Goal: Task Accomplishment & Management: Manage account settings

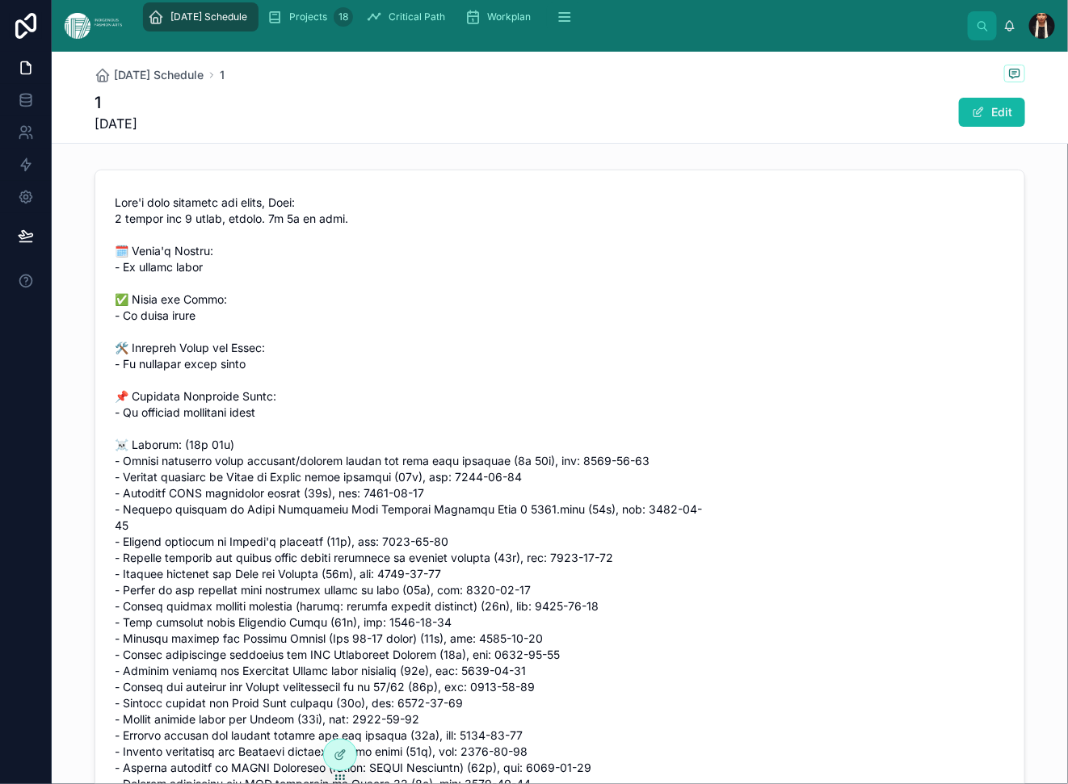
click at [490, 133] on div "1 [DATE] Edit" at bounding box center [559, 112] width 930 height 42
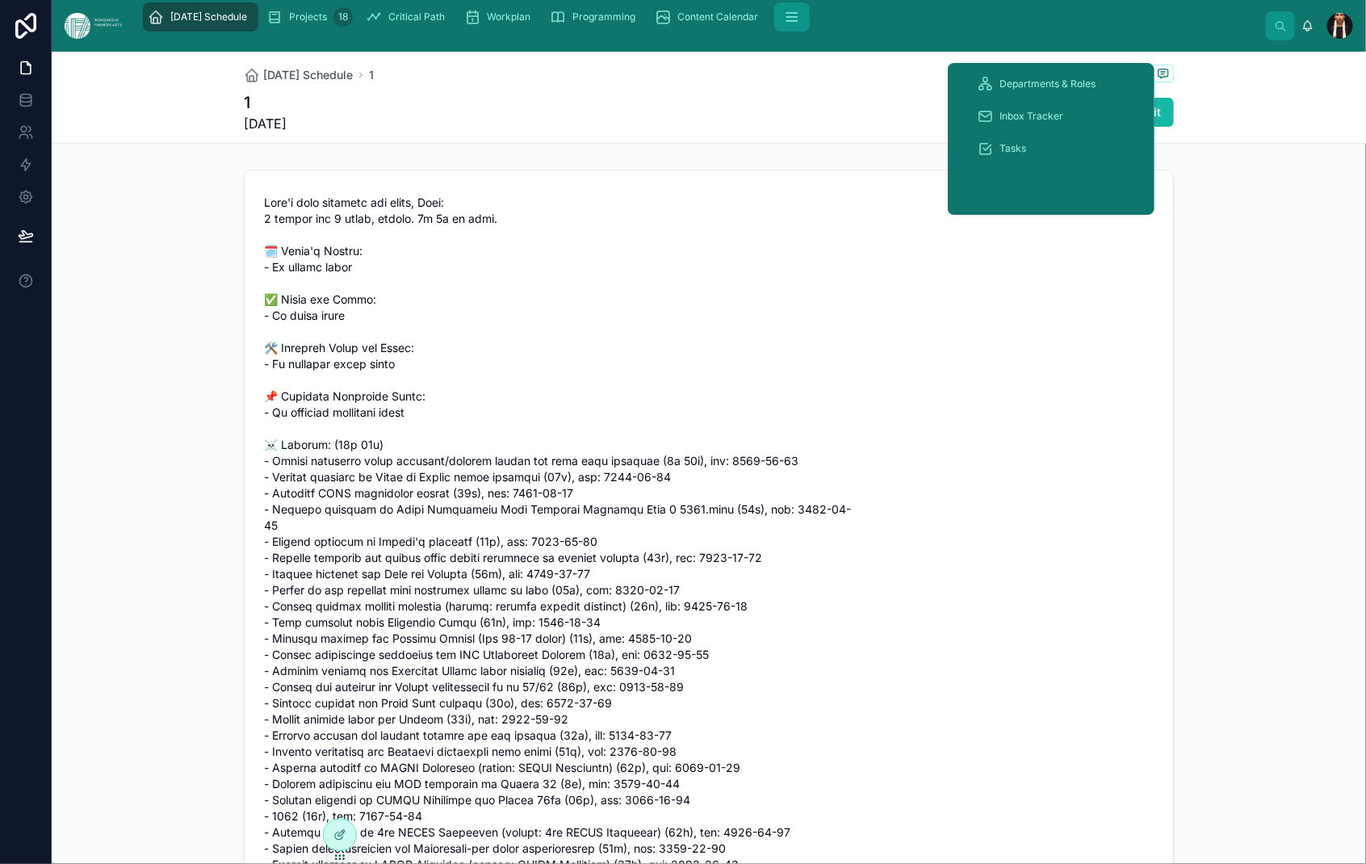
click at [810, 31] on button "scrollable content" at bounding box center [792, 16] width 36 height 29
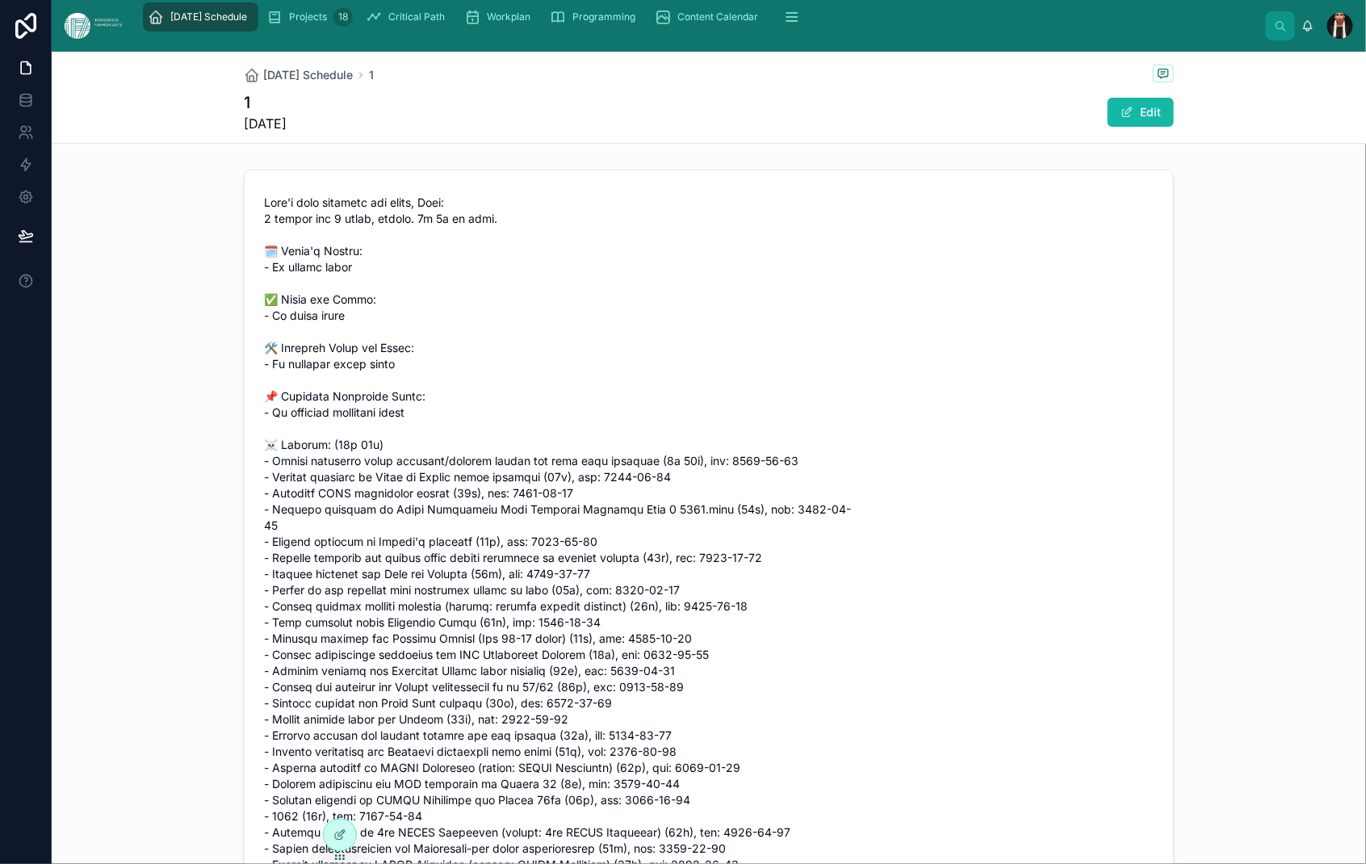
click at [247, 23] on span "[DATE] Schedule" at bounding box center [208, 16] width 77 height 13
click at [327, 23] on span "Projects" at bounding box center [308, 16] width 38 height 13
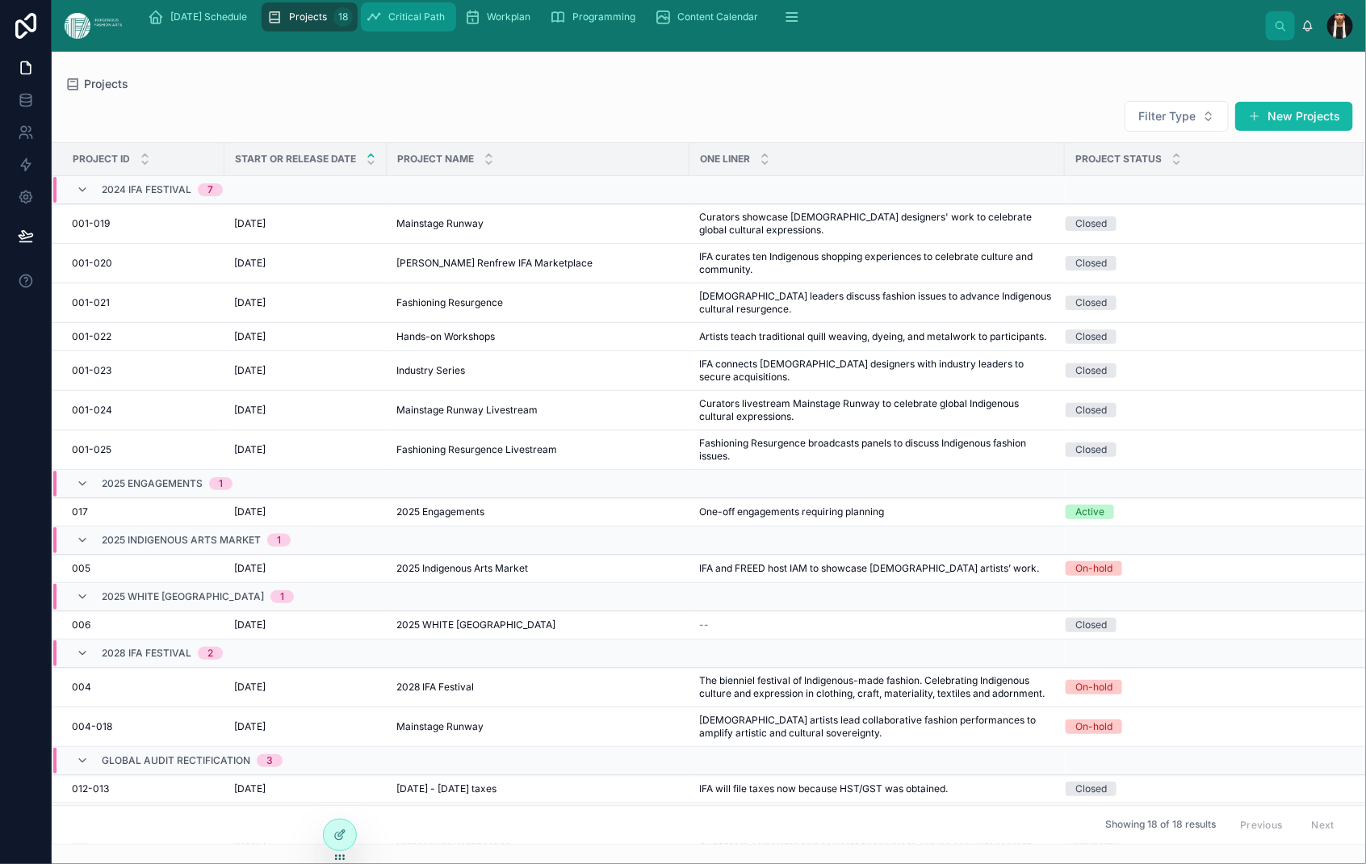
click at [445, 23] on span "Critical Path" at bounding box center [416, 16] width 57 height 13
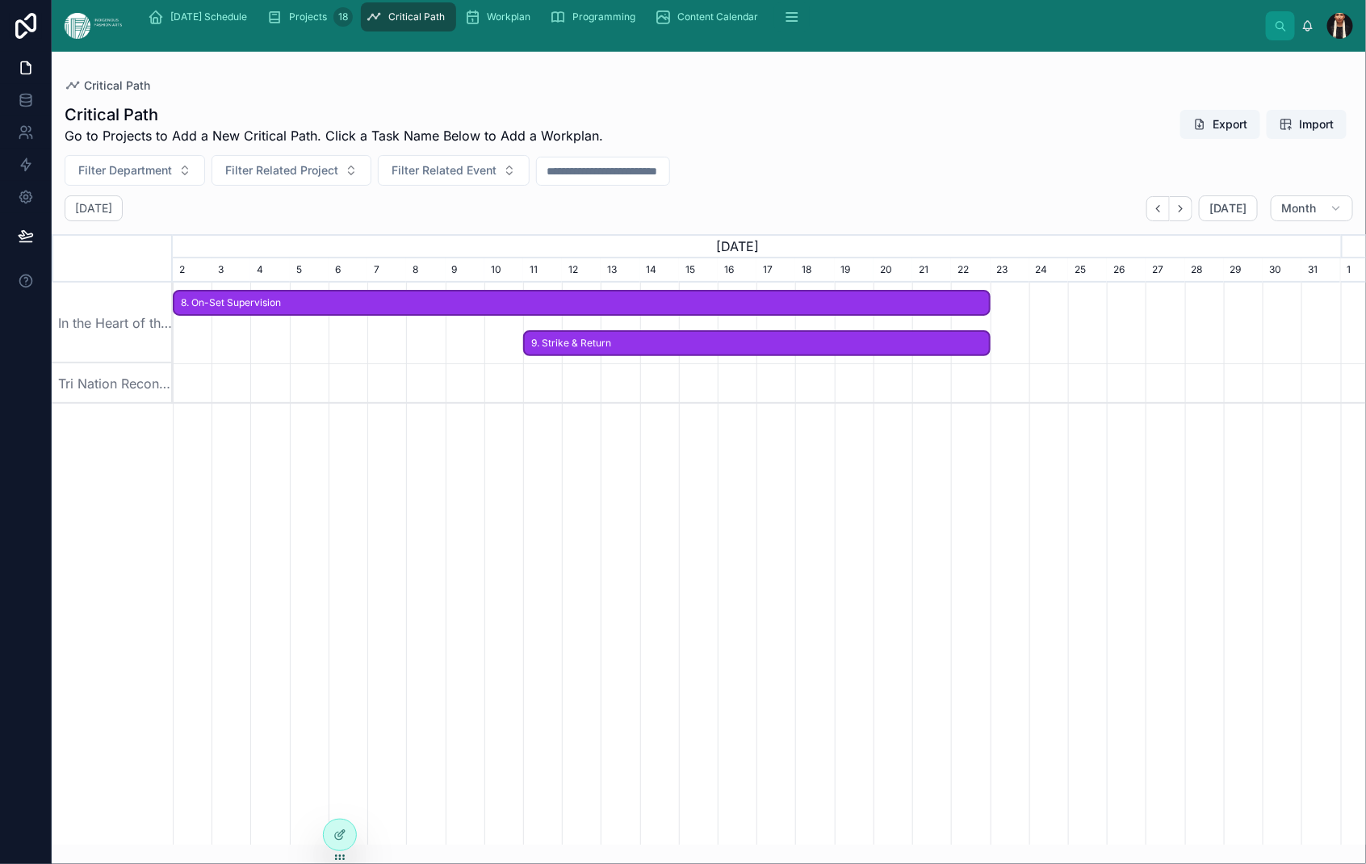
scroll to position [0, 1168]
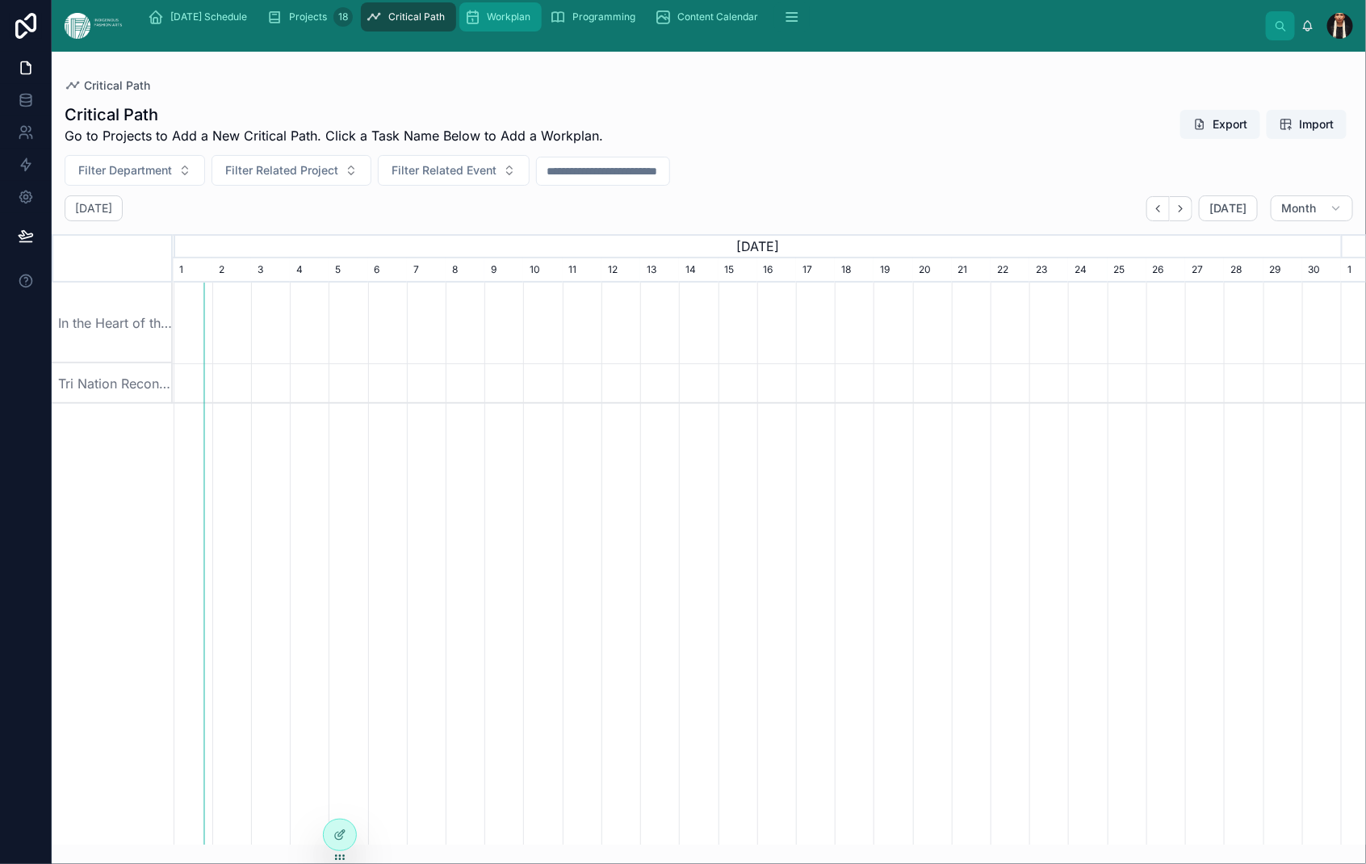
click at [531, 23] on span "Workplan" at bounding box center [509, 16] width 44 height 13
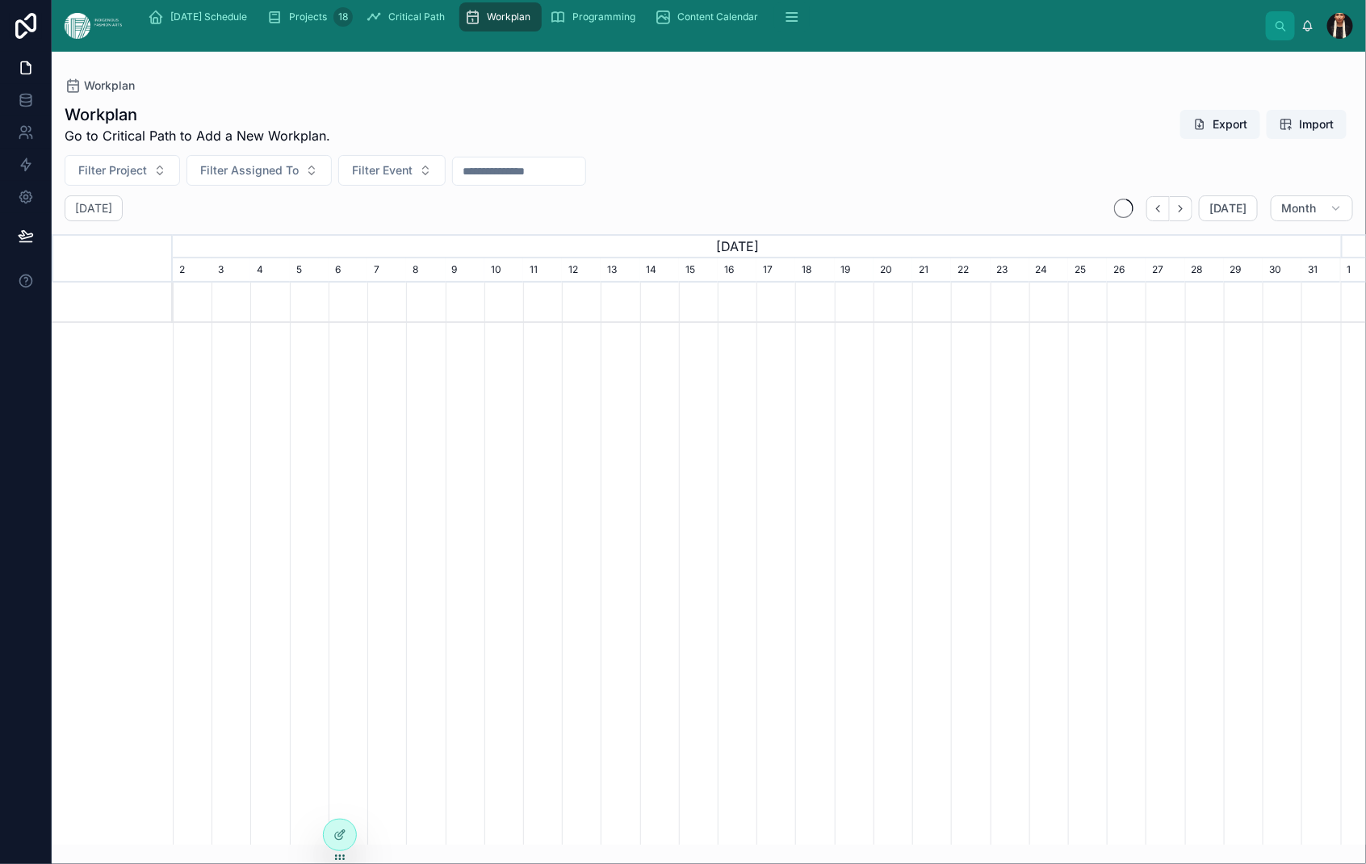
scroll to position [0, 1168]
click at [445, 23] on span "Critical Path" at bounding box center [416, 16] width 57 height 13
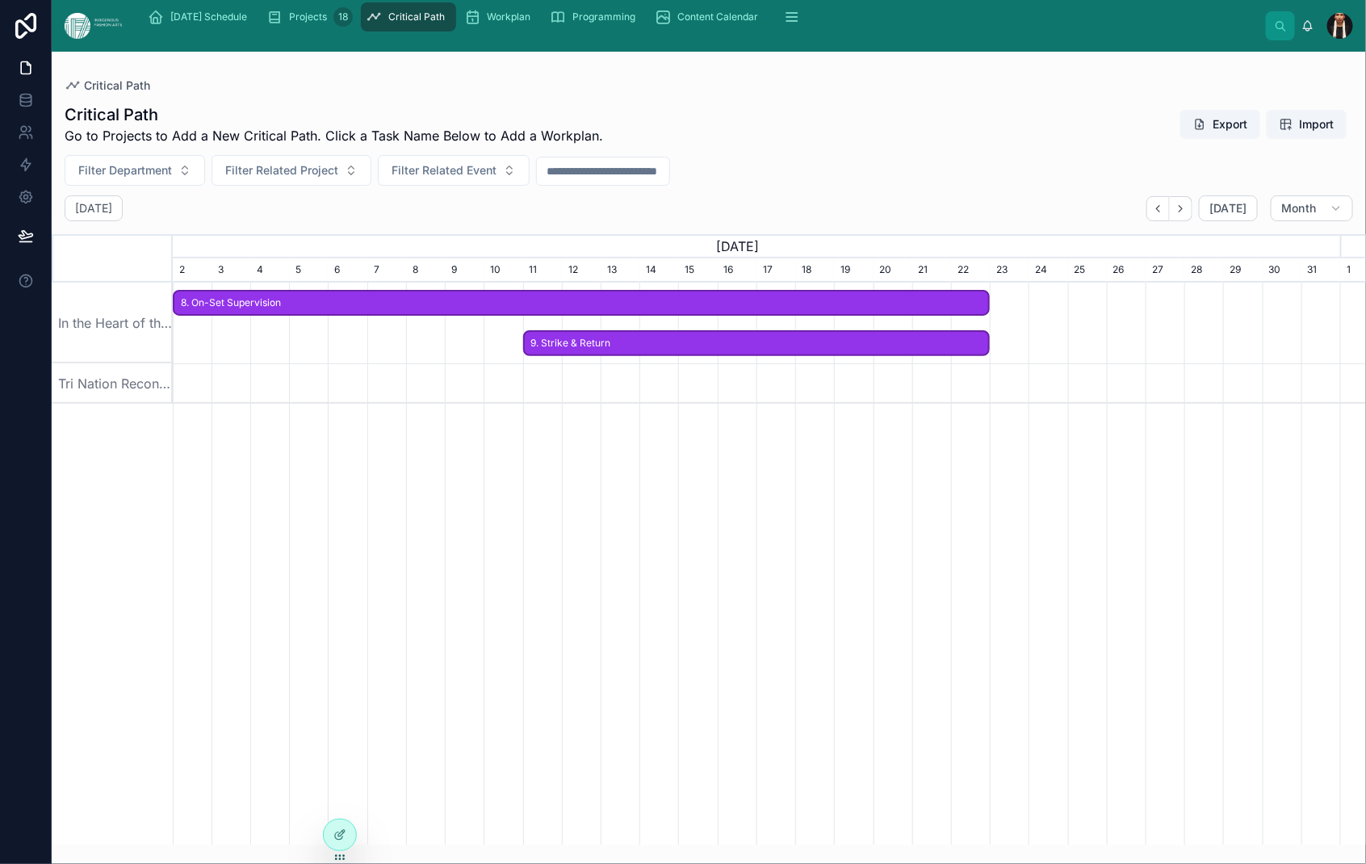
scroll to position [0, 1168]
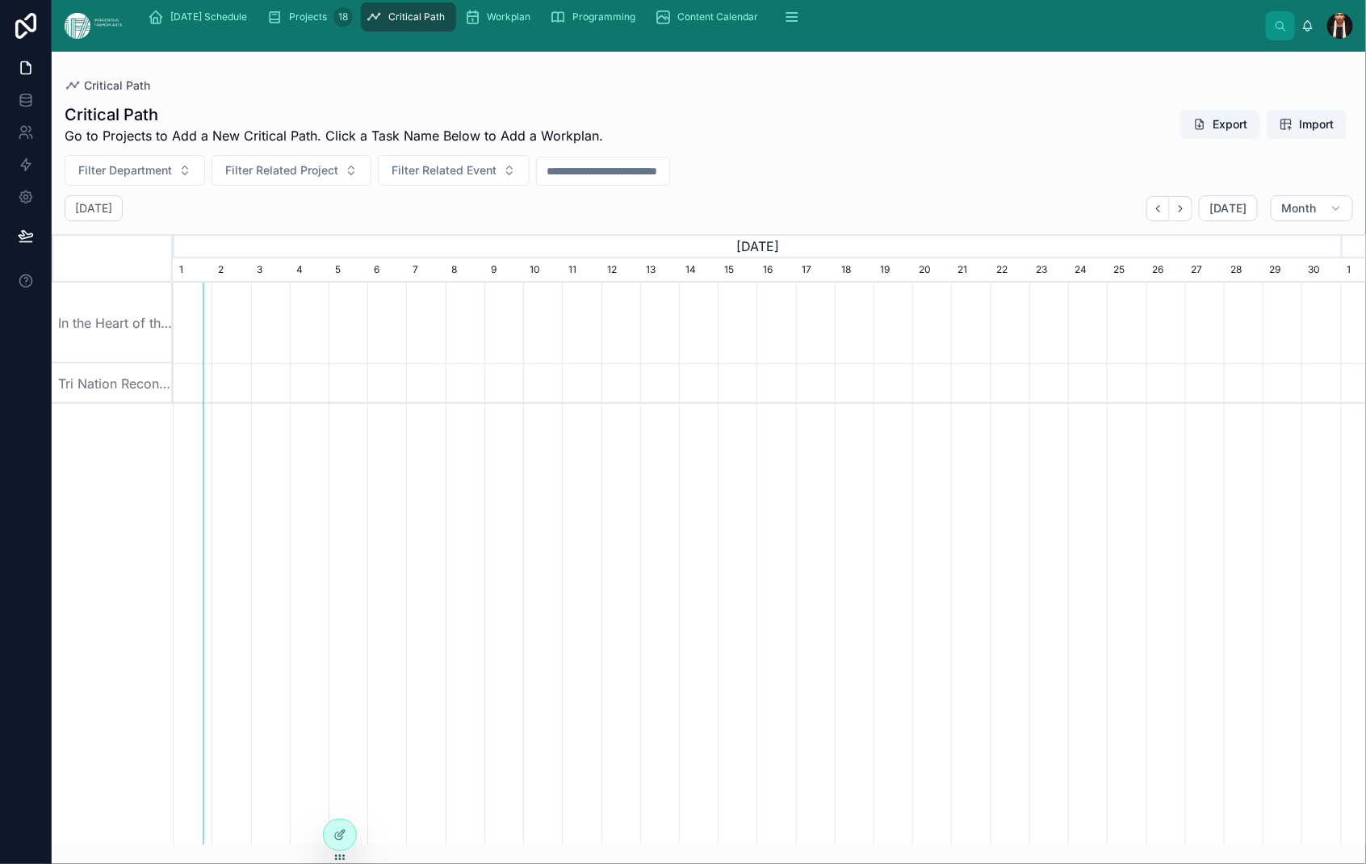
click at [463, 363] on div at bounding box center [757, 323] width 3505 height 81
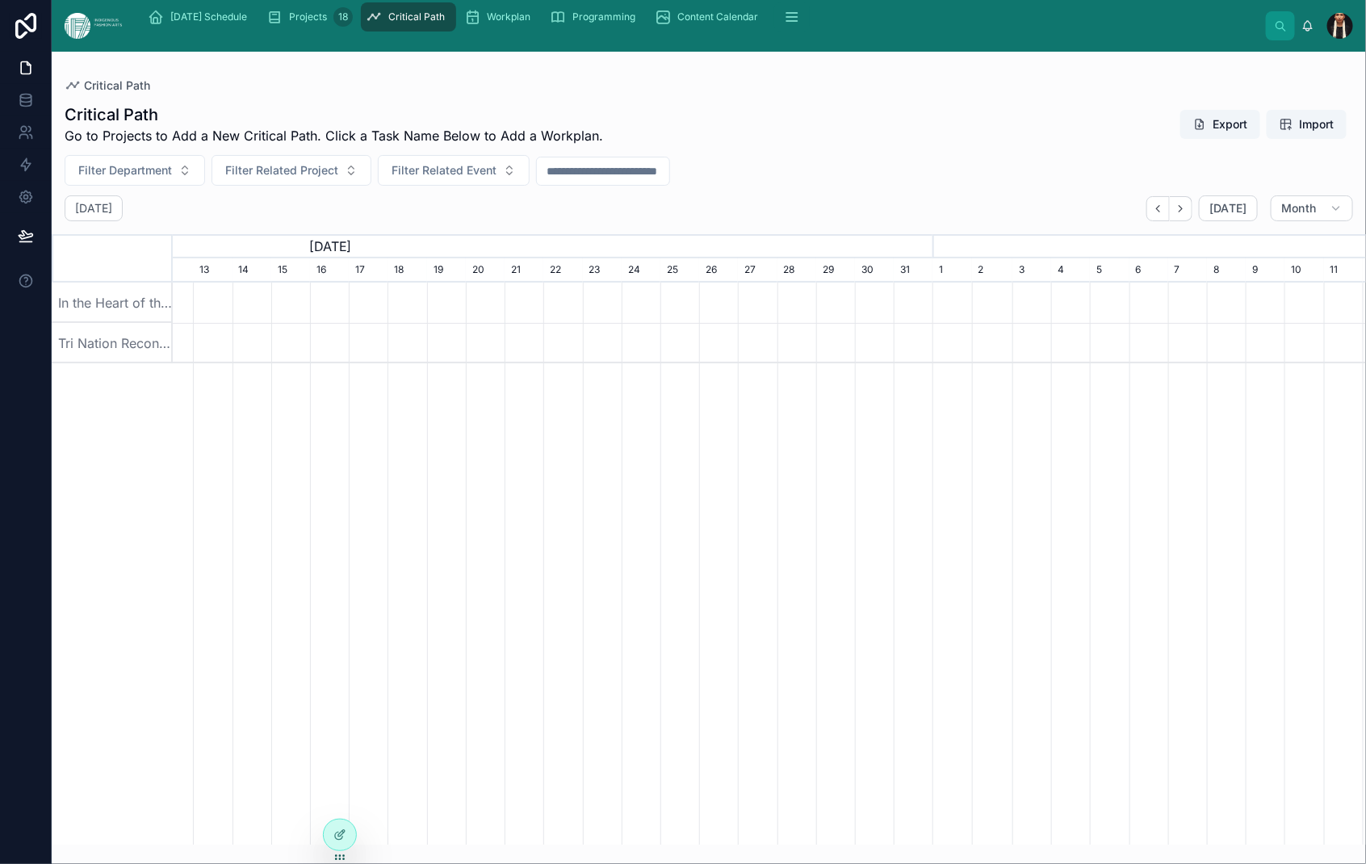
scroll to position [0, 1168]
click at [205, 186] on button "Filter Department" at bounding box center [135, 170] width 141 height 31
click at [338, 178] on span "Filter Related Project" at bounding box center [281, 170] width 113 height 16
click at [530, 186] on button "Filter Related Event" at bounding box center [454, 170] width 152 height 31
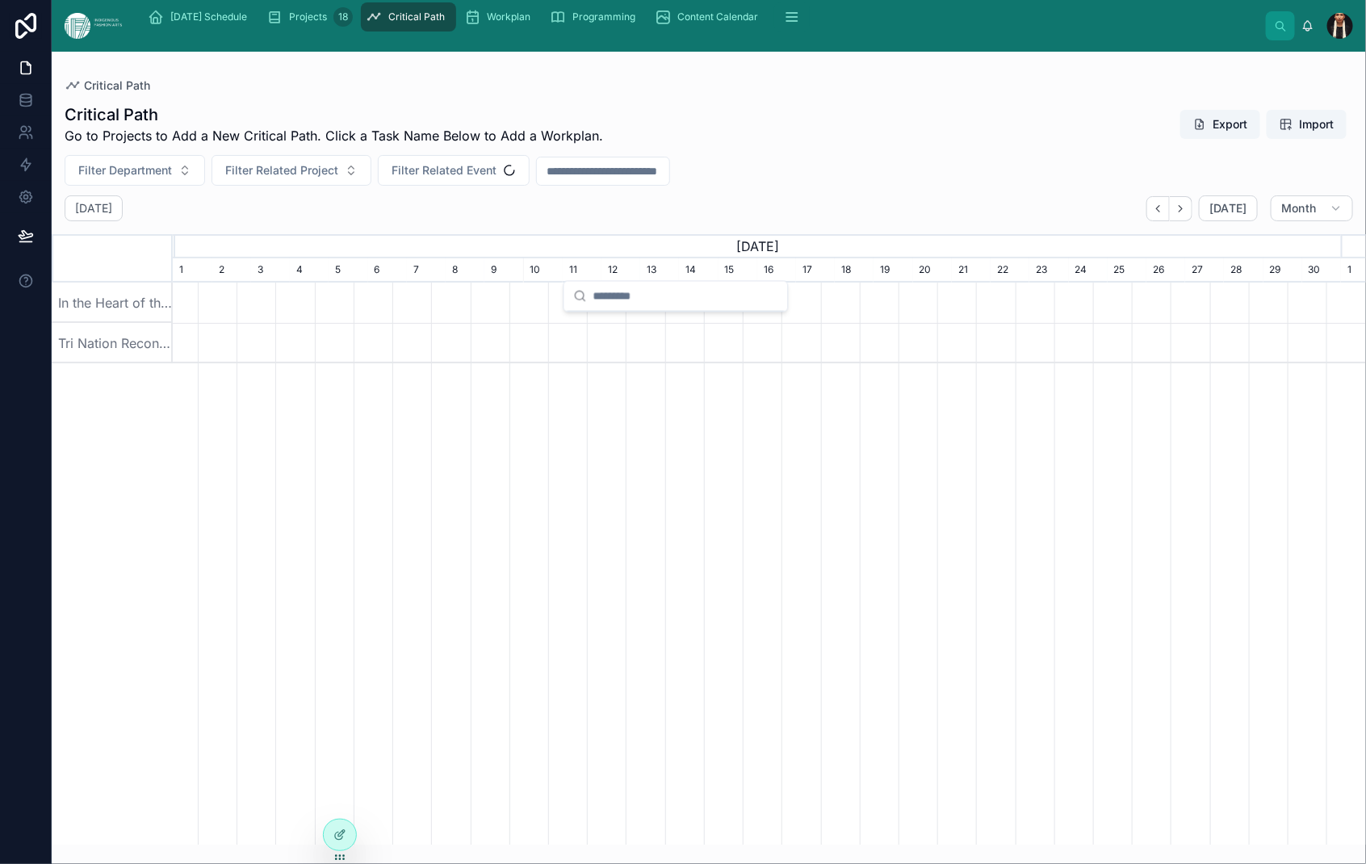
click at [669, 183] on input "text" at bounding box center [603, 171] width 132 height 23
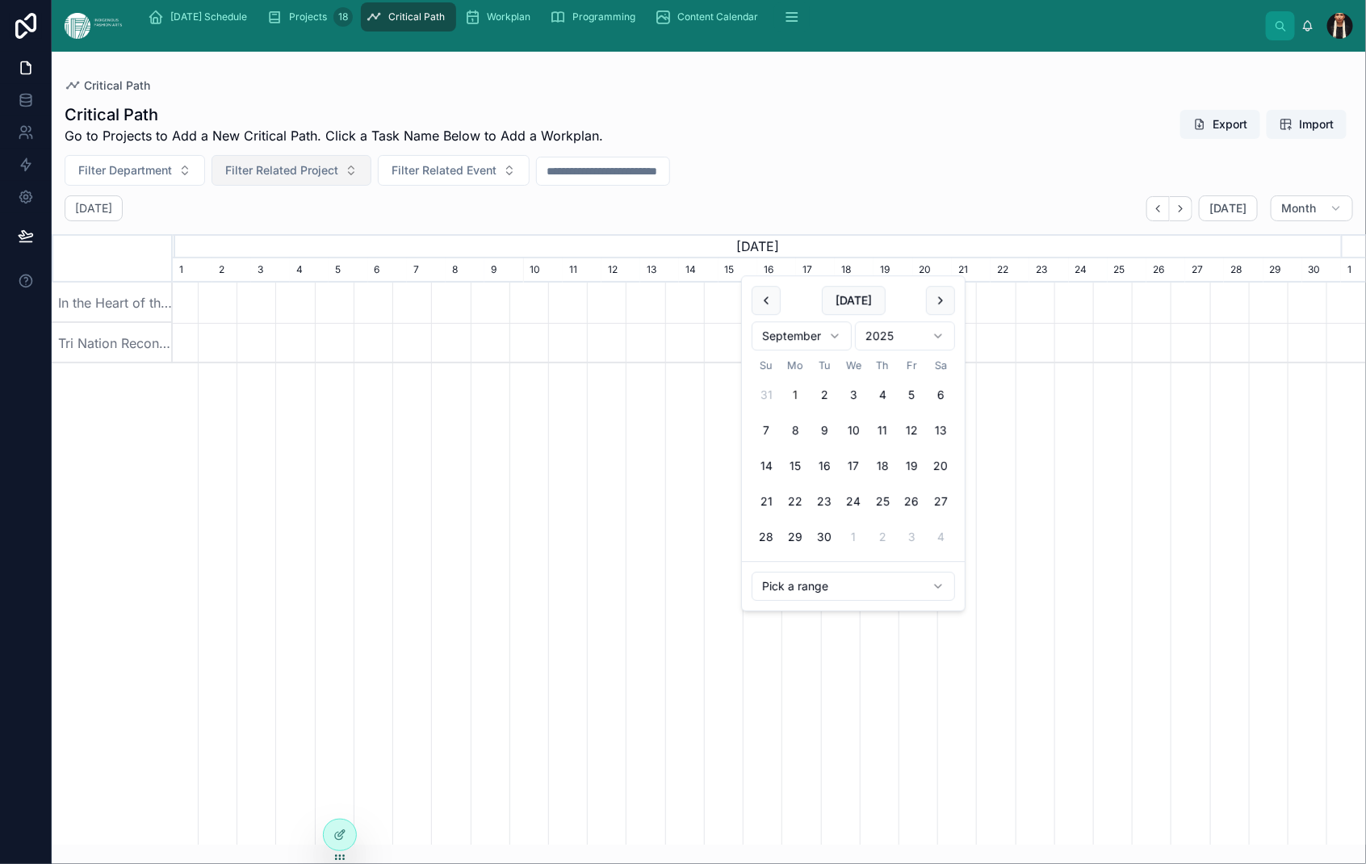
click at [371, 186] on button "Filter Related Project" at bounding box center [292, 170] width 160 height 31
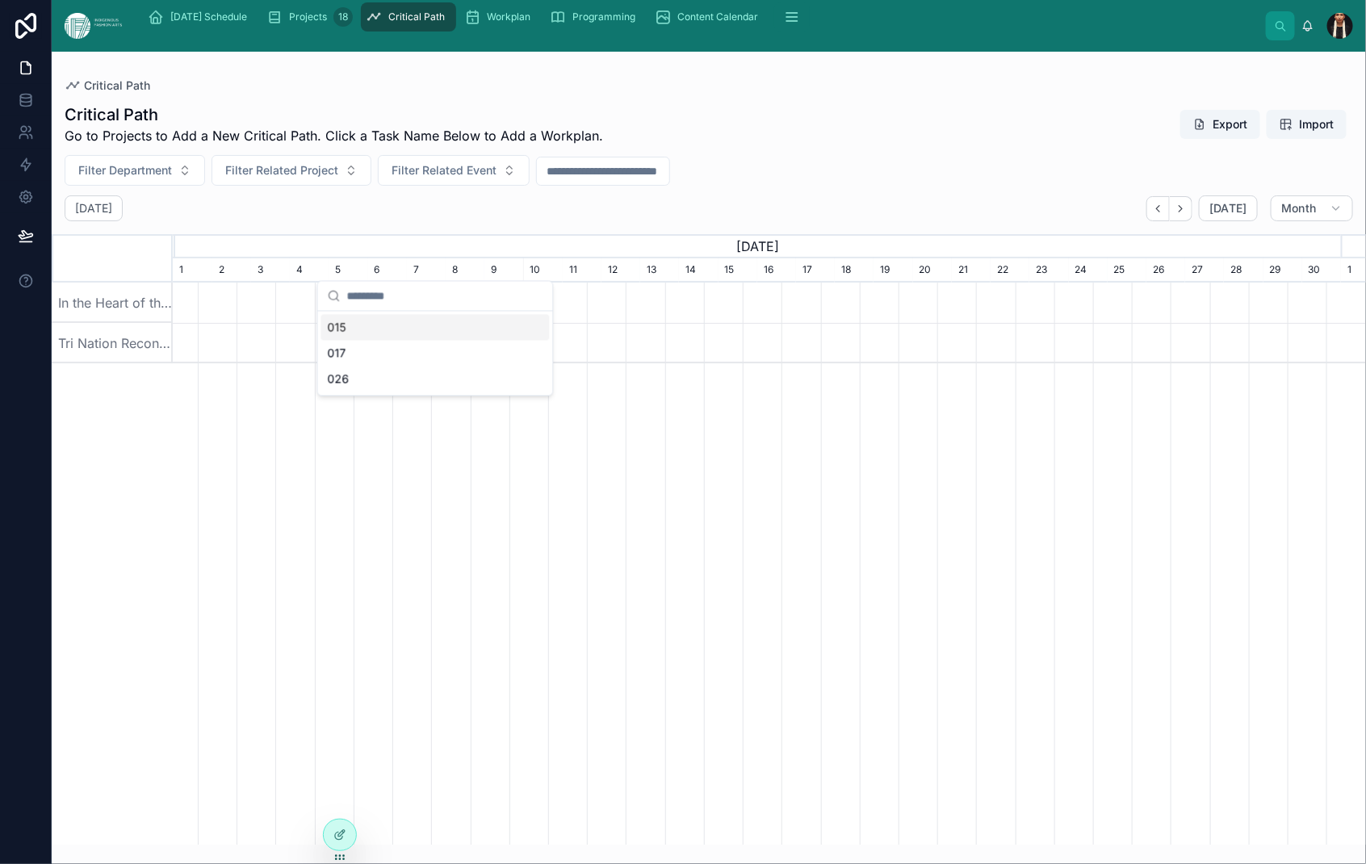
click at [346, 336] on span "015" at bounding box center [337, 328] width 19 height 16
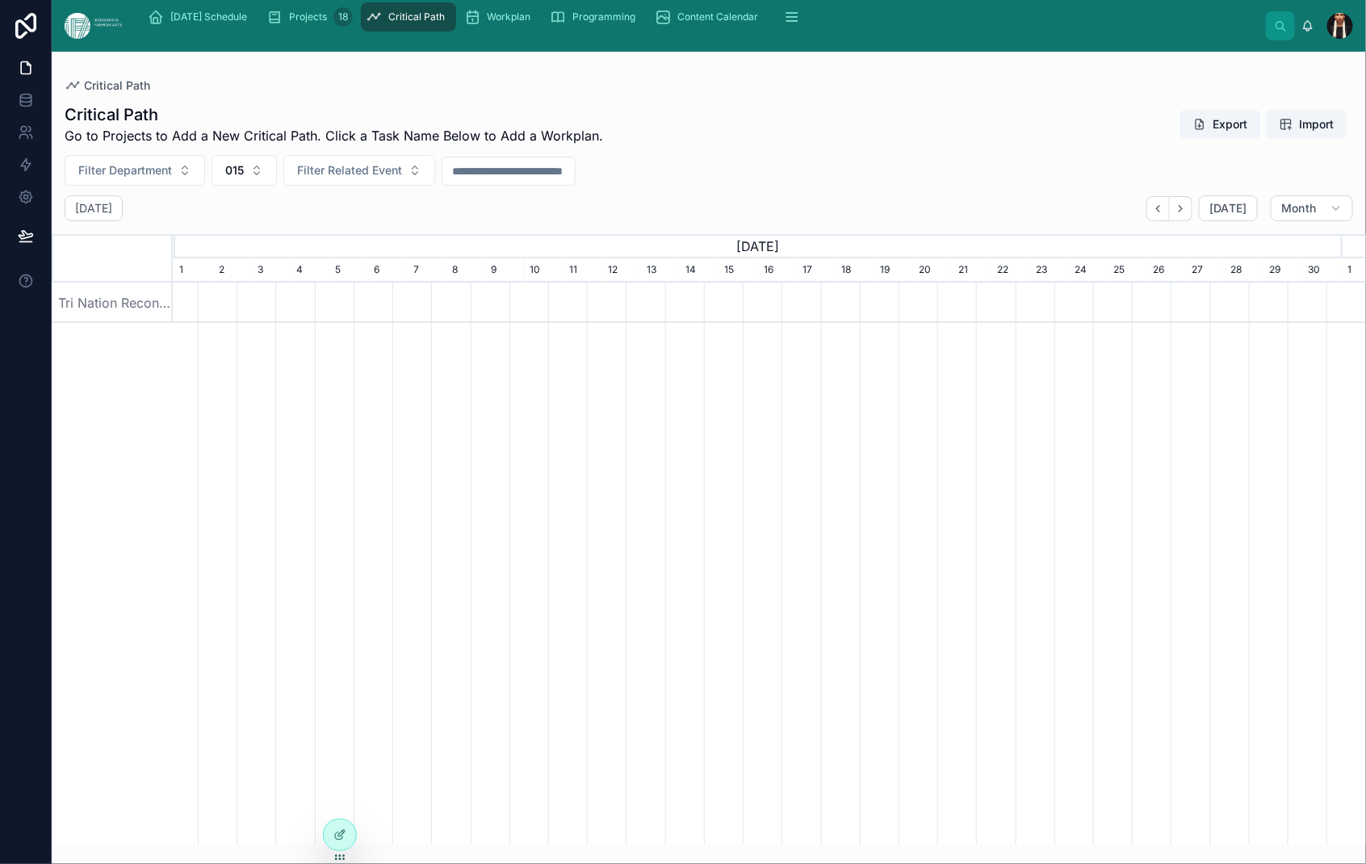
click at [551, 221] on div "May 2027 Today Month" at bounding box center [709, 208] width 1315 height 26
click at [1067, 221] on button "[DATE]" at bounding box center [1228, 208] width 59 height 26
click at [1067, 212] on icon "button" at bounding box center [1158, 208] width 3 height 6
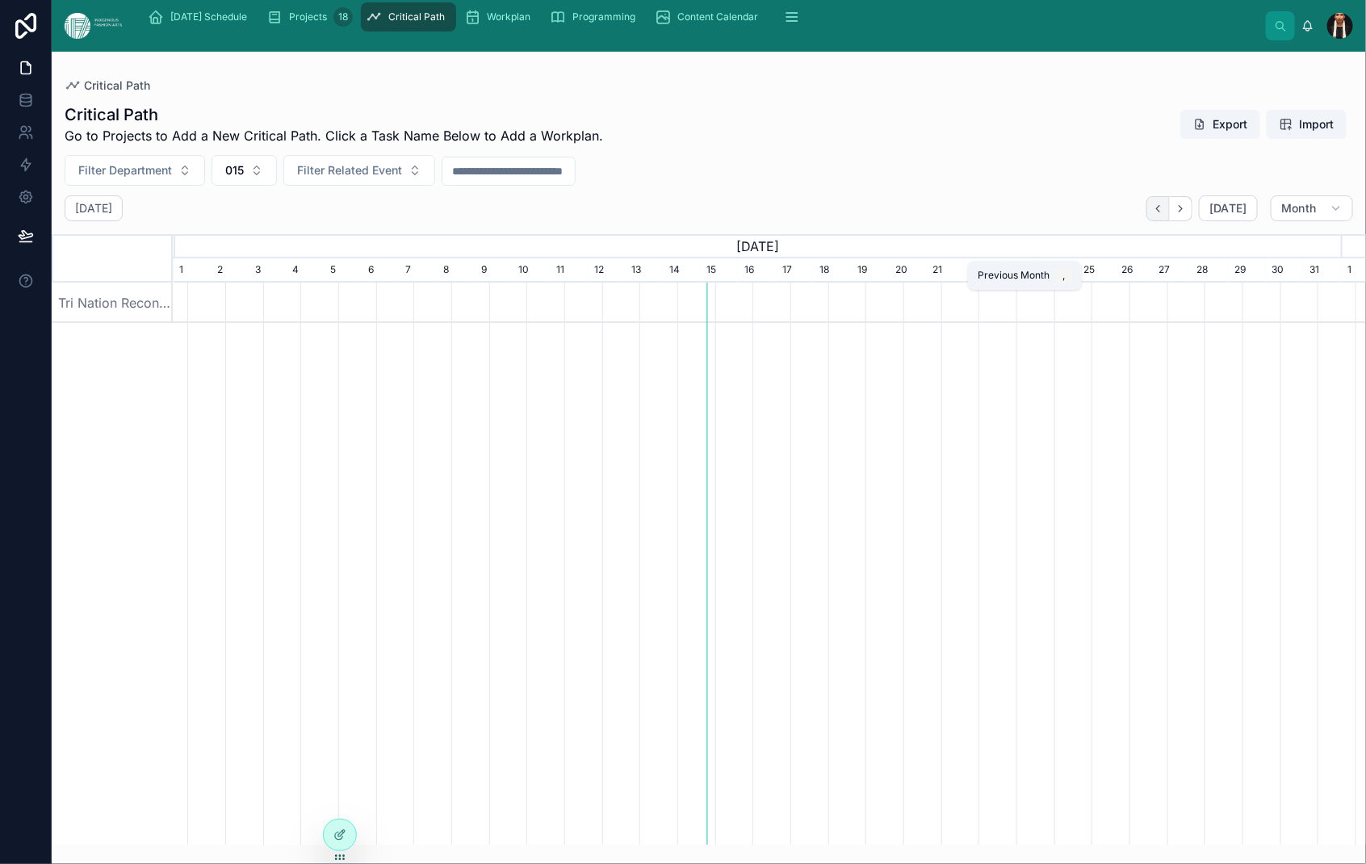
click at [1067, 212] on icon "button" at bounding box center [1158, 208] width 3 height 6
click at [1067, 215] on icon "button" at bounding box center [1181, 209] width 12 height 12
click at [904, 323] on div at bounding box center [93, 303] width 3505 height 40
click at [150, 94] on span "Critical Path" at bounding box center [117, 86] width 66 height 16
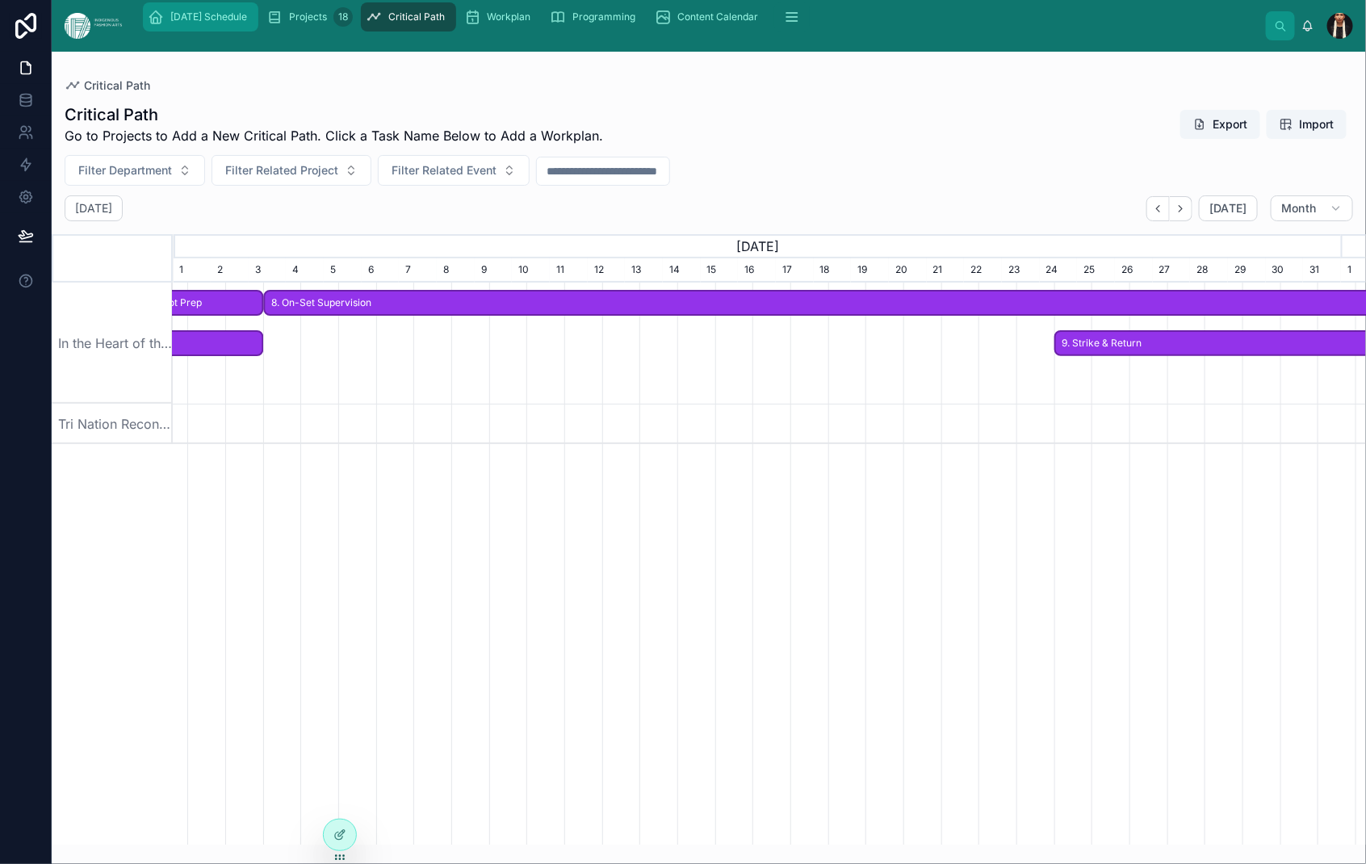
click at [247, 23] on span "[DATE] Schedule" at bounding box center [208, 16] width 77 height 13
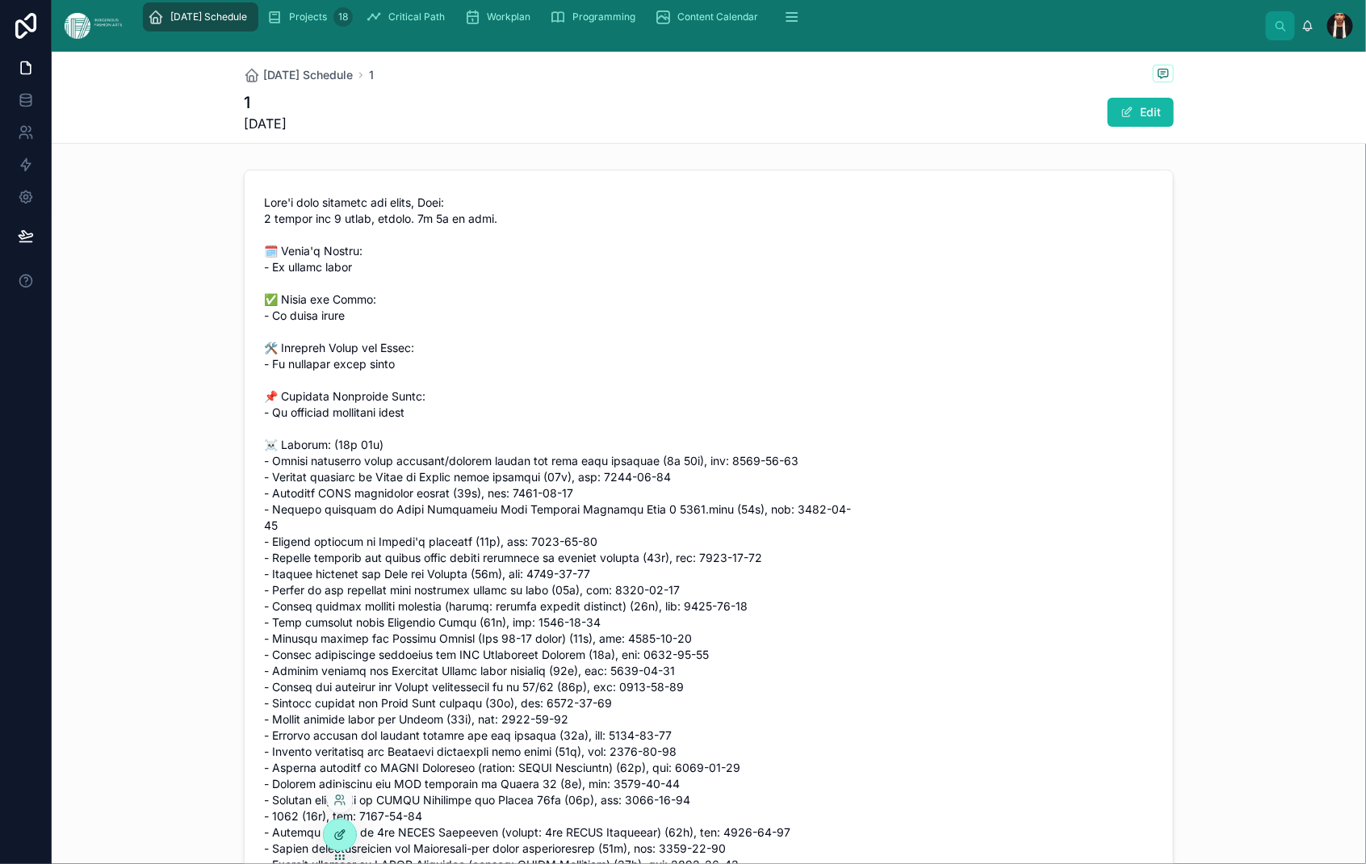
click at [353, 783] on div at bounding box center [340, 835] width 32 height 31
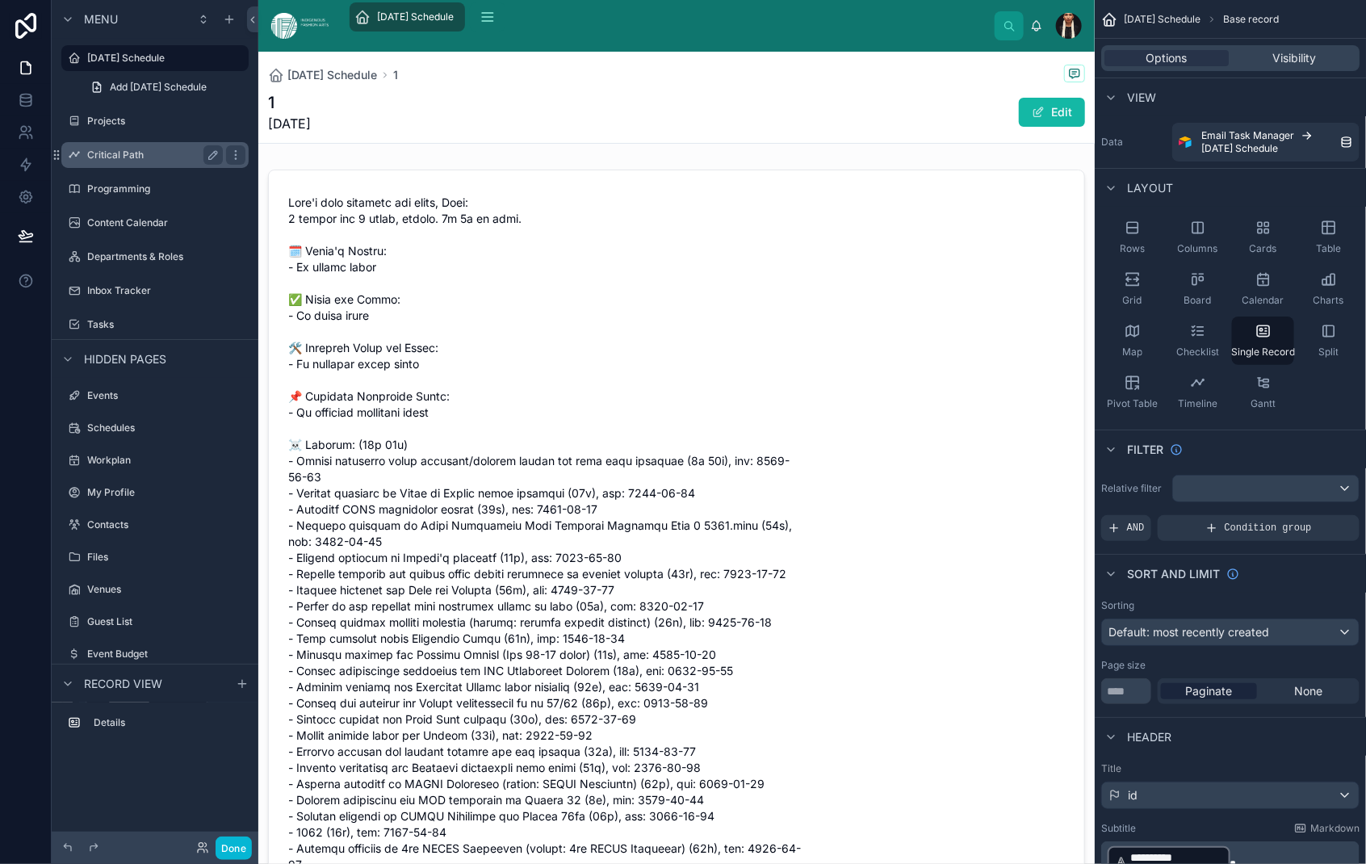
click at [168, 162] on label "Critical Path" at bounding box center [151, 155] width 129 height 13
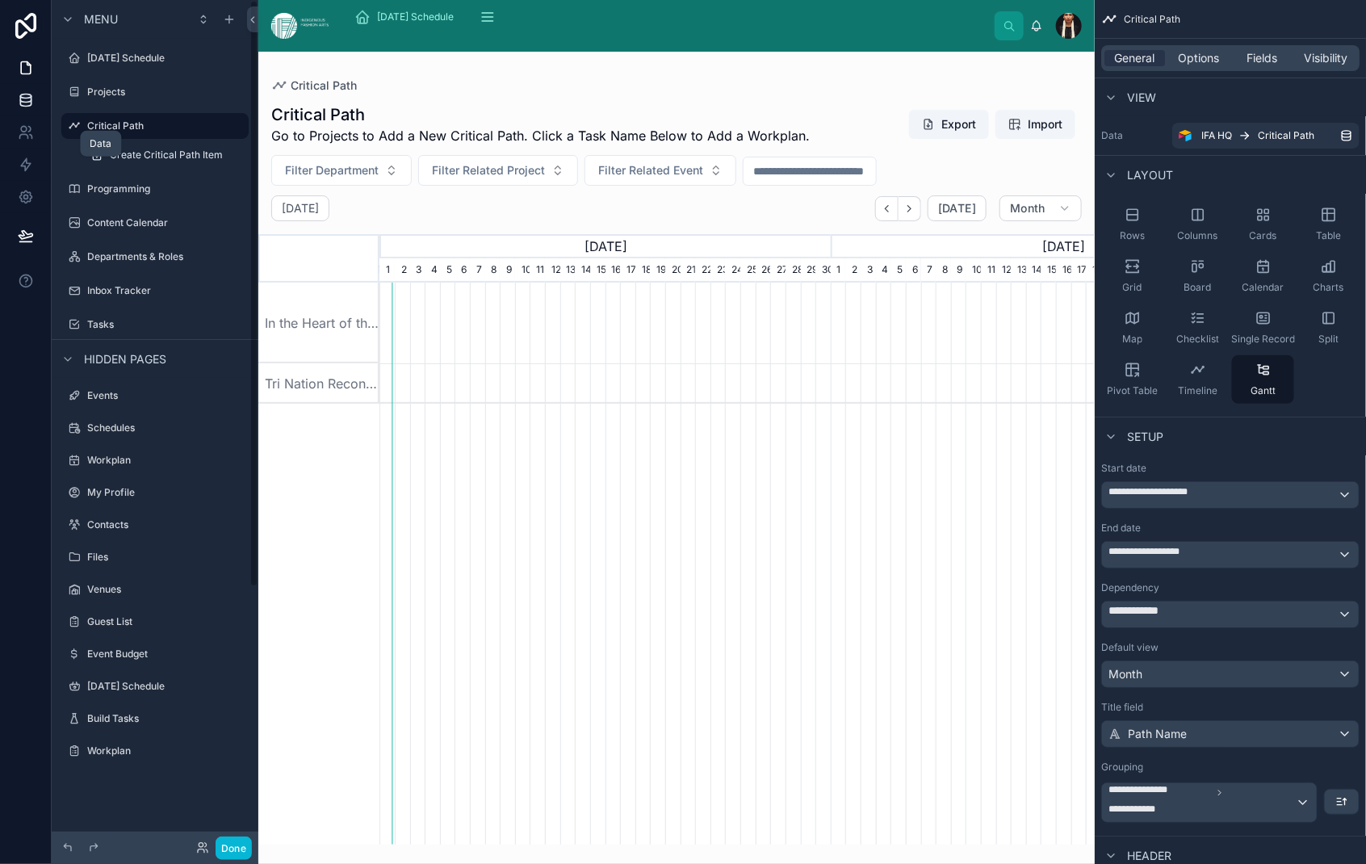
click at [34, 108] on icon at bounding box center [26, 100] width 16 height 16
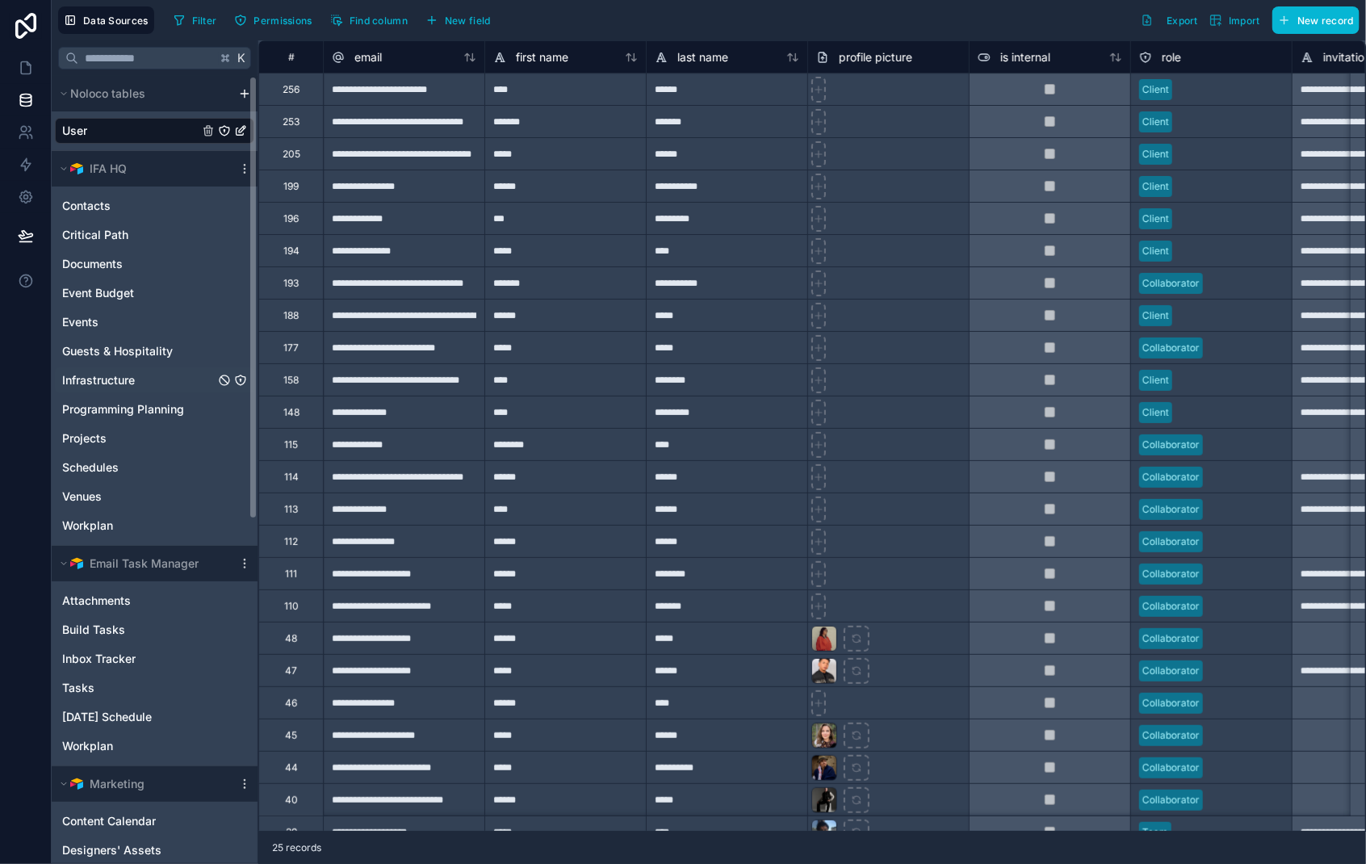
click at [120, 388] on span "Infrastructure" at bounding box center [98, 380] width 73 height 16
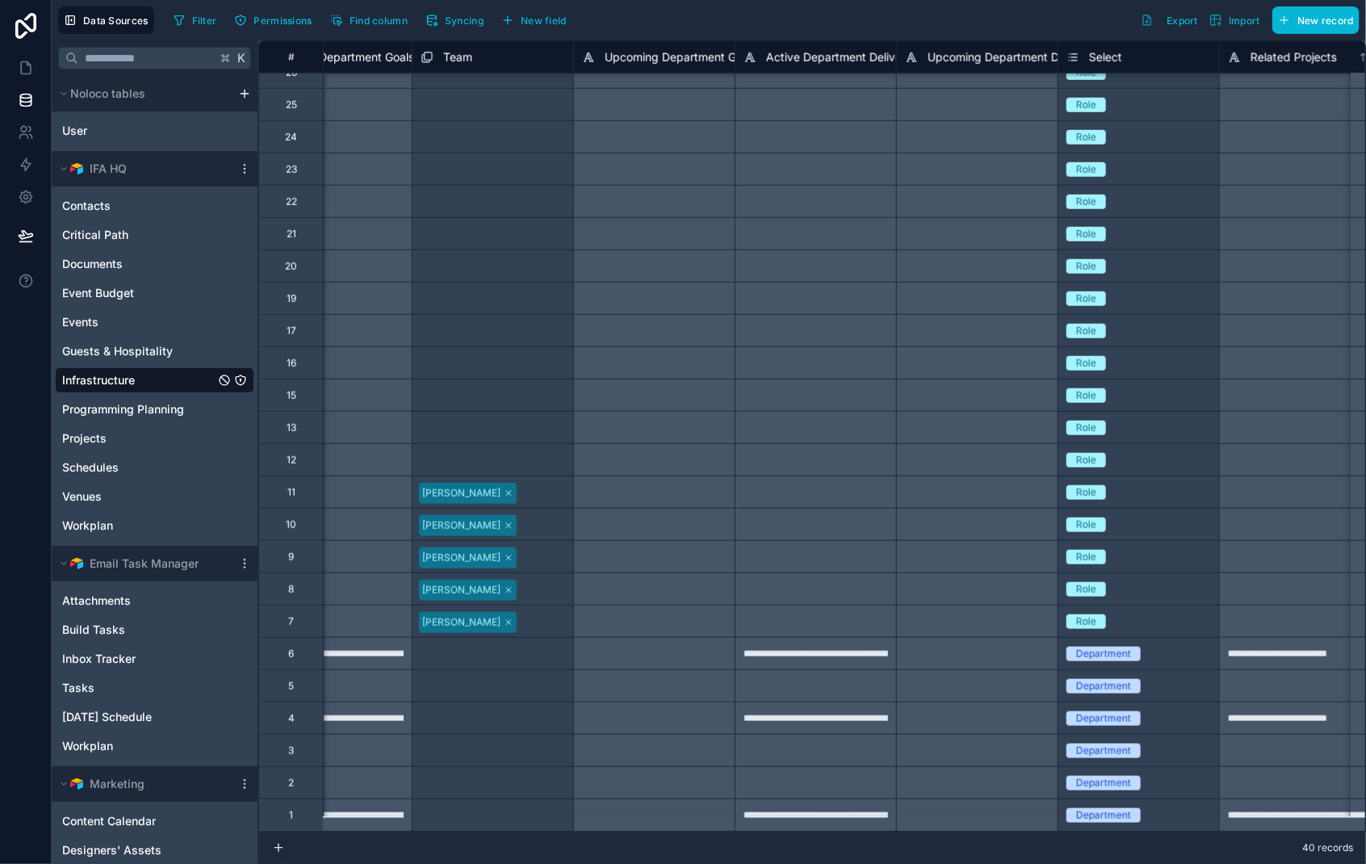
scroll to position [548, 0]
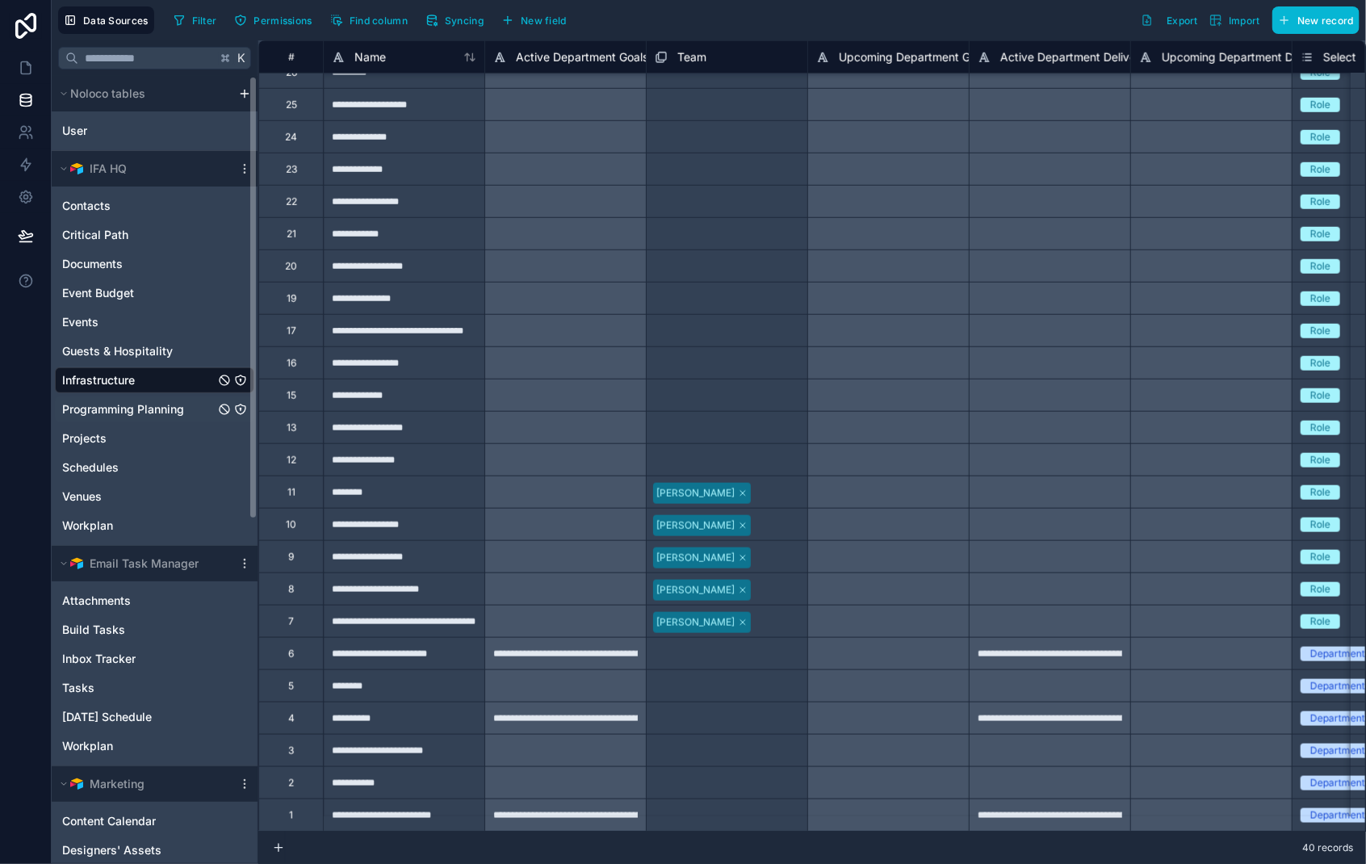
click at [162, 417] on span "Programming Planning" at bounding box center [123, 409] width 122 height 16
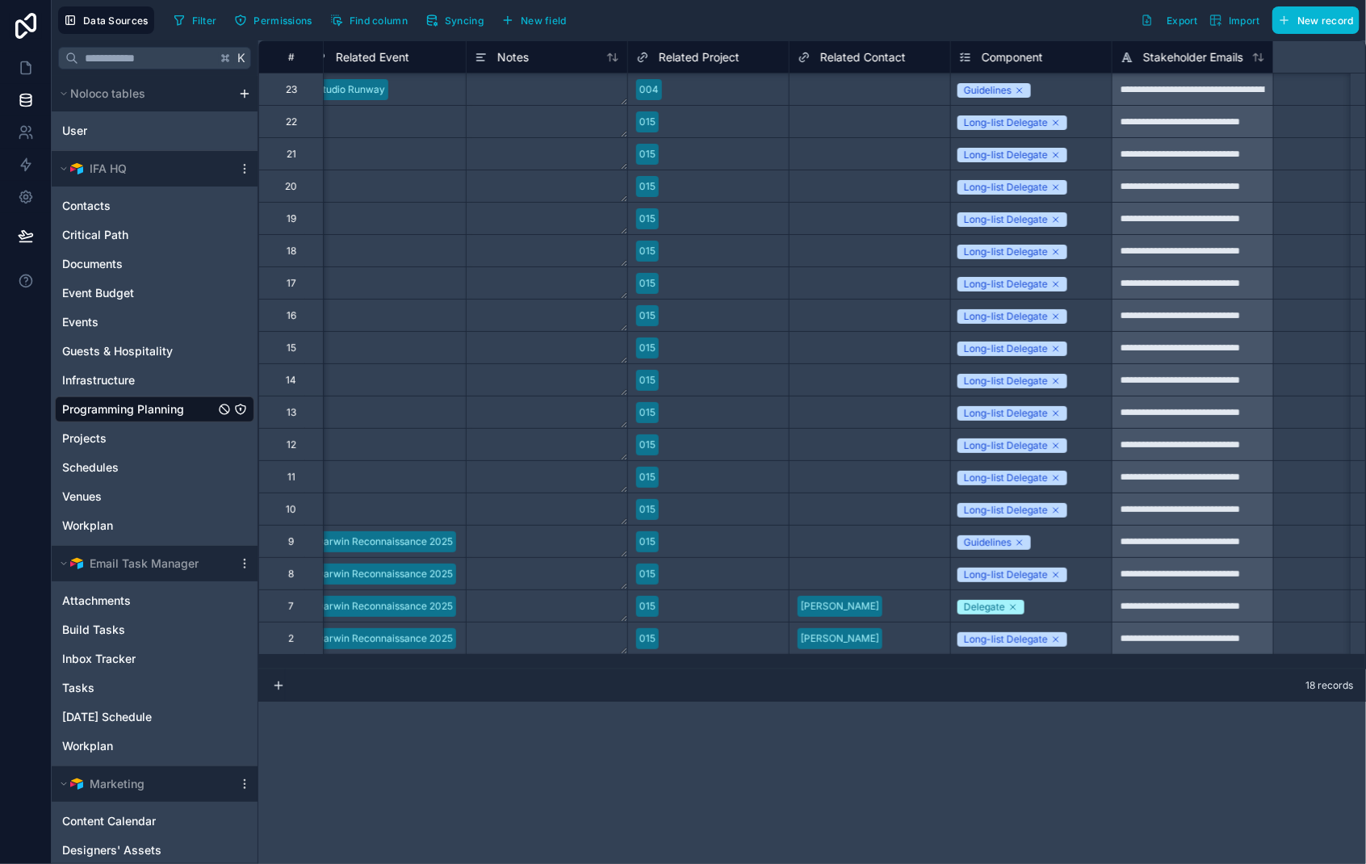
scroll to position [4, 0]
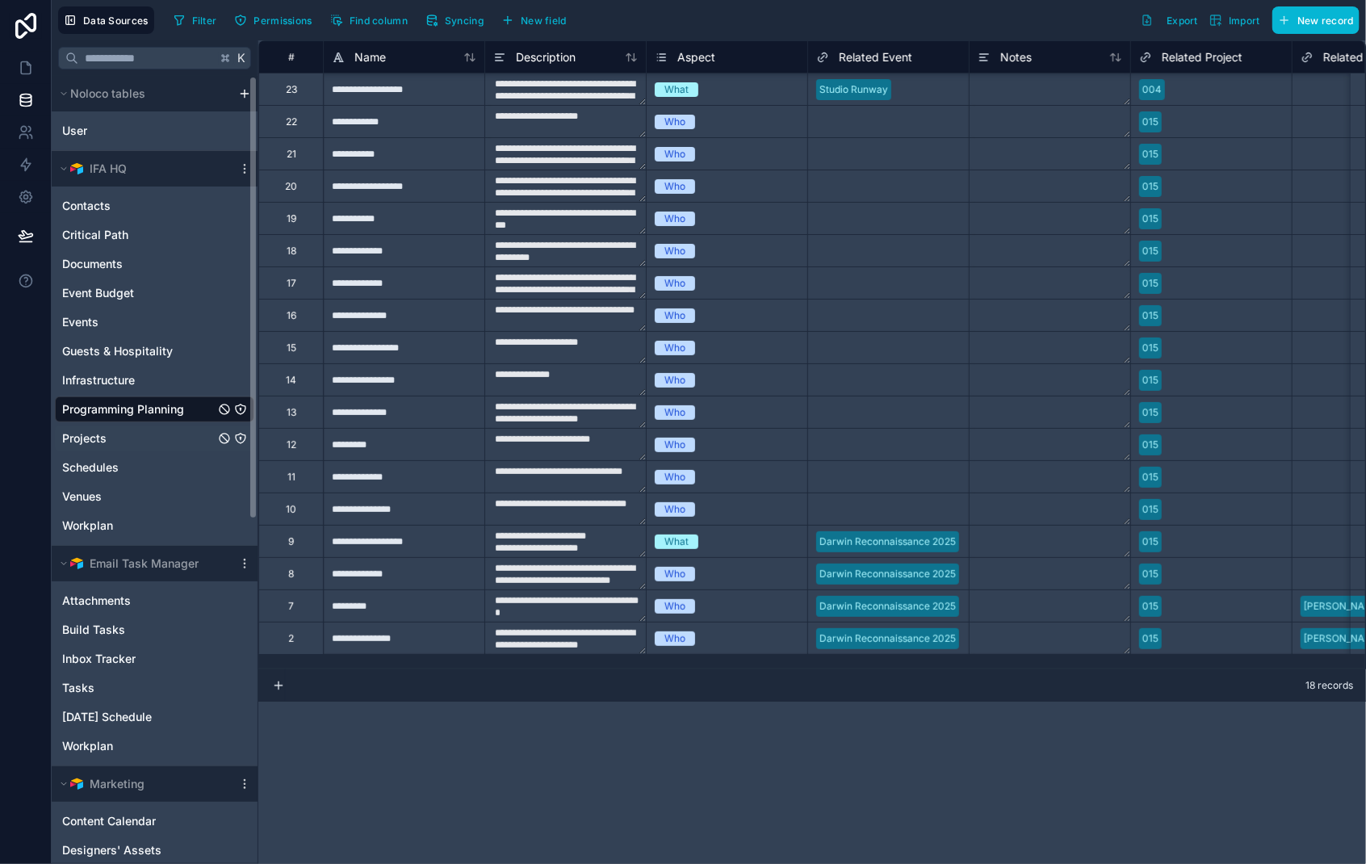
click at [107, 447] on span "Projects" at bounding box center [84, 438] width 44 height 16
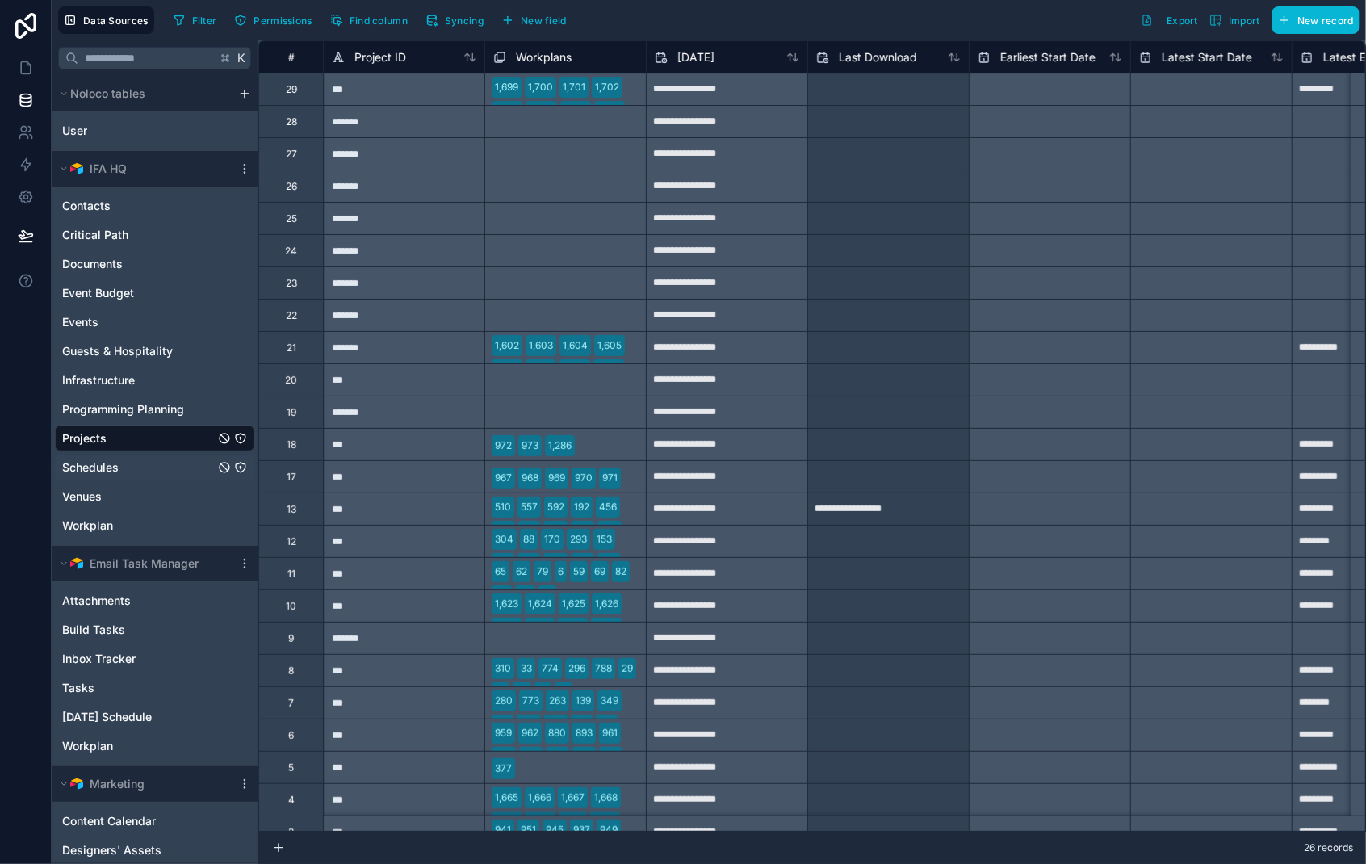
click at [119, 476] on span "Schedules" at bounding box center [90, 467] width 57 height 16
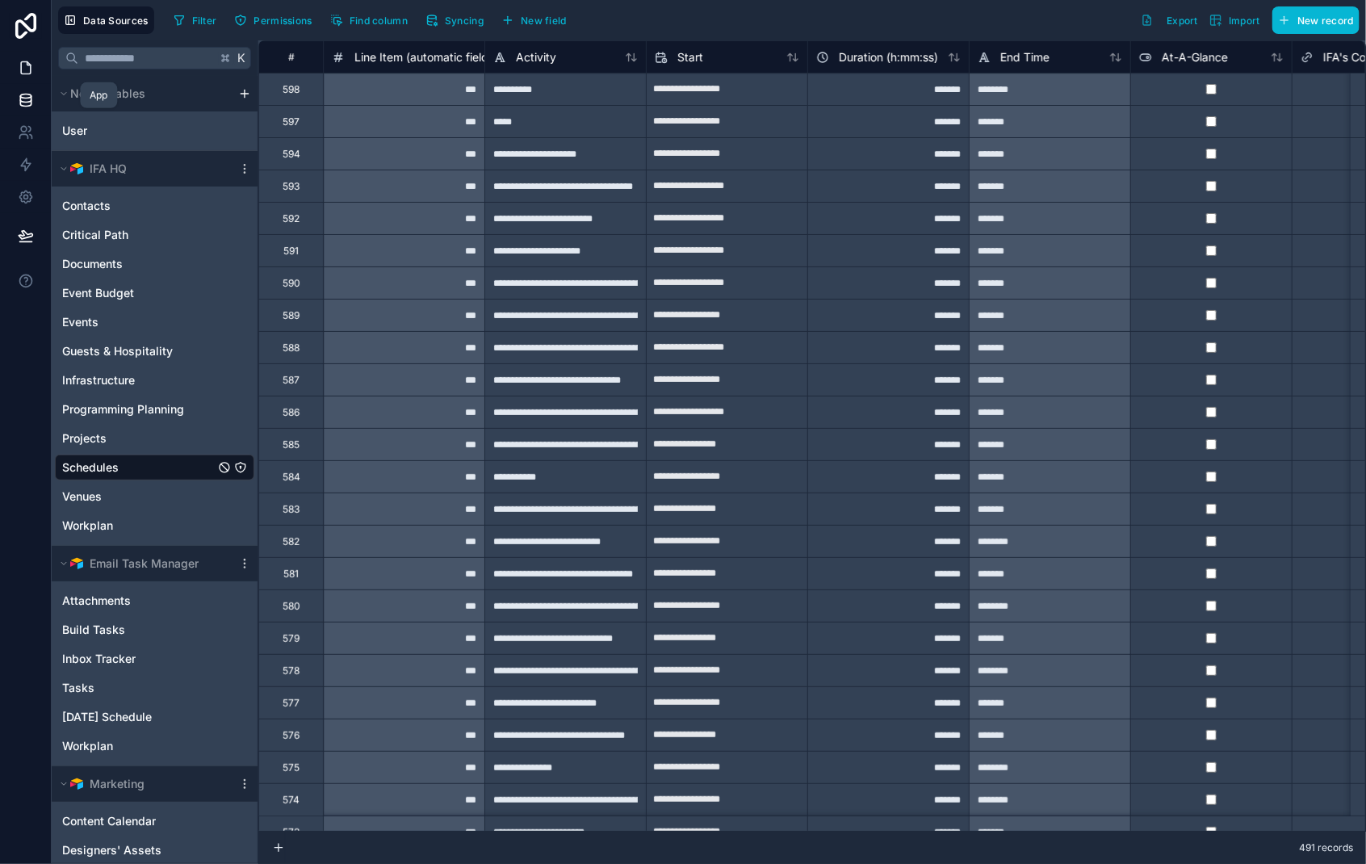
click at [34, 76] on icon at bounding box center [26, 68] width 16 height 16
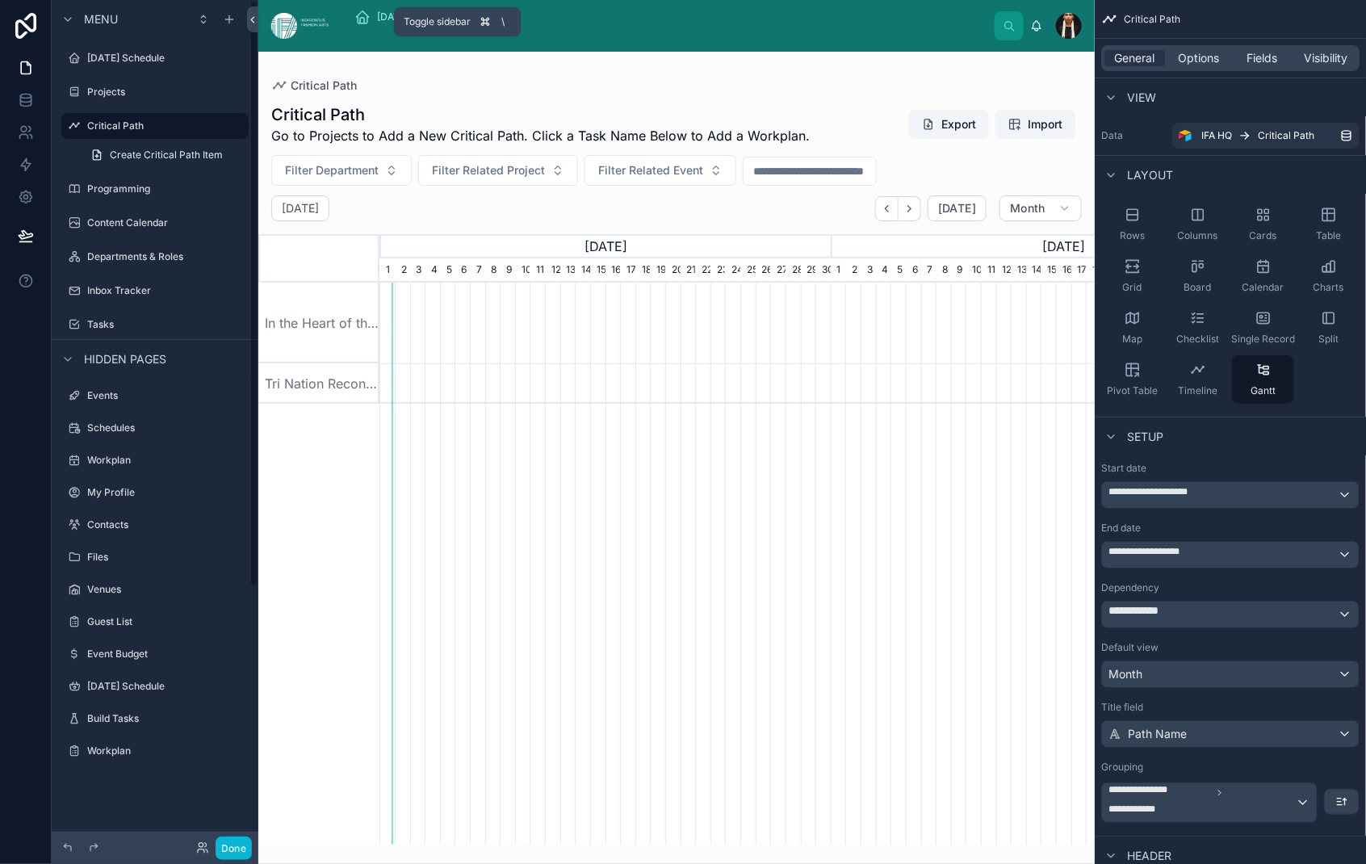
click at [258, 26] on icon at bounding box center [252, 20] width 11 height 12
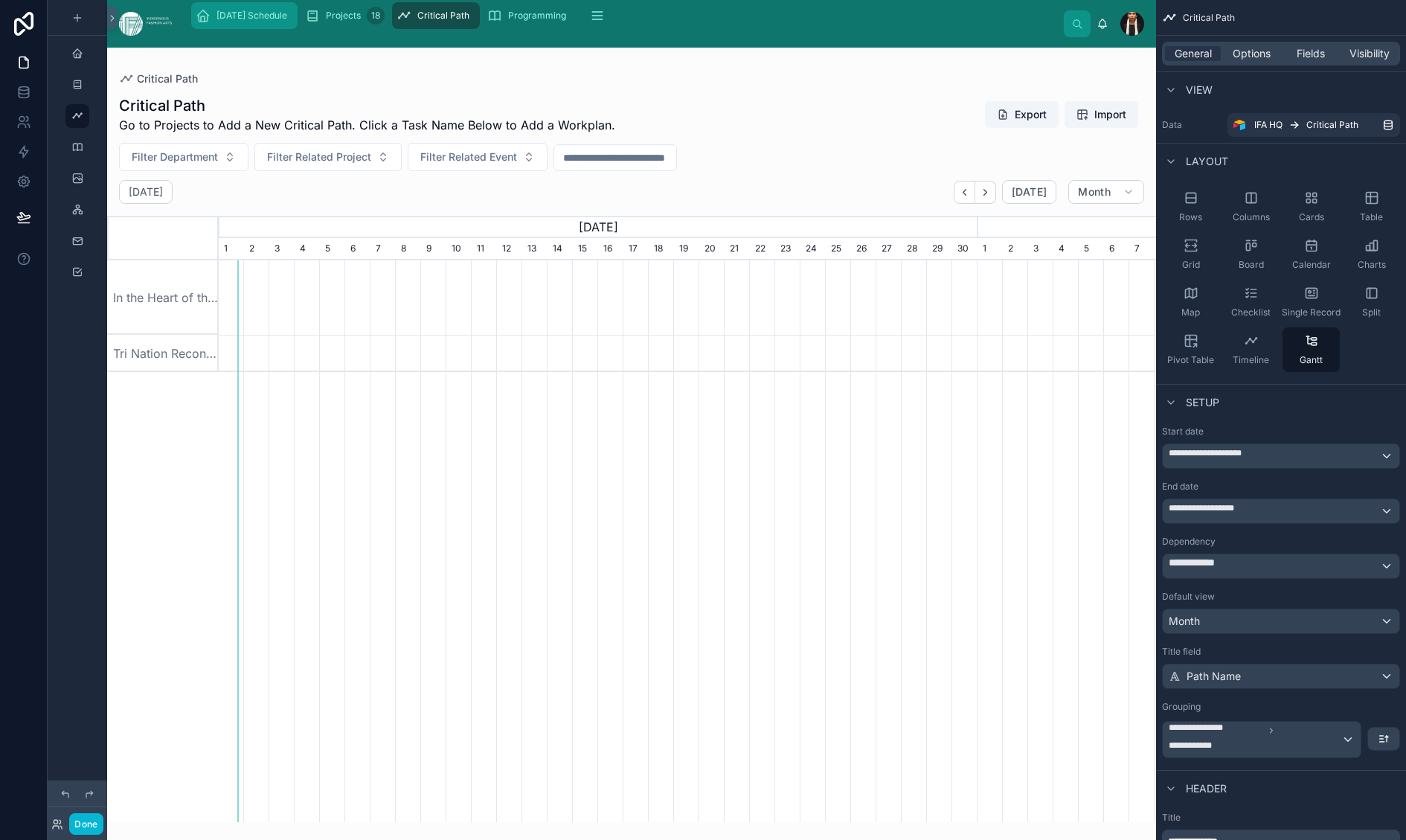
click at [287, 21] on span "[DATE] Schedule" at bounding box center [252, 15] width 71 height 12
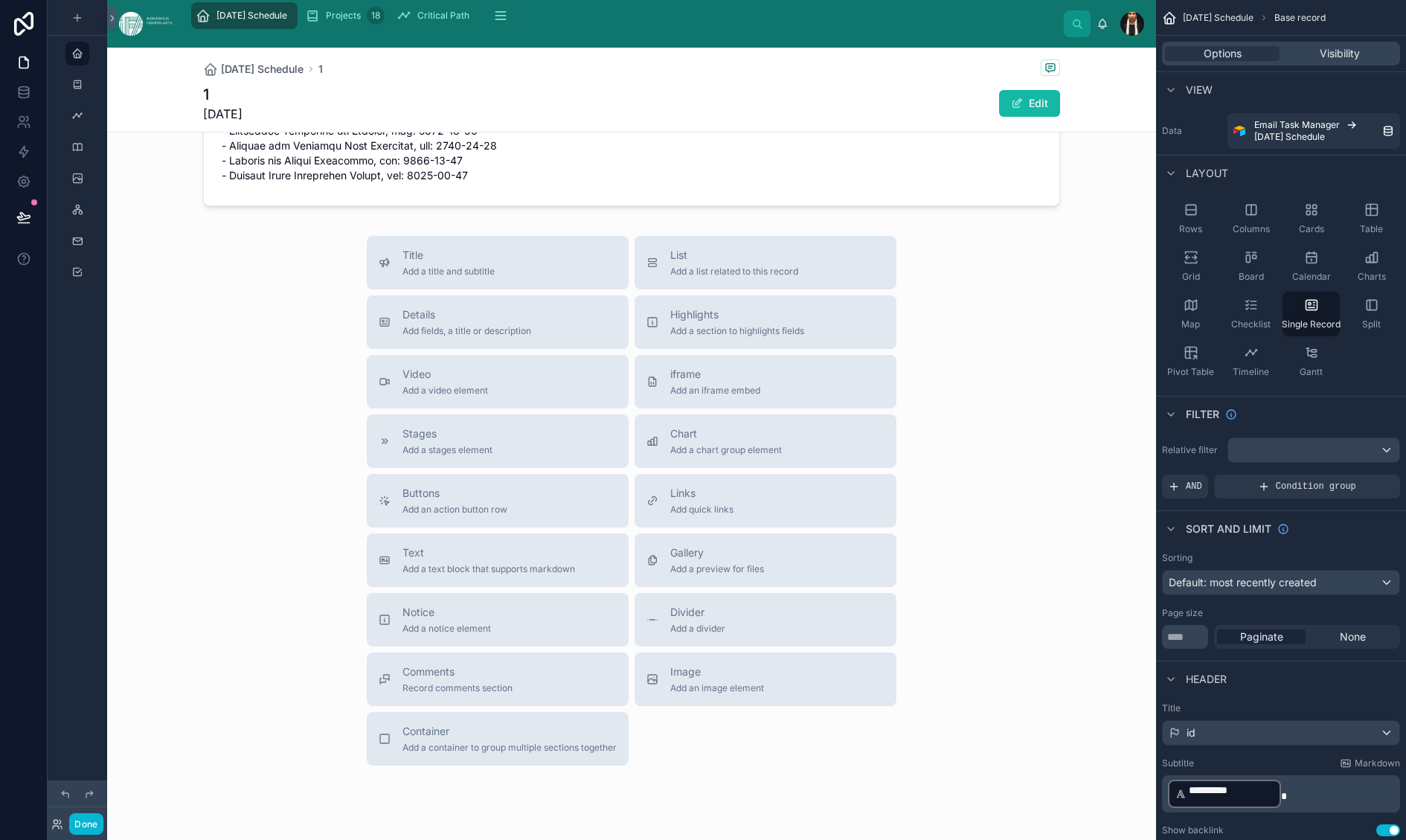
scroll to position [2468, 0]
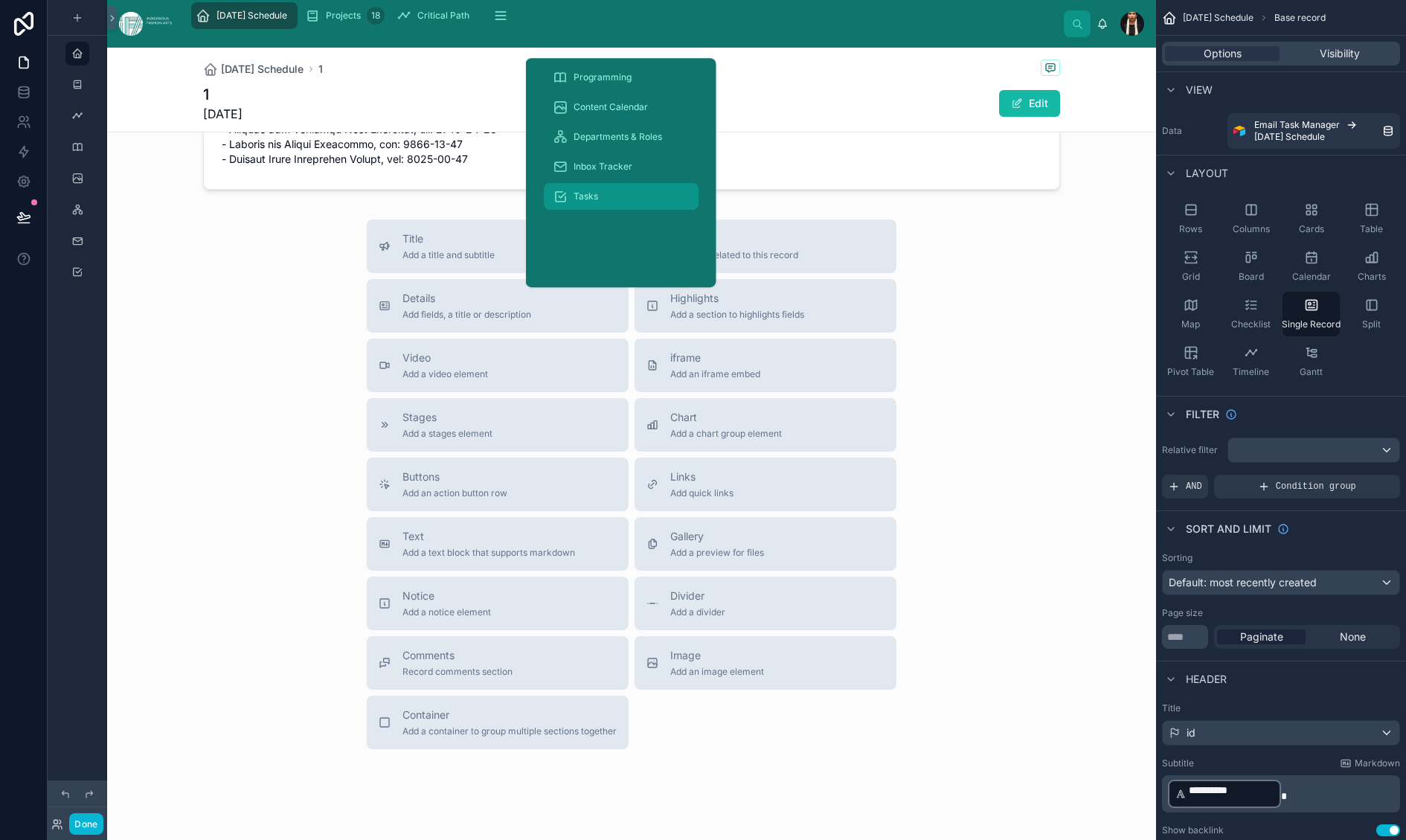
click at [598, 203] on span "Tasks" at bounding box center [586, 196] width 25 height 12
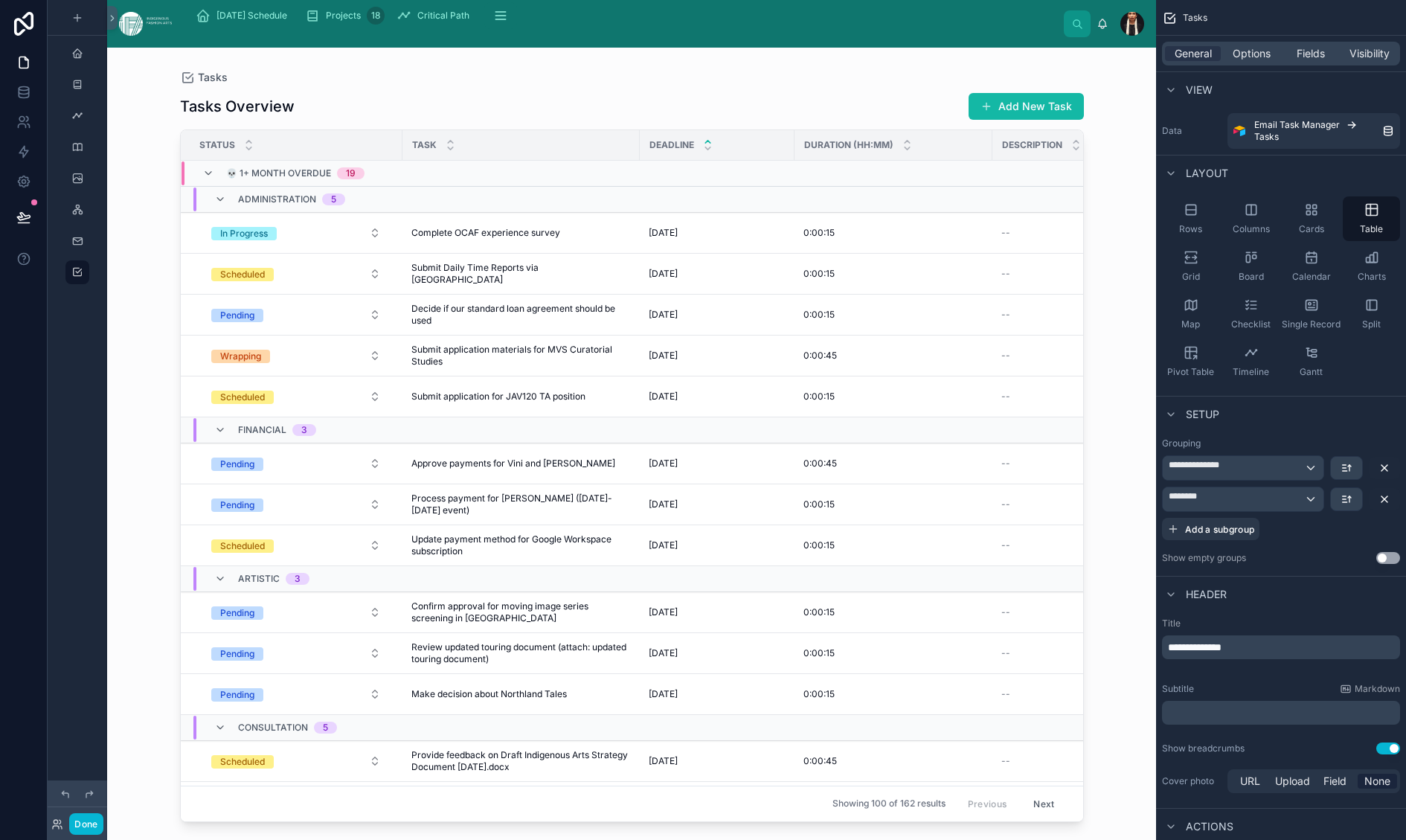
click at [364, 402] on div at bounding box center [632, 435] width 952 height 775
click at [372, 287] on button "Scheduled" at bounding box center [296, 274] width 193 height 27
click at [272, 580] on span "Done" at bounding box center [252, 573] width 41 height 14
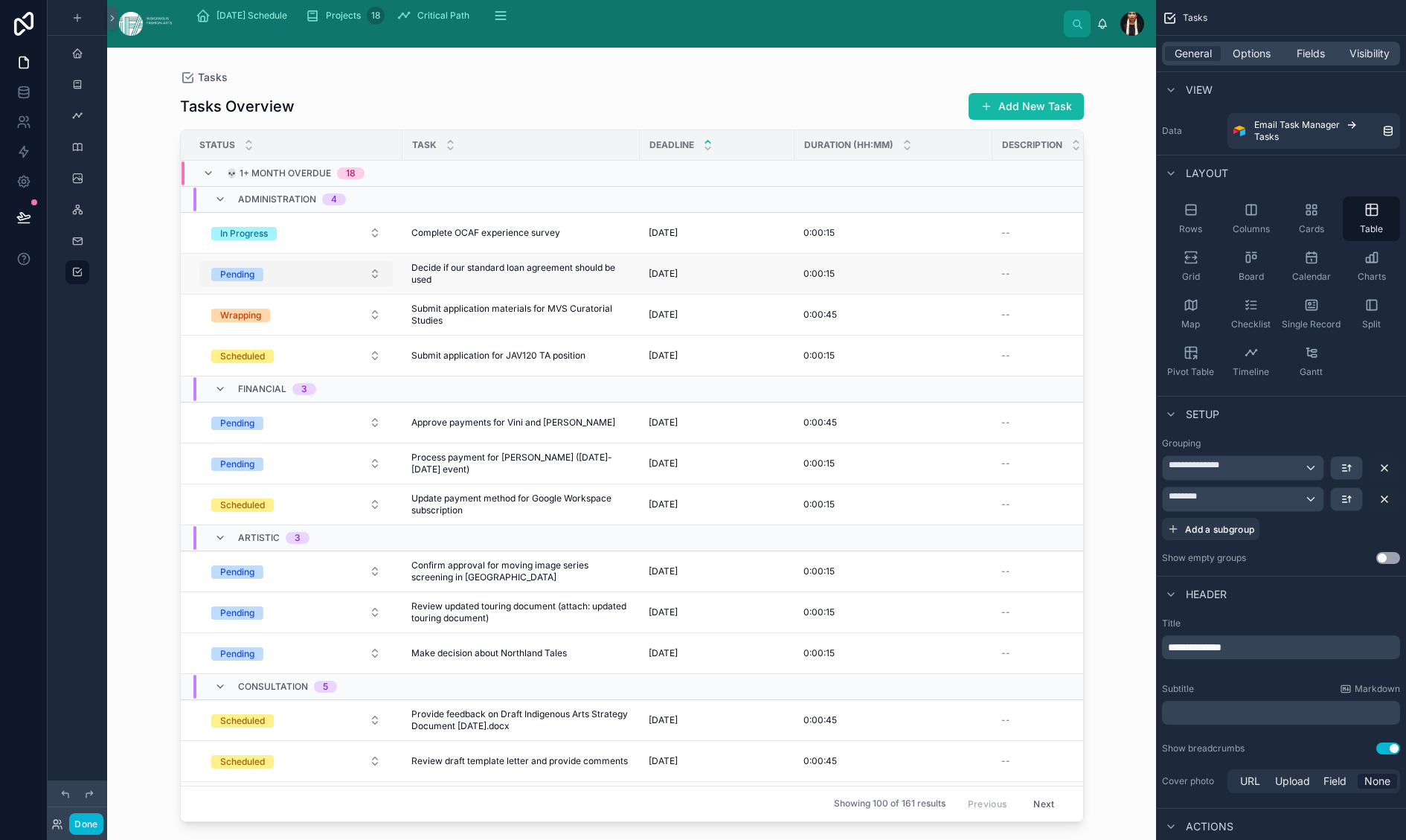
click at [373, 287] on button "Pending" at bounding box center [296, 274] width 193 height 27
click at [272, 580] on span "Done" at bounding box center [252, 573] width 41 height 14
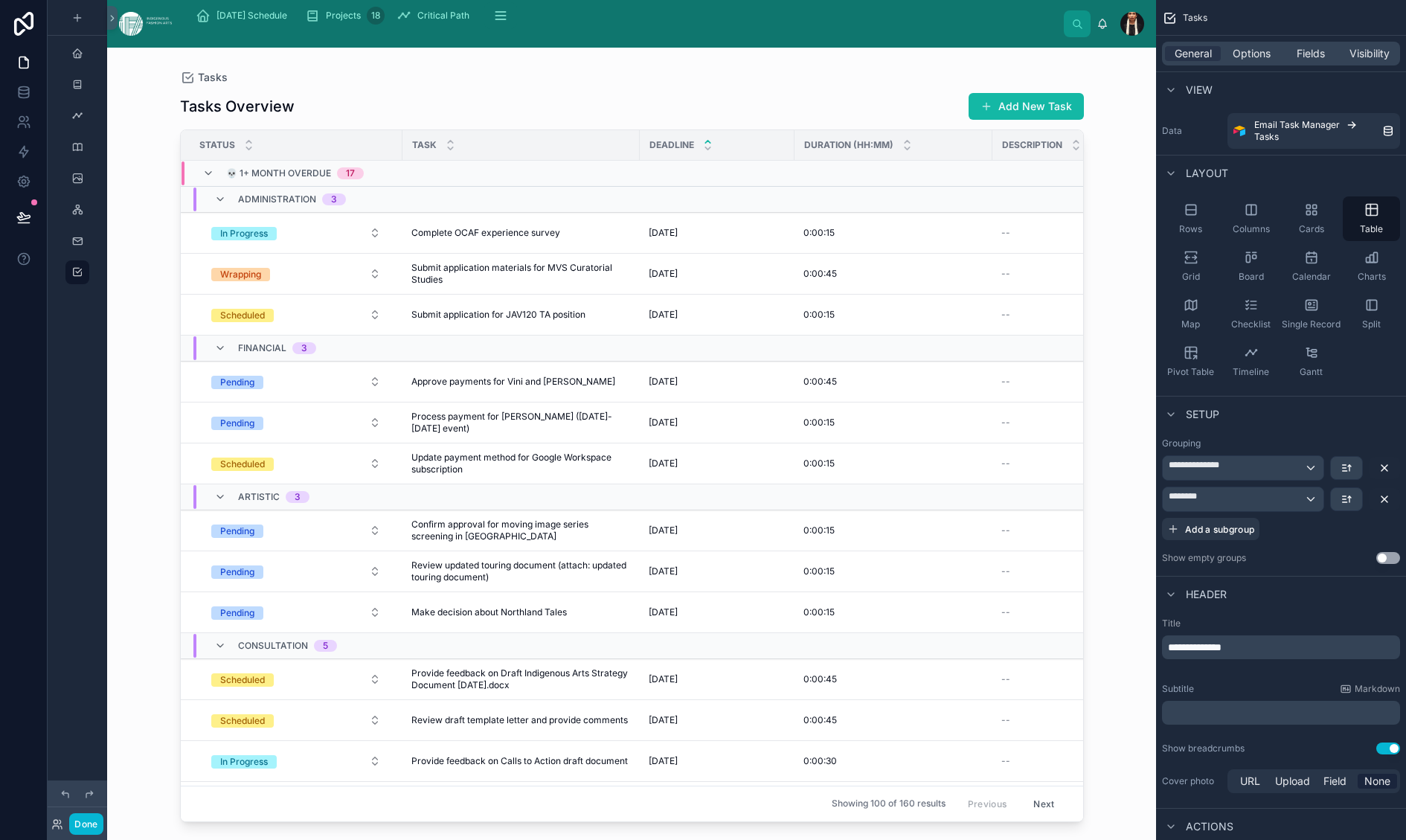
click at [376, 328] on button "Scheduled" at bounding box center [296, 314] width 193 height 27
click at [272, 639] on span "Done" at bounding box center [252, 633] width 41 height 14
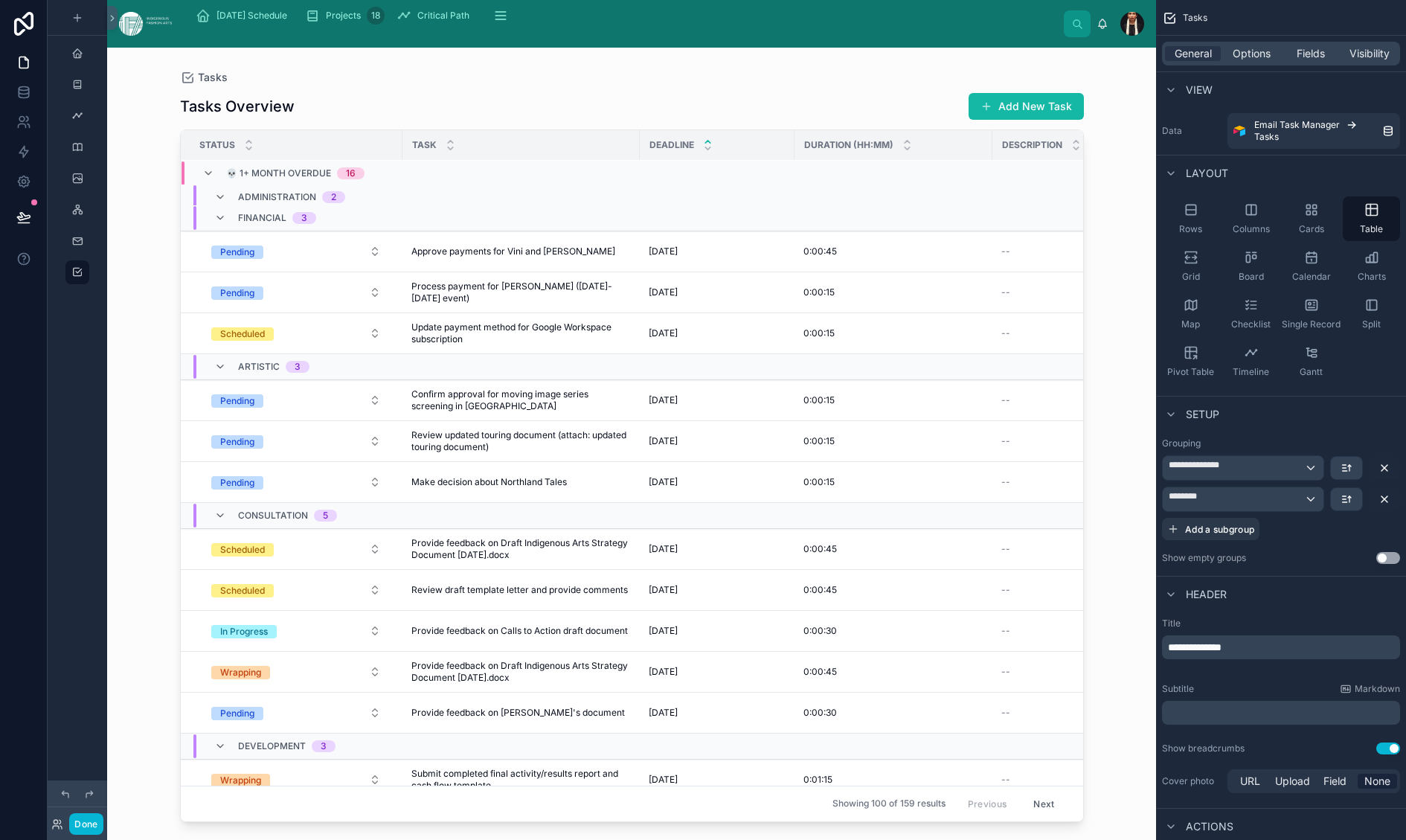
scroll to position [83, 0]
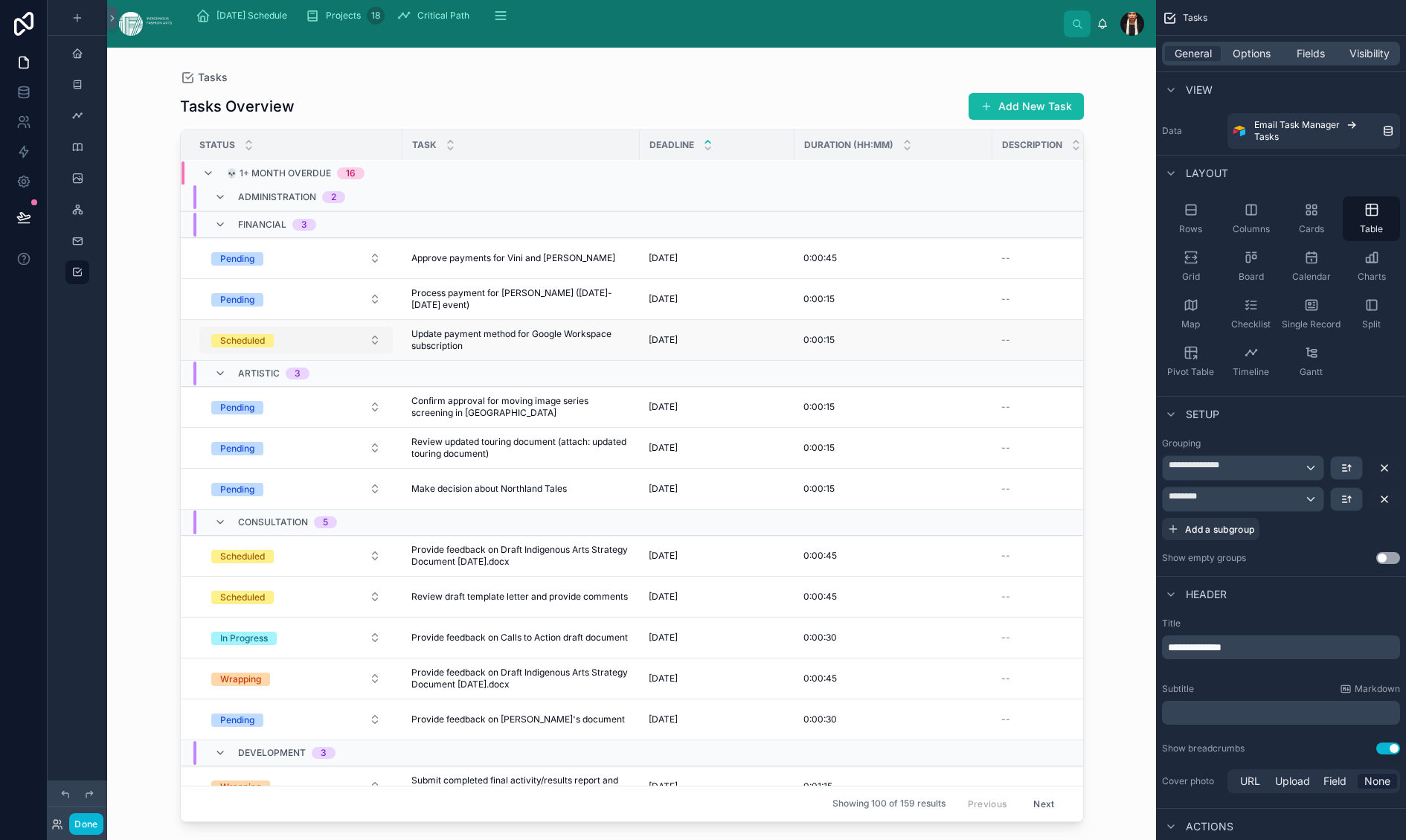
click at [369, 354] on button "Scheduled" at bounding box center [296, 340] width 193 height 27
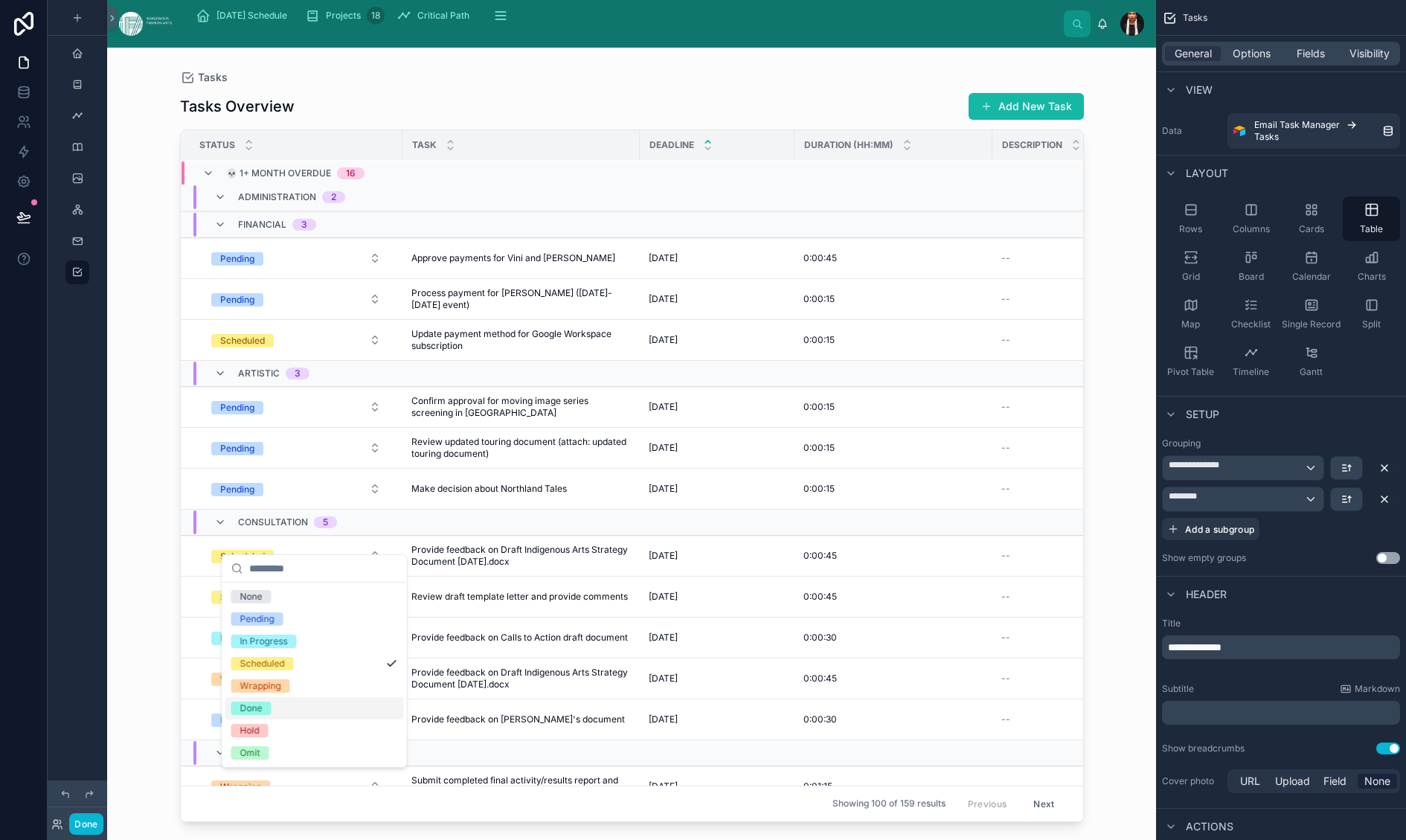
click at [272, 715] on span "Done" at bounding box center [252, 707] width 41 height 14
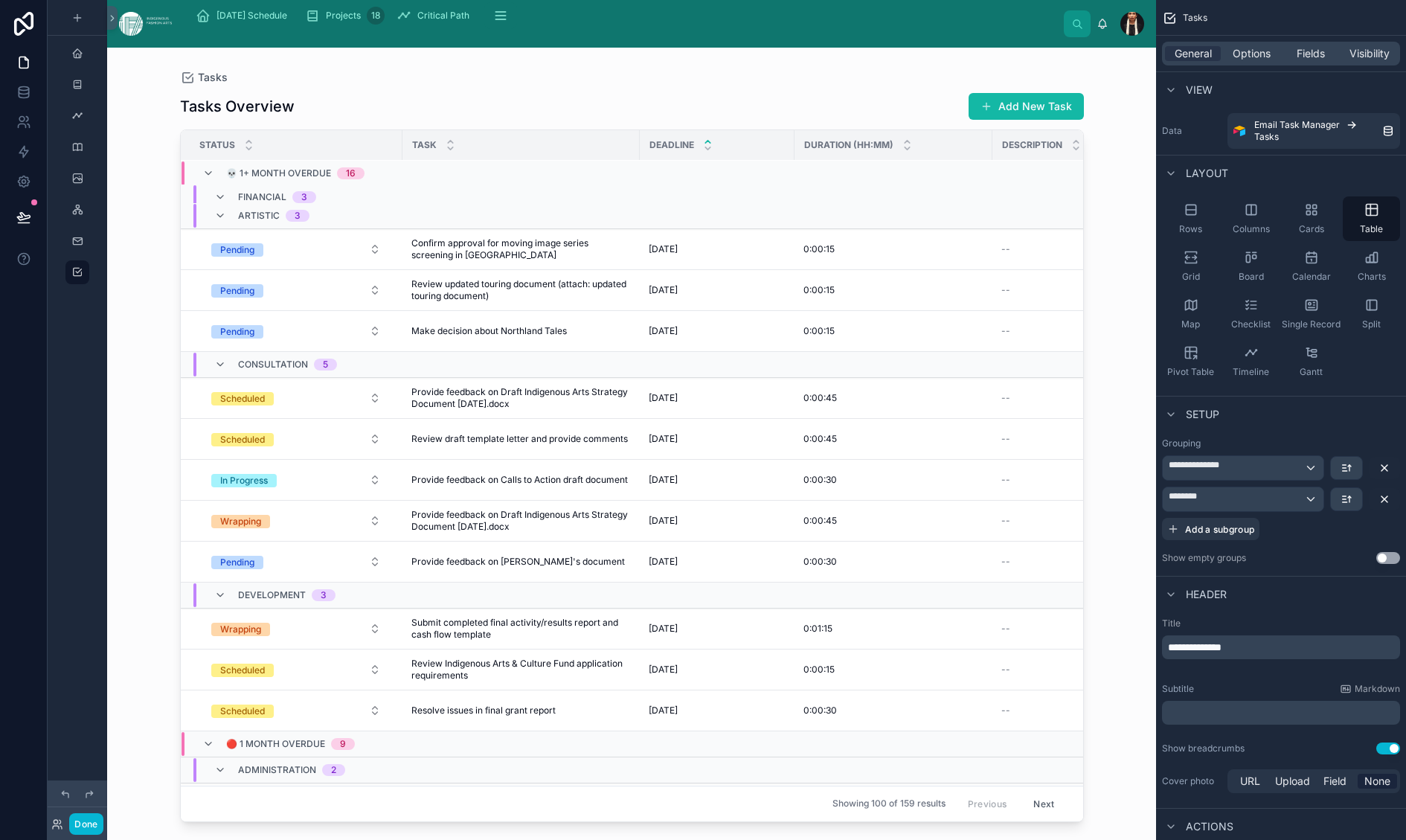
scroll to position [251, 0]
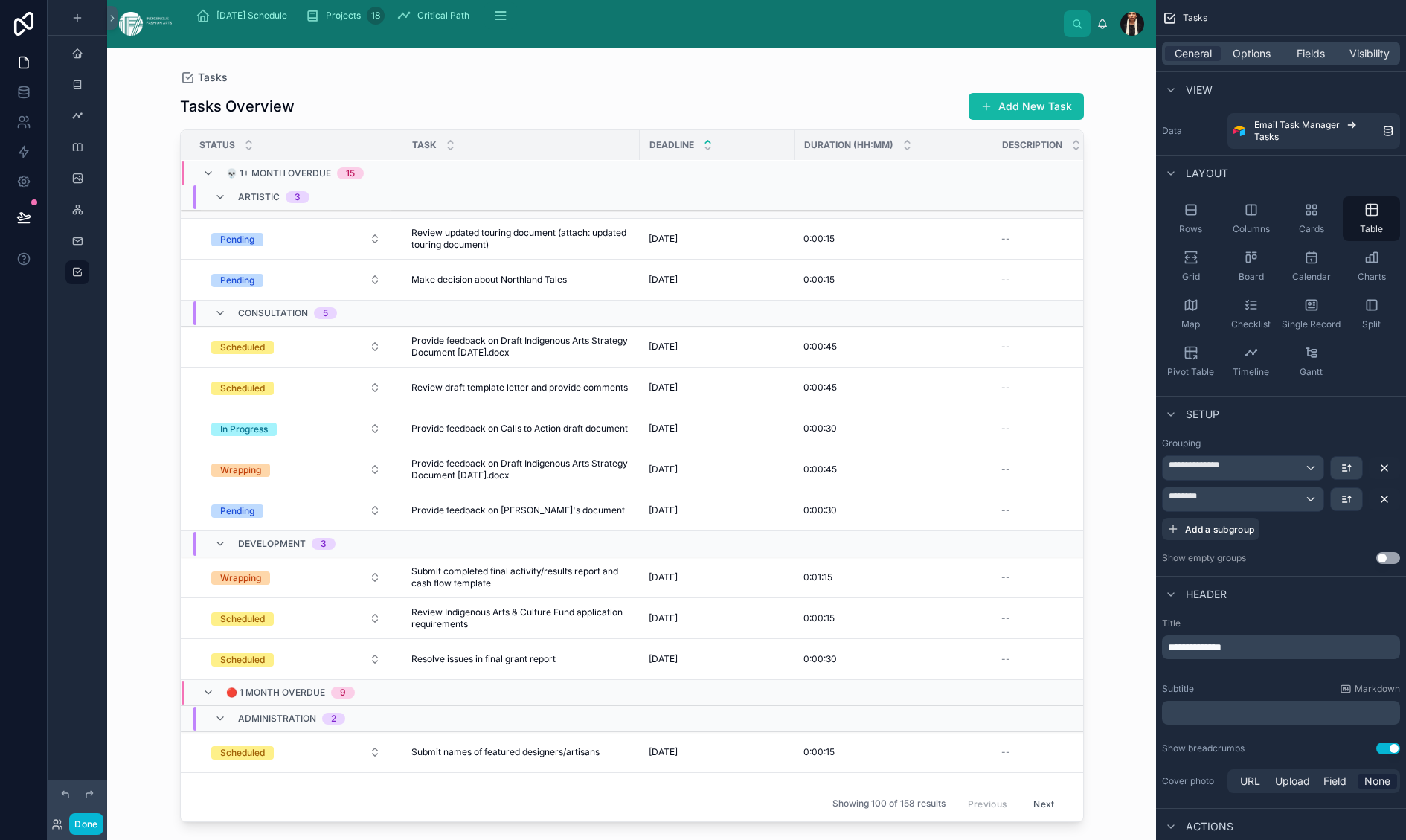
click at [555, 210] on span "Confirm approval for moving image series screening in gallery theatre" at bounding box center [521, 198] width 219 height 24
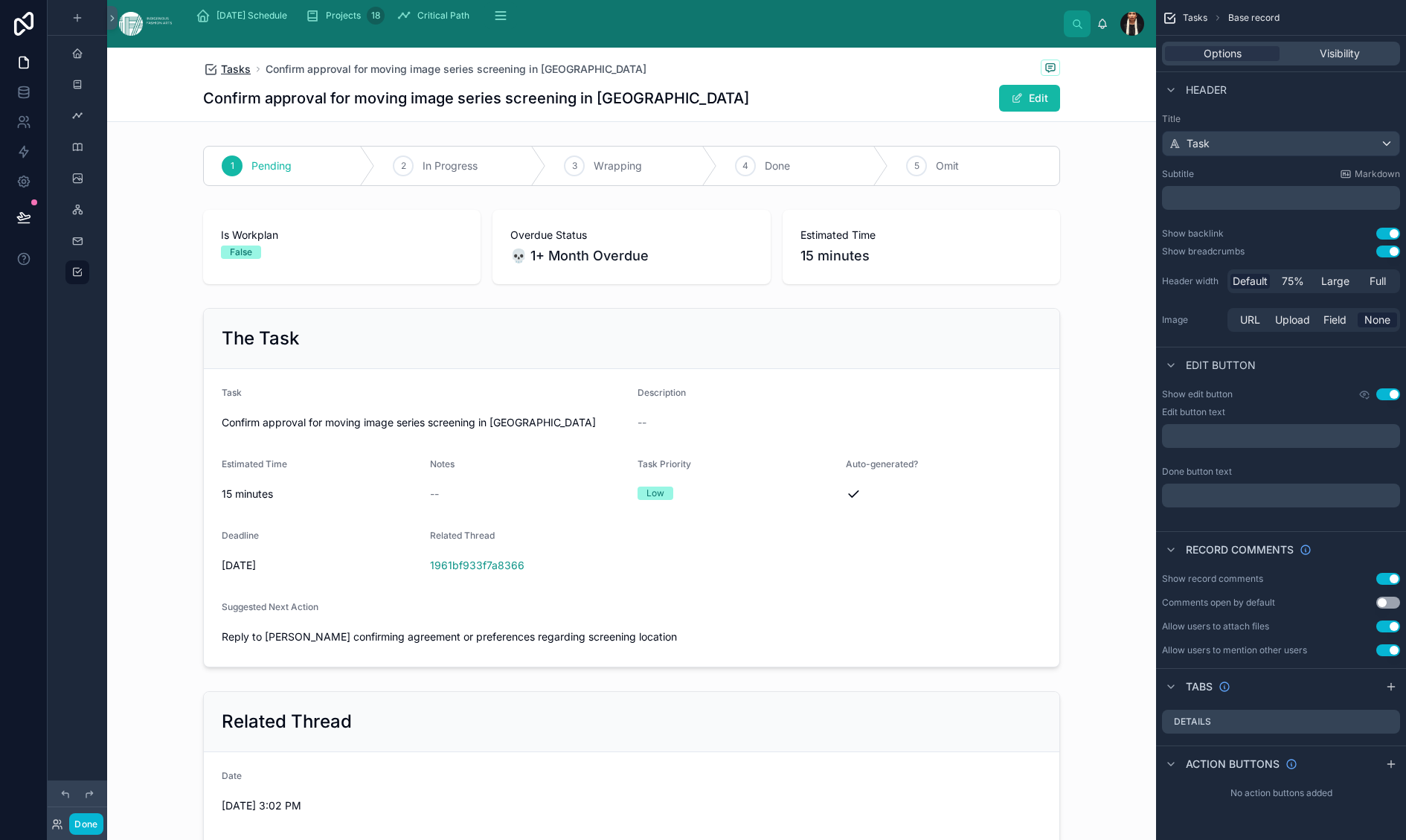
click at [221, 76] on span "Tasks" at bounding box center [236, 69] width 29 height 15
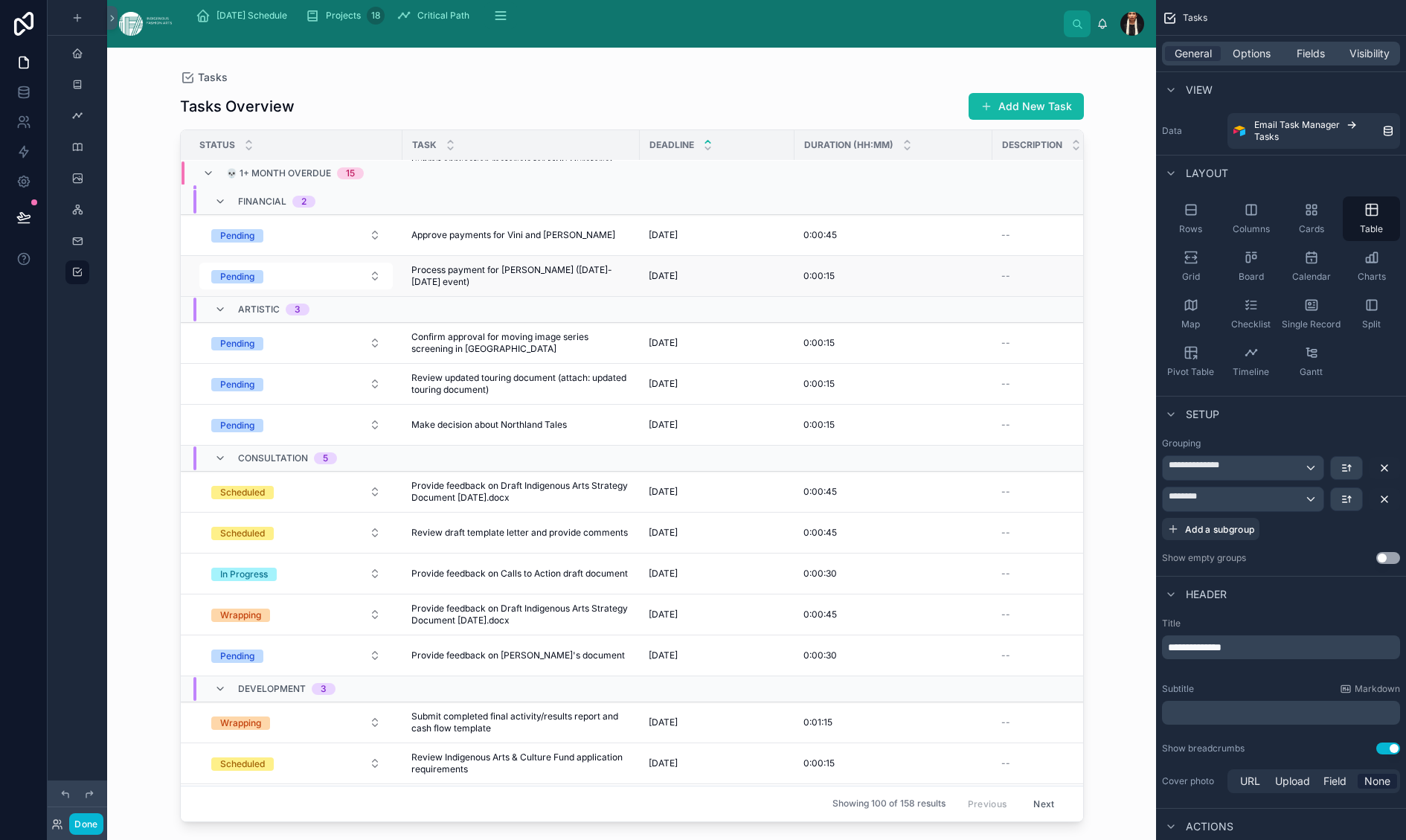
scroll to position [168, 0]
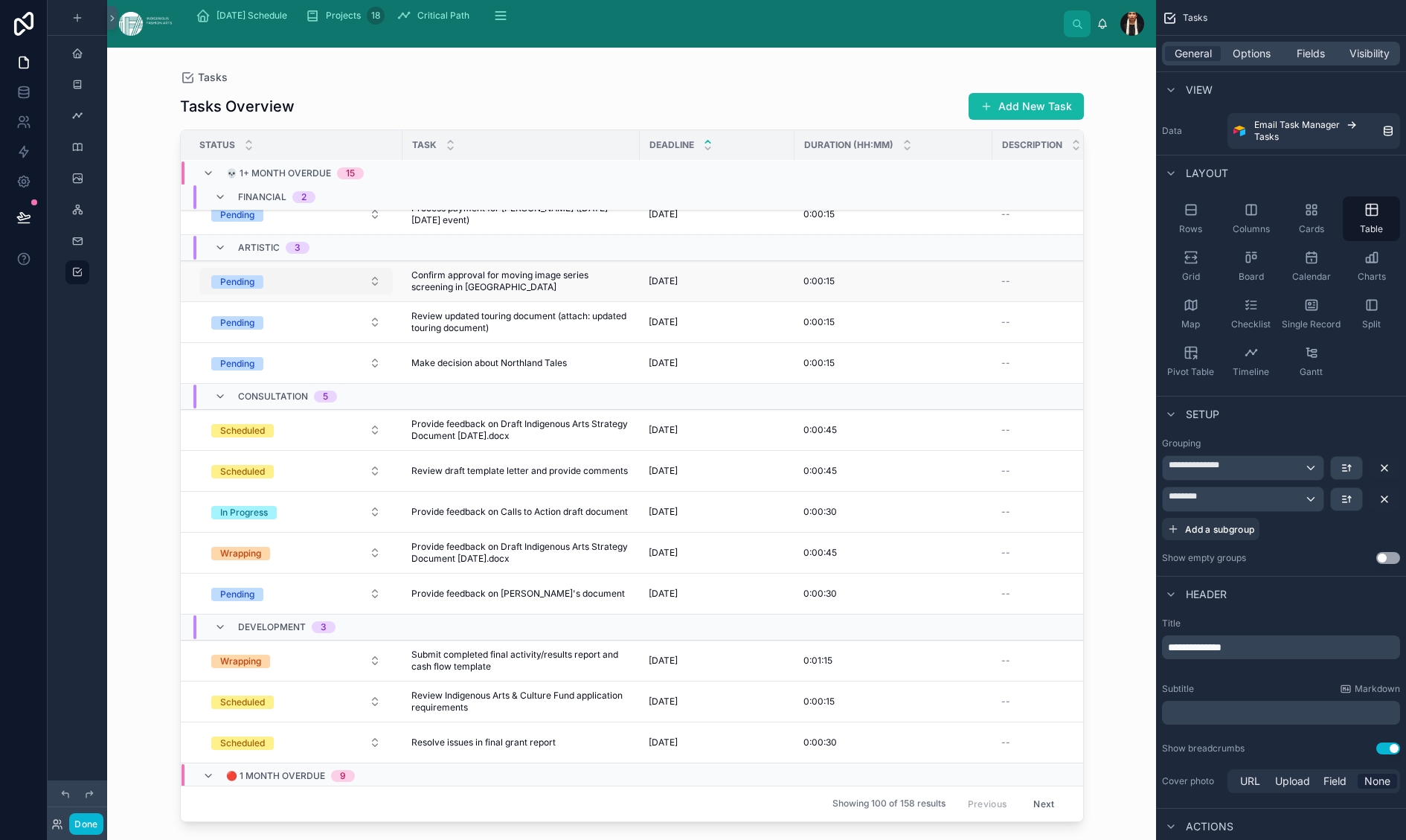
click at [379, 295] on button "Pending" at bounding box center [296, 281] width 193 height 27
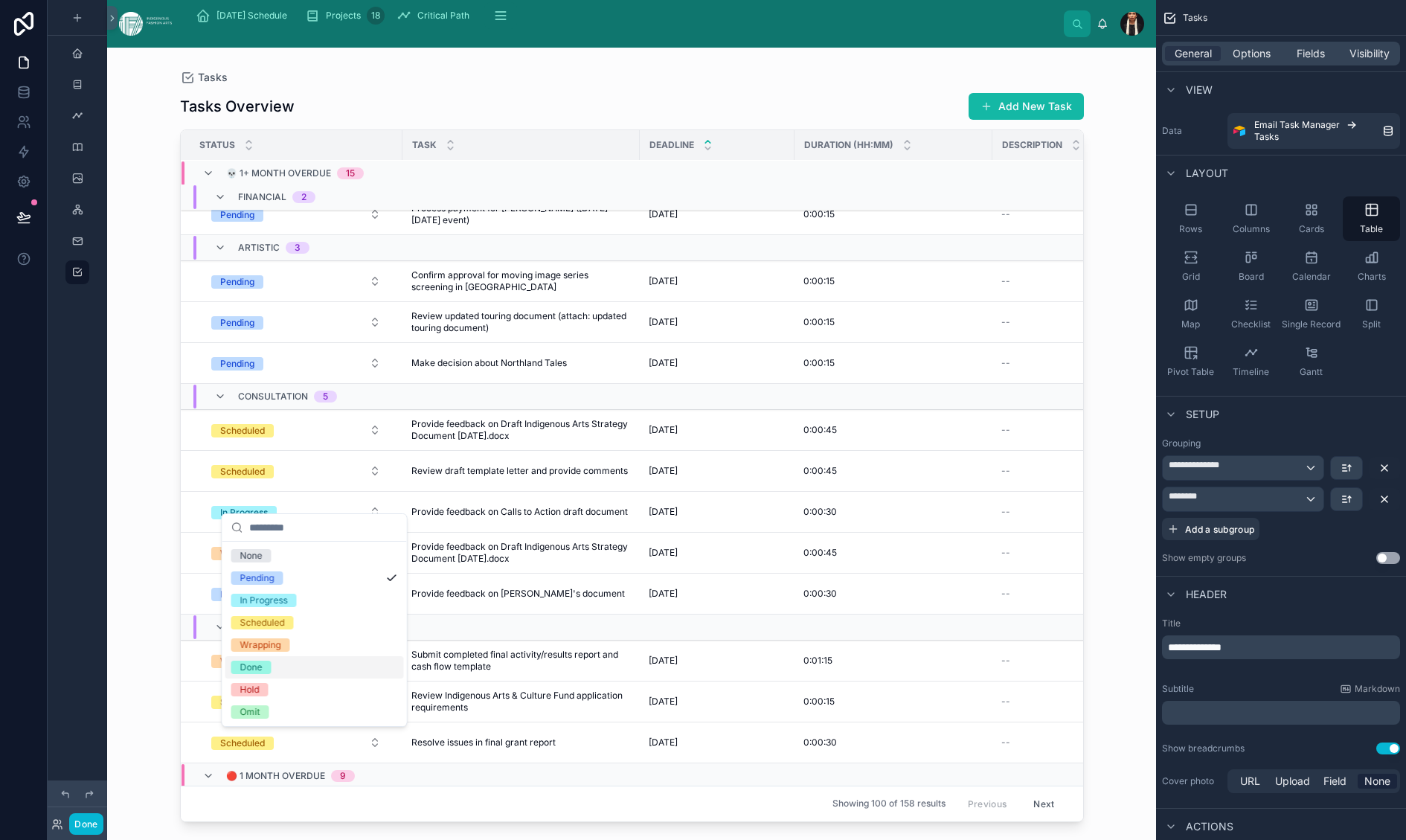
click at [272, 674] on span "Done" at bounding box center [252, 667] width 41 height 14
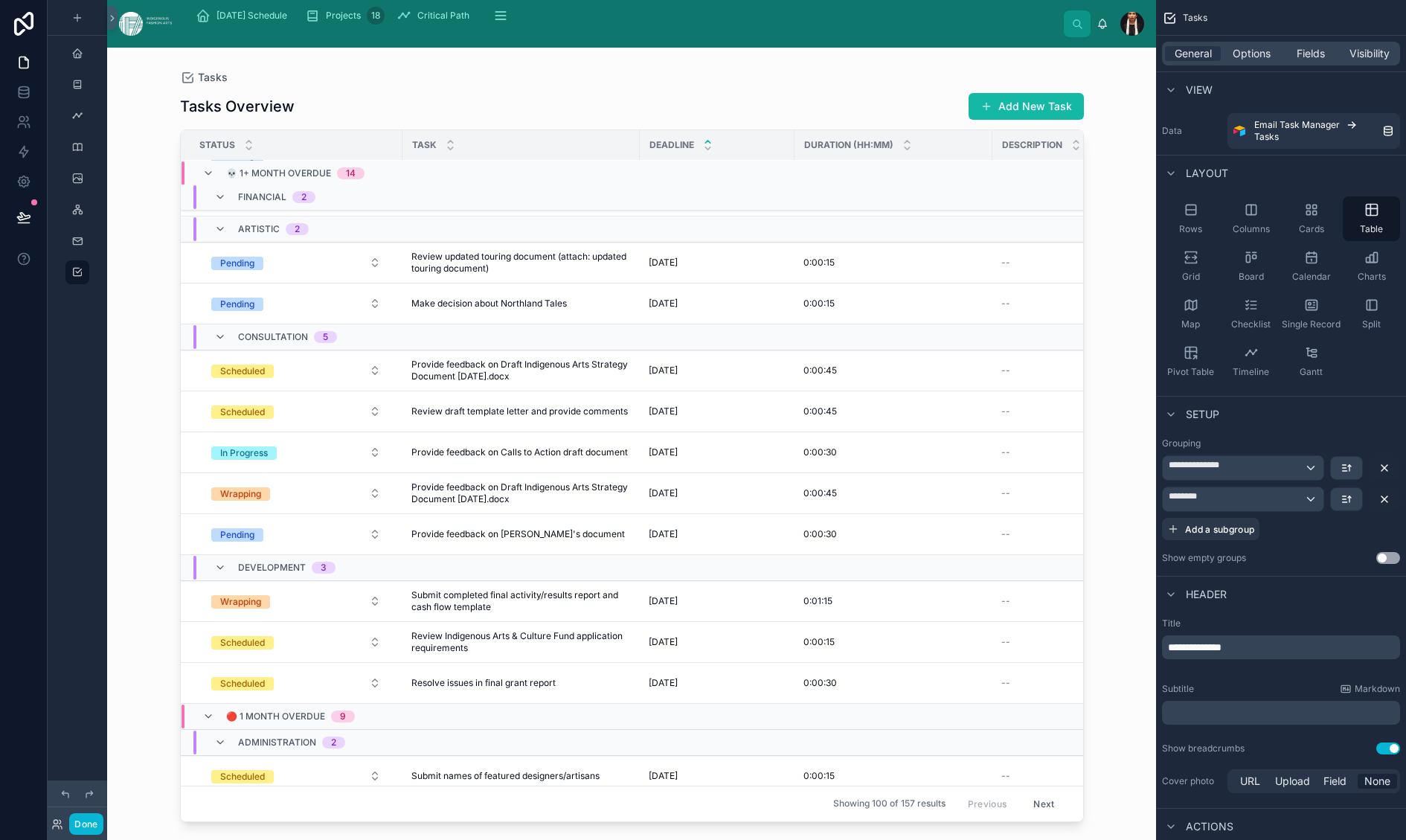
scroll to position [194, 0]
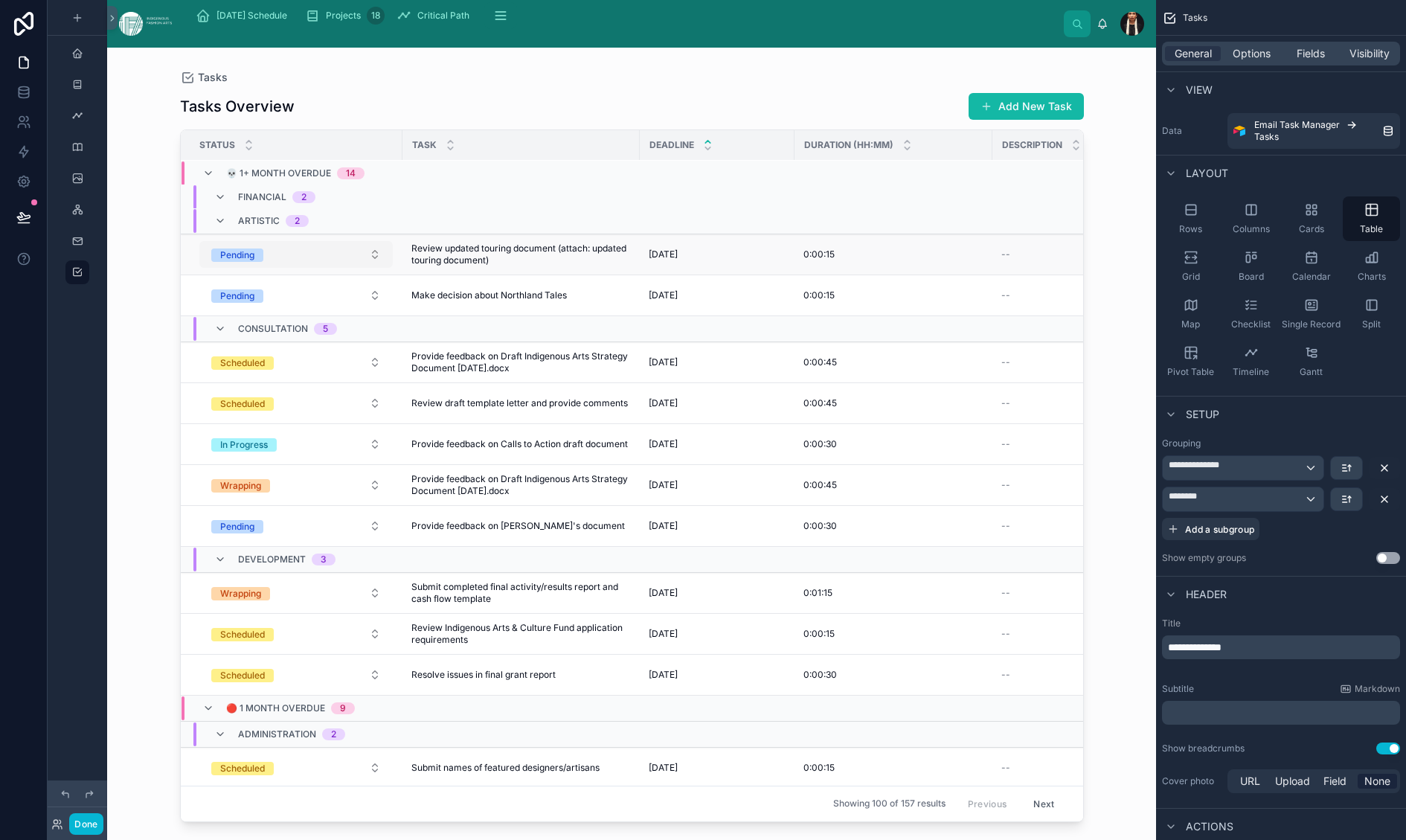
click at [380, 268] on button "Pending" at bounding box center [296, 254] width 193 height 27
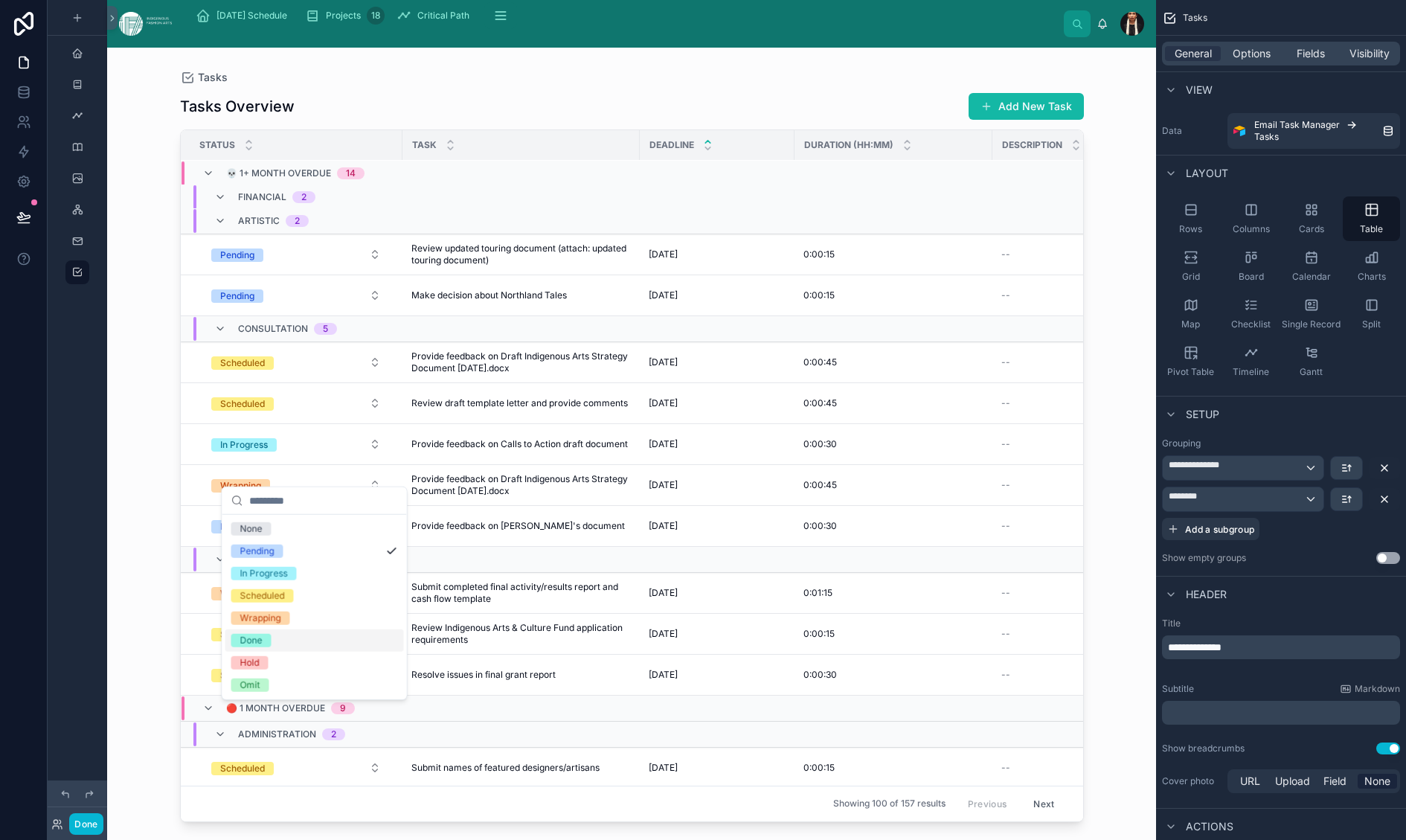
click at [272, 648] on span "Done" at bounding box center [252, 640] width 41 height 14
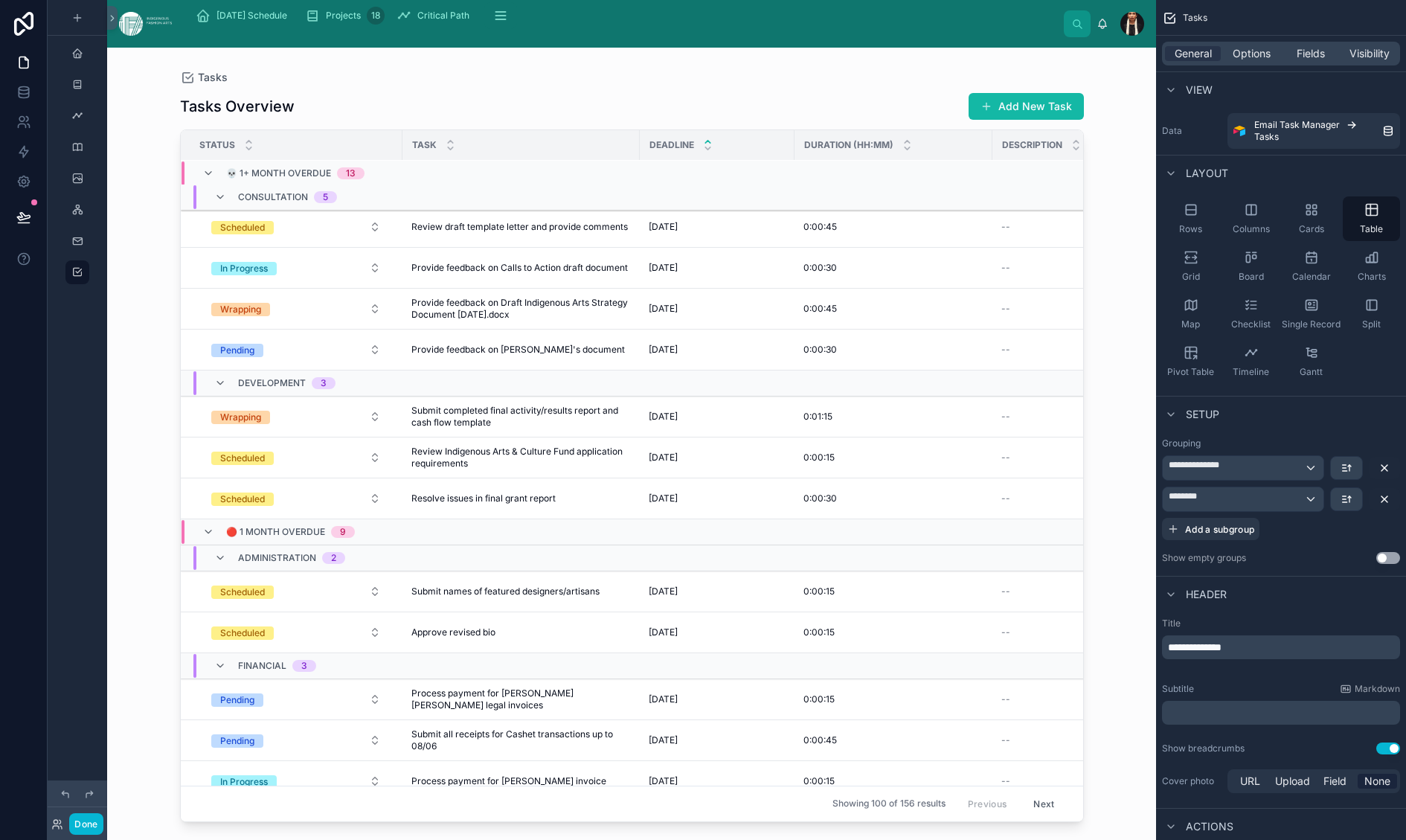
scroll to position [334, 0]
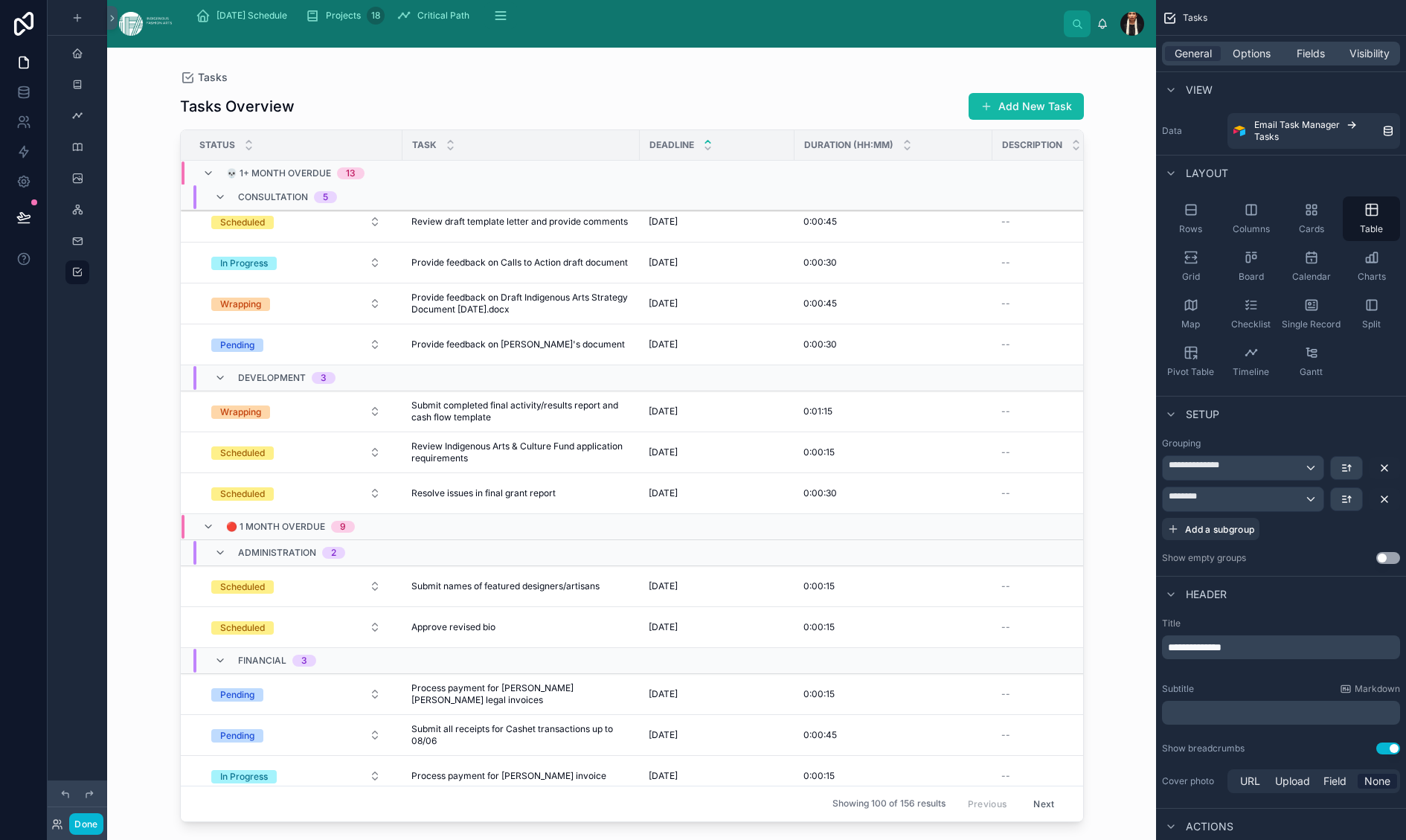
click at [373, 194] on button "Scheduled" at bounding box center [296, 181] width 193 height 27
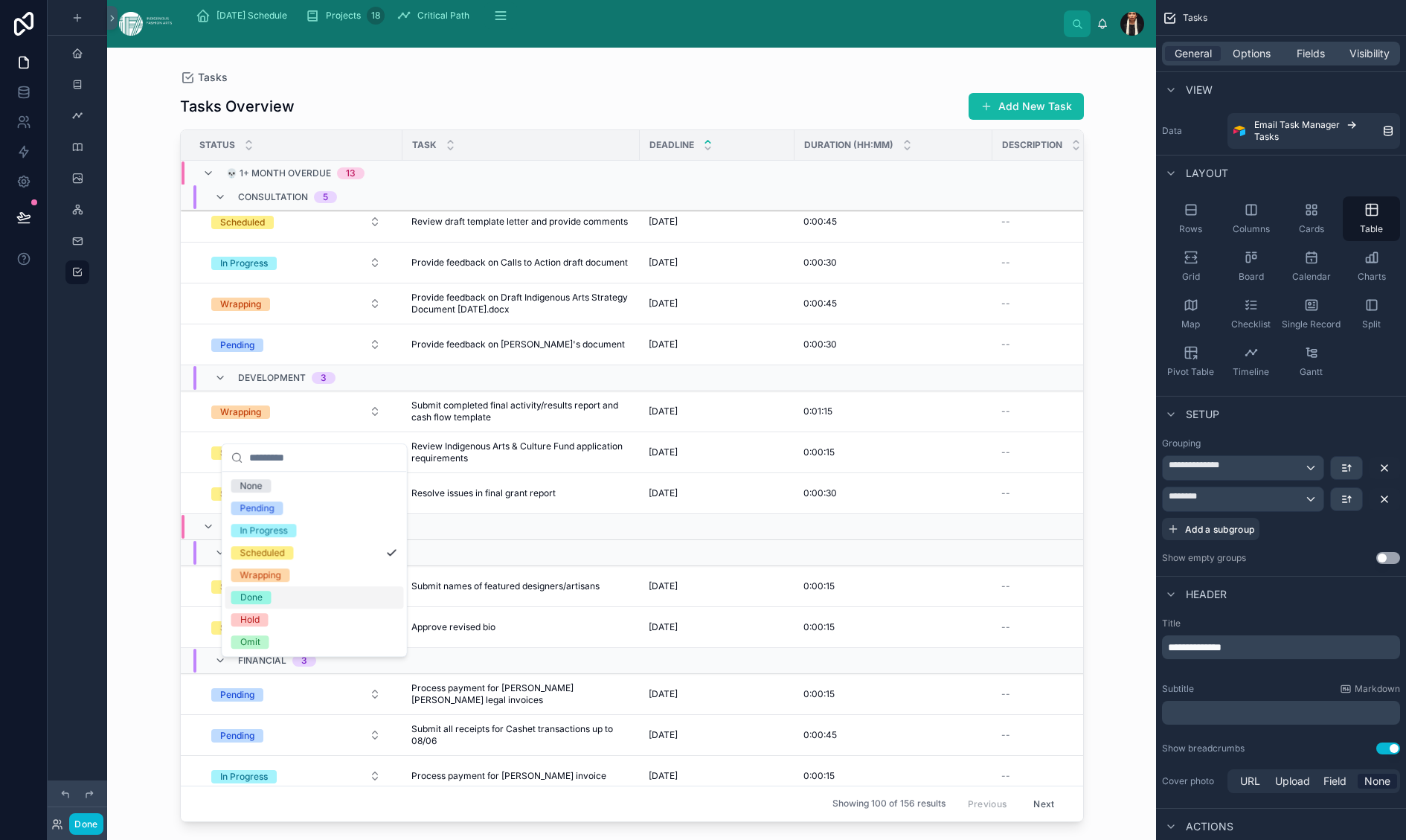
click at [263, 604] on div "Done" at bounding box center [252, 597] width 22 height 14
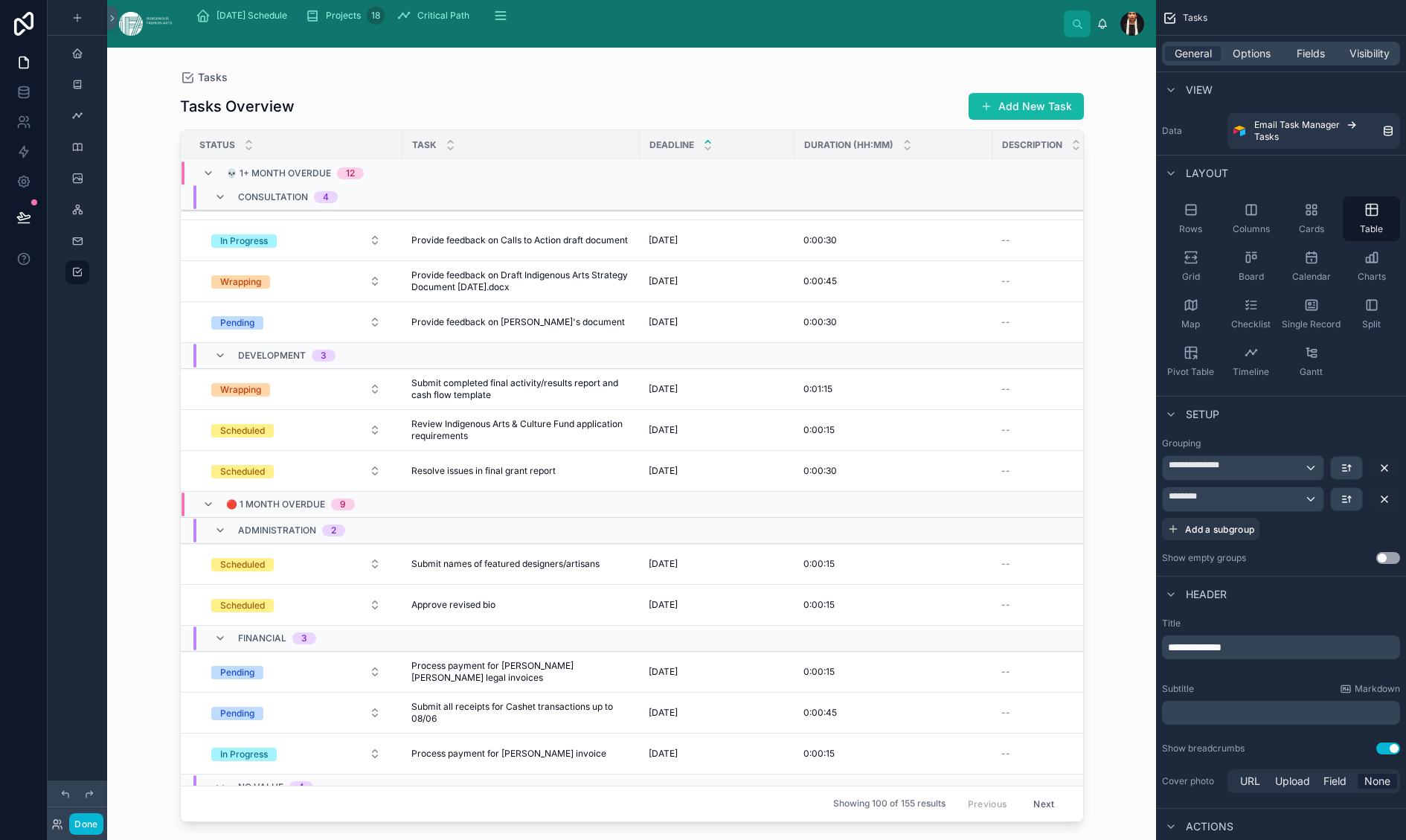
scroll to position [321, 0]
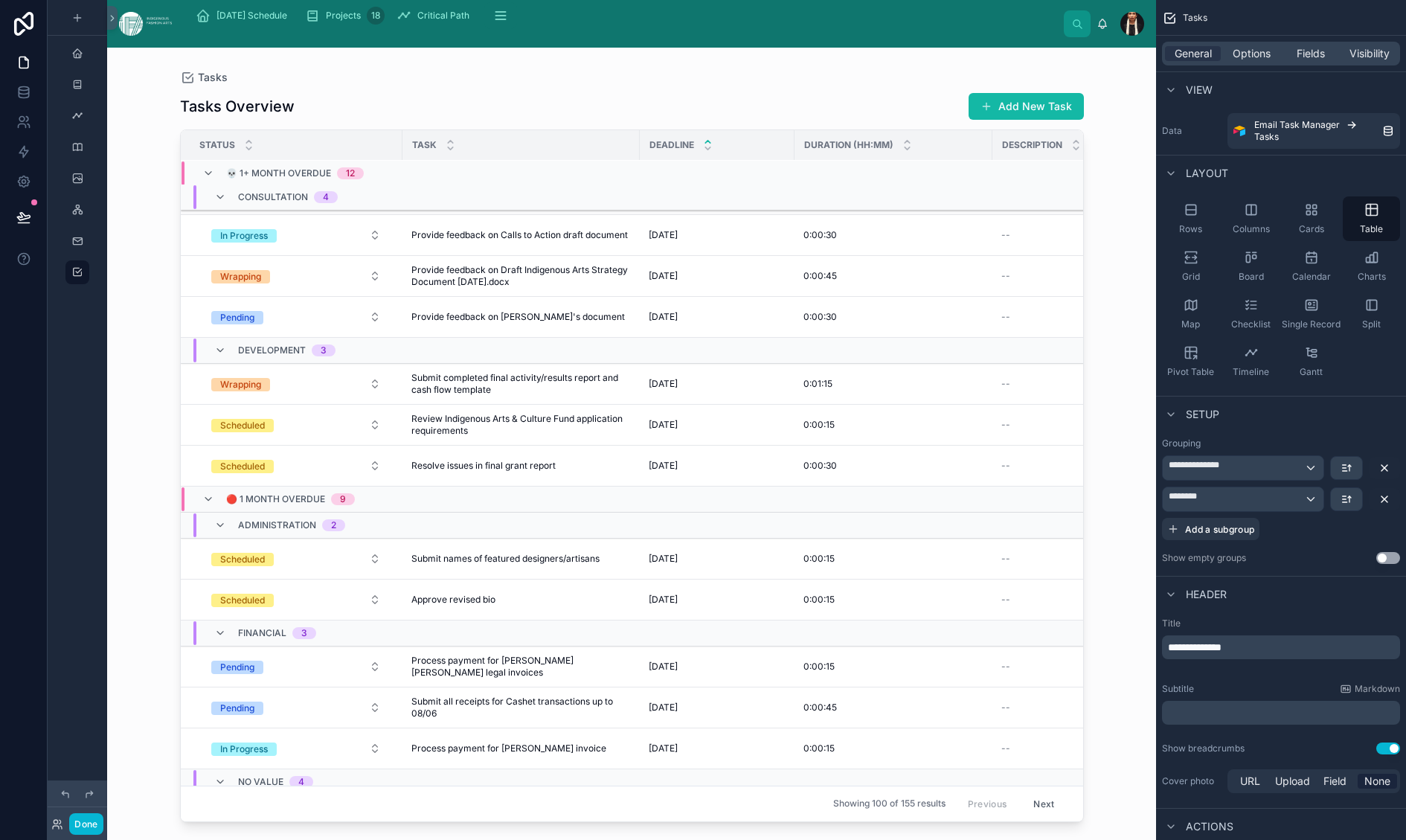
click at [377, 207] on button "Scheduled" at bounding box center [296, 193] width 193 height 27
click at [263, 612] on div "Done" at bounding box center [252, 604] width 22 height 14
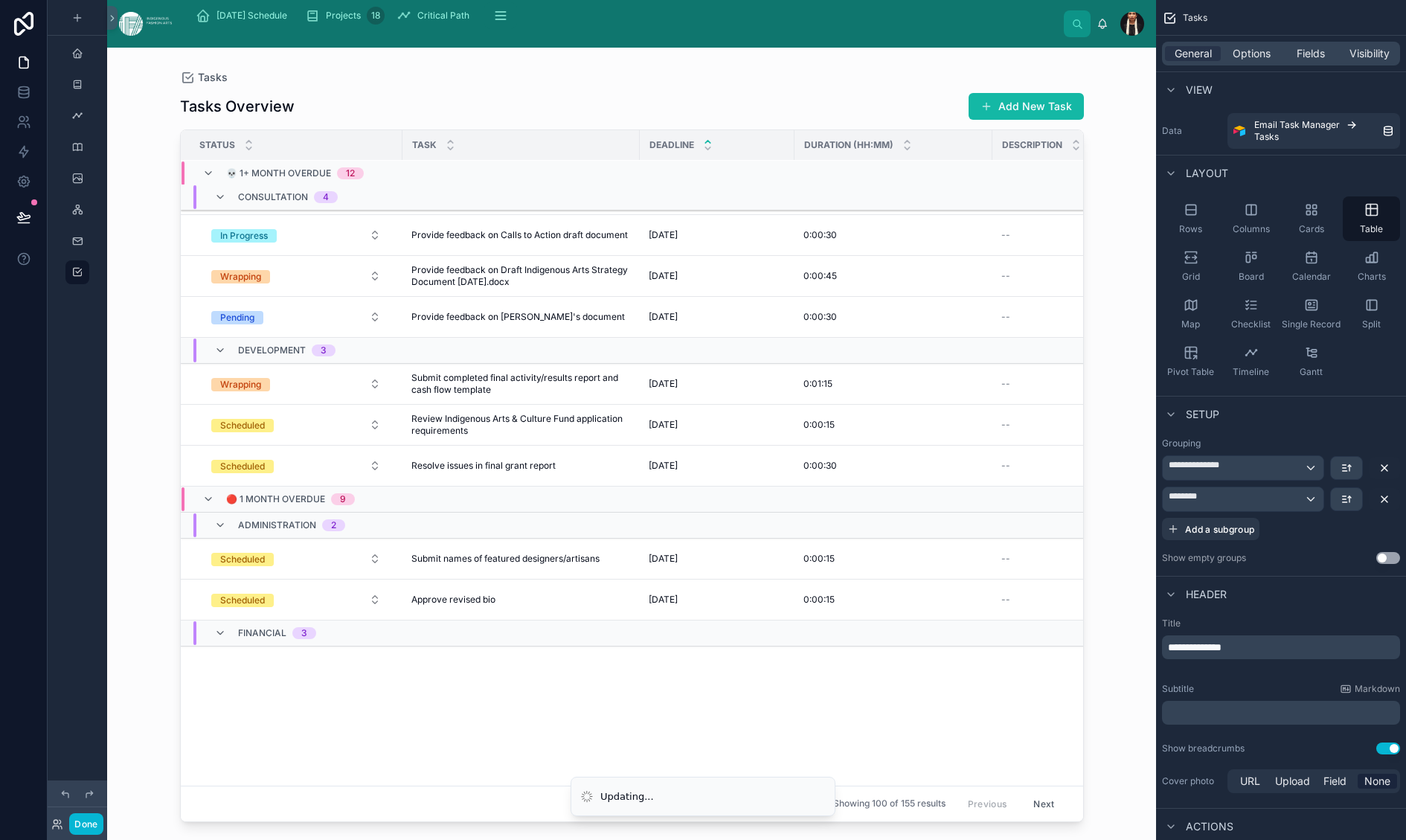
scroll to position [0, 0]
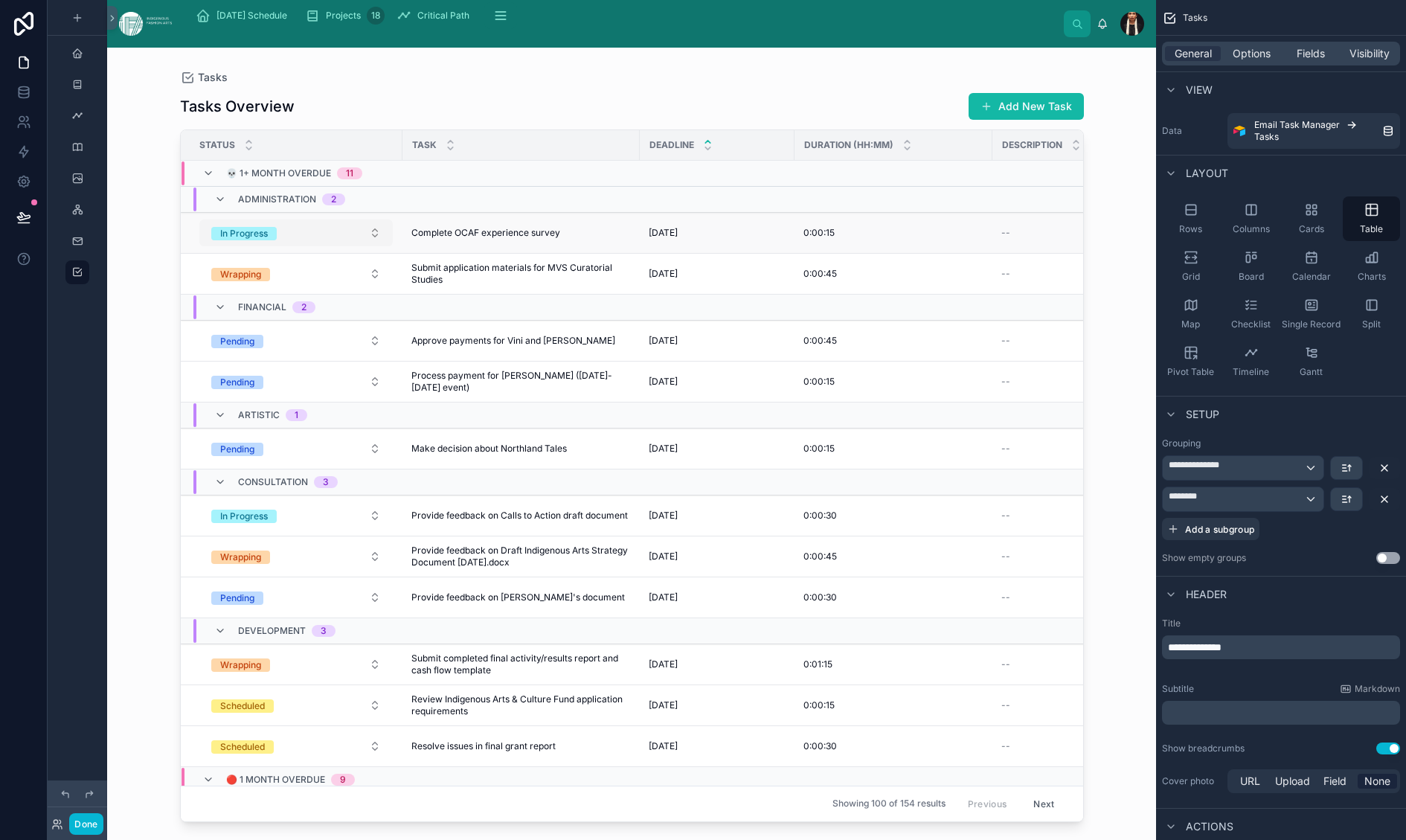
click at [380, 246] on button "In Progress" at bounding box center [296, 232] width 193 height 27
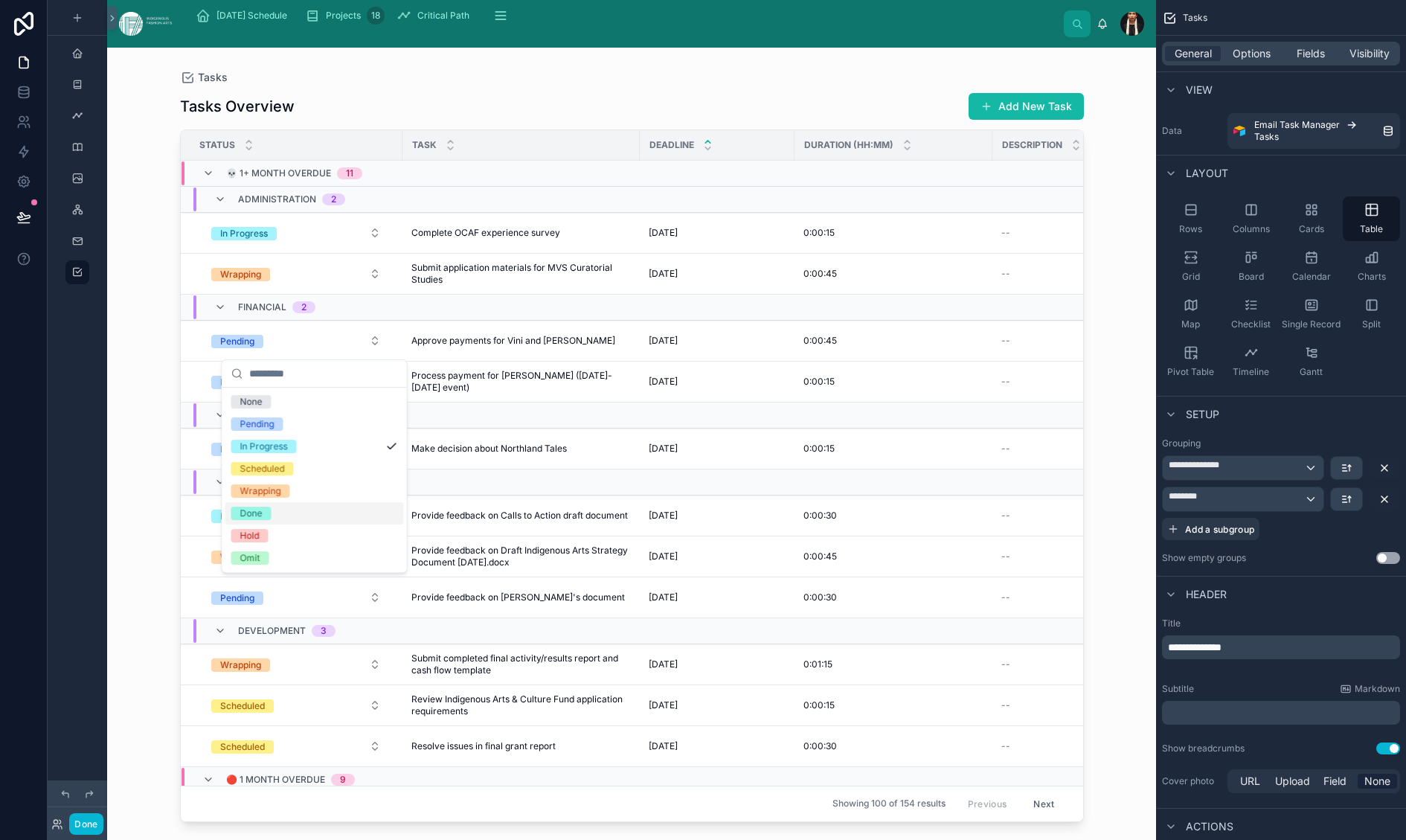
click at [263, 519] on div "Done" at bounding box center [252, 513] width 22 height 14
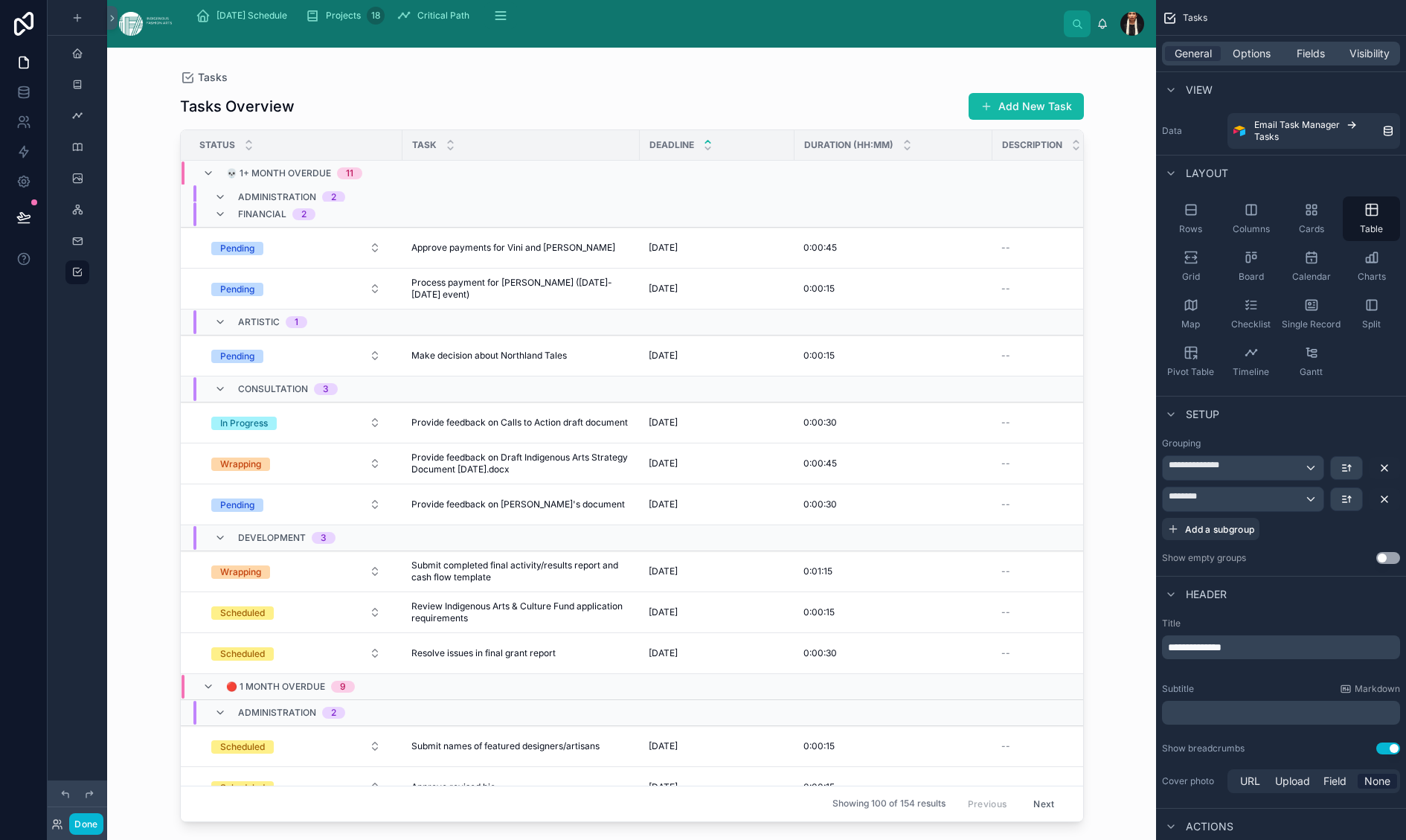
scroll to position [102, 0]
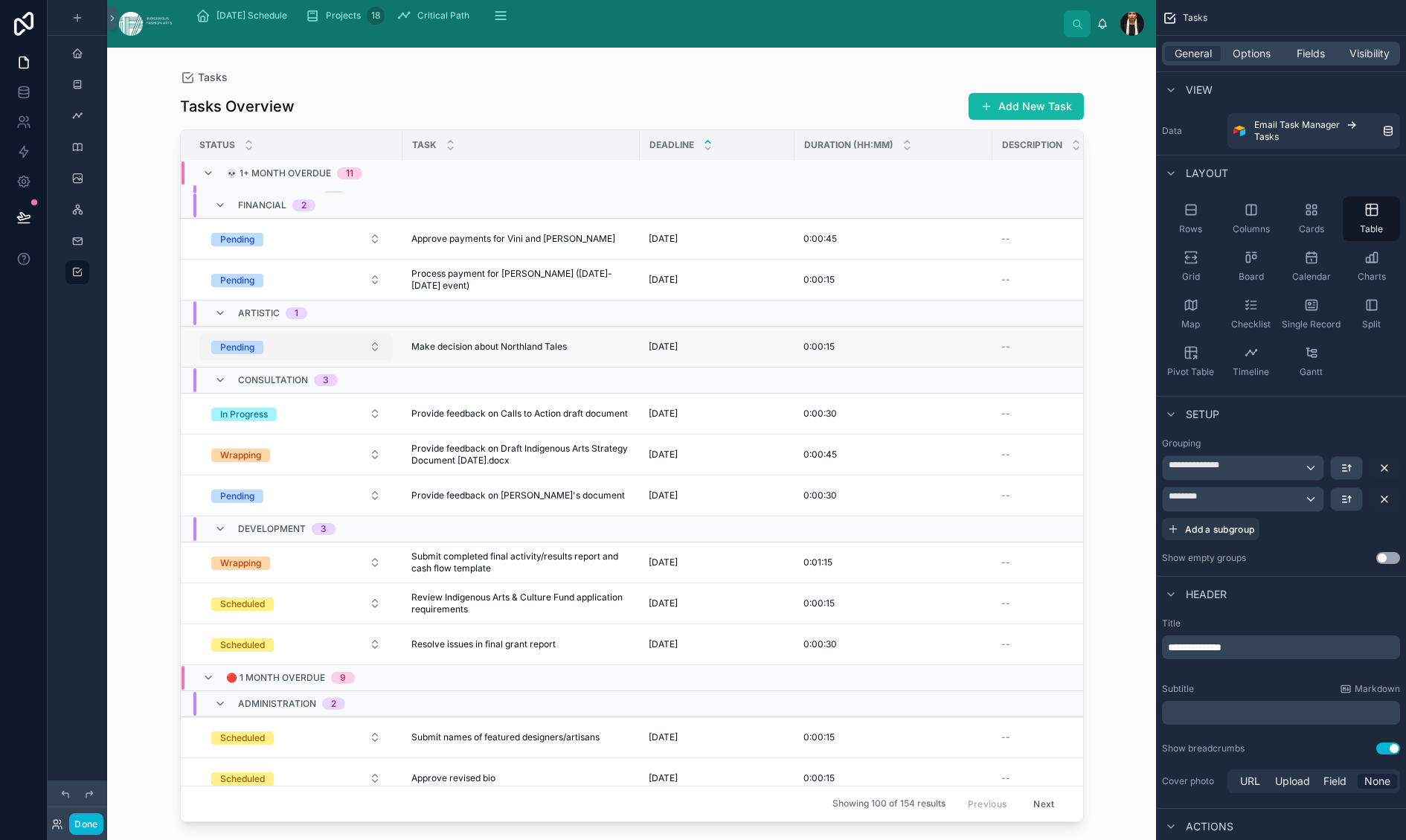
click at [375, 360] on button "Pending" at bounding box center [296, 346] width 193 height 27
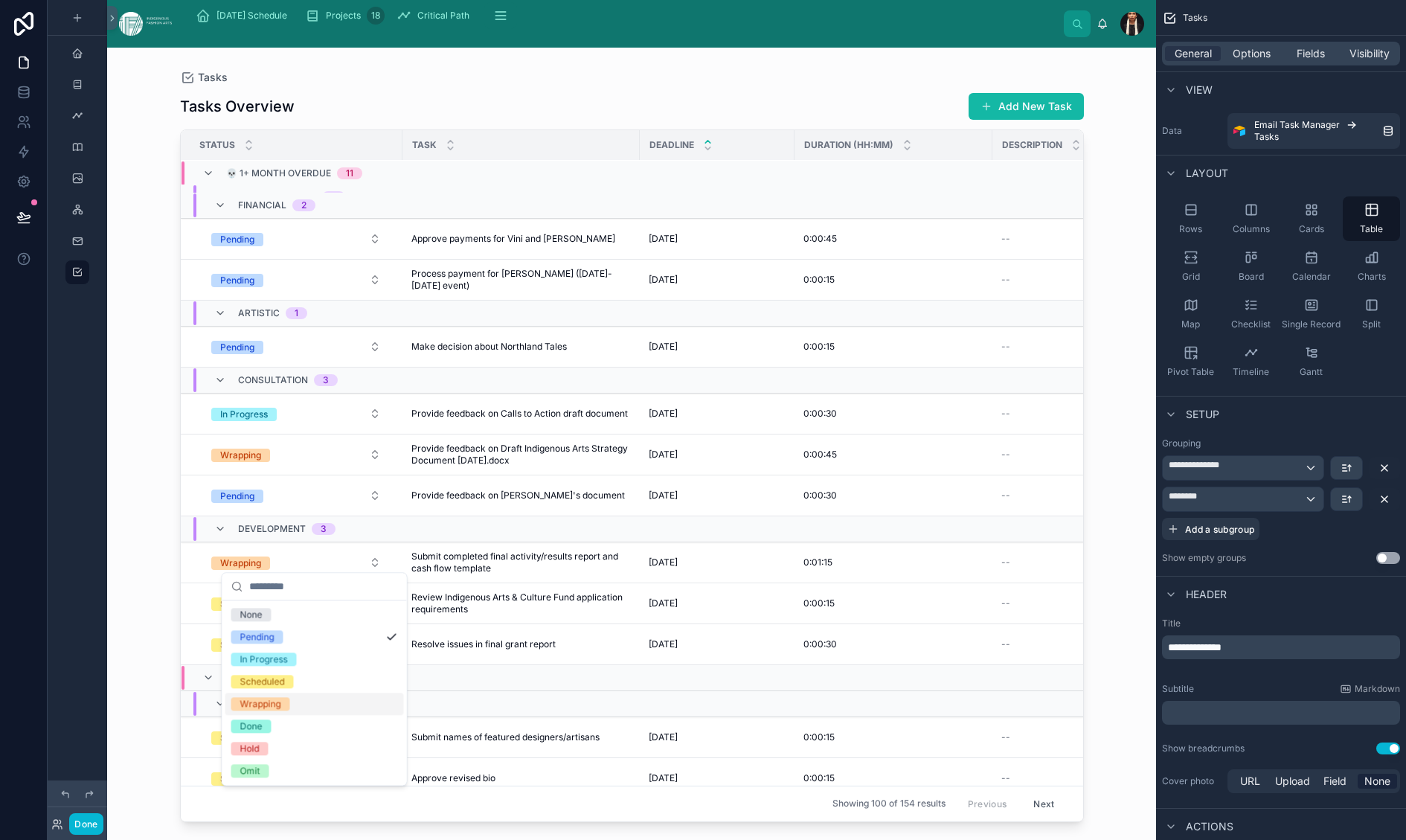
click at [281, 710] on div "Wrapping" at bounding box center [261, 704] width 41 height 14
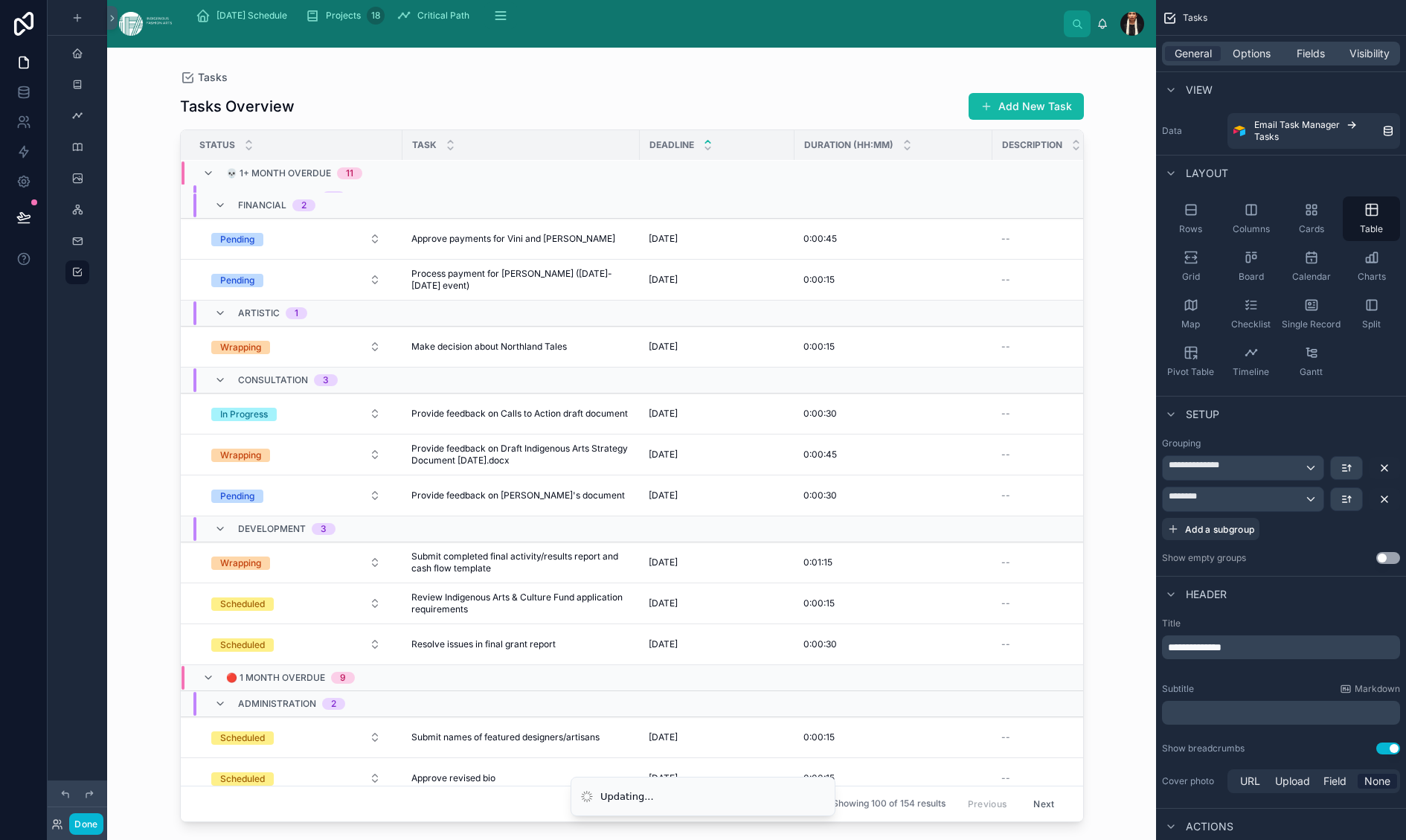
scroll to position [0, 0]
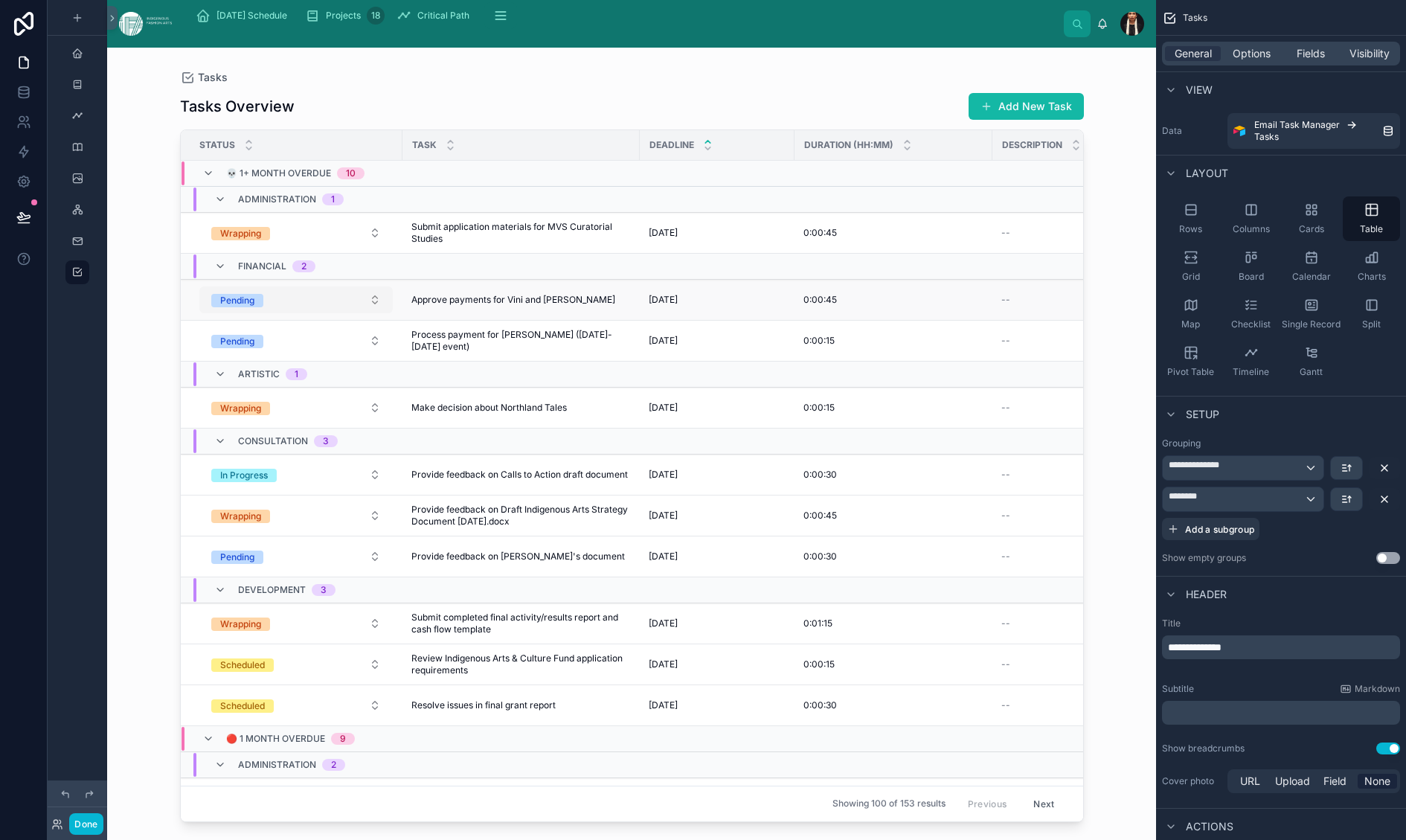
click at [376, 313] on button "Pending" at bounding box center [296, 299] width 193 height 27
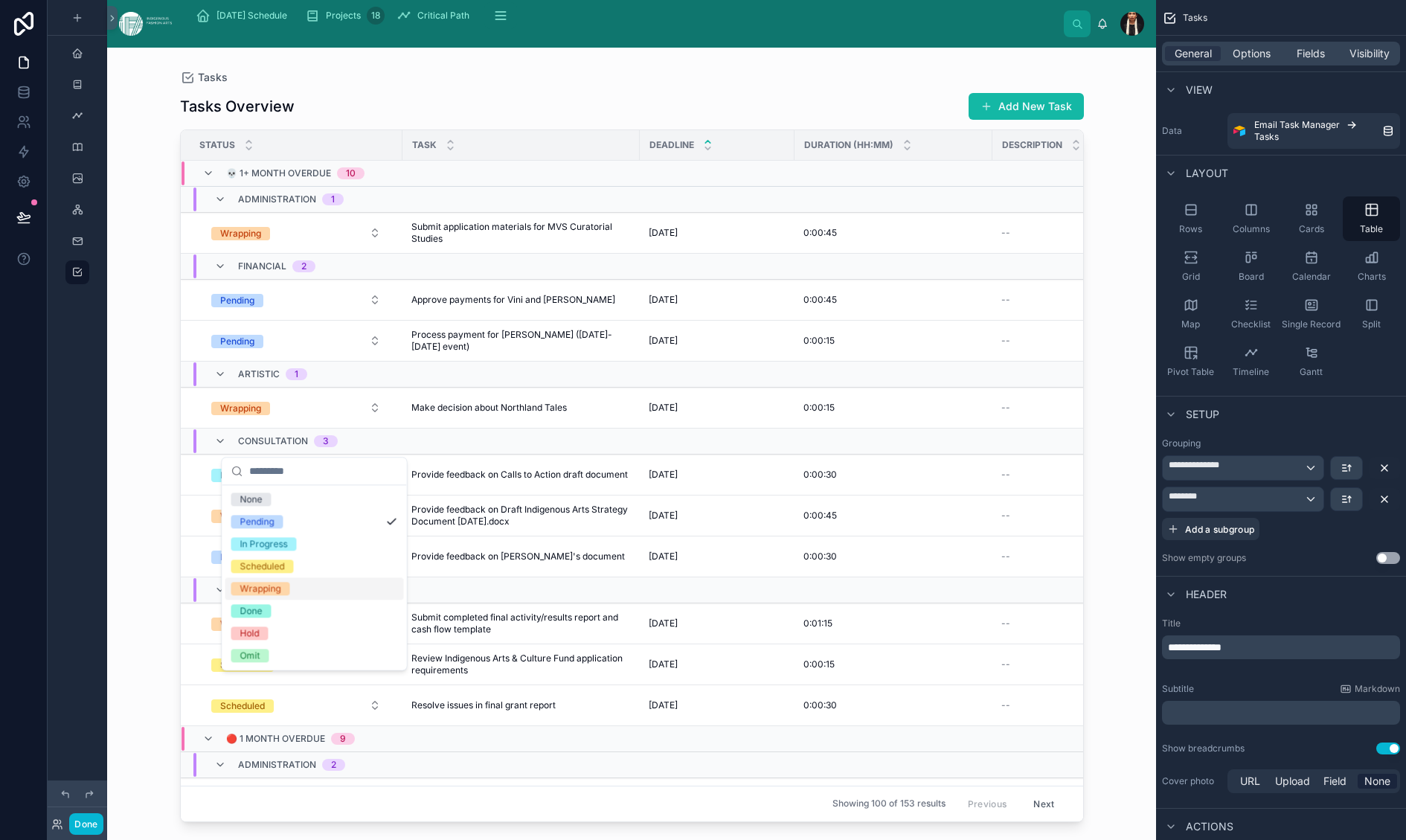
click at [281, 595] on div "Wrapping" at bounding box center [261, 588] width 41 height 14
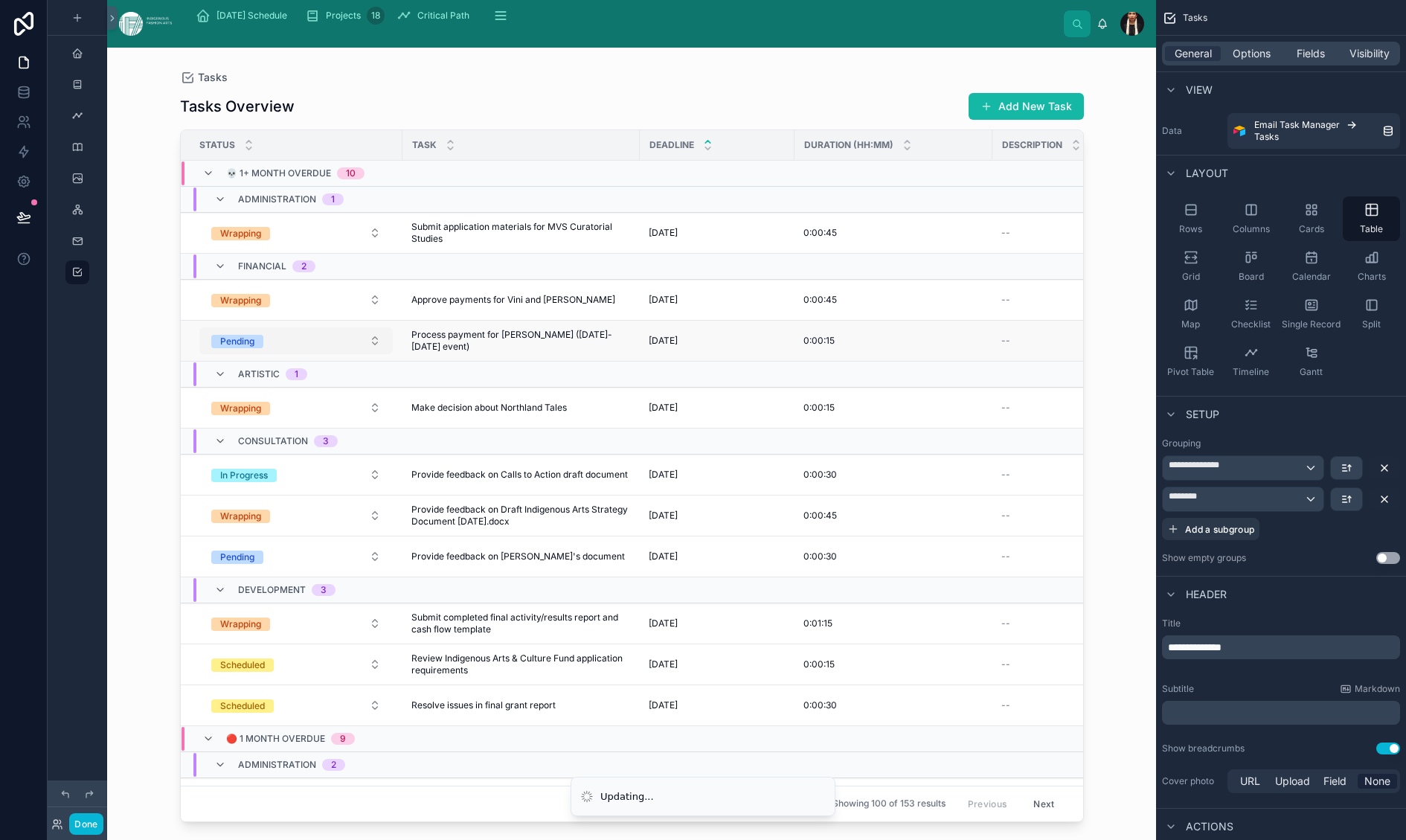
click at [376, 354] on button "Pending" at bounding box center [296, 340] width 193 height 27
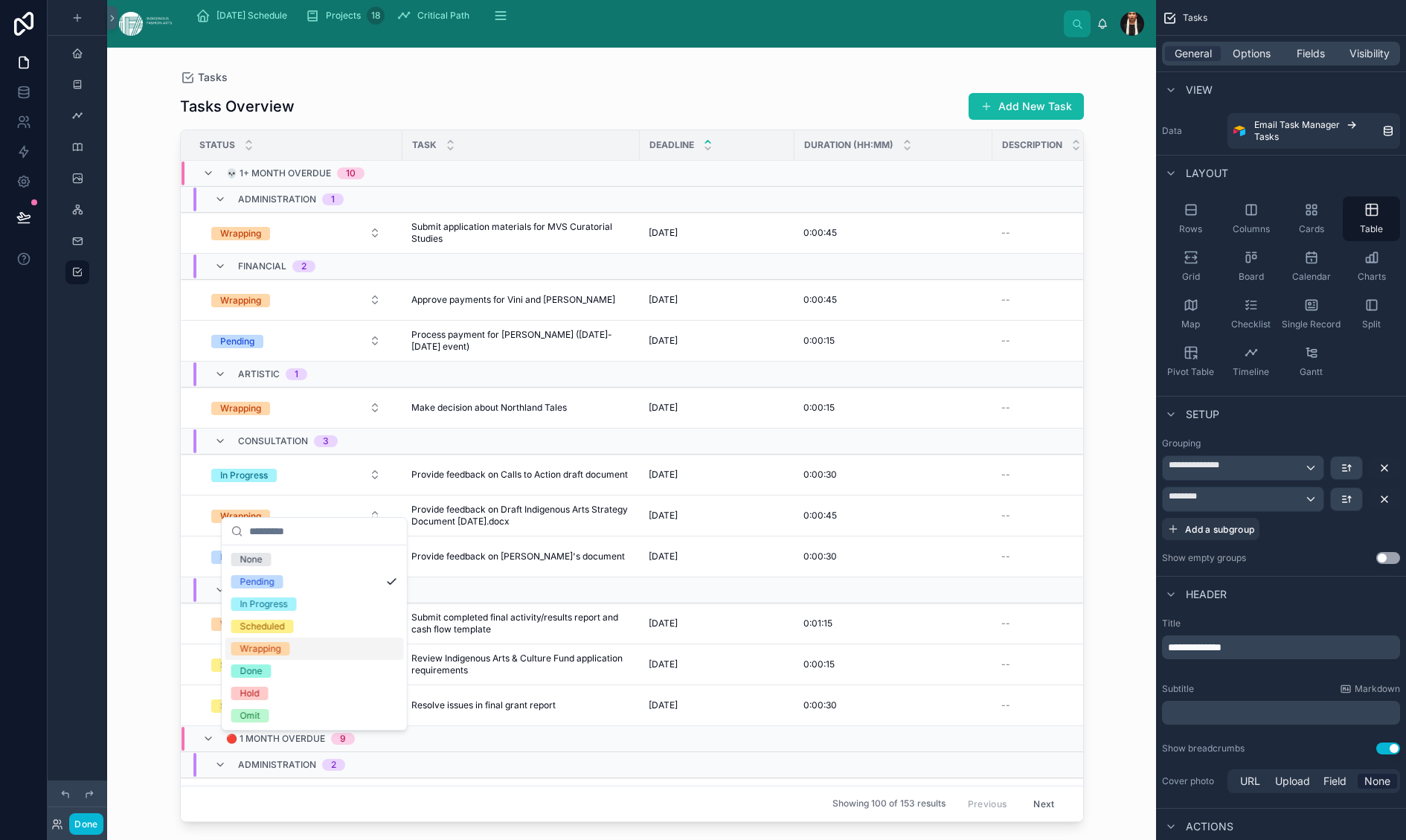
click at [279, 655] on div "Wrapping" at bounding box center [261, 648] width 41 height 14
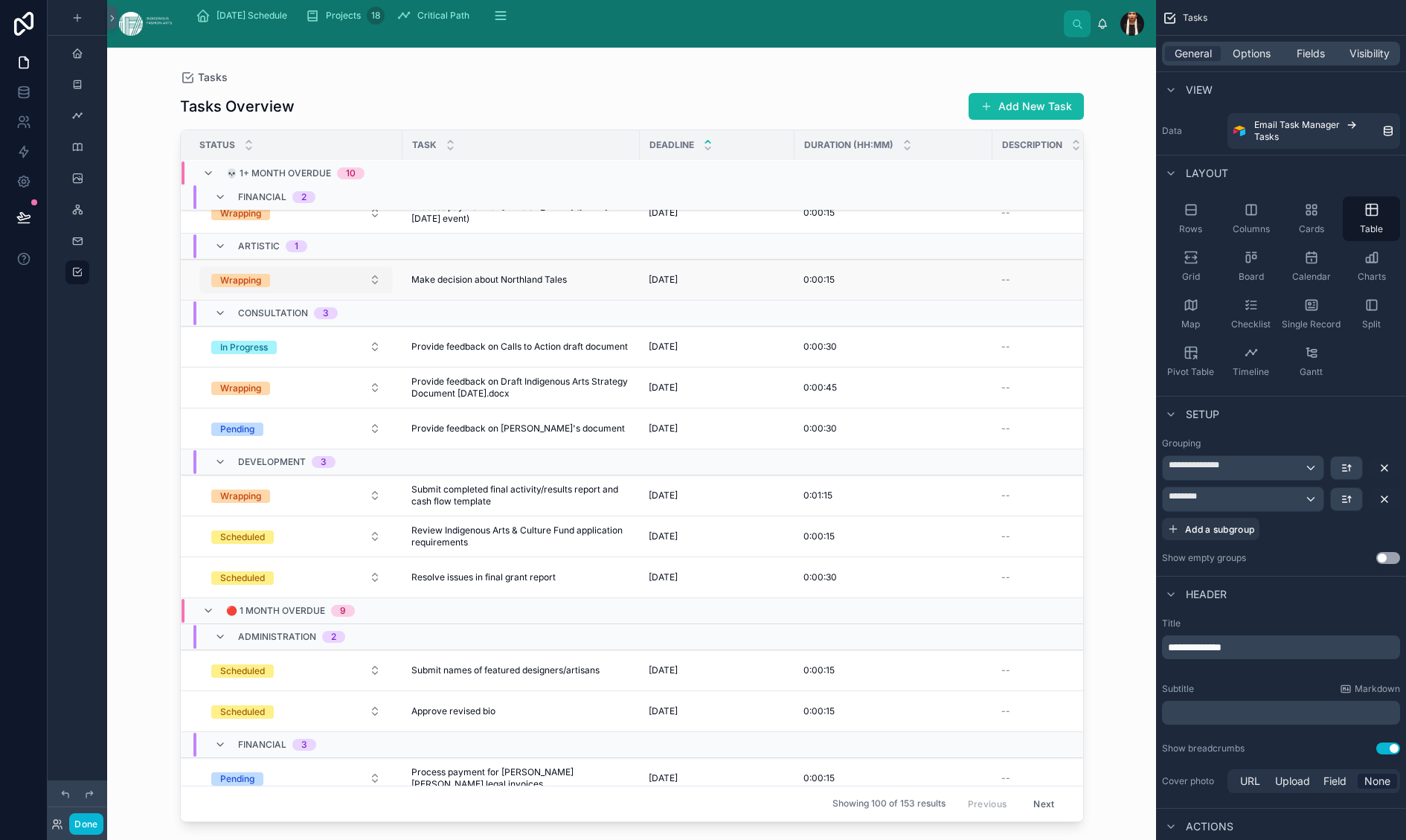
scroll to position [133, 0]
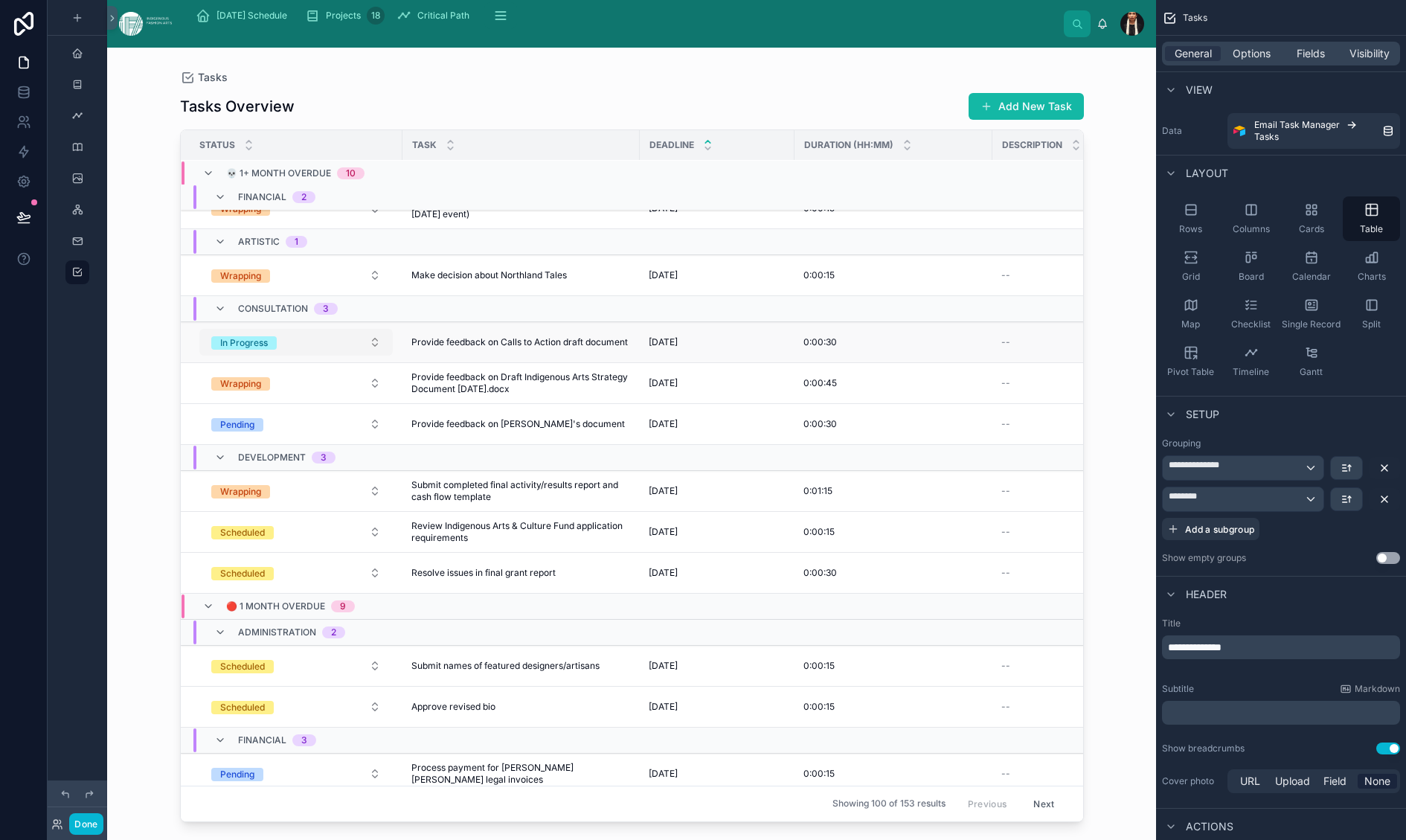
click at [381, 356] on button "In Progress" at bounding box center [296, 342] width 193 height 27
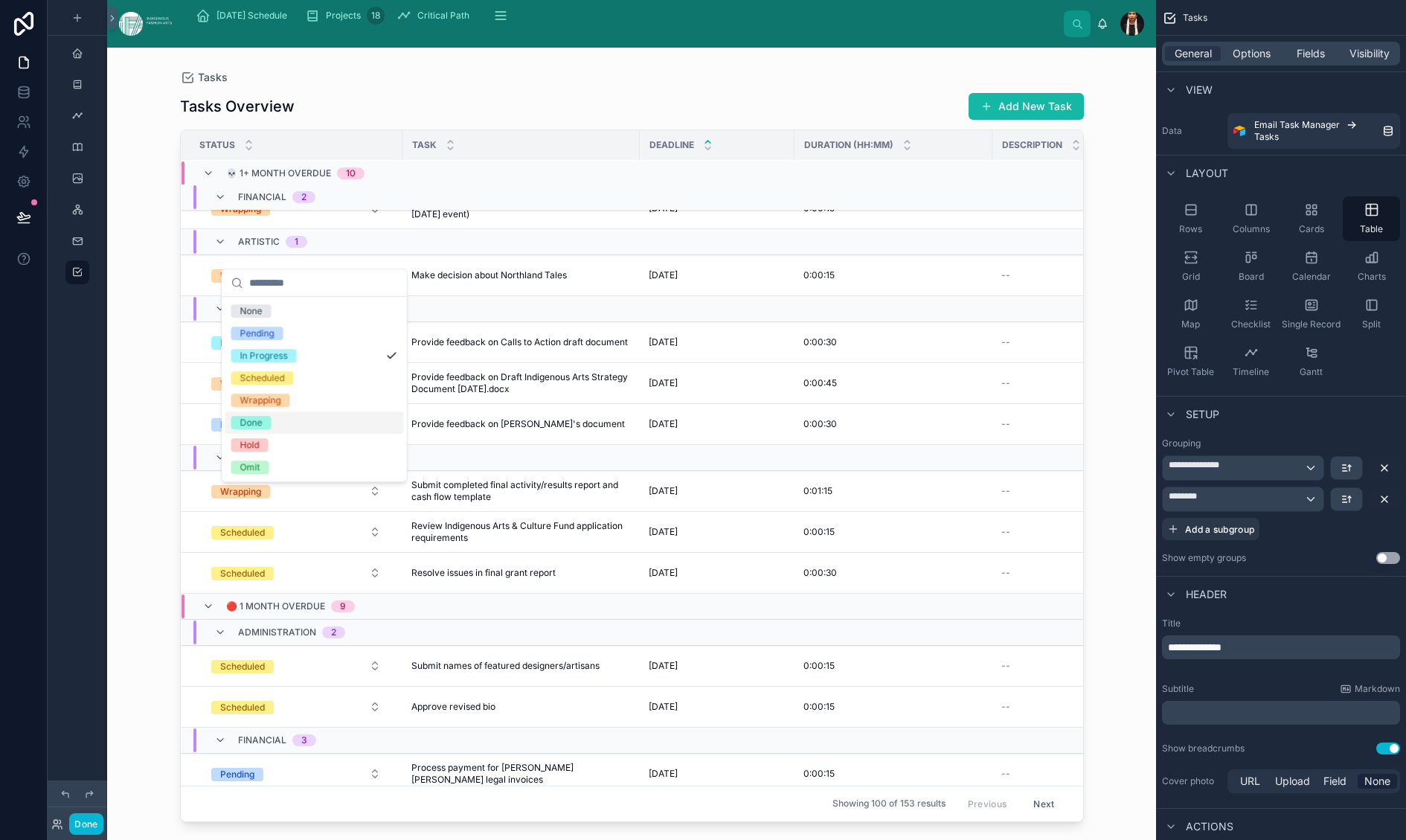
click at [263, 429] on div "Done" at bounding box center [252, 422] width 22 height 14
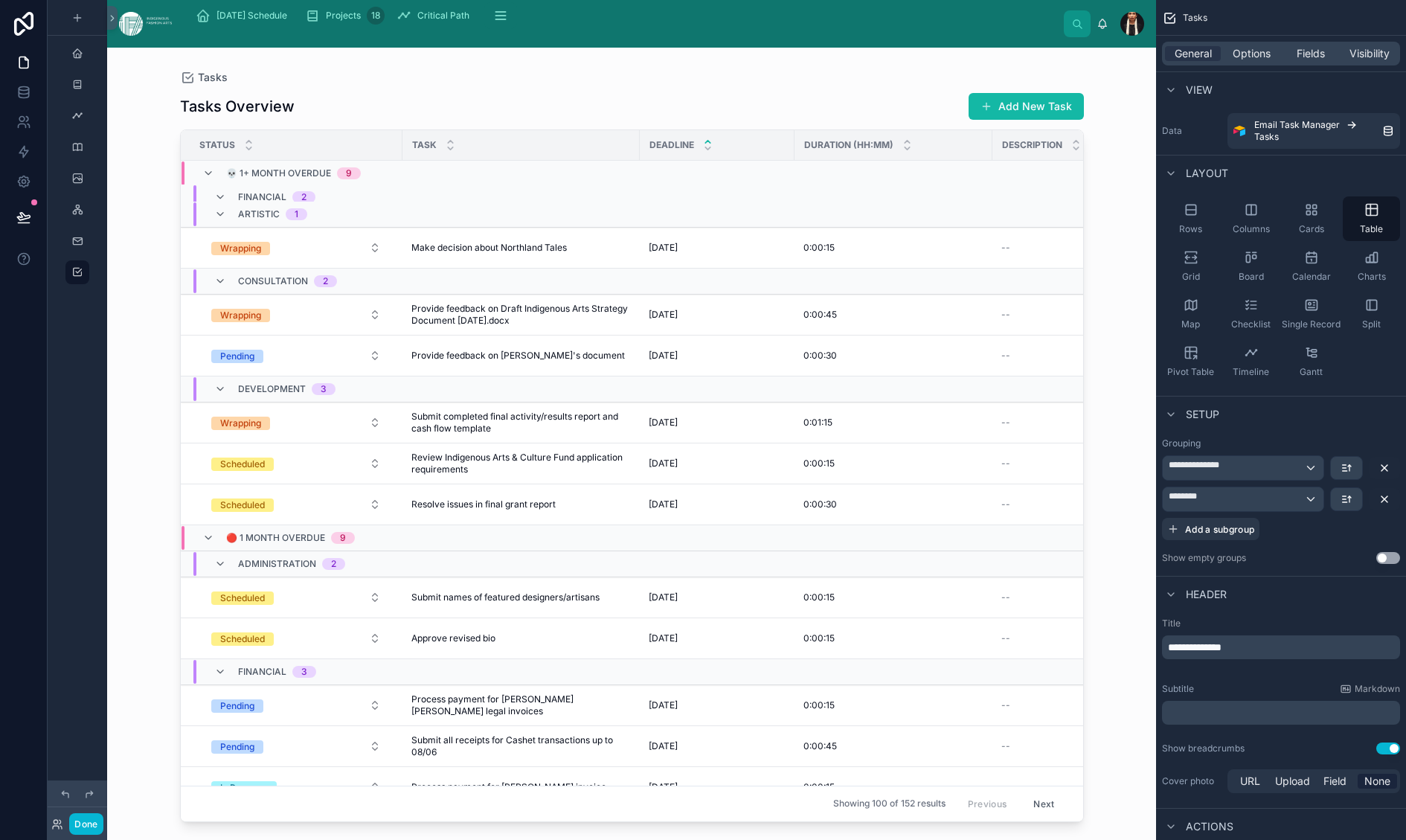
scroll to position [168, 0]
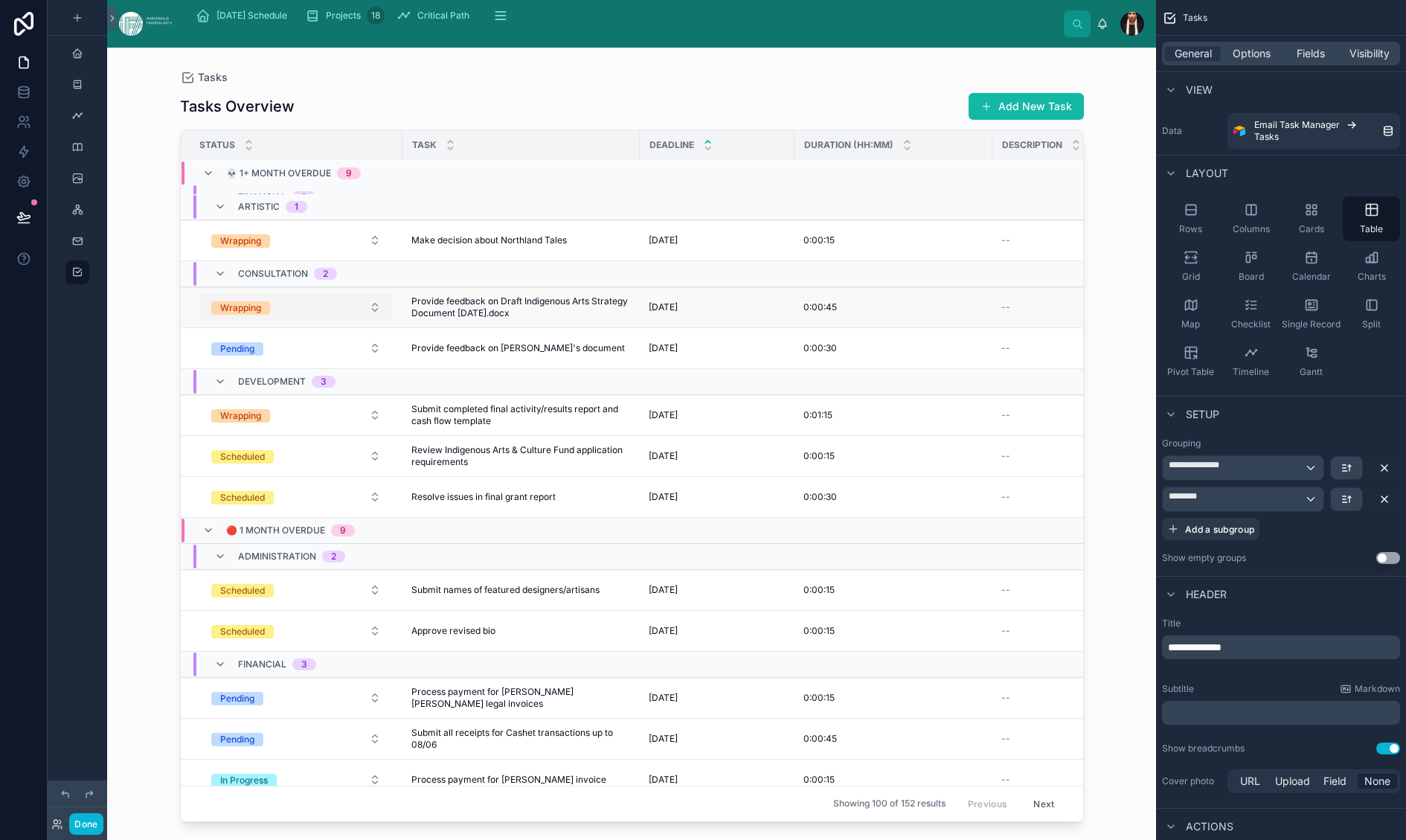
click at [379, 321] on button "Wrapping" at bounding box center [296, 307] width 193 height 27
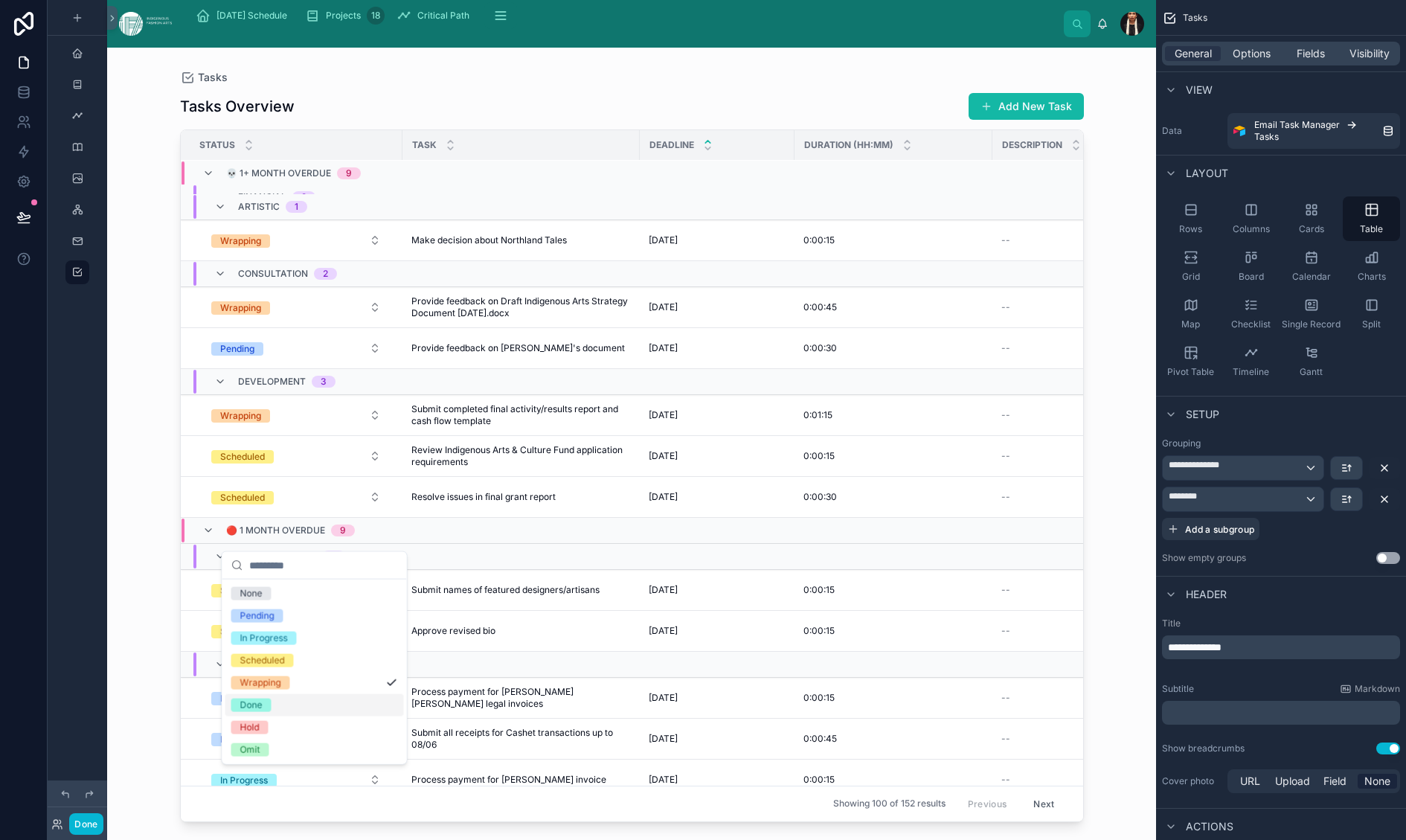
click at [263, 712] on div "Done" at bounding box center [252, 705] width 22 height 14
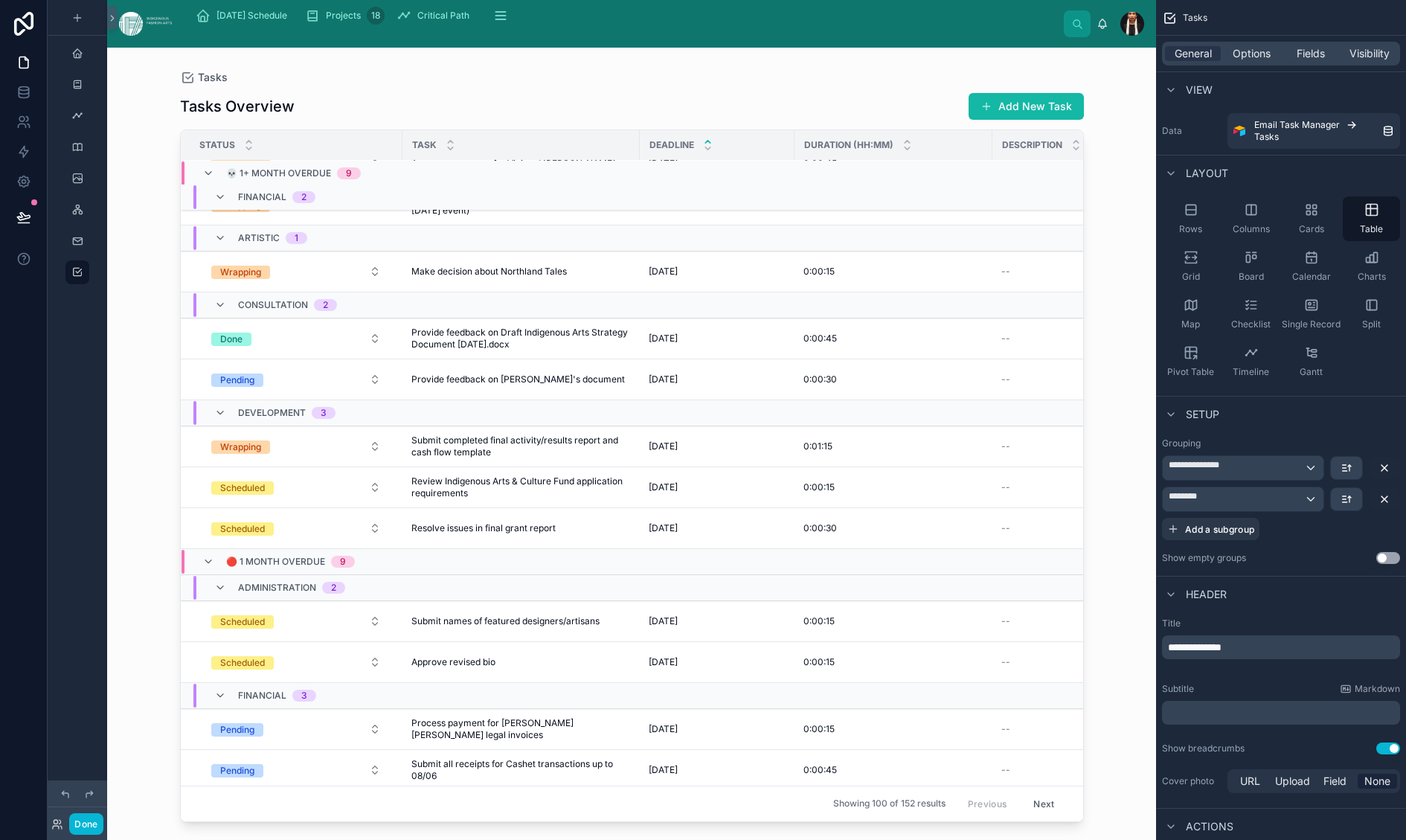
scroll to position [139, 0]
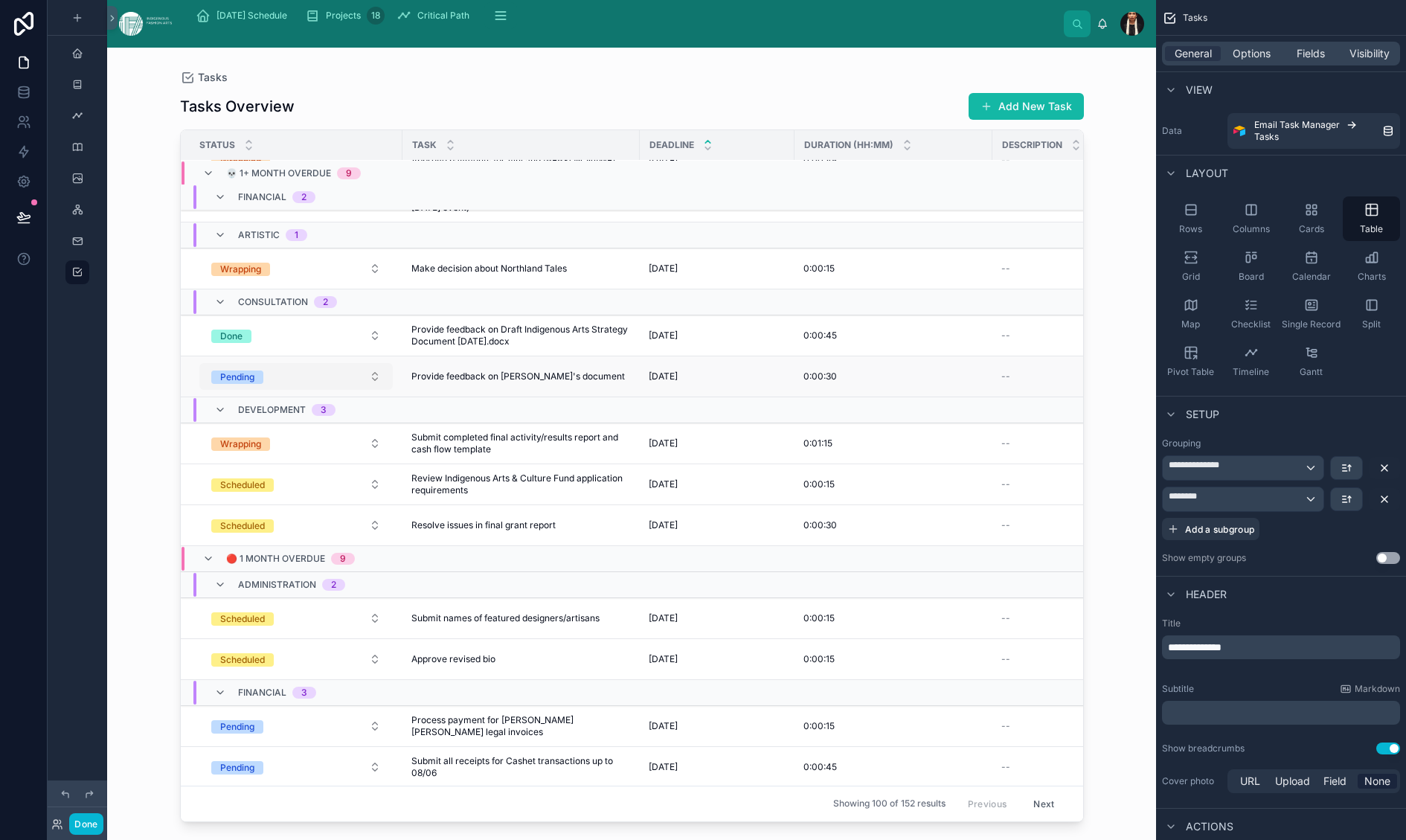
click at [380, 390] on button "Pending" at bounding box center [296, 376] width 193 height 27
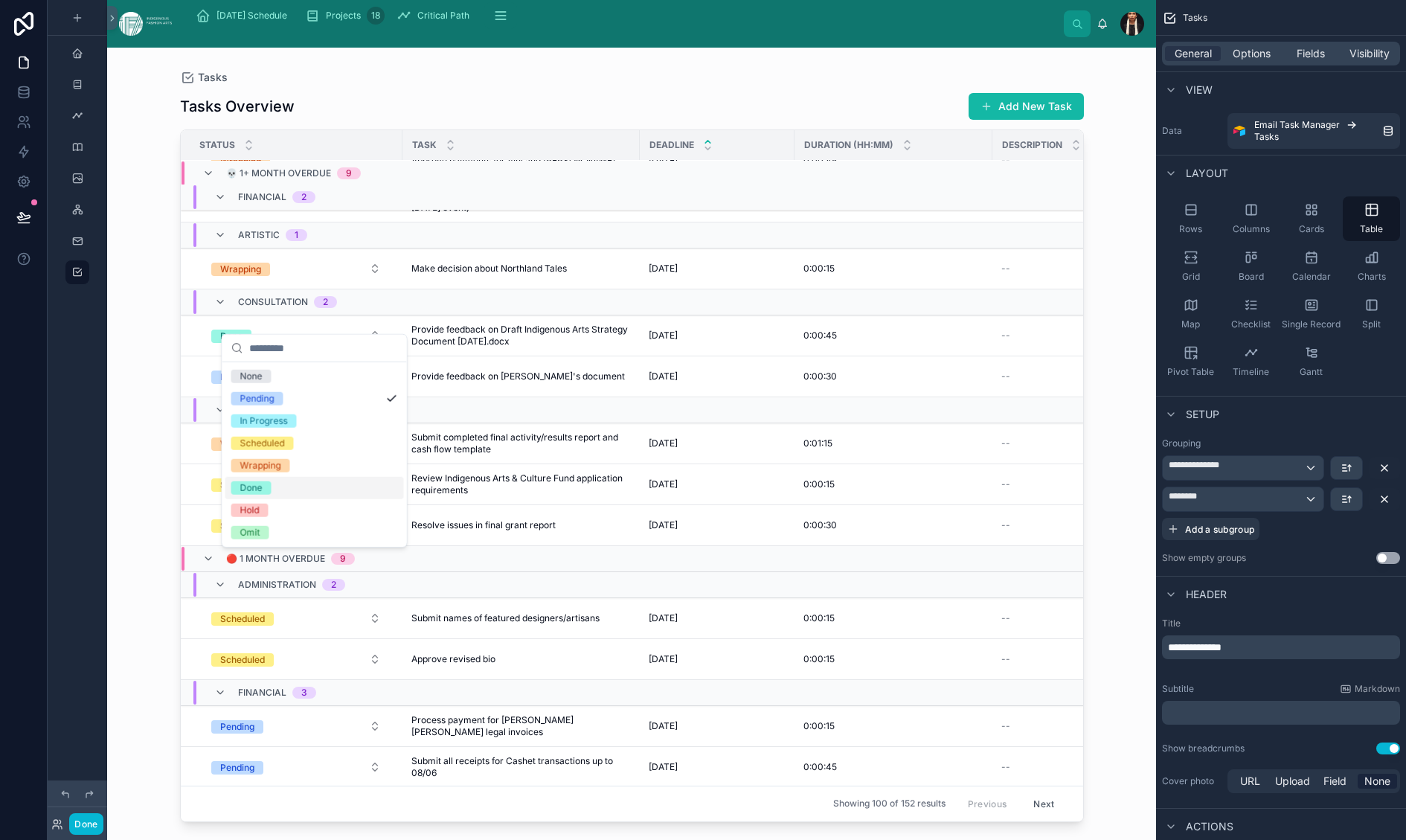
click at [263, 495] on div "Done" at bounding box center [252, 487] width 22 height 14
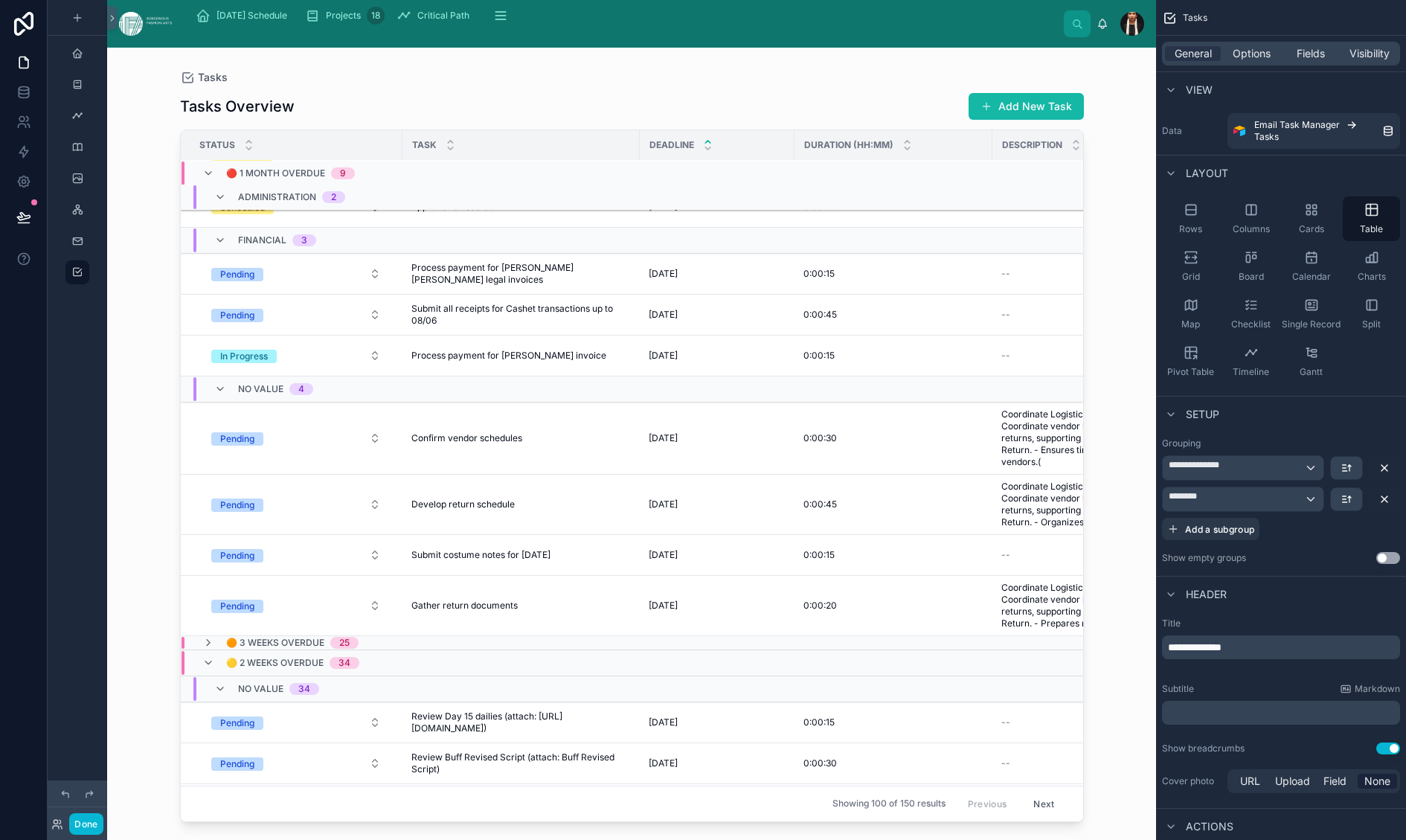
scroll to position [493, 0]
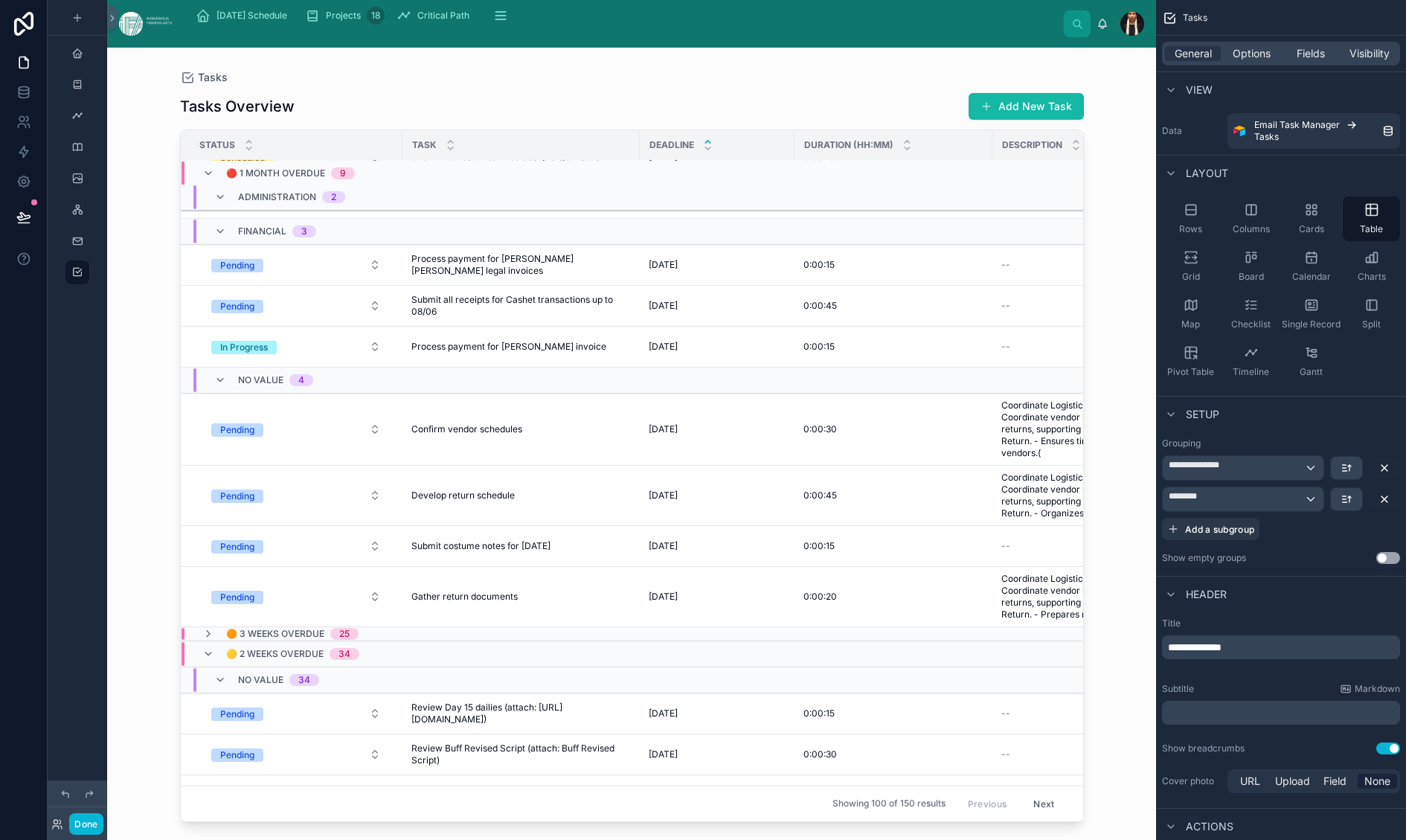
click at [378, 170] on button "Scheduled" at bounding box center [296, 157] width 193 height 27
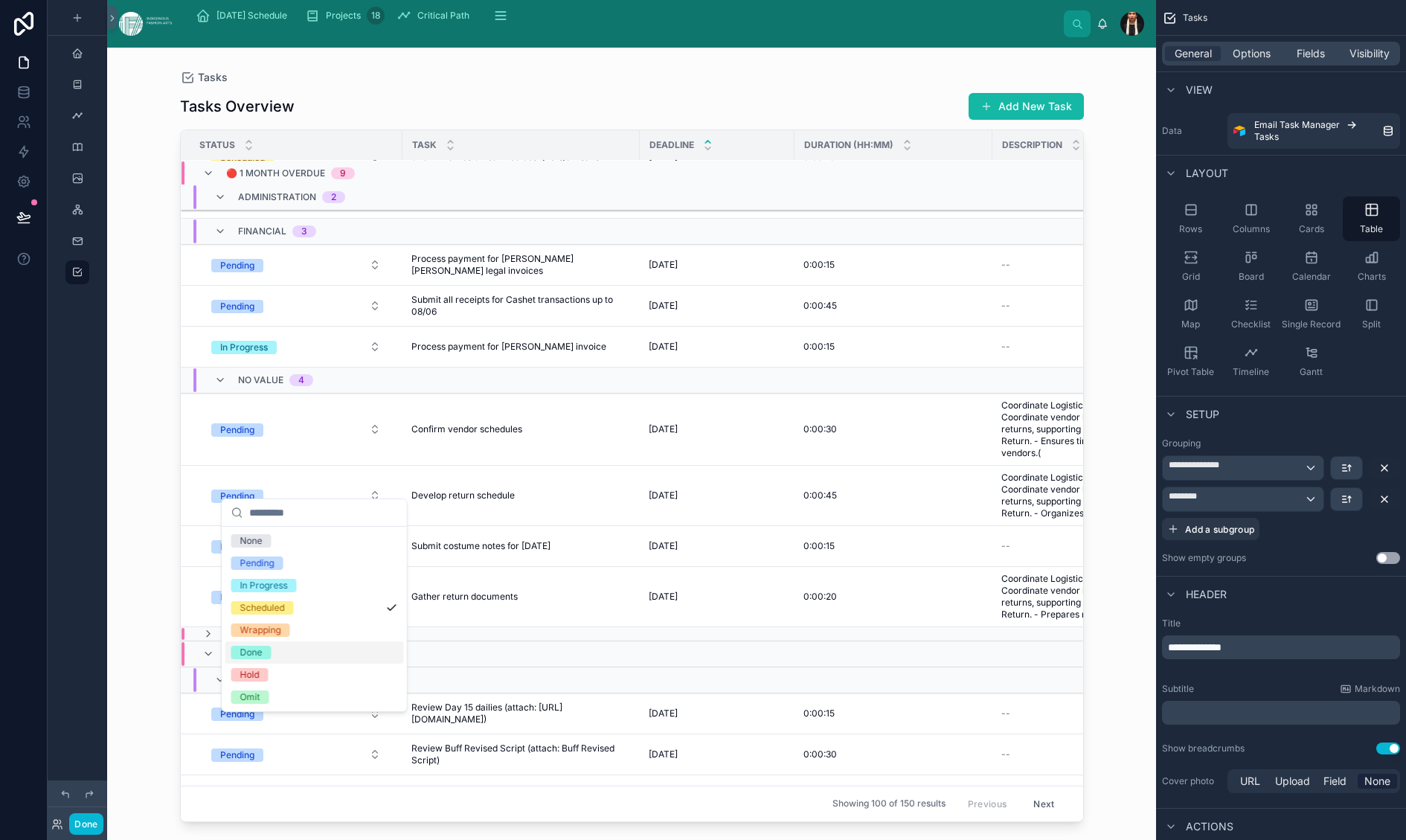
click at [263, 659] on div "Done" at bounding box center [252, 652] width 22 height 14
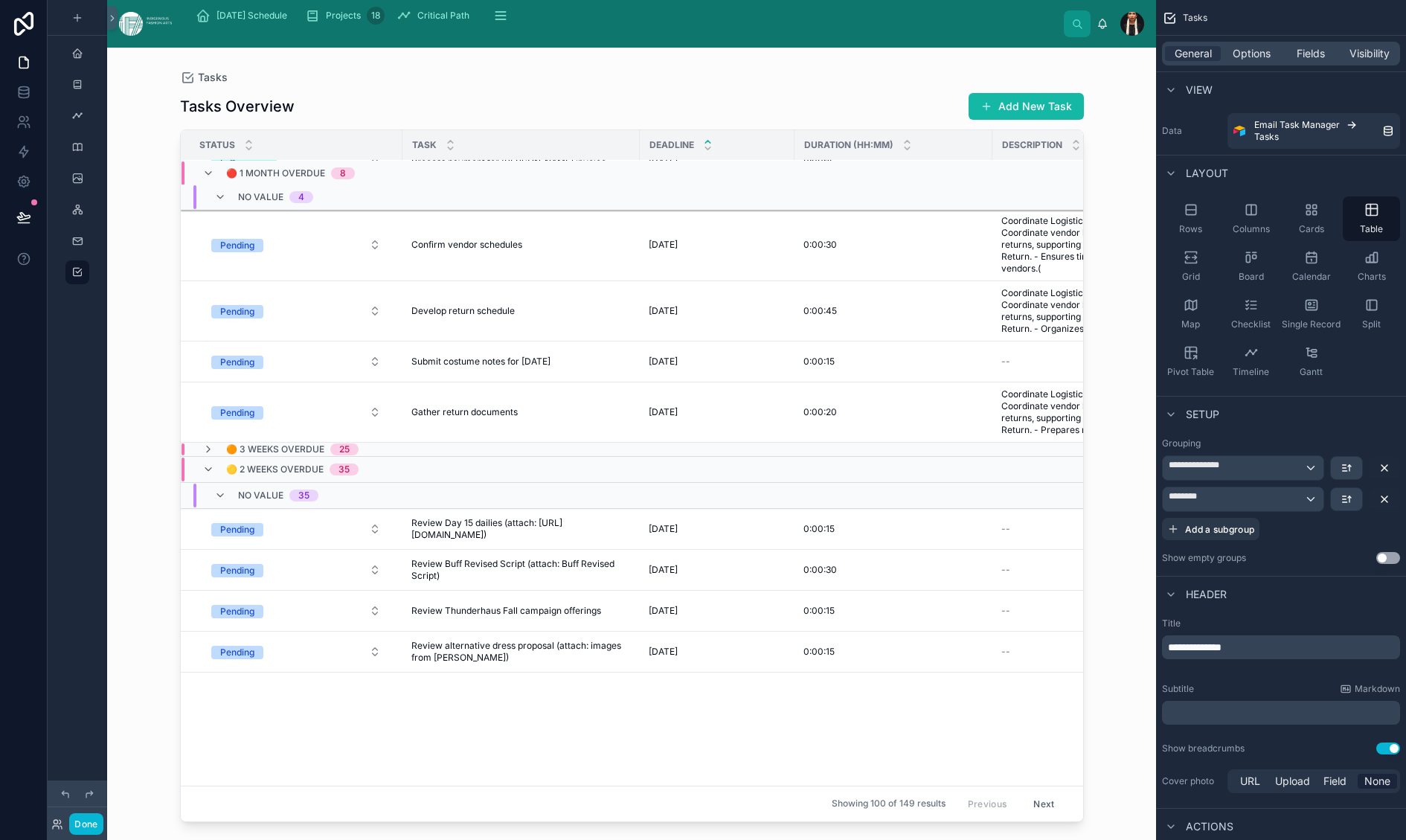
scroll to position [643, 0]
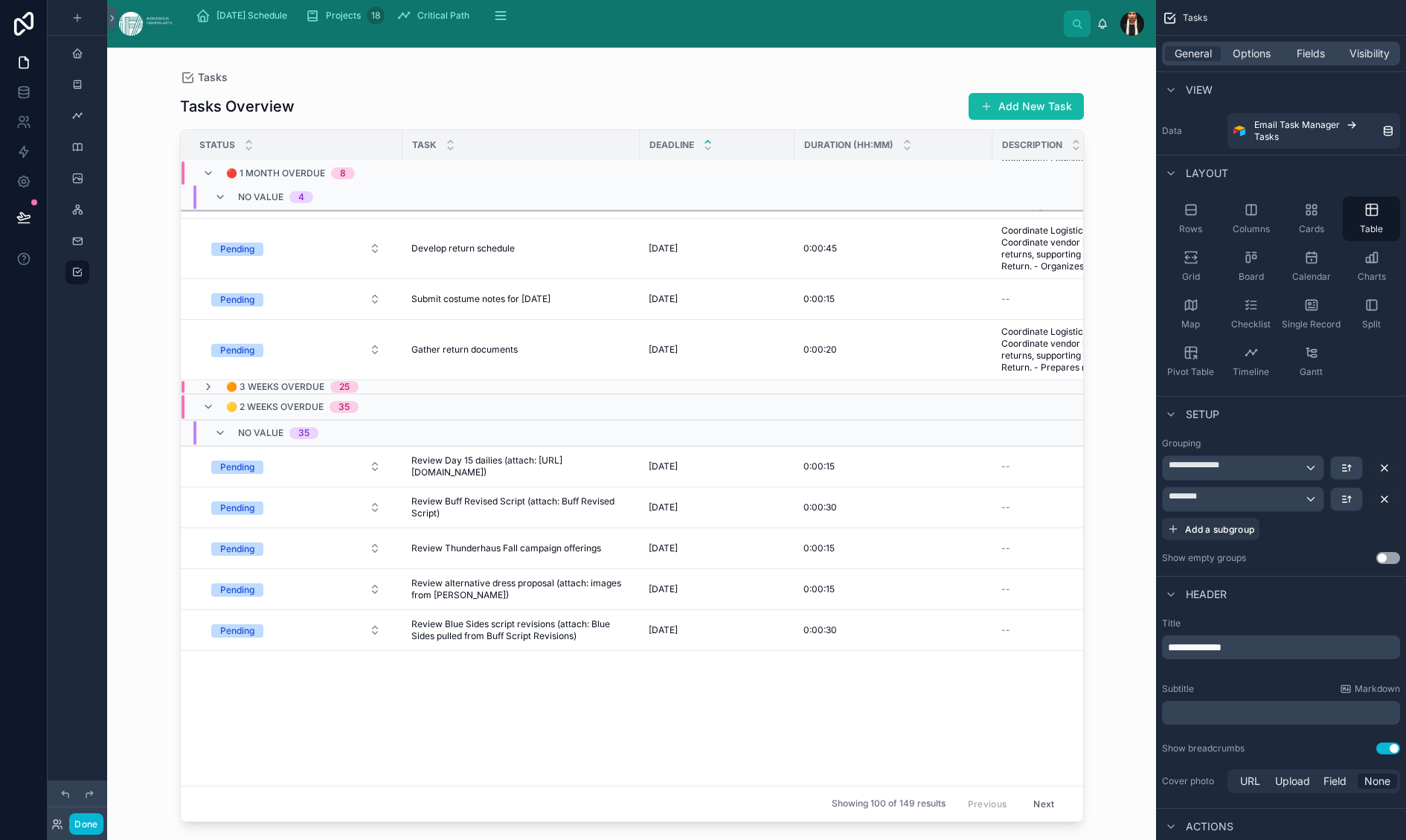
click at [371, 113] on button "In Progress" at bounding box center [296, 99] width 193 height 27
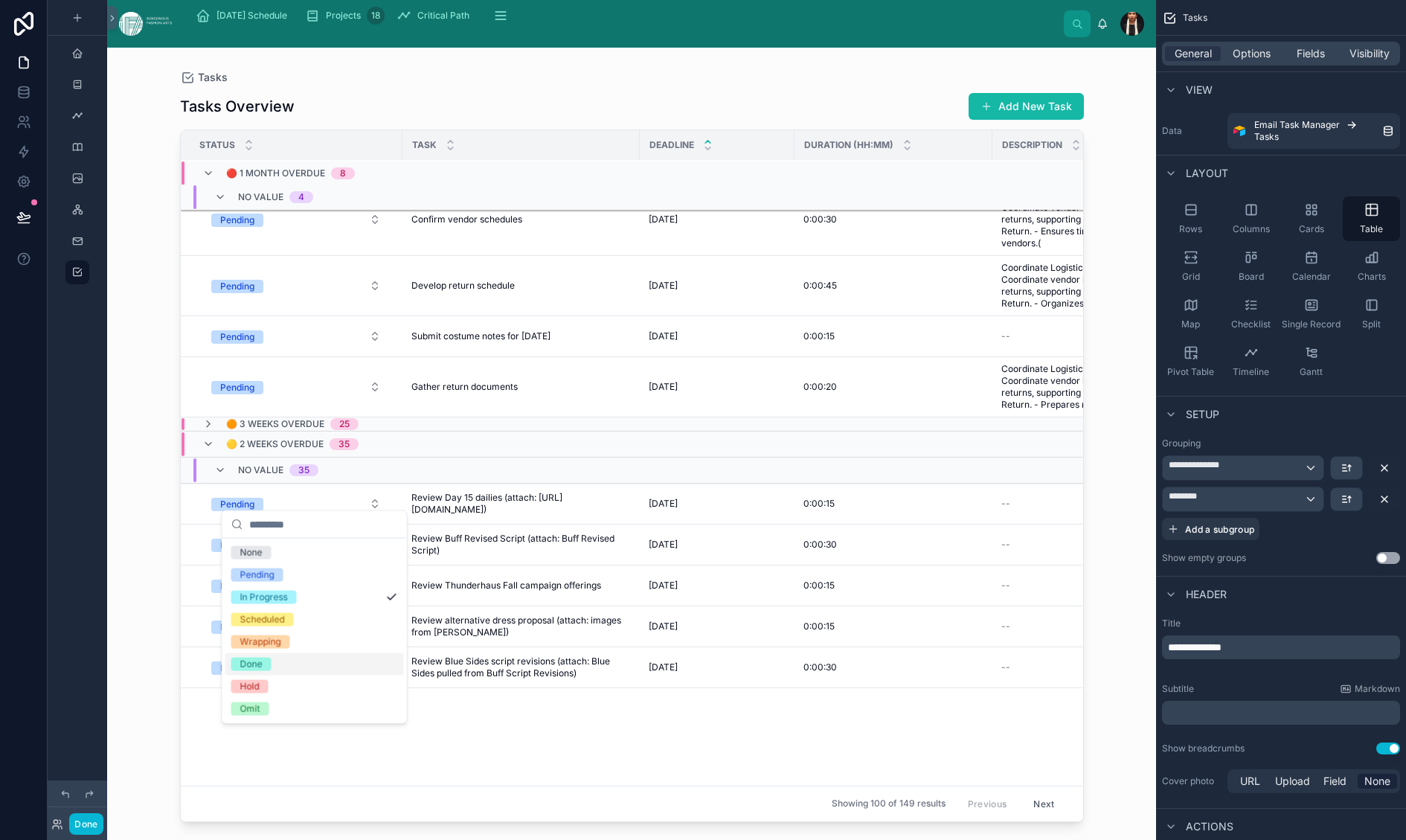
scroll to position [740, 0]
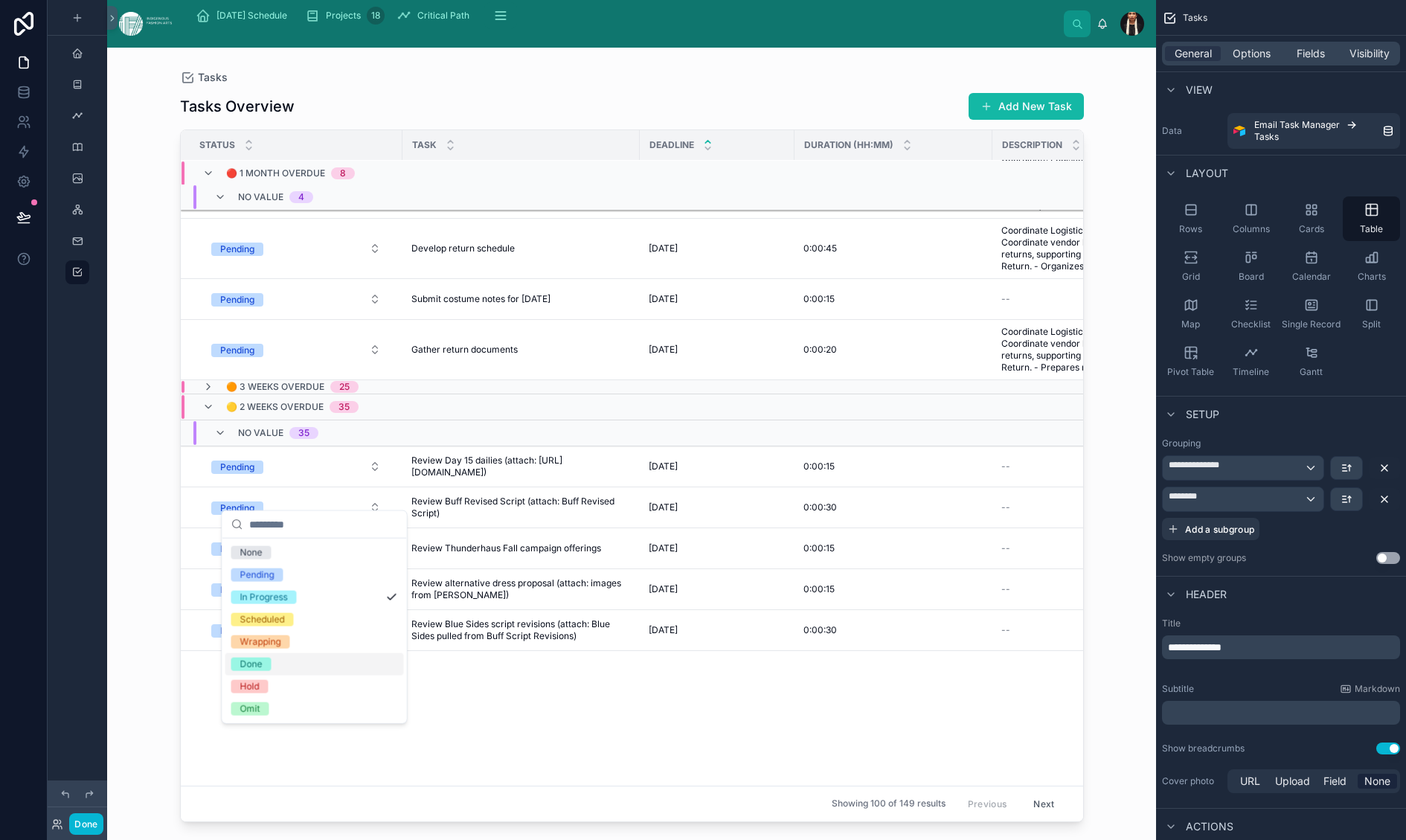
click at [263, 671] on div "Done" at bounding box center [252, 664] width 22 height 14
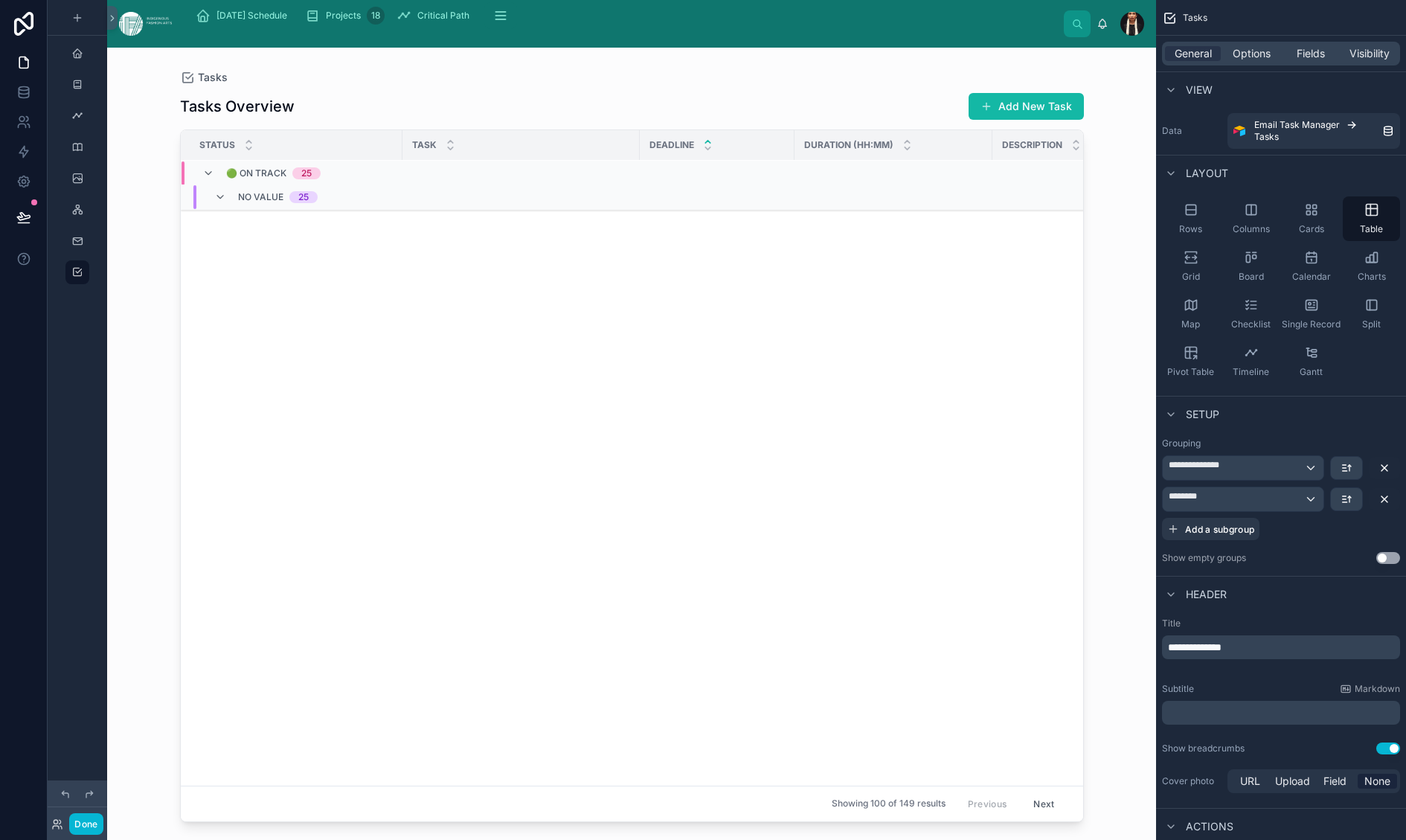
scroll to position [6381, 0]
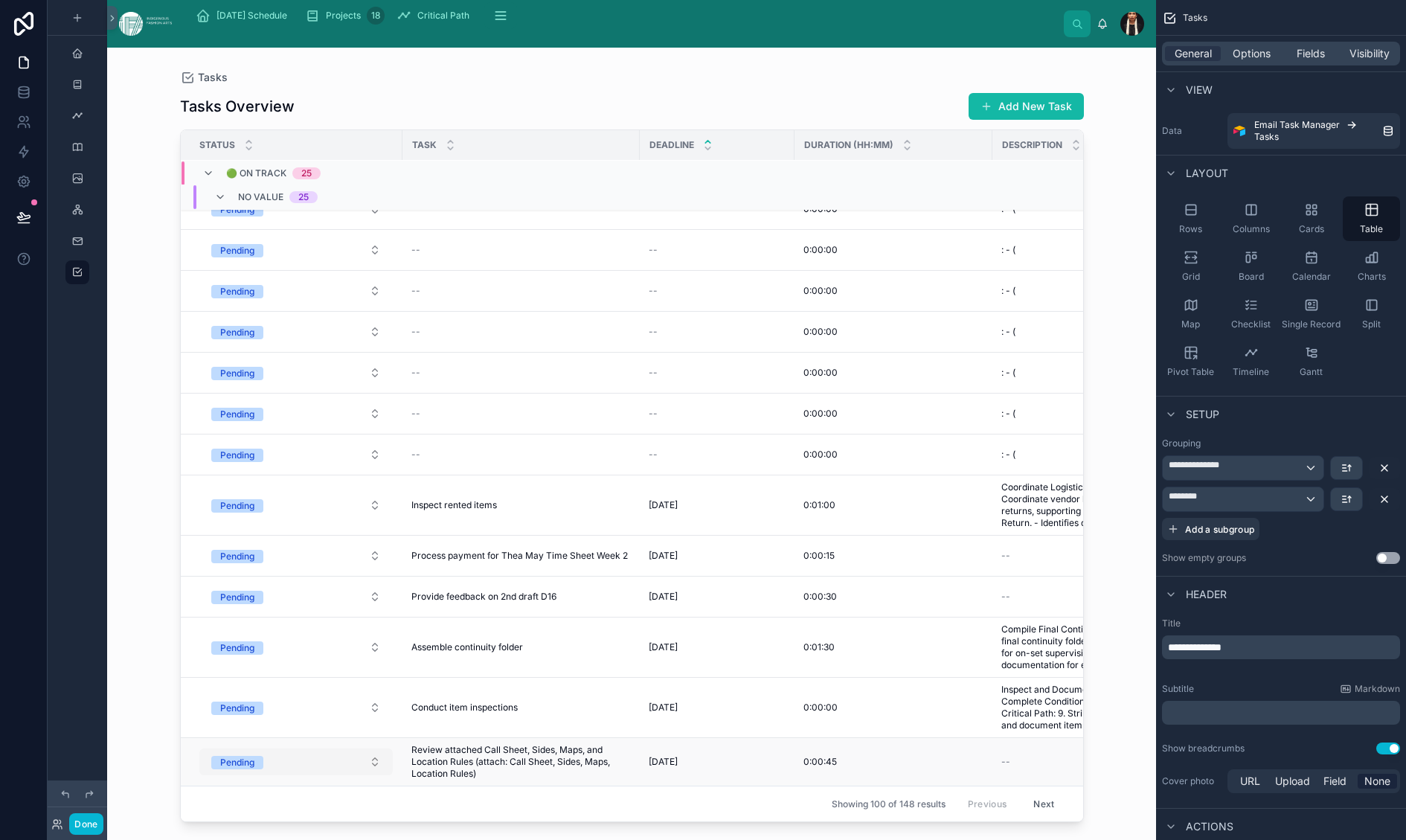
click at [381, 721] on button "Pending" at bounding box center [296, 761] width 193 height 27
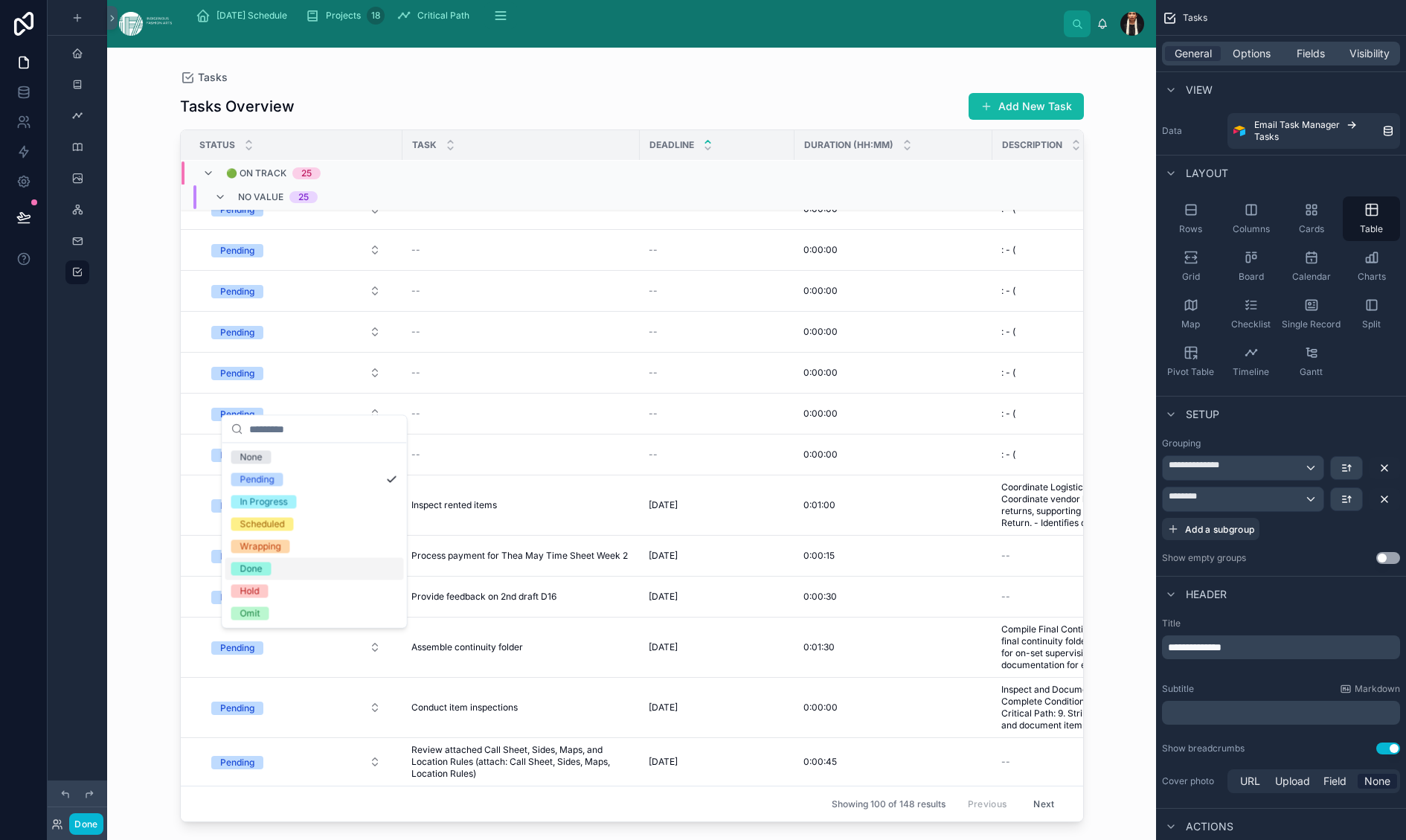
click at [263, 576] on div "Done" at bounding box center [252, 568] width 22 height 14
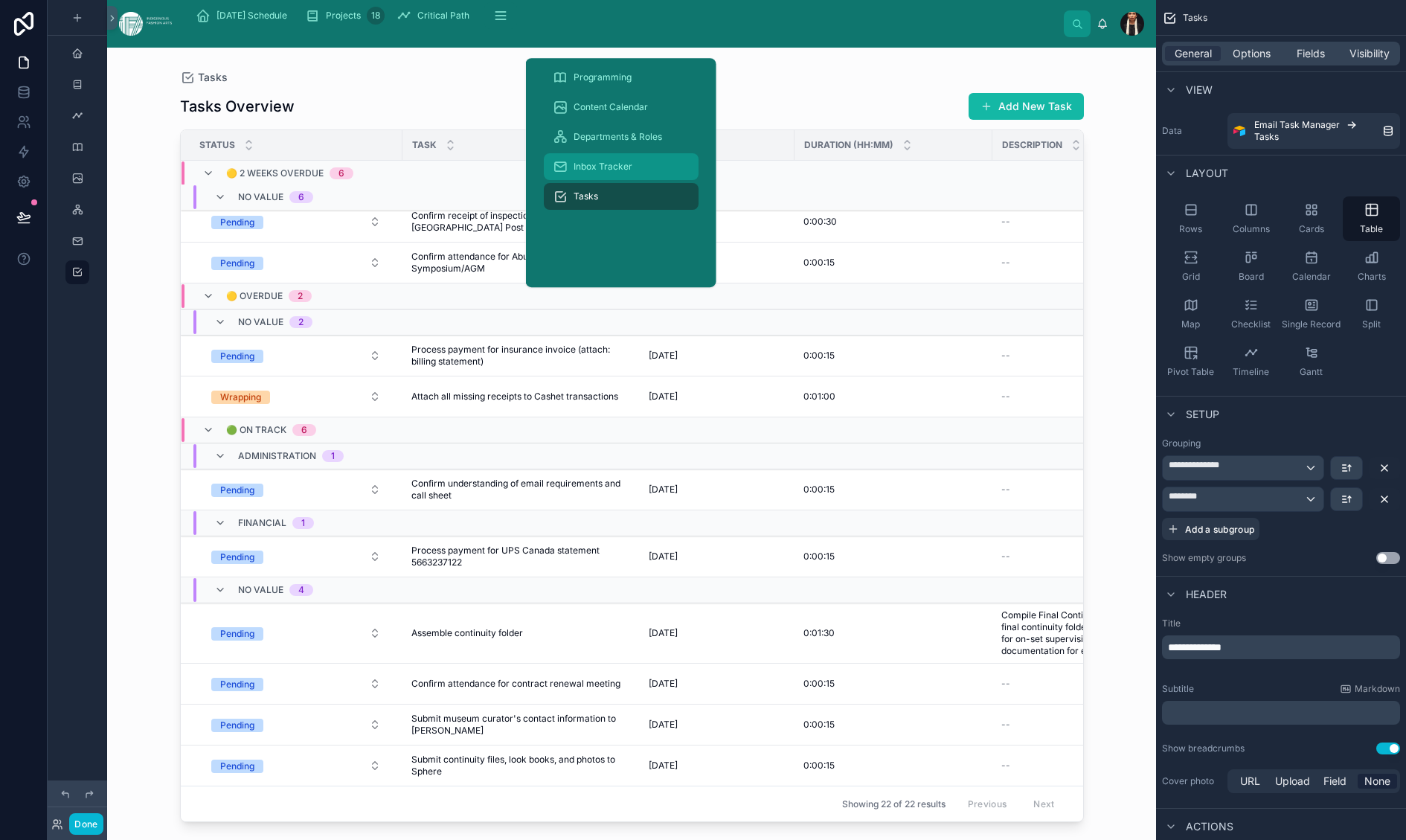
scroll to position [1758, 0]
click at [670, 179] on div "Inbox Tracker" at bounding box center [621, 167] width 137 height 24
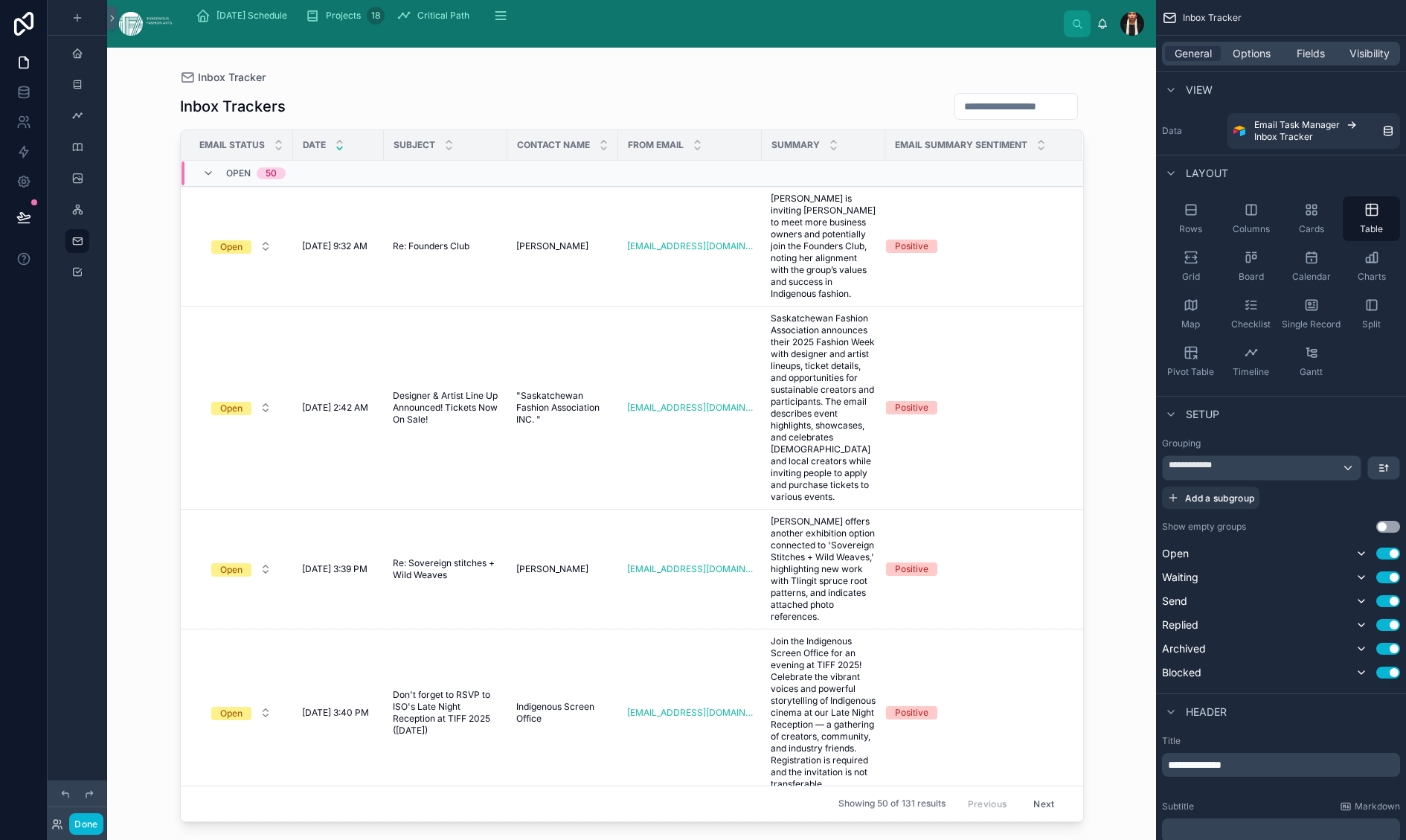
click at [620, 332] on div at bounding box center [632, 435] width 952 height 775
click at [284, 260] on button "Open" at bounding box center [240, 246] width 84 height 27
click at [241, 587] on div "Archived" at bounding box center [229, 580] width 38 height 14
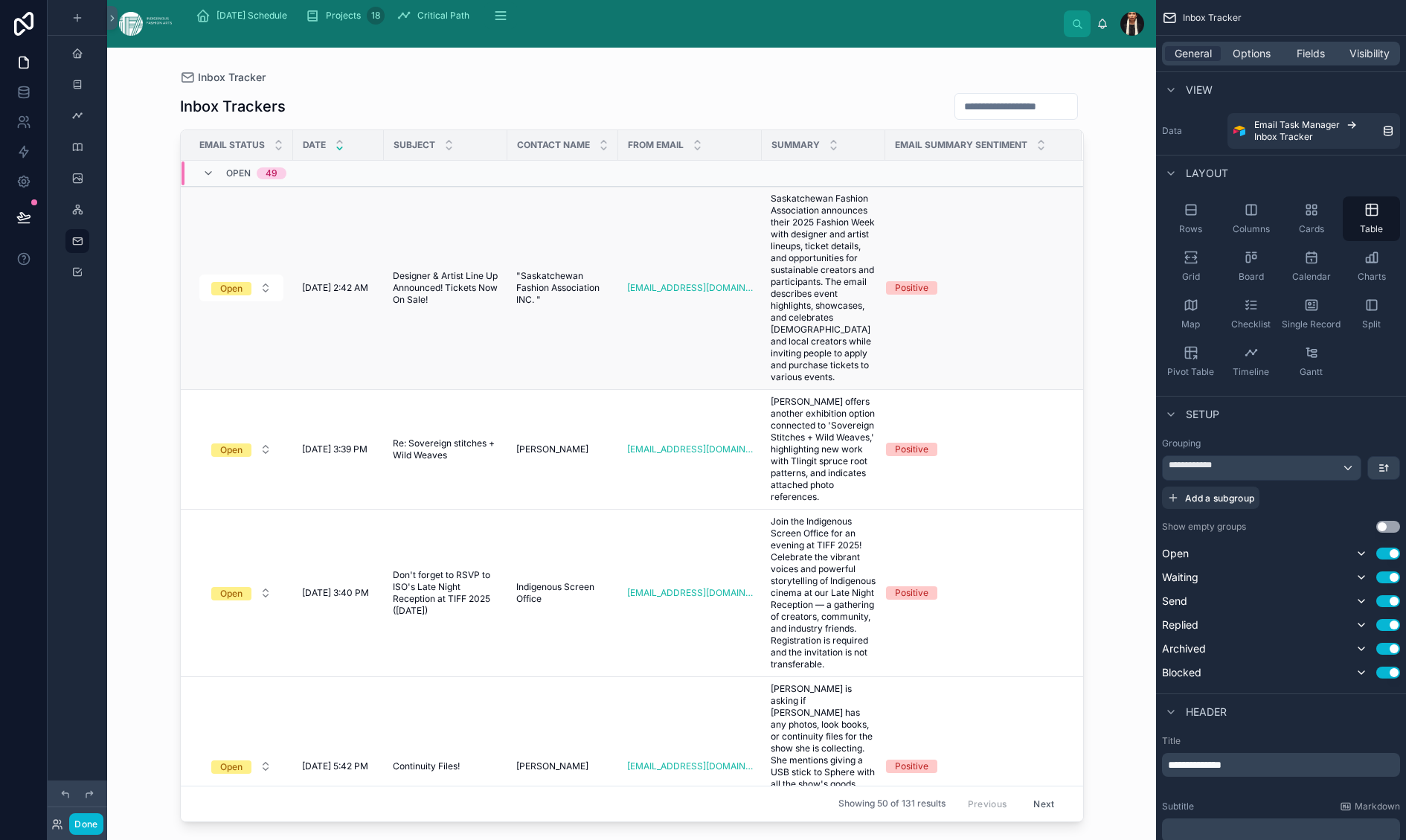
scroll to position [0, 0]
click at [102, 721] on button "Done" at bounding box center [86, 823] width 33 height 21
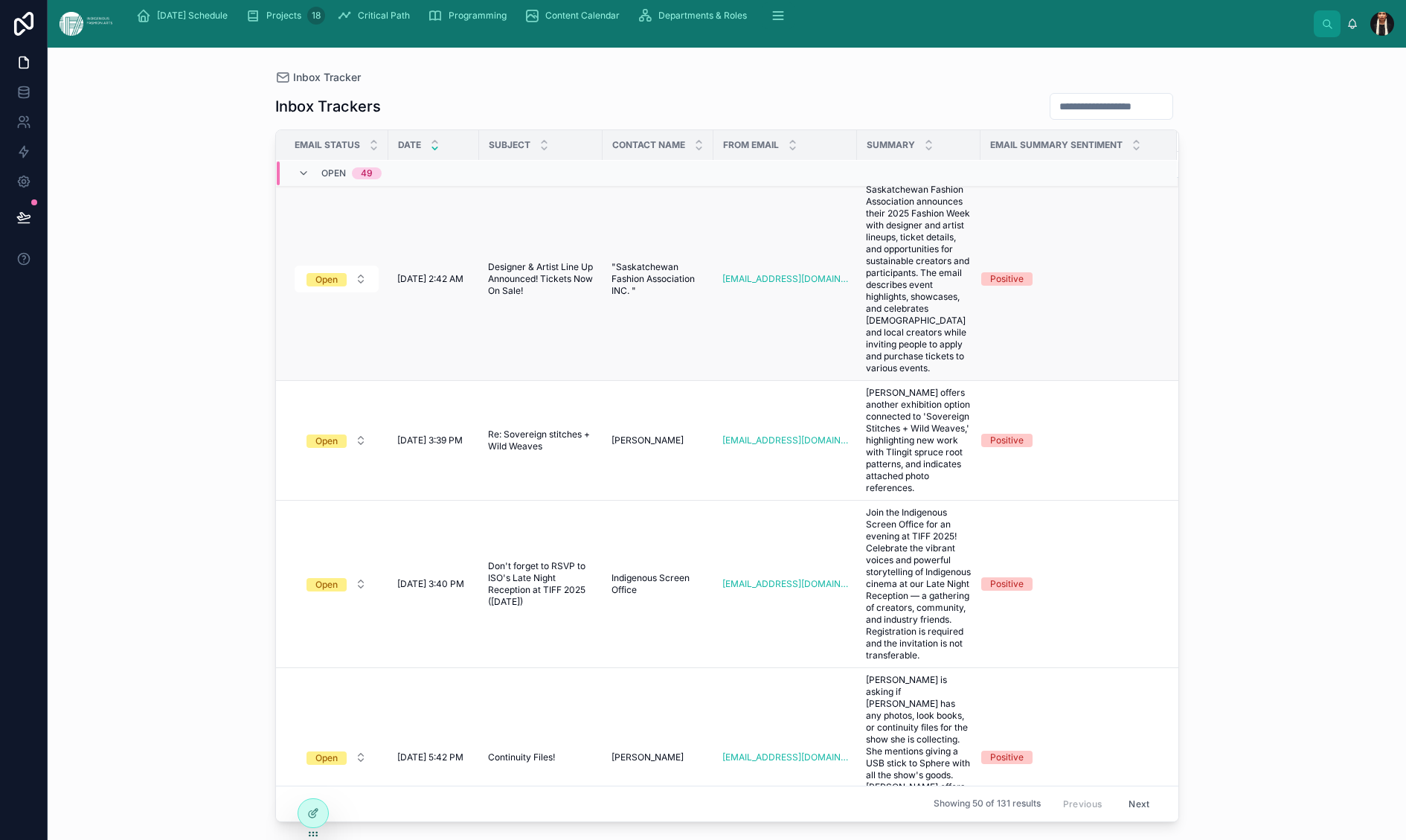
scroll to position [6, 0]
click at [379, 296] on button "Open" at bounding box center [336, 282] width 84 height 27
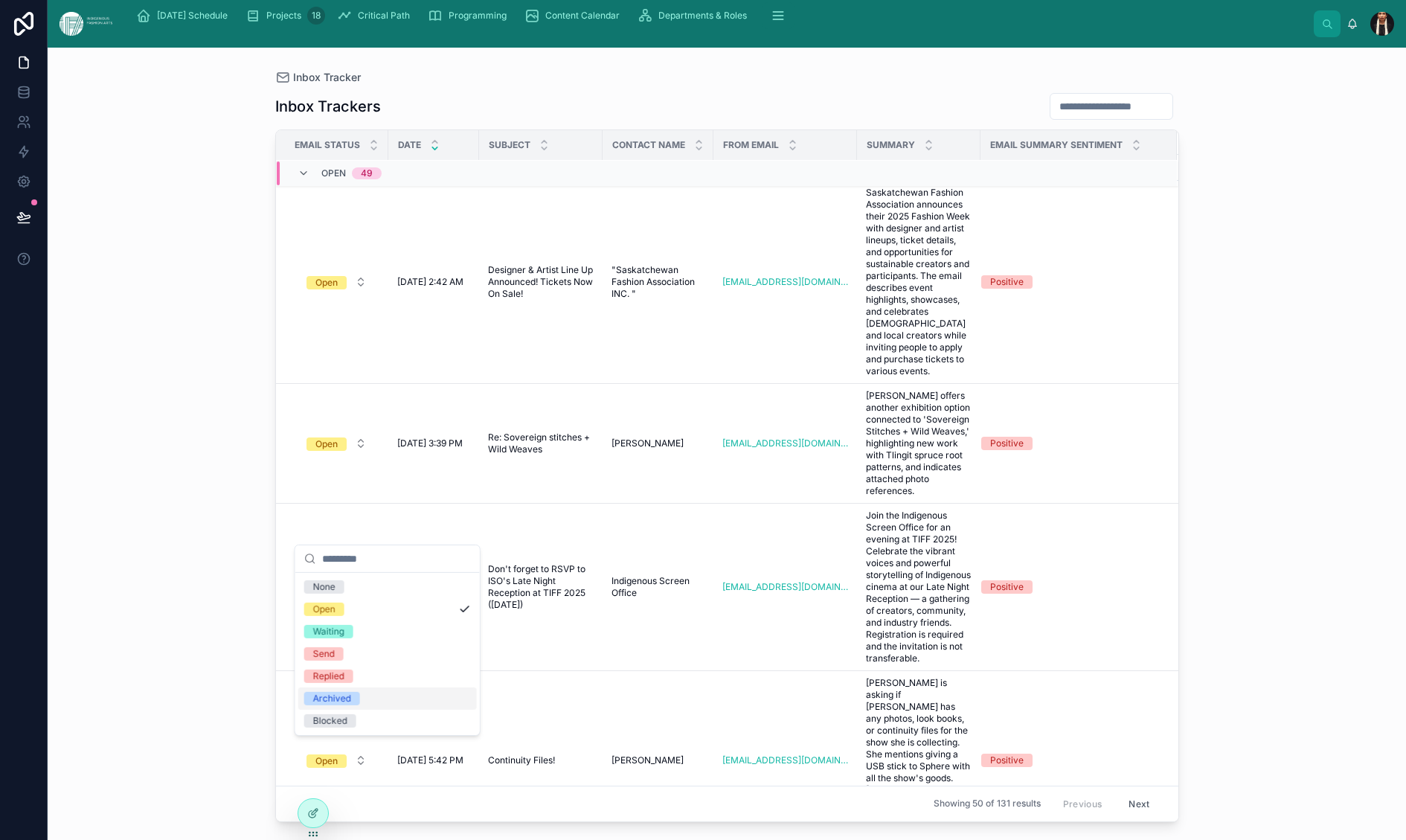
click at [341, 706] on div "Archived" at bounding box center [332, 698] width 38 height 14
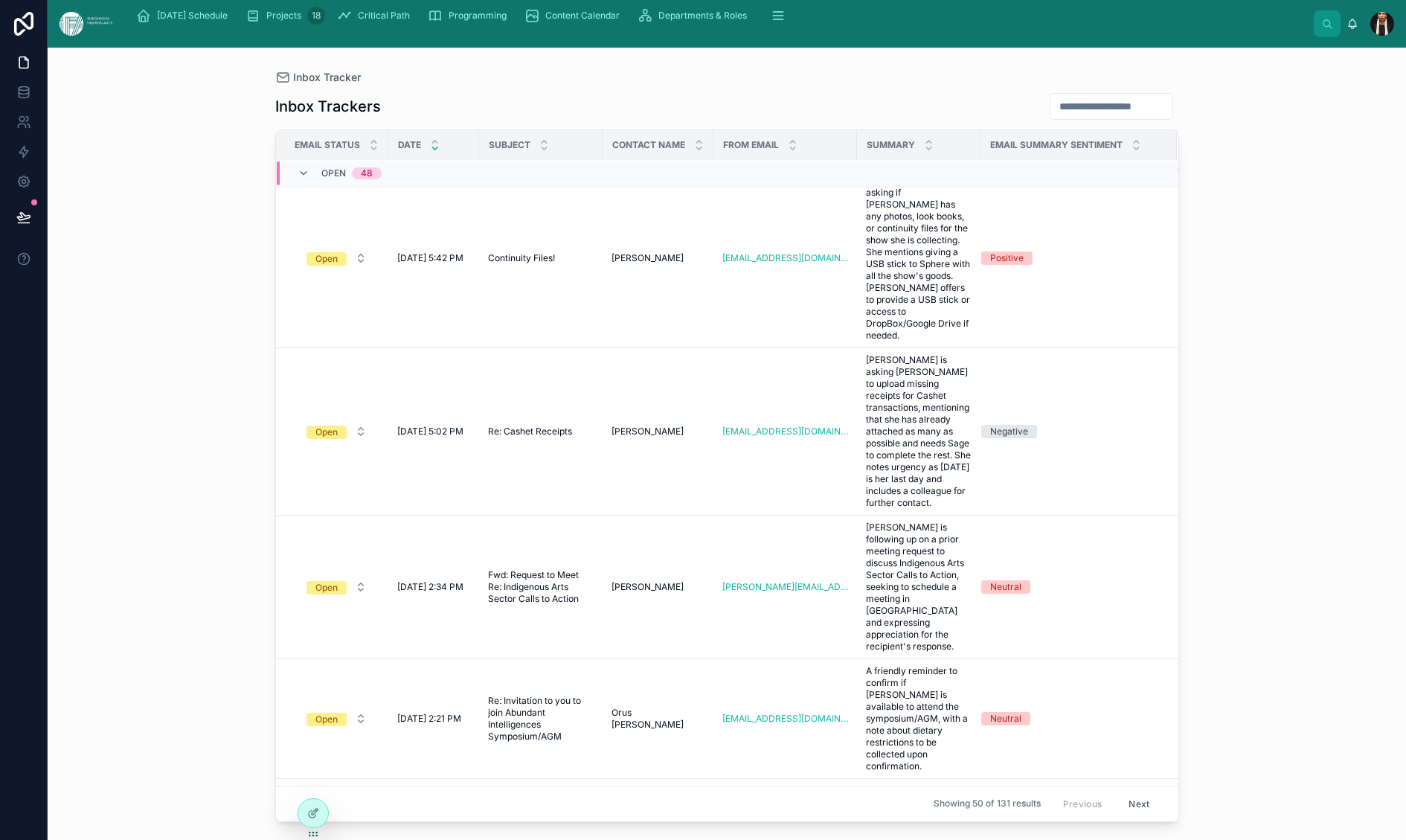
scroll to position [309, 0]
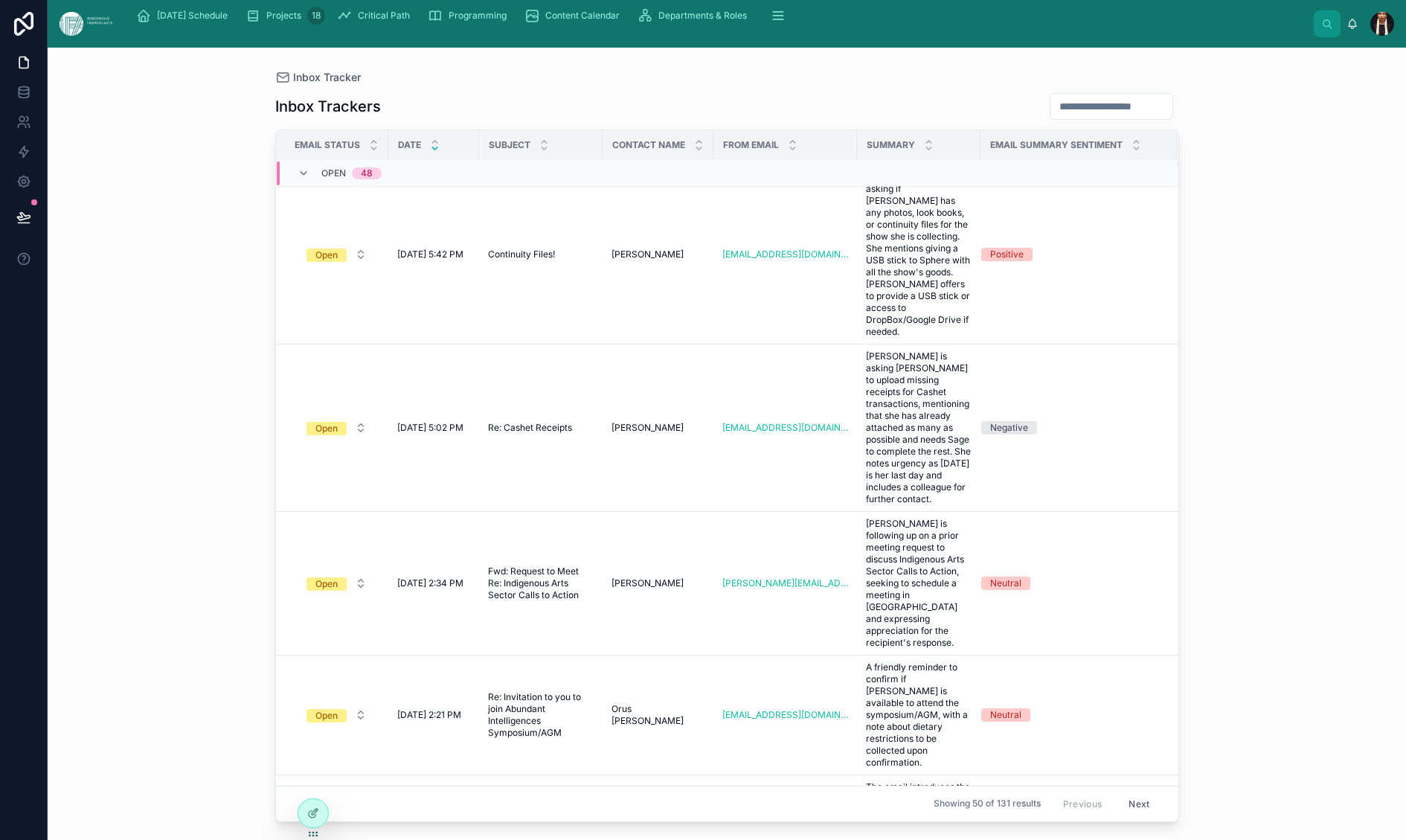
click at [379, 95] on button "Open" at bounding box center [336, 80] width 84 height 27
click at [350, 645] on div "Archived" at bounding box center [332, 638] width 38 height 14
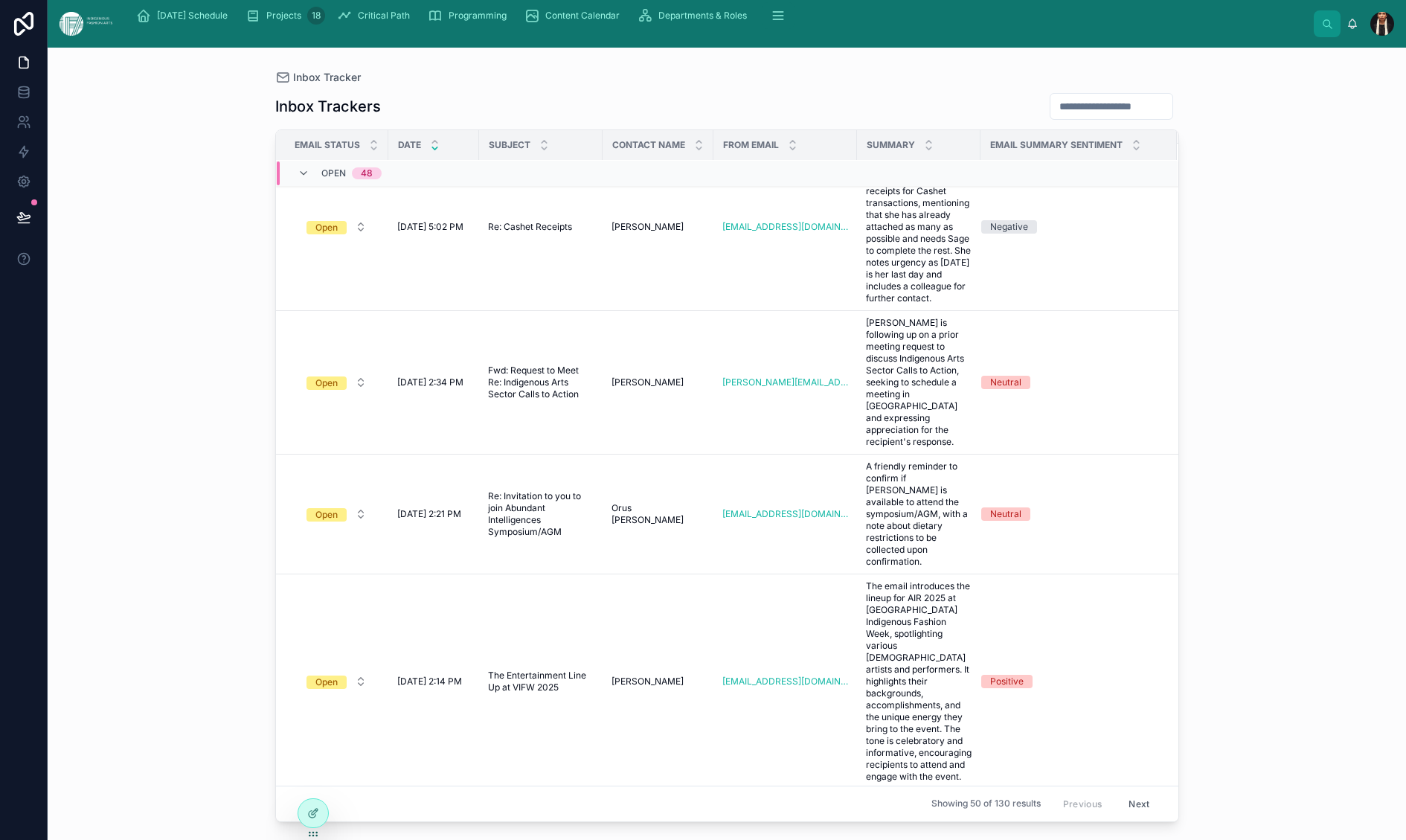
scroll to position [354, 0]
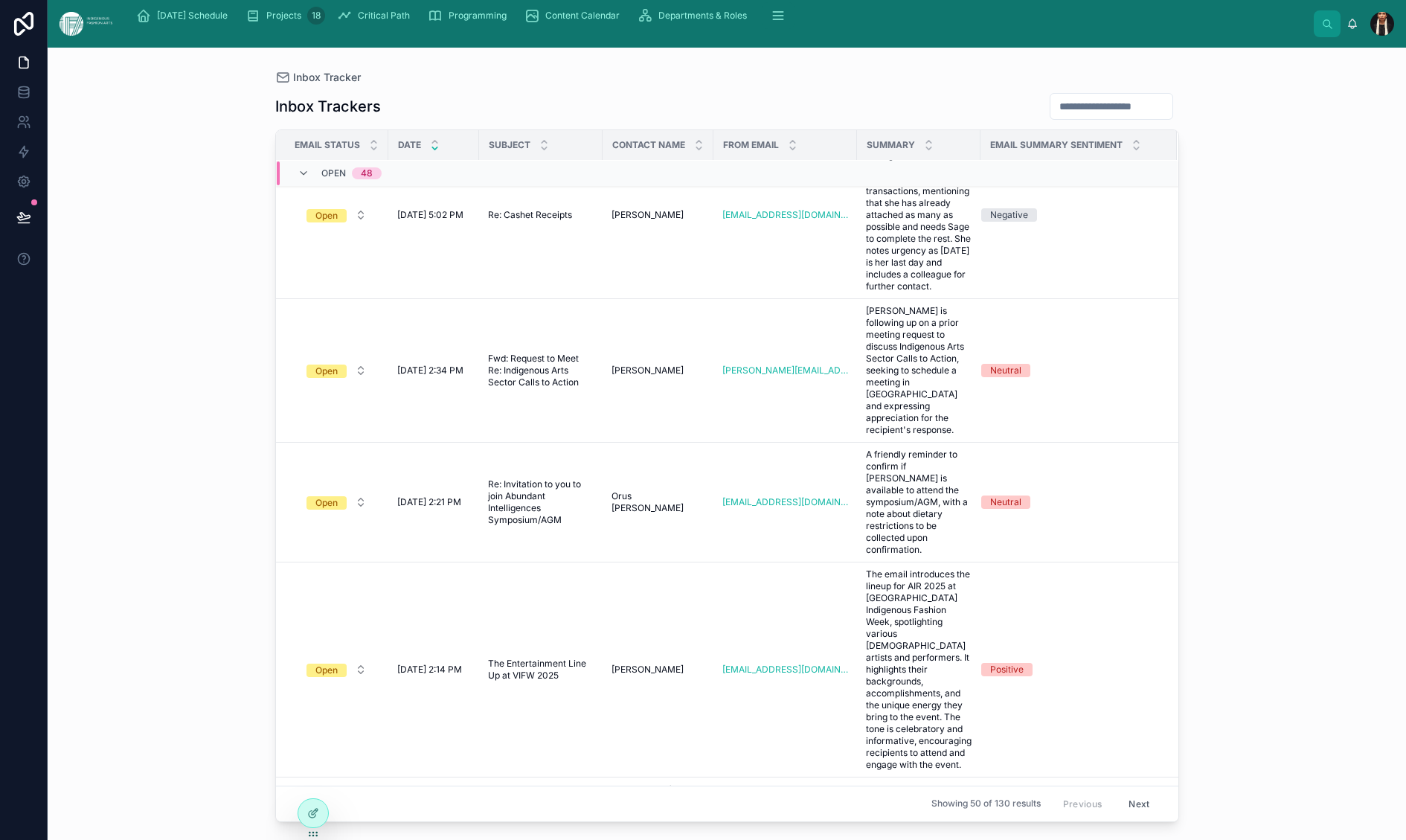
click at [603, 132] on td "Continuity Files! Continuity Files!" at bounding box center [541, 41] width 123 height 180
click at [574, 132] on td "Continuity Files! Continuity Files!" at bounding box center [541, 41] width 123 height 180
click at [555, 48] on span "Continuity Files!" at bounding box center [521, 41] width 67 height 12
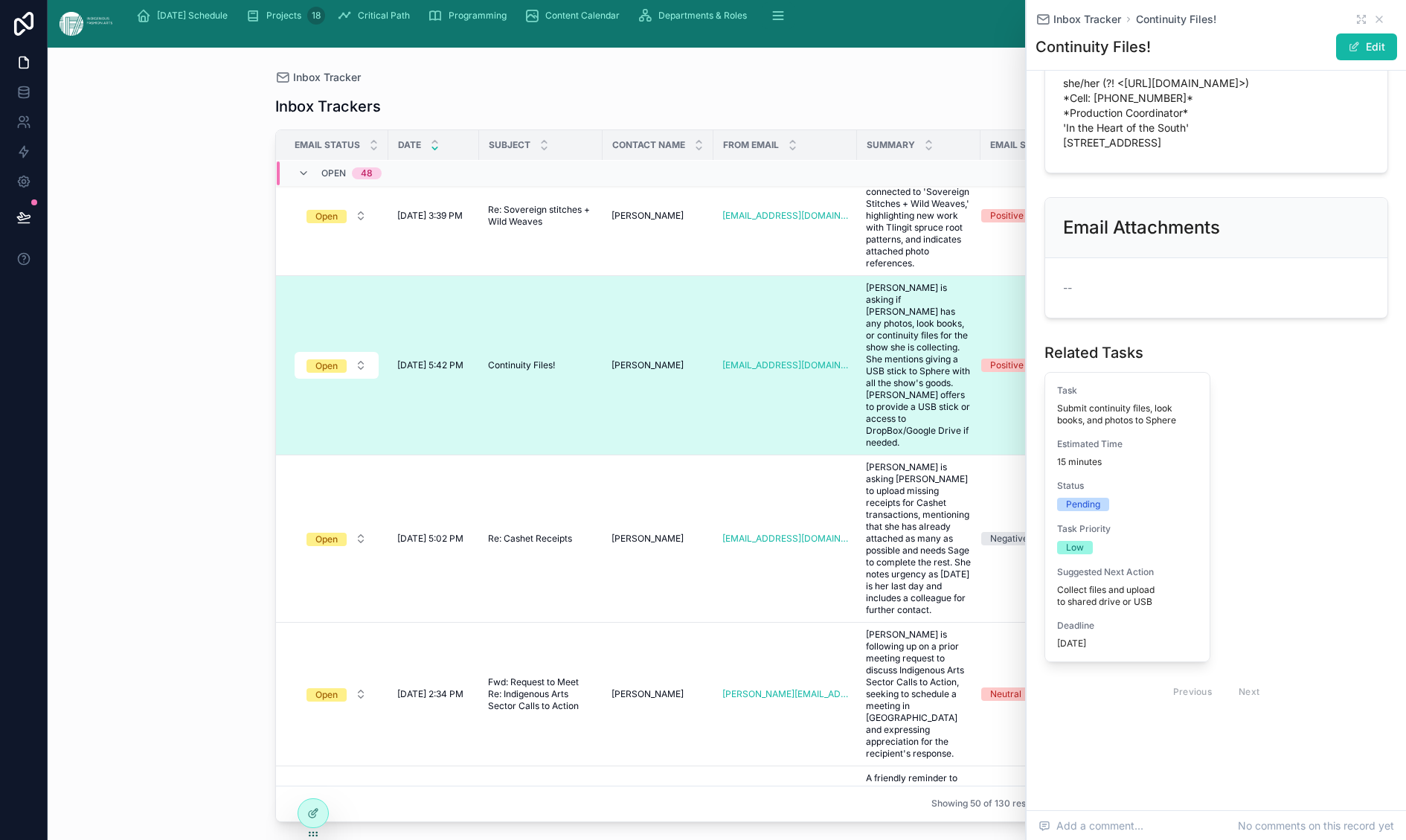
scroll to position [2432, 0]
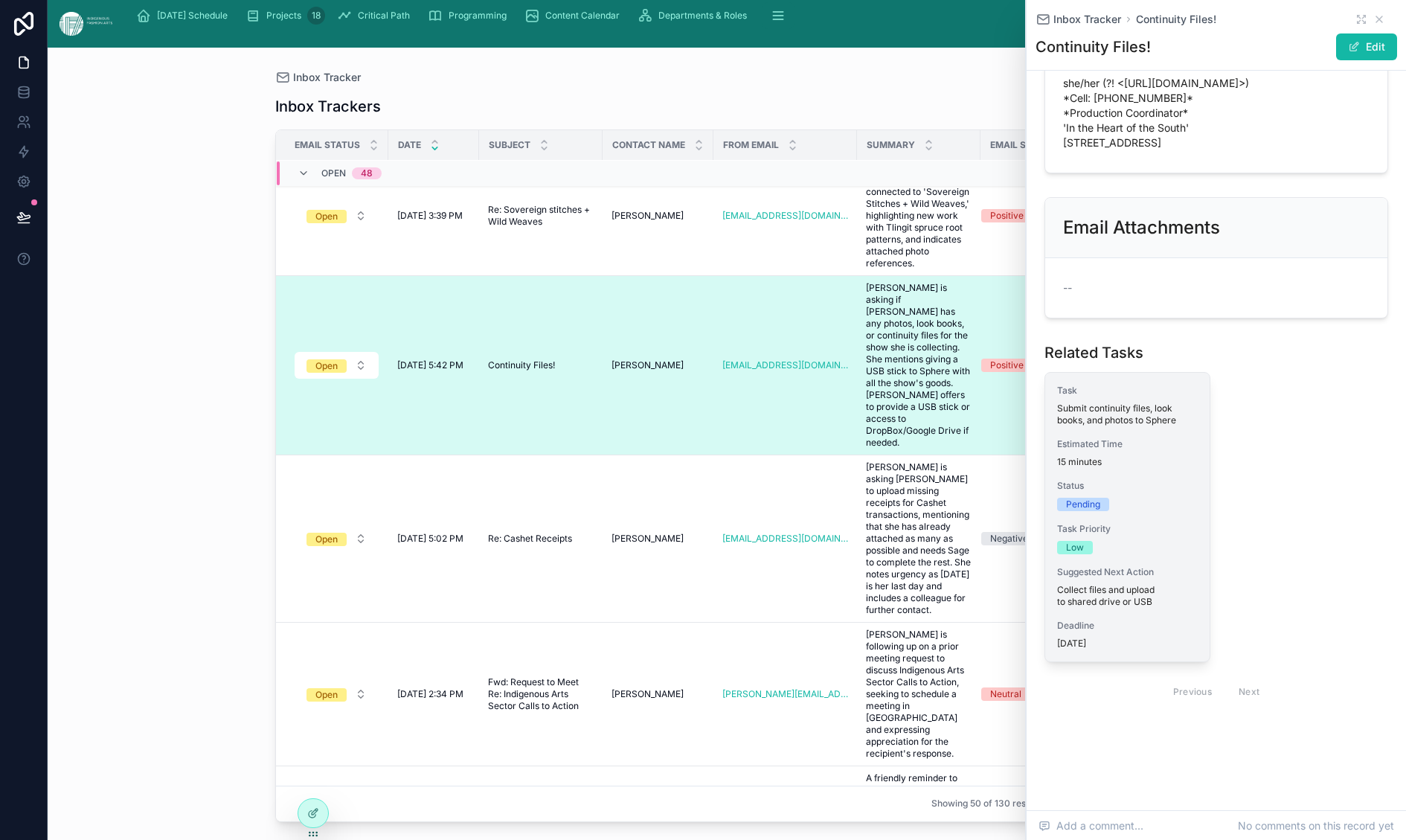
click at [983, 374] on div "Task Submit continuity files, look books, and photos to Sphere Estimated Time 1…" at bounding box center [1128, 517] width 164 height 288
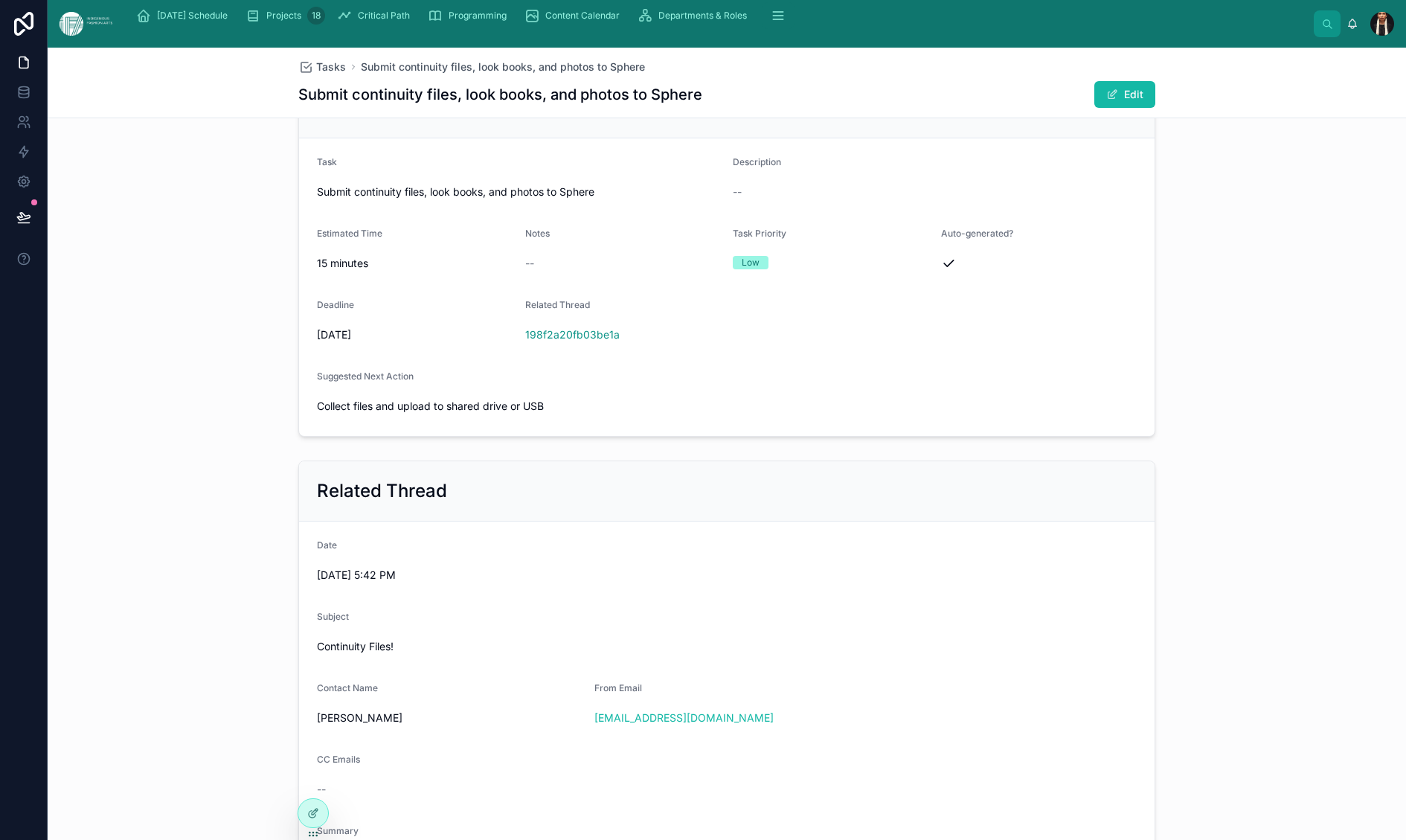
scroll to position [221, 0]
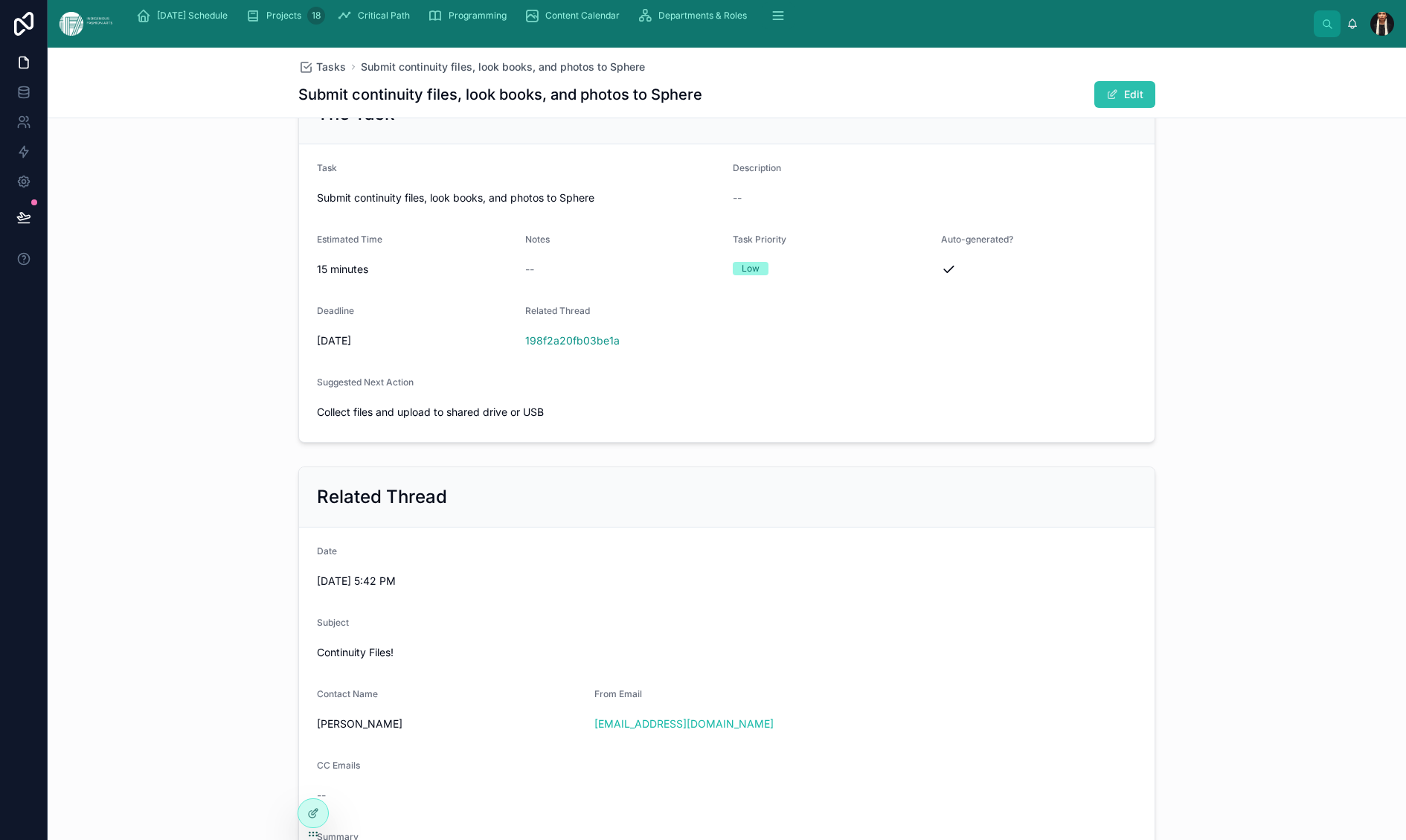
click at [983, 100] on span at bounding box center [1112, 94] width 12 height 12
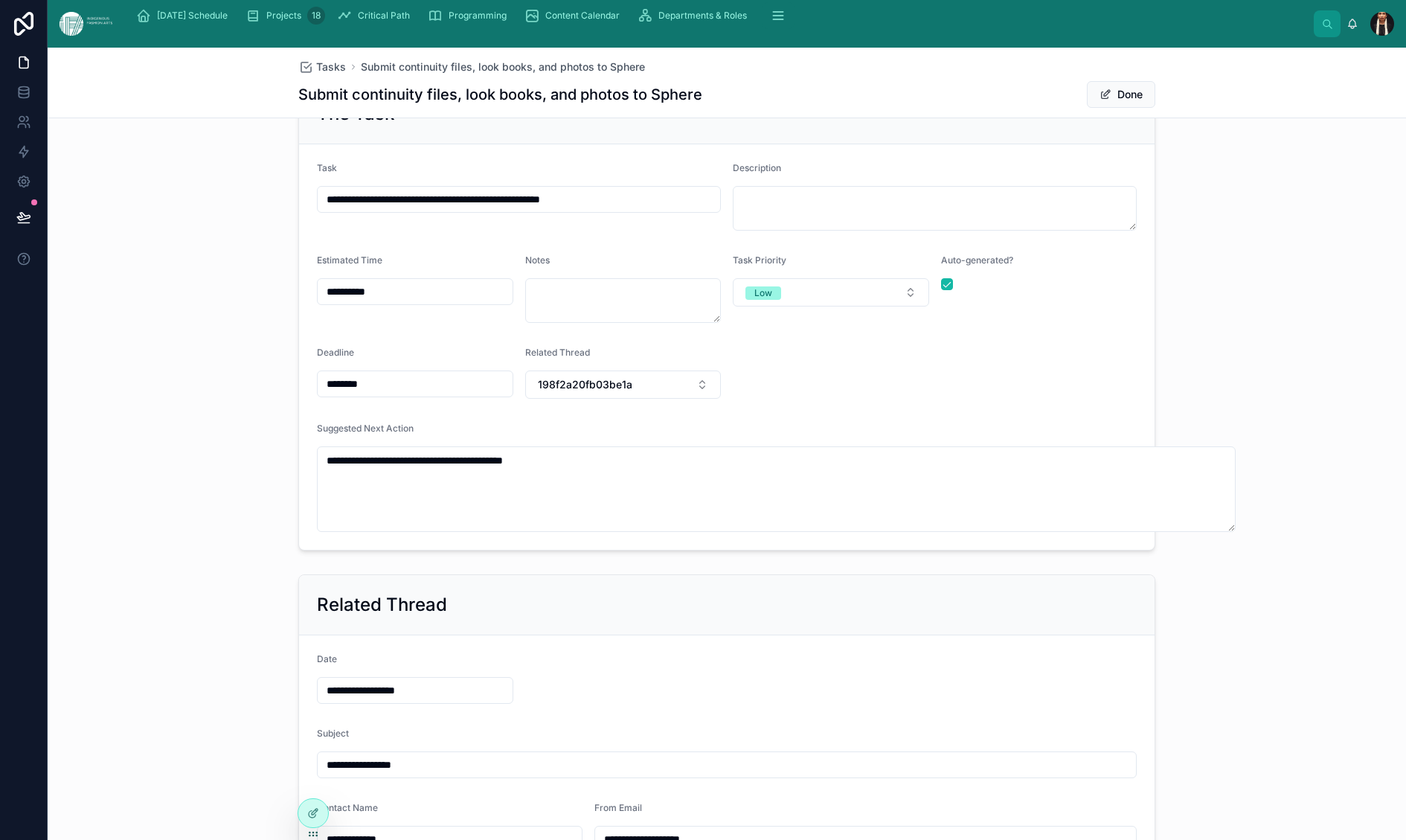
drag, startPoint x: 145, startPoint y: 536, endPoint x: 65, endPoint y: 536, distance: 80.0
click at [65, 536] on div "**********" at bounding box center [703, 420] width 1406 height 840
type input "**********"
click at [404, 460] on form "**********" at bounding box center [727, 347] width 856 height 405
type textarea "**********"
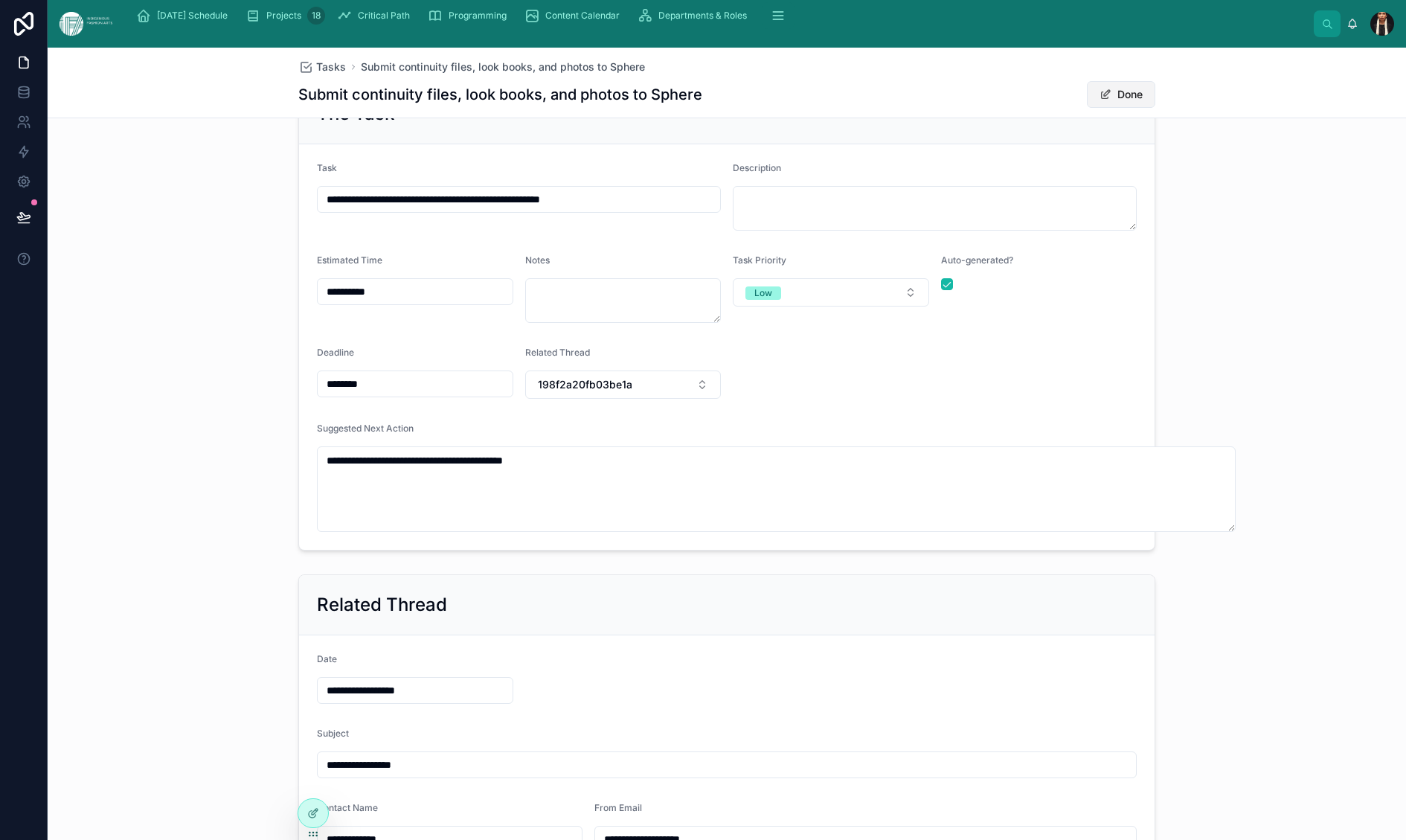
click at [983, 108] on button "Done" at bounding box center [1121, 94] width 68 height 27
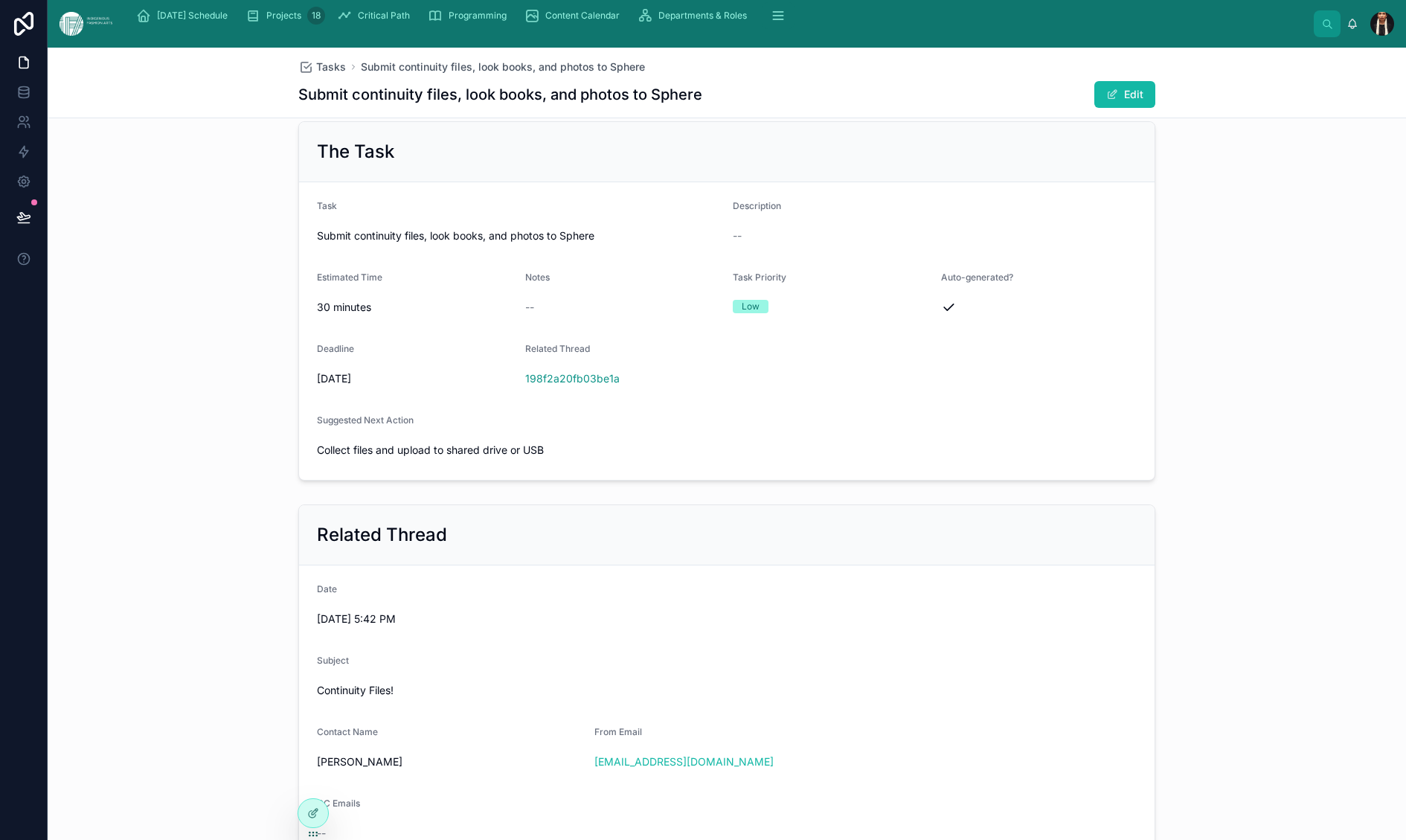
scroll to position [0, 0]
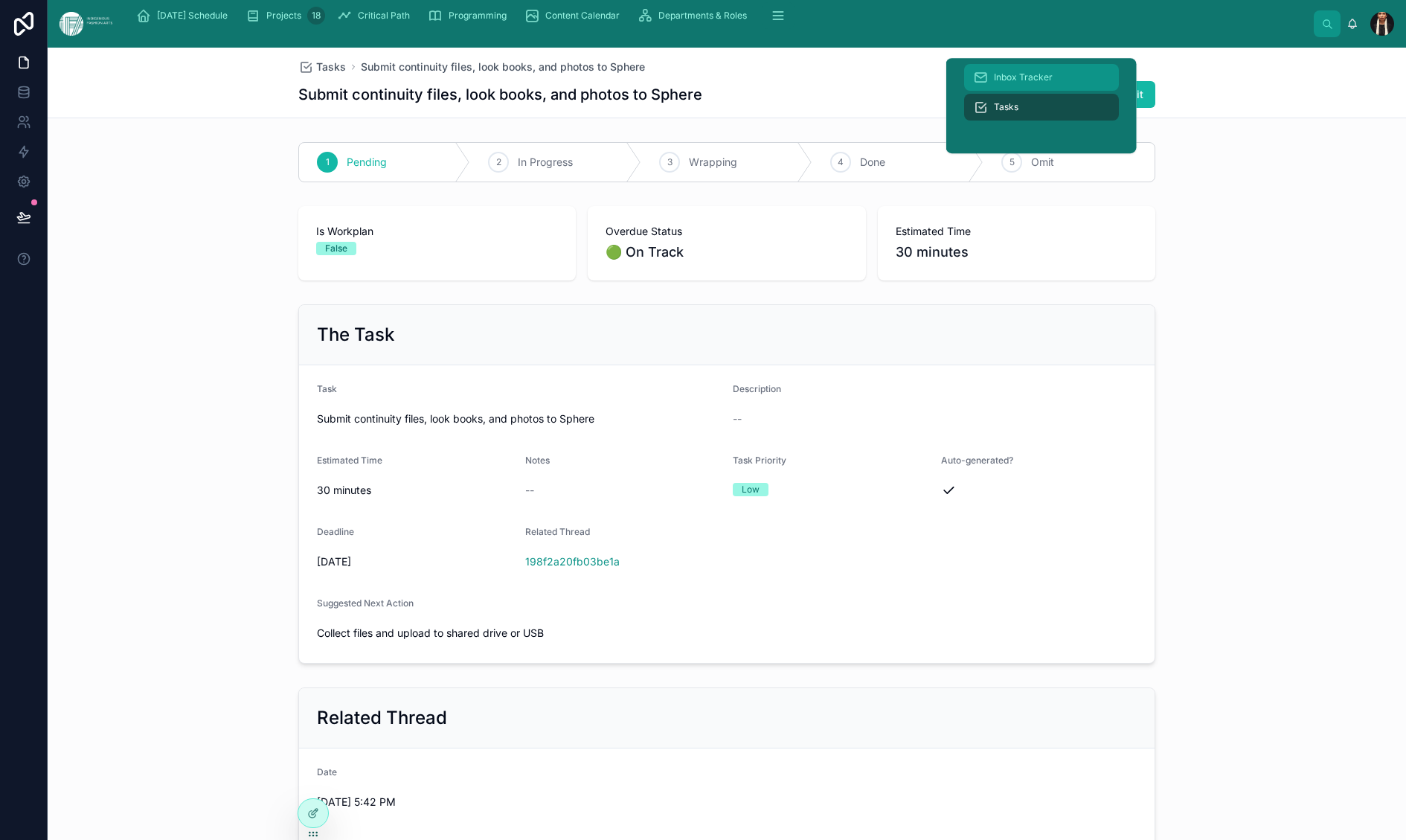
click at [983, 83] on span "Inbox Tracker" at bounding box center [1024, 77] width 59 height 12
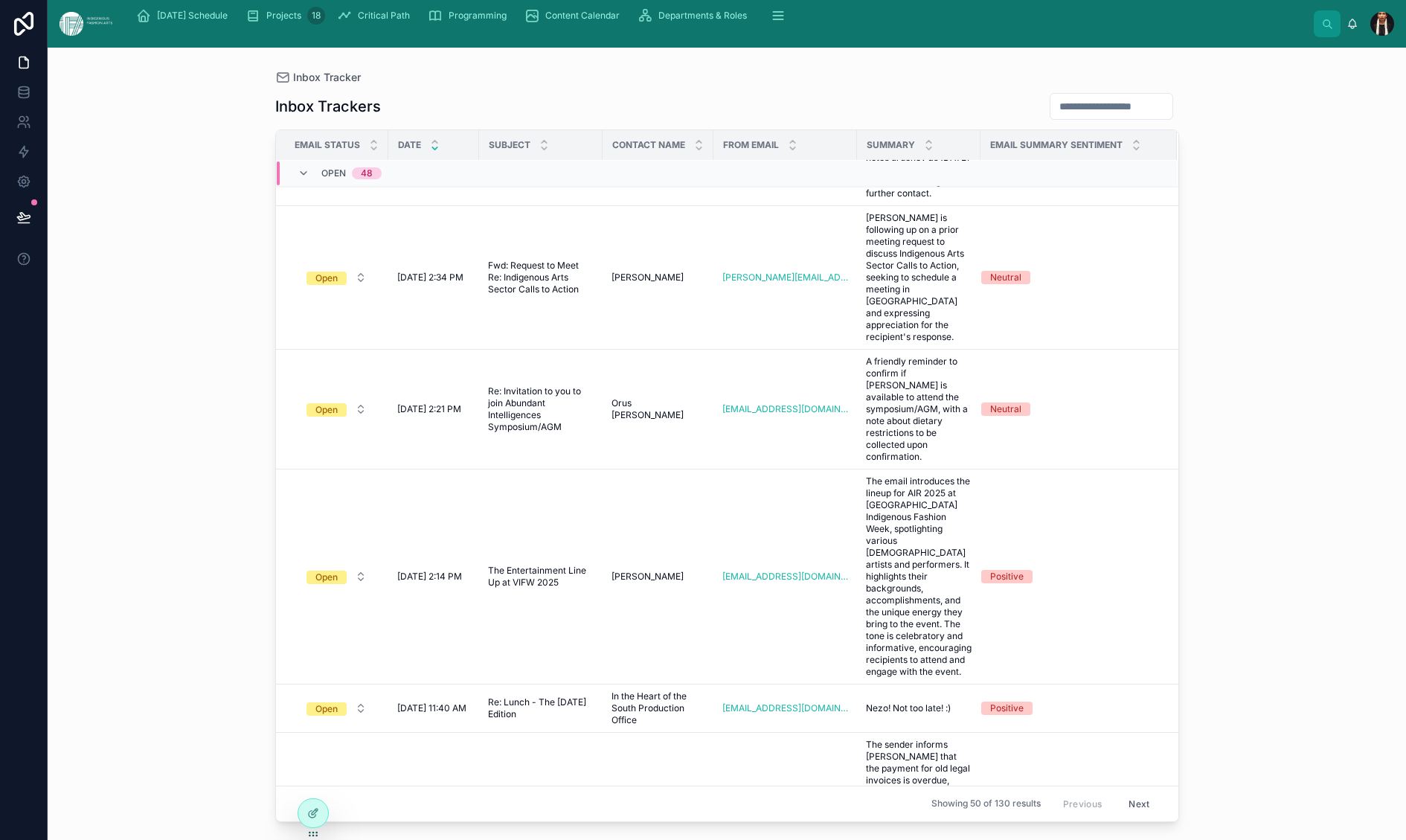
scroll to position [417, 0]
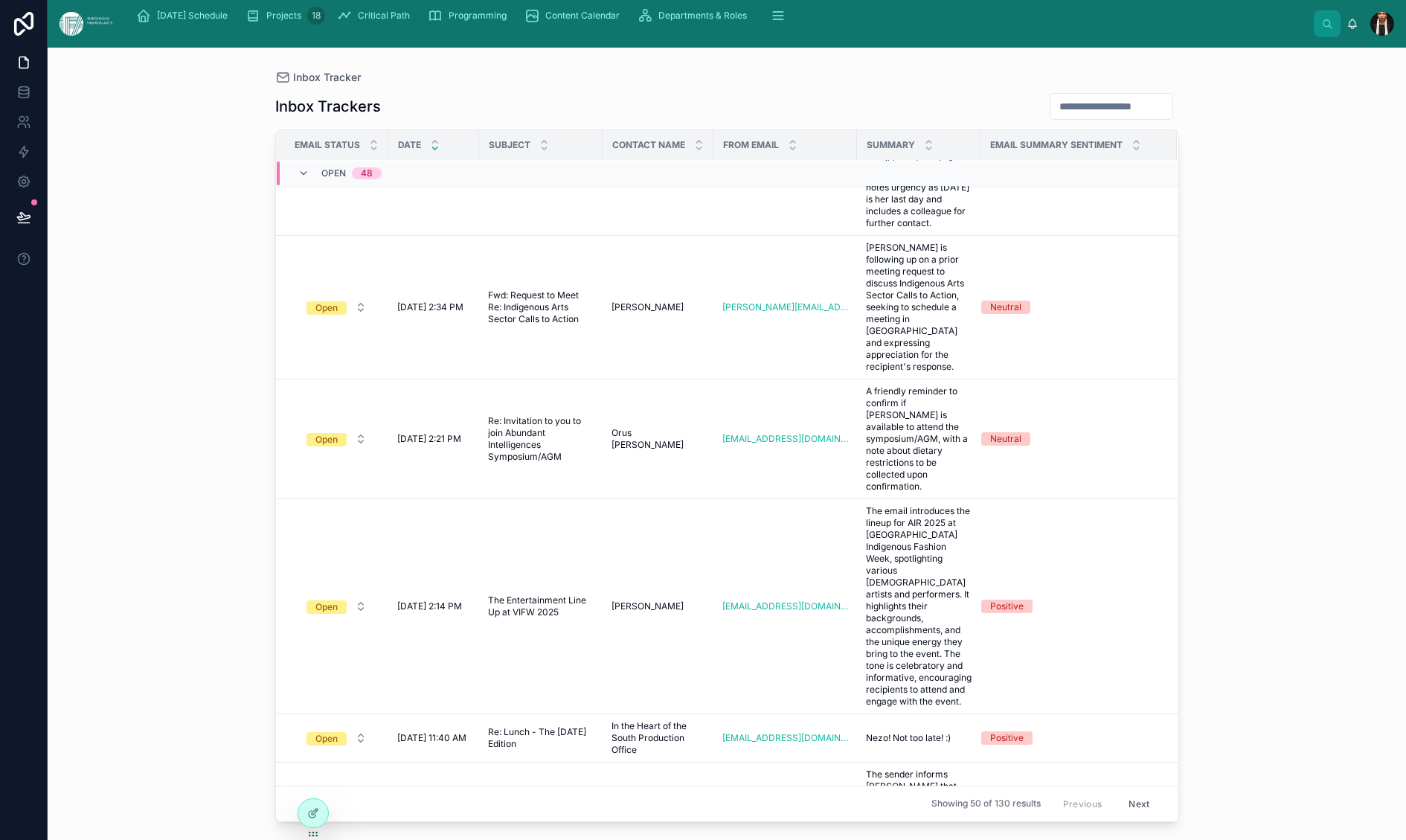
click at [351, 518] on div "Archived" at bounding box center [332, 511] width 38 height 14
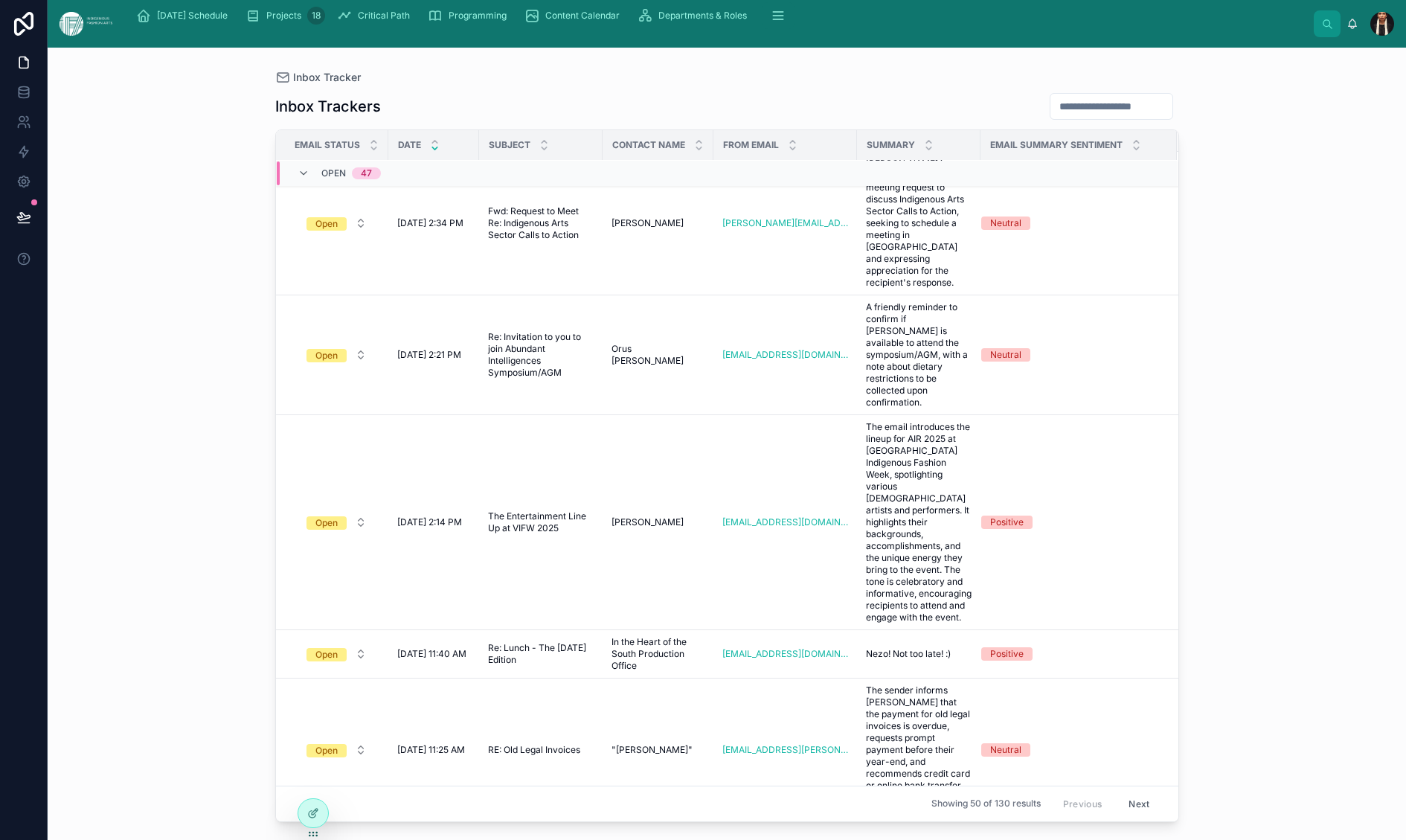
scroll to position [299, 0]
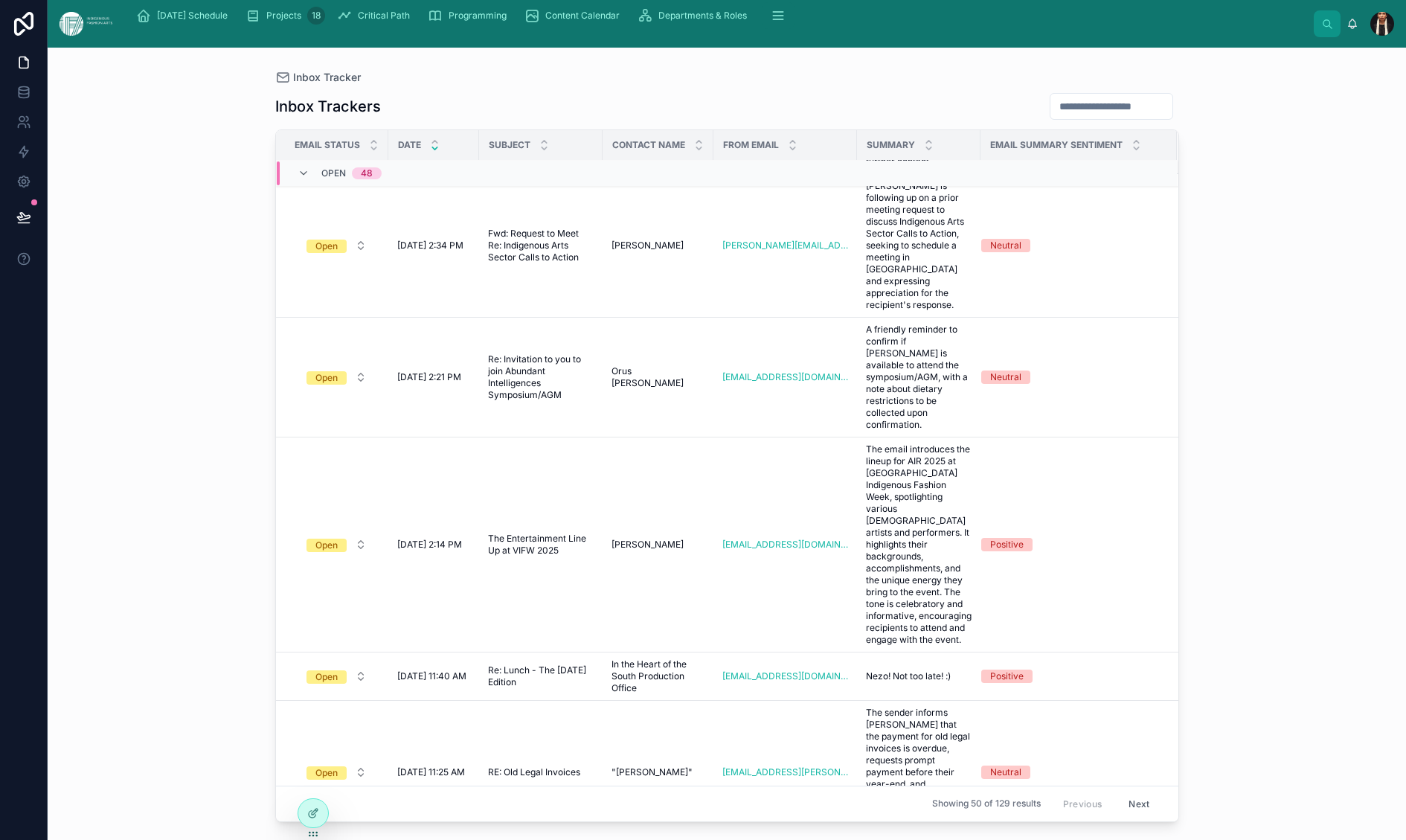
click at [379, 103] on button "Open" at bounding box center [336, 89] width 84 height 27
click at [351, 644] on div "Archived" at bounding box center [332, 637] width 38 height 14
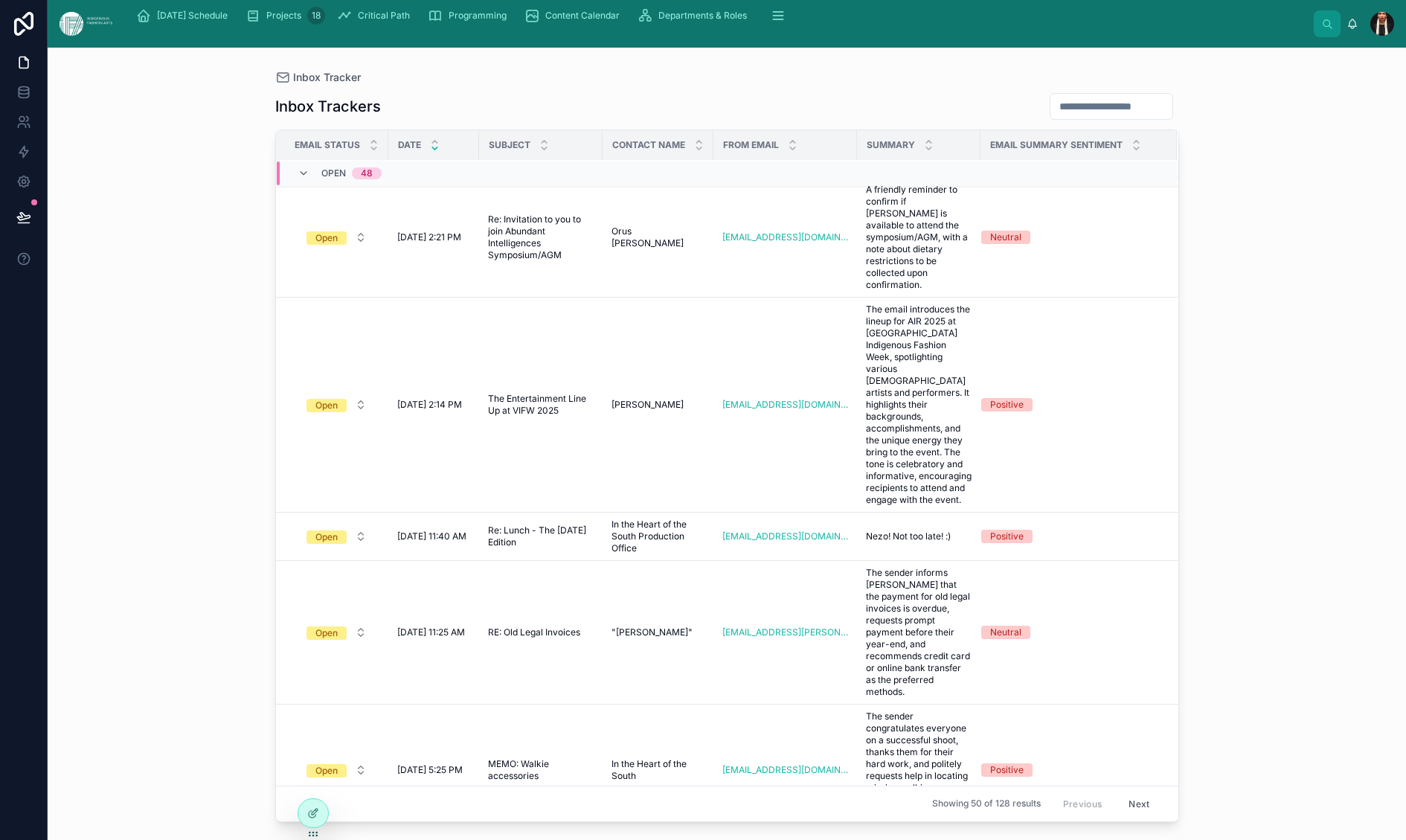
scroll to position [274, 0]
click at [379, 118] on button "Open" at bounding box center [336, 104] width 84 height 27
click at [351, 644] on div "Archived" at bounding box center [332, 636] width 38 height 14
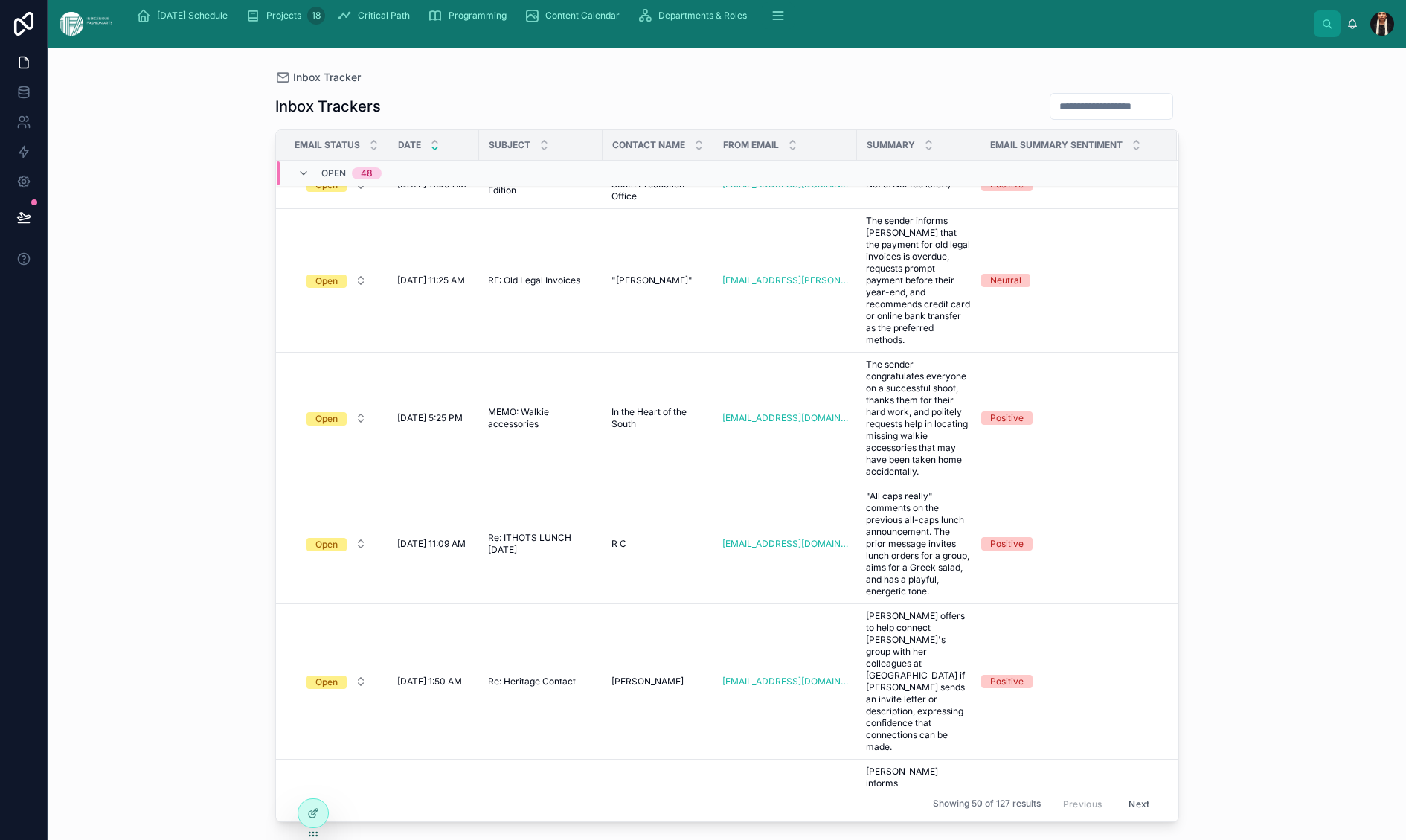
scroll to position [489, 0]
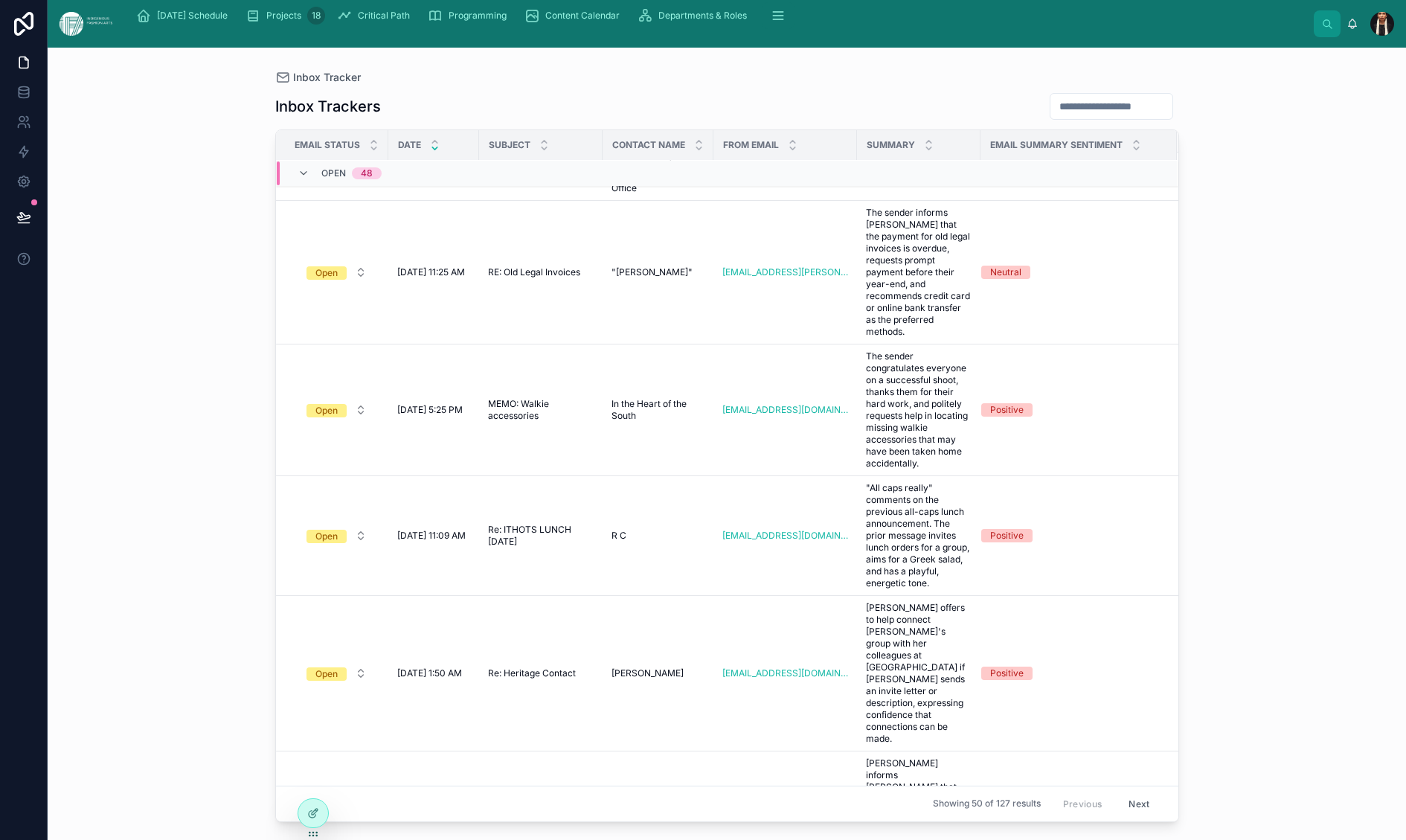
click at [379, 58] on button "Open" at bounding box center [336, 44] width 84 height 27
click at [351, 431] on div "Archived" at bounding box center [332, 424] width 38 height 14
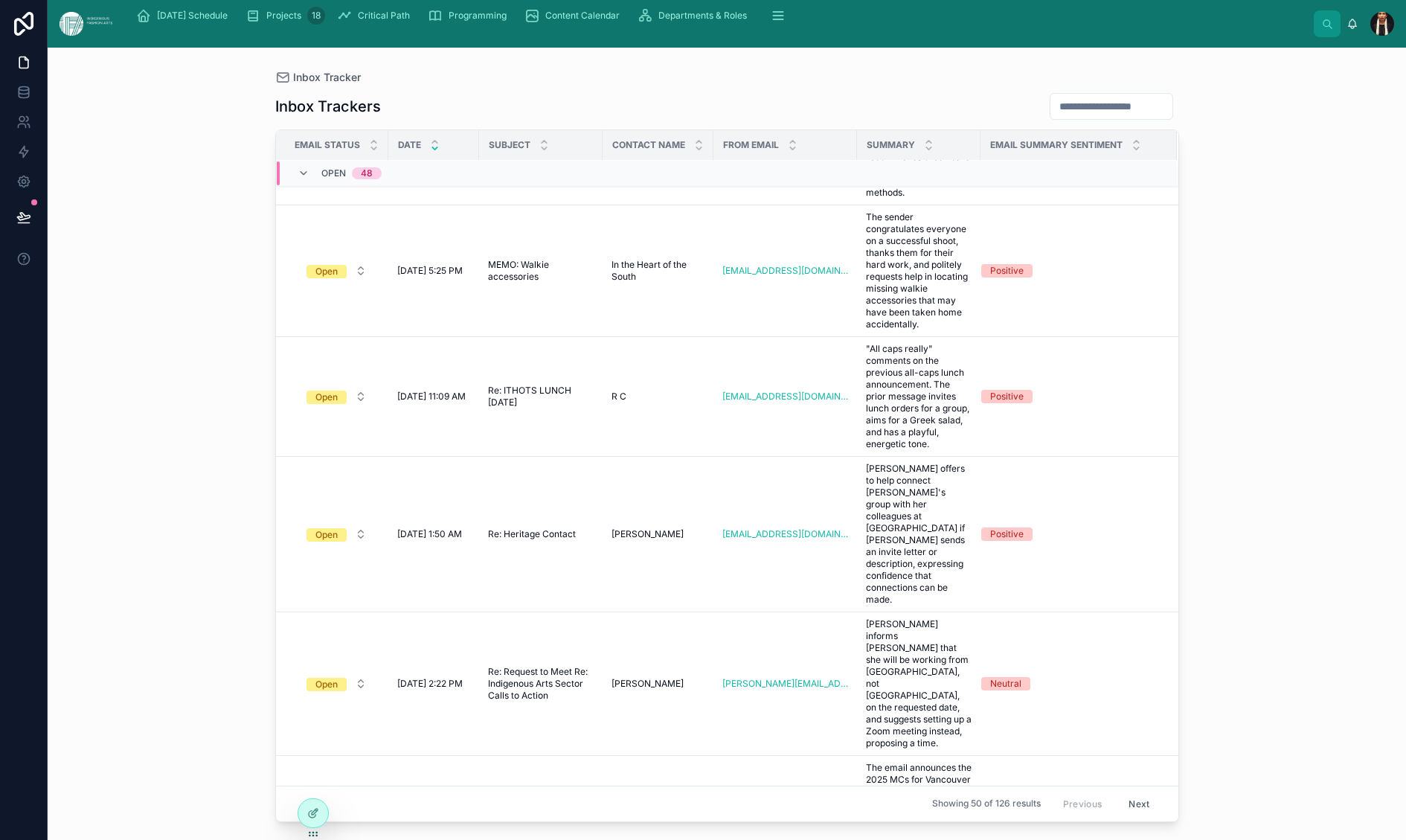
scroll to position [420, 0]
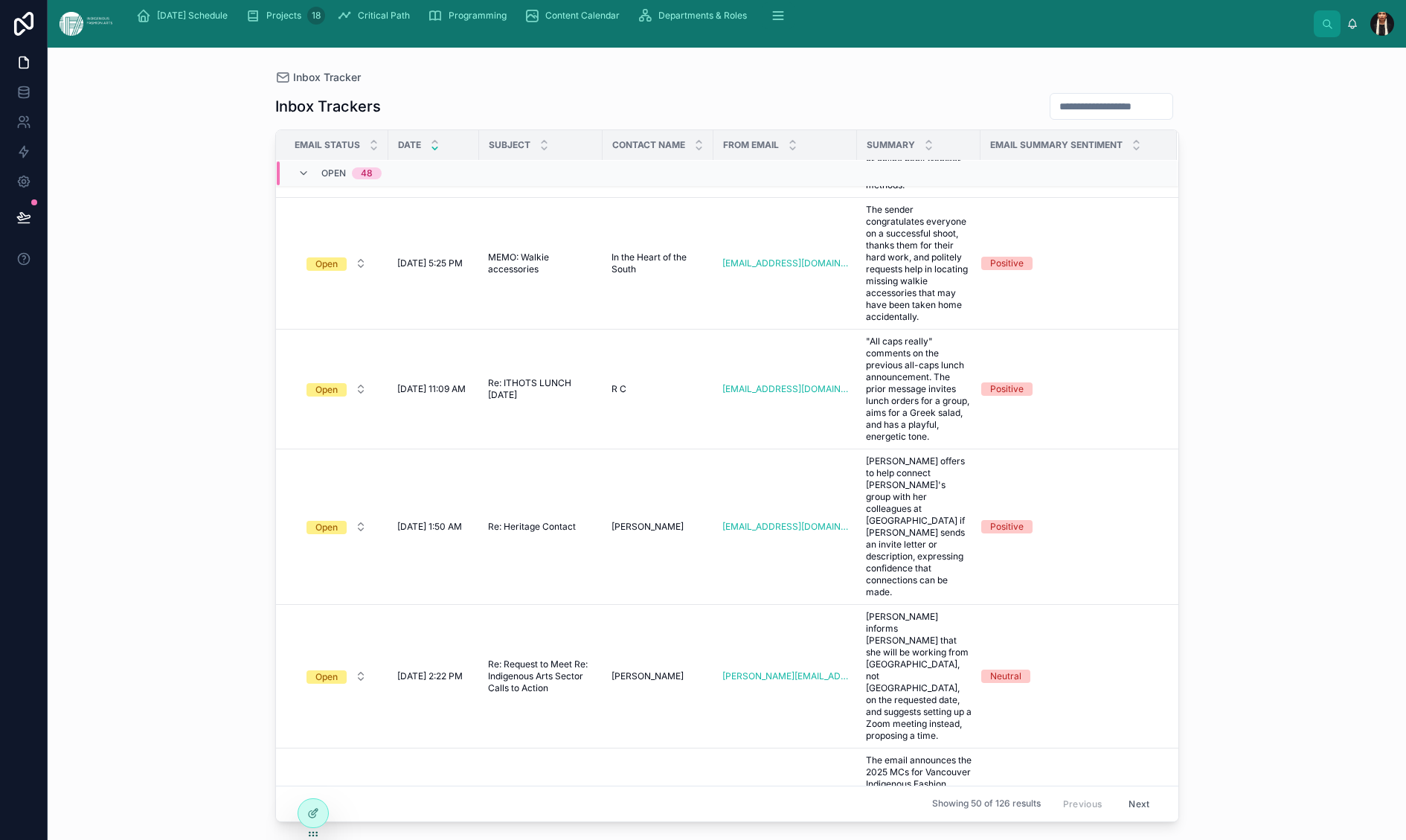
click at [379, 43] on button "Open" at bounding box center [336, 29] width 84 height 27
click at [351, 587] on div "Archived" at bounding box center [332, 580] width 38 height 14
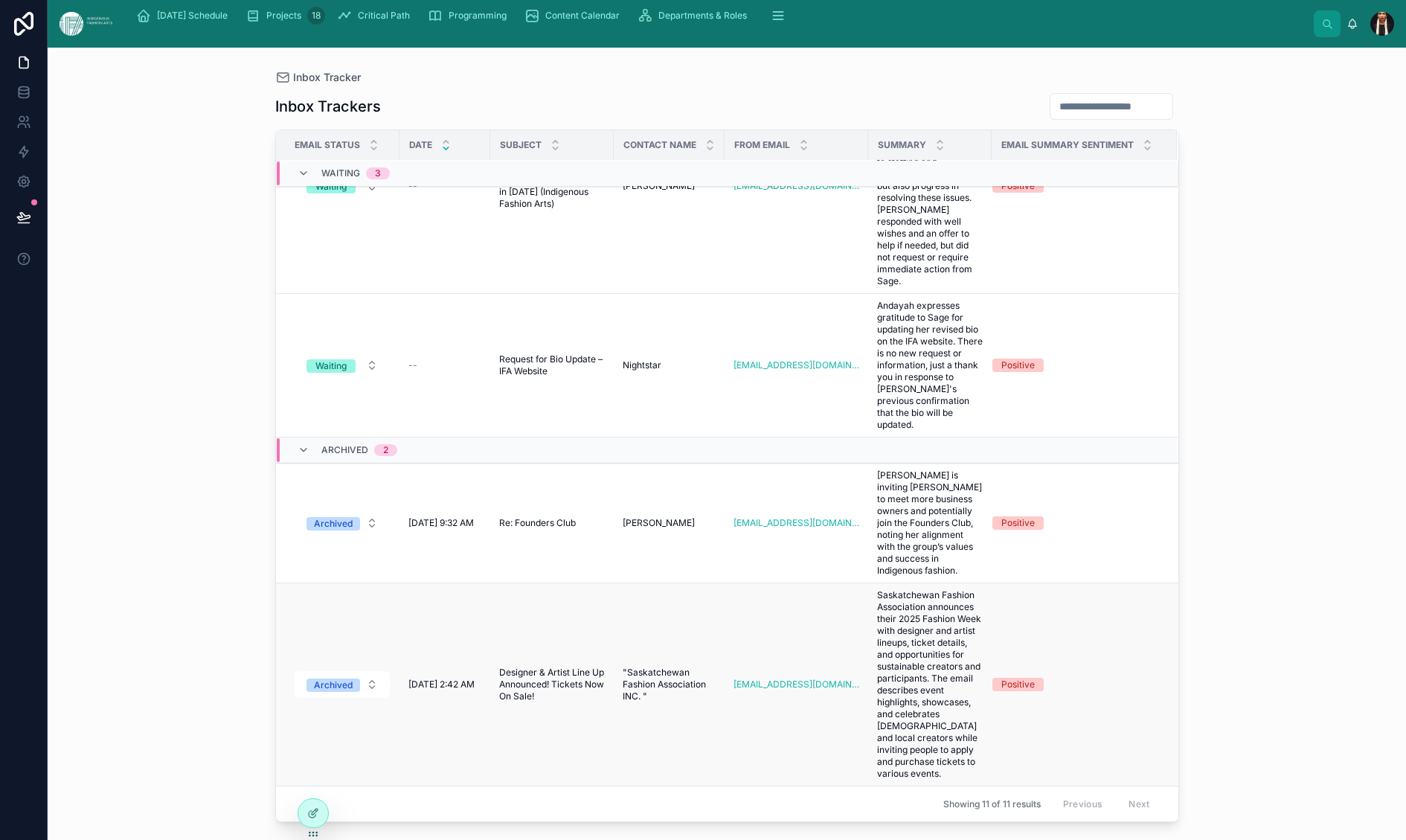
scroll to position [3609, 0]
click at [605, 667] on span "Designer & Artist Line Up Announced! Tickets Now On Sale!" at bounding box center [552, 684] width 106 height 36
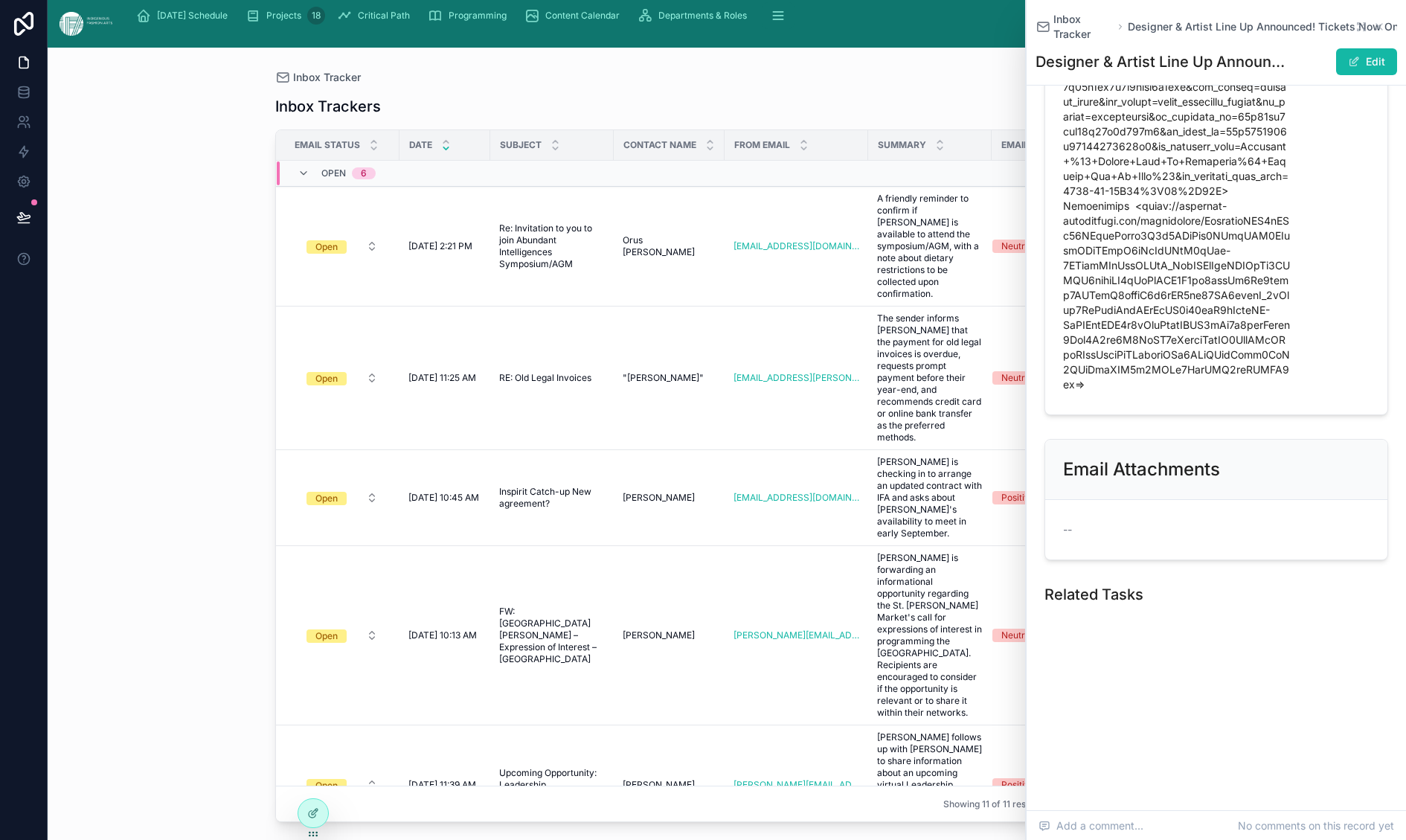
scroll to position [7328, 0]
click at [983, 584] on div "Related Tasks" at bounding box center [1216, 647] width 344 height 125
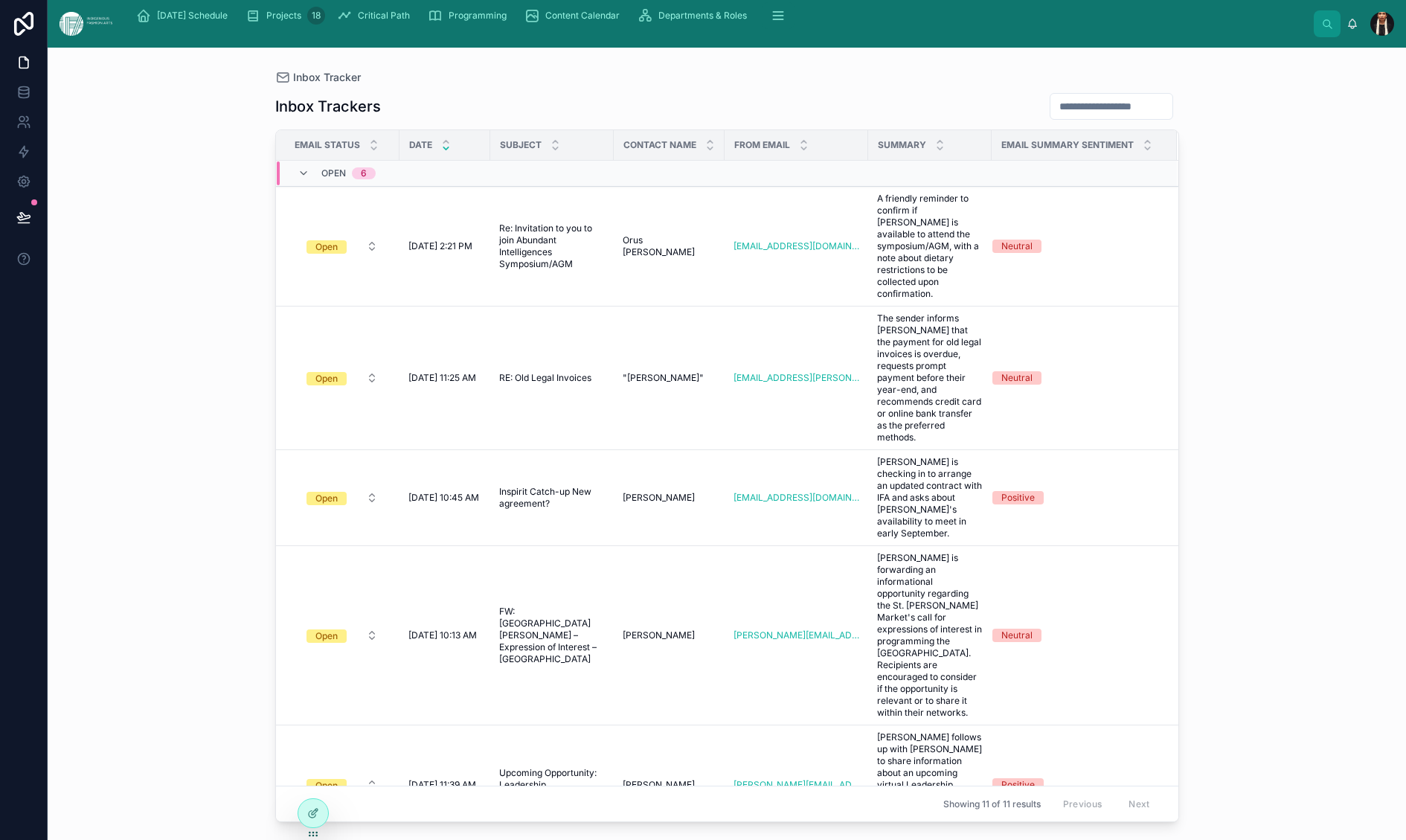
click at [279, 492] on div "Inbox Tracker Inbox Trackers Email Status Date Subject Contact Name From Email …" at bounding box center [727, 435] width 952 height 775
click at [943, 721] on span "Showing 11 of 11 results" at bounding box center [992, 803] width 98 height 12
click at [309, 721] on div at bounding box center [313, 812] width 29 height 29
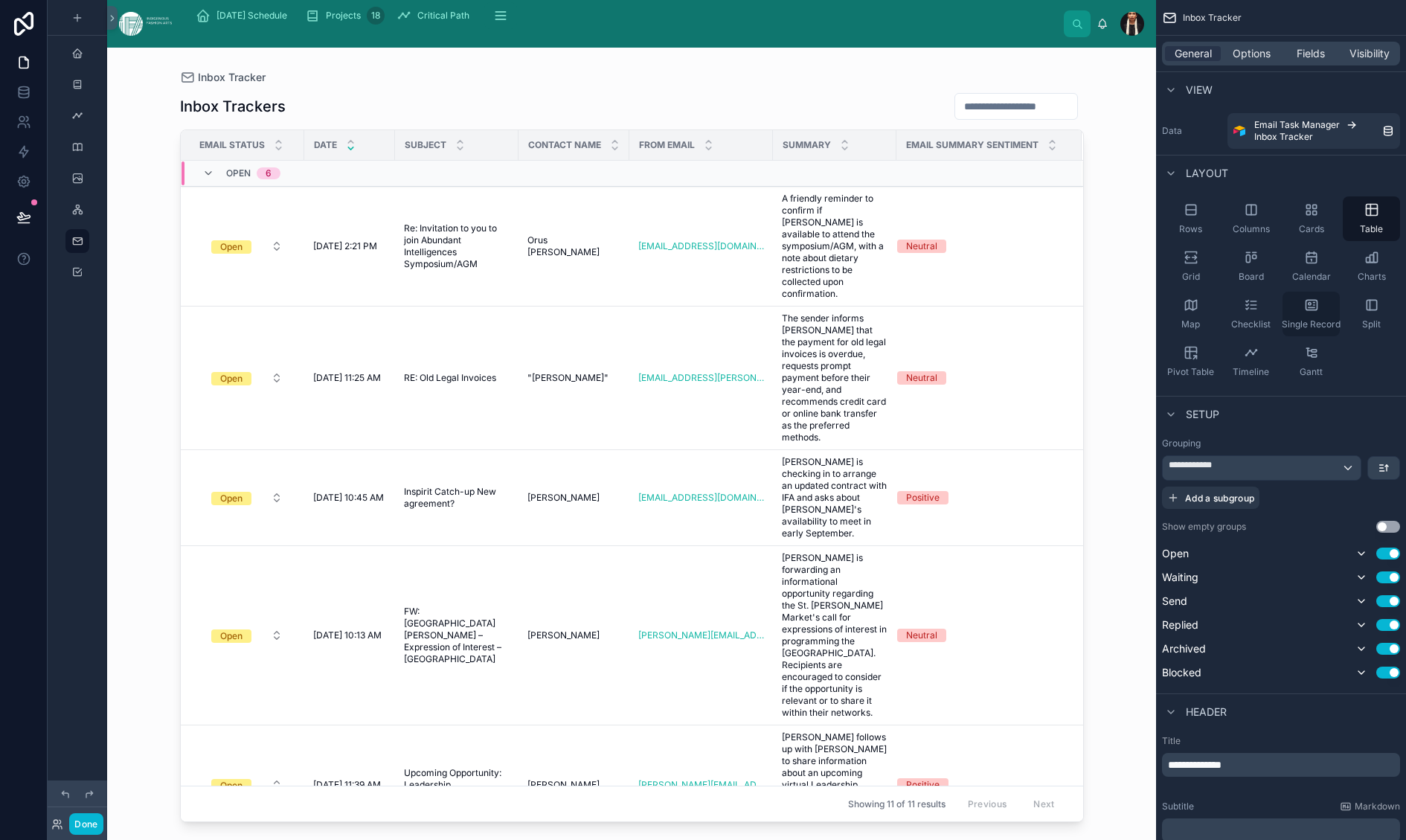
click at [983, 336] on div "Single Record" at bounding box center [1311, 314] width 57 height 44
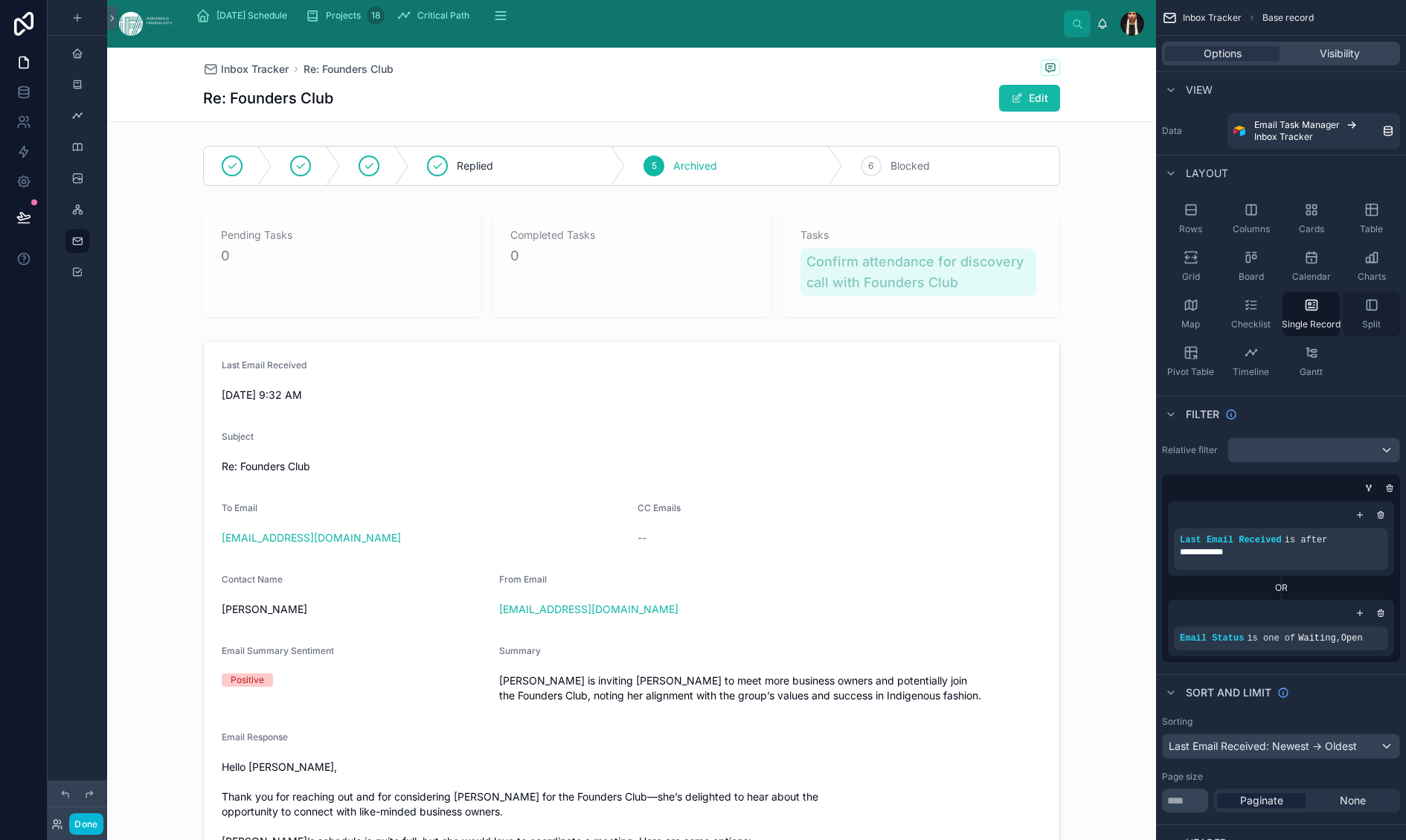
click at [983, 312] on icon "scrollable content" at bounding box center [1372, 305] width 15 height 15
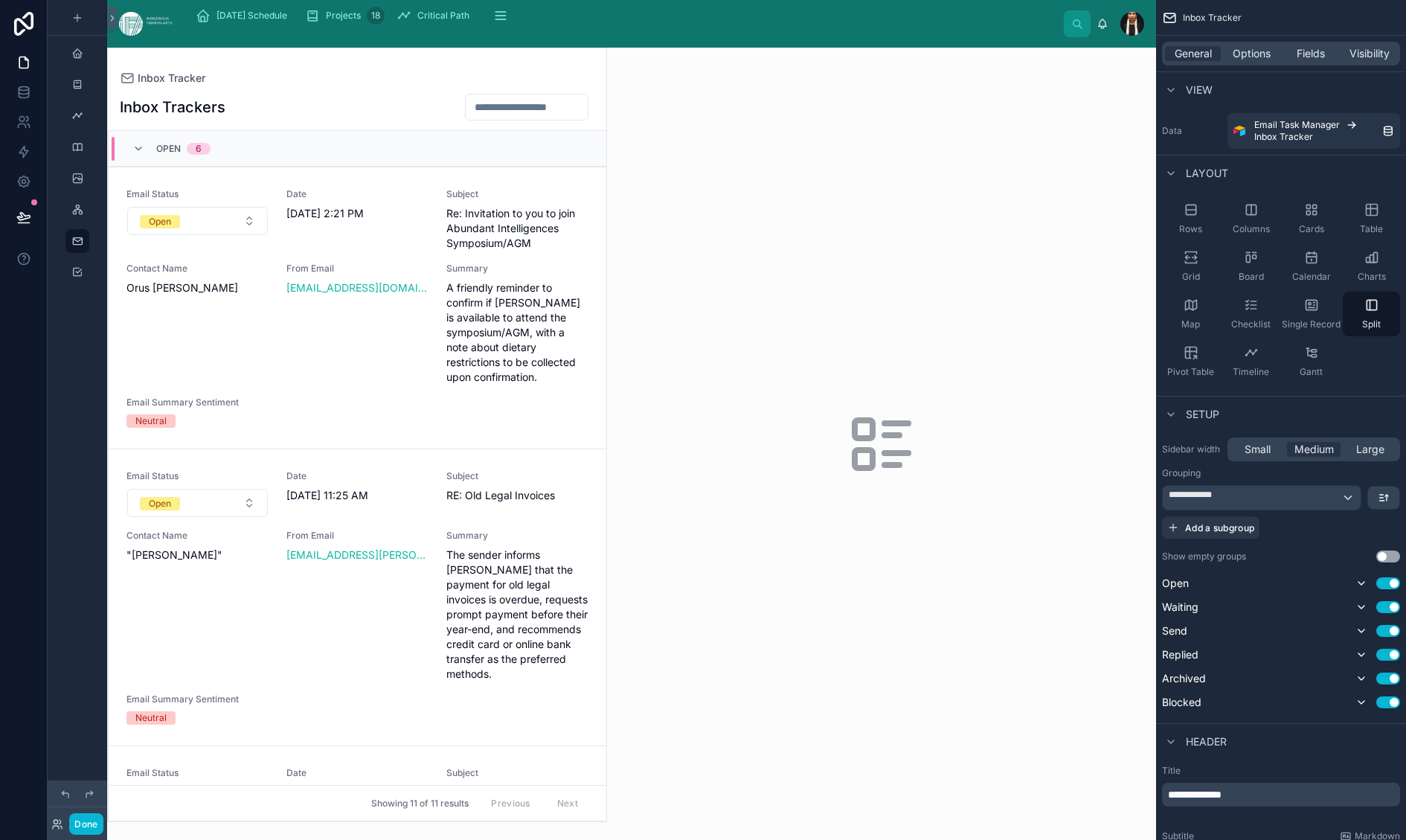
click at [373, 266] on div at bounding box center [357, 434] width 498 height 773
click at [416, 188] on div "Inbox Trackers Open 6 Email Status Open Date 8/28/2025 2:21 PM Subject Re: Invi…" at bounding box center [357, 452] width 498 height 737
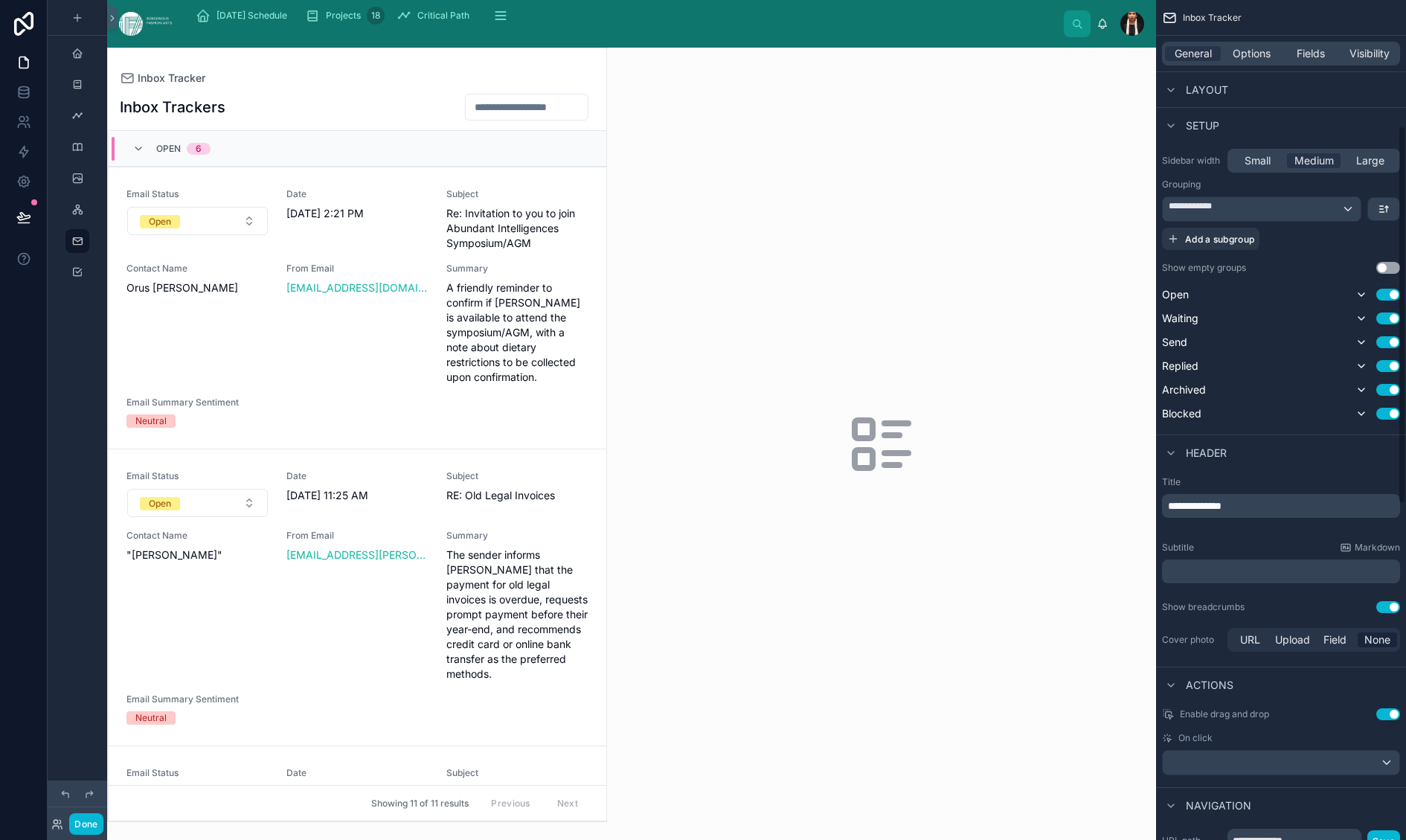
scroll to position [355, 0]
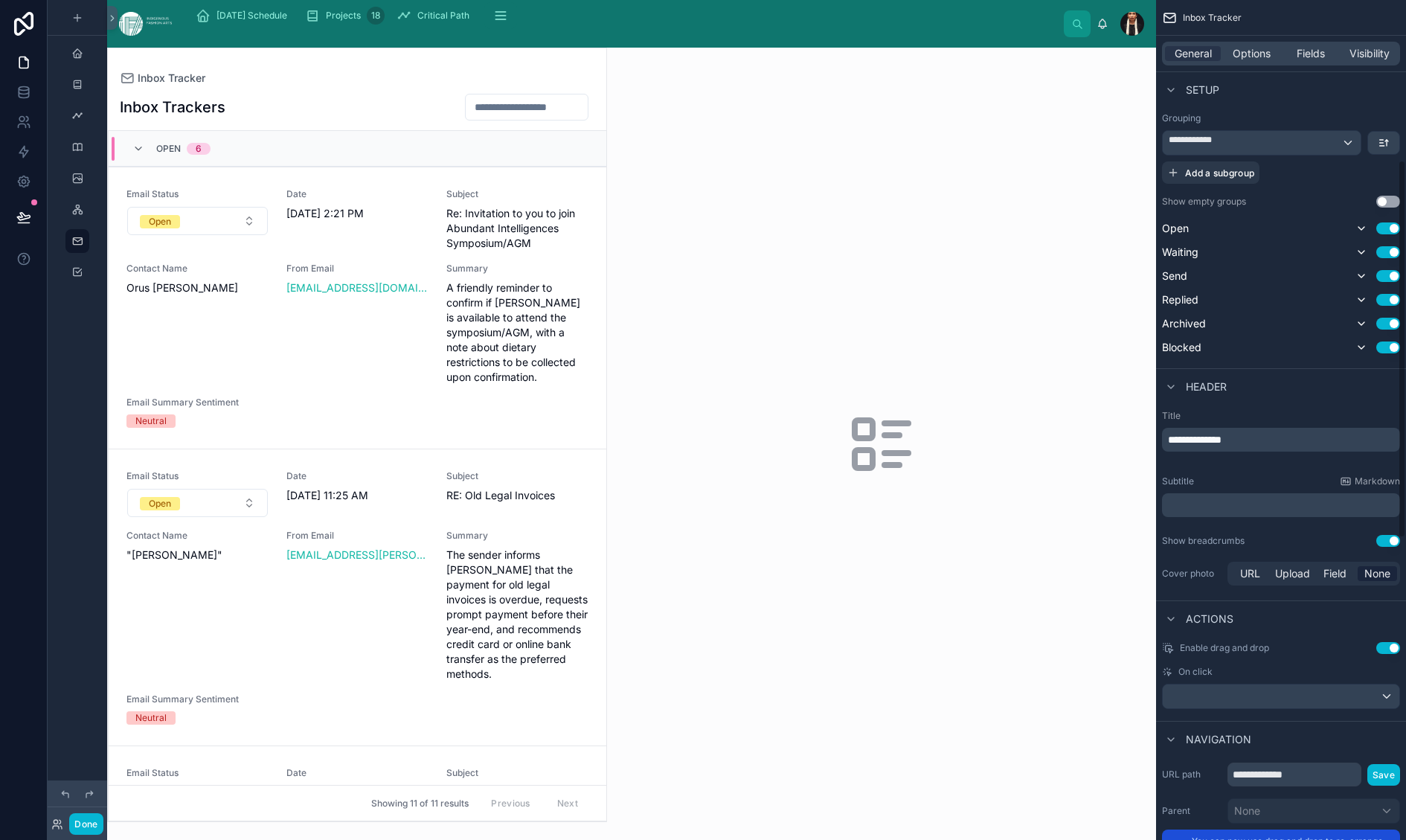
click at [983, 102] on span "Small" at bounding box center [1258, 94] width 26 height 15
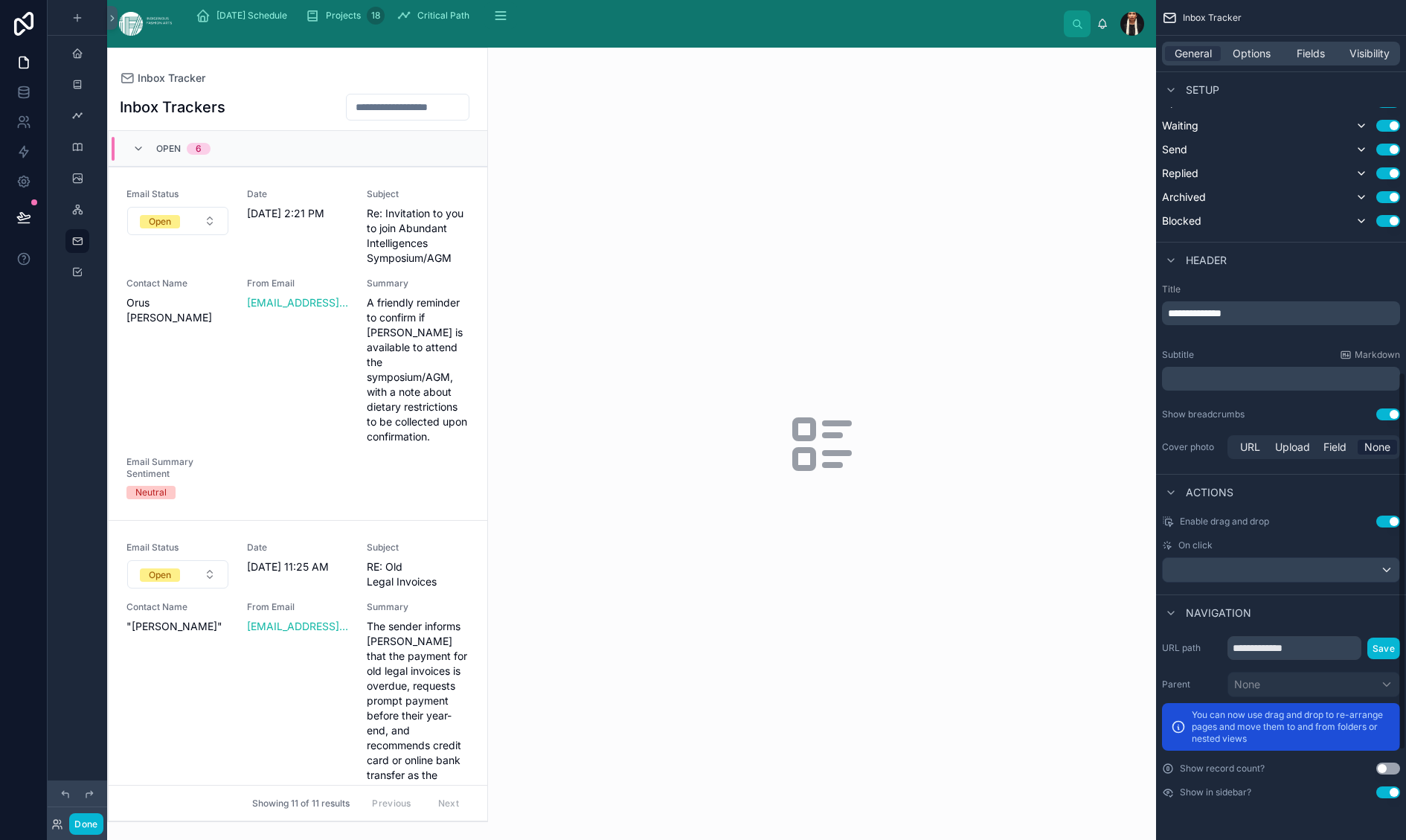
scroll to position [804, 0]
click at [983, 321] on p "**********" at bounding box center [1283, 313] width 229 height 15
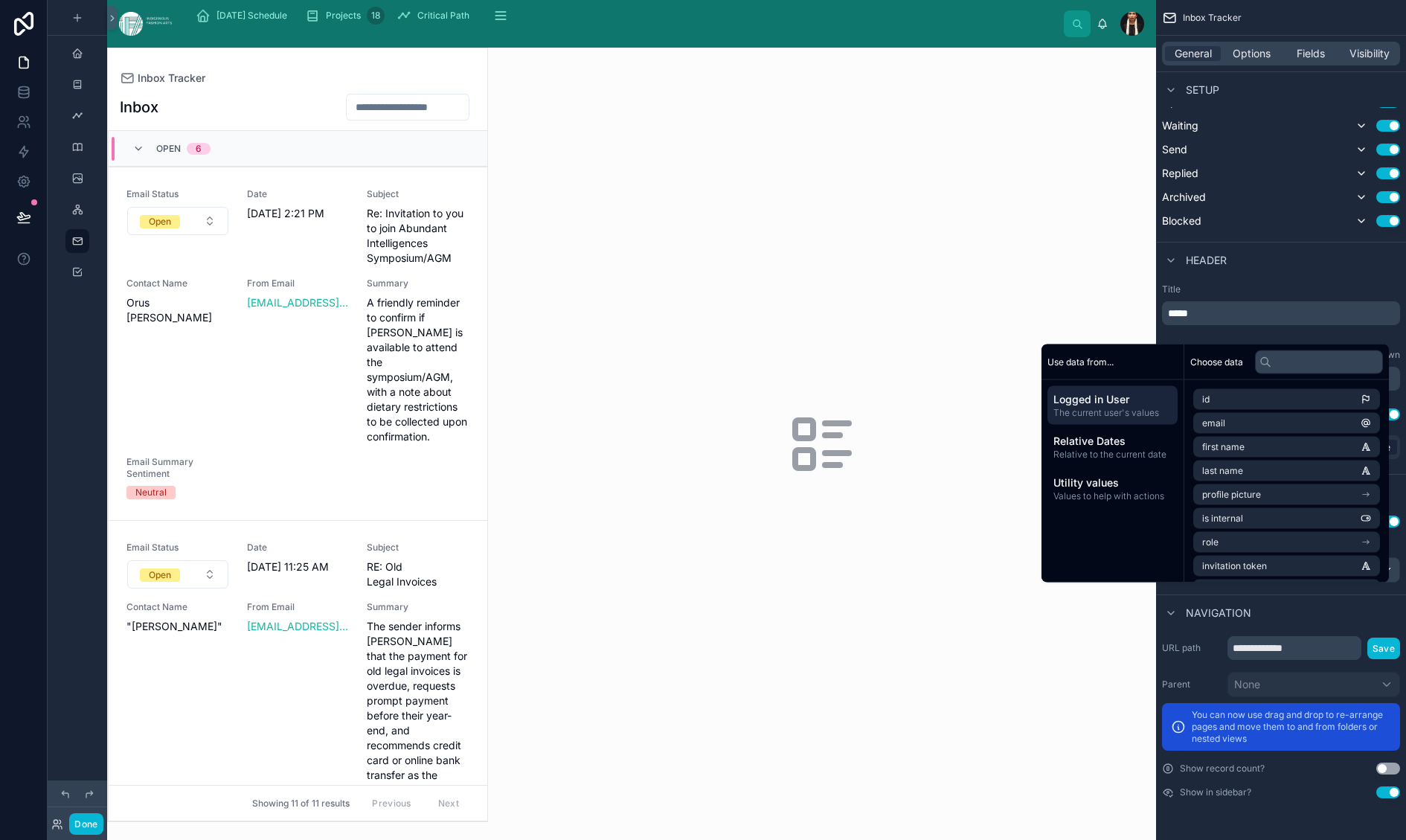
click at [983, 248] on div "Header" at bounding box center [1281, 259] width 250 height 36
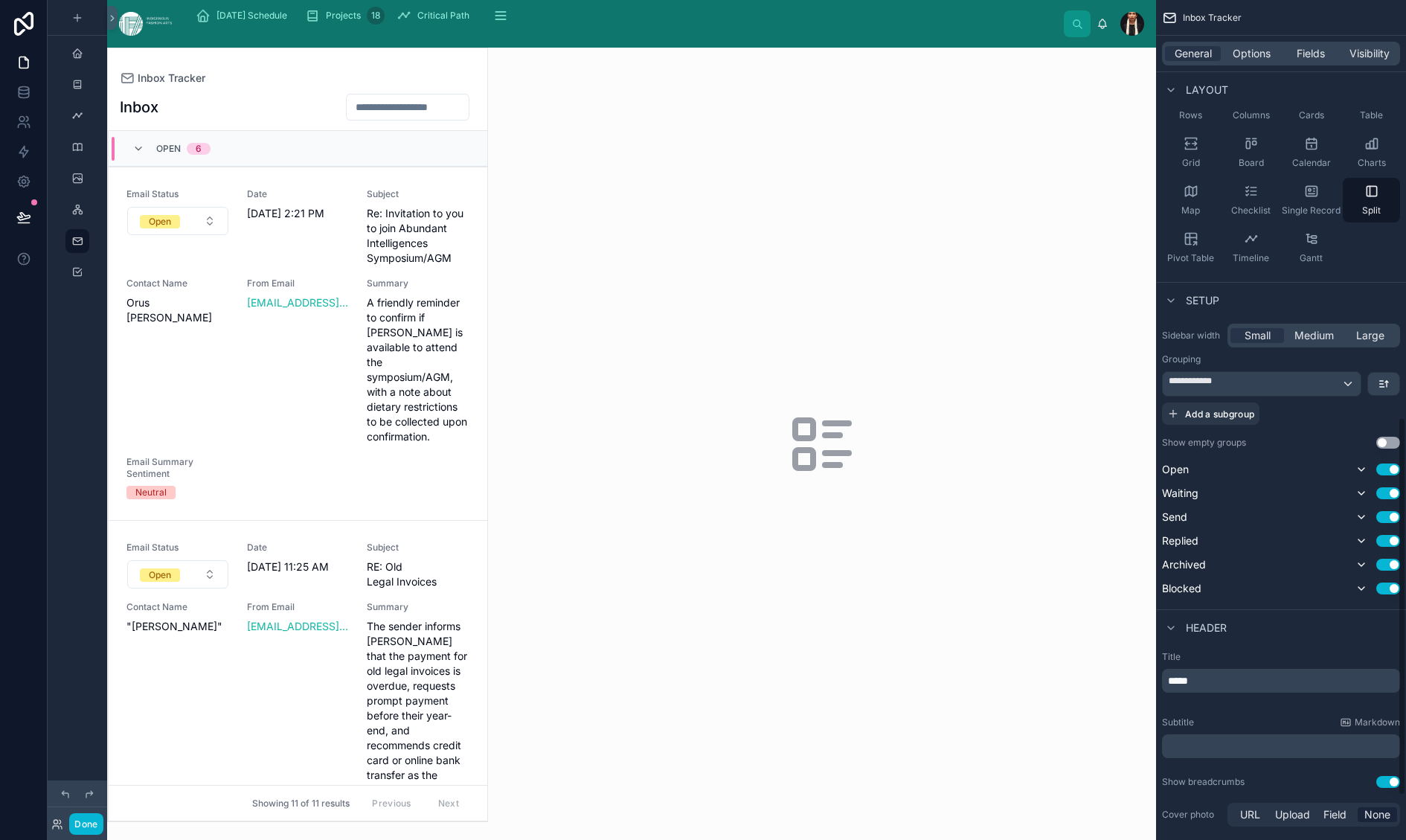
scroll to position [0, 0]
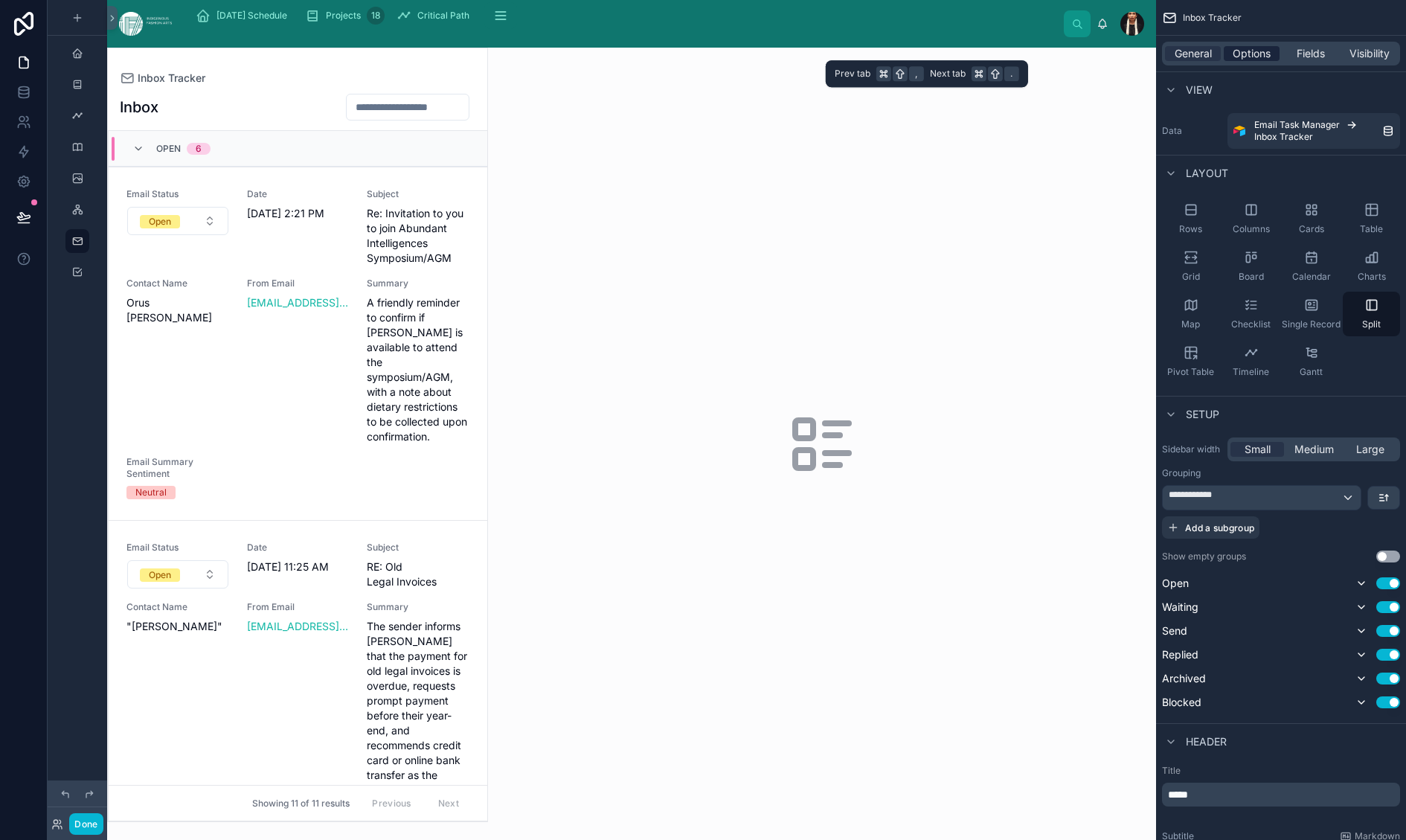
click at [983, 61] on span "Options" at bounding box center [1251, 53] width 38 height 15
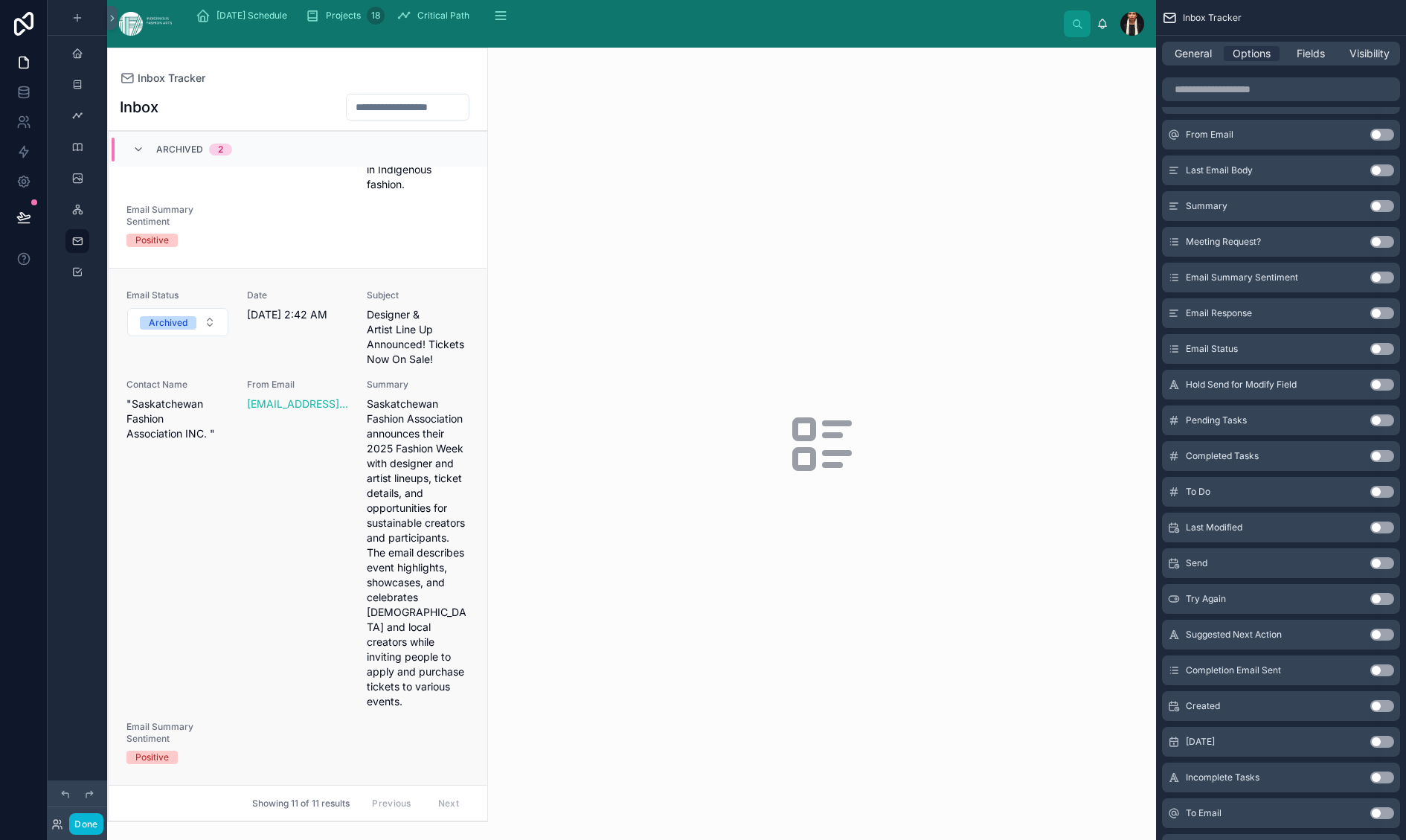
scroll to position [7286, 0]
click at [983, 61] on span "Fields" at bounding box center [1311, 53] width 29 height 15
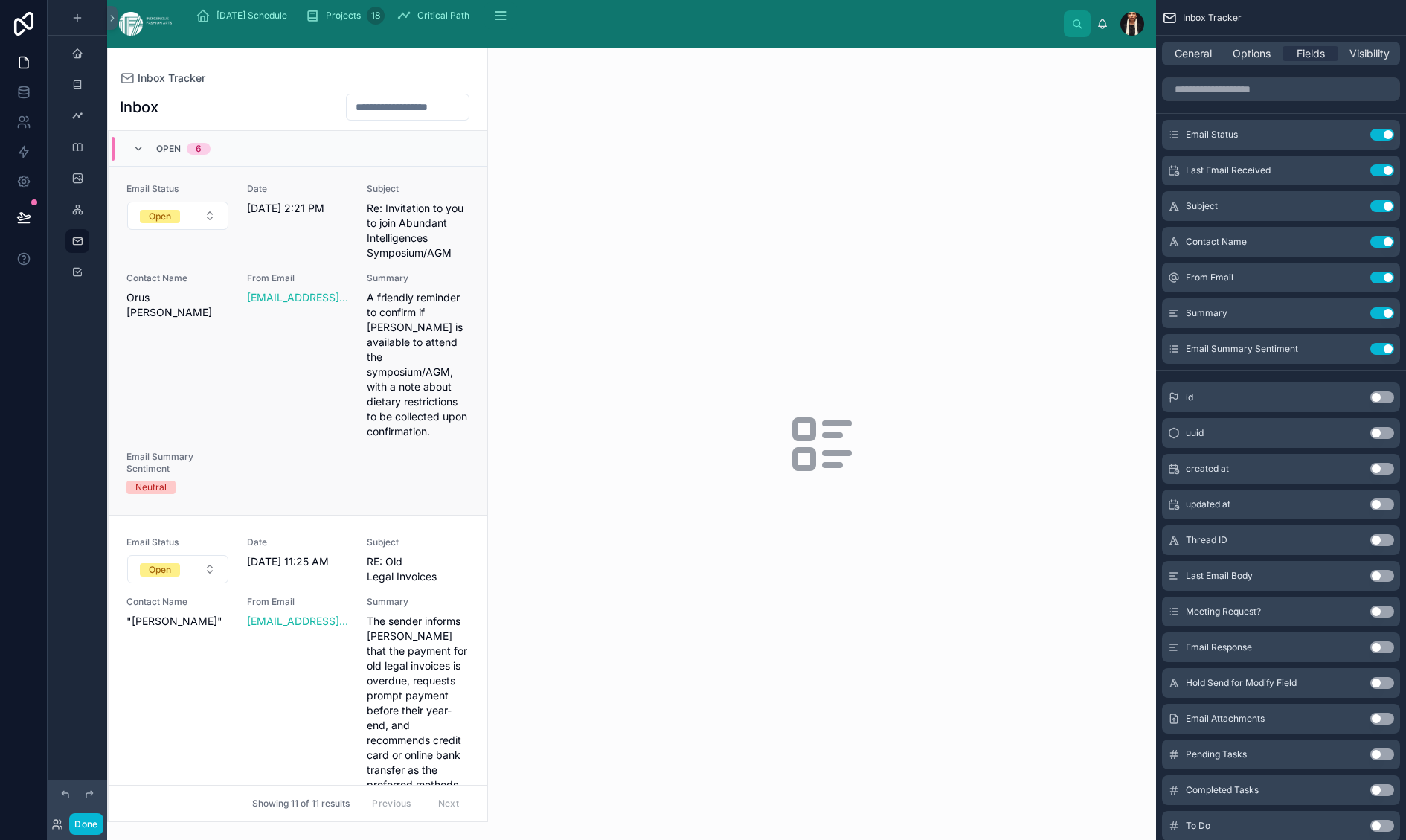
scroll to position [0, 0]
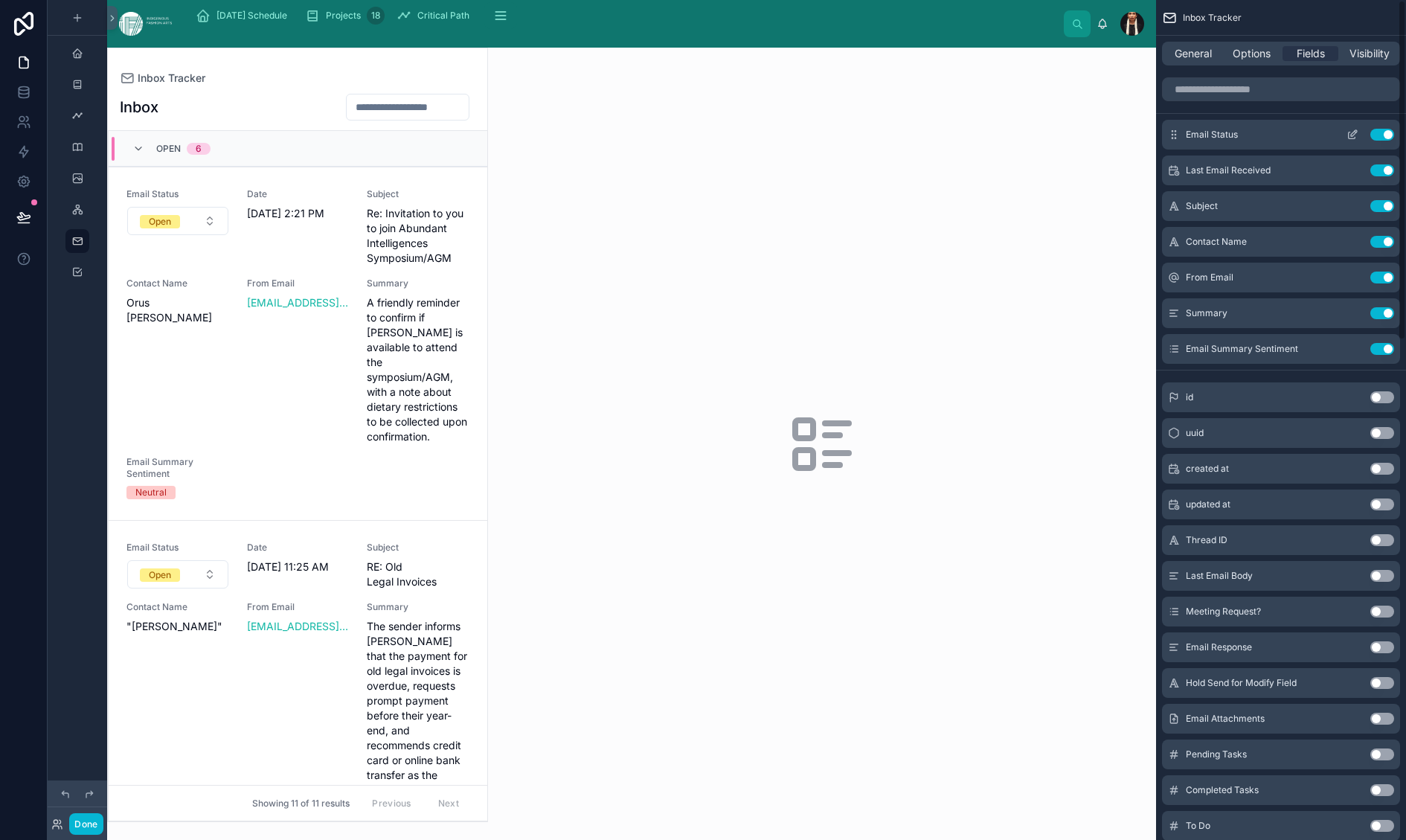
click at [983, 136] on icon "scrollable content" at bounding box center [1353, 133] width 6 height 6
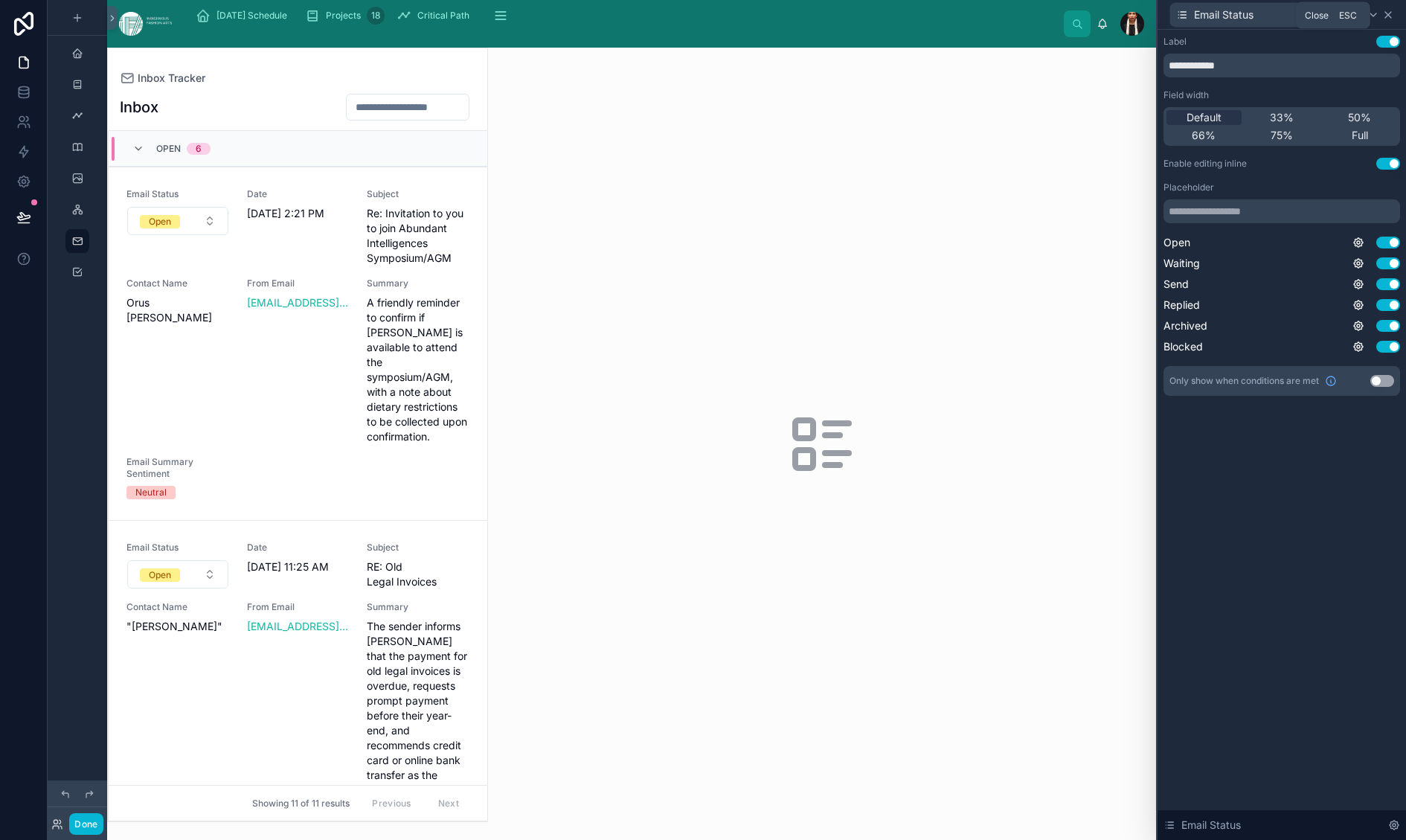
click at [983, 21] on icon at bounding box center [1388, 15] width 12 height 12
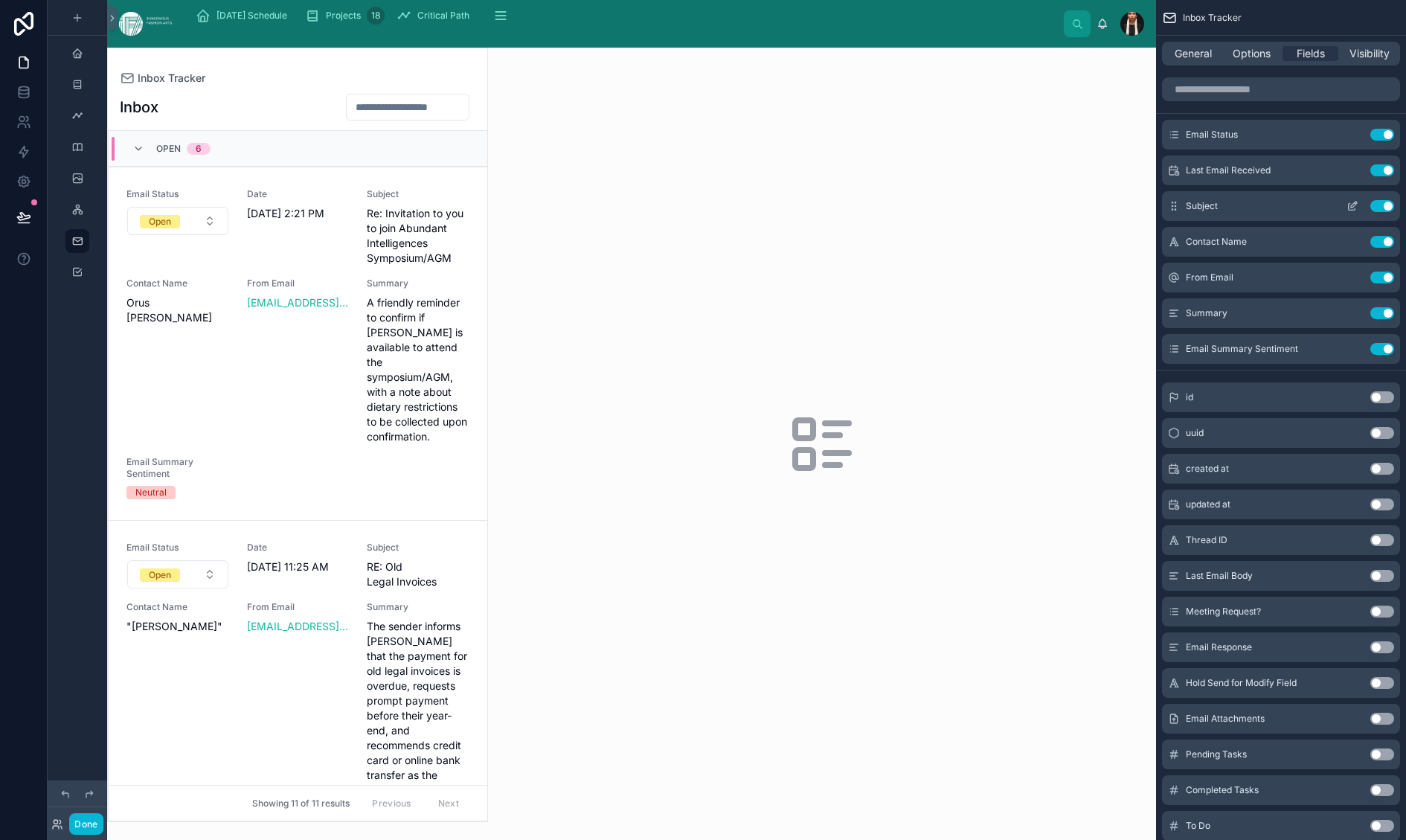
click at [983, 212] on icon "scrollable content" at bounding box center [1353, 205] width 12 height 12
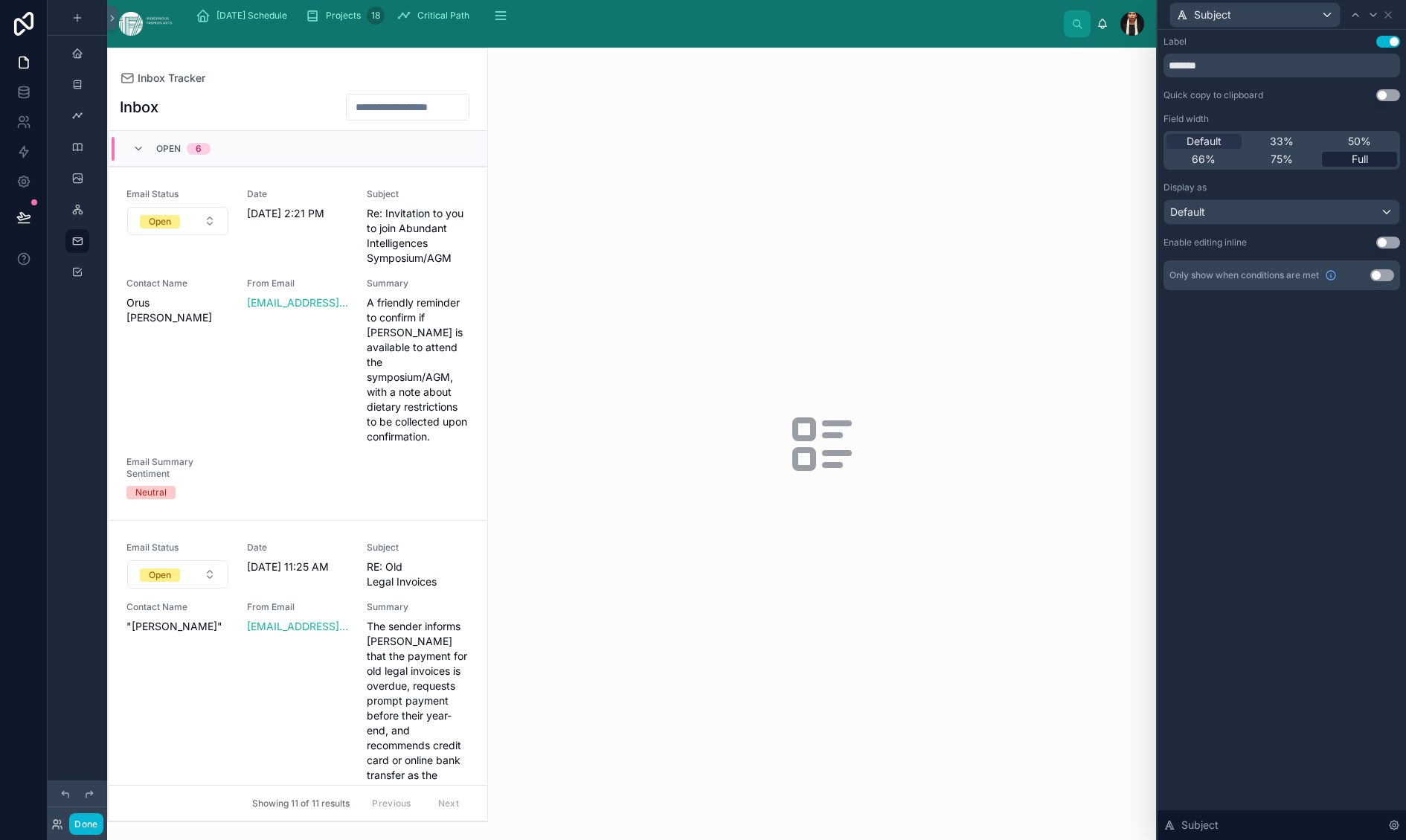
click at [983, 167] on div "Full" at bounding box center [1360, 159] width 76 height 15
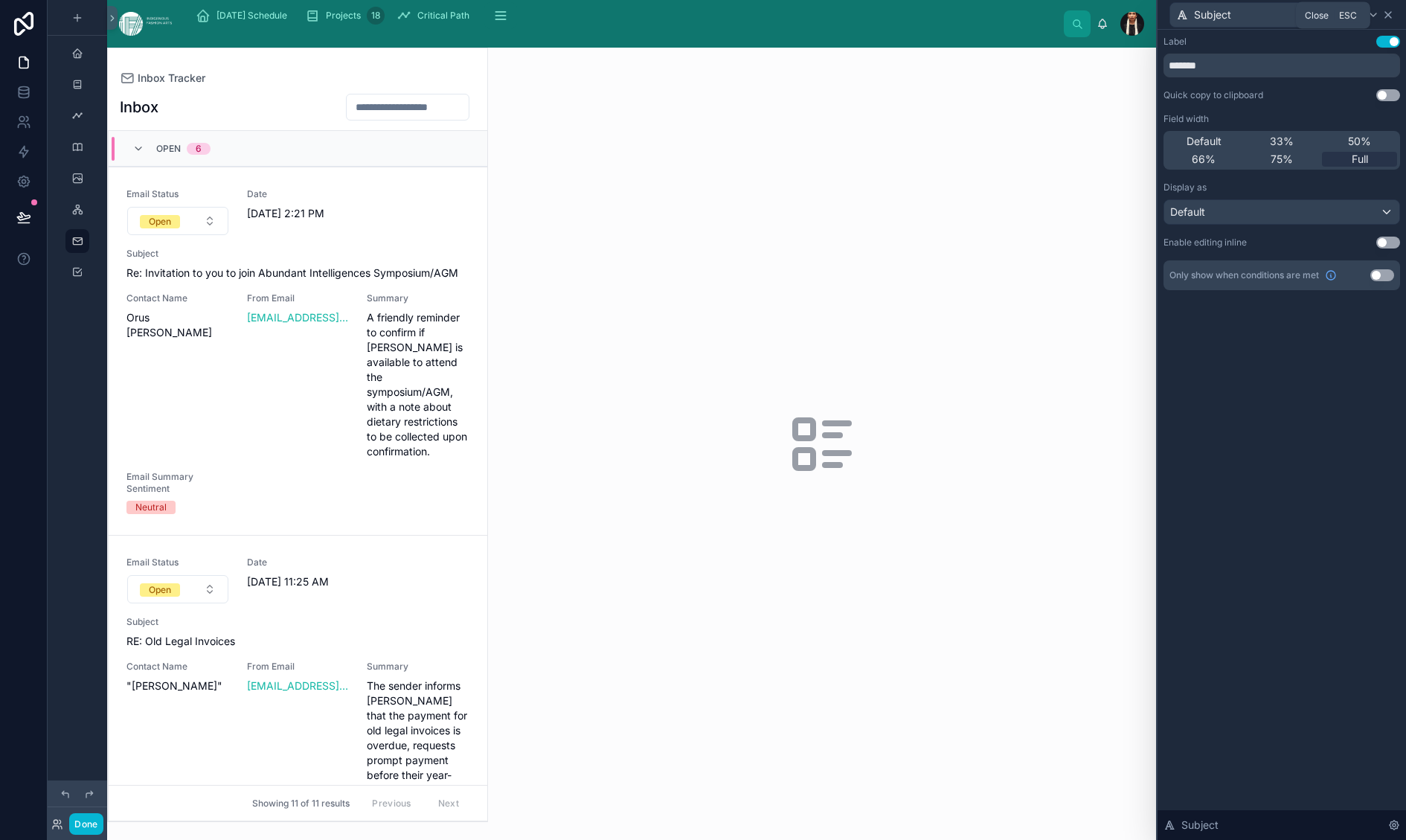
click at [983, 18] on icon at bounding box center [1388, 15] width 6 height 6
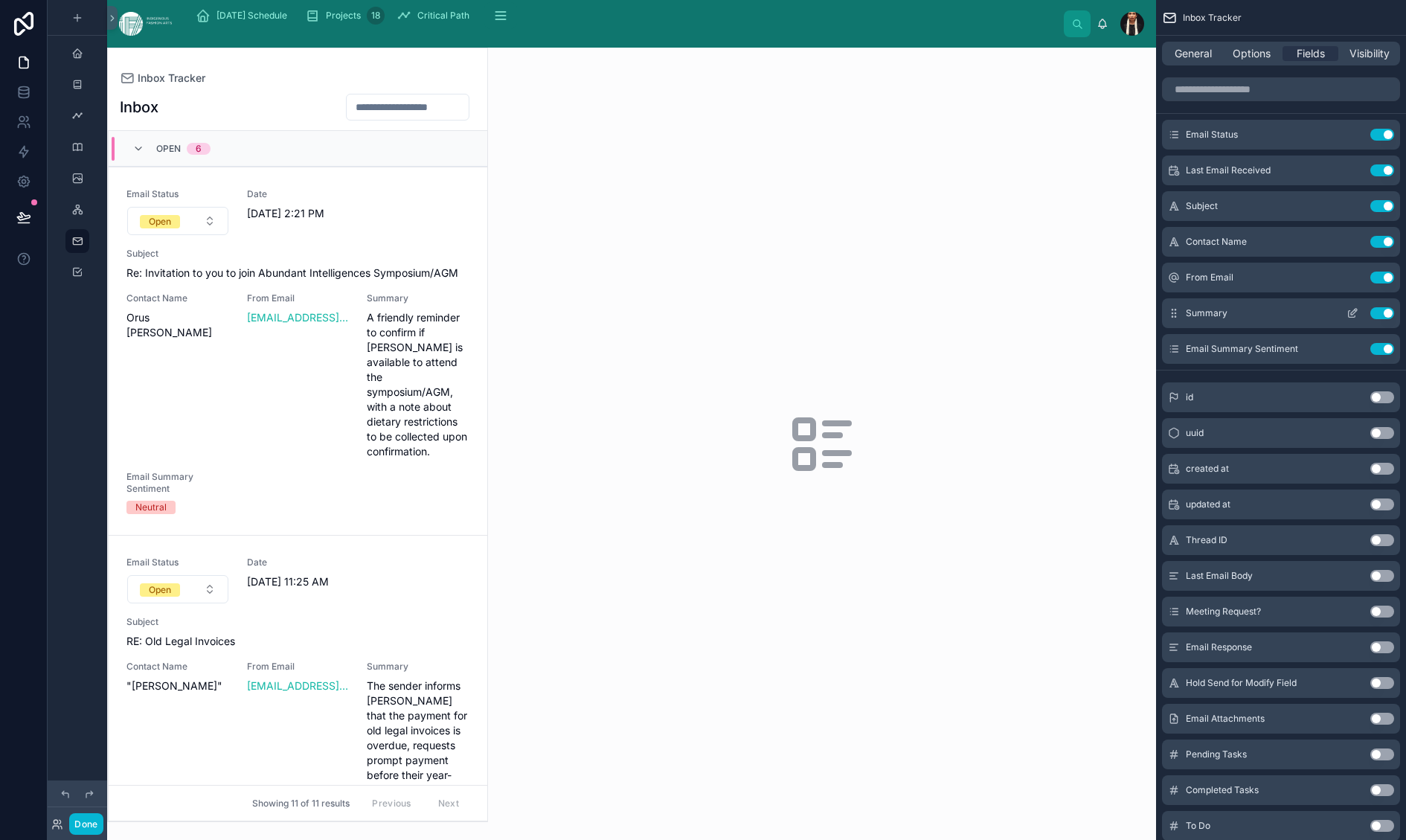
click at [983, 319] on button "scrollable content" at bounding box center [1353, 313] width 24 height 12
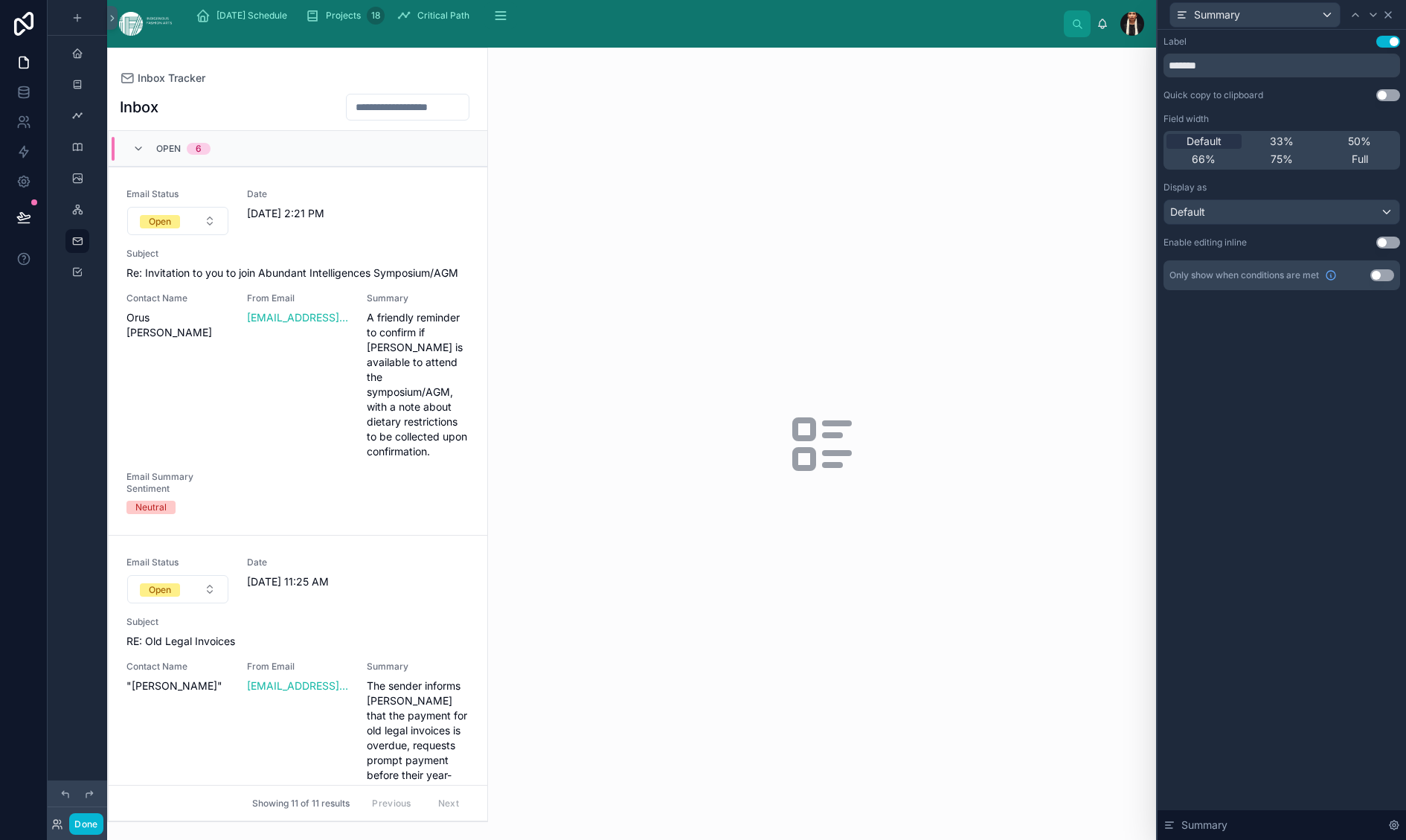
click at [983, 21] on icon at bounding box center [1388, 15] width 12 height 12
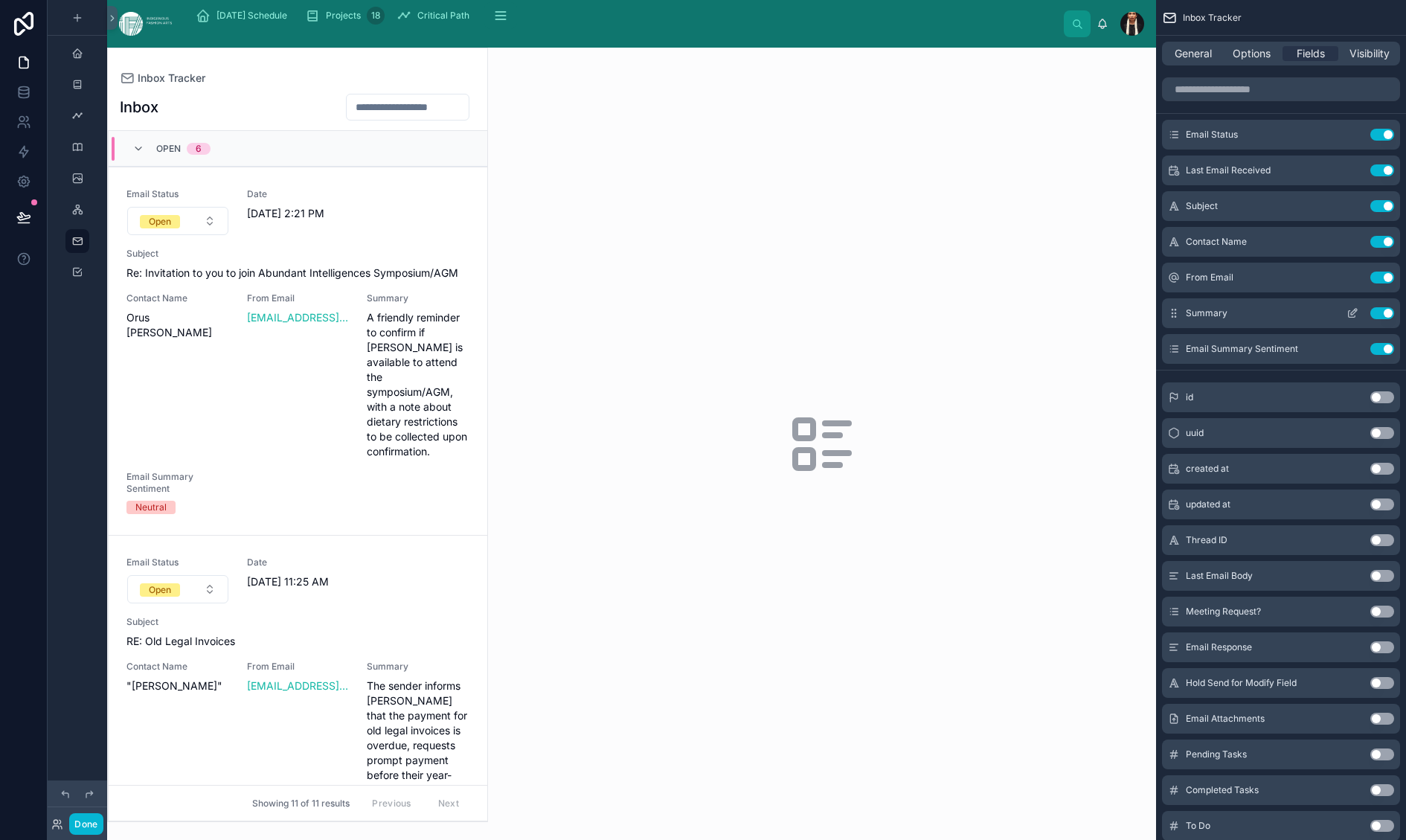
click at [983, 319] on button "Use setting" at bounding box center [1382, 313] width 24 height 12
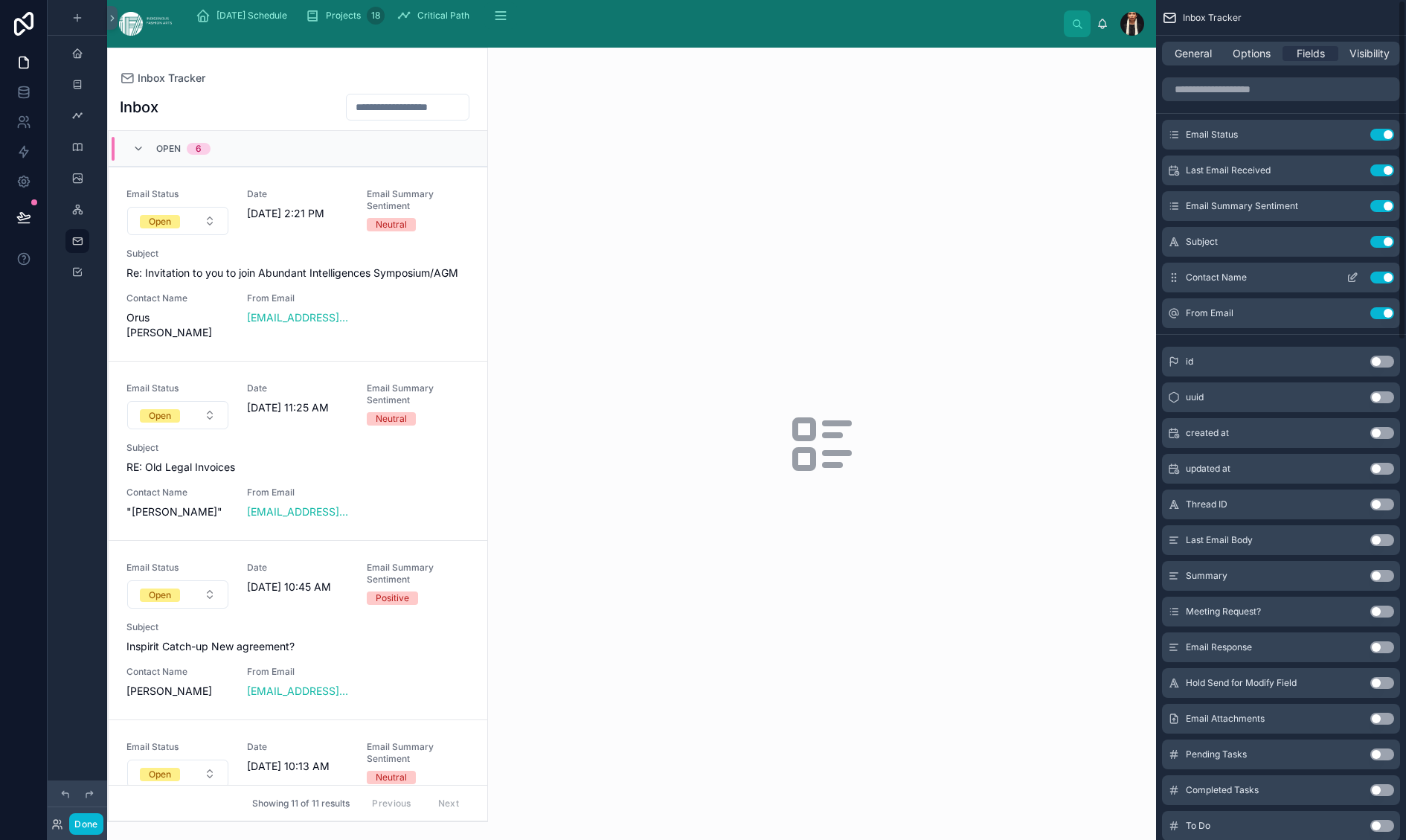
click at [983, 279] on icon "scrollable content" at bounding box center [1353, 275] width 6 height 6
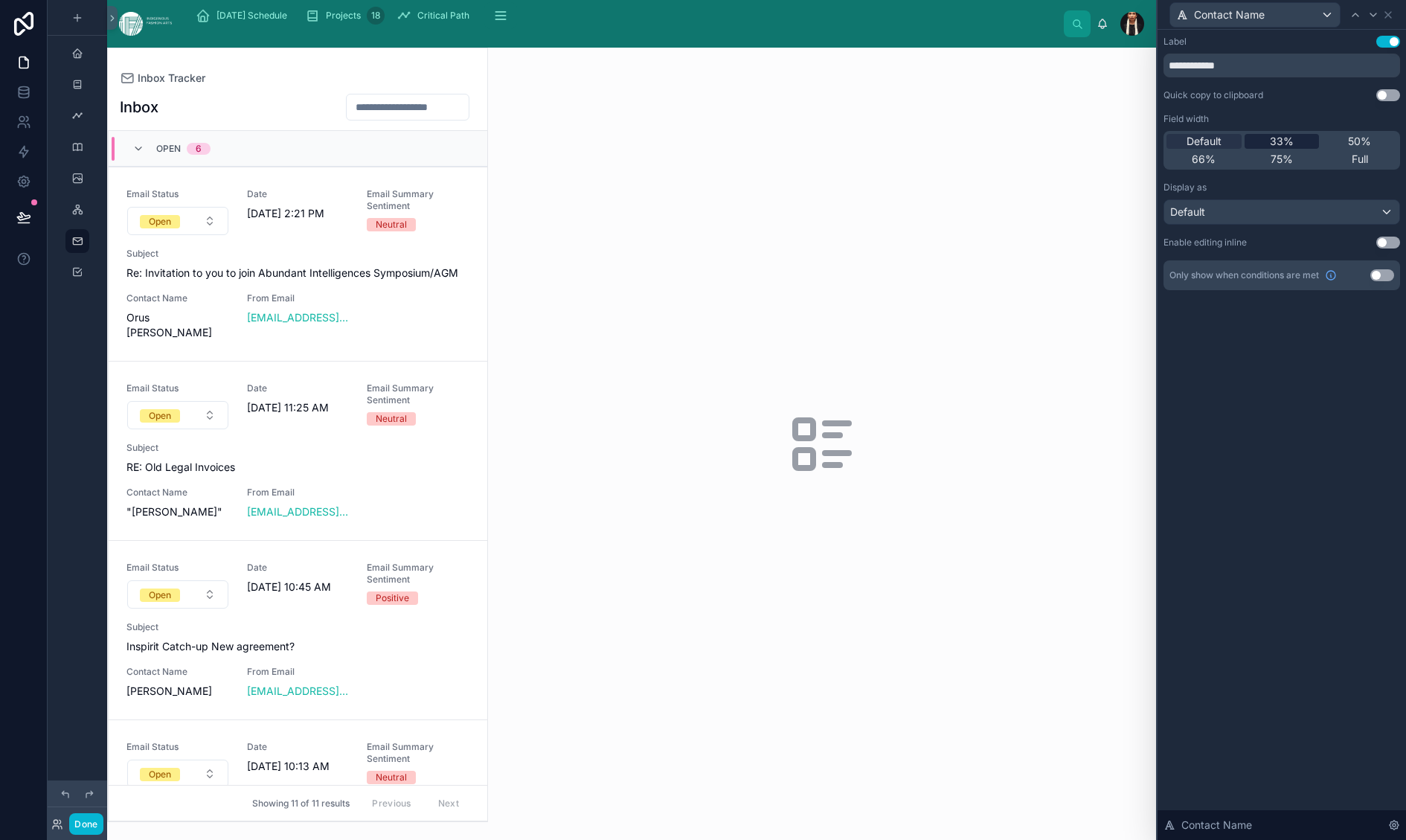
click at [983, 149] on span "33%" at bounding box center [1282, 141] width 24 height 15
click at [983, 21] on icon at bounding box center [1388, 15] width 12 height 12
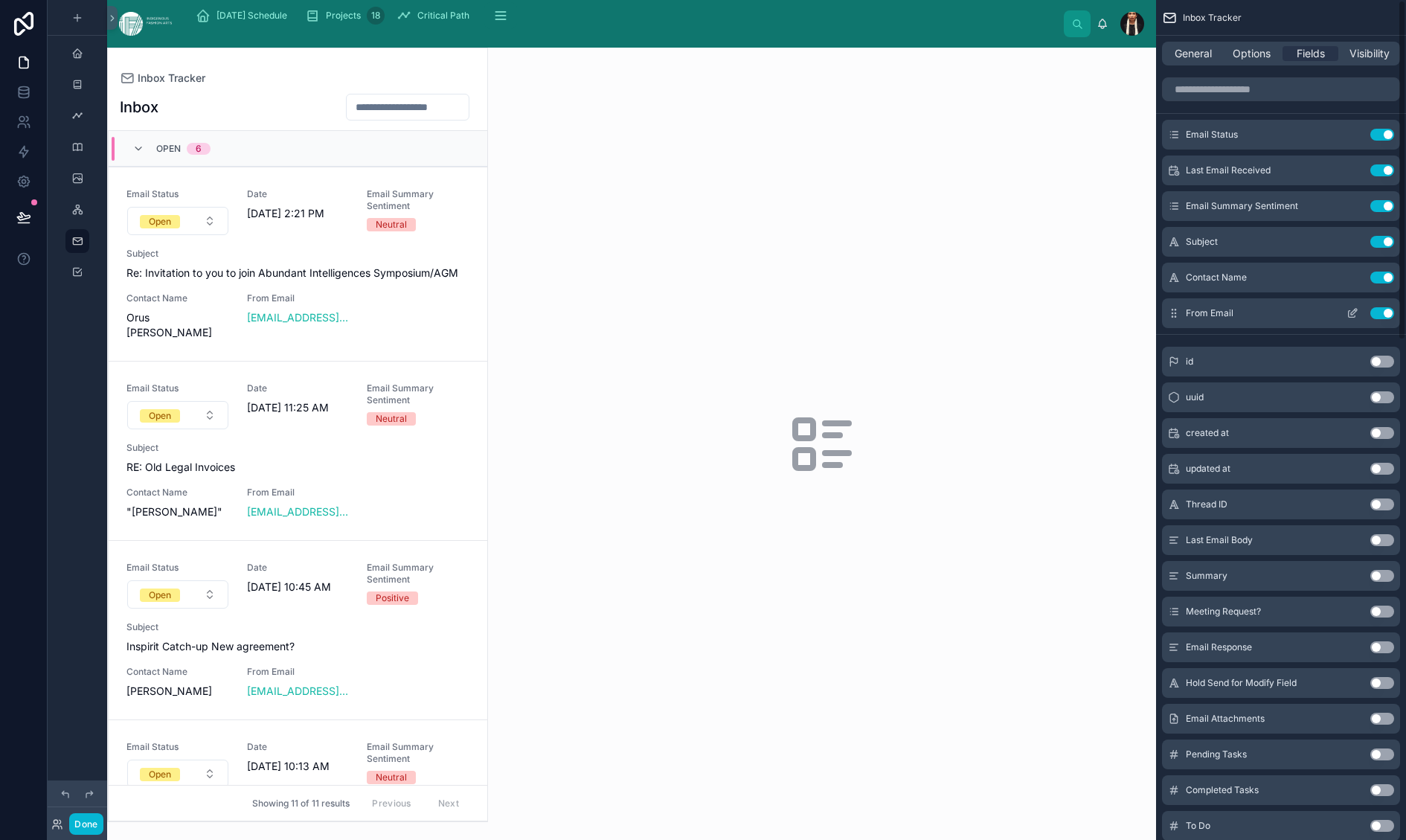
click at [983, 319] on icon "scrollable content" at bounding box center [1353, 313] width 12 height 12
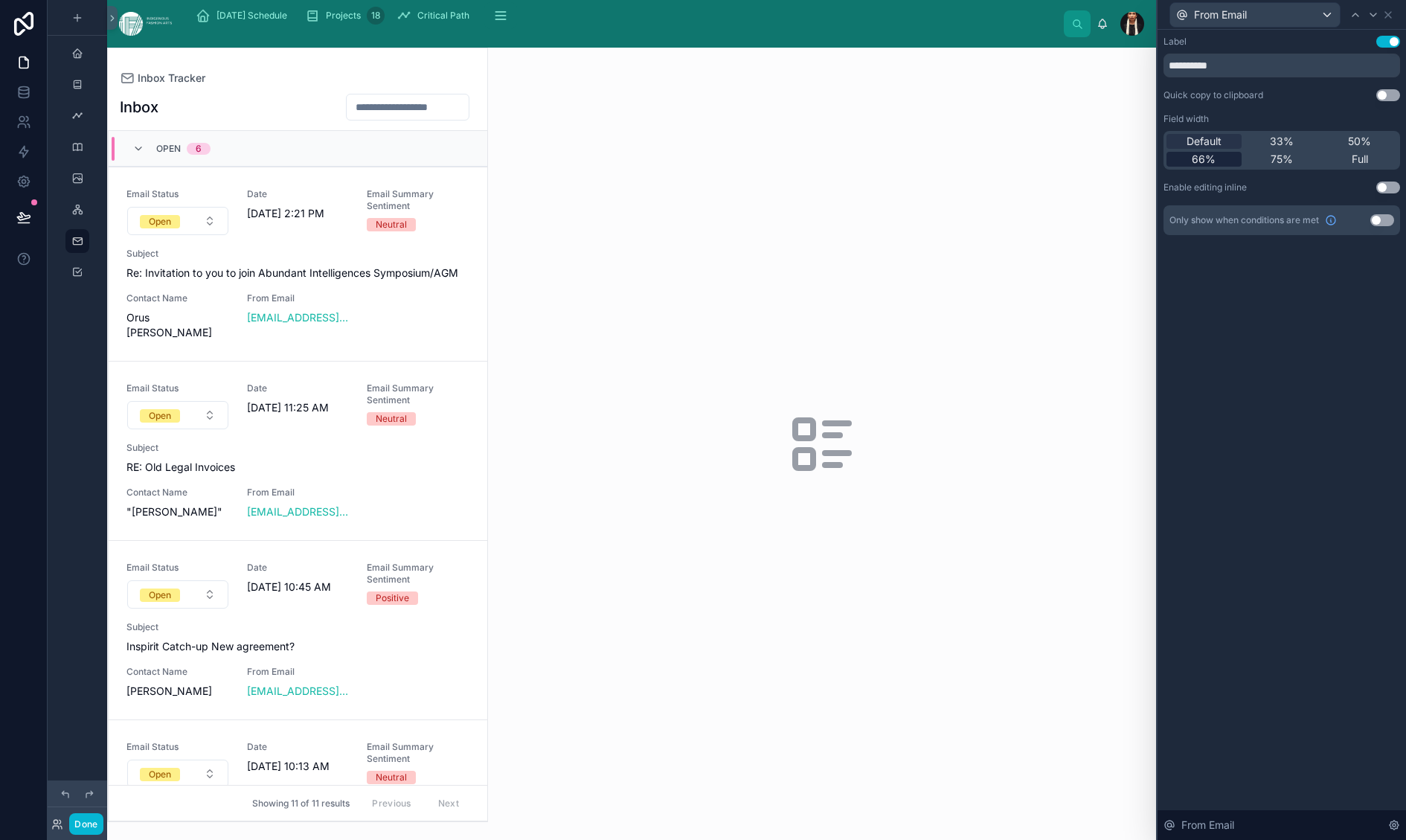
click at [983, 167] on span "66%" at bounding box center [1204, 159] width 24 height 15
click at [983, 14] on div "From Email" at bounding box center [1282, 14] width 237 height 29
click at [470, 260] on span "Subject" at bounding box center [298, 253] width 343 height 12
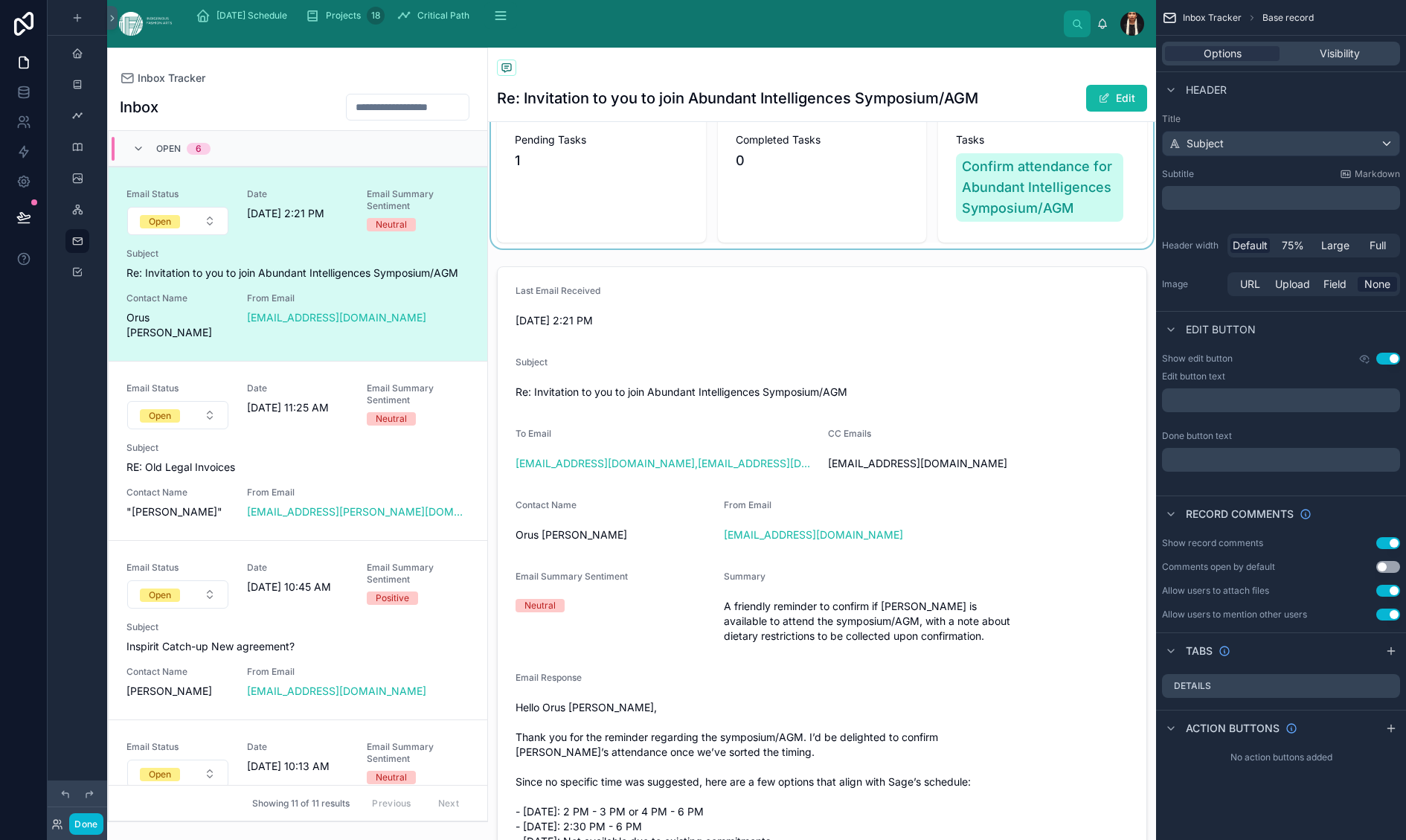
scroll to position [68, 0]
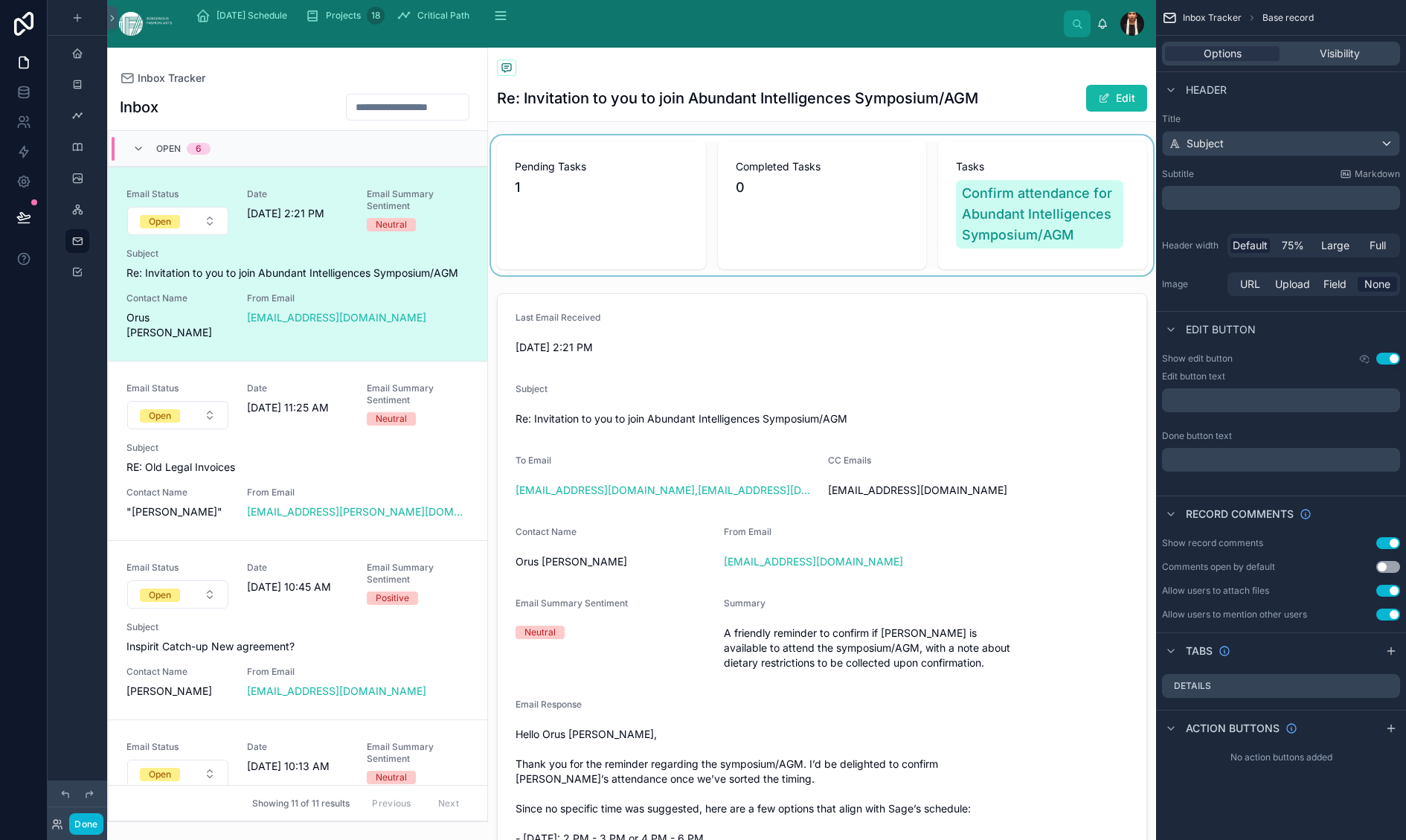
click at [878, 272] on div at bounding box center [822, 205] width 668 height 140
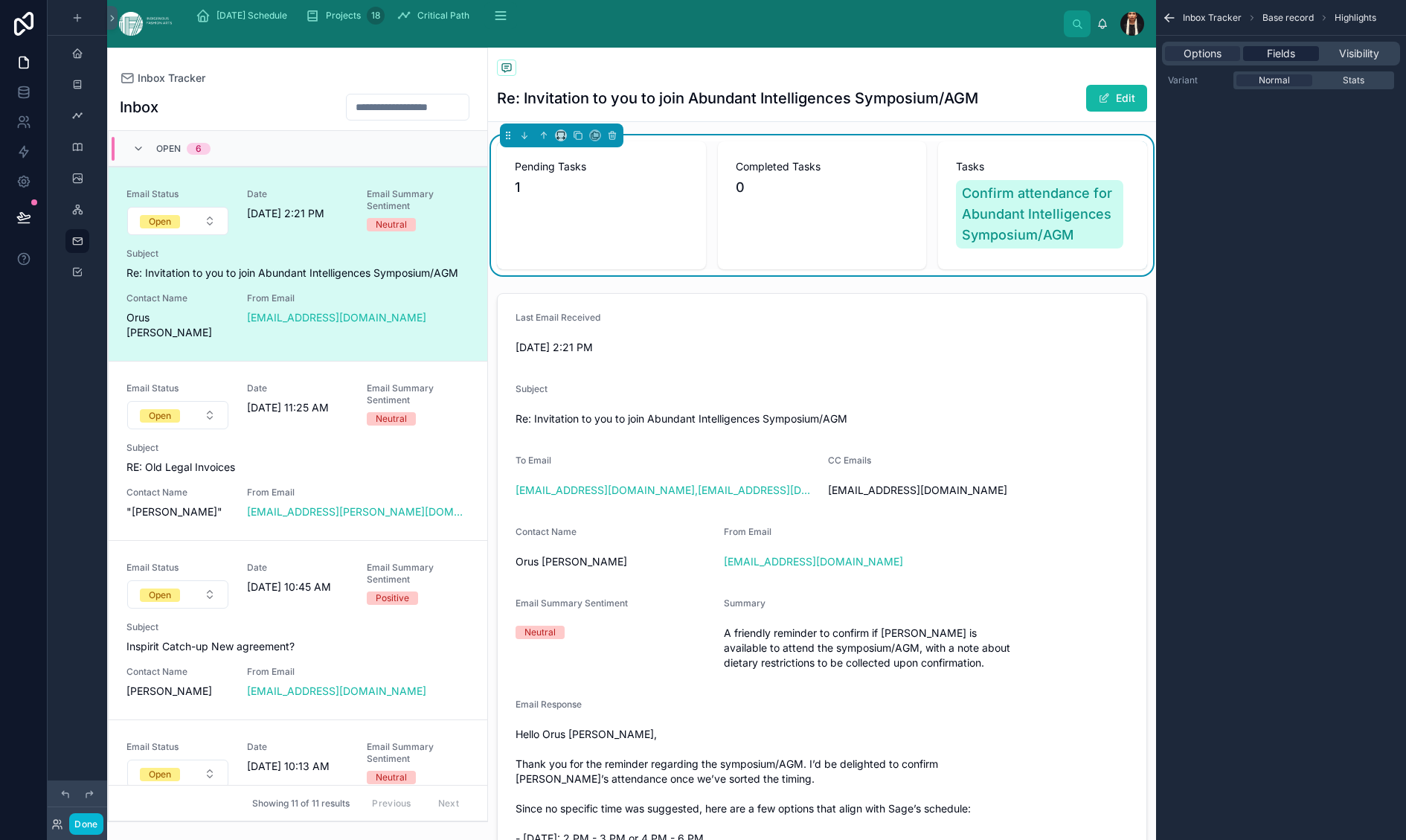
click at [983, 61] on span "Fields" at bounding box center [1281, 53] width 29 height 15
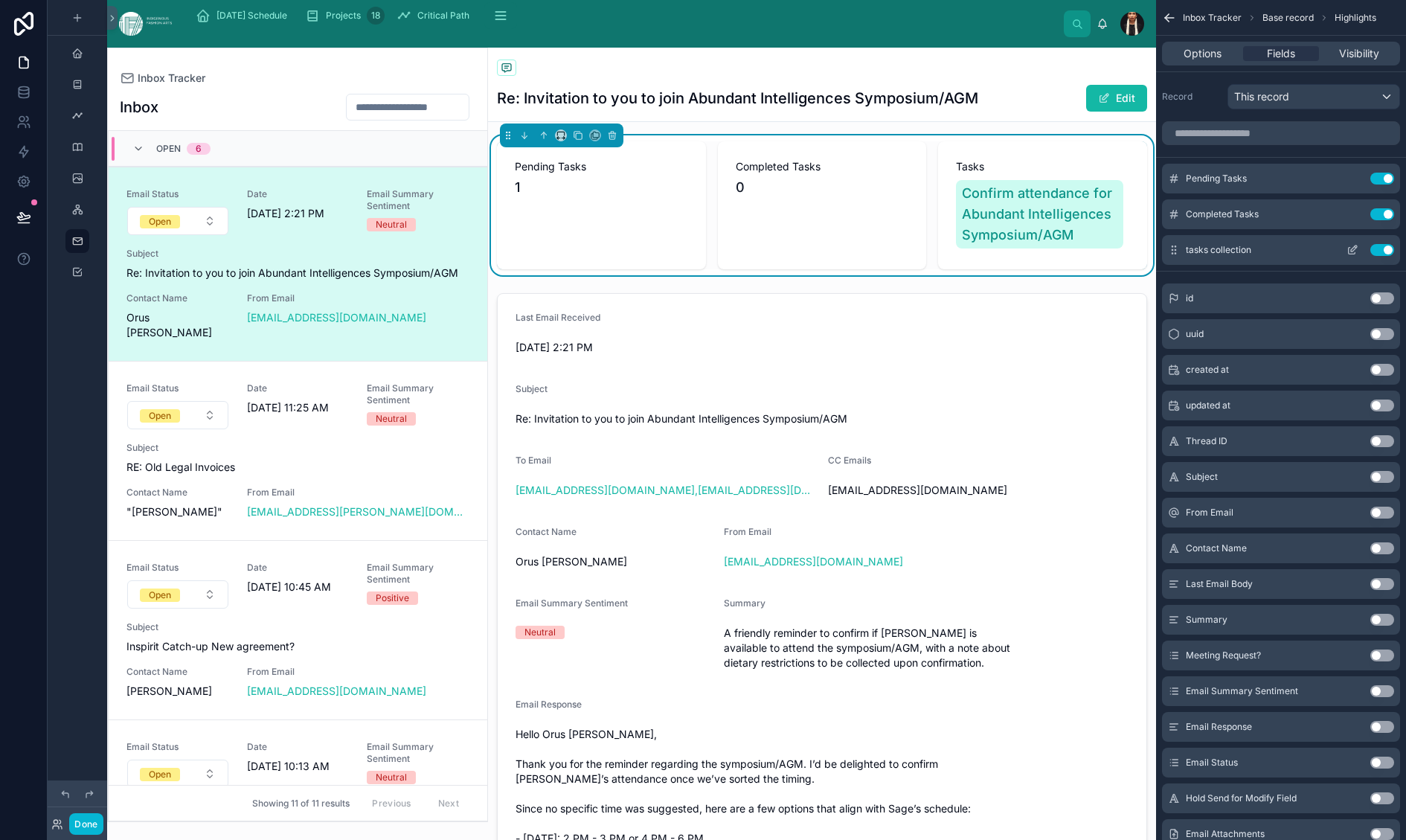
click at [983, 256] on icon "scrollable content" at bounding box center [1353, 250] width 12 height 12
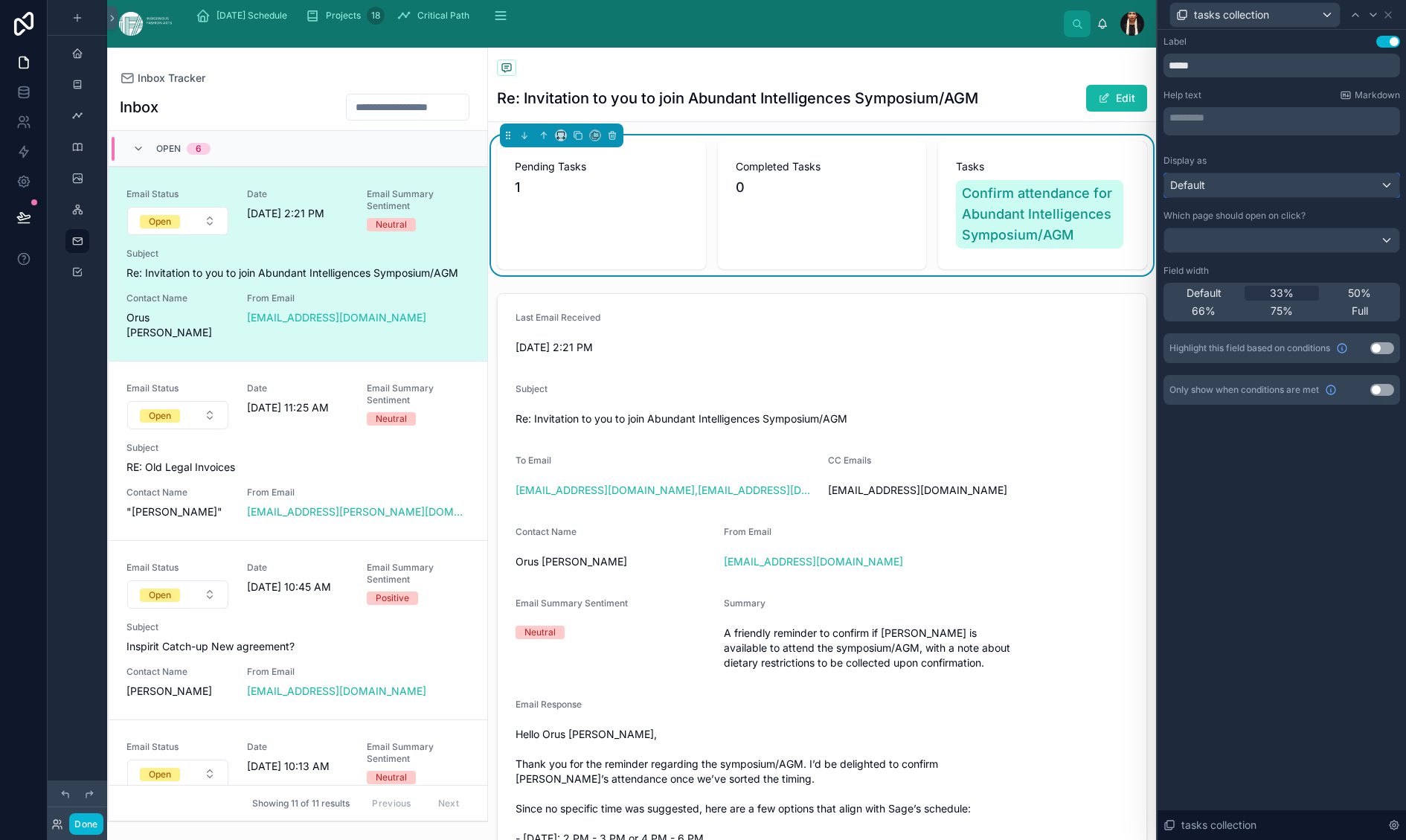
click at [983, 192] on span "Default" at bounding box center [1188, 185] width 35 height 15
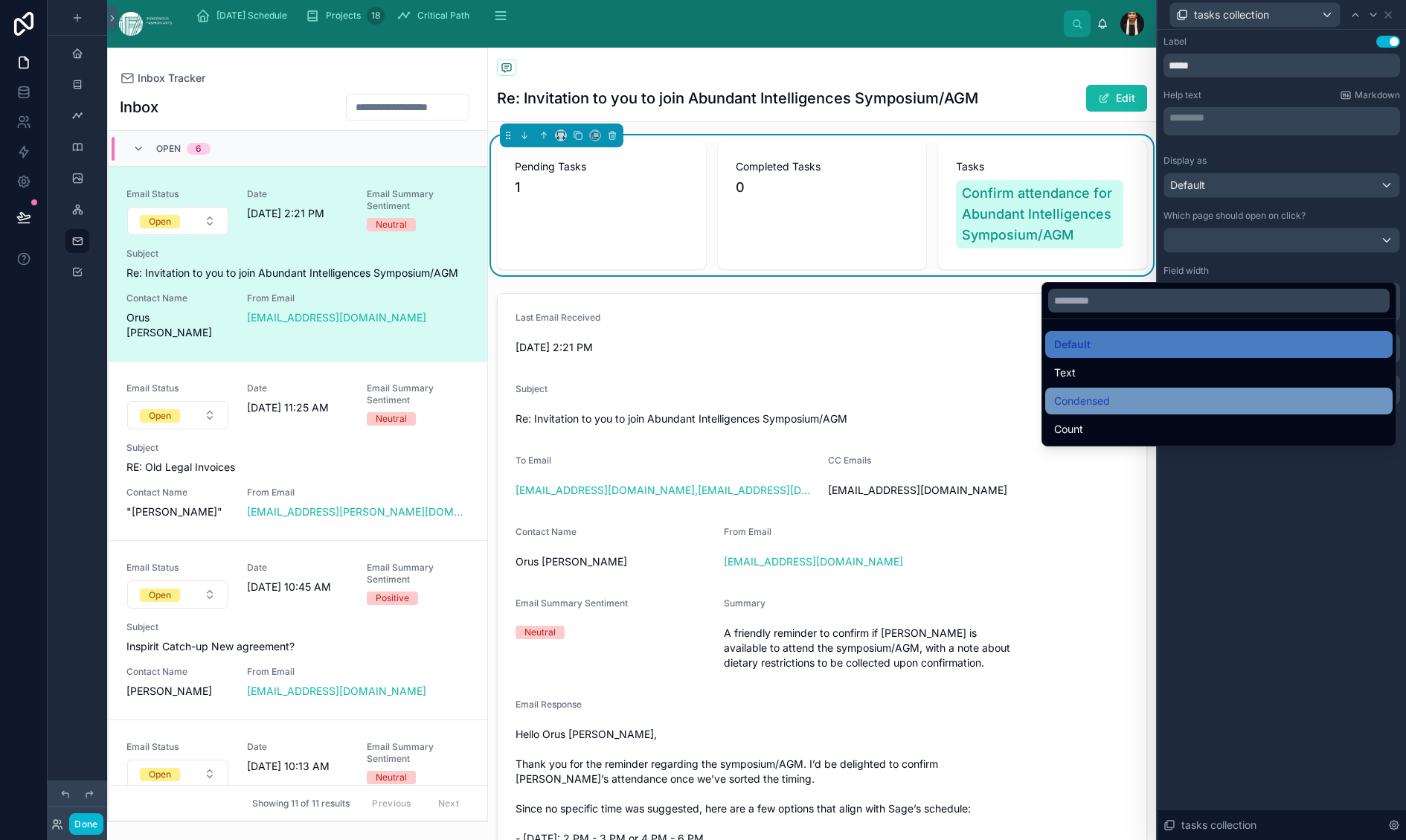
click at [983, 410] on span "Condensed" at bounding box center [1082, 401] width 56 height 18
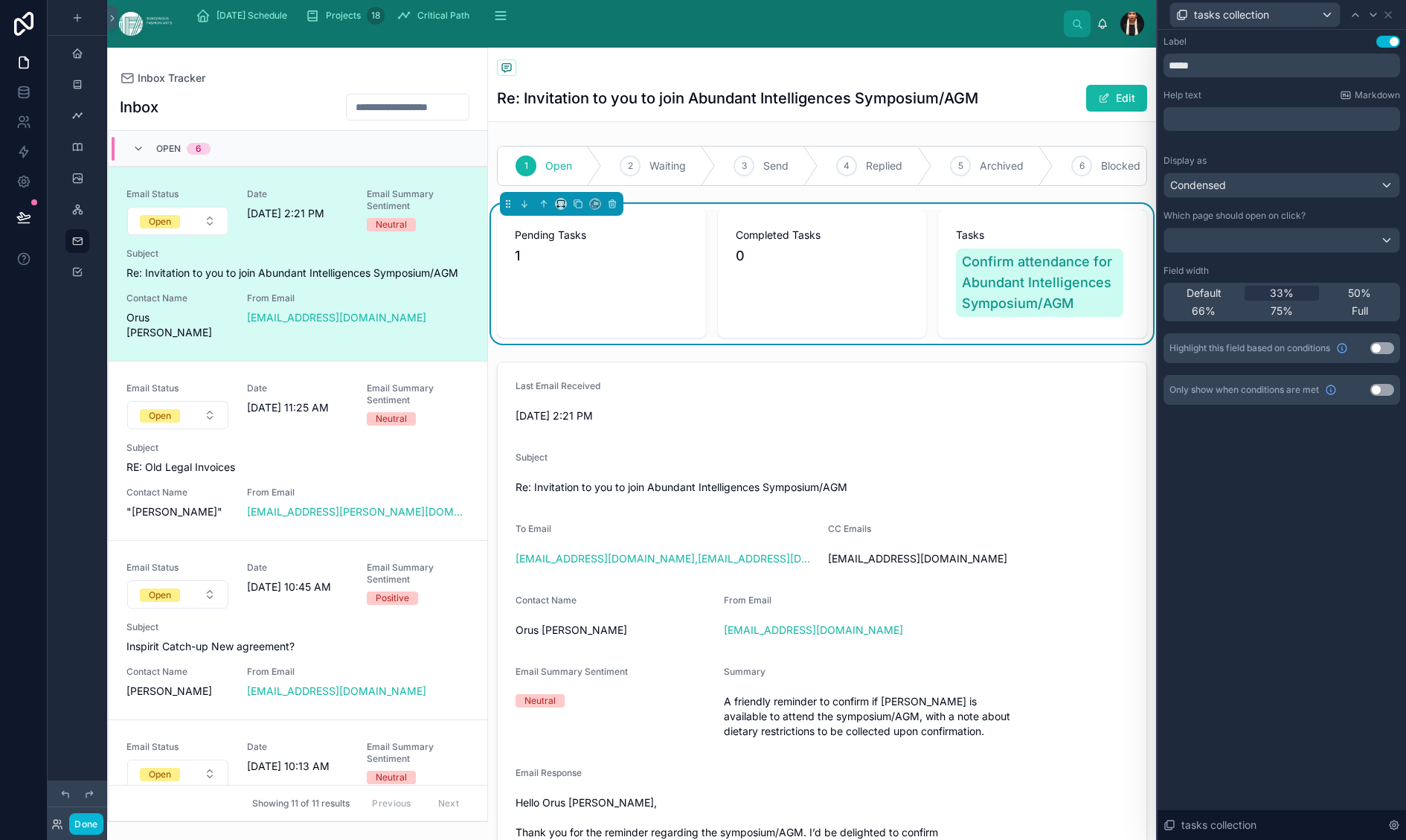
scroll to position [52, 0]
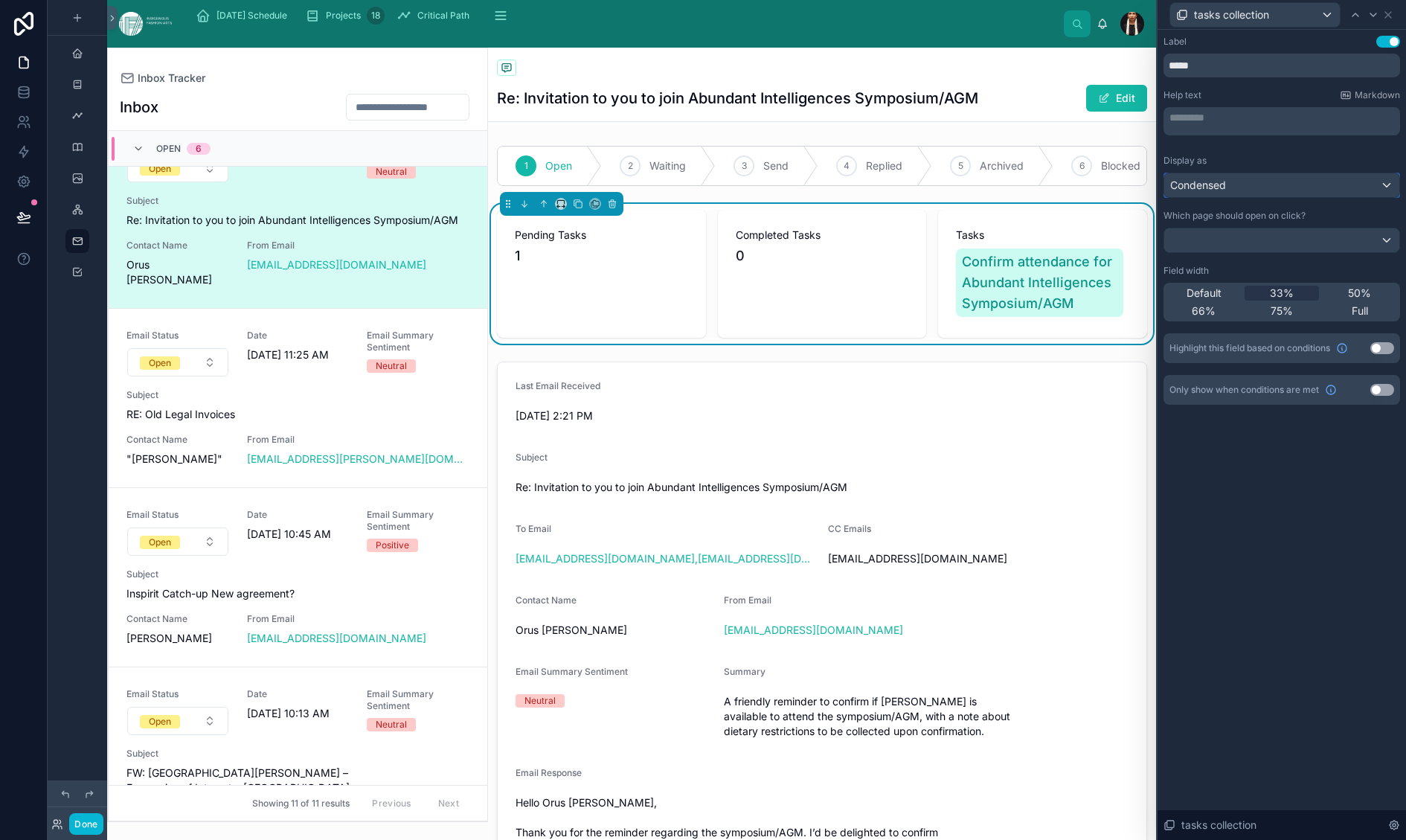
click at [983, 192] on span "Condensed" at bounding box center [1198, 185] width 56 height 15
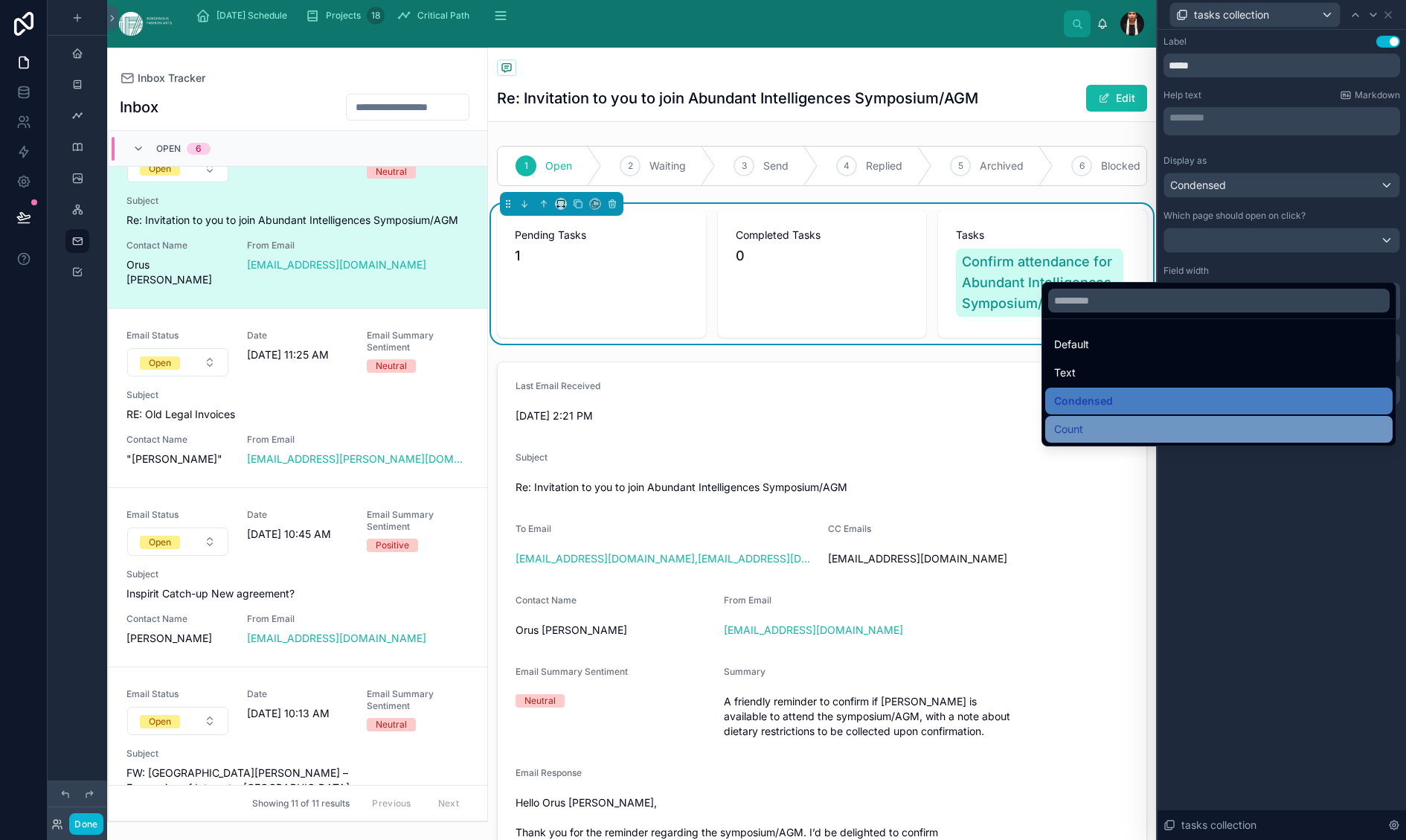
click at [983, 438] on span "Count" at bounding box center [1068, 428] width 29 height 18
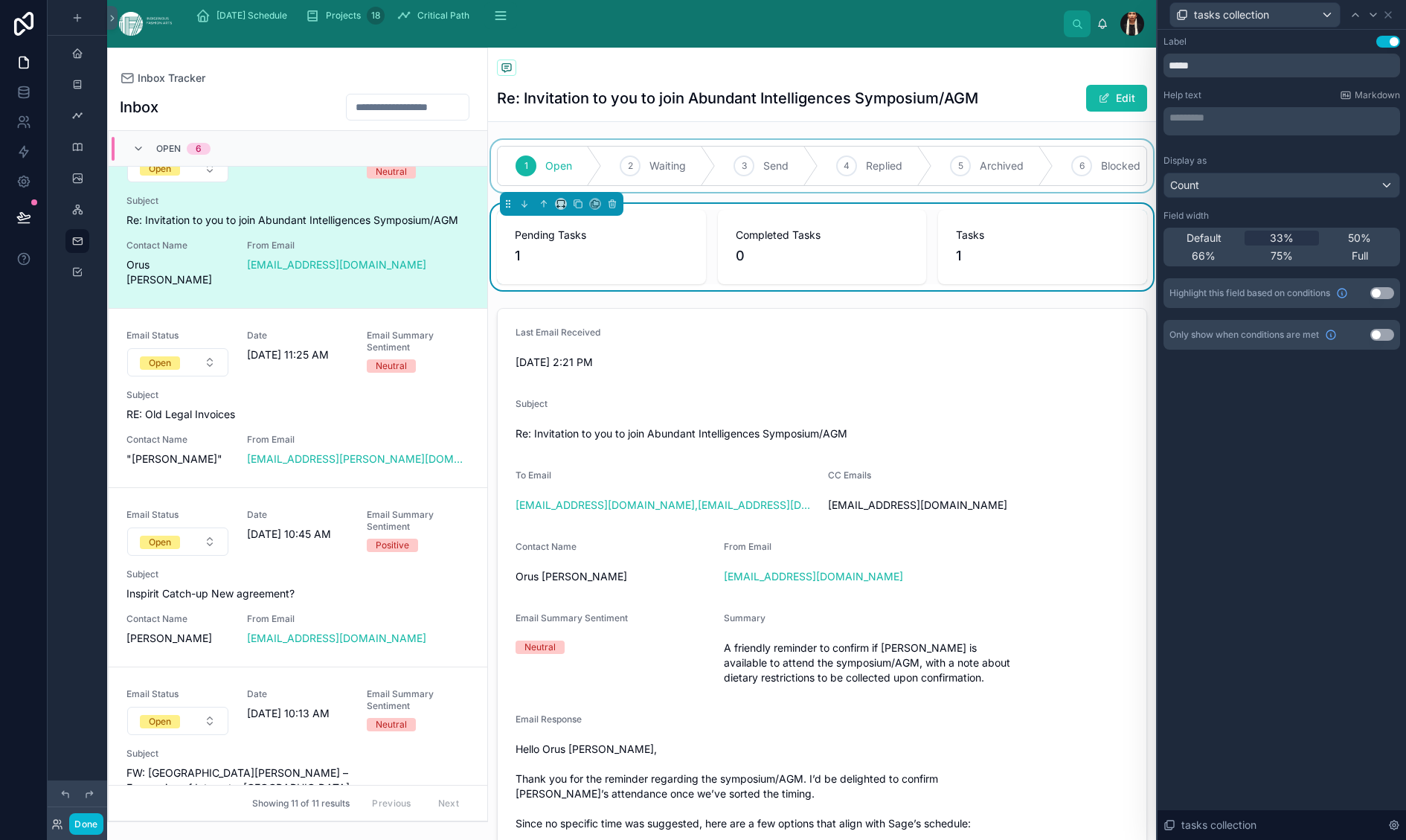
click at [700, 192] on div at bounding box center [822, 166] width 668 height 52
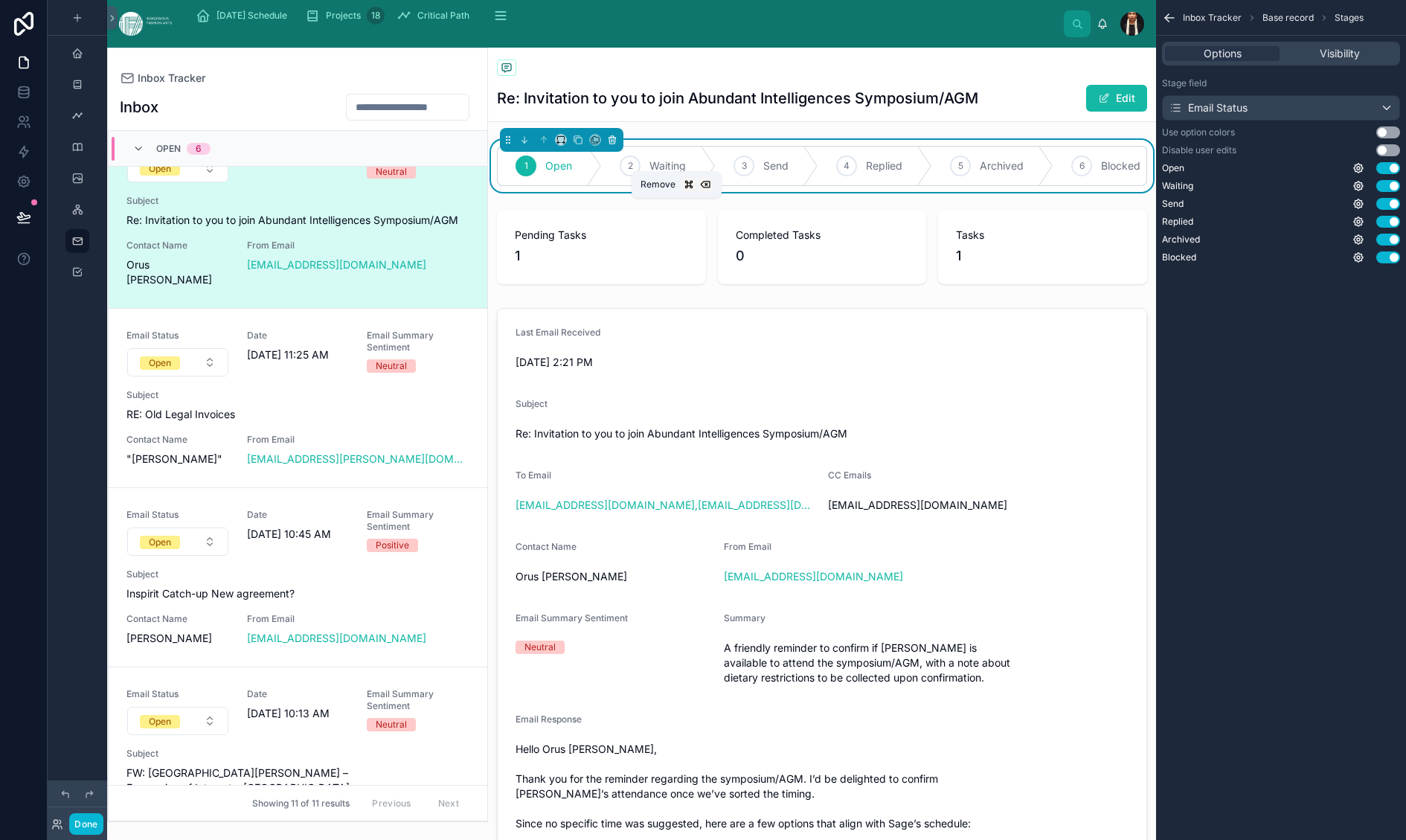
click at [617, 145] on icon at bounding box center [612, 139] width 10 height 10
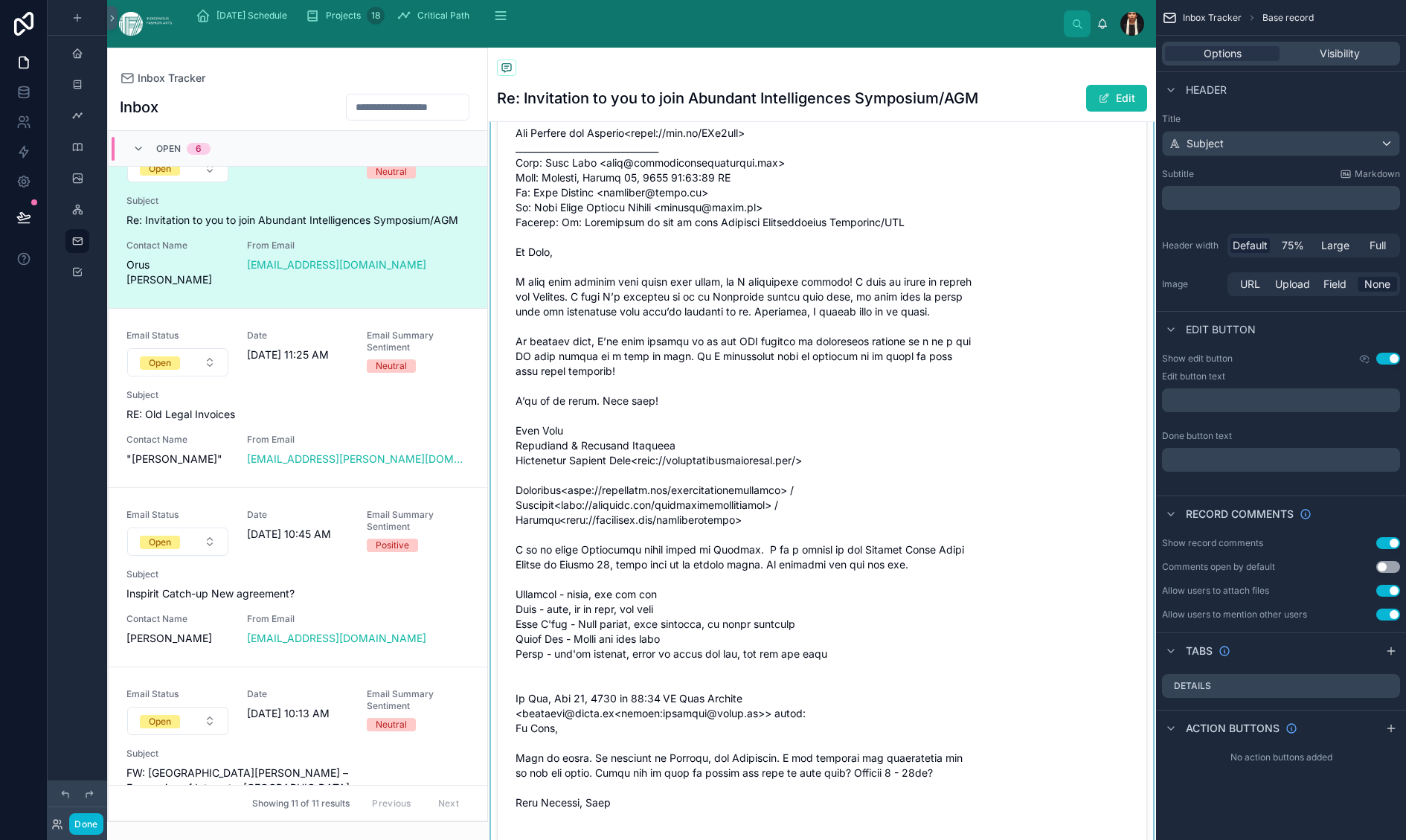
scroll to position [1026, 0]
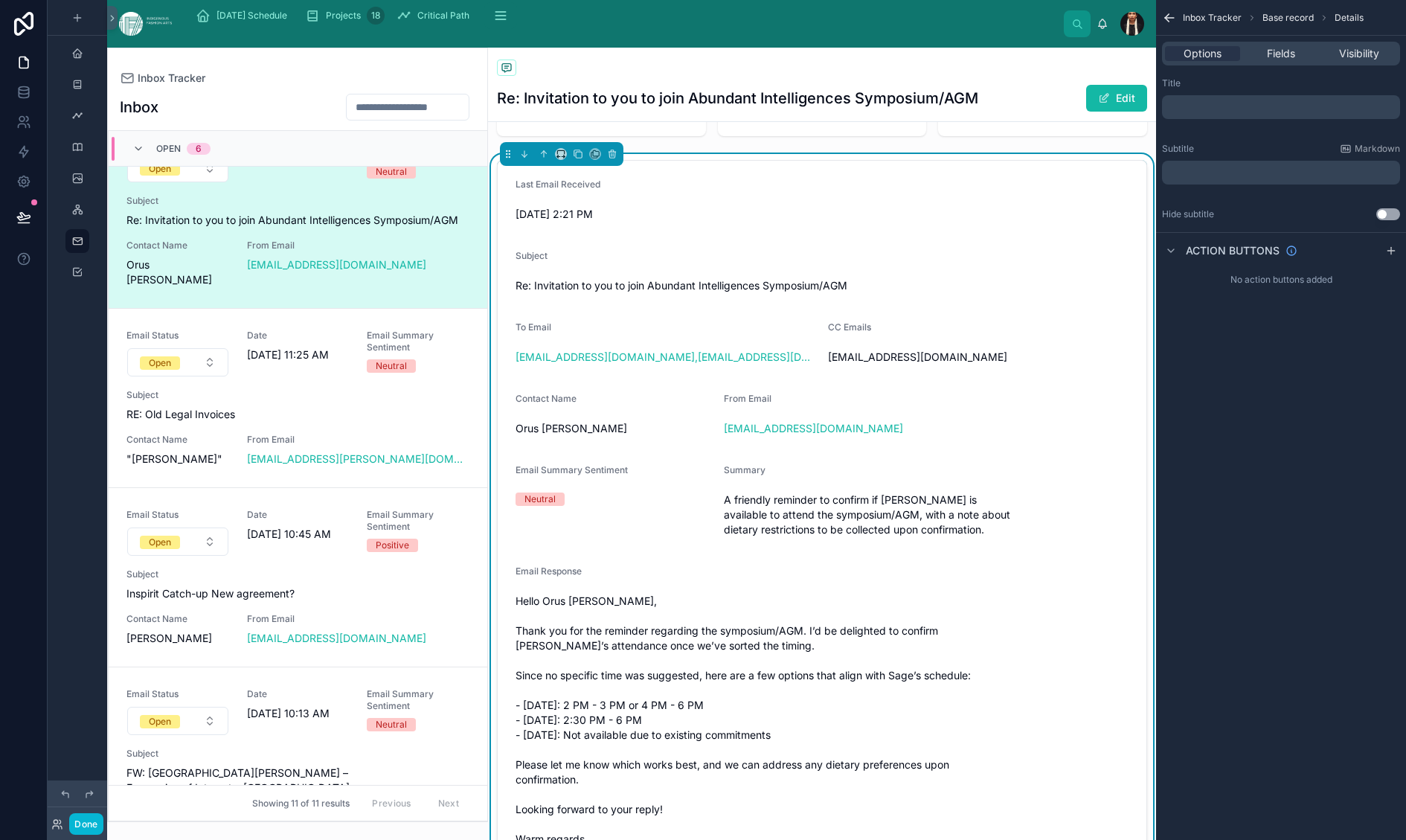
scroll to position [134, 0]
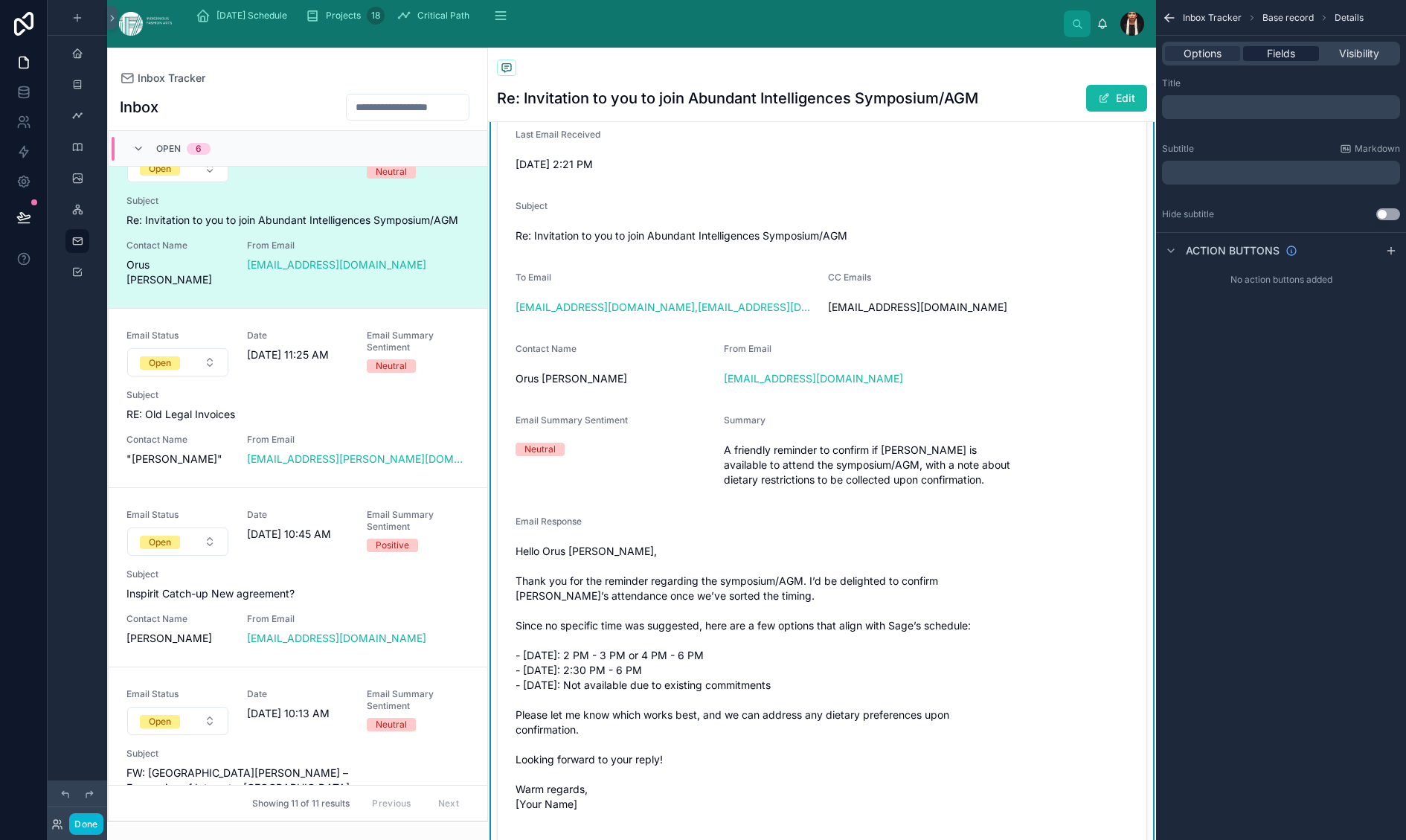
click at [983, 61] on span "Fields" at bounding box center [1281, 53] width 29 height 15
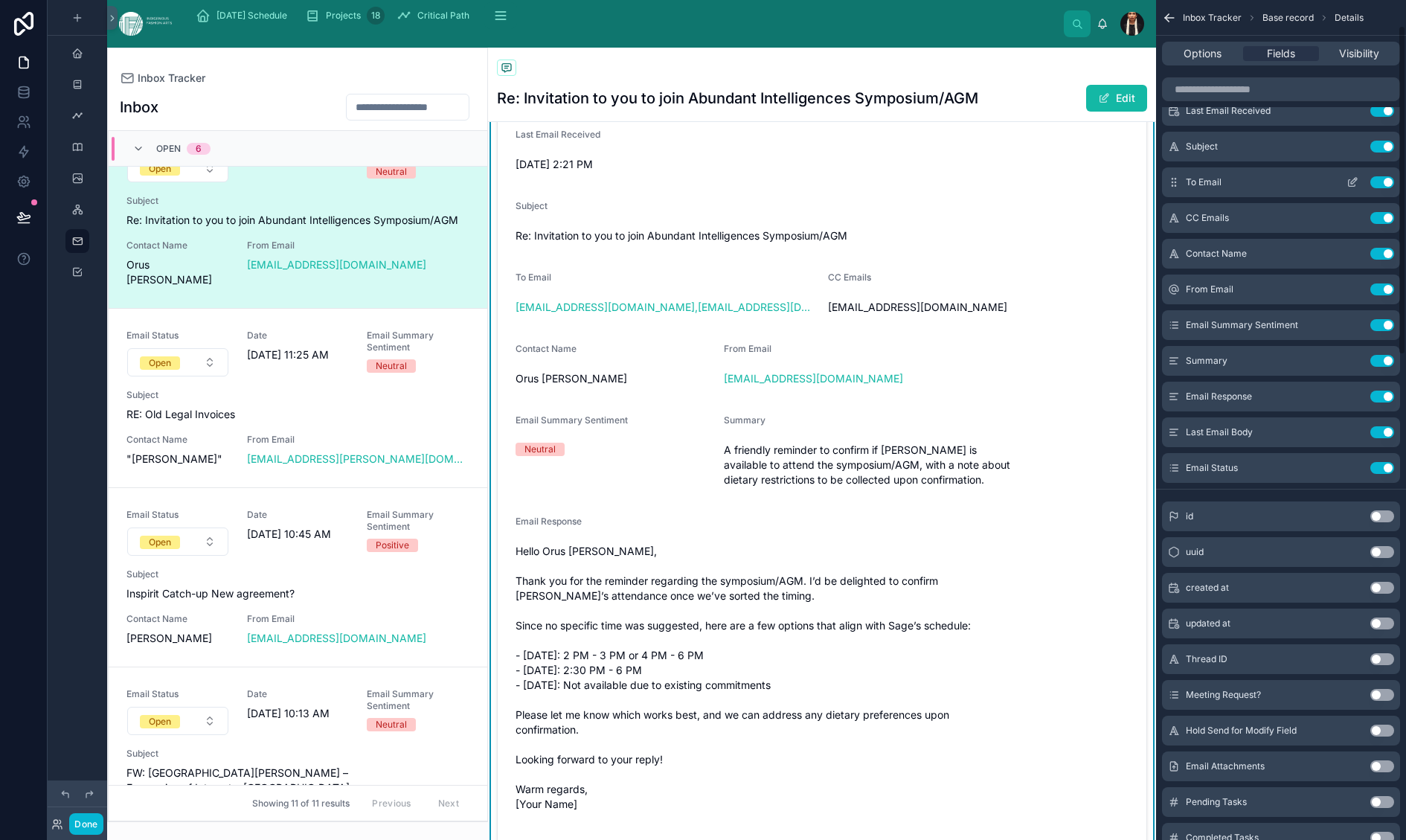
scroll to position [102, 0]
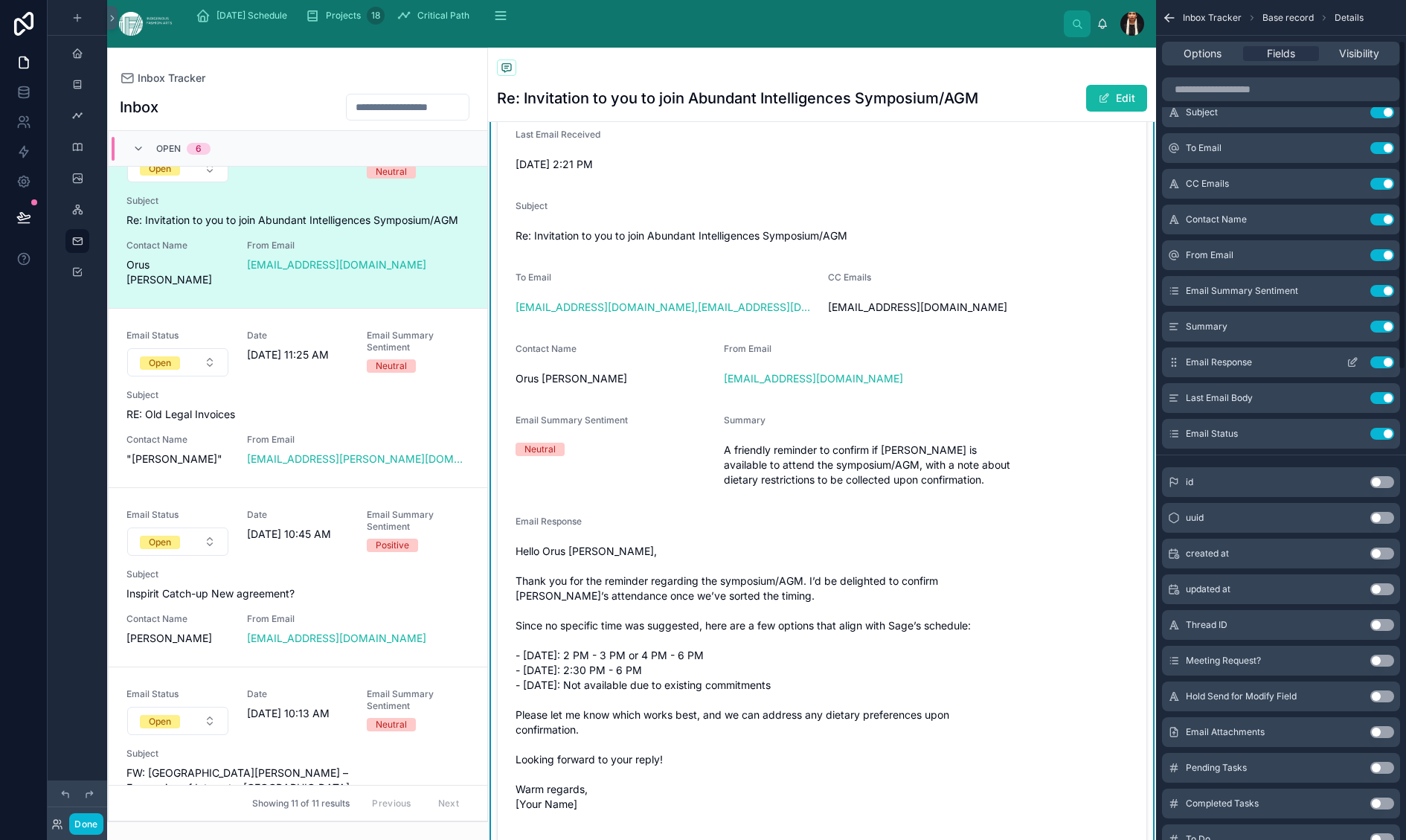
click at [983, 368] on icon "scrollable content" at bounding box center [1353, 362] width 12 height 12
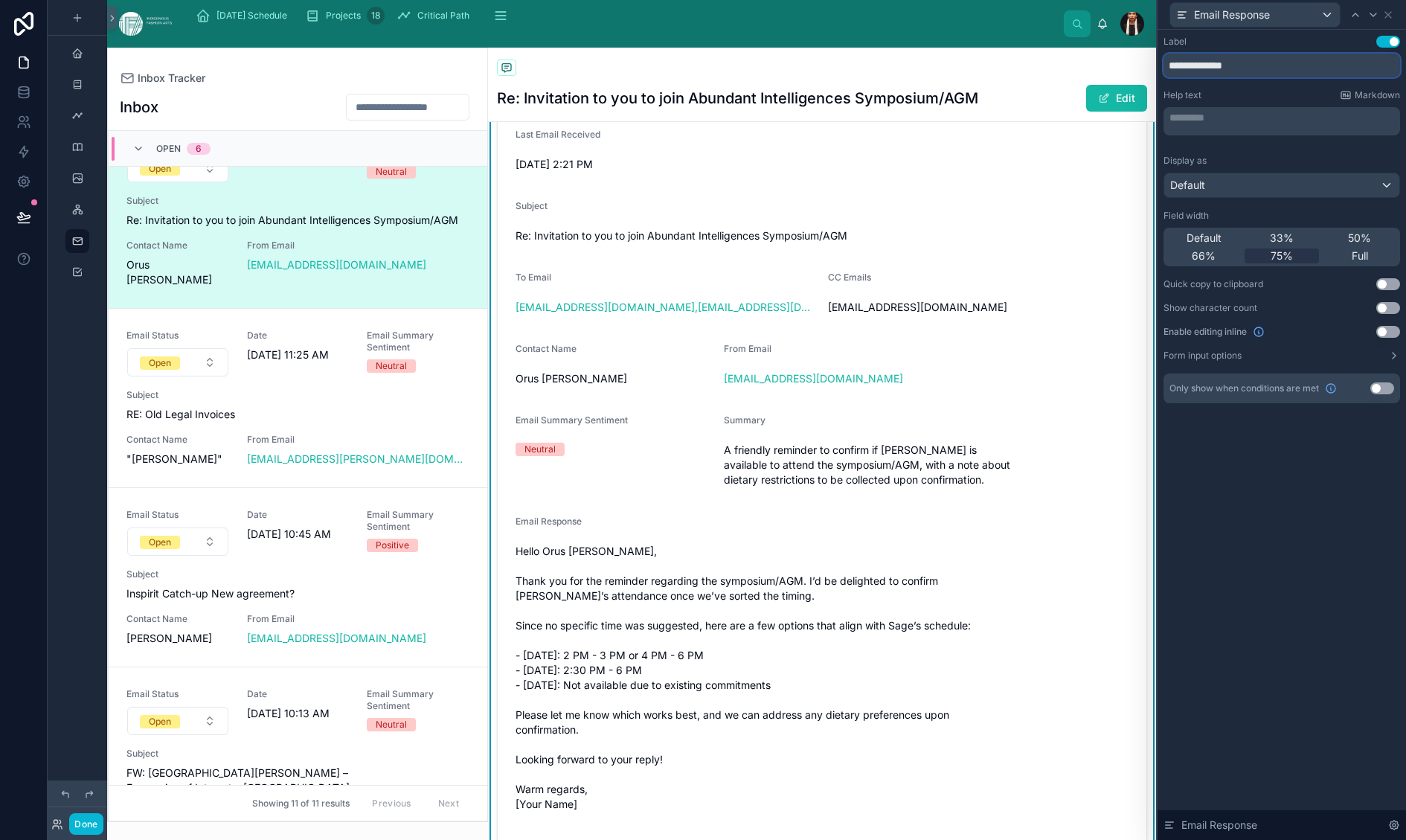
click at [983, 77] on input "**********" at bounding box center [1282, 65] width 237 height 24
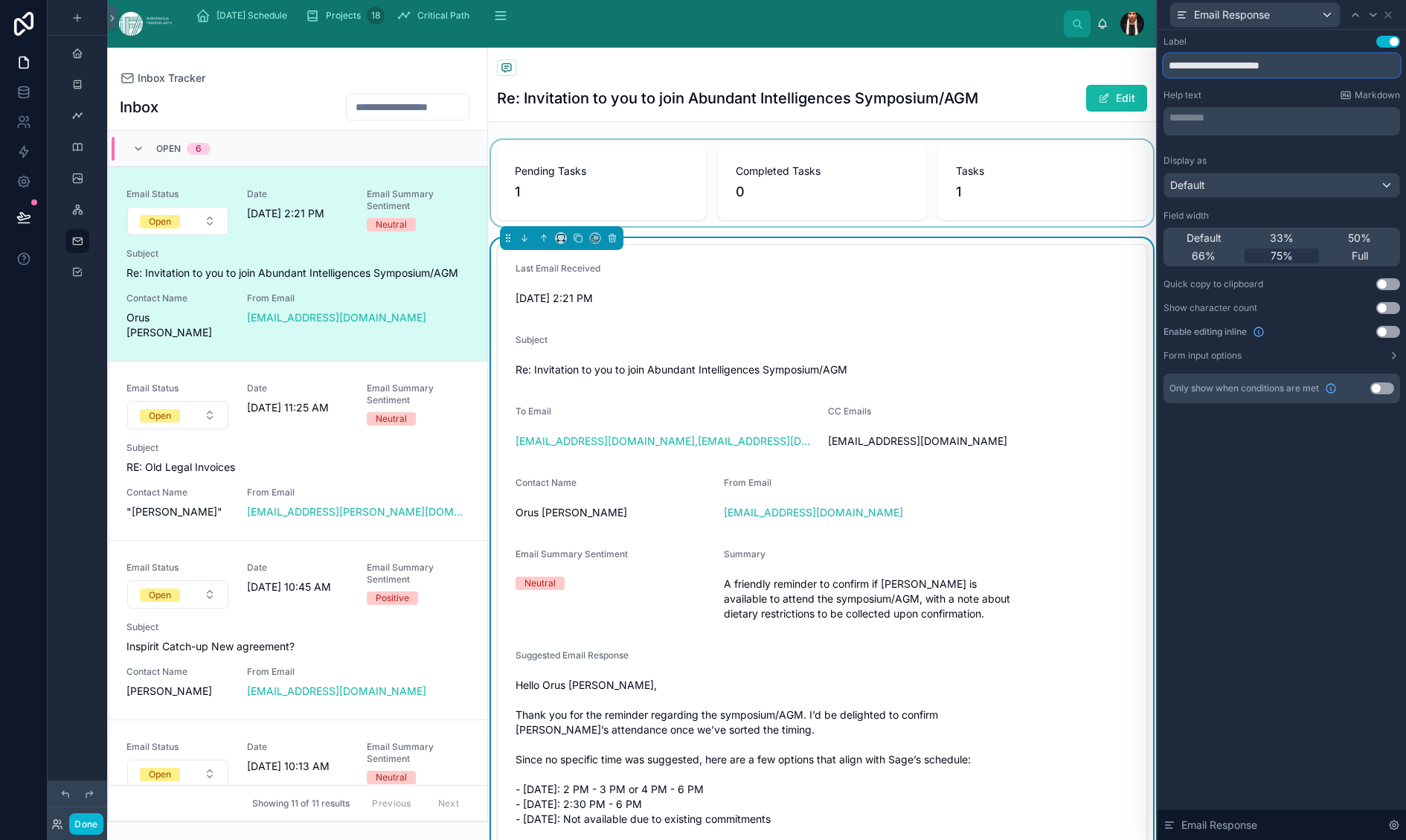
scroll to position [52, 0]
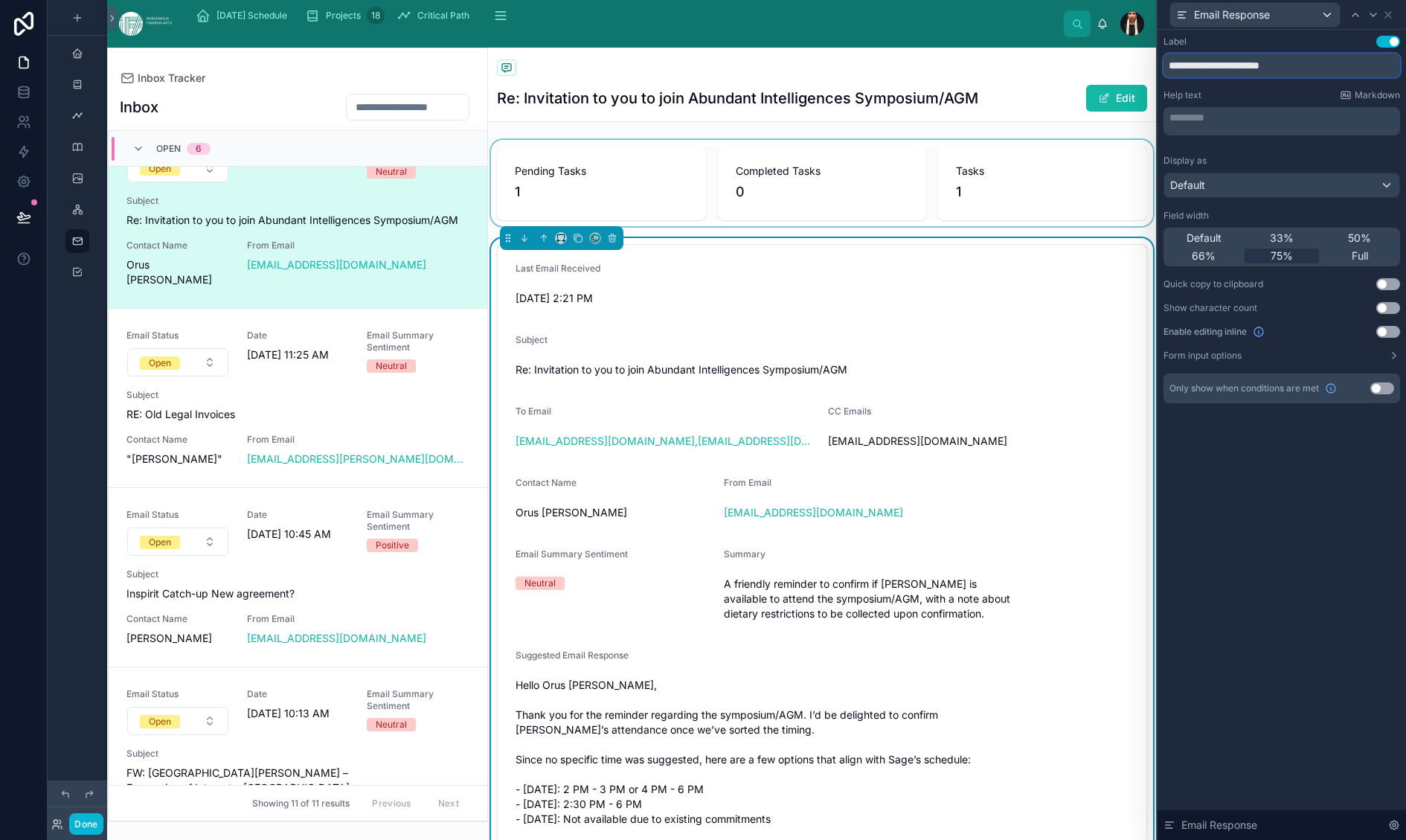
type input "**********"
click at [983, 215] on div at bounding box center [822, 183] width 668 height 87
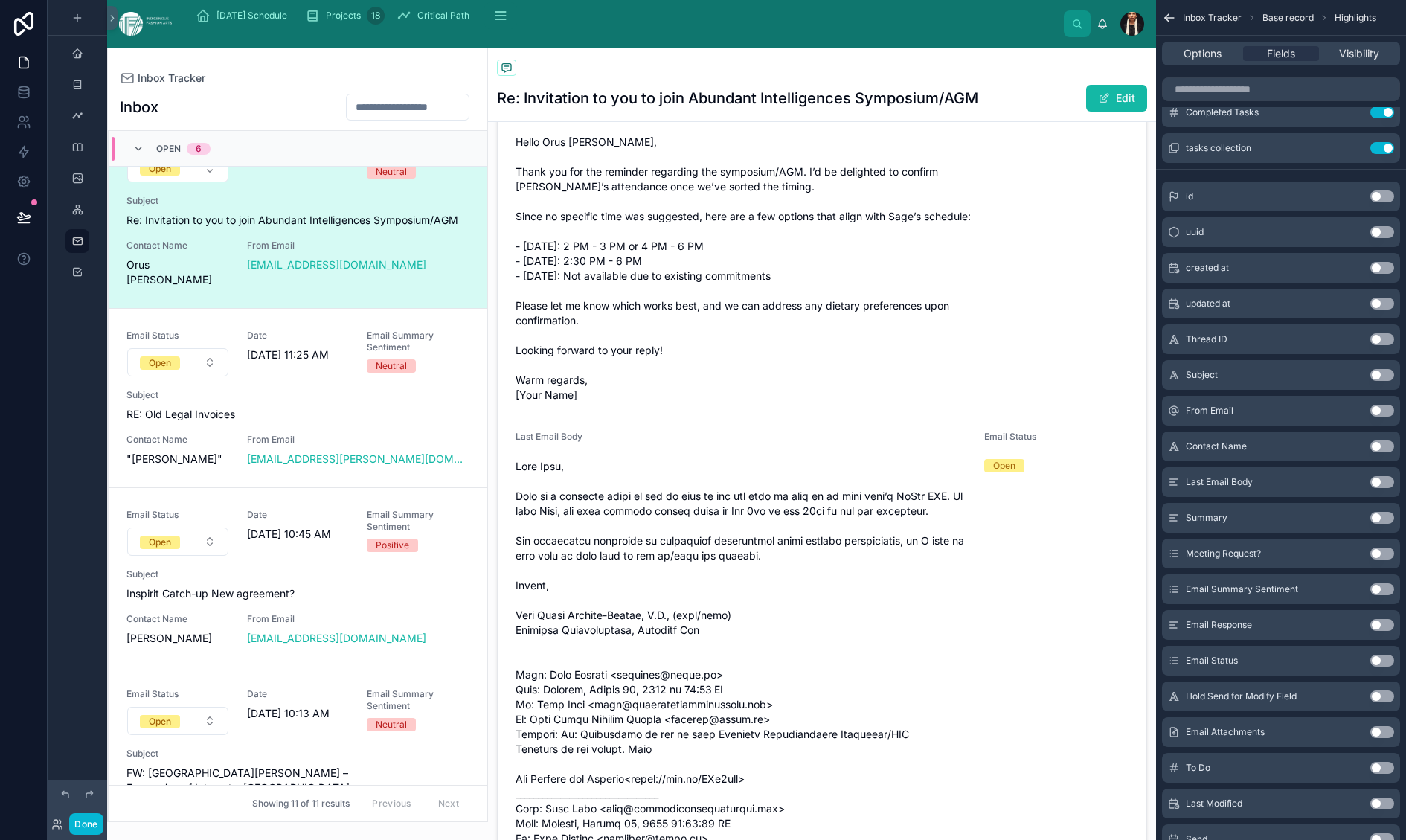
scroll to position [0, 0]
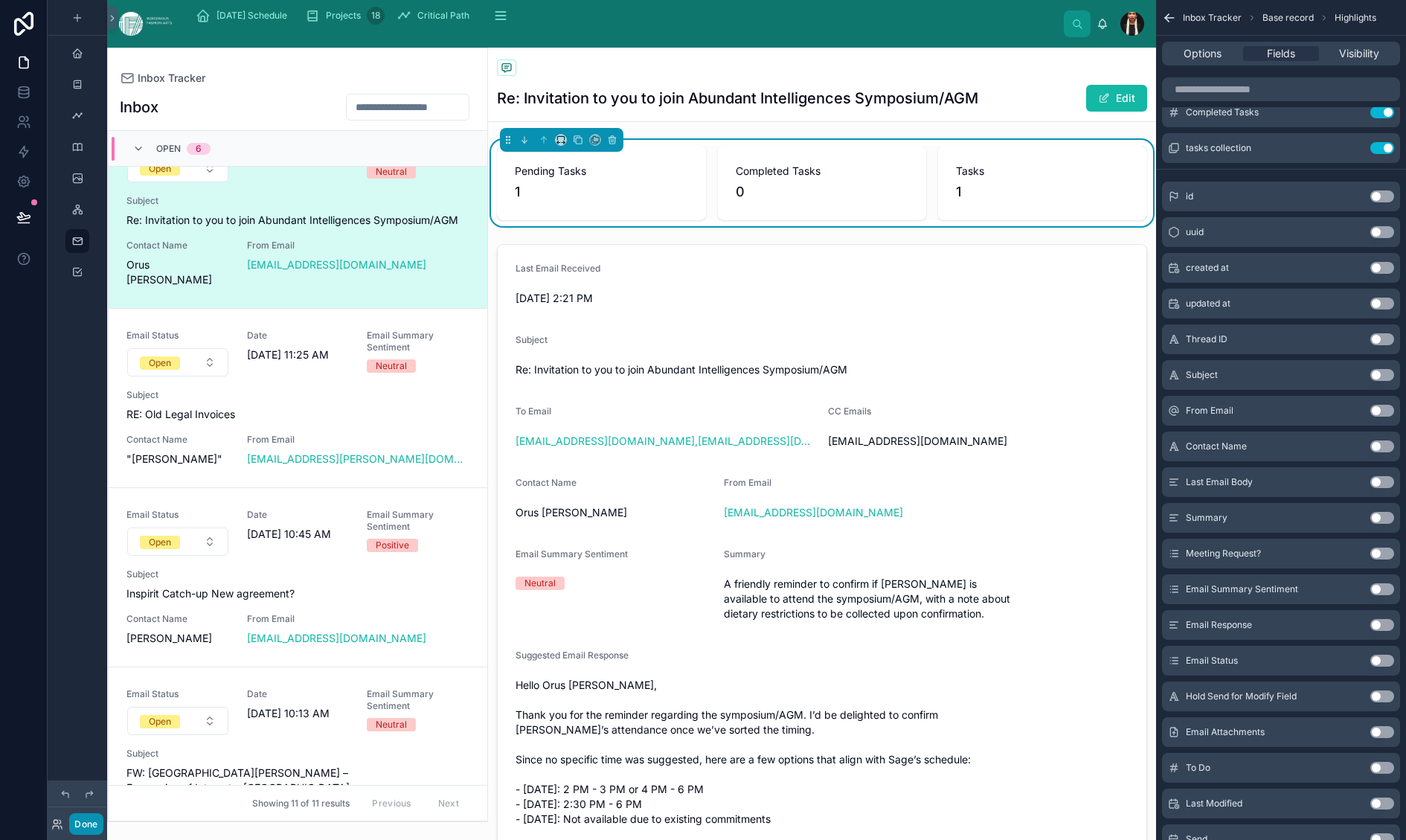
click at [102, 721] on button "Done" at bounding box center [86, 823] width 33 height 21
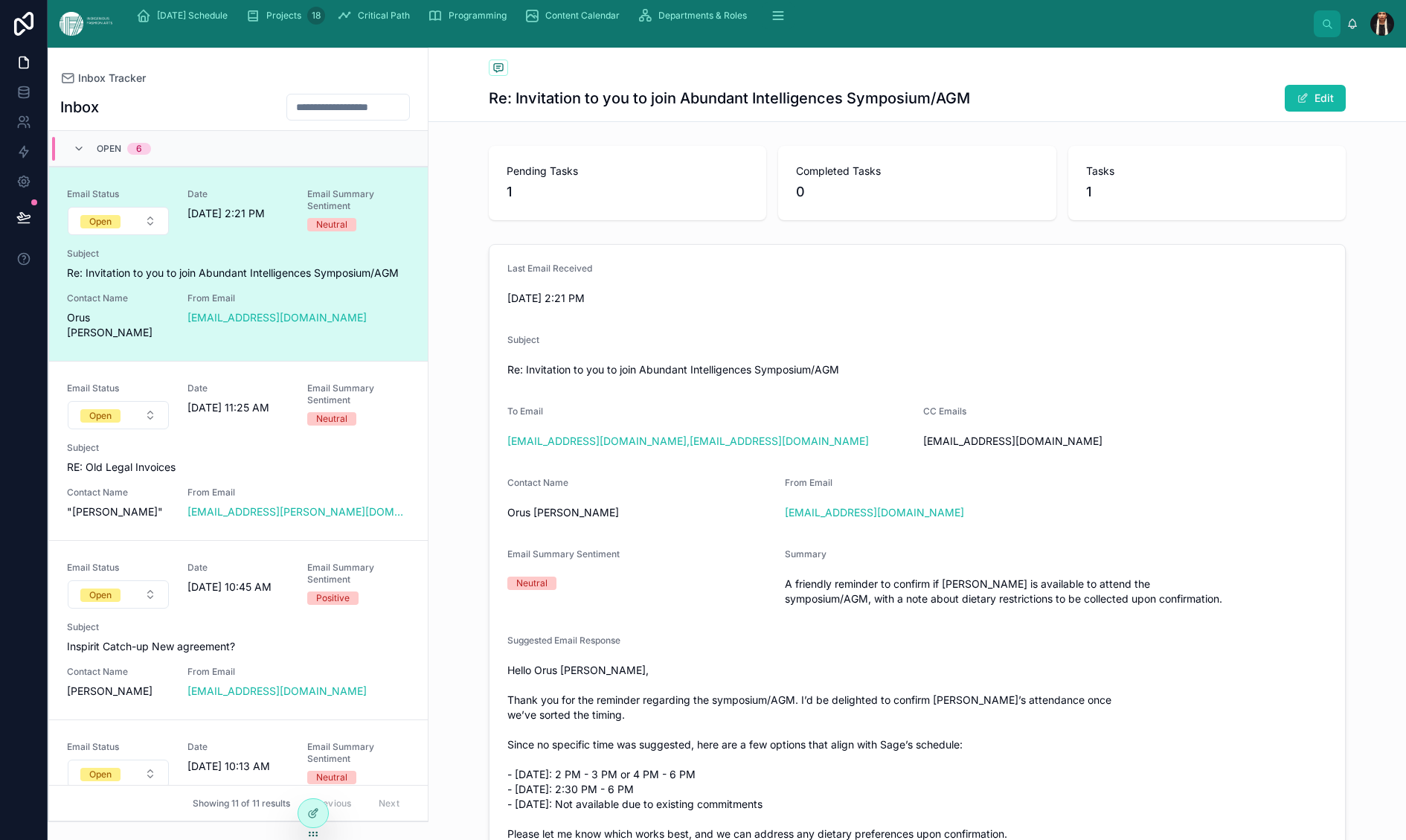
click at [983, 203] on div "1" at bounding box center [1207, 192] width 241 height 21
click at [983, 203] on span "1" at bounding box center [1089, 192] width 6 height 21
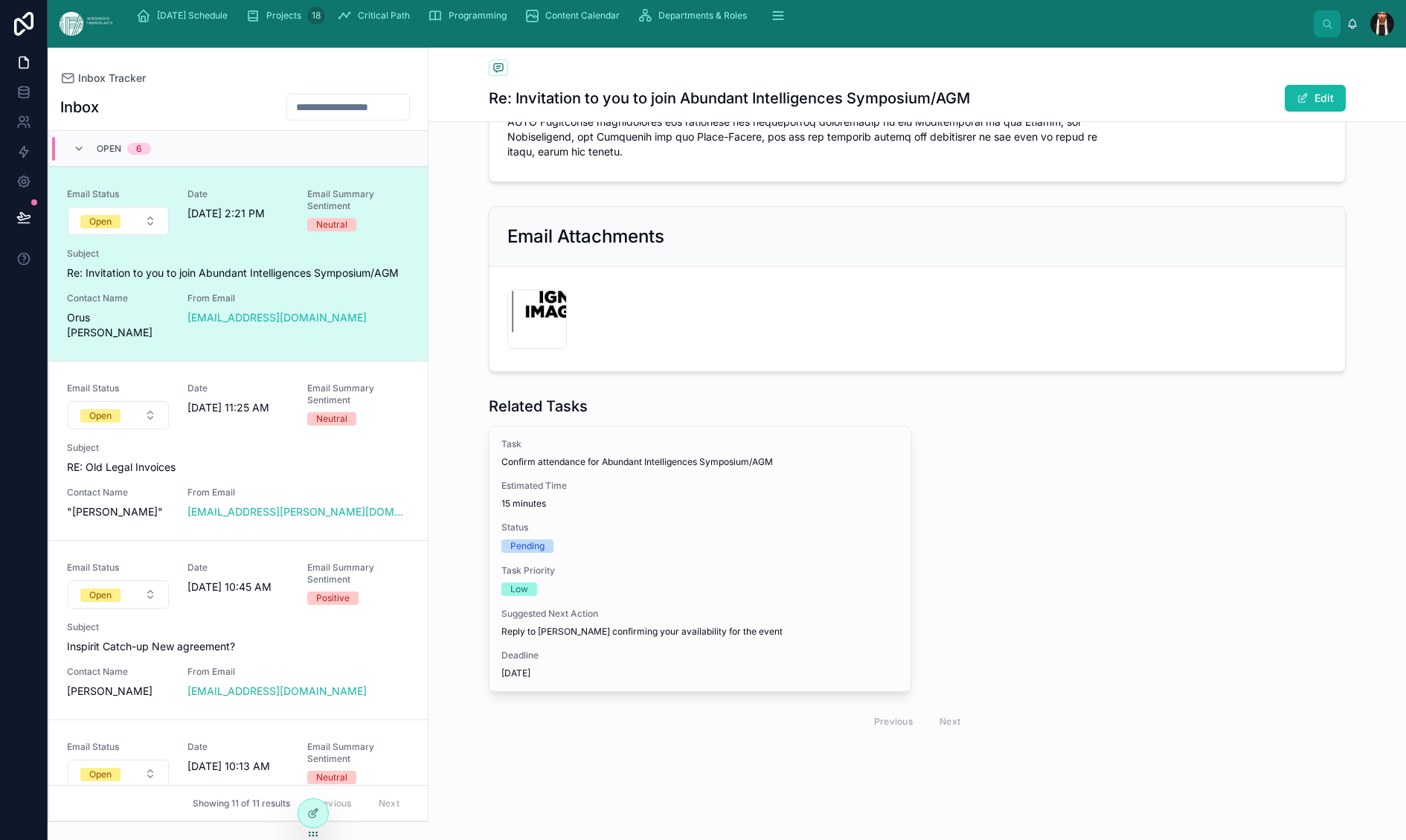
scroll to position [7021, 0]
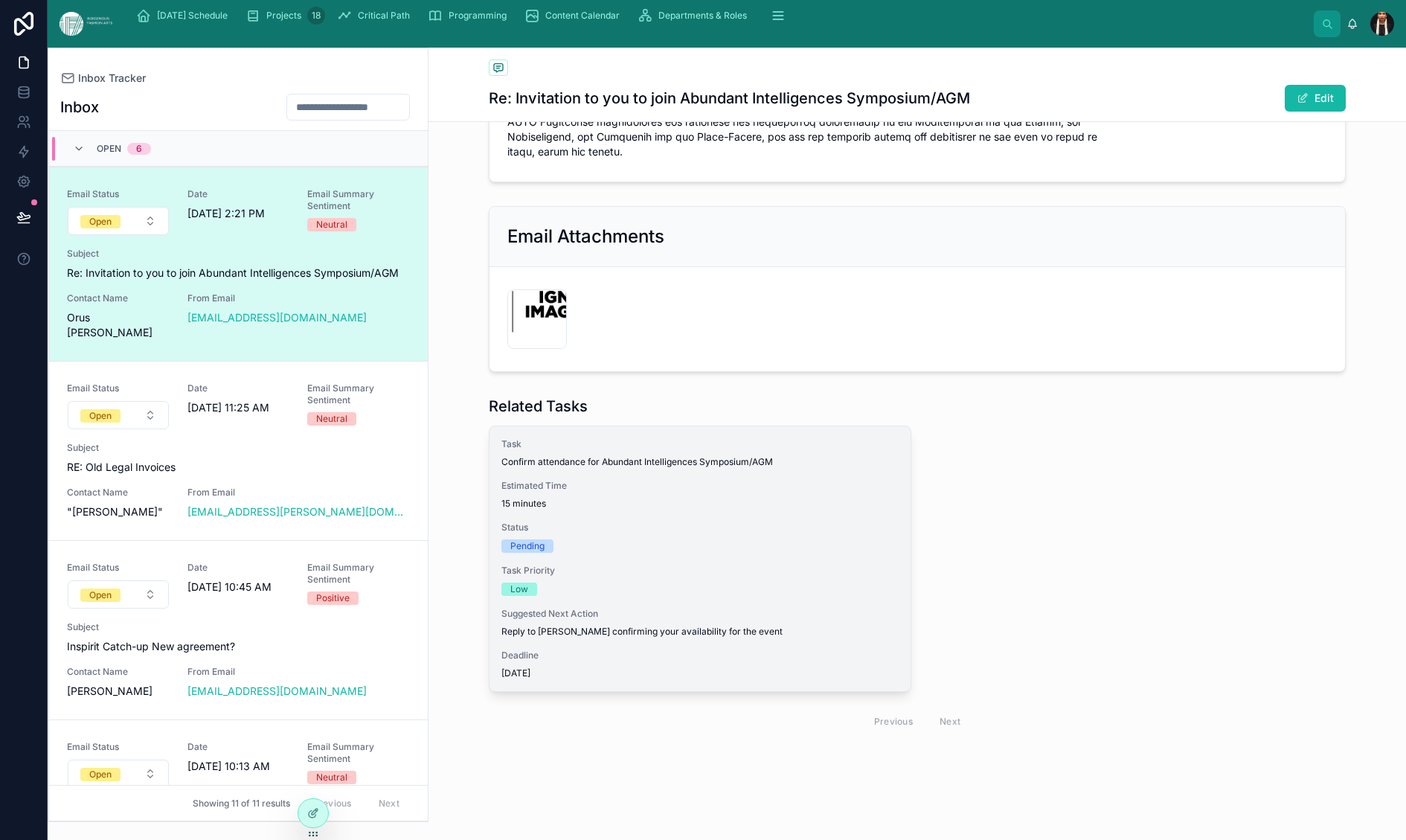
click at [785, 426] on div "Task Confirm attendance for Abundant Intelligences Symposium/AGM Estimated Time…" at bounding box center [699, 558] width 421 height 264
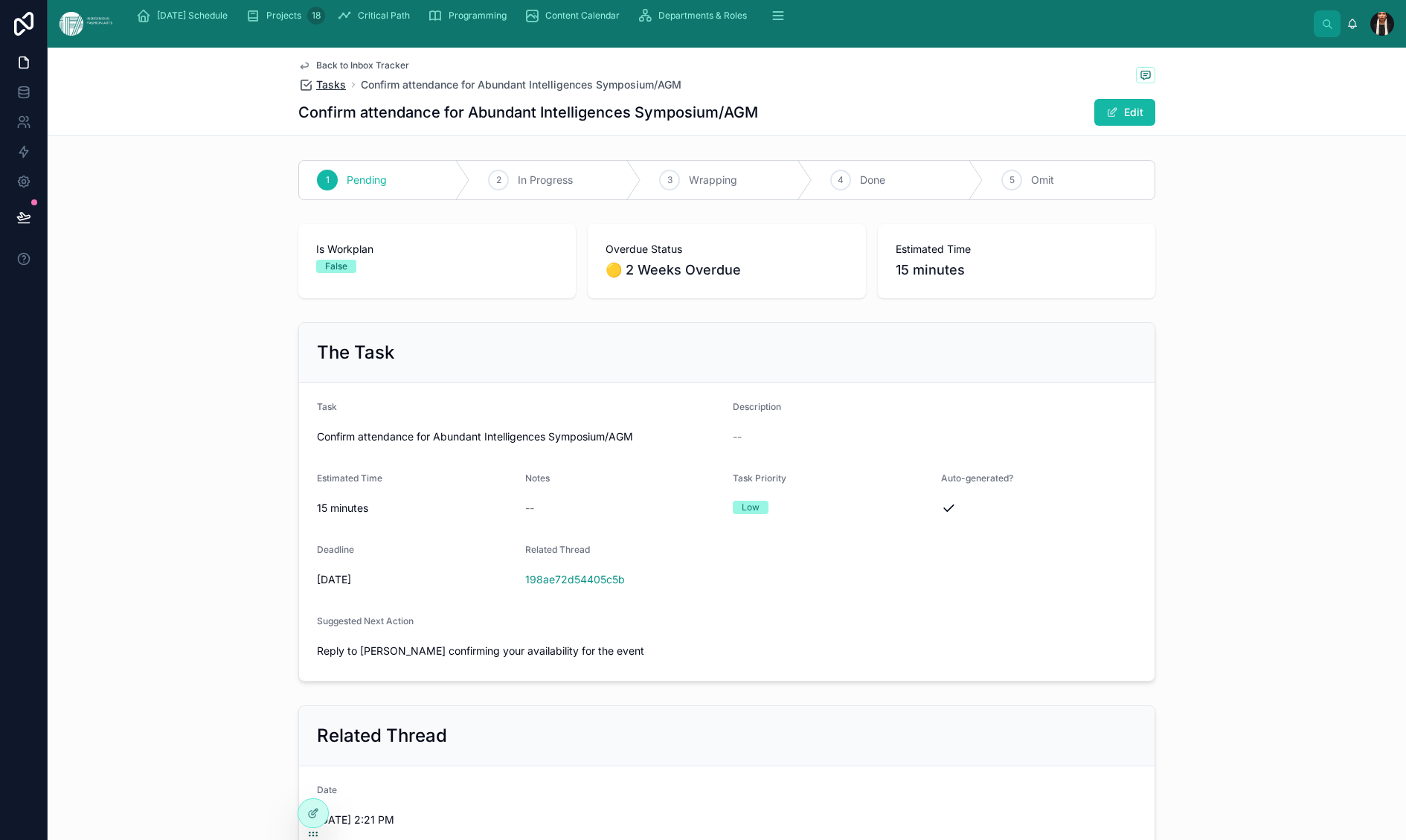
click at [316, 92] on span "Tasks" at bounding box center [331, 85] width 29 height 15
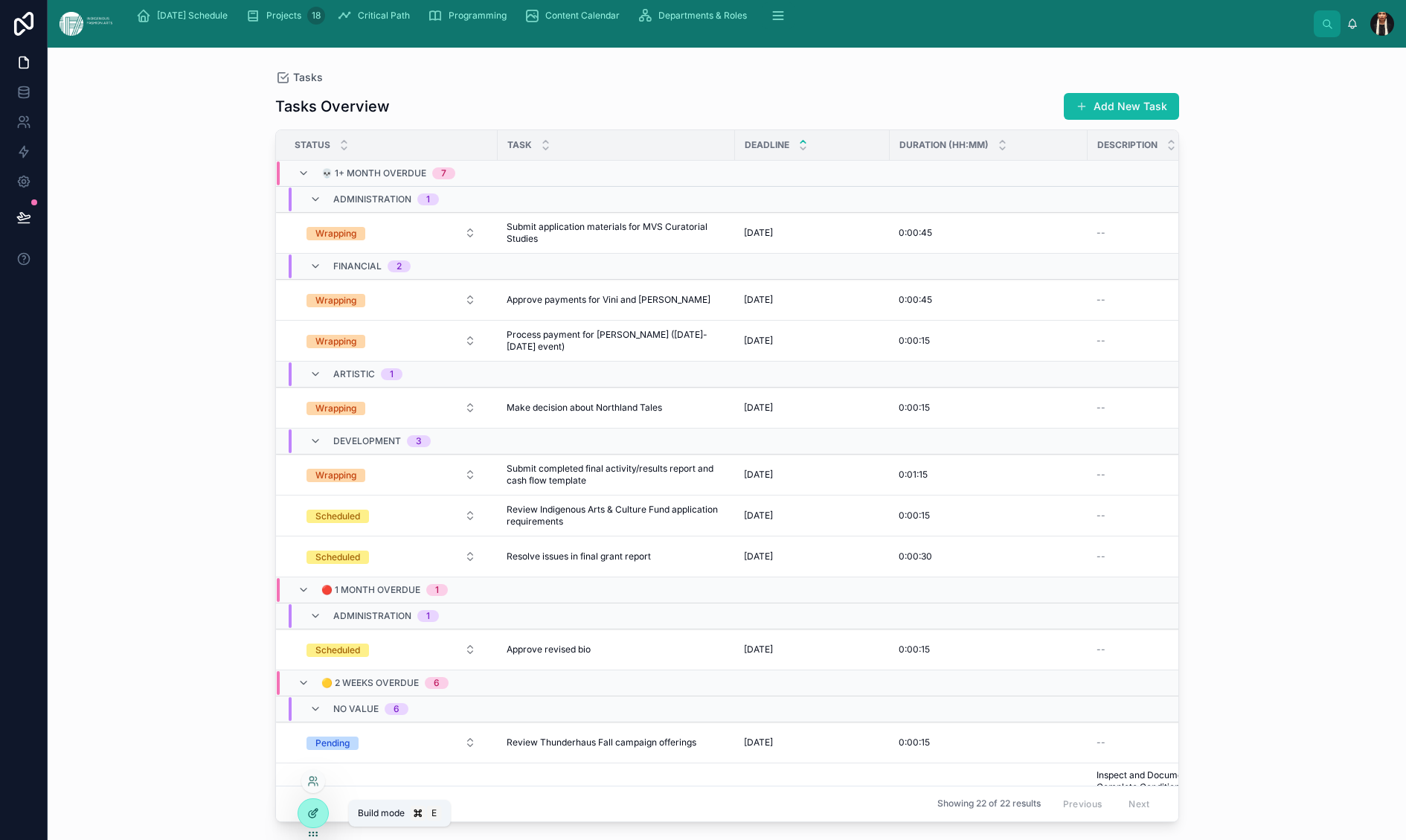
click at [311, 721] on div at bounding box center [313, 812] width 29 height 29
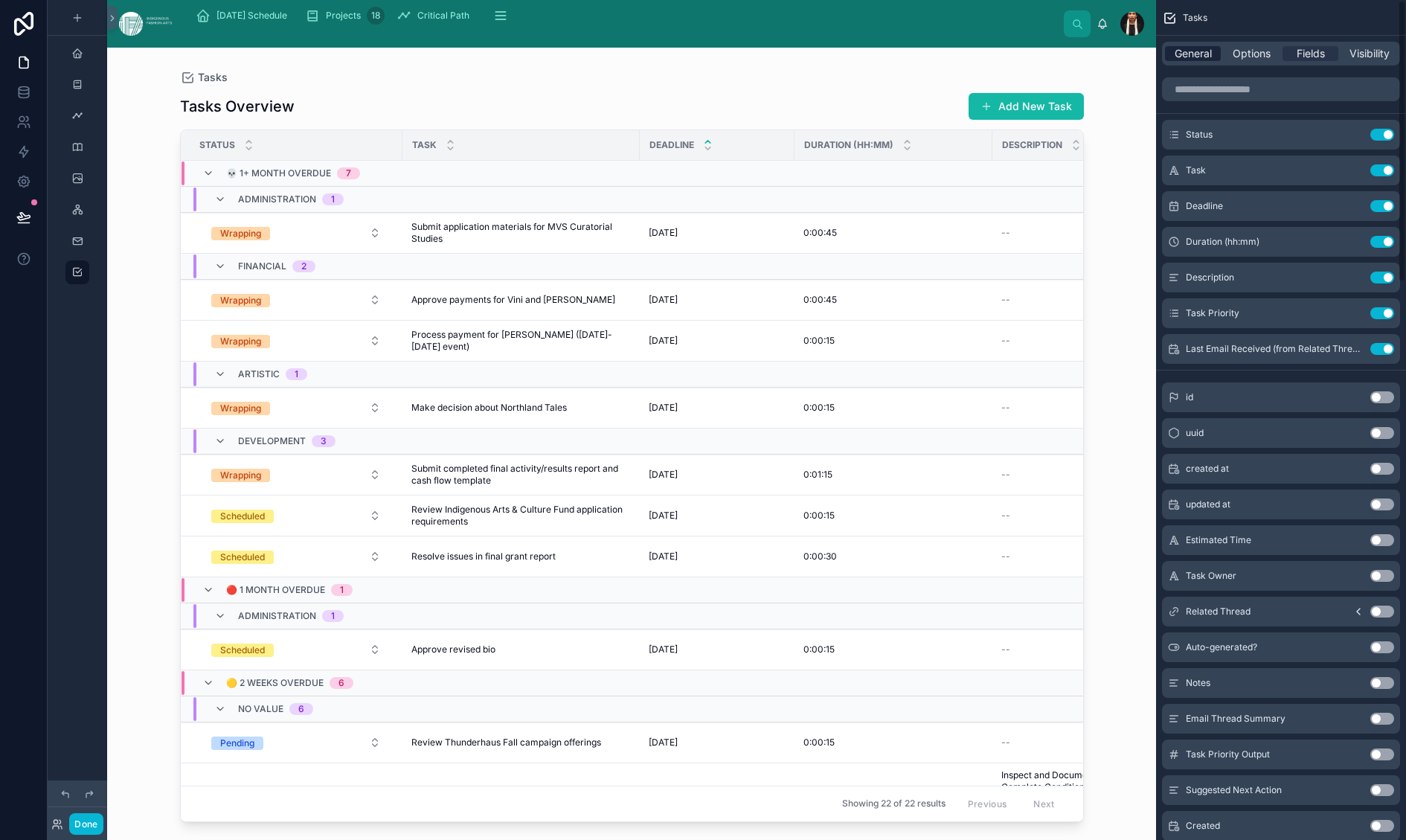
click at [983, 61] on span "General" at bounding box center [1193, 53] width 37 height 15
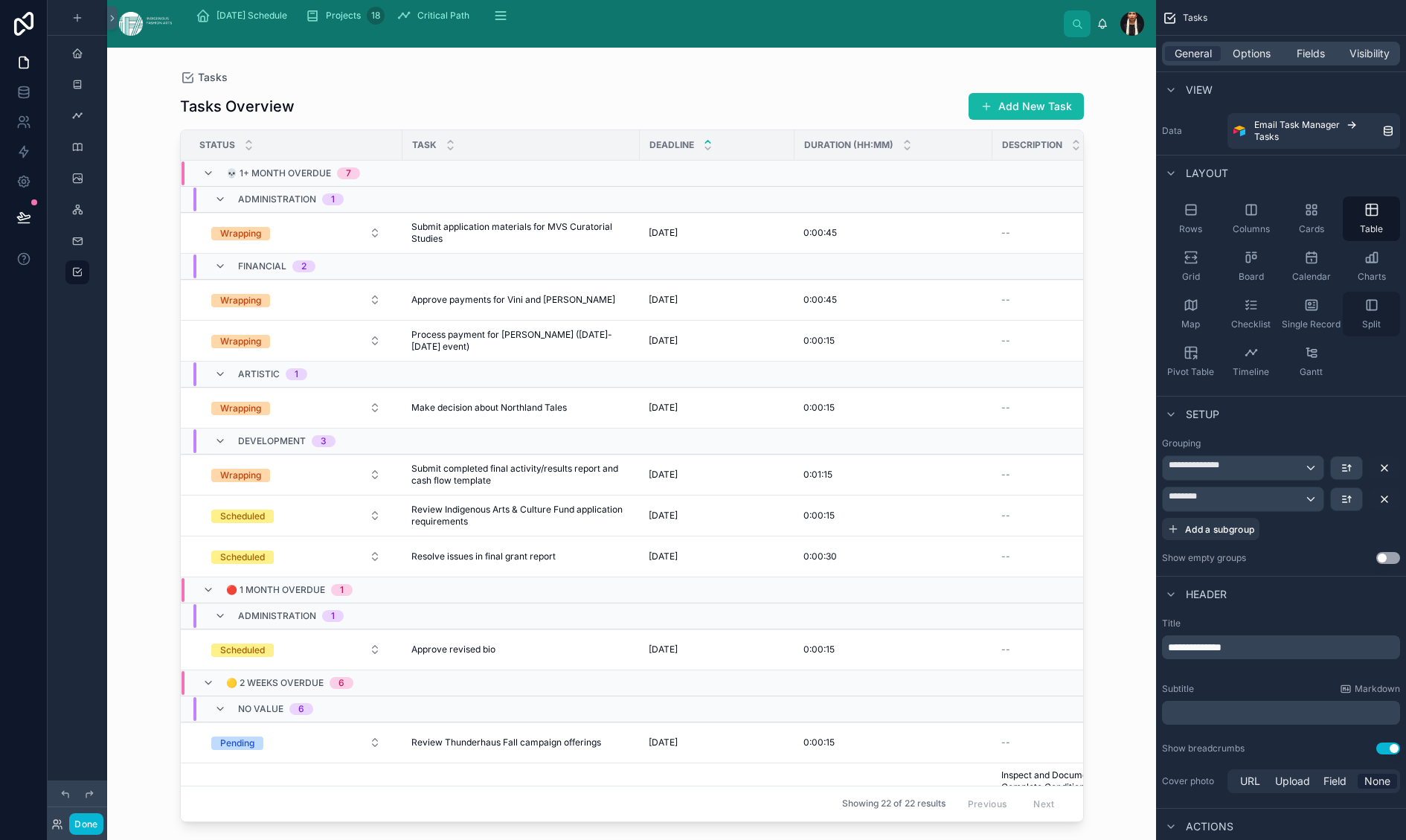
click at [983, 312] on icon "scrollable content" at bounding box center [1372, 305] width 15 height 15
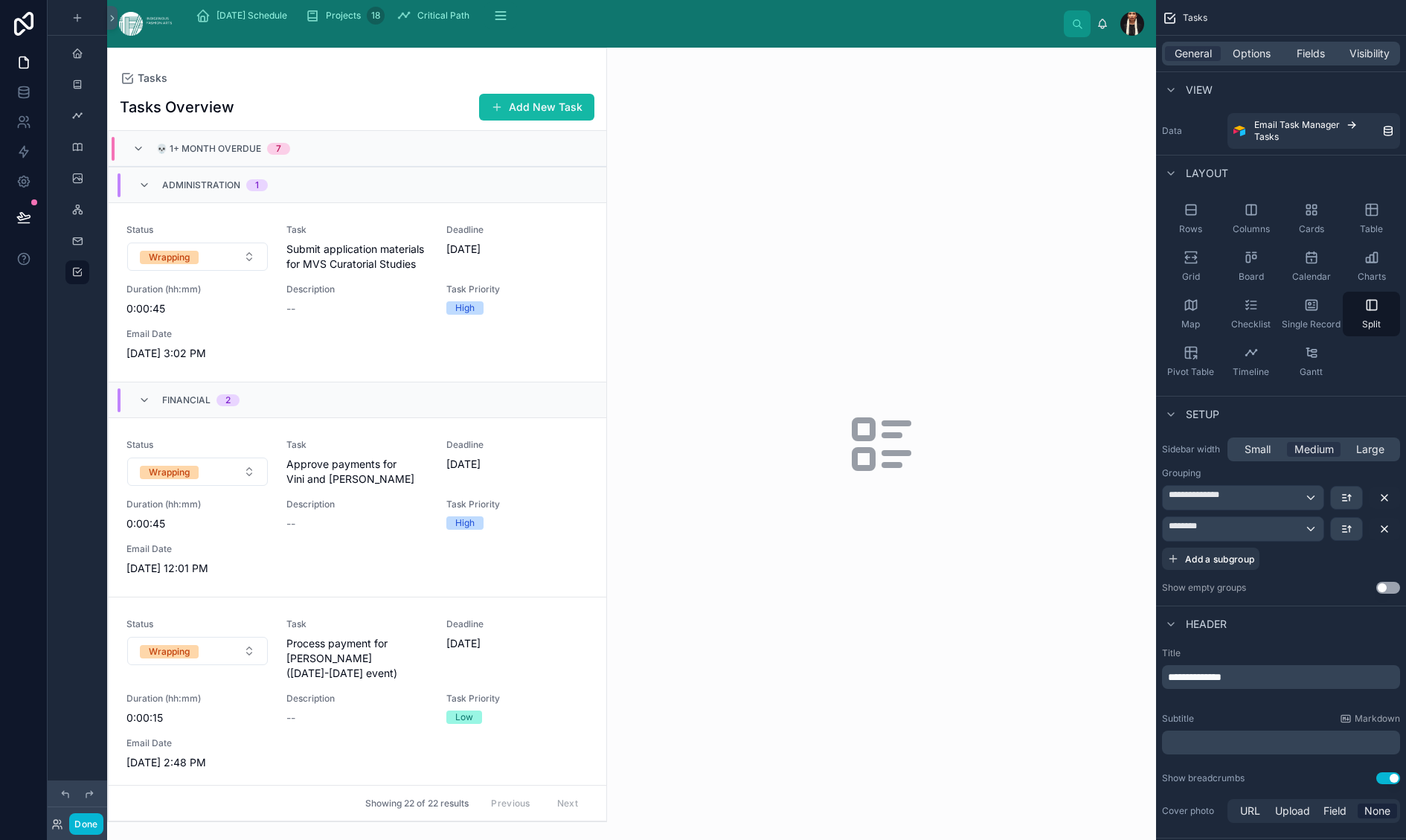
click at [477, 365] on div at bounding box center [357, 434] width 498 height 773
click at [983, 61] on span "Fields" at bounding box center [1311, 53] width 29 height 15
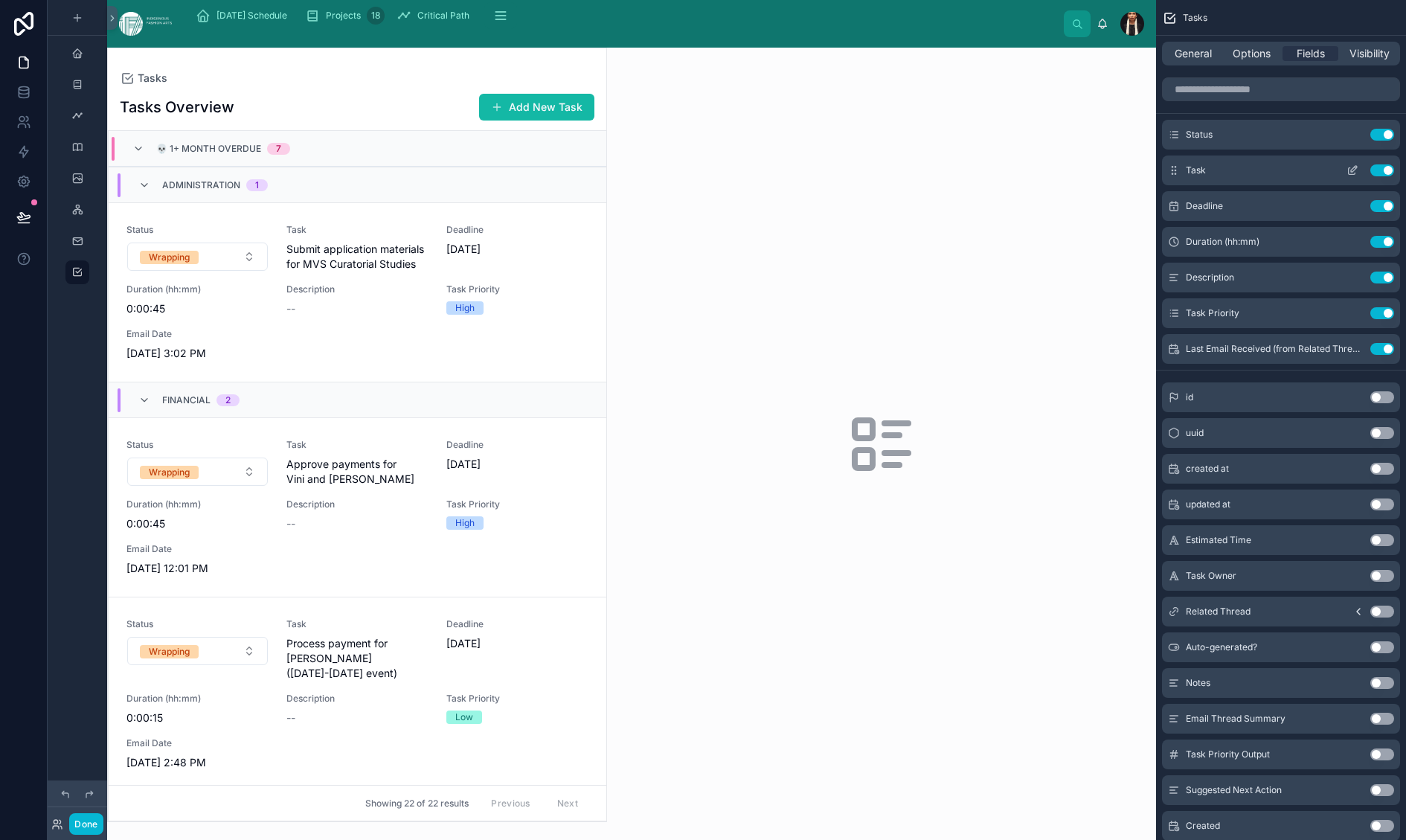
click at [983, 176] on icon "scrollable content" at bounding box center [1353, 169] width 12 height 12
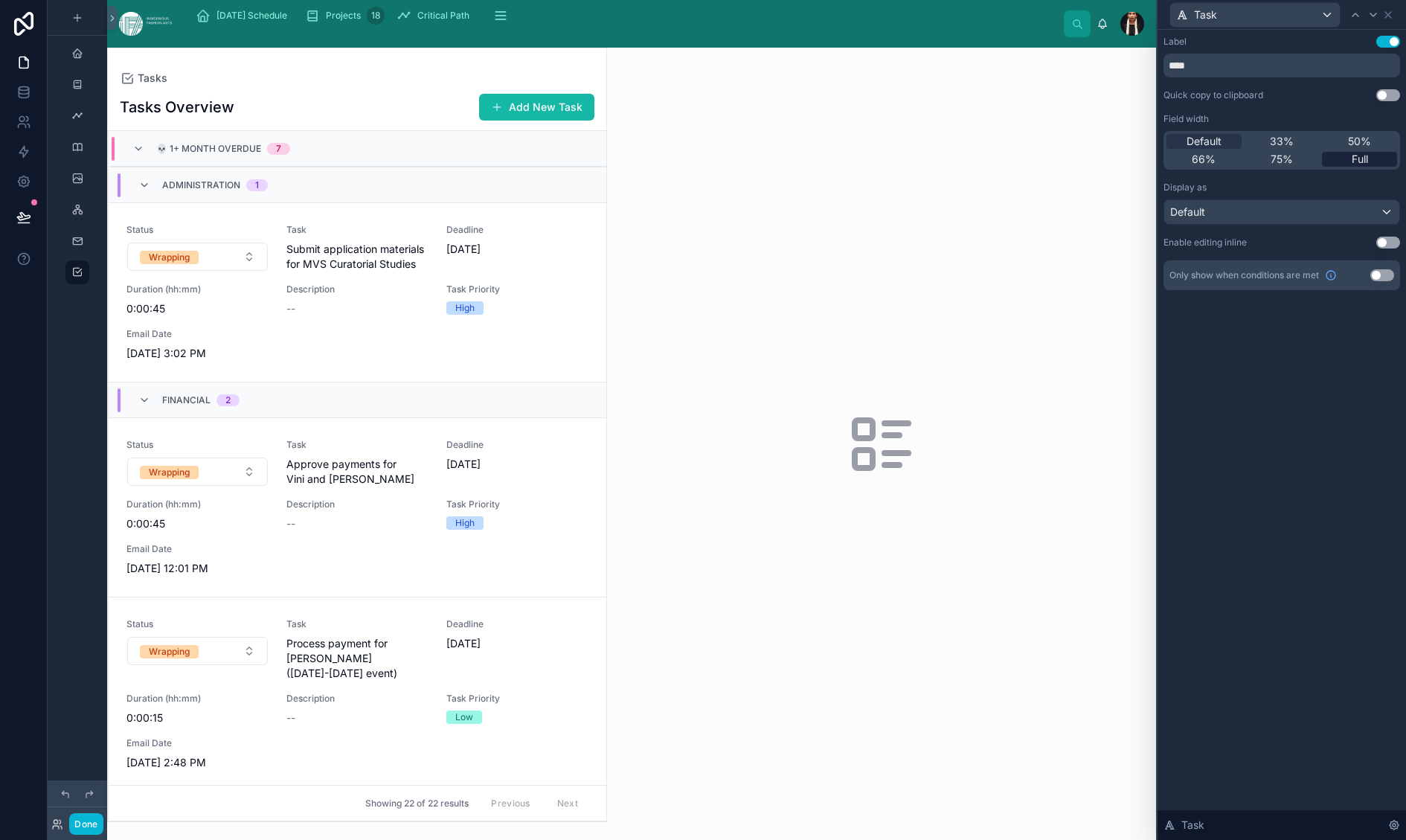
click at [983, 167] on span "Full" at bounding box center [1360, 159] width 17 height 15
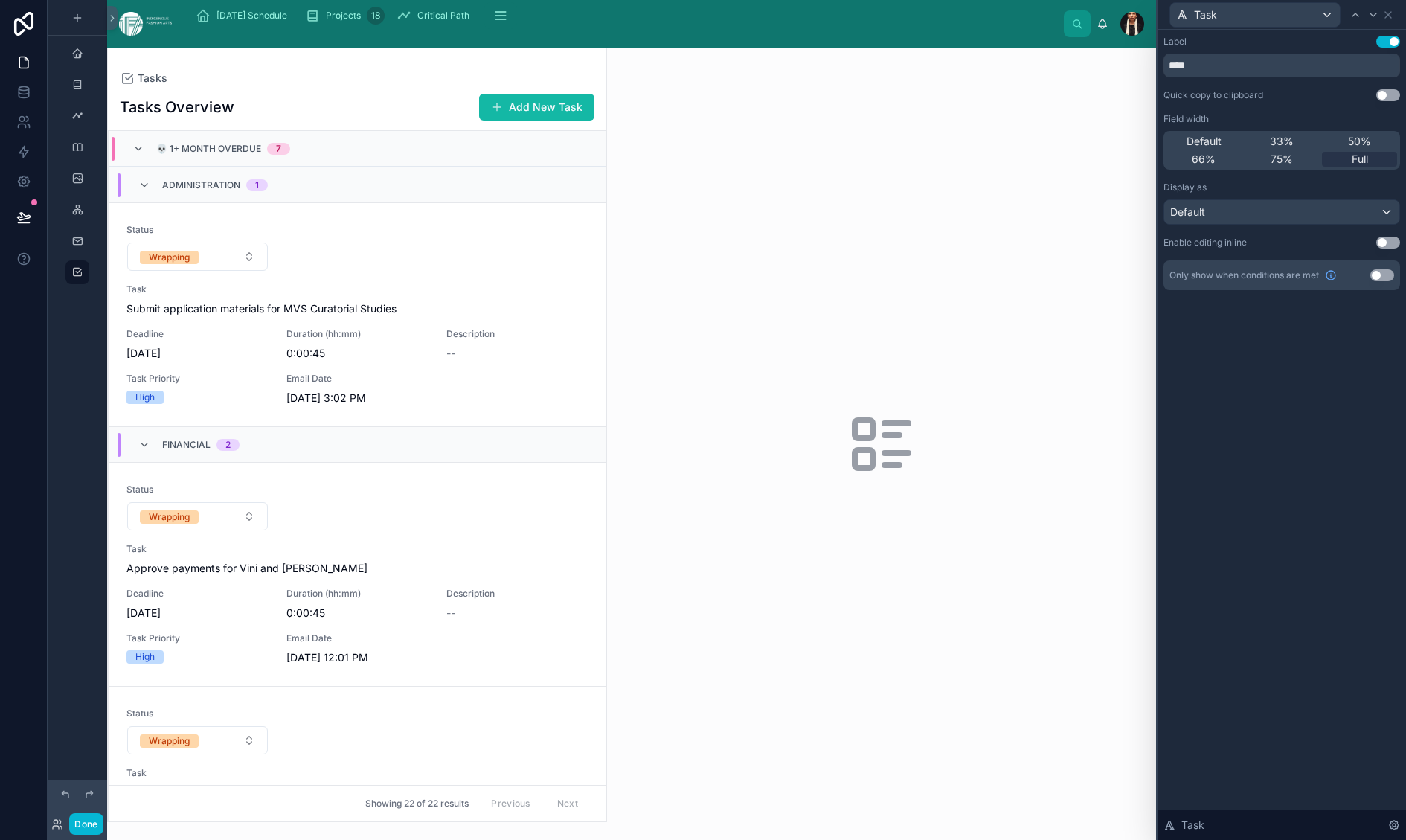
click at [983, 29] on div "Task" at bounding box center [1282, 14] width 237 height 29
click at [983, 21] on icon at bounding box center [1388, 15] width 12 height 12
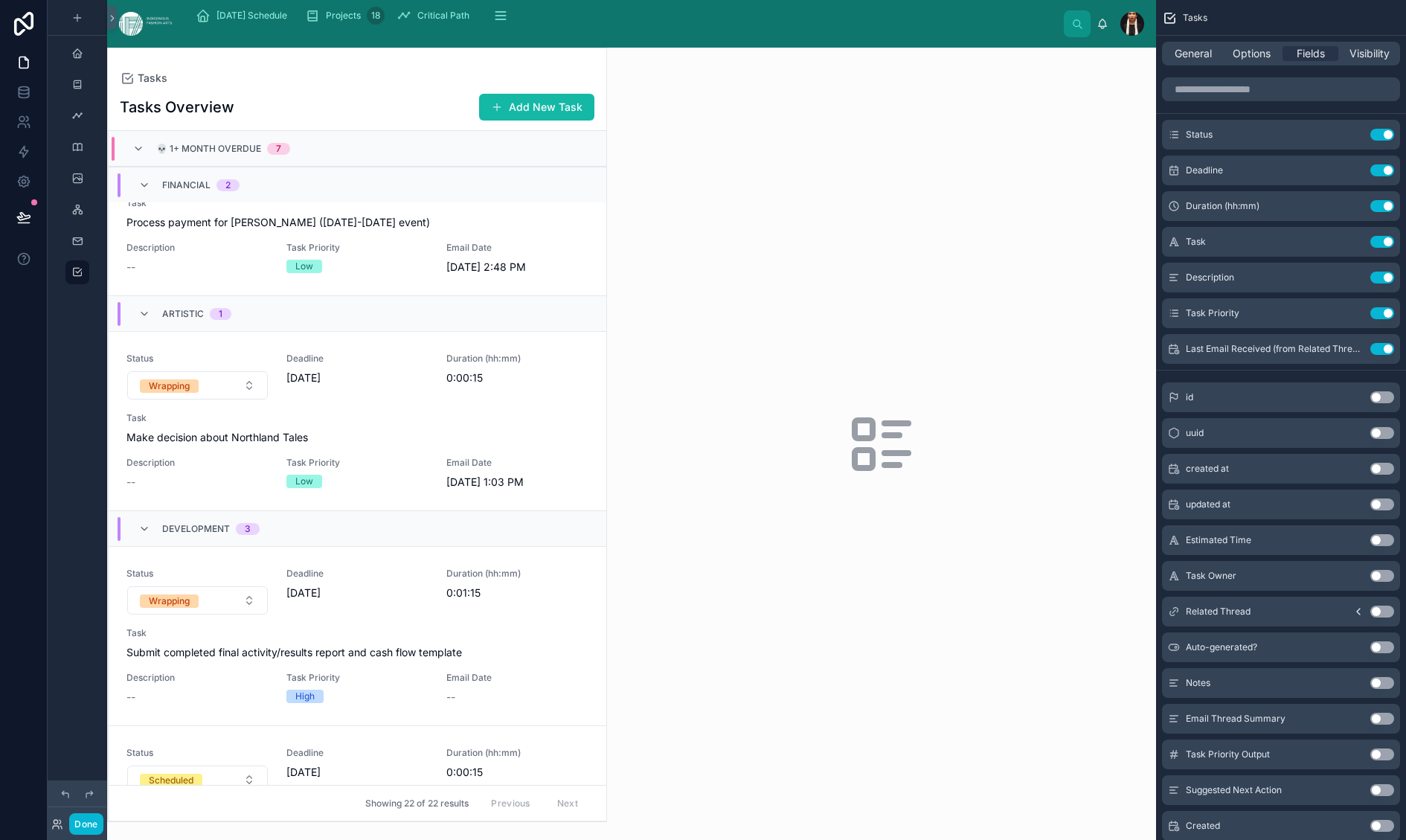
scroll to position [484, 0]
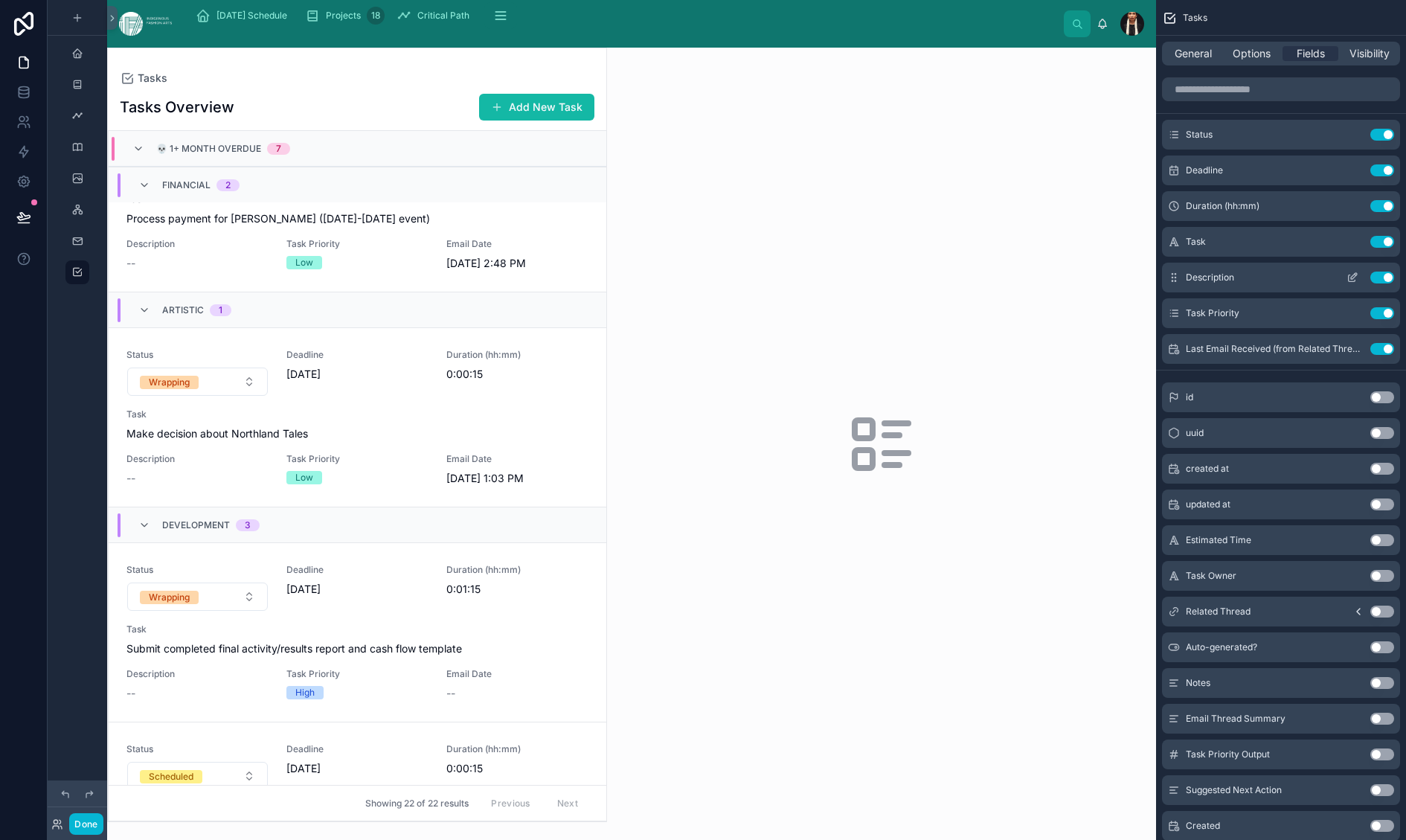
click at [983, 284] on button "Use setting" at bounding box center [1382, 277] width 24 height 12
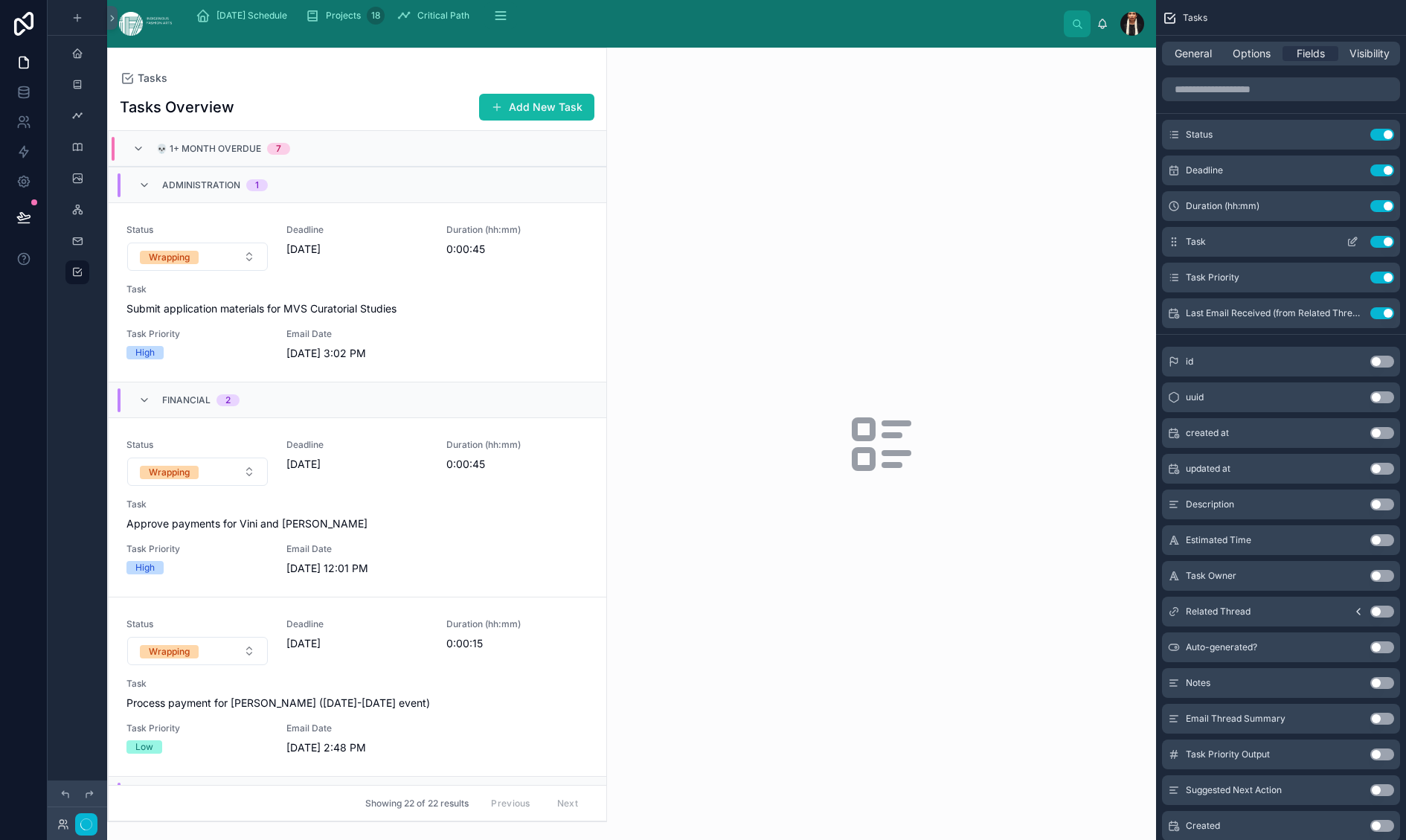
click at [983, 248] on icon "scrollable content" at bounding box center [1353, 241] width 12 height 12
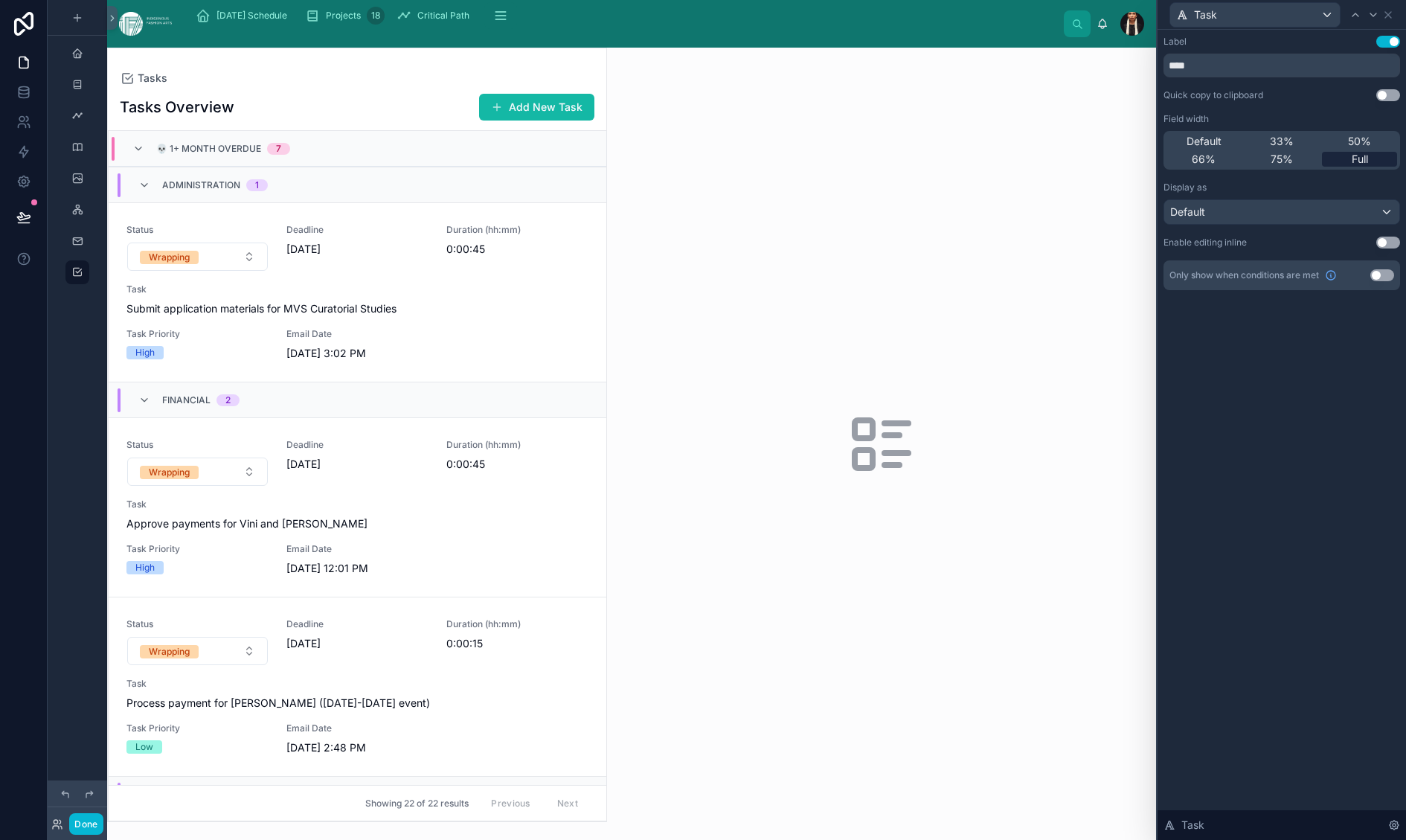
click at [983, 167] on div "Full" at bounding box center [1360, 159] width 76 height 15
click at [983, 21] on icon at bounding box center [1388, 15] width 12 height 12
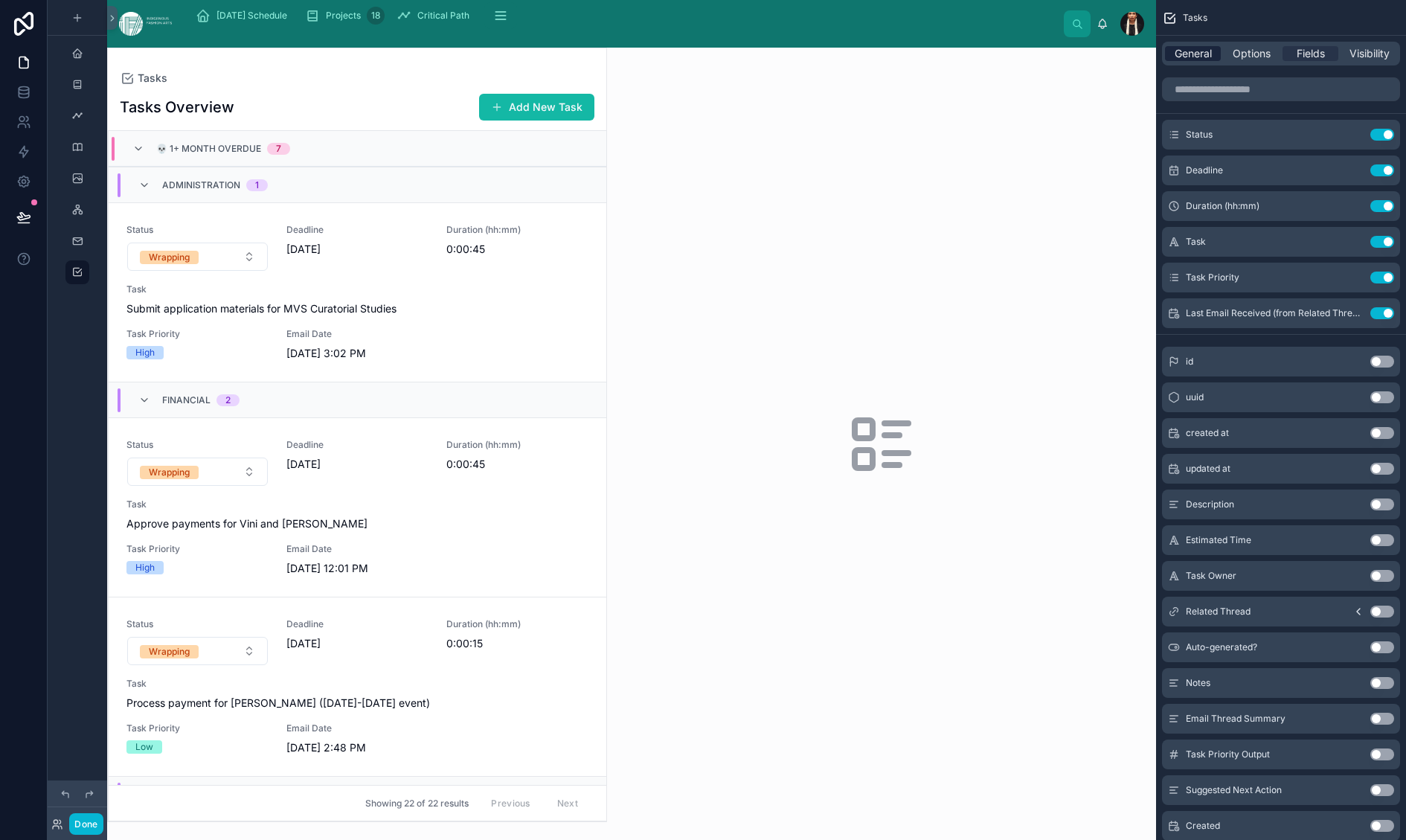
click at [983, 61] on span "General" at bounding box center [1193, 53] width 37 height 15
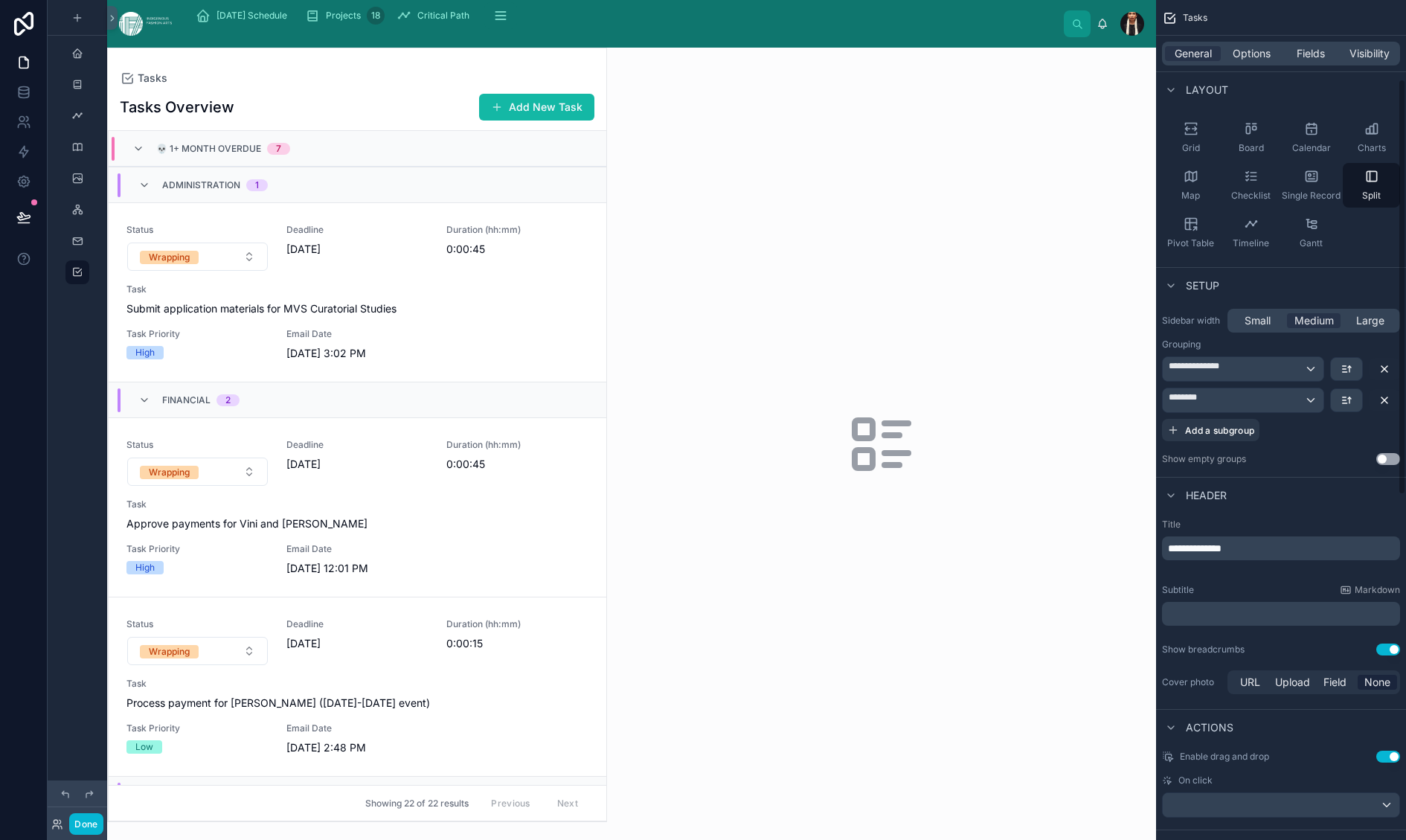
scroll to position [179, 0]
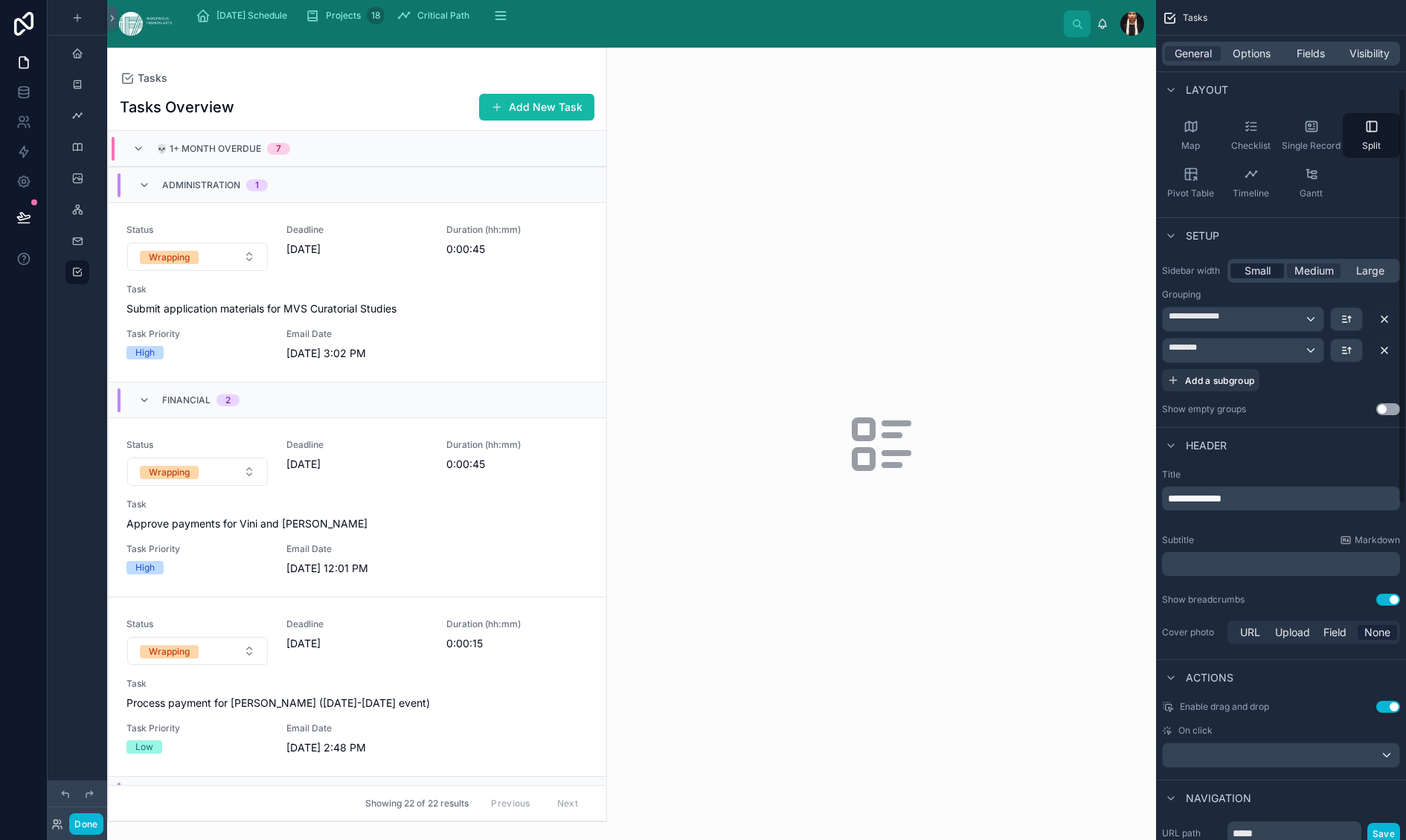
click at [983, 278] on span "Small" at bounding box center [1258, 271] width 26 height 15
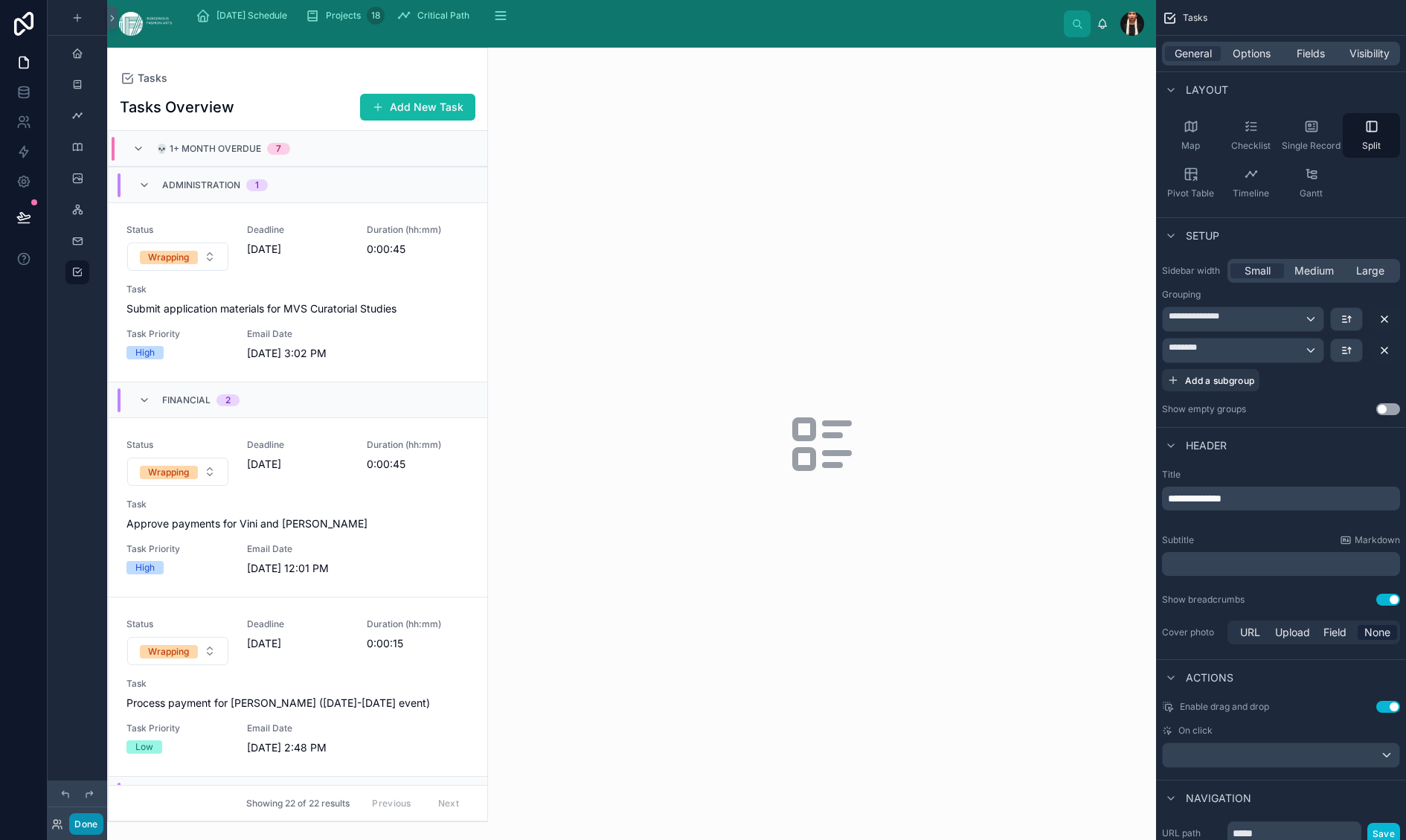
click at [102, 721] on button "Done" at bounding box center [86, 823] width 33 height 21
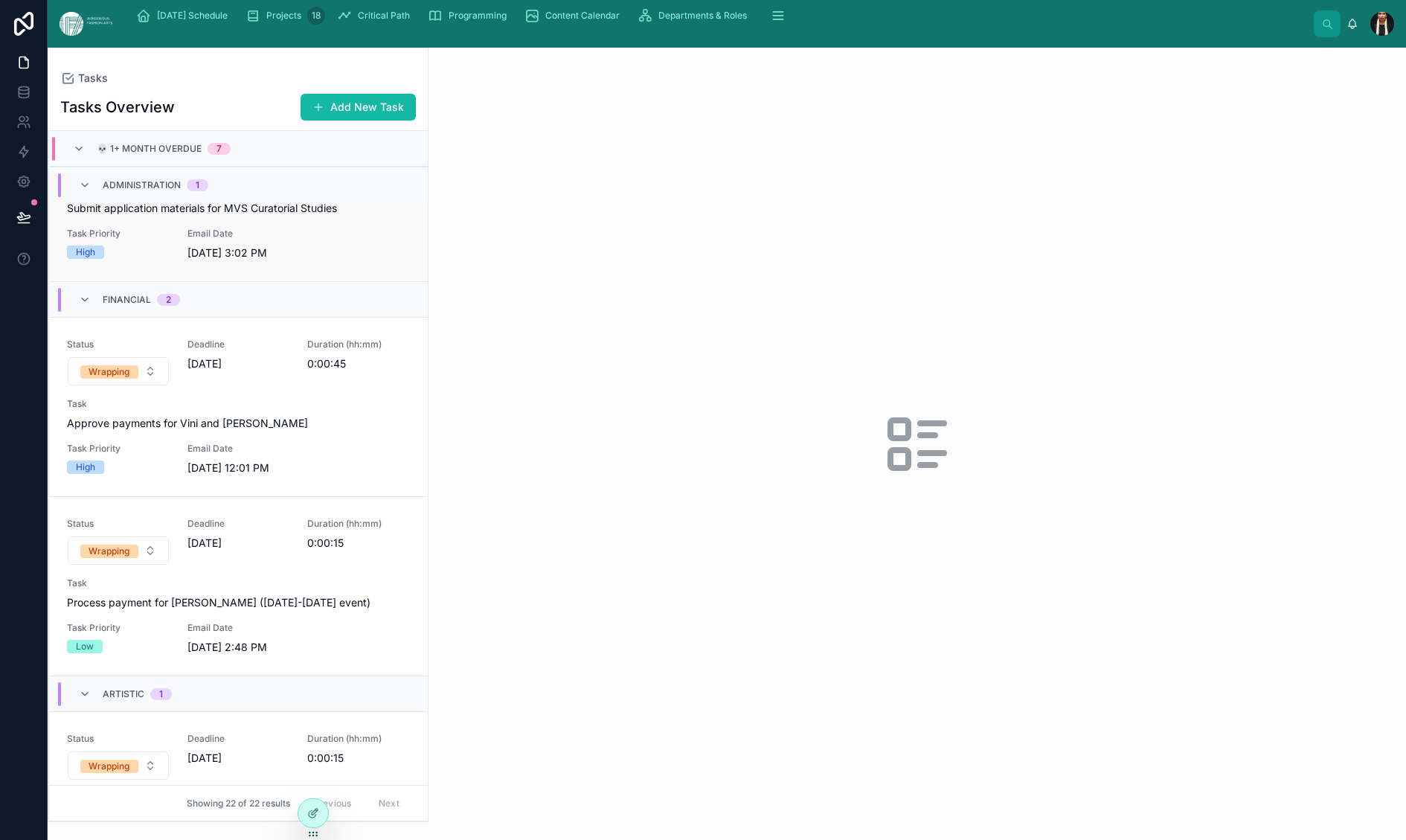
scroll to position [0, 0]
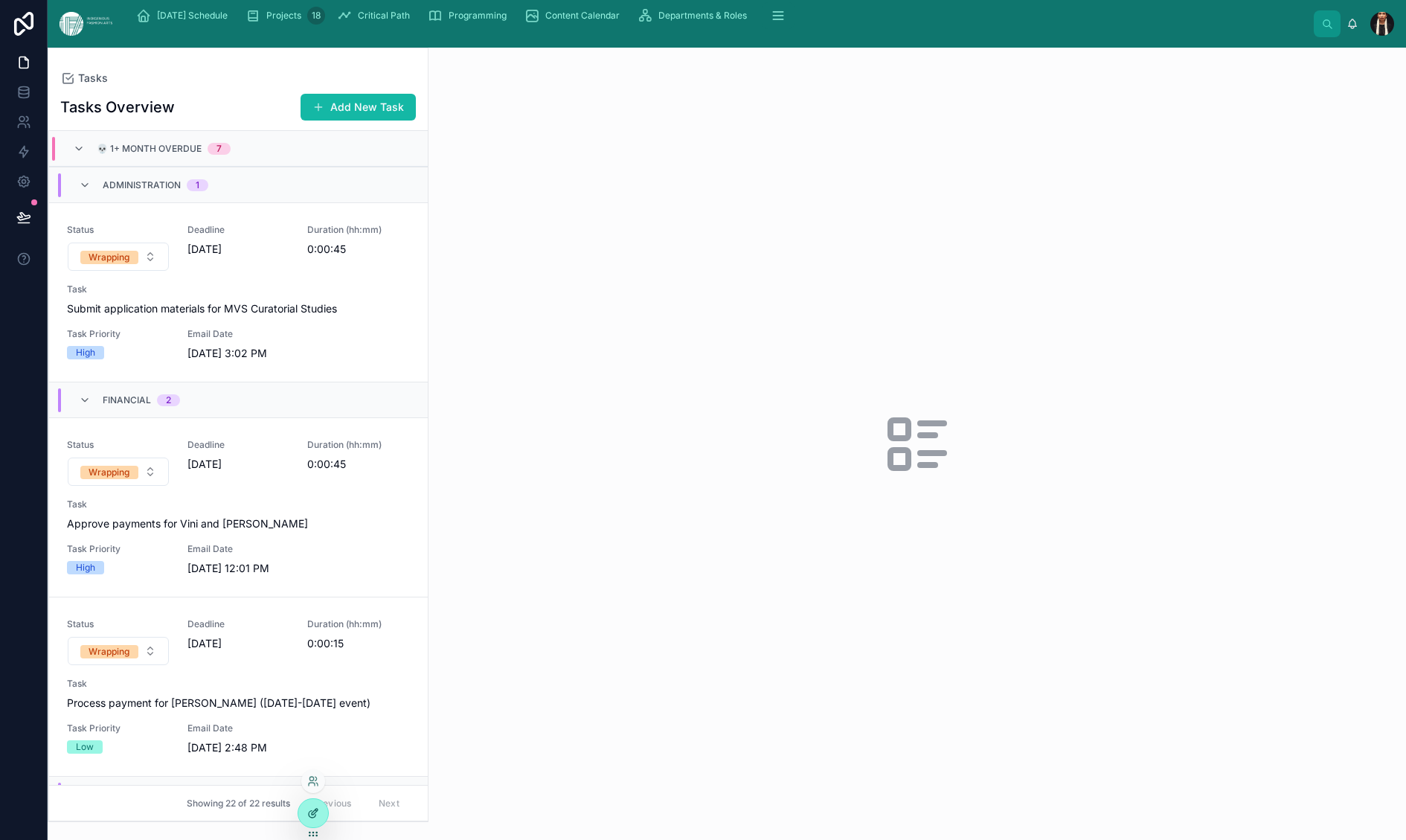
click at [322, 721] on div at bounding box center [313, 812] width 29 height 29
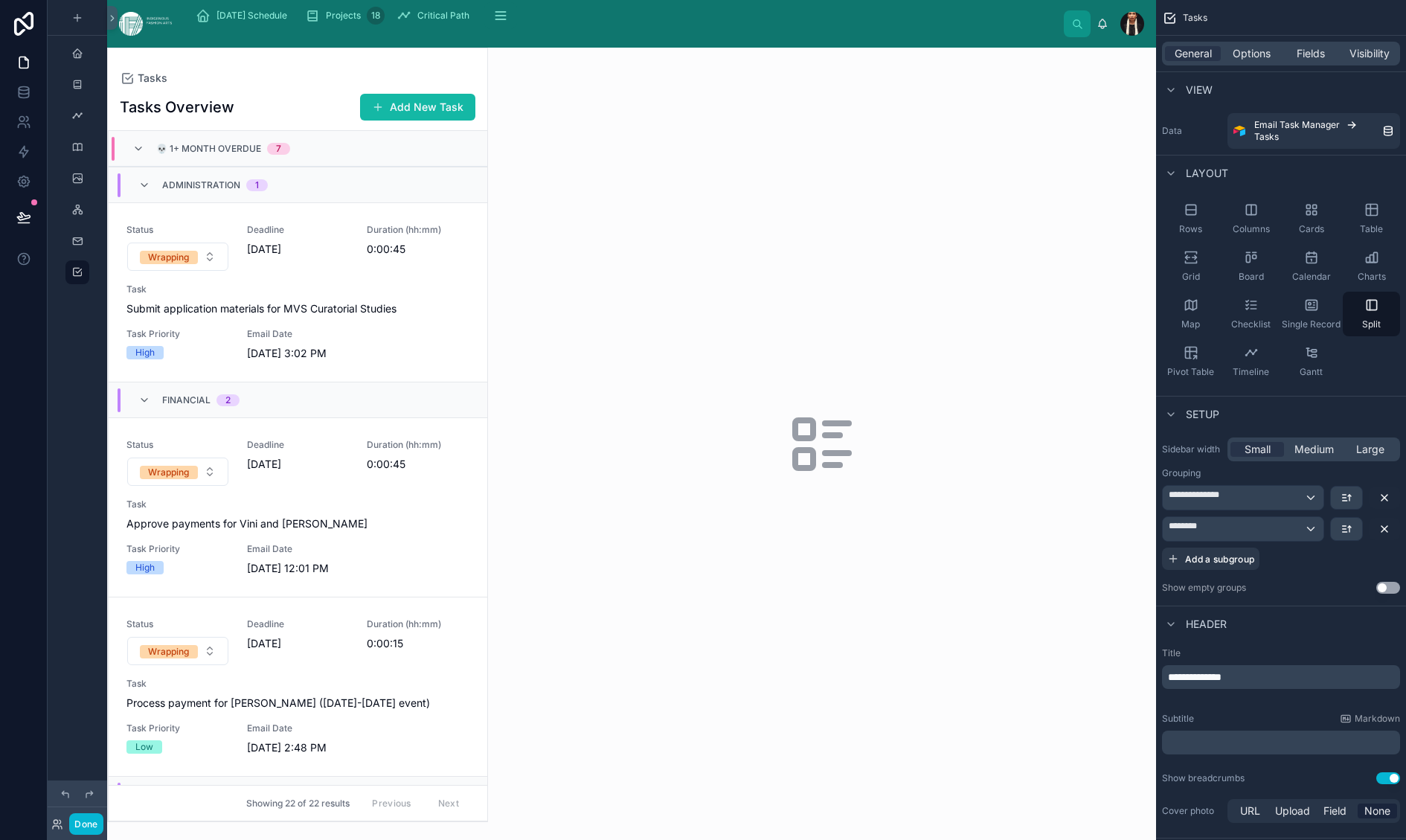
click at [487, 534] on div at bounding box center [298, 434] width 380 height 773
click at [983, 61] on span "Fields" at bounding box center [1311, 53] width 29 height 15
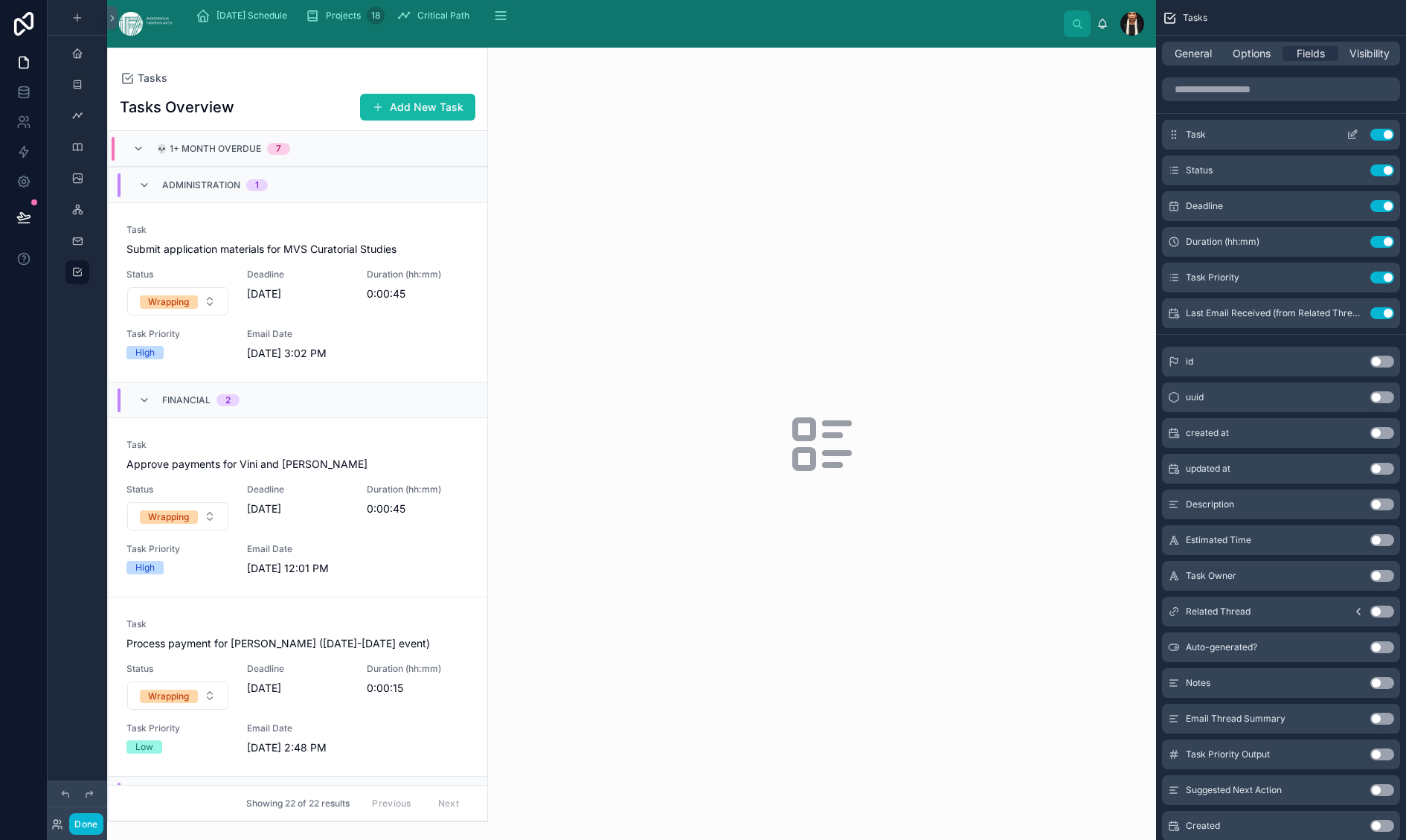
click at [983, 139] on icon "scrollable content" at bounding box center [1352, 135] width 6 height 6
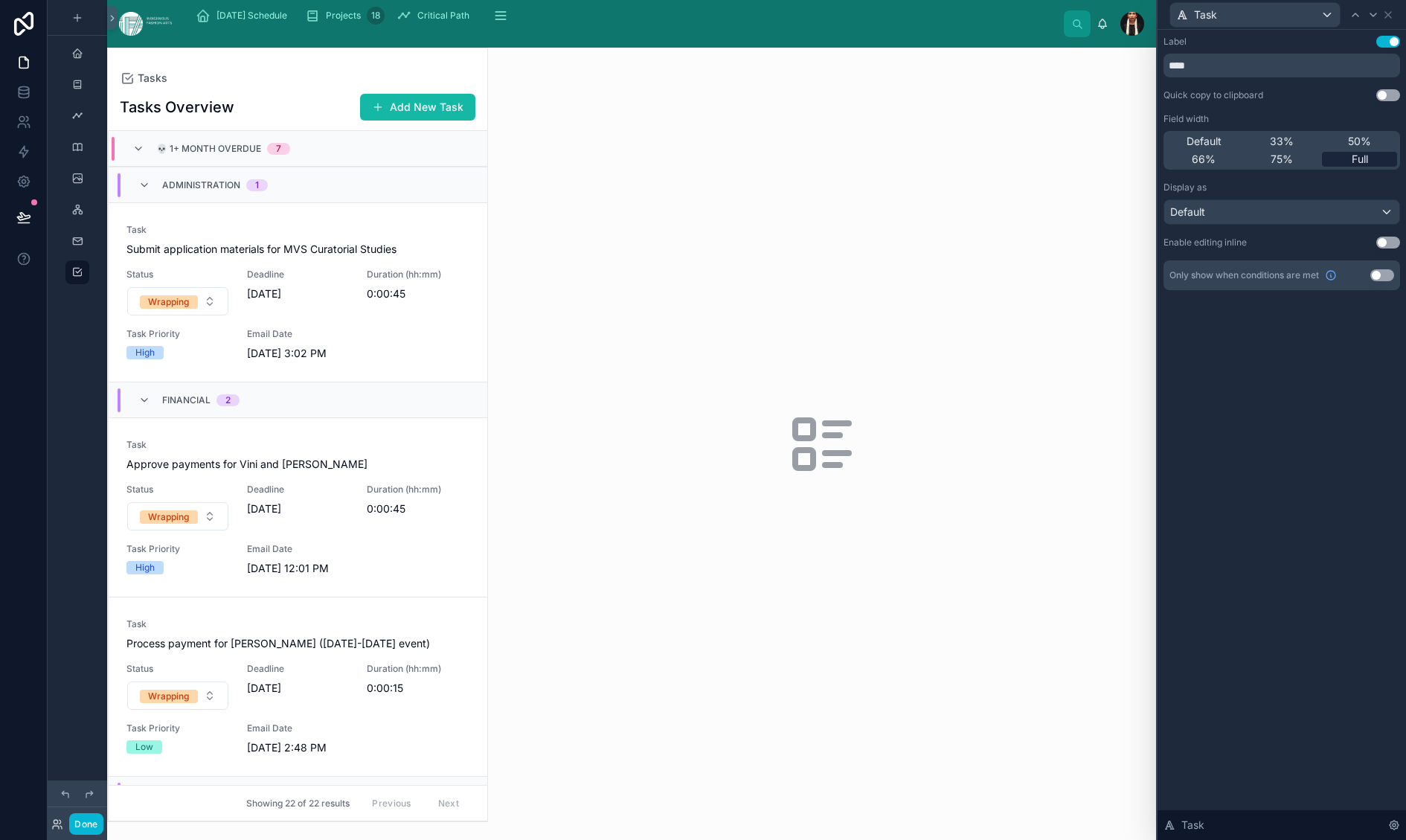
click at [983, 167] on span "Full" at bounding box center [1360, 159] width 17 height 15
click at [983, 14] on div "Task" at bounding box center [1282, 14] width 237 height 29
click at [983, 21] on icon at bounding box center [1388, 15] width 12 height 12
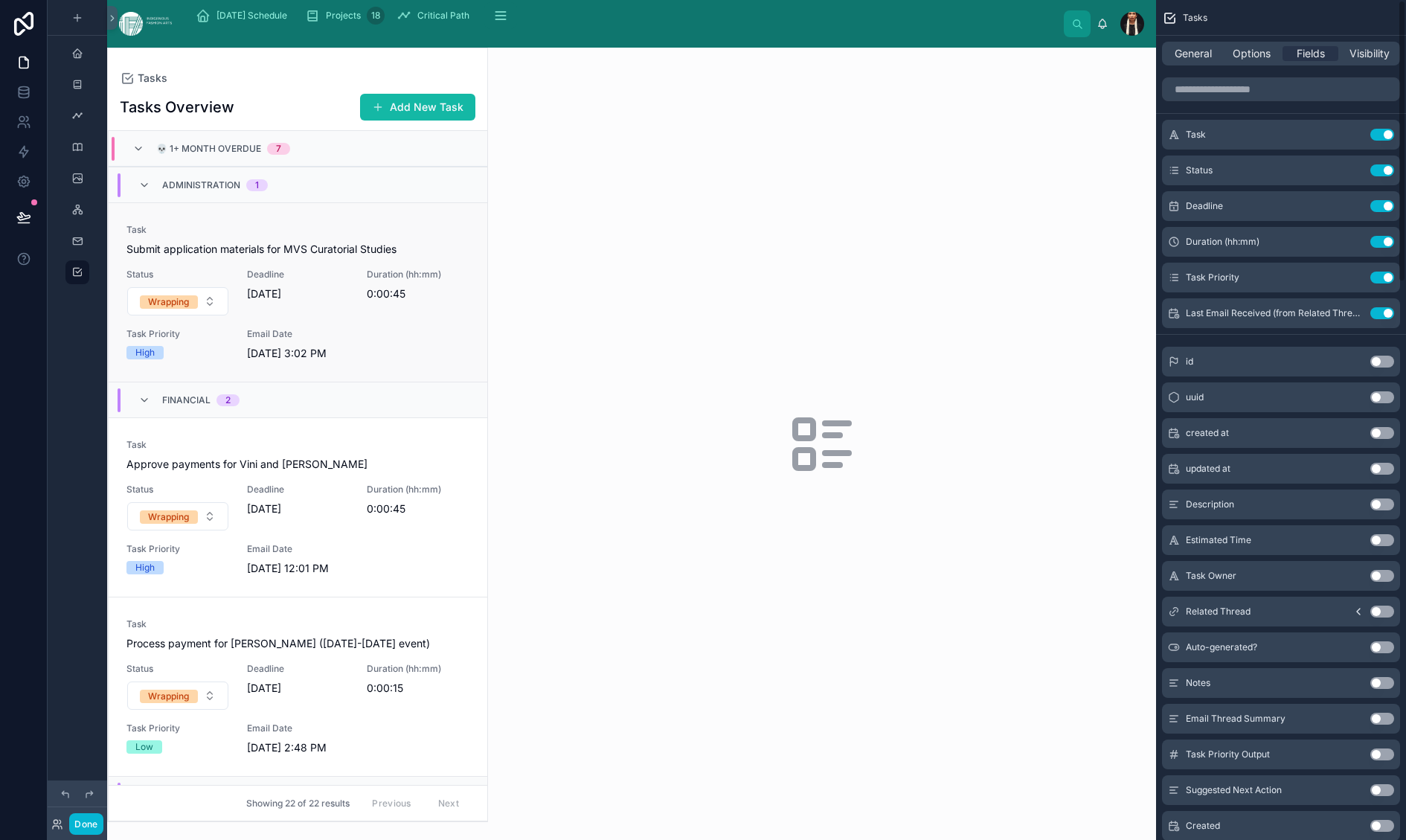
click at [431, 257] on span "Submit application materials for MVS Curatorial Studies" at bounding box center [298, 249] width 343 height 15
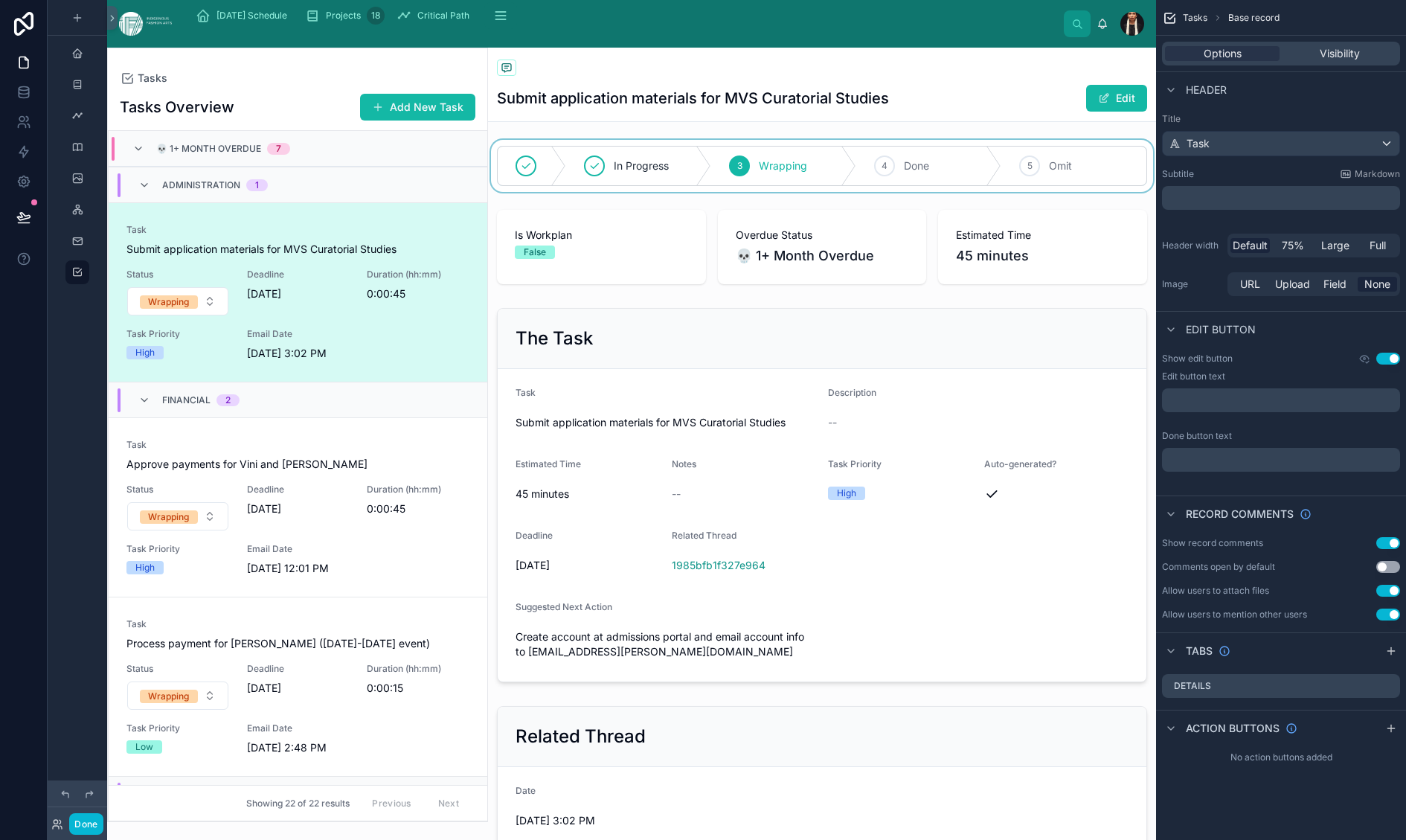
click at [638, 192] on div at bounding box center [822, 166] width 668 height 52
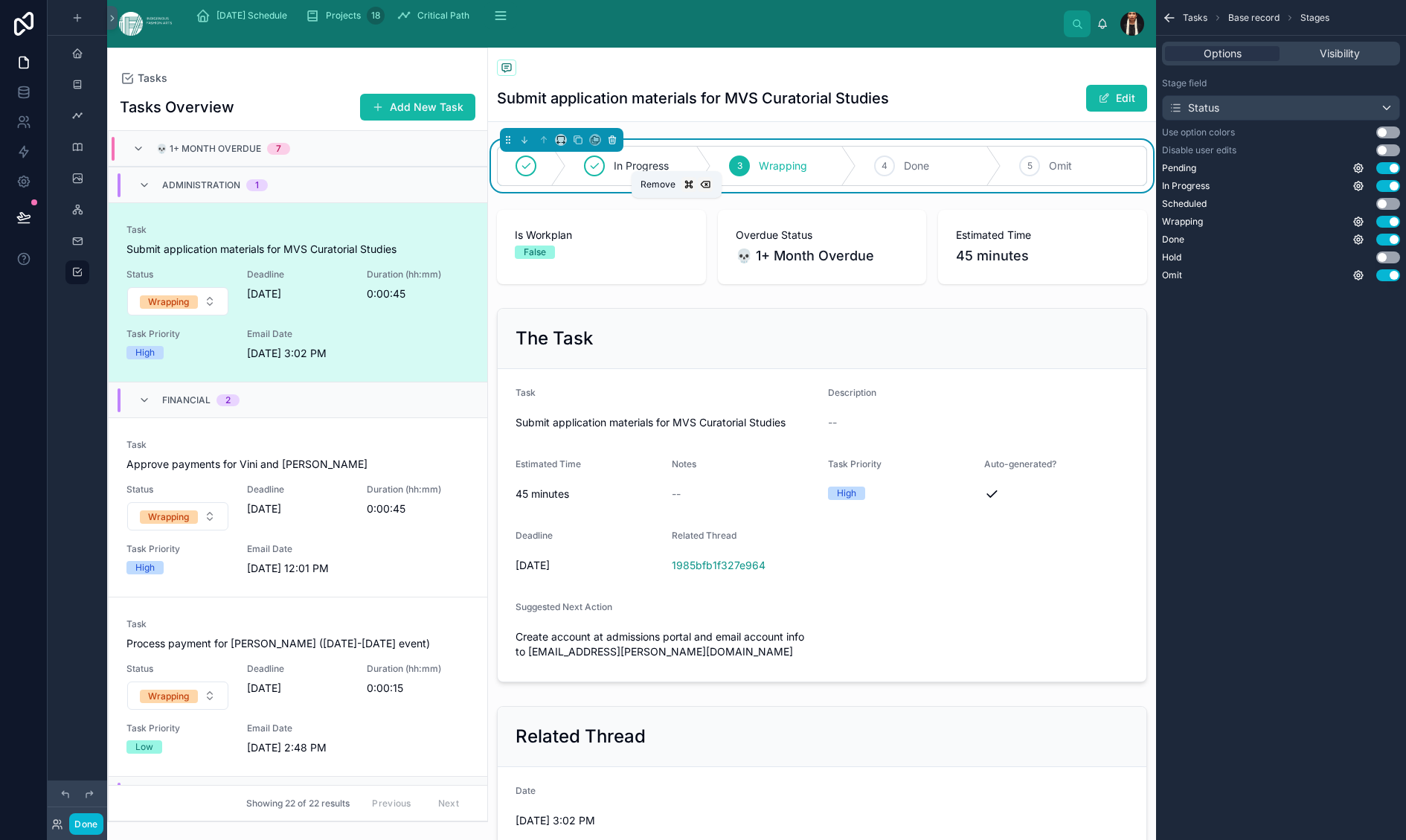
click at [620, 148] on button at bounding box center [613, 140] width 17 height 17
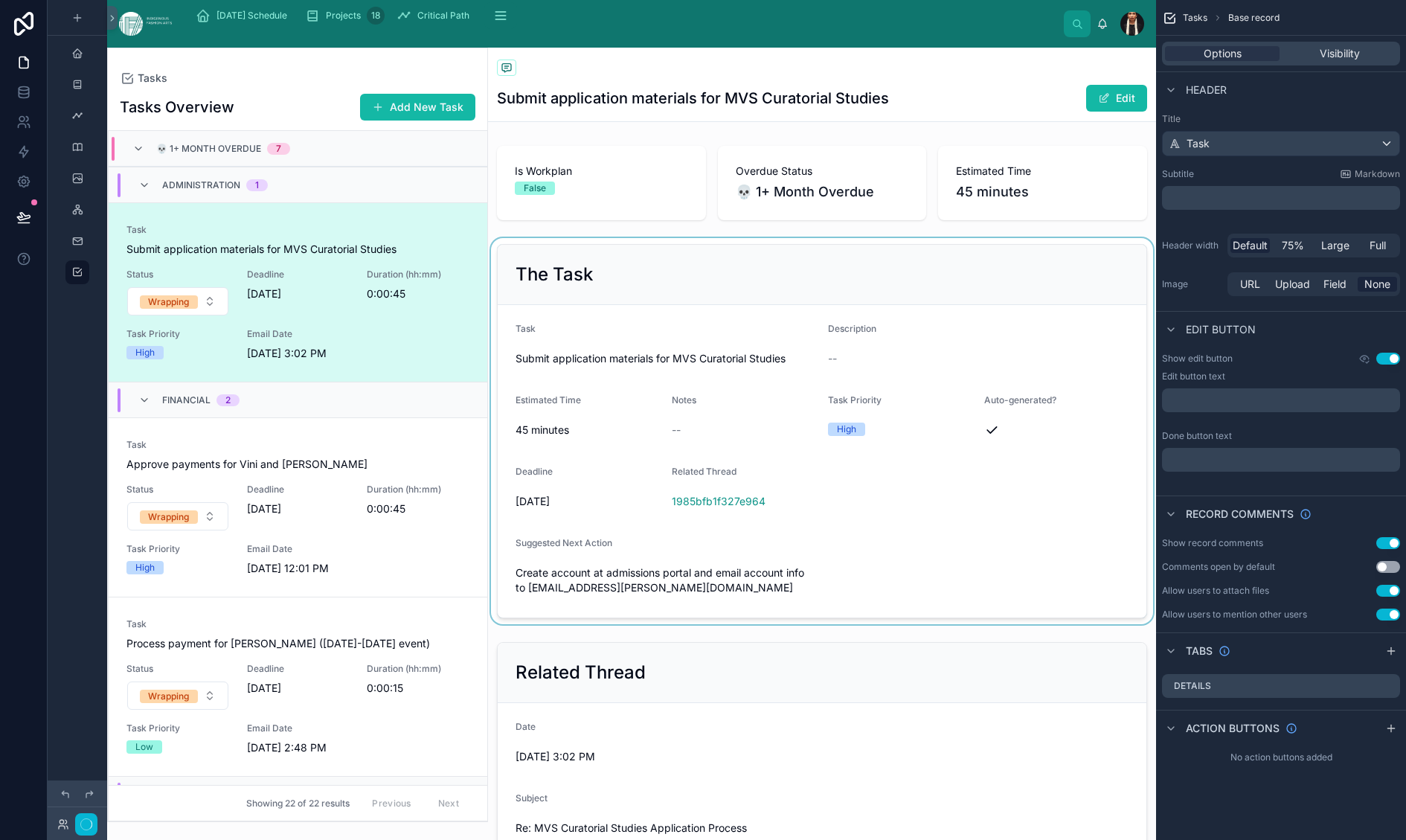
scroll to position [106, 0]
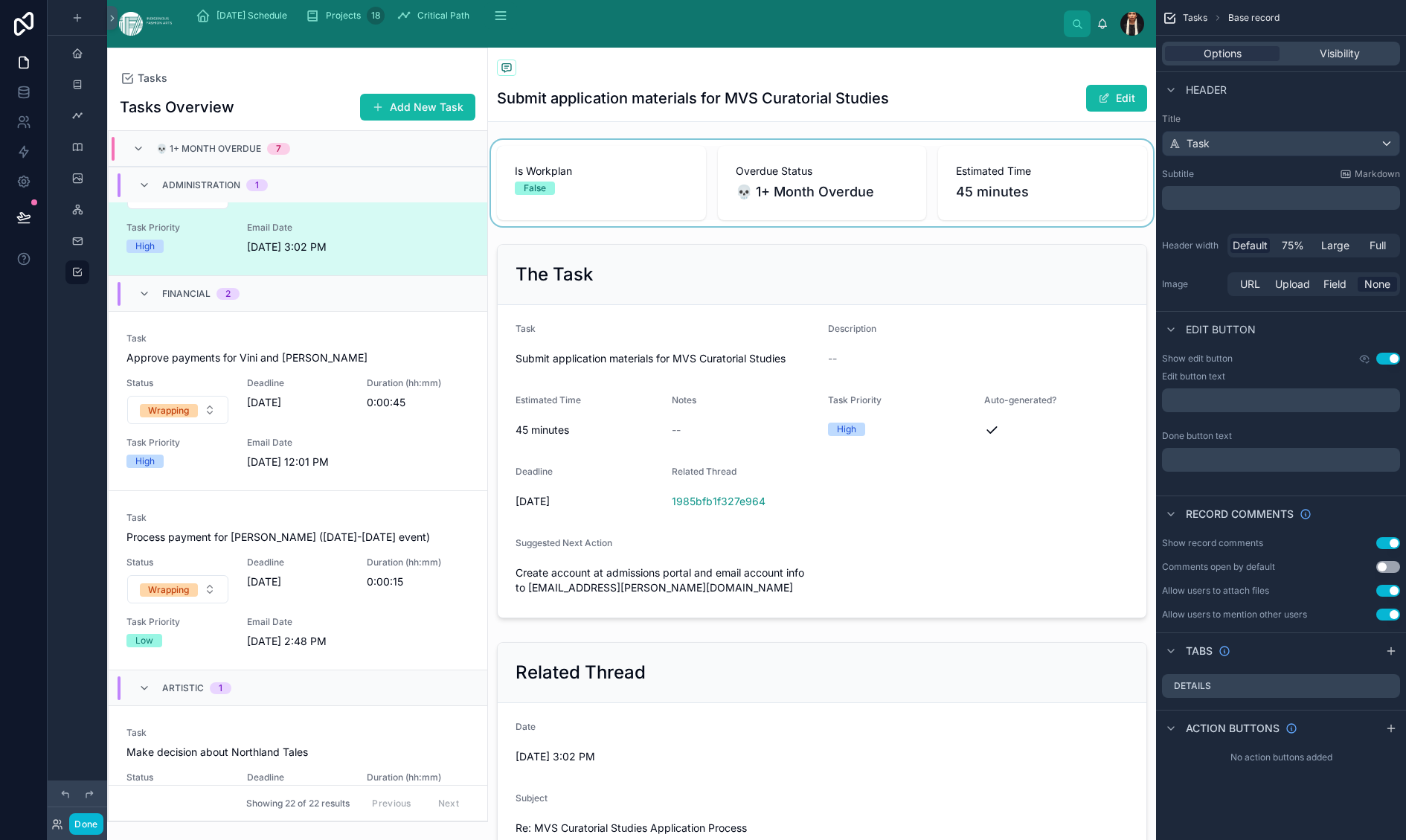
click at [616, 226] on div at bounding box center [822, 183] width 668 height 87
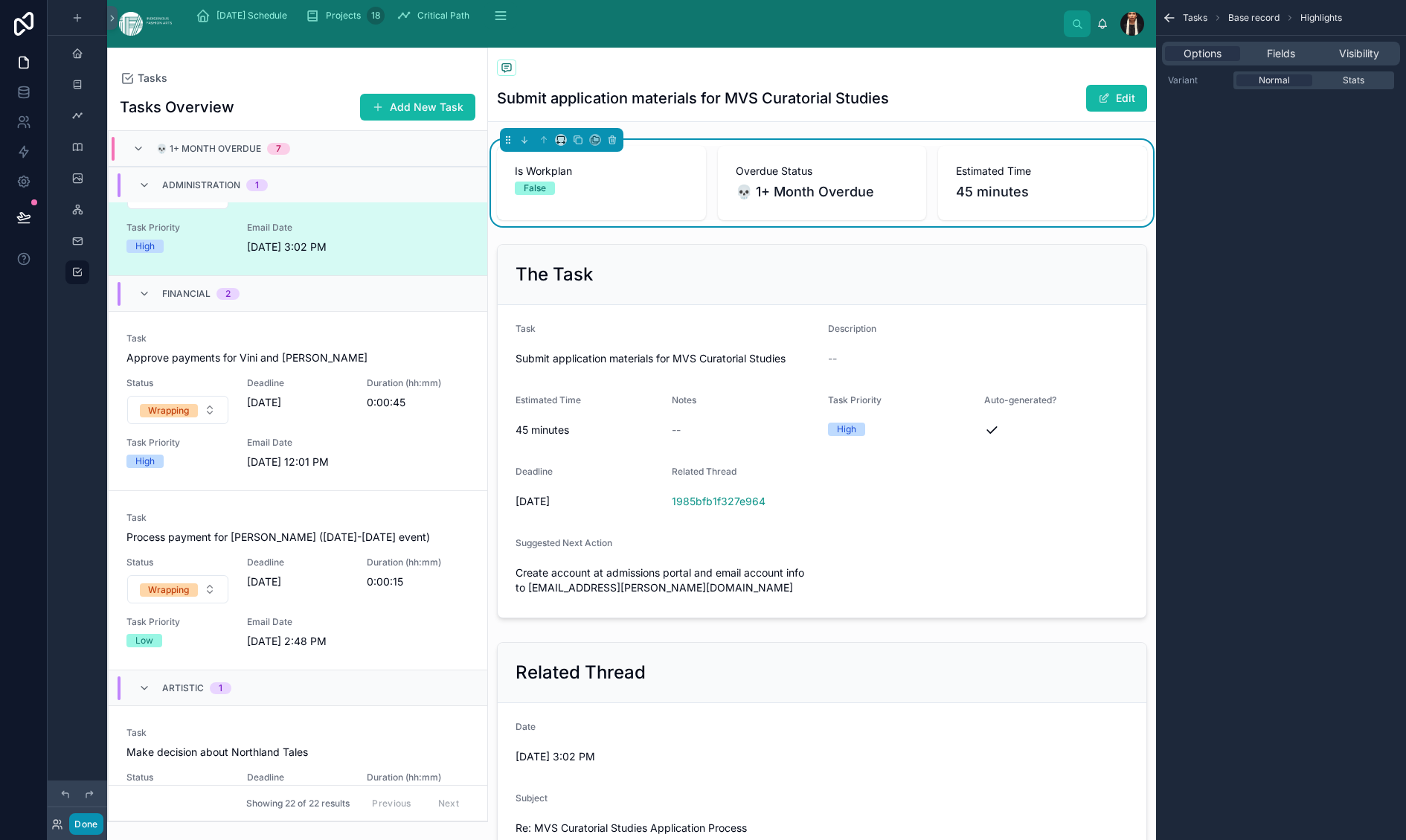
click at [102, 721] on button "Done" at bounding box center [86, 823] width 33 height 21
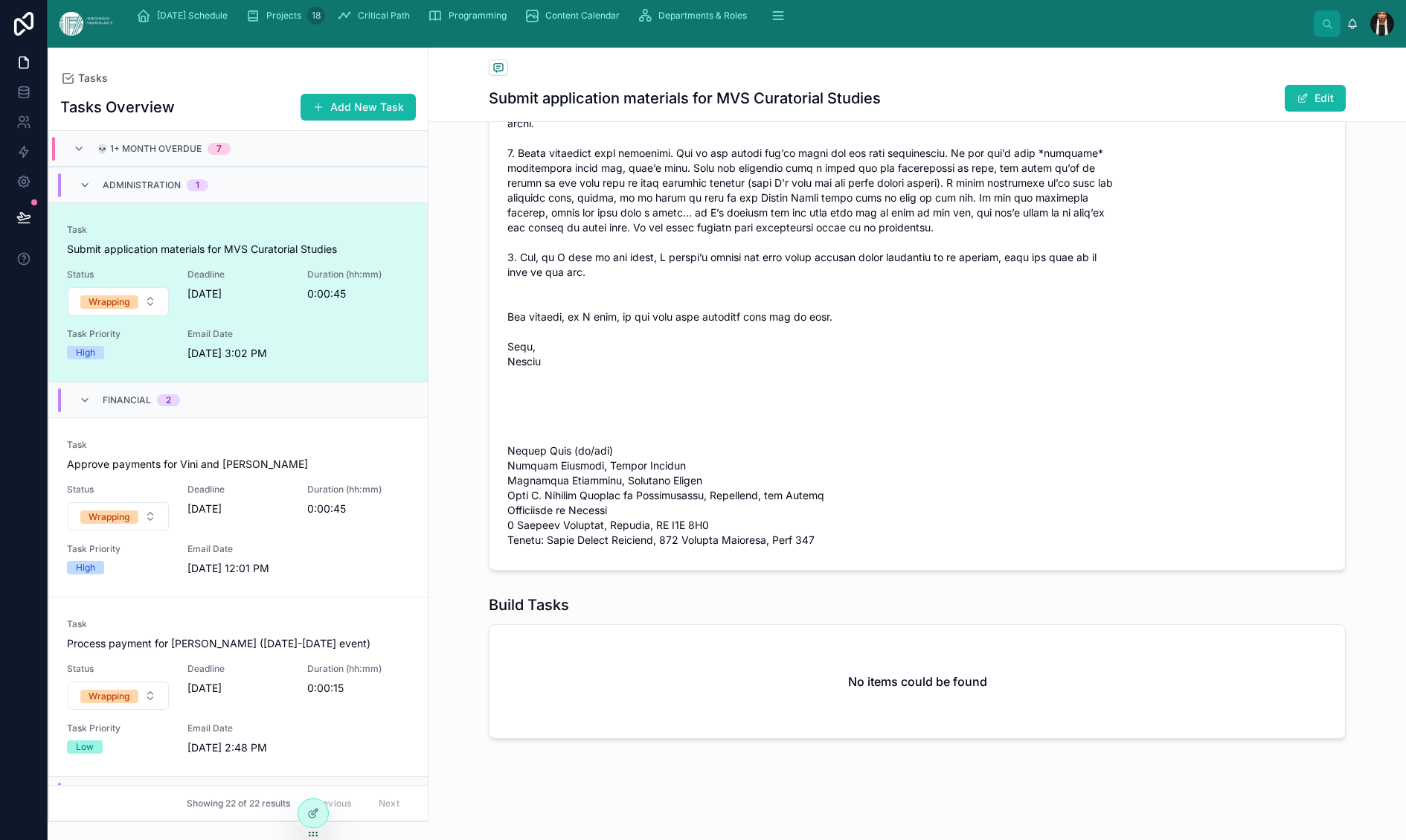
scroll to position [5163, 0]
click at [569, 594] on h1 "Build Tasks" at bounding box center [529, 604] width 80 height 21
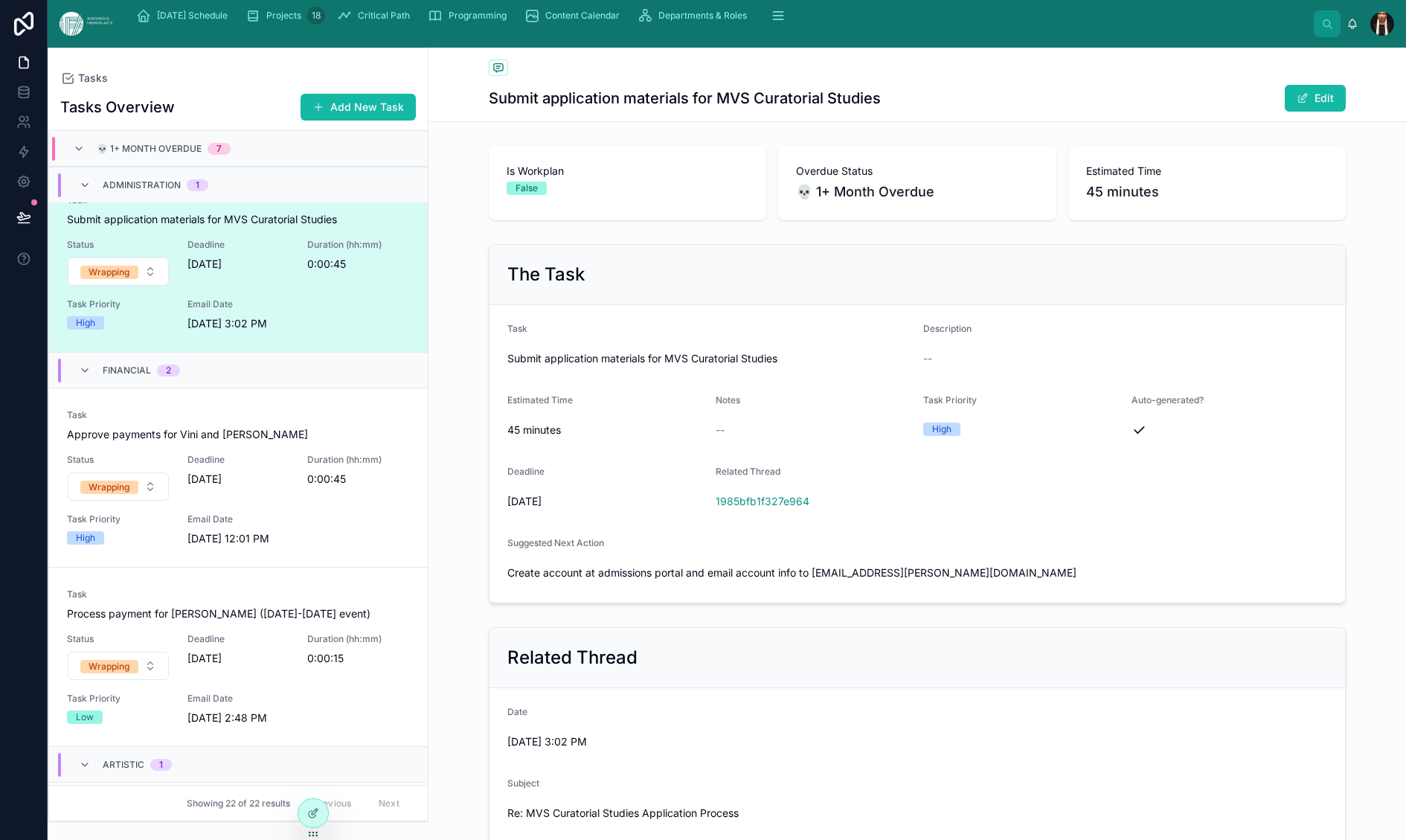
scroll to position [0, 0]
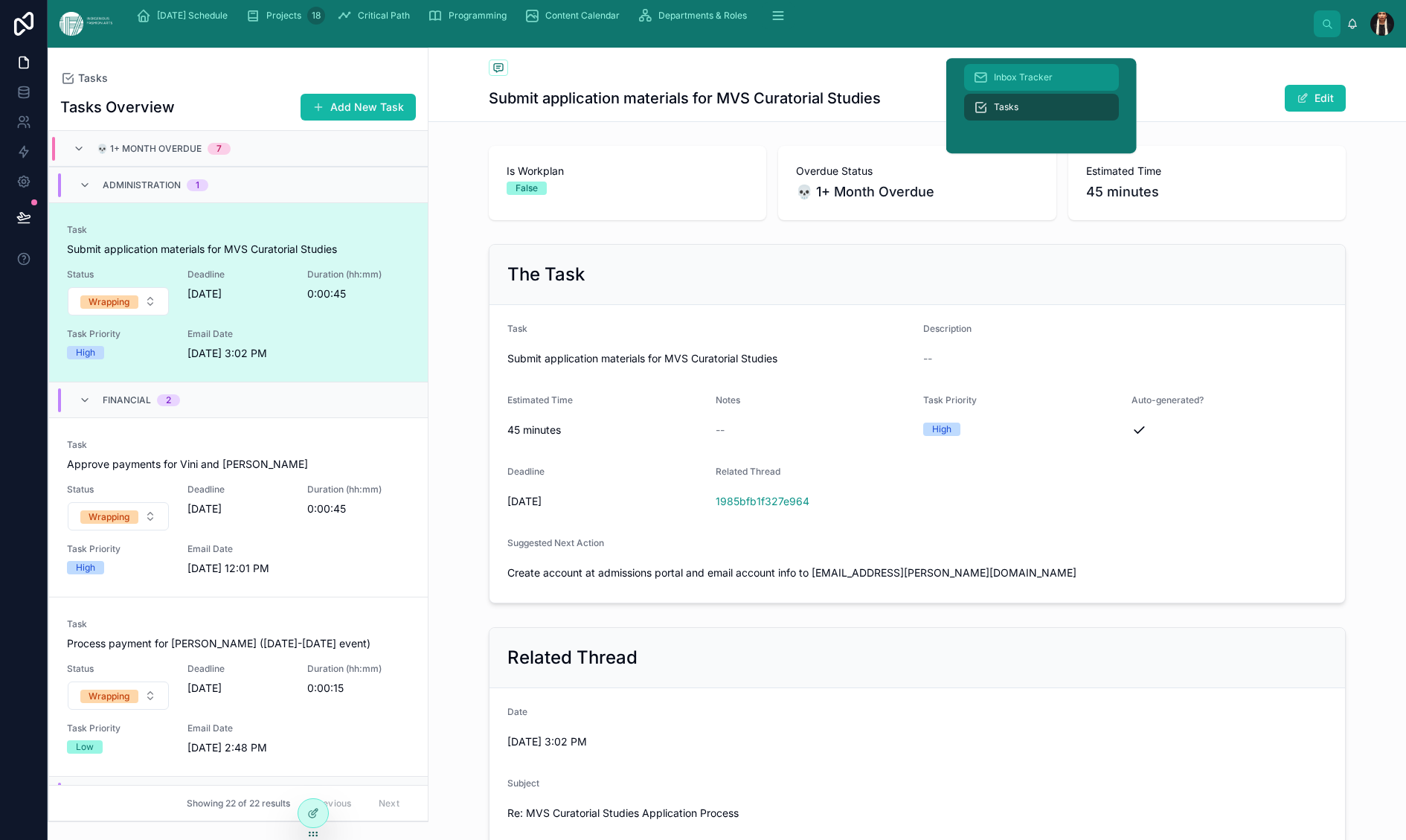
click at [983, 80] on span "Inbox Tracker" at bounding box center [1024, 77] width 59 height 12
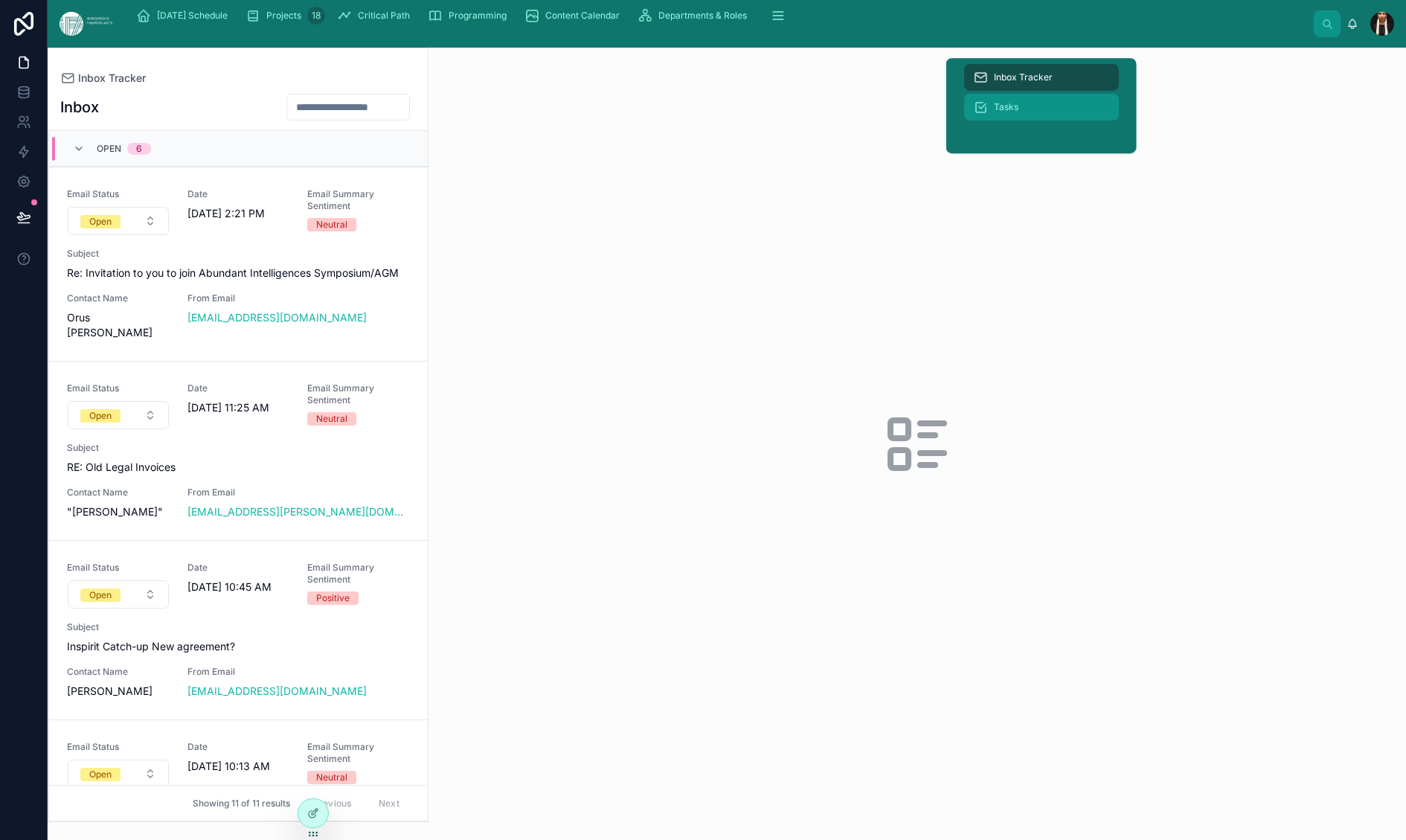
click at [983, 119] on div "Tasks" at bounding box center [1041, 107] width 137 height 24
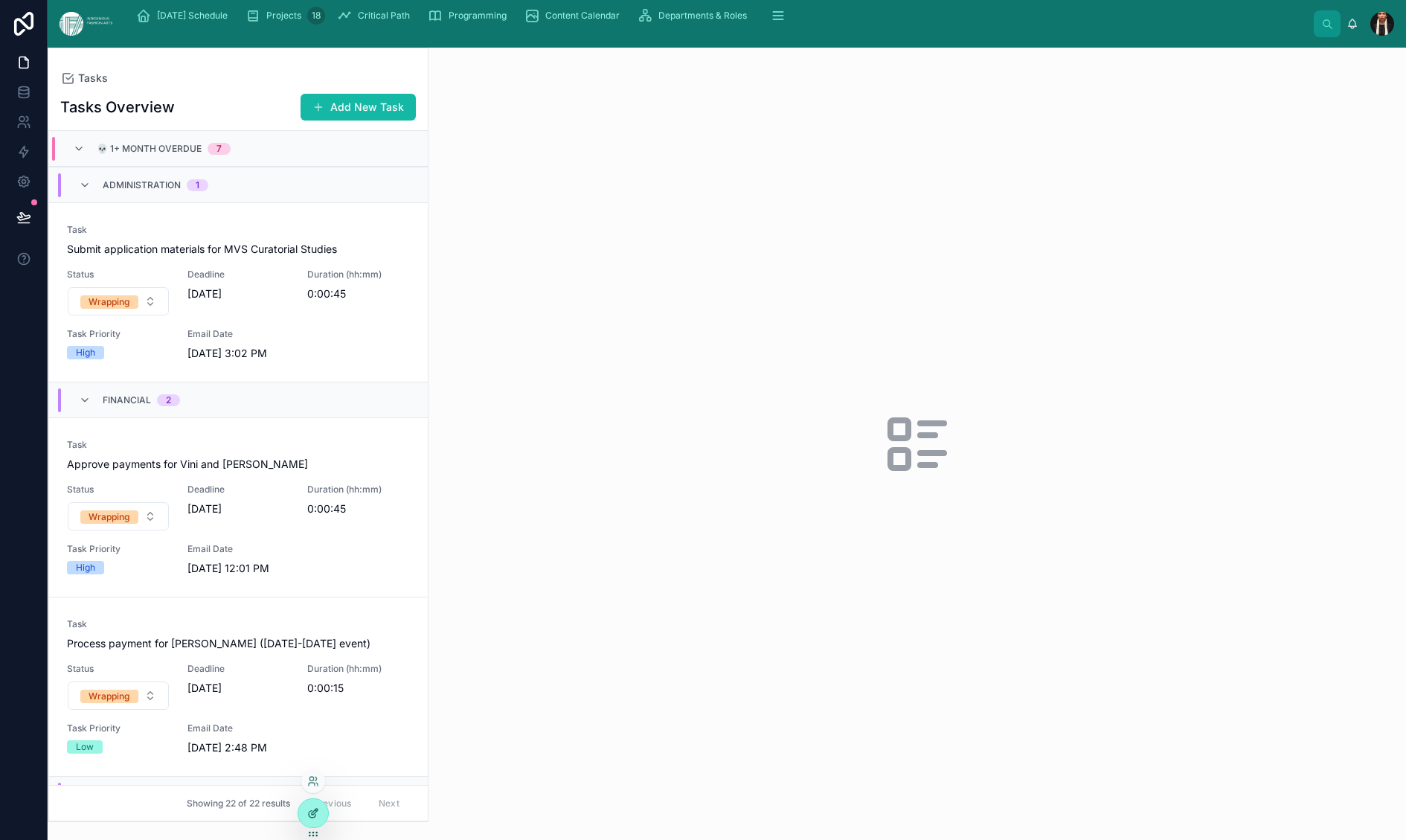
click at [306, 721] on div at bounding box center [313, 812] width 29 height 29
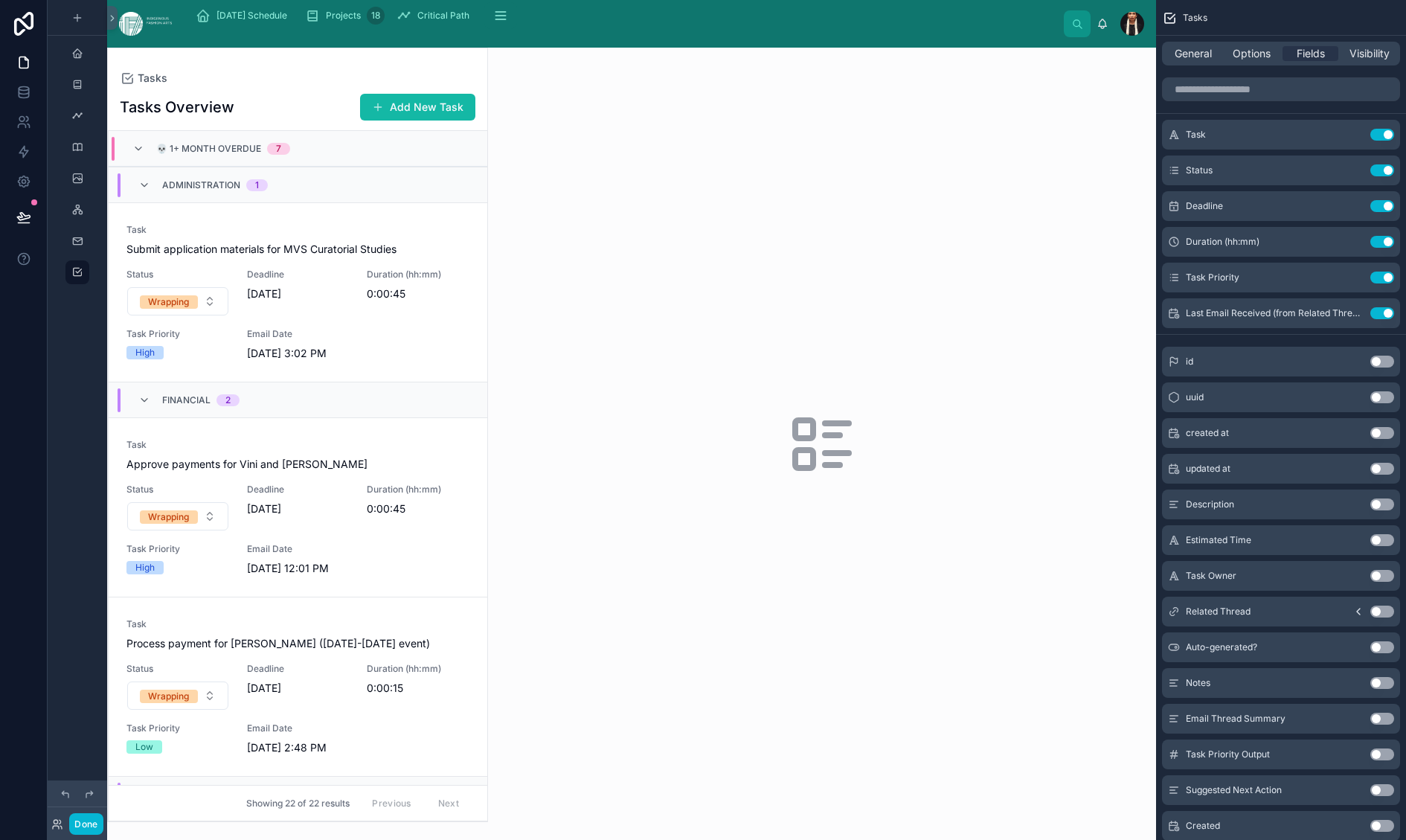
click at [286, 158] on div at bounding box center [298, 434] width 380 height 773
click at [983, 61] on span "Options" at bounding box center [1251, 53] width 38 height 15
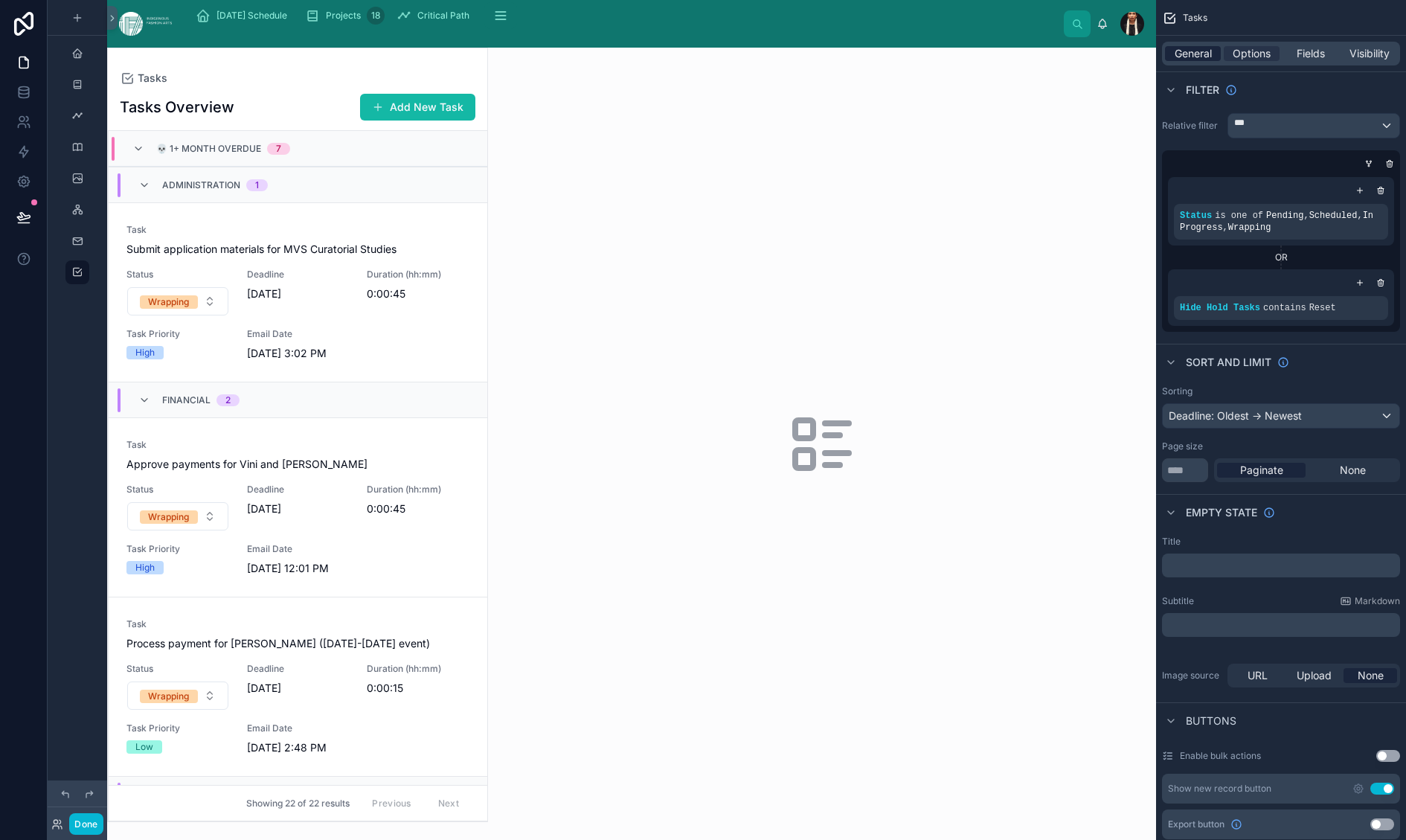
click at [983, 61] on span "General" at bounding box center [1193, 53] width 37 height 15
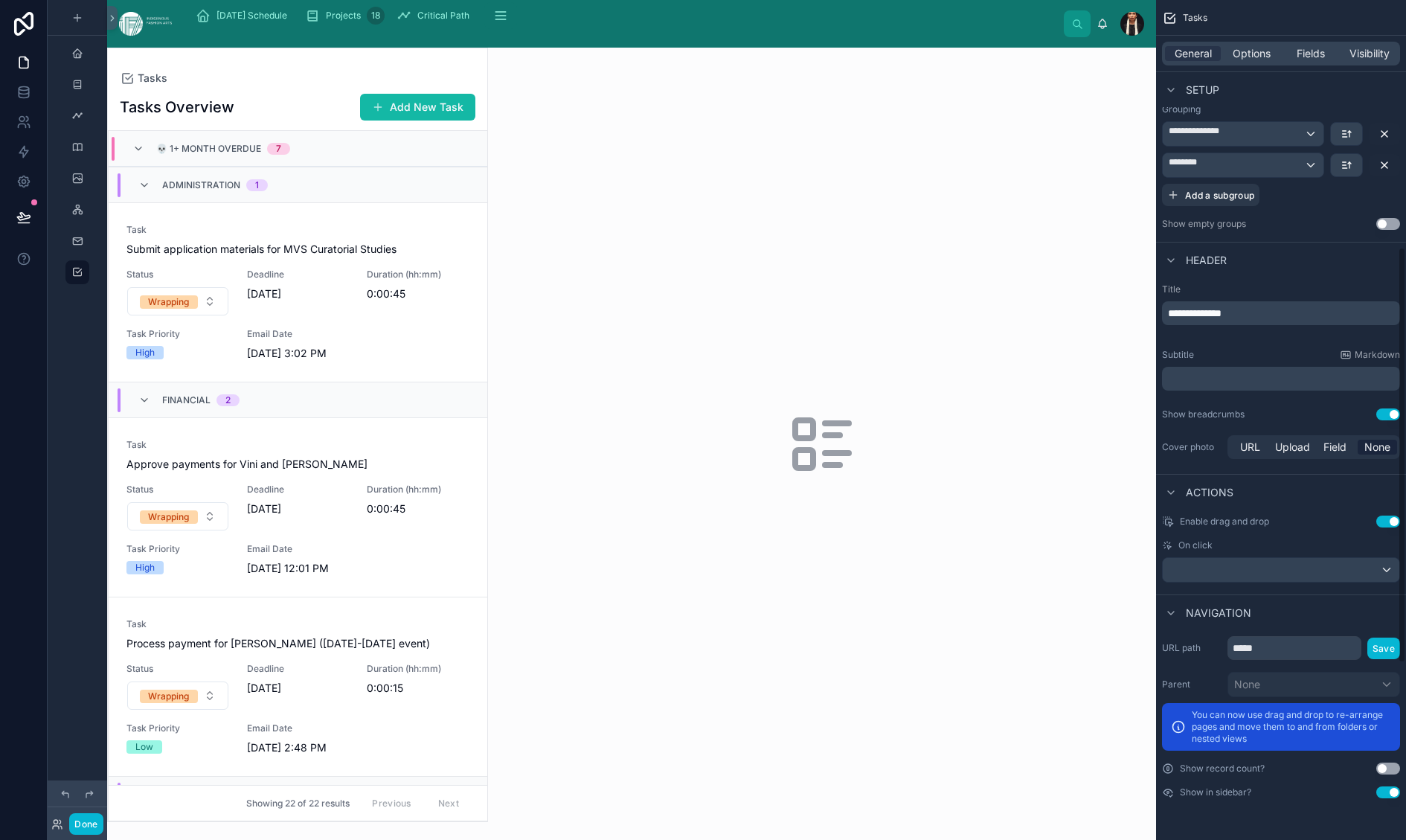
scroll to position [500, 0]
click at [983, 319] on span "**********" at bounding box center [1195, 312] width 53 height 10
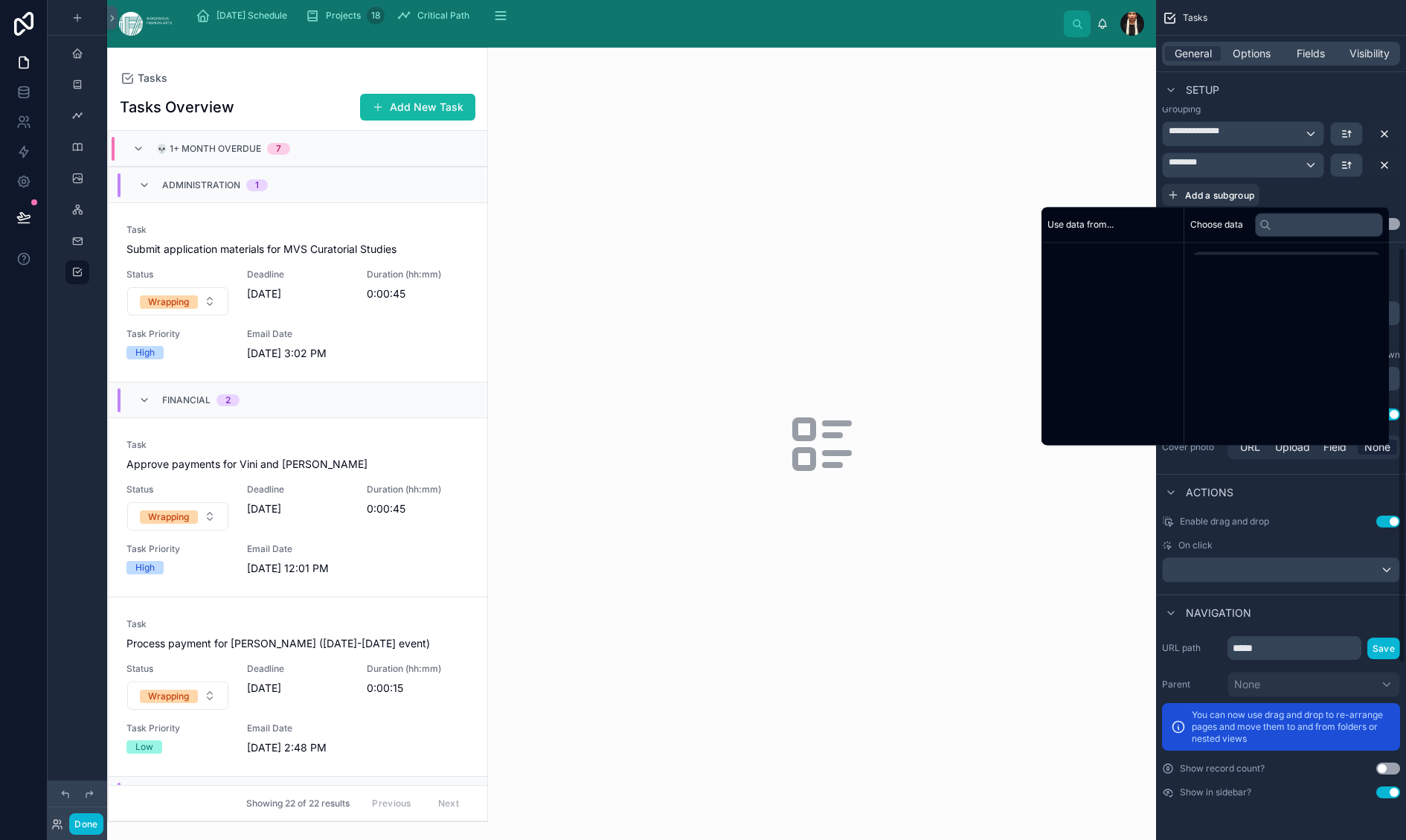
click at [983, 319] on span "**********" at bounding box center [1195, 312] width 53 height 10
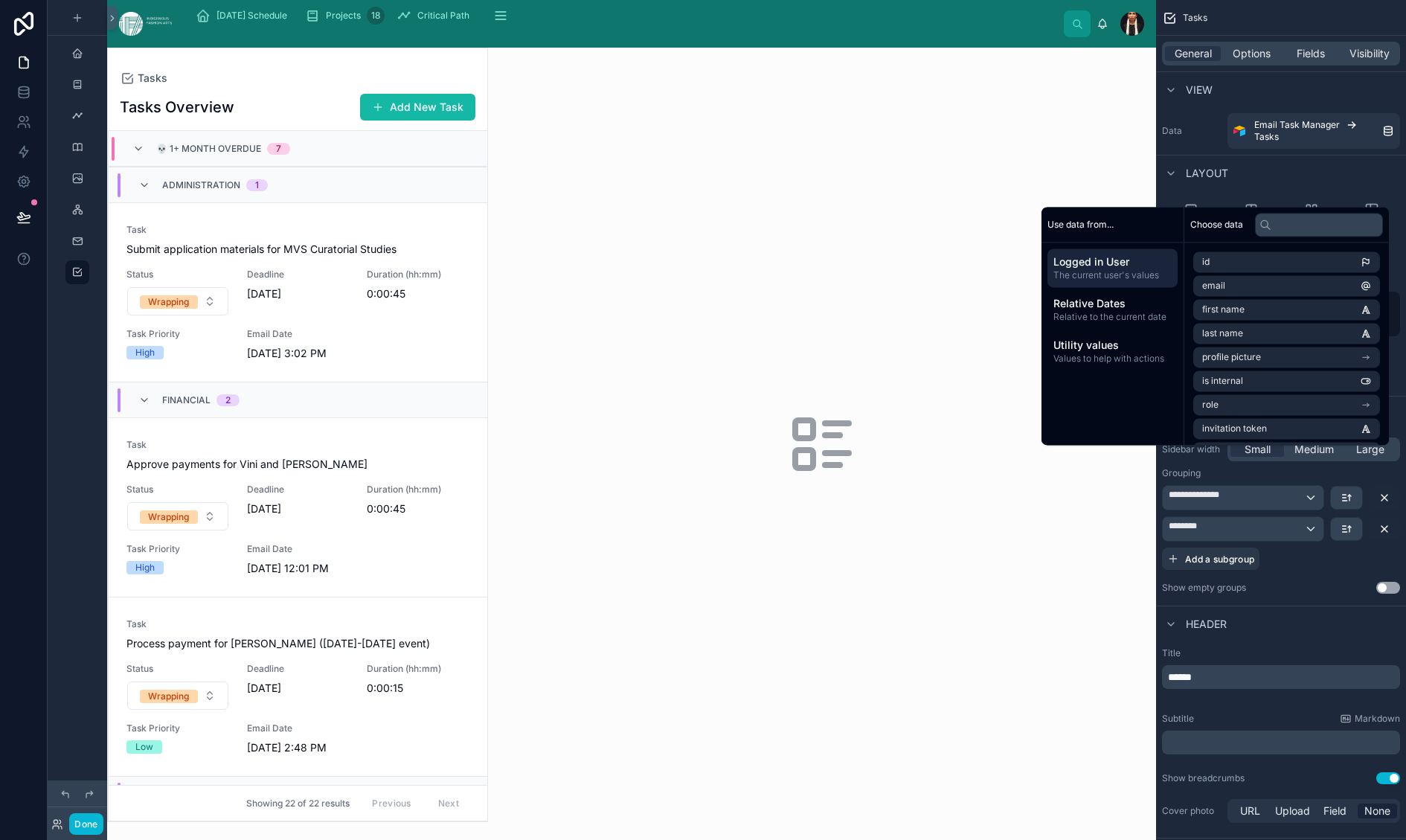
scroll to position [500, 0]
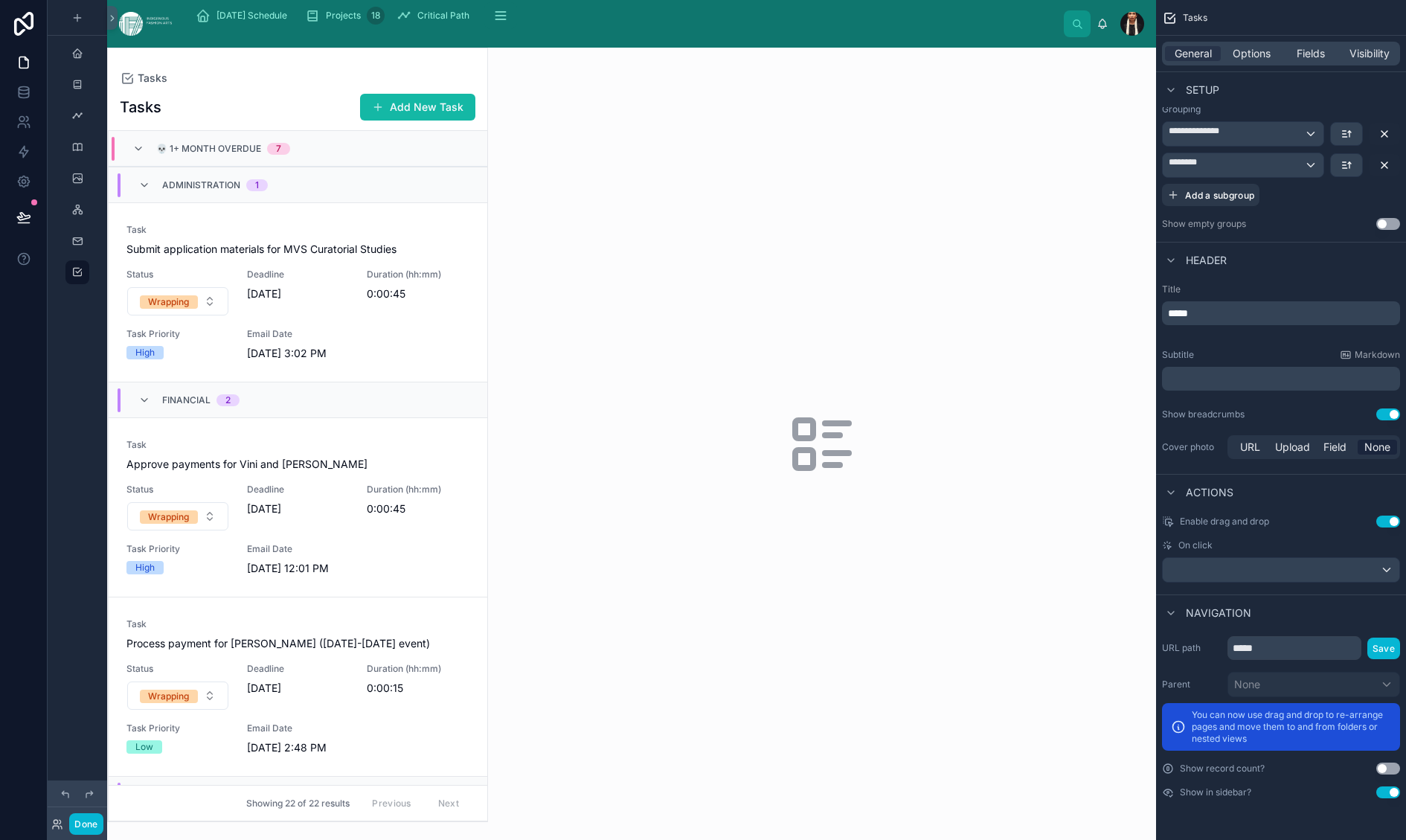
click at [435, 97] on div "Tasks Tasks Add New Task 💀 1+ Month Overdue 7 Administration 1 Task Submit appl…" at bounding box center [297, 435] width 381 height 775
click at [102, 813] on button "Done" at bounding box center [86, 823] width 33 height 21
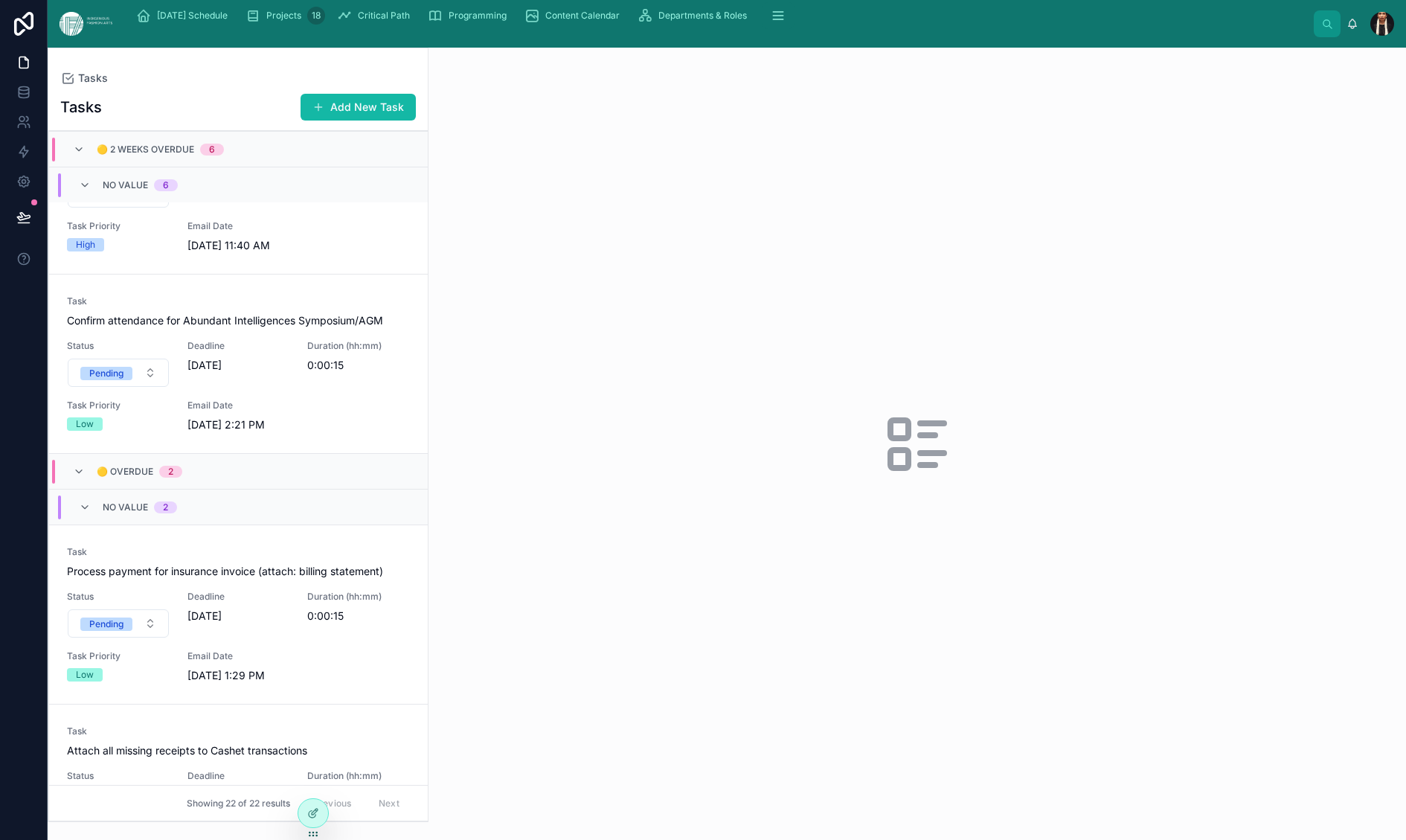
scroll to position [2596, 0]
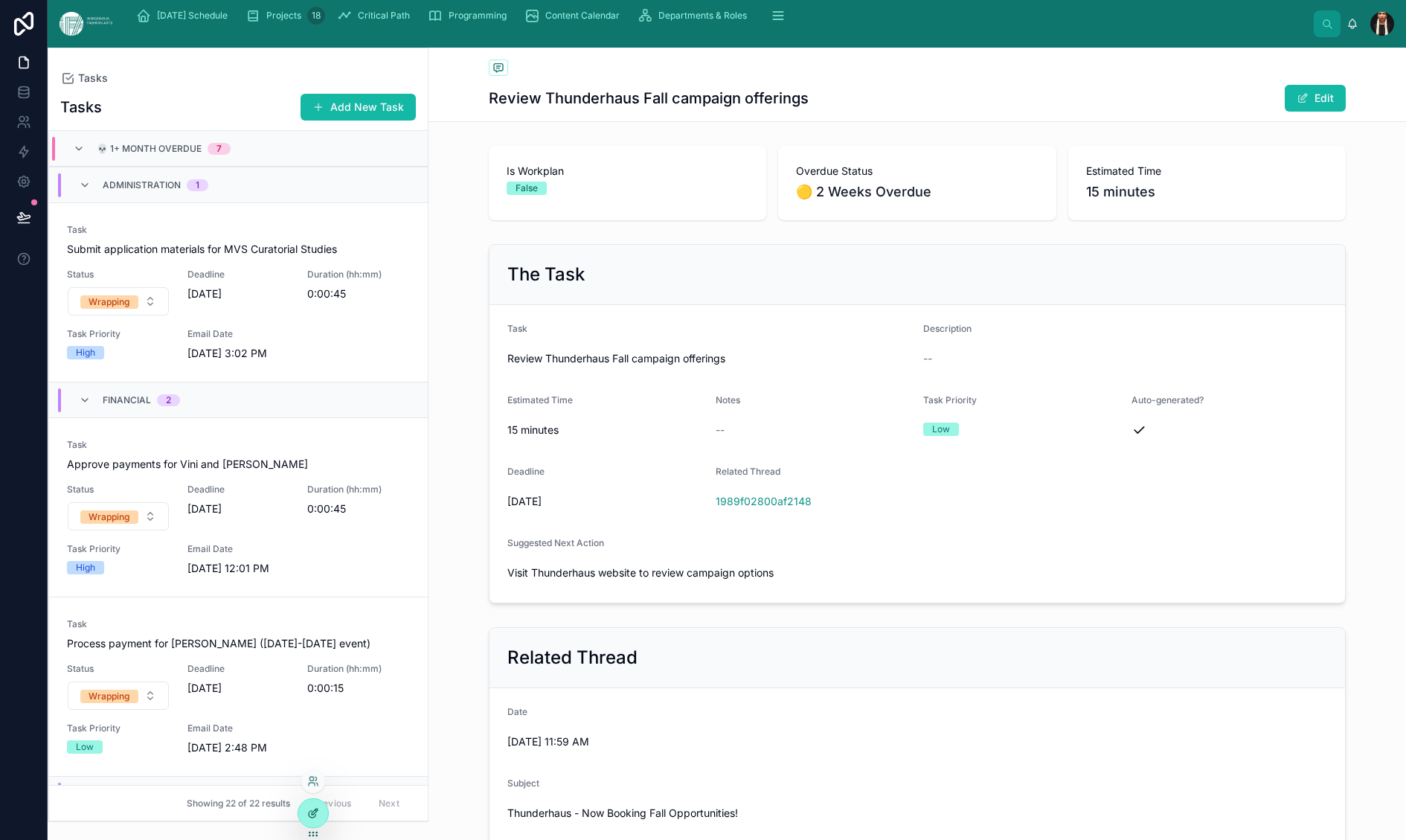
click at [316, 827] on div at bounding box center [313, 812] width 29 height 29
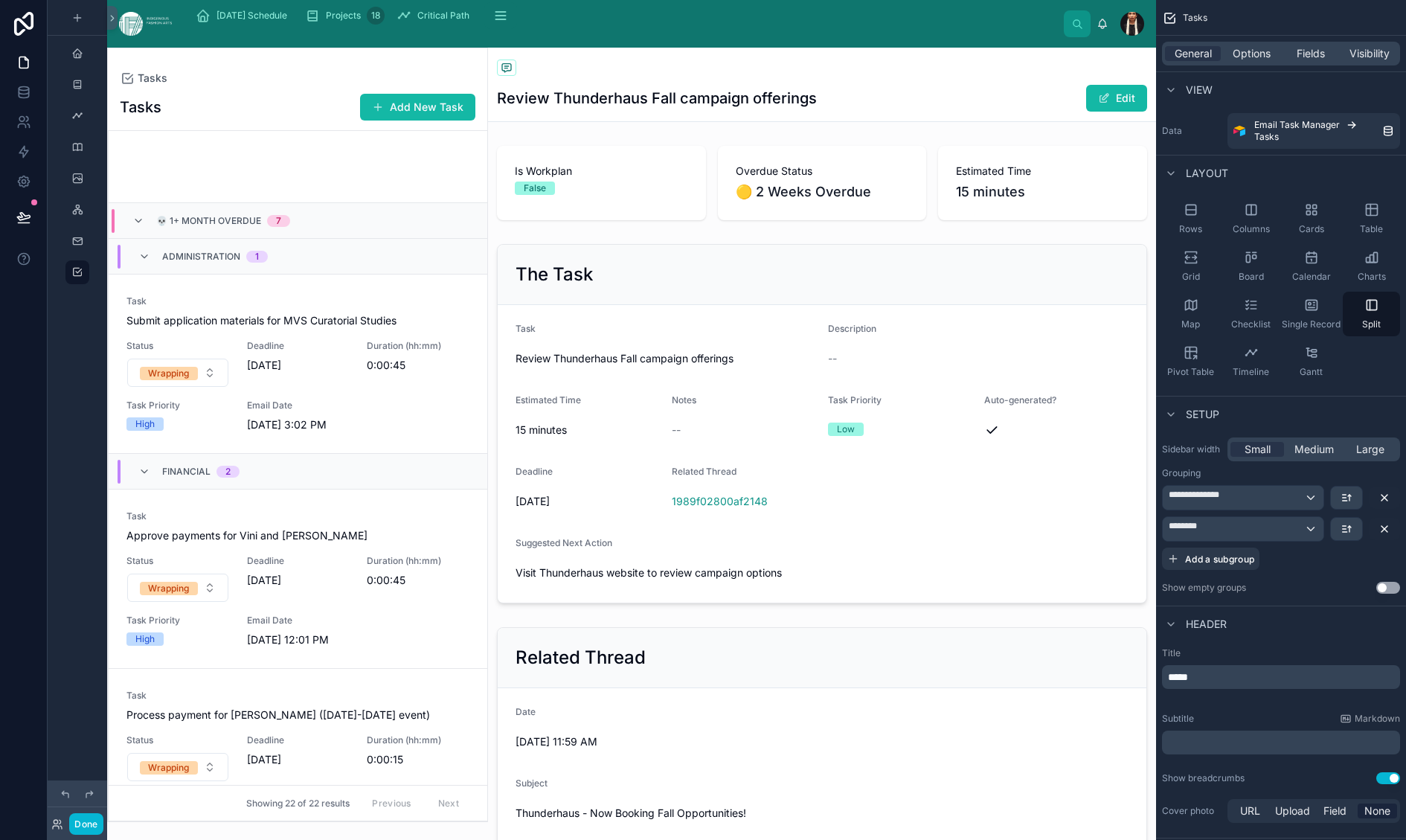
scroll to position [2927, 0]
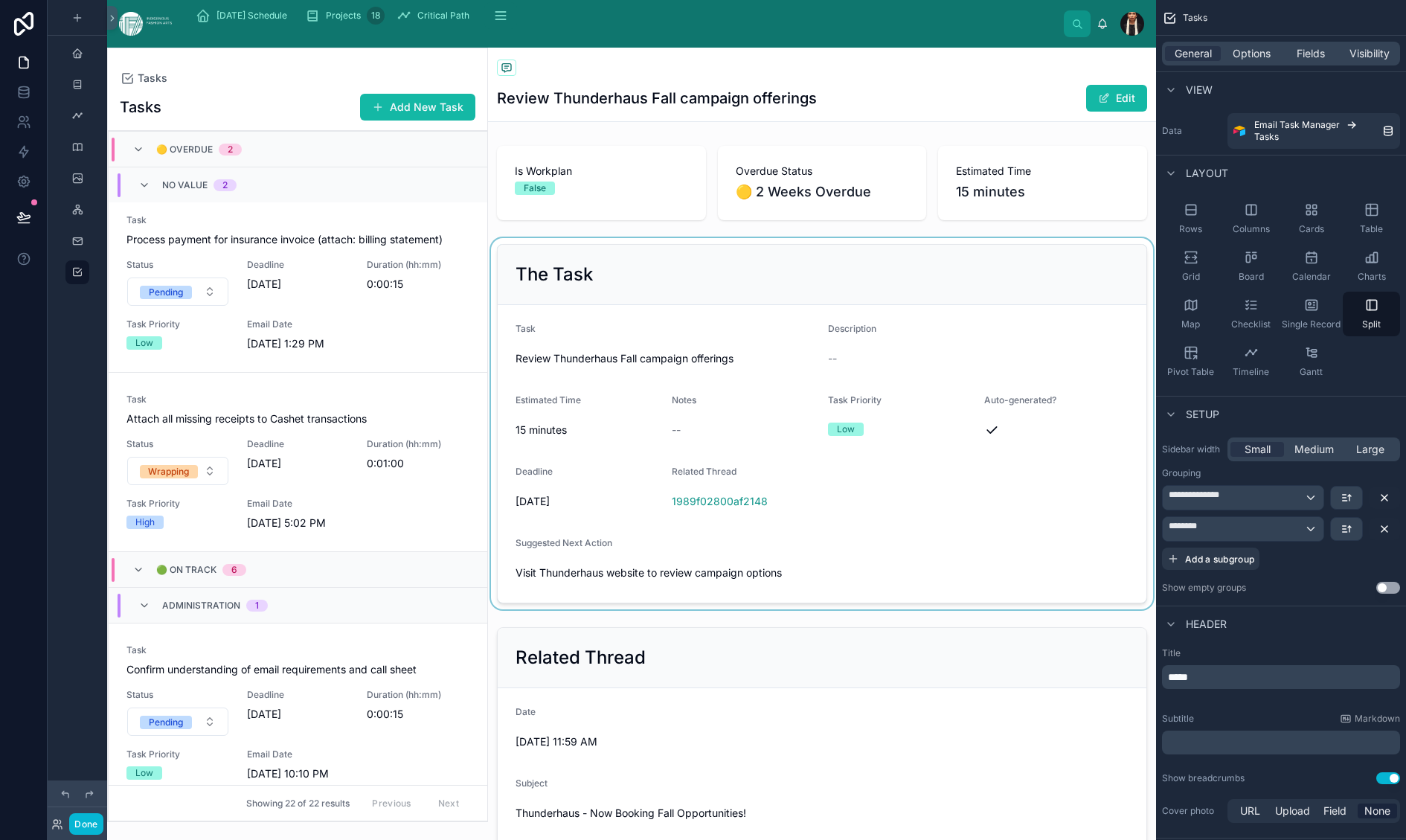
click at [605, 501] on div at bounding box center [822, 423] width 668 height 371
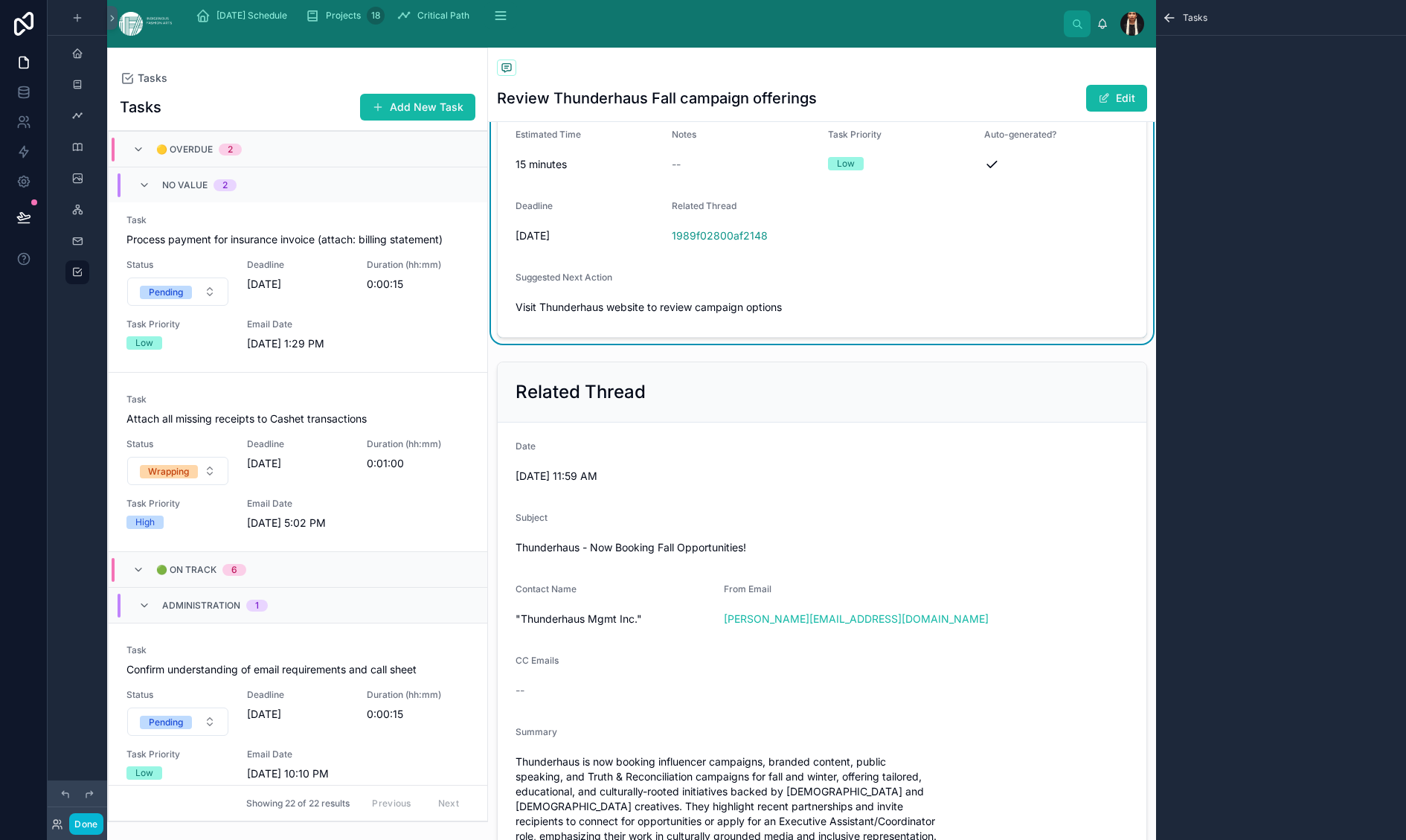
scroll to position [306, 0]
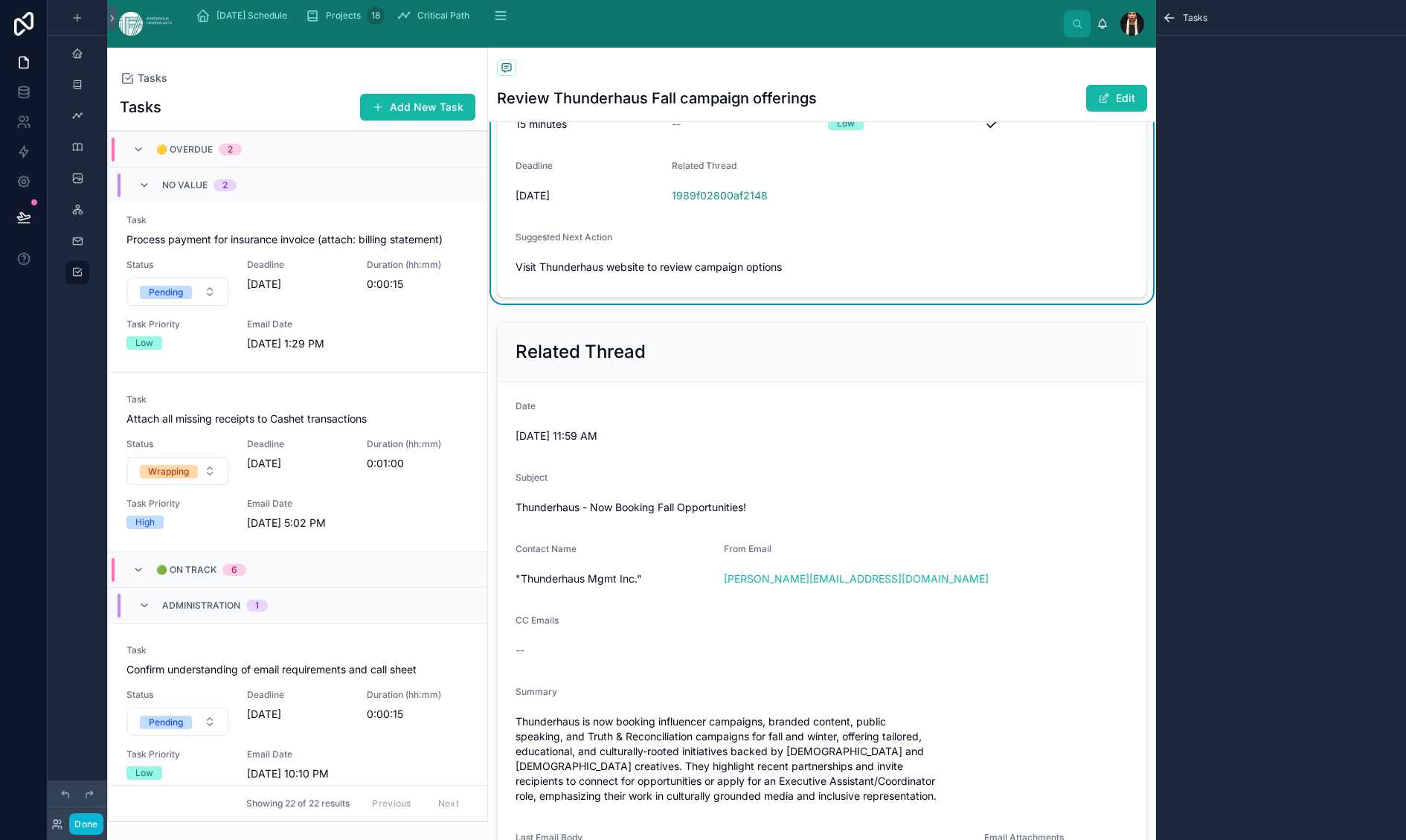
click at [891, 297] on form "Task Review Thunderhaus Fall campaign offerings Description -- Estimated Time 1…" at bounding box center [822, 147] width 649 height 298
click at [1156, 29] on div "Tasks" at bounding box center [1281, 18] width 250 height 36
click at [1162, 25] on icon "scrollable content" at bounding box center [1169, 18] width 15 height 15
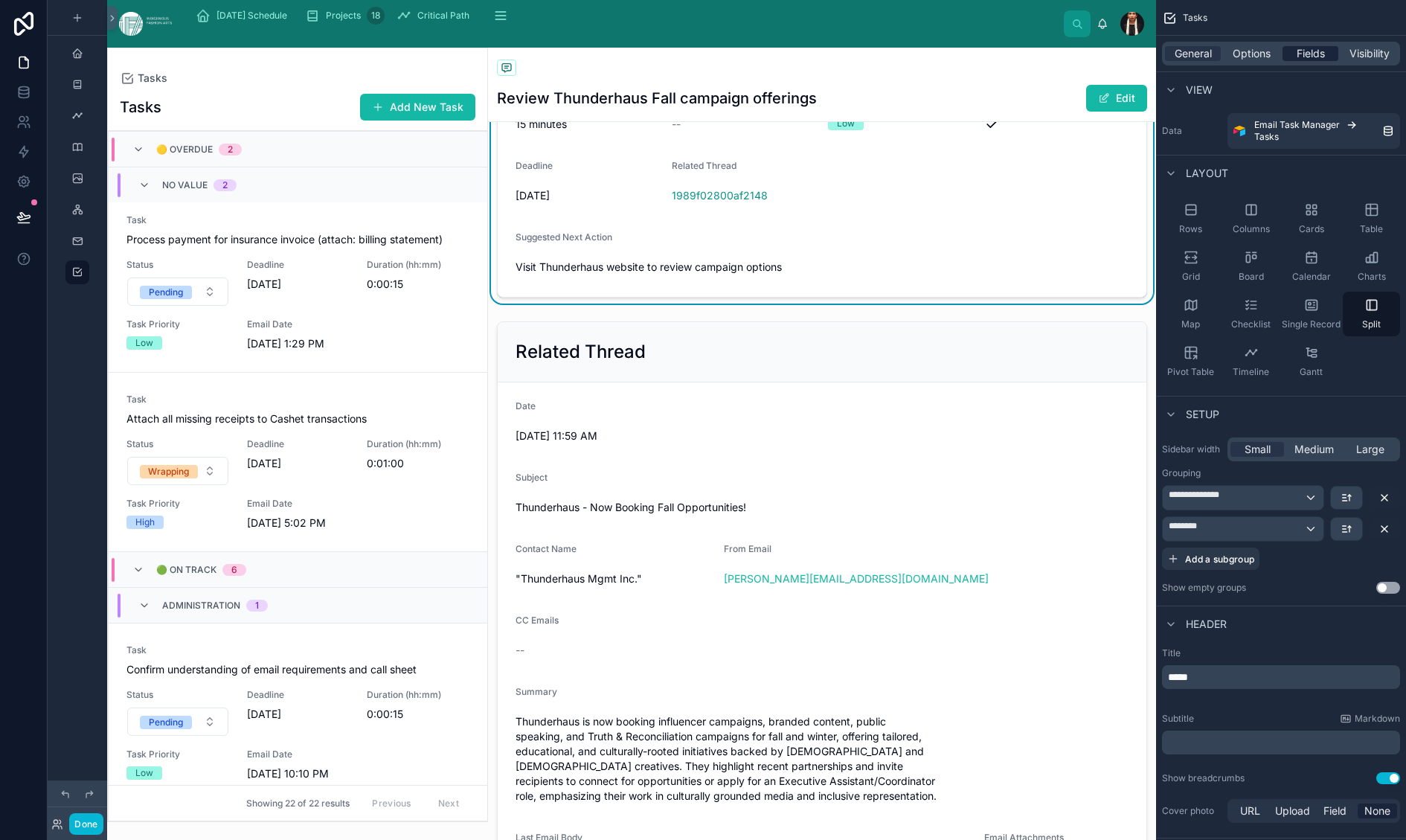
click at [1297, 61] on span "Fields" at bounding box center [1311, 53] width 29 height 15
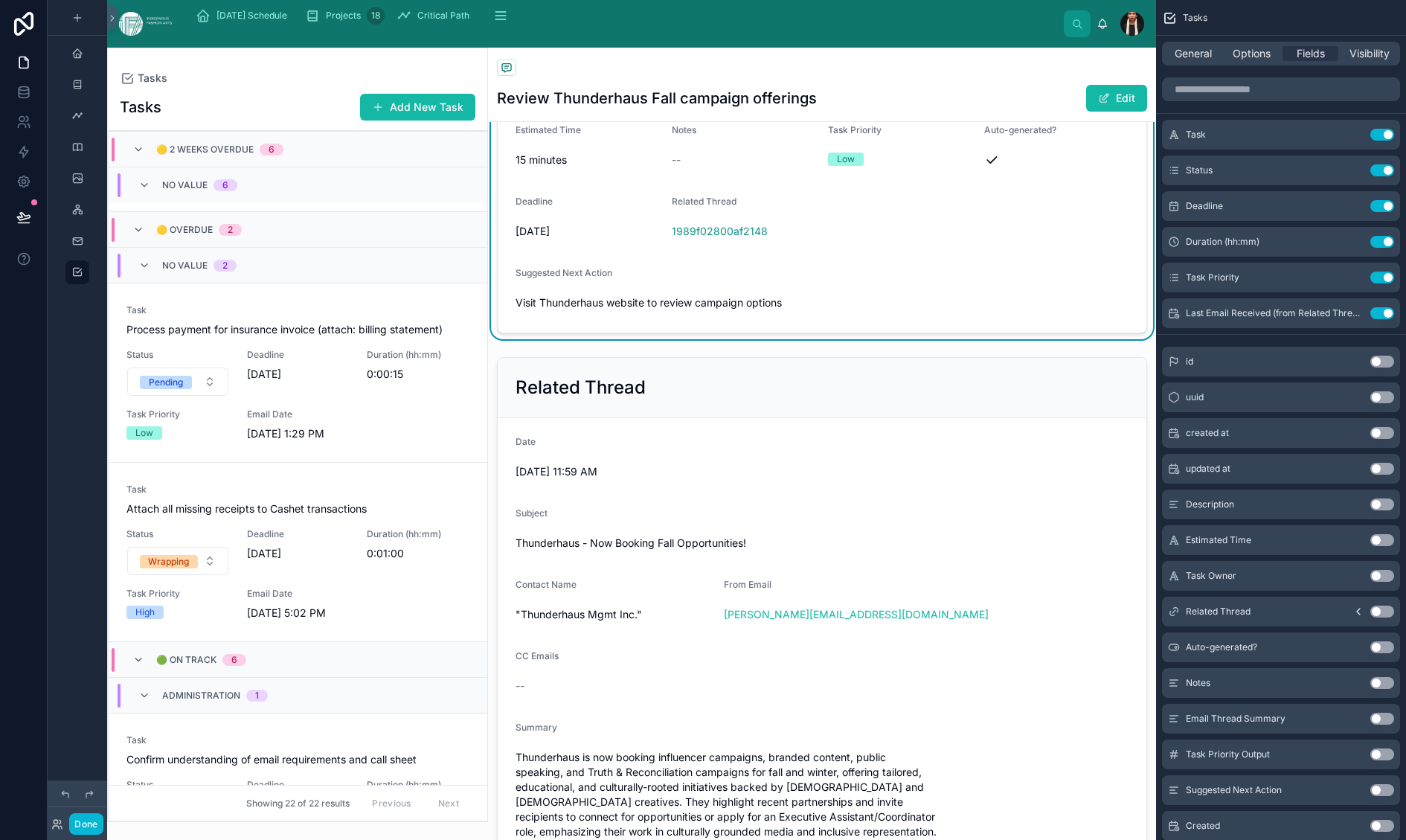
scroll to position [2836, 0]
click at [756, 71] on div "Task" at bounding box center [666, 61] width 300 height 18
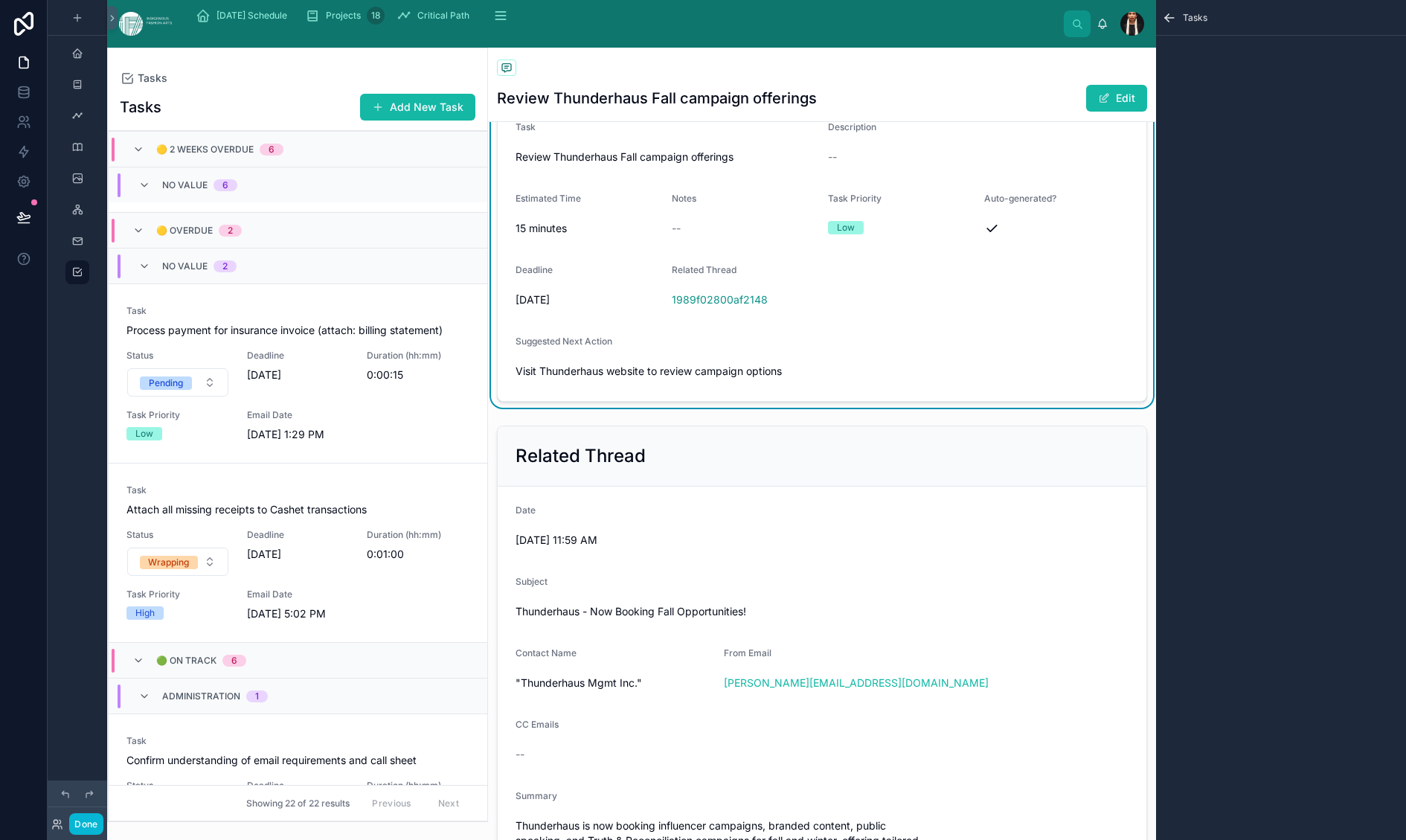
scroll to position [199, 0]
click at [838, 356] on form "Task Review Thunderhaus Fall campaign offerings Description -- Estimated Time 1…" at bounding box center [822, 254] width 649 height 298
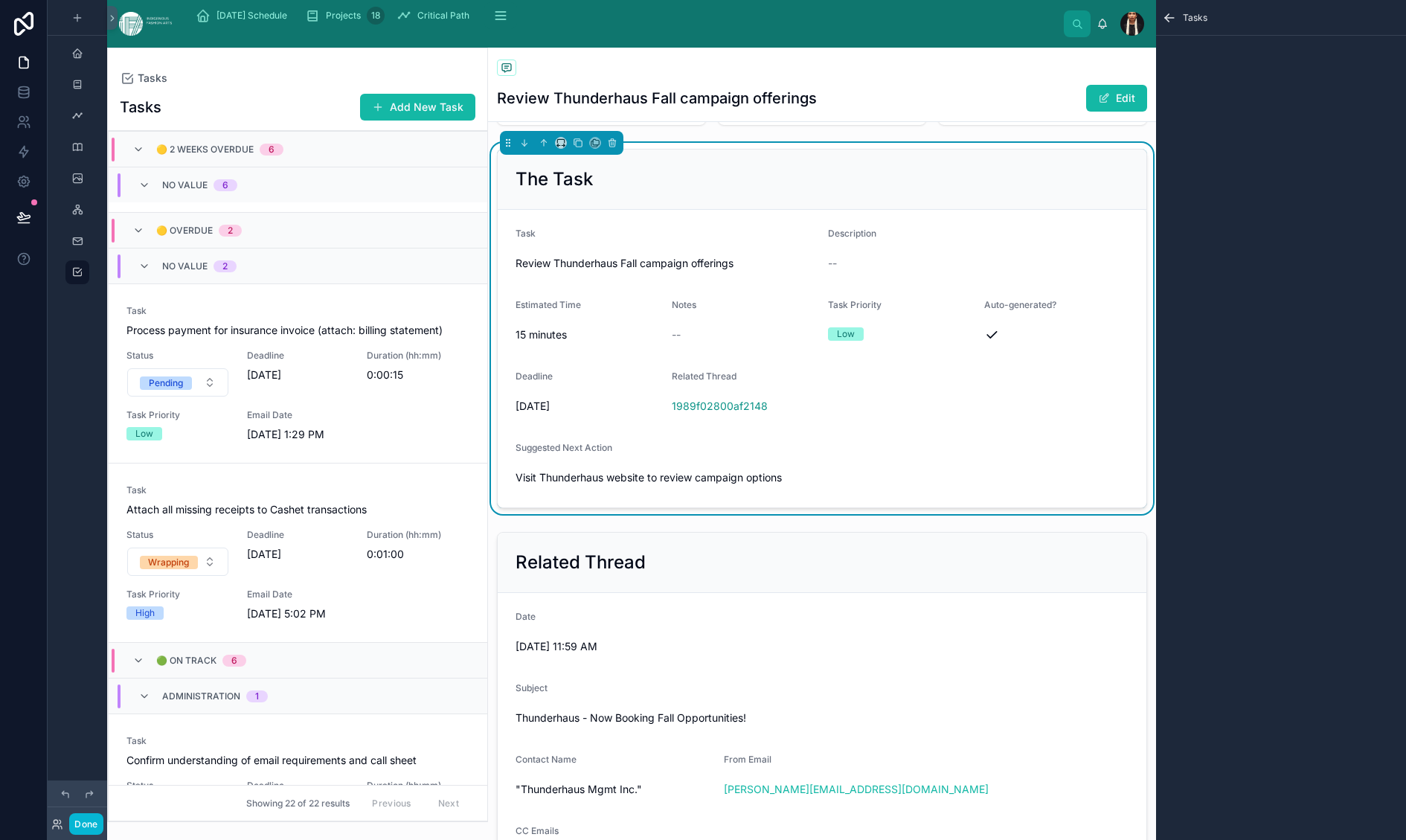
scroll to position [27, 0]
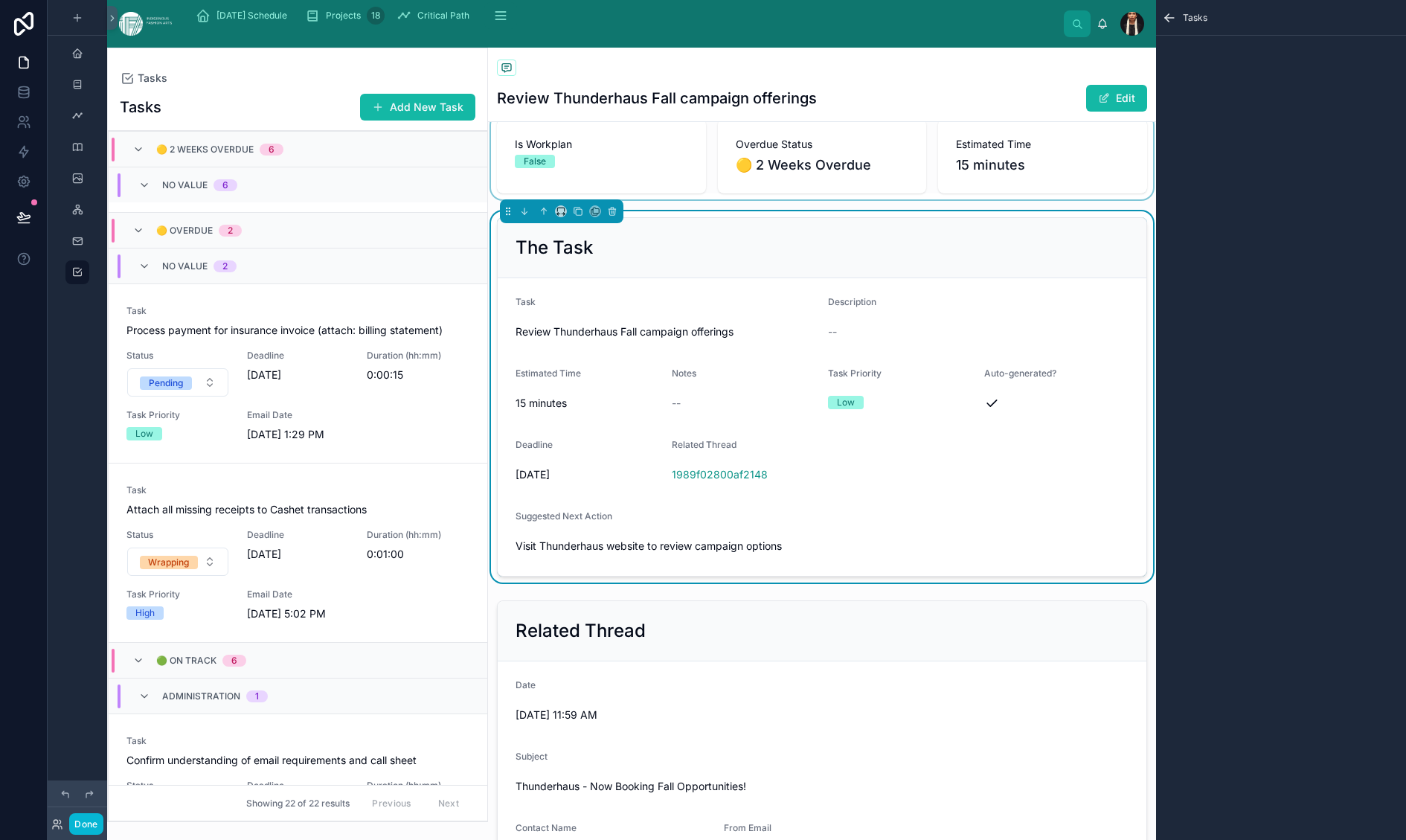
click at [628, 199] on div at bounding box center [822, 157] width 668 height 87
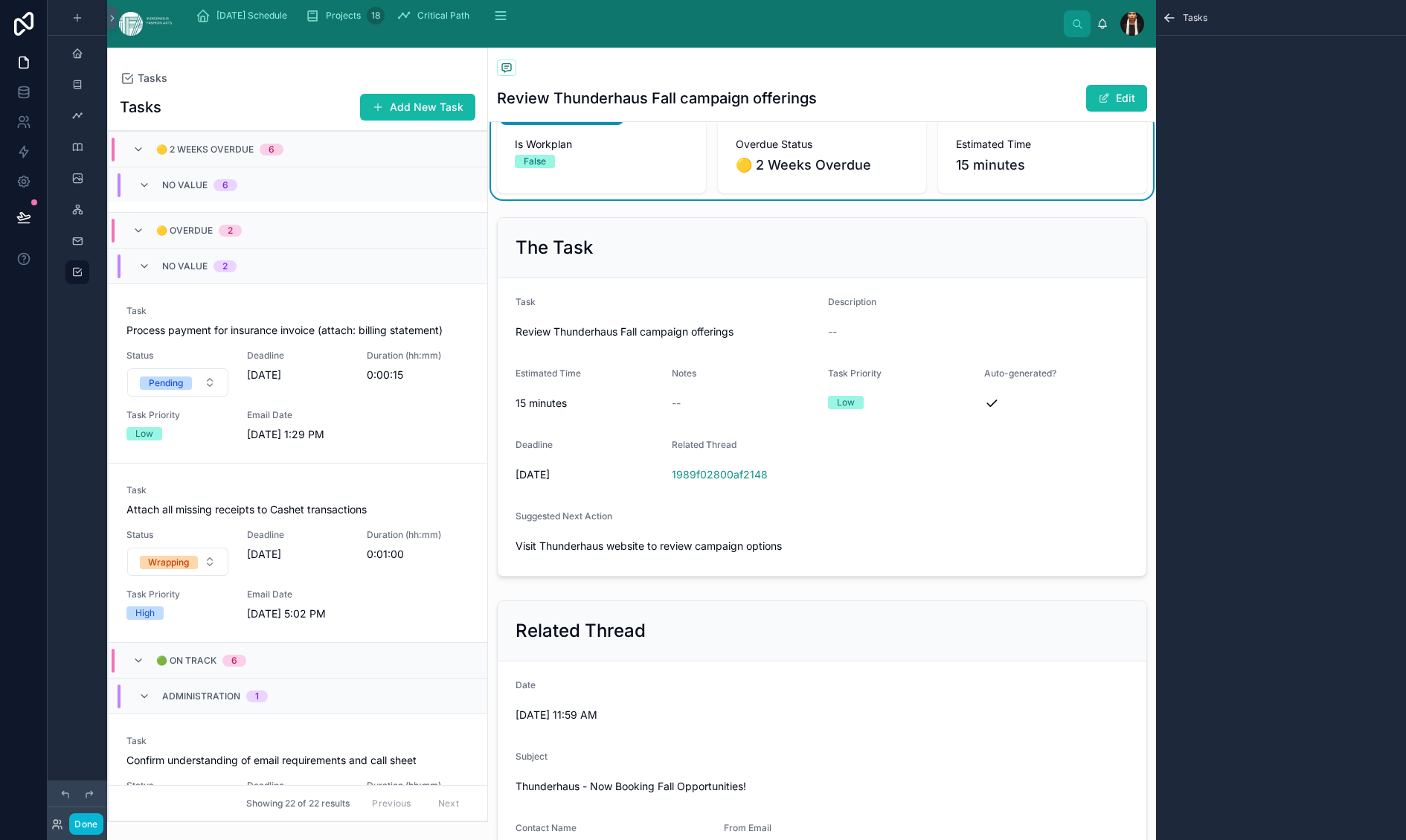
scroll to position [0, 0]
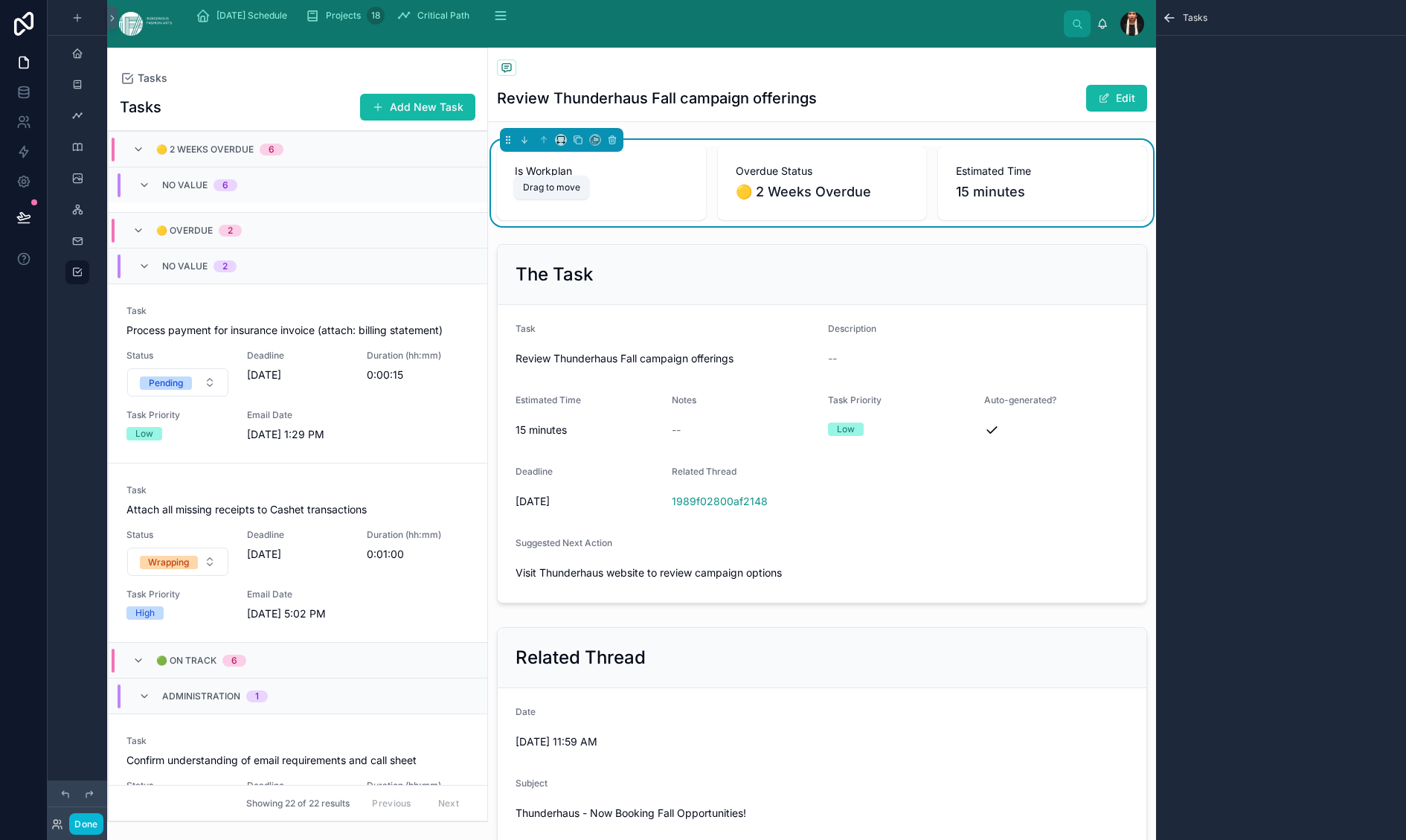
click at [513, 145] on icon at bounding box center [508, 139] width 10 height 10
click at [102, 819] on button "Done" at bounding box center [86, 823] width 33 height 21
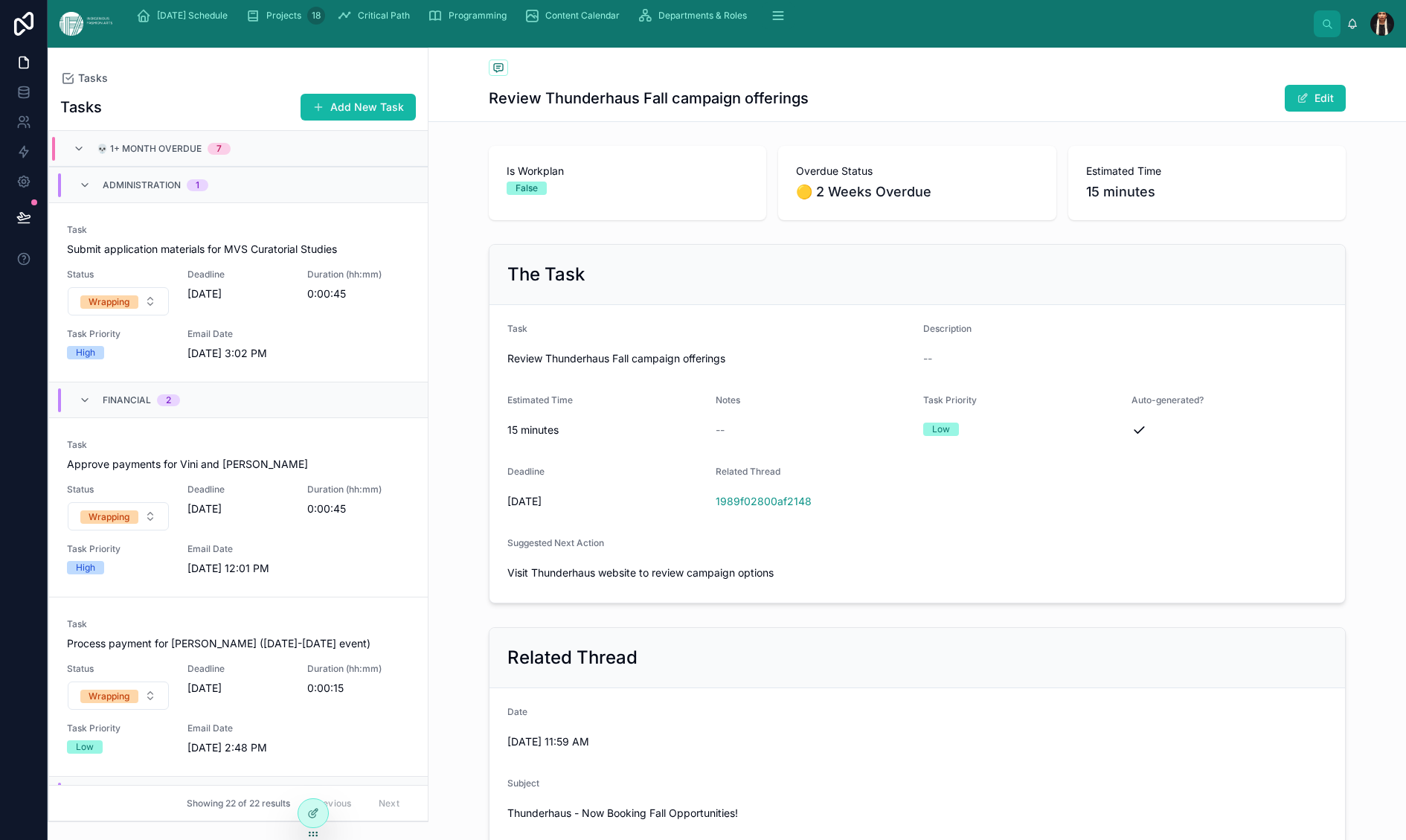
scroll to position [2703, 0]
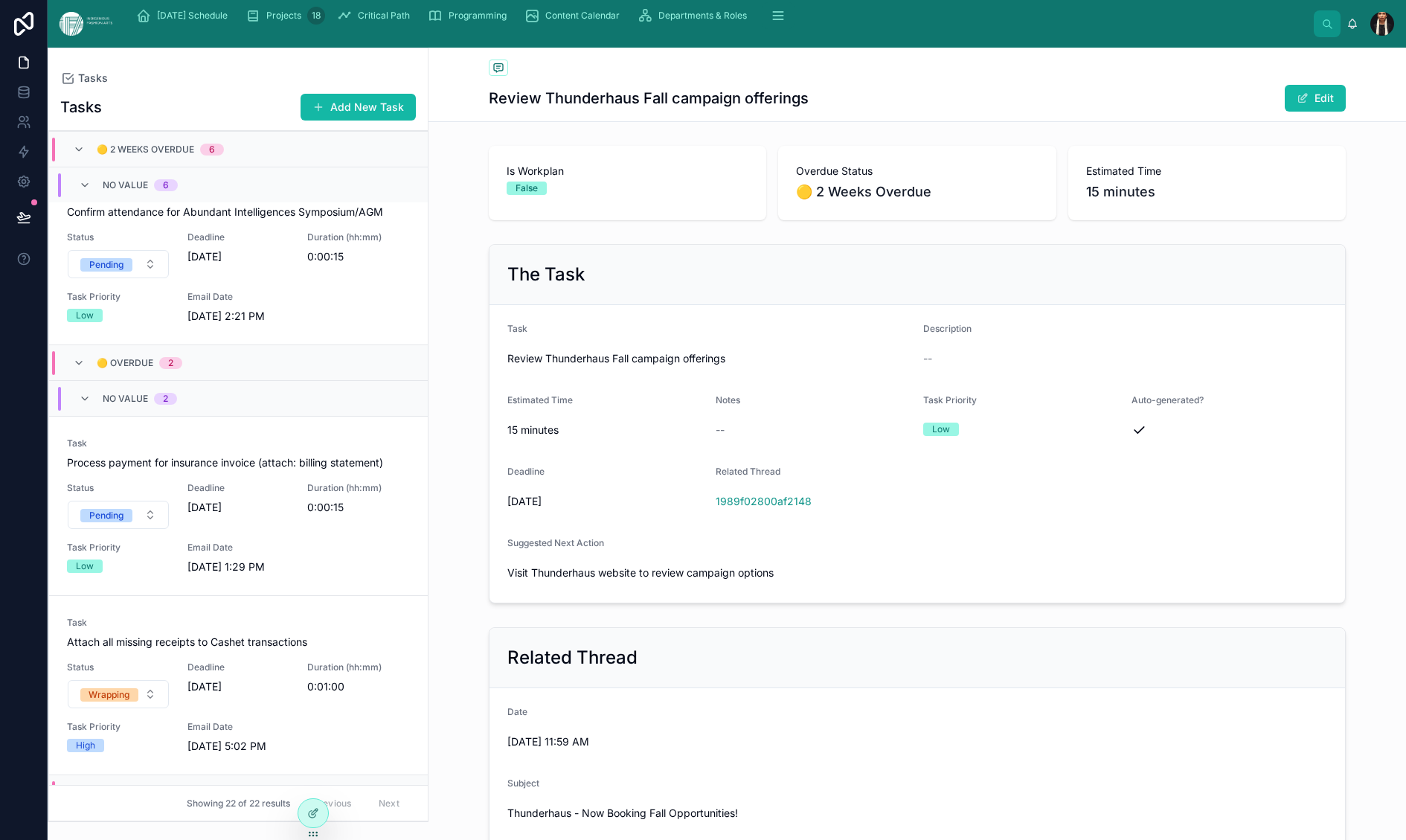
click at [310, 815] on div at bounding box center [313, 812] width 29 height 29
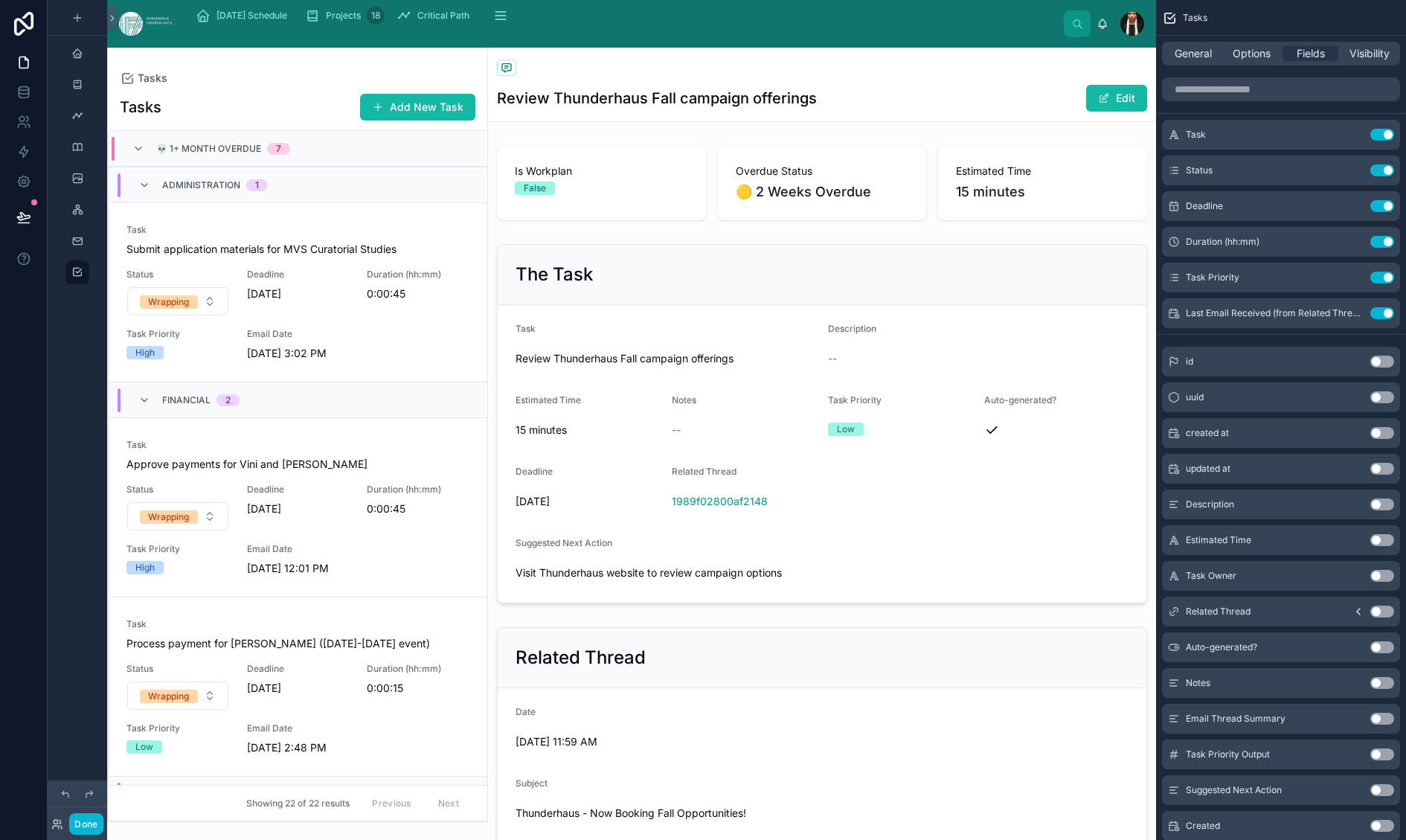
scroll to position [2927, 0]
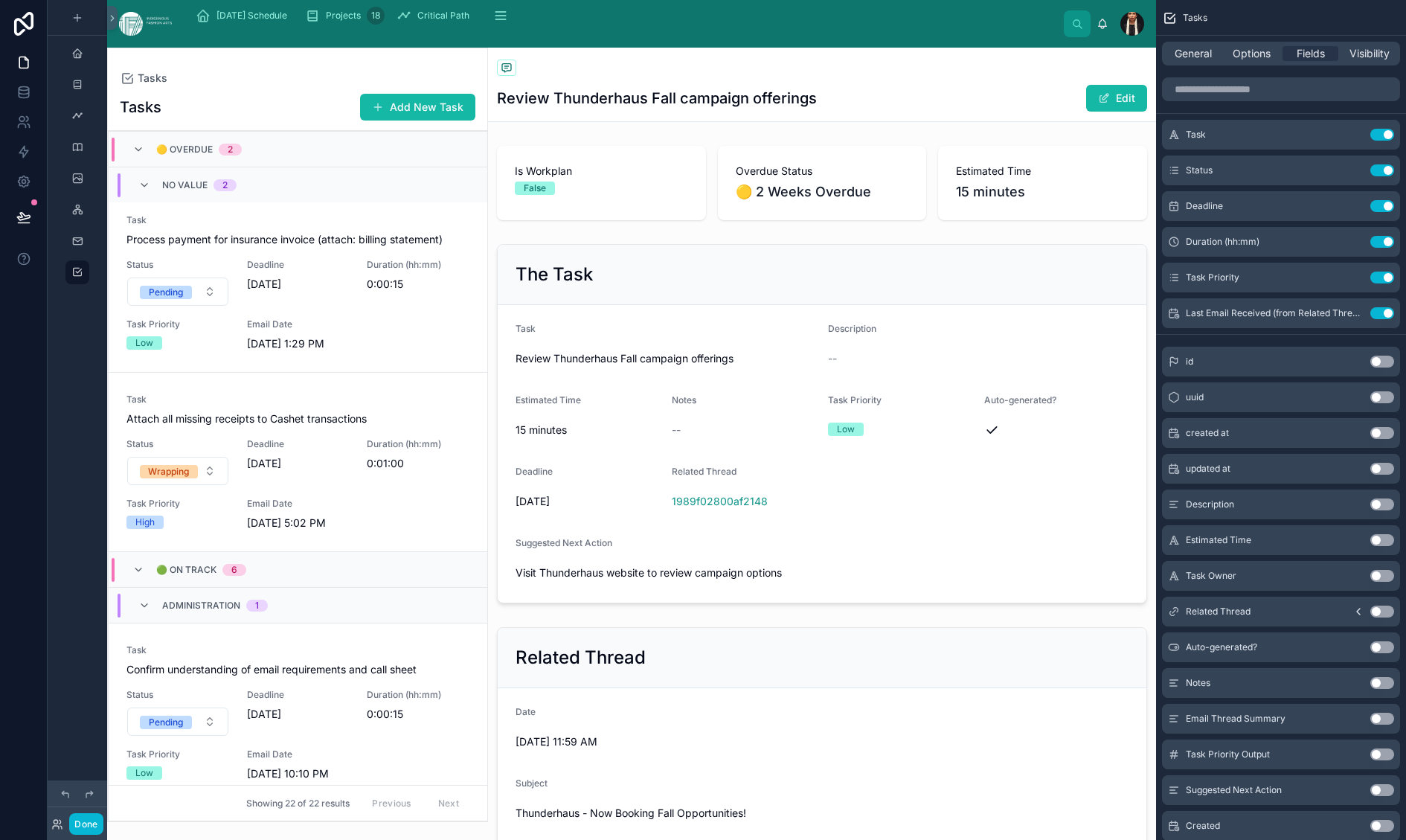
click at [783, 78] on div "Tasks" at bounding box center [822, 69] width 650 height 18
click at [817, 109] on h1 "Review Thunderhaus Fall campaign offerings" at bounding box center [656, 98] width 320 height 21
click at [1098, 104] on span at bounding box center [1104, 98] width 12 height 12
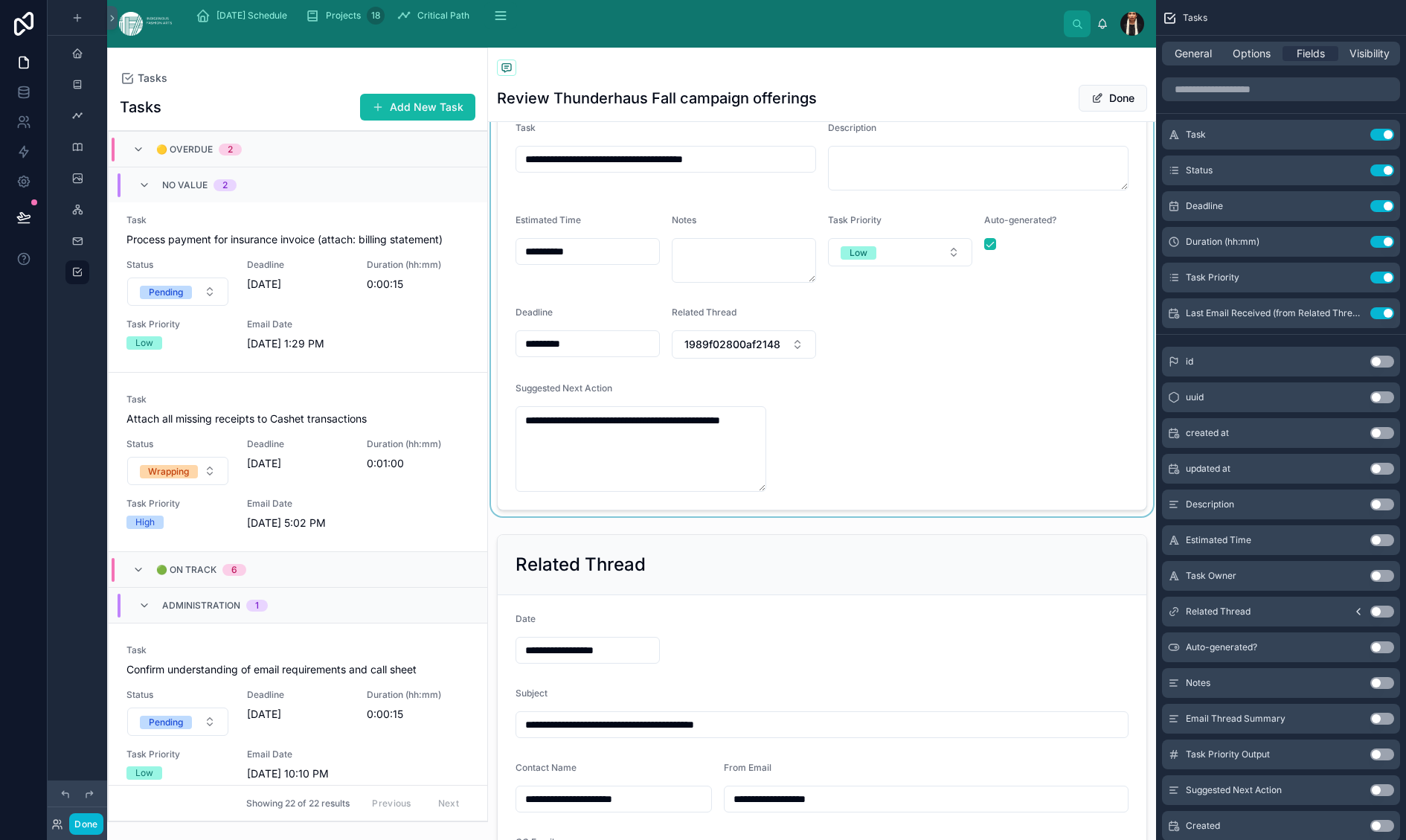
scroll to position [210, 0]
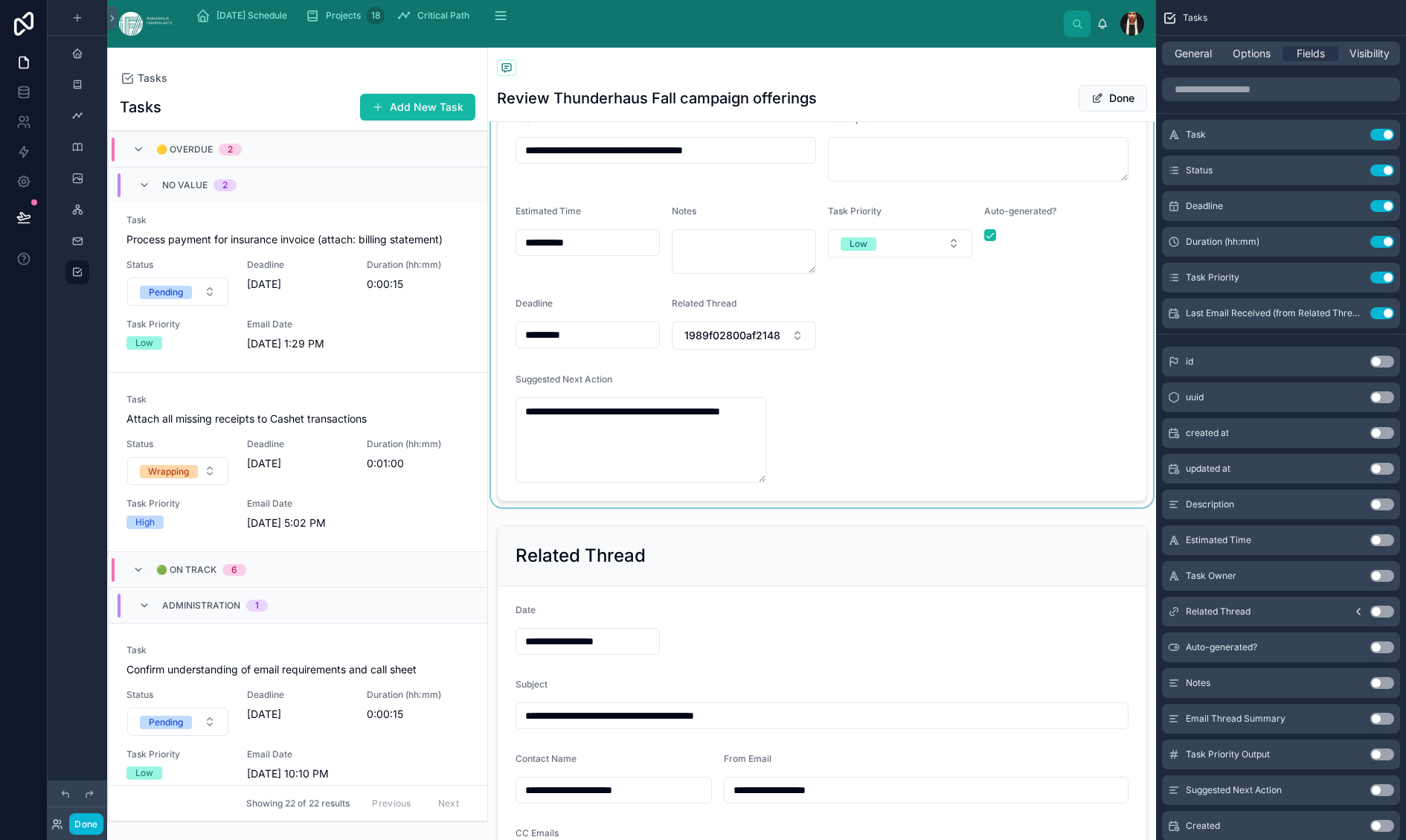
click at [851, 246] on div at bounding box center [822, 268] width 668 height 479
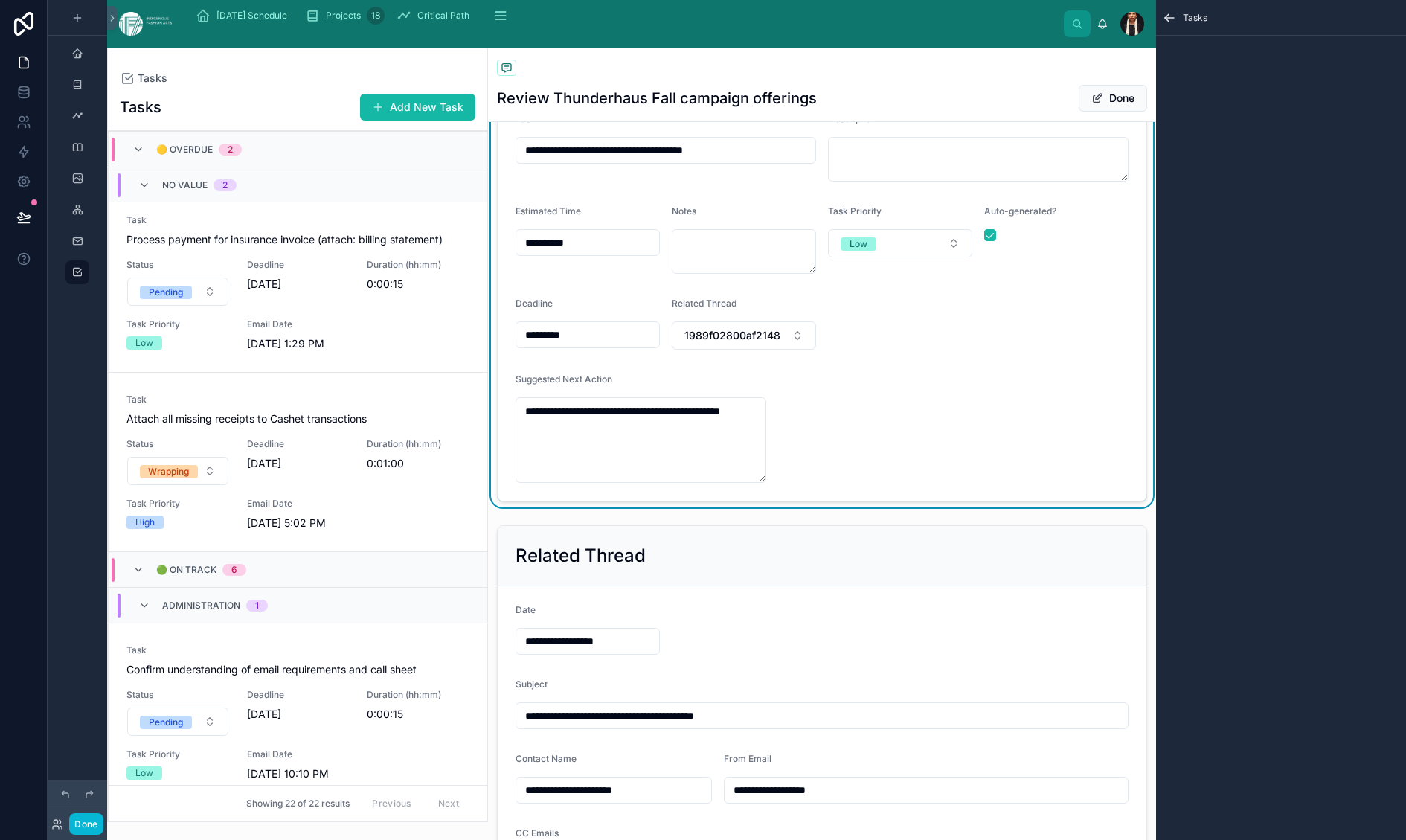
click at [1179, 160] on div "Tasks" at bounding box center [1281, 420] width 250 height 840
click at [1156, 515] on div "Tasks" at bounding box center [1281, 420] width 250 height 840
click at [685, 160] on input "**********" at bounding box center [665, 150] width 299 height 21
click at [581, 217] on label "Estimated Time" at bounding box center [548, 211] width 65 height 12
click at [1162, 25] on icon "scrollable content" at bounding box center [1169, 18] width 15 height 15
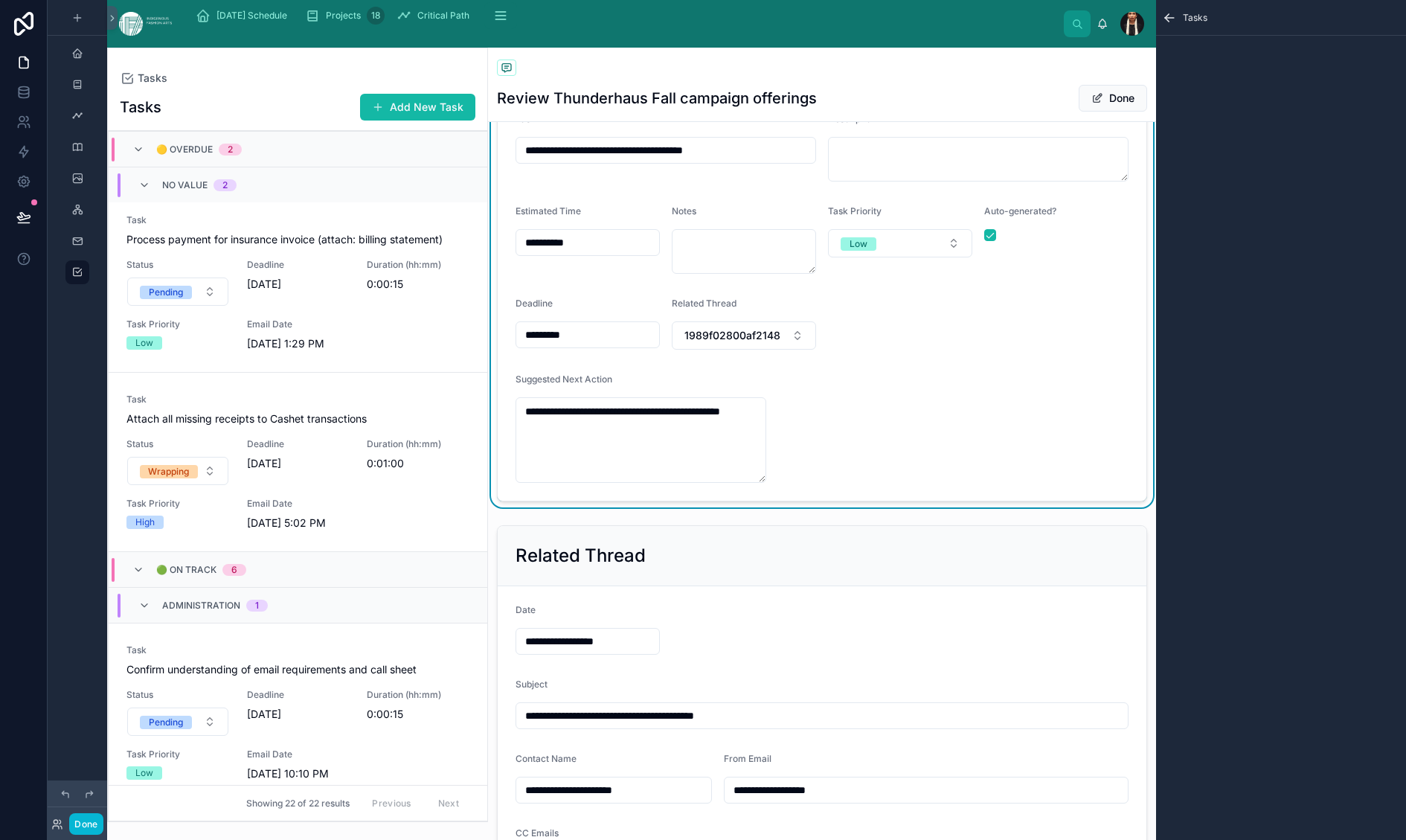
type textarea "**********"
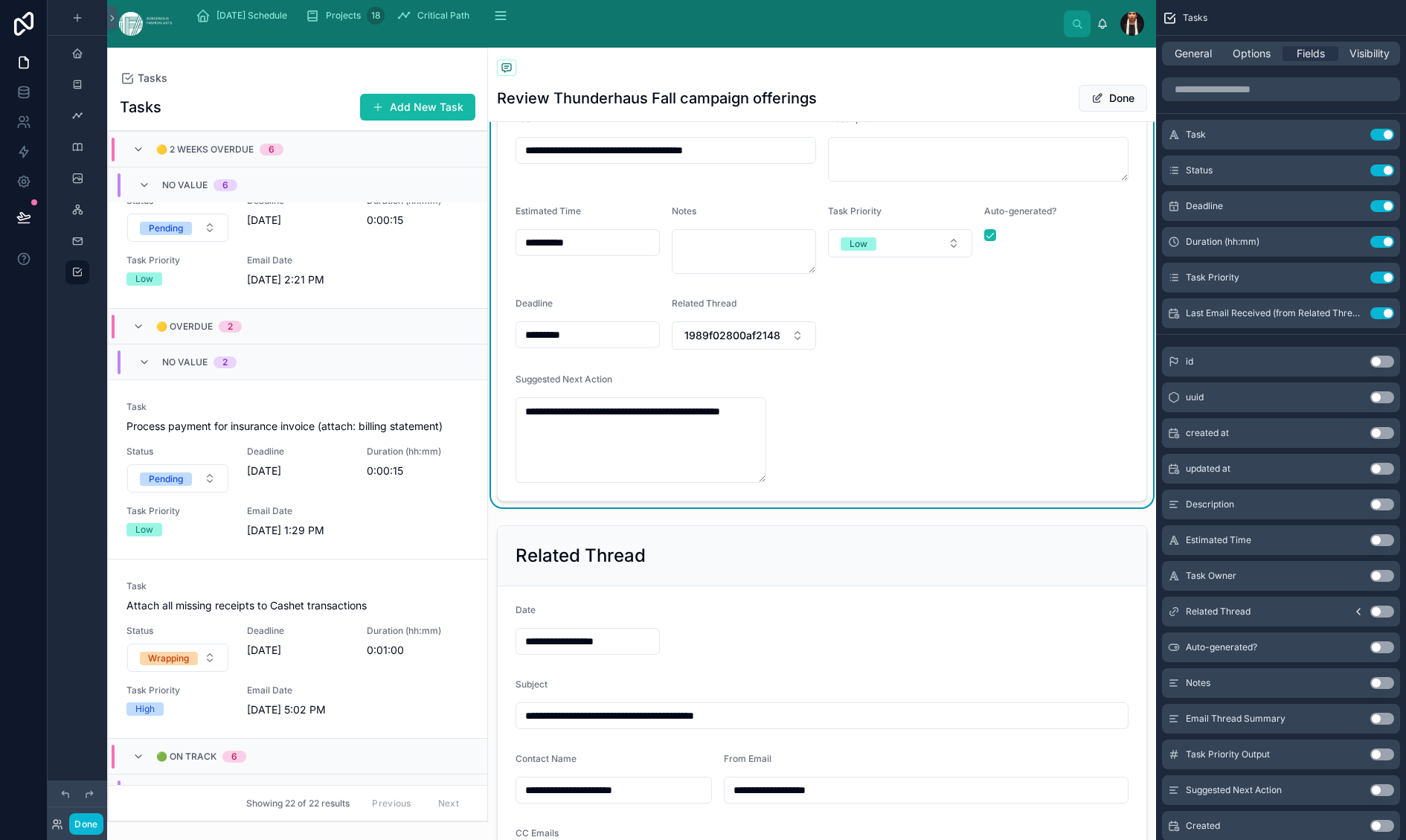
scroll to position [2734, 0]
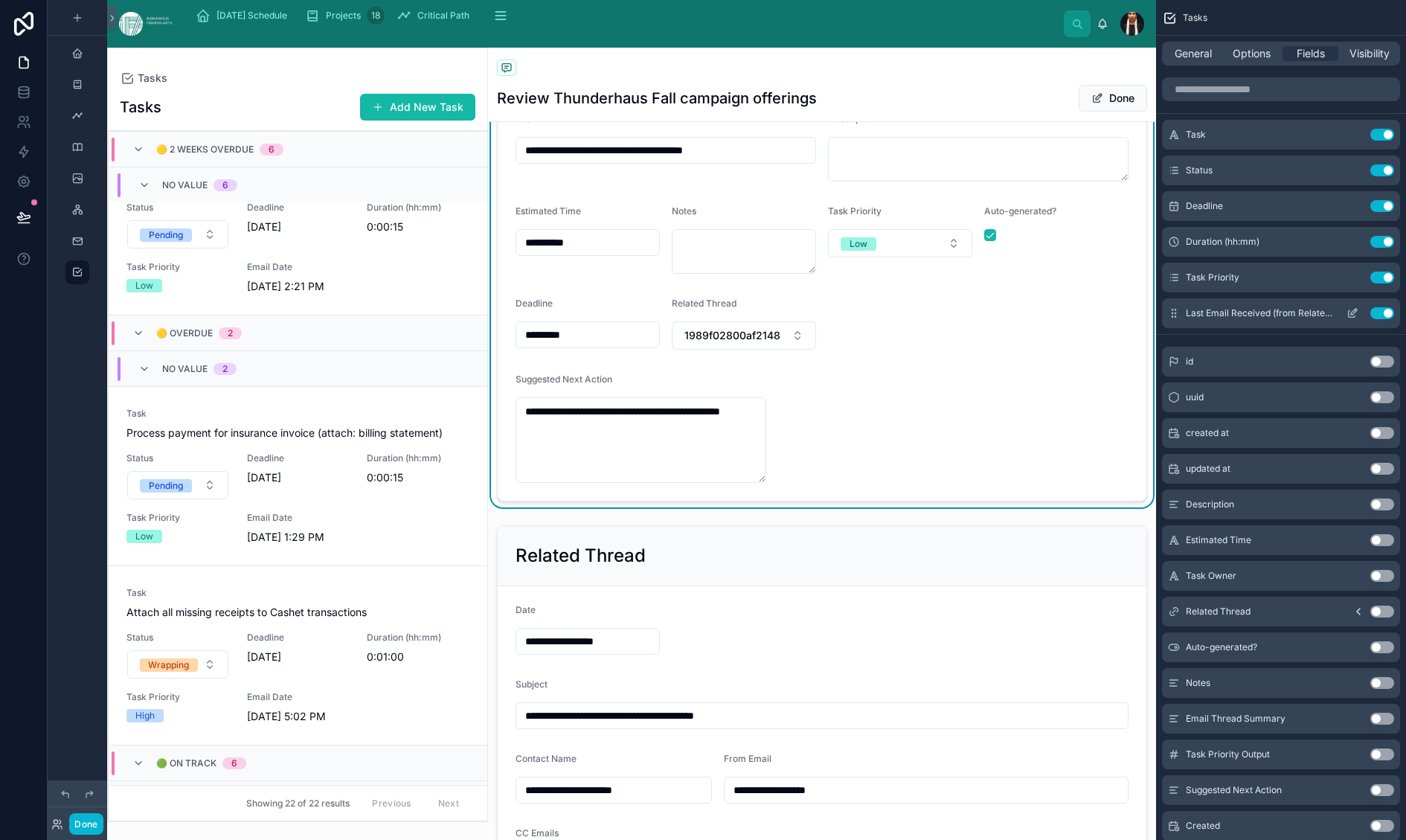
click at [1347, 319] on icon "scrollable content" at bounding box center [1353, 313] width 12 height 12
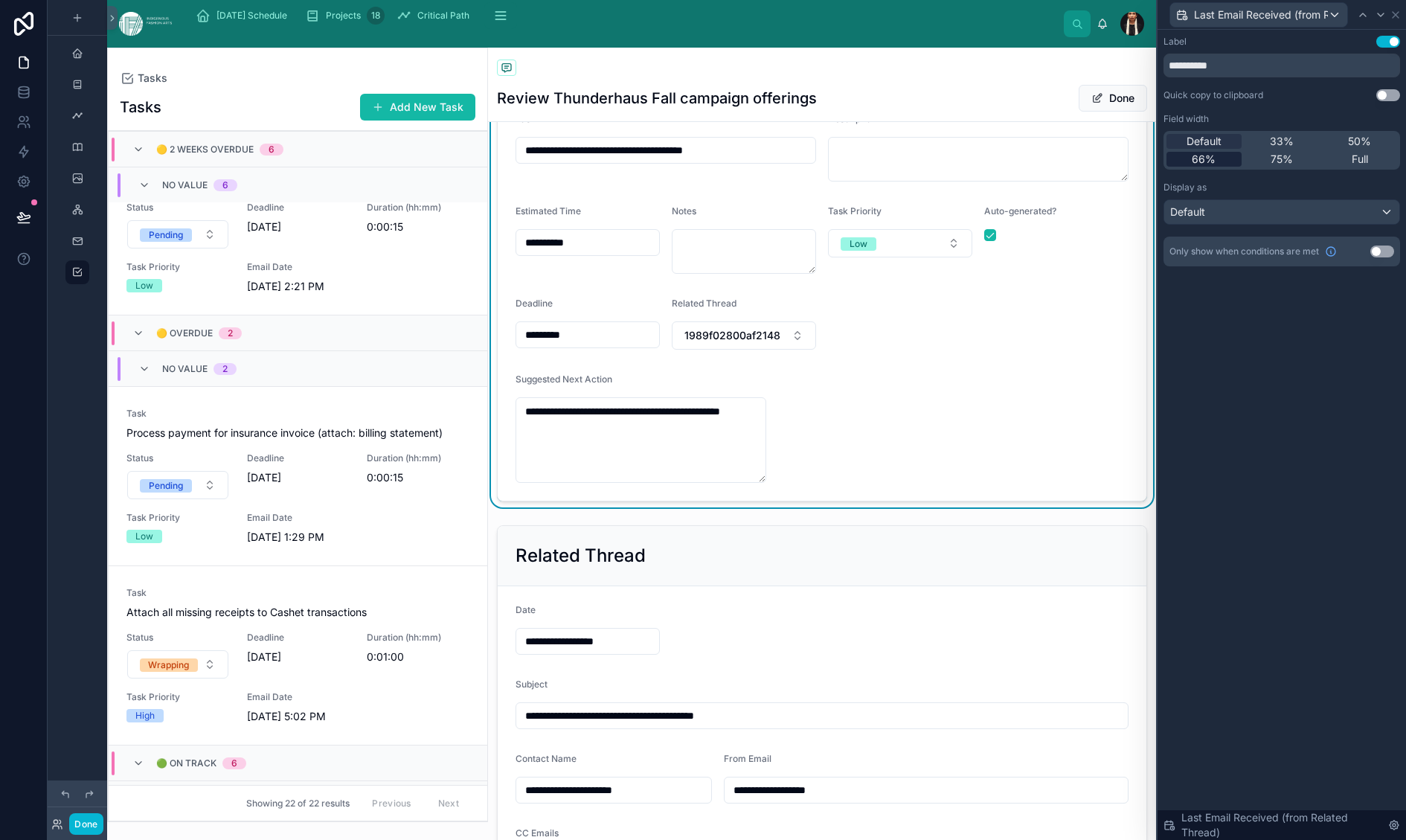
click at [1192, 167] on span "66%" at bounding box center [1204, 159] width 24 height 15
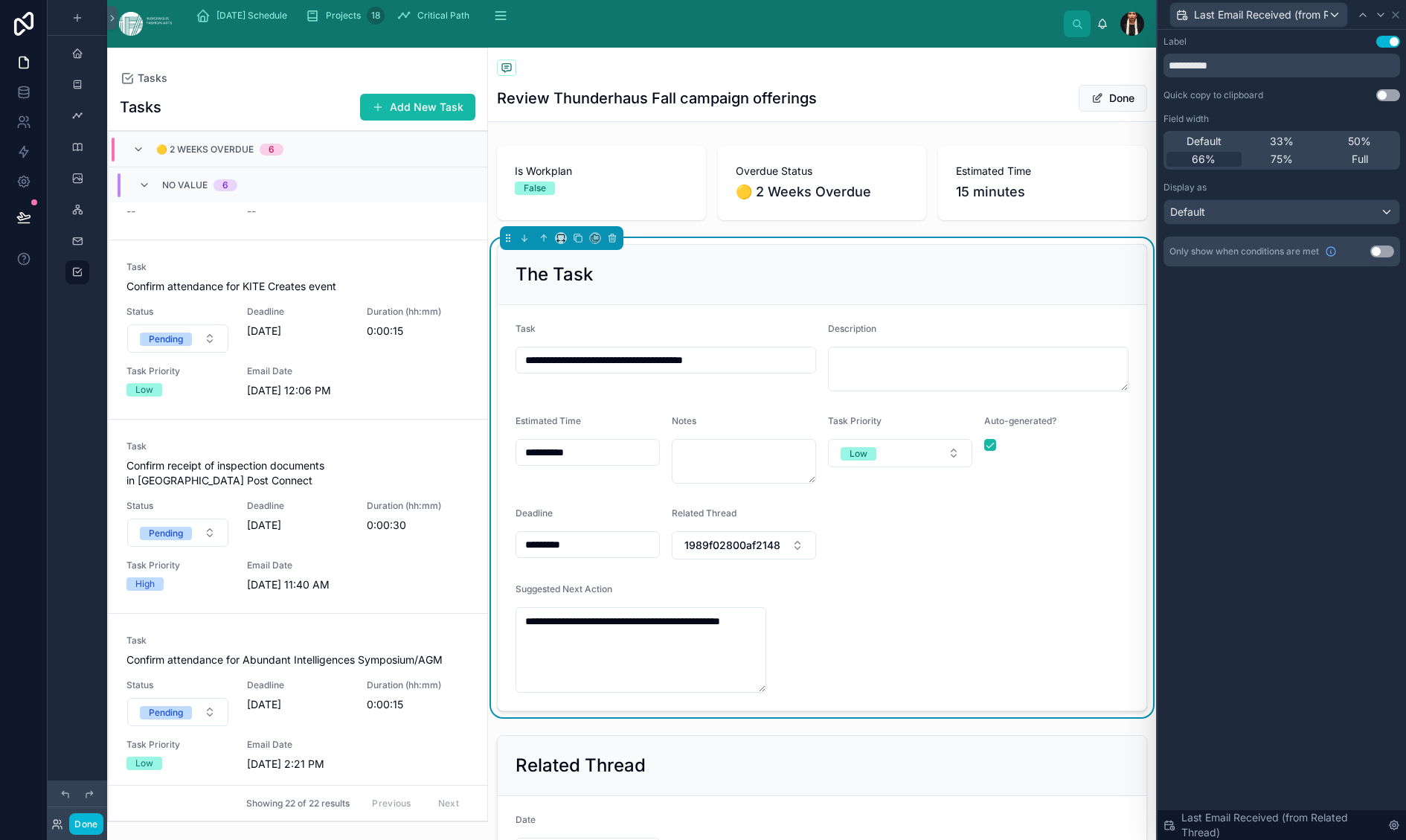
scroll to position [2191, 0]
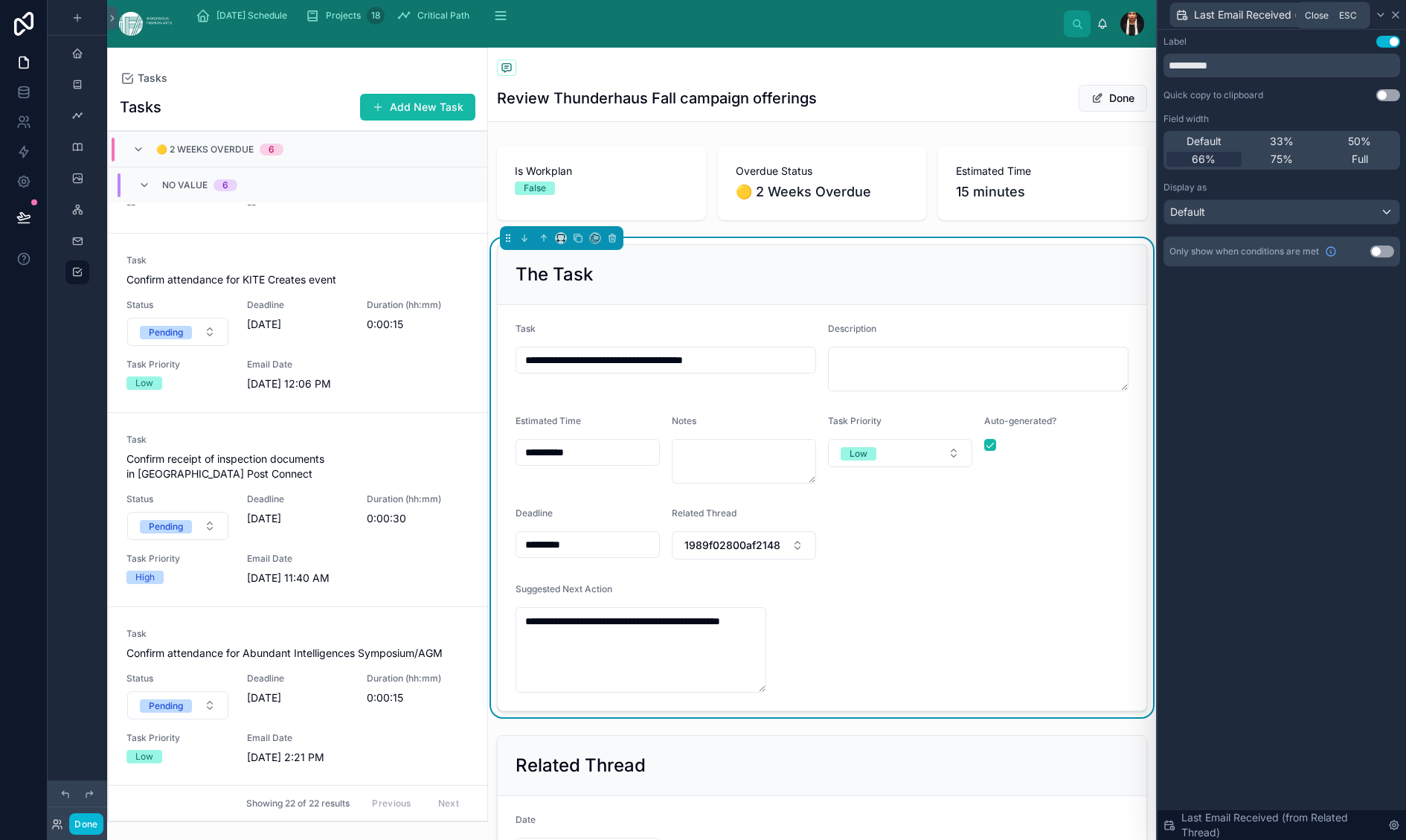
click at [1393, 18] on icon at bounding box center [1396, 15] width 6 height 6
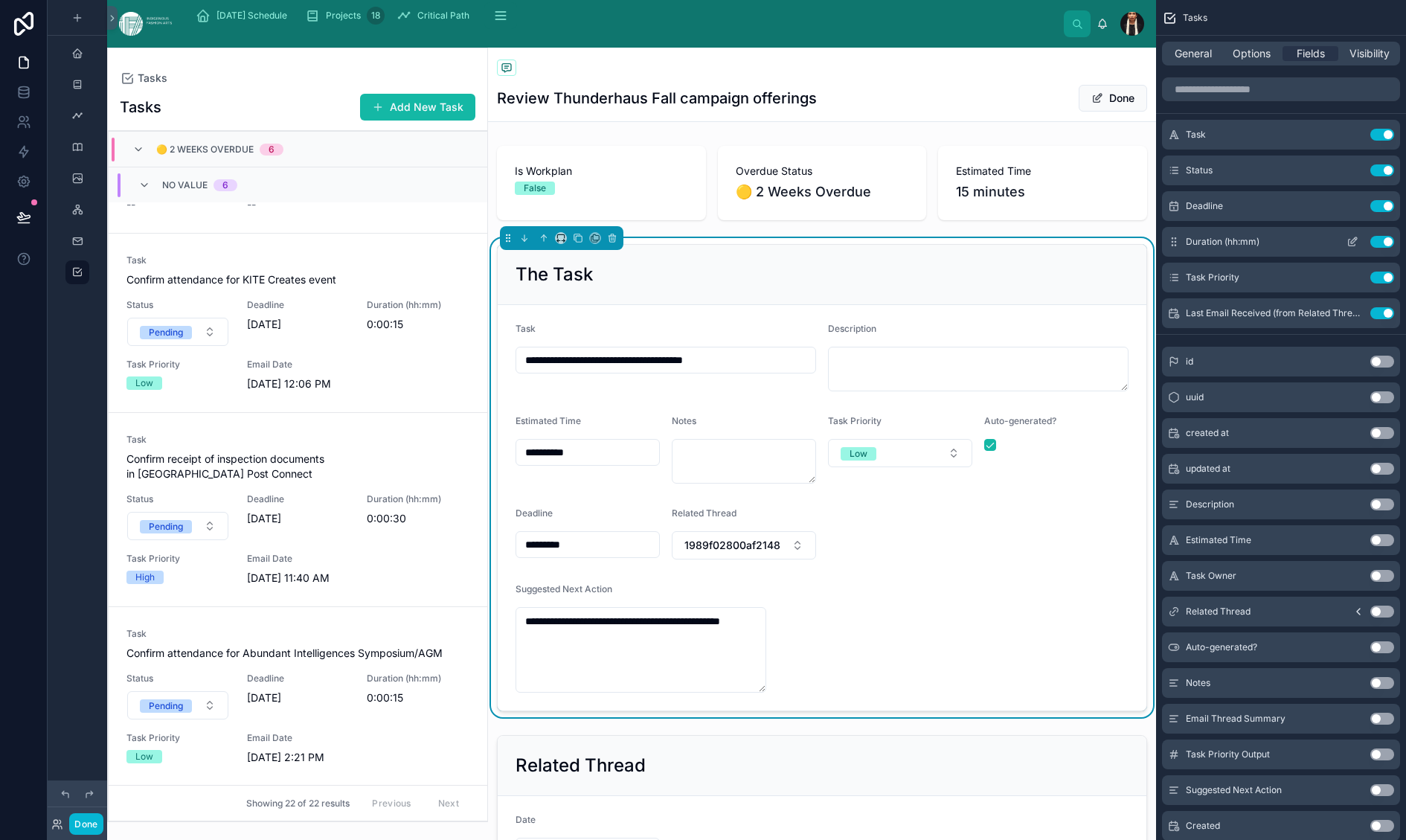
click at [1341, 248] on div "Use setting" at bounding box center [1367, 241] width 53 height 12
click at [1347, 248] on icon "scrollable content" at bounding box center [1353, 241] width 12 height 12
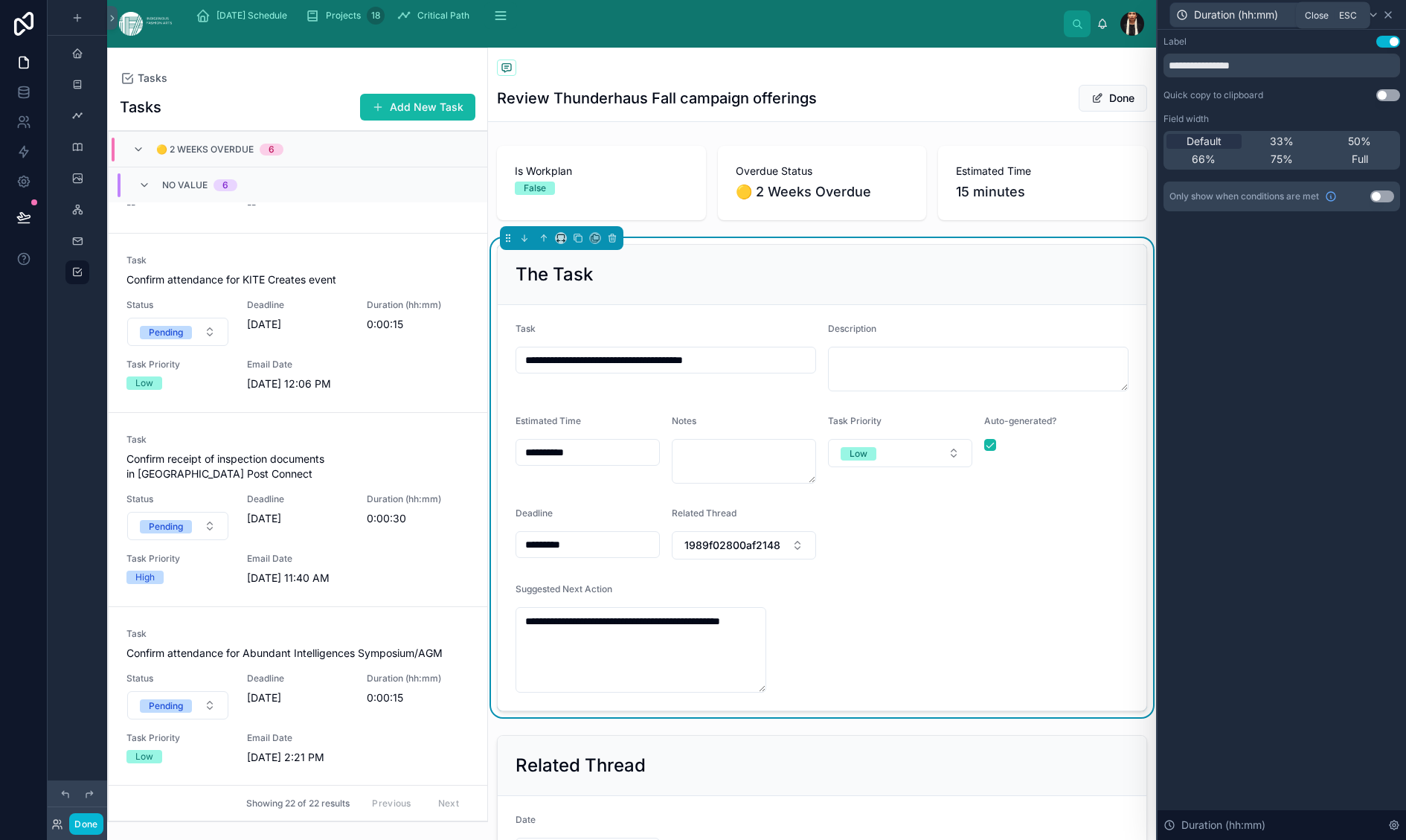
click at [1386, 18] on icon at bounding box center [1388, 15] width 12 height 12
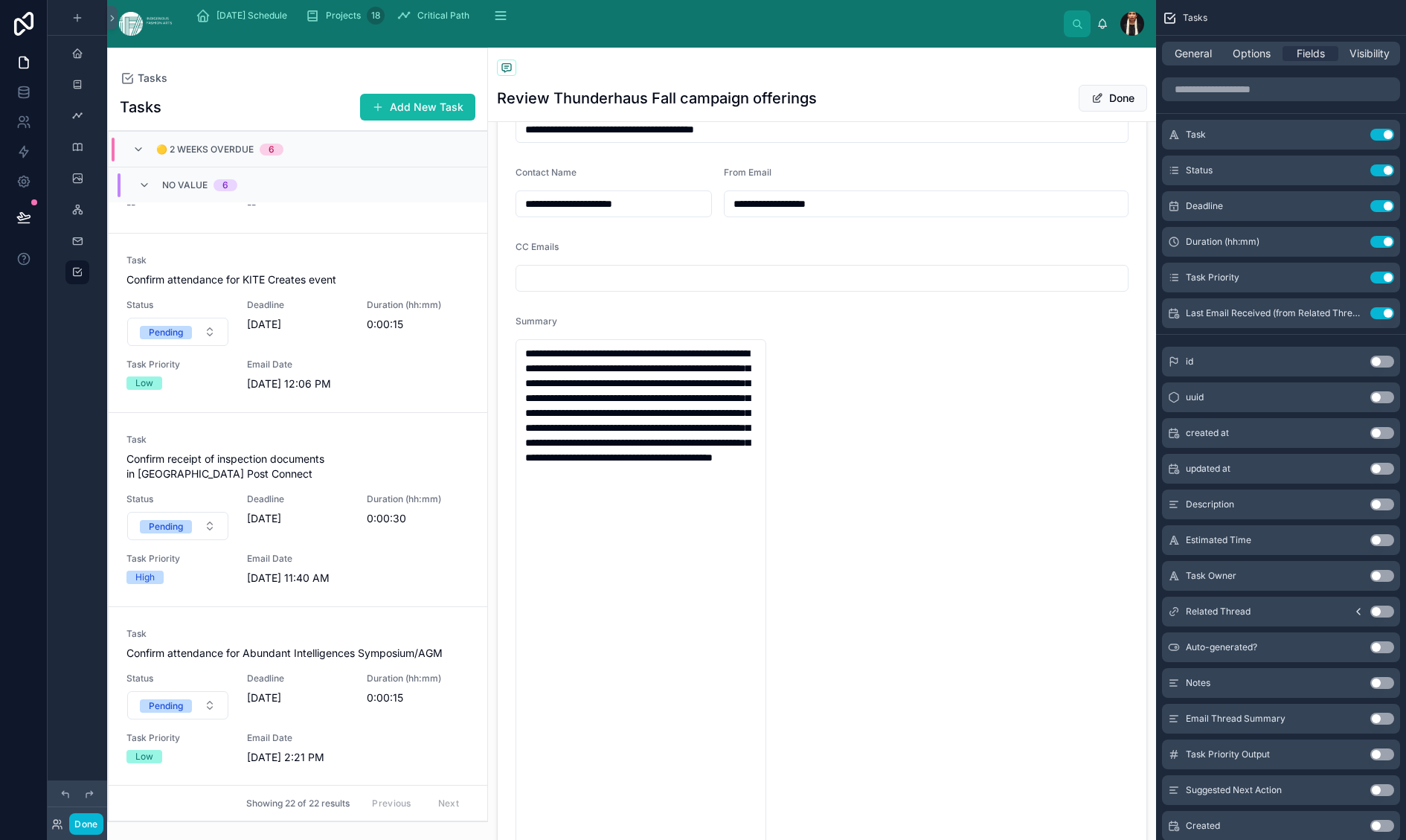
scroll to position [798, 0]
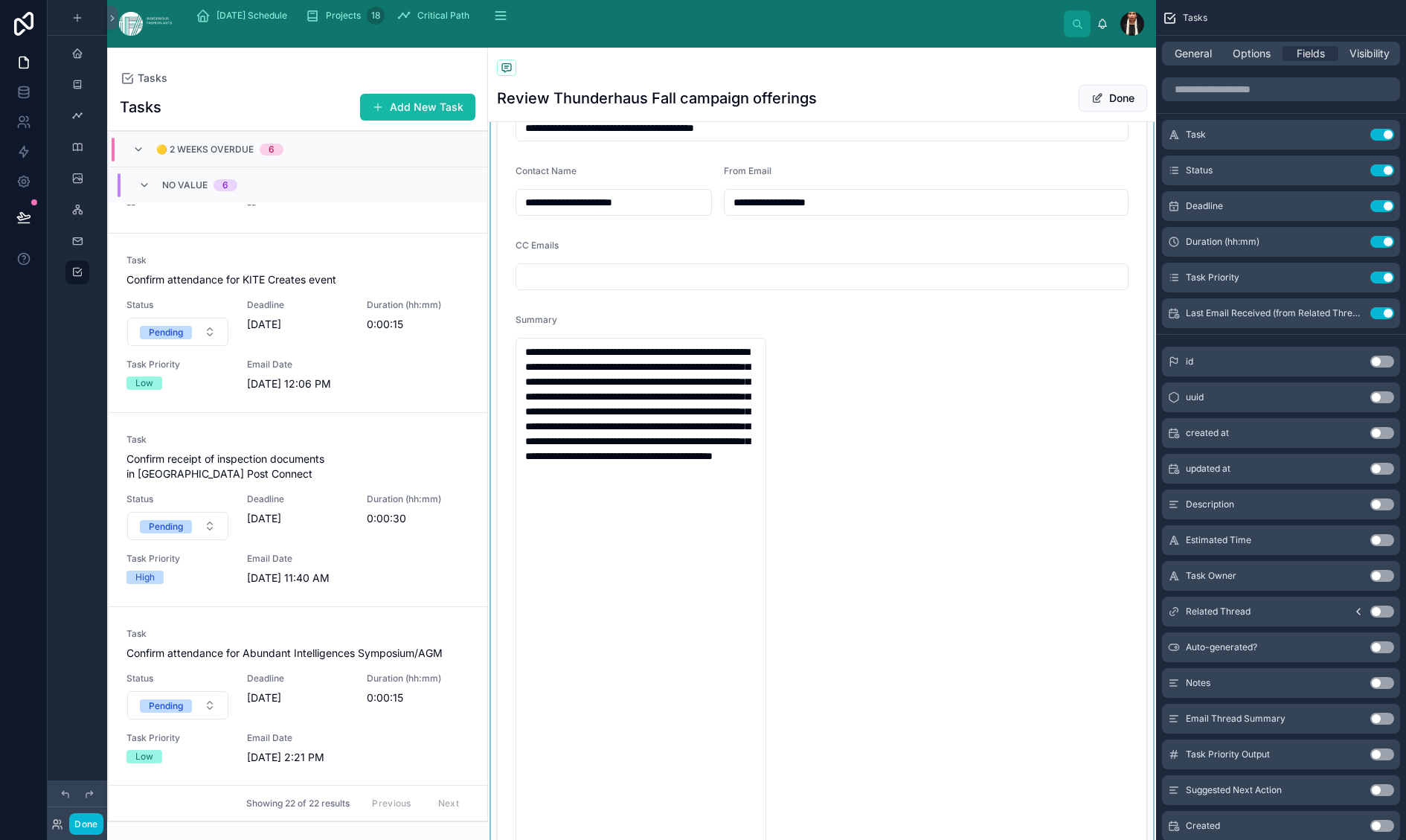
click at [791, 473] on div at bounding box center [822, 792] width 668 height 1721
type textarea "**********"
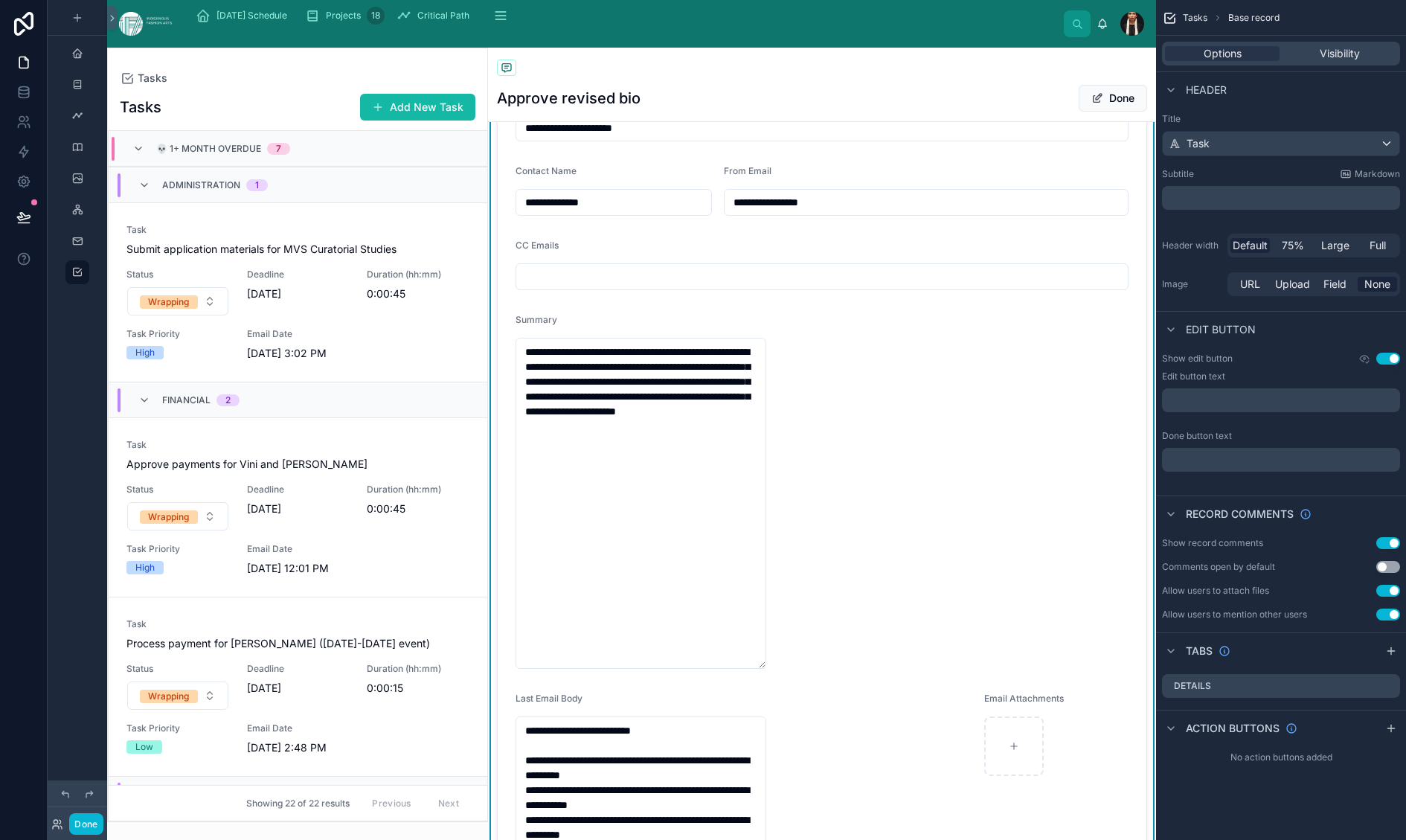
click at [107, 504] on div "scrollable content" at bounding box center [77, 411] width 60 height 822
click at [118, 24] on icon at bounding box center [111, 18] width 10 height 11
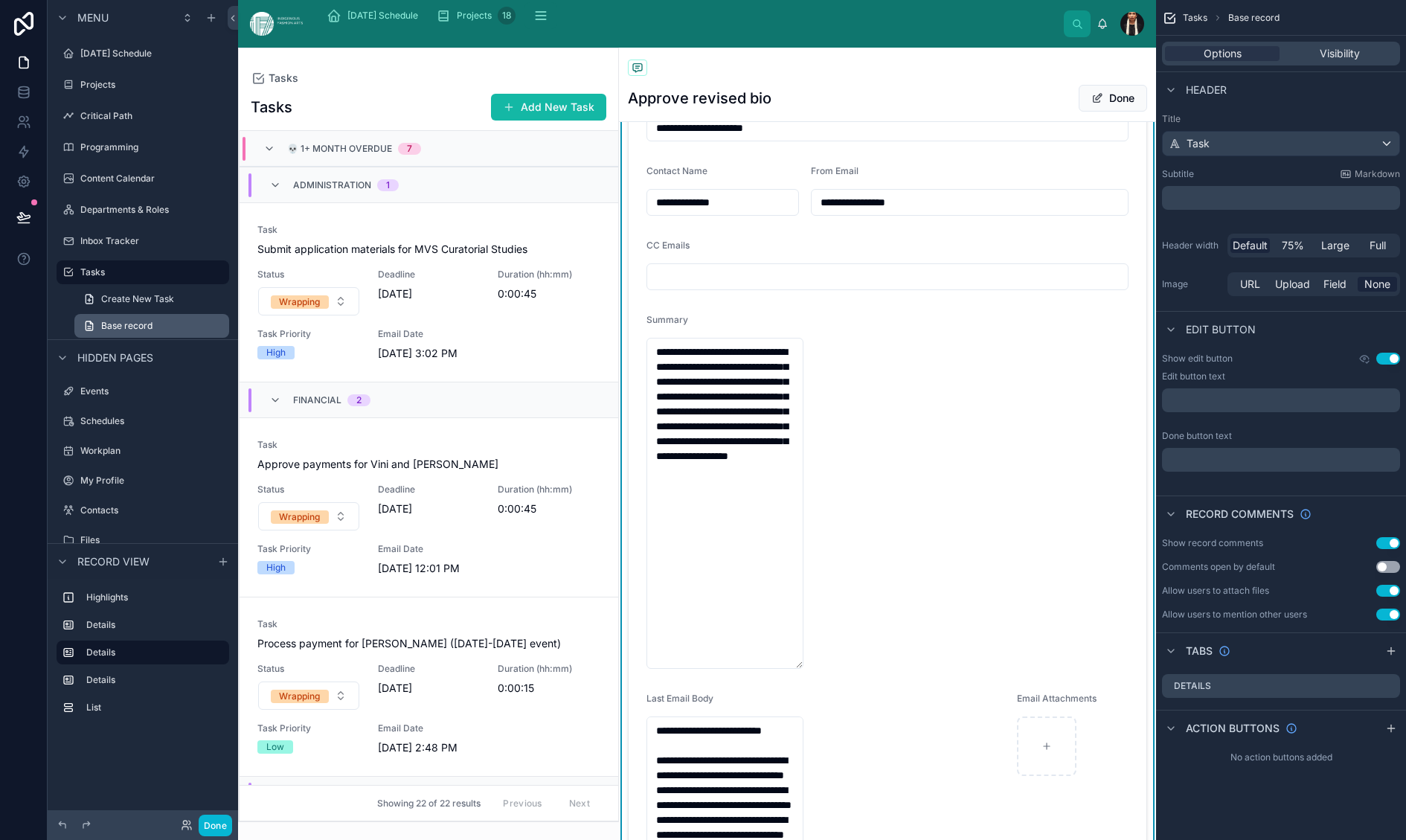
click at [153, 332] on span "Base record" at bounding box center [127, 325] width 52 height 12
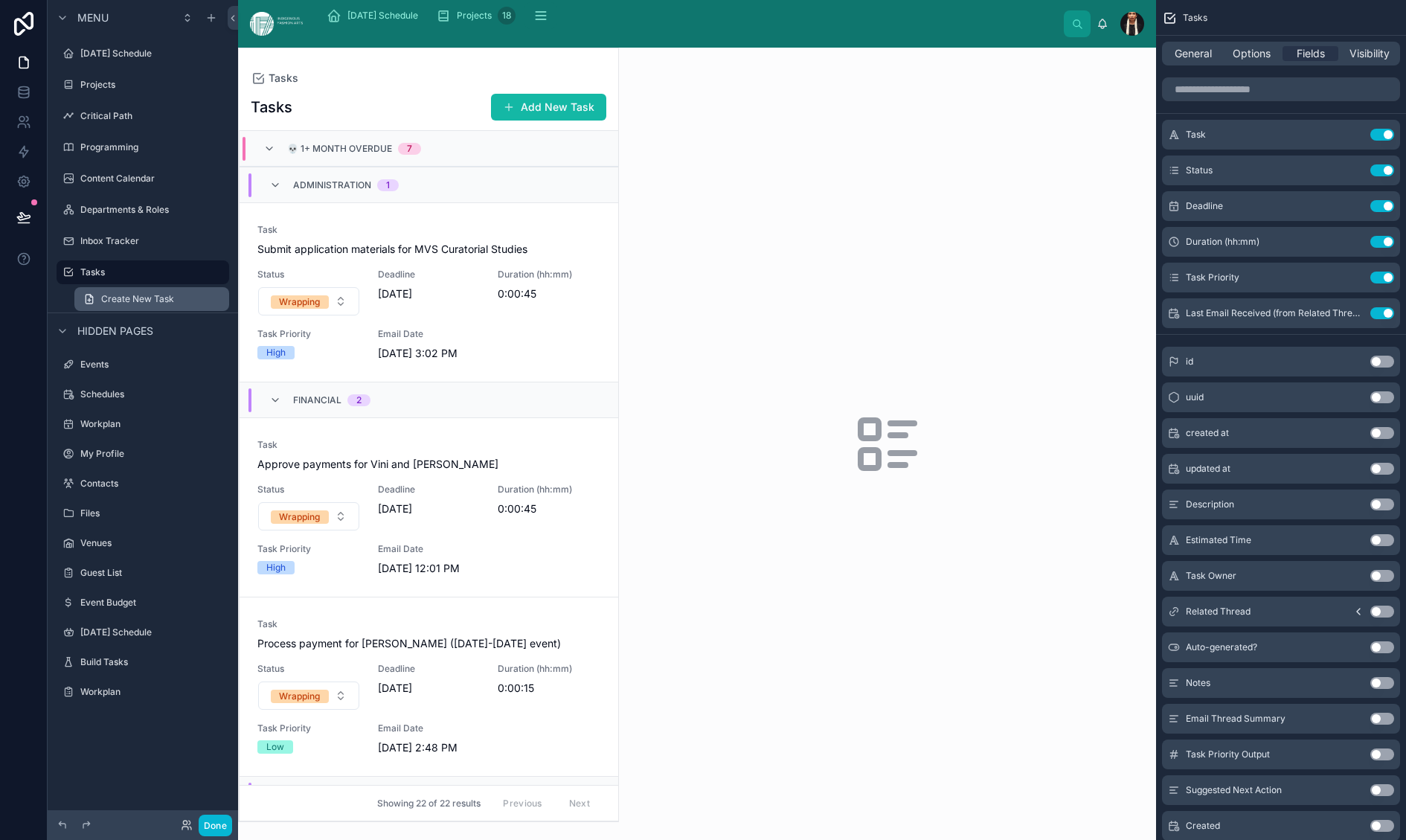
click at [174, 305] on span "Create New Task" at bounding box center [137, 298] width 73 height 12
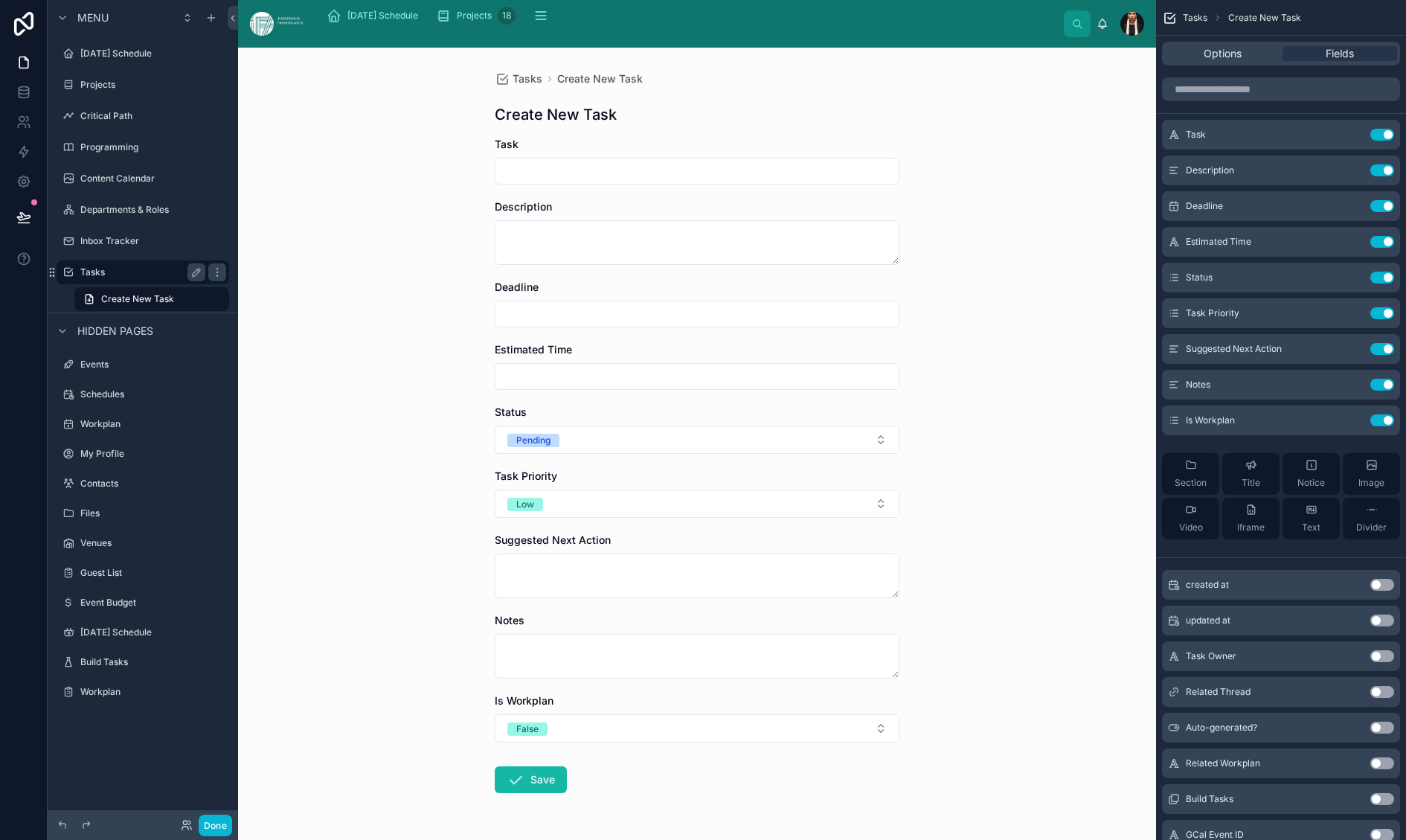
click at [191, 278] on label "Tasks" at bounding box center [139, 272] width 119 height 12
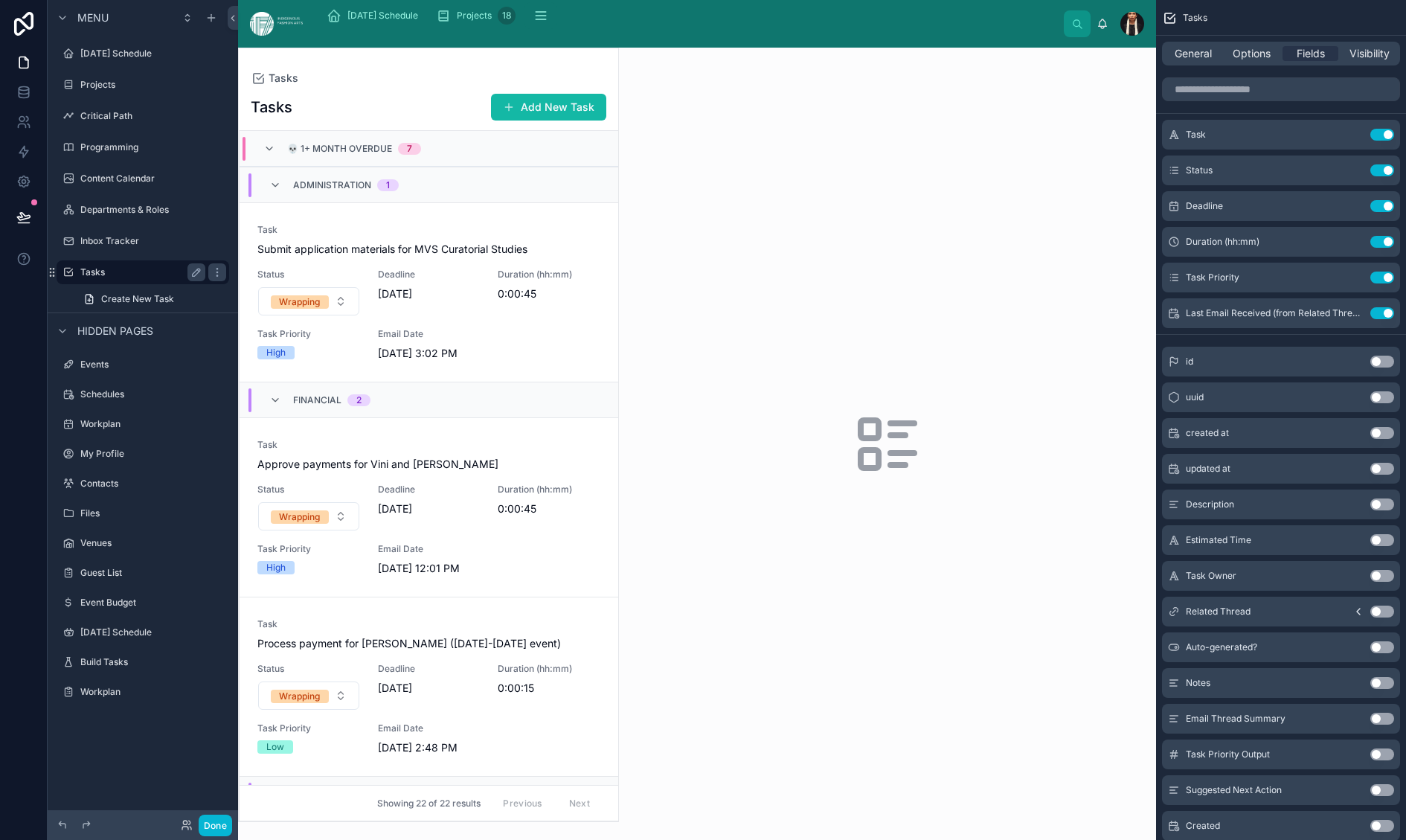
click at [191, 278] on label "Tasks" at bounding box center [139, 272] width 119 height 12
click at [814, 404] on div at bounding box center [887, 444] width 537 height 792
click at [567, 84] on div "Tasks" at bounding box center [428, 77] width 356 height 12
click at [444, 257] on span "Submit application materials for MVS Curatorial Studies" at bounding box center [428, 249] width 343 height 15
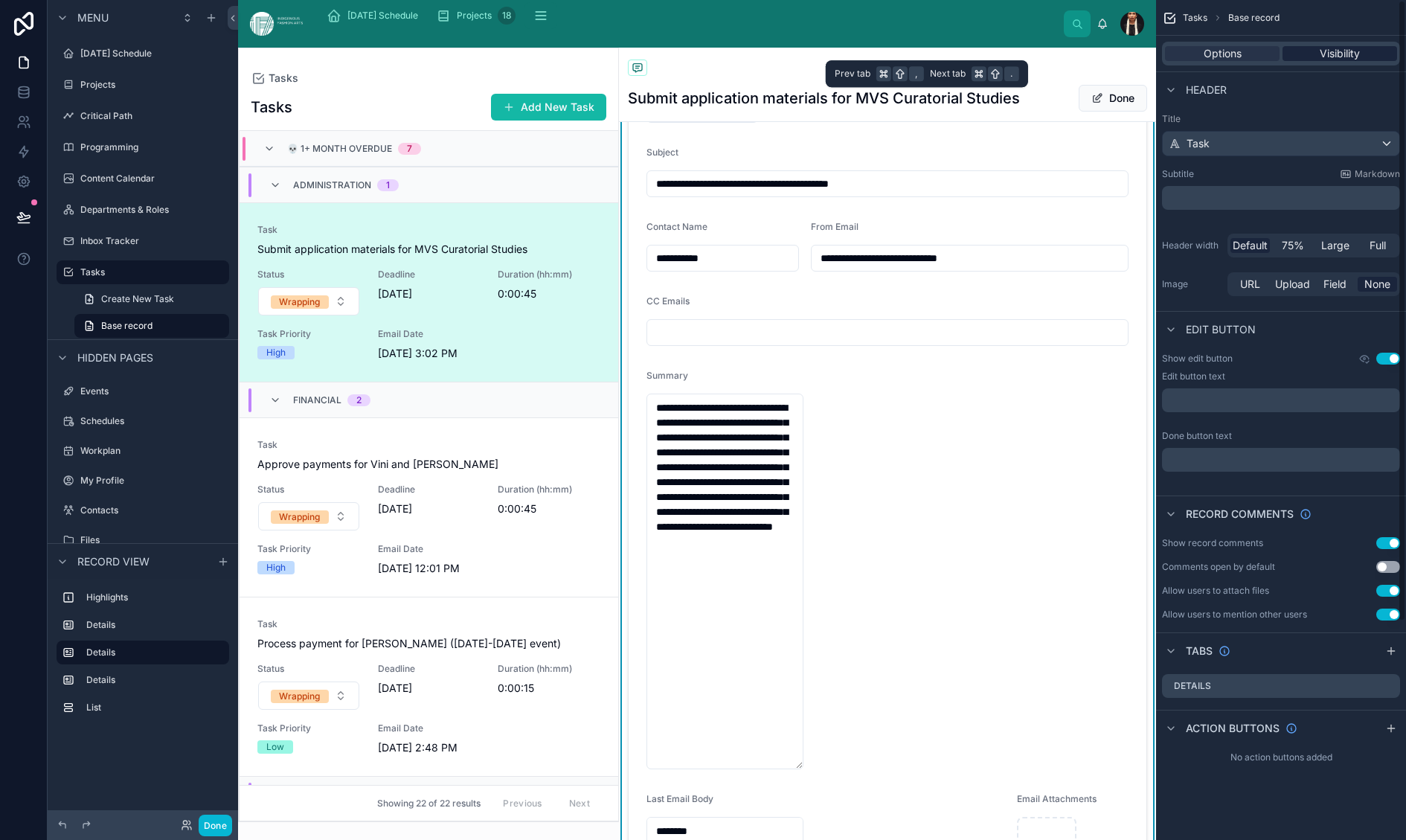
click at [1320, 61] on span "Visibility" at bounding box center [1341, 53] width 41 height 15
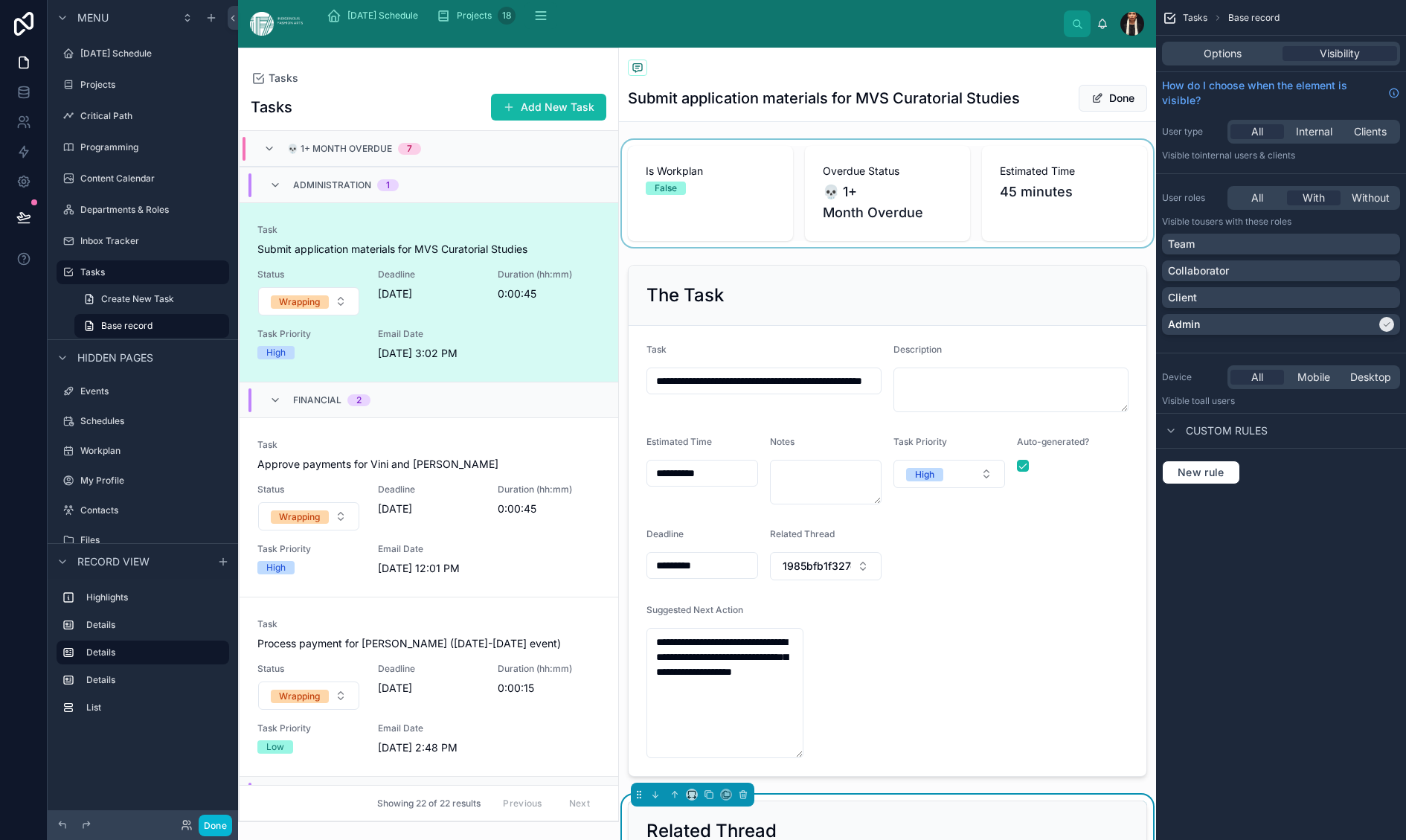
click at [777, 247] on div at bounding box center [887, 193] width 537 height 107
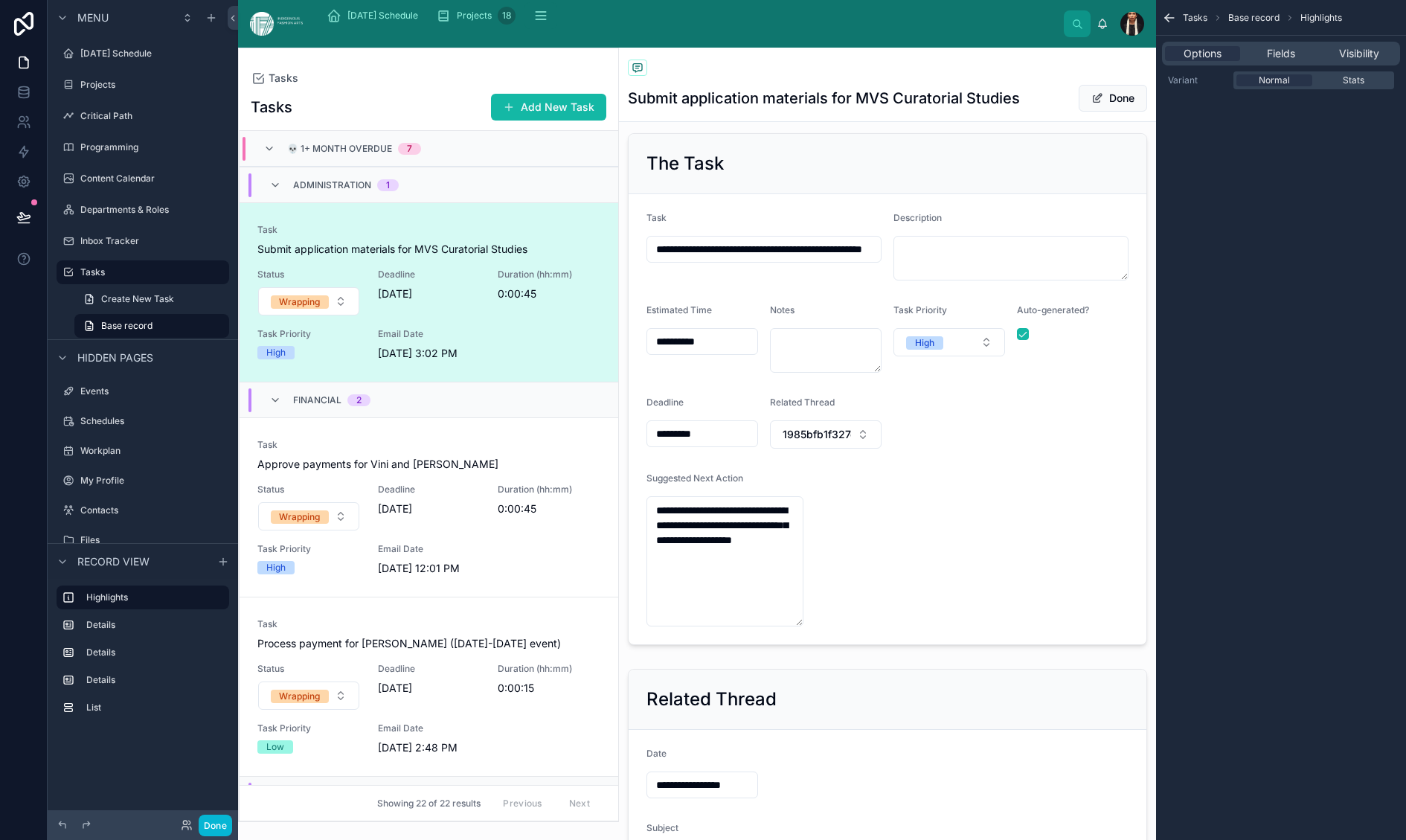
scroll to position [183, 0]
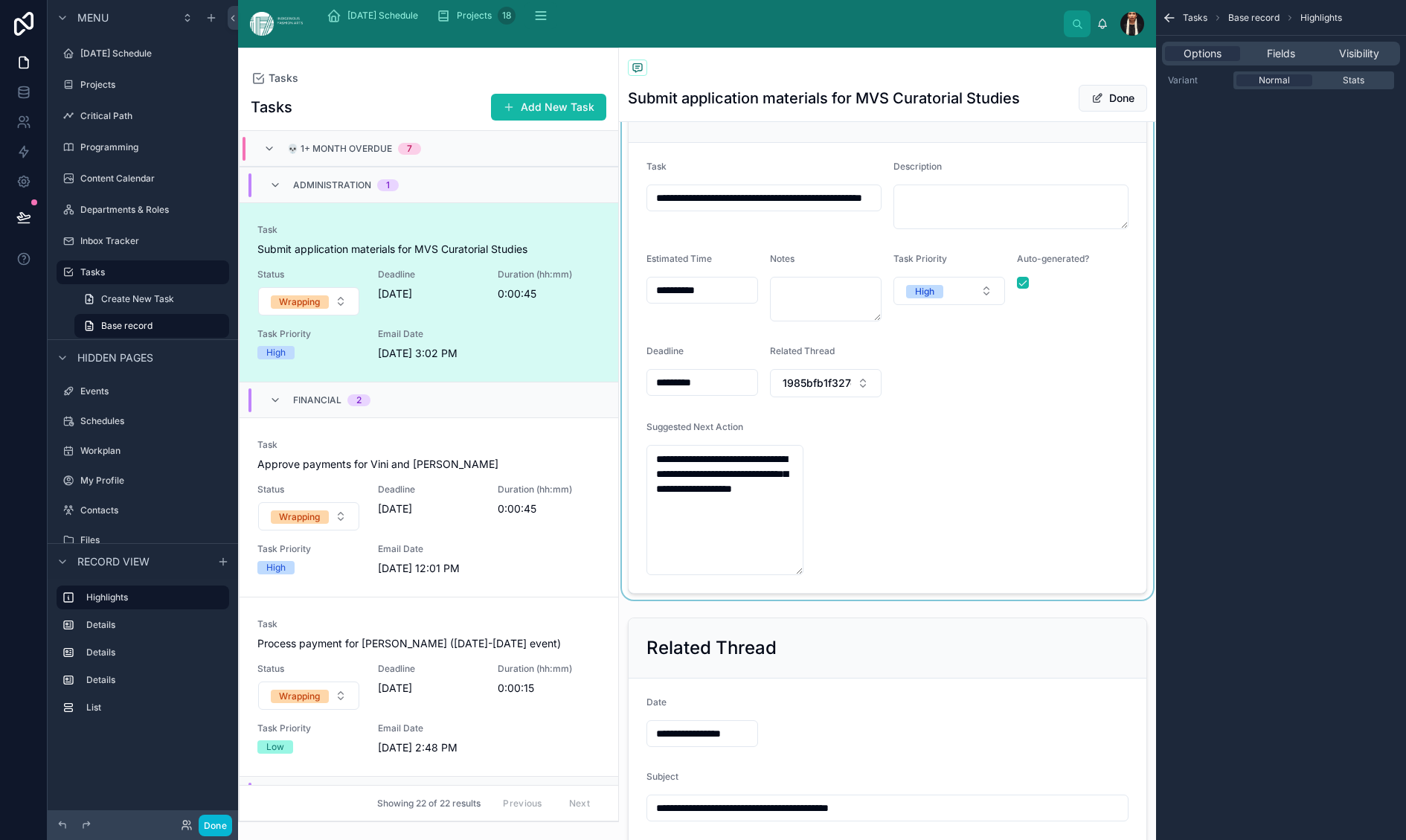
click at [740, 508] on div at bounding box center [887, 337] width 537 height 523
type textarea "**********"
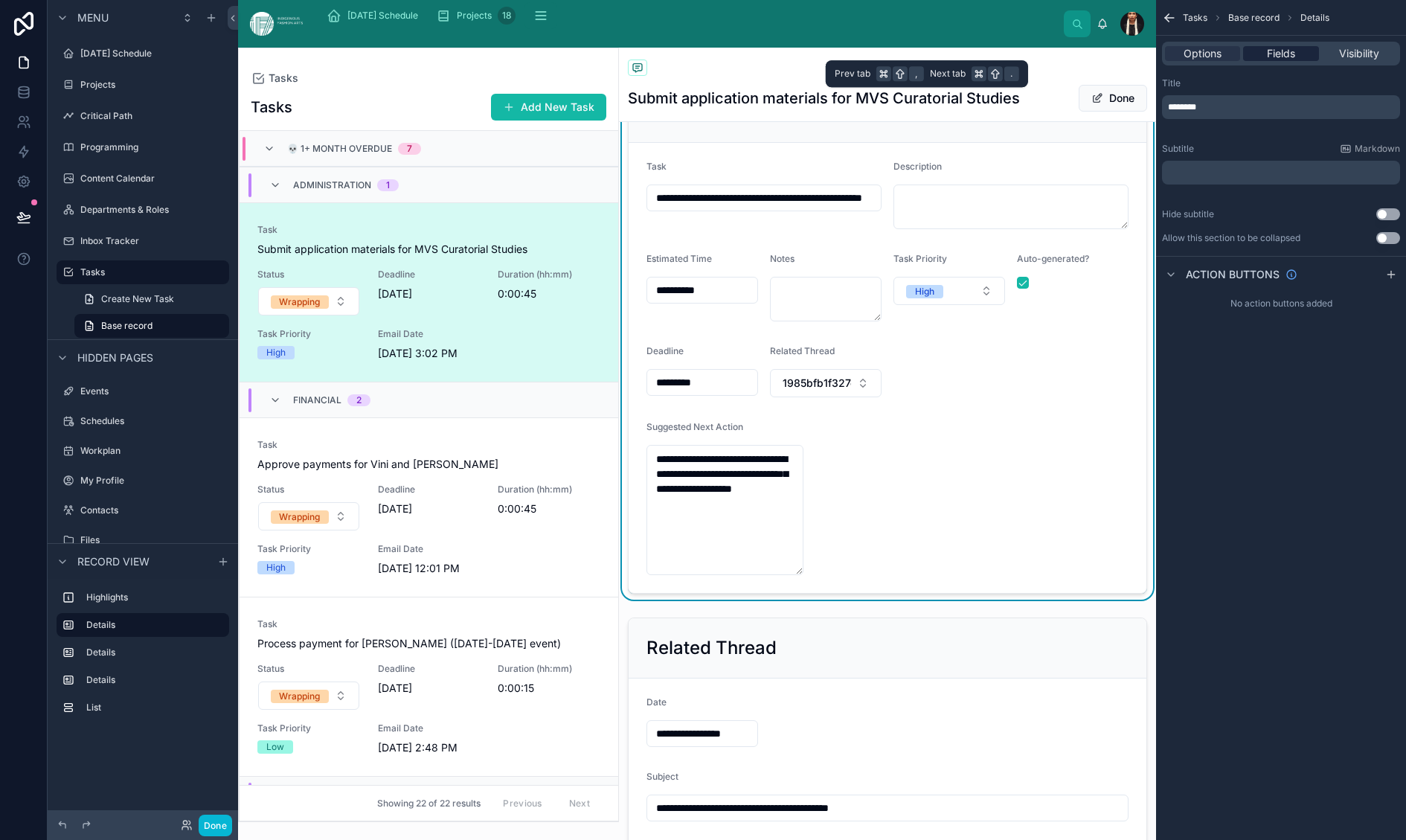
click at [1267, 61] on span "Fields" at bounding box center [1281, 53] width 29 height 15
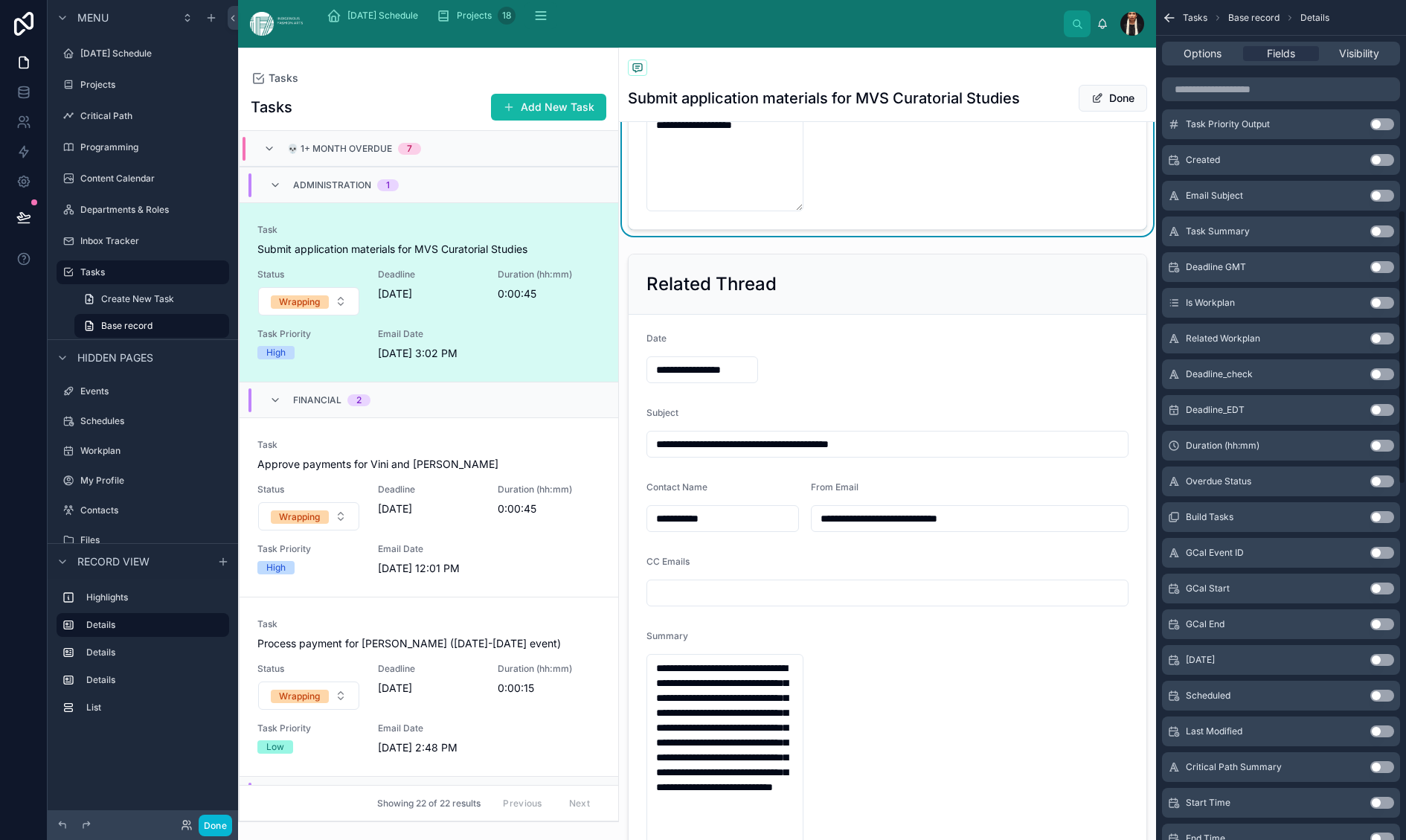
scroll to position [653, 0]
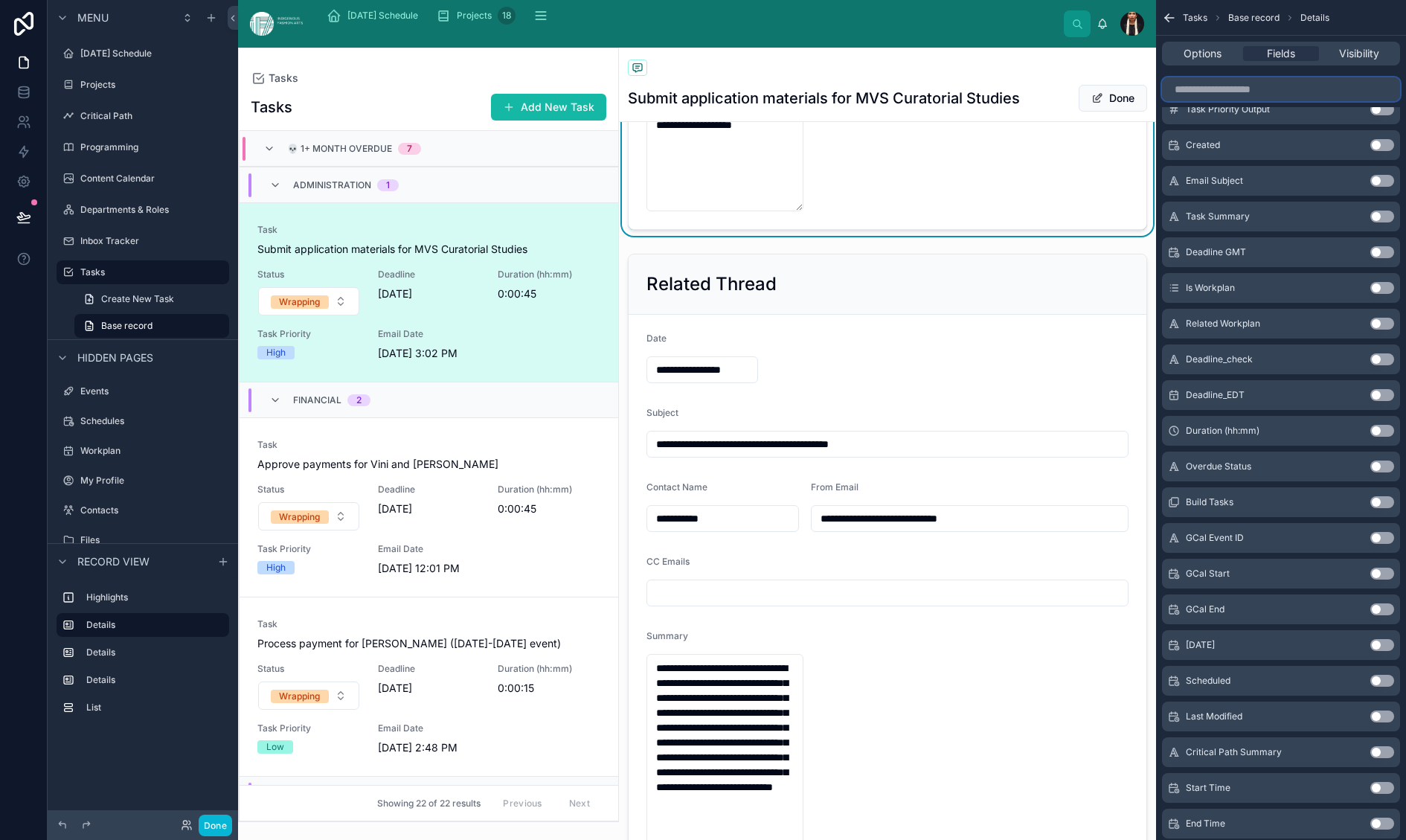
click at [1162, 101] on input "scrollable content" at bounding box center [1281, 89] width 238 height 24
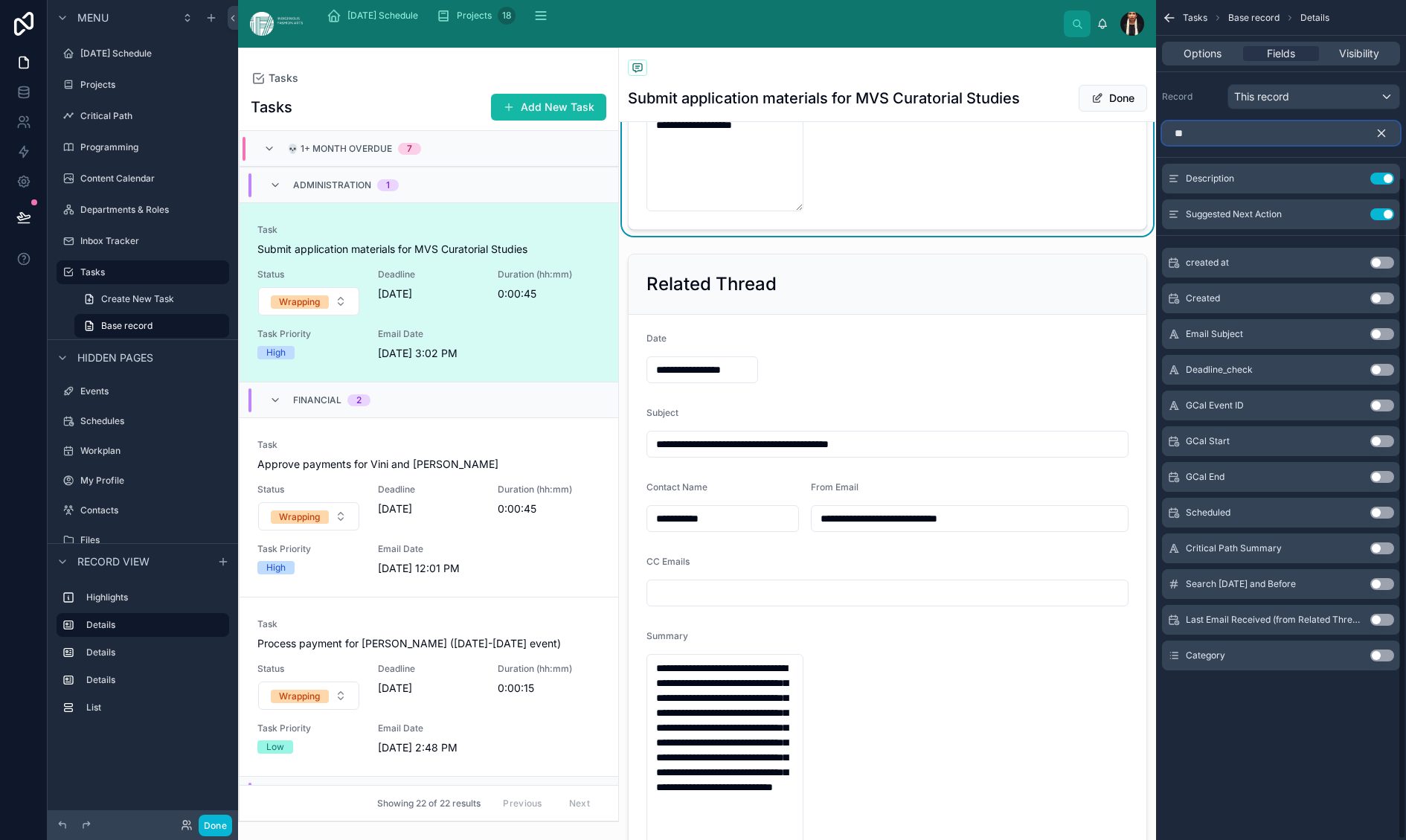
scroll to position [0, 0]
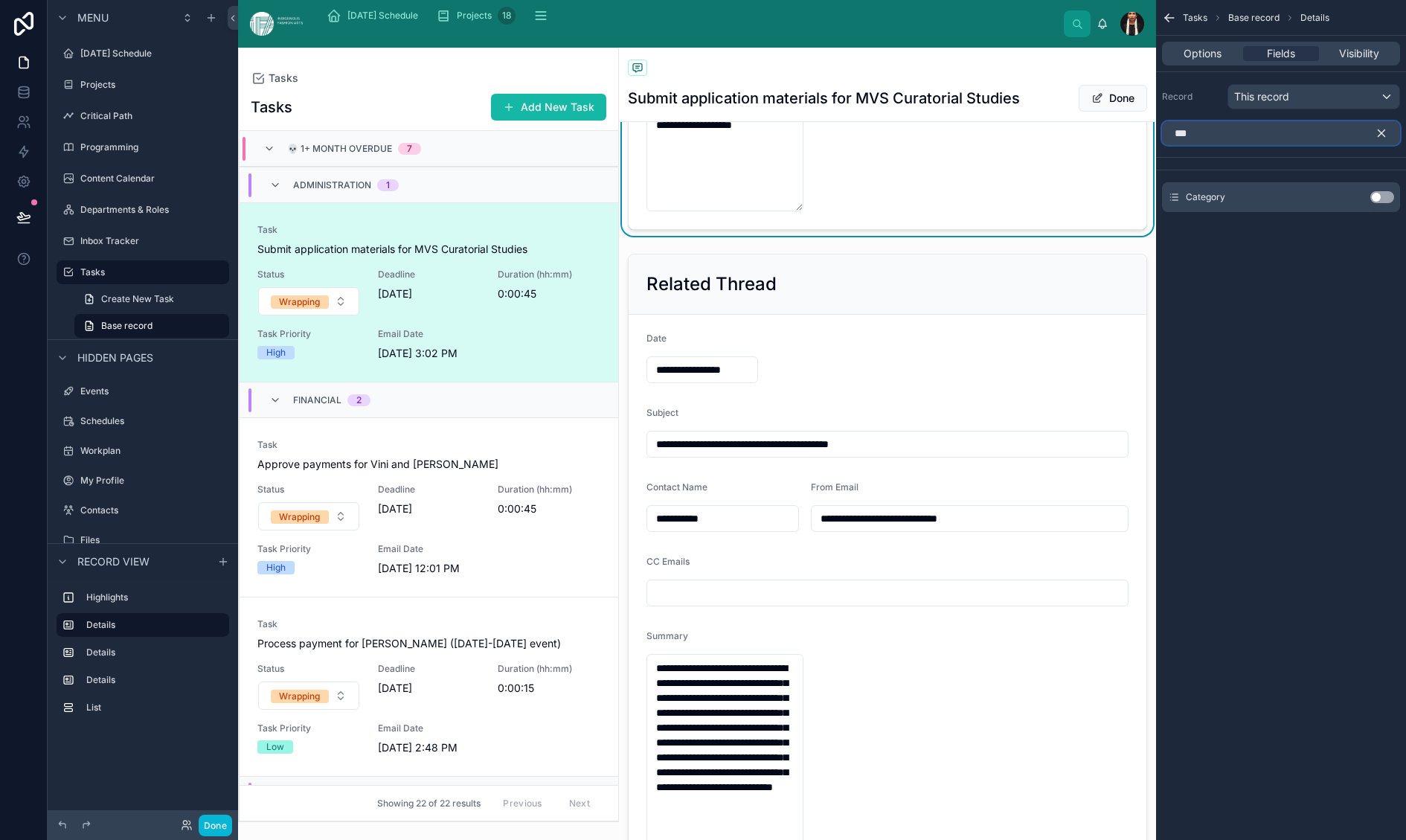
type input "***"
click at [1370, 212] on div "Category Use setting" at bounding box center [1281, 197] width 238 height 29
click at [1370, 203] on button "Use setting" at bounding box center [1382, 197] width 24 height 12
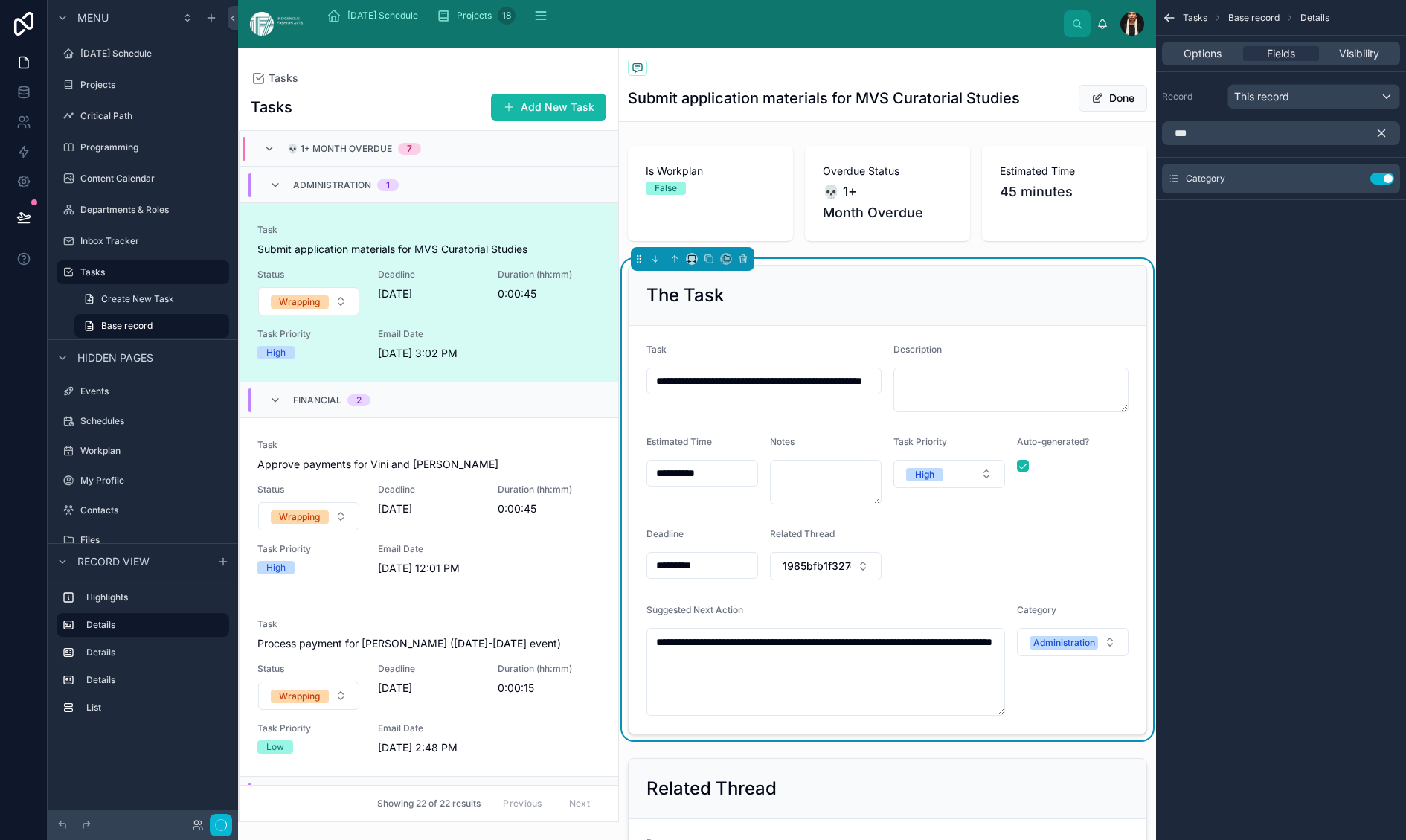
type textarea "**********"
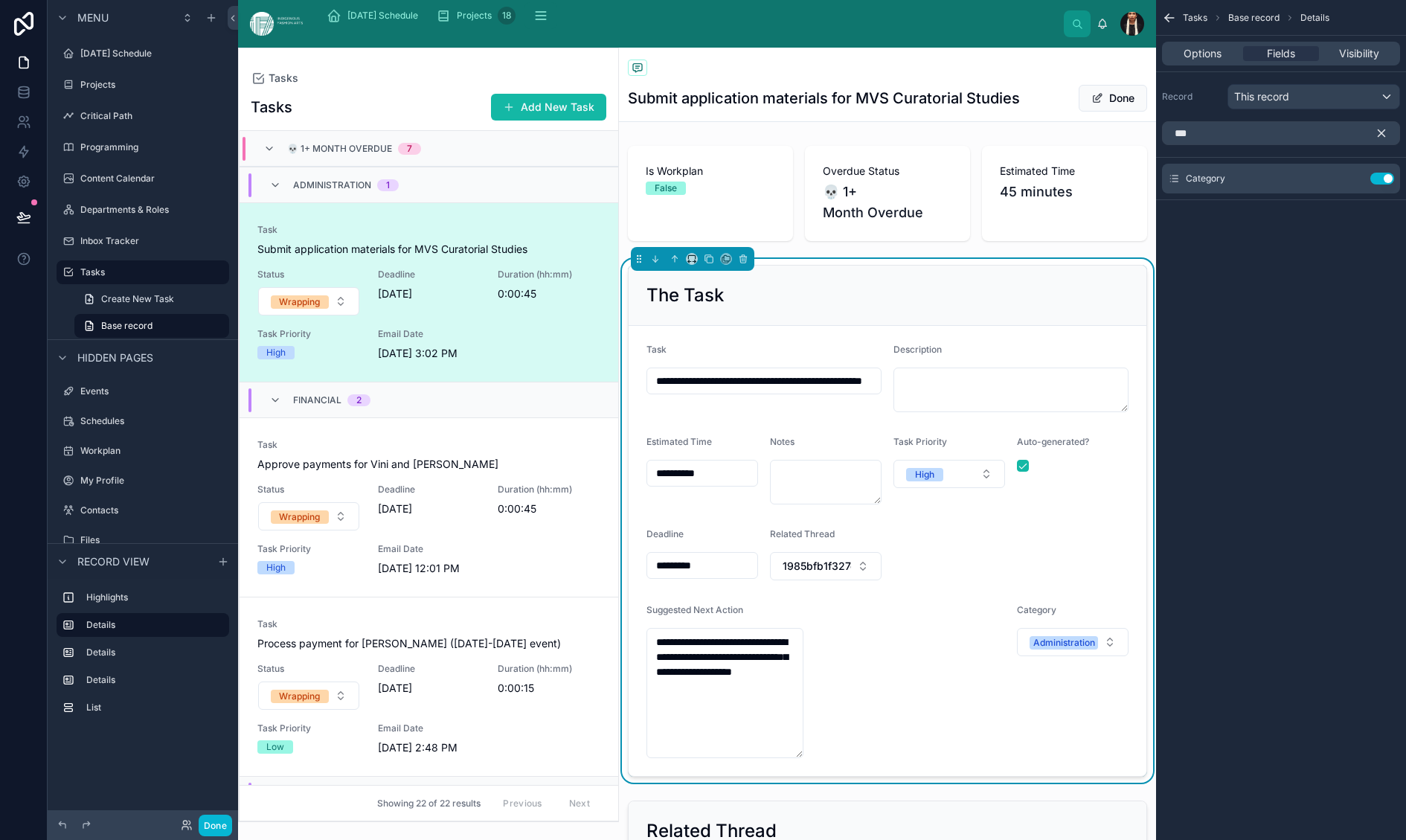
scroll to position [106, 0]
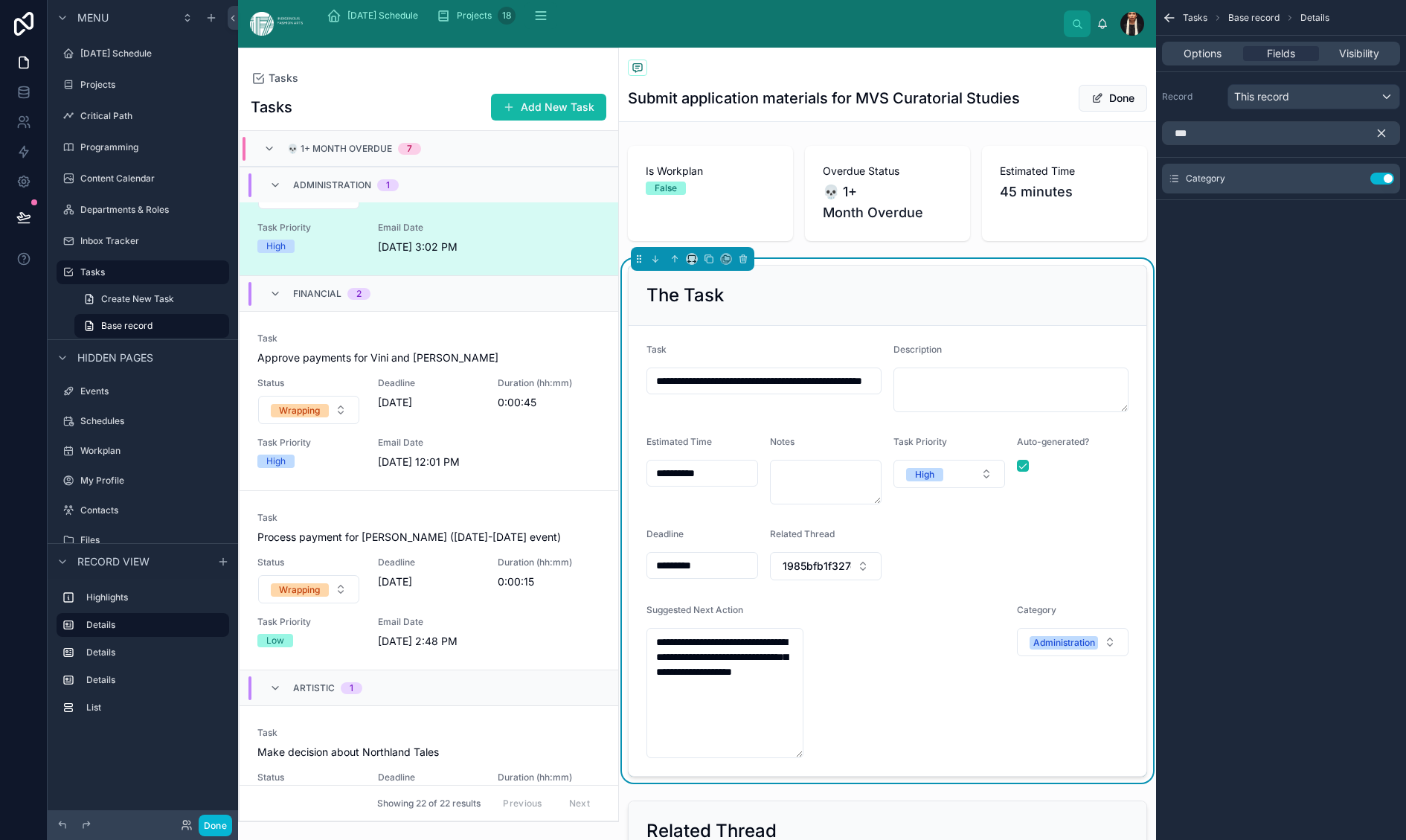
click at [1378, 137] on icon "scrollable content" at bounding box center [1381, 133] width 6 height 6
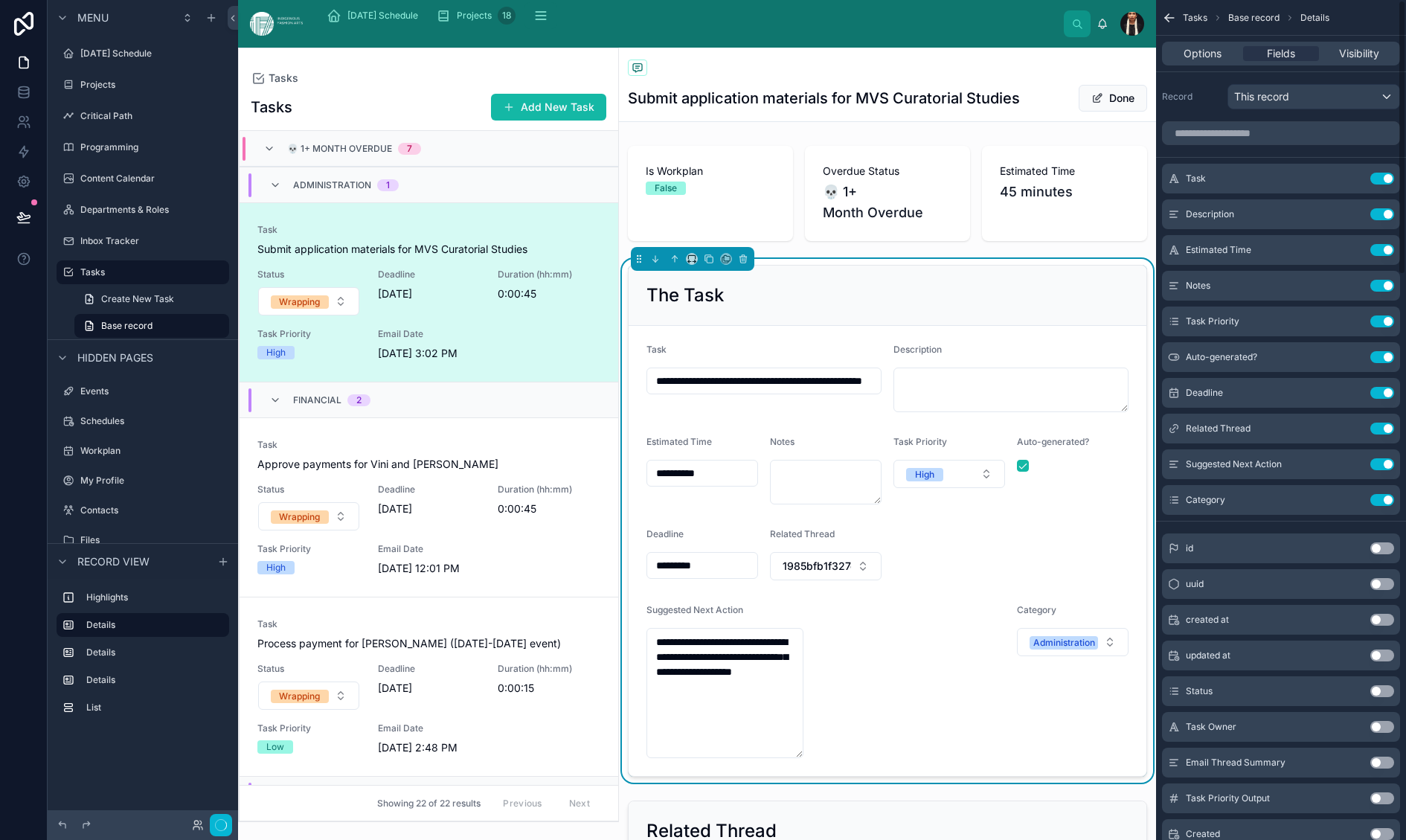
type textarea "**********"
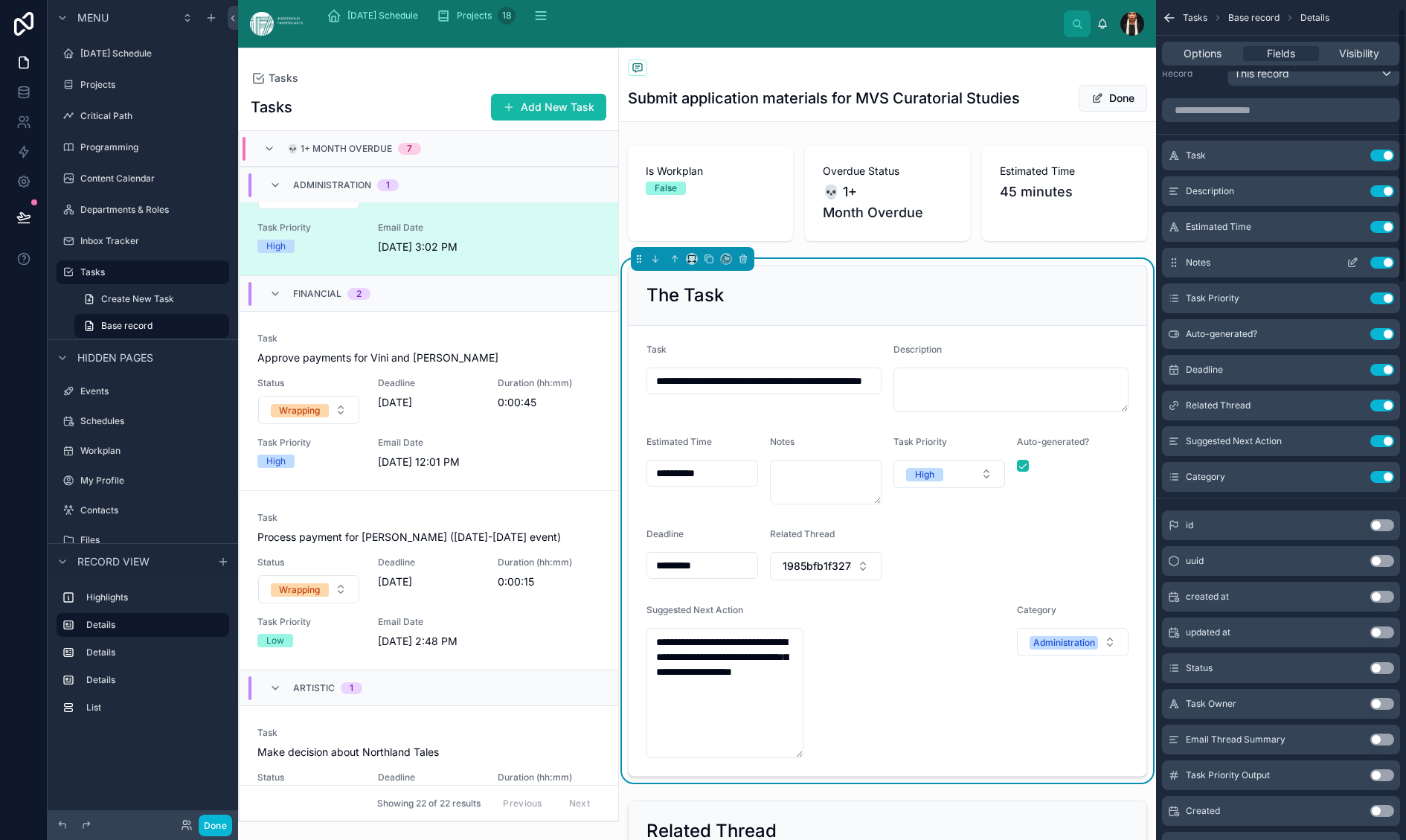
scroll to position [25, 0]
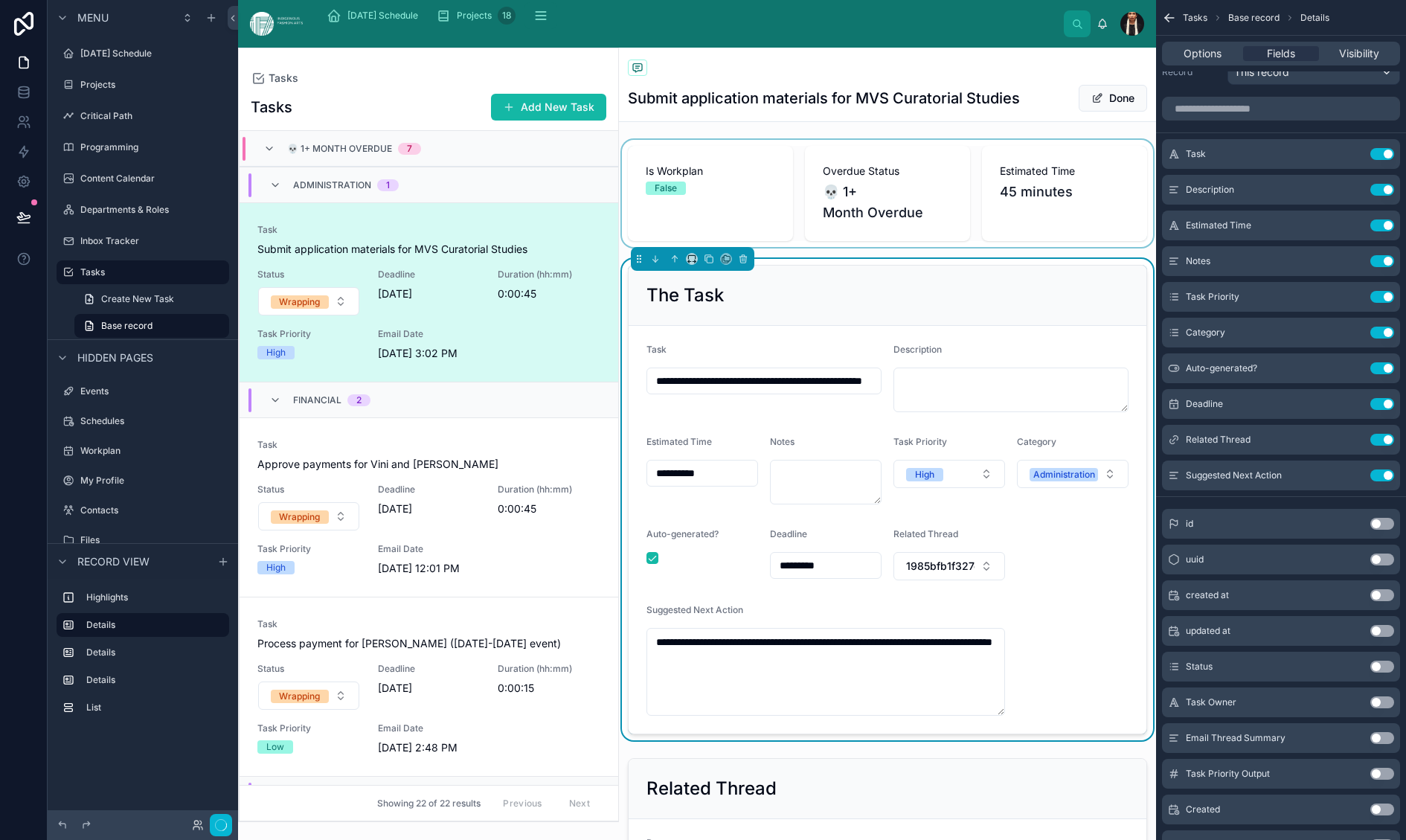
type textarea "**********"
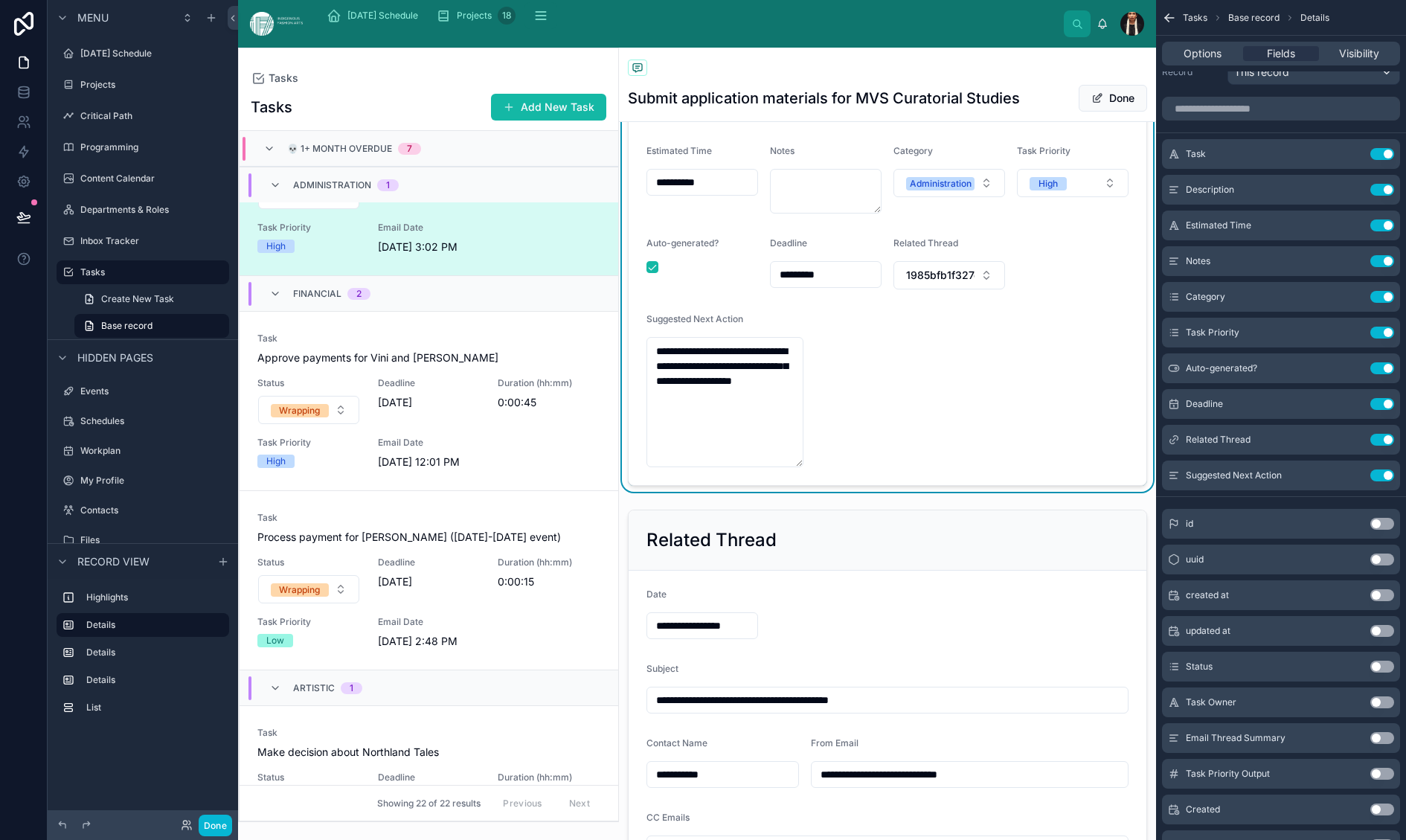
scroll to position [296, 0]
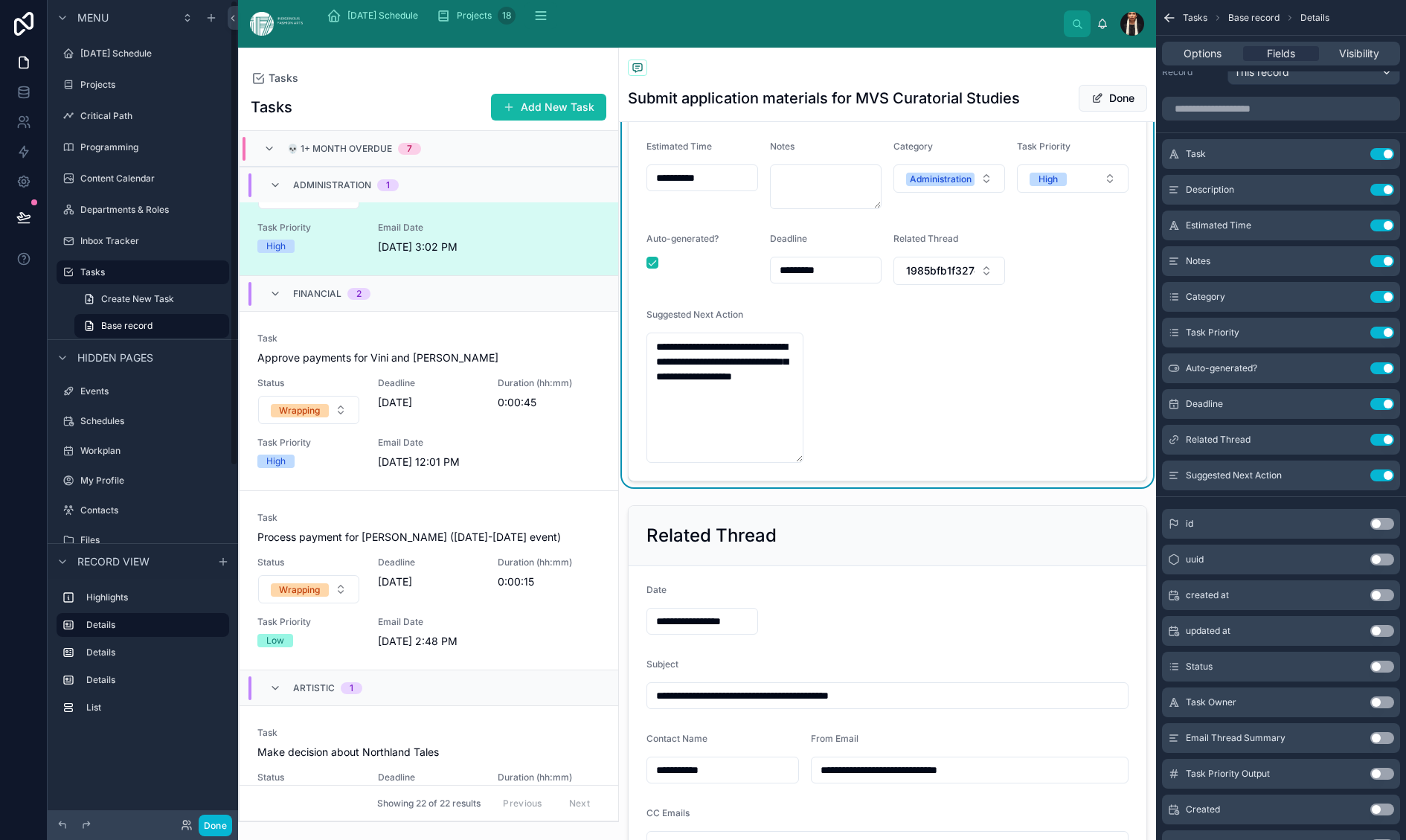
type textarea "**********"
click at [232, 825] on button "Done" at bounding box center [216, 824] width 33 height 21
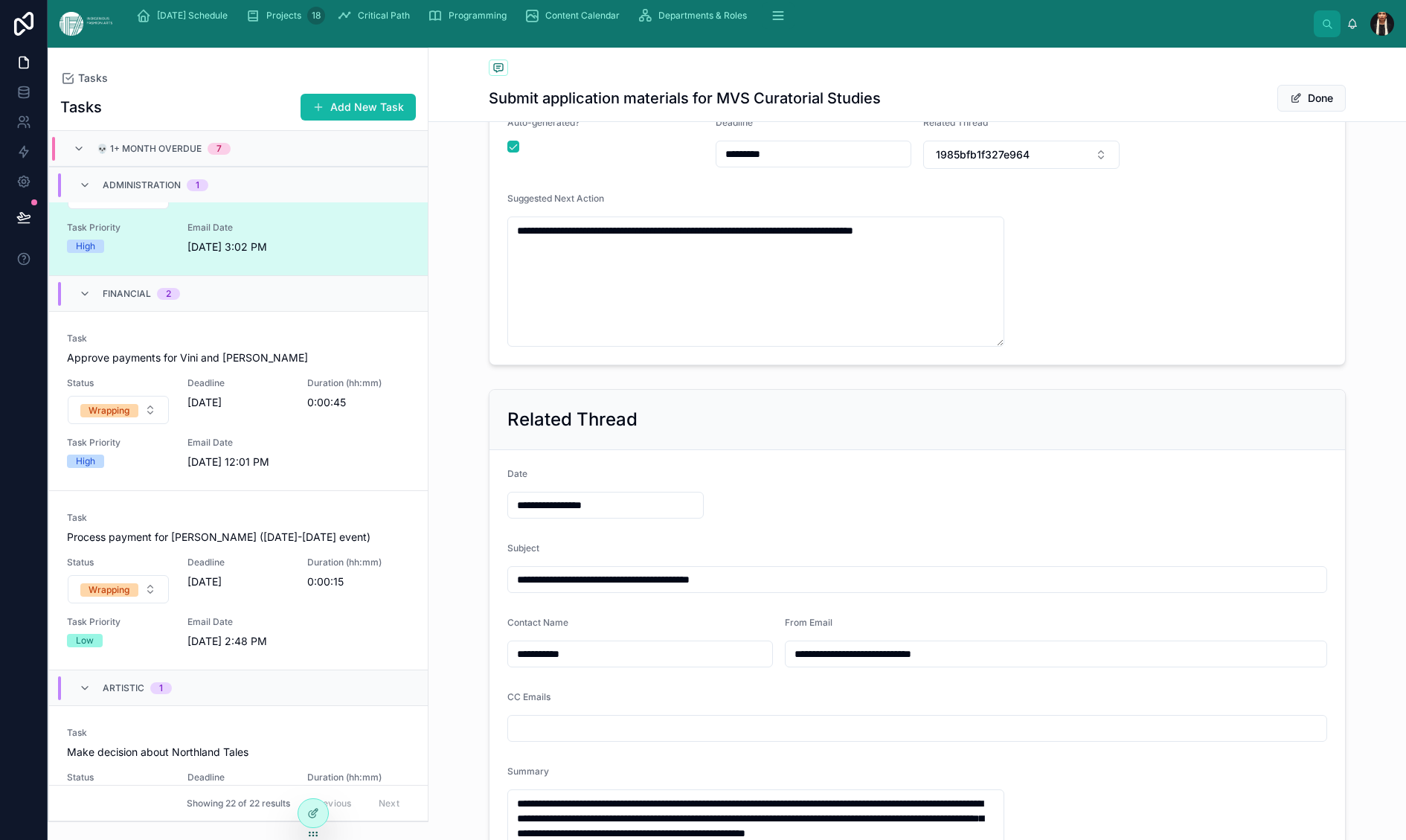
scroll to position [385, 0]
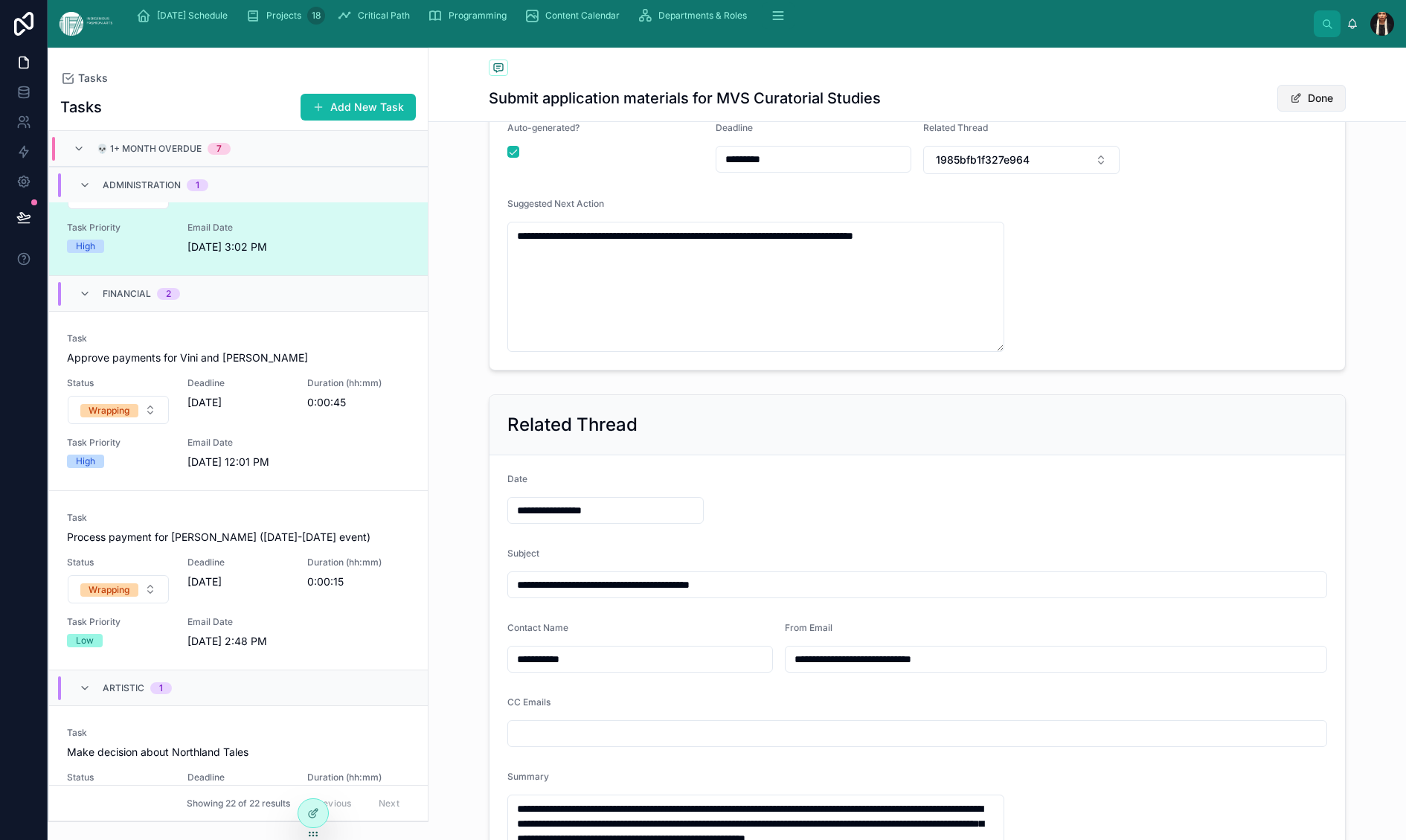
click at [1318, 111] on button "Done" at bounding box center [1312, 98] width 68 height 27
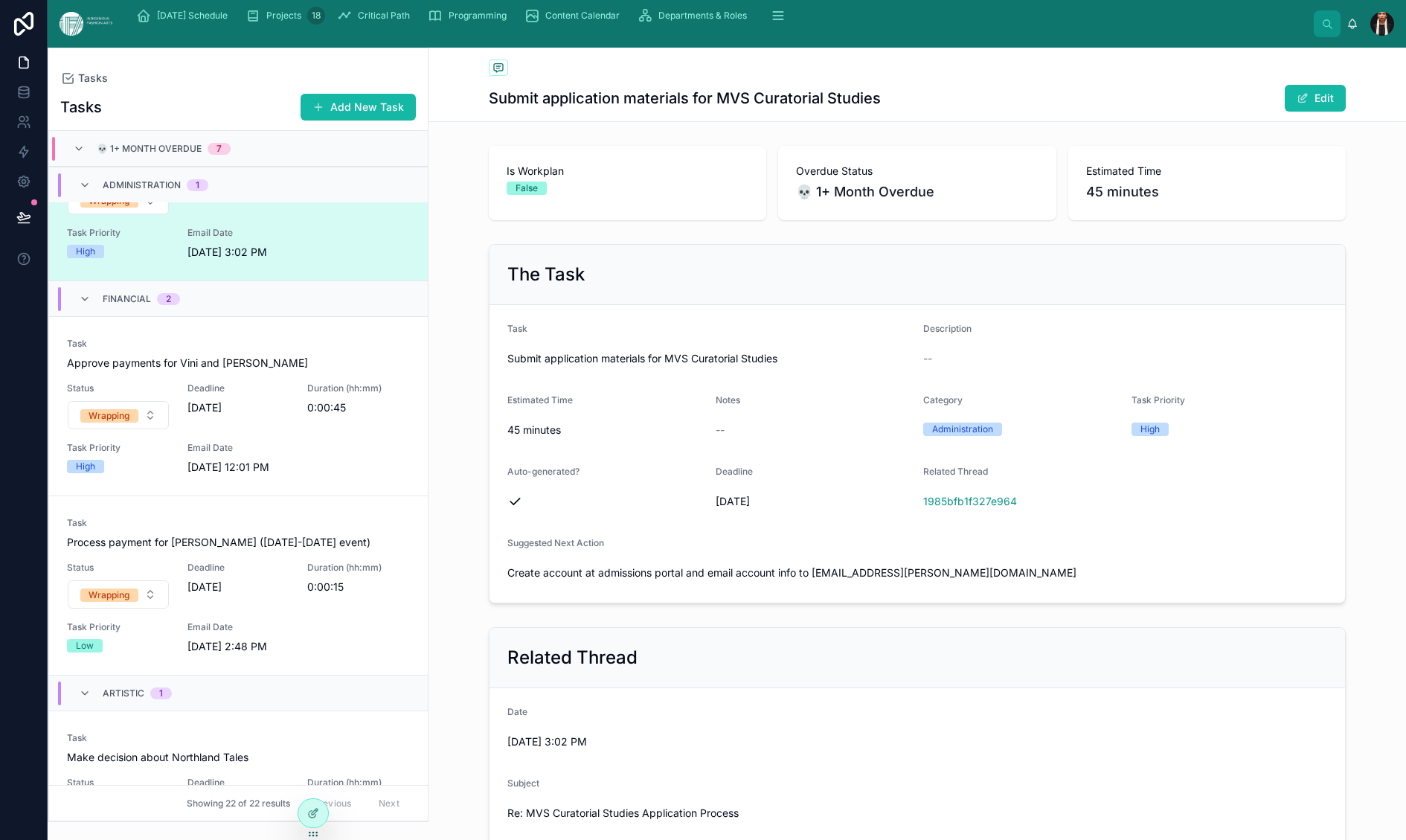
scroll to position [0, 0]
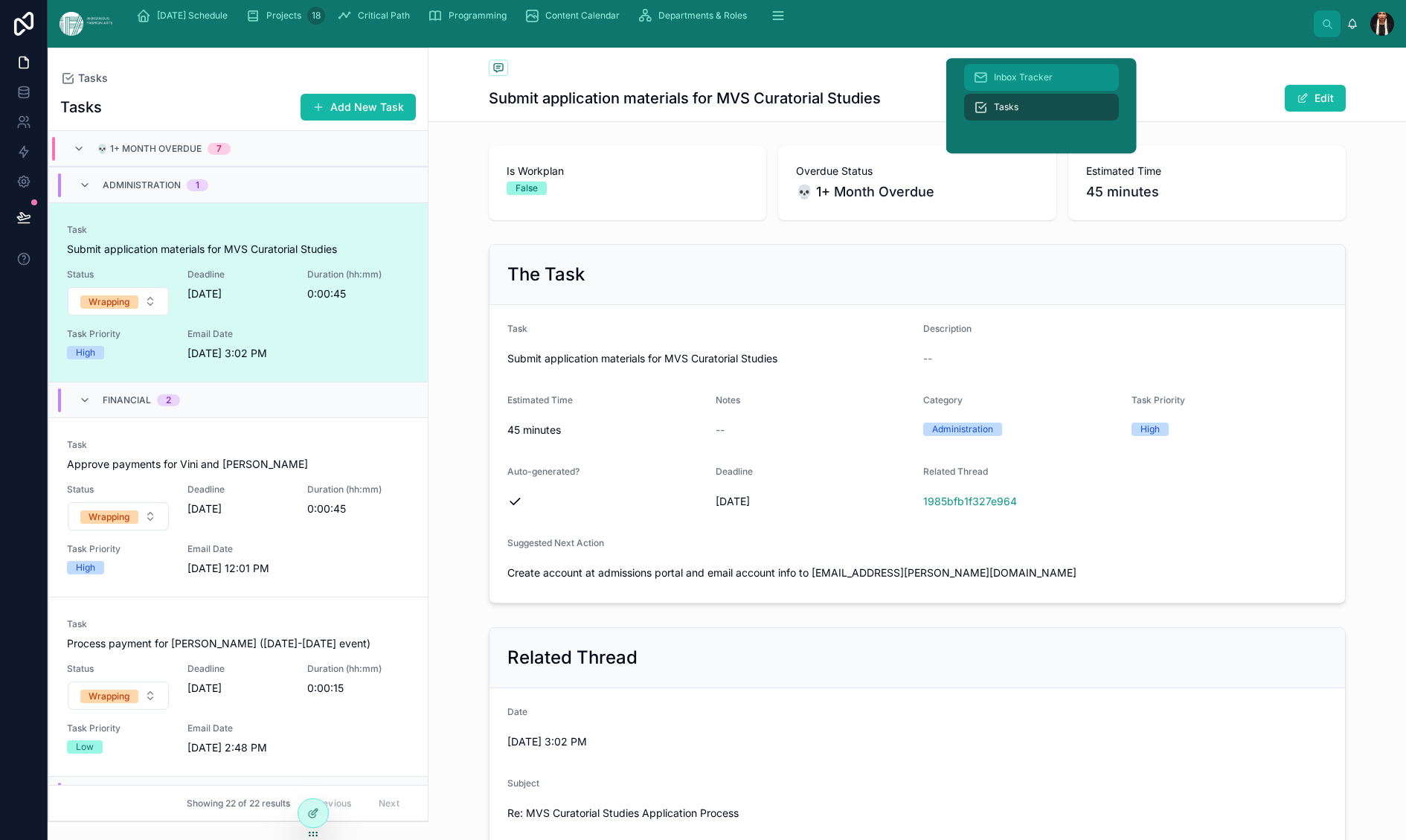
click at [1053, 80] on span "Inbox Tracker" at bounding box center [1024, 77] width 59 height 12
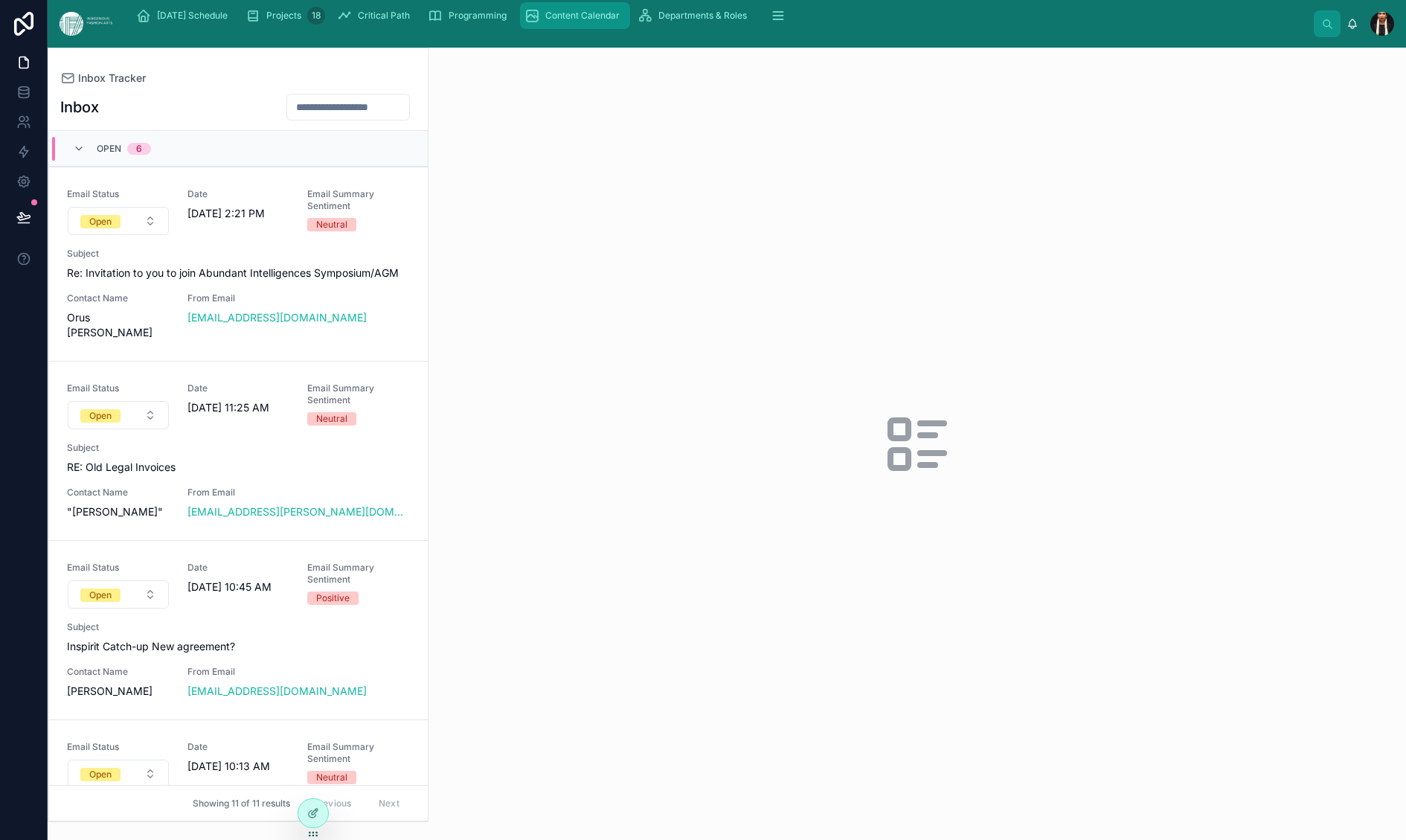
click at [620, 21] on span "Content Calendar" at bounding box center [582, 15] width 75 height 12
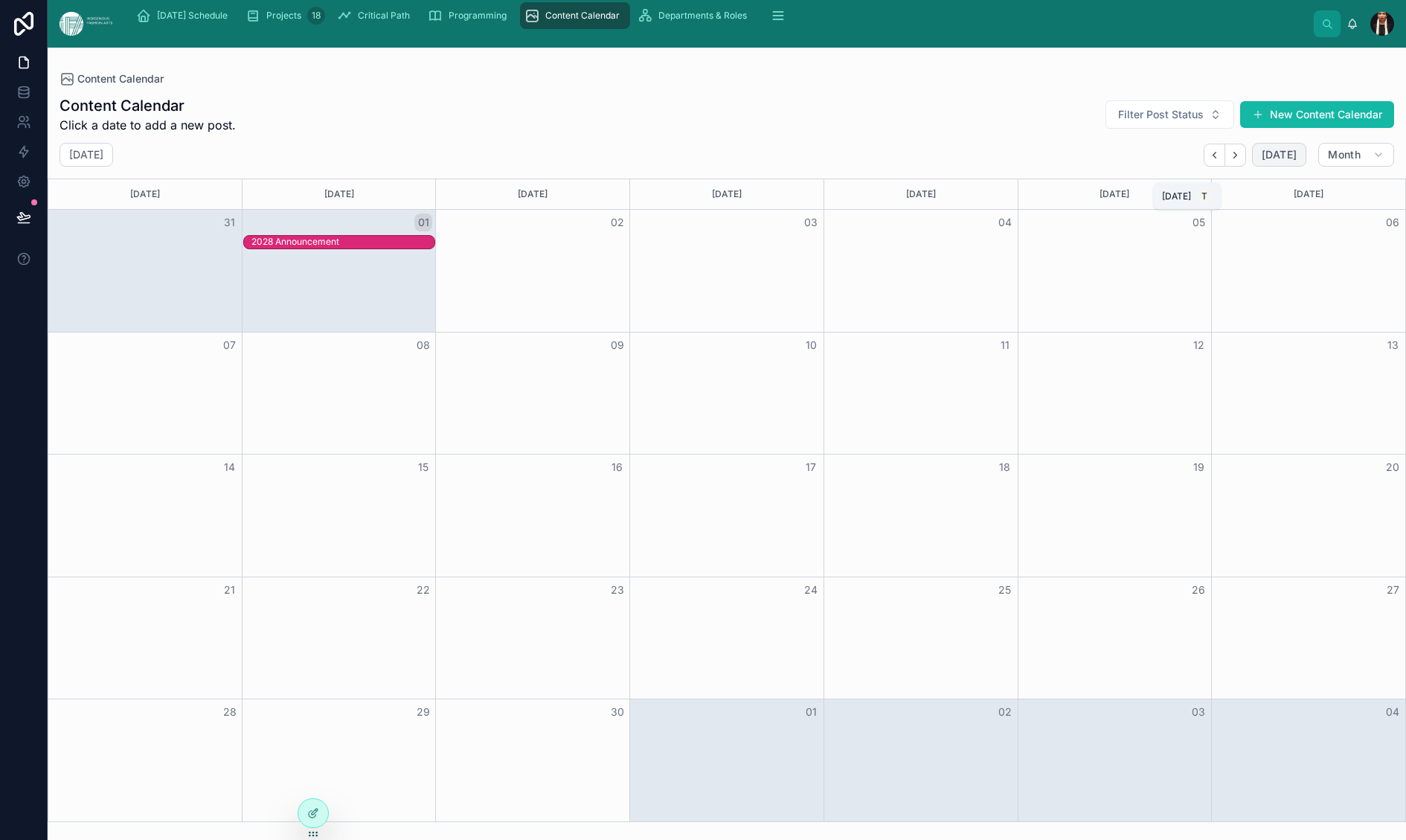
click at [1262, 161] on span "[DATE]" at bounding box center [1280, 155] width 35 height 14
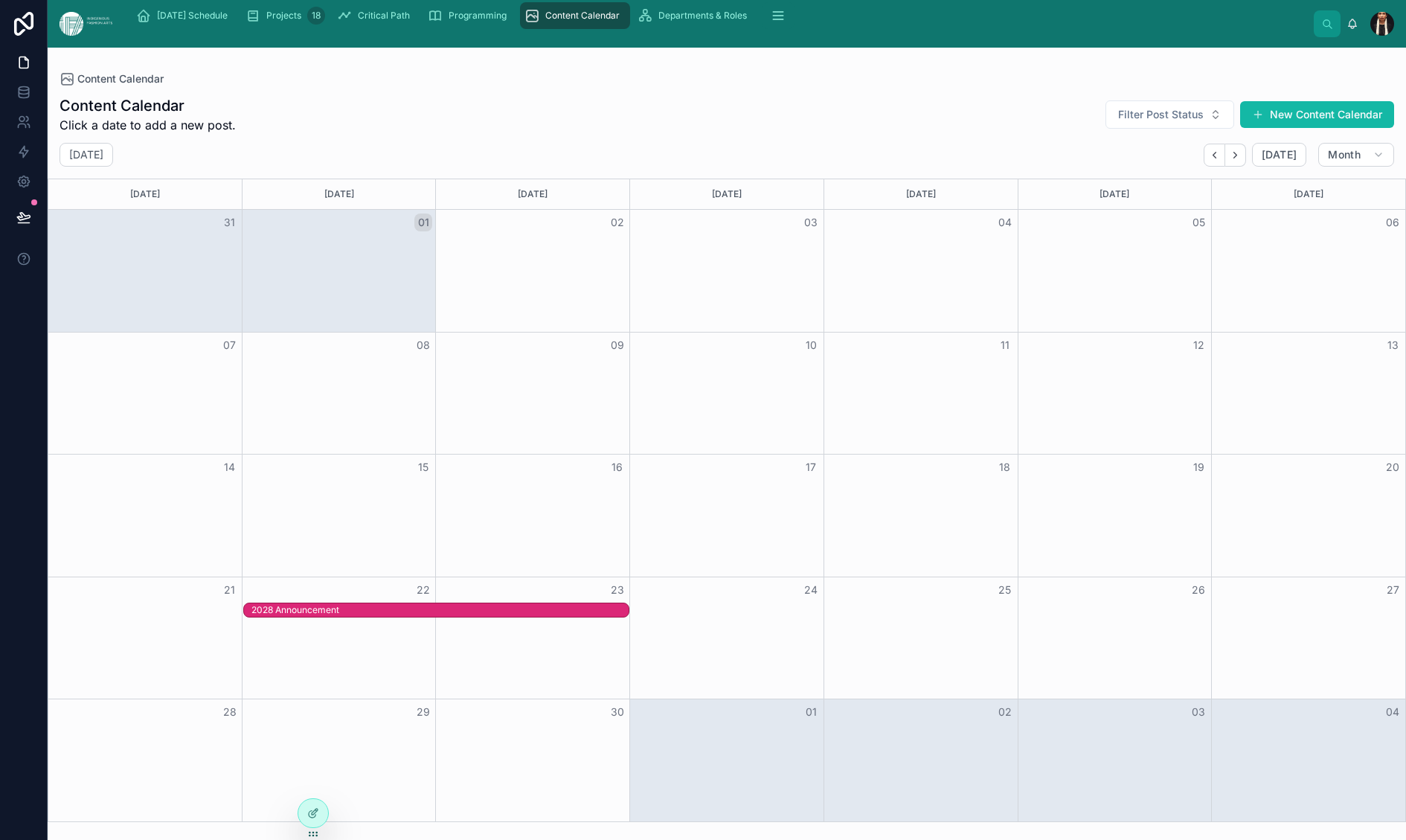
drag, startPoint x: 338, startPoint y: 357, endPoint x: 305, endPoint y: 665, distance: 309.8
drag, startPoint x: 569, startPoint y: 659, endPoint x: 366, endPoint y: 654, distance: 203.1
click at [512, 25] on div "Programming" at bounding box center [470, 16] width 85 height 24
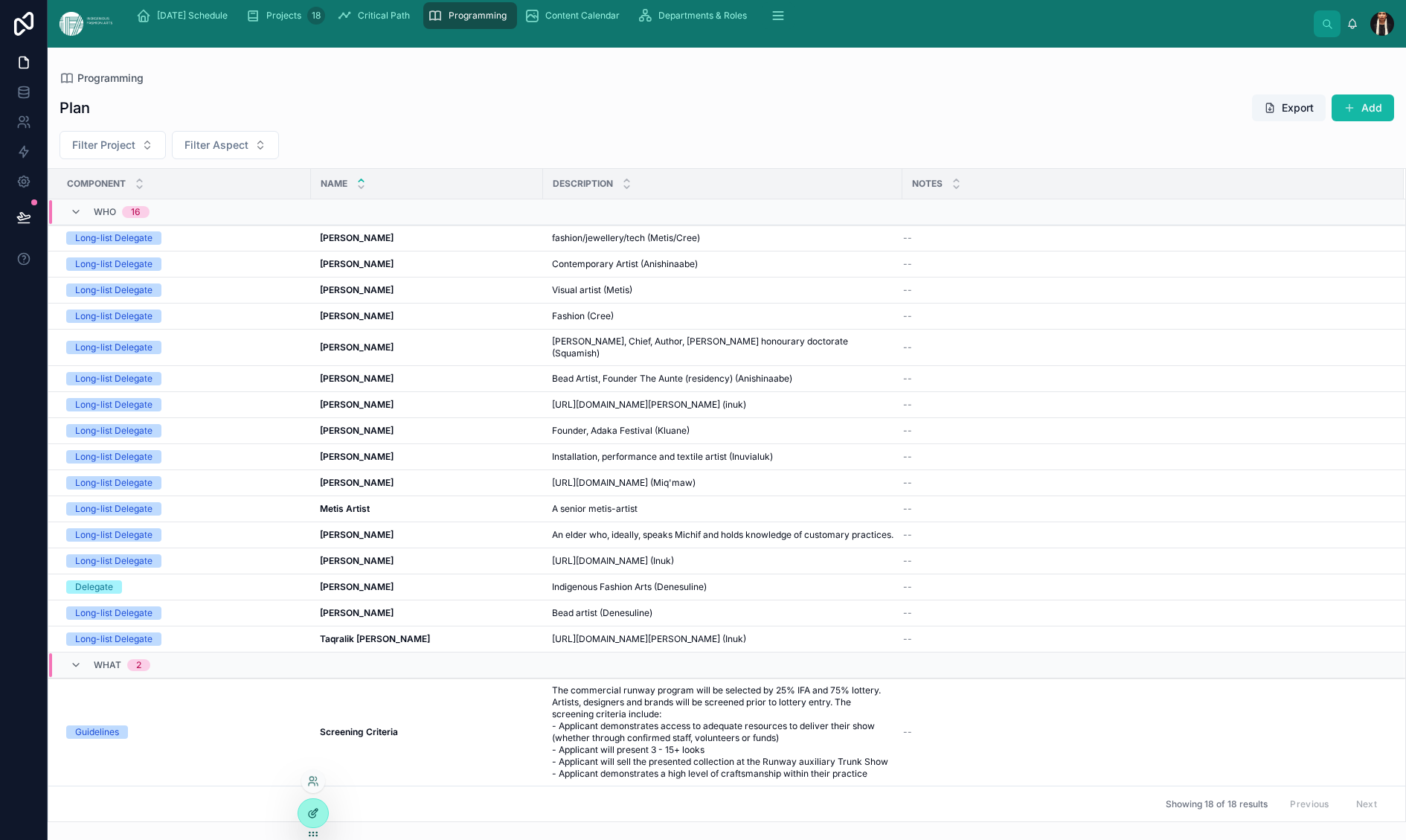
click at [318, 810] on div at bounding box center [313, 812] width 29 height 29
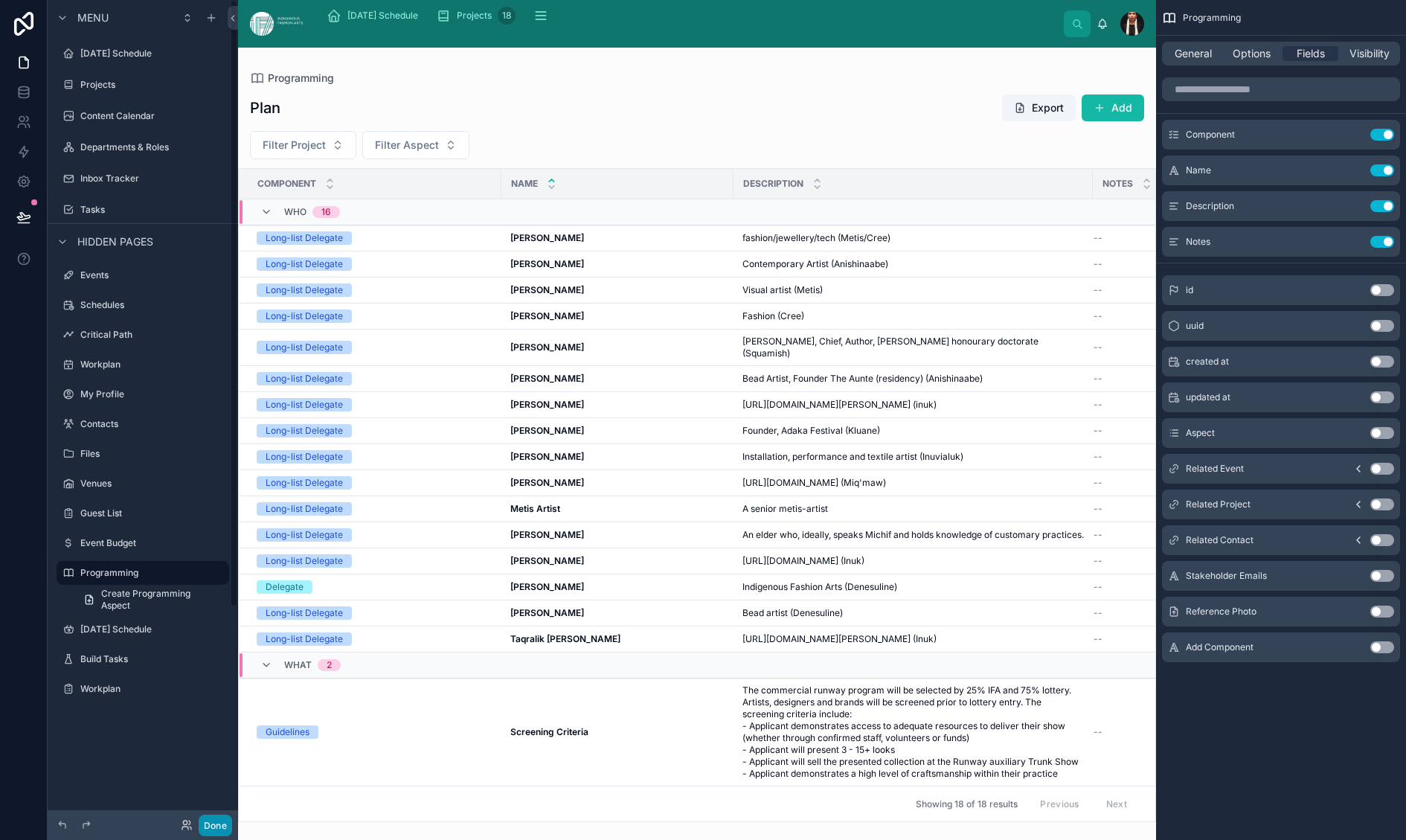
click at [232, 824] on button "Done" at bounding box center [216, 824] width 33 height 21
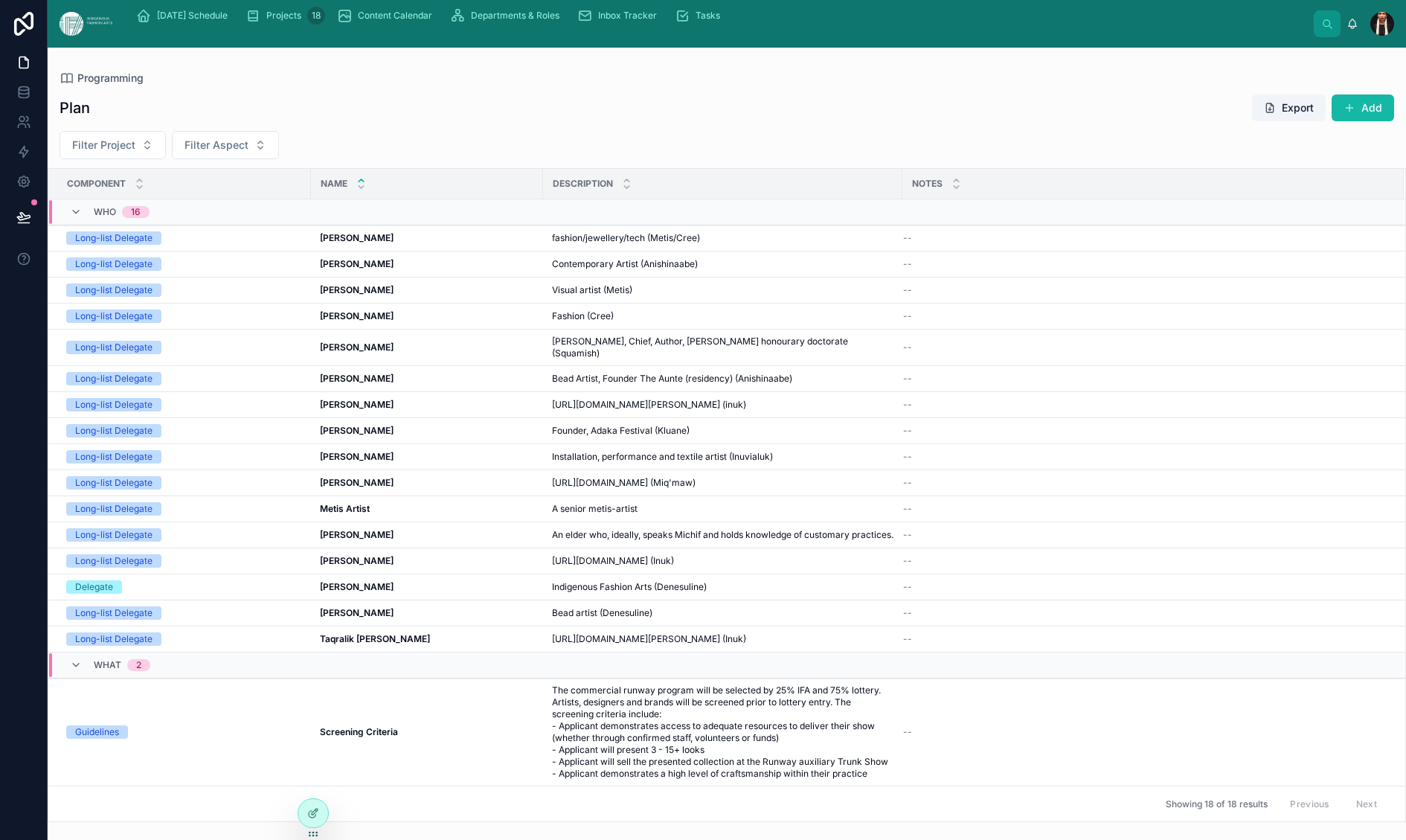
click at [417, 12] on div "Today's Schedule Projects 18 Content Calendar Departments & Roles Inbox Tracker…" at bounding box center [719, 16] width 1189 height 33
click at [301, 21] on span "Projects" at bounding box center [284, 15] width 35 height 12
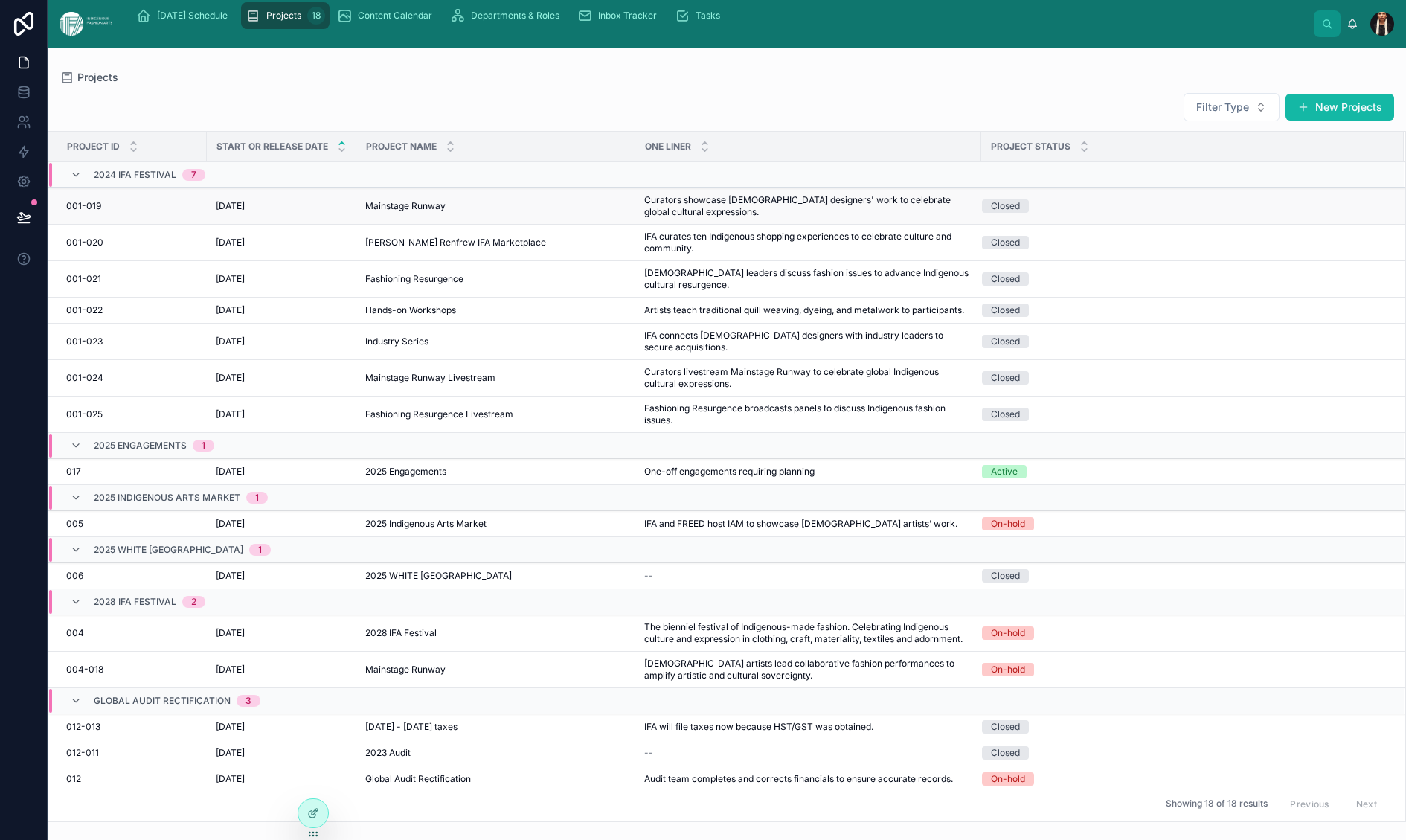
click at [101, 212] on span "001-019" at bounding box center [84, 205] width 35 height 12
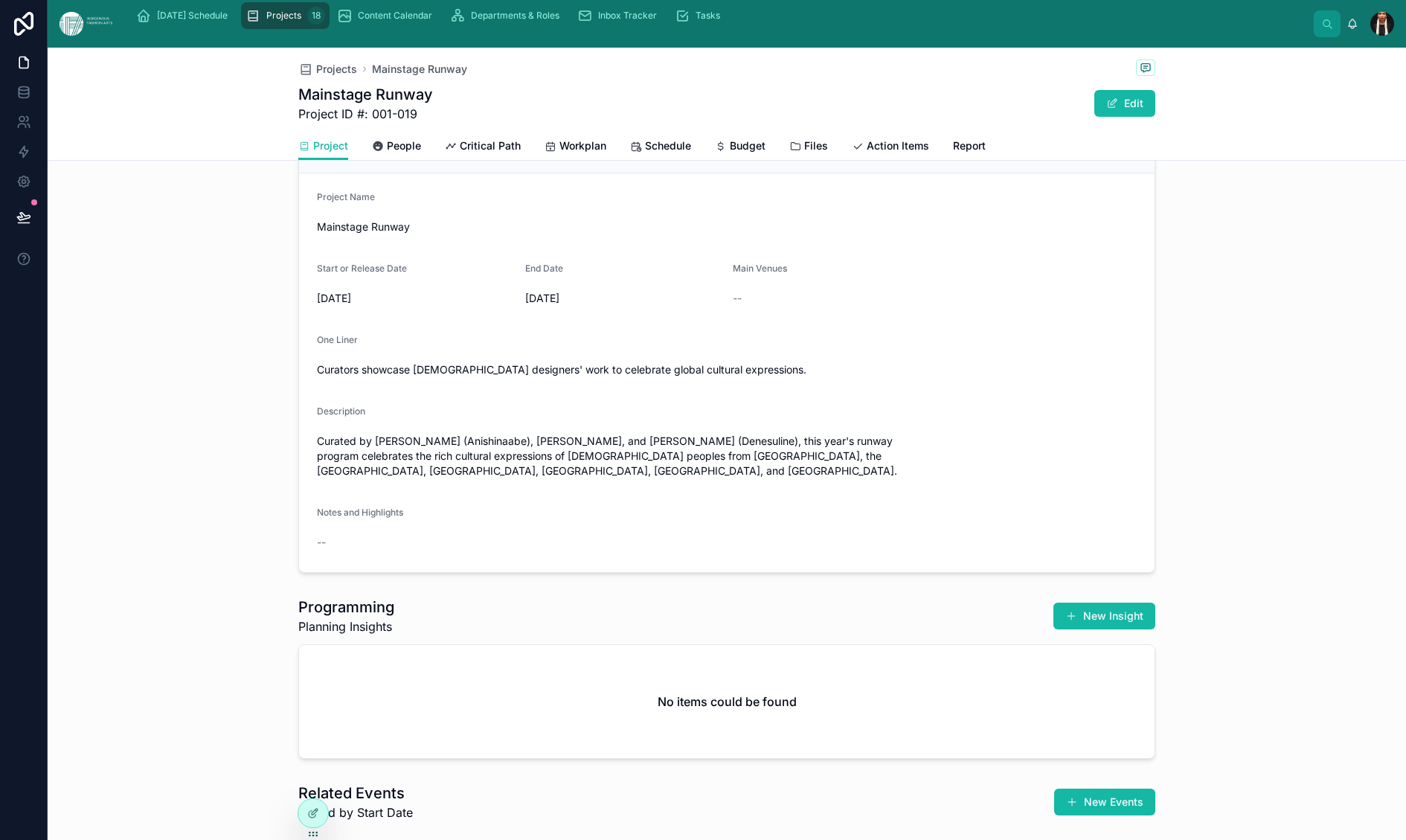
scroll to position [559, 0]
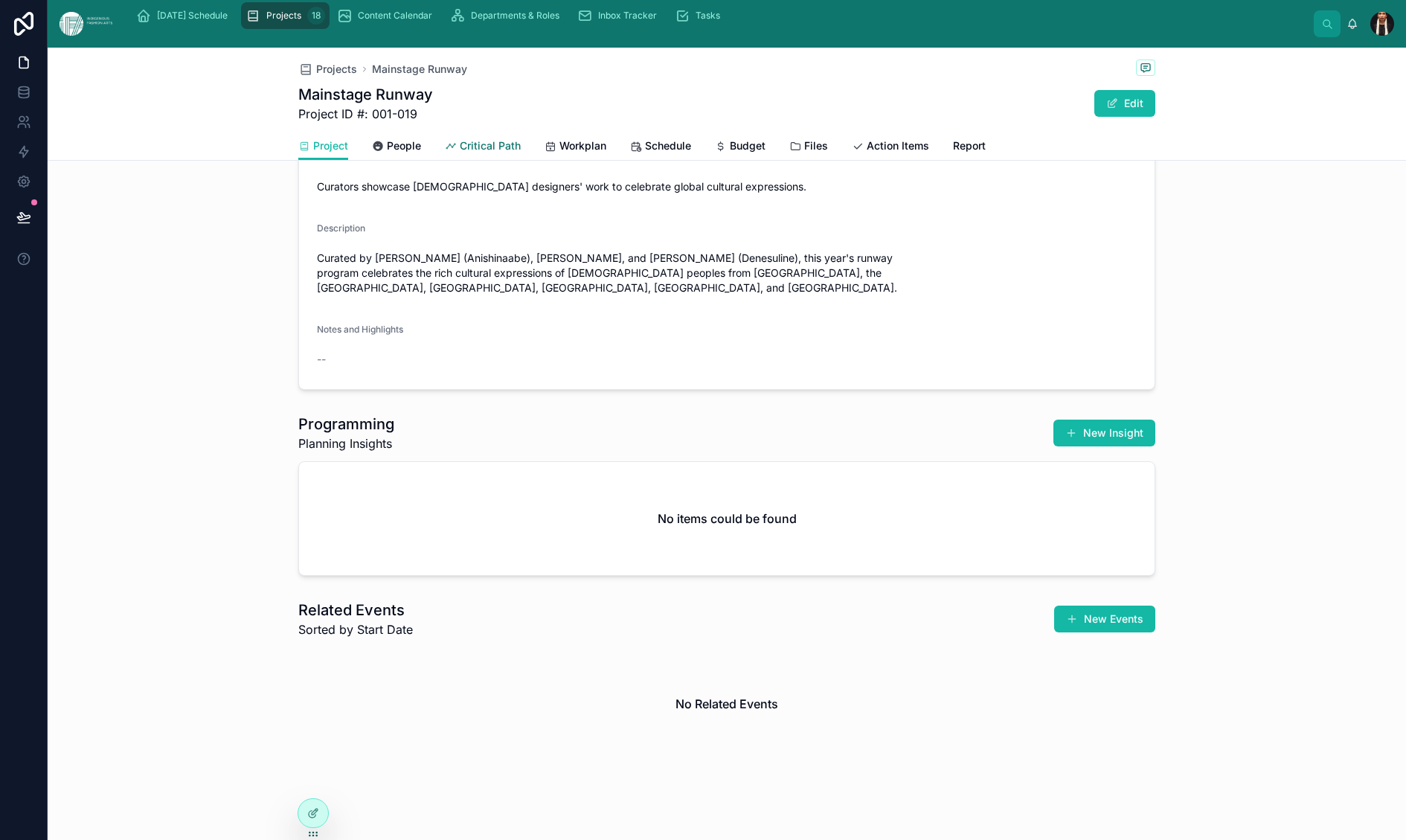
click at [460, 153] on span "Critical Path" at bounding box center [490, 146] width 61 height 15
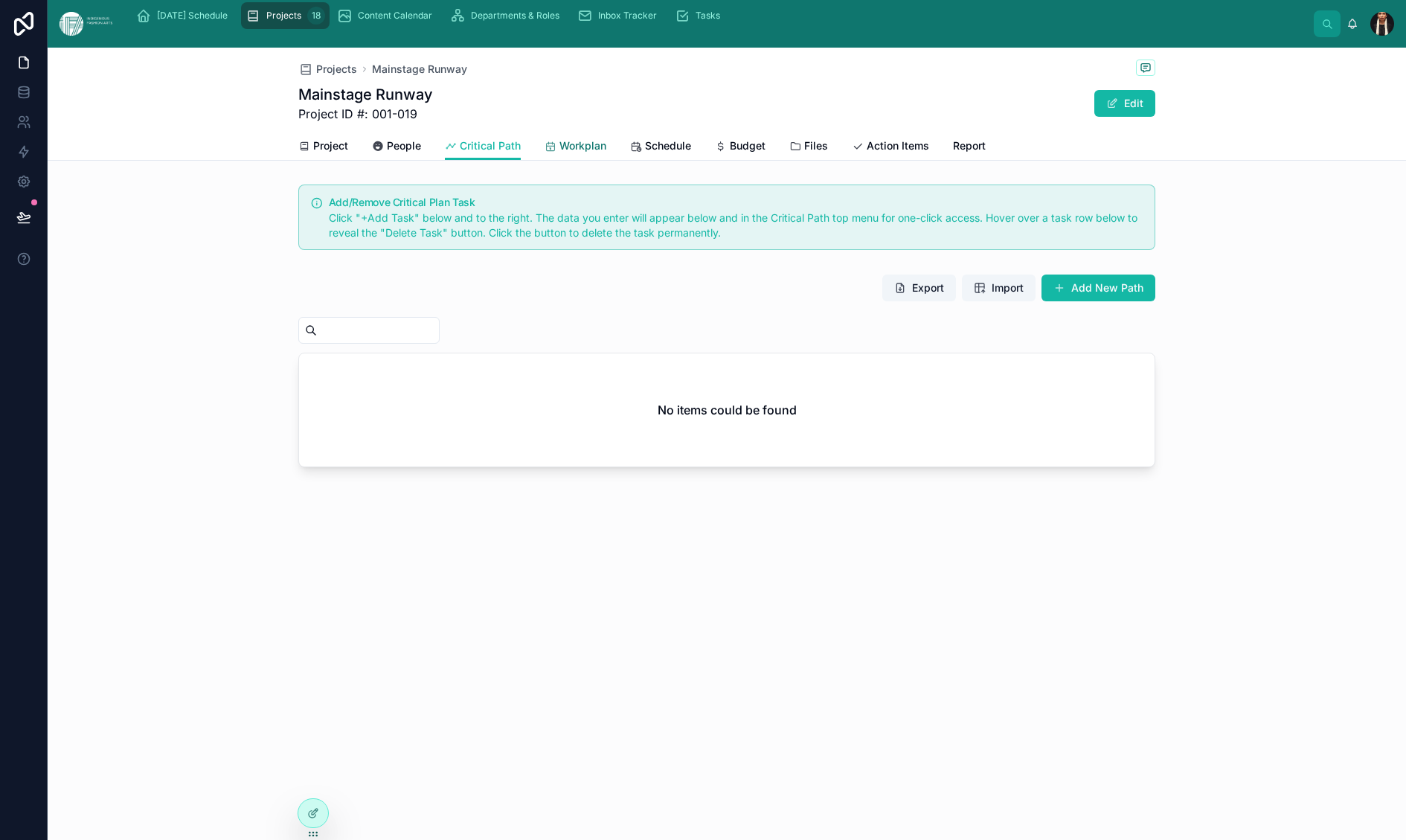
click at [559, 153] on span "Workplan" at bounding box center [582, 146] width 47 height 15
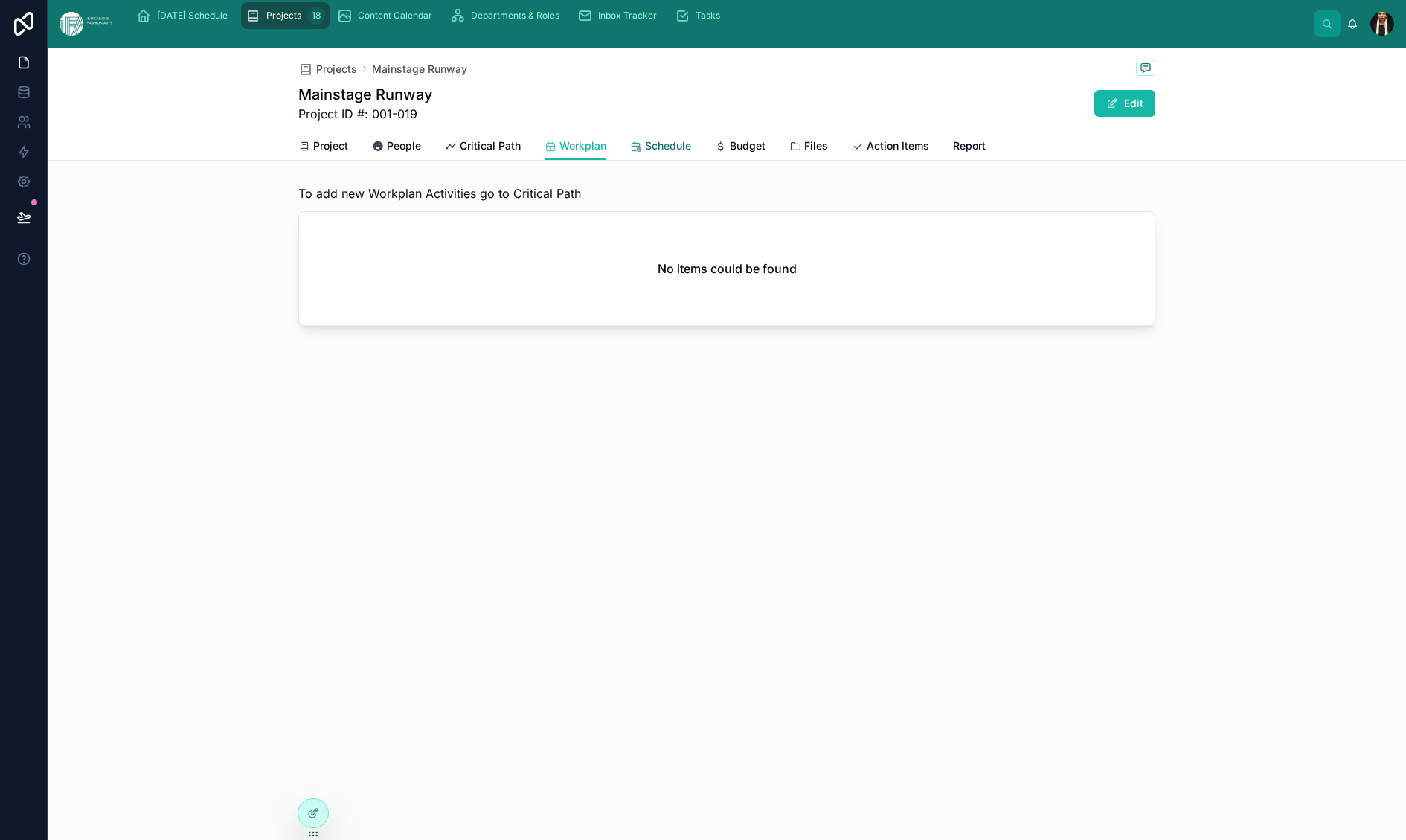
click at [645, 153] on span "Schedule" at bounding box center [668, 146] width 46 height 15
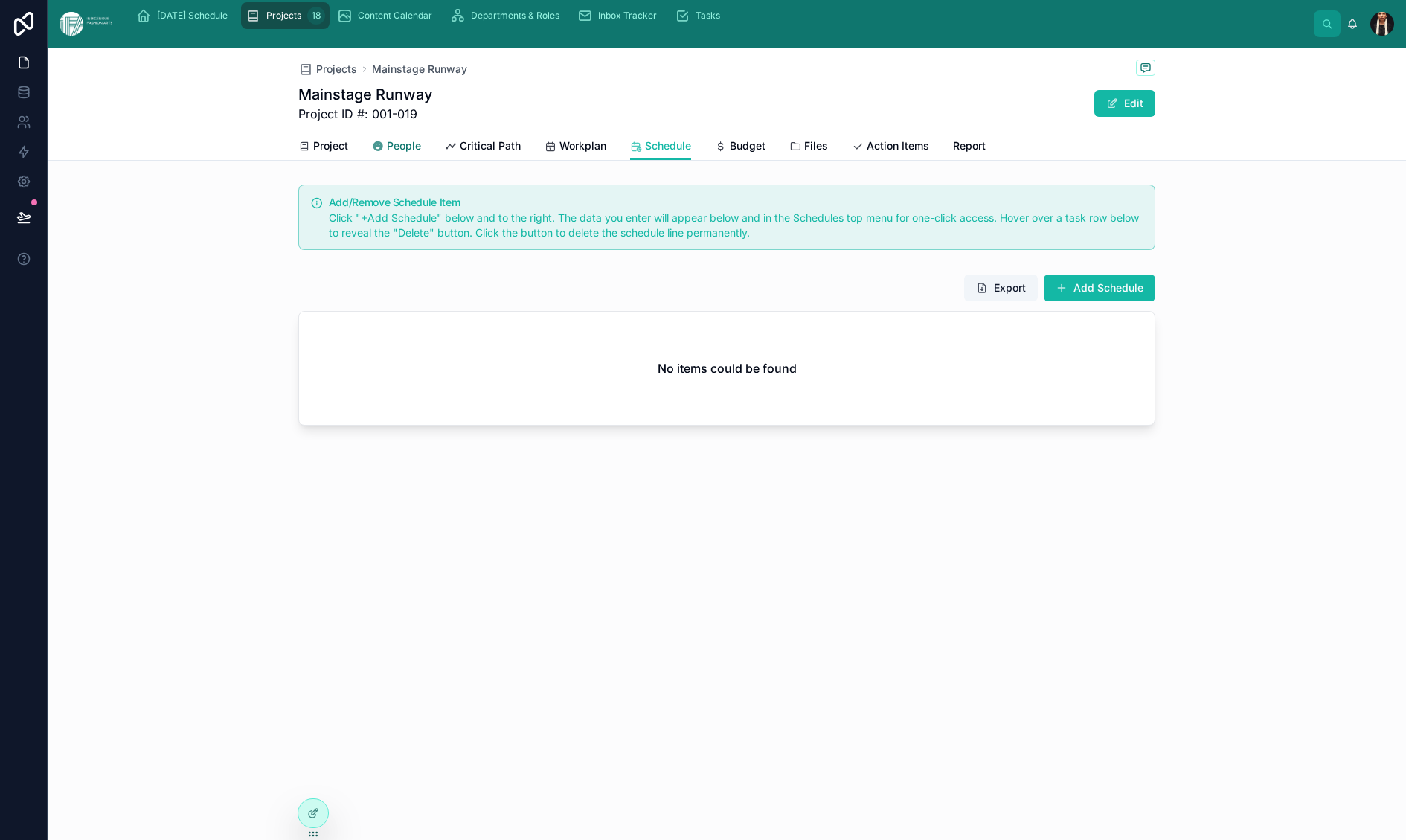
click at [387, 153] on span "People" at bounding box center [404, 146] width 34 height 15
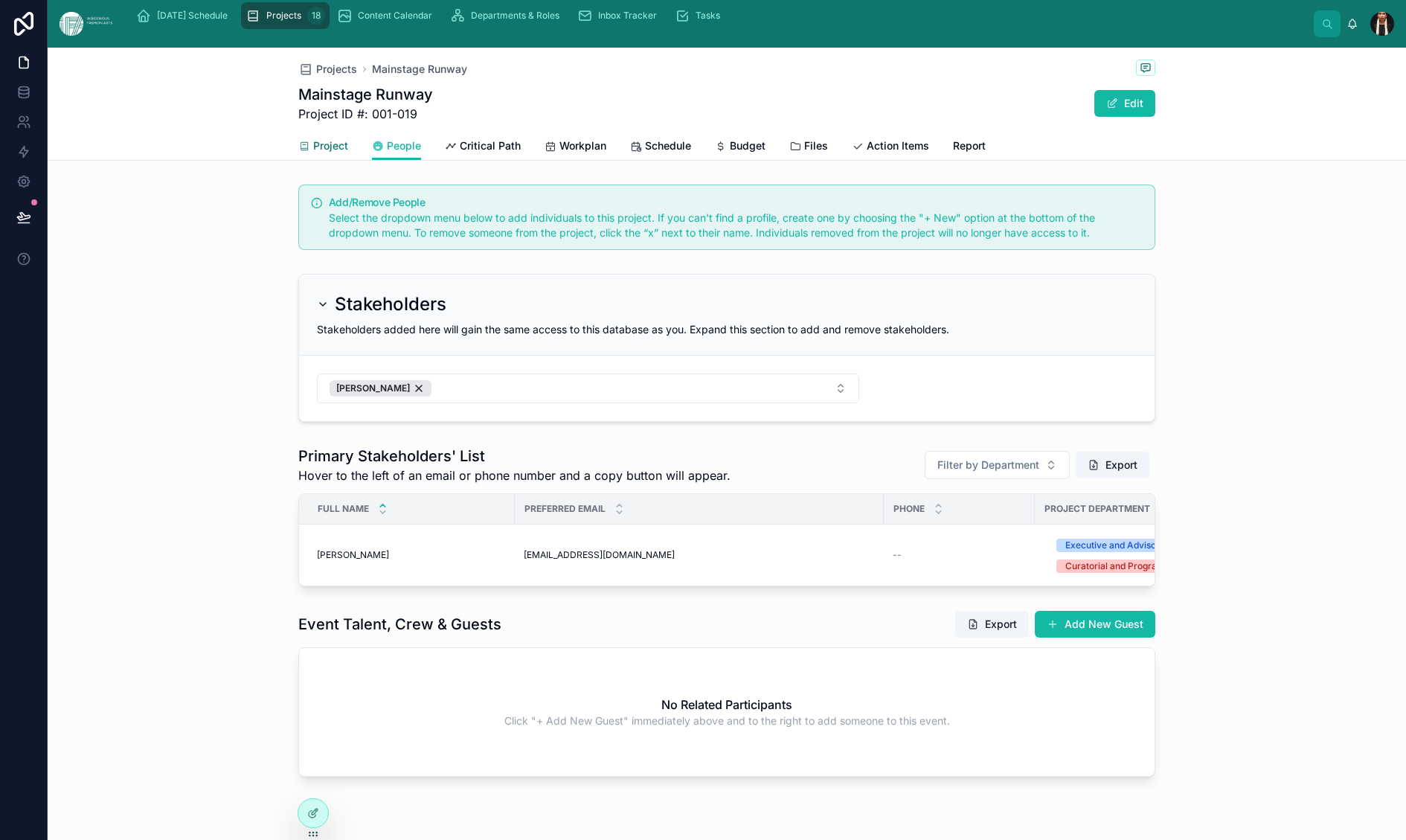
click at [313, 153] on span "Project" at bounding box center [331, 146] width 35 height 15
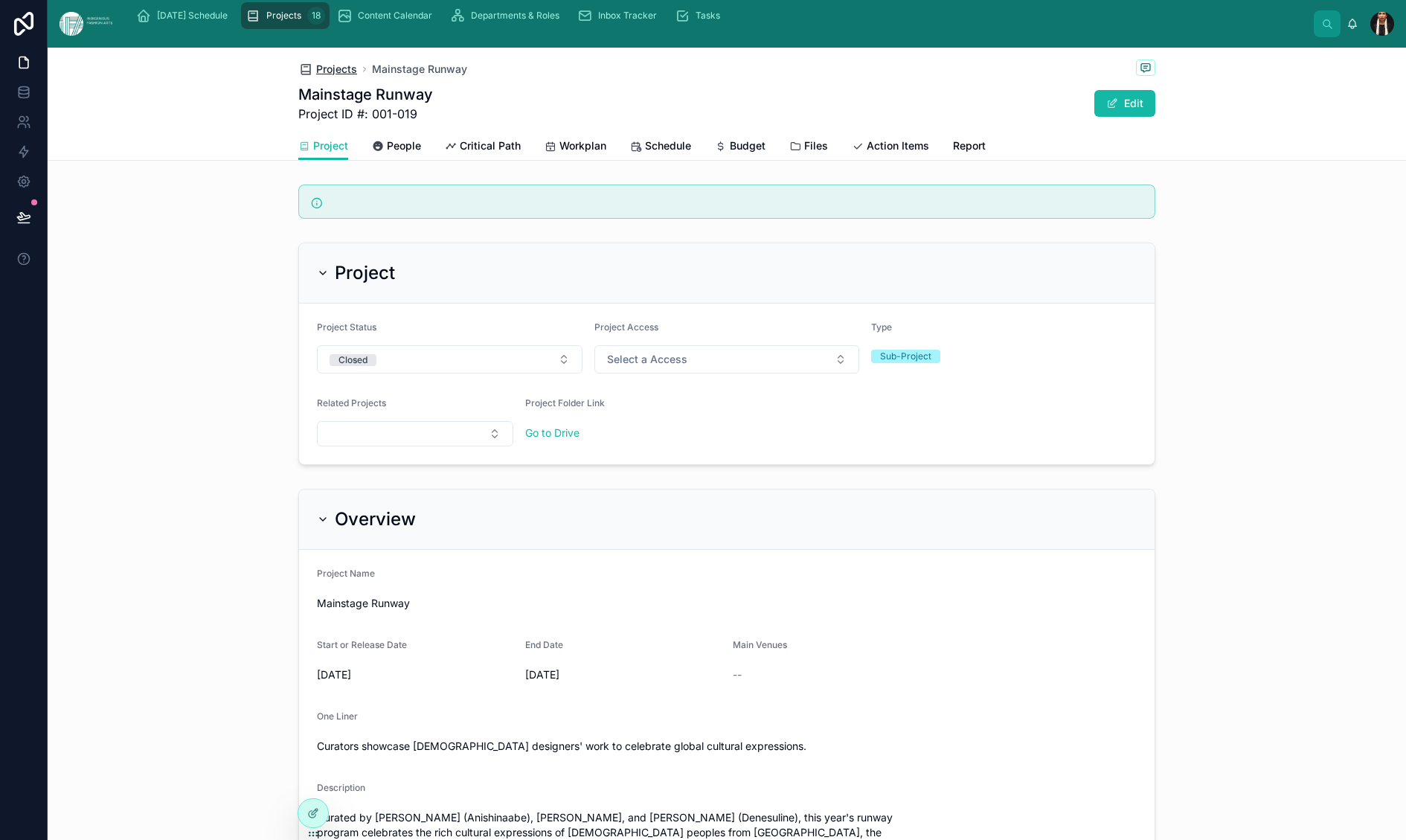
click at [316, 76] on span "Projects" at bounding box center [336, 69] width 41 height 15
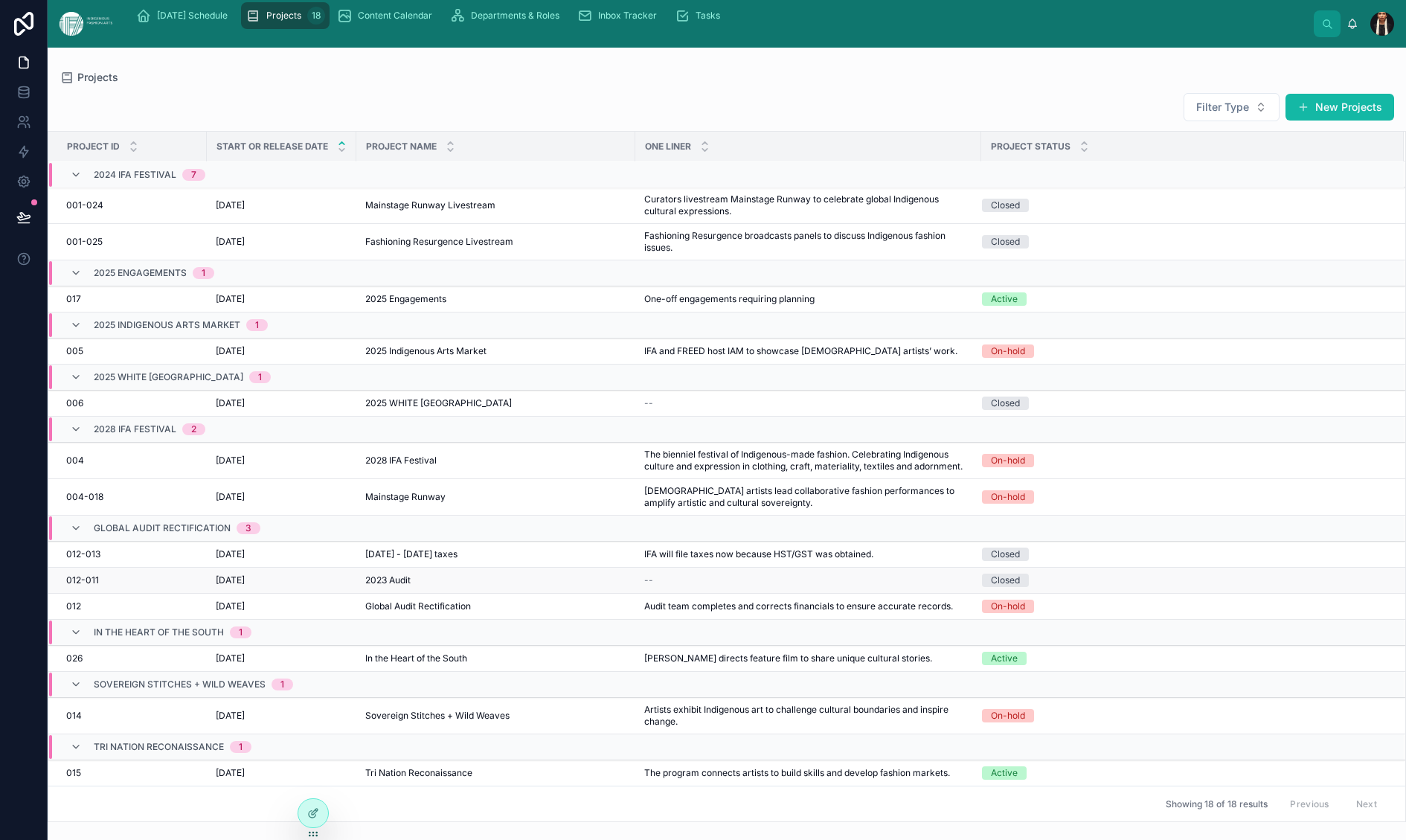
scroll to position [720, 0]
click at [458, 548] on span "2021 - 2023 taxes" at bounding box center [411, 554] width 92 height 12
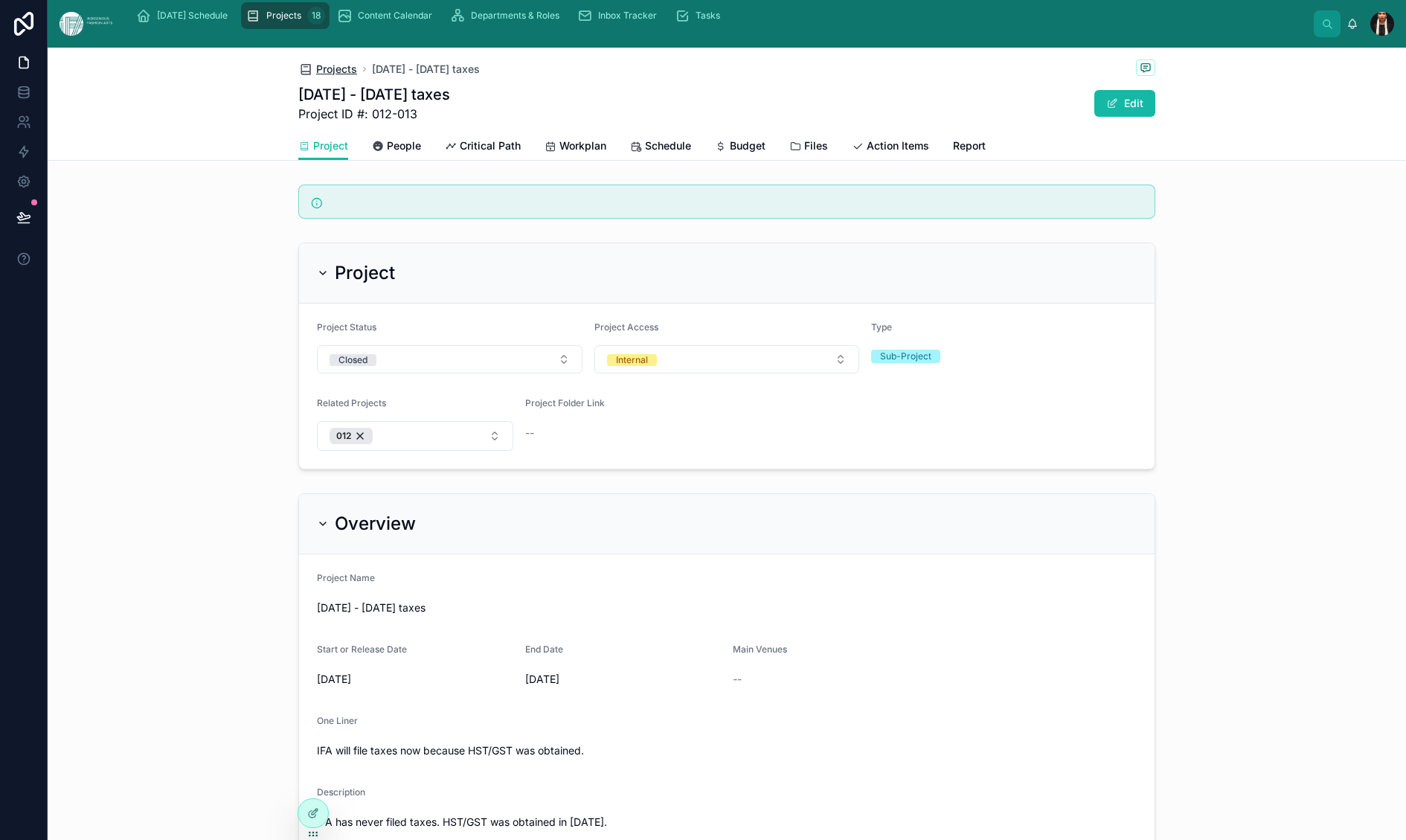
click at [316, 76] on span "Projects" at bounding box center [336, 69] width 41 height 15
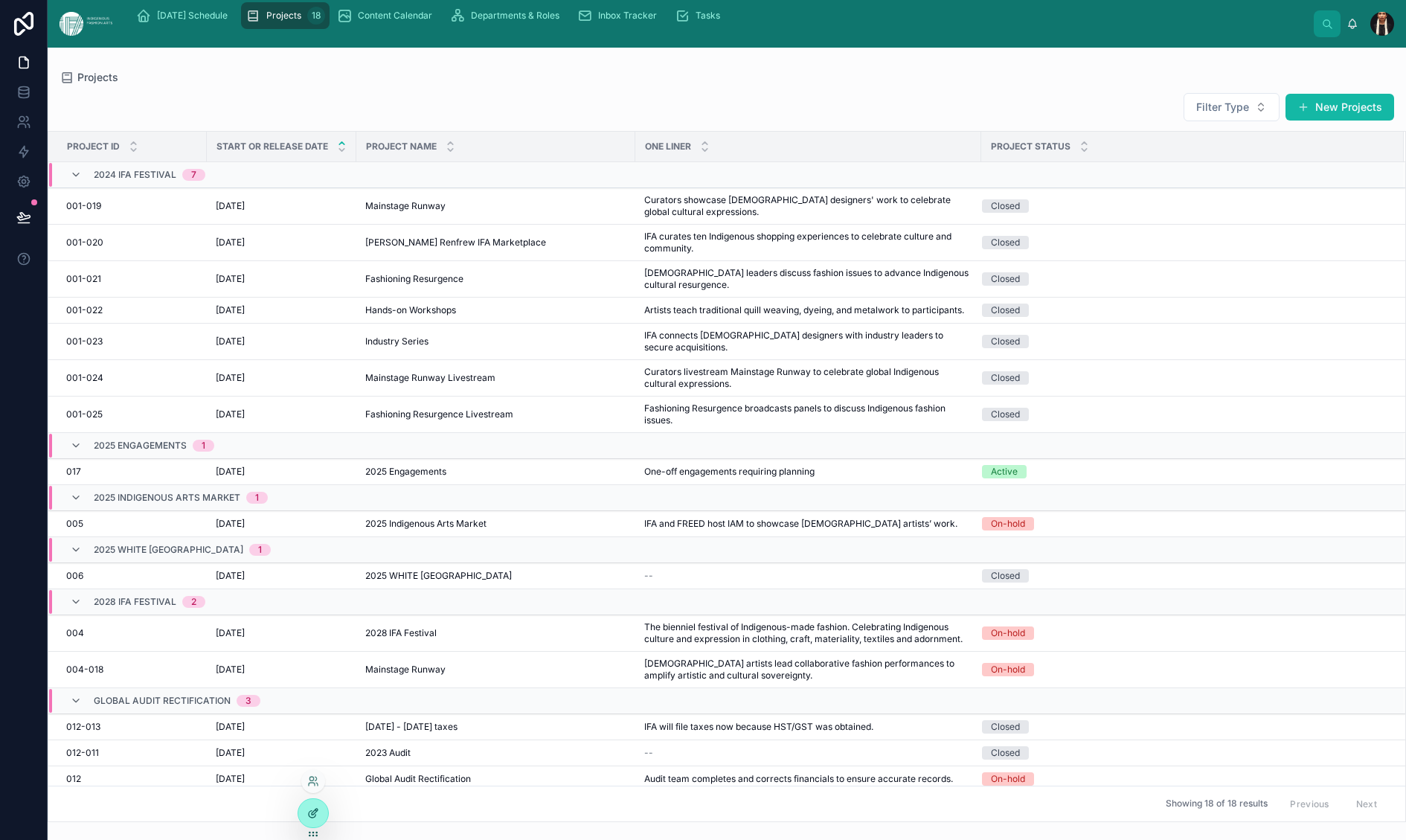
click at [314, 819] on icon at bounding box center [313, 812] width 12 height 12
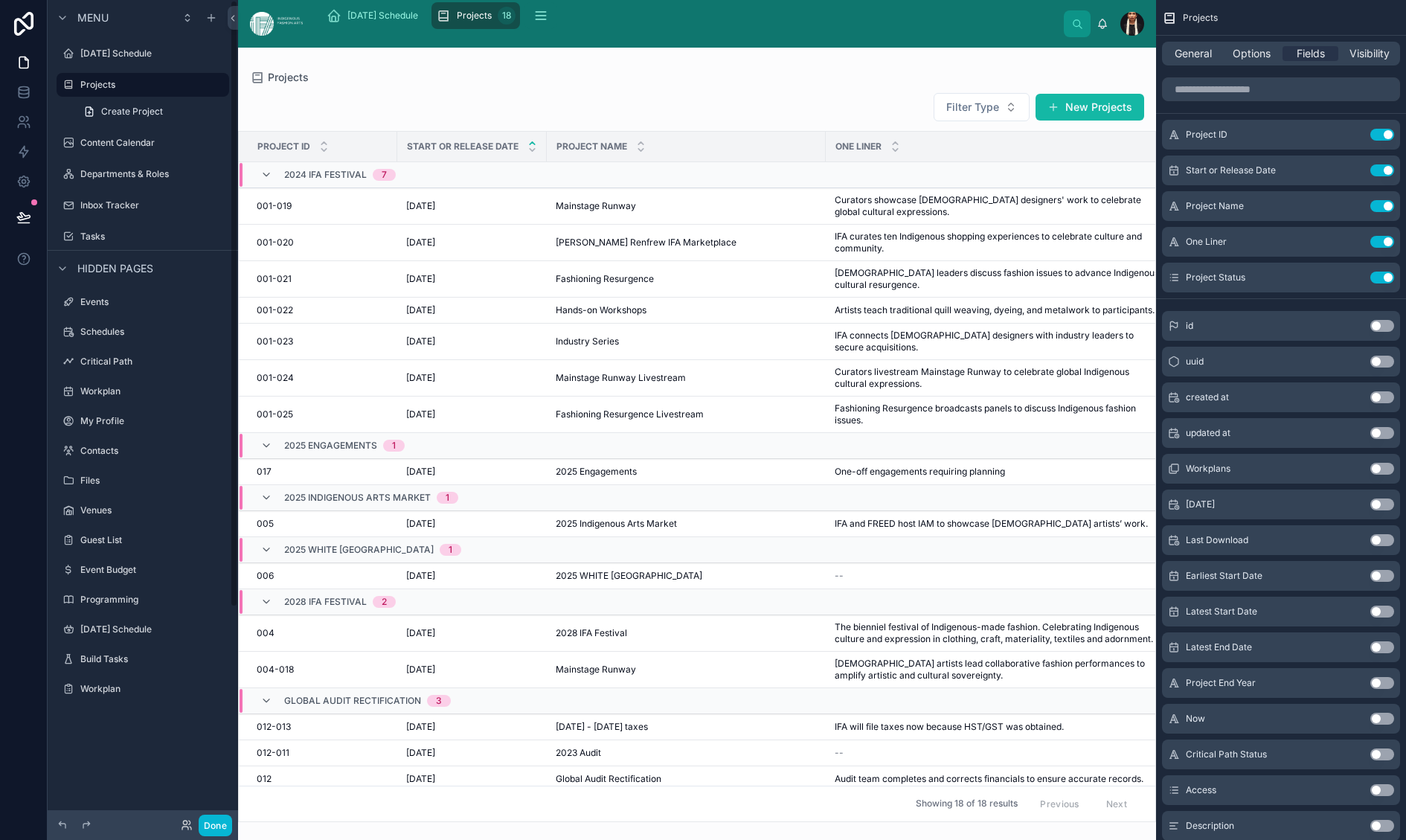
click at [549, 134] on div at bounding box center [697, 444] width 918 height 792
click at [389, 249] on div "001-020 001-020" at bounding box center [322, 242] width 132 height 12
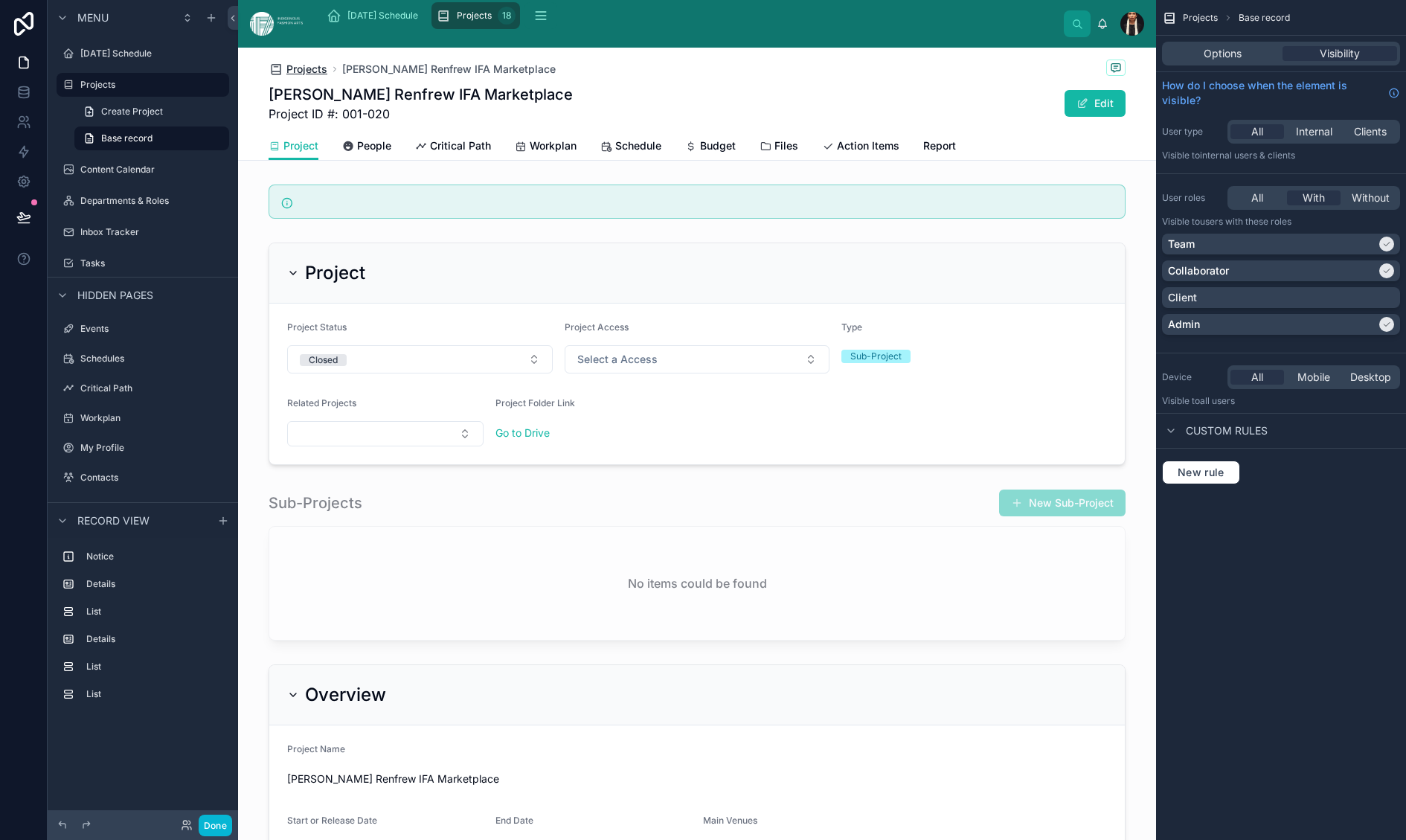
click at [327, 76] on span "Projects" at bounding box center [307, 69] width 41 height 15
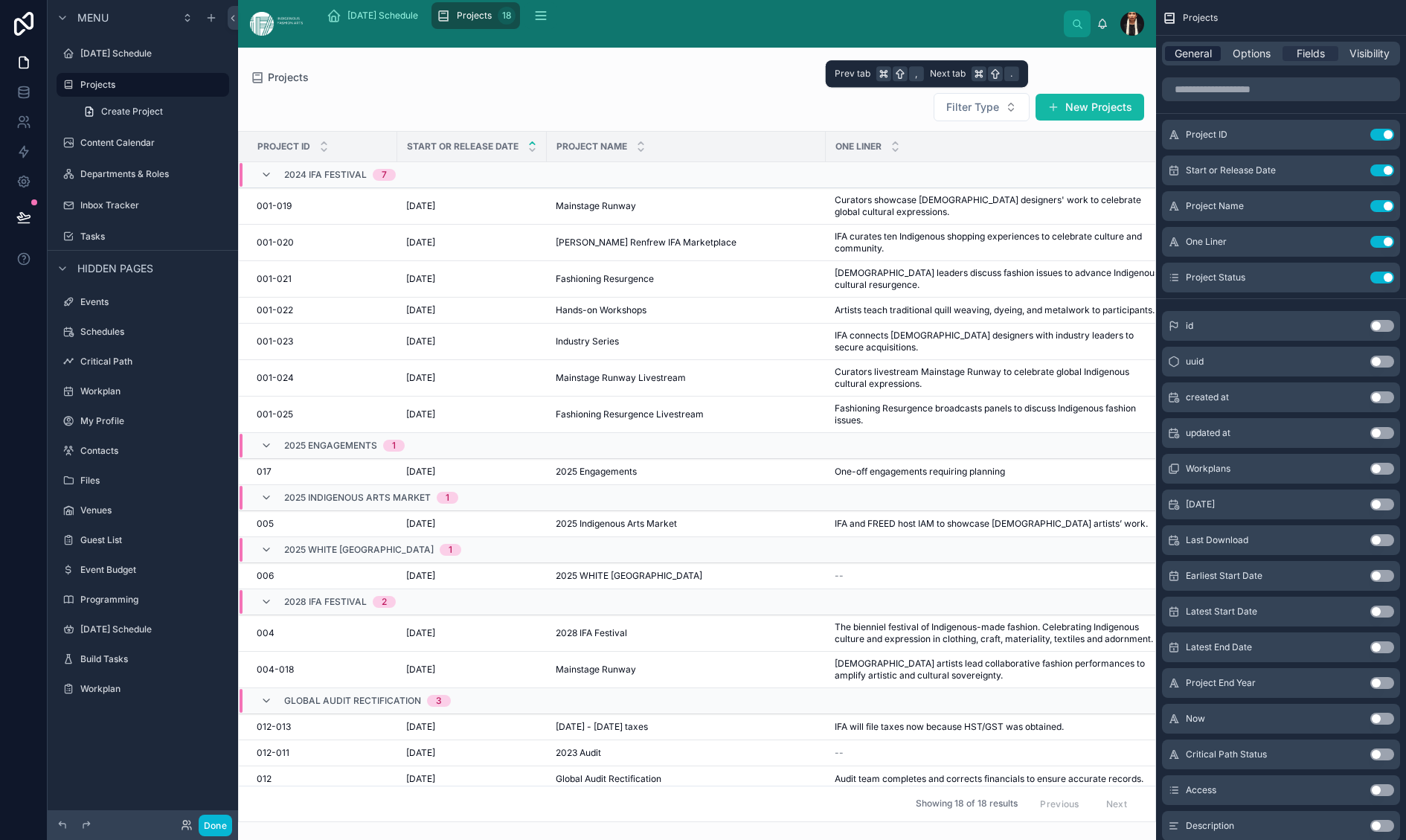
click at [1175, 61] on span "General" at bounding box center [1193, 53] width 37 height 15
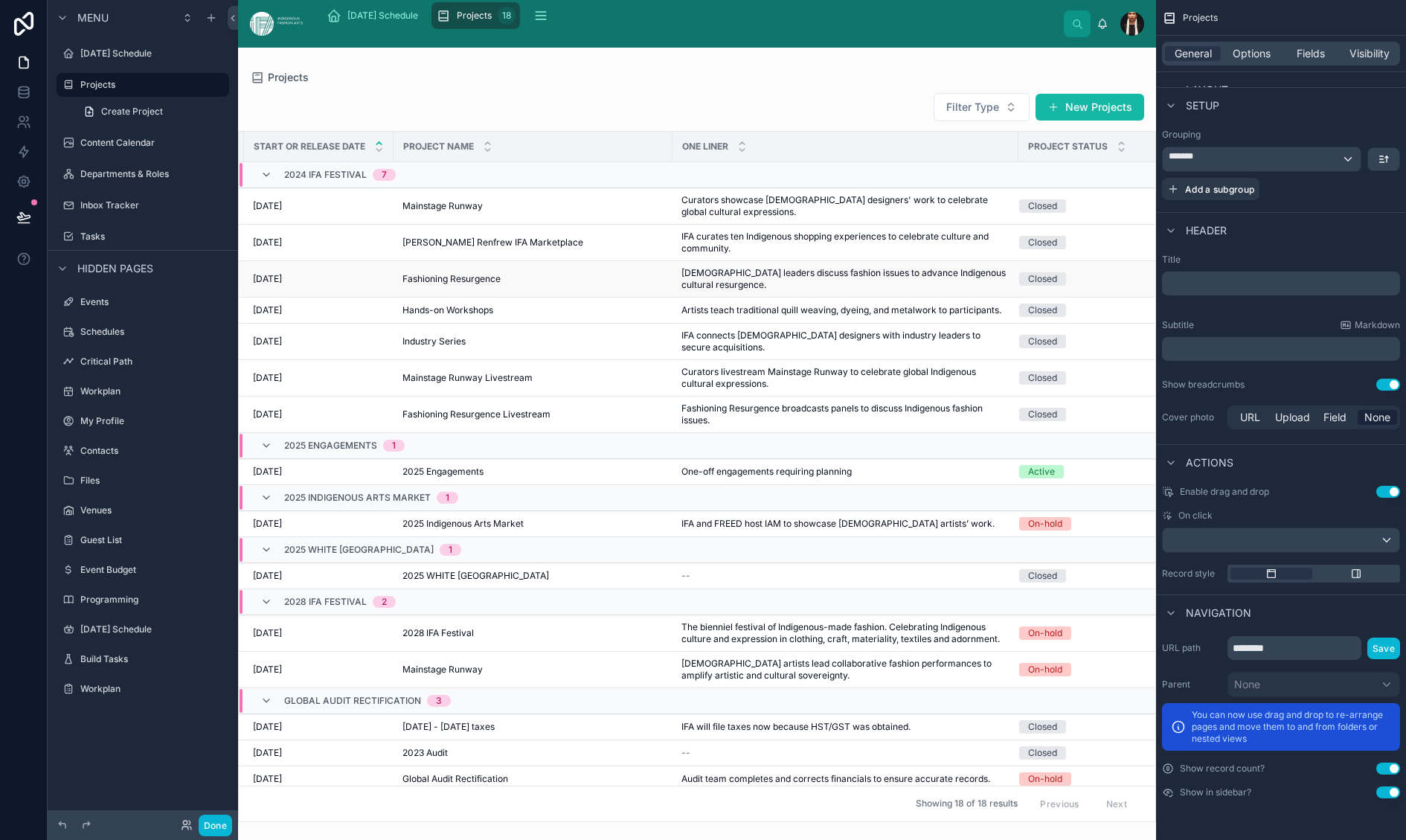
scroll to position [0, 514]
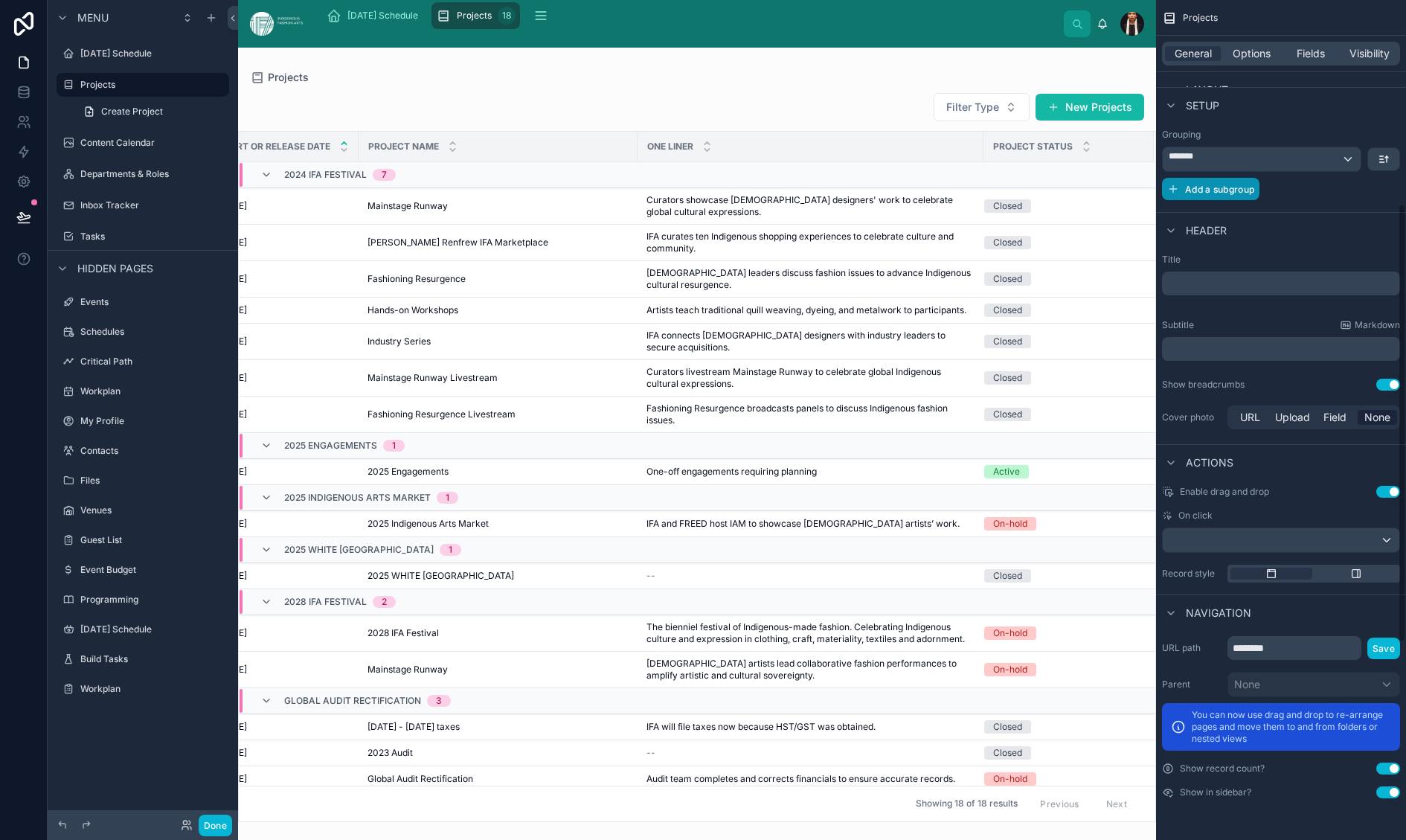
click at [1162, 200] on button "Add a subgroup" at bounding box center [1211, 189] width 98 height 22
click at [1378, 193] on icon "scrollable content" at bounding box center [1384, 187] width 12 height 12
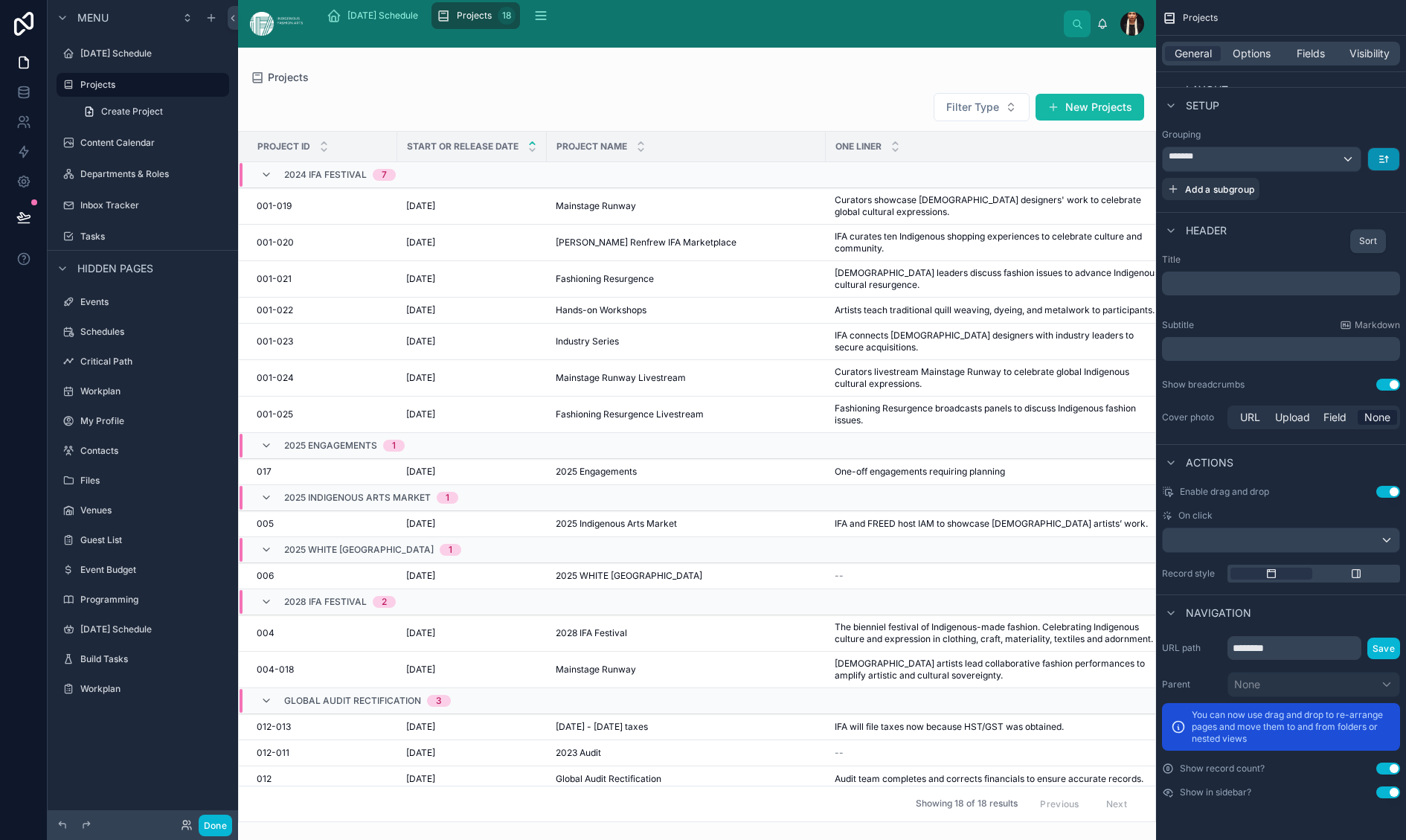
click at [1378, 165] on icon "scrollable content" at bounding box center [1384, 158] width 12 height 12
click at [1116, 298] on div "scrollable content" at bounding box center [703, 420] width 1406 height 840
click at [1185, 195] on span "Add a subgroup" at bounding box center [1219, 189] width 69 height 11
click at [1271, 169] on div "*******" at bounding box center [1243, 157] width 160 height 24
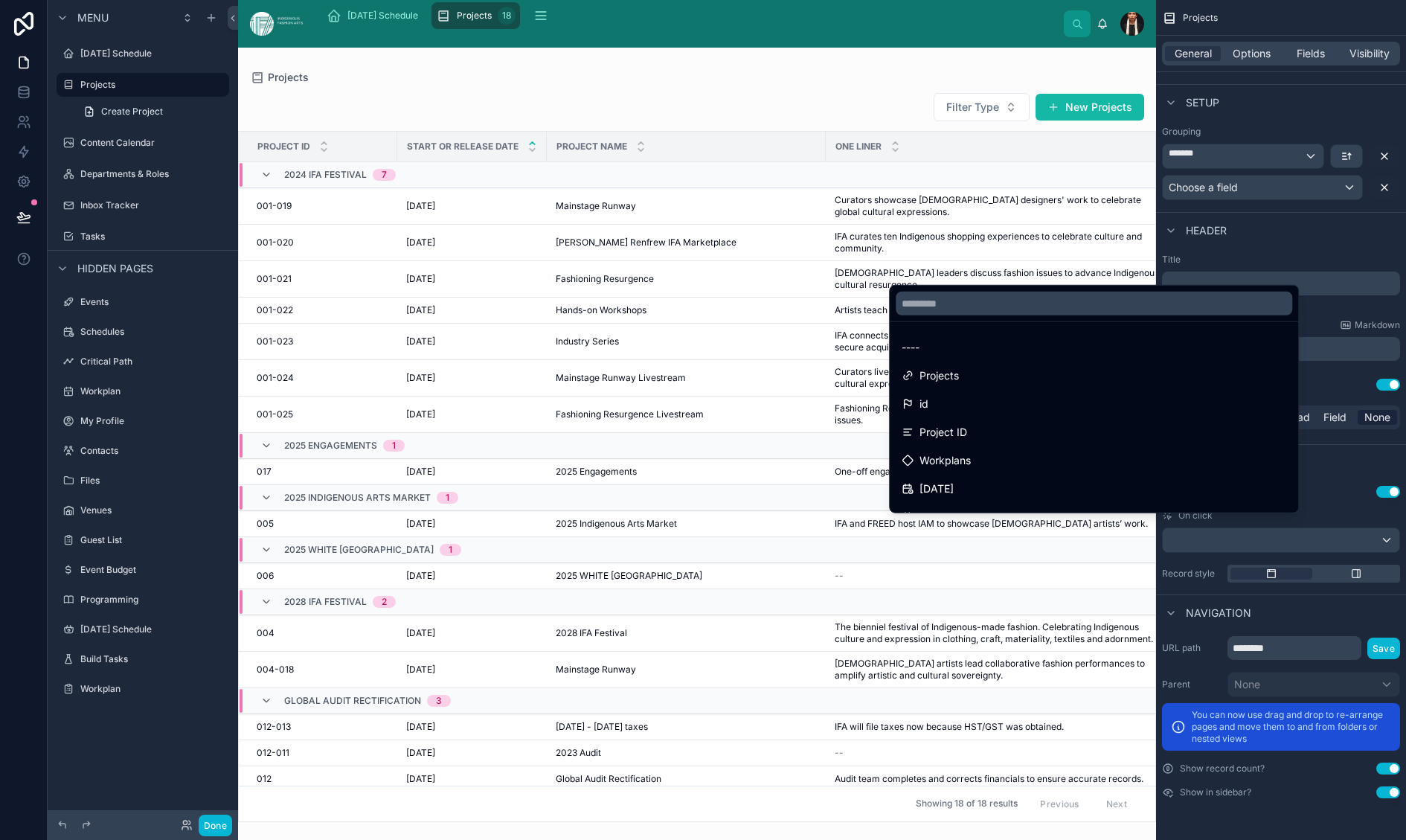
click at [1239, 225] on div "scrollable content" at bounding box center [703, 420] width 1406 height 840
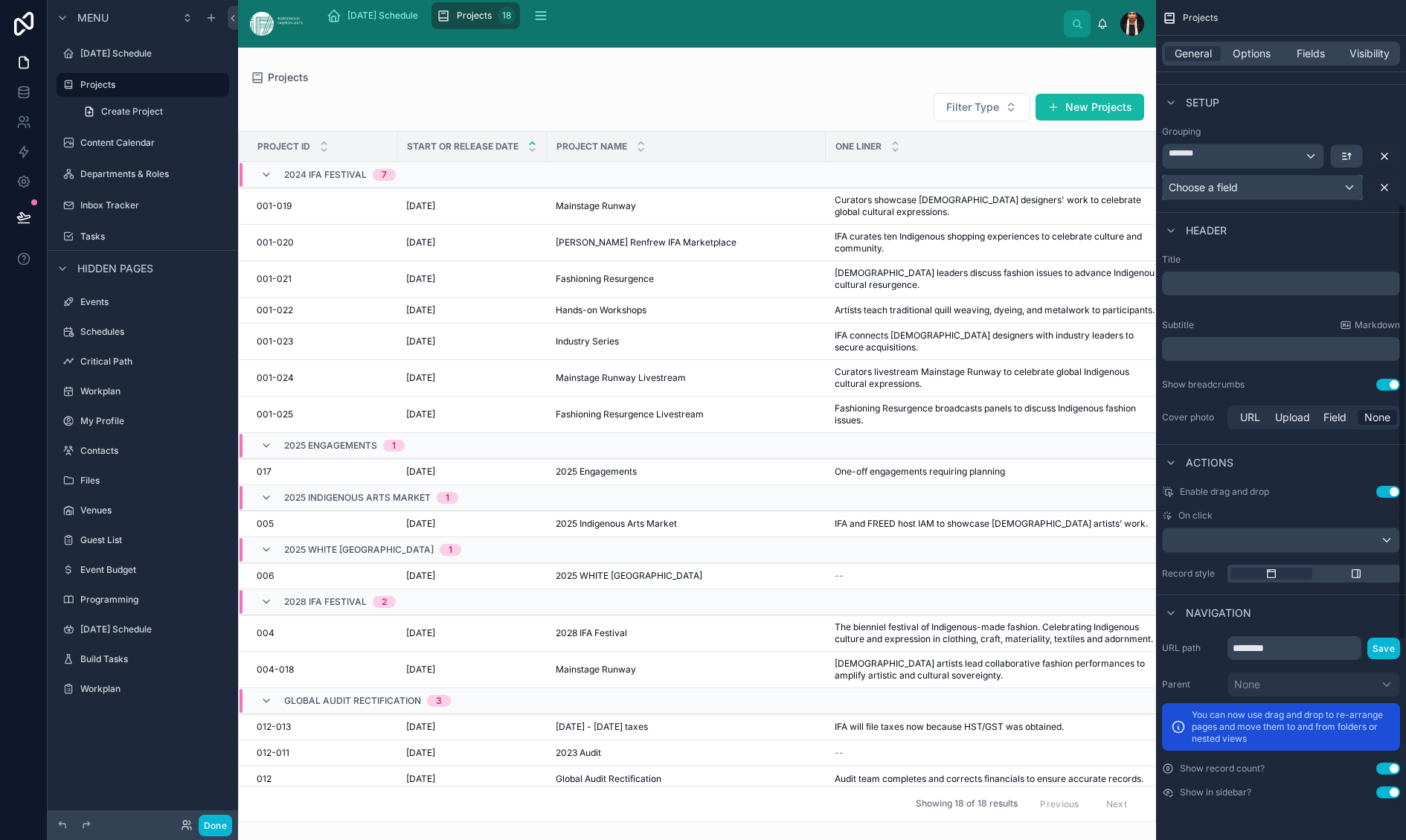
click at [1163, 199] on div "Choose a field" at bounding box center [1262, 188] width 199 height 24
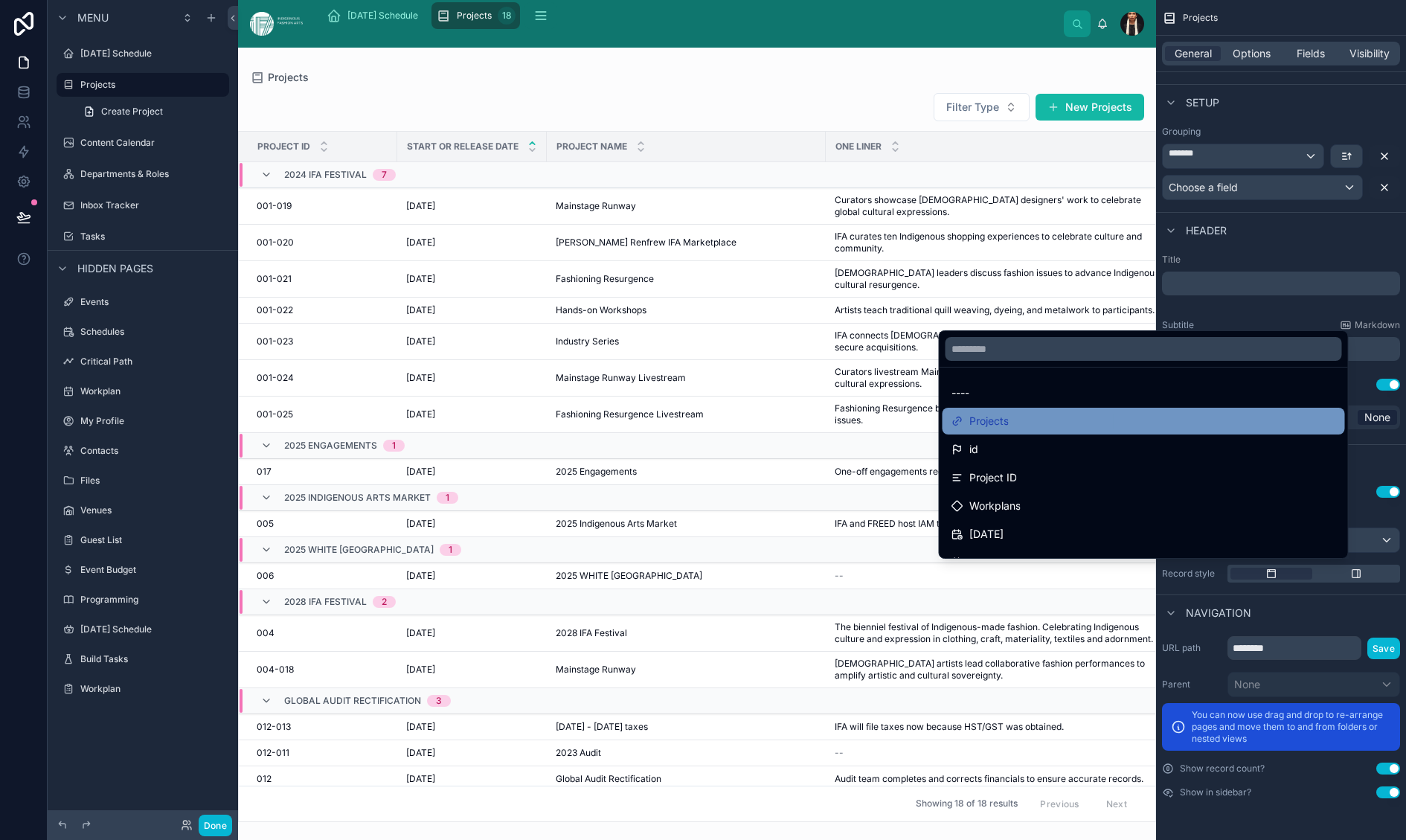
click at [969, 430] on span "Projects" at bounding box center [989, 420] width 40 height 18
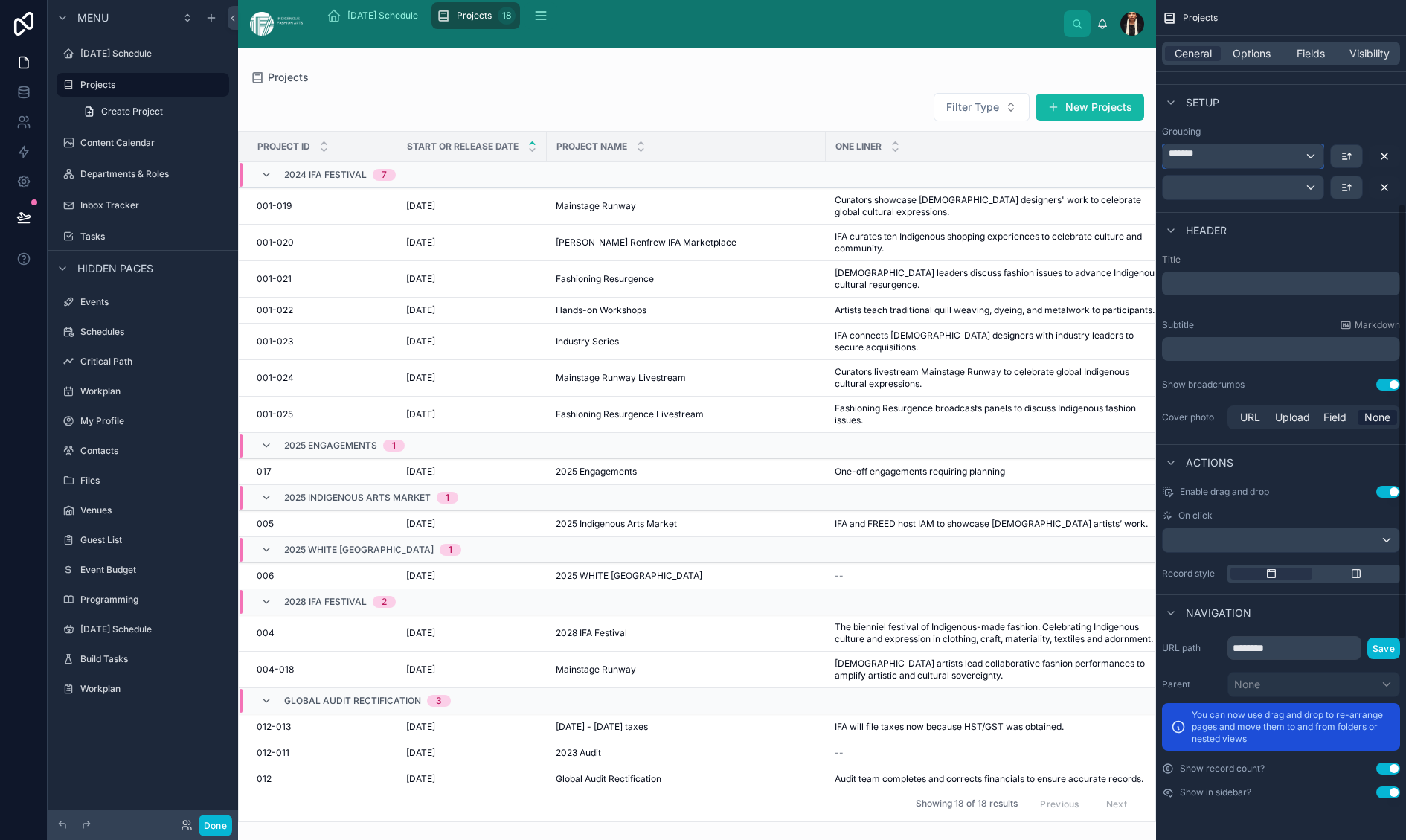
click at [1163, 169] on div "*******" at bounding box center [1243, 157] width 160 height 24
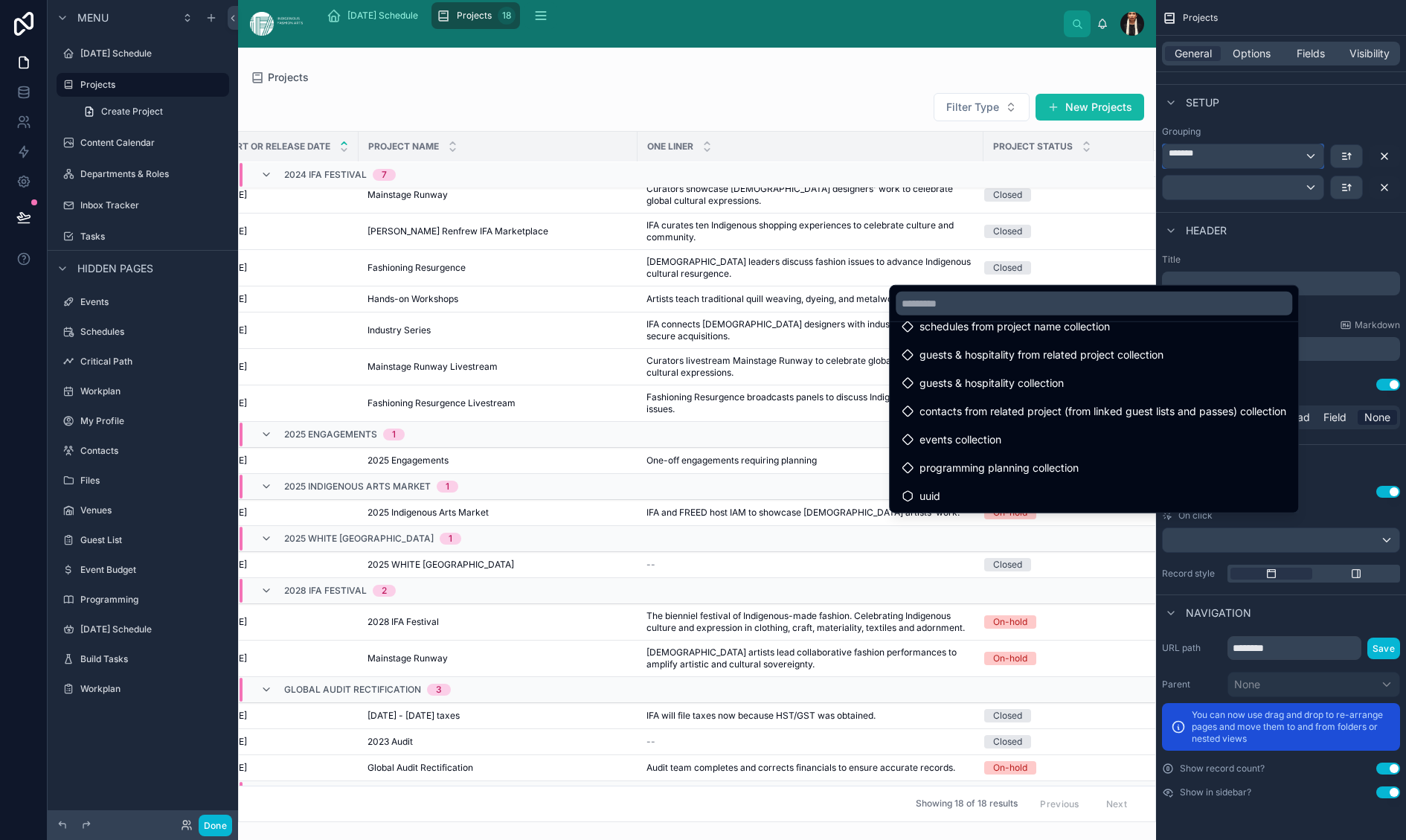
scroll to position [2531, 0]
click at [896, 303] on input "text" at bounding box center [1094, 304] width 396 height 24
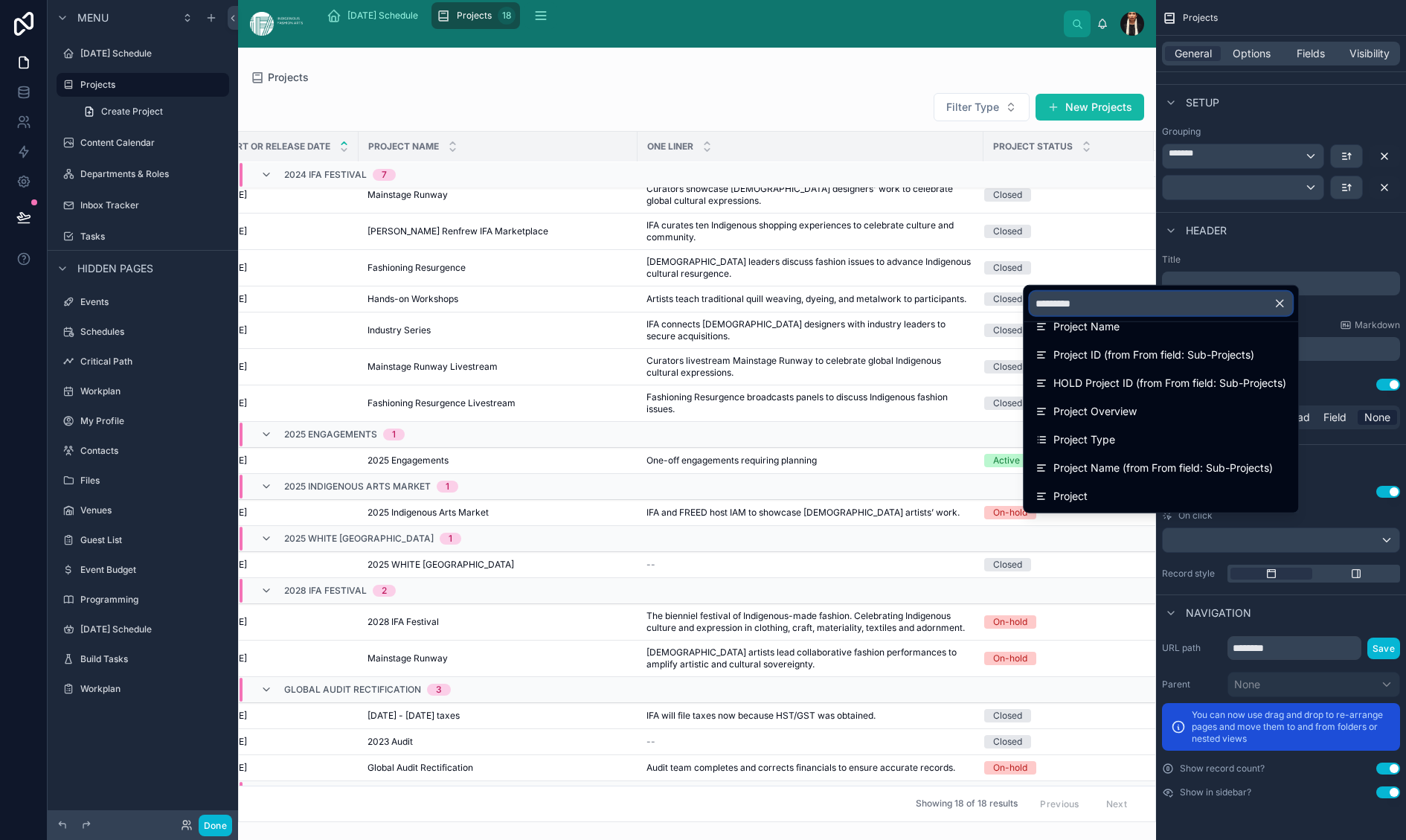
scroll to position [0, 0]
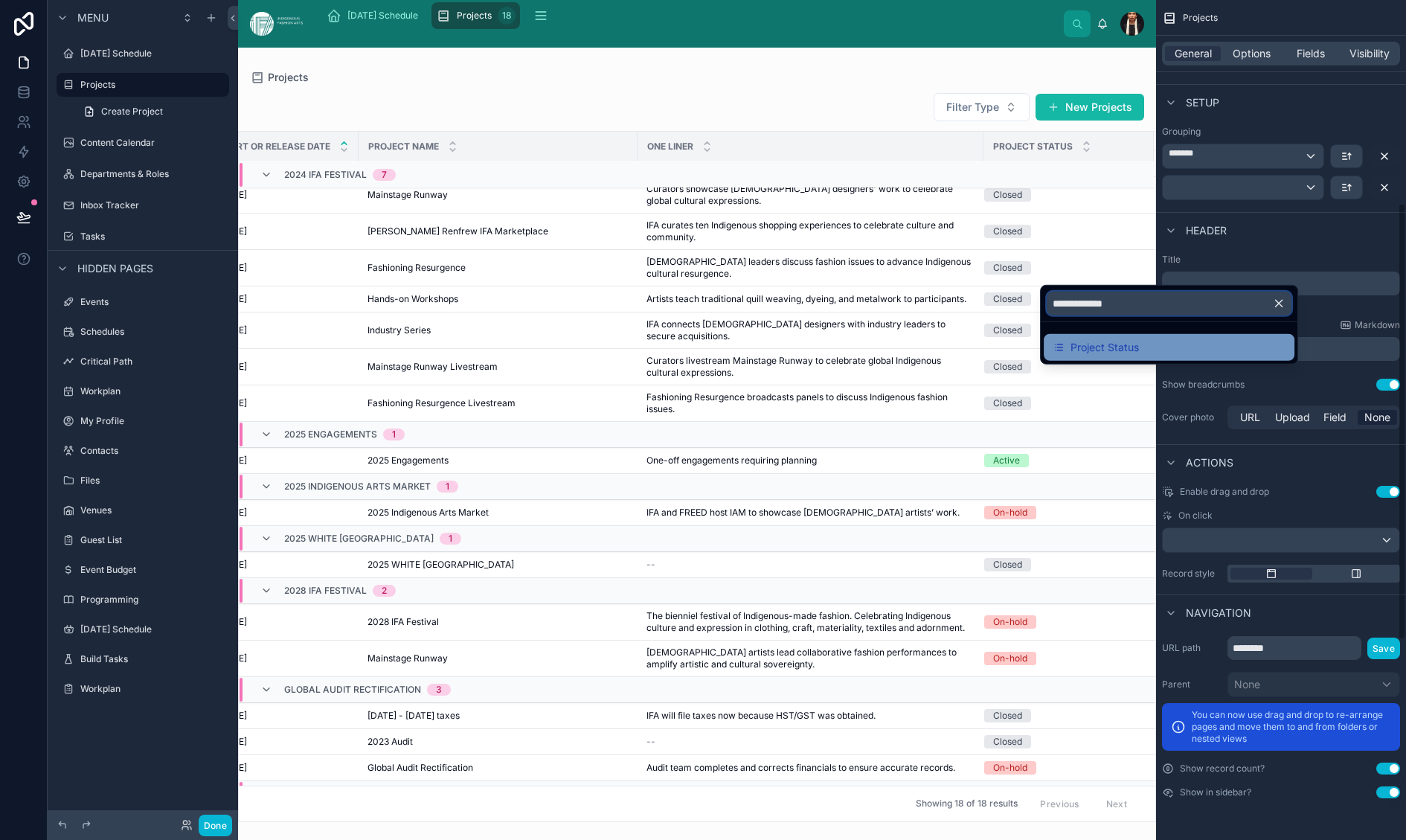
type input "**********"
click at [1101, 356] on span "Project Status" at bounding box center [1105, 346] width 68 height 18
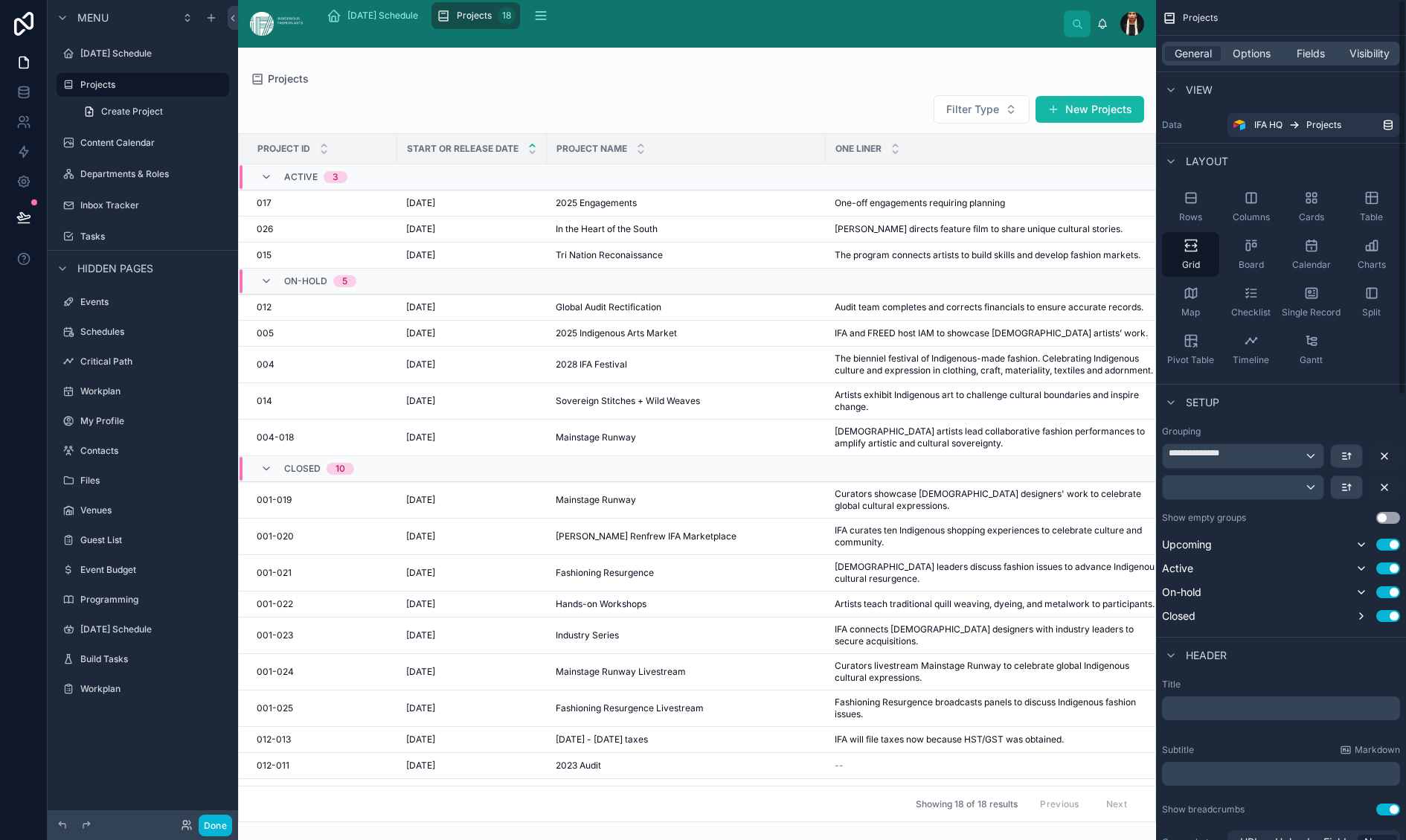
scroll to position [138, 0]
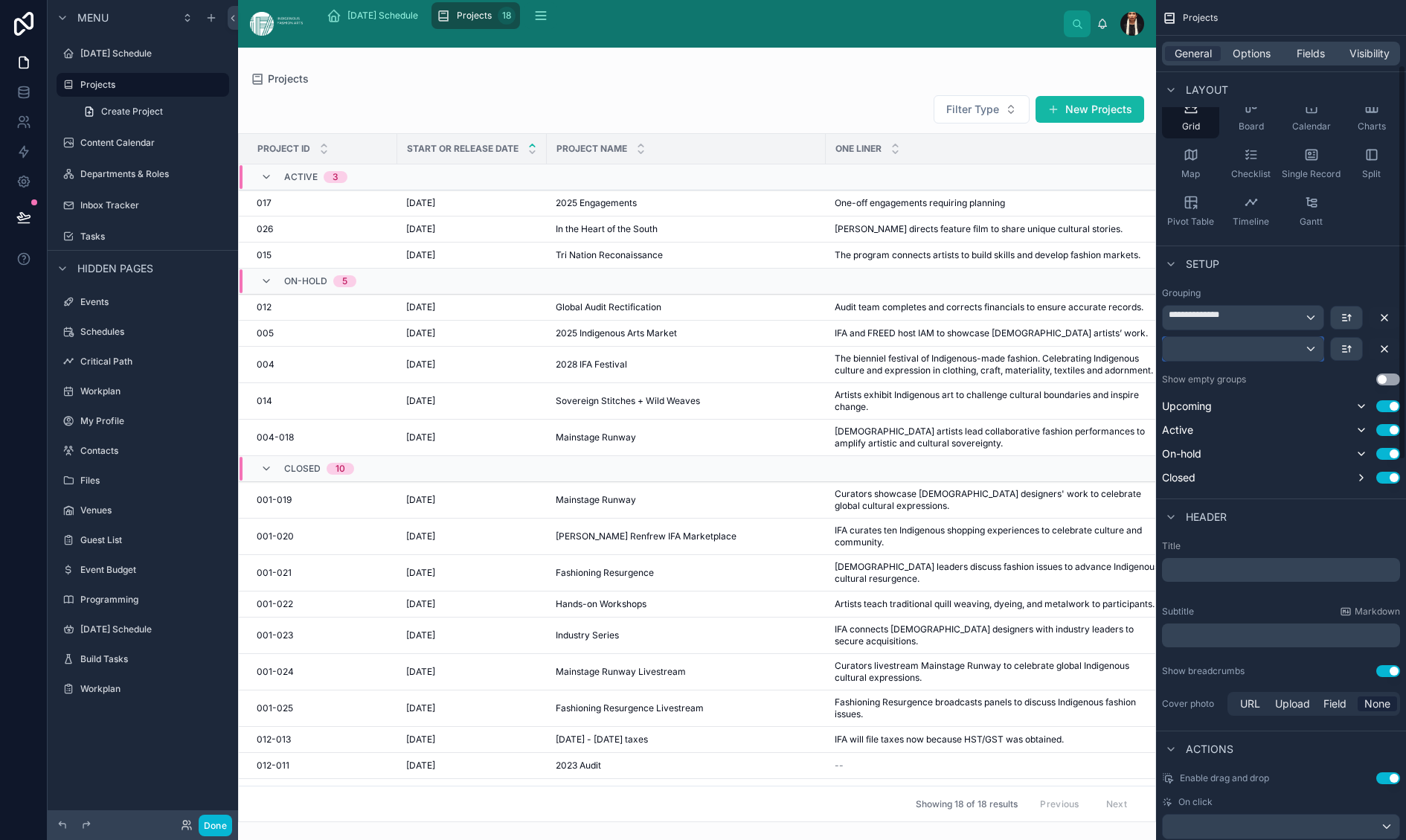
click at [1213, 361] on div "scrollable content" at bounding box center [1243, 349] width 160 height 24
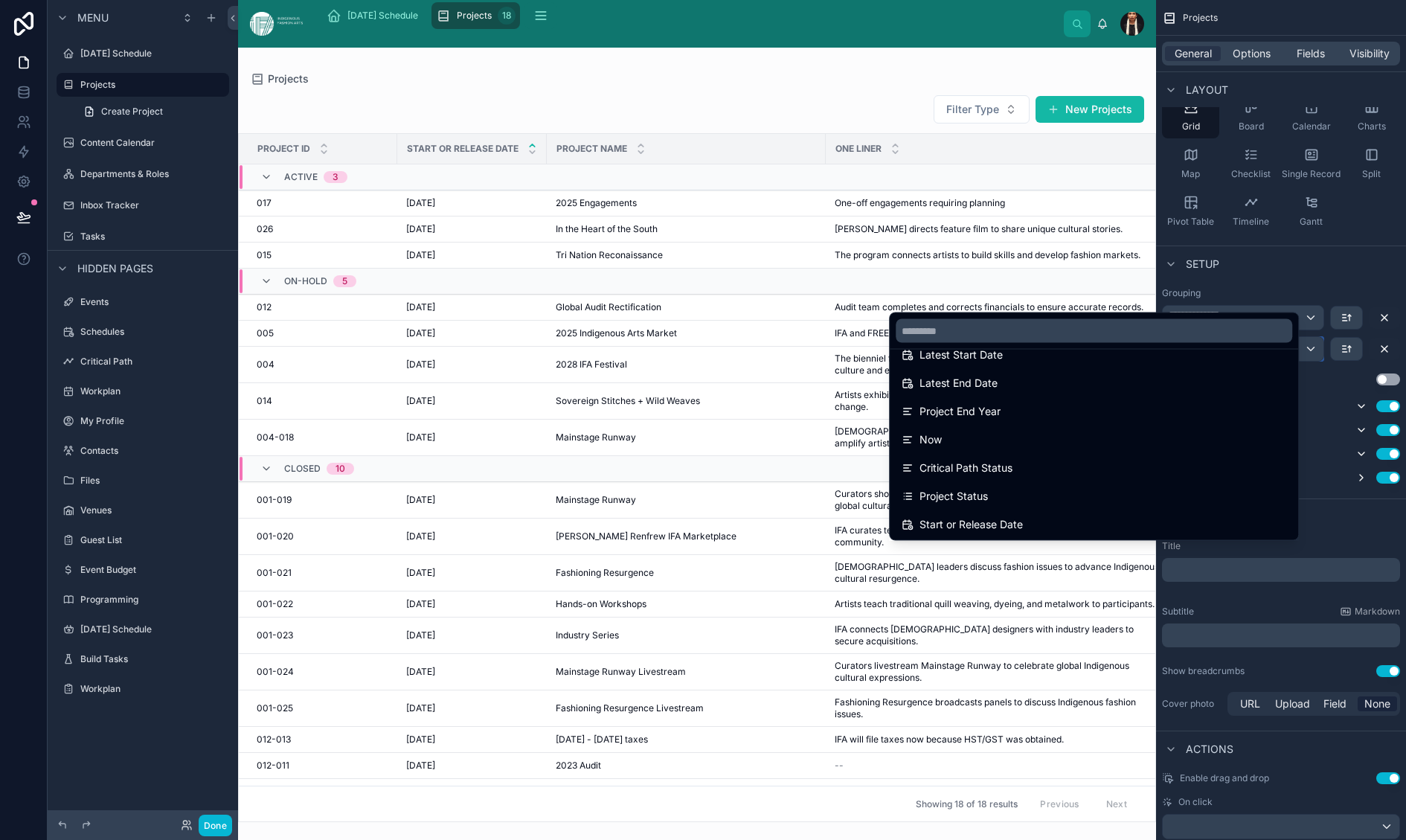
scroll to position [262, 0]
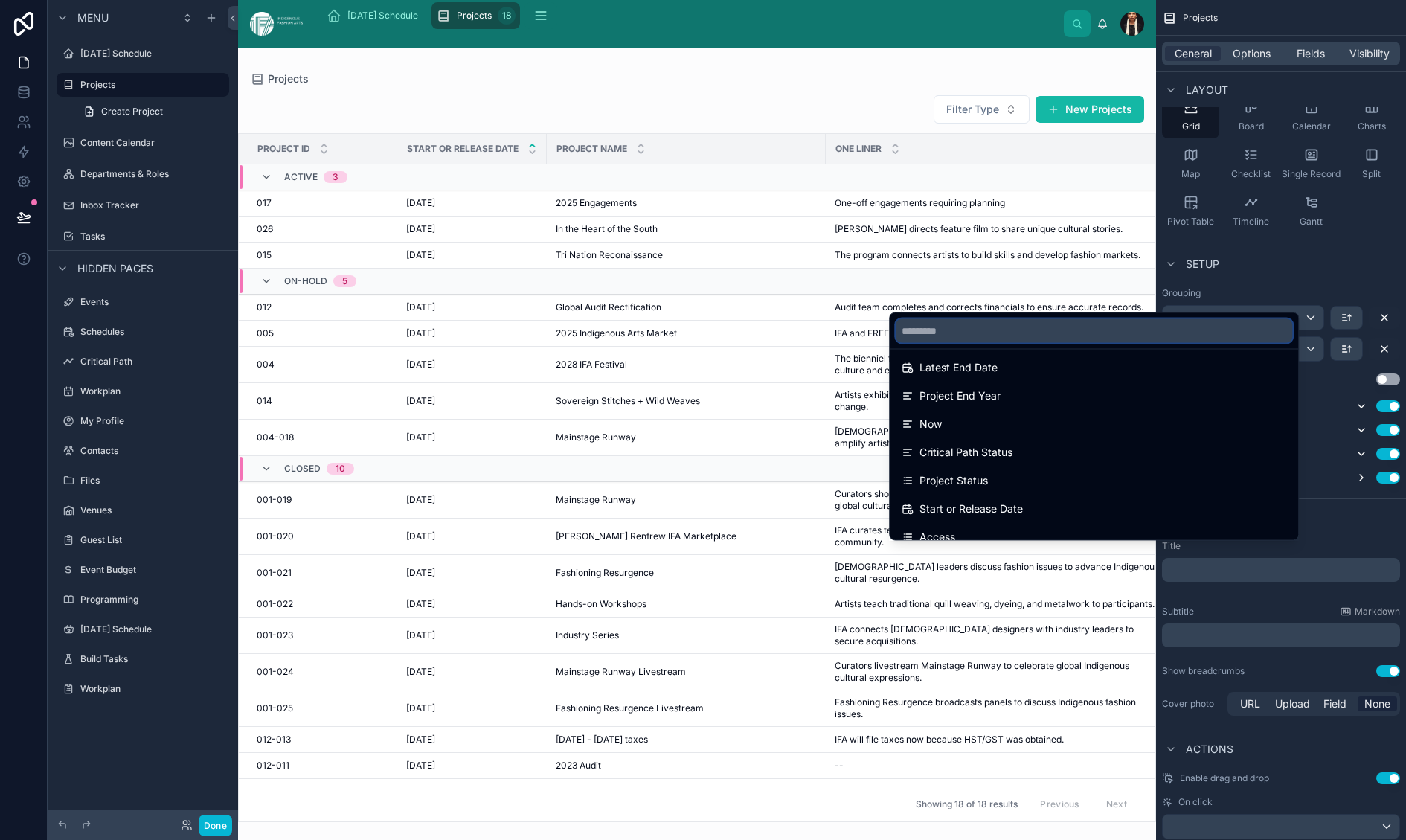
click at [896, 319] on input "text" at bounding box center [1094, 331] width 396 height 24
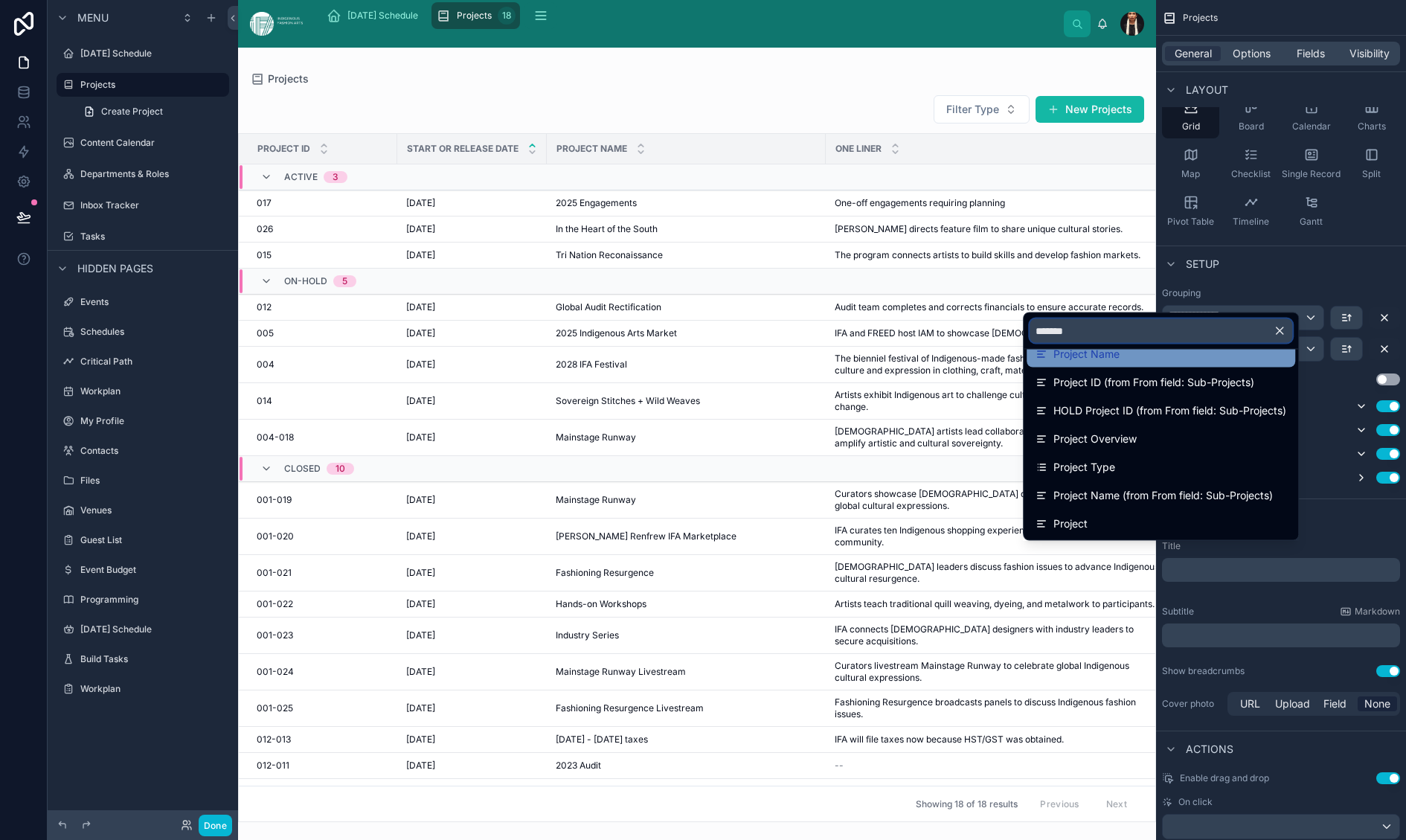
scroll to position [369, 0]
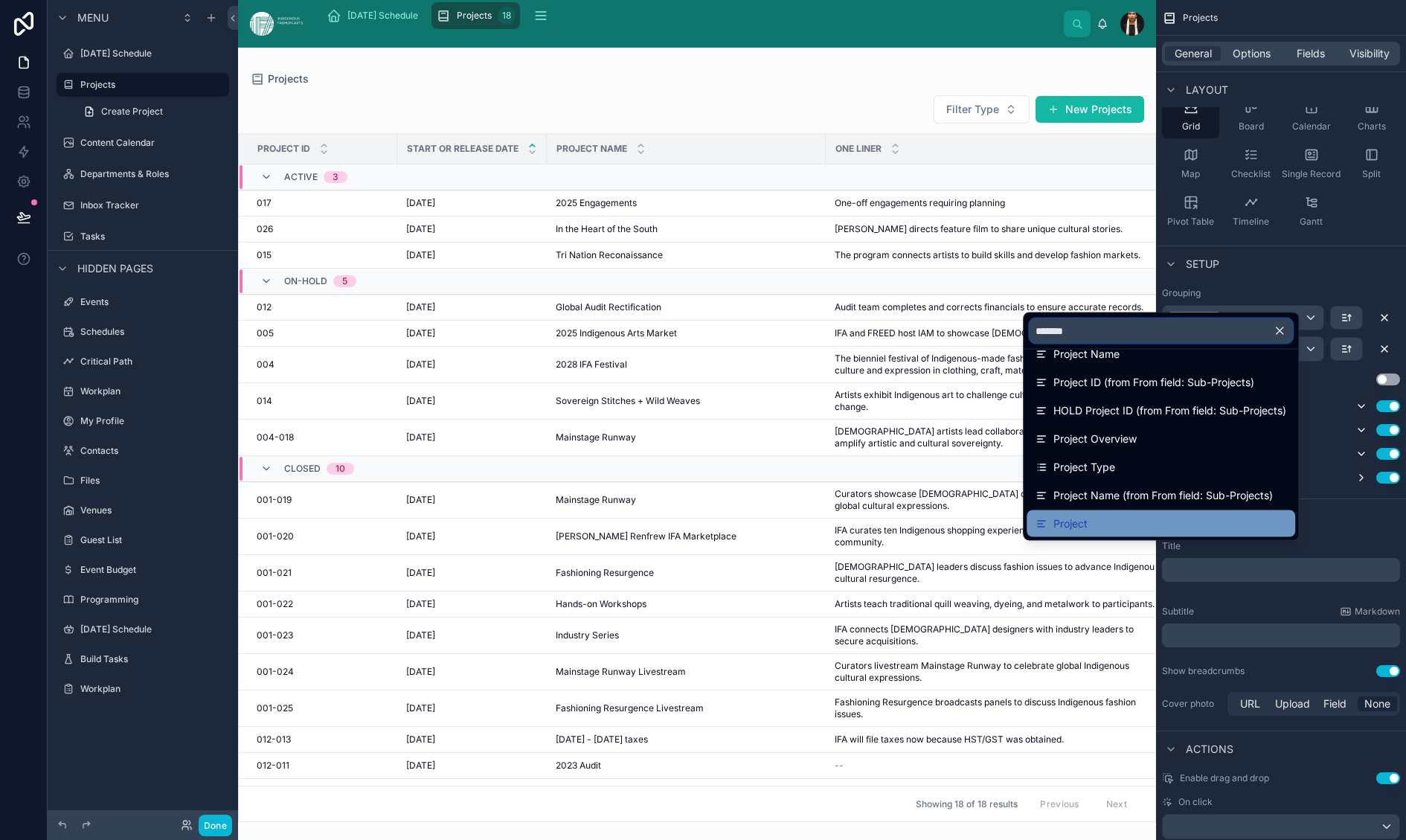
type input "*******"
click at [1053, 515] on span "Project" at bounding box center [1070, 523] width 34 height 18
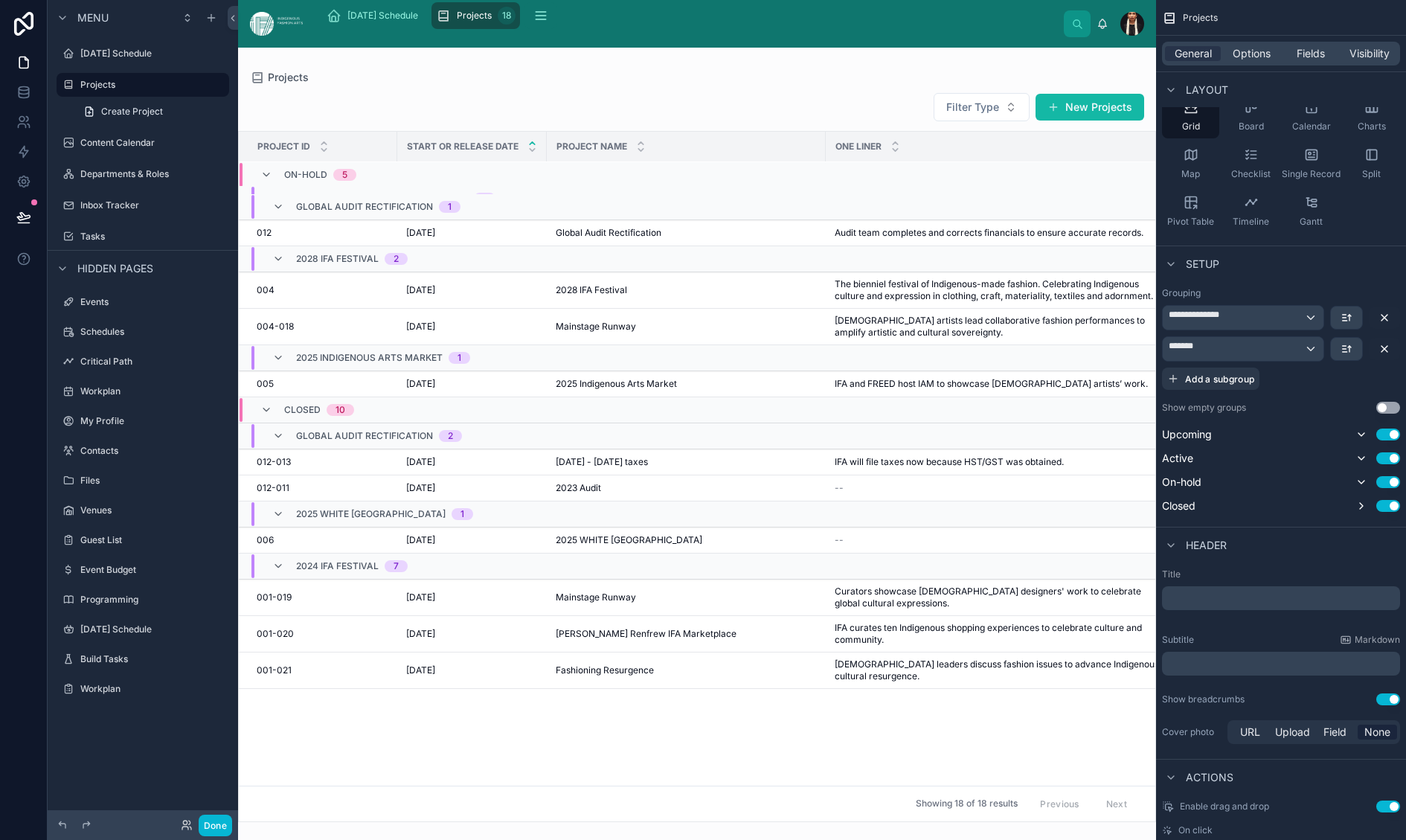
scroll to position [0, 0]
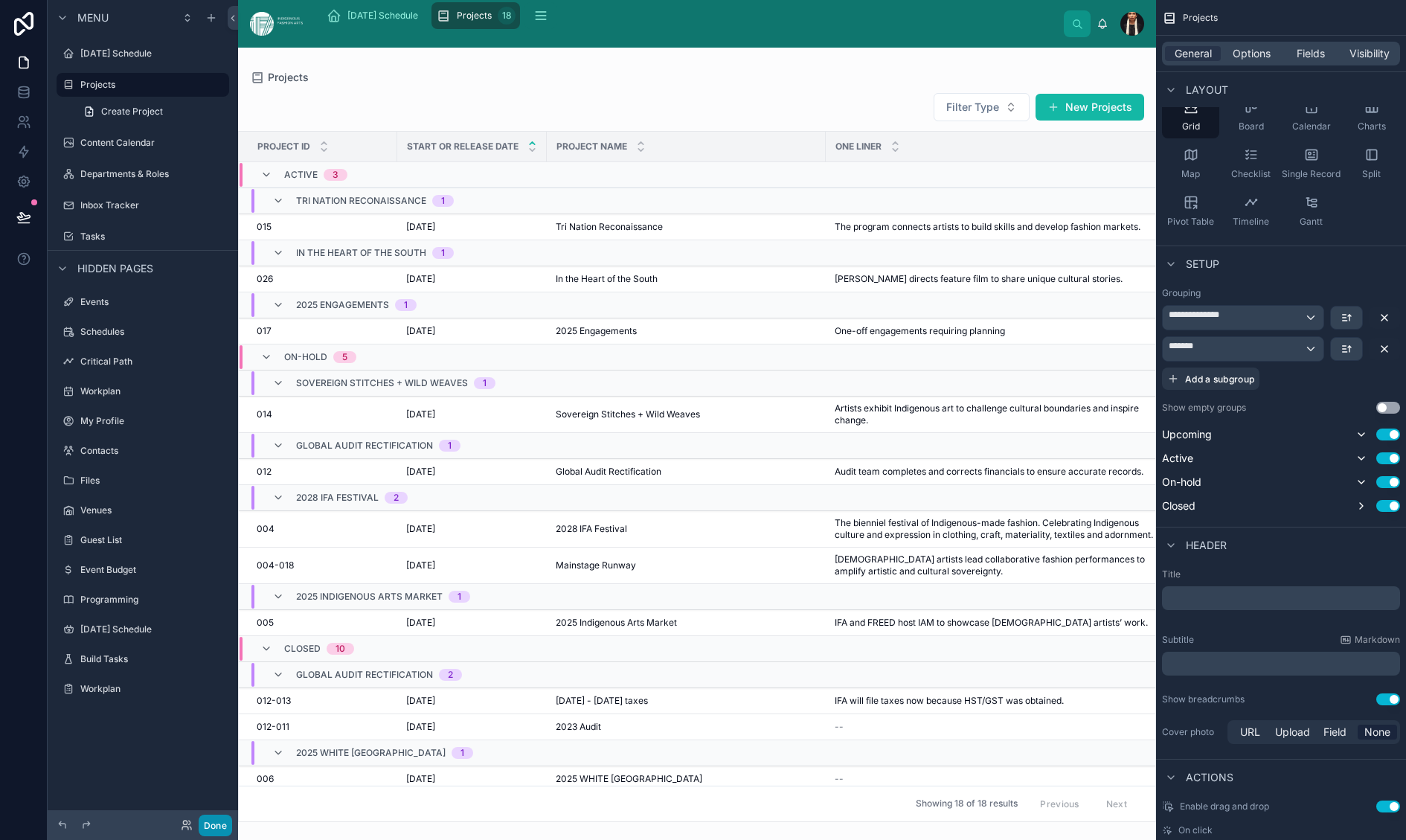
click at [232, 816] on button "Done" at bounding box center [216, 824] width 33 height 21
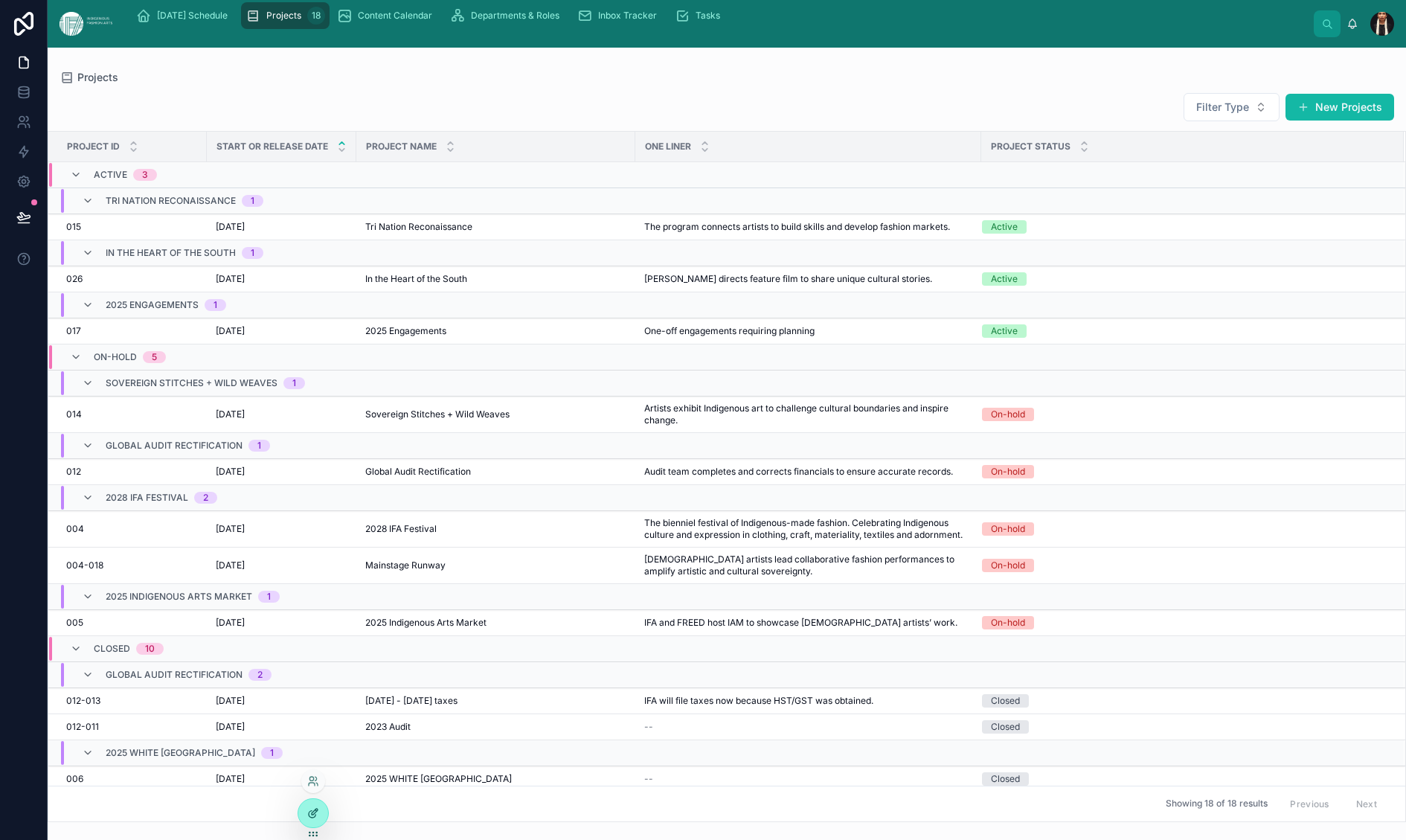
click at [317, 815] on icon at bounding box center [313, 812] width 12 height 12
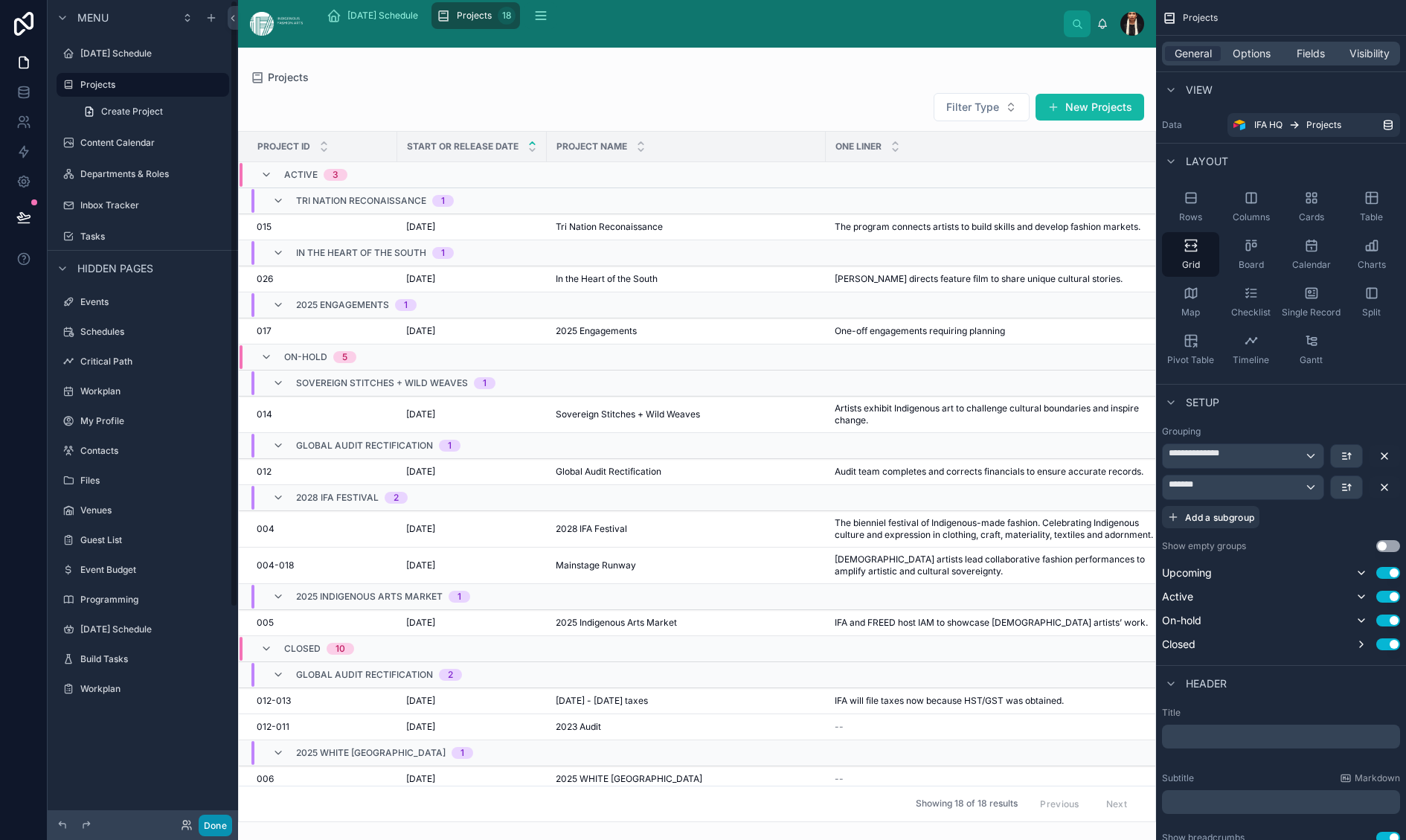
click at [232, 824] on button "Done" at bounding box center [216, 824] width 33 height 21
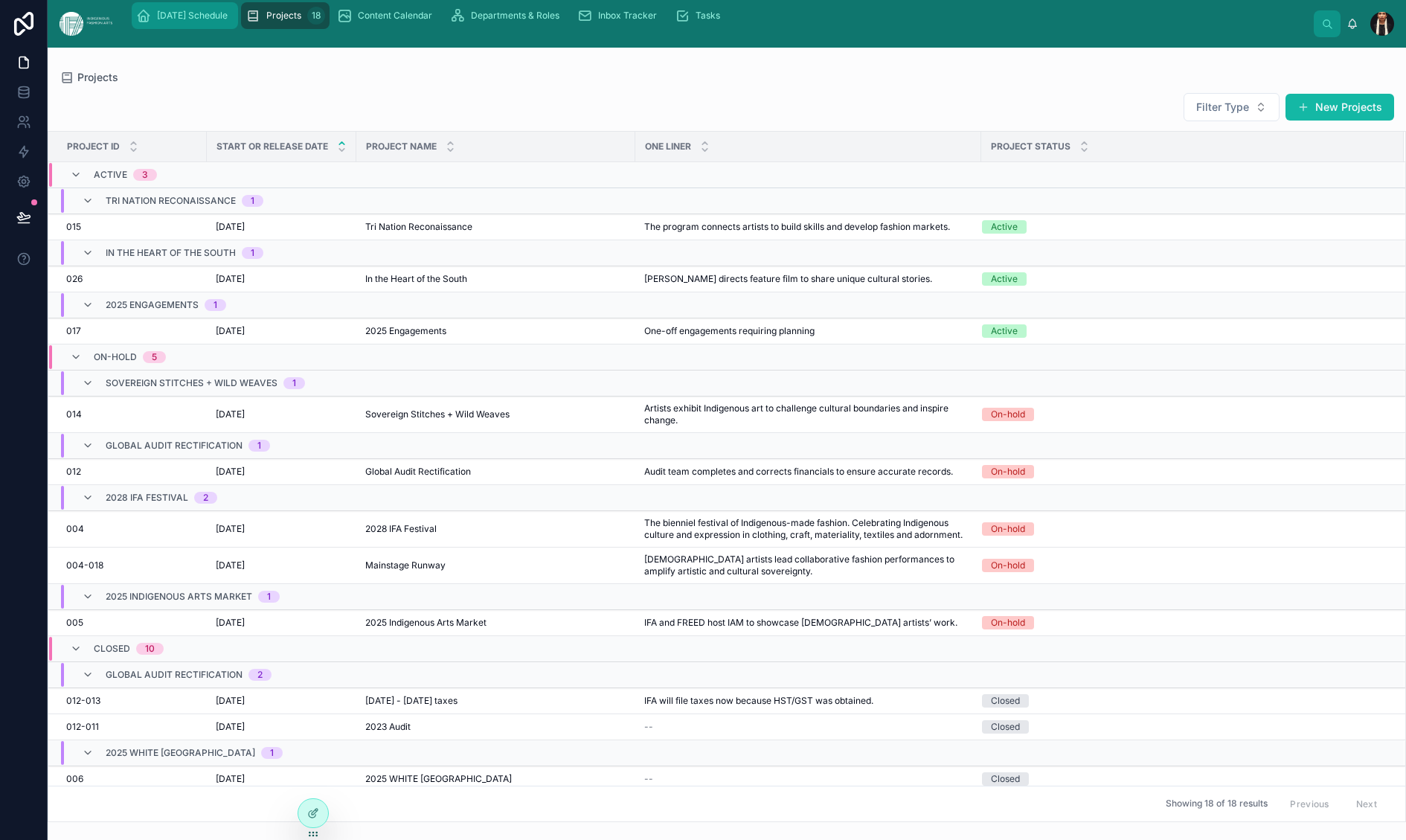
click at [228, 21] on span "[DATE] Schedule" at bounding box center [192, 15] width 71 height 12
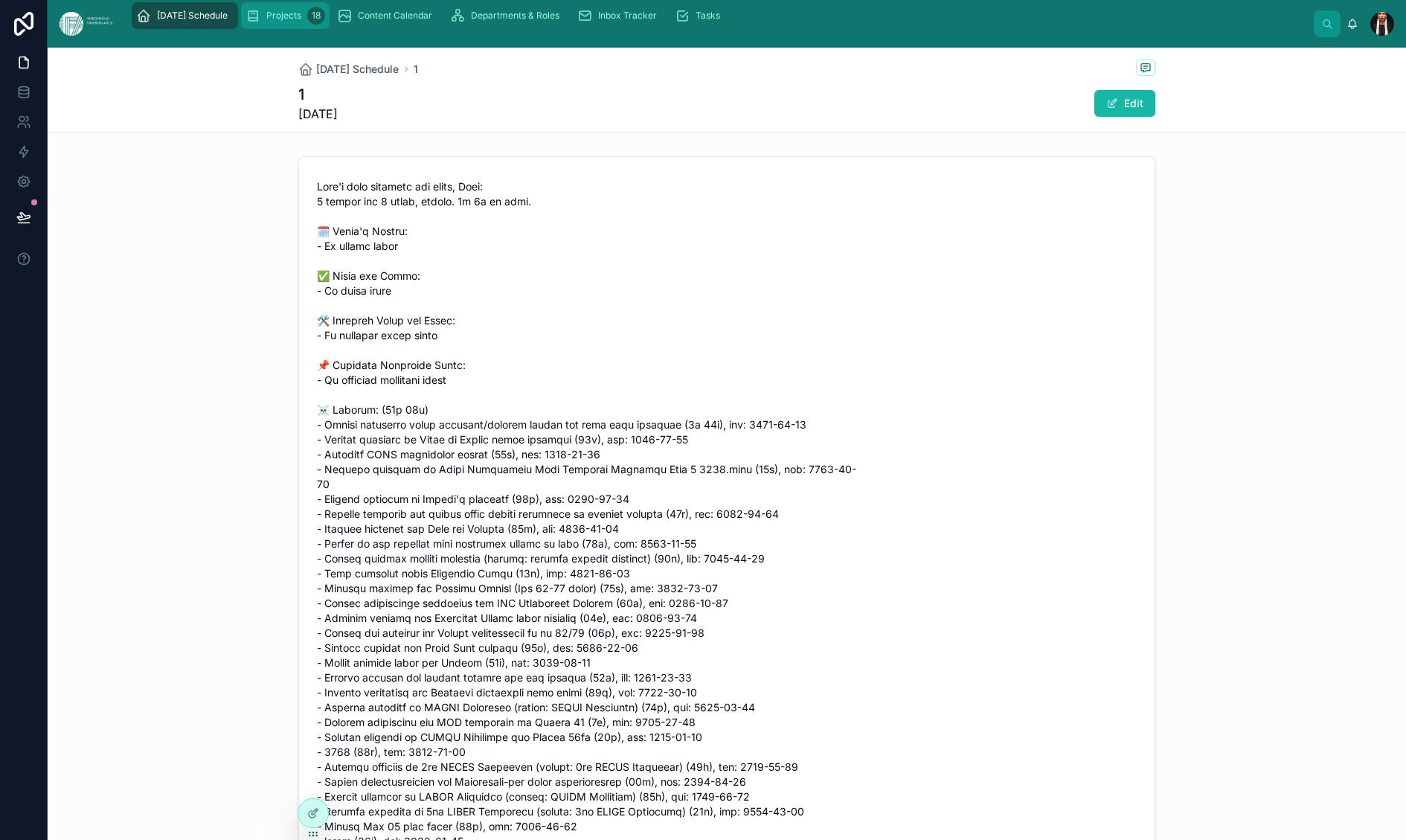
click at [301, 21] on span "Projects" at bounding box center [284, 15] width 35 height 12
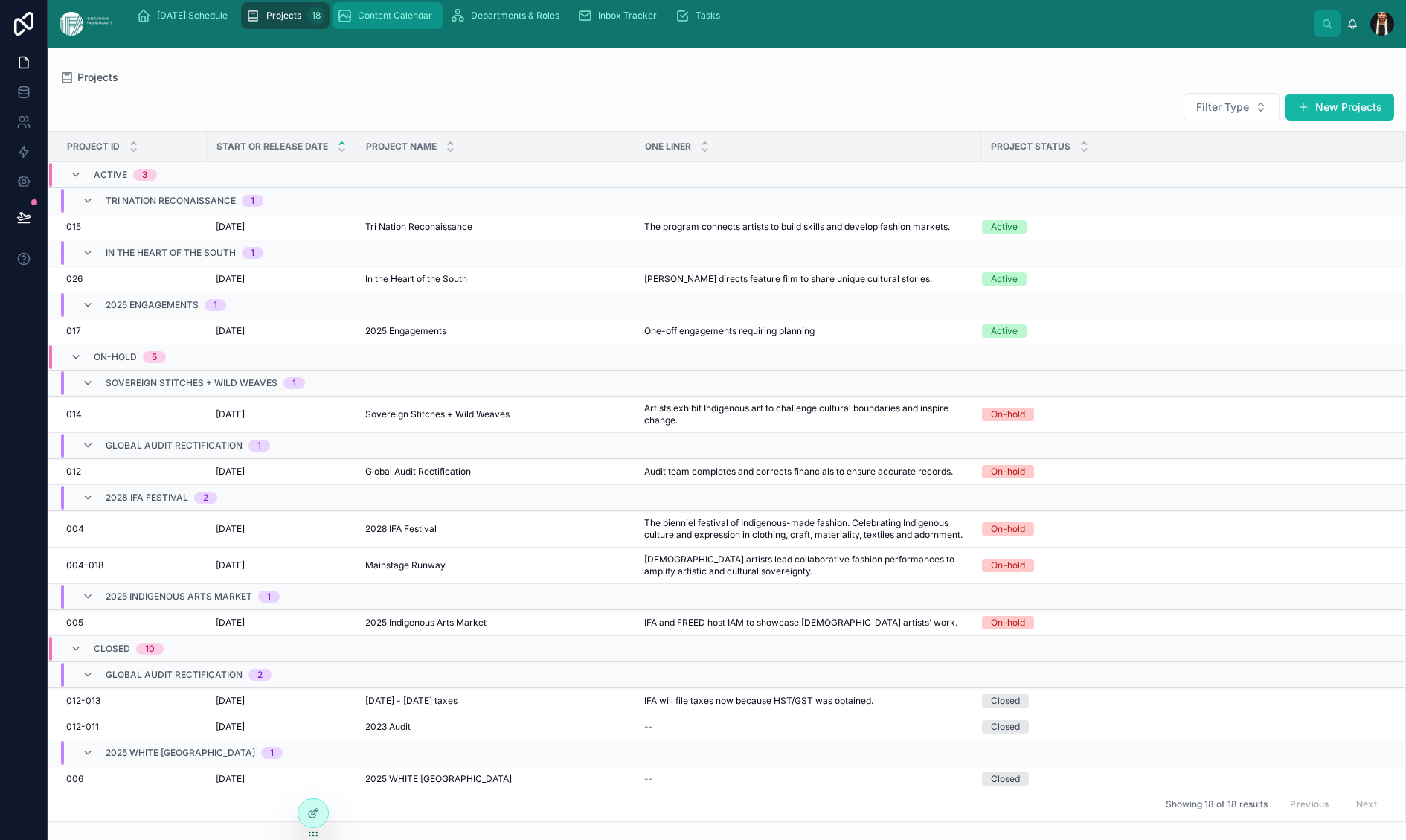
click at [432, 21] on span "Content Calendar" at bounding box center [394, 15] width 75 height 12
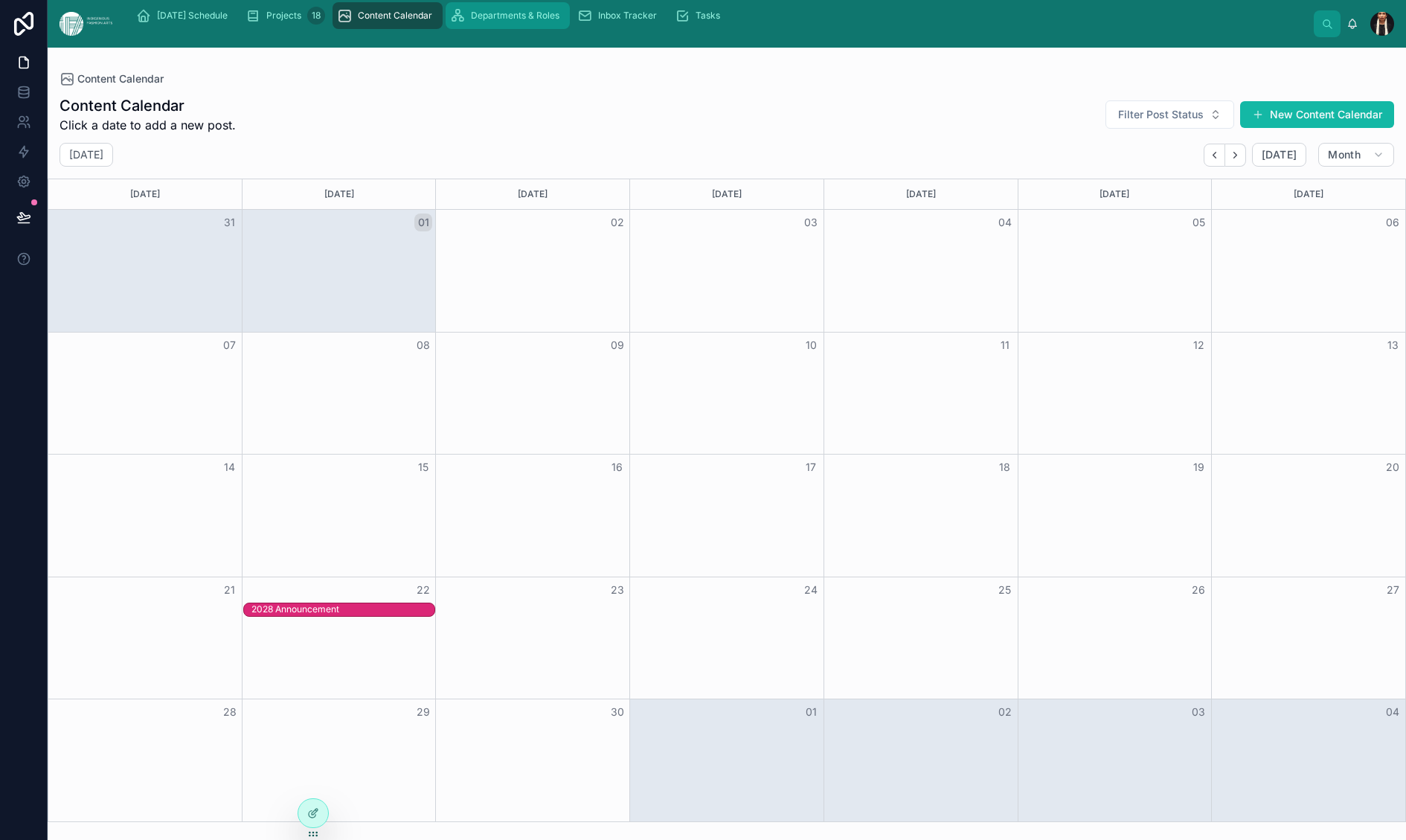
click at [559, 21] on span "Departments & Roles" at bounding box center [515, 15] width 88 height 12
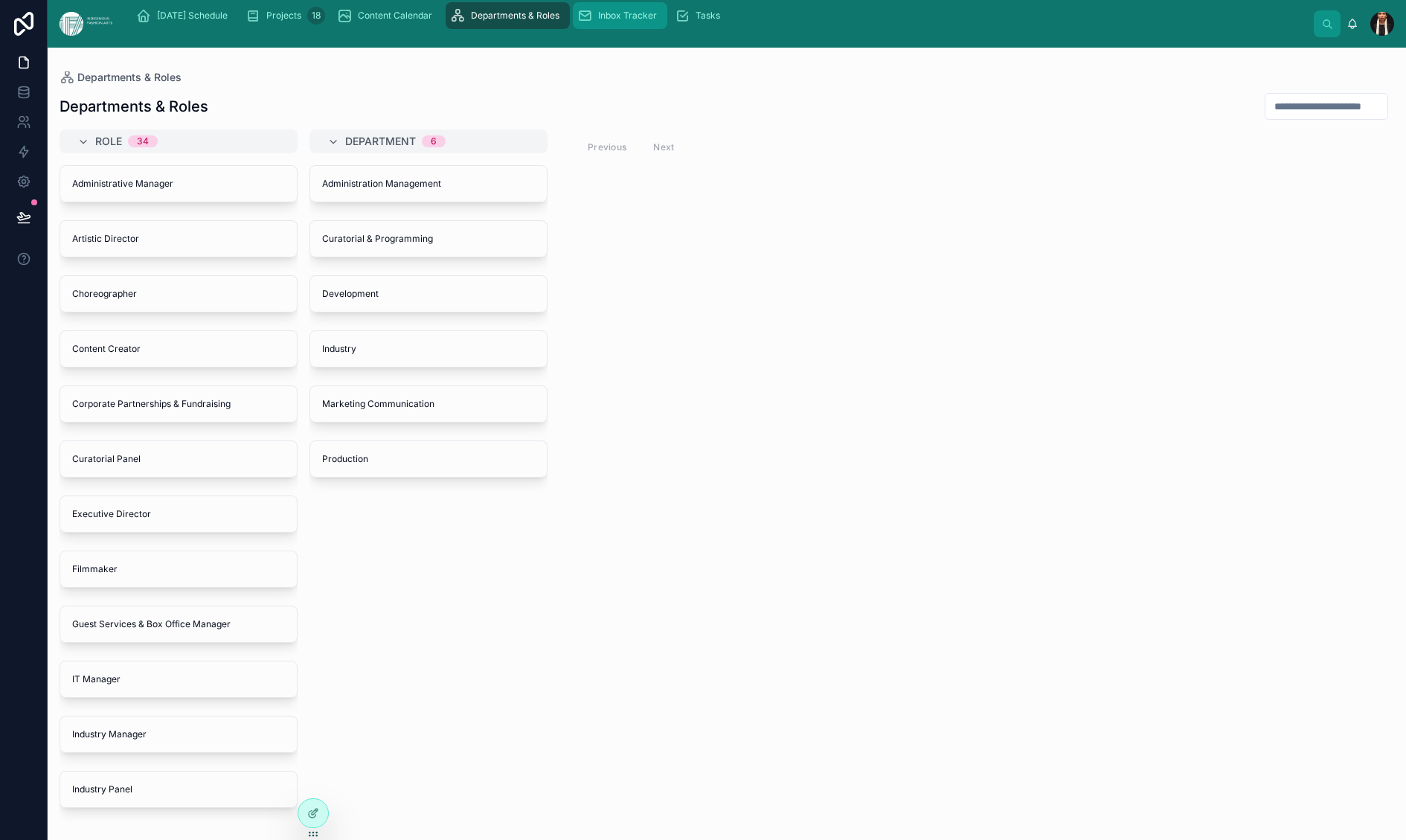
click at [657, 21] on span "Inbox Tracker" at bounding box center [627, 15] width 59 height 12
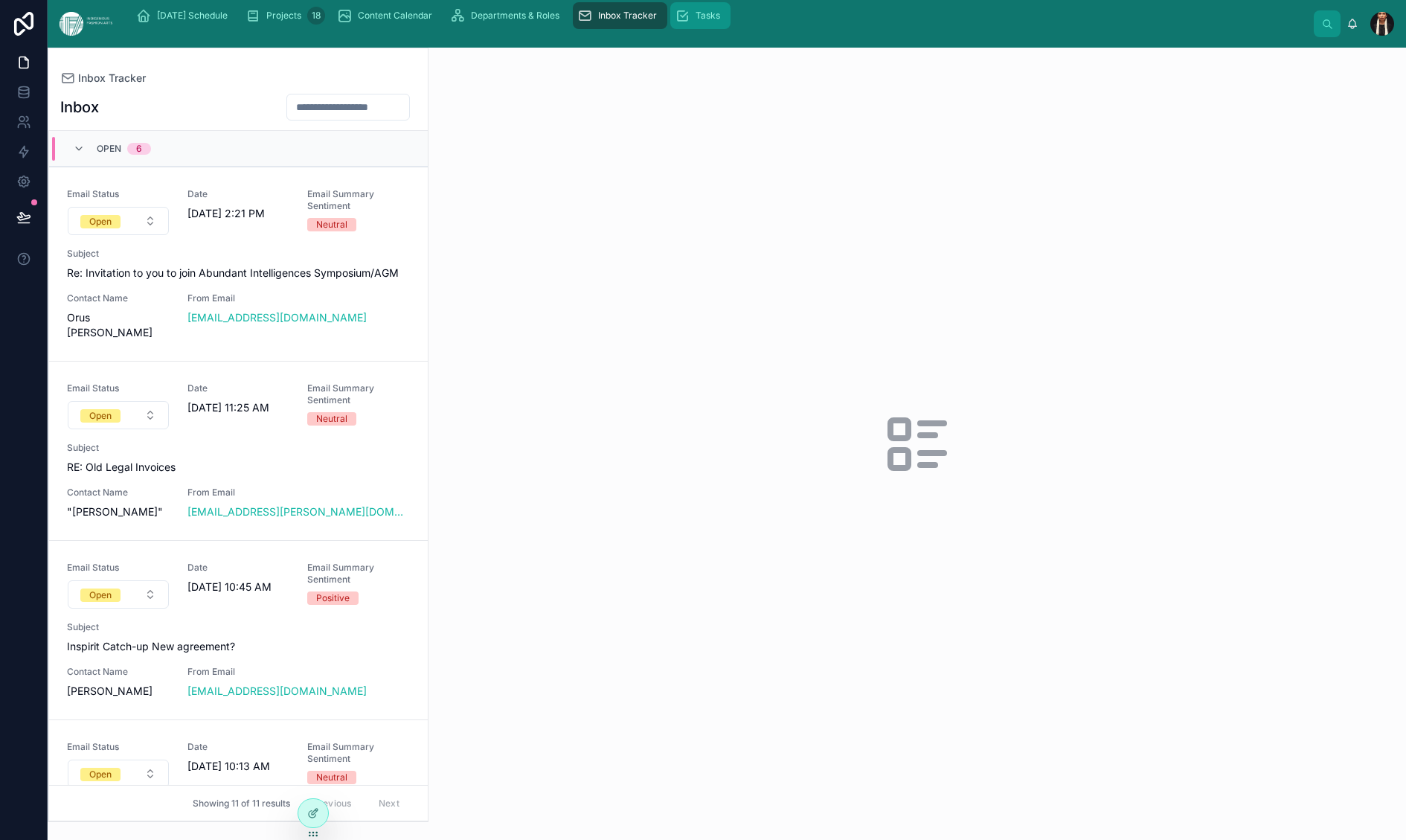
click at [721, 21] on span "Tasks" at bounding box center [708, 15] width 25 height 12
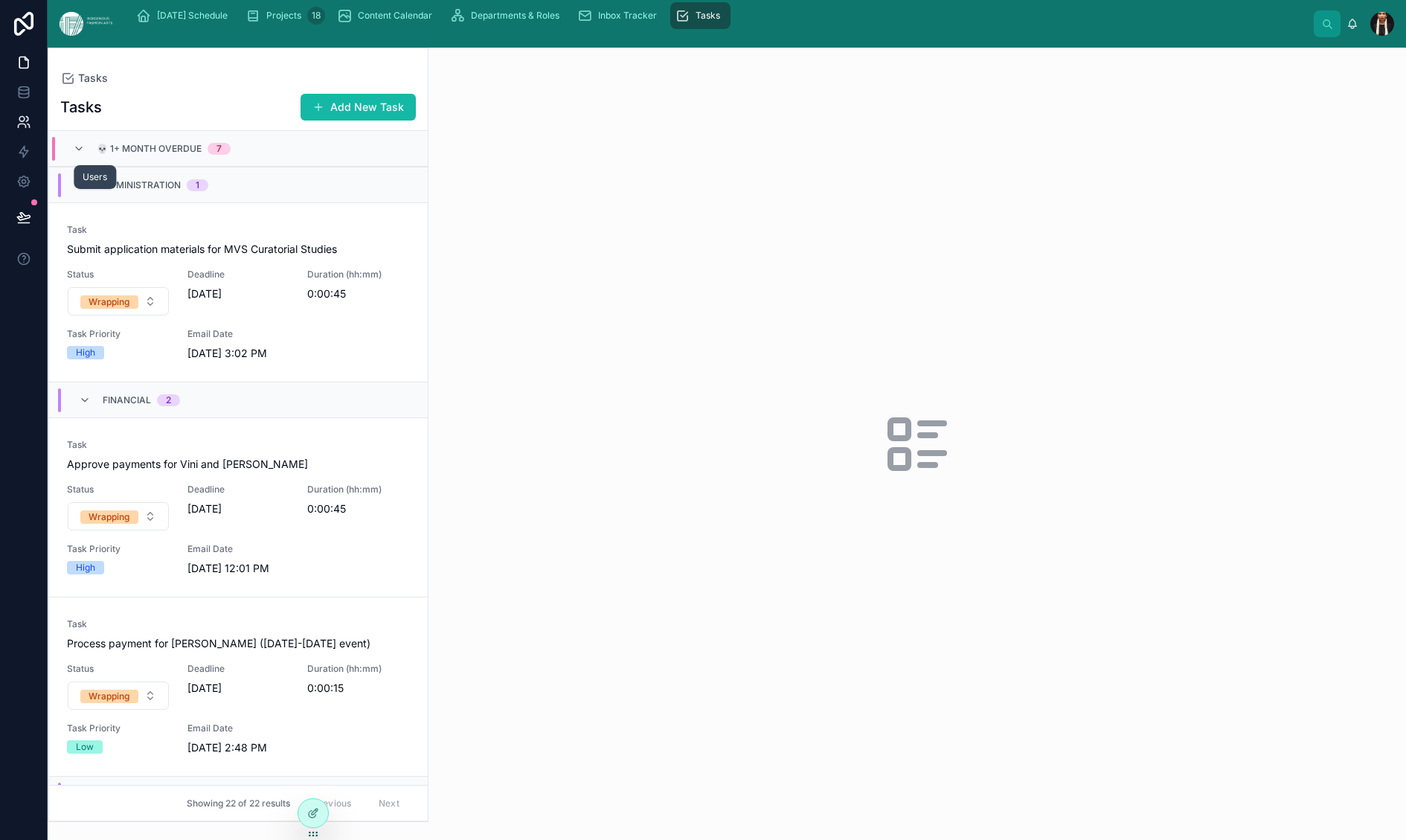
click at [25, 122] on icon at bounding box center [22, 120] width 6 height 6
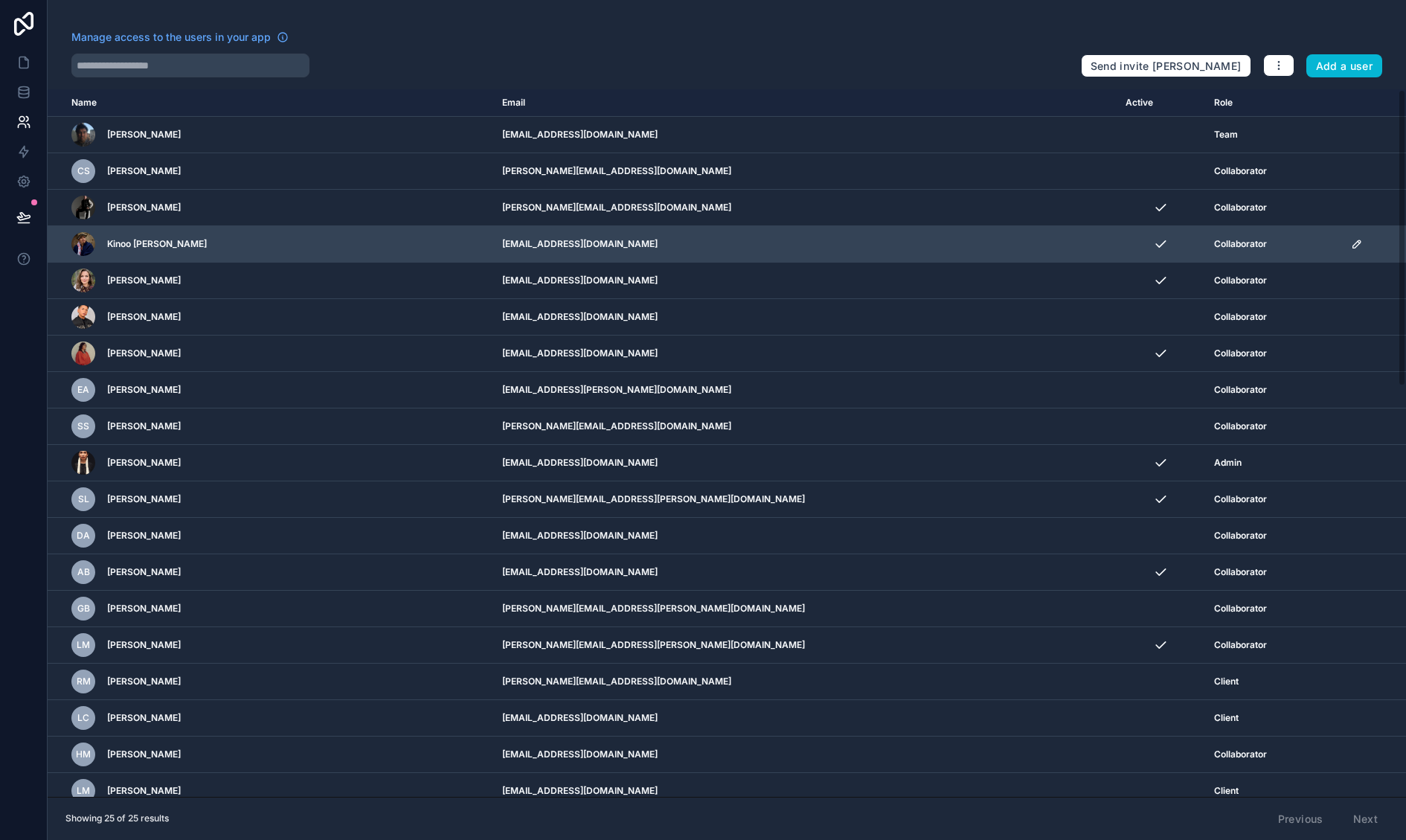
click at [1351, 250] on icon "scrollable content" at bounding box center [1356, 243] width 12 height 12
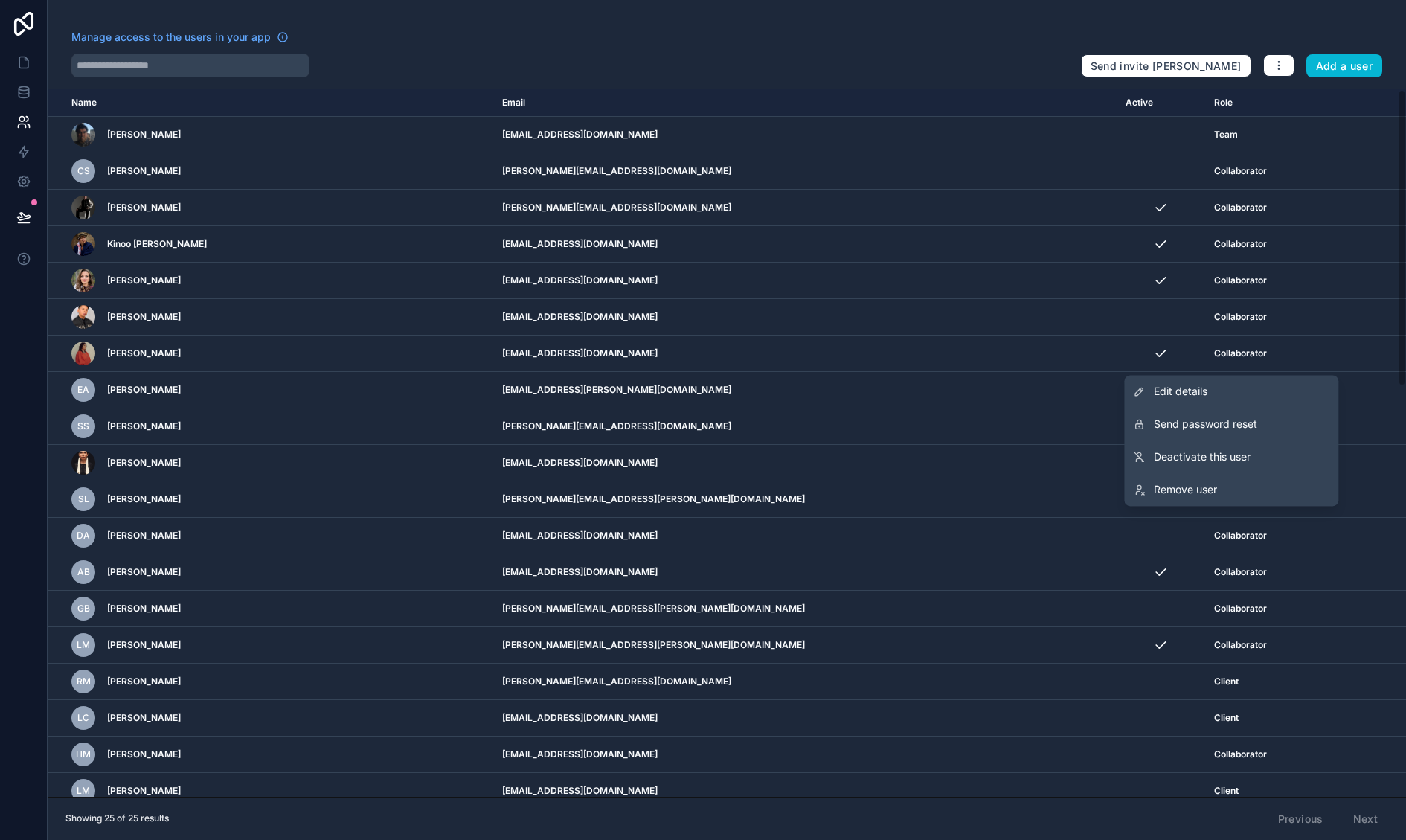
click at [771, 48] on div "Manage access to the users in your app" at bounding box center [570, 41] width 998 height 24
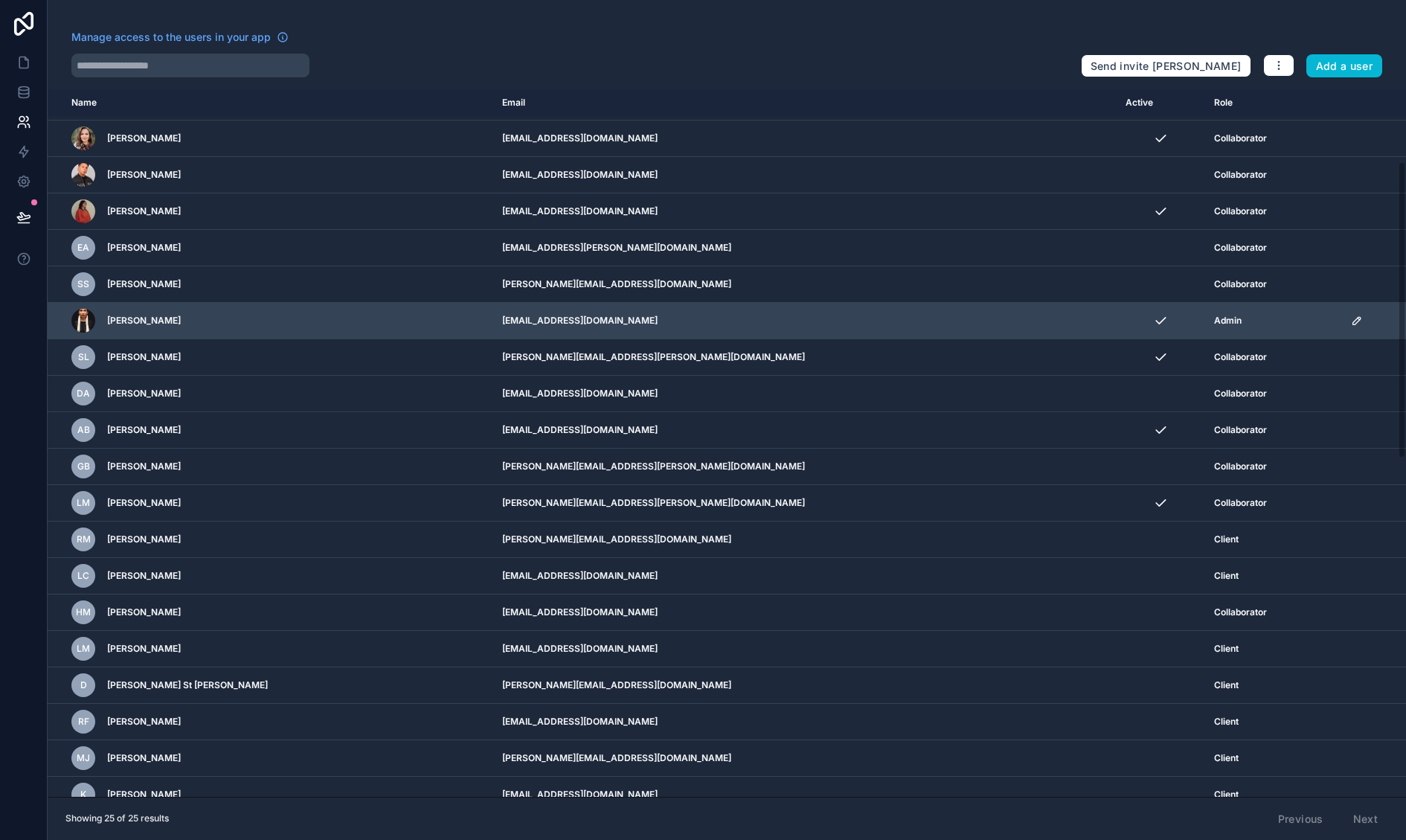
scroll to position [191, 0]
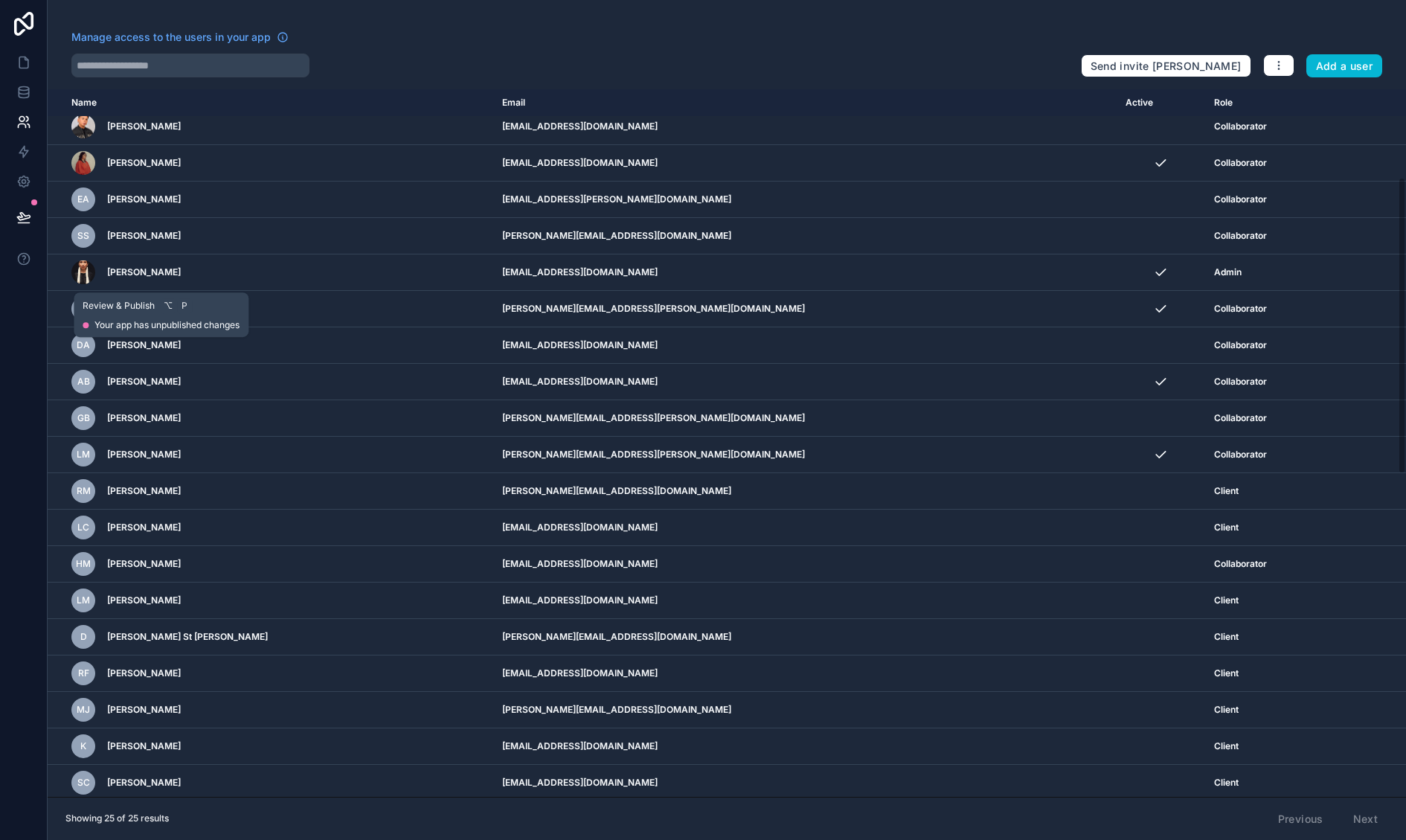
click at [31, 225] on icon at bounding box center [24, 217] width 15 height 15
click at [31, 130] on icon at bounding box center [24, 122] width 15 height 15
click at [29, 68] on icon at bounding box center [24, 63] width 9 height 11
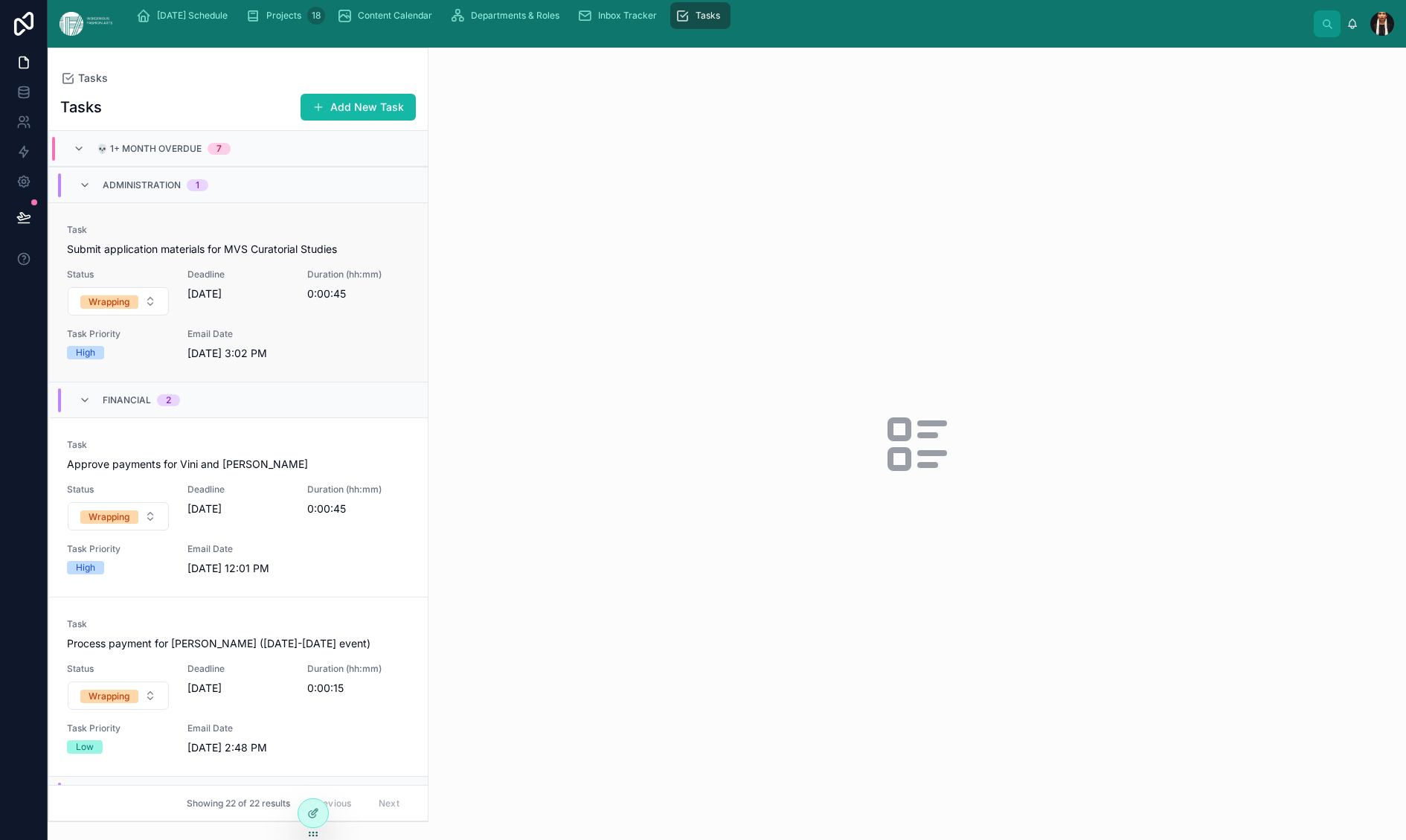
click at [410, 257] on div "Task Submit application materials for MVS Curatorial Studies" at bounding box center [239, 240] width 343 height 33
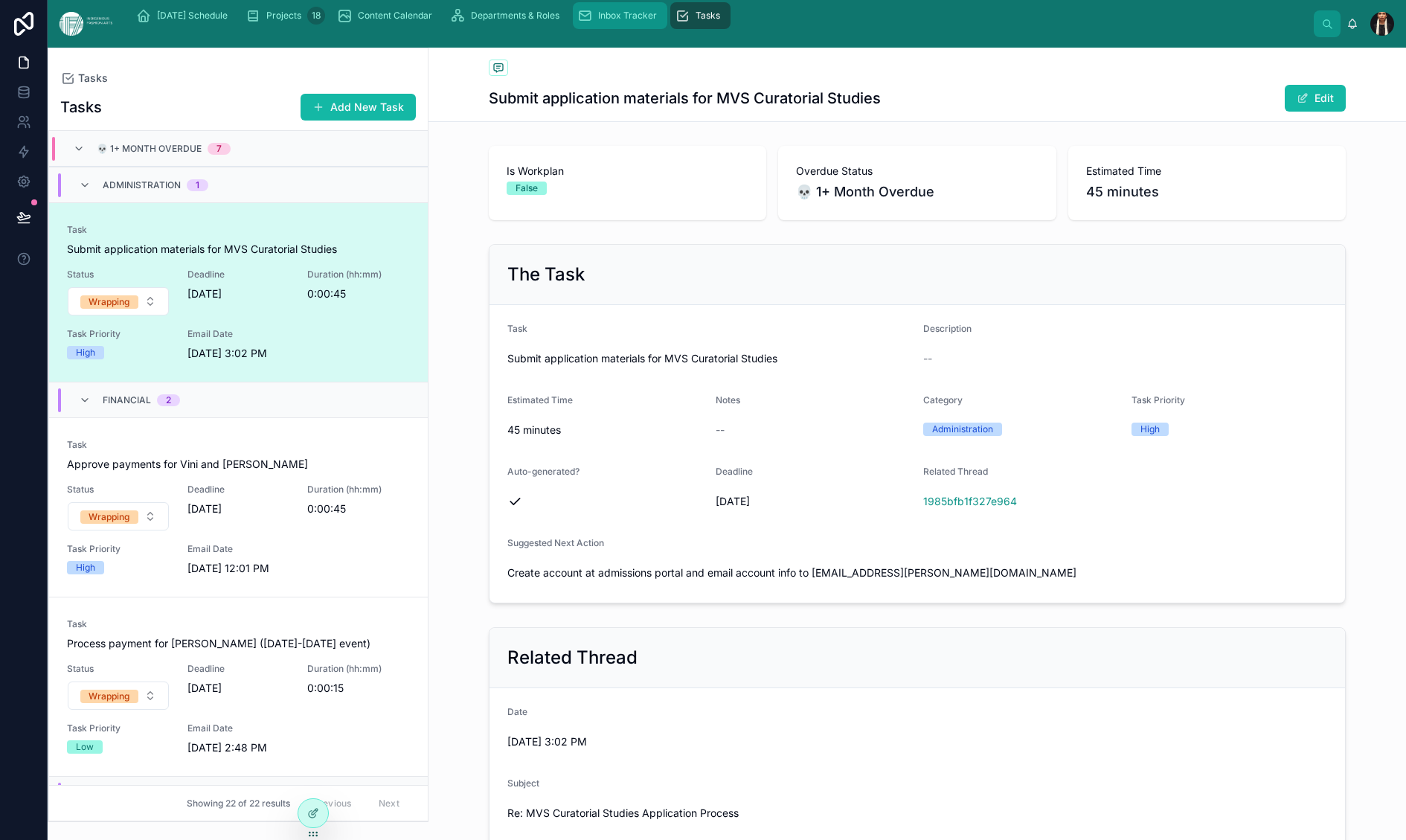
click at [657, 21] on span "Inbox Tracker" at bounding box center [627, 15] width 59 height 12
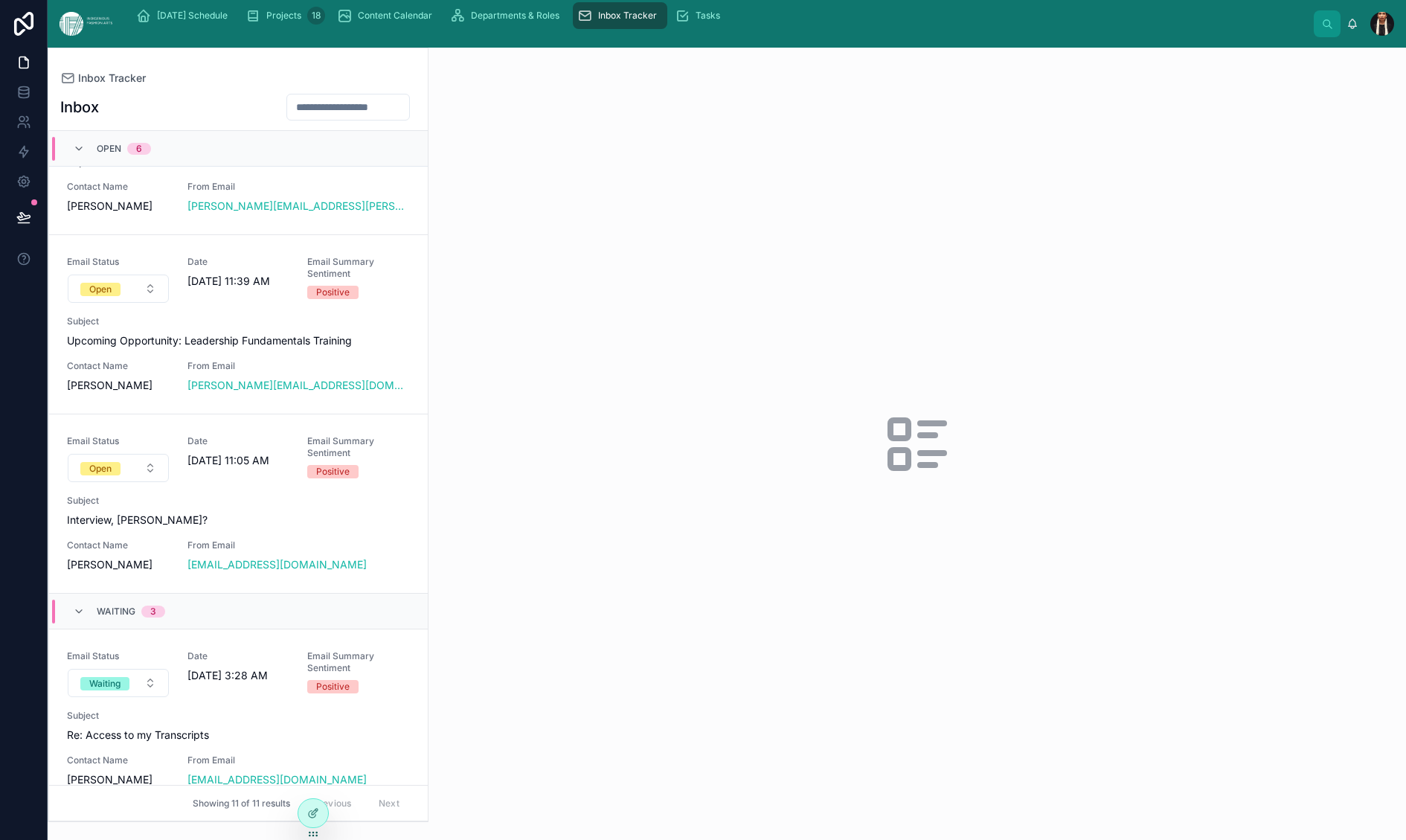
scroll to position [422, 0]
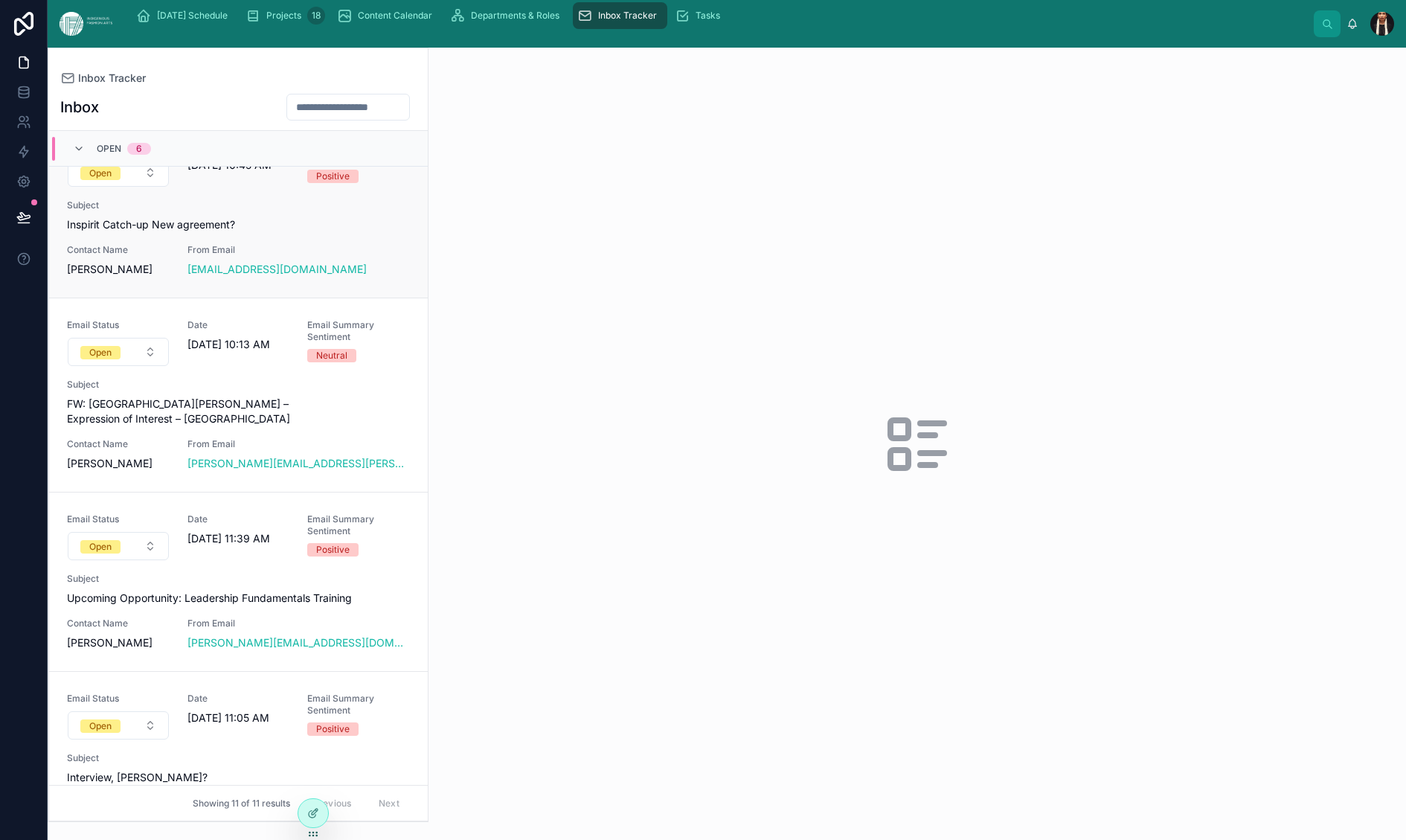
click at [374, 211] on span "Subject" at bounding box center [239, 204] width 343 height 12
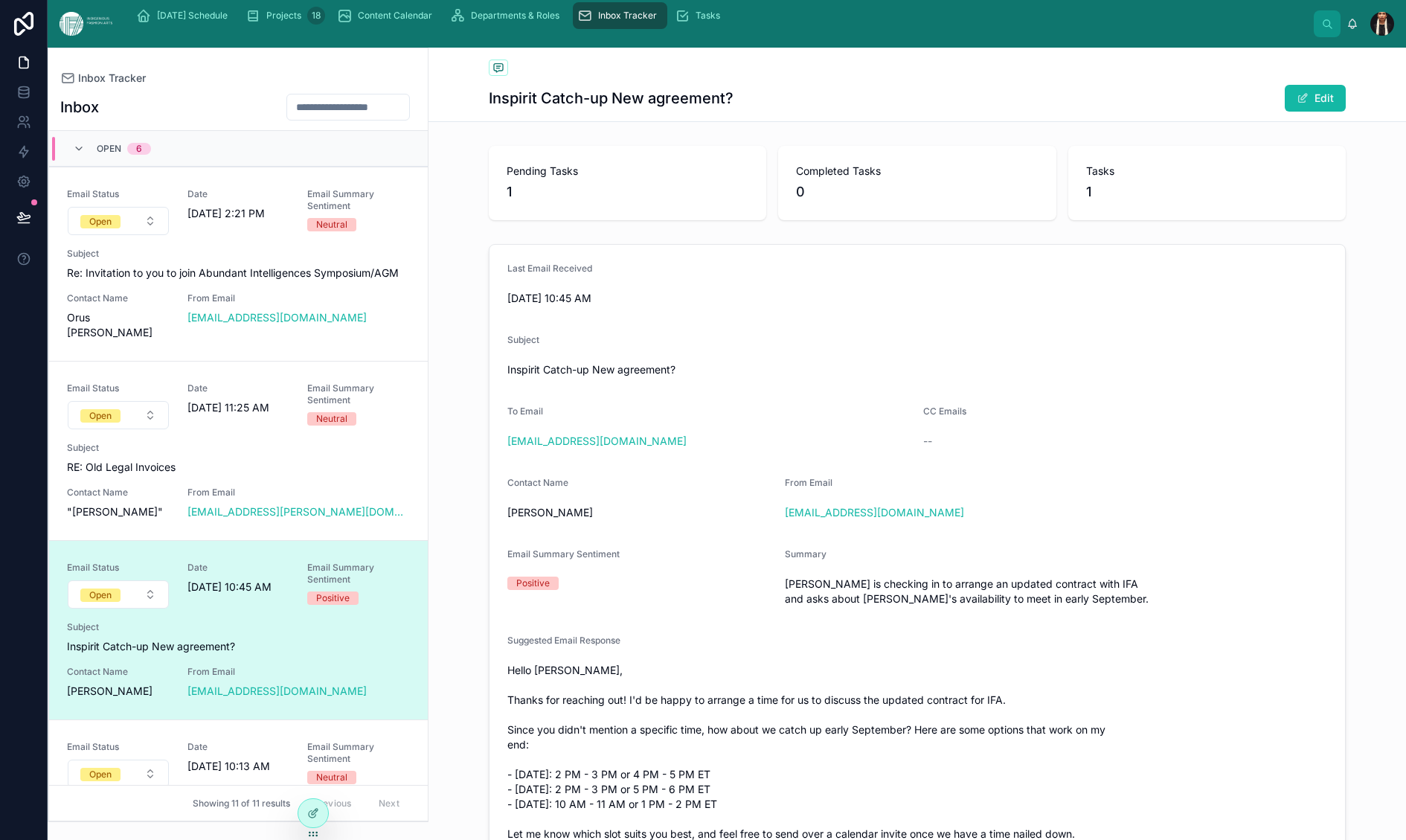
click at [1346, 122] on div "Inbox Tracker Inspirit Catch-up New agreement? Edit" at bounding box center [918, 85] width 857 height 74
click at [1337, 111] on button "Edit" at bounding box center [1316, 98] width 61 height 27
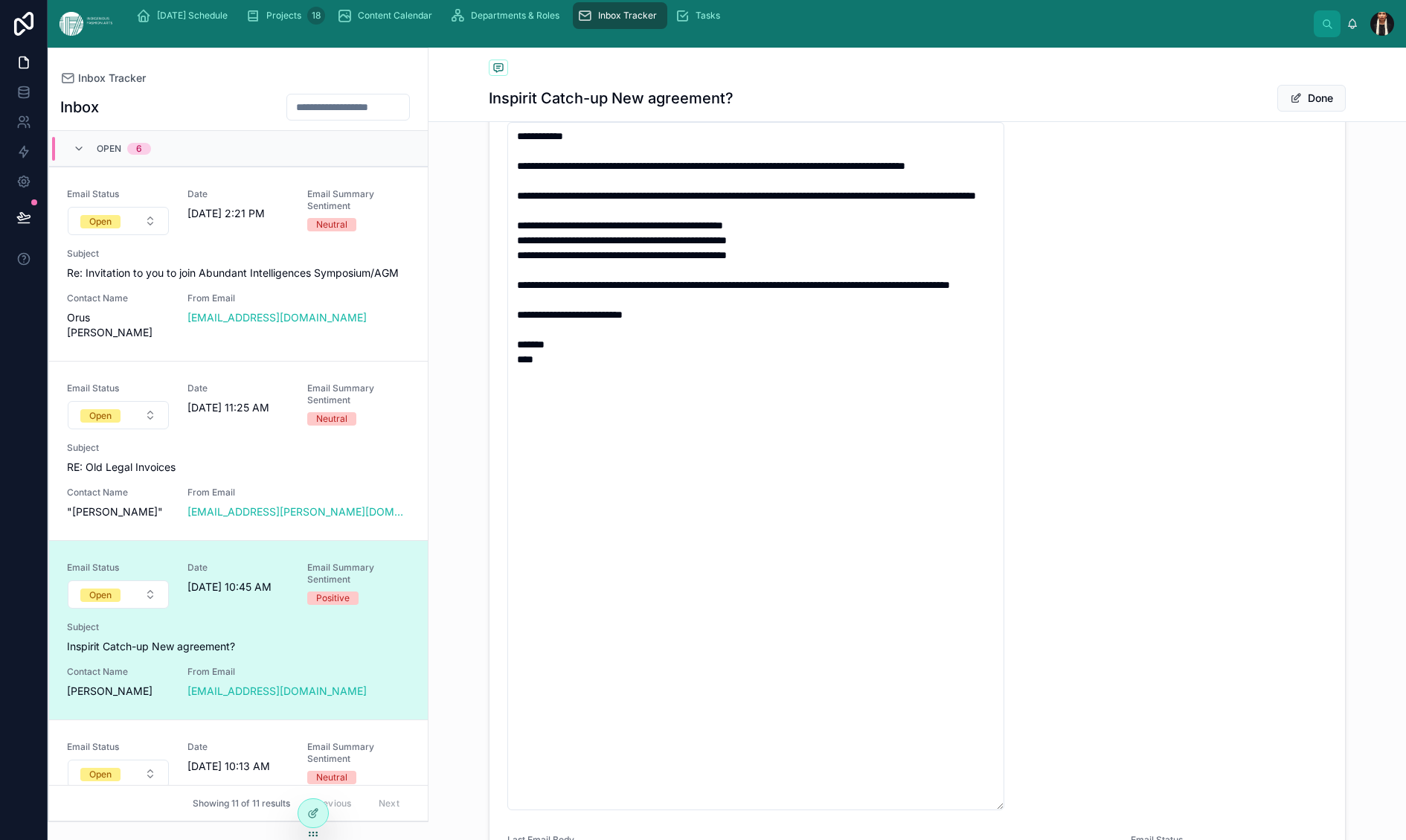
scroll to position [633, 0]
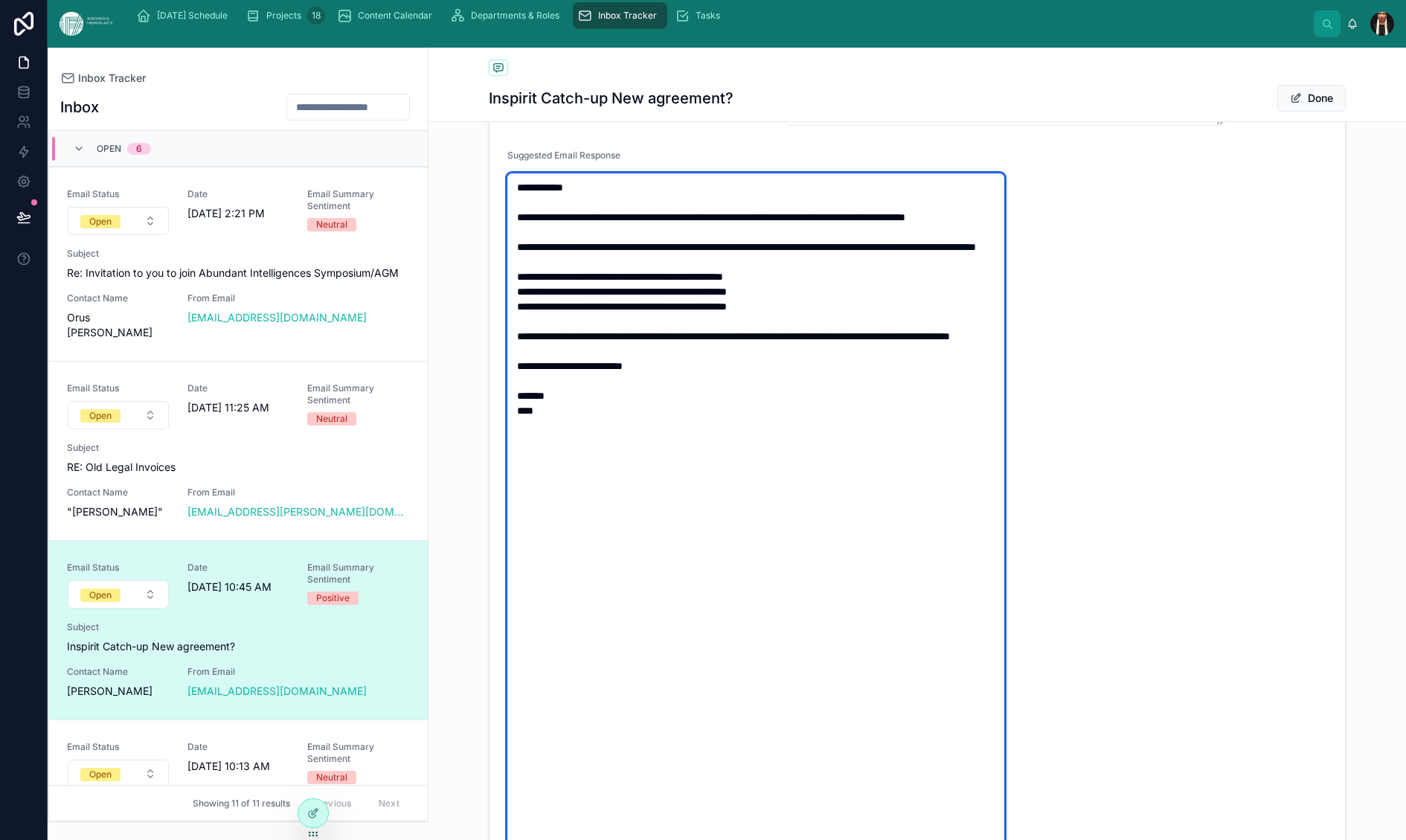
click at [709, 501] on textarea "**********" at bounding box center [756, 517] width 497 height 688
type textarea "**********"
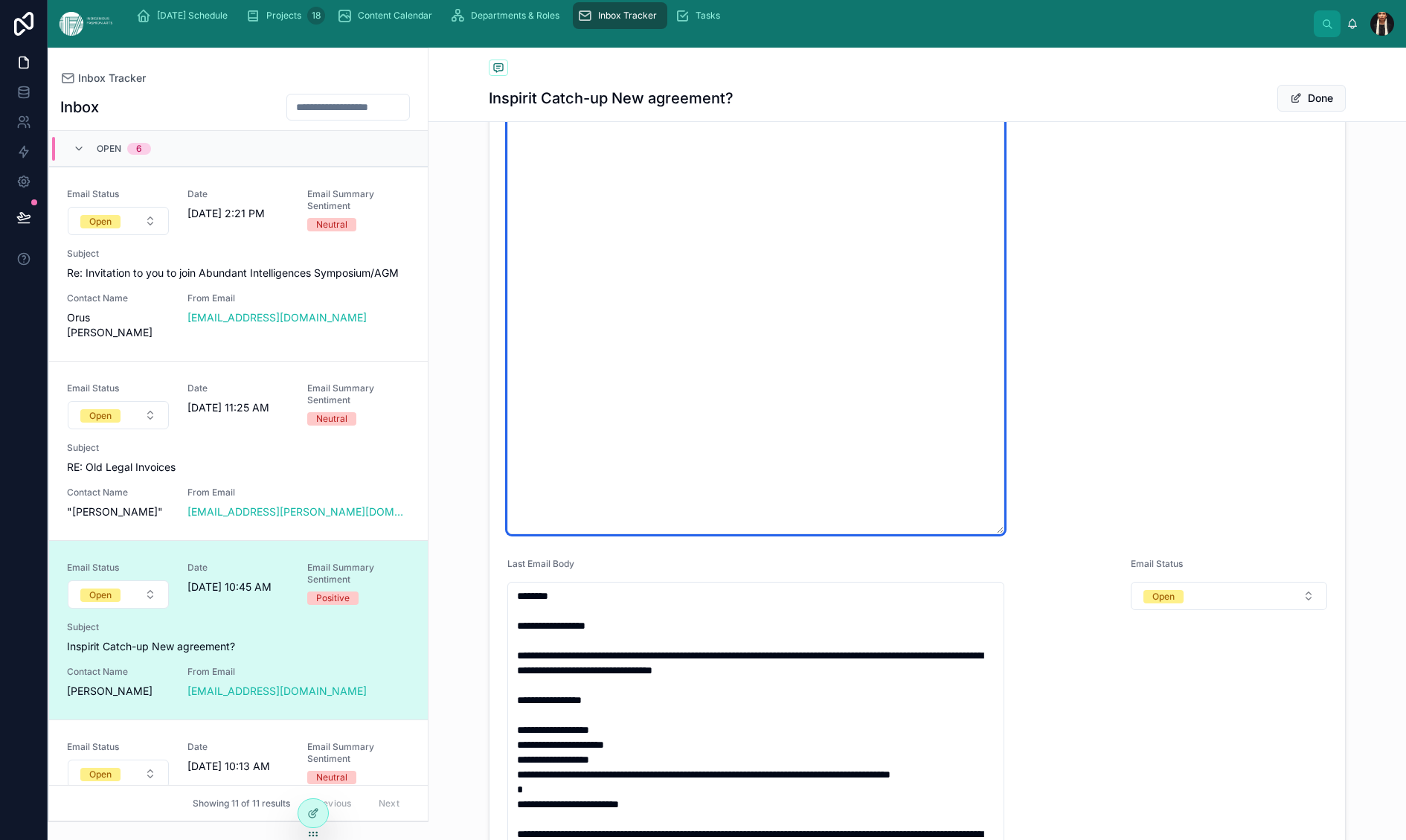
scroll to position [960, 0]
type textarea "**********"
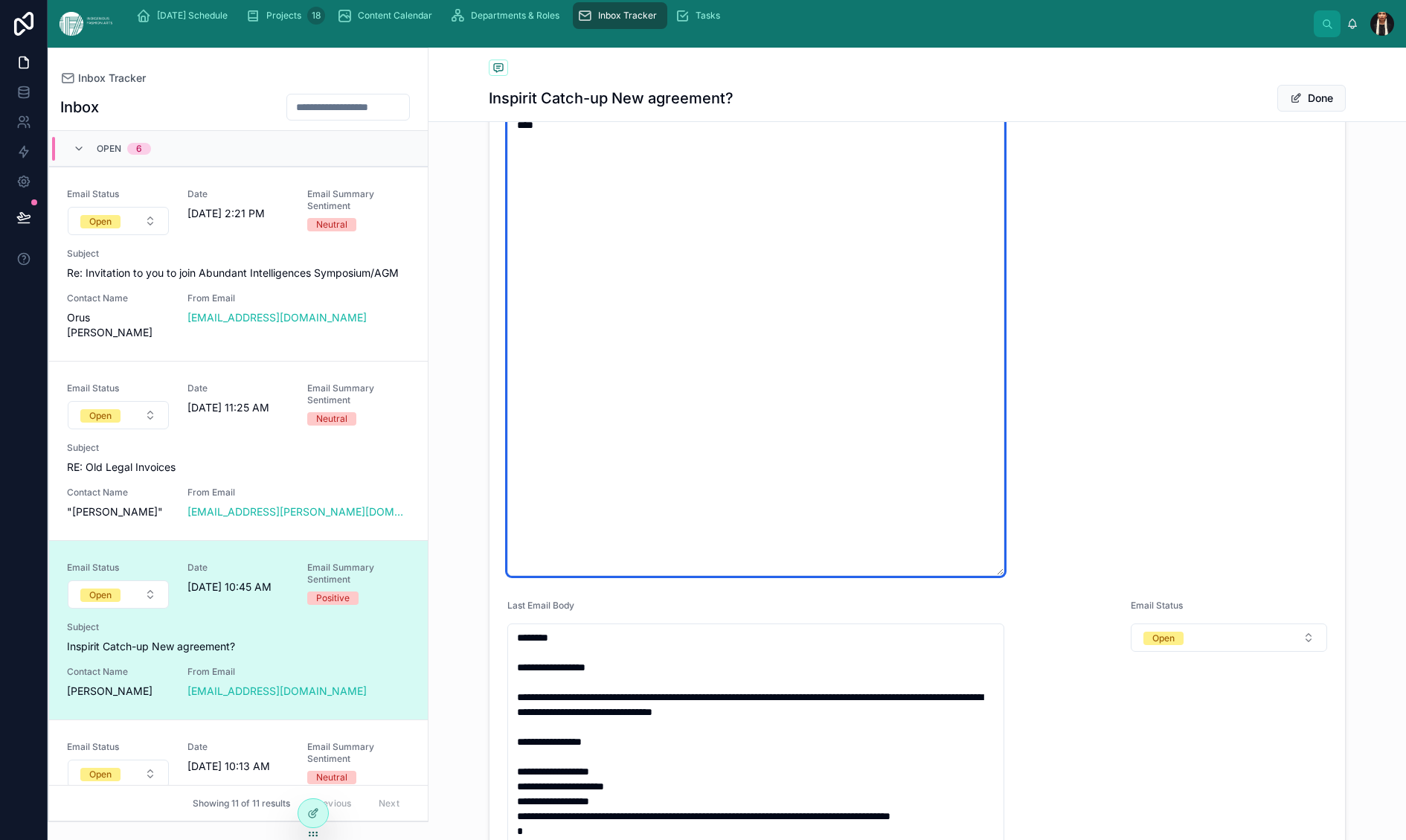
scroll to position [913, 0]
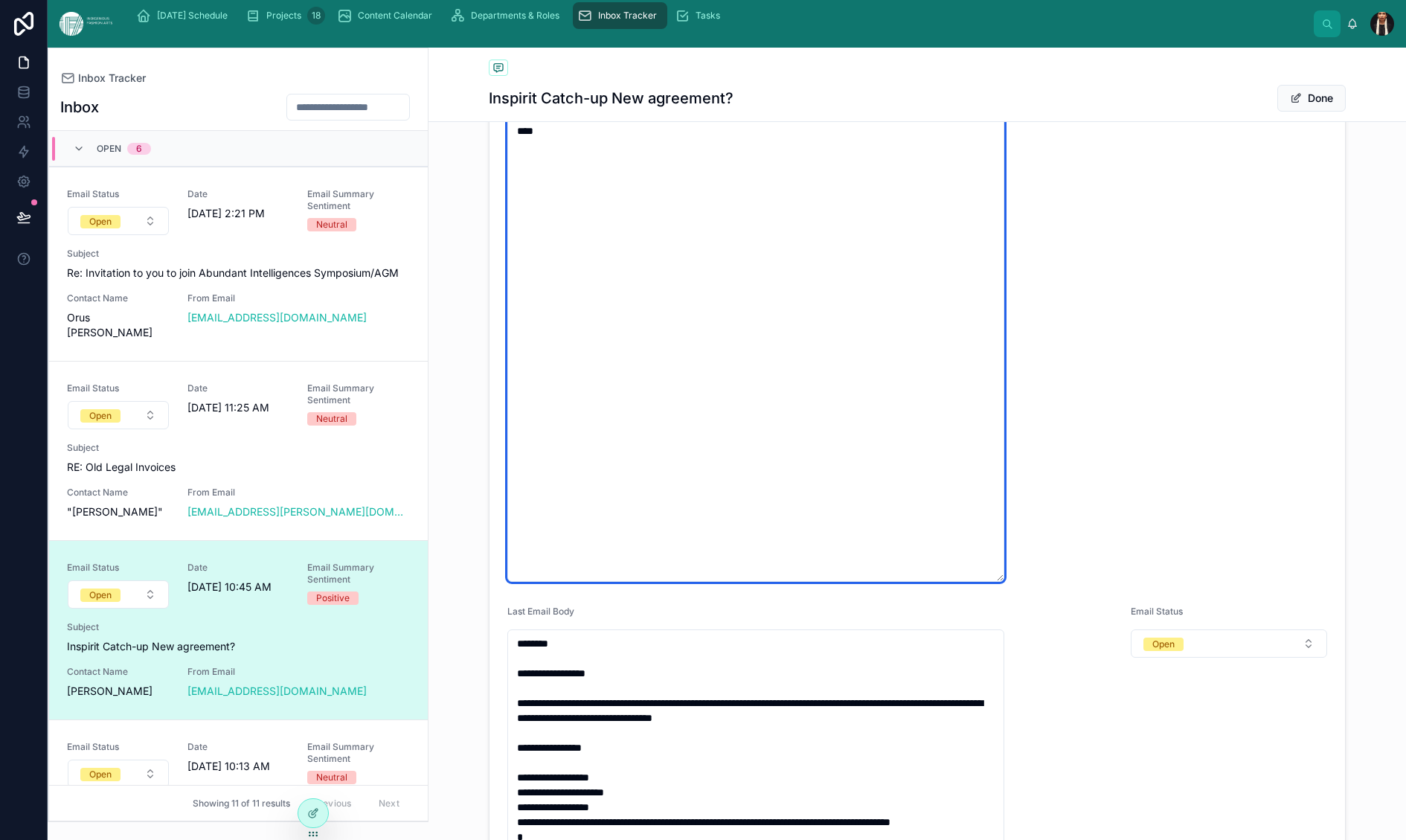
click at [880, 276] on textarea "**********" at bounding box center [756, 238] width 497 height 688
type textarea "**********"
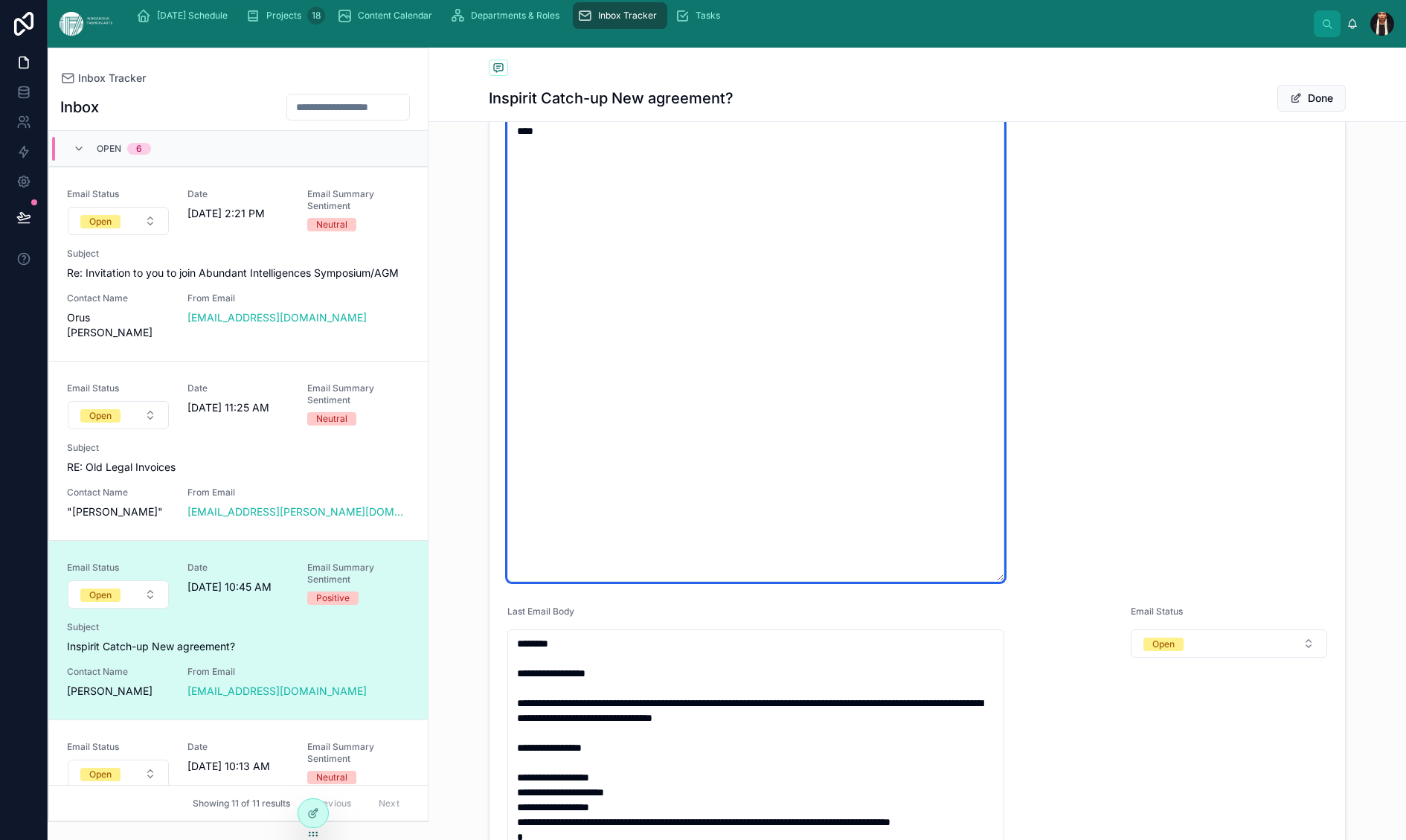
type textarea "**********"
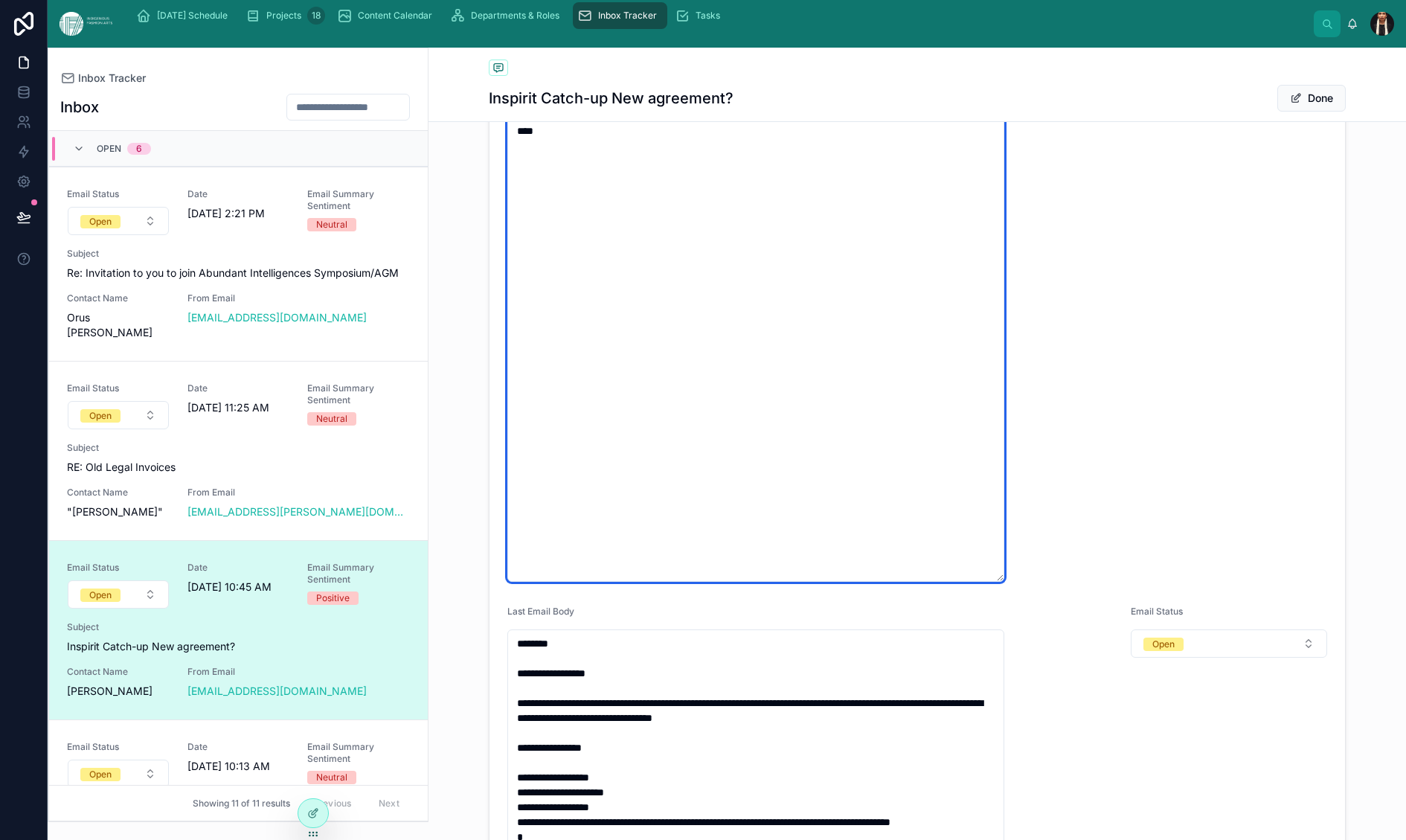
type textarea "**********"
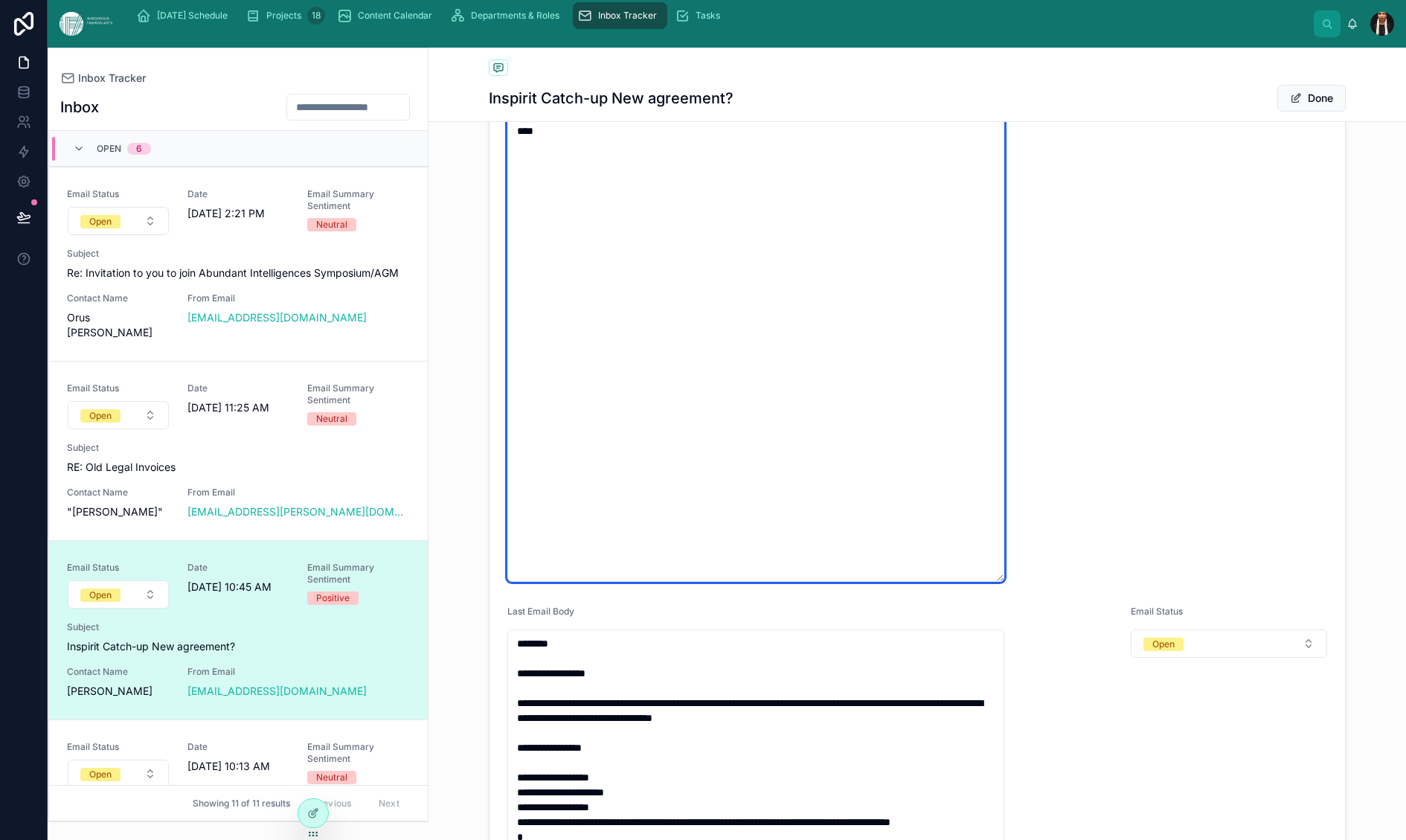
type textarea "**********"
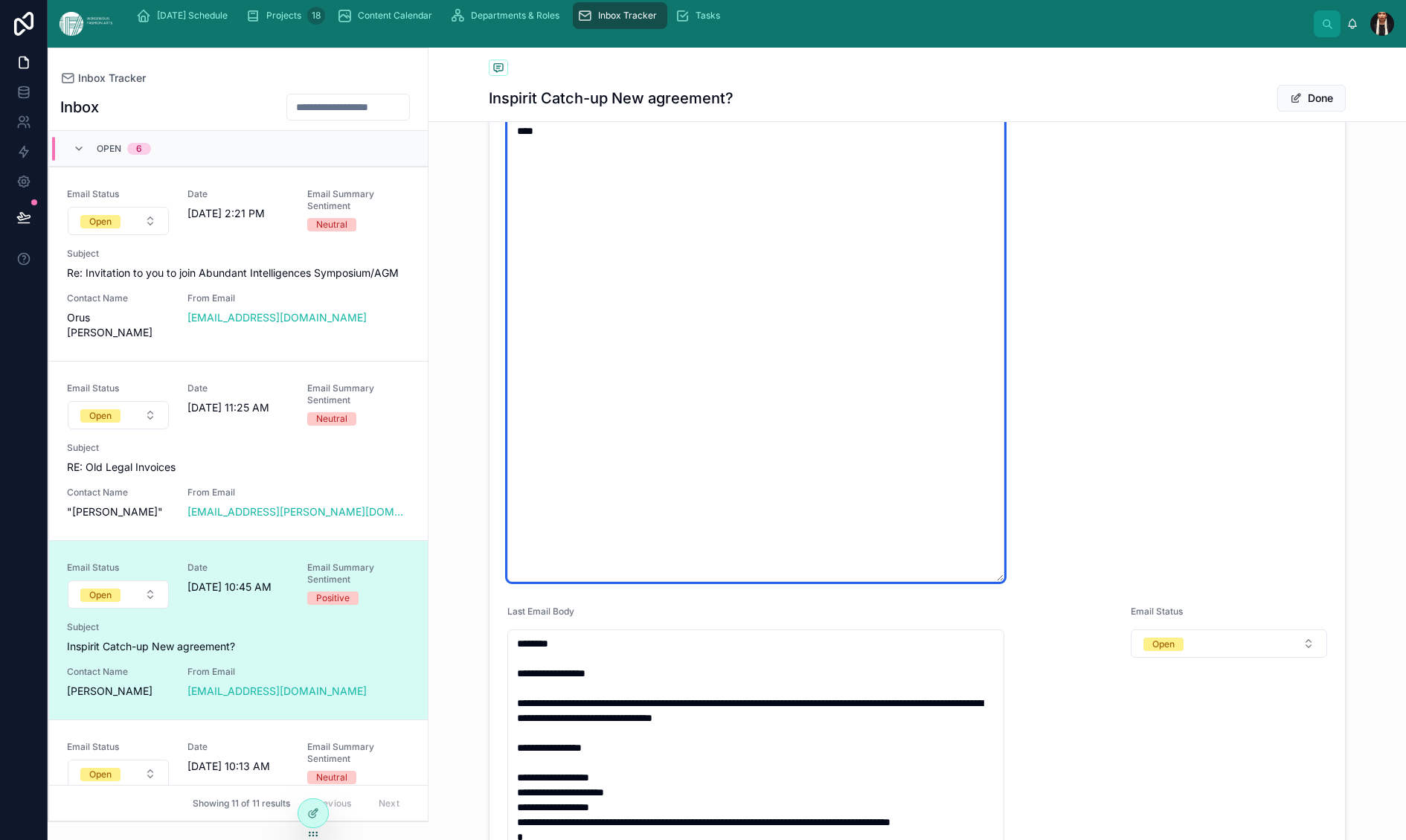
type textarea "**********"
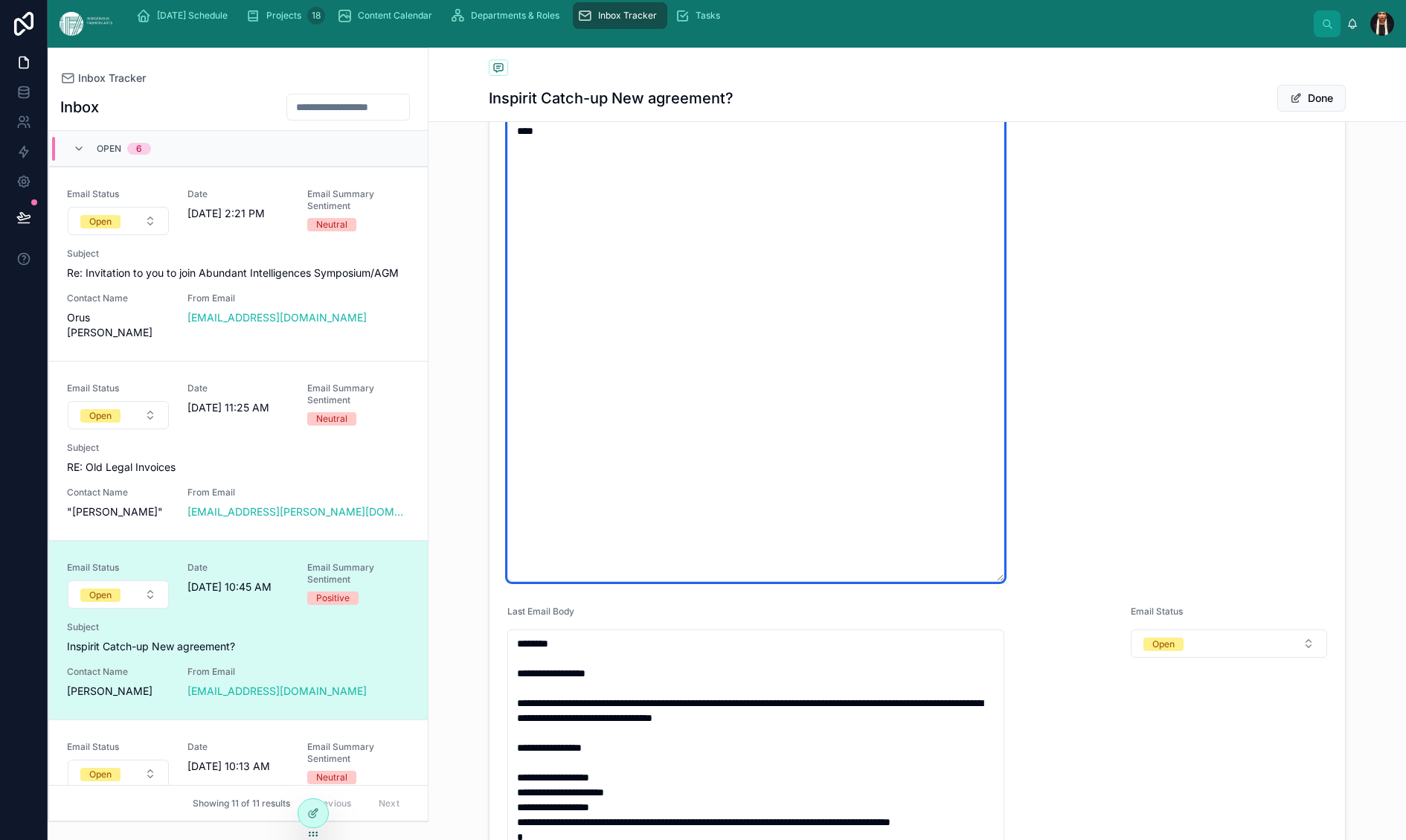
type textarea "**********"
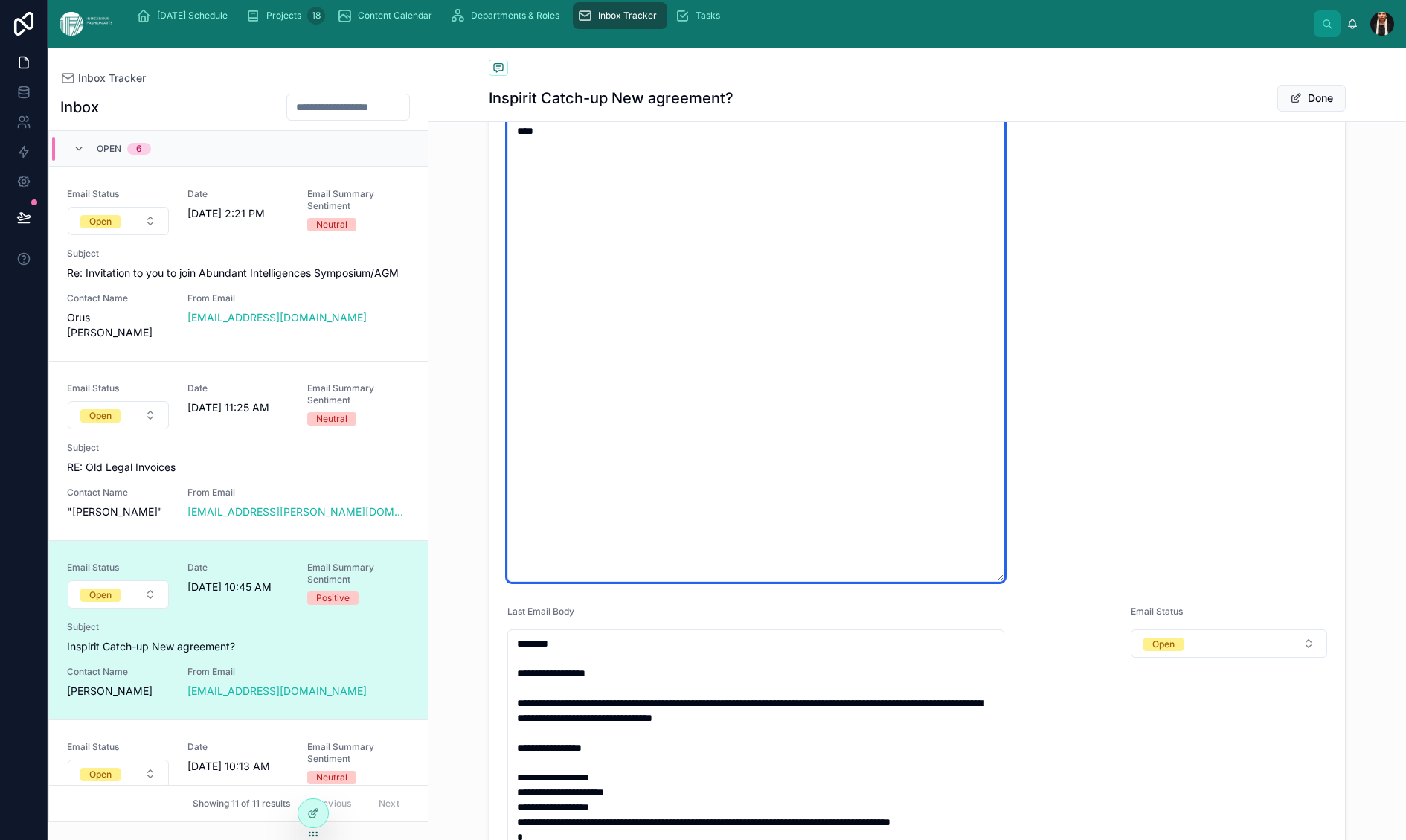
type textarea "**********"
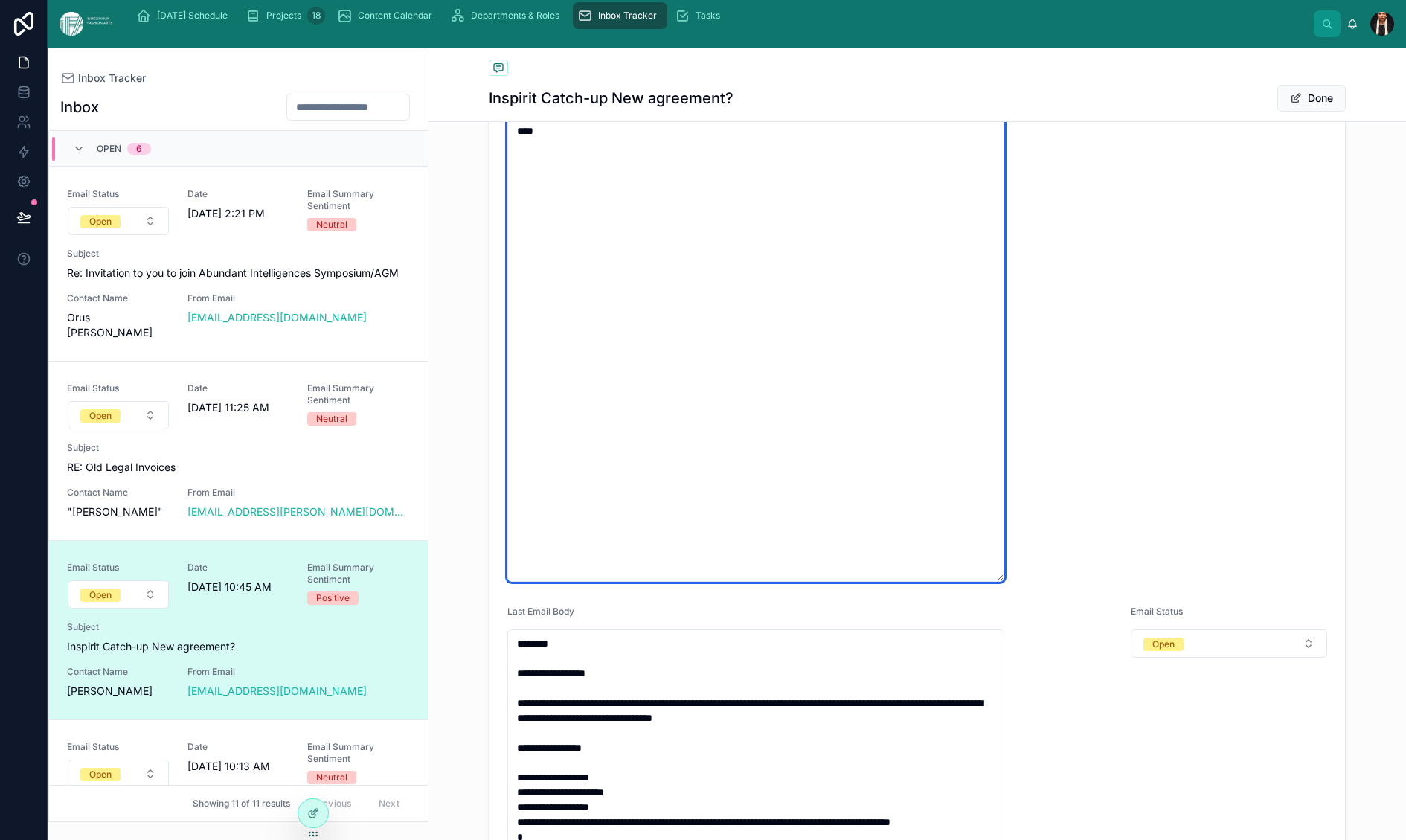
type textarea "**********"
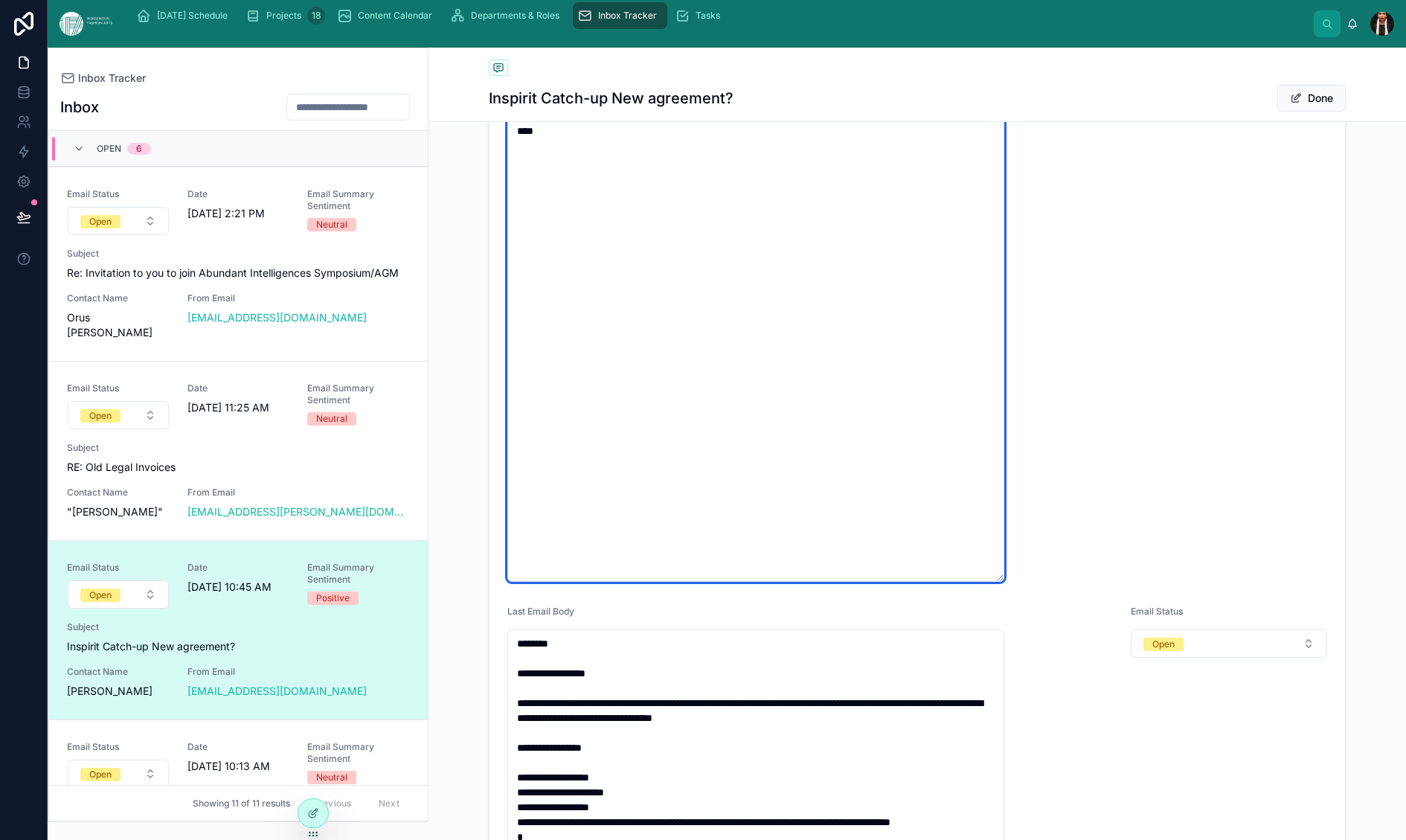
type textarea "**********"
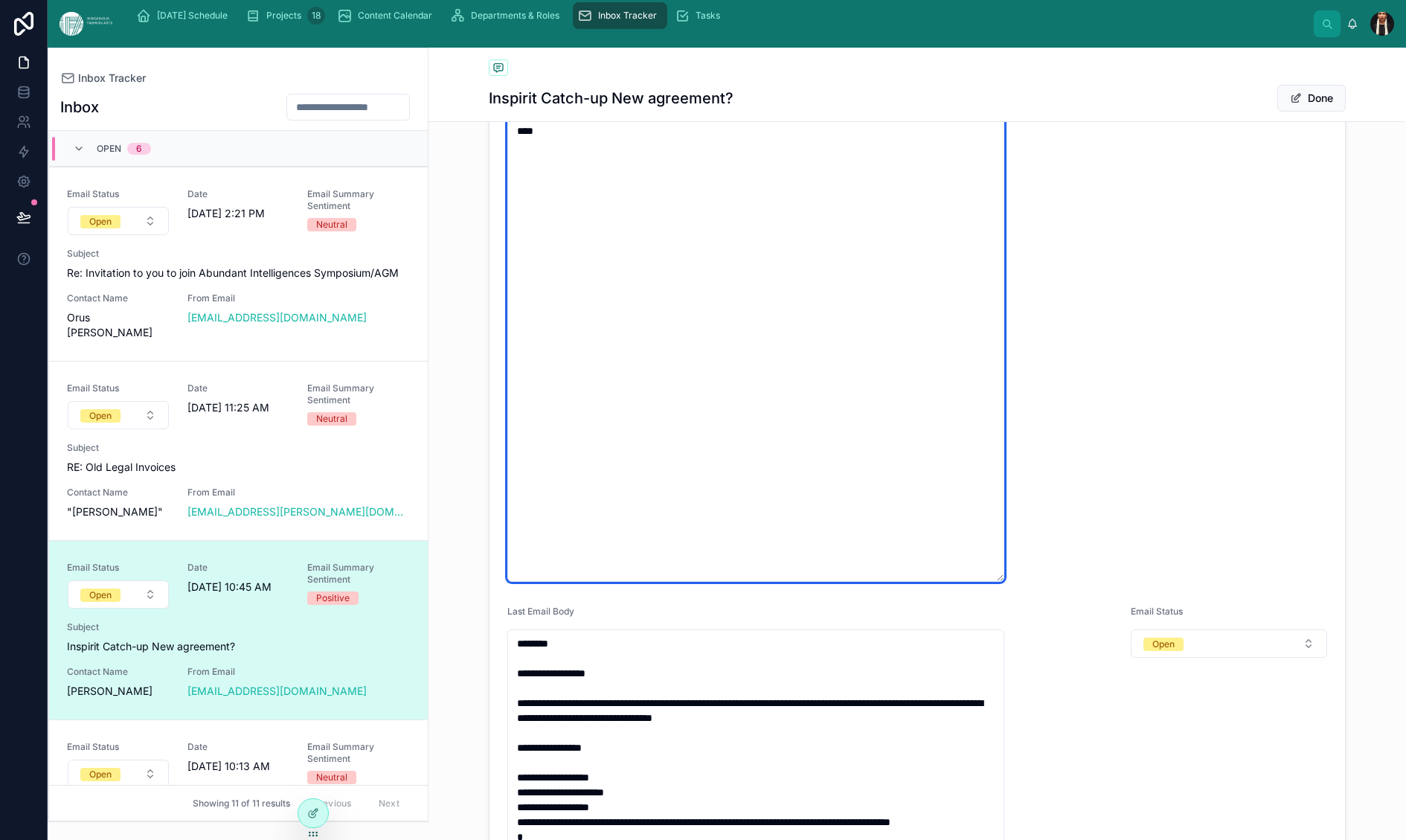
type textarea "**********"
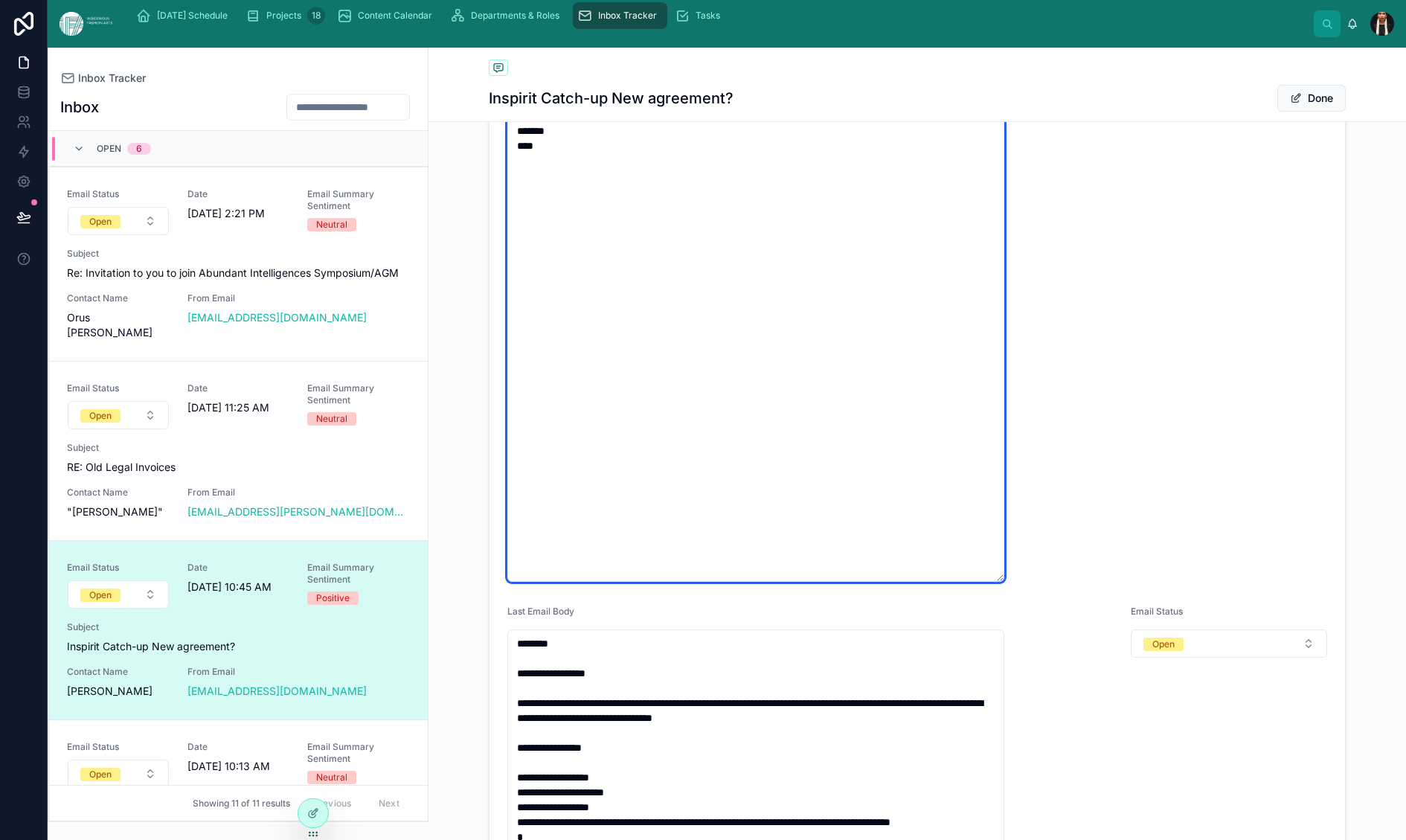
type textarea "**********"
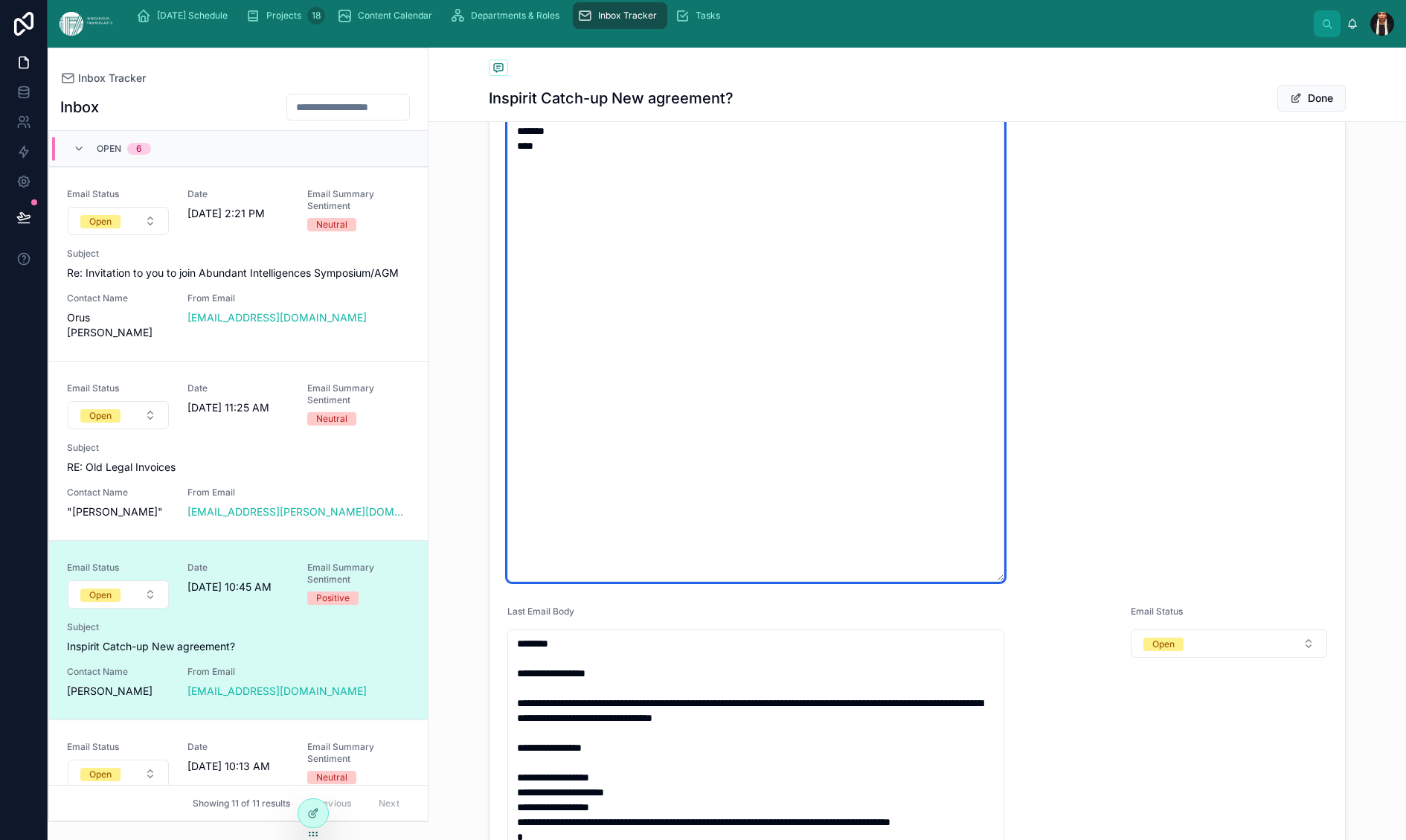
type textarea "**********"
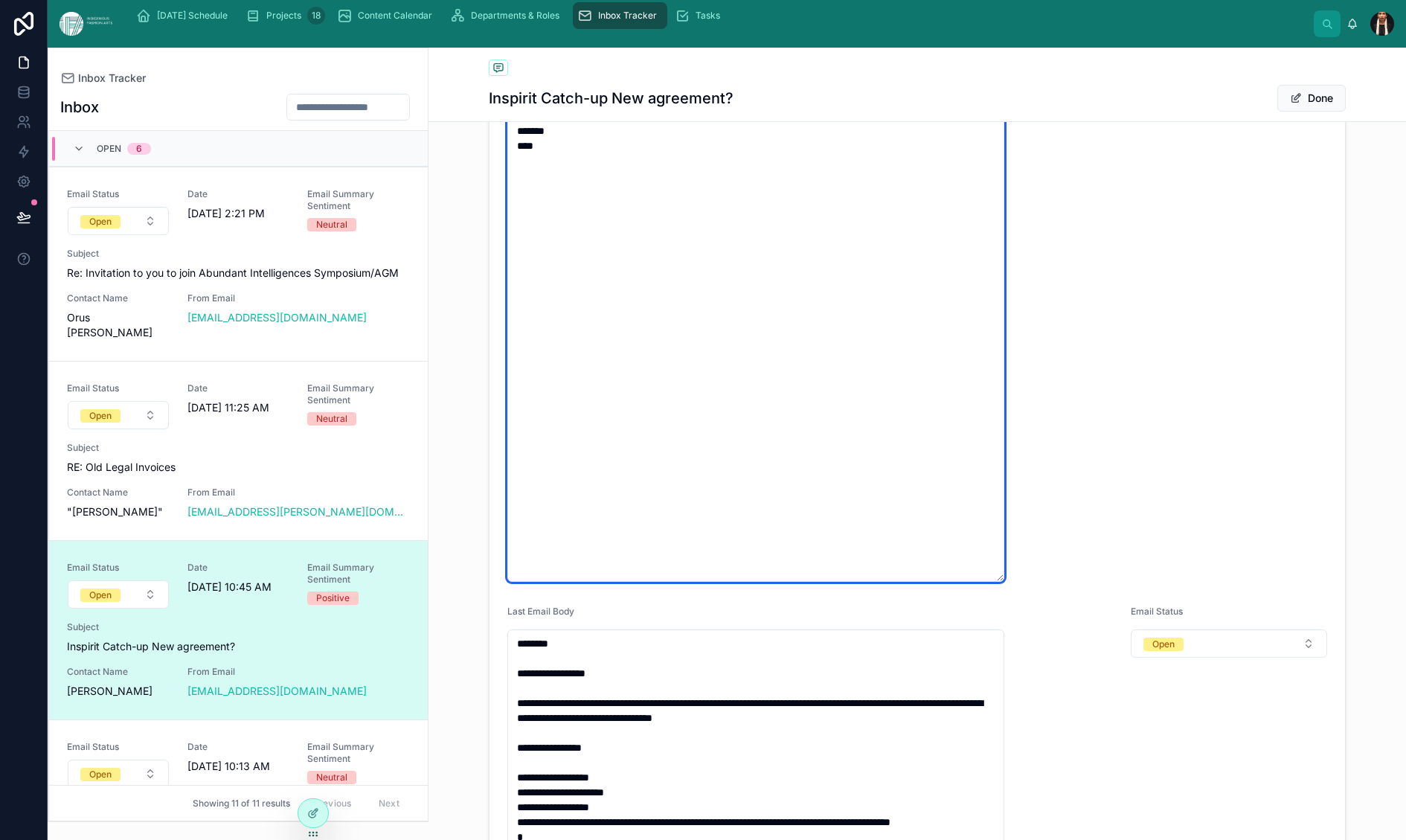
type textarea "**********"
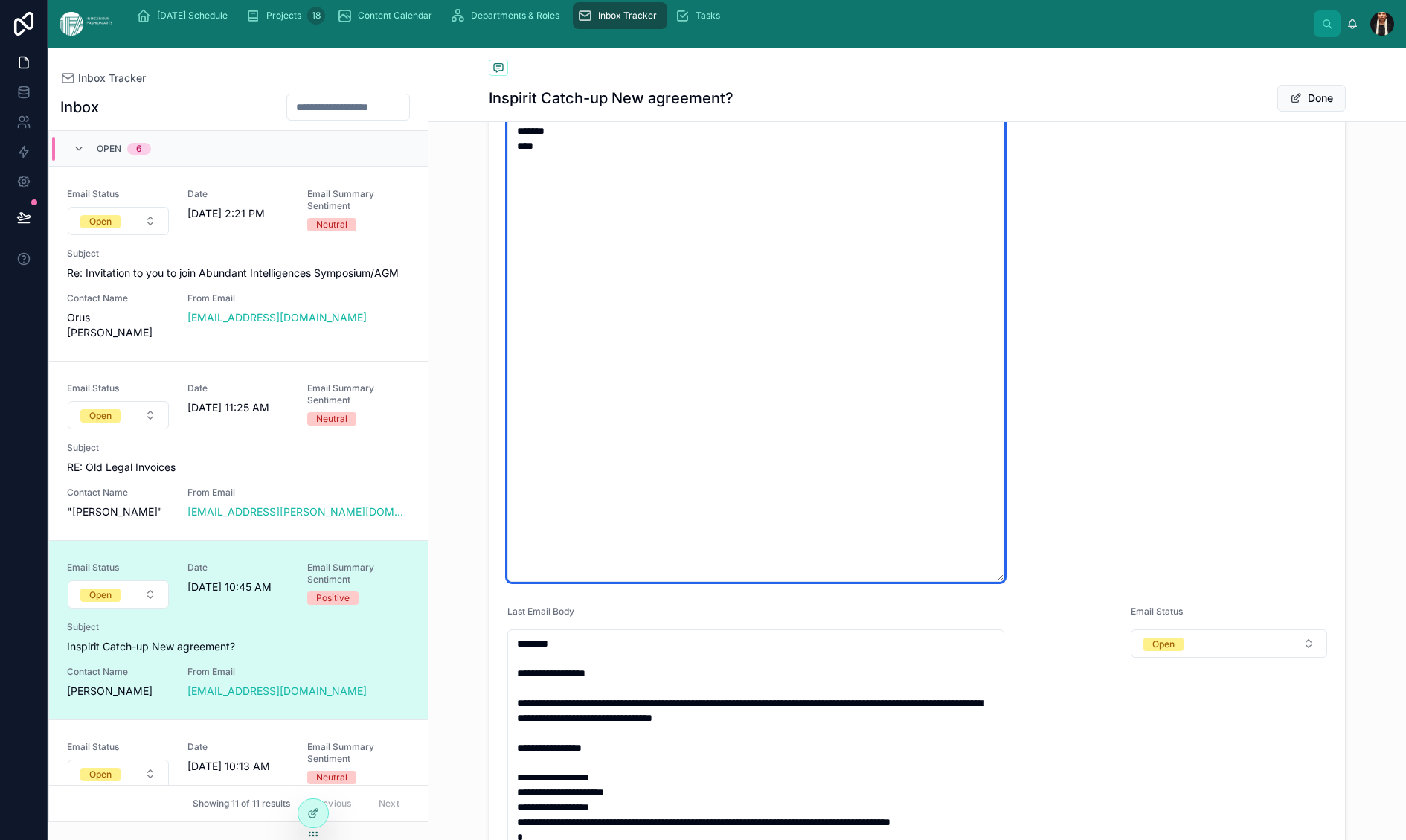
type textarea "**********"
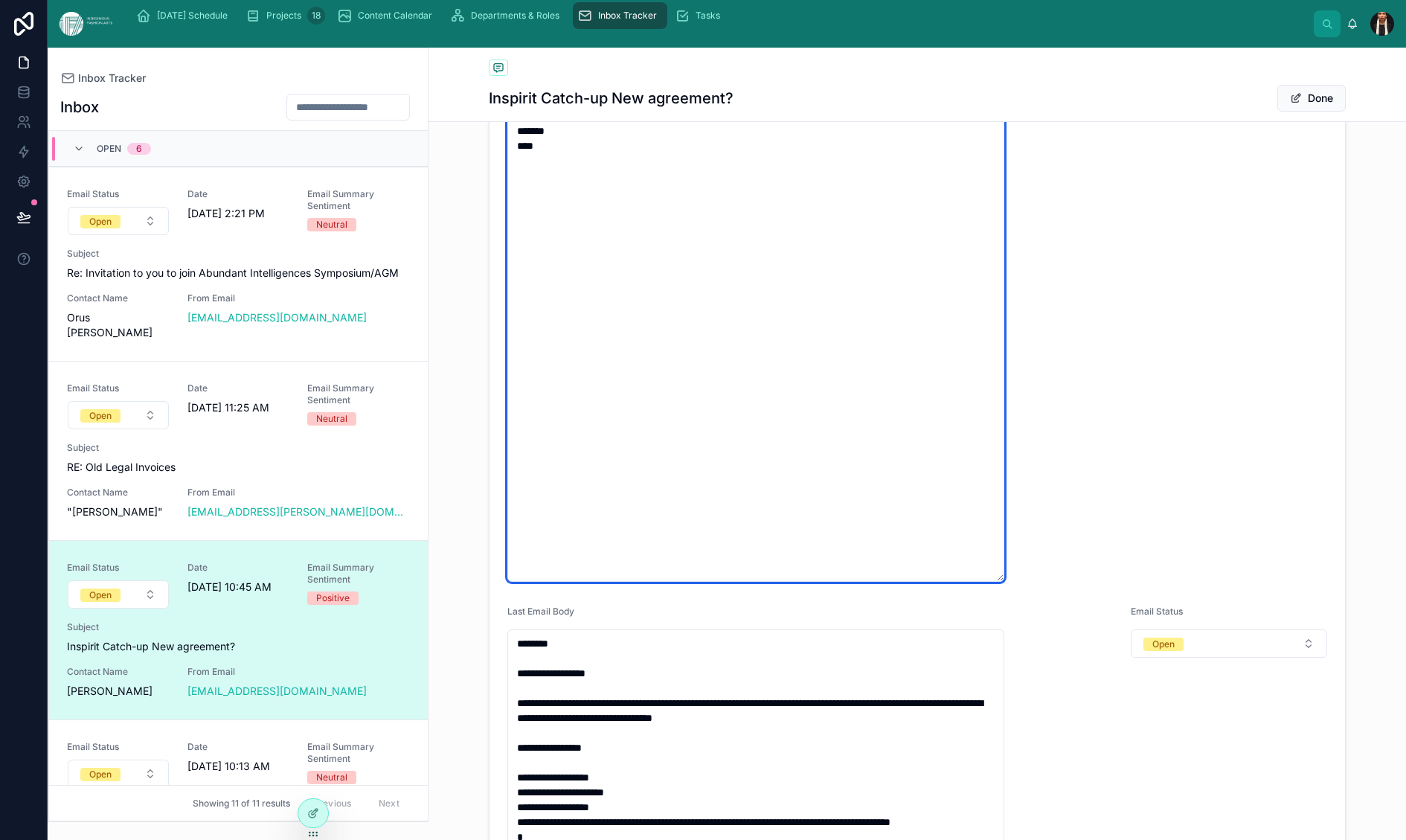
type textarea "**********"
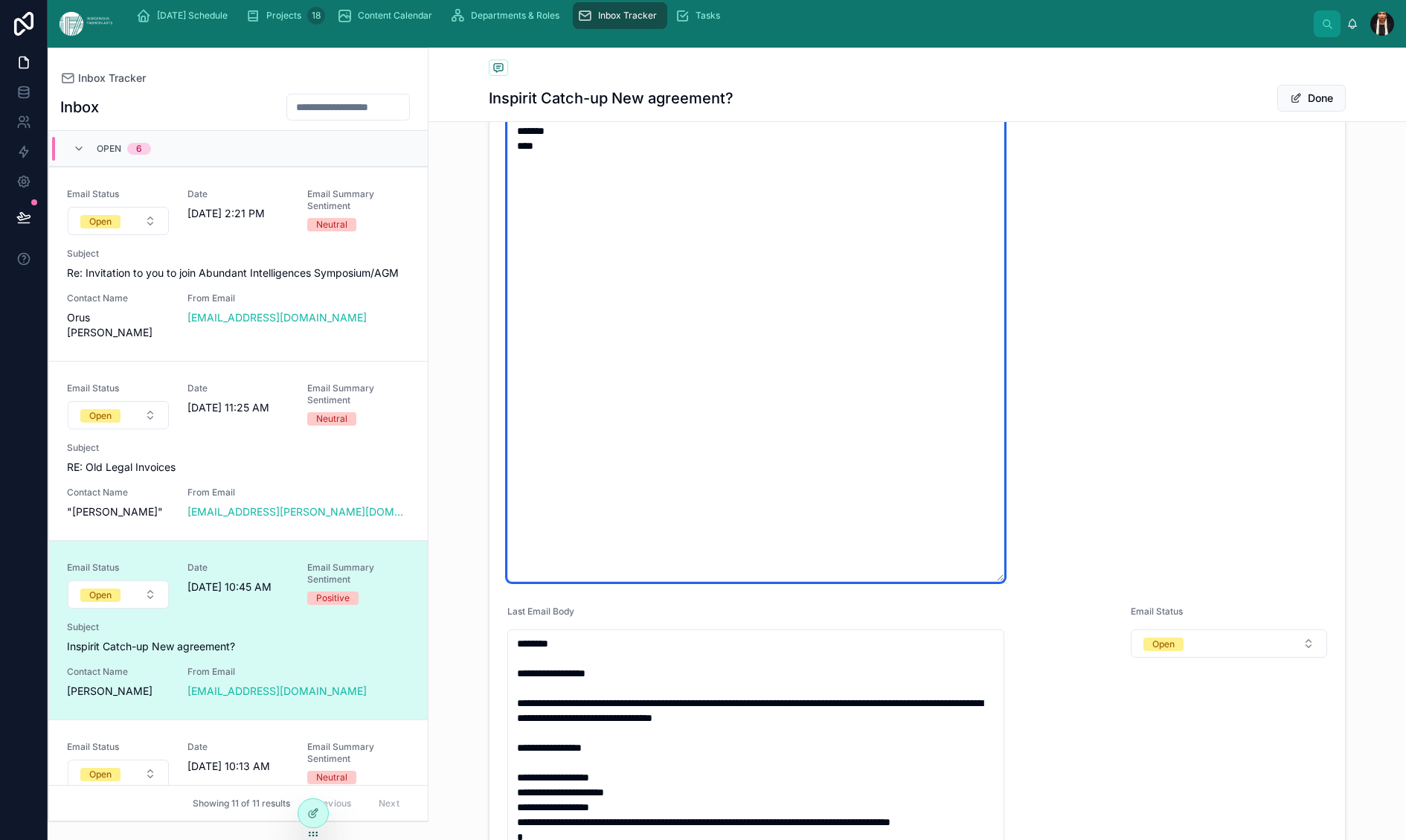
type textarea "**********"
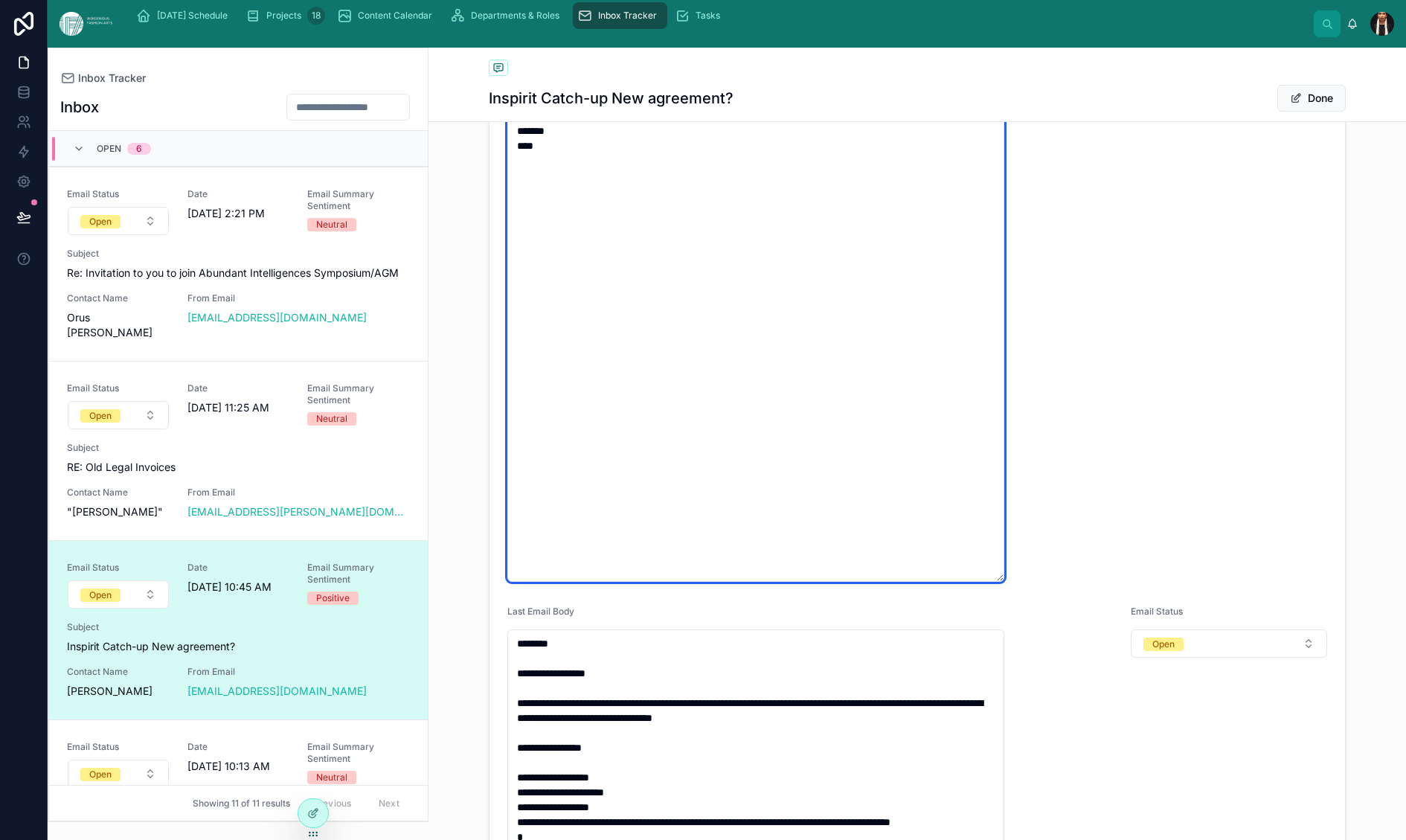
type textarea "**********"
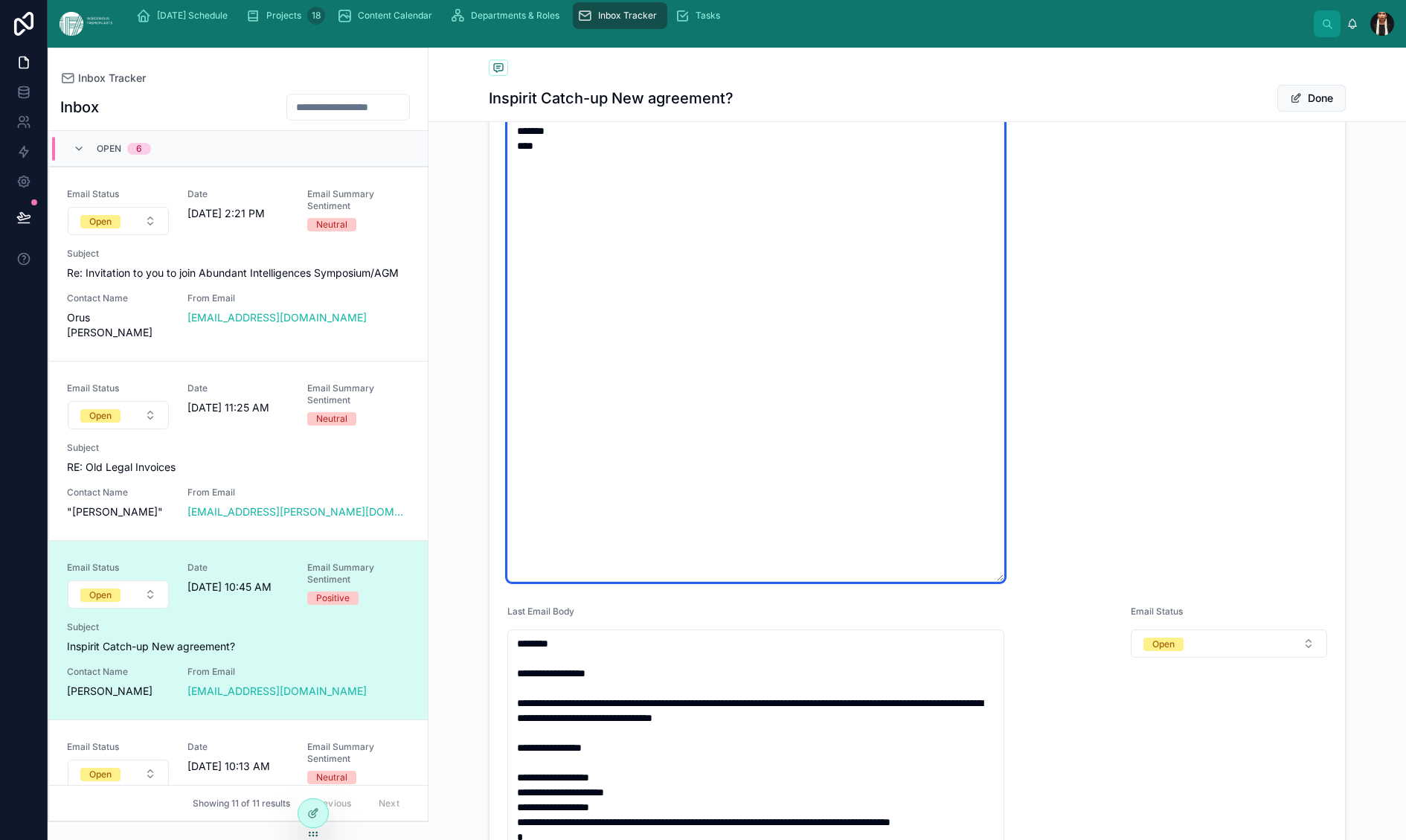
type textarea "**********"
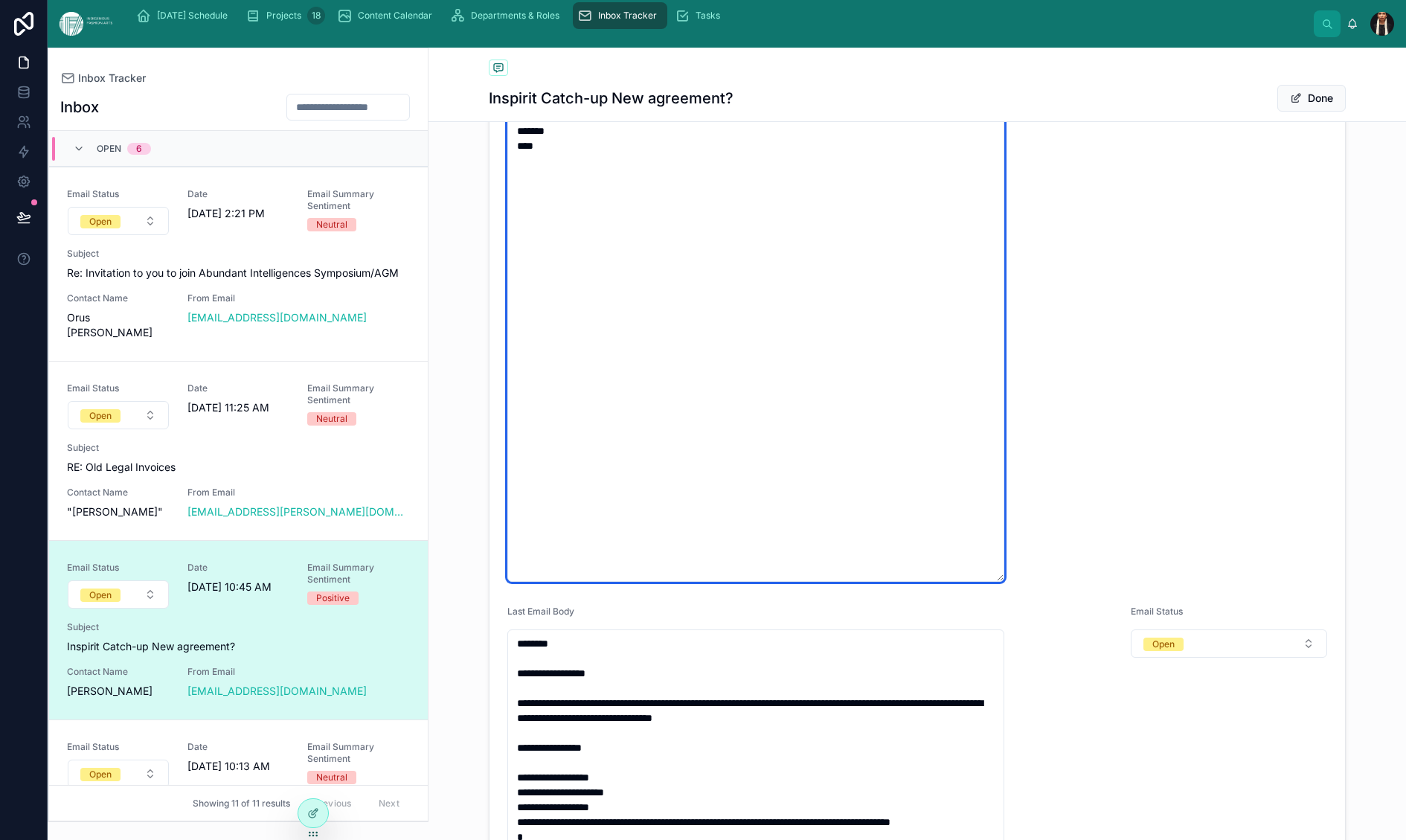
type textarea "**********"
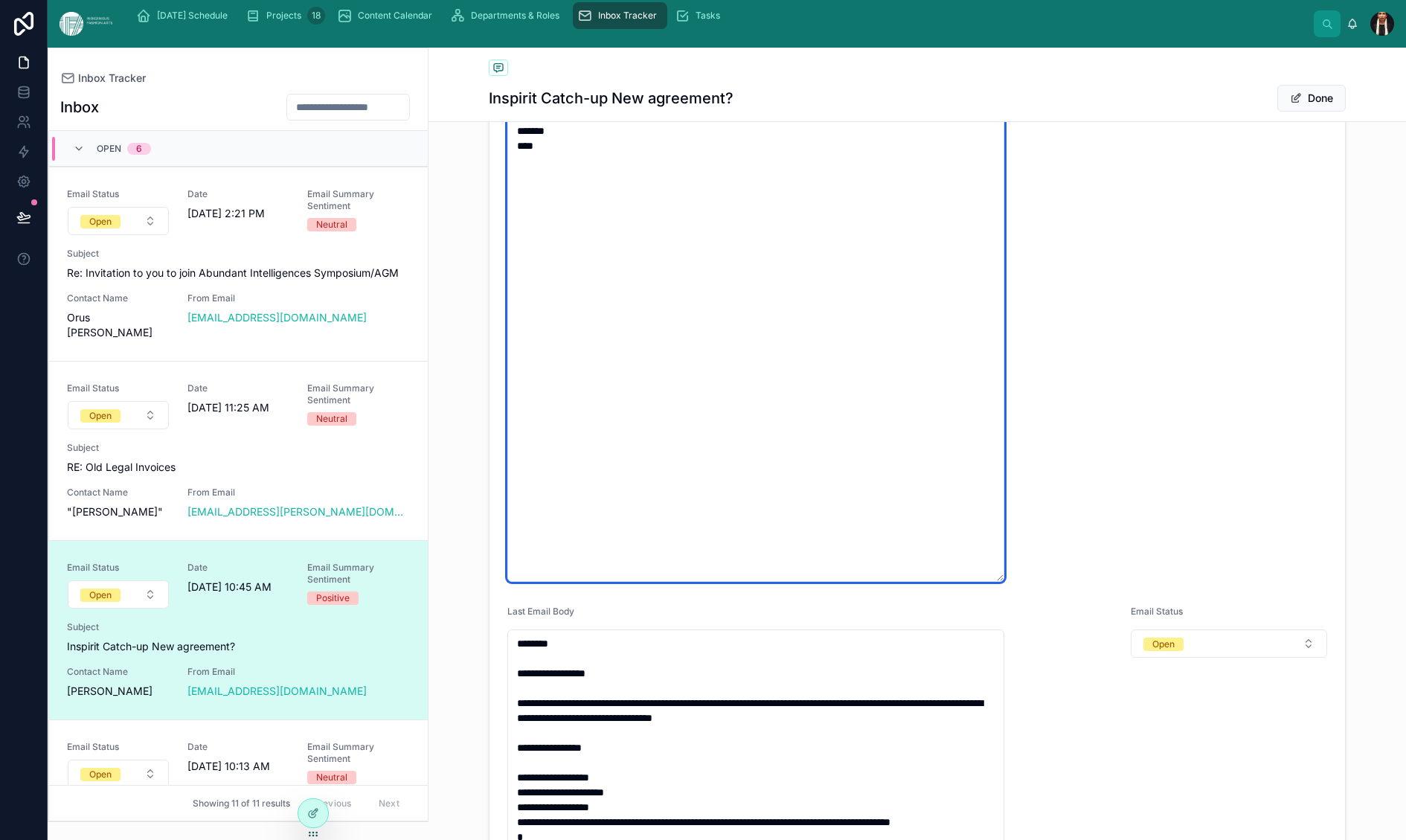
type textarea "**********"
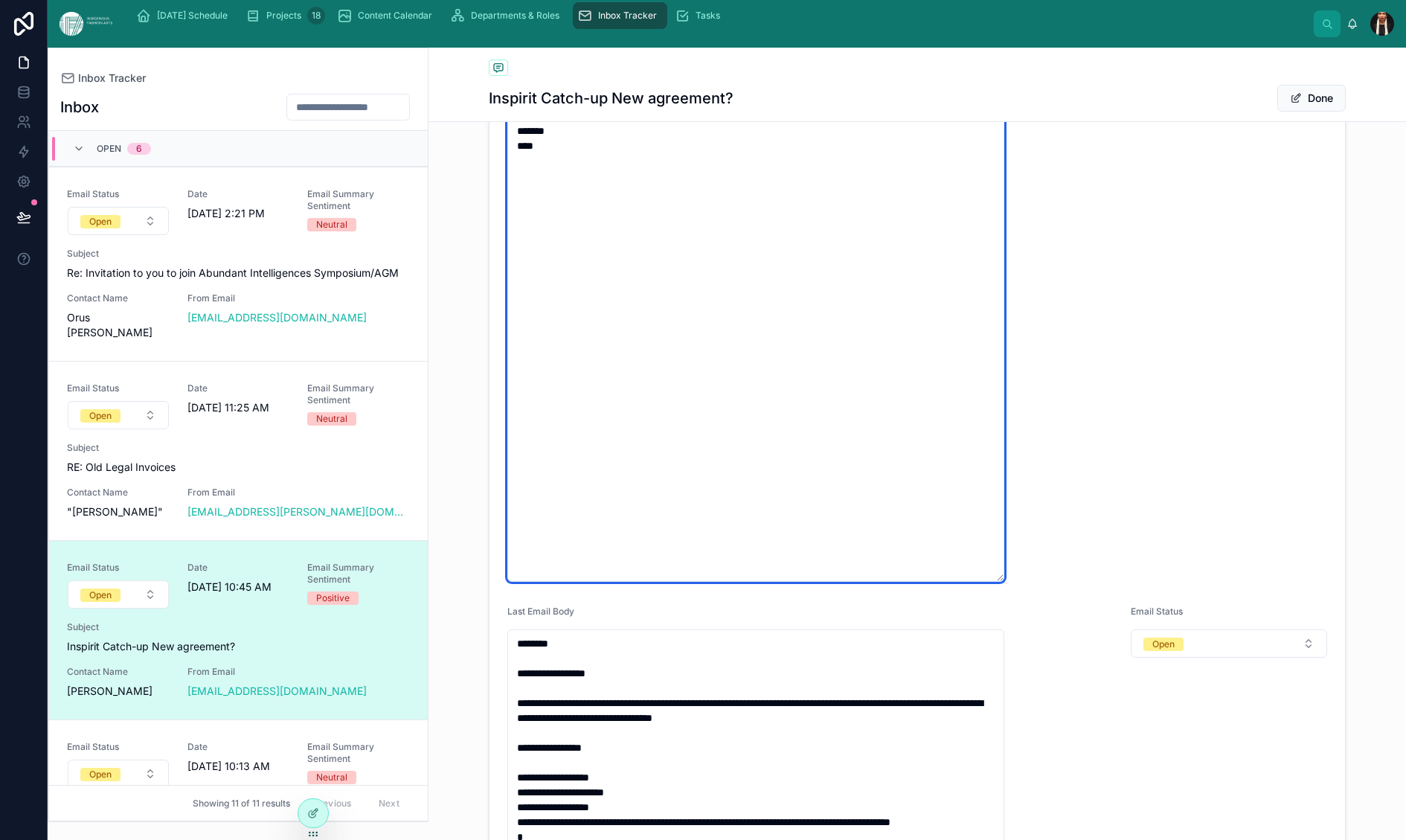
type textarea "**********"
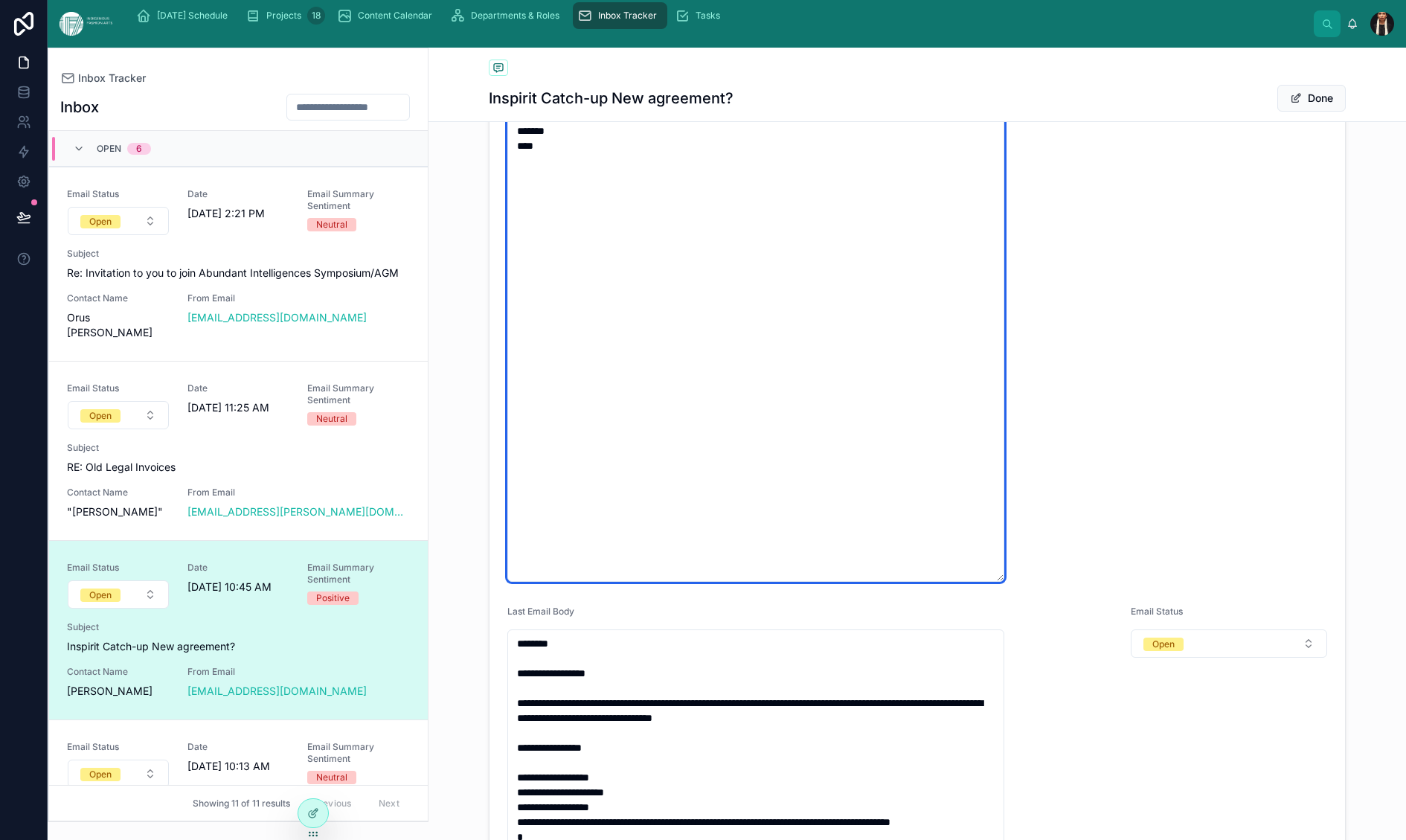
type textarea "**********"
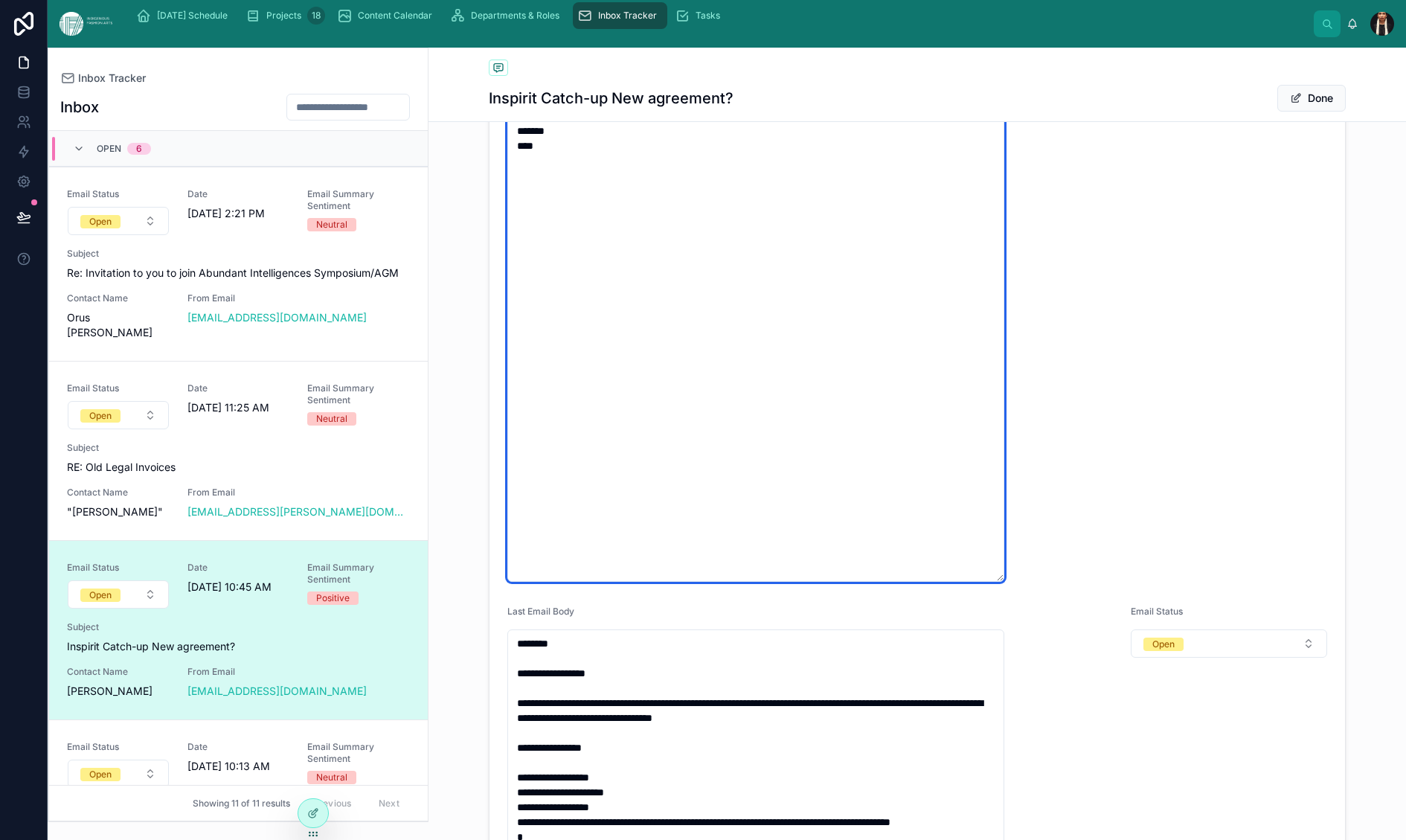
type textarea "**********"
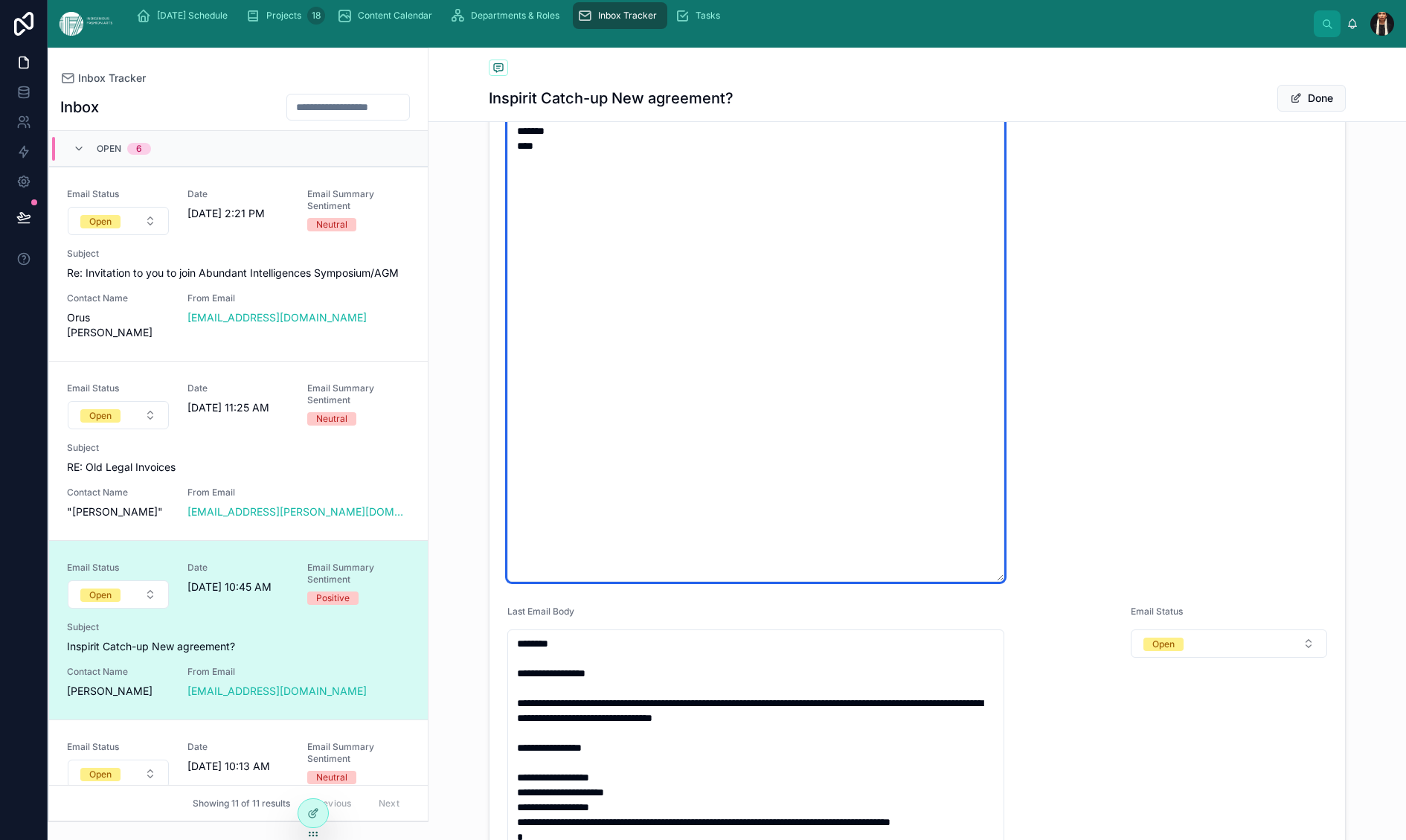
type textarea "**********"
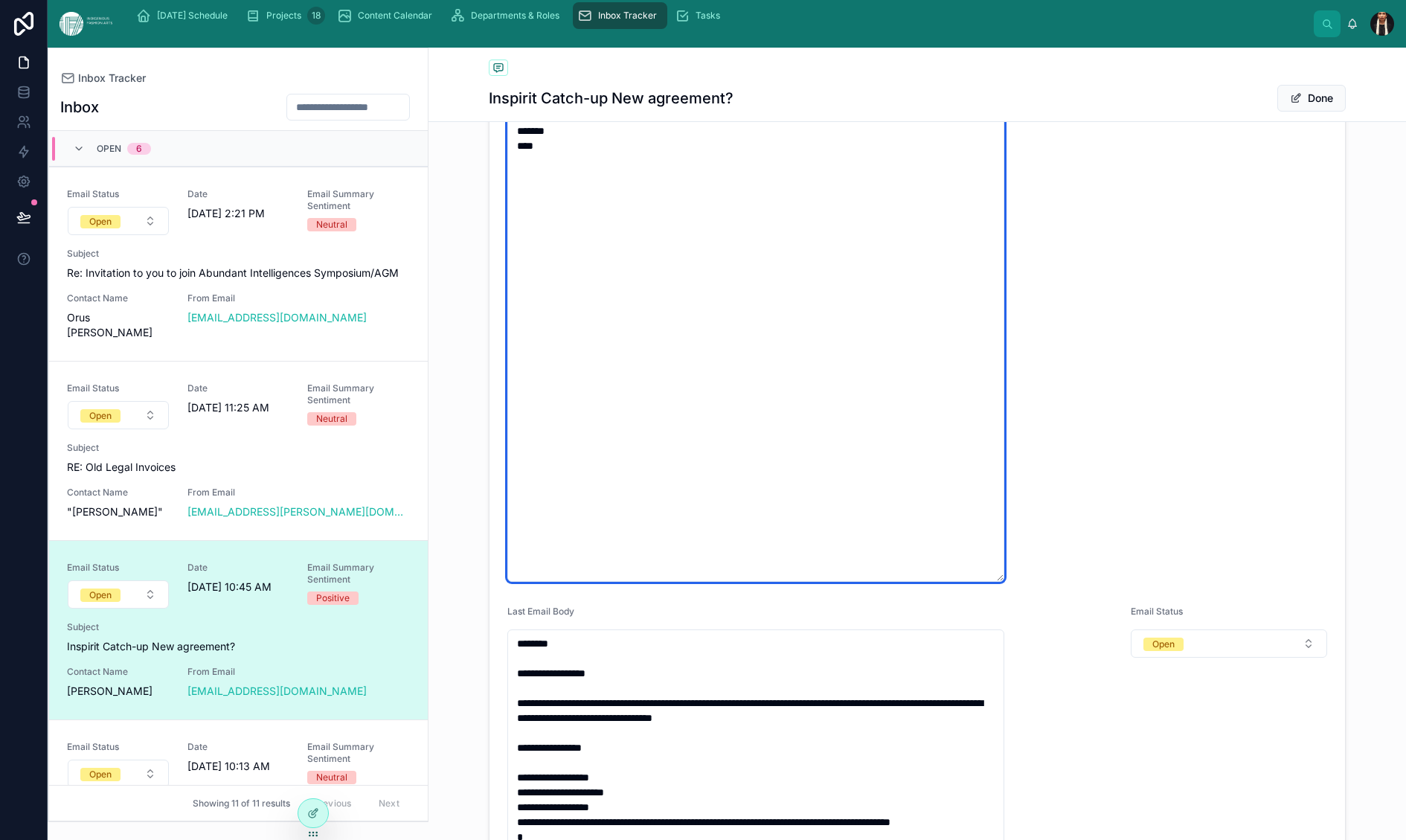
type textarea "**********"
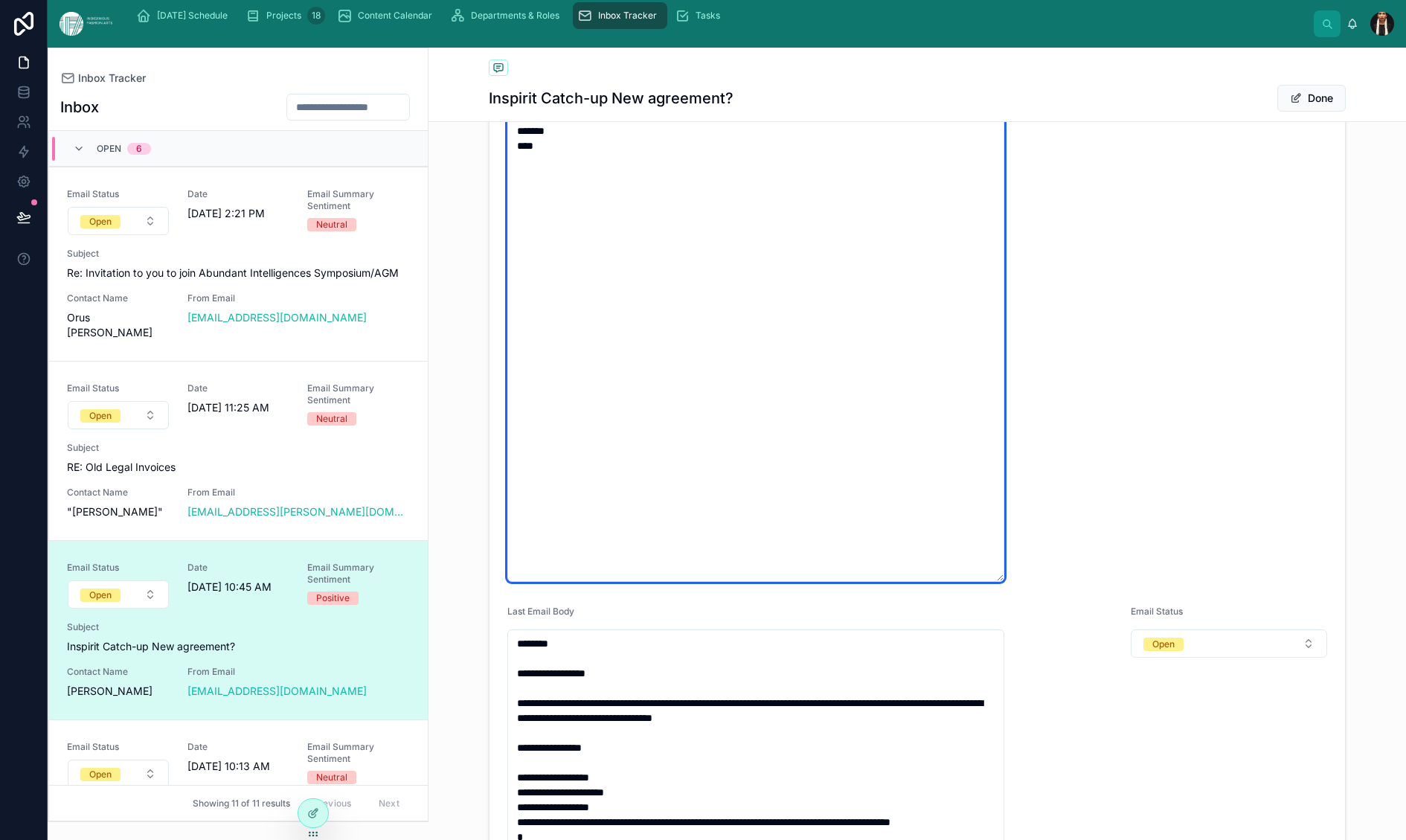
type textarea "**********"
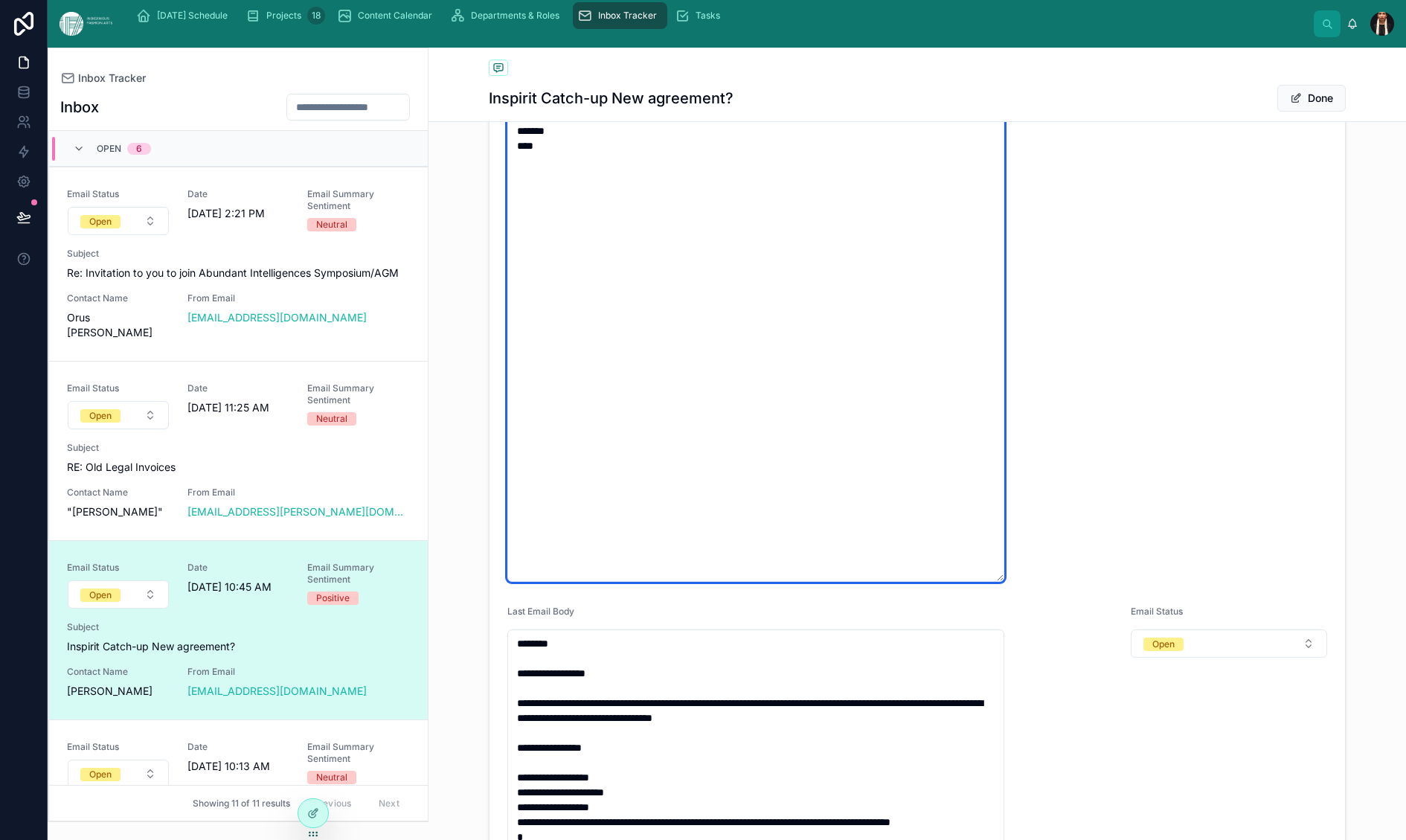
type textarea "**********"
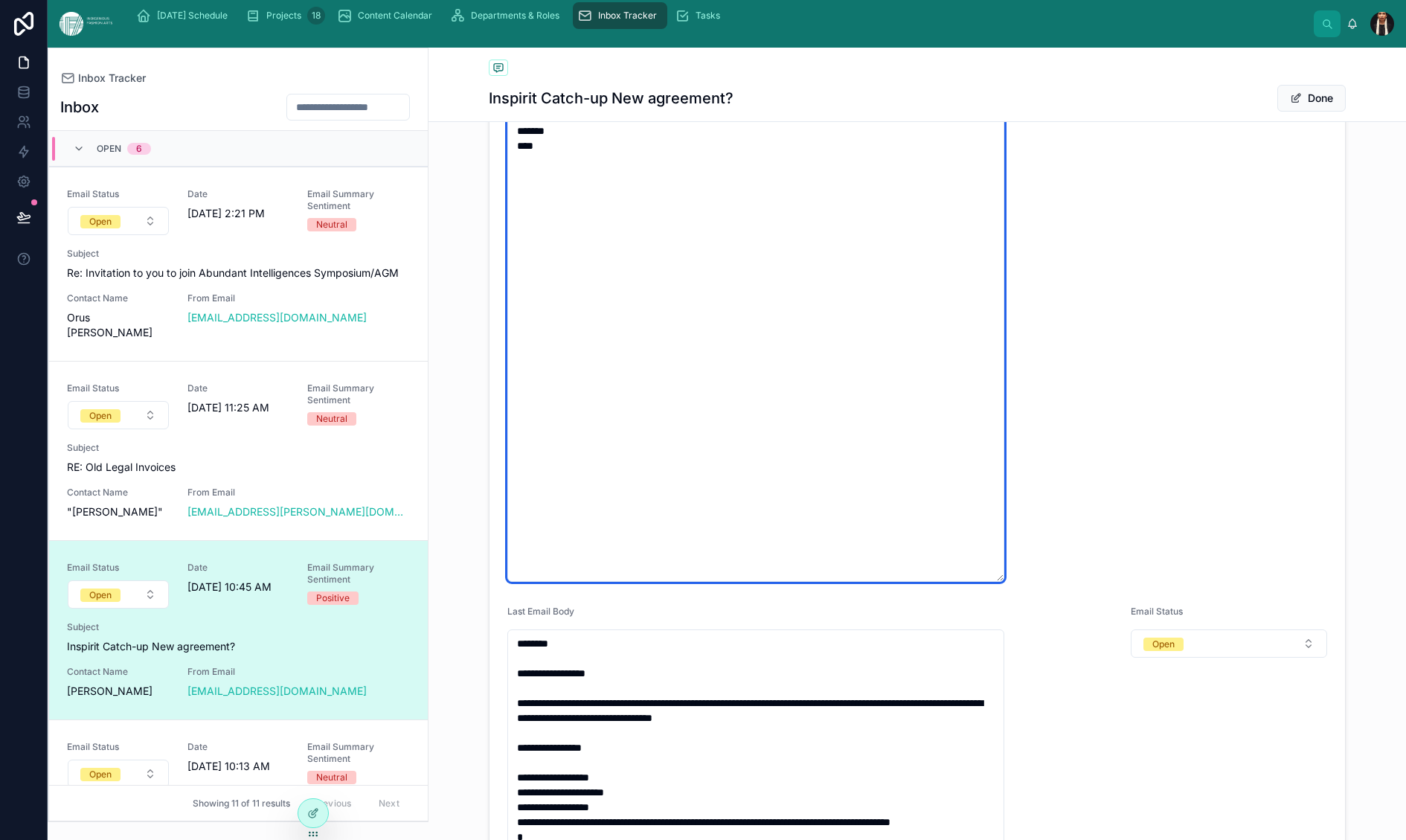
type textarea "**********"
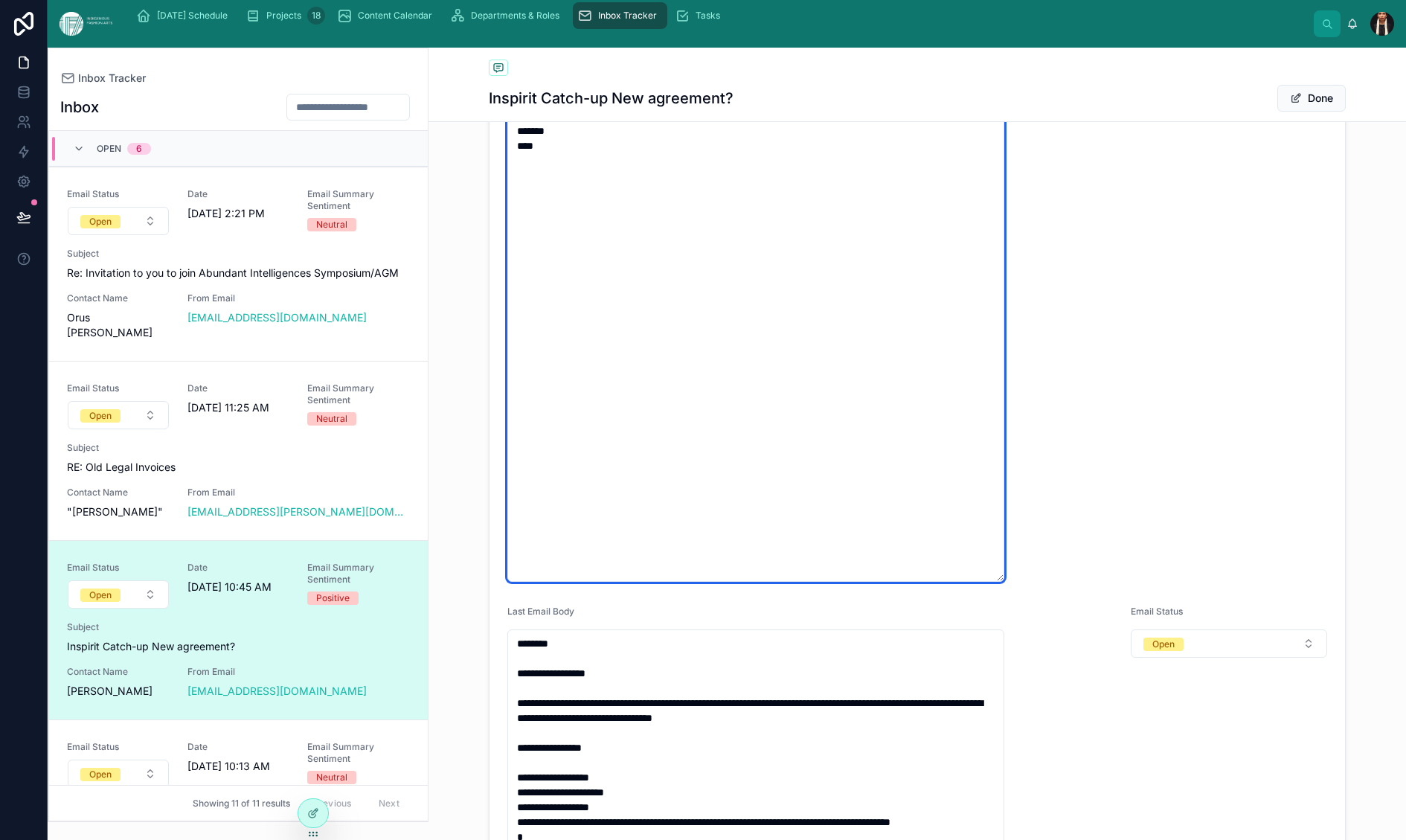
type textarea "**********"
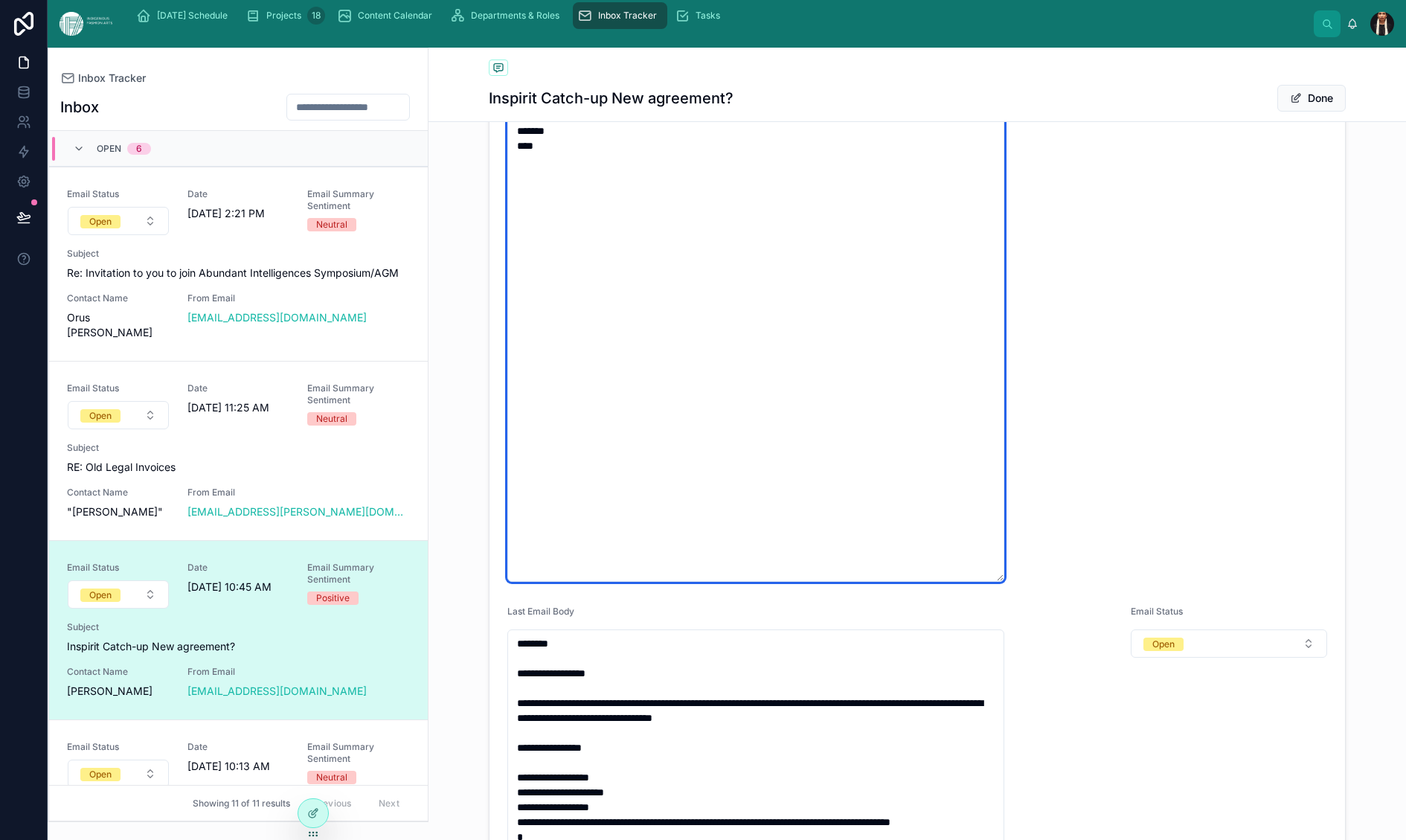
type textarea "**********"
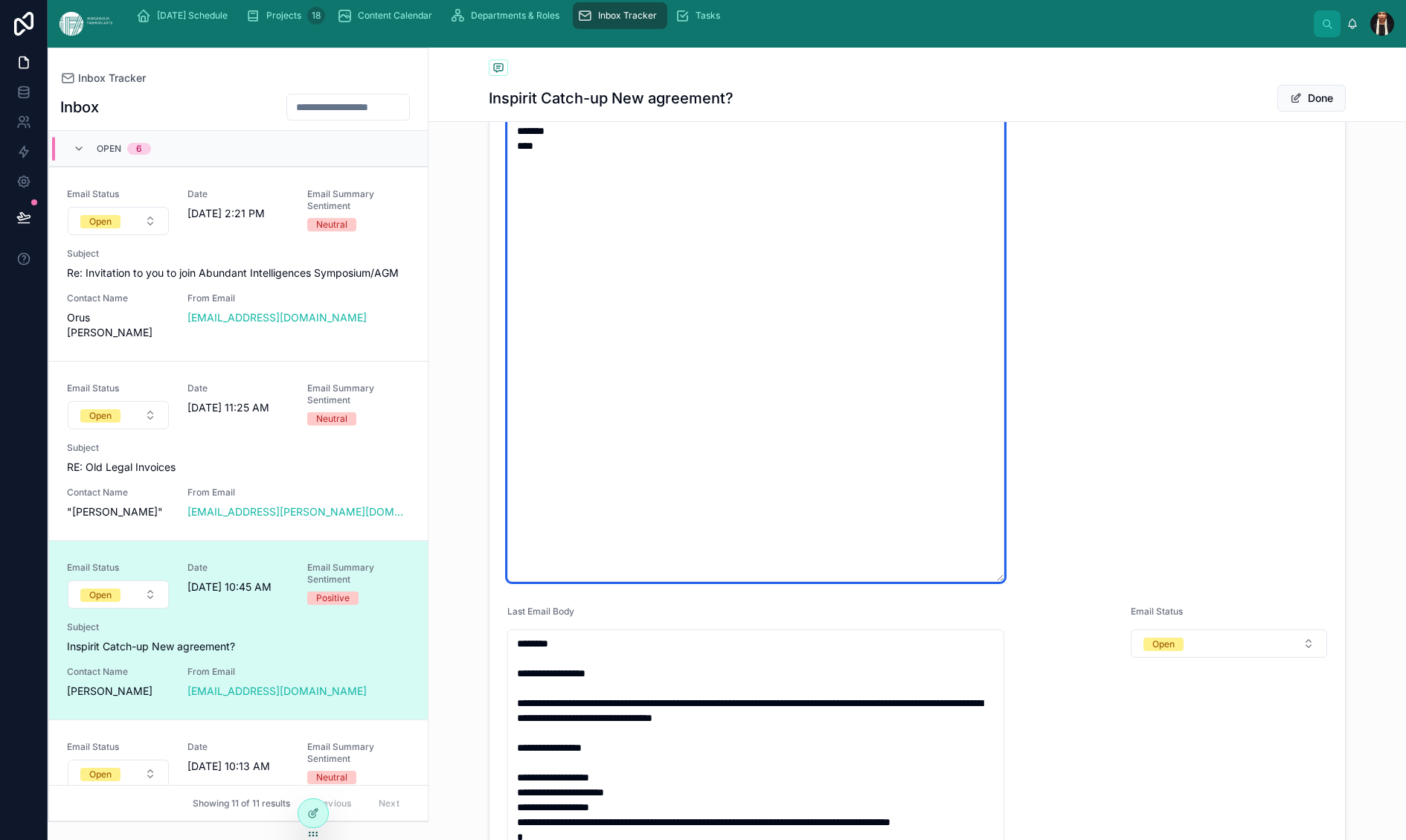
type textarea "**********"
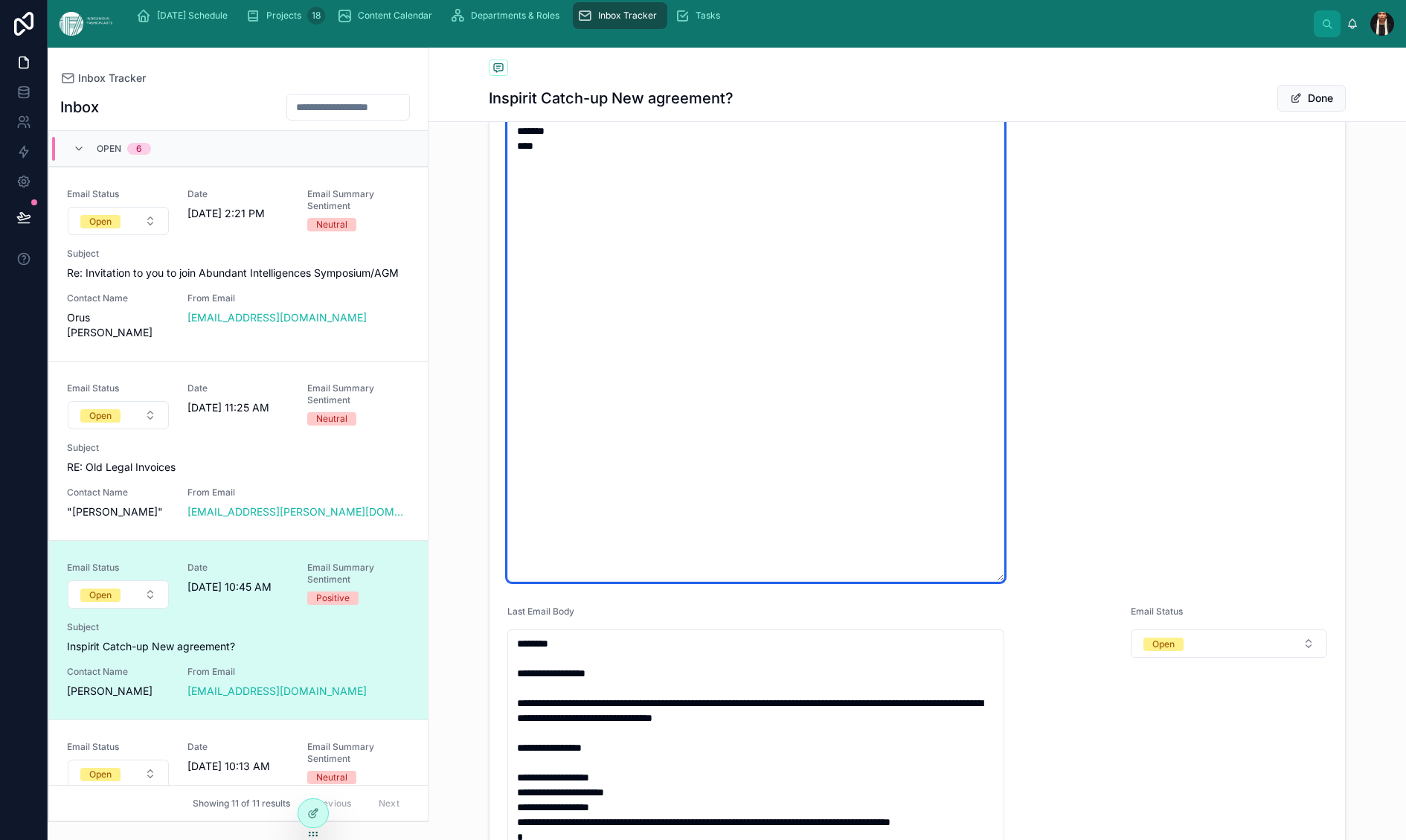
type textarea "**********"
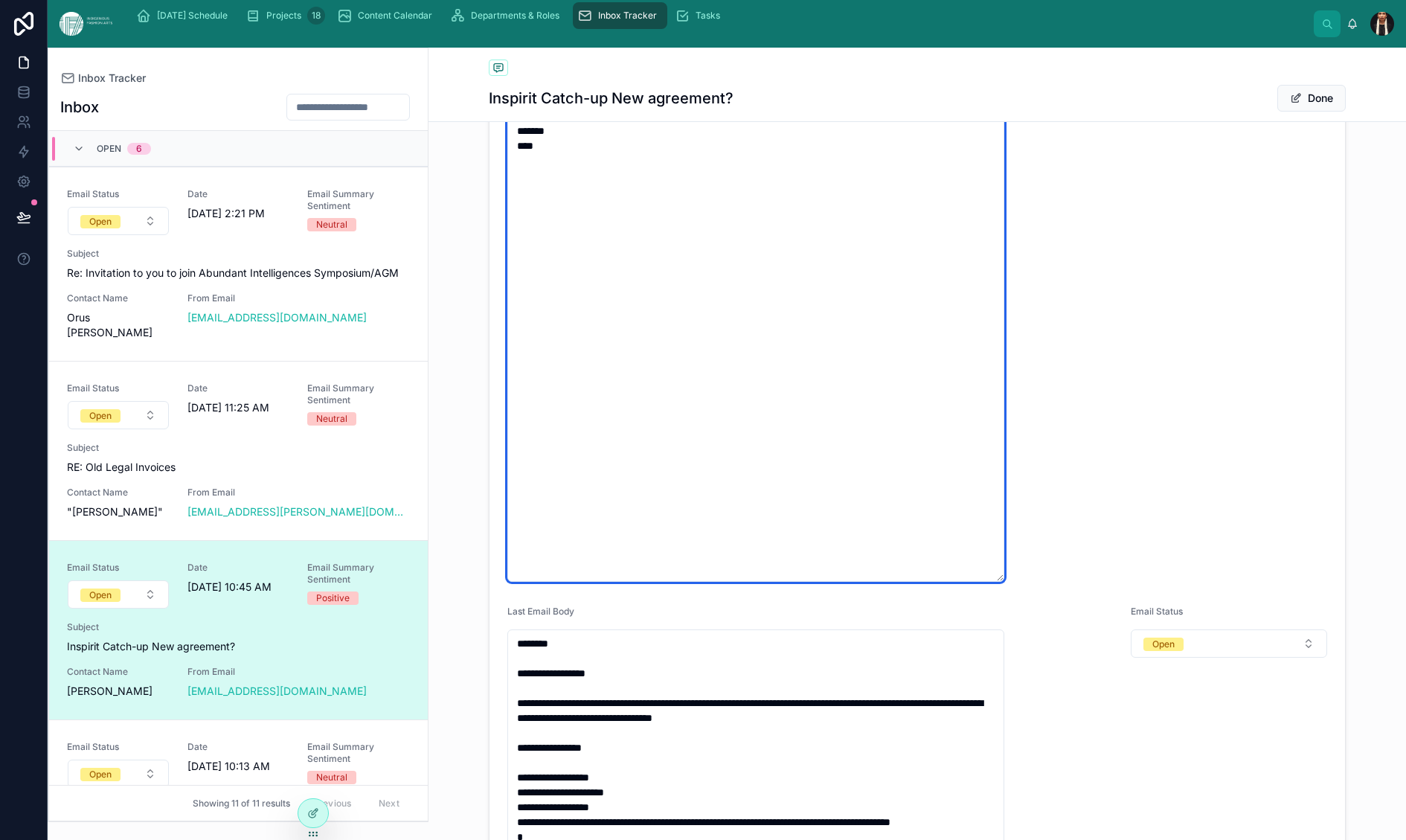
type textarea "**********"
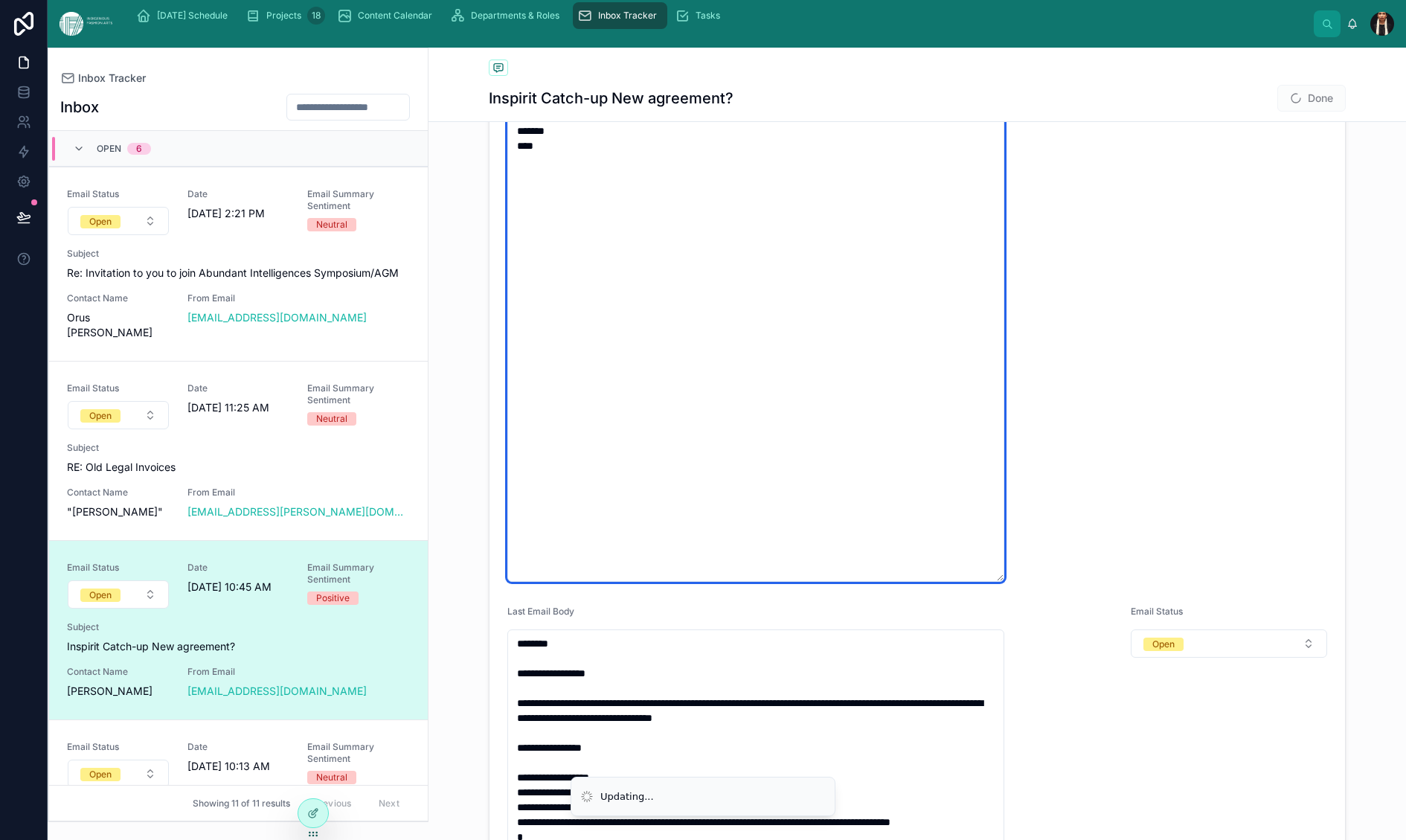
drag, startPoint x: 1108, startPoint y: 297, endPoint x: 1037, endPoint y: 298, distance: 71.0
click at [1004, 298] on textarea "**********" at bounding box center [756, 238] width 497 height 688
type textarea "**********"
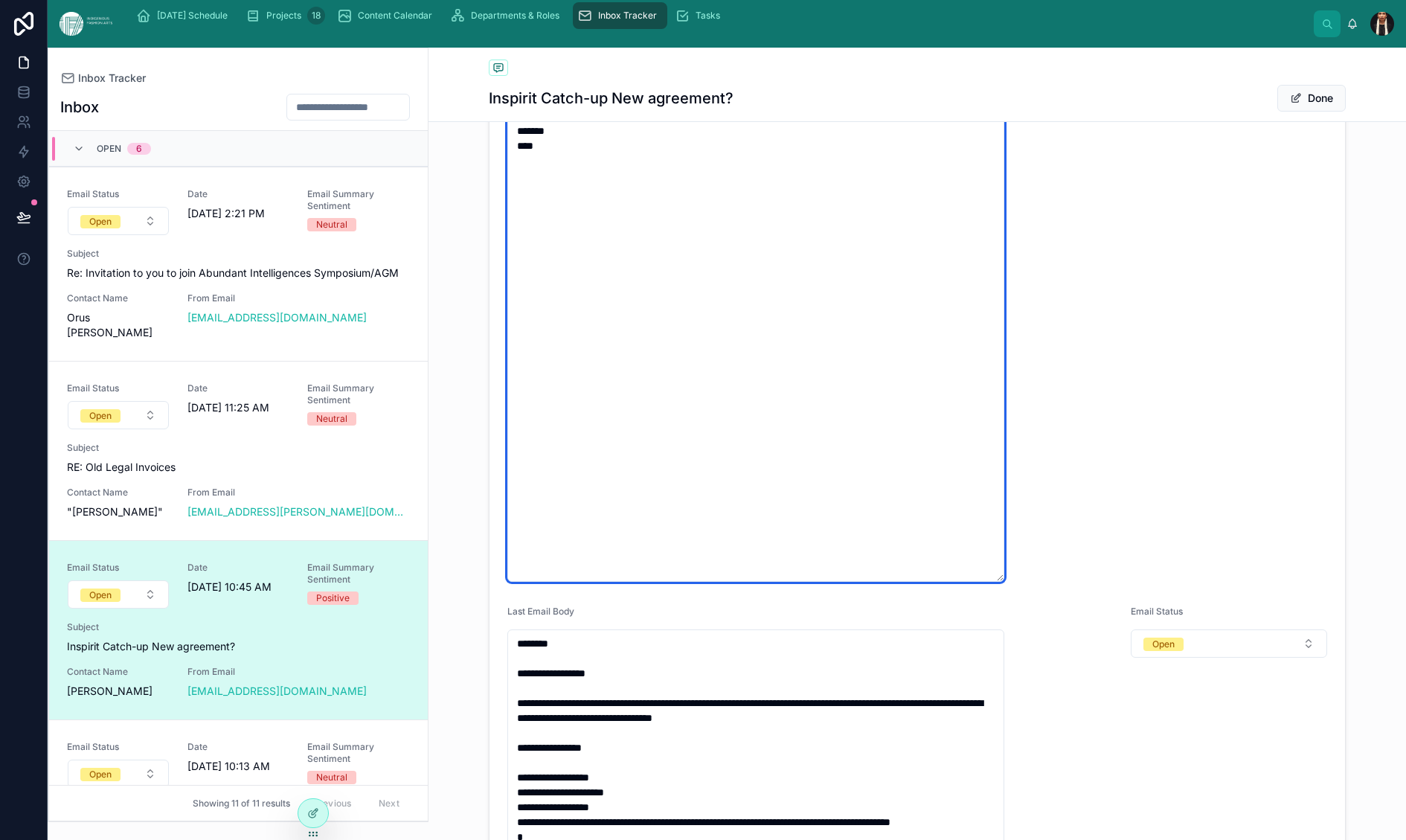
type textarea "**********"
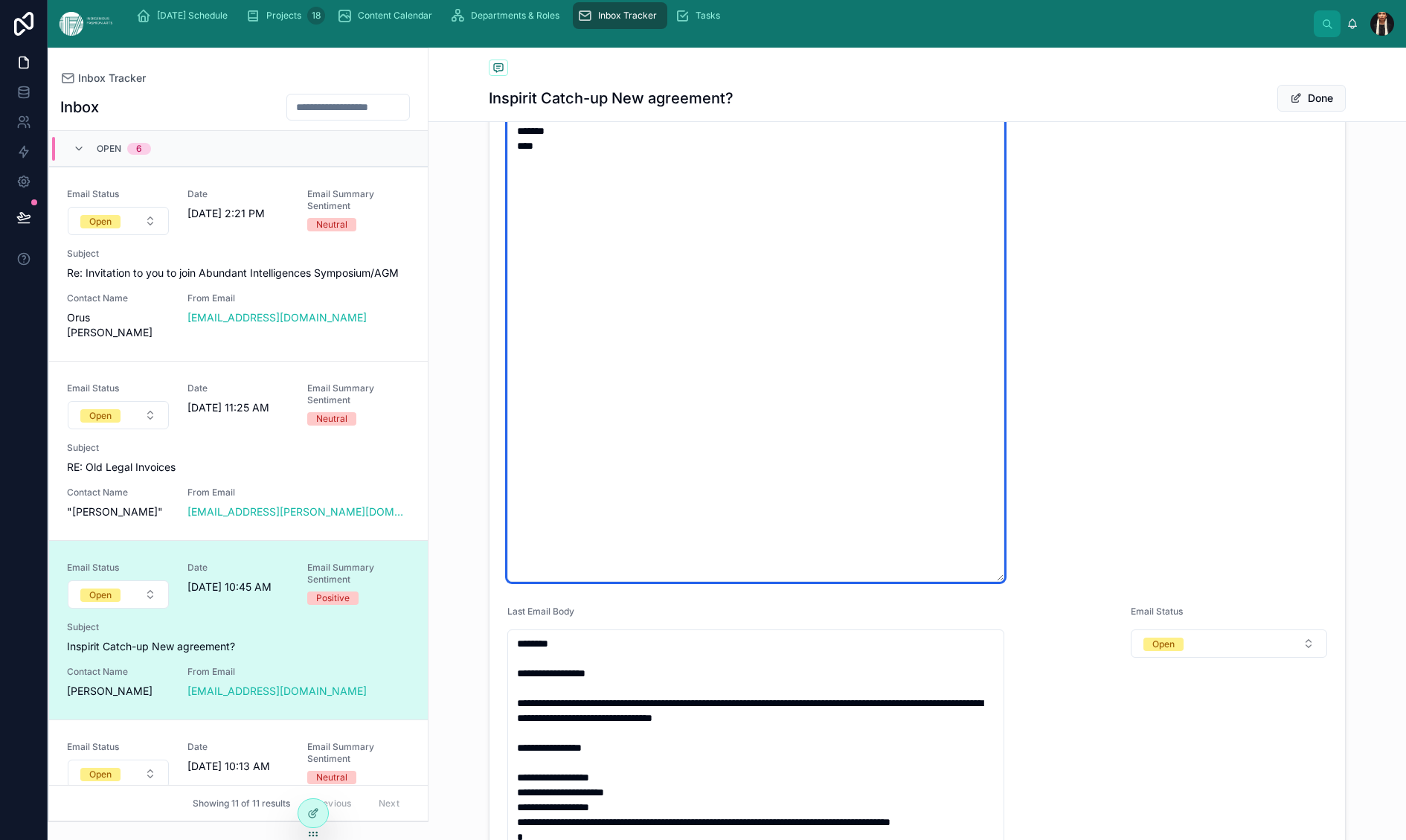
type textarea "**********"
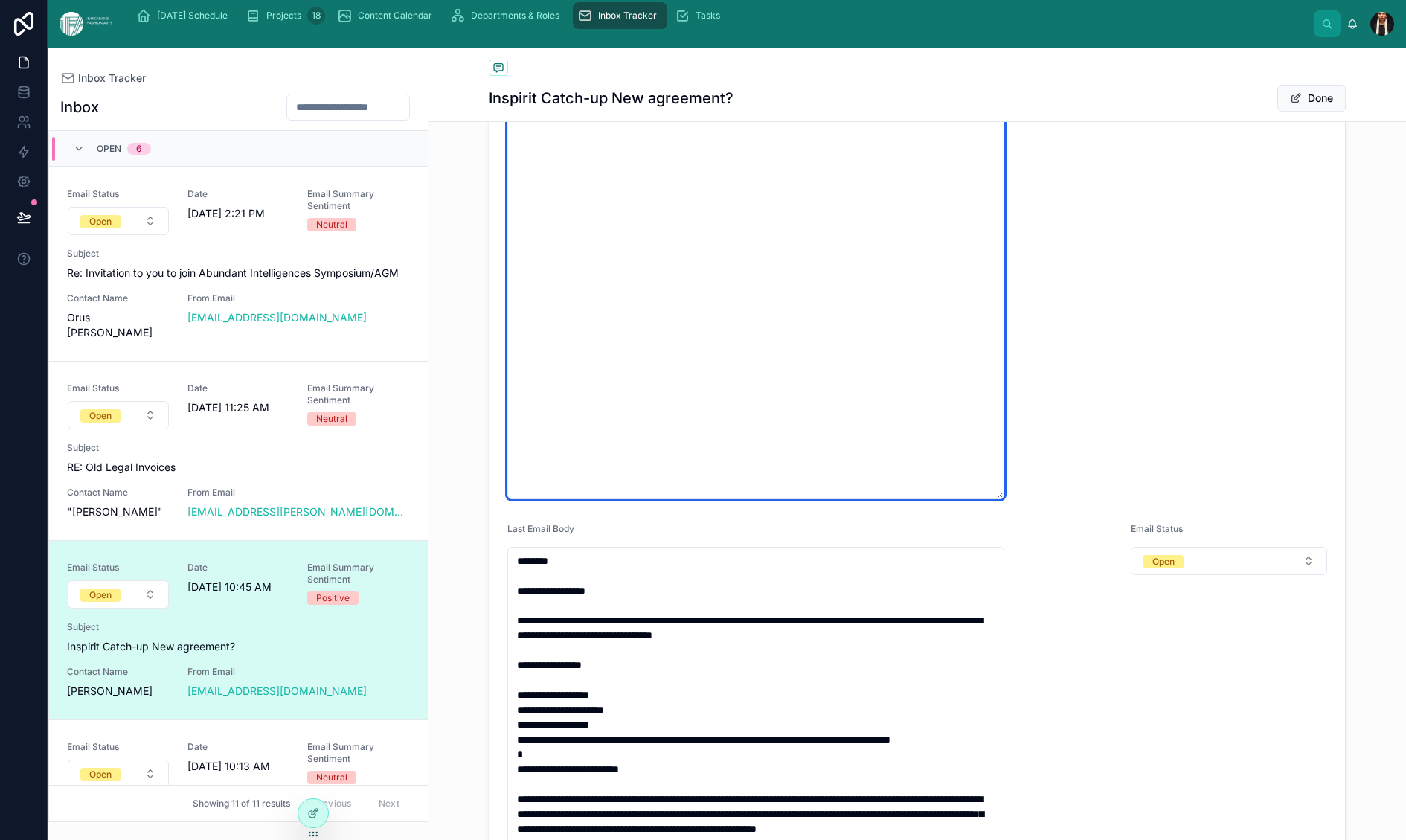
scroll to position [997, 0]
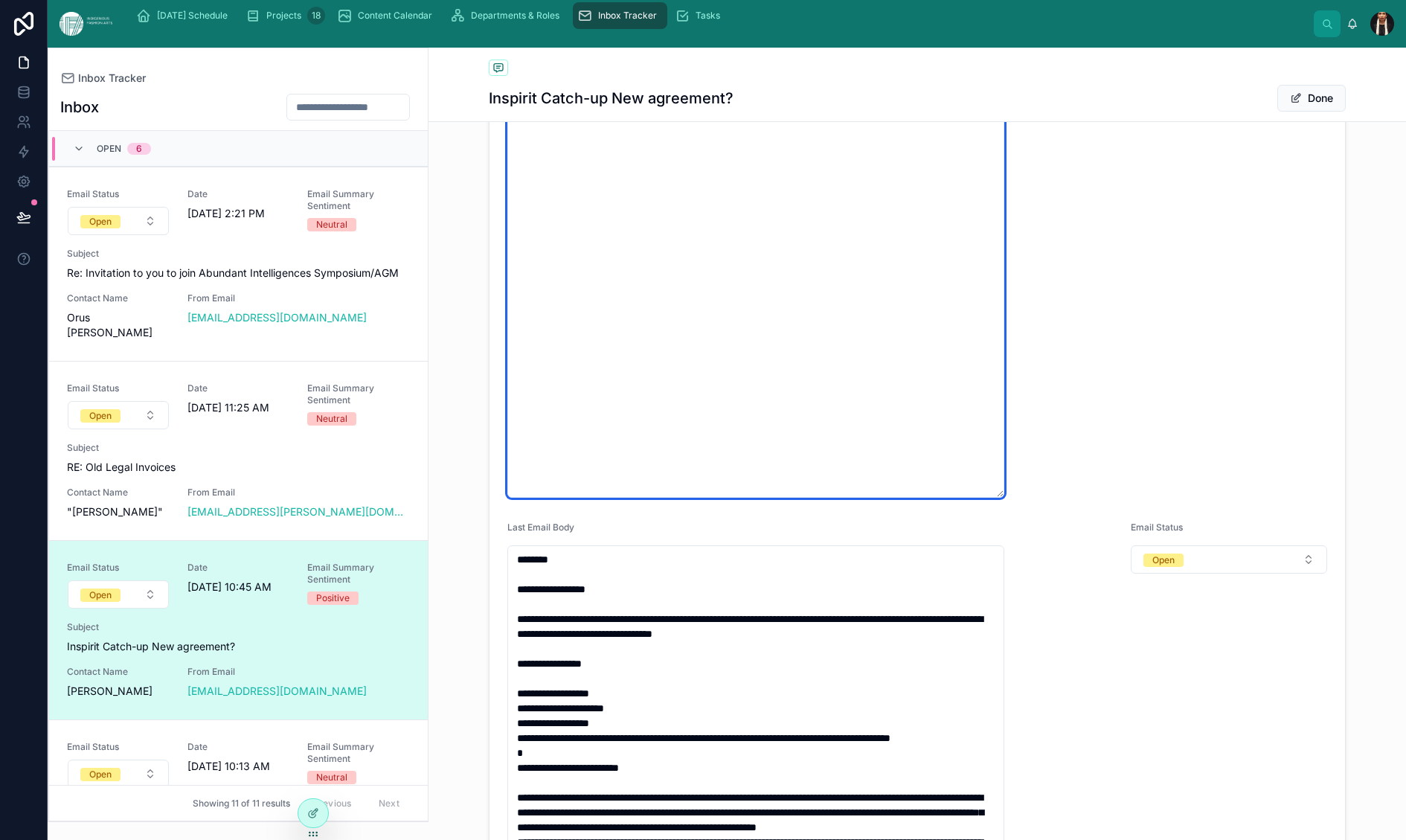
type textarea "**********"
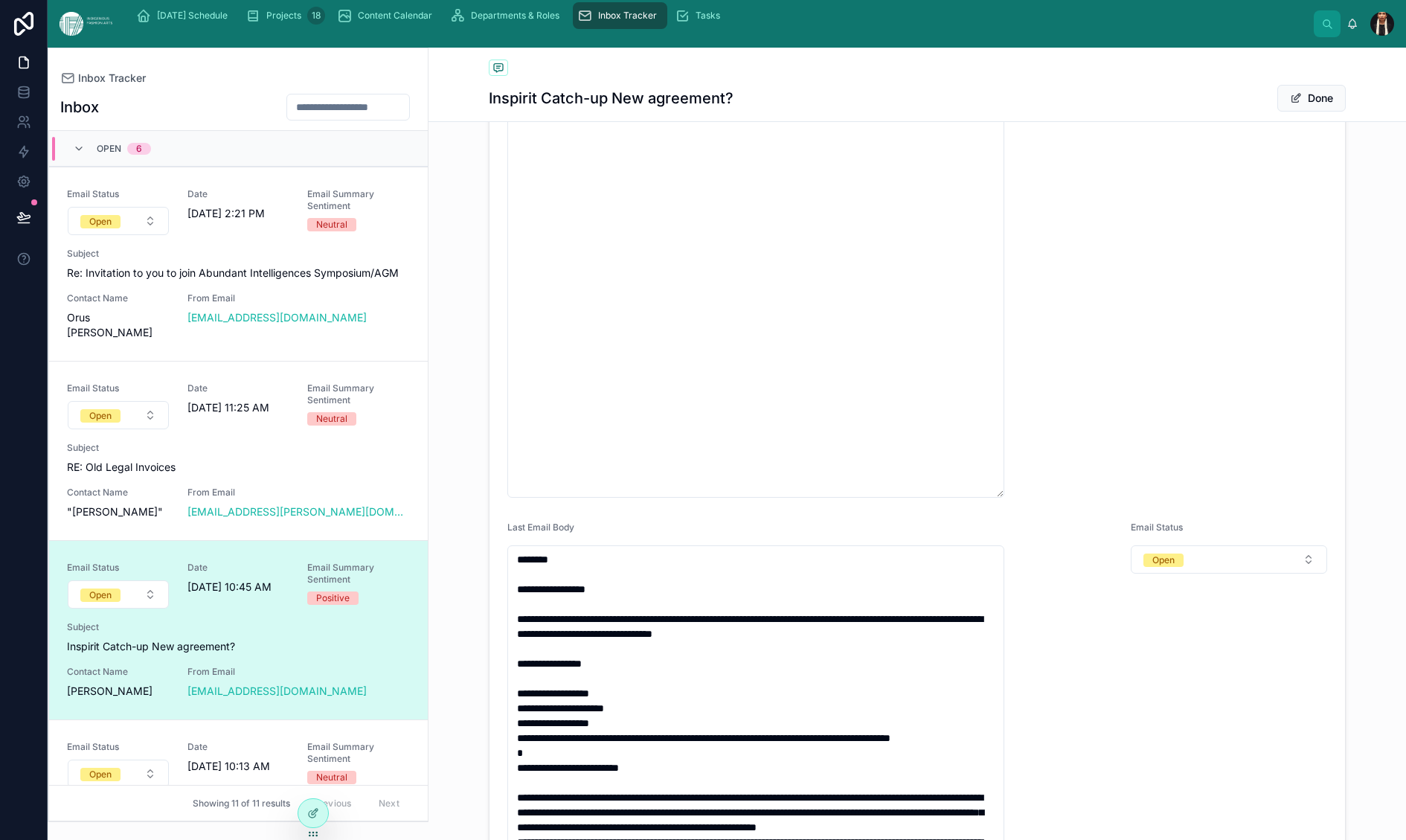
type textarea "**********"
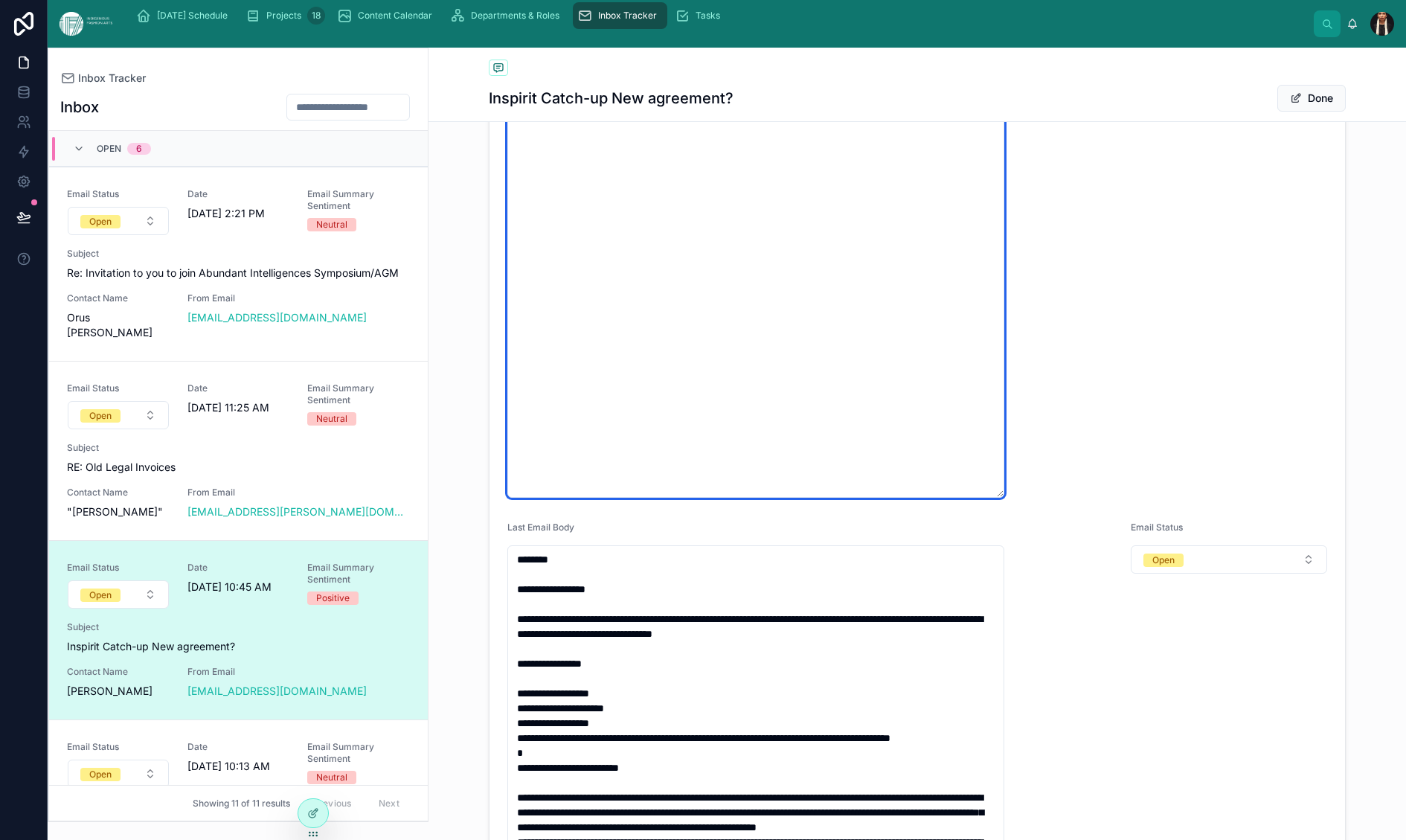
drag, startPoint x: 1128, startPoint y: 412, endPoint x: 695, endPoint y: 360, distance: 436.1
click at [695, 360] on textarea "**********" at bounding box center [756, 153] width 497 height 688
type textarea "**********"
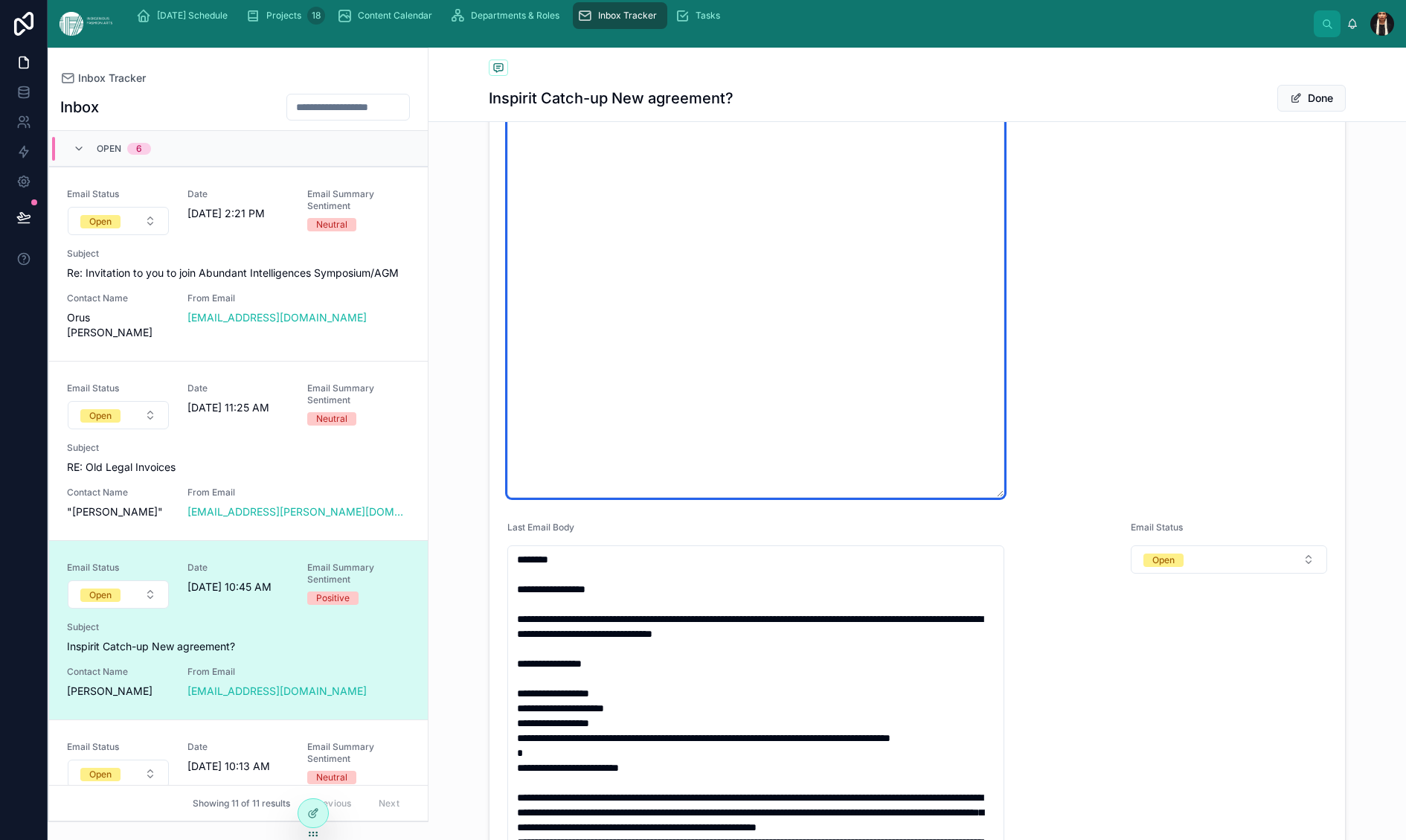
type textarea "**********"
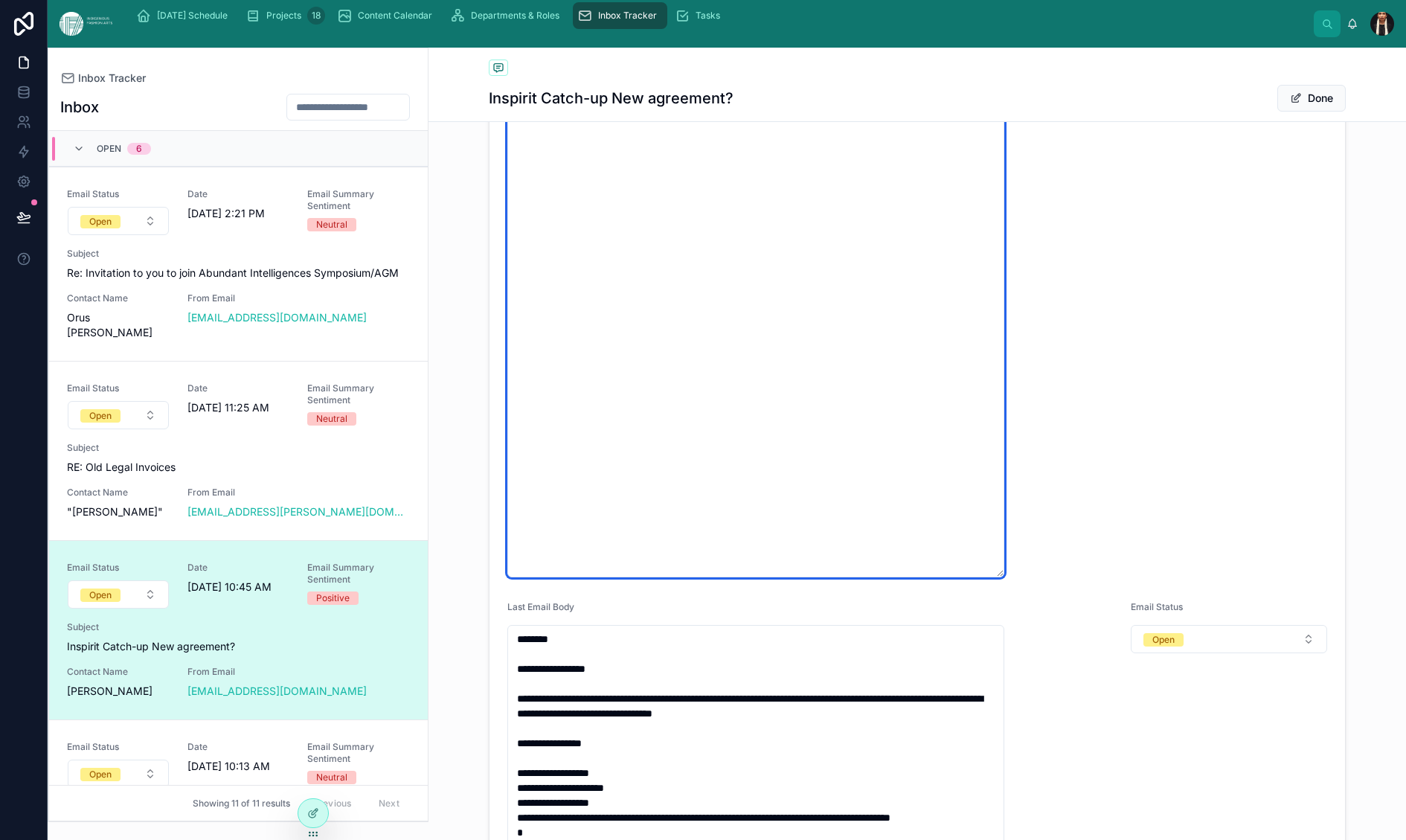
scroll to position [914, 0]
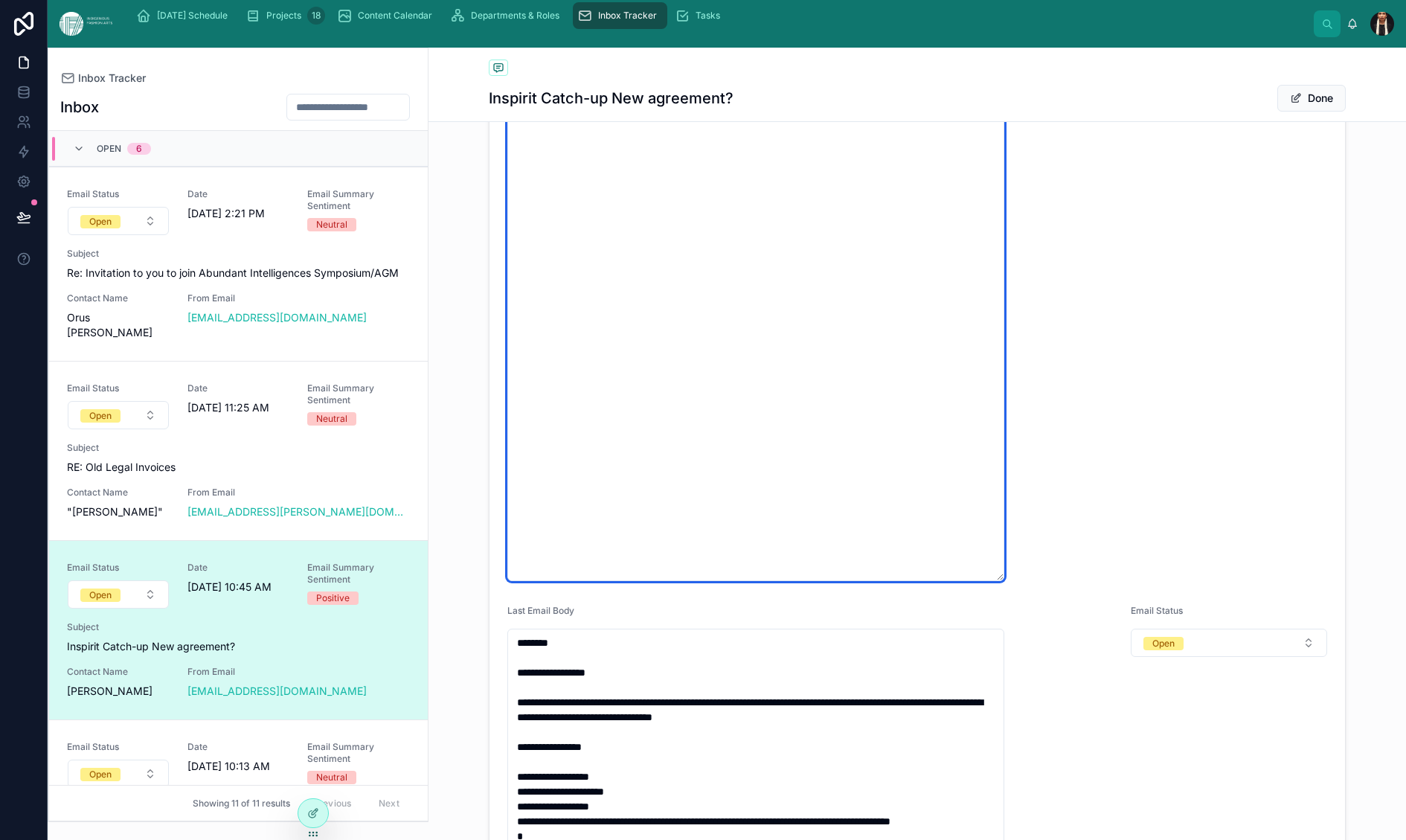
drag, startPoint x: 895, startPoint y: 452, endPoint x: 699, endPoint y: 365, distance: 214.4
click at [699, 365] on textarea "**********" at bounding box center [756, 237] width 497 height 688
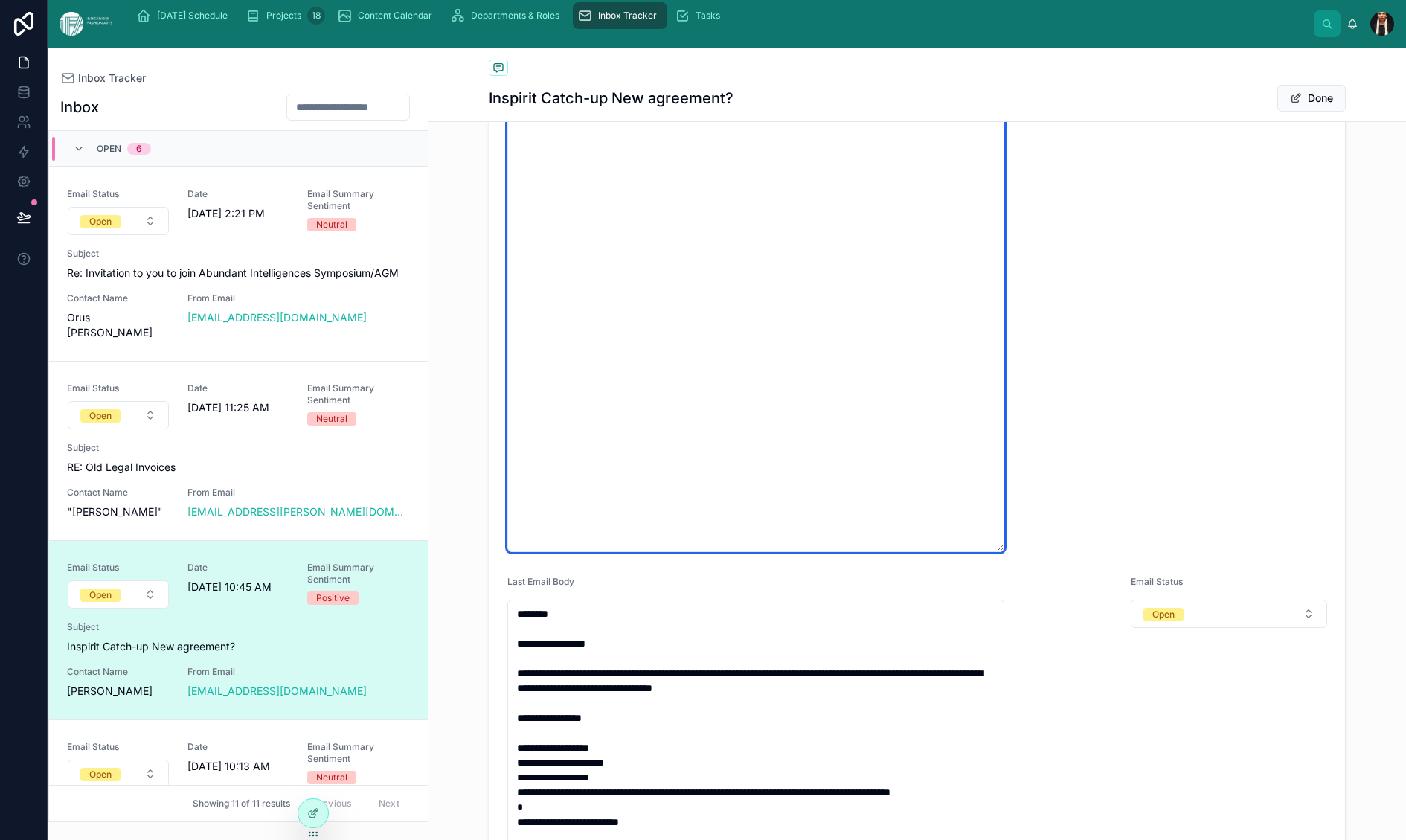
scroll to position [945, 0]
click at [704, 465] on textarea "**********" at bounding box center [756, 205] width 497 height 688
click at [907, 463] on textarea "**********" at bounding box center [756, 205] width 497 height 688
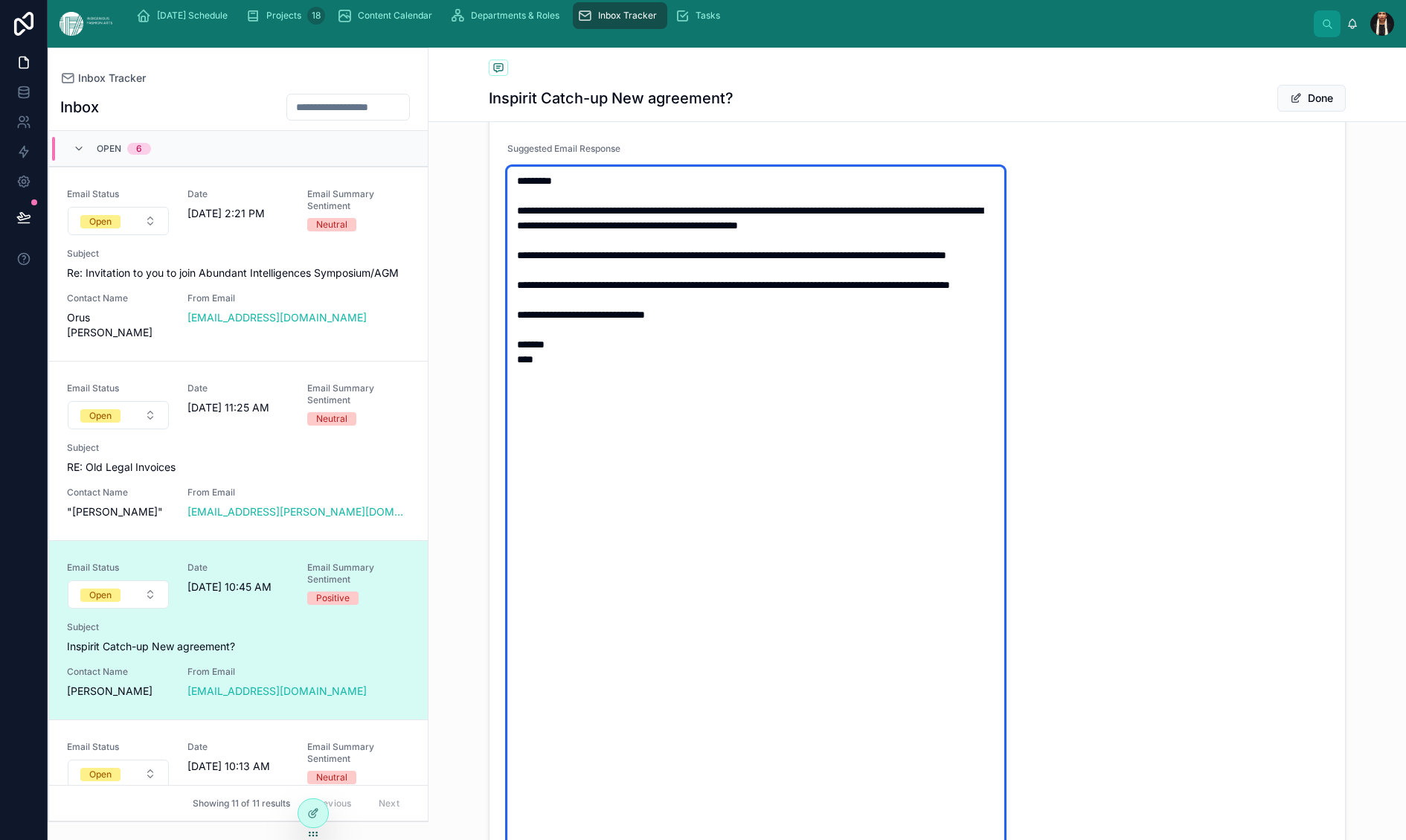
scroll to position [533, 0]
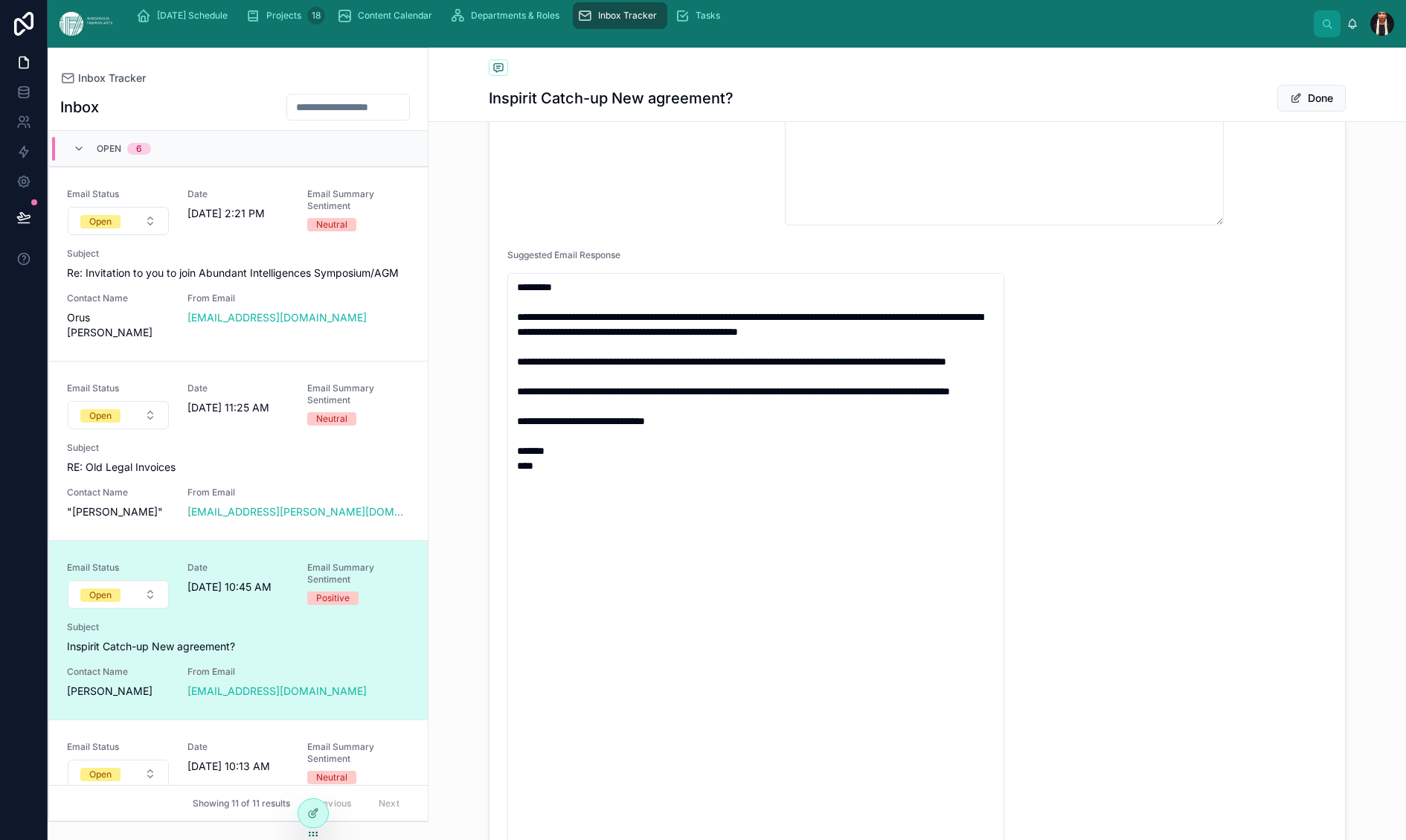
click at [734, 226] on div "Email Summary Sentiment Positive" at bounding box center [640, 126] width 265 height 199
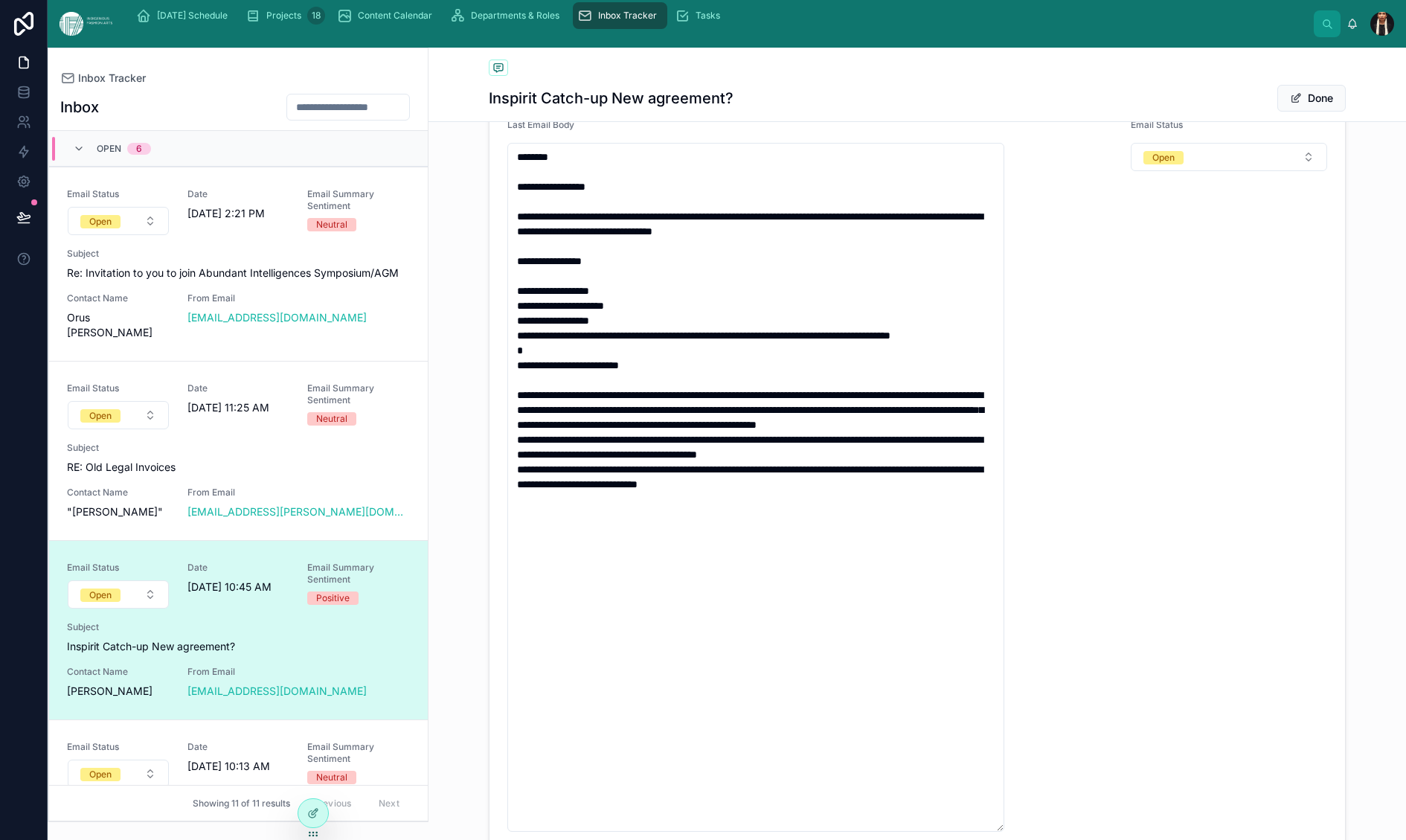
scroll to position [1414, 0]
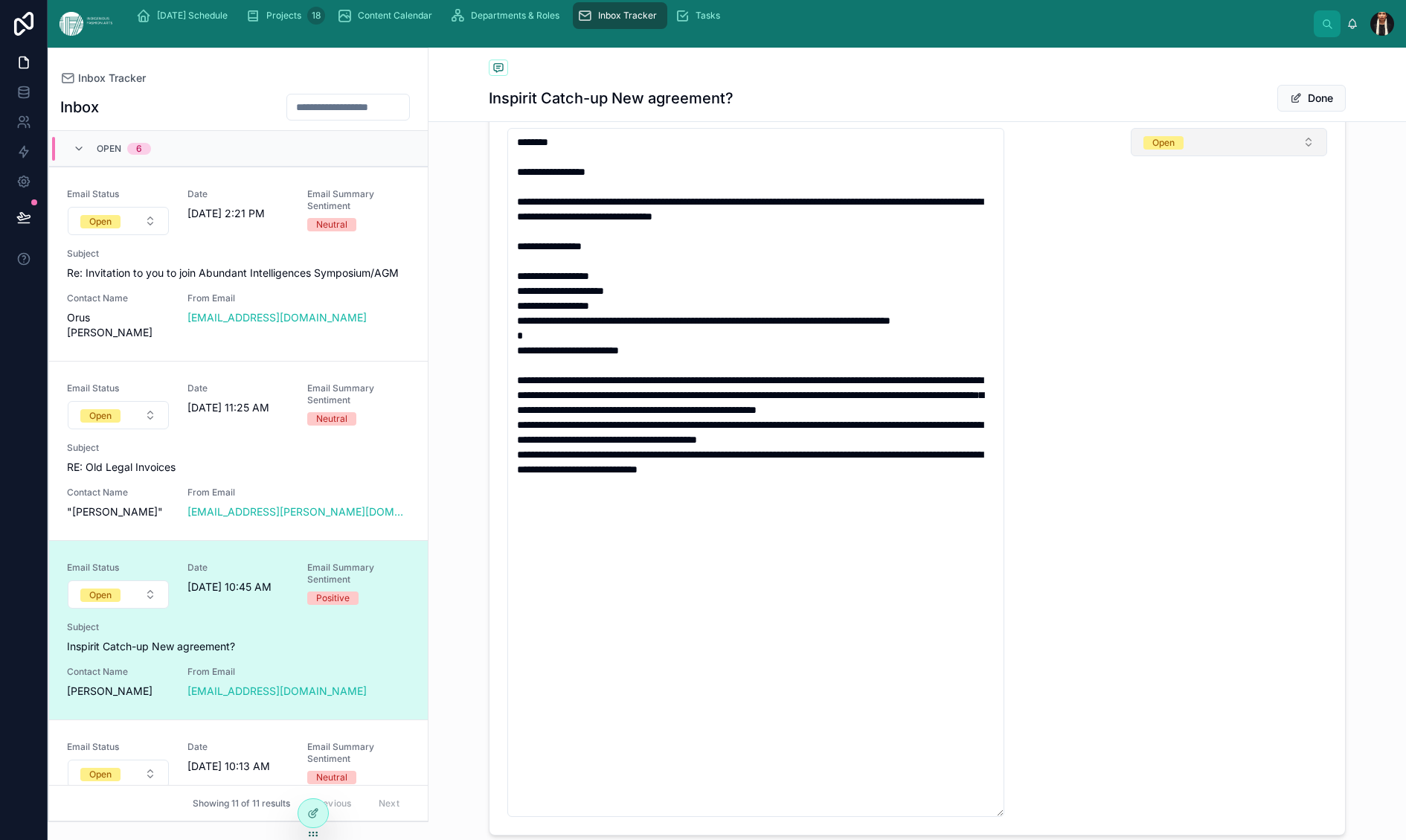
click at [1298, 157] on button "Open" at bounding box center [1228, 142] width 196 height 29
click at [1231, 624] on span "Send" at bounding box center [1211, 618] width 40 height 14
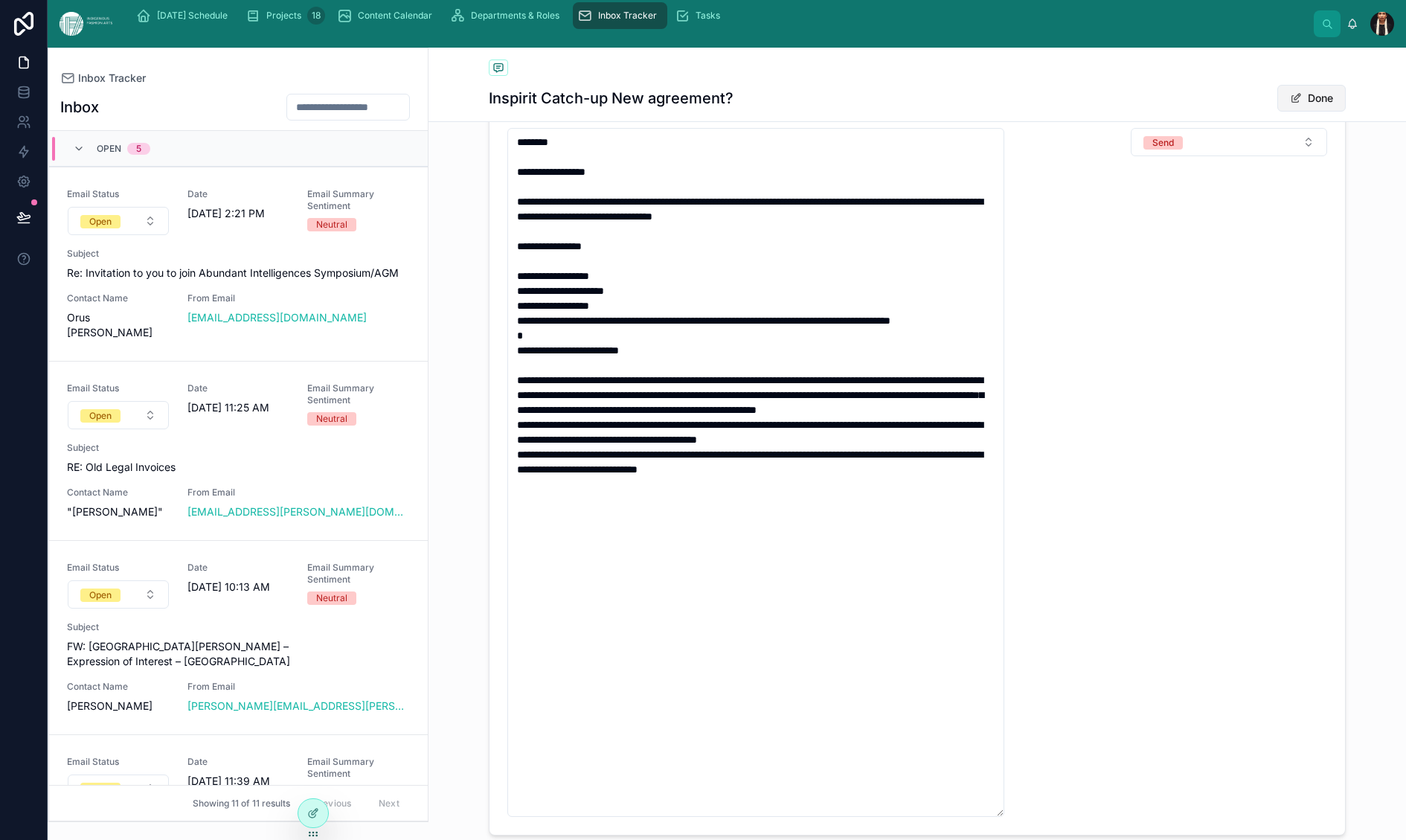
click at [1317, 111] on button "Done" at bounding box center [1312, 98] width 68 height 27
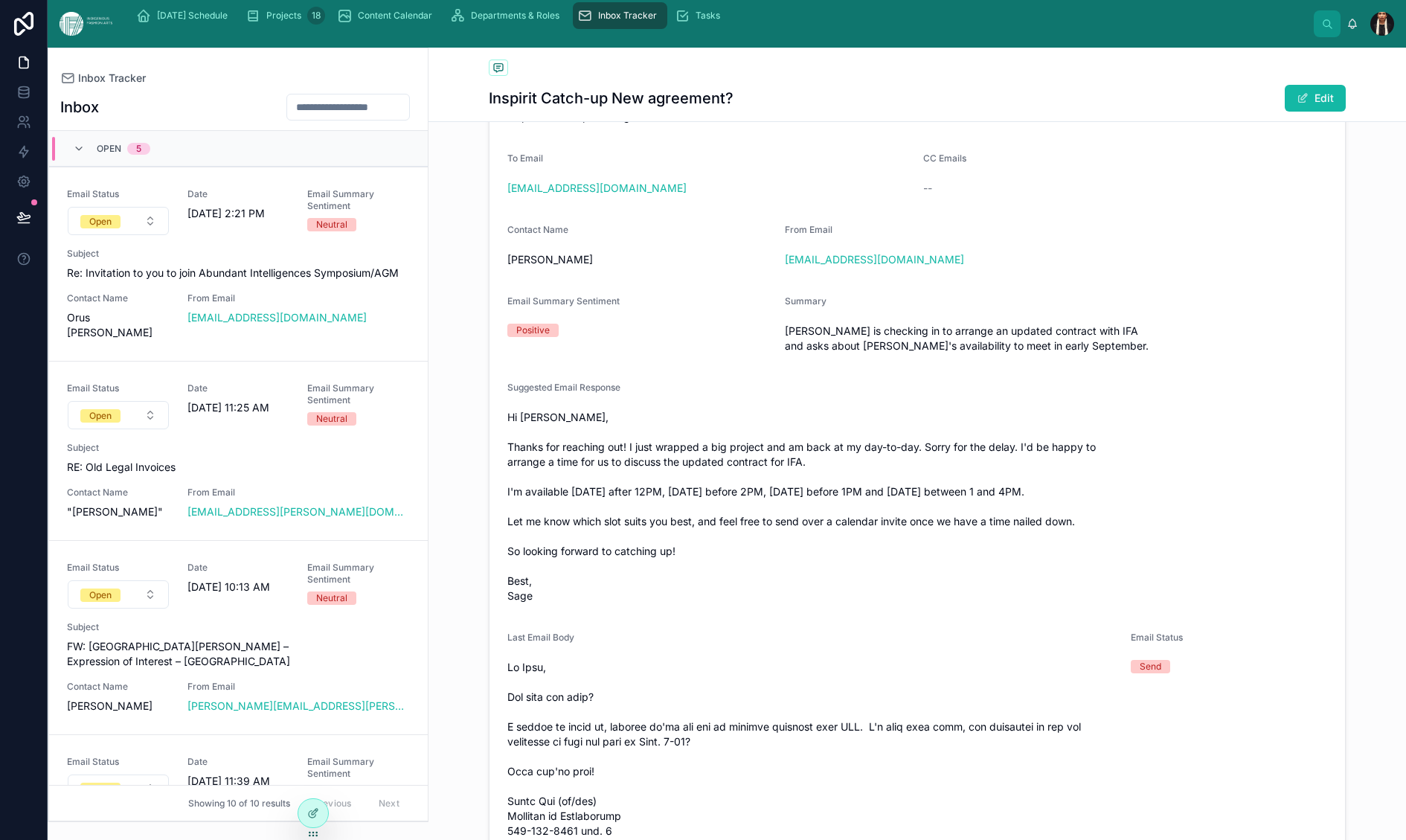
scroll to position [0, 0]
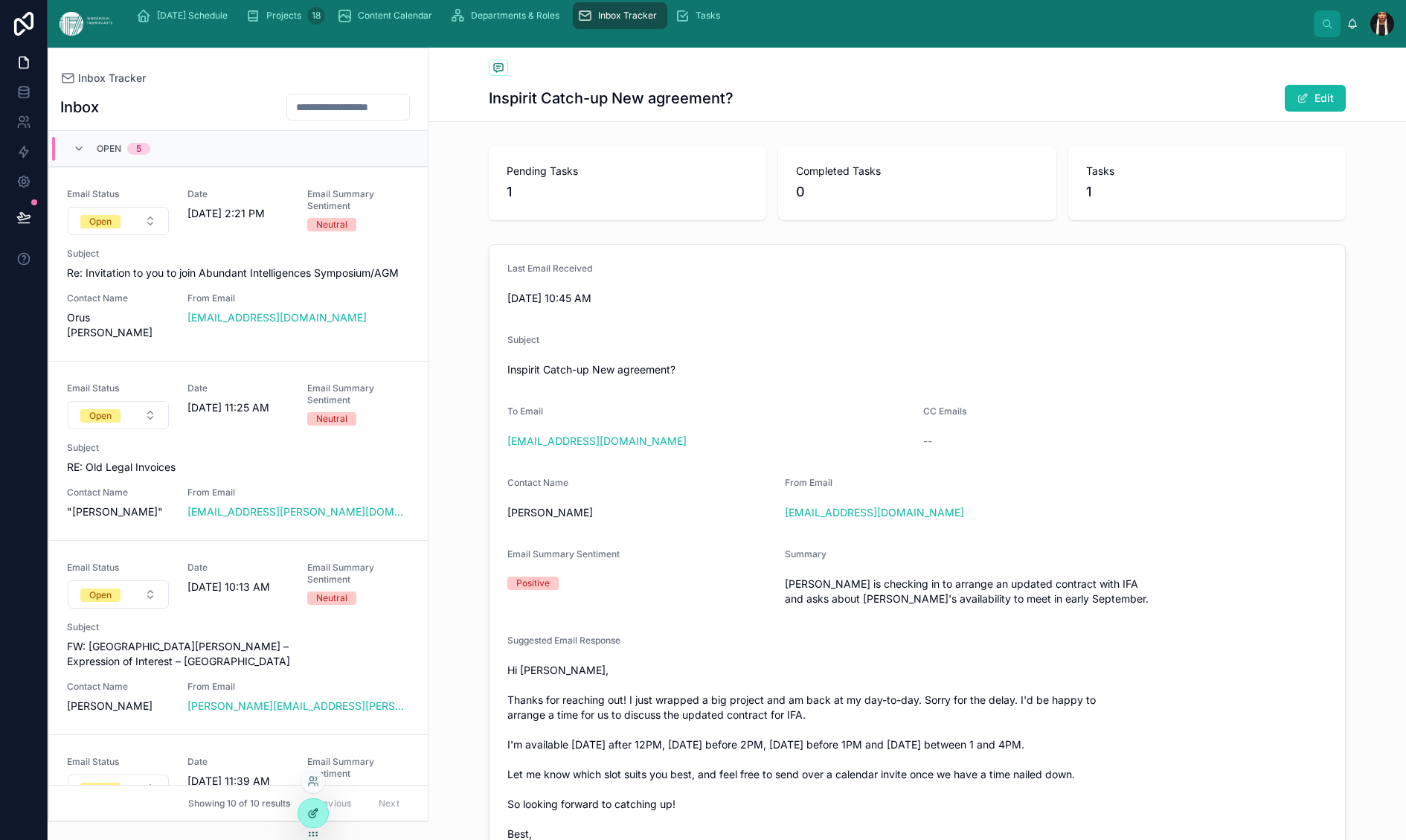
click at [310, 816] on div at bounding box center [313, 812] width 29 height 29
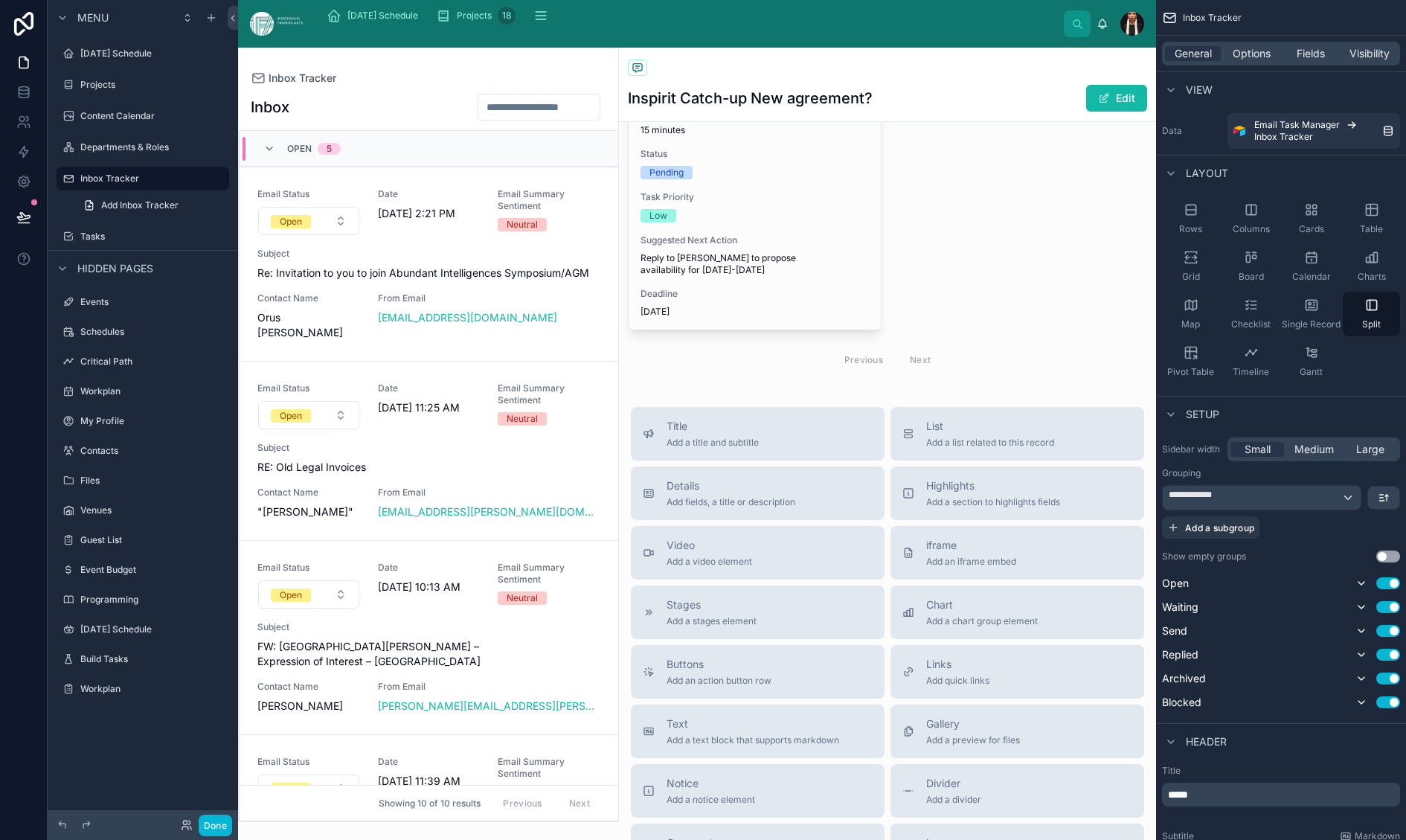
scroll to position [1581, 0]
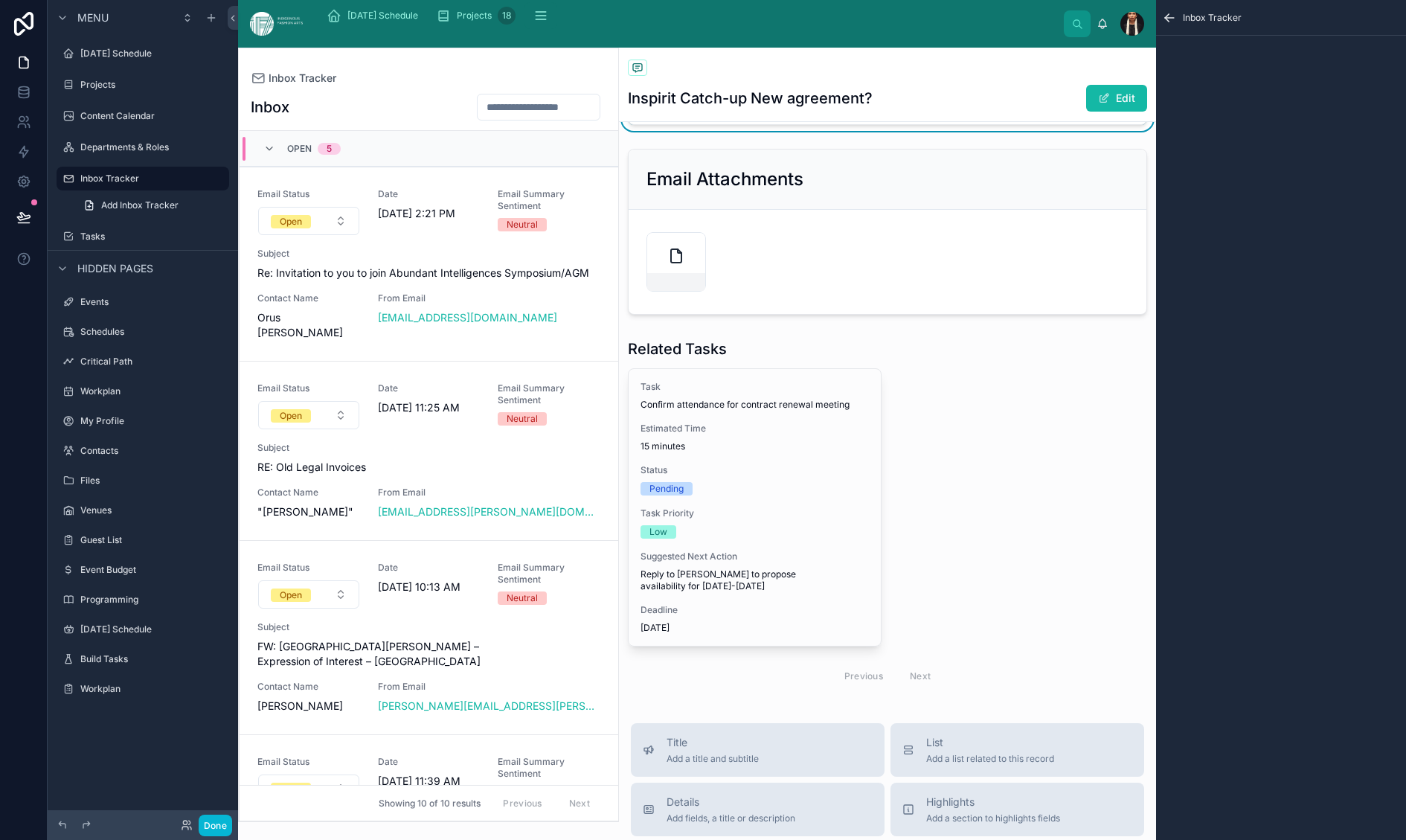
scroll to position [1314, 0]
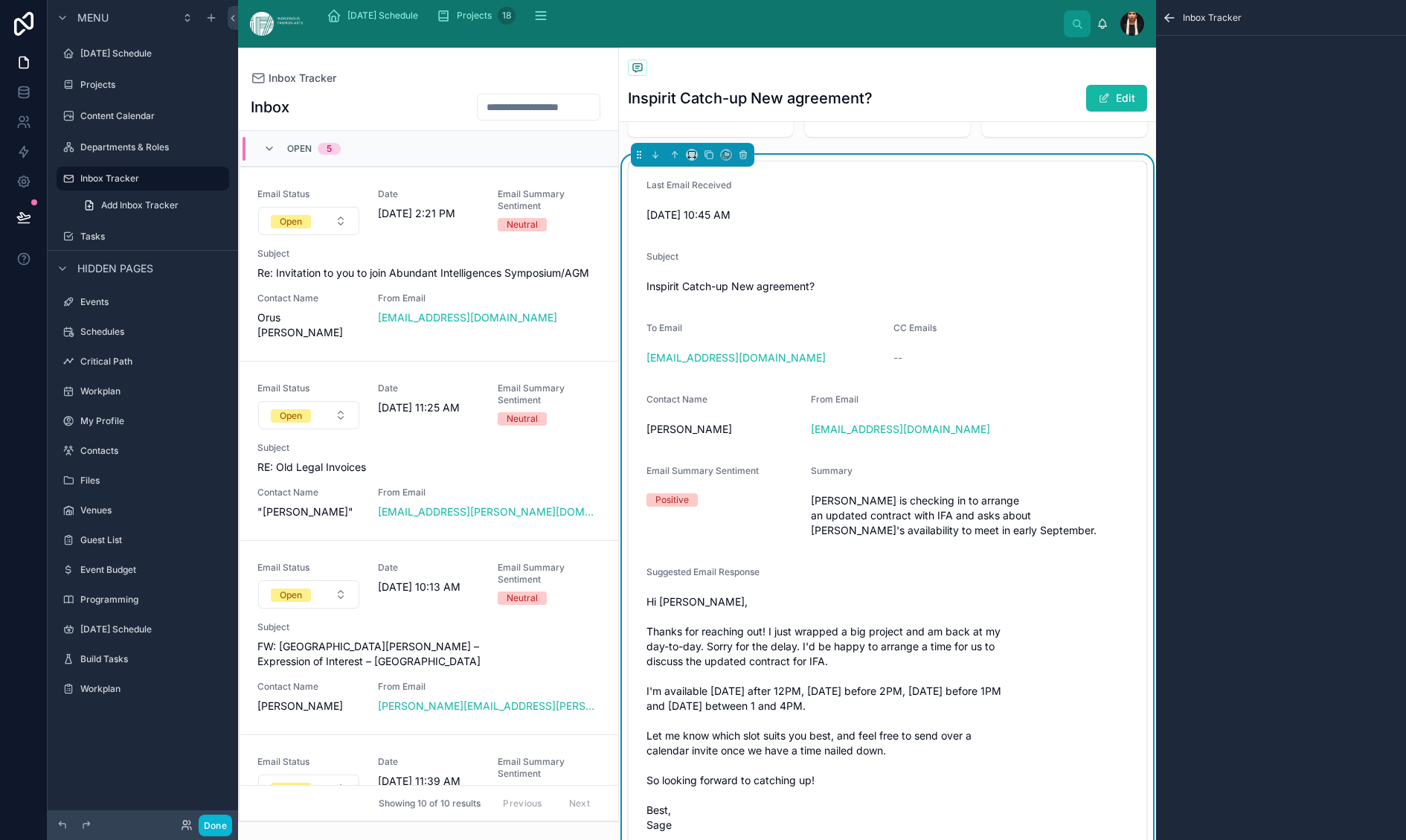
scroll to position [0, 0]
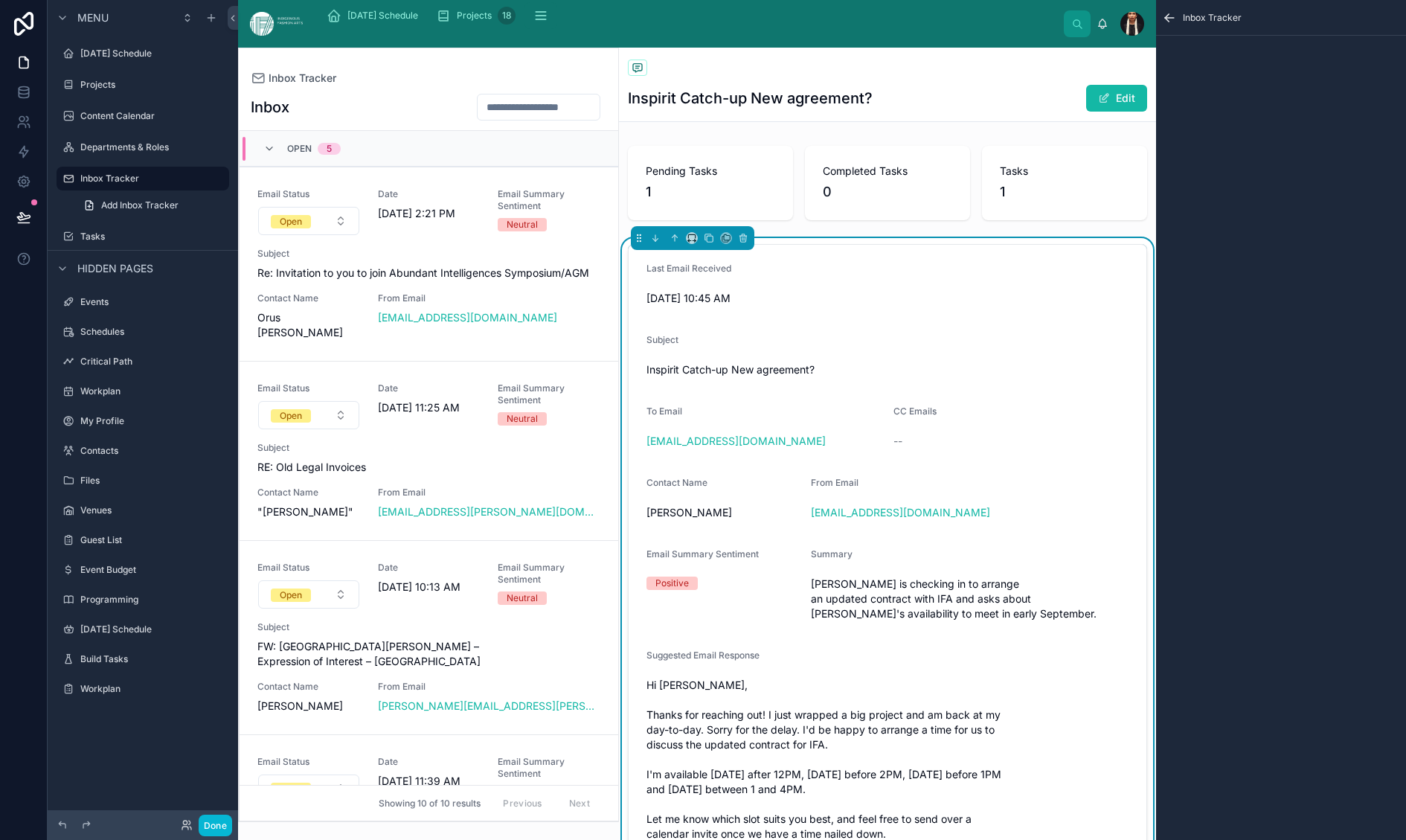
click at [731, 225] on div at bounding box center [887, 183] width 537 height 87
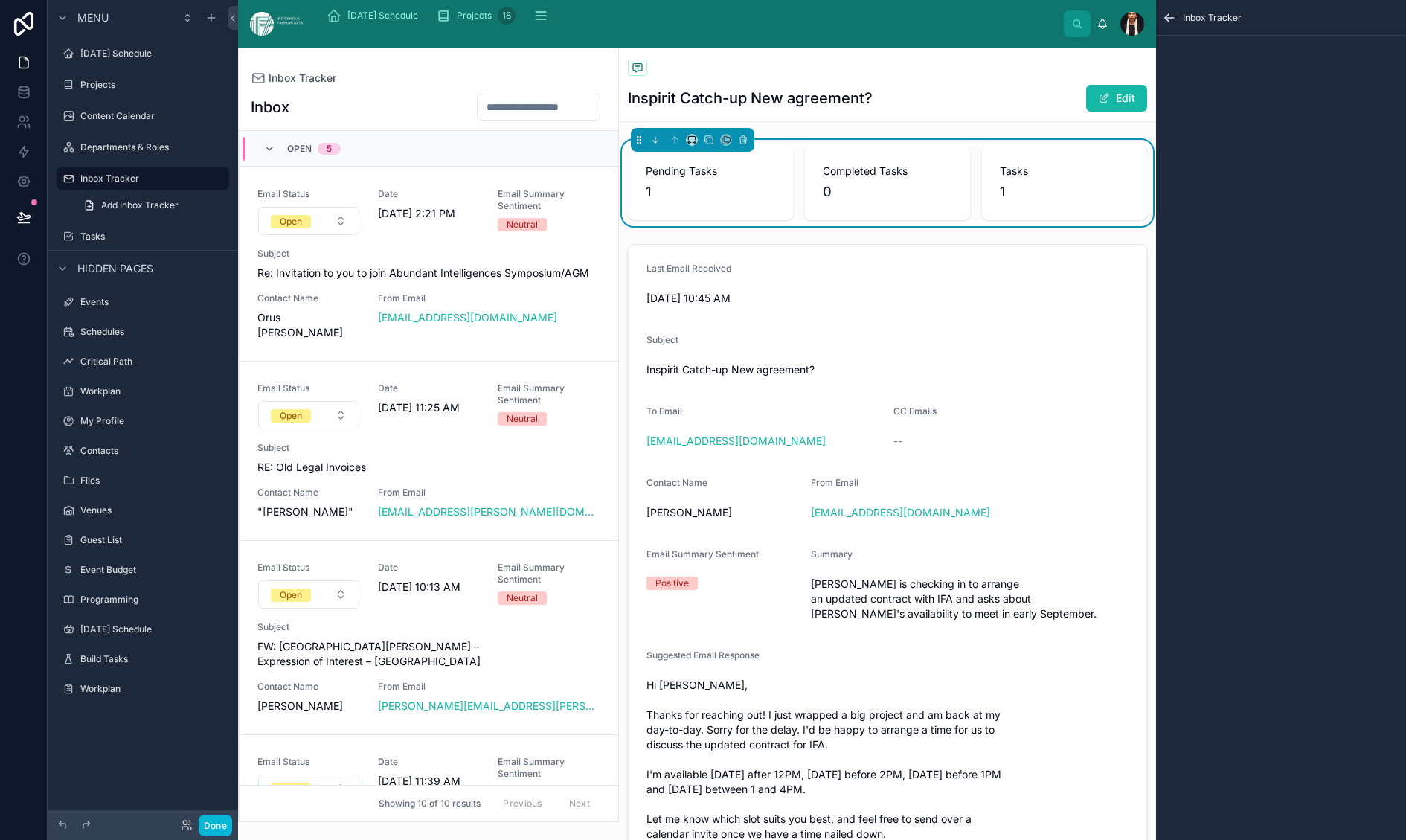
click at [930, 211] on div "Pending Tasks 1 Completed Tasks 0 Tasks 1" at bounding box center [887, 183] width 537 height 87
click at [856, 203] on span "0" at bounding box center [887, 192] width 130 height 21
click at [481, 200] on span "Date" at bounding box center [428, 193] width 102 height 12
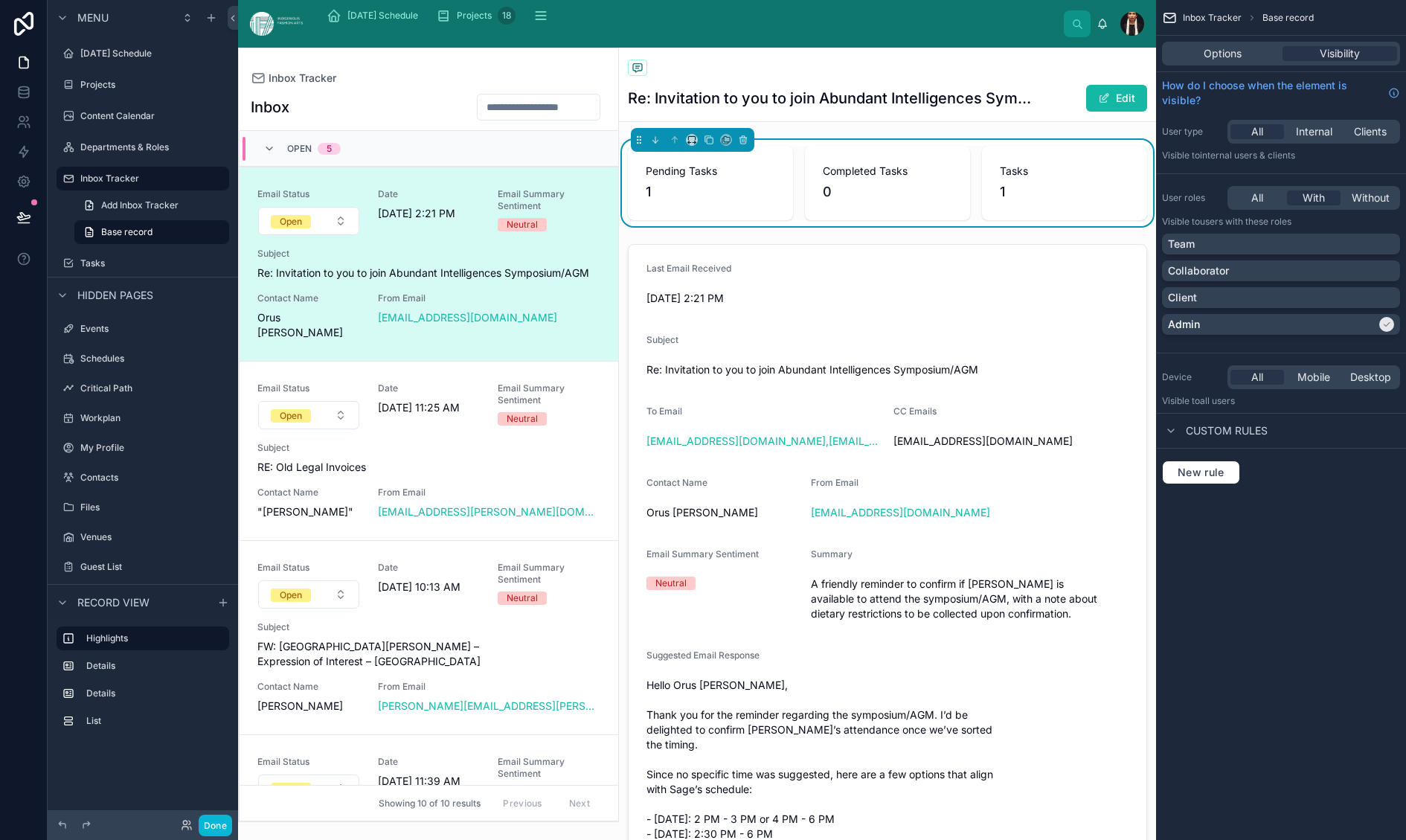
click at [619, 105] on div "Inbox Tracker Inbox Open 5 Email Status Open Date 8/28/2025 2:21 PM Email Summa…" at bounding box center [428, 435] width 381 height 775
click at [984, 213] on div "Pending Tasks 1 Completed Tasks 0 Tasks 1" at bounding box center [887, 183] width 537 height 87
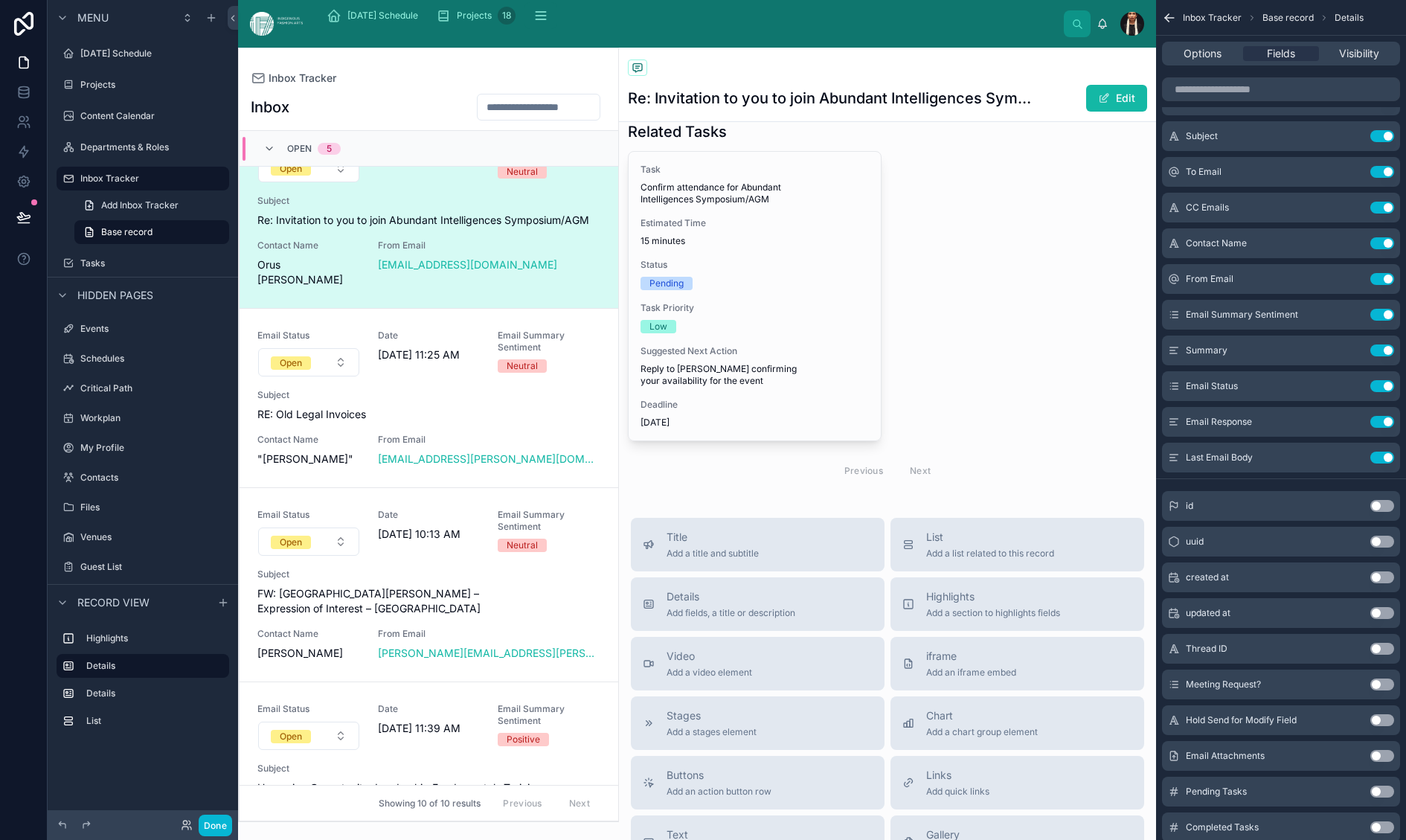
scroll to position [4444, 0]
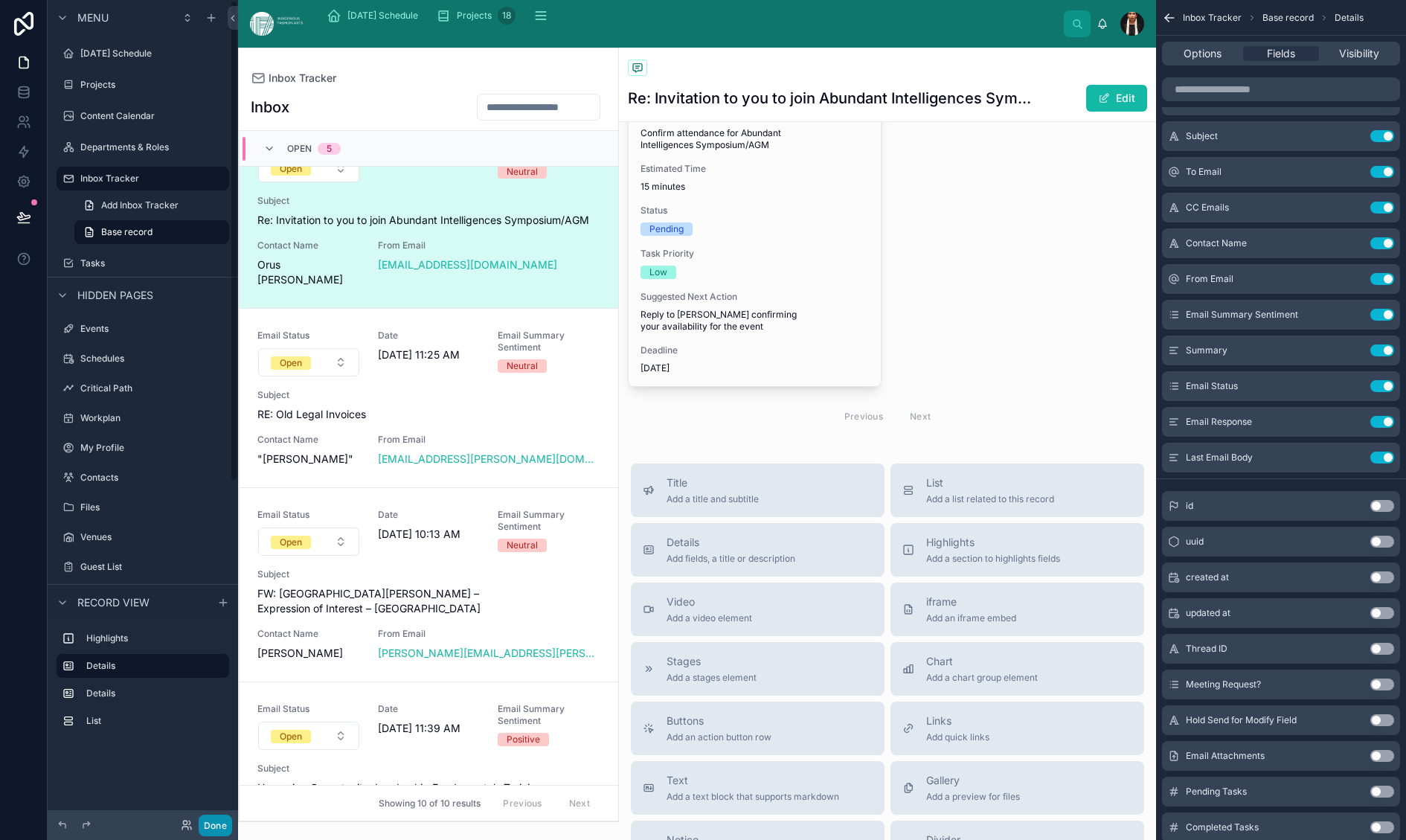
click at [232, 817] on button "Done" at bounding box center [216, 824] width 33 height 21
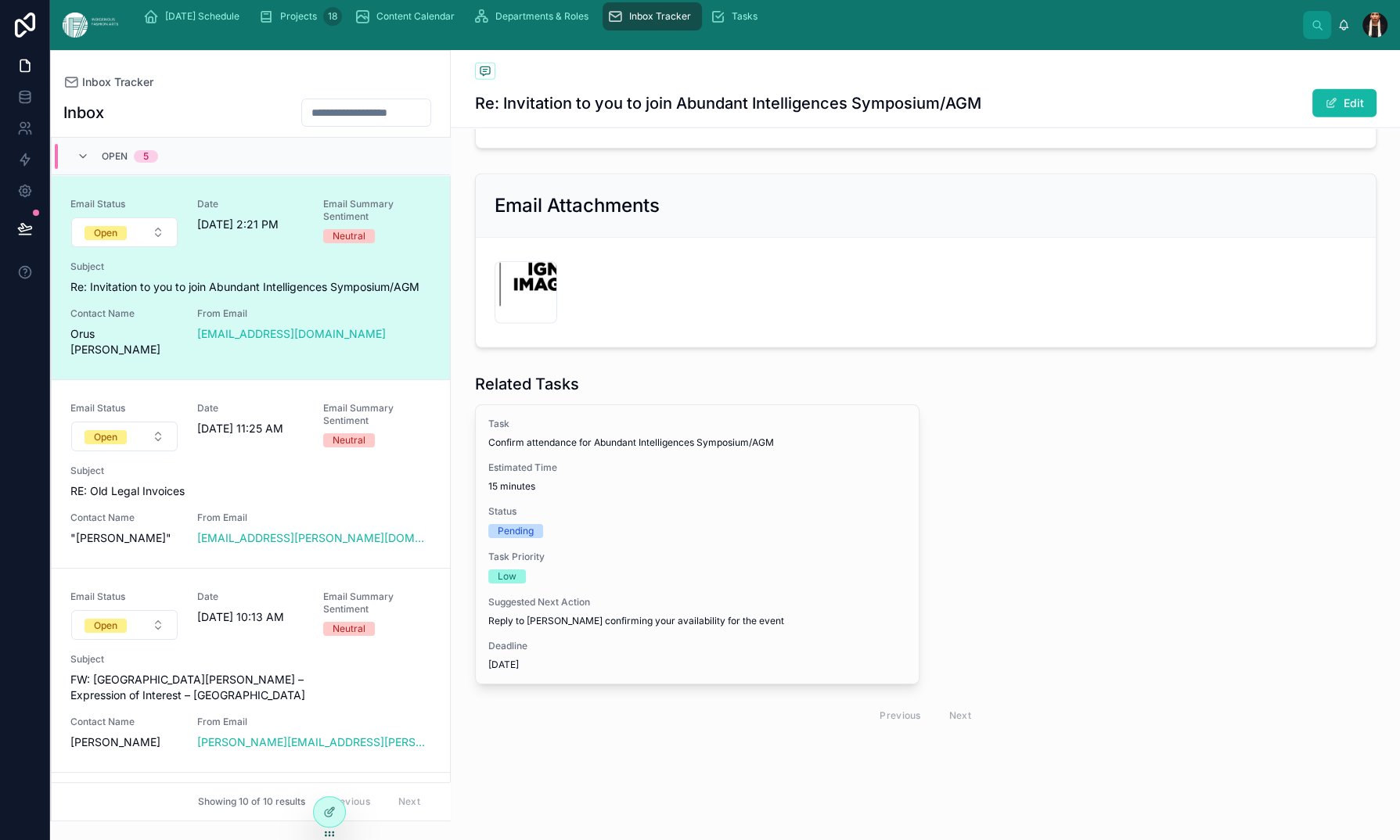
scroll to position [7324, 0]
click at [331, 817] on icon at bounding box center [327, 813] width 7 height 7
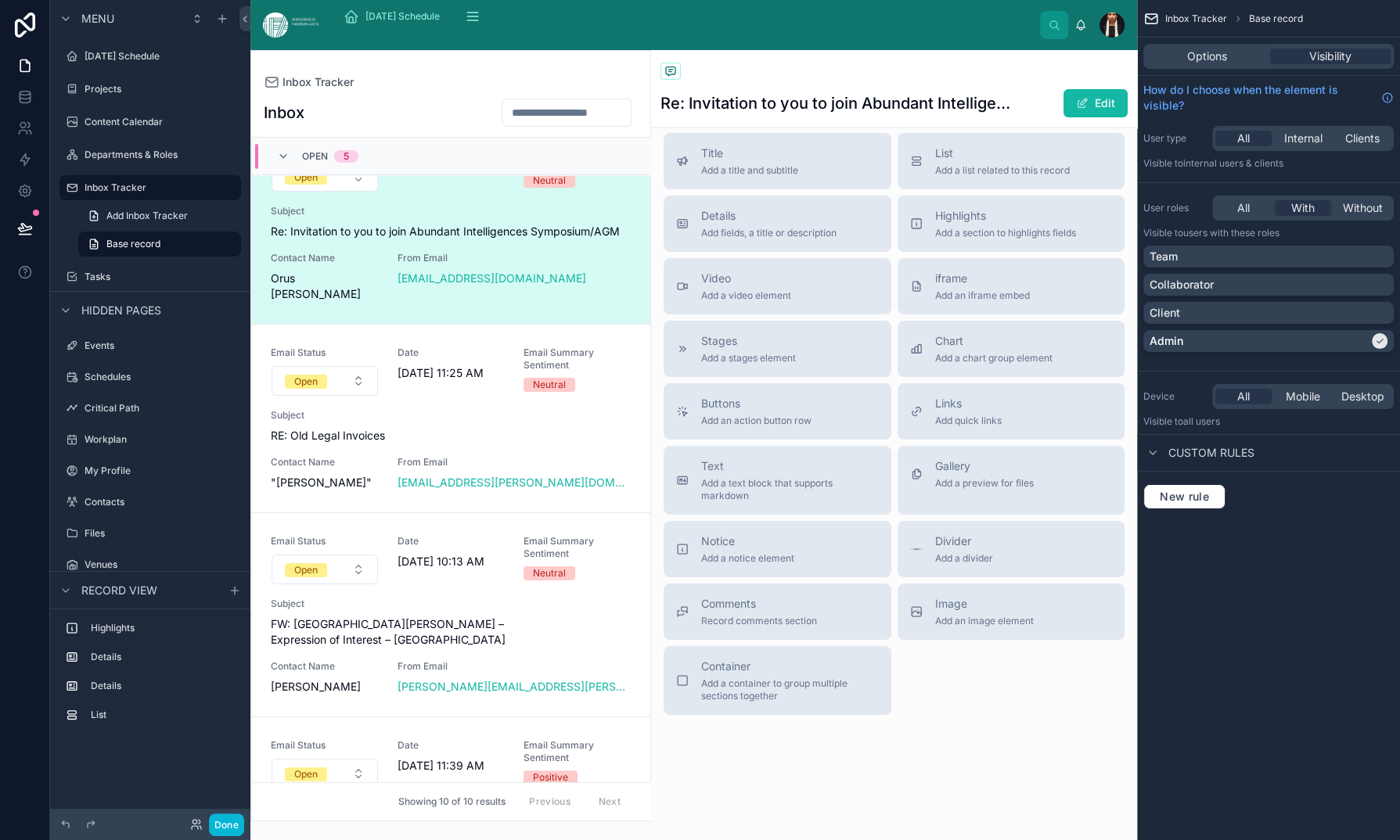
scroll to position [15404, 9]
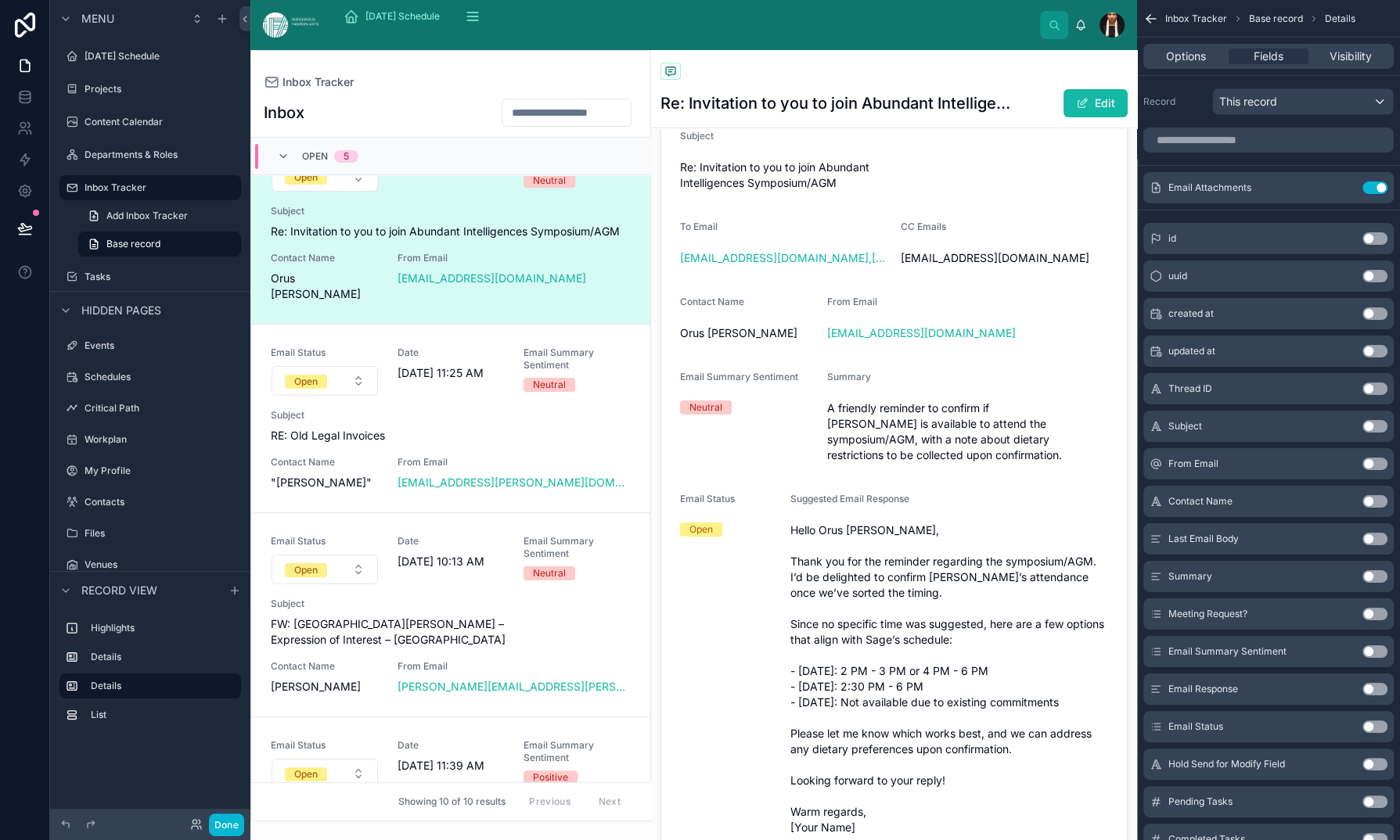
scroll to position [228, 0]
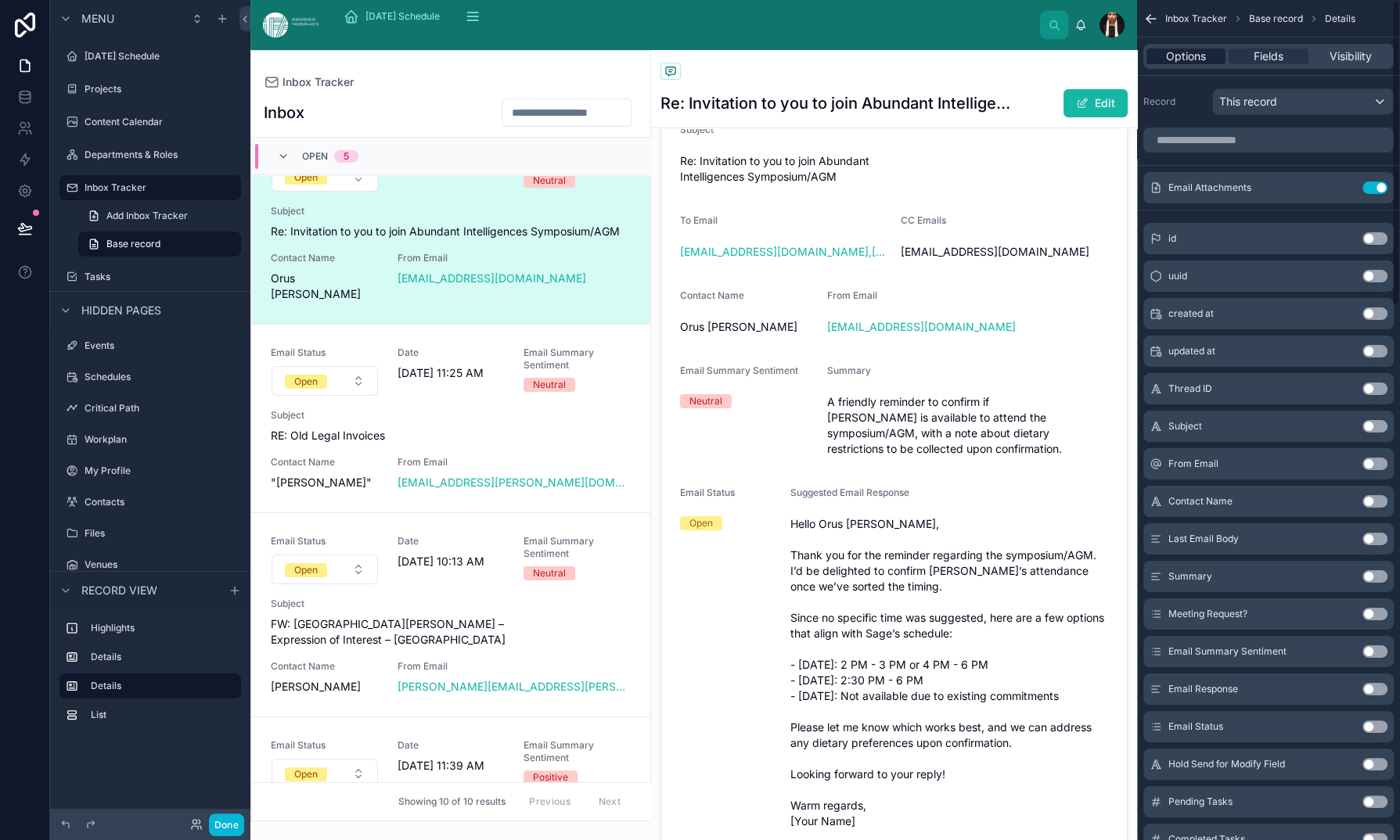
click at [1166, 64] on span "Options" at bounding box center [1185, 56] width 40 height 16
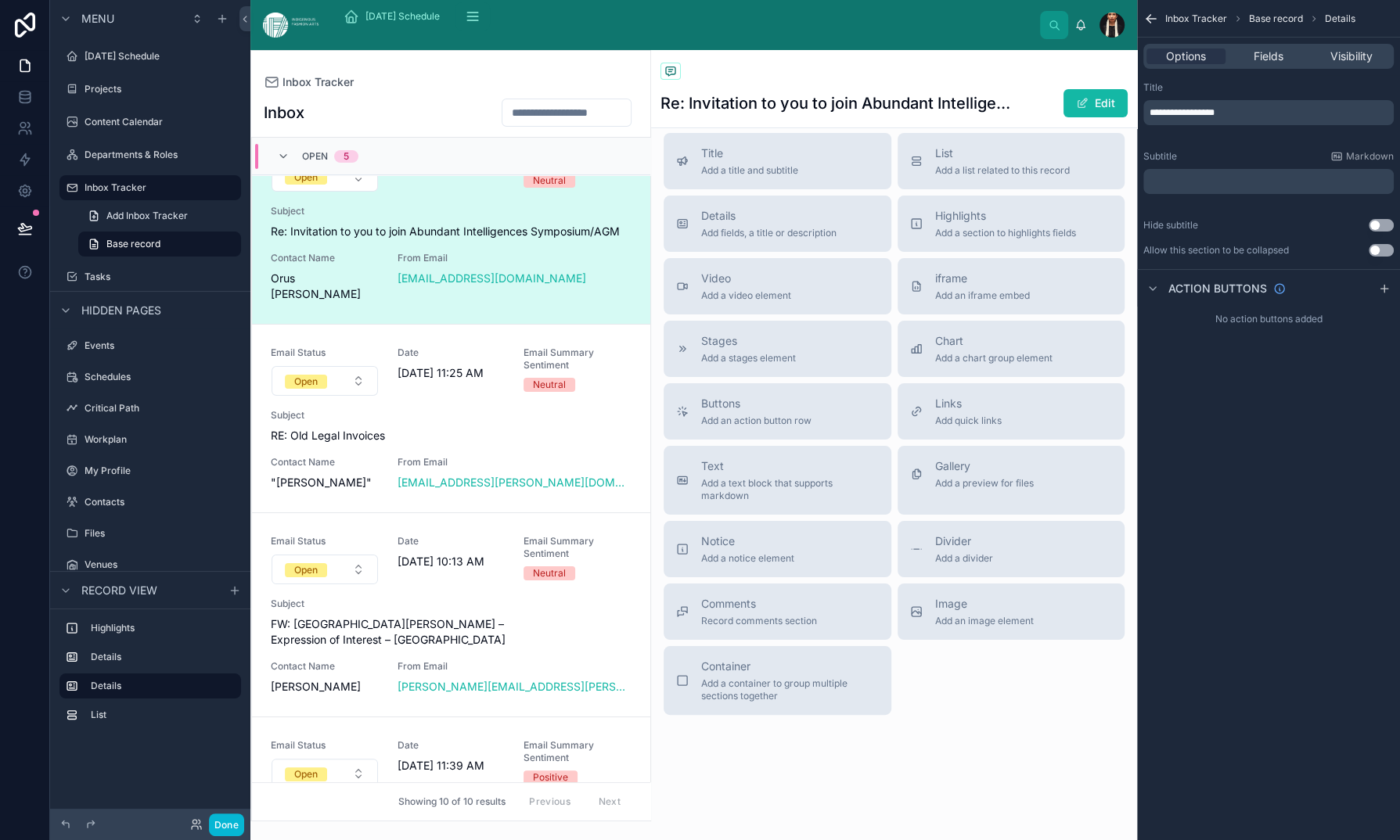
scroll to position [15552, 0]
click at [1166, 64] on span "Options" at bounding box center [1185, 56] width 40 height 16
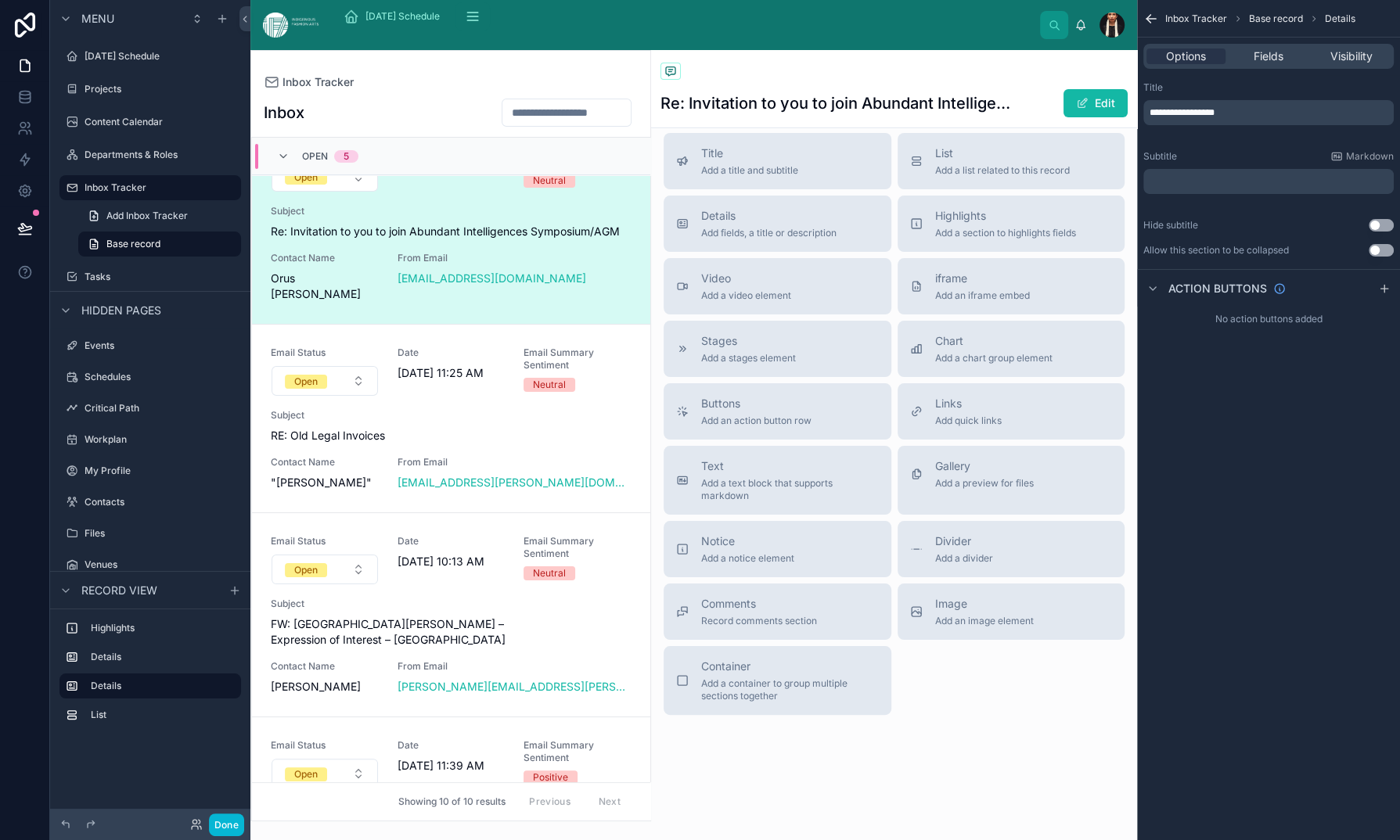
click at [1165, 19] on span "Inbox Tracker" at bounding box center [1196, 18] width 62 height 13
click at [1143, 24] on icon "scrollable content" at bounding box center [1151, 18] width 16 height 16
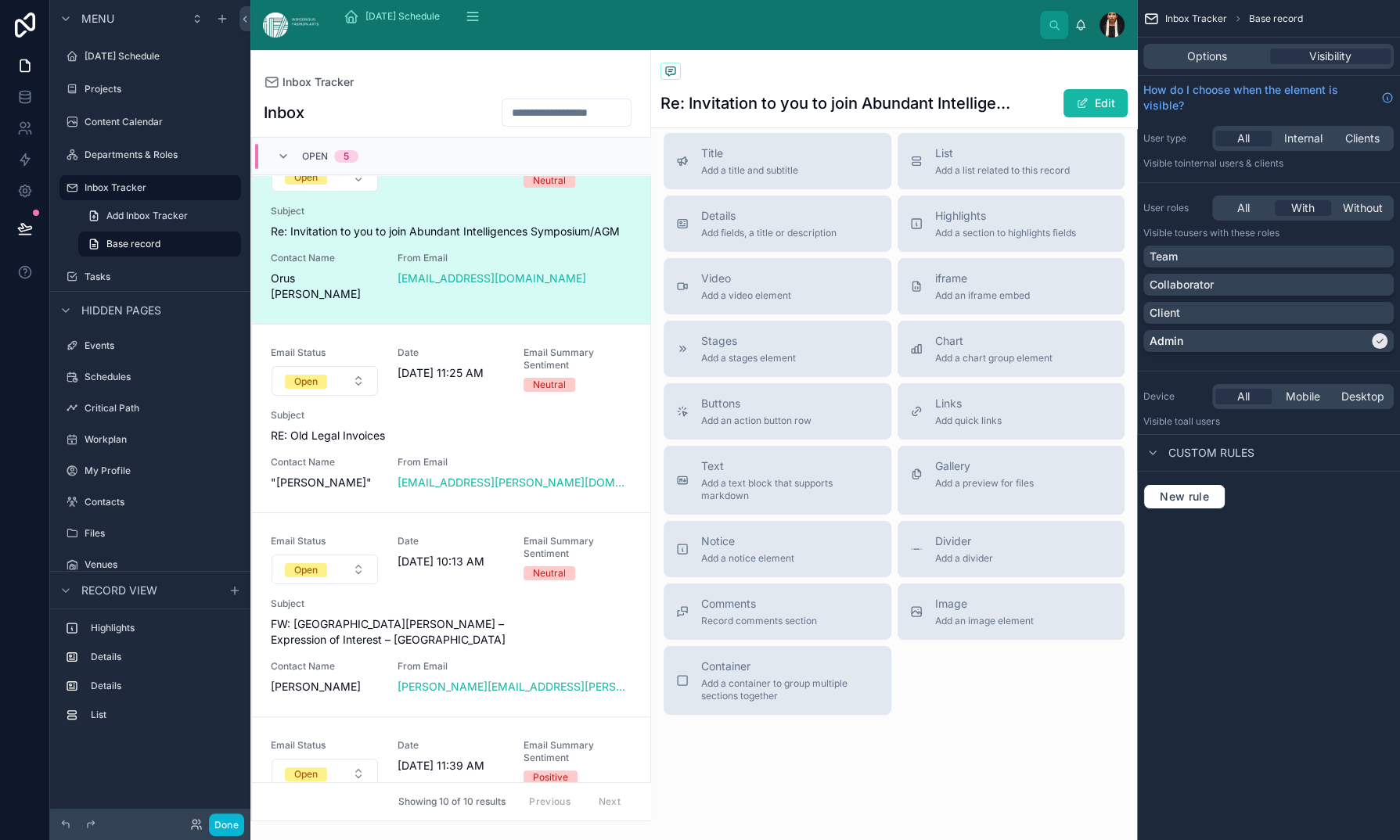
click at [1165, 25] on span "Inbox Tracker" at bounding box center [1196, 18] width 62 height 13
click at [1249, 25] on span "Base record" at bounding box center [1276, 18] width 54 height 13
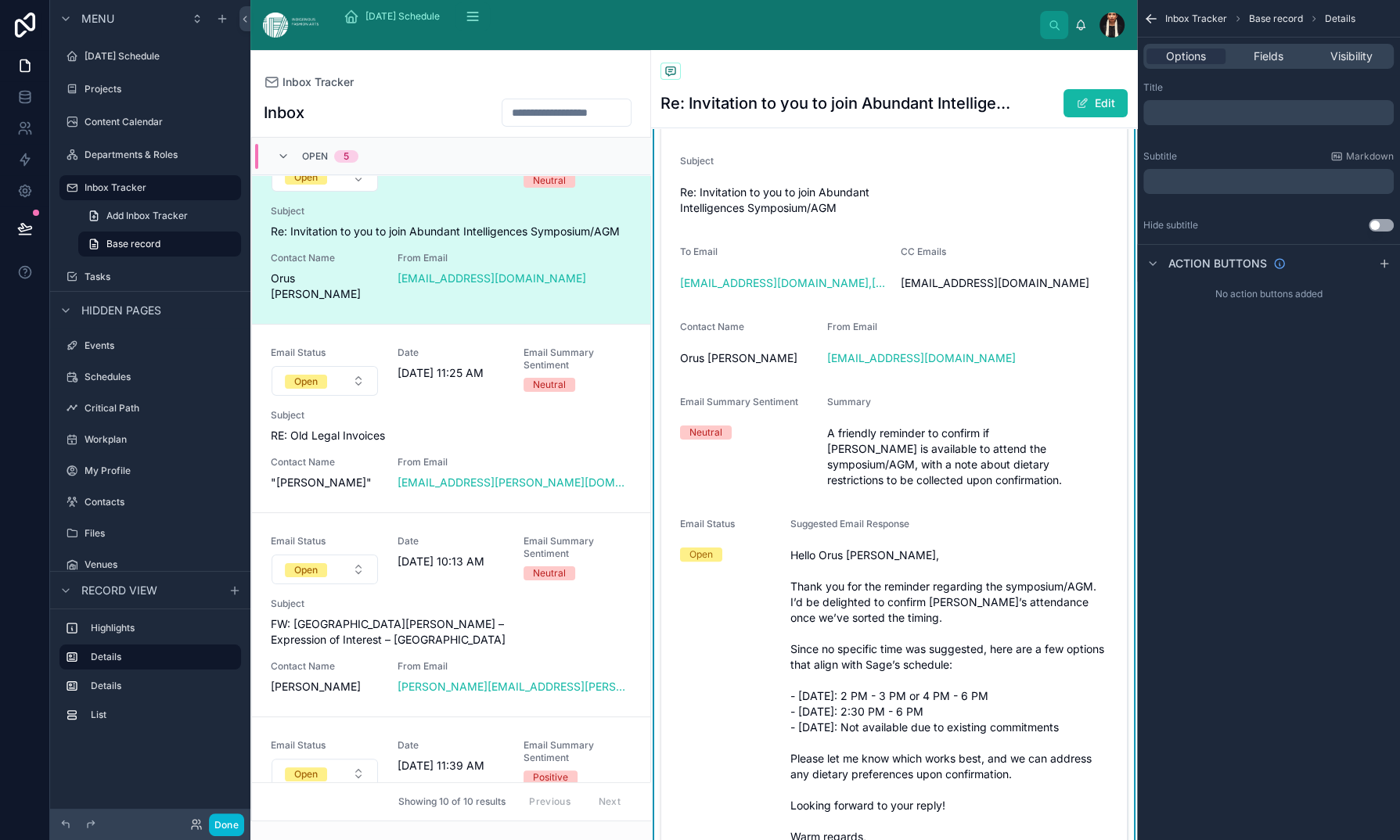
scroll to position [0, 0]
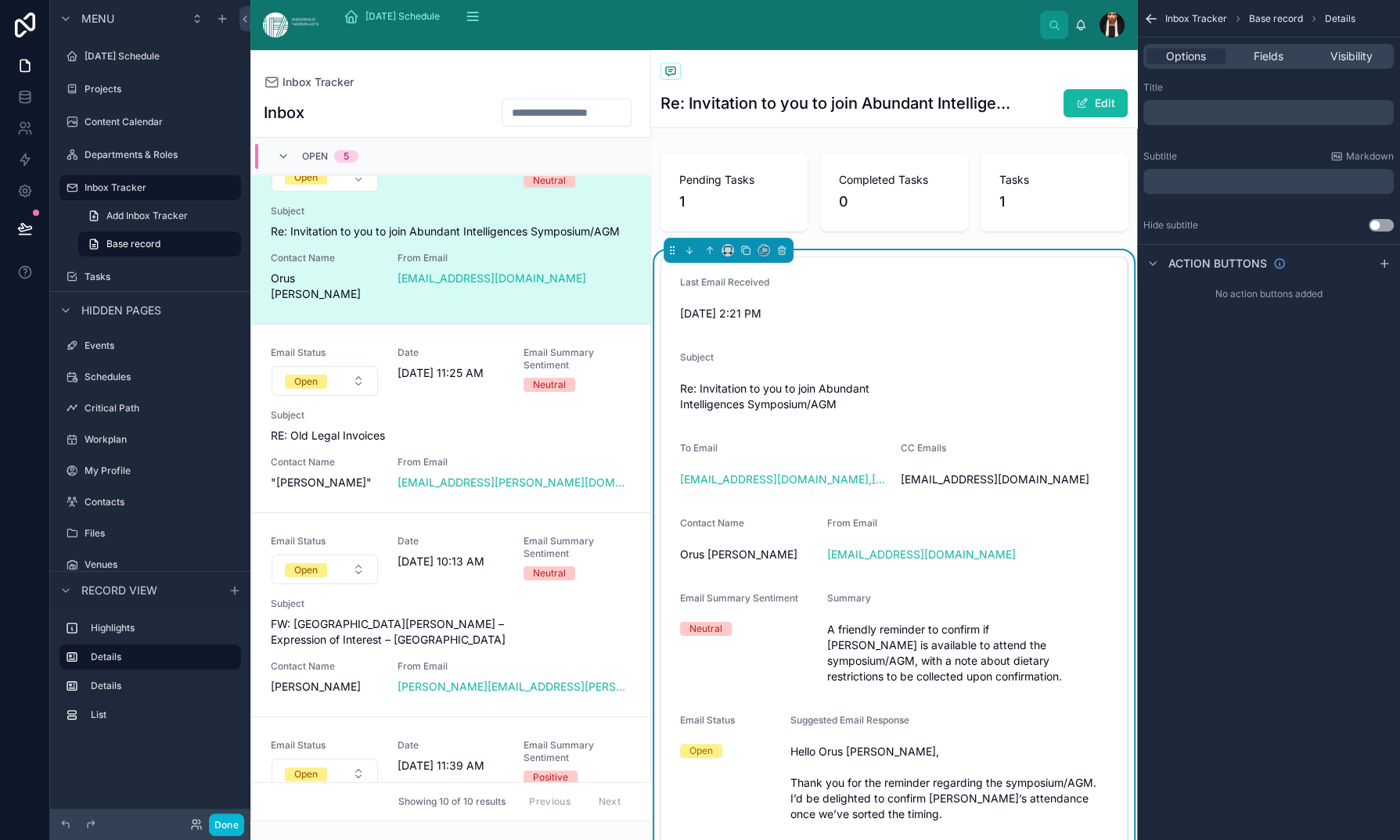
click at [1254, 64] on span "Fields" at bounding box center [1268, 56] width 30 height 16
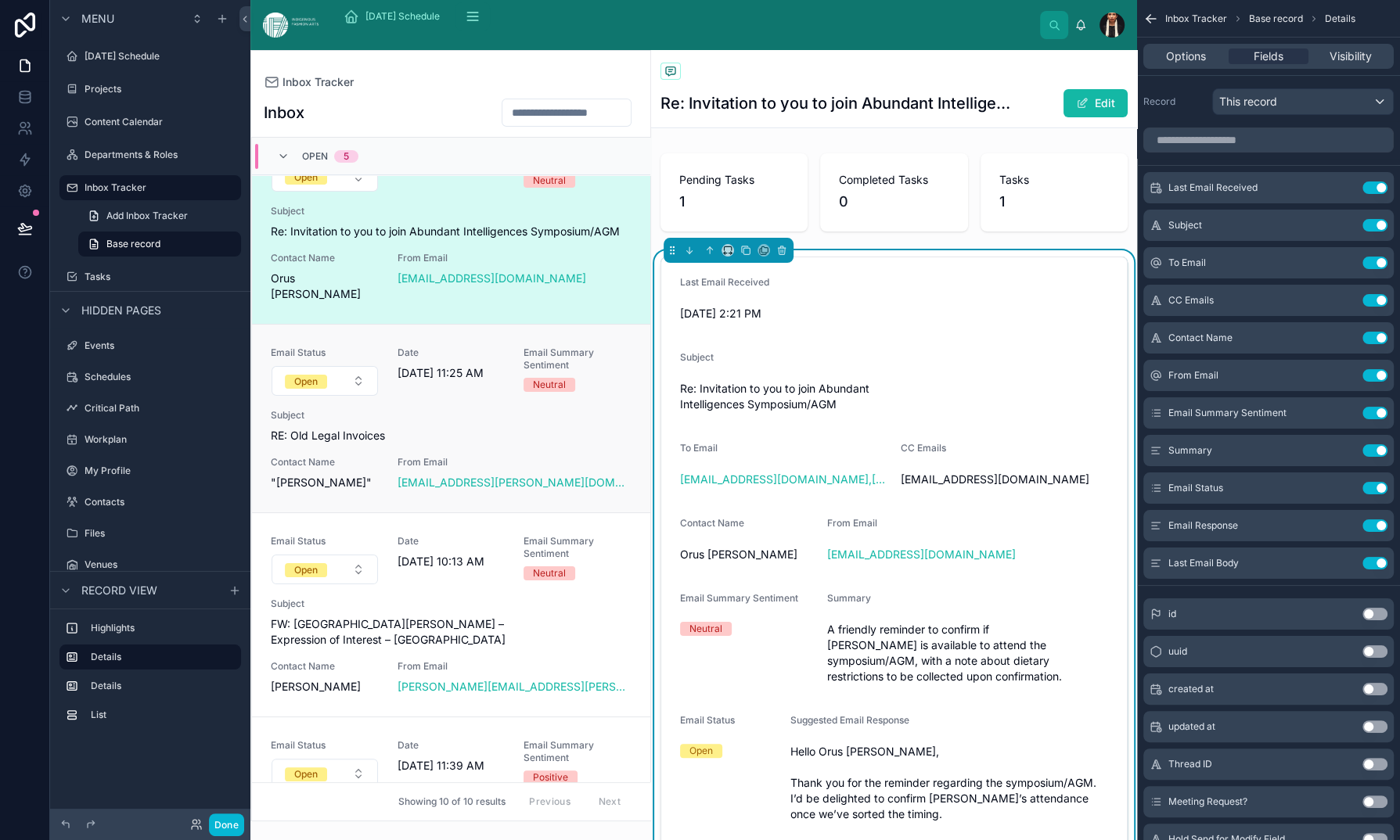
click at [614, 513] on link "Email Status Open Date 8/28/2025 11:25 AM Email Summary Sentiment Neutral Subje…" at bounding box center [451, 418] width 398 height 189
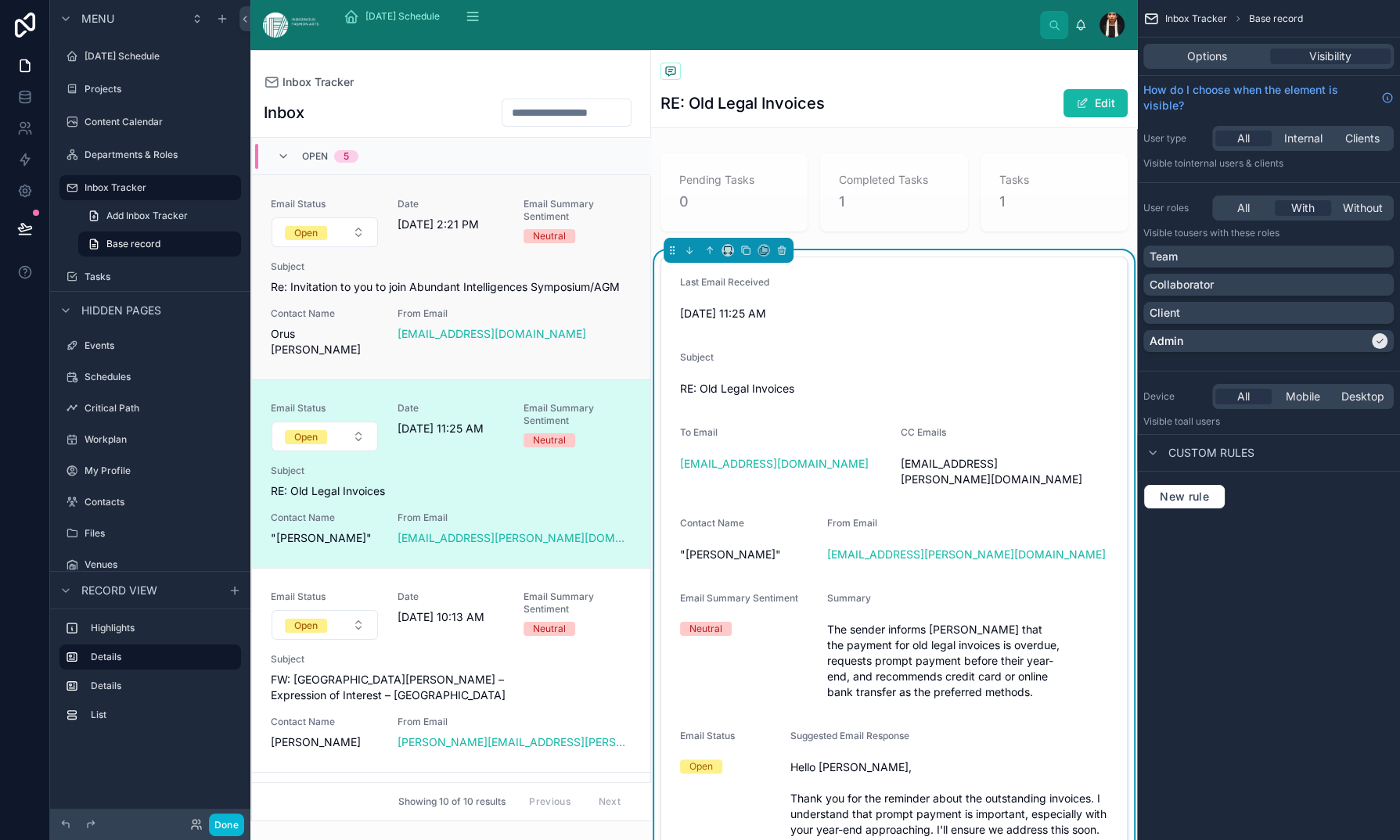
click at [632, 358] on div "Email Status Open Date 8/28/2025 2:21 PM Email Summary Sentiment Neutral Subjec…" at bounding box center [451, 277] width 360 height 160
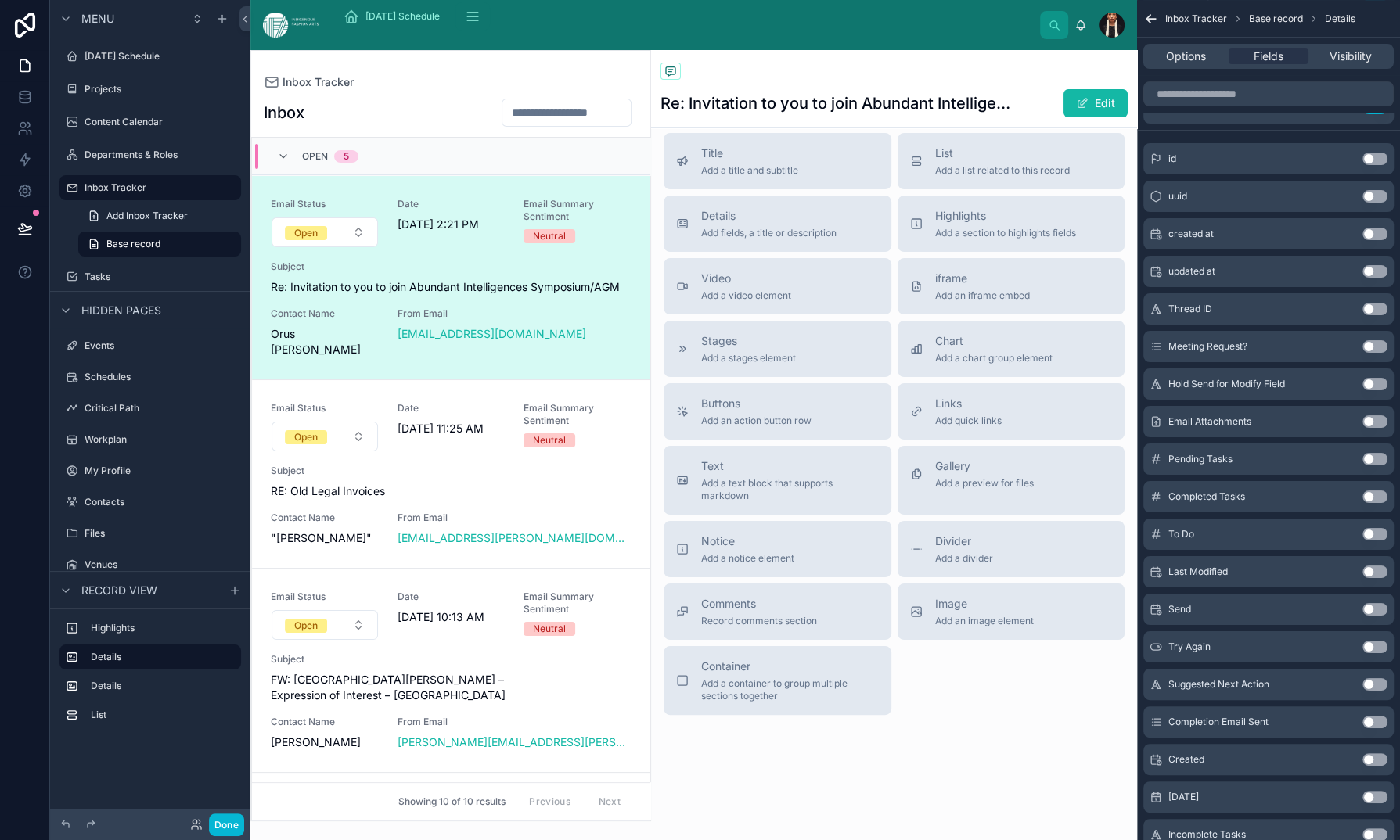
scroll to position [15284, 0]
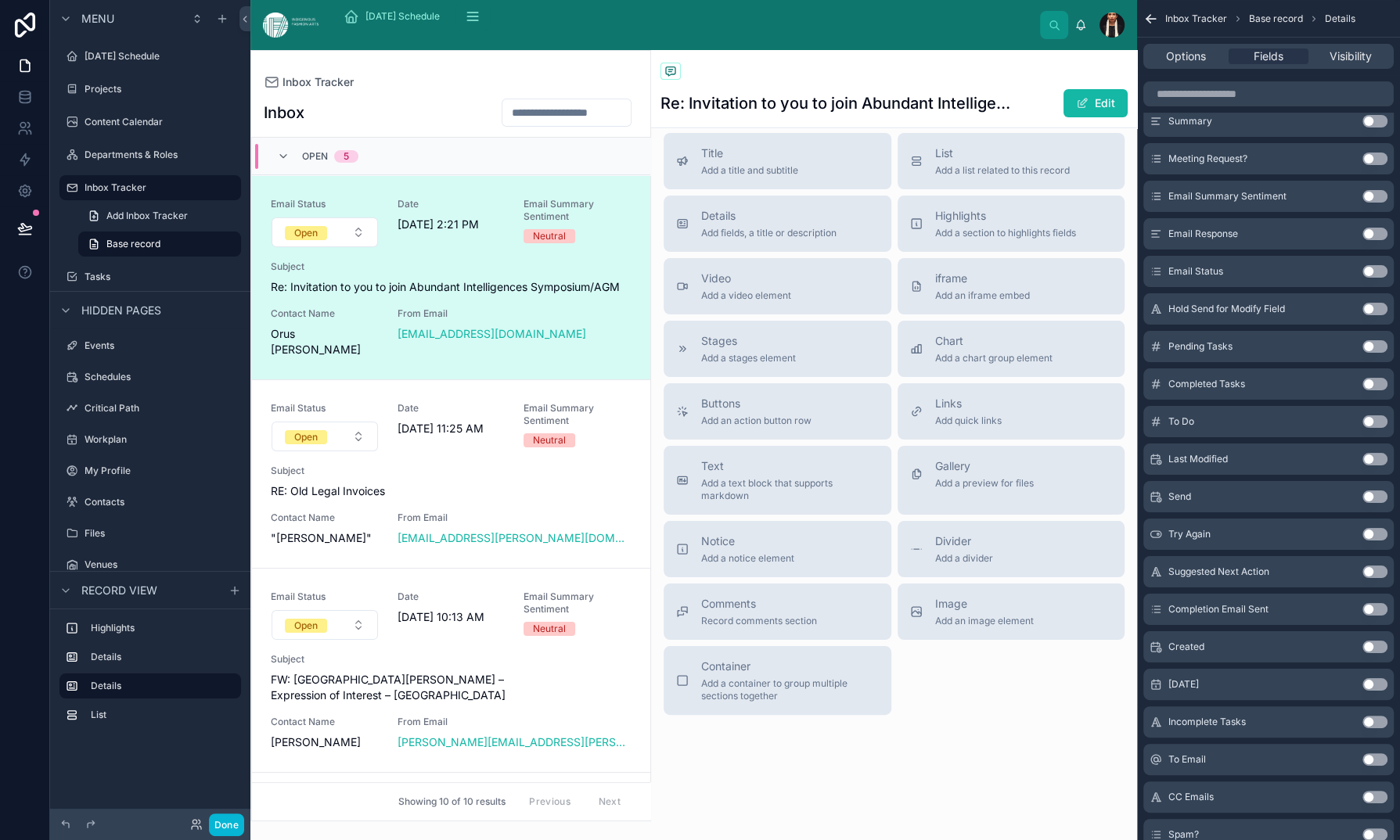
scroll to position [0, 0]
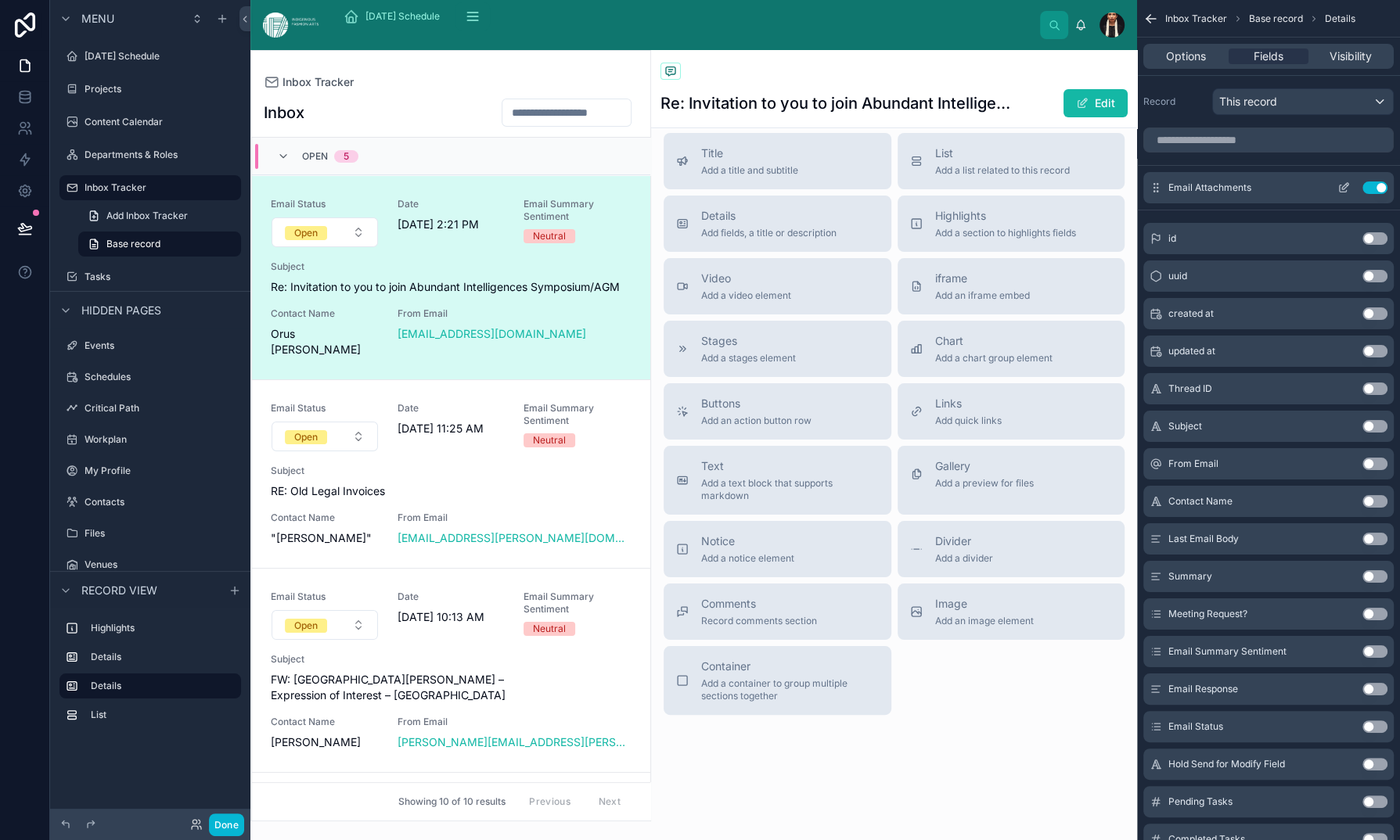
click at [1362, 194] on button "Use setting" at bounding box center [1375, 187] width 25 height 13
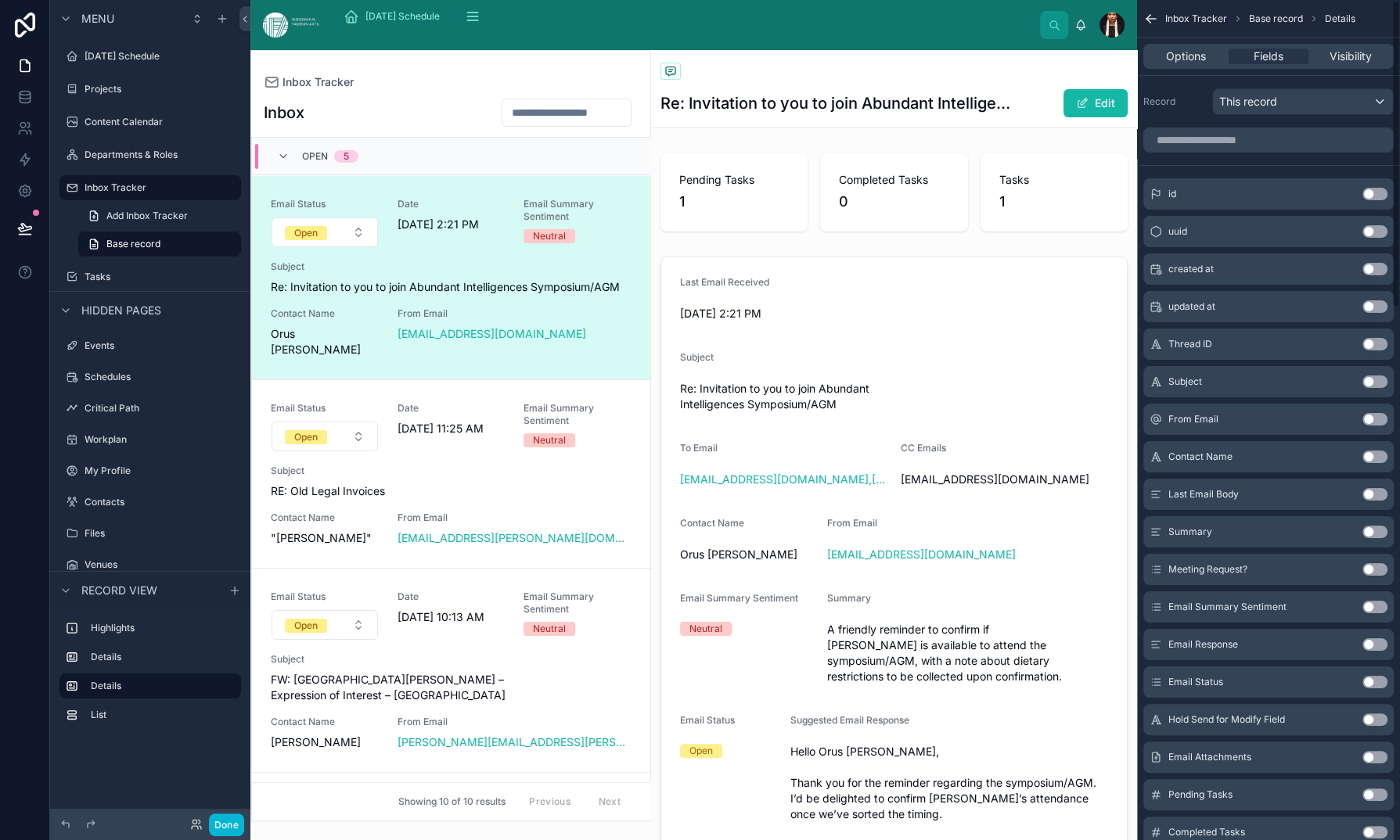
scroll to position [55, 0]
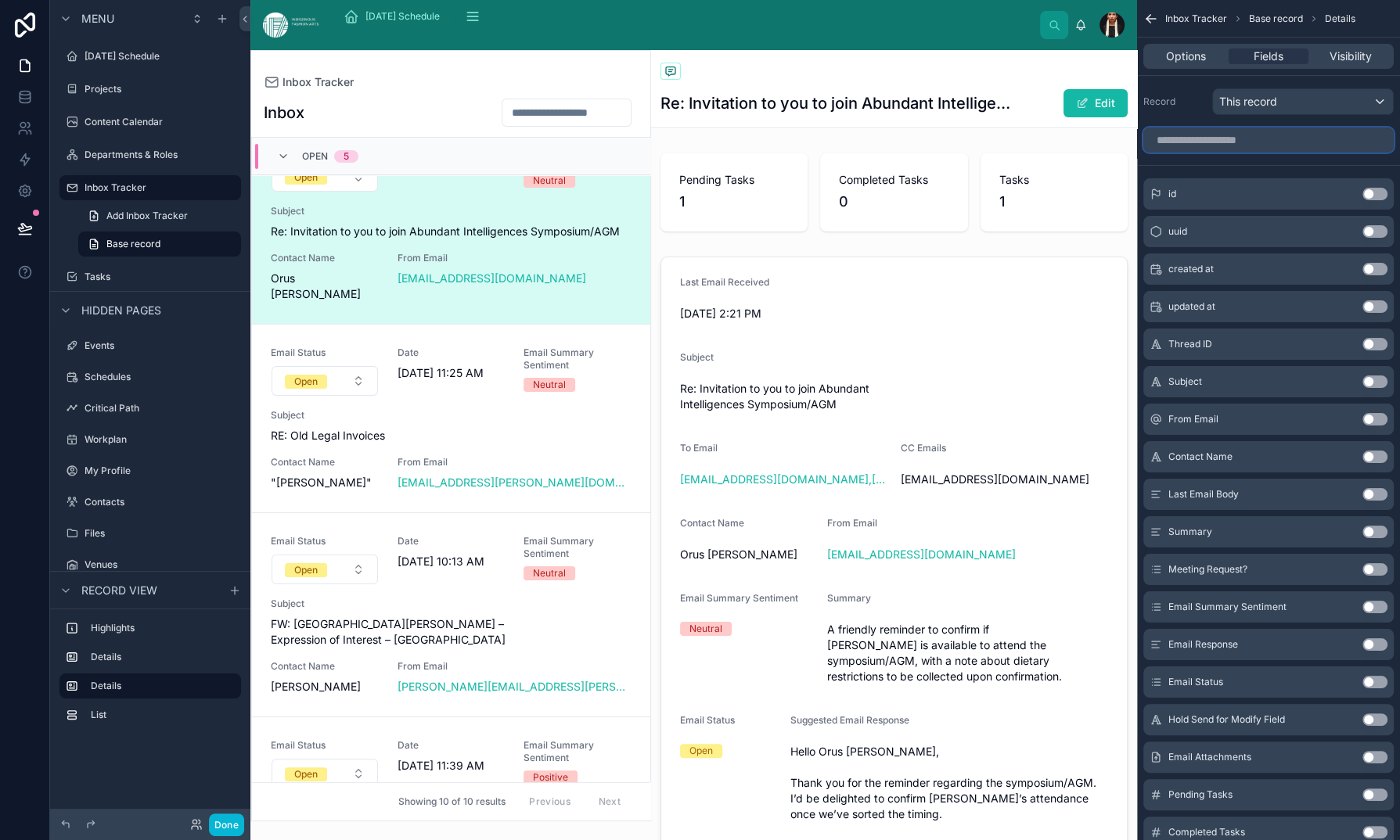
click at [1143, 152] on input "scrollable content" at bounding box center [1268, 140] width 250 height 25
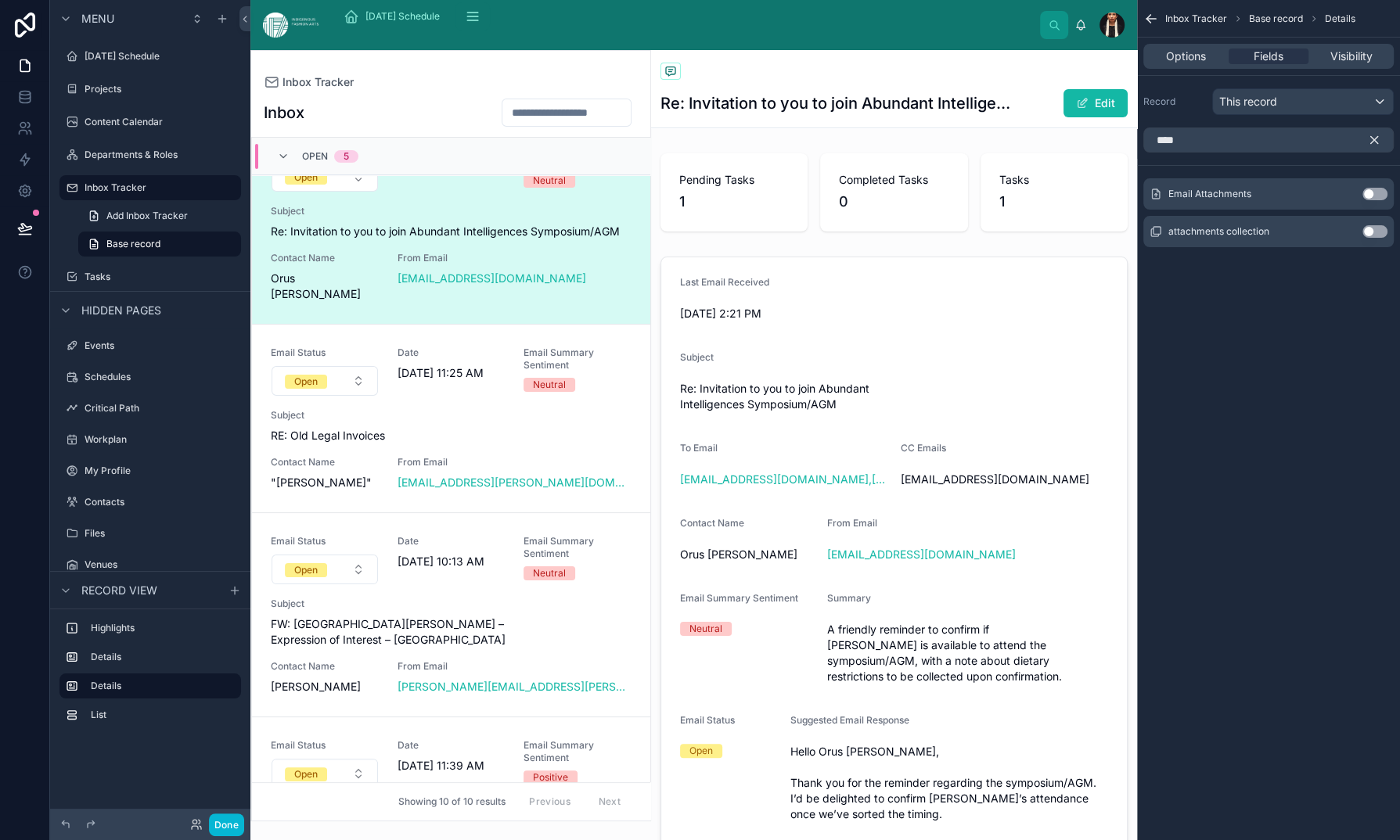
click at [1362, 237] on button "Use setting" at bounding box center [1375, 232] width 25 height 13
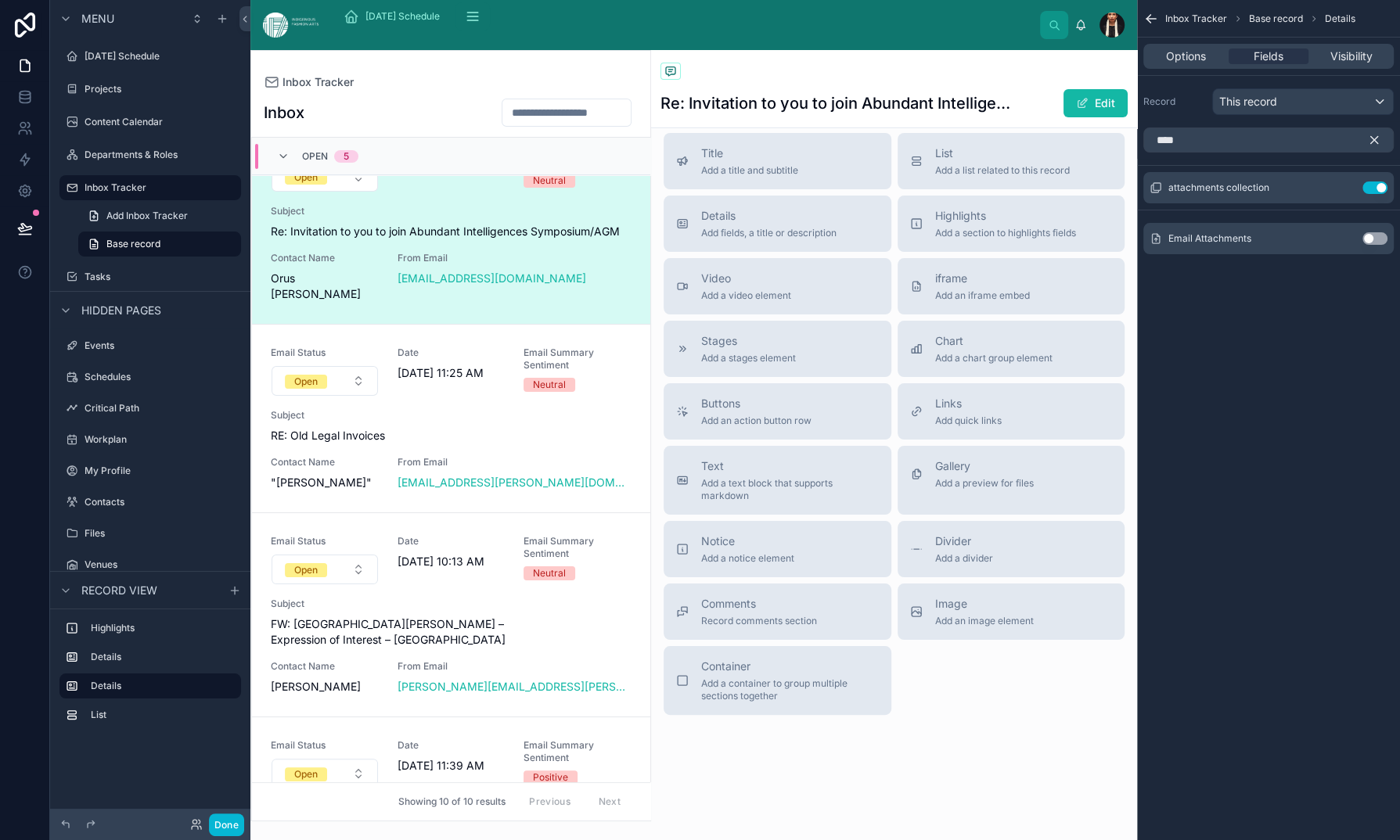
scroll to position [15285, 0]
click at [1362, 245] on button "Use setting" at bounding box center [1375, 238] width 25 height 13
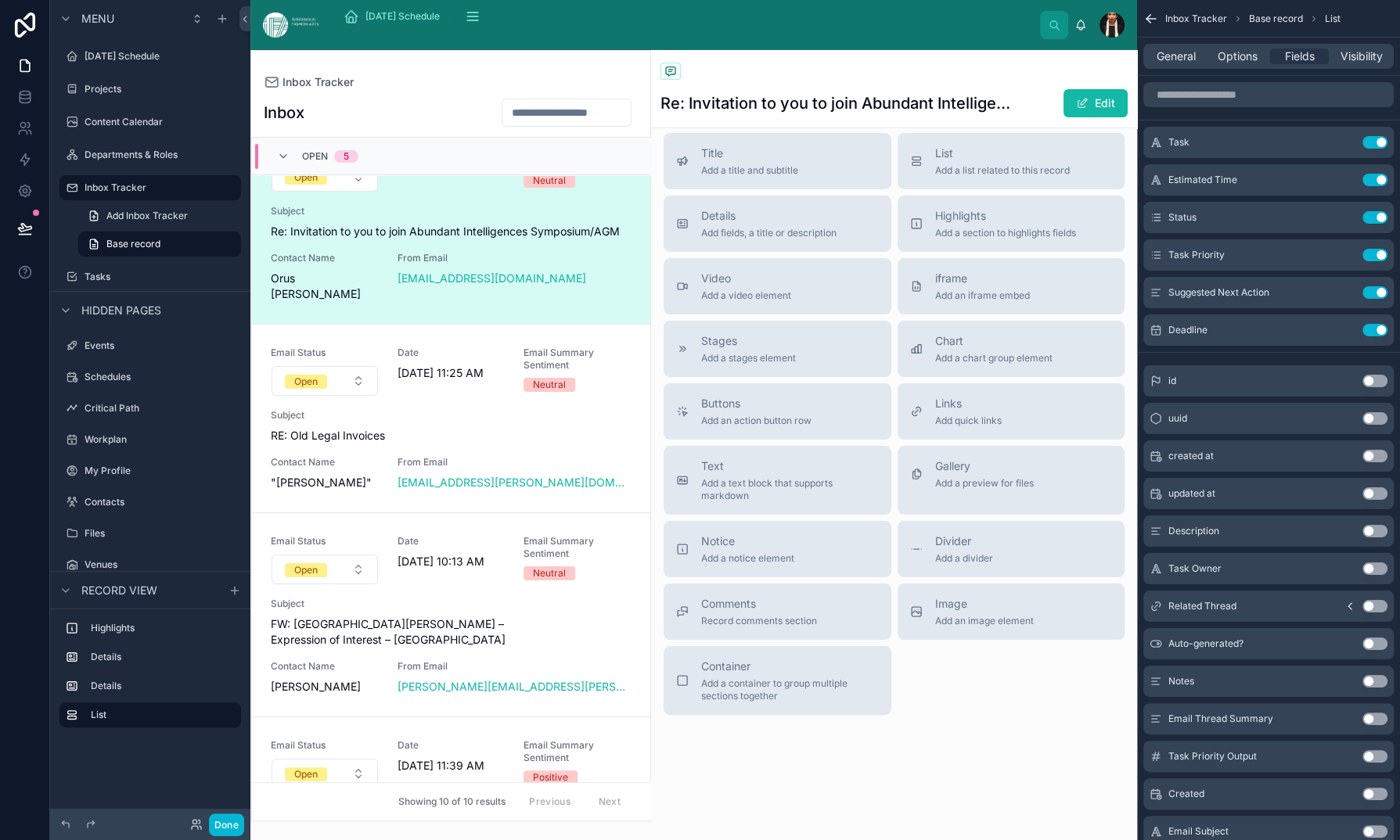
scroll to position [15345, 10]
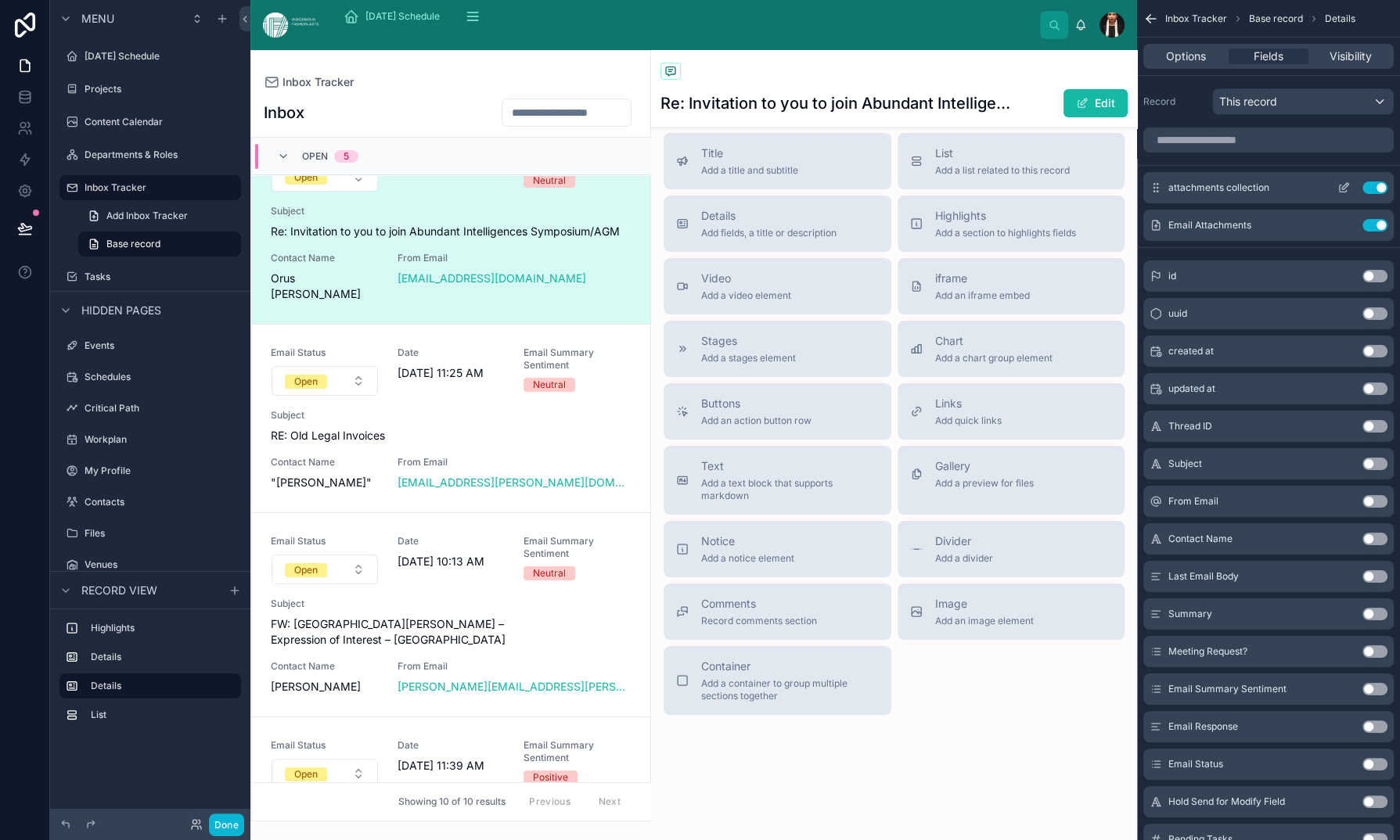
click at [1337, 194] on icon "scrollable content" at bounding box center [1343, 187] width 13 height 13
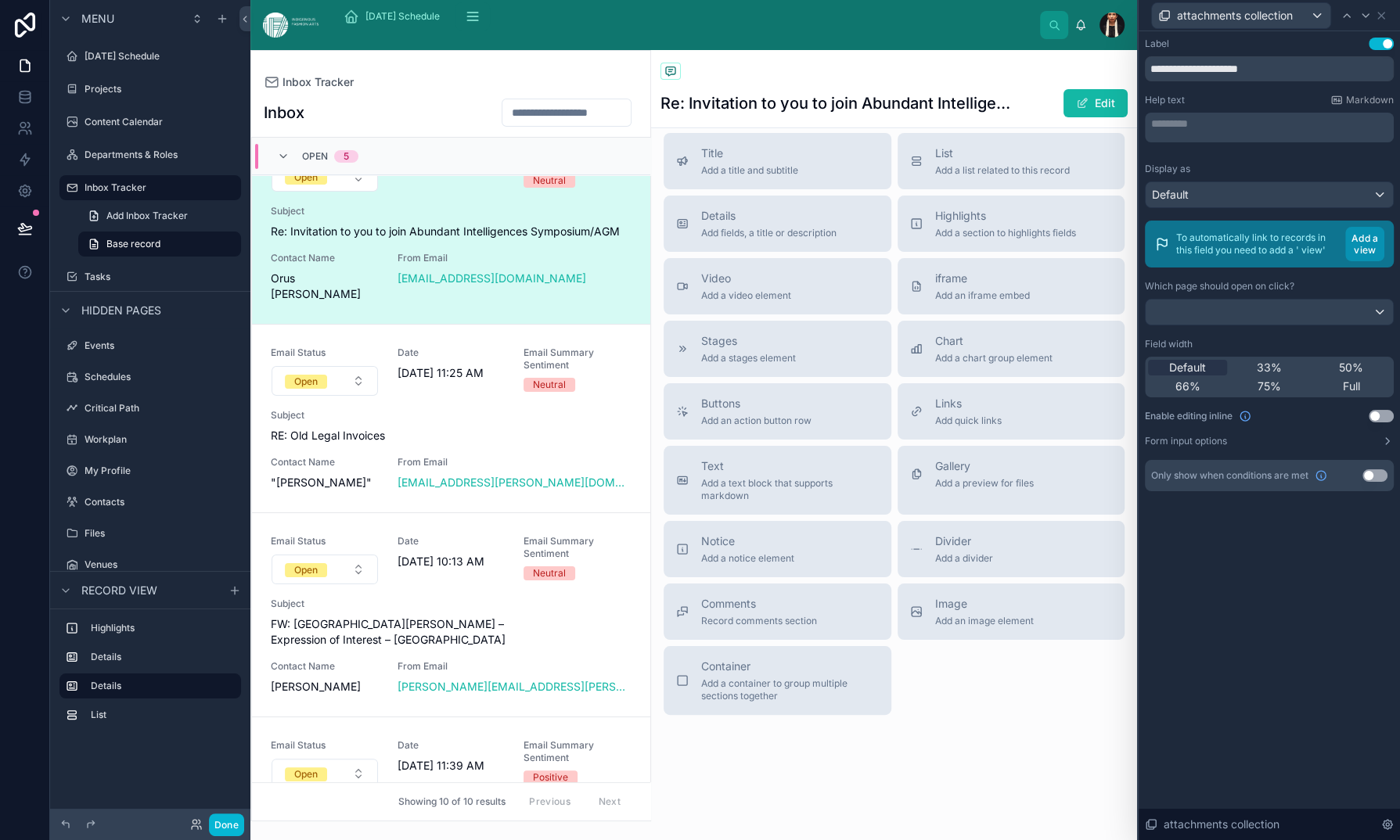
click at [1347, 262] on button "Add a view" at bounding box center [1364, 244] width 39 height 35
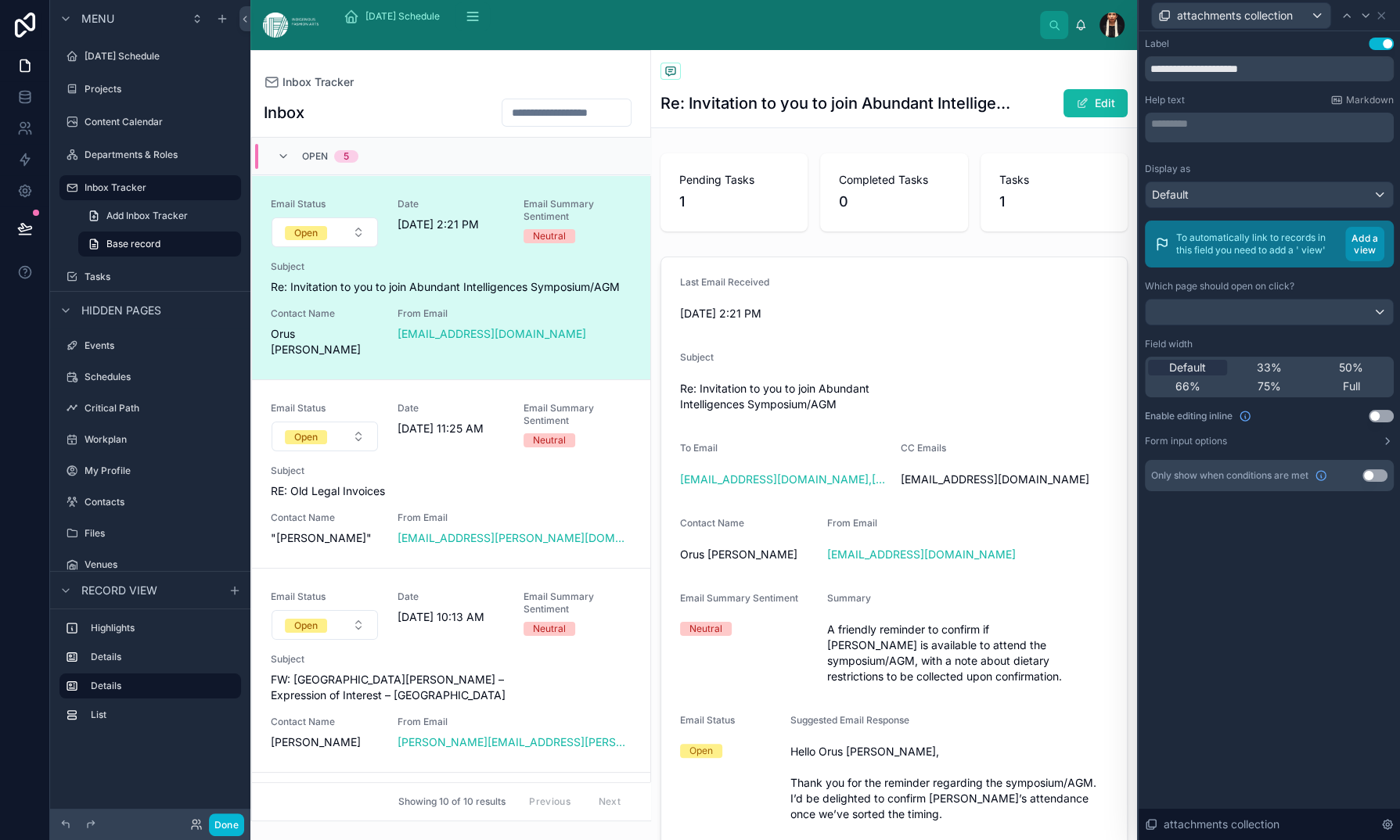
scroll to position [55, 0]
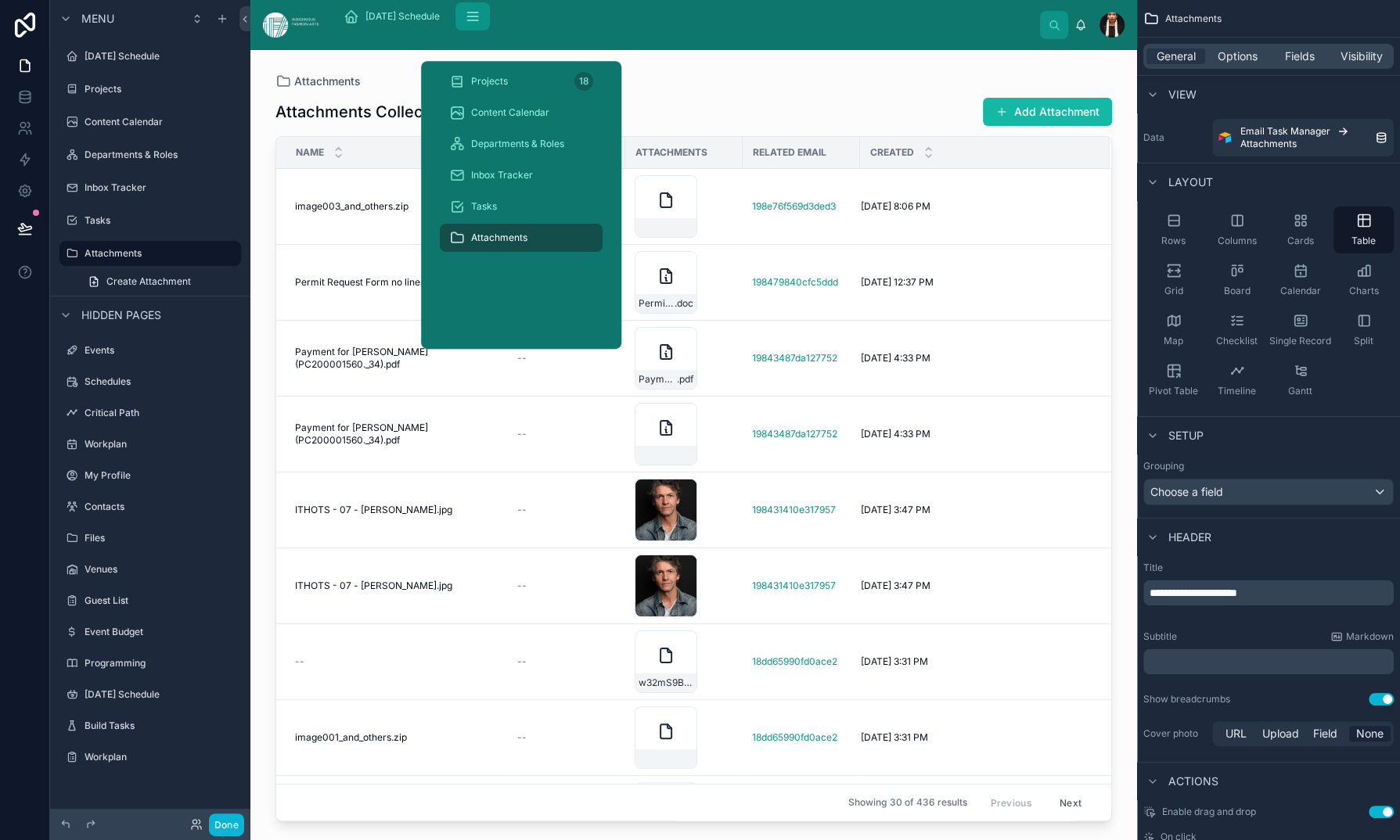
click at [478, 13] on icon "scrollable content" at bounding box center [472, 13] width 10 height 0
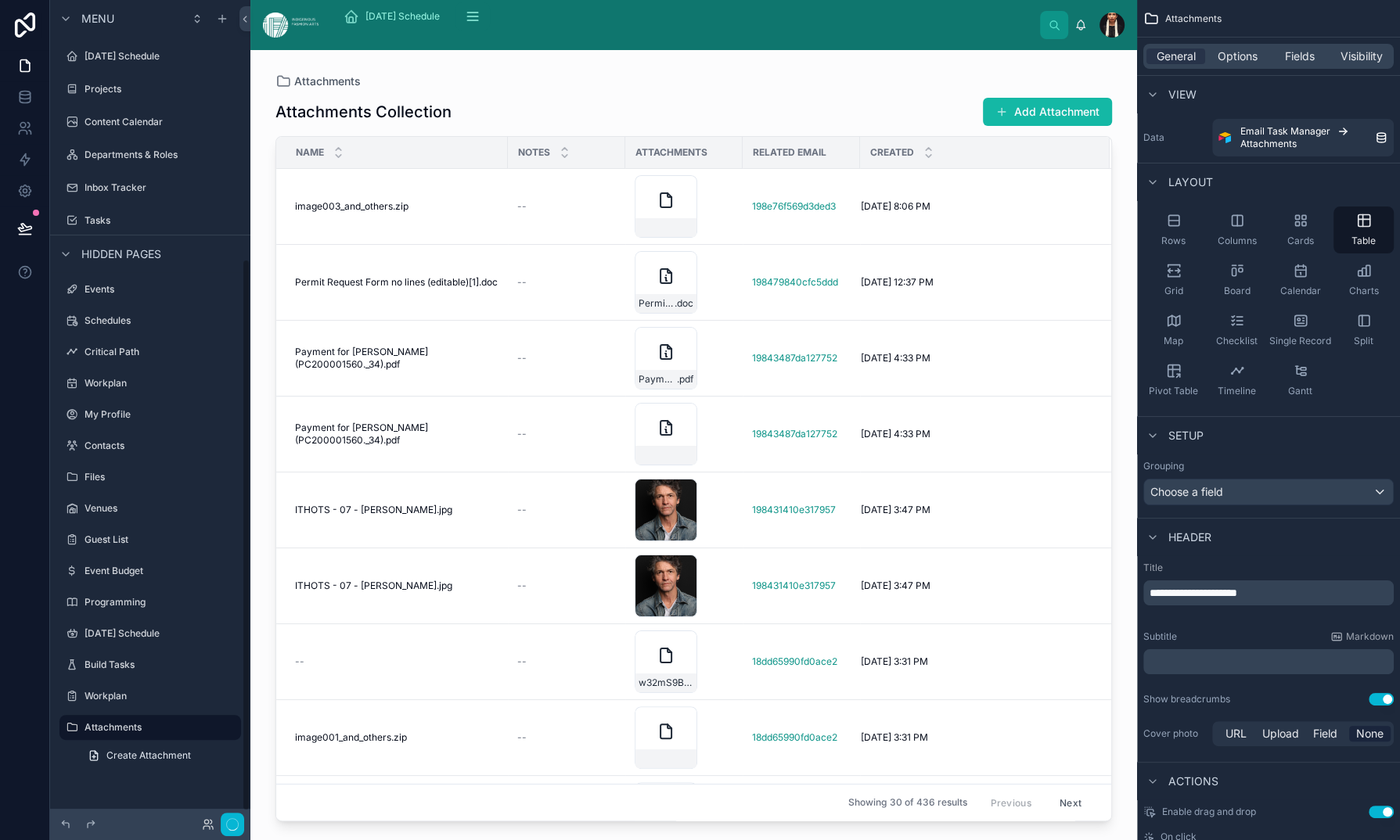
scroll to position [380, 0]
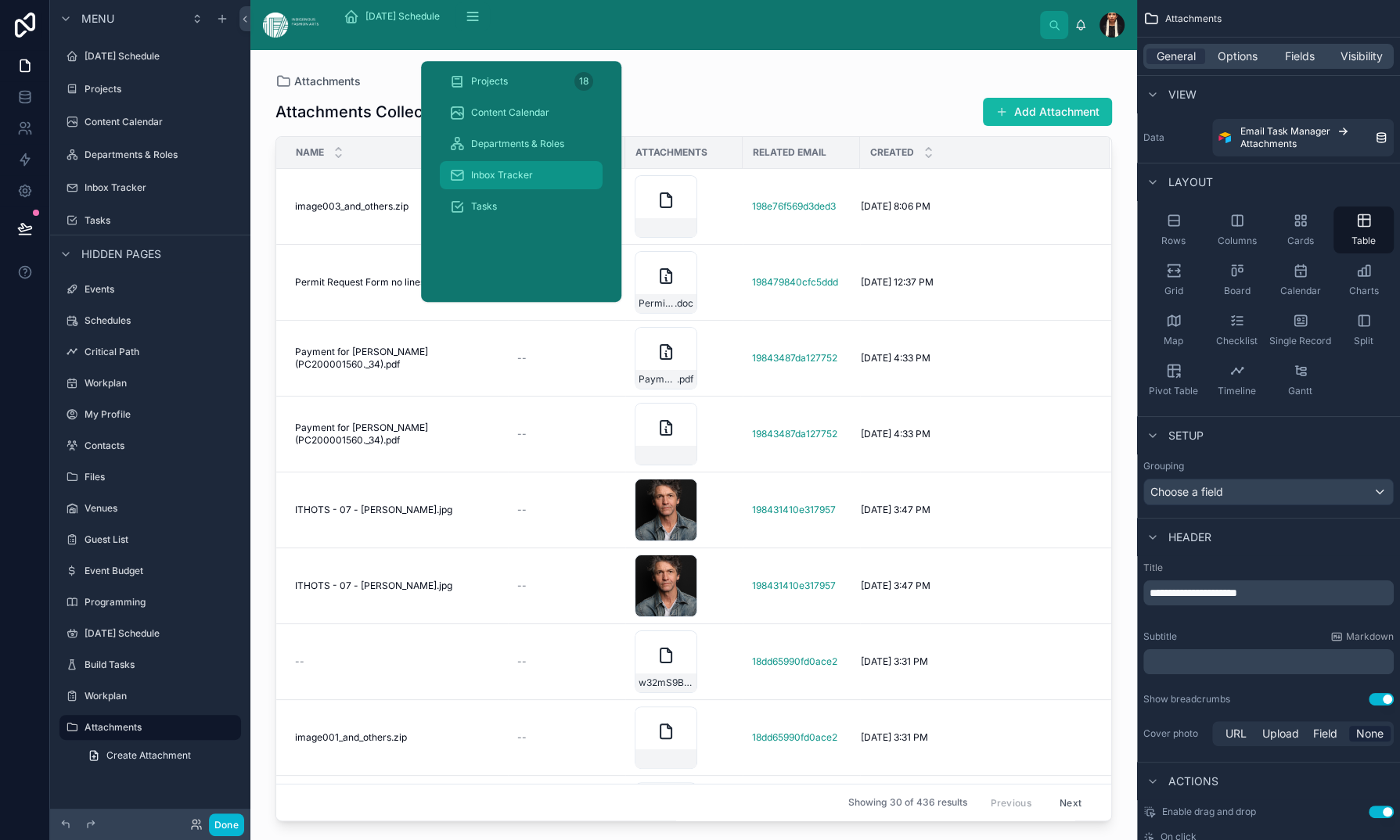
click at [533, 181] on span "Inbox Tracker" at bounding box center [502, 174] width 62 height 13
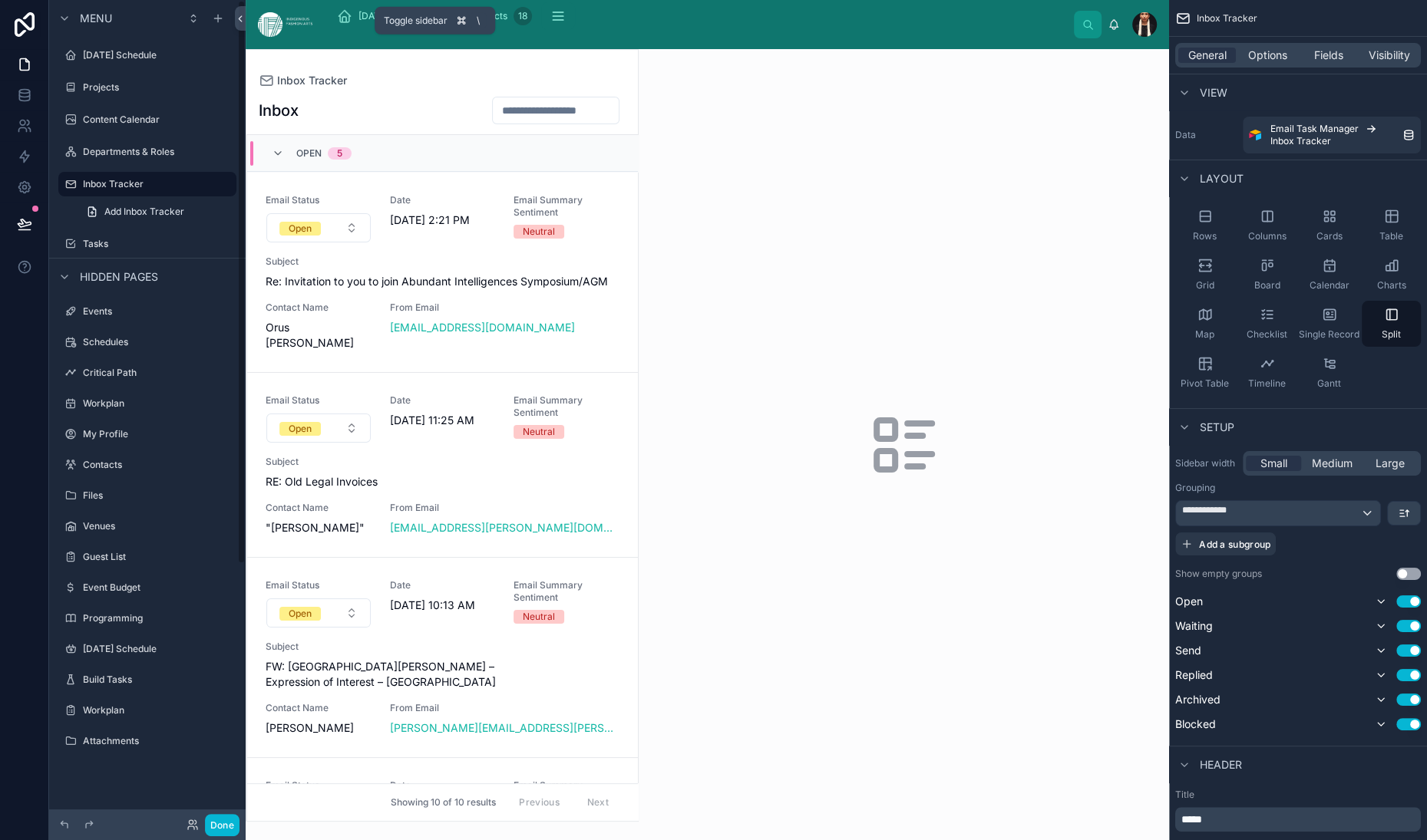
click at [245, 25] on icon at bounding box center [240, 19] width 10 height 11
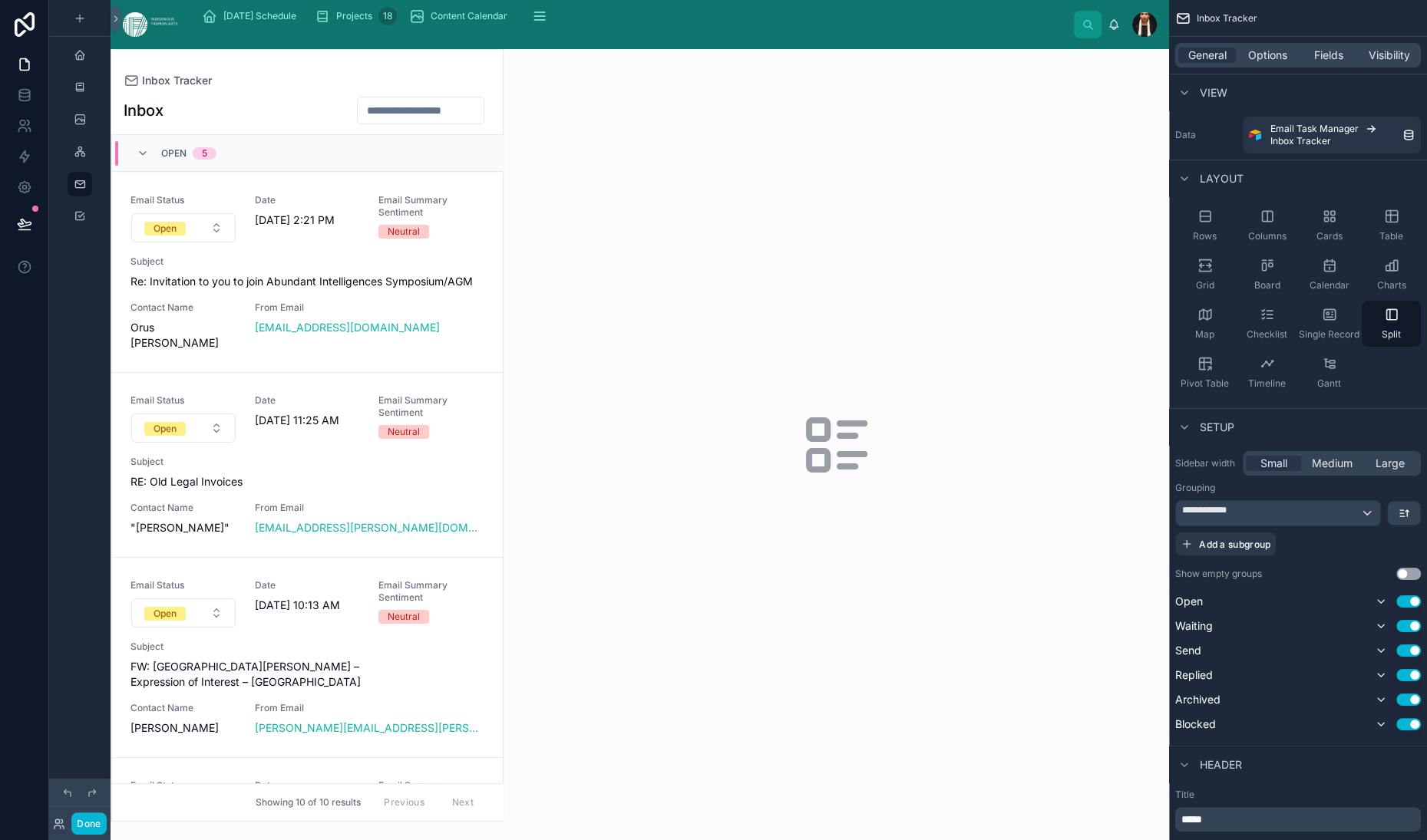
click at [453, 432] on div at bounding box center [307, 435] width 392 height 772
click at [480, 289] on span "Re: Invitation to you to join Abundant Intelligences Symposium/AGM" at bounding box center [307, 281] width 354 height 15
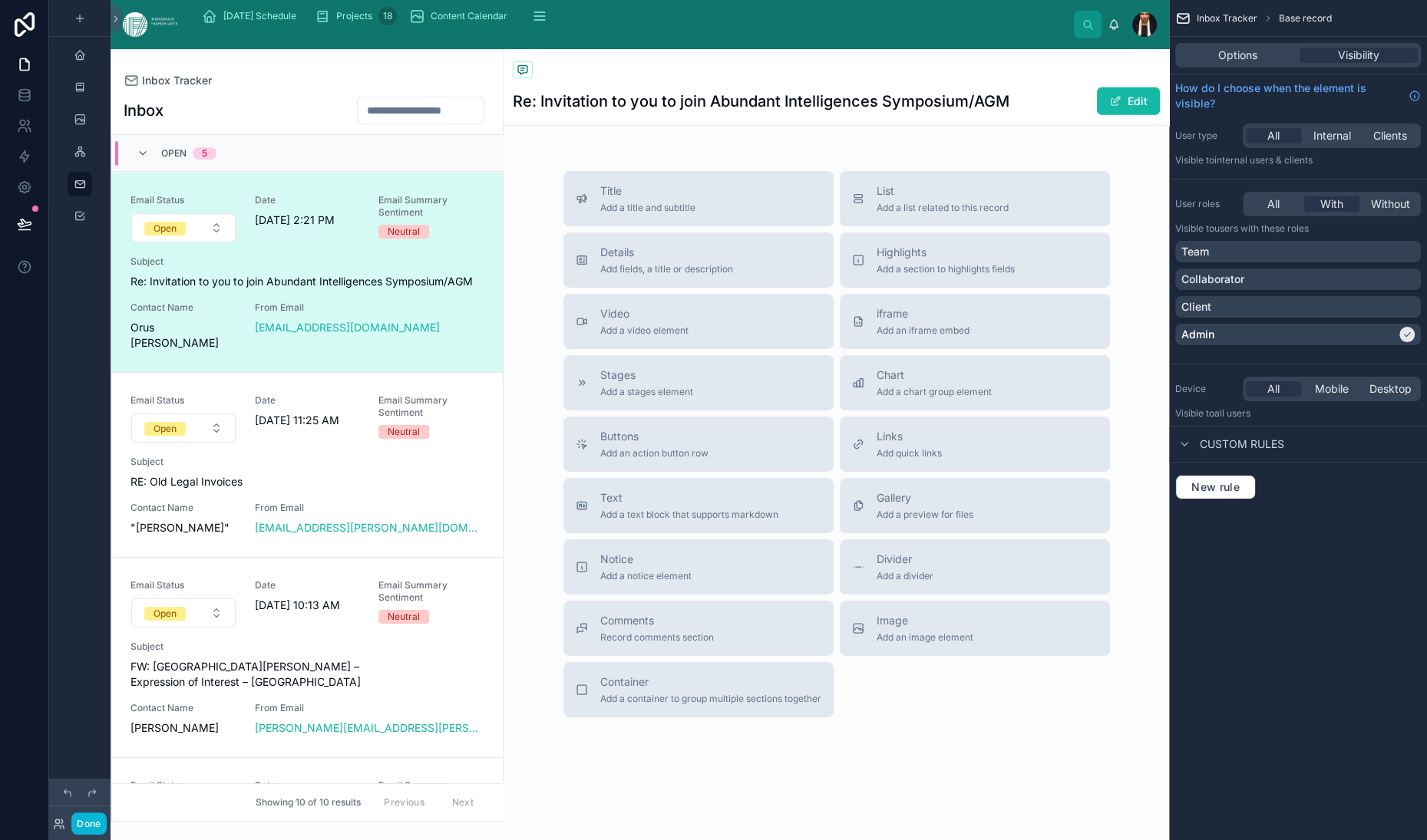
scroll to position [10085, 0]
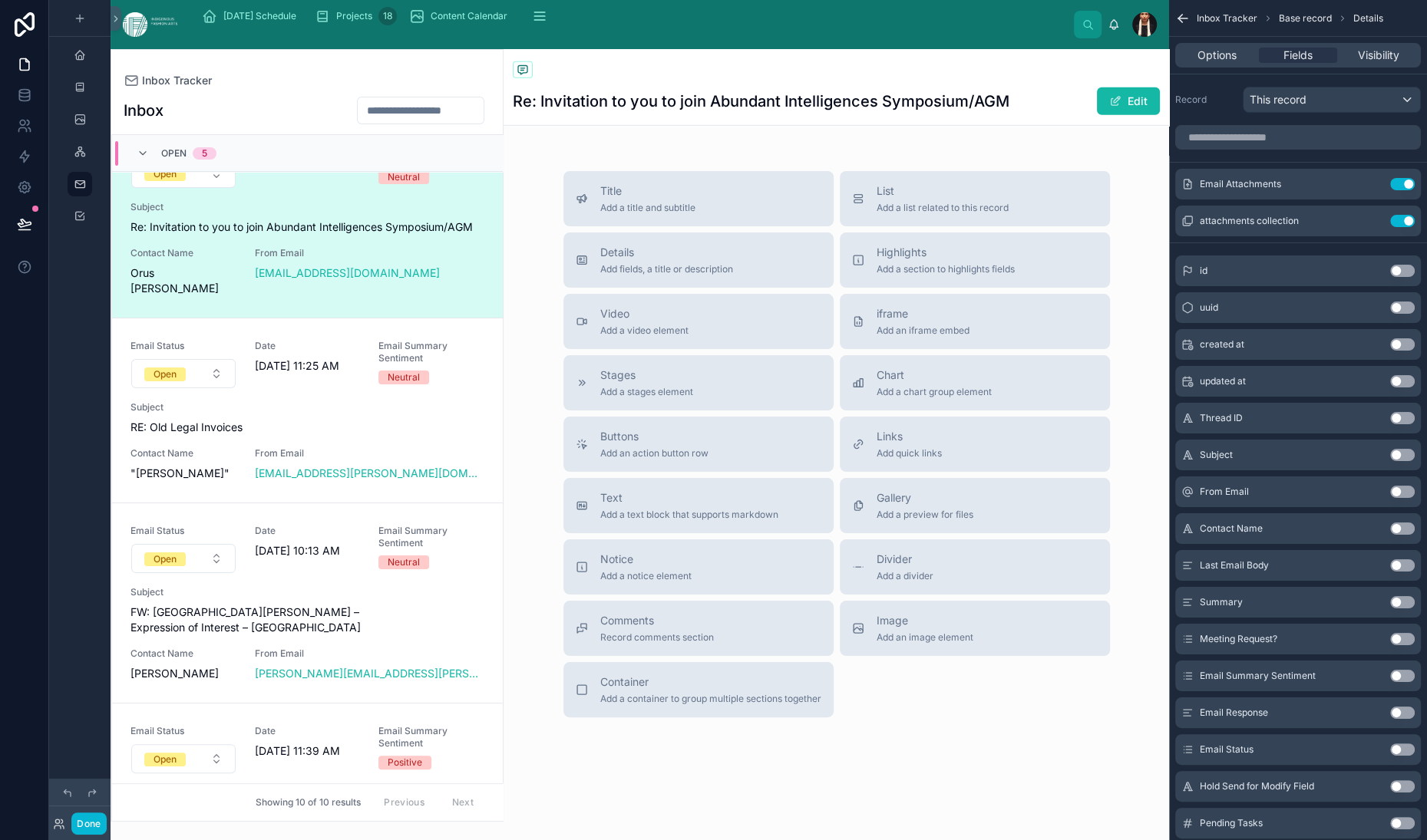
scroll to position [9950, 0]
click at [1370, 185] on icon "scrollable content" at bounding box center [1373, 182] width 6 height 6
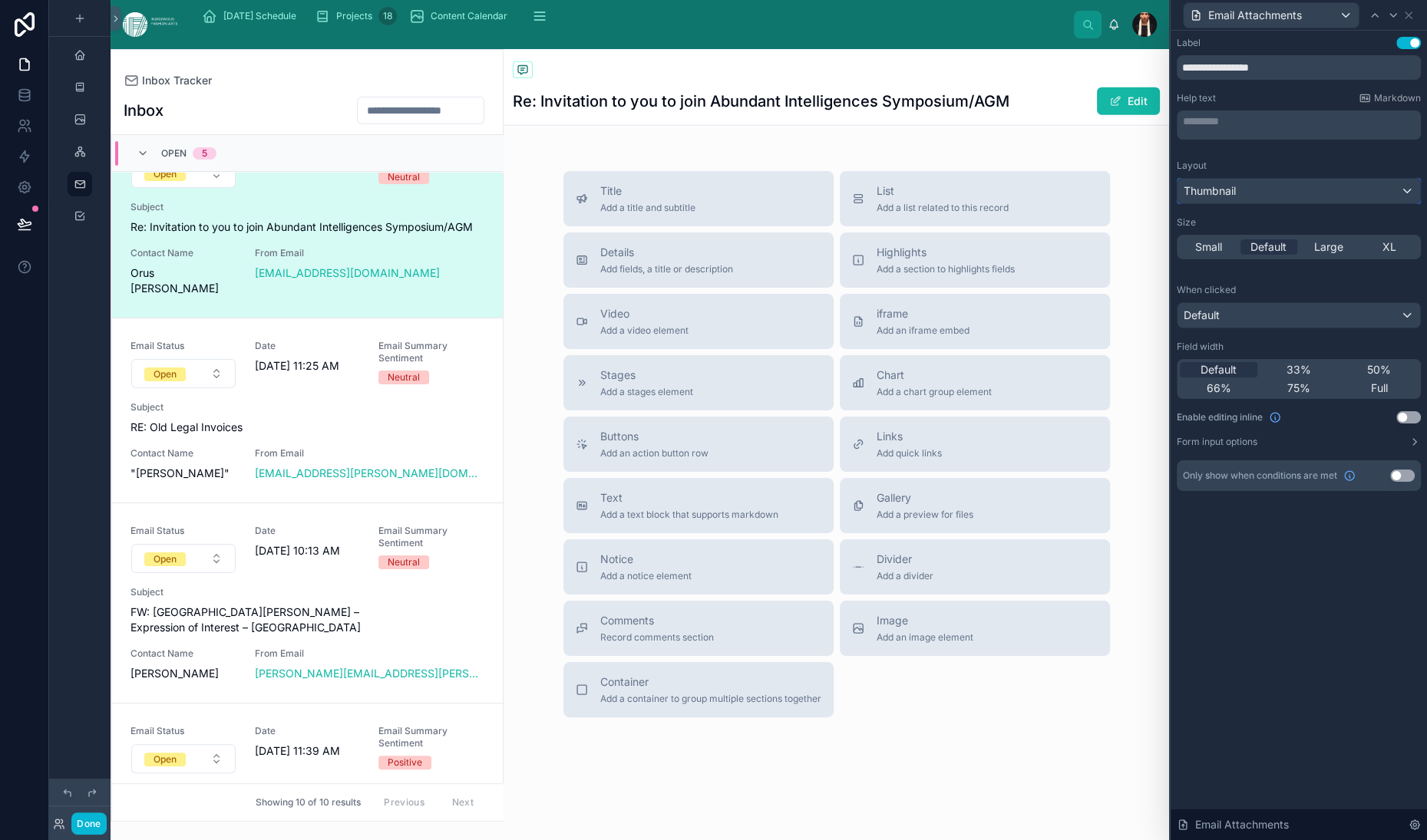
click at [1184, 199] on span "Thumbnail" at bounding box center [1209, 191] width 52 height 15
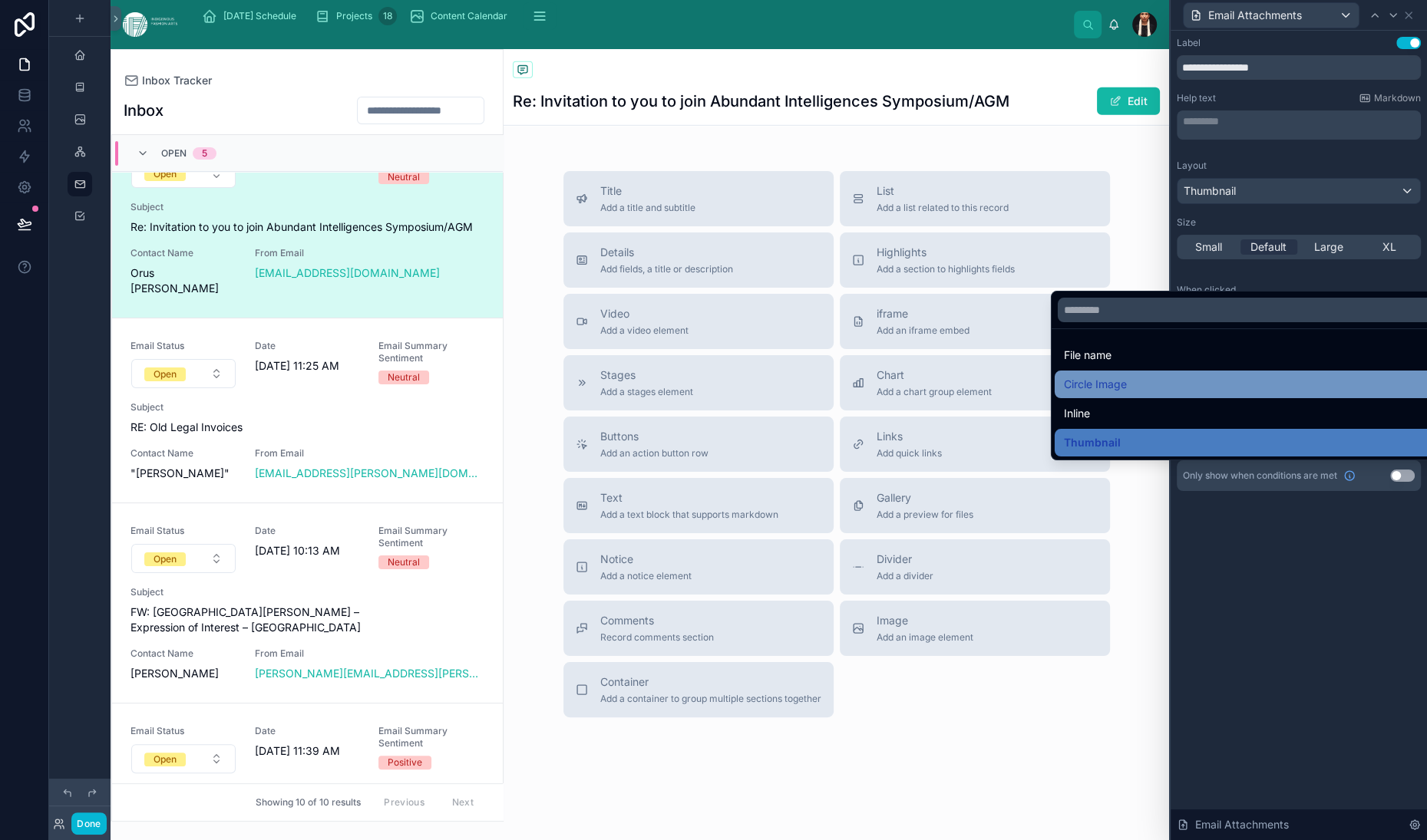
click at [1115, 393] on span "Circle Image" at bounding box center [1095, 384] width 63 height 18
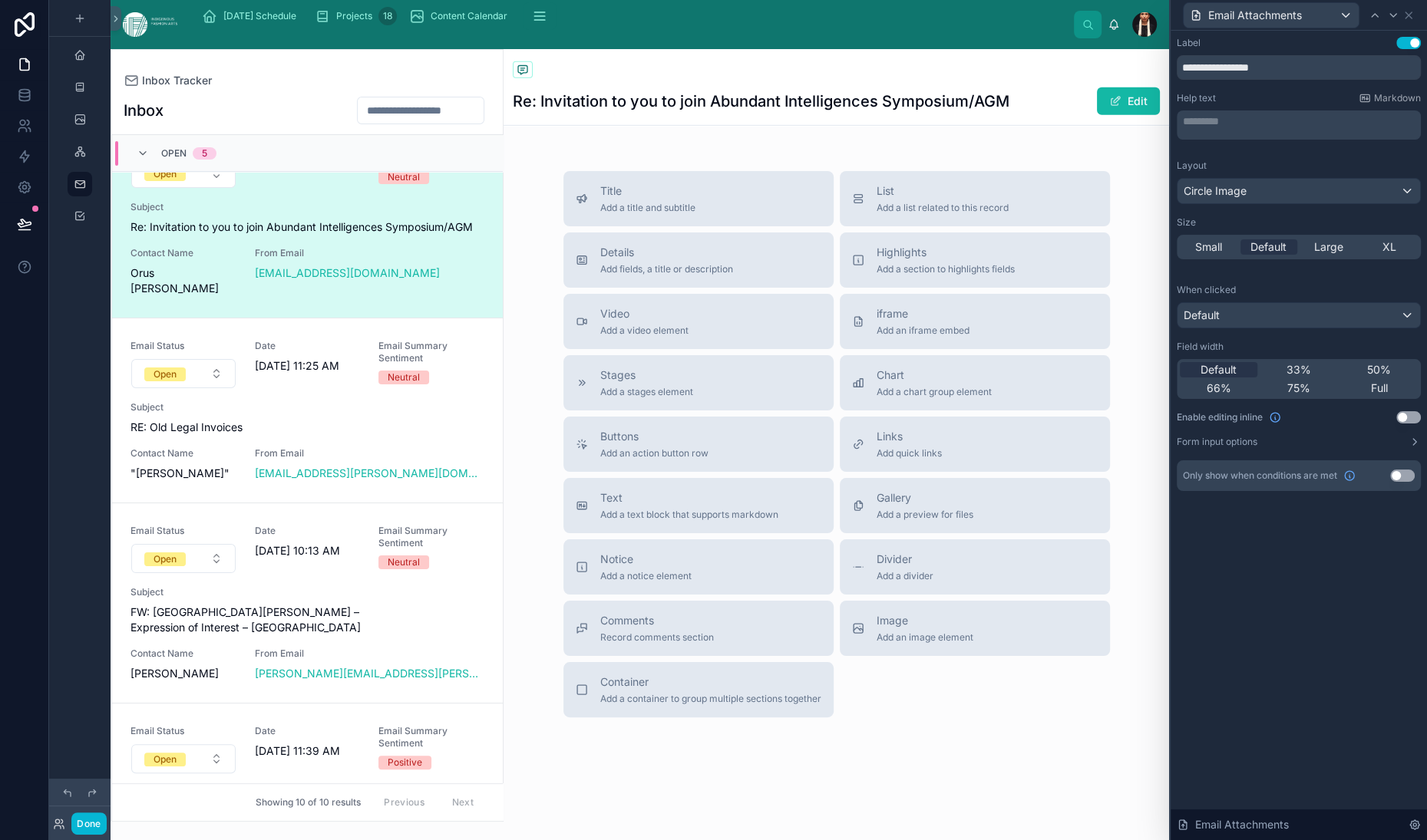
scroll to position [10013, 0]
click at [1178, 328] on div "Default" at bounding box center [1299, 315] width 242 height 25
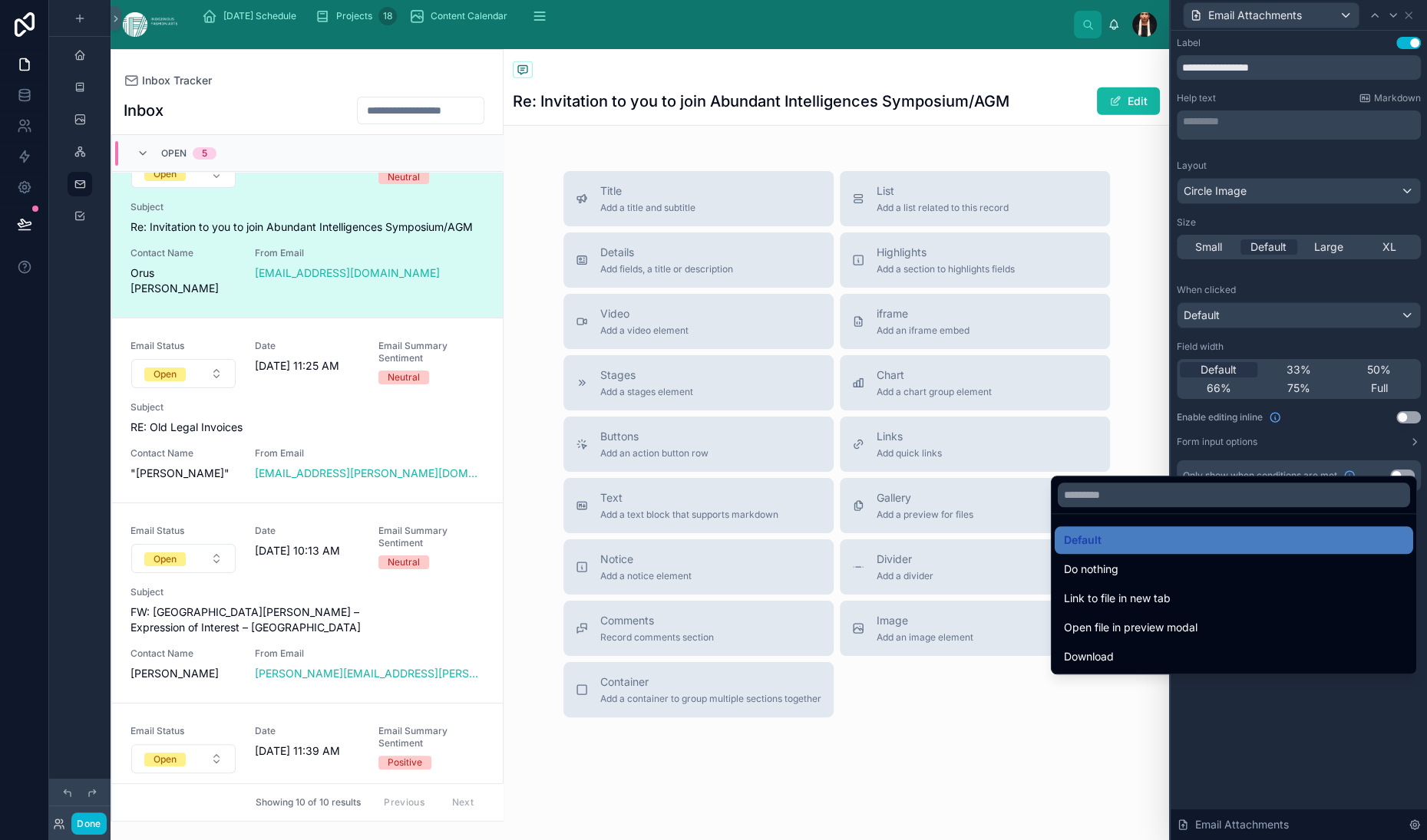
click at [1170, 386] on div at bounding box center [1299, 420] width 257 height 840
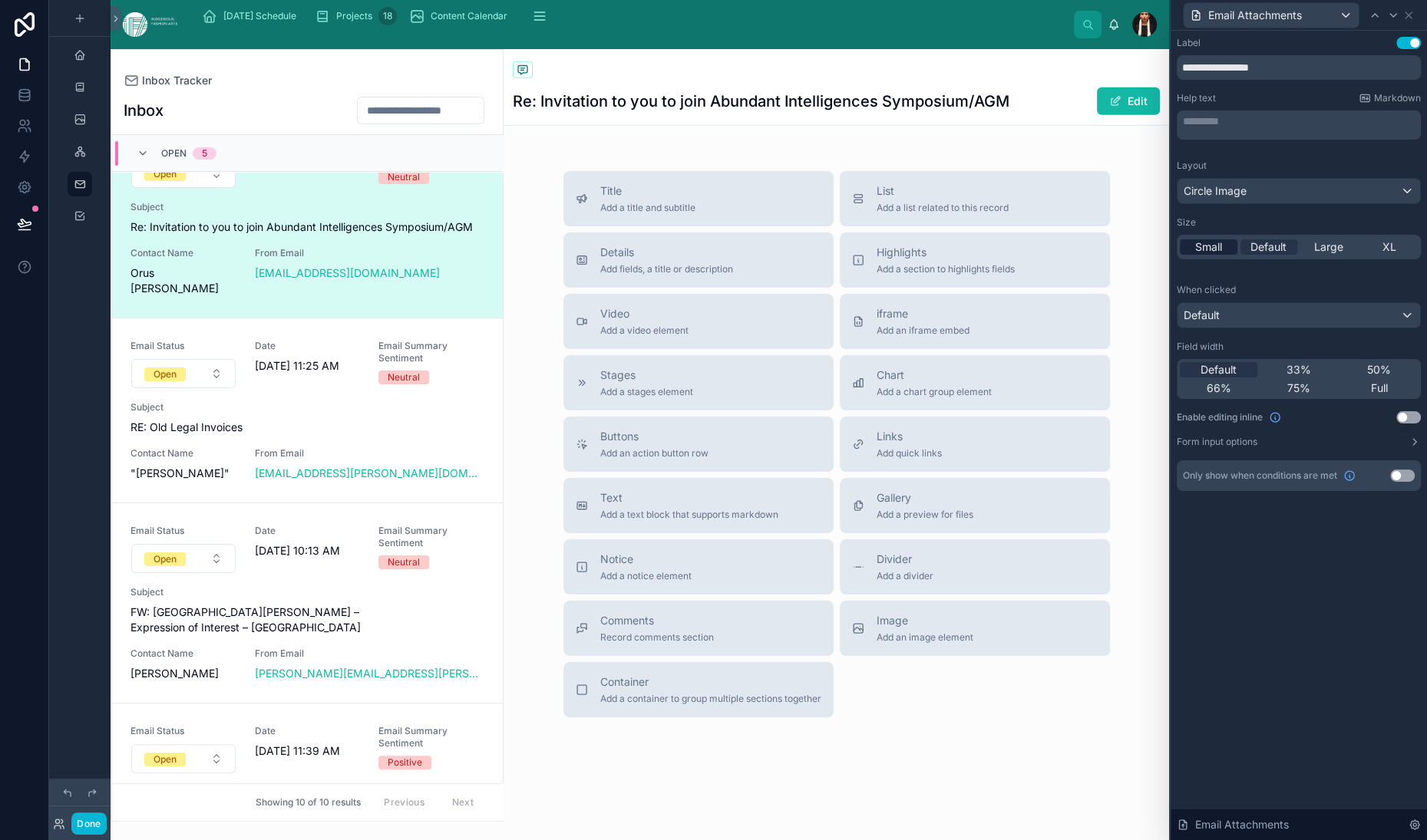
click at [1195, 255] on span "Small" at bounding box center [1208, 247] width 27 height 15
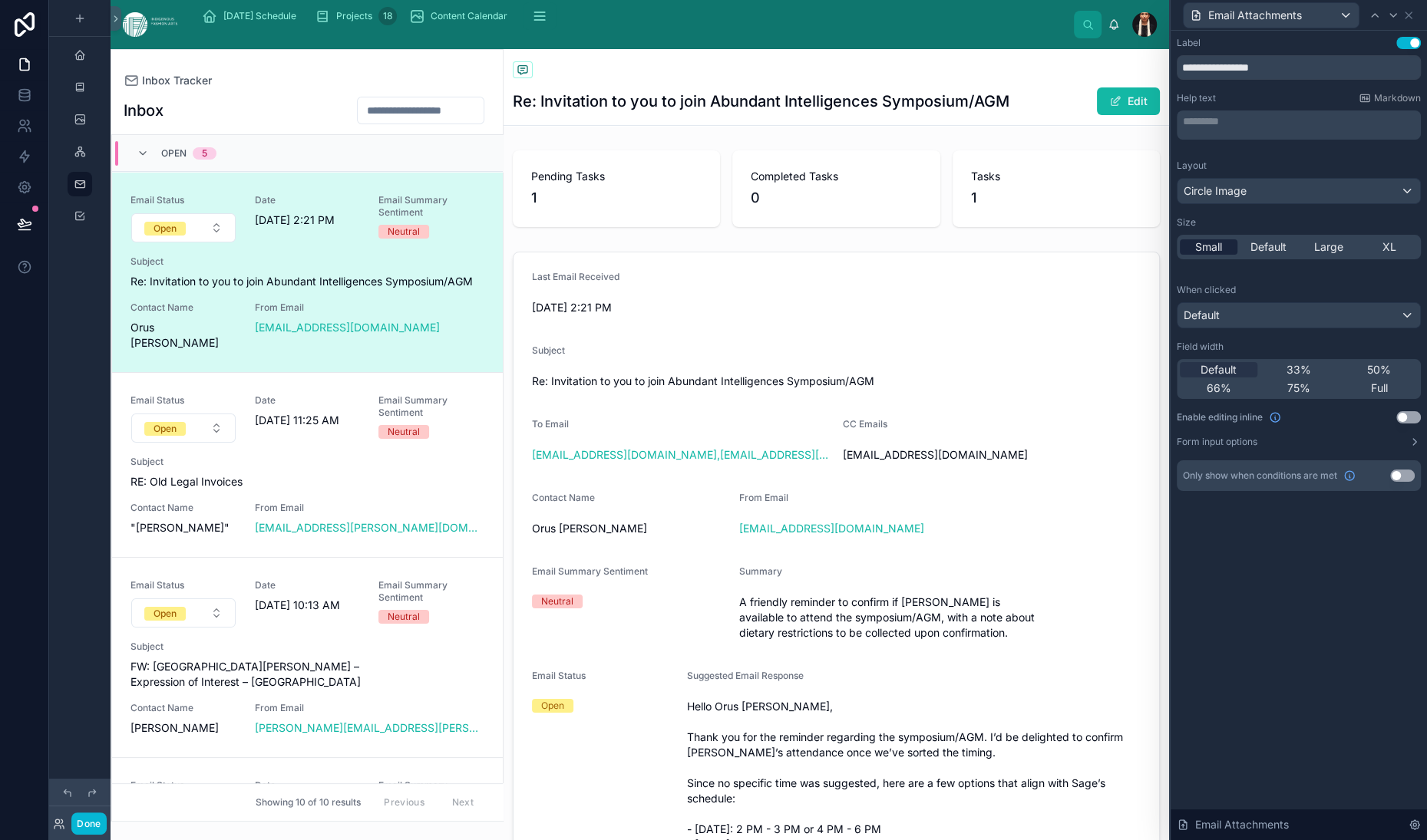
scroll to position [54, 0]
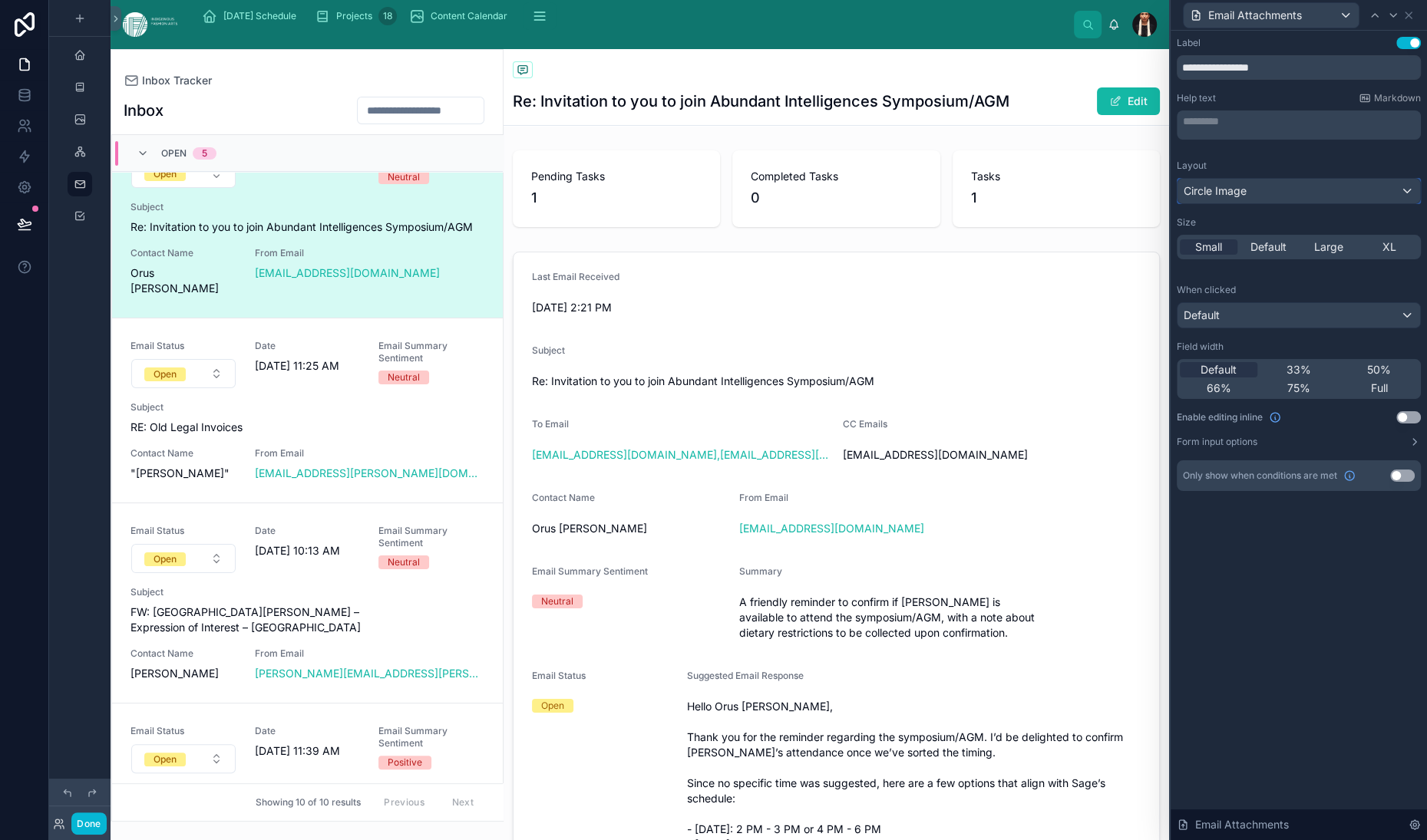
click at [1184, 199] on span "Circle Image" at bounding box center [1215, 191] width 63 height 15
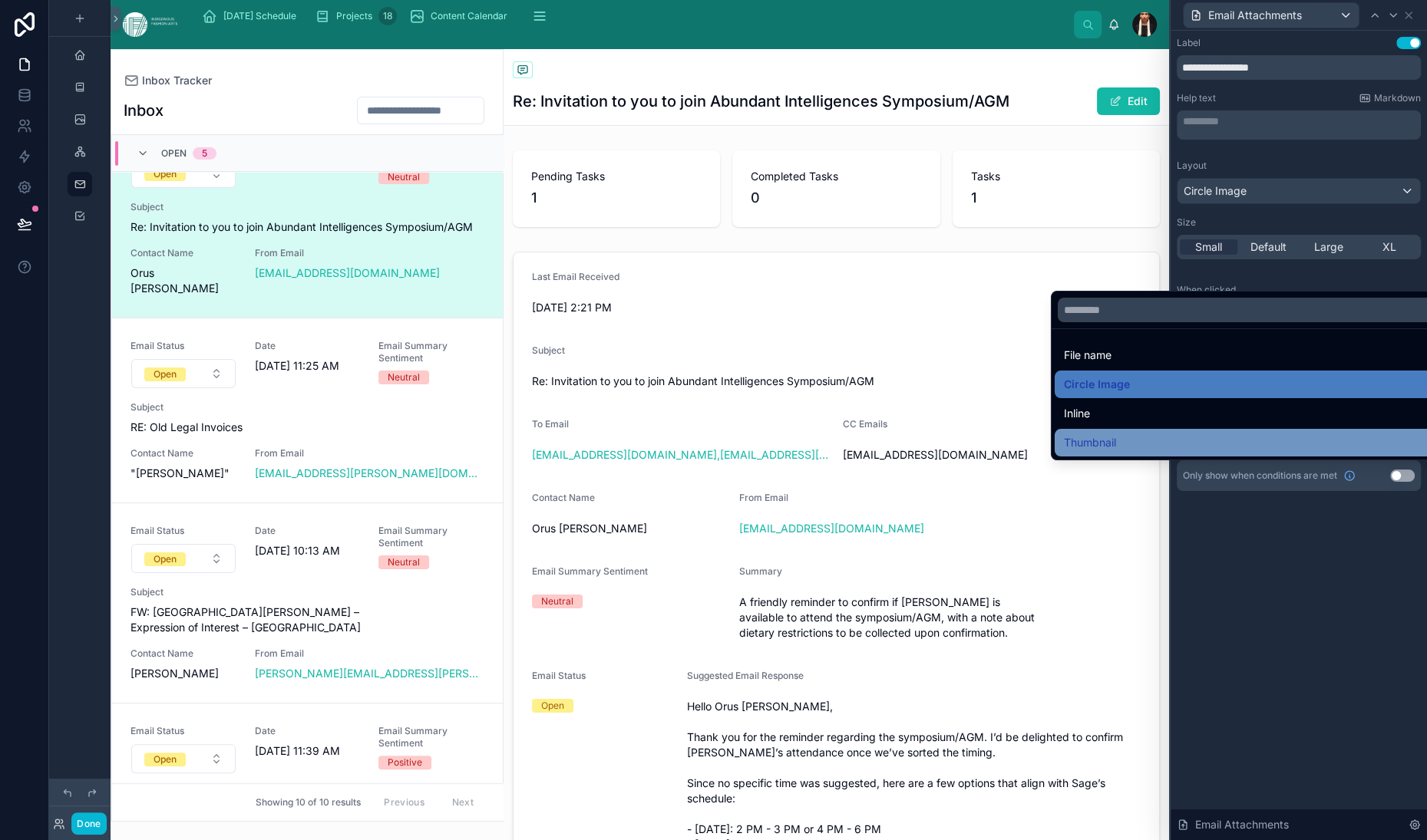
click at [1091, 452] on span "Thumbnail" at bounding box center [1090, 442] width 52 height 18
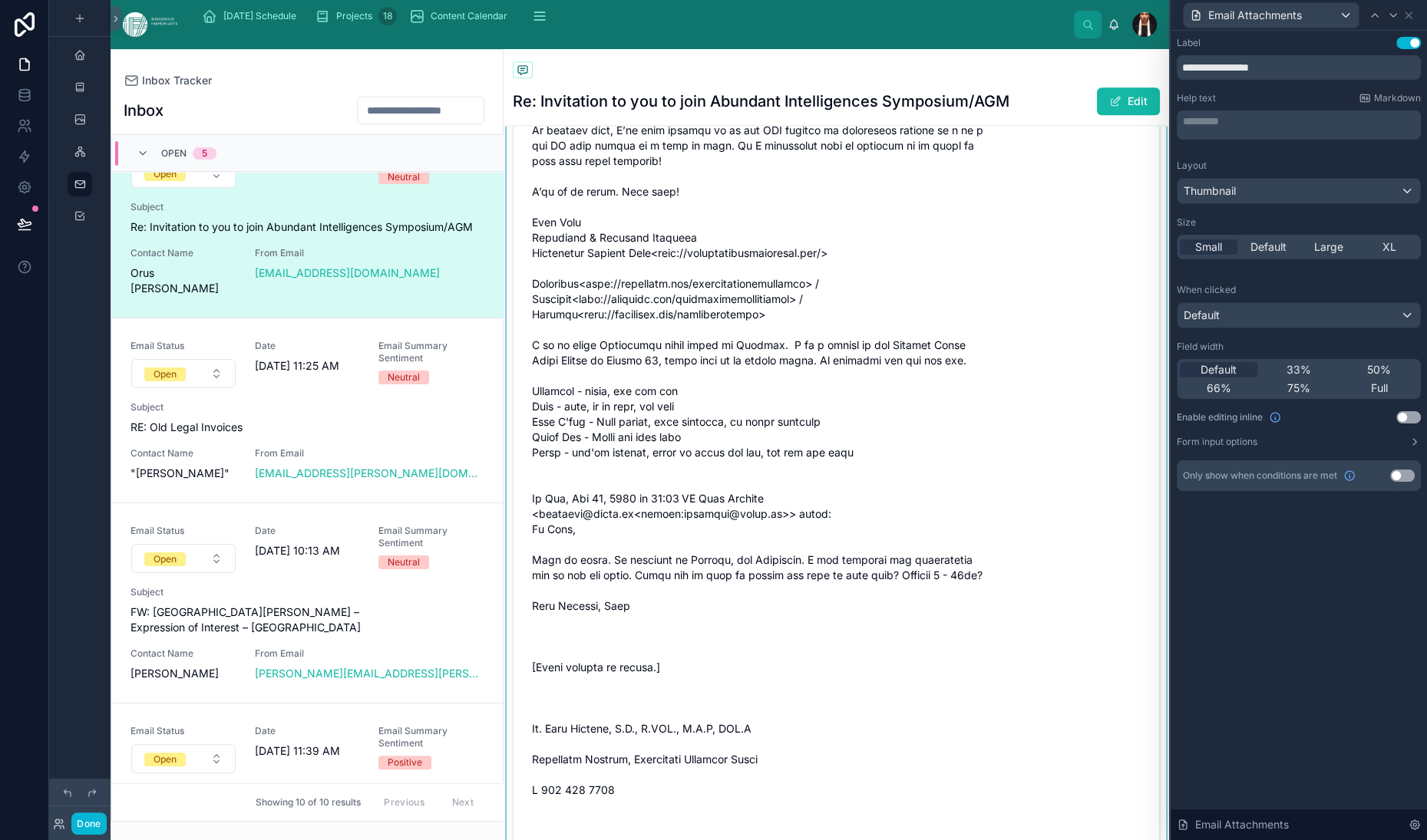
scroll to position [1469, 0]
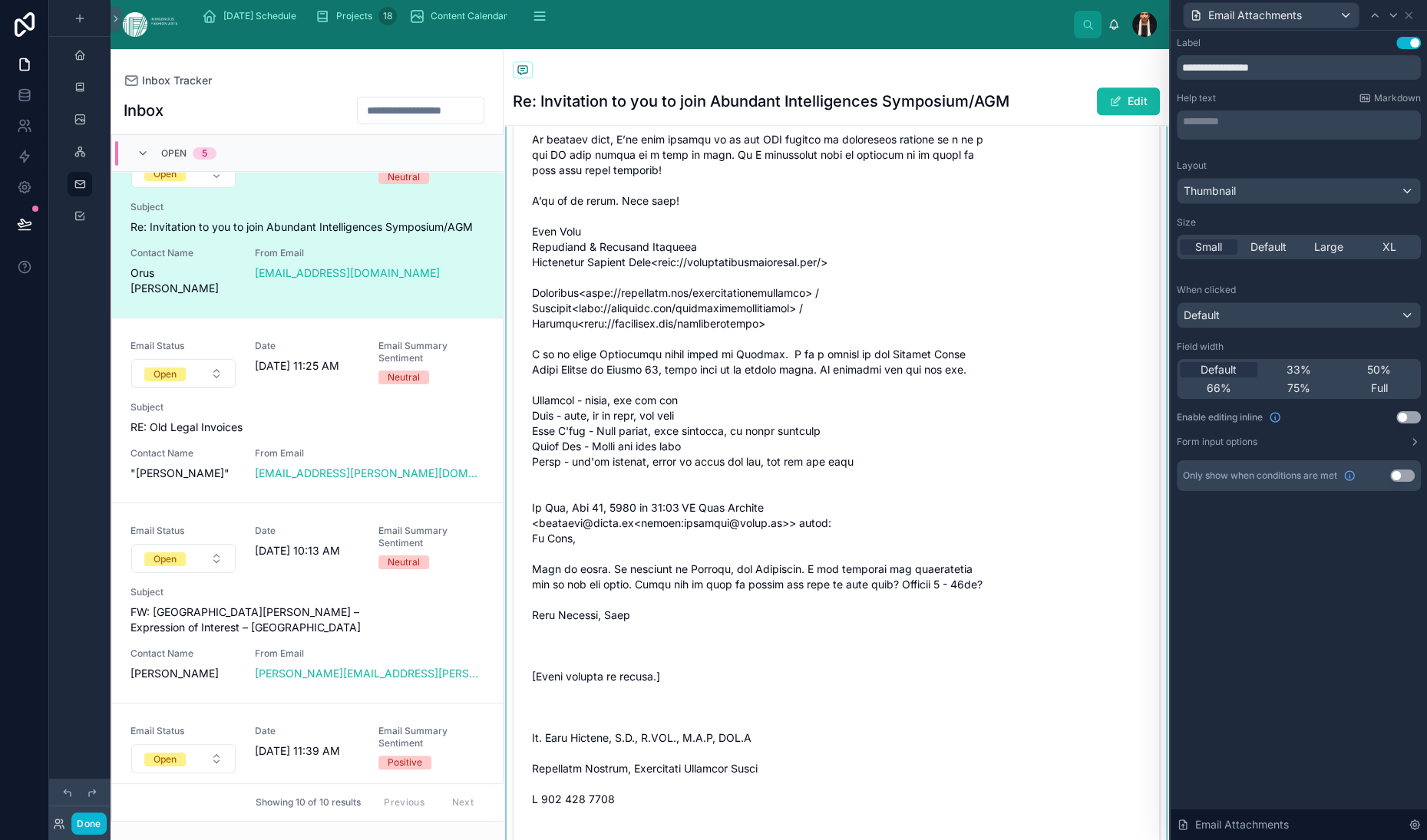
click at [683, 523] on div at bounding box center [837, 758] width 665 height 3964
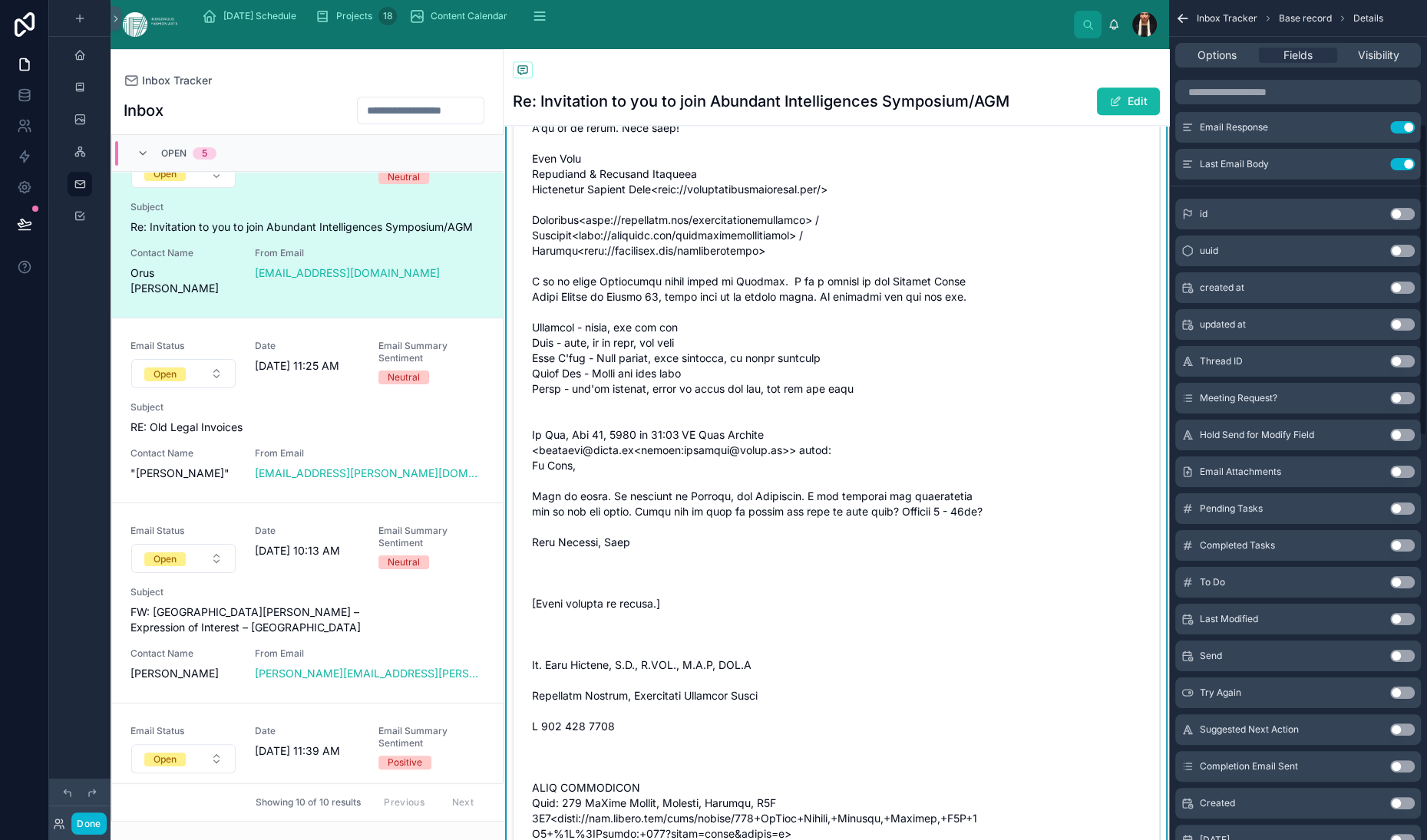
scroll to position [430, 0]
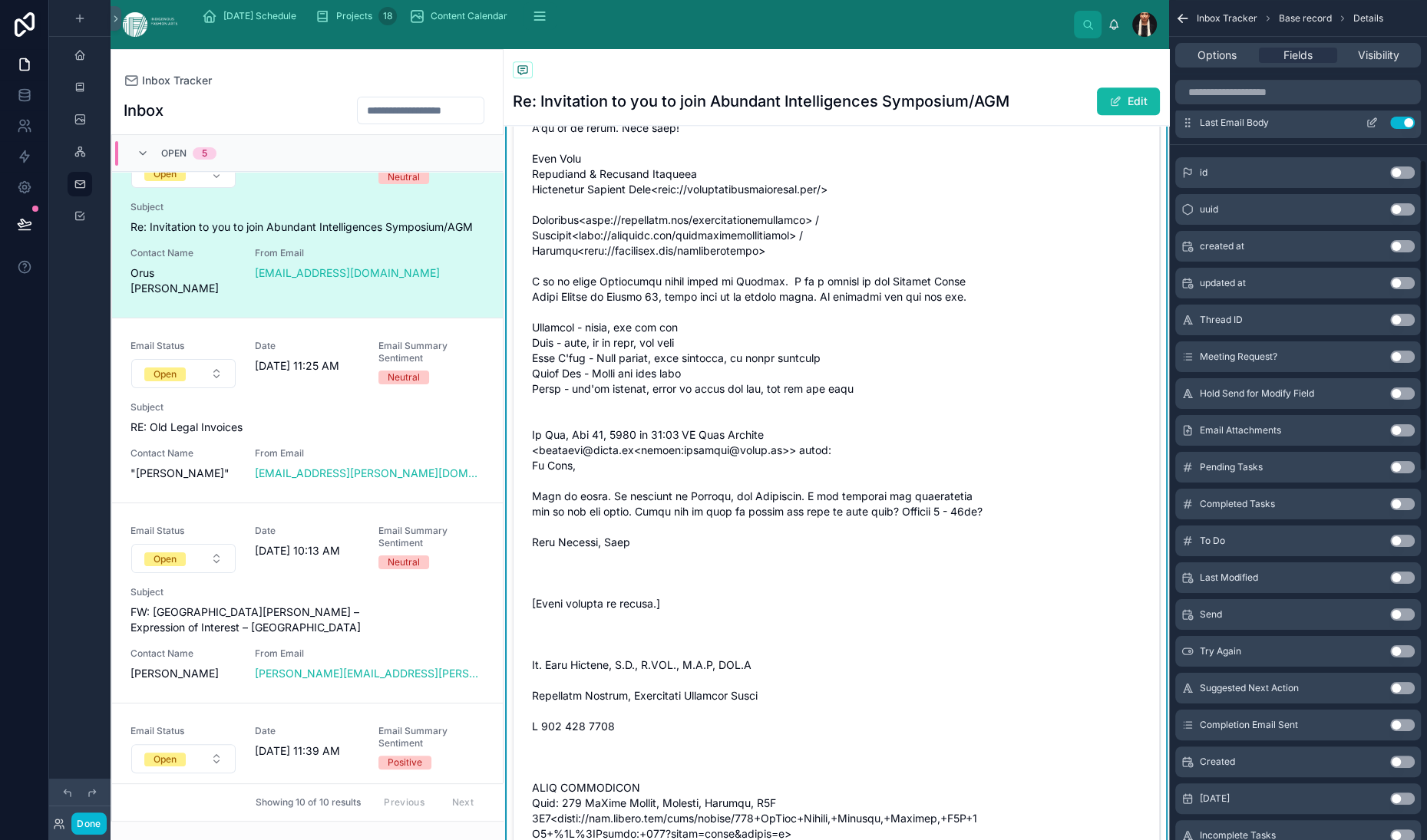
click at [1390, 129] on button "Use setting" at bounding box center [1402, 123] width 25 height 12
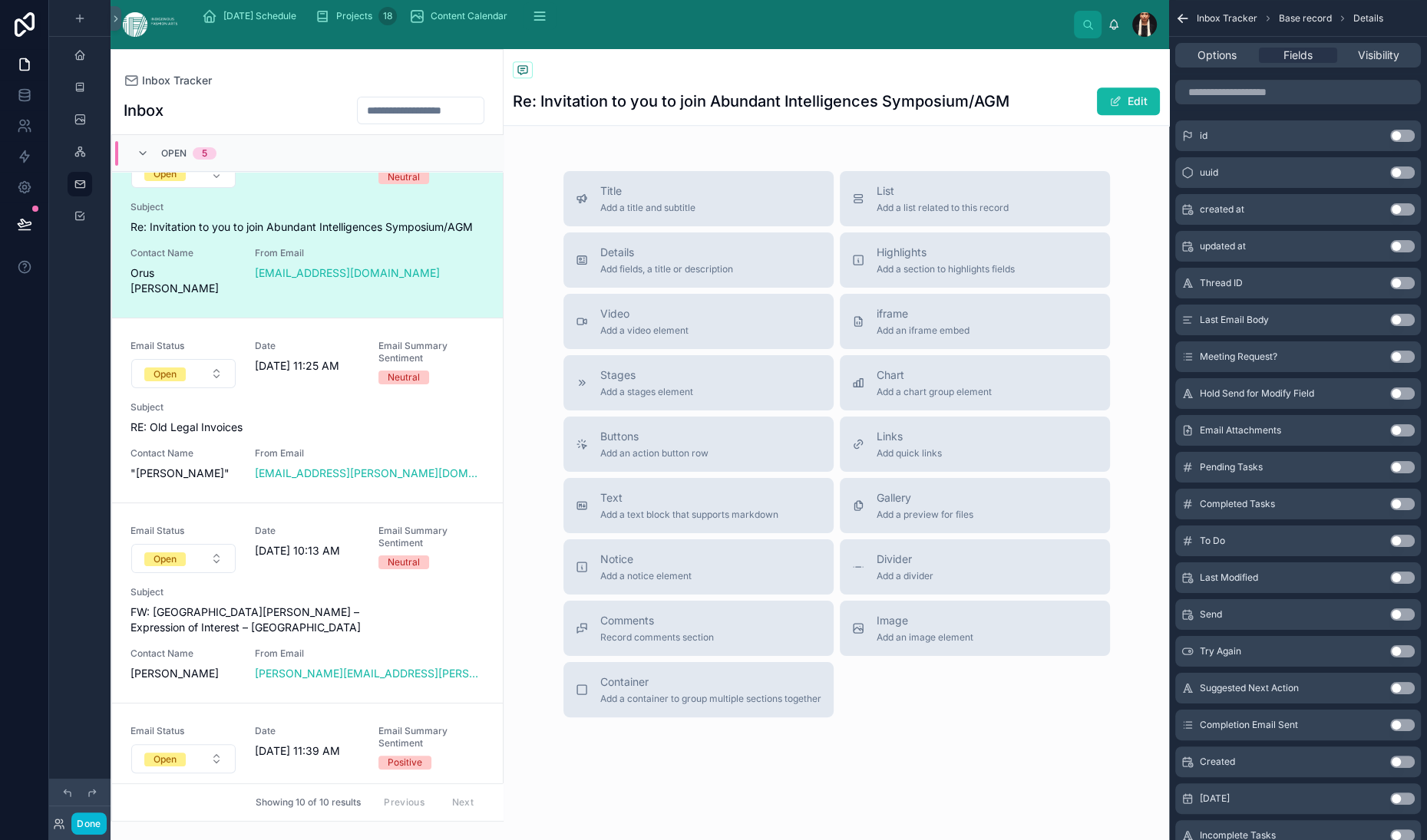
scroll to position [1953, 0]
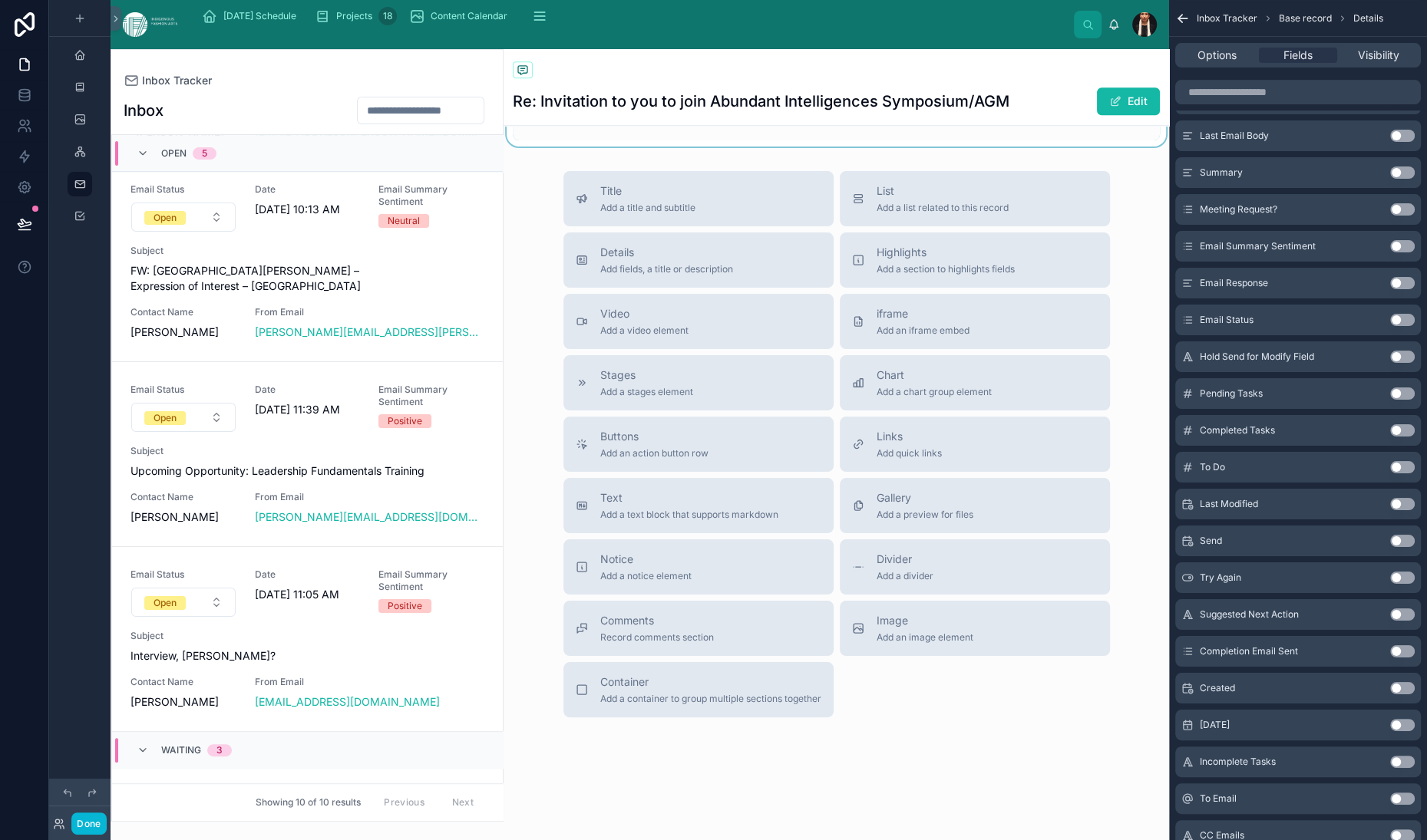
scroll to position [3397, 0]
click at [728, 260] on span "Details" at bounding box center [666, 253] width 133 height 15
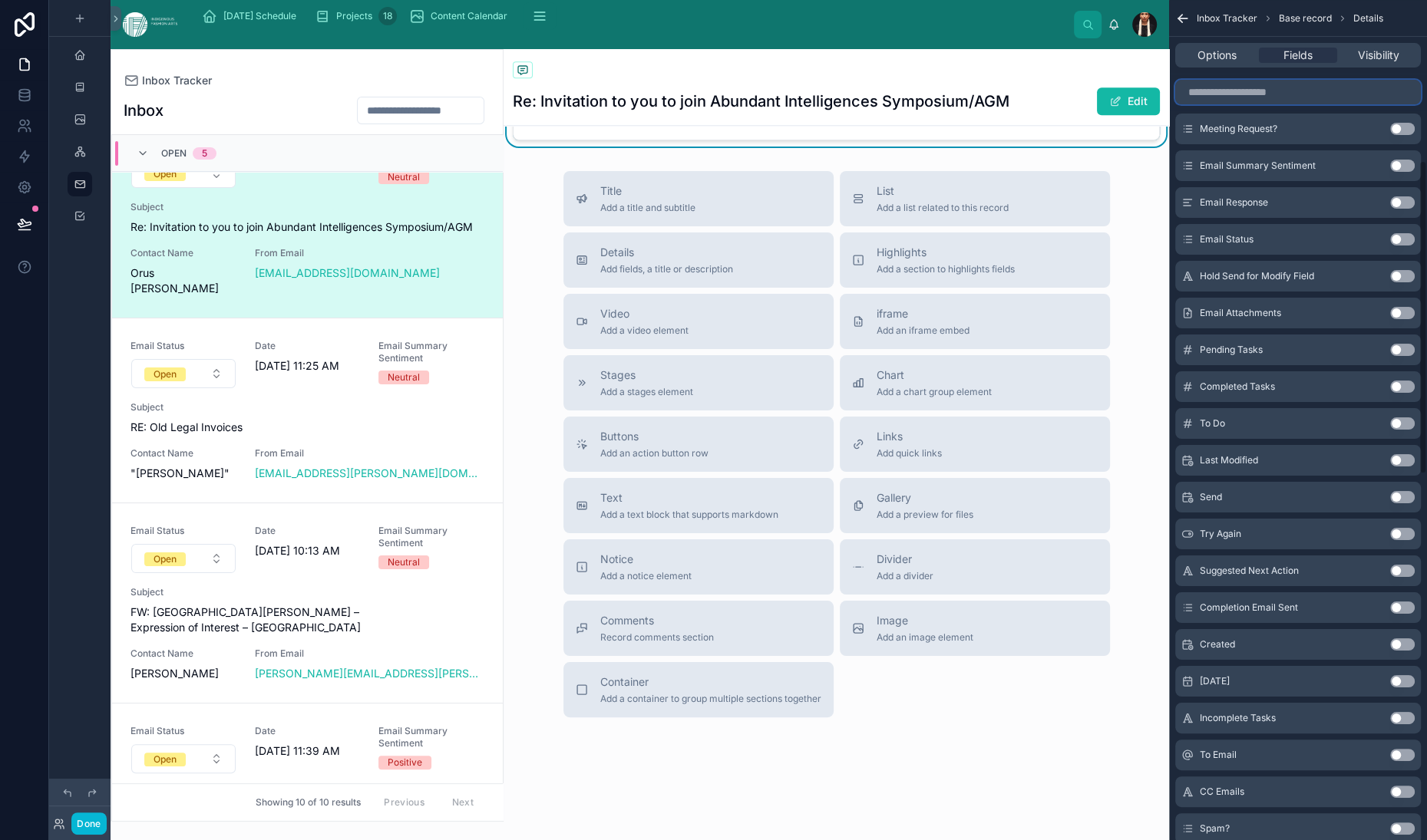
scroll to position [2688, 0]
click at [1175, 105] on input "scrollable content" at bounding box center [1298, 92] width 245 height 25
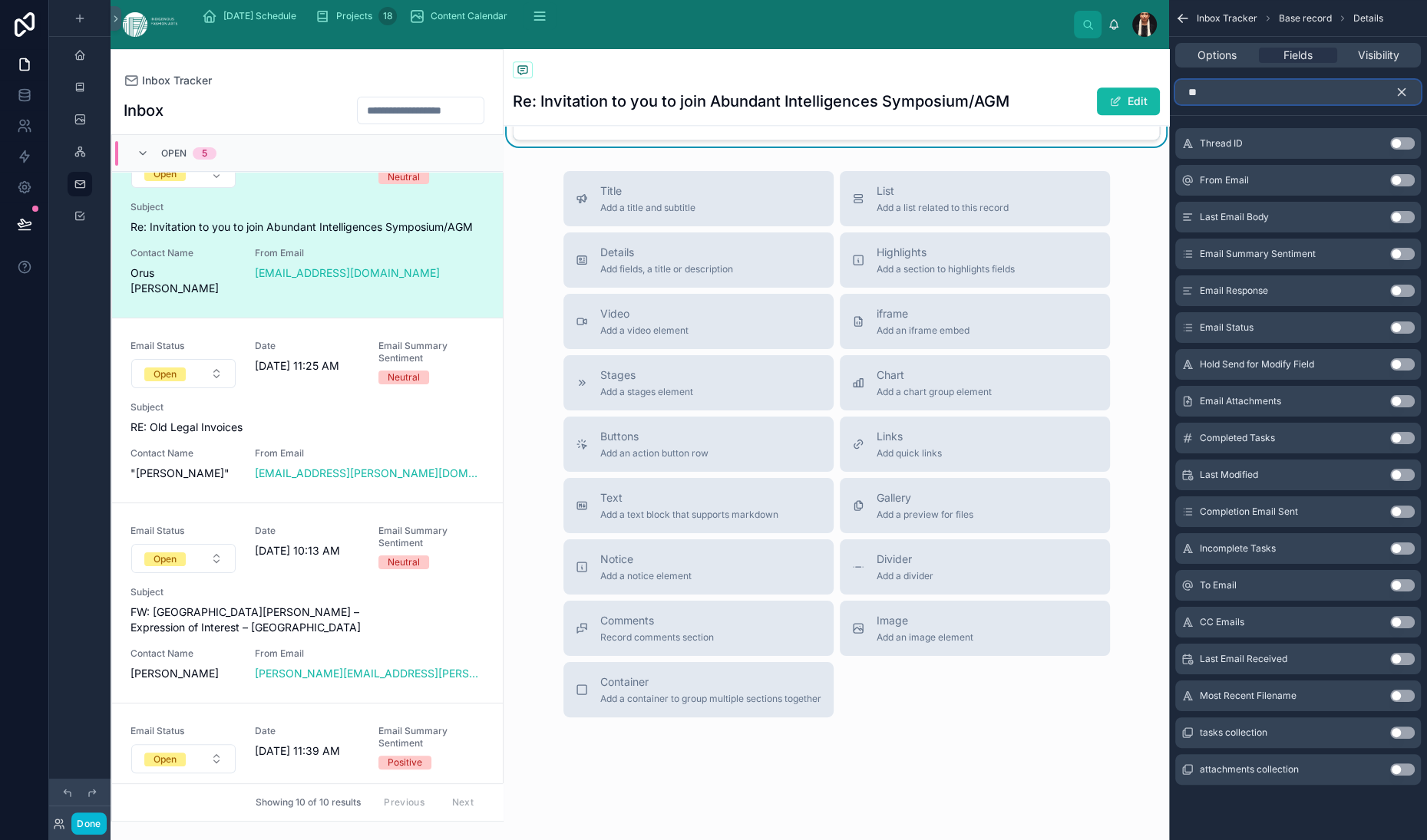
scroll to position [0, 0]
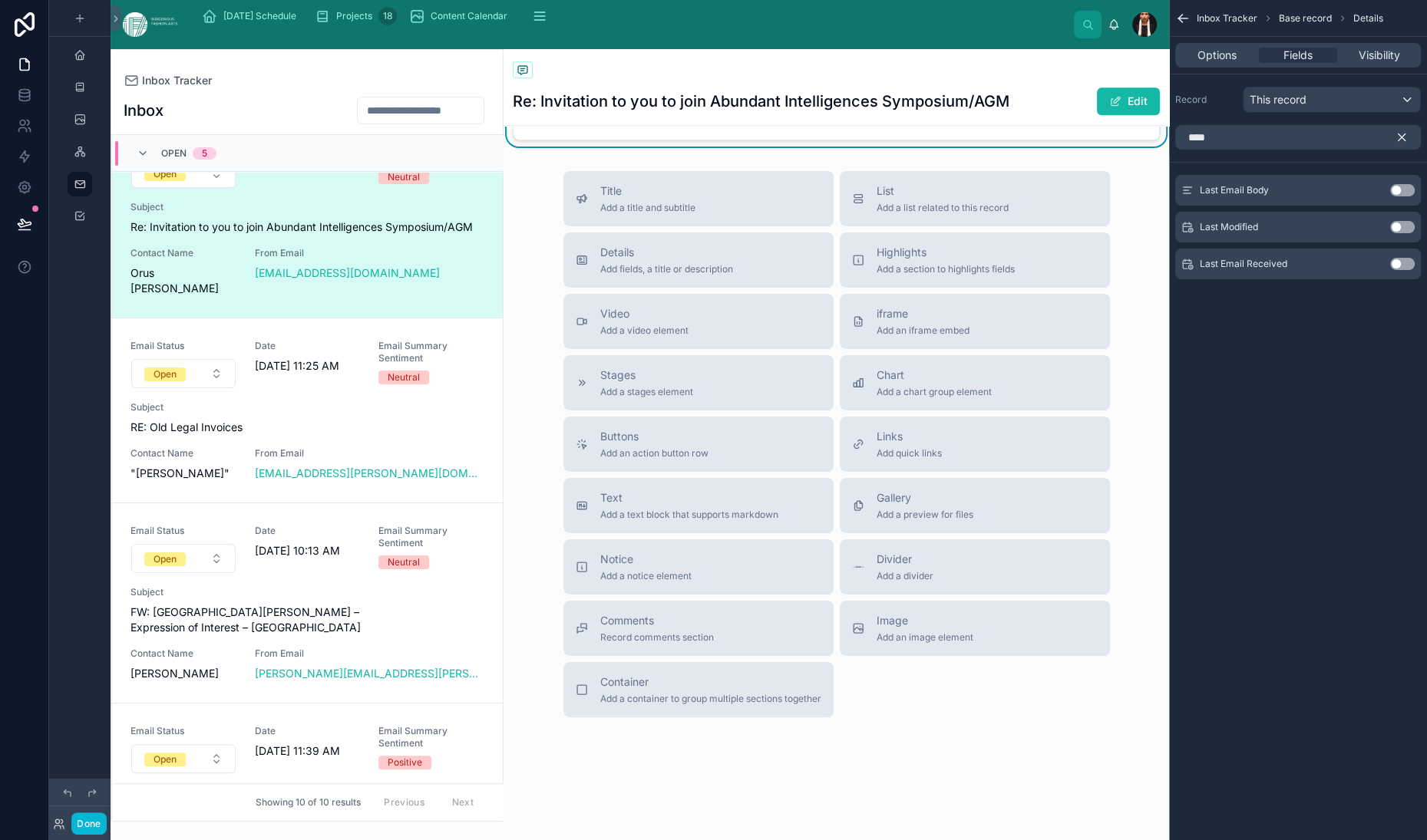
click at [1390, 197] on button "Use setting" at bounding box center [1402, 190] width 25 height 12
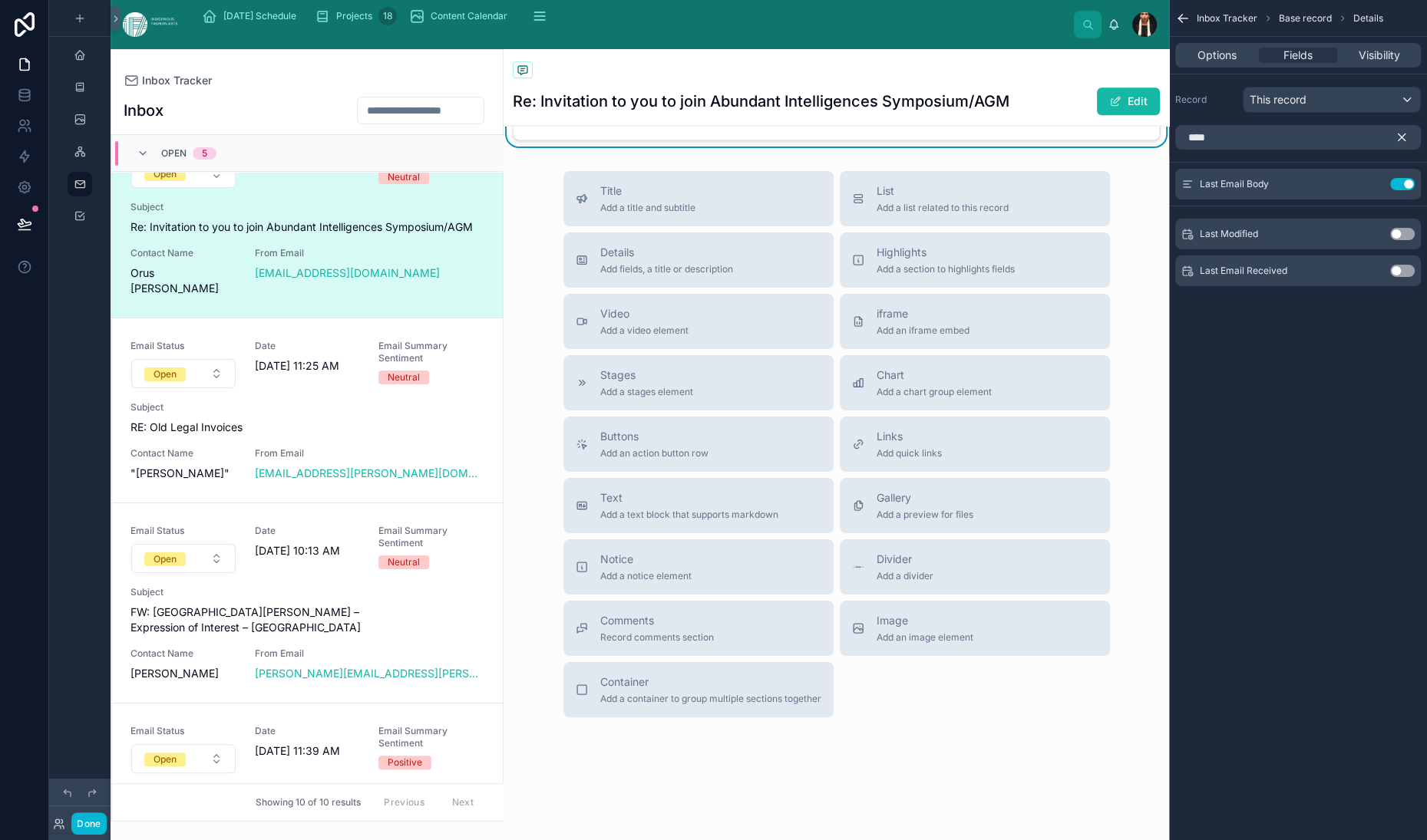
scroll to position [11742, 0]
click at [1370, 185] on icon "scrollable content" at bounding box center [1373, 182] width 6 height 6
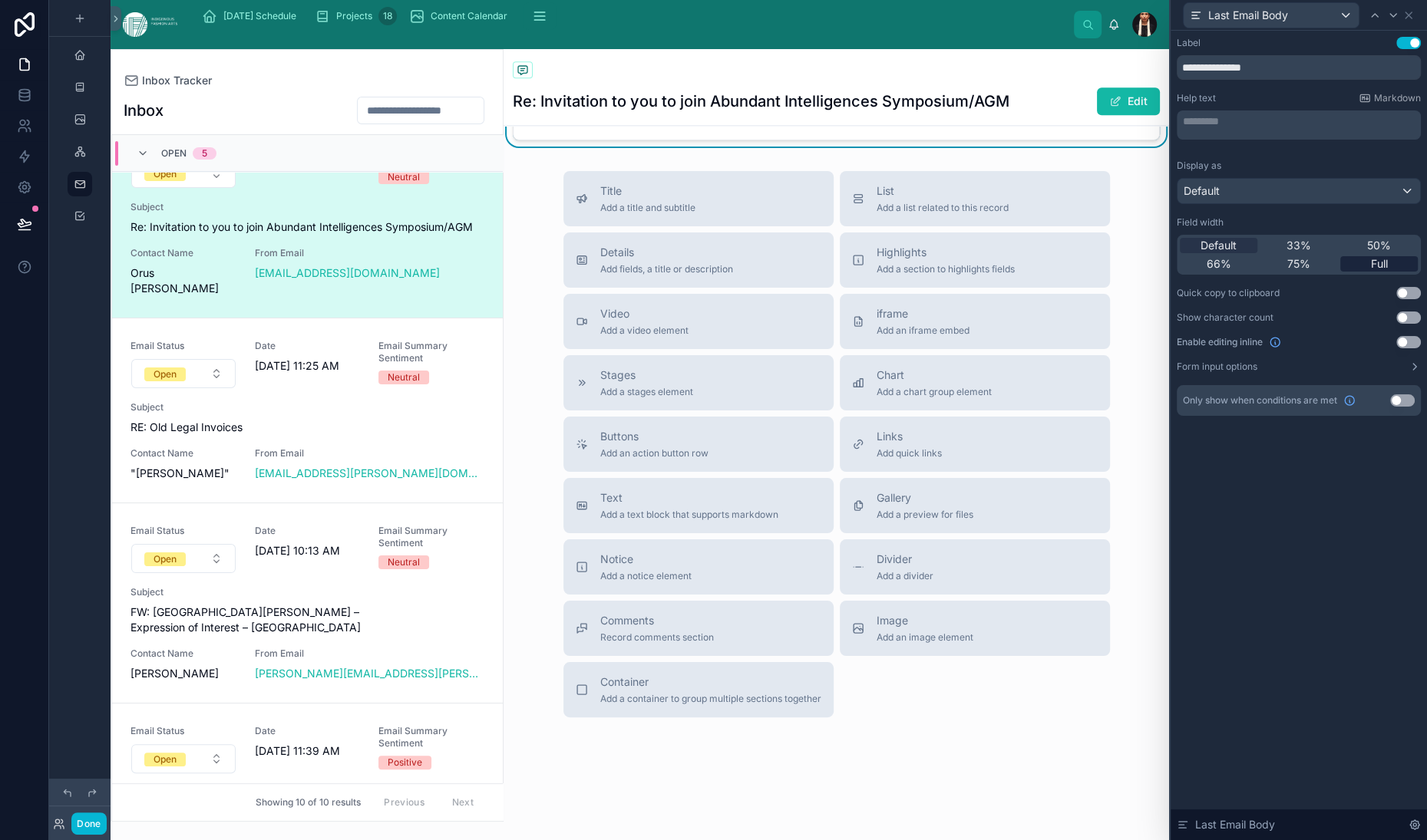
click at [1371, 272] on span "Full" at bounding box center [1379, 264] width 17 height 15
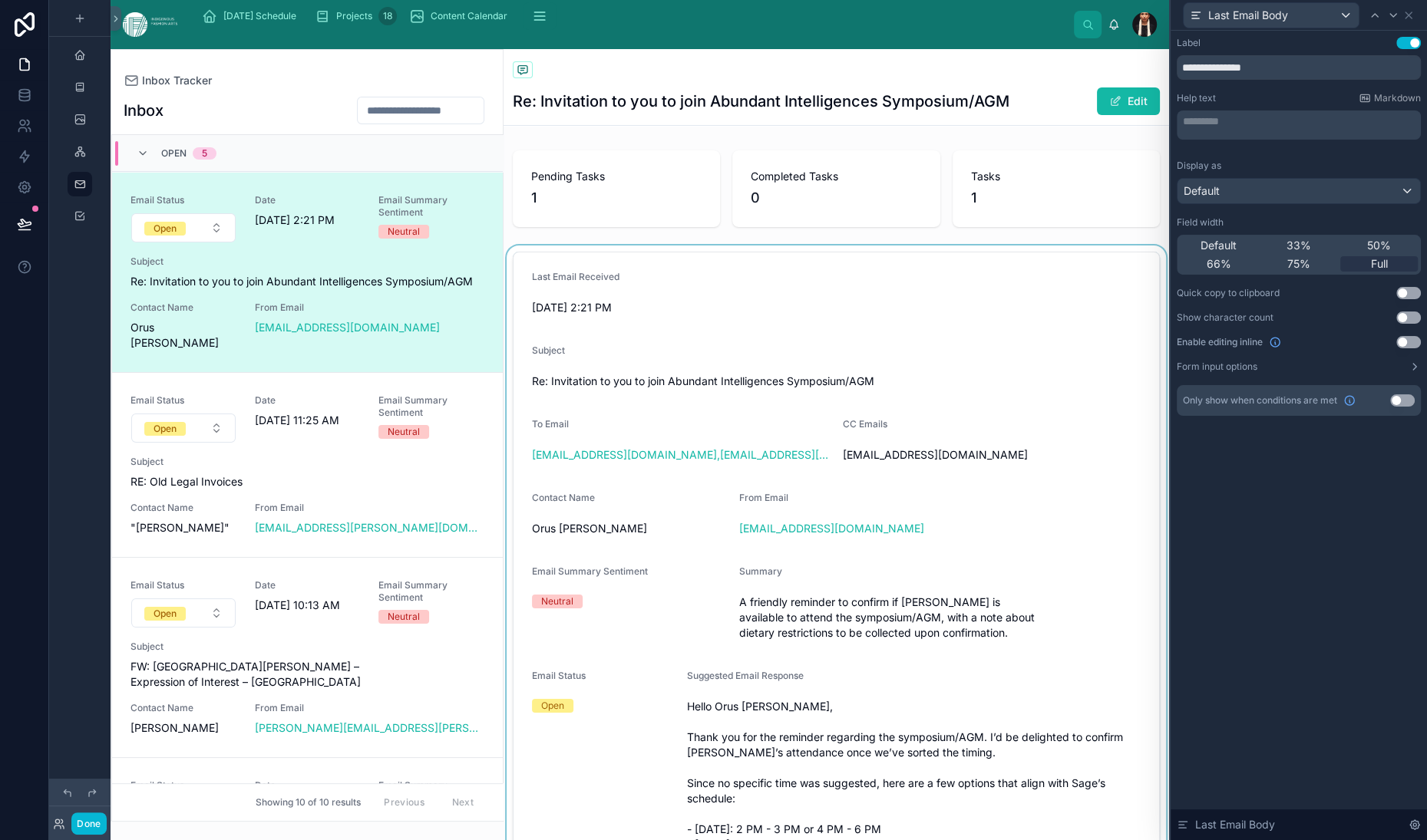
scroll to position [54, 0]
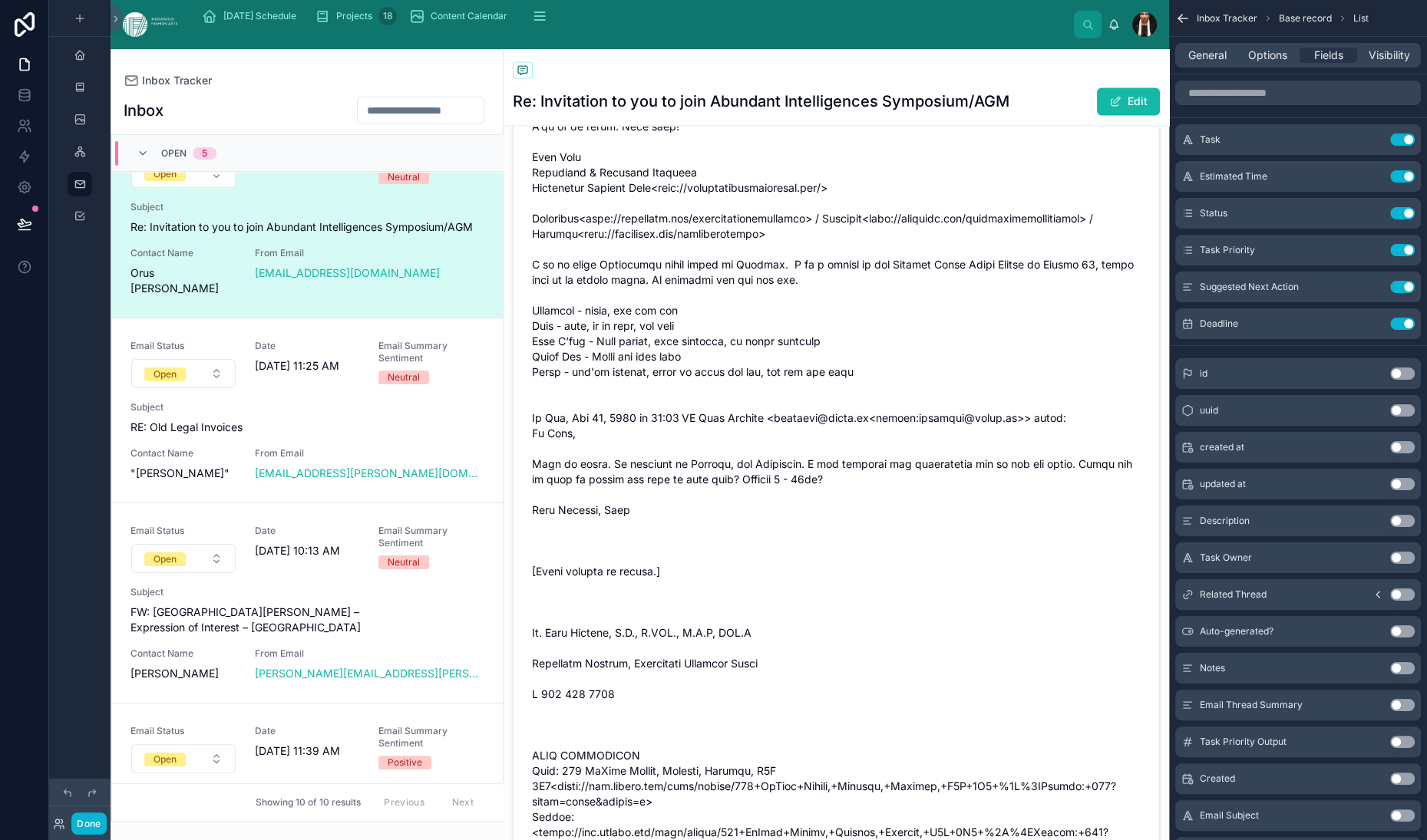
scroll to position [2120, 0]
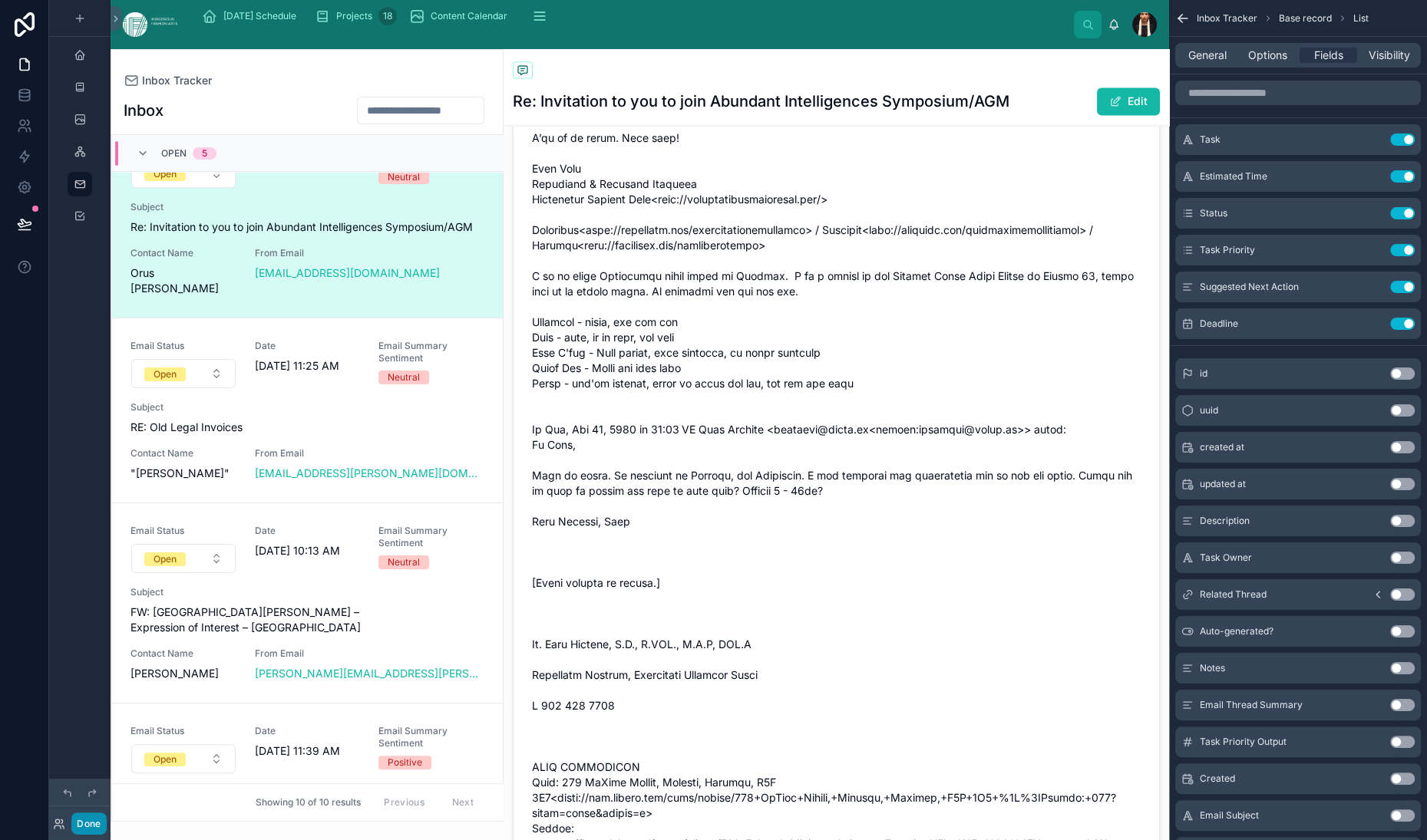
click at [106, 815] on button "Done" at bounding box center [88, 823] width 34 height 22
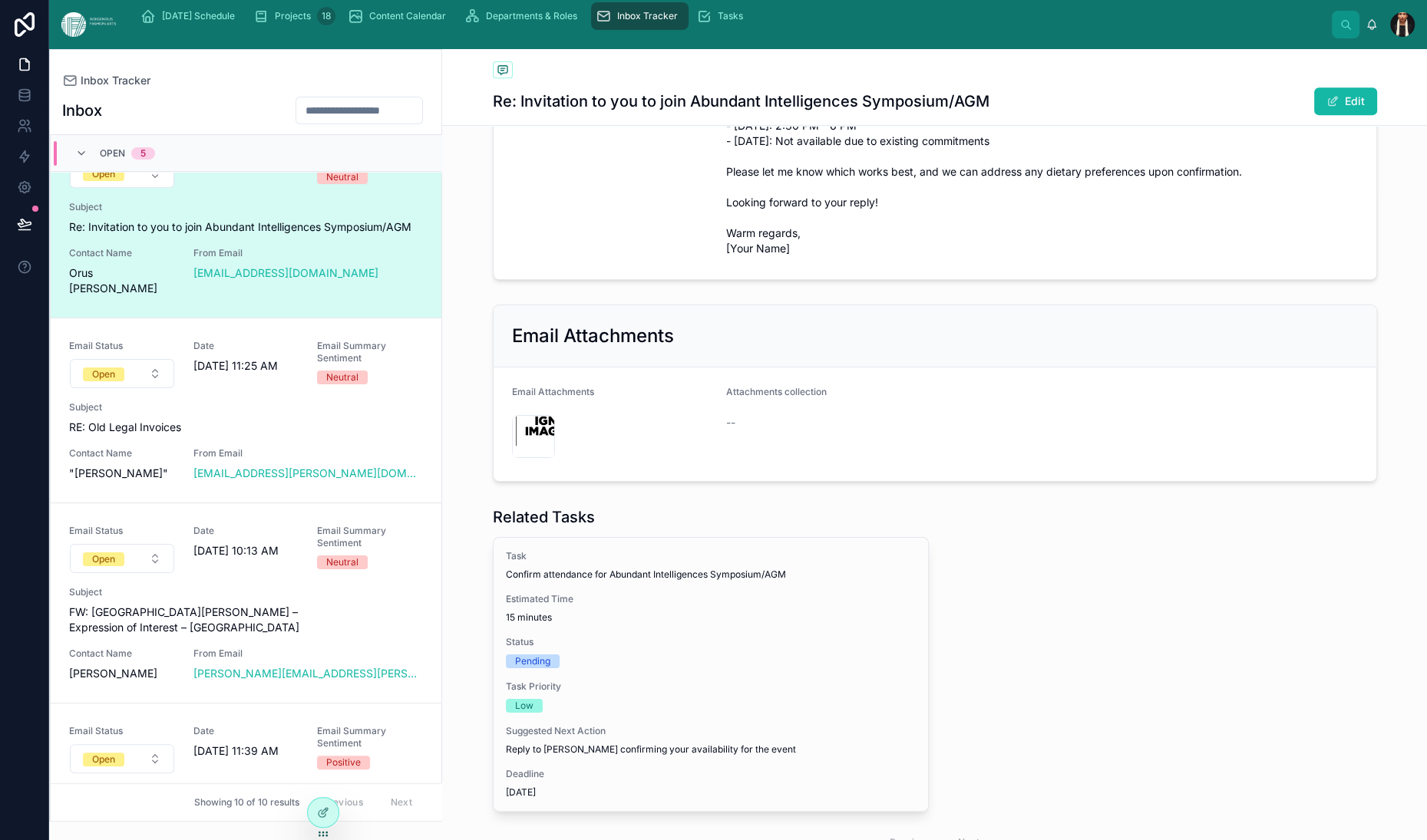
scroll to position [0, 0]
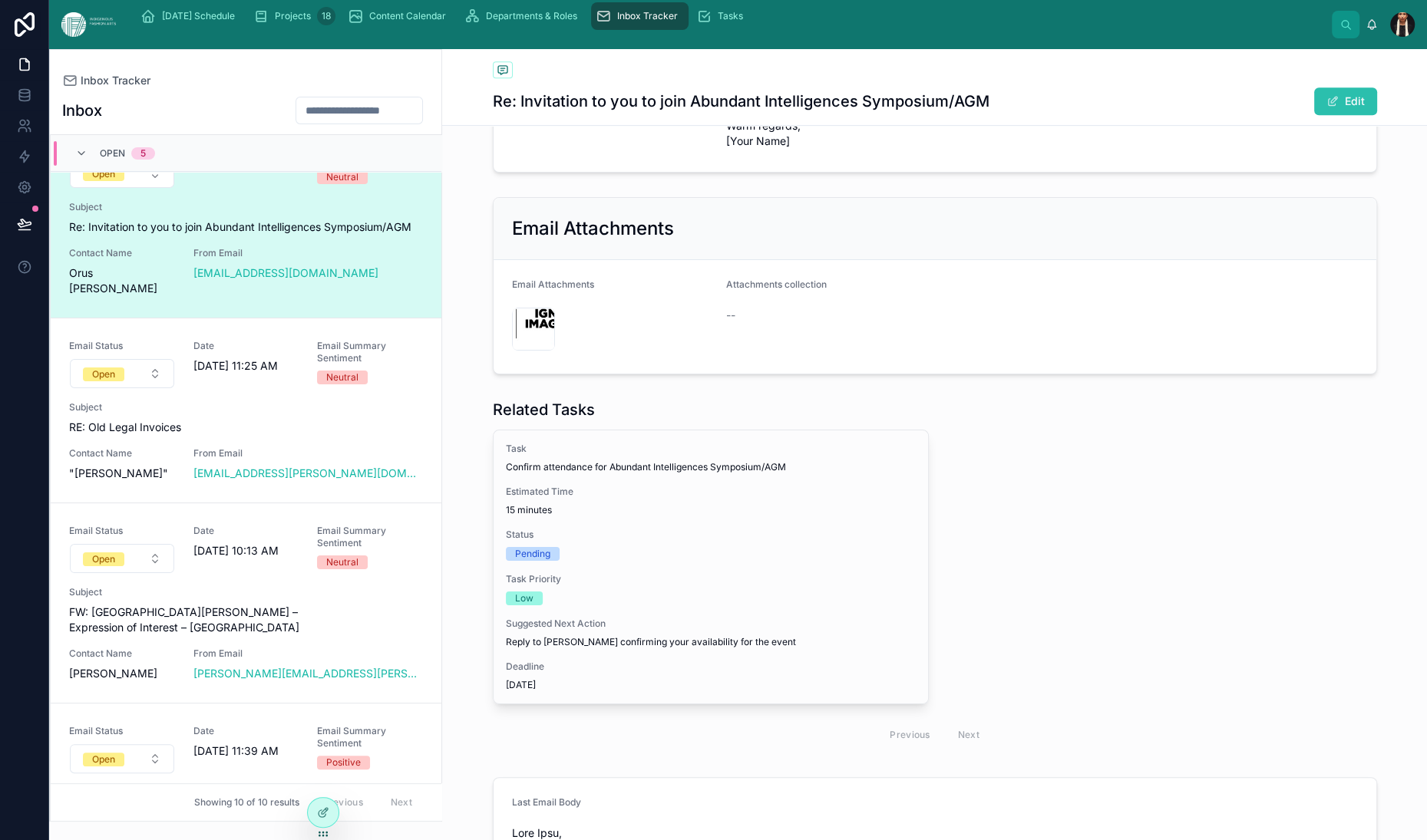
click at [1336, 107] on span at bounding box center [1332, 101] width 12 height 12
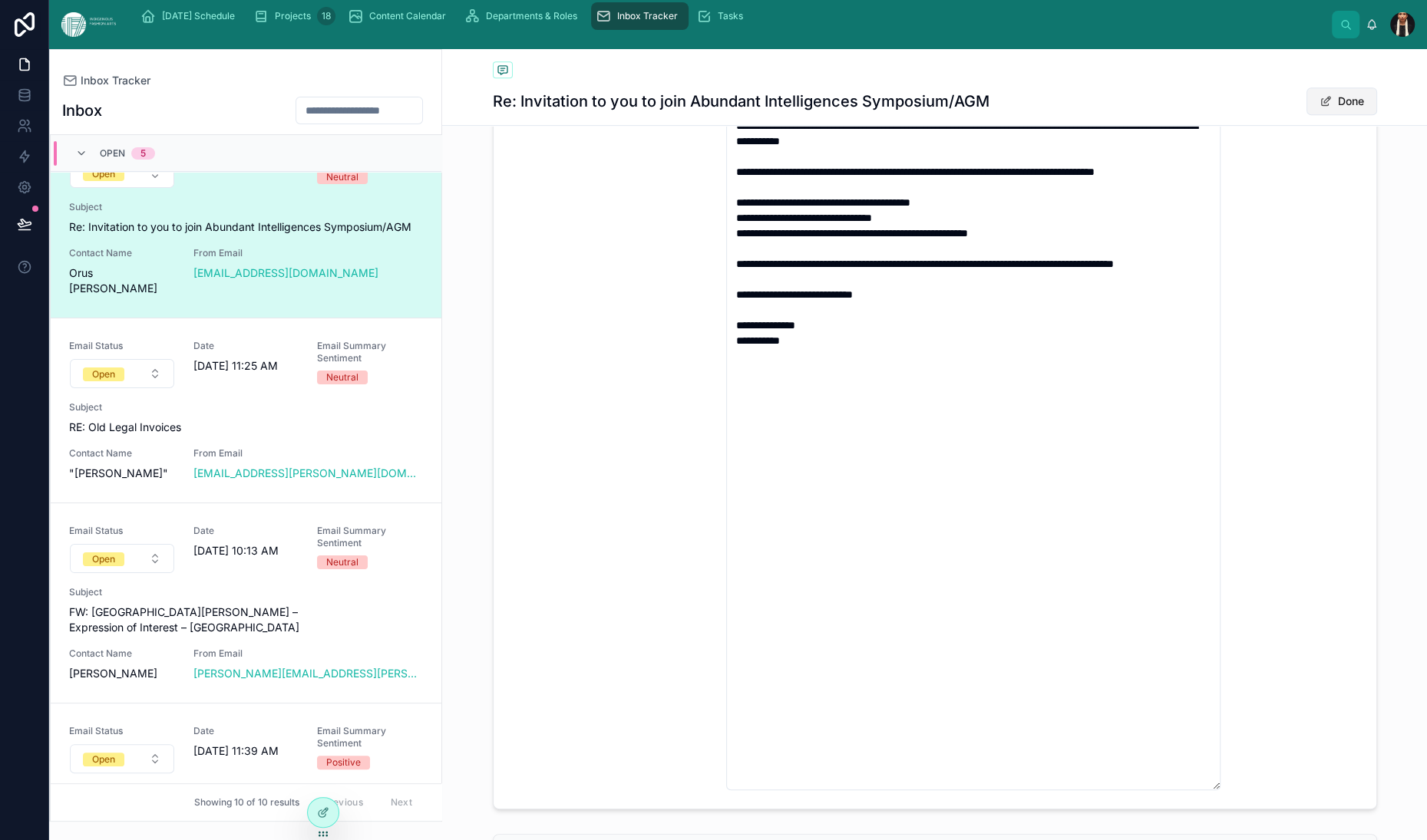
scroll to position [800, 0]
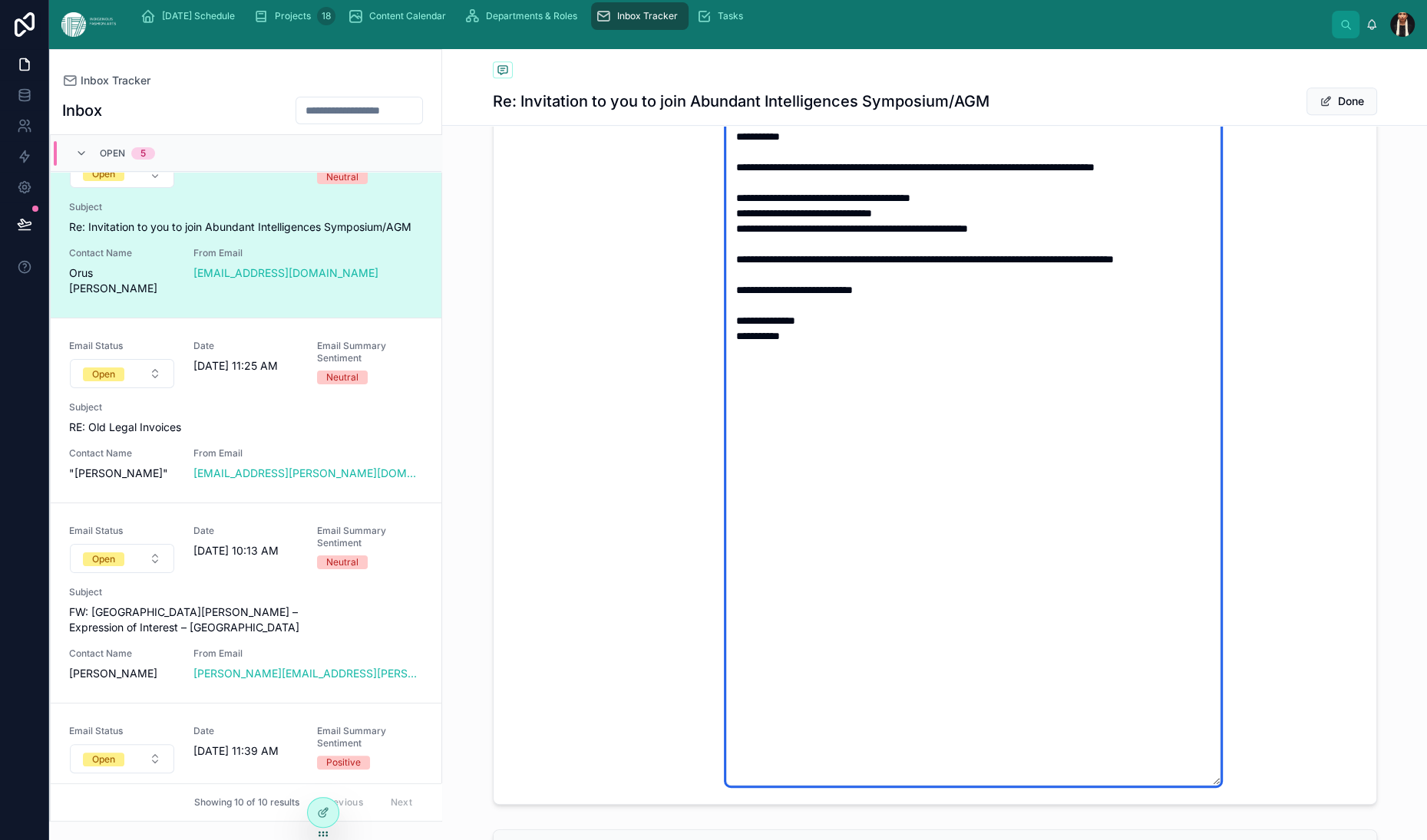
drag, startPoint x: 1148, startPoint y: 432, endPoint x: 968, endPoint y: 429, distance: 180.0
click at [968, 429] on textarea "**********" at bounding box center [974, 430] width 494 height 710
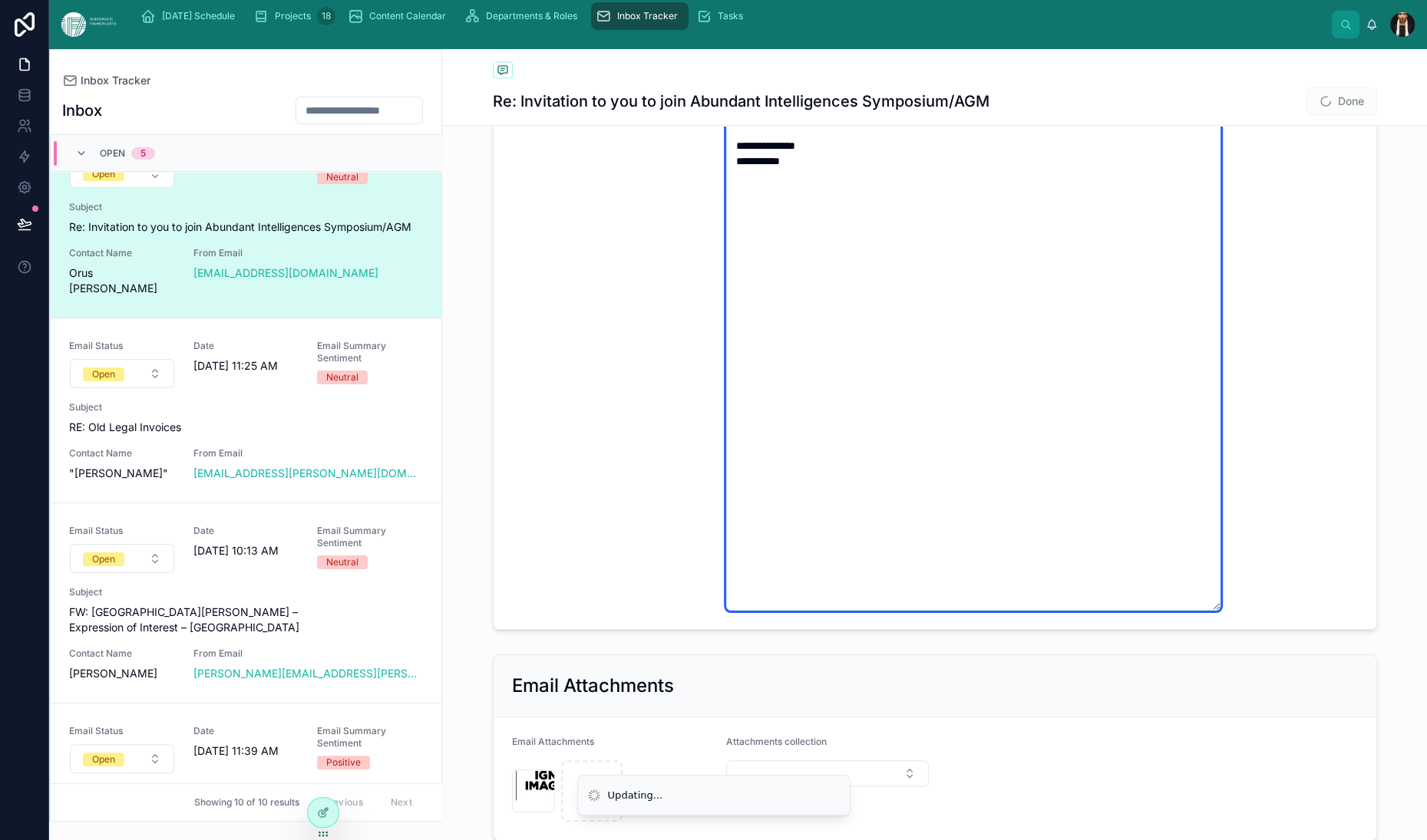
scroll to position [977, 0]
drag, startPoint x: 1227, startPoint y: 580, endPoint x: 890, endPoint y: 317, distance: 427.5
click at [890, 317] on textarea "**********" at bounding box center [974, 254] width 494 height 710
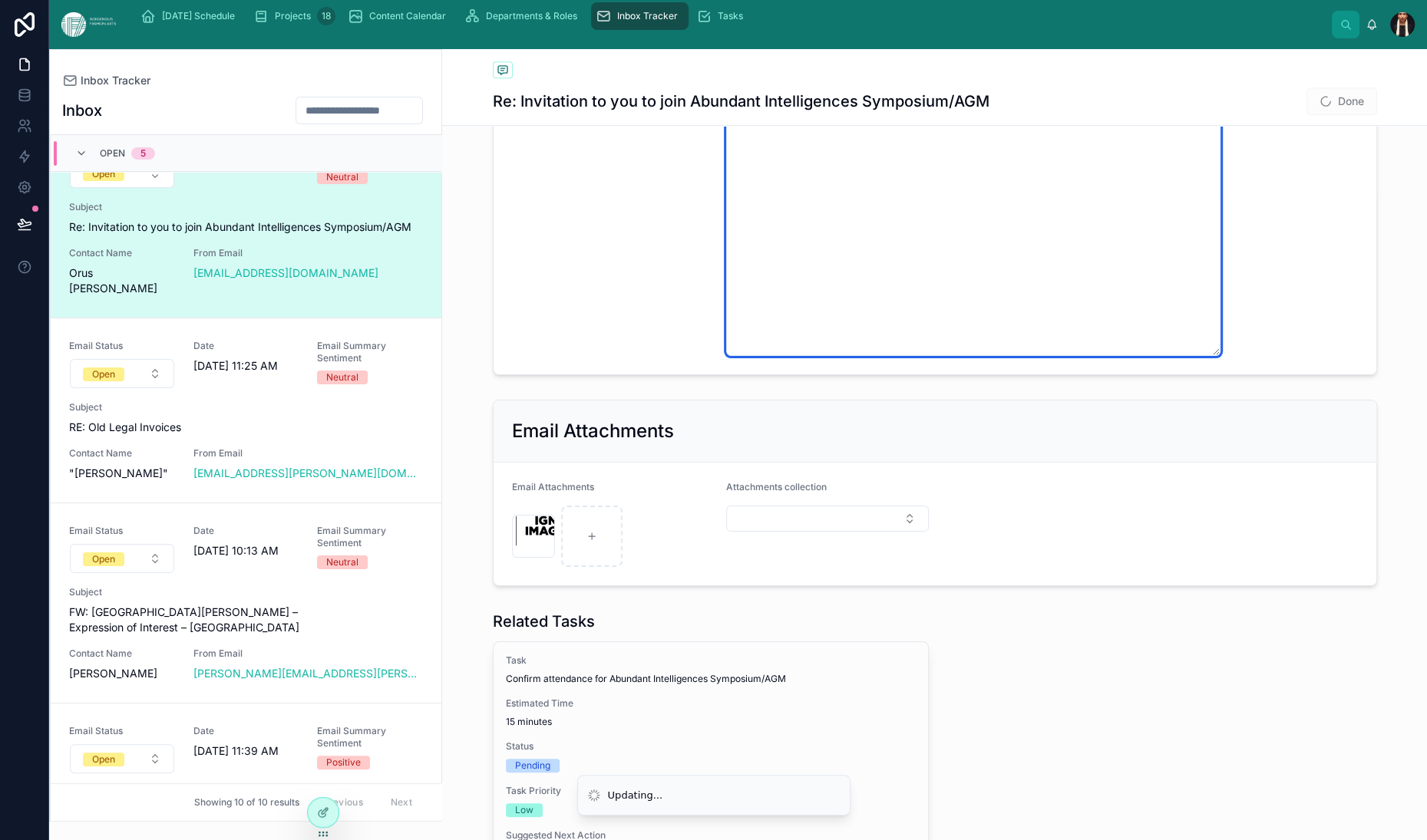
drag, startPoint x: 1149, startPoint y: 421, endPoint x: 874, endPoint y: 412, distance: 275.1
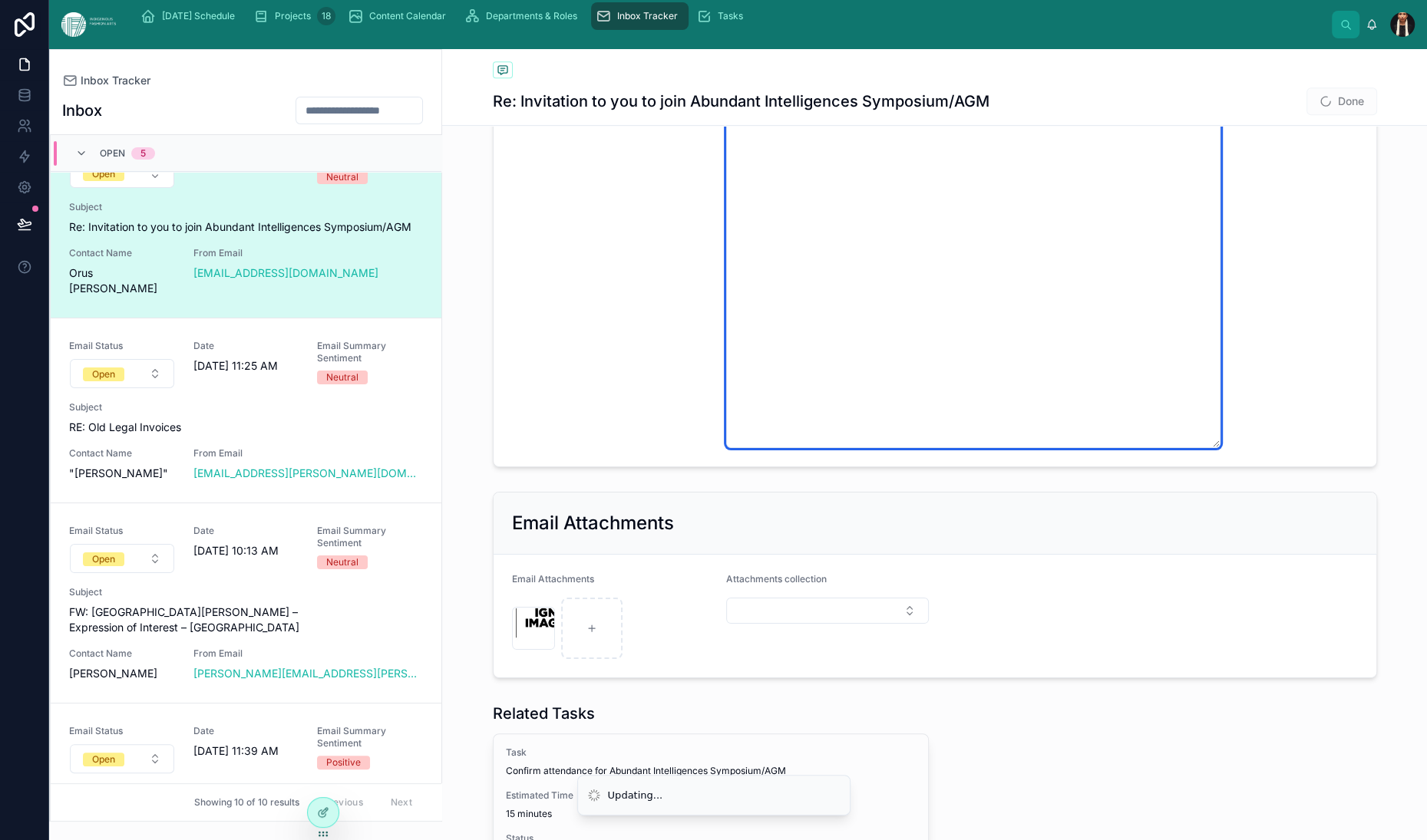
click at [1032, 441] on textarea "**********" at bounding box center [974, 173] width 494 height 548
drag, startPoint x: 1007, startPoint y: 510, endPoint x: 861, endPoint y: 510, distance: 146.0
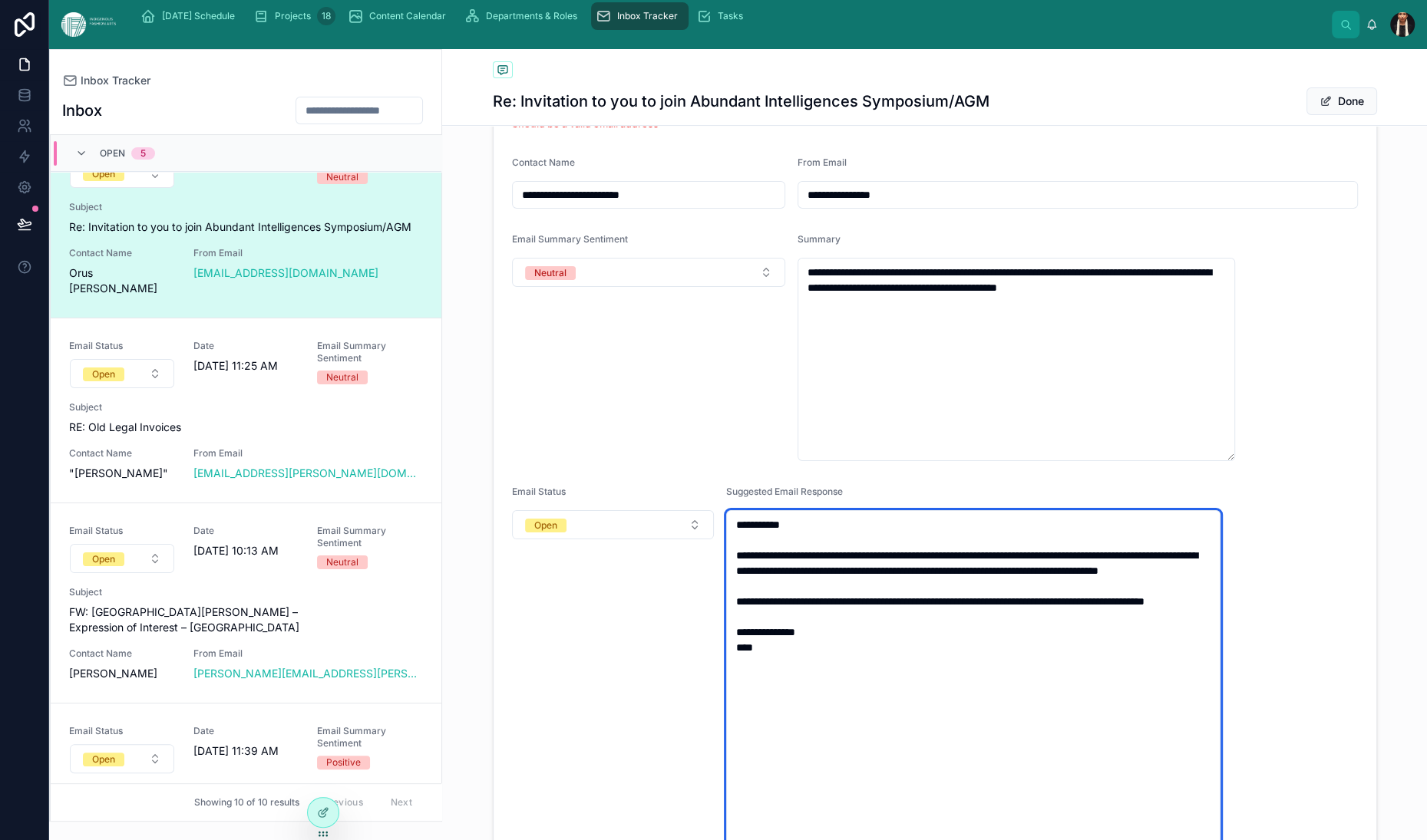
scroll to position [372, 0]
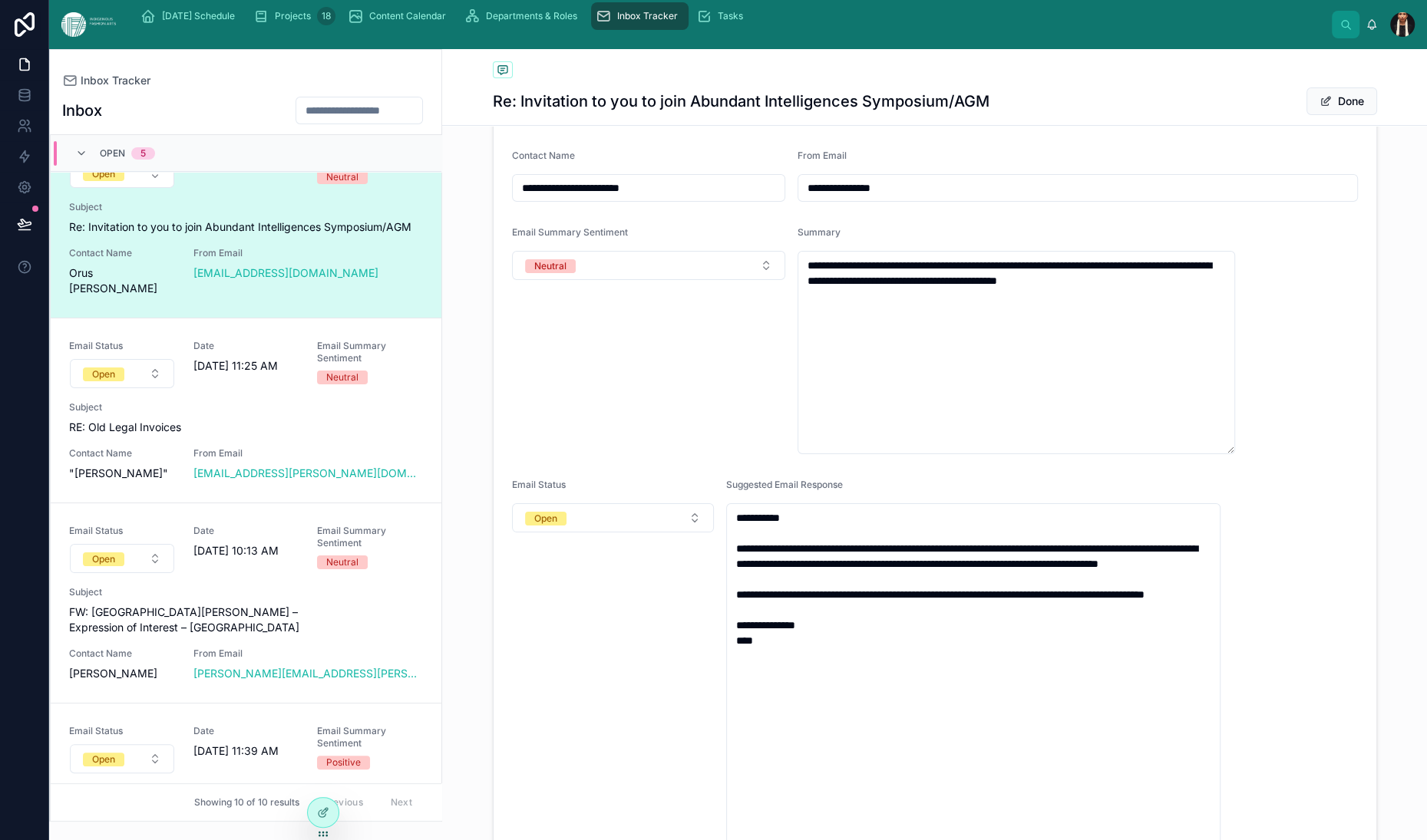
drag, startPoint x: 886, startPoint y: 319, endPoint x: 686, endPoint y: 315, distance: 200.0
click at [686, 315] on form "**********" at bounding box center [935, 474] width 883 height 1191
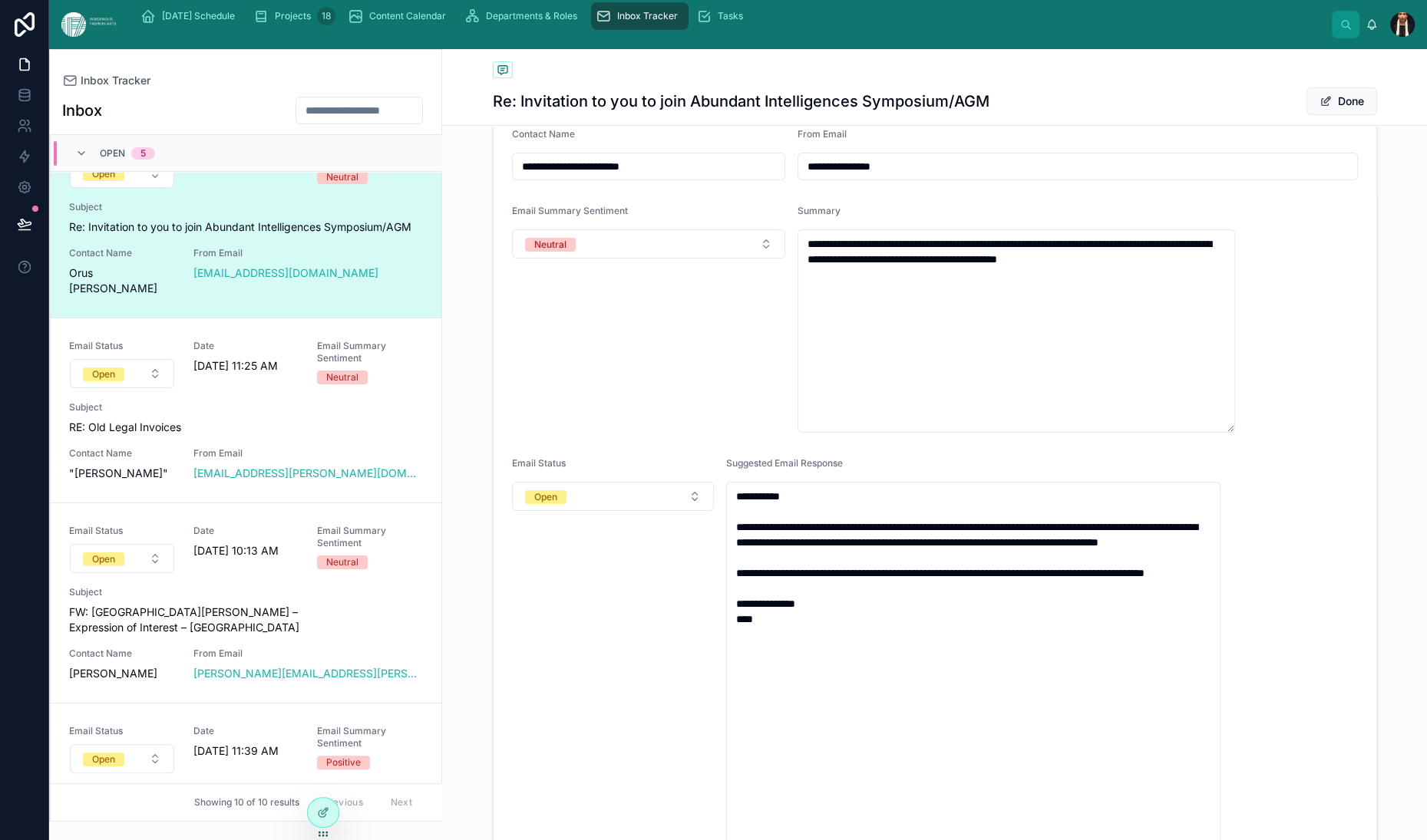
click at [1220, 101] on input "**********" at bounding box center [1149, 89] width 415 height 22
paste input "**********"
click at [1217, 369] on form "**********" at bounding box center [935, 464] width 883 height 1170
click at [1229, 105] on input "**********" at bounding box center [1103, 90] width 322 height 32
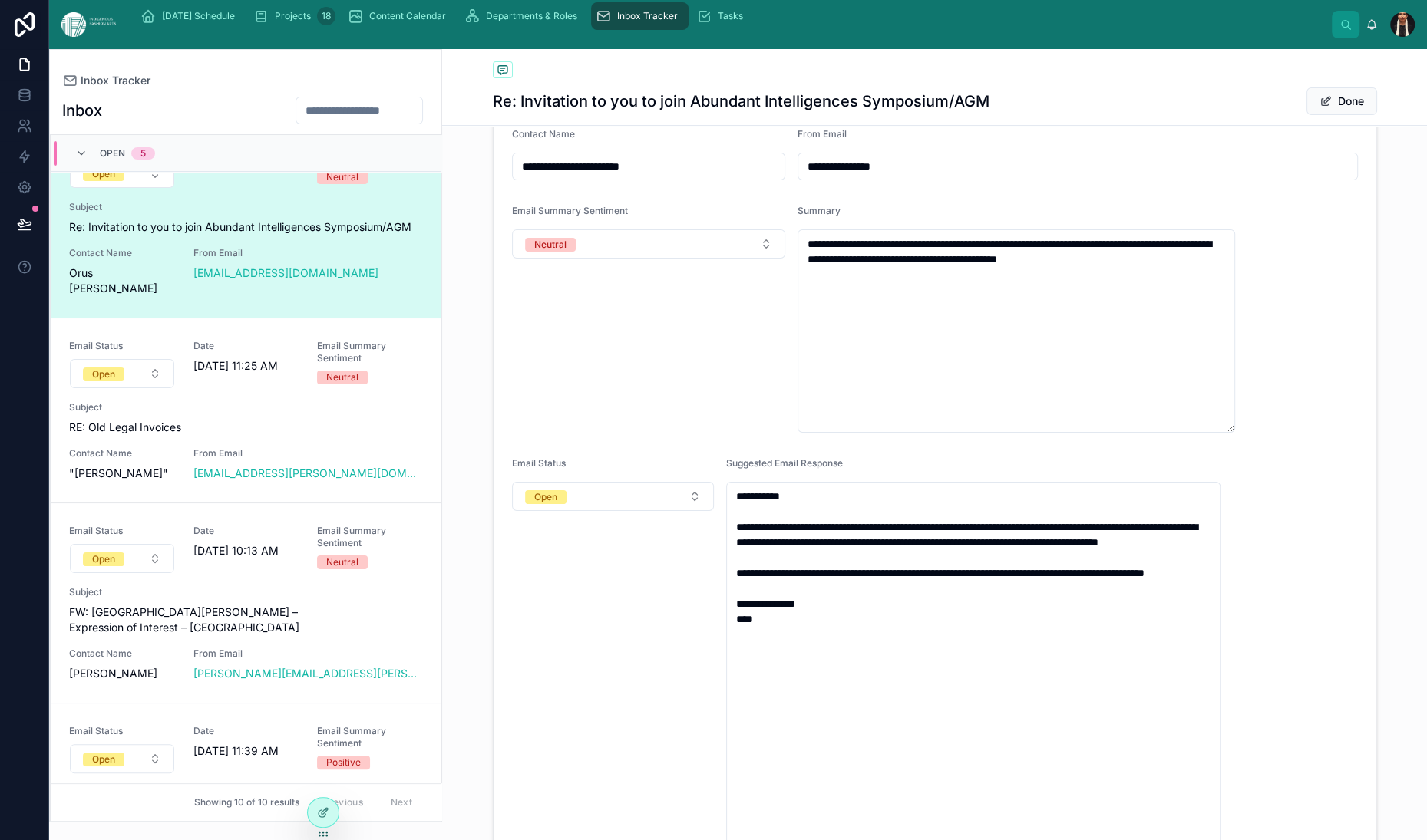
click at [1165, 374] on form "**********" at bounding box center [935, 464] width 883 height 1170
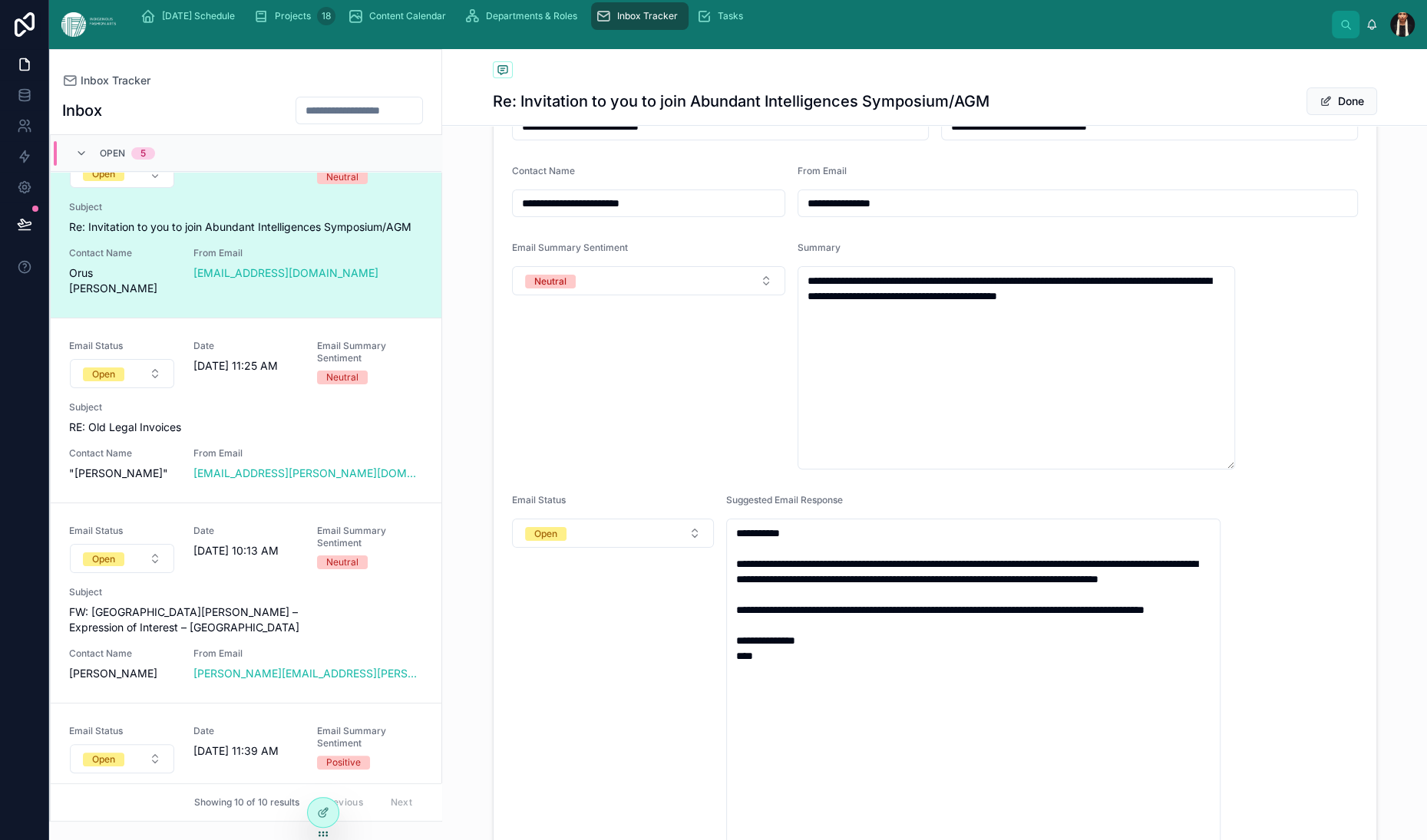
scroll to position [338, 0]
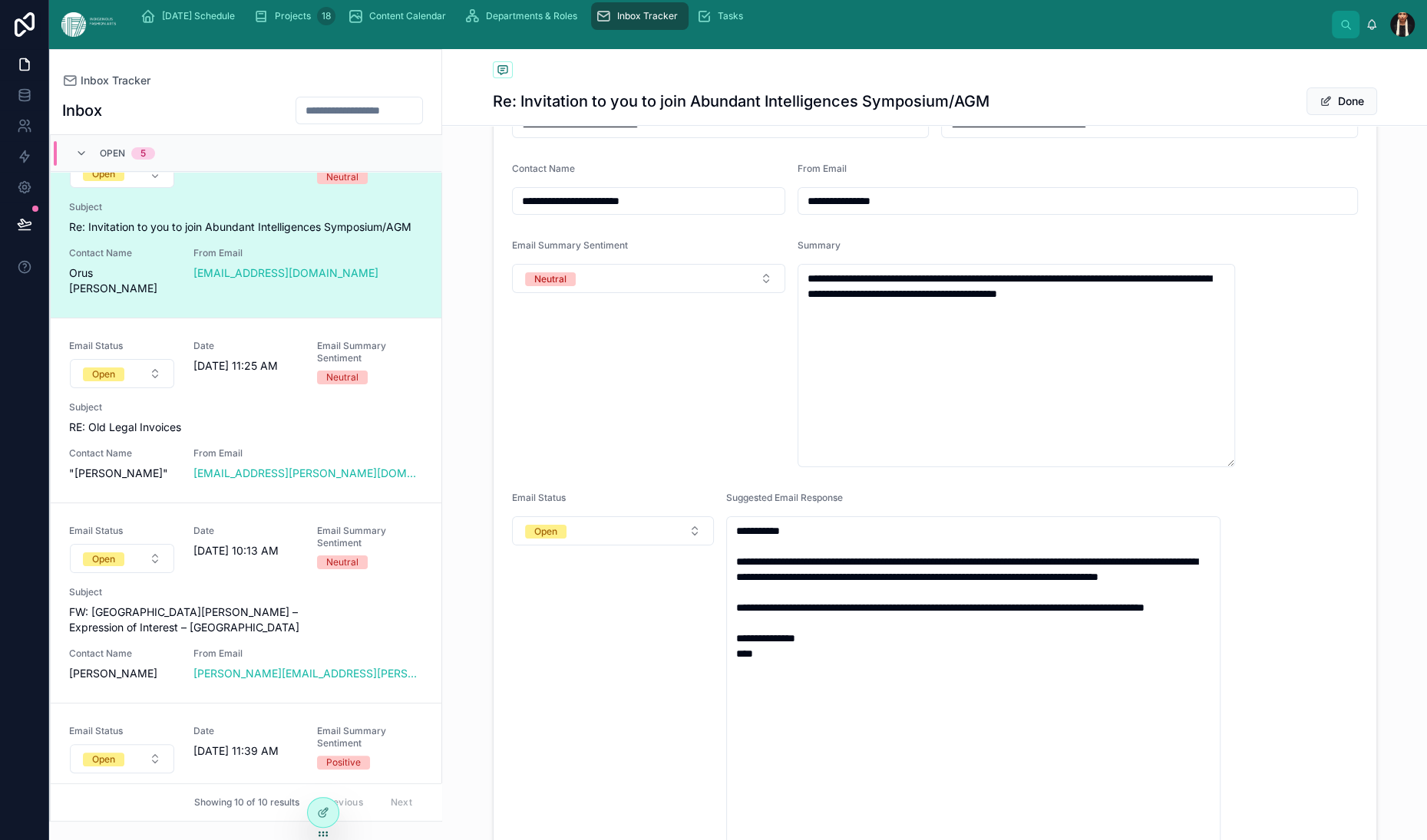
drag, startPoint x: 1223, startPoint y: 354, endPoint x: 1049, endPoint y: 338, distance: 174.7
click at [1049, 141] on input "**********" at bounding box center [1103, 124] width 322 height 32
click at [1078, 181] on div "From Email" at bounding box center [1077, 171] width 560 height 18
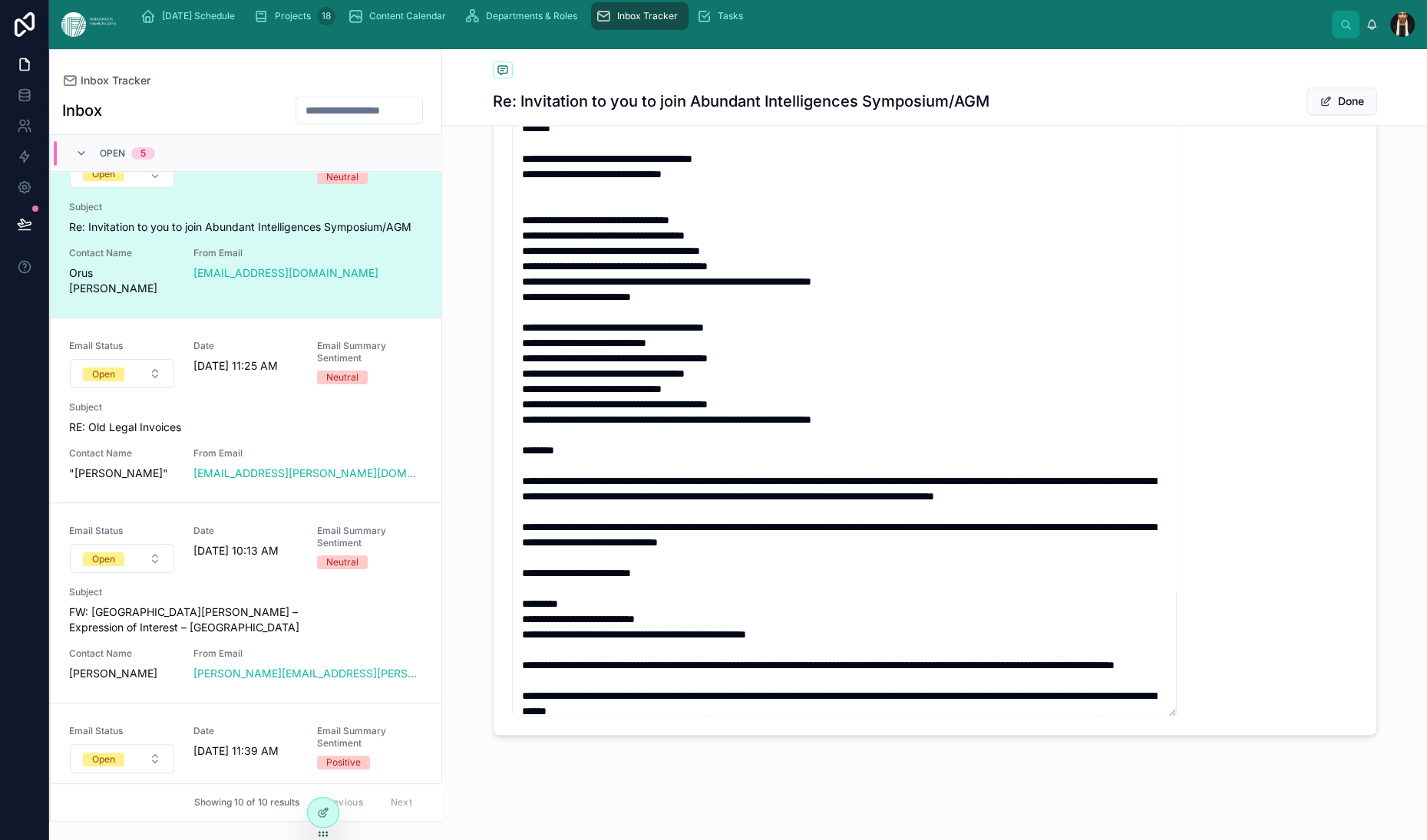
scroll to position [1777, 0]
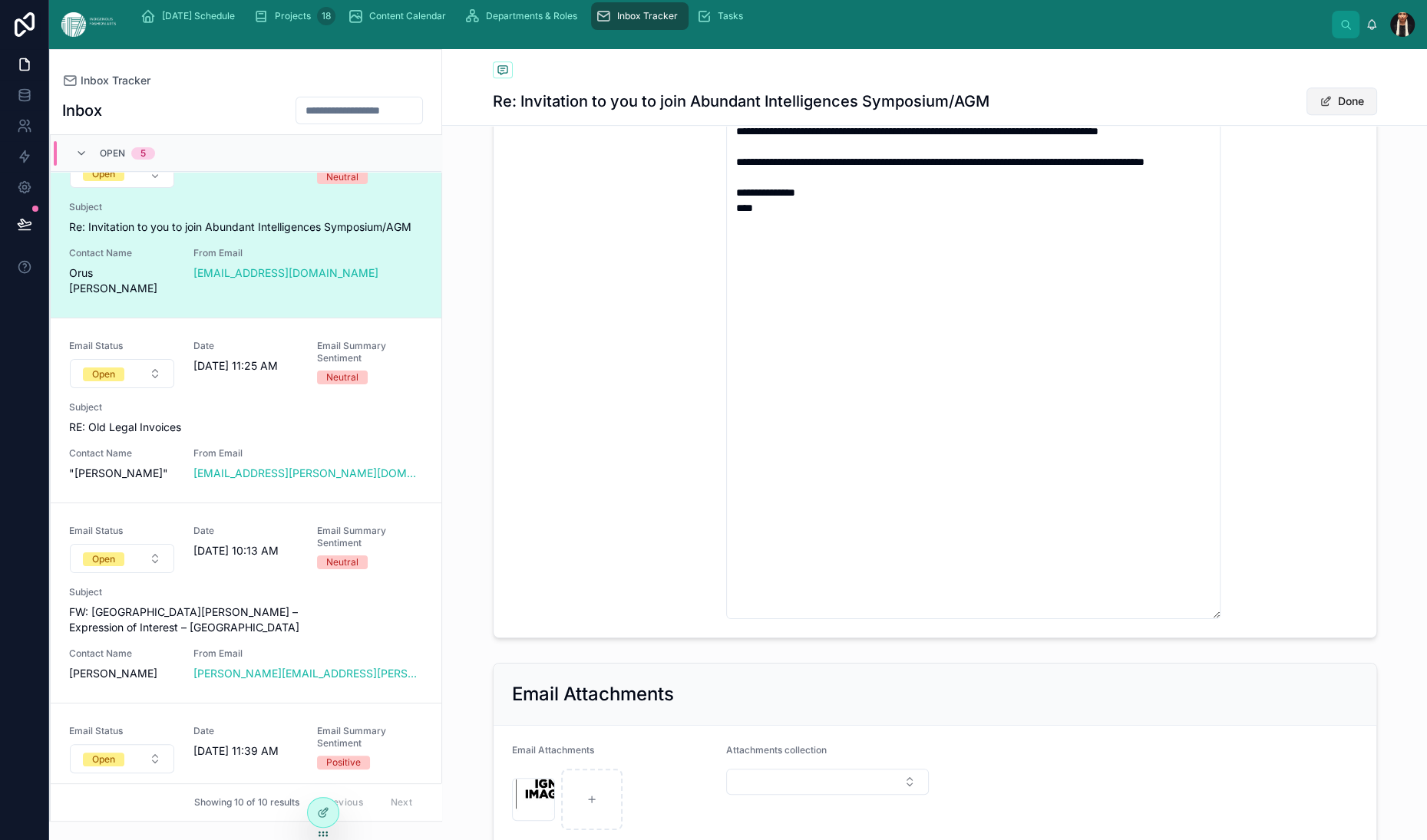
click at [1331, 115] on button "Done" at bounding box center [1341, 101] width 70 height 28
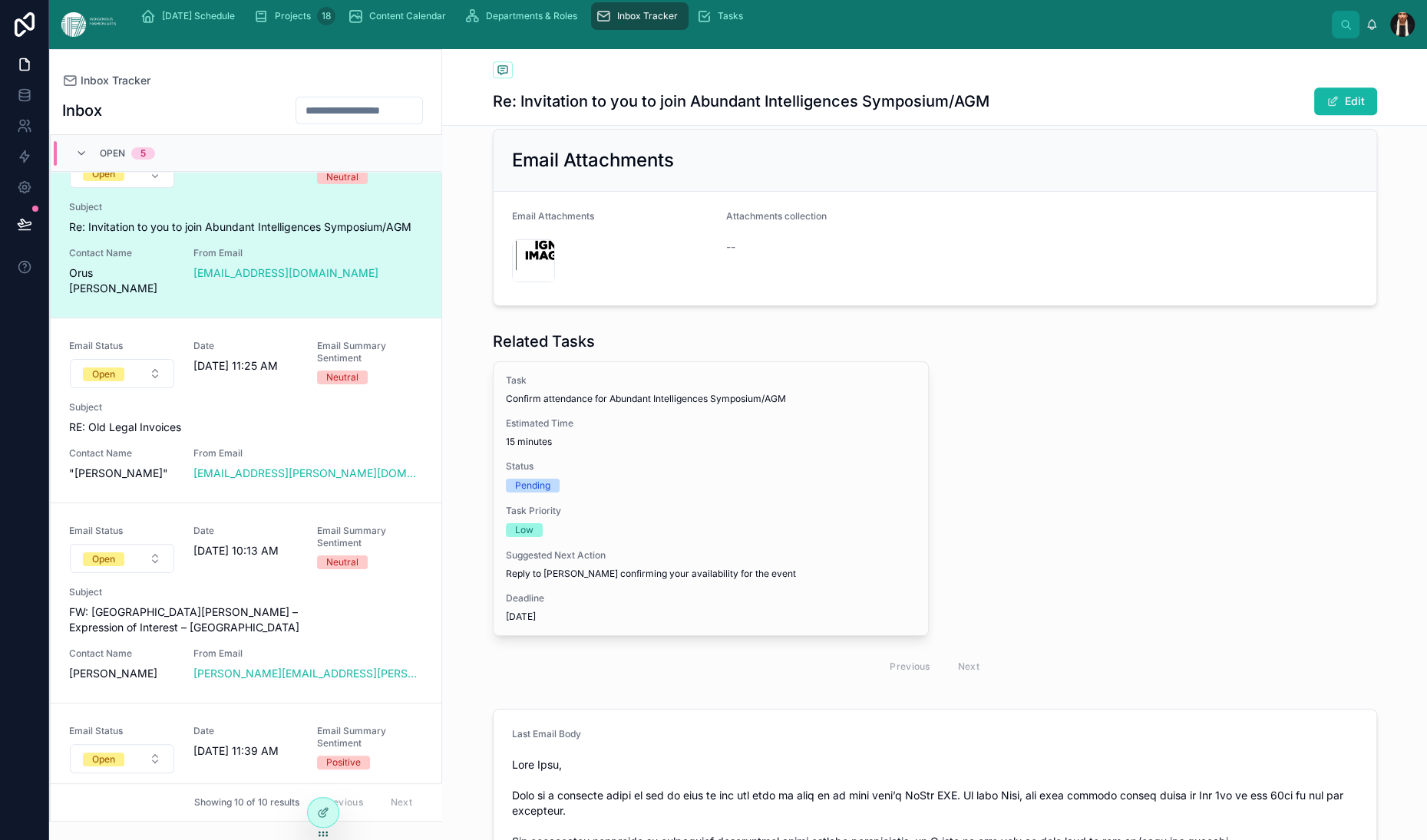
scroll to position [570, 0]
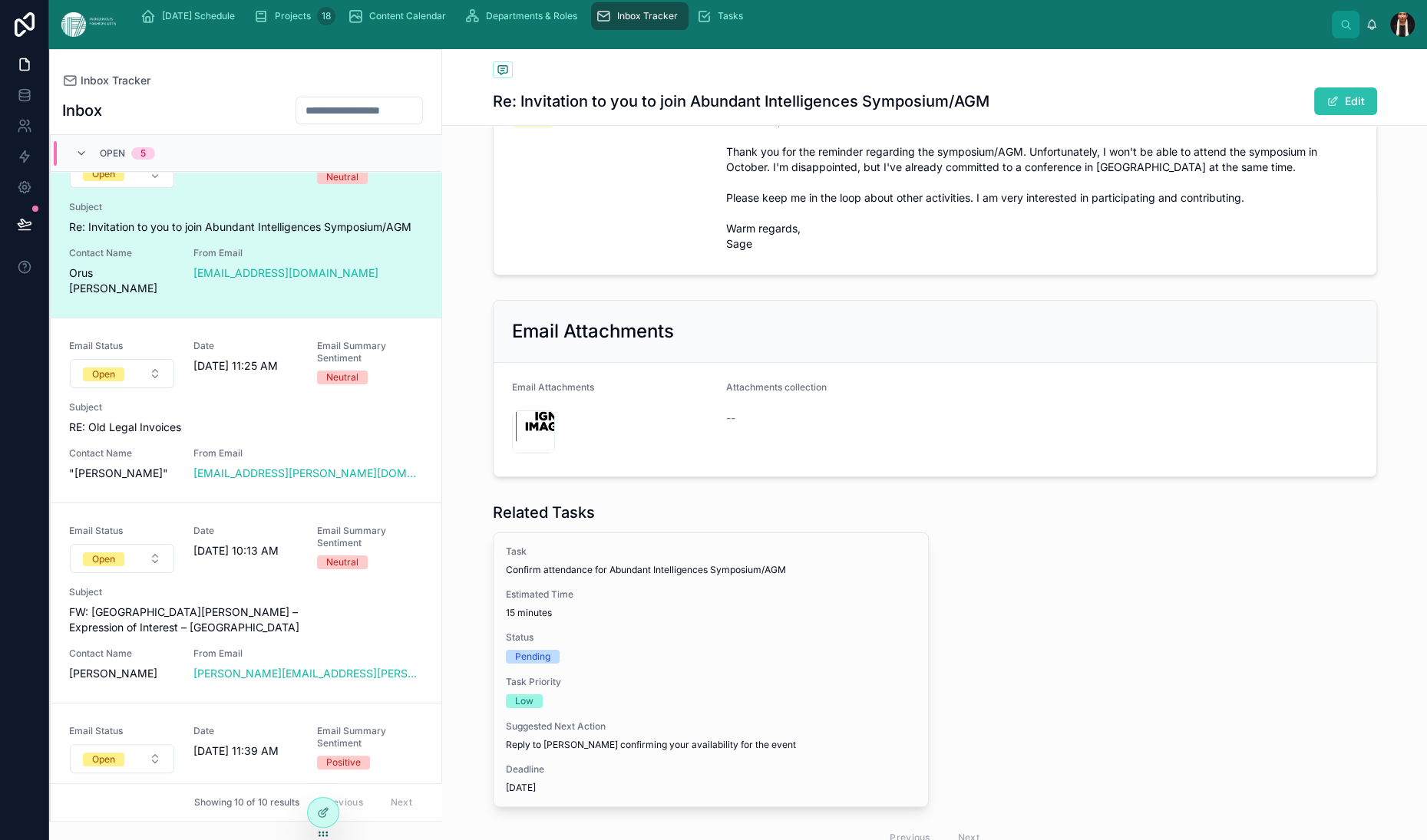
click at [1332, 107] on span at bounding box center [1332, 101] width 12 height 12
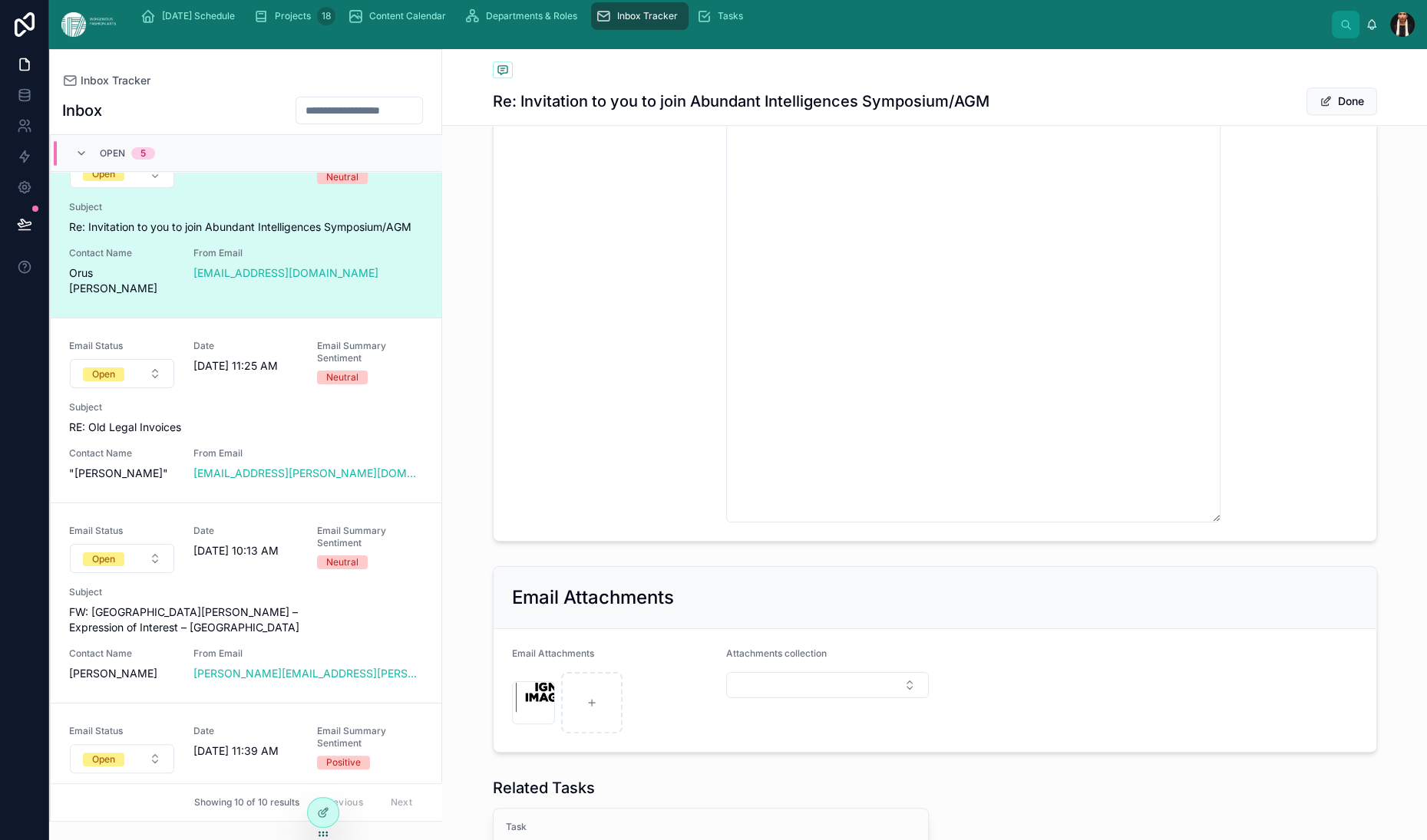
scroll to position [917, 0]
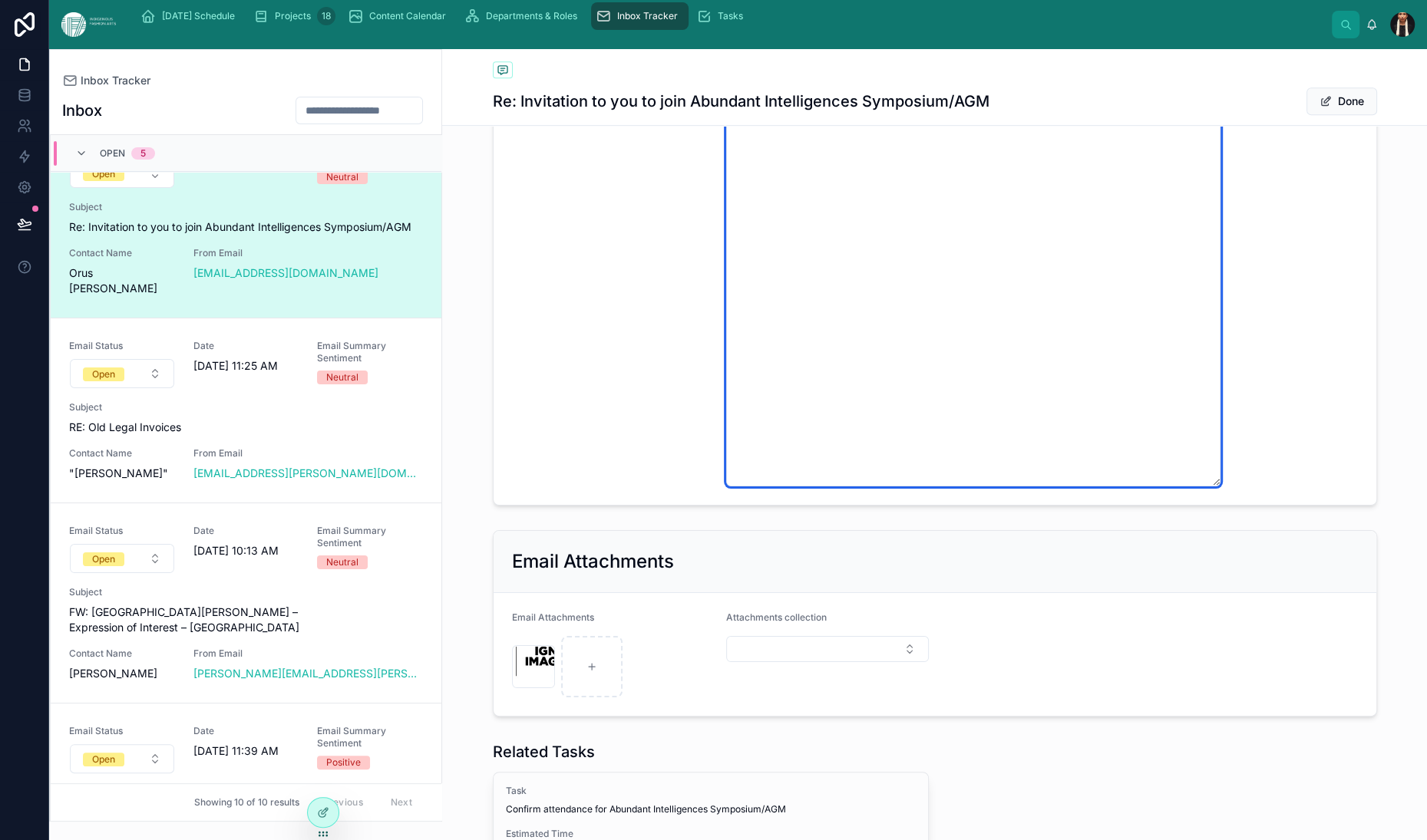
click at [894, 392] on textarea "**********" at bounding box center [974, 212] width 494 height 548
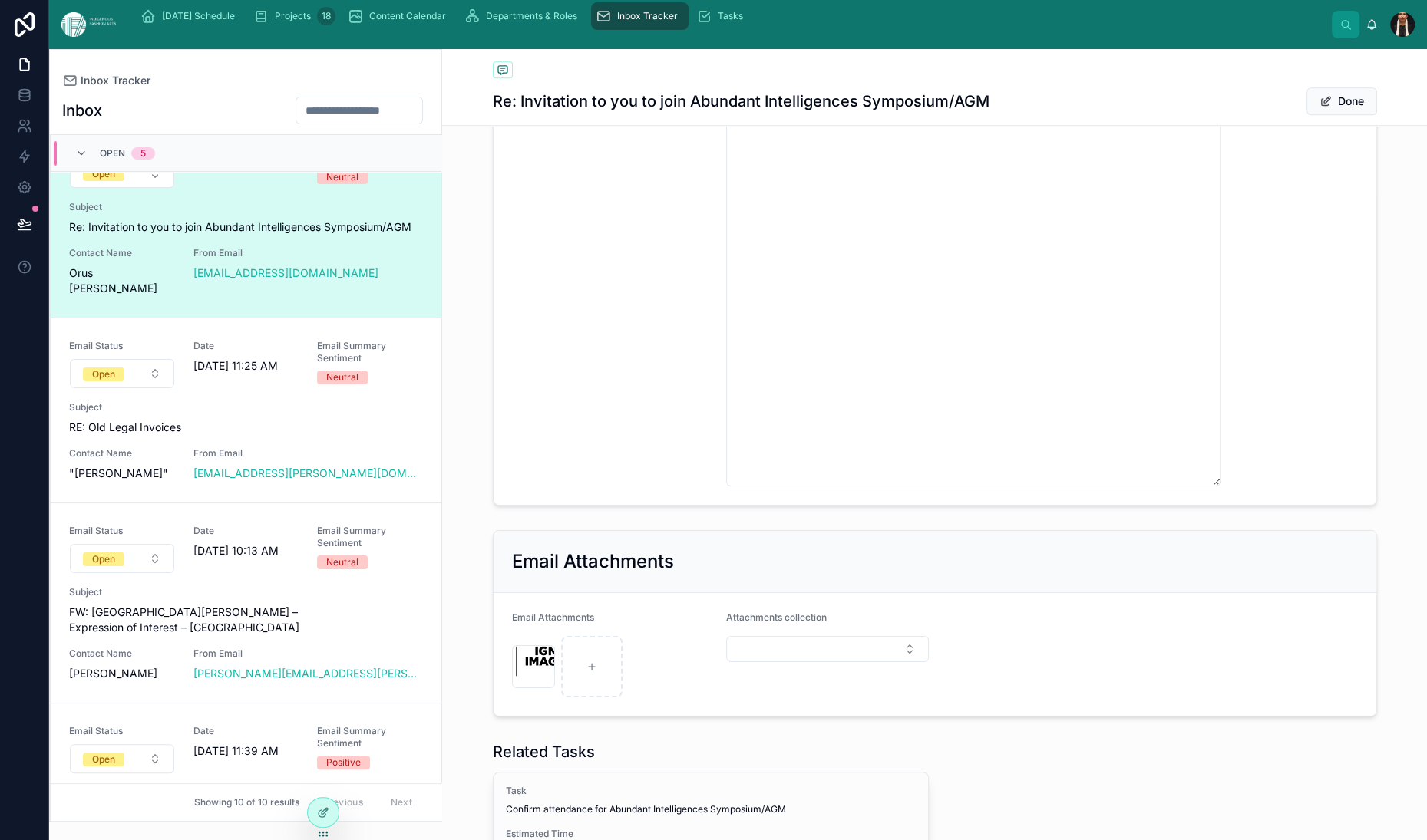
click at [727, 425] on div "Send" at bounding box center [715, 418] width 22 height 14
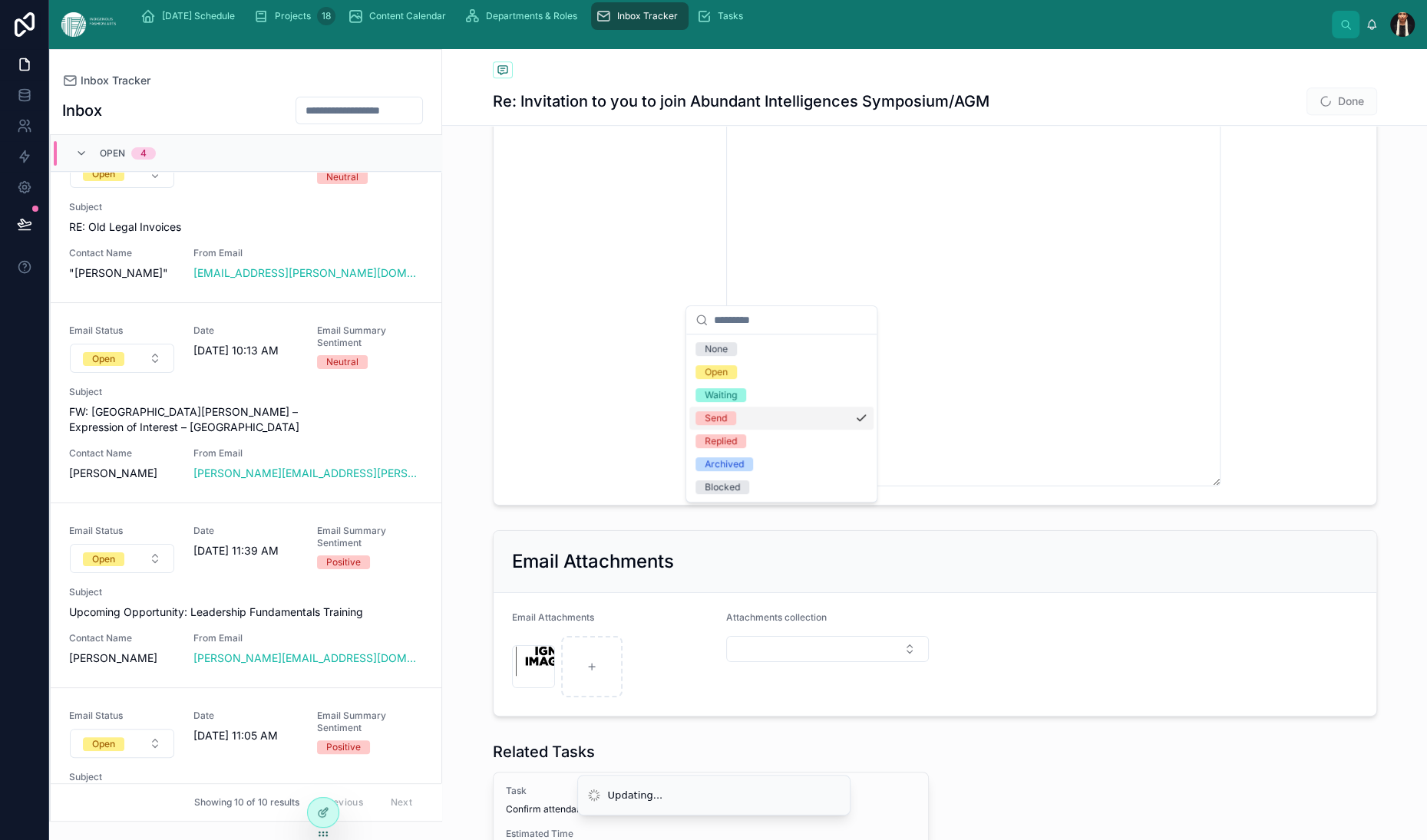
scroll to position [31, 0]
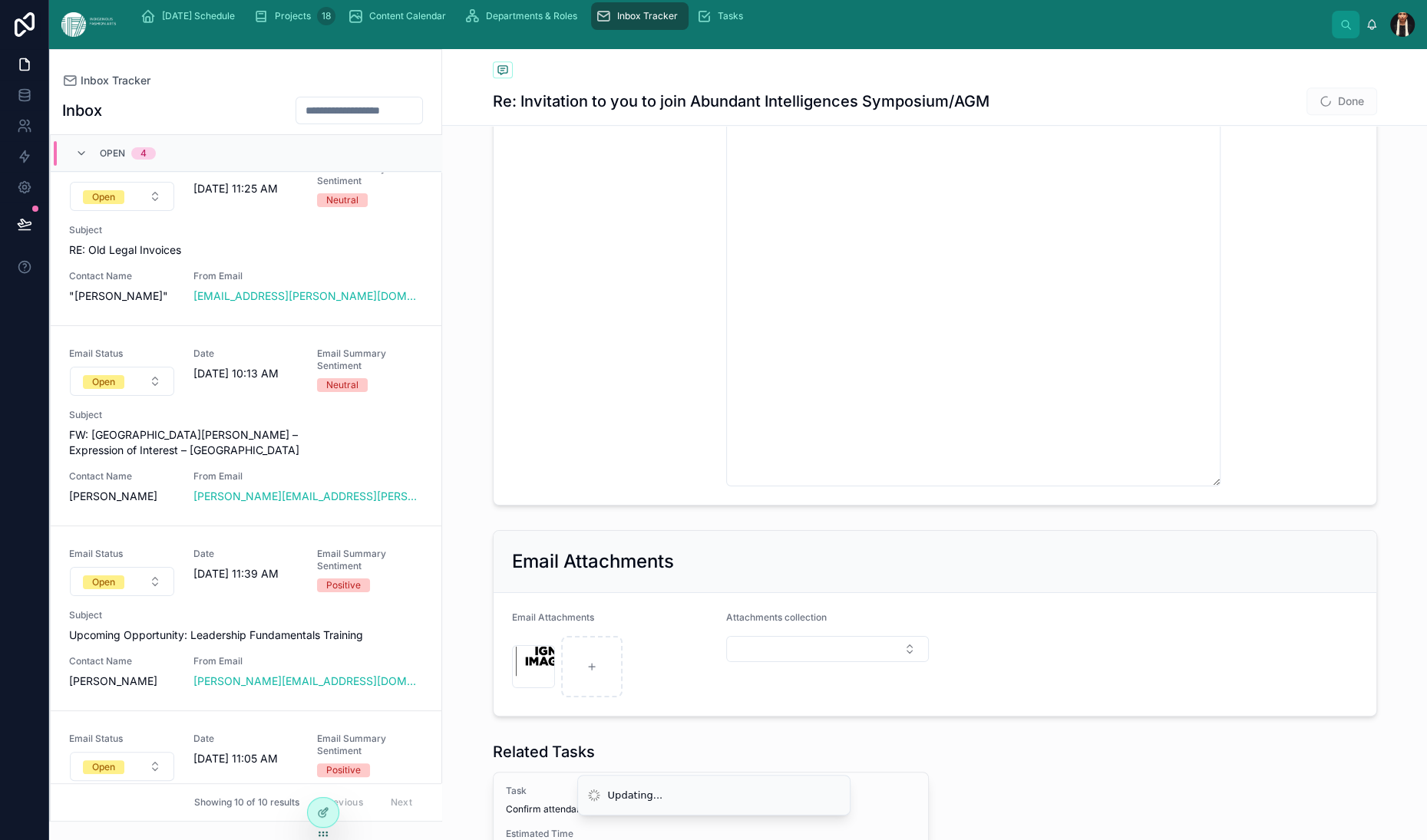
click at [715, 421] on div "Email Status Send" at bounding box center [613, 200] width 202 height 573
click at [1352, 115] on button "Done" at bounding box center [1341, 101] width 70 height 28
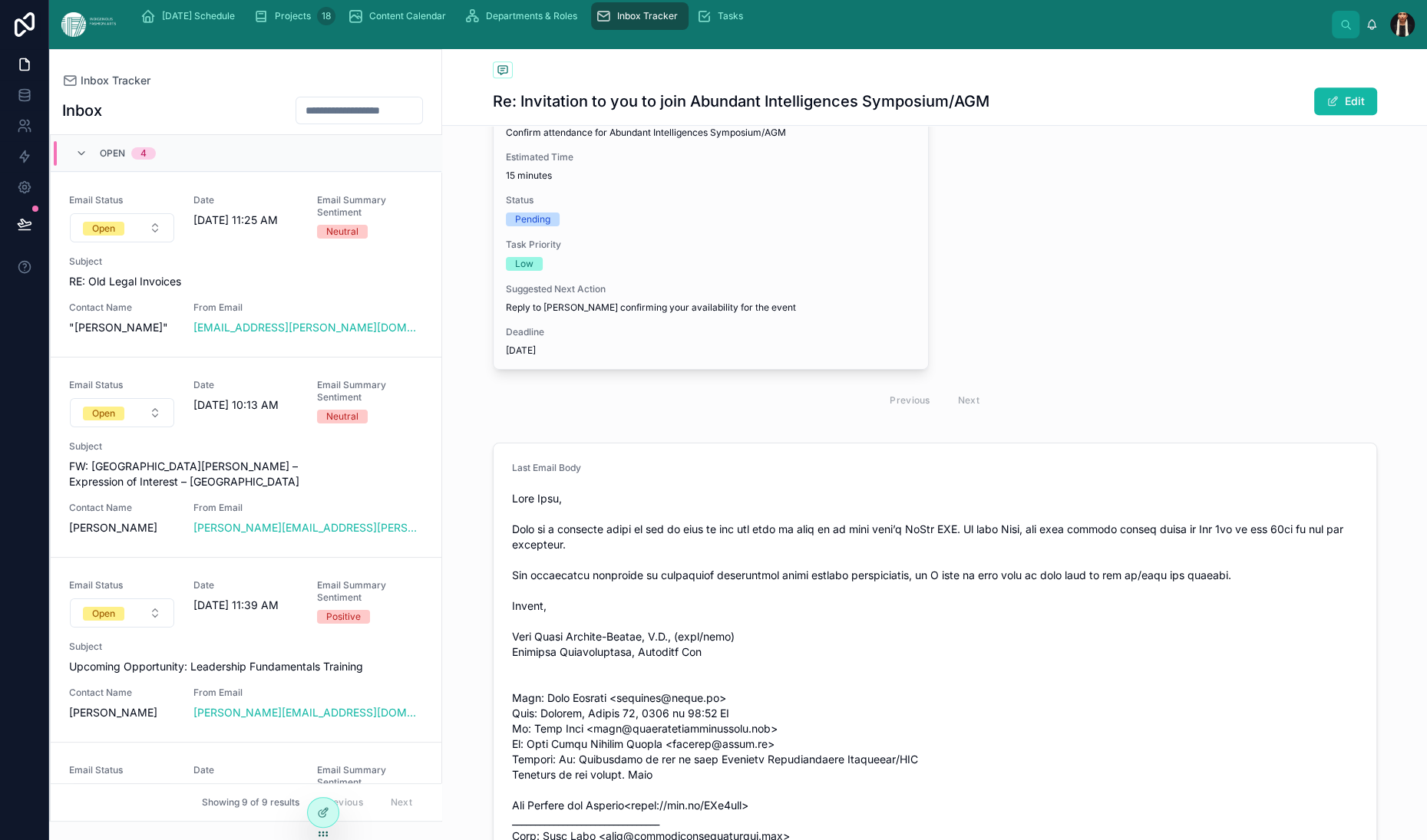
scroll to position [1011, 0]
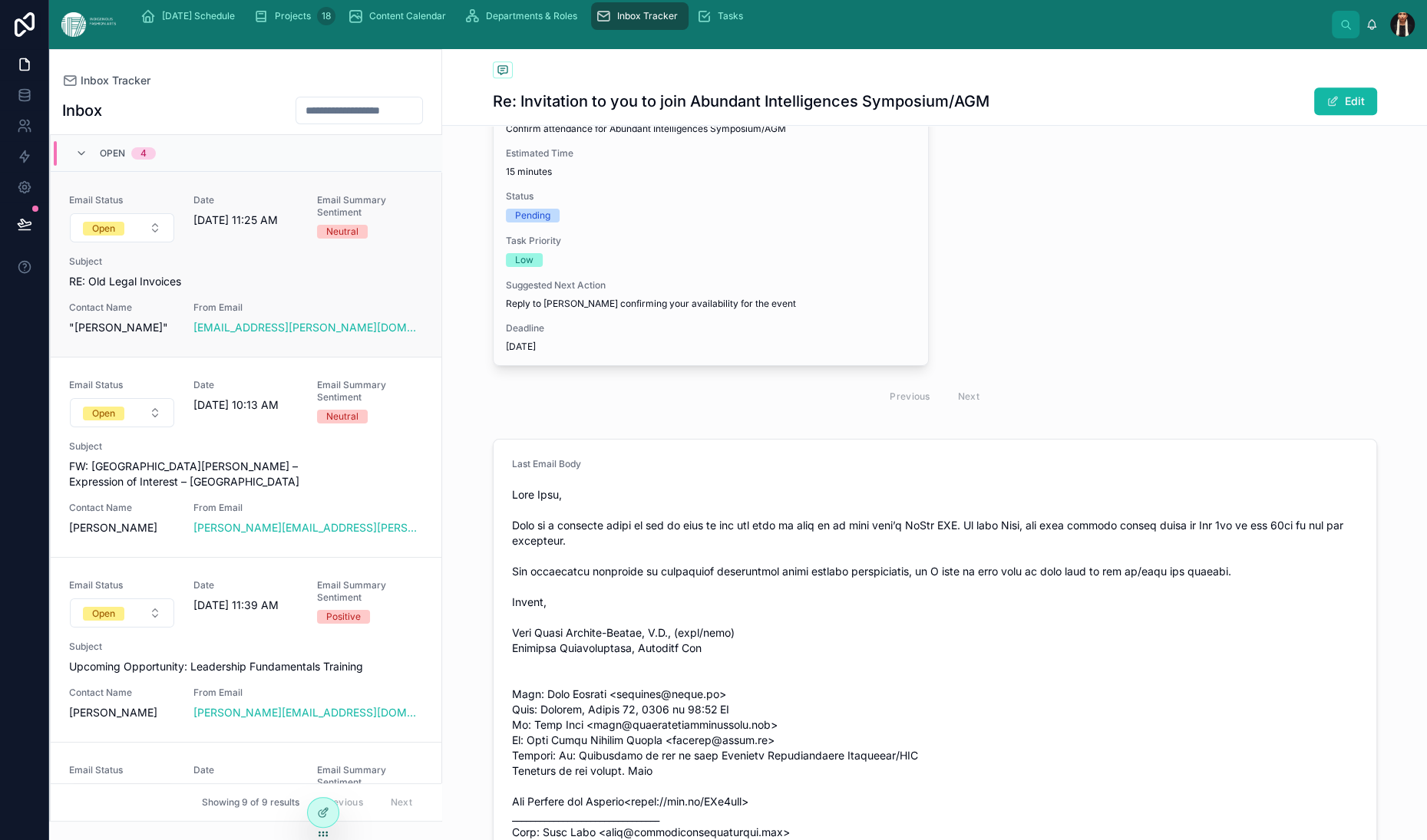
click at [423, 289] on span "RE: Old Legal Invoices" at bounding box center [246, 281] width 354 height 15
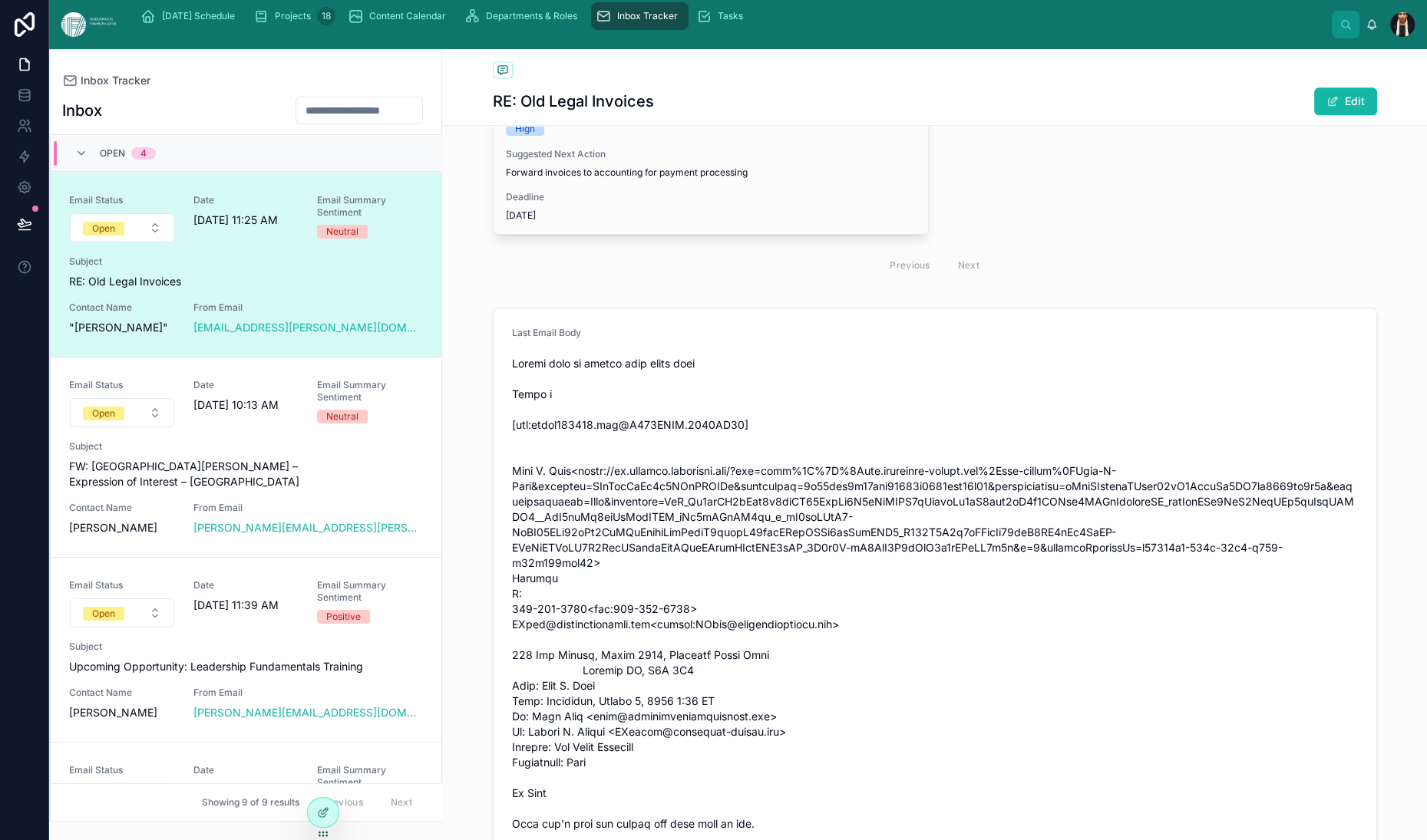
scroll to position [958, 0]
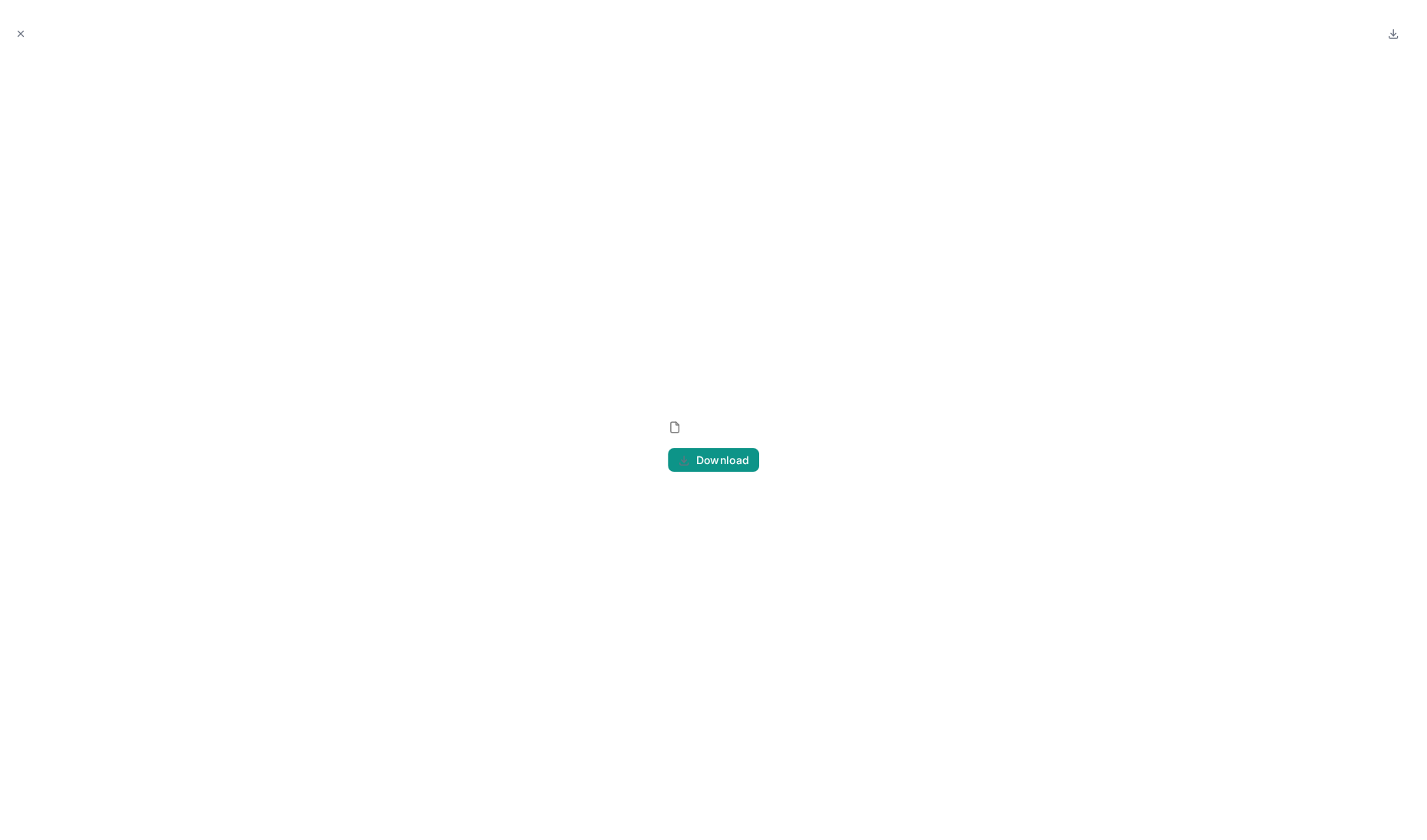
click at [712, 468] on span "Download" at bounding box center [723, 460] width 54 height 14
click at [24, 37] on icon "Close modal" at bounding box center [21, 34] width 6 height 6
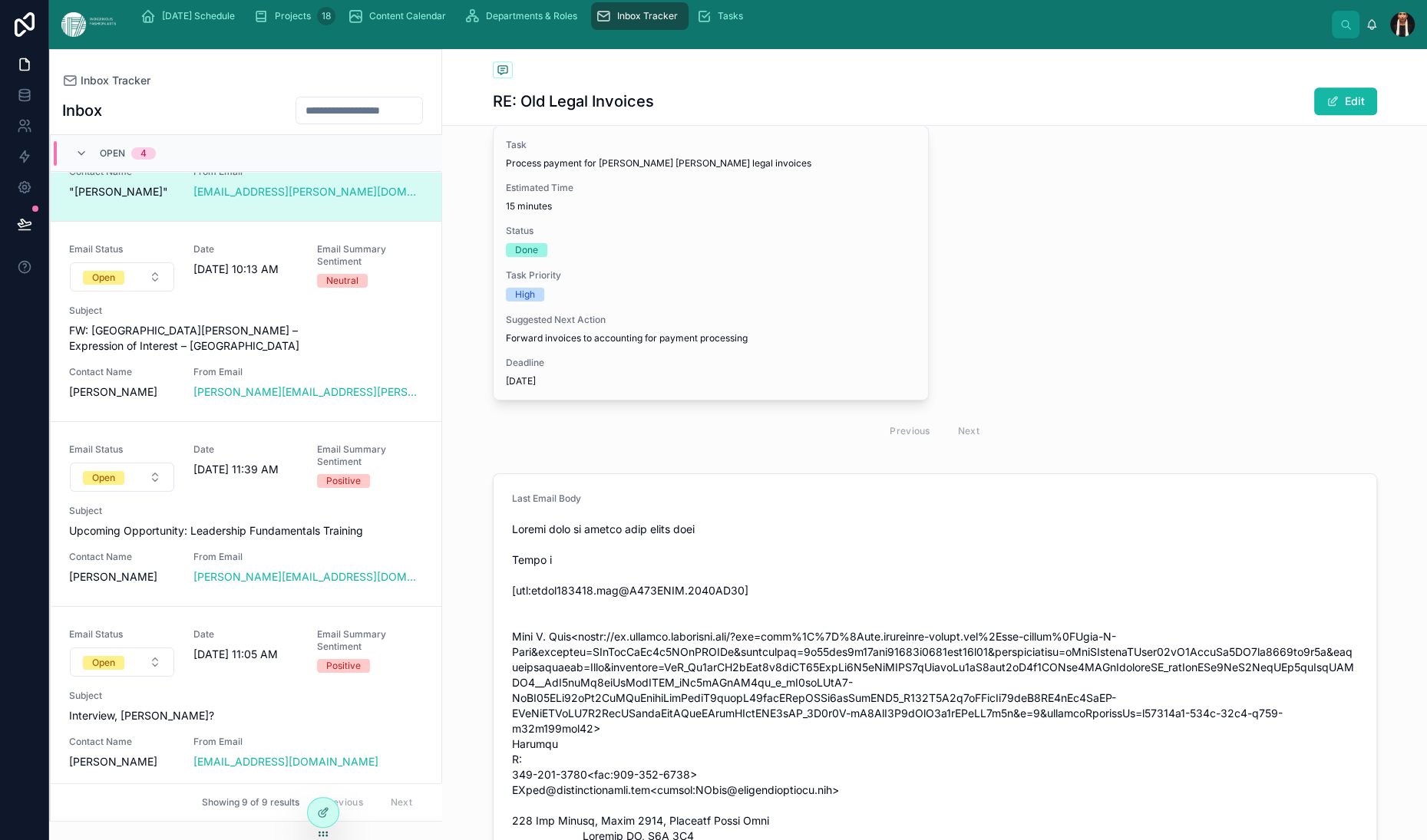
scroll to position [140, 0]
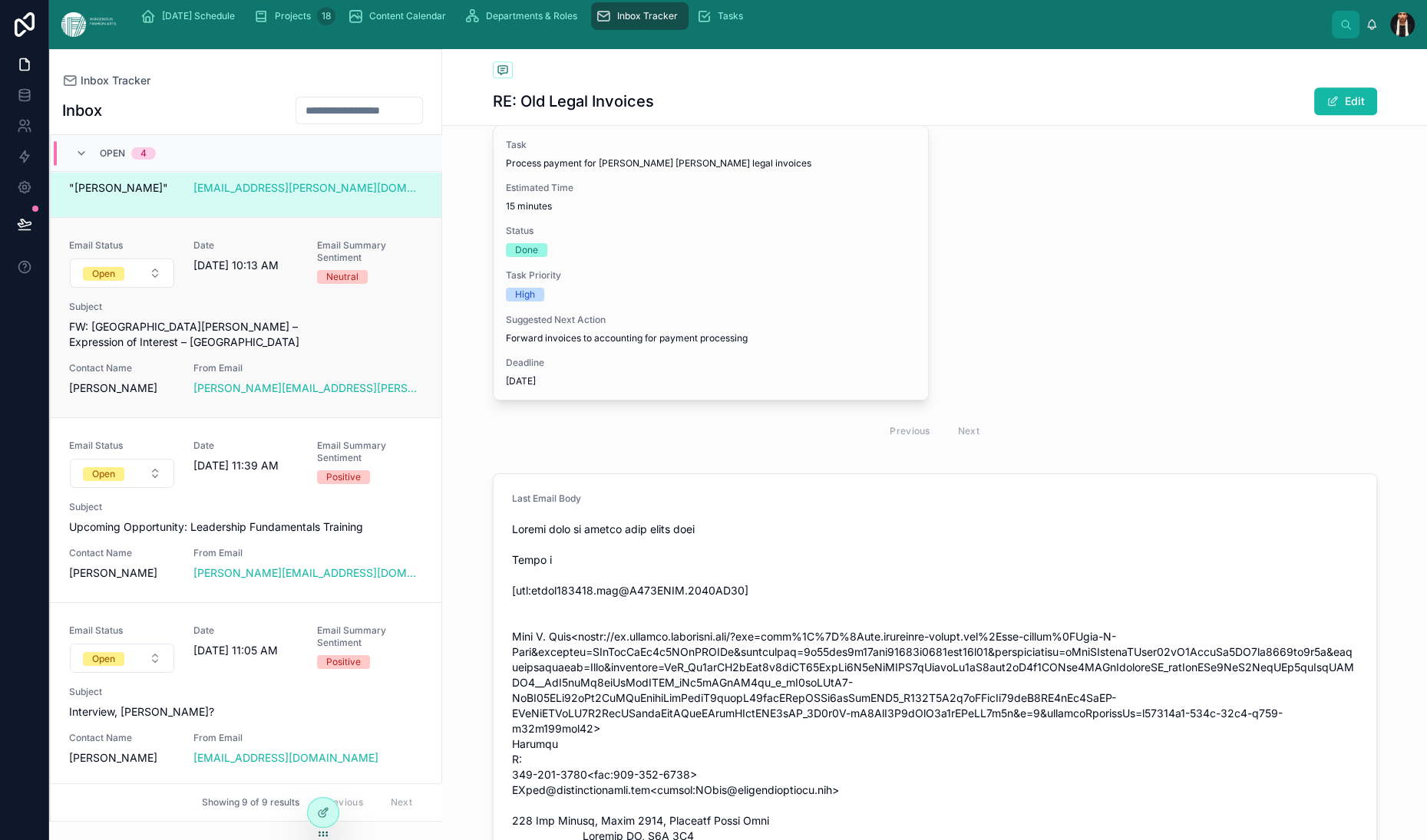
click at [423, 350] on span "FW: St. Lawrence Market – Expression of Interest – North Market Building" at bounding box center [246, 334] width 354 height 30
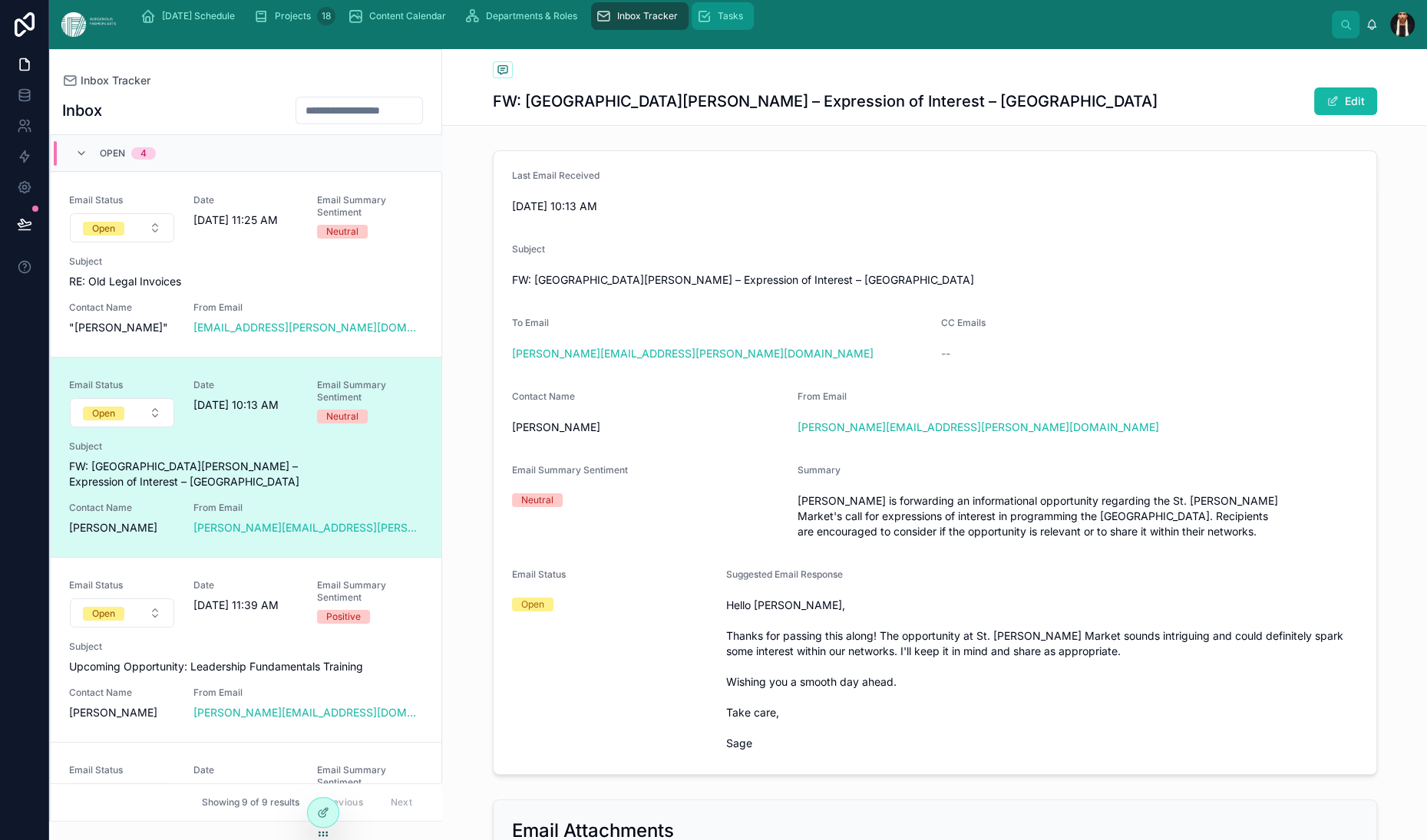
click at [743, 22] on span "Tasks" at bounding box center [730, 15] width 26 height 12
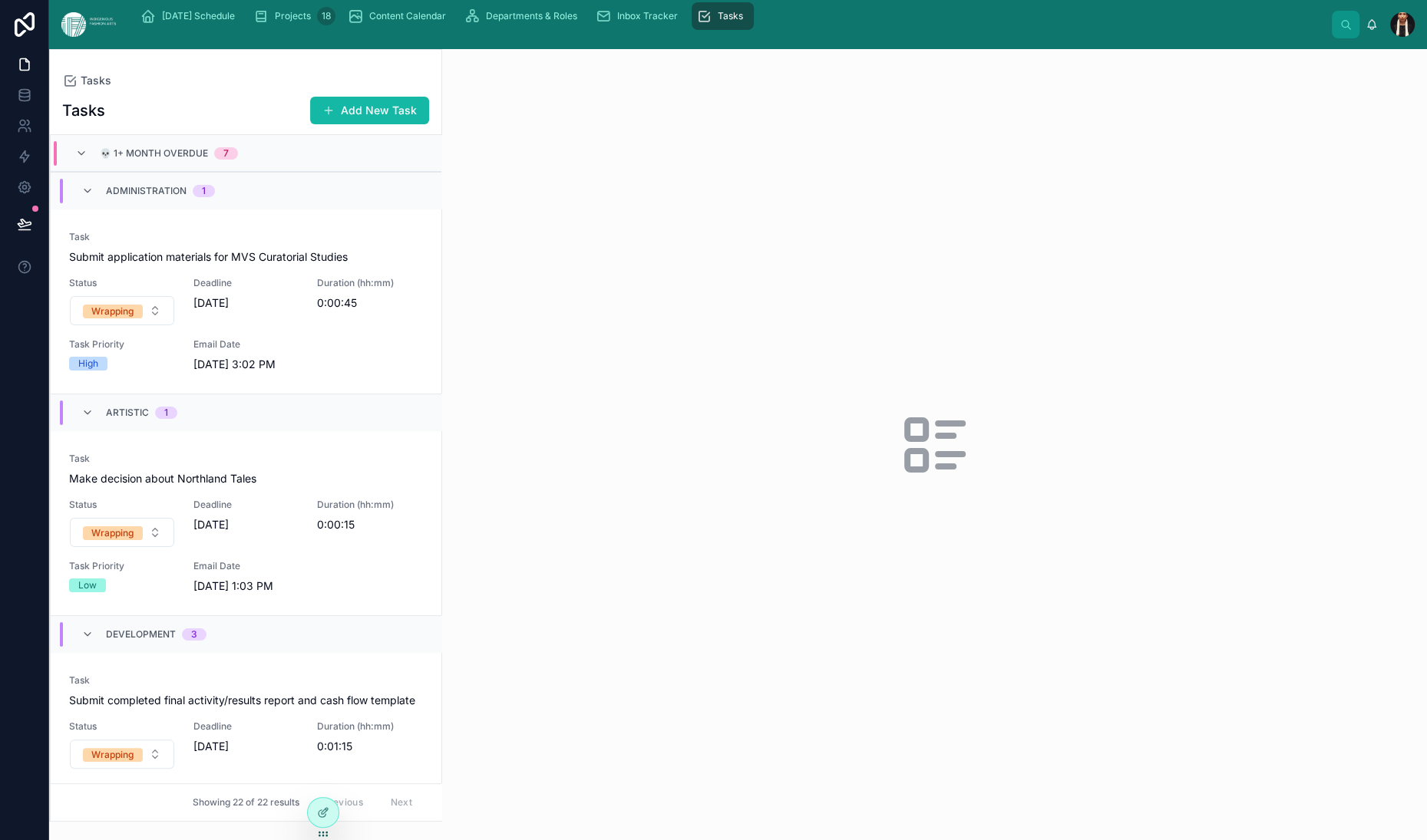
click at [113, 165] on div "💀 1+ Month Overdue 7" at bounding box center [156, 154] width 163 height 25
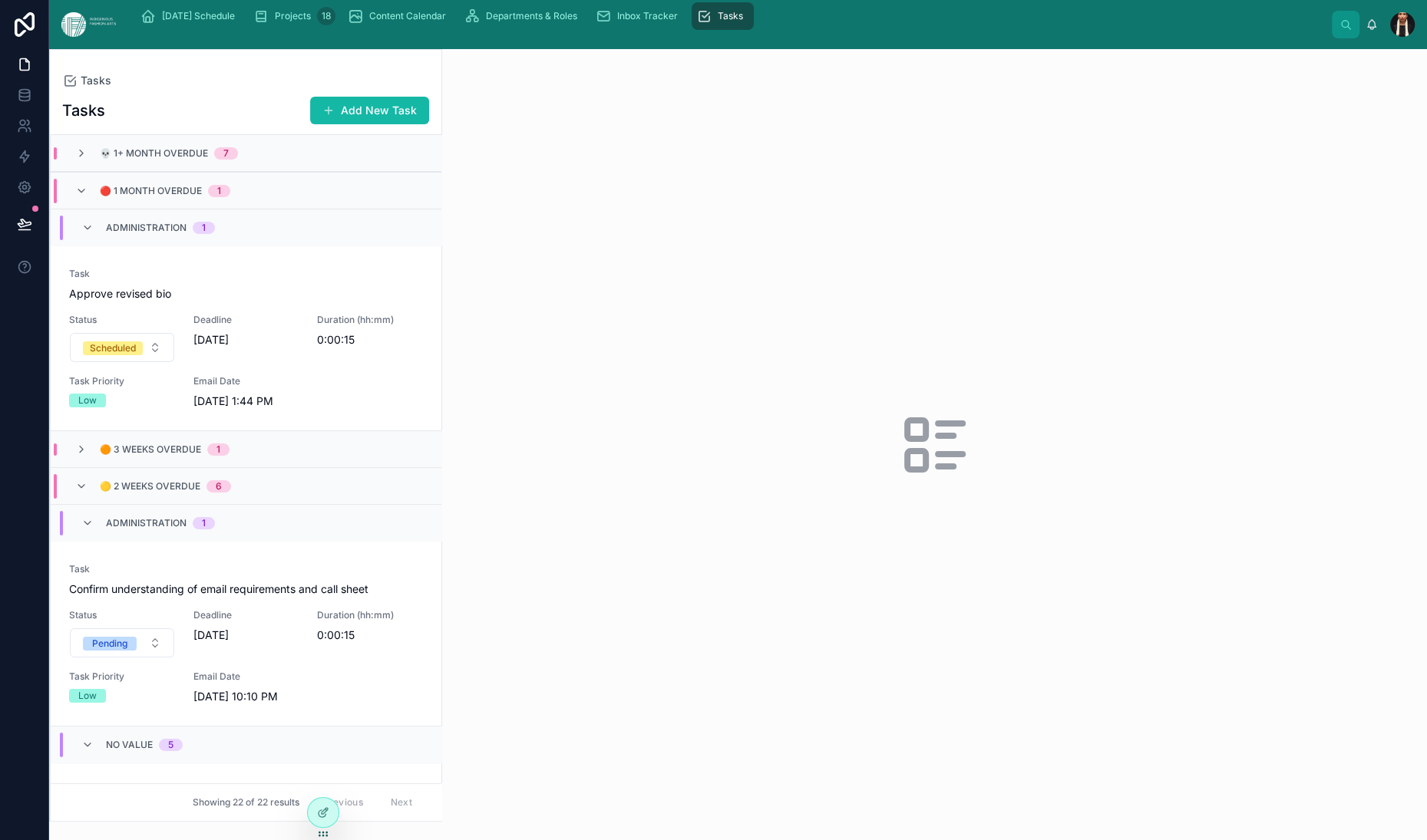
click at [115, 160] on div "💀 1+ Month Overdue 7" at bounding box center [156, 153] width 163 height 12
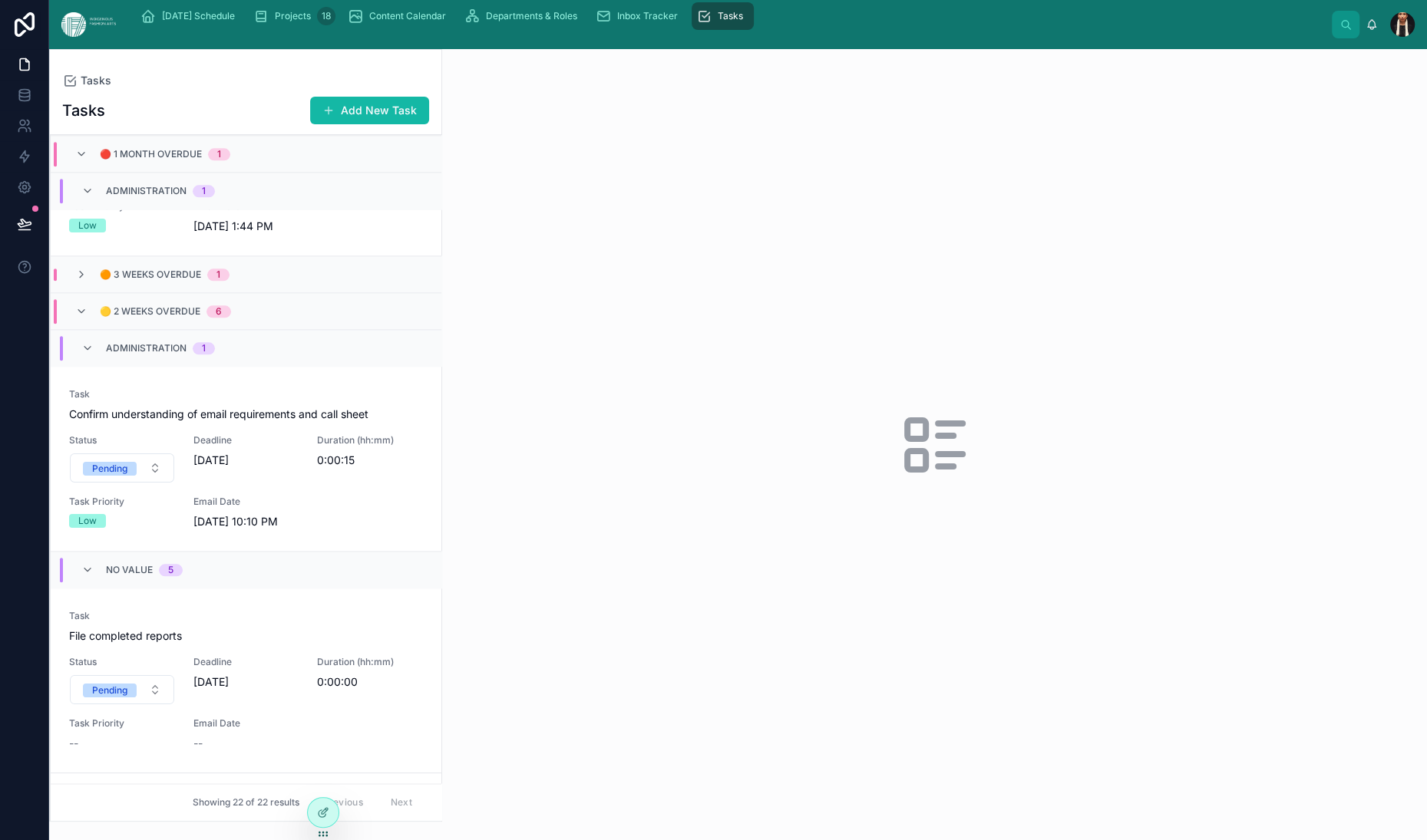
scroll to position [1621, 0]
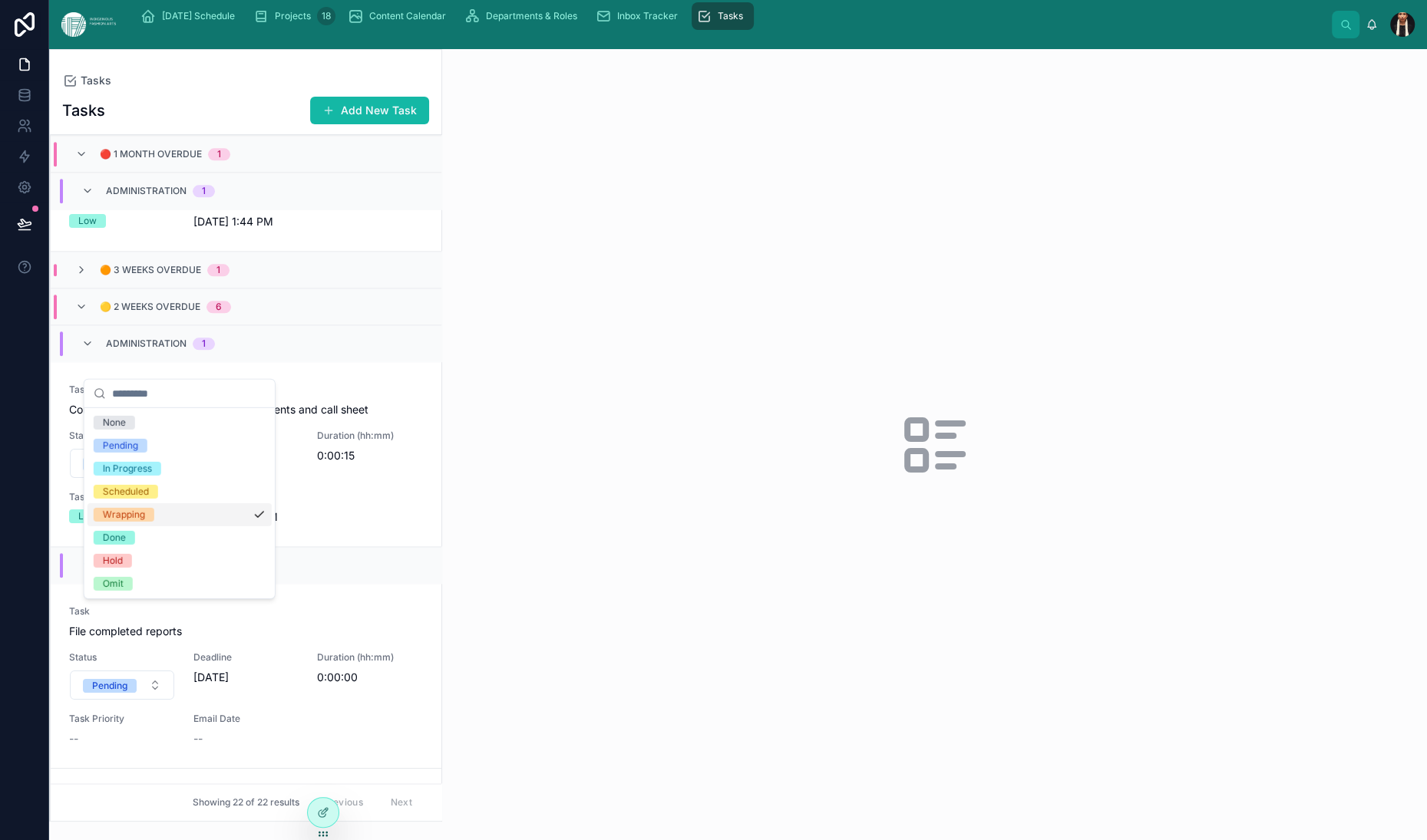
scroll to position [54, 0]
click at [124, 591] on div "Omit" at bounding box center [113, 583] width 21 height 14
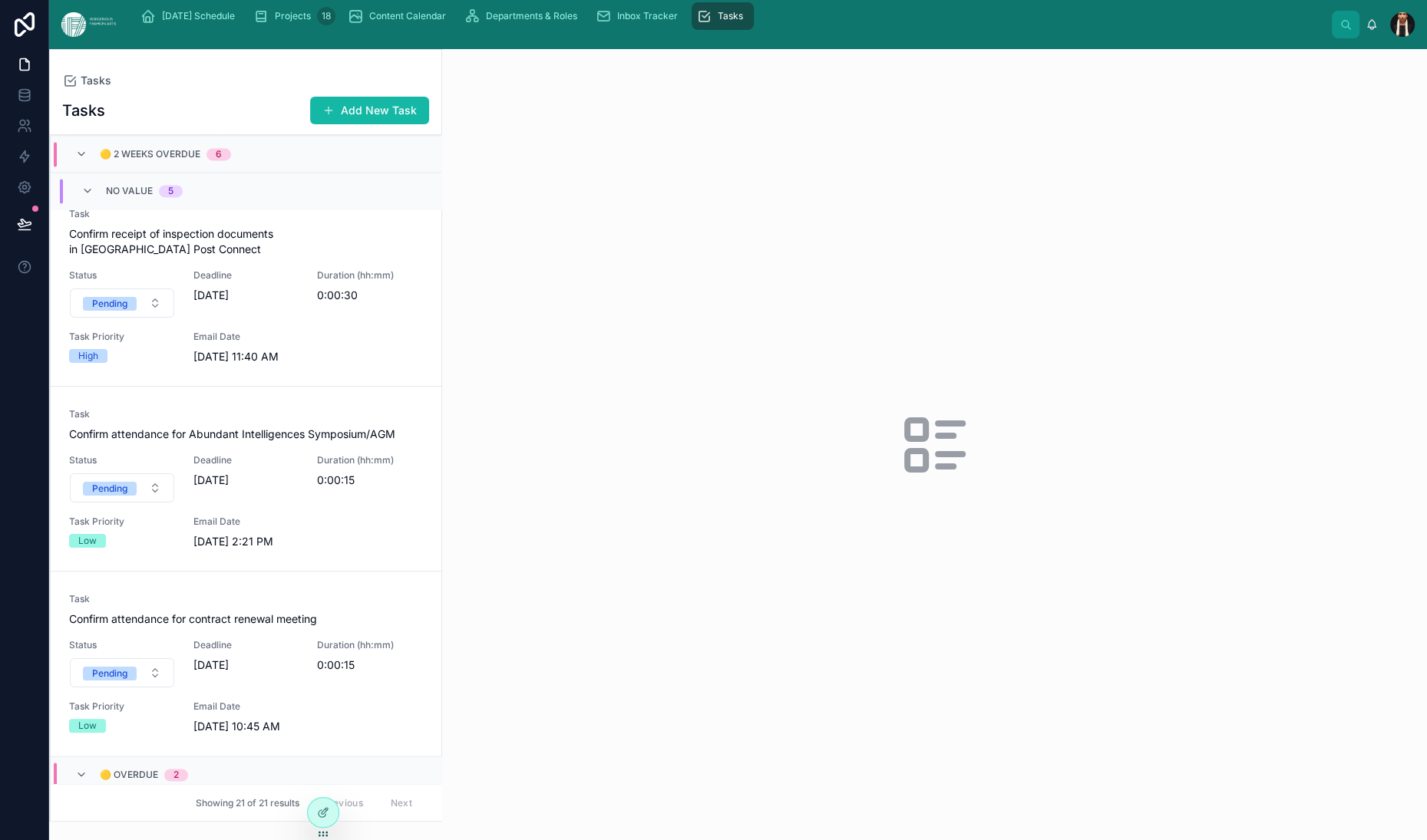
scroll to position [2216, 0]
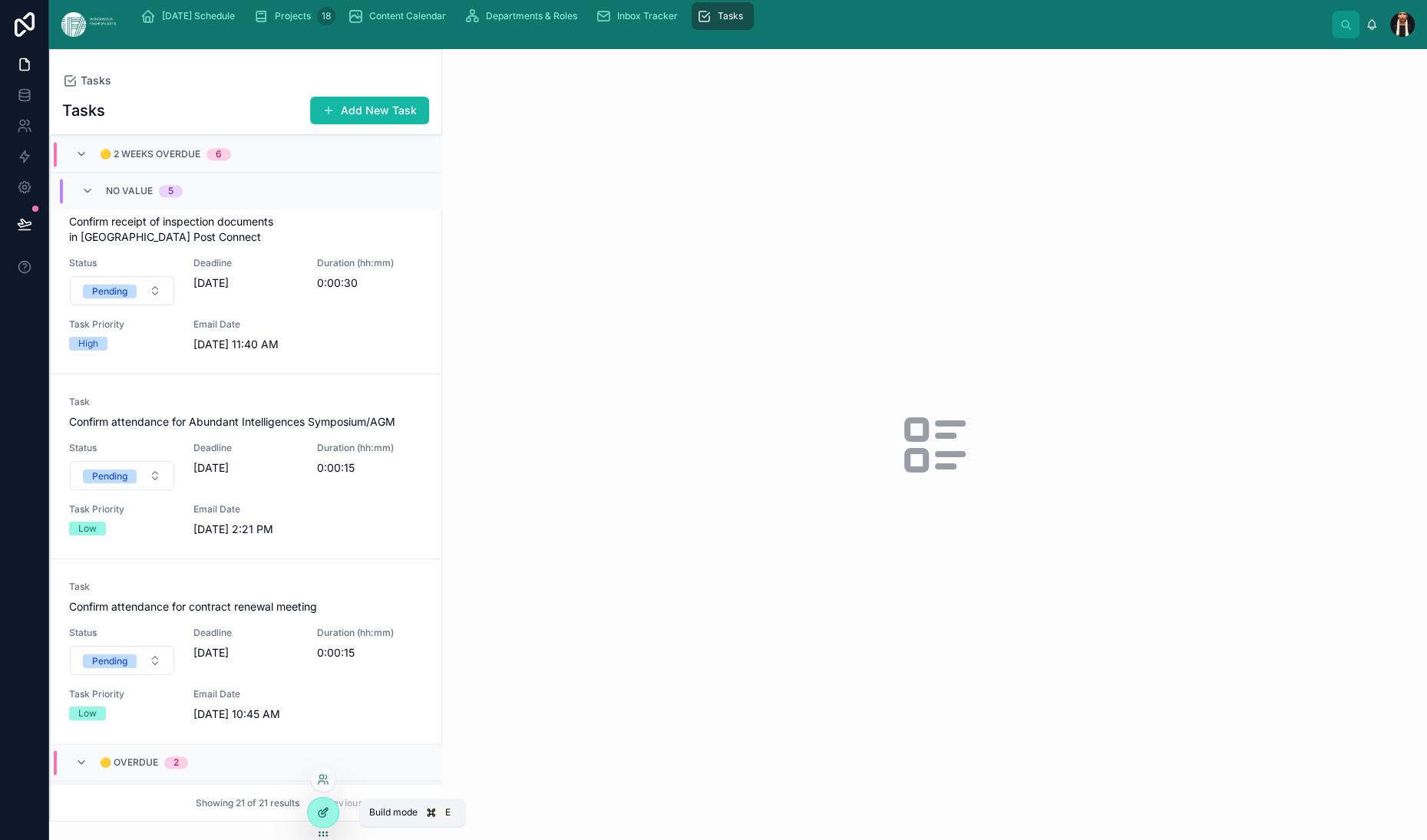
click at [329, 828] on div at bounding box center [323, 812] width 30 height 29
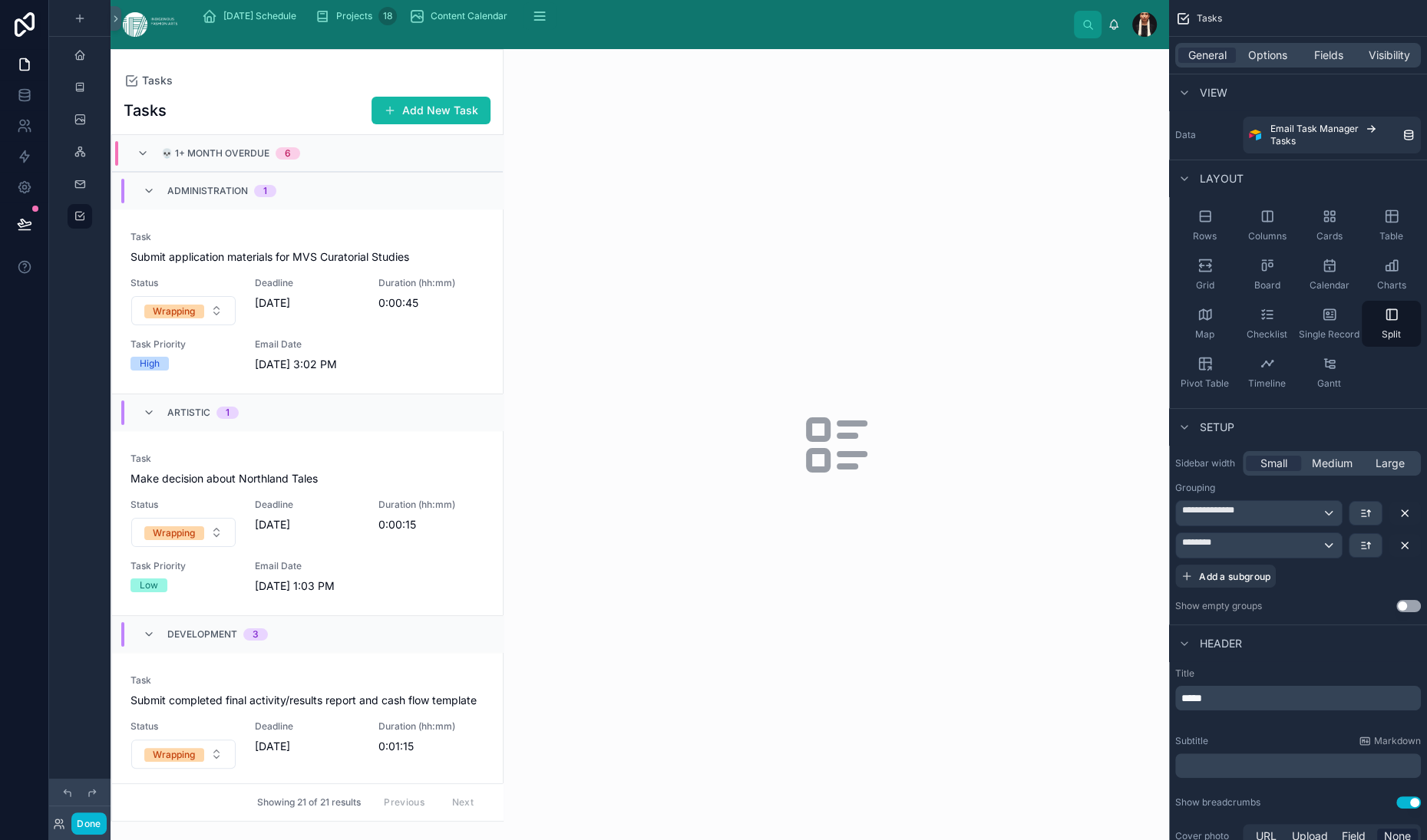
click at [281, 176] on div at bounding box center [307, 435] width 392 height 772
click at [338, 243] on span "Task" at bounding box center [307, 237] width 354 height 12
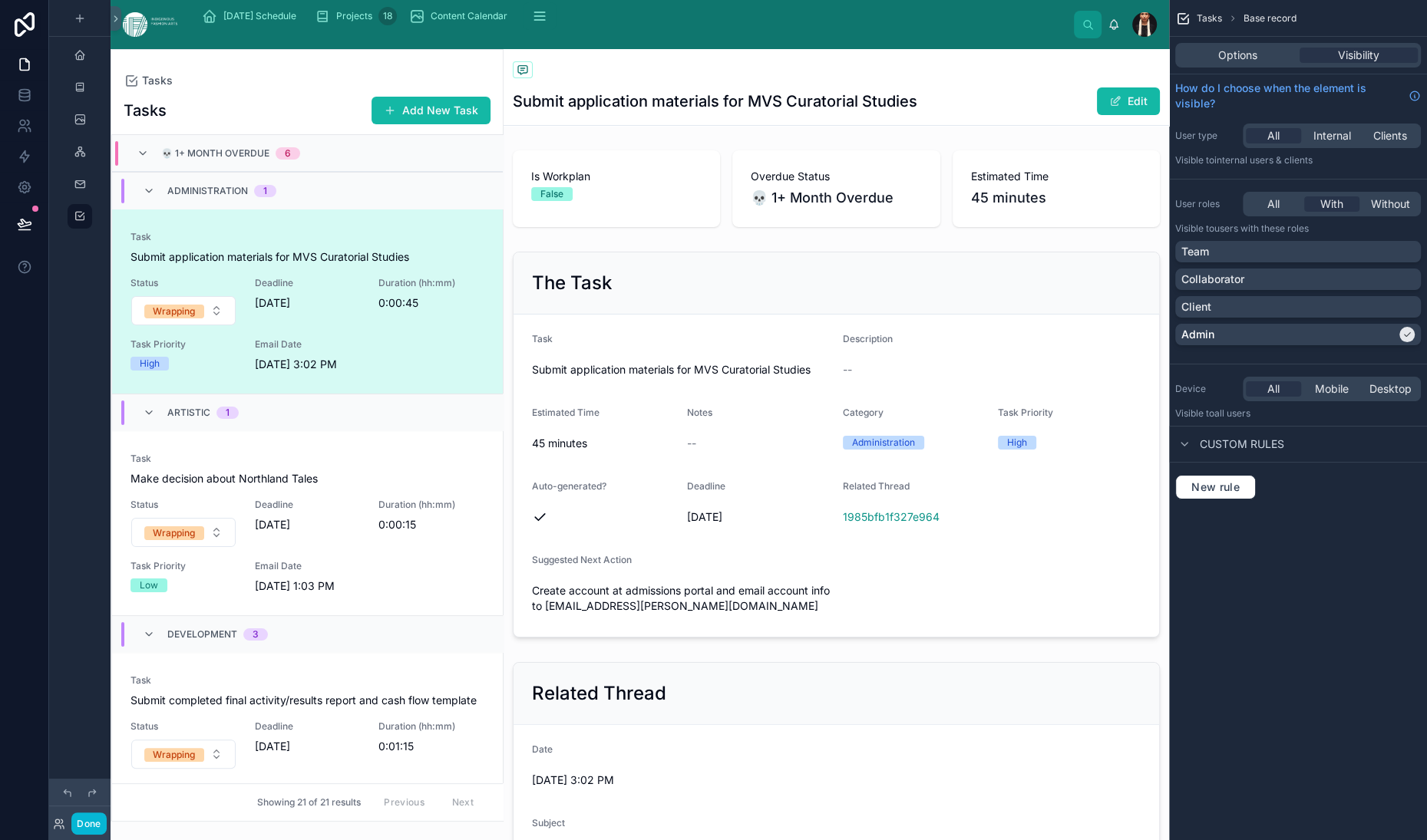
click at [306, 125] on div "Tasks Add New Task" at bounding box center [307, 110] width 367 height 29
click at [329, 125] on div "Tasks Add New Task" at bounding box center [307, 110] width 367 height 29
click at [1219, 63] on span "Options" at bounding box center [1238, 55] width 39 height 15
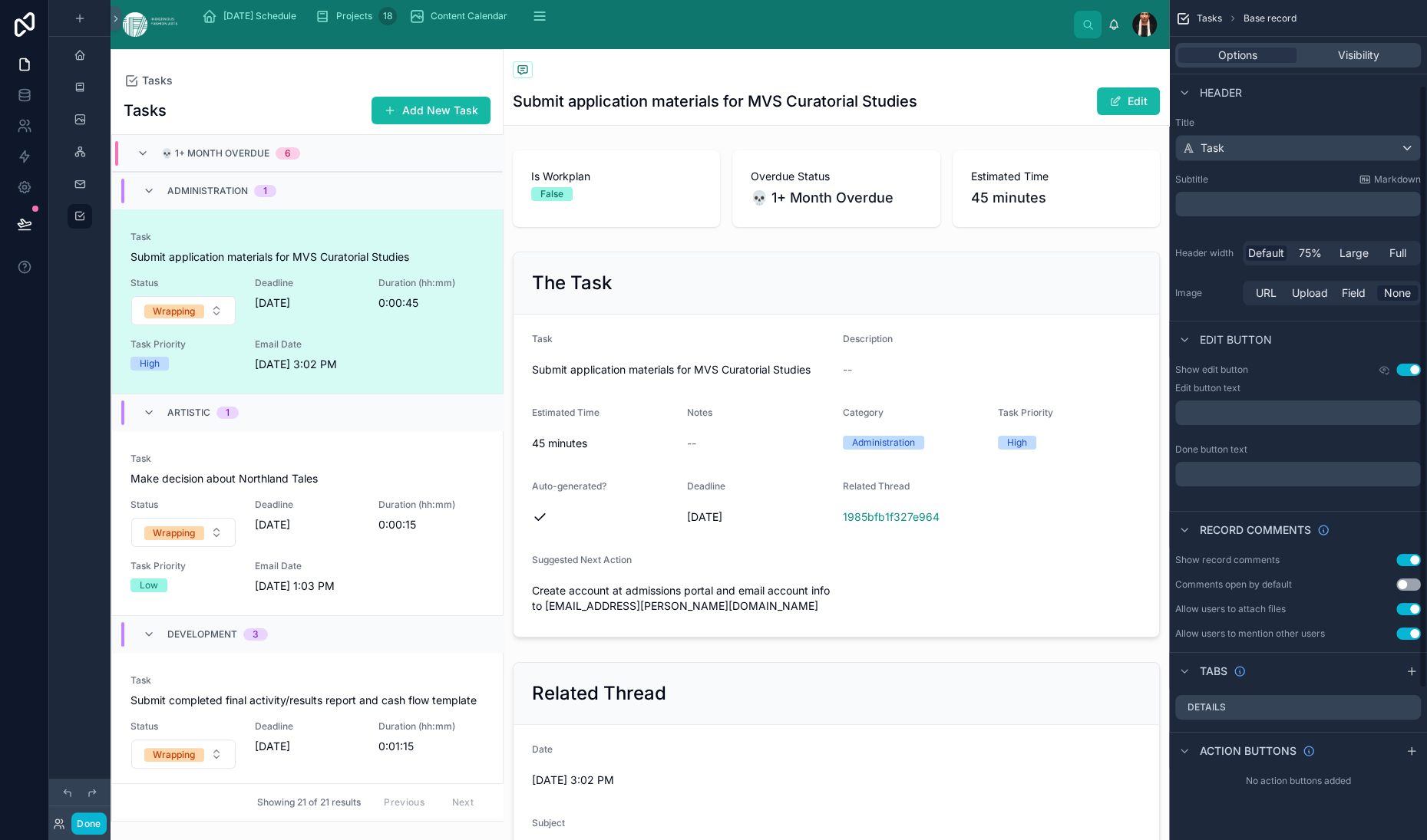
scroll to position [330, 0]
click at [344, 86] on div "Tasks" at bounding box center [307, 80] width 367 height 12
click at [1301, 74] on div "Options Visibility" at bounding box center [1298, 55] width 258 height 37
click at [1339, 63] on span "Visibility" at bounding box center [1360, 55] width 42 height 15
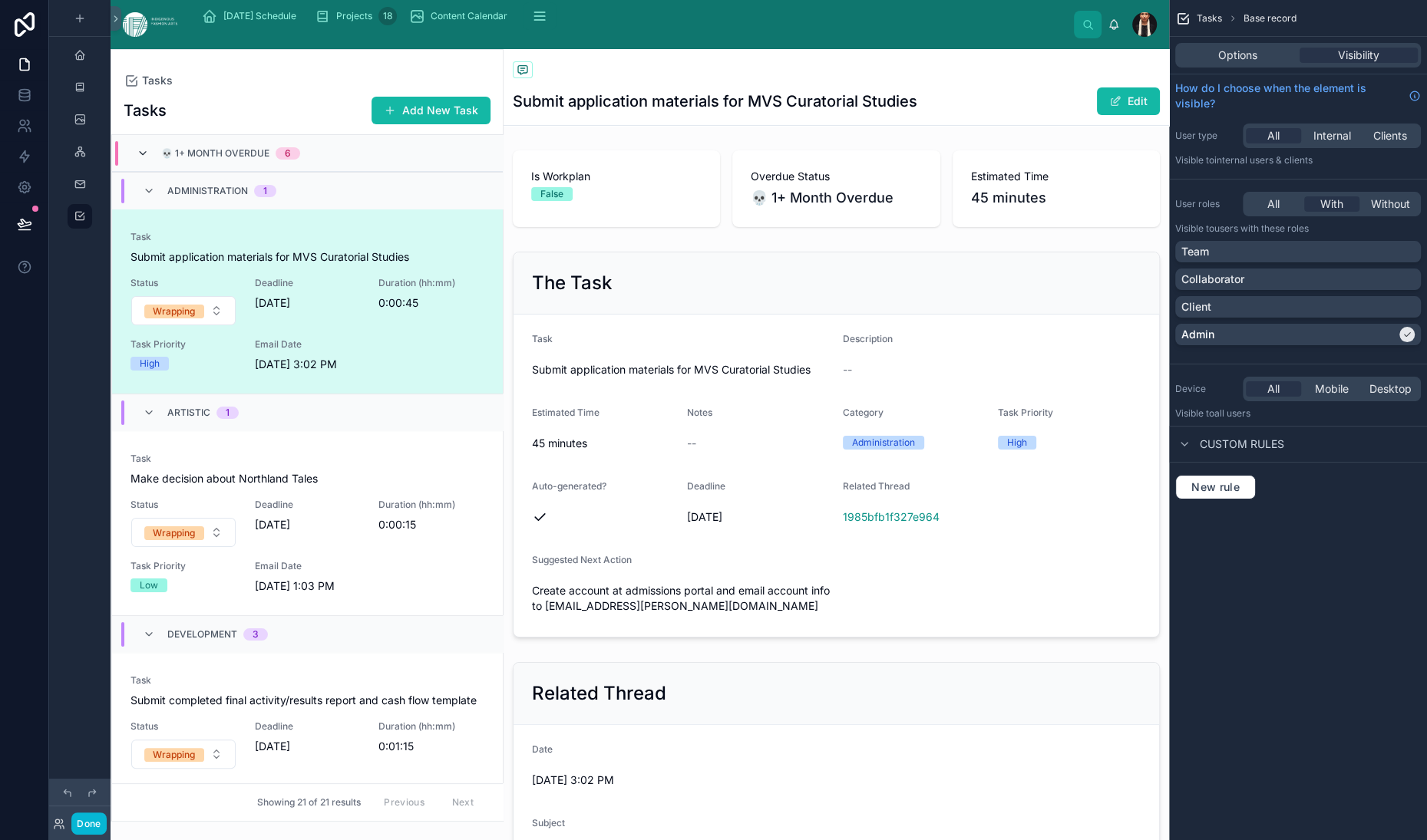
click at [149, 160] on icon at bounding box center [143, 153] width 12 height 12
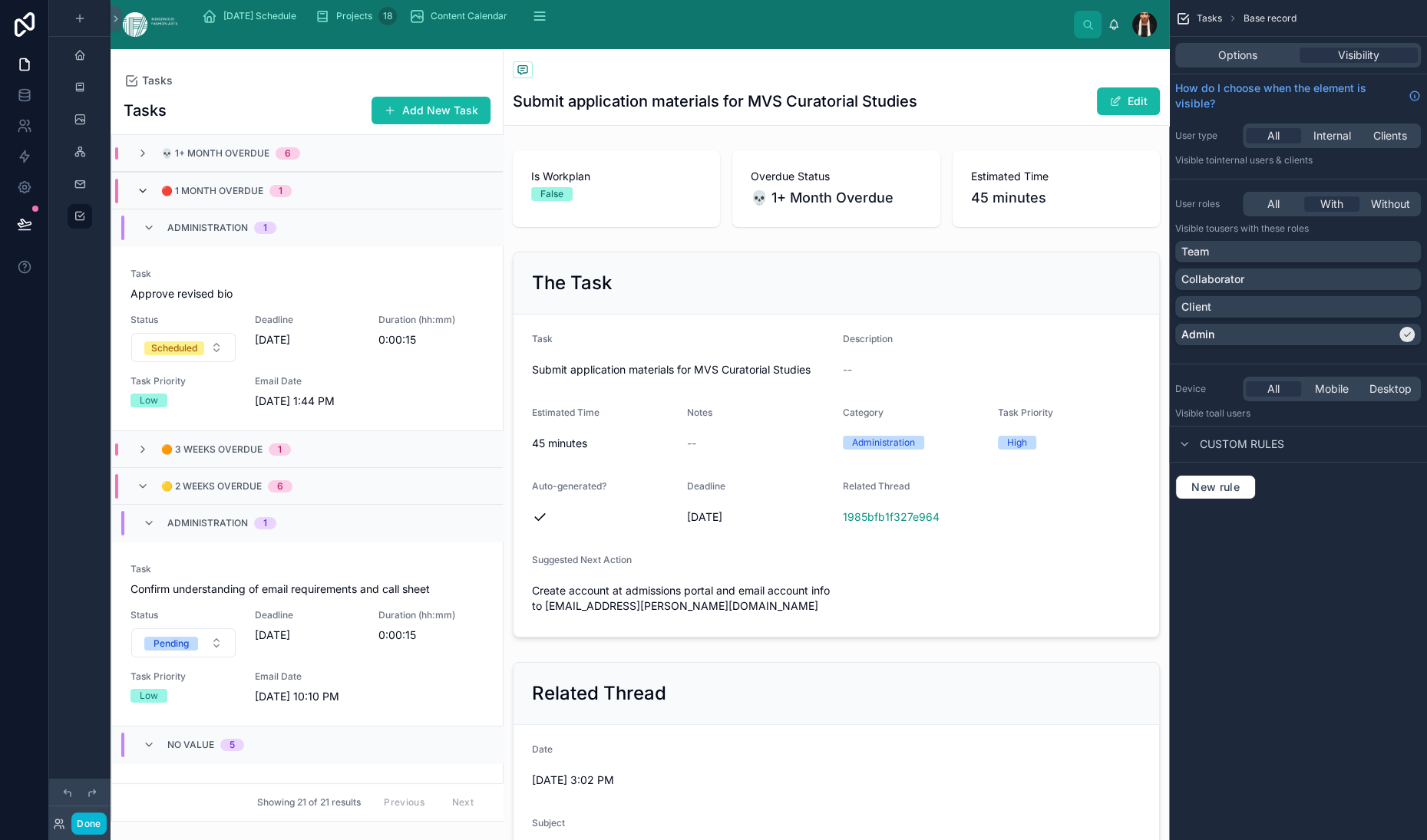
click at [149, 198] on icon at bounding box center [143, 191] width 12 height 12
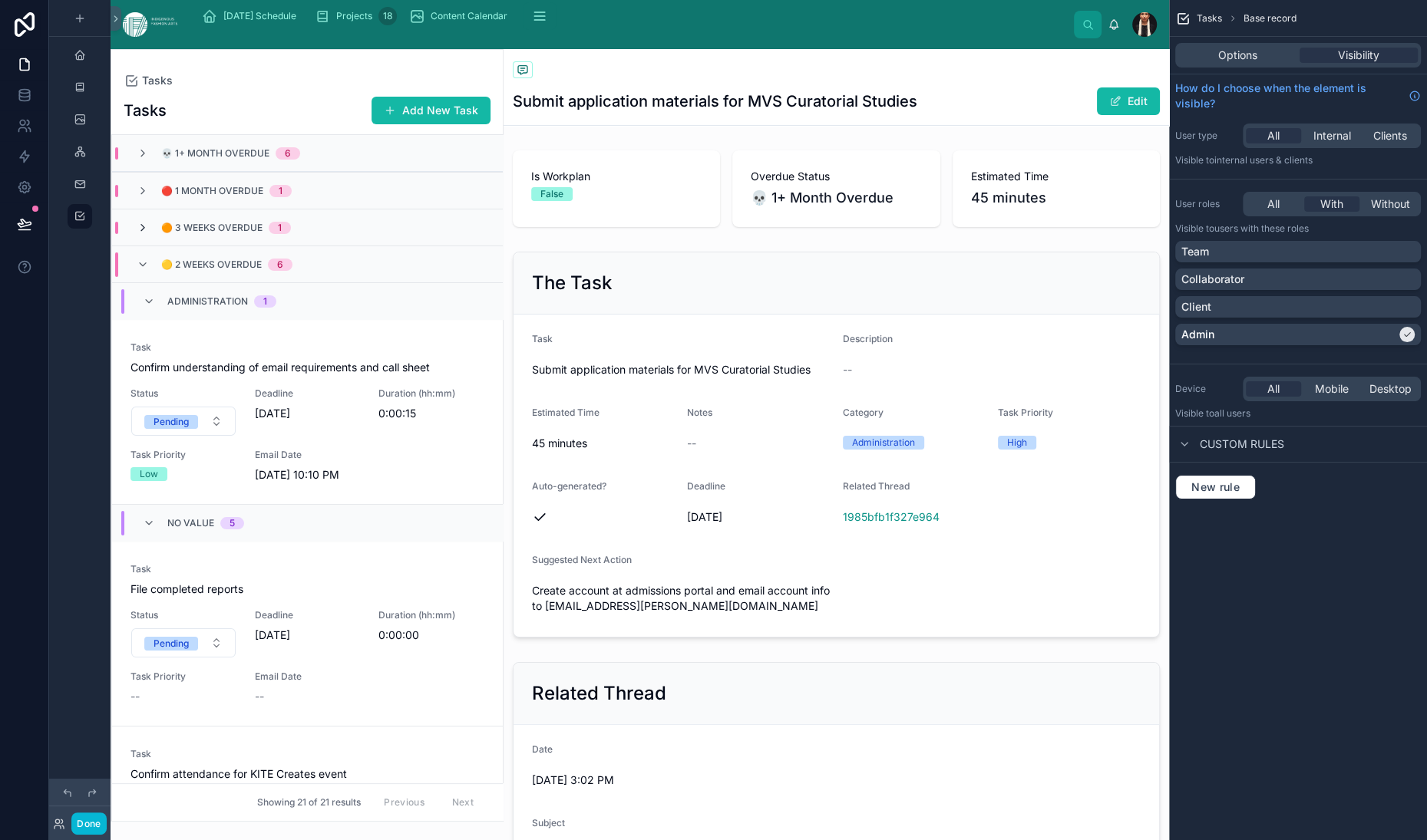
click at [149, 234] on icon at bounding box center [143, 227] width 12 height 12
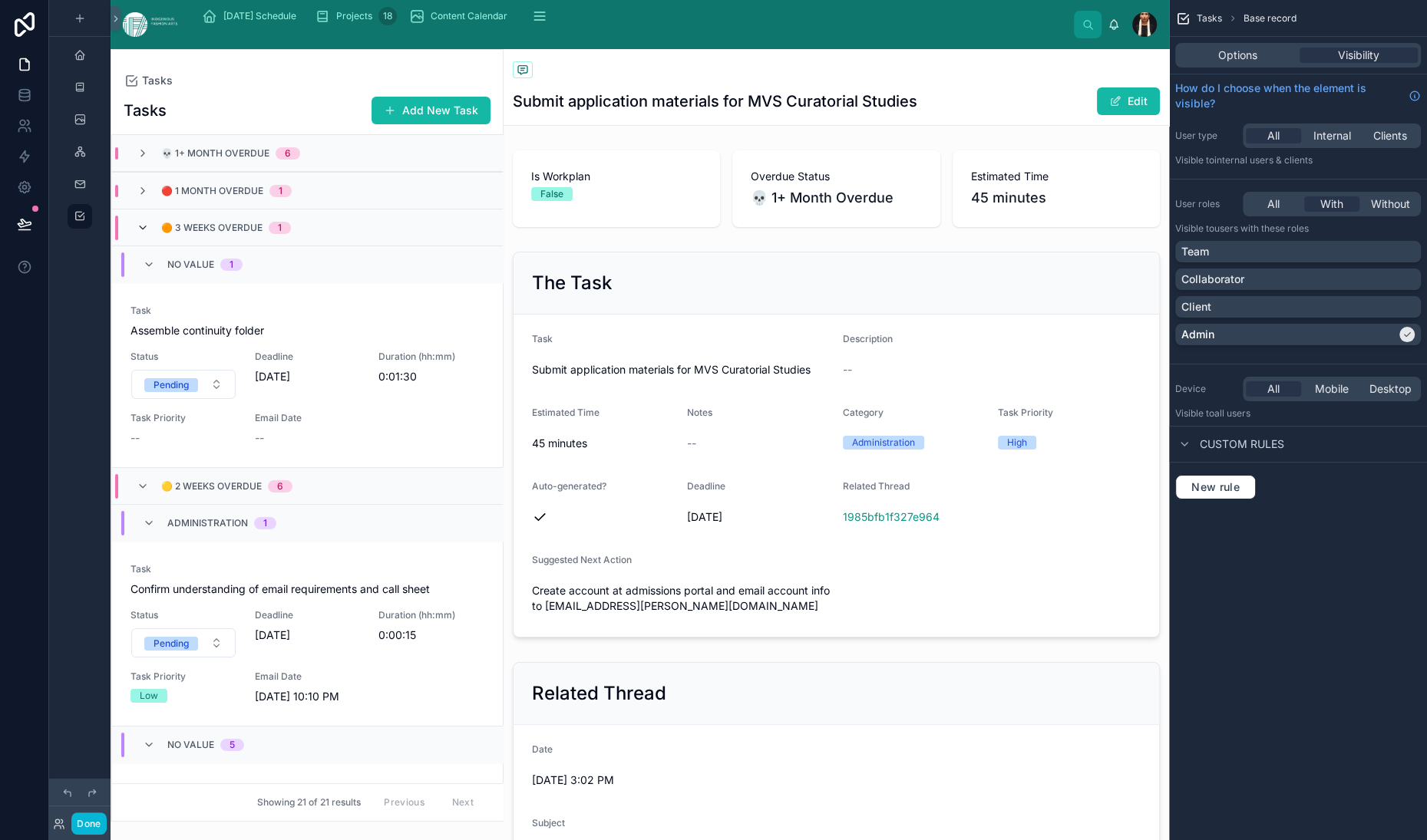
click at [149, 234] on icon at bounding box center [143, 227] width 12 height 12
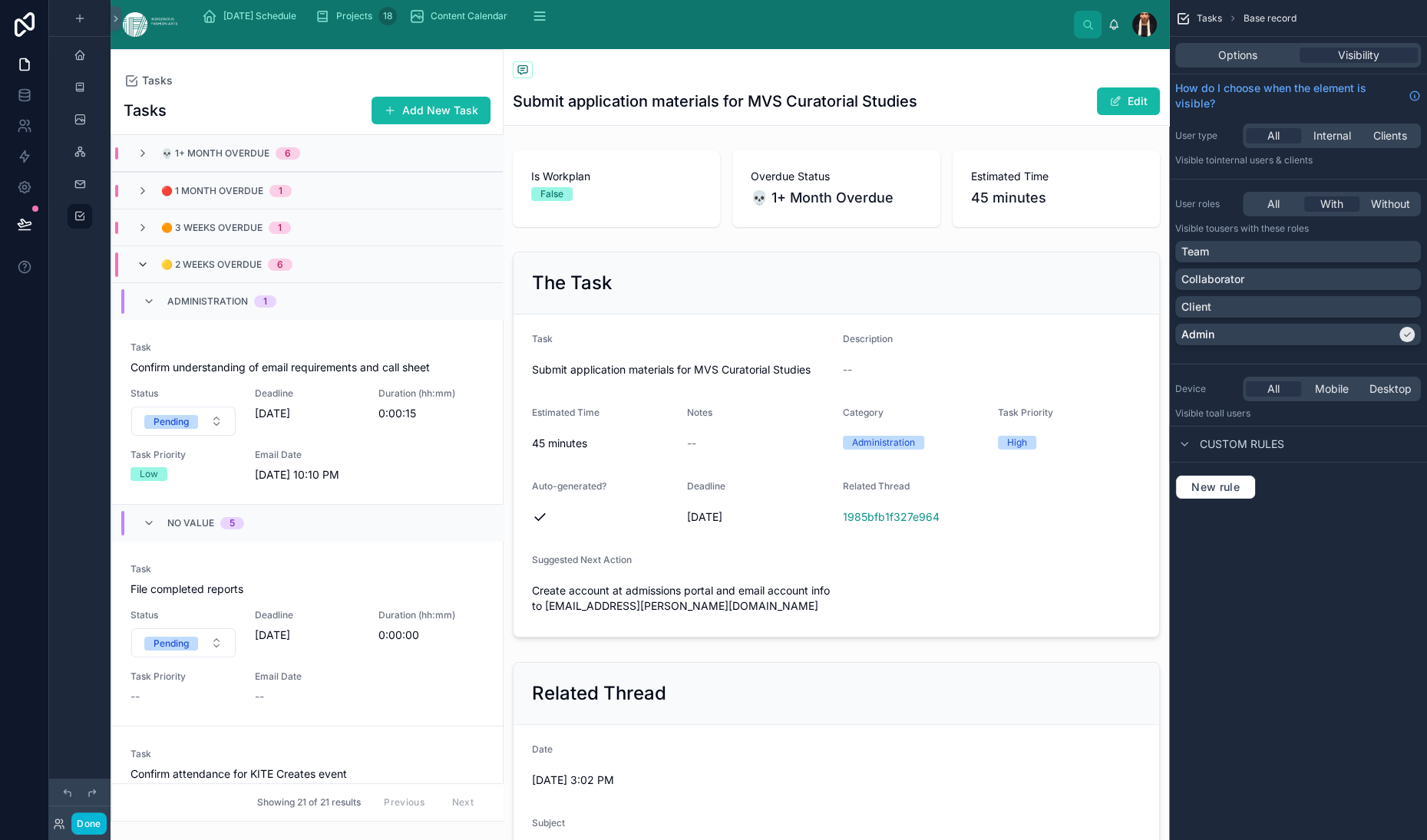
click at [149, 271] on icon at bounding box center [143, 264] width 12 height 12
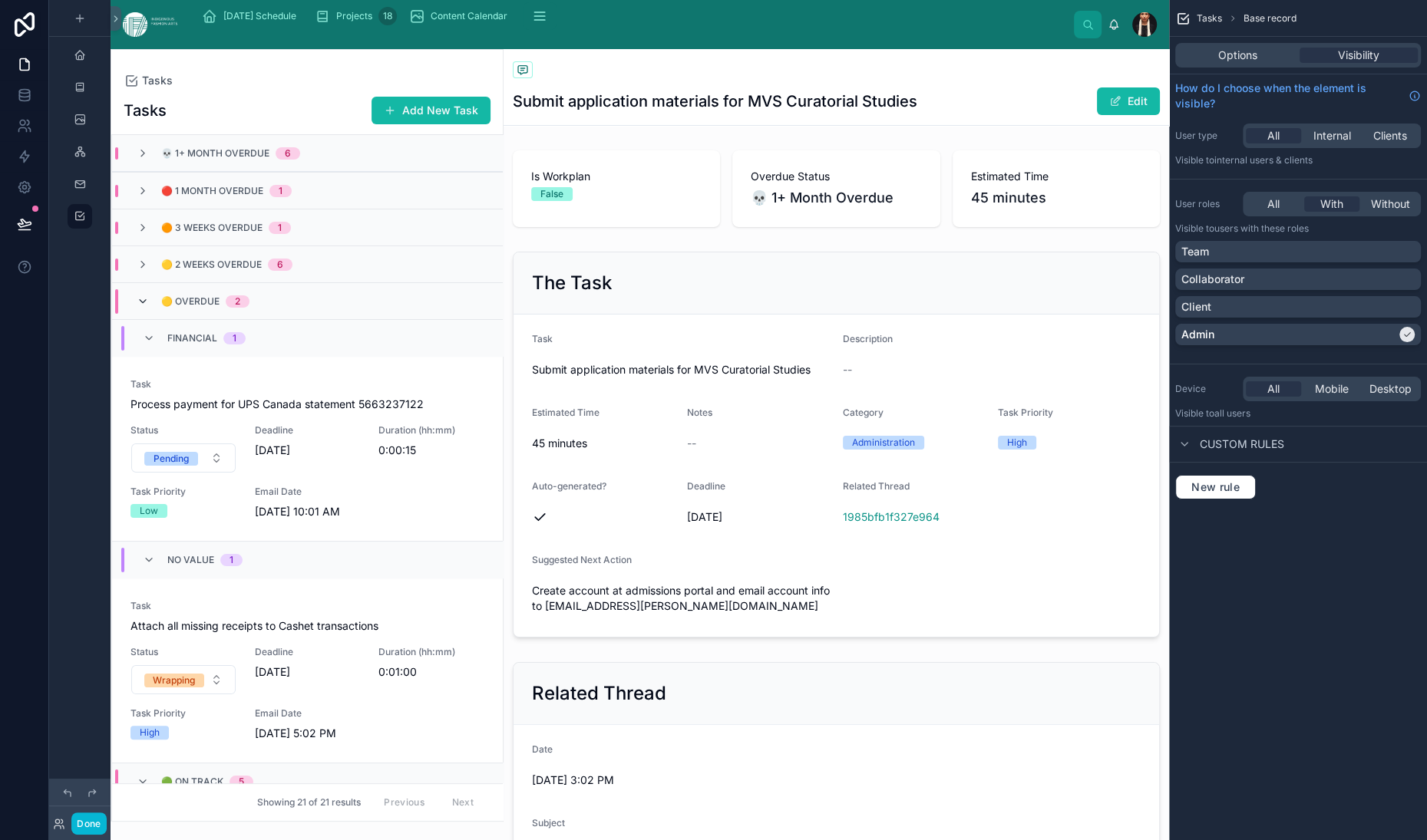
click at [149, 308] on icon at bounding box center [143, 301] width 12 height 12
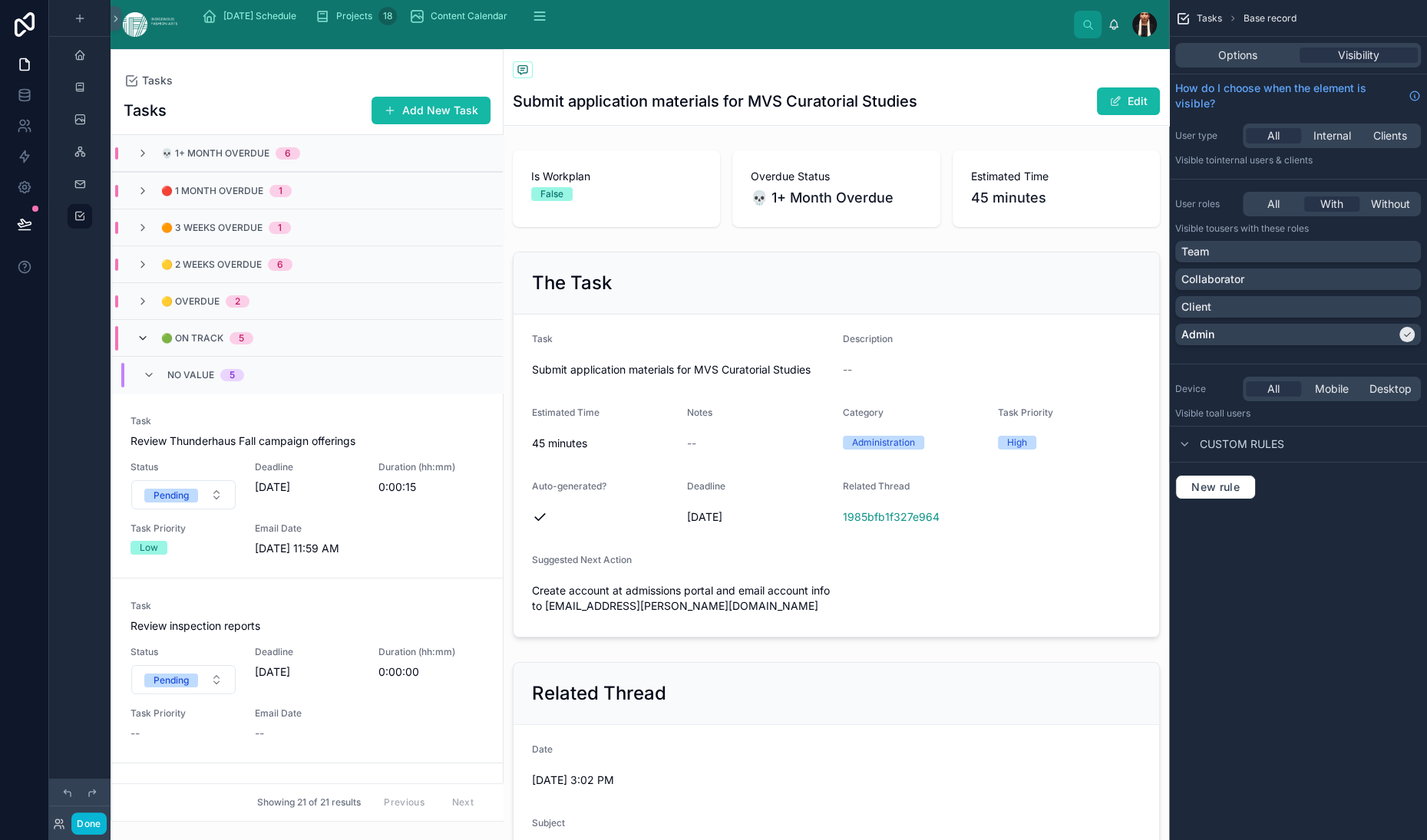
click at [149, 345] on icon at bounding box center [143, 338] width 12 height 12
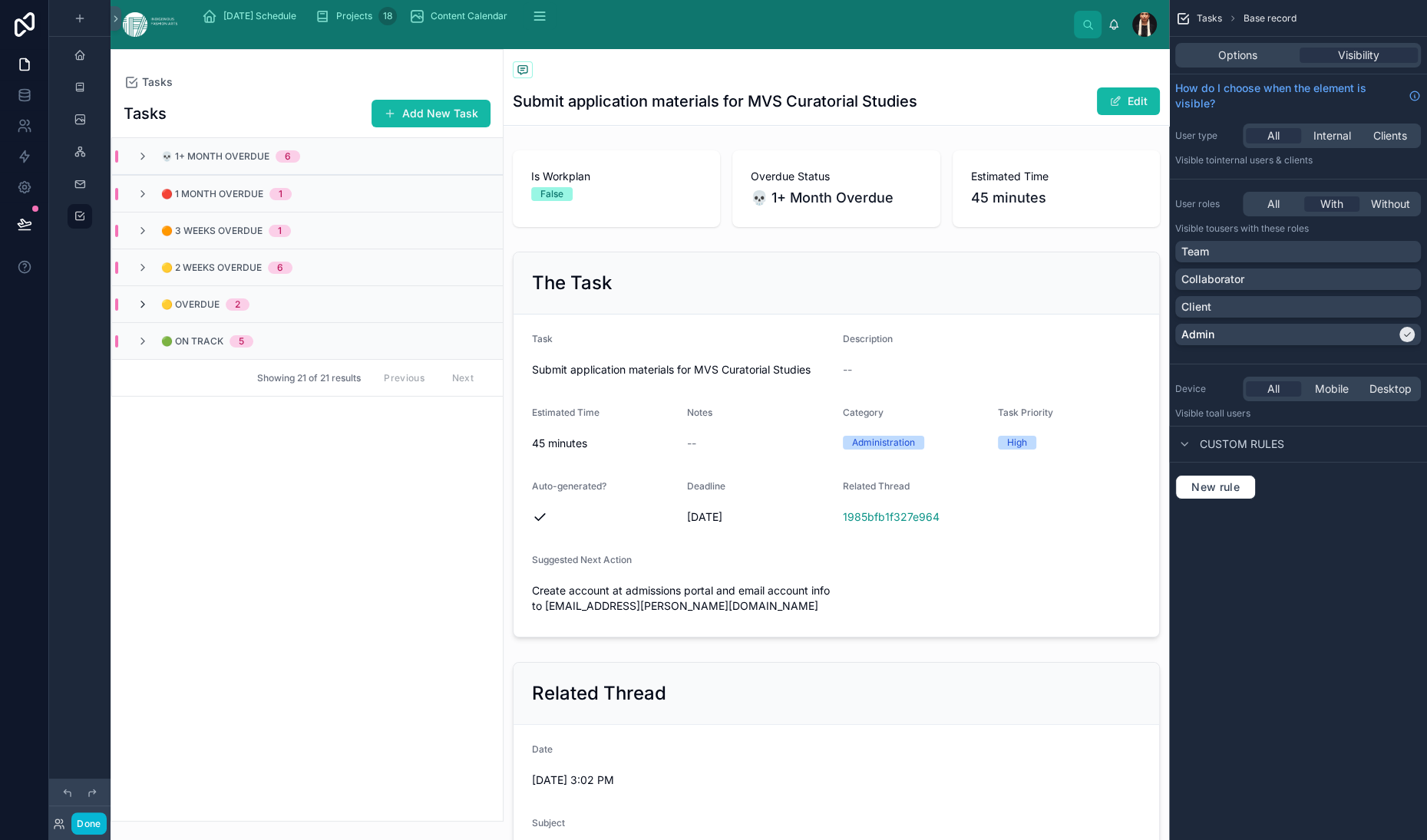
click at [149, 311] on icon at bounding box center [143, 304] width 12 height 12
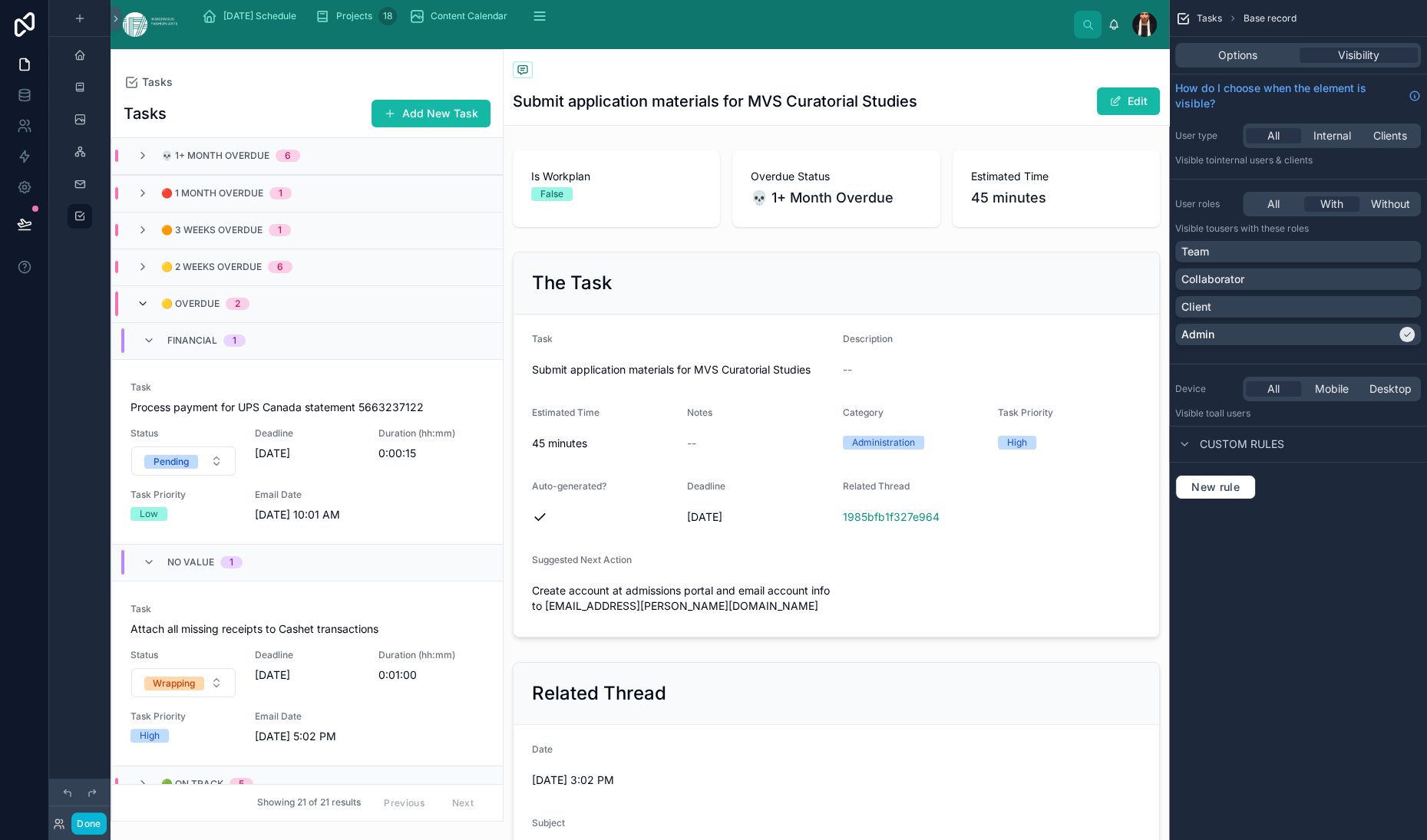
click at [149, 310] on icon at bounding box center [143, 303] width 12 height 12
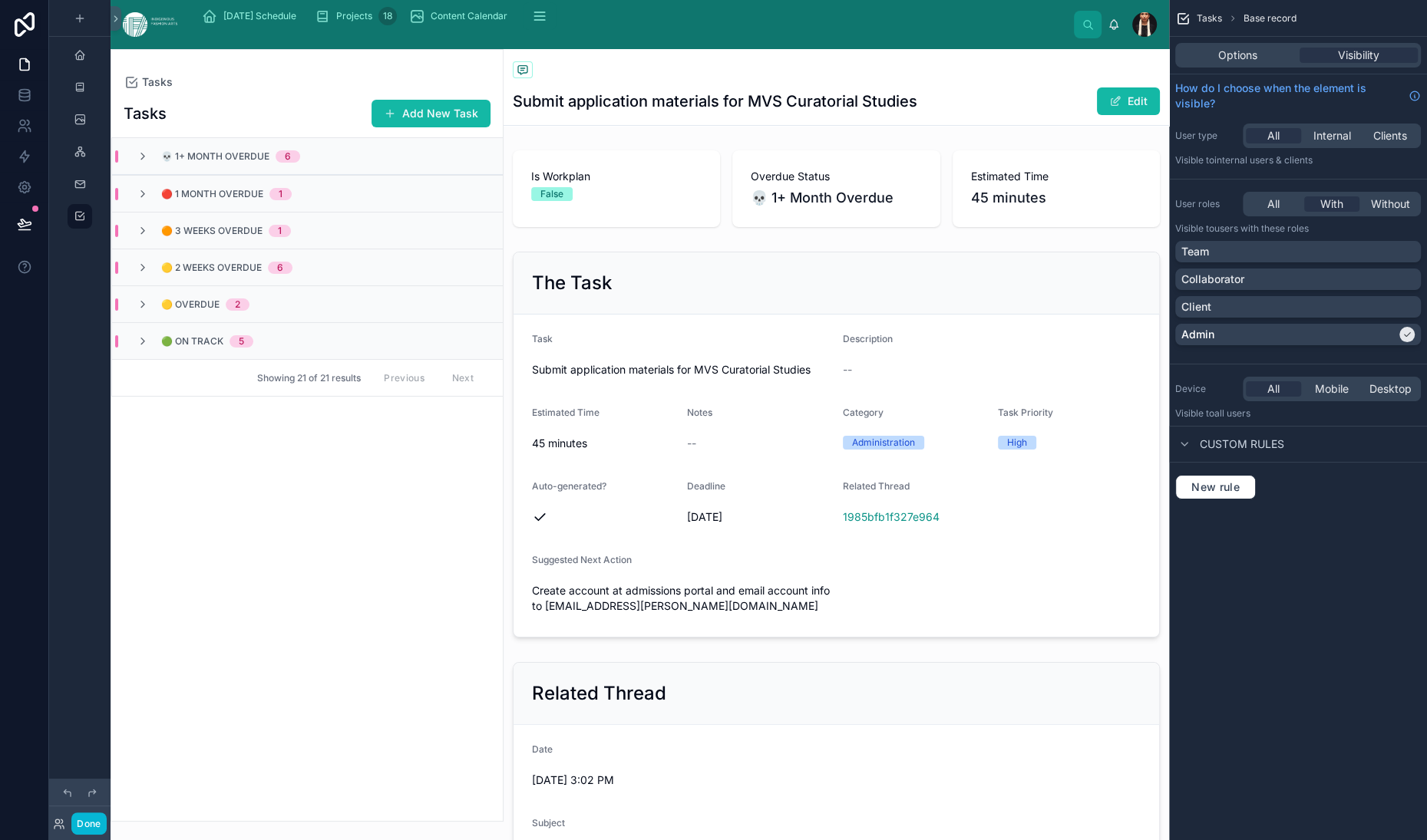
click at [210, 285] on div "🟡 2 Weeks Overdue 6" at bounding box center [307, 267] width 391 height 37
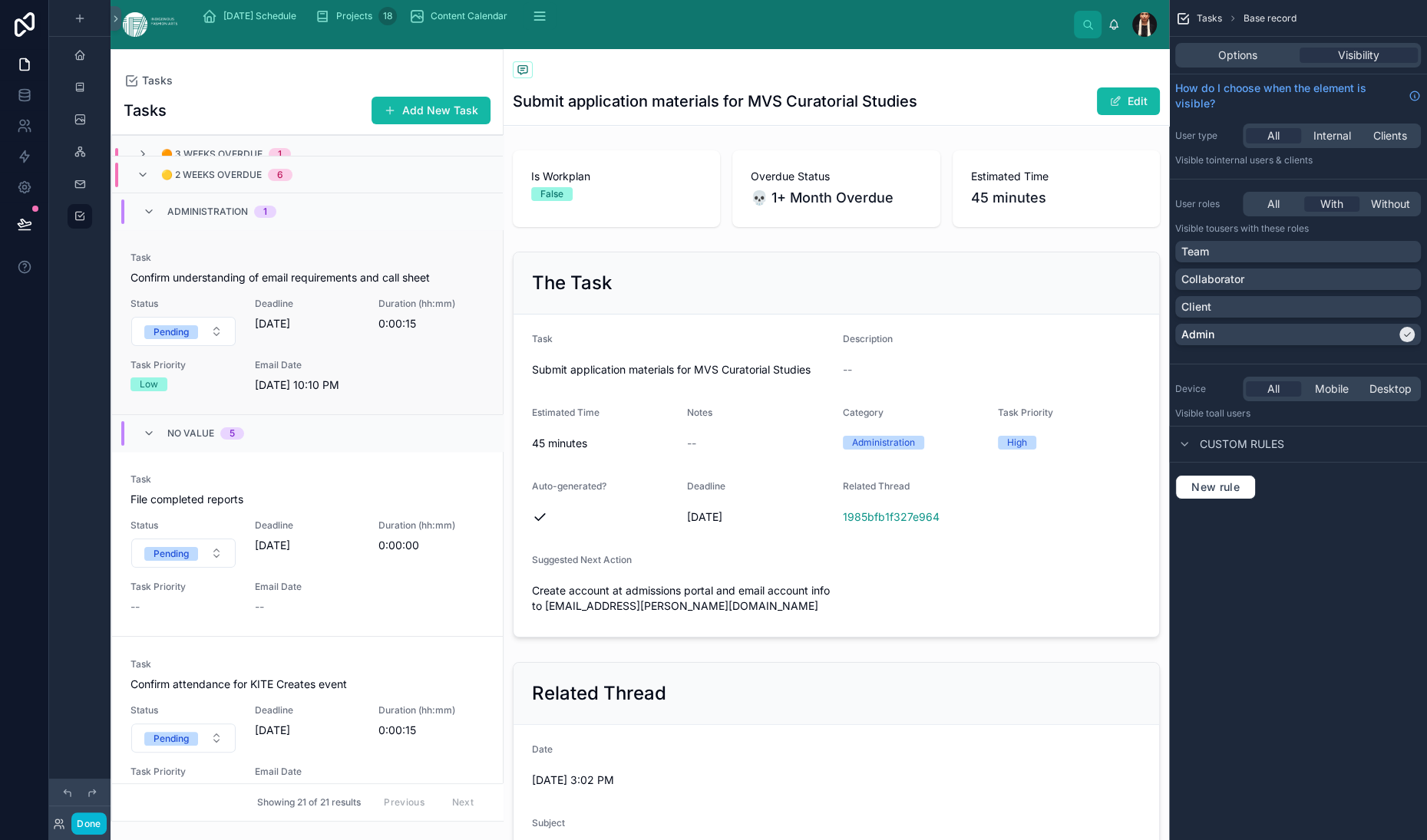
scroll to position [98, 0]
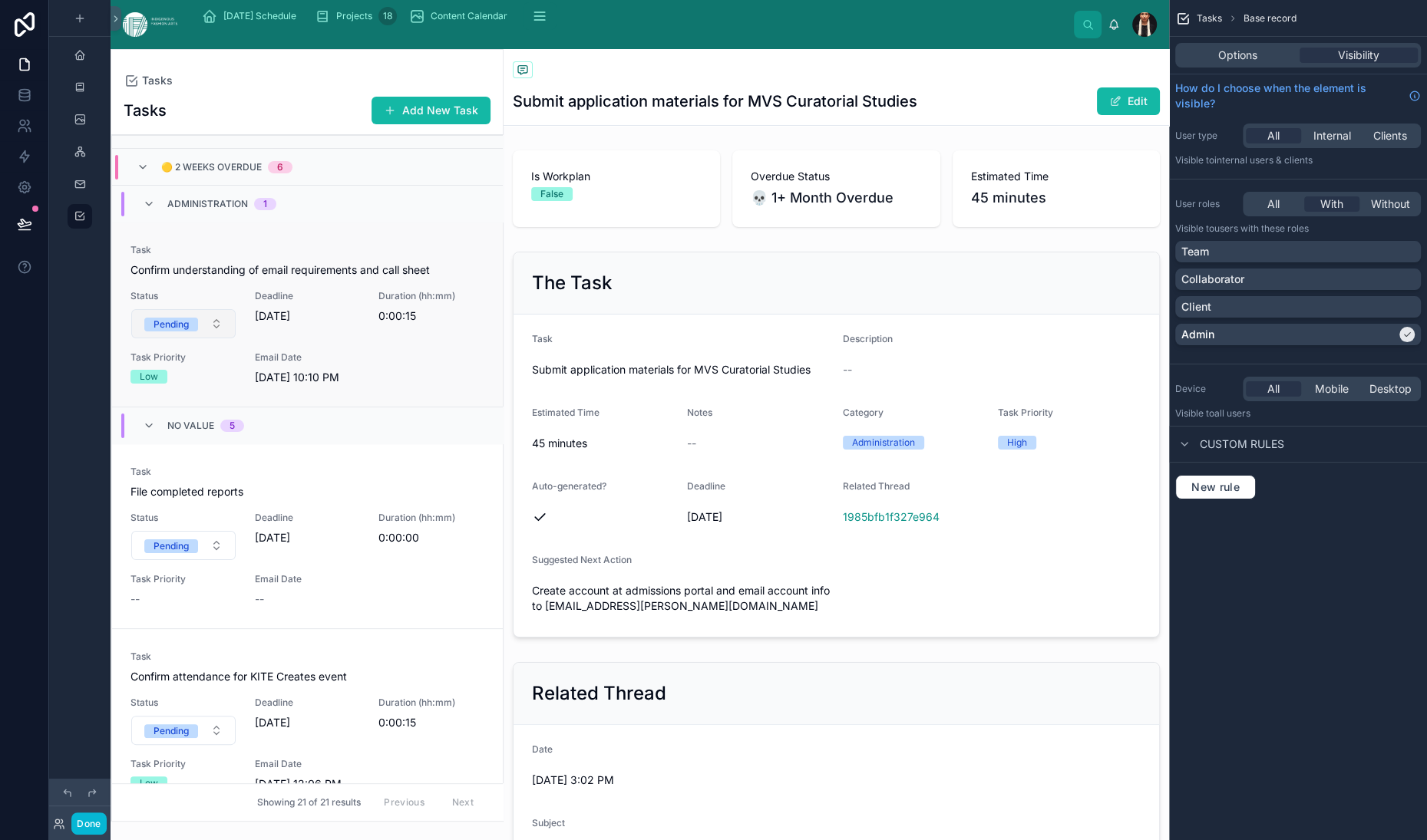
click at [236, 338] on button "Pending" at bounding box center [183, 323] width 105 height 29
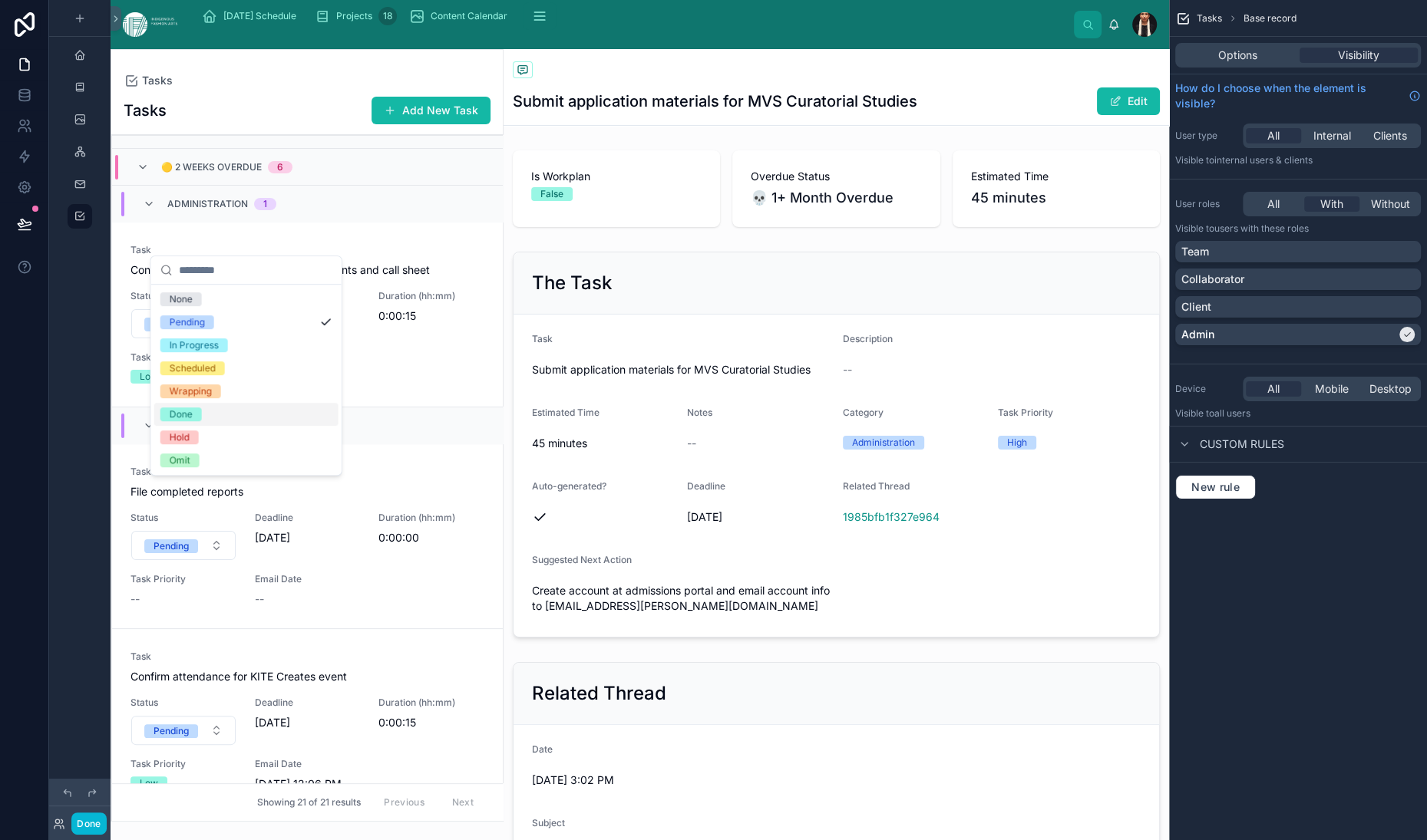
click at [193, 421] on div "Done" at bounding box center [181, 414] width 23 height 14
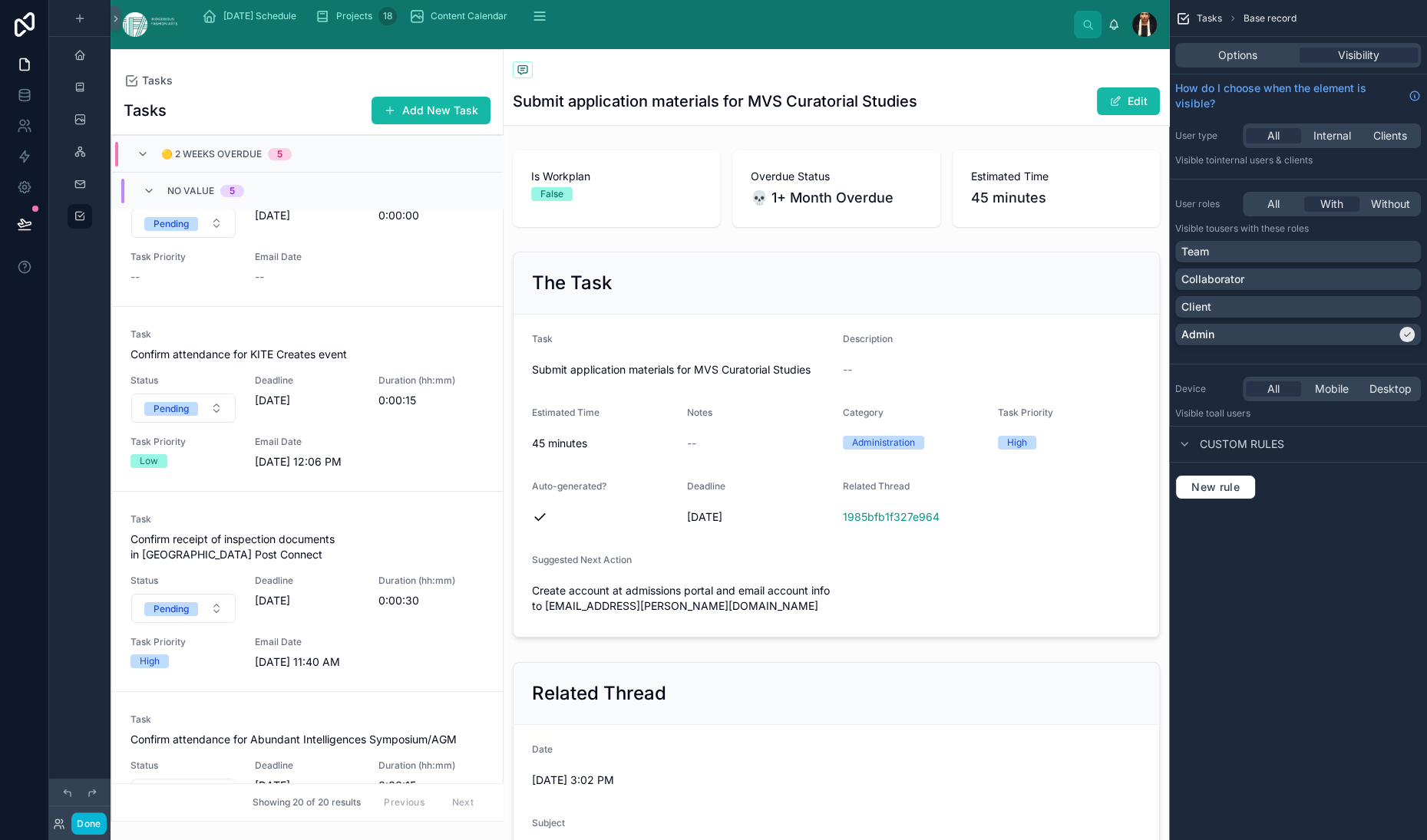
scroll to position [216, 0]
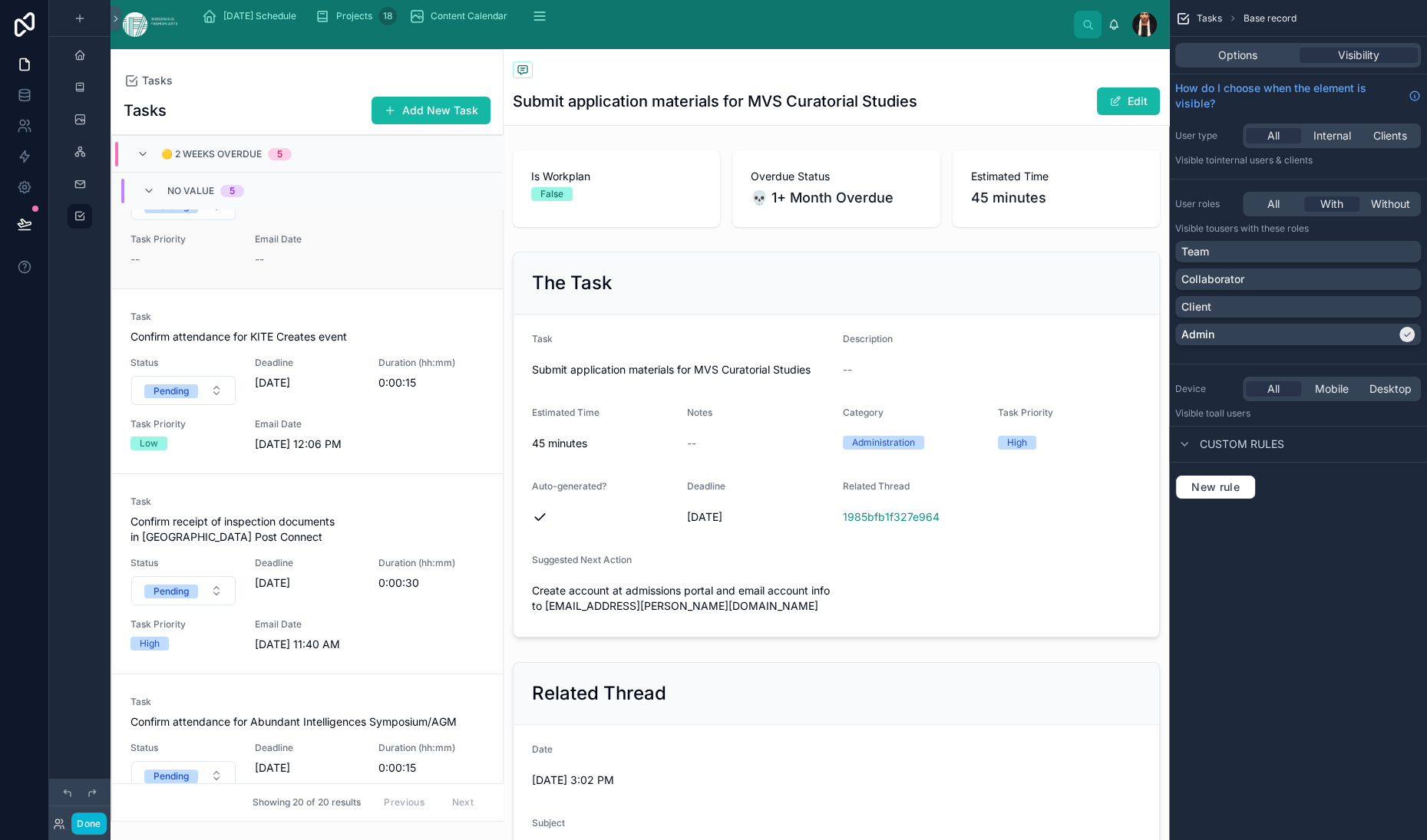
click at [353, 160] on span "File completed reports" at bounding box center [307, 152] width 354 height 15
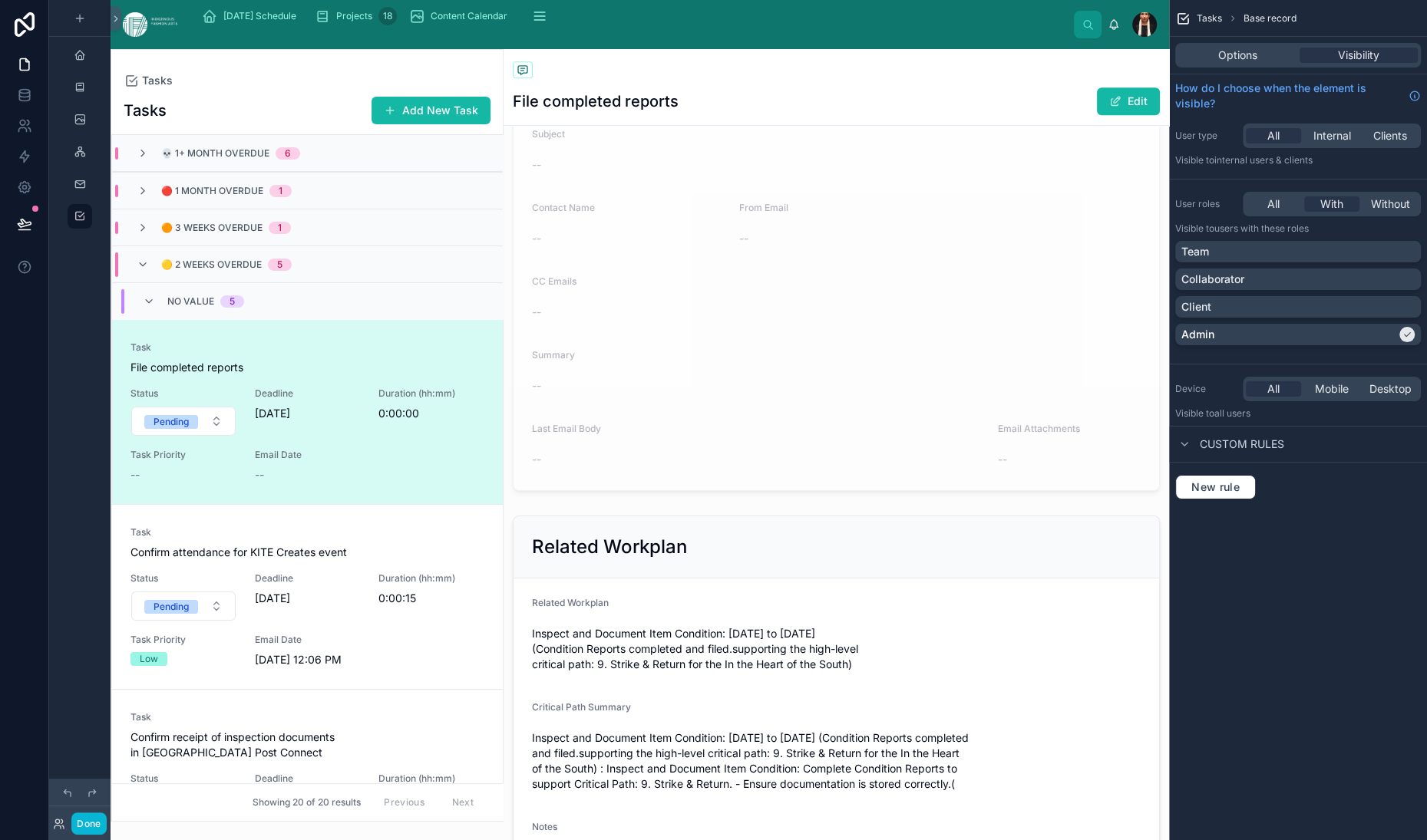
scroll to position [745, 0]
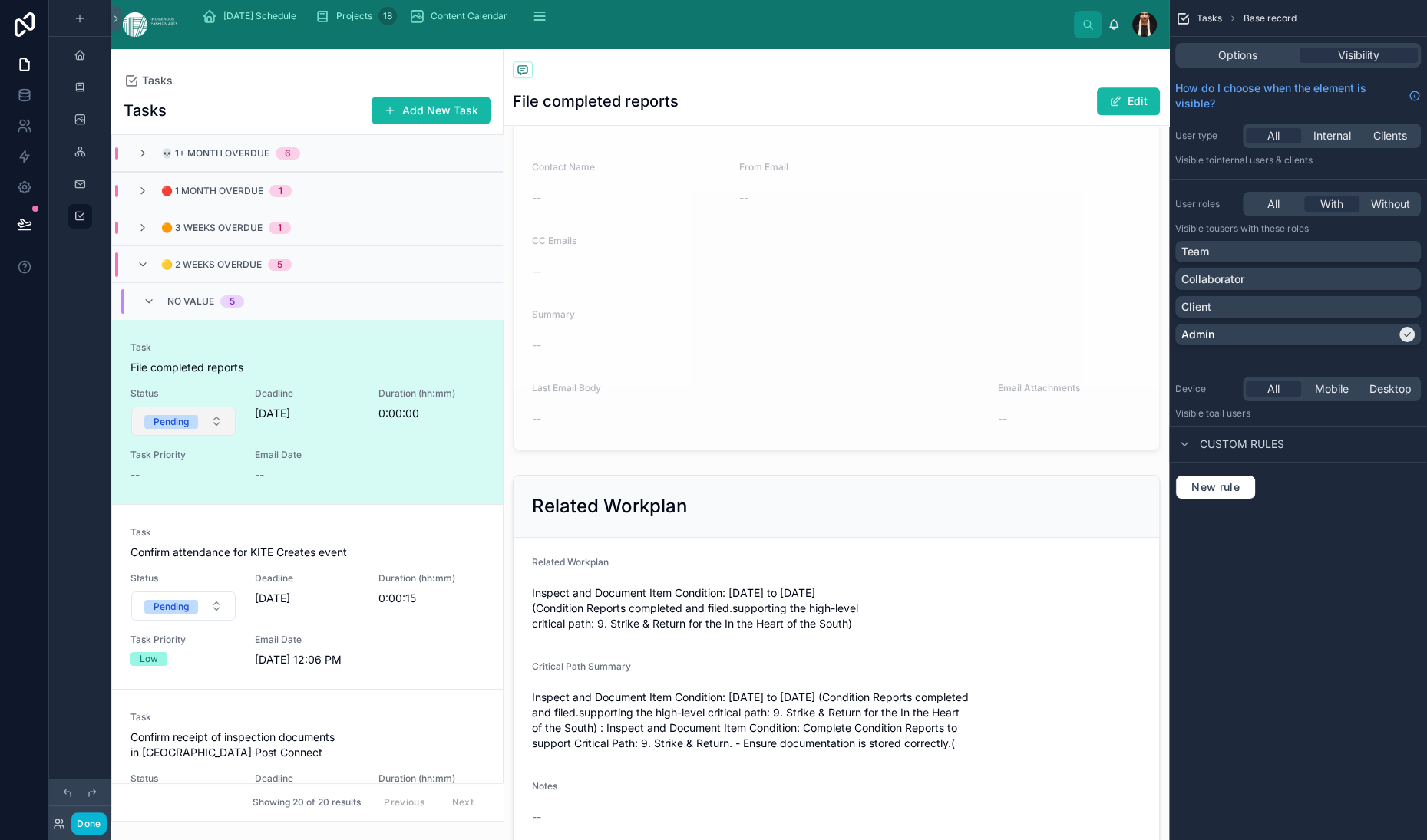
click at [236, 436] on button "Pending" at bounding box center [183, 421] width 105 height 29
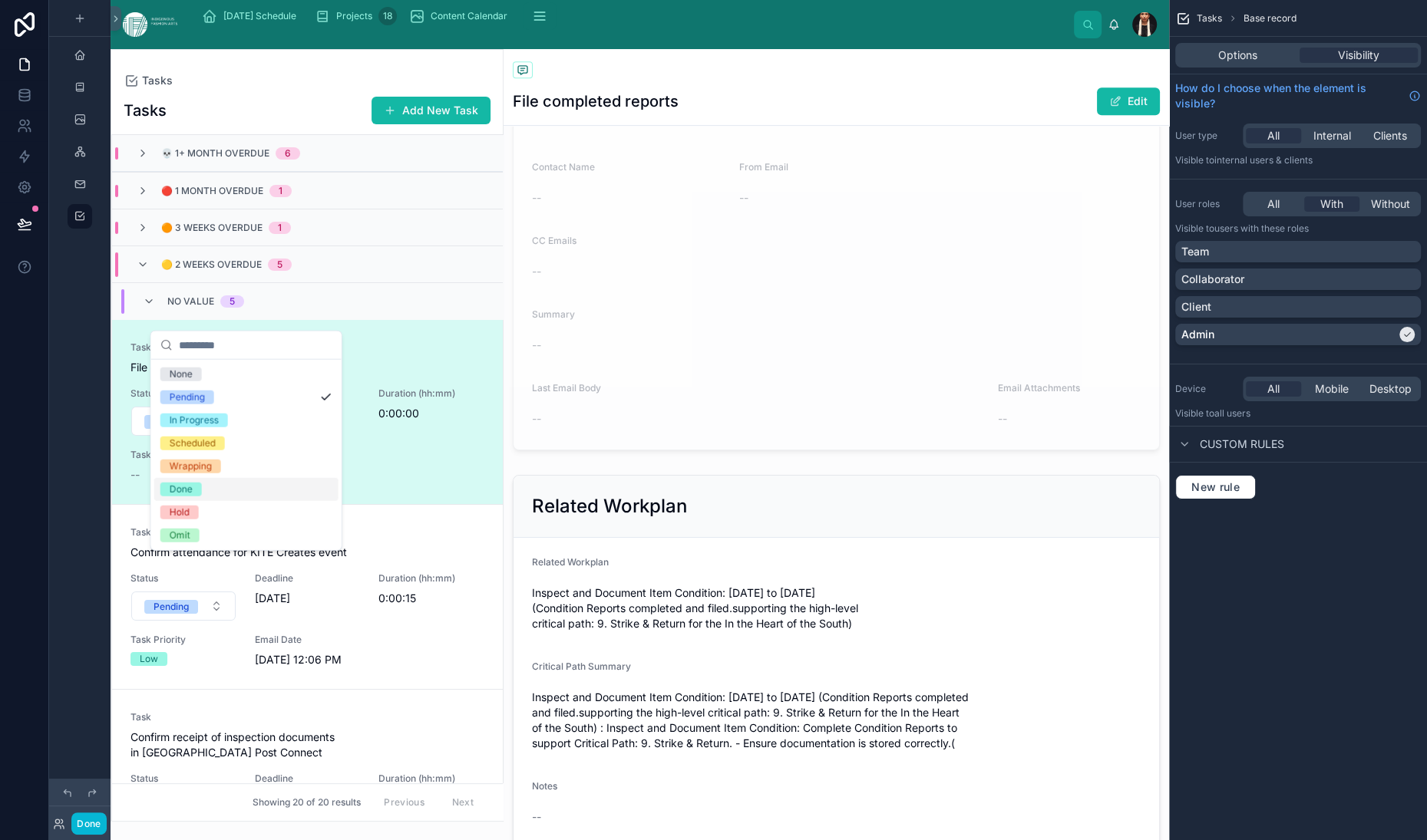
click at [202, 496] on span "Done" at bounding box center [182, 489] width 42 height 14
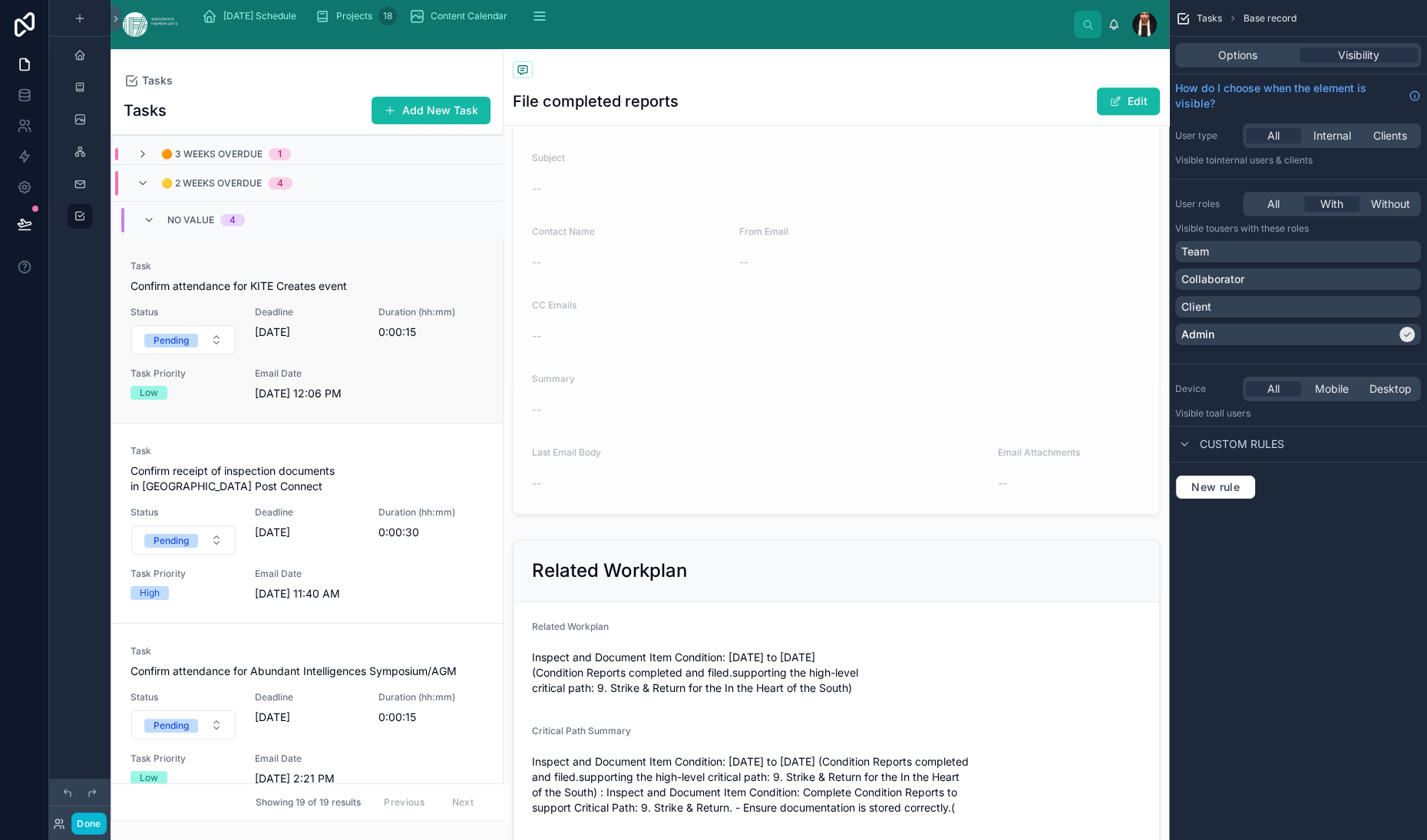
scroll to position [93, 0]
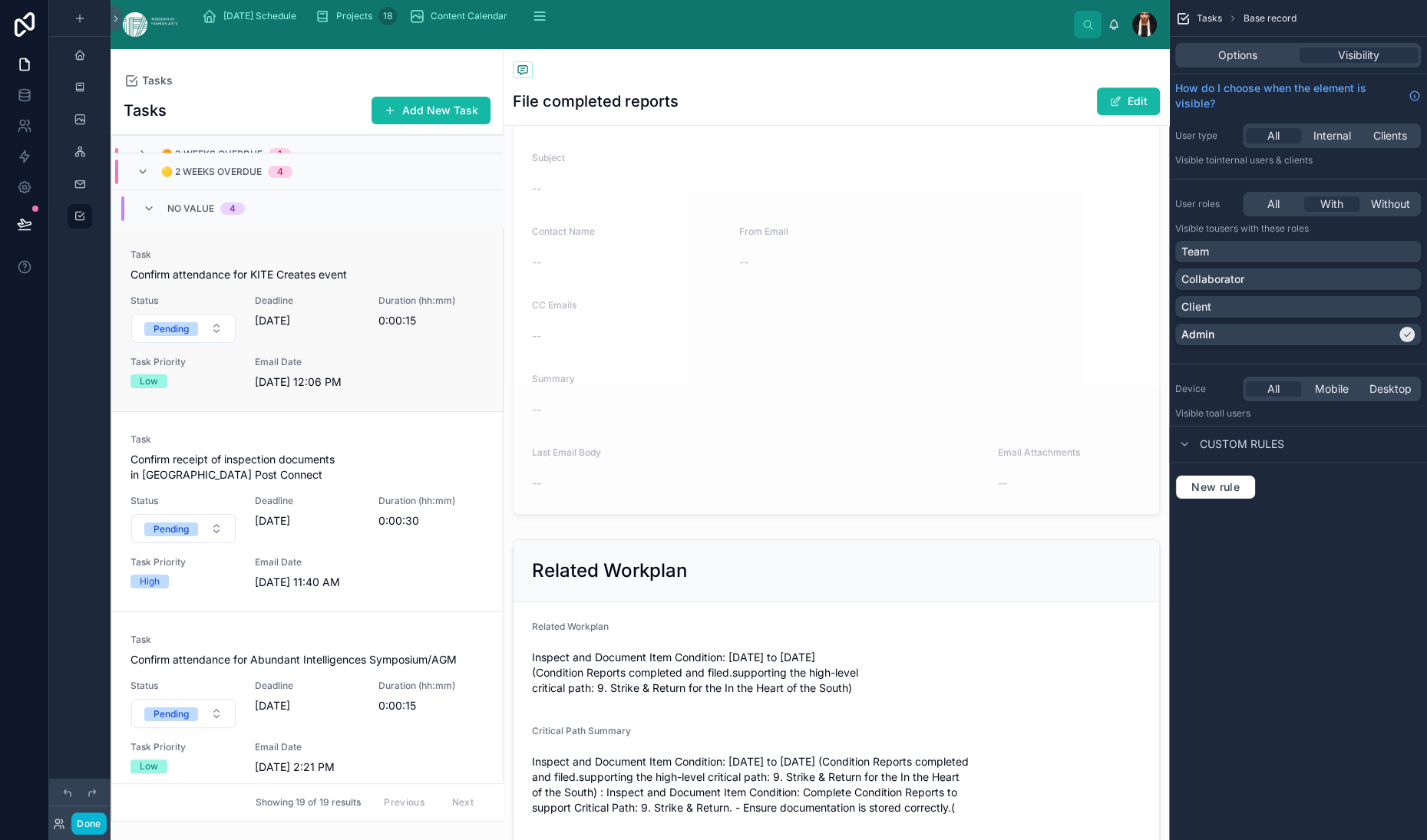
click at [296, 390] on div "Task Confirm attendance for KITE Creates event Status Pending Deadline 8/21/202…" at bounding box center [307, 319] width 354 height 142
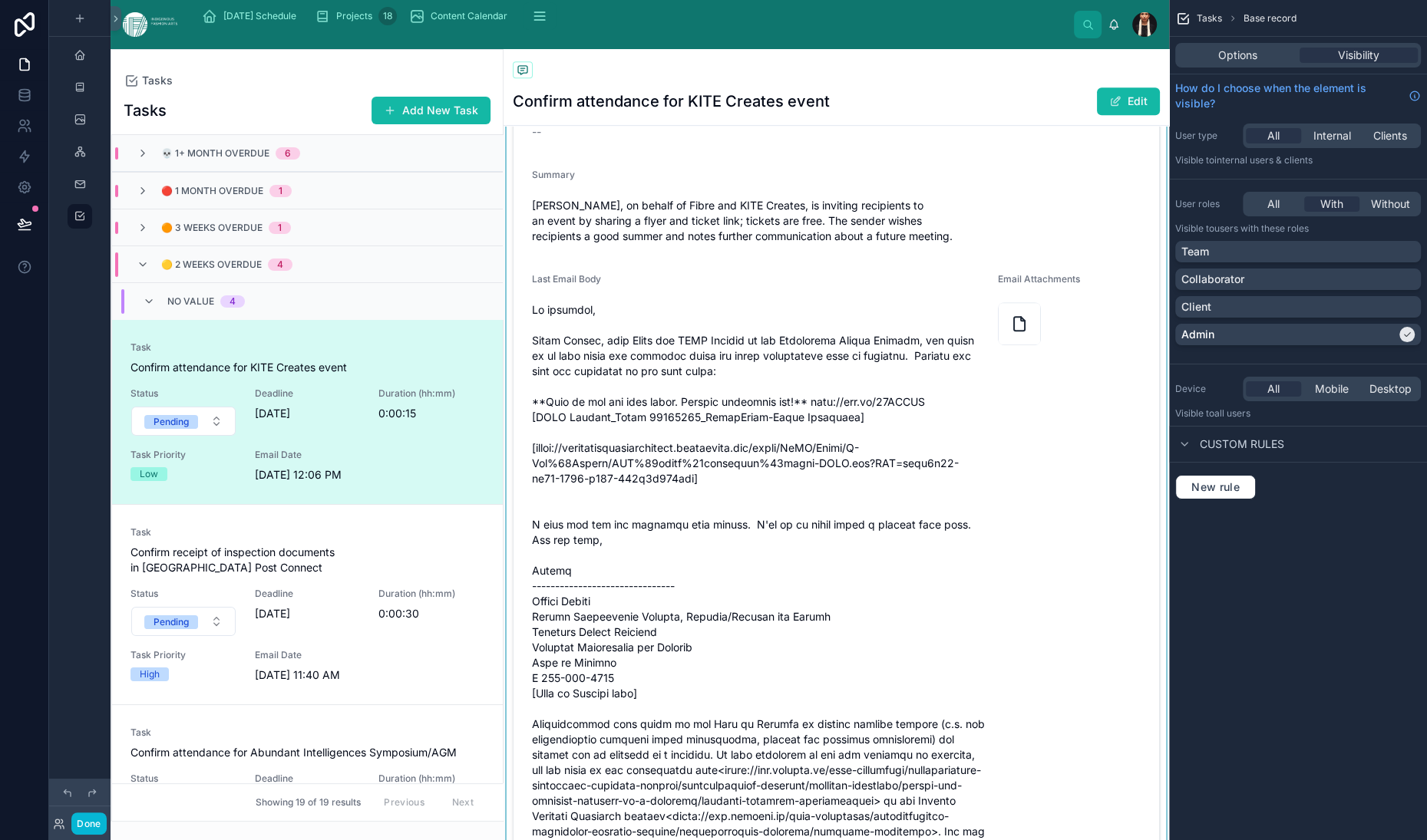
scroll to position [891, 0]
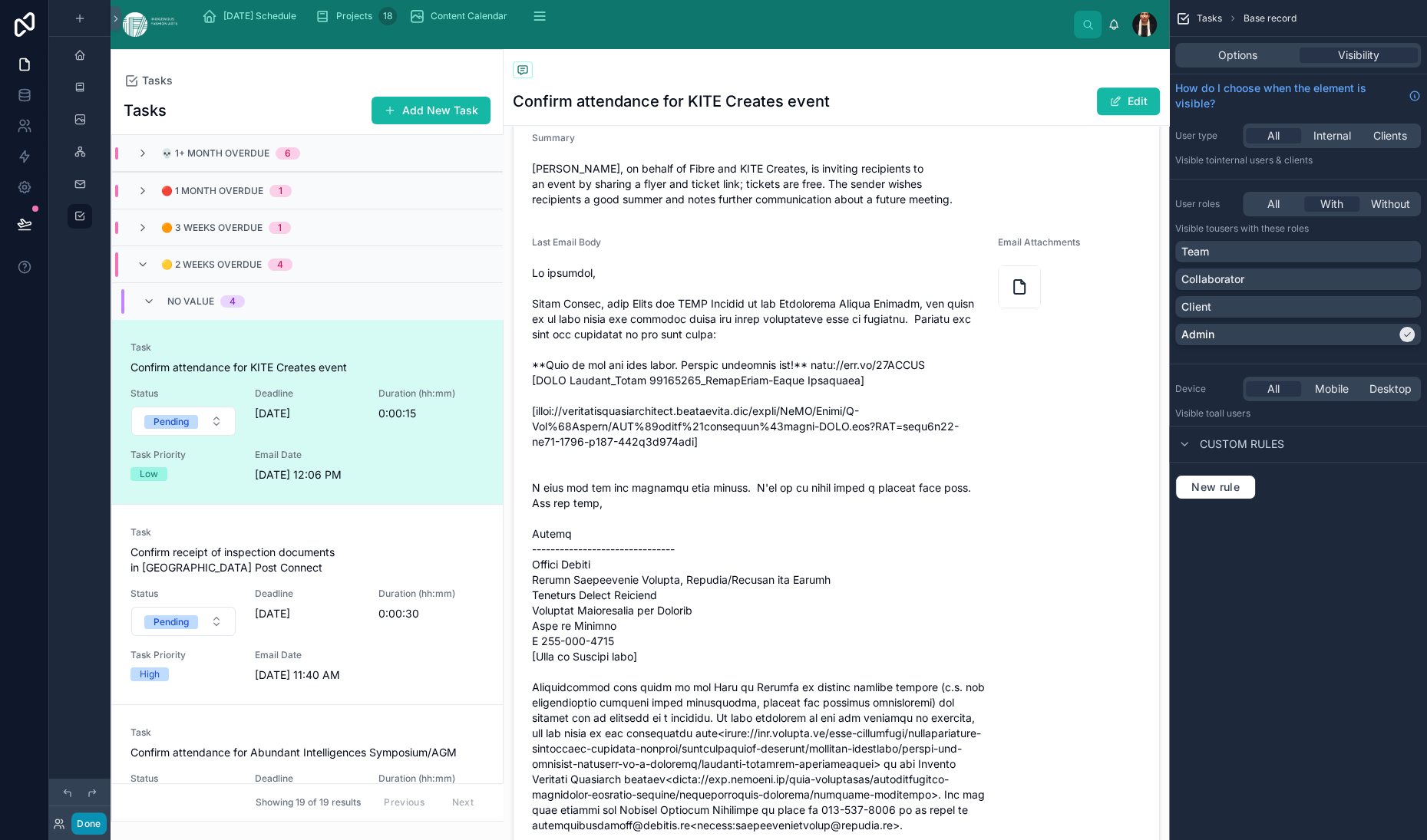
click at [106, 812] on button "Done" at bounding box center [88, 823] width 34 height 22
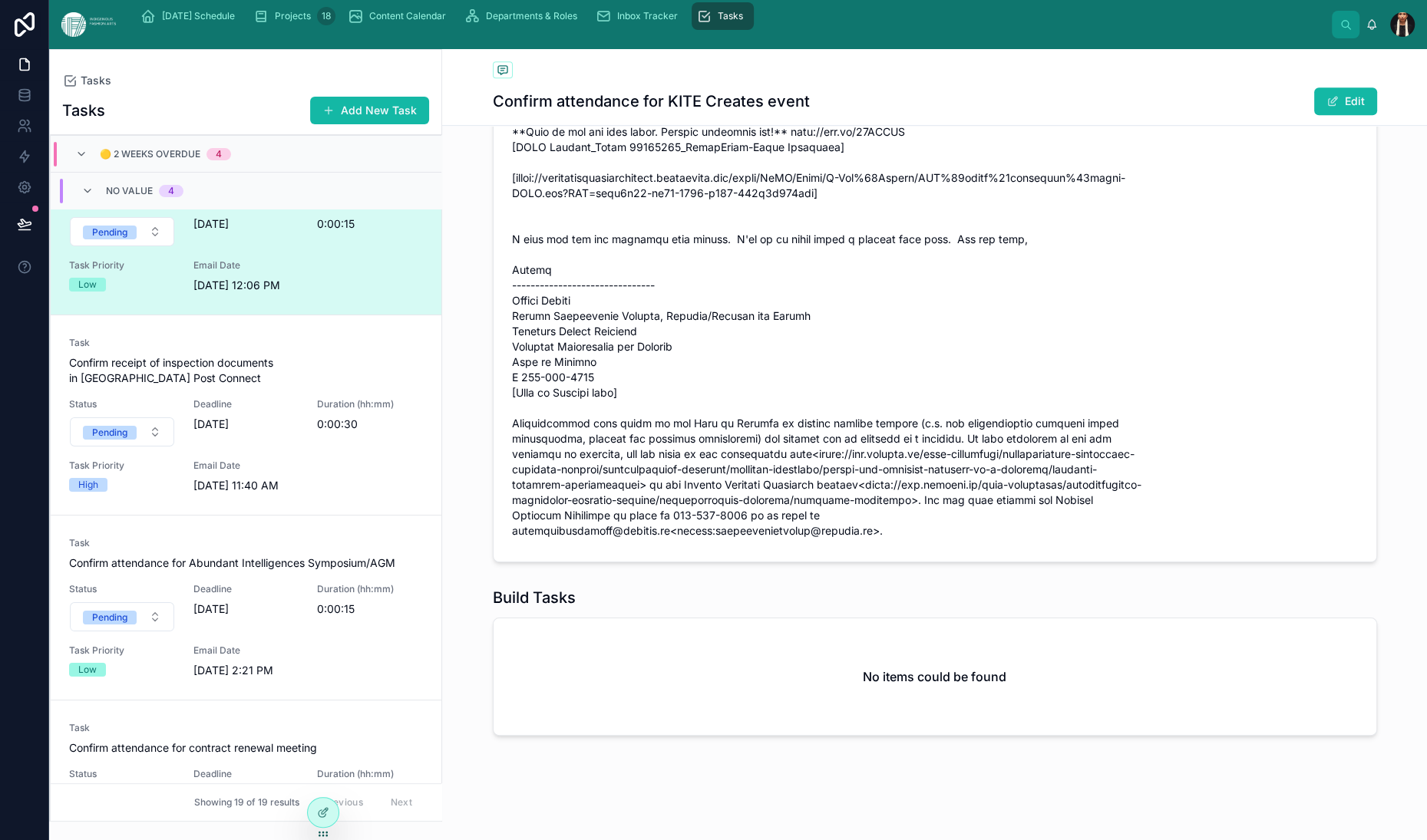
scroll to position [1195, 0]
click at [174, 246] on button "Pending" at bounding box center [122, 232] width 105 height 29
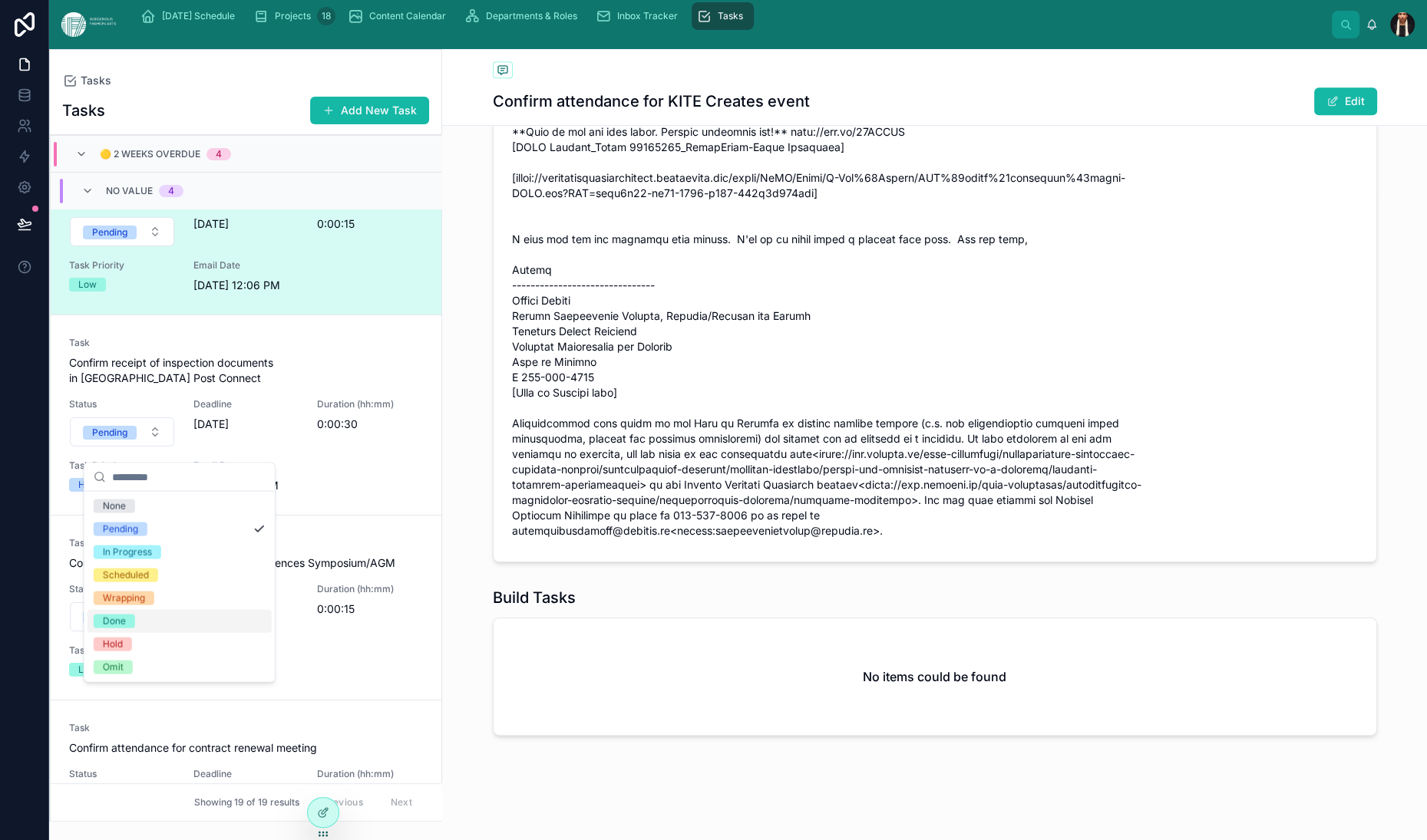
click at [125, 628] on div "Done" at bounding box center [114, 621] width 23 height 14
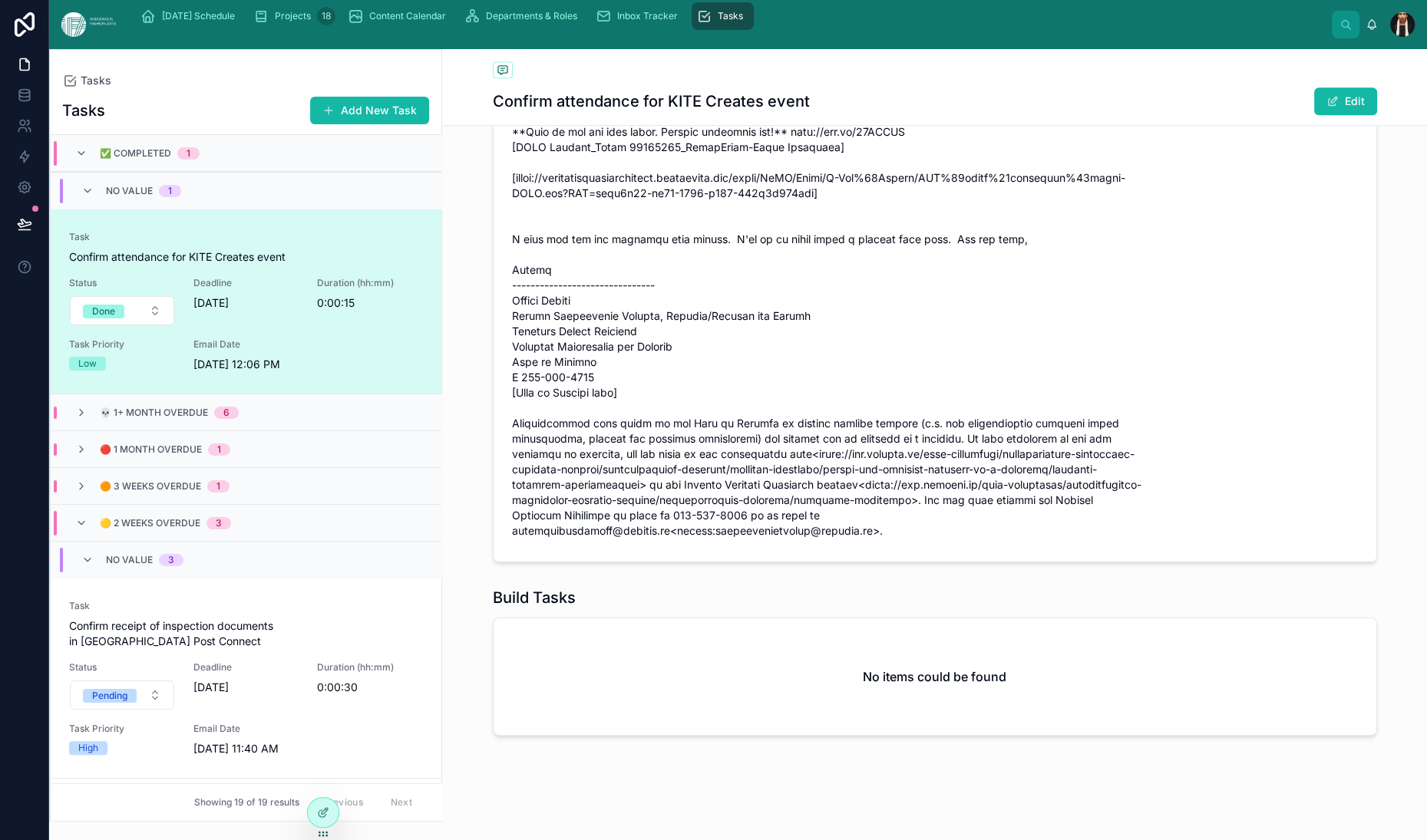
scroll to position [1163, 0]
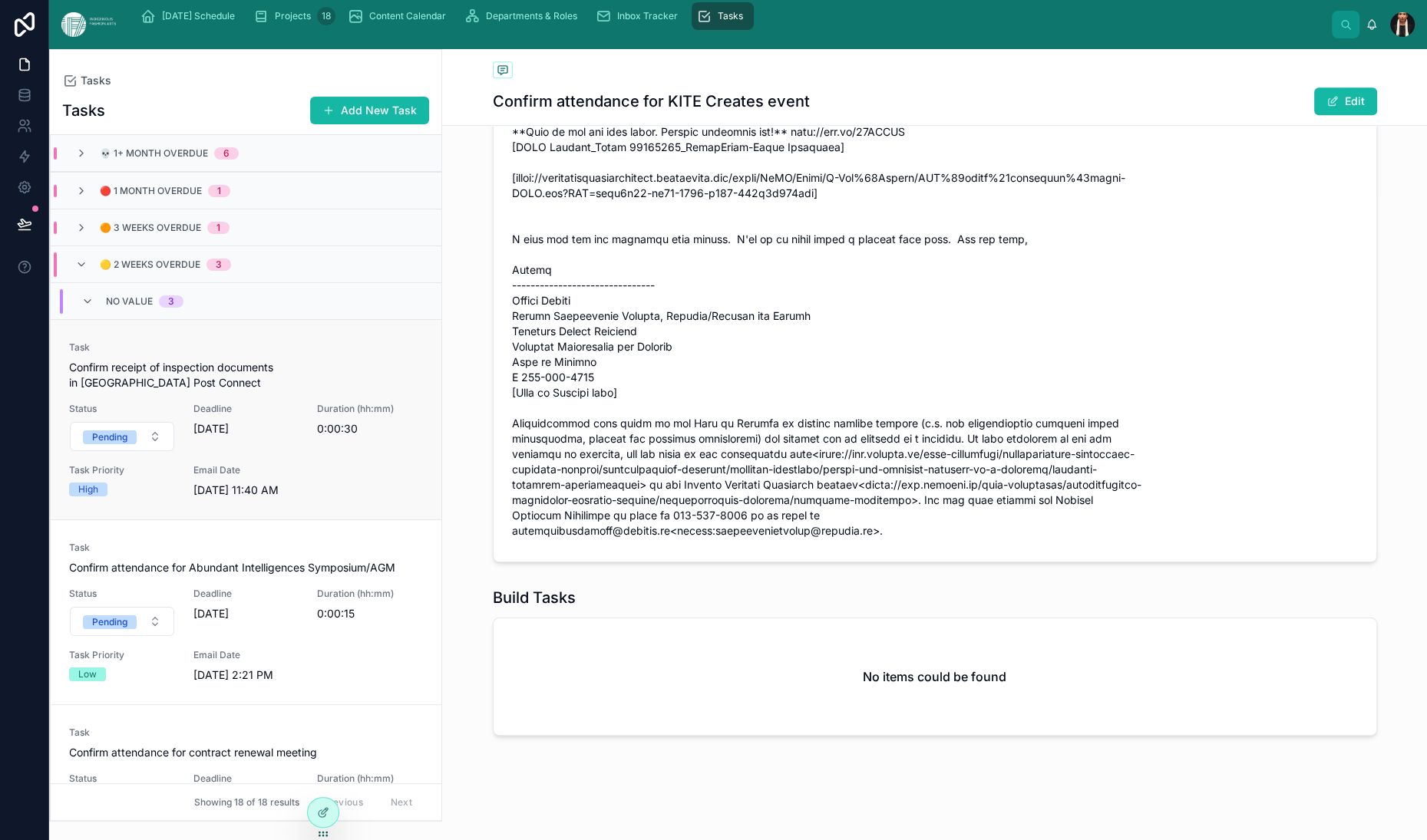
click at [376, 391] on span "Confirm receipt of inspection documents in Canada Post Connect" at bounding box center [246, 375] width 354 height 30
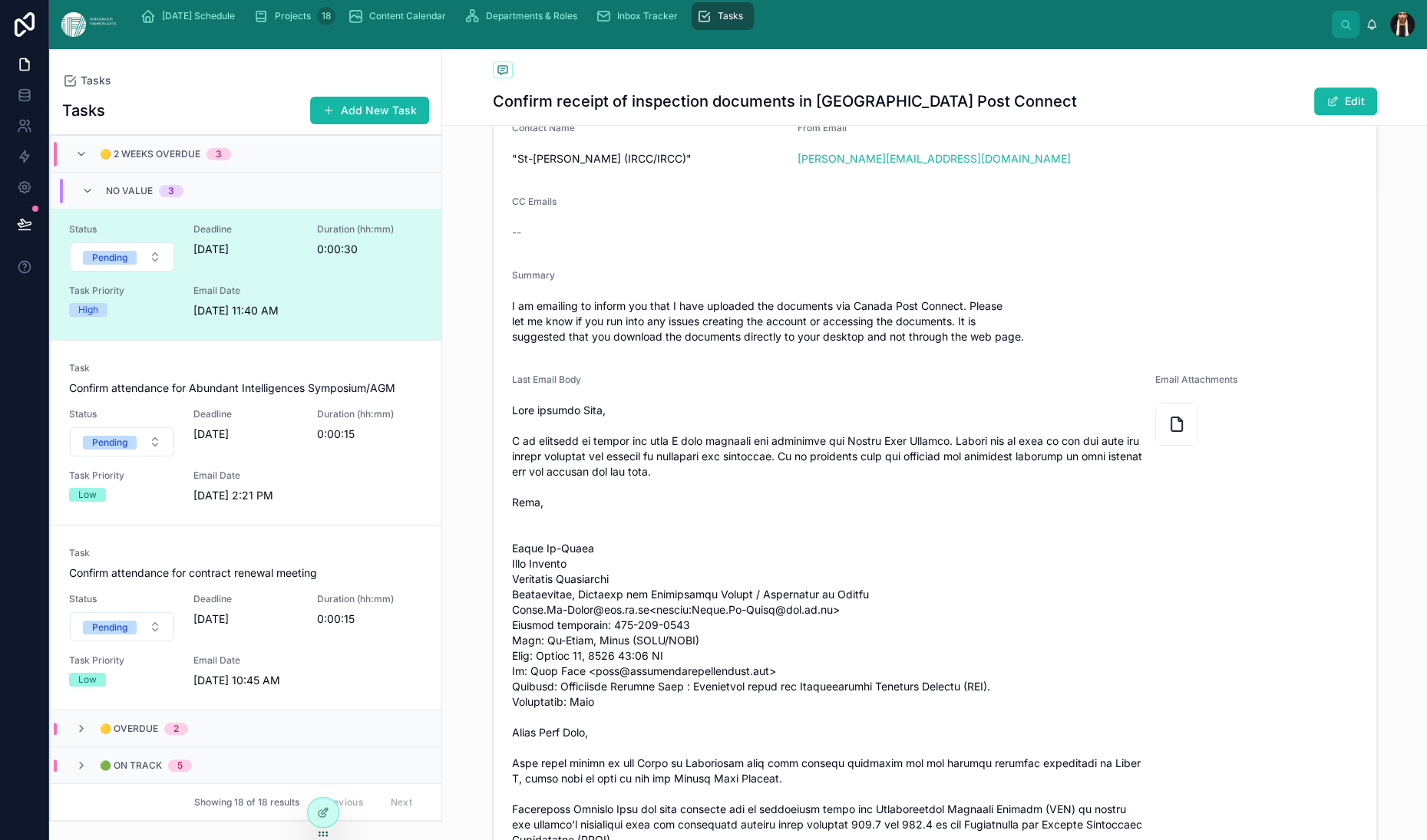
scroll to position [259, 0]
click at [423, 396] on div "Task Confirm attendance for Abundant Intelligences Symposium/AGM" at bounding box center [246, 379] width 354 height 34
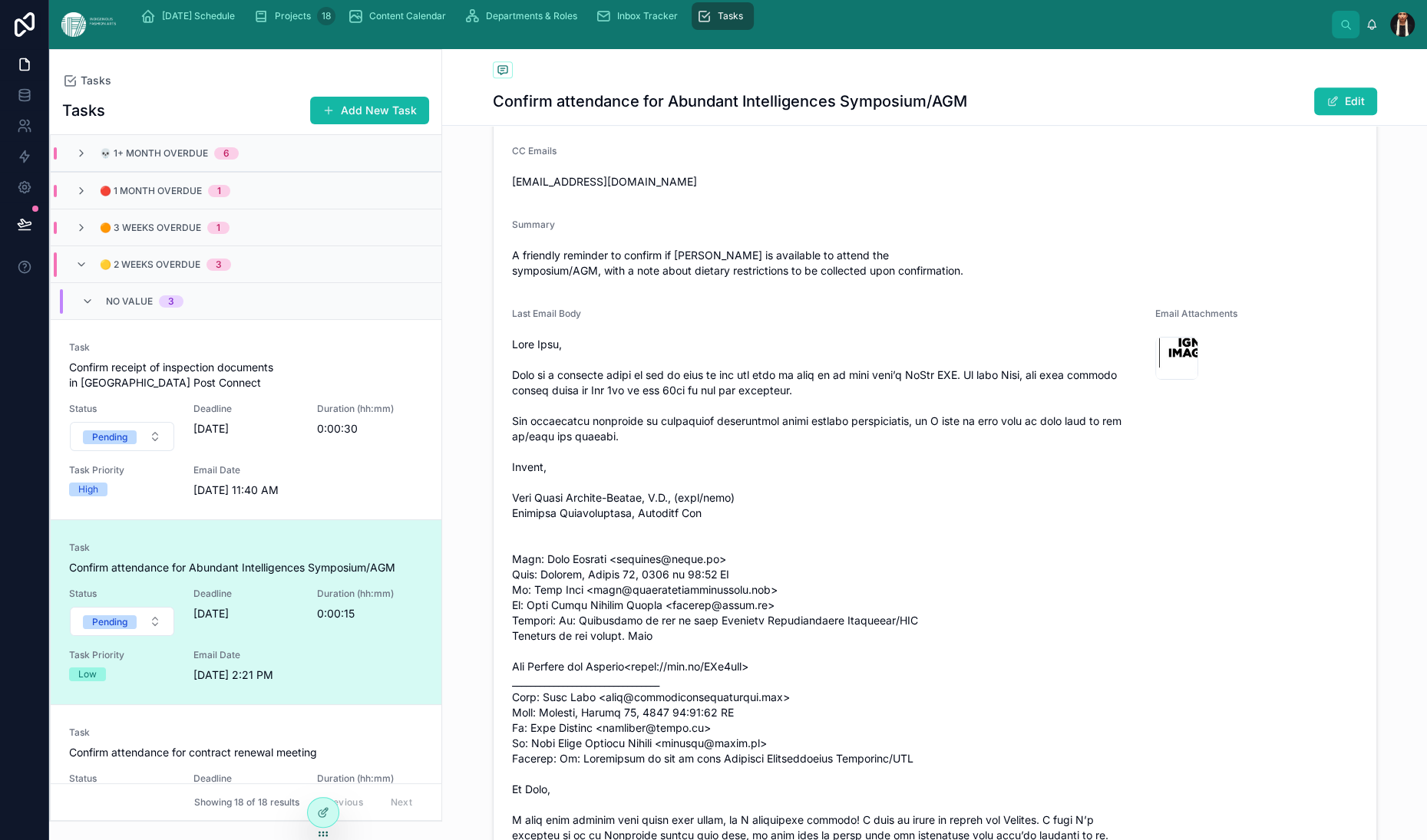
scroll to position [819, 0]
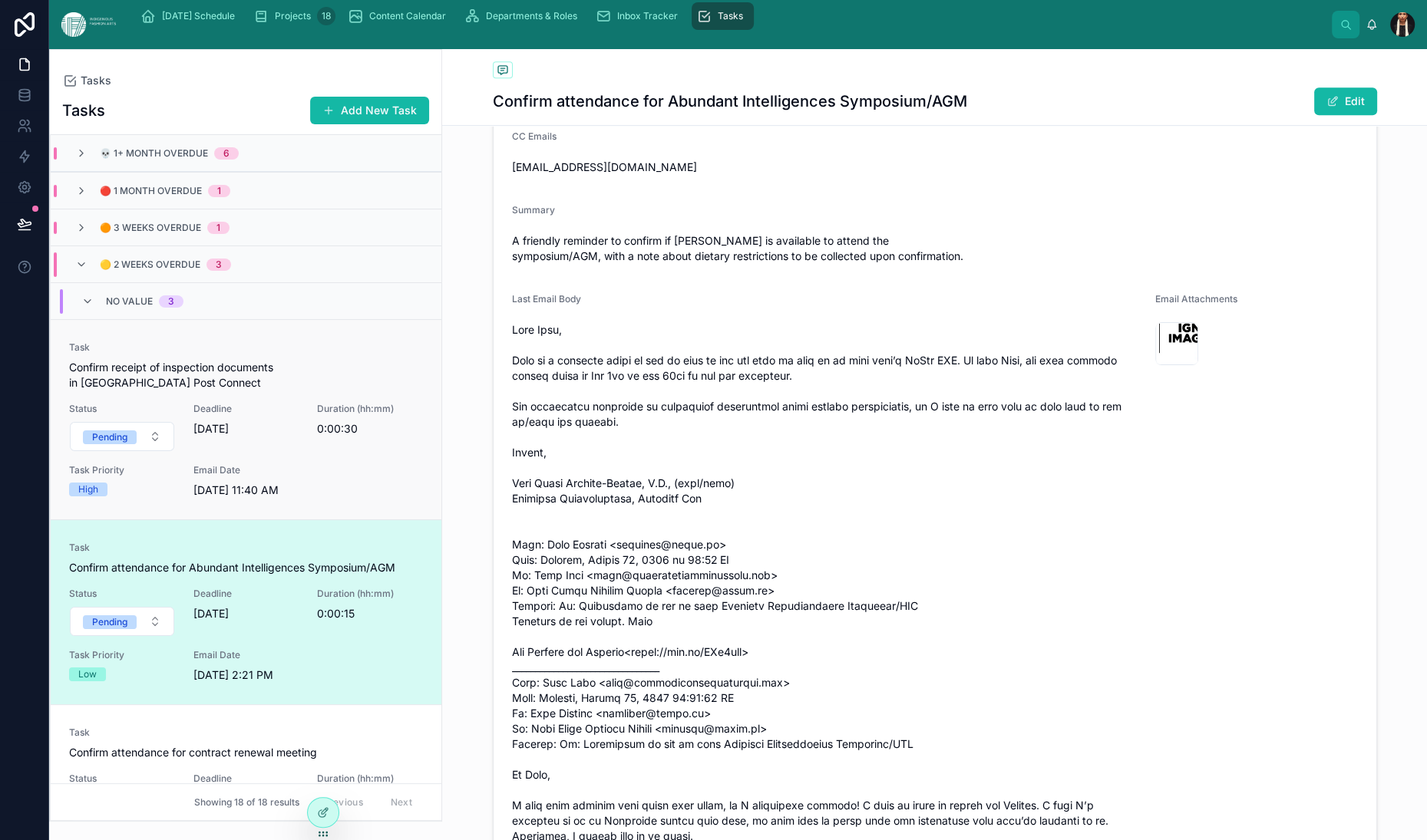
click at [423, 391] on span "Confirm receipt of inspection documents in Canada Post Connect" at bounding box center [246, 375] width 354 height 30
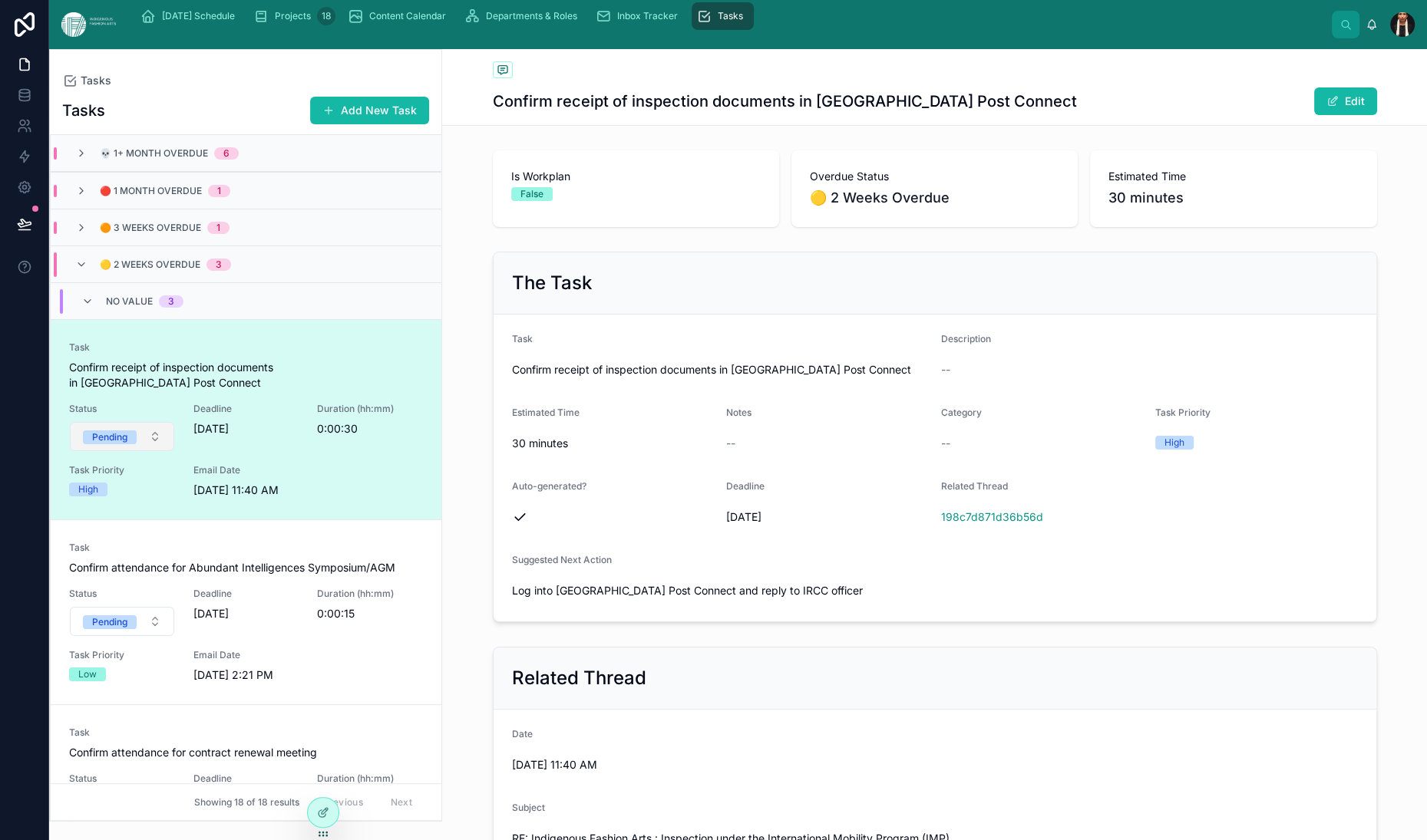
click at [174, 451] on button "Pending" at bounding box center [122, 436] width 105 height 29
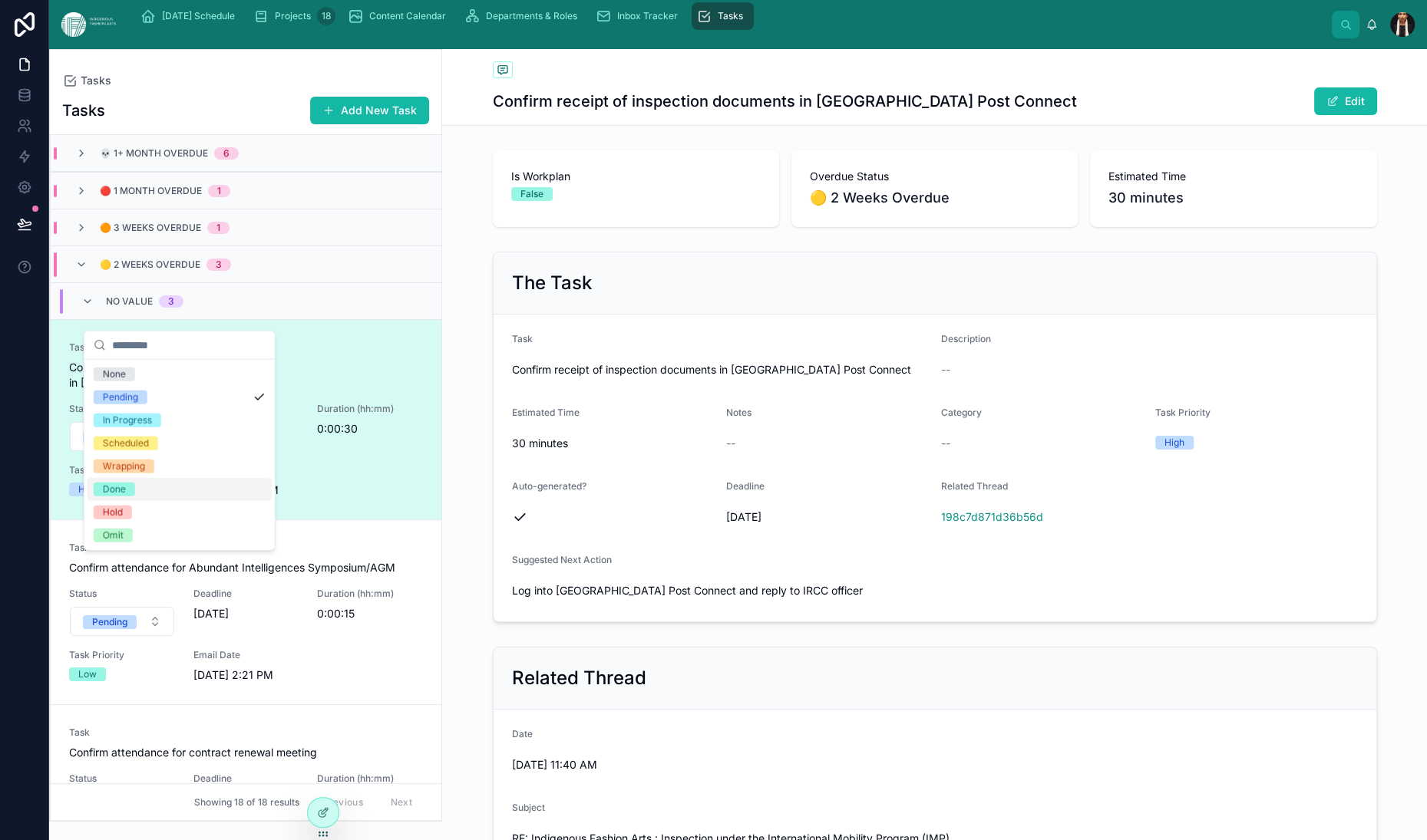
click at [125, 496] on div "Done" at bounding box center [114, 489] width 23 height 14
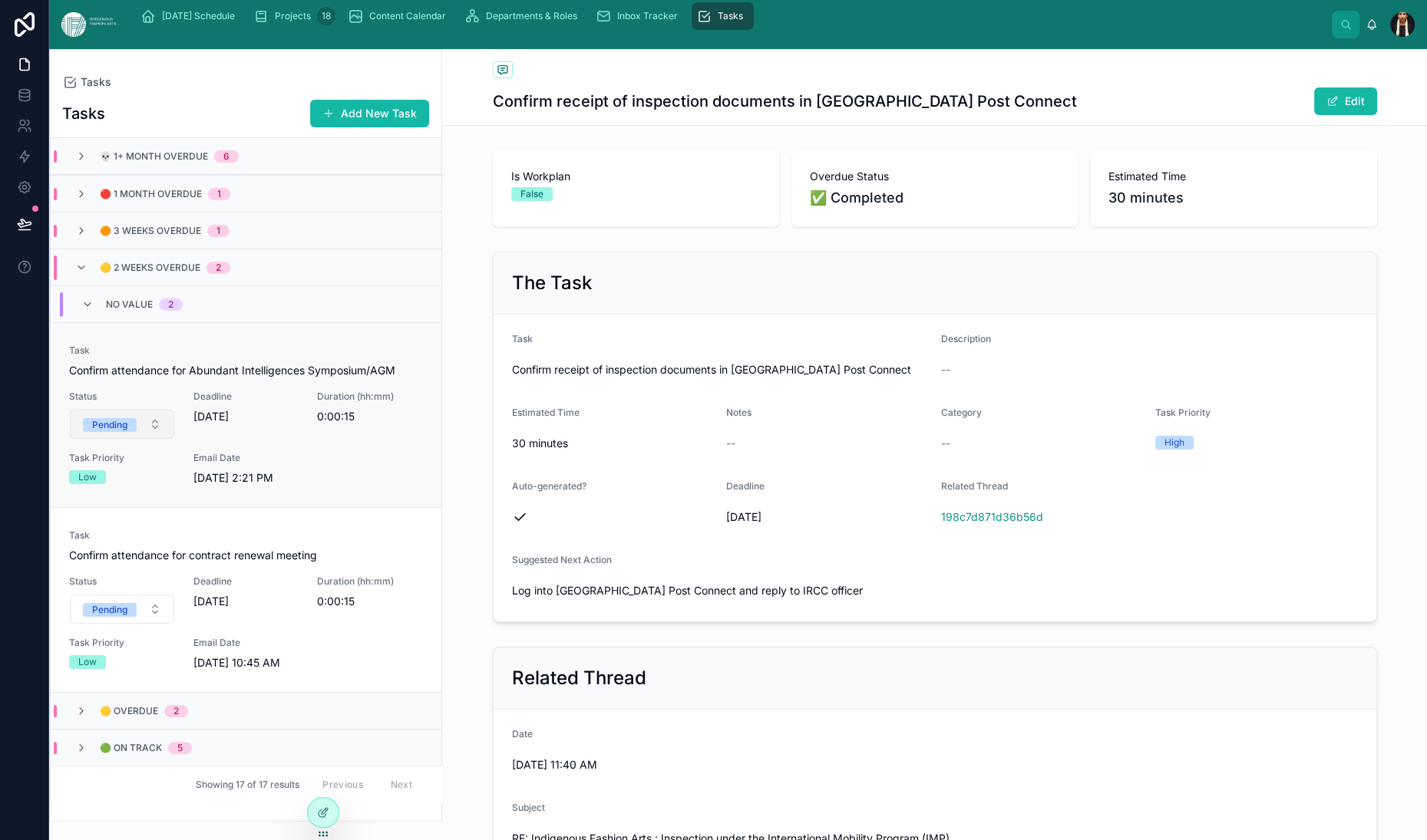
click at [174, 439] on button "Pending" at bounding box center [122, 424] width 105 height 29
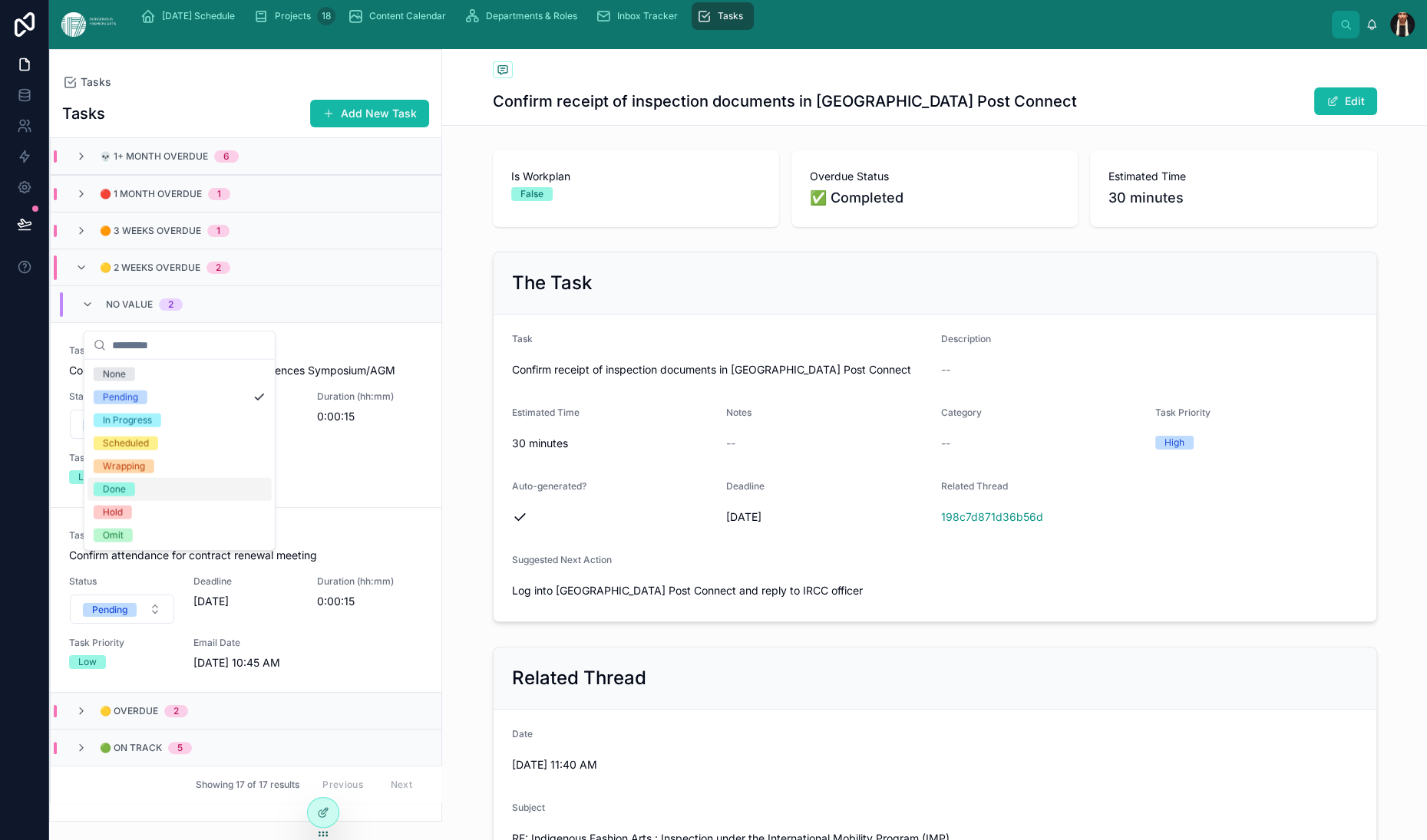
click at [125, 496] on div "Done" at bounding box center [114, 489] width 23 height 14
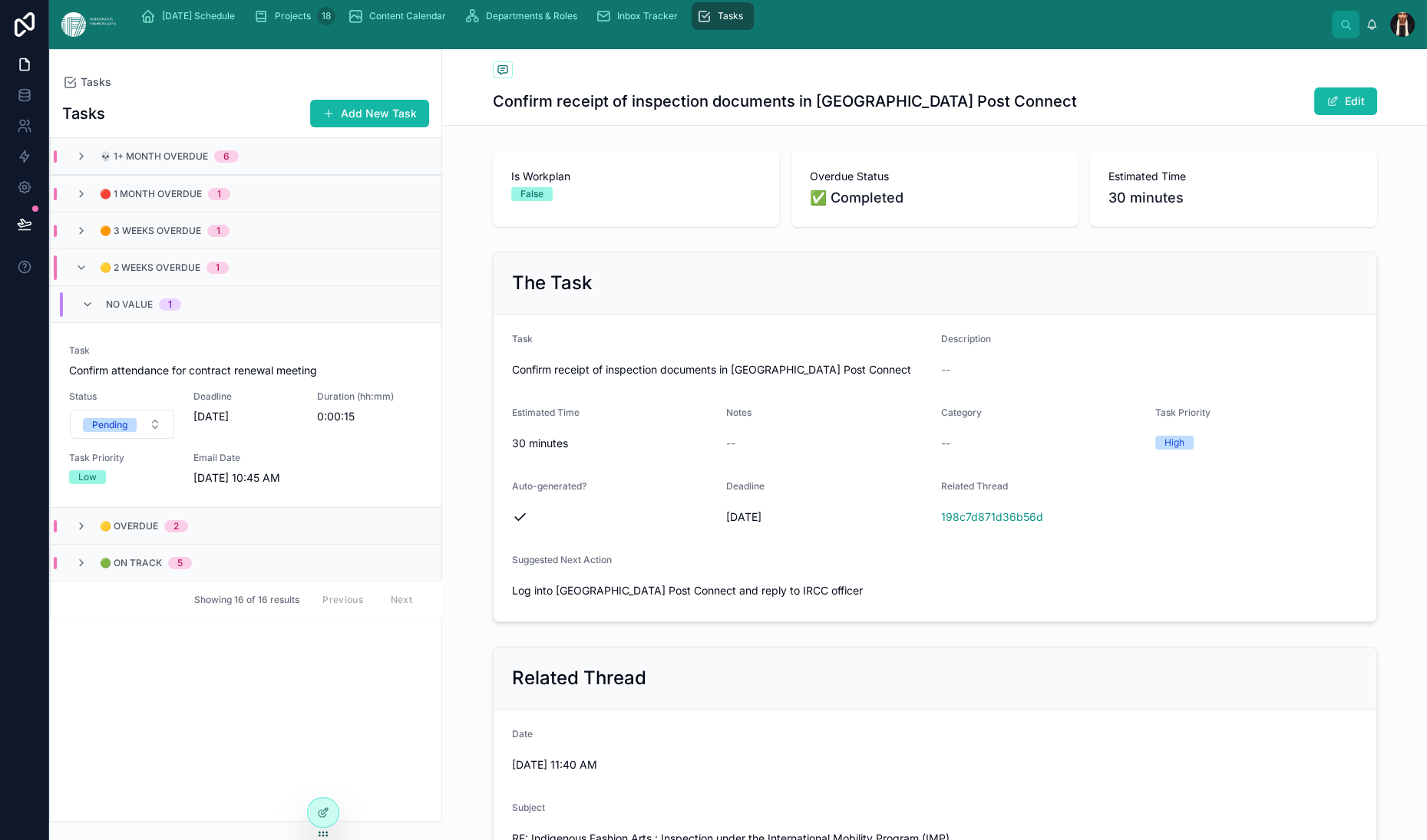
click at [142, 486] on div "Task Confirm attendance for contract renewal meeting Status Pending Deadline 8/…" at bounding box center [246, 415] width 354 height 142
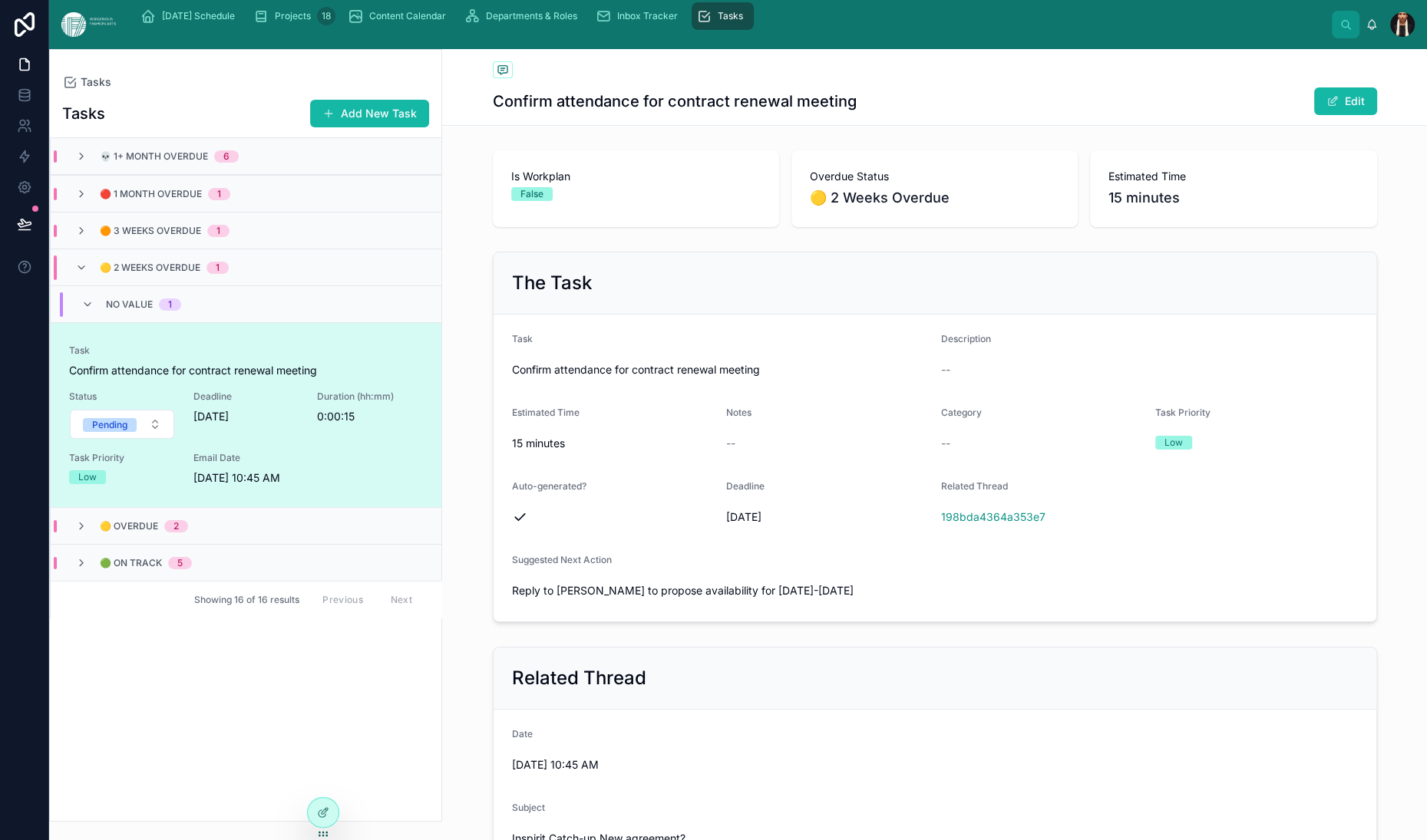
click at [142, 486] on div "Task Confirm attendance for contract renewal meeting Status Pending Deadline 8/…" at bounding box center [246, 415] width 354 height 142
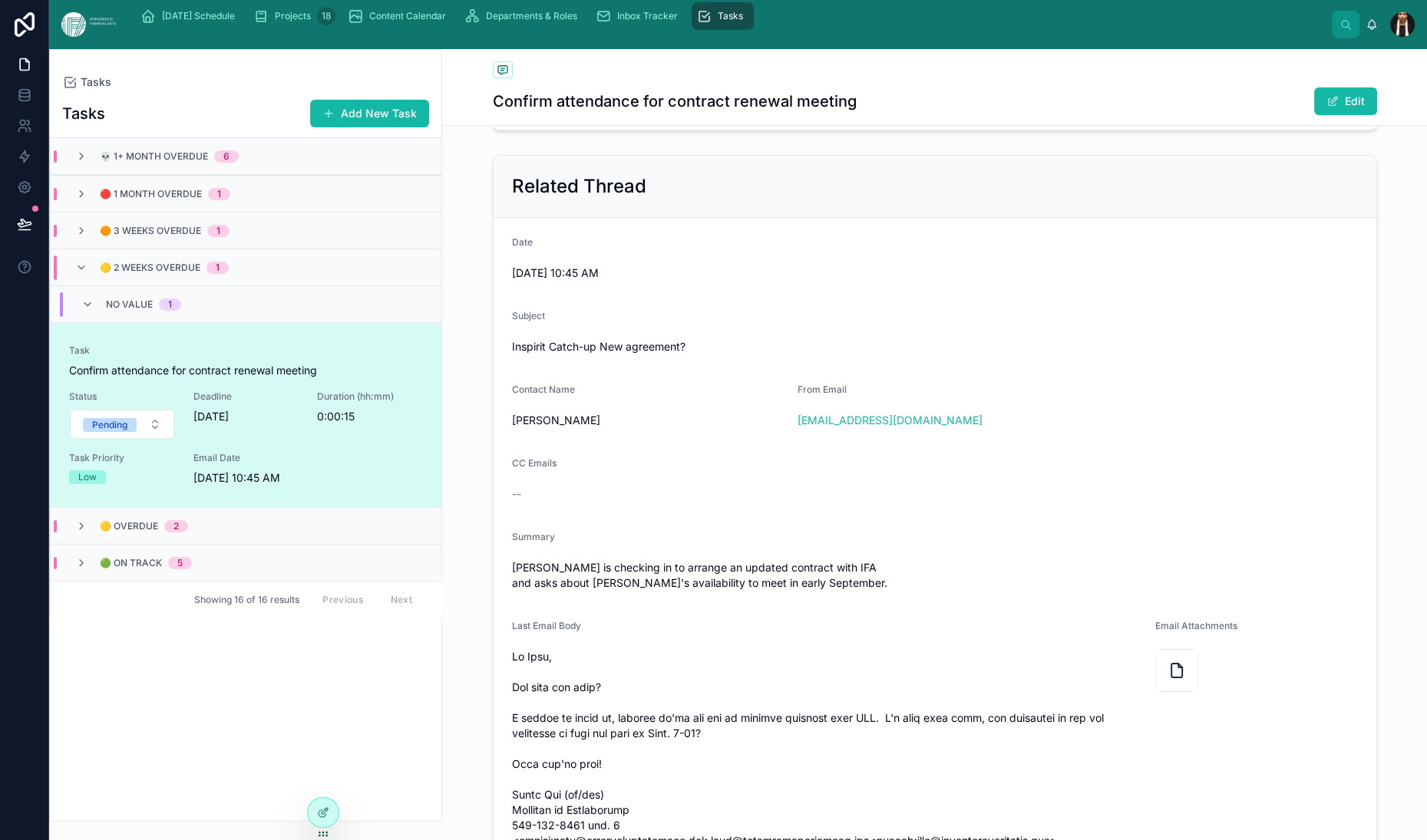
scroll to position [500, 0]
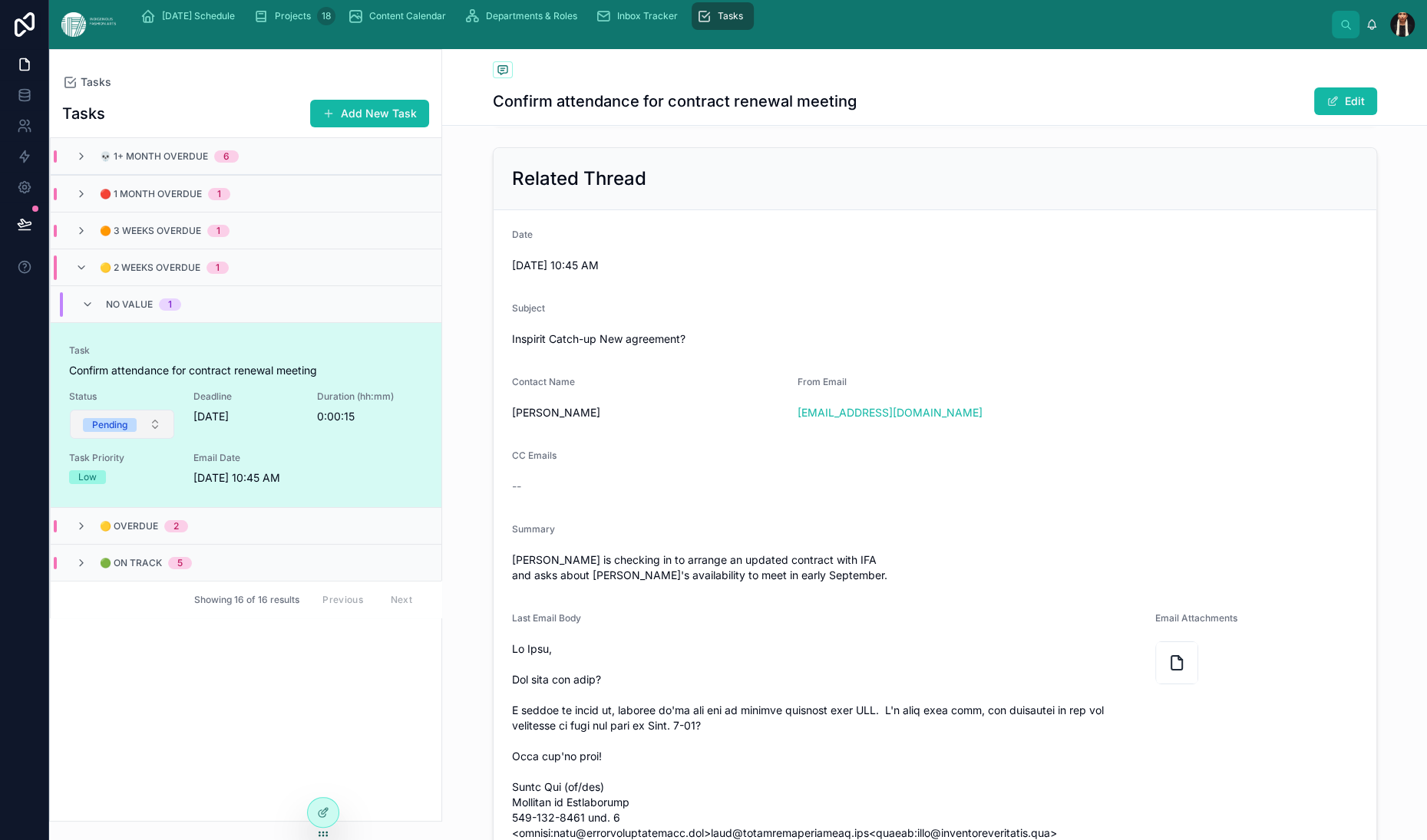
click at [174, 439] on button "Pending" at bounding box center [122, 424] width 105 height 29
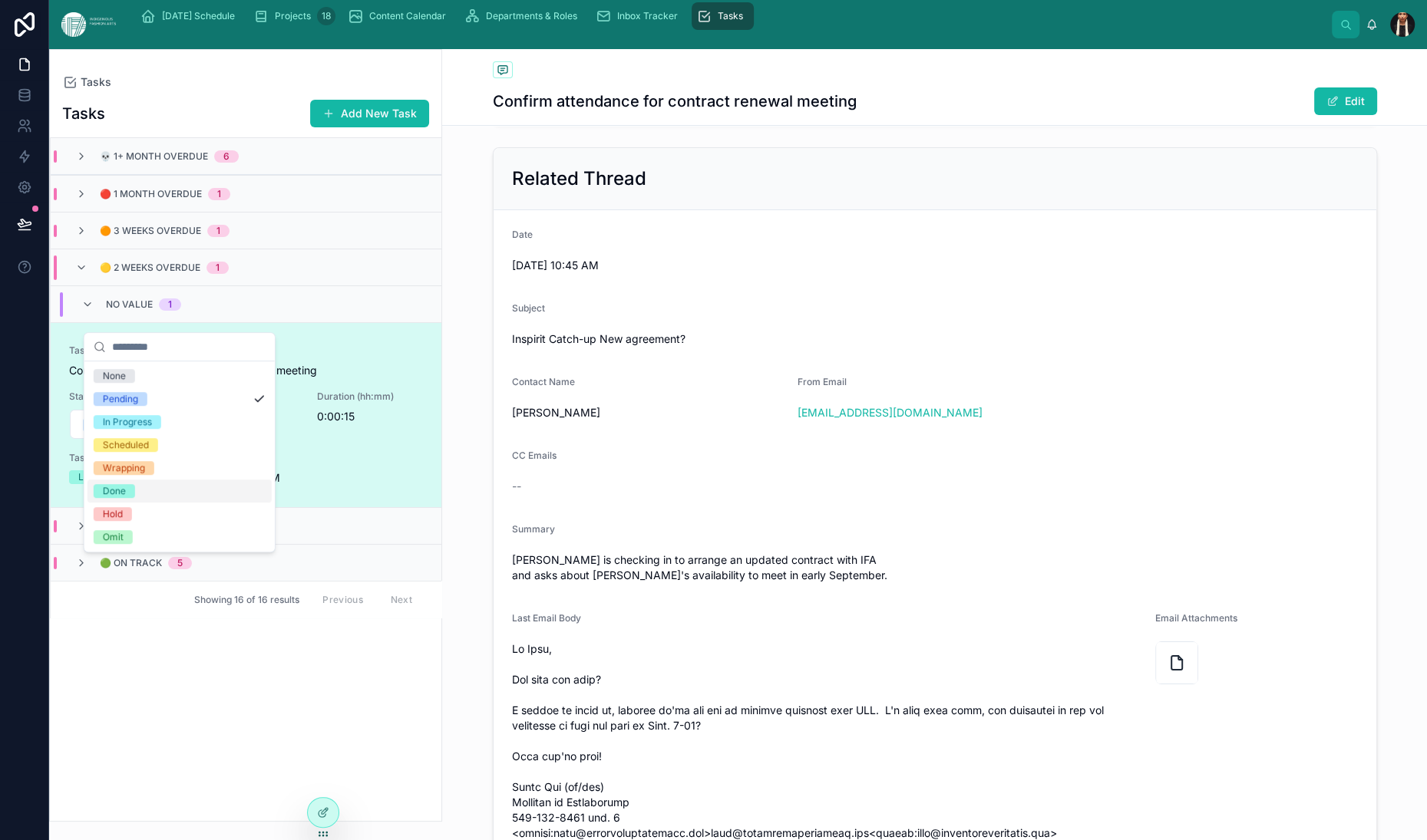
click at [125, 498] on div "Done" at bounding box center [114, 491] width 23 height 14
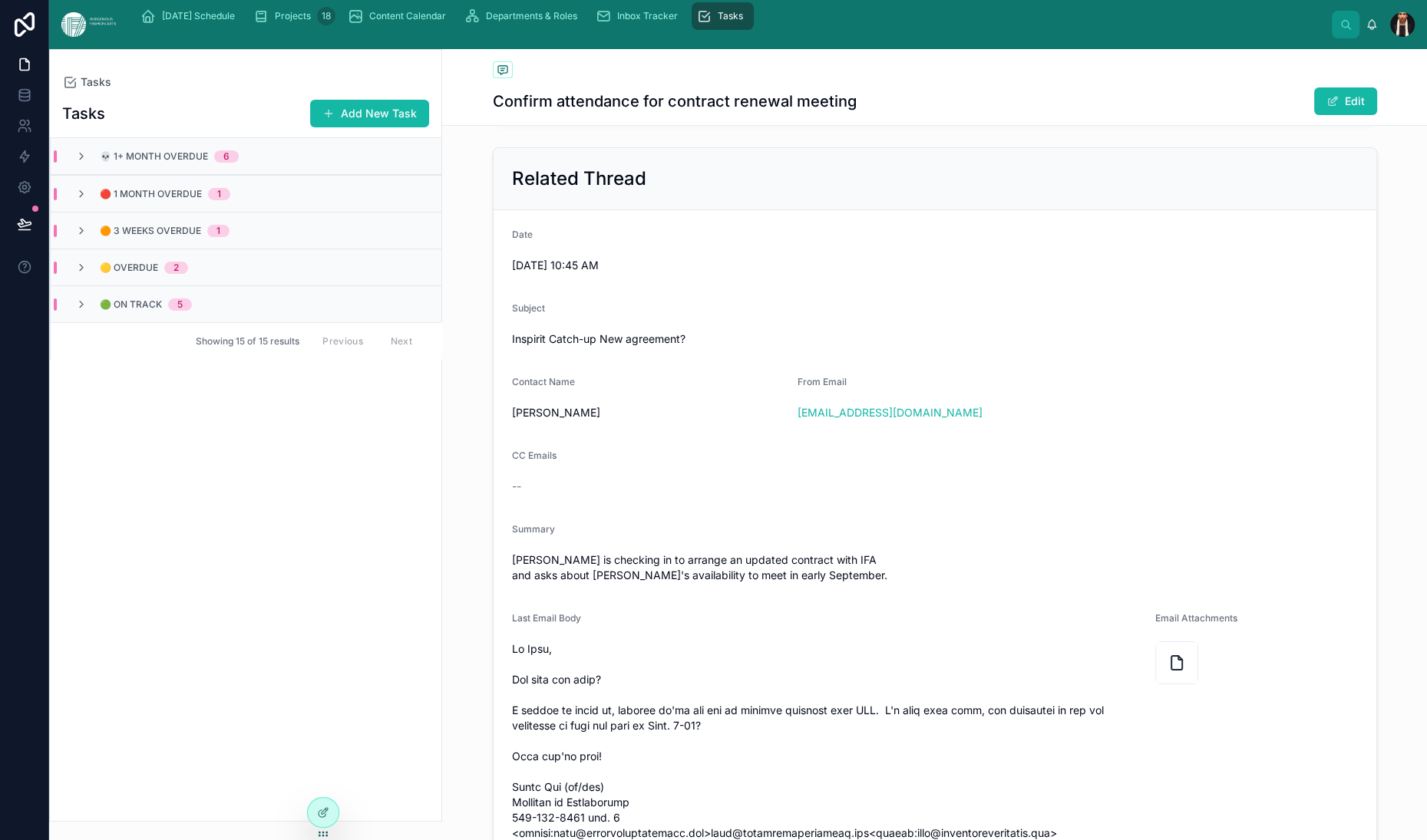
scroll to position [467, 0]
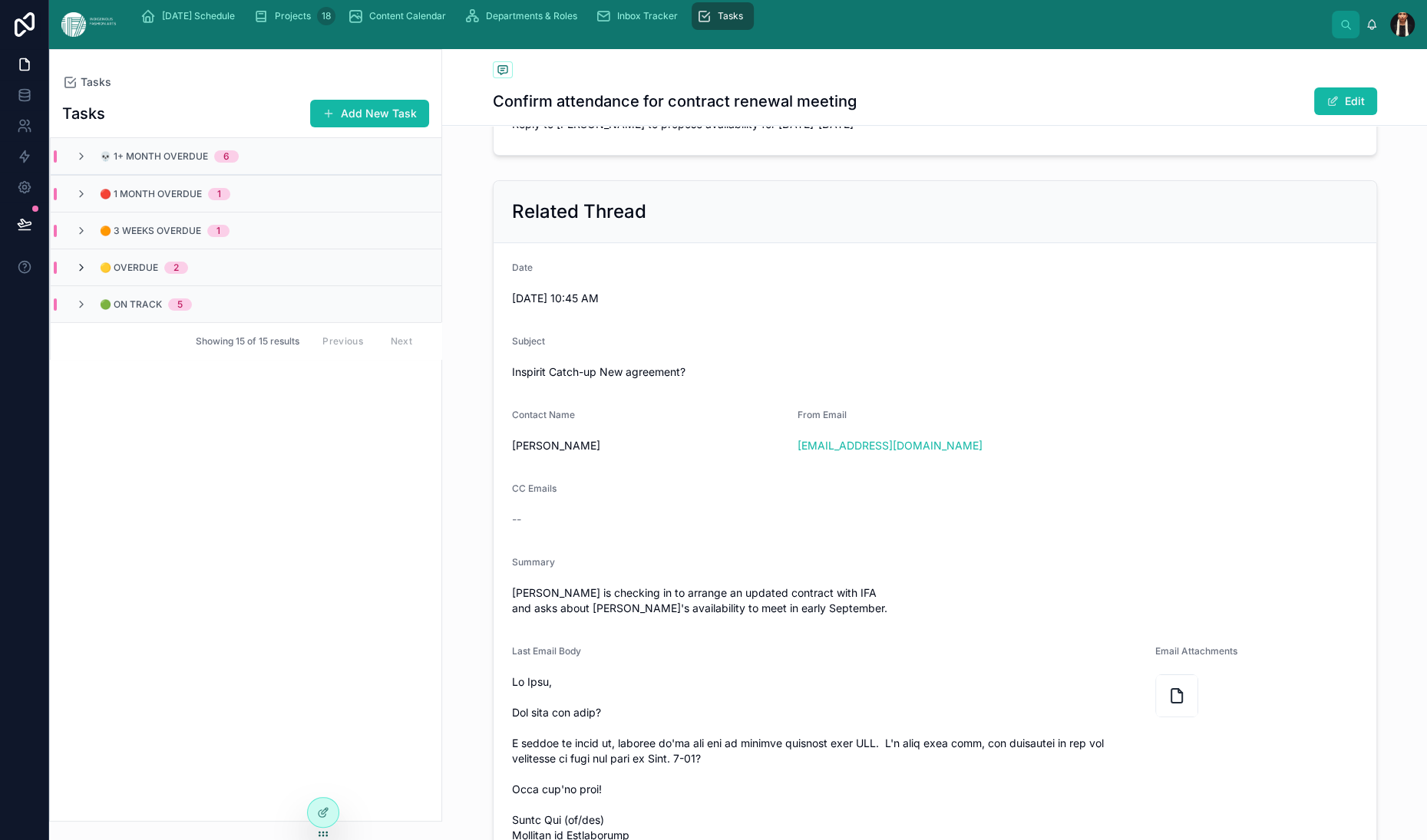
click at [87, 274] on icon at bounding box center [81, 267] width 12 height 12
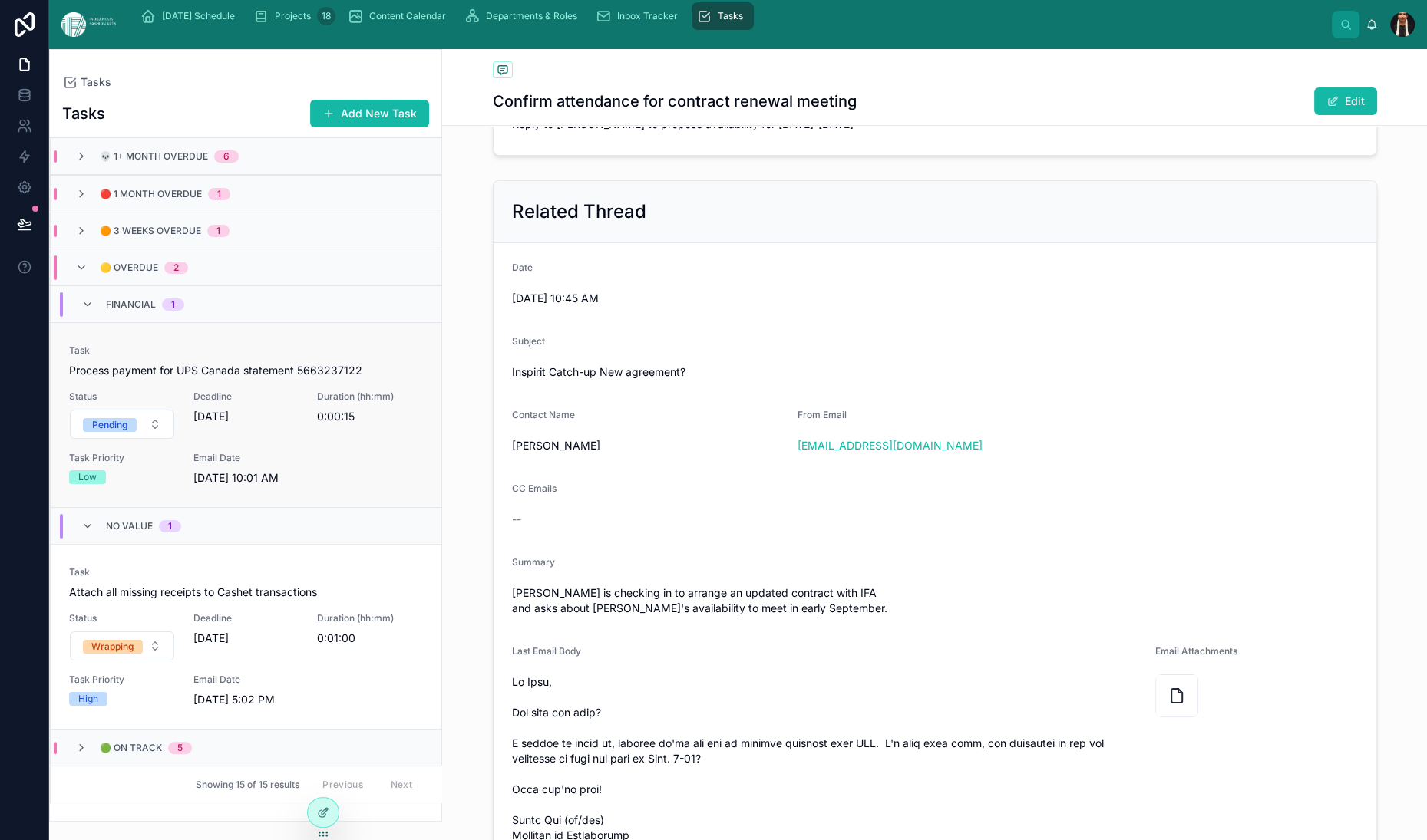
scroll to position [376, 0]
click at [423, 566] on span "Task" at bounding box center [246, 572] width 354 height 12
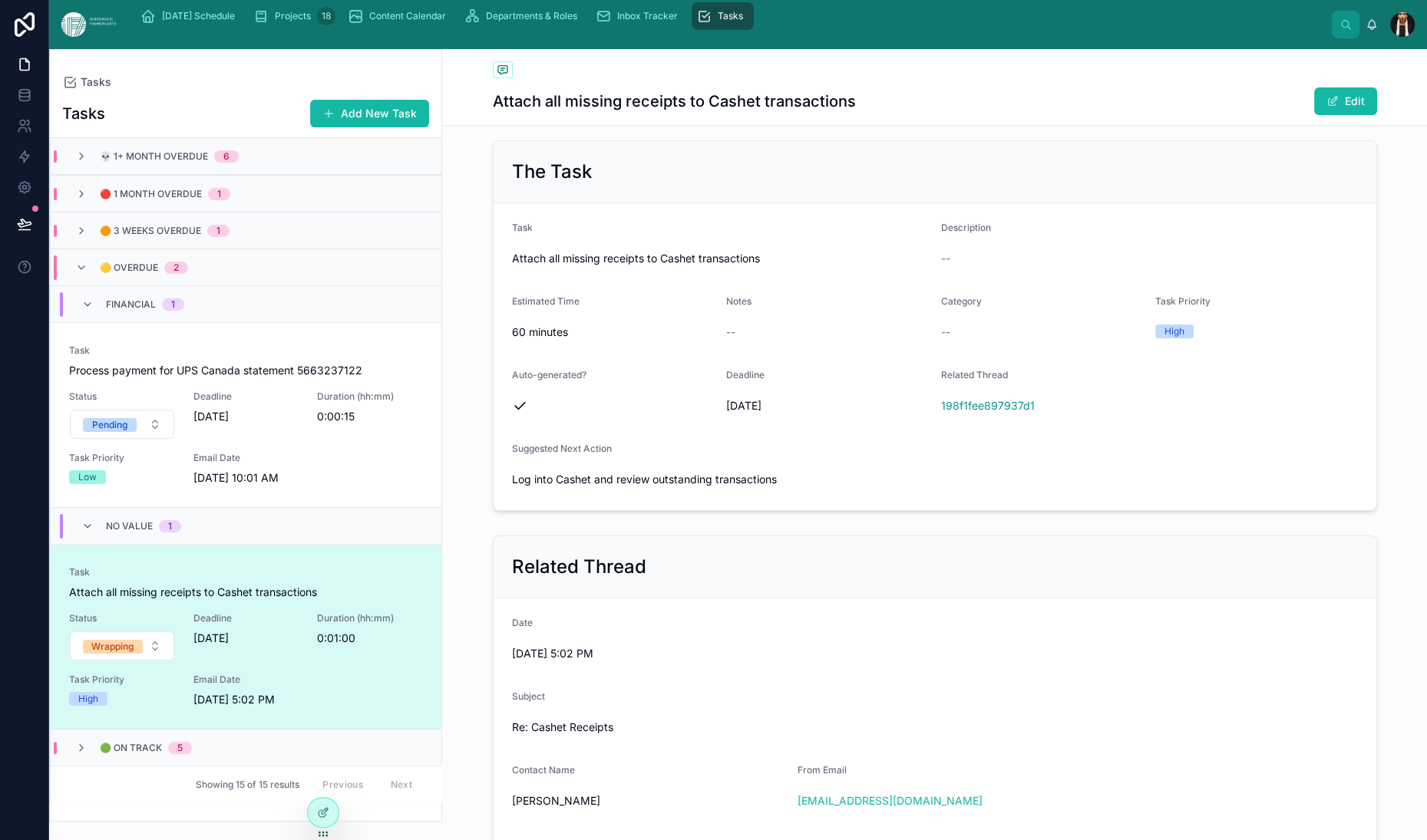
scroll to position [255, 0]
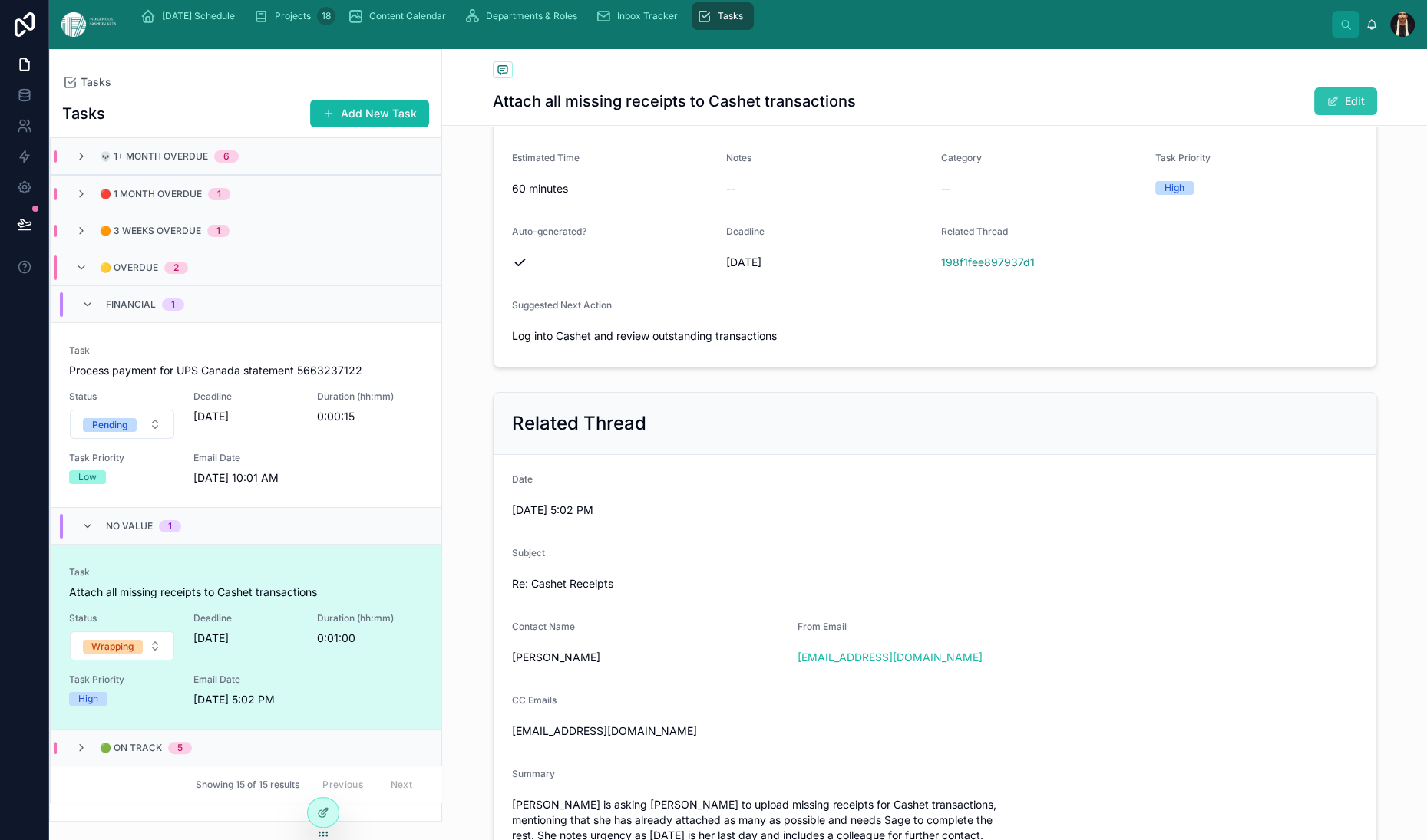
click at [1328, 107] on span at bounding box center [1332, 101] width 12 height 12
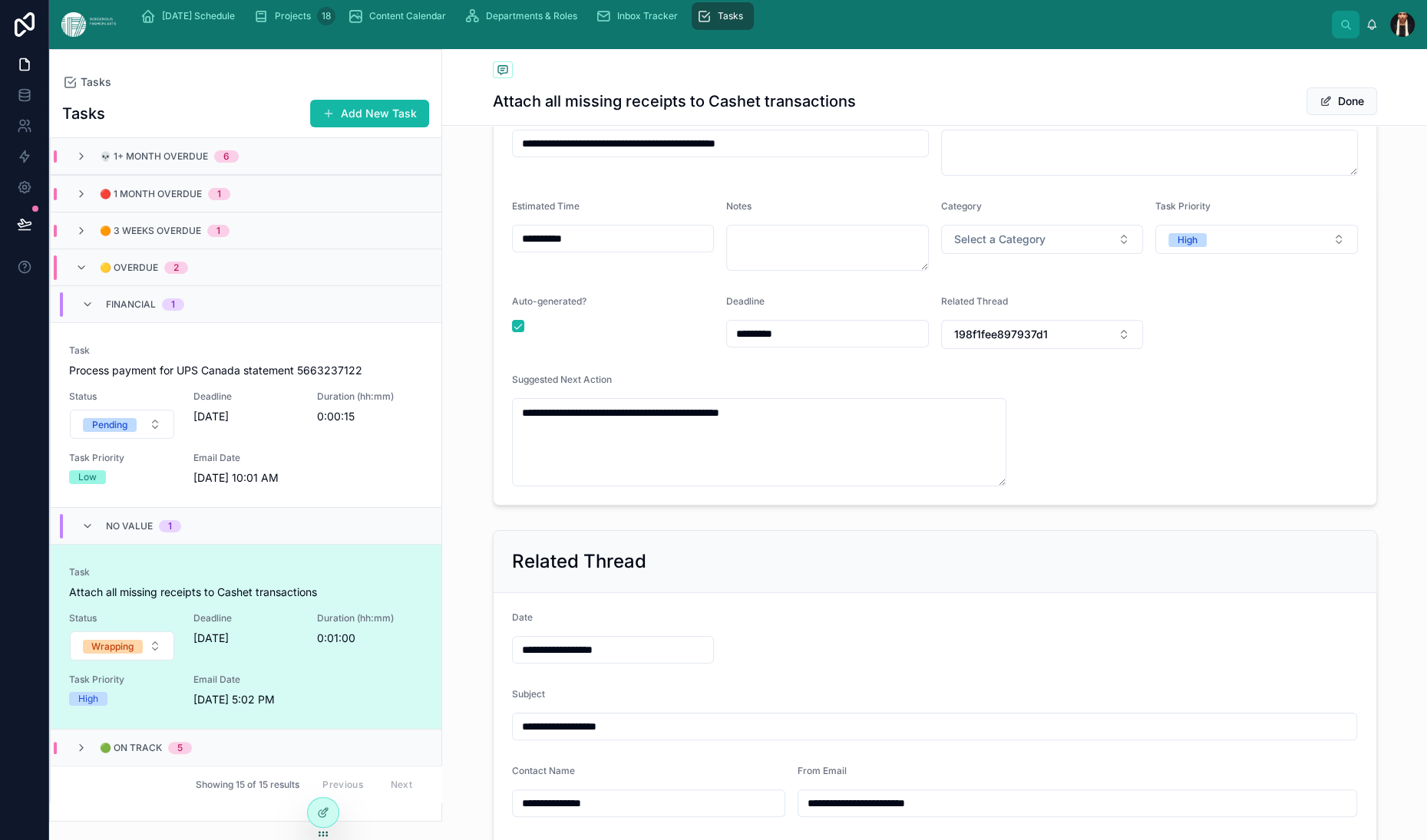
scroll to position [233, 0]
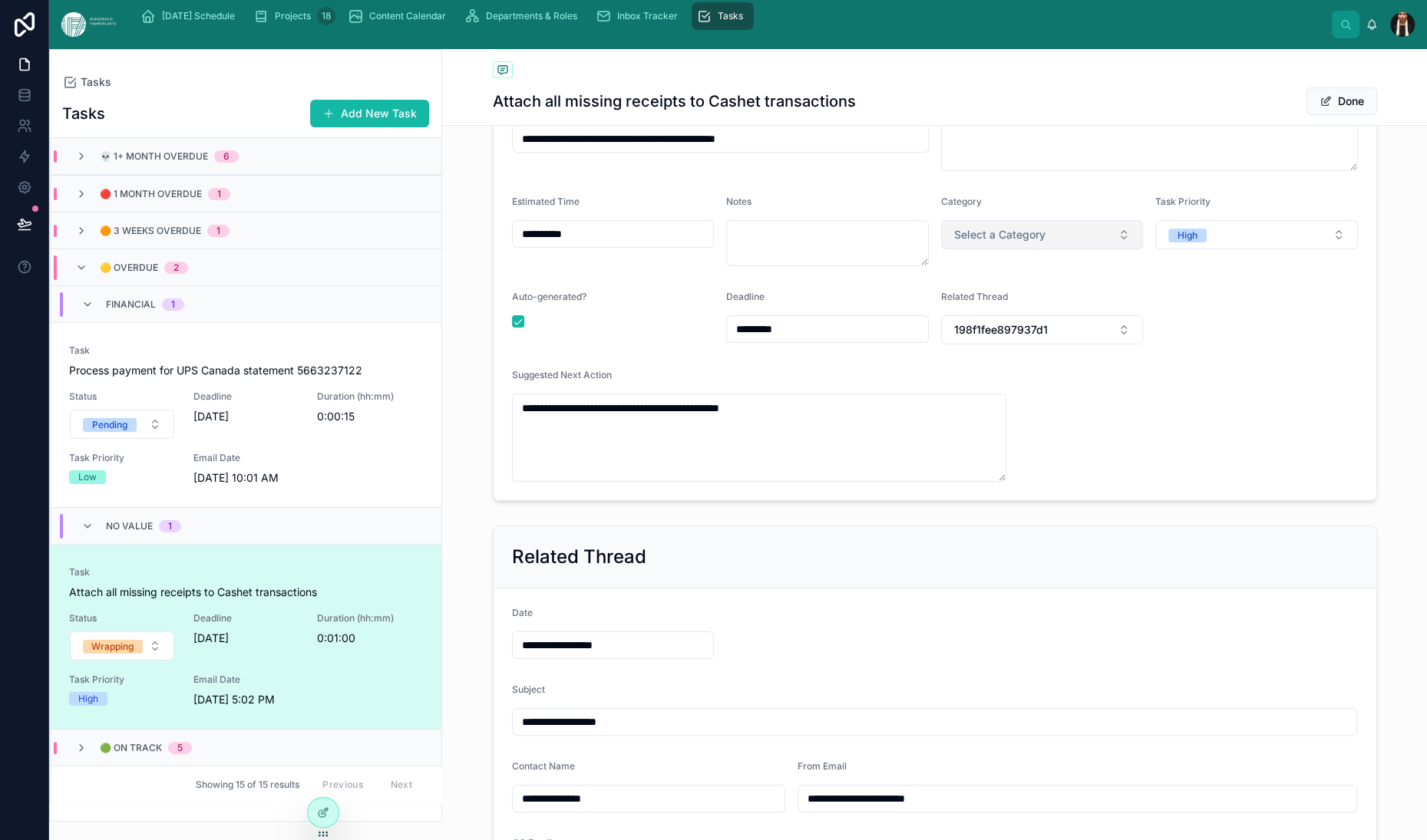
click at [1046, 242] on span "Select a Category" at bounding box center [1000, 235] width 91 height 15
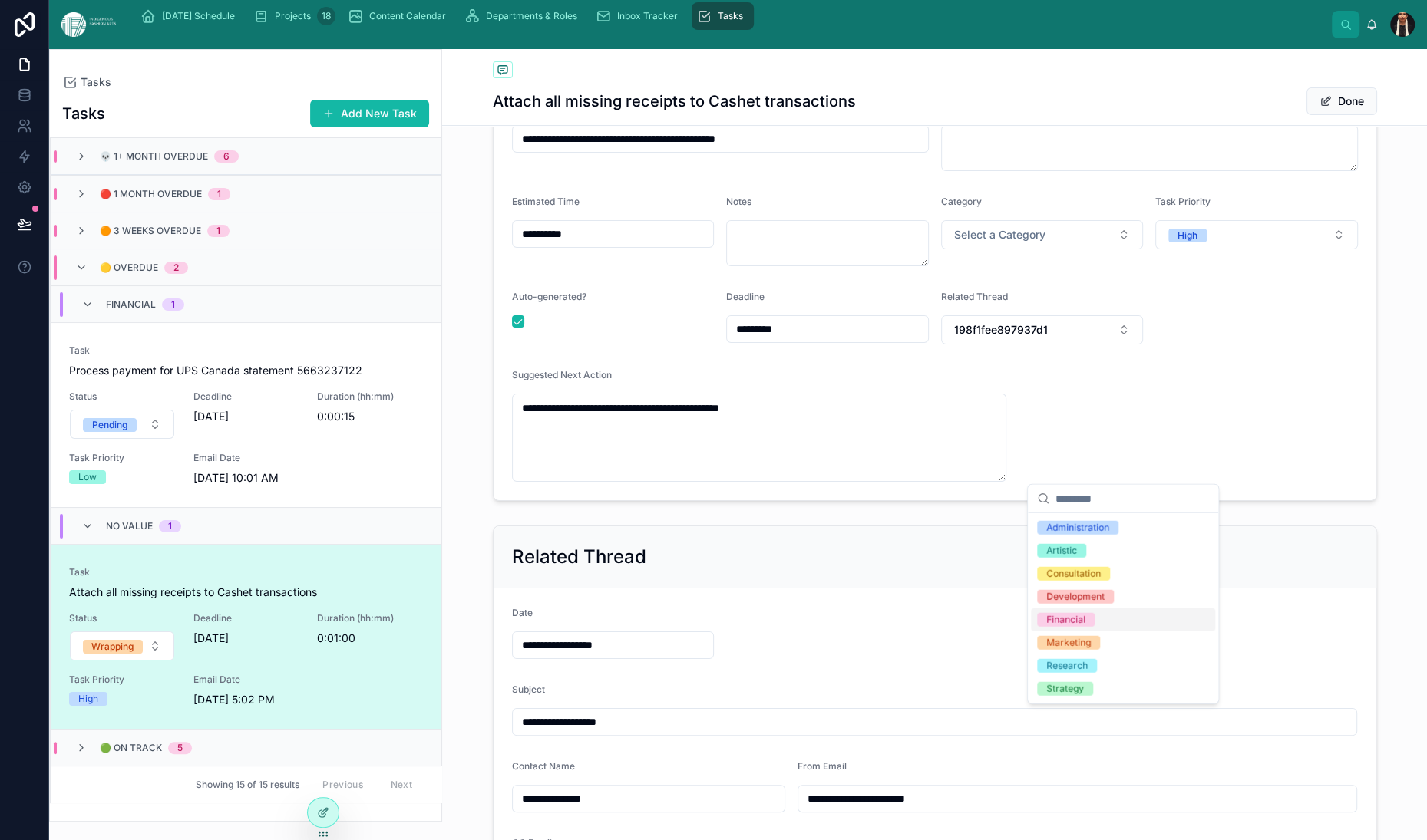
click at [1103, 632] on div "Financial" at bounding box center [1124, 620] width 184 height 23
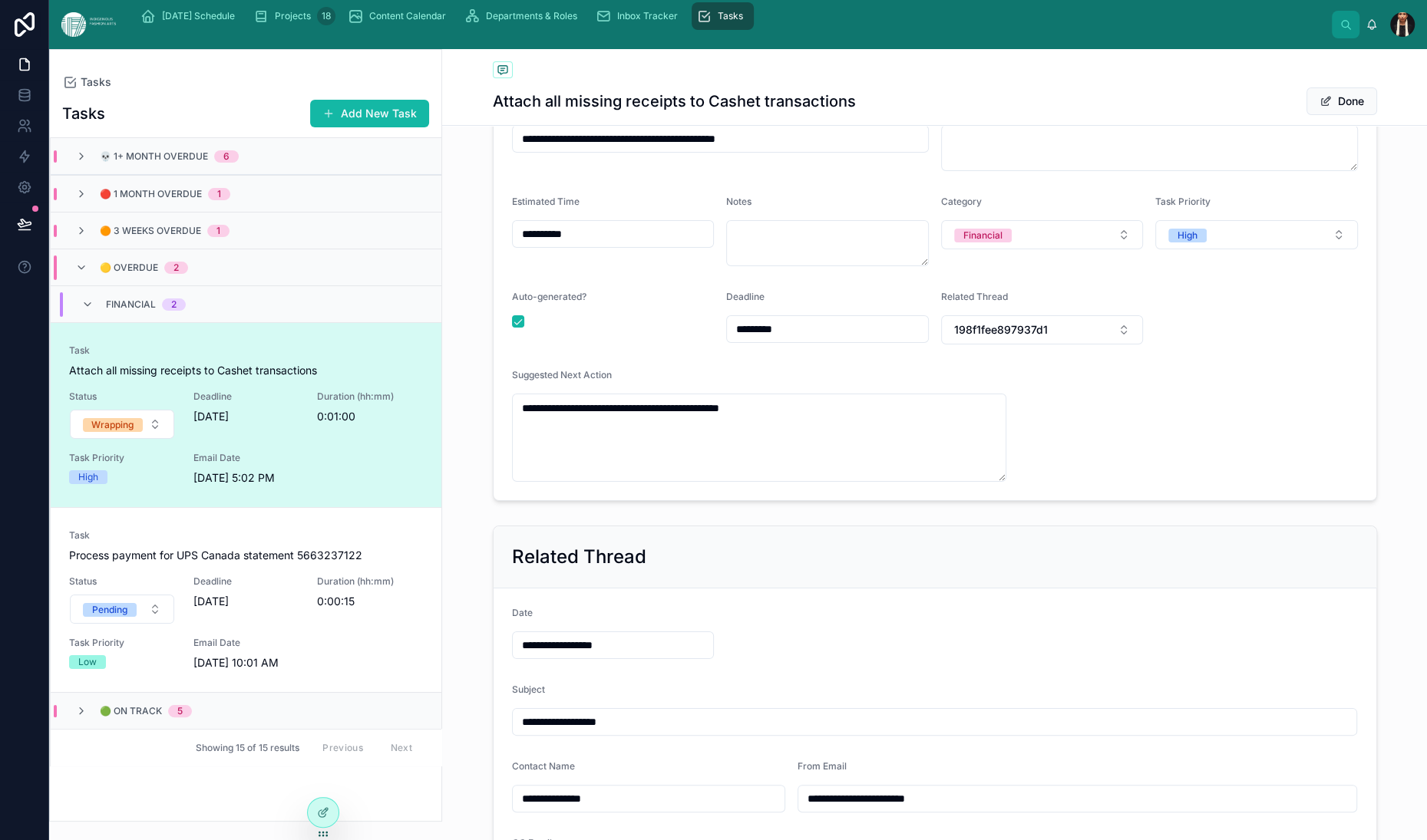
scroll to position [0, 0]
click at [94, 311] on icon at bounding box center [87, 304] width 12 height 12
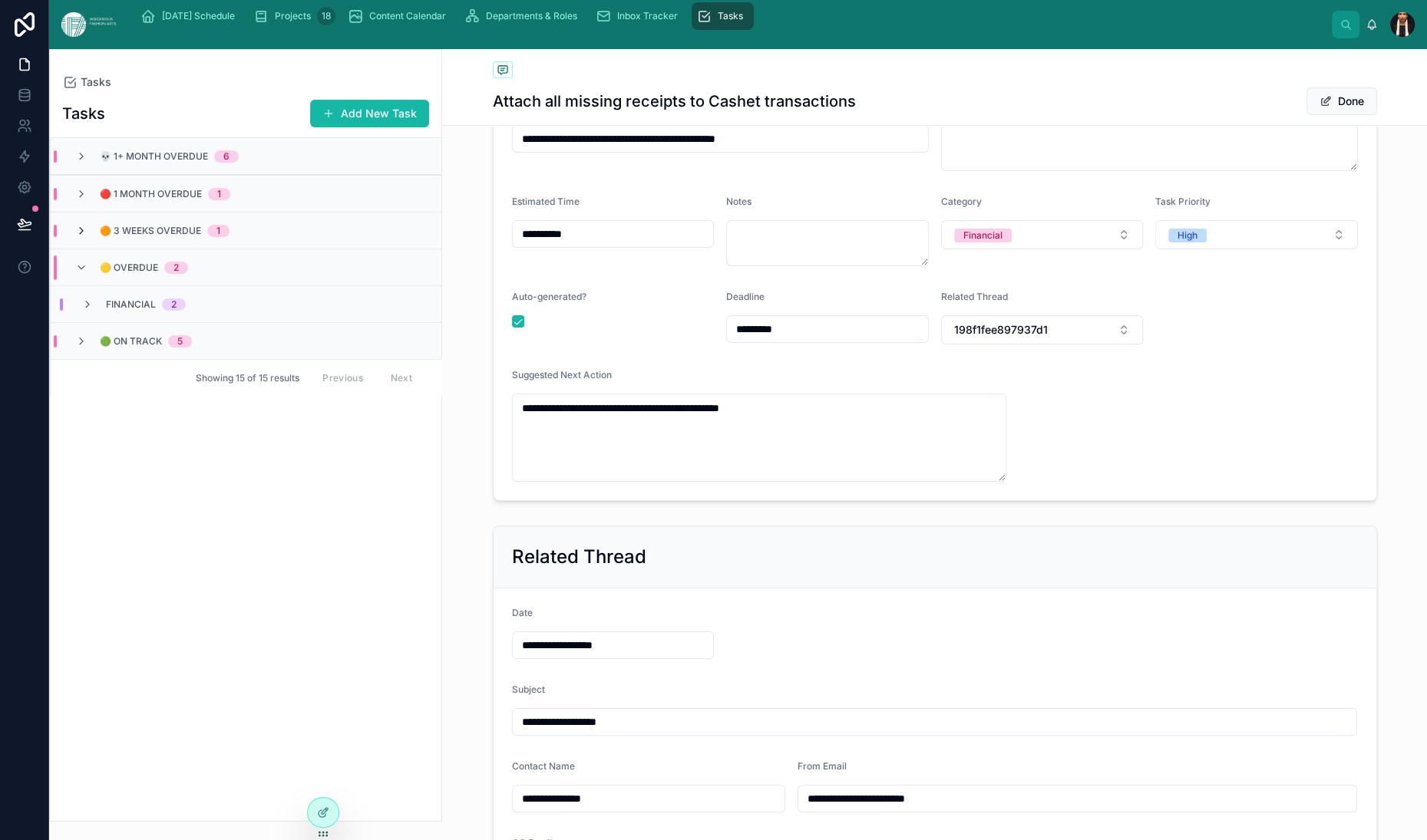
click at [87, 238] on icon at bounding box center [81, 231] width 12 height 12
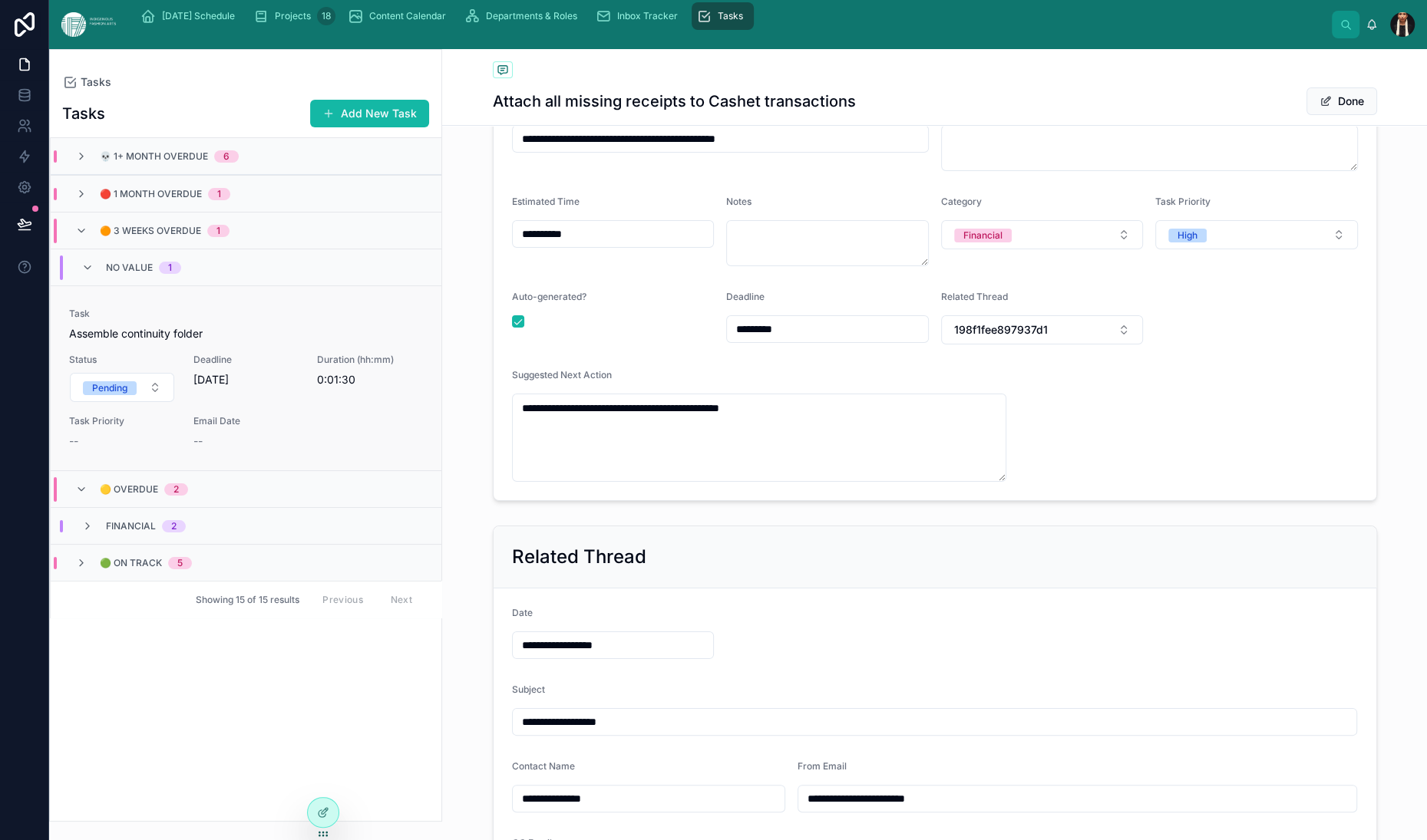
scroll to position [58, 0]
click at [317, 341] on span "Assemble continuity folder" at bounding box center [246, 334] width 354 height 15
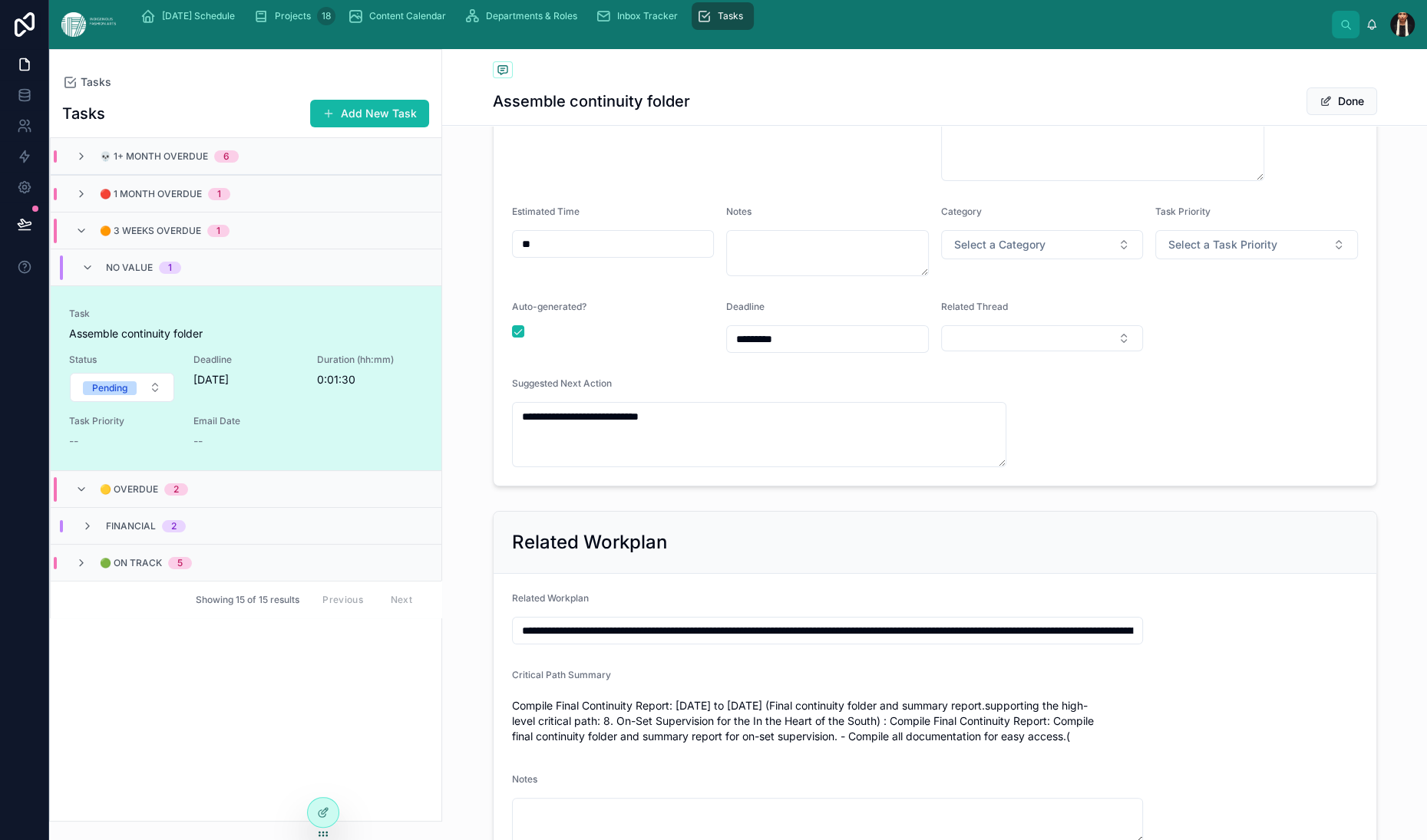
scroll to position [396, 0]
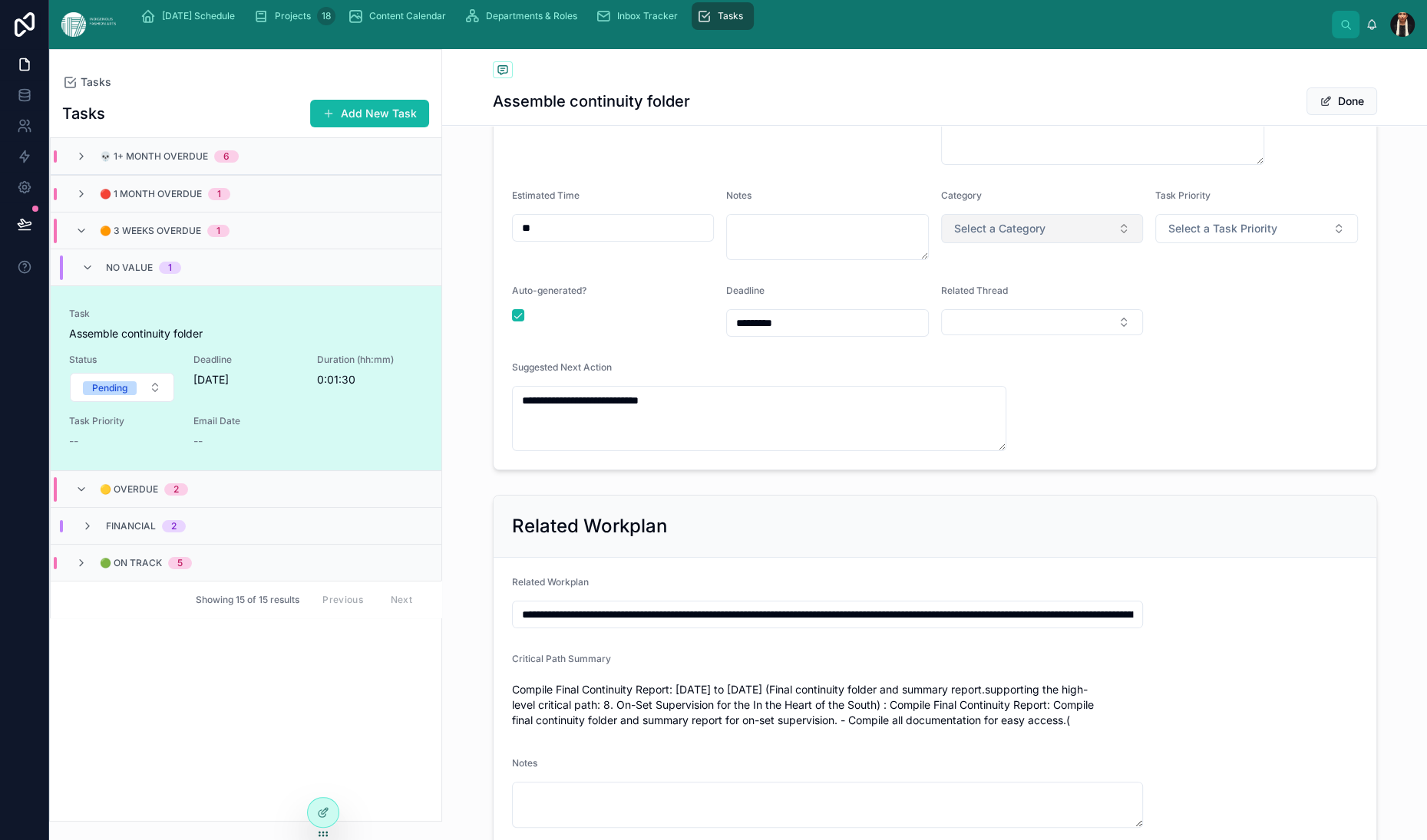
click at [1144, 243] on button "Select a Category" at bounding box center [1042, 228] width 202 height 29
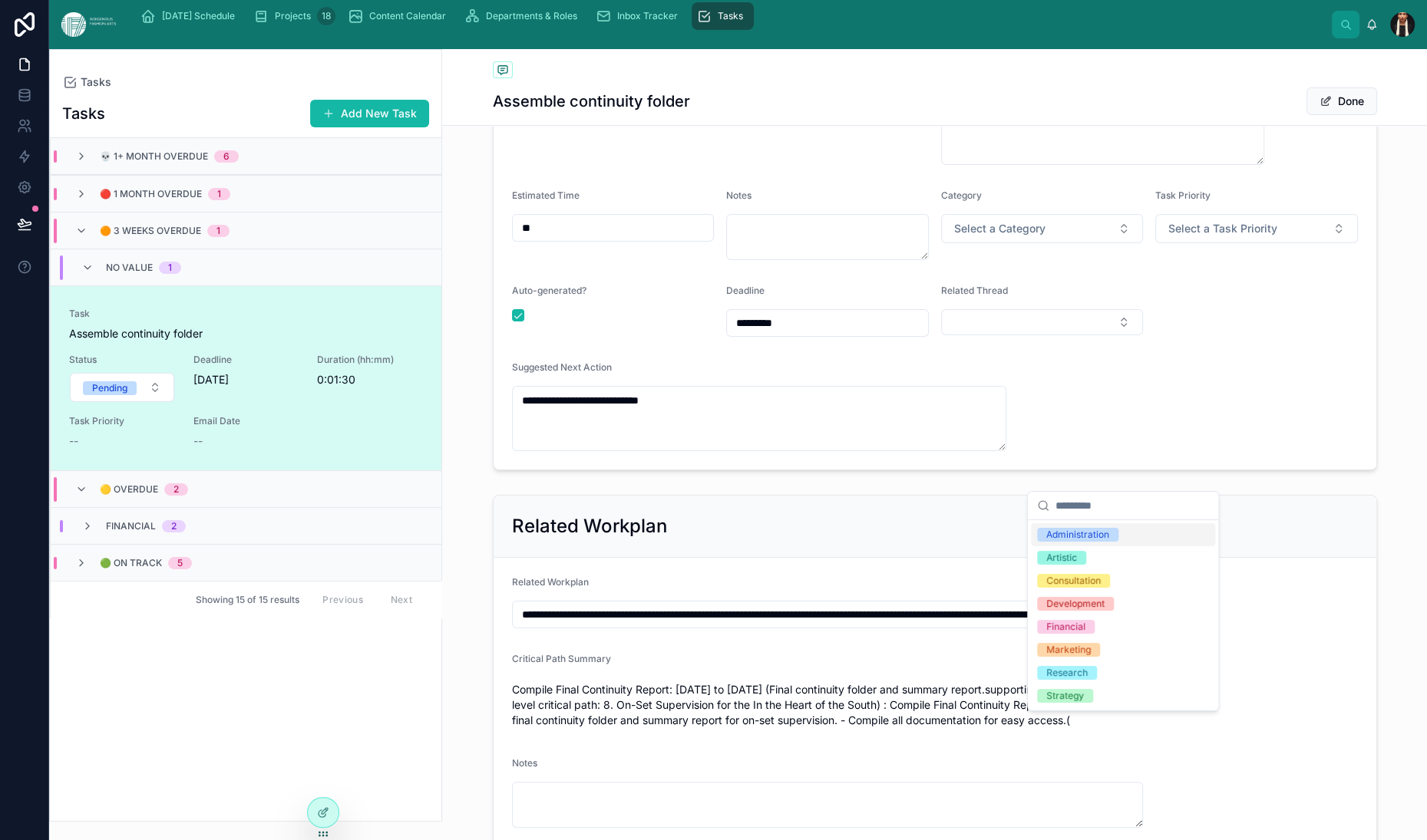
click at [1101, 542] on div "Administration" at bounding box center [1078, 535] width 63 height 14
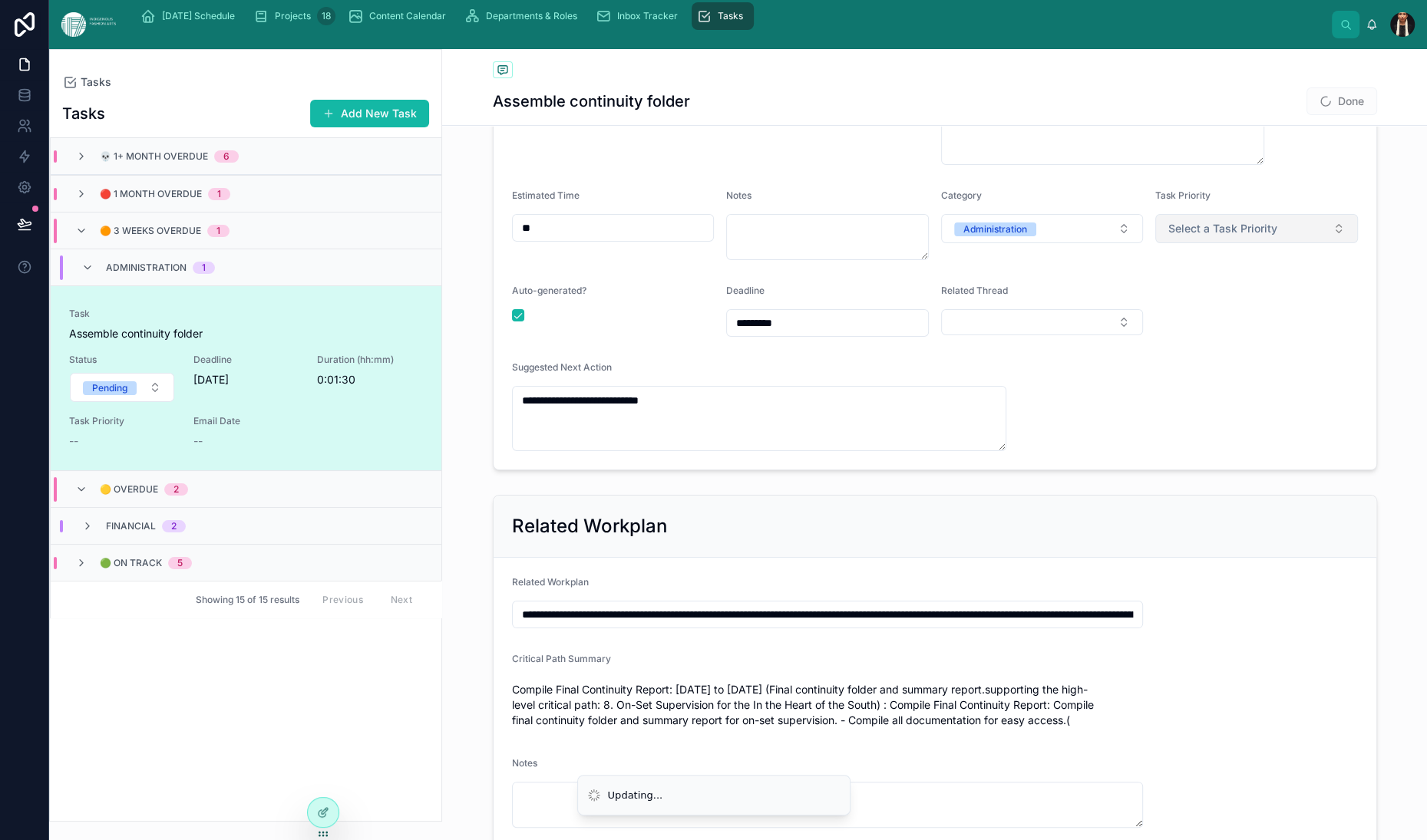
click at [1278, 237] on span "Select a Task Priority" at bounding box center [1223, 229] width 109 height 15
click at [1253, 564] on div "Medium" at bounding box center [1235, 558] width 35 height 14
click at [94, 274] on icon at bounding box center [87, 267] width 12 height 12
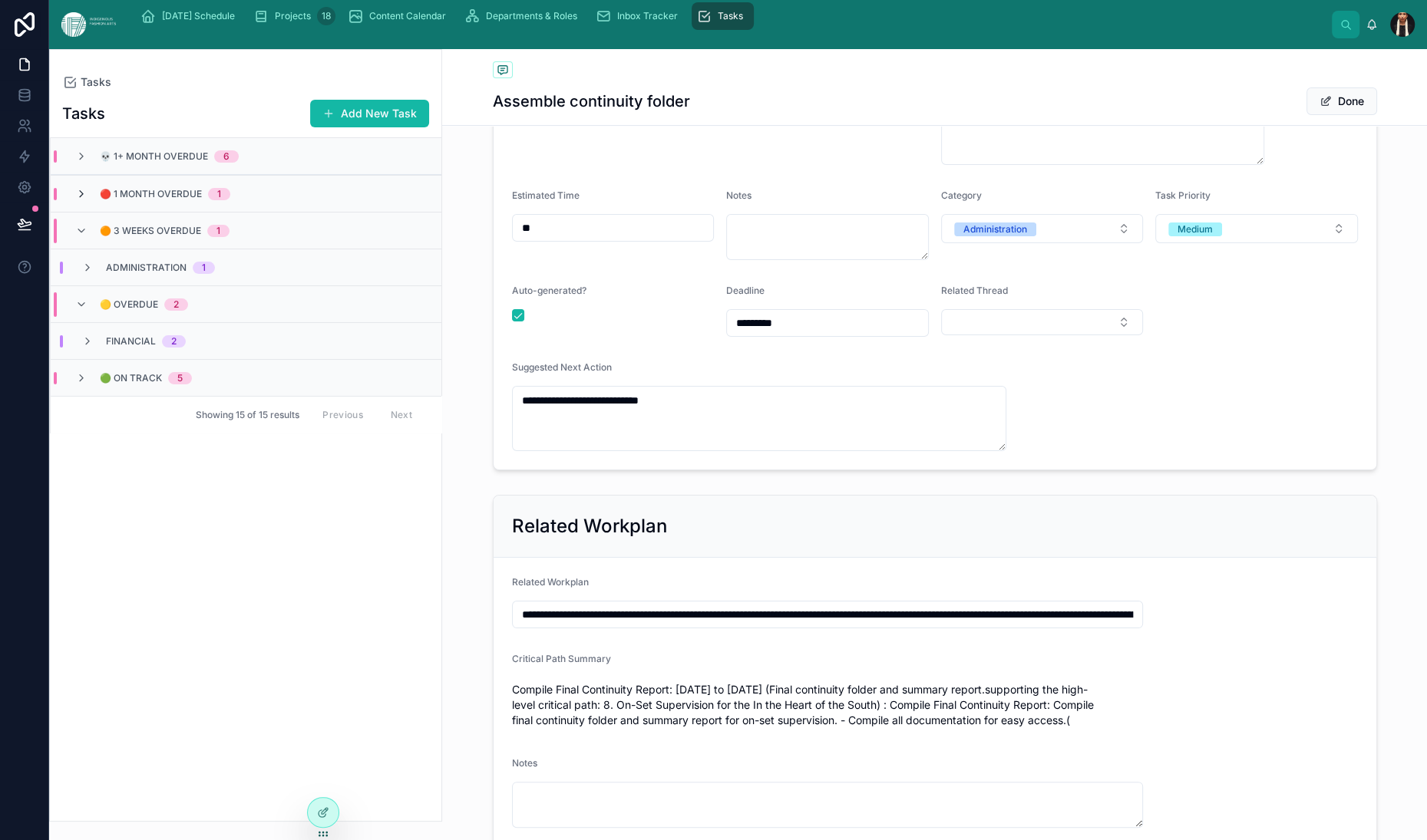
click at [87, 200] on icon at bounding box center [81, 194] width 12 height 12
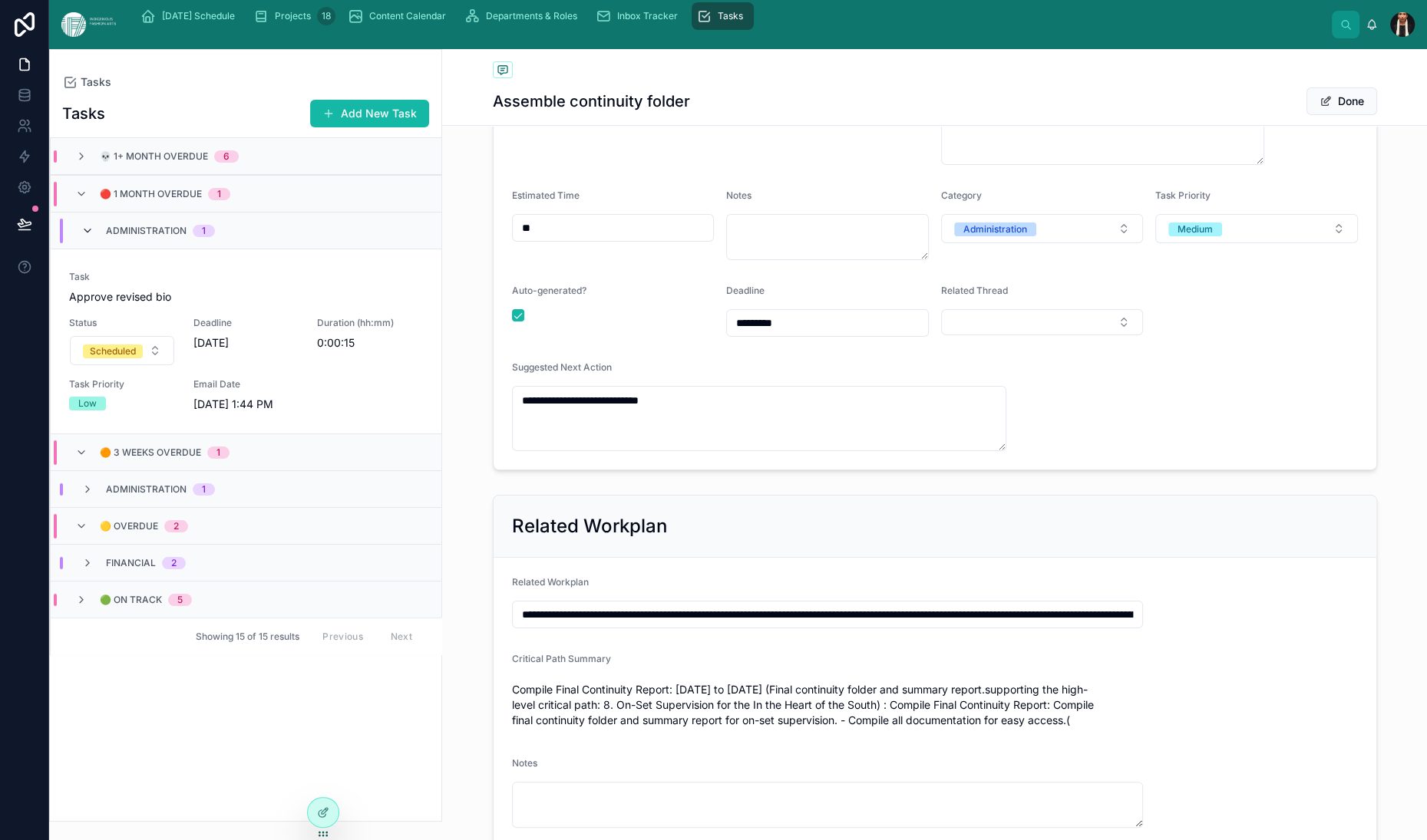
click at [94, 238] on icon at bounding box center [87, 231] width 12 height 12
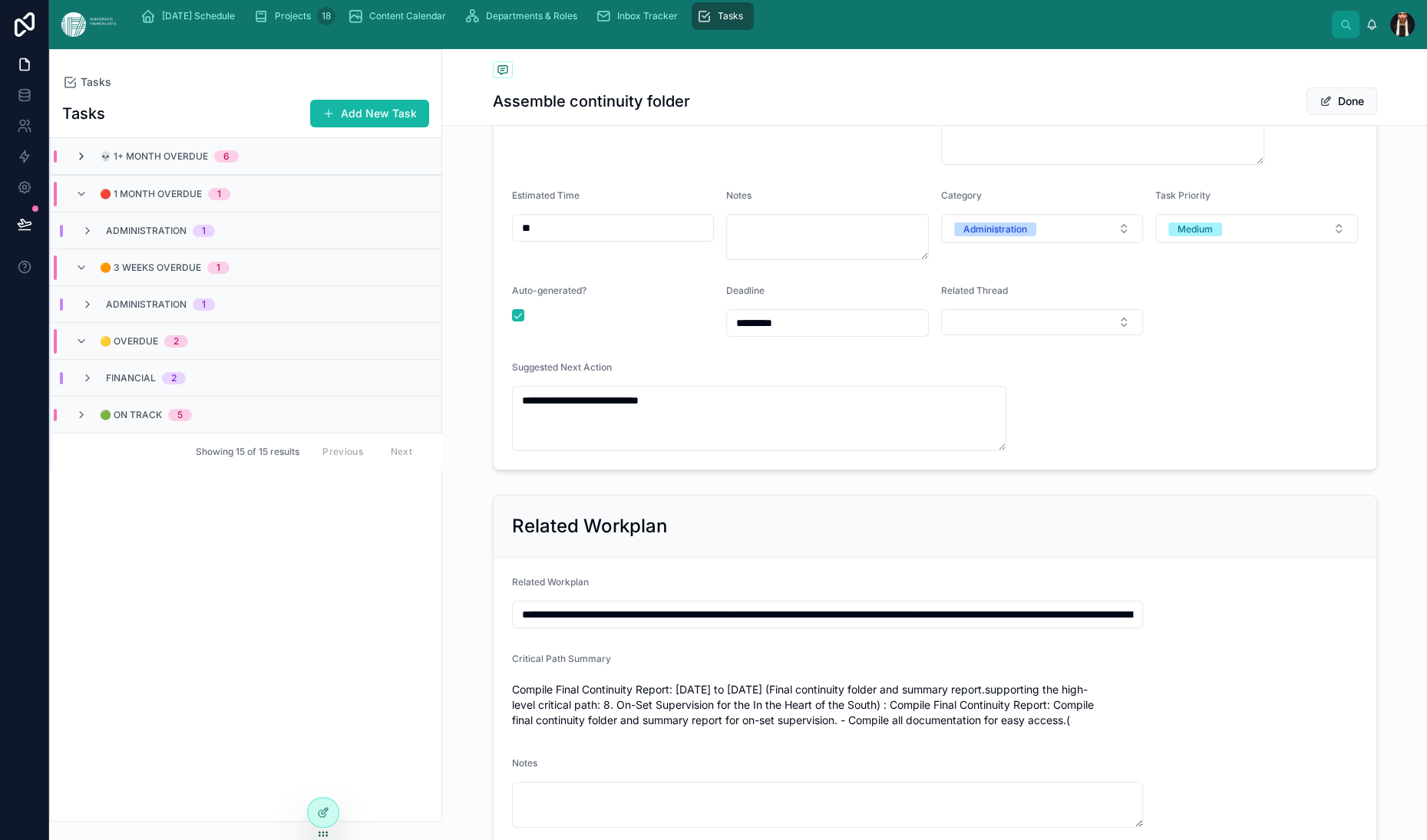
click at [87, 162] on icon at bounding box center [81, 156] width 12 height 12
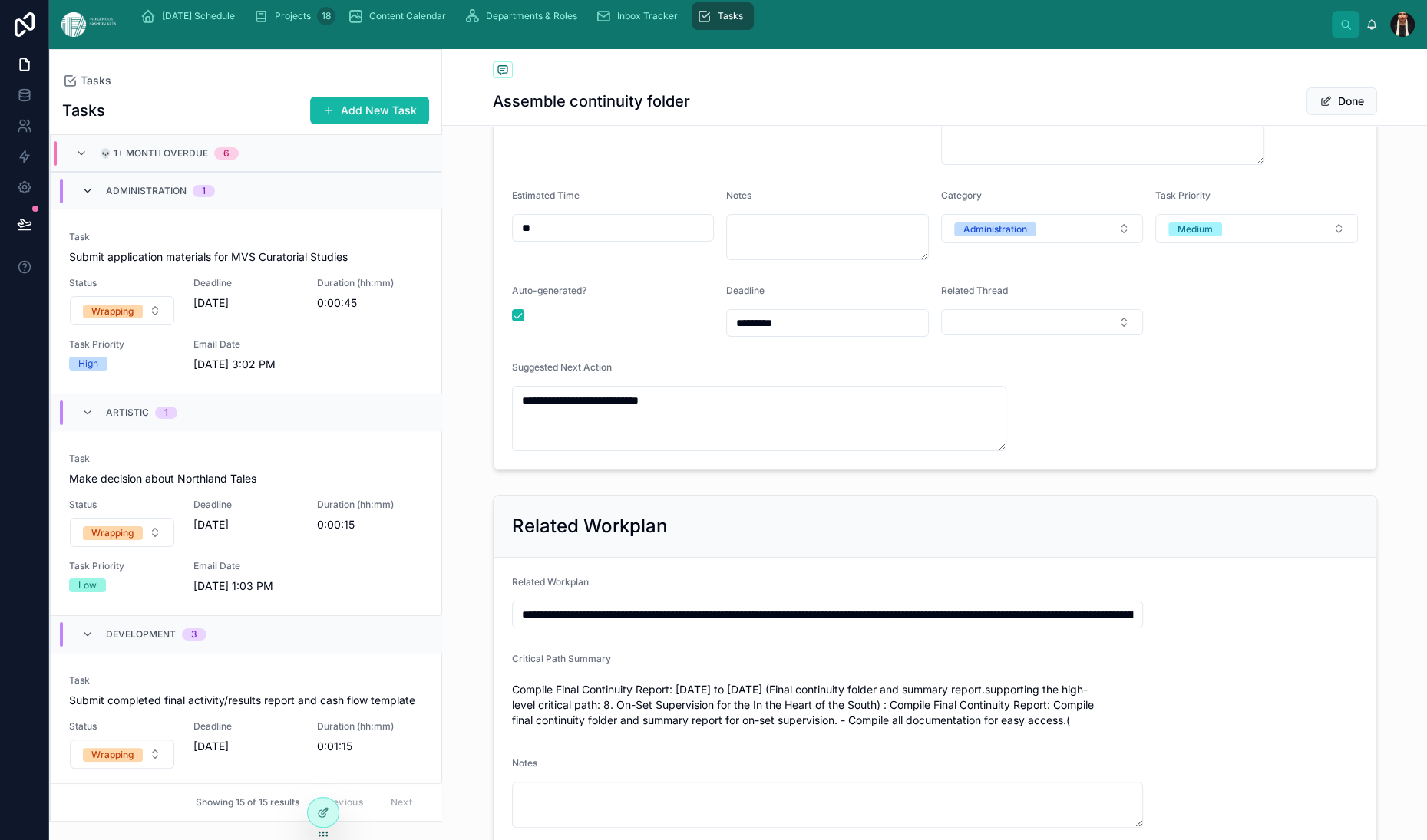
click at [94, 198] on icon at bounding box center [87, 191] width 12 height 12
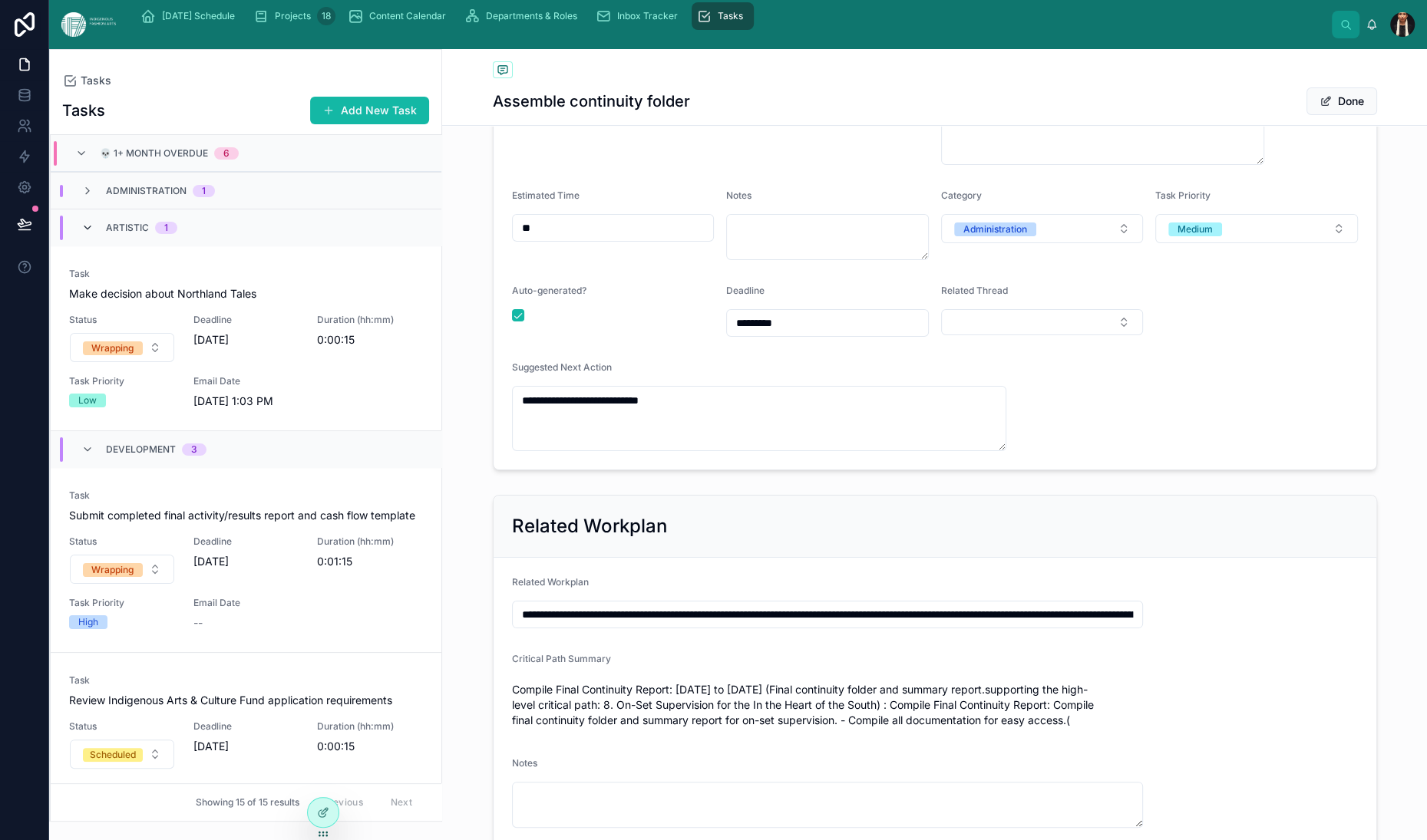
click at [94, 234] on icon at bounding box center [87, 227] width 12 height 12
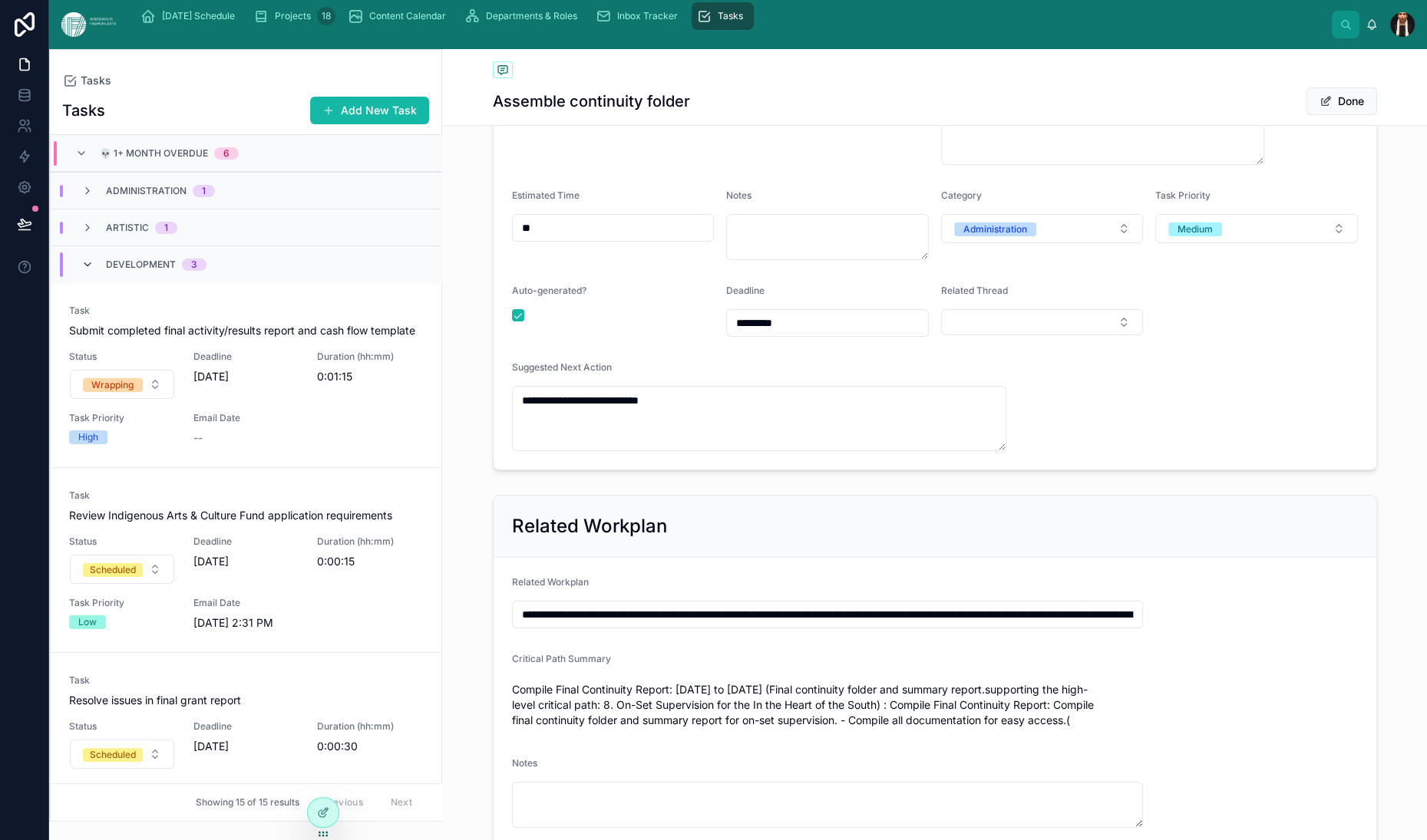
click at [94, 271] on icon at bounding box center [87, 264] width 12 height 12
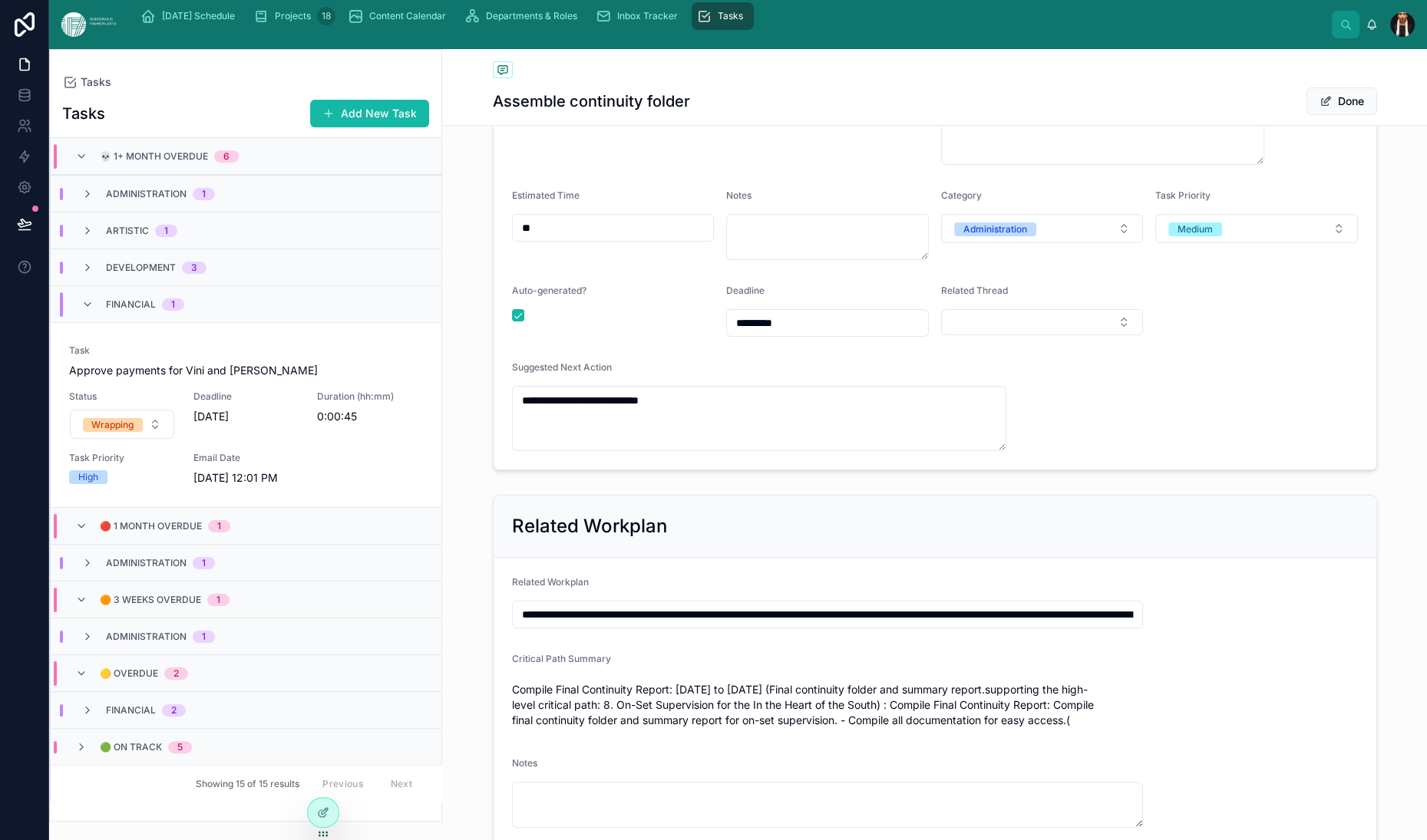
scroll to position [46, 0]
click at [94, 311] on icon at bounding box center [87, 304] width 12 height 12
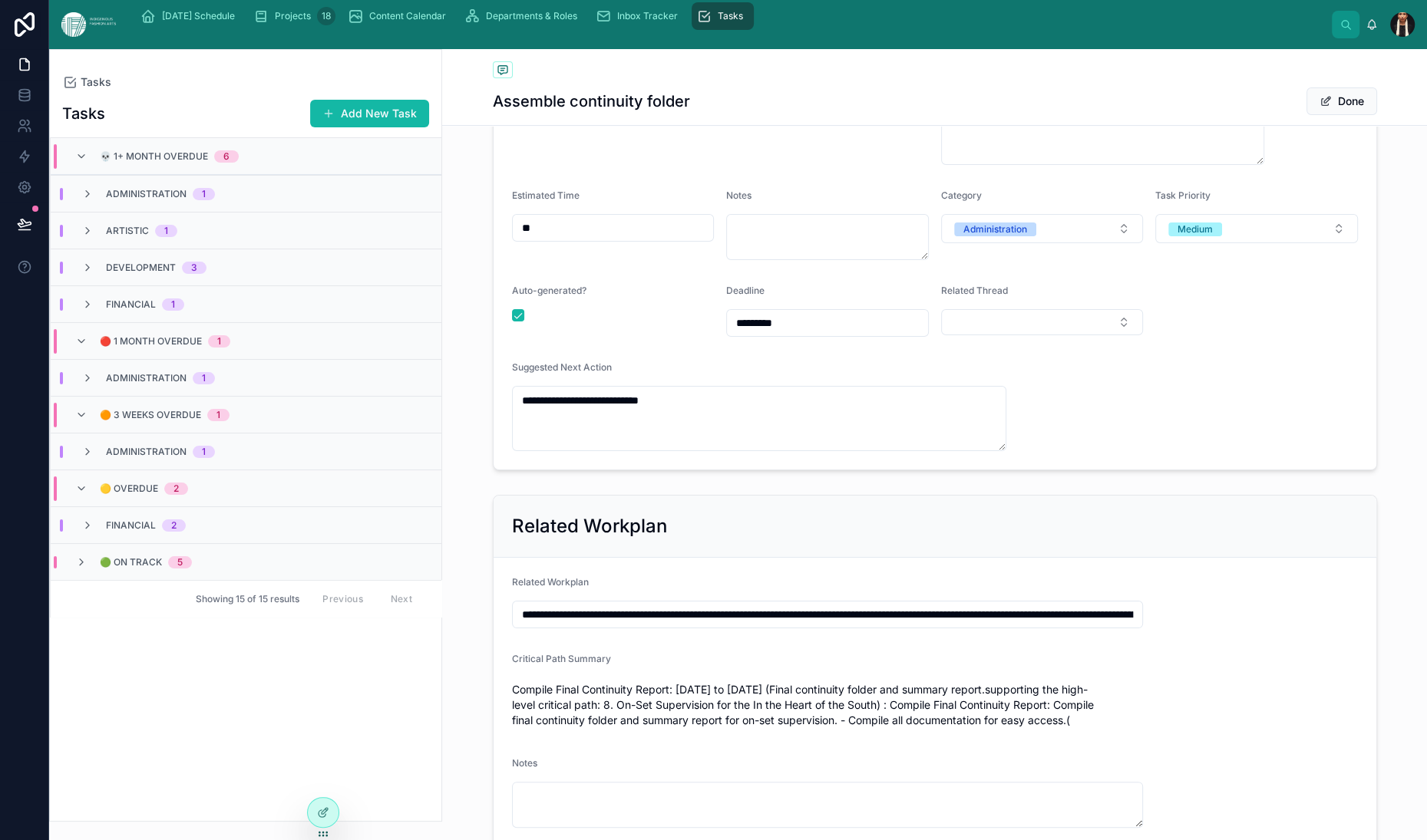
scroll to position [0, 0]
click at [311, 22] on span "Projects" at bounding box center [293, 15] width 36 height 12
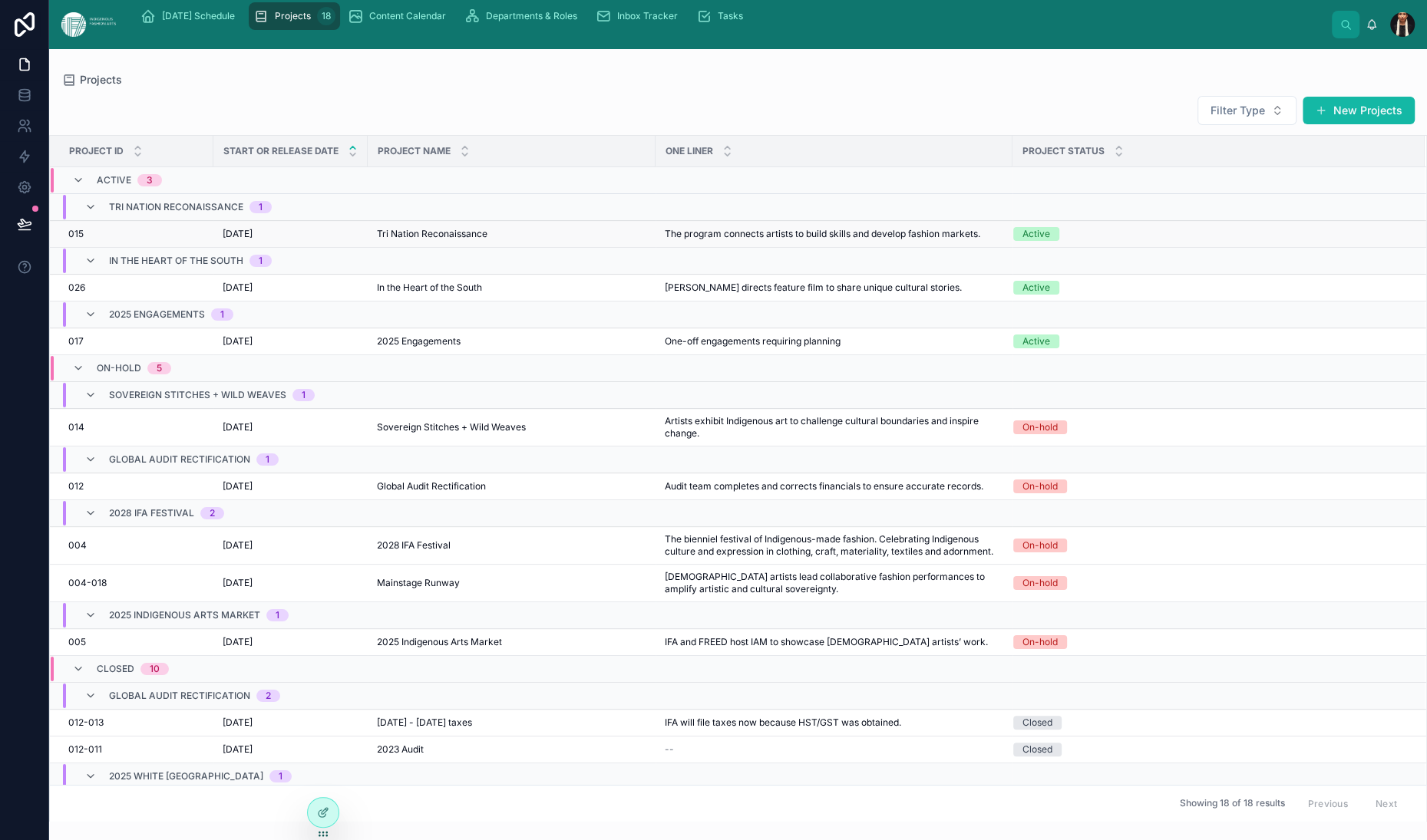
click at [253, 240] on span "8/2/2025" at bounding box center [237, 234] width 29 height 12
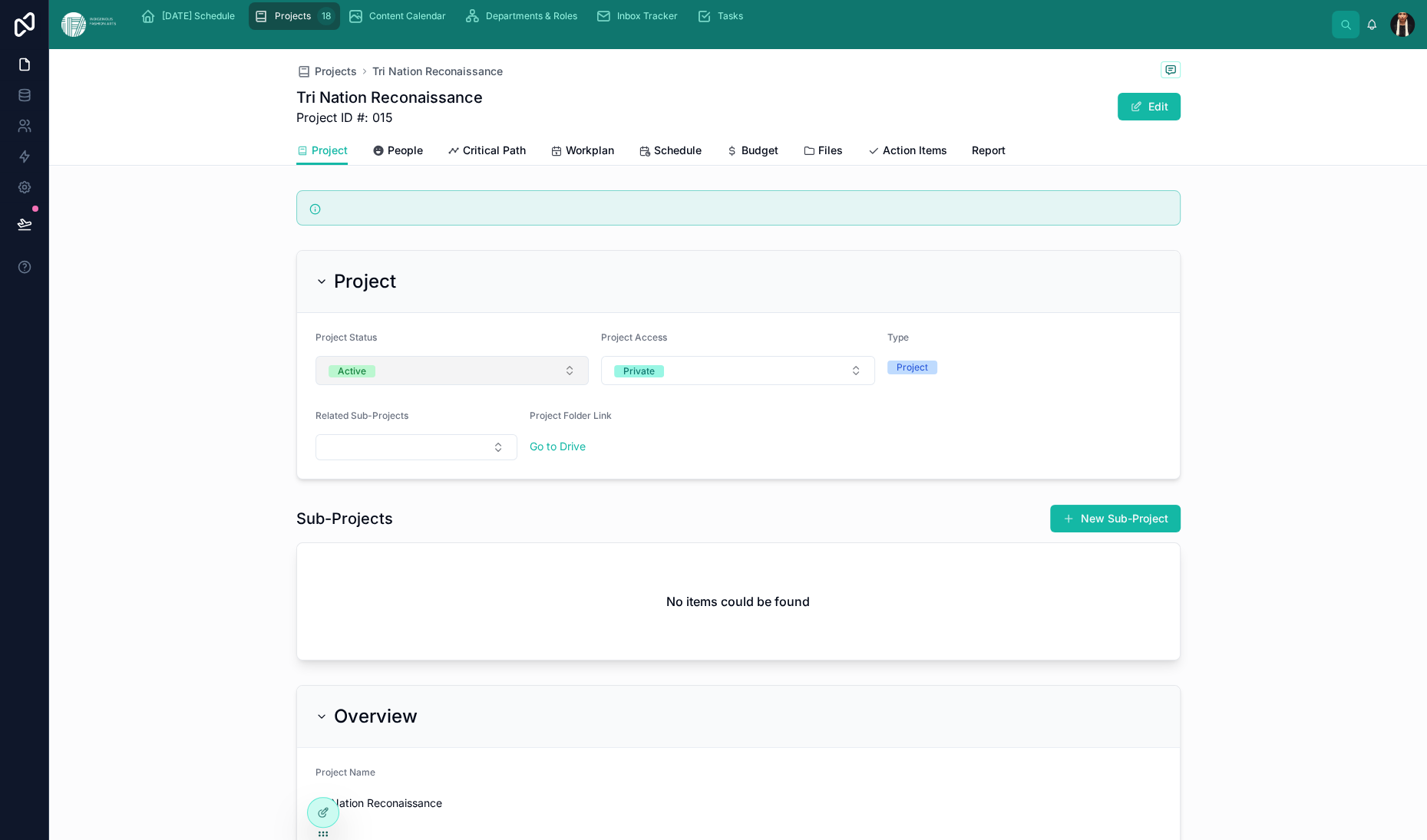
scroll to position [27, 0]
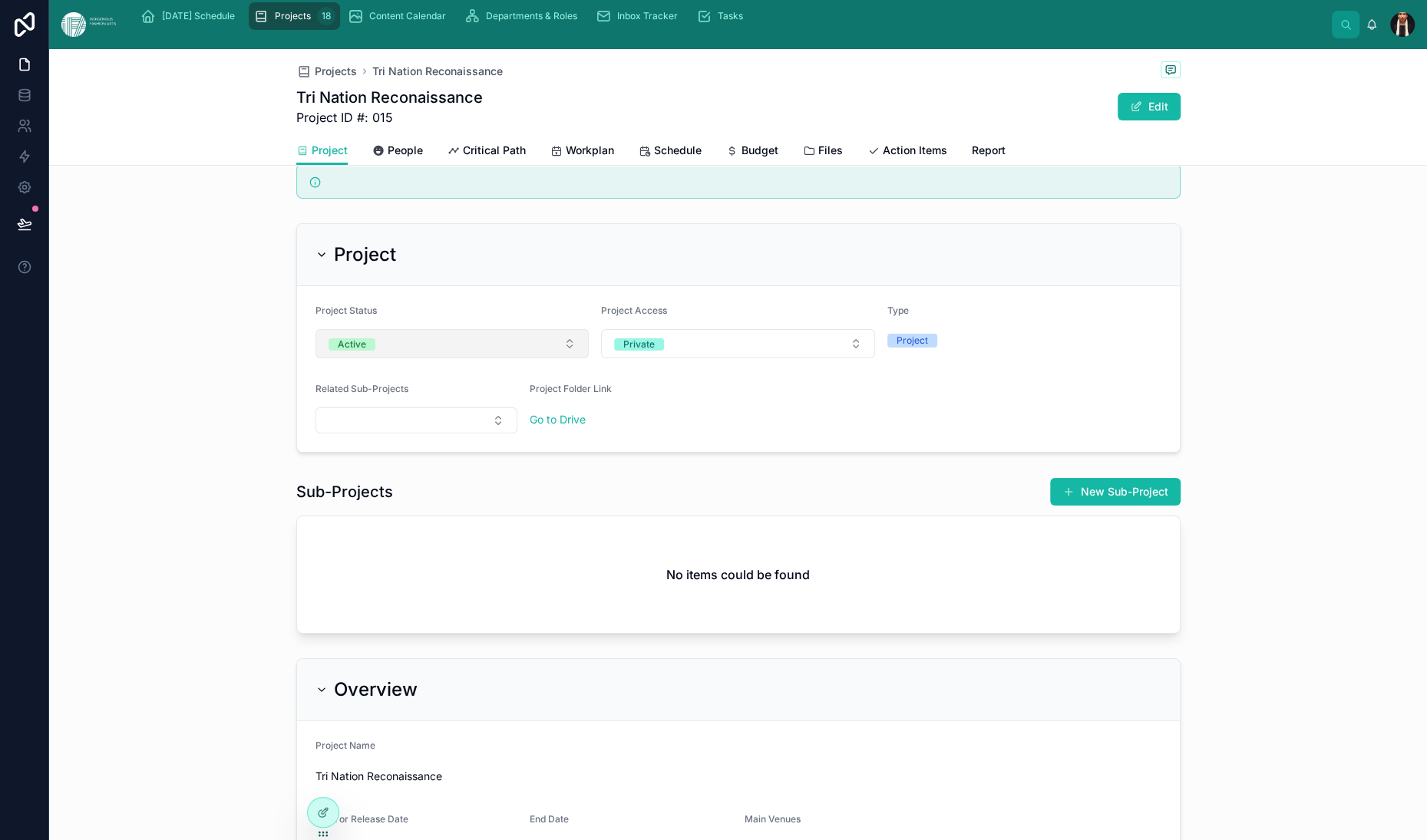
click at [484, 358] on button "Active" at bounding box center [453, 343] width 274 height 29
click at [170, 659] on div "On-hold" at bounding box center [152, 654] width 35 height 12
click at [482, 358] on button "On-hold" at bounding box center [453, 343] width 274 height 29
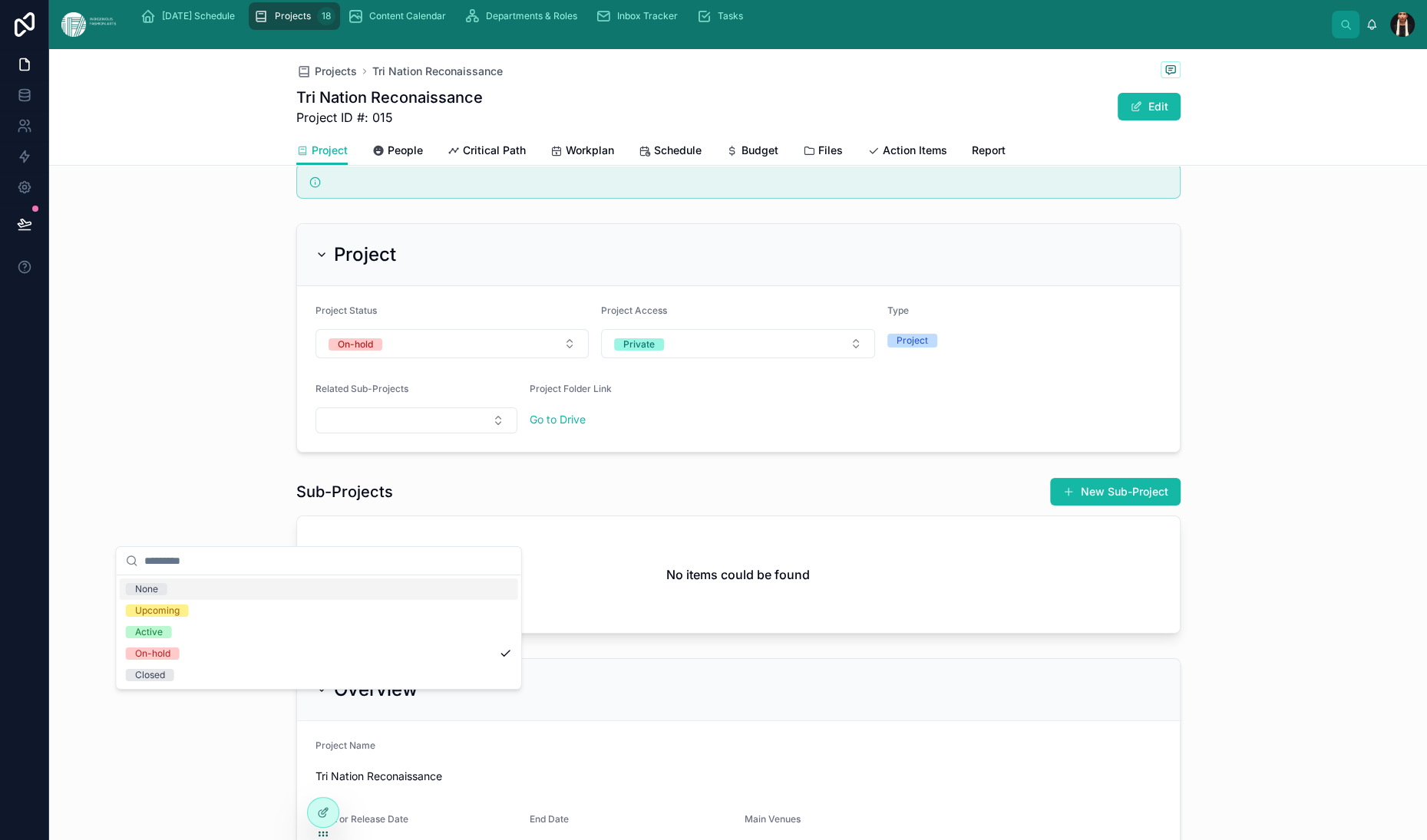
click at [488, 286] on div "Project" at bounding box center [739, 255] width 883 height 62
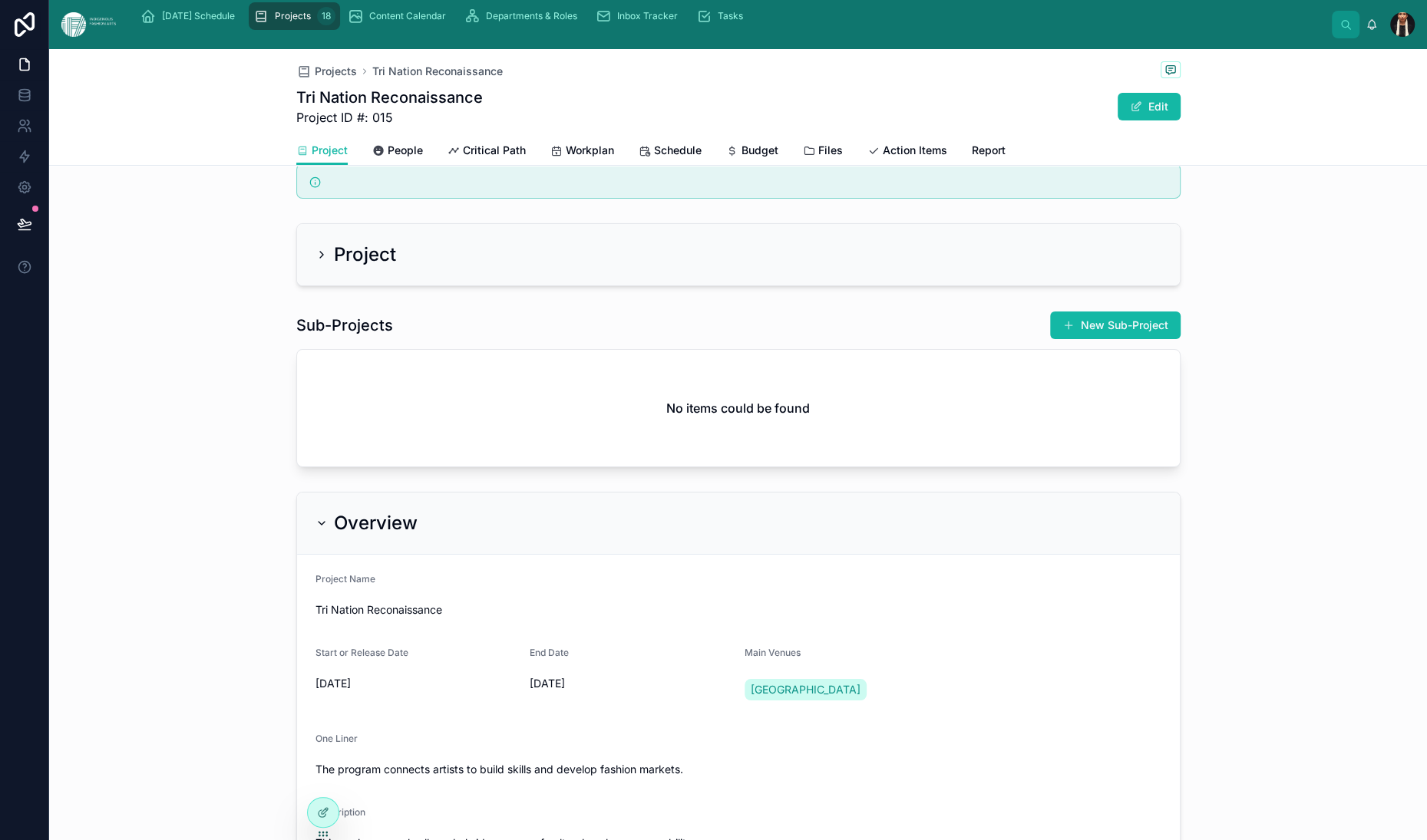
scroll to position [0, 0]
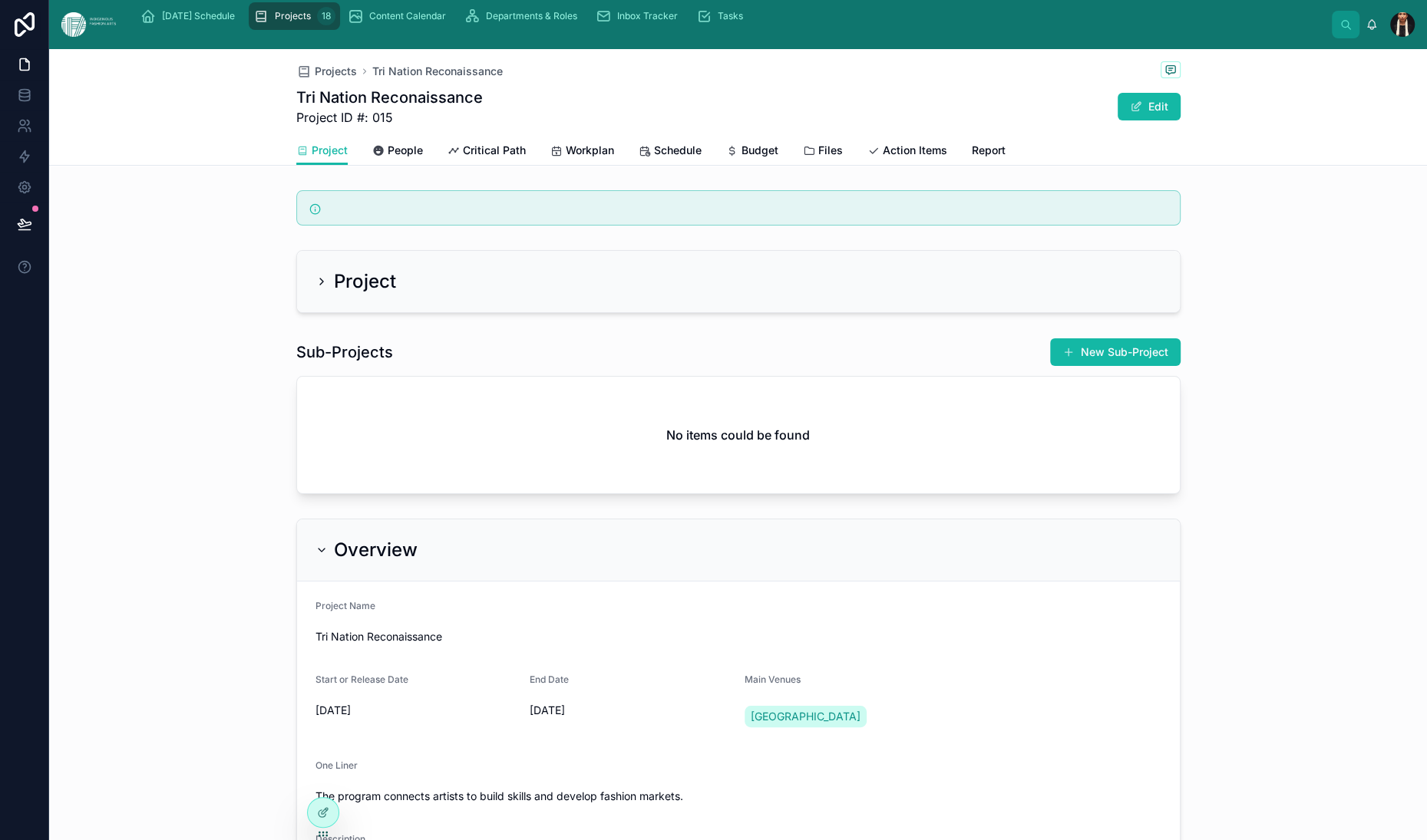
click at [453, 294] on div "Project" at bounding box center [739, 281] width 846 height 25
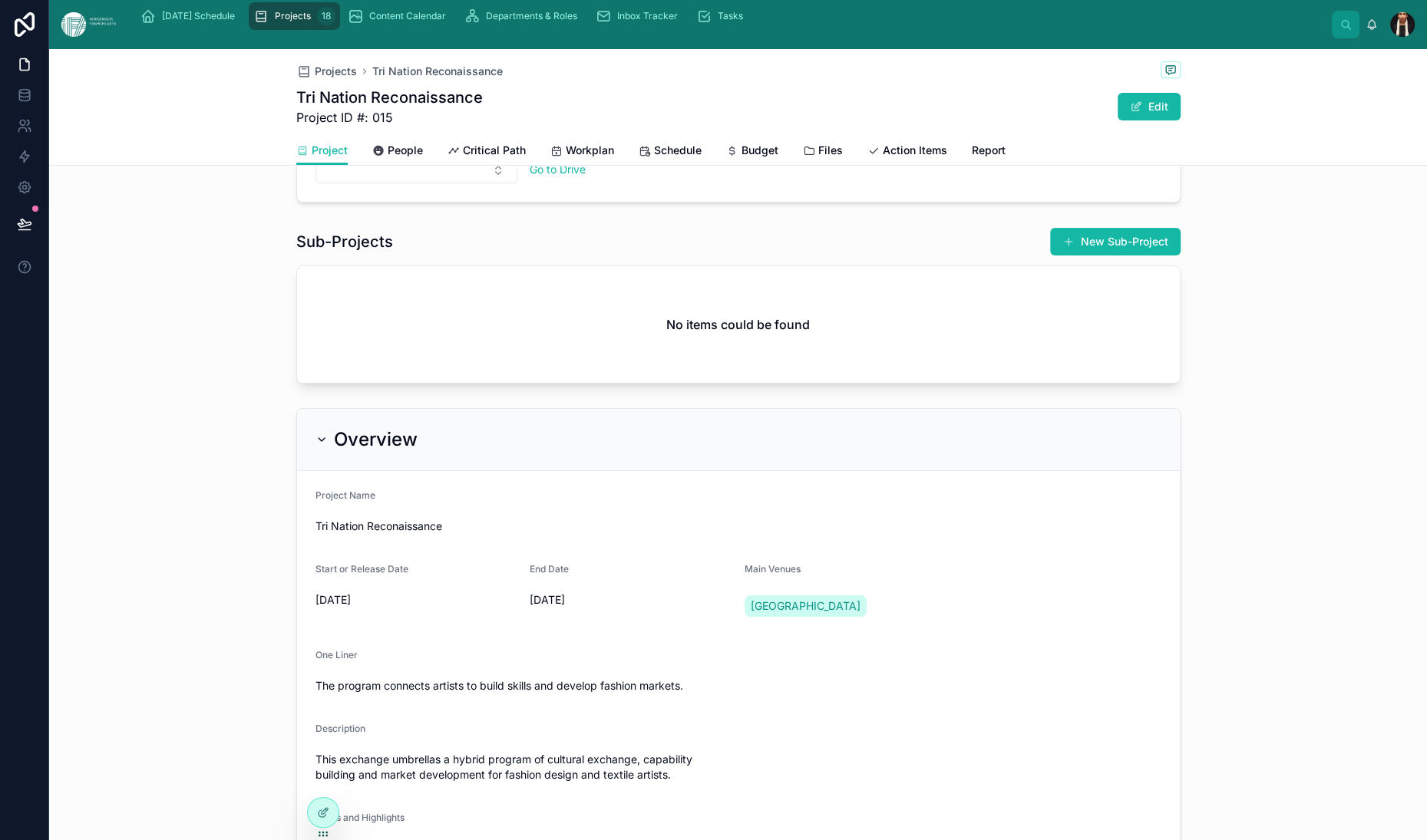
scroll to position [385, 0]
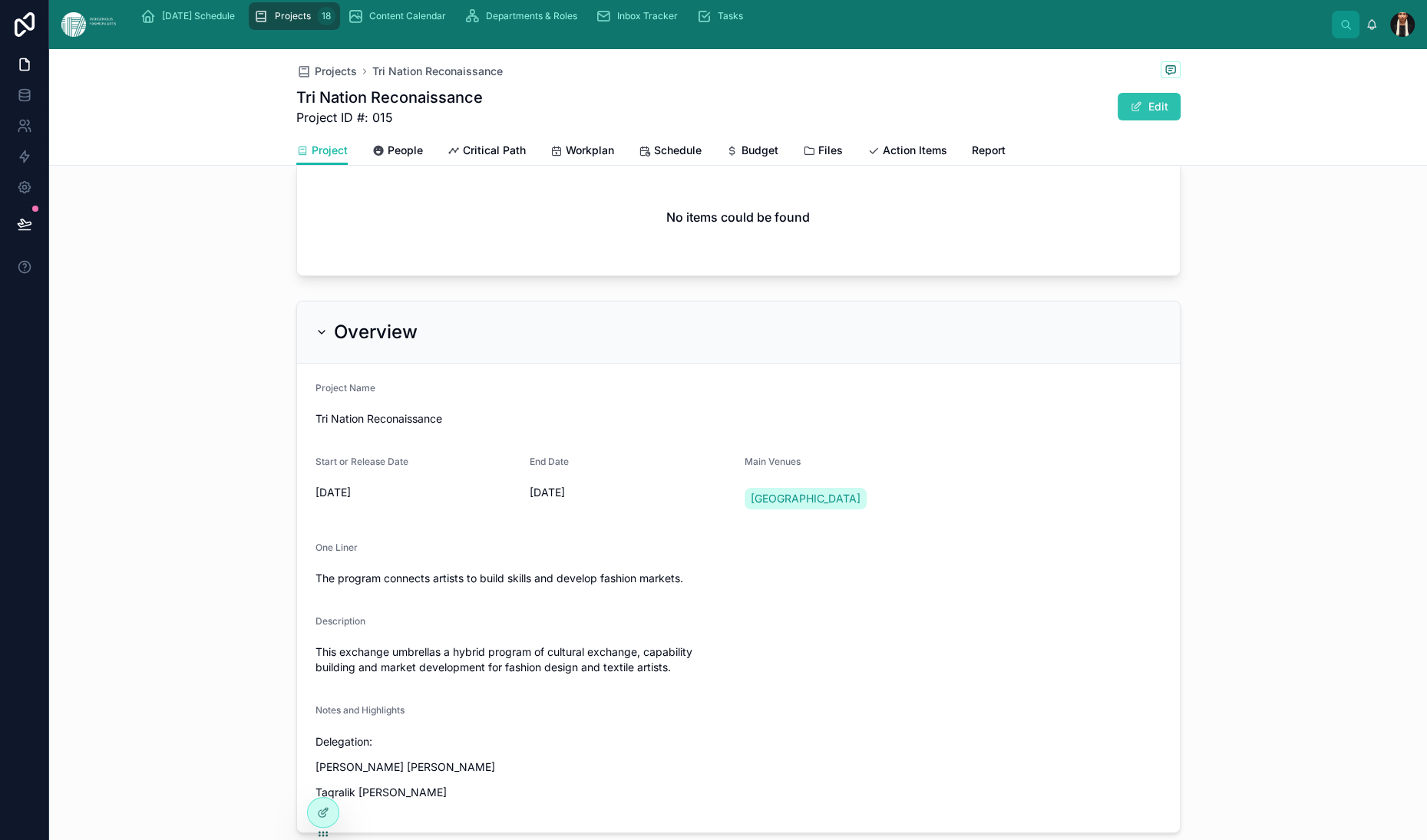
click at [1181, 121] on button "Edit" at bounding box center [1149, 106] width 63 height 28
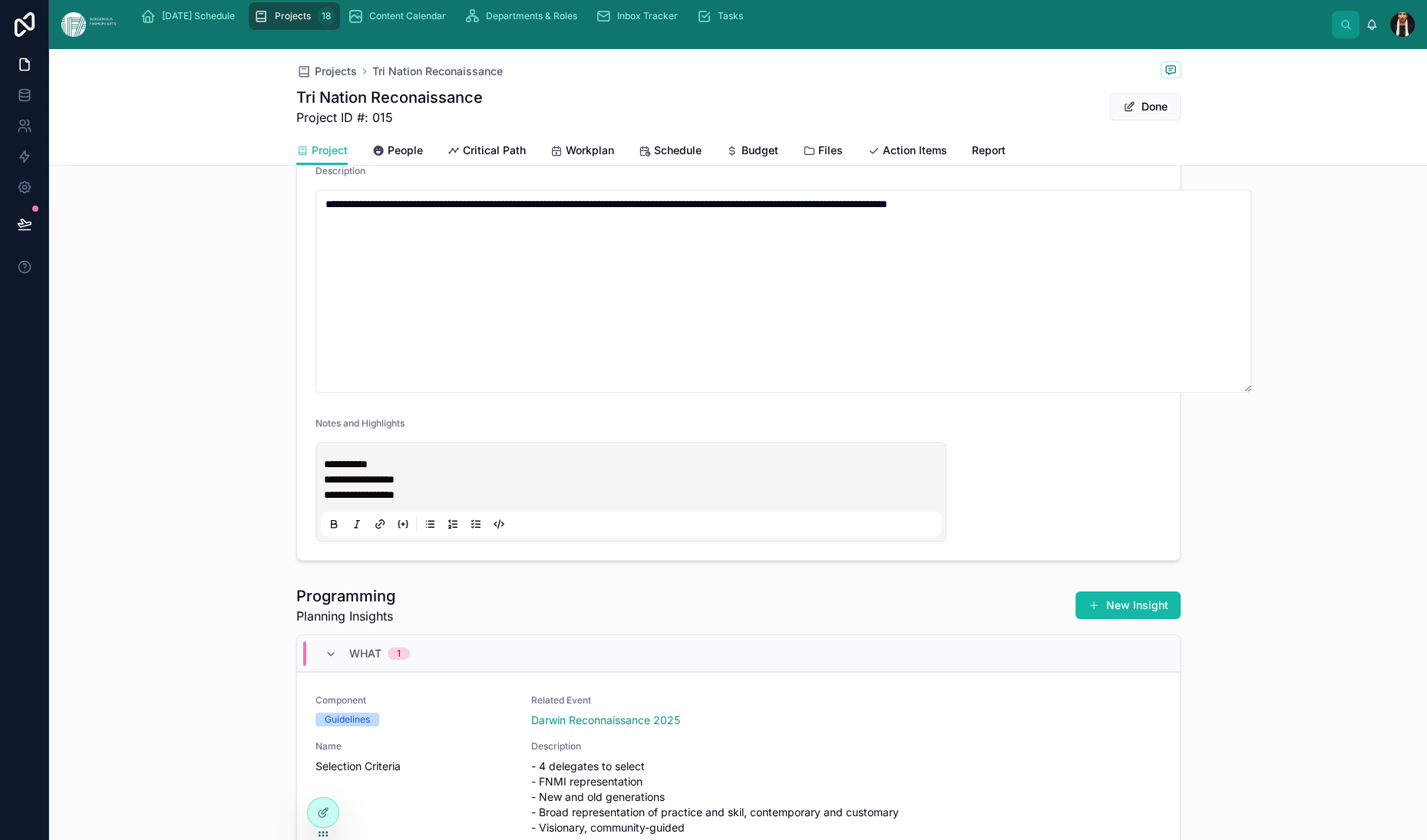
scroll to position [847, 0]
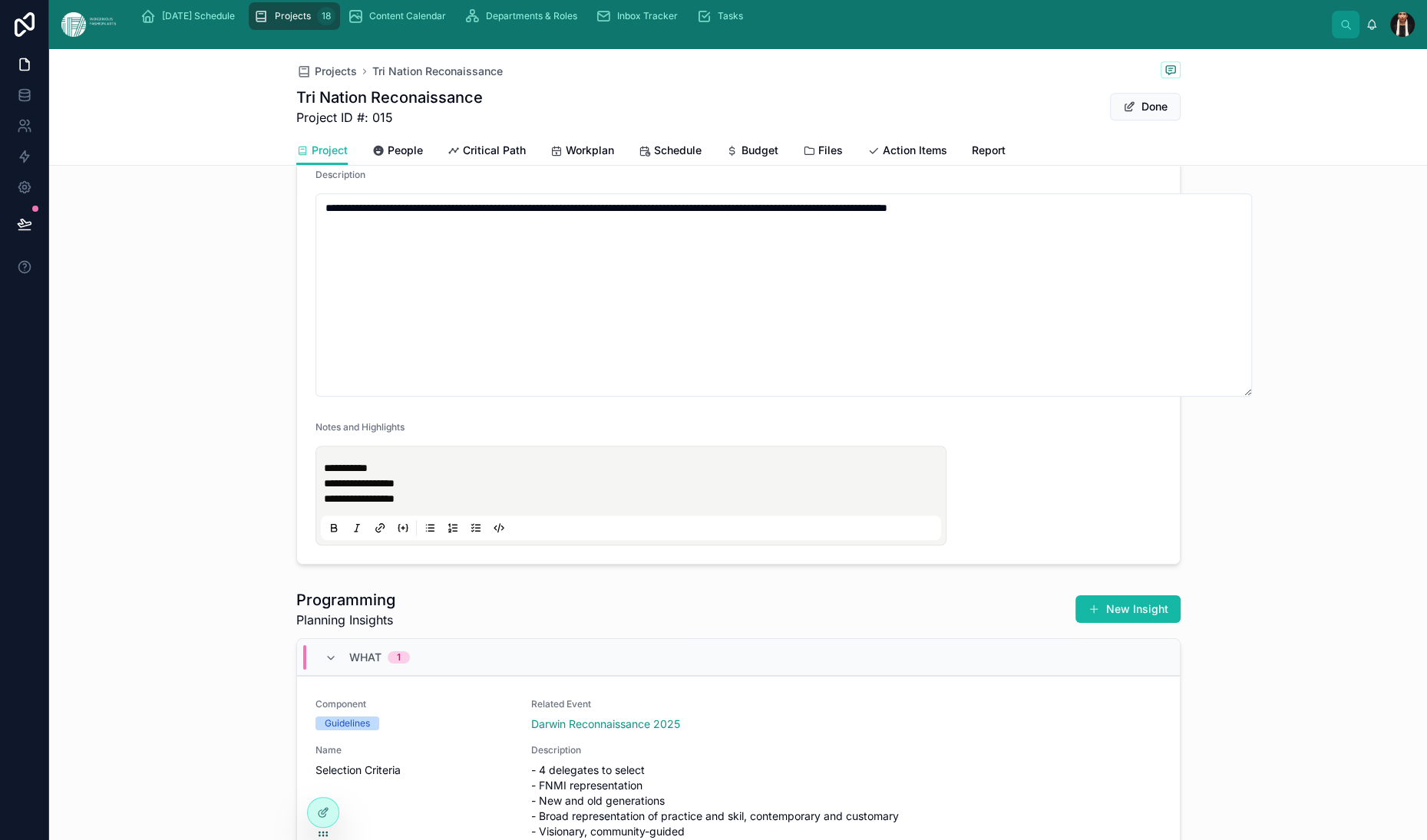
scroll to position [799, 0]
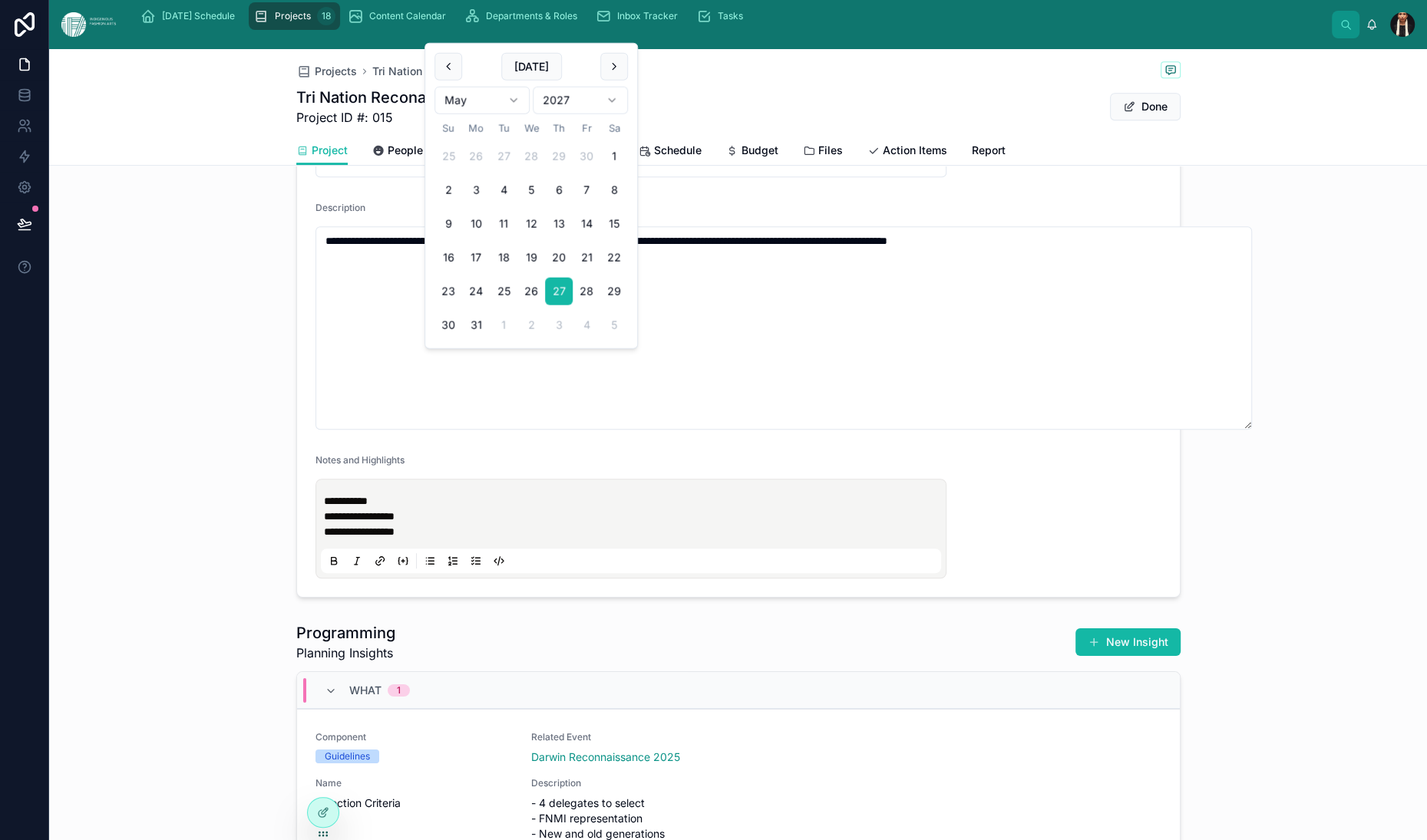
click at [610, 94] on input "*********" at bounding box center [631, 84] width 202 height 22
click at [639, 124] on html "**********" at bounding box center [713, 420] width 1427 height 840
click at [660, 129] on html "**********" at bounding box center [713, 420] width 1427 height 840
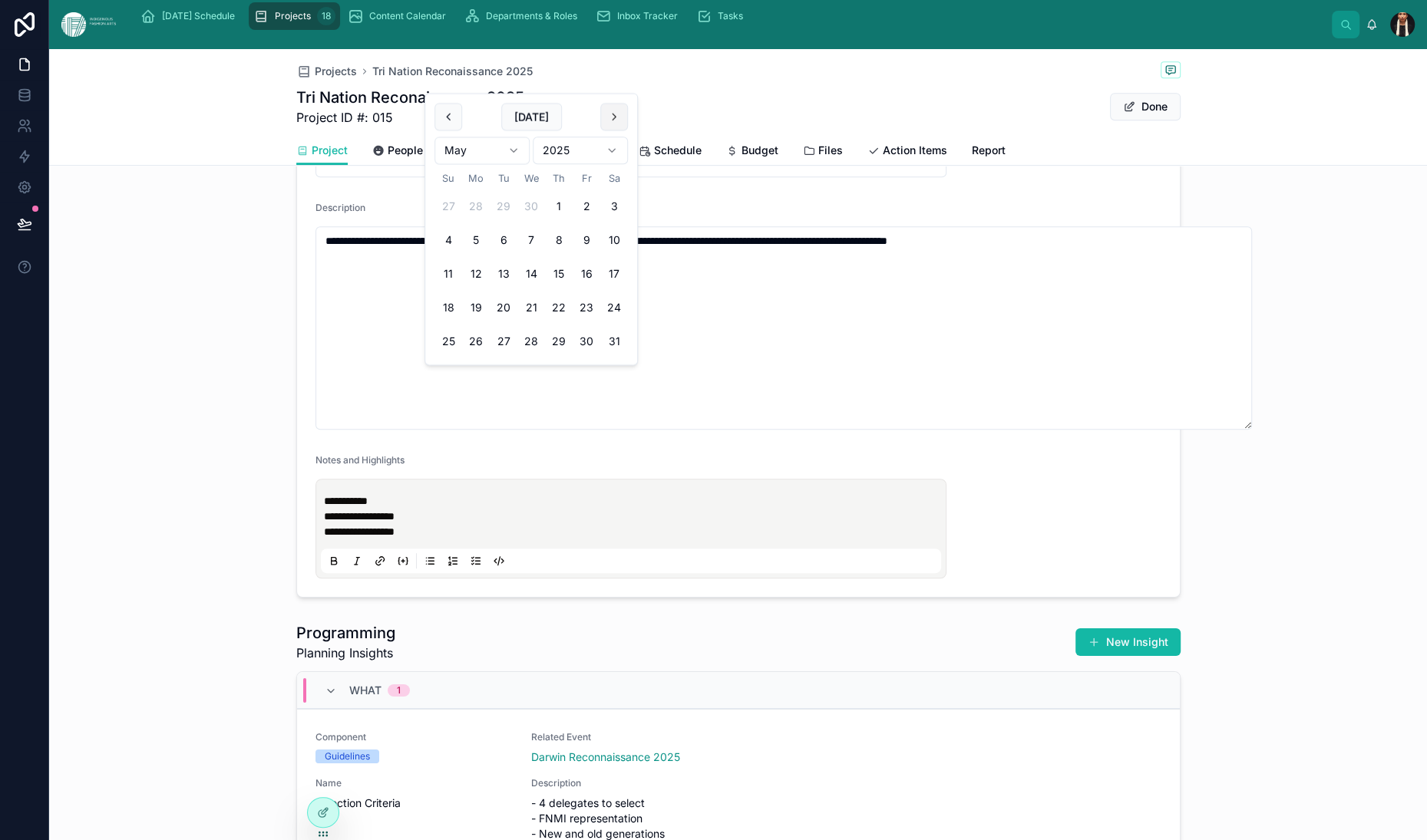
click at [628, 130] on button at bounding box center [613, 116] width 28 height 28
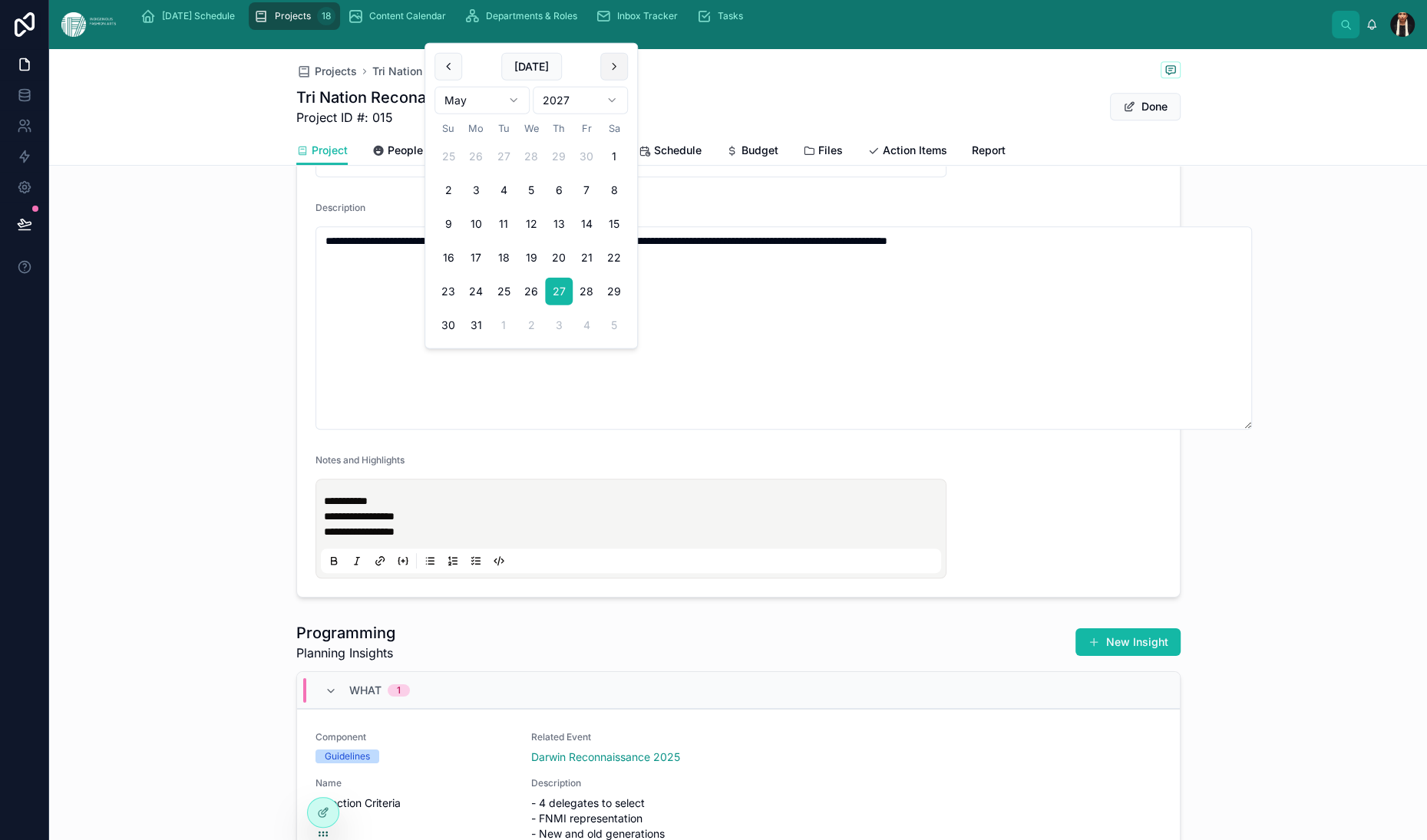
click at [628, 81] on button at bounding box center [613, 67] width 28 height 28
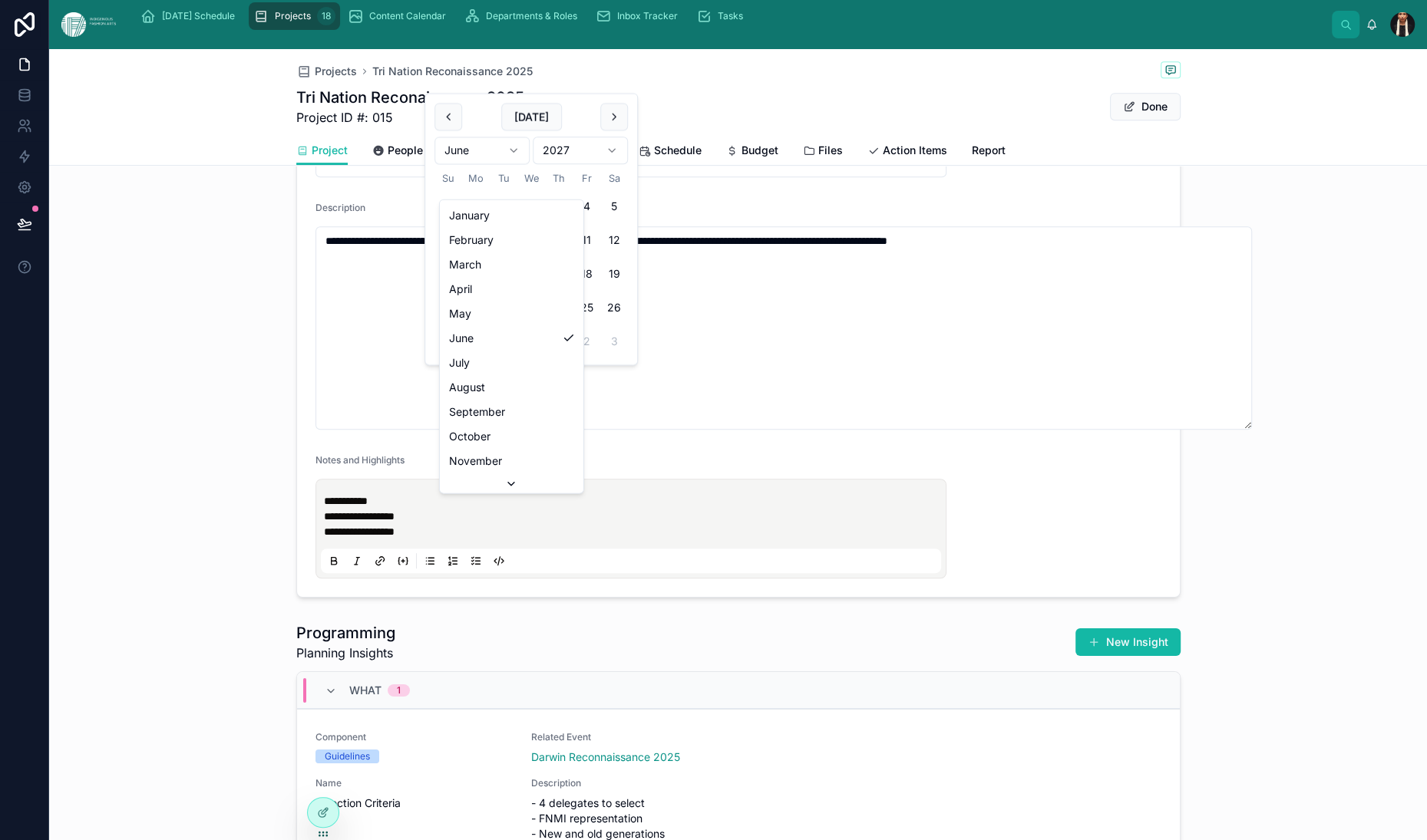
click at [565, 173] on html "**********" at bounding box center [713, 420] width 1427 height 840
click at [572, 254] on button "12" at bounding box center [558, 239] width 28 height 28
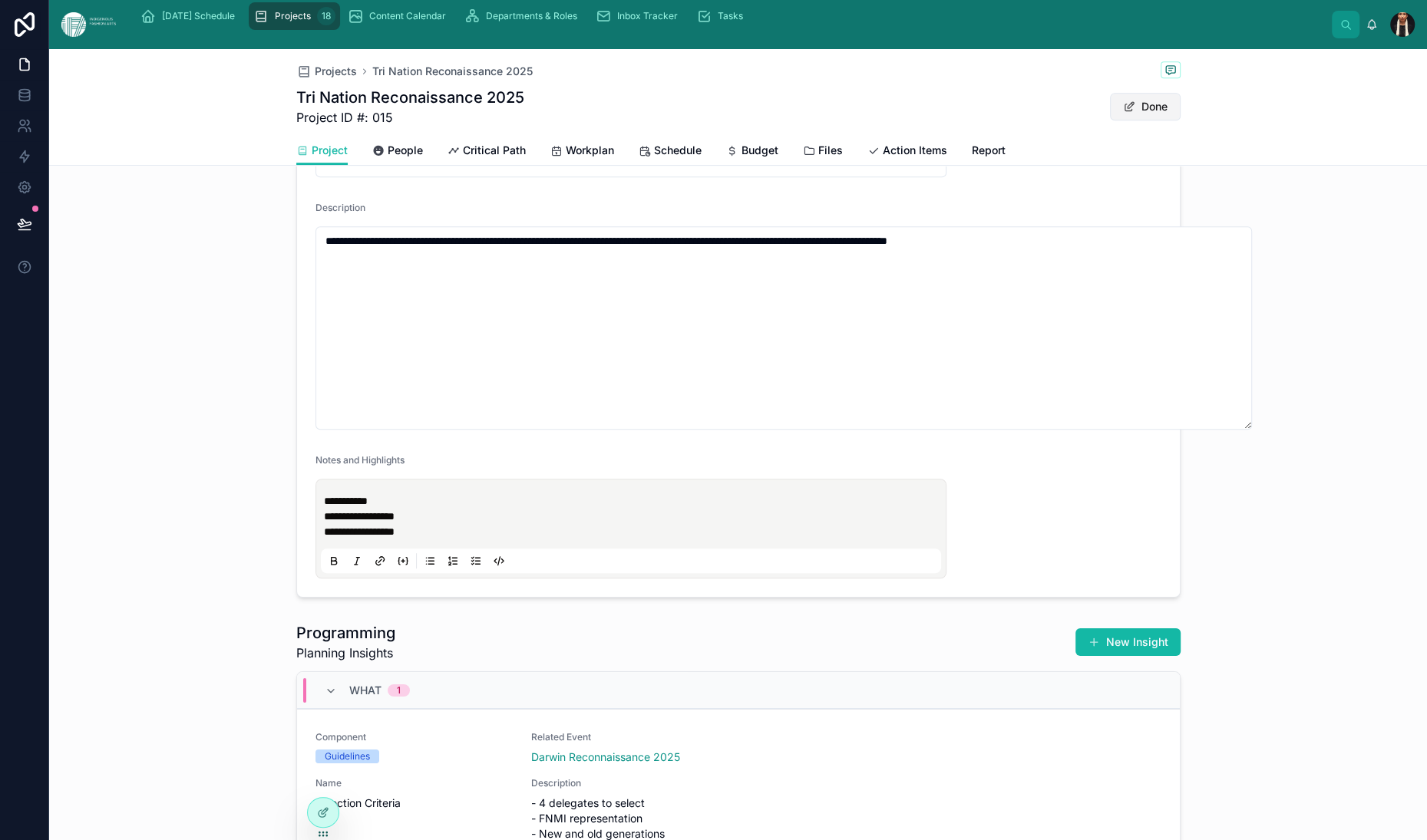
click at [1181, 121] on button "Done" at bounding box center [1146, 106] width 70 height 28
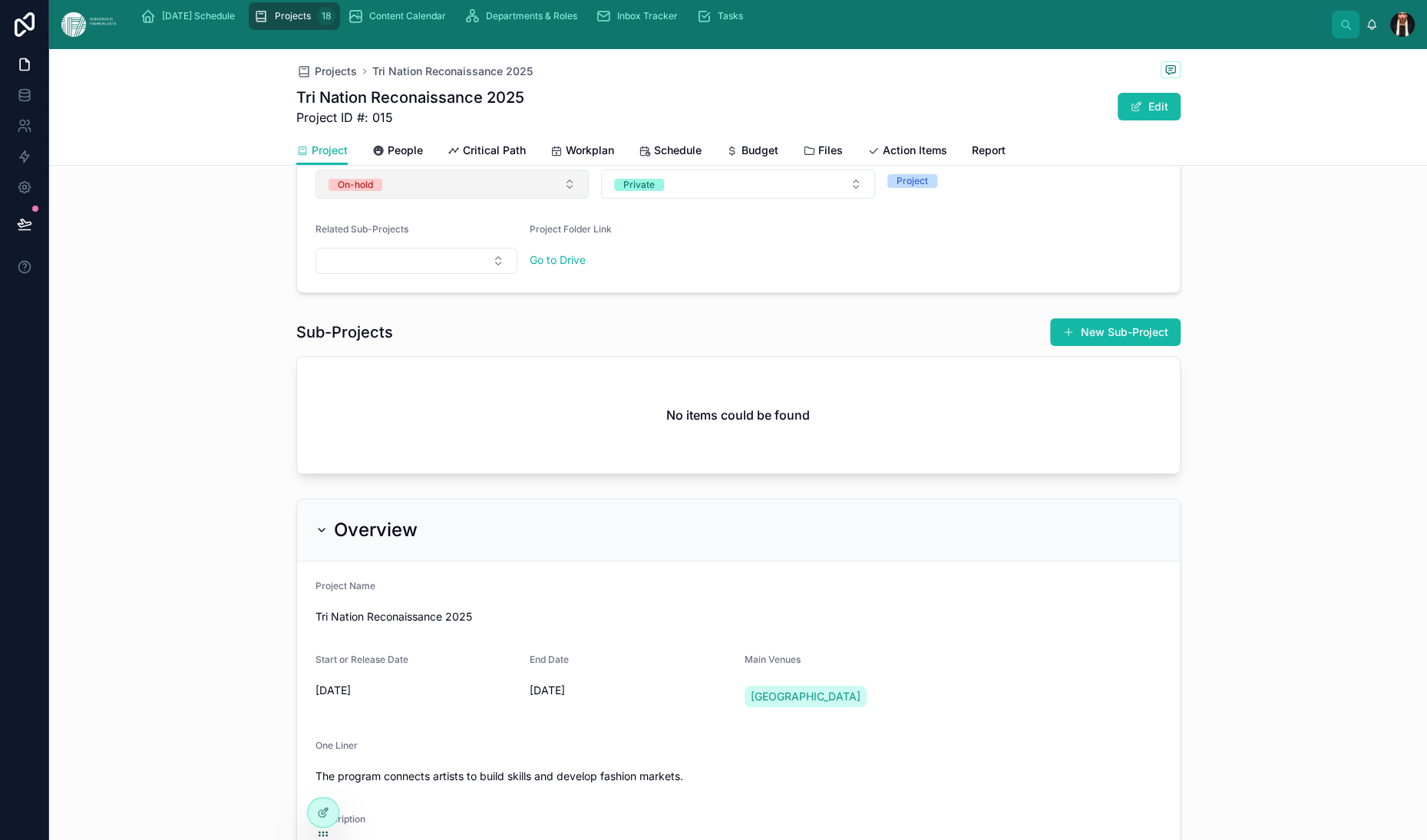
scroll to position [124, 0]
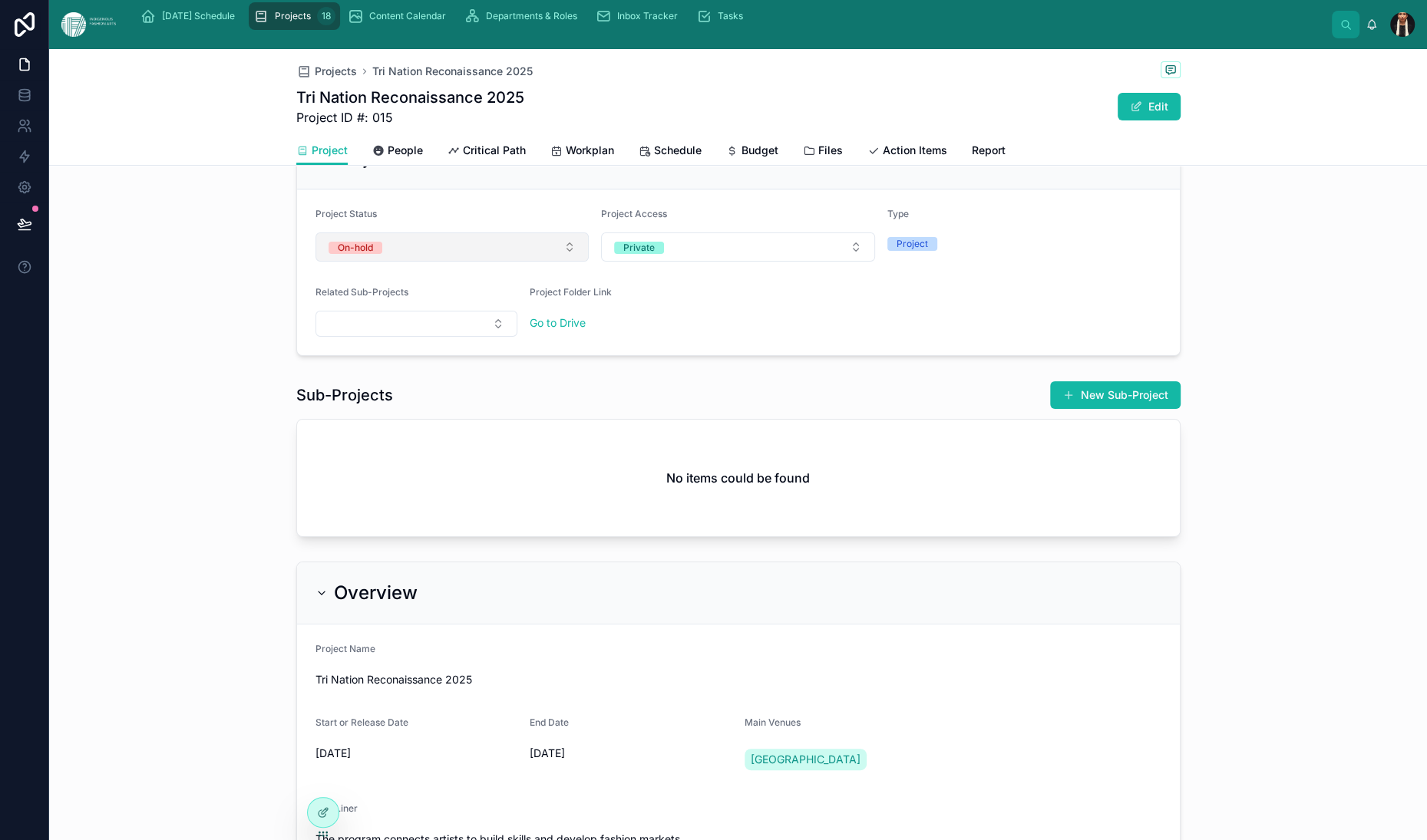
click at [393, 261] on button "On-hold" at bounding box center [453, 247] width 274 height 29
click at [165, 584] on div "Closed" at bounding box center [149, 578] width 29 height 12
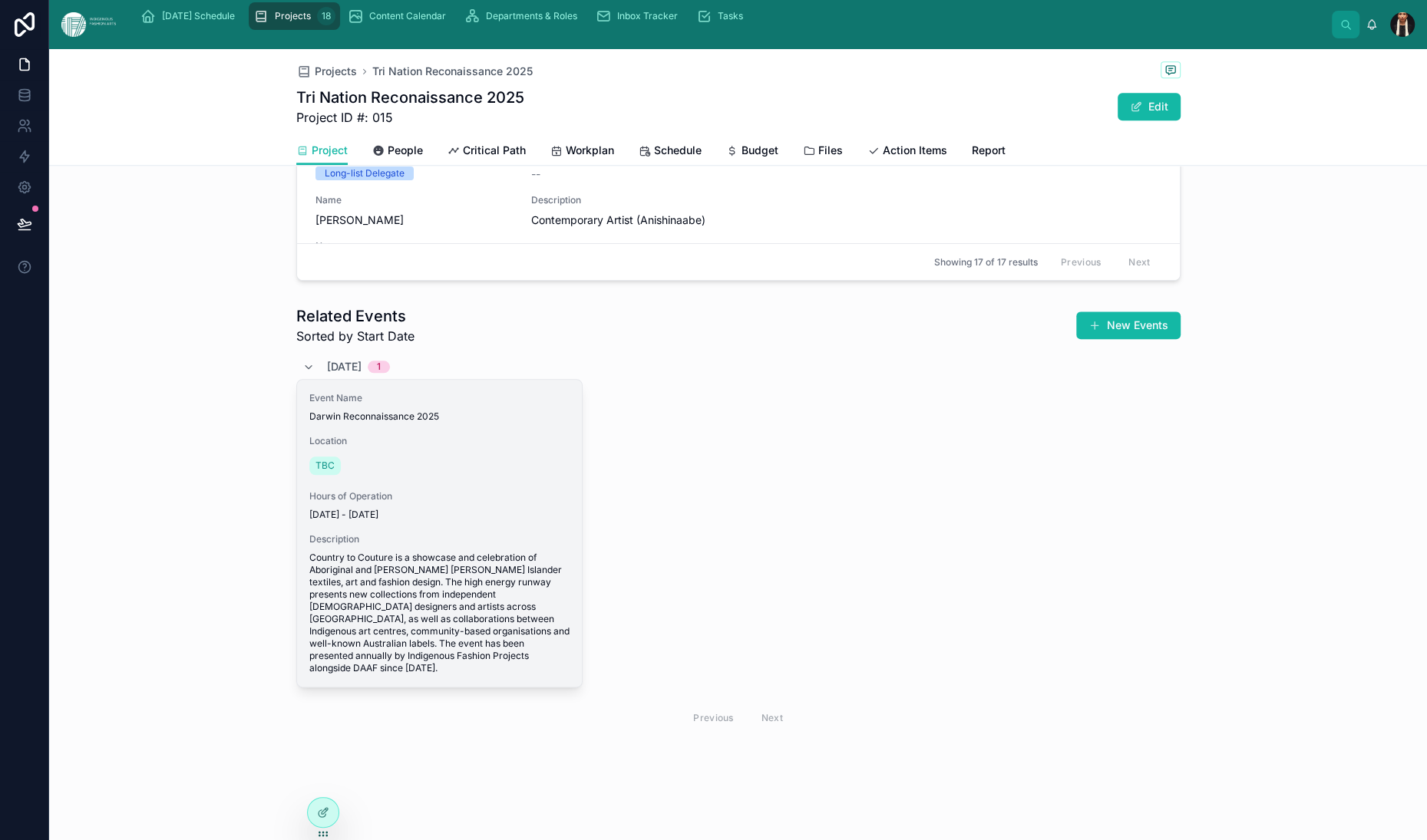
scroll to position [2351, 0]
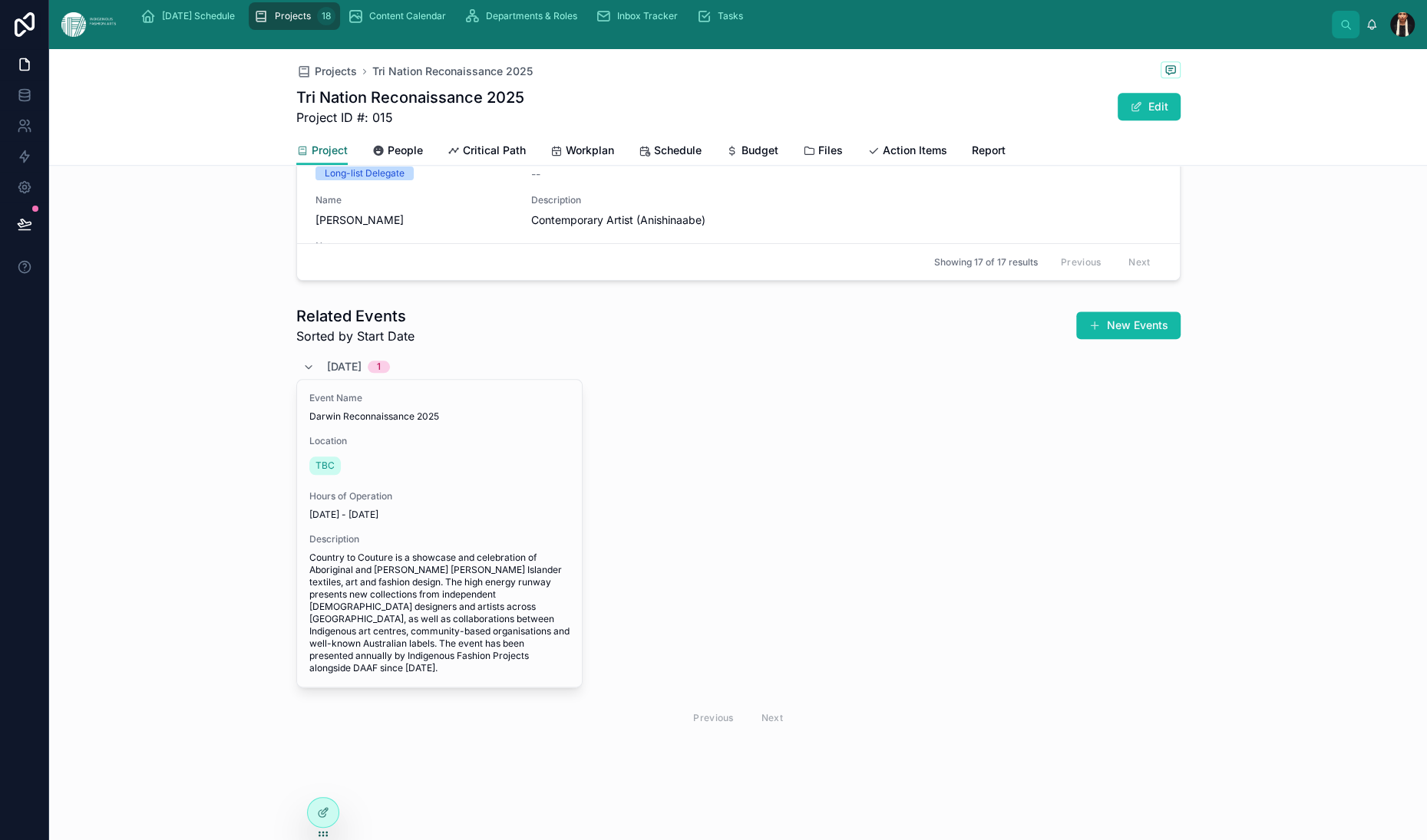
click at [312, 158] on span "Project" at bounding box center [330, 150] width 36 height 15
click at [297, 90] on div "Projects Tri Nation Reconaissance 2025 Tri Nation Reconaissance 2025 Project ID…" at bounding box center [739, 92] width 884 height 86
click at [315, 79] on span "Projects" at bounding box center [336, 71] width 42 height 15
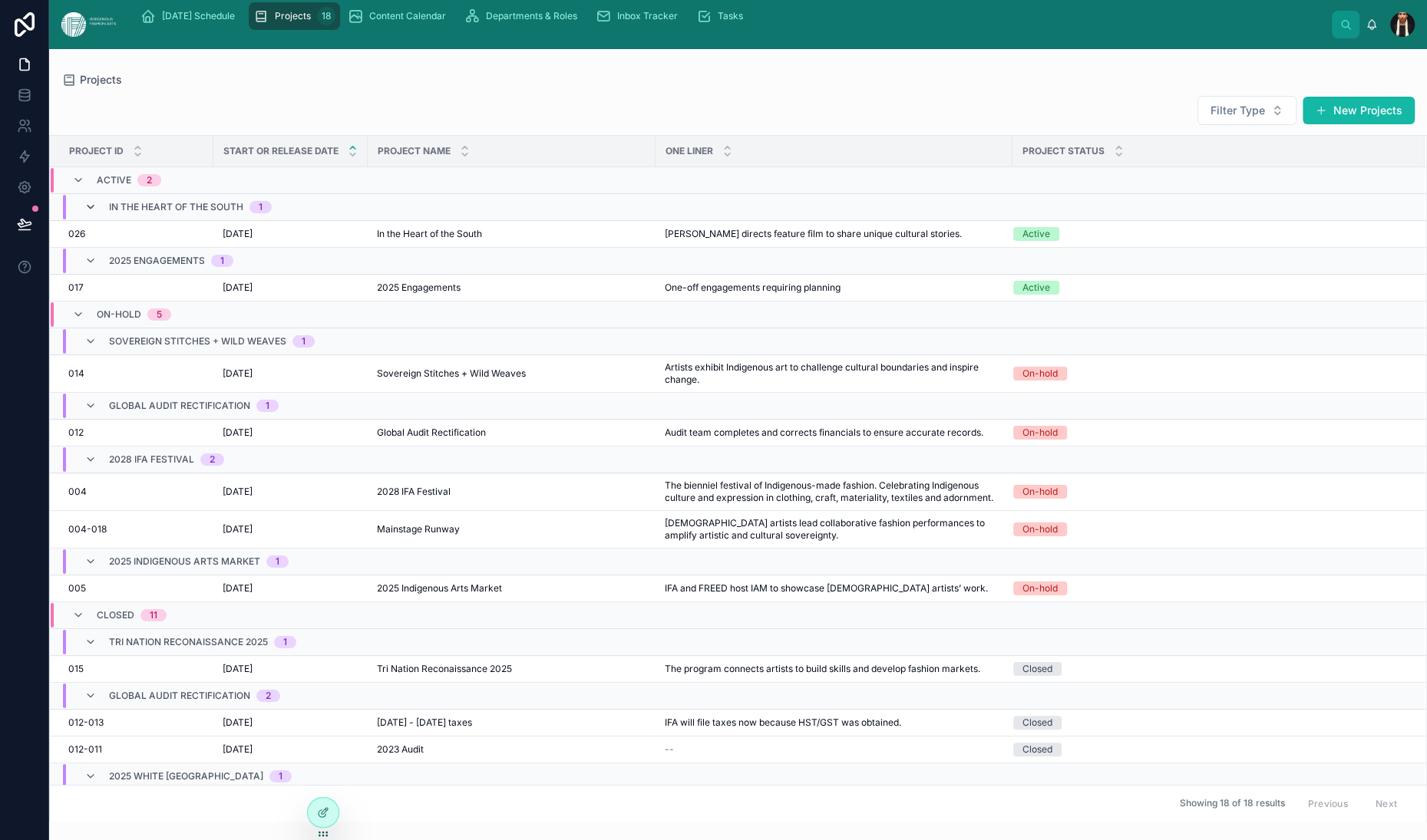
click at [97, 213] on span at bounding box center [90, 207] width 12 height 12
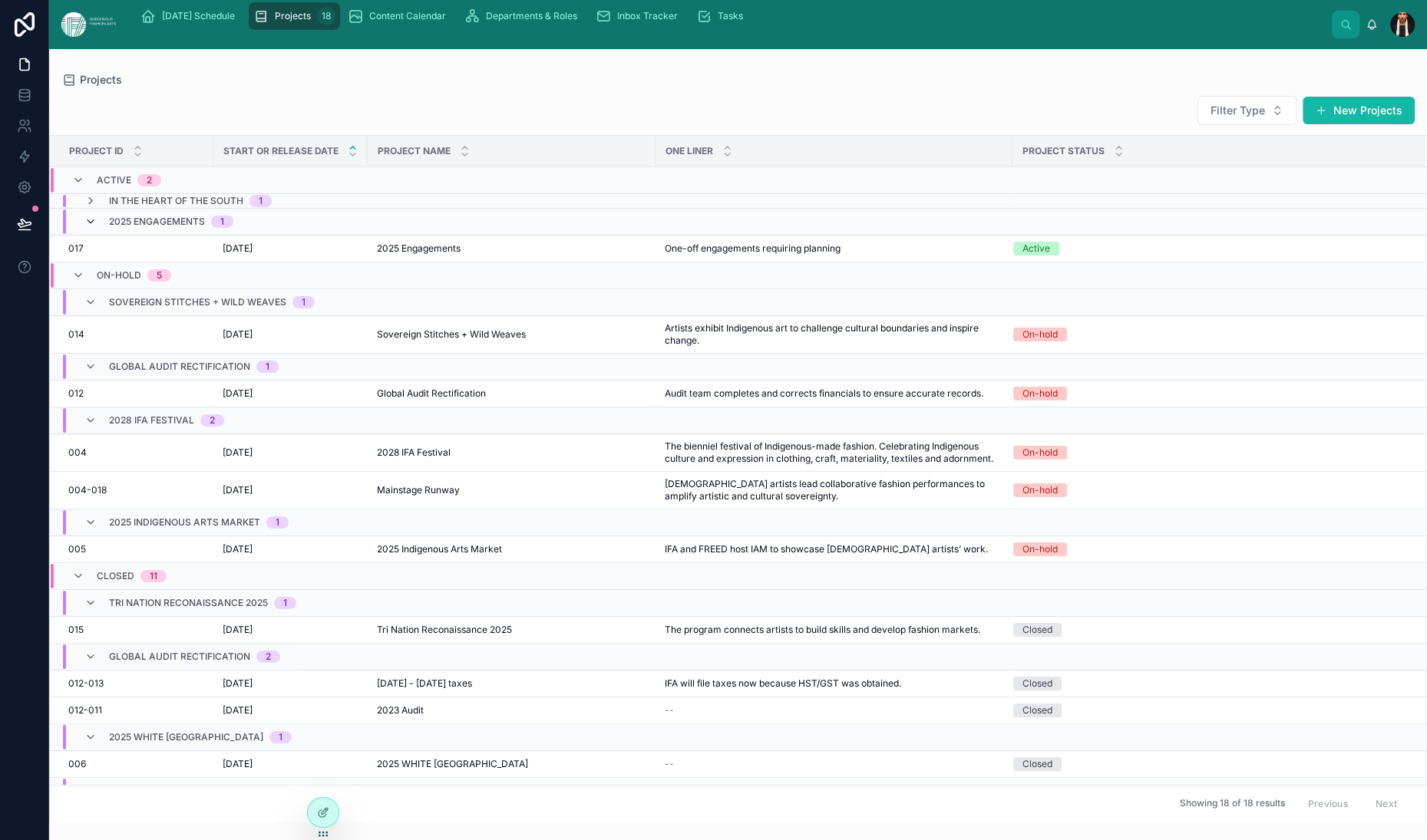
click at [97, 228] on icon at bounding box center [90, 221] width 12 height 12
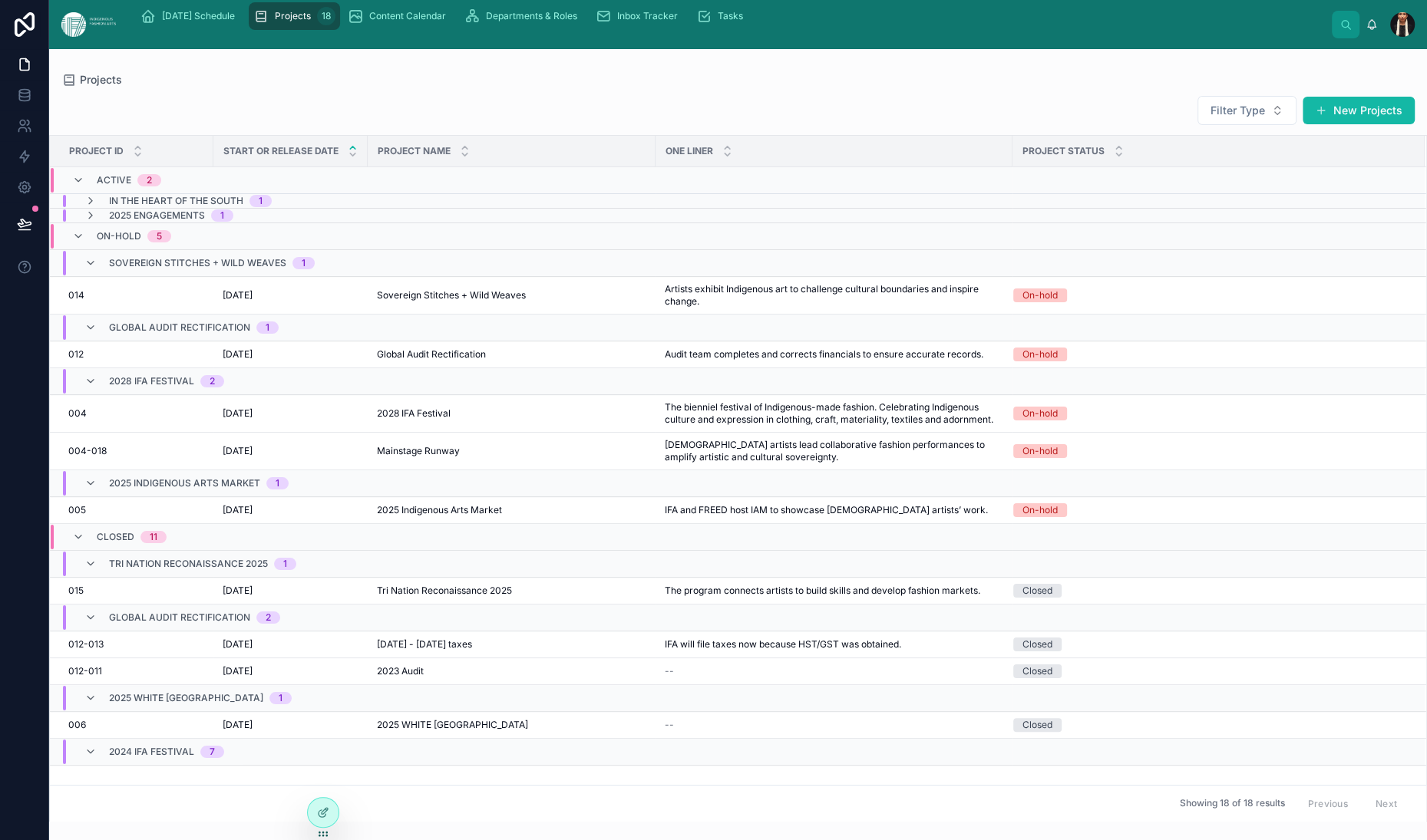
click at [123, 276] on div "Sovereign Stitches + Wild Weaves 1" at bounding box center [199, 263] width 267 height 25
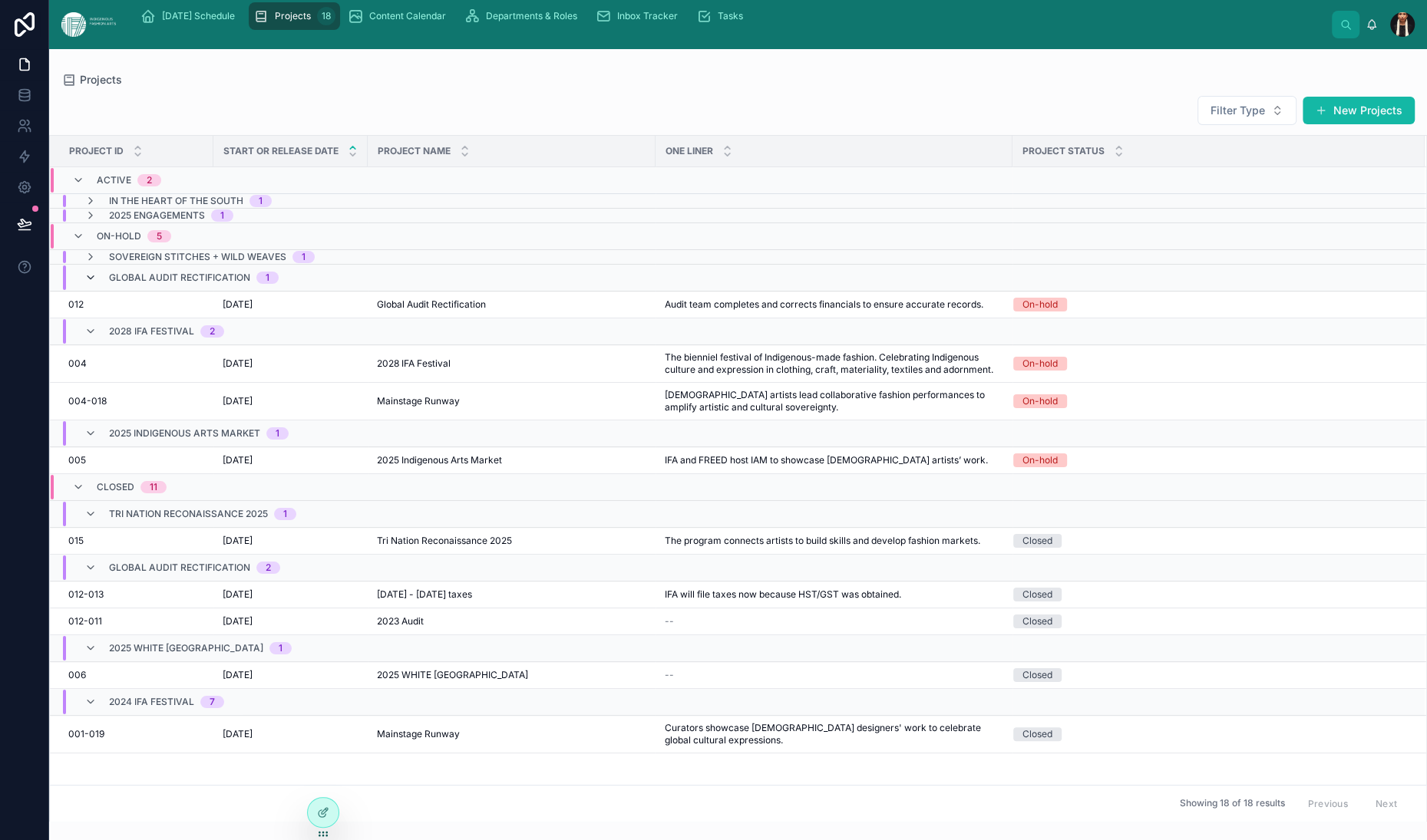
click at [97, 284] on icon at bounding box center [90, 277] width 12 height 12
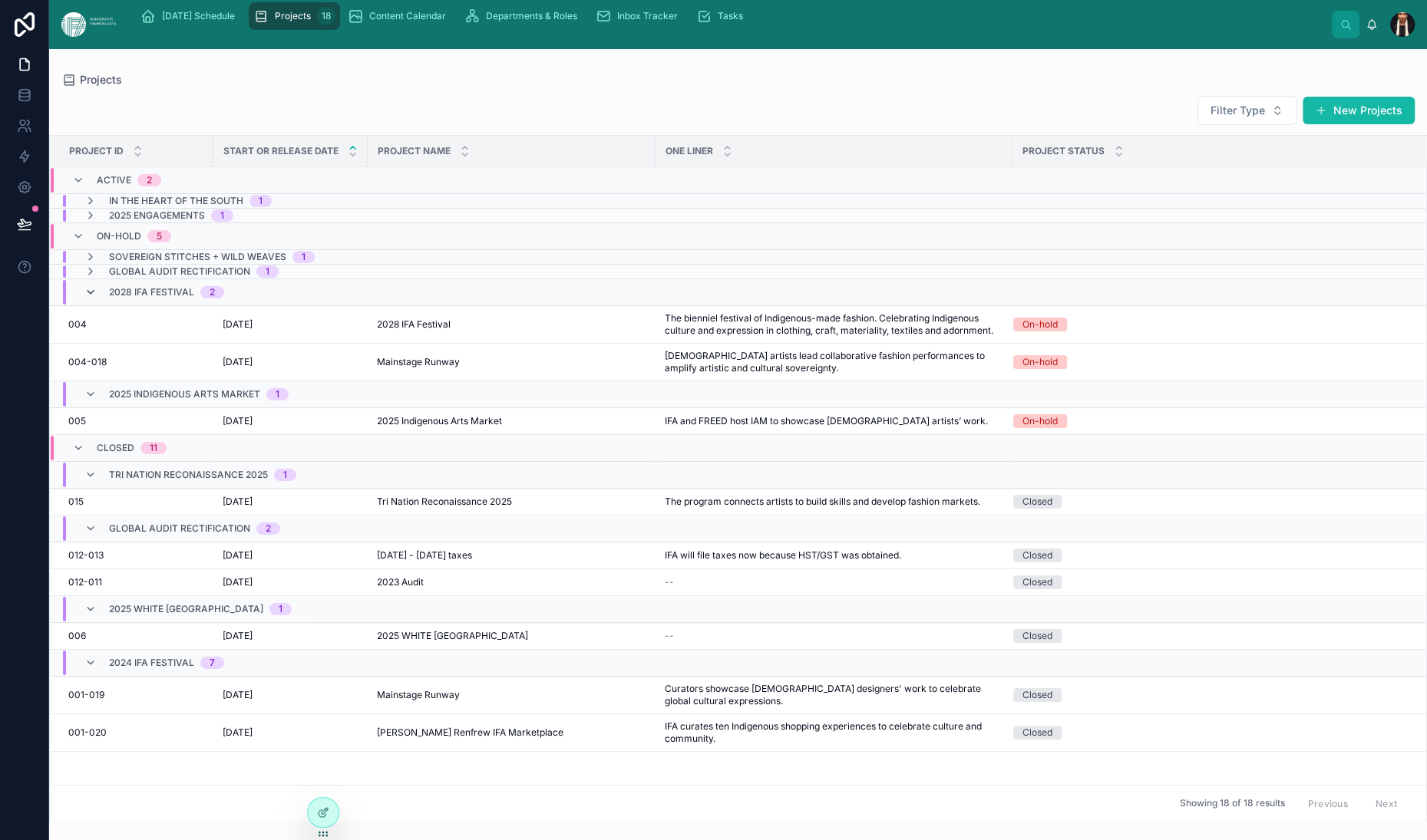
click at [97, 298] on icon at bounding box center [90, 292] width 12 height 12
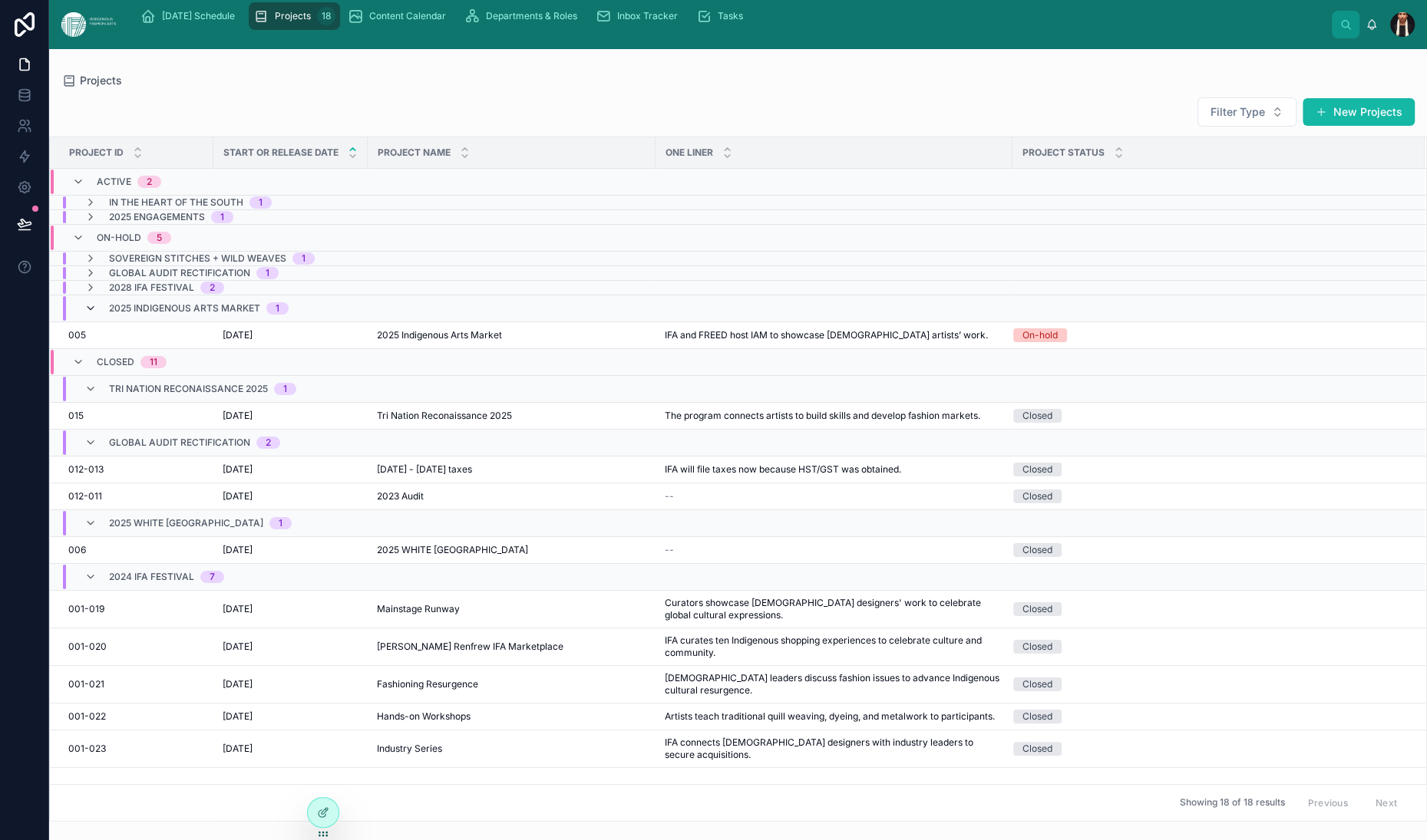
click at [97, 315] on icon at bounding box center [90, 308] width 12 height 12
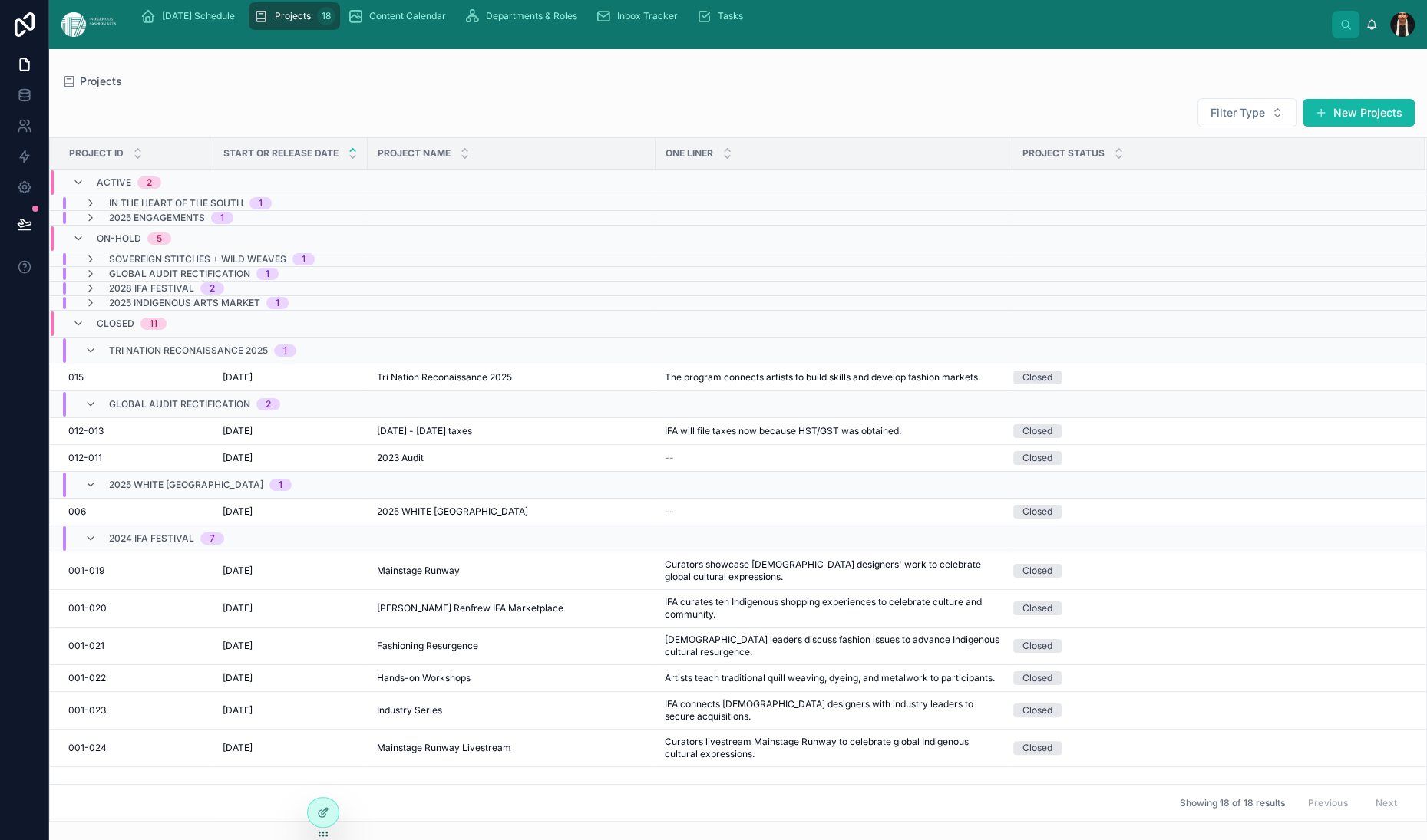
click at [123, 363] on div "Tri Nation Reconaissance 2025 1" at bounding box center [190, 351] width 249 height 25
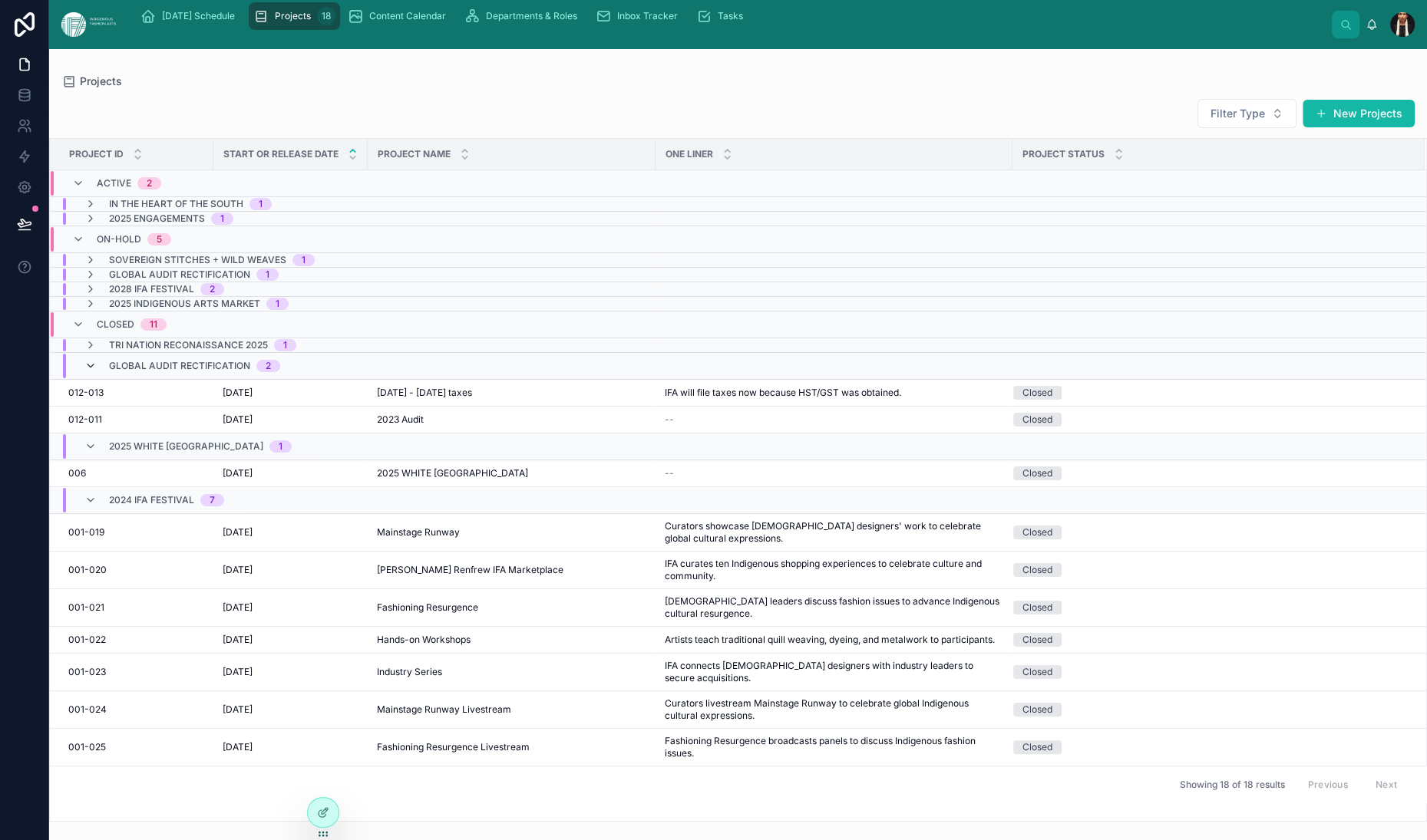
click at [97, 372] on icon at bounding box center [90, 366] width 12 height 12
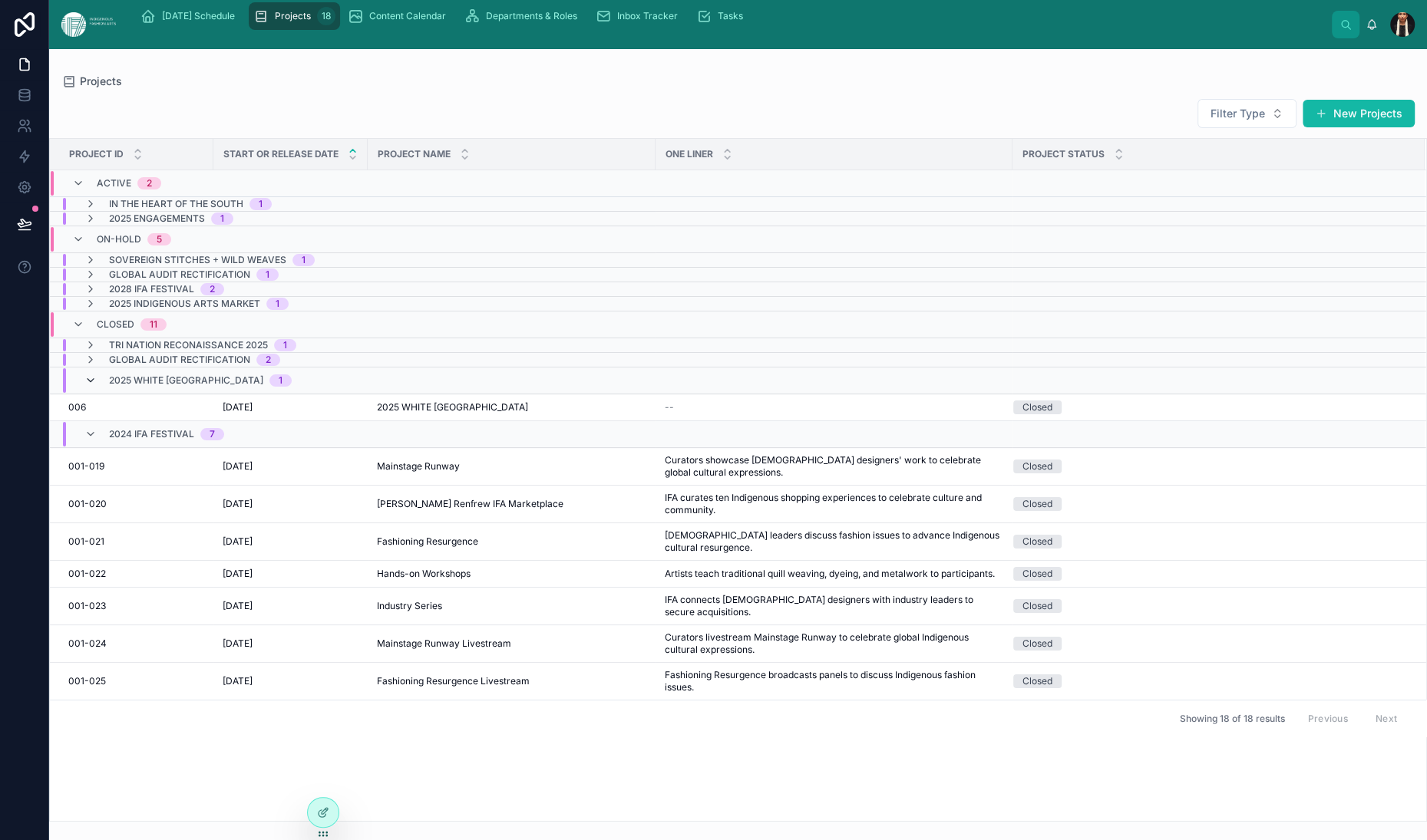
click at [97, 387] on icon at bounding box center [90, 380] width 12 height 12
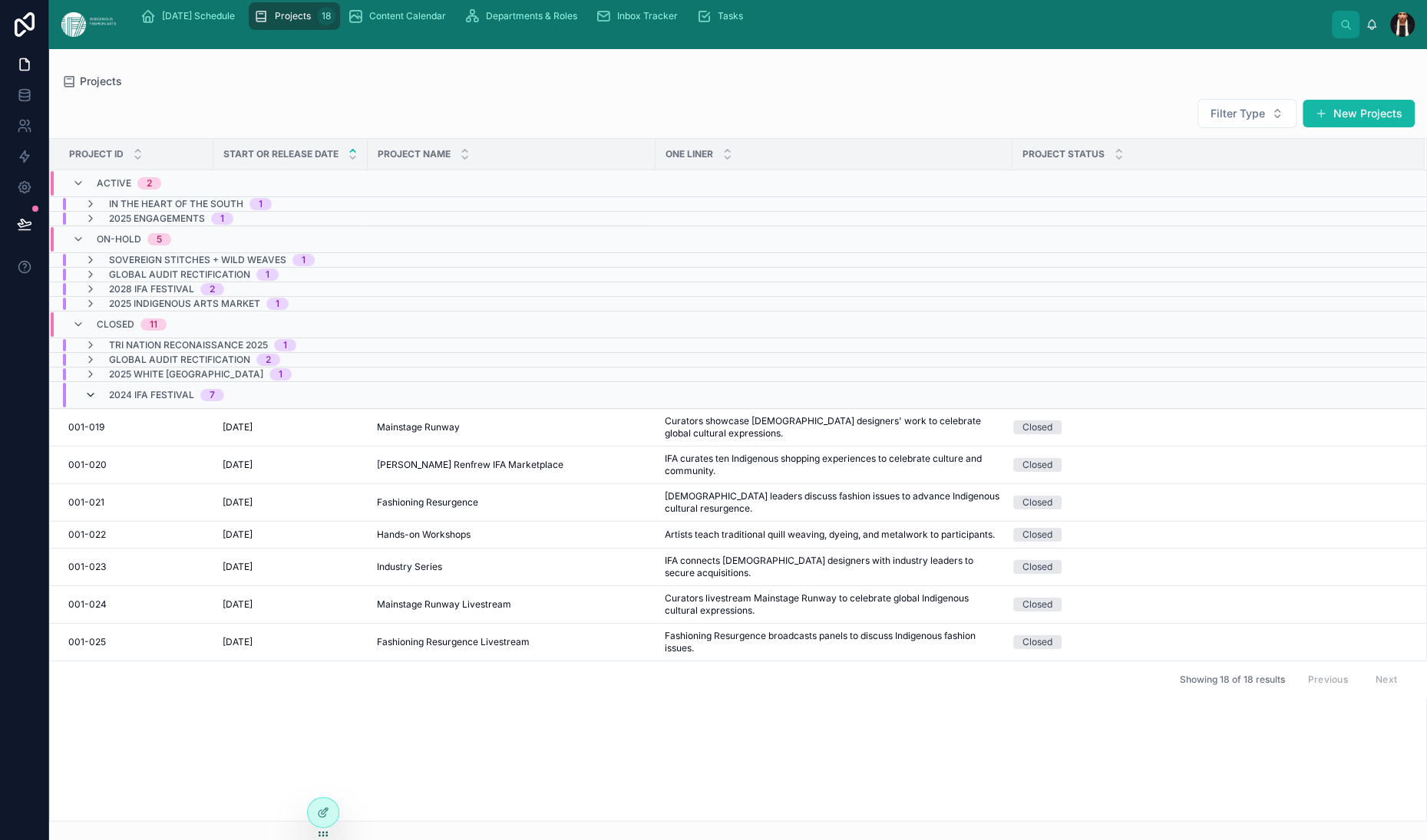
click at [97, 401] on icon at bounding box center [90, 394] width 12 height 12
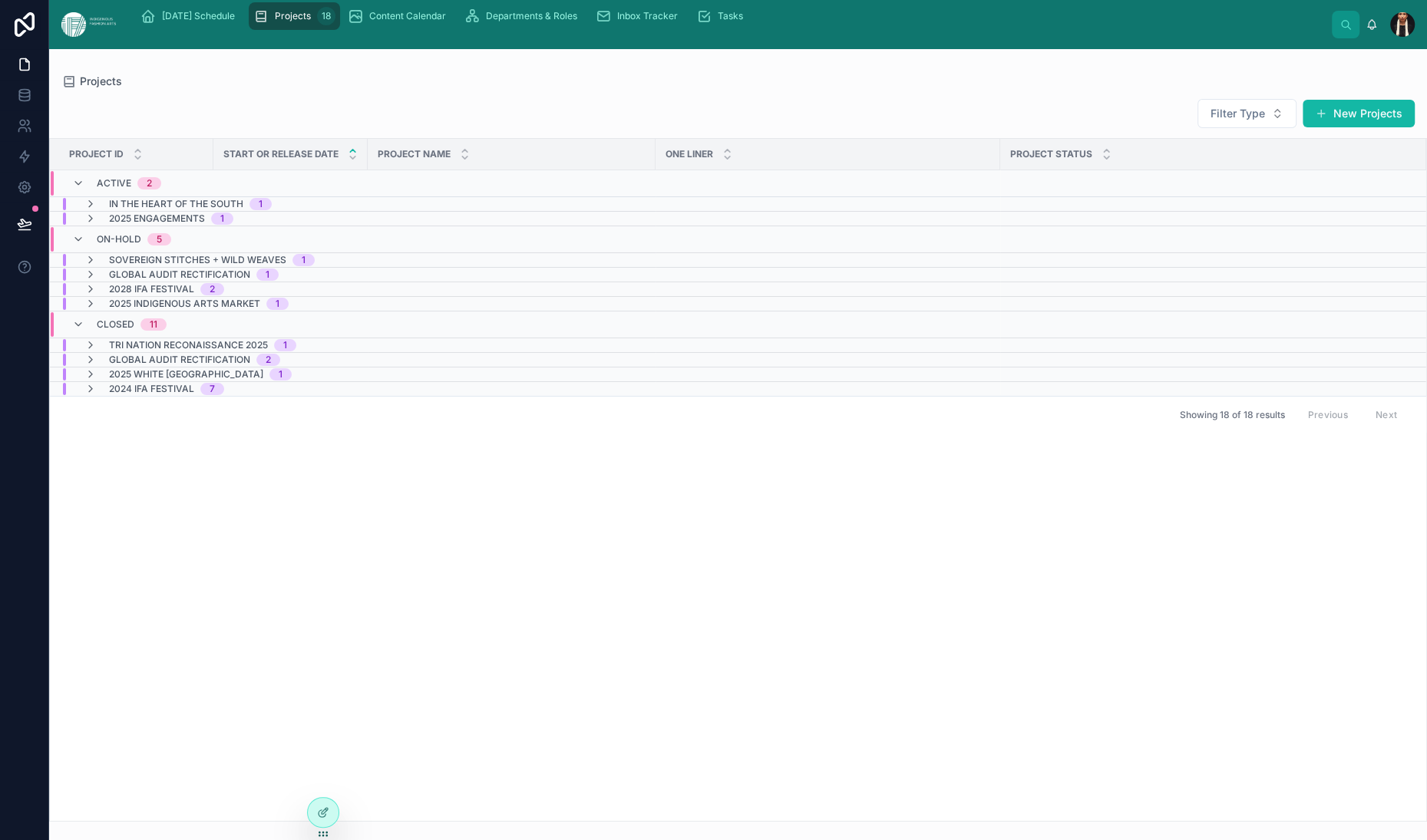
click at [207, 210] on span "In the Heart of the South" at bounding box center [176, 203] width 134 height 12
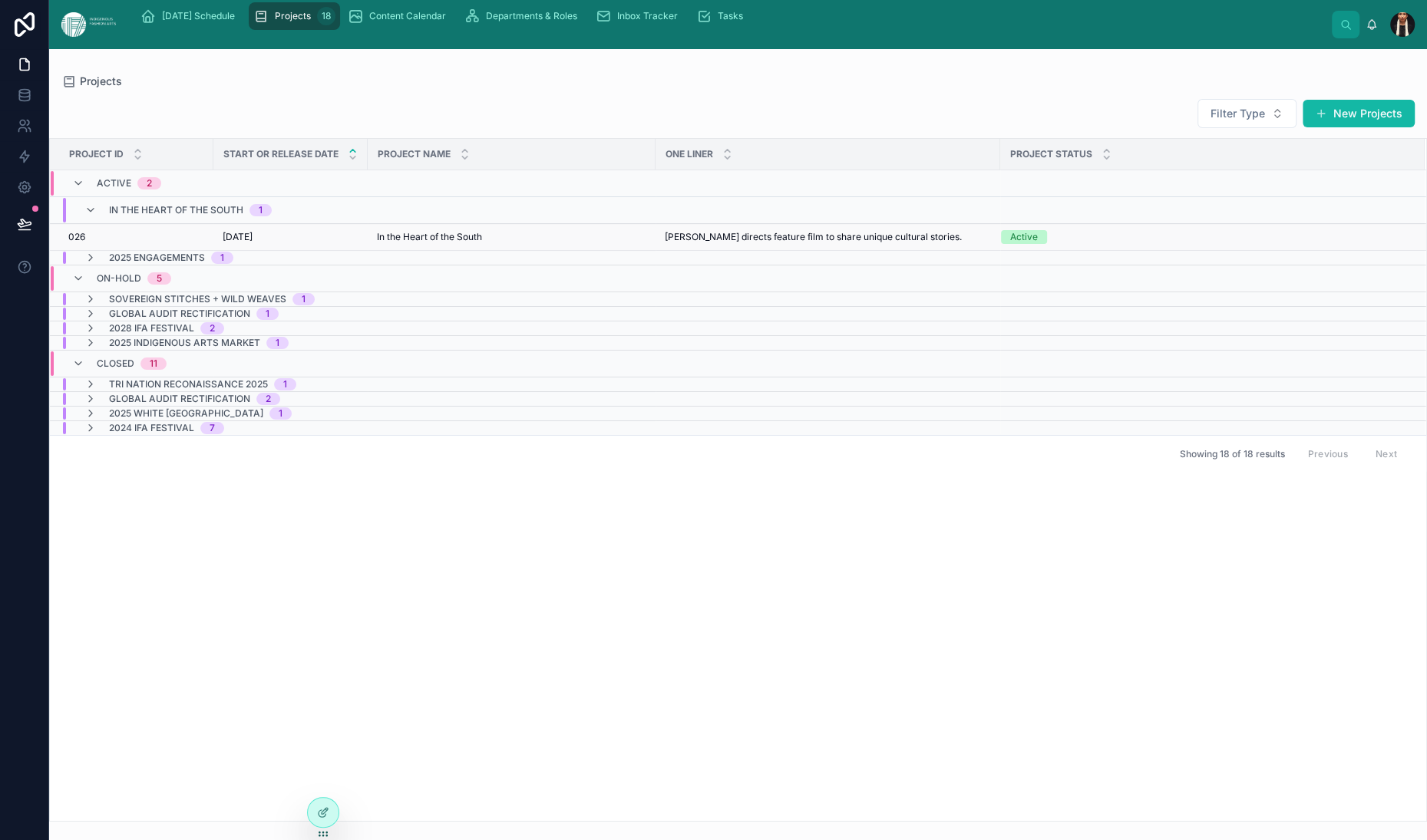
click at [204, 243] on div "026 026" at bounding box center [136, 237] width 136 height 12
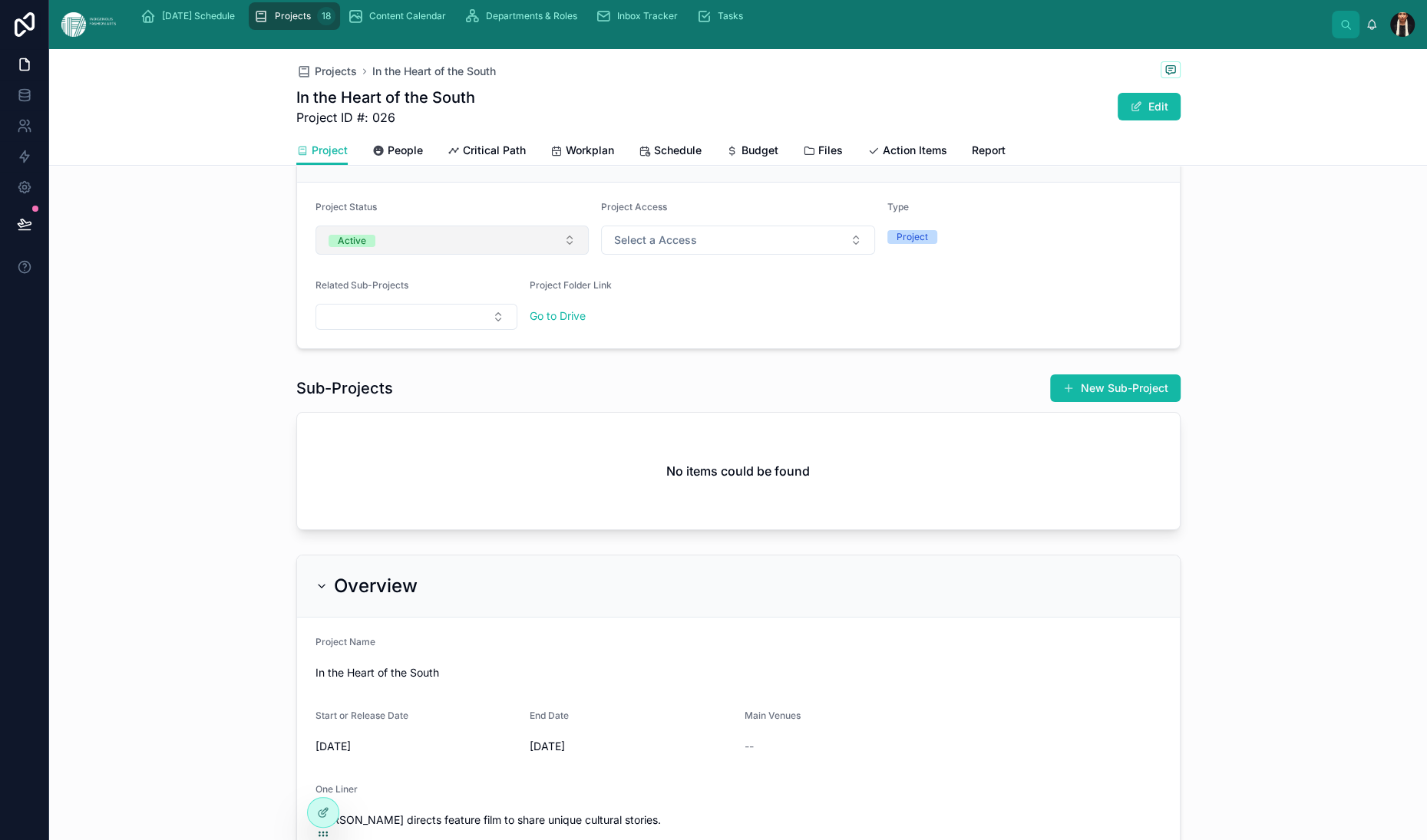
scroll to position [146, 0]
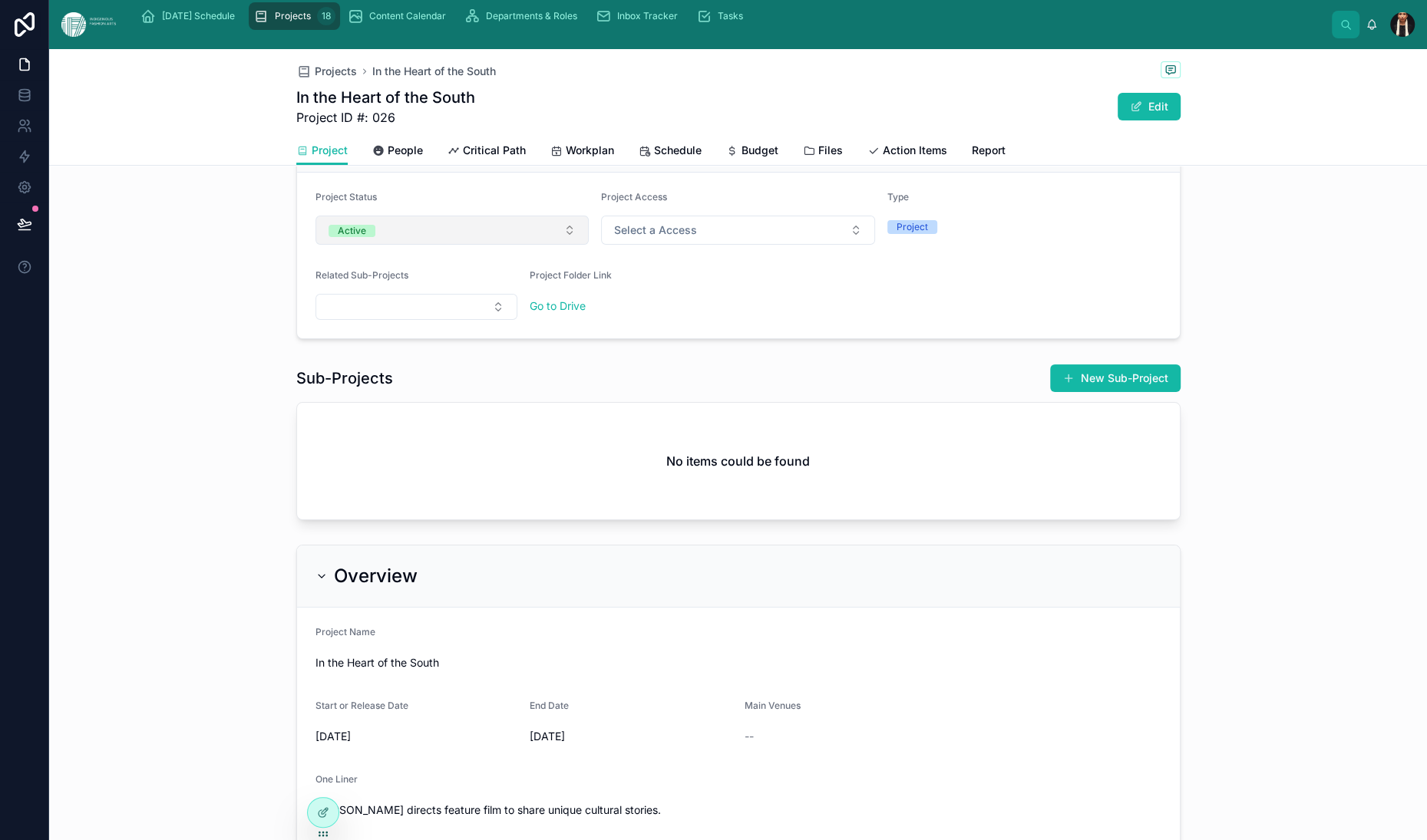
click at [478, 245] on button "Active" at bounding box center [453, 230] width 274 height 29
click at [205, 599] on div "Closed" at bounding box center [318, 587] width 398 height 22
click at [388, 158] on span "People" at bounding box center [405, 150] width 35 height 15
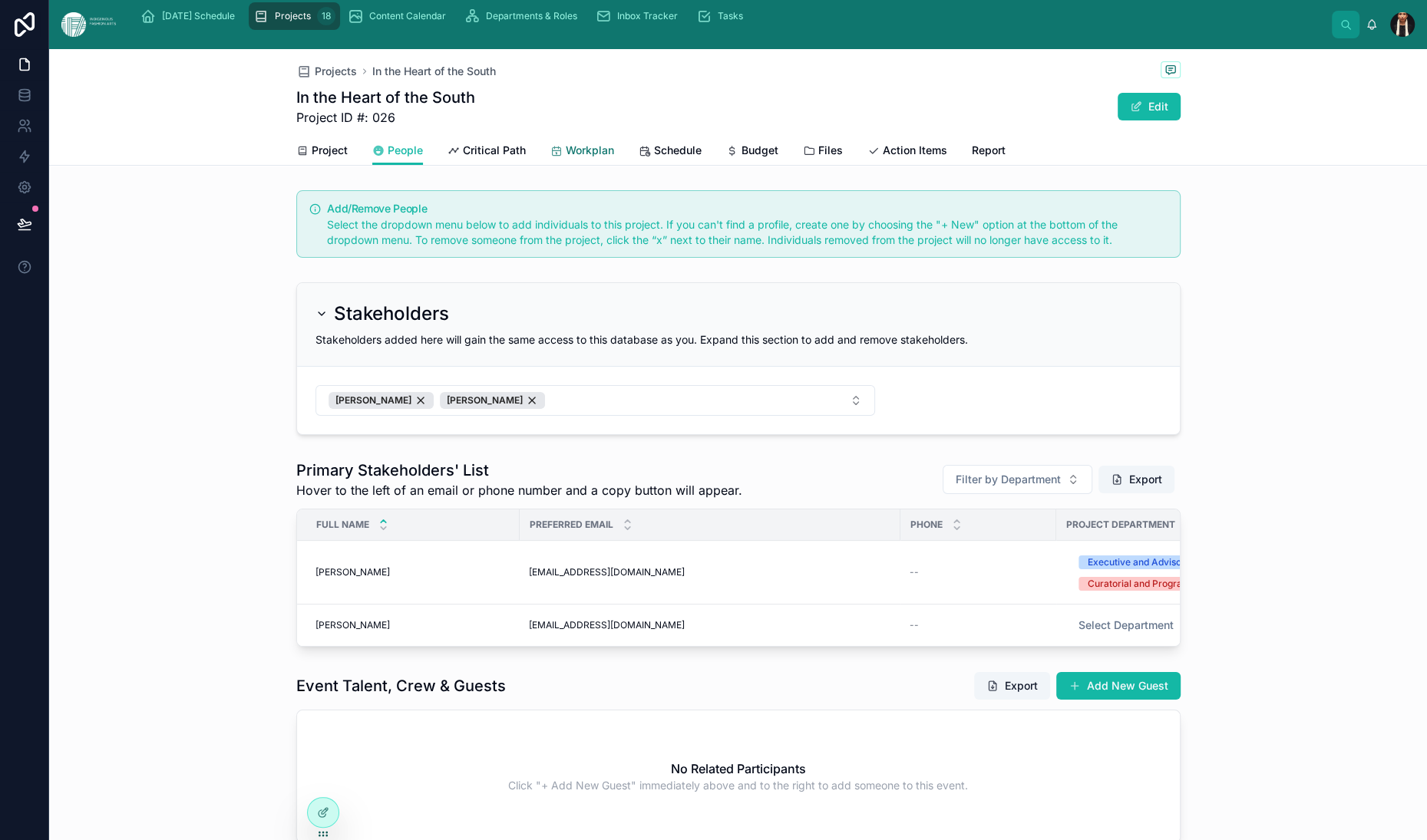
click at [566, 158] on span "Workplan" at bounding box center [589, 150] width 48 height 15
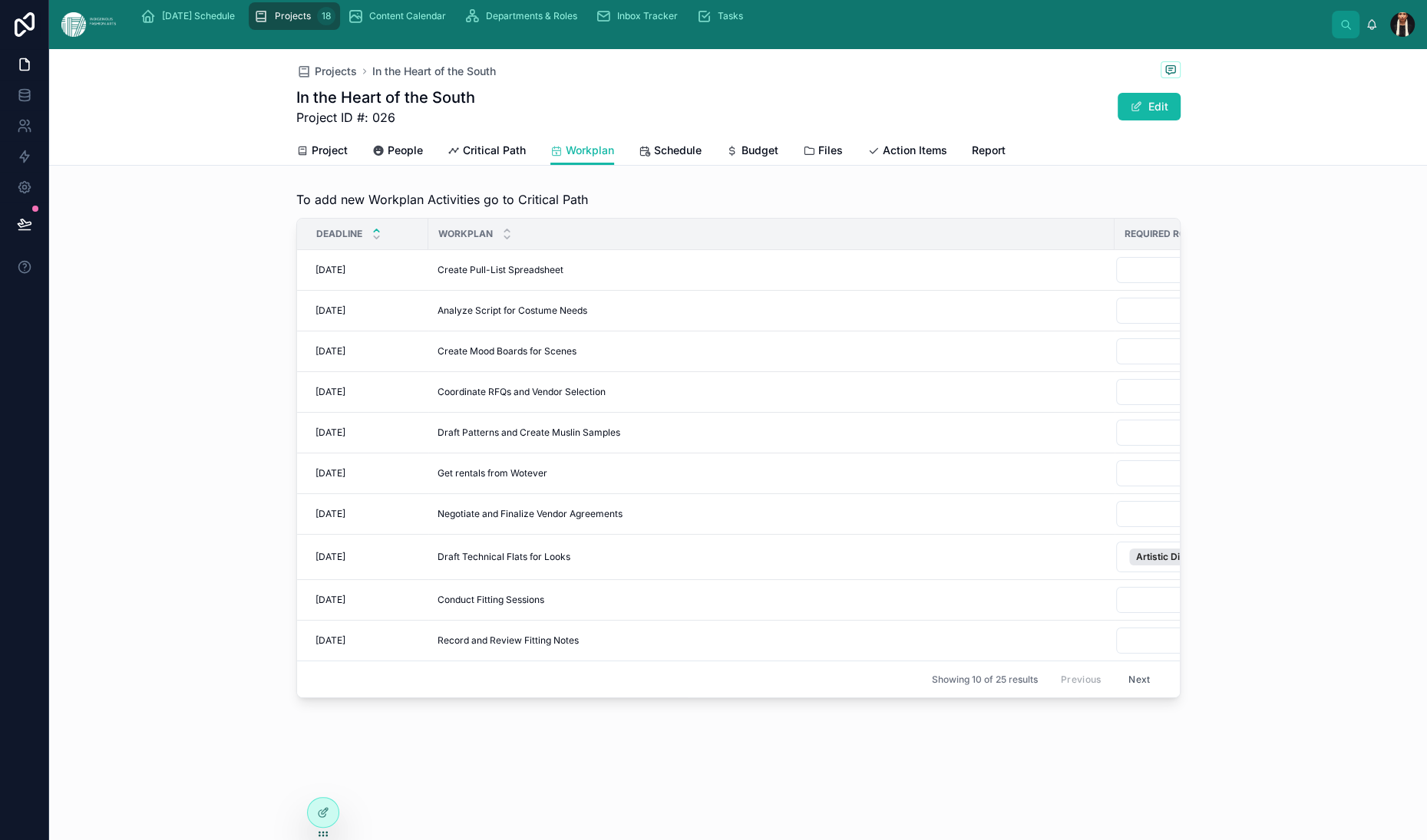
click at [390, 209] on span "To add new Workplan Activities go to Critical Path" at bounding box center [442, 199] width 292 height 18
click at [329, 815] on icon at bounding box center [323, 812] width 12 height 12
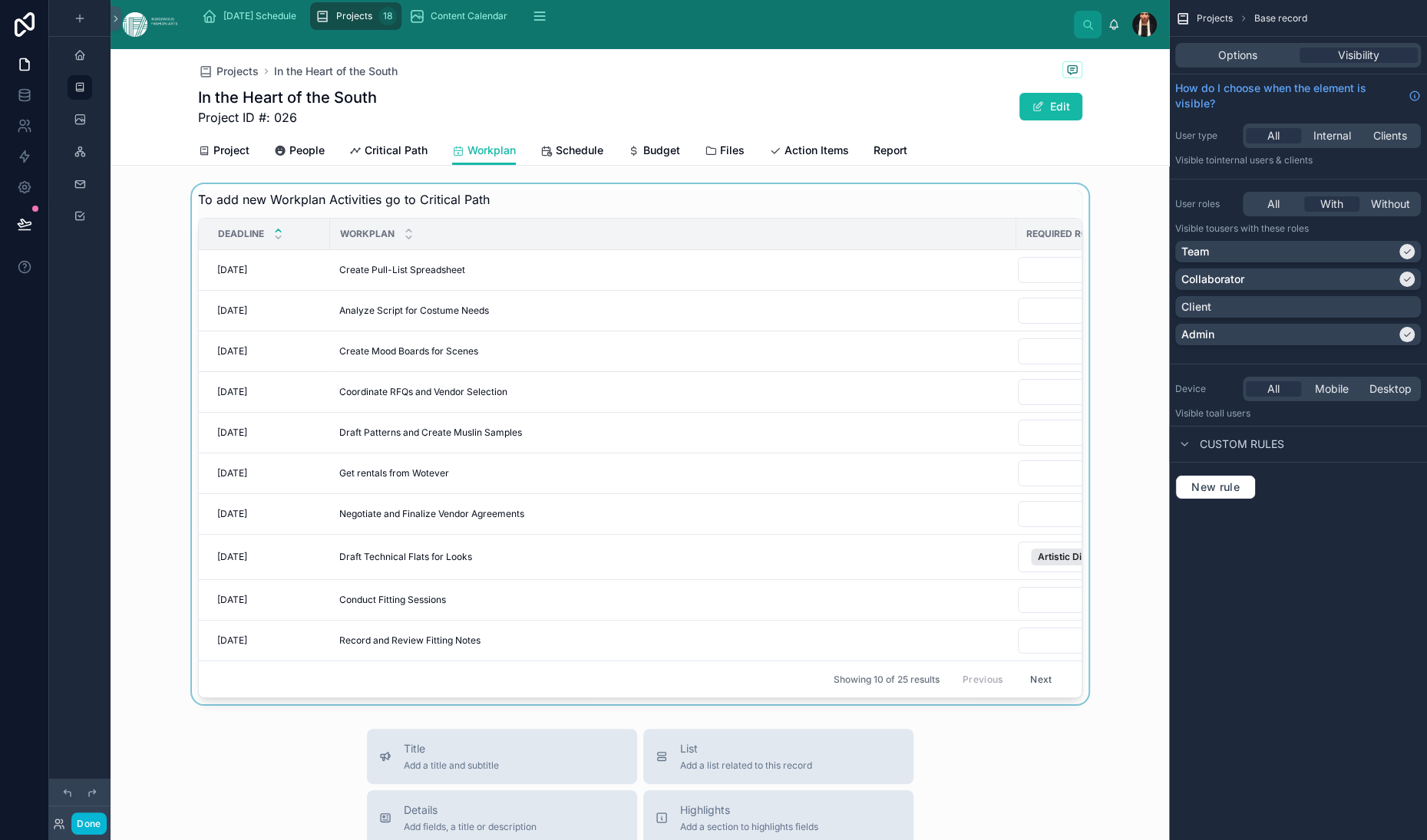
click at [714, 309] on div at bounding box center [640, 445] width 1059 height 521
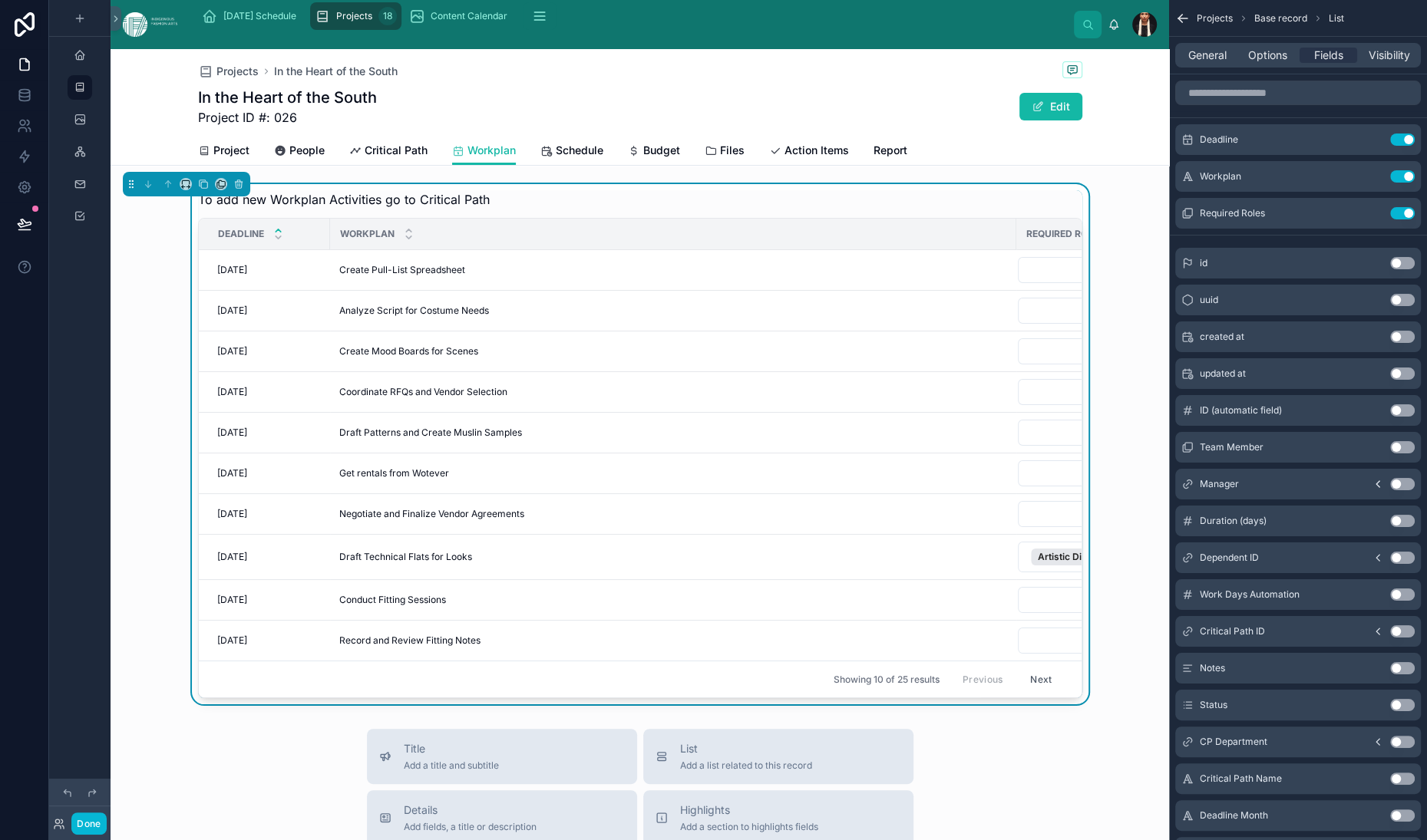
click at [865, 249] on div "Workplan" at bounding box center [673, 234] width 685 height 29
click at [819, 277] on div "Create Pull-List Spreadsheet Create Pull-List Spreadsheet" at bounding box center [673, 270] width 668 height 12
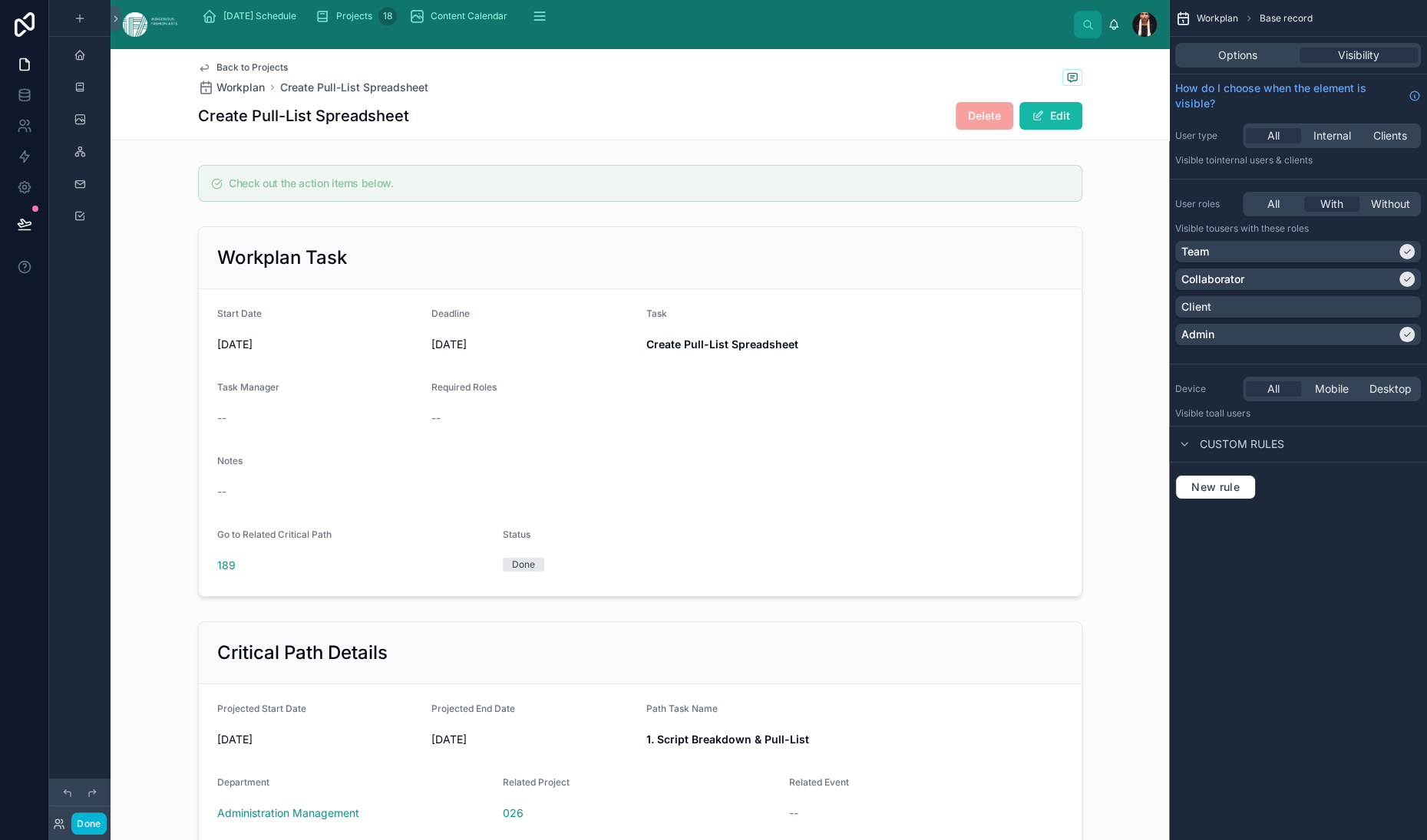
click at [220, 74] on span "Back to Projects" at bounding box center [252, 67] width 71 height 12
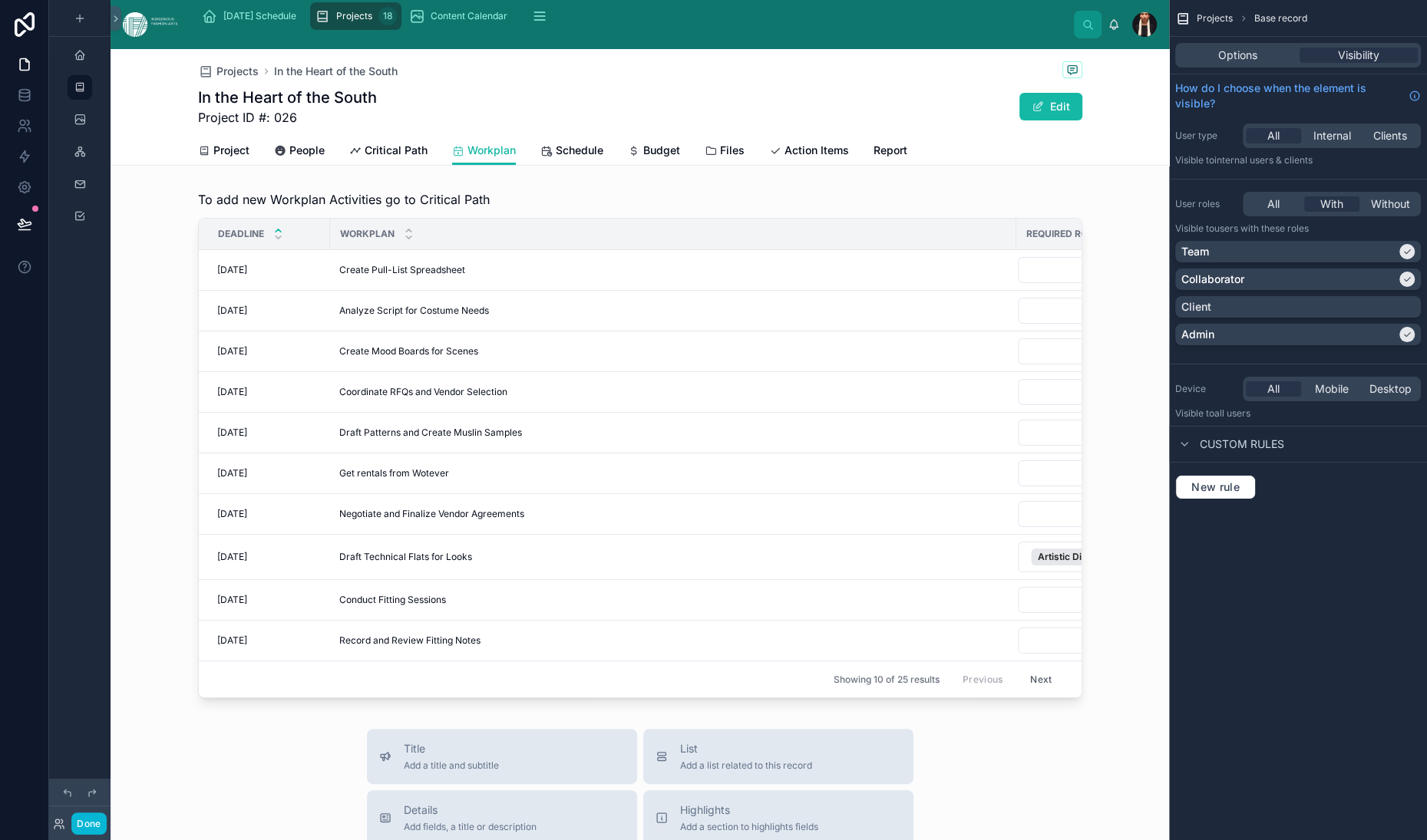
click at [1175, 67] on div "Options Visibility" at bounding box center [1298, 55] width 245 height 25
click at [1219, 63] on span "Options" at bounding box center [1238, 55] width 39 height 15
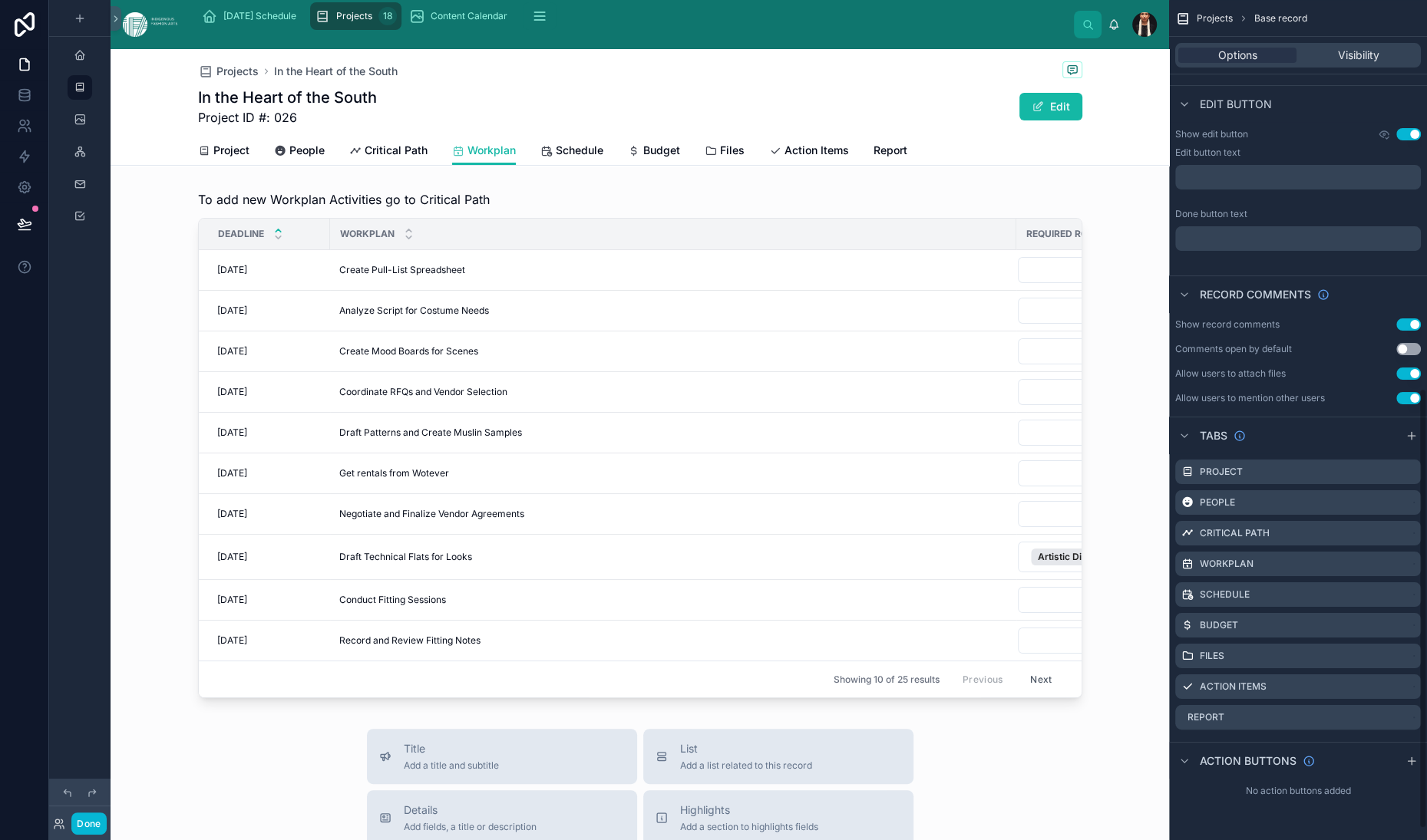
scroll to position [743, 0]
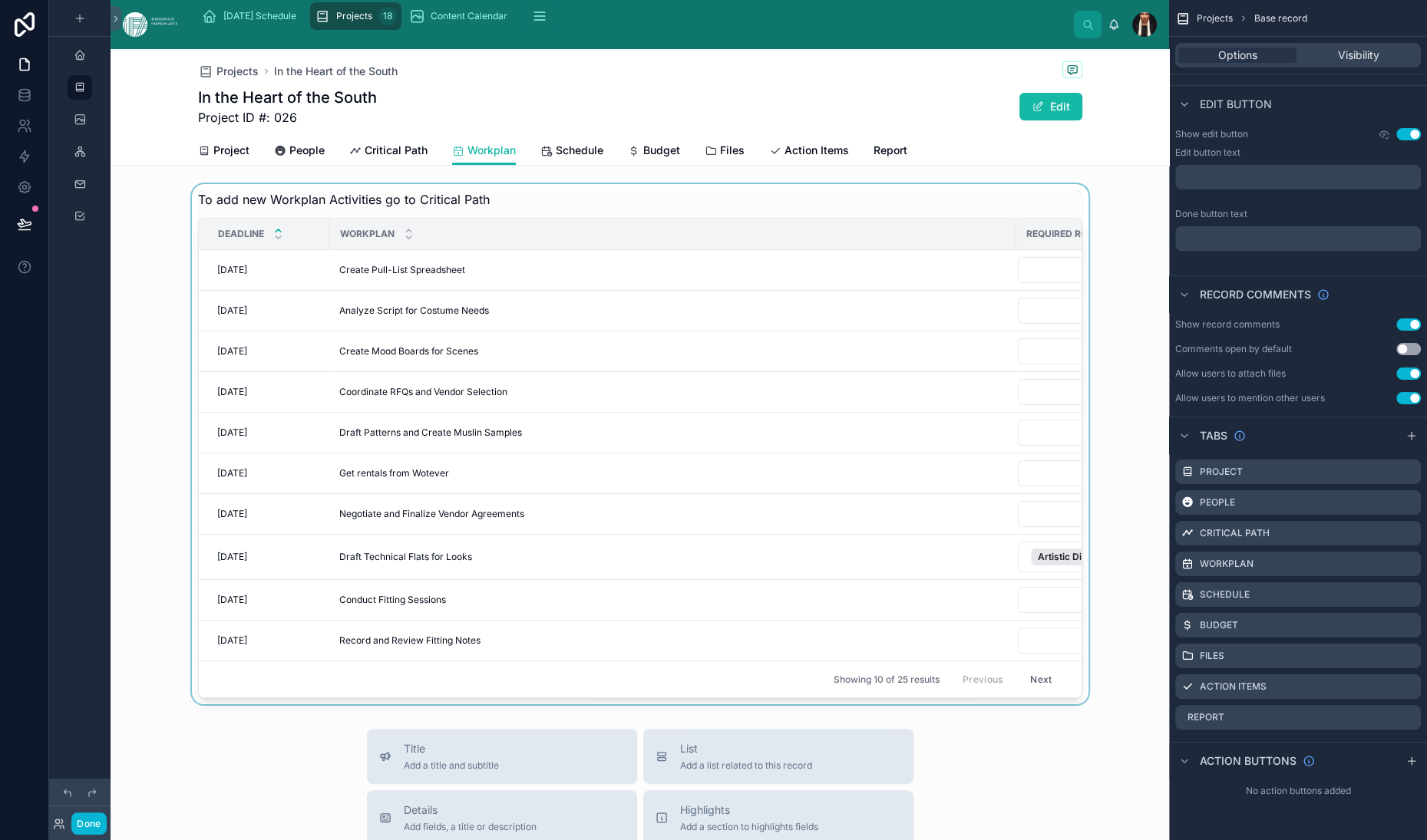
click at [756, 316] on div at bounding box center [640, 445] width 1059 height 521
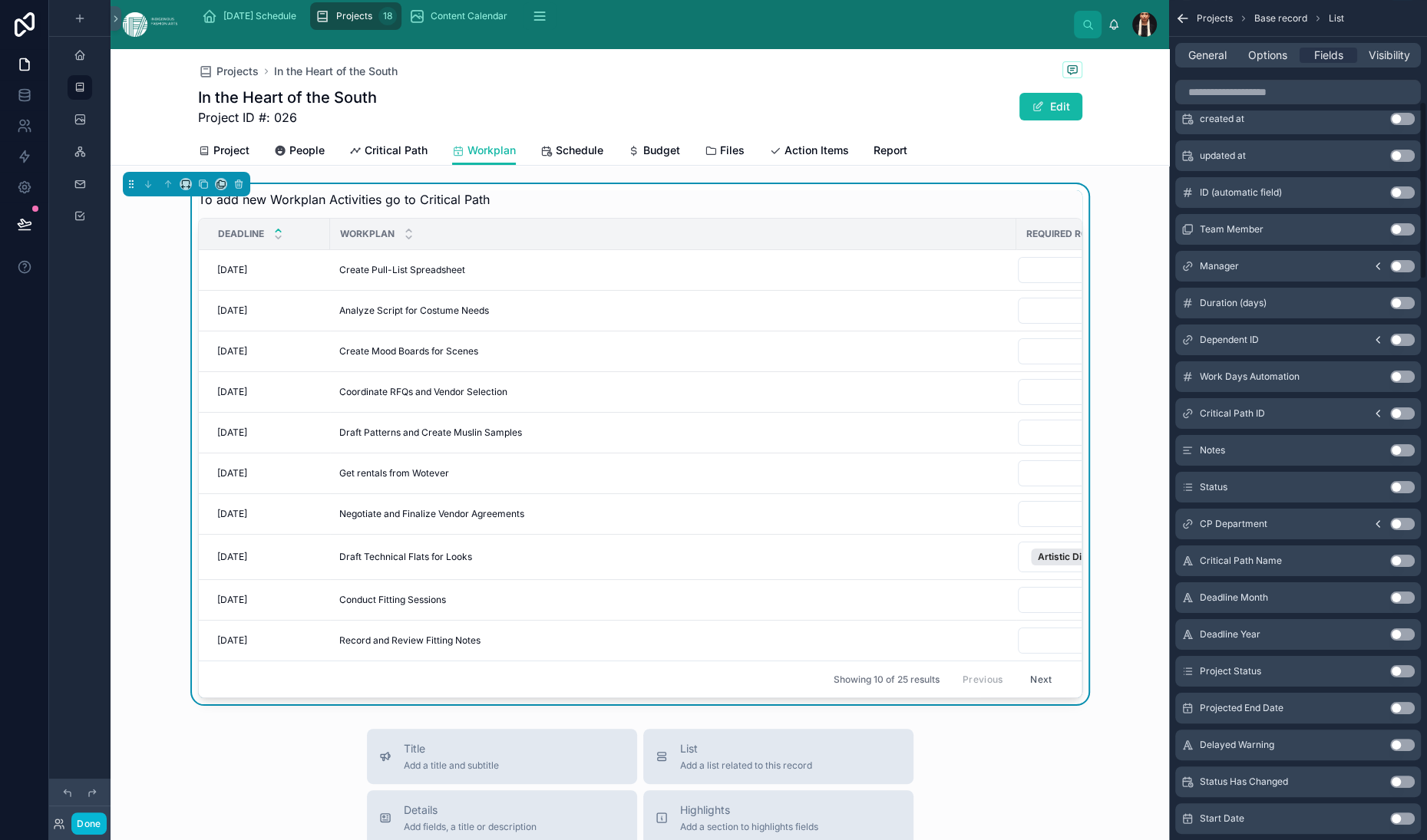
scroll to position [0, 0]
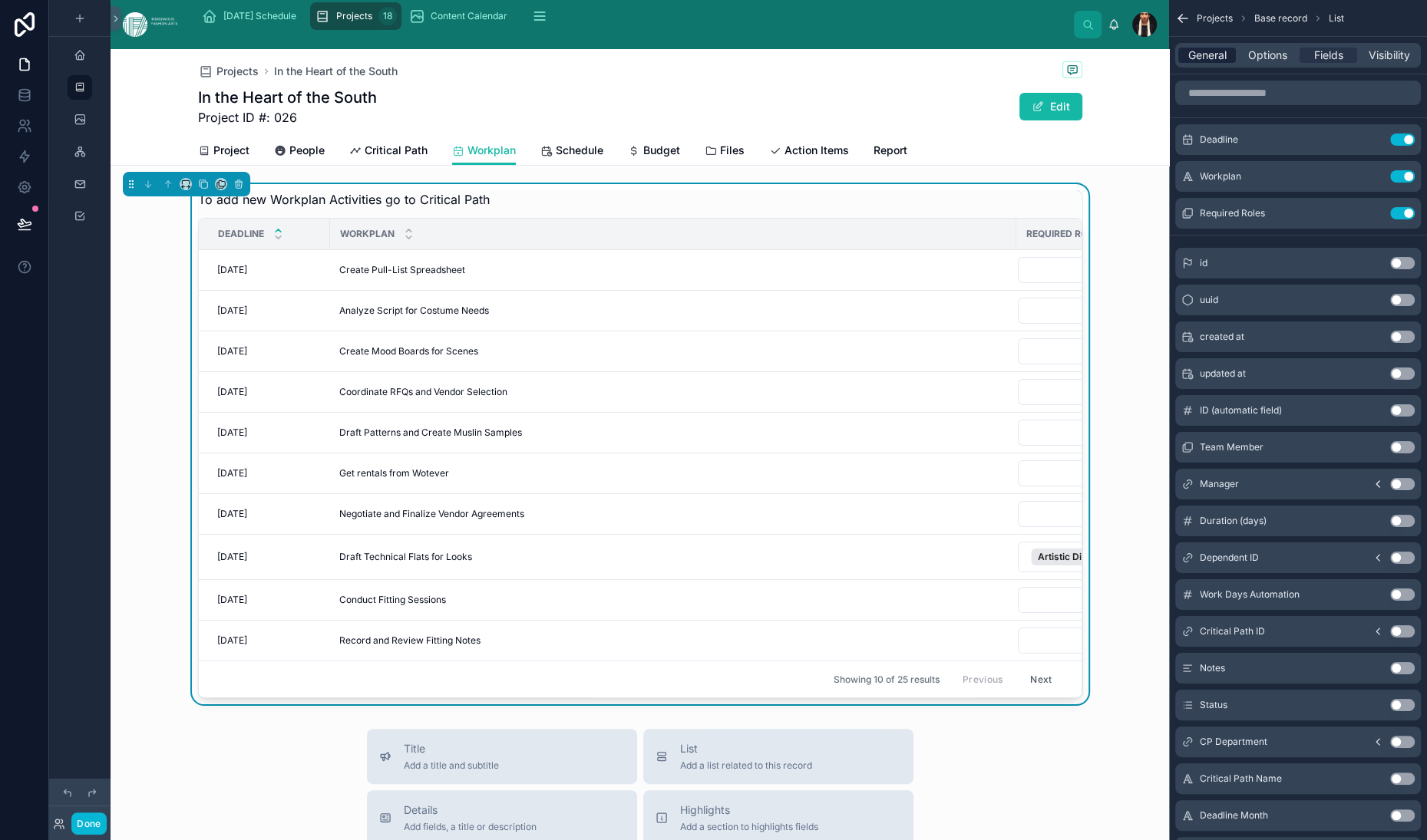
click at [1188, 63] on span "General" at bounding box center [1207, 55] width 38 height 15
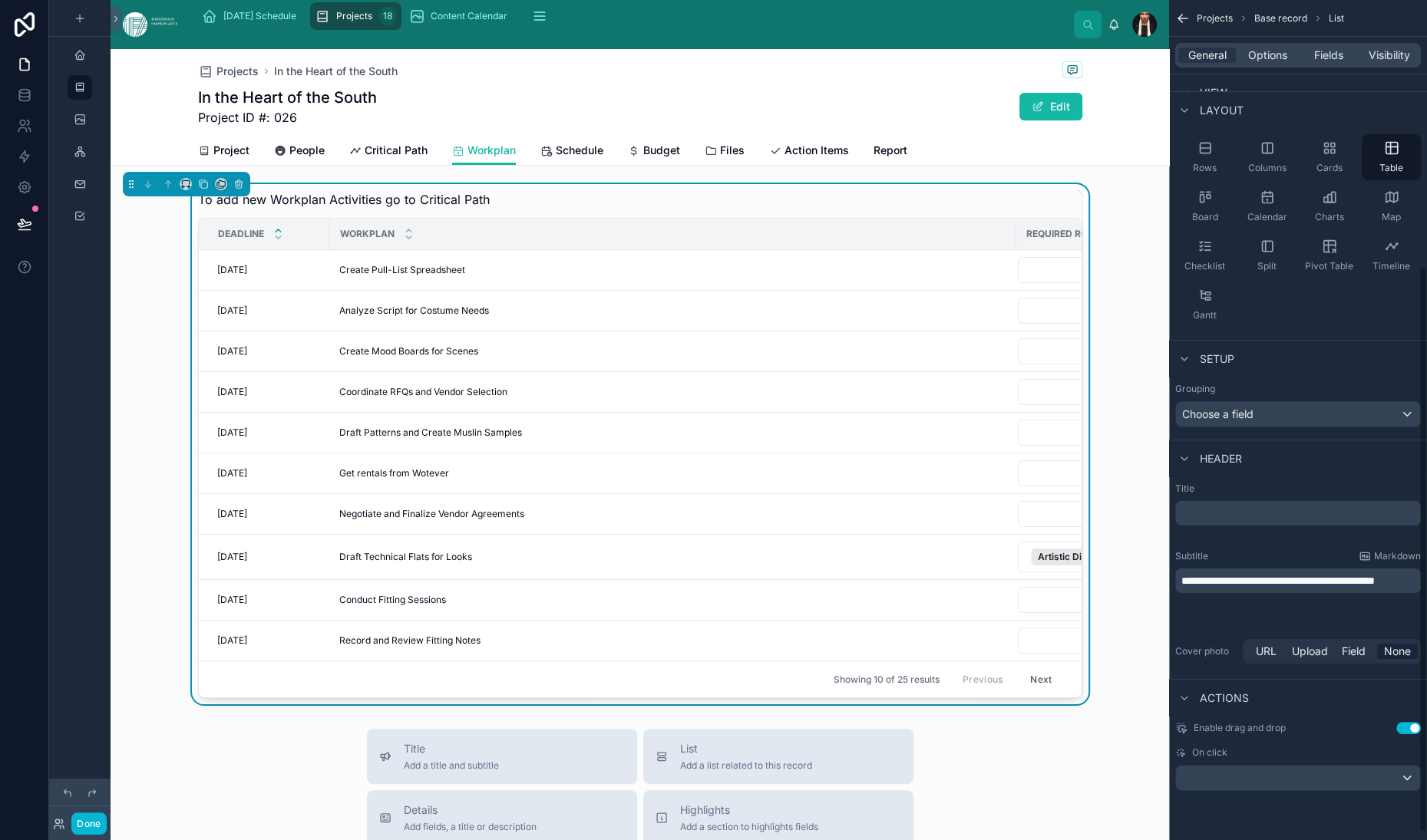
scroll to position [408, 0]
click at [1248, 63] on span "Options" at bounding box center [1267, 55] width 39 height 15
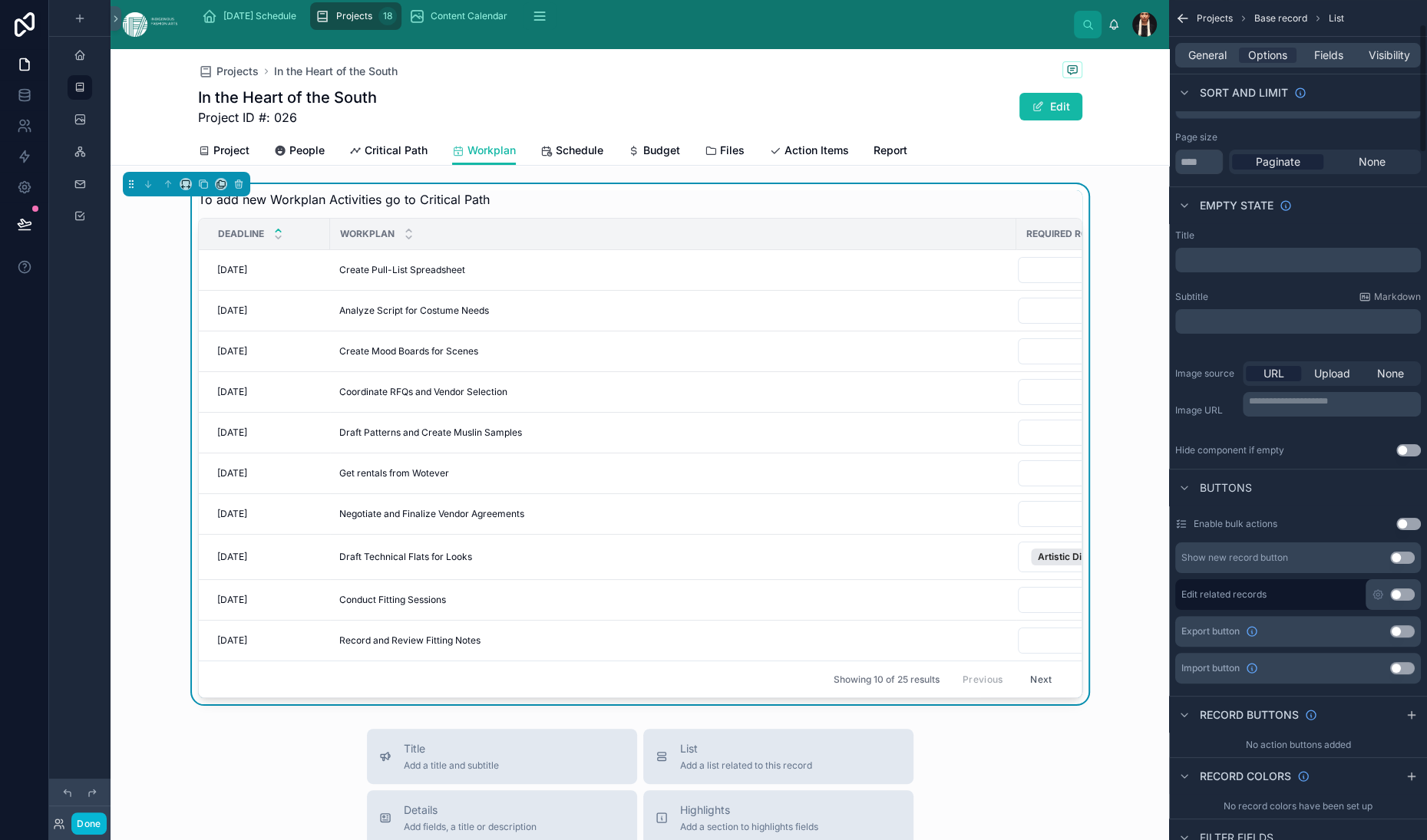
scroll to position [162, 0]
drag, startPoint x: 1066, startPoint y: 317, endPoint x: 1023, endPoint y: 317, distance: 43.0
click at [1023, 317] on div "Today's Schedule Projects 18 Content Calendar Departments & Roles Inbox Tracker…" at bounding box center [768, 420] width 1317 height 840
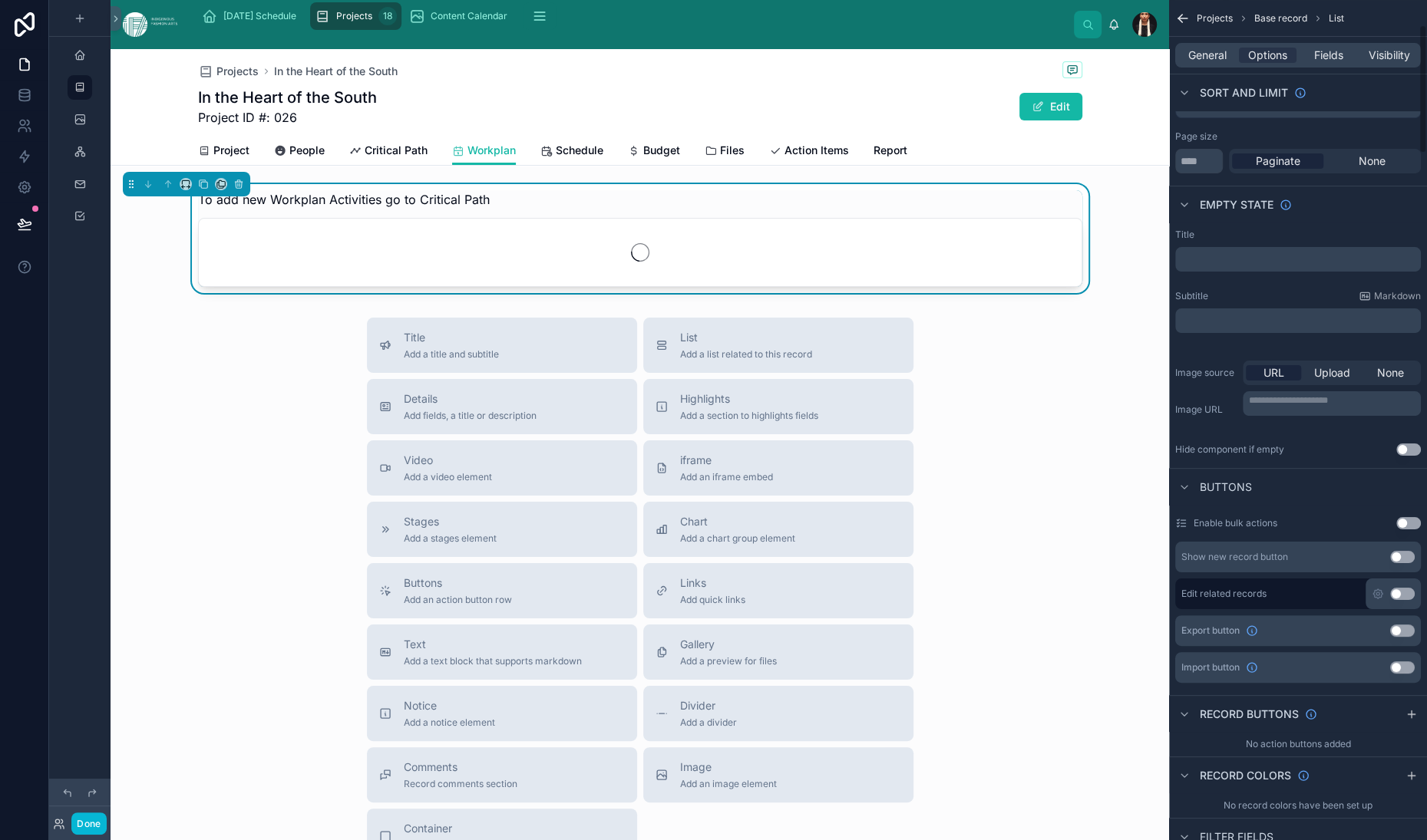
click at [1169, 180] on div "Sorting Deadline: Oldest -> Newest Page size ** Paginate None" at bounding box center [1298, 124] width 258 height 112
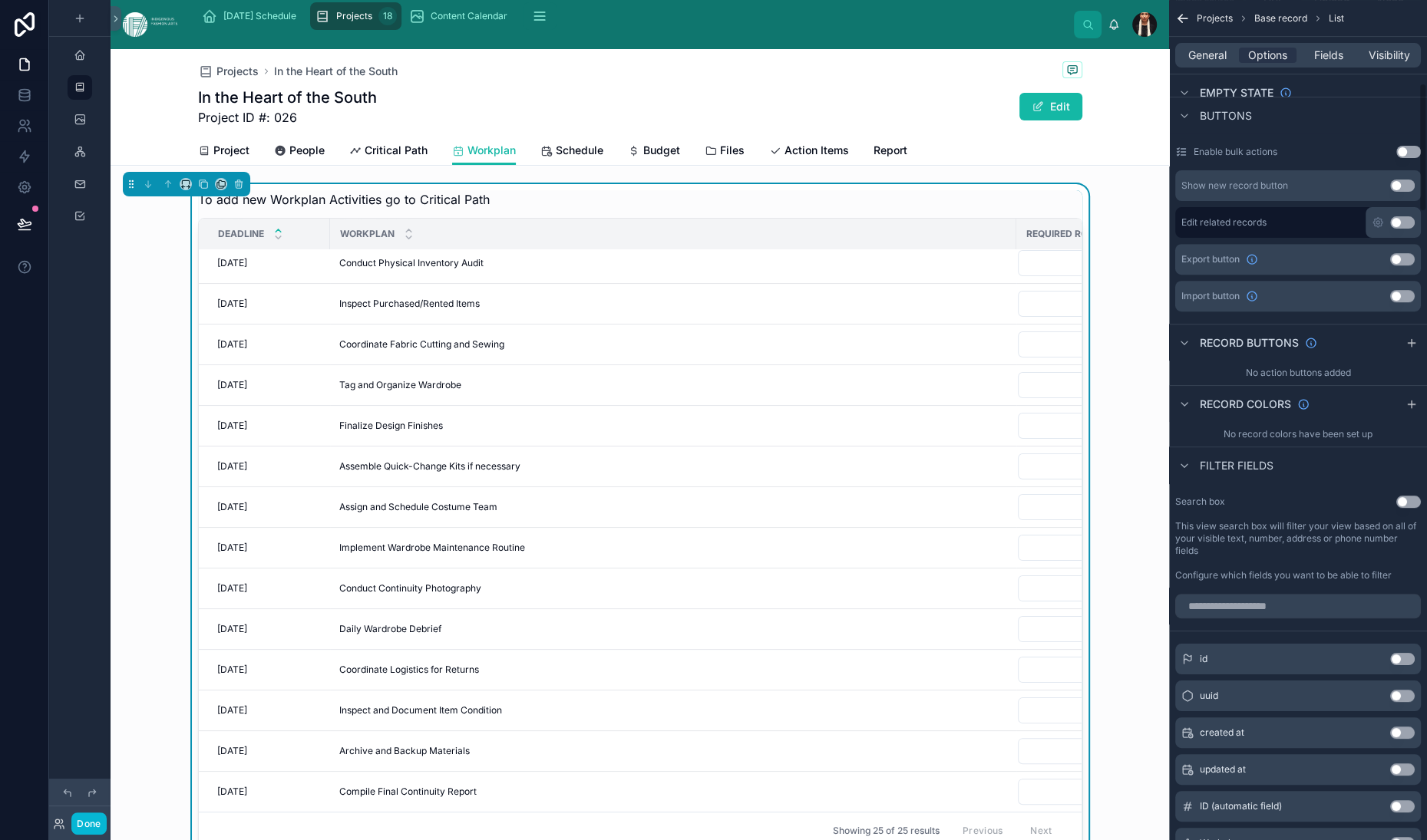
scroll to position [542, 0]
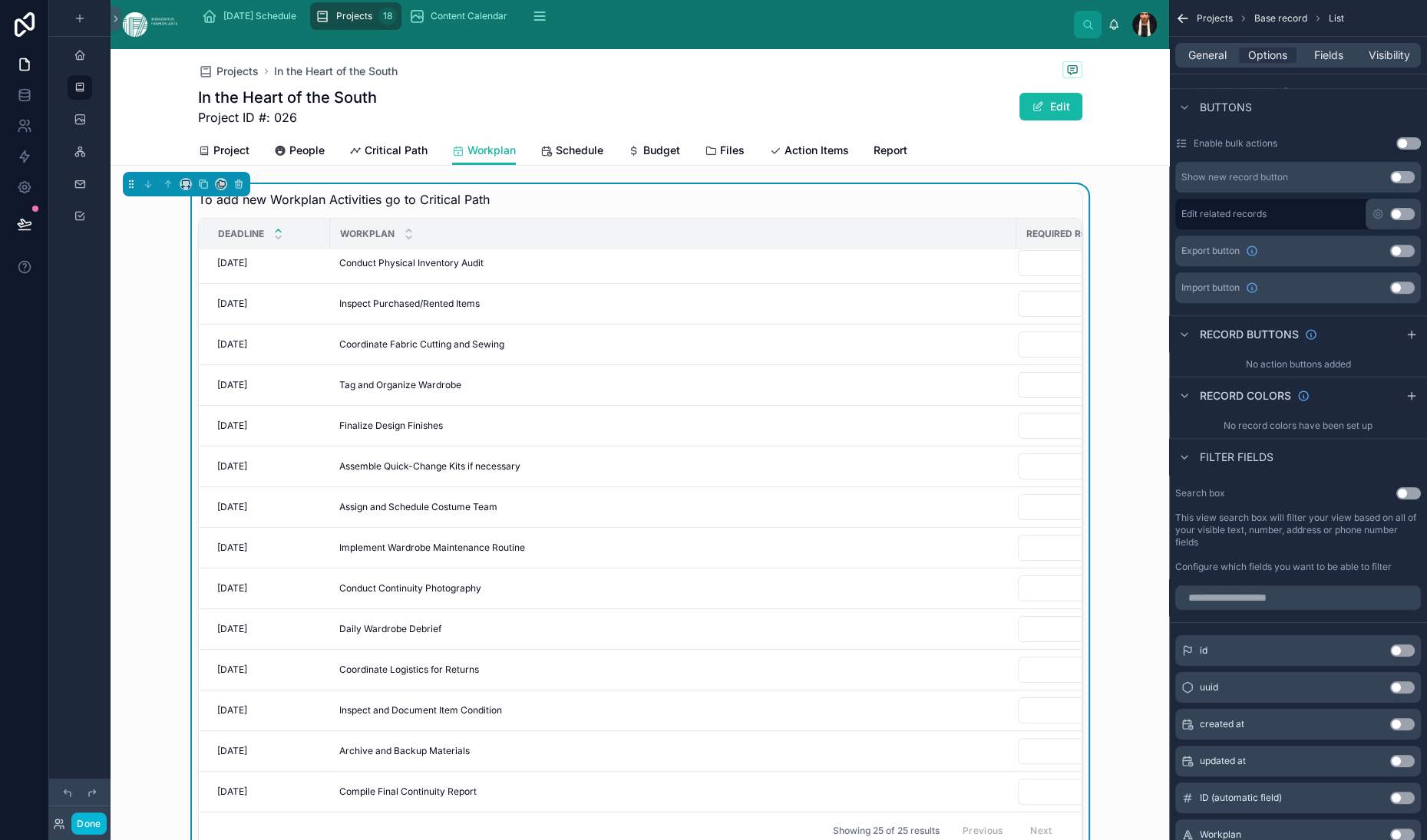
click at [1390, 183] on button "Use setting" at bounding box center [1402, 177] width 25 height 12
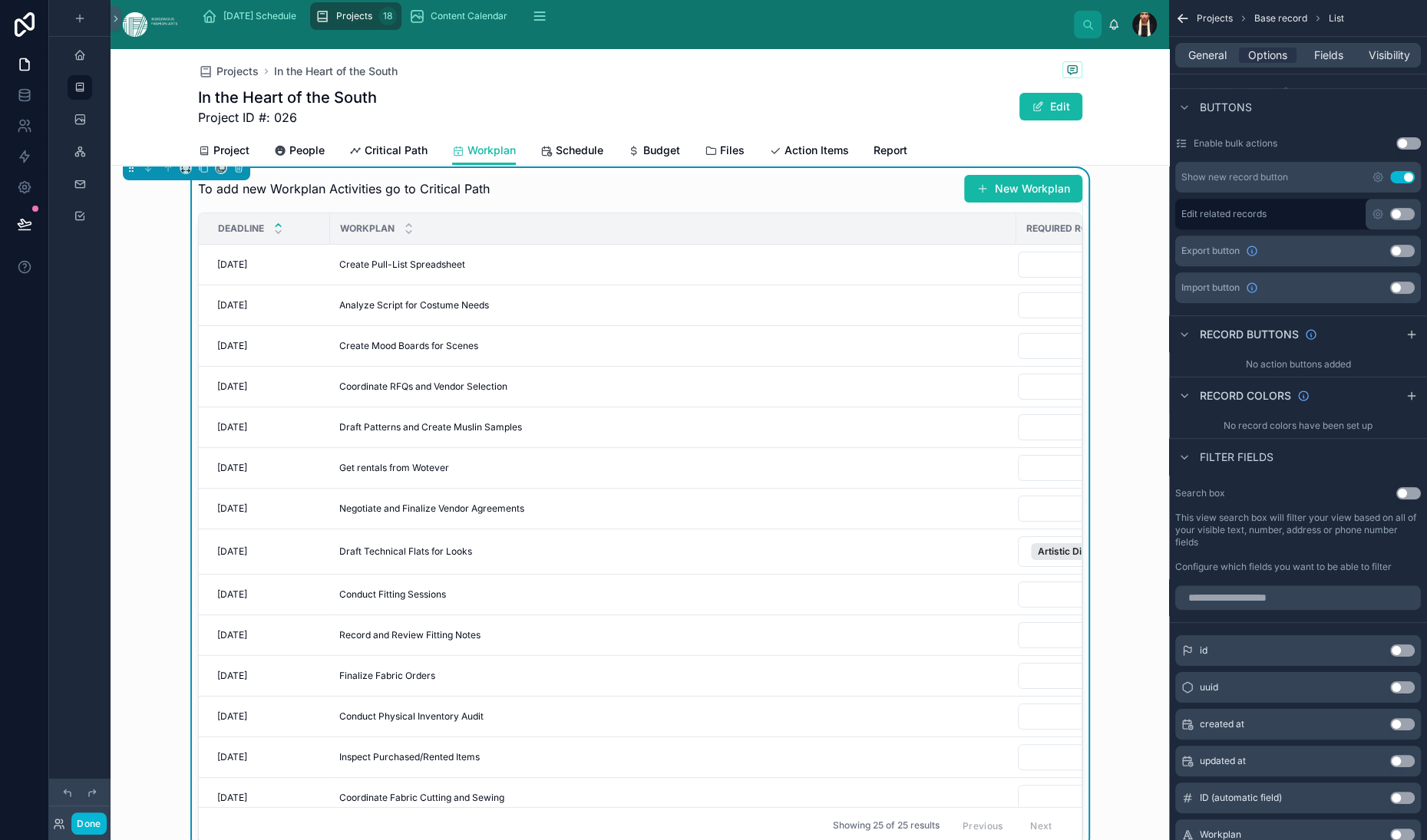
scroll to position [0, 0]
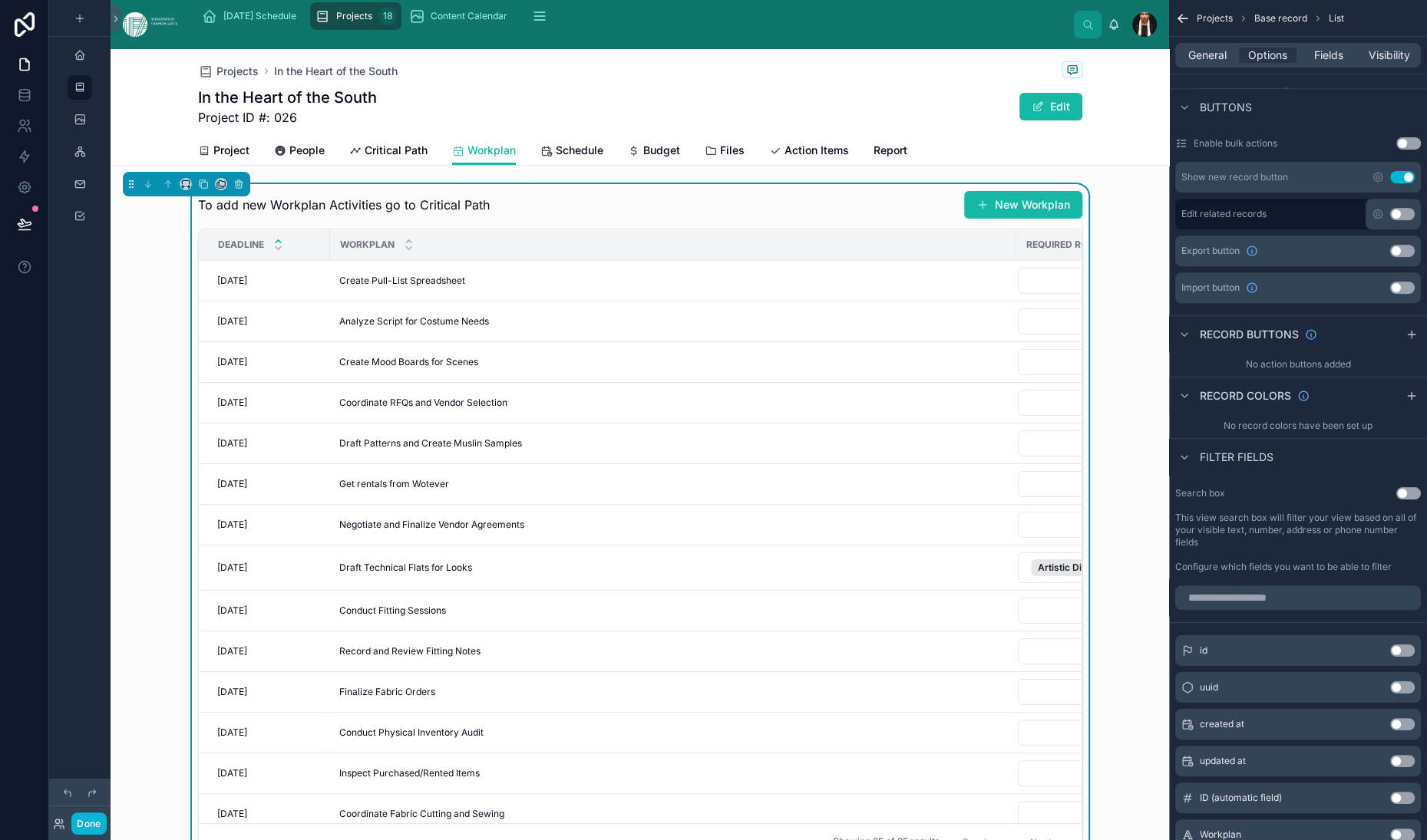
click at [696, 220] on div "To add new Workplan Activities go to Critical Path New Workplan" at bounding box center [640, 204] width 884 height 29
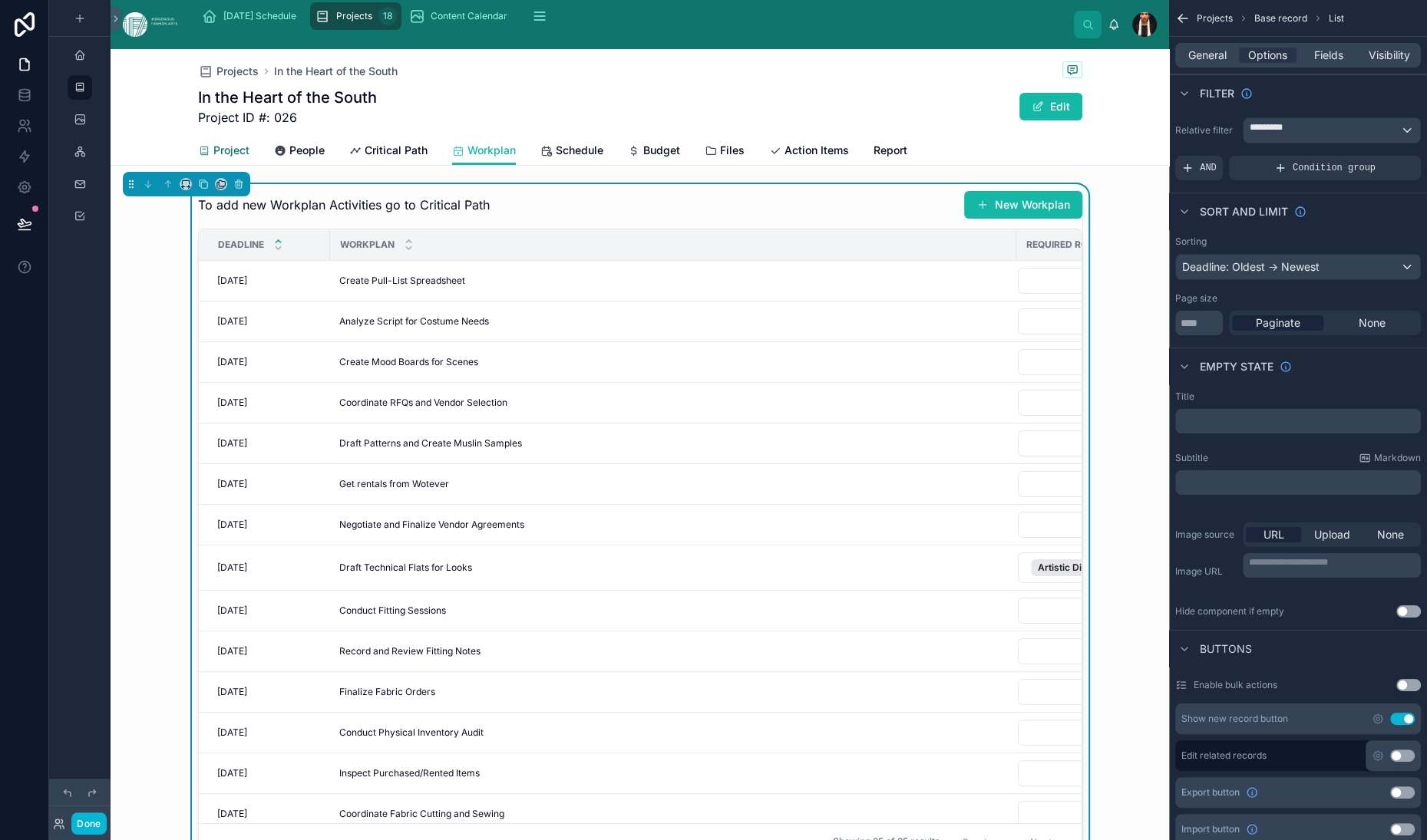
click at [214, 158] on span "Project" at bounding box center [231, 150] width 36 height 15
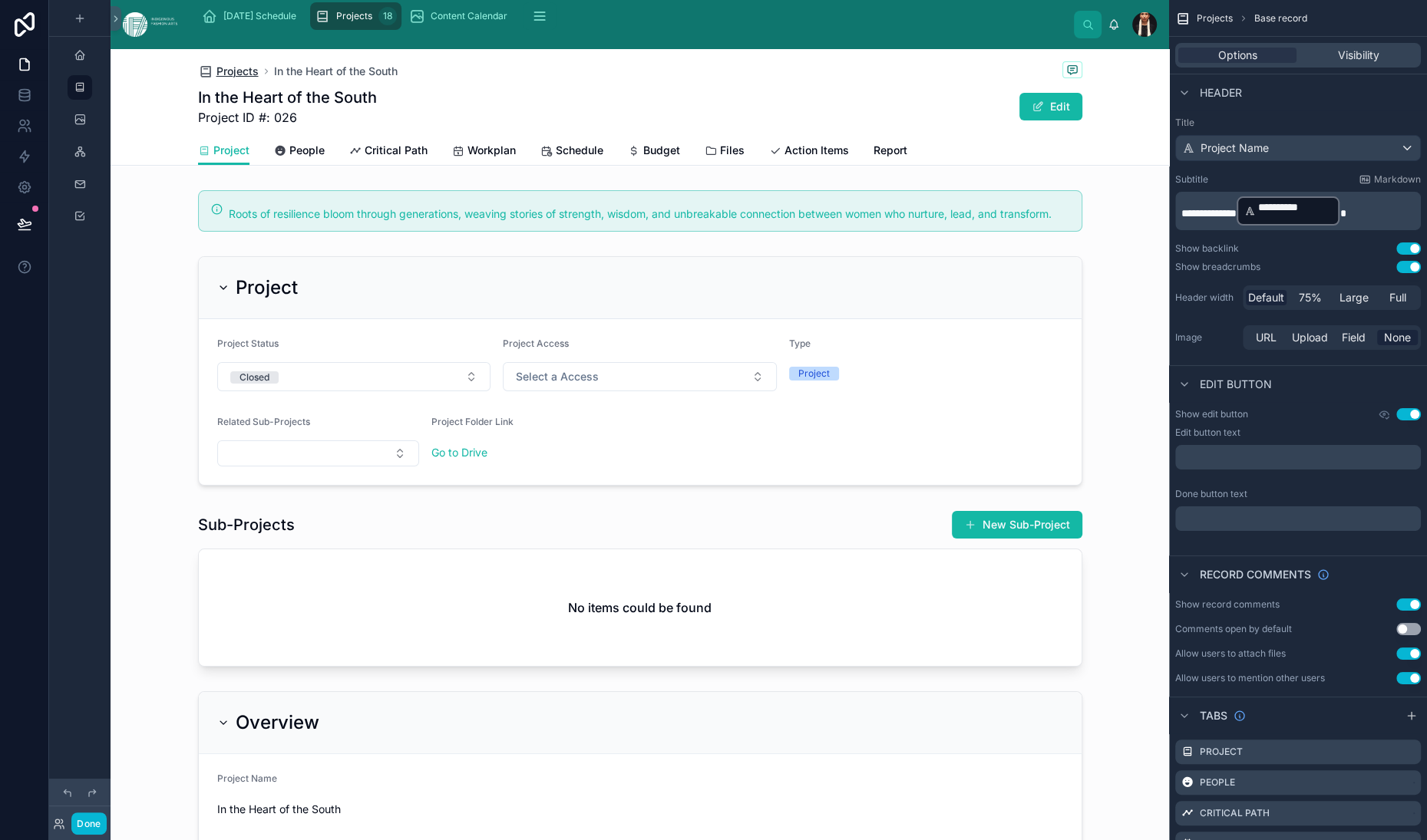
click at [234, 79] on span "Projects" at bounding box center [238, 71] width 42 height 15
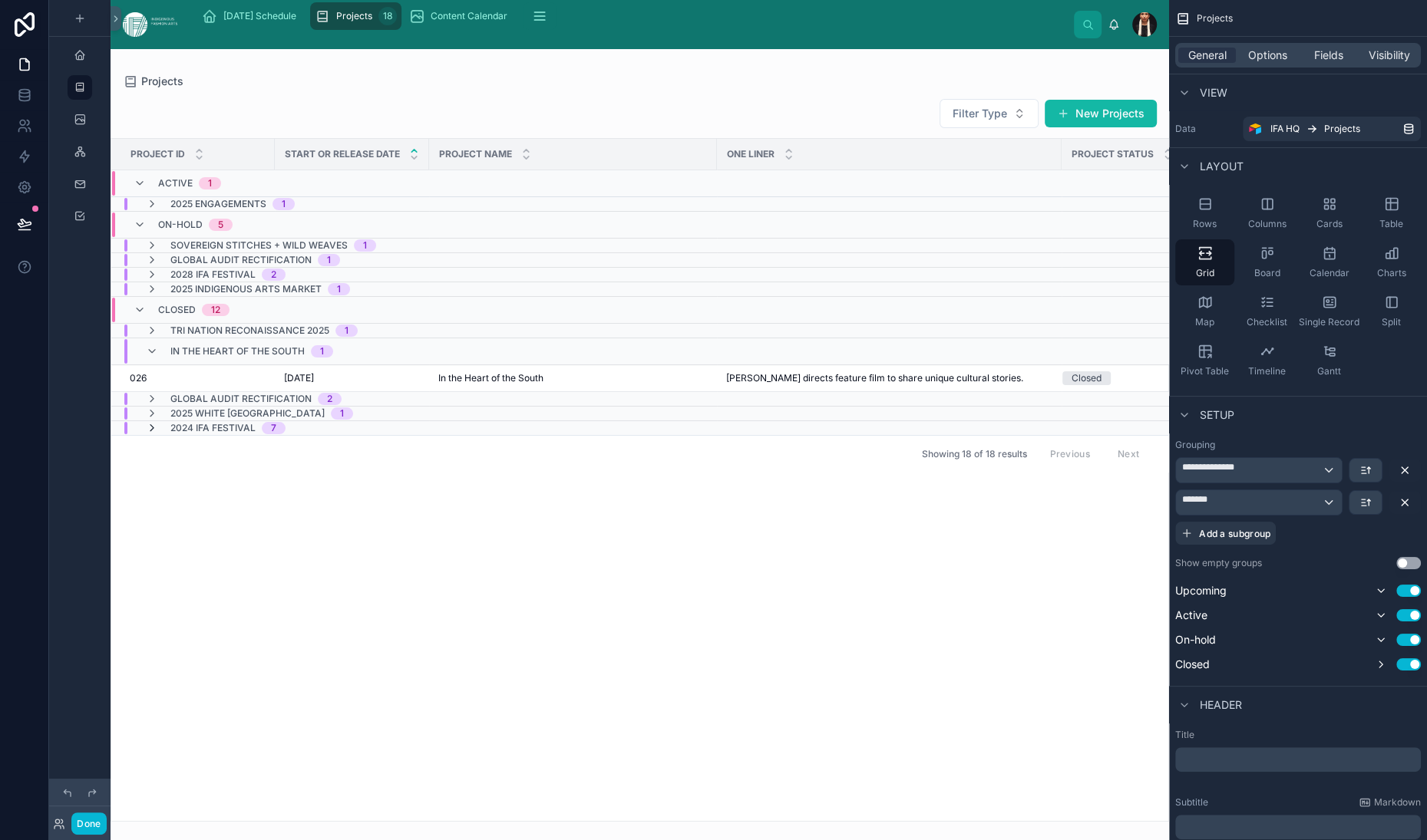
click at [158, 434] on icon at bounding box center [151, 428] width 12 height 12
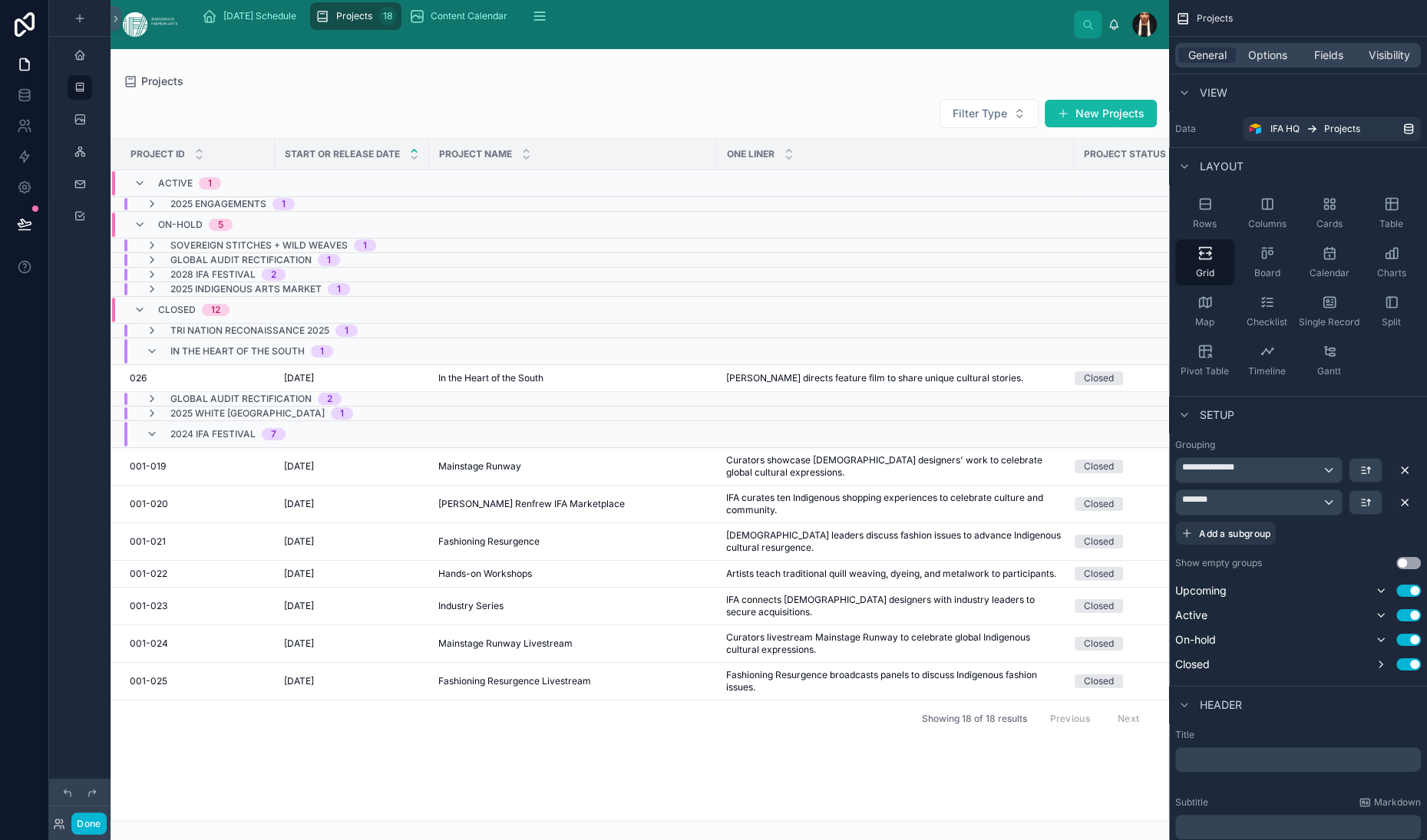
scroll to position [37, 0]
click at [314, 472] on span "5/30/2024" at bounding box center [299, 467] width 29 height 12
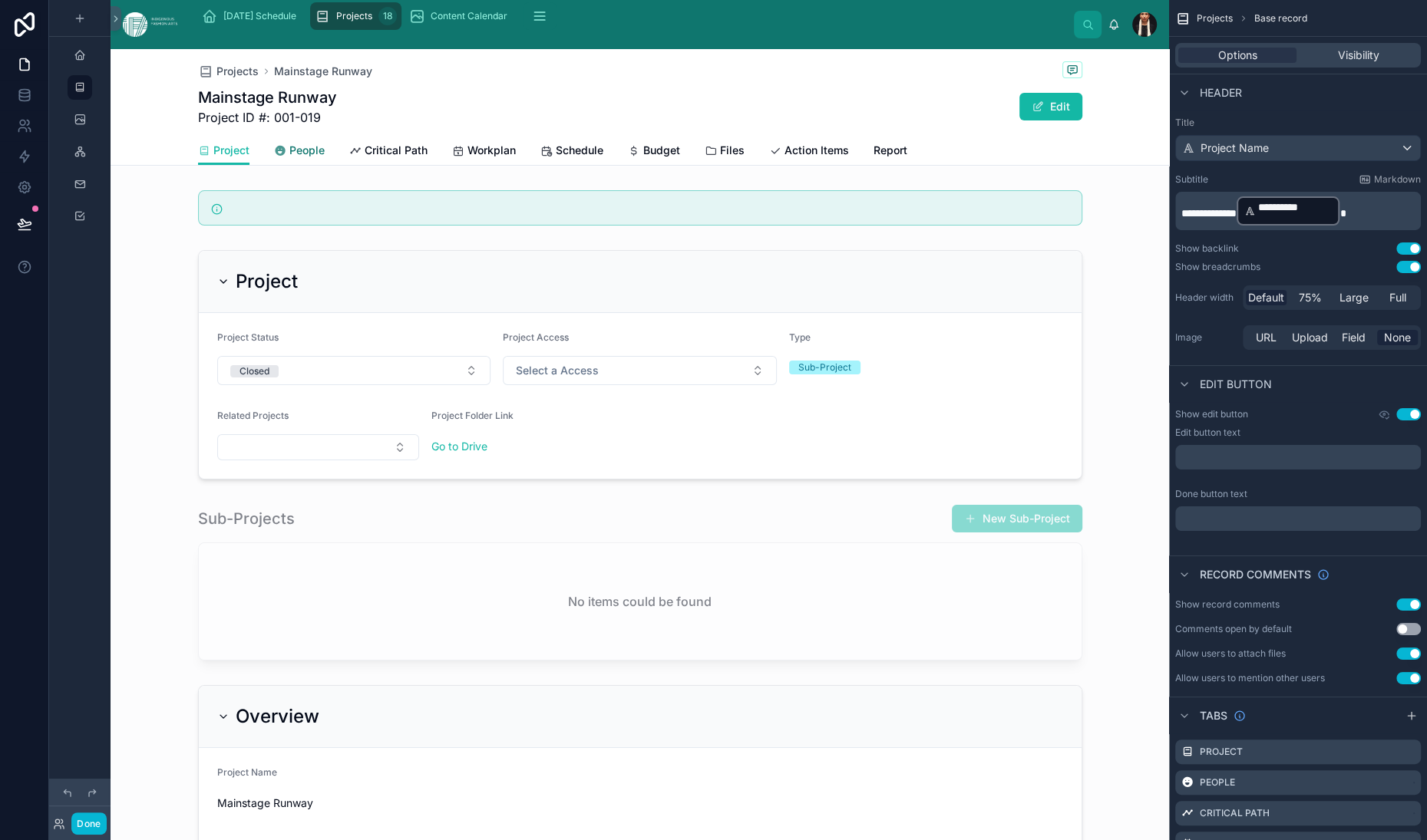
click at [325, 158] on span "People" at bounding box center [306, 150] width 35 height 15
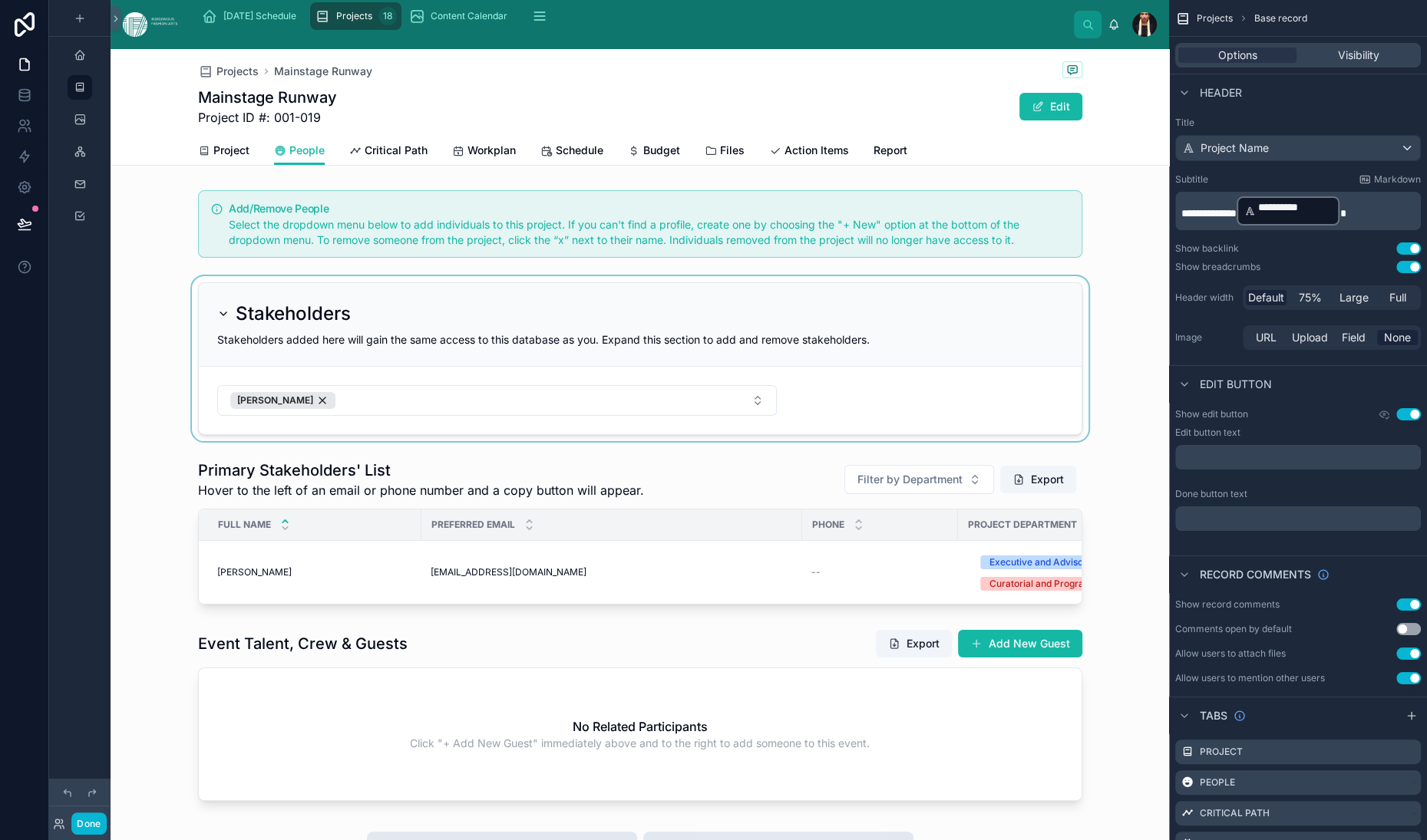
click at [182, 441] on div at bounding box center [640, 359] width 1059 height 165
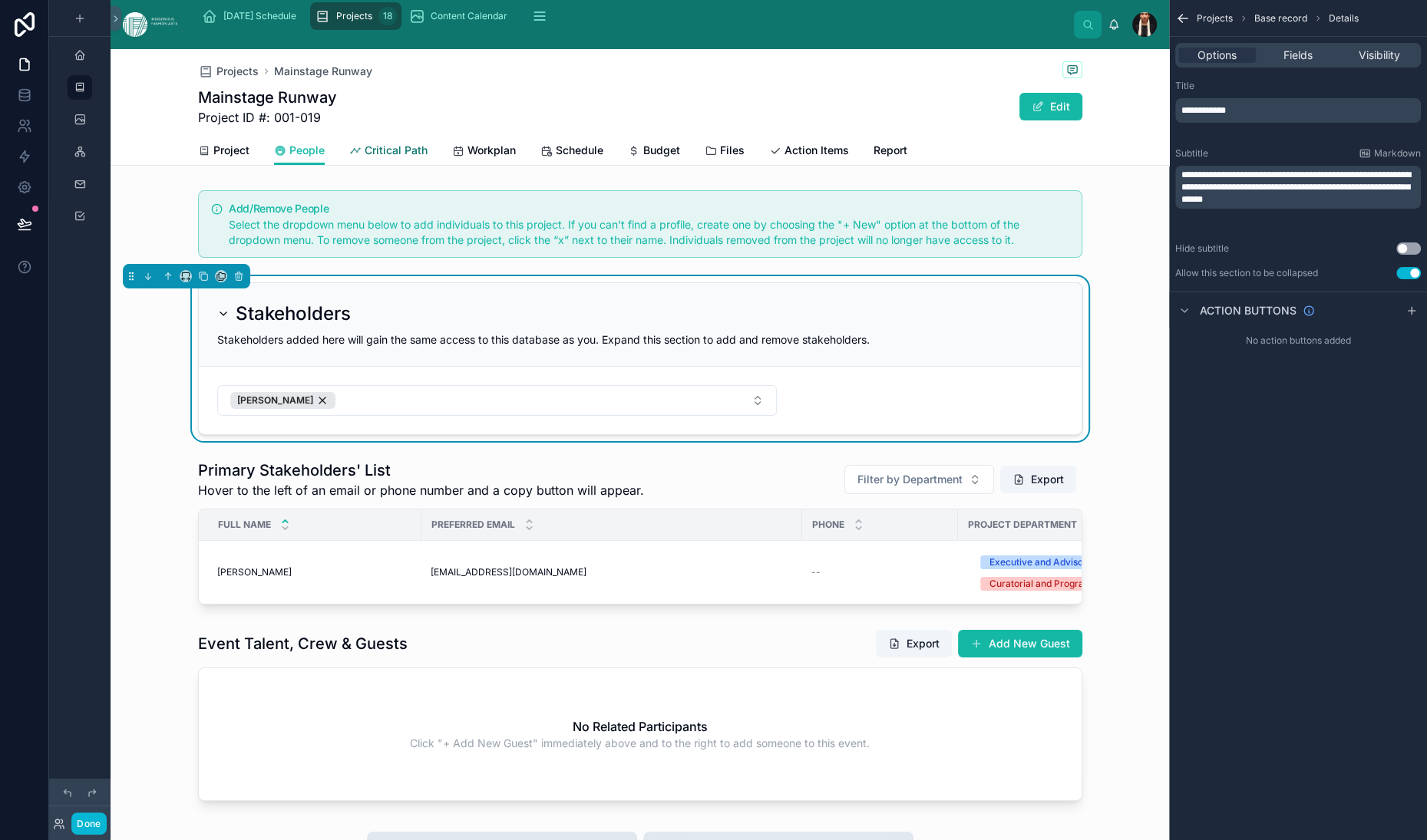
click at [428, 158] on span "Critical Path" at bounding box center [396, 150] width 63 height 15
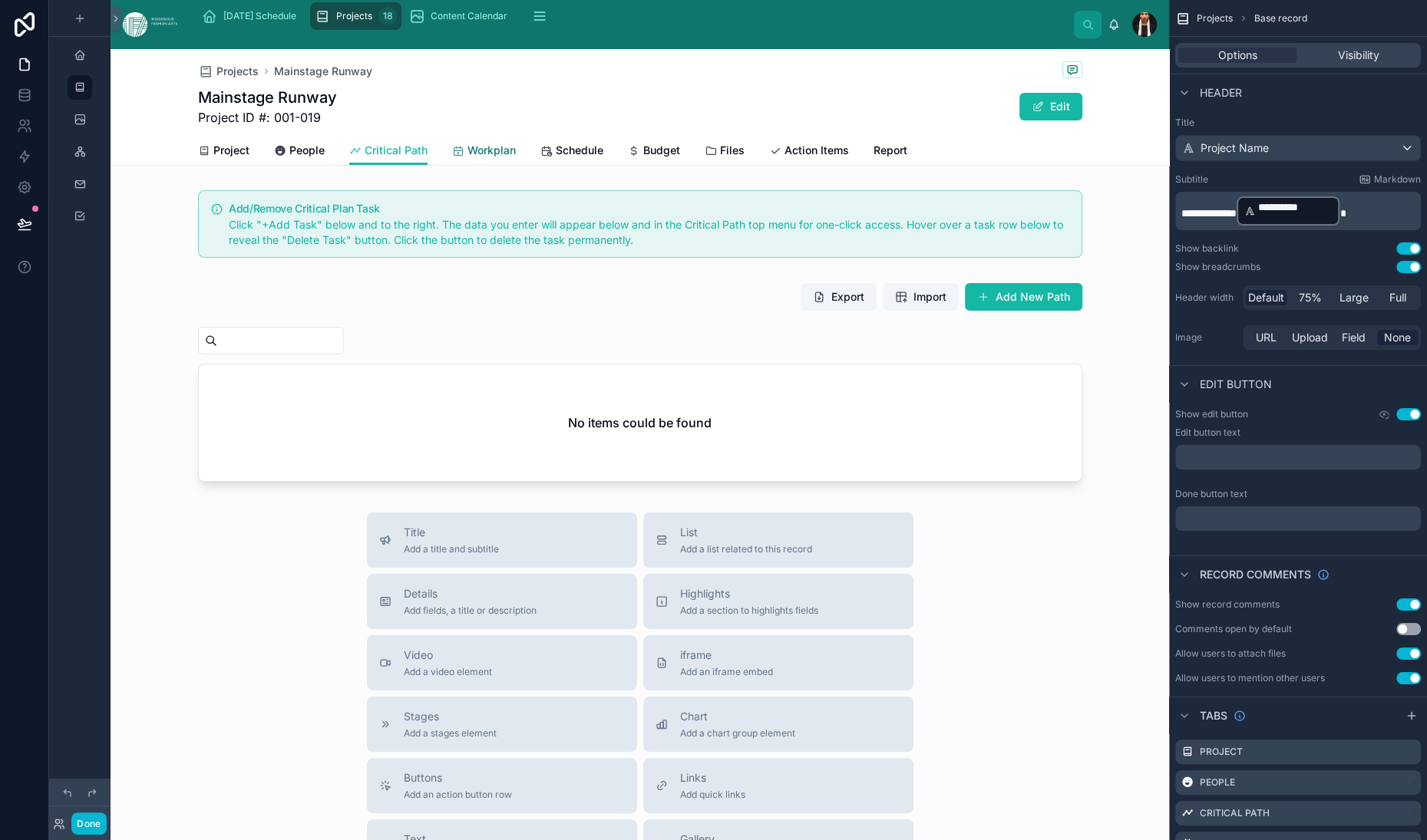
click at [516, 158] on span "Workplan" at bounding box center [492, 150] width 48 height 15
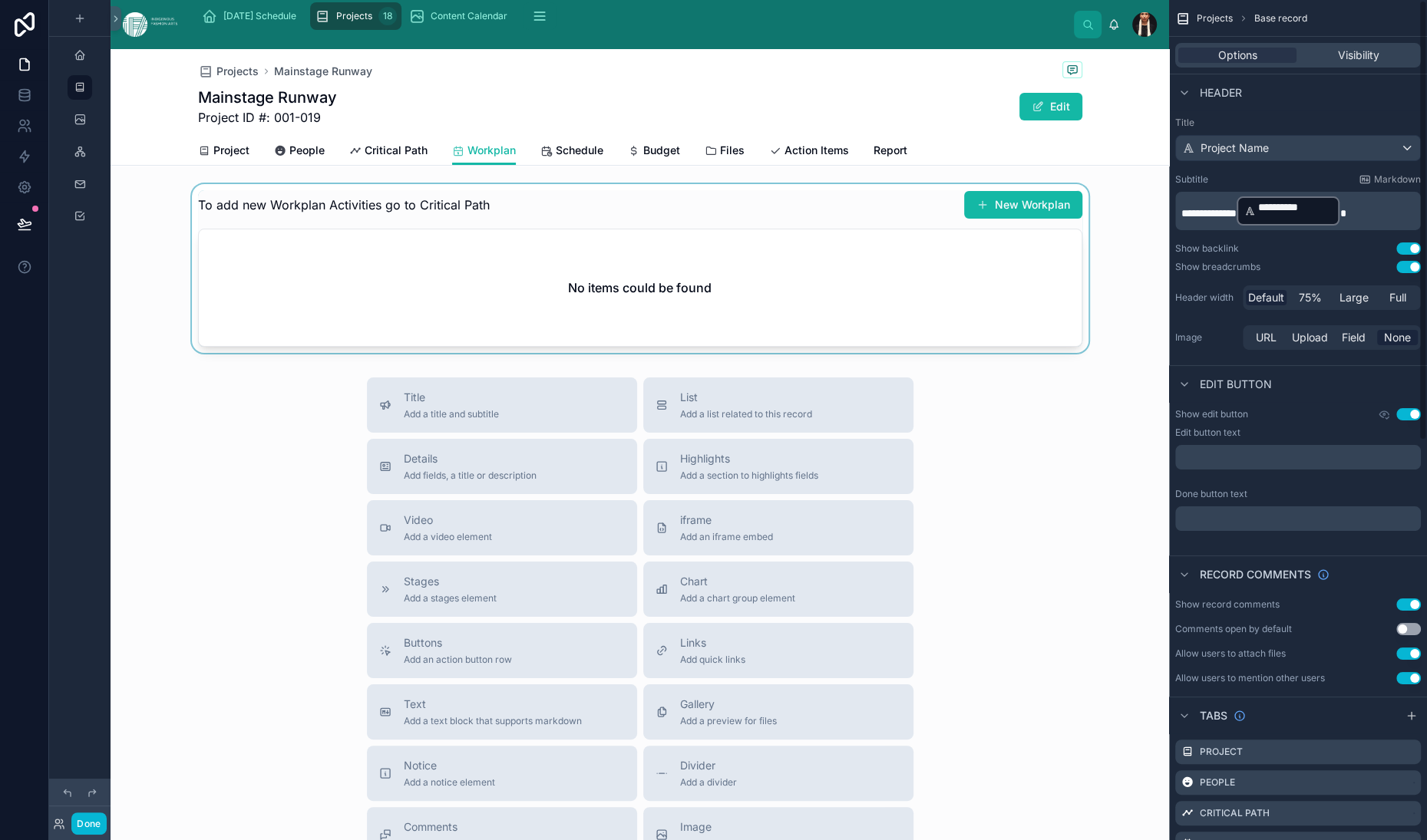
click at [725, 314] on div at bounding box center [640, 269] width 1059 height 169
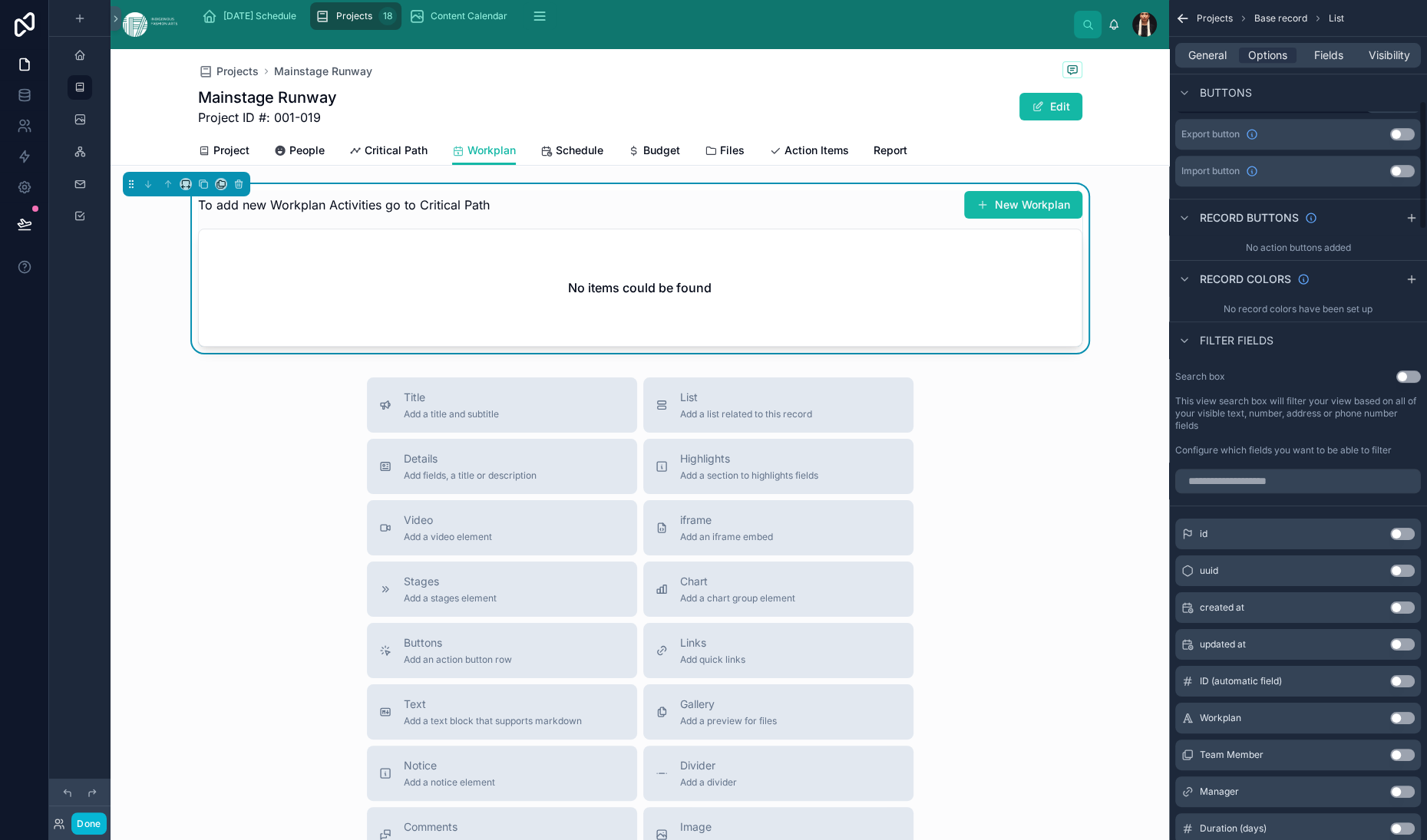
scroll to position [662, 0]
click at [1390, 100] on button "Use setting" at bounding box center [1402, 93] width 25 height 12
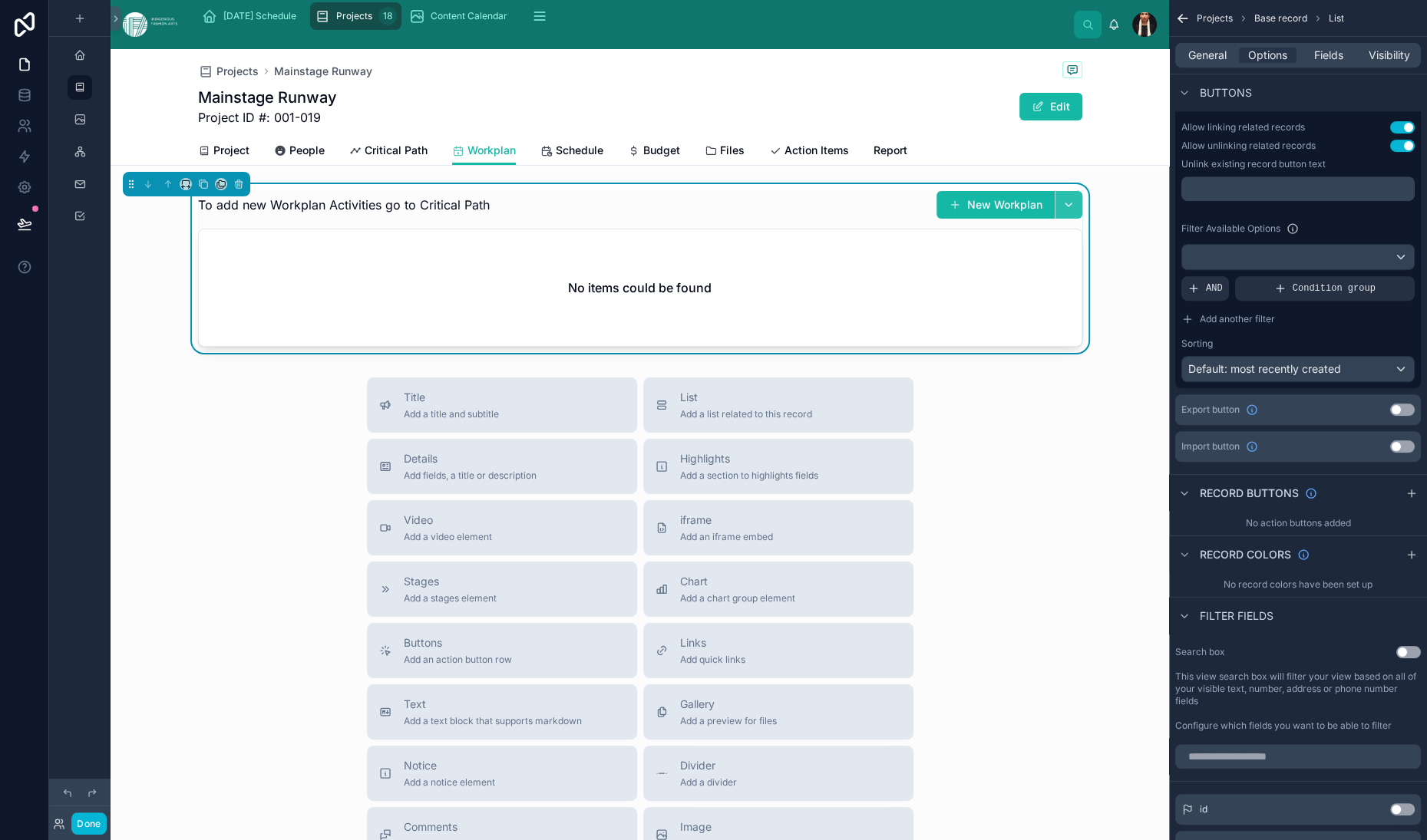
click at [1055, 219] on button "button" at bounding box center [1069, 204] width 28 height 28
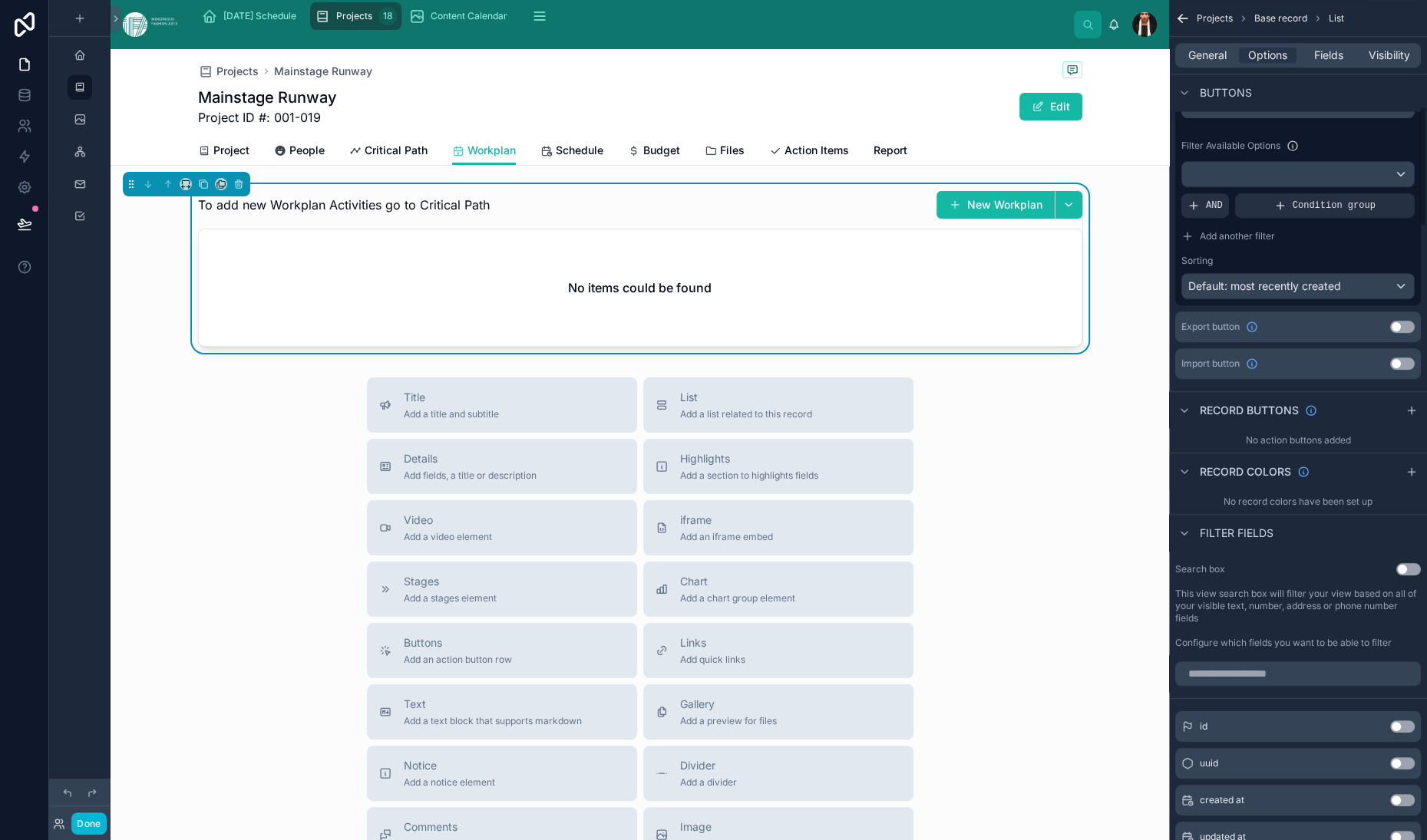
scroll to position [749, 0]
click at [1055, 219] on button "button" at bounding box center [1069, 204] width 28 height 28
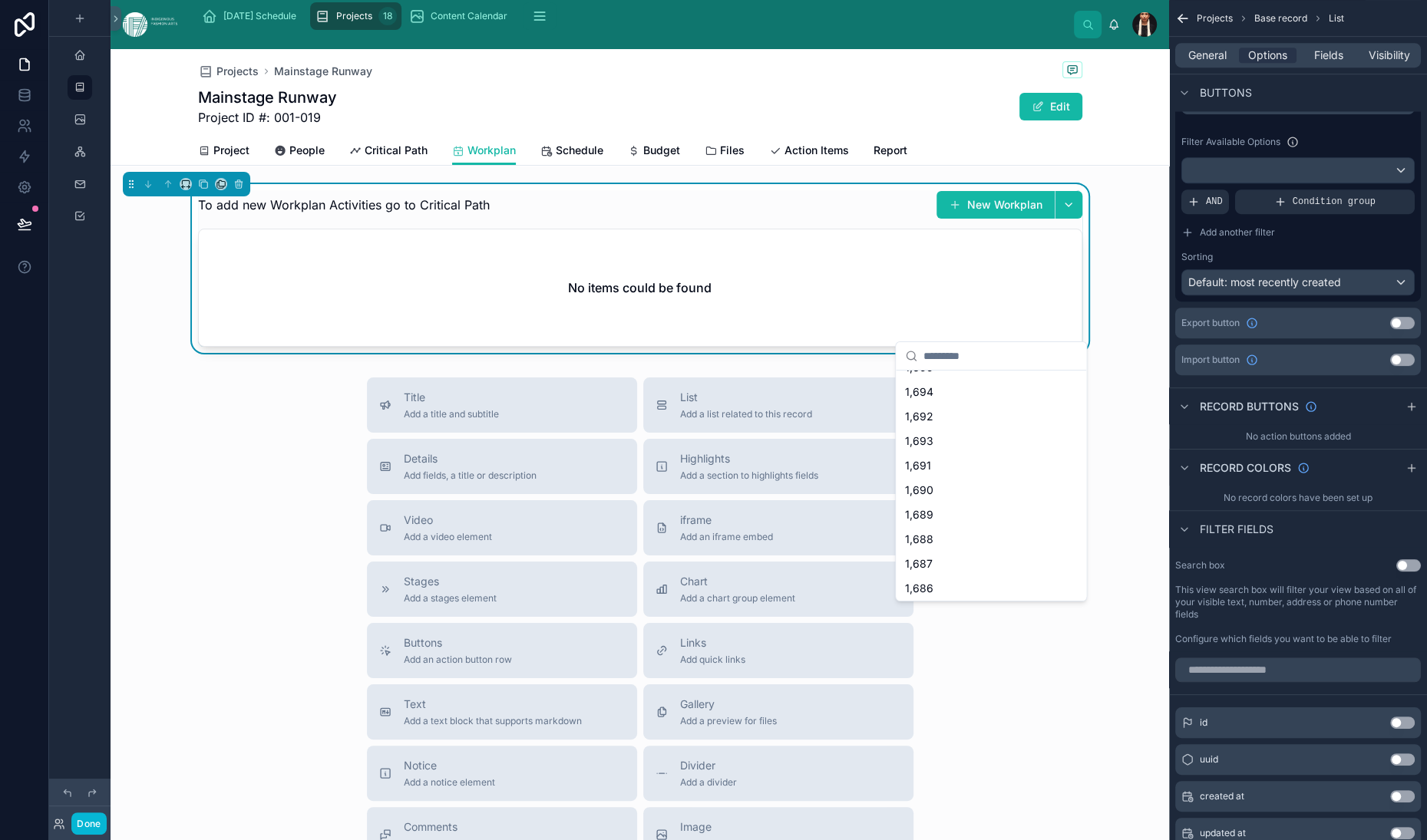
scroll to position [0, 0]
click at [704, 220] on div "To add new Workplan Activities go to Critical Path New Workplan" at bounding box center [640, 204] width 884 height 29
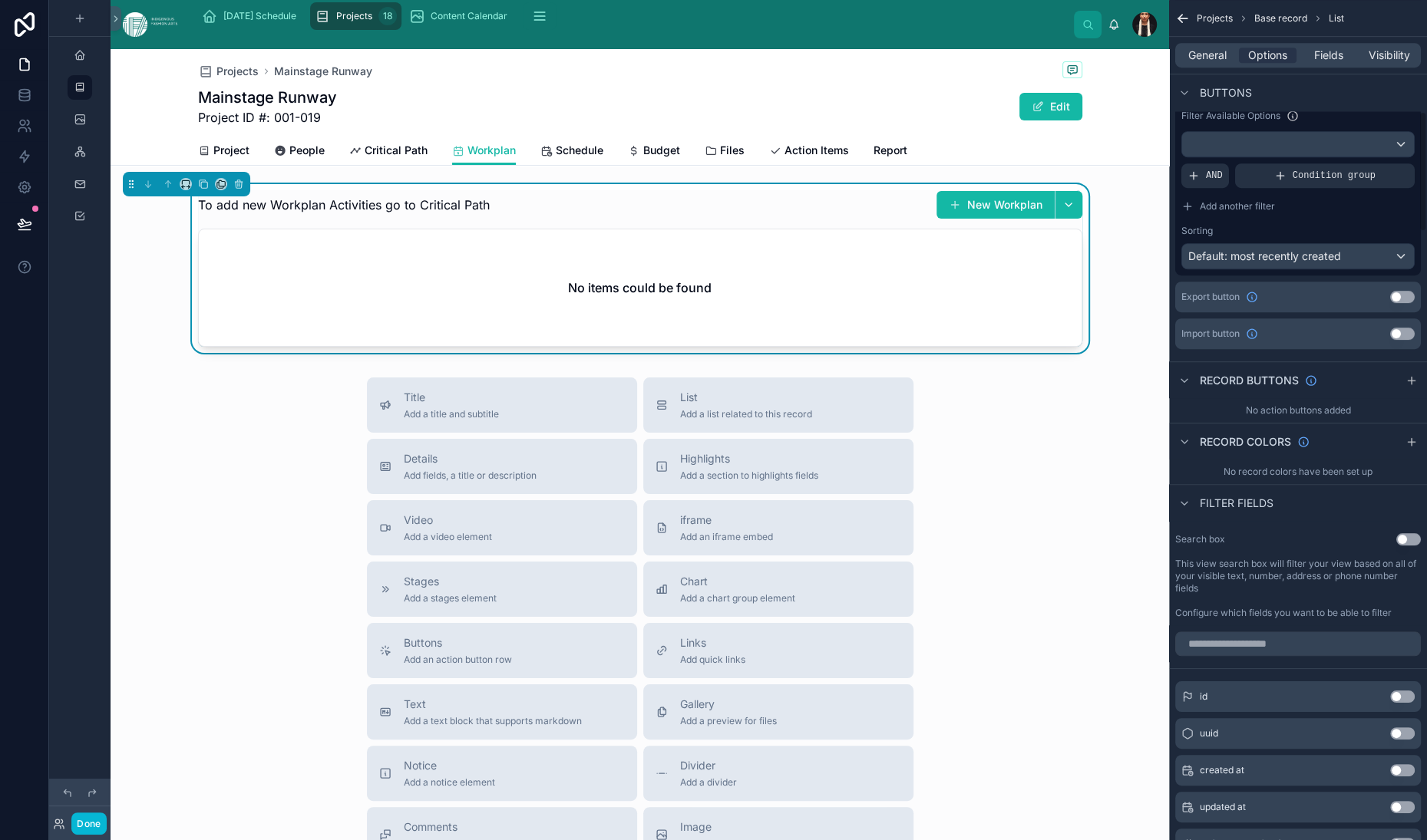
scroll to position [775, 0]
click at [1203, 82] on p "﻿" at bounding box center [1300, 75] width 224 height 12
click at [1283, 124] on div "Filter Available Options" at bounding box center [1298, 114] width 233 height 18
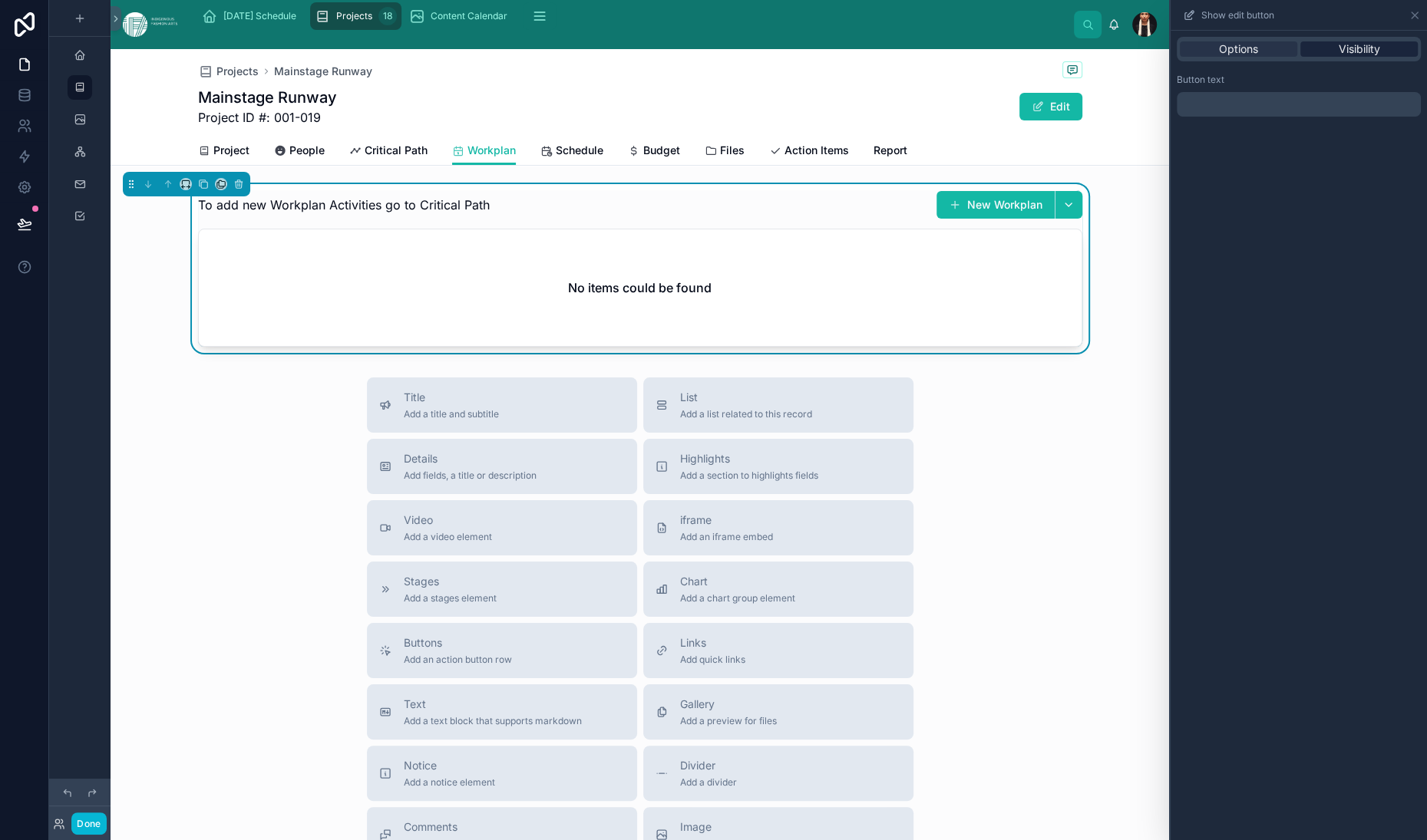
click at [1339, 57] on span "Visibility" at bounding box center [1360, 49] width 42 height 15
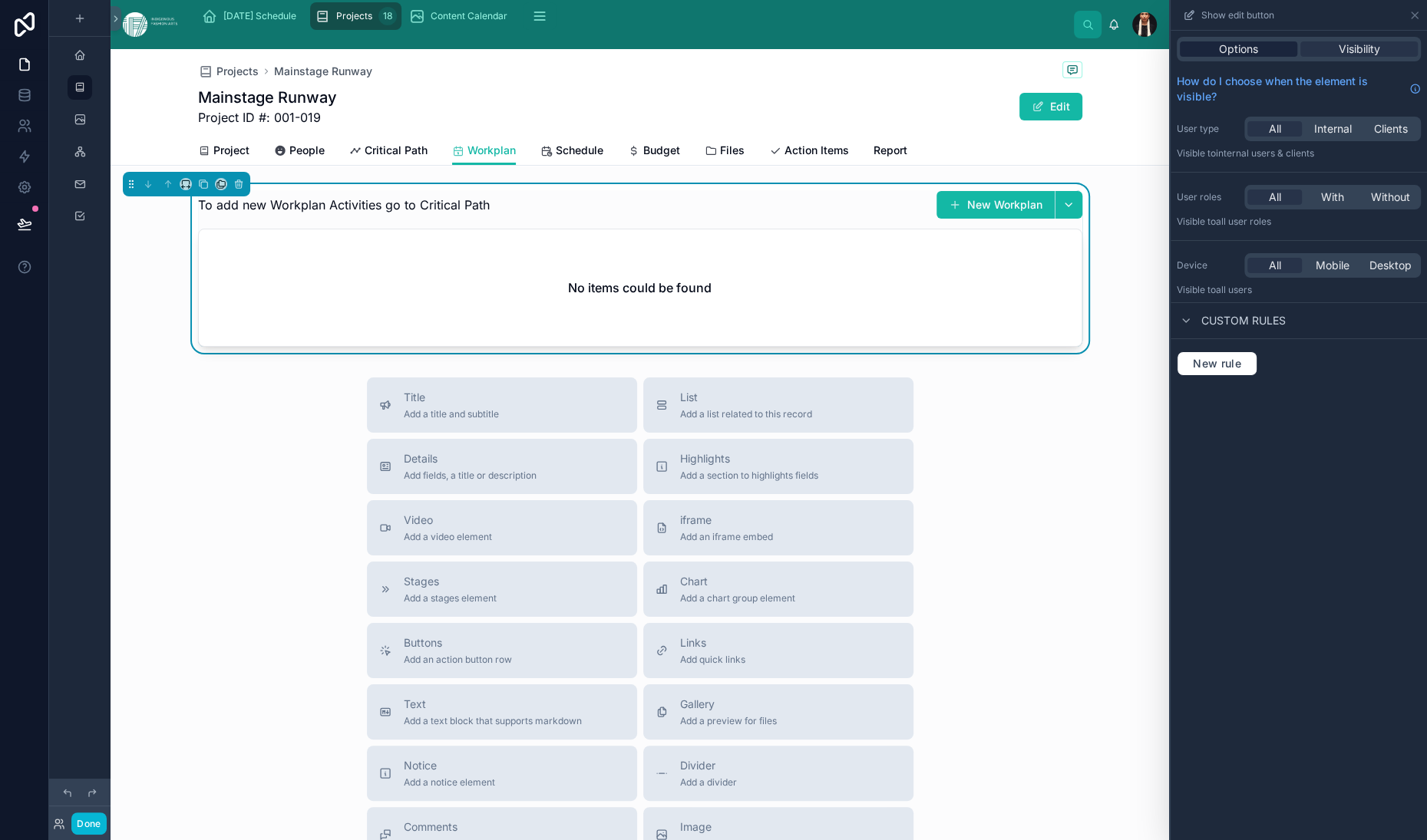
click at [1219, 57] on span "Options" at bounding box center [1238, 49] width 39 height 15
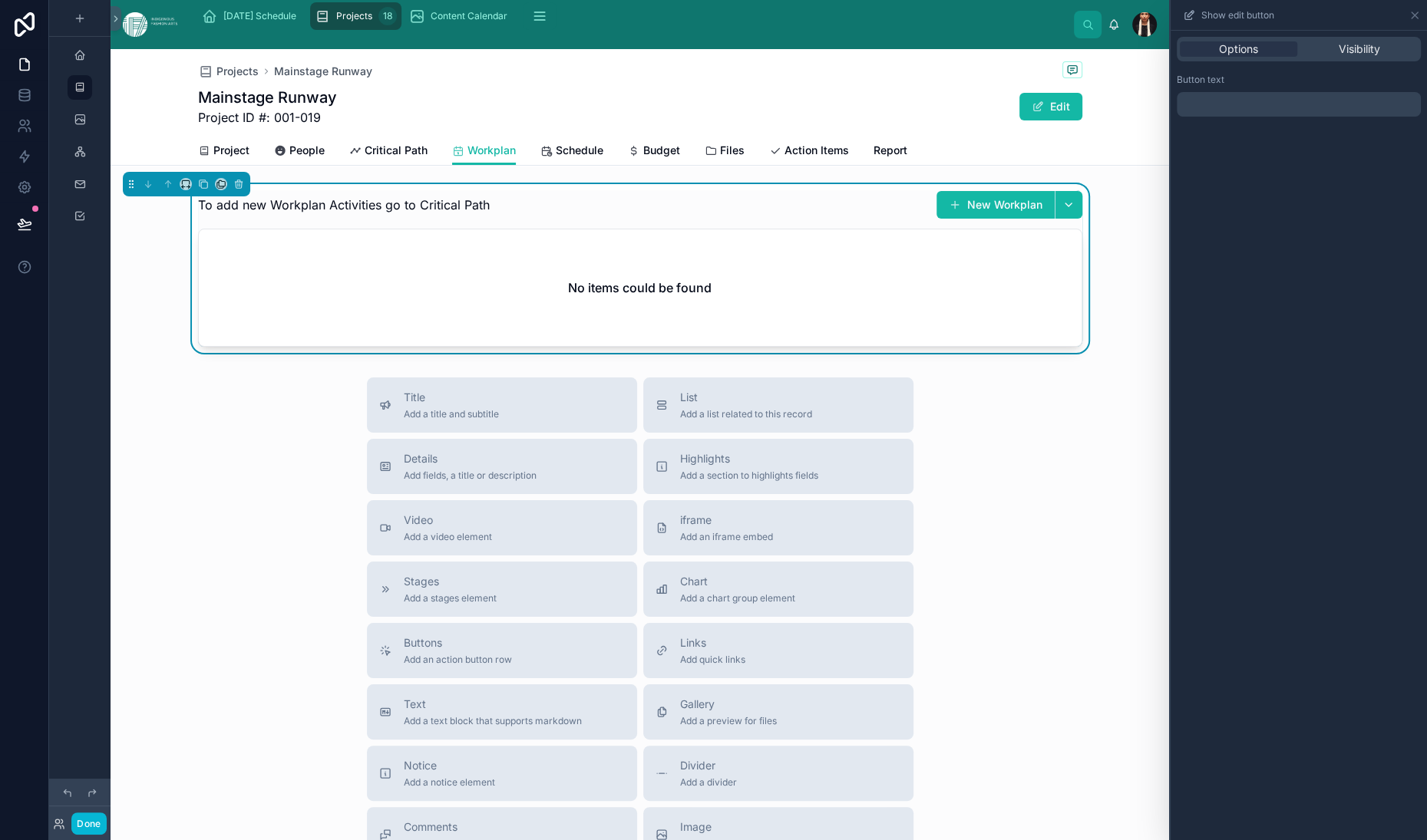
click at [1183, 114] on p "﻿" at bounding box center [1300, 104] width 235 height 18
click at [1412, 22] on icon at bounding box center [1415, 15] width 12 height 12
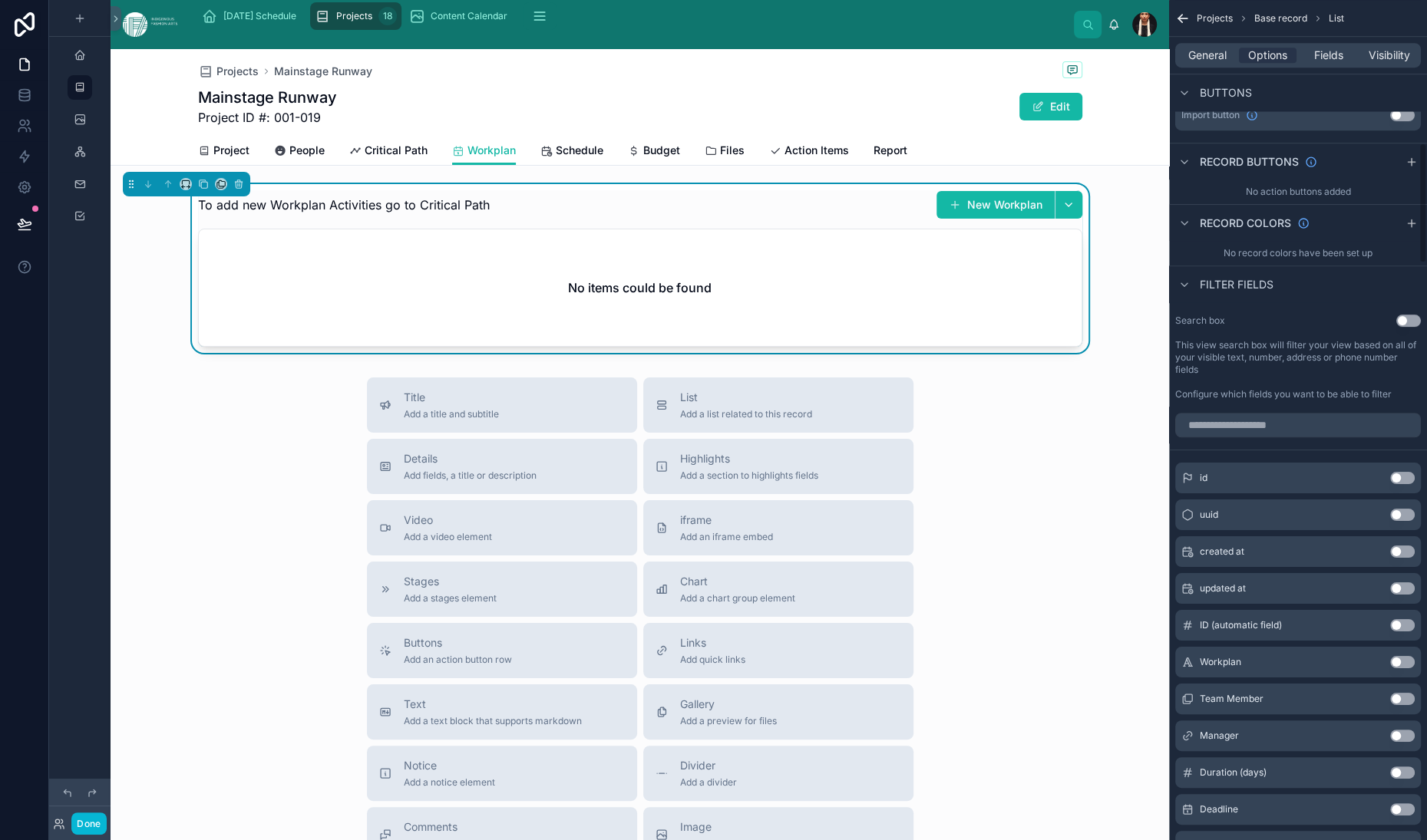
scroll to position [995, 0]
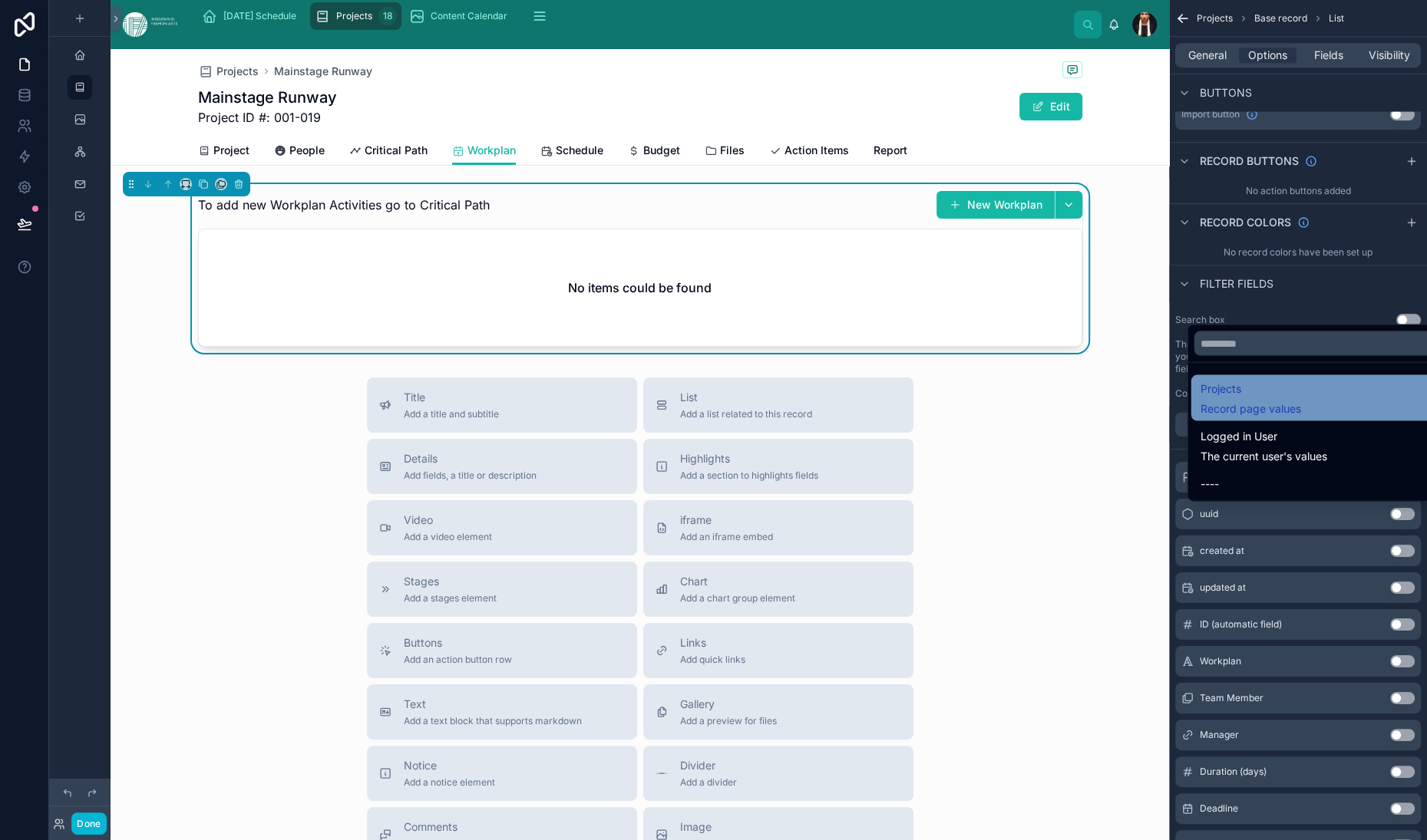
click at [1225, 397] on span "Projects" at bounding box center [1251, 388] width 101 height 18
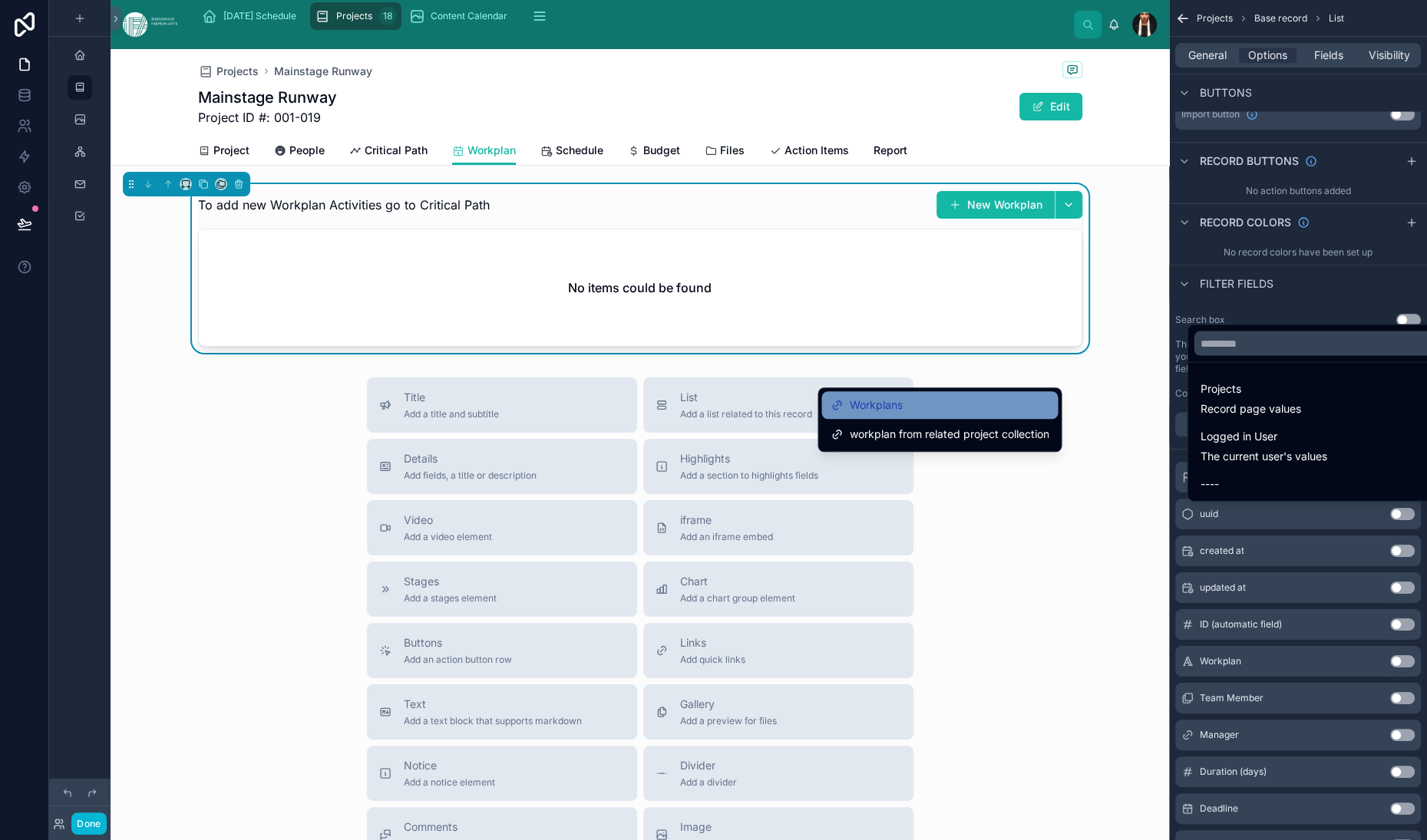
click at [990, 408] on div "Workplans" at bounding box center [939, 405] width 218 height 18
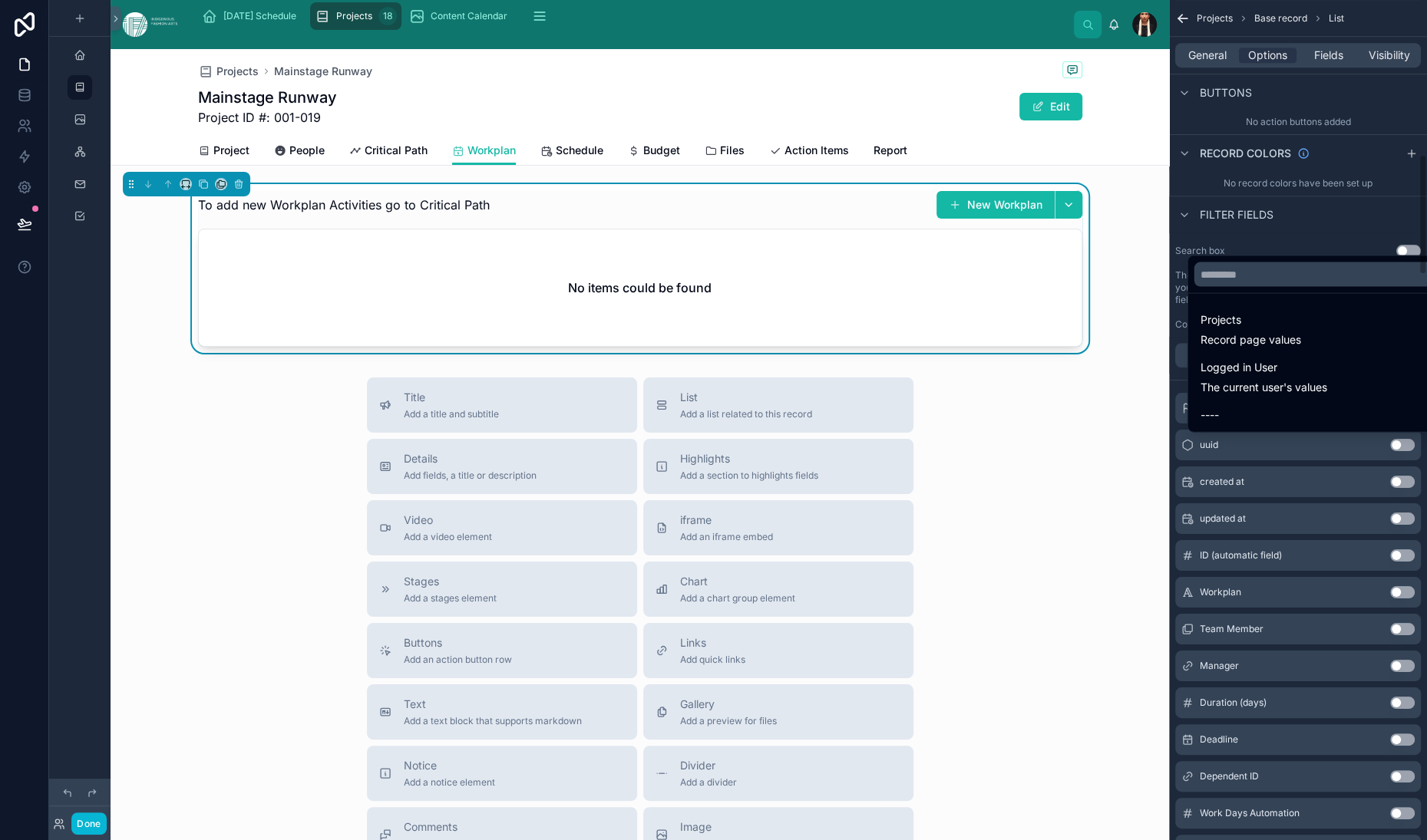
scroll to position [1076, 0]
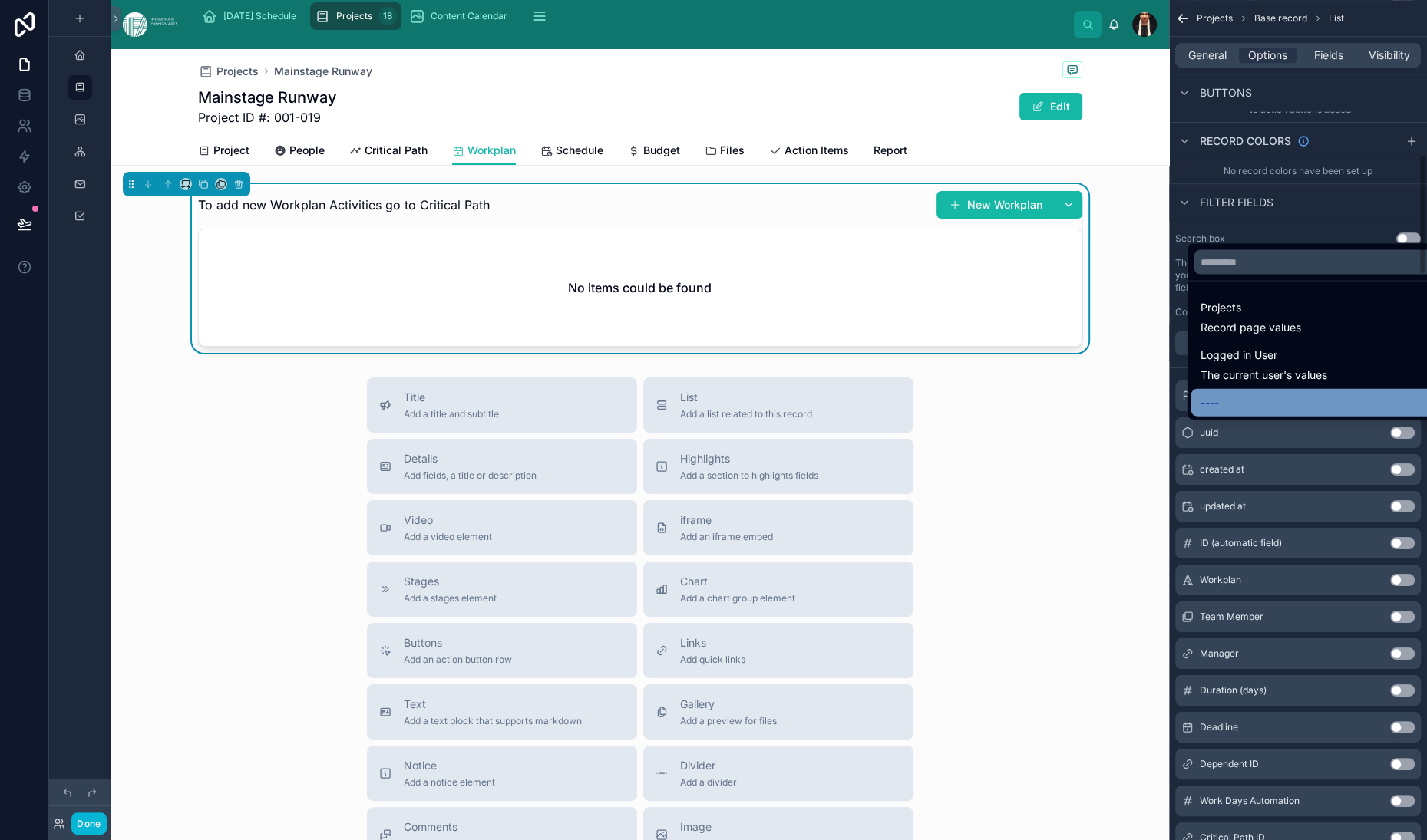
click at [1201, 411] on span "----" at bounding box center [1209, 401] width 18 height 18
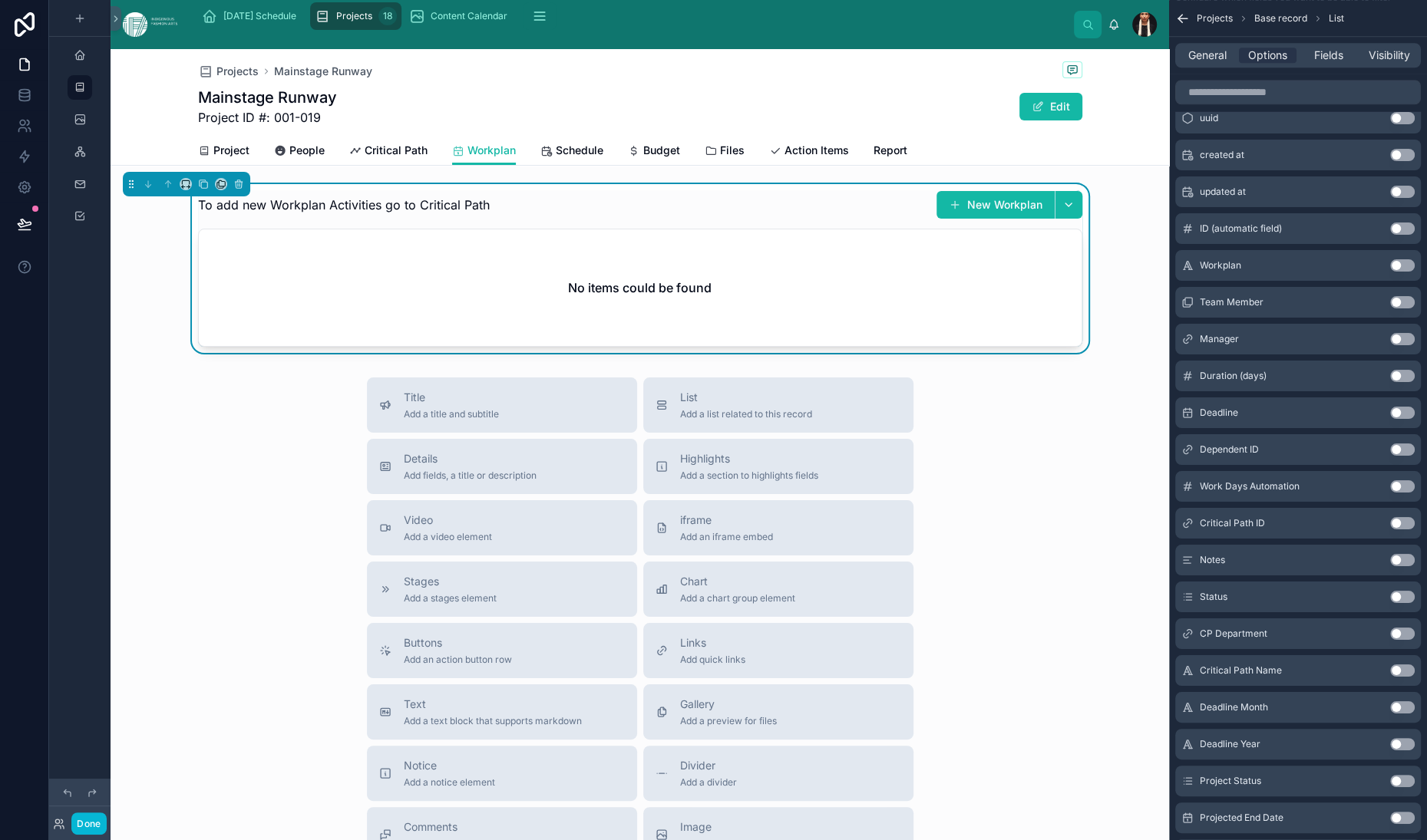
scroll to position [1378, 0]
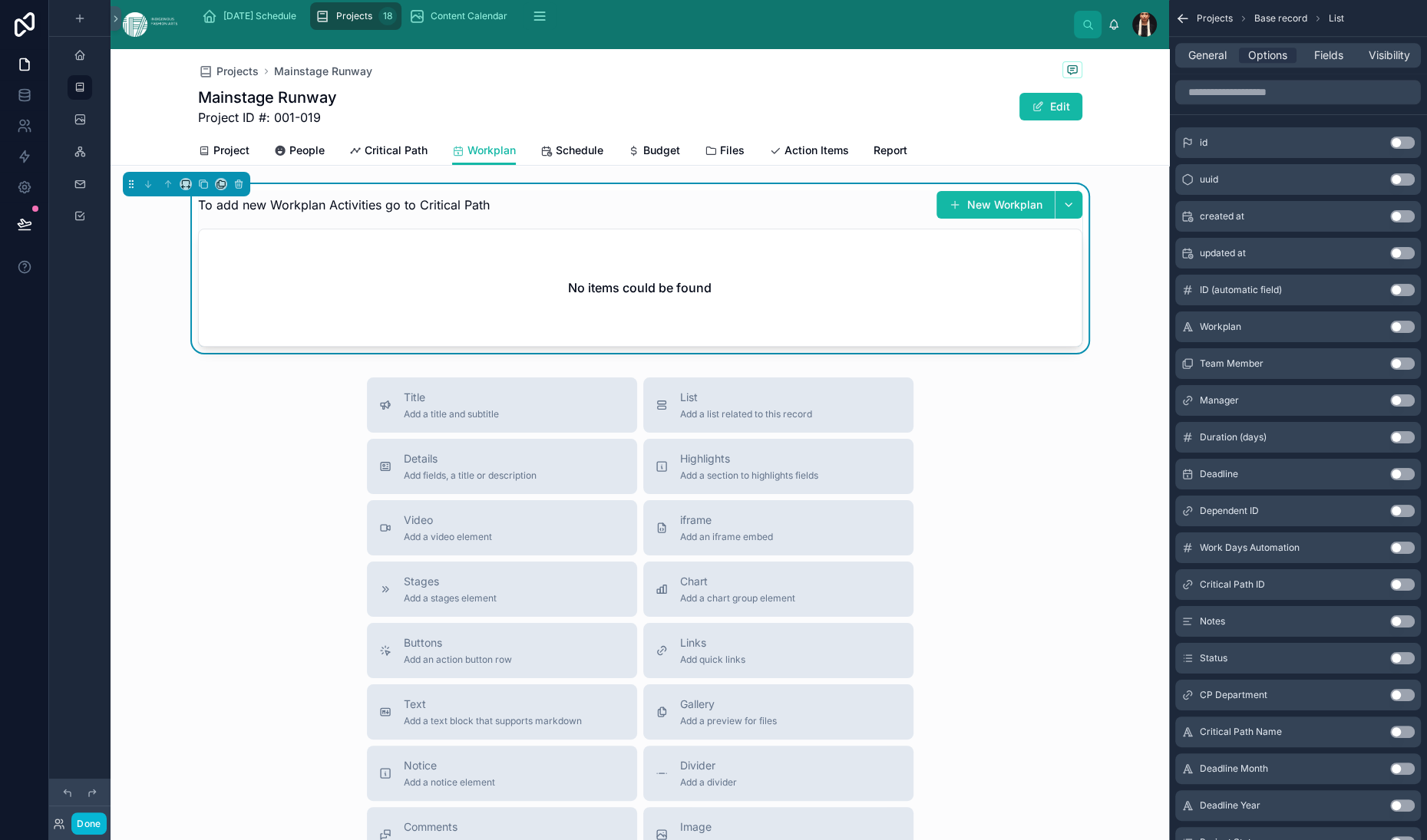
click at [1328, 344] on icon at bounding box center [1324, 344] width 7 height 7
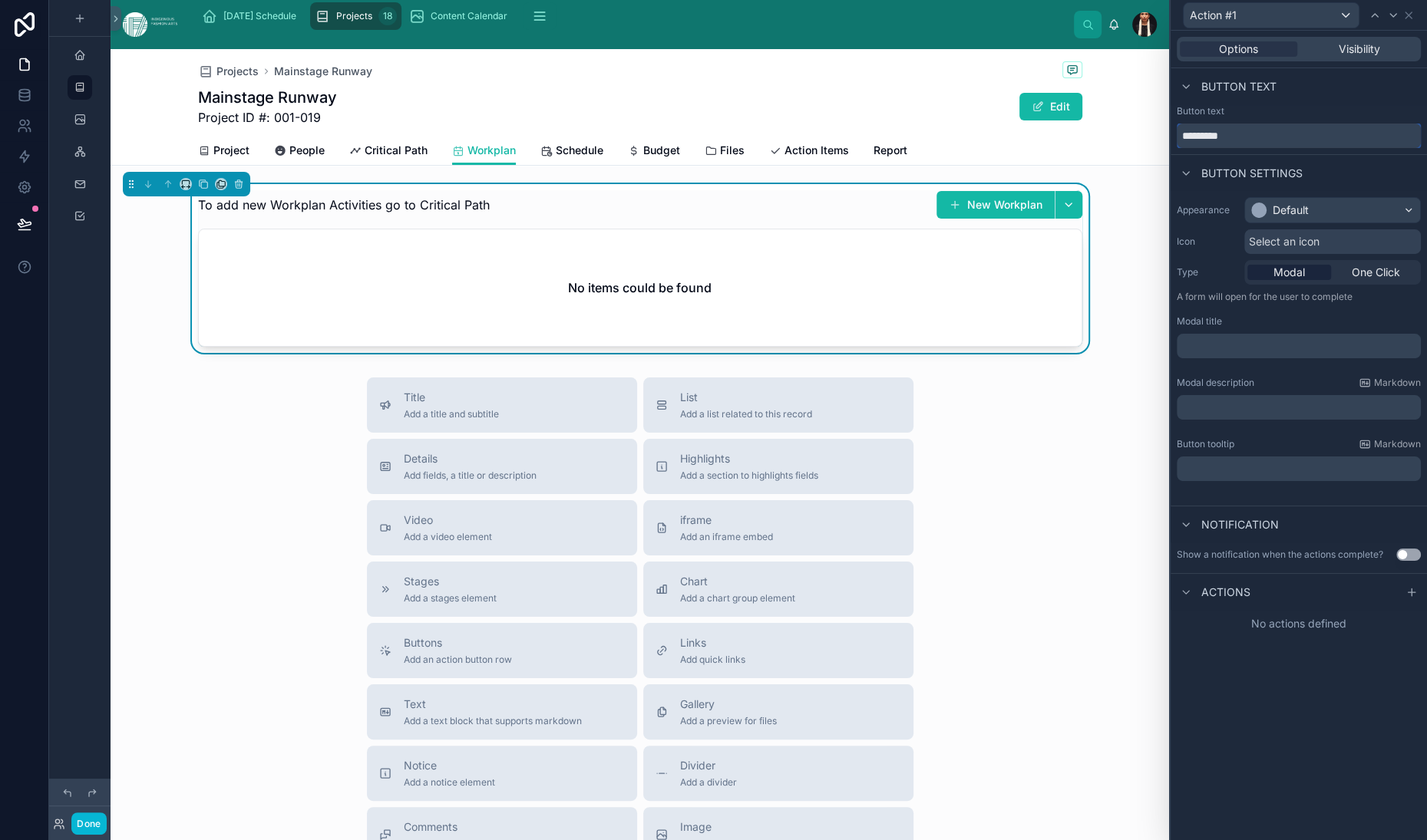
click at [1177, 148] on input "*********" at bounding box center [1299, 136] width 244 height 25
click at [1273, 218] on div "Default" at bounding box center [1291, 210] width 36 height 15
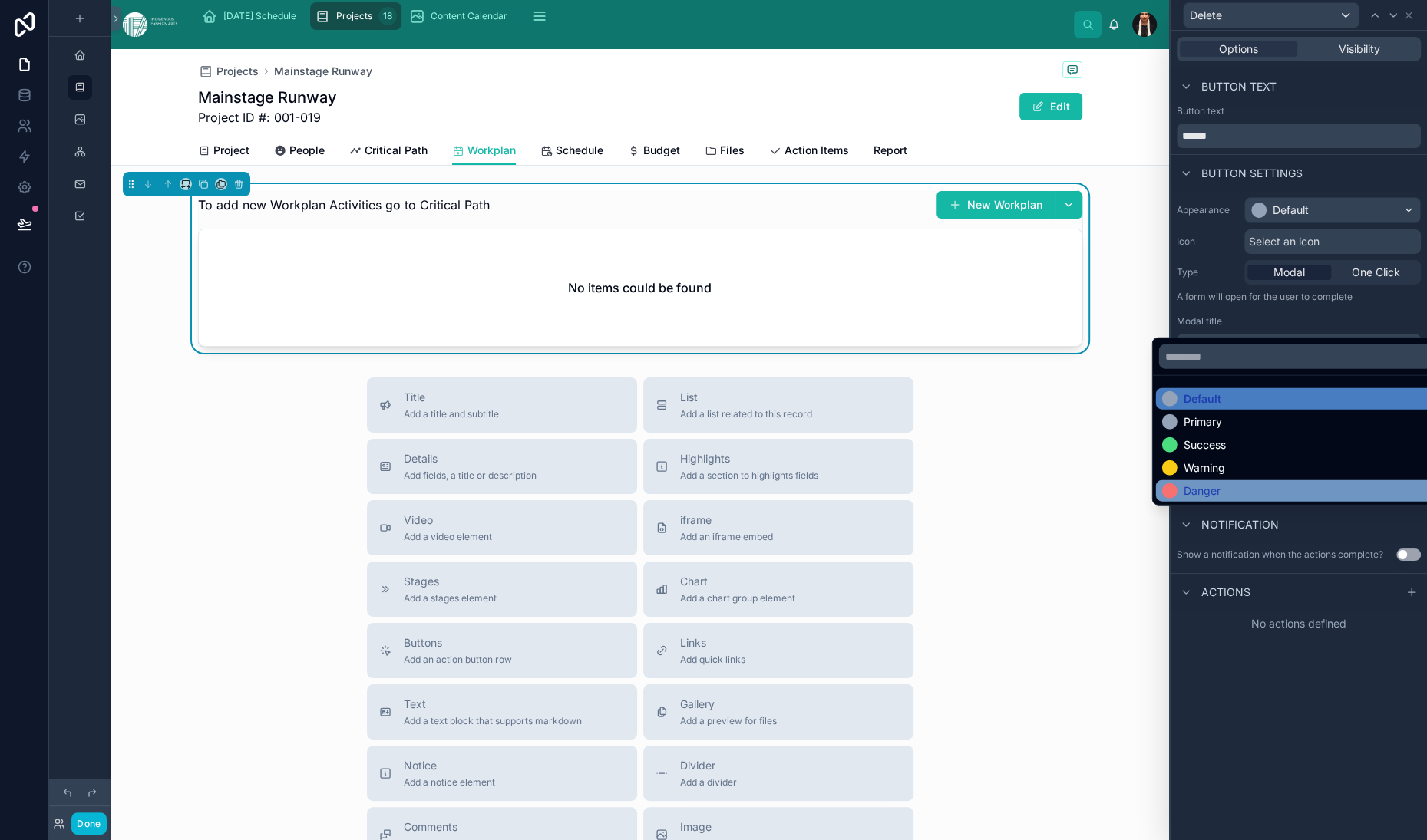
click at [1178, 499] on div at bounding box center [1170, 491] width 15 height 15
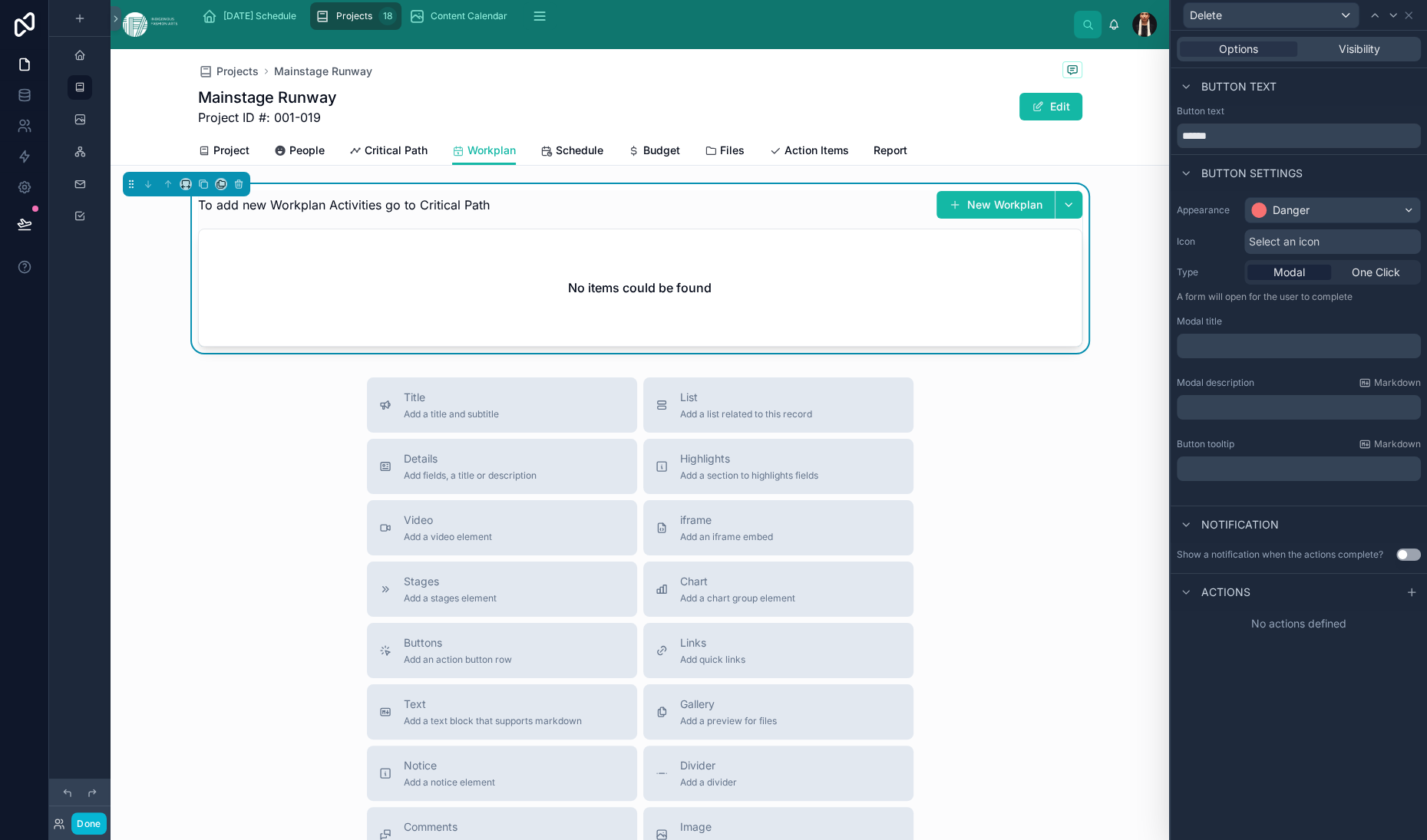
scroll to position [58, 0]
click at [1249, 249] on span "Select an icon" at bounding box center [1284, 241] width 70 height 15
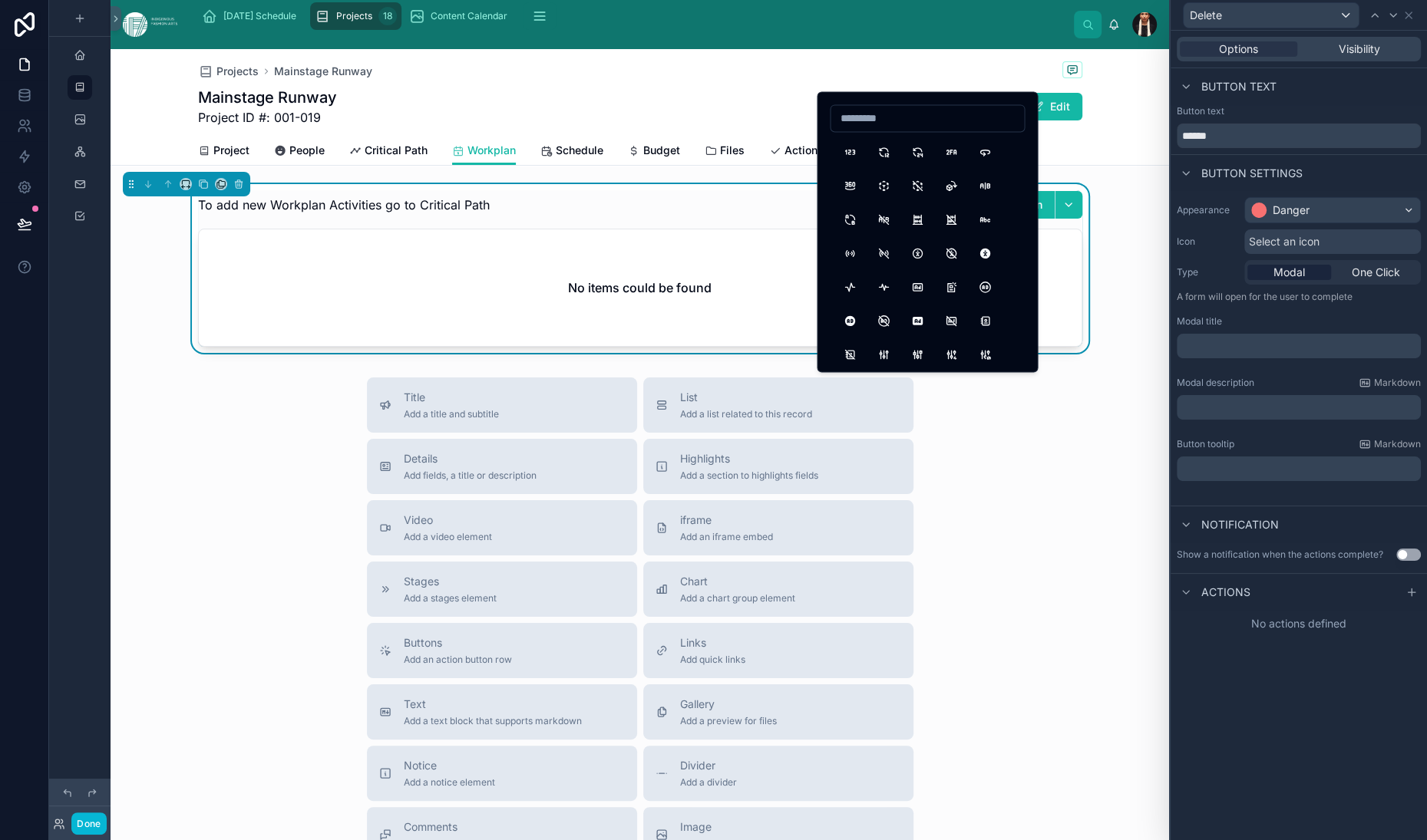
click at [1249, 249] on span "Select an icon" at bounding box center [1284, 241] width 70 height 15
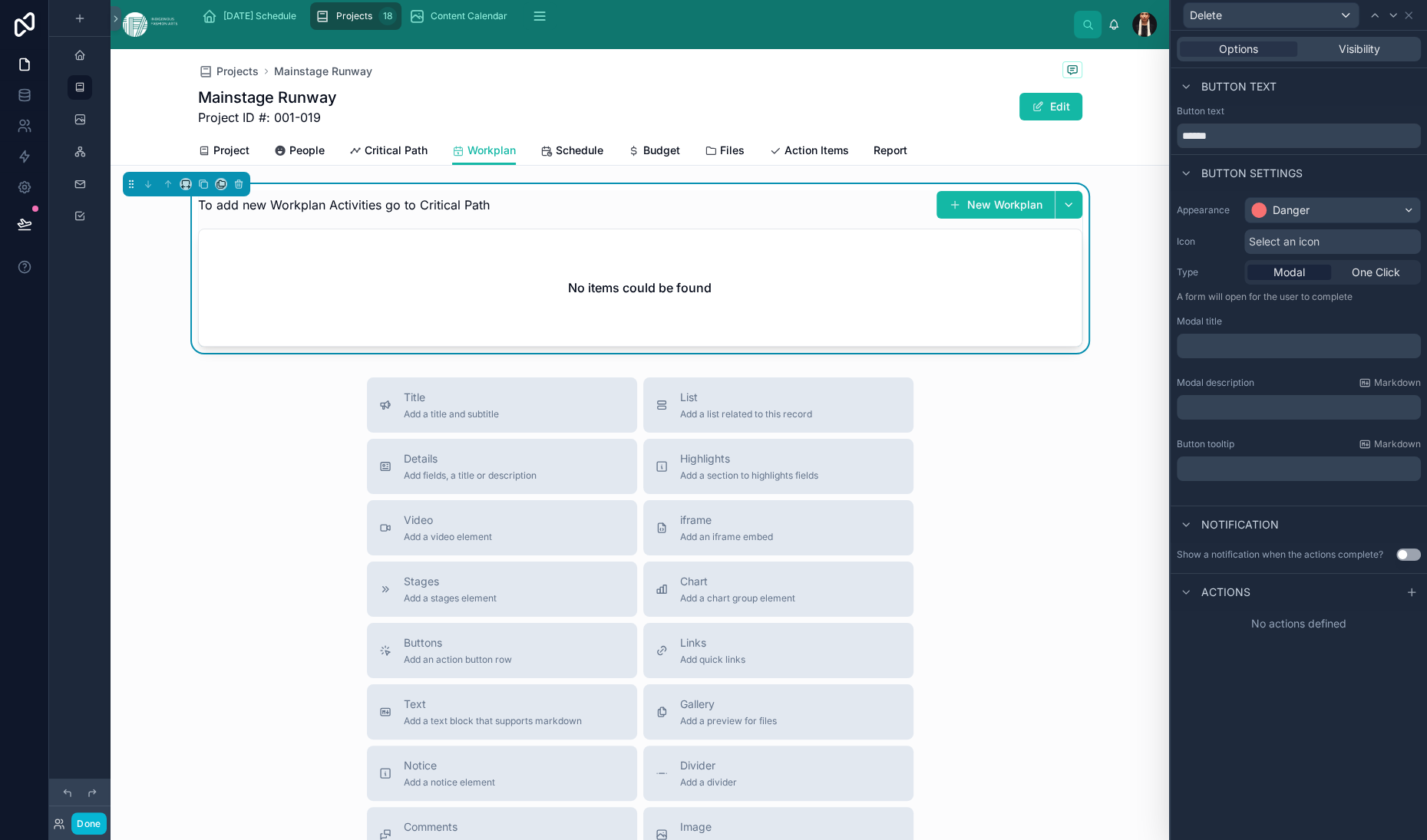
click at [1183, 353] on p "﻿" at bounding box center [1300, 346] width 235 height 15
click at [1183, 415] on p "﻿" at bounding box center [1300, 408] width 235 height 15
click at [1206, 450] on div "Button tooltip Markdown" at bounding box center [1299, 444] width 244 height 12
click at [1183, 415] on p "﻿" at bounding box center [1300, 408] width 235 height 15
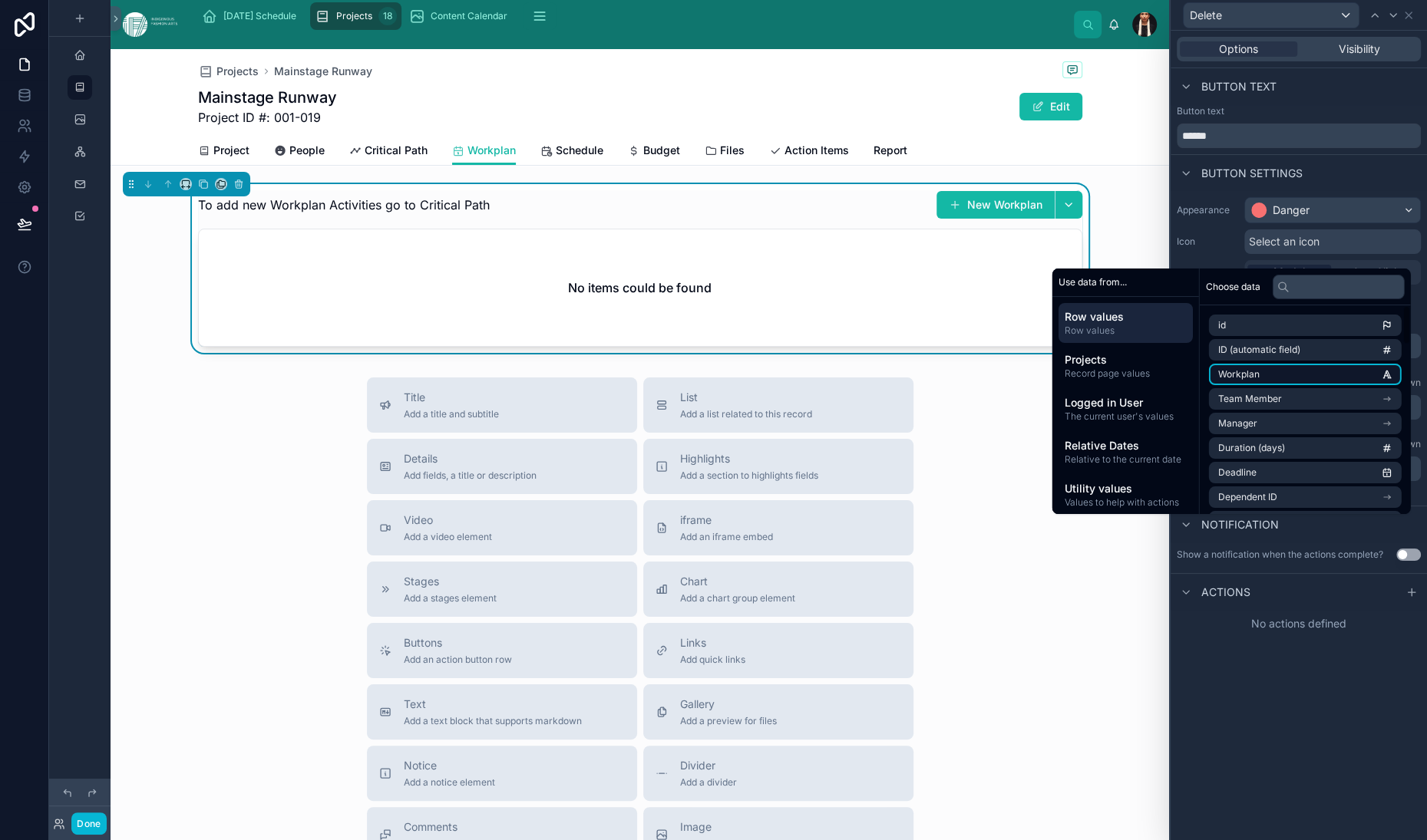
click at [1260, 369] on span "Workplan" at bounding box center [1240, 374] width 42 height 12
click at [1246, 422] on span "**********" at bounding box center [1233, 416] width 102 height 10
click at [1170, 550] on div "Notification" at bounding box center [1299, 531] width 257 height 37
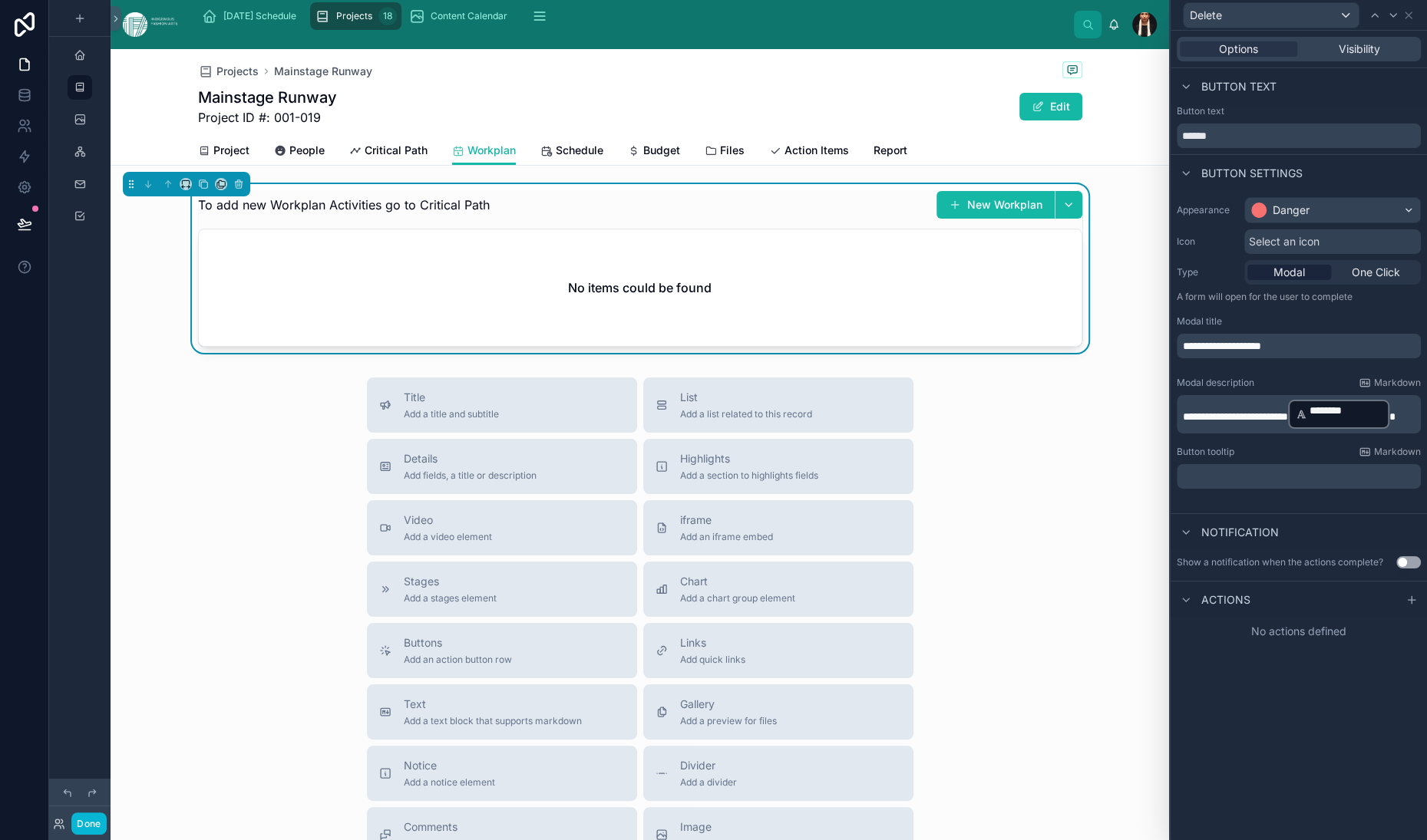
click at [1397, 568] on button "Use setting" at bounding box center [1409, 562] width 25 height 12
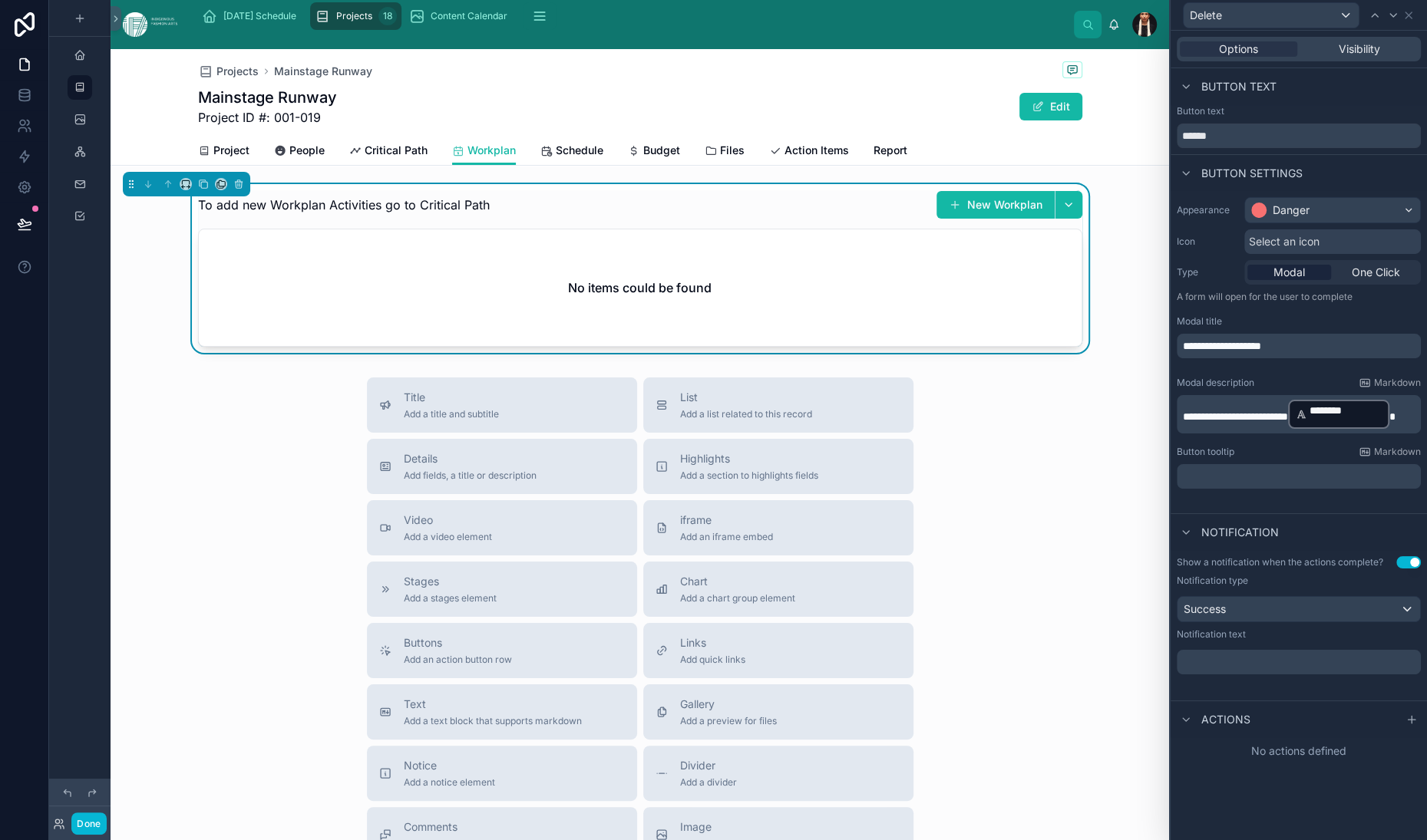
scroll to position [223, 0]
click at [1178, 621] on div "Success" at bounding box center [1299, 609] width 242 height 25
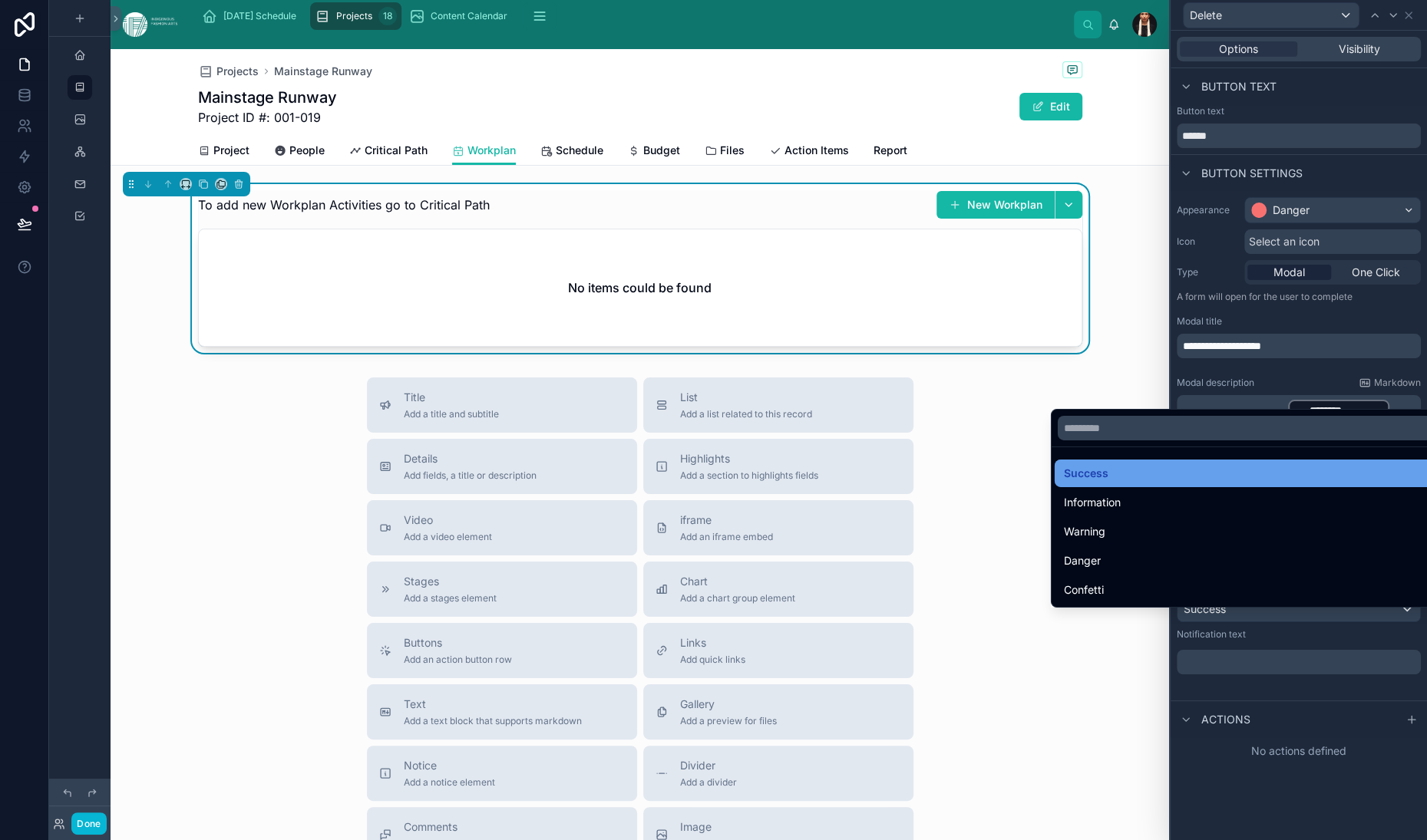
click at [1109, 465] on span "Success" at bounding box center [1086, 473] width 45 height 18
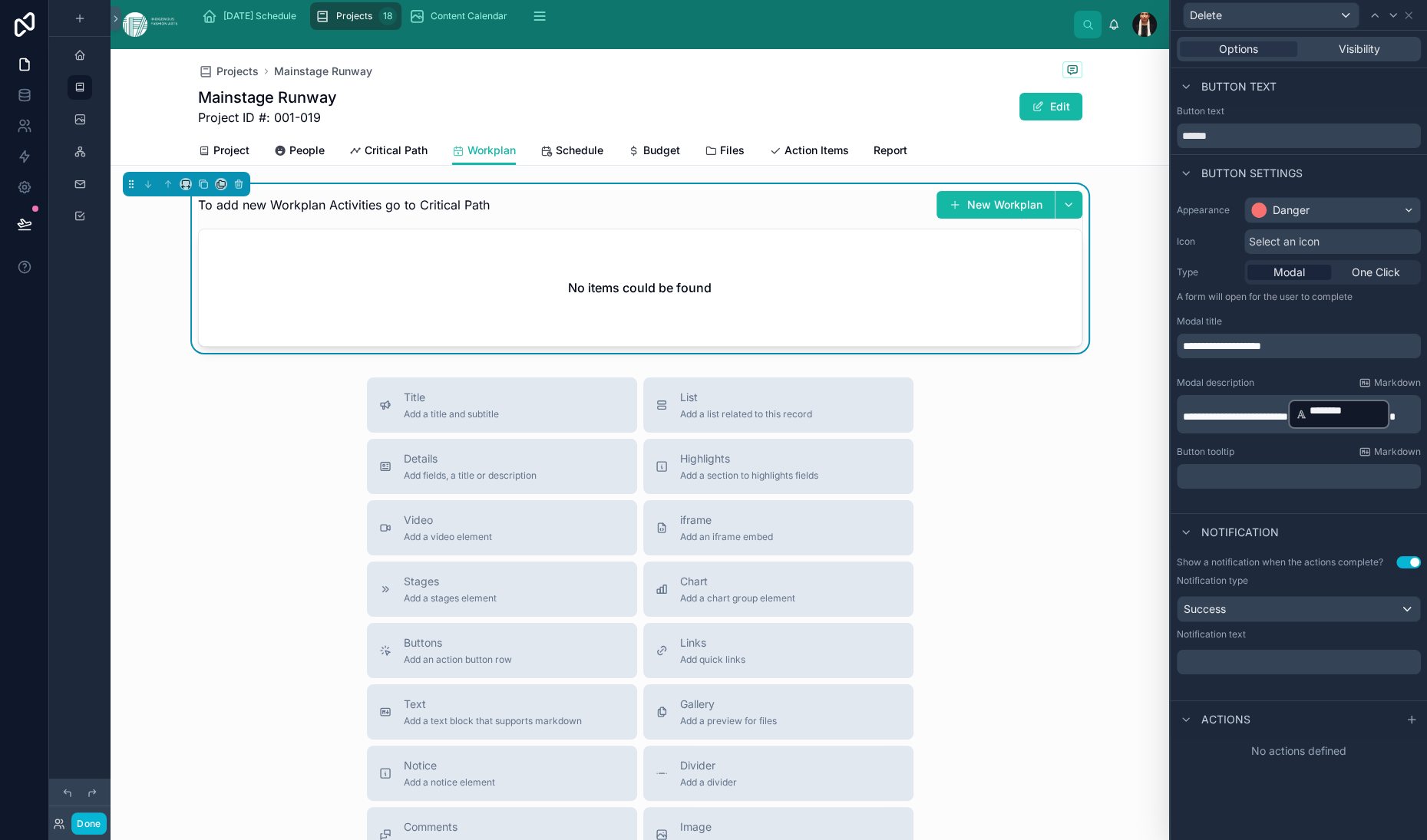
click at [1183, 670] on p "﻿" at bounding box center [1300, 662] width 235 height 15
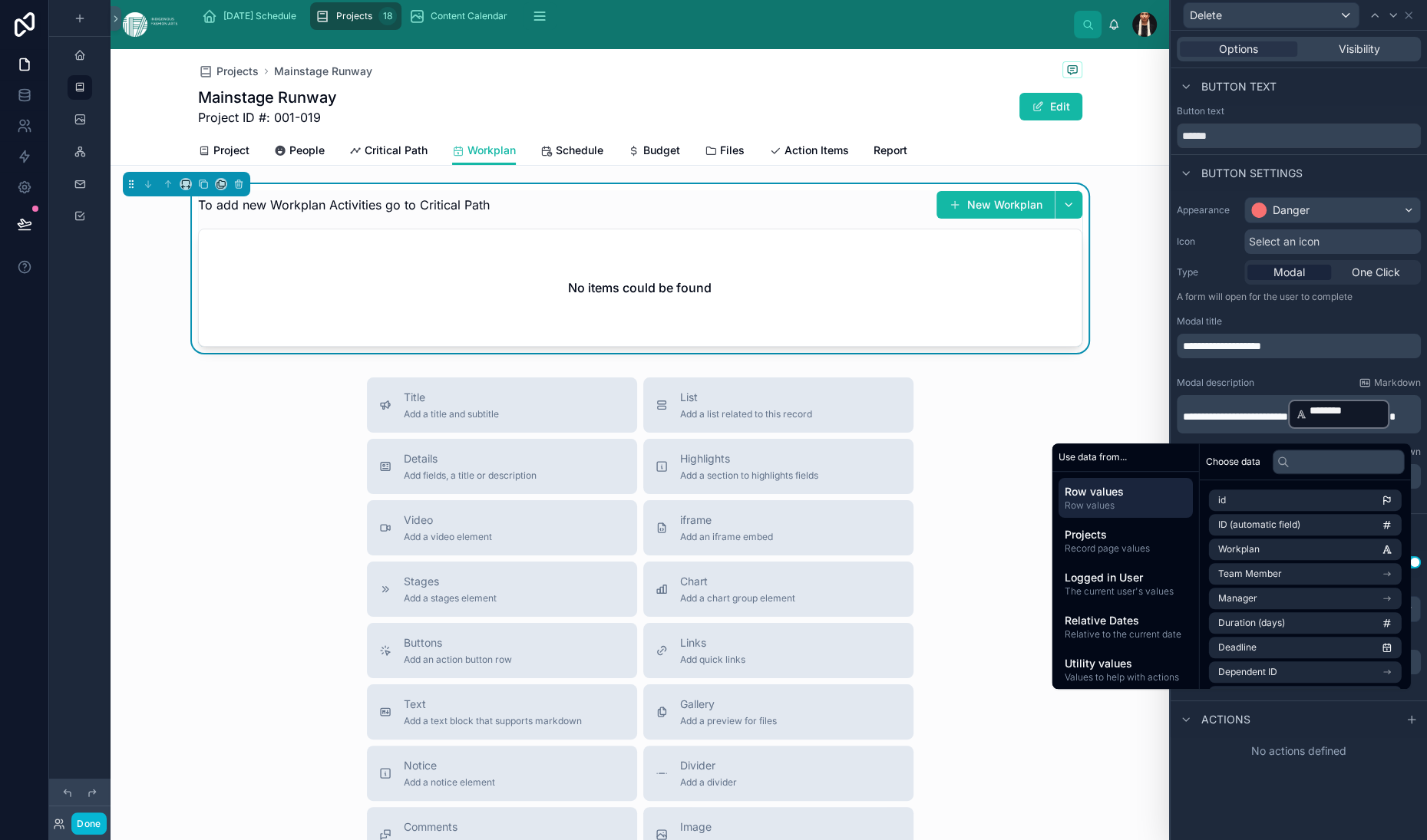
click at [1170, 700] on div "**********" at bounding box center [1299, 625] width 257 height 150
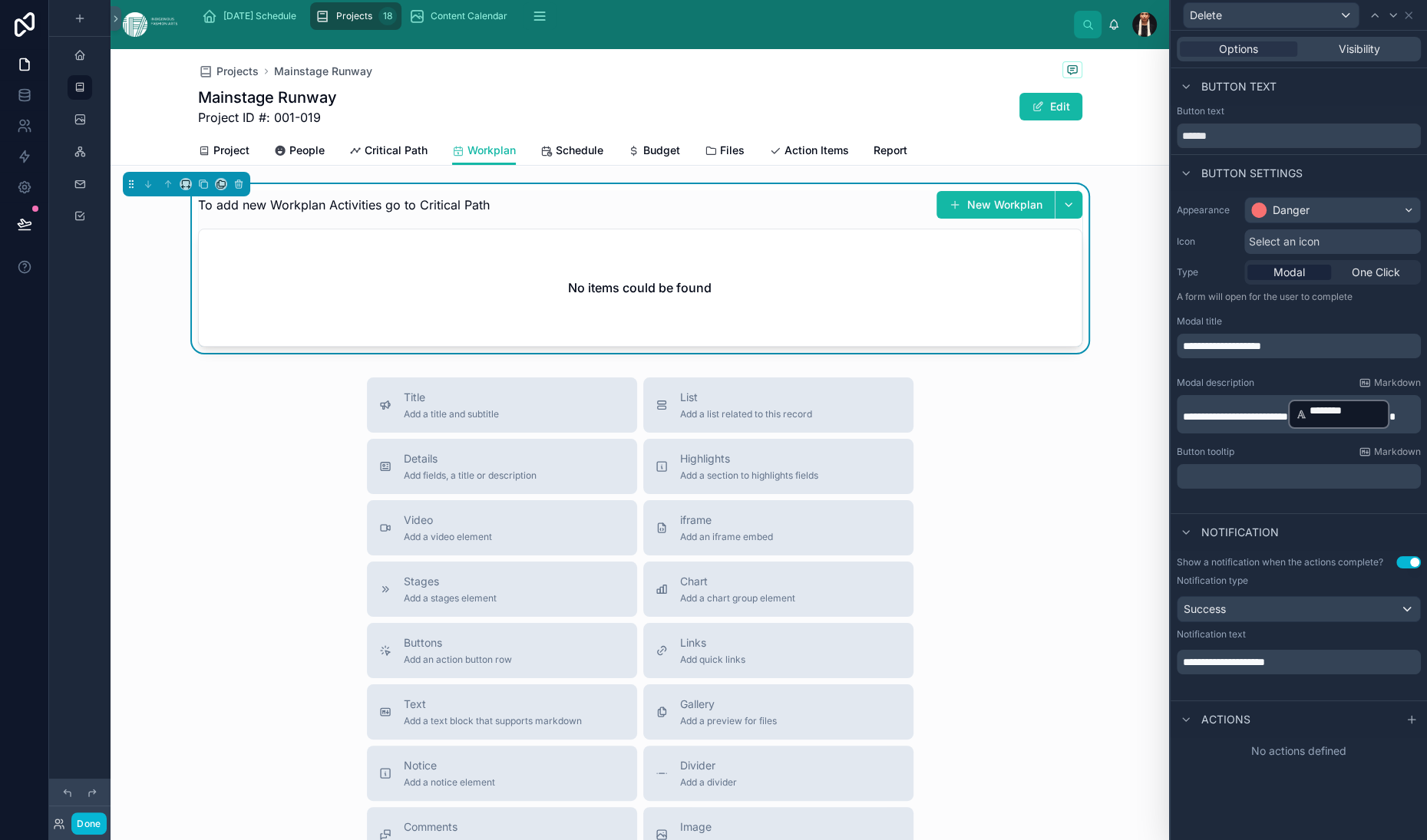
click at [1202, 728] on span "Actions" at bounding box center [1226, 719] width 49 height 15
click at [1177, 729] on div at bounding box center [1186, 719] width 18 height 18
click at [1406, 726] on icon at bounding box center [1412, 719] width 12 height 12
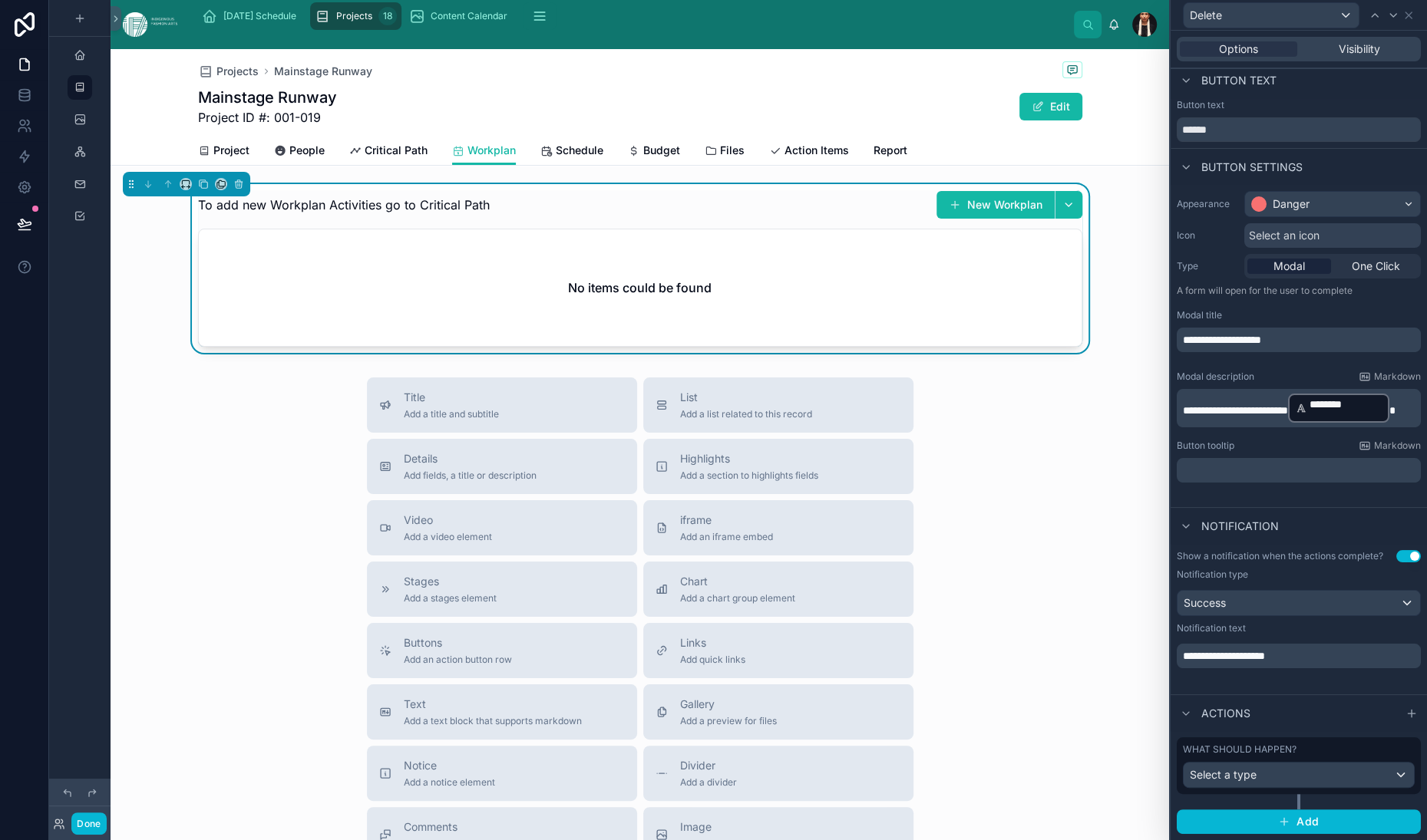
scroll to position [342, 0]
click at [1190, 768] on span "Select a type" at bounding box center [1224, 774] width 67 height 13
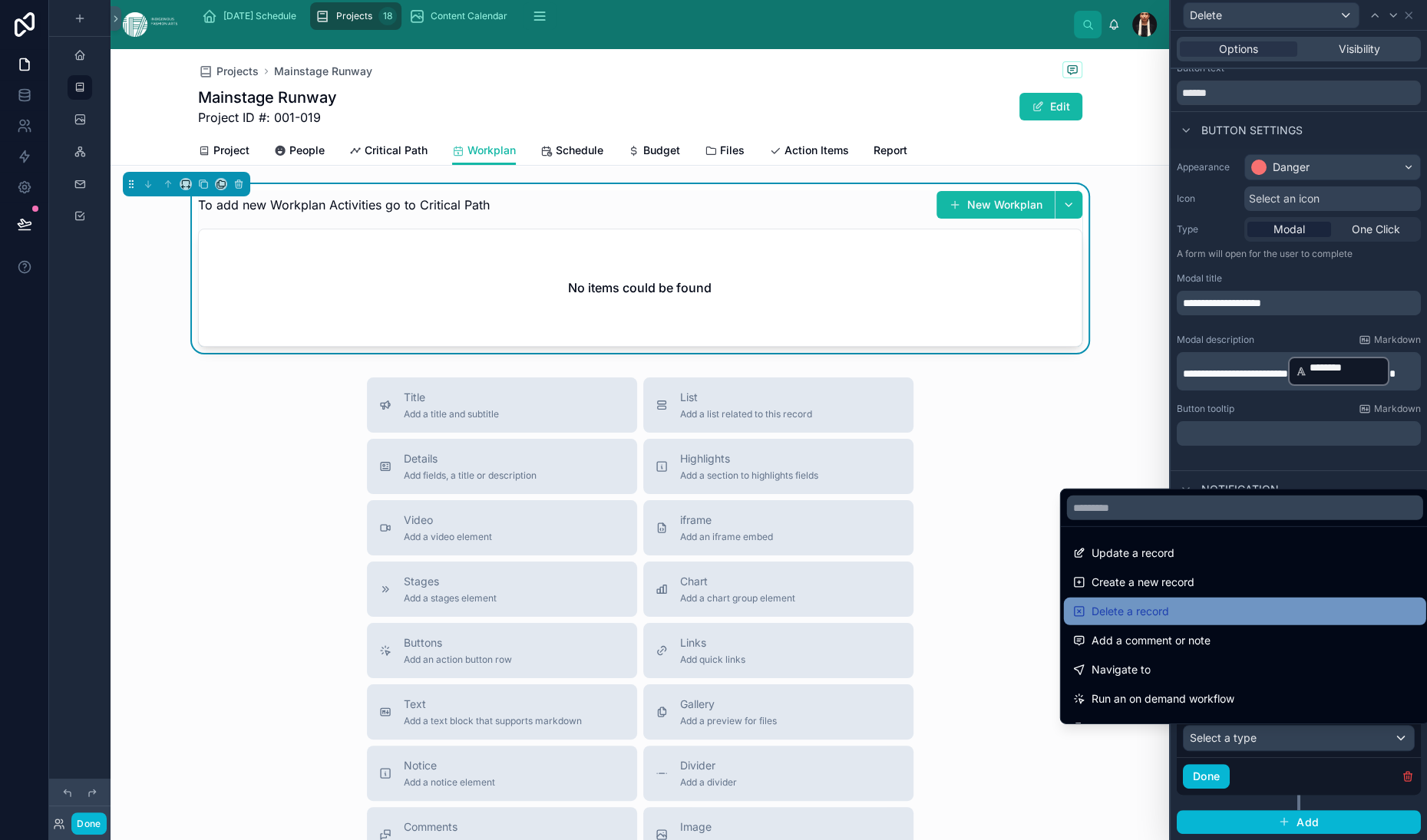
click at [1169, 602] on span "Delete a record" at bounding box center [1130, 611] width 78 height 18
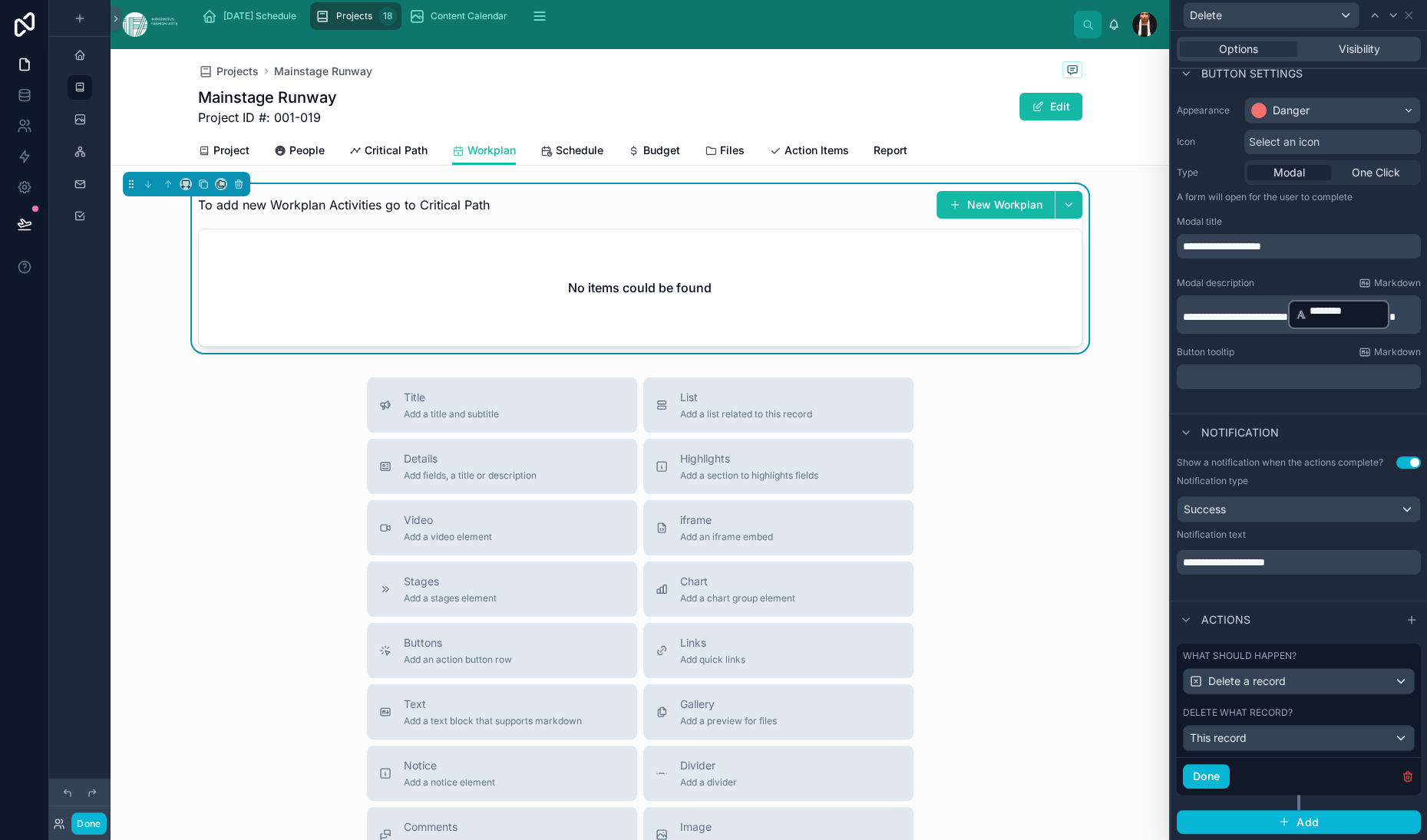
scroll to position [480, 0]
click at [1190, 731] on span "This record" at bounding box center [1219, 738] width 57 height 15
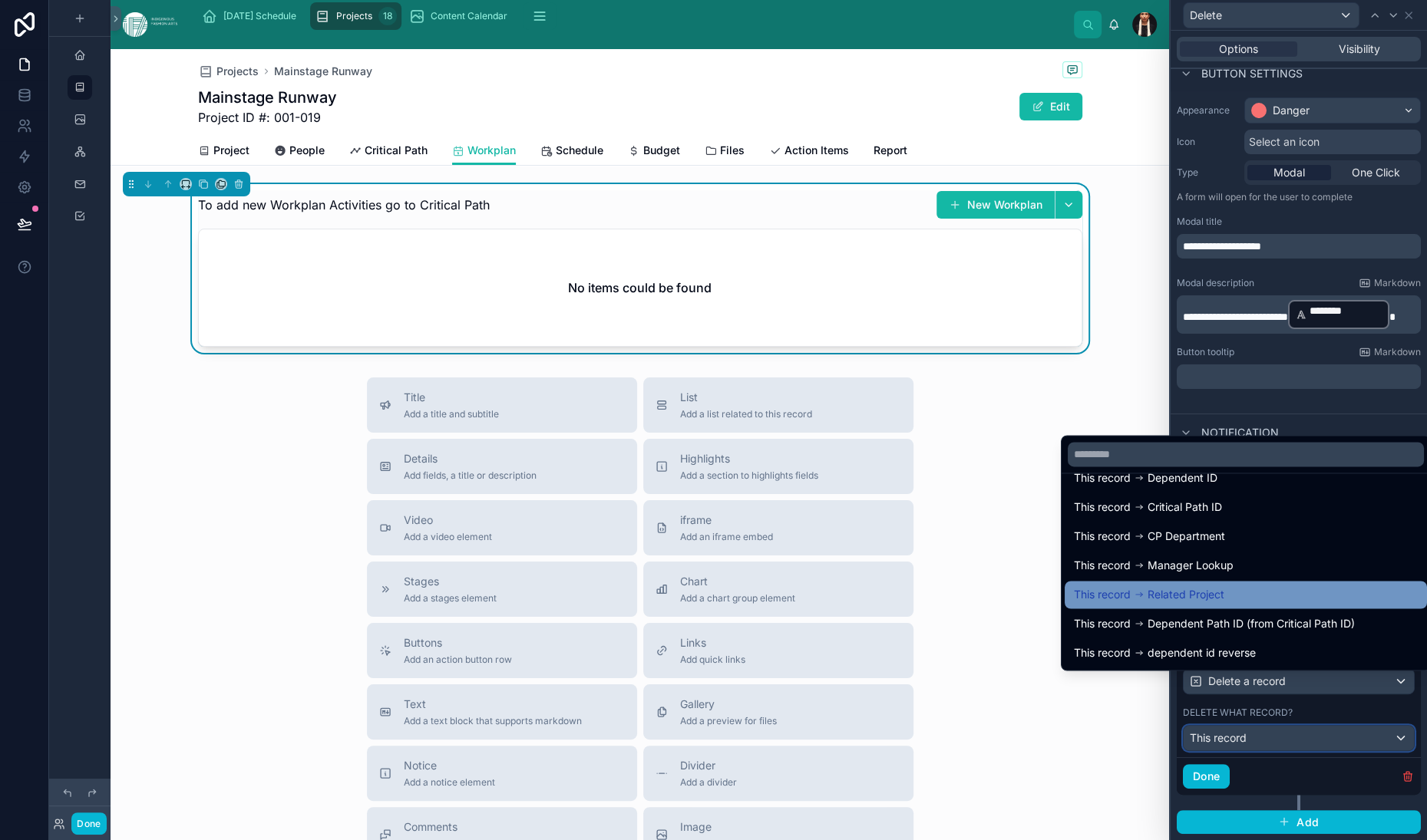
scroll to position [0, 0]
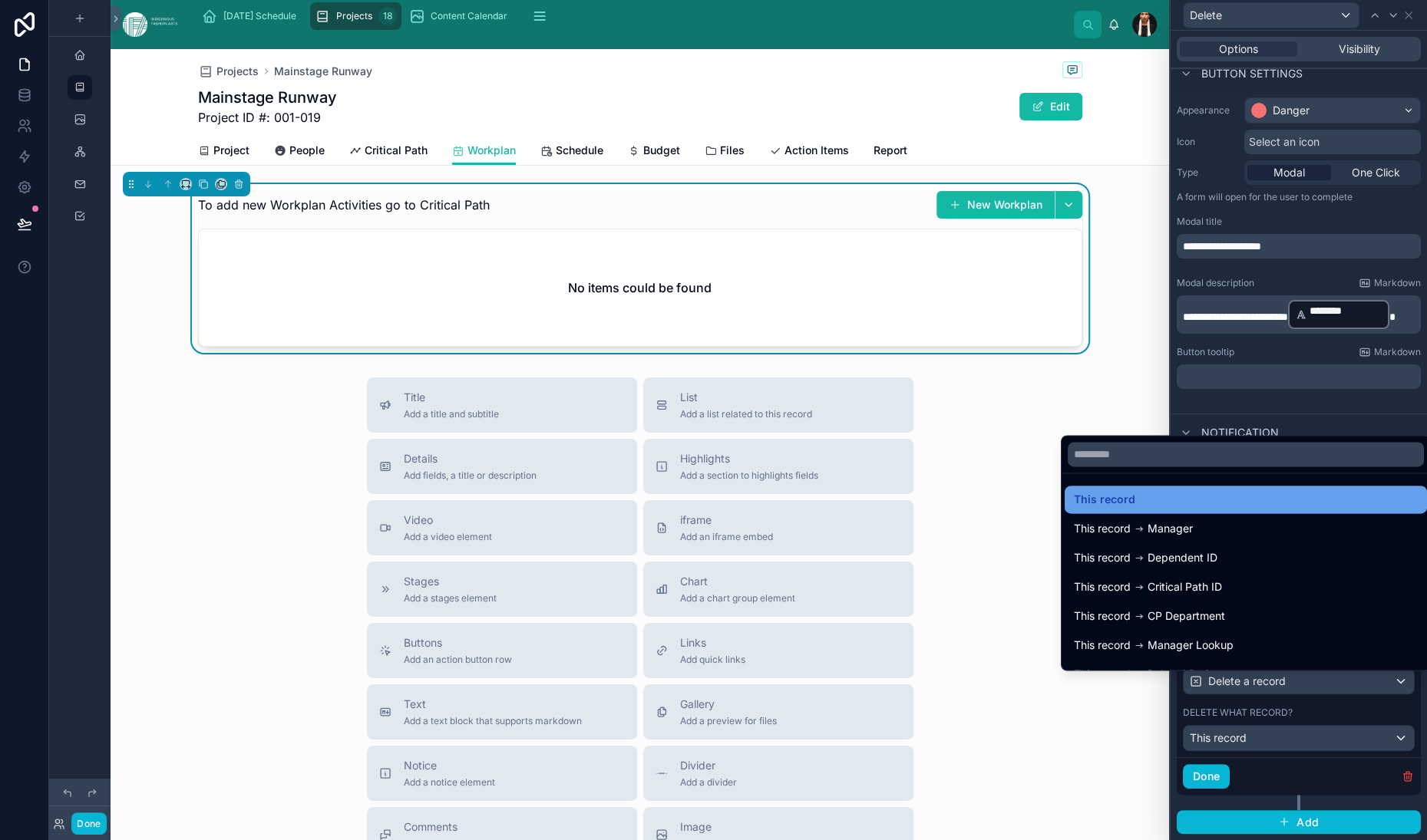
click at [1081, 490] on span "This record" at bounding box center [1105, 499] width 62 height 18
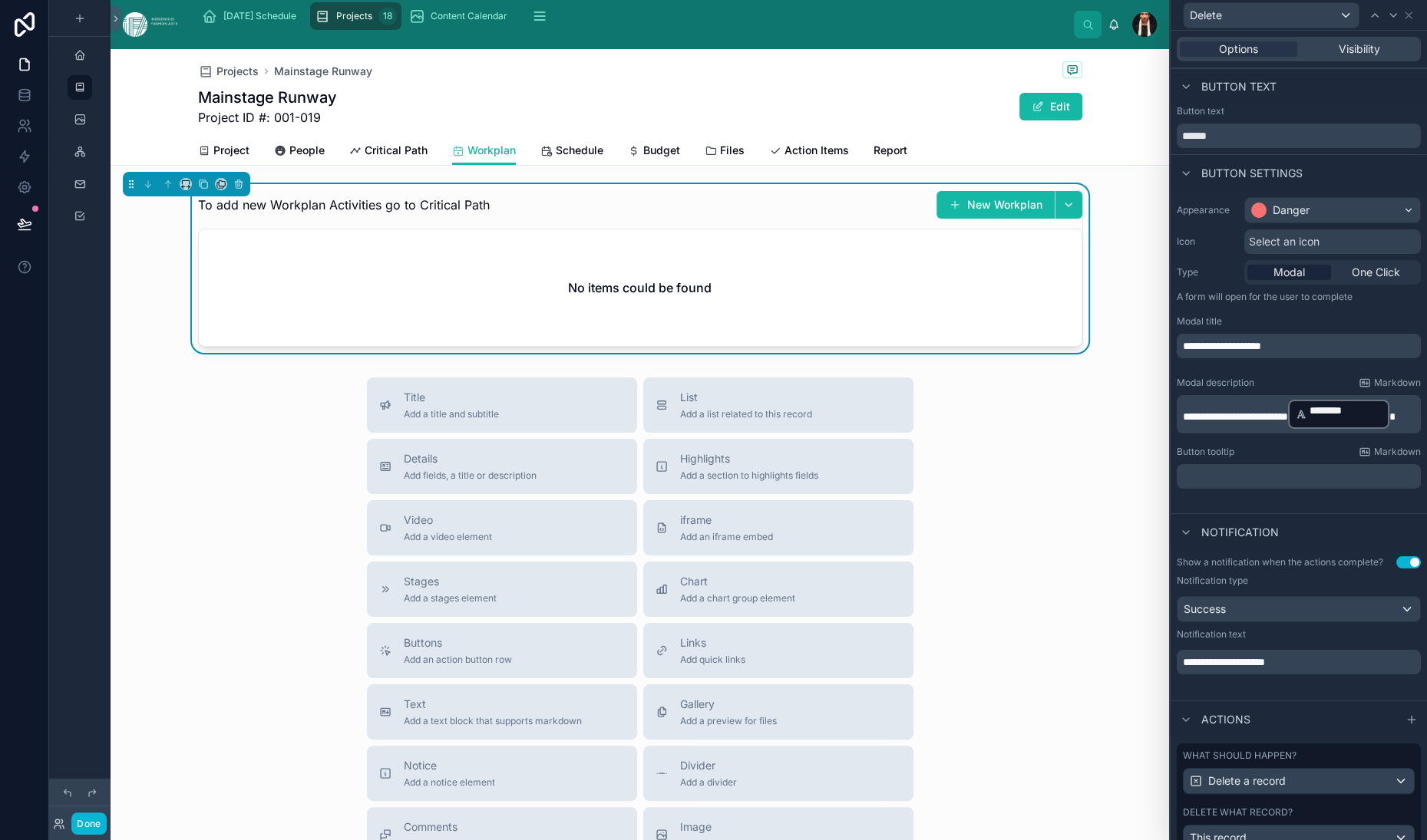
click at [846, 346] on div "No items could be found" at bounding box center [640, 287] width 883 height 117
click at [227, 79] on span "Projects" at bounding box center [238, 71] width 42 height 15
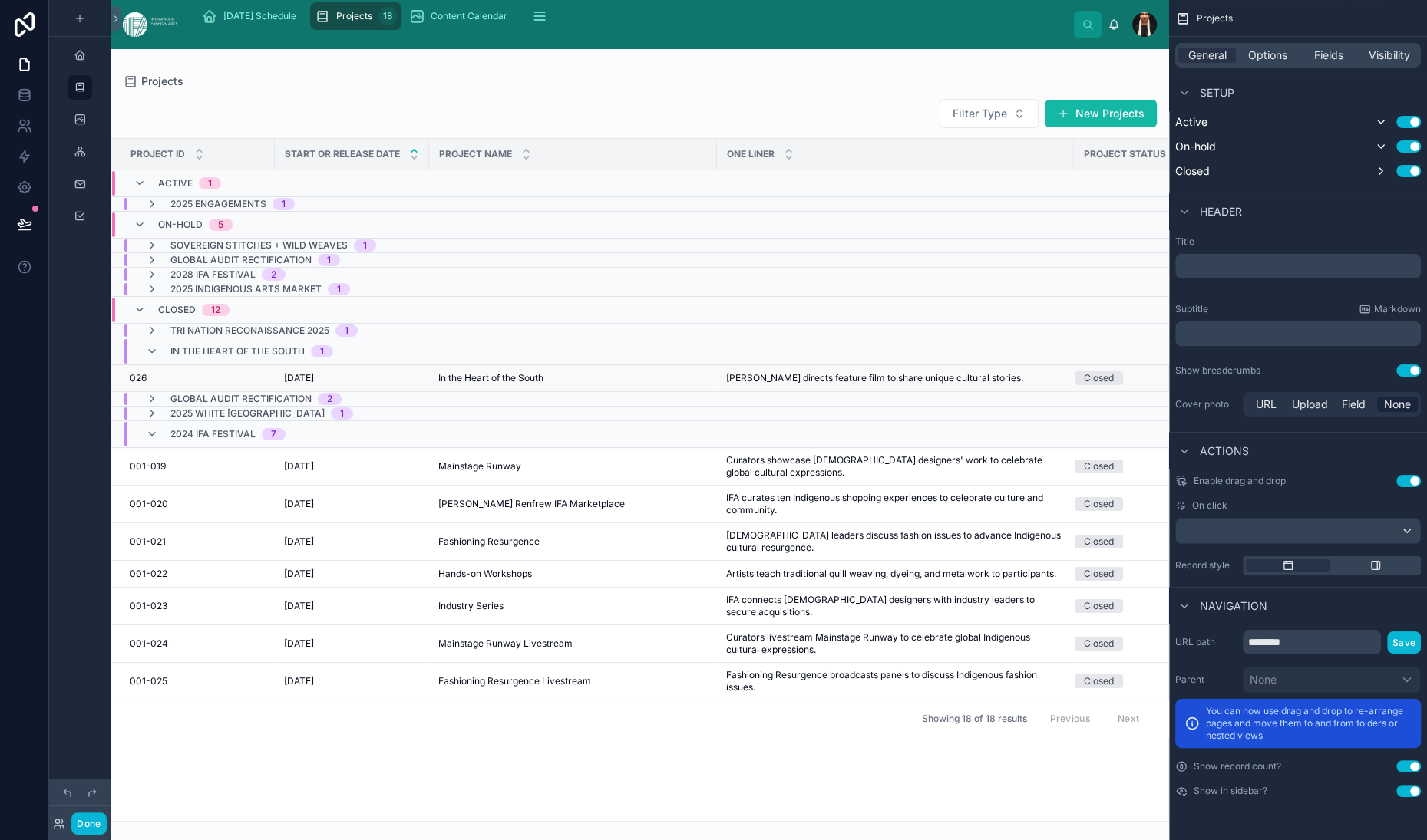
scroll to position [8, 0]
click at [265, 385] on div "026 026" at bounding box center [197, 378] width 136 height 12
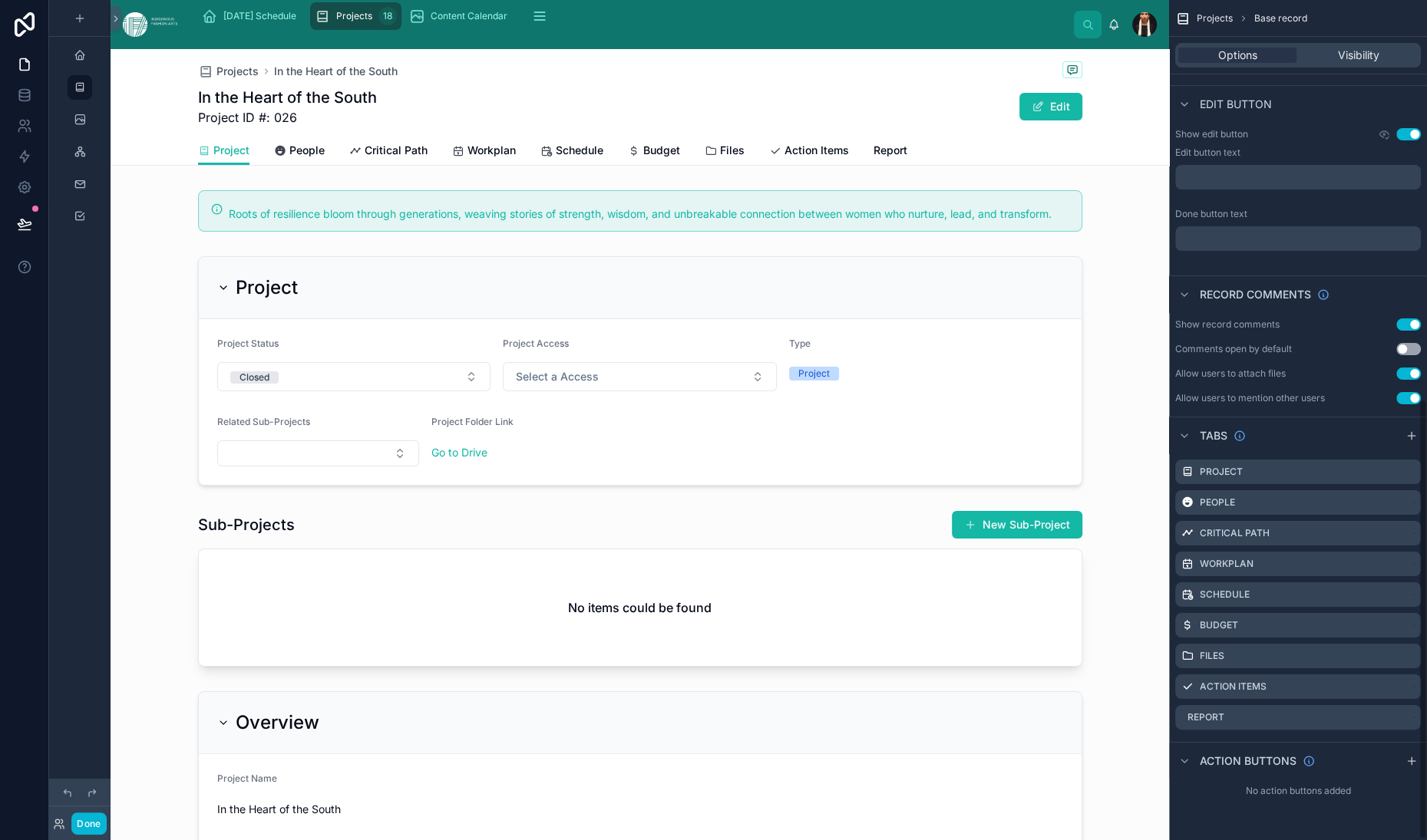
scroll to position [760, 0]
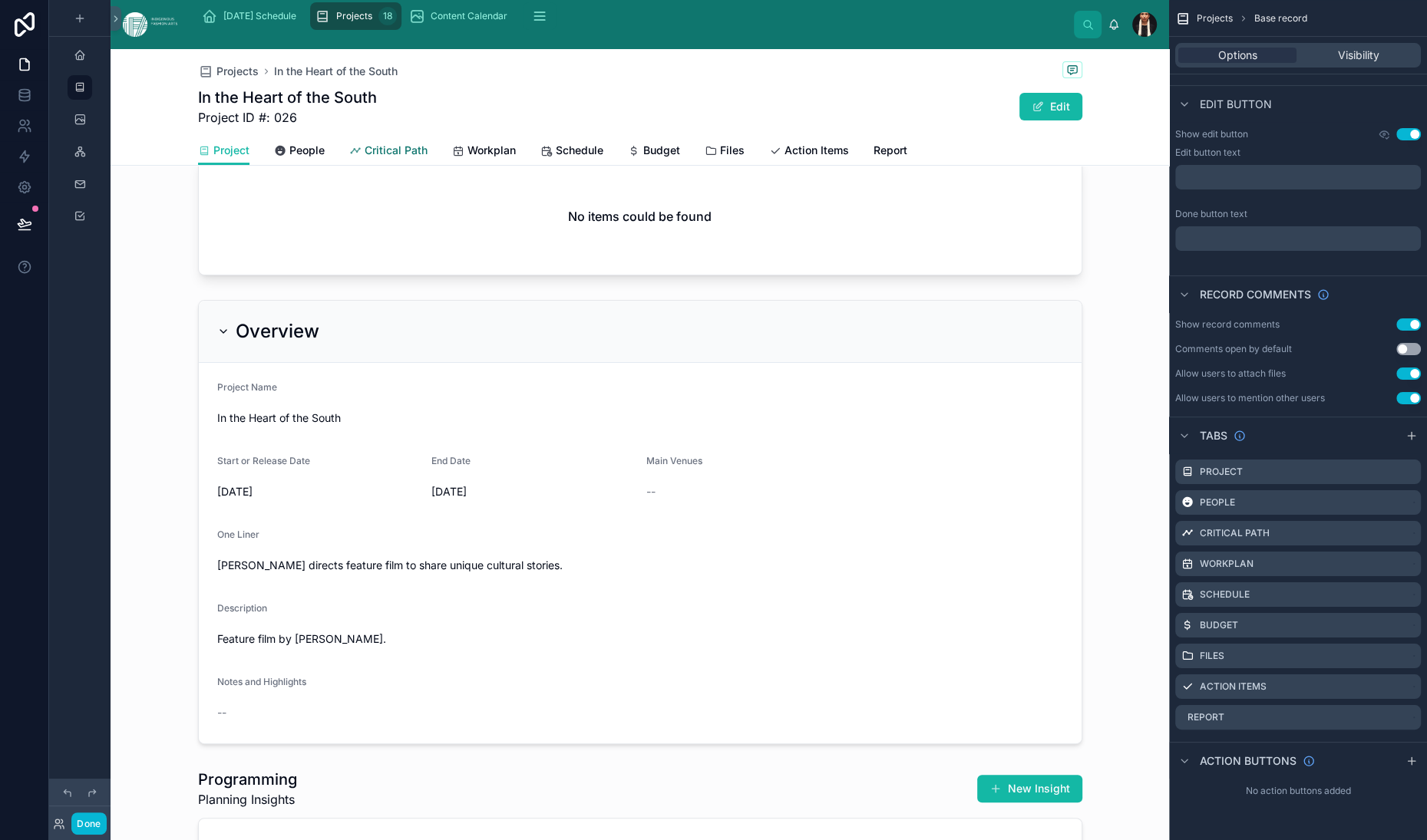
click at [428, 158] on span "Critical Path" at bounding box center [396, 150] width 63 height 15
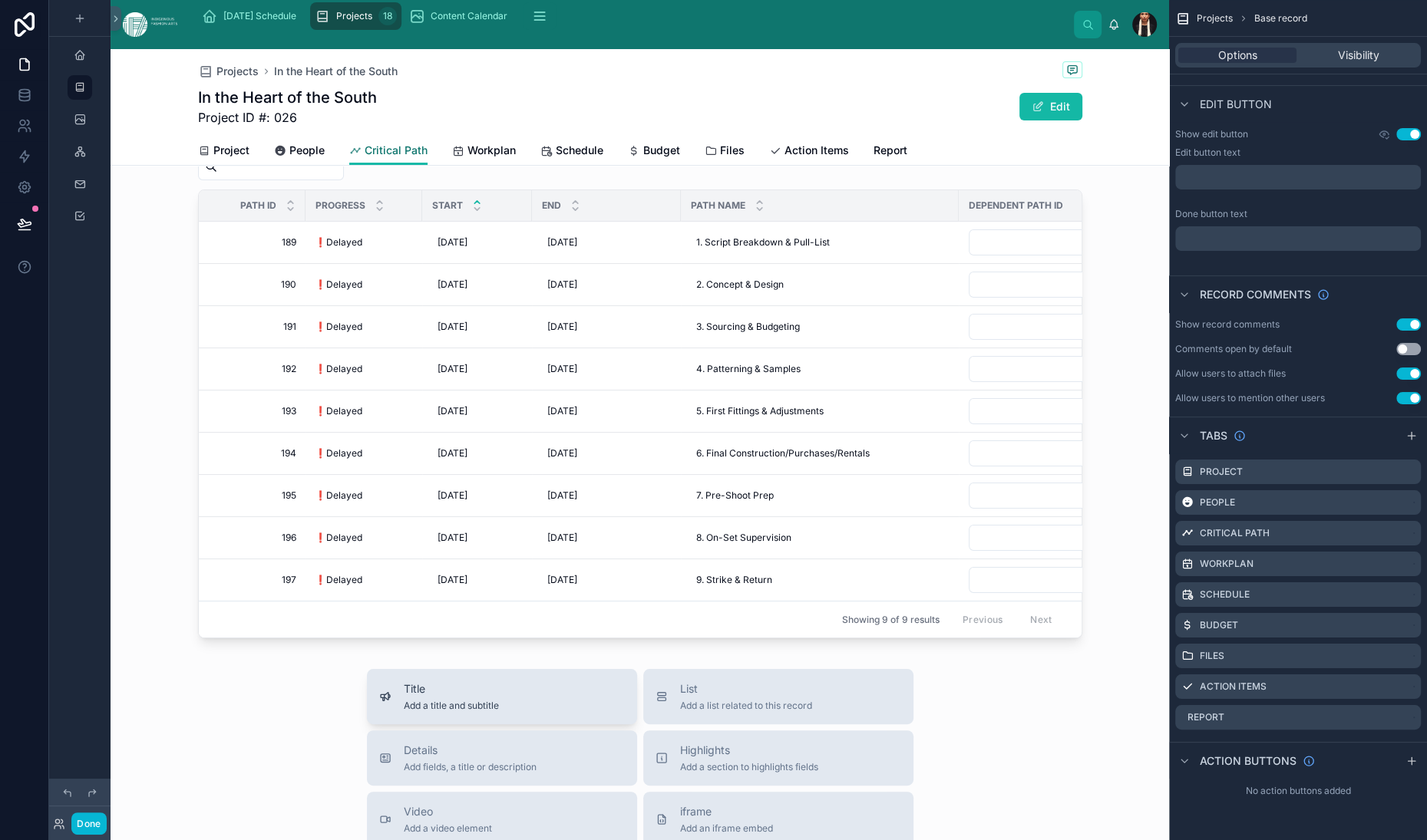
scroll to position [194, 0]
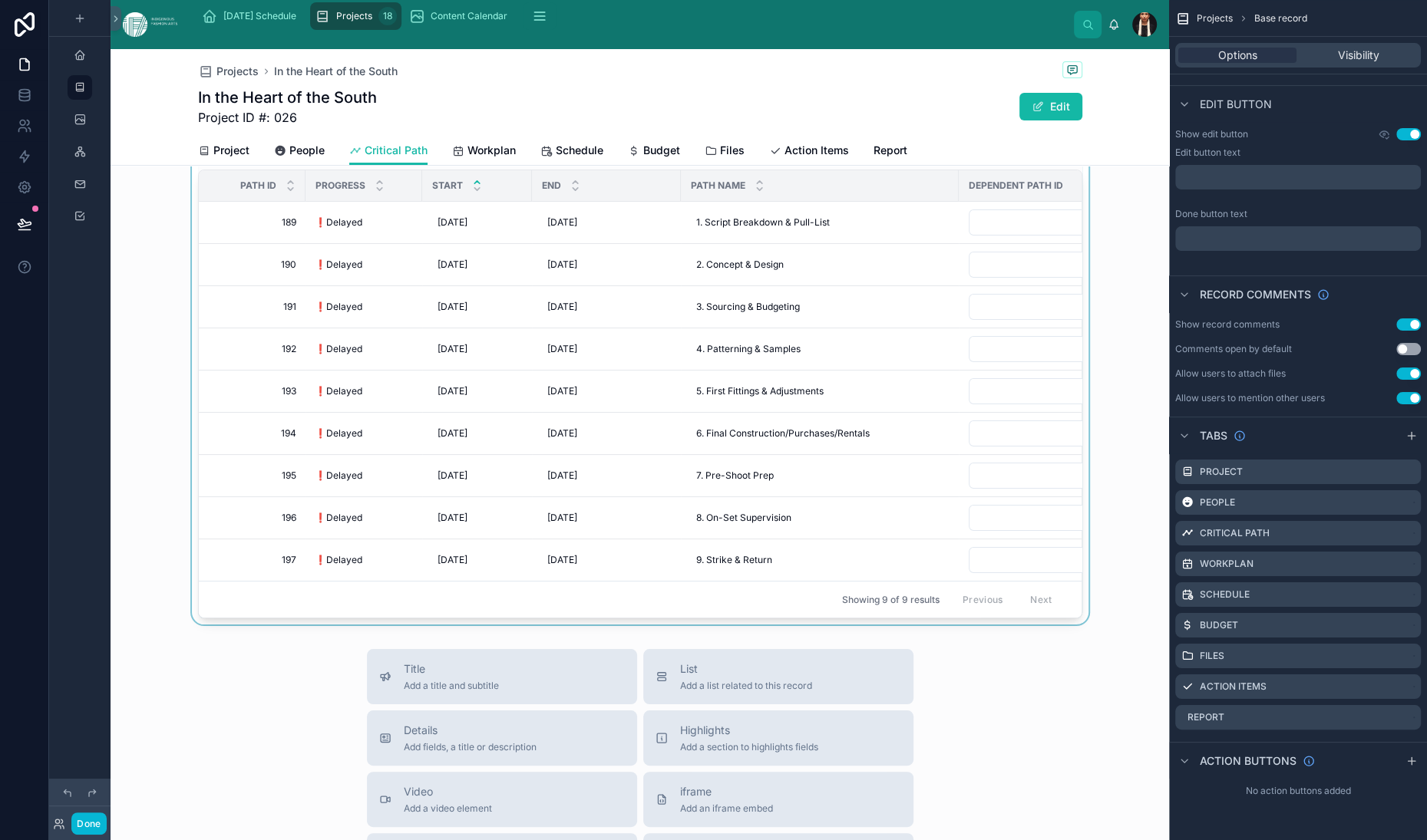
click at [437, 485] on div at bounding box center [640, 353] width 1059 height 543
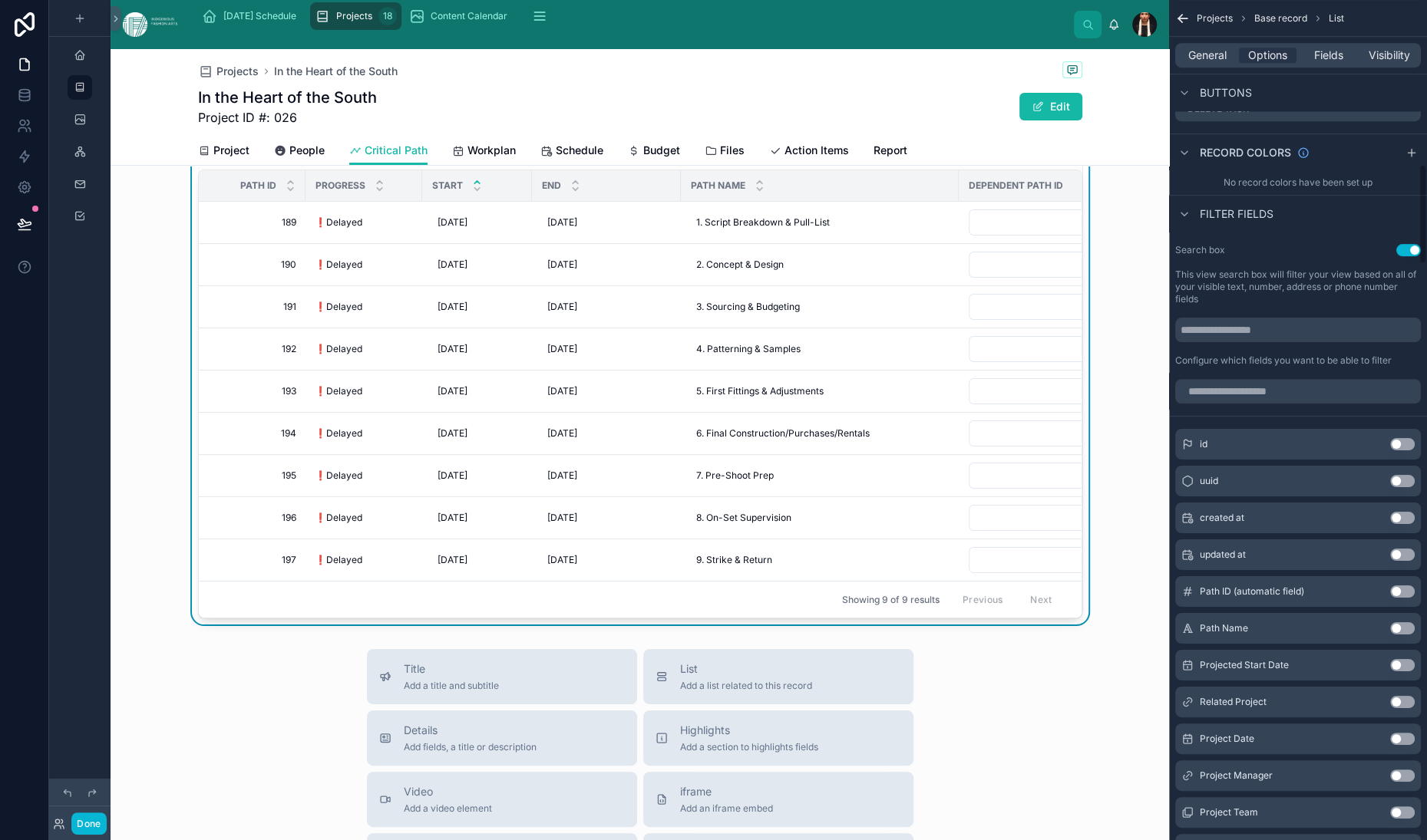
scroll to position [1378, 0]
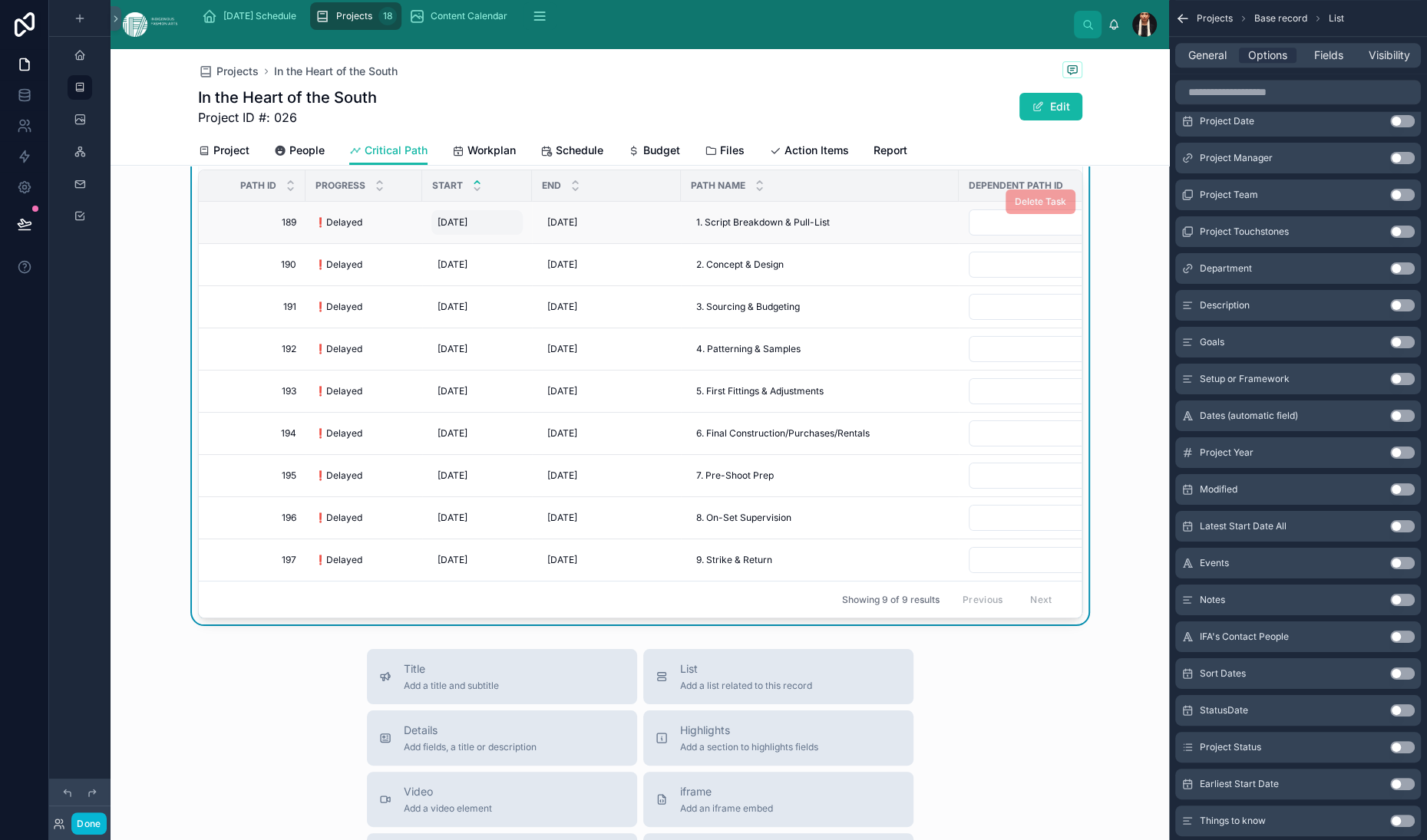
click at [461, 229] on span "[DATE]" at bounding box center [452, 222] width 29 height 12
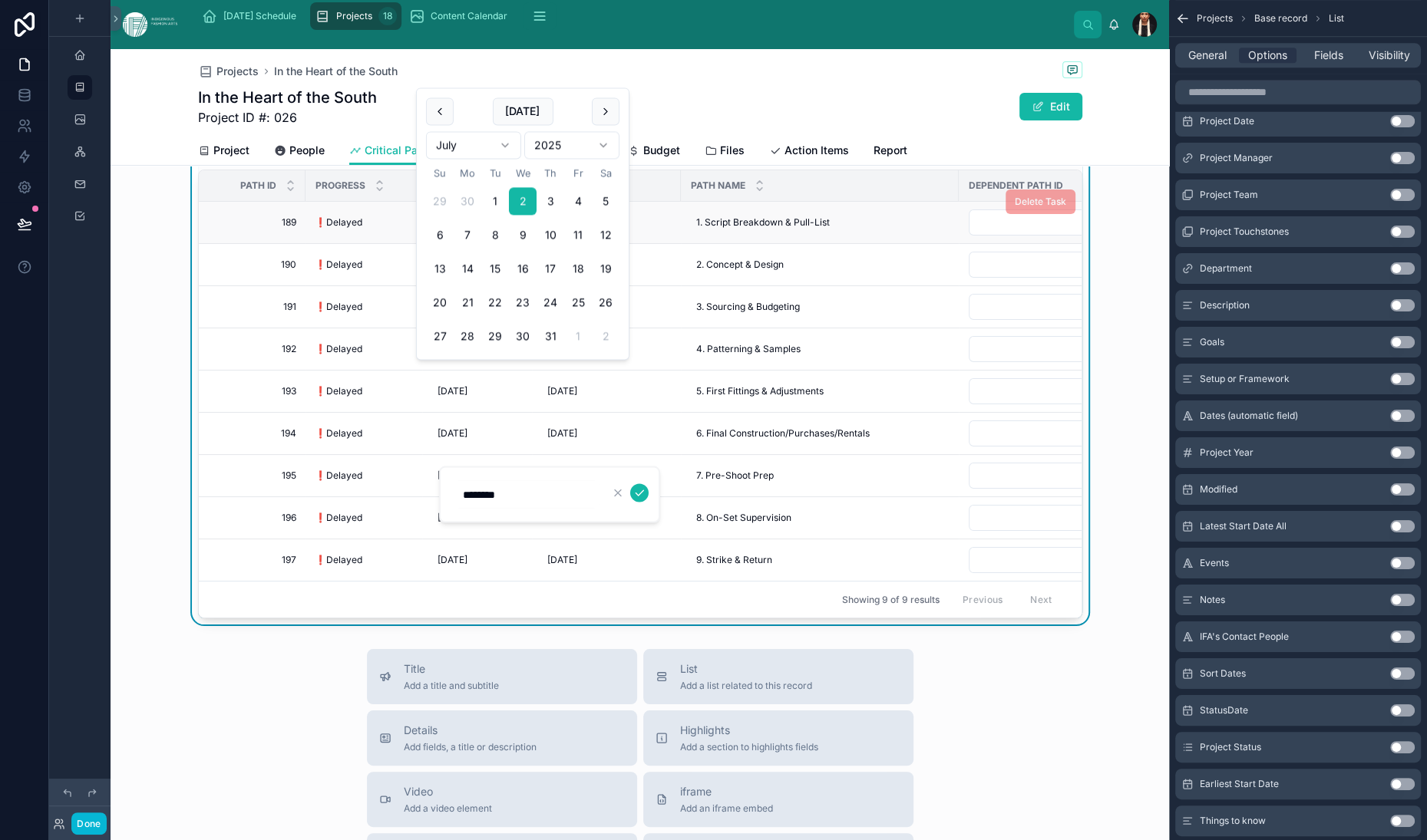
click at [362, 229] on span "❗️Delayed" at bounding box center [338, 222] width 48 height 12
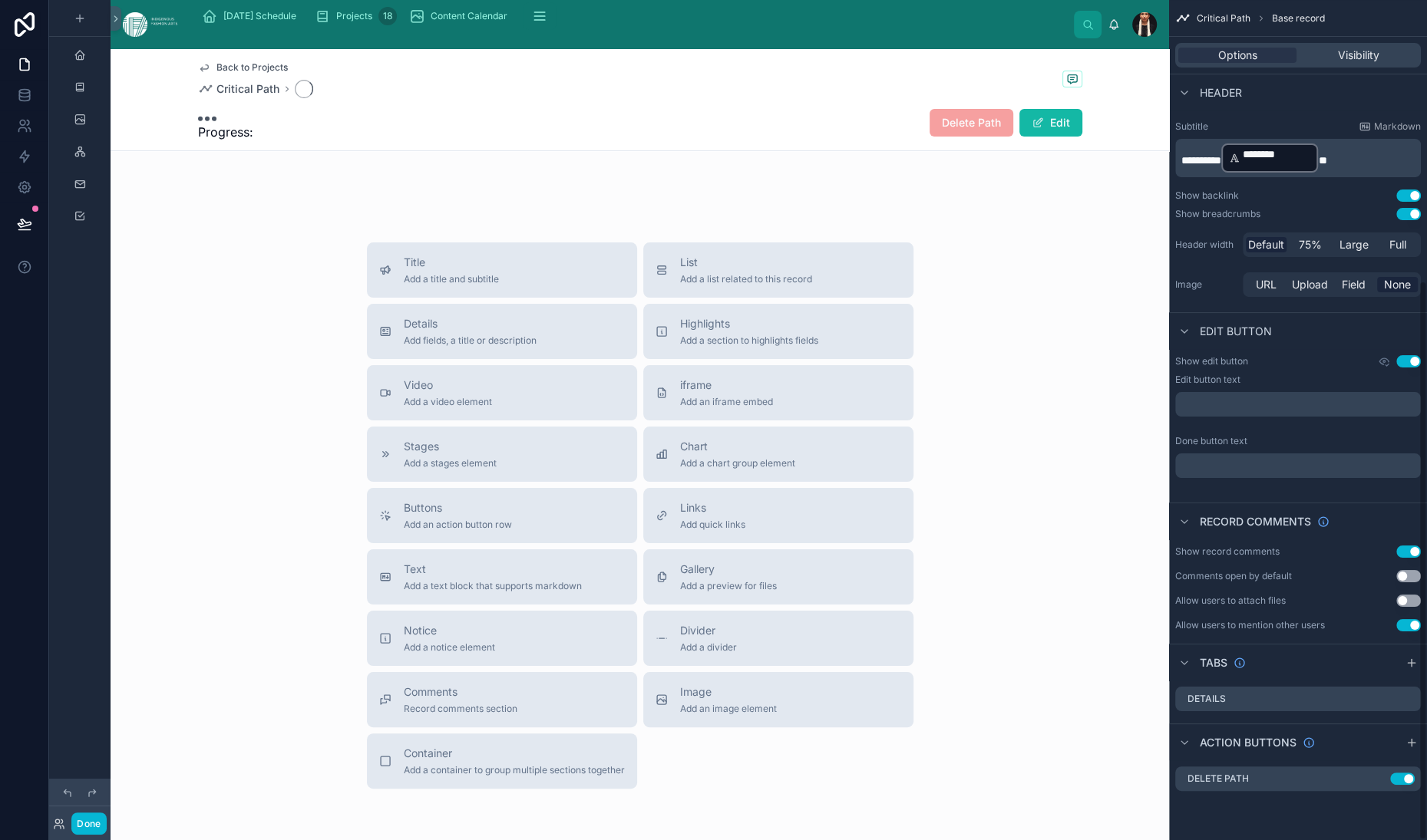
scroll to position [421, 0]
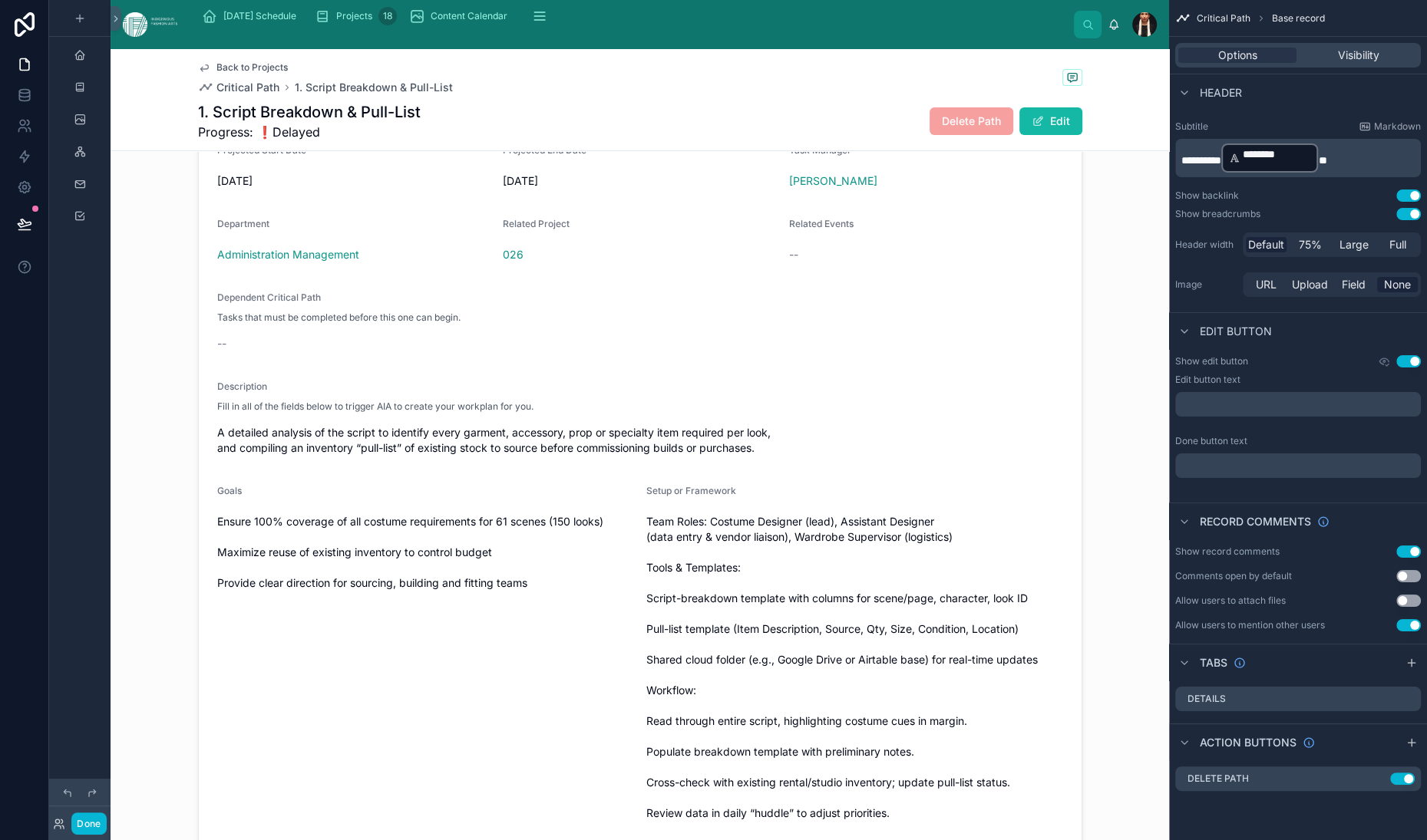
click at [222, 74] on span "Back to Projects" at bounding box center [252, 67] width 71 height 12
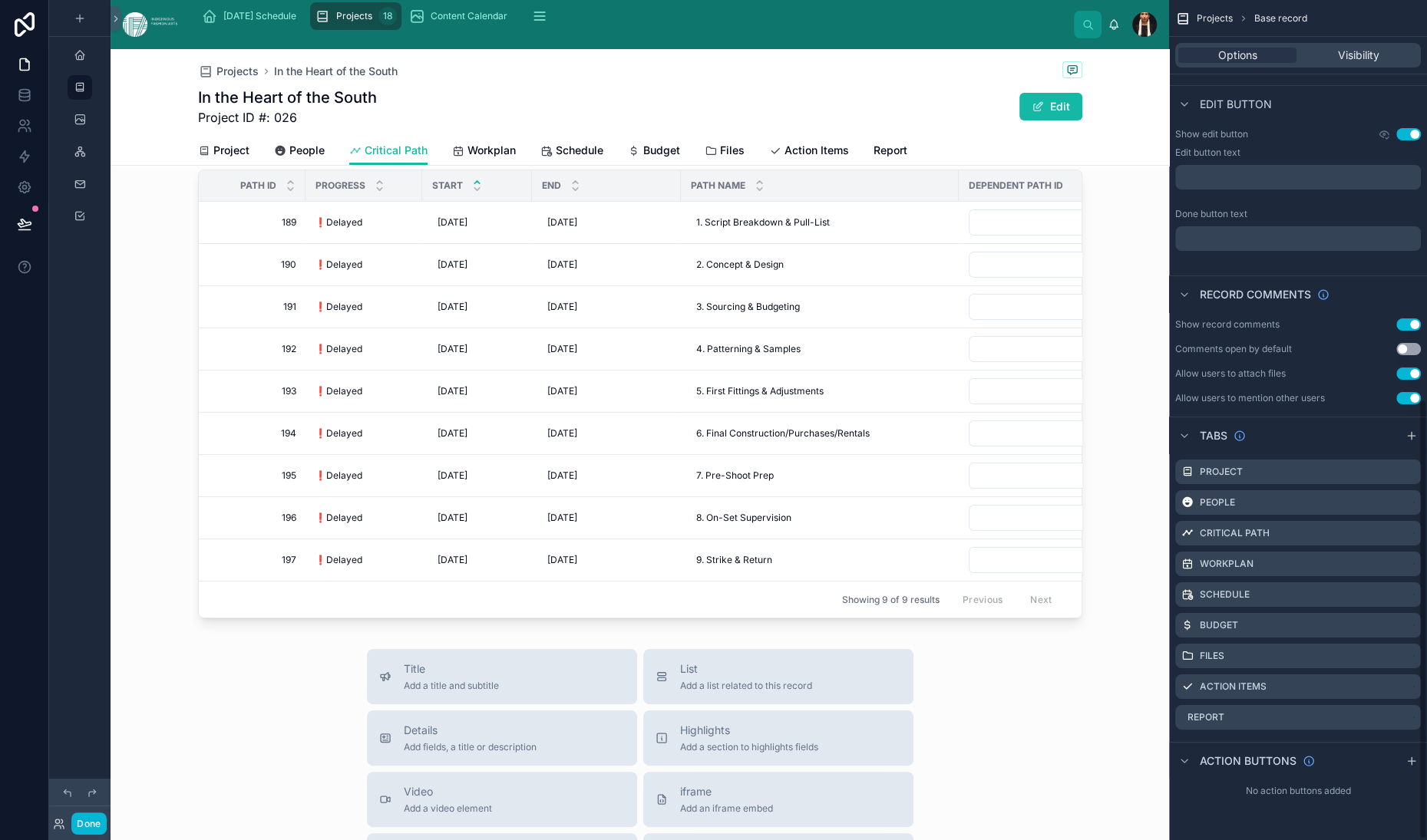
scroll to position [760, 0]
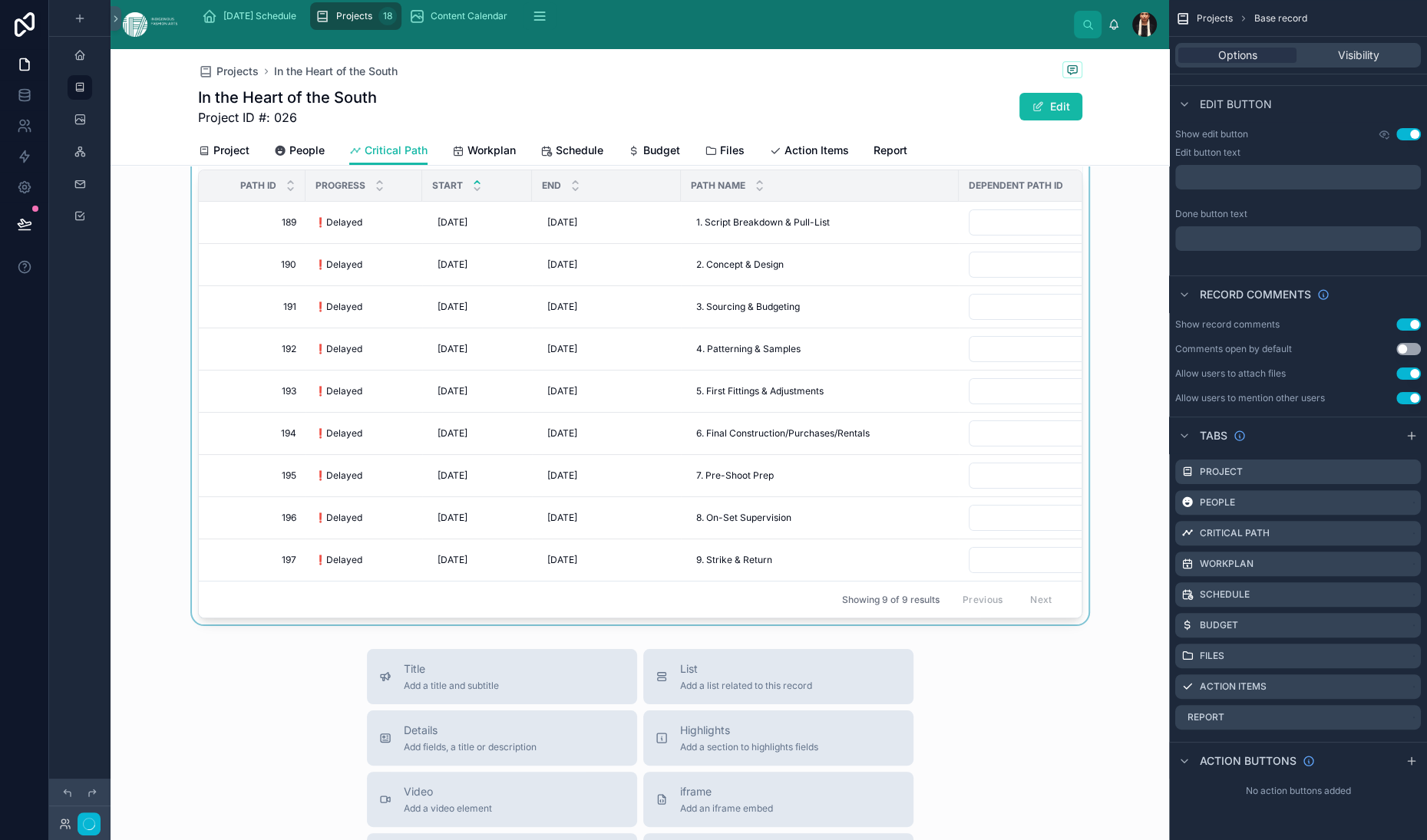
click at [231, 481] on div at bounding box center [640, 353] width 1059 height 543
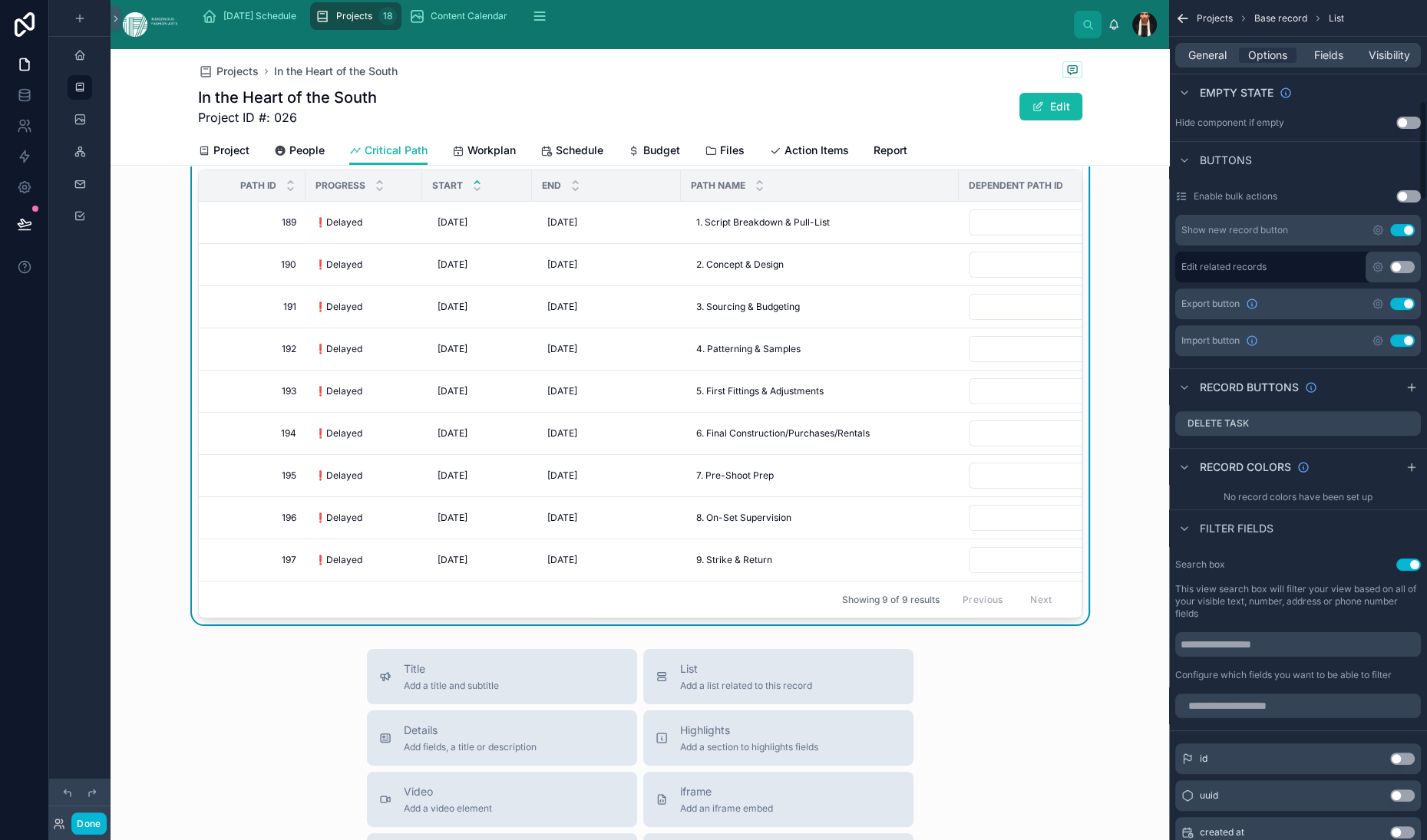
scroll to position [0, 0]
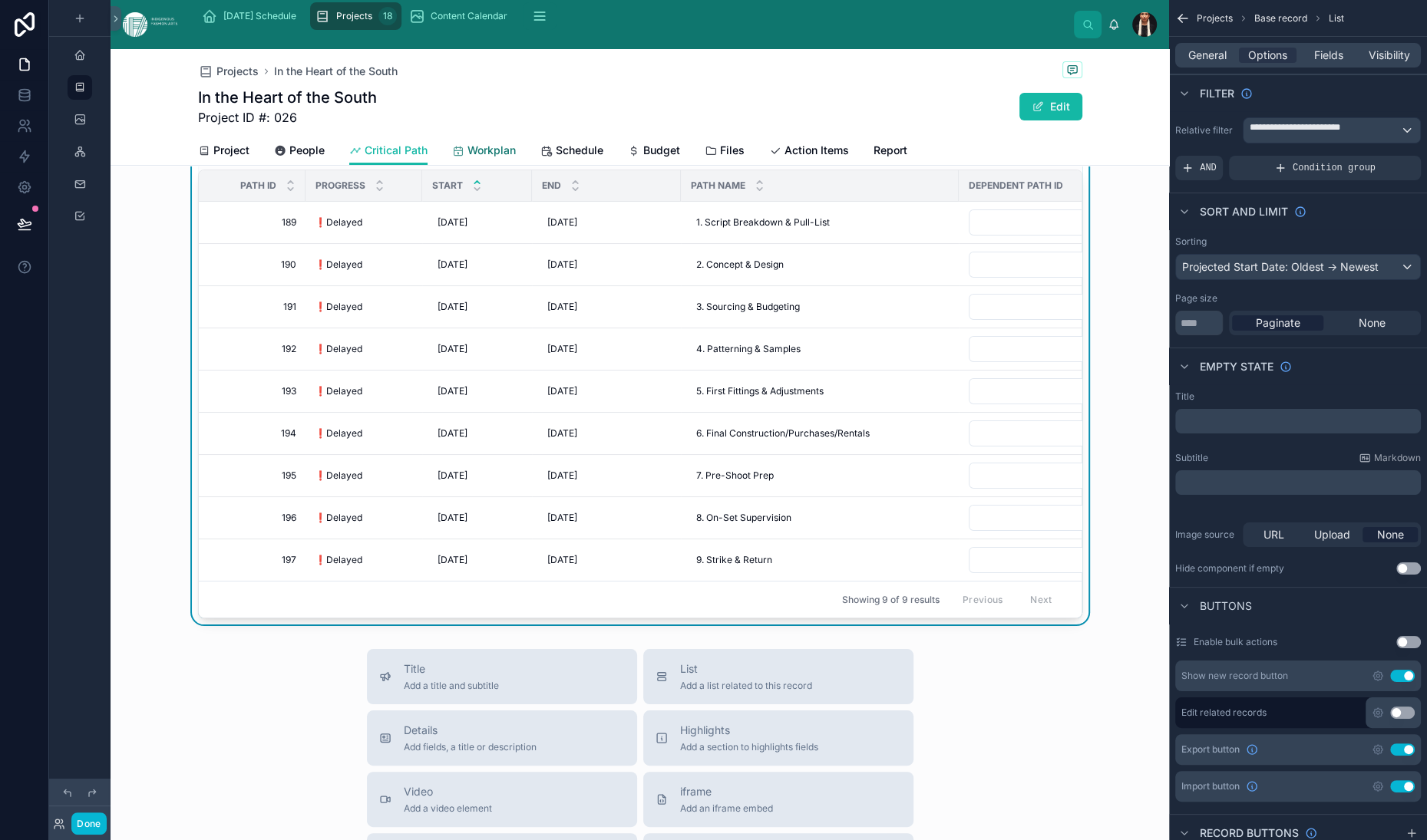
click at [516, 158] on span "Workplan" at bounding box center [492, 150] width 48 height 15
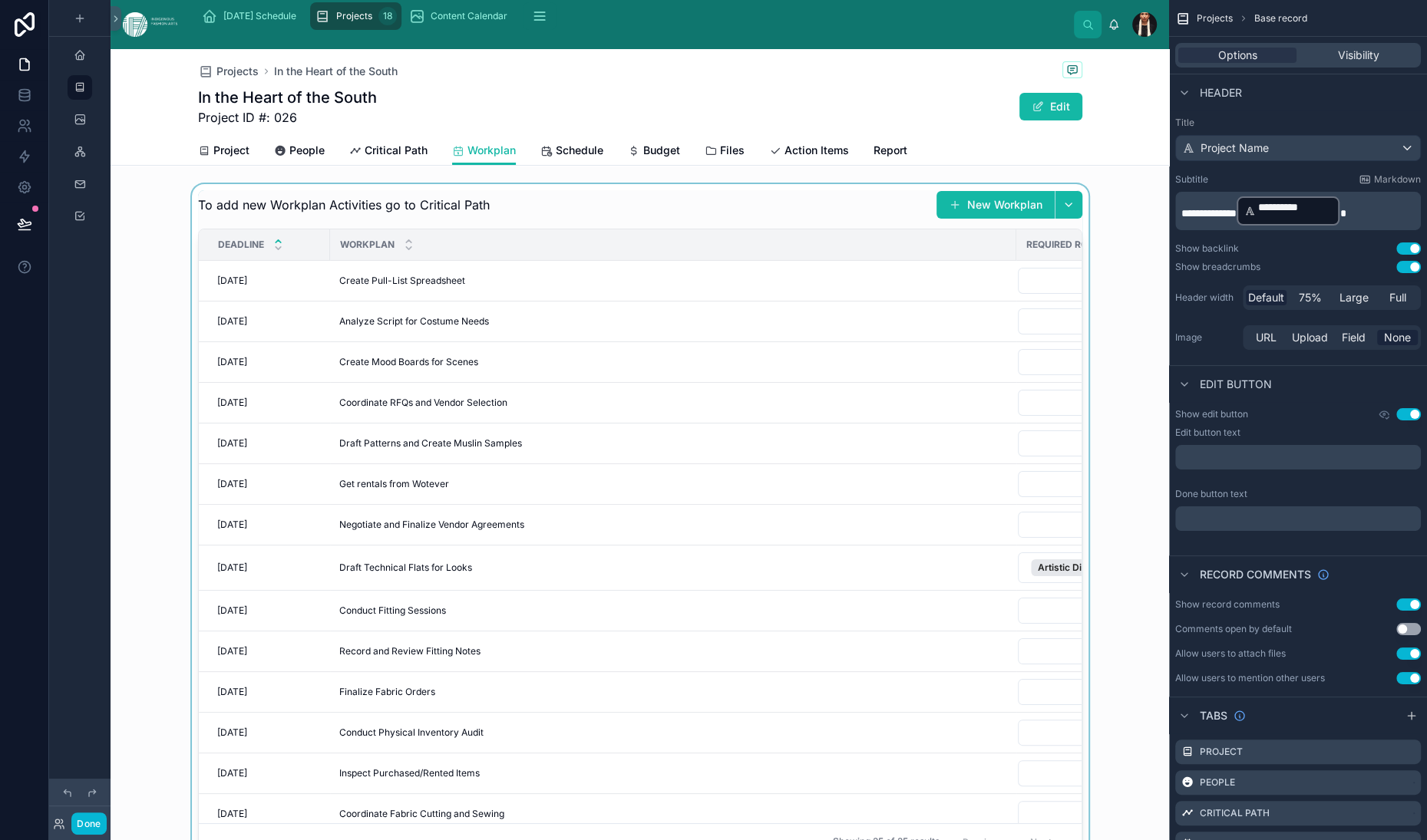
click at [544, 426] on div at bounding box center [640, 525] width 1059 height 682
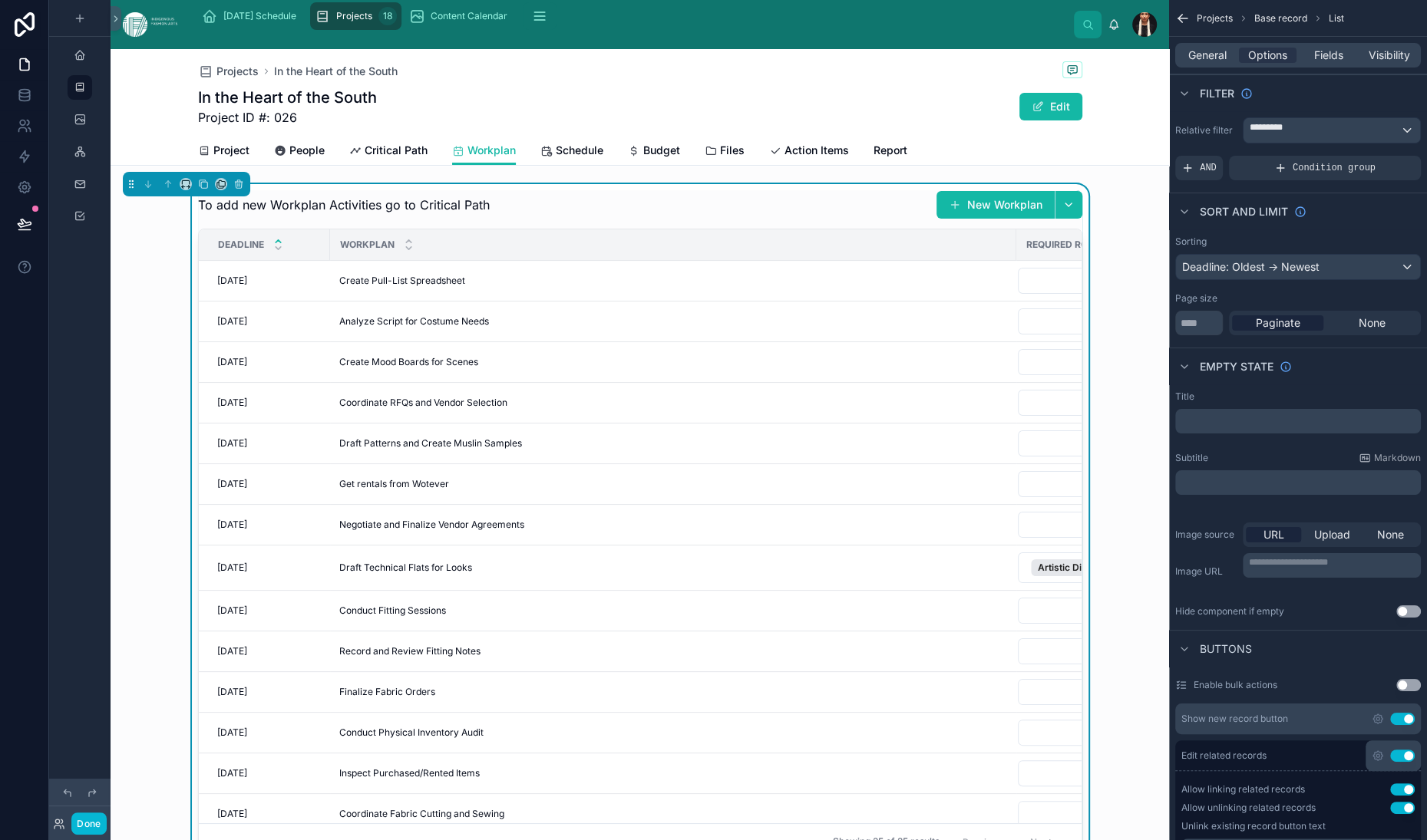
click at [627, 220] on div "To add new Workplan Activities go to Critical Path New Workplan" at bounding box center [640, 204] width 884 height 29
click at [1314, 63] on span "Fields" at bounding box center [1328, 55] width 29 height 15
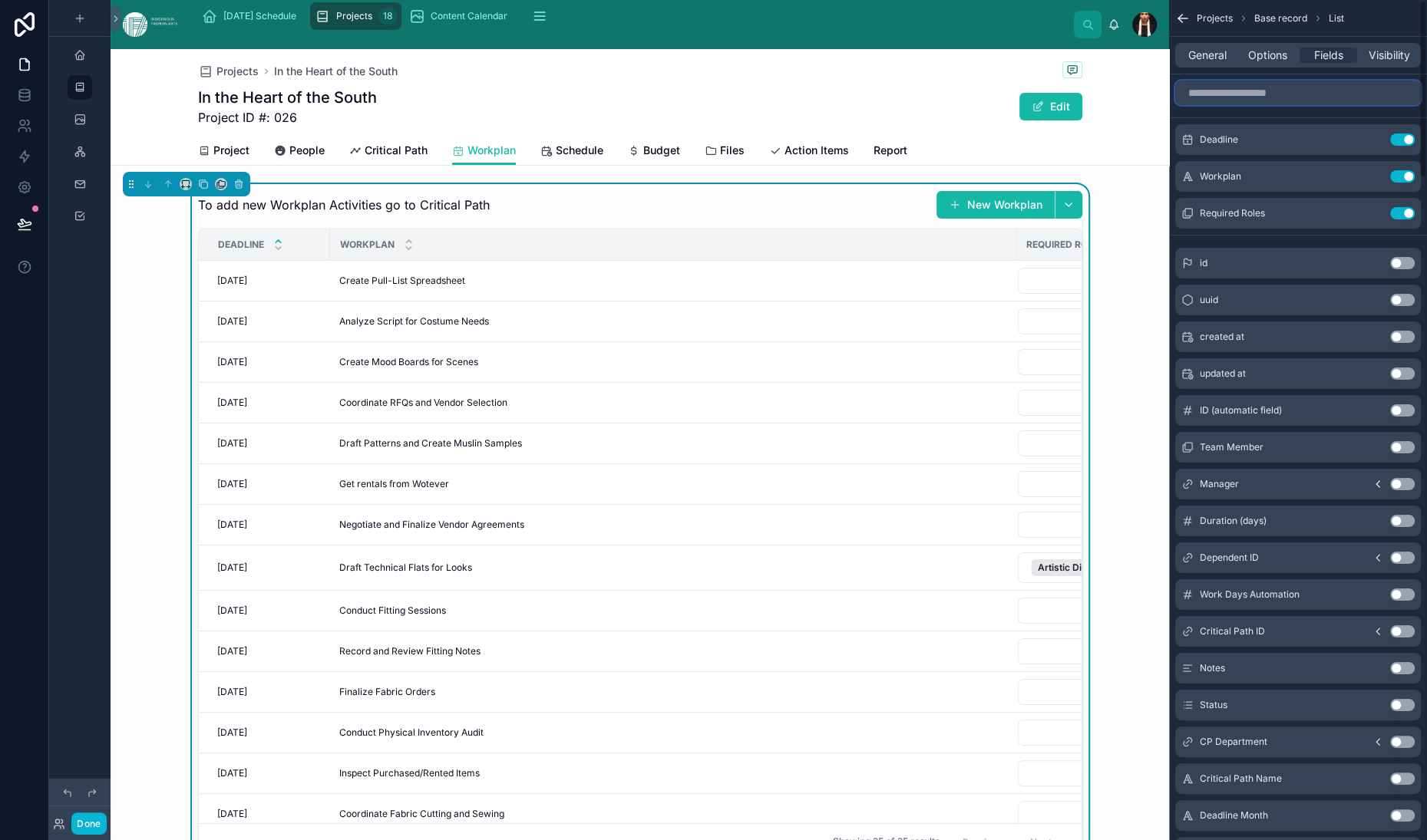
click at [1175, 105] on input "scrollable content" at bounding box center [1298, 93] width 245 height 25
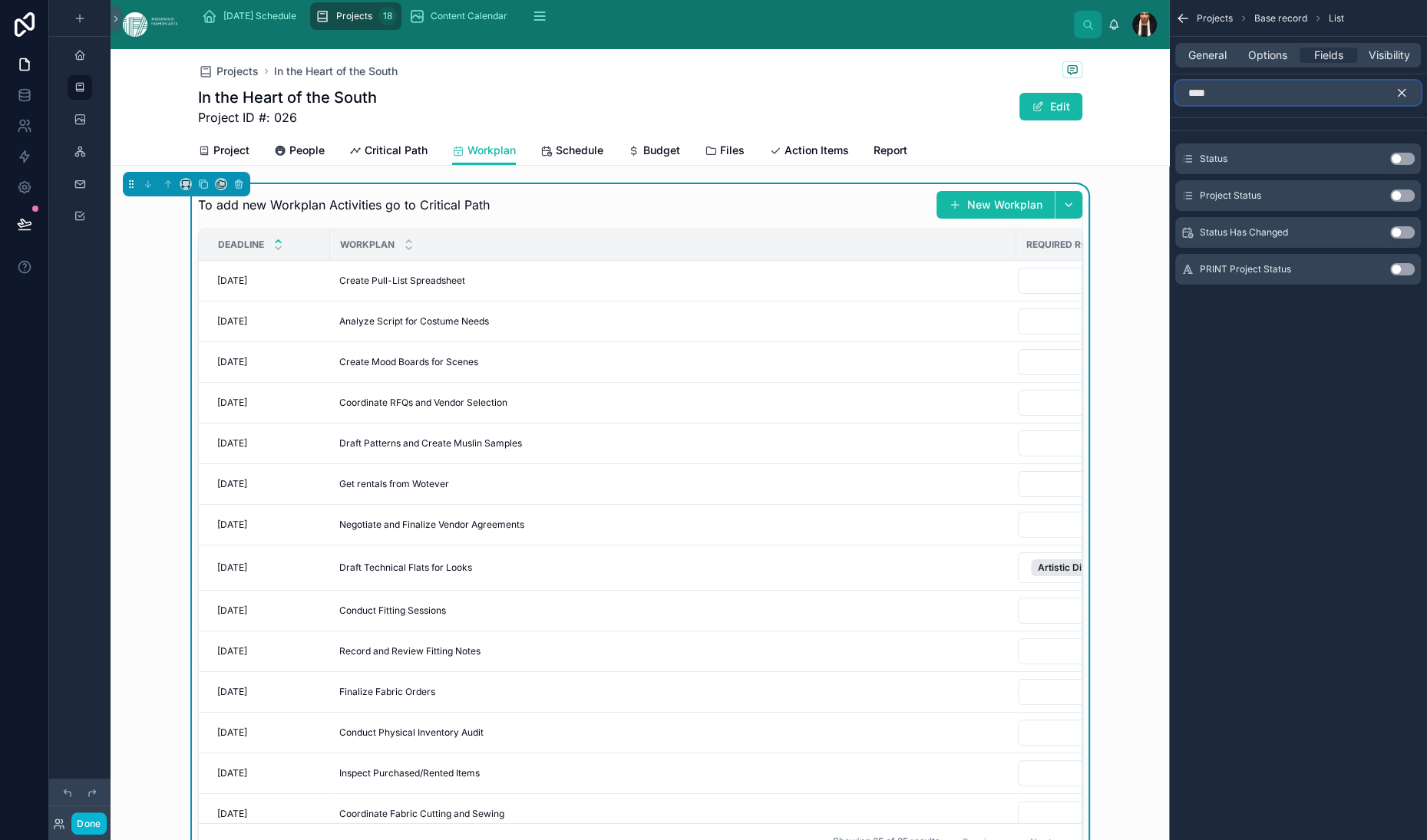
type input "****"
click at [1390, 165] on button "Use setting" at bounding box center [1402, 159] width 25 height 12
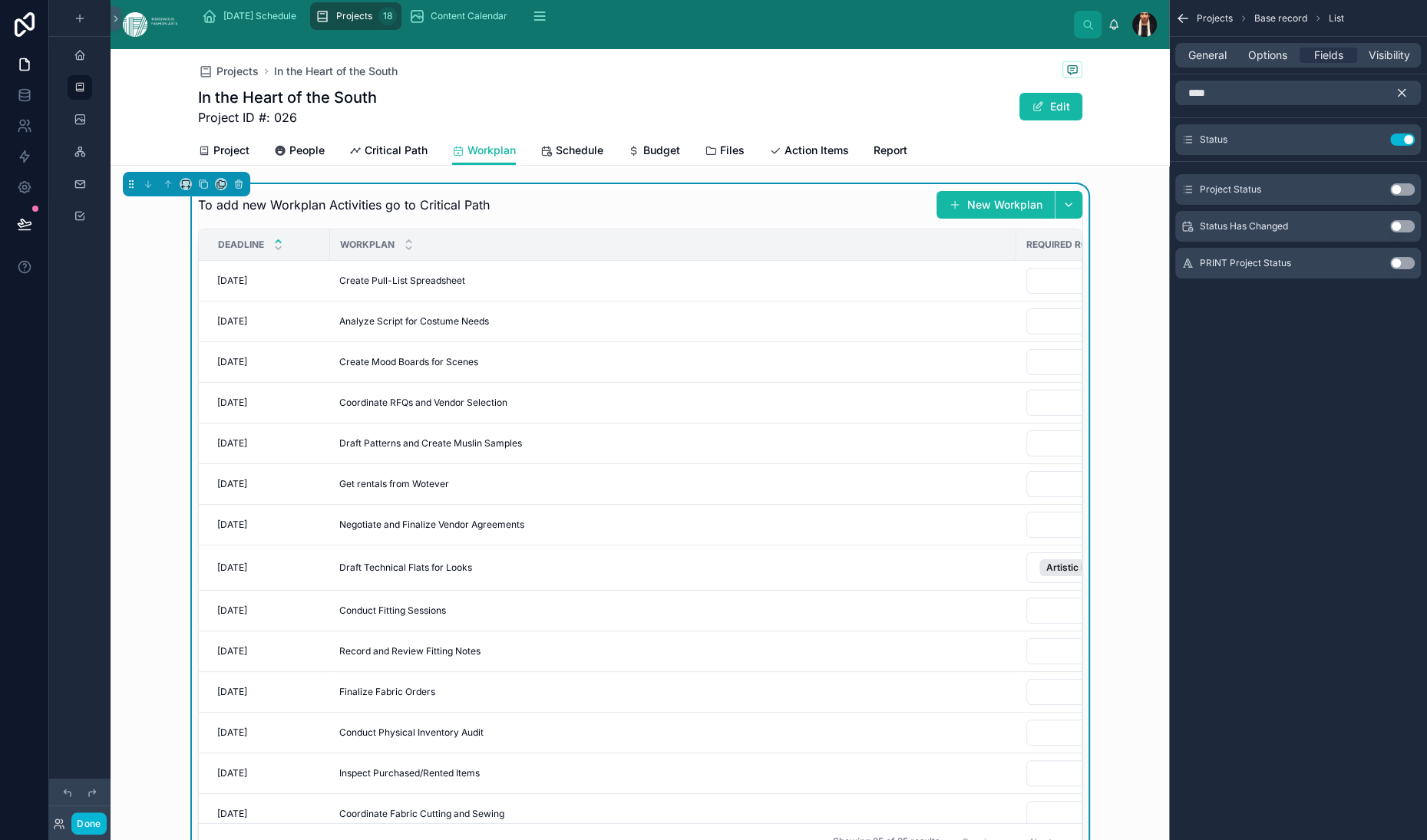
click at [1398, 97] on icon "scrollable content" at bounding box center [1401, 92] width 7 height 7
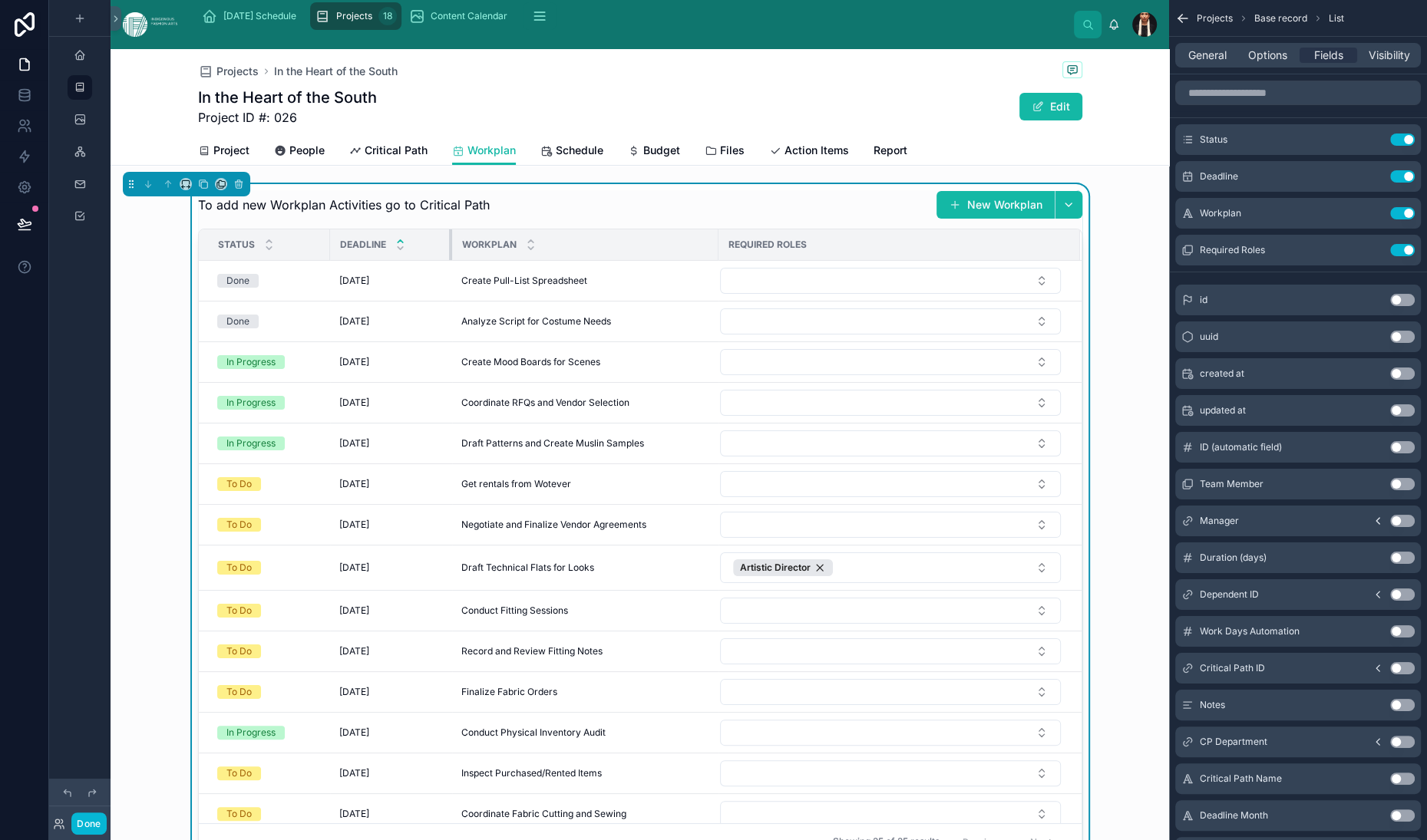
drag, startPoint x: 935, startPoint y: 373, endPoint x: 371, endPoint y: 369, distance: 564.0
click at [371, 261] on th "Deadline" at bounding box center [391, 244] width 122 height 31
click at [106, 812] on button "Done" at bounding box center [88, 823] width 34 height 22
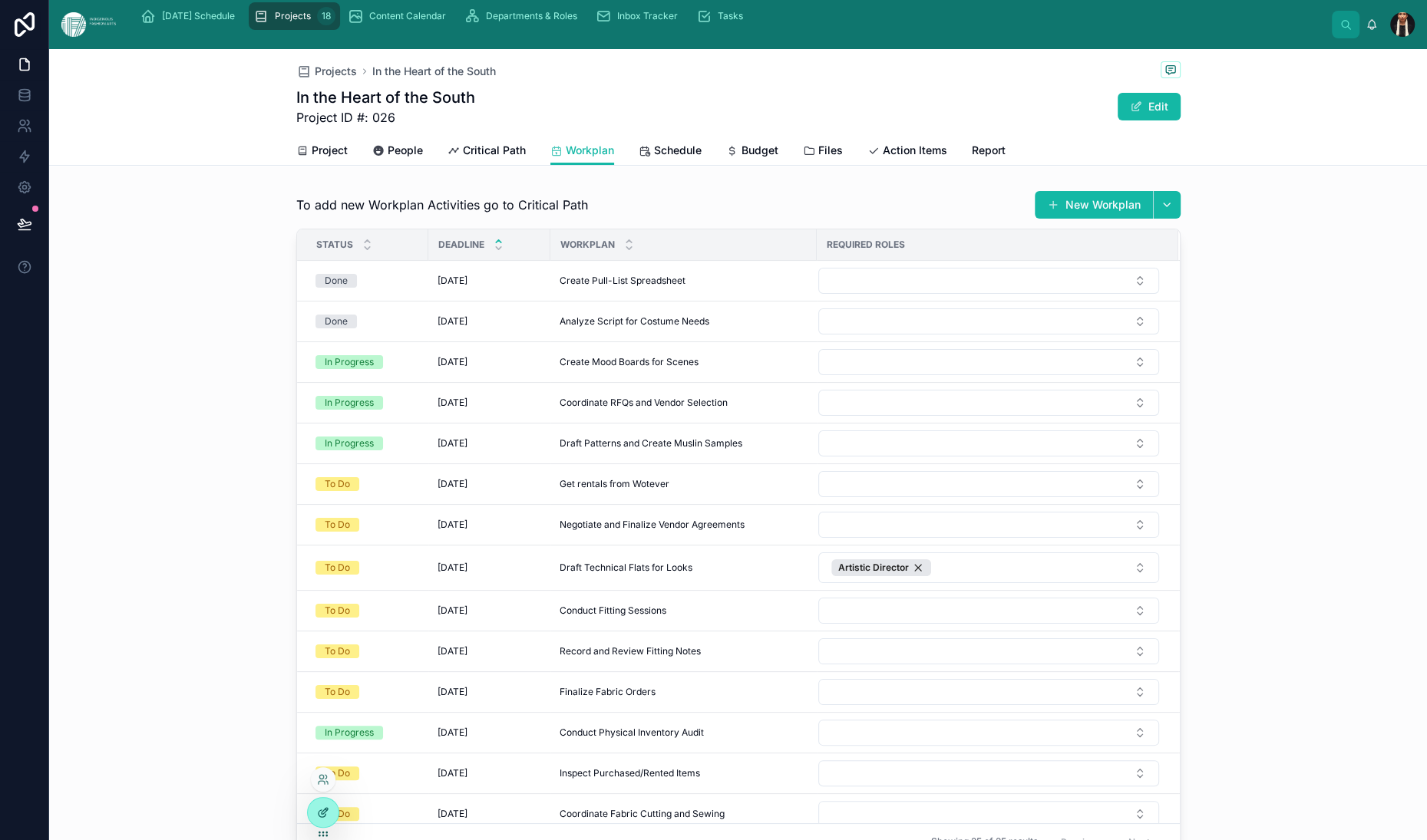
click at [328, 814] on icon at bounding box center [324, 811] width 6 height 6
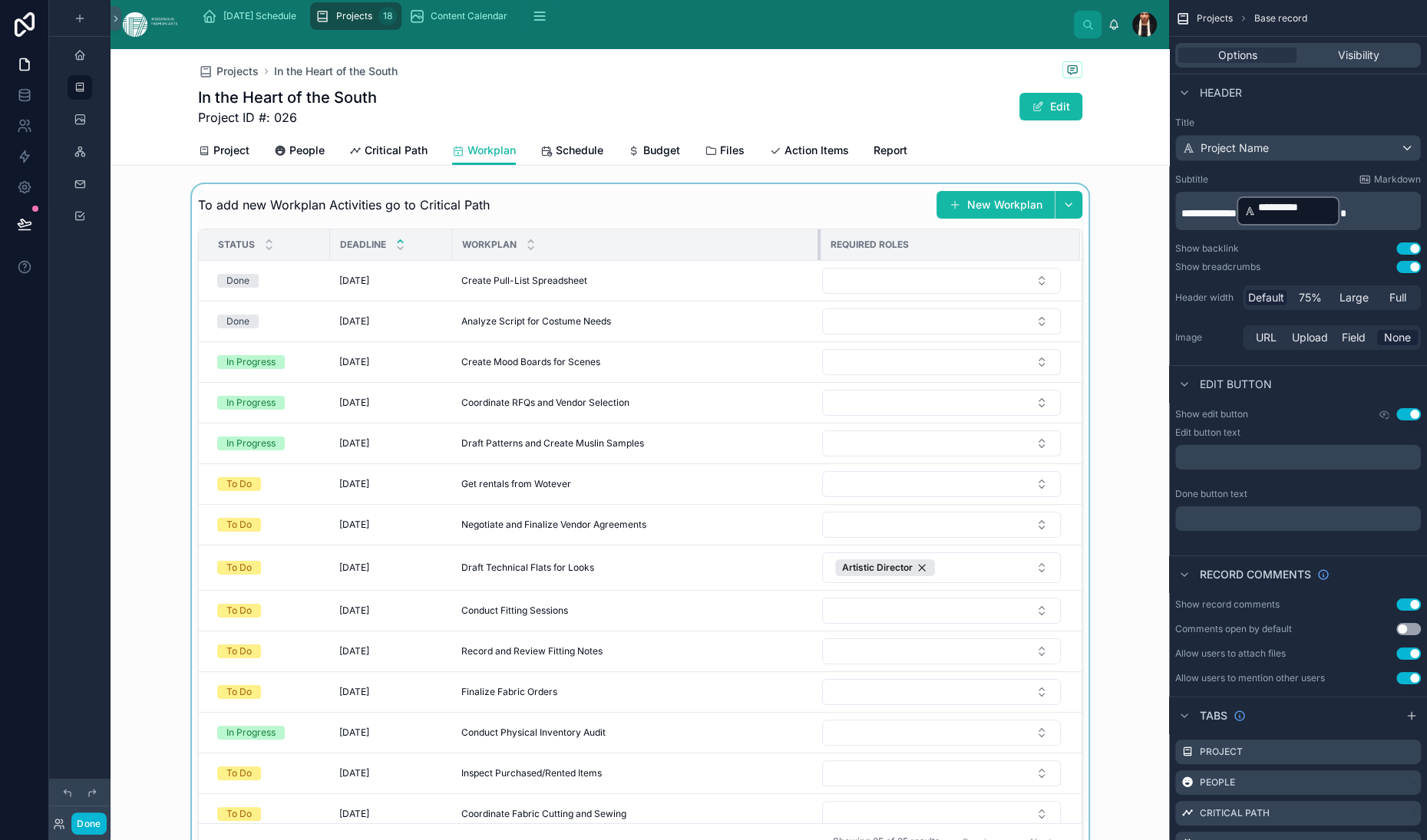
drag, startPoint x: 707, startPoint y: 372, endPoint x: 809, endPoint y: 372, distance: 102.0
click at [809, 261] on tr "Status Deadline Workplan Required Roles" at bounding box center [640, 244] width 883 height 31
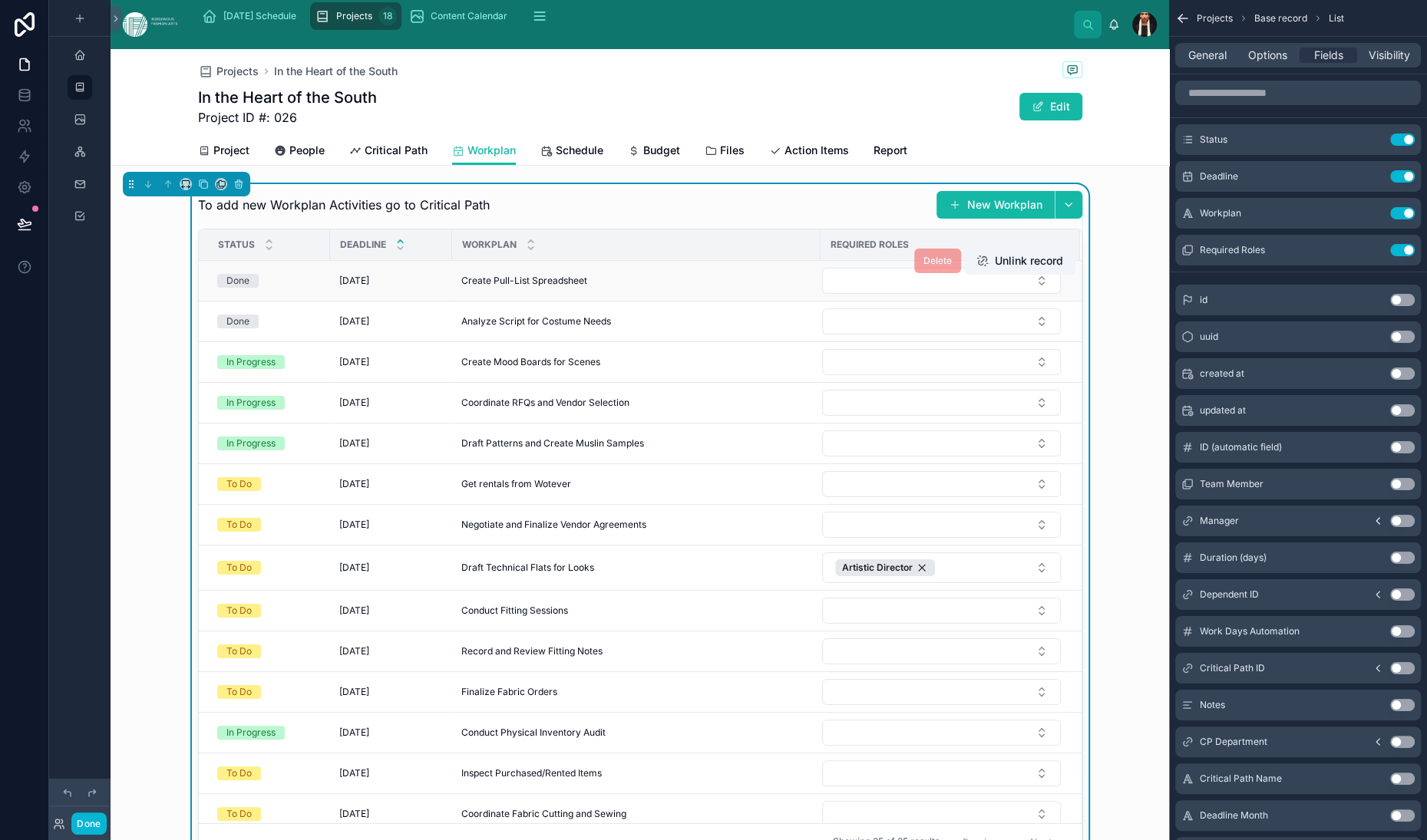
click at [915, 281] on div "Delete Unlink record" at bounding box center [995, 261] width 162 height 40
click at [744, 220] on div "To add new Workplan Activities go to Critical Path New Workplan" at bounding box center [640, 204] width 884 height 29
drag, startPoint x: 800, startPoint y: 370, endPoint x: 882, endPoint y: 370, distance: 82.0
click at [900, 260] on div at bounding box center [903, 244] width 6 height 30
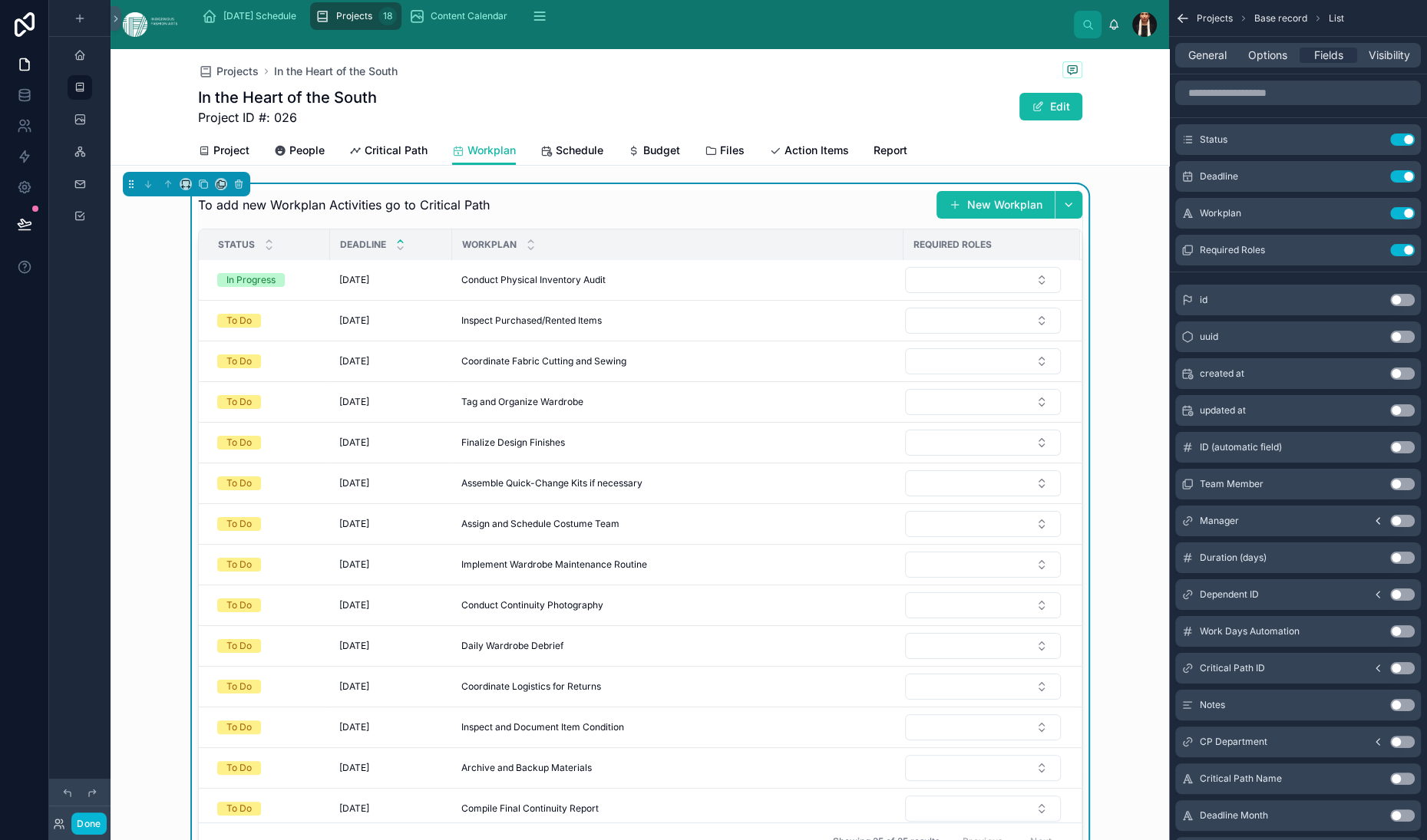
scroll to position [453, 0]
drag, startPoint x: 883, startPoint y: 369, endPoint x: 839, endPoint y: 367, distance: 44.0
click at [858, 260] on div at bounding box center [860, 244] width 6 height 30
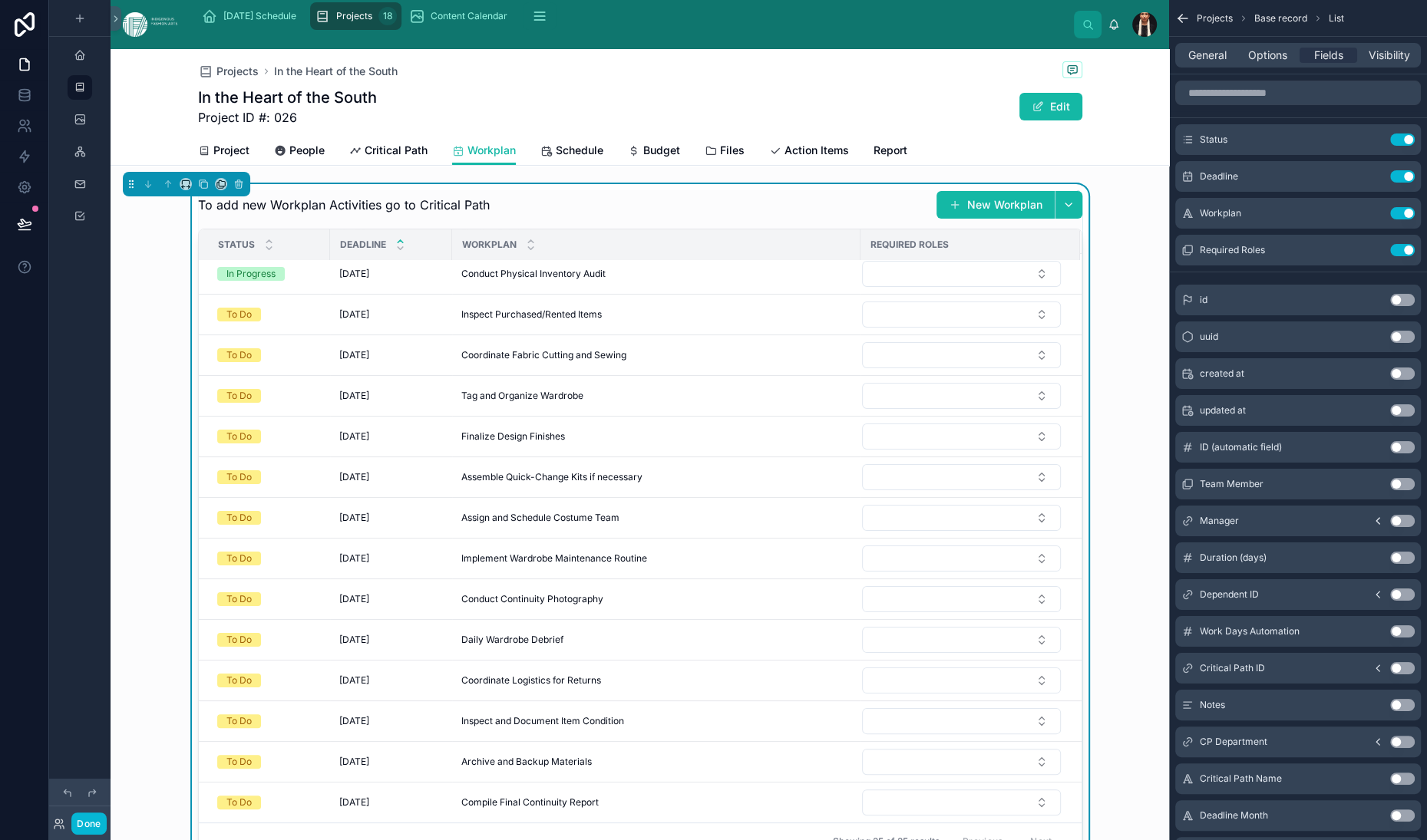
scroll to position [931, 0]
click at [1370, 142] on icon "scrollable content" at bounding box center [1373, 138] width 6 height 6
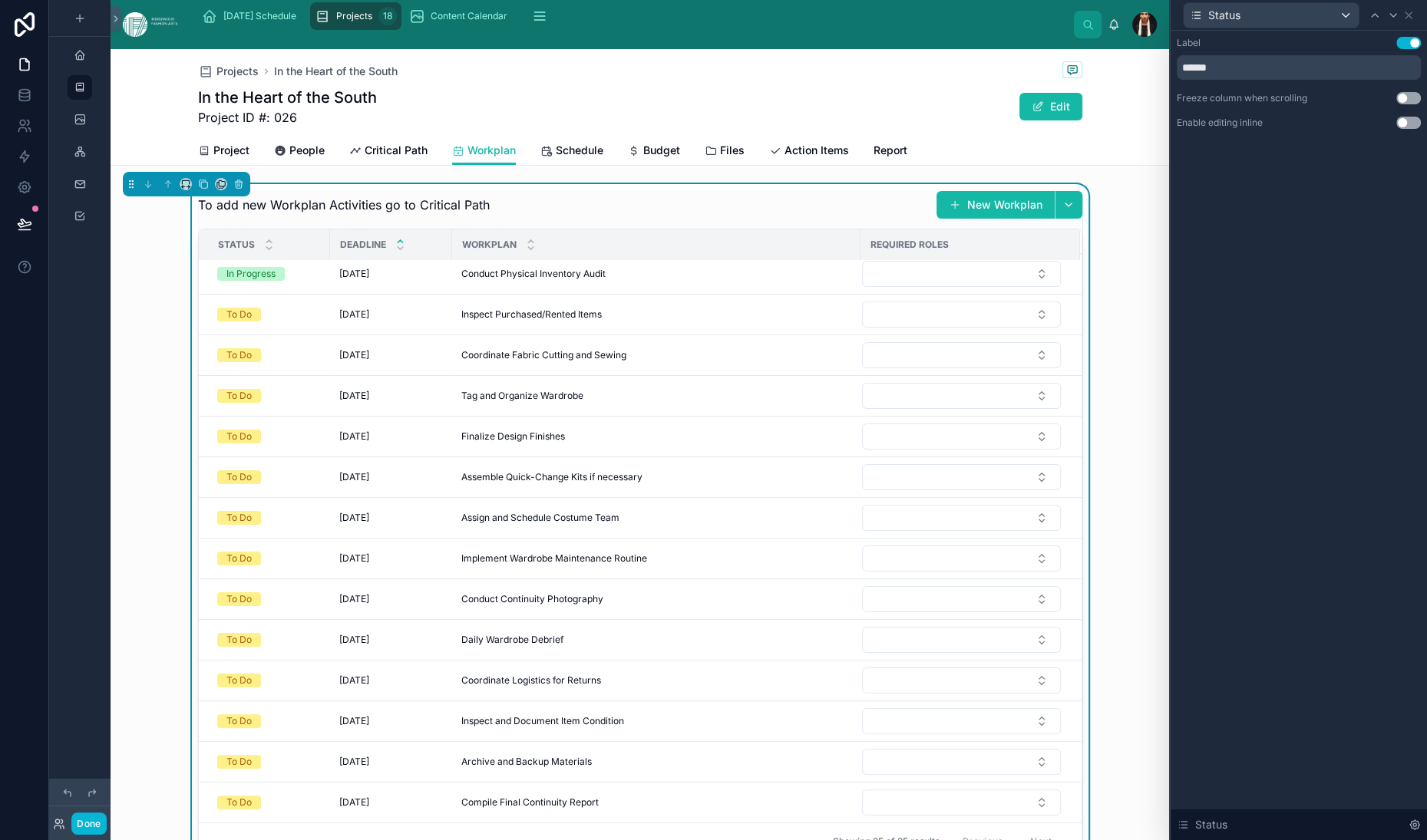
click at [1397, 129] on button "Use setting" at bounding box center [1409, 123] width 25 height 12
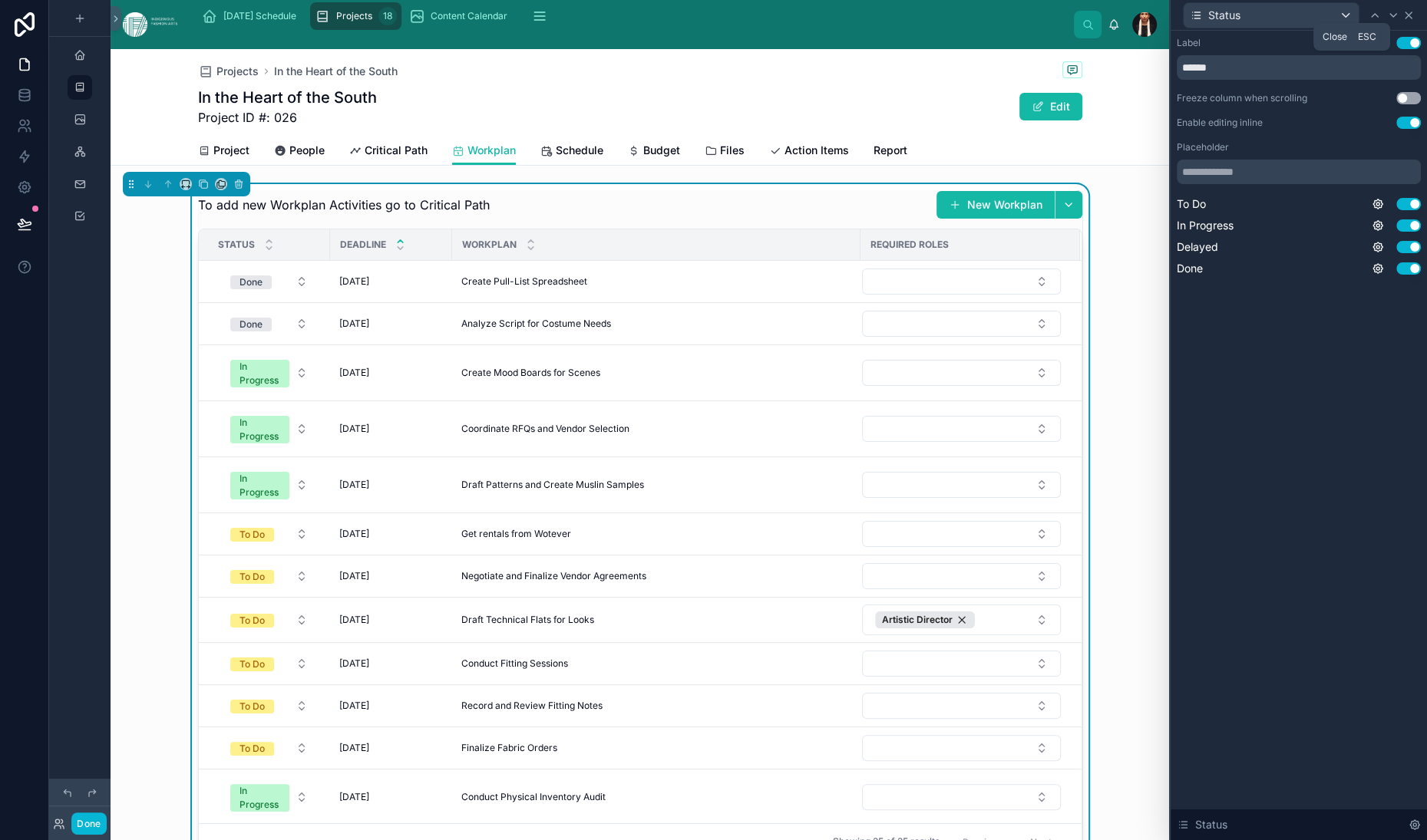
click at [1404, 22] on icon at bounding box center [1408, 15] width 12 height 12
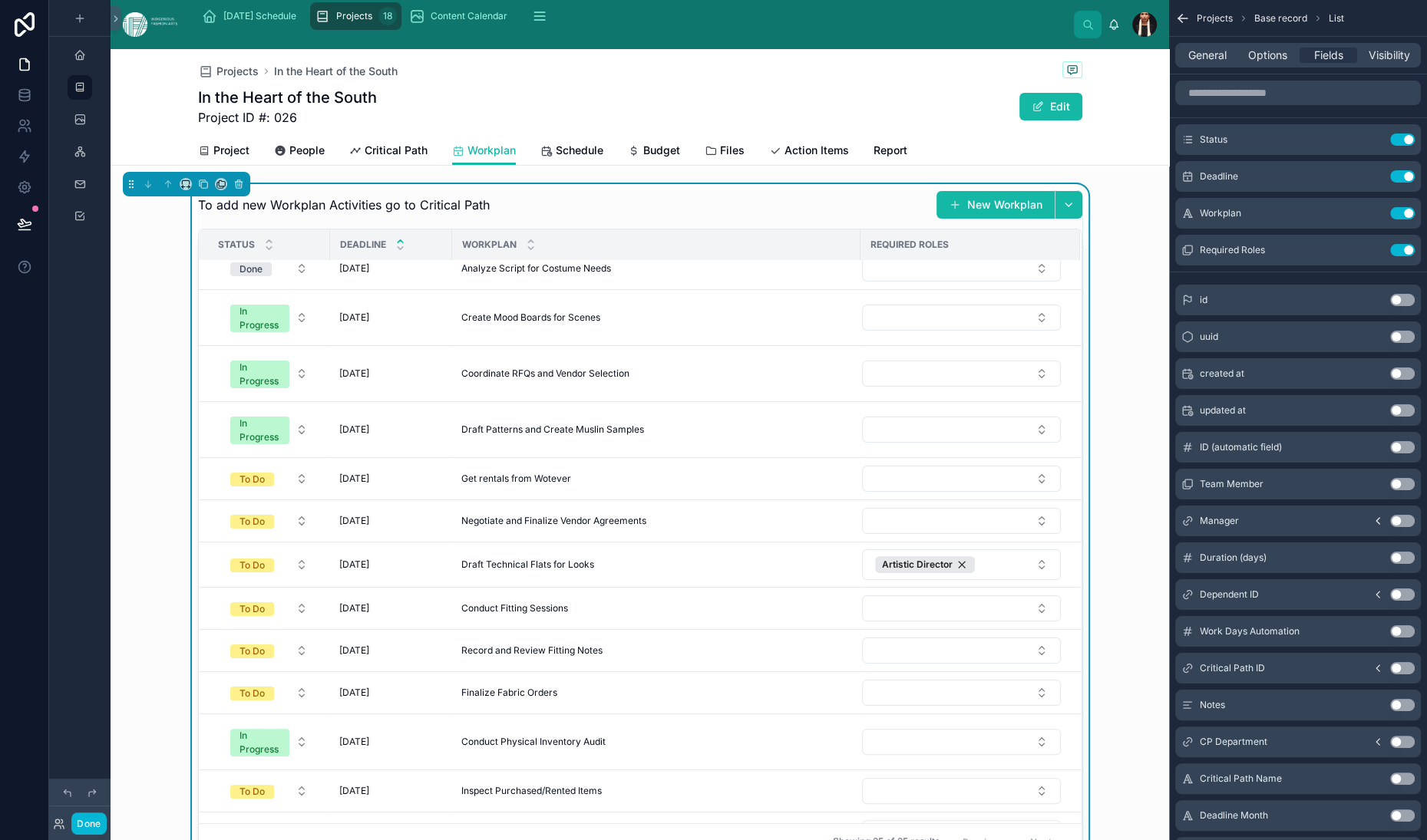
scroll to position [0, 0]
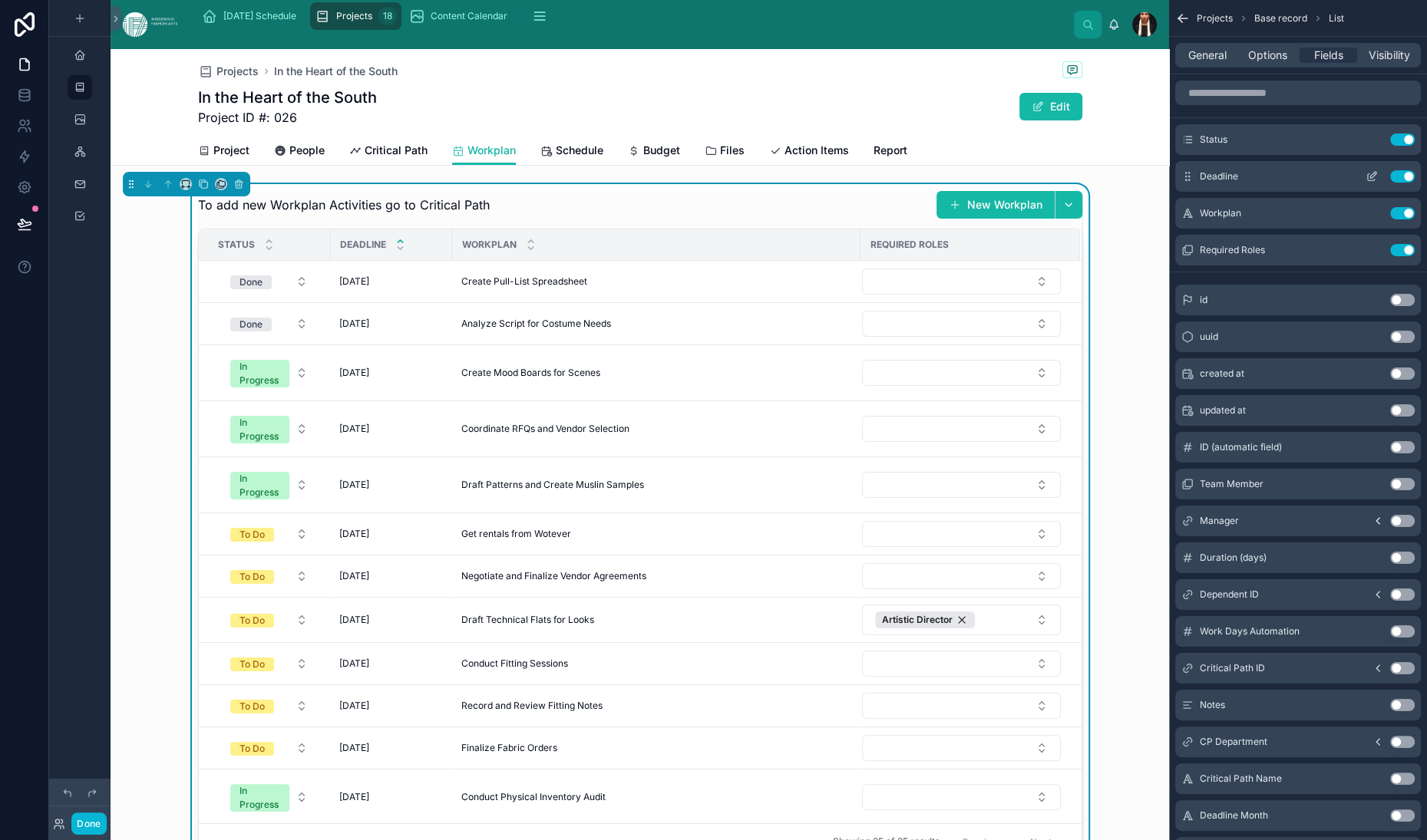
click at [1370, 178] on icon "scrollable content" at bounding box center [1373, 175] width 6 height 6
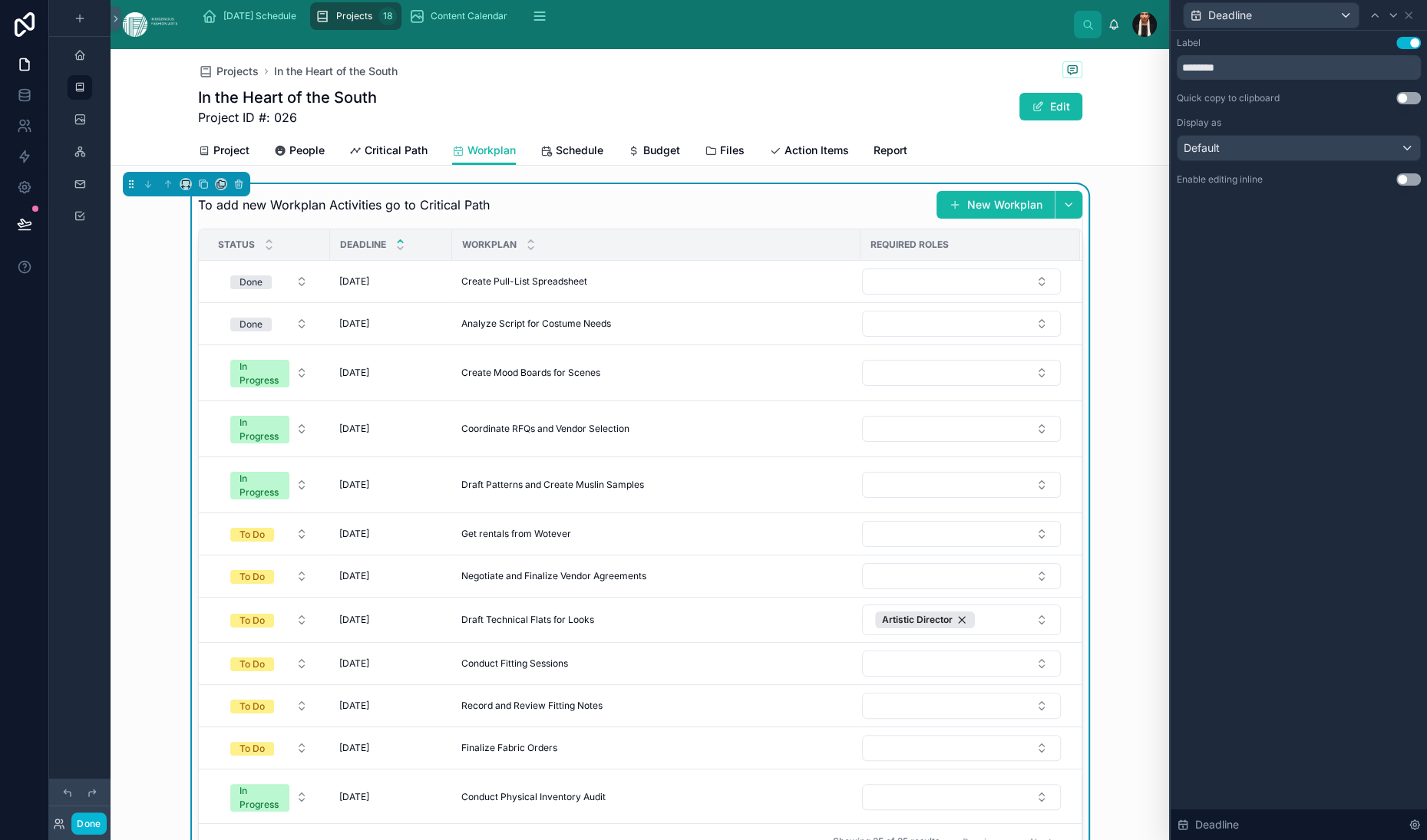
click at [1397, 185] on button "Use setting" at bounding box center [1409, 180] width 25 height 12
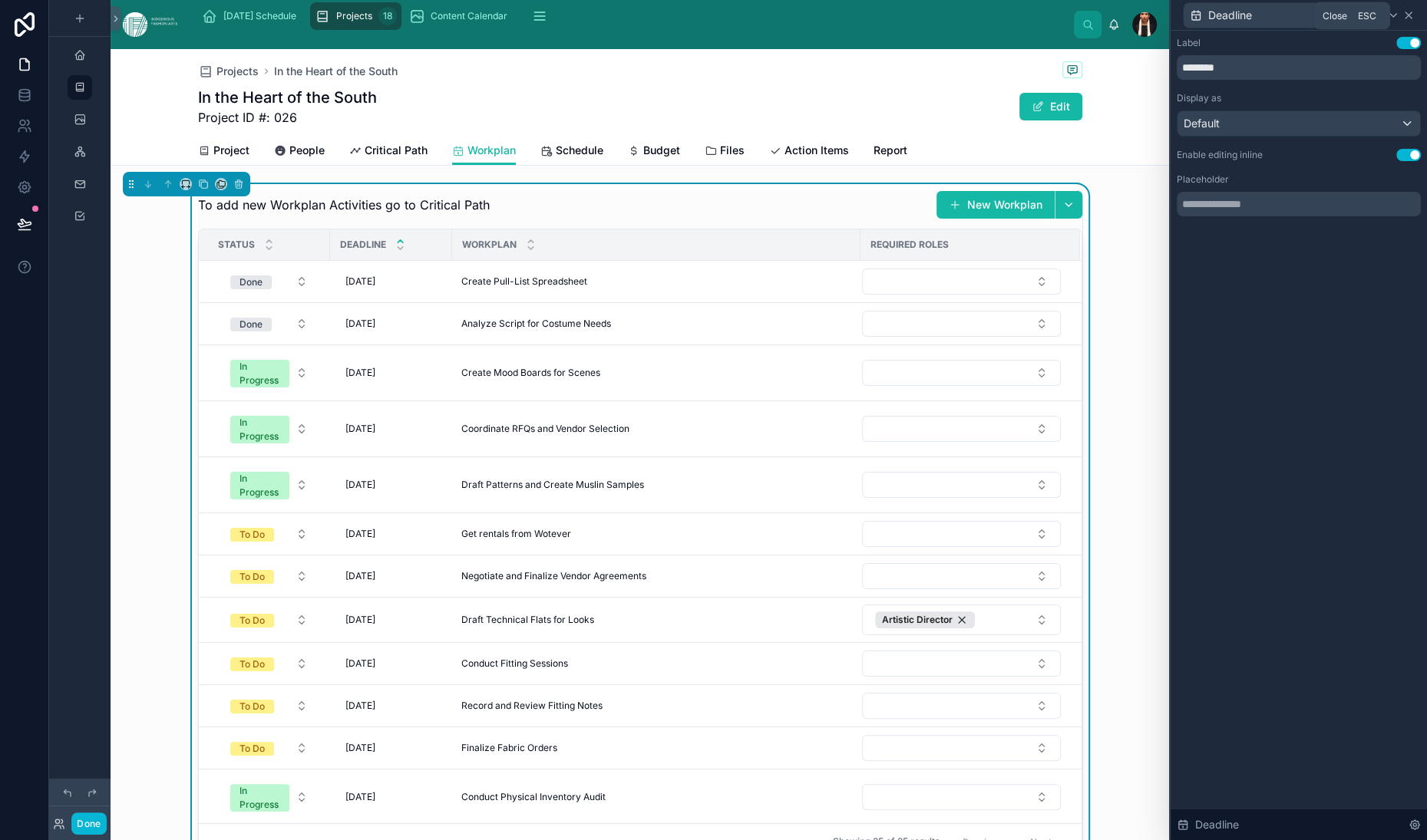
click at [1404, 22] on icon at bounding box center [1408, 15] width 12 height 12
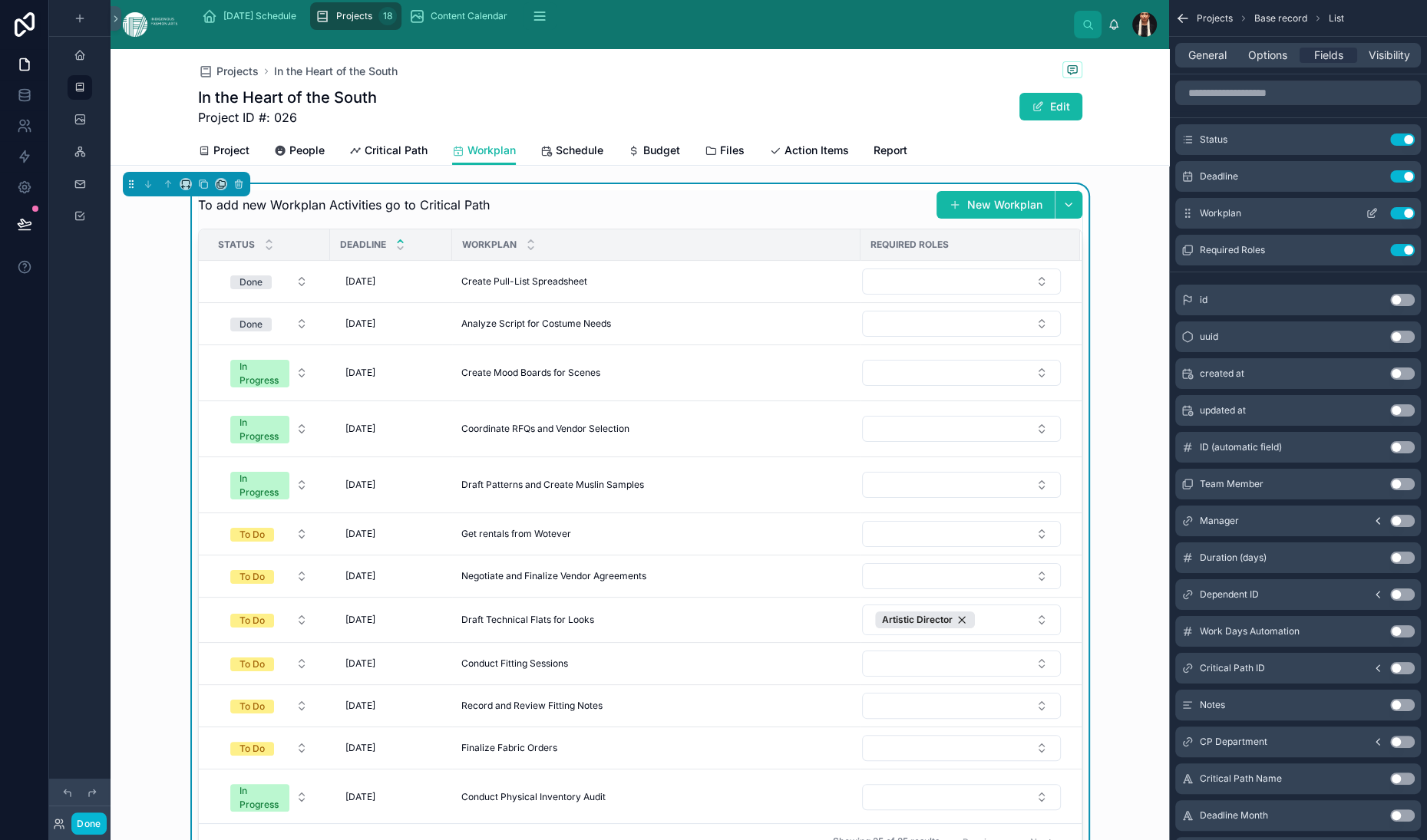
click at [1366, 220] on icon "scrollable content" at bounding box center [1372, 213] width 12 height 12
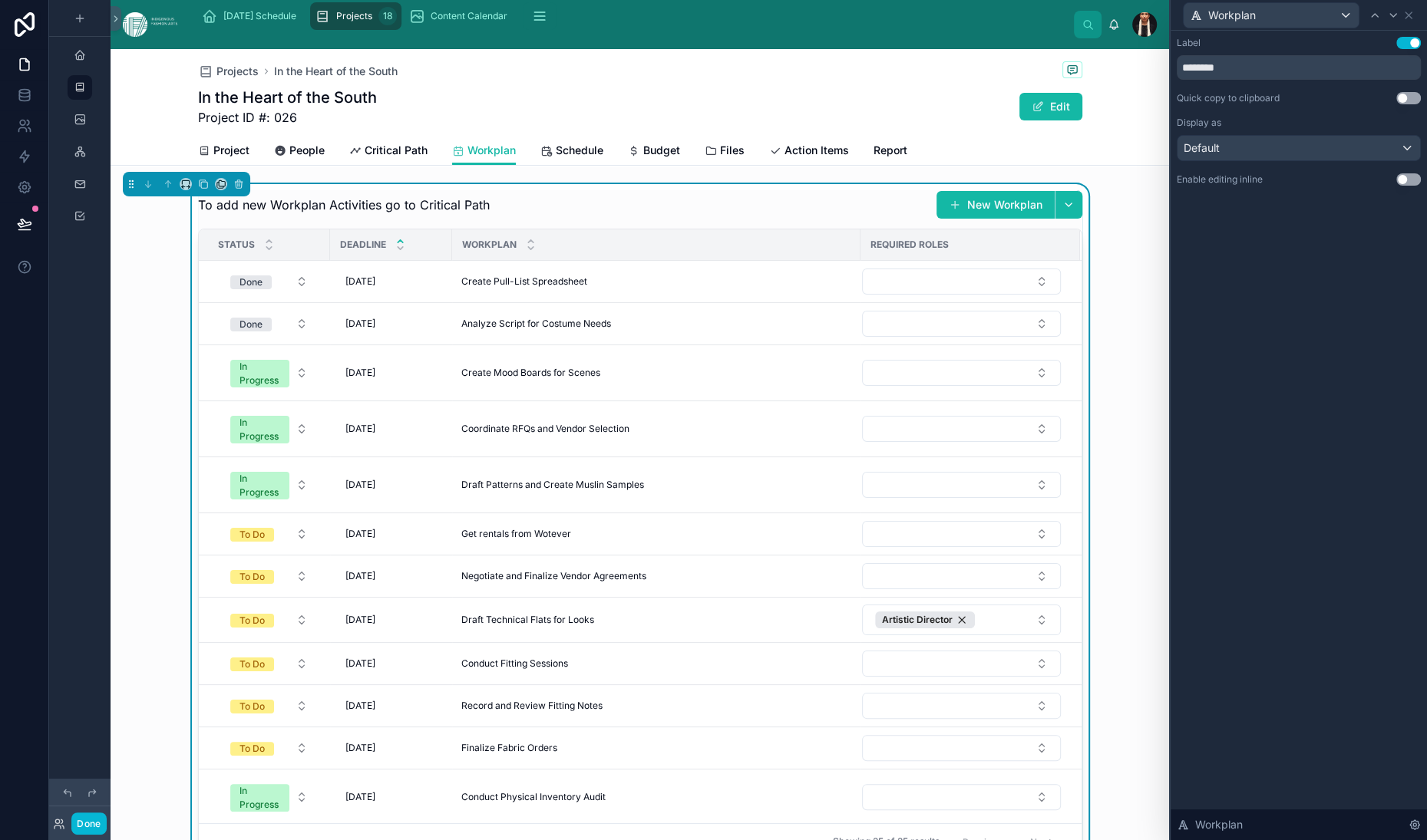
click at [1397, 185] on button "Use setting" at bounding box center [1409, 180] width 25 height 12
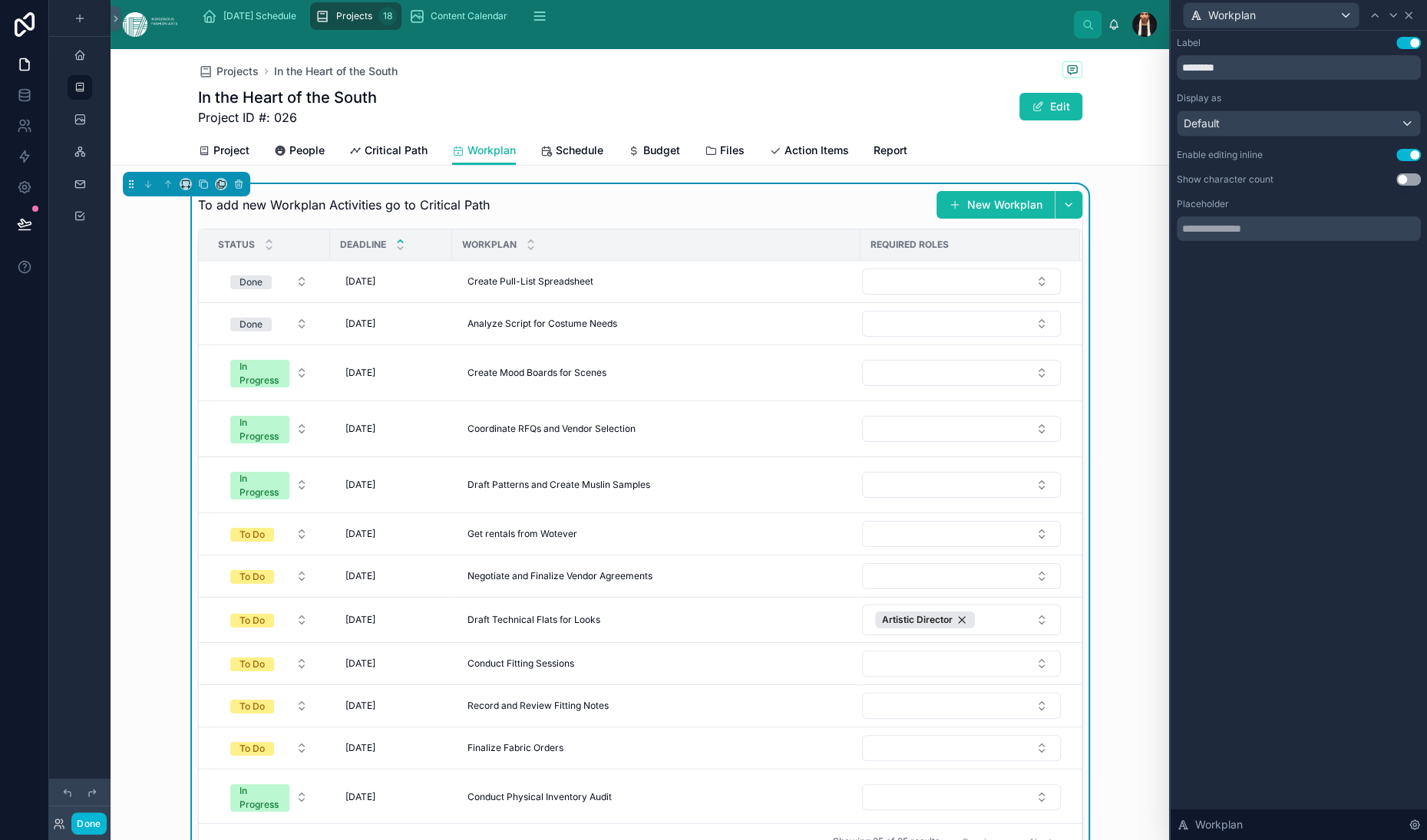
click at [1407, 22] on icon at bounding box center [1408, 15] width 12 height 12
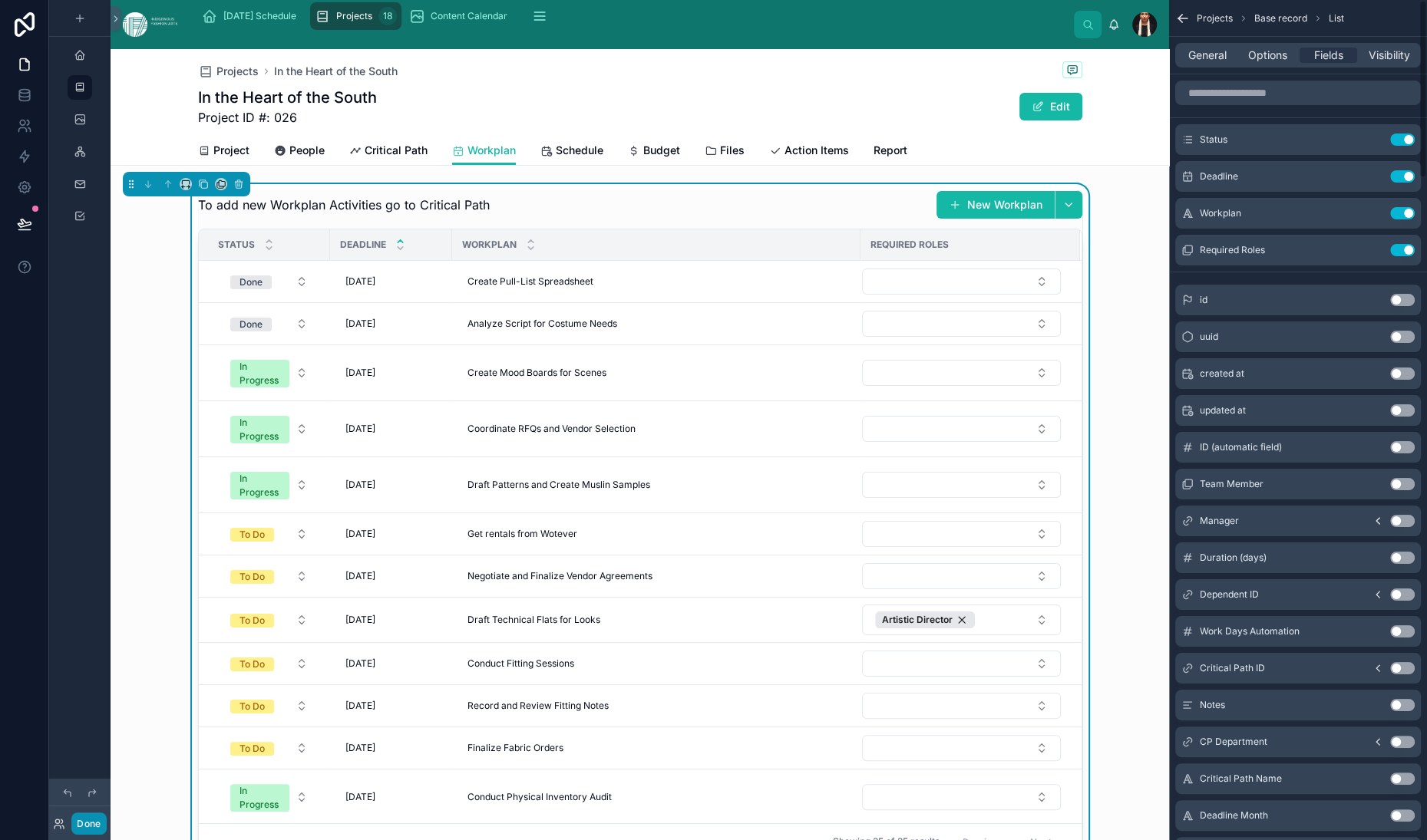
click at [106, 812] on button "Done" at bounding box center [88, 823] width 34 height 22
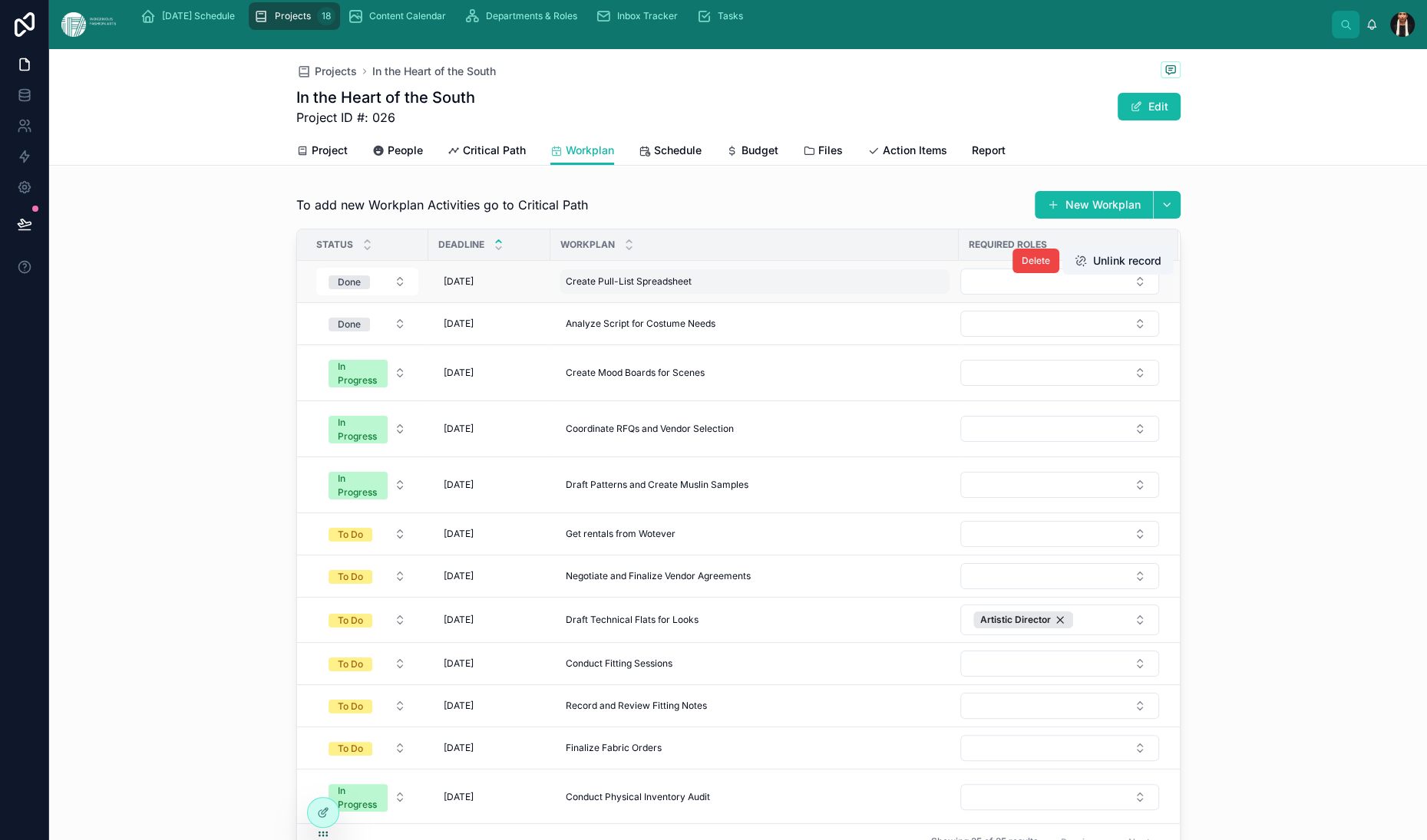
click at [566, 288] on span "Create Pull-List Spreadsheet" at bounding box center [628, 281] width 125 height 12
click at [444, 288] on span "[DATE]" at bounding box center [458, 281] width 29 height 12
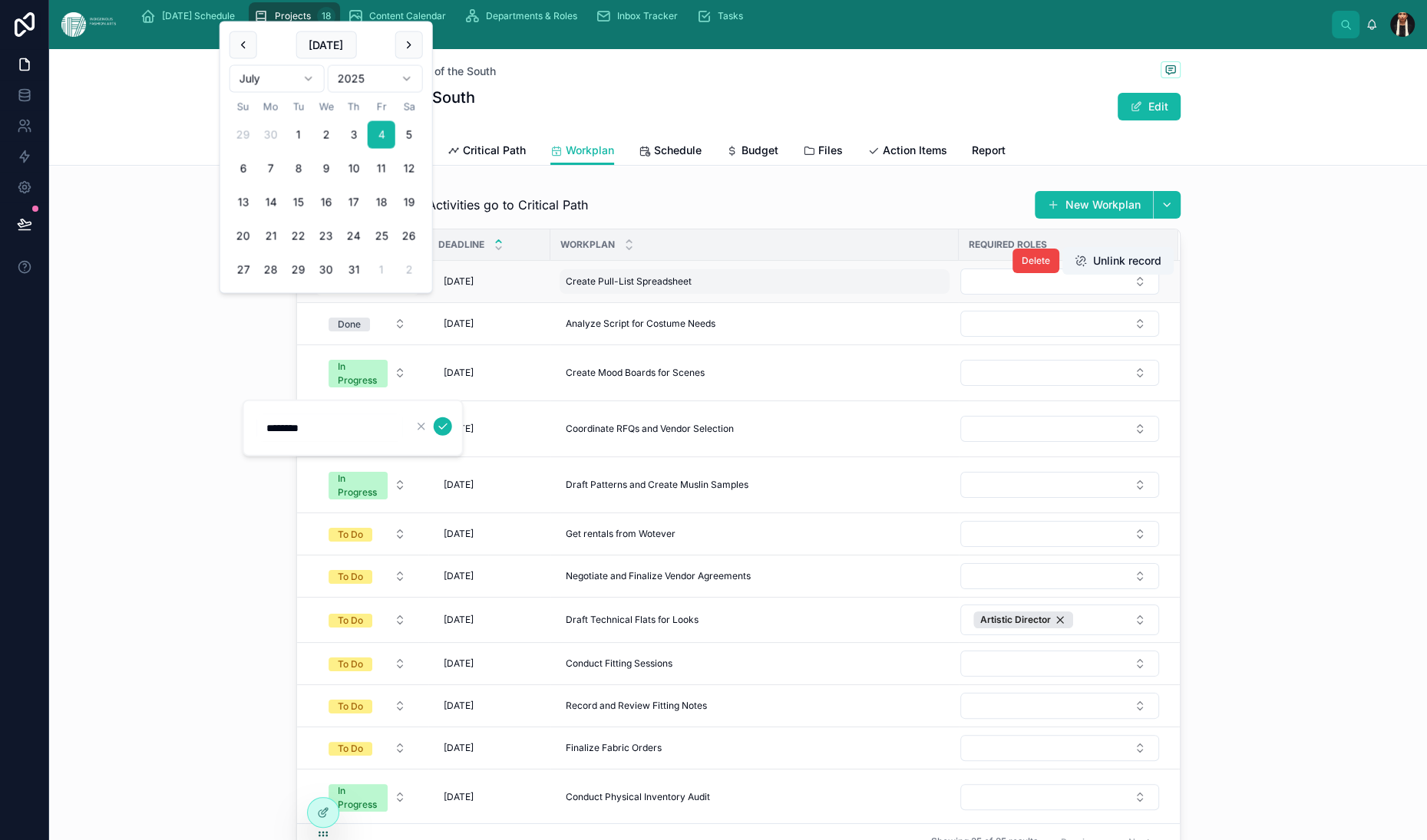
click at [684, 294] on div "Create Pull-List Spreadsheet Create Pull-List Spreadsheet" at bounding box center [755, 281] width 390 height 25
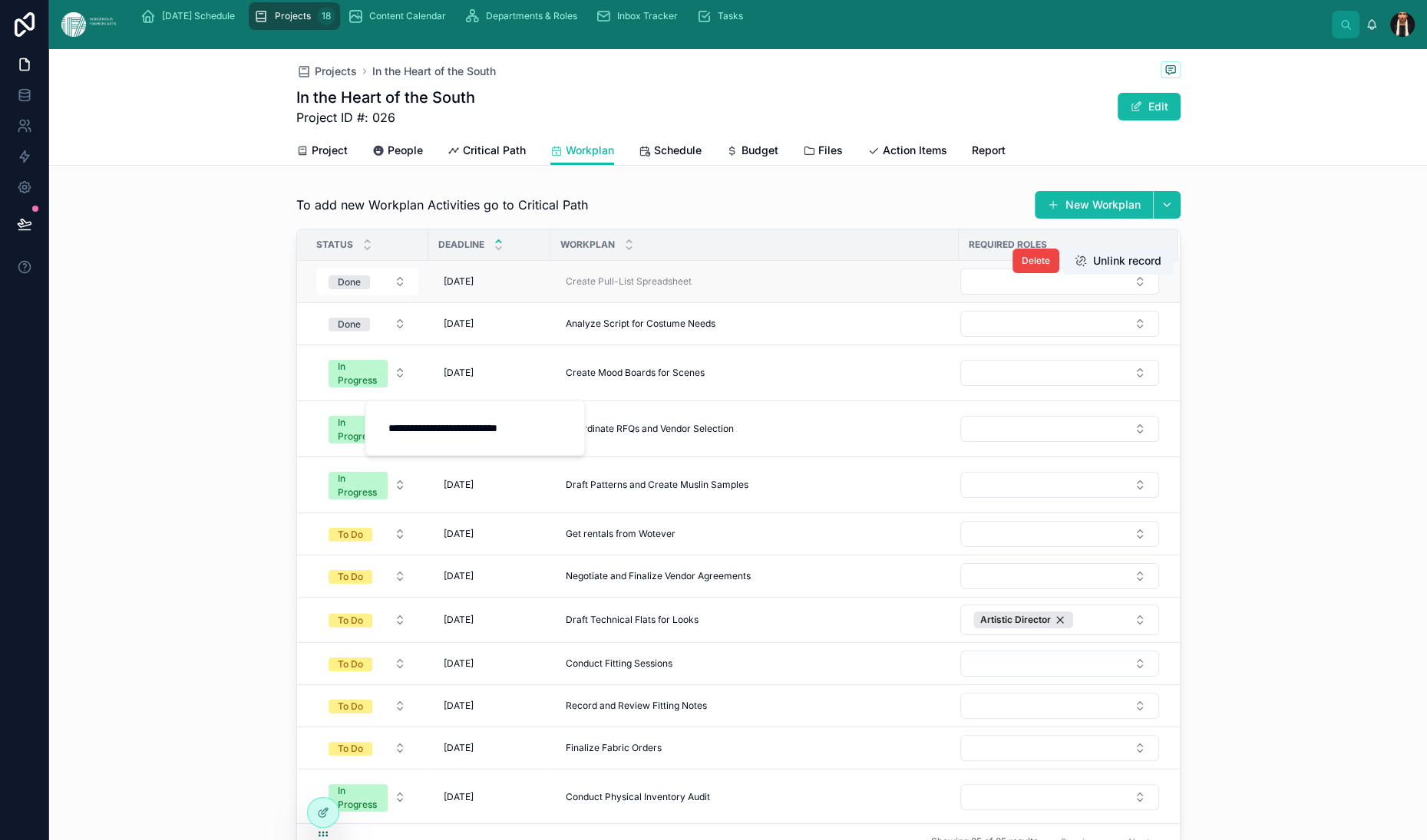
click at [298, 303] on td "Done" at bounding box center [363, 282] width 131 height 42
click at [429, 303] on td "7/4/2025 7/4/2025" at bounding box center [490, 282] width 122 height 42
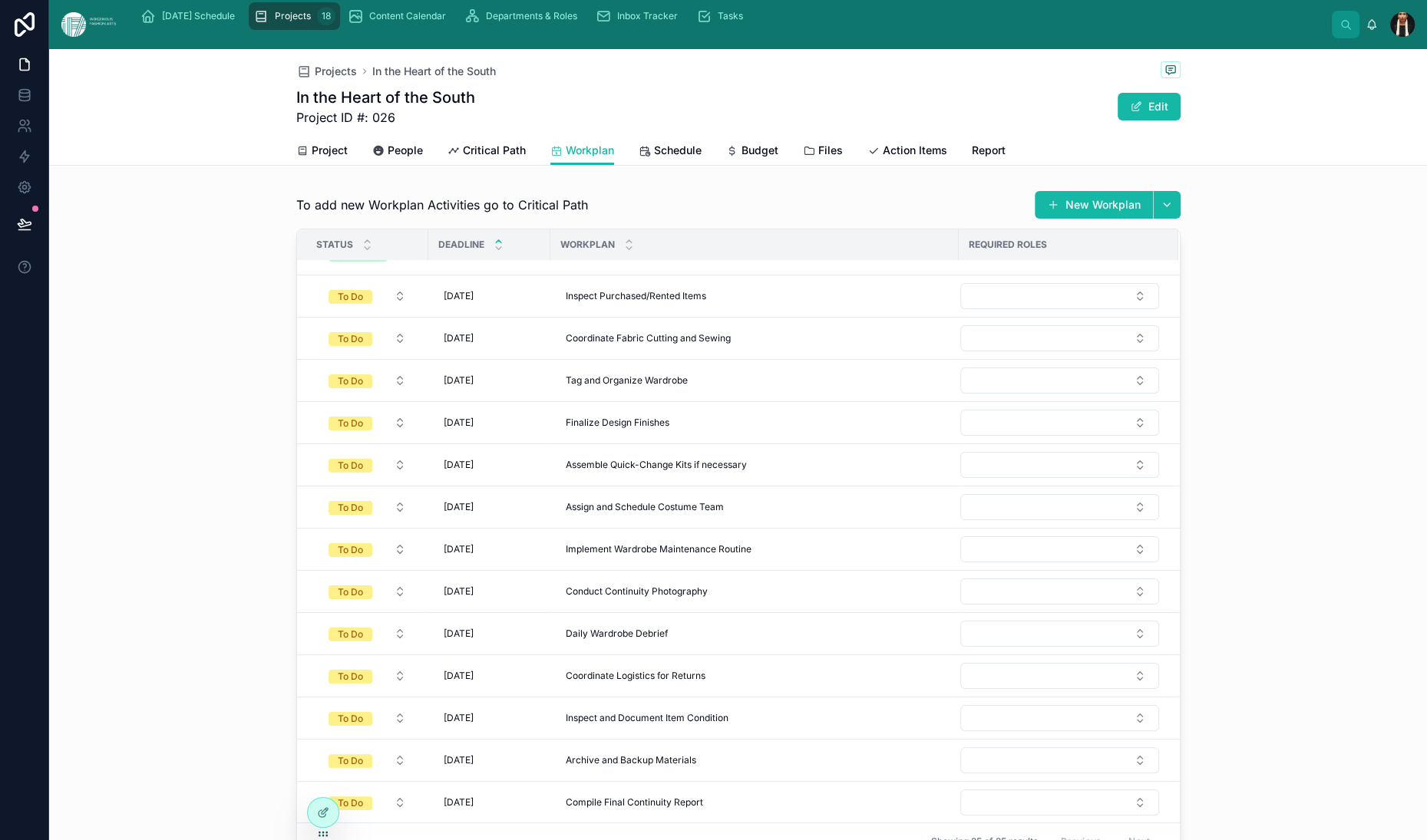
scroll to position [560, 0]
click at [329, 827] on div at bounding box center [323, 812] width 30 height 29
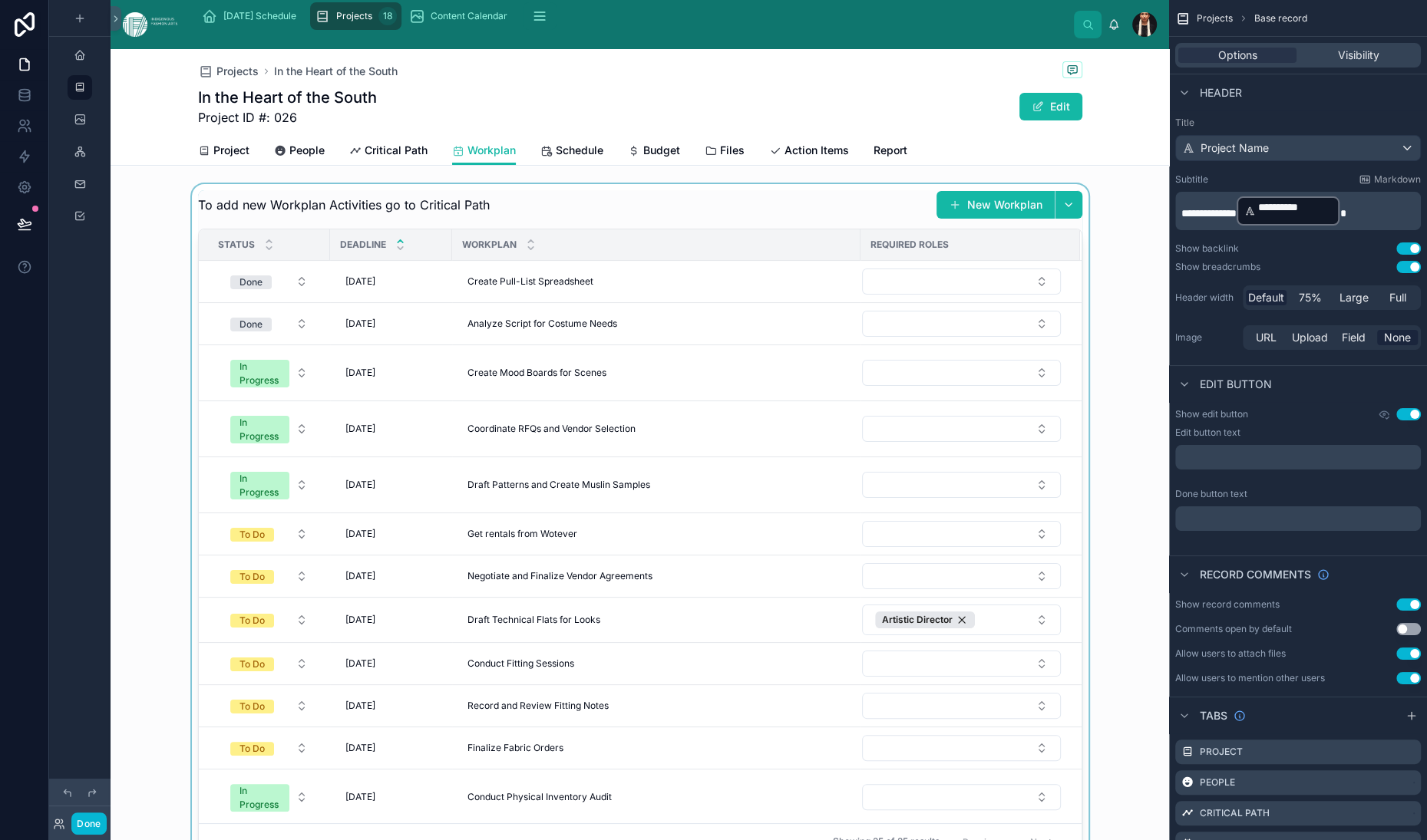
click at [184, 342] on div at bounding box center [640, 525] width 1059 height 682
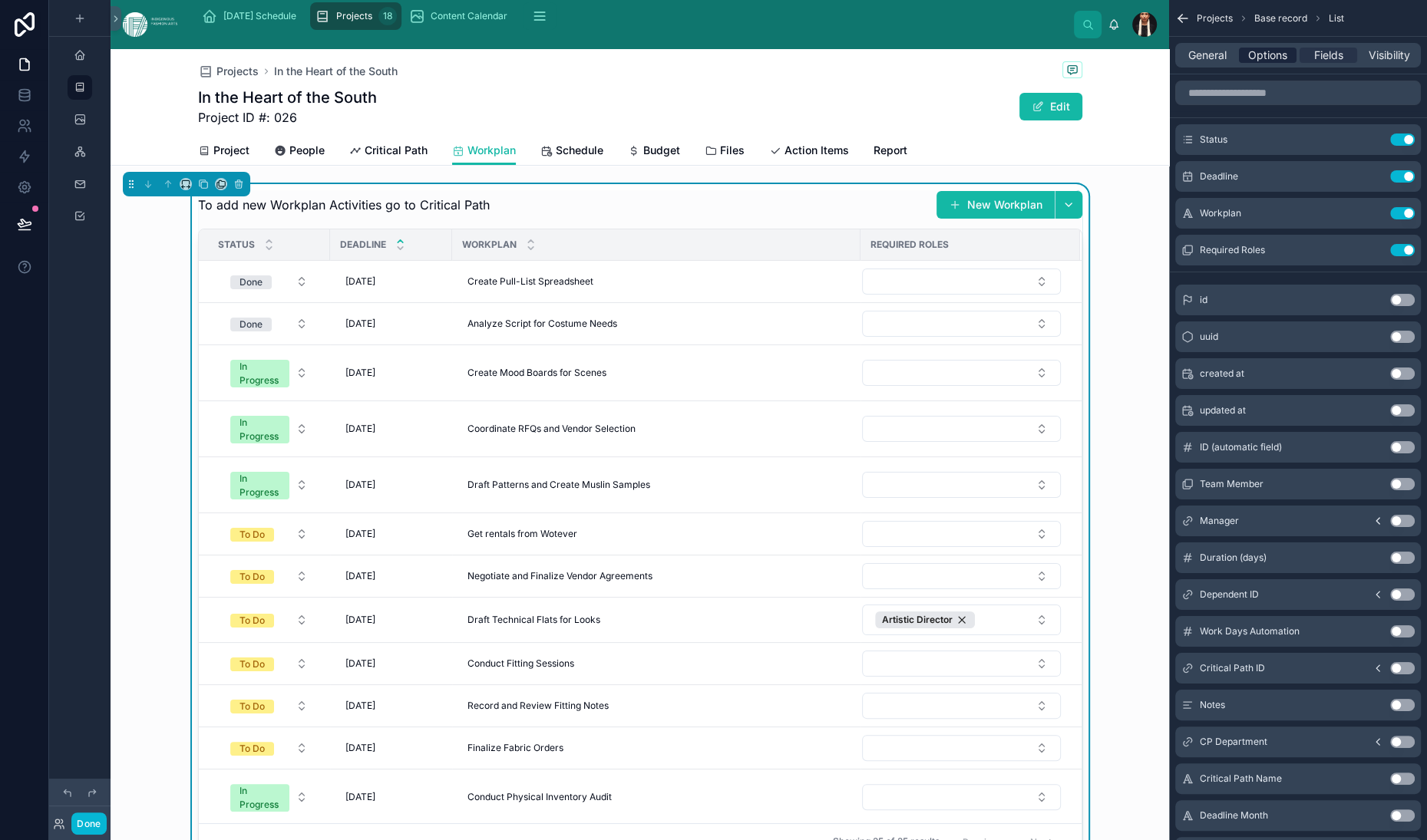
click at [1248, 63] on span "Options" at bounding box center [1267, 55] width 39 height 15
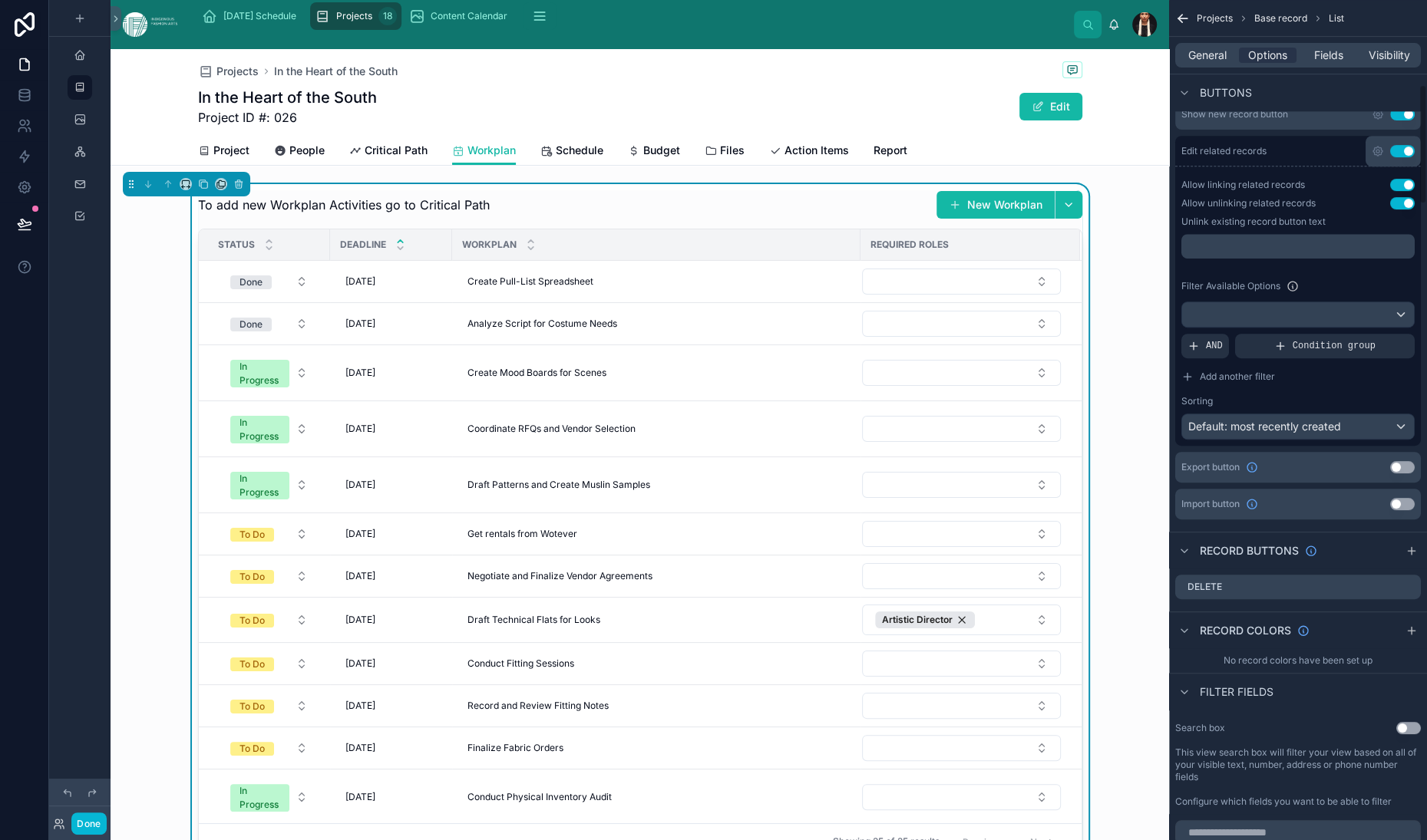
scroll to position [608, 0]
click at [1398, 188] on button "Use setting" at bounding box center [1402, 181] width 25 height 12
click at [1390, 188] on button "Use setting" at bounding box center [1402, 181] width 25 height 12
click at [1392, 206] on button "Use setting" at bounding box center [1402, 200] width 25 height 12
click at [1390, 206] on button "Use setting" at bounding box center [1402, 200] width 25 height 12
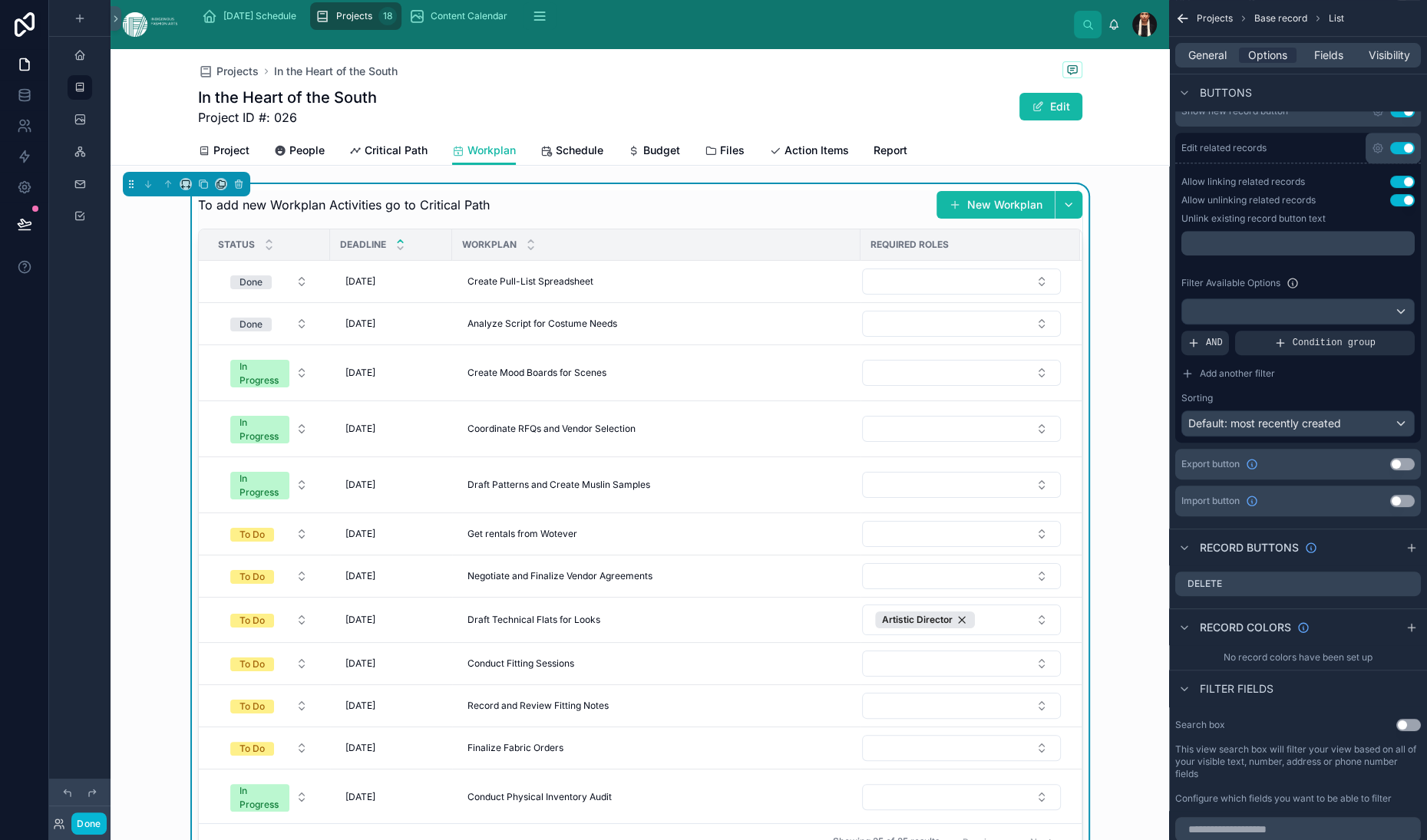
click at [1394, 154] on button "Use setting" at bounding box center [1402, 147] width 25 height 12
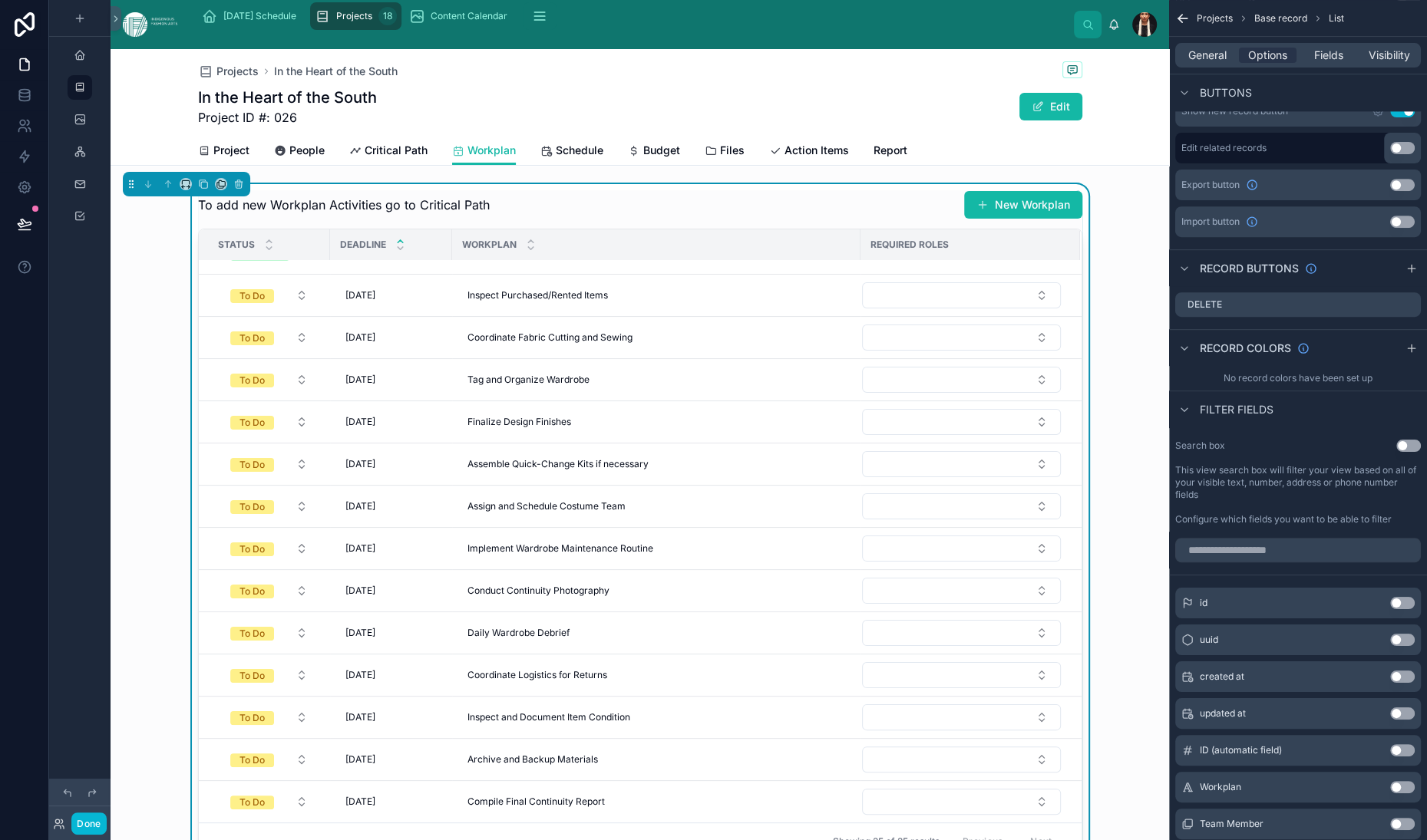
scroll to position [896, 0]
click at [964, 219] on button "New Workplan" at bounding box center [1023, 204] width 118 height 28
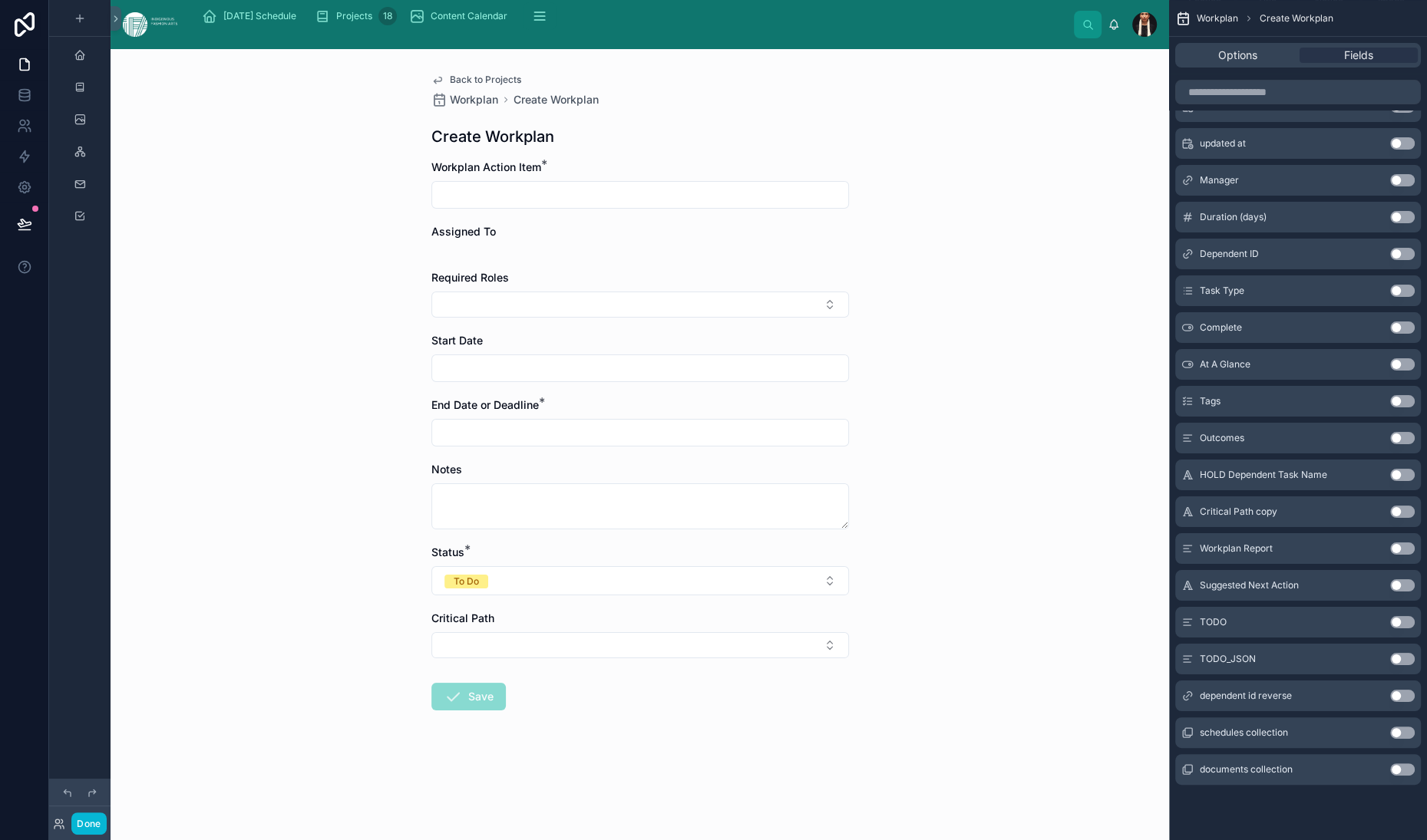
click at [472, 205] on input "text" at bounding box center [641, 195] width 416 height 22
click at [432, 86] on icon at bounding box center [437, 80] width 12 height 12
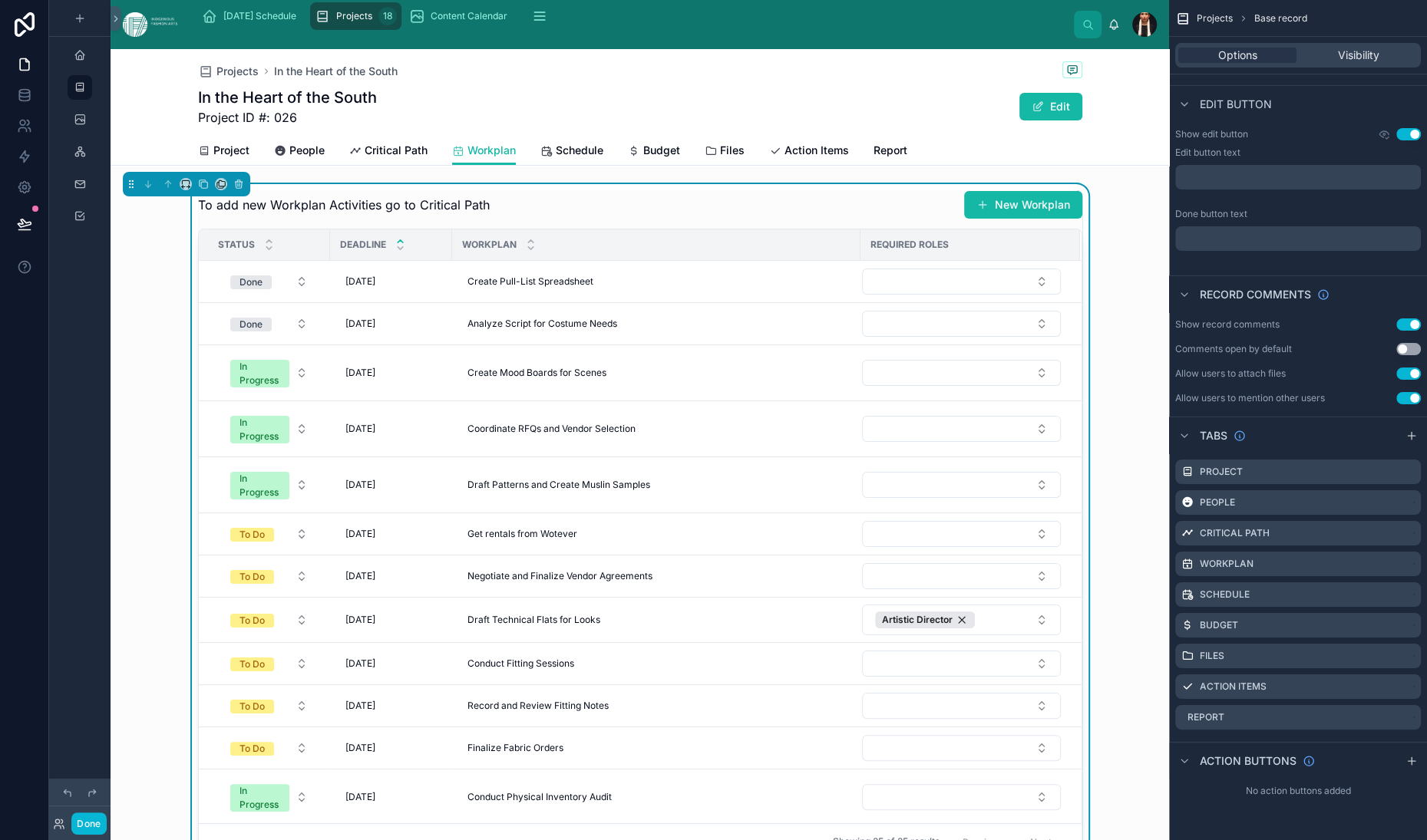
click at [766, 220] on div "To add new Workplan Activities go to Critical Path New Workplan" at bounding box center [640, 204] width 884 height 29
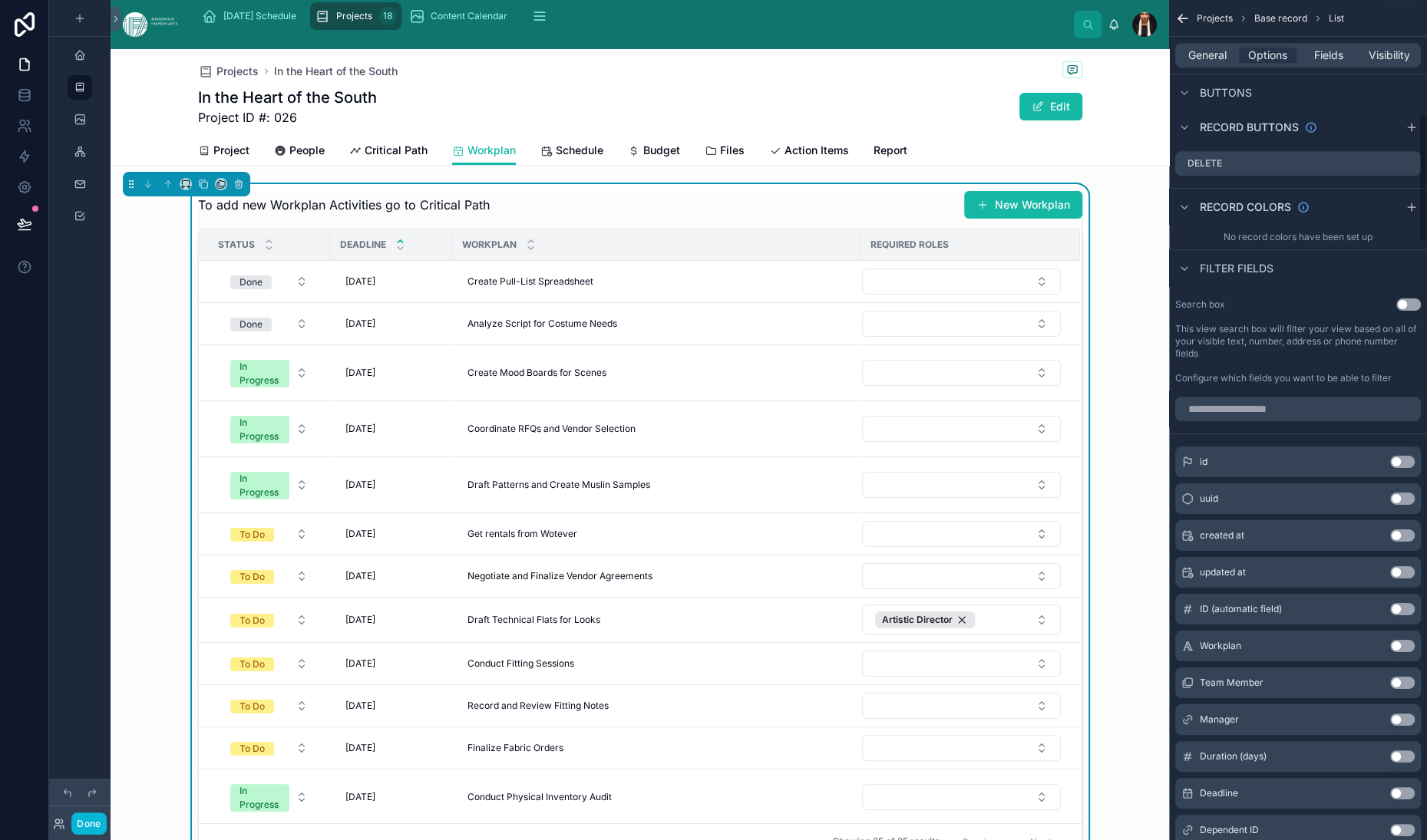
scroll to position [764, 0]
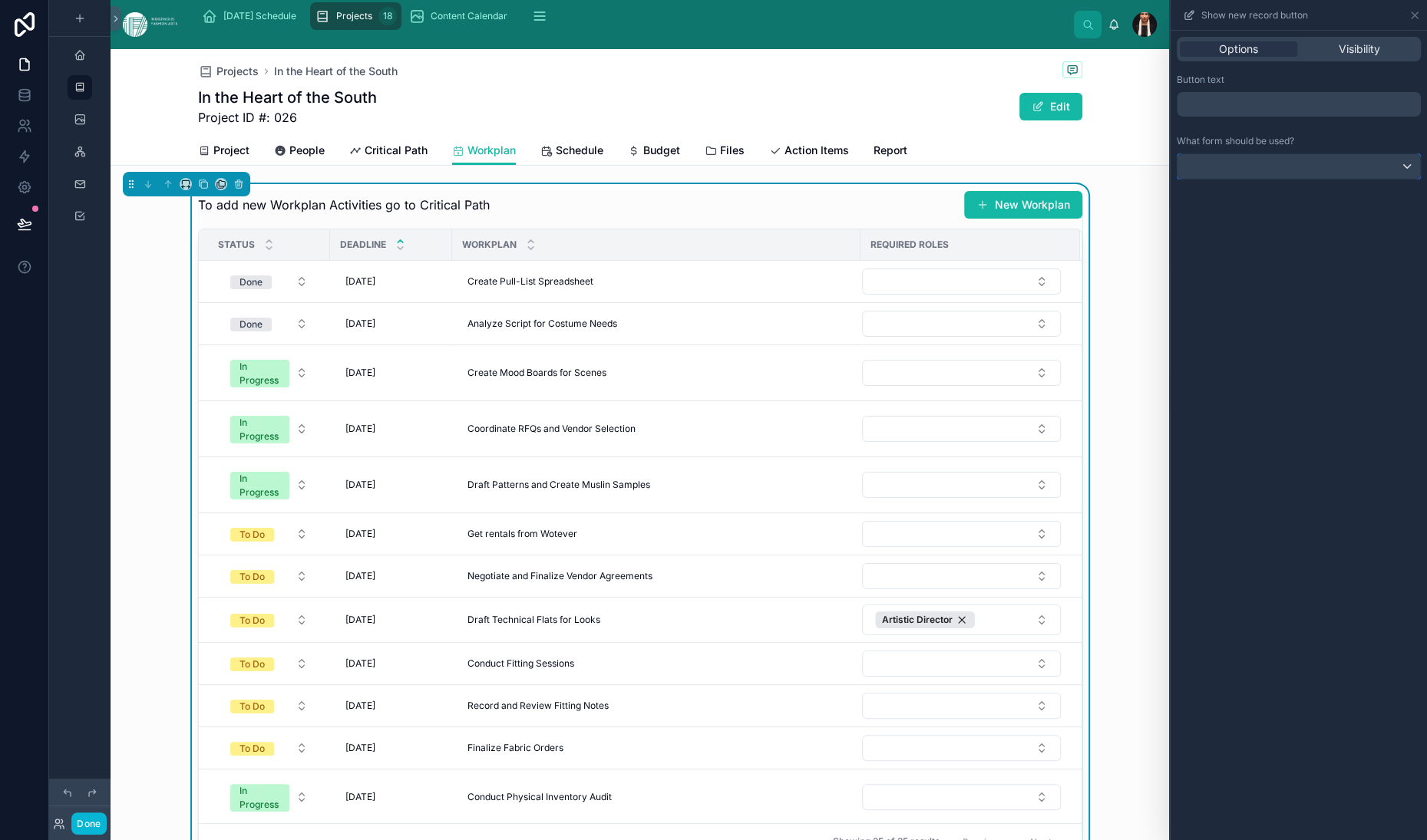
click at [1276, 179] on div at bounding box center [1299, 166] width 242 height 25
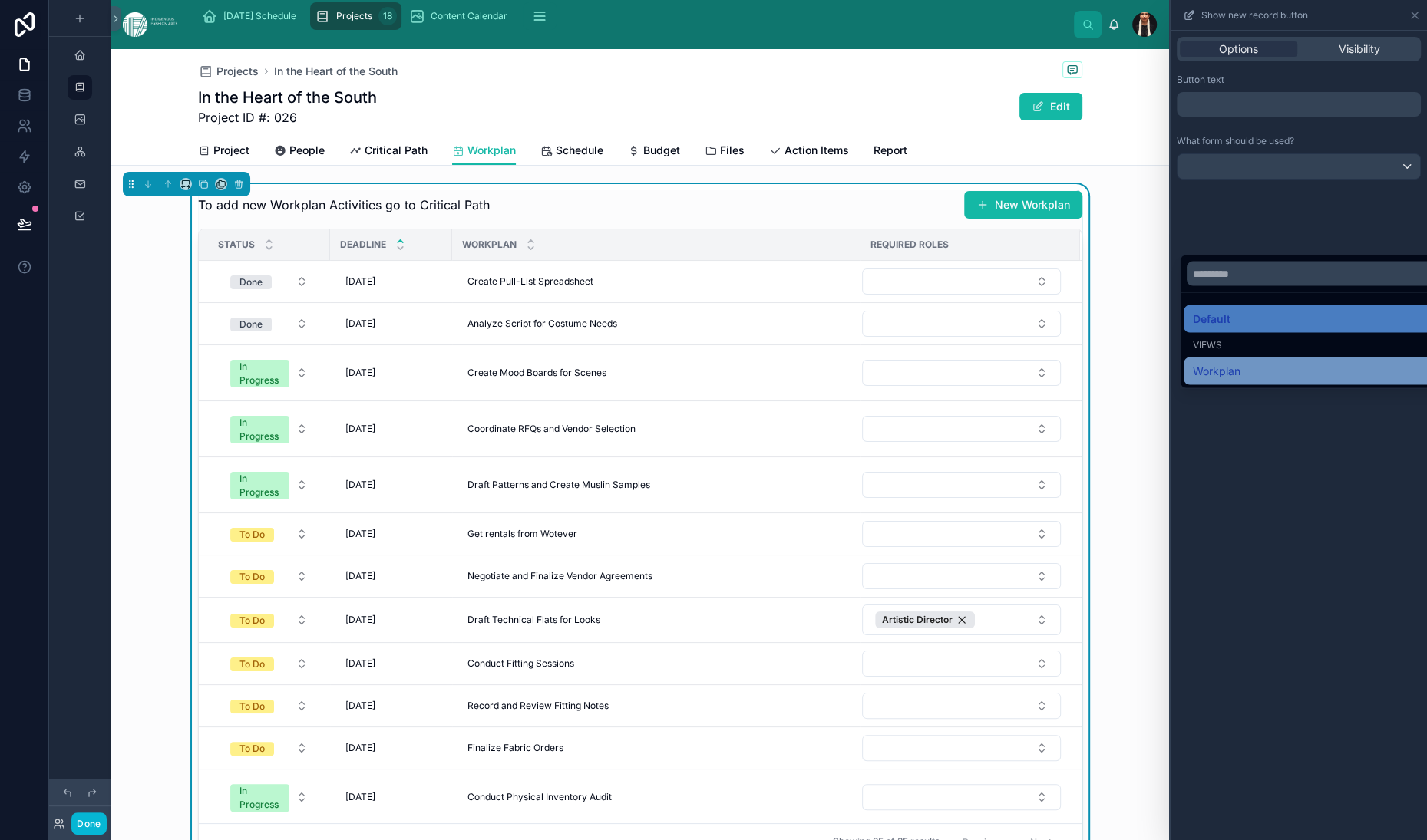
click at [1193, 381] on div "Workplan" at bounding box center [1363, 371] width 340 height 18
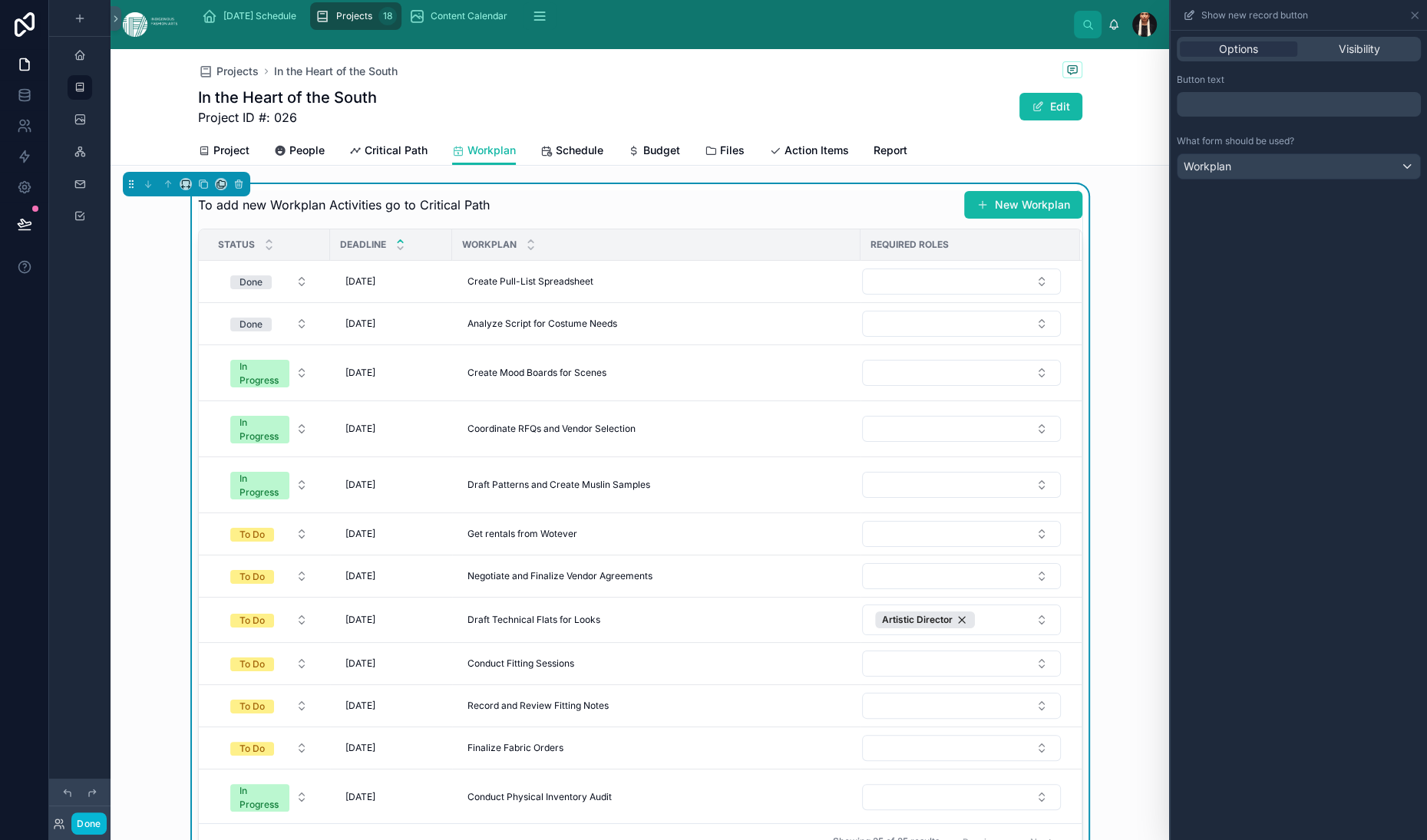
click at [1190, 481] on div "Options Visibility Button text ﻿ What form should be used? Workplan" at bounding box center [1299, 435] width 257 height 810
click at [964, 219] on button "New Workplan" at bounding box center [1023, 204] width 118 height 28
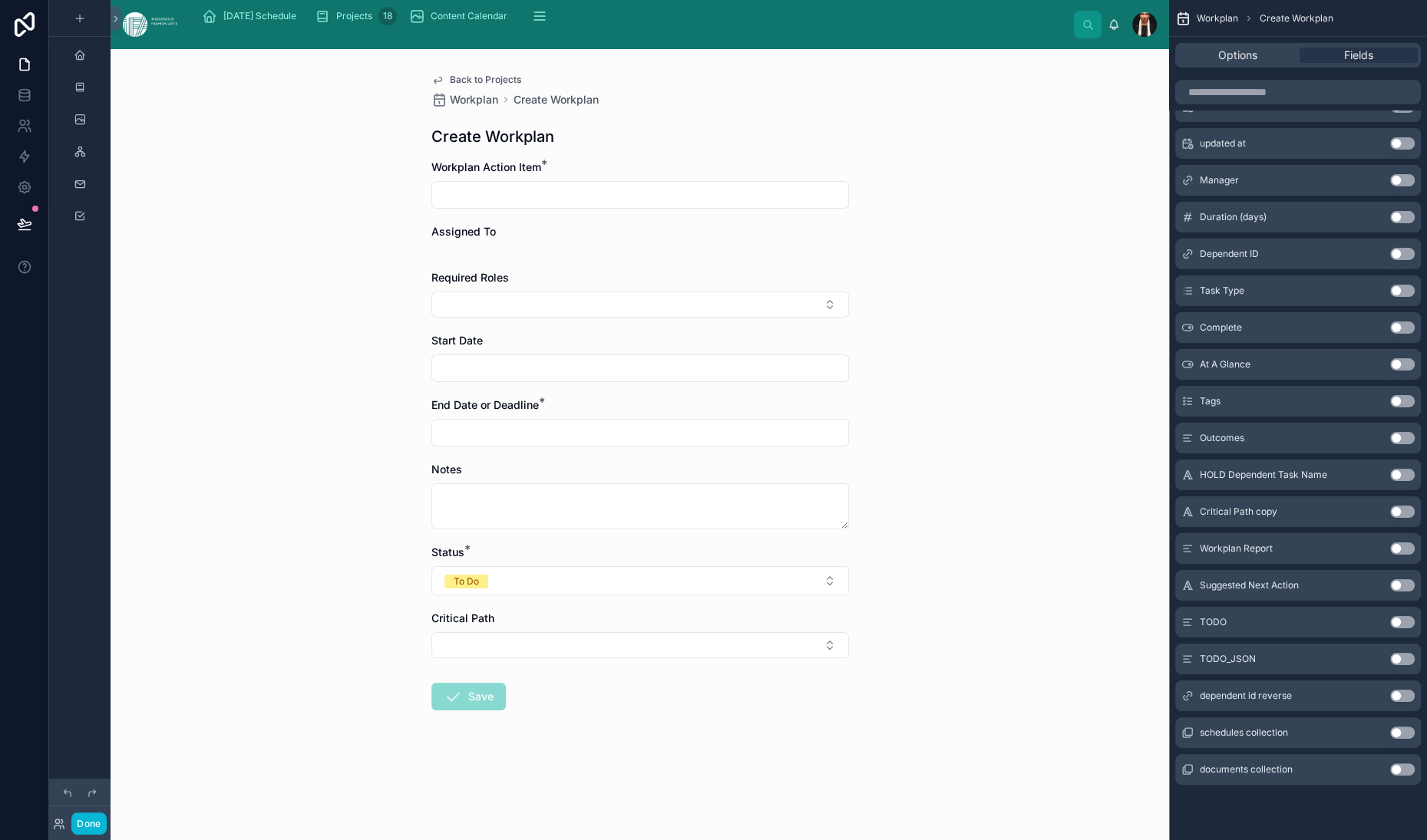
click at [432, 86] on icon at bounding box center [437, 80] width 12 height 12
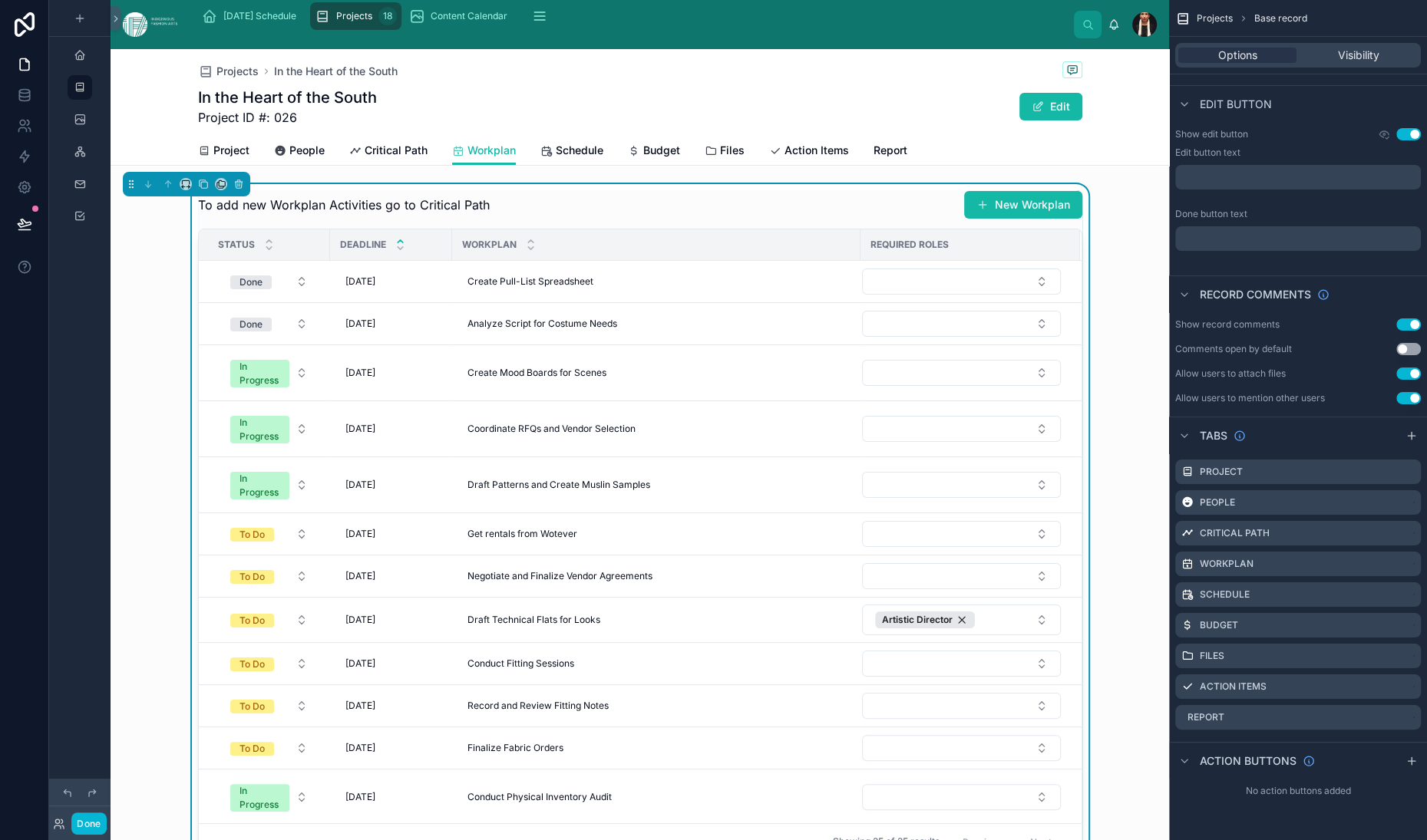
click at [654, 220] on div "To add new Workplan Activities go to Critical Path New Workplan" at bounding box center [640, 204] width 884 height 29
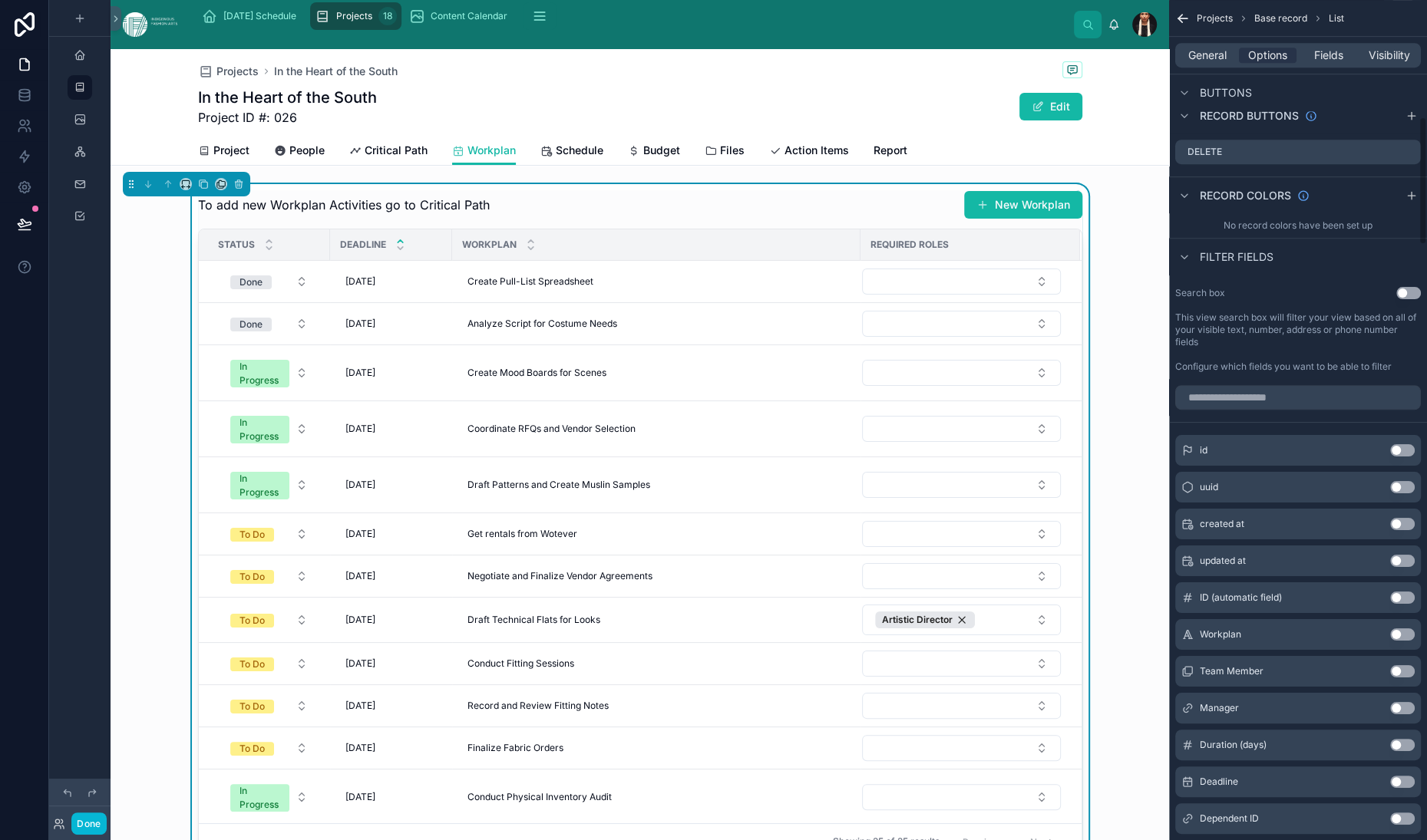
scroll to position [764, 0]
click at [1408, 112] on icon "scrollable content" at bounding box center [1411, 112] width 7 height 0
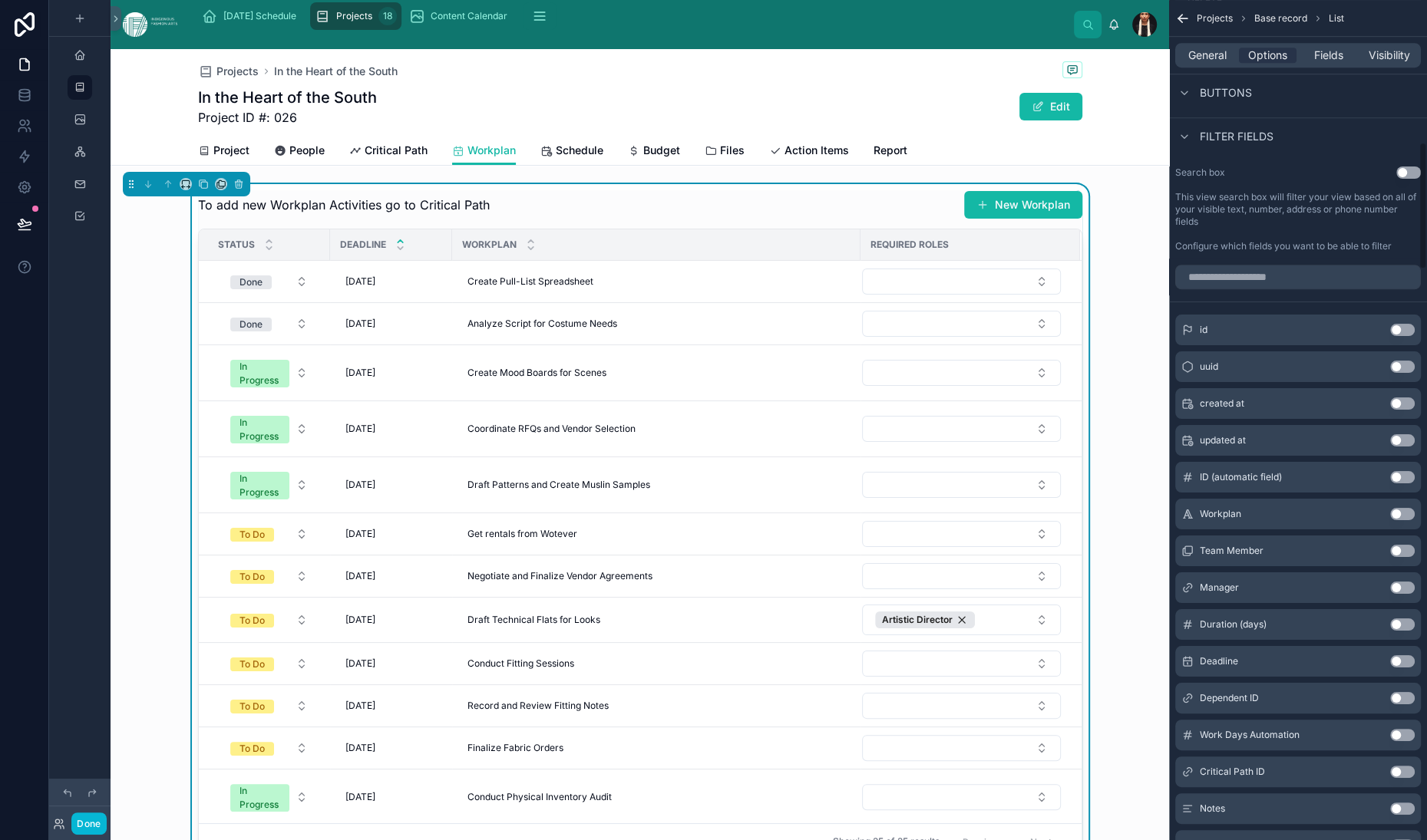
scroll to position [961, 0]
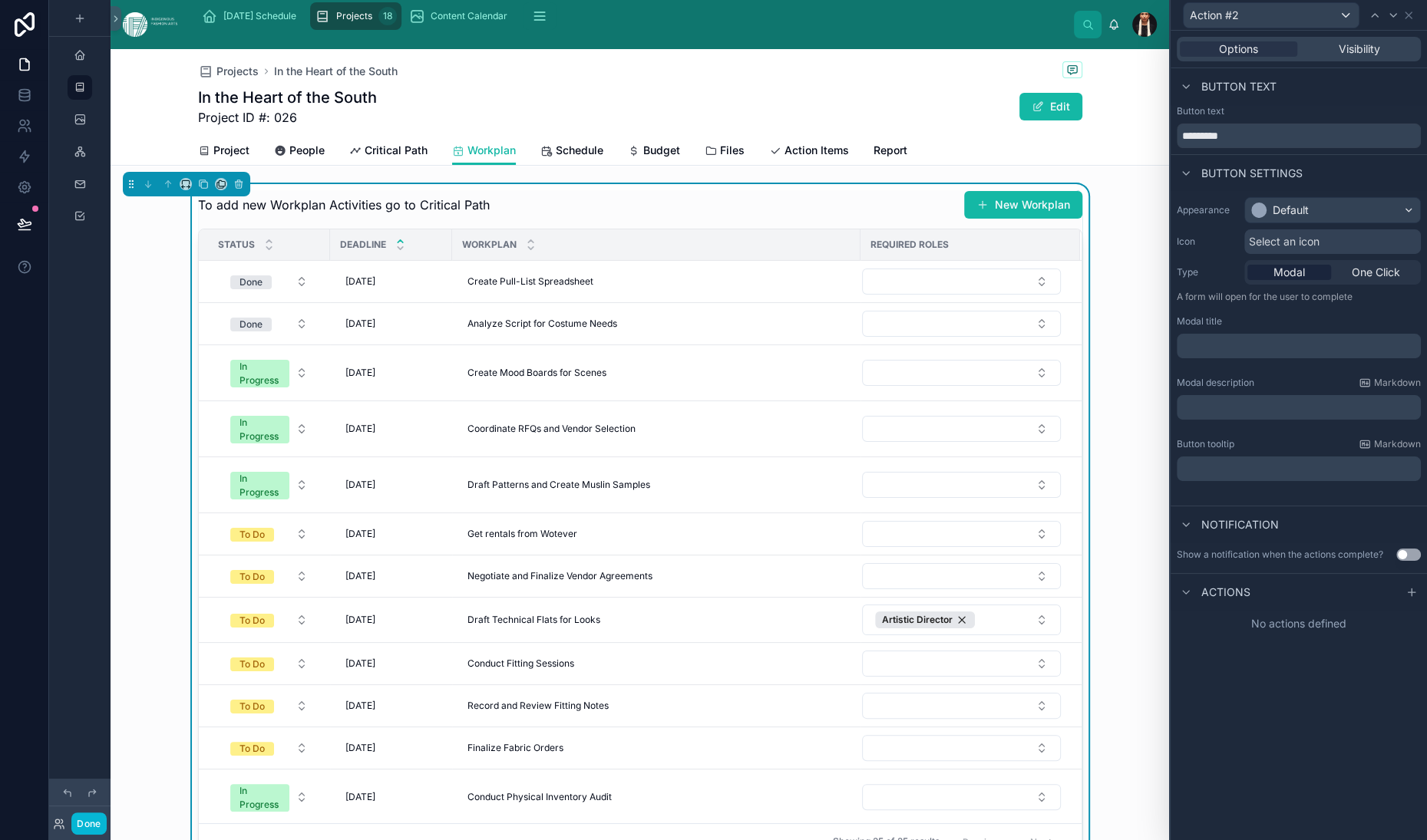
scroll to position [58, 0]
drag, startPoint x: 1390, startPoint y: 769, endPoint x: 1362, endPoint y: 777, distance: 29.1
click at [1406, 599] on icon at bounding box center [1412, 592] width 12 height 12
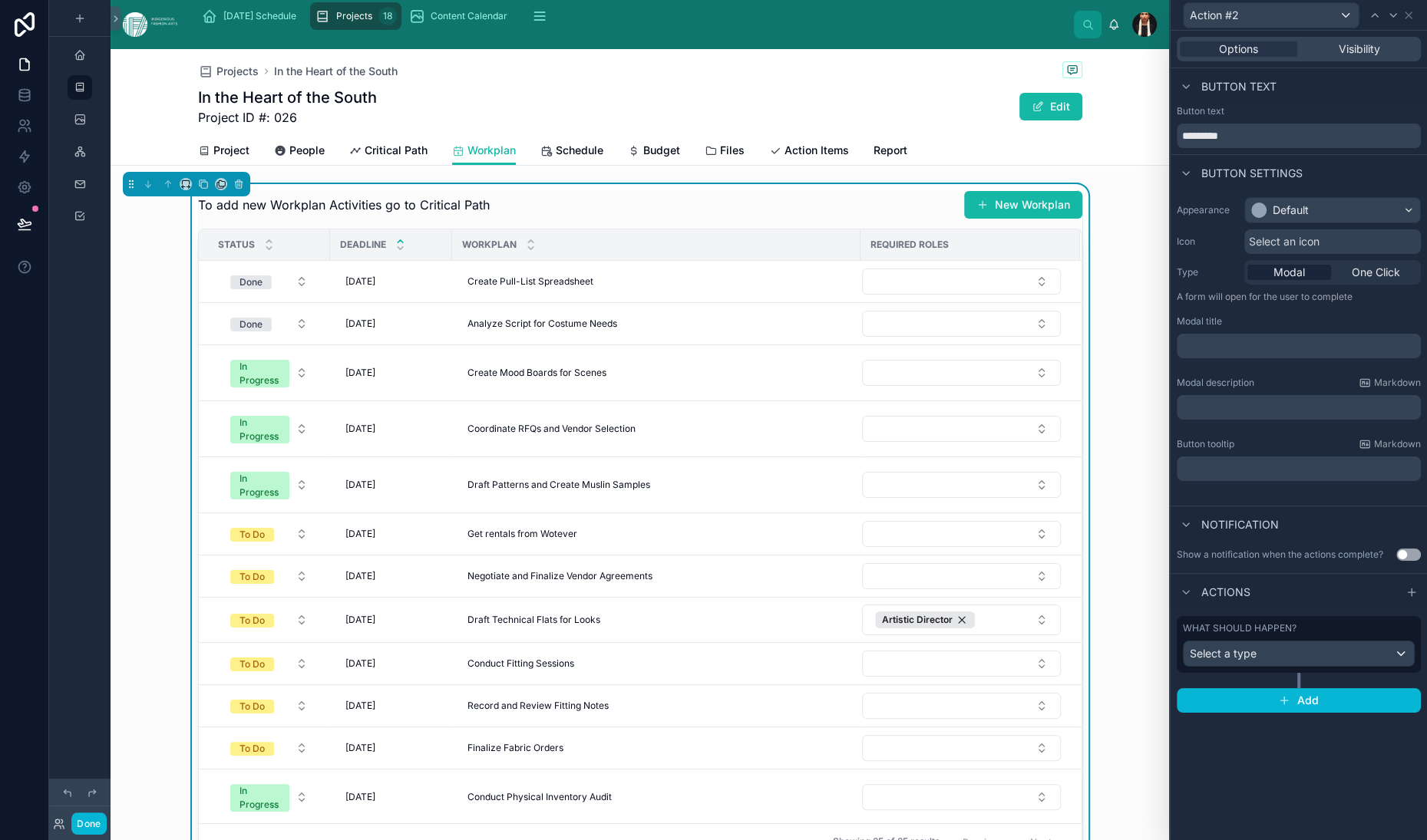
scroll to position [178, 0]
click at [1190, 661] on span "Select a type" at bounding box center [1224, 654] width 67 height 15
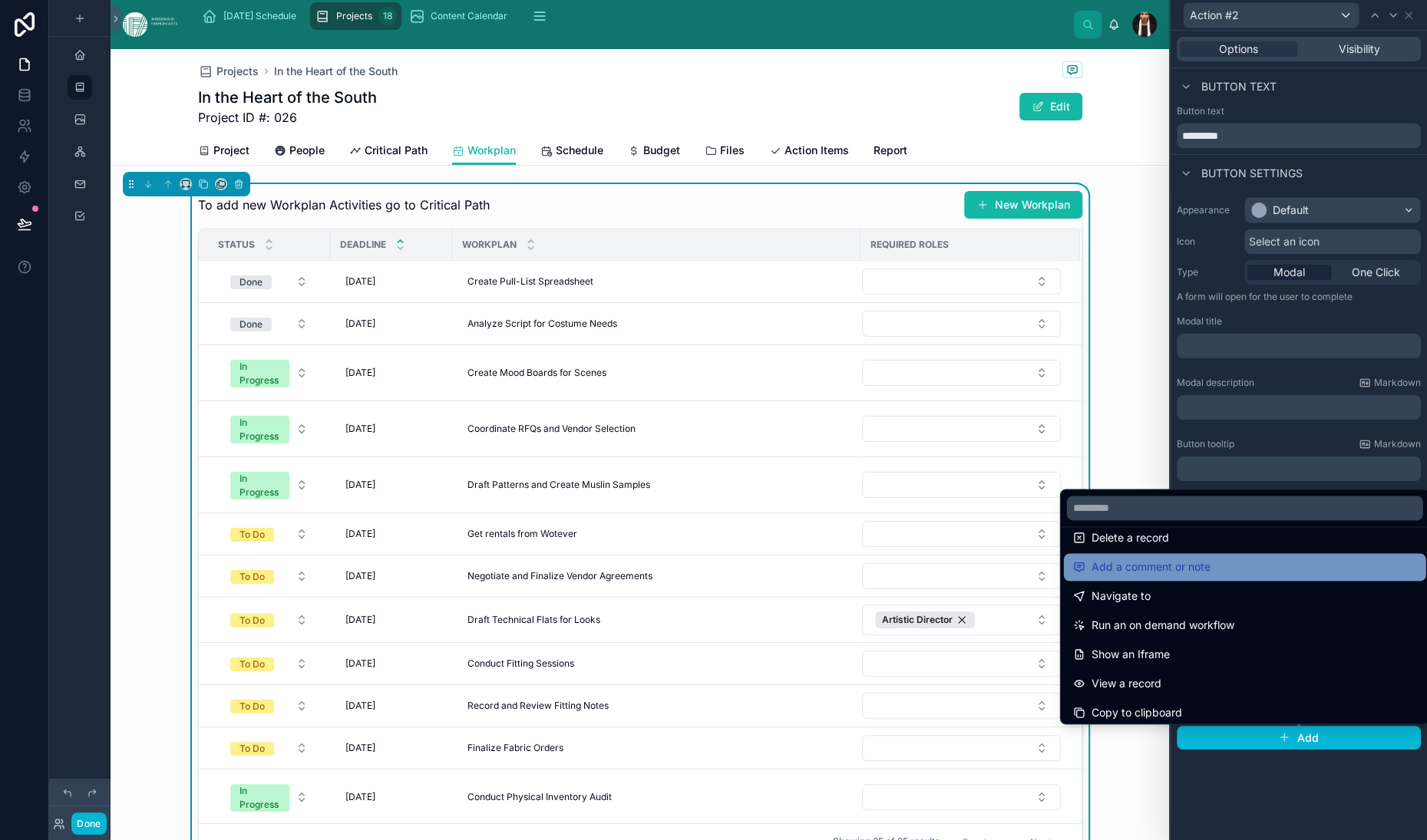
scroll to position [0, 0]
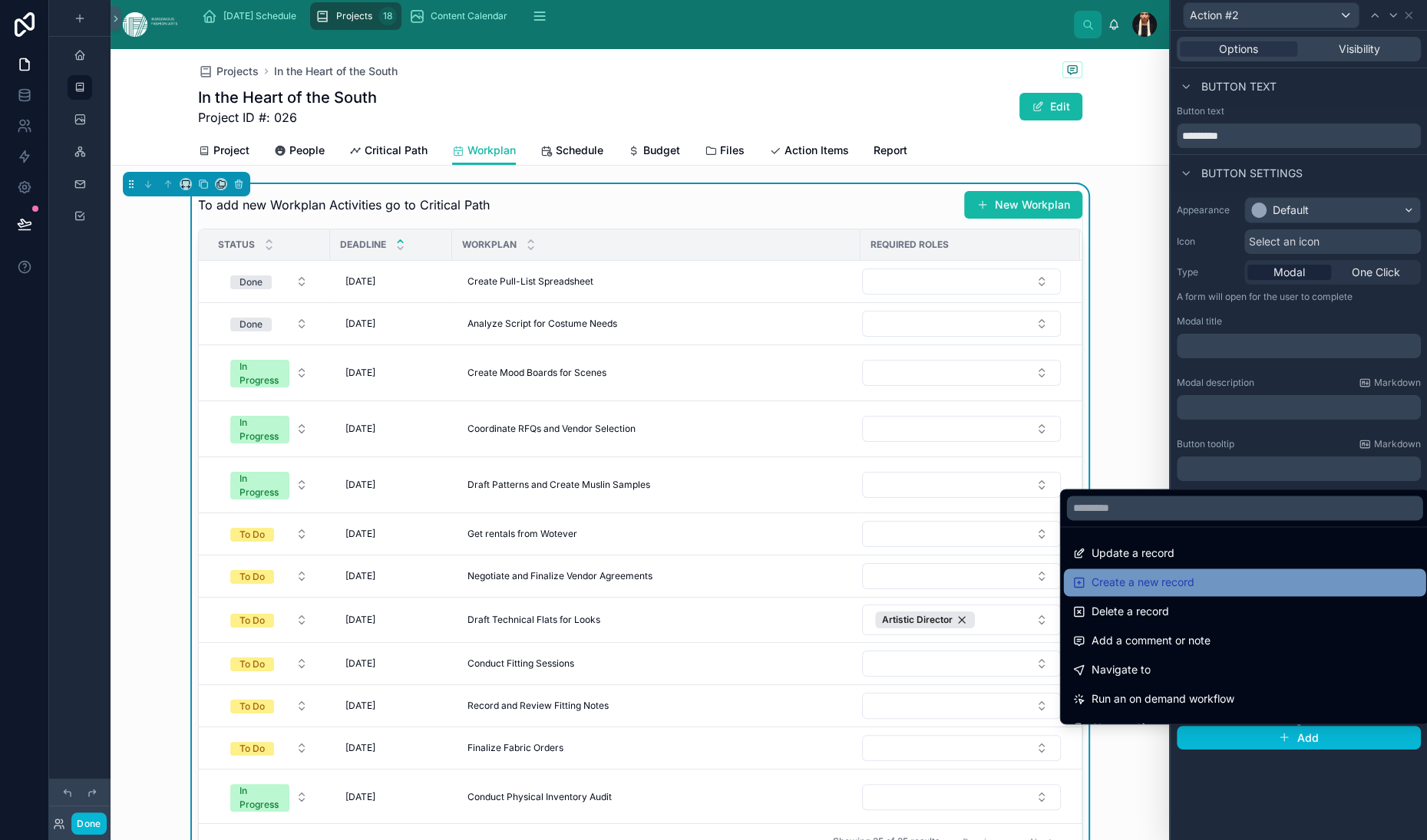
click at [1186, 573] on span "Create a new record" at bounding box center [1143, 582] width 103 height 18
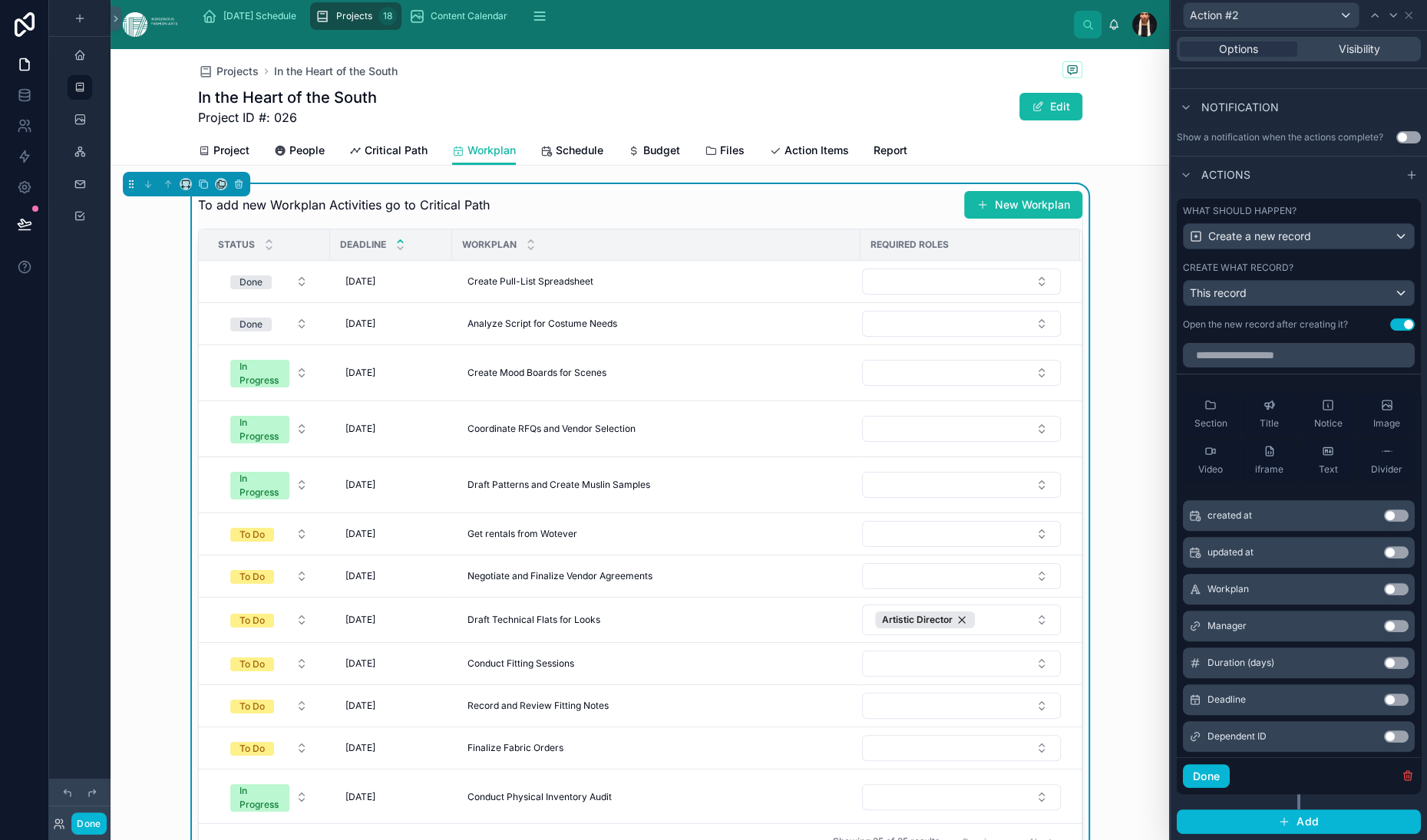
scroll to position [458, 0]
click at [1184, 305] on div "This record" at bounding box center [1299, 294] width 230 height 25
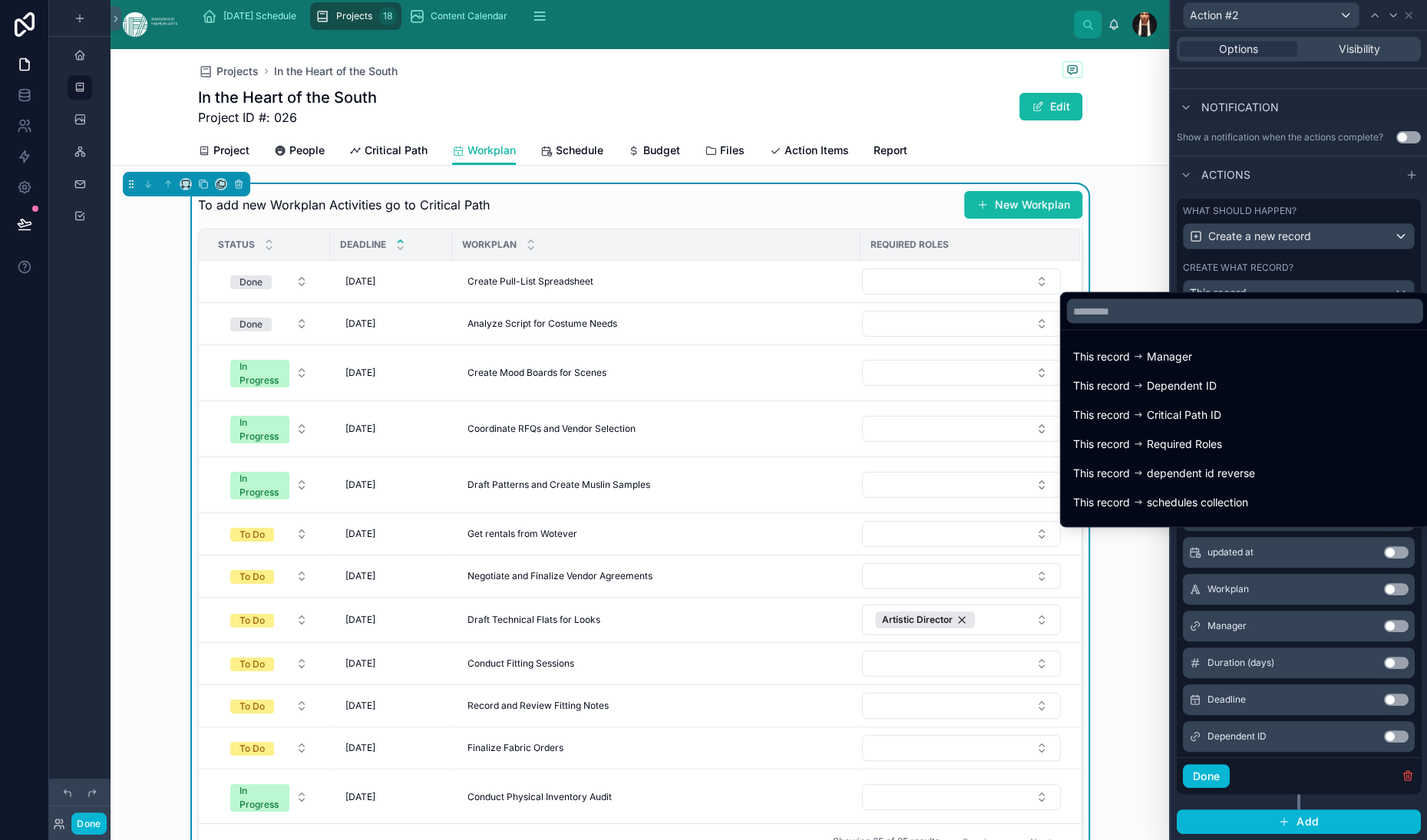
click at [1175, 546] on div at bounding box center [1299, 420] width 257 height 840
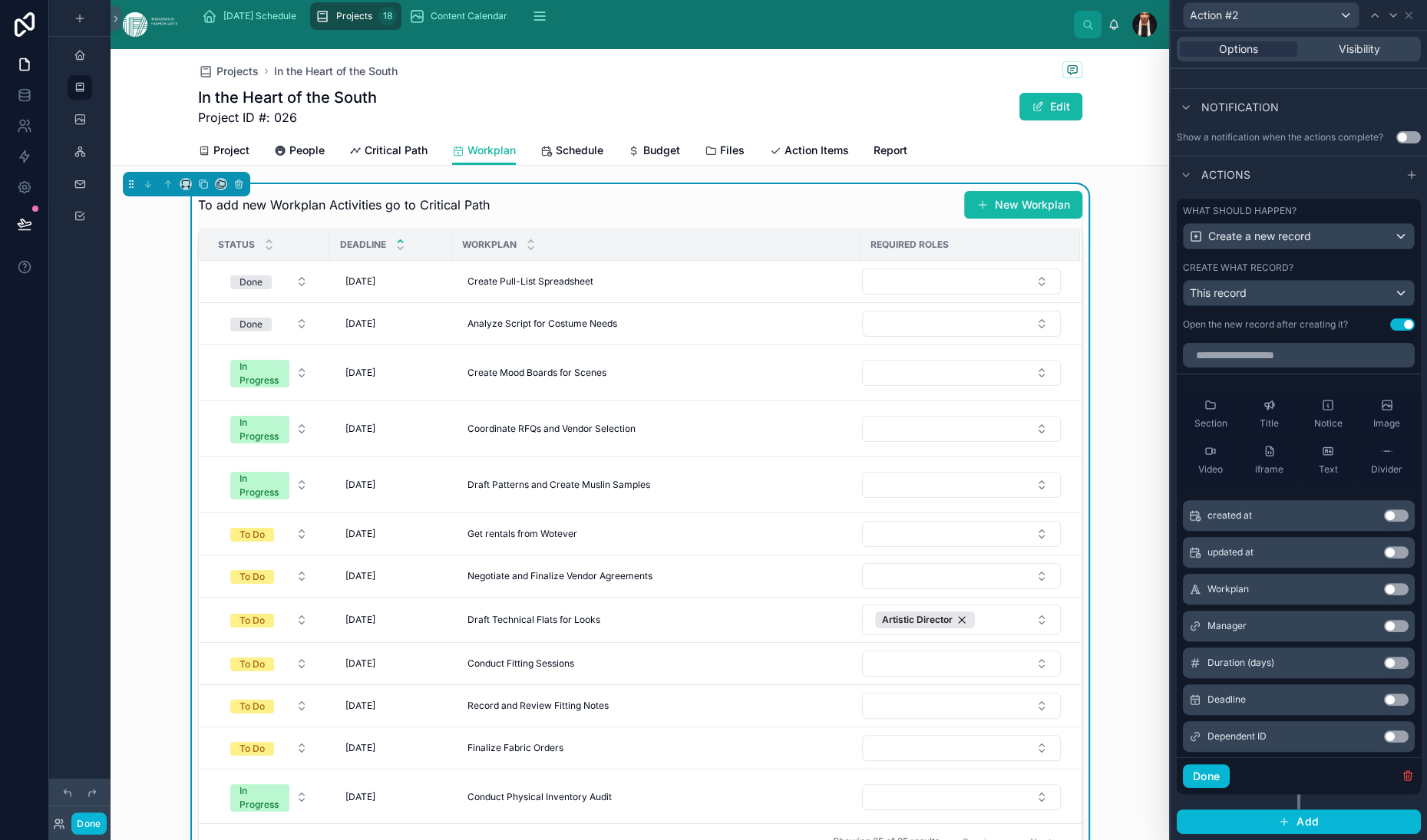
scroll to position [545, 0]
click at [1183, 368] on input "text" at bounding box center [1299, 355] width 232 height 25
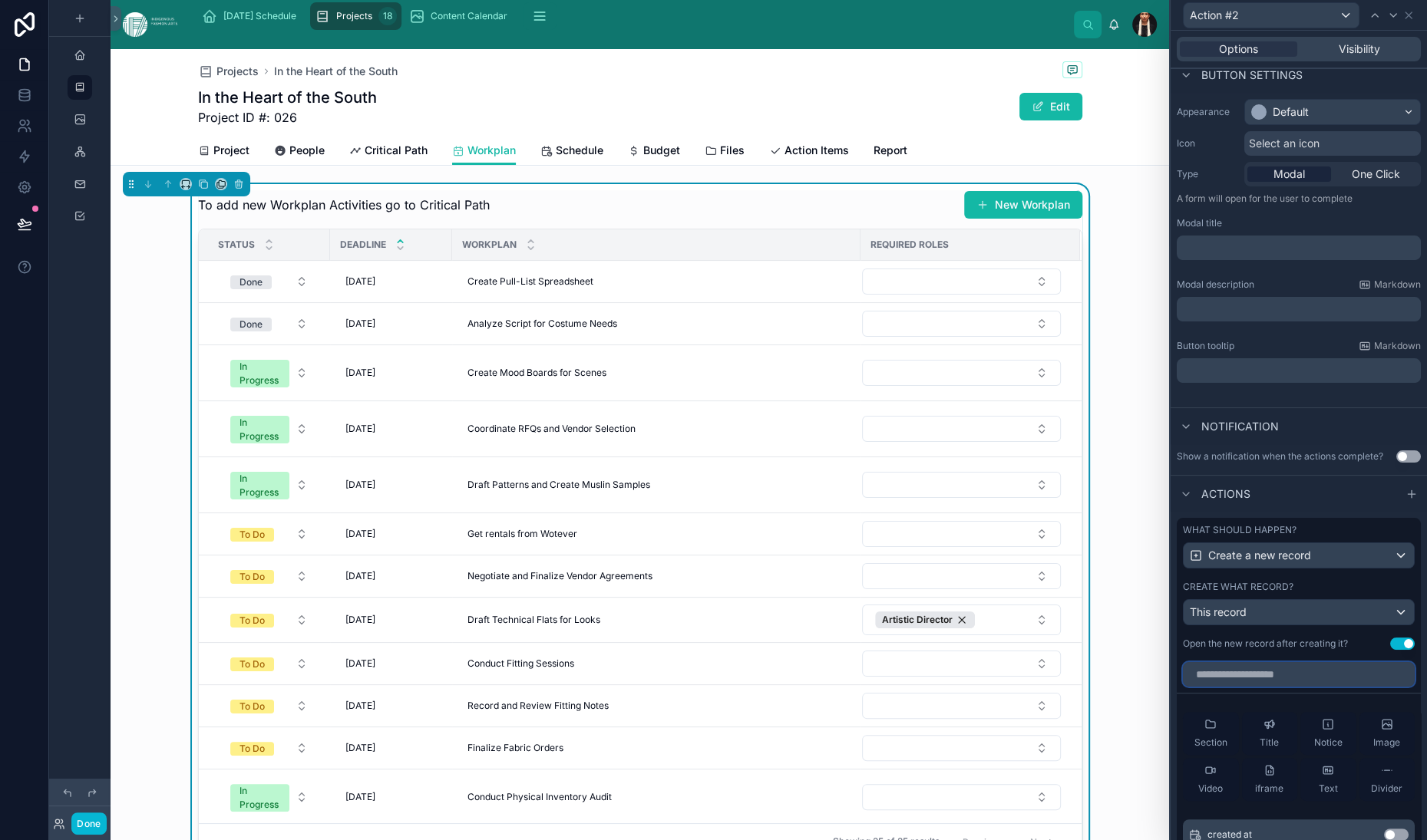
scroll to position [0, 0]
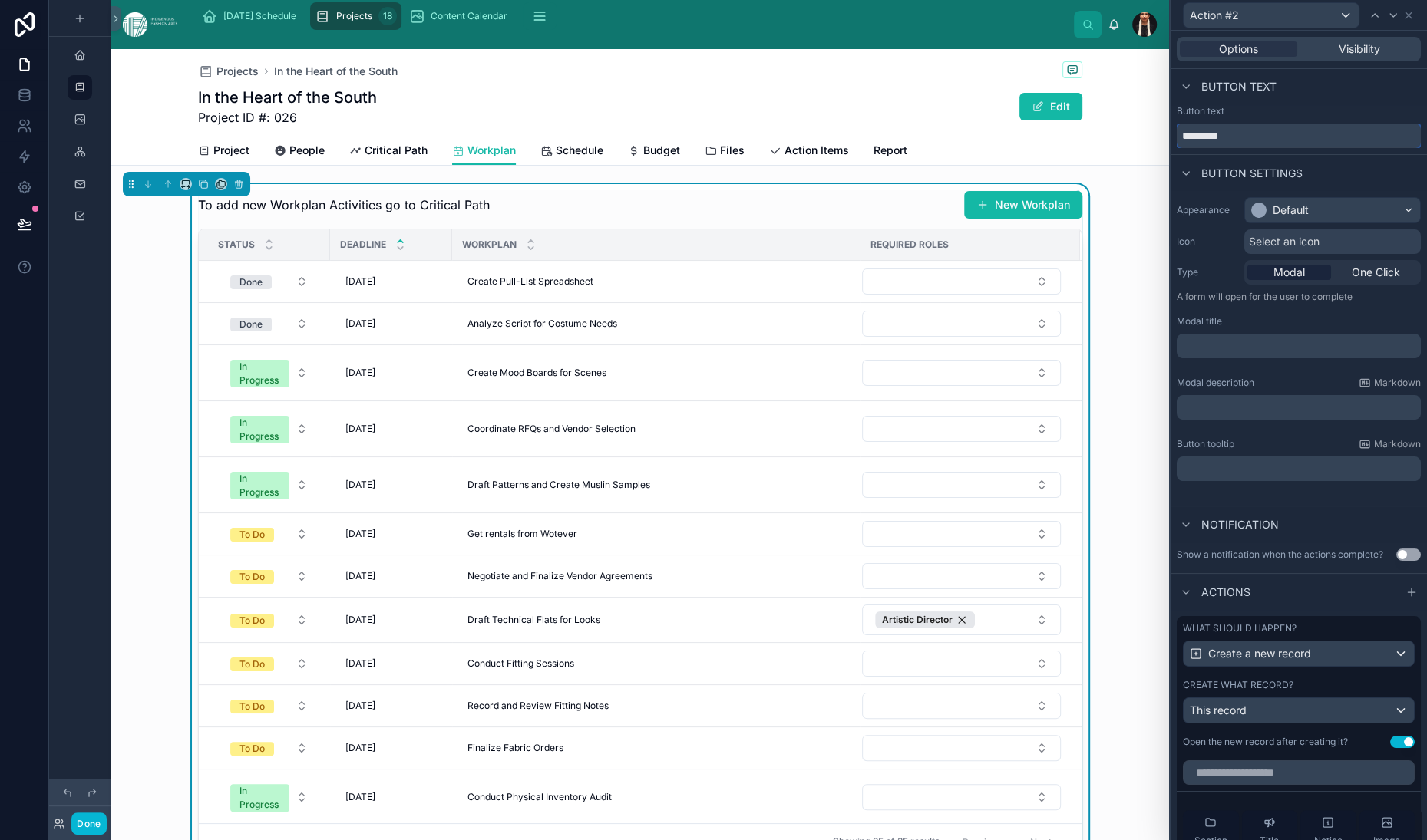
drag, startPoint x: 1149, startPoint y: 202, endPoint x: 996, endPoint y: 201, distance: 153.0
click at [996, 201] on div "Action #2 Options Visibility Button text Button text ********* Button settings …" at bounding box center [713, 420] width 1427 height 840
type input "*******"
click at [1404, 22] on icon at bounding box center [1408, 15] width 12 height 12
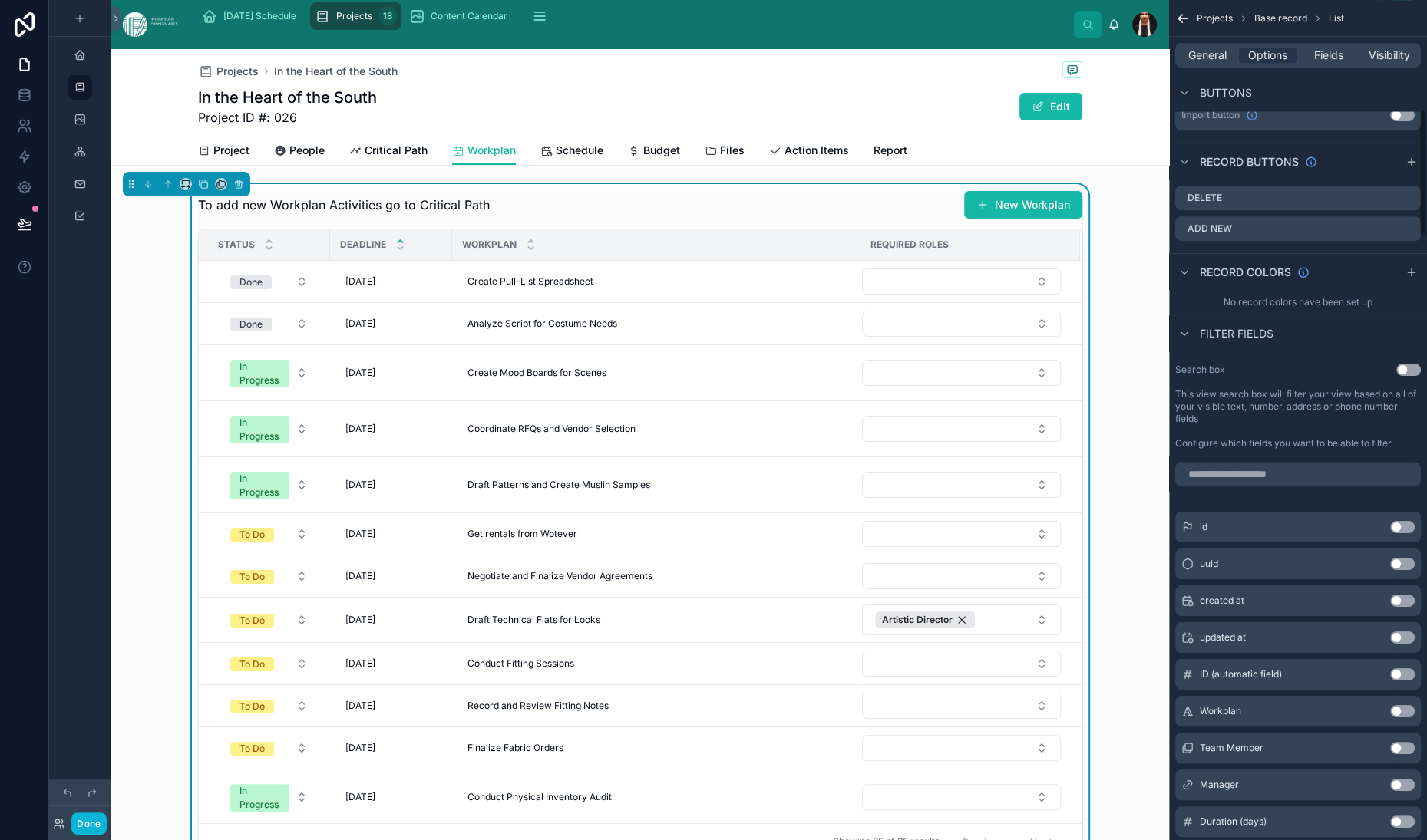
scroll to position [648, 0]
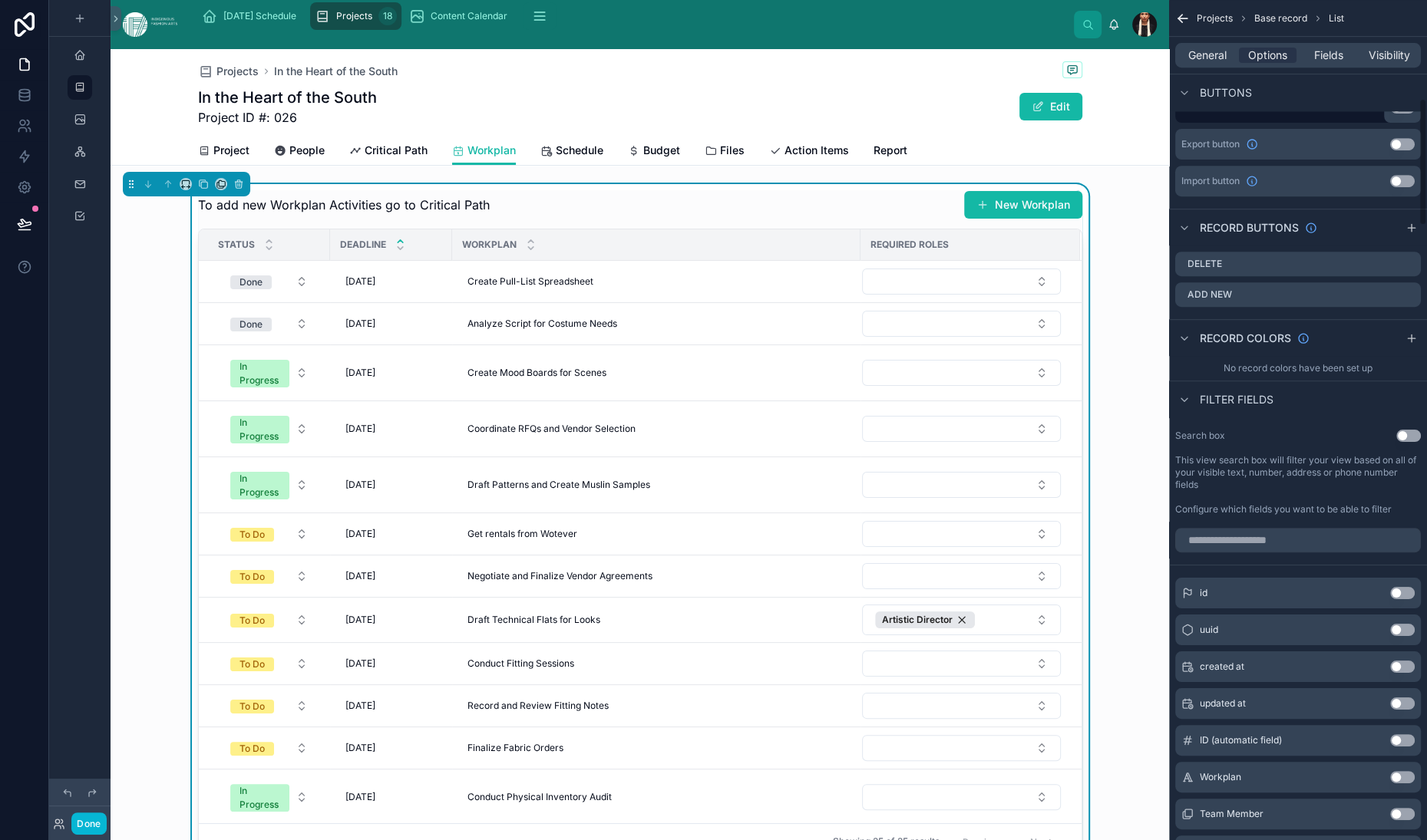
click at [1391, 77] on button "Use setting" at bounding box center [1402, 70] width 25 height 12
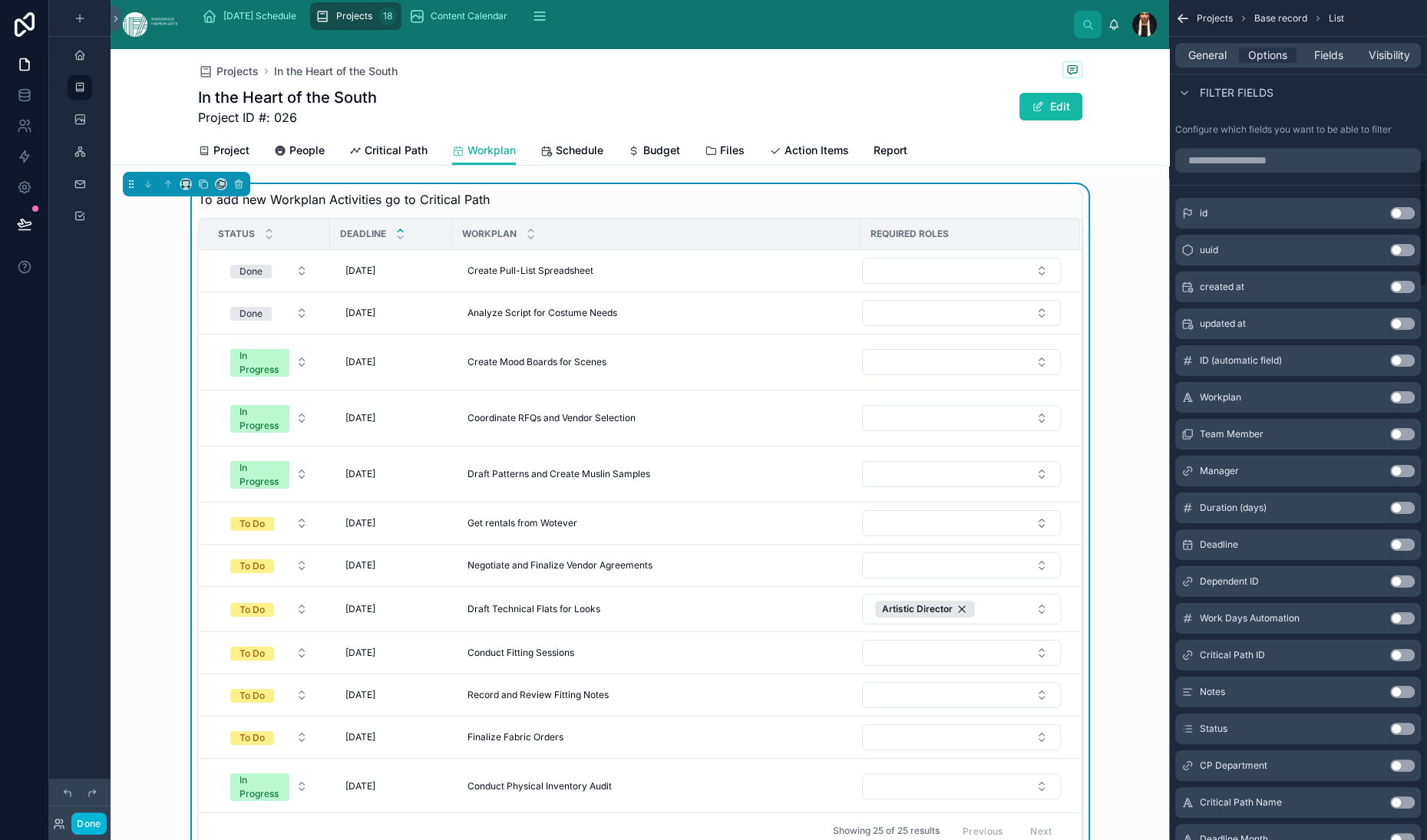
scroll to position [990, 0]
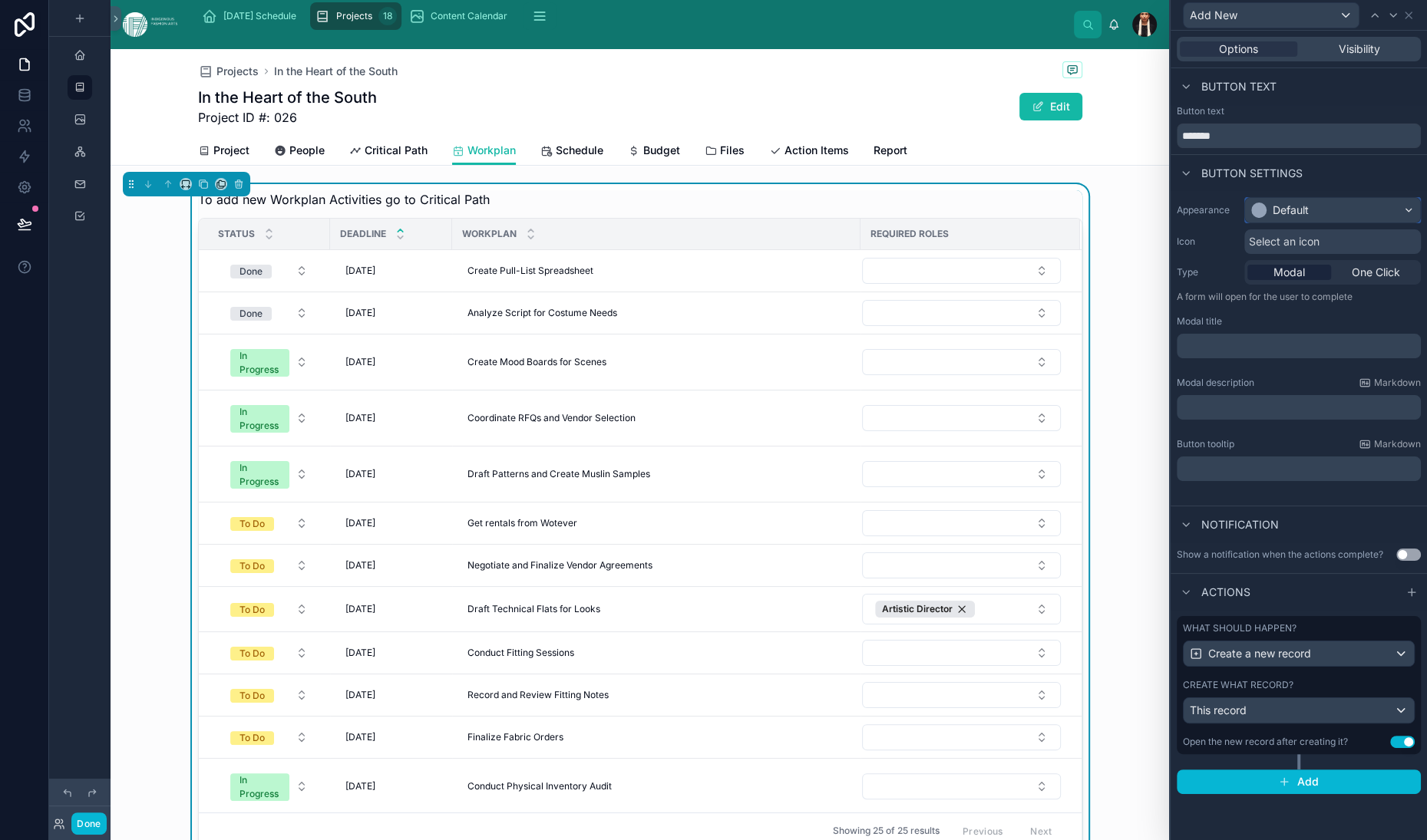
click at [1273, 218] on div "Default" at bounding box center [1291, 210] width 36 height 15
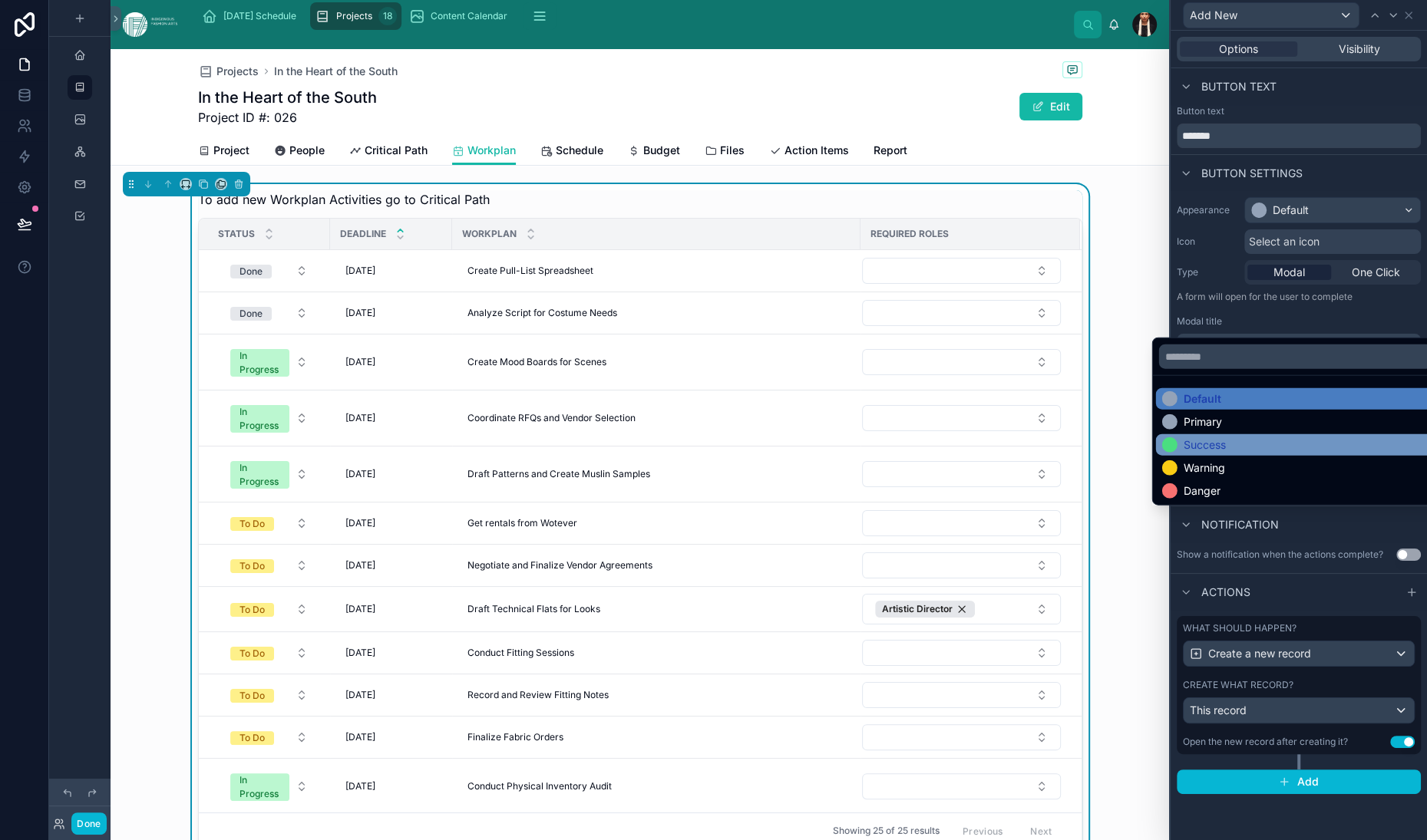
click at [1206, 452] on div "Success" at bounding box center [1205, 445] width 42 height 15
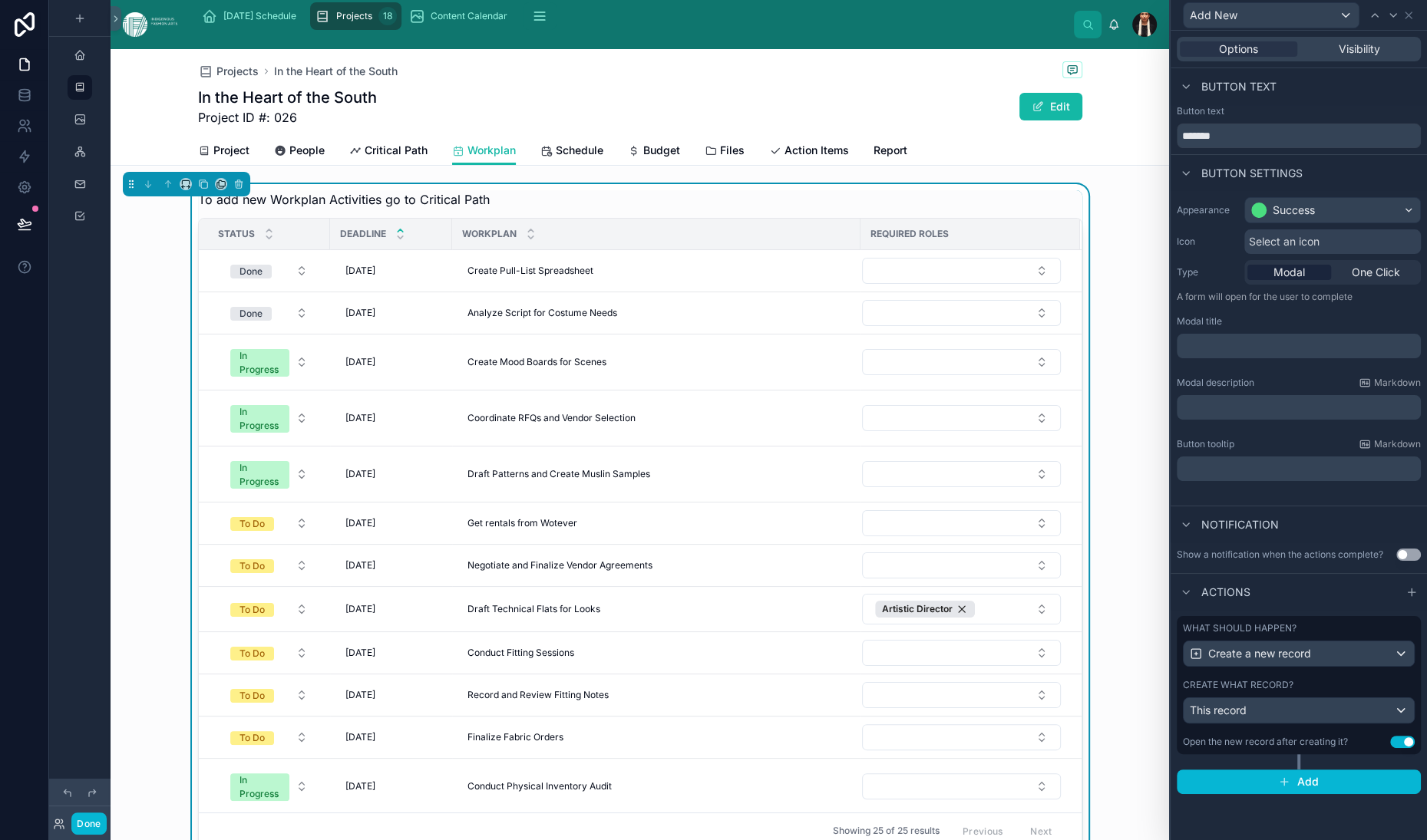
scroll to position [222, 0]
click at [1183, 338] on p "﻿" at bounding box center [1300, 346] width 235 height 15
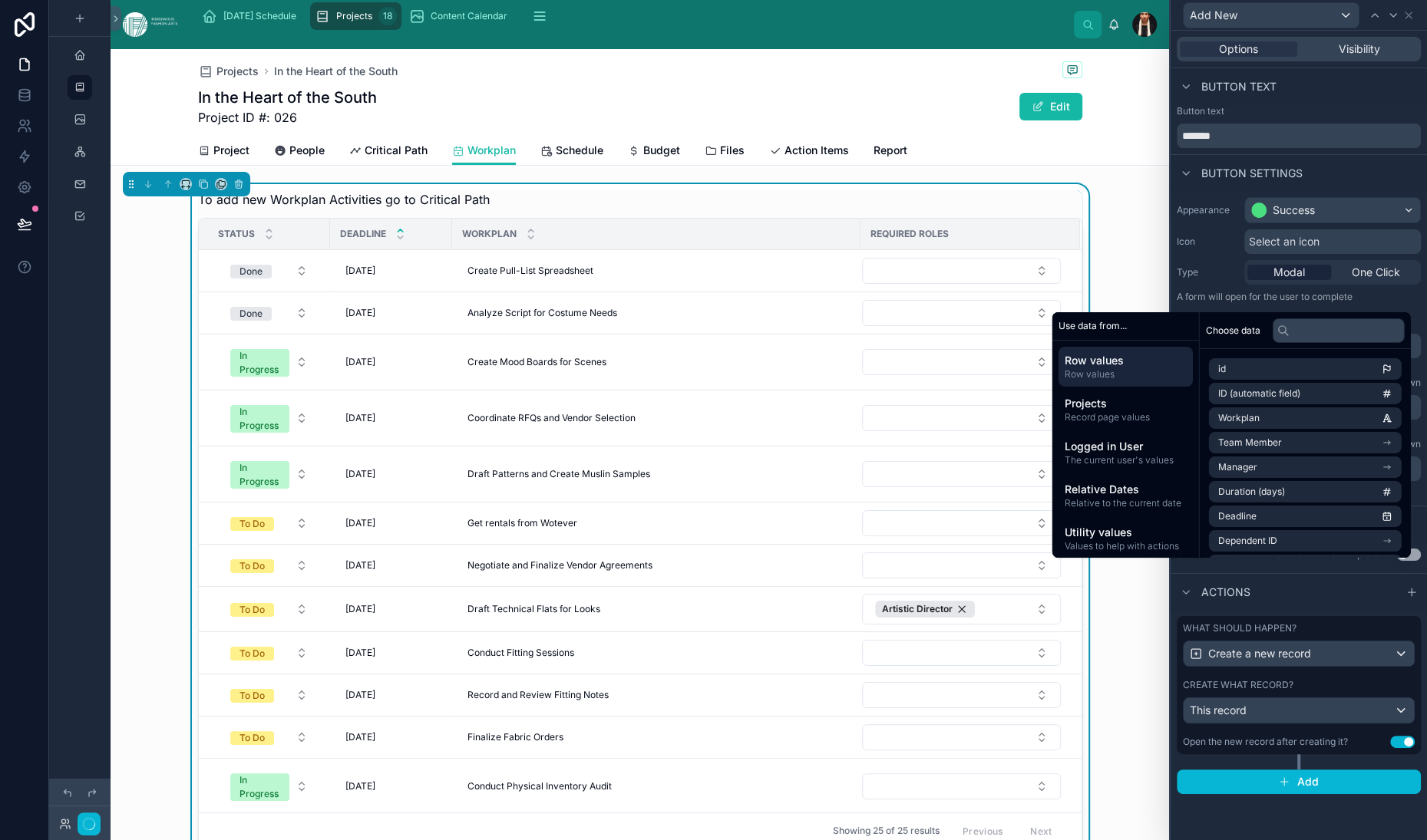
click at [1170, 245] on div "**********" at bounding box center [1299, 345] width 257 height 309
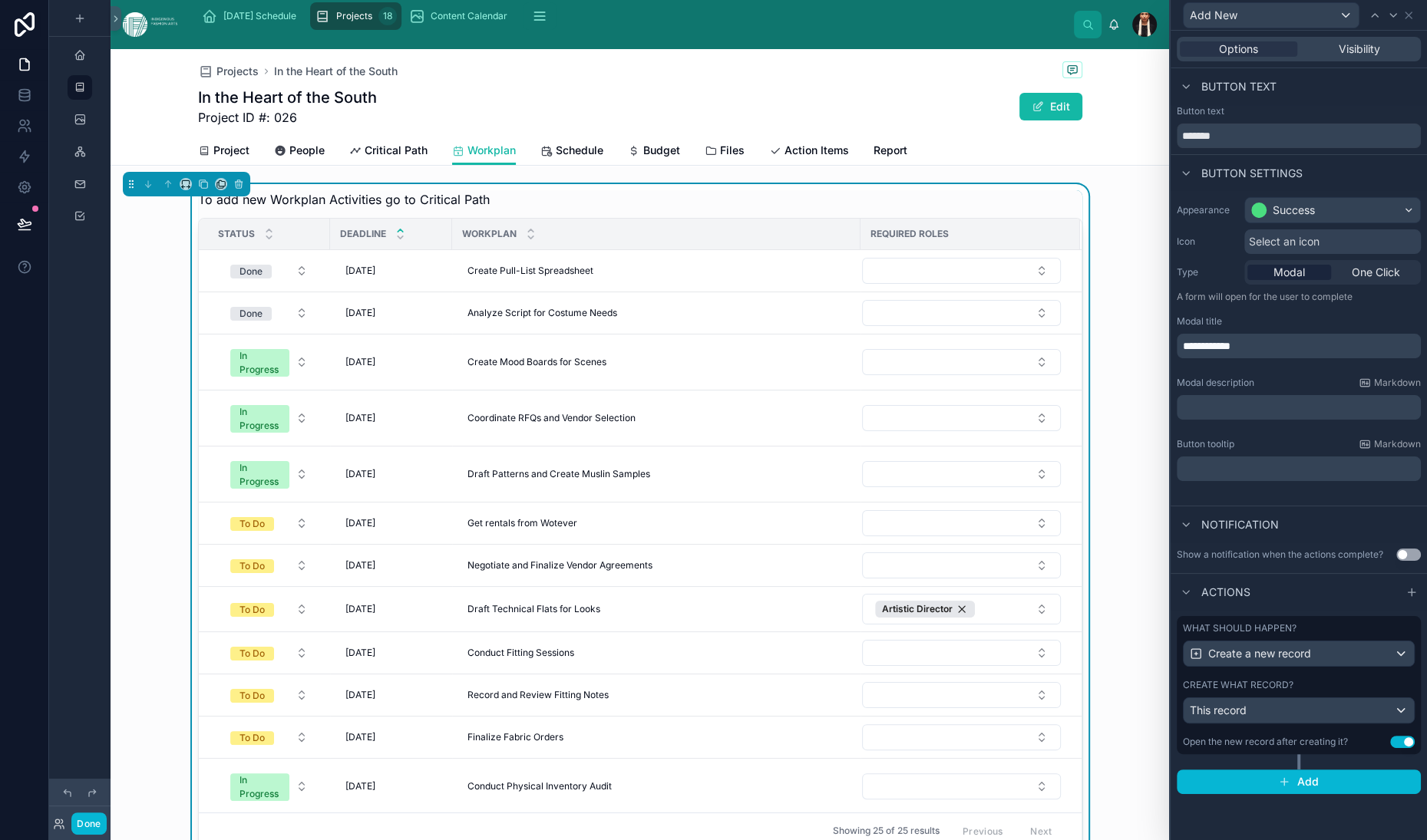
click at [1183, 341] on span "**********" at bounding box center [1206, 346] width 48 height 10
click at [1209, 315] on div "Modal title" at bounding box center [1299, 321] width 244 height 12
click at [1183, 400] on p "﻿" at bounding box center [1300, 408] width 235 height 15
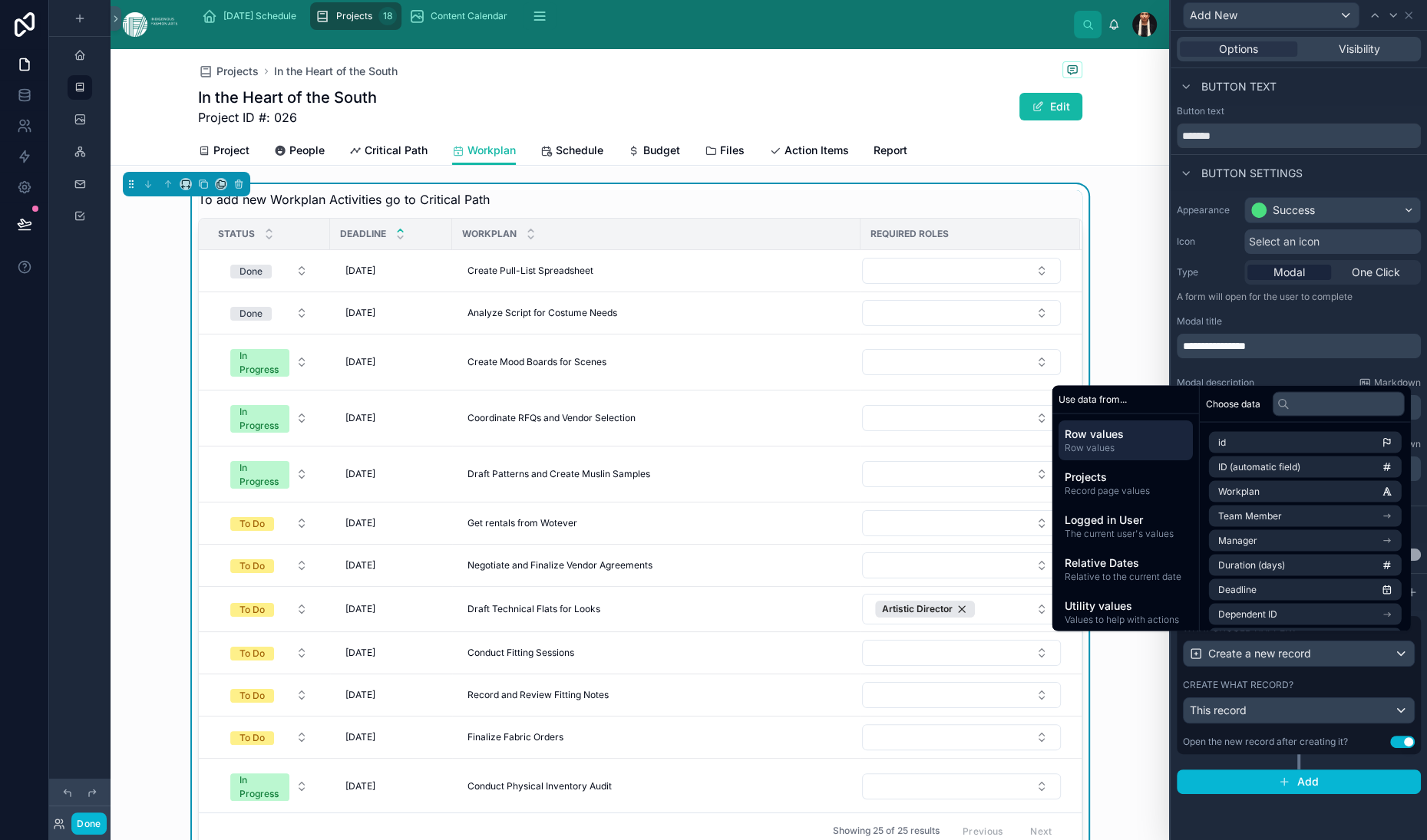
scroll to position [220, 0]
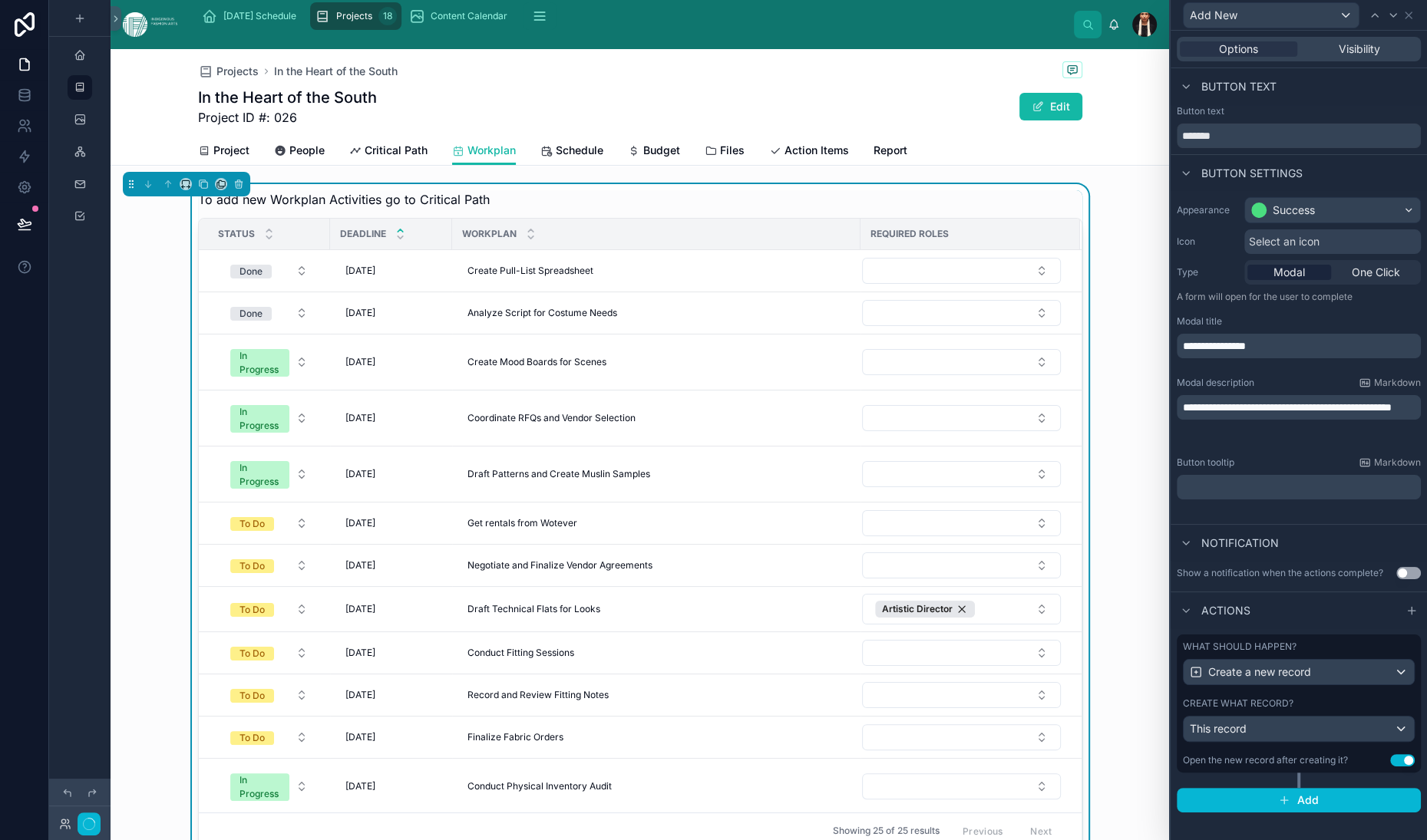
click at [1210, 376] on div "Modal description Markdown" at bounding box center [1299, 382] width 244 height 12
click at [1397, 567] on button "Use setting" at bounding box center [1409, 573] width 25 height 12
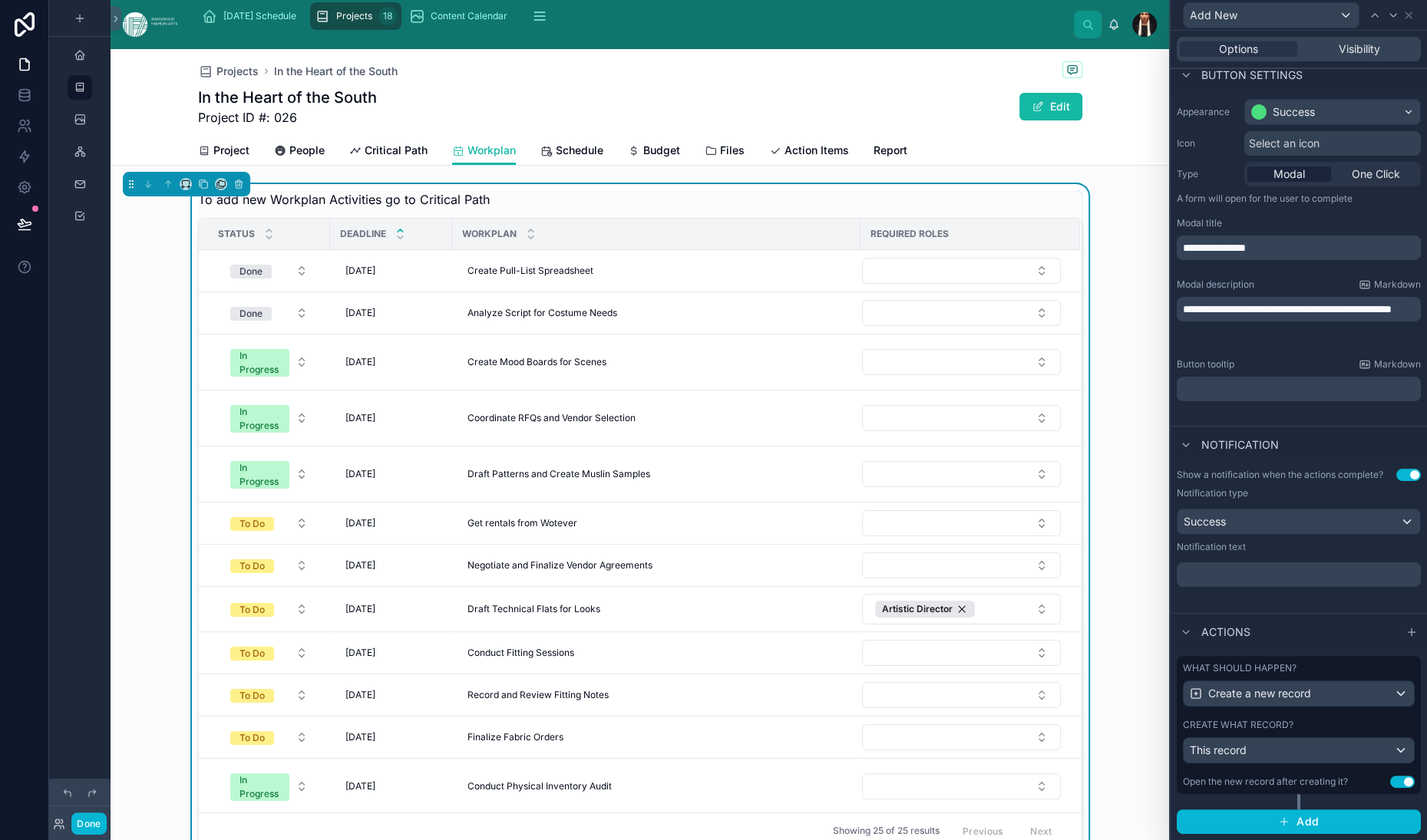
scroll to position [0, 0]
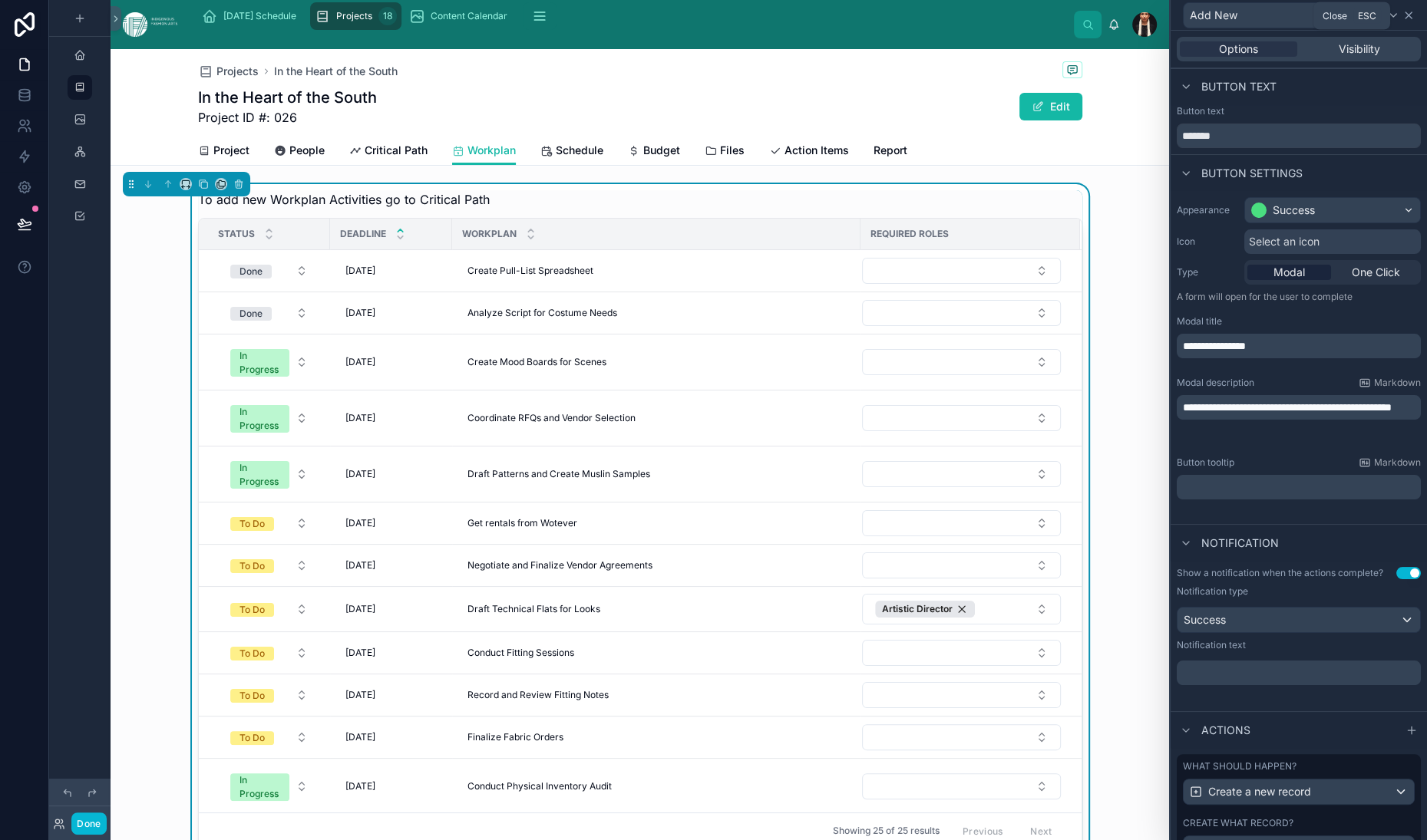
click at [1406, 18] on icon at bounding box center [1409, 15] width 6 height 6
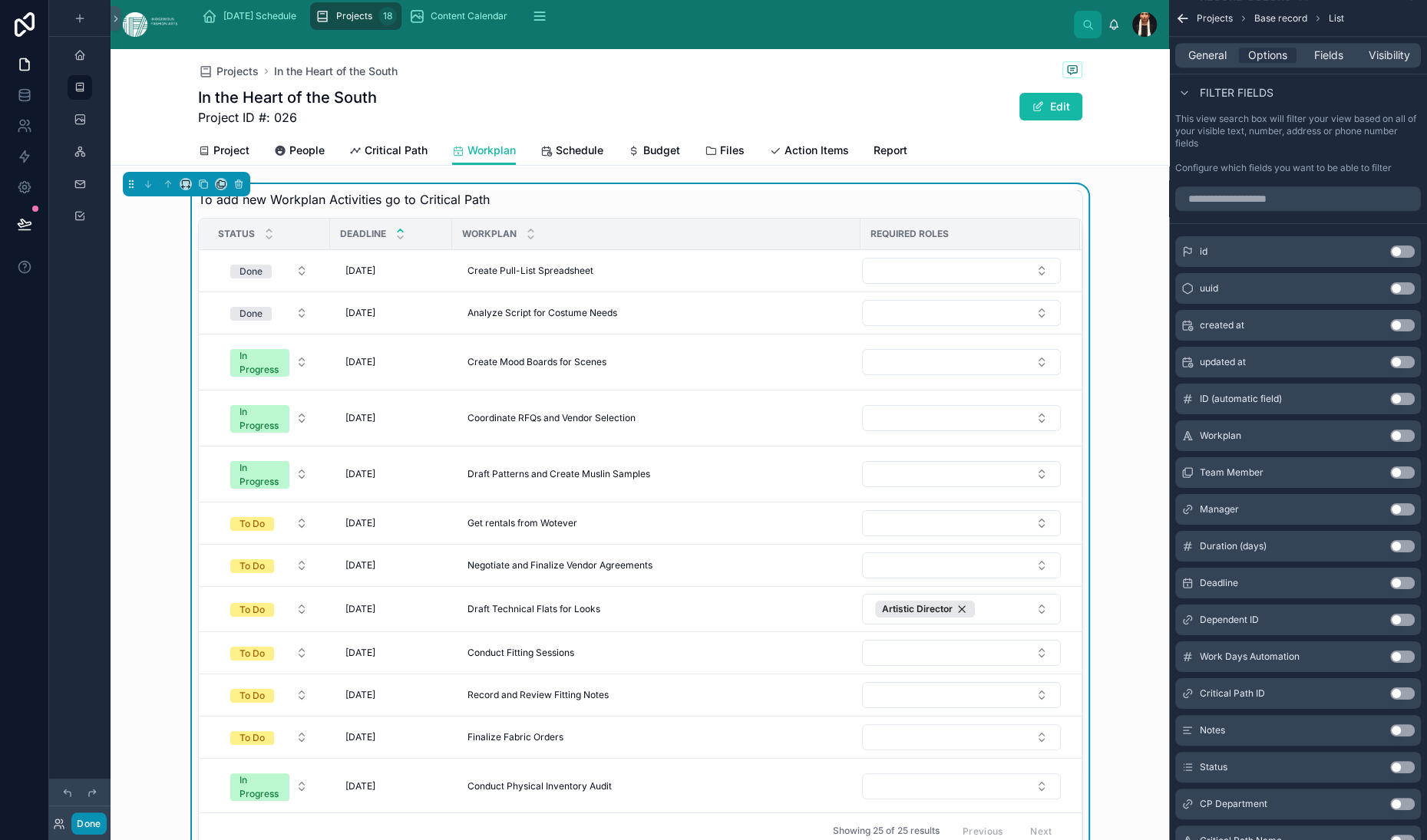
click at [106, 815] on button "Done" at bounding box center [88, 823] width 34 height 22
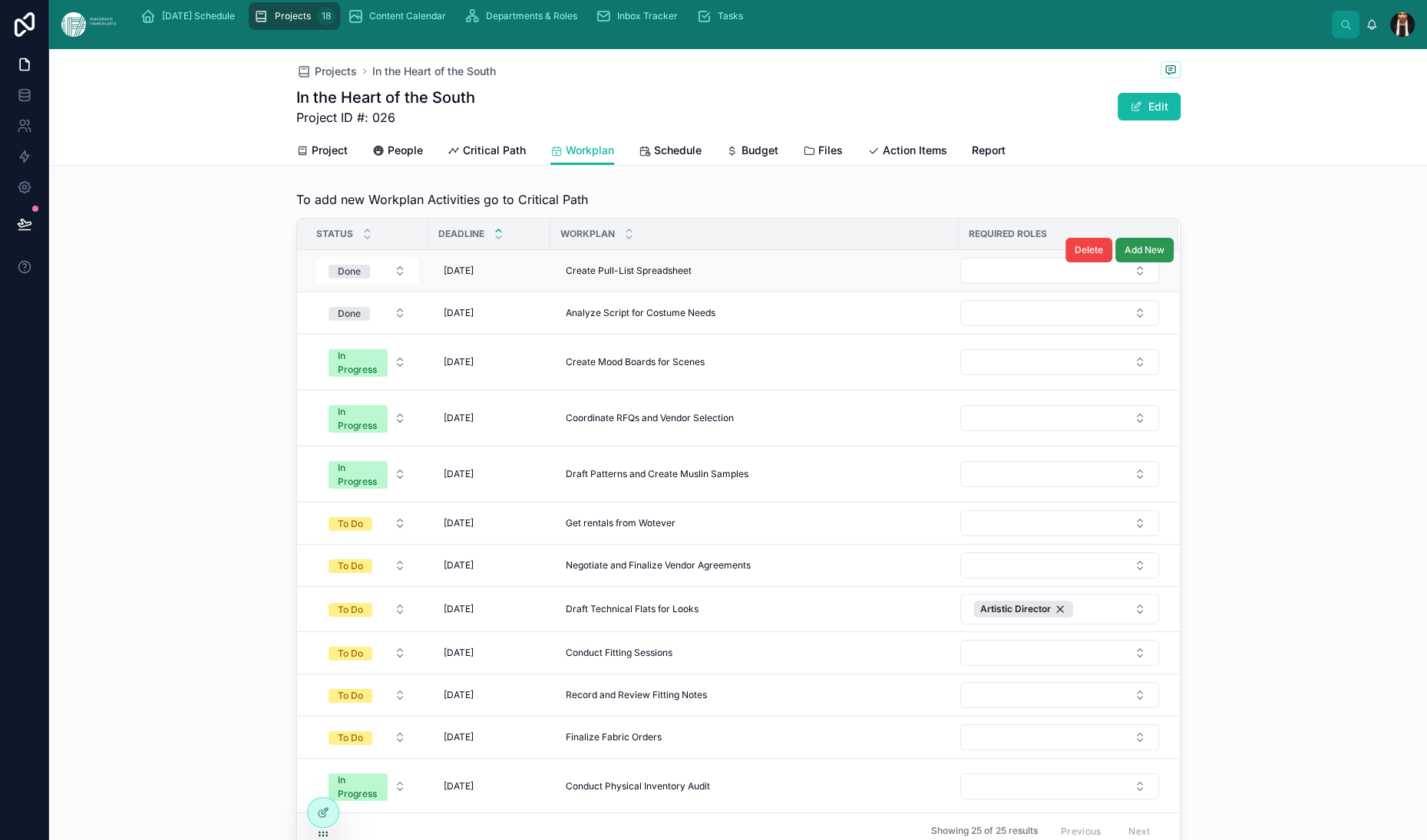
click at [1165, 257] on span "Add New" at bounding box center [1145, 250] width 40 height 12
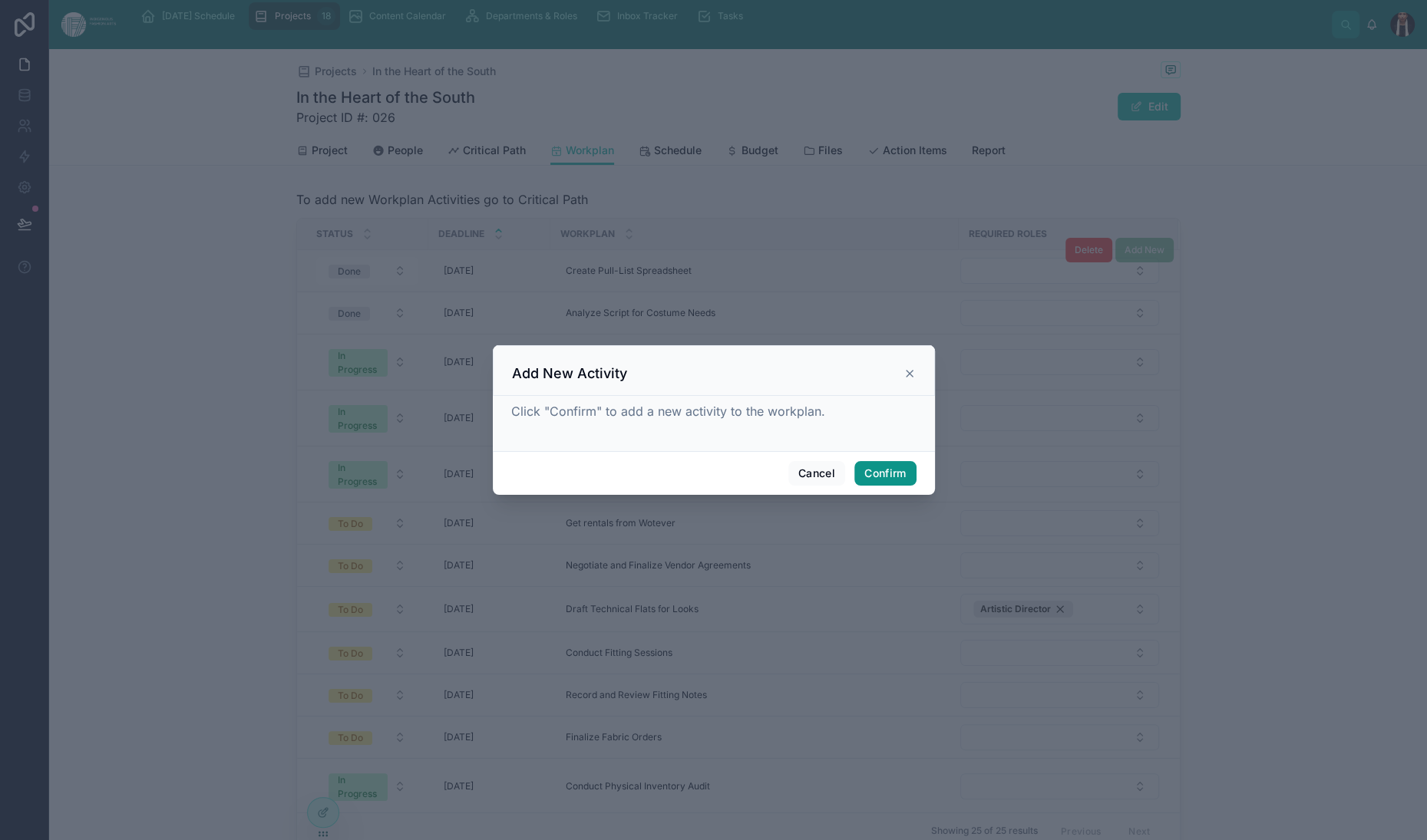
click at [916, 486] on button "Confirm" at bounding box center [885, 473] width 62 height 25
click at [935, 345] on div "Add New Activity" at bounding box center [713, 370] width 442 height 50
click at [916, 486] on button "Confirm" at bounding box center [885, 473] width 62 height 25
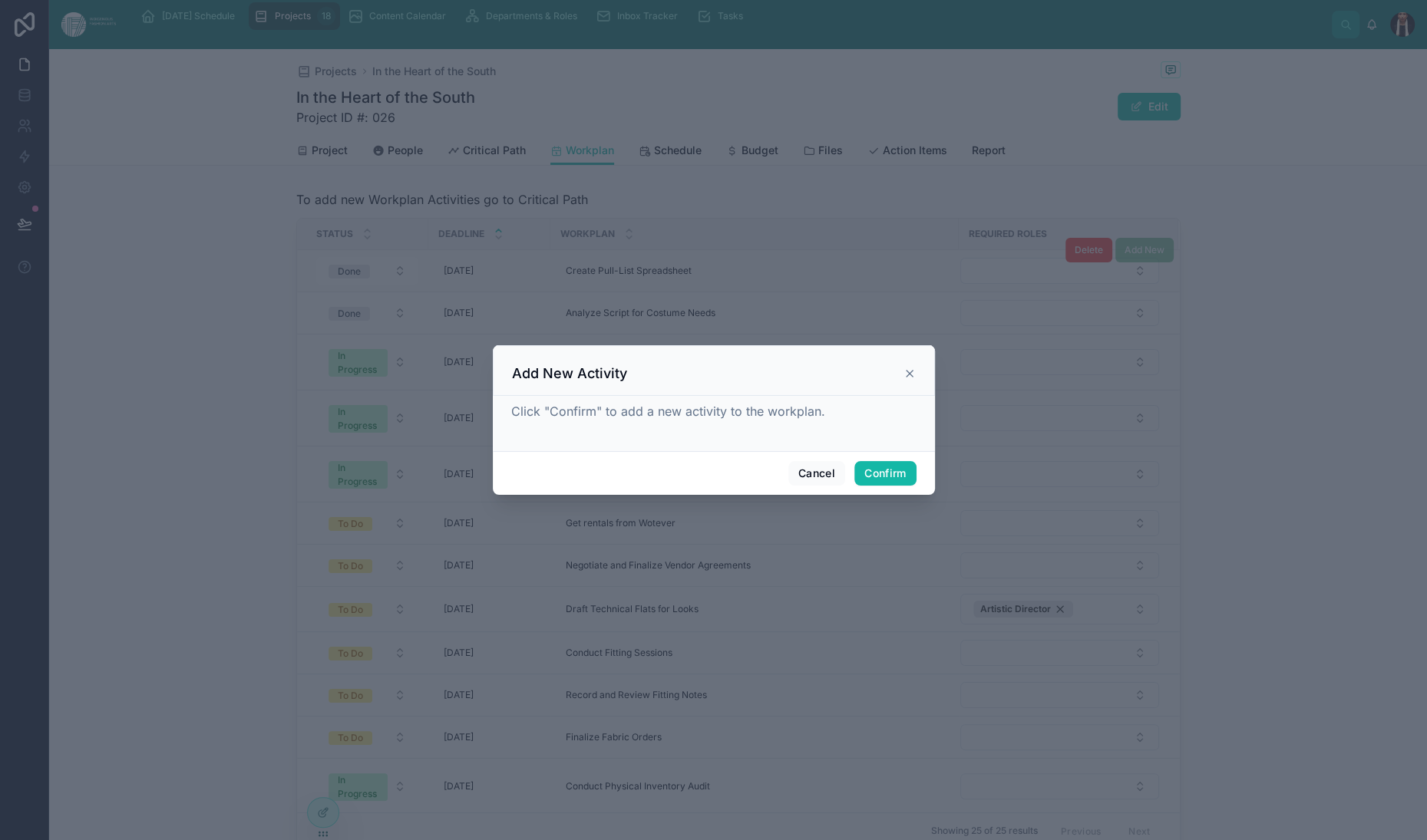
click at [916, 421] on div "Click "Confirm" to add a new activity to the workplan." at bounding box center [714, 420] width 405 height 37
click at [916, 486] on button "Confirm" at bounding box center [885, 473] width 62 height 25
click at [916, 368] on icon at bounding box center [909, 373] width 12 height 12
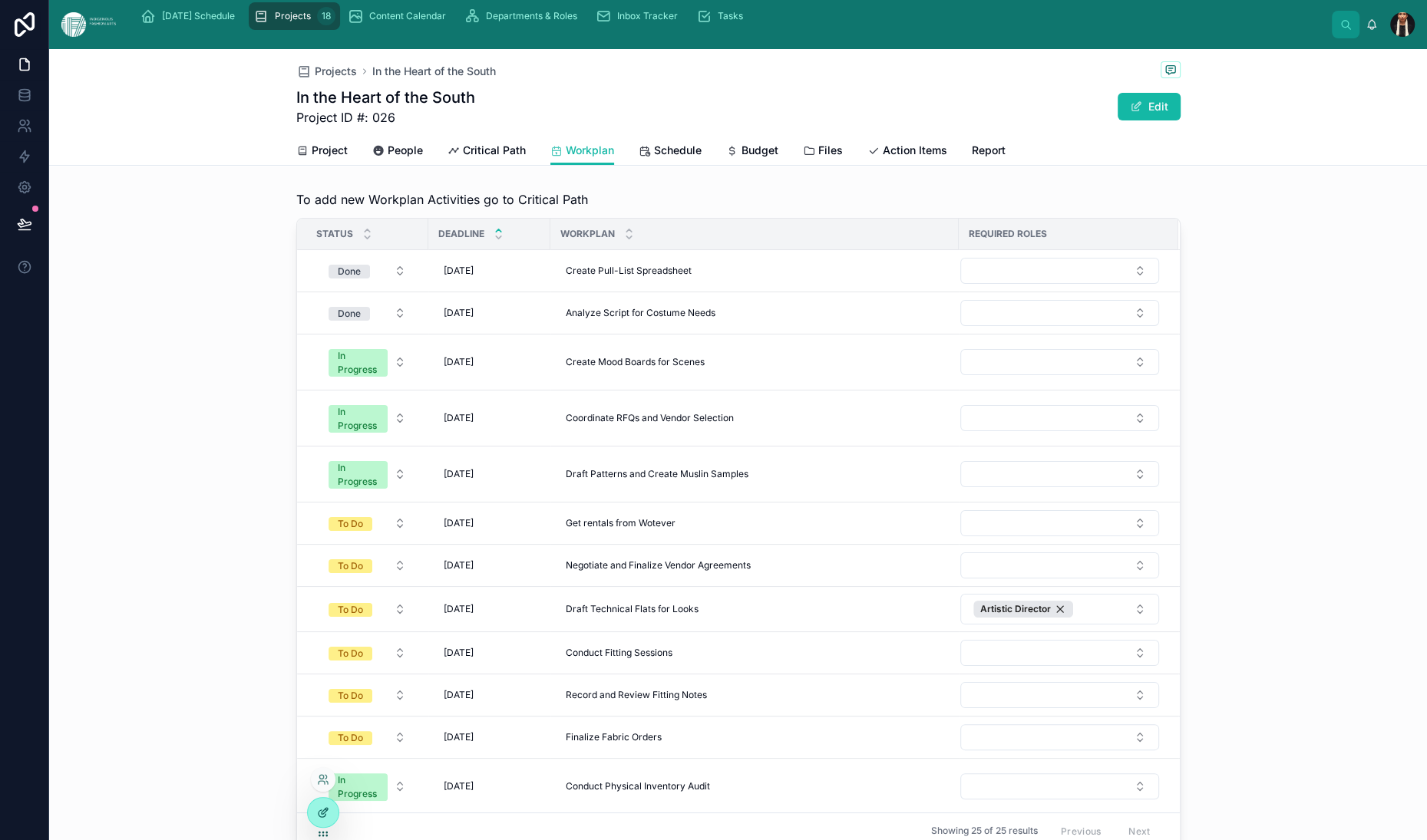
click at [329, 819] on icon at bounding box center [323, 812] width 12 height 12
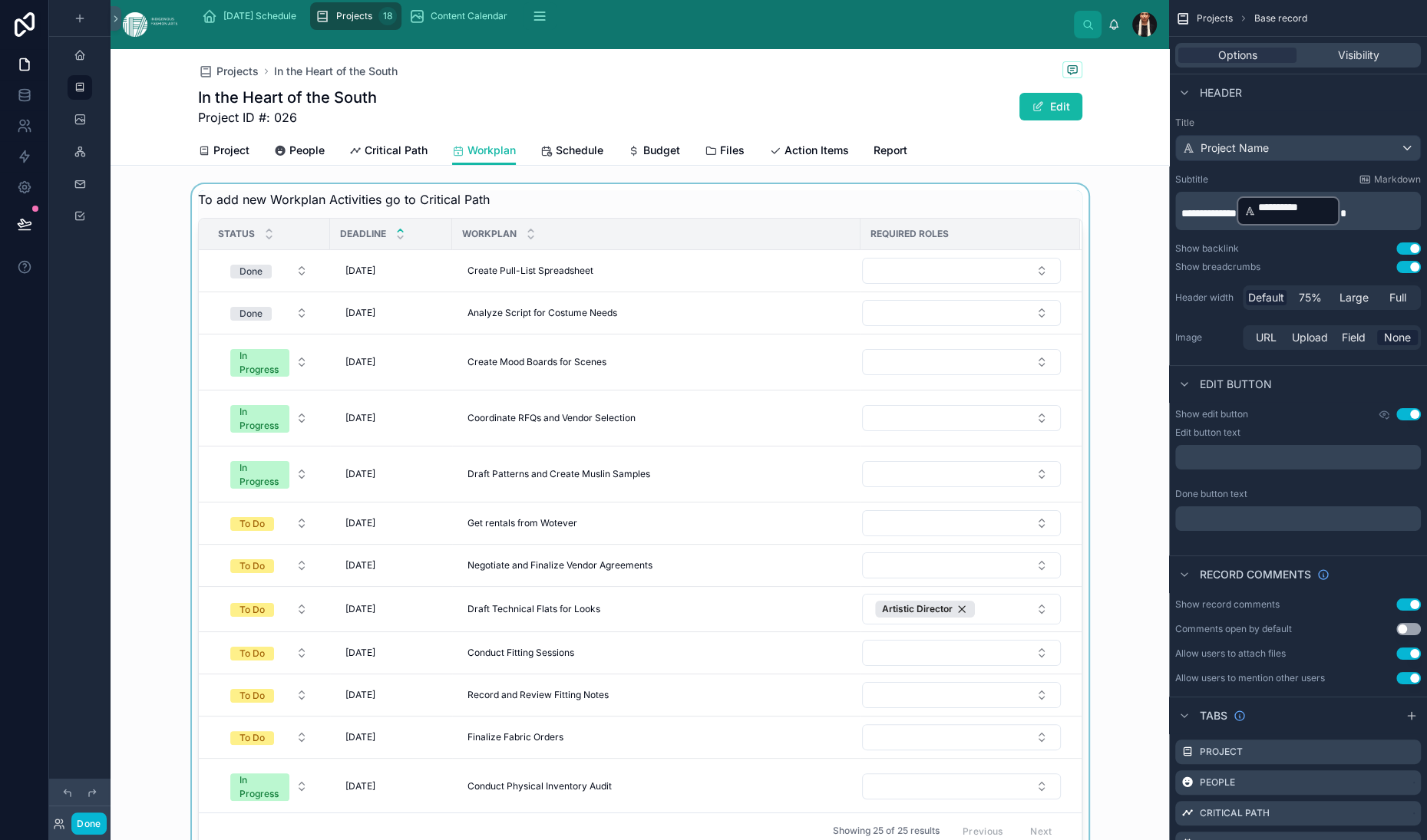
click at [699, 316] on div at bounding box center [640, 520] width 1059 height 672
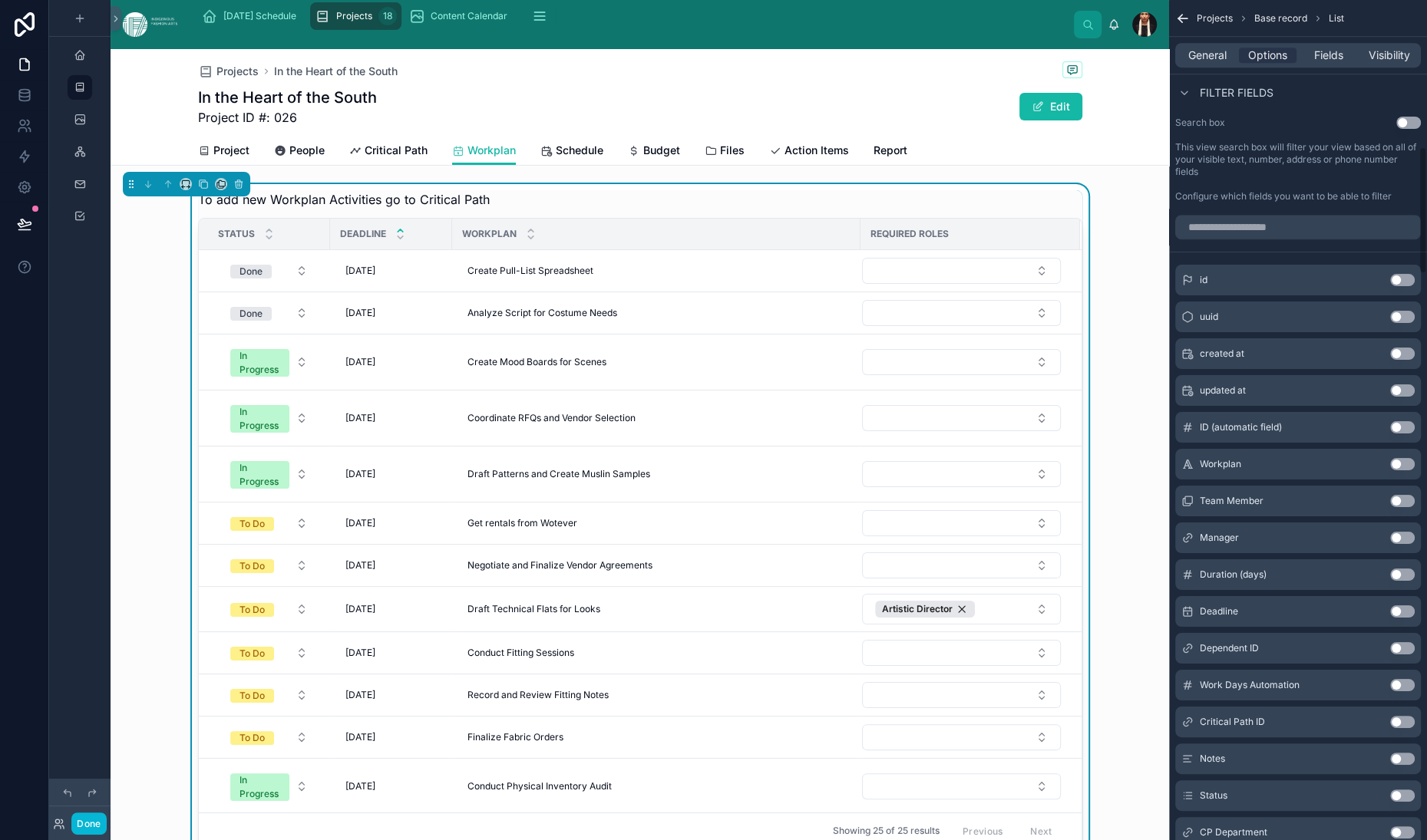
scroll to position [1000, 0]
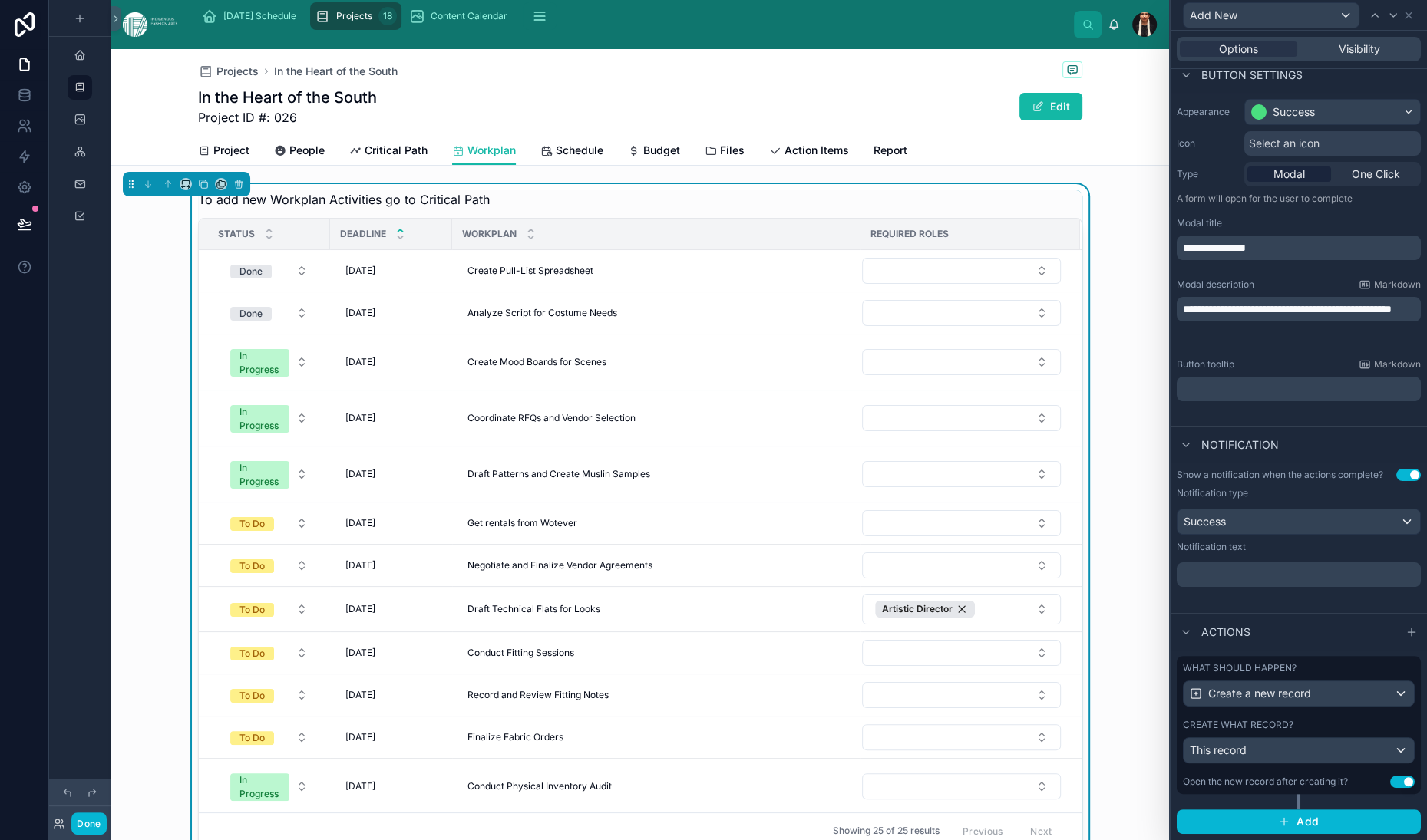
scroll to position [474, 0]
click at [1208, 686] on span "Create a new record" at bounding box center [1260, 694] width 103 height 15
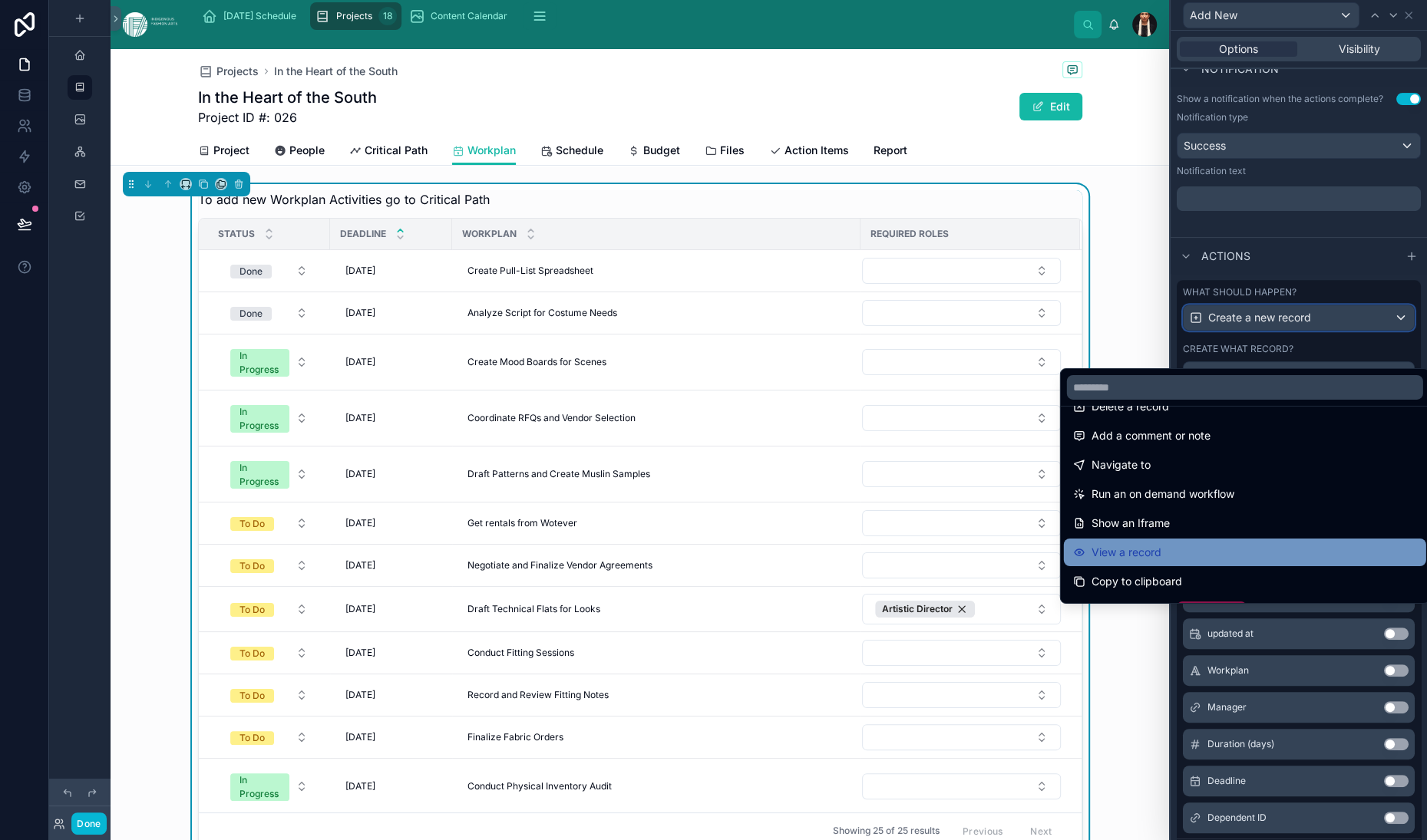
scroll to position [0, 0]
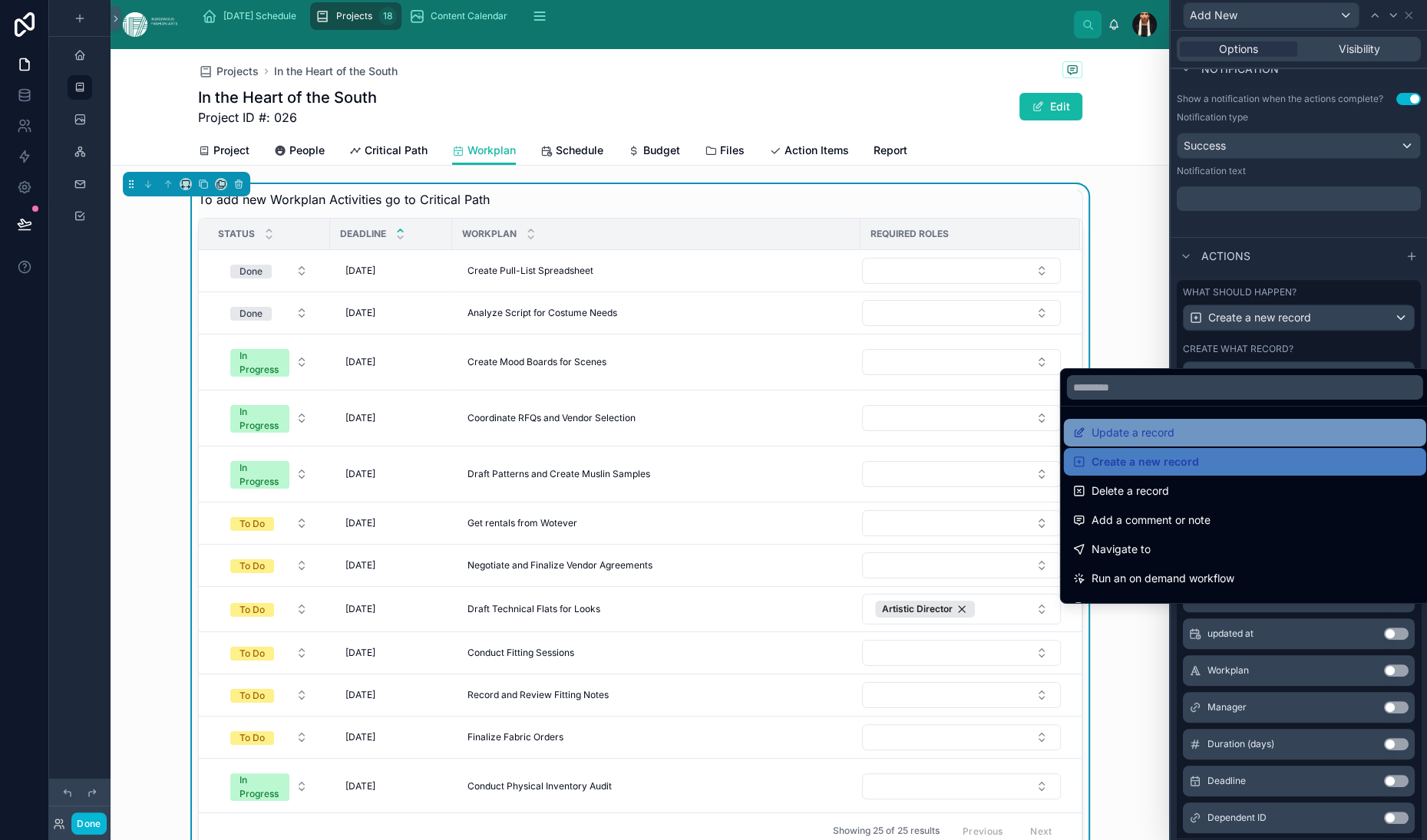
click at [1158, 424] on span "Update a record" at bounding box center [1132, 432] width 83 height 18
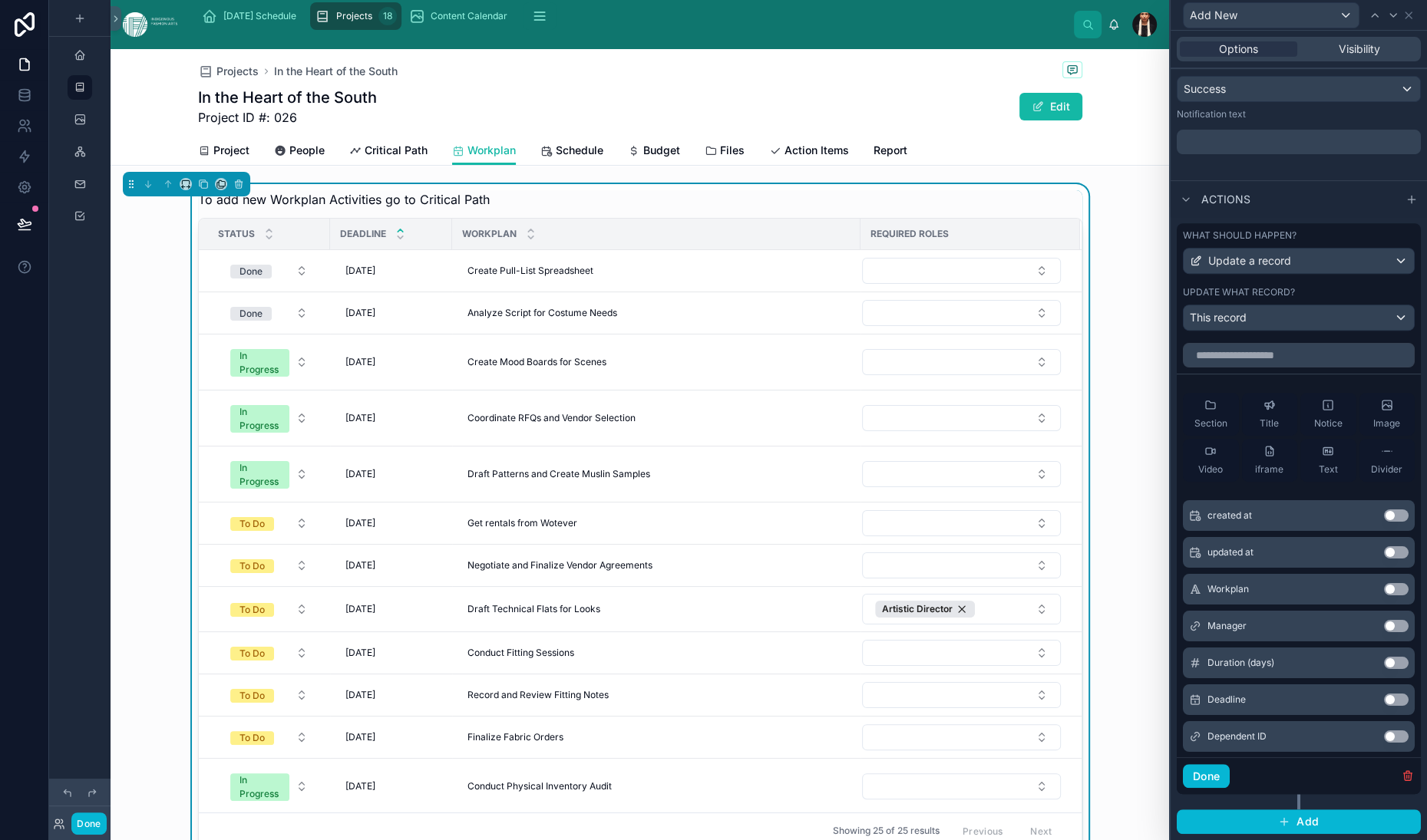
scroll to position [838, 0]
click at [1190, 325] on span "This record" at bounding box center [1219, 317] width 57 height 15
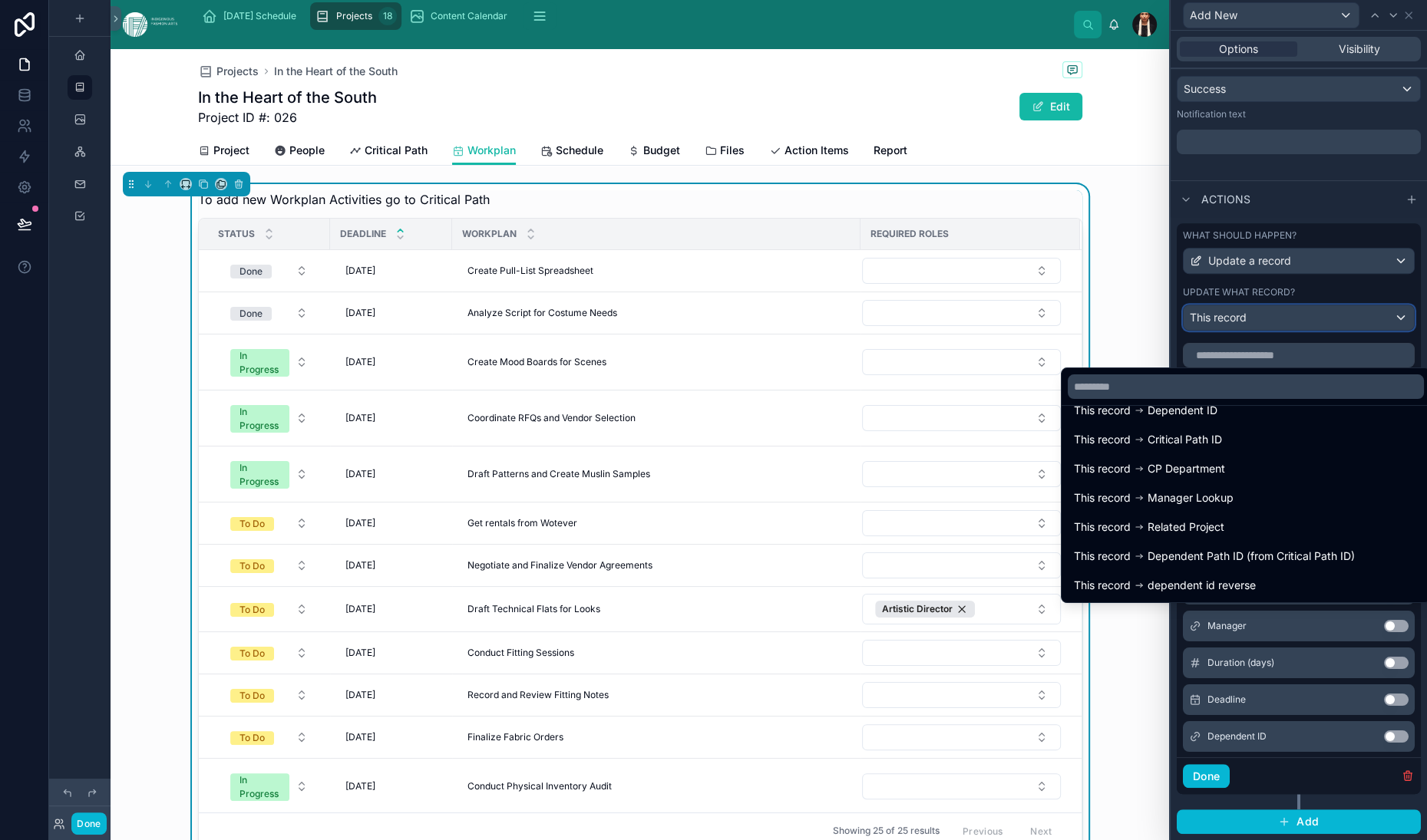
scroll to position [120, 0]
click at [1170, 267] on div at bounding box center [1299, 420] width 257 height 840
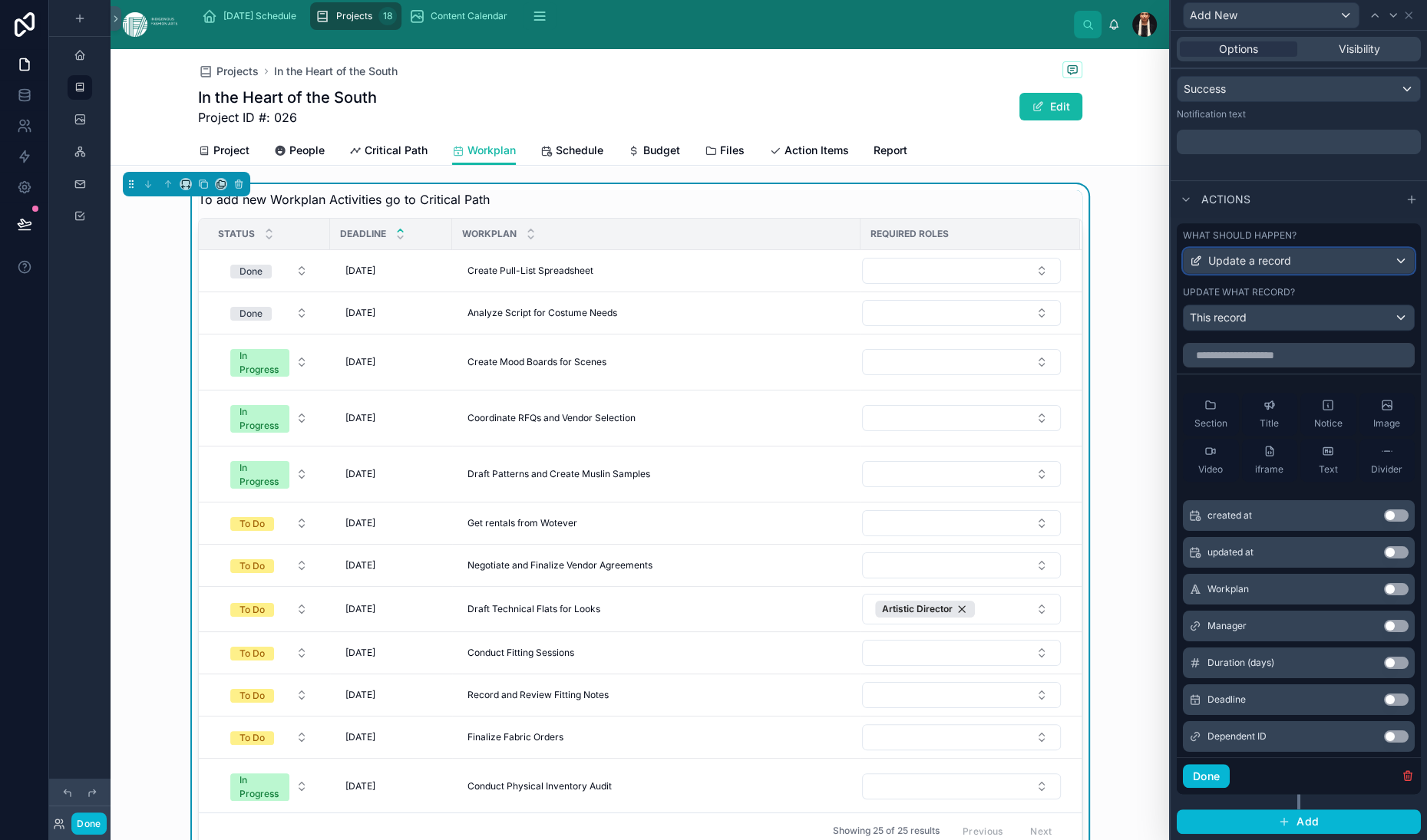
click at [1208, 258] on span "Update a record" at bounding box center [1249, 260] width 83 height 15
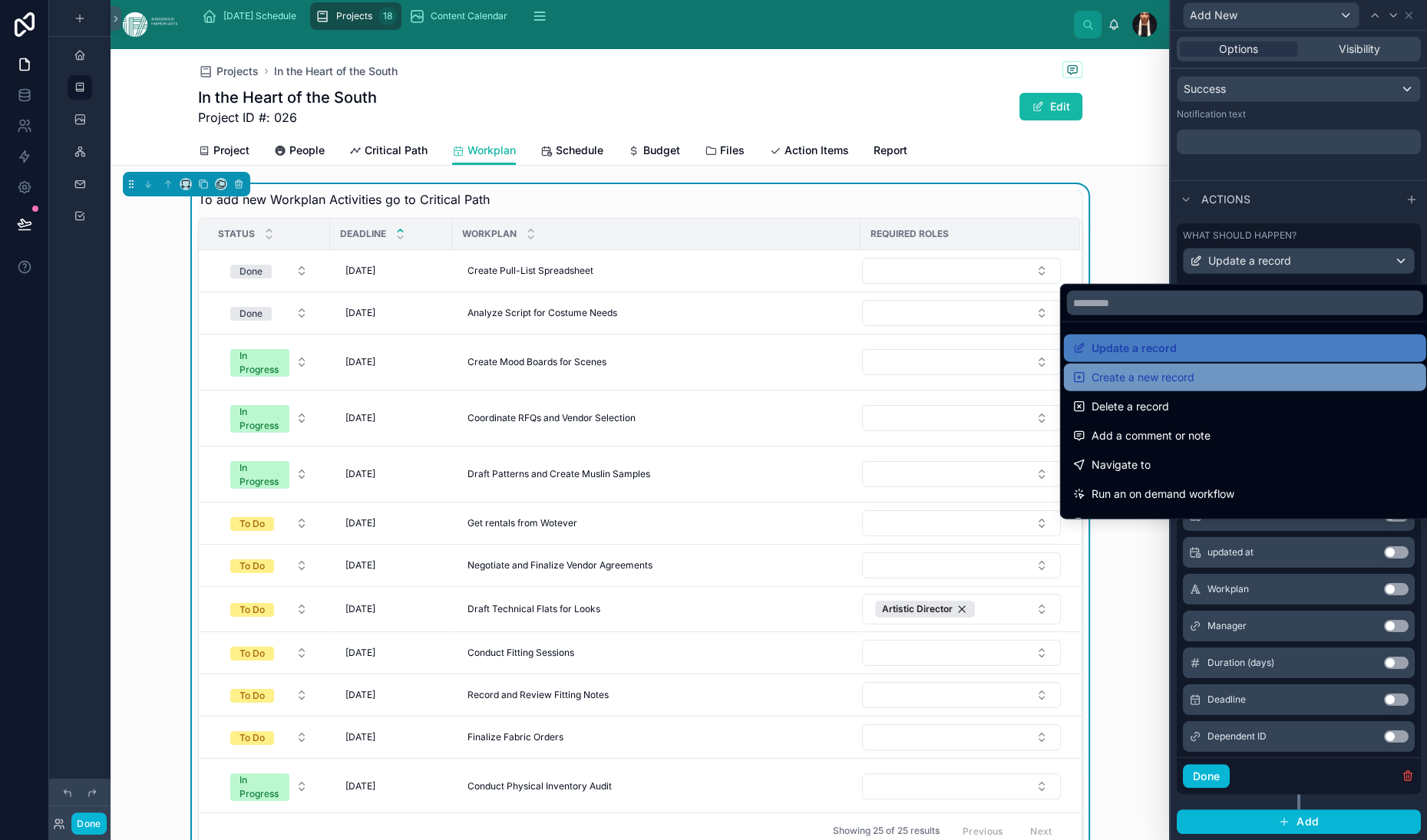
click at [1163, 387] on span "Create a new record" at bounding box center [1143, 377] width 103 height 18
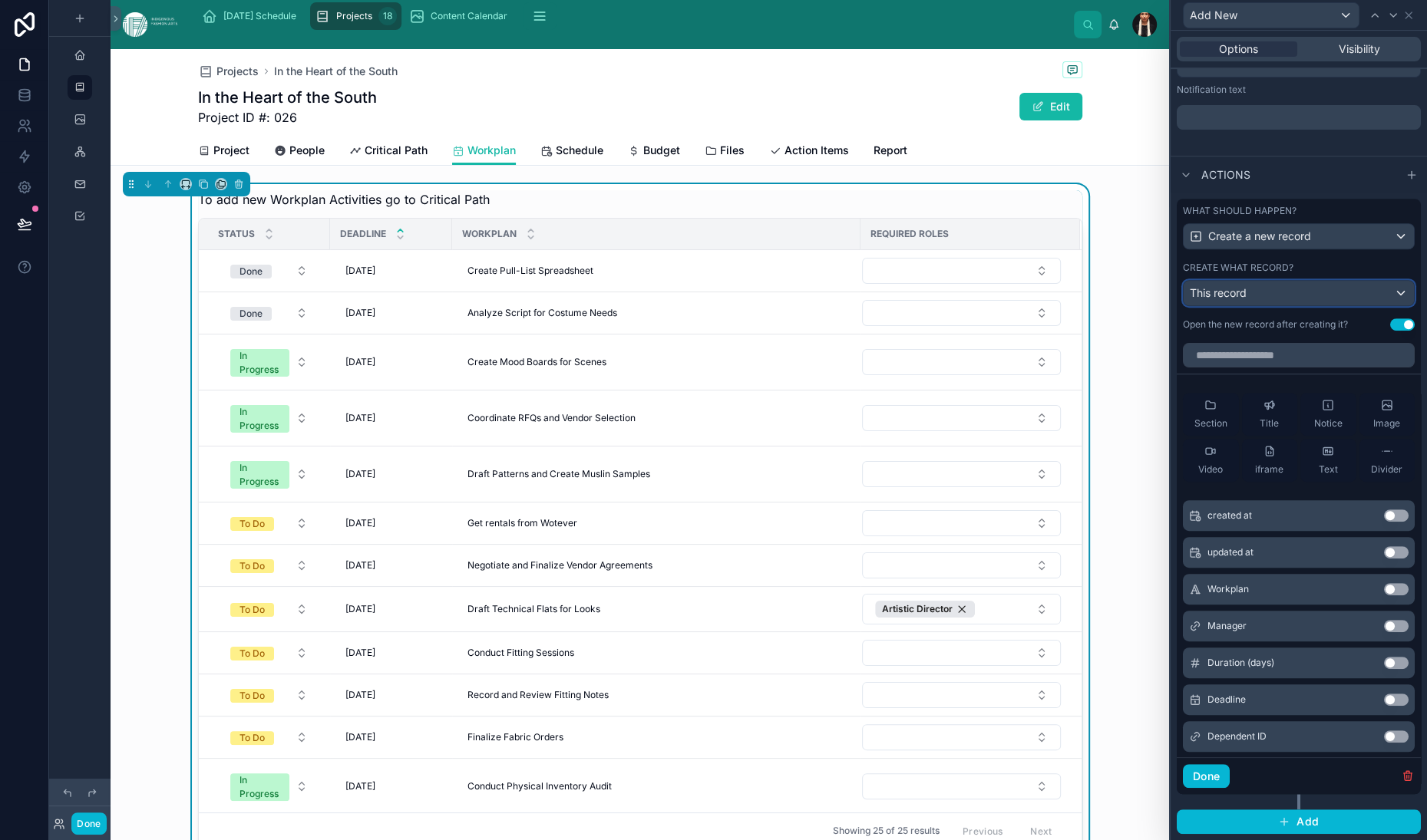
click at [1190, 299] on span "This record" at bounding box center [1219, 293] width 57 height 13
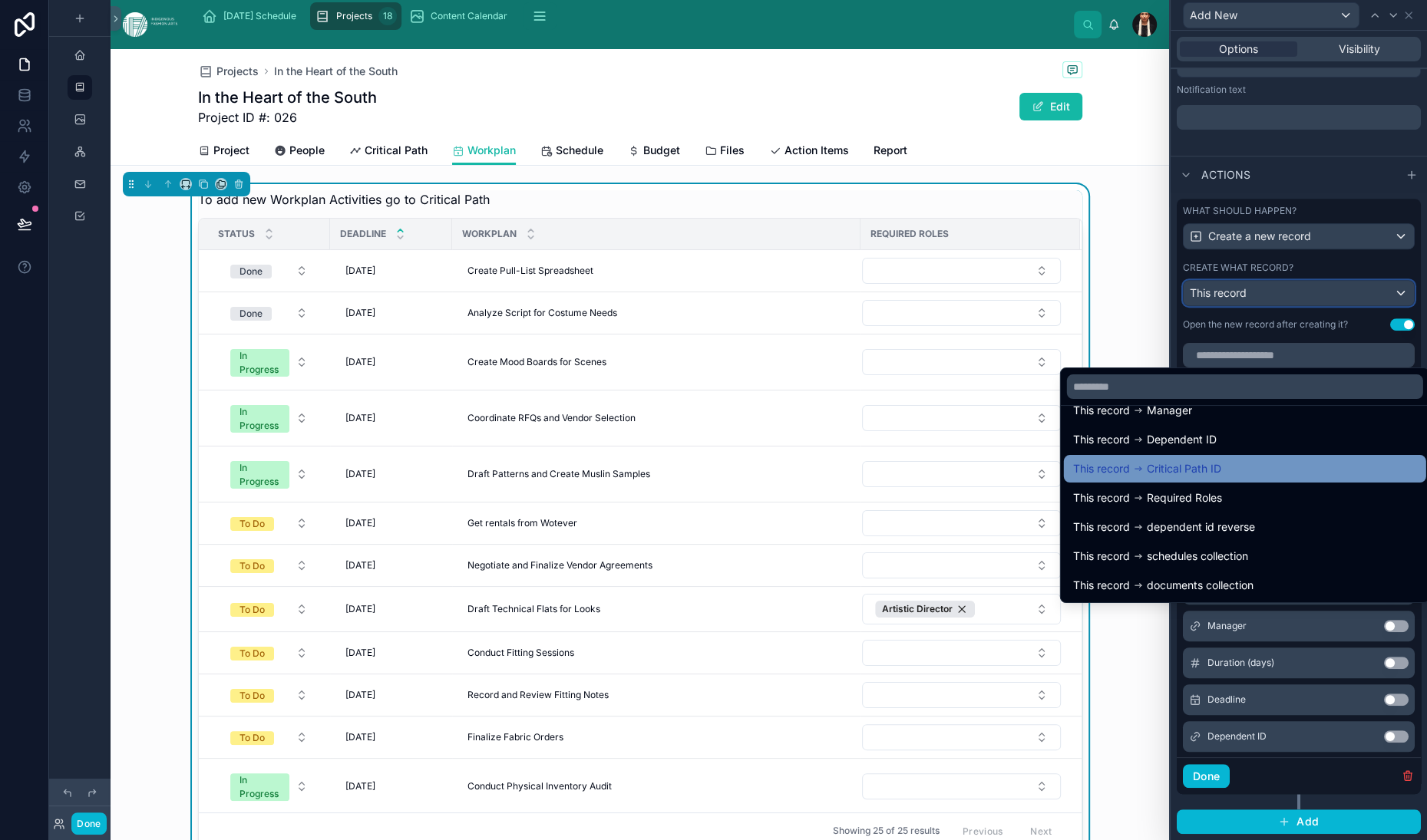
scroll to position [31, 0]
click at [1170, 296] on div at bounding box center [1299, 420] width 257 height 840
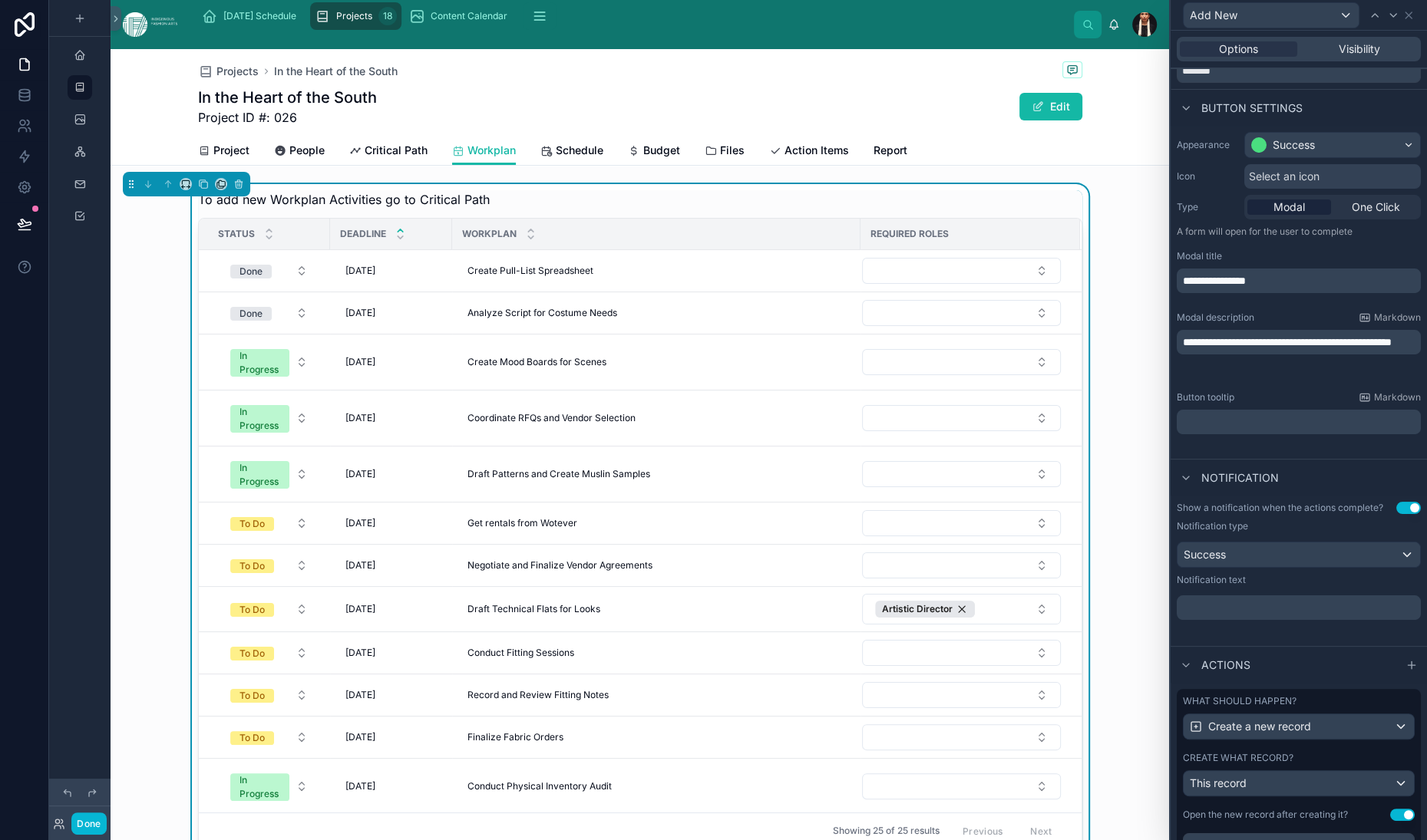
scroll to position [0, 0]
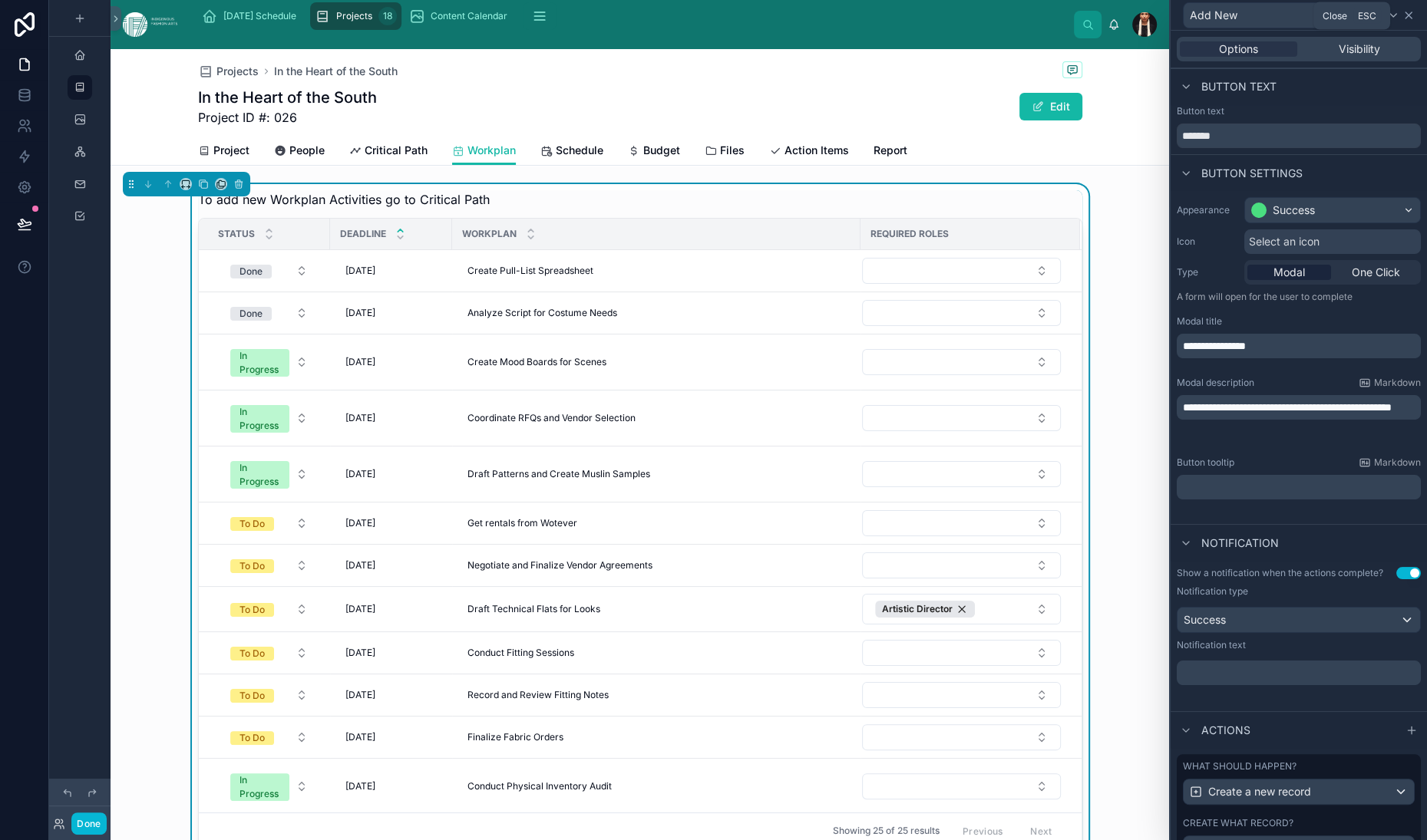
click at [1406, 18] on icon at bounding box center [1409, 15] width 6 height 6
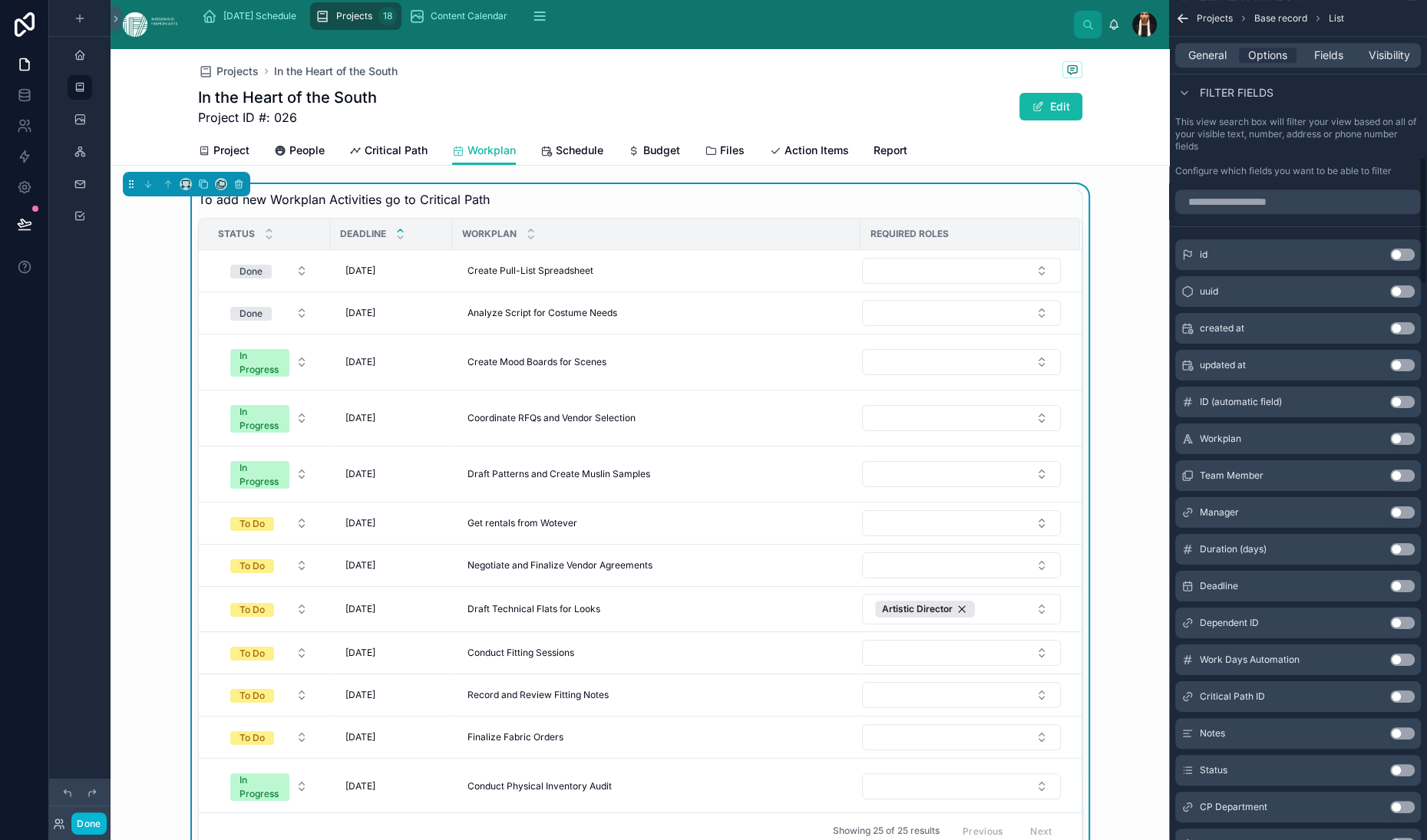
scroll to position [966, 0]
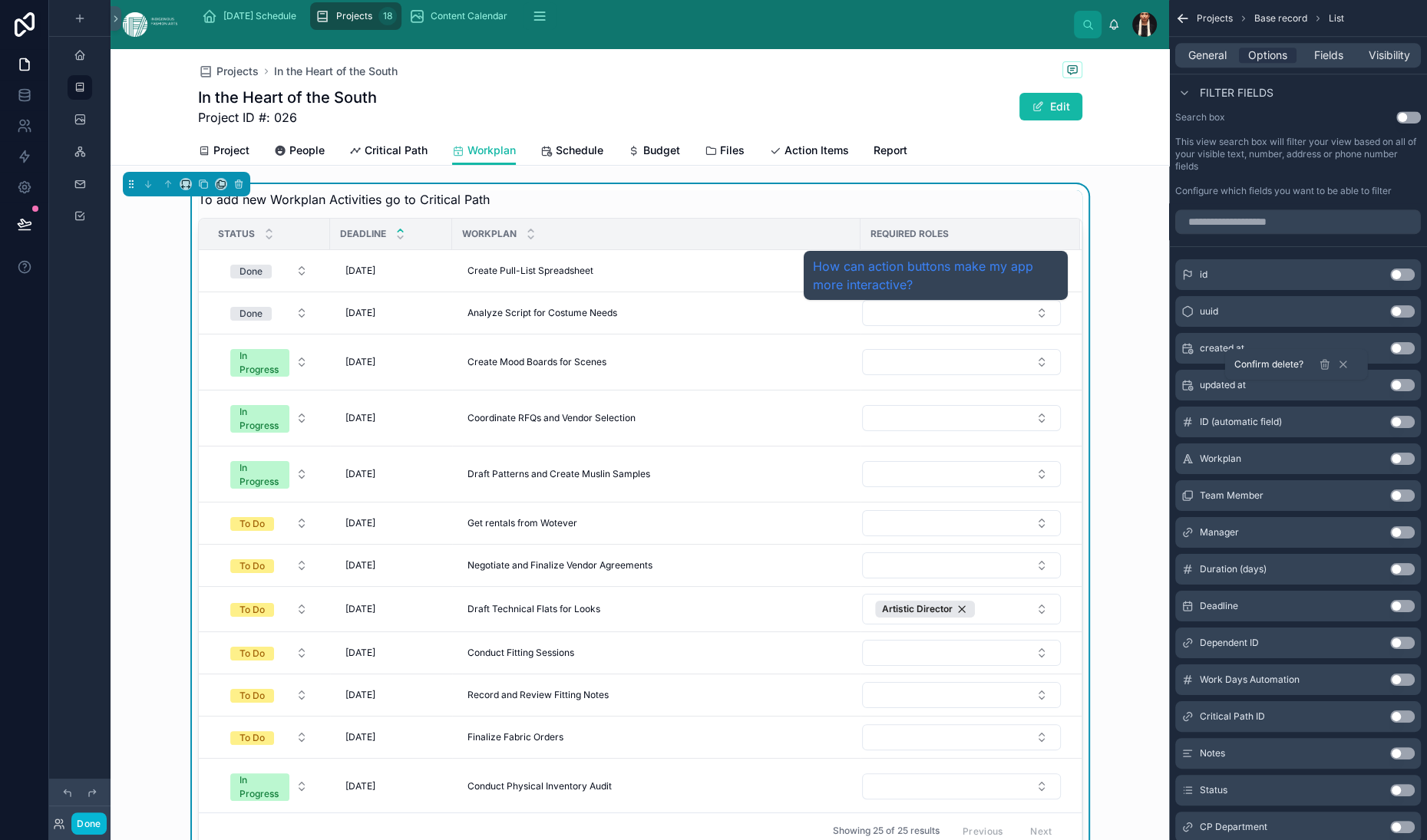
click at [963, 273] on link "How can action buttons make my app more interactive?" at bounding box center [935, 276] width 245 height 37
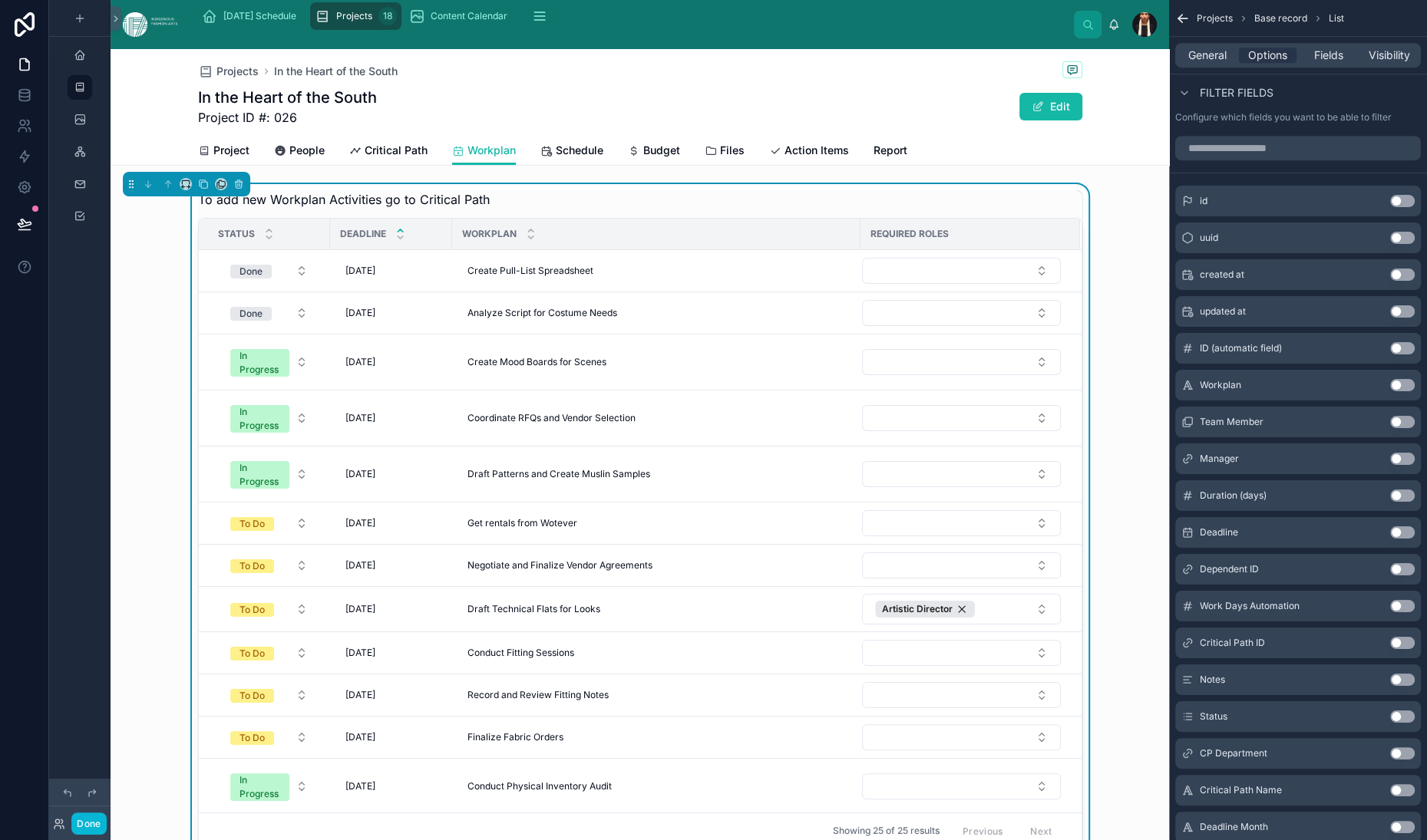
click at [625, 209] on div "To add new Workplan Activities go to Critical Path" at bounding box center [640, 199] width 884 height 18
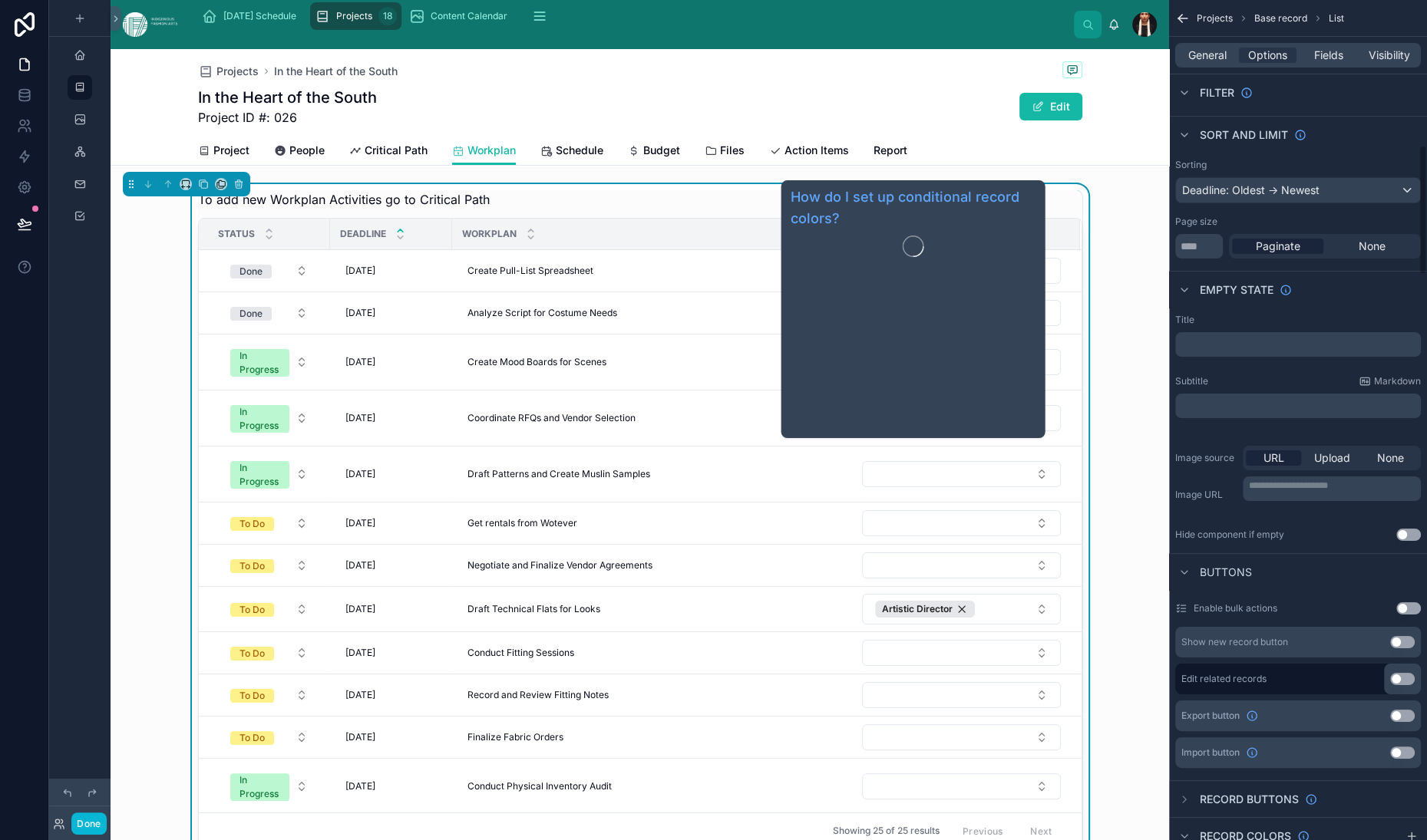
scroll to position [0, 0]
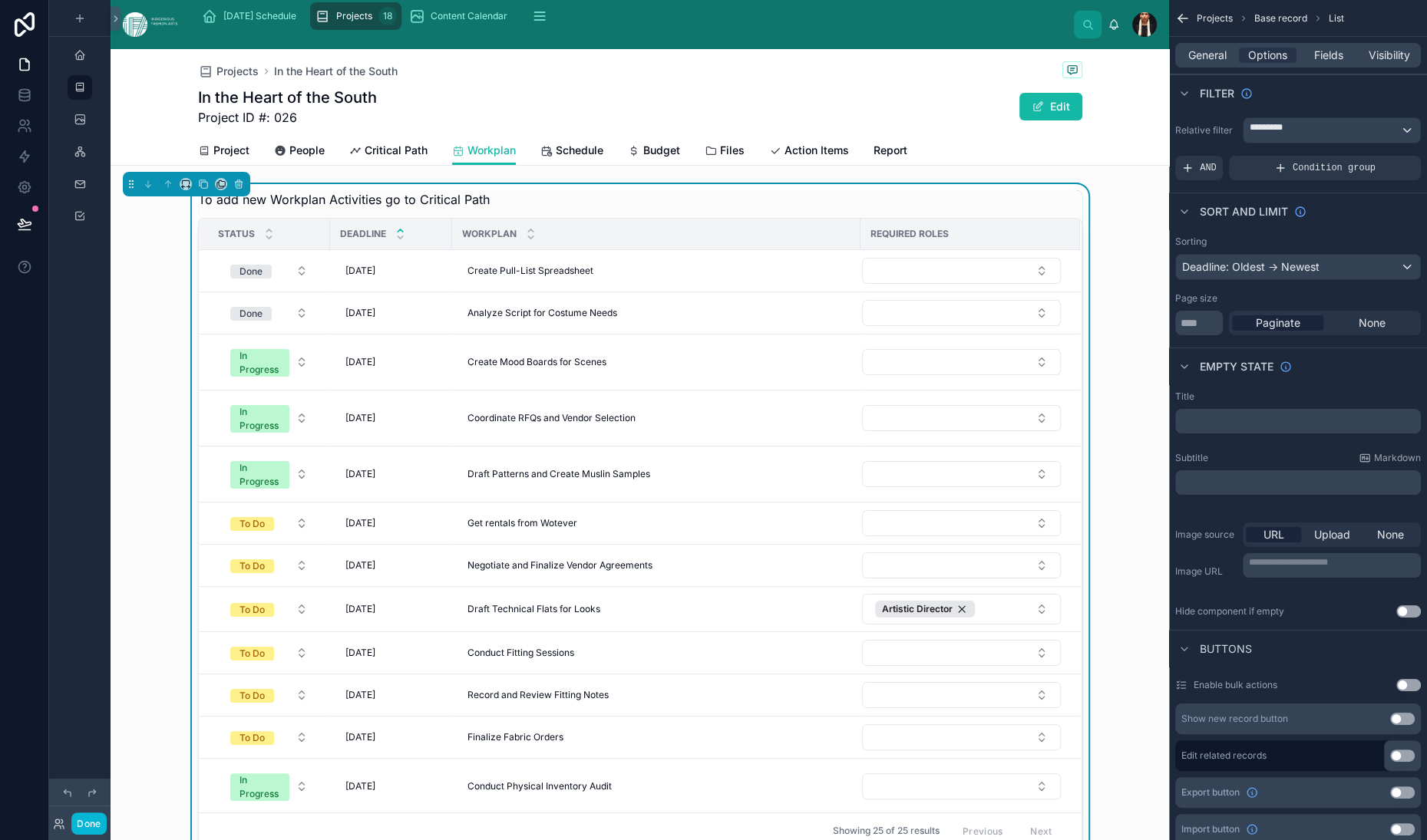
click at [1190, 186] on div "Relative filter ********* AND Condition group" at bounding box center [1298, 148] width 258 height 75
click at [1250, 140] on span "*********" at bounding box center [1284, 130] width 69 height 18
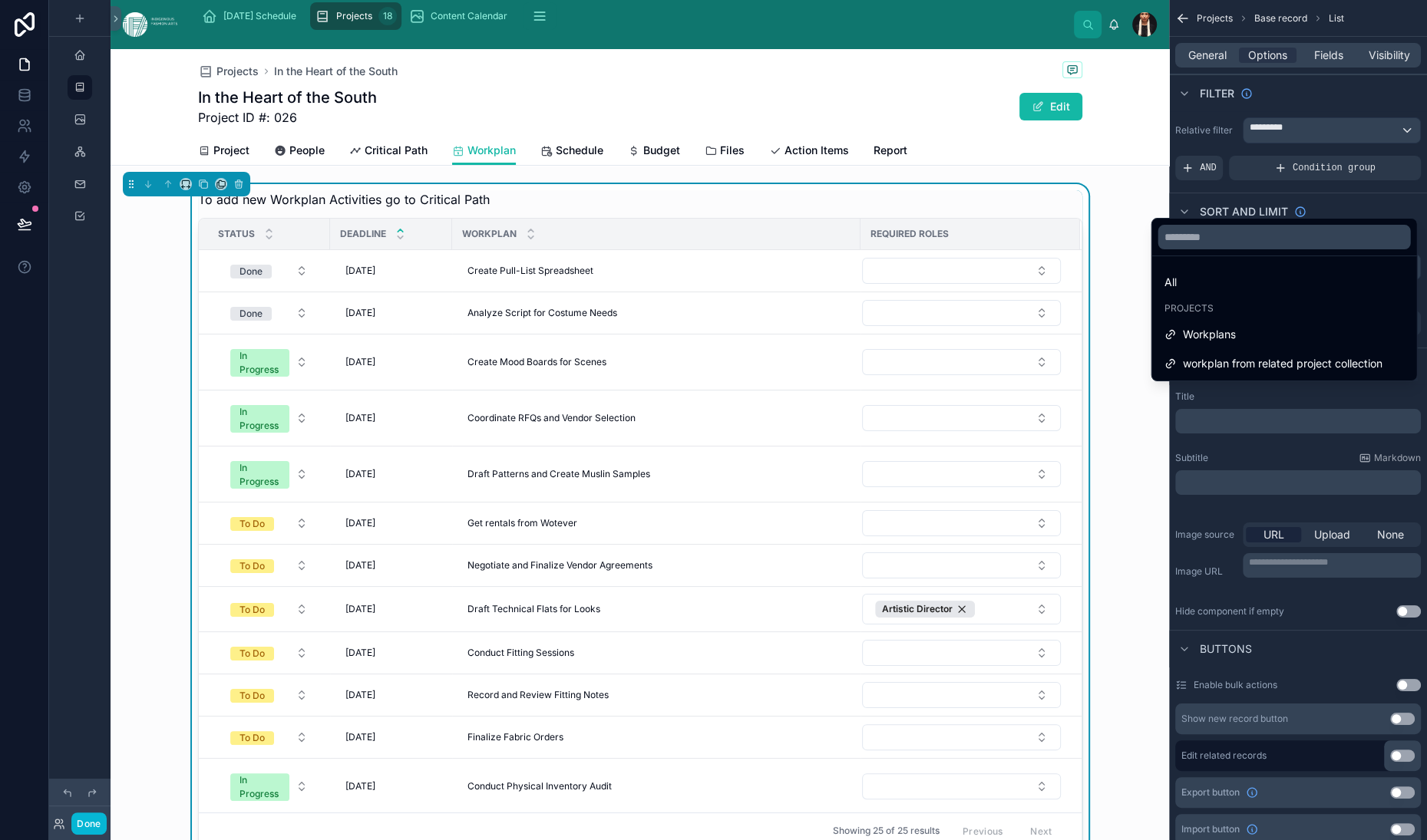
click at [1056, 174] on div "scrollable content" at bounding box center [713, 420] width 1427 height 840
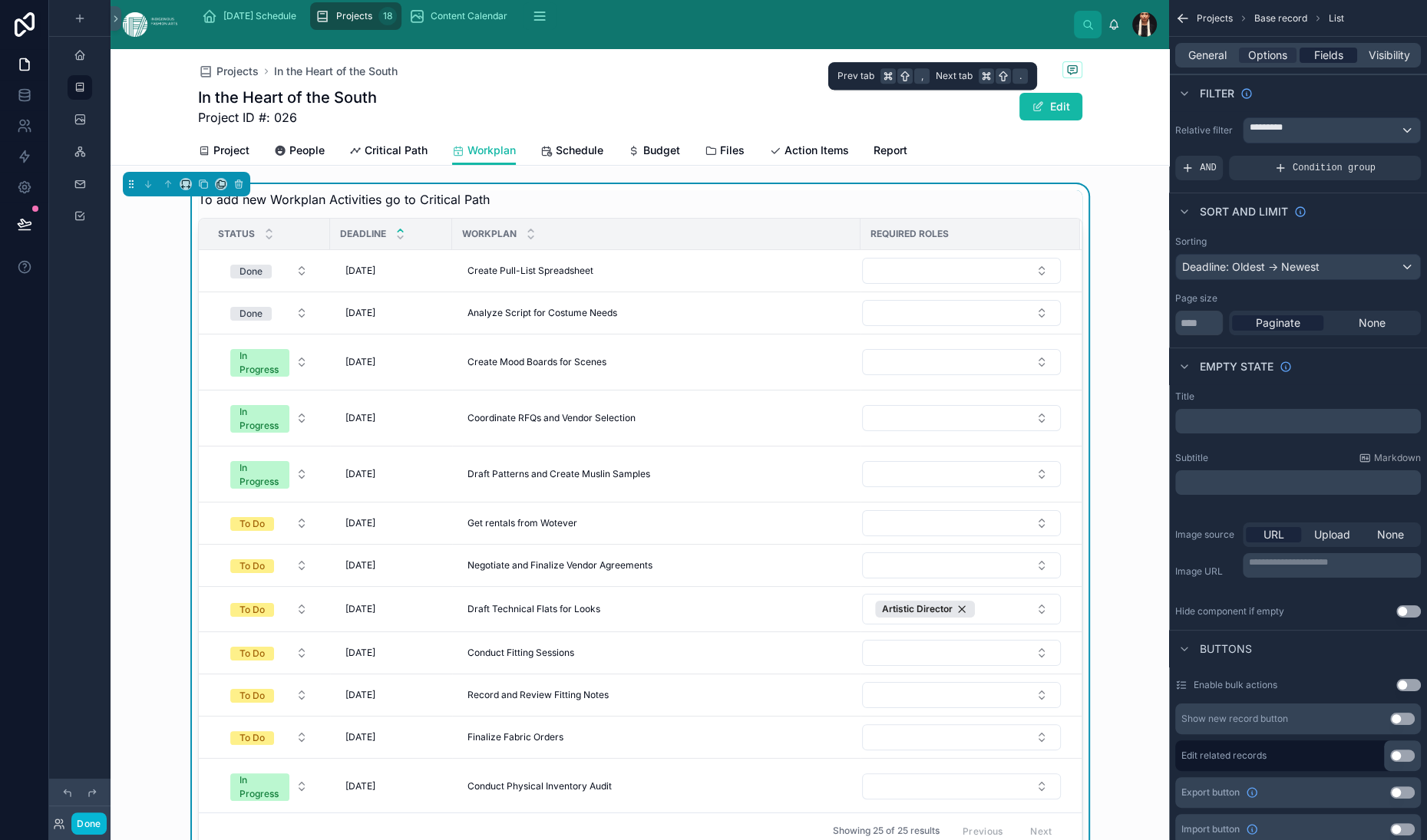
click at [1300, 63] on div "Fields" at bounding box center [1328, 55] width 58 height 15
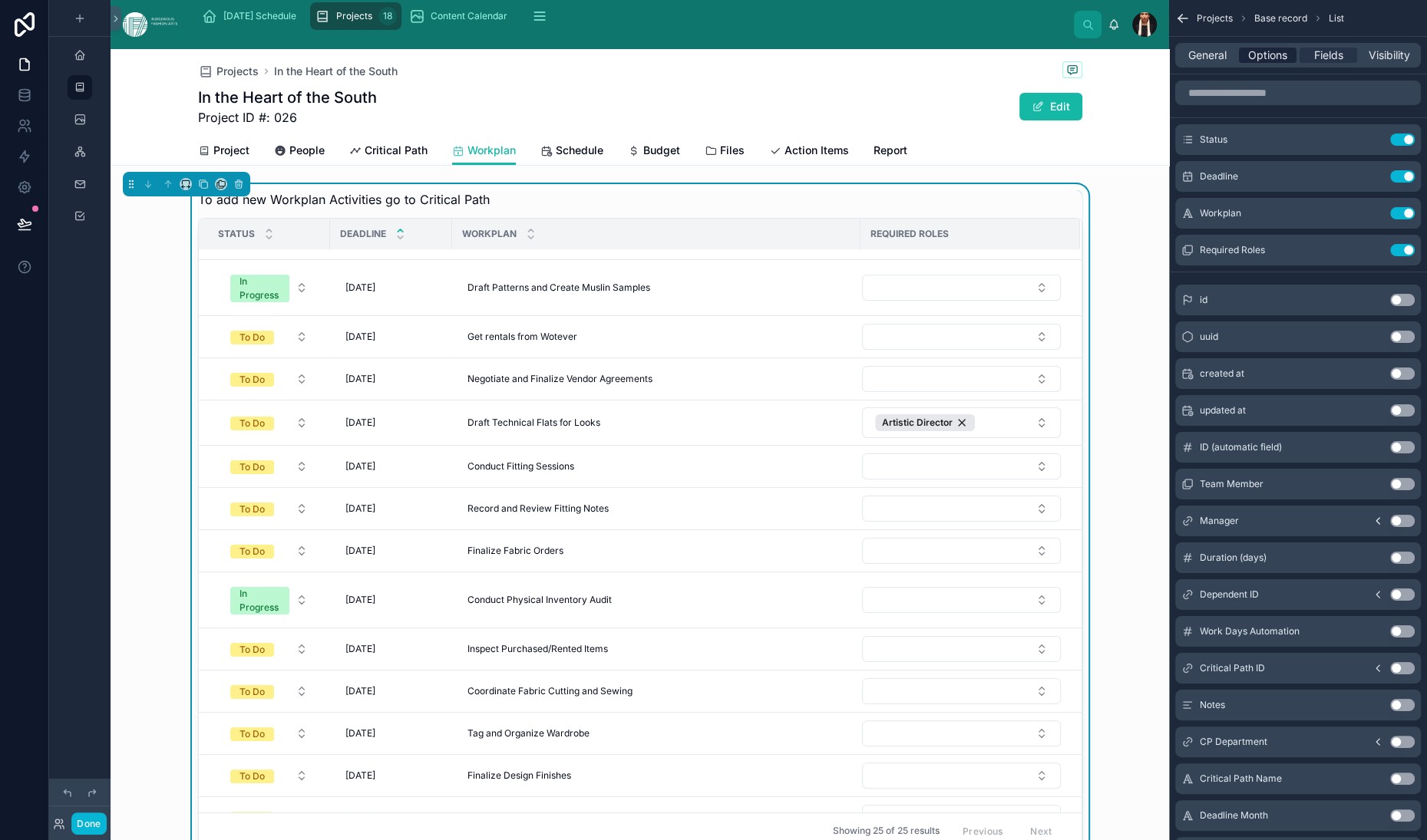
click at [1248, 63] on span "Options" at bounding box center [1267, 55] width 39 height 15
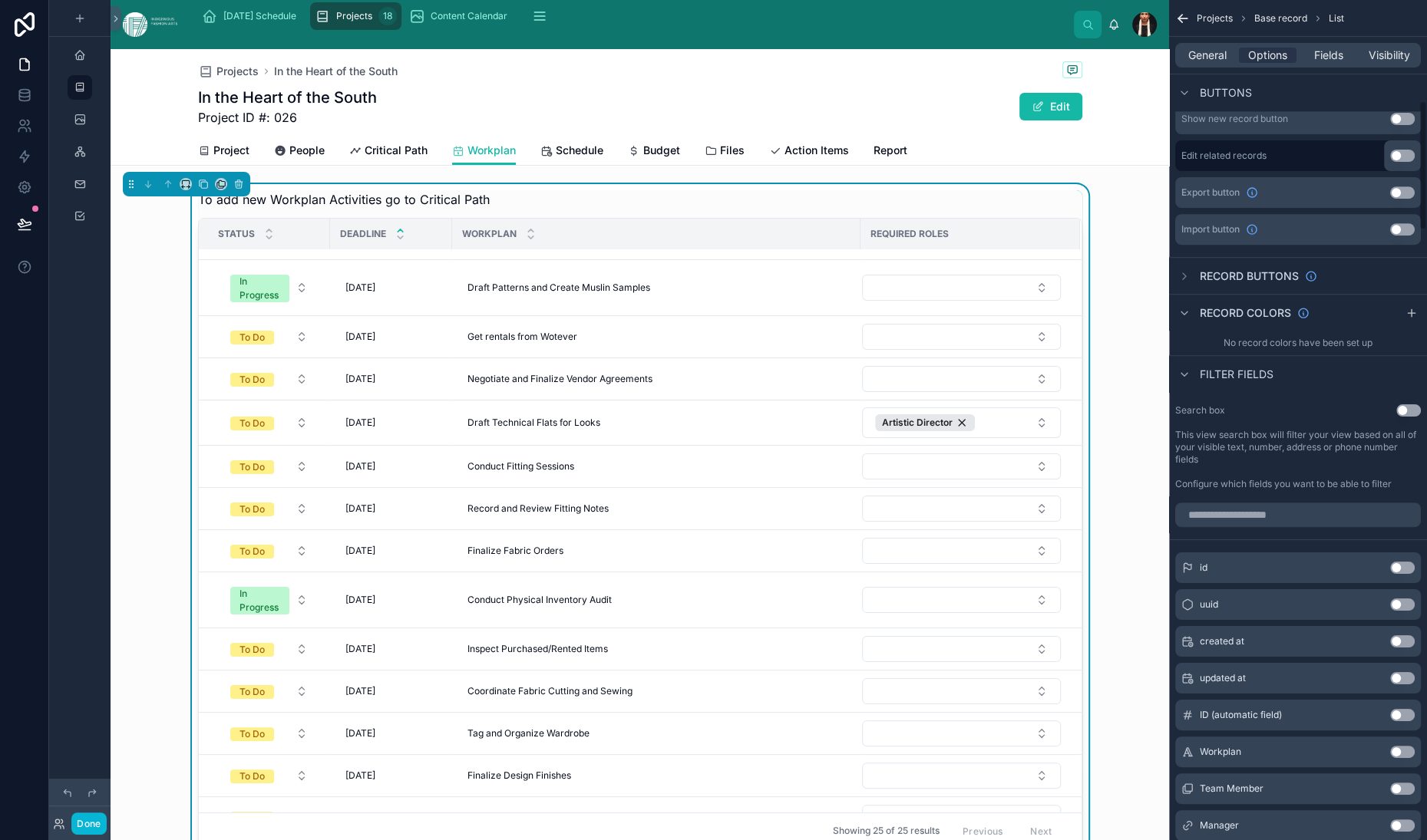
scroll to position [595, 0]
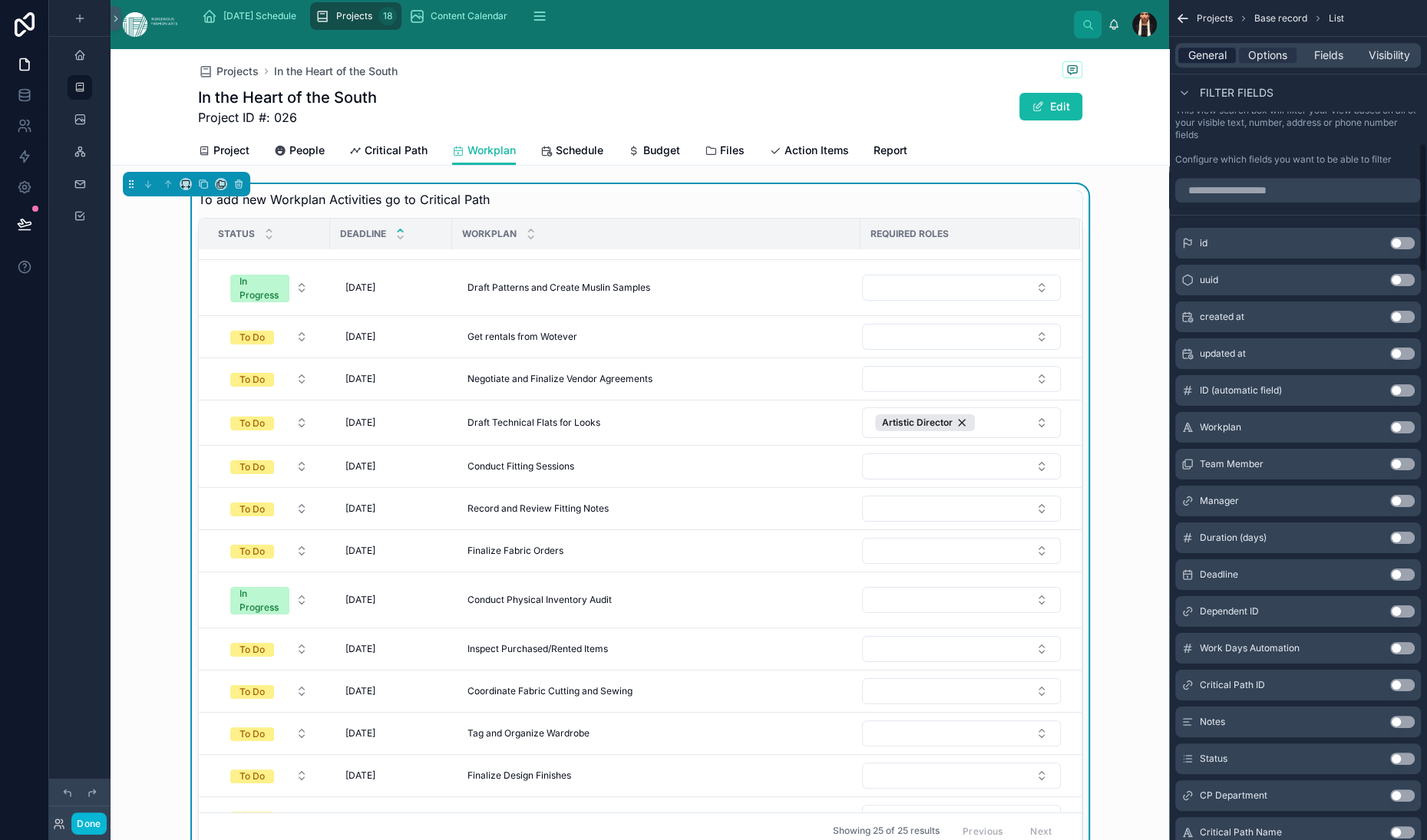
click at [1188, 63] on span "General" at bounding box center [1207, 55] width 38 height 15
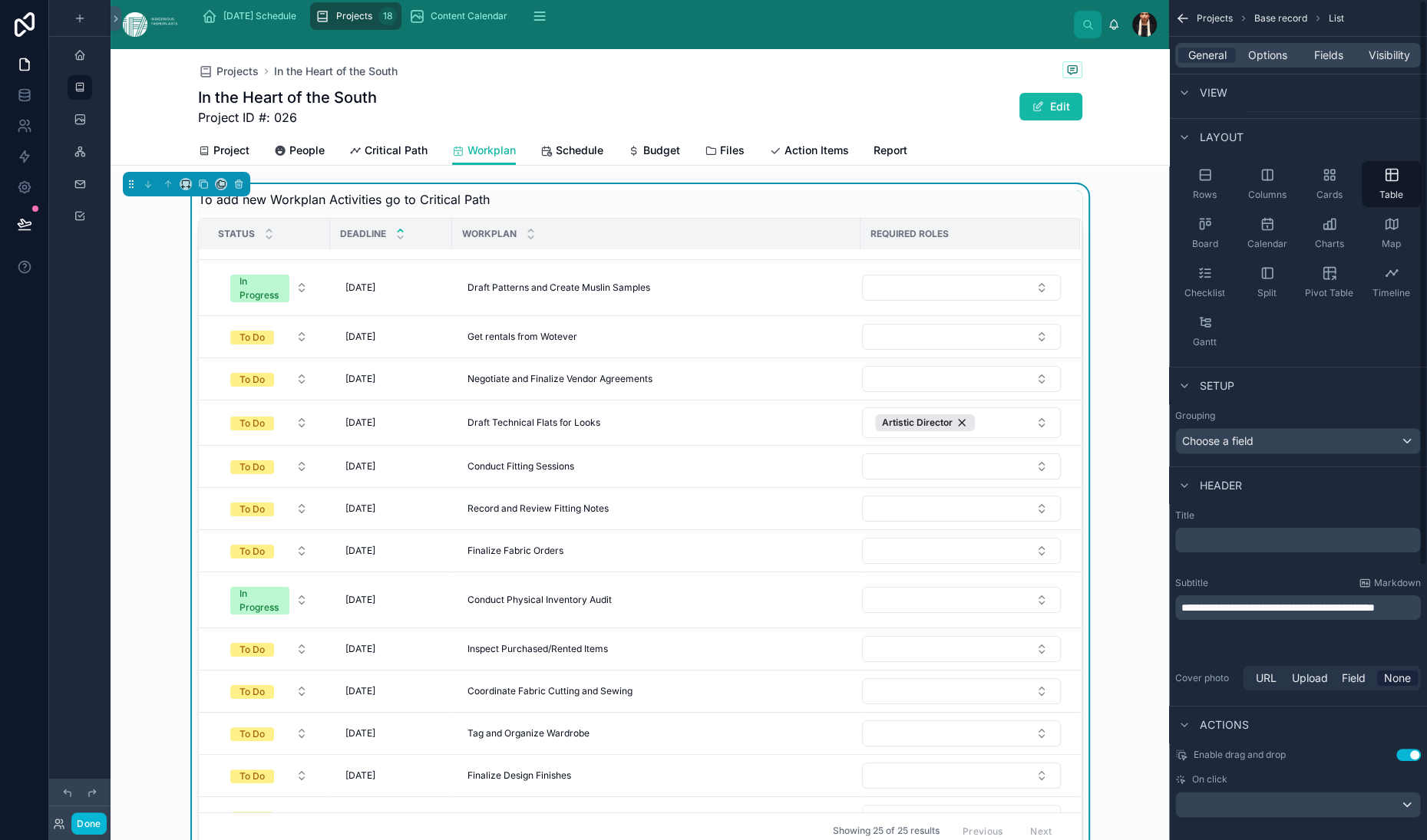
scroll to position [0, 0]
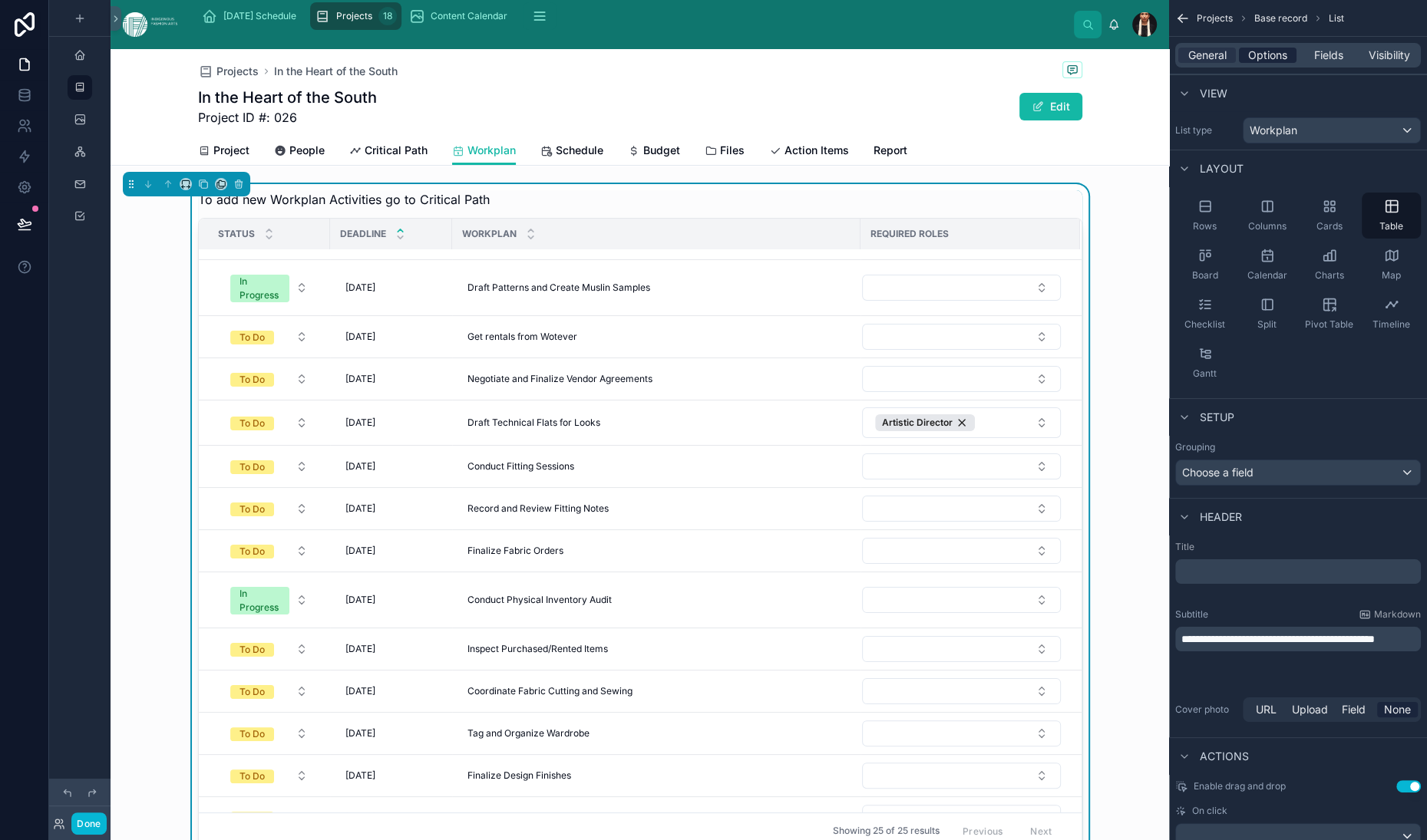
click at [1248, 63] on span "Options" at bounding box center [1267, 55] width 39 height 15
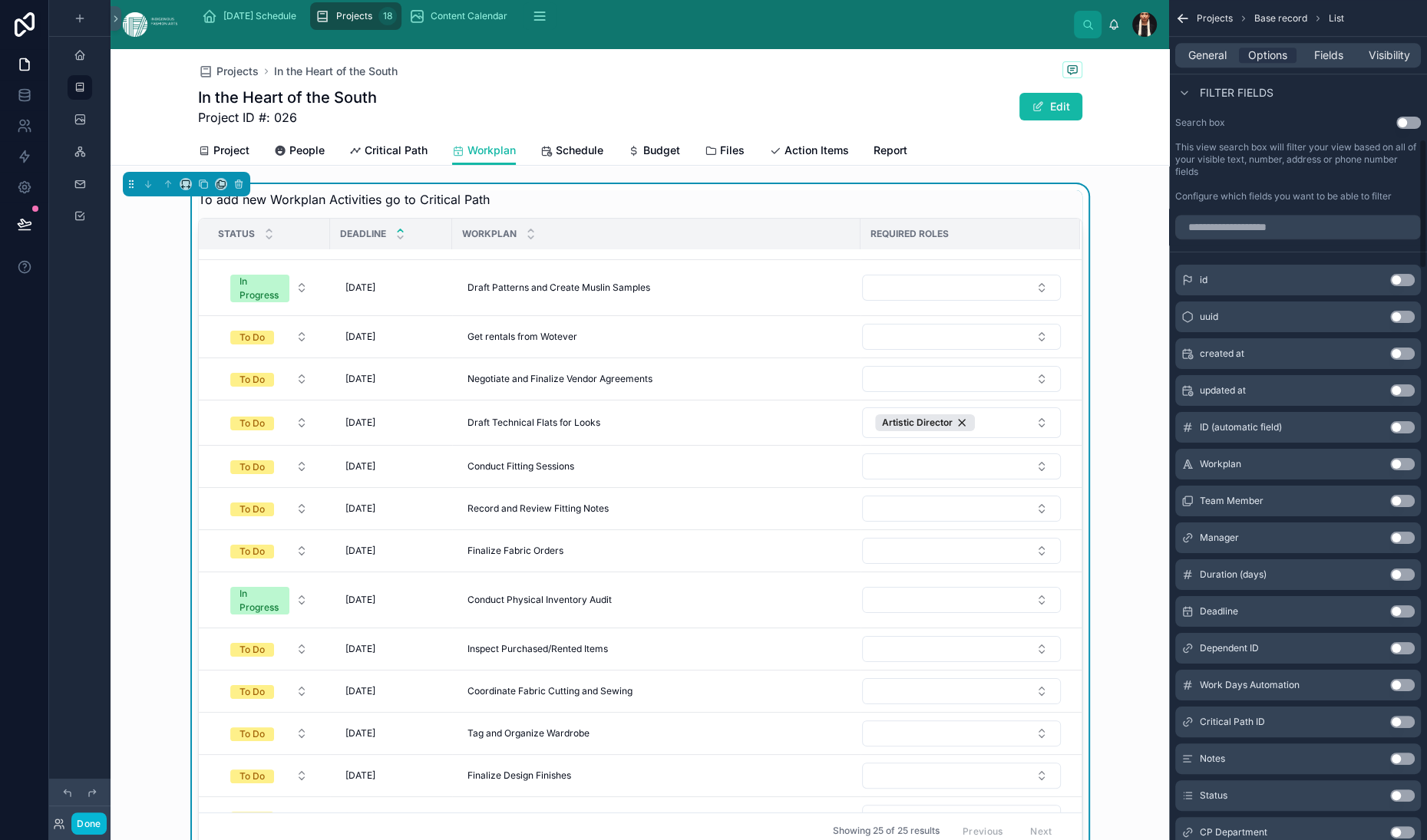
scroll to position [929, 0]
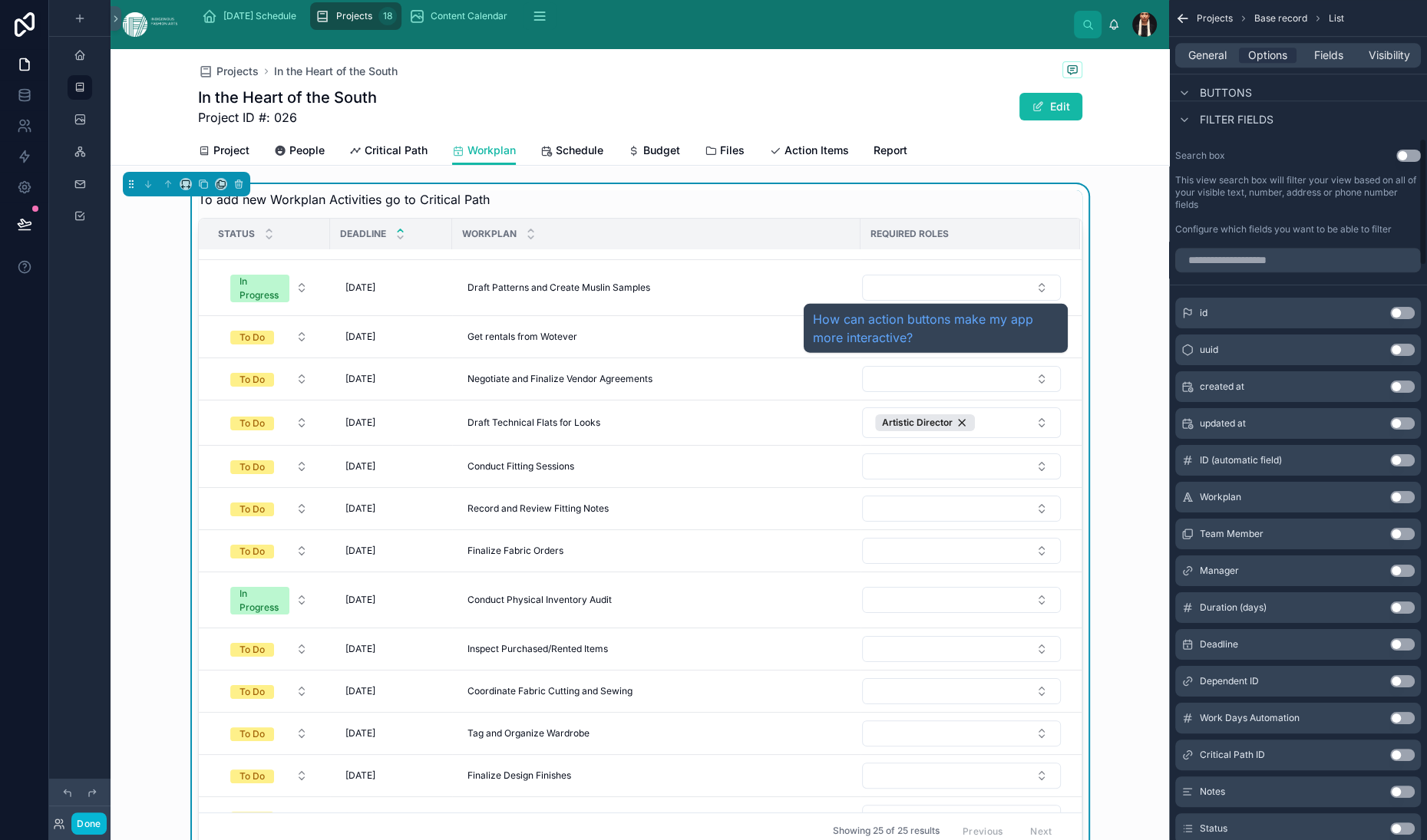
scroll to position [937, 0]
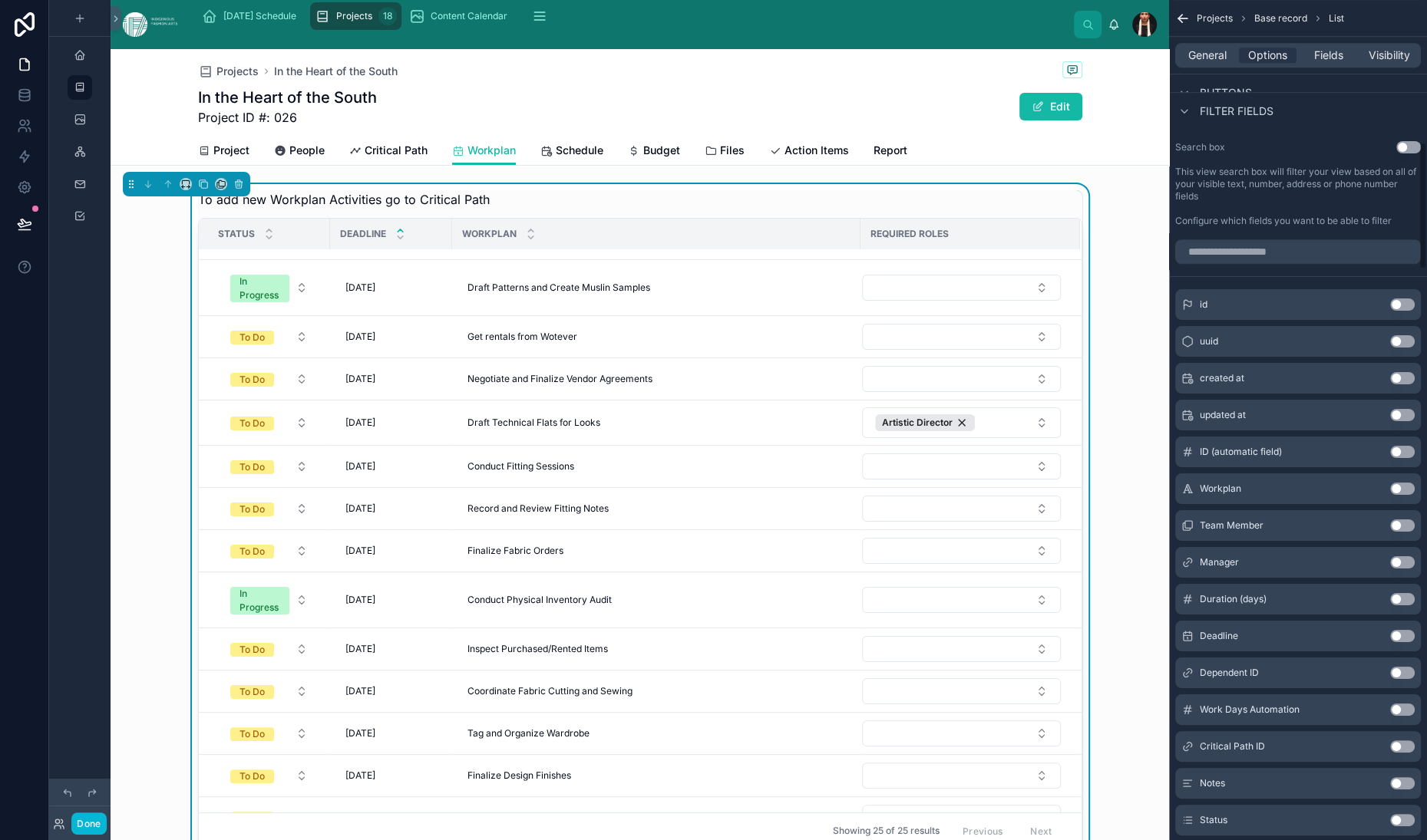
click at [1407, 8] on icon "scrollable content" at bounding box center [1410, 5] width 6 height 6
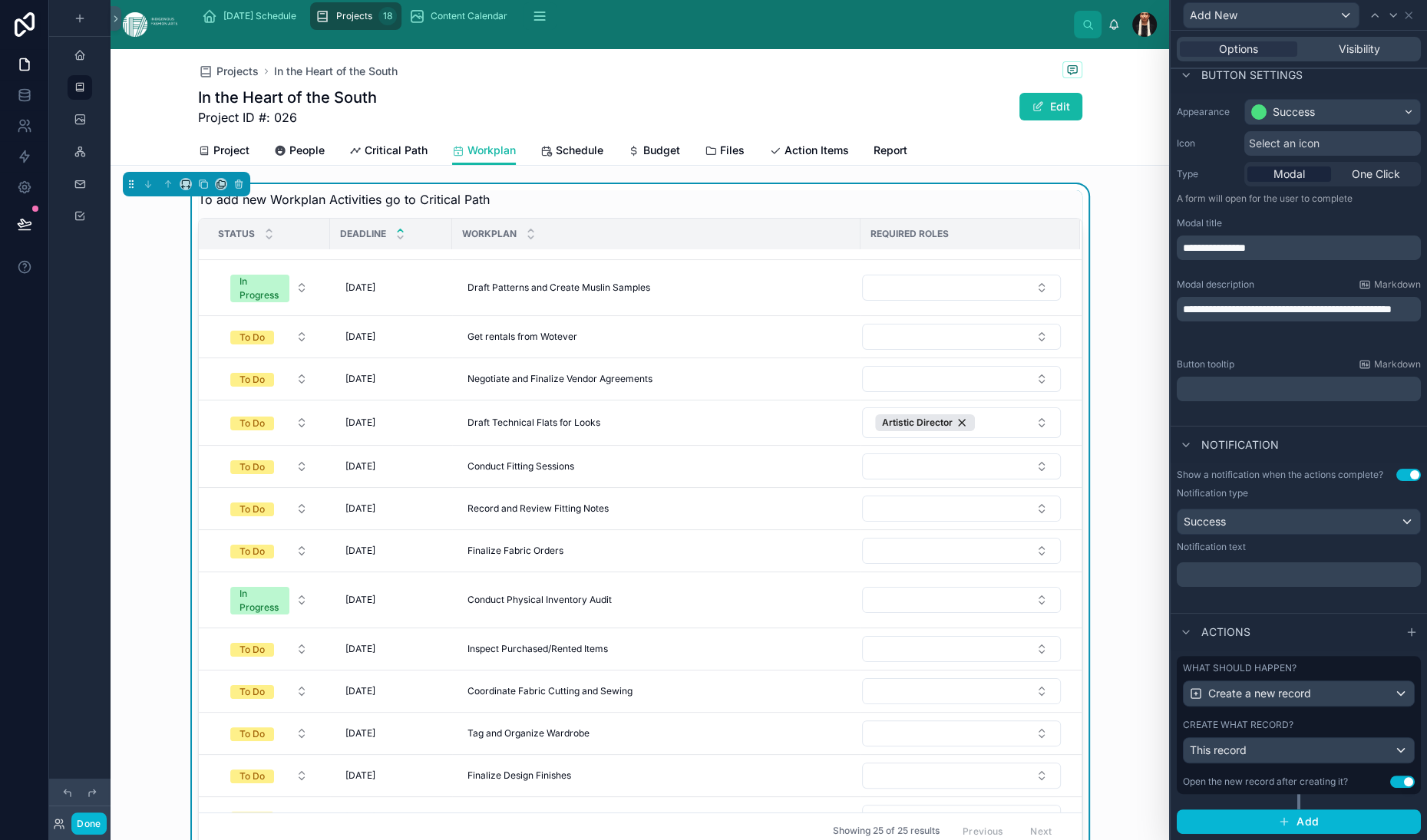
scroll to position [112, 0]
click at [1274, 181] on span "Modal" at bounding box center [1289, 174] width 31 height 15
click at [1183, 567] on p "﻿" at bounding box center [1300, 575] width 235 height 15
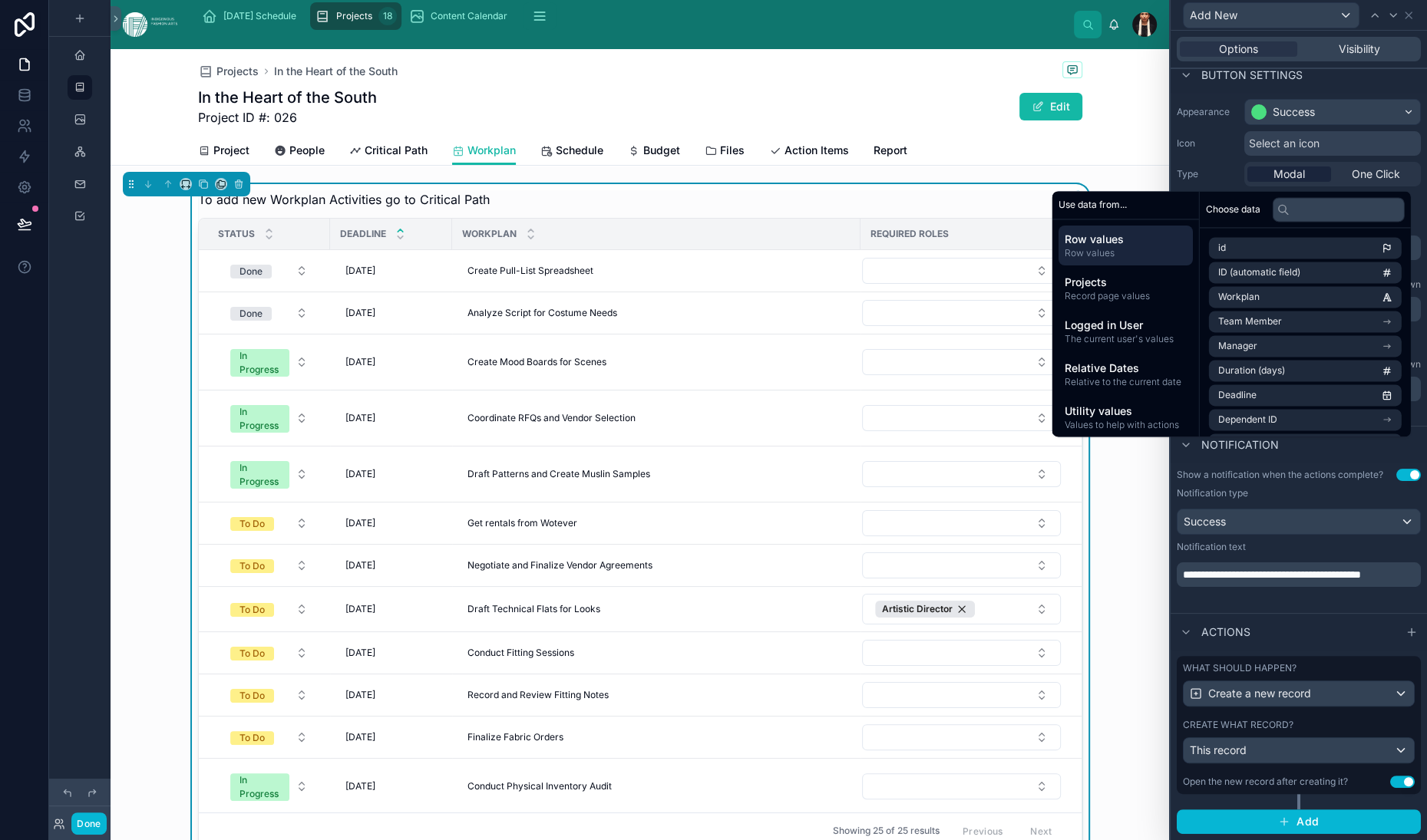
scroll to position [485, 0]
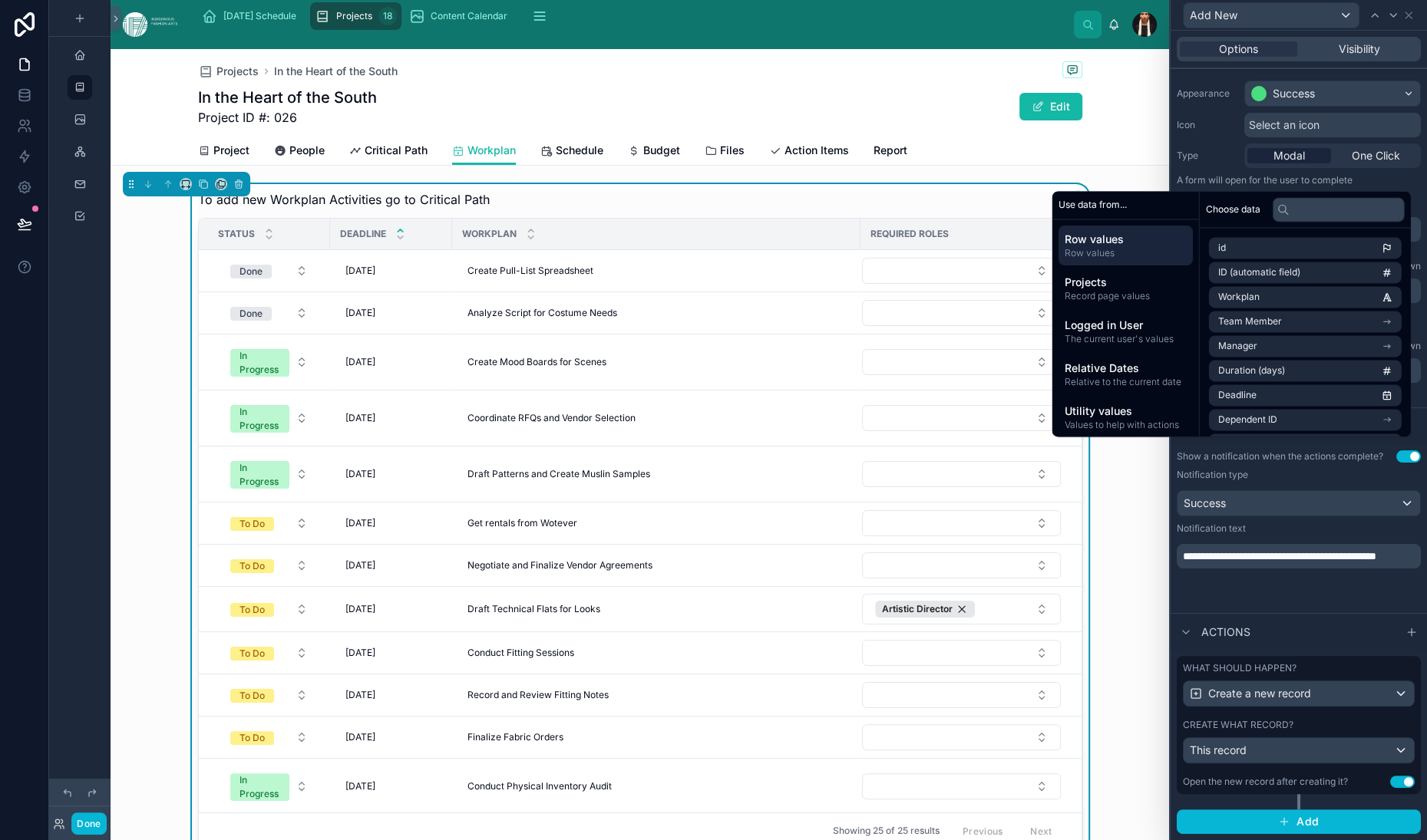
click at [1170, 613] on div "Actions" at bounding box center [1299, 631] width 257 height 37
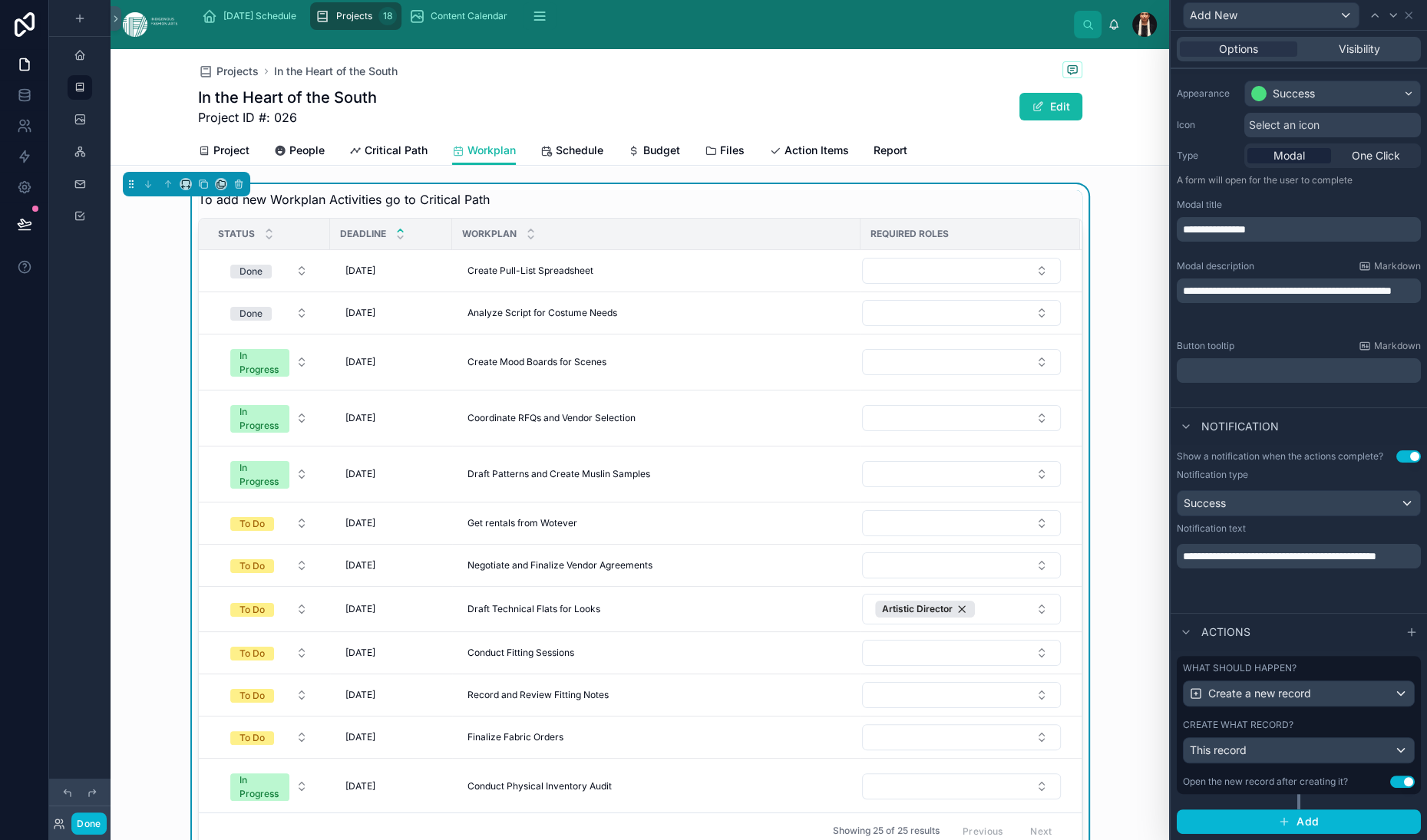
scroll to position [492, 0]
click at [1190, 743] on span "This record" at bounding box center [1219, 750] width 57 height 13
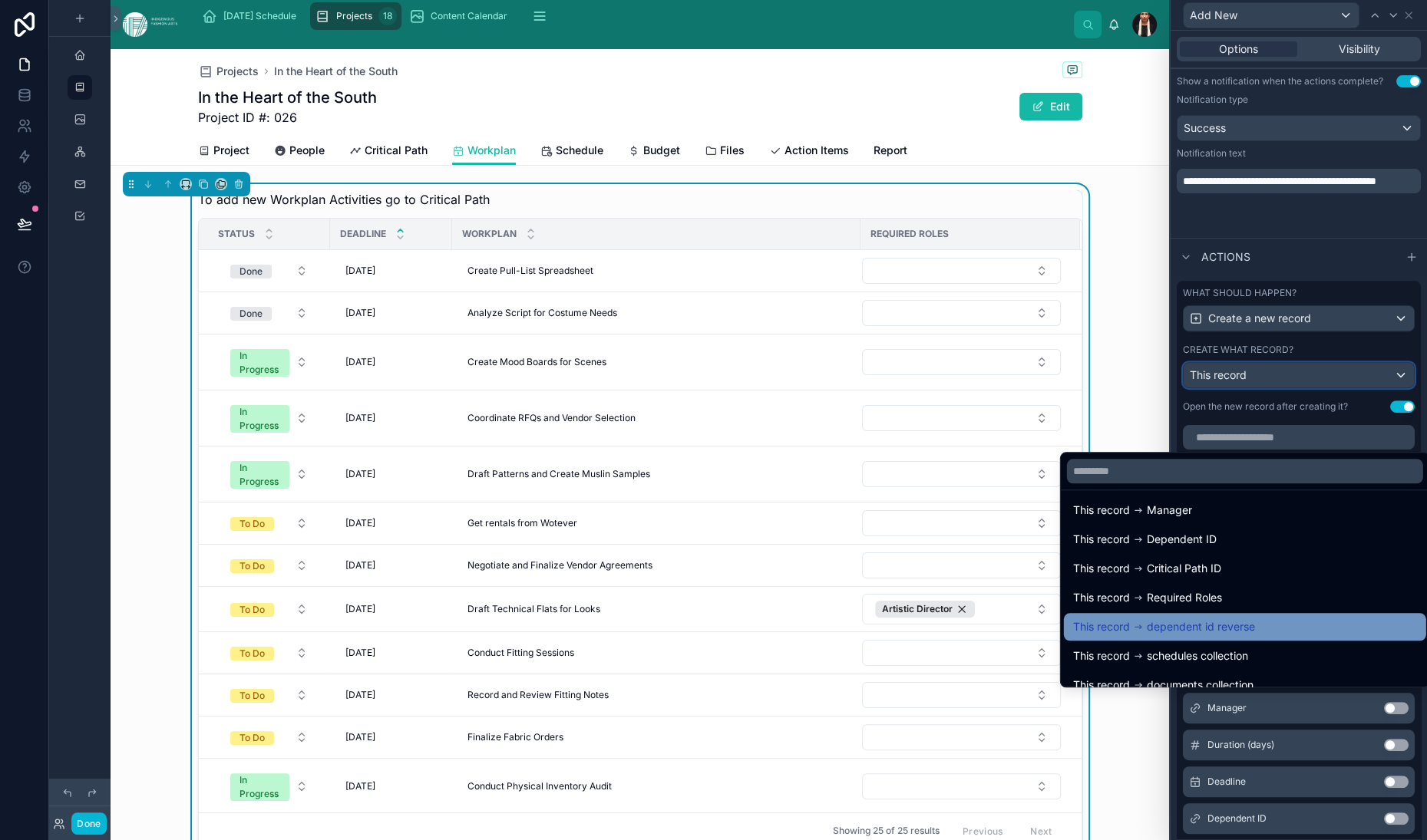
scroll to position [0, 0]
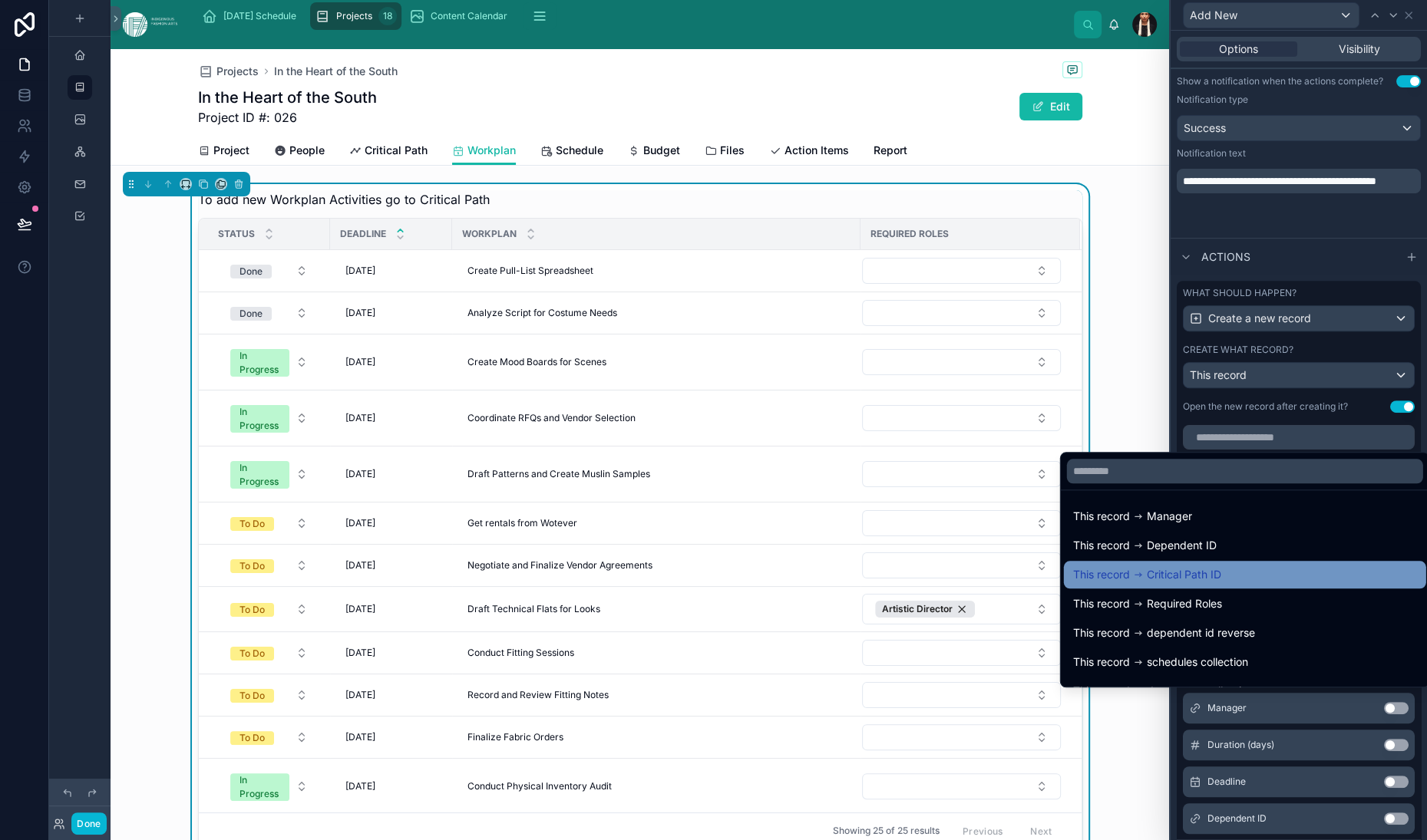
click at [1208, 565] on span "Critical Path ID" at bounding box center [1184, 574] width 74 height 18
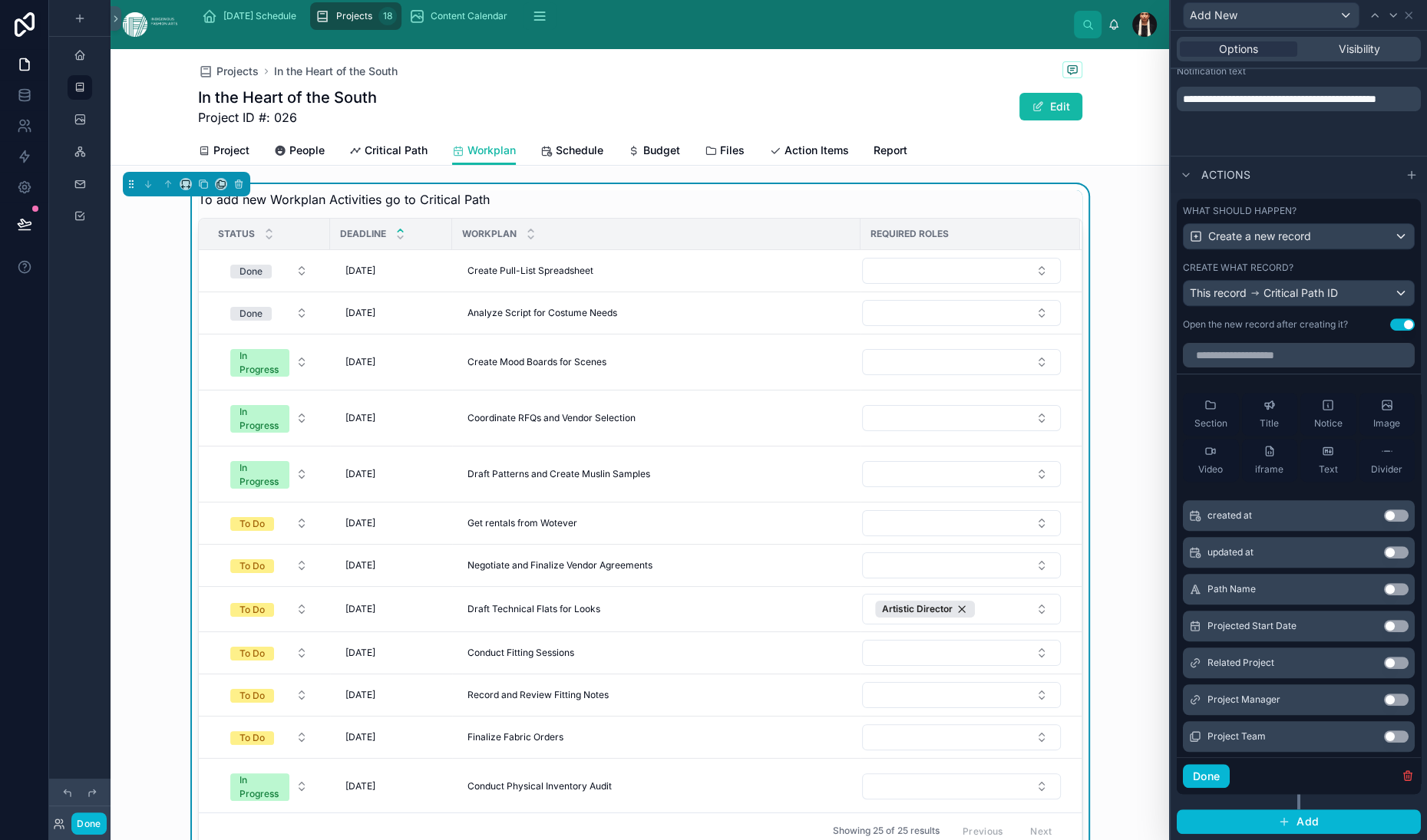
scroll to position [713, 0]
click at [1390, 331] on button "Use setting" at bounding box center [1402, 324] width 25 height 12
click at [833, 268] on div "Projects In the Heart of the South In the Heart of the South Project ID #: 026 …" at bounding box center [640, 799] width 1059 height 1500
click at [106, 823] on button "Done" at bounding box center [88, 823] width 34 height 22
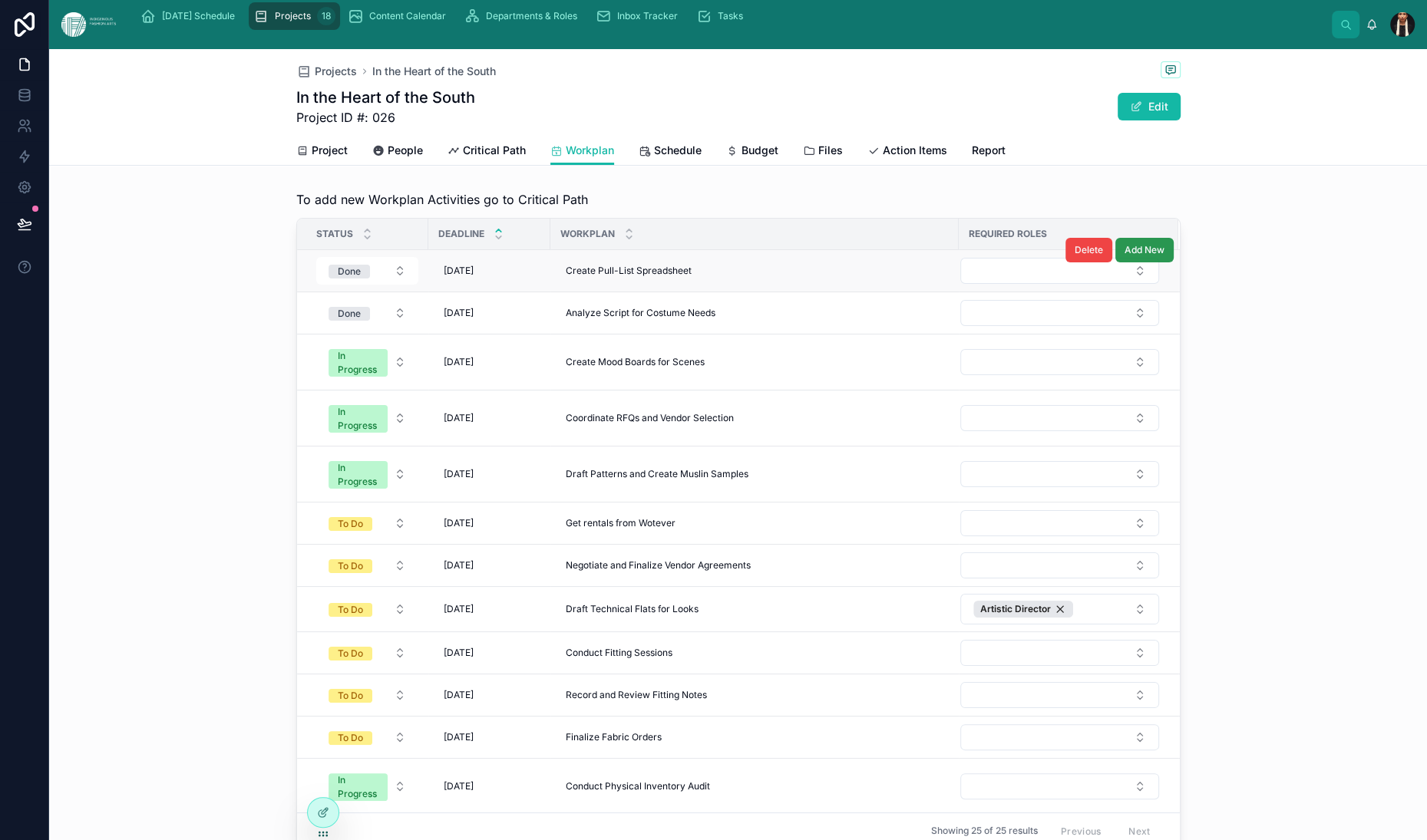
click at [1165, 257] on span "Add New" at bounding box center [1145, 250] width 40 height 12
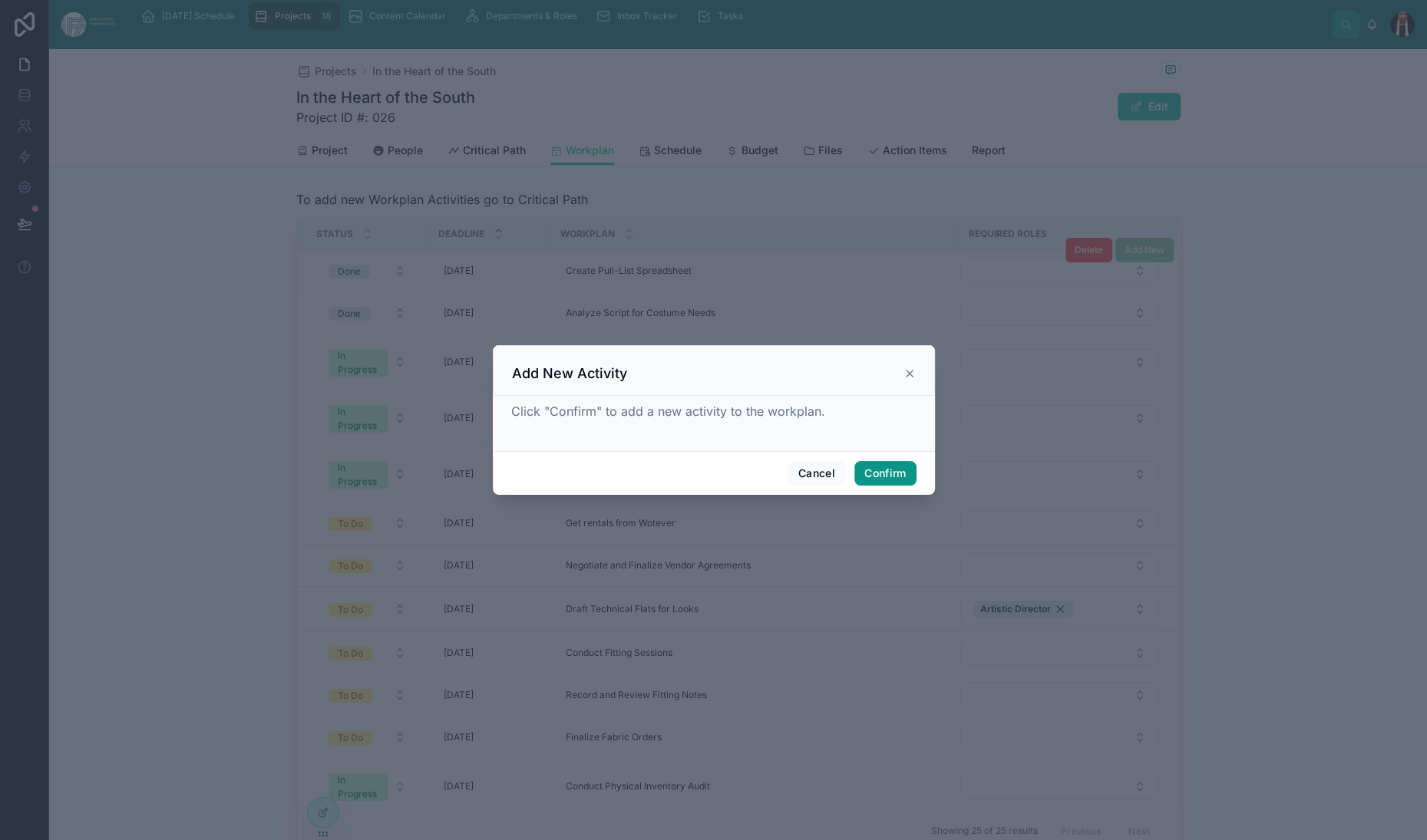
click at [916, 486] on button "Confirm" at bounding box center [885, 473] width 62 height 25
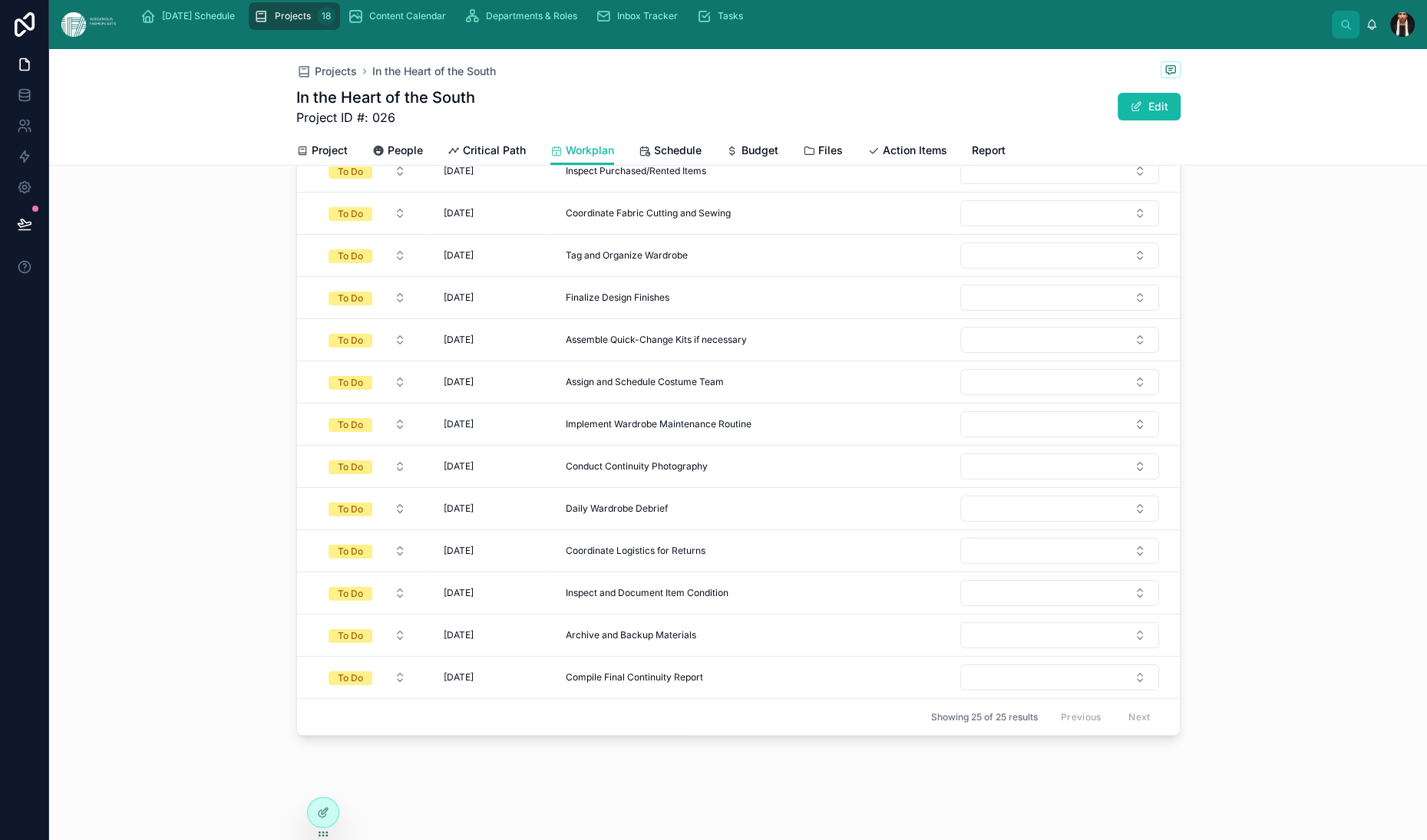
scroll to position [271, 0]
click at [1162, 705] on div "Previous Next" at bounding box center [1106, 716] width 111 height 24
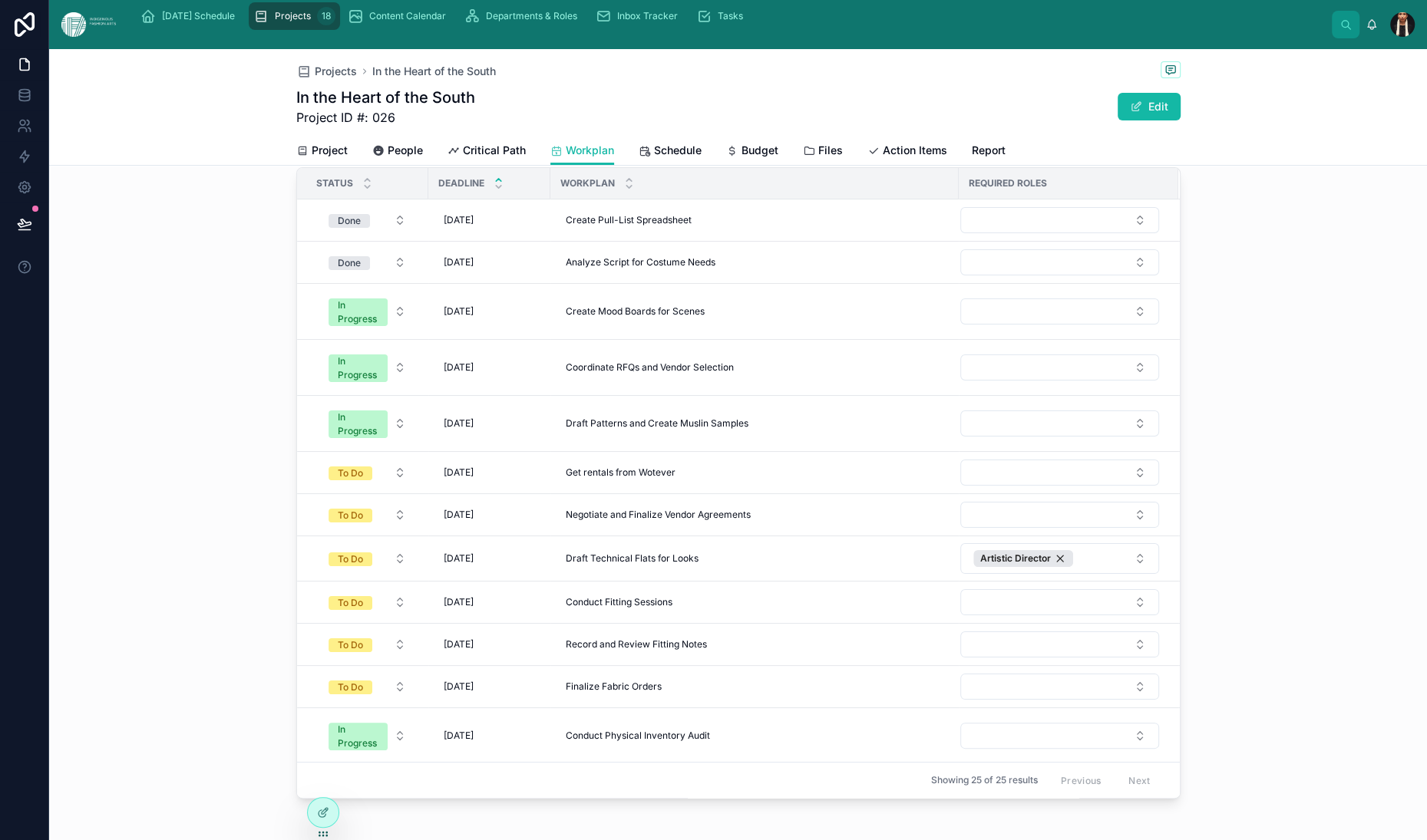
scroll to position [0, 0]
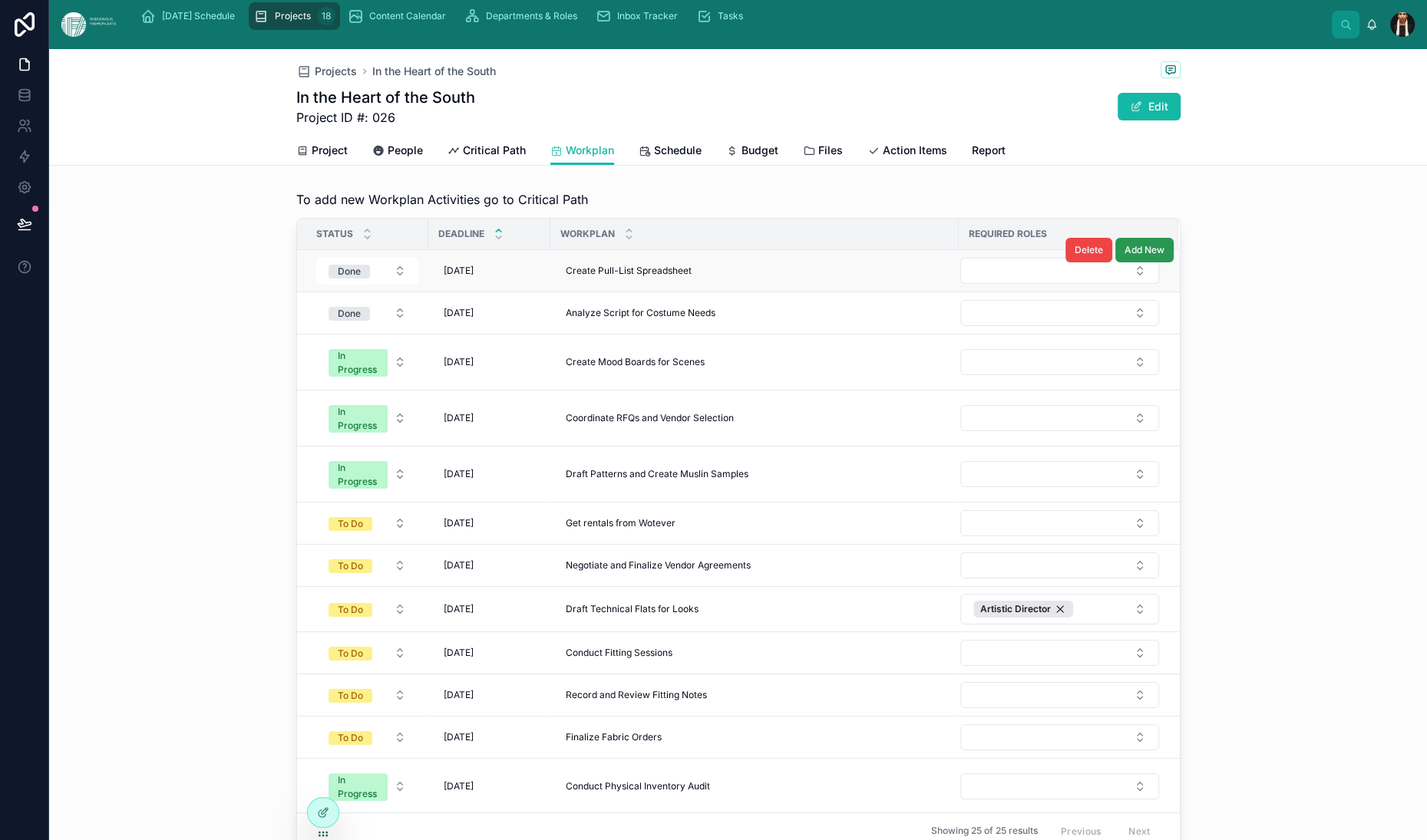
click at [1165, 257] on span "Add New" at bounding box center [1145, 250] width 40 height 12
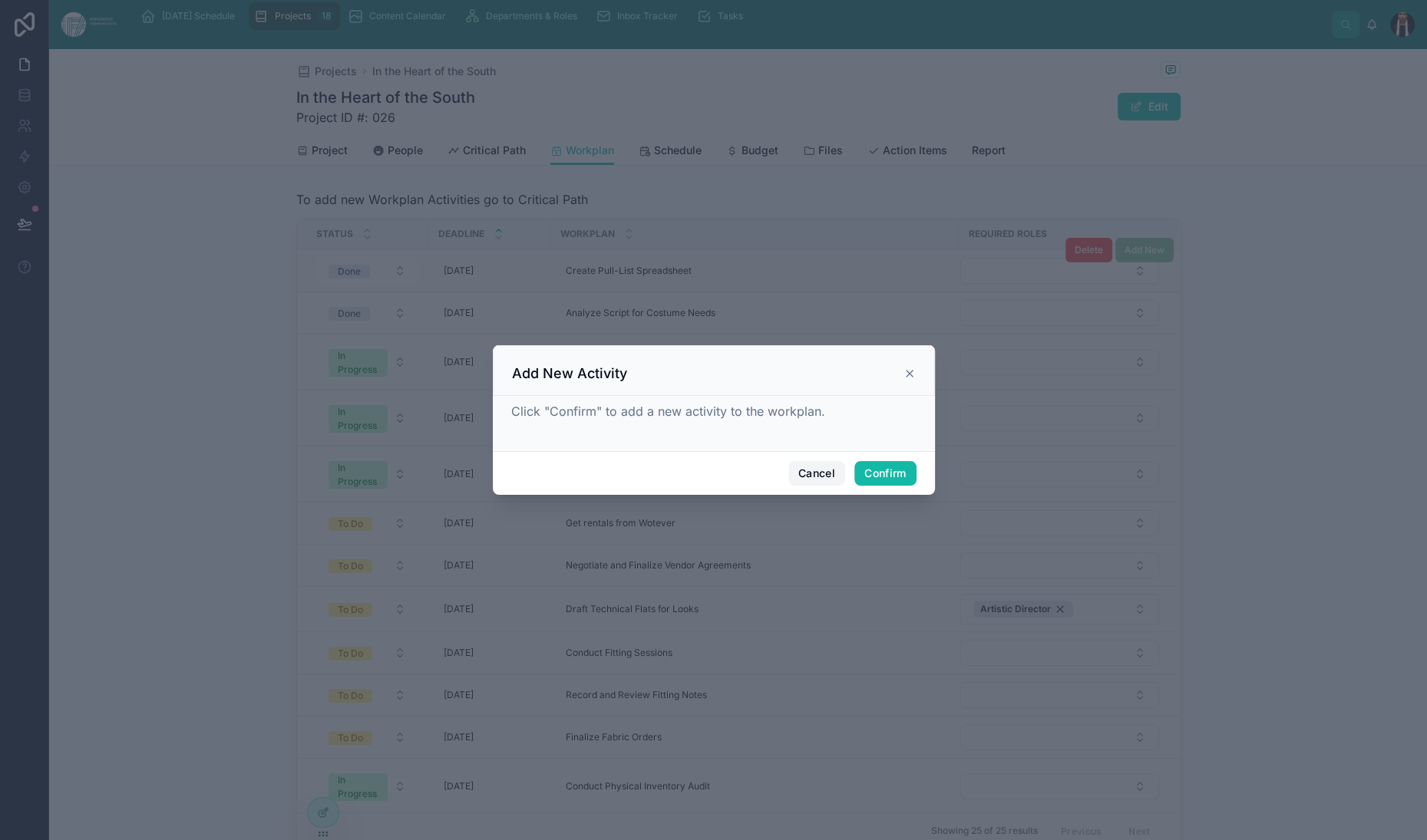
click at [845, 486] on button "Cancel" at bounding box center [817, 473] width 57 height 25
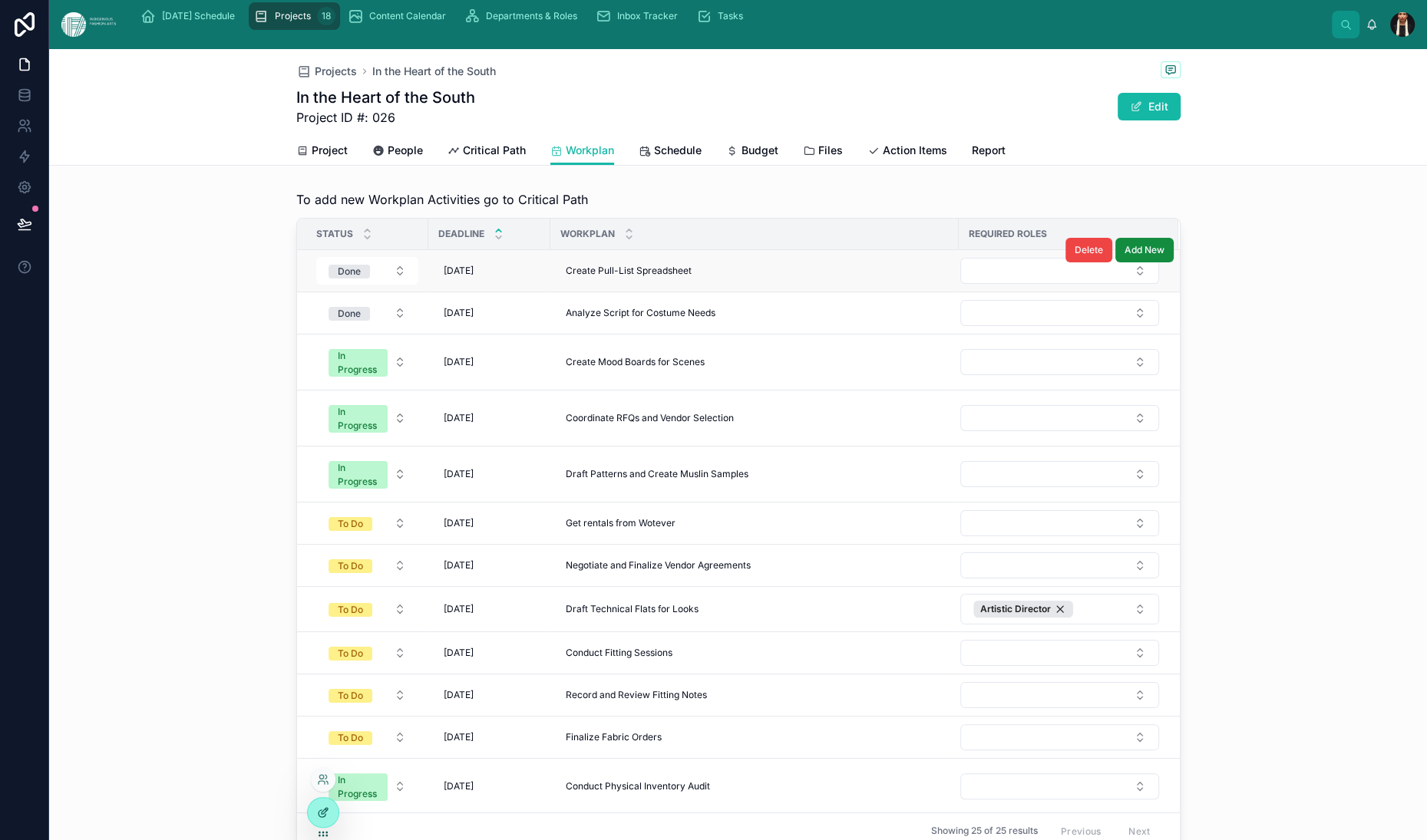
click at [329, 819] on icon at bounding box center [323, 812] width 12 height 12
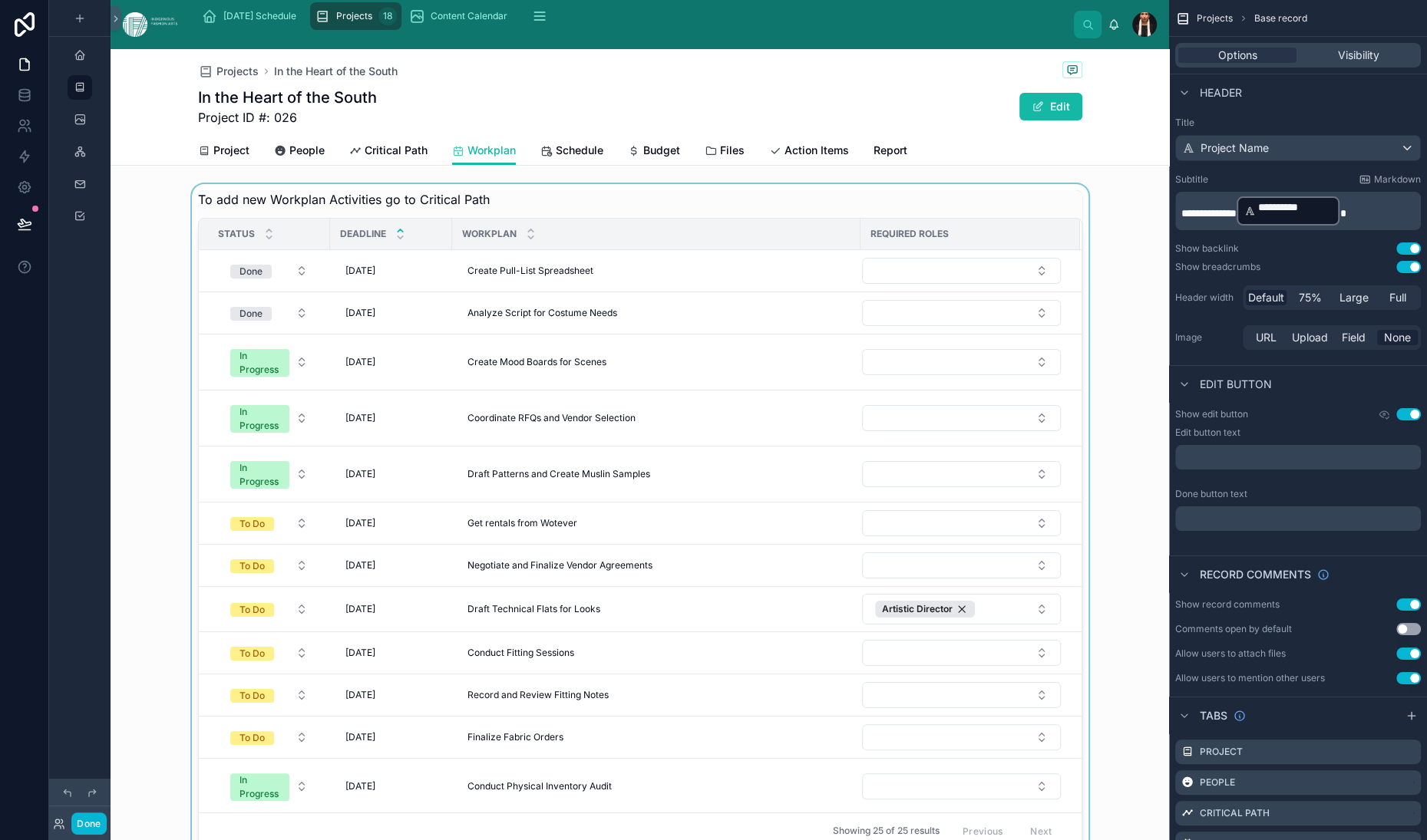
click at [733, 404] on div at bounding box center [640, 520] width 1059 height 672
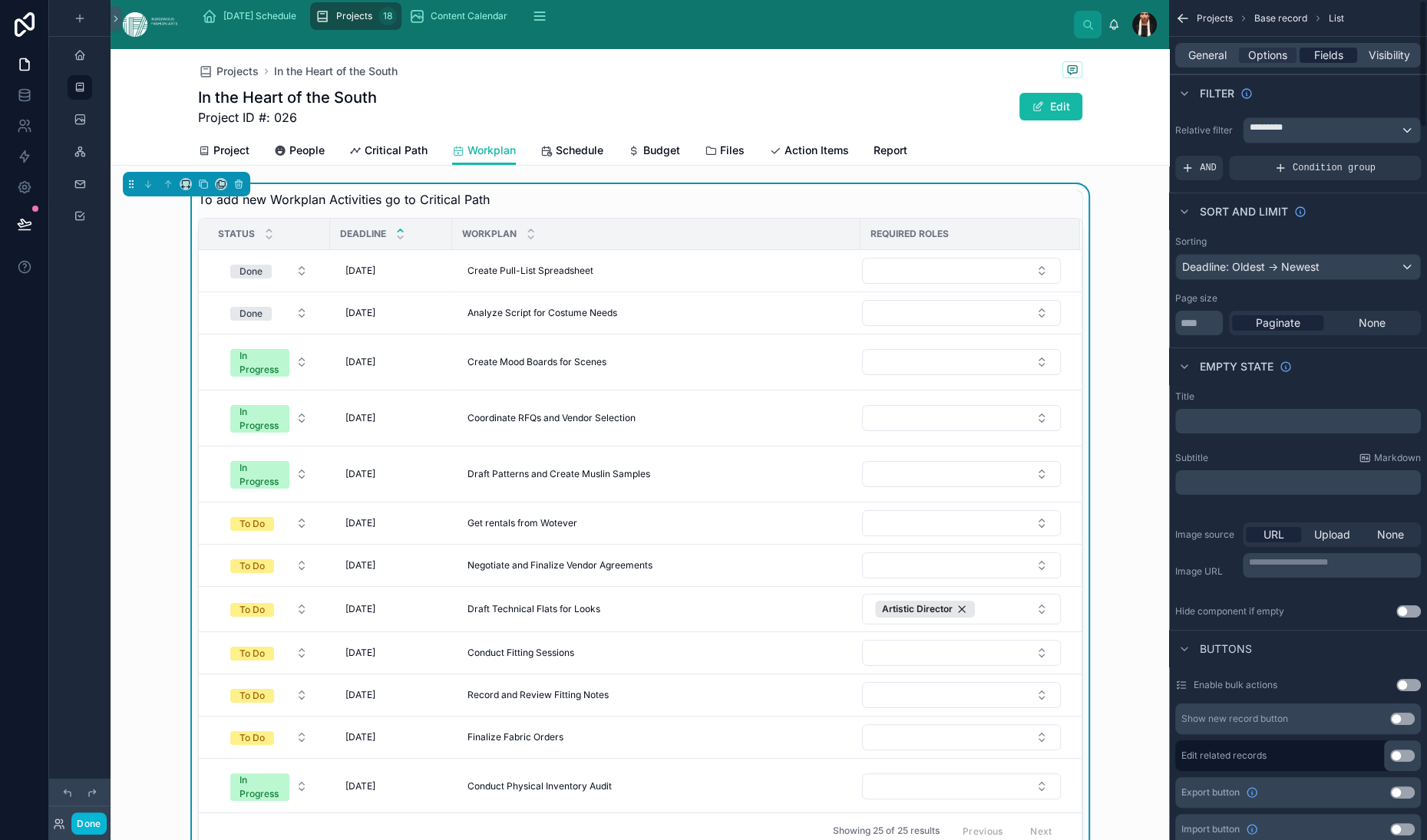
click at [1314, 63] on span "Fields" at bounding box center [1328, 55] width 29 height 15
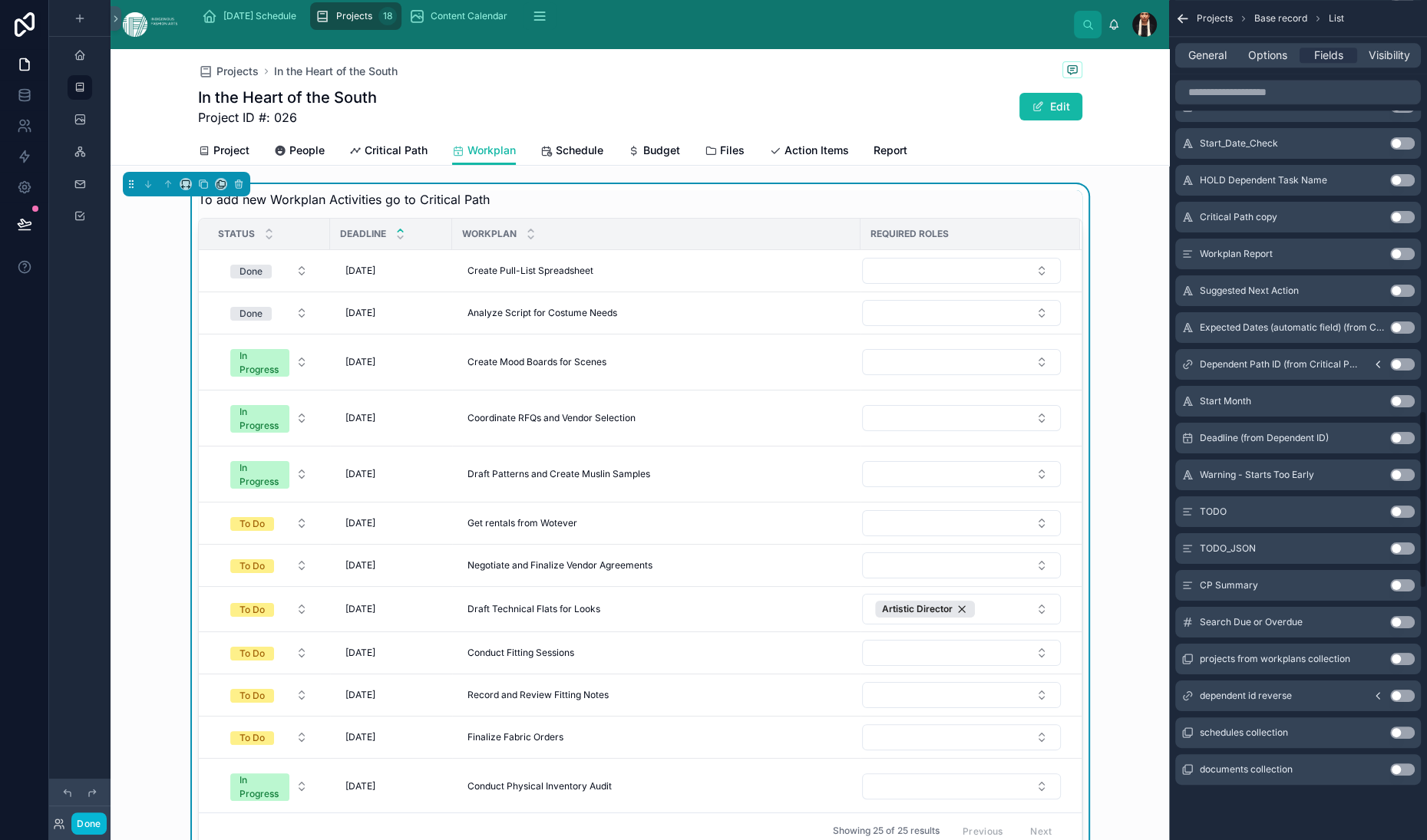
scroll to position [1312, 0]
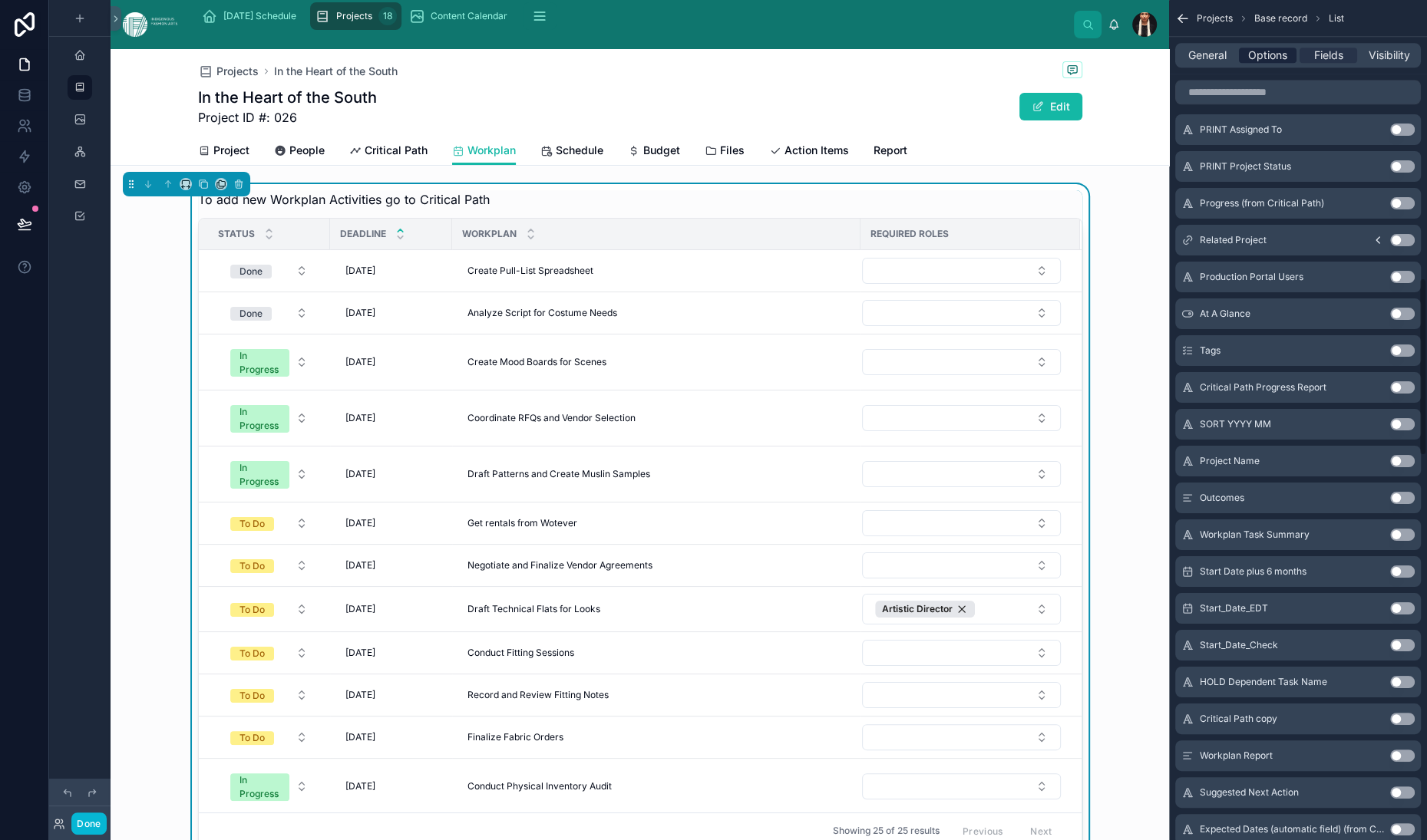
click at [1248, 63] on span "Options" at bounding box center [1267, 55] width 39 height 15
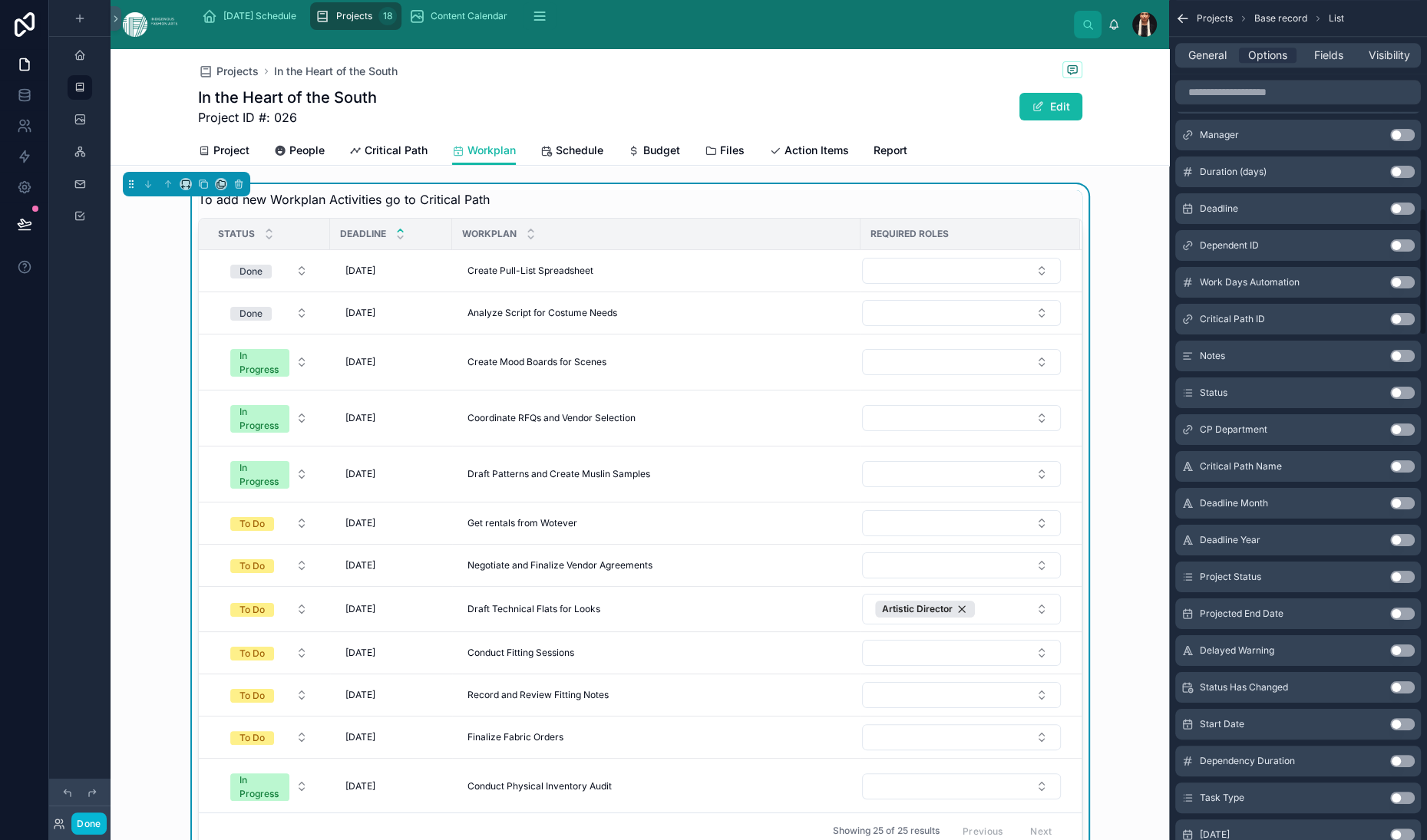
scroll to position [1382, 0]
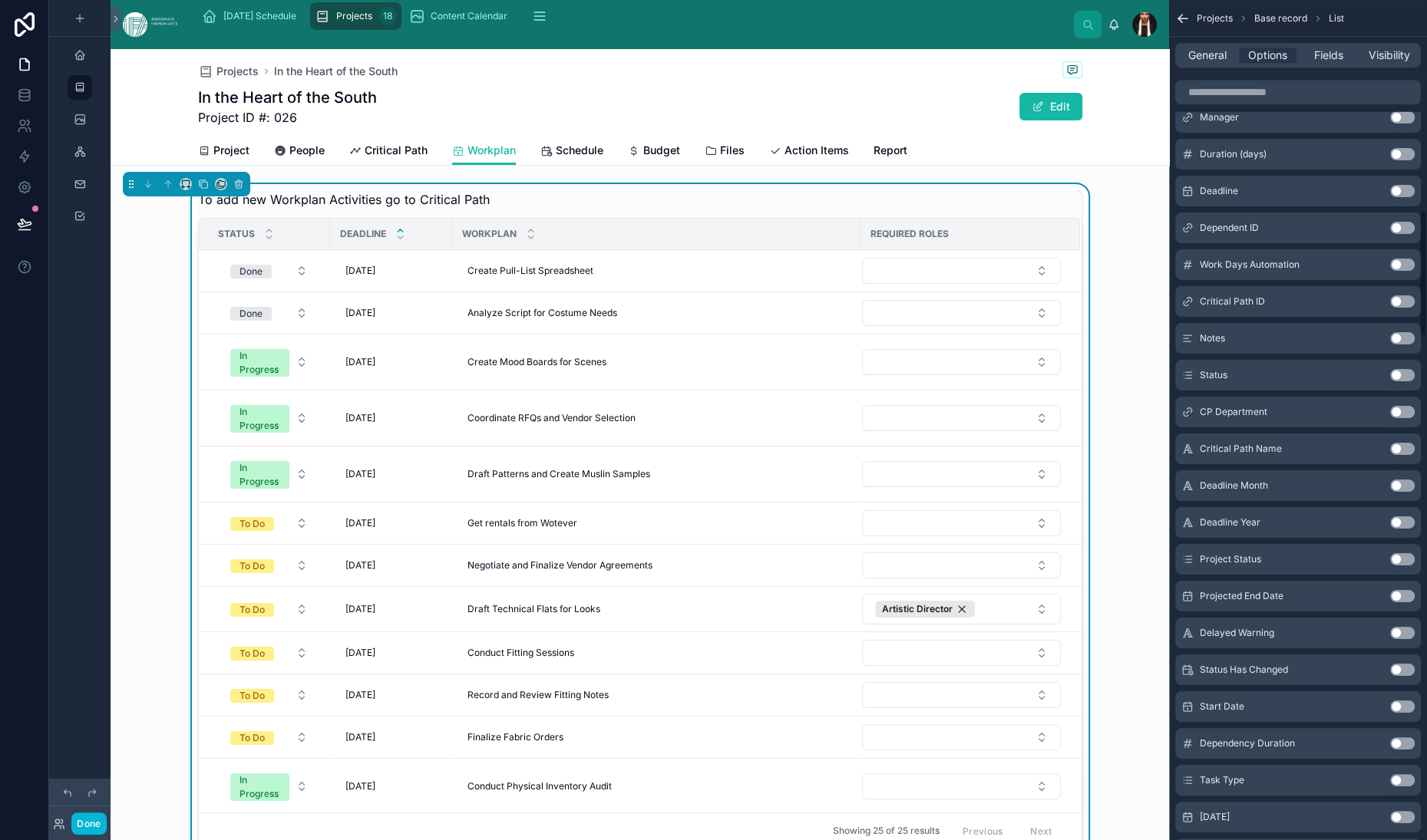
click at [748, 209] on div "To add new Workplan Activities go to Critical Path" at bounding box center [640, 199] width 884 height 18
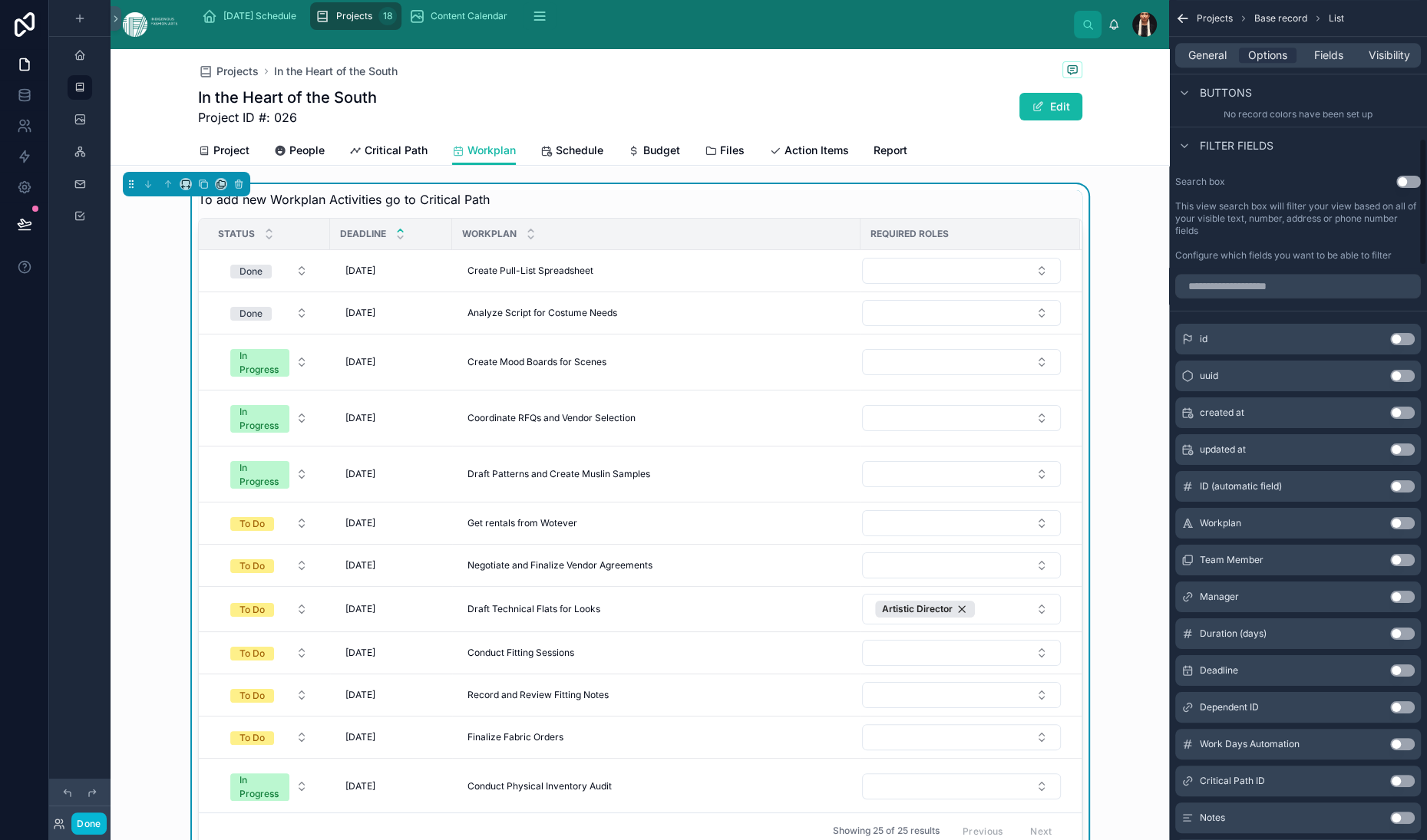
scroll to position [913, 0]
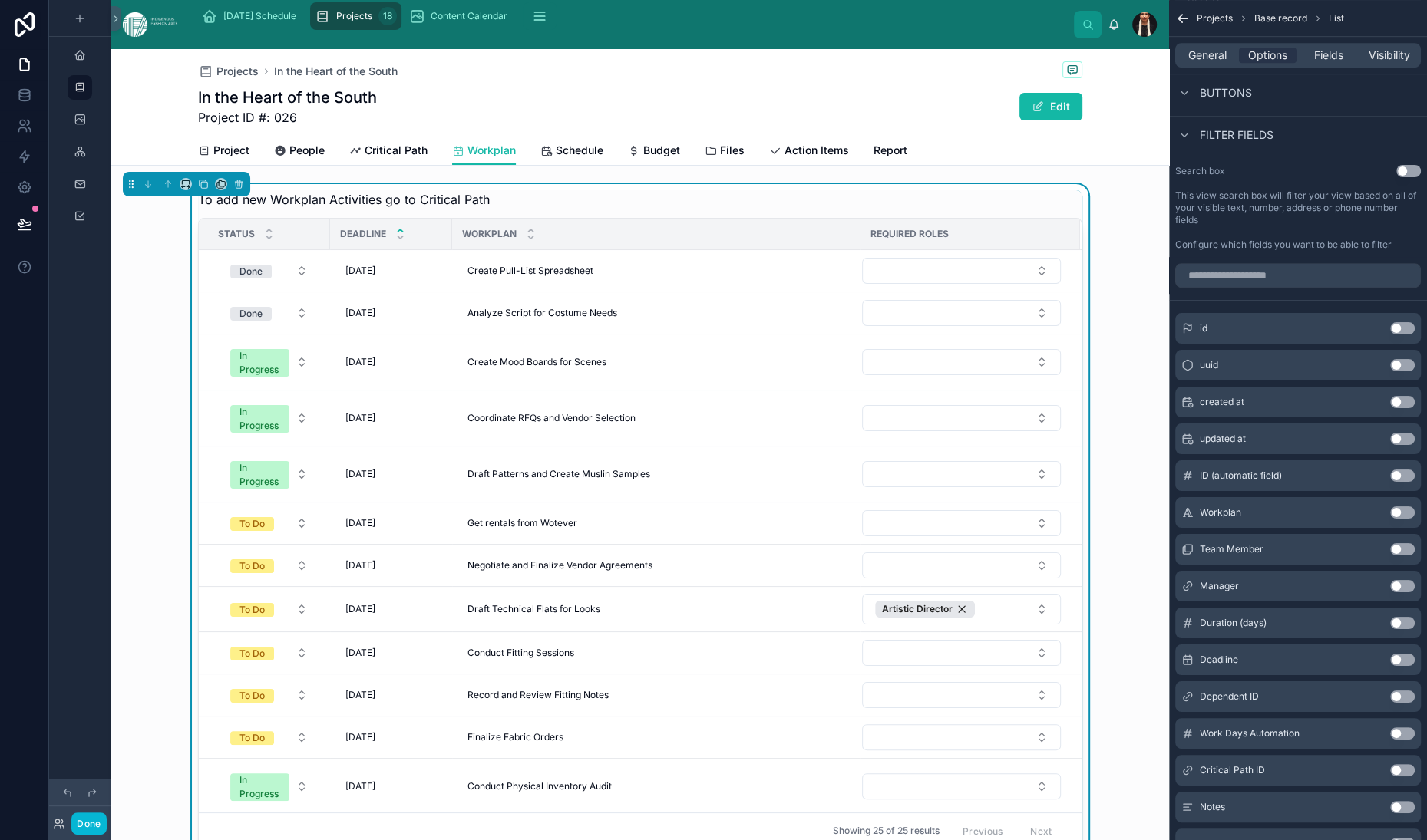
click at [1406, 36] on icon "scrollable content" at bounding box center [1408, 29] width 12 height 12
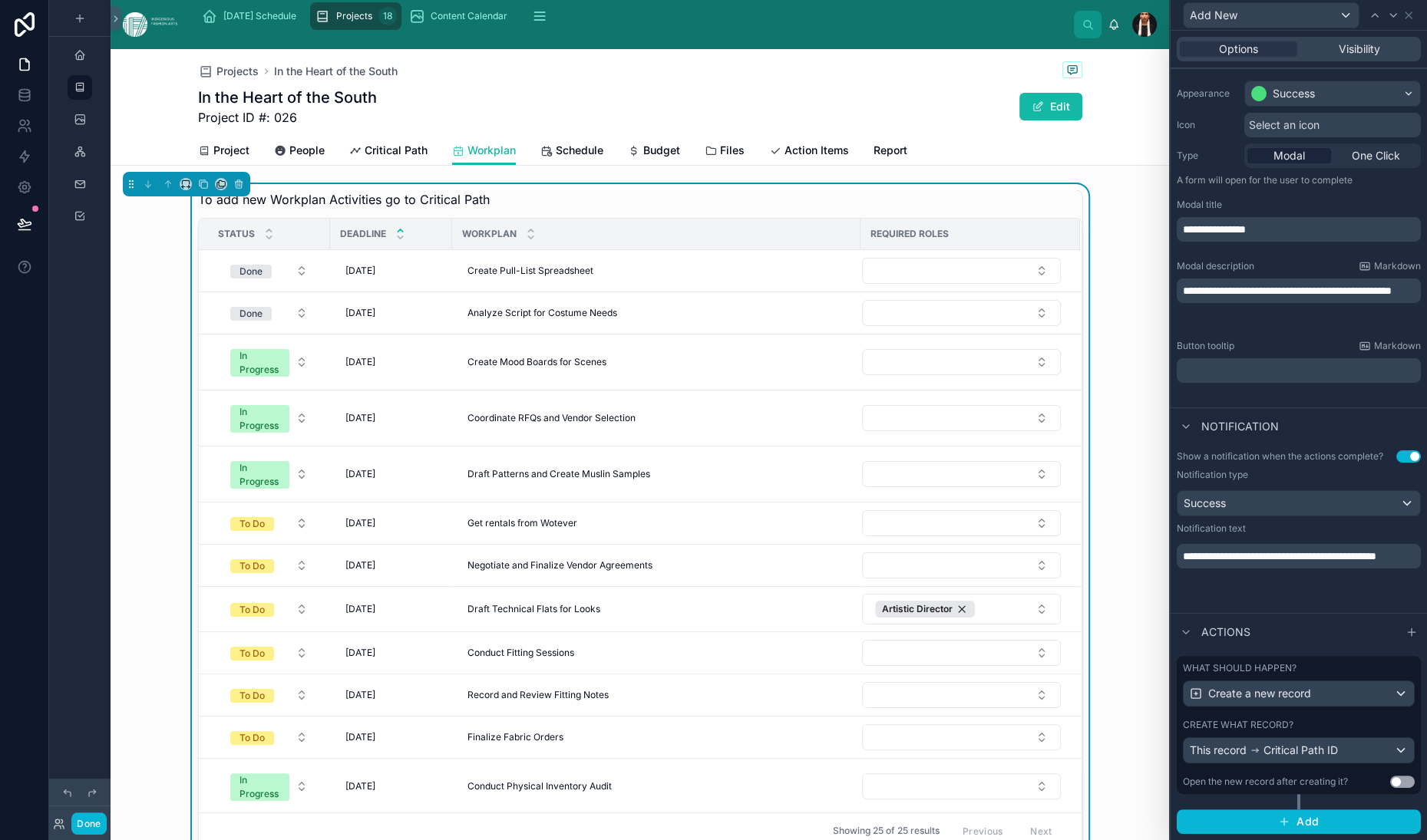
scroll to position [492, 0]
click at [1208, 686] on span "Create a new record" at bounding box center [1260, 694] width 103 height 15
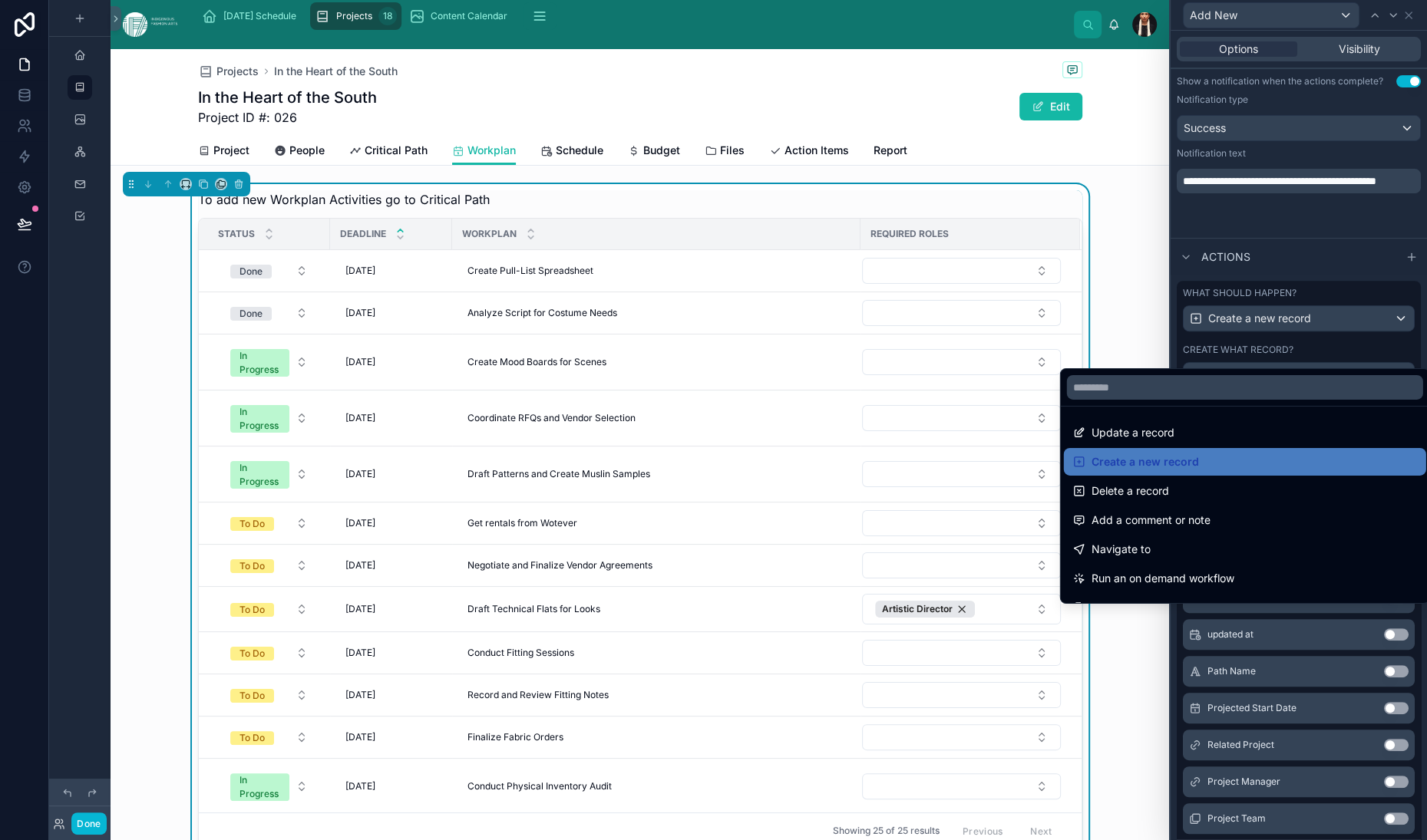
click at [1170, 625] on div at bounding box center [1299, 420] width 257 height 840
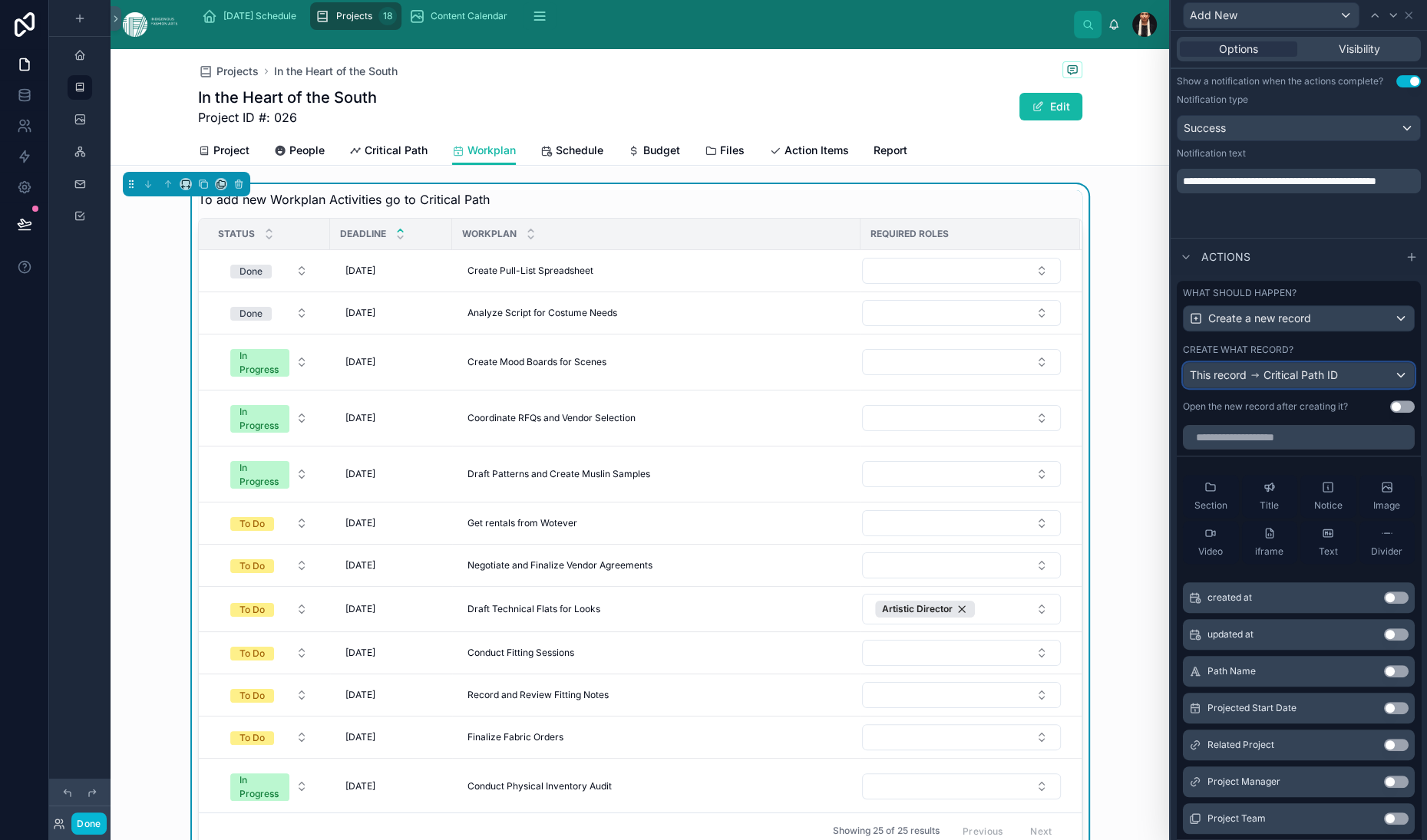
click at [1190, 383] on span "This record" at bounding box center [1219, 375] width 57 height 15
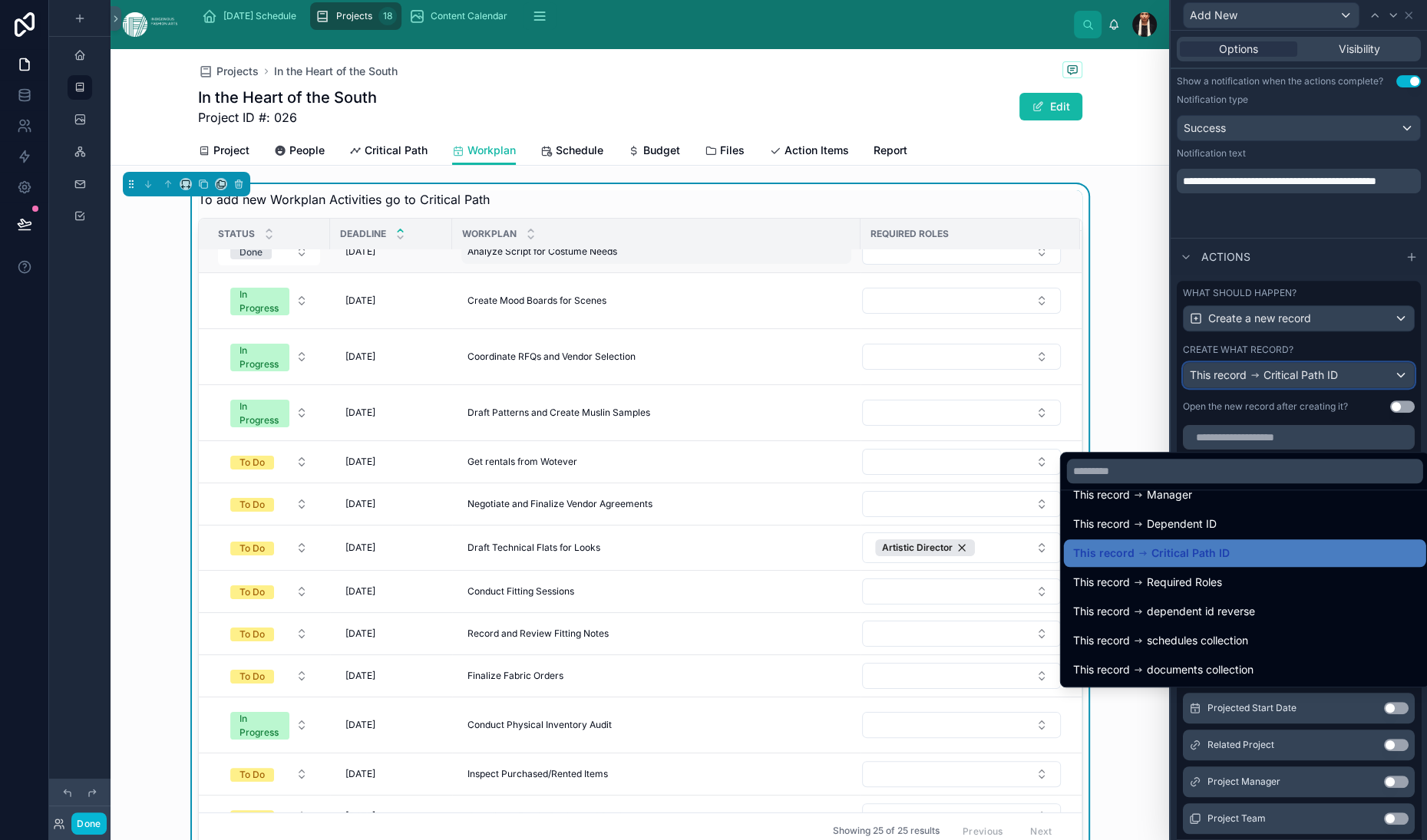
scroll to position [0, 0]
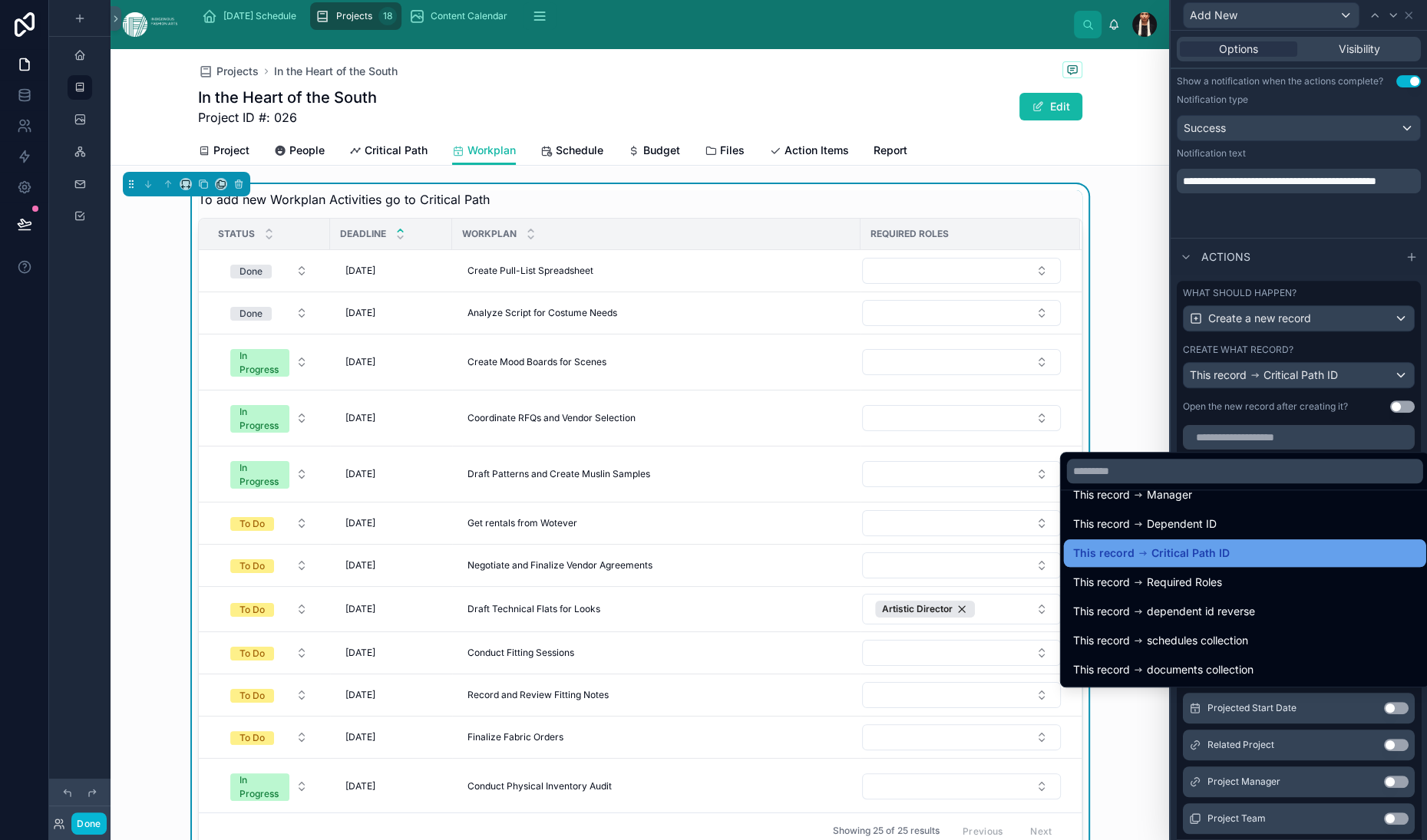
click at [1135, 544] on span "This record" at bounding box center [1104, 553] width 62 height 18
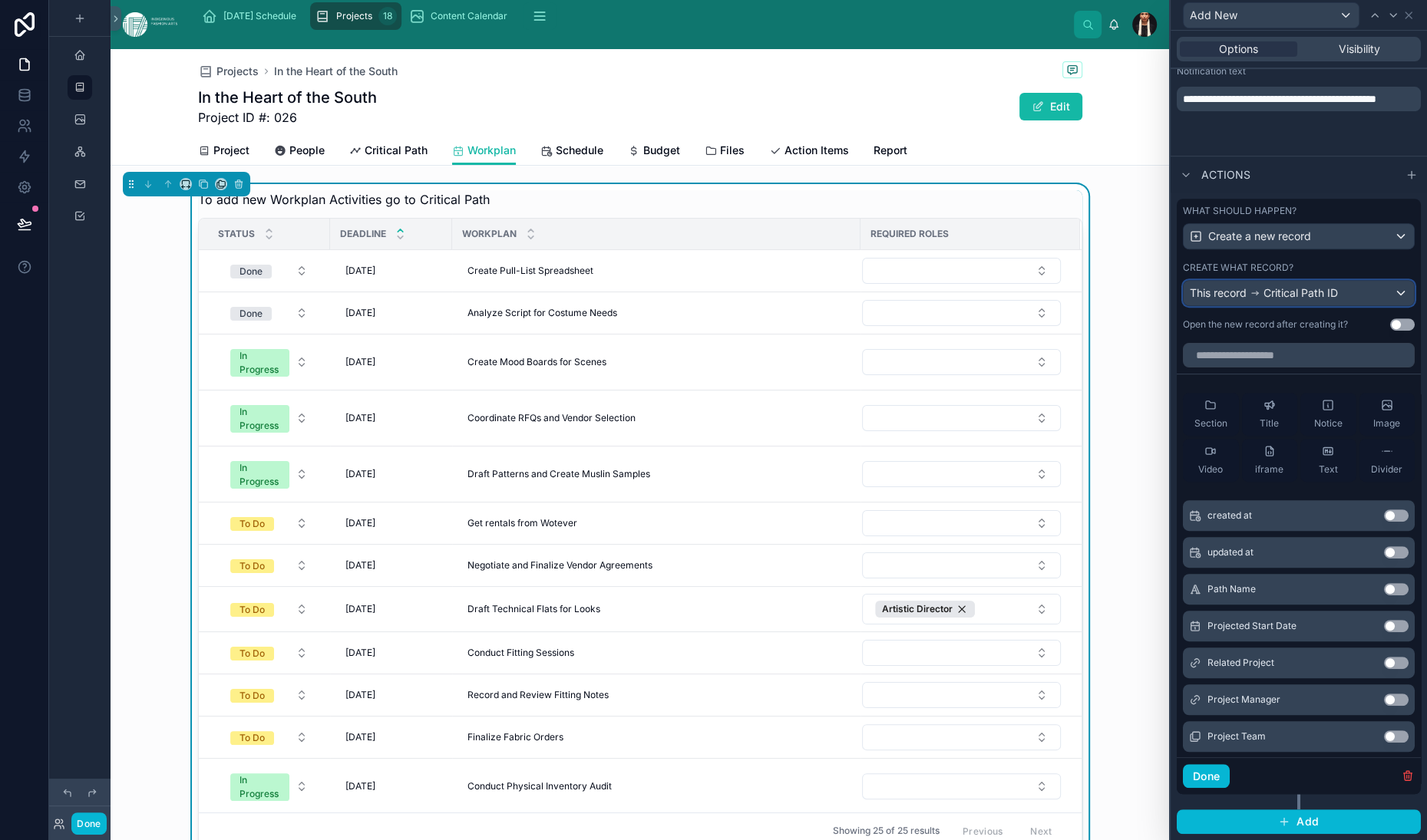
click at [1190, 301] on span "This record" at bounding box center [1219, 293] width 57 height 15
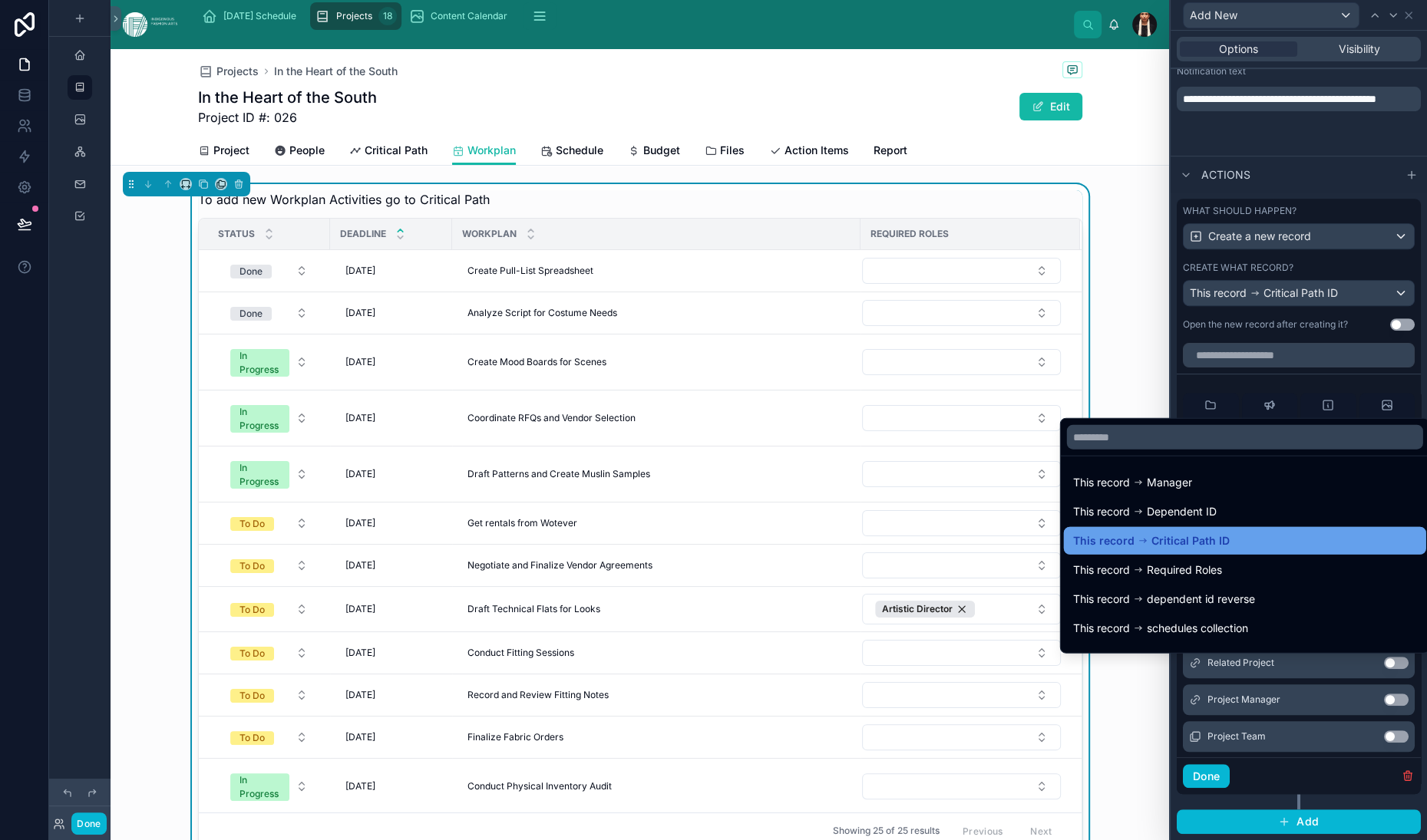
click at [1128, 550] on span "This record" at bounding box center [1104, 541] width 62 height 18
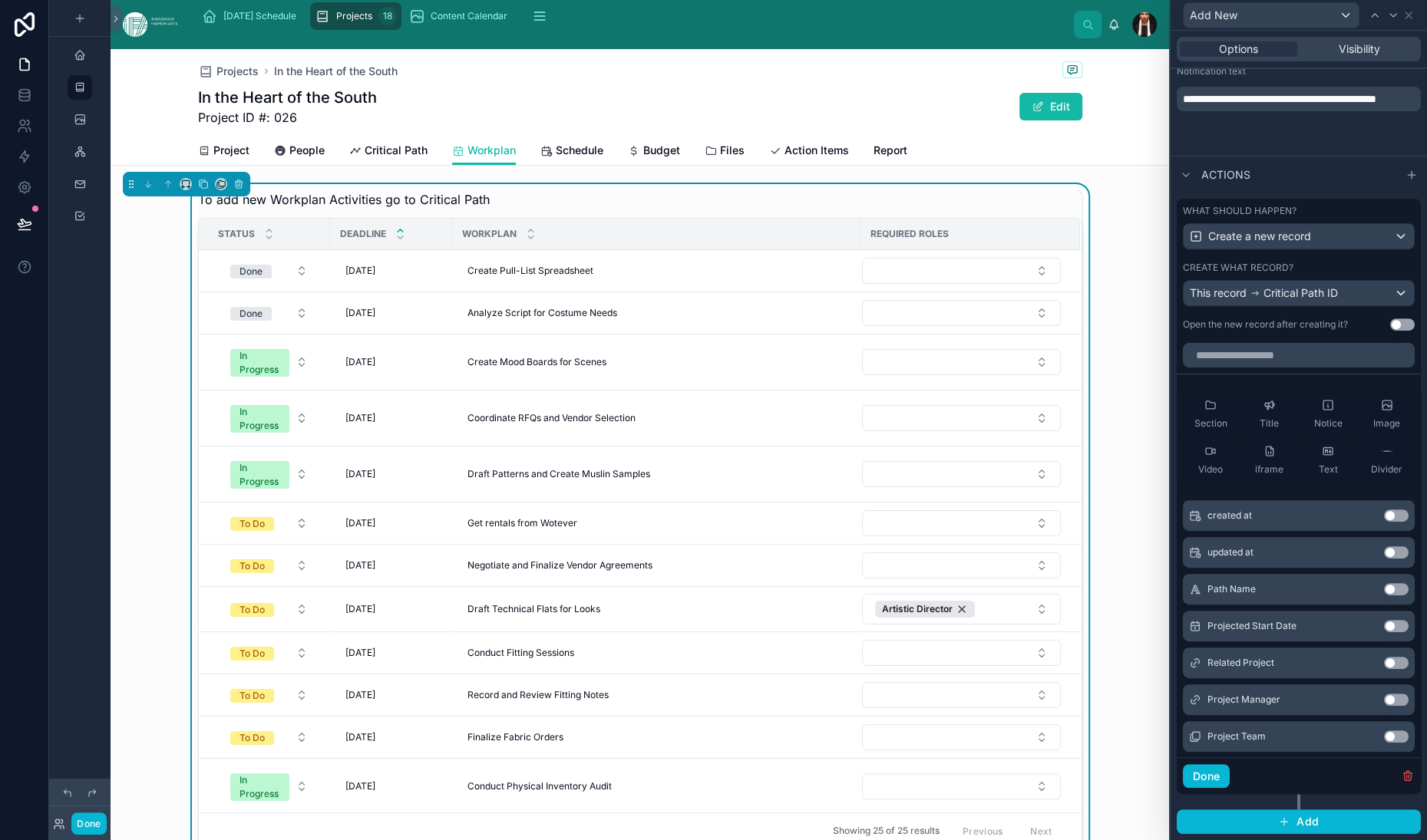
click at [632, 209] on div "To add new Workplan Activities go to Critical Path" at bounding box center [640, 199] width 884 height 18
click at [601, 249] on div "Workplan" at bounding box center [656, 234] width 407 height 29
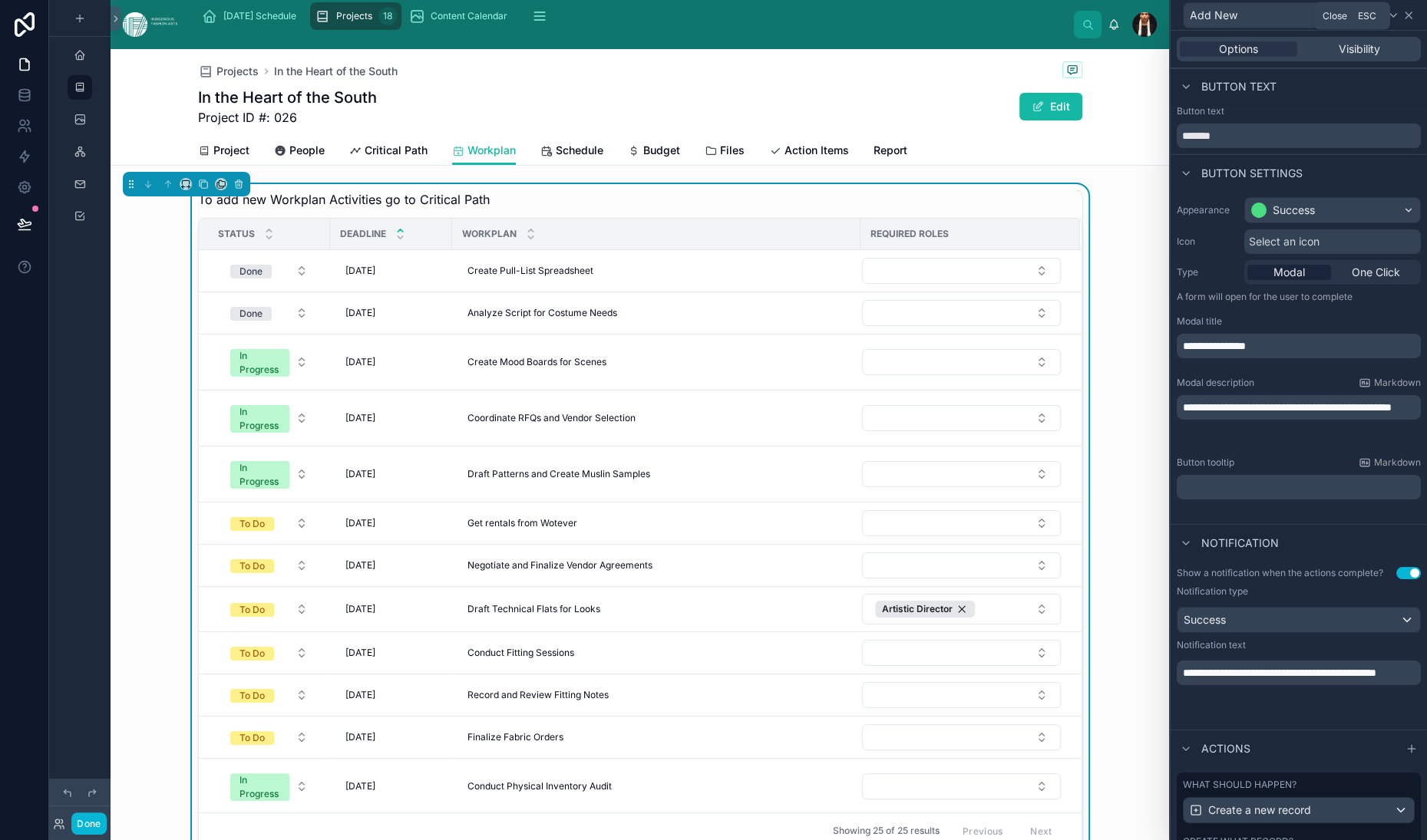
click at [1406, 22] on icon at bounding box center [1408, 15] width 12 height 12
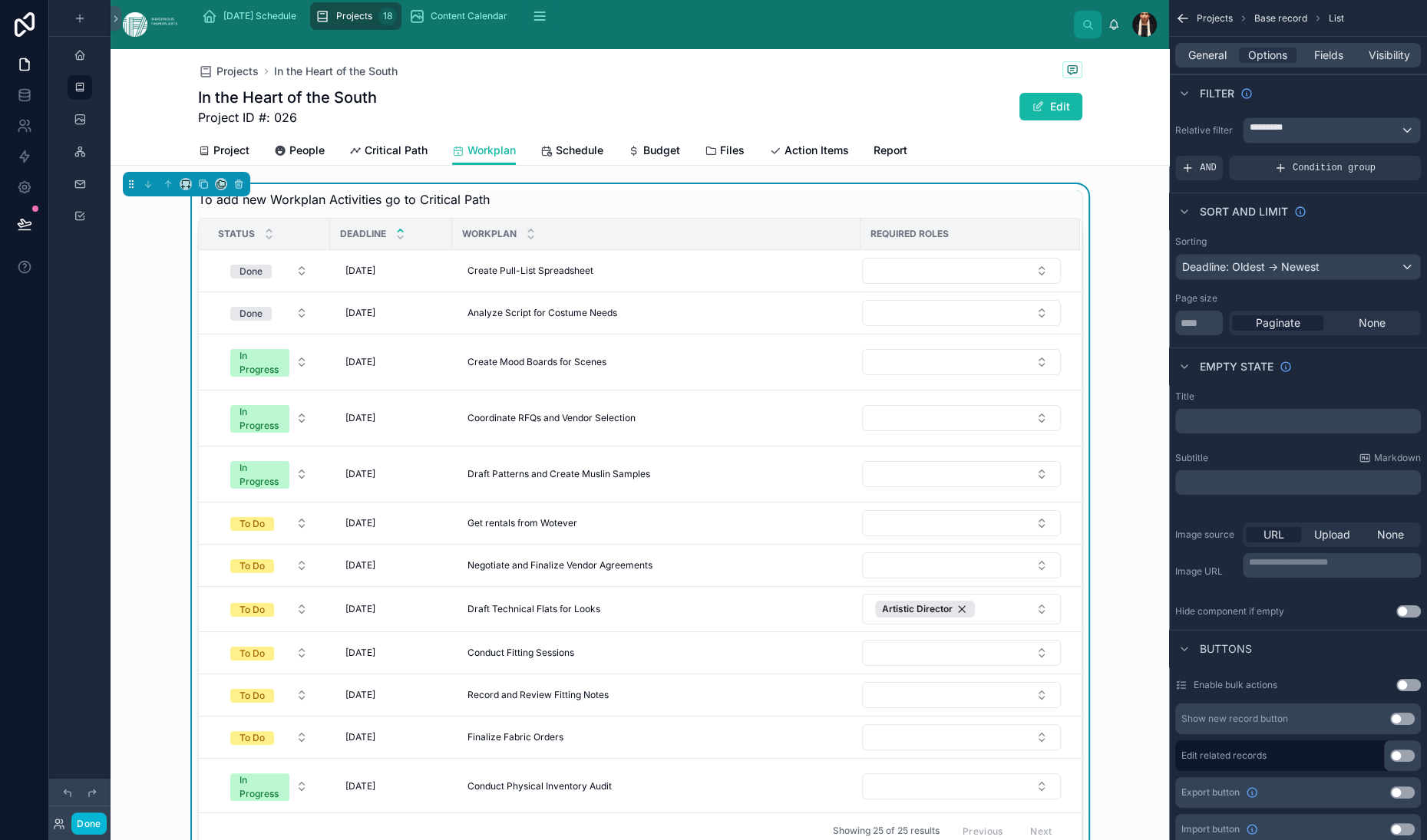
click at [726, 209] on div "To add new Workplan Activities go to Critical Path" at bounding box center [640, 199] width 884 height 18
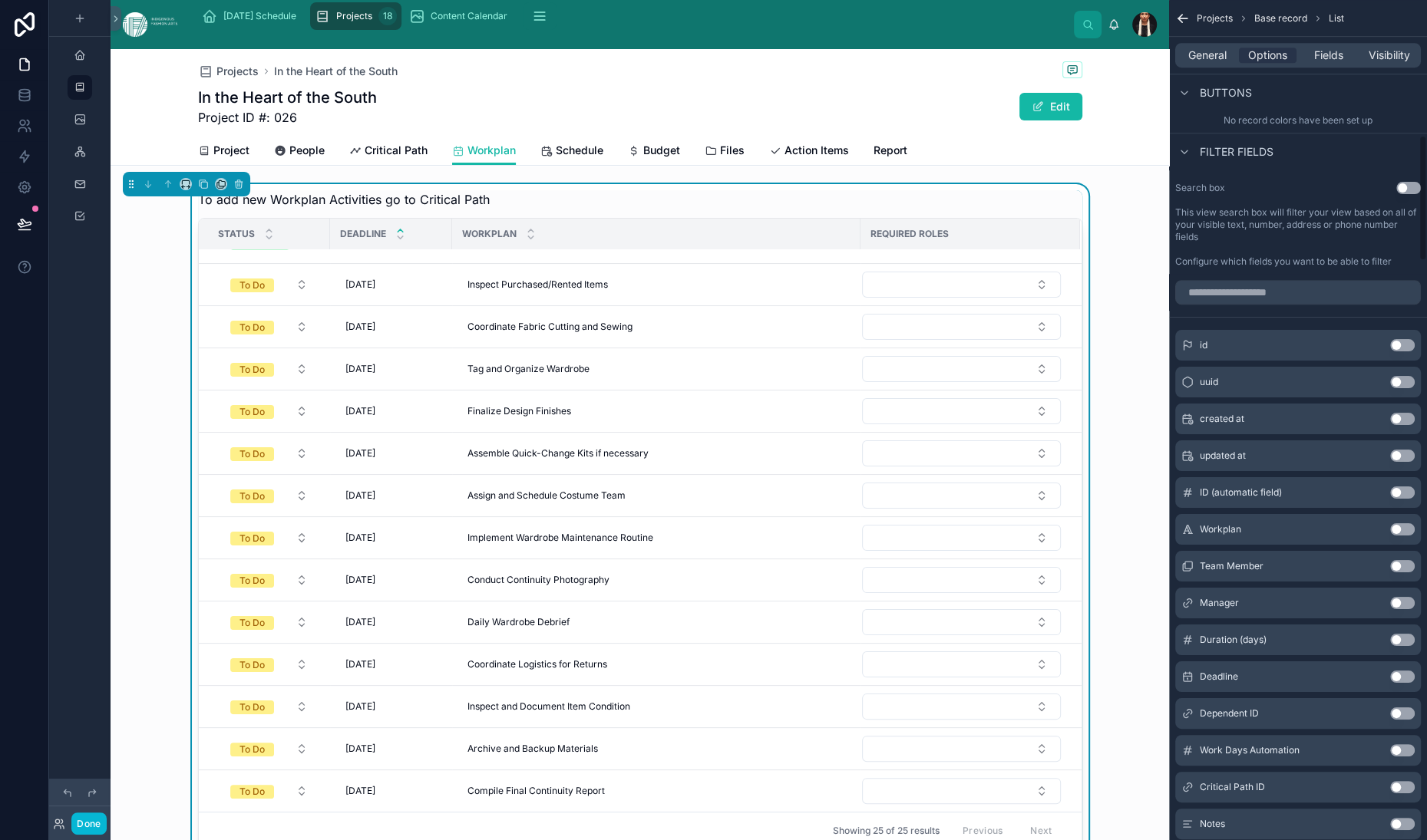
scroll to position [899, 0]
click at [1407, 46] on icon "scrollable content" at bounding box center [1410, 42] width 6 height 6
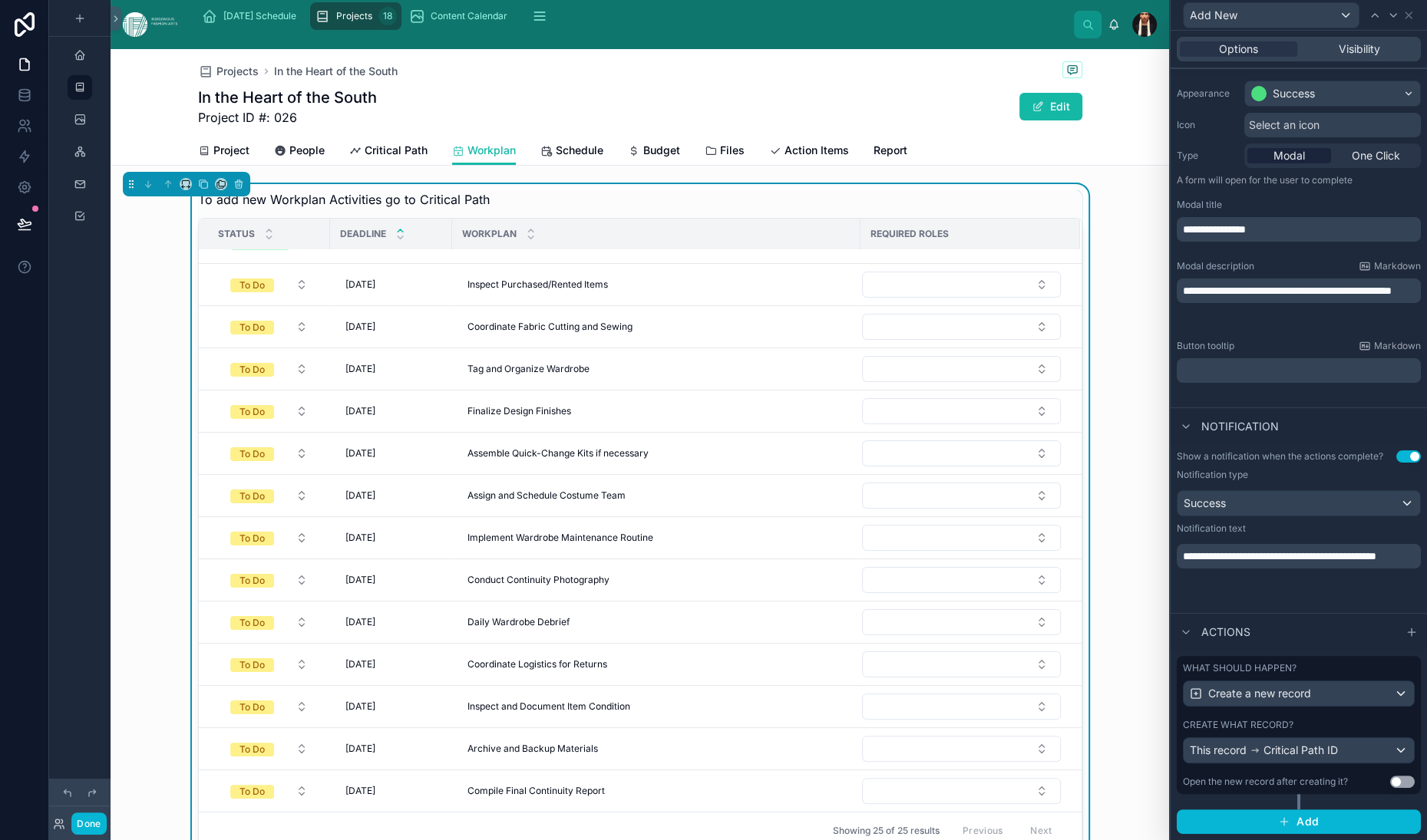
scroll to position [492, 0]
click at [1170, 613] on div "Actions" at bounding box center [1299, 631] width 257 height 37
click at [1177, 623] on div at bounding box center [1186, 632] width 18 height 18
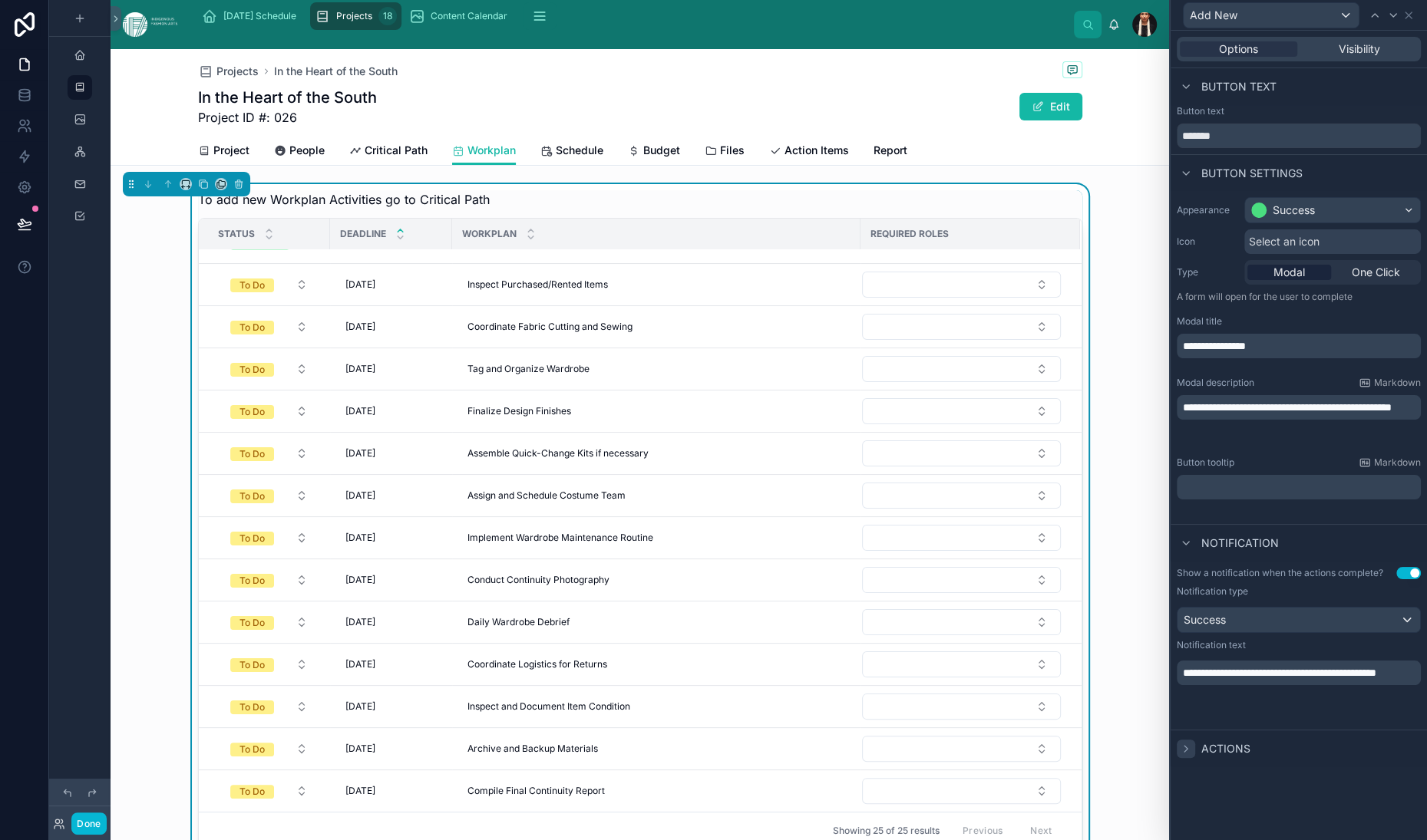
click at [1185, 752] on icon at bounding box center [1186, 749] width 3 height 6
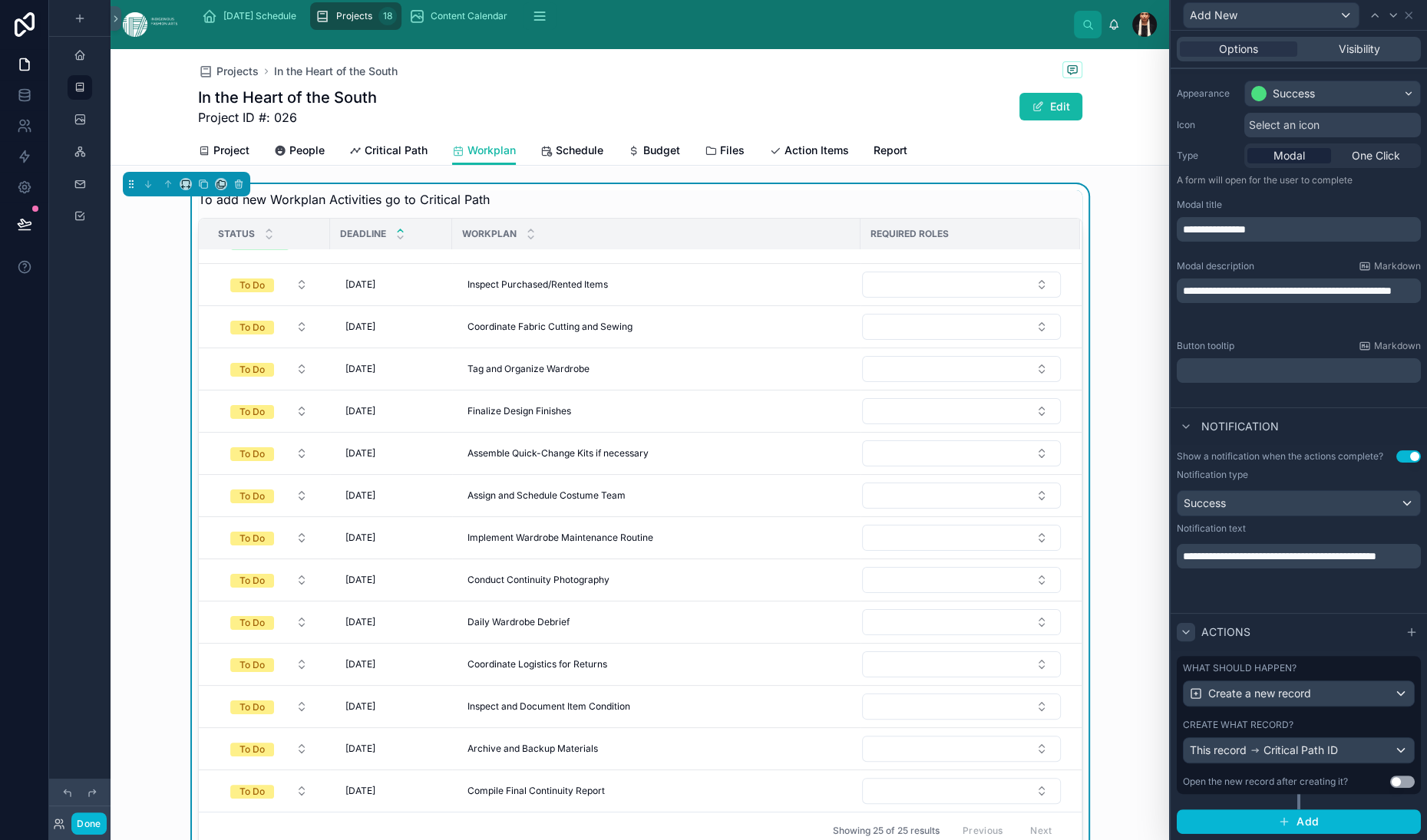
scroll to position [492, 0]
click at [1263, 743] on span "Critical Path ID" at bounding box center [1301, 751] width 74 height 15
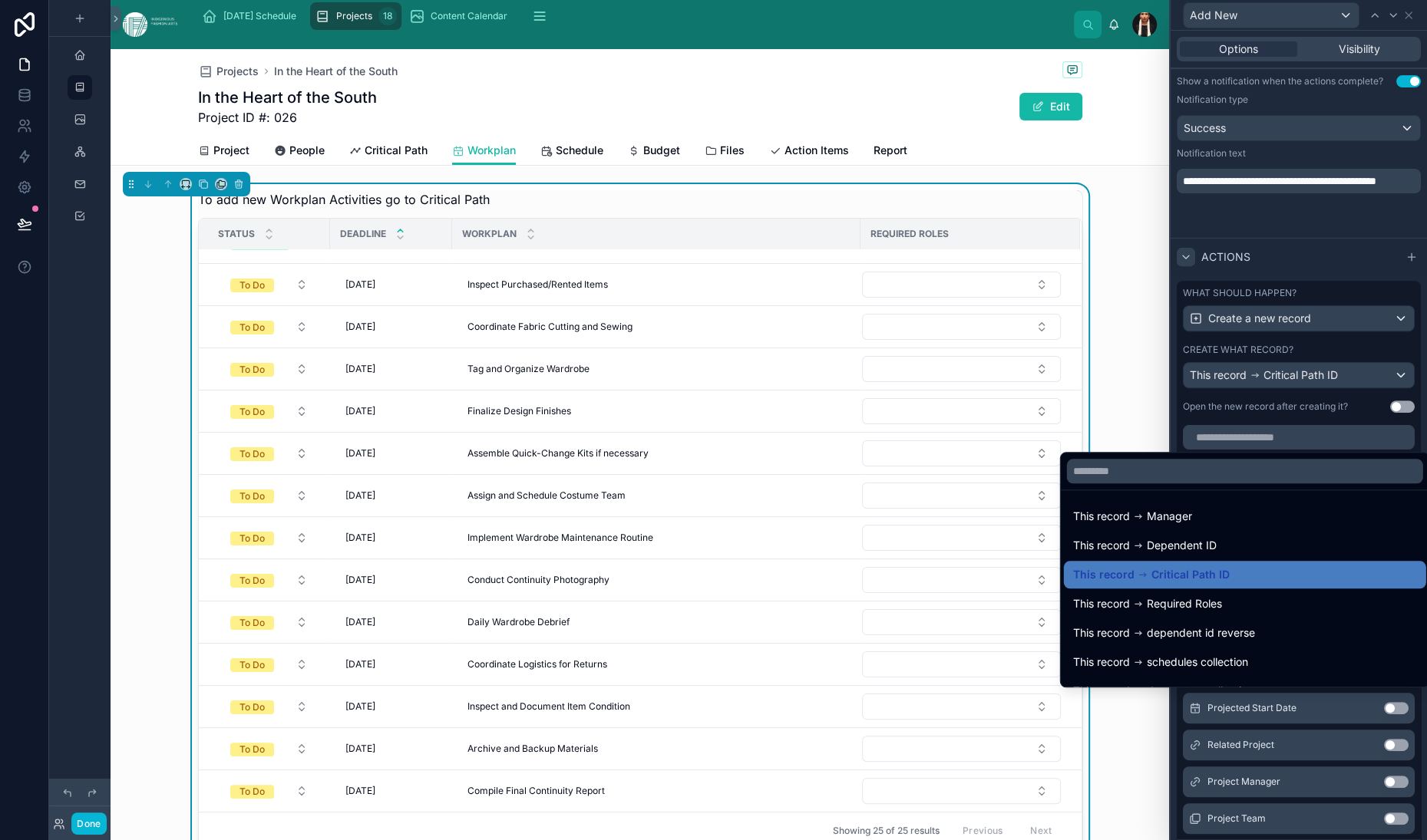
click at [1183, 565] on div "This record Critical Path ID" at bounding box center [1151, 574] width 157 height 18
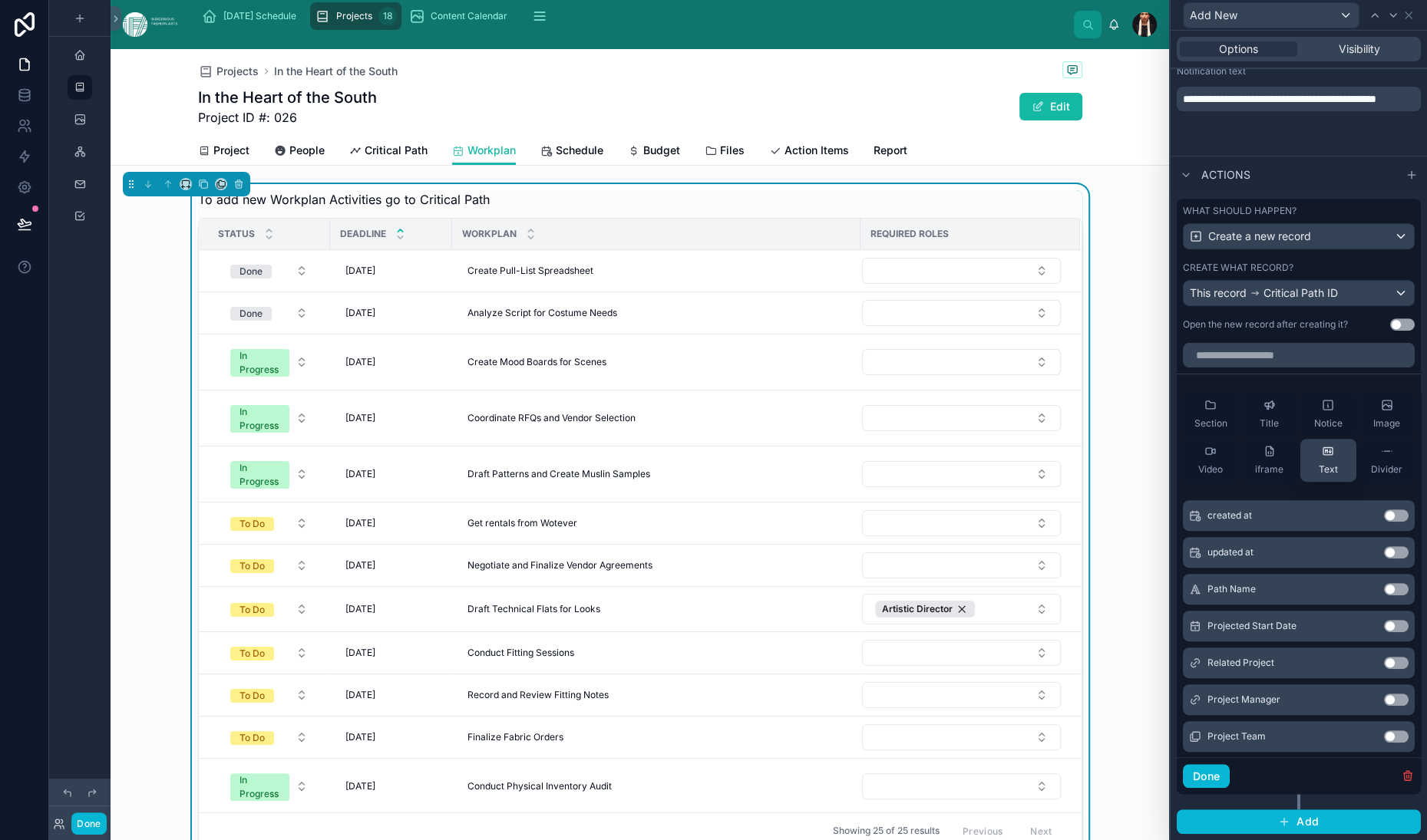
scroll to position [605, 0]
click at [898, 279] on div "Projects In the Heart of the South In the Heart of the South Project ID #: 026 …" at bounding box center [640, 799] width 1059 height 1500
click at [762, 291] on div "To add new Workplan Activities go to Critical Path Status Deadline Workplan Req…" at bounding box center [640, 520] width 1059 height 672
click at [516, 274] on div "Projects In the Heart of the South In the Heart of the South Project ID #: 026 …" at bounding box center [640, 799] width 1059 height 1500
click at [169, 288] on div "To add new Workplan Activities go to Critical Path Status Deadline Workplan Req…" at bounding box center [640, 520] width 1059 height 672
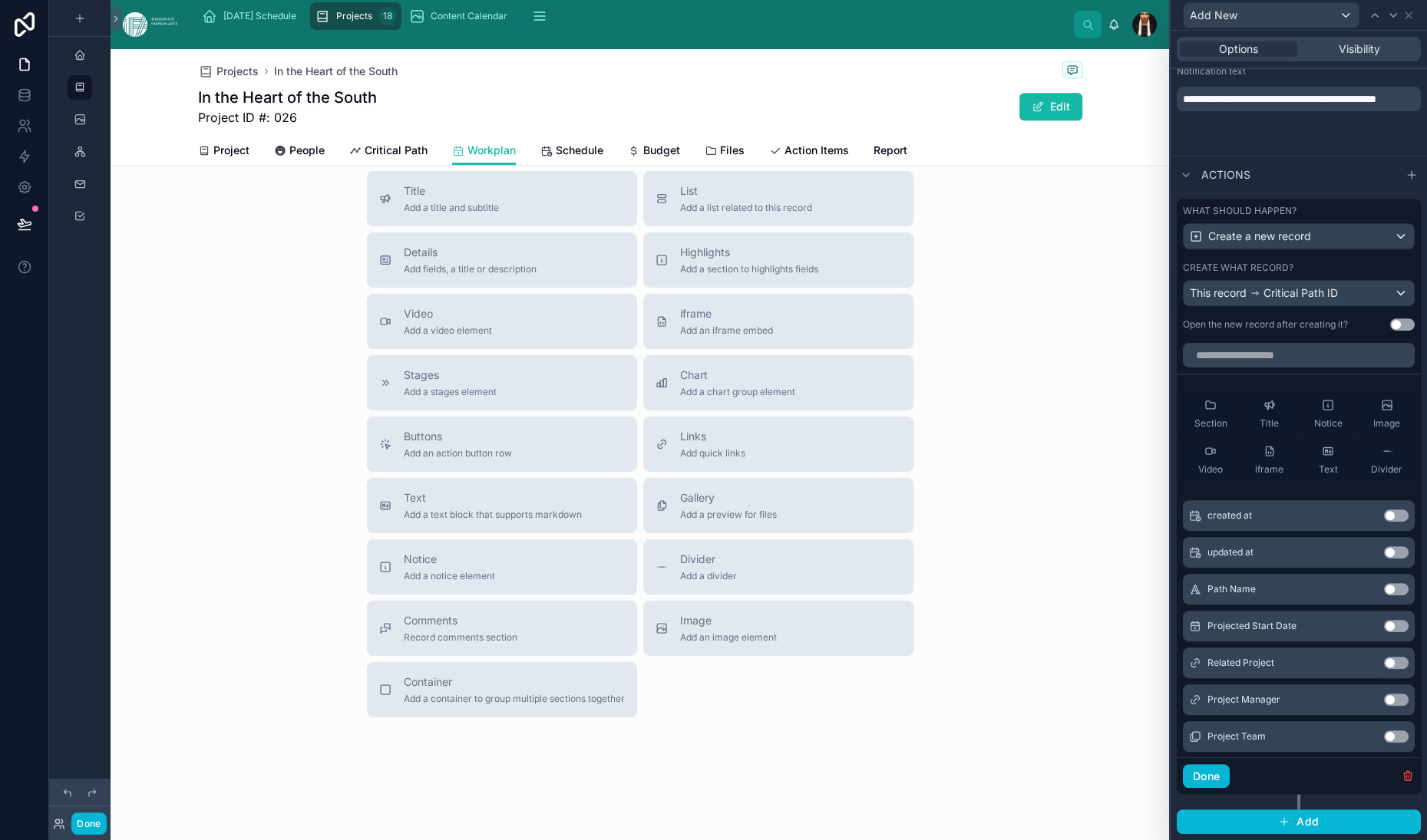
scroll to position [1196, 0]
click at [759, 574] on div "Title Add a title and subtitle List Add a list related to this record Details A…" at bounding box center [640, 444] width 571 height 546
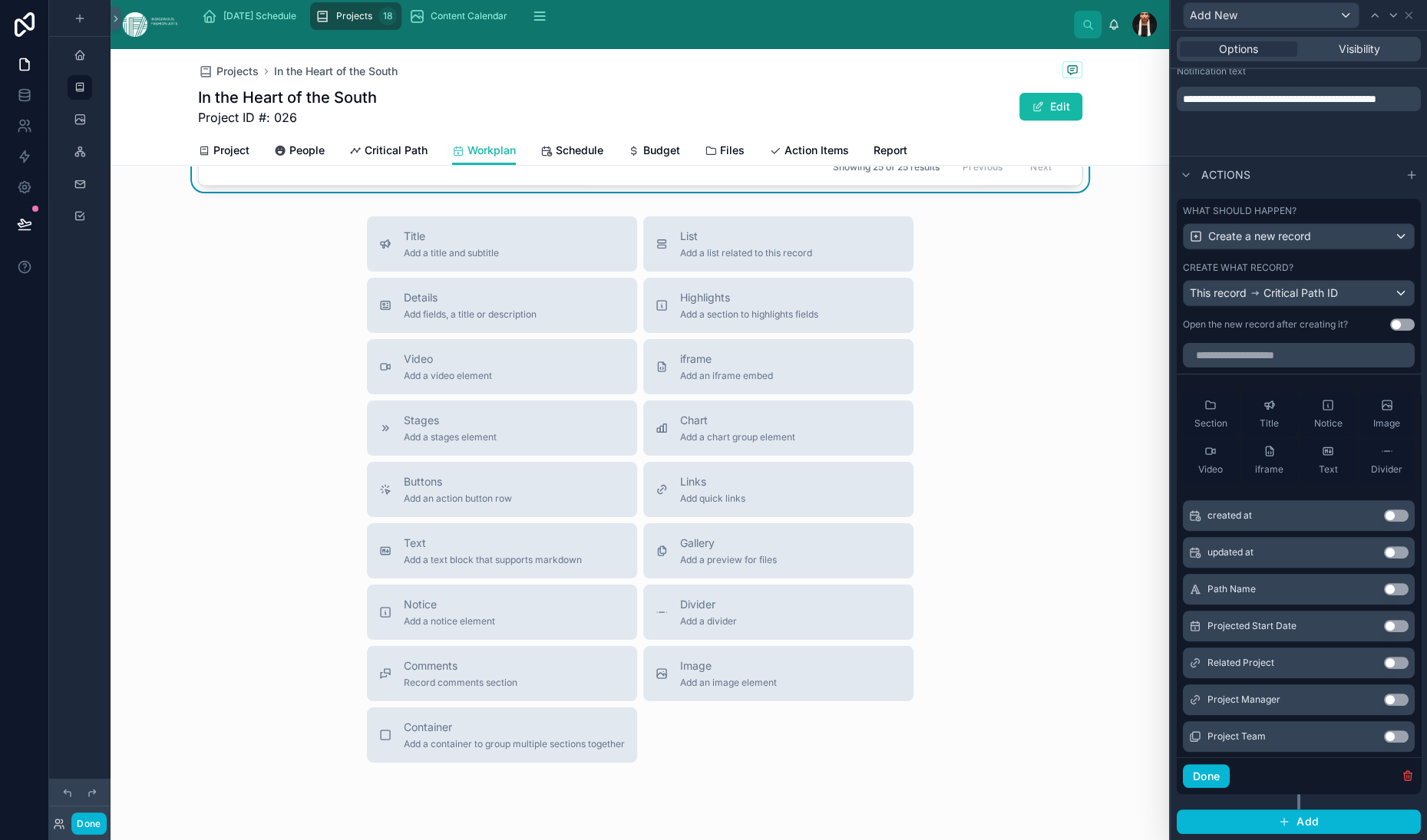
scroll to position [440, 0]
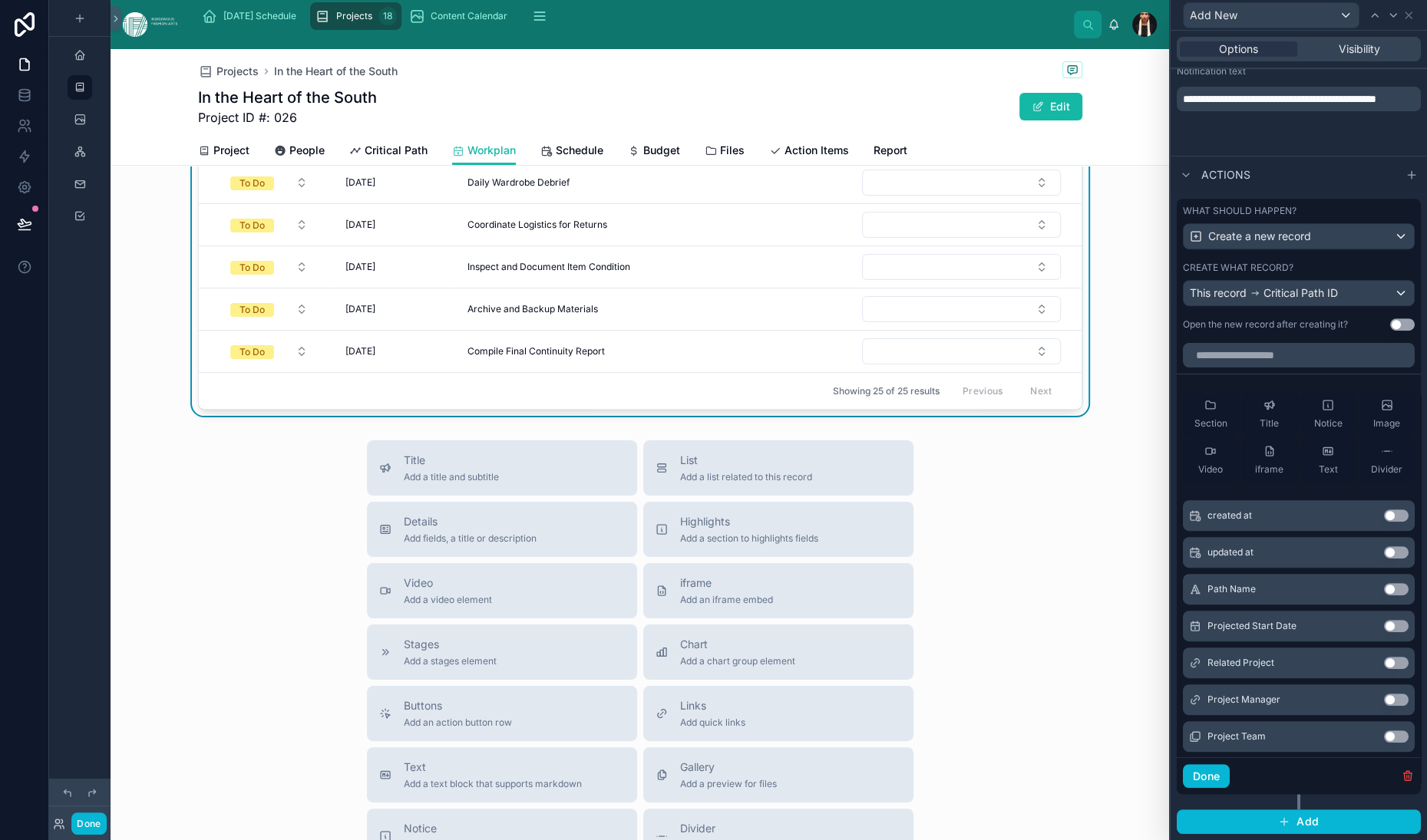
click at [588, 553] on div "Projects In the Heart of the South In the Heart of the South Project ID #: 026 …" at bounding box center [640, 359] width 1059 height 1500
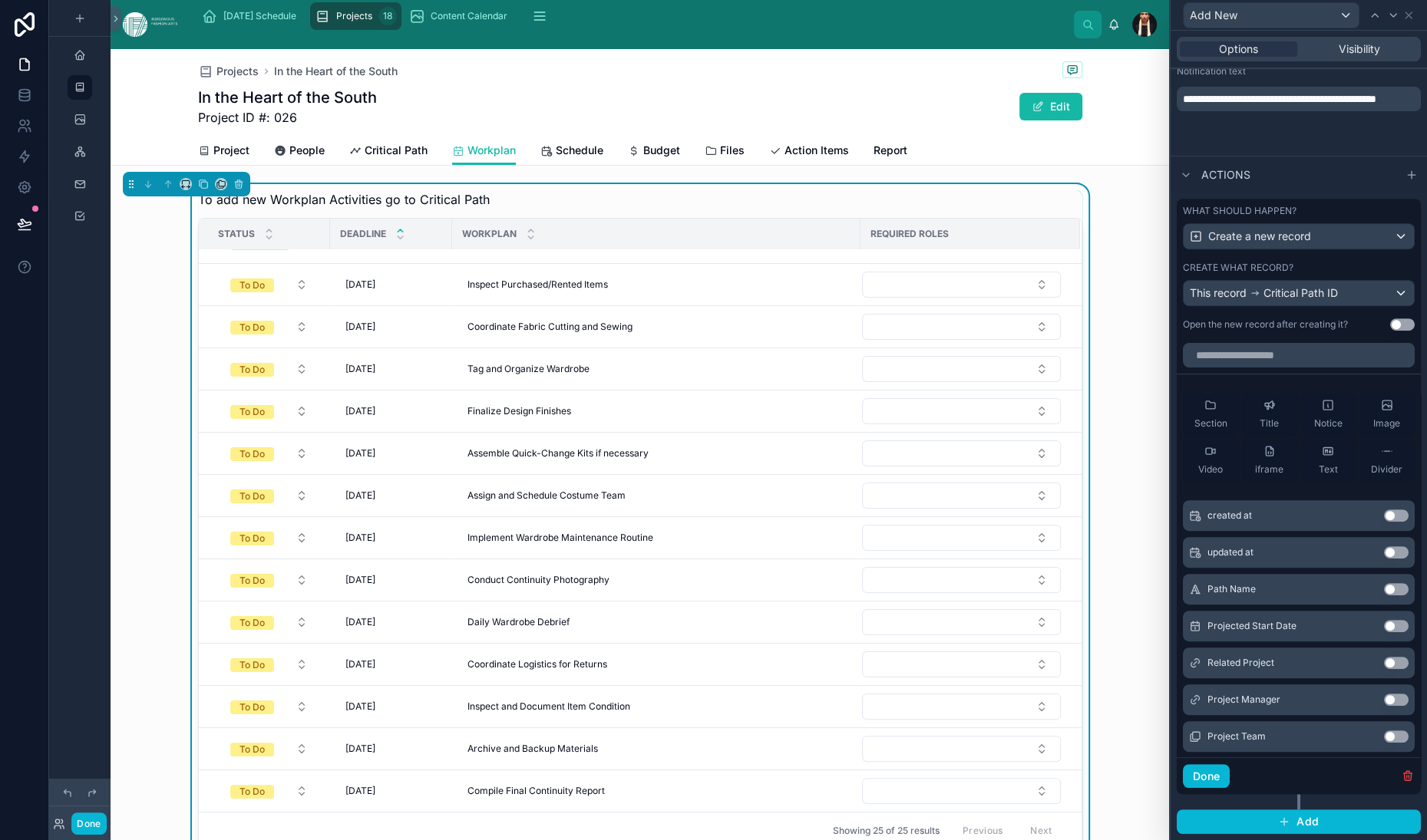
click at [585, 124] on div "Projects In the Heart of the South In the Heart of the South Project ID #: 026 …" at bounding box center [640, 92] width 884 height 86
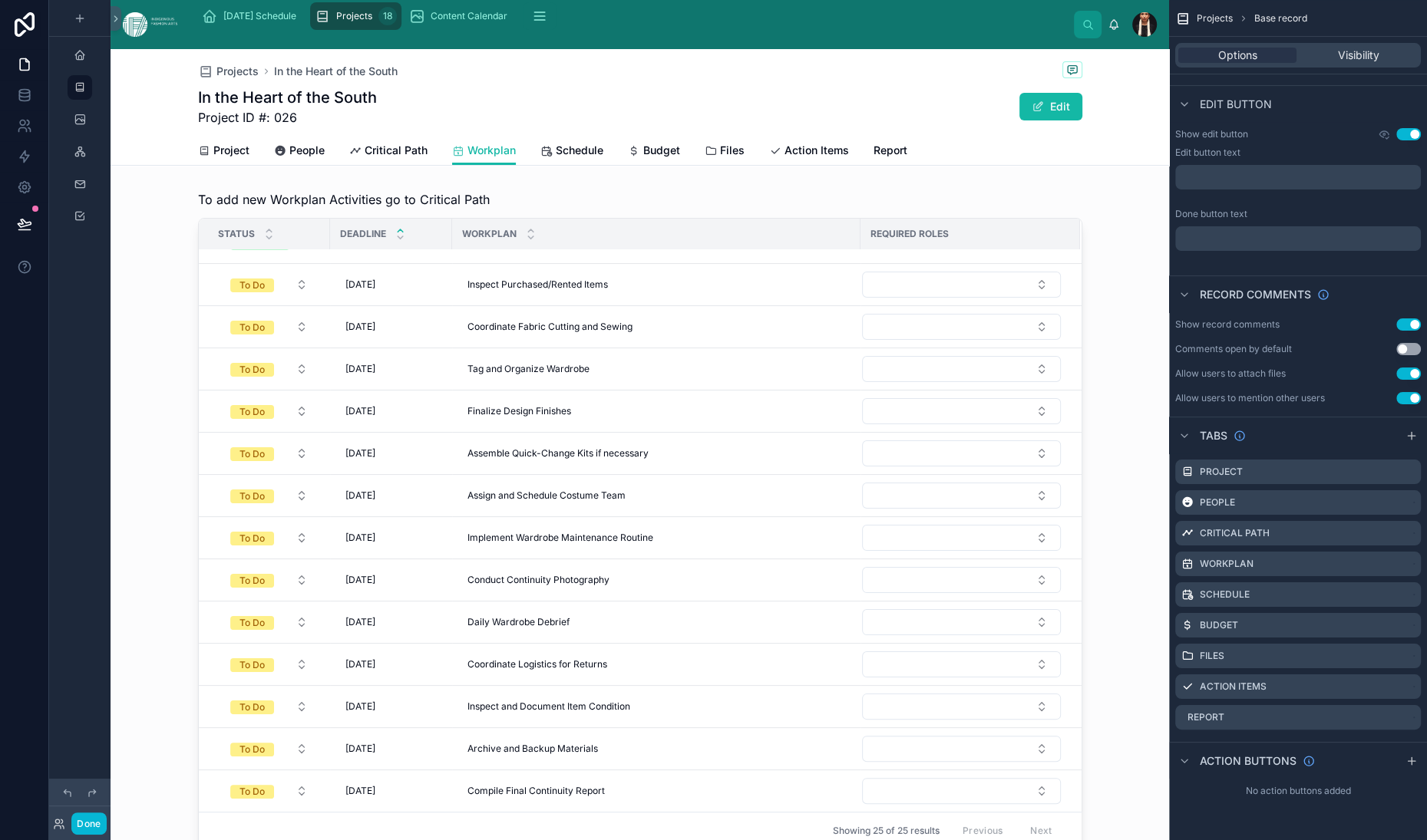
click at [607, 272] on div "Projects In the Heart of the South In the Heart of the South Project ID #: 026 …" at bounding box center [640, 799] width 1059 height 1500
click at [650, 273] on div "Projects In the Heart of the South In the Heart of the South Project ID #: 026 …" at bounding box center [640, 799] width 1059 height 1500
click at [1402, 557] on icon "scrollable content" at bounding box center [1408, 563] width 12 height 12
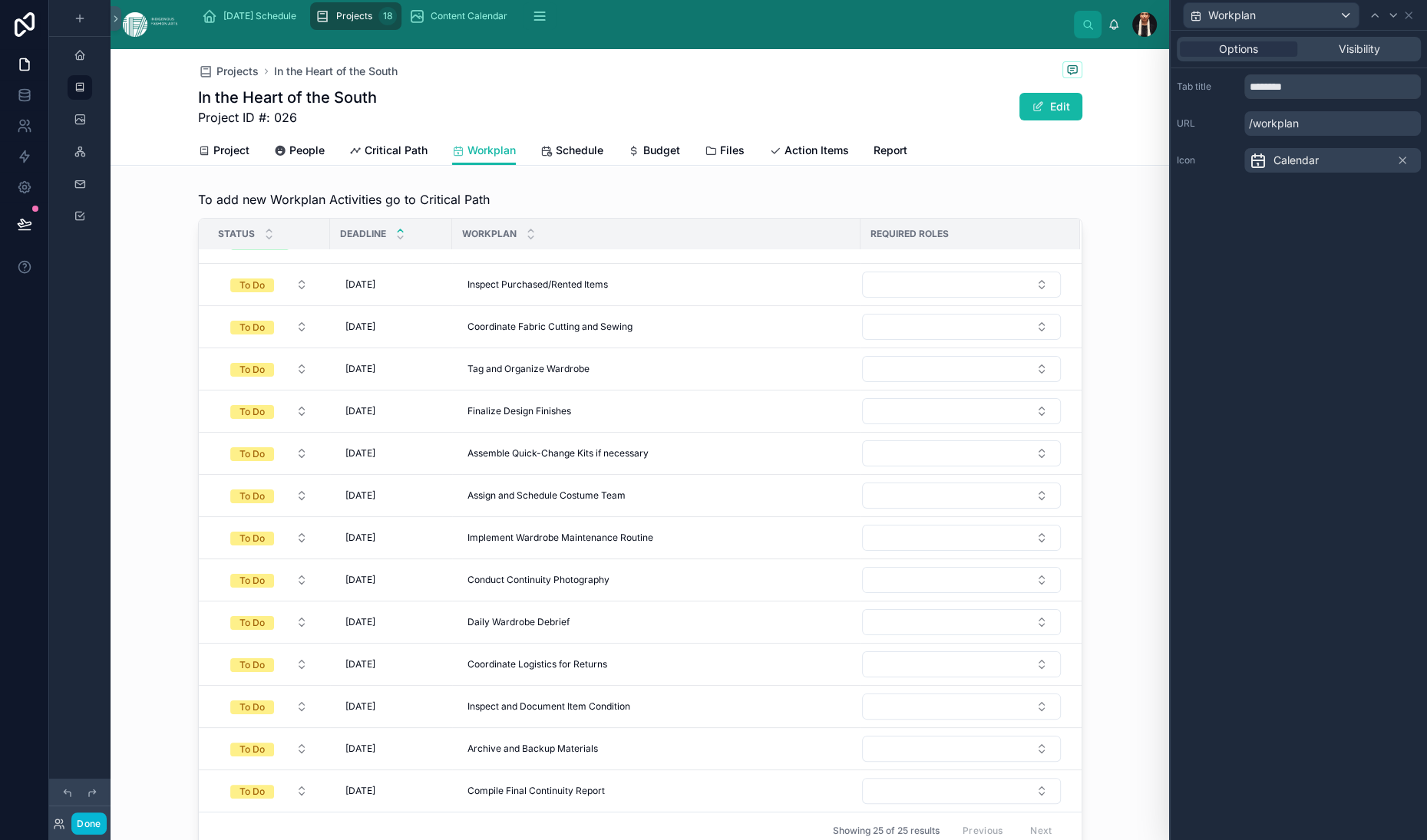
click at [880, 276] on div "Projects In the Heart of the South In the Heart of the South Project ID #: 026 …" at bounding box center [640, 799] width 1059 height 1500
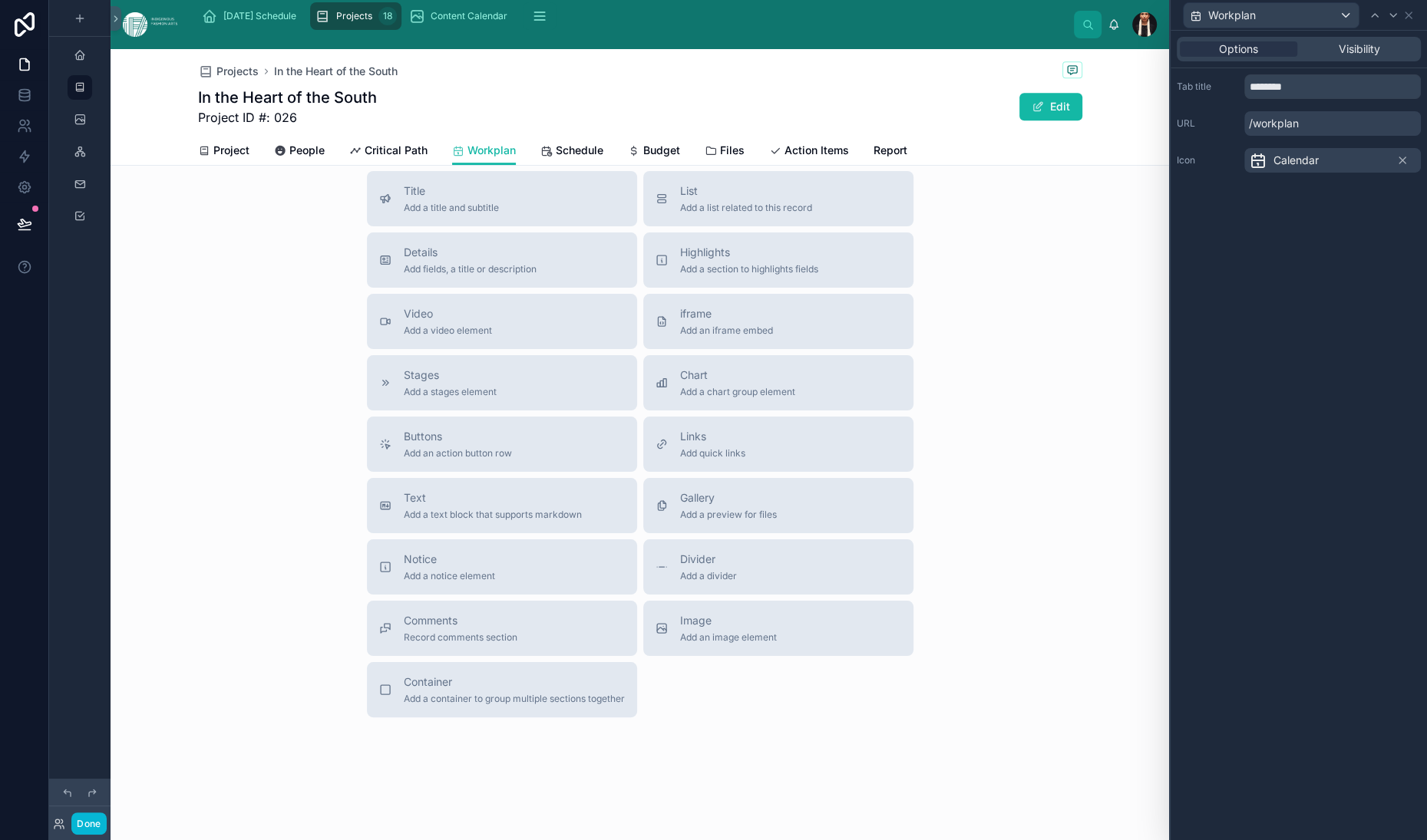
scroll to position [737, 0]
click at [404, 445] on span "Buttons" at bounding box center [458, 436] width 108 height 15
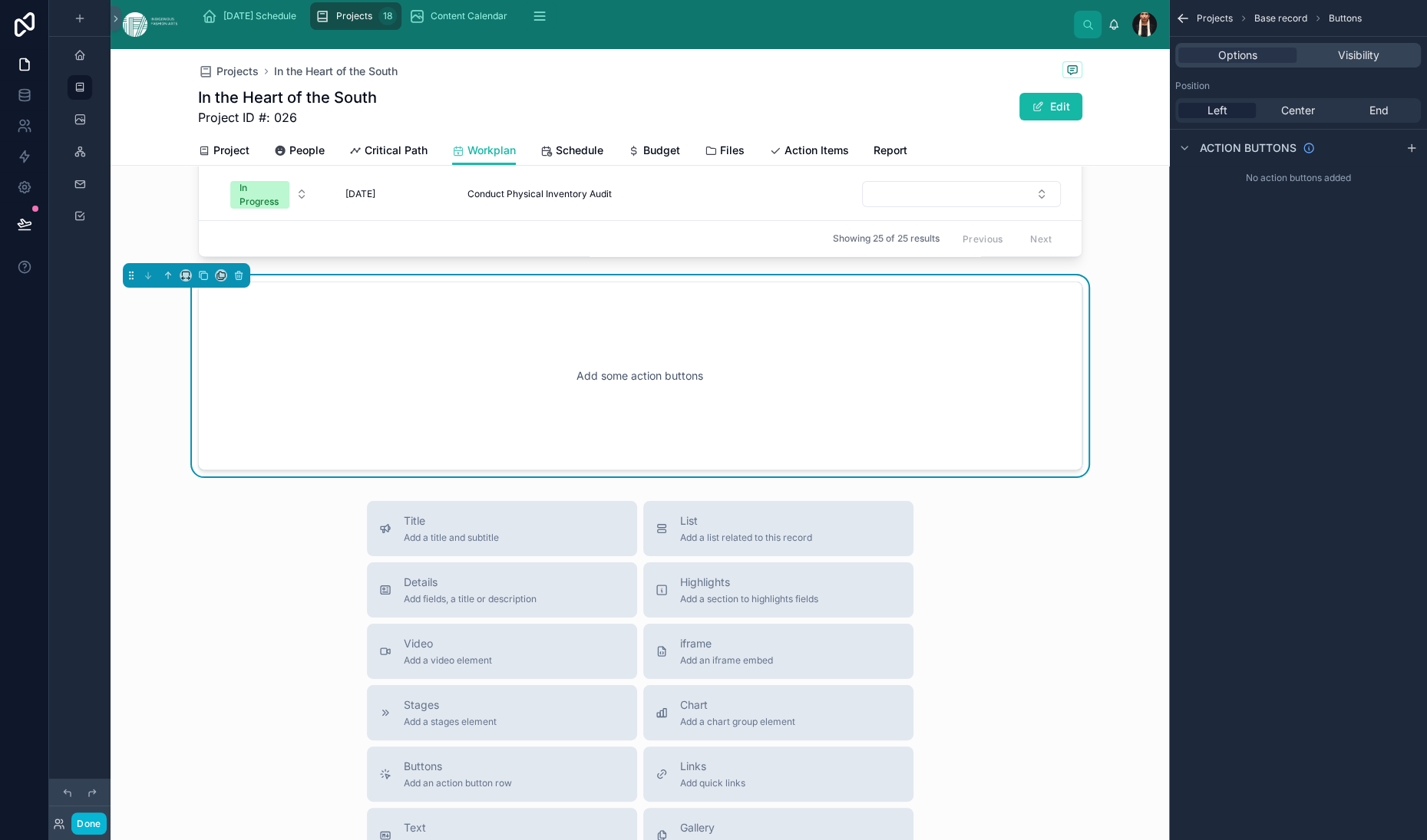
scroll to position [587, 0]
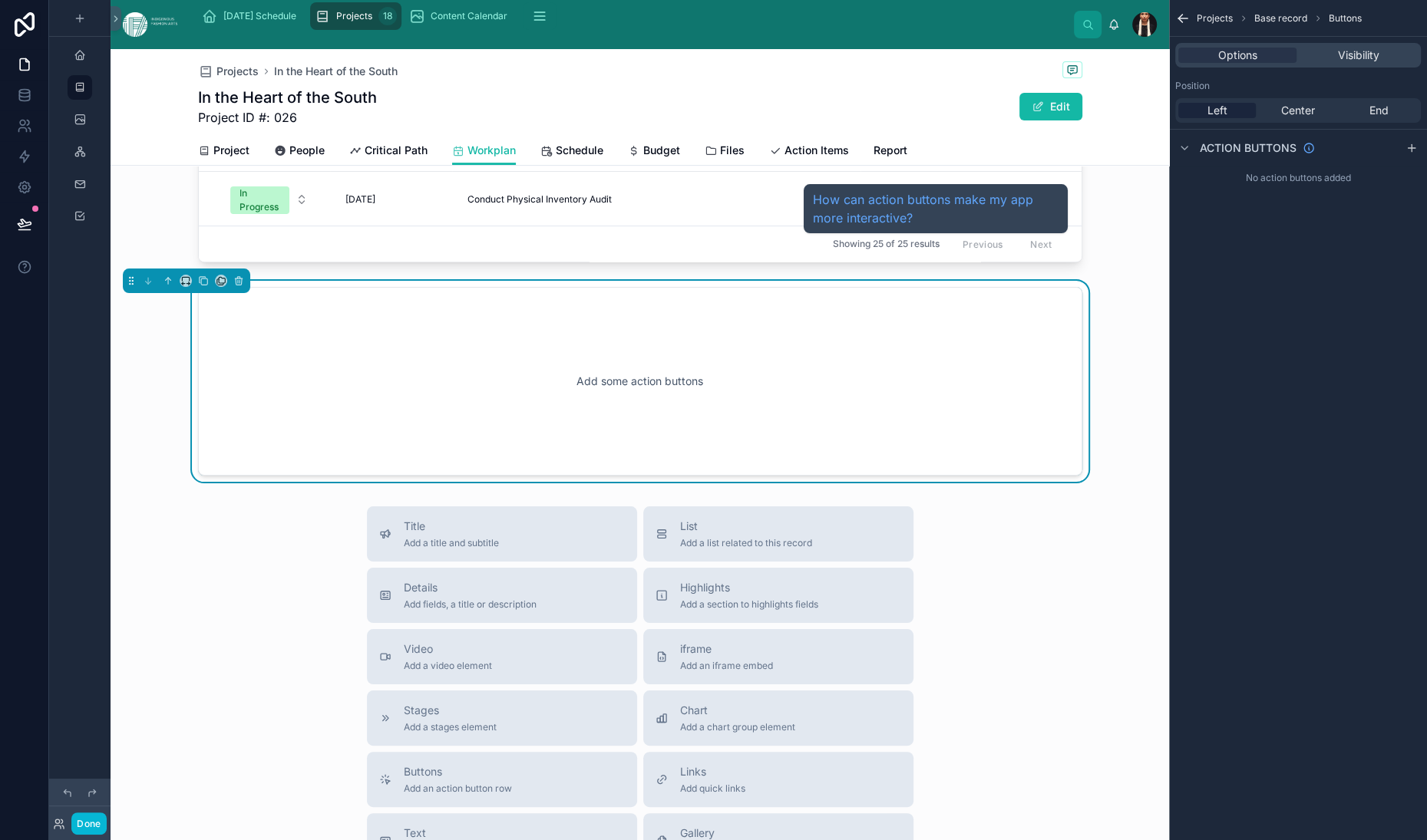
click at [1200, 156] on span "Action buttons" at bounding box center [1248, 148] width 97 height 15
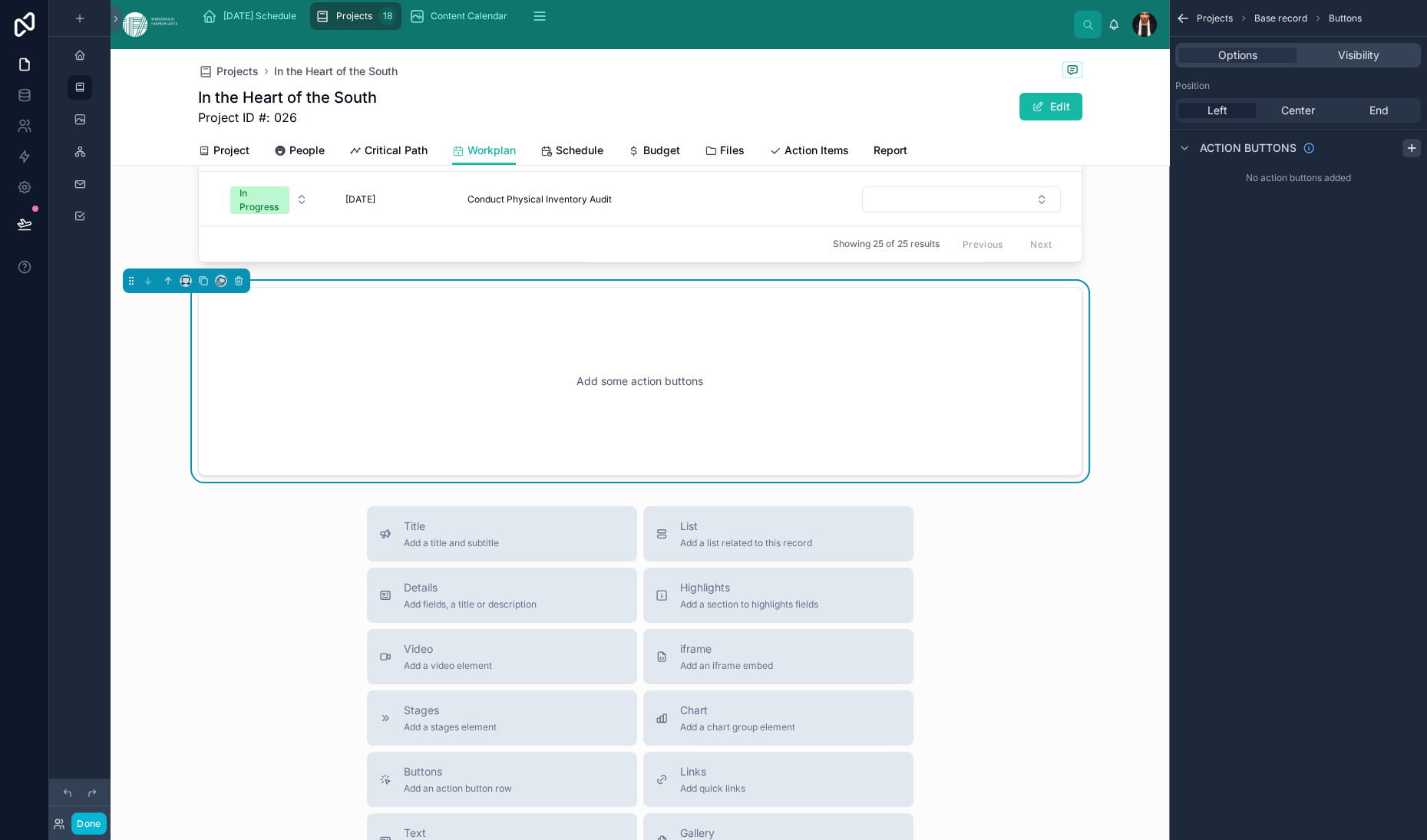
click at [1406, 154] on icon "scrollable content" at bounding box center [1412, 147] width 12 height 12
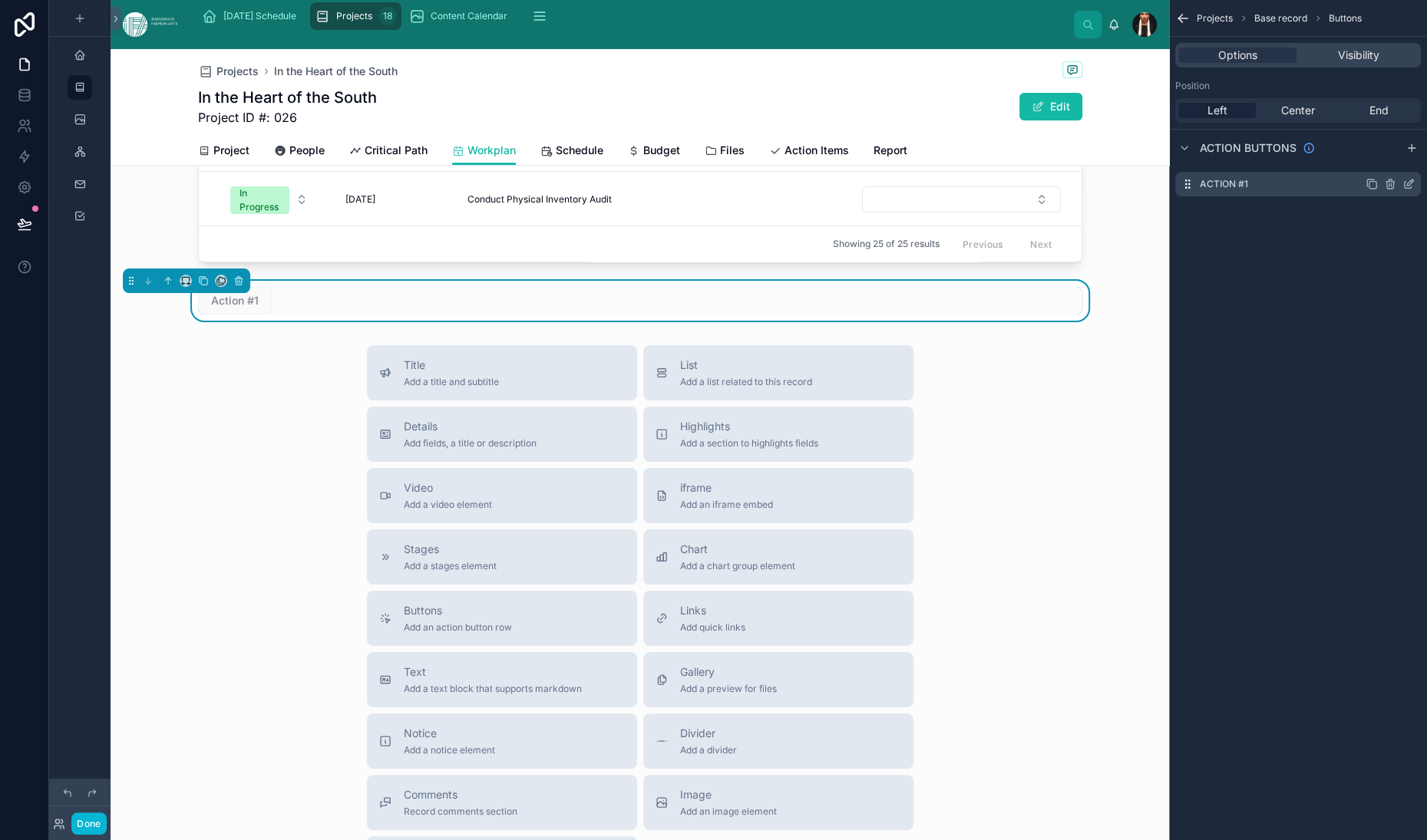
click at [1200, 190] on label "Action #1" at bounding box center [1224, 183] width 48 height 12
click at [1402, 190] on icon "scrollable content" at bounding box center [1408, 183] width 12 height 12
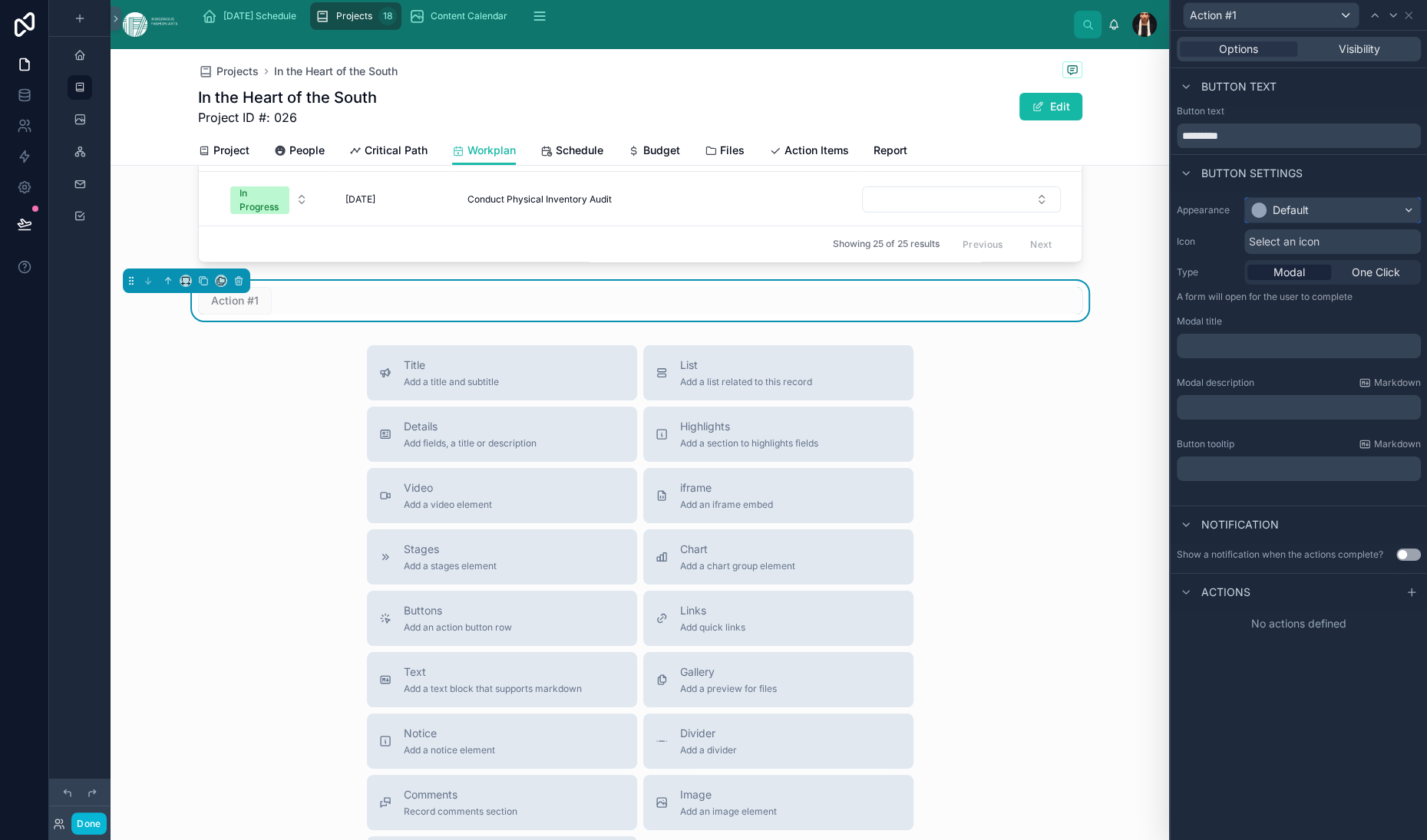
click at [1251, 218] on div "Default" at bounding box center [1280, 210] width 58 height 15
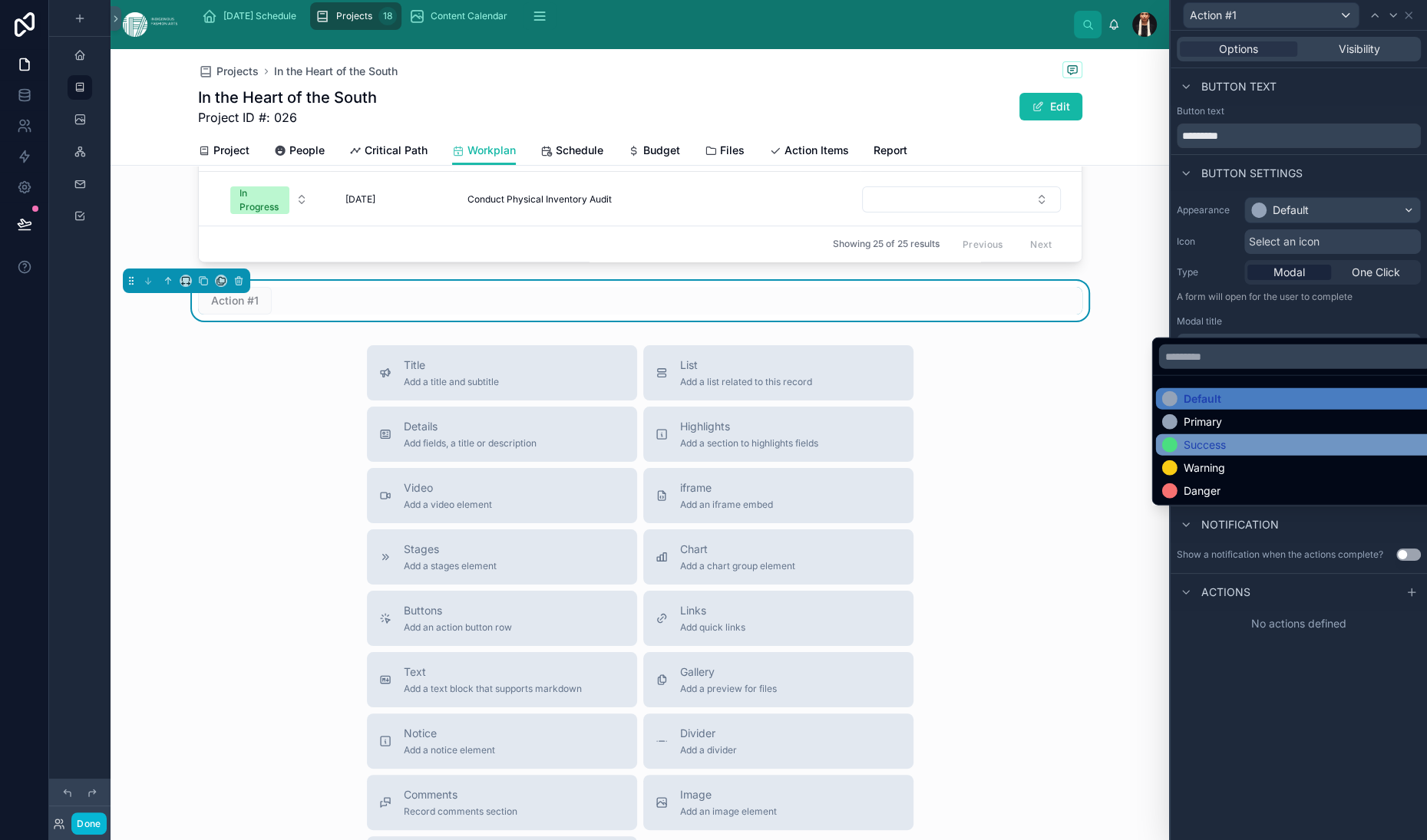
click at [1225, 452] on div "Success" at bounding box center [1205, 445] width 42 height 15
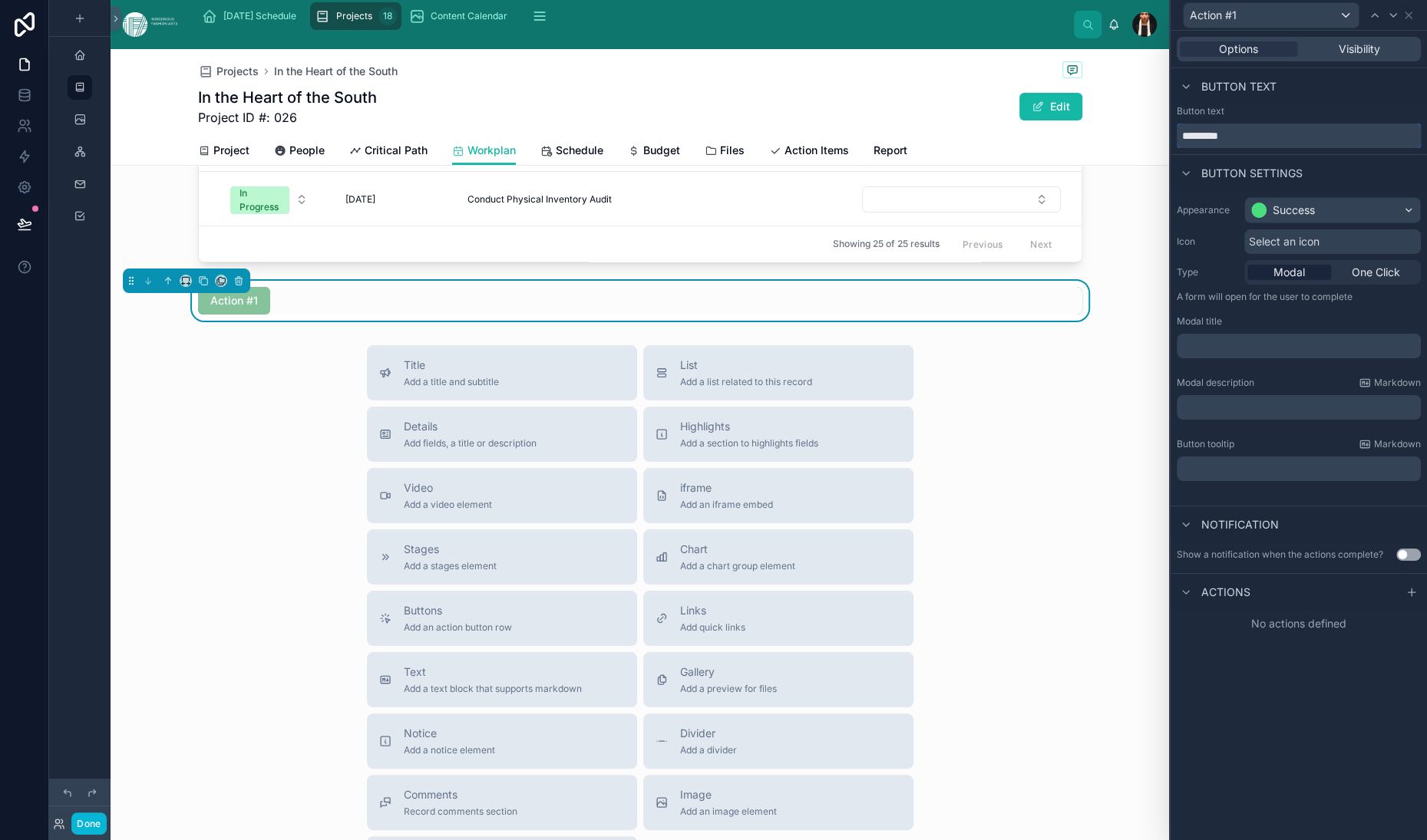
click at [1177, 148] on input "*********" at bounding box center [1299, 136] width 244 height 25
type input "**********"
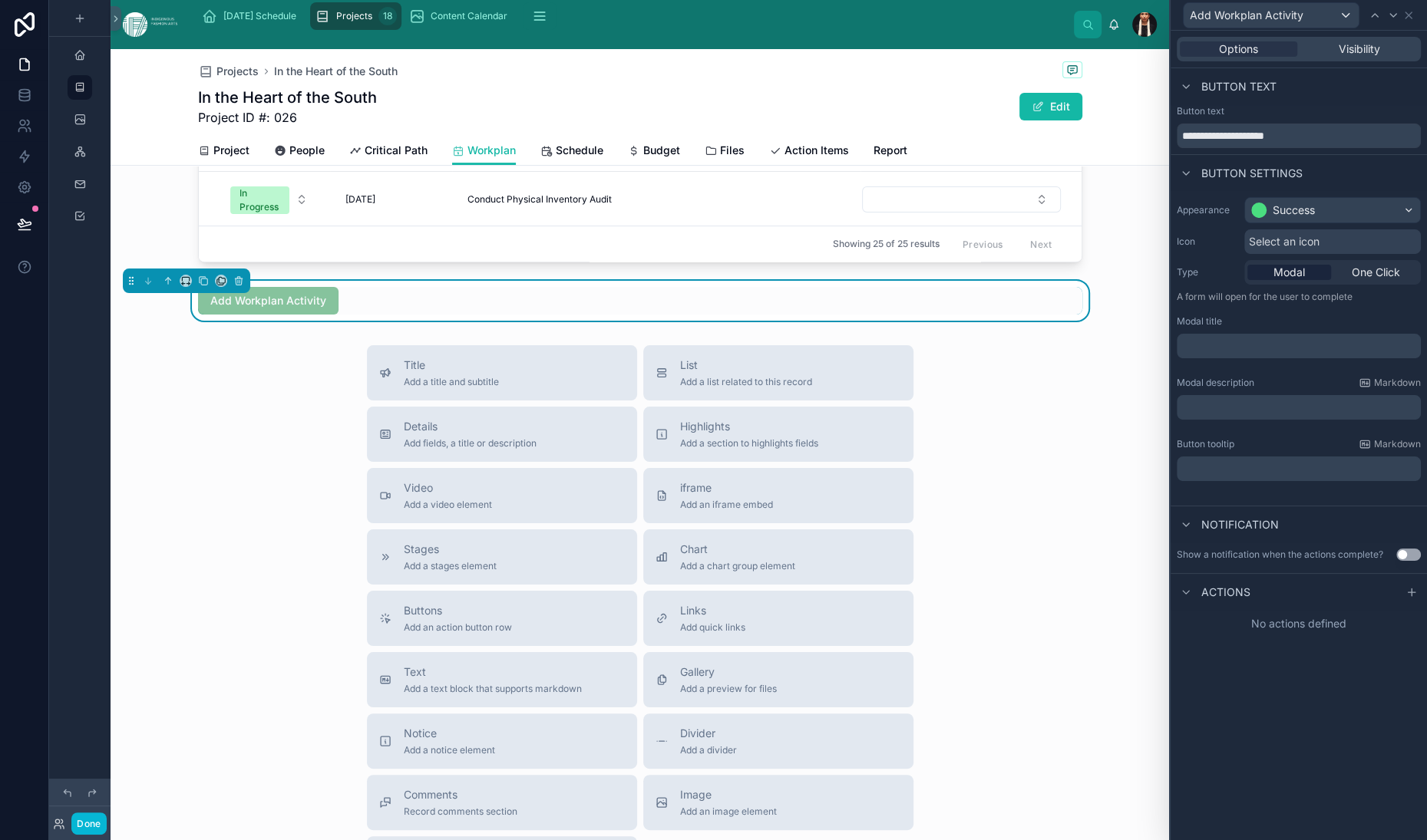
click at [1183, 353] on p "﻿" at bounding box center [1300, 346] width 235 height 15
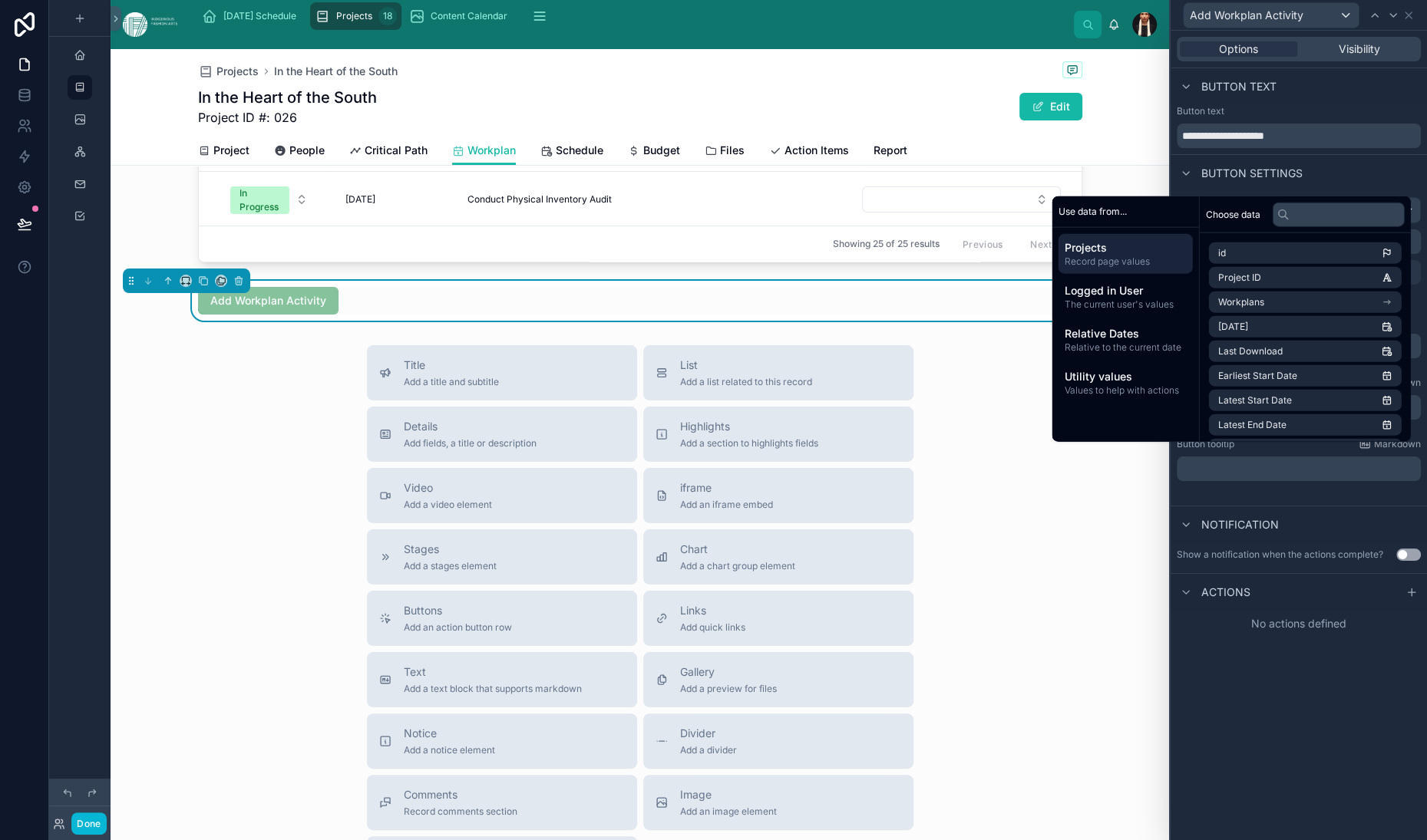
scroll to position [58, 0]
click at [1183, 415] on p "﻿" at bounding box center [1300, 408] width 235 height 15
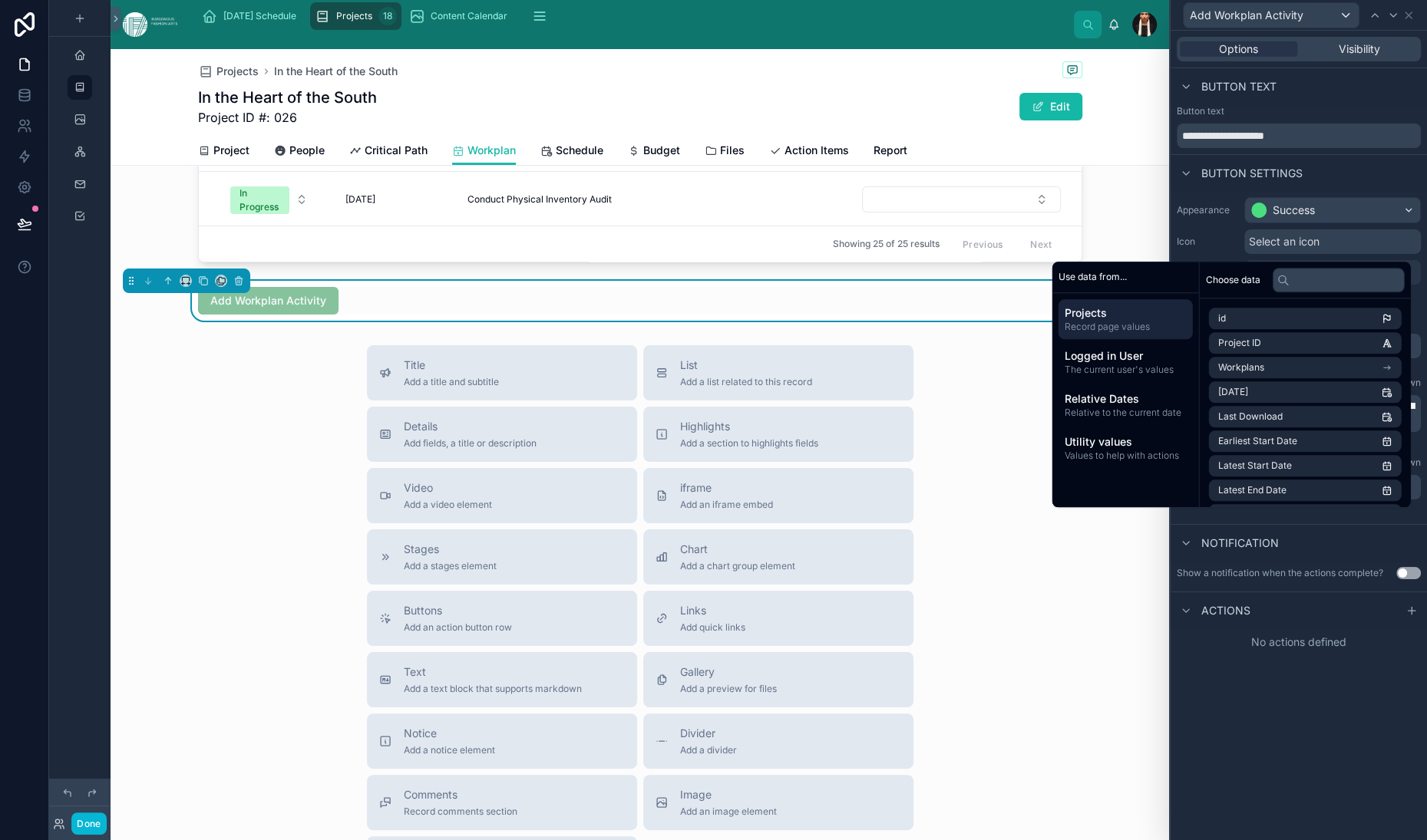
scroll to position [77, 0]
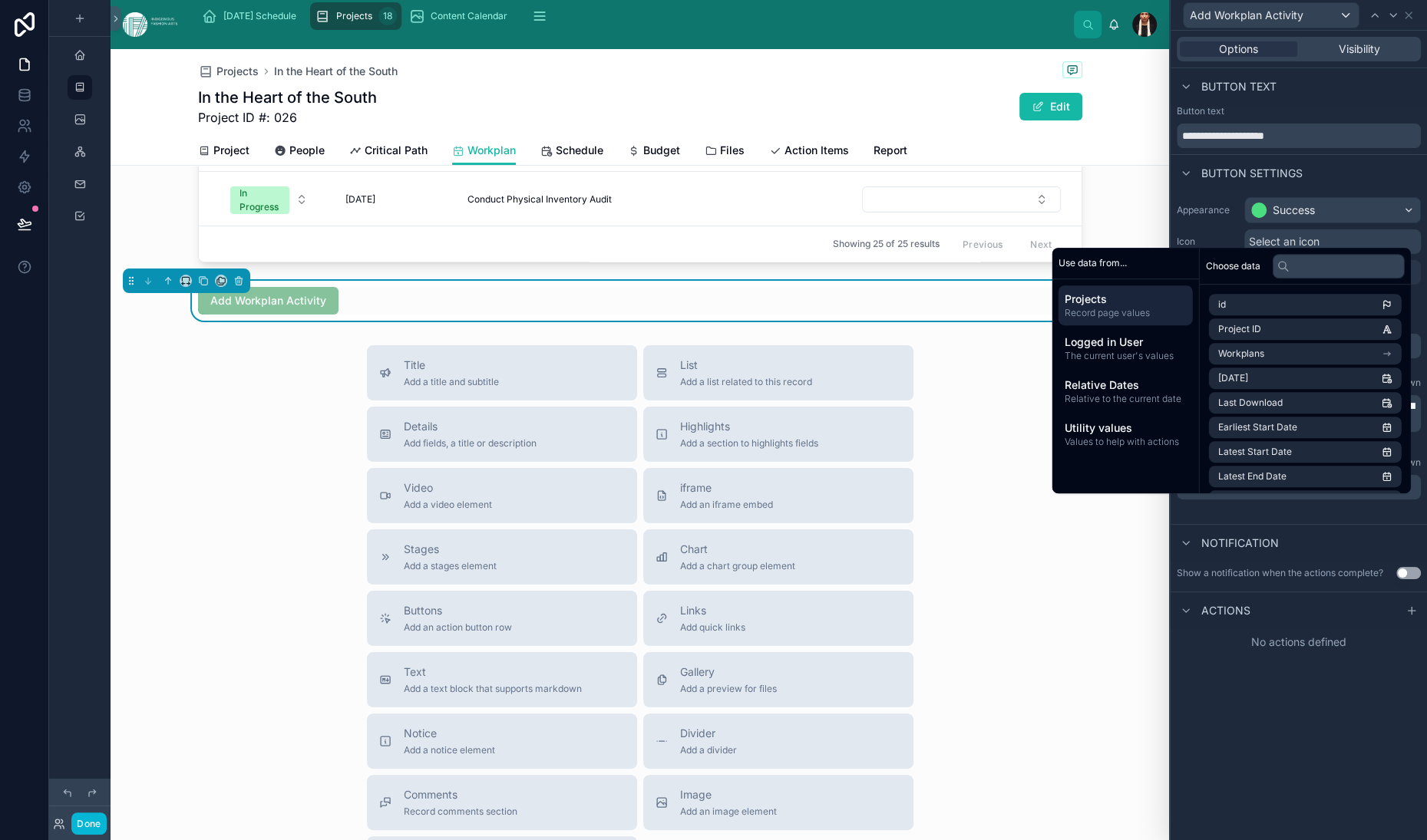
click at [1397, 580] on button "Use setting" at bounding box center [1409, 573] width 25 height 12
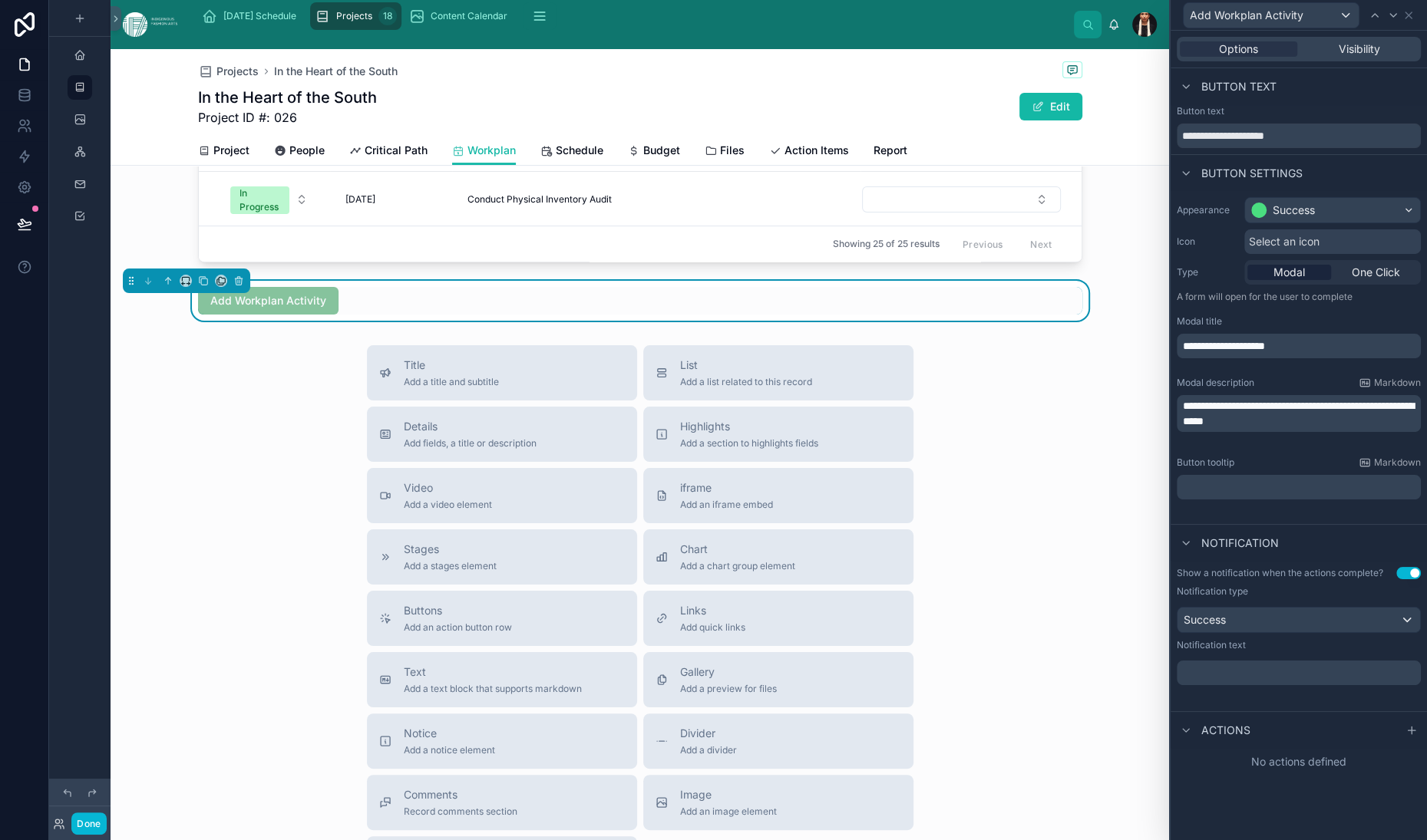
scroll to position [234, 0]
click at [1183, 680] on p "﻿" at bounding box center [1300, 673] width 235 height 15
click at [1406, 736] on icon at bounding box center [1412, 730] width 12 height 12
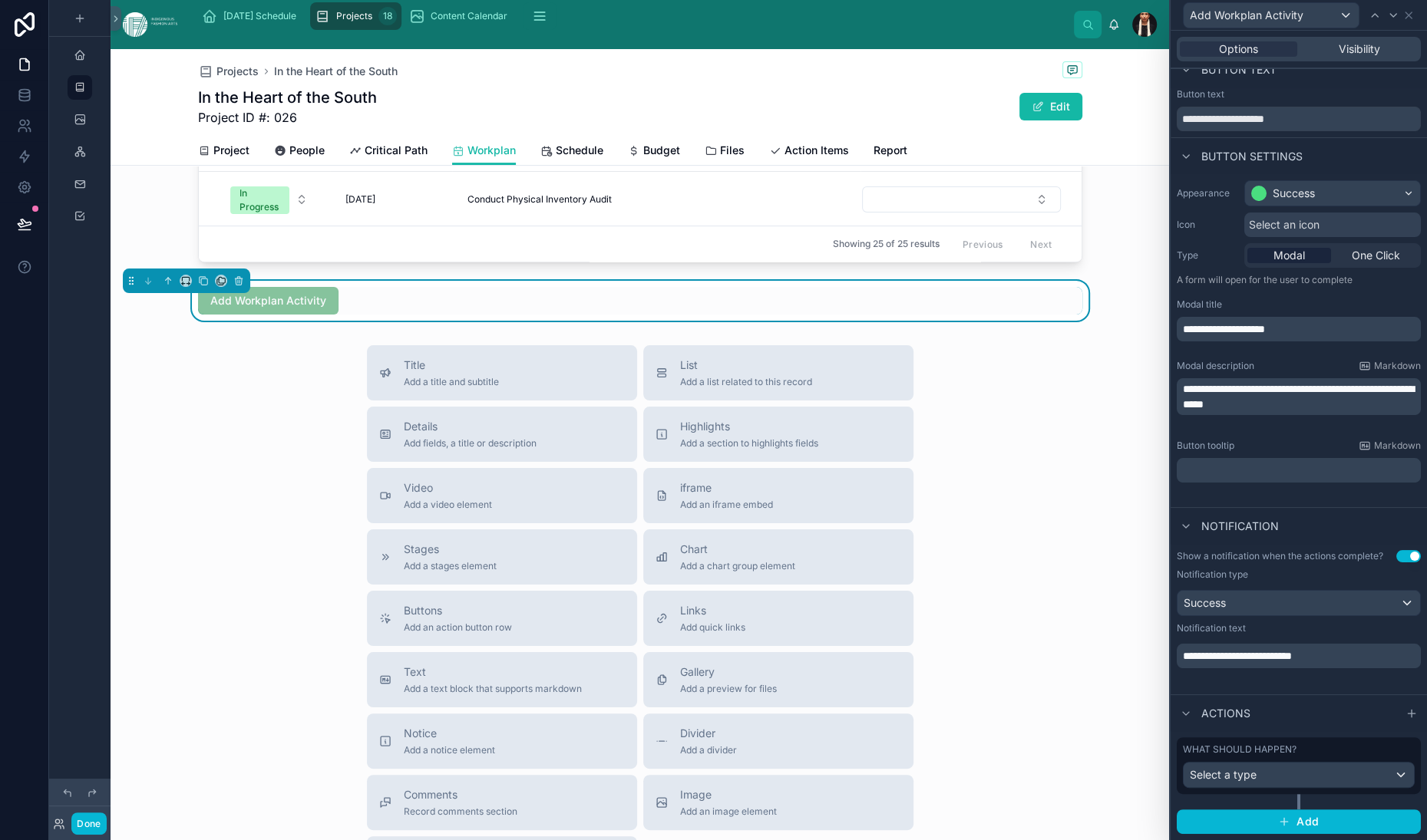
scroll to position [353, 0]
click at [1190, 768] on span "Select a type" at bounding box center [1224, 774] width 67 height 13
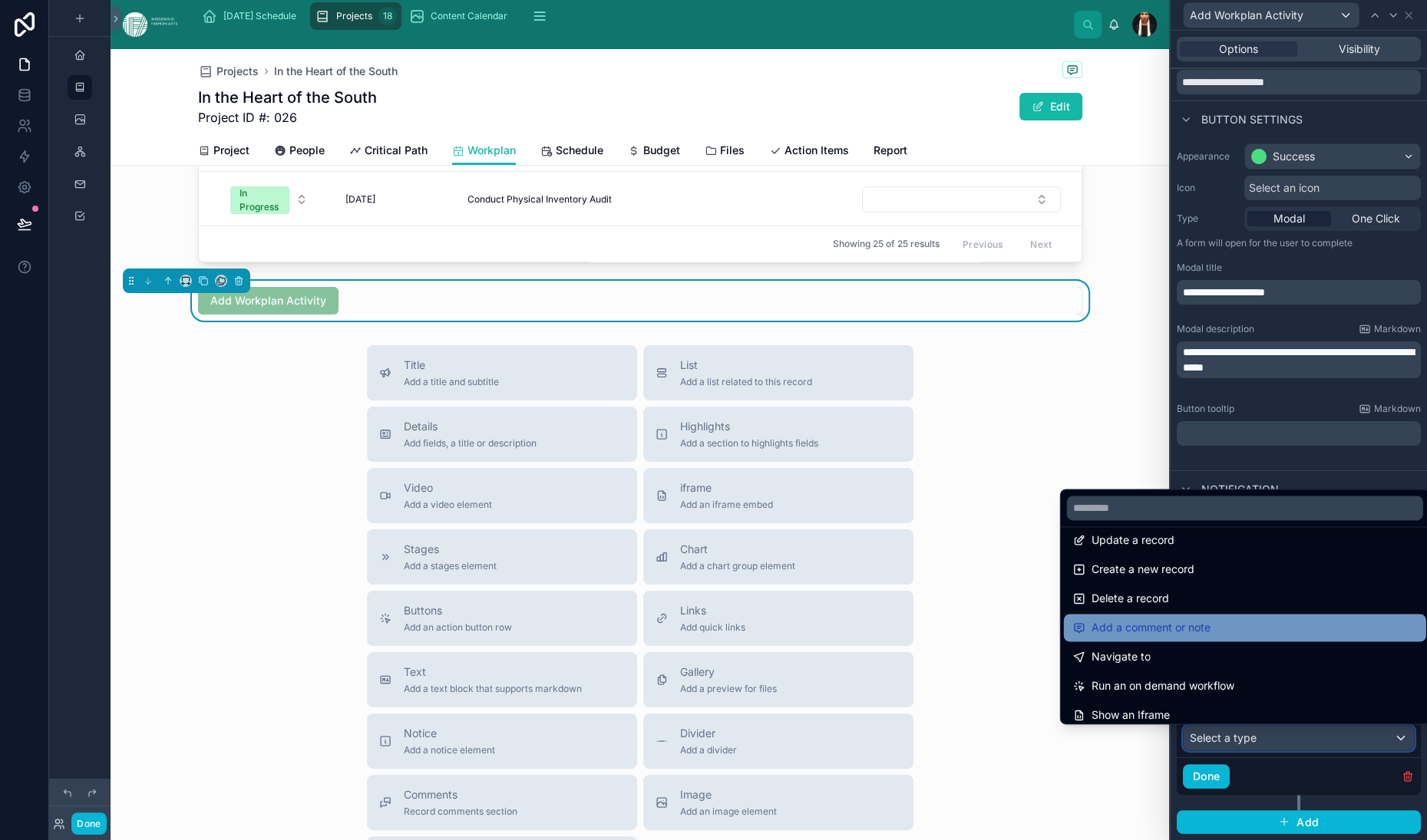
scroll to position [19, 0]
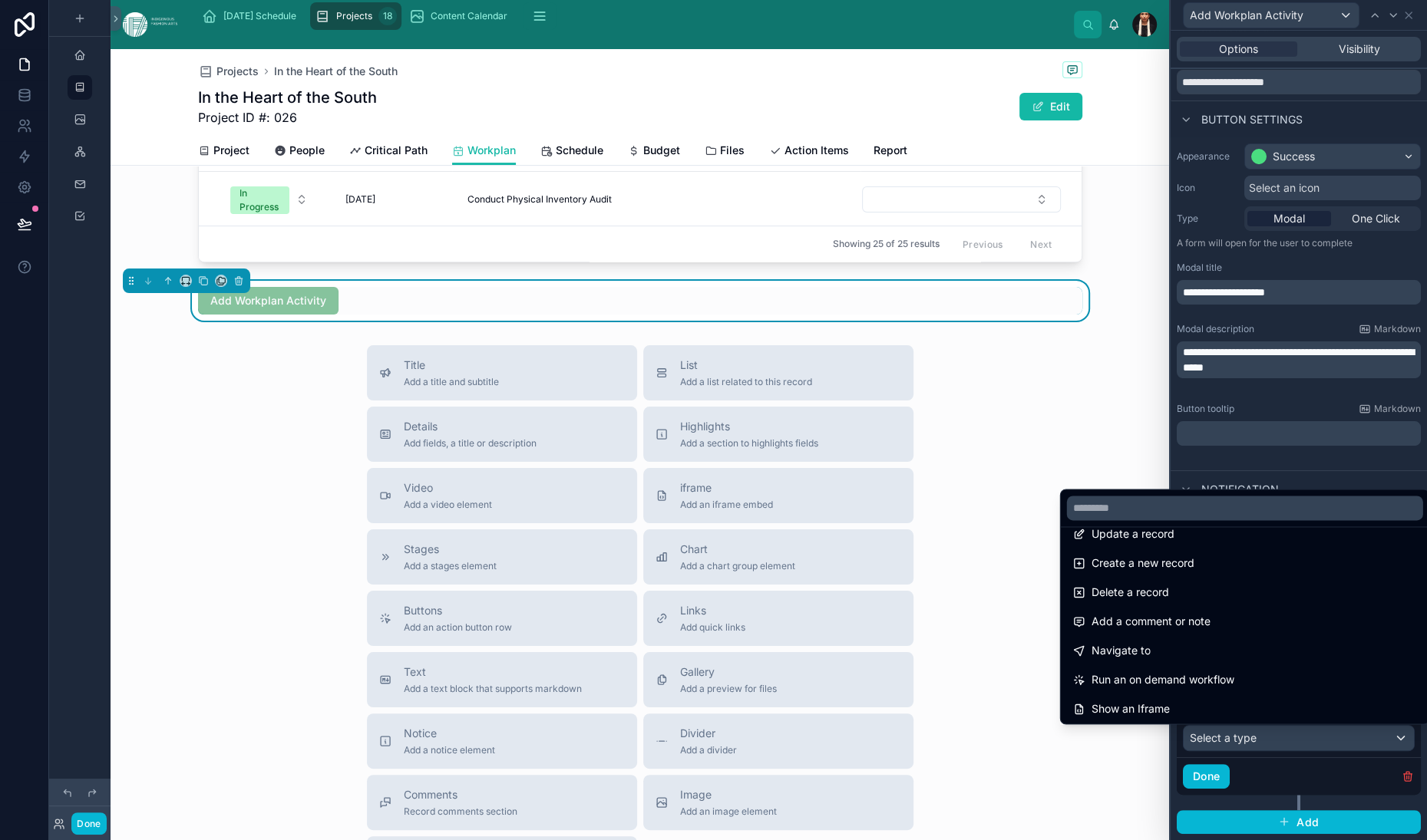
drag, startPoint x: 1186, startPoint y: 486, endPoint x: 1180, endPoint y: 520, distance: 34.5
click at [1186, 554] on span "Create a new record" at bounding box center [1143, 563] width 103 height 18
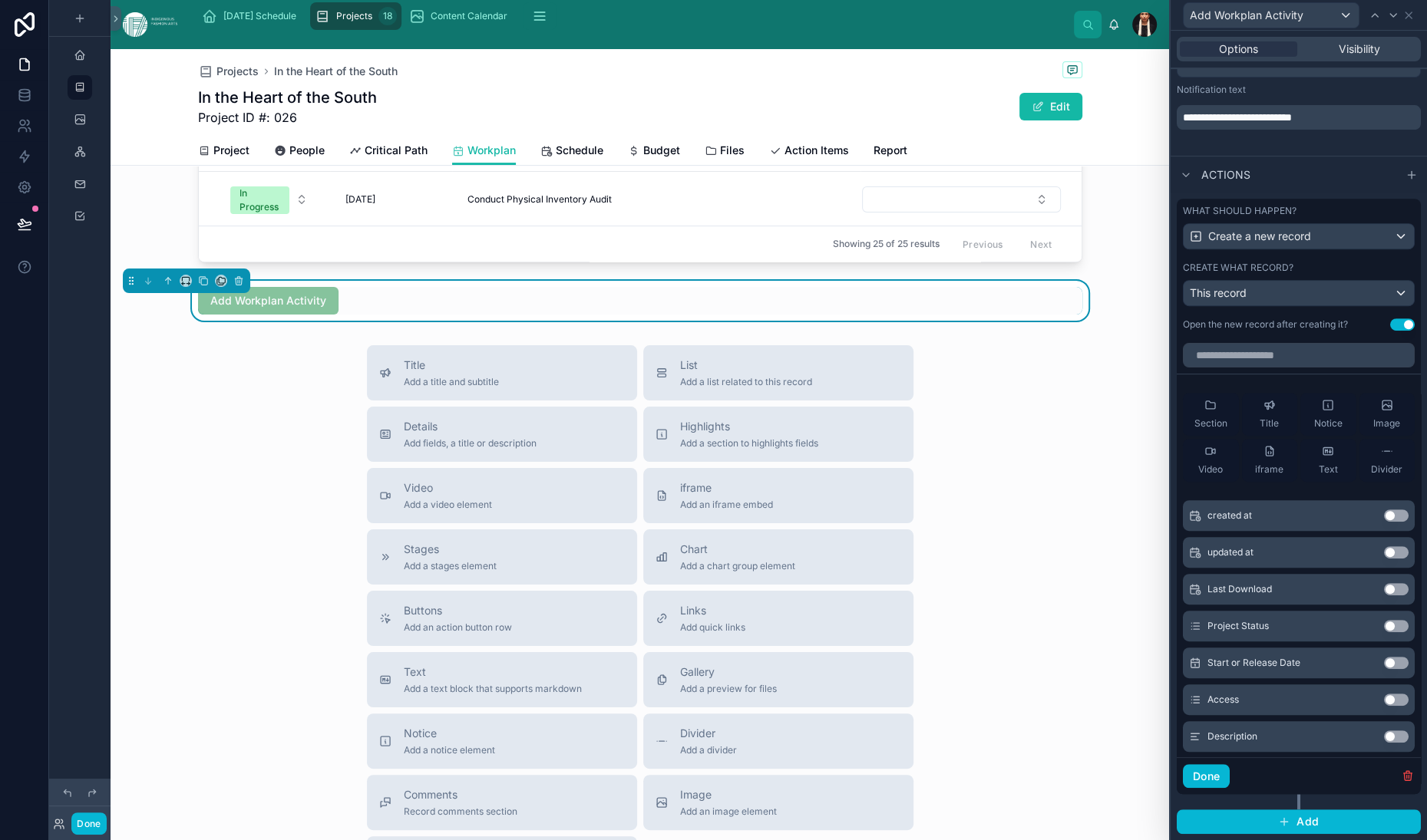
scroll to position [648, 0]
click at [1190, 299] on span "This record" at bounding box center [1219, 293] width 57 height 13
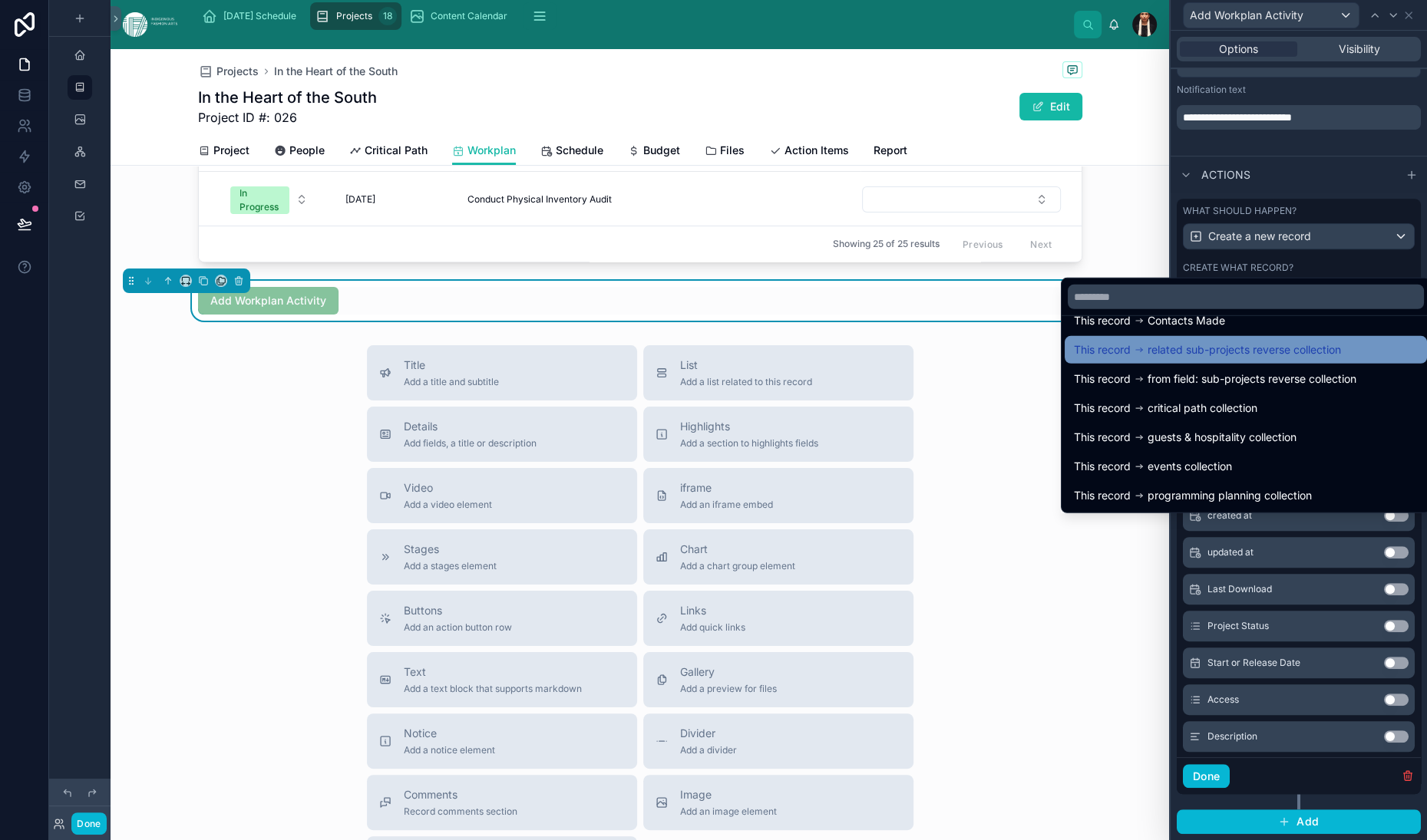
scroll to position [250, 0]
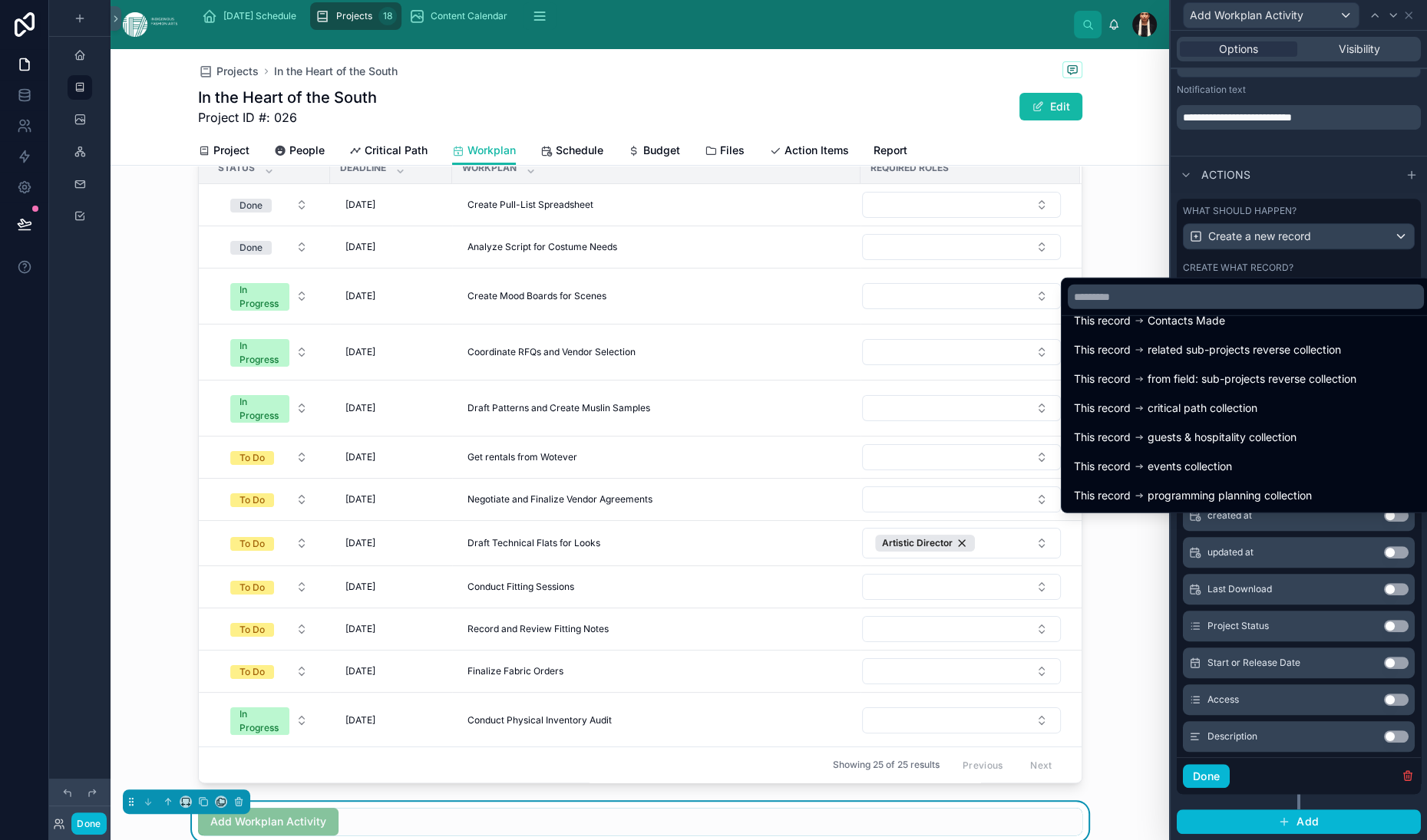
scroll to position [0, 0]
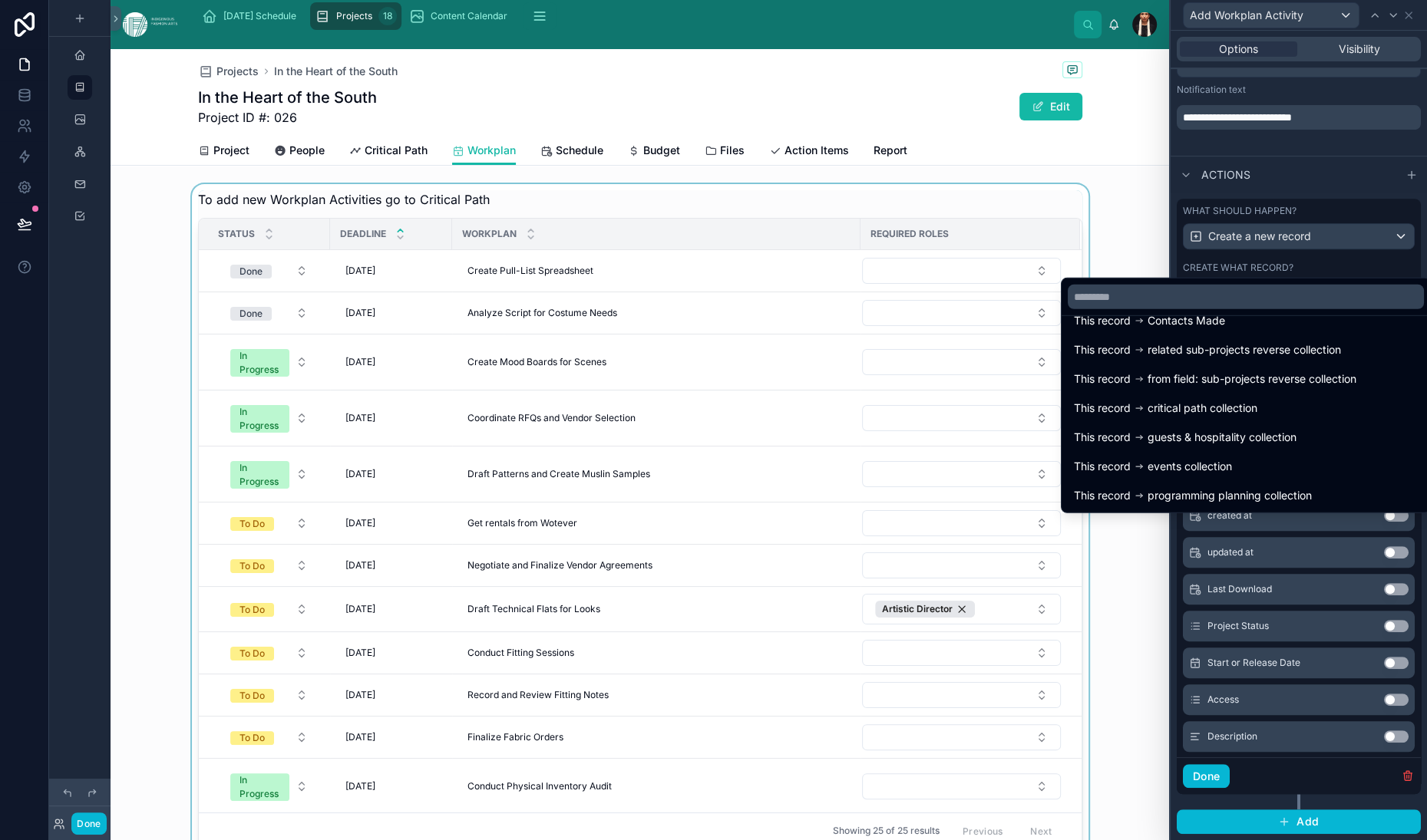
click at [662, 312] on div at bounding box center [640, 520] width 1059 height 672
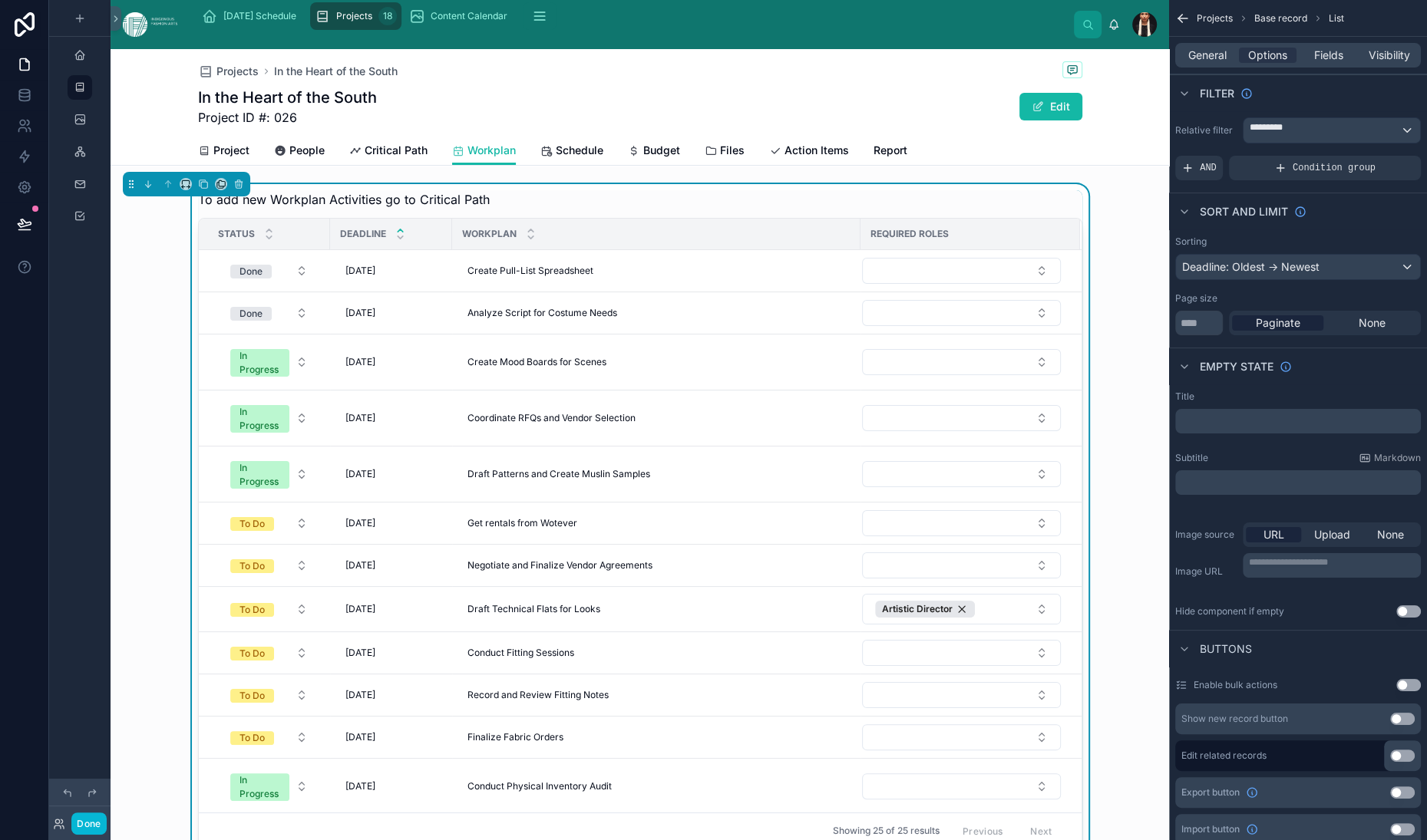
click at [733, 293] on div "To add new Workplan Activities go to Critical Path Status Deadline Workplan Req…" at bounding box center [640, 520] width 1059 height 672
click at [1250, 140] on span "*********" at bounding box center [1284, 130] width 69 height 18
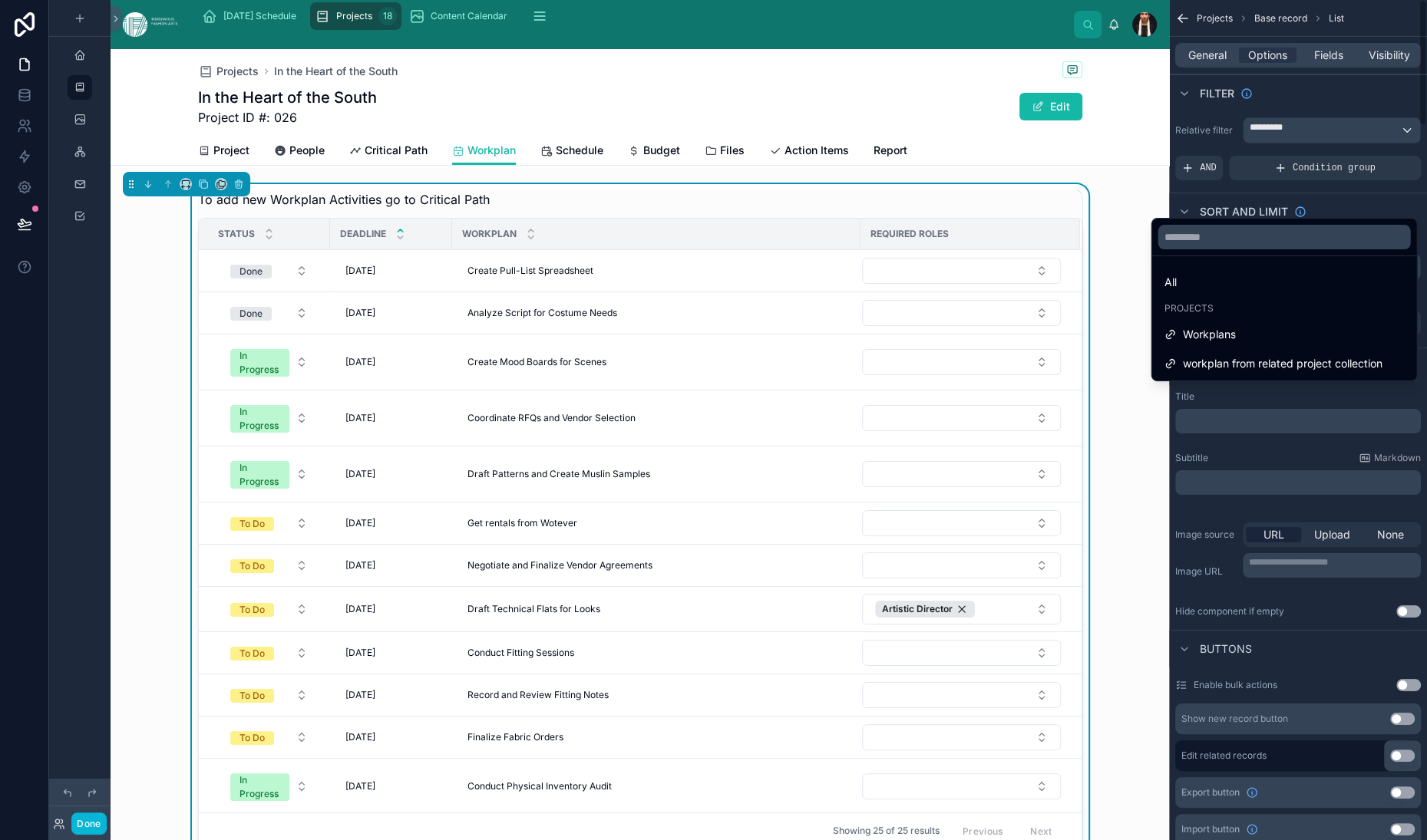
click at [1058, 176] on div "scrollable content" at bounding box center [713, 420] width 1427 height 840
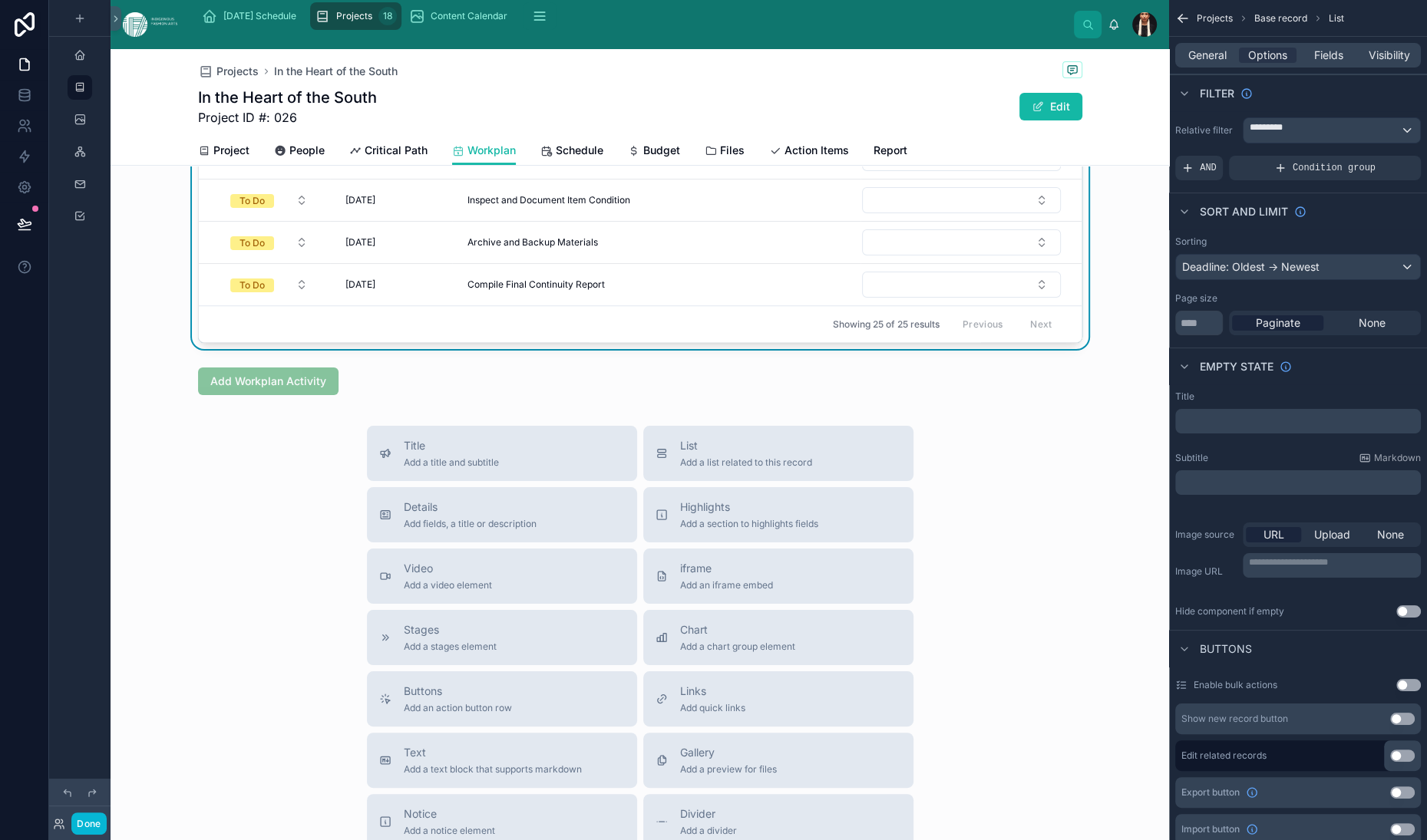
scroll to position [469, 0]
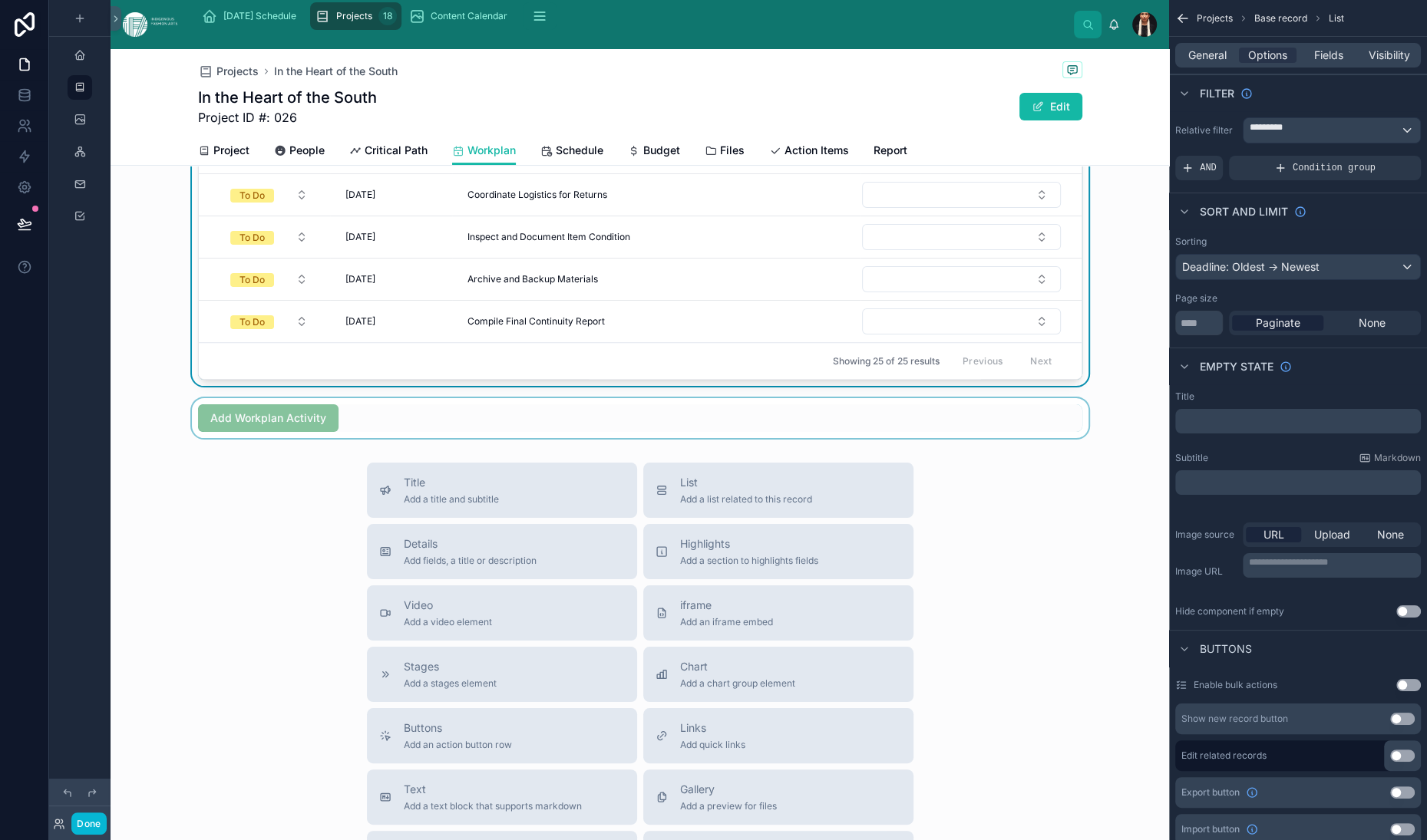
click at [415, 438] on div at bounding box center [640, 418] width 1059 height 40
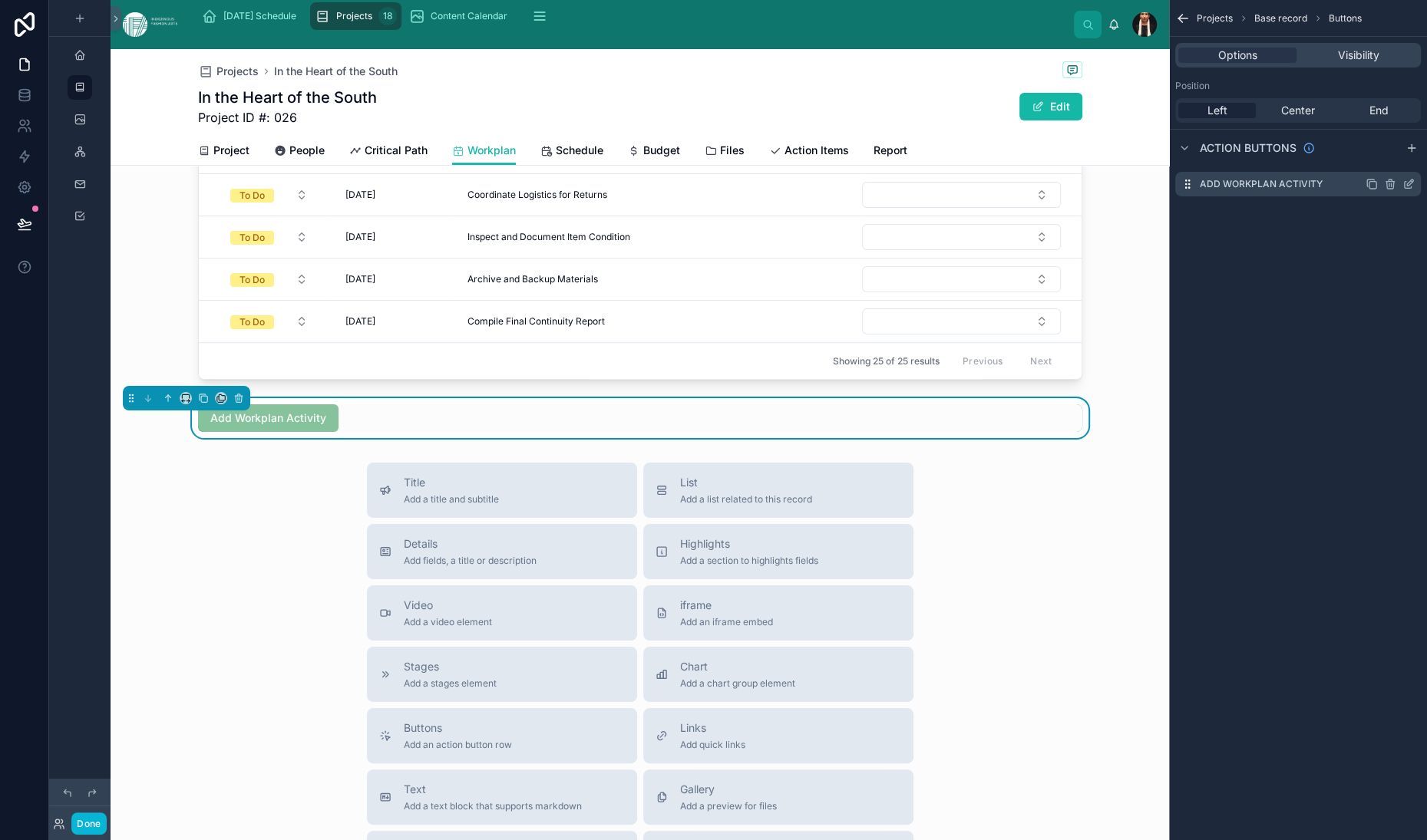
click at [1407, 185] on icon "scrollable content" at bounding box center [1410, 182] width 6 height 6
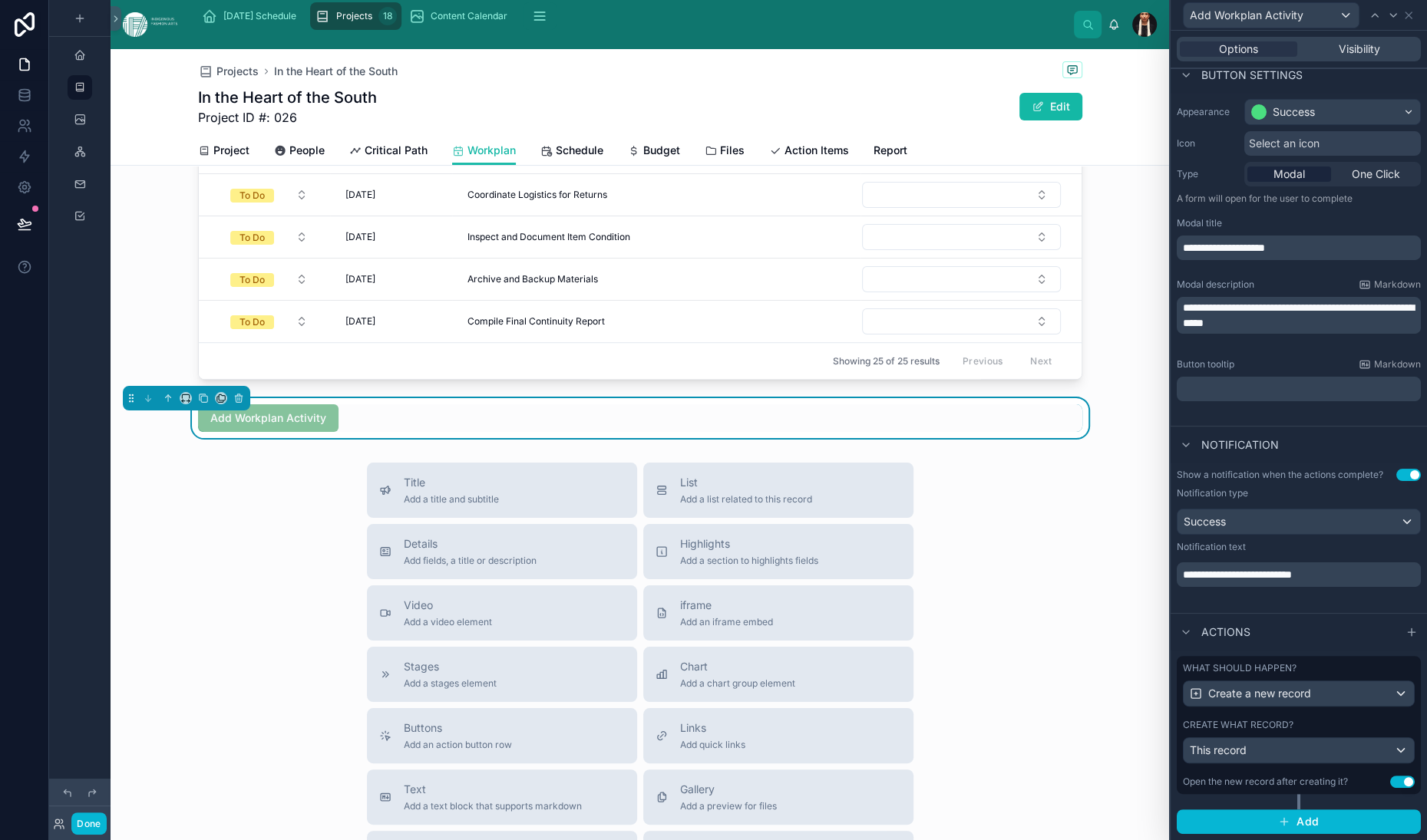
scroll to position [474, 0]
click at [1199, 738] on div "This record" at bounding box center [1299, 751] width 230 height 25
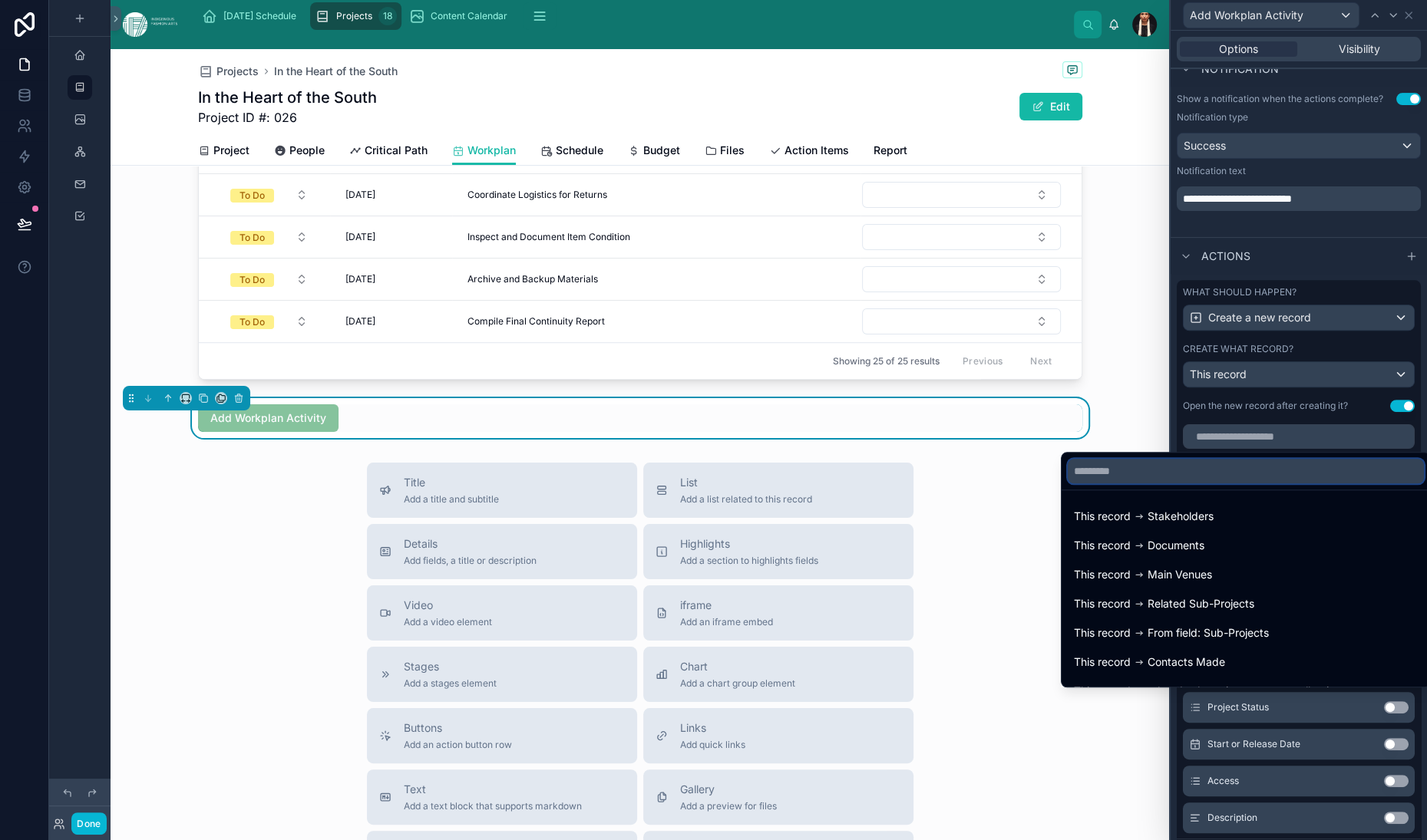
click at [1071, 459] on input "text" at bounding box center [1245, 471] width 357 height 25
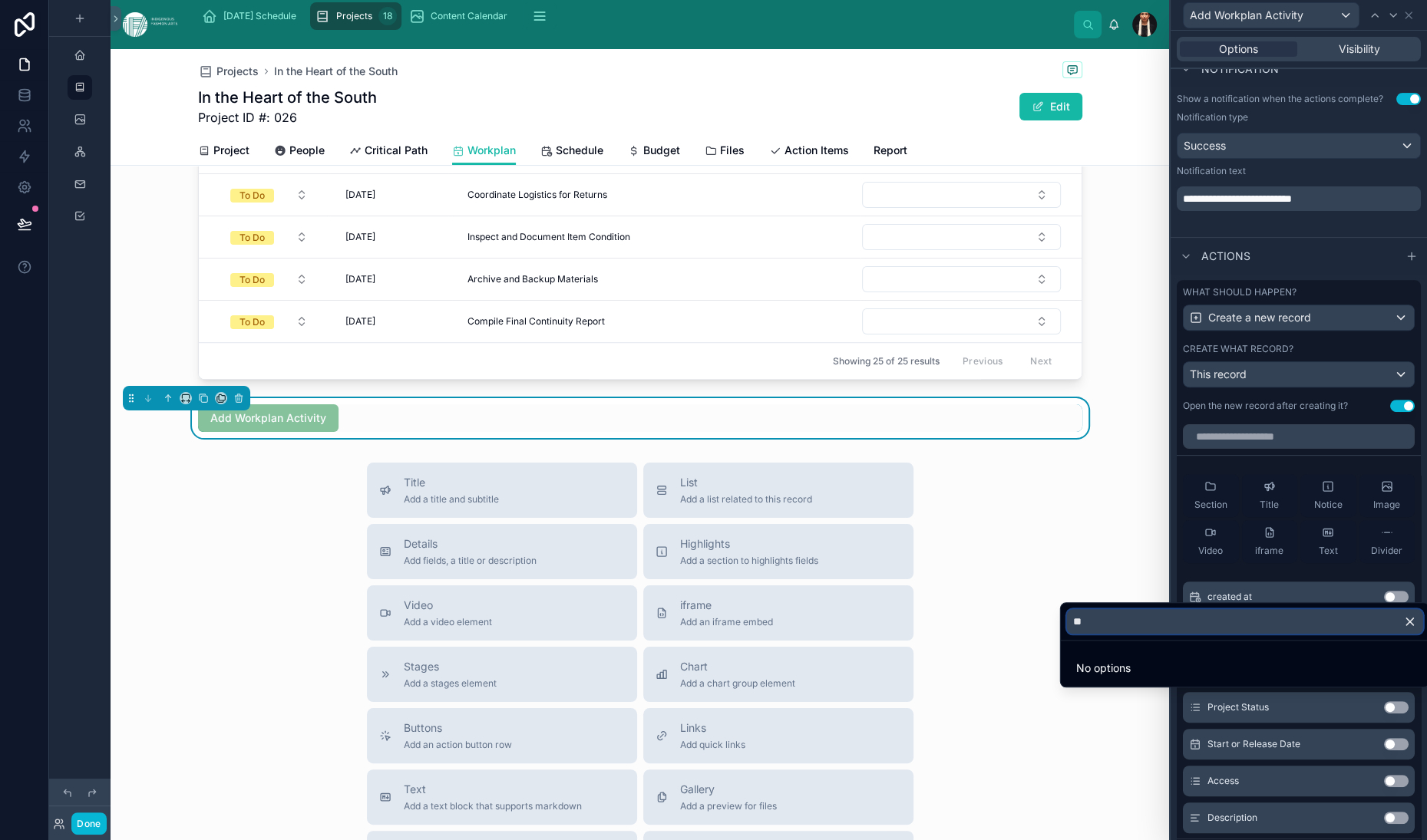
type input "*"
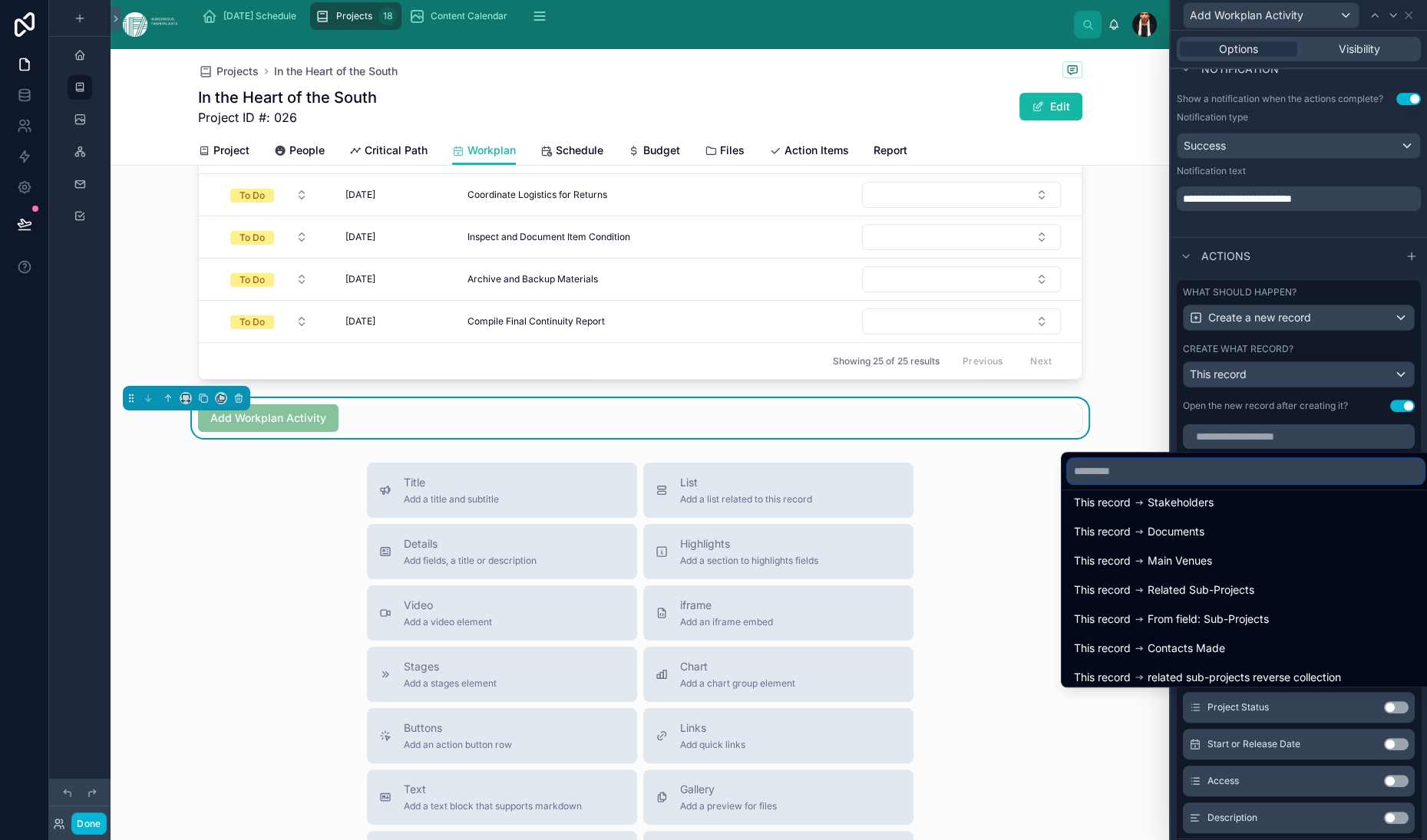
scroll to position [0, 0]
click at [912, 438] on div "To add new Workplan Activities go to Critical Path Status Deadline Workplan Req…" at bounding box center [640, 76] width 1059 height 723
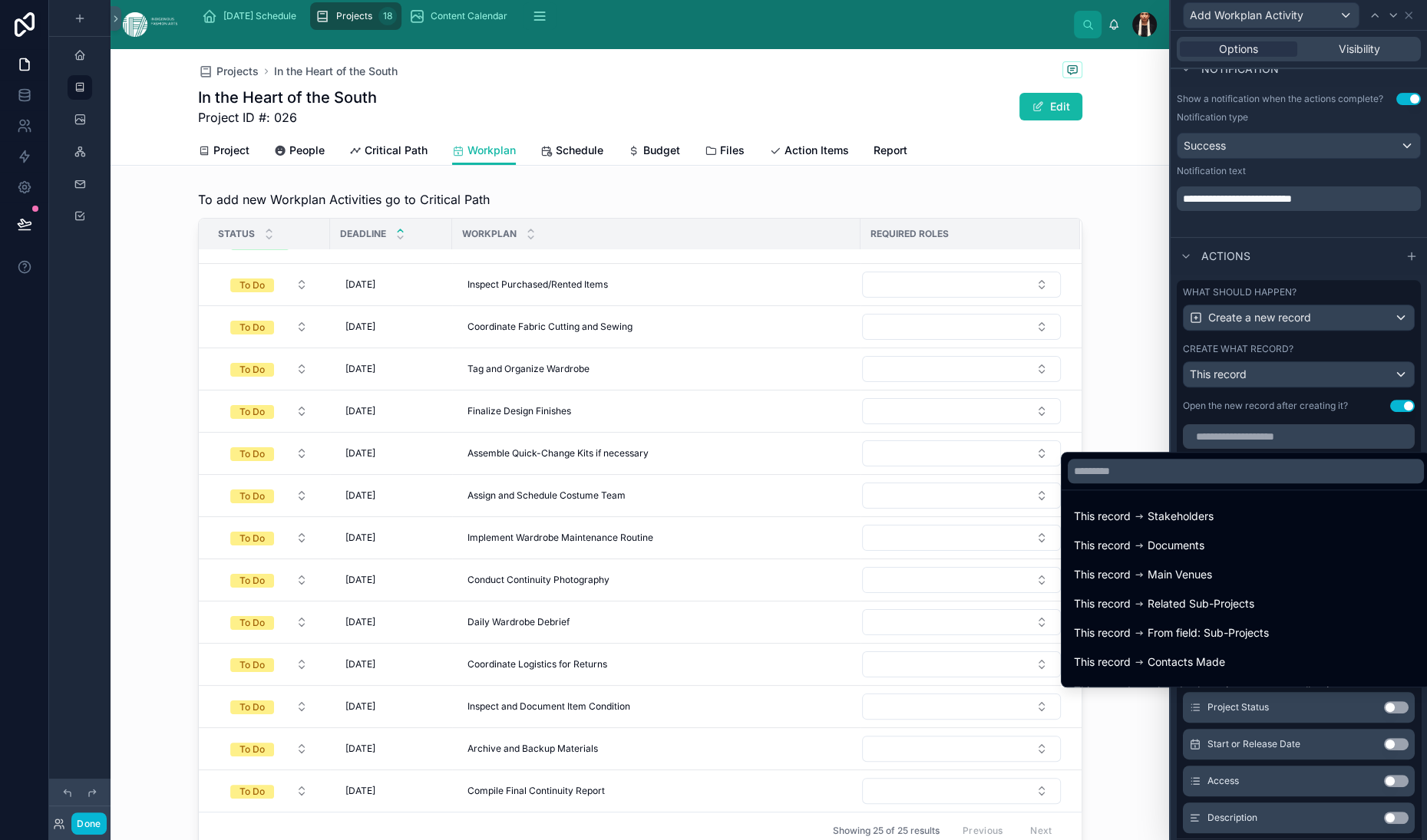
click at [735, 275] on div "Projects In the Heart of the South In the Heart of the South Project ID #: 026 …" at bounding box center [640, 826] width 1059 height 1553
click at [1170, 253] on div at bounding box center [1299, 420] width 257 height 840
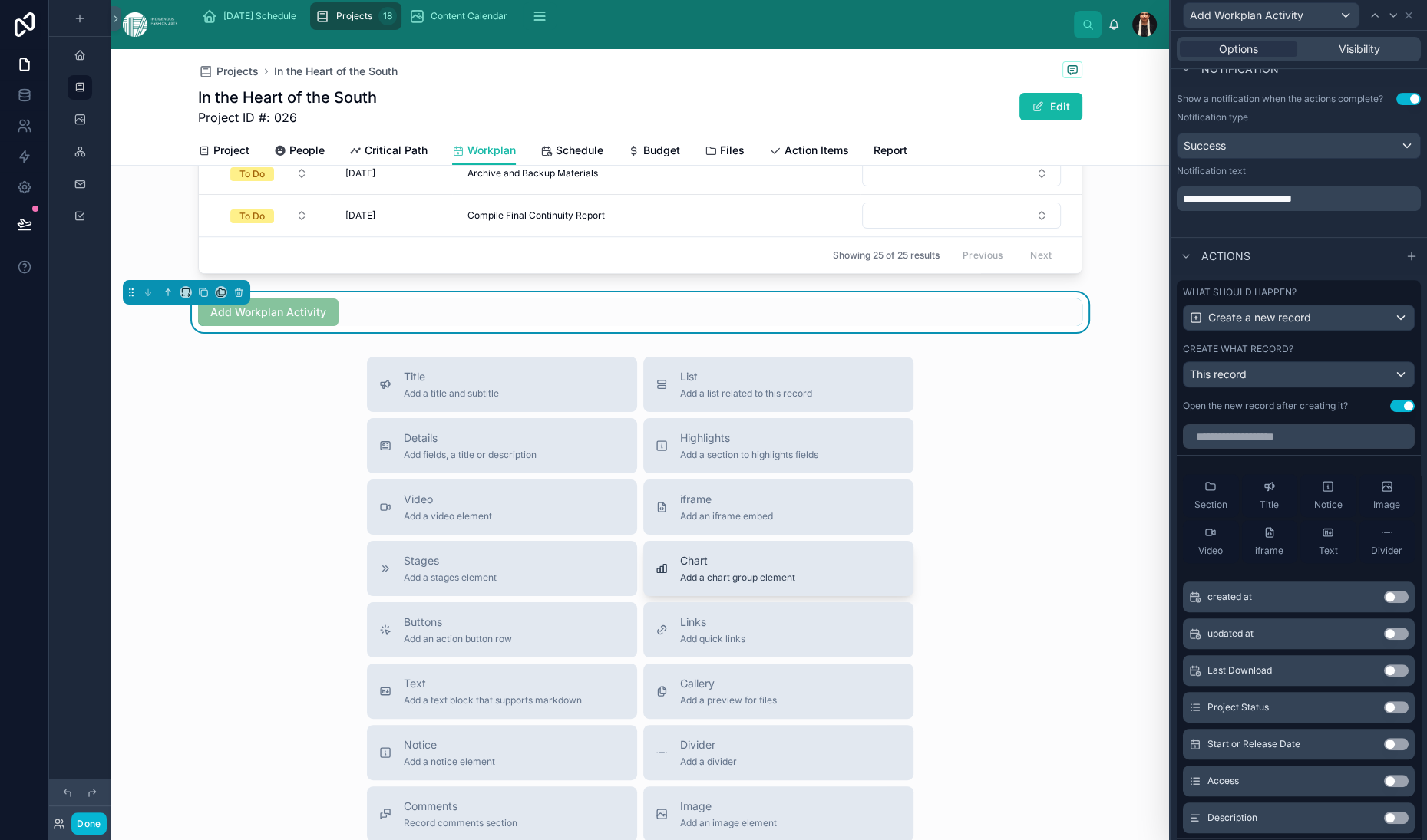
scroll to position [549, 0]
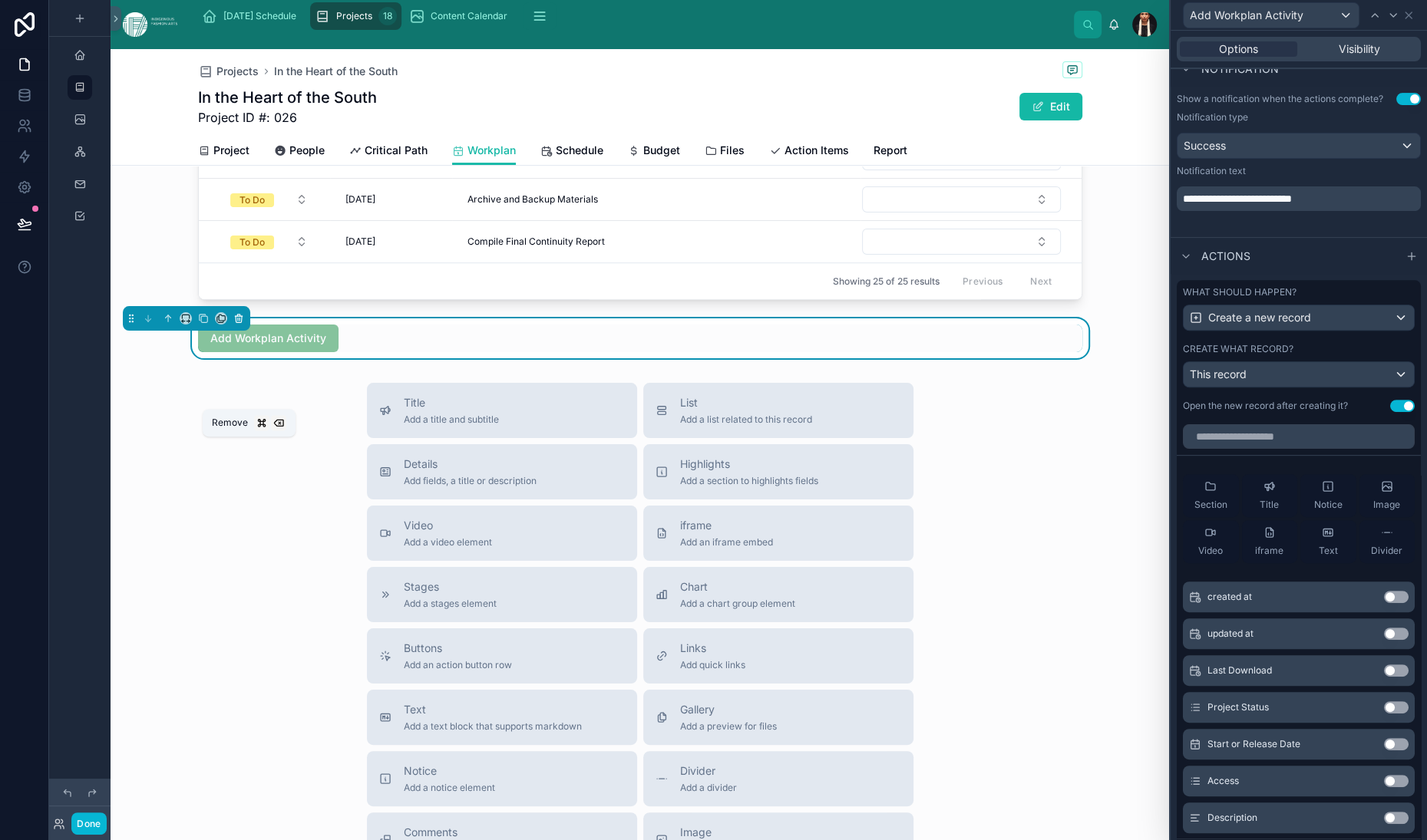
click at [238, 321] on icon at bounding box center [238, 319] width 0 height 3
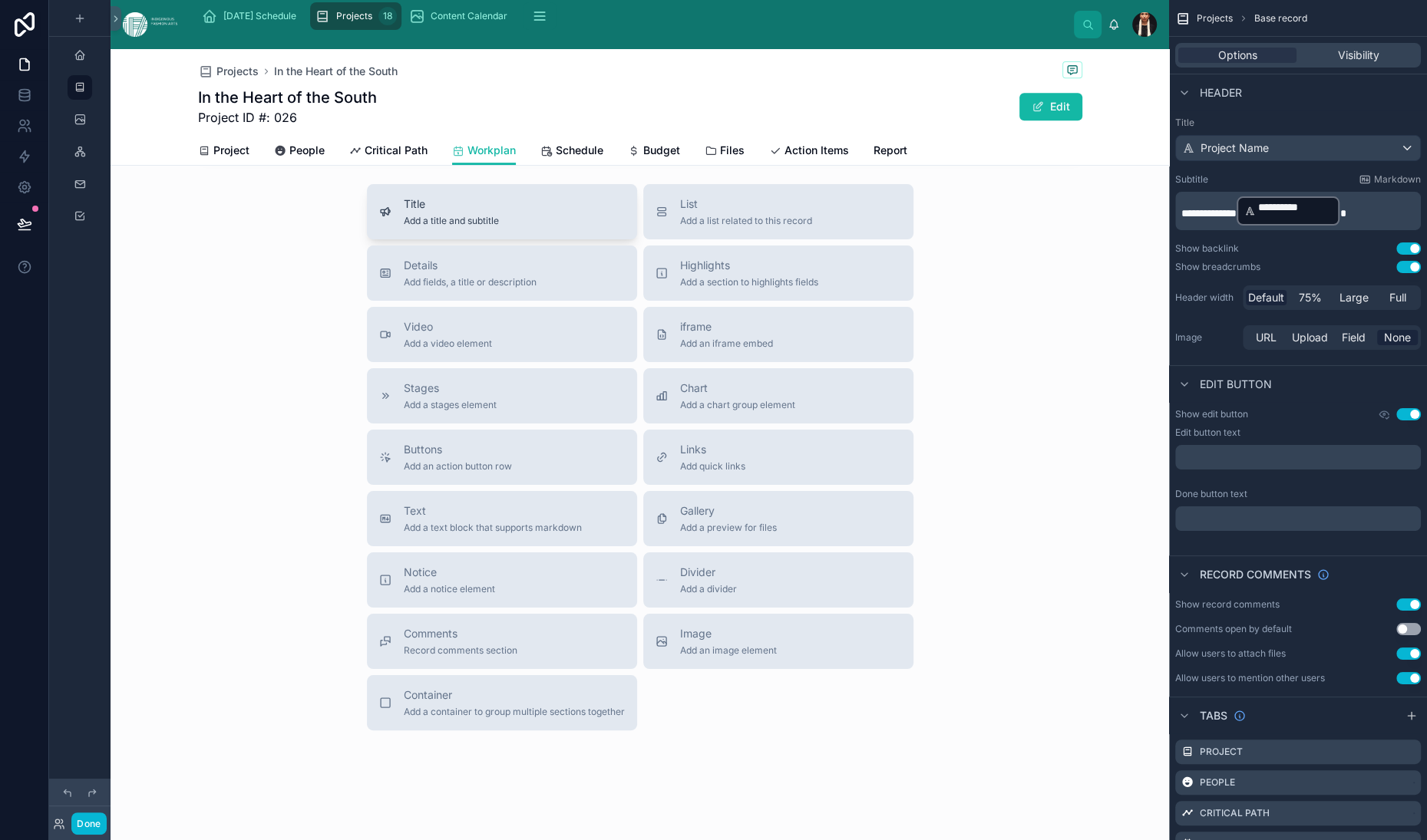
scroll to position [704, 0]
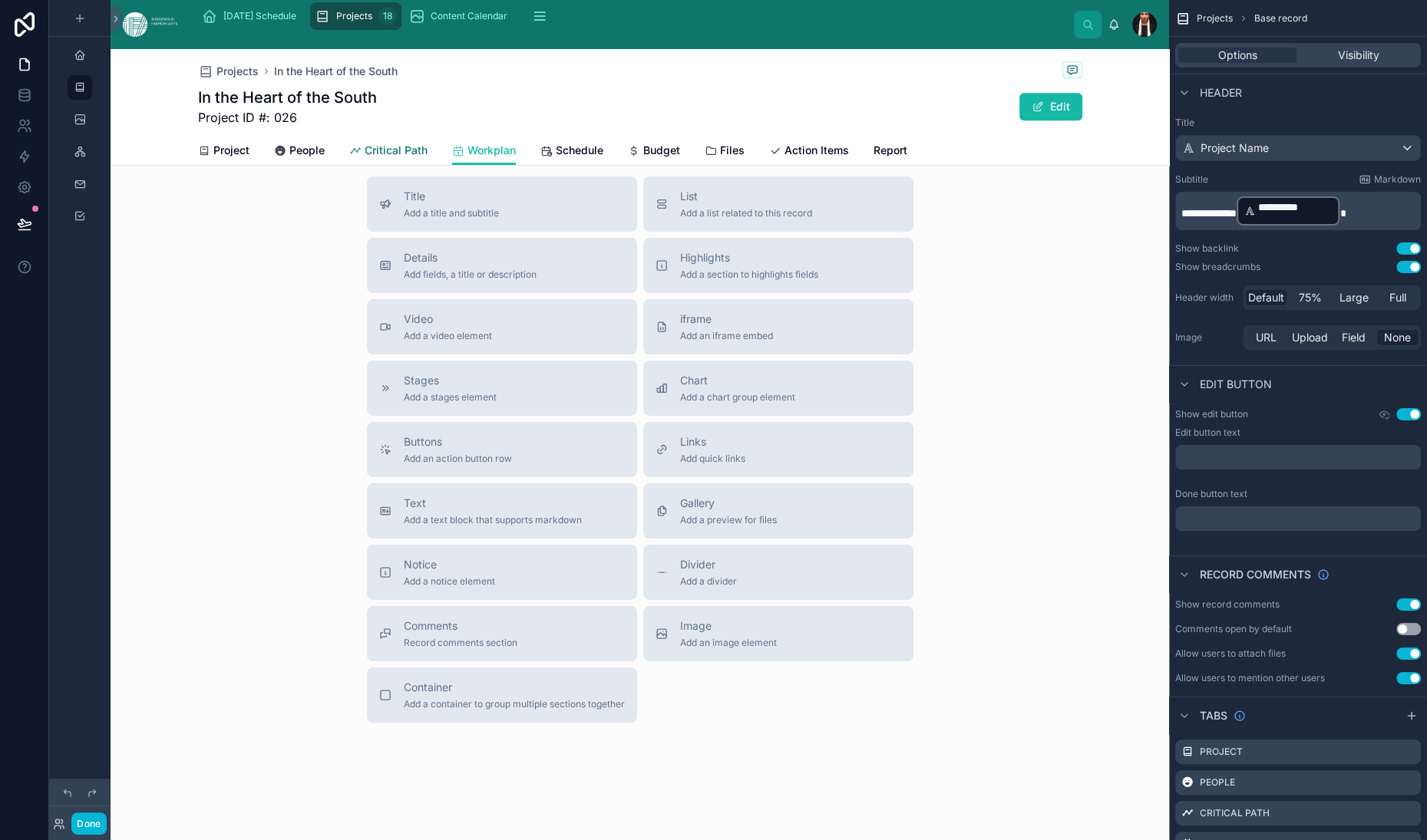
click at [428, 158] on span "Critical Path" at bounding box center [396, 150] width 63 height 15
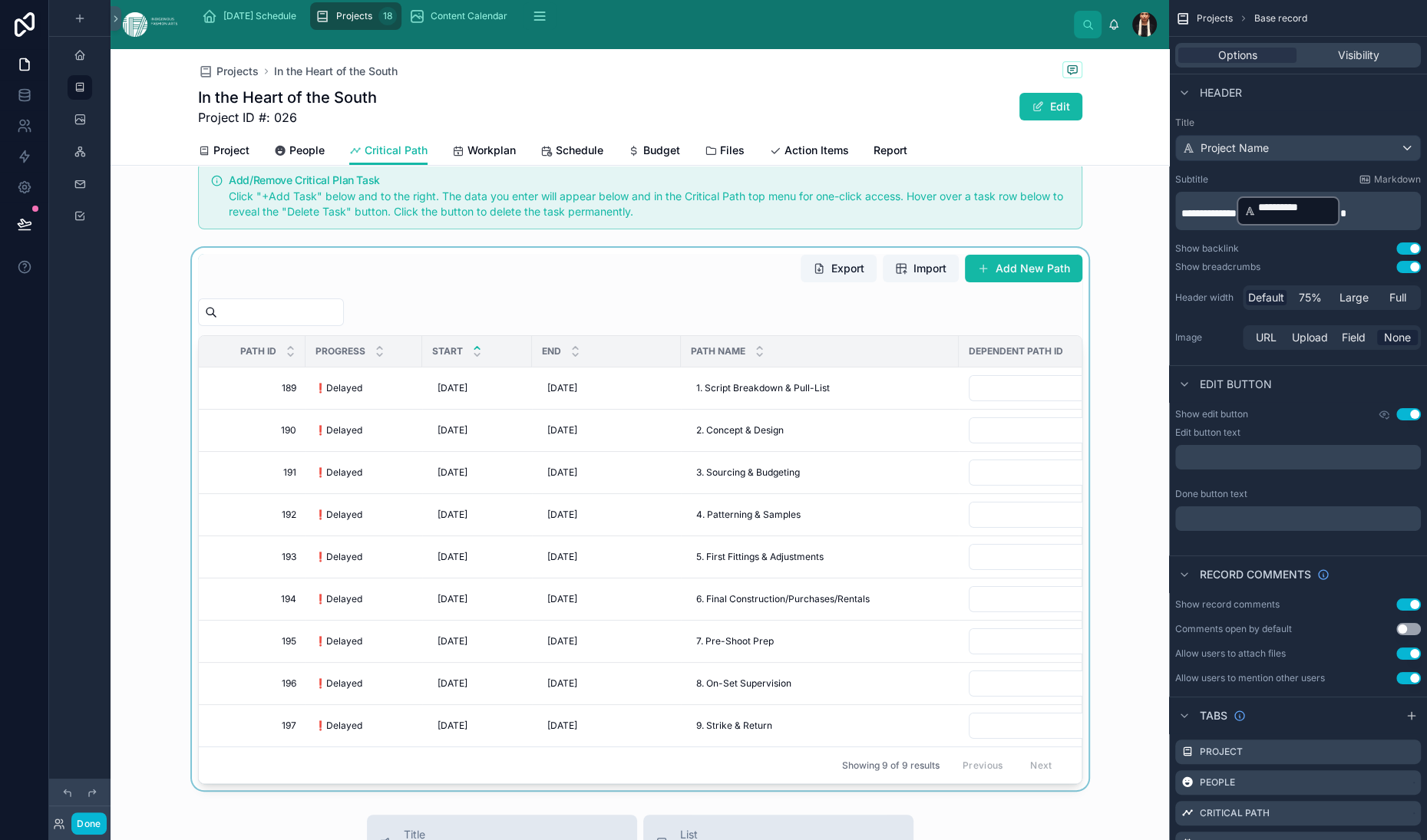
scroll to position [23, 0]
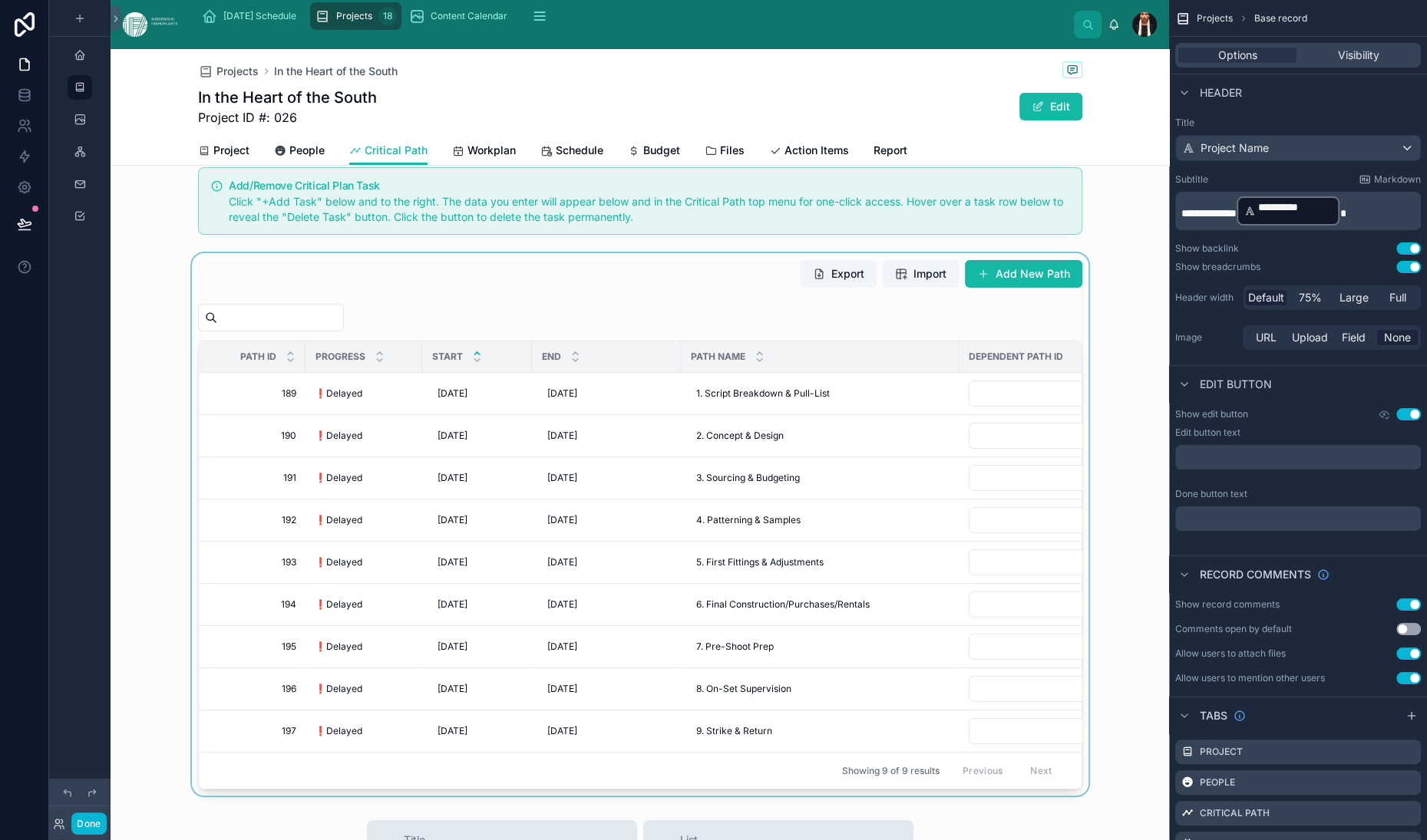
click at [335, 456] on div at bounding box center [640, 524] width 1059 height 543
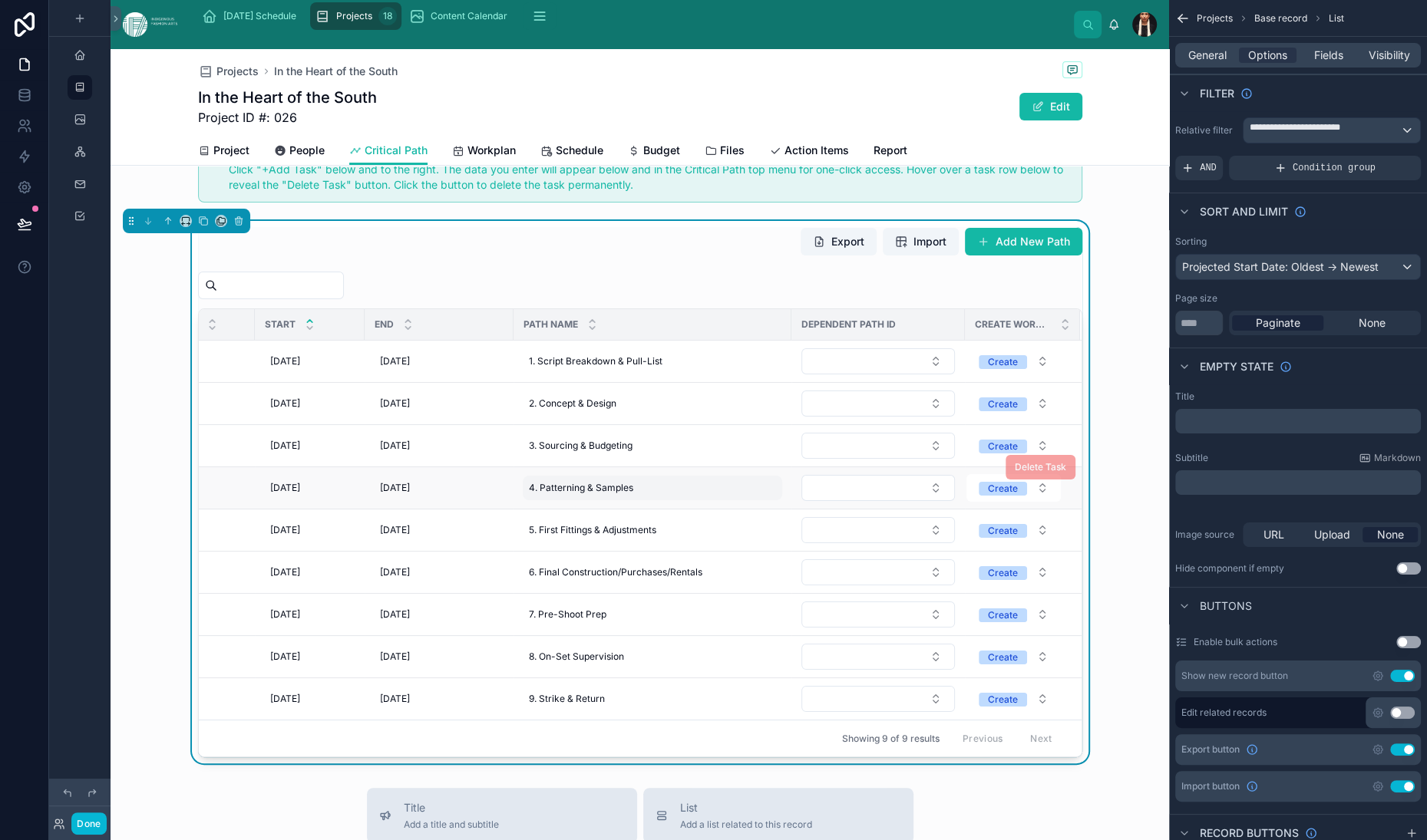
scroll to position [42, 0]
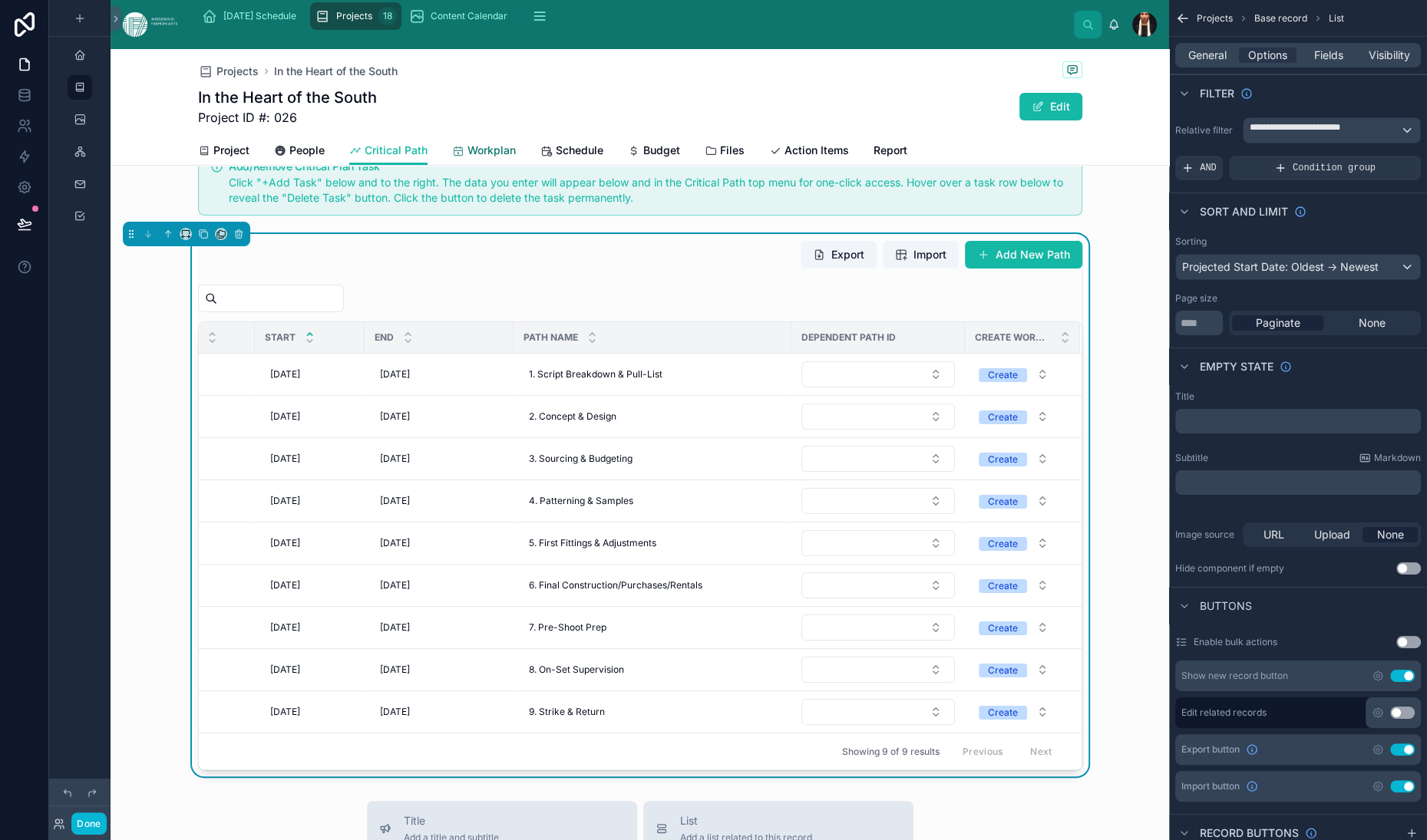
click at [516, 158] on span "Workplan" at bounding box center [492, 150] width 48 height 15
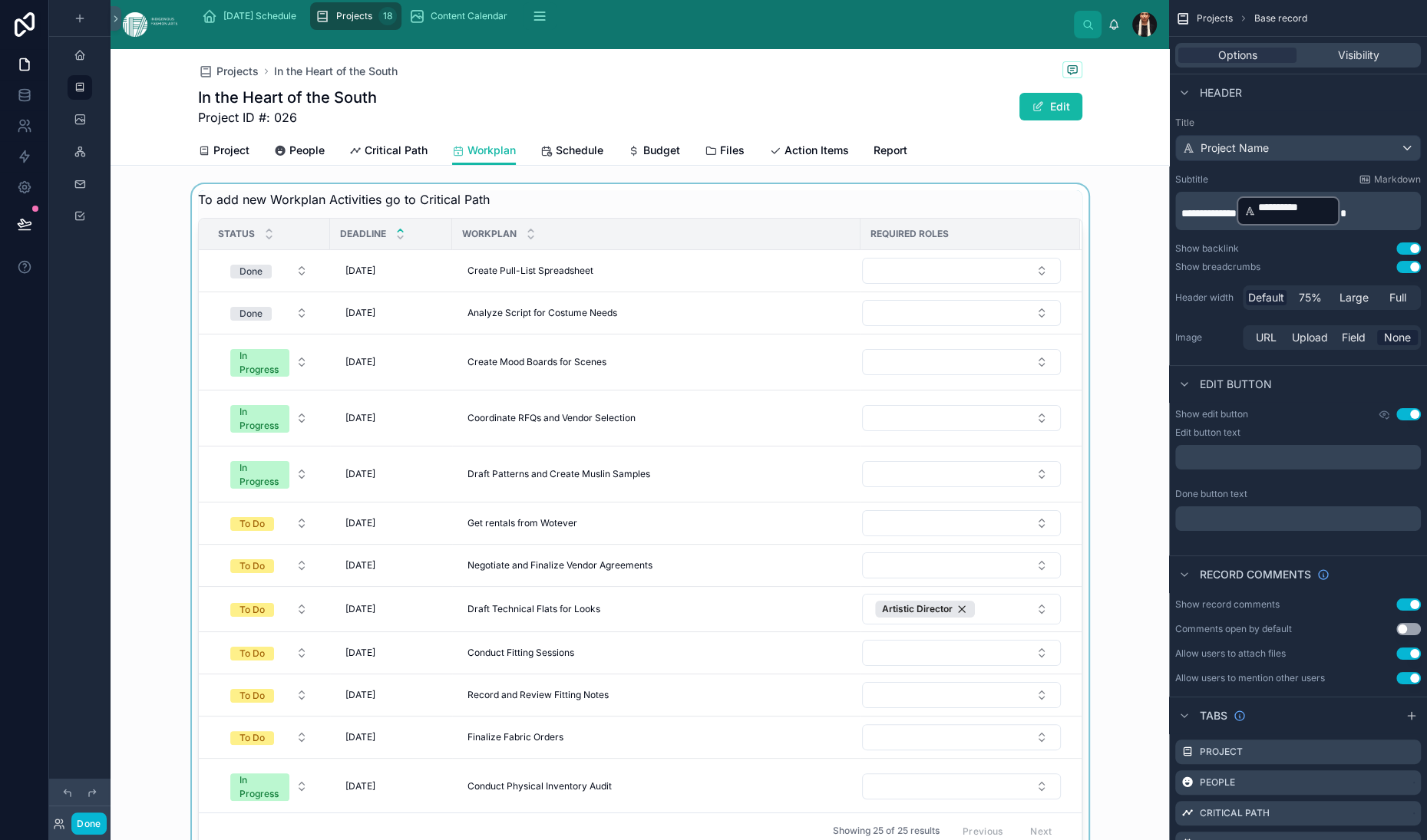
click at [701, 303] on div at bounding box center [640, 520] width 1059 height 672
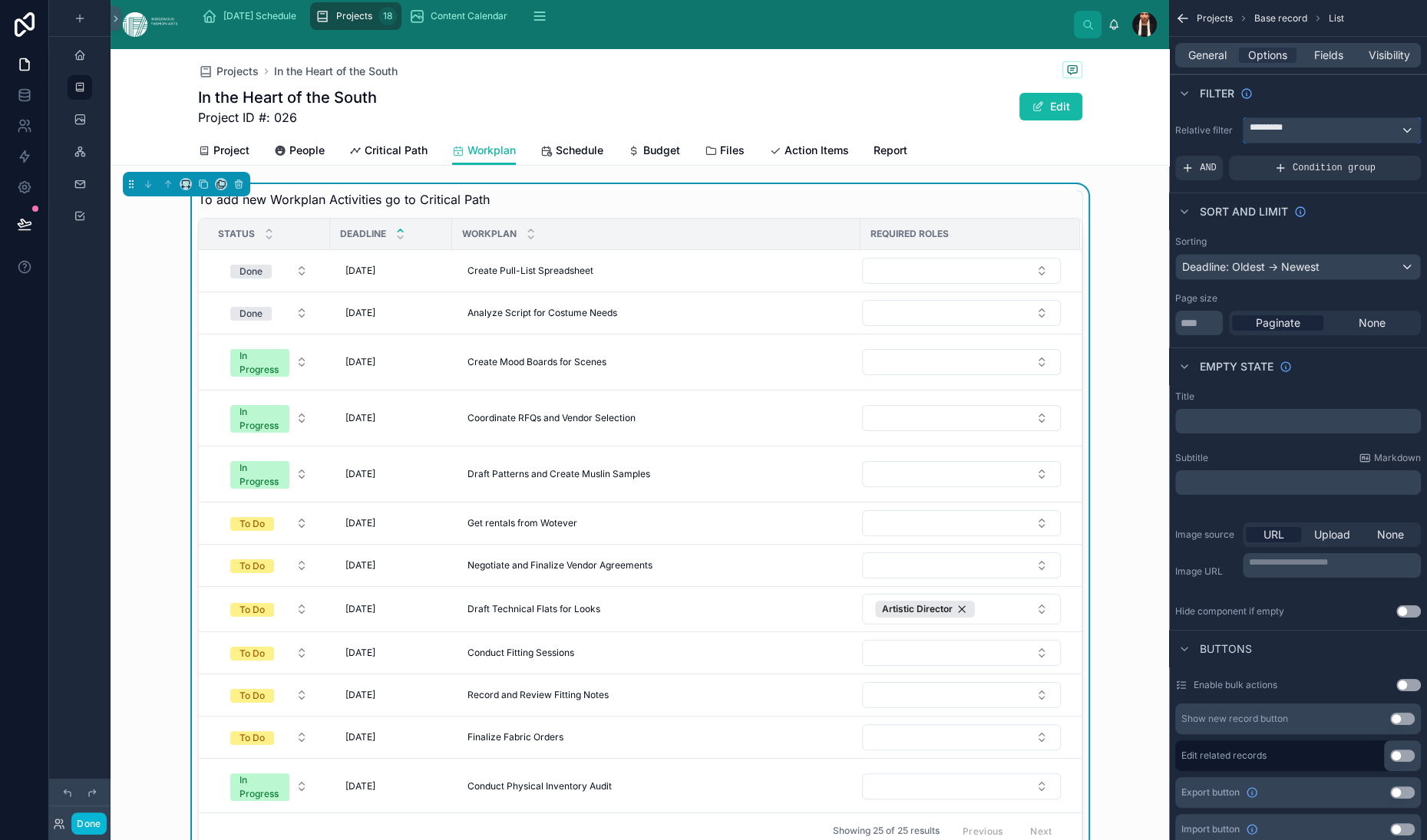
click at [1250, 140] on span "*********" at bounding box center [1284, 130] width 69 height 18
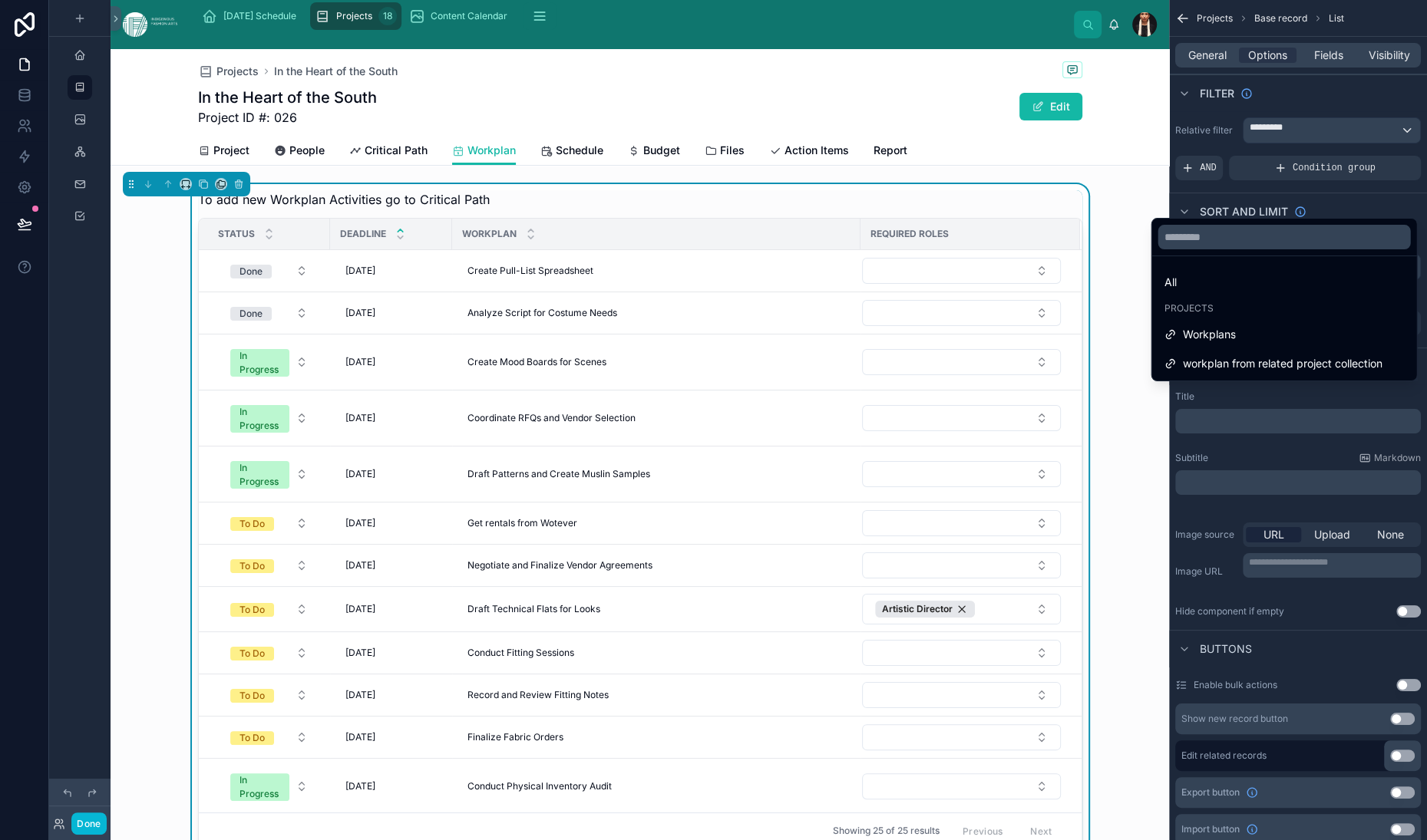
click at [1055, 179] on div "scrollable content" at bounding box center [713, 420] width 1427 height 840
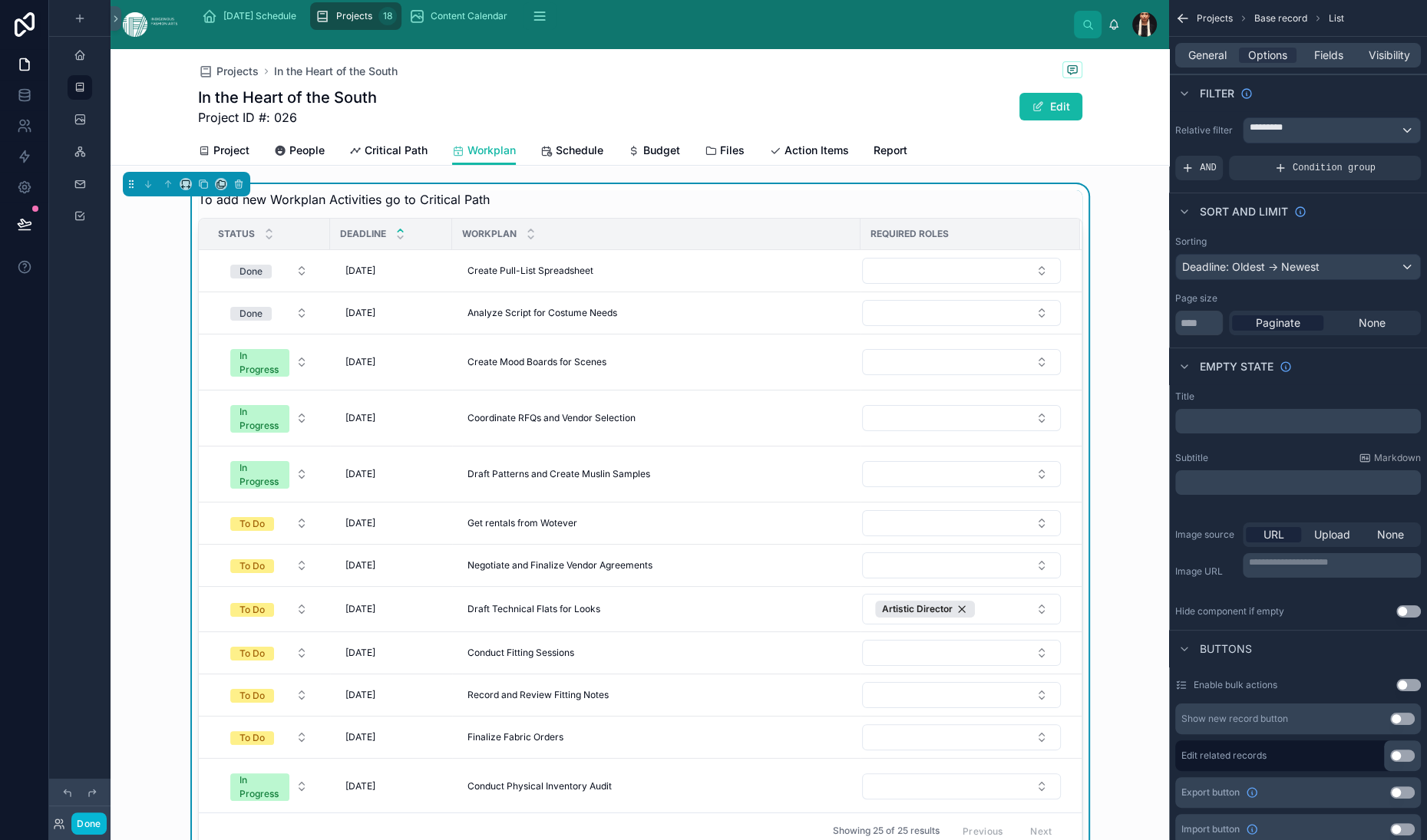
click at [693, 209] on div "To add new Workplan Activities go to Critical Path" at bounding box center [640, 199] width 884 height 18
click at [428, 158] on span "Critical Path" at bounding box center [396, 150] width 63 height 15
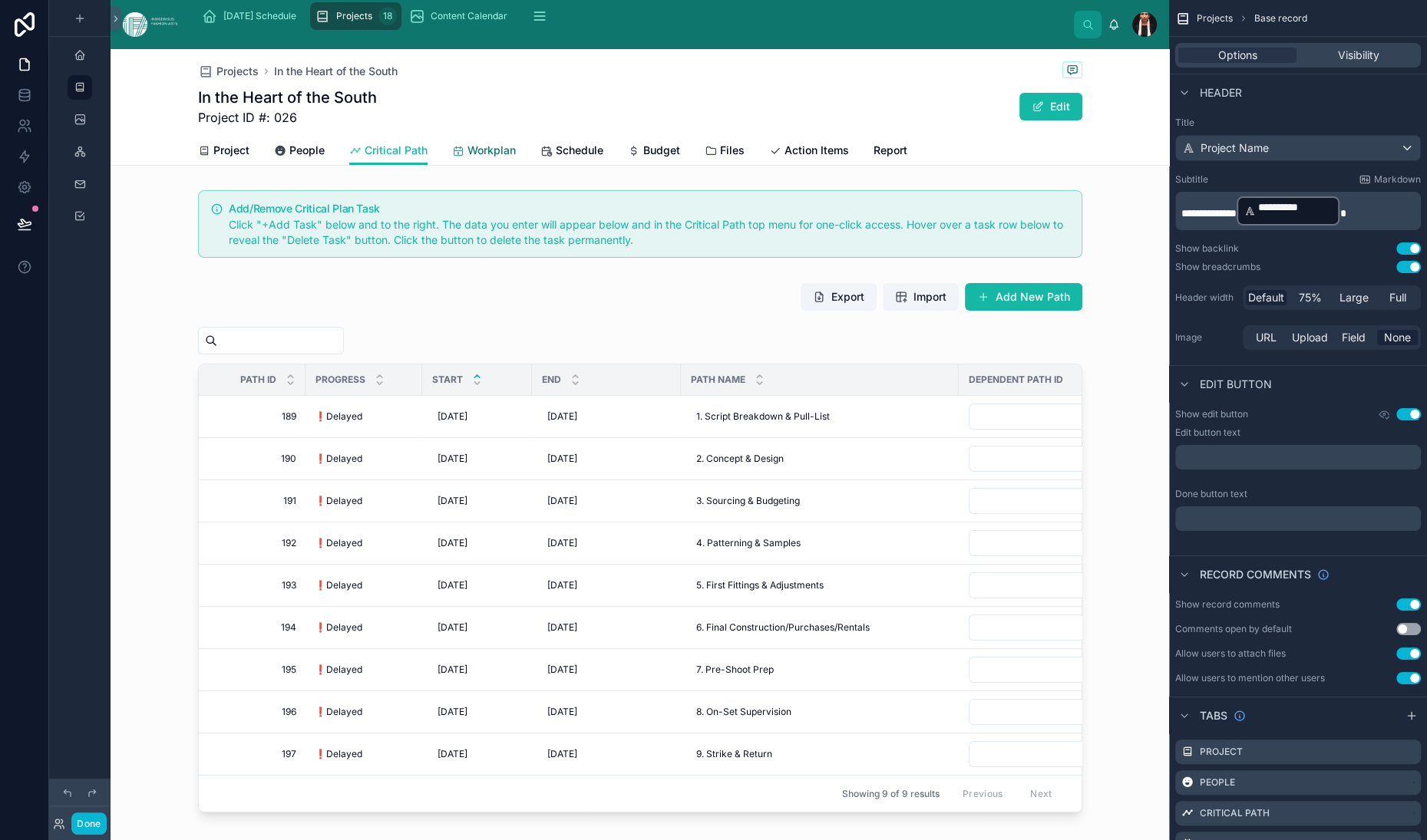
click at [516, 158] on span "Workplan" at bounding box center [492, 150] width 48 height 15
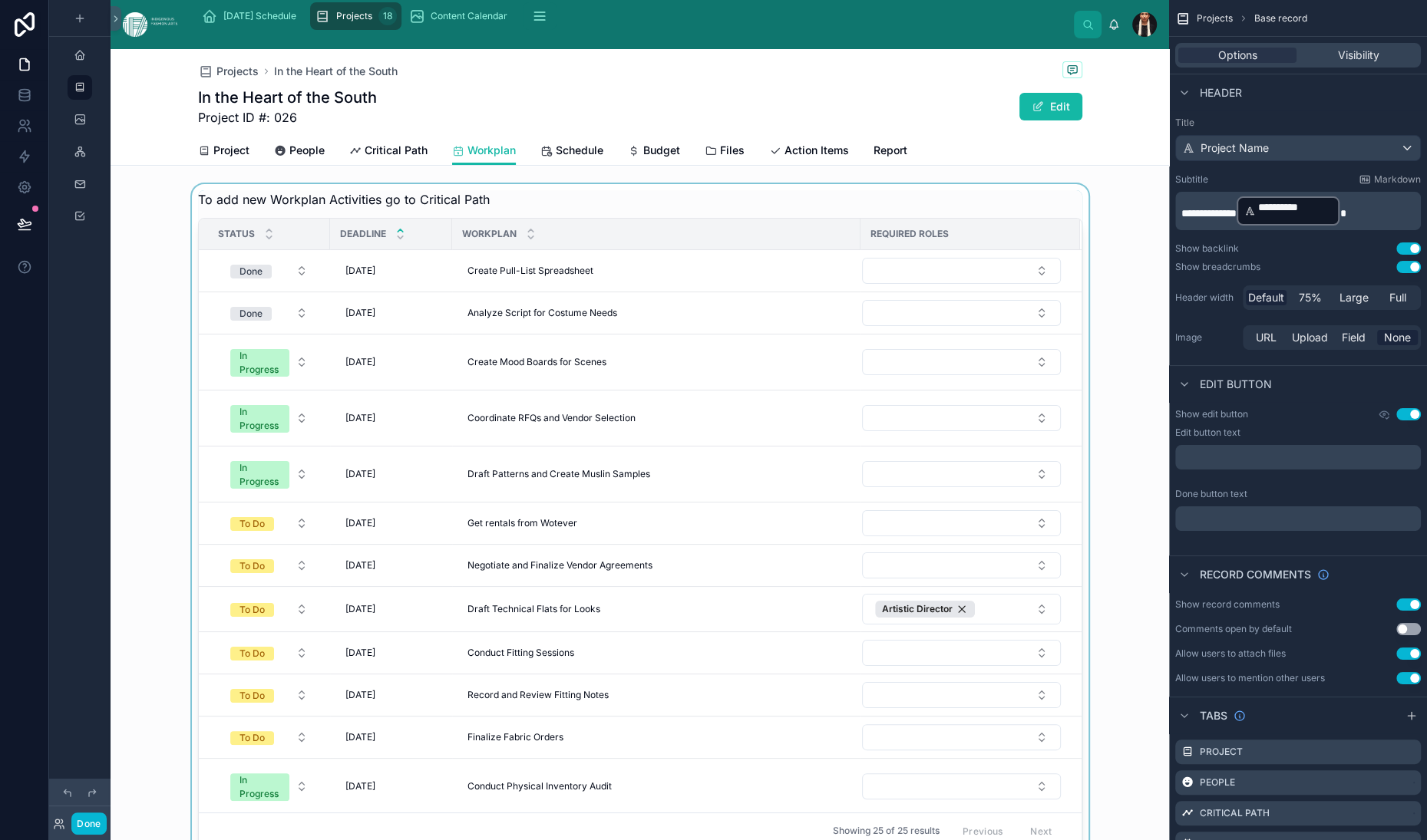
click at [632, 314] on div at bounding box center [640, 520] width 1059 height 672
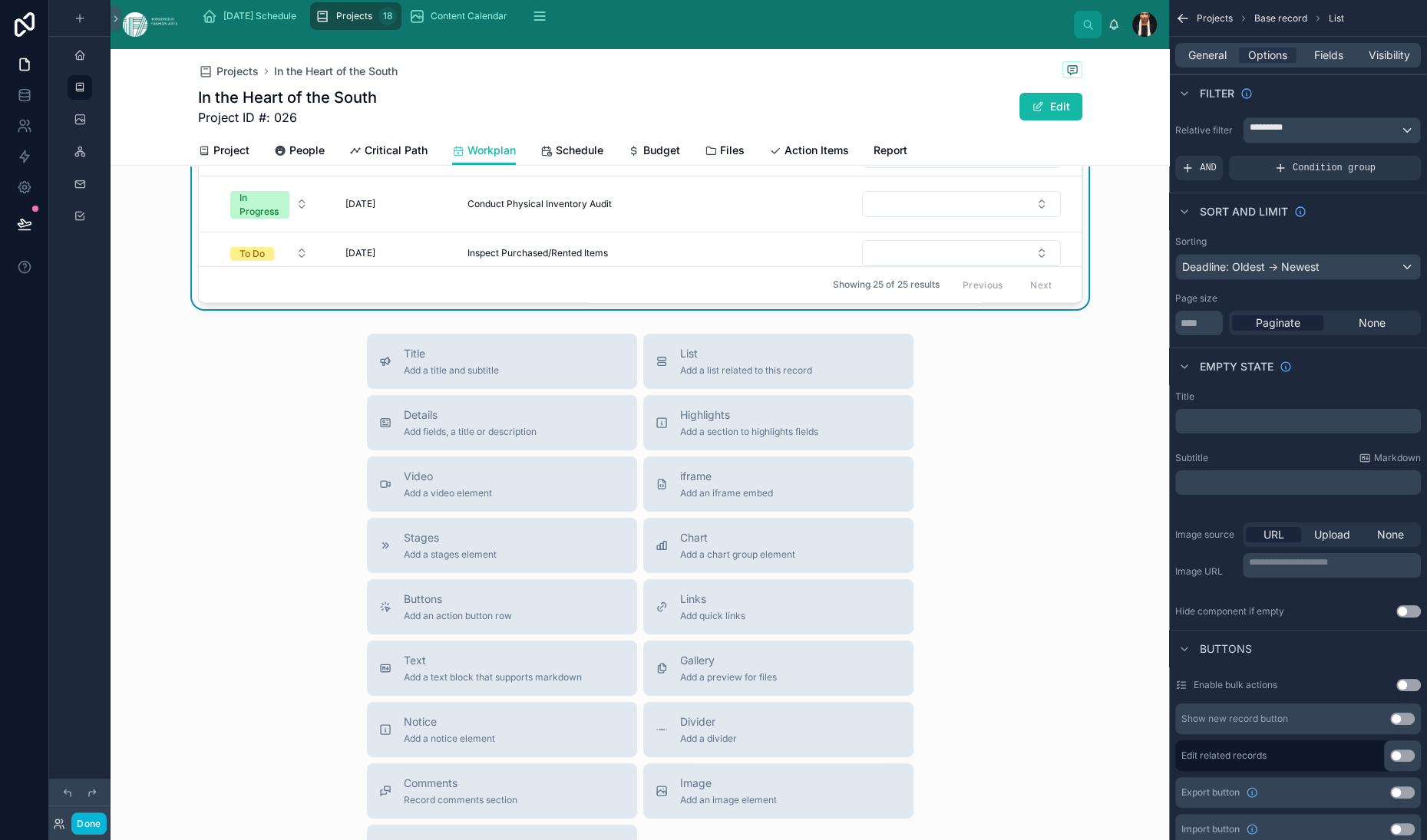
scroll to position [37, 0]
click at [588, 452] on div "Projects In the Heart of the South In the Heart of the South Project ID #: 026 …" at bounding box center [640, 253] width 1059 height 1500
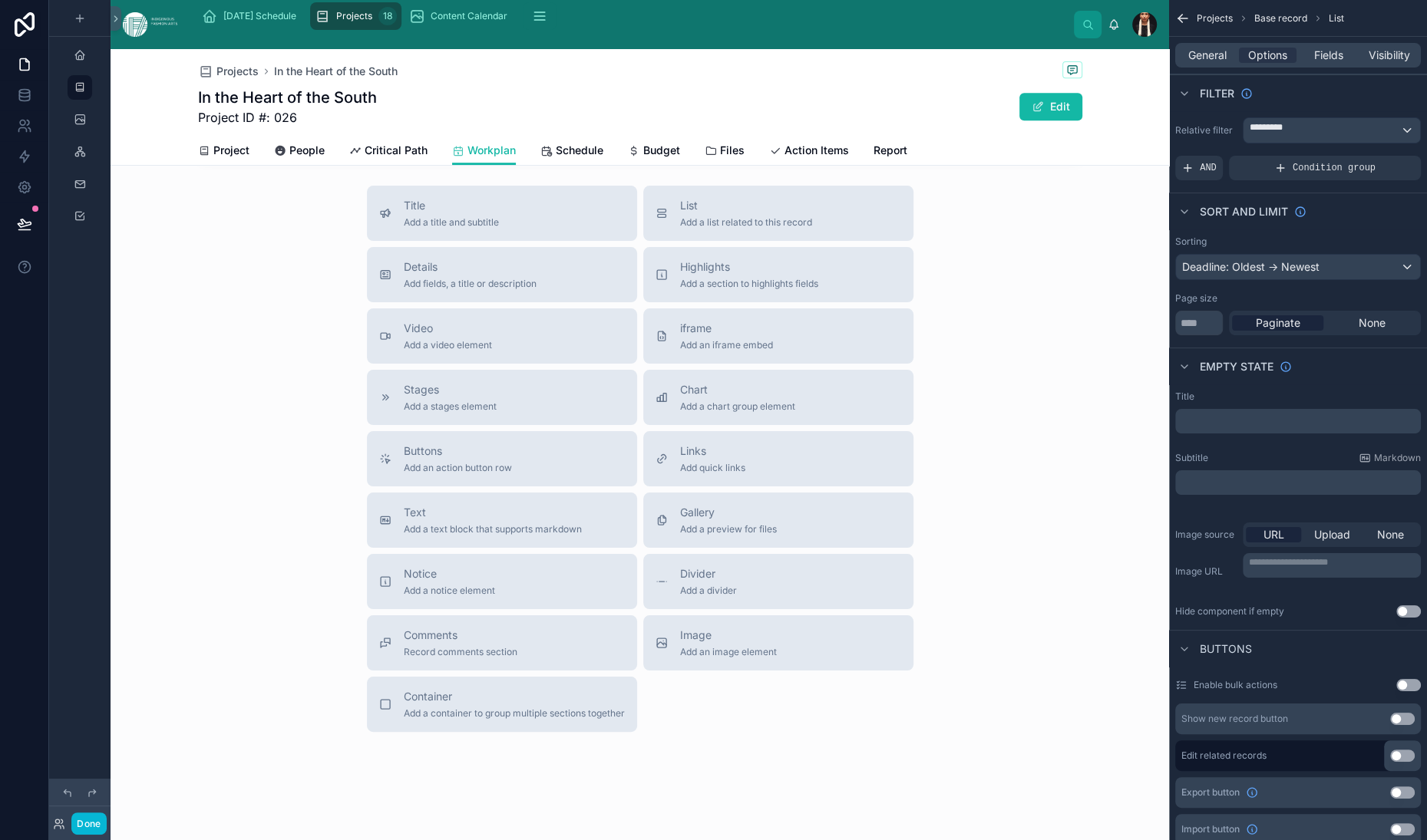
scroll to position [708, 0]
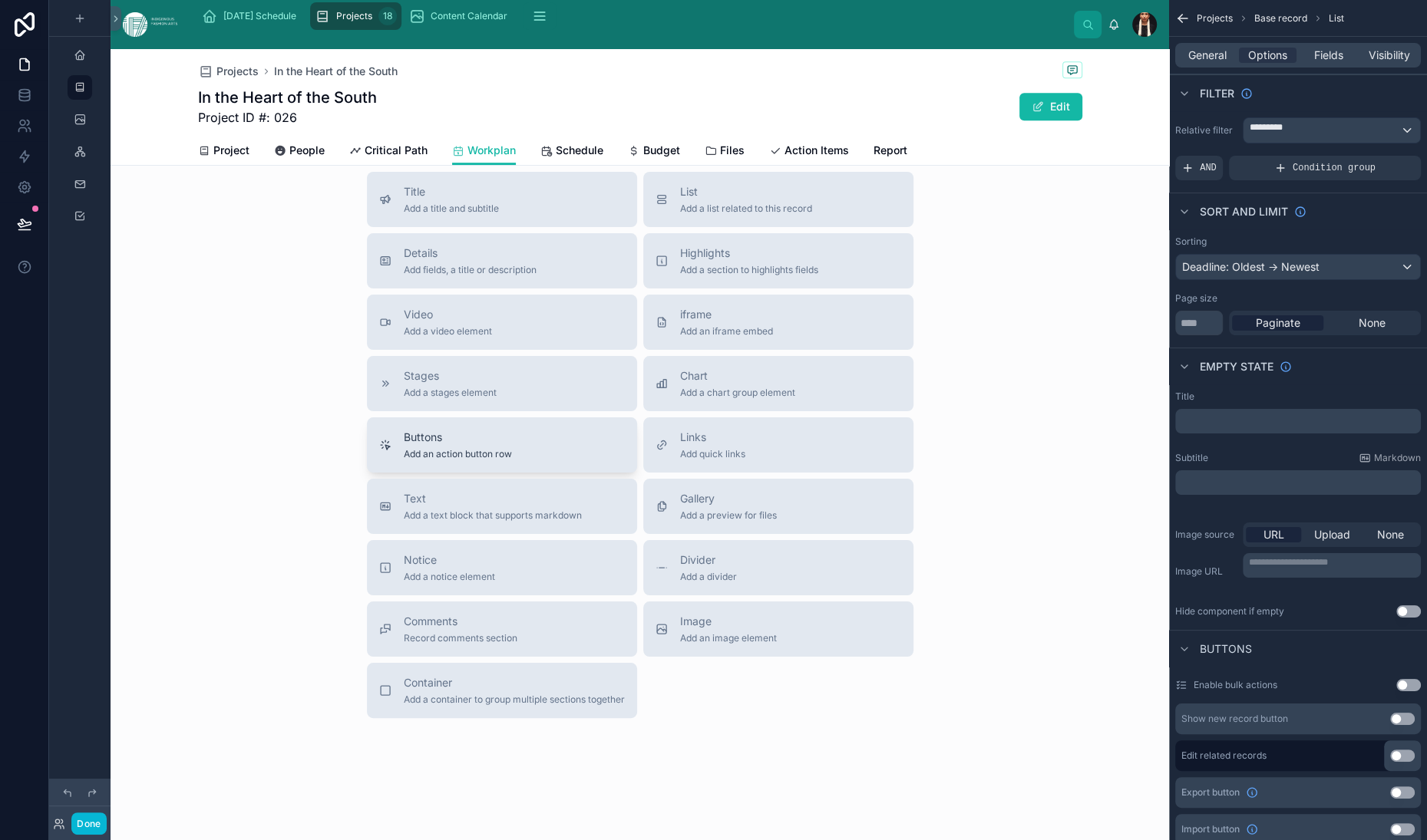
click at [404, 445] on span "Buttons" at bounding box center [458, 437] width 108 height 15
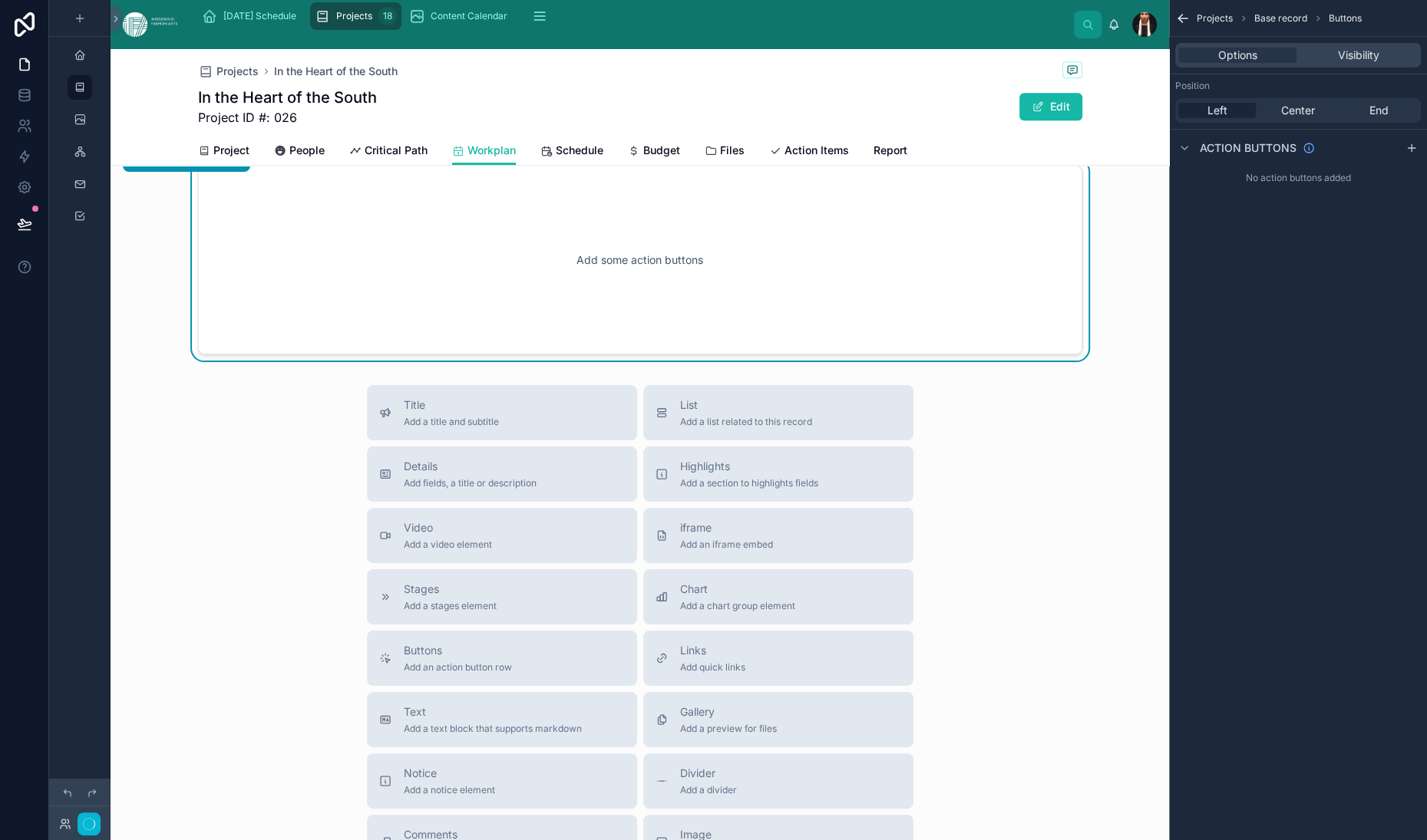
scroll to position [689, 0]
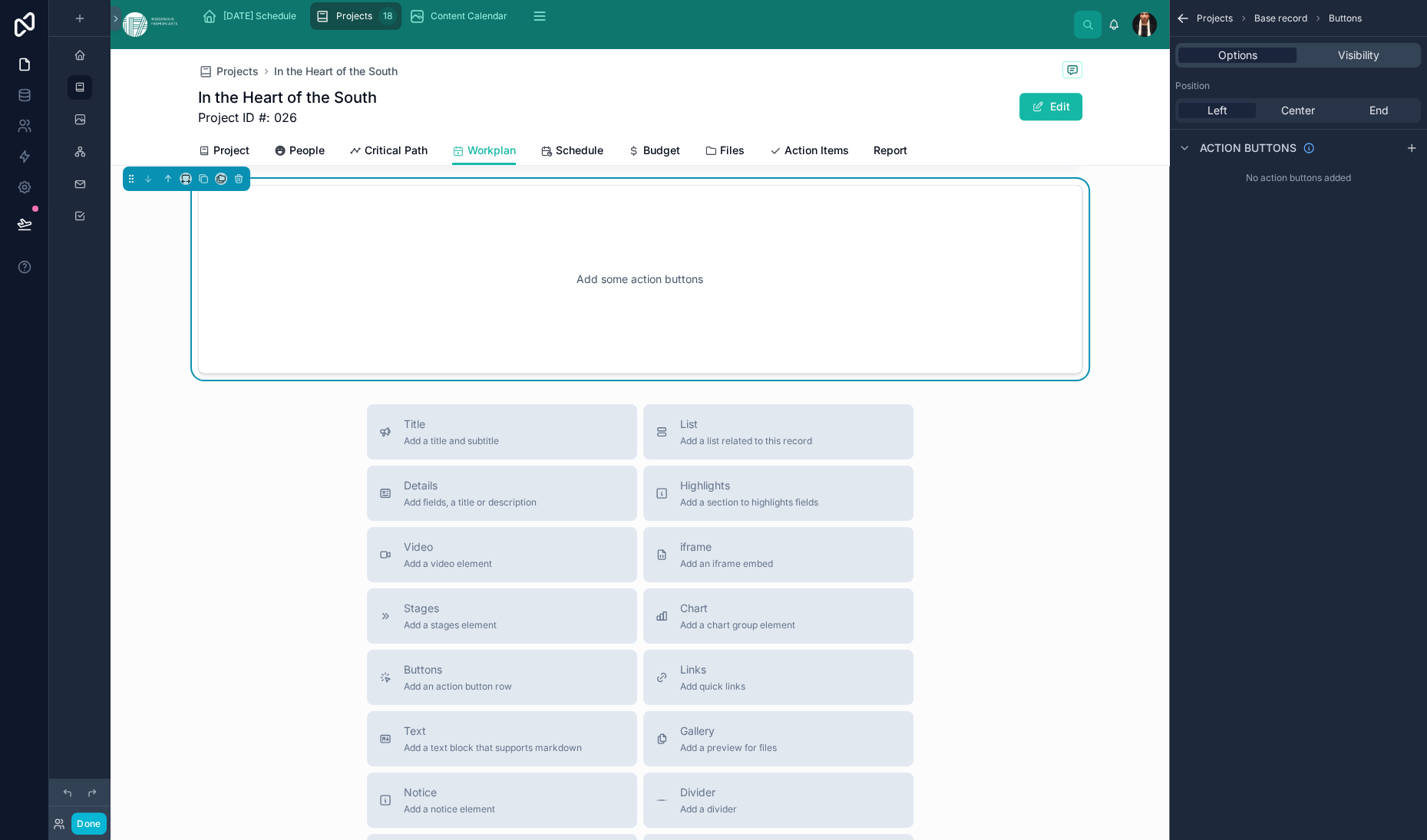
click at [1179, 63] on div "Options" at bounding box center [1238, 55] width 118 height 15
click at [1175, 158] on div "scrollable content" at bounding box center [1184, 147] width 18 height 18
click at [1369, 165] on div "Action buttons" at bounding box center [1298, 147] width 258 height 37
click at [1175, 158] on div "Action buttons" at bounding box center [1244, 147] width 140 height 18
click at [1410, 154] on icon "scrollable content" at bounding box center [1412, 147] width 12 height 12
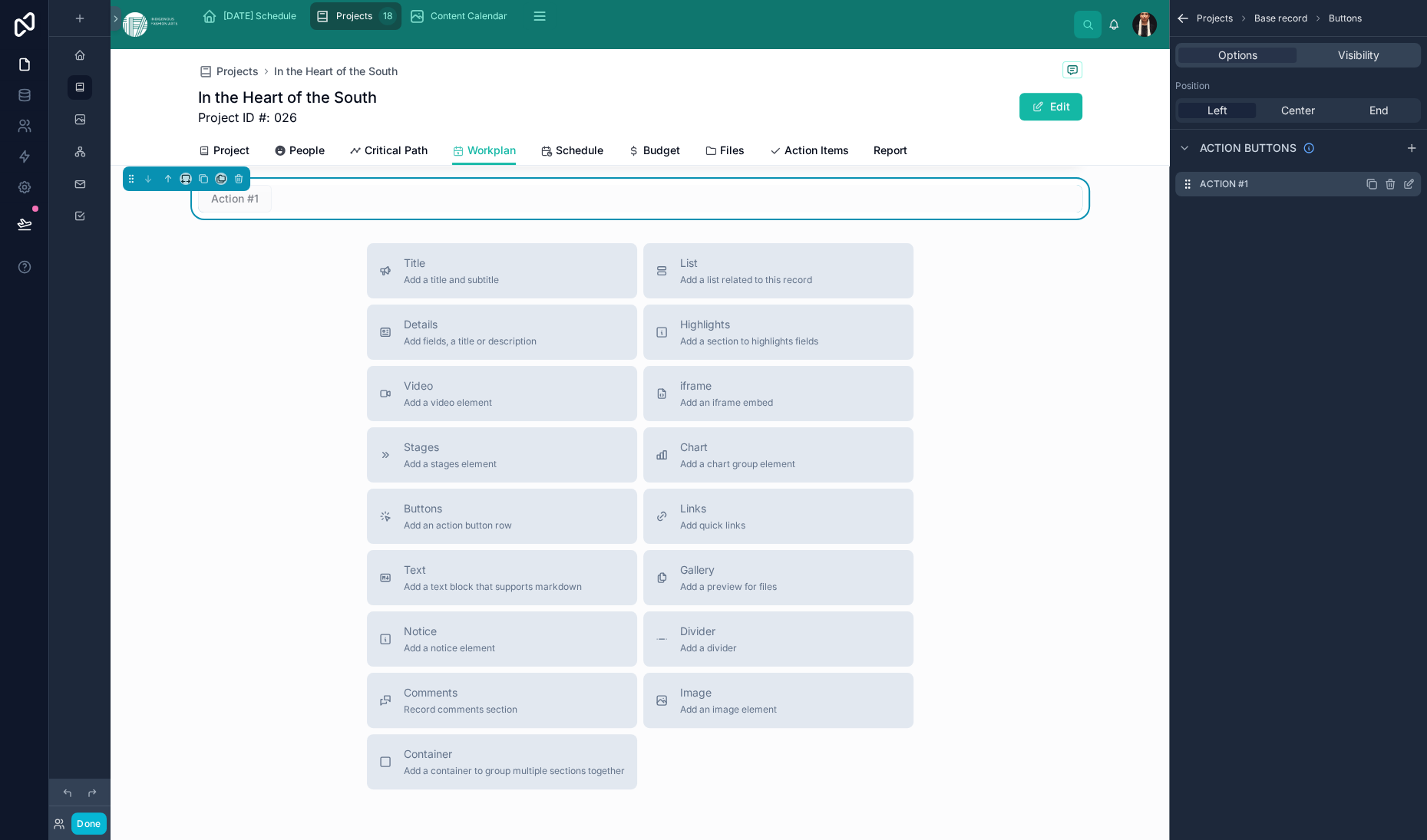
click at [1404, 190] on icon "scrollable content" at bounding box center [1408, 183] width 12 height 12
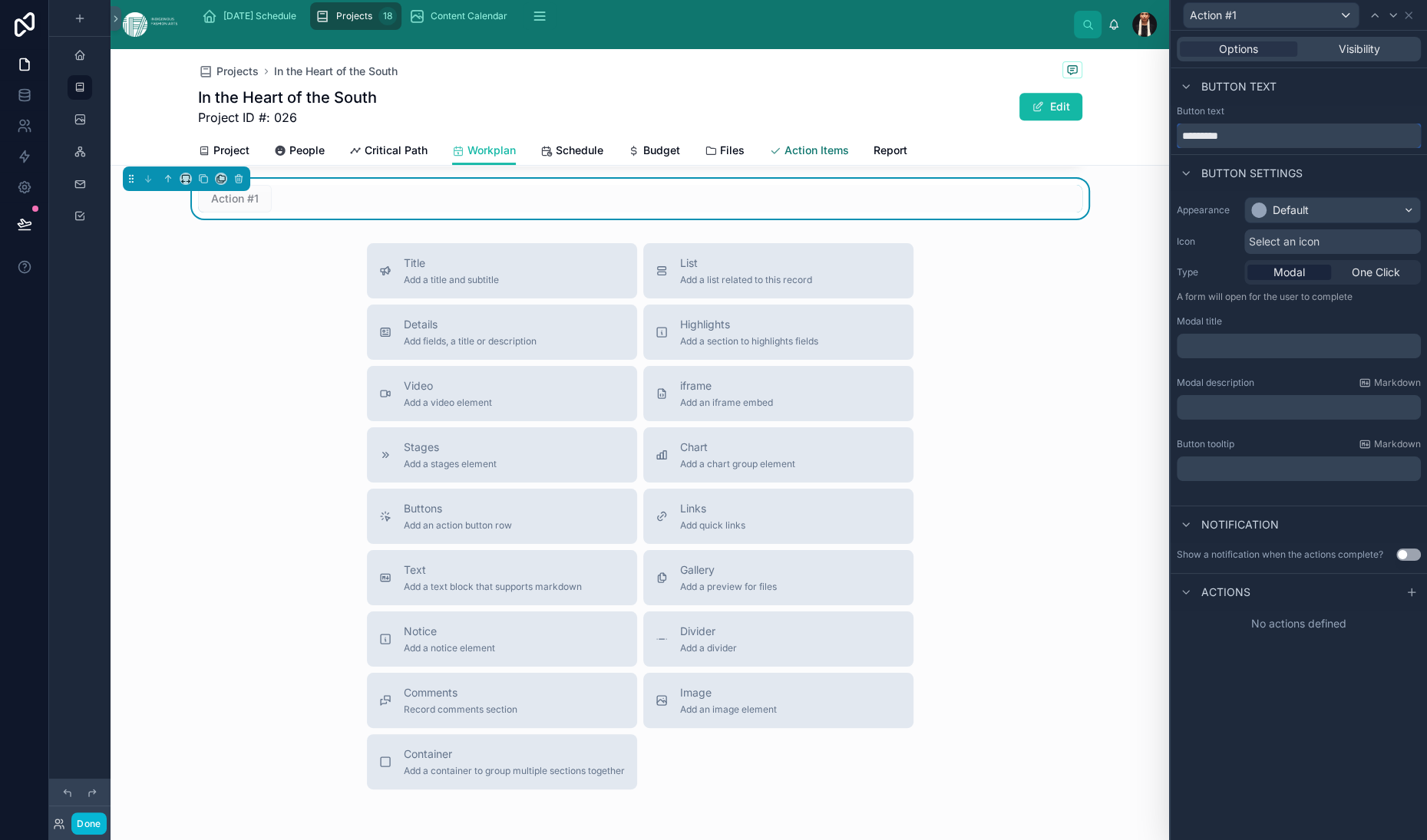
drag, startPoint x: 1154, startPoint y: 213, endPoint x: 1012, endPoint y: 209, distance: 142.1
click at [1012, 209] on div "Action #1 Options Visibility Button text Button text ********* Button settings …" at bounding box center [713, 420] width 1427 height 840
click at [1177, 148] on input "**********" at bounding box center [1299, 136] width 244 height 25
type input "**********"
click at [1273, 218] on div "Default" at bounding box center [1291, 210] width 36 height 15
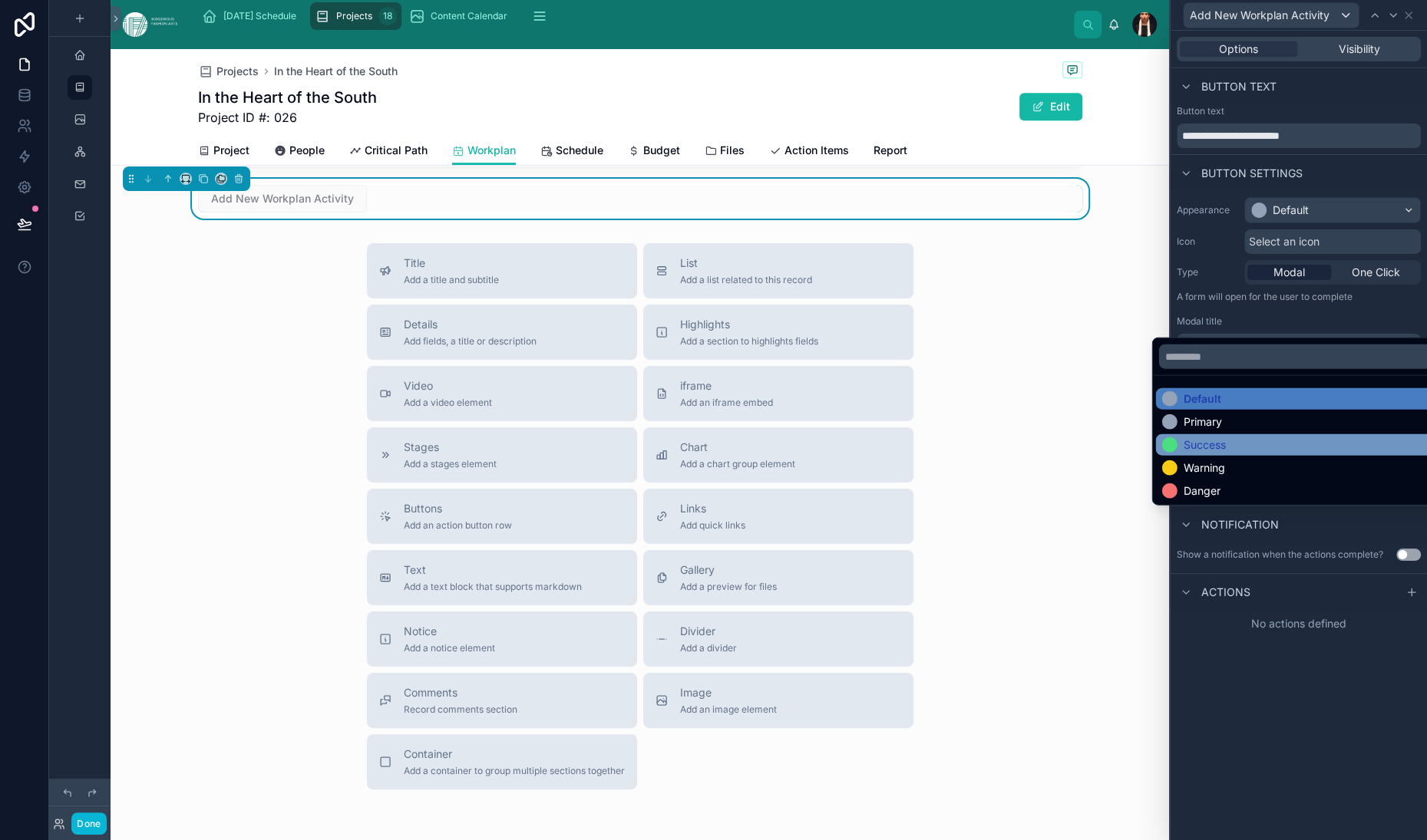
click at [1210, 452] on div "Success" at bounding box center [1205, 445] width 42 height 15
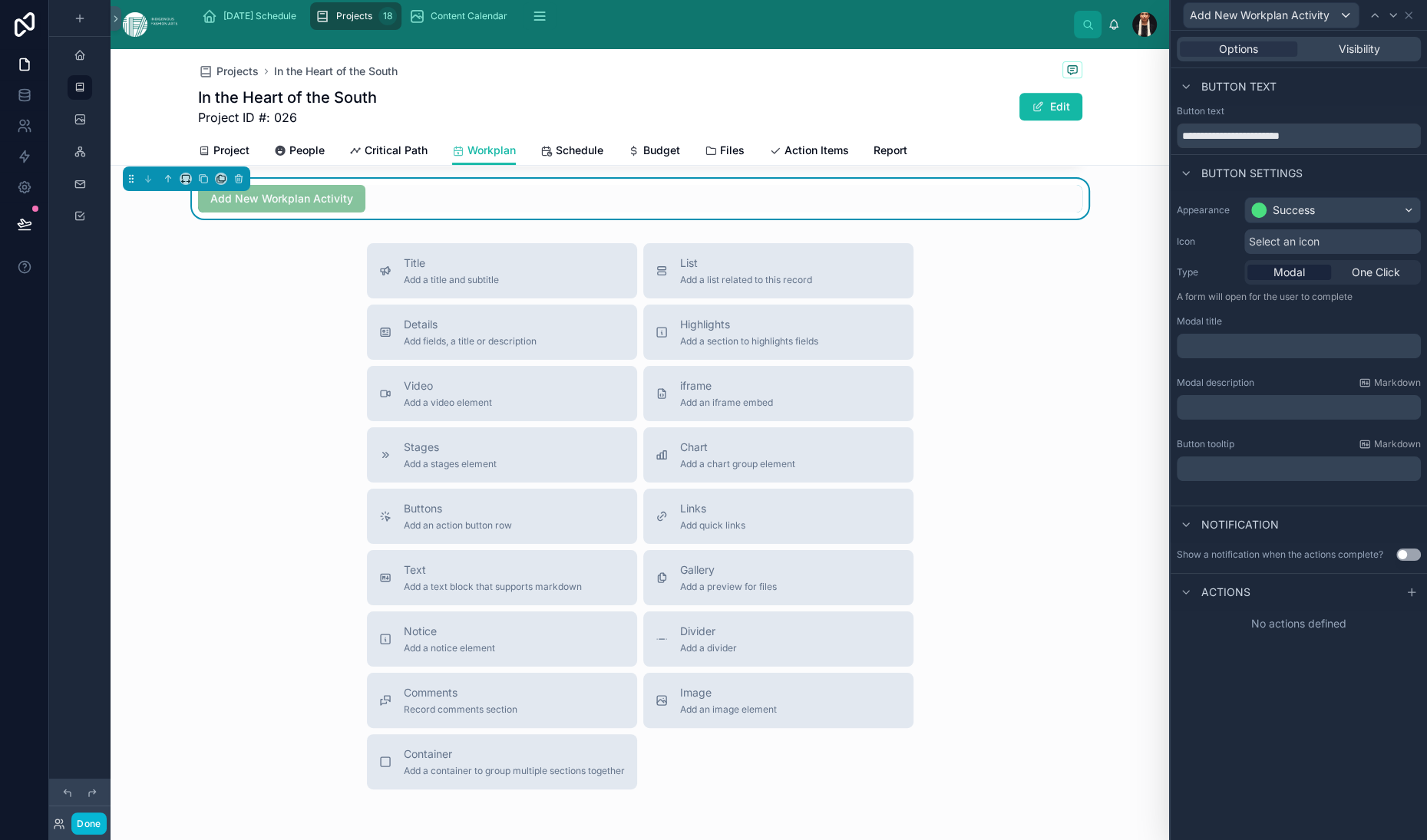
click at [1183, 353] on p "﻿" at bounding box center [1300, 346] width 235 height 15
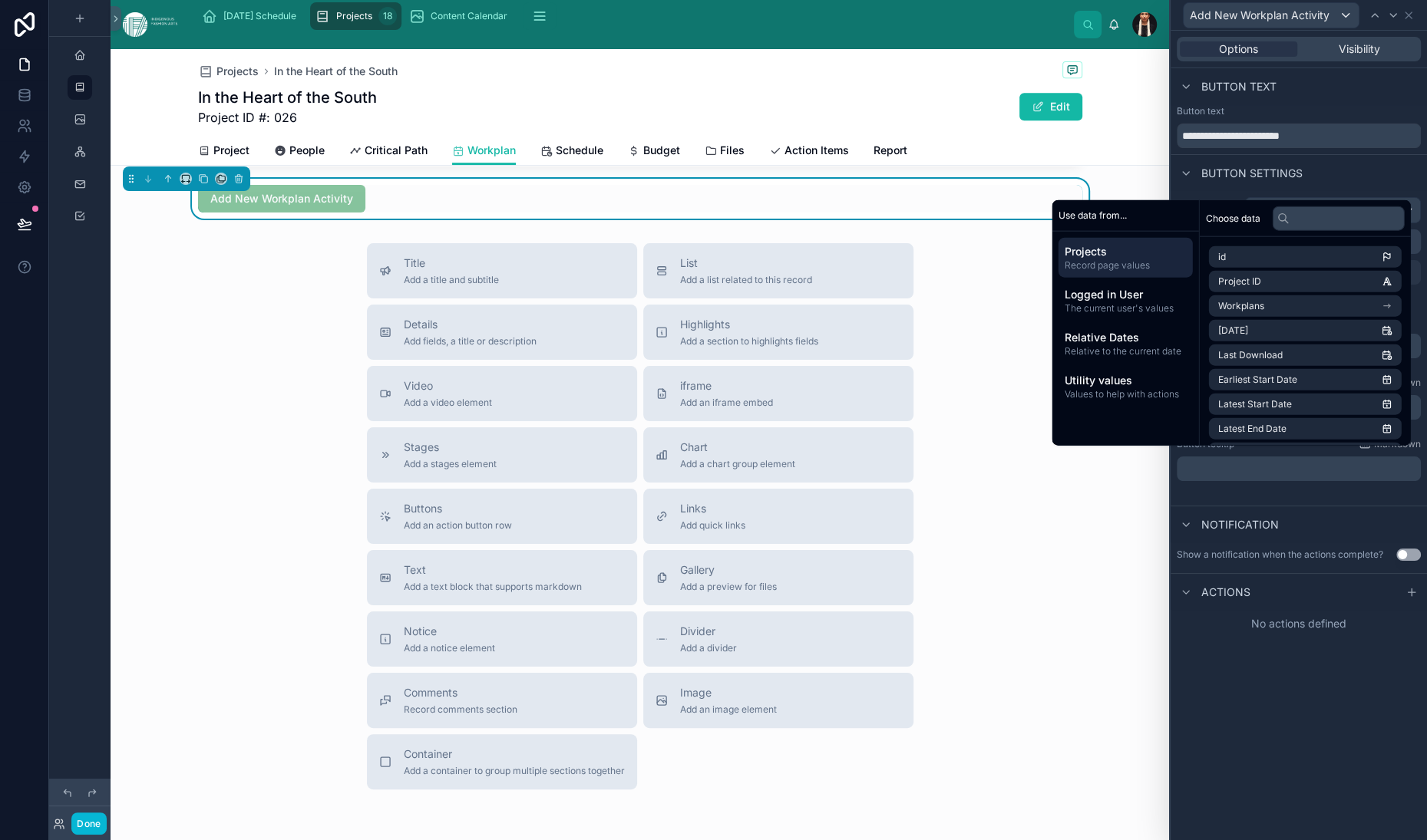
scroll to position [58, 0]
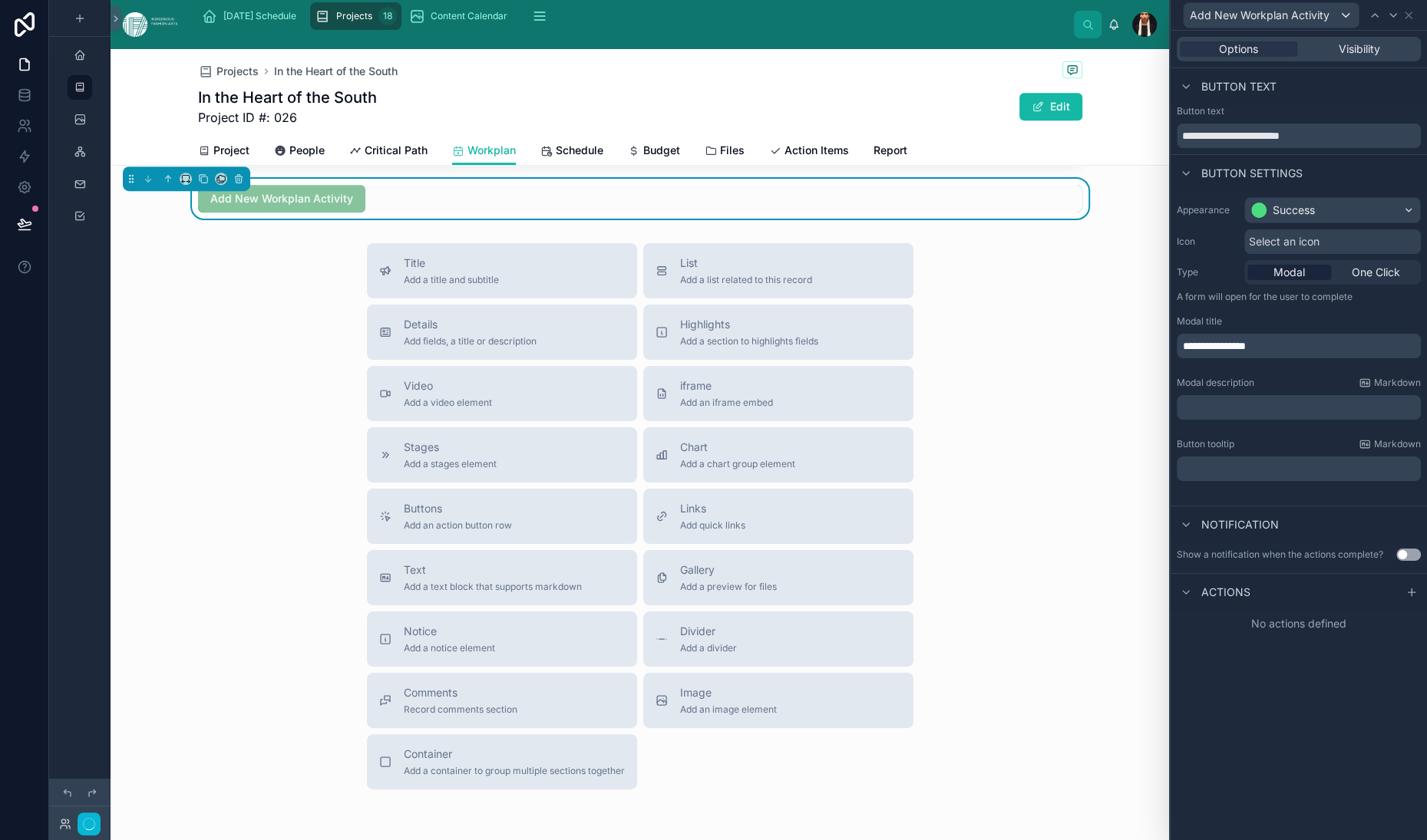
click at [1183, 415] on p "﻿" at bounding box center [1300, 408] width 235 height 15
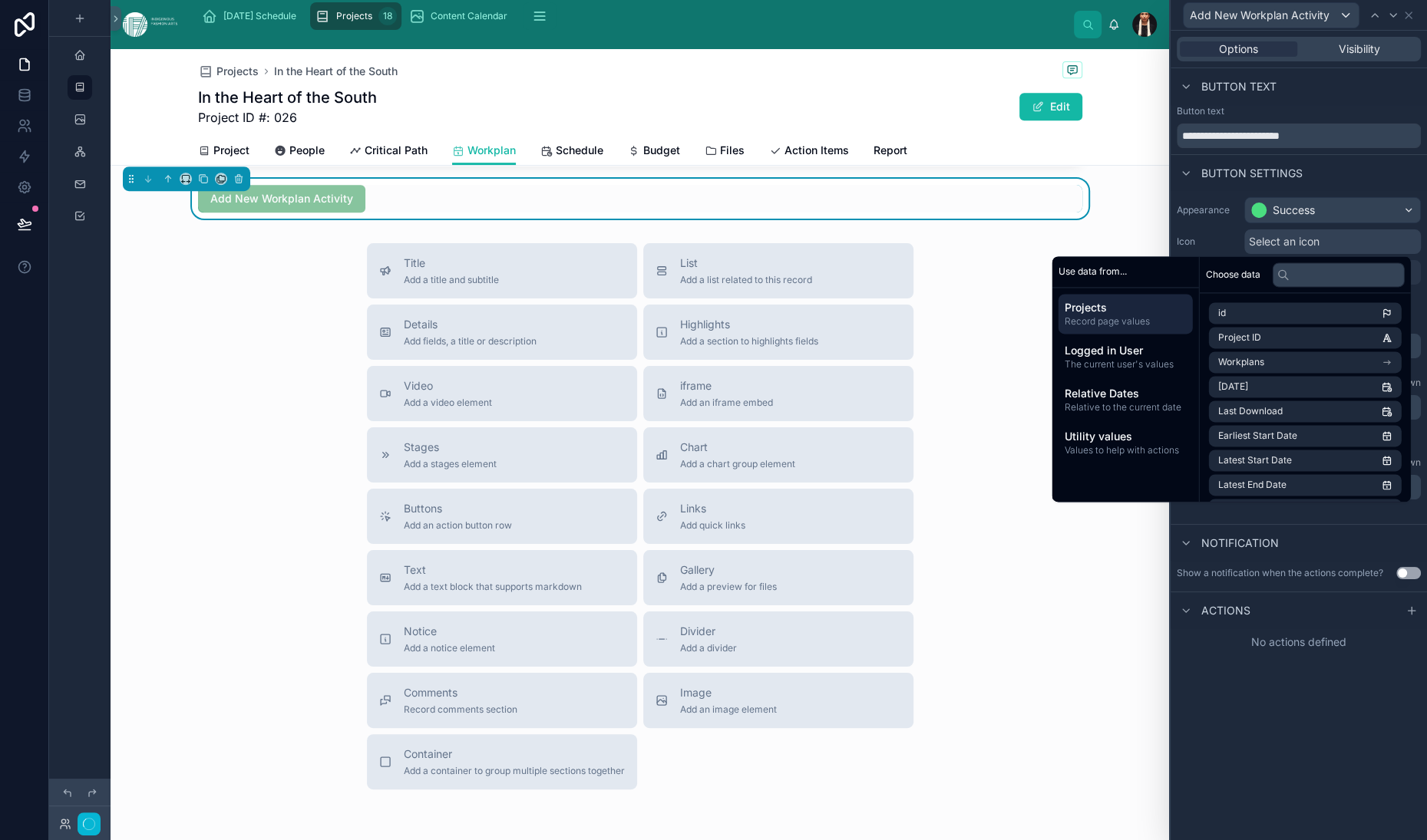
scroll to position [68, 0]
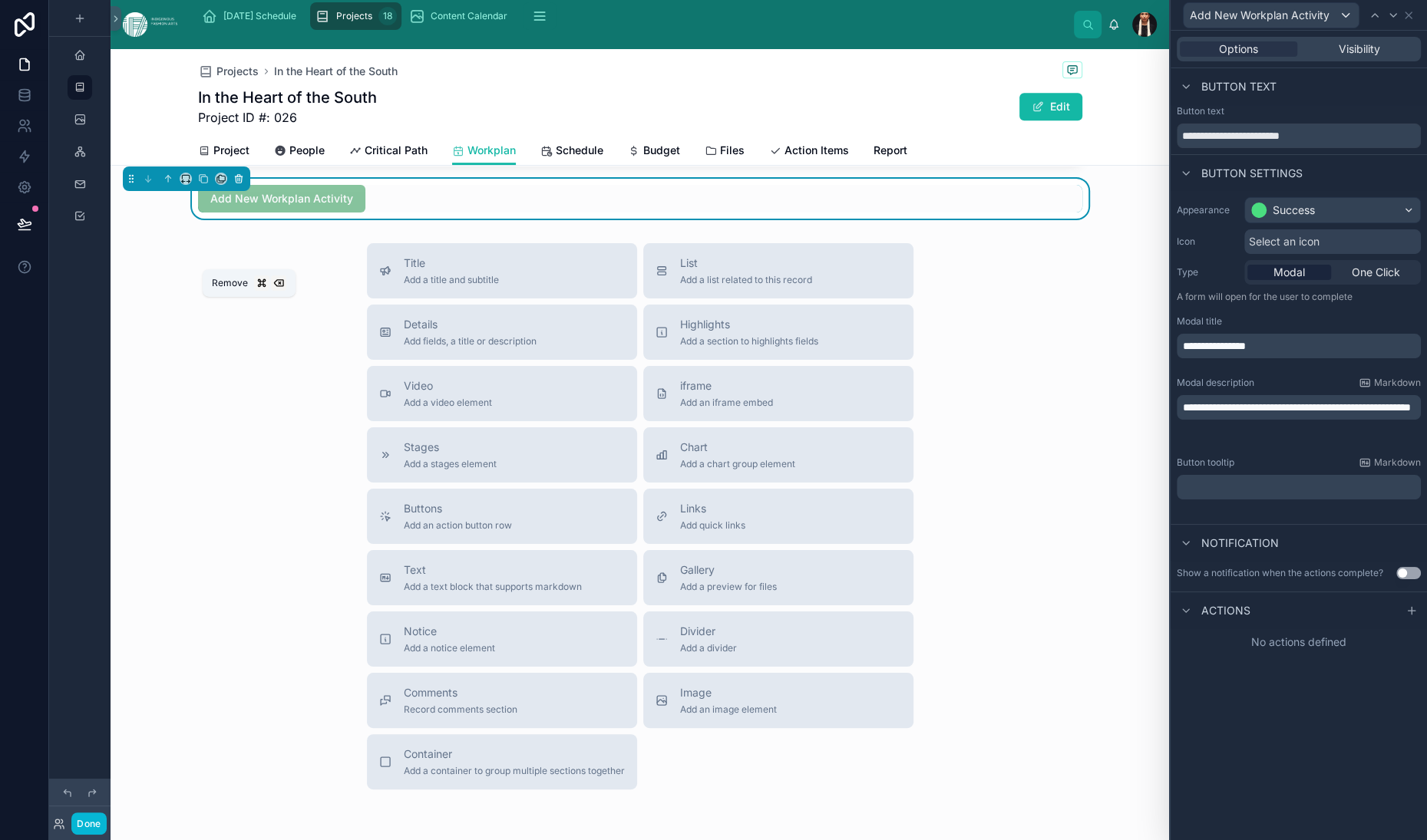
click at [244, 184] on icon at bounding box center [238, 179] width 10 height 10
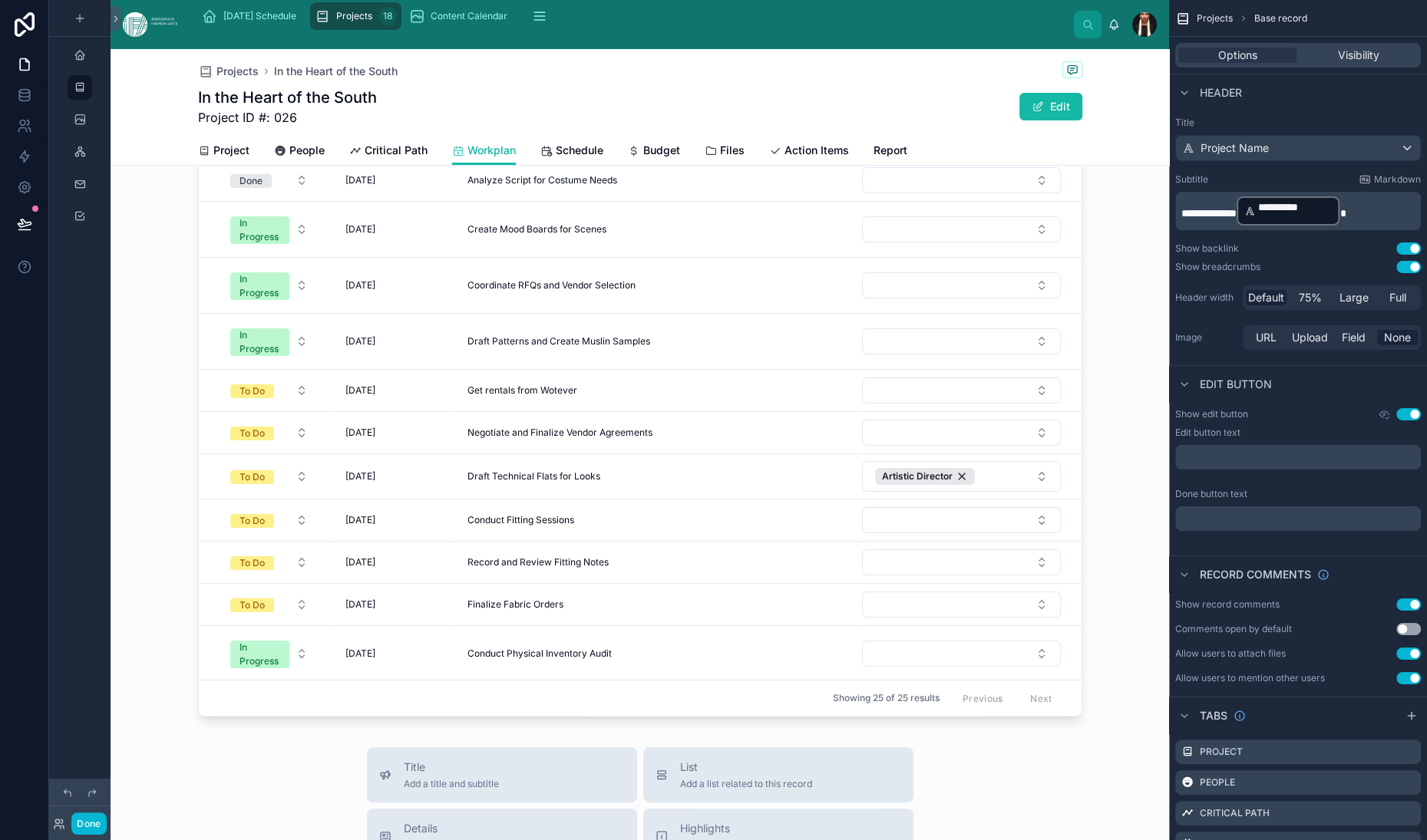
scroll to position [0, 0]
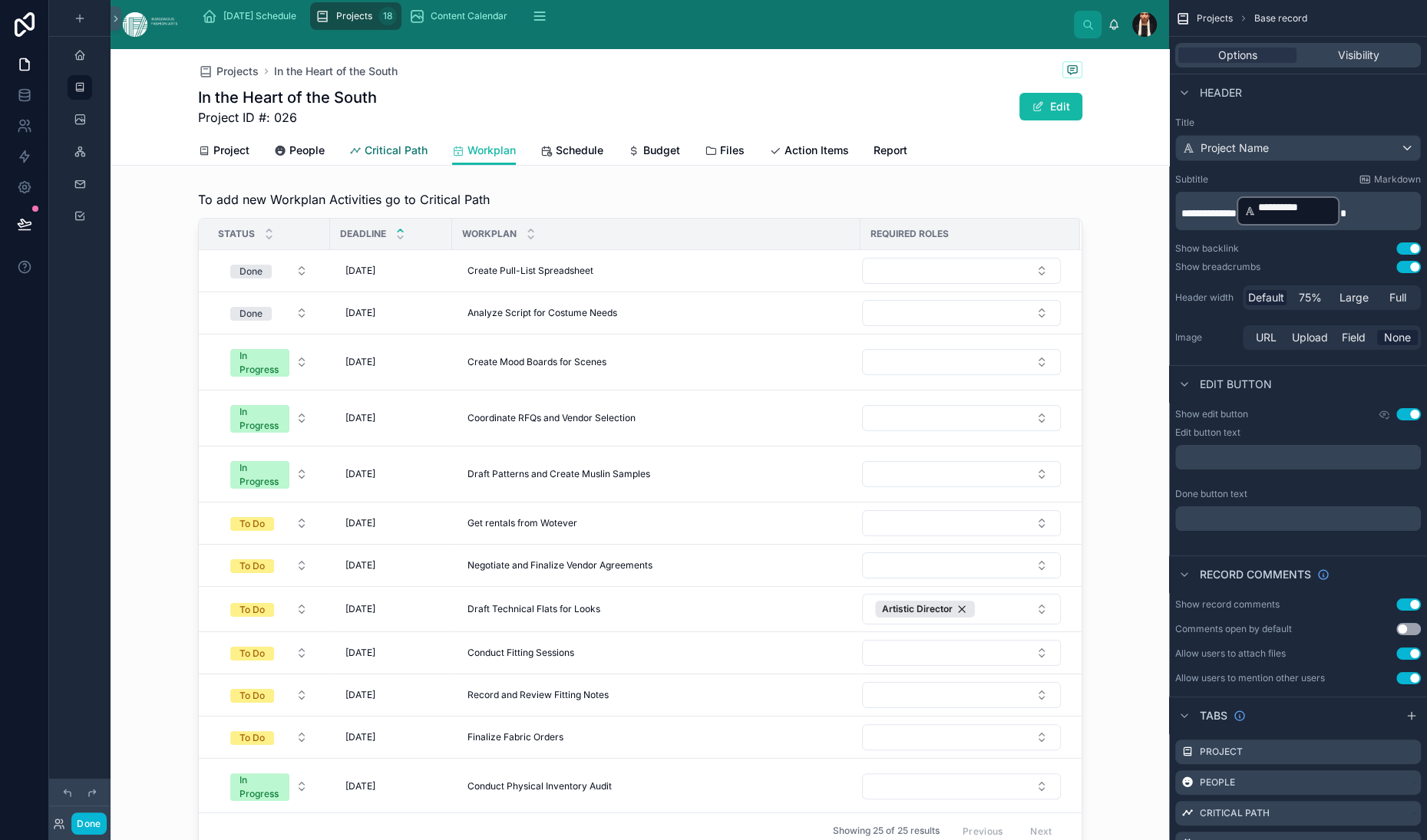
click at [428, 158] on span "Critical Path" at bounding box center [396, 150] width 63 height 15
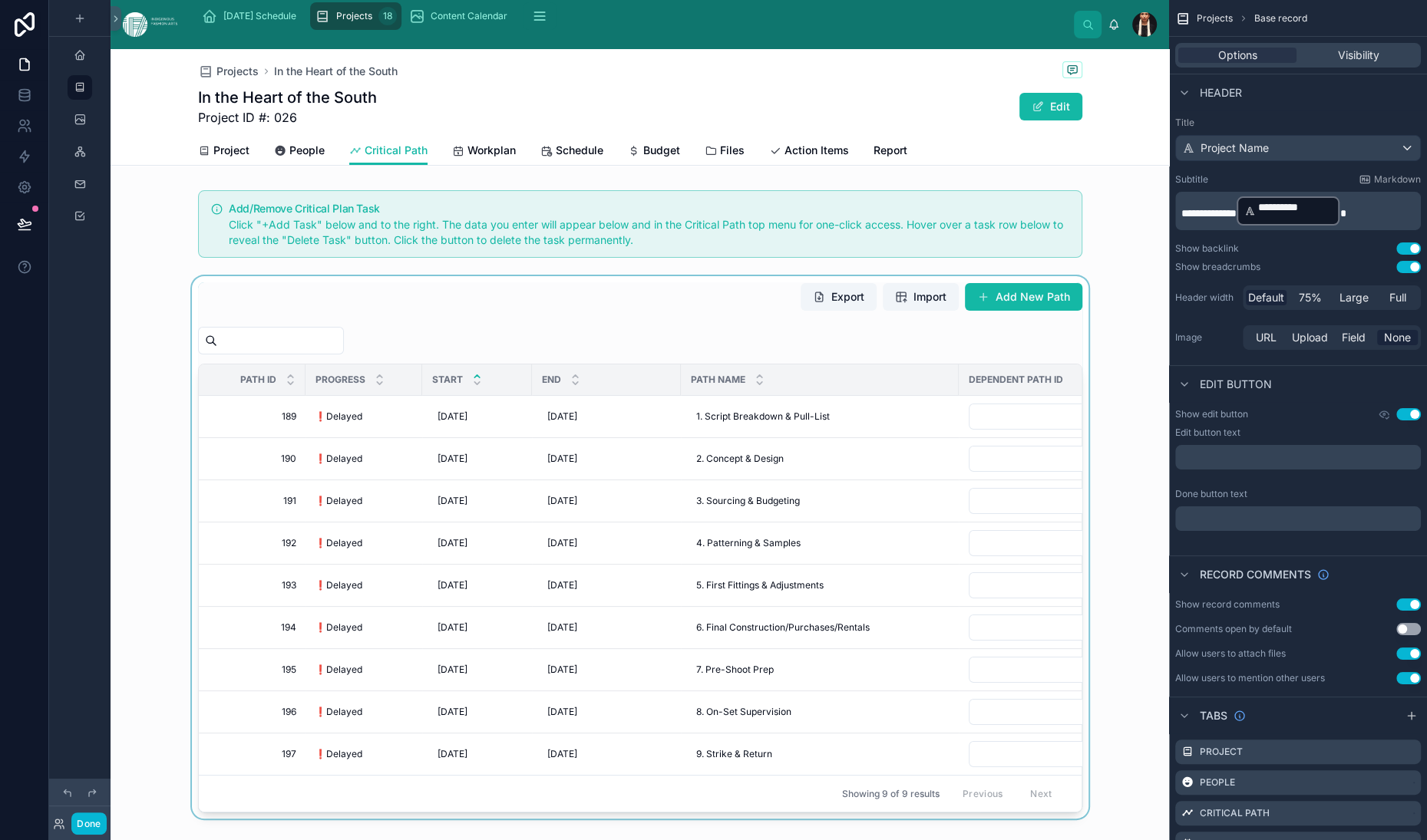
click at [310, 492] on div at bounding box center [640, 547] width 1059 height 543
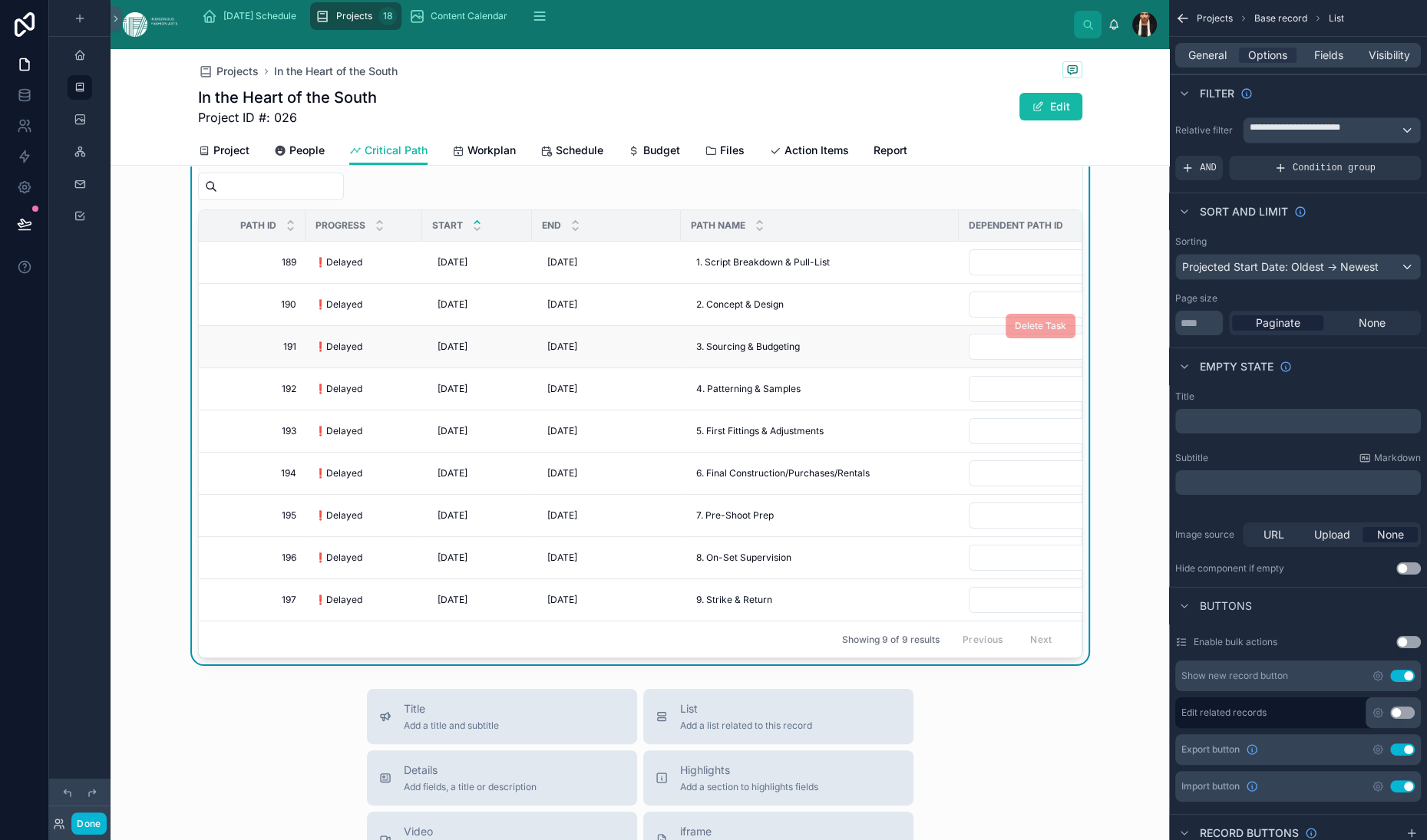
scroll to position [152, 0]
click at [516, 158] on span "Workplan" at bounding box center [492, 150] width 48 height 15
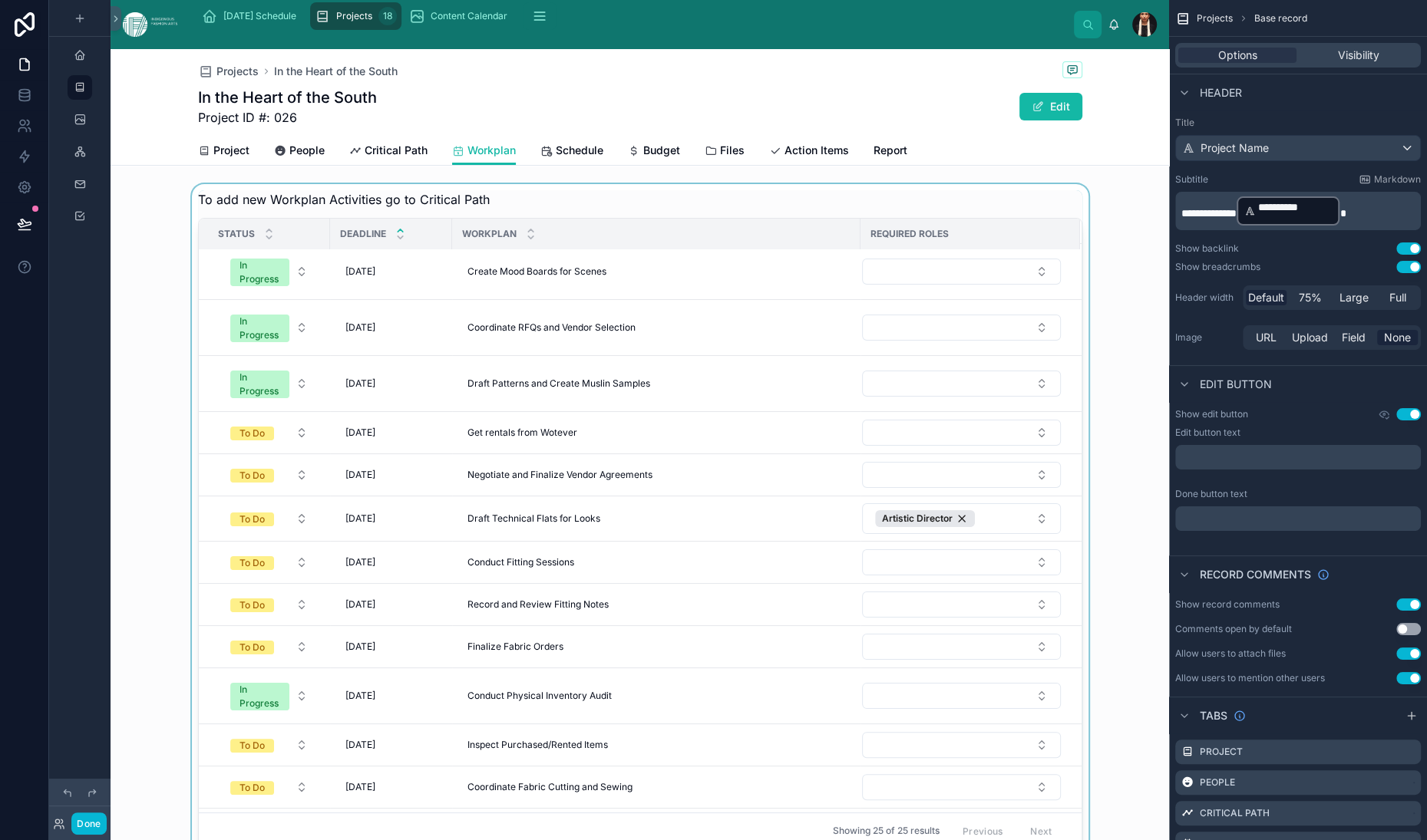
click at [631, 294] on div at bounding box center [640, 520] width 1059 height 672
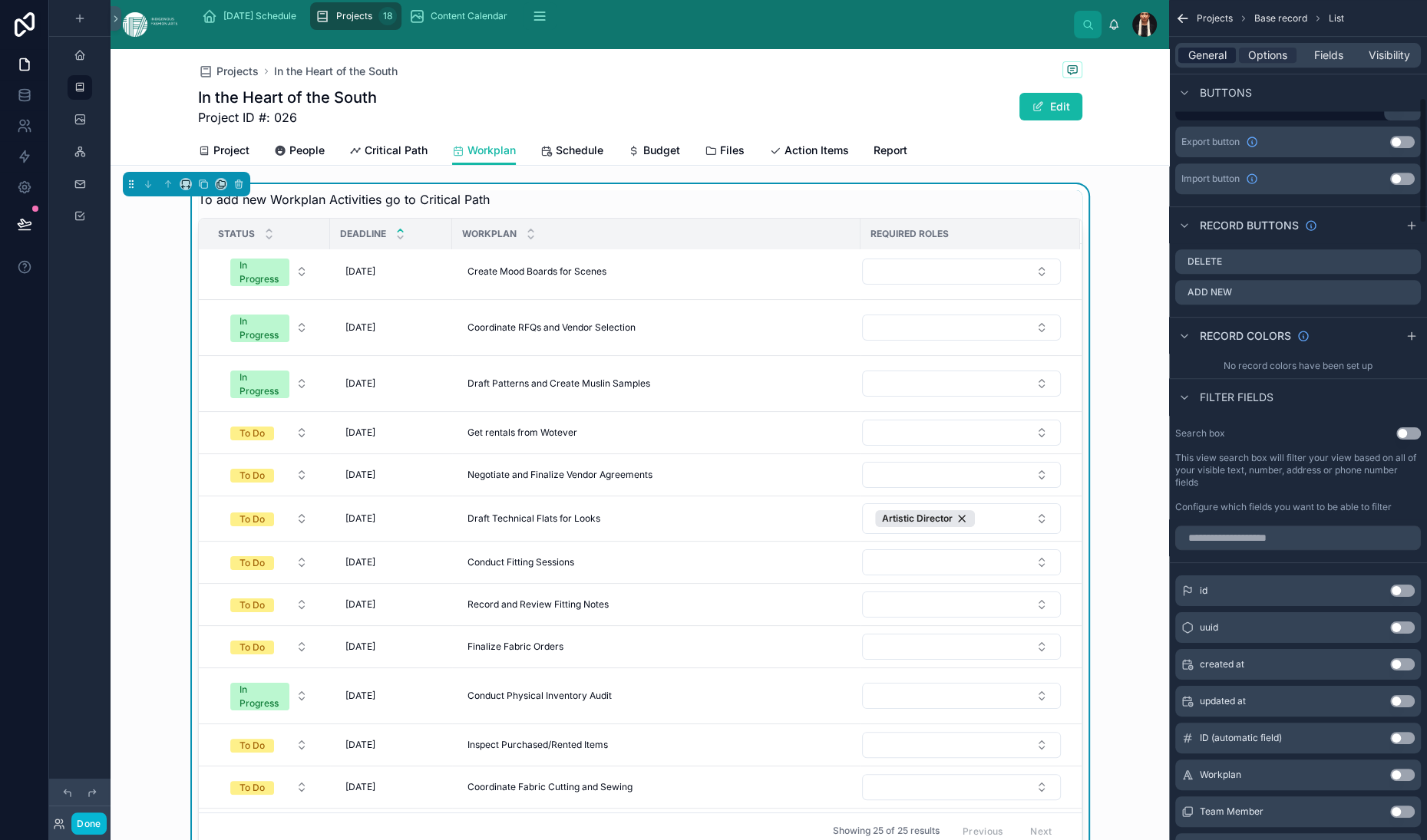
click at [1188, 63] on span "General" at bounding box center [1207, 55] width 38 height 15
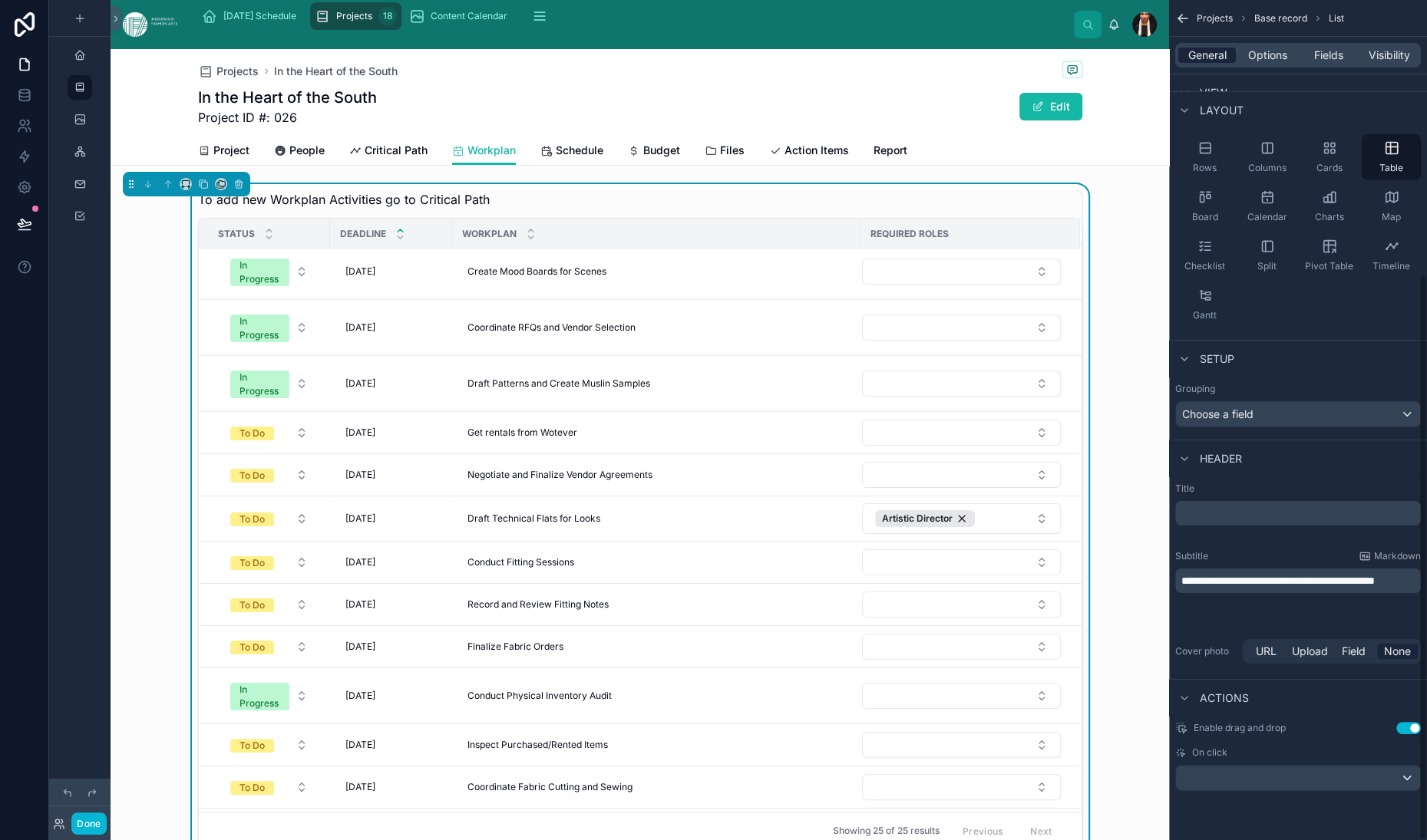
scroll to position [408, 0]
click at [1182, 573] on p "**********" at bounding box center [1300, 581] width 237 height 15
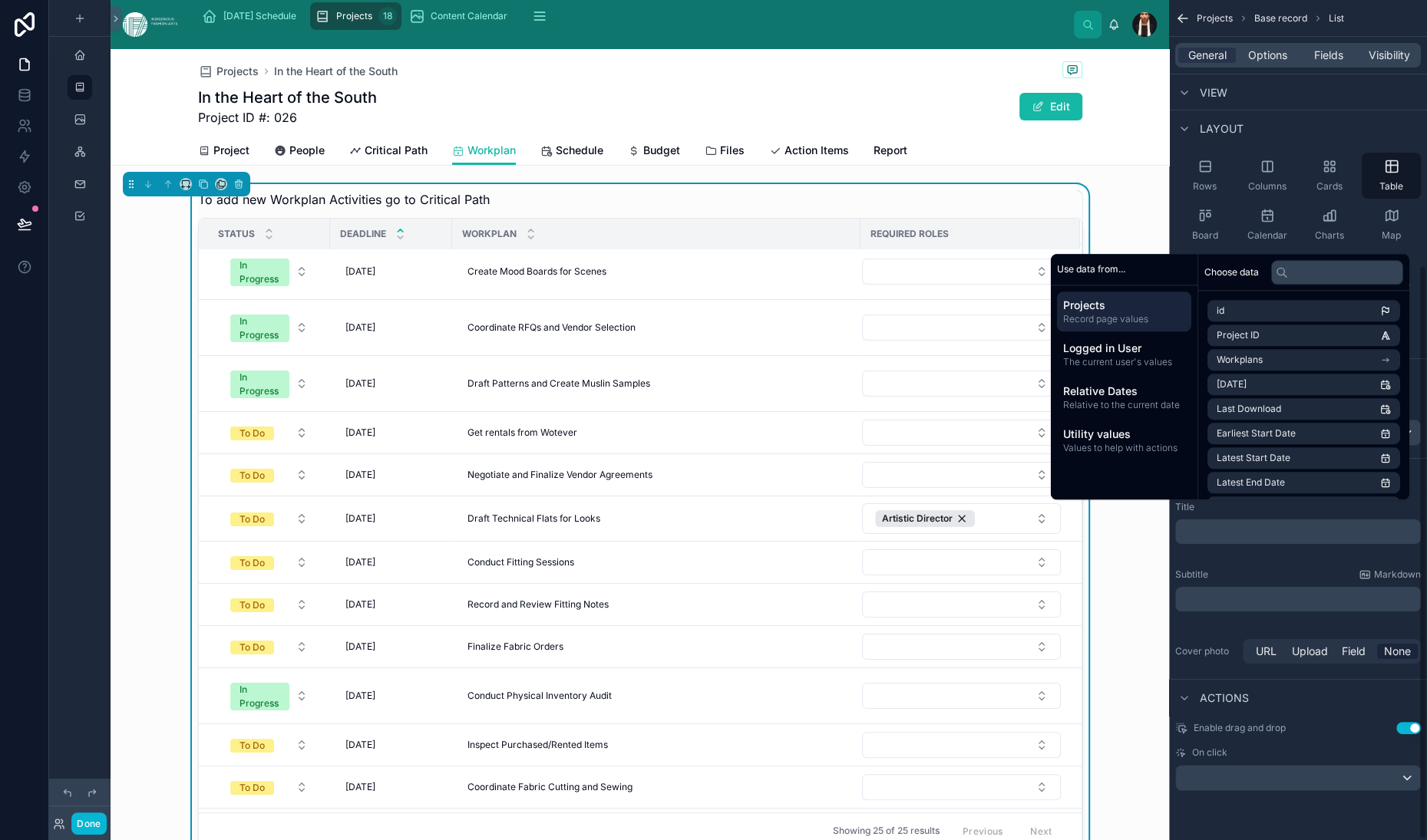
scroll to position [389, 0]
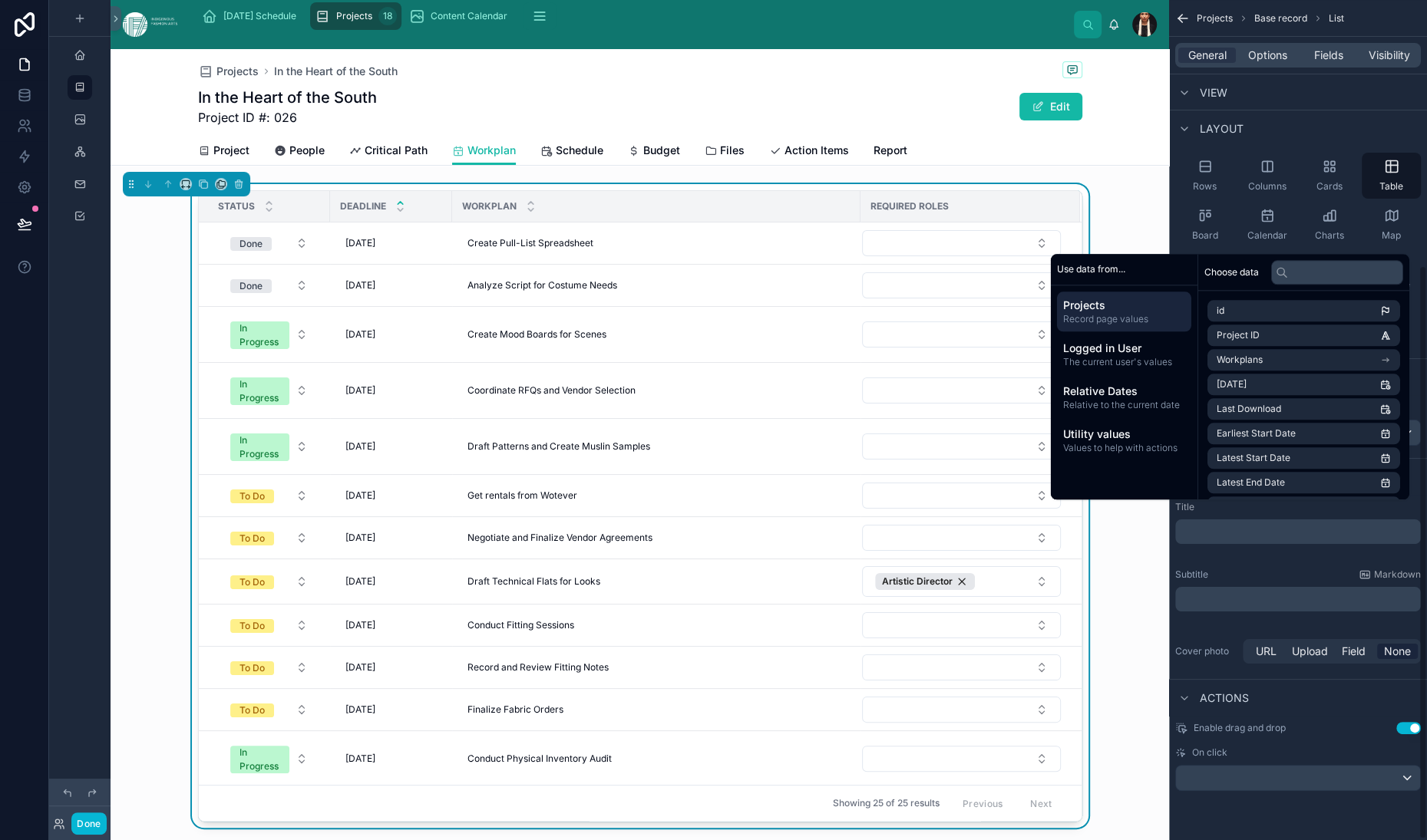
click at [1169, 547] on div "Title ﻿ Subtitle Markdown ﻿ Cover photo URL Upload Field None" at bounding box center [1298, 583] width 258 height 178
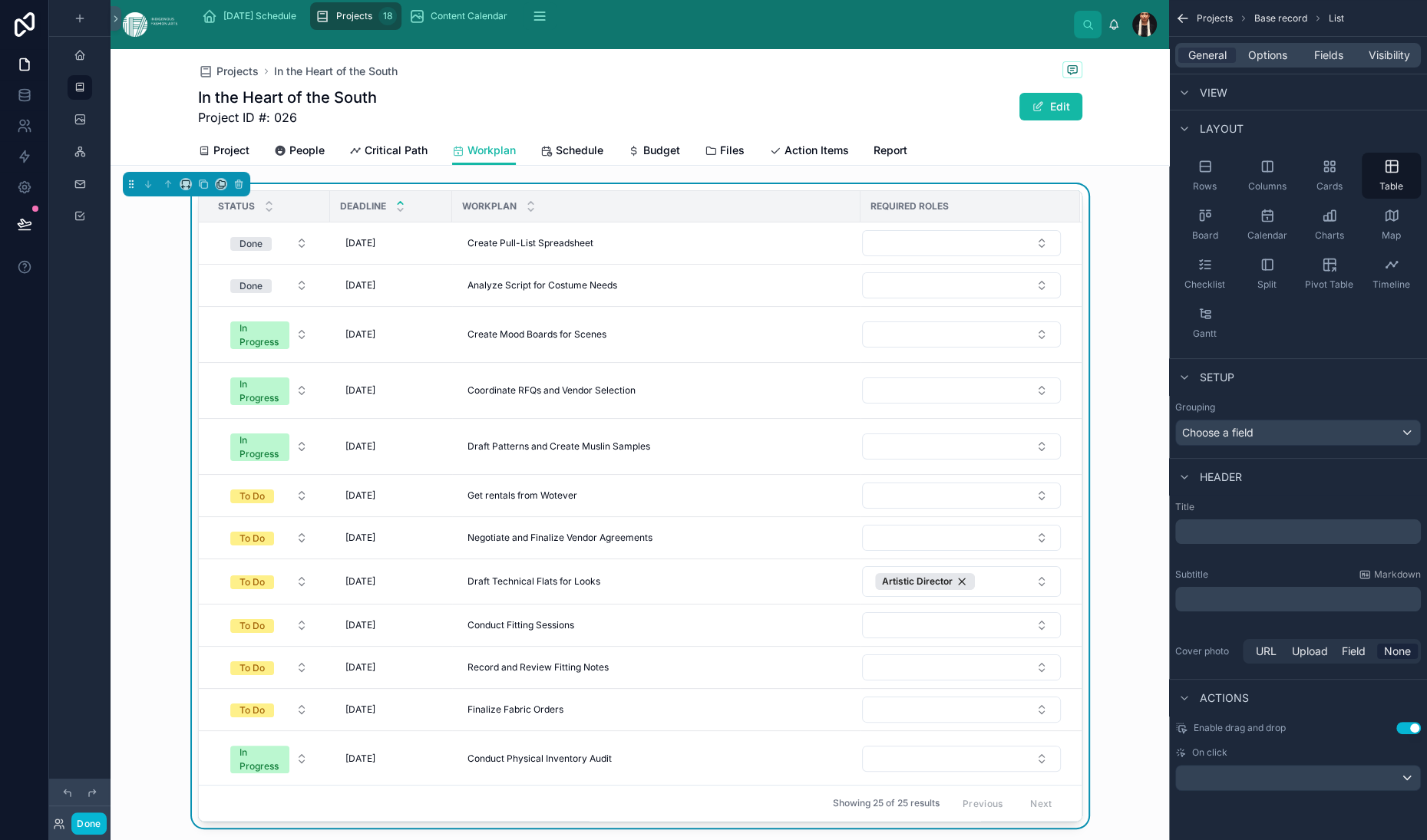
click at [571, 273] on div "Projects In the Heart of the South In the Heart of the South Project ID #: 026 …" at bounding box center [640, 789] width 1059 height 1479
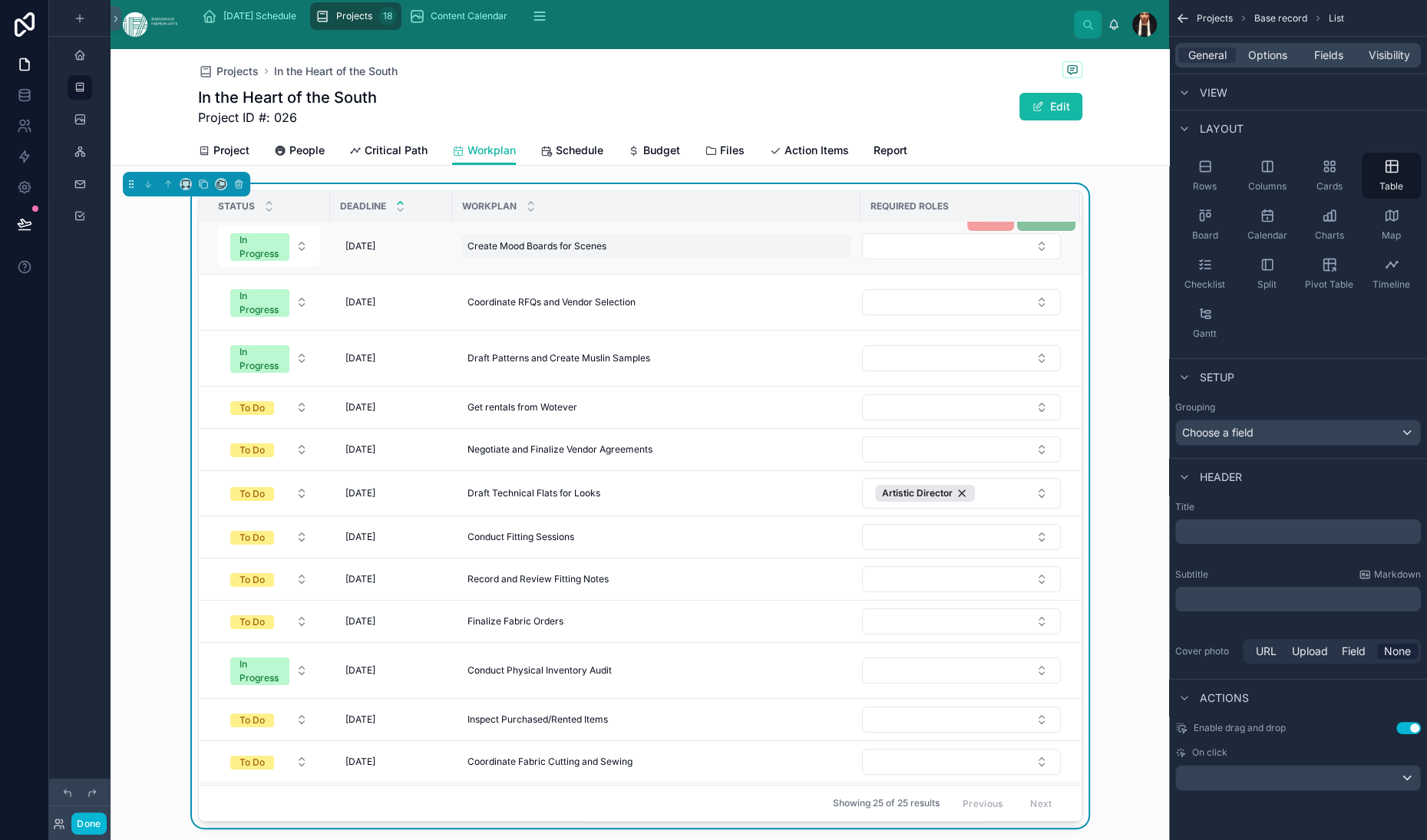
scroll to position [0, 0]
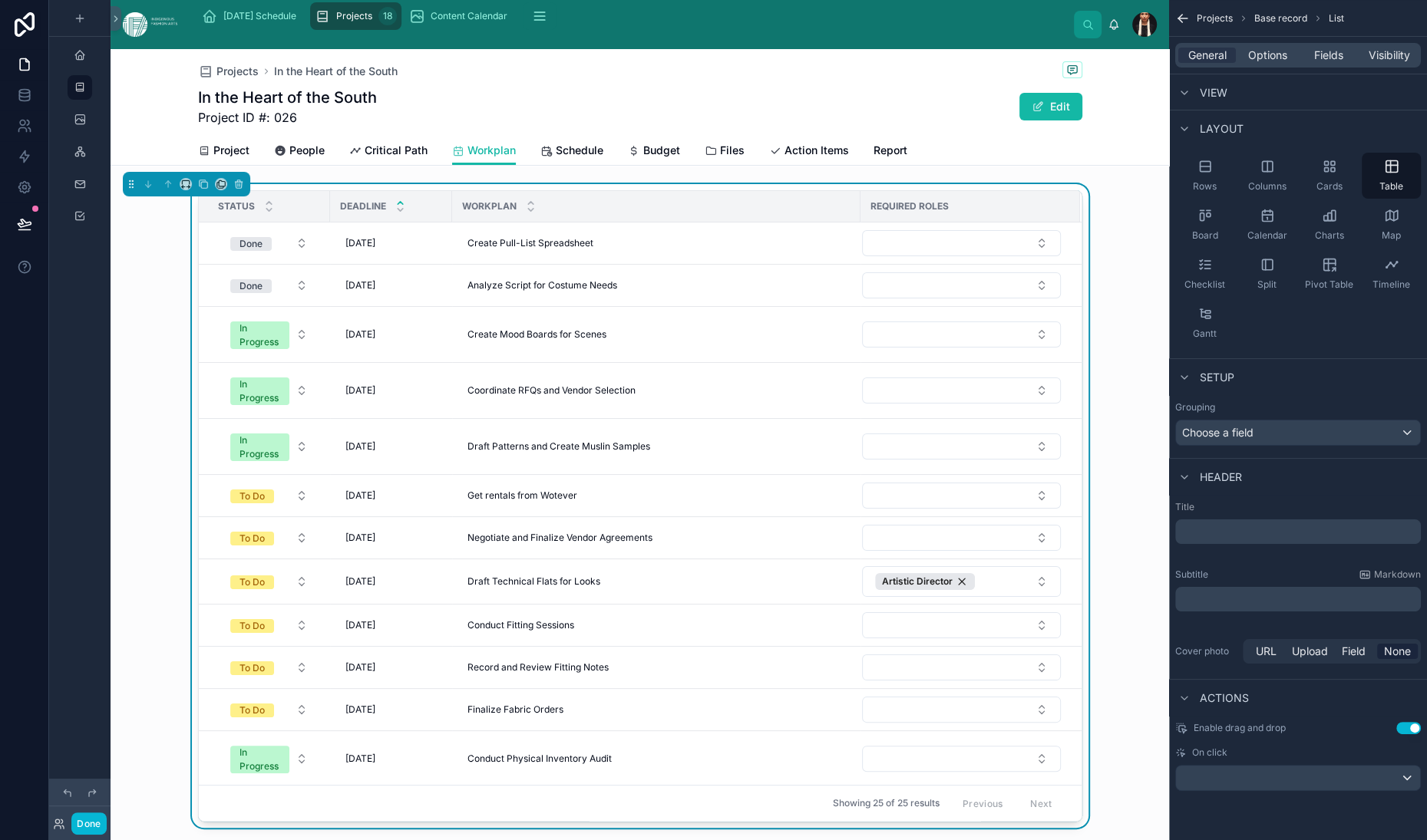
click at [616, 293] on div "Status Deadline Workplan Required Roles Done [DATE] [DATE] Create Pull-List Spr…" at bounding box center [640, 509] width 1059 height 650
click at [1248, 63] on span "Options" at bounding box center [1267, 55] width 39 height 15
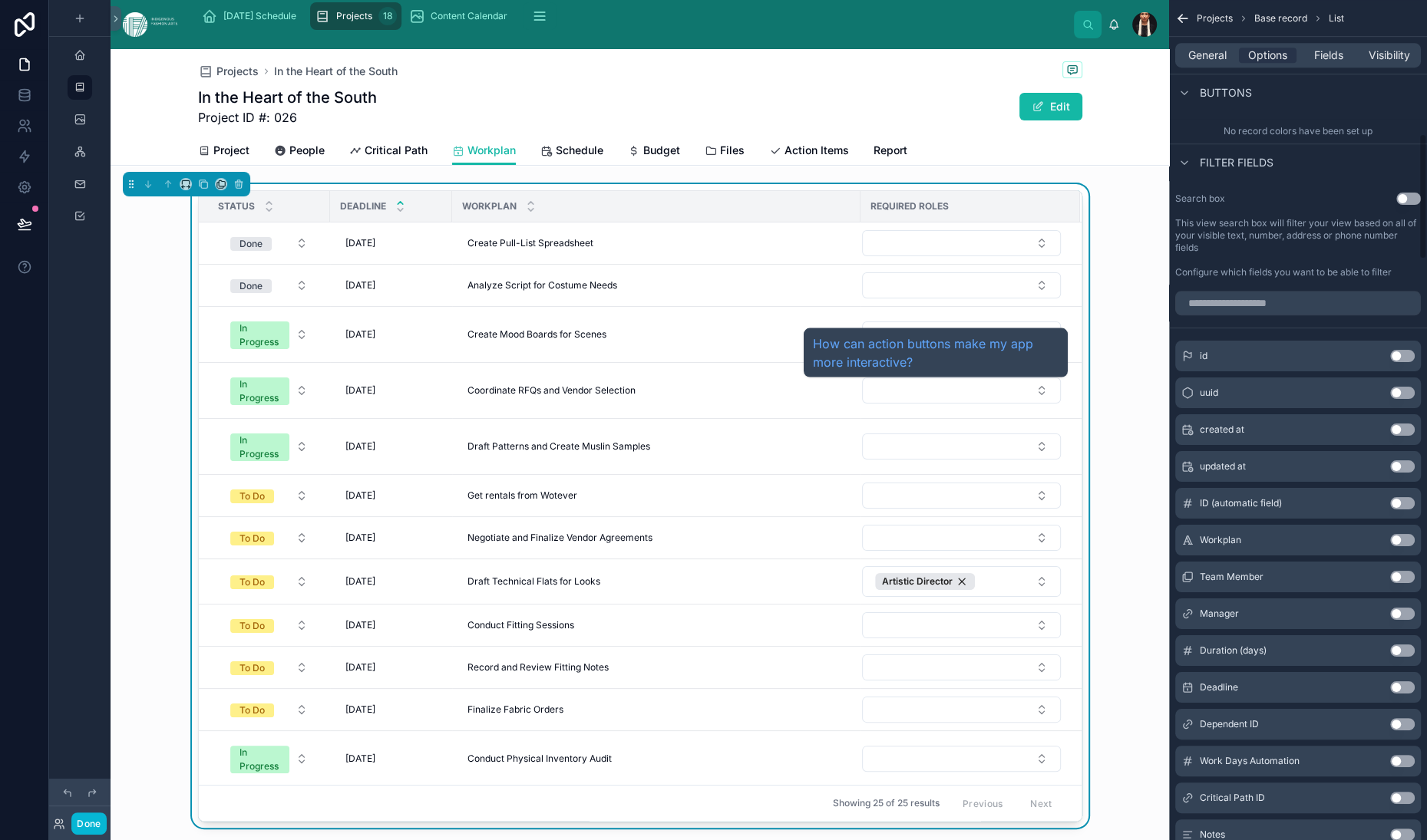
scroll to position [889, 0]
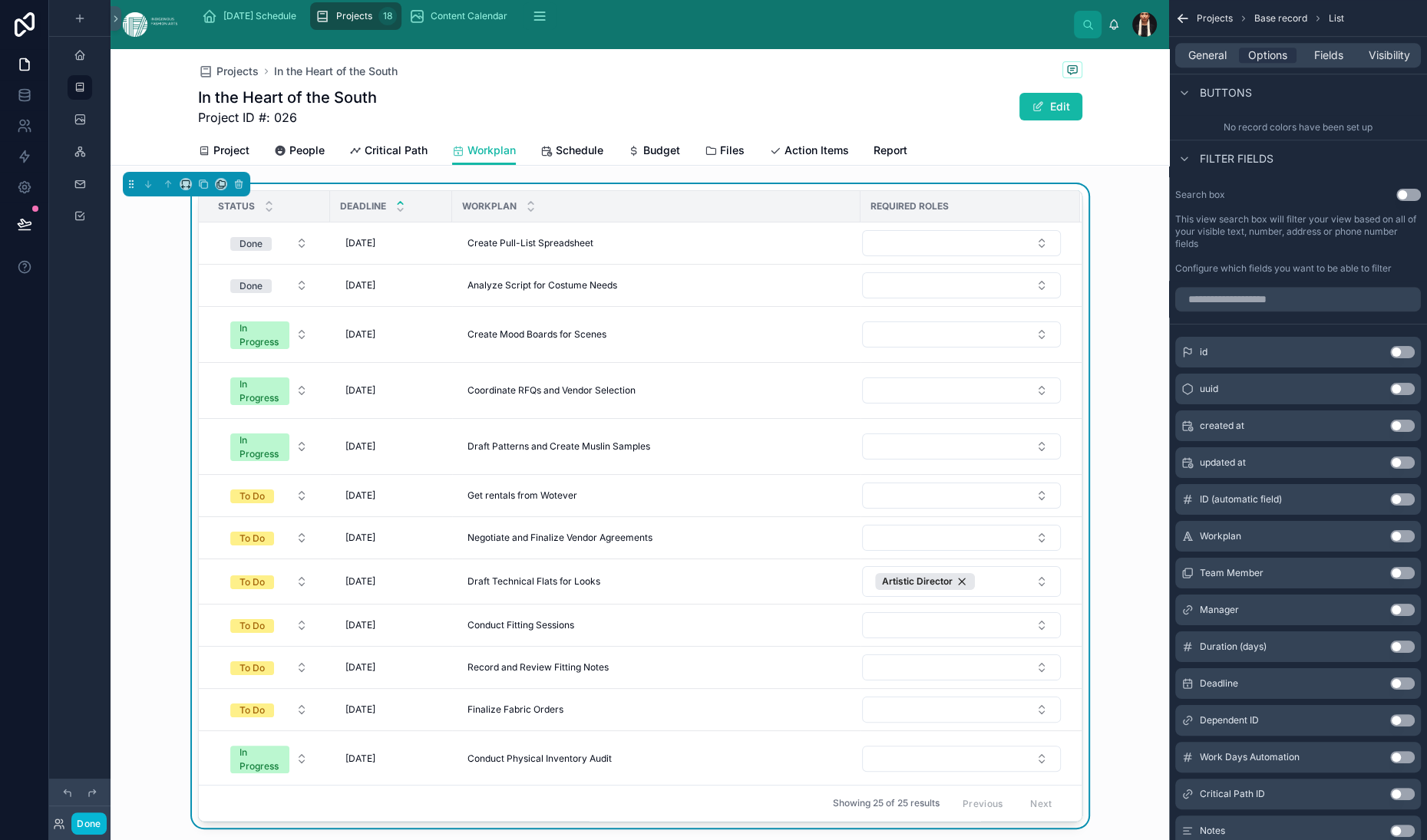
click at [1402, 60] on icon "scrollable content" at bounding box center [1408, 53] width 12 height 12
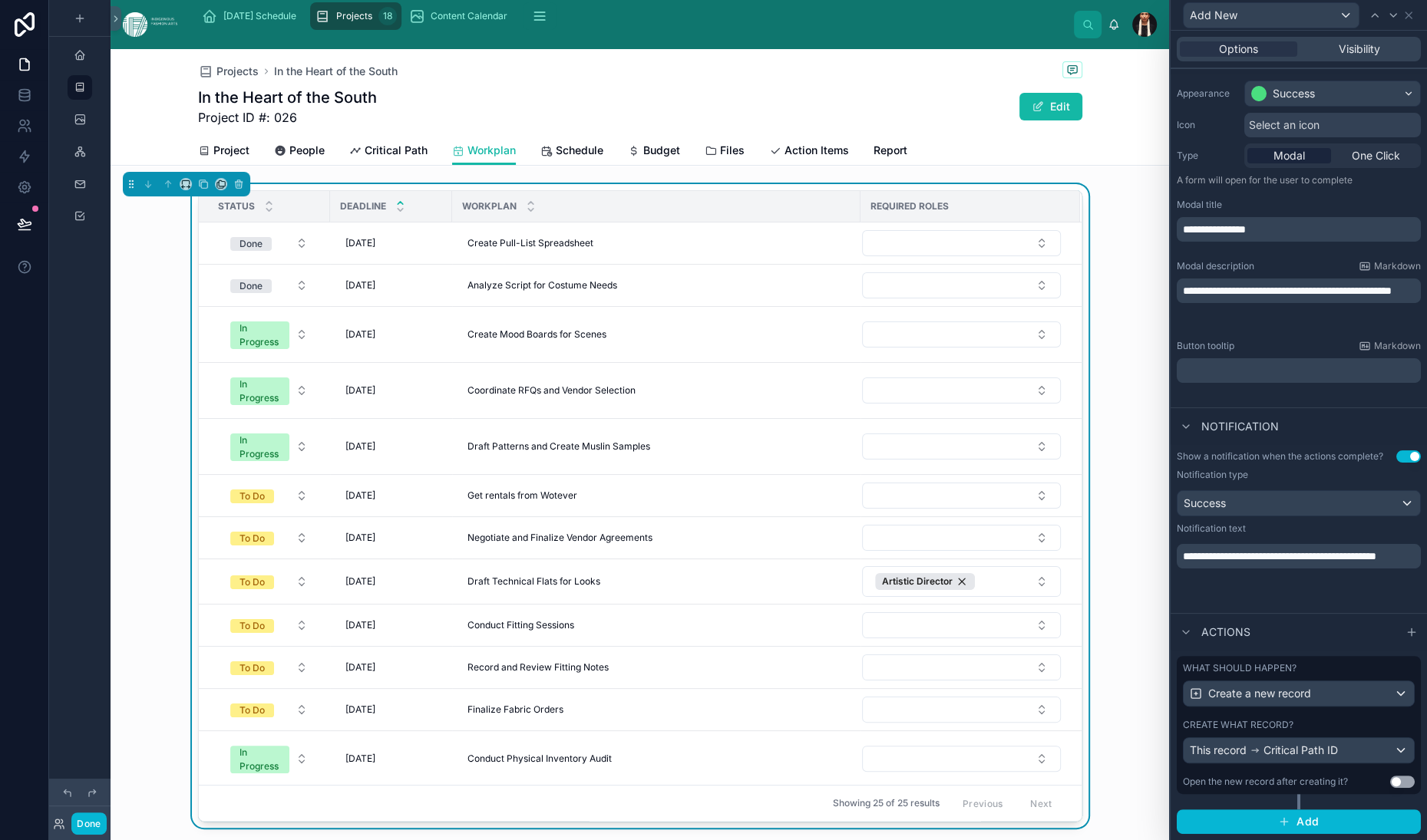
scroll to position [492, 0]
click at [1263, 743] on span "Critical Path ID" at bounding box center [1301, 751] width 74 height 15
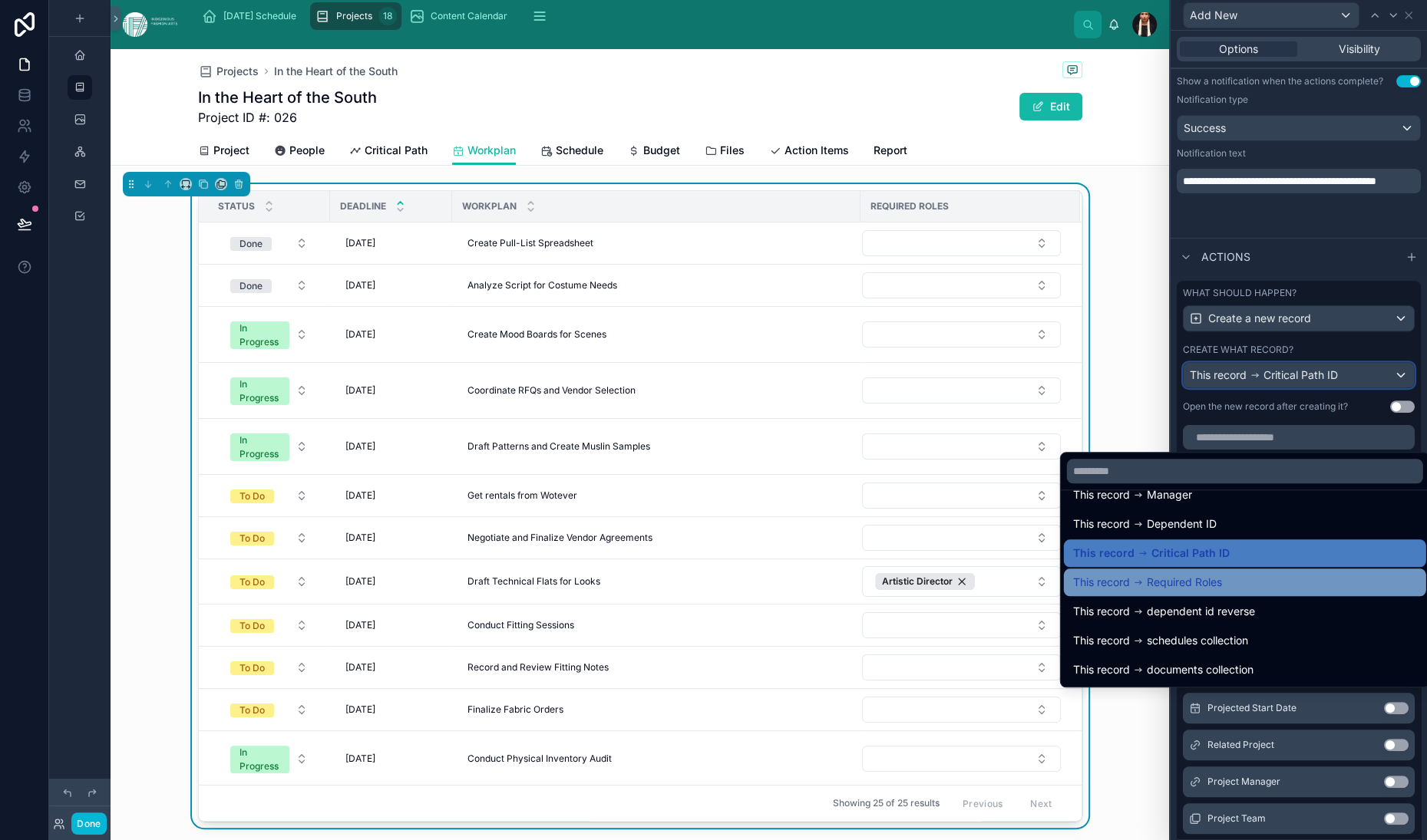
scroll to position [31, 0]
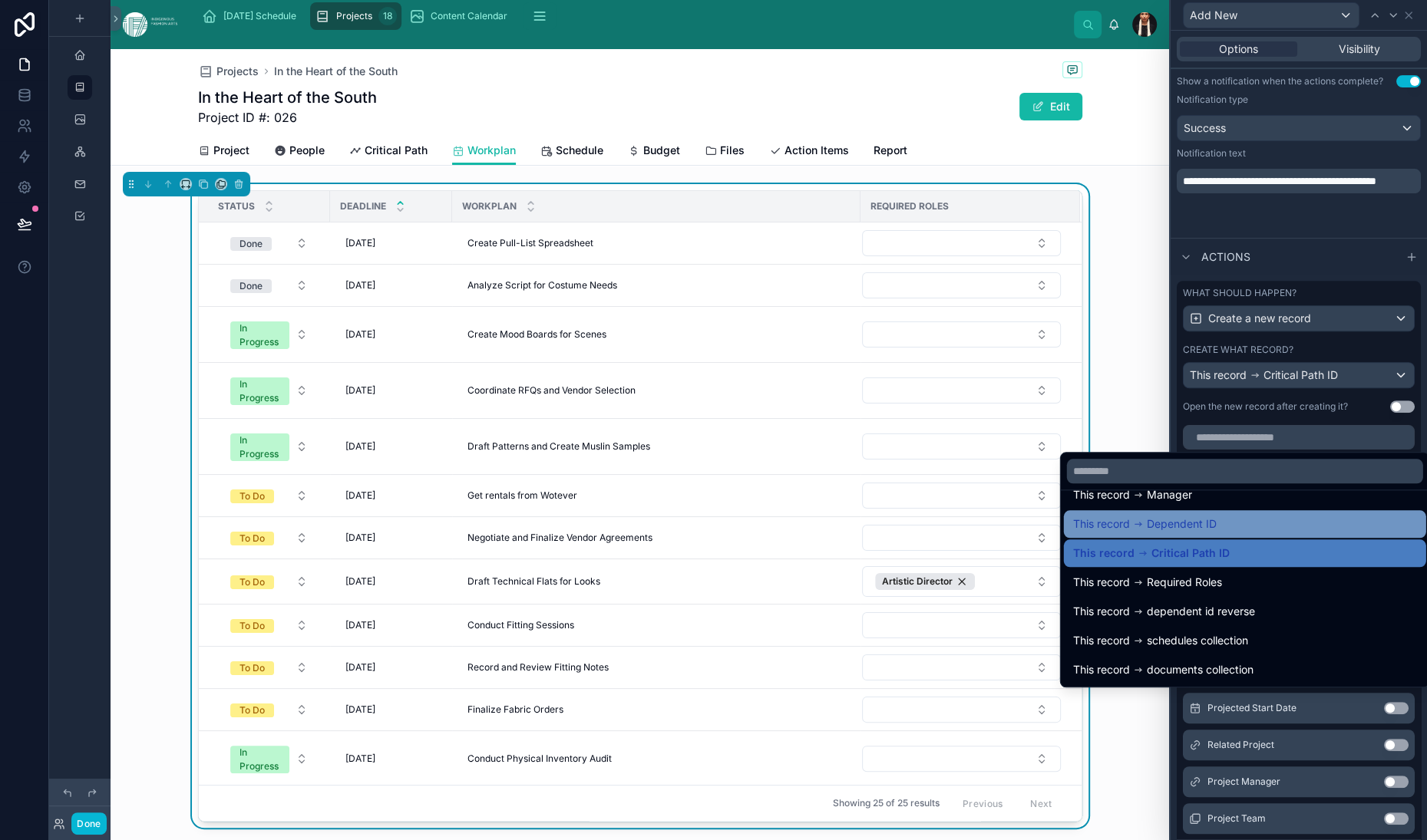
click at [1144, 519] on icon at bounding box center [1138, 524] width 10 height 10
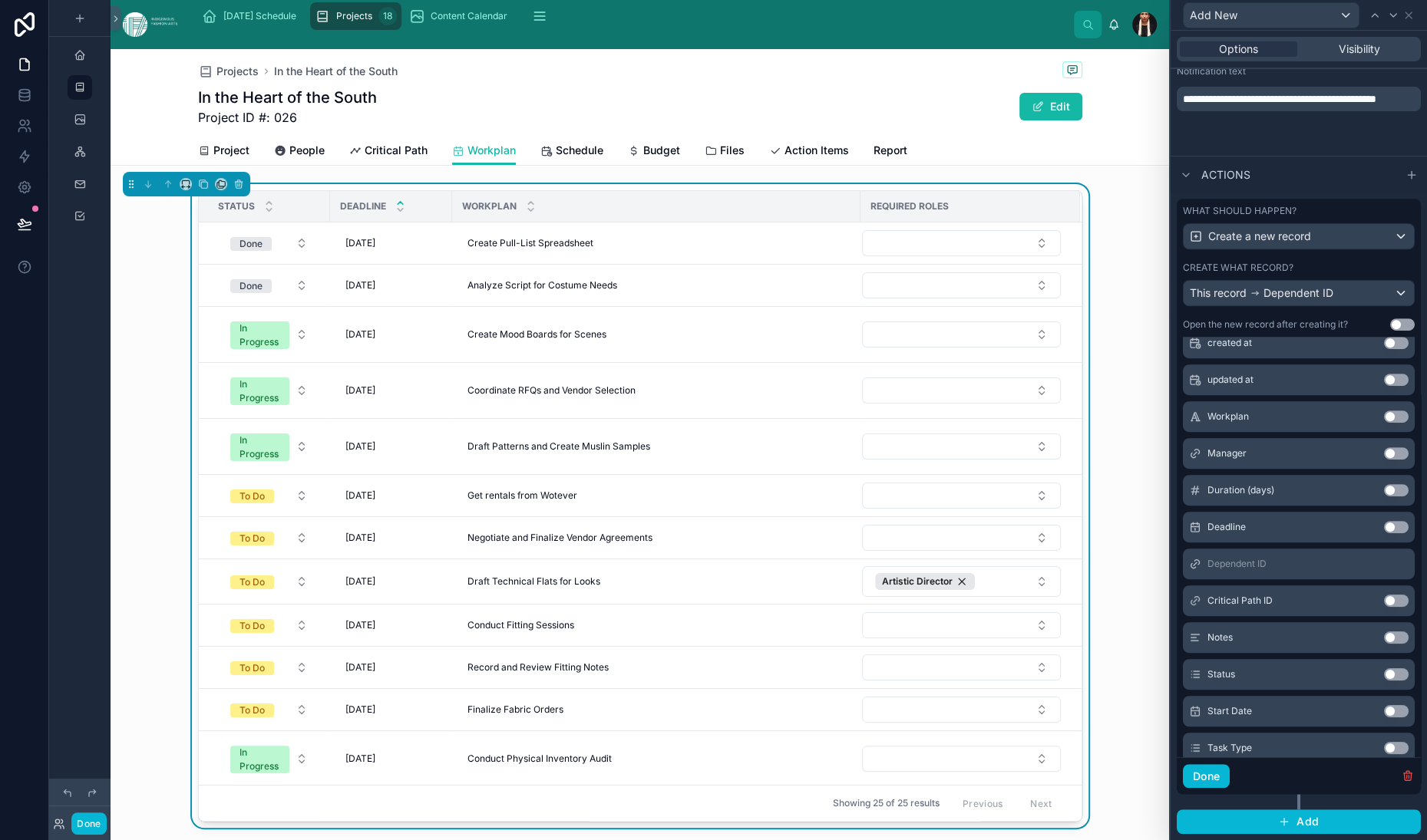
scroll to position [181, 0]
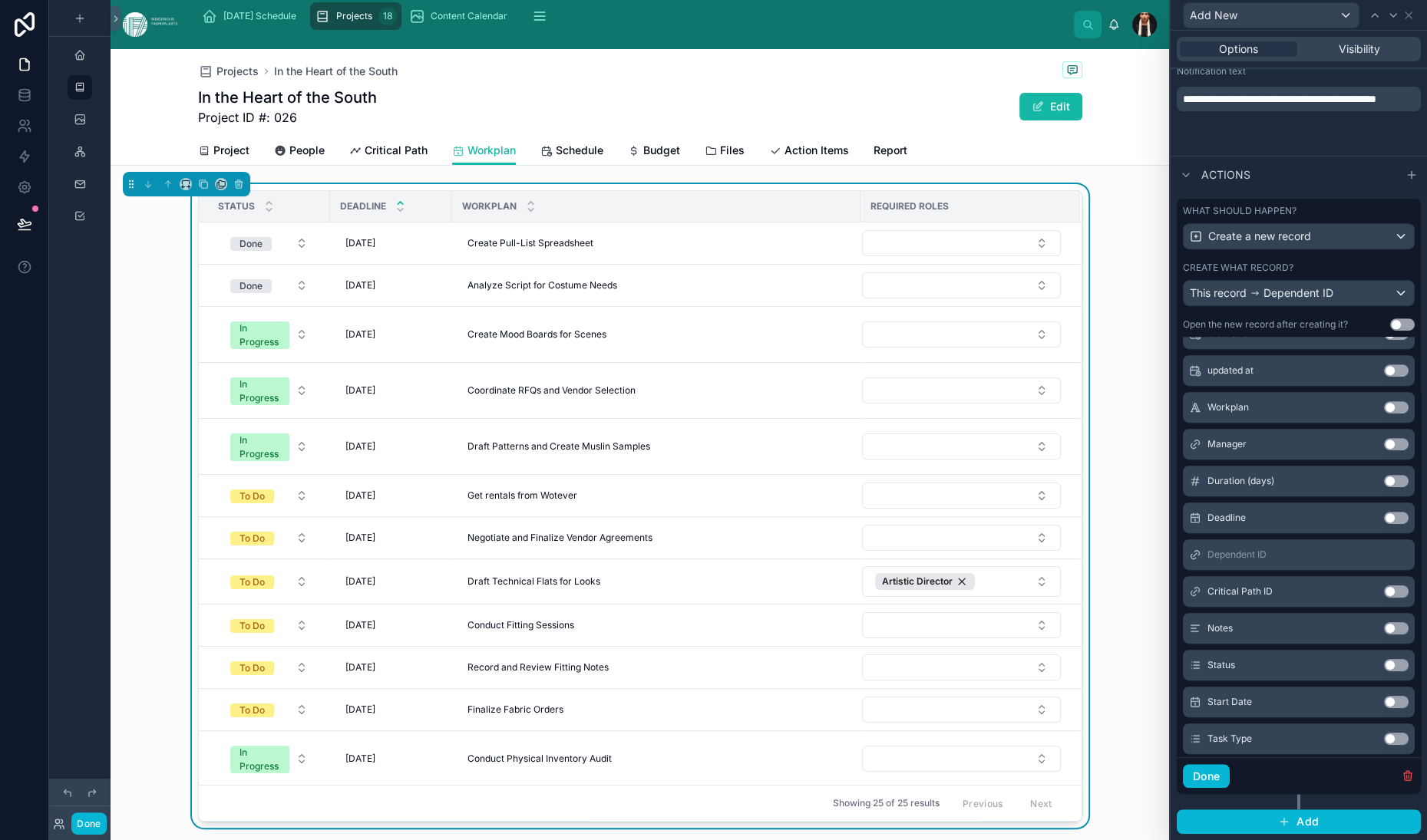
click at [1384, 413] on button "Use setting" at bounding box center [1397, 407] width 25 height 12
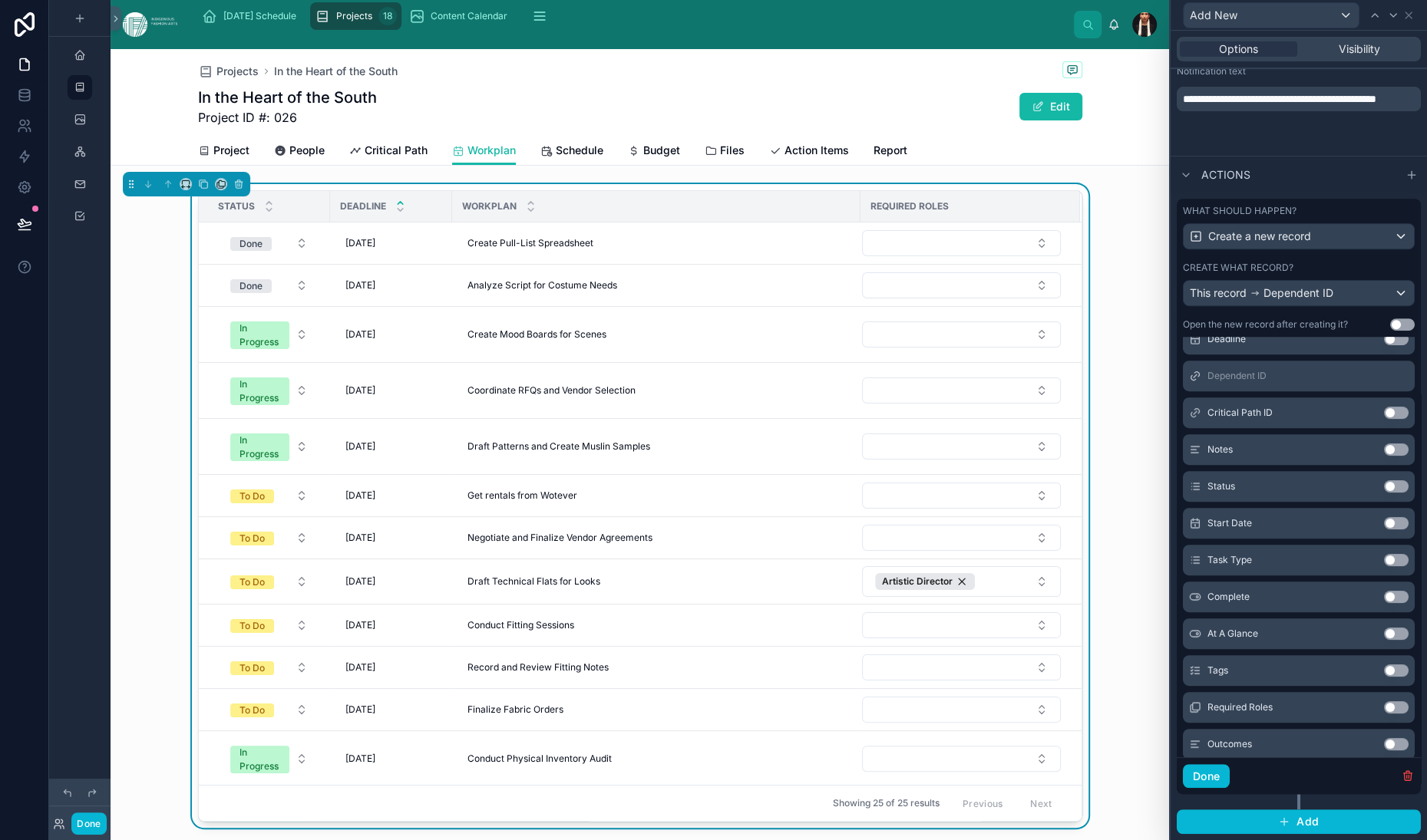
scroll to position [376, 0]
click at [1384, 342] on button "Use setting" at bounding box center [1397, 335] width 25 height 12
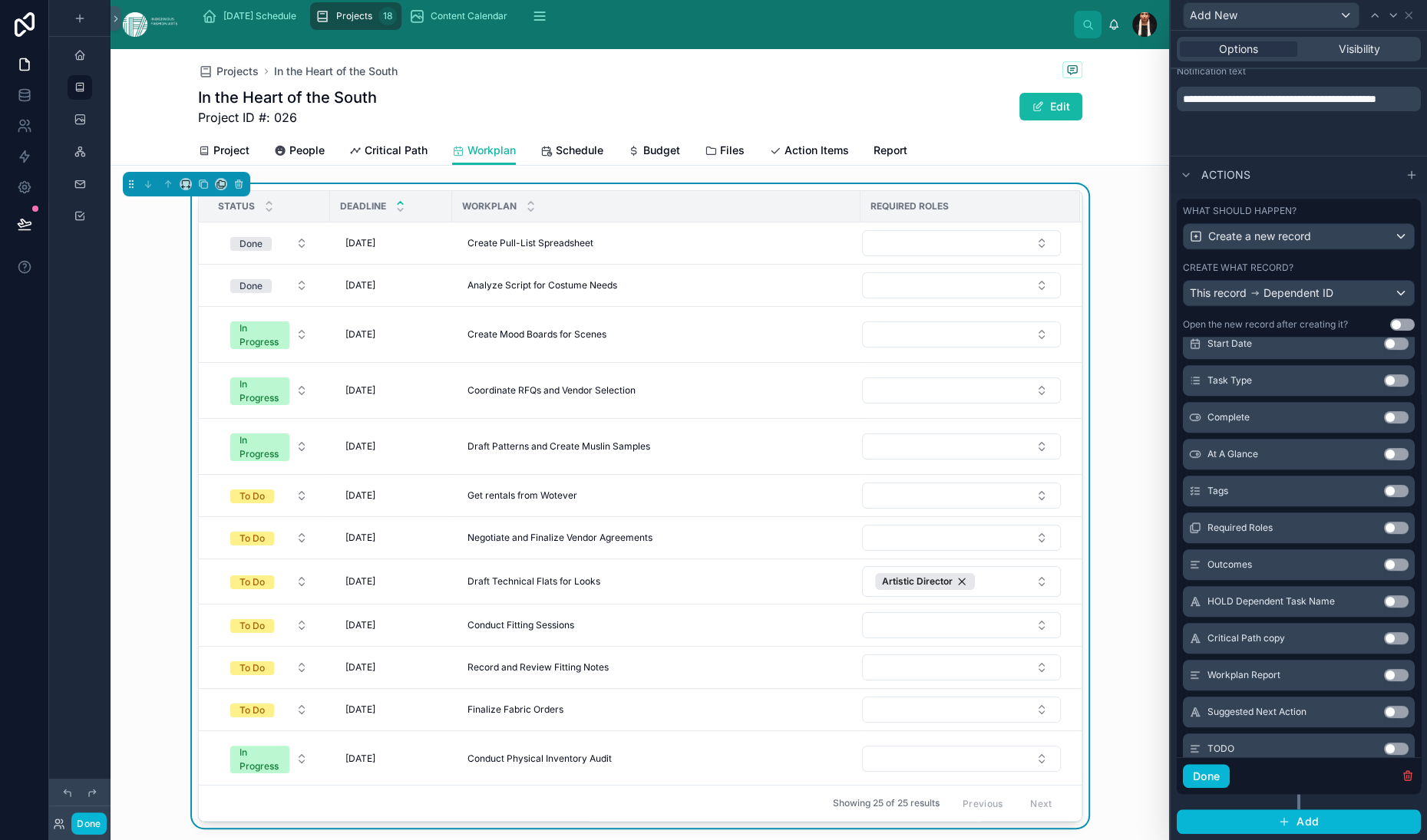
scroll to position [552, 0]
click at [1384, 240] on button "Use setting" at bounding box center [1397, 234] width 25 height 12
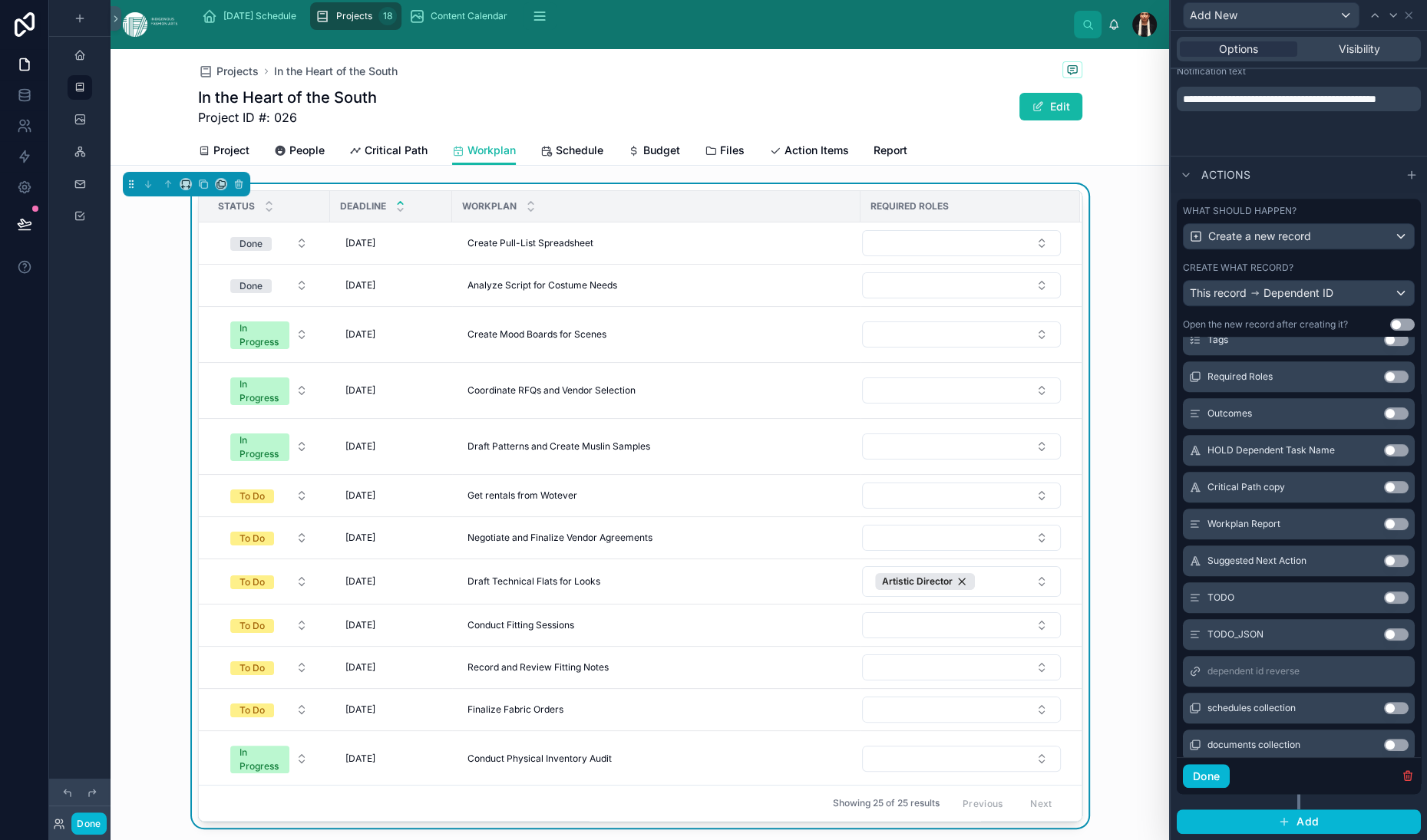
scroll to position [718, 0]
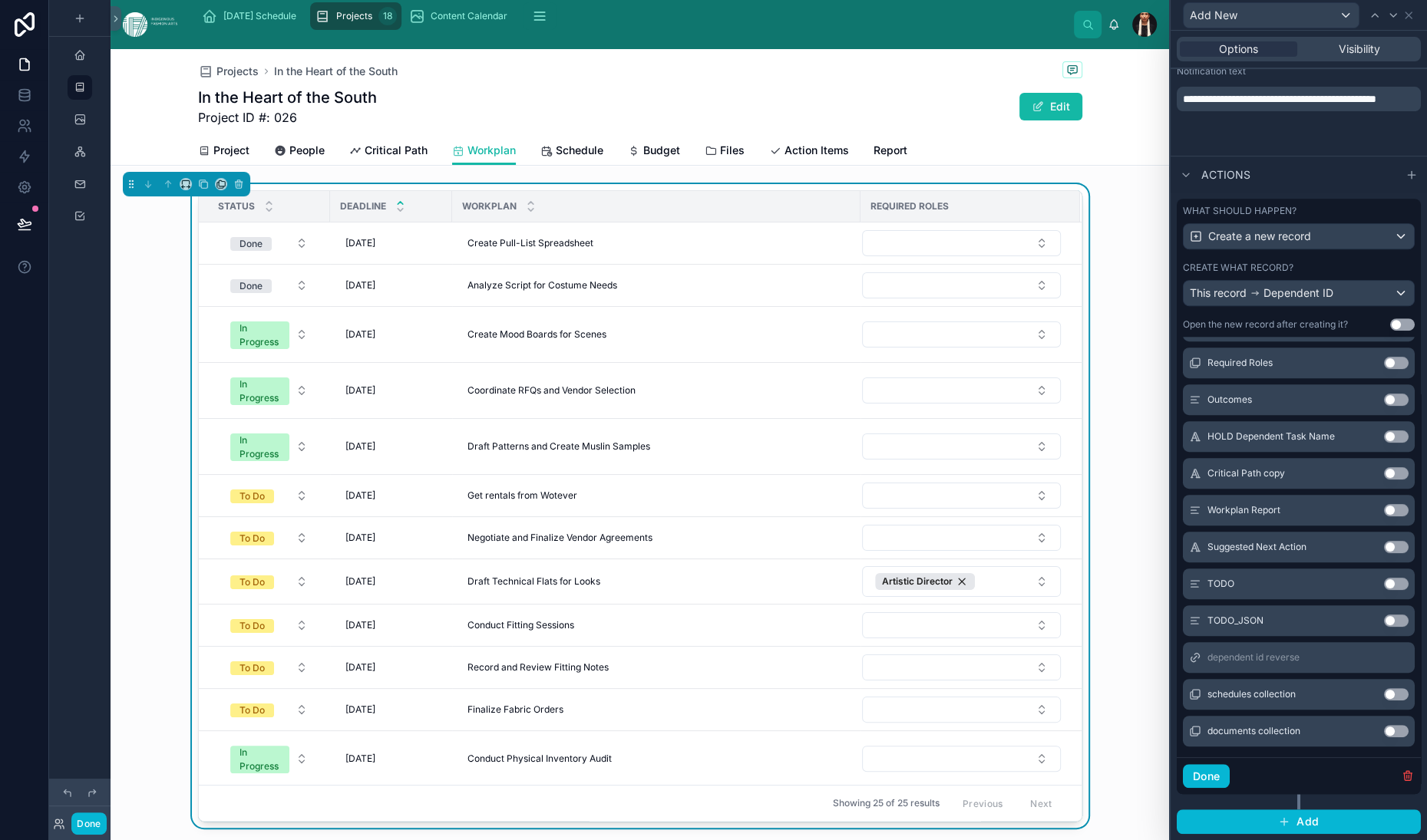
click at [1384, 185] on button "Use setting" at bounding box center [1397, 179] width 25 height 12
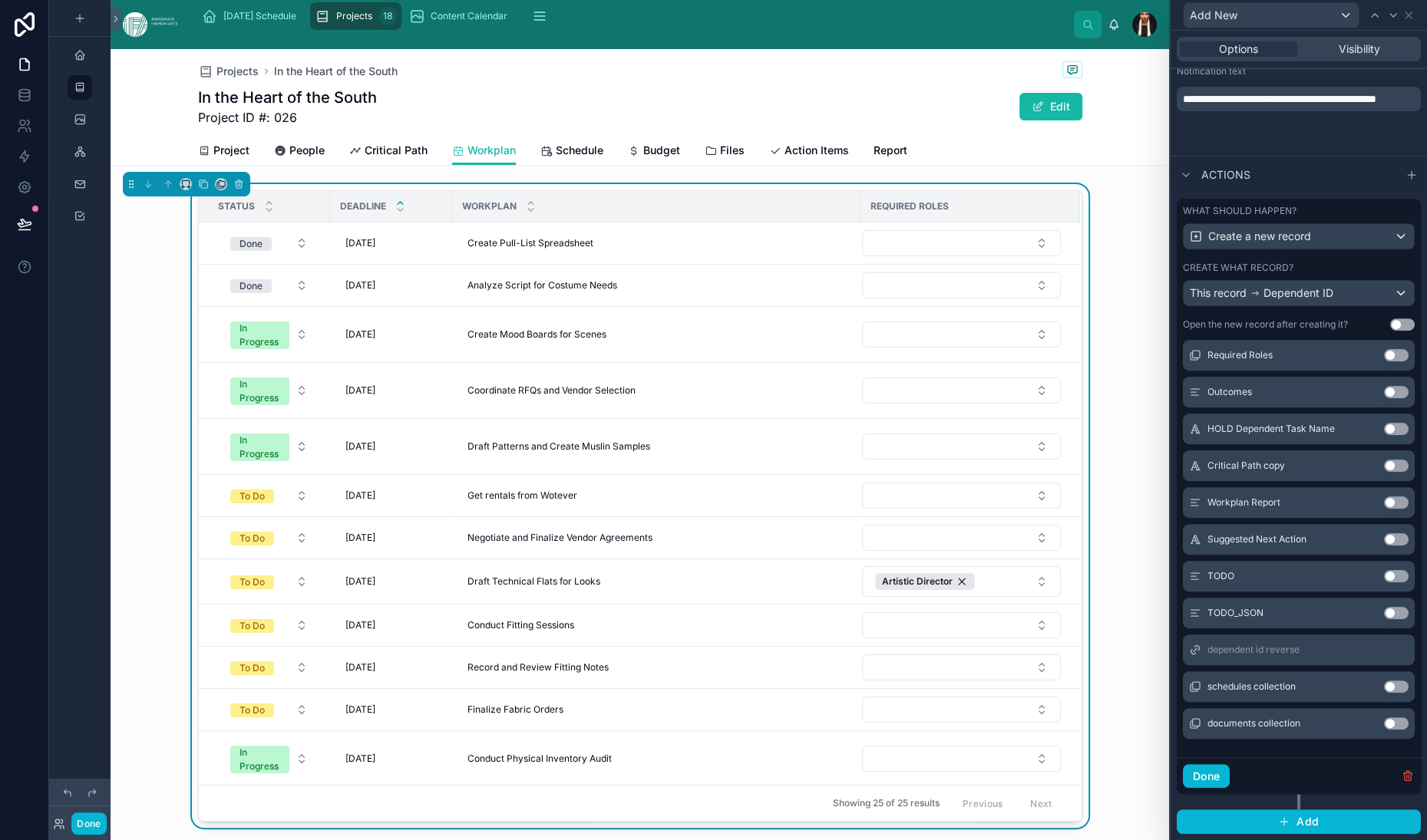
click at [1384, 214] on button "Use setting" at bounding box center [1397, 207] width 25 height 12
click at [1384, 361] on button "Use setting" at bounding box center [1397, 354] width 25 height 12
click at [1183, 789] on button "Done" at bounding box center [1205, 776] width 47 height 25
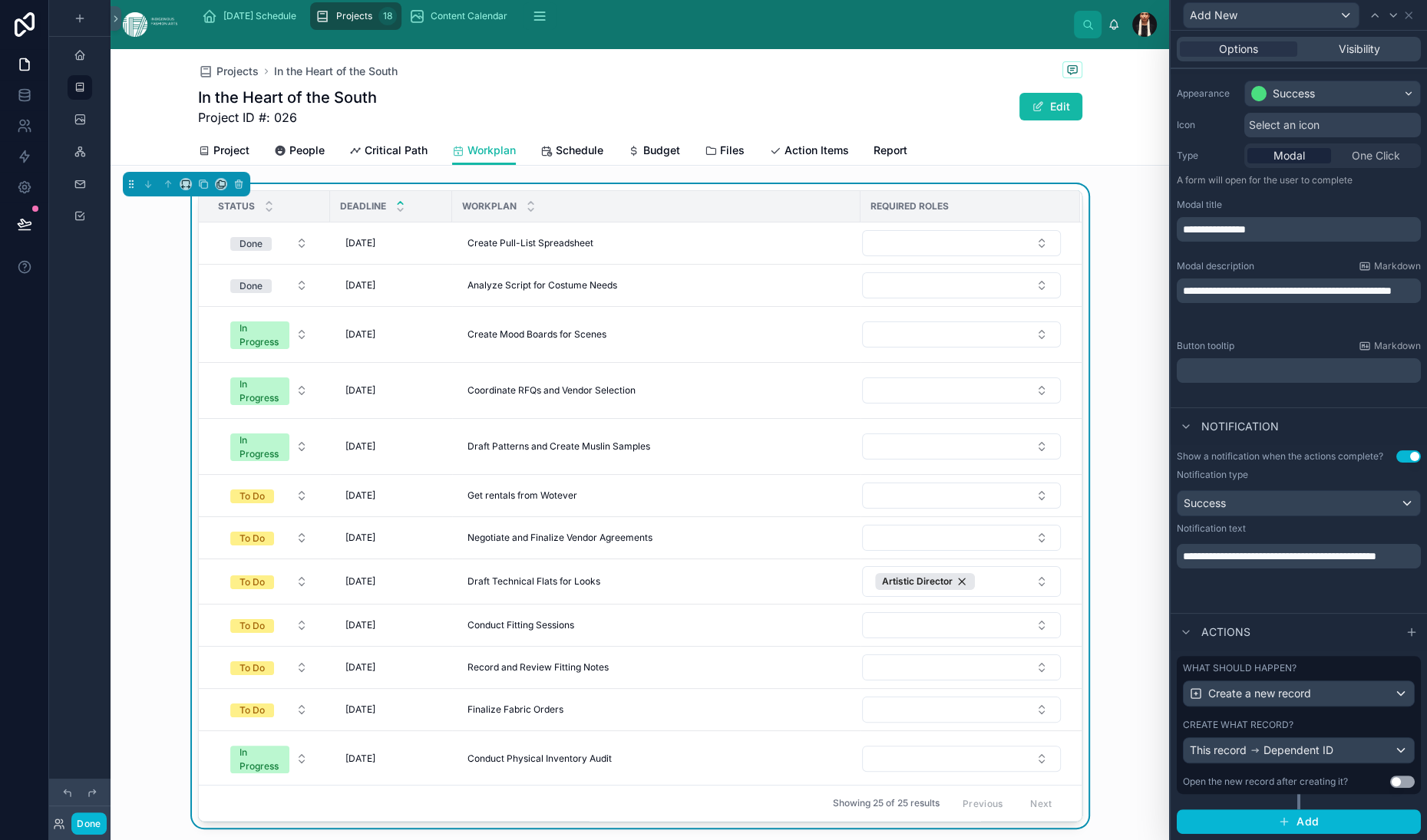
scroll to position [492, 0]
click at [106, 816] on button "Done" at bounding box center [88, 823] width 34 height 22
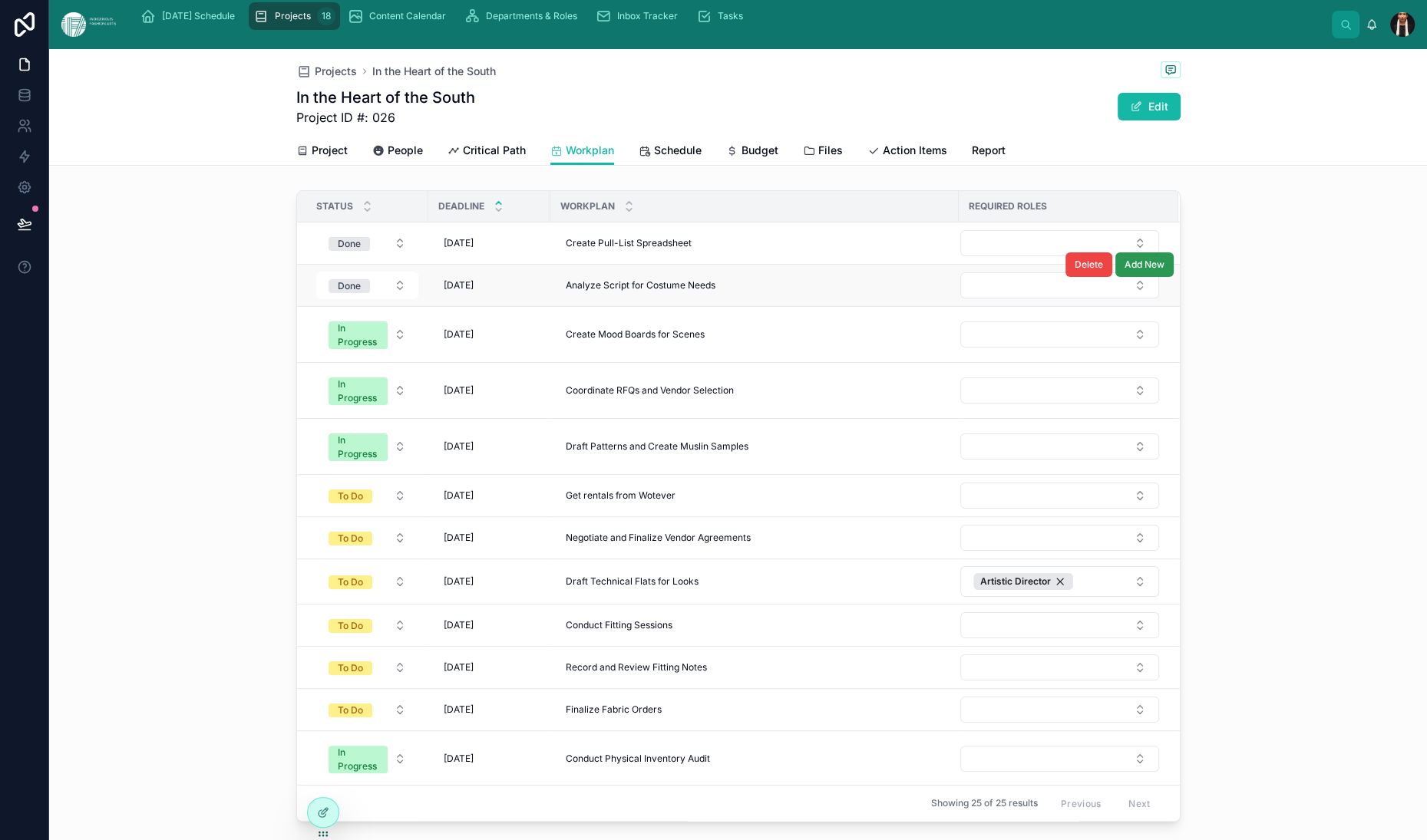
click at [1165, 271] on span "Add New" at bounding box center [1145, 264] width 40 height 12
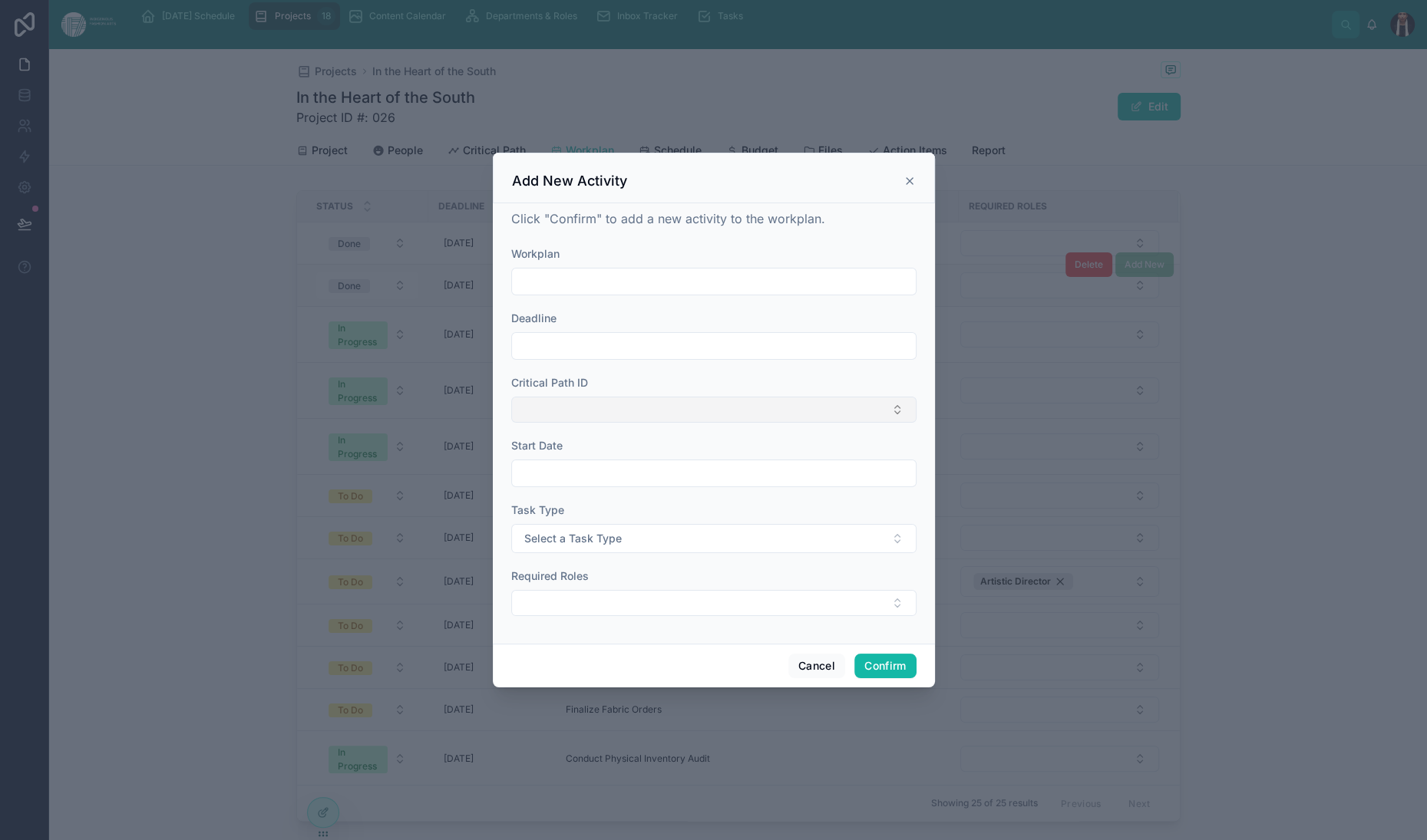
scroll to position [0, 0]
click at [561, 271] on input "text" at bounding box center [714, 281] width 404 height 22
click at [511, 520] on form "Workplan Deadline Critical Path ID Start Date Task Type Select a Task Type Requ…" at bounding box center [714, 438] width 405 height 385
click at [511, 396] on button "Select Button" at bounding box center [714, 409] width 405 height 26
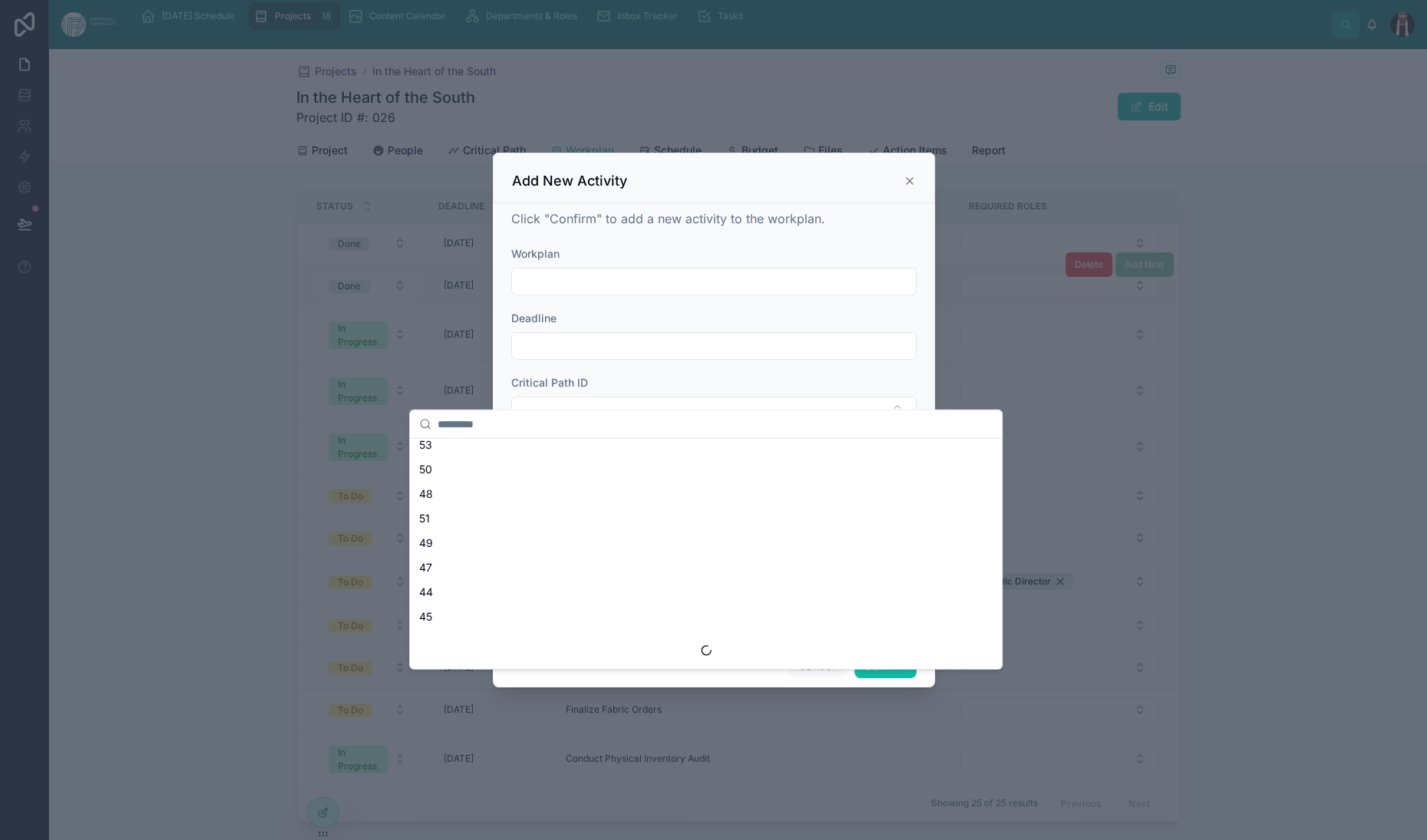
scroll to position [1405, 0]
click at [492, 333] on div "Click "Confirm" to add a new activity to the workplan. Workplan Deadline Critic…" at bounding box center [713, 424] width 442 height 441
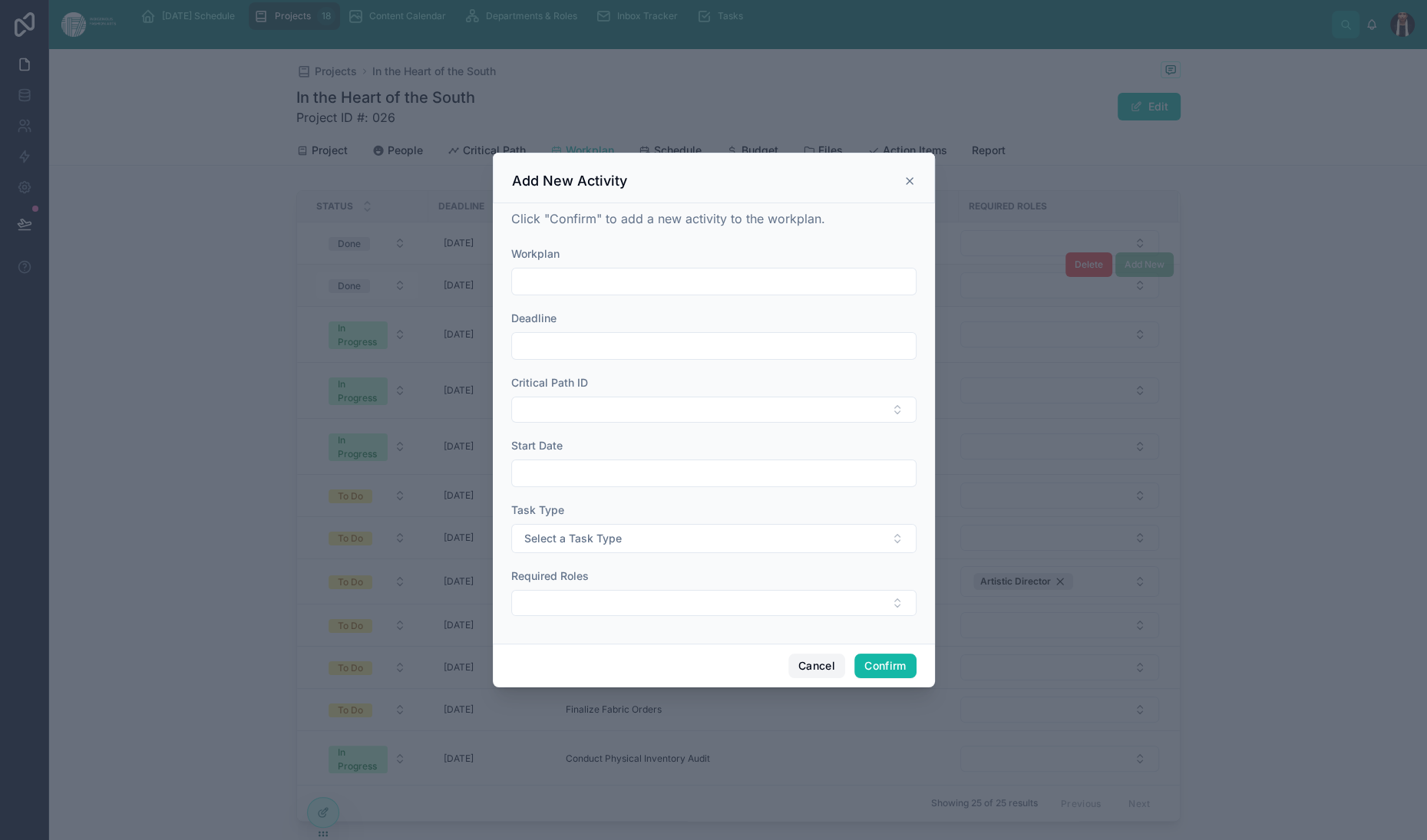
click at [845, 678] on button "Cancel" at bounding box center [817, 666] width 57 height 25
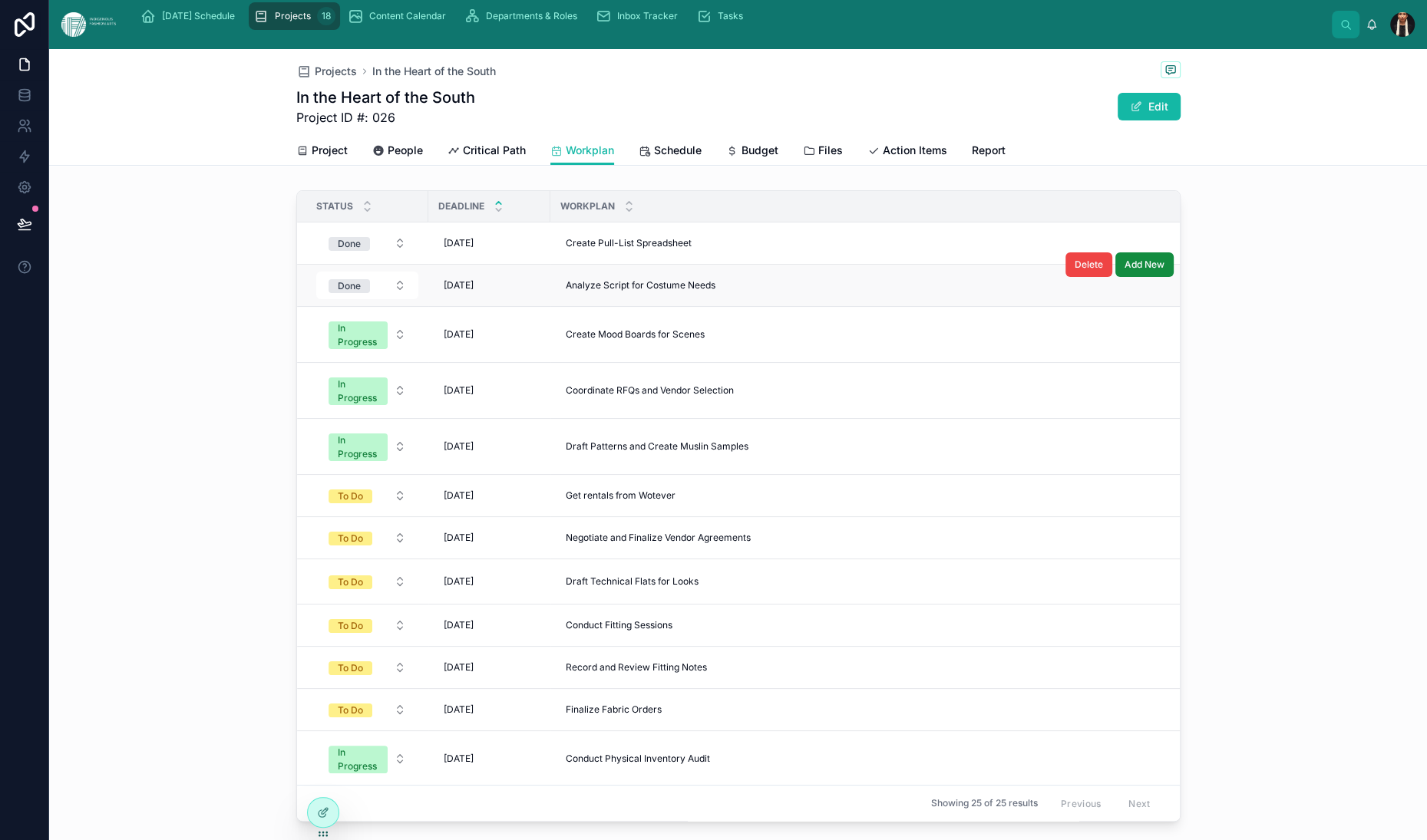
drag, startPoint x: 759, startPoint y: 302, endPoint x: 1019, endPoint y: 297, distance: 260.0
click at [1019, 222] on th "Workplan" at bounding box center [878, 206] width 656 height 31
click at [1222, 348] on button "Select Button" at bounding box center [1275, 334] width 106 height 26
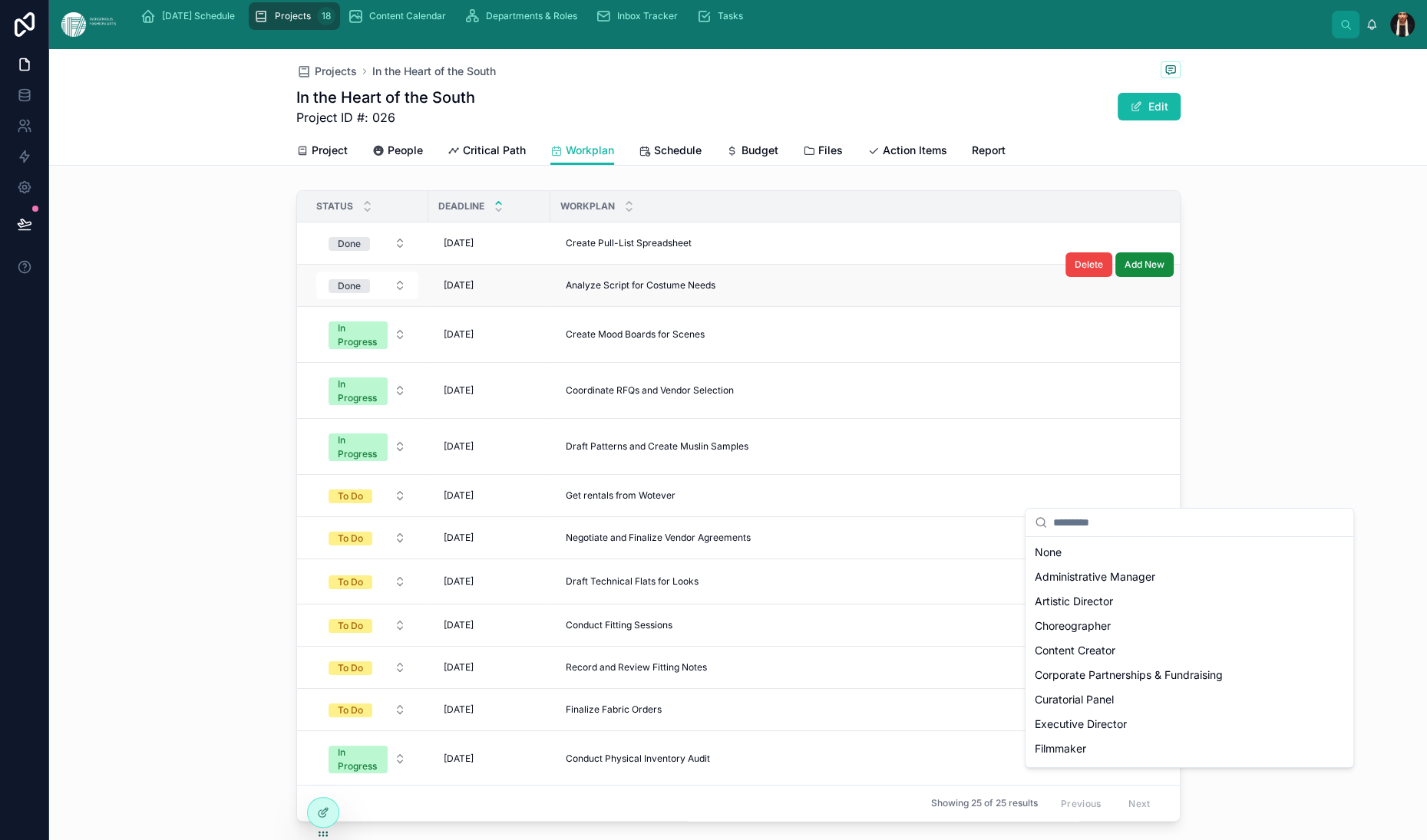
click at [1103, 136] on div "Projects In the Heart of the South In the Heart of the South Project ID #: 026 …" at bounding box center [739, 92] width 884 height 86
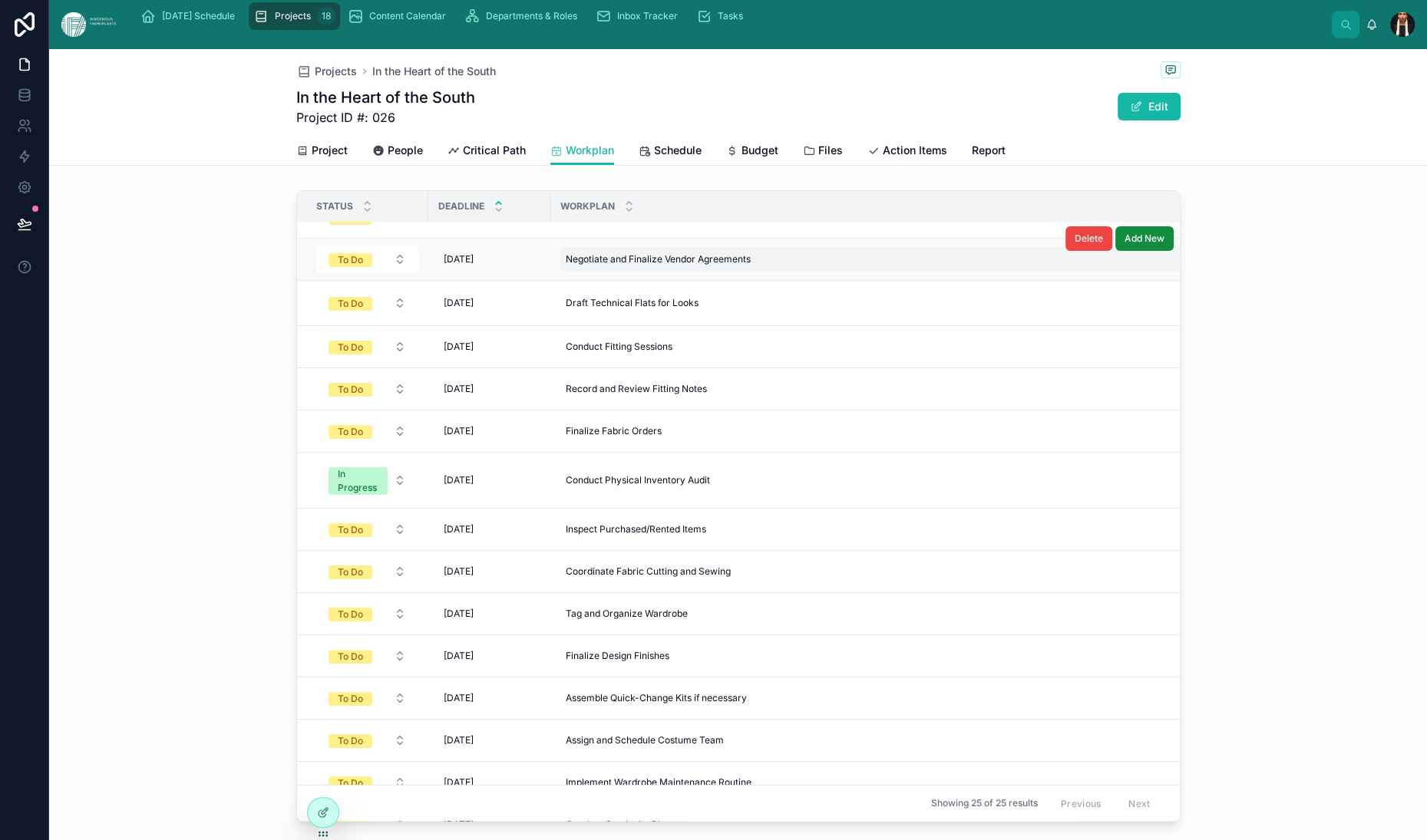
scroll to position [330, 0]
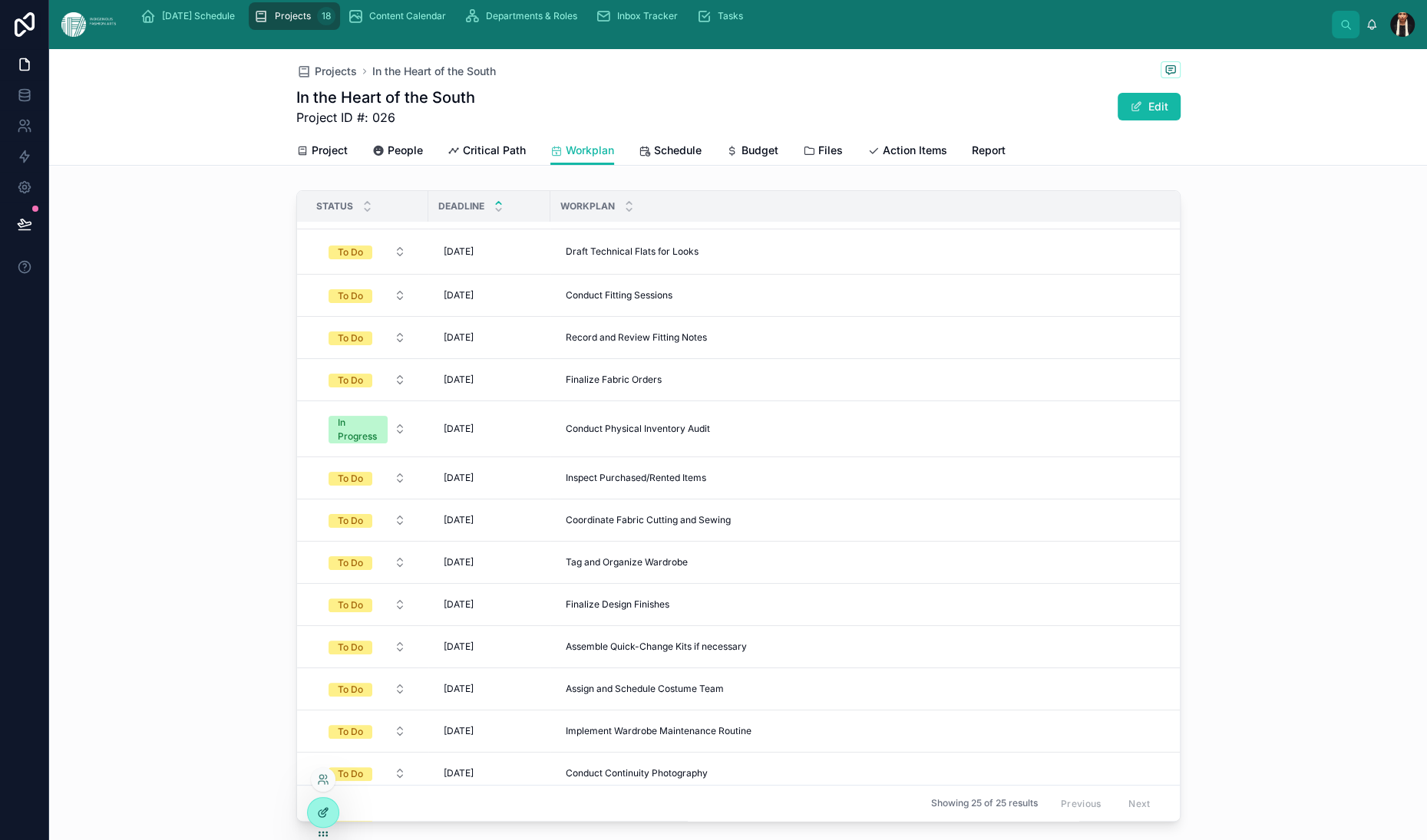
click at [328, 814] on icon at bounding box center [324, 811] width 6 height 6
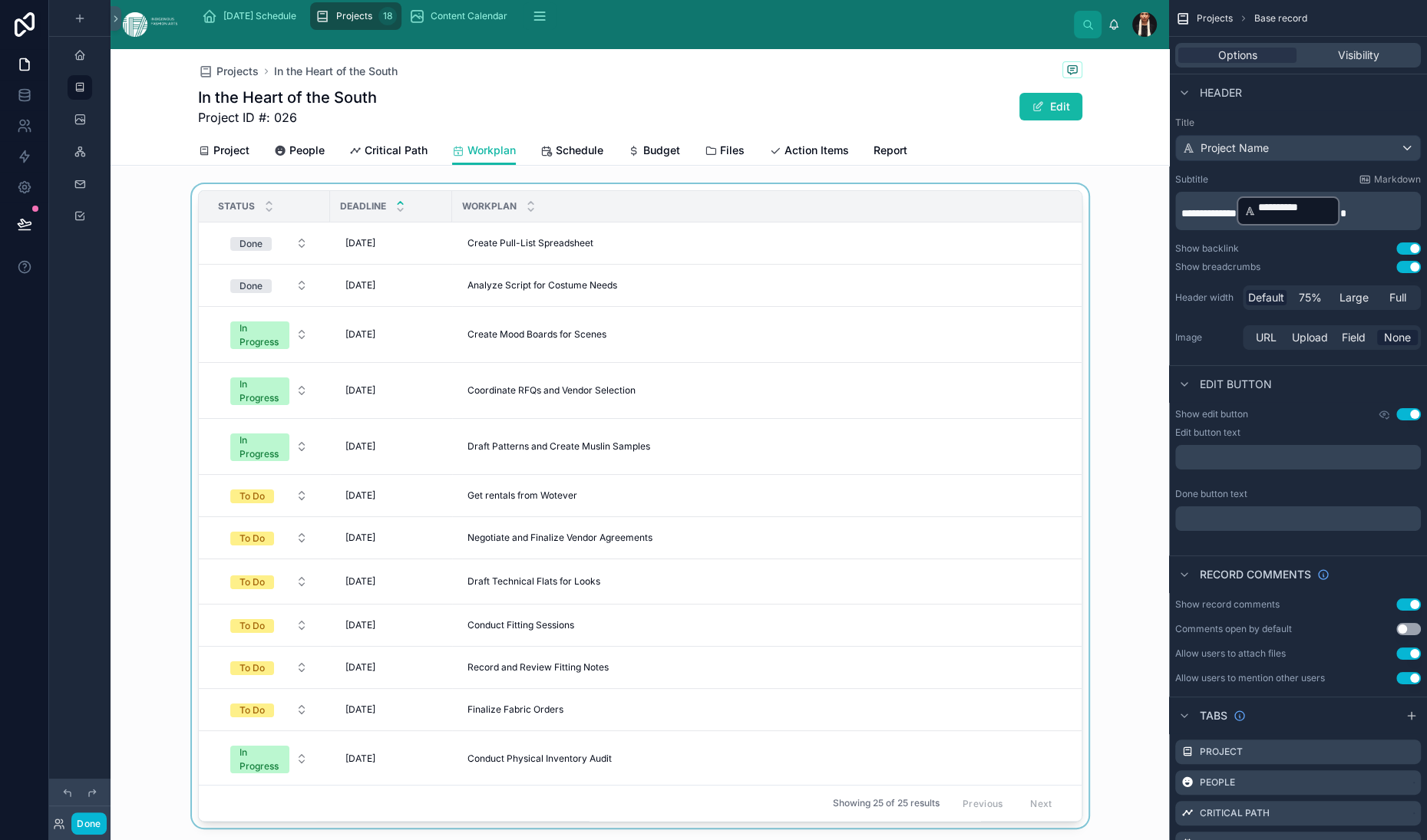
click at [897, 363] on div at bounding box center [640, 509] width 1059 height 650
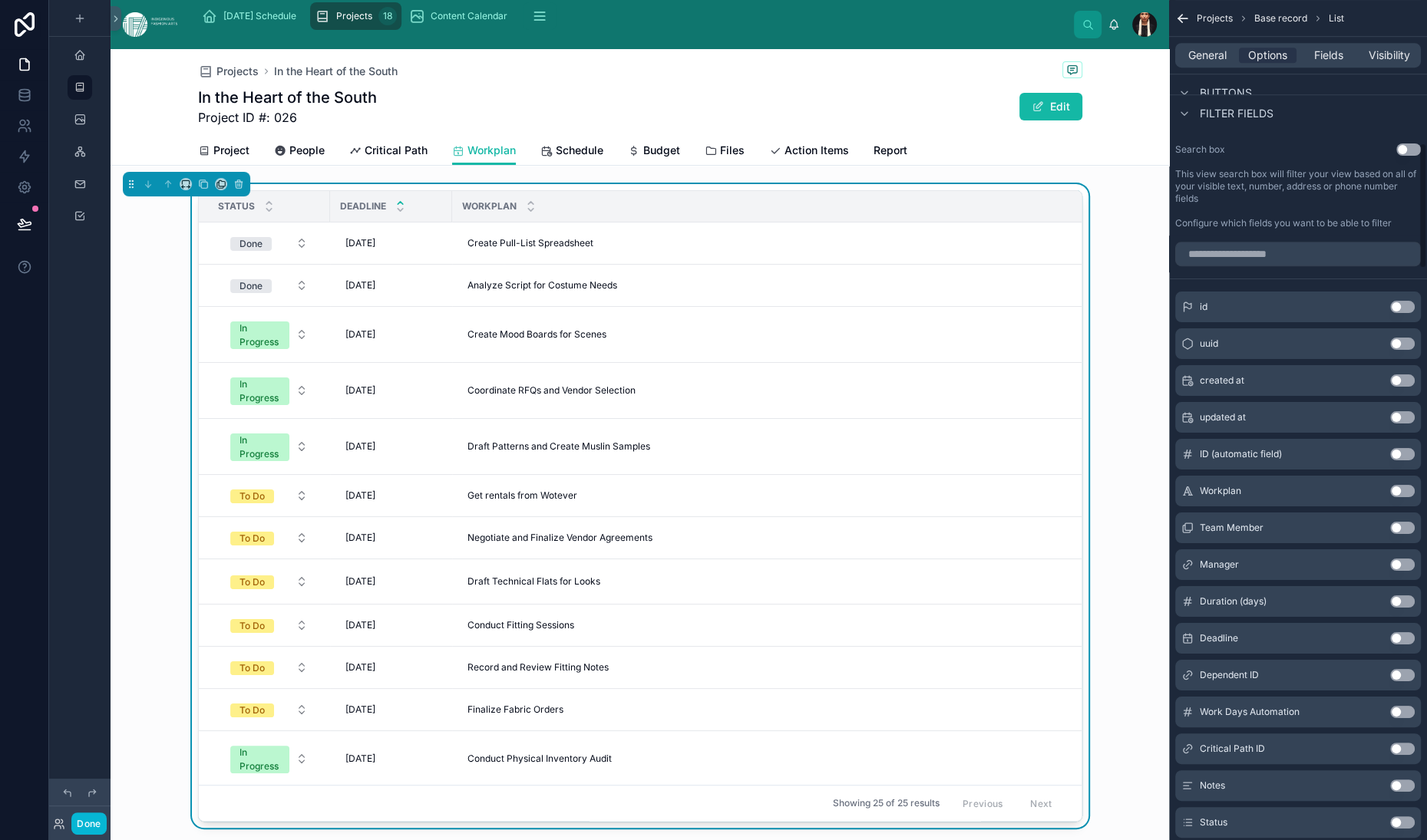
scroll to position [956, 0]
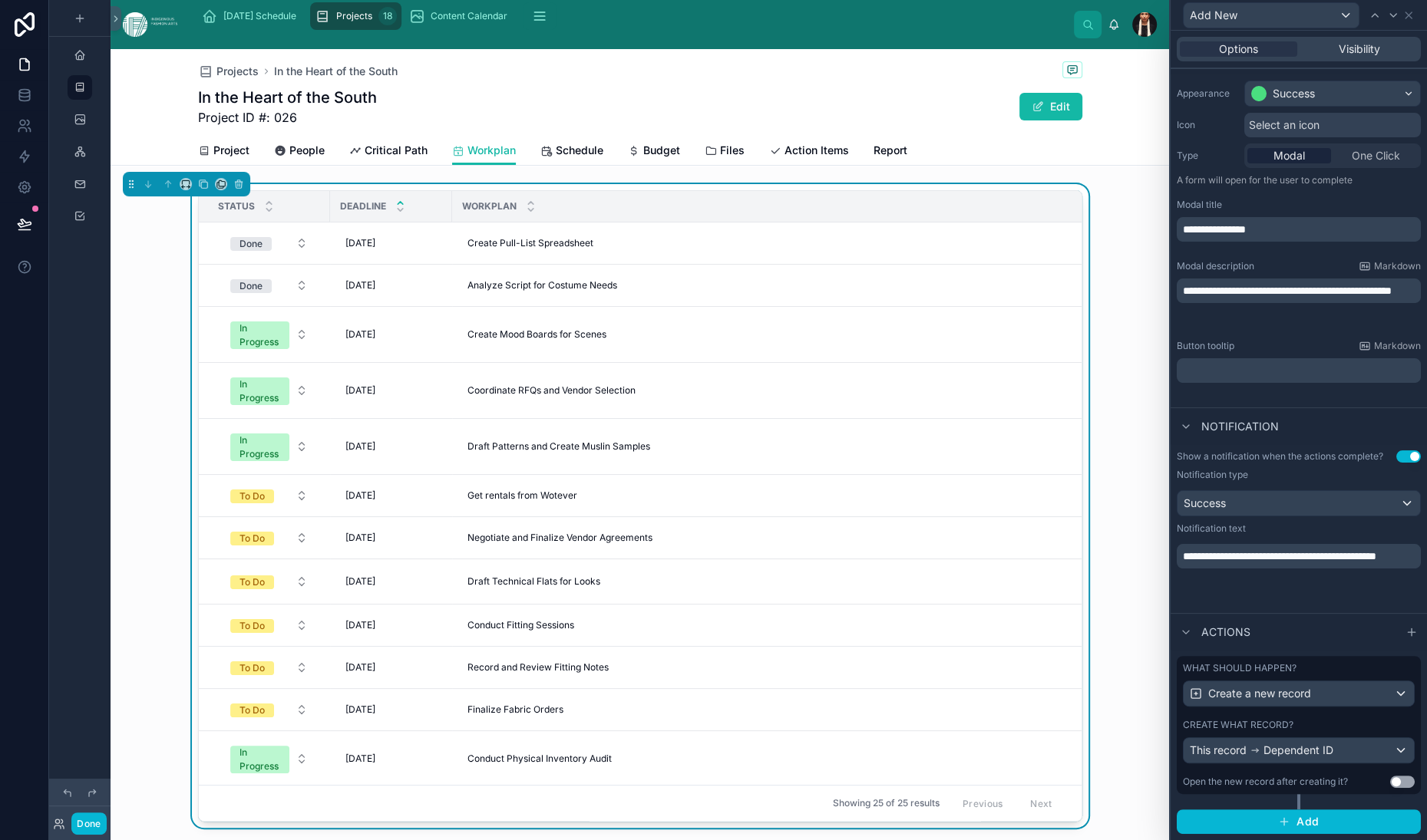
scroll to position [492, 0]
click at [1252, 775] on div "Open the new record after creating it?" at bounding box center [1265, 781] width 165 height 12
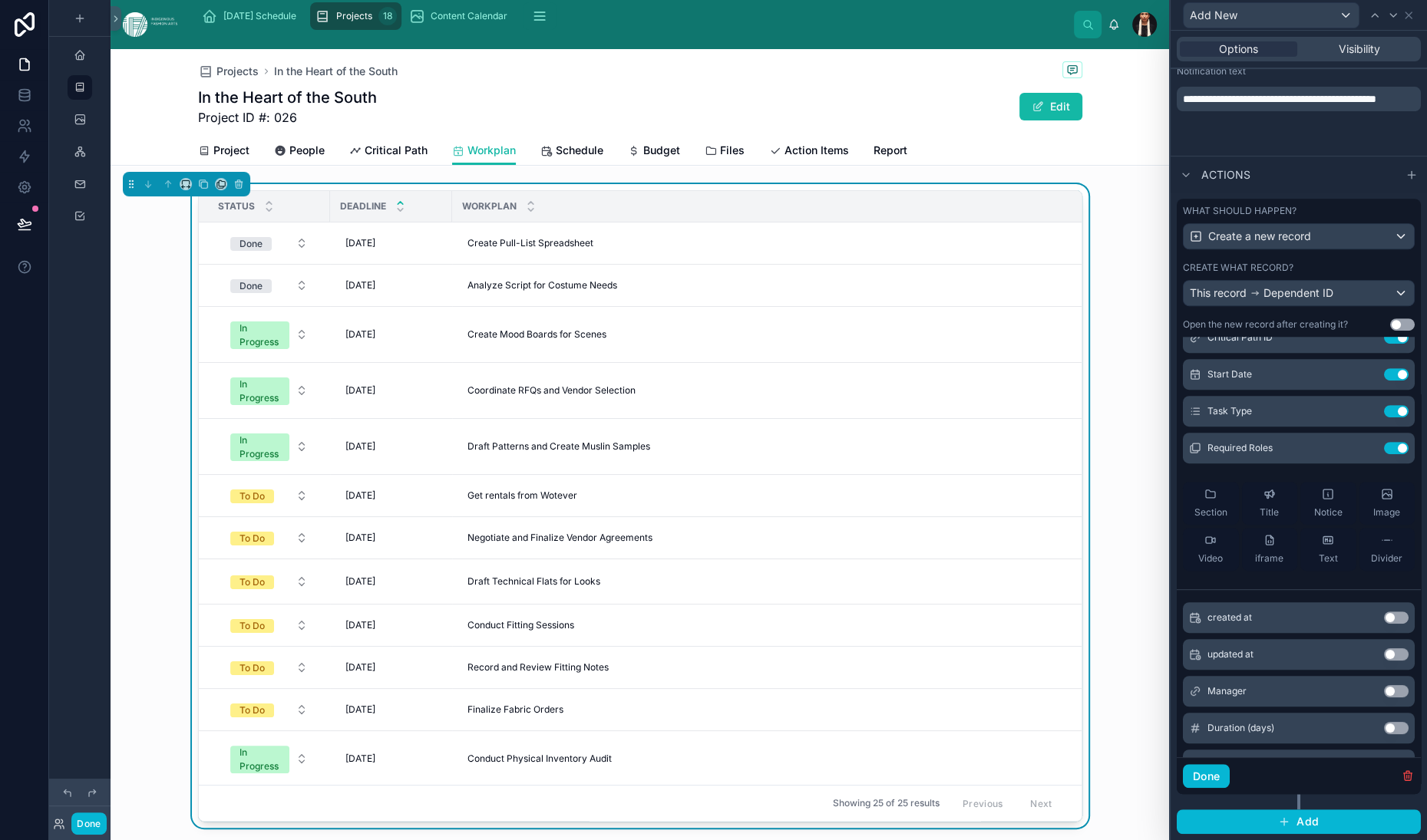
scroll to position [146, 0]
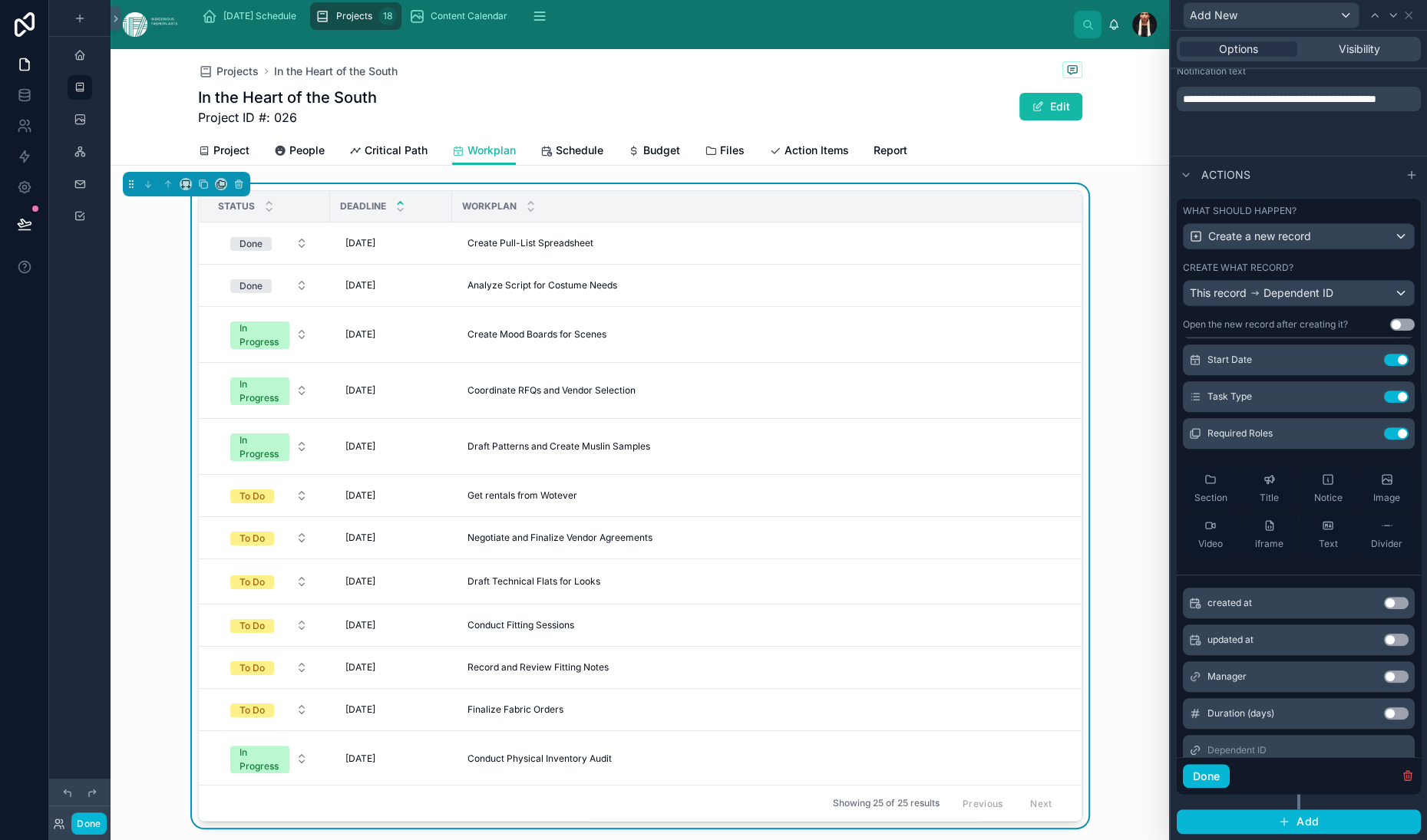
click at [1362, 328] on icon at bounding box center [1365, 324] width 7 height 7
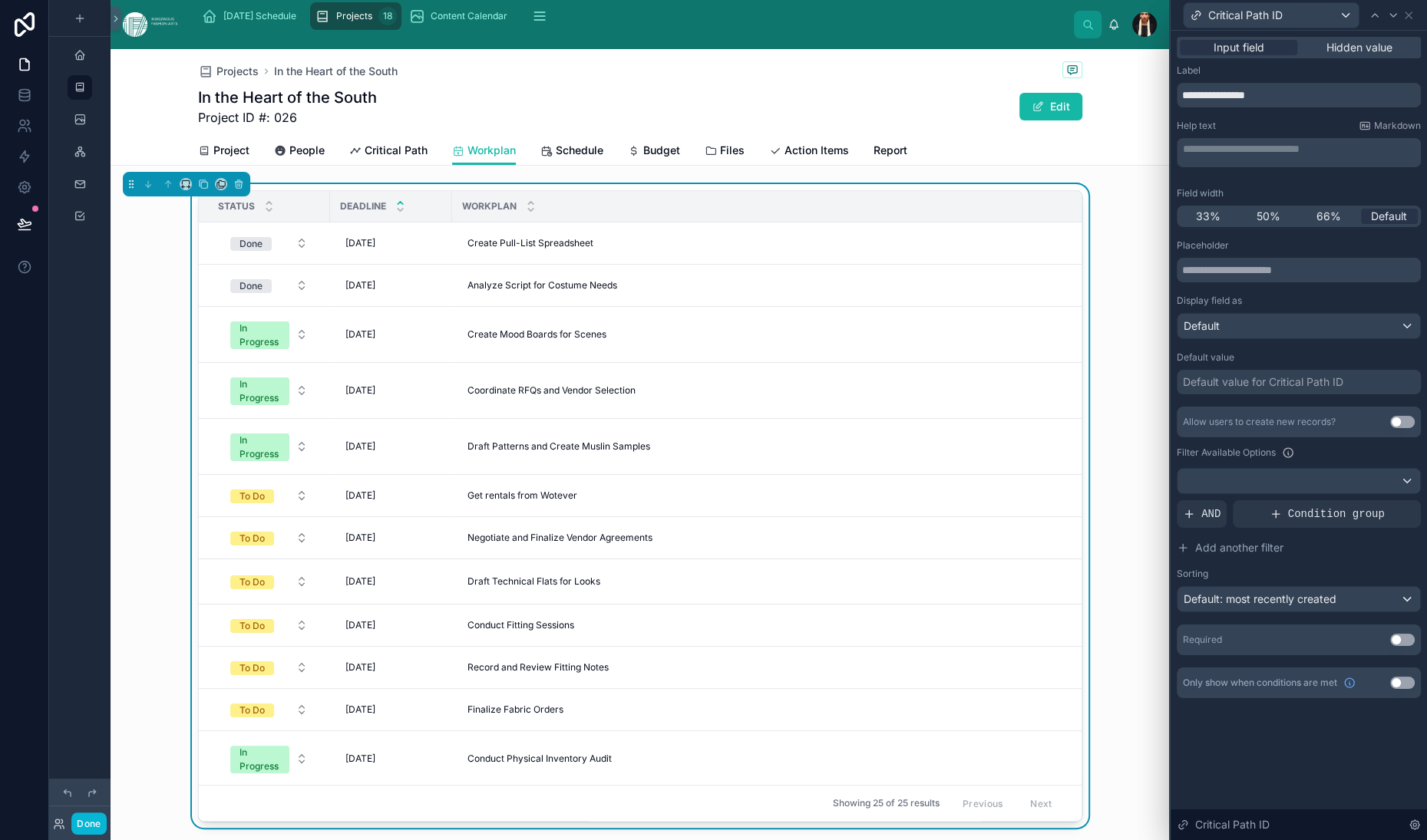
scroll to position [130, 0]
click at [1183, 390] on div "Default value for Critical Path ID" at bounding box center [1263, 382] width 161 height 15
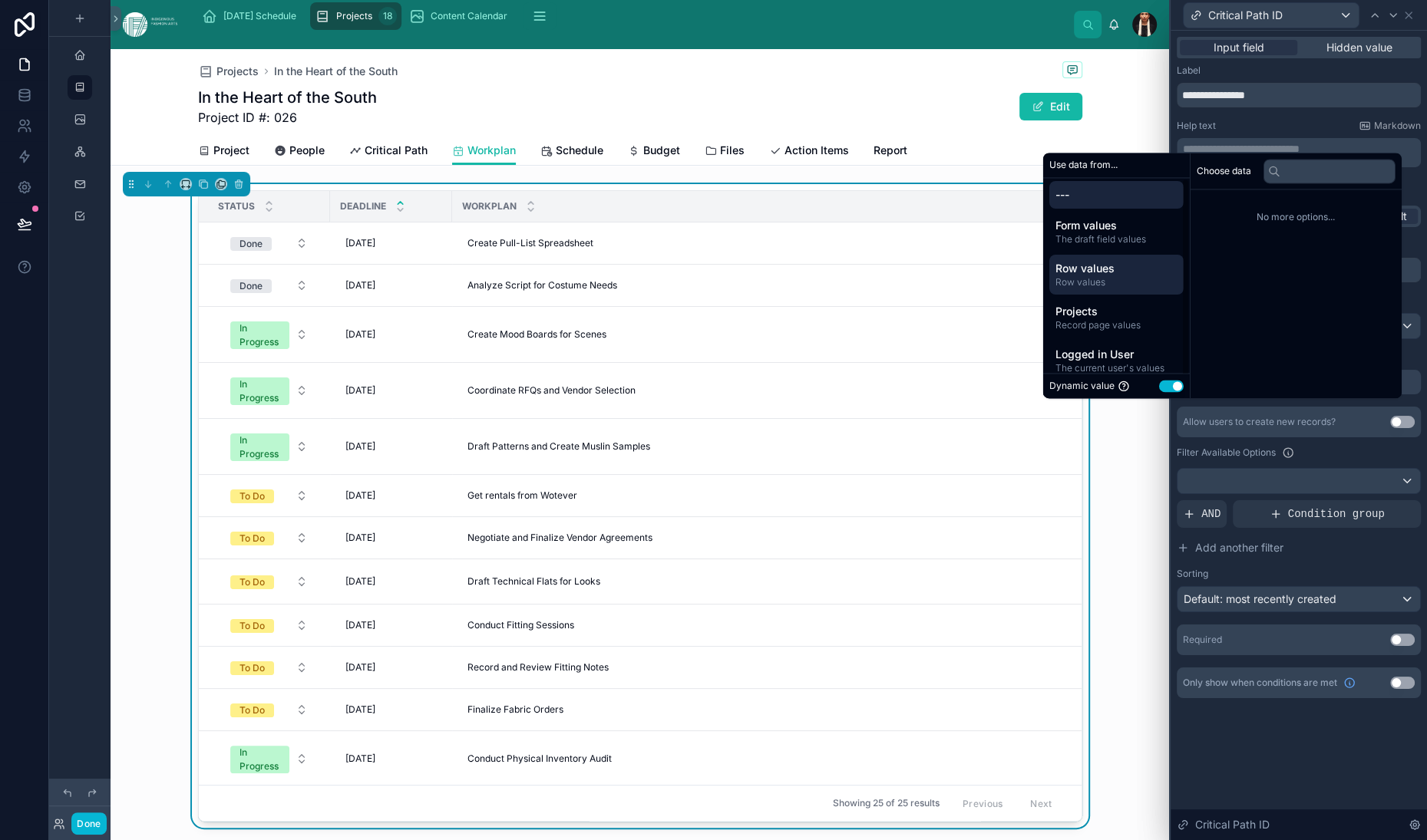
scroll to position [0, 0]
click at [1130, 279] on span "Row values" at bounding box center [1116, 285] width 122 height 12
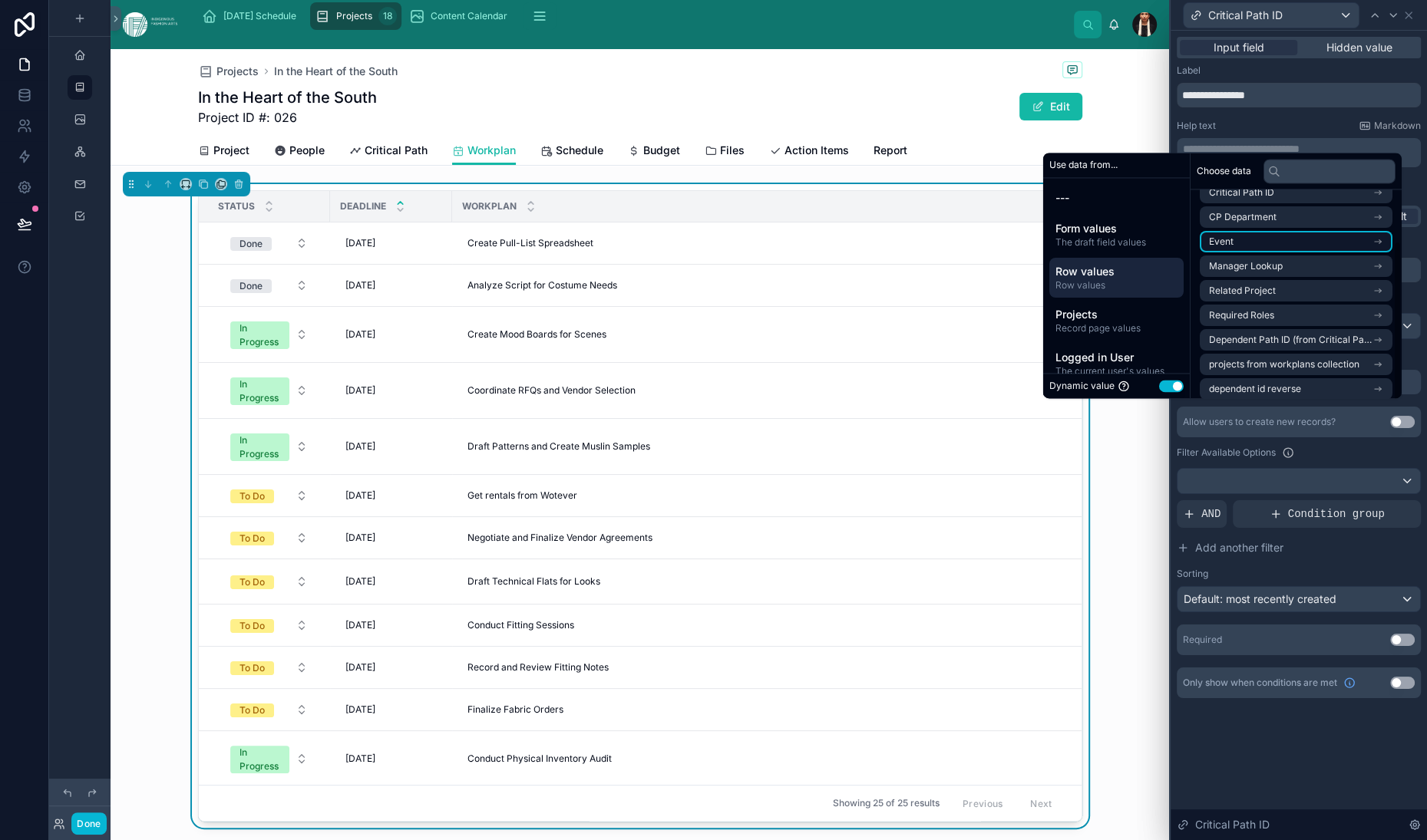
scroll to position [64, 0]
click at [1380, 220] on icon "scrollable content" at bounding box center [1378, 220] width 6 height 0
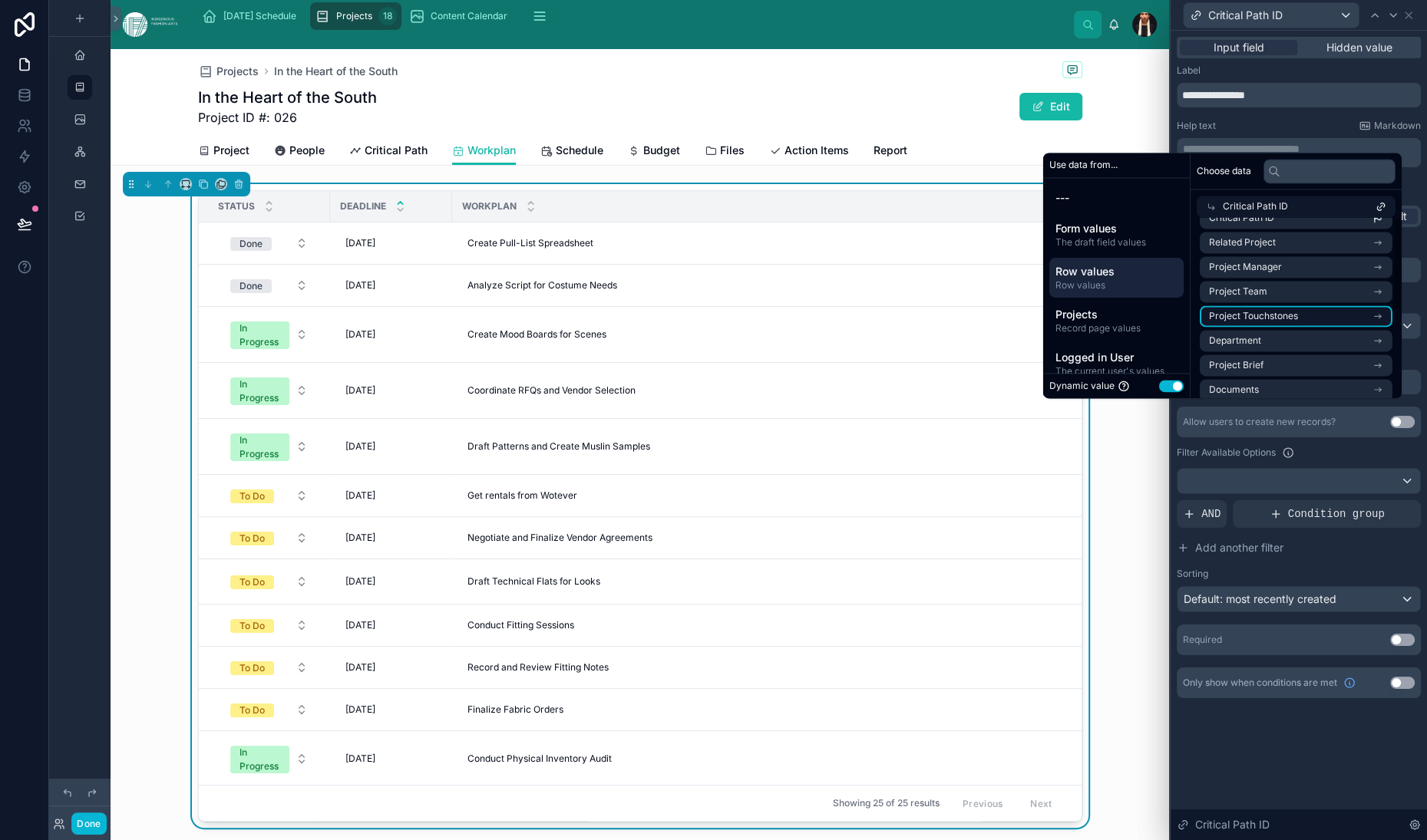
scroll to position [0, 0]
click at [1288, 200] on span "Critical Path ID" at bounding box center [1255, 206] width 66 height 12
click at [1274, 277] on span "Critical Path ID" at bounding box center [1242, 283] width 66 height 12
click at [1274, 231] on span "Critical Path ID" at bounding box center [1242, 237] width 66 height 12
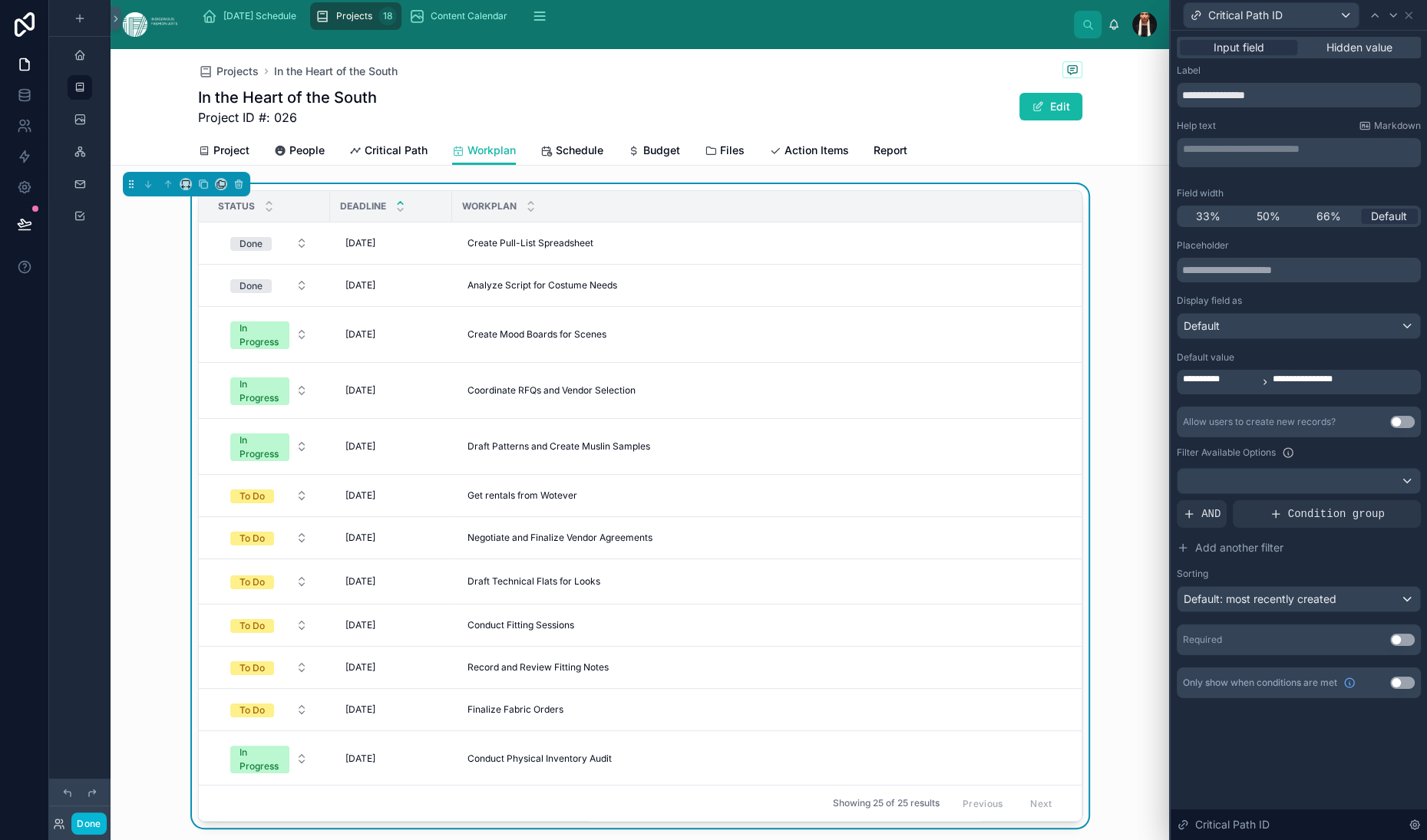
click at [1267, 462] on div "Filter Available Options" at bounding box center [1299, 452] width 244 height 18
click at [1406, 22] on icon at bounding box center [1408, 15] width 12 height 12
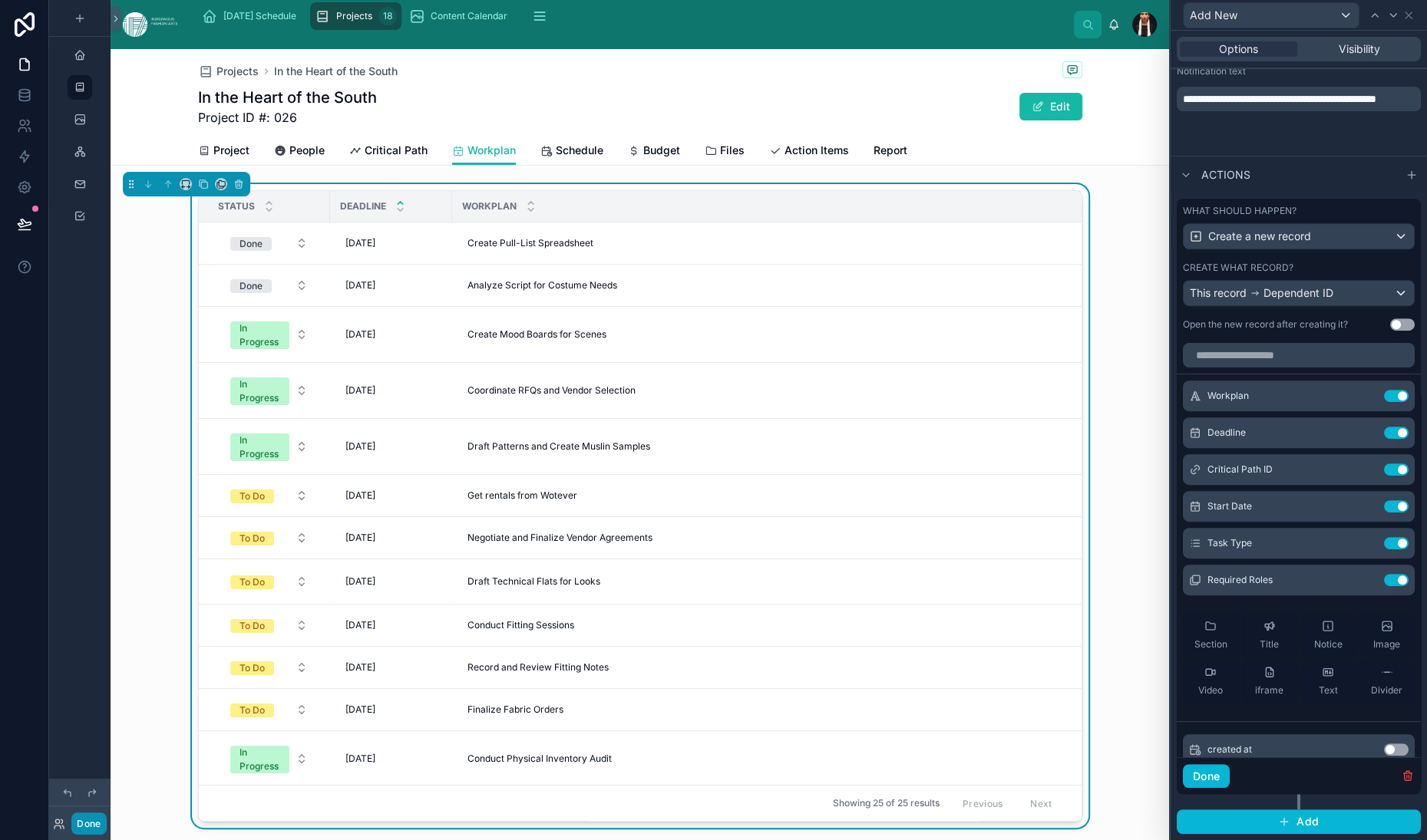
click at [106, 812] on button "Done" at bounding box center [88, 823] width 34 height 22
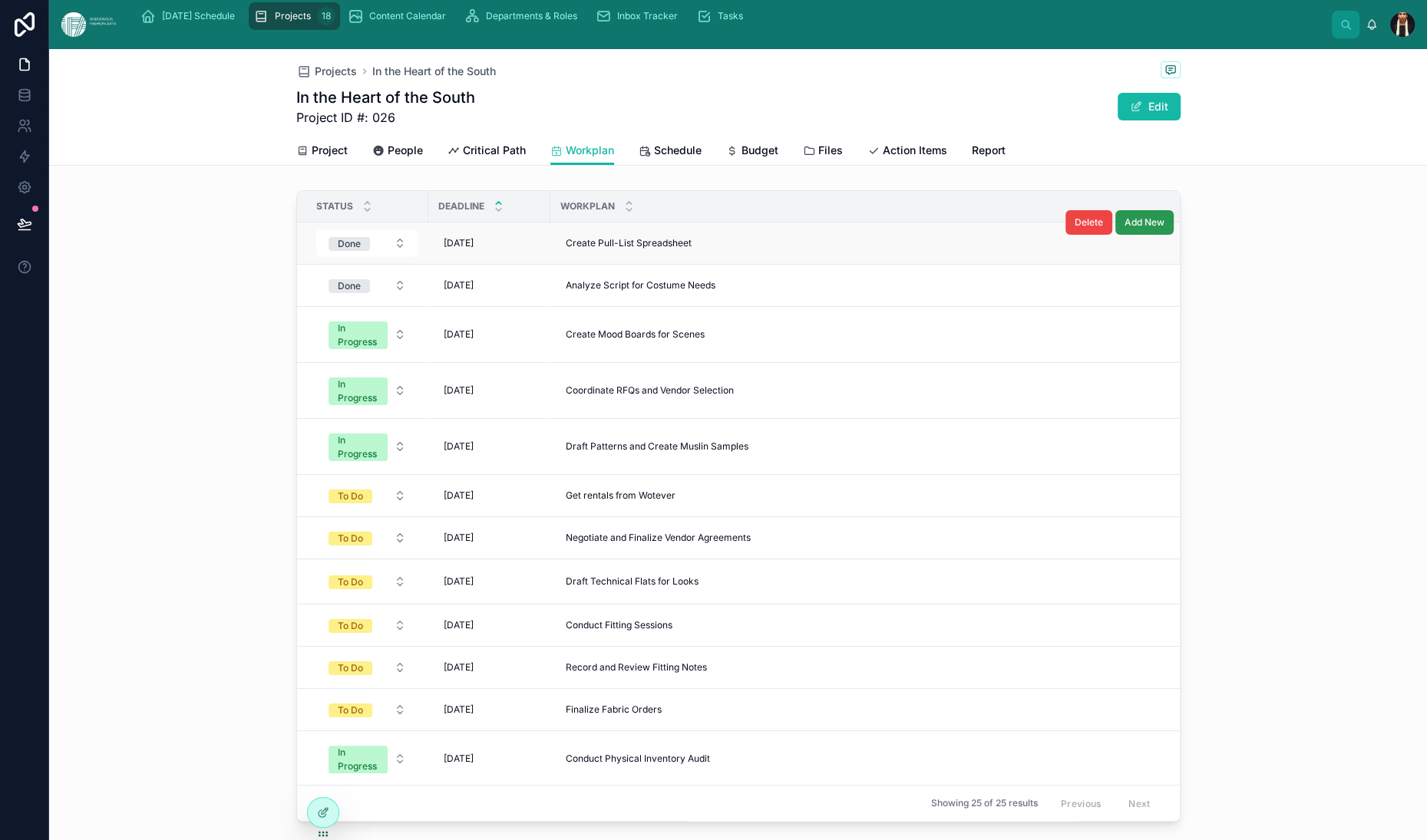
click at [1165, 229] on span "Add New" at bounding box center [1145, 222] width 40 height 12
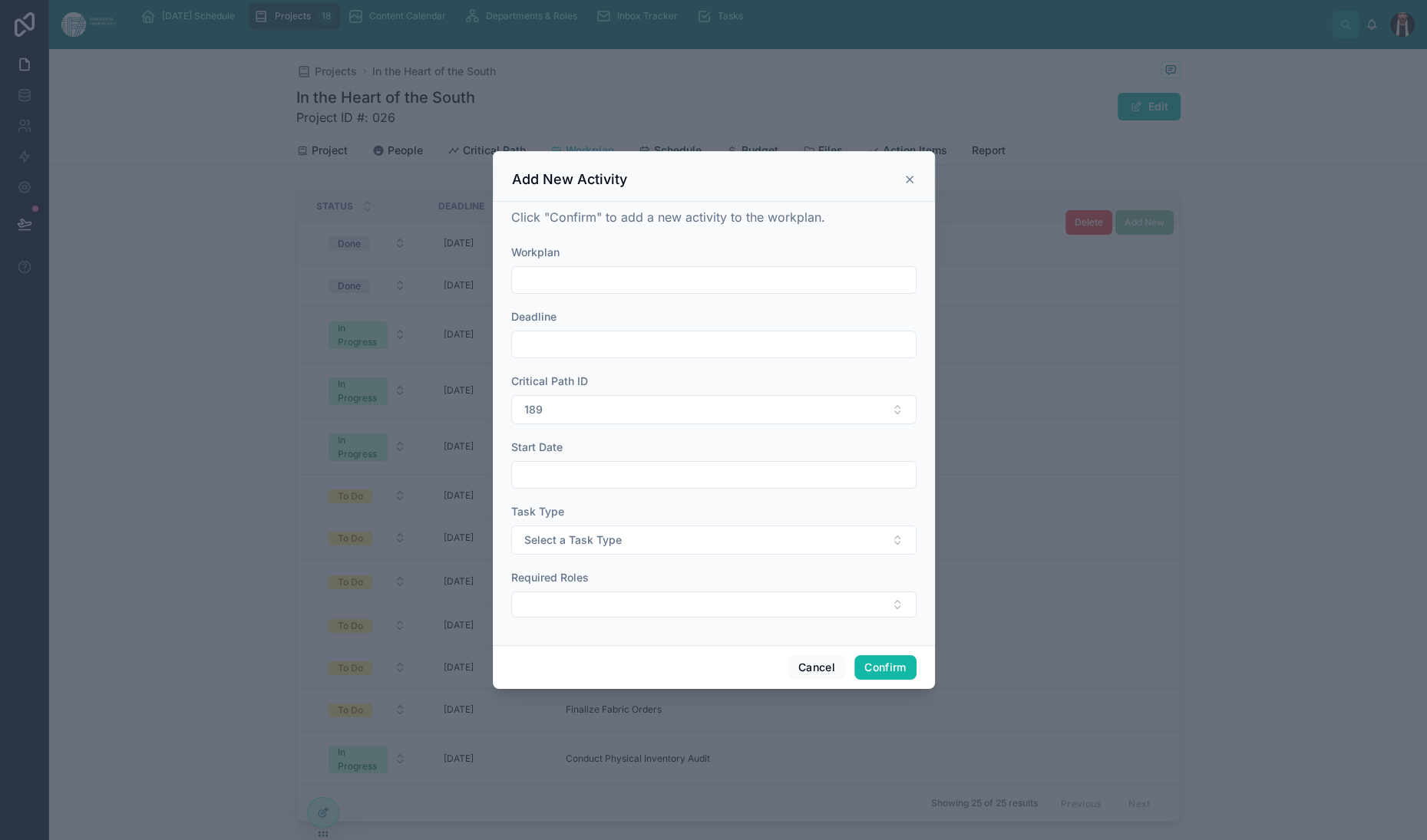
click at [585, 269] on input "text" at bounding box center [714, 279] width 404 height 22
type input "****"
click at [512, 334] on input "text" at bounding box center [714, 344] width 404 height 22
click at [696, 477] on button "4" at bounding box center [682, 463] width 28 height 28
type input "********"
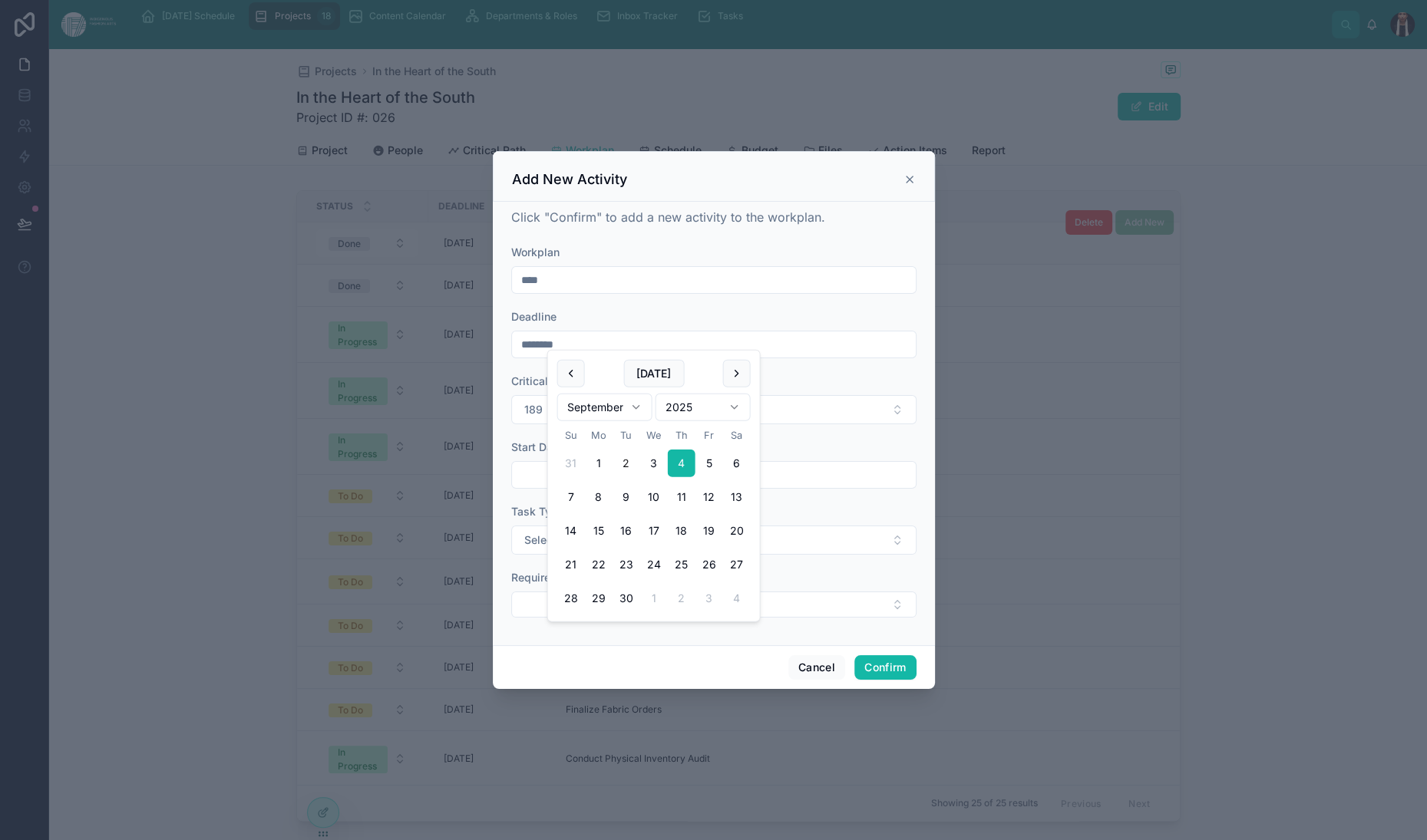
click at [512, 486] on input "text" at bounding box center [714, 475] width 404 height 22
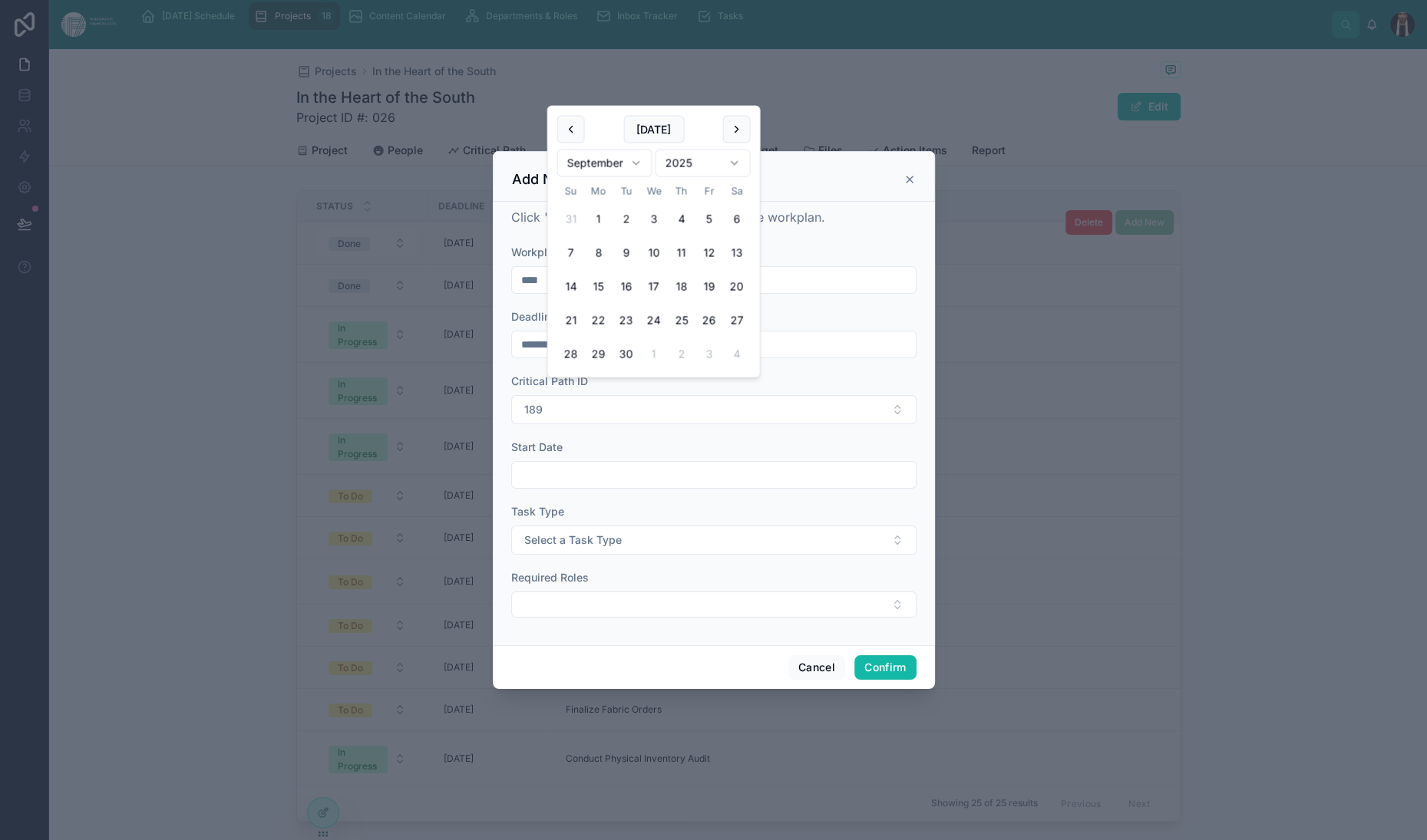
click at [640, 233] on button "2" at bounding box center [626, 219] width 28 height 28
type input "********"
click at [525, 548] on span "Select a Task Type" at bounding box center [573, 540] width 98 height 15
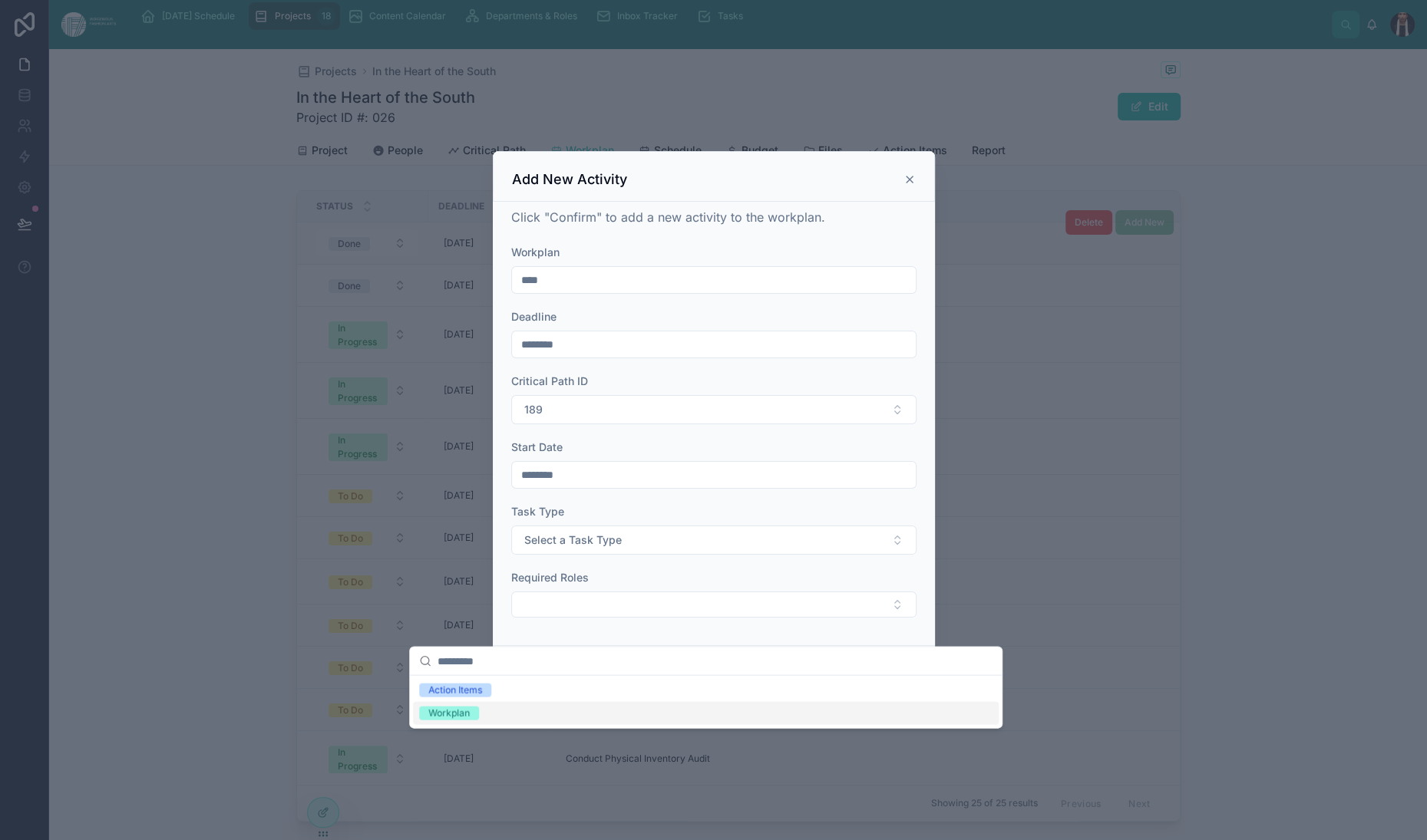
click at [466, 720] on div "Workplan" at bounding box center [450, 714] width 42 height 14
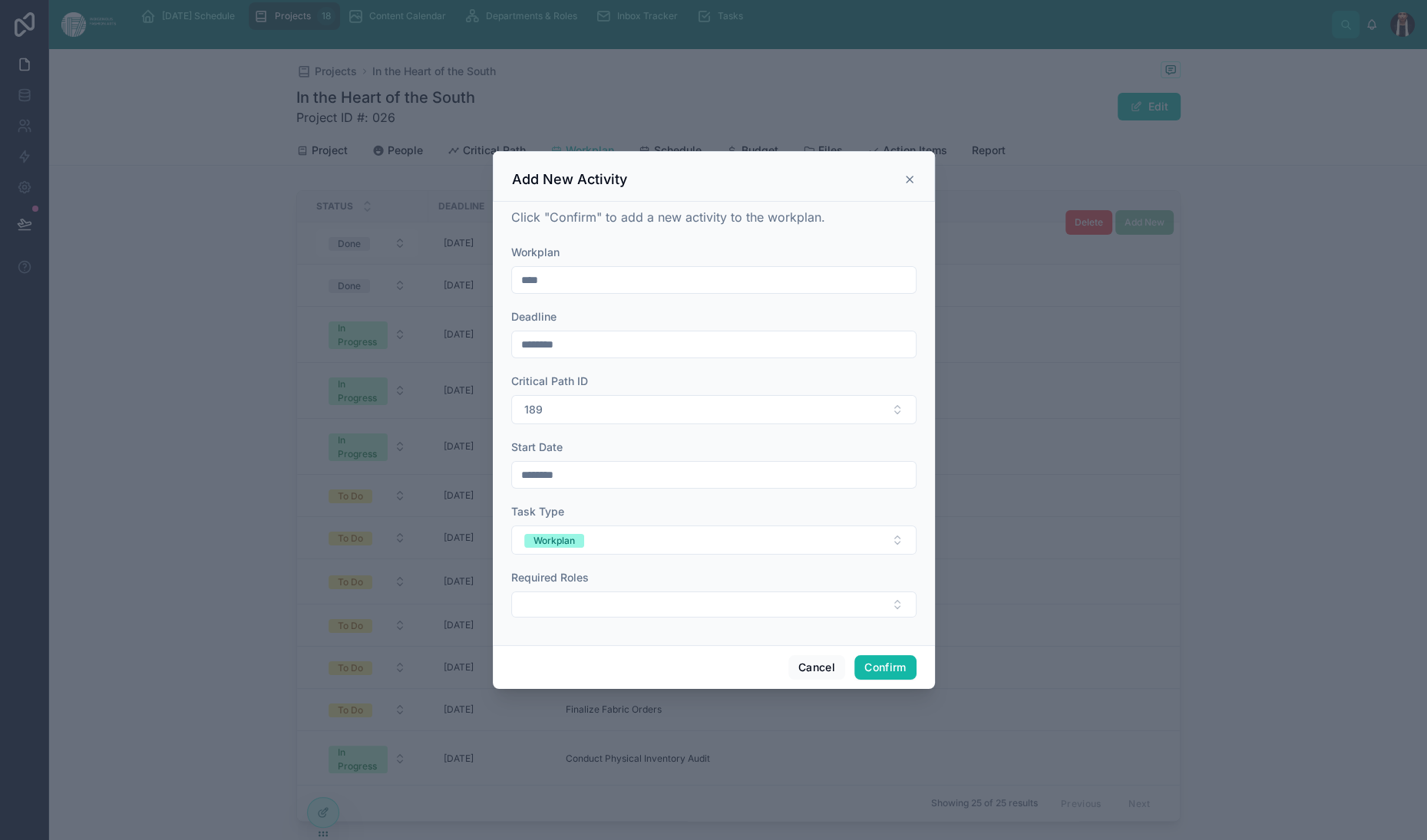
scroll to position [42, 0]
click at [572, 618] on button "Select Button" at bounding box center [714, 604] width 405 height 26
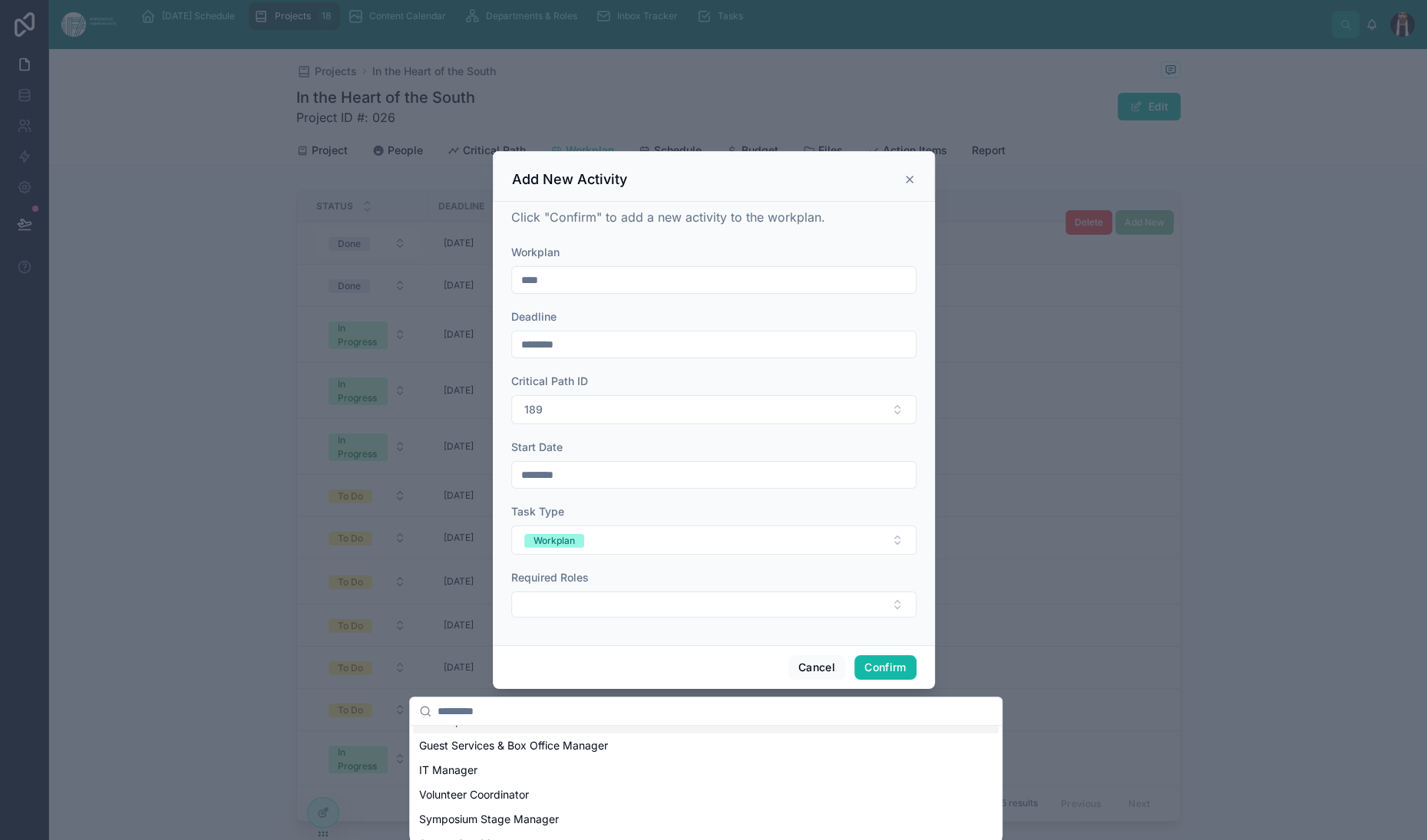
click at [511, 729] on span "Marketplace Coordinator" at bounding box center [482, 721] width 125 height 15
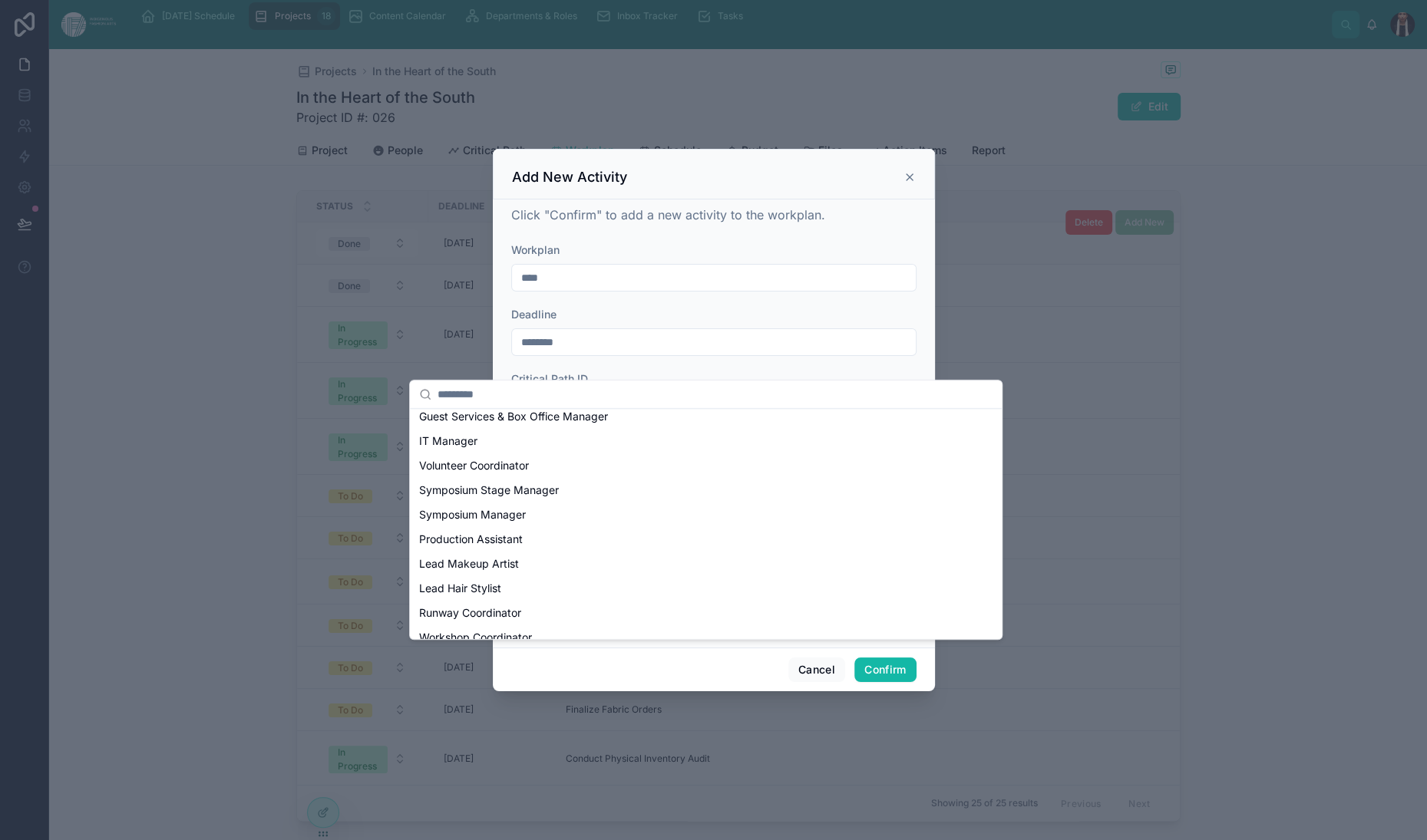
click at [935, 648] on div "Click "Confirm" to add a new activity to the workplan. Workplan **** Deadline *…" at bounding box center [713, 424] width 442 height 449
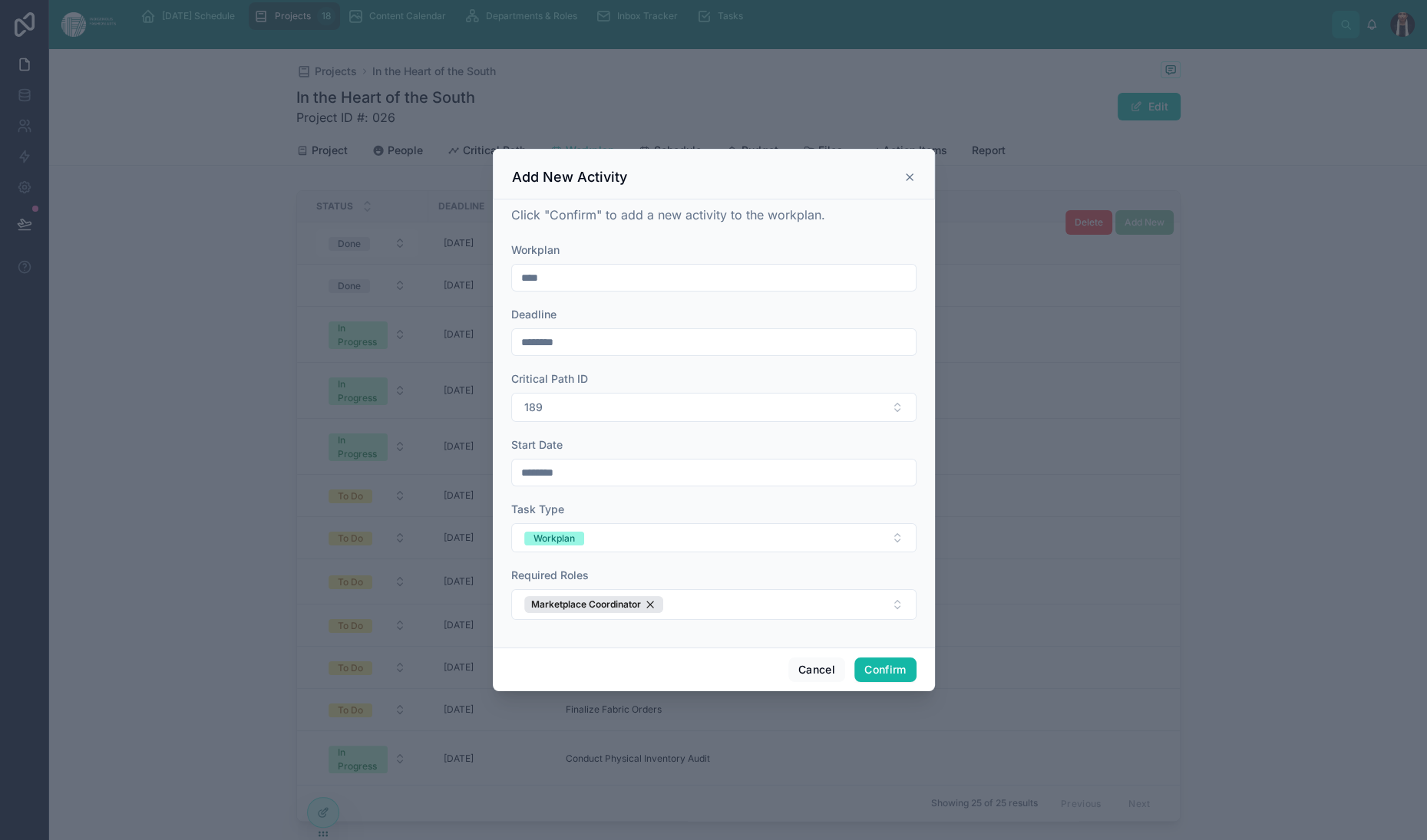
scroll to position [48, 0]
click at [916, 682] on button "Confirm" at bounding box center [885, 670] width 62 height 25
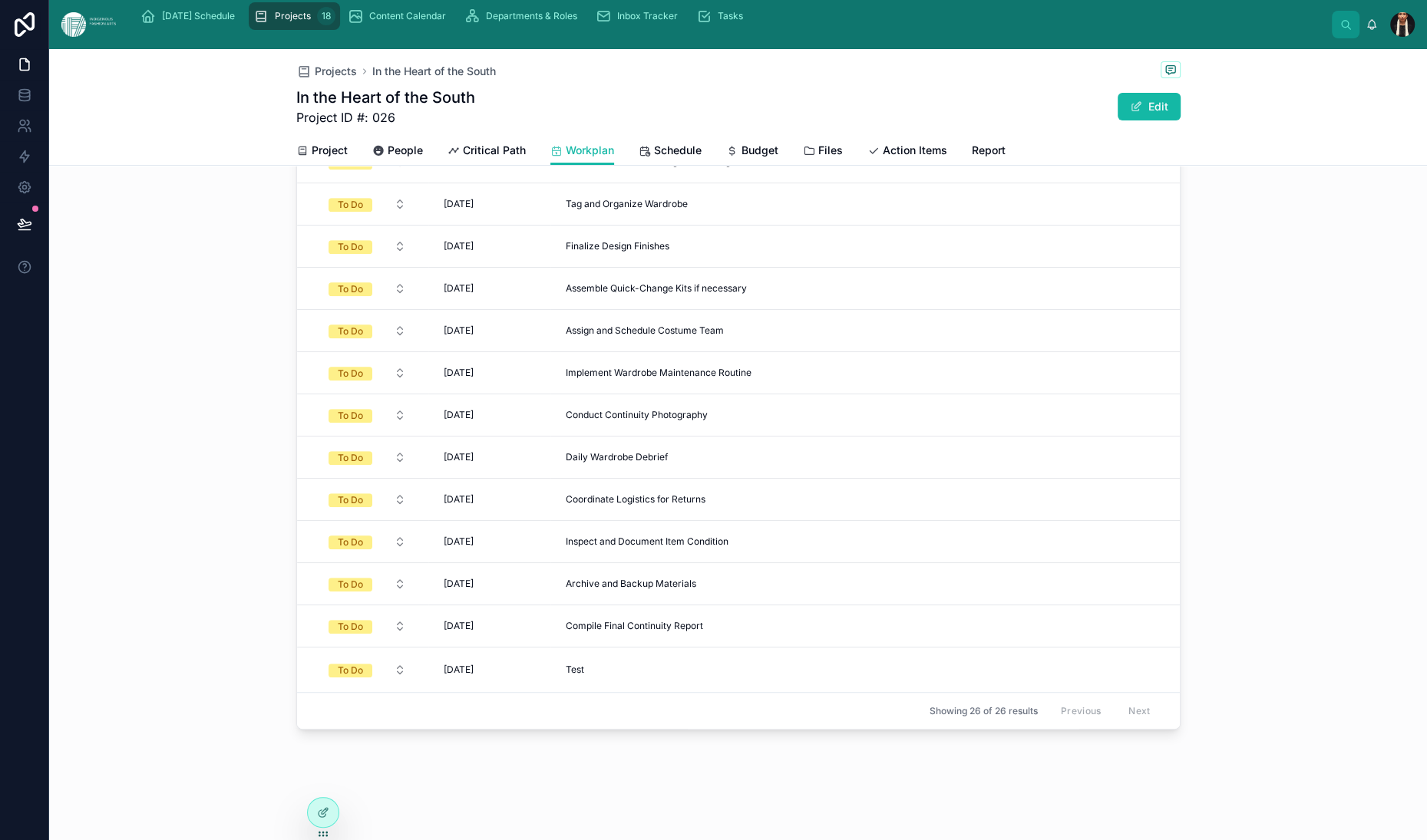
scroll to position [208, 0]
click at [519, 746] on div "Projects In the Heart of the South In the Heart of the South Project ID #: 026 …" at bounding box center [739, 398] width 1379 height 883
click at [1103, 641] on span "Delete" at bounding box center [1090, 647] width 29 height 12
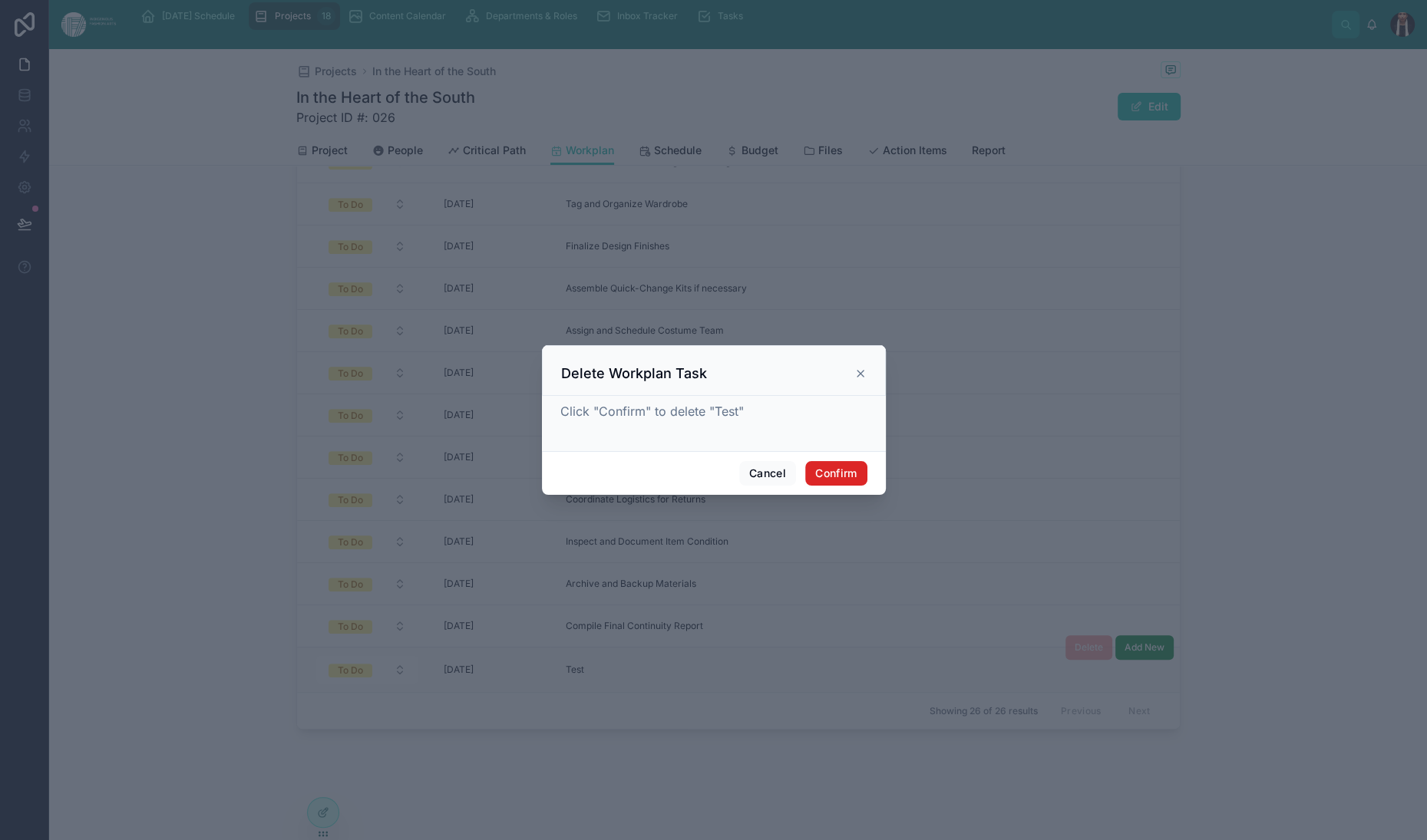
click at [867, 486] on button "Confirm" at bounding box center [836, 473] width 62 height 25
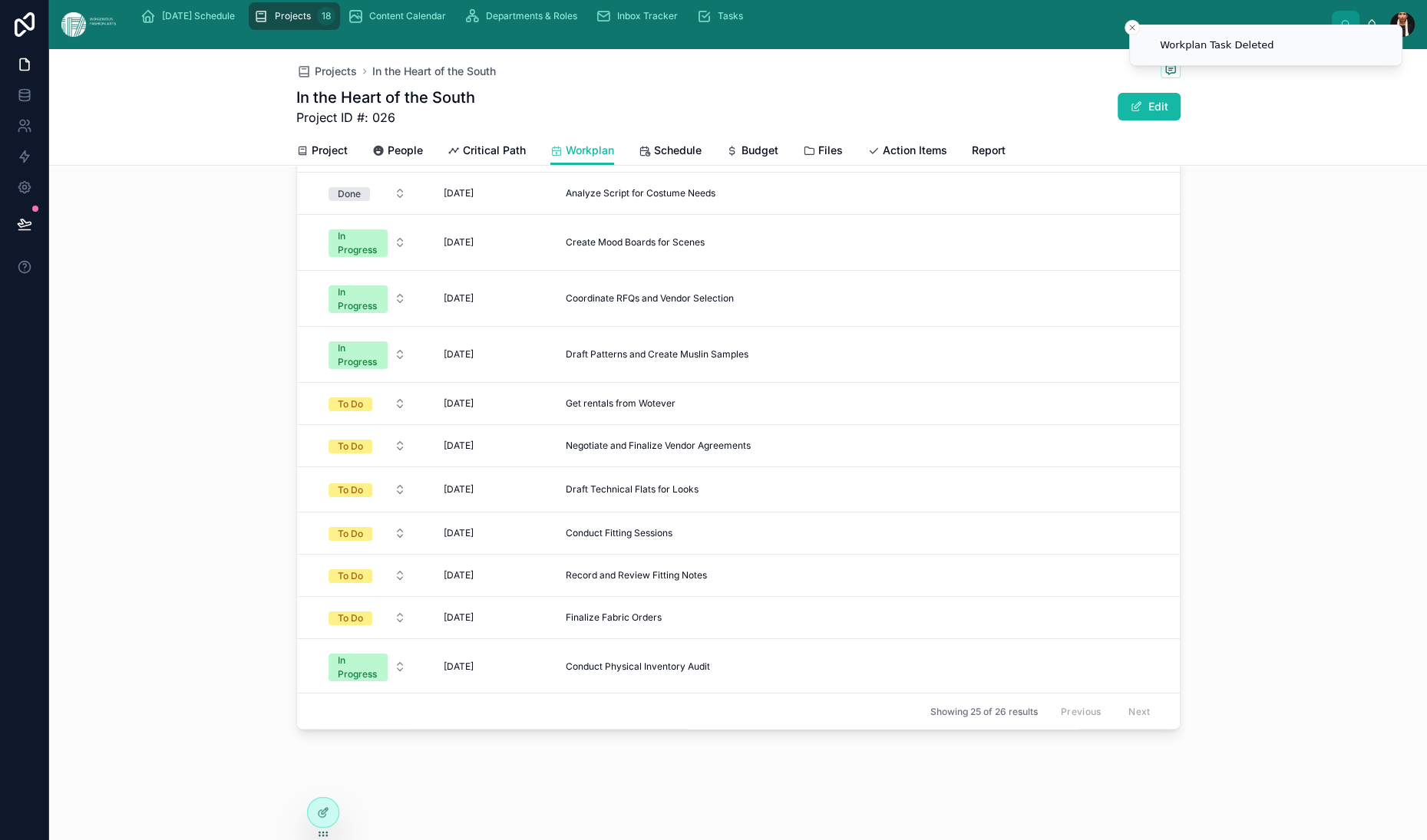
scroll to position [0, 0]
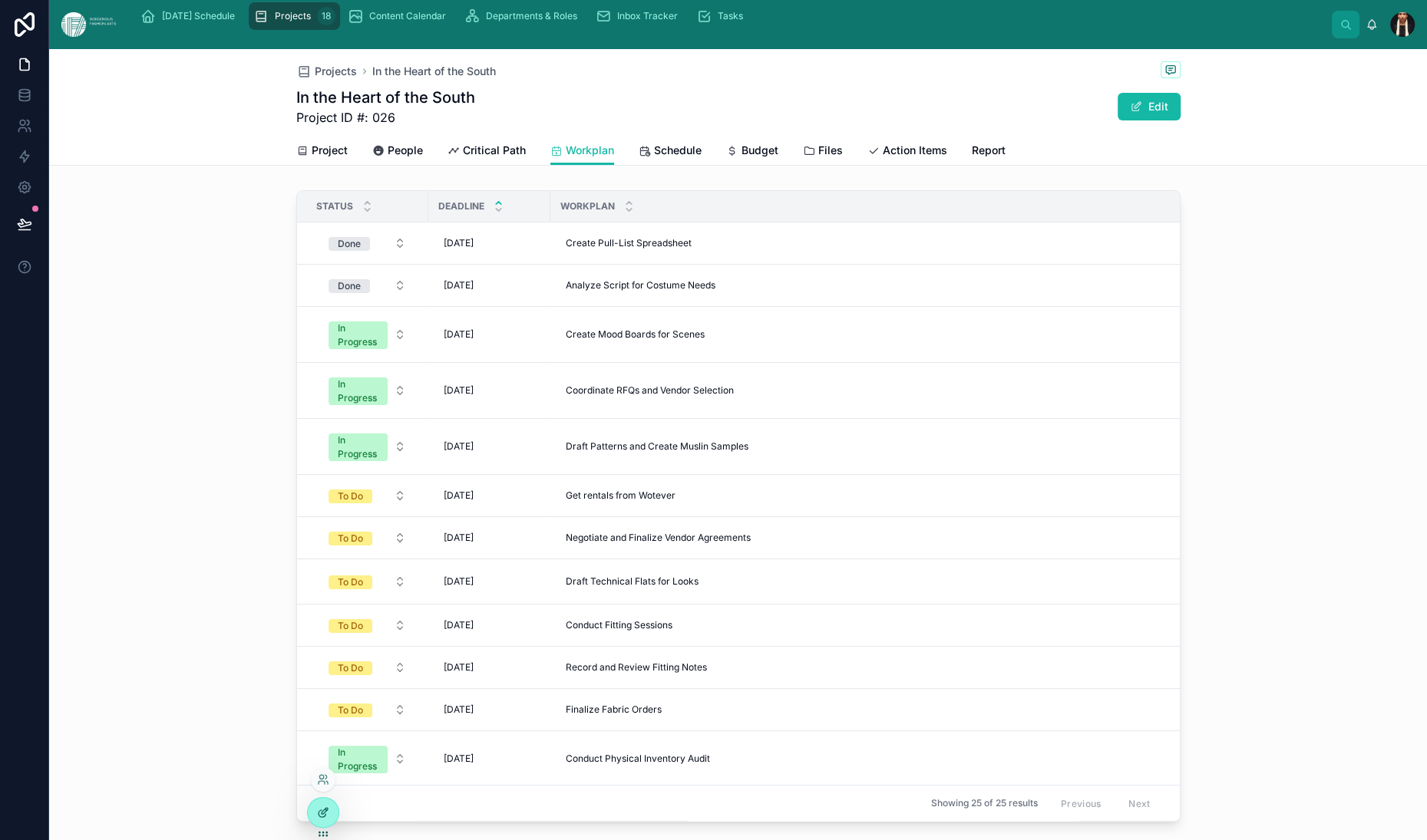
click at [329, 819] on icon at bounding box center [323, 812] width 12 height 12
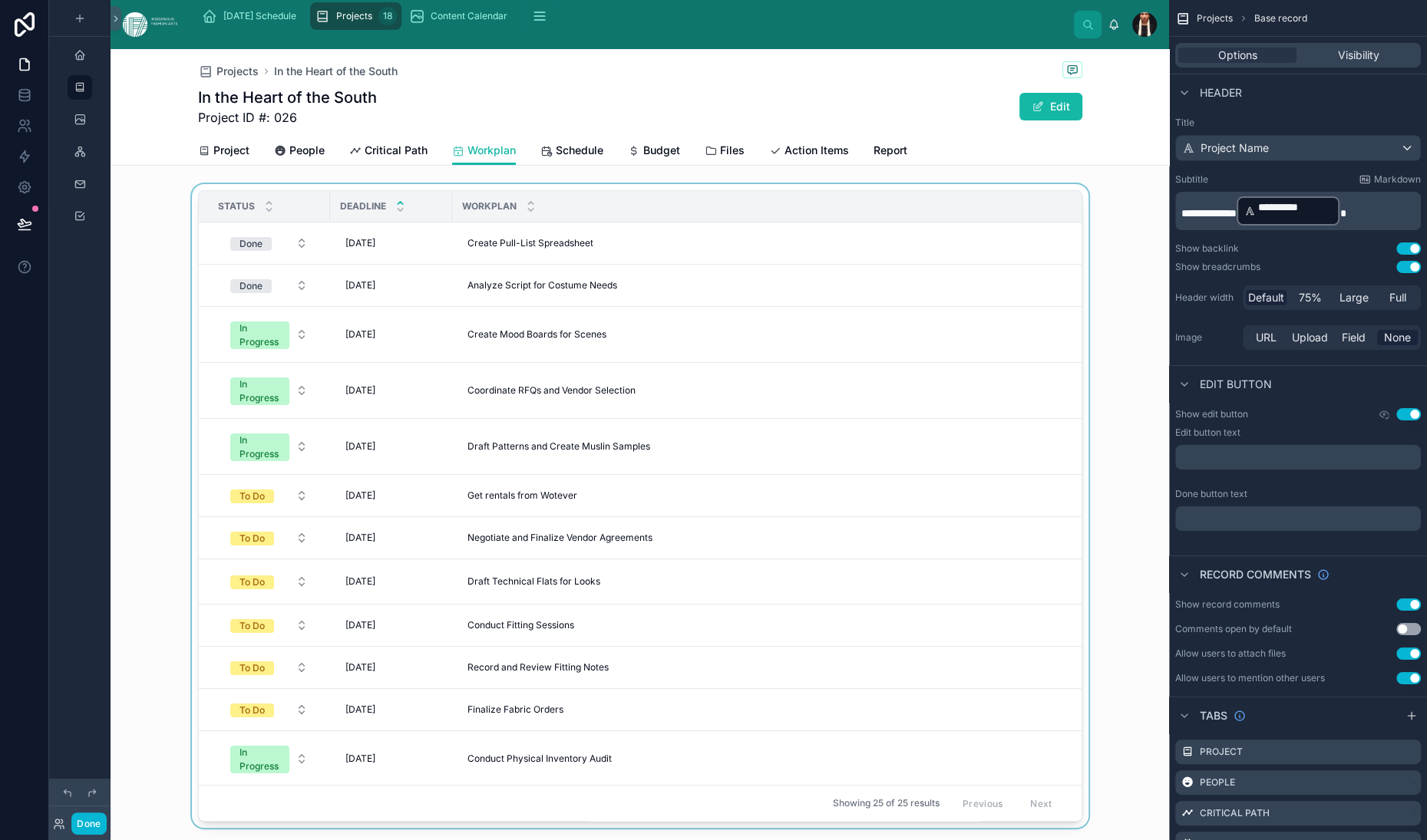
click at [952, 289] on div at bounding box center [640, 509] width 1059 height 650
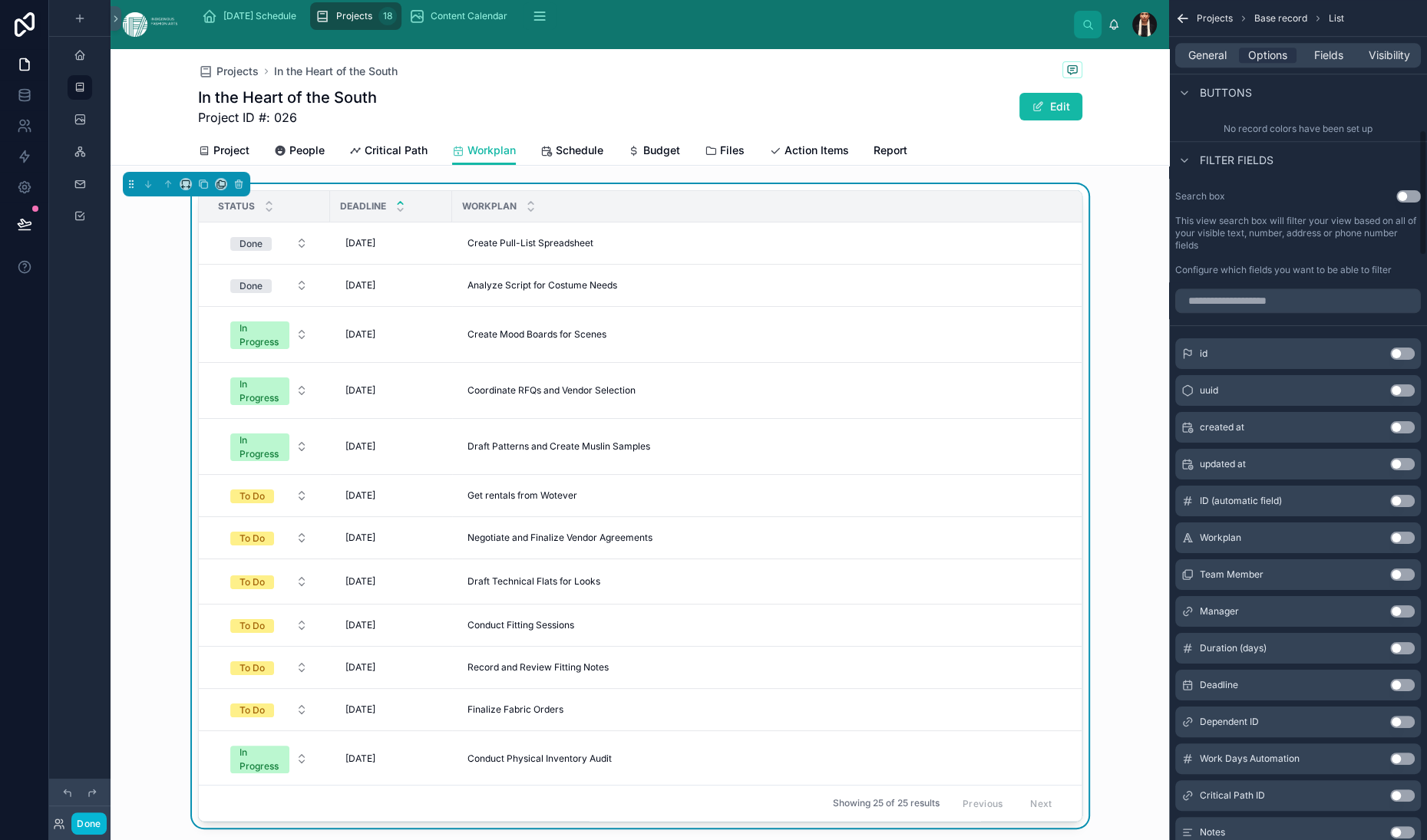
scroll to position [971, 0]
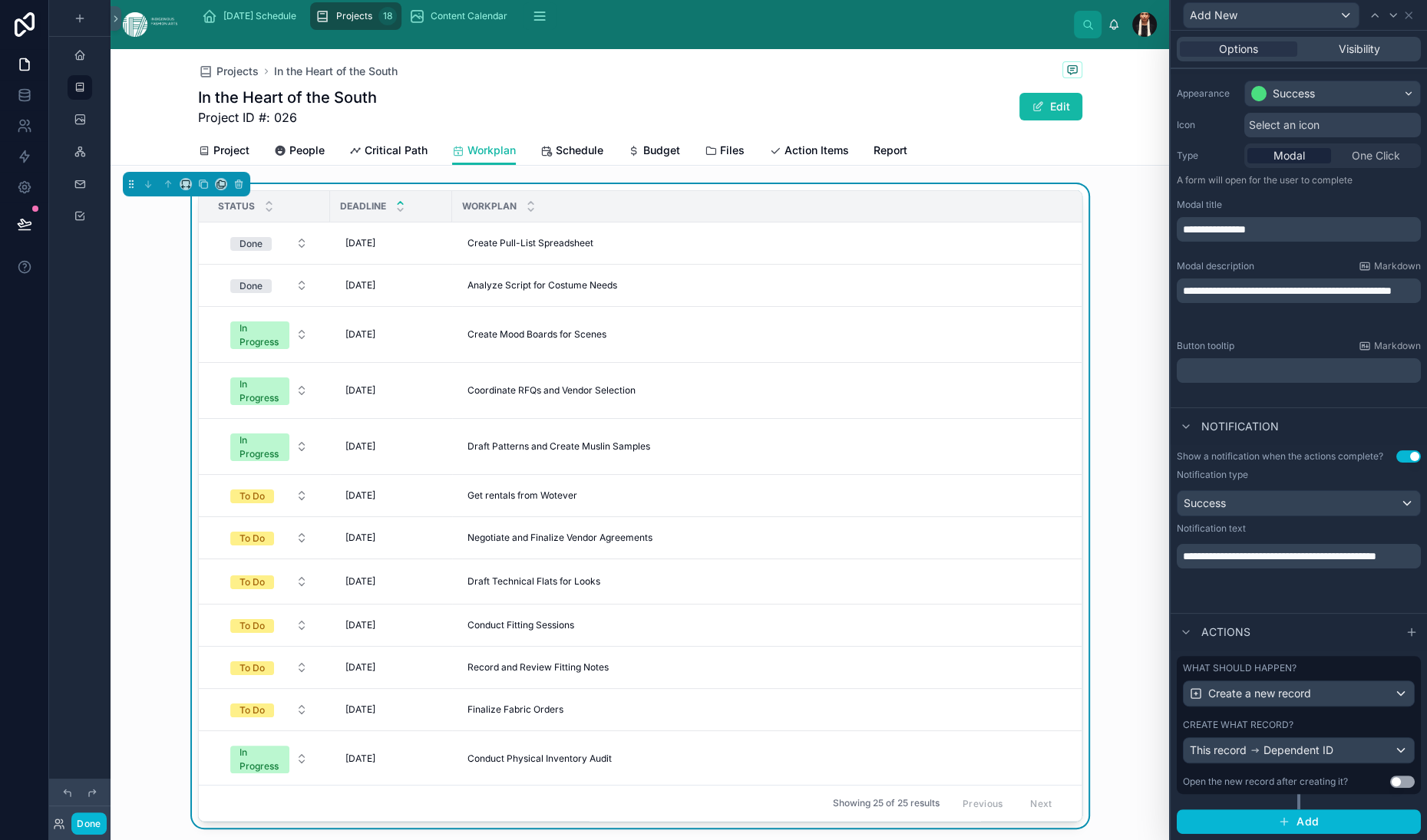
scroll to position [492, 0]
click at [1288, 732] on div "What should happen? Create a new record Create what record? This record Depende…" at bounding box center [1299, 724] width 244 height 138
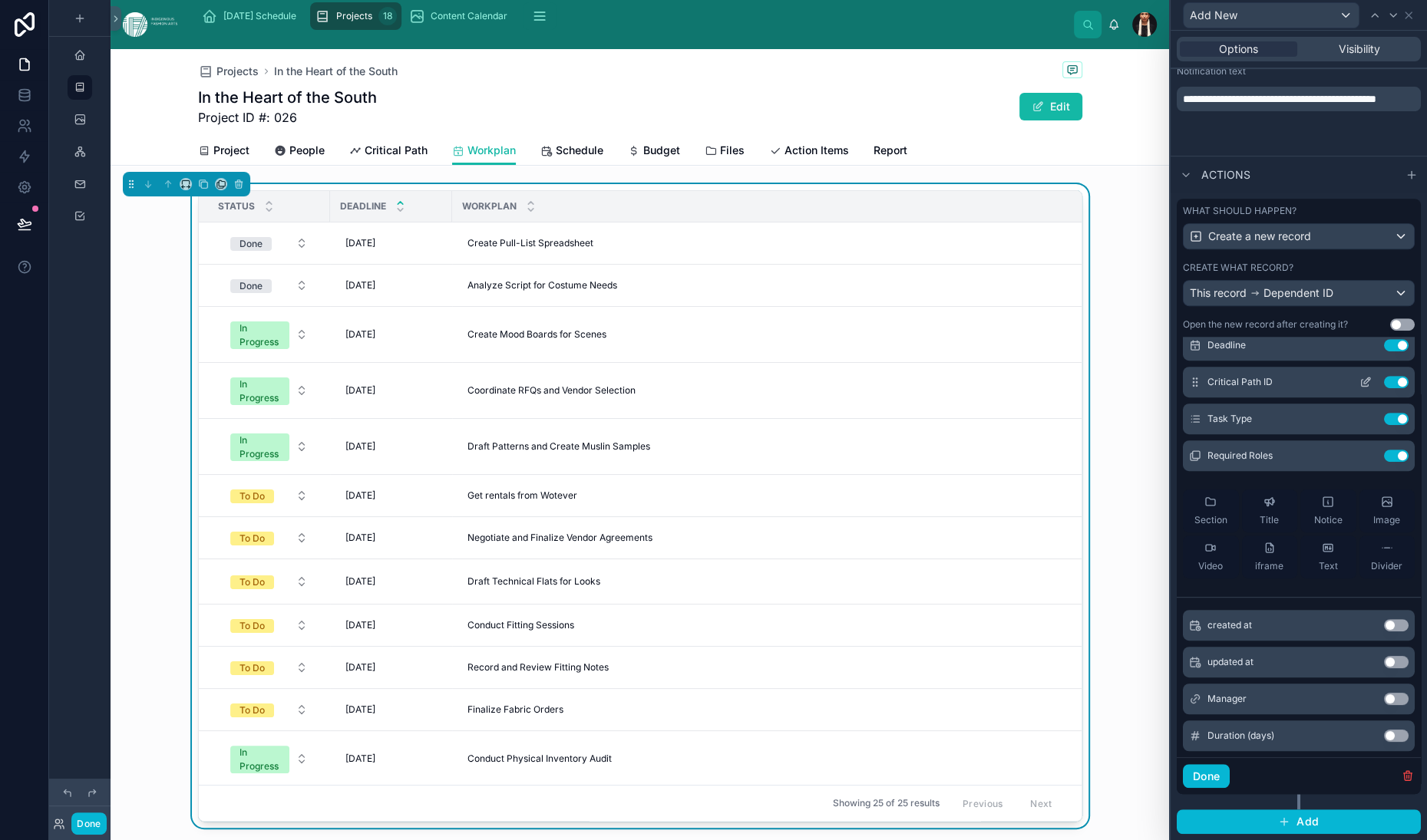
scroll to position [129, 0]
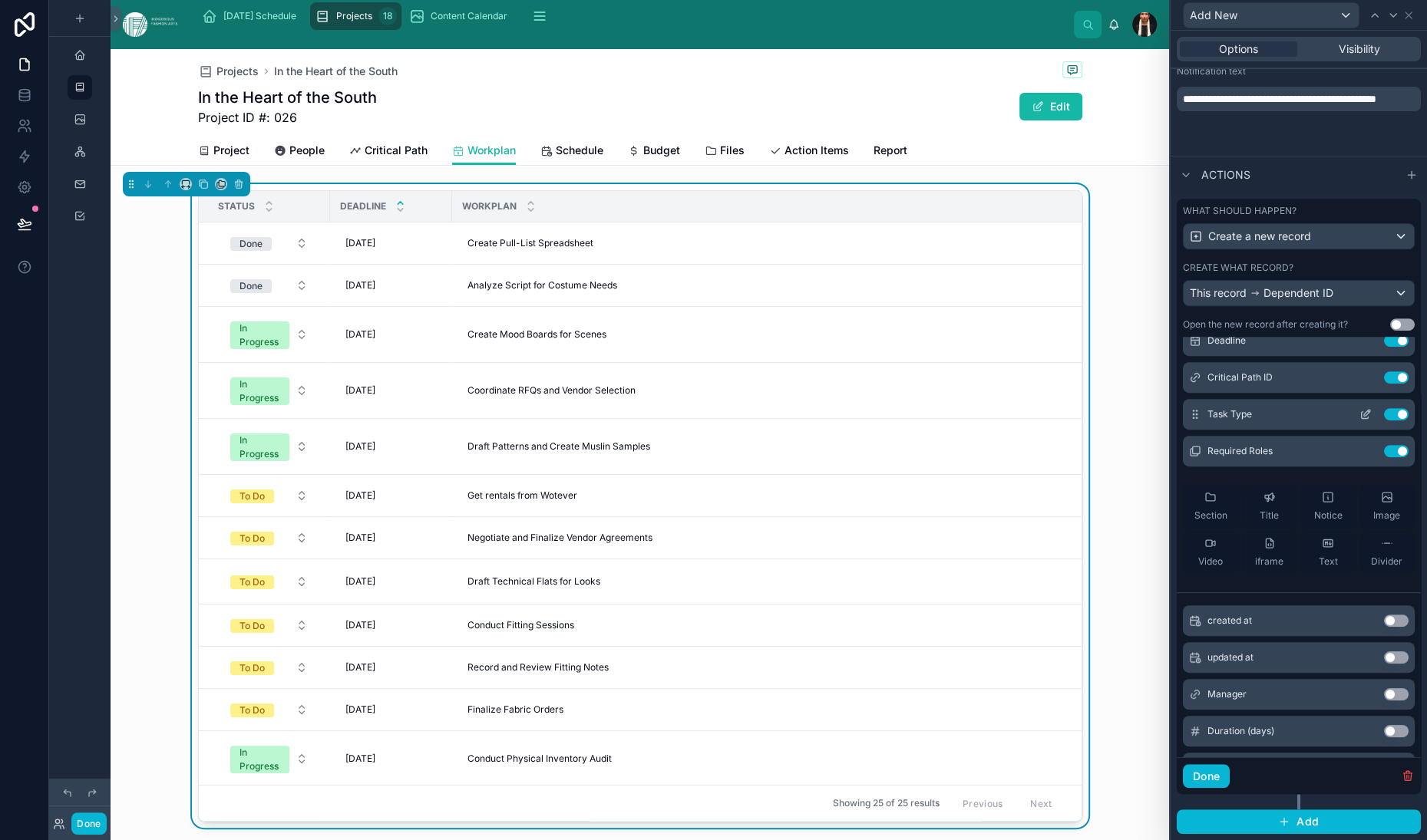
click at [1384, 421] on button "Use setting" at bounding box center [1397, 414] width 25 height 12
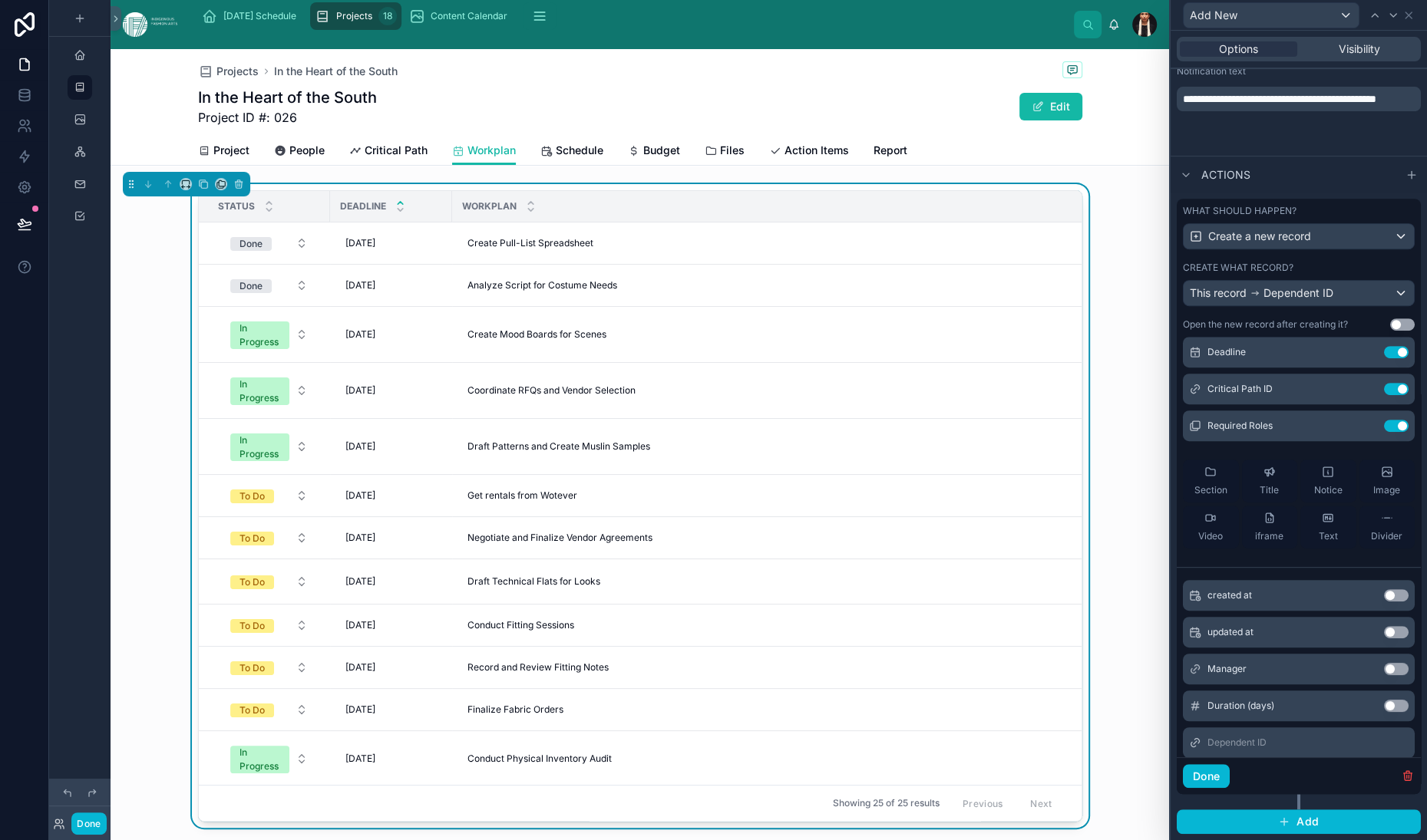
scroll to position [115, 0]
click at [1360, 361] on icon at bounding box center [1365, 354] width 12 height 12
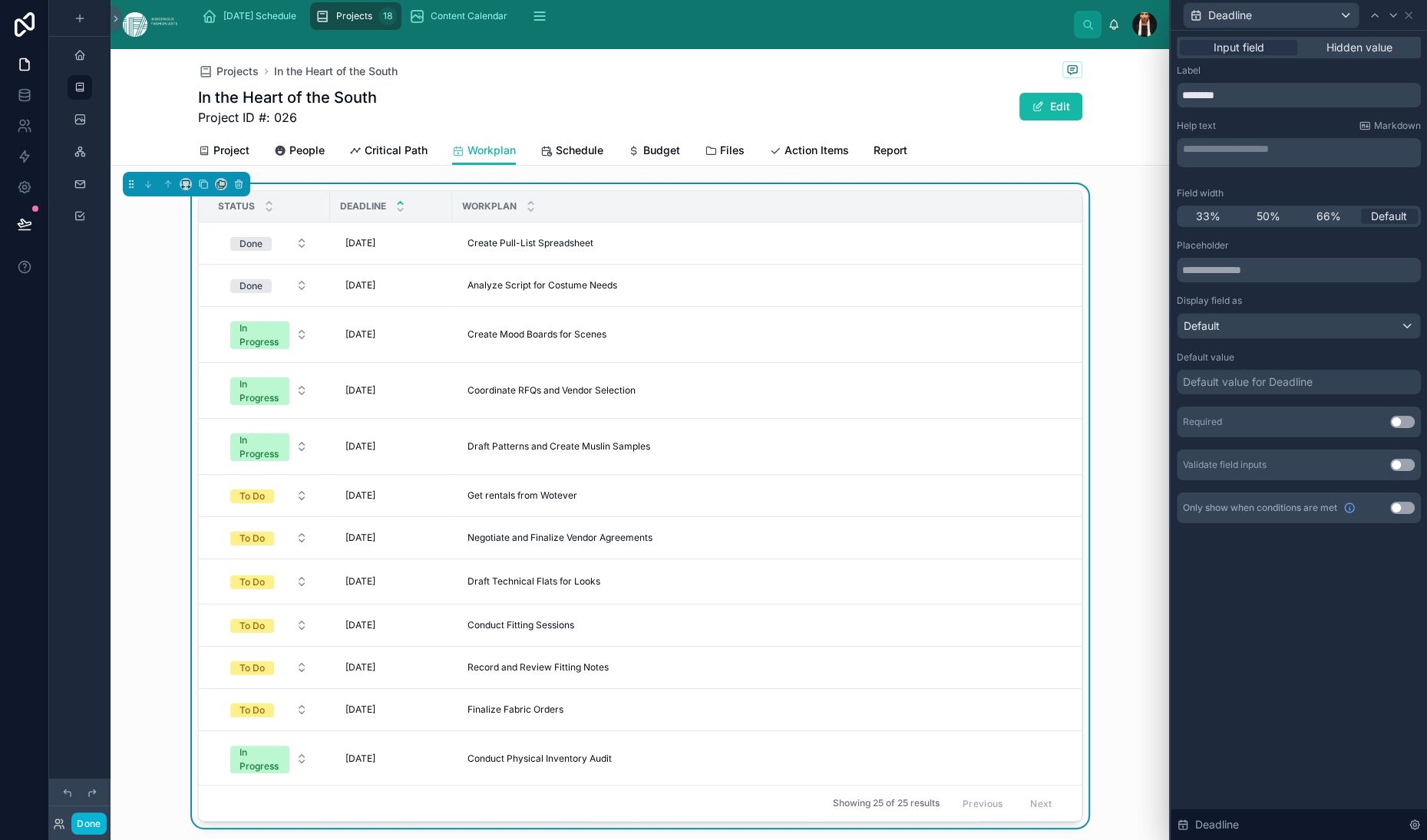
click at [1183, 390] on div "Default value for Deadline" at bounding box center [1247, 382] width 129 height 15
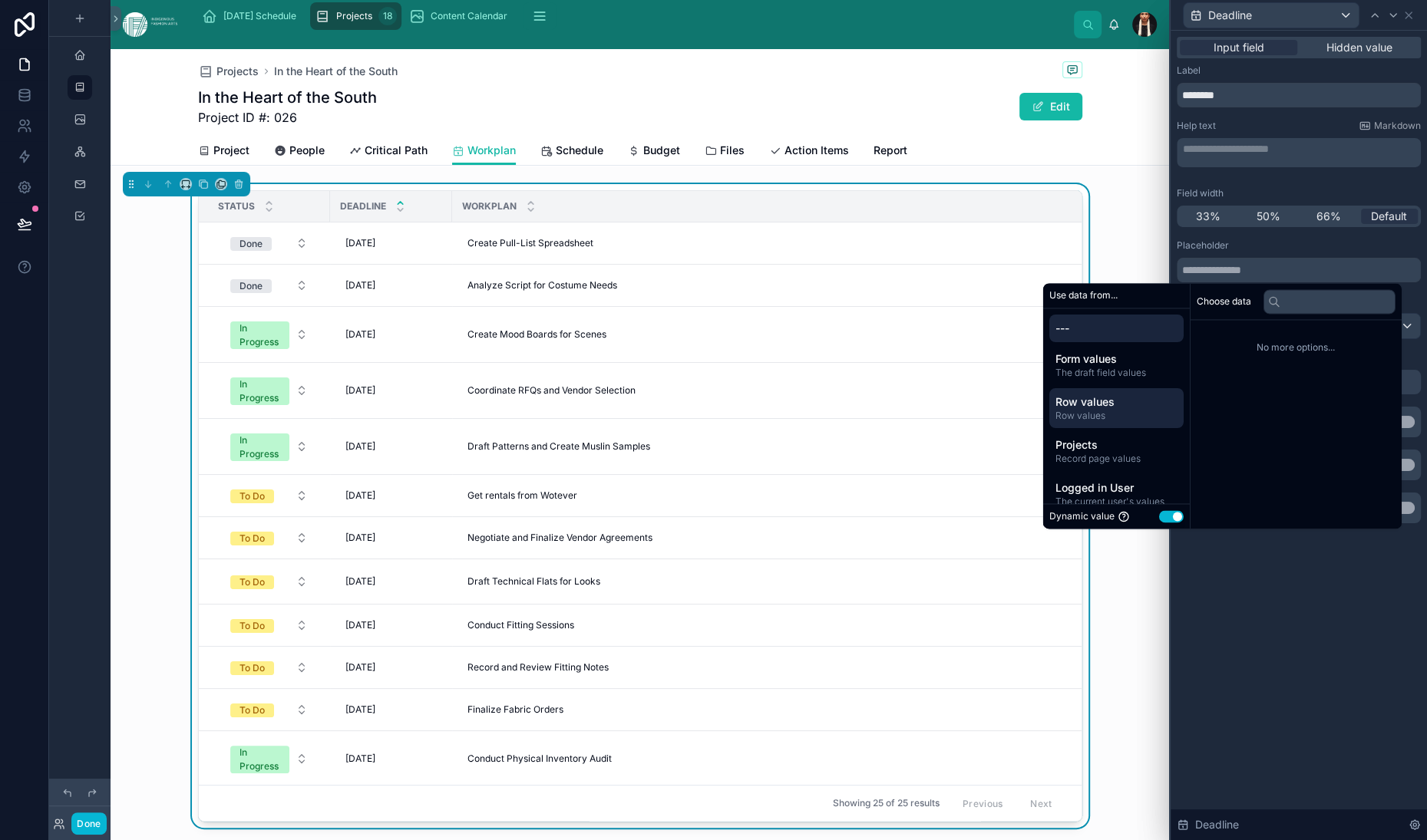
click at [1123, 394] on span "Row values" at bounding box center [1116, 402] width 122 height 15
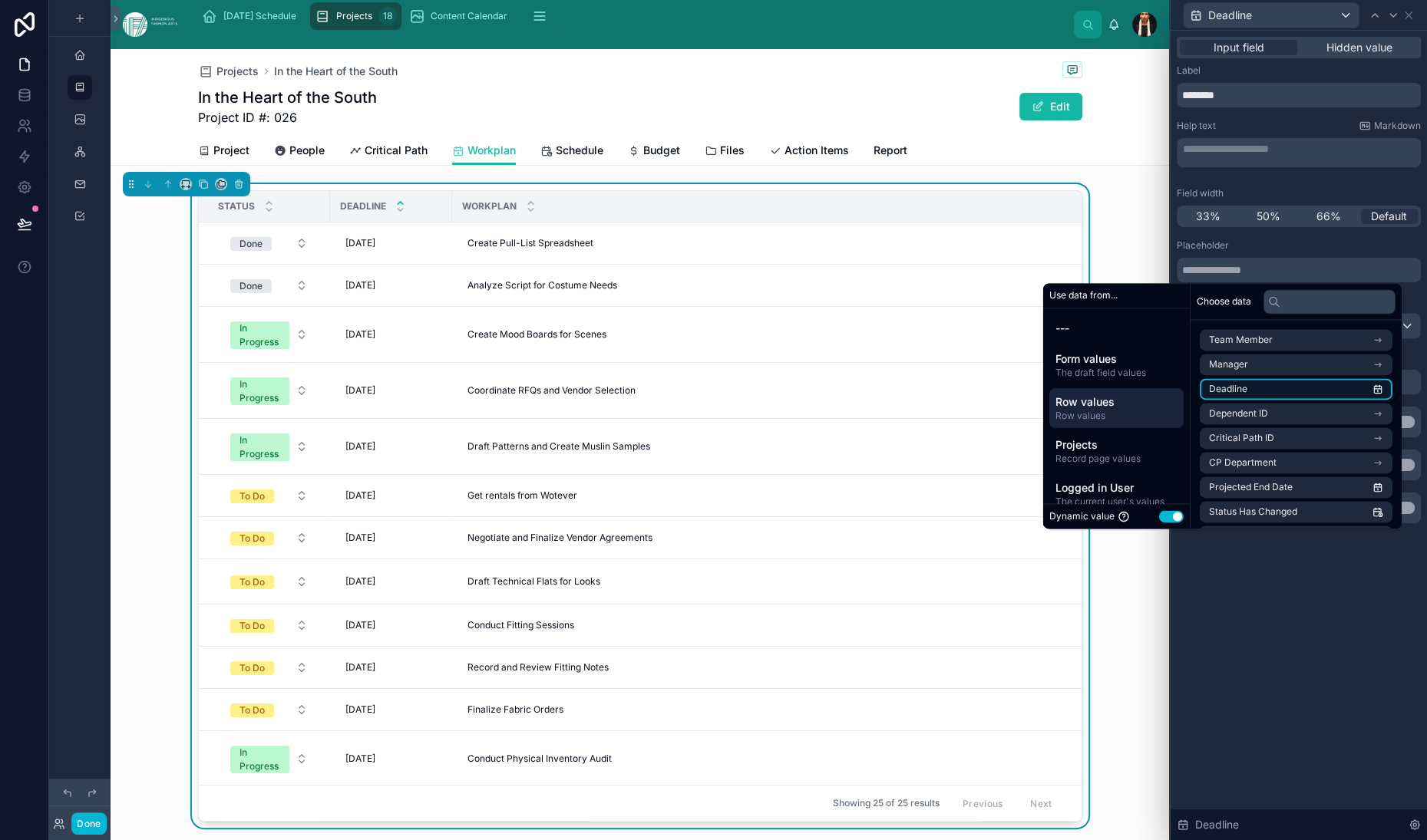
click at [1247, 383] on span "Deadline" at bounding box center [1228, 389] width 38 height 12
click at [1223, 481] on div "**********" at bounding box center [1299, 360] width 244 height 241
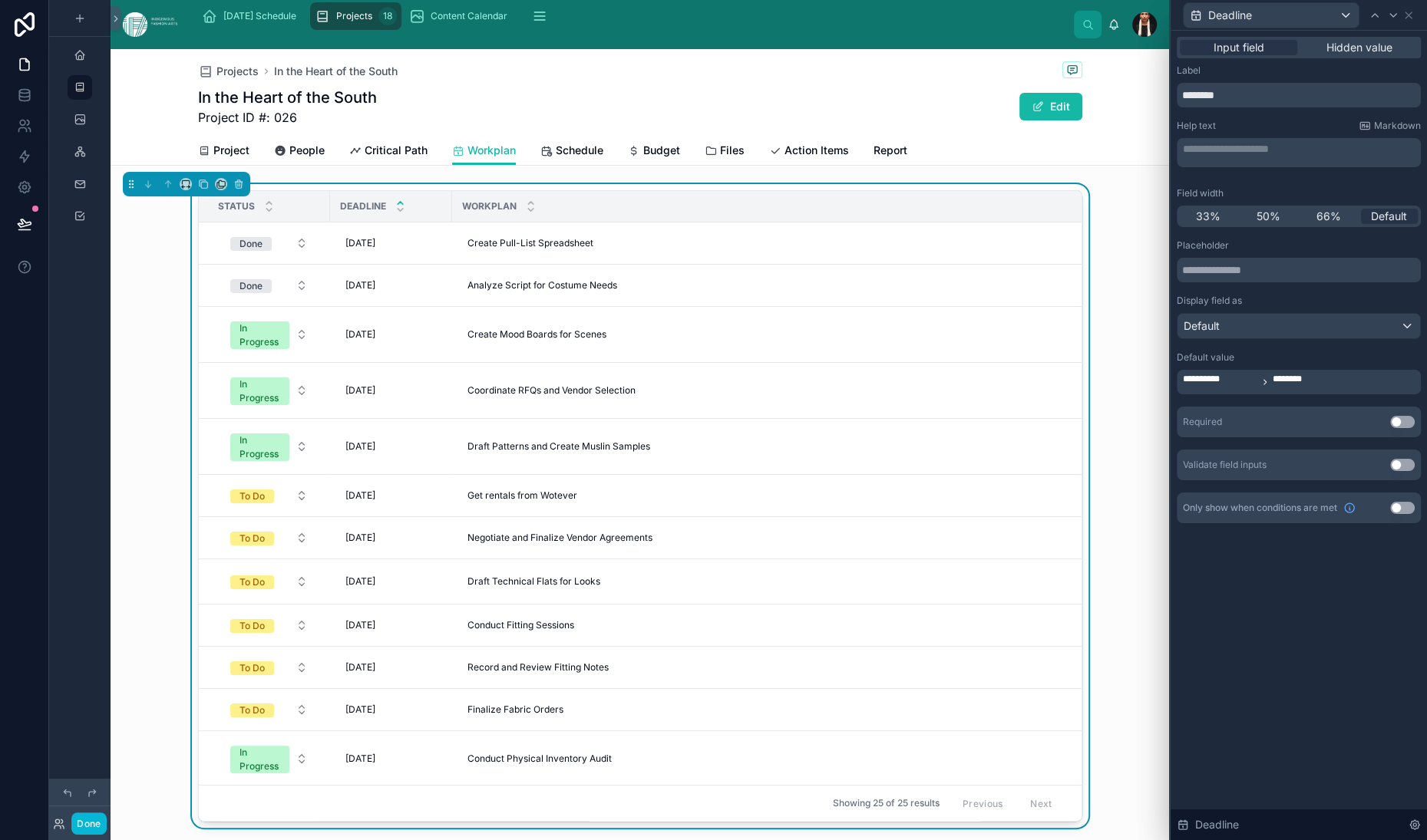
click at [1183, 157] on p "**********" at bounding box center [1300, 149] width 235 height 15
click at [1177, 175] on div "**********" at bounding box center [1299, 294] width 244 height 459
click at [1183, 157] on p "**********" at bounding box center [1300, 149] width 235 height 15
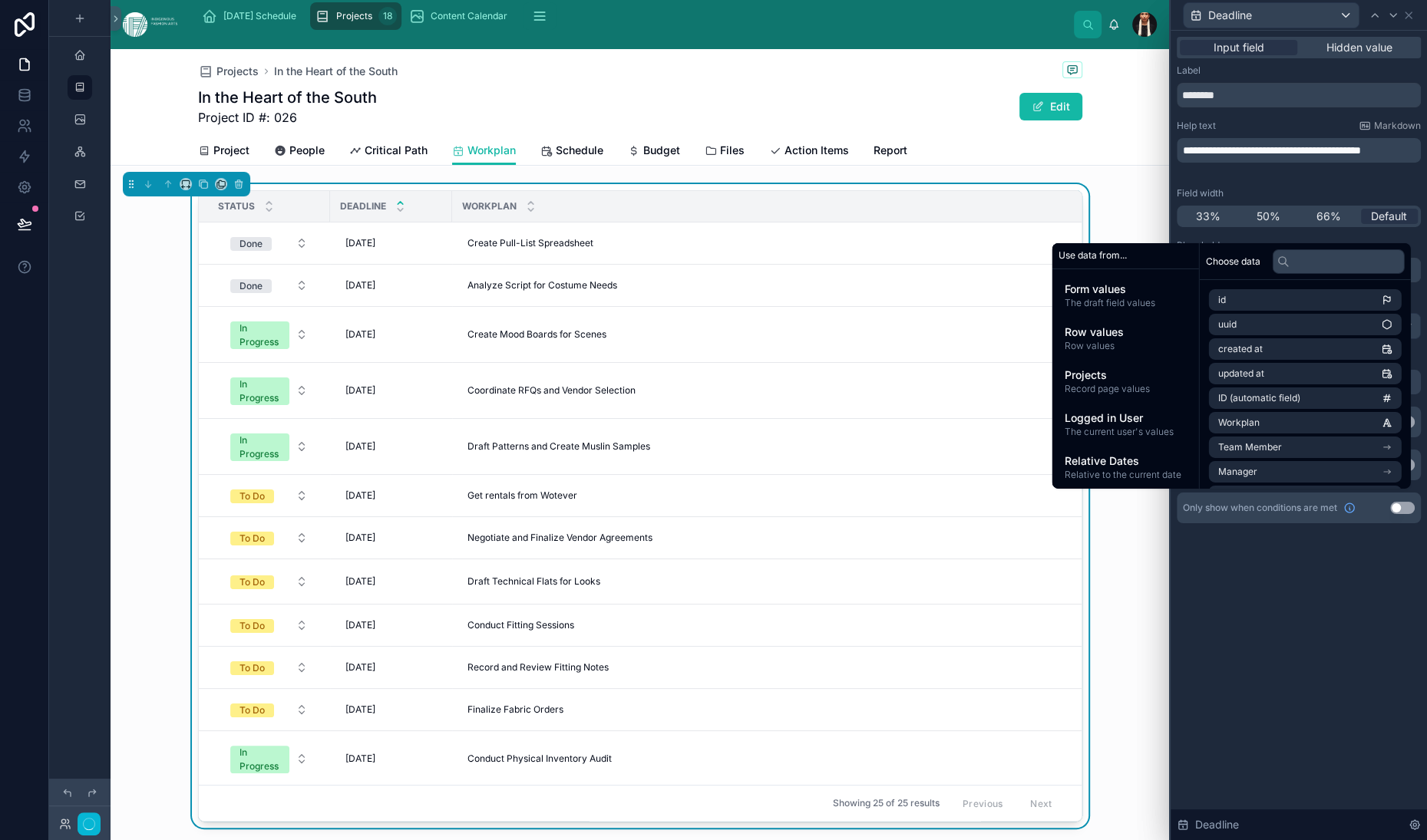
scroll to position [0, 0]
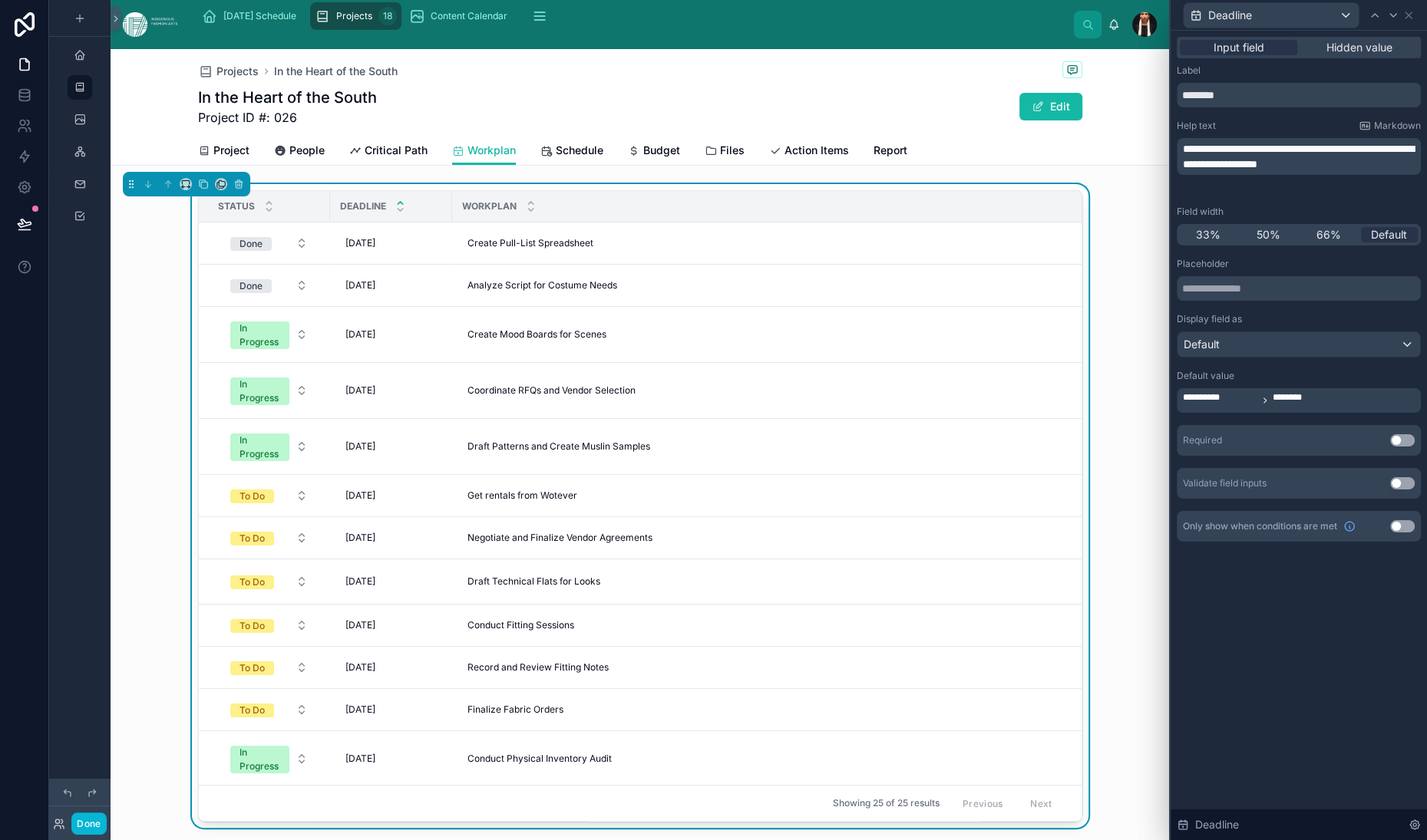
click at [1215, 132] on div "Help text Markdown" at bounding box center [1299, 125] width 244 height 12
click at [1402, 20] on icon at bounding box center [1408, 15] width 12 height 12
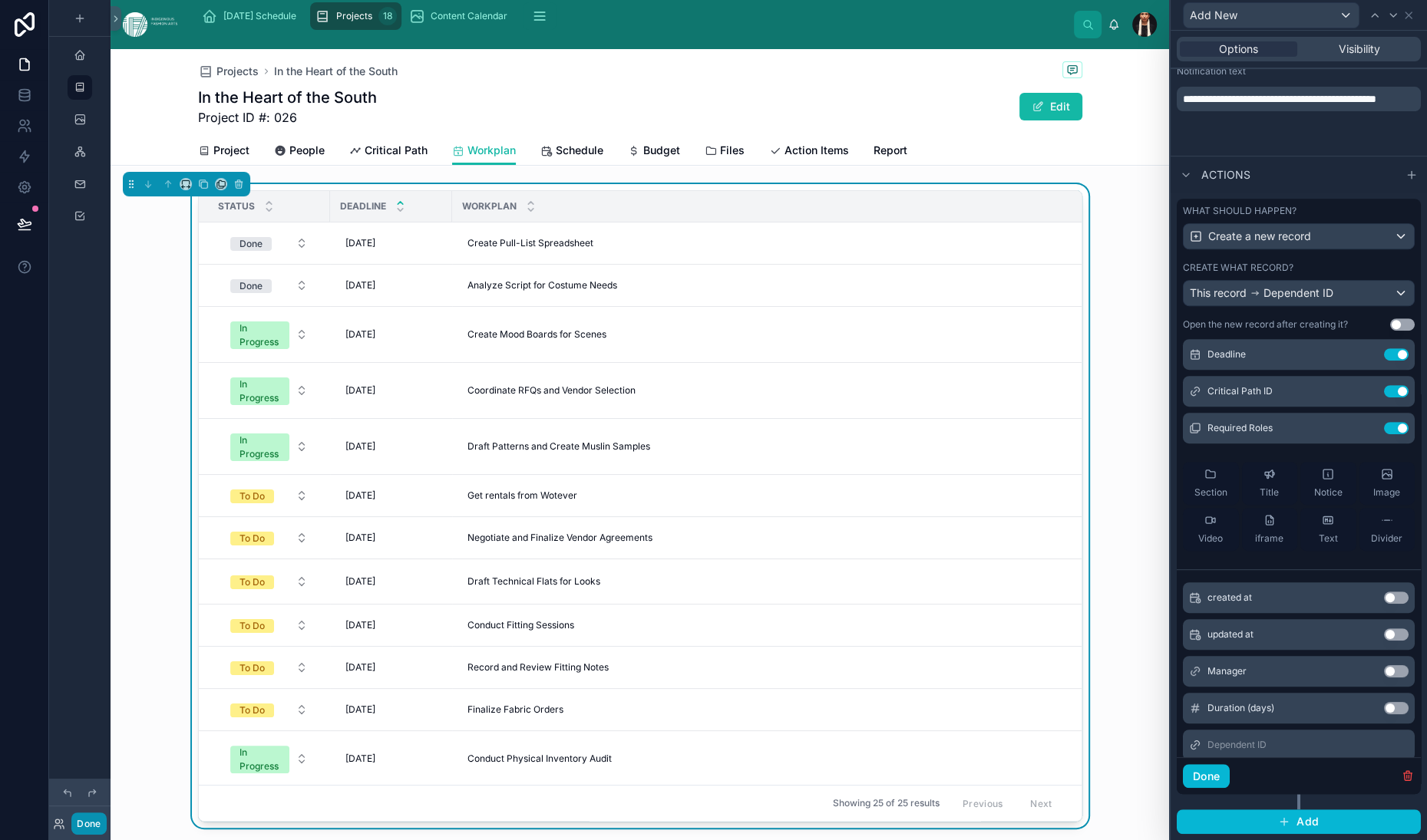
click at [106, 816] on button "Done" at bounding box center [88, 823] width 34 height 22
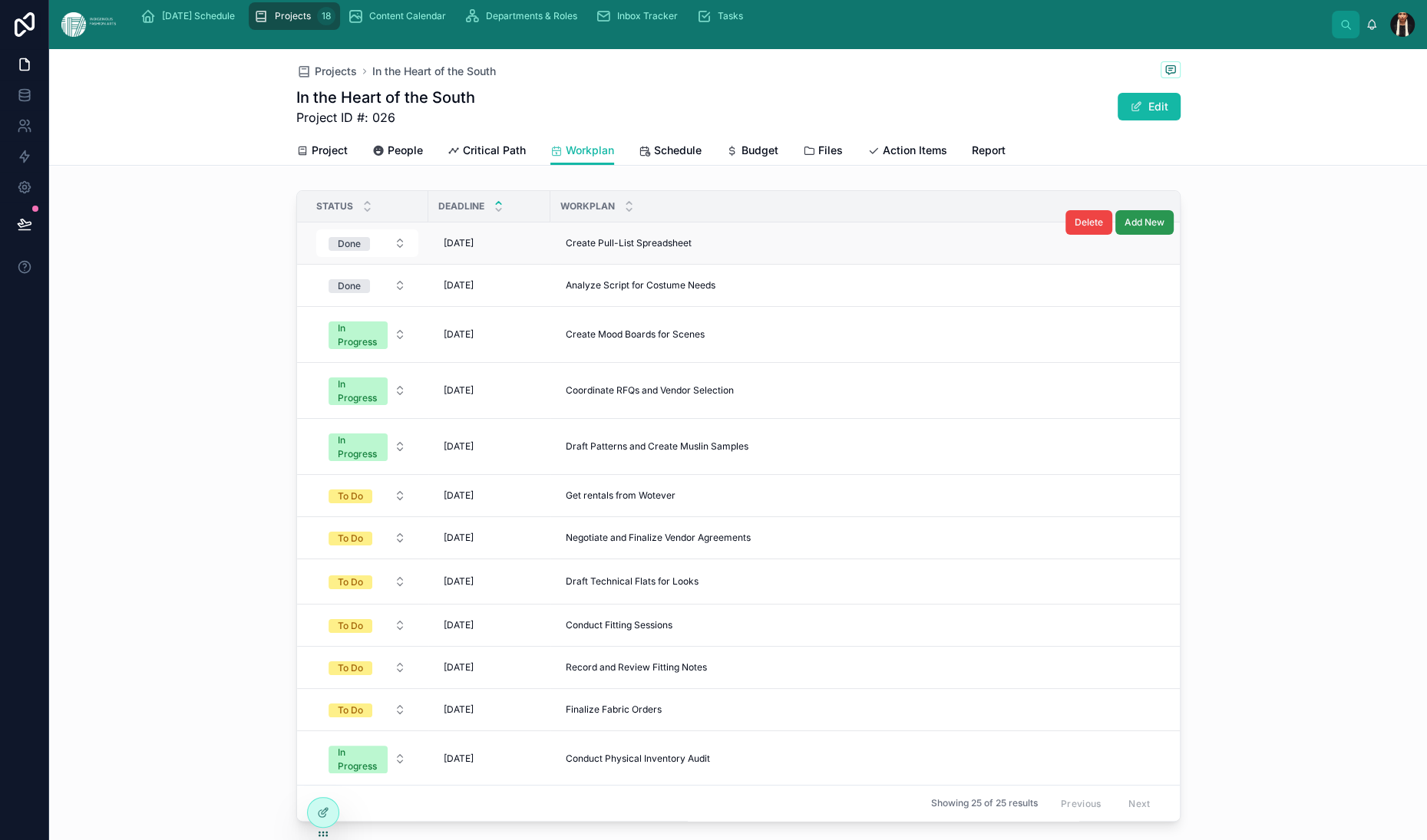
click at [1165, 229] on span "Add New" at bounding box center [1145, 222] width 40 height 12
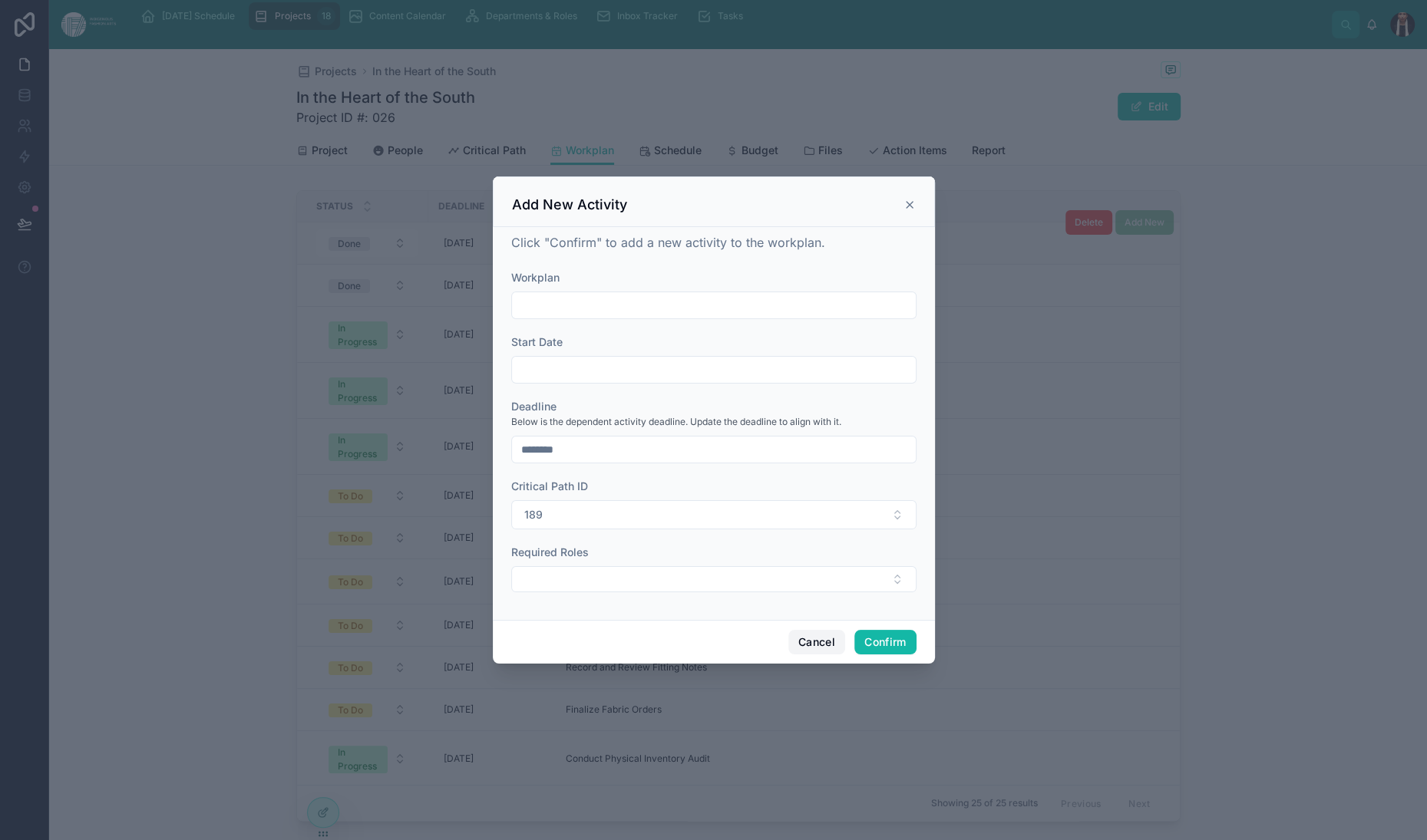
click at [845, 655] on button "Cancel" at bounding box center [817, 642] width 57 height 25
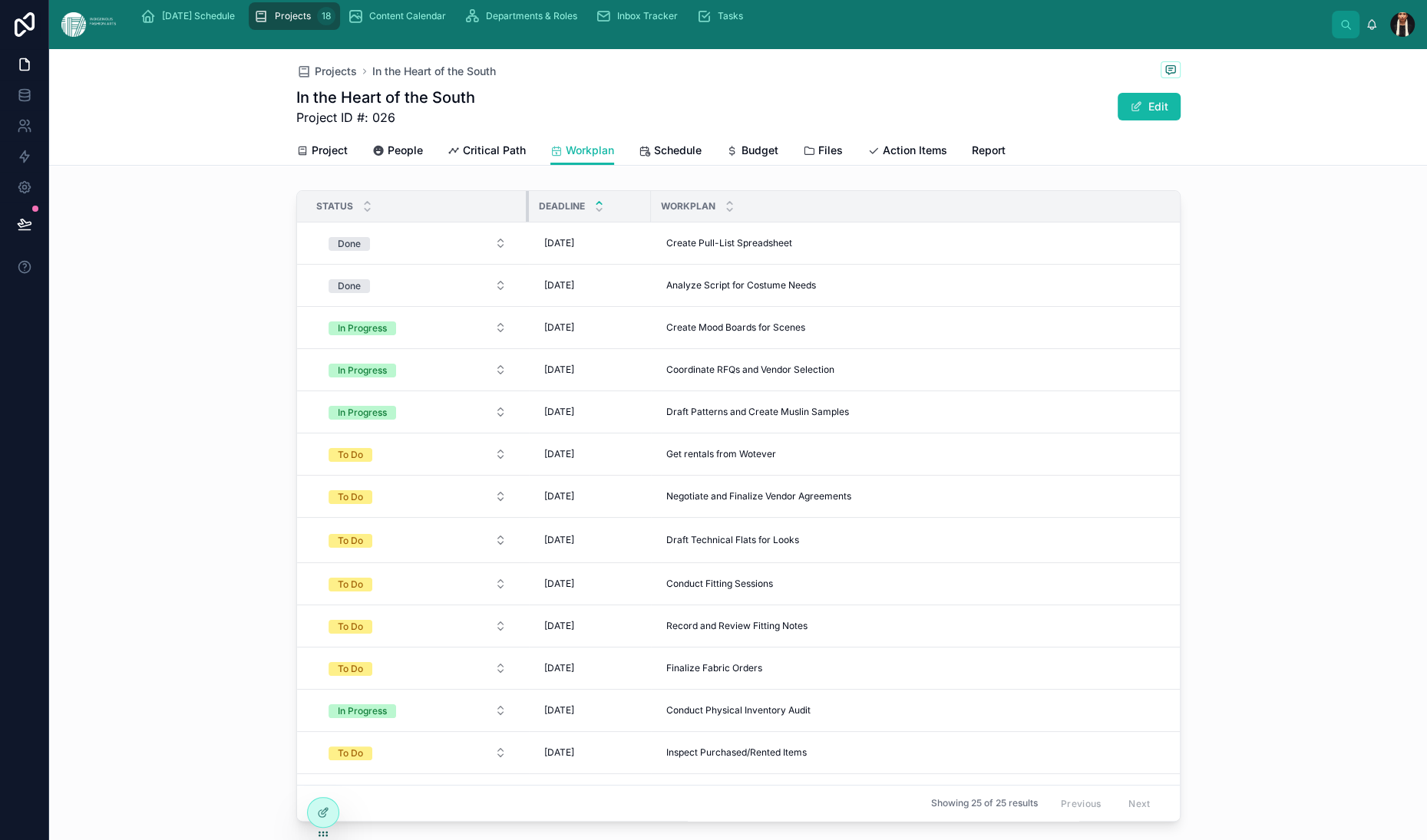
drag, startPoint x: 228, startPoint y: 296, endPoint x: 329, endPoint y: 302, distance: 101.2
click at [329, 222] on tr "Status Deadline Workplan Required Roles" at bounding box center [874, 206] width 1152 height 31
click at [317, 341] on button "In Progress" at bounding box center [417, 327] width 202 height 28
click at [157, 642] on div "Done" at bounding box center [145, 635] width 23 height 14
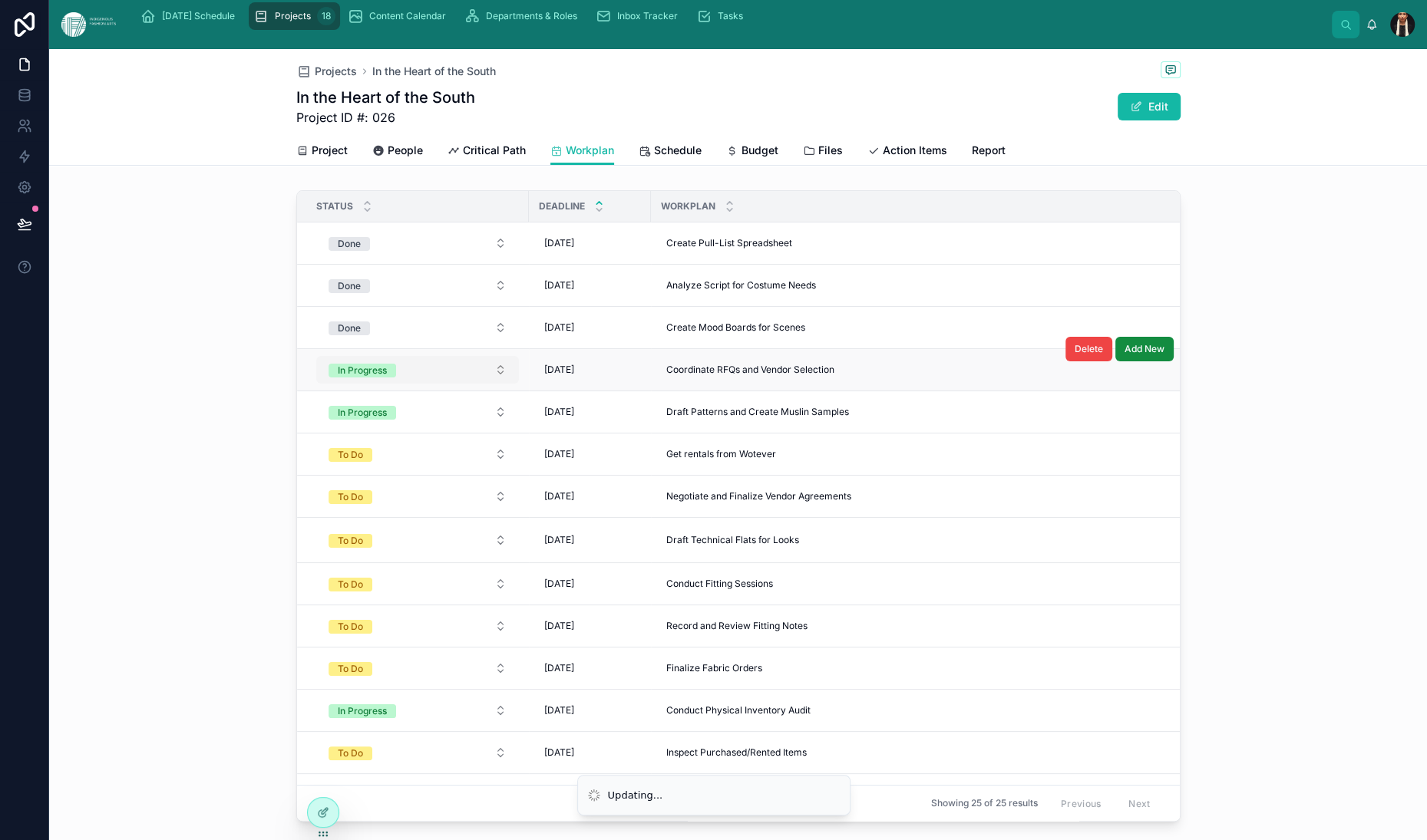
click at [317, 384] on button "In Progress" at bounding box center [417, 370] width 202 height 28
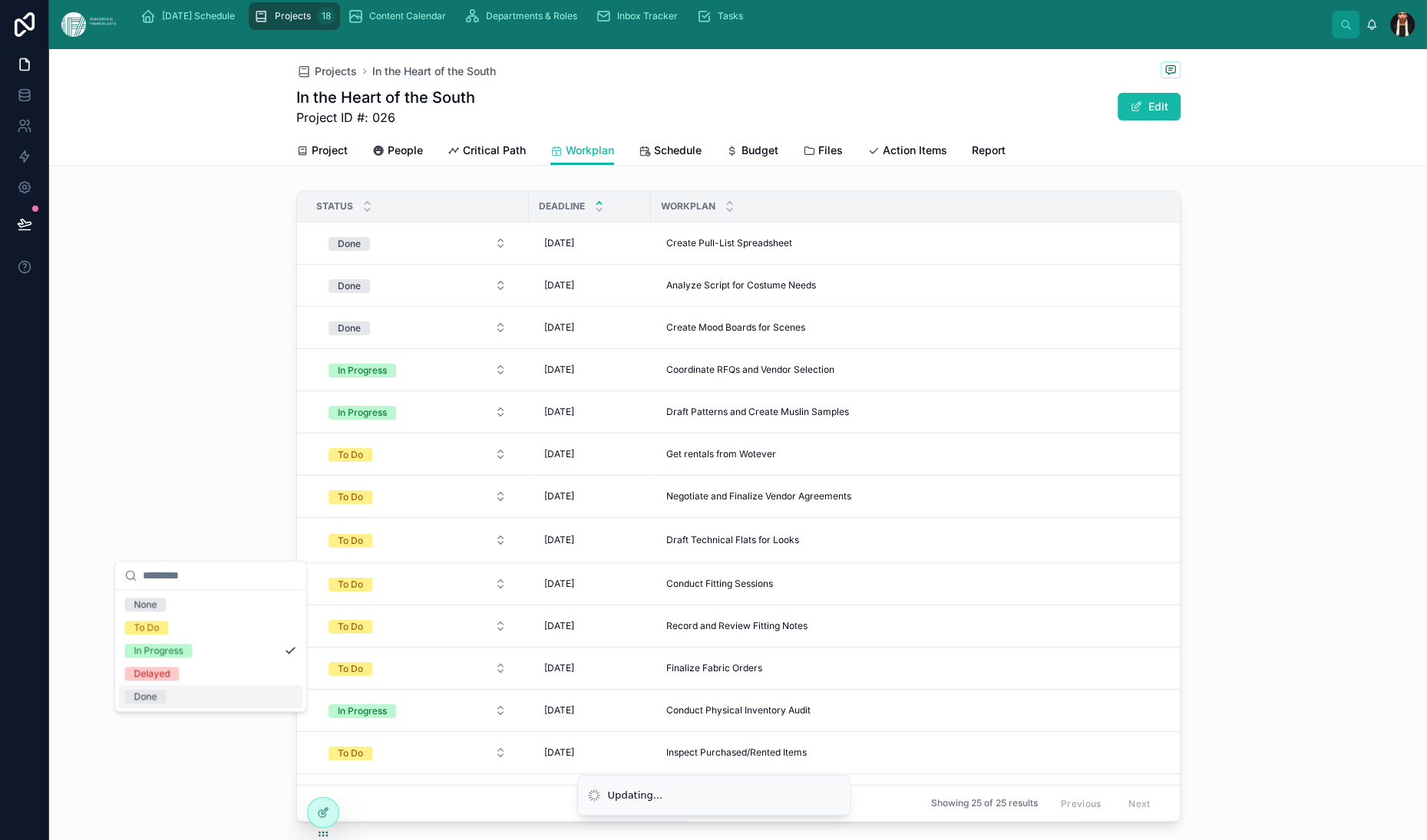
click at [157, 704] on div "Done" at bounding box center [145, 697] width 23 height 14
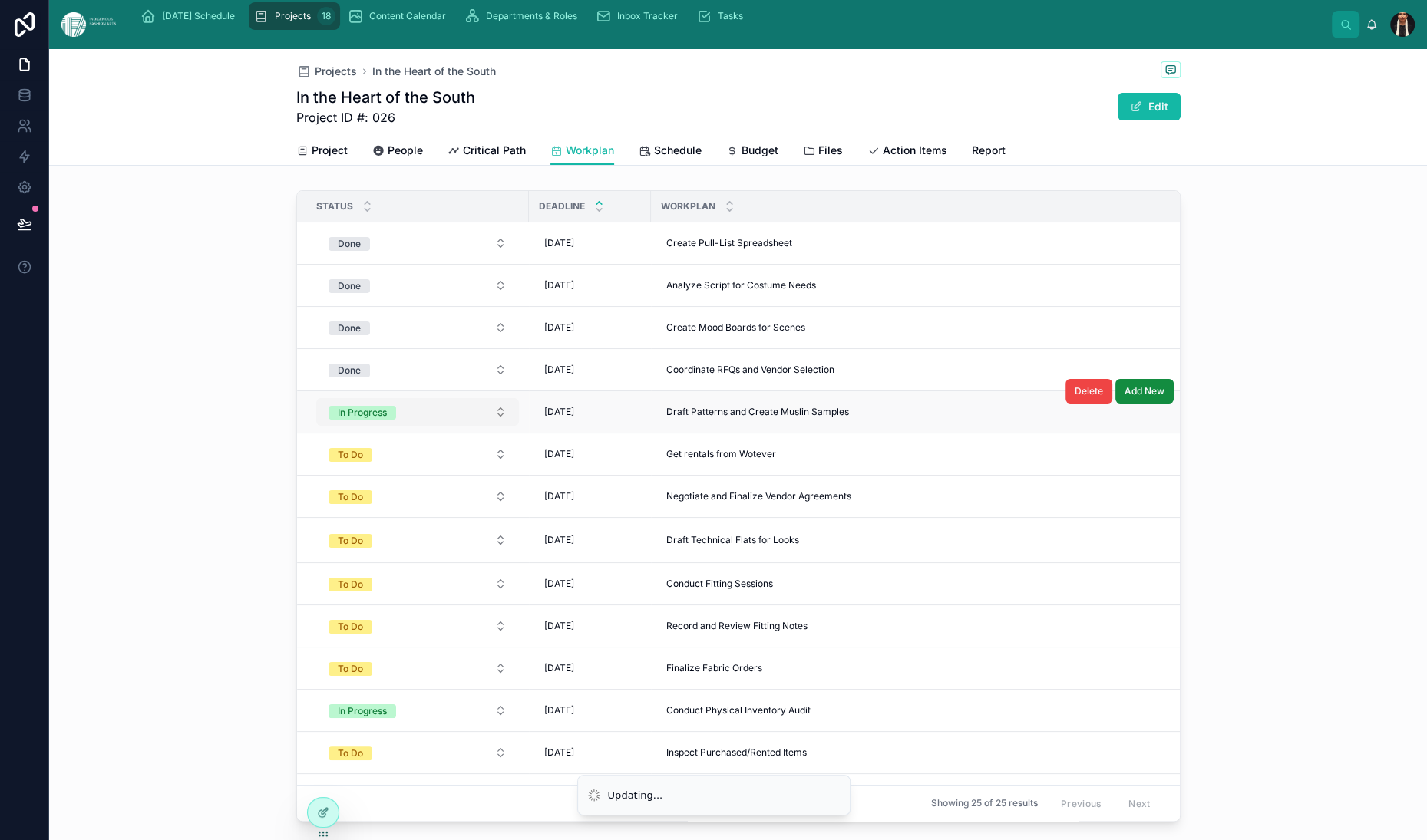
click at [317, 426] on button "In Progress" at bounding box center [417, 411] width 202 height 28
click at [317, 384] on button "Done" at bounding box center [417, 370] width 202 height 28
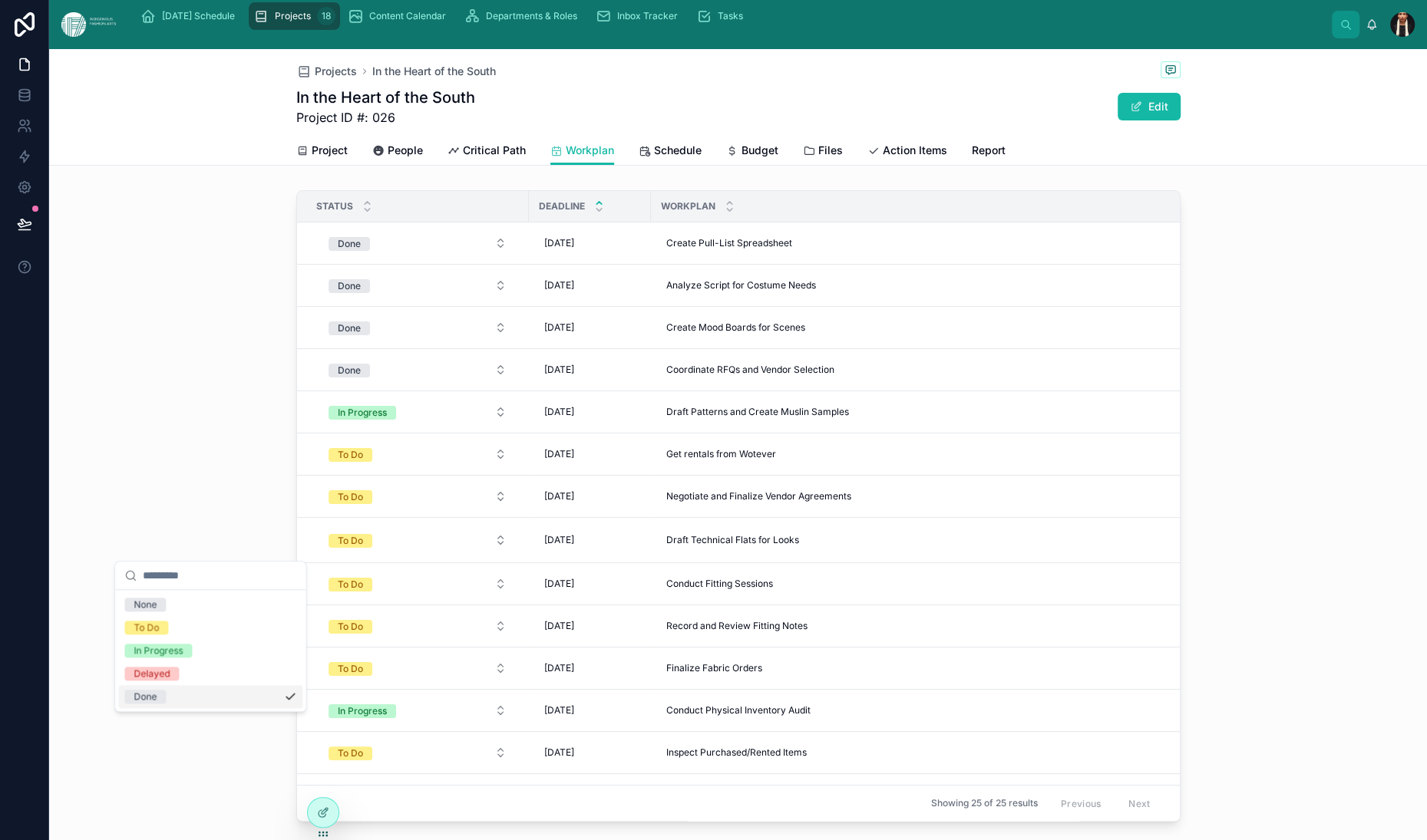
click at [165, 704] on span "Done" at bounding box center [145, 697] width 42 height 14
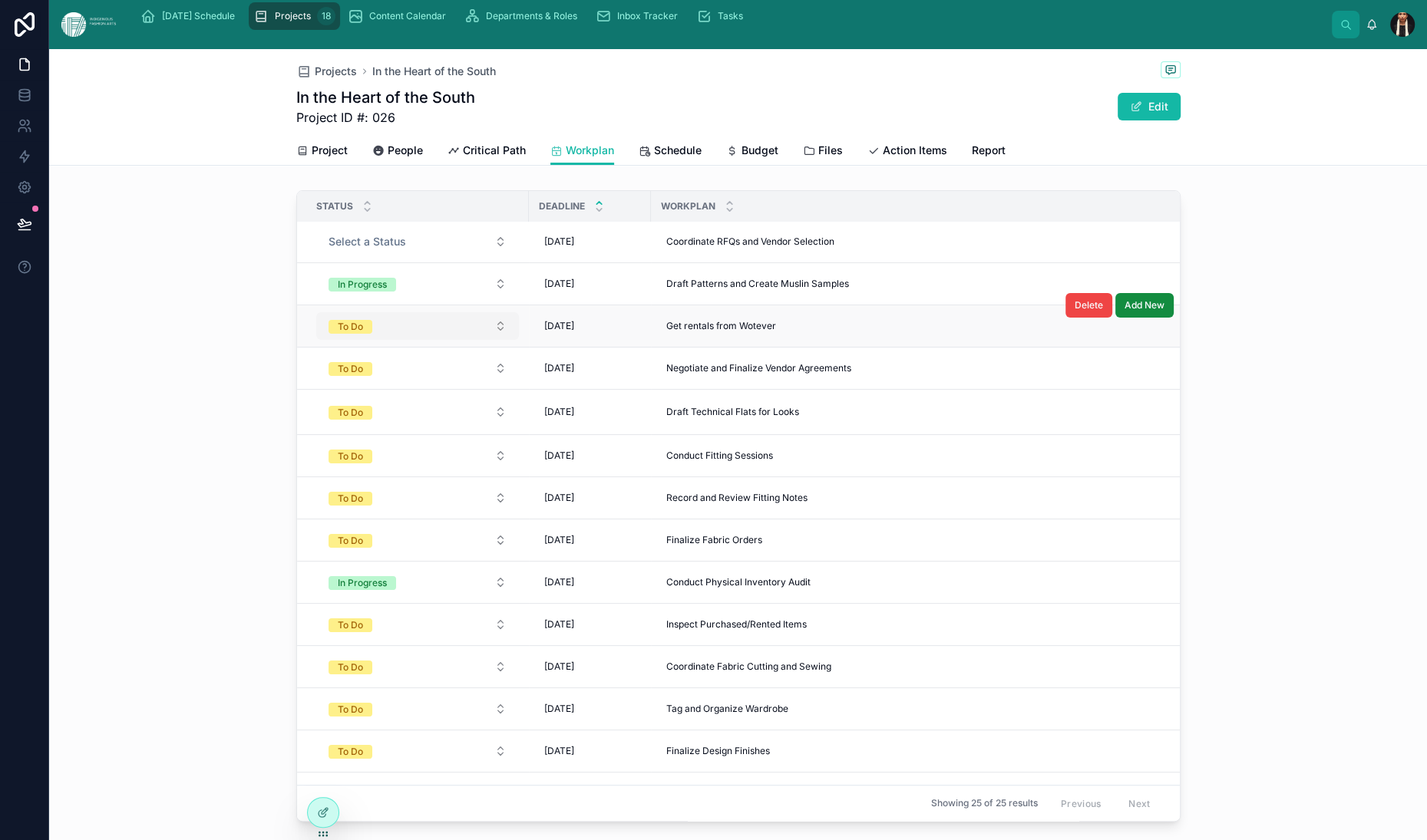
scroll to position [134, 0]
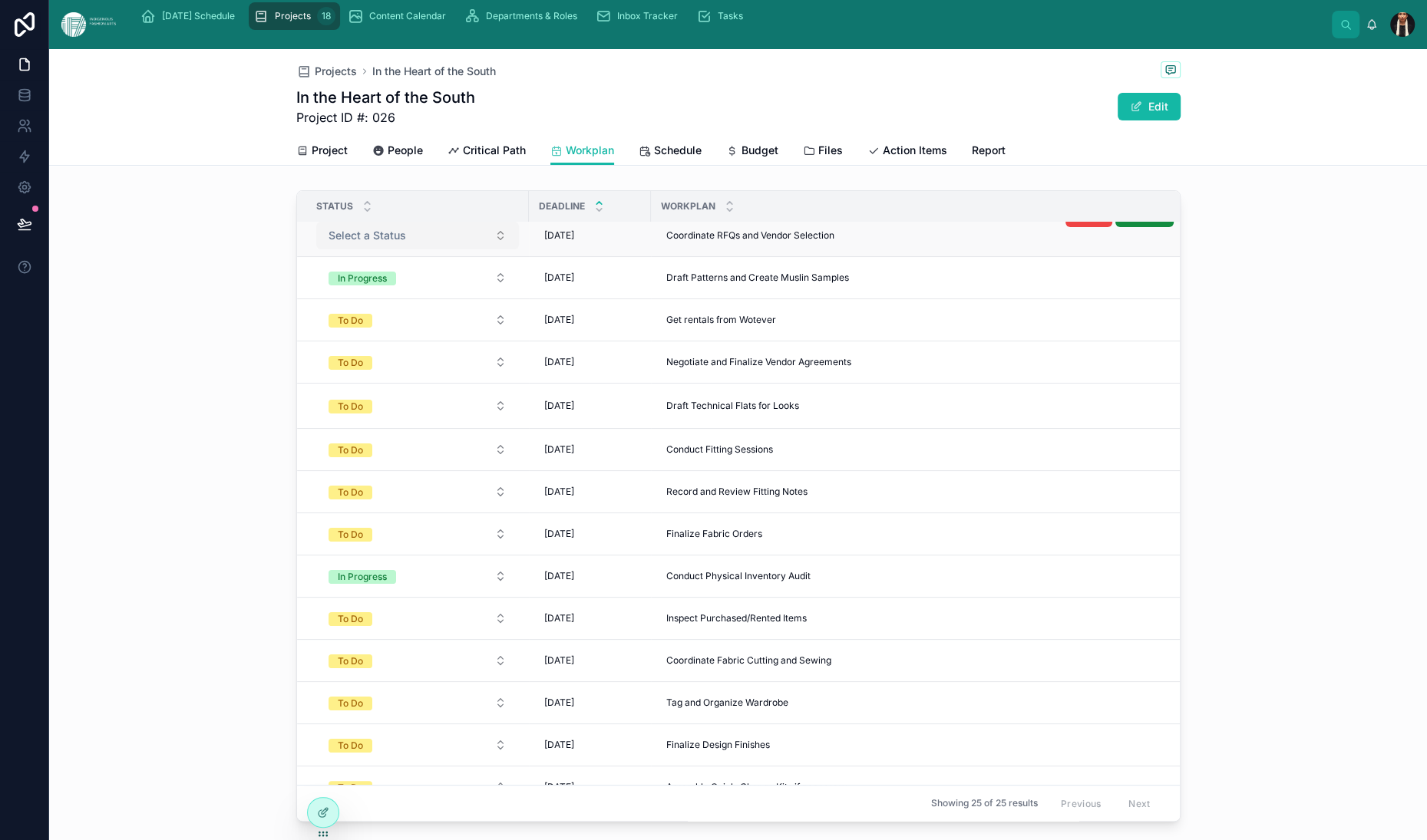
click at [317, 249] on button "Select a Status" at bounding box center [417, 235] width 202 height 28
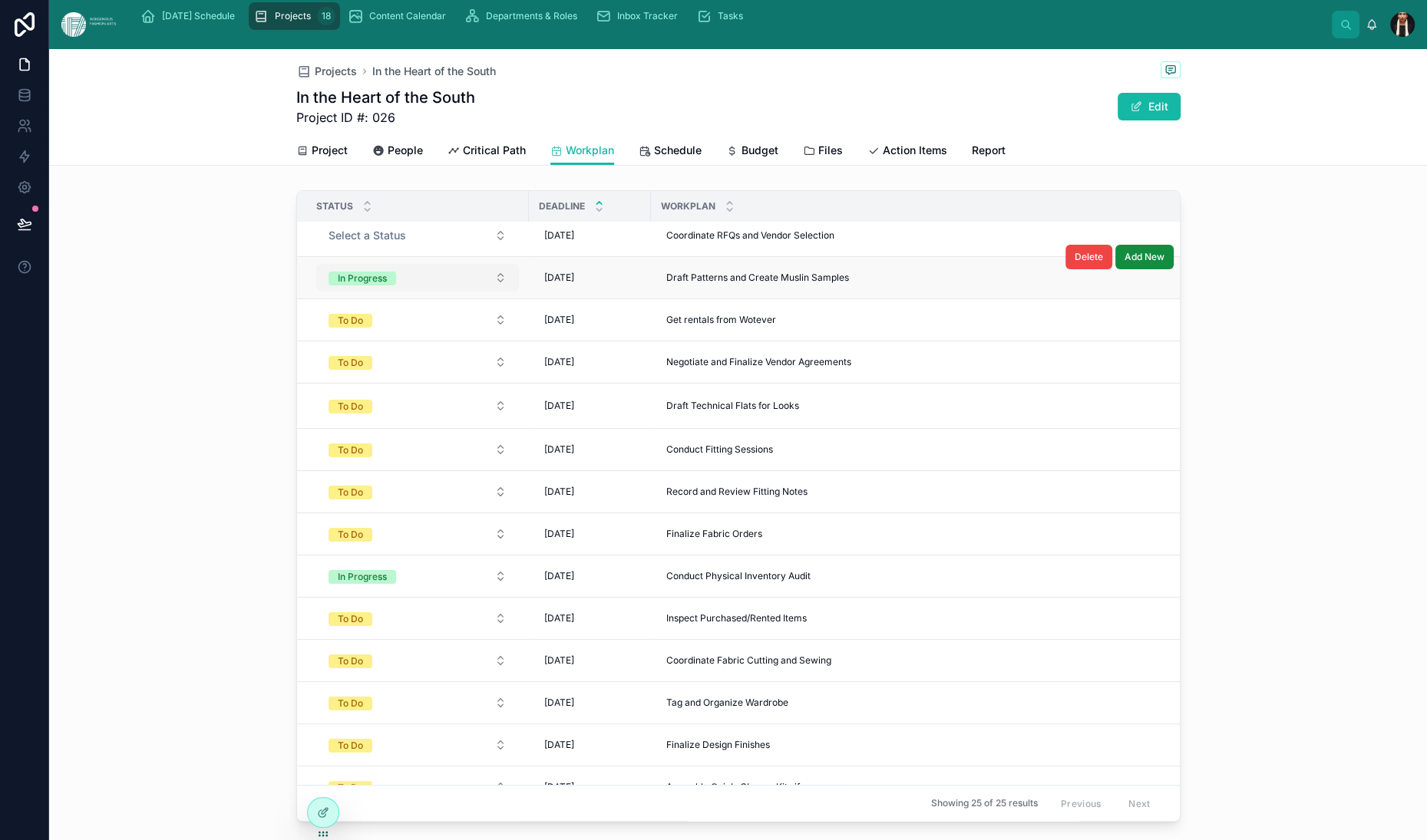
scroll to position [0, 0]
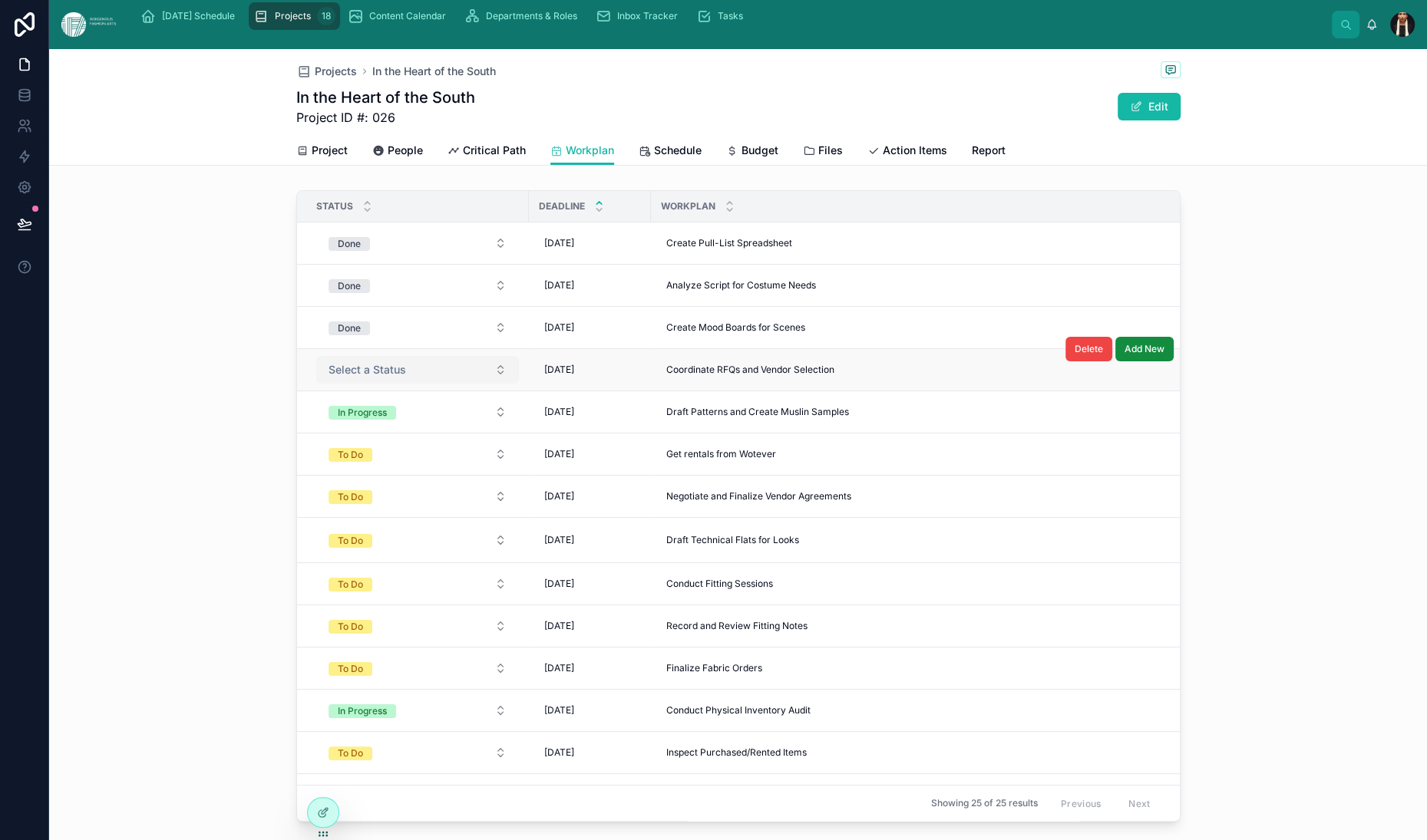
click at [317, 384] on button "Select a Status" at bounding box center [417, 370] width 202 height 28
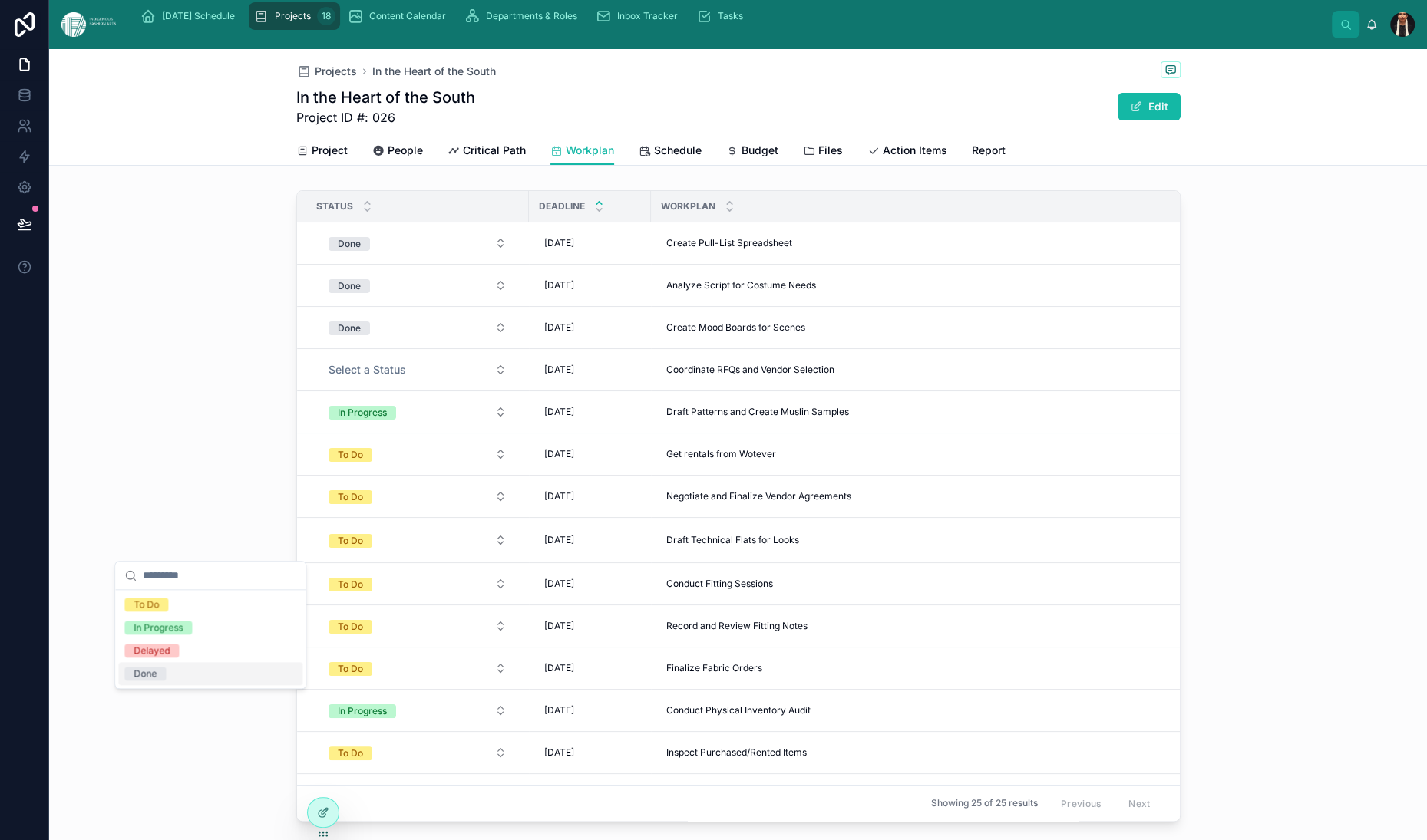
click at [157, 680] on div "Done" at bounding box center [145, 674] width 23 height 14
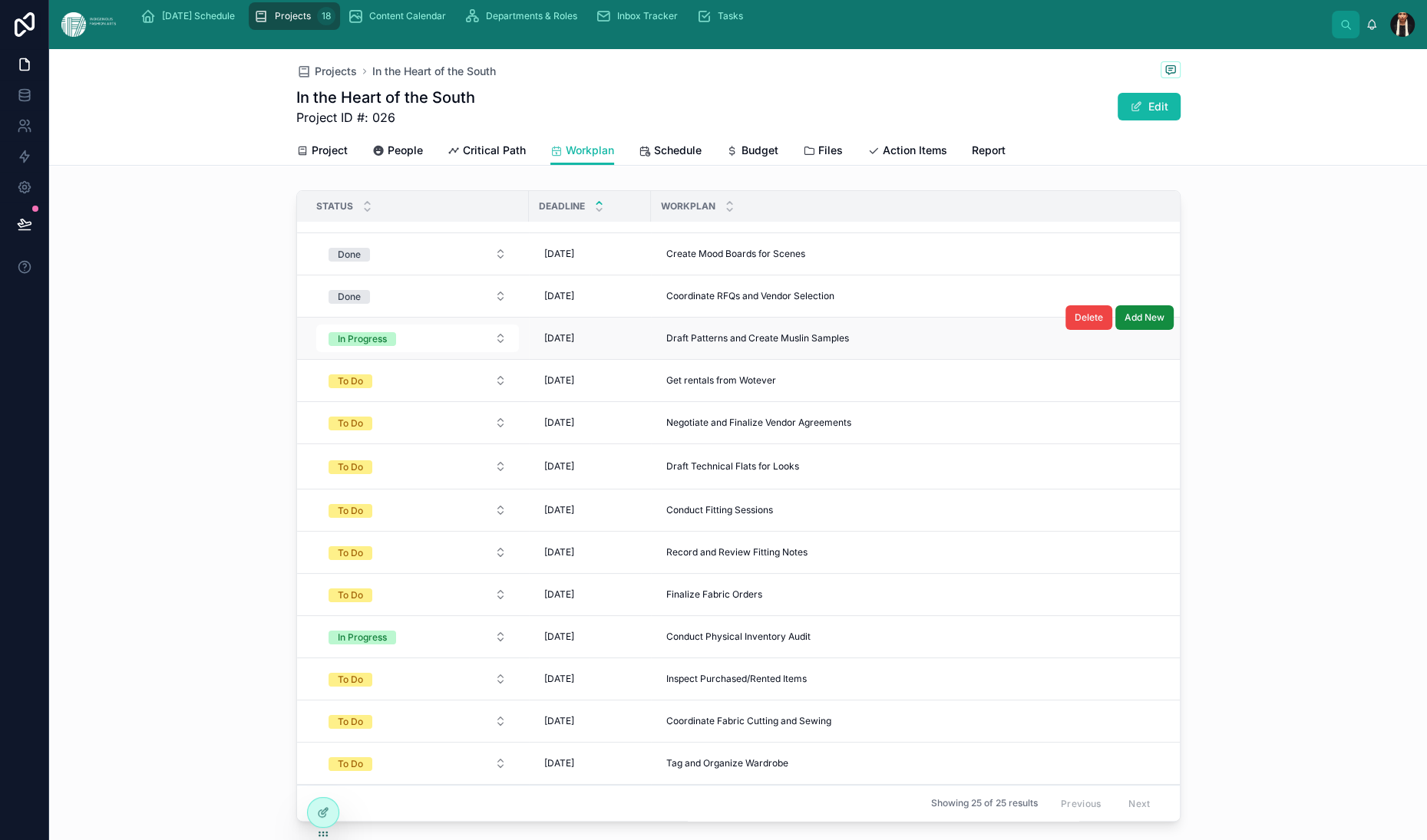
scroll to position [92, 0]
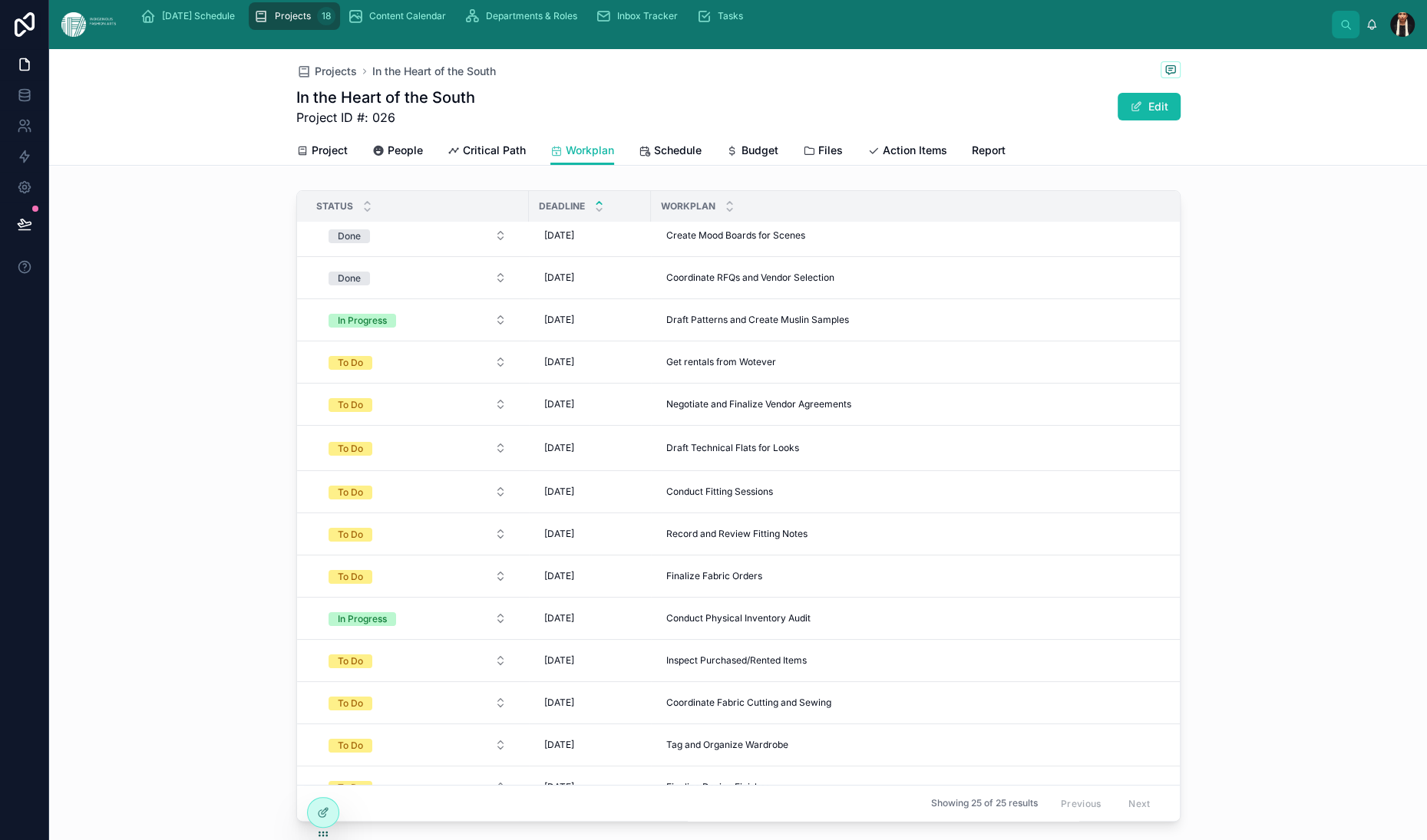
click at [317, 334] on button "In Progress" at bounding box center [417, 319] width 202 height 28
click at [157, 674] on div "Done" at bounding box center [145, 666] width 23 height 14
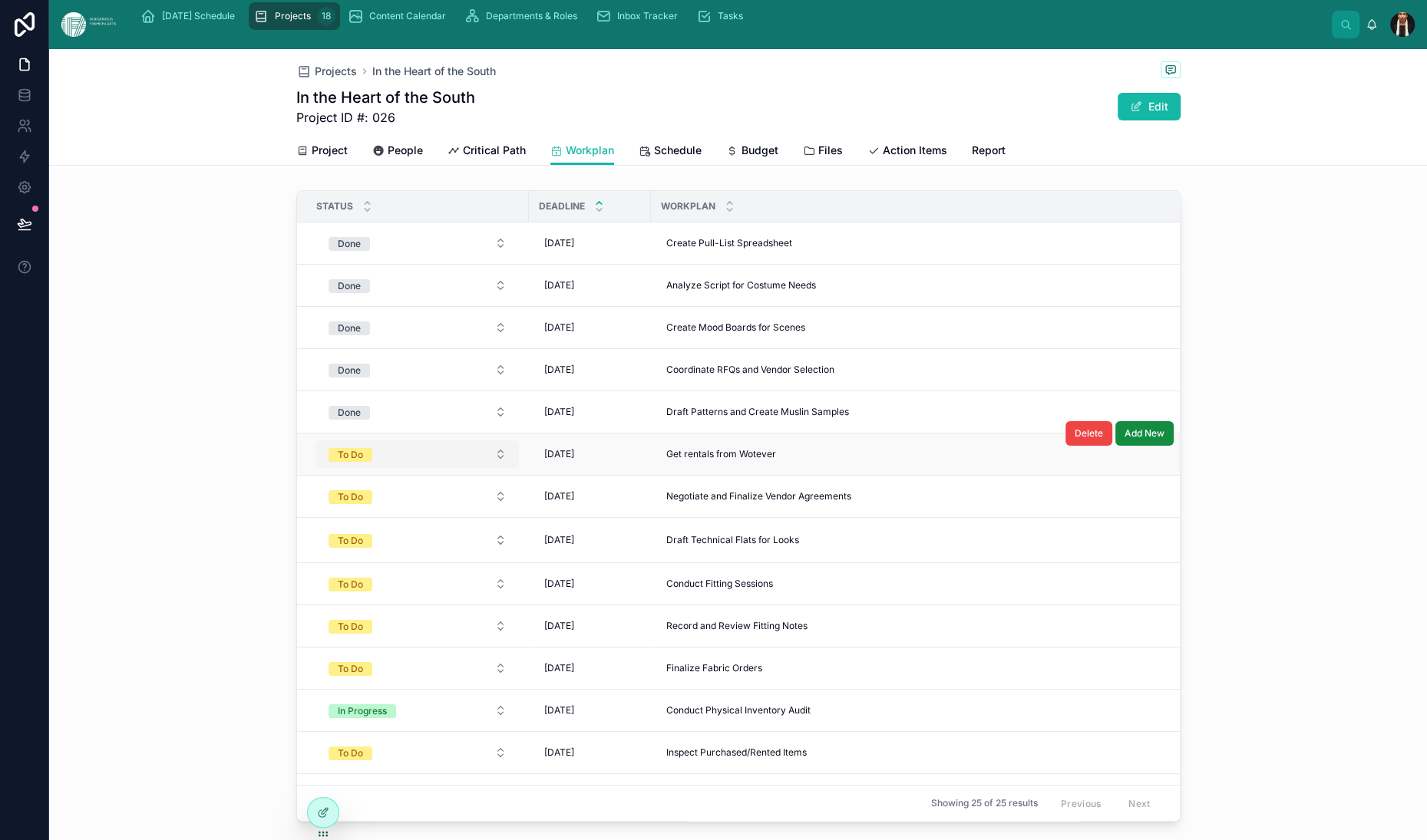
click at [317, 468] on button "To Do" at bounding box center [417, 454] width 202 height 28
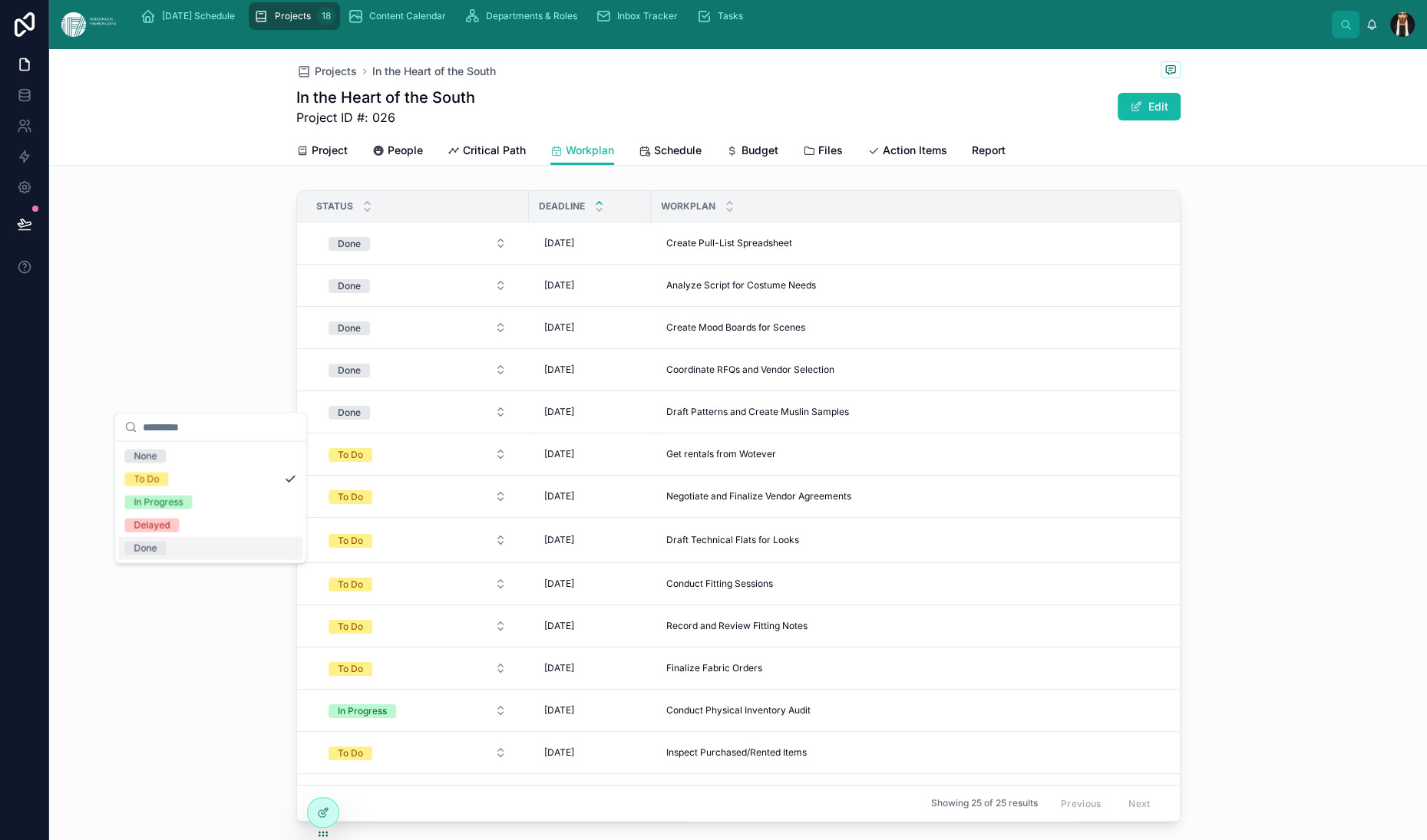
click at [157, 556] on div "Done" at bounding box center [145, 548] width 23 height 14
click at [329, 505] on span "To Do" at bounding box center [351, 497] width 44 height 14
click at [157, 617] on div "Done" at bounding box center [145, 610] width 23 height 14
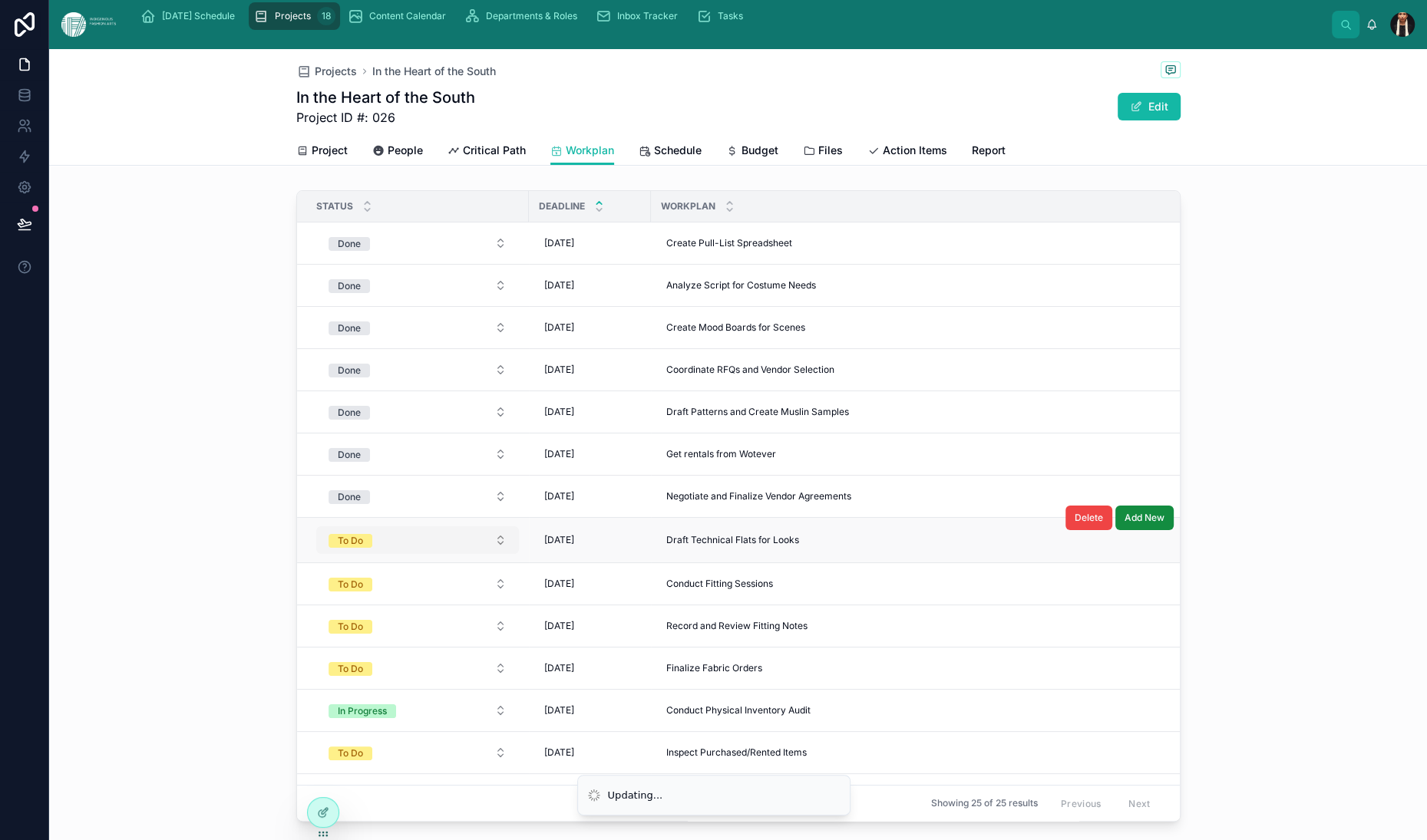
click at [337, 548] on div "To Do" at bounding box center [350, 541] width 26 height 14
click at [165, 680] on span "Done" at bounding box center [145, 674] width 42 height 14
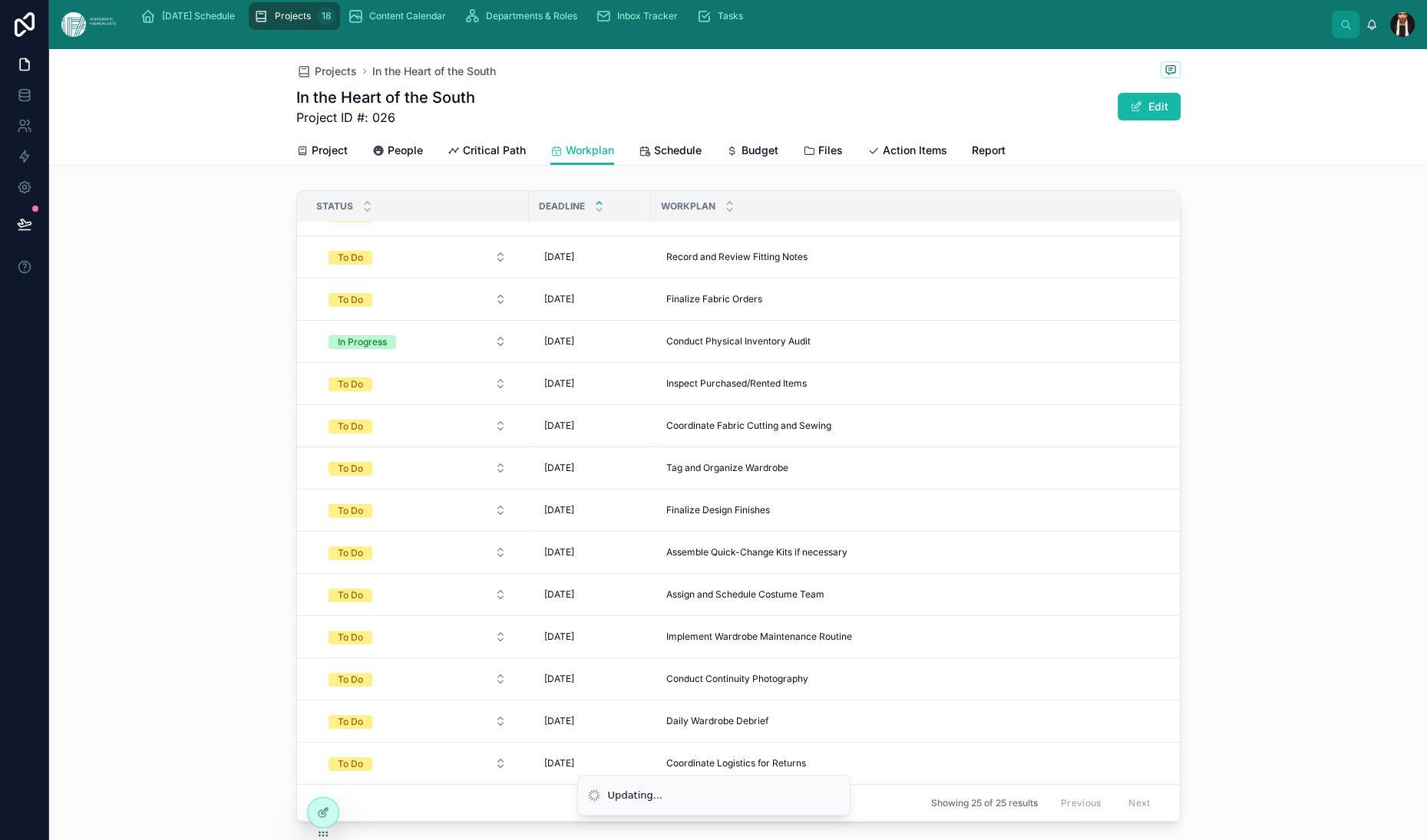
scroll to position [397, 0]
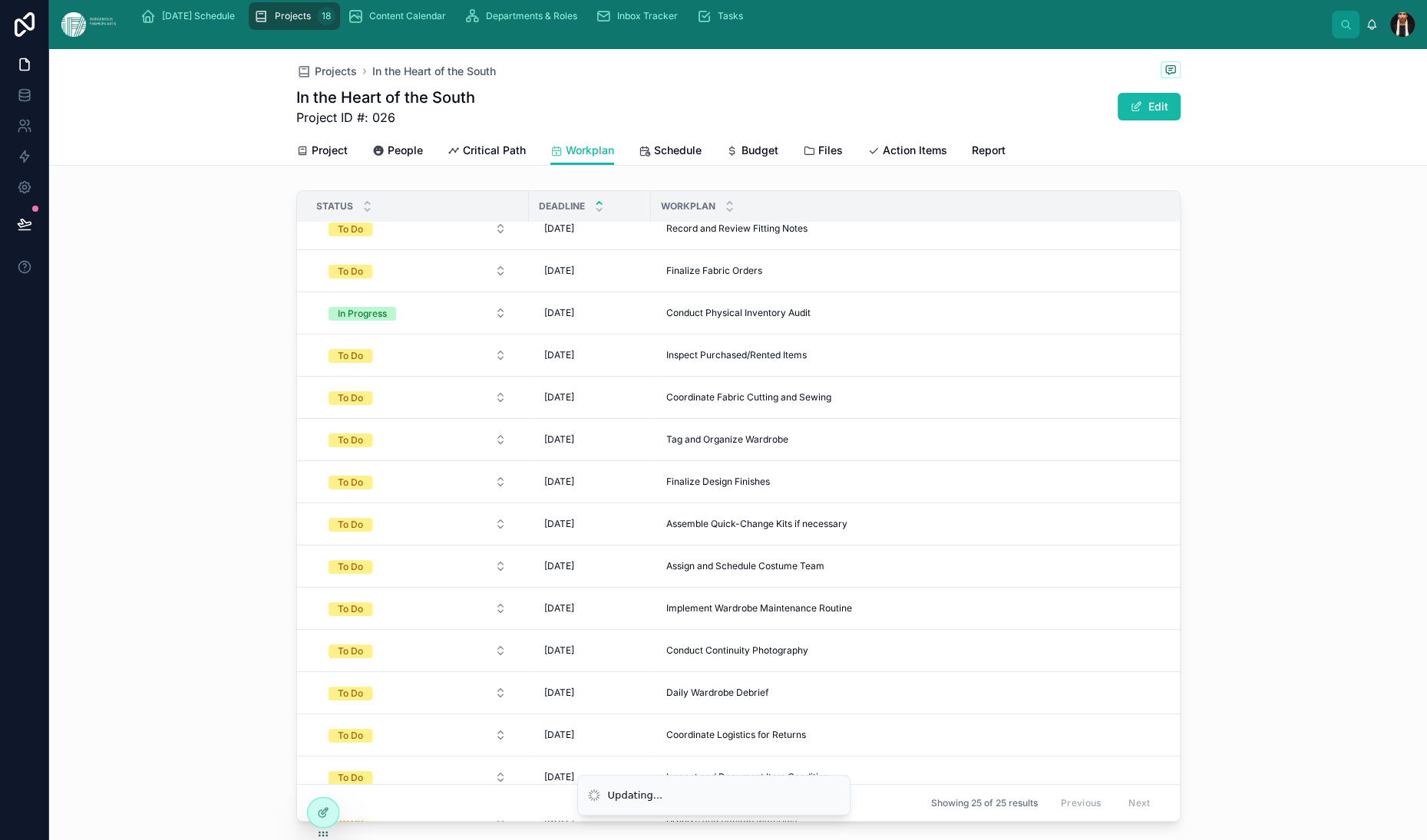
click at [337, 194] on div "To Do" at bounding box center [350, 187] width 26 height 14
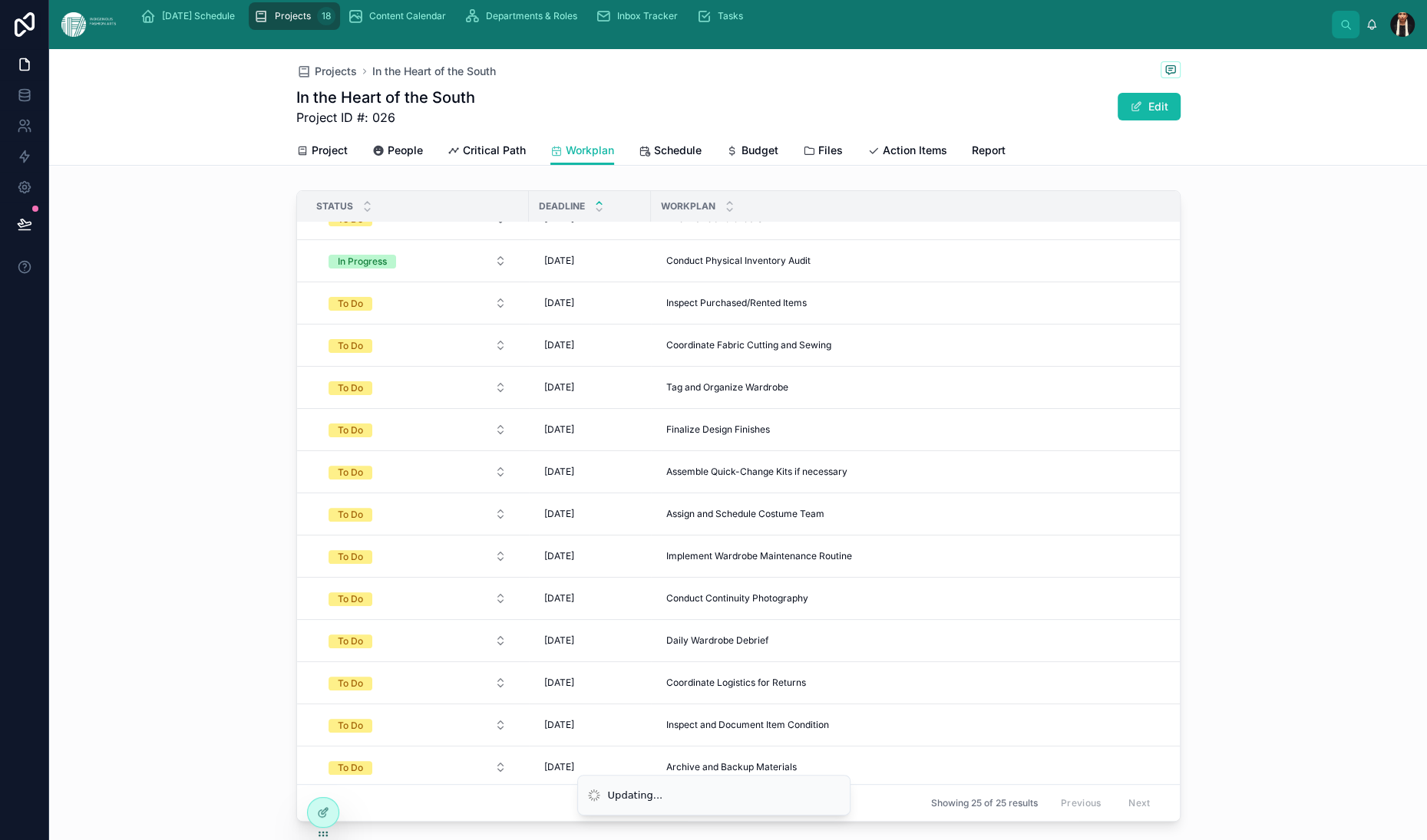
scroll to position [450, 0]
click at [329, 142] on span "To Do" at bounding box center [351, 133] width 44 height 15
click at [157, 564] on div "Done" at bounding box center [145, 558] width 23 height 14
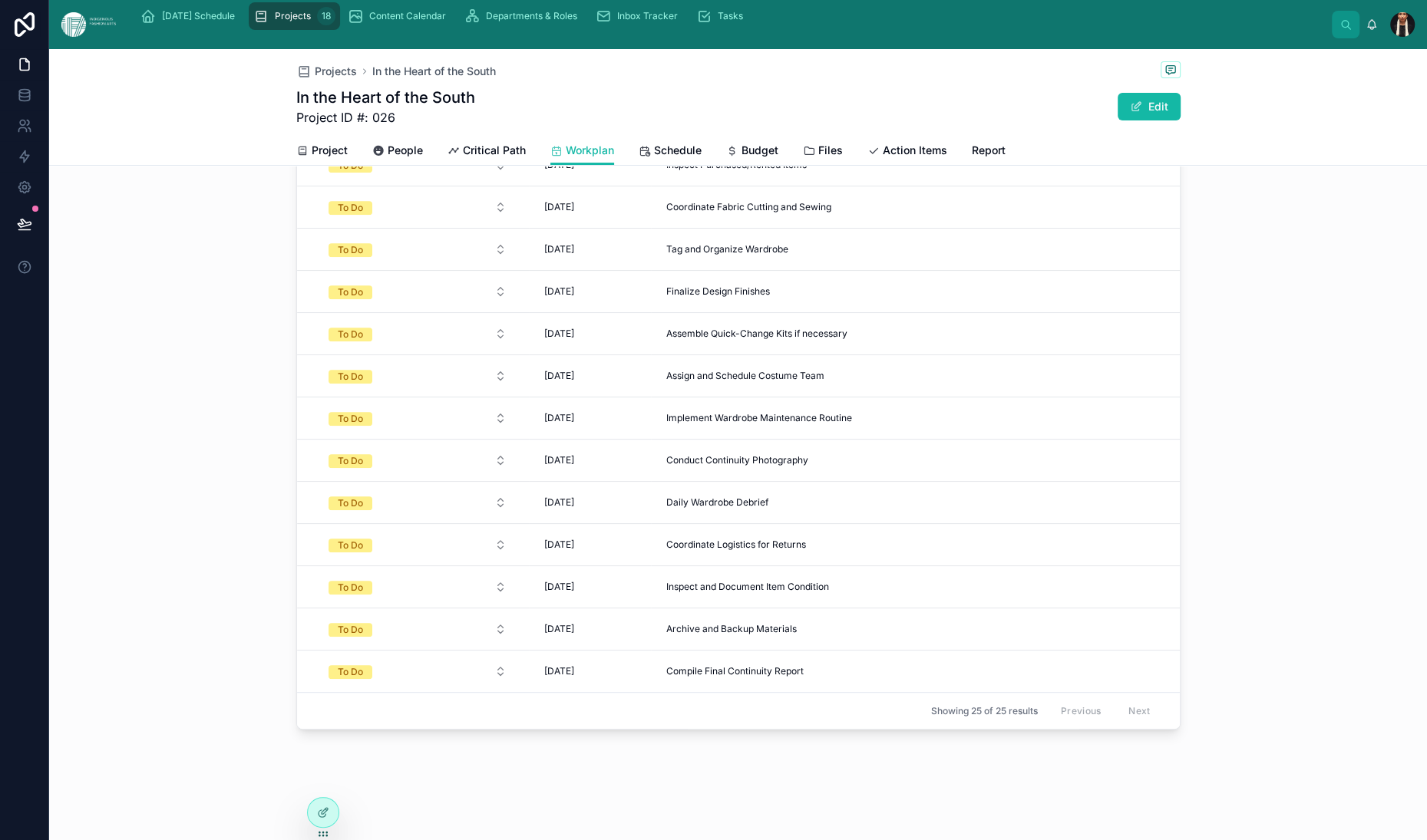
scroll to position [0, 0]
click at [317, 658] on button "To Do" at bounding box center [417, 671] width 202 height 28
click at [157, 757] on div "Done" at bounding box center [145, 750] width 23 height 14
click at [317, 636] on button "To Do" at bounding box center [417, 629] width 202 height 28
click at [154, 528] on div "Done" at bounding box center [145, 521] width 23 height 14
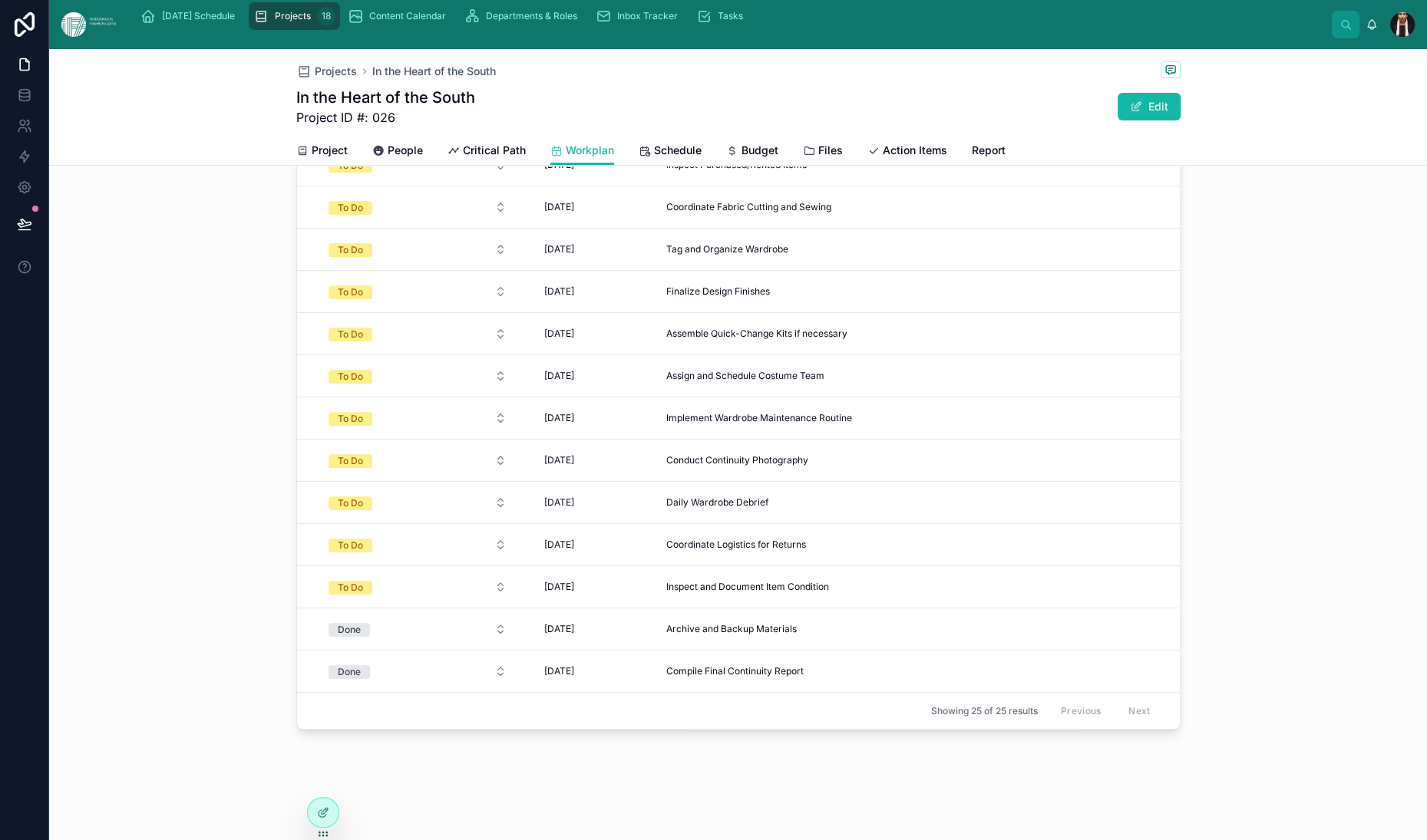
scroll to position [238, 0]
click at [317, 573] on button "To Do" at bounding box center [417, 586] width 202 height 28
click at [157, 634] on div "Done" at bounding box center [145, 626] width 23 height 14
click at [317, 531] on button "To Do" at bounding box center [417, 544] width 202 height 28
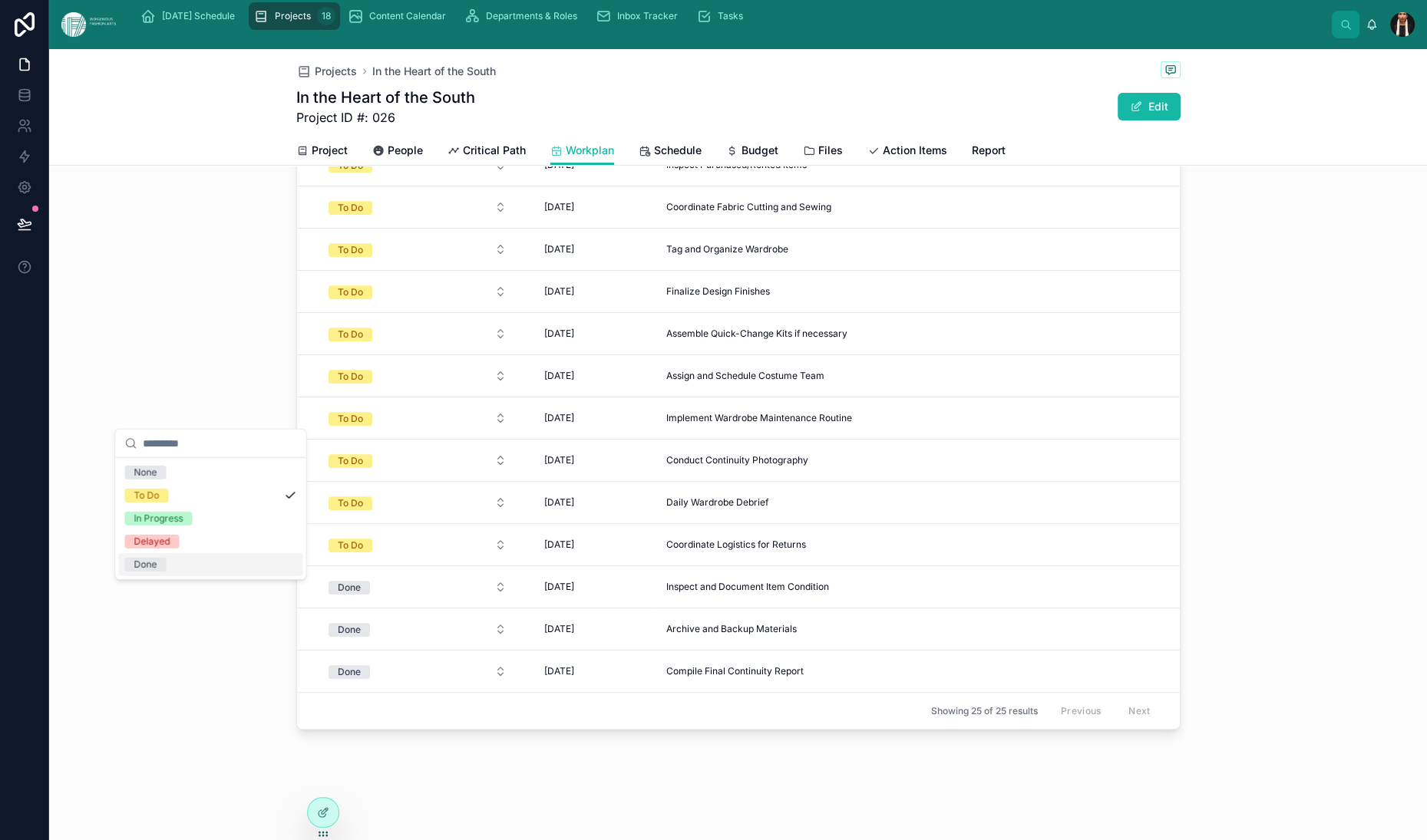
click at [157, 572] on div "Done" at bounding box center [145, 564] width 23 height 14
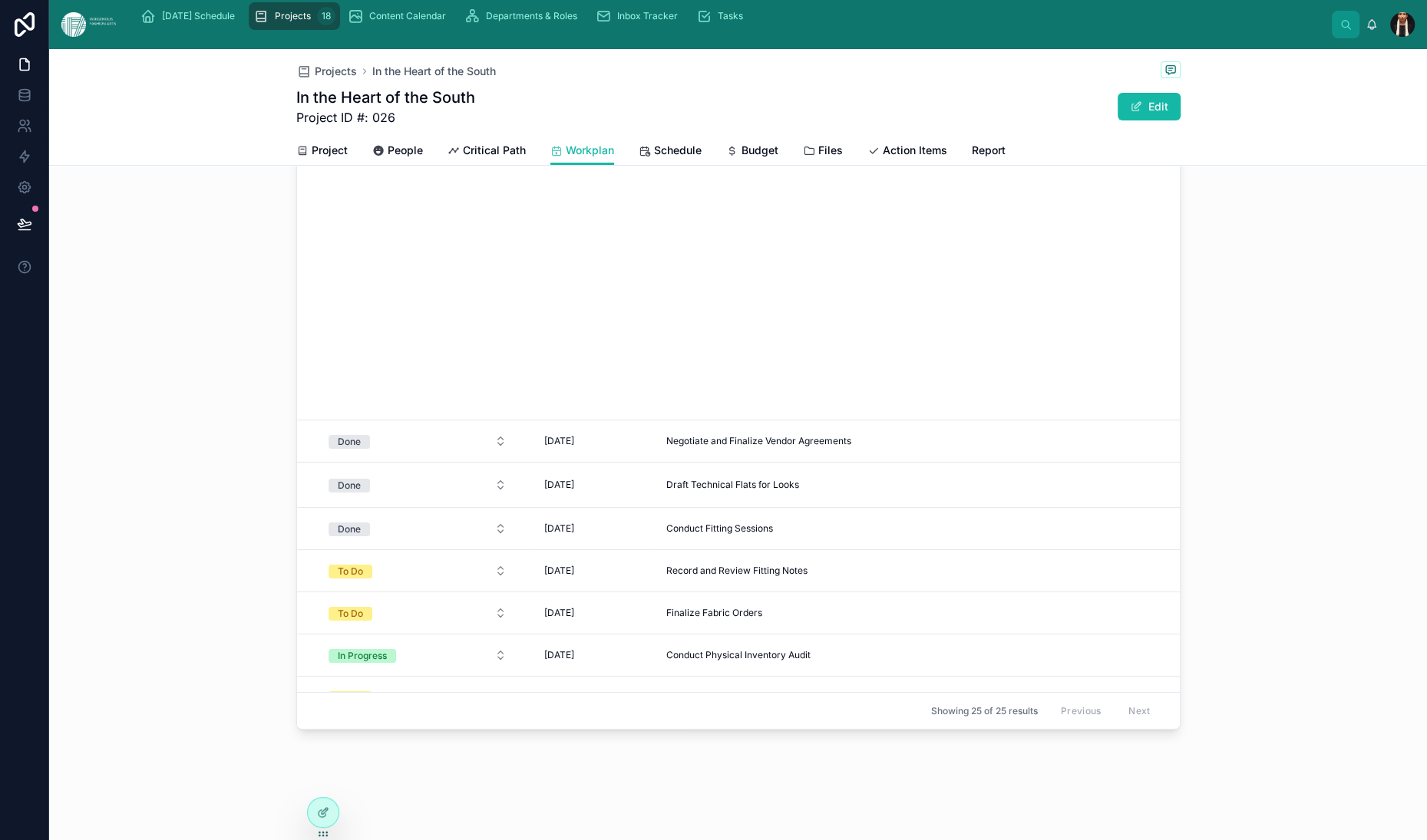
scroll to position [1011, 0]
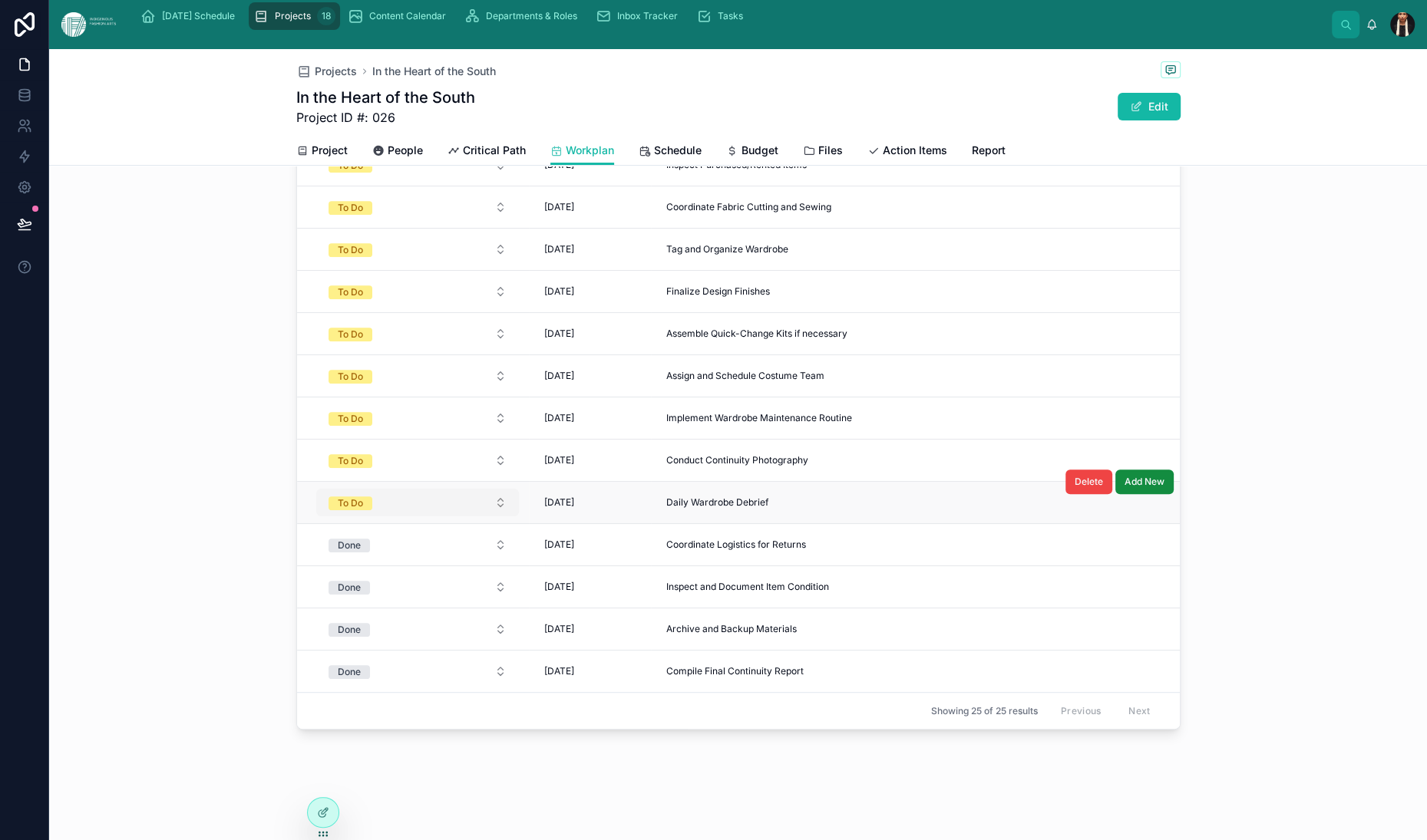
click at [317, 488] on button "To Do" at bounding box center [417, 502] width 202 height 28
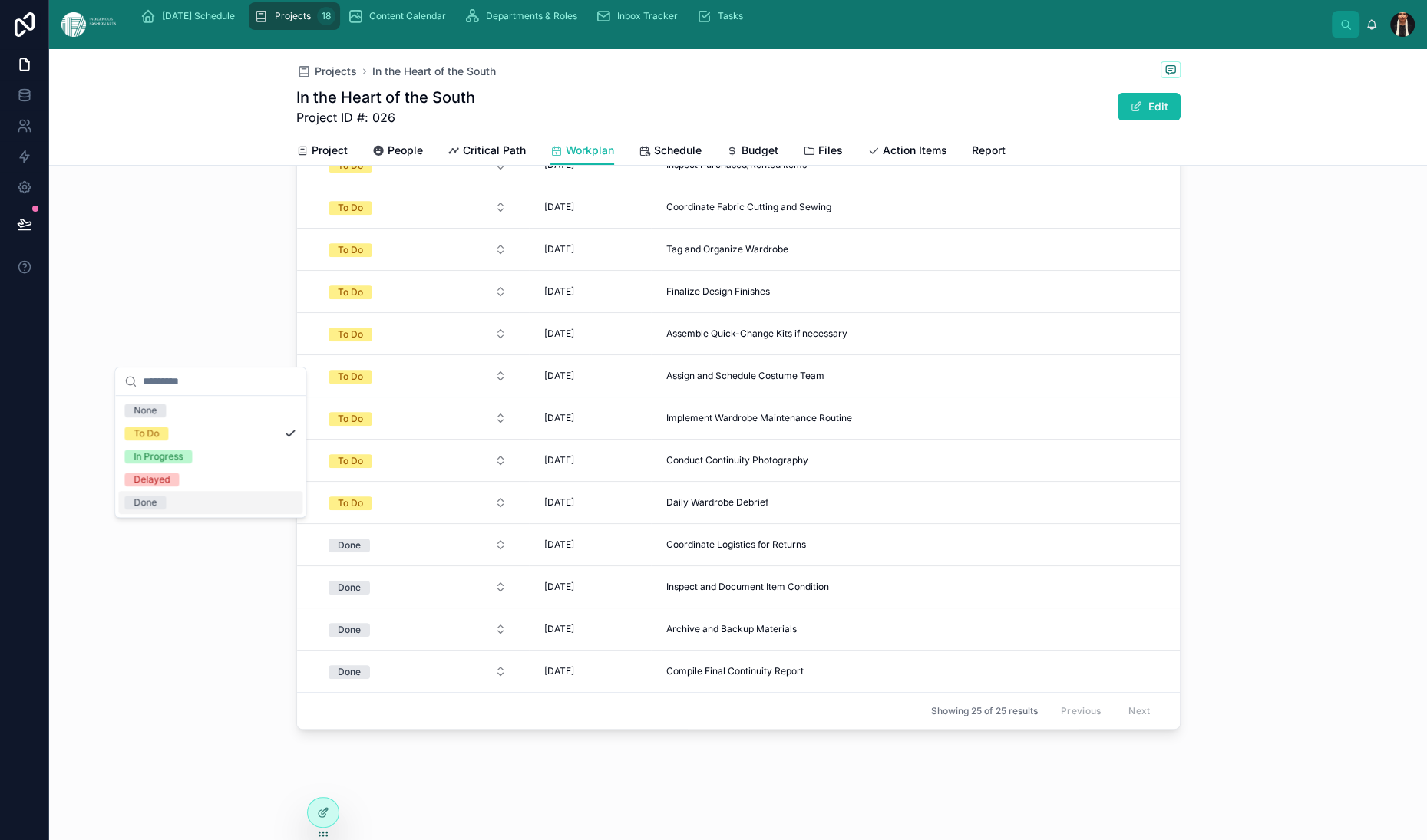
click at [165, 509] on span "Done" at bounding box center [145, 503] width 42 height 14
click at [317, 447] on button "To Do" at bounding box center [417, 460] width 202 height 28
click at [157, 449] on div "Done" at bounding box center [145, 441] width 23 height 14
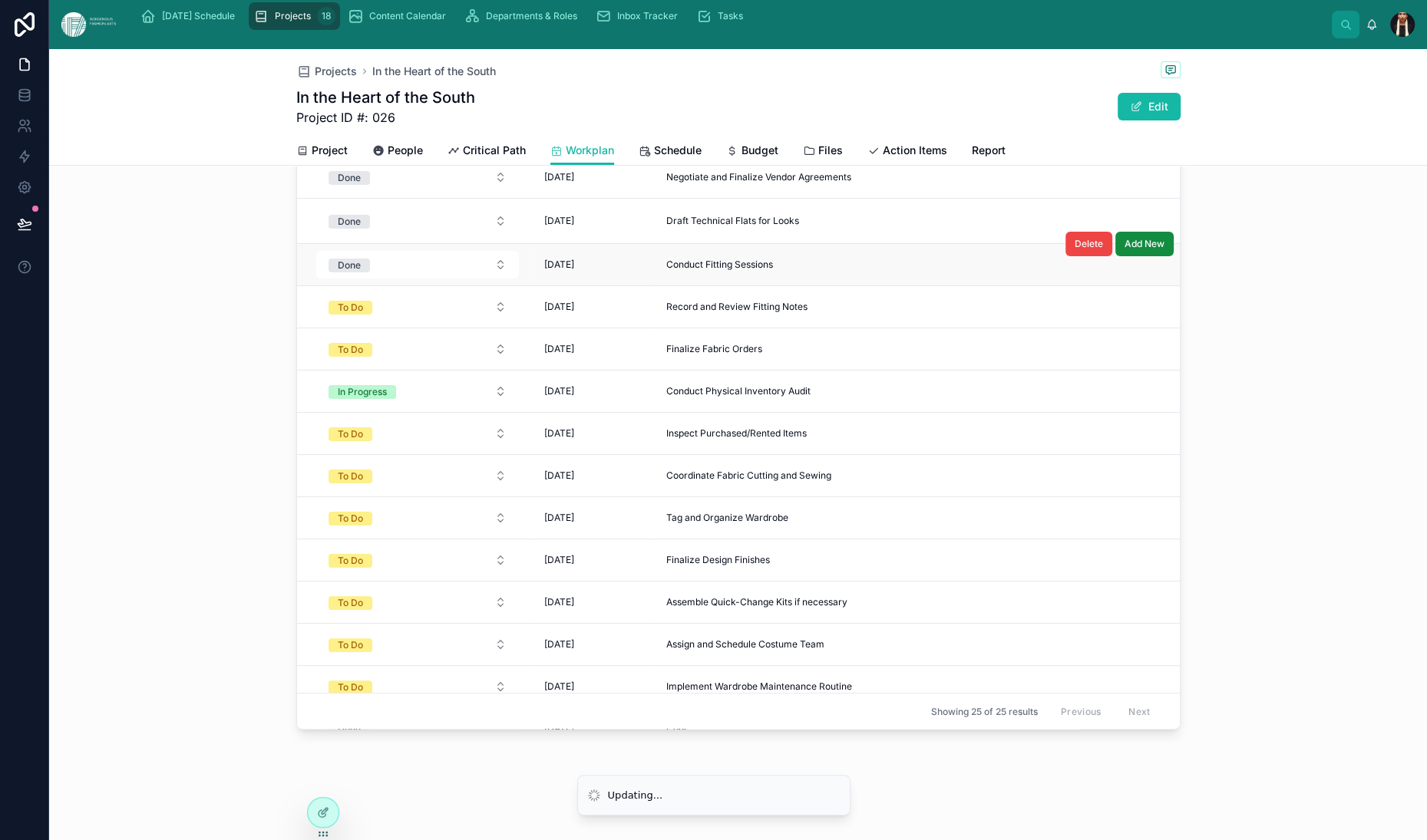
scroll to position [229, 0]
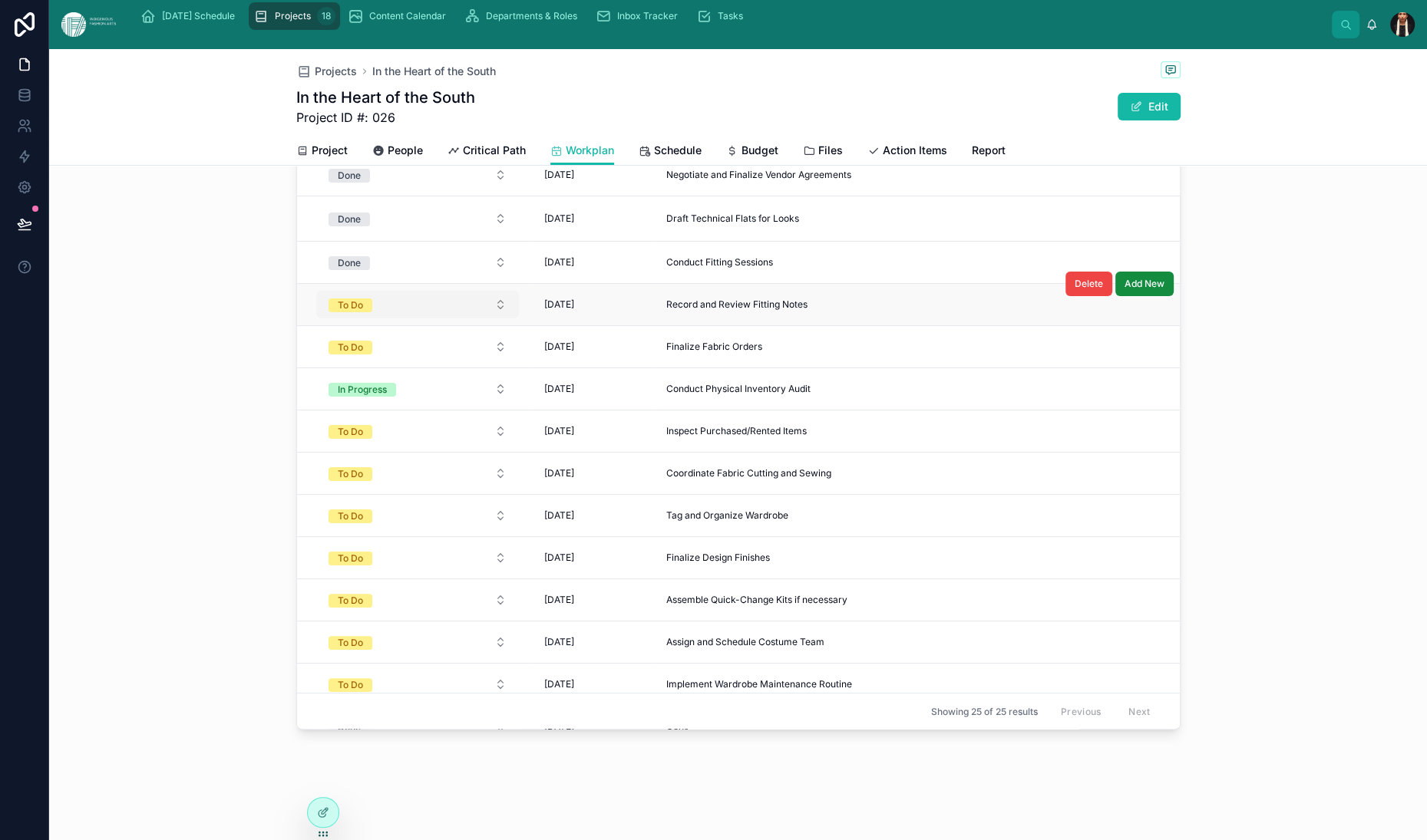
click at [317, 318] on button "To Do" at bounding box center [417, 304] width 202 height 28
click at [165, 609] on span "Done" at bounding box center [145, 602] width 42 height 14
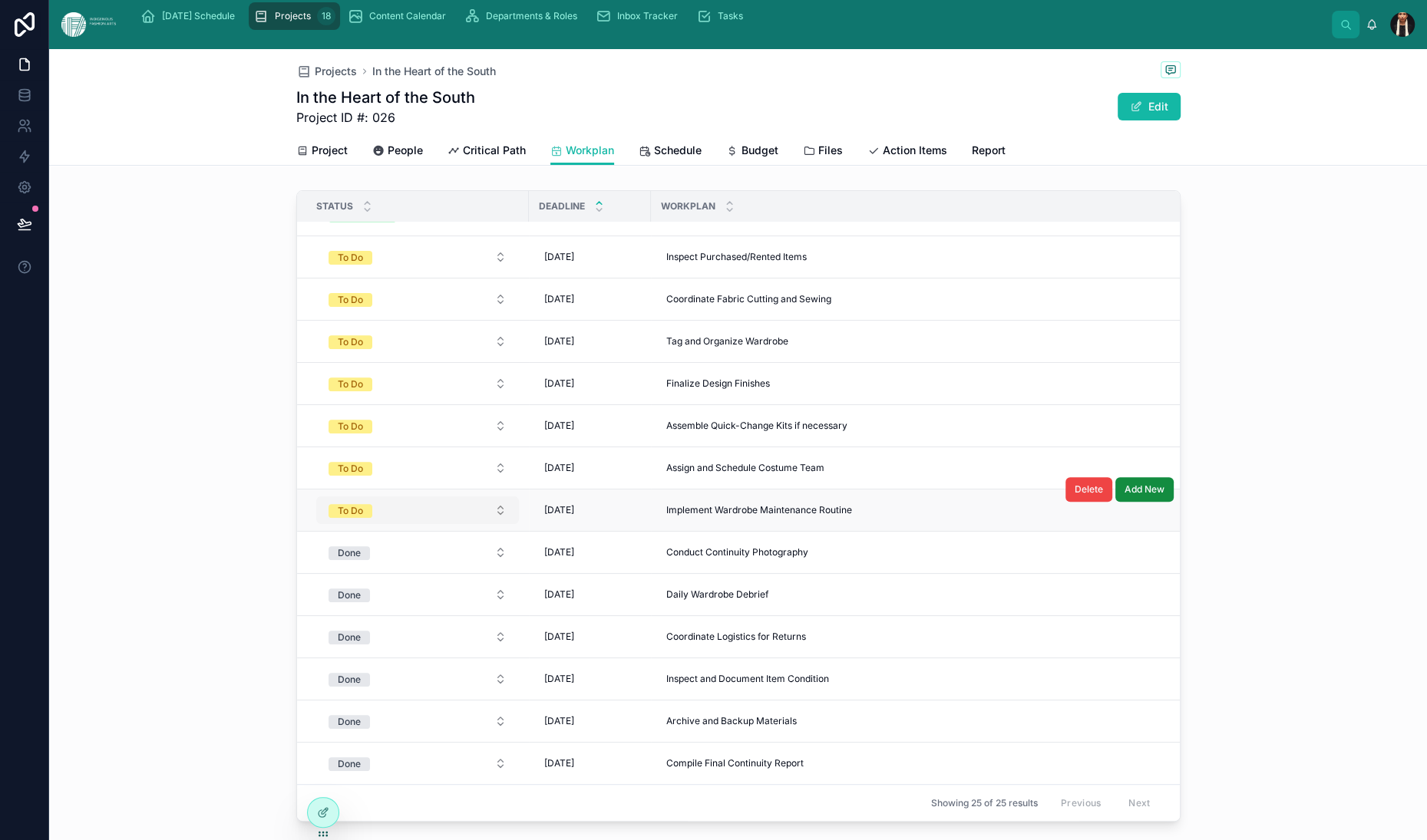
click at [317, 525] on button "To Do" at bounding box center [417, 509] width 202 height 28
click at [157, 693] on div "Done" at bounding box center [145, 686] width 23 height 14
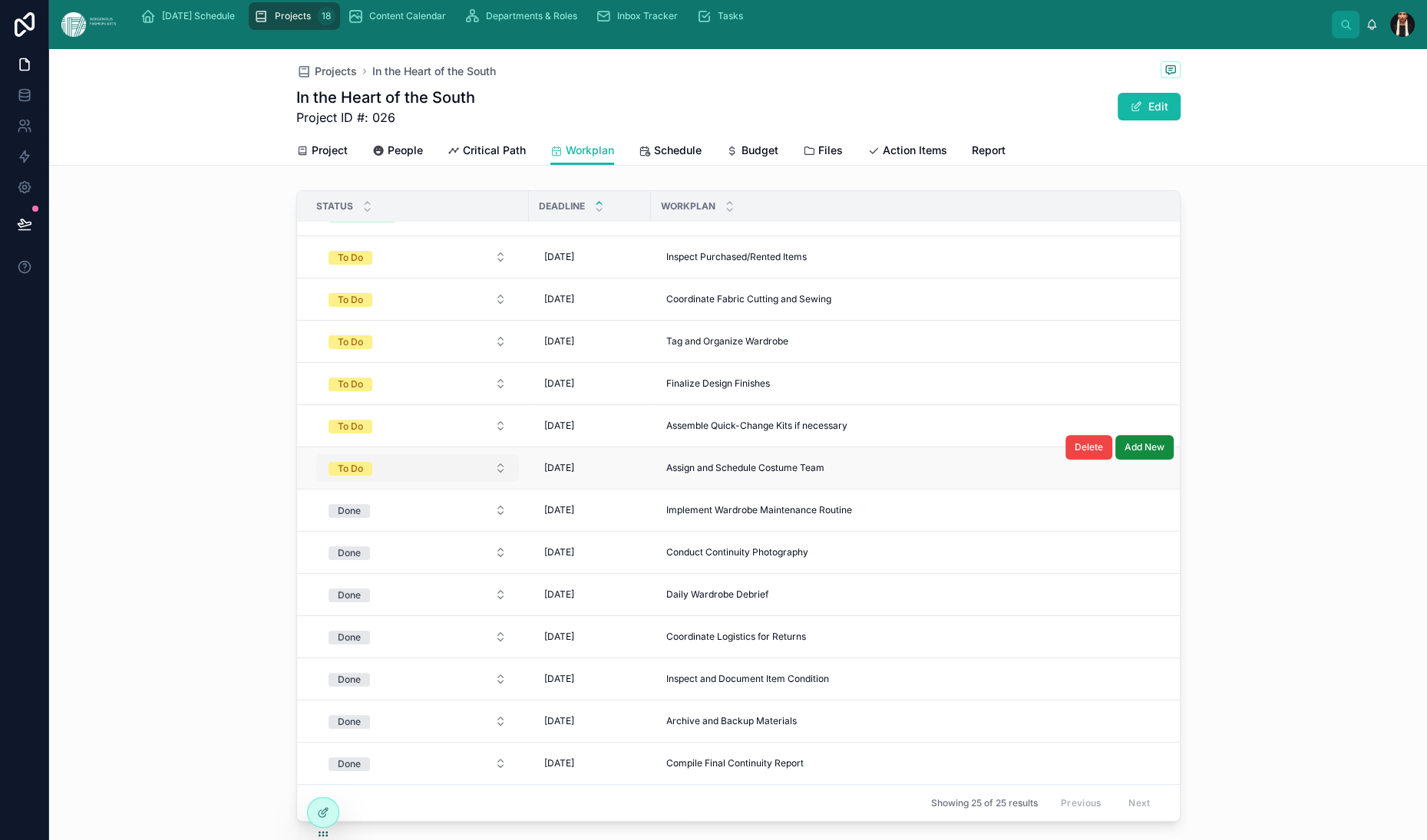
click at [317, 482] on button "To Do" at bounding box center [417, 468] width 202 height 28
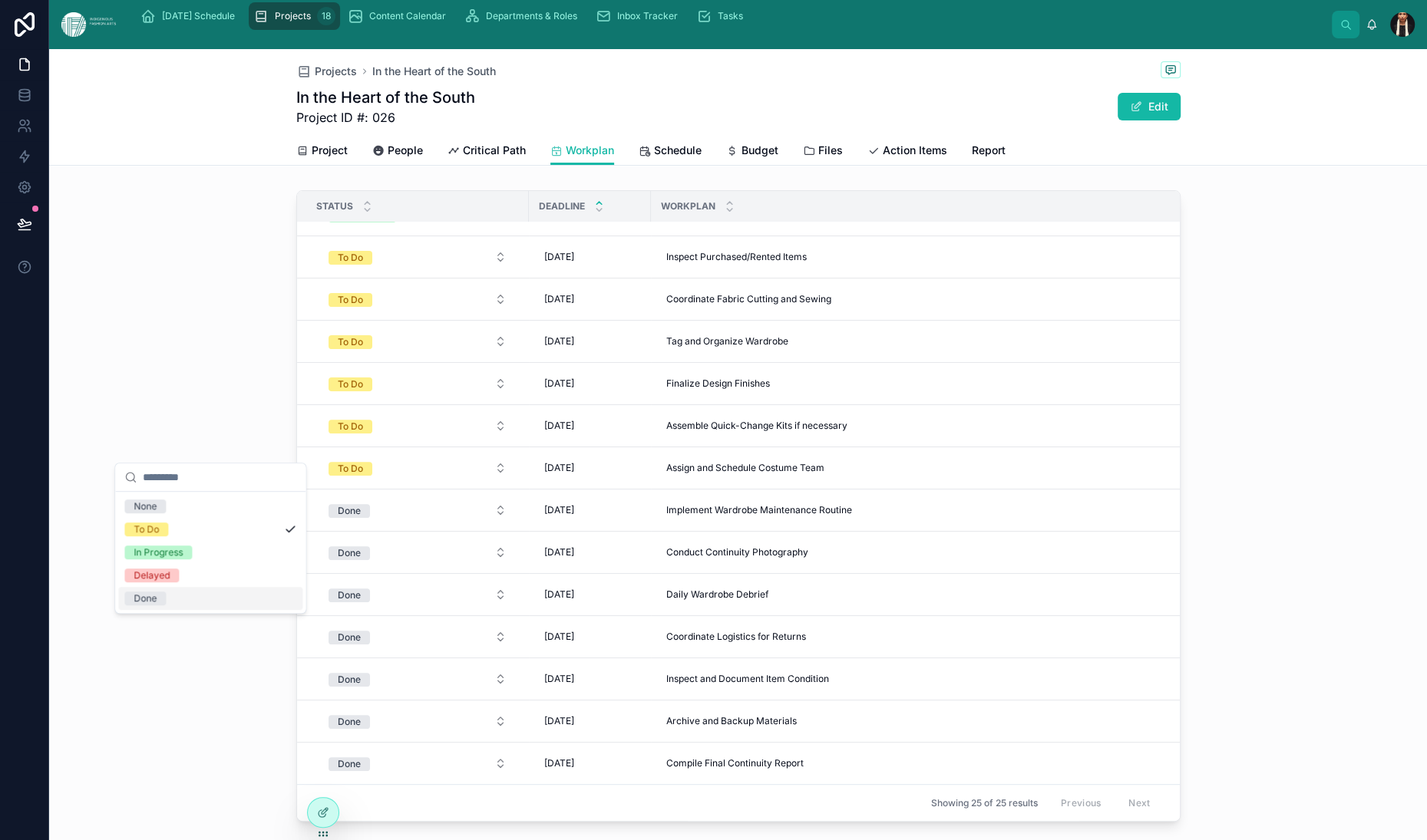
click at [198, 610] on div "Done" at bounding box center [210, 599] width 184 height 23
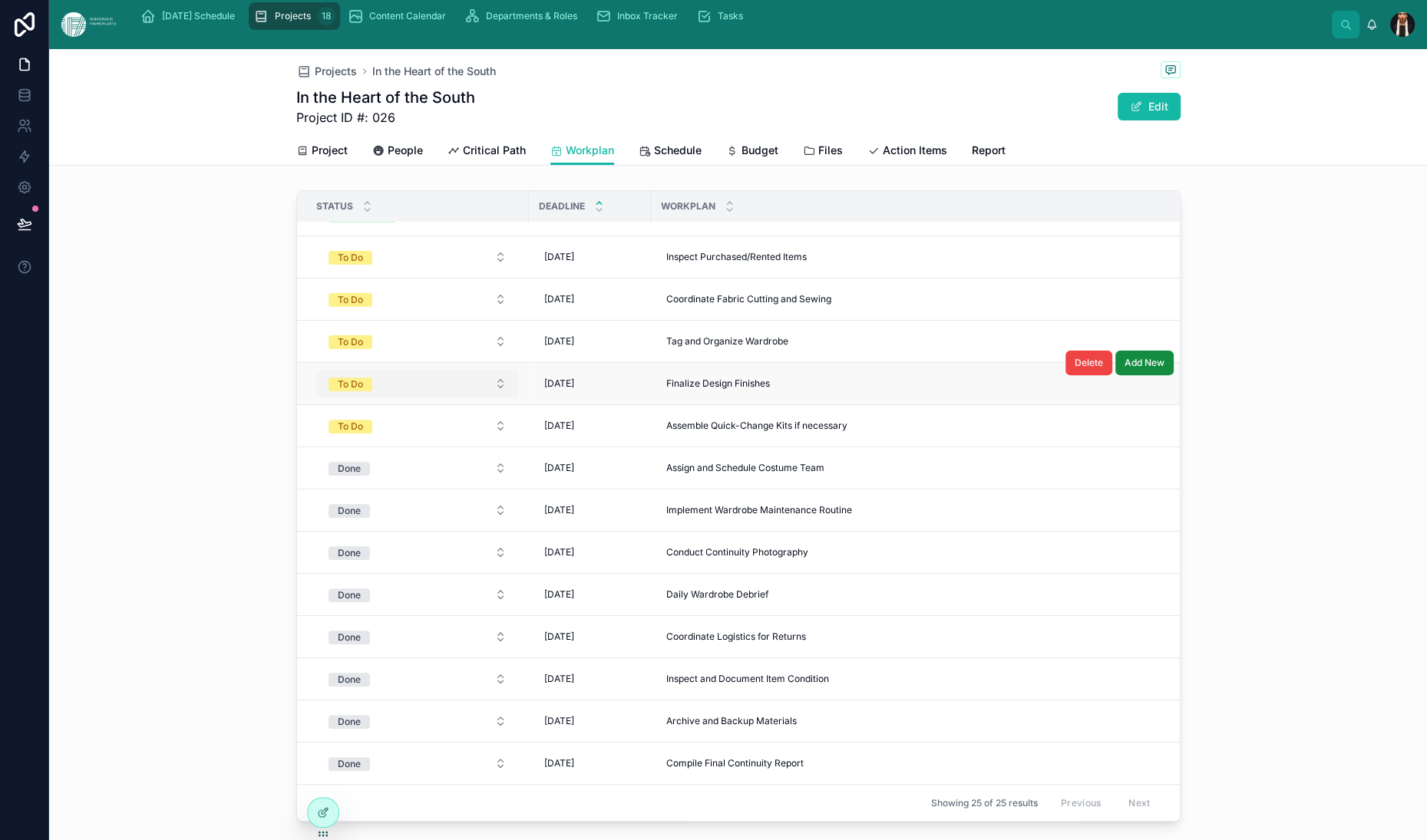
click at [317, 397] on button "To Do" at bounding box center [417, 383] width 202 height 28
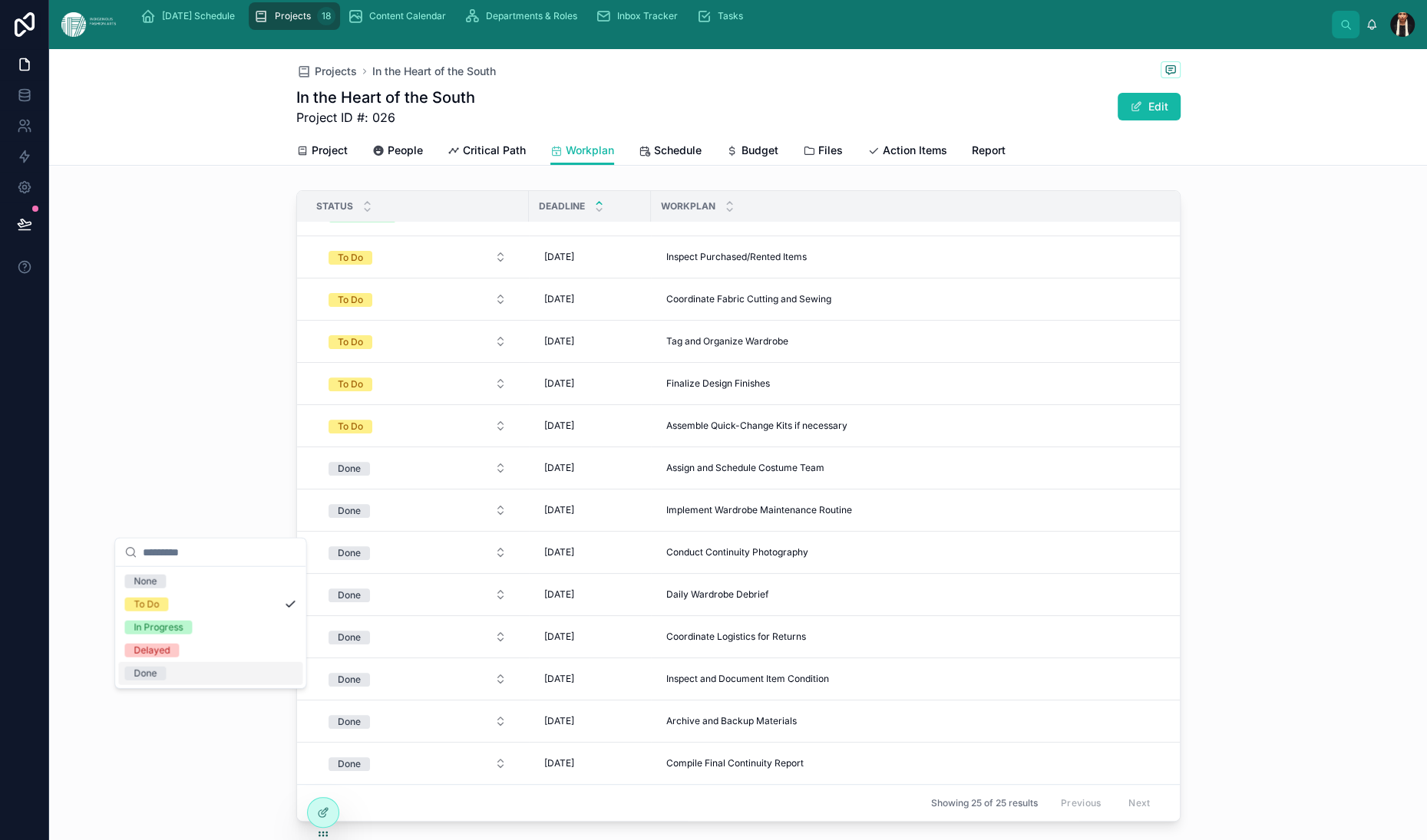
click at [157, 680] on div "Done" at bounding box center [145, 674] width 23 height 14
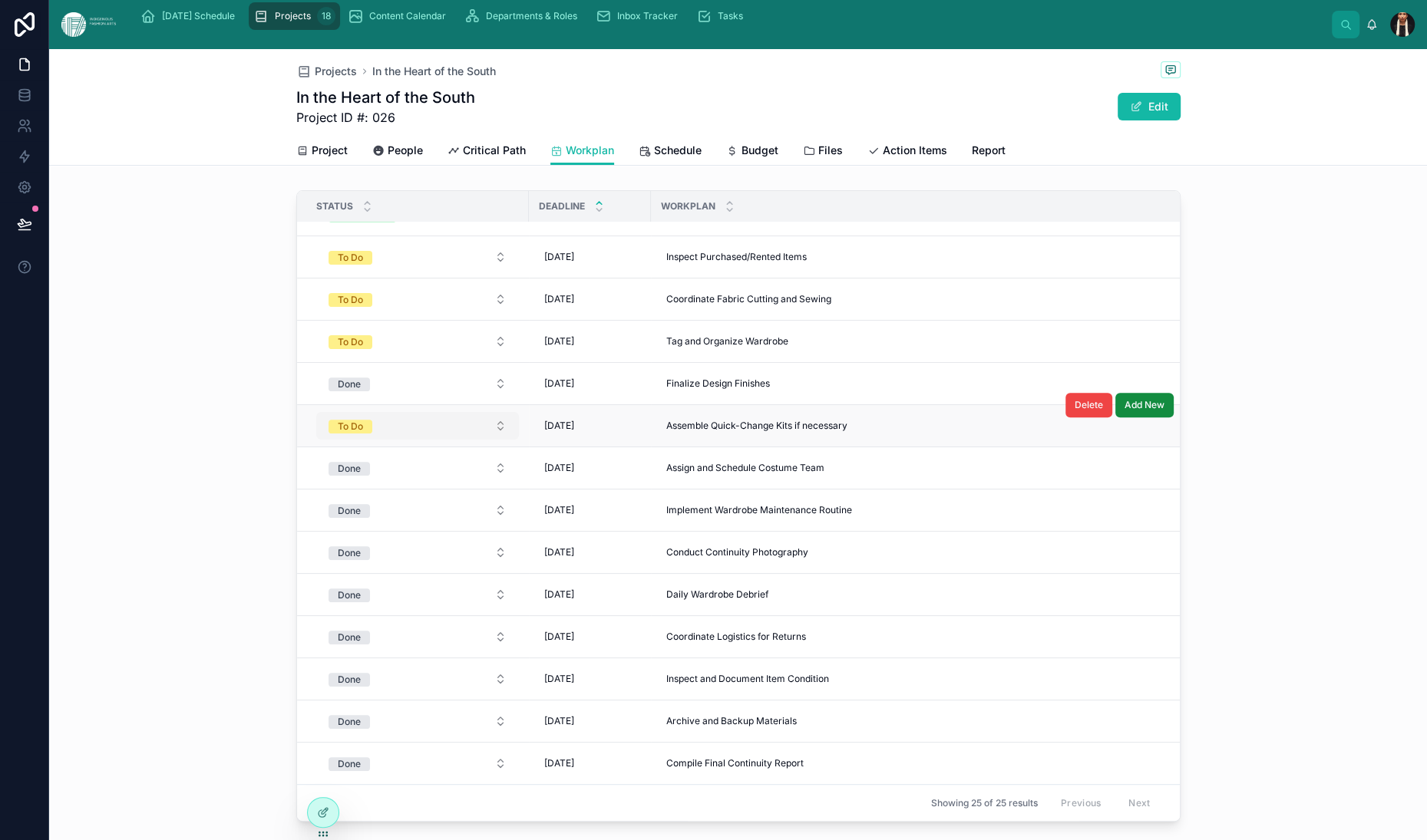
click at [329, 433] on span "To Do" at bounding box center [351, 427] width 44 height 14
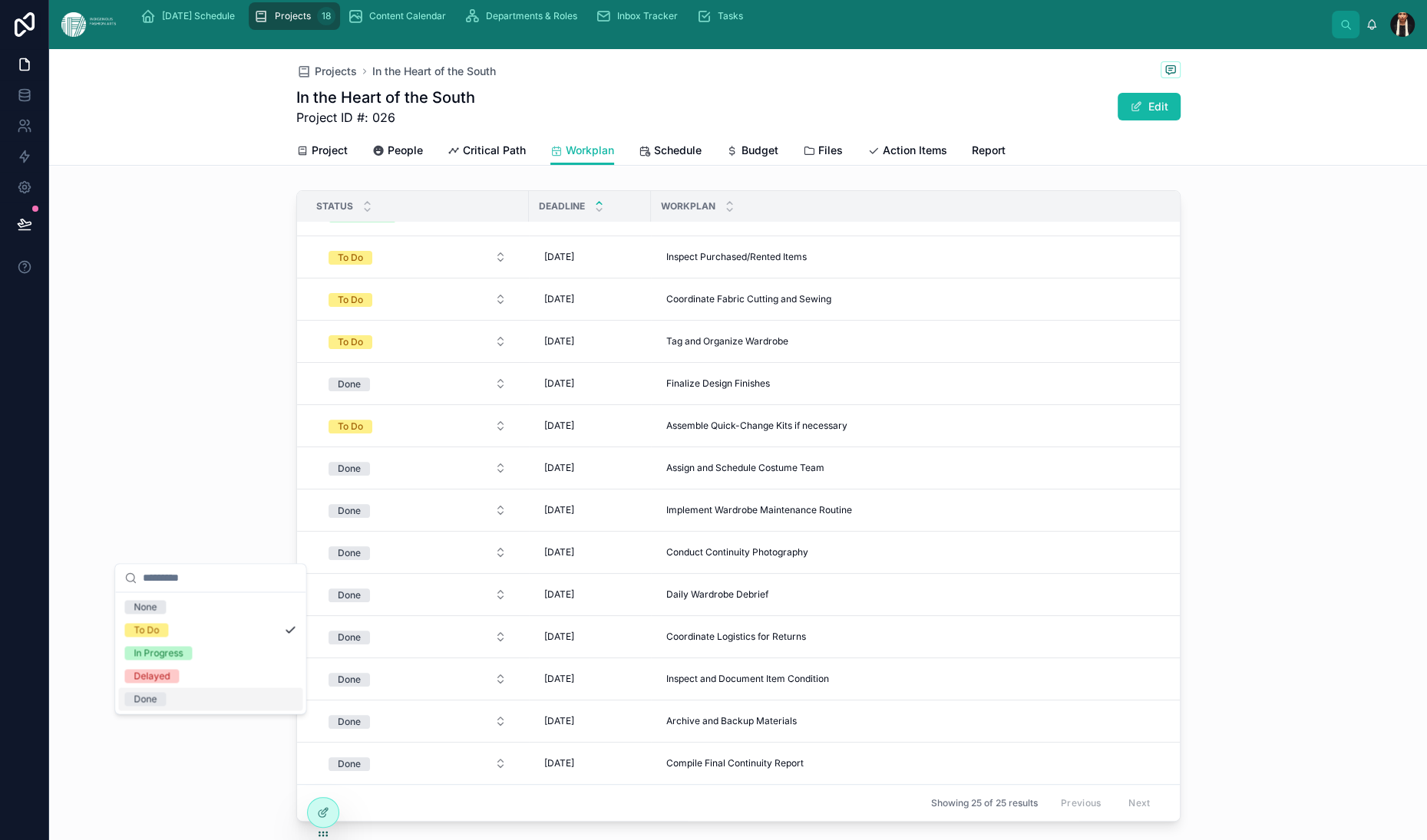
click at [157, 706] on div "Done" at bounding box center [145, 698] width 23 height 14
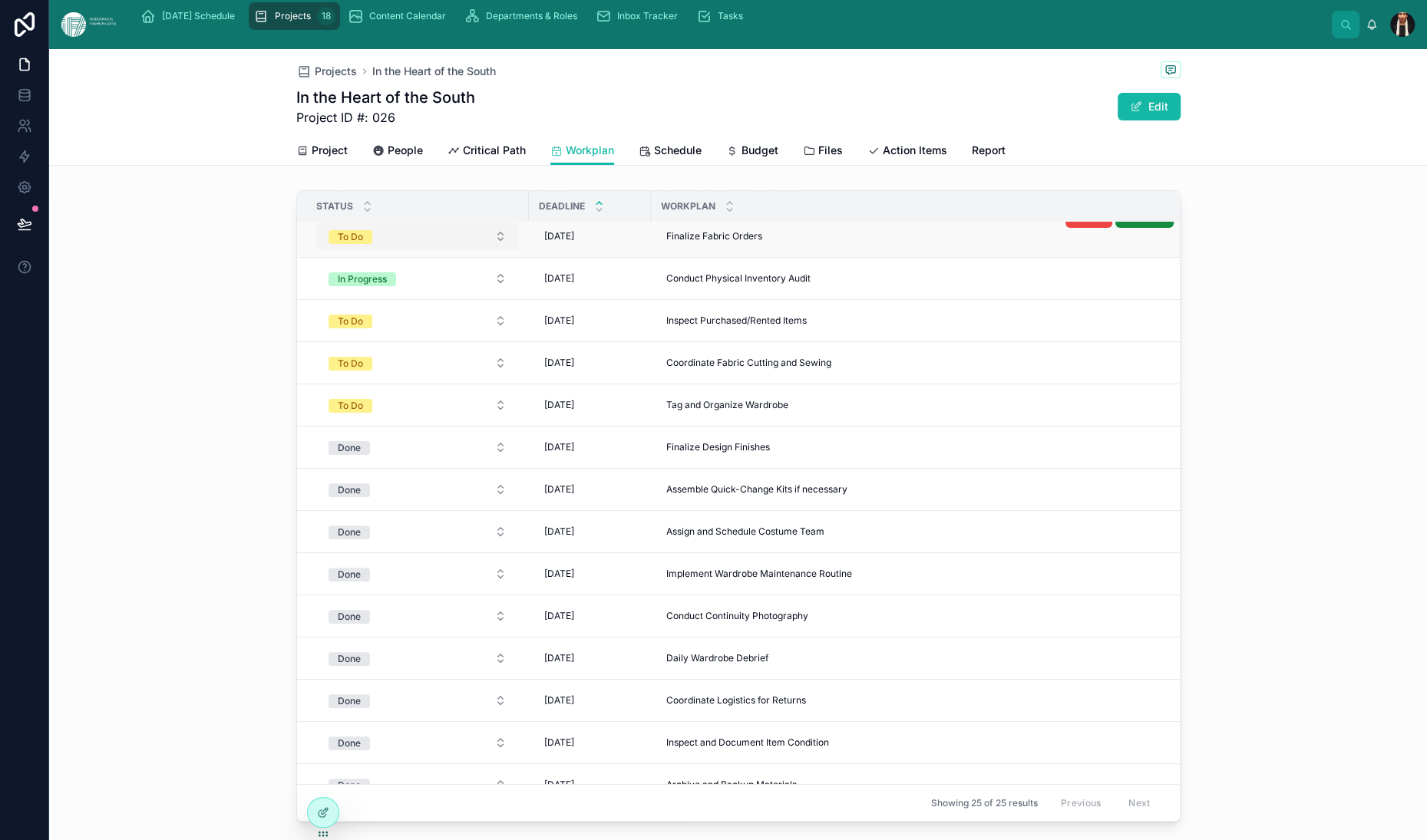
click at [329, 244] on span "To Do" at bounding box center [351, 237] width 44 height 14
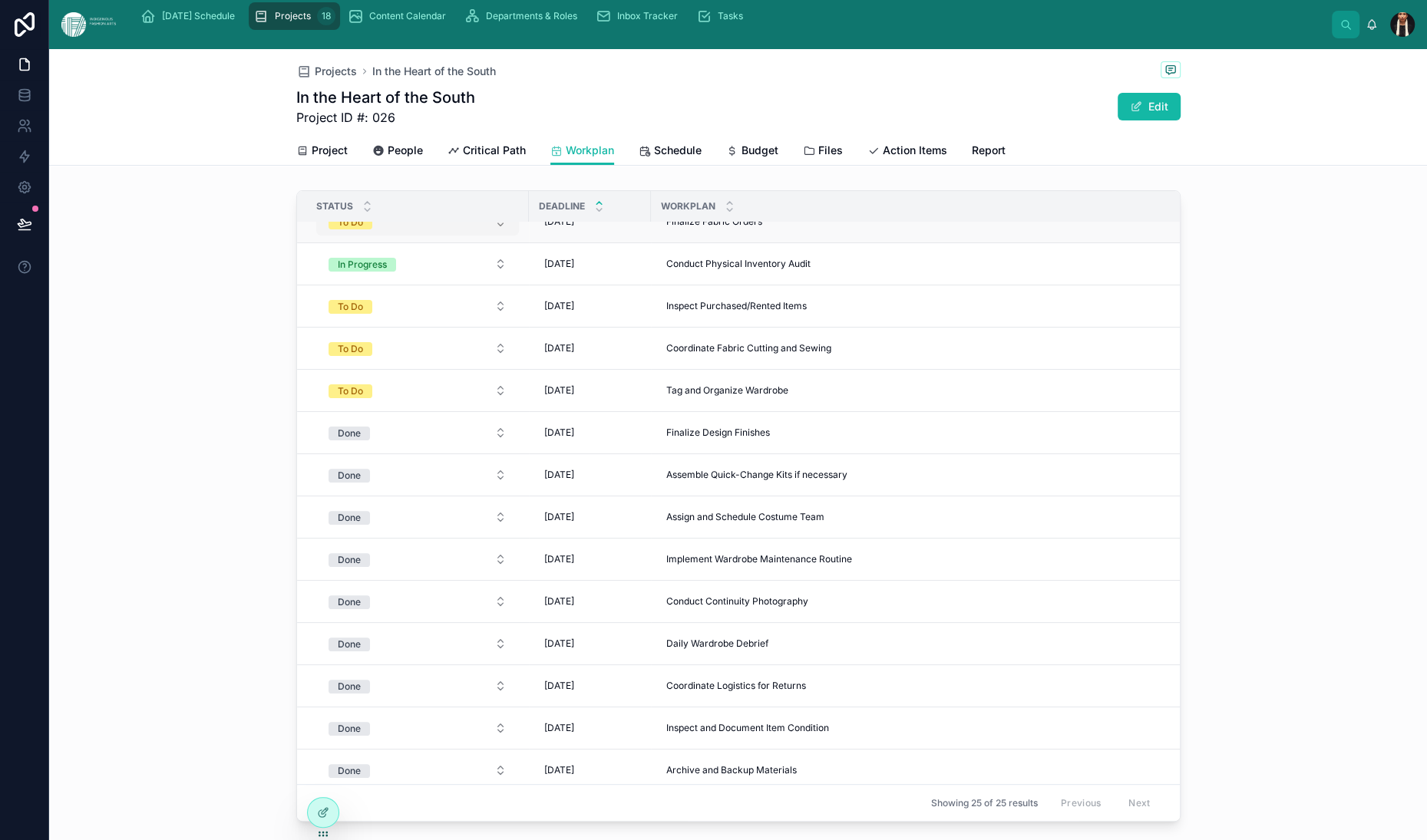
click at [337, 229] on div "To Do" at bounding box center [350, 222] width 26 height 14
click at [157, 692] on div "Done" at bounding box center [145, 685] width 23 height 14
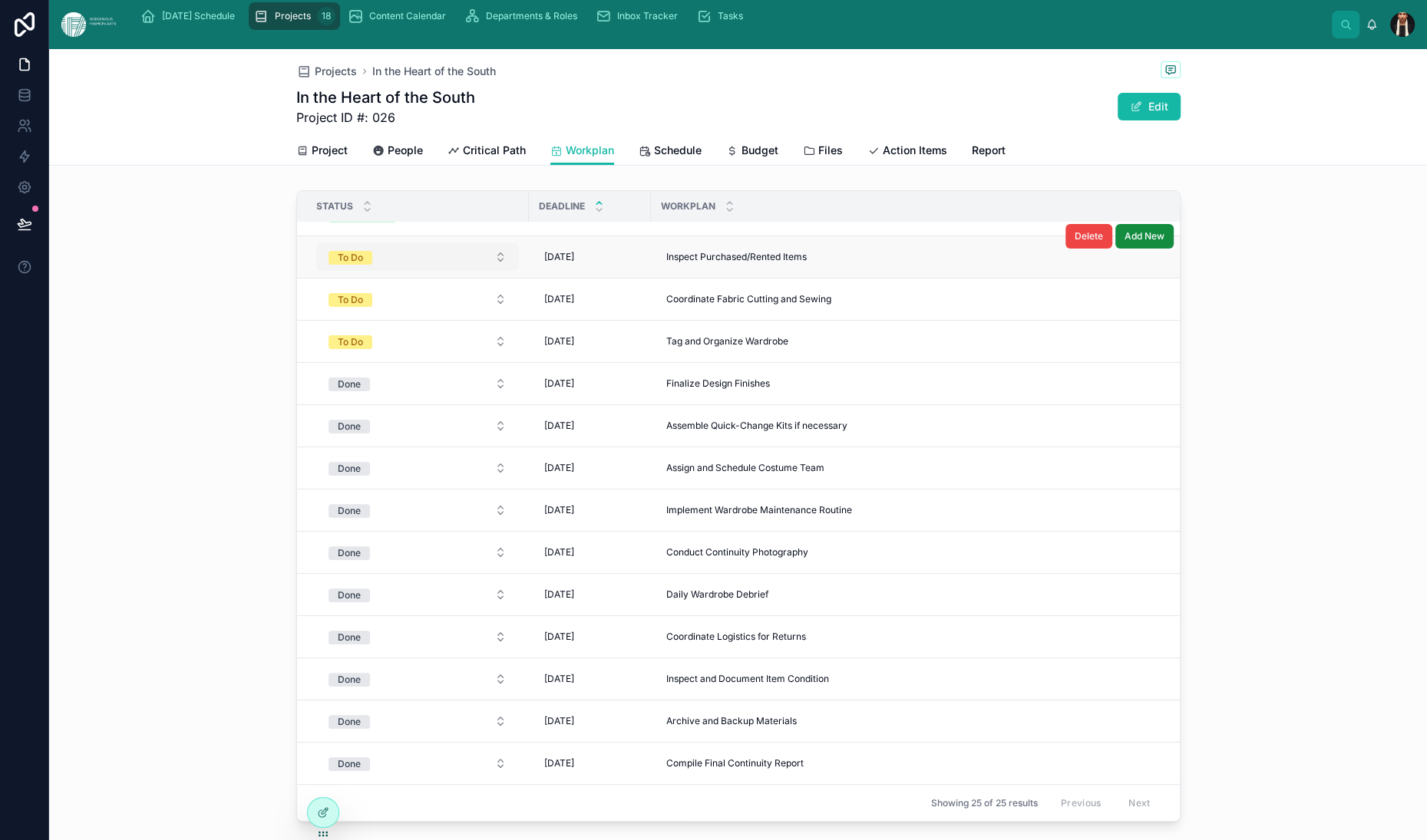
click at [337, 265] on div "To Do" at bounding box center [350, 258] width 26 height 14
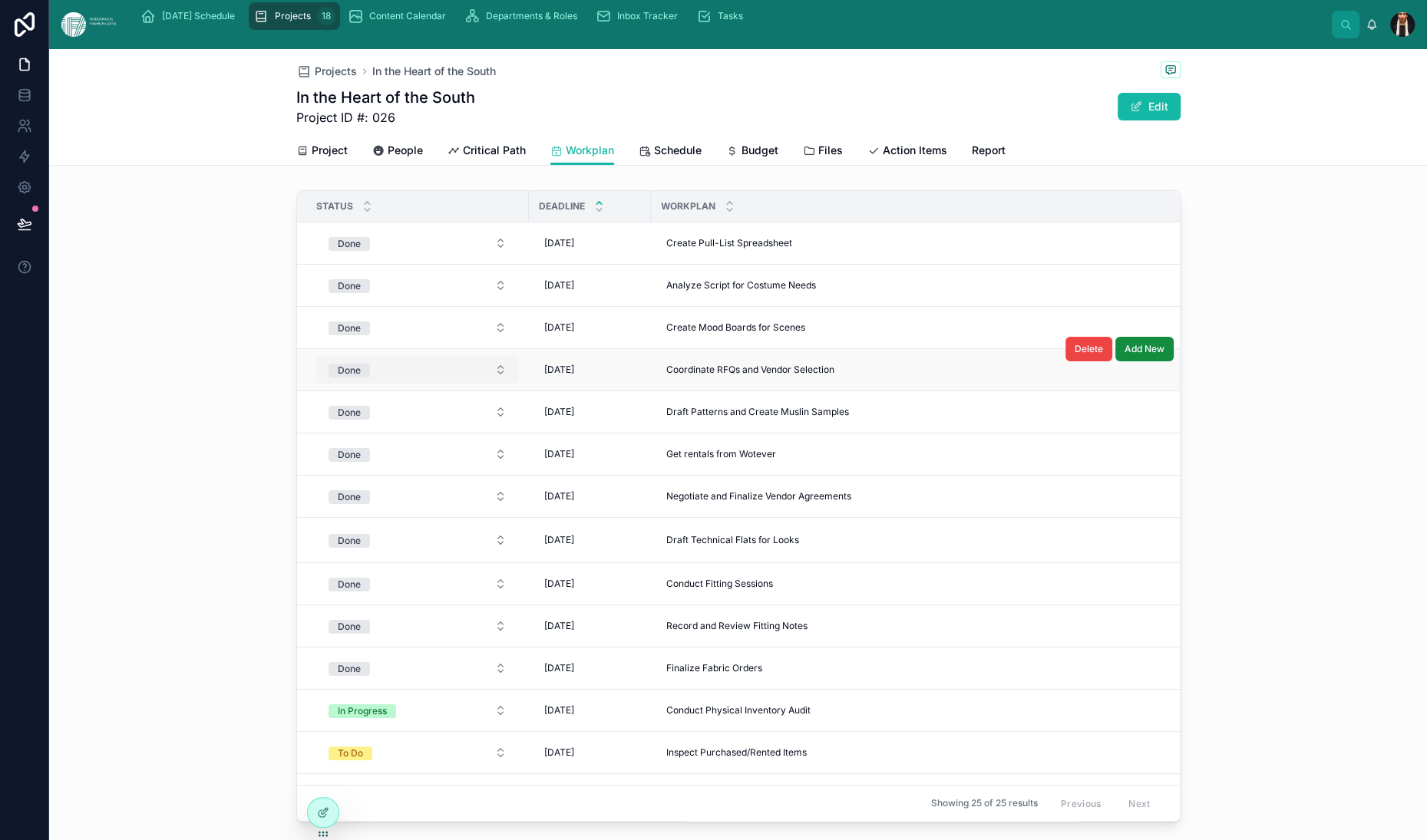
click at [337, 377] on div "Done" at bounding box center [349, 371] width 23 height 14
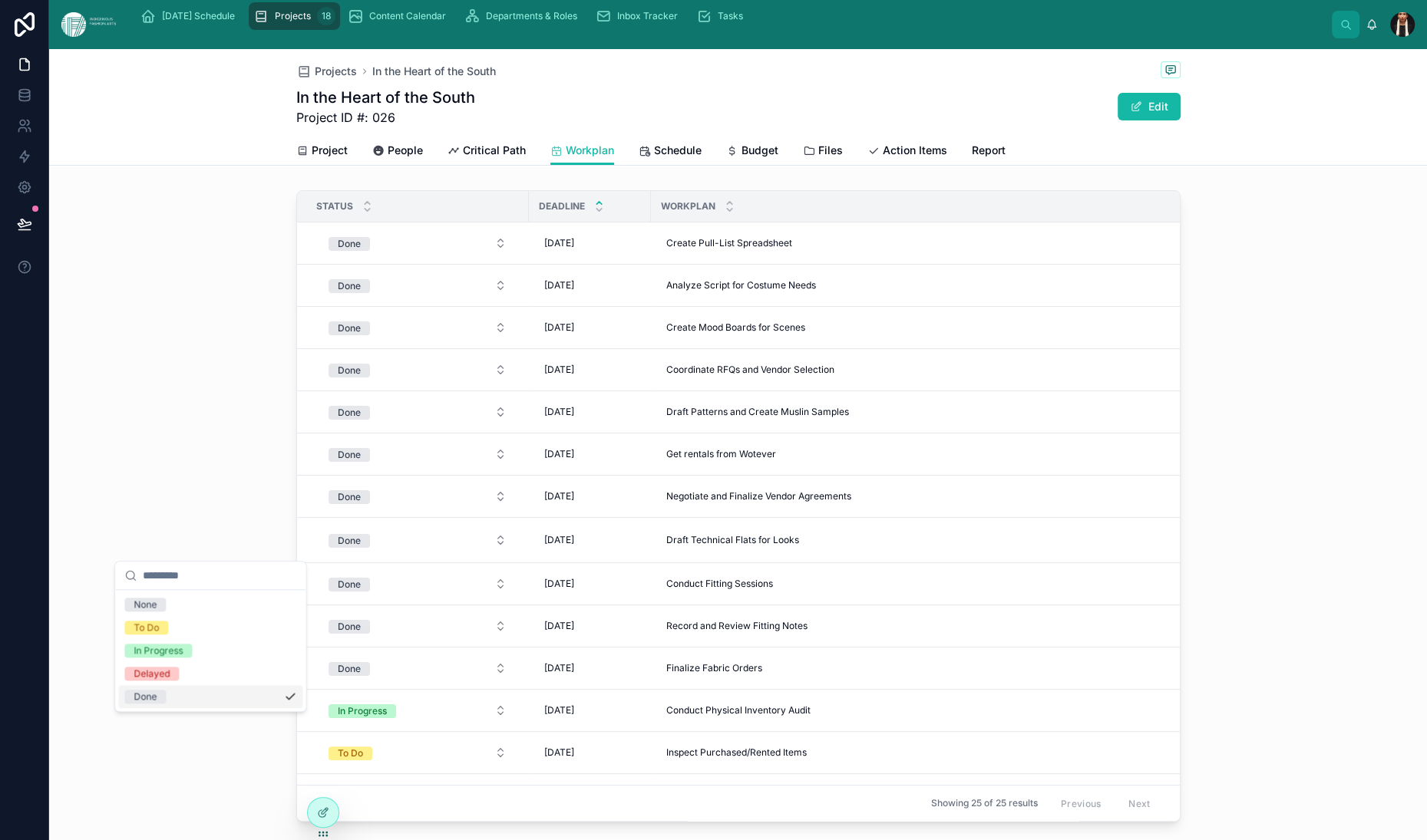
click at [157, 704] on div "Done" at bounding box center [145, 697] width 23 height 14
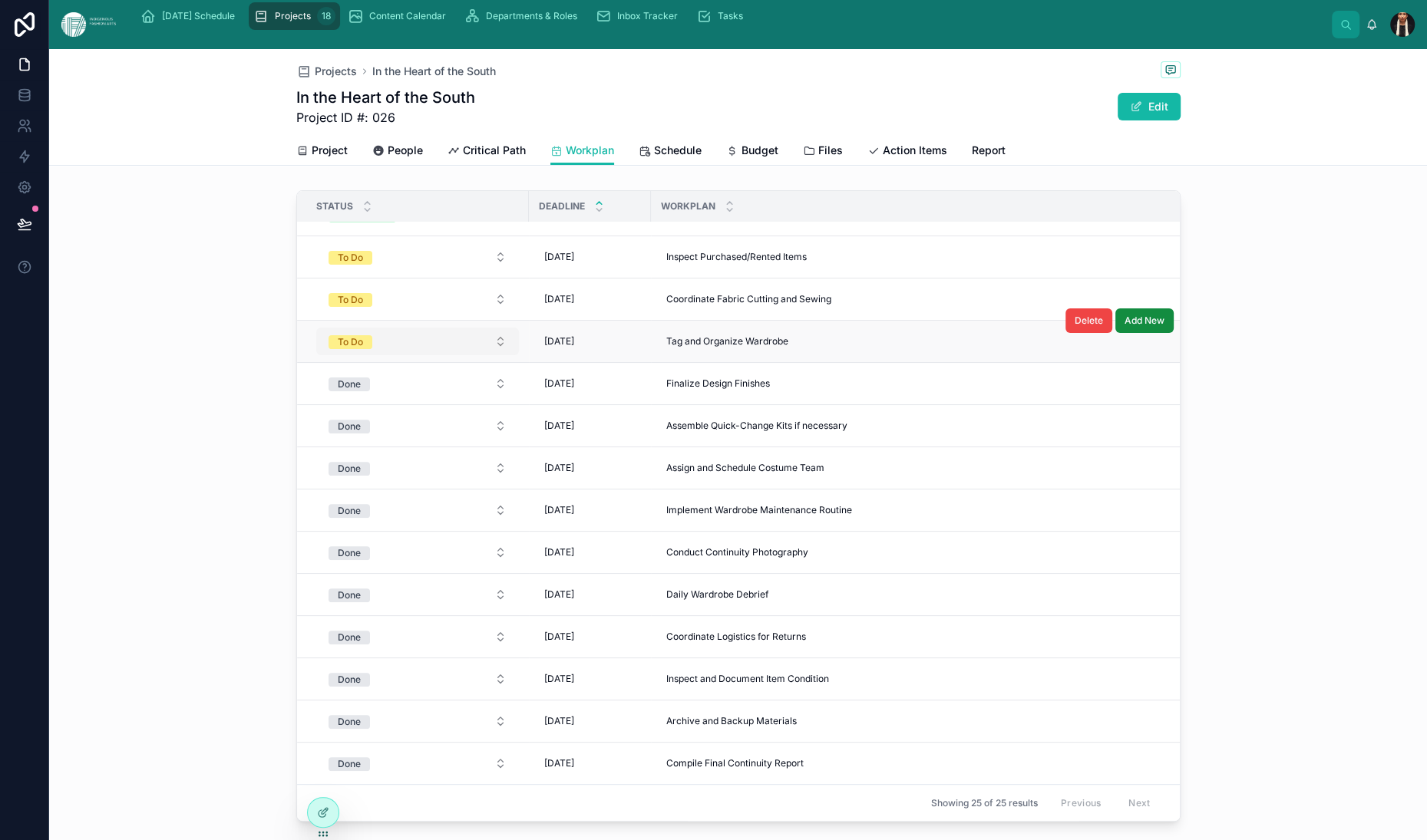
click at [329, 349] on span "To Do" at bounding box center [351, 342] width 44 height 14
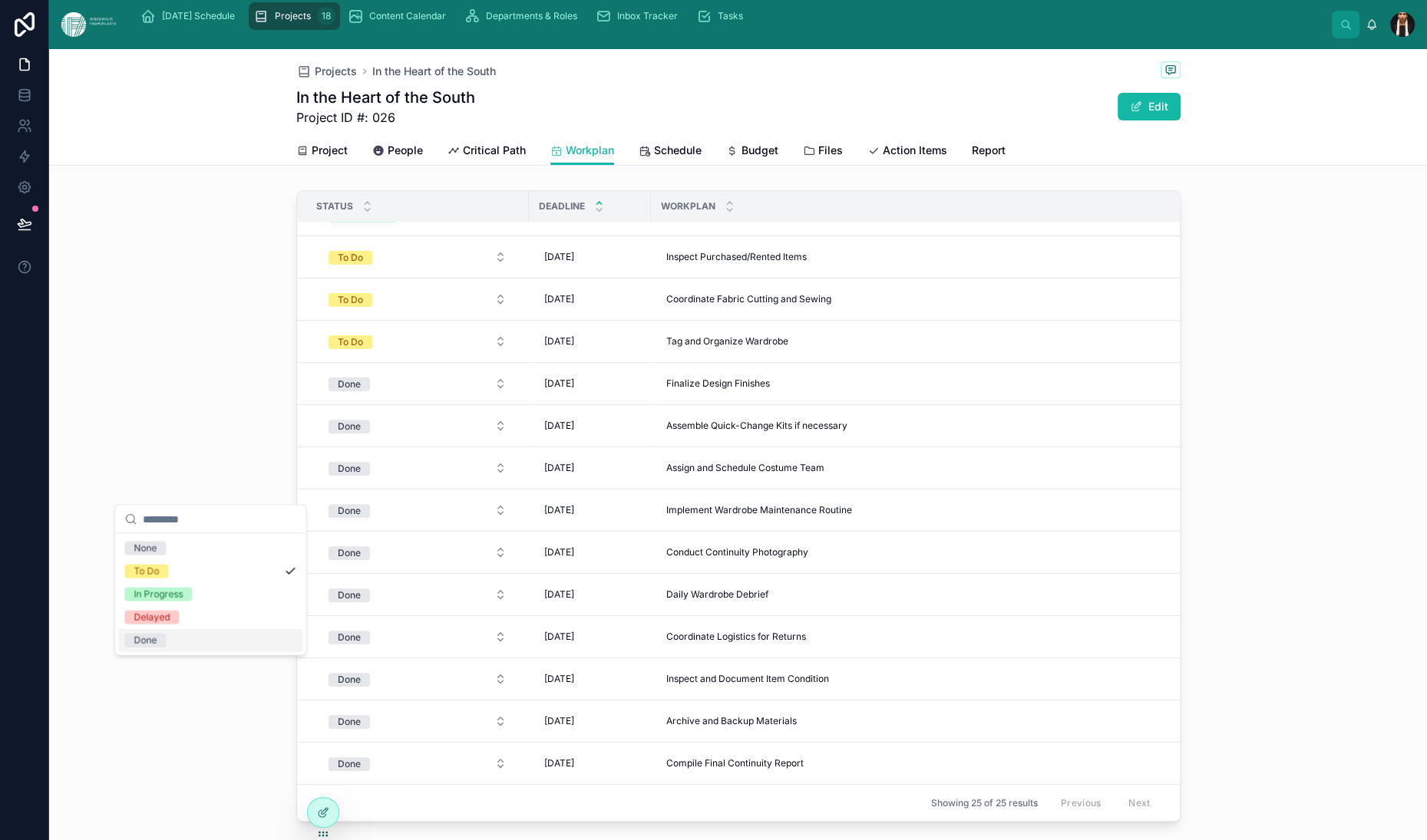
click at [157, 648] on div "Done" at bounding box center [145, 640] width 23 height 14
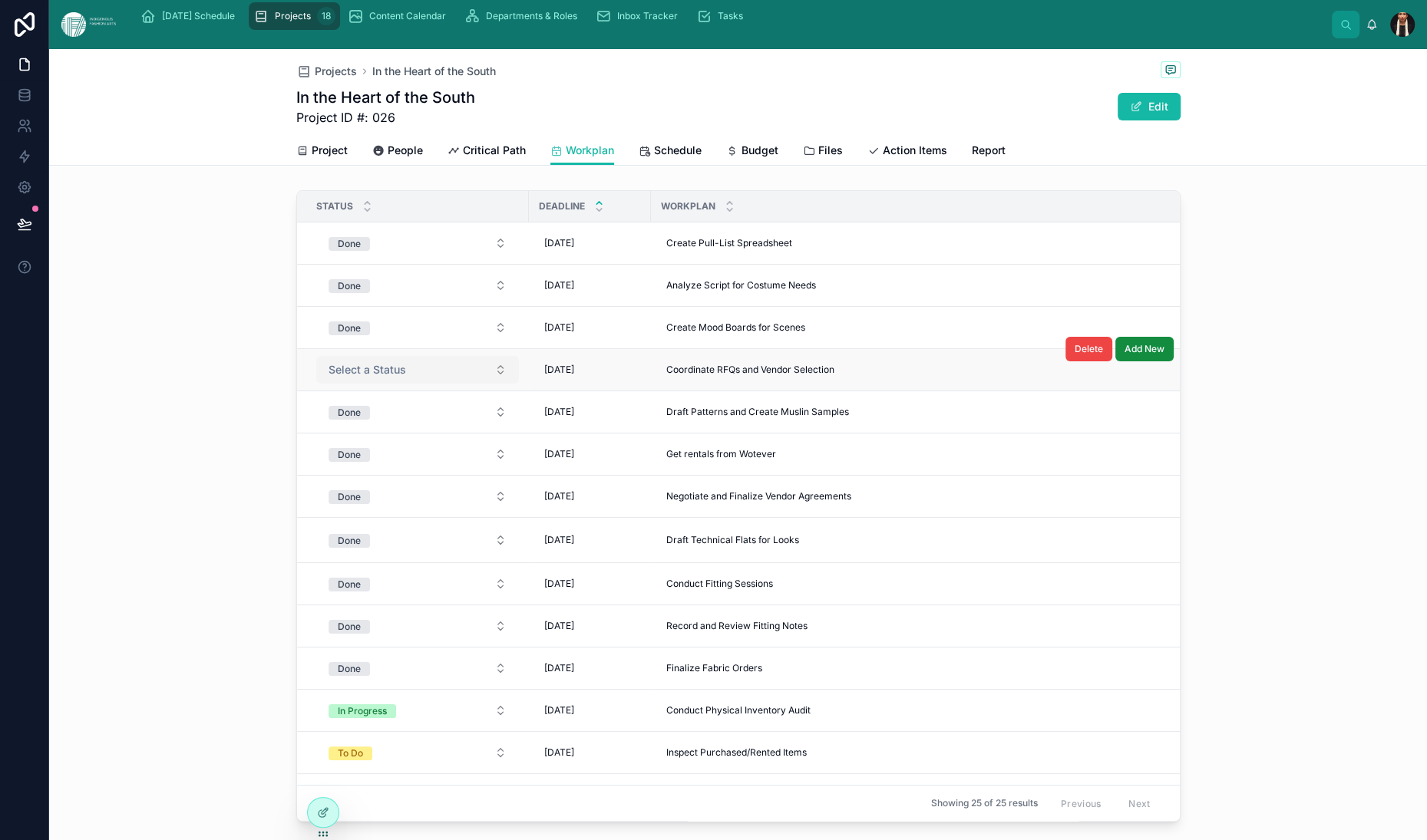
click at [317, 384] on button "Select a Status" at bounding box center [417, 370] width 202 height 28
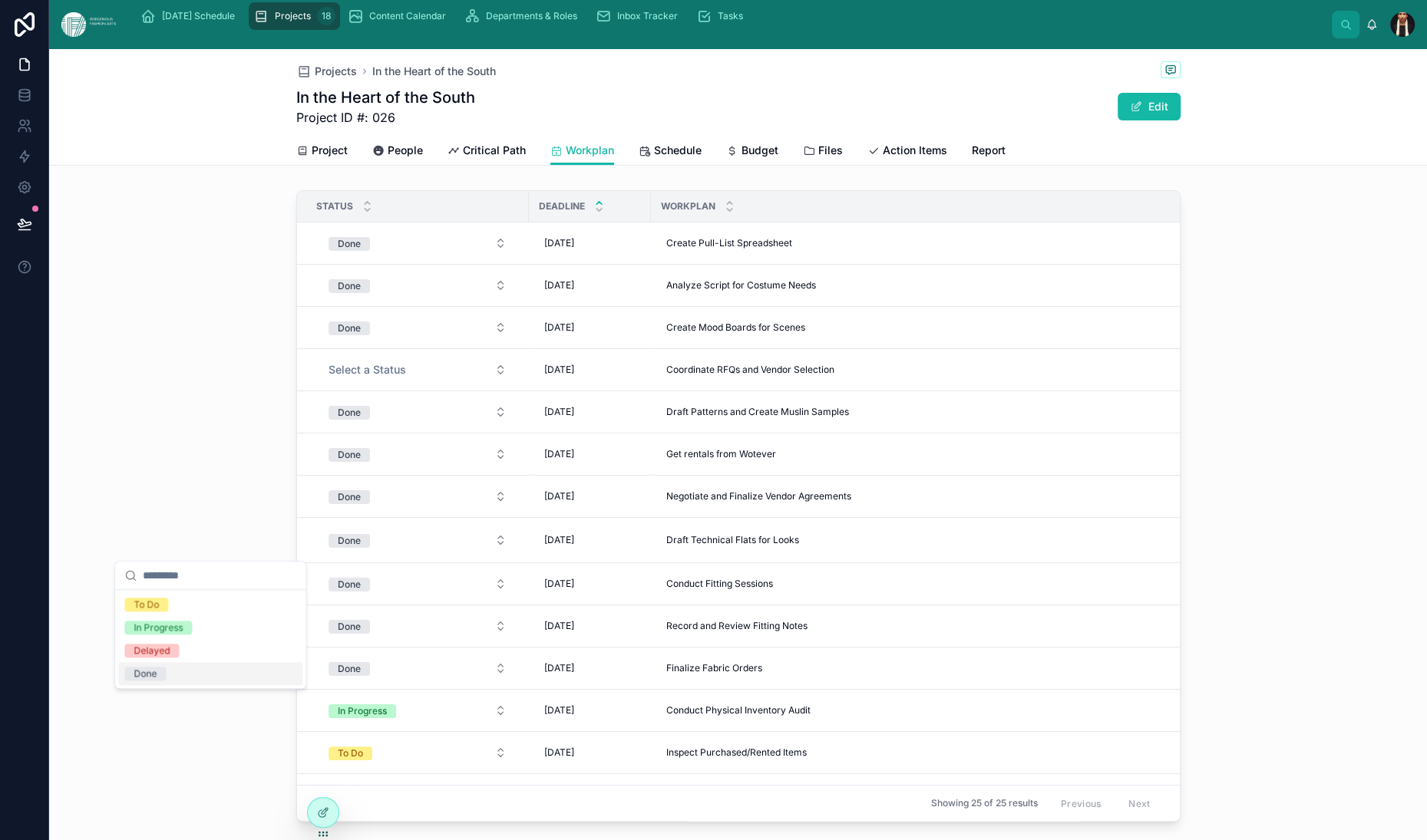
click at [154, 680] on div "Done" at bounding box center [145, 674] width 23 height 14
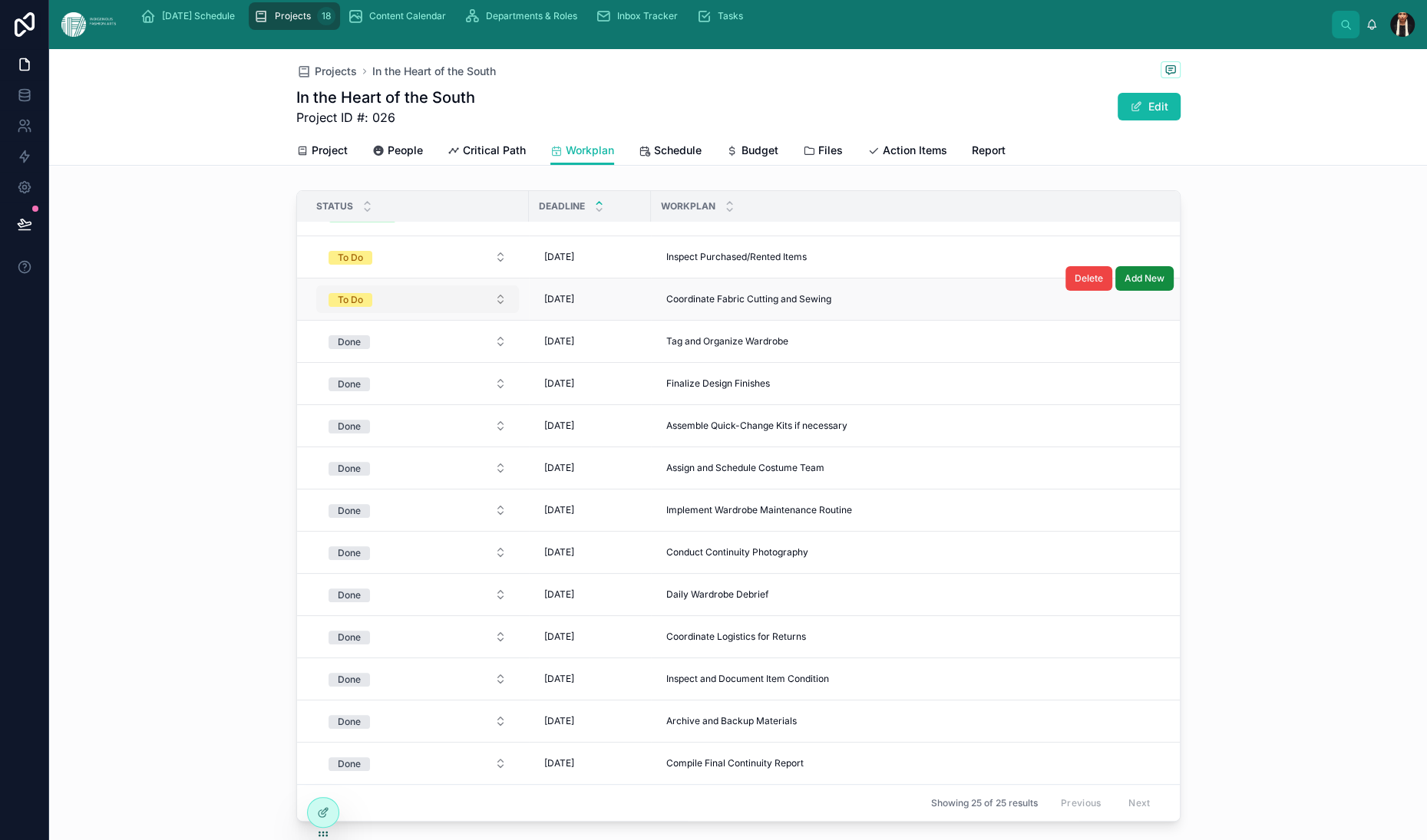
click at [317, 313] on button "To Do" at bounding box center [417, 298] width 202 height 28
click at [157, 748] on div "Done" at bounding box center [145, 740] width 23 height 14
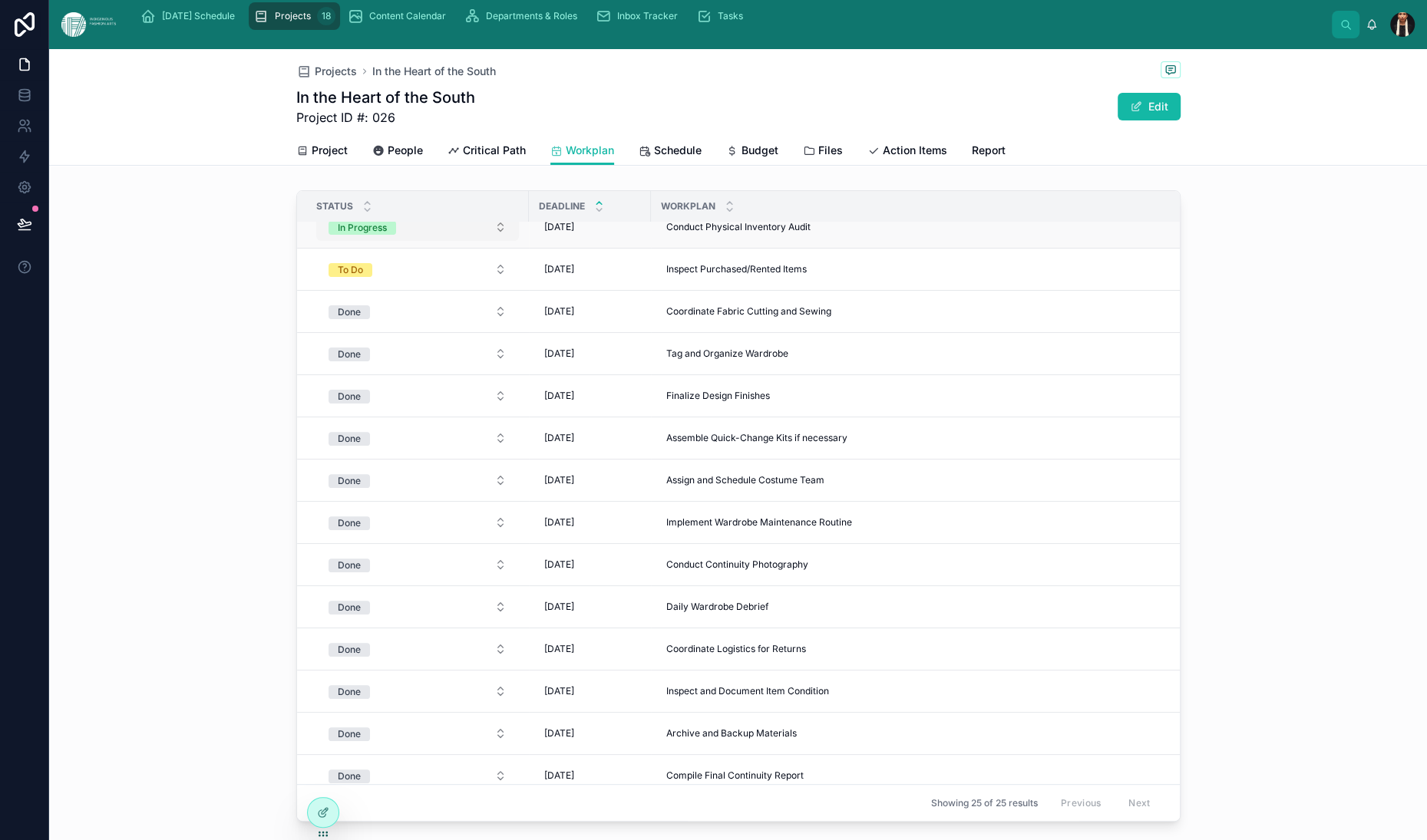
click at [317, 241] on button "In Progress" at bounding box center [417, 226] width 202 height 28
click at [157, 717] on div "Done" at bounding box center [145, 711] width 23 height 14
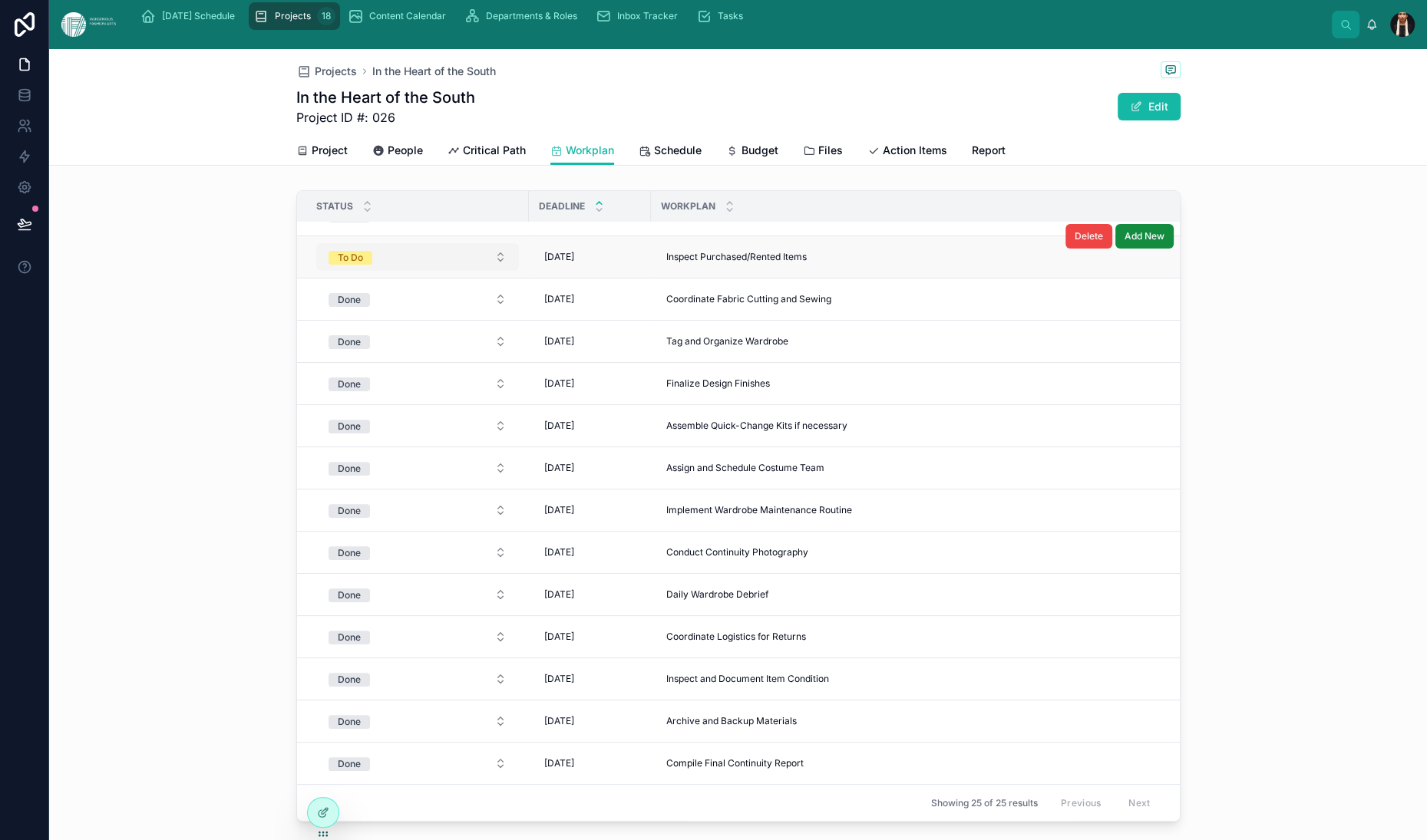
click at [317, 271] on button "To Do" at bounding box center [417, 257] width 202 height 28
click at [157, 663] on div "Done" at bounding box center [145, 656] width 23 height 14
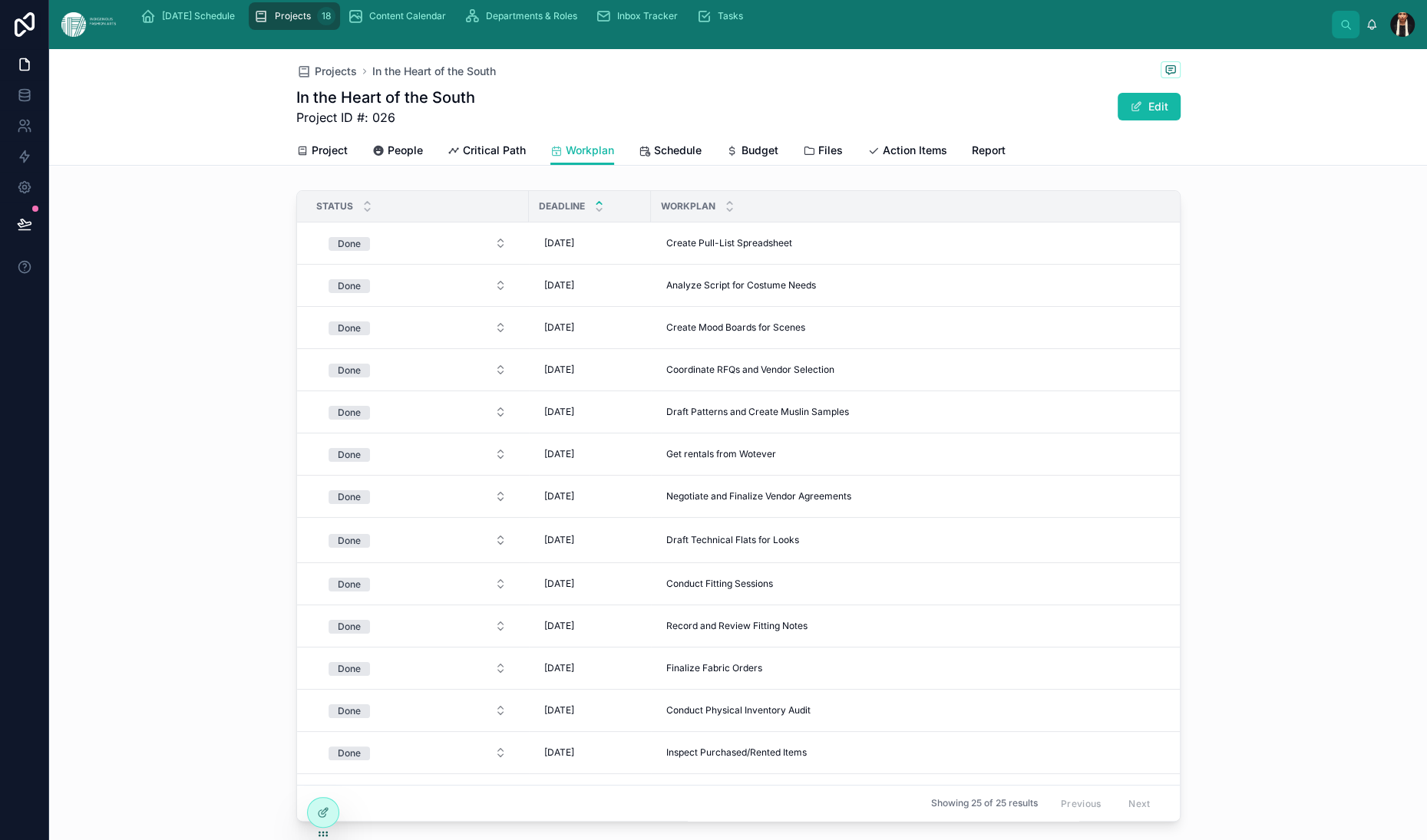
click at [523, 126] on div "In the Heart of the South Project ID #: 026 Edit" at bounding box center [739, 106] width 884 height 40
click at [654, 158] on span "Schedule" at bounding box center [678, 150] width 48 height 15
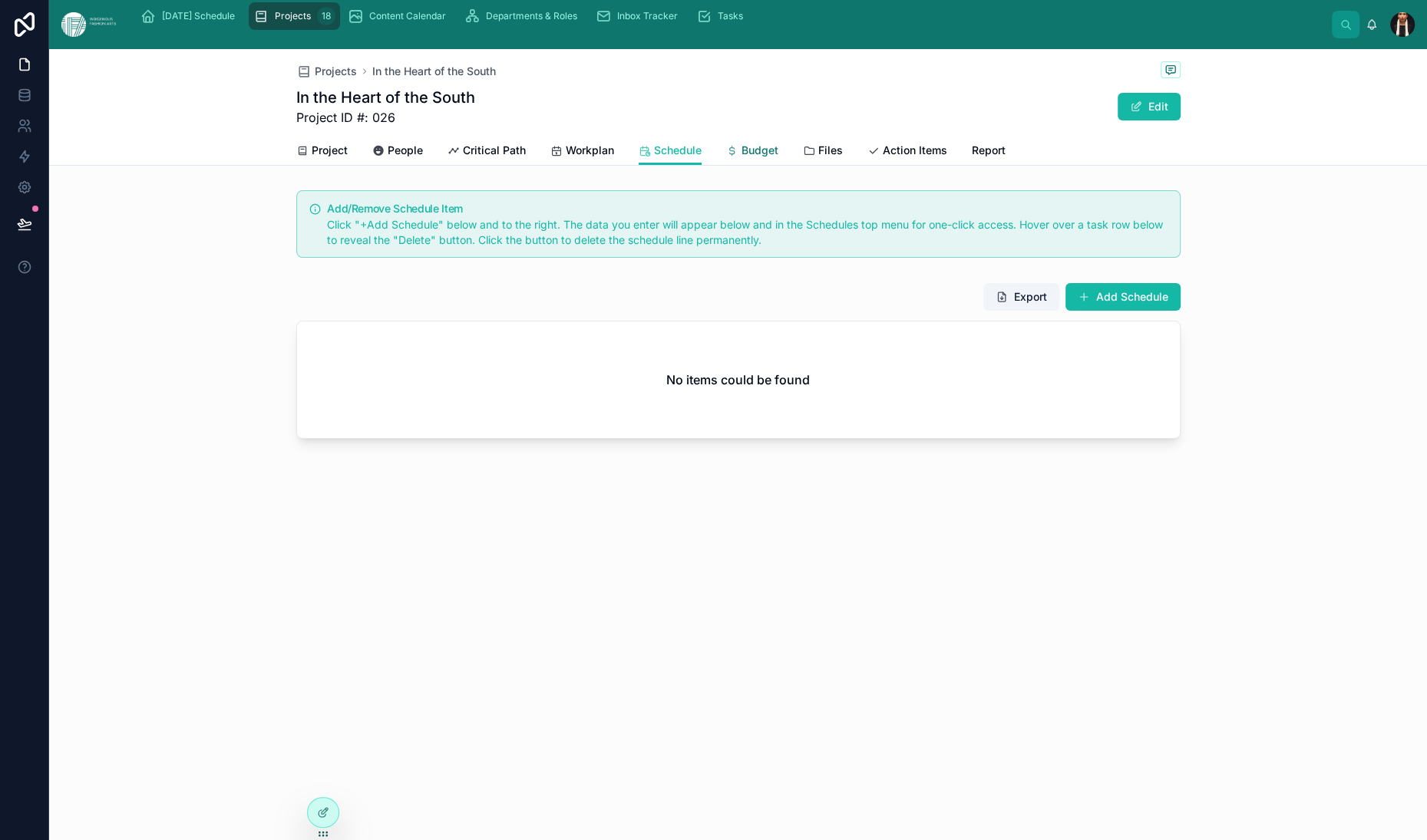
click at [756, 158] on span "Budget" at bounding box center [760, 150] width 37 height 15
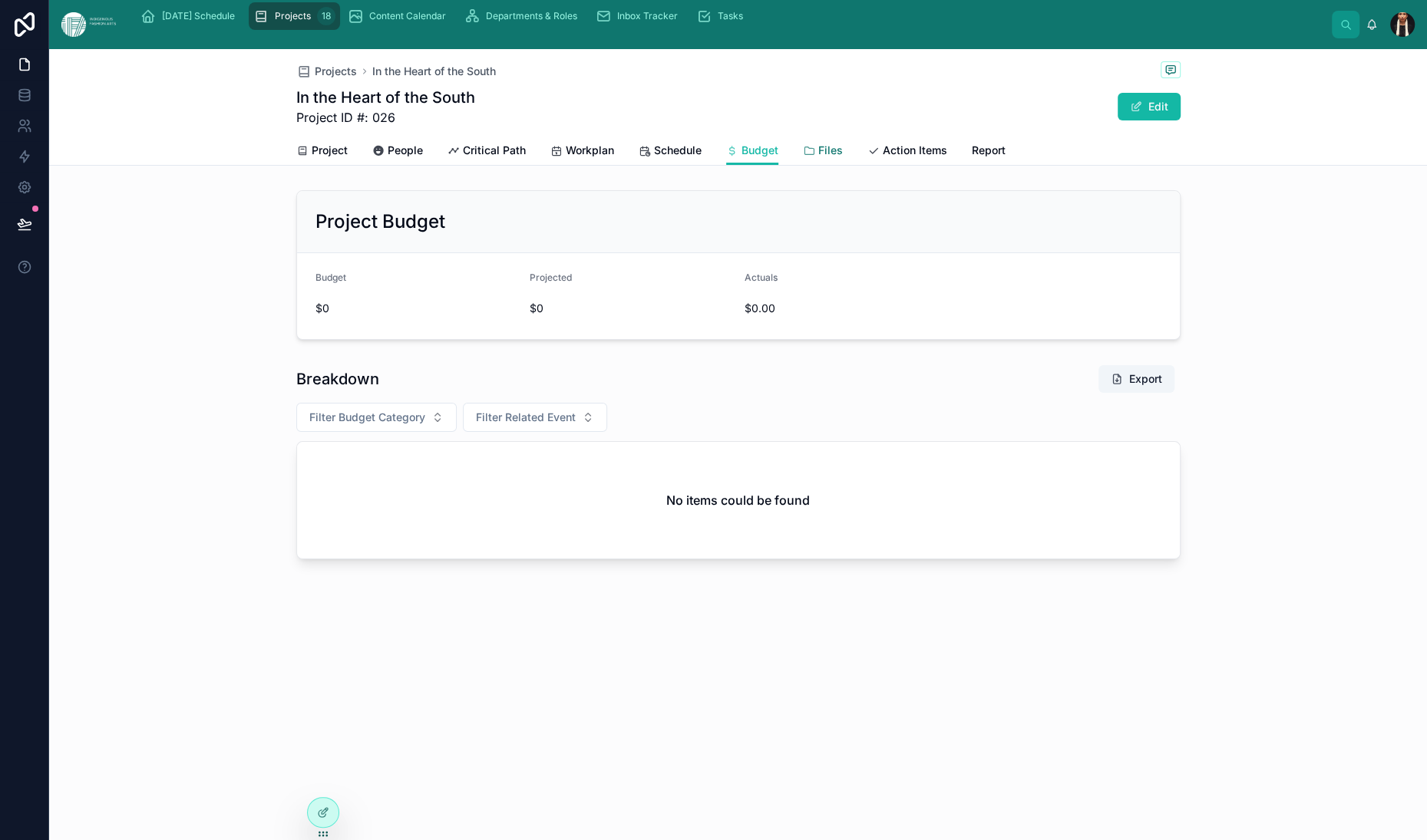
click at [839, 158] on span "Files" at bounding box center [831, 150] width 25 height 15
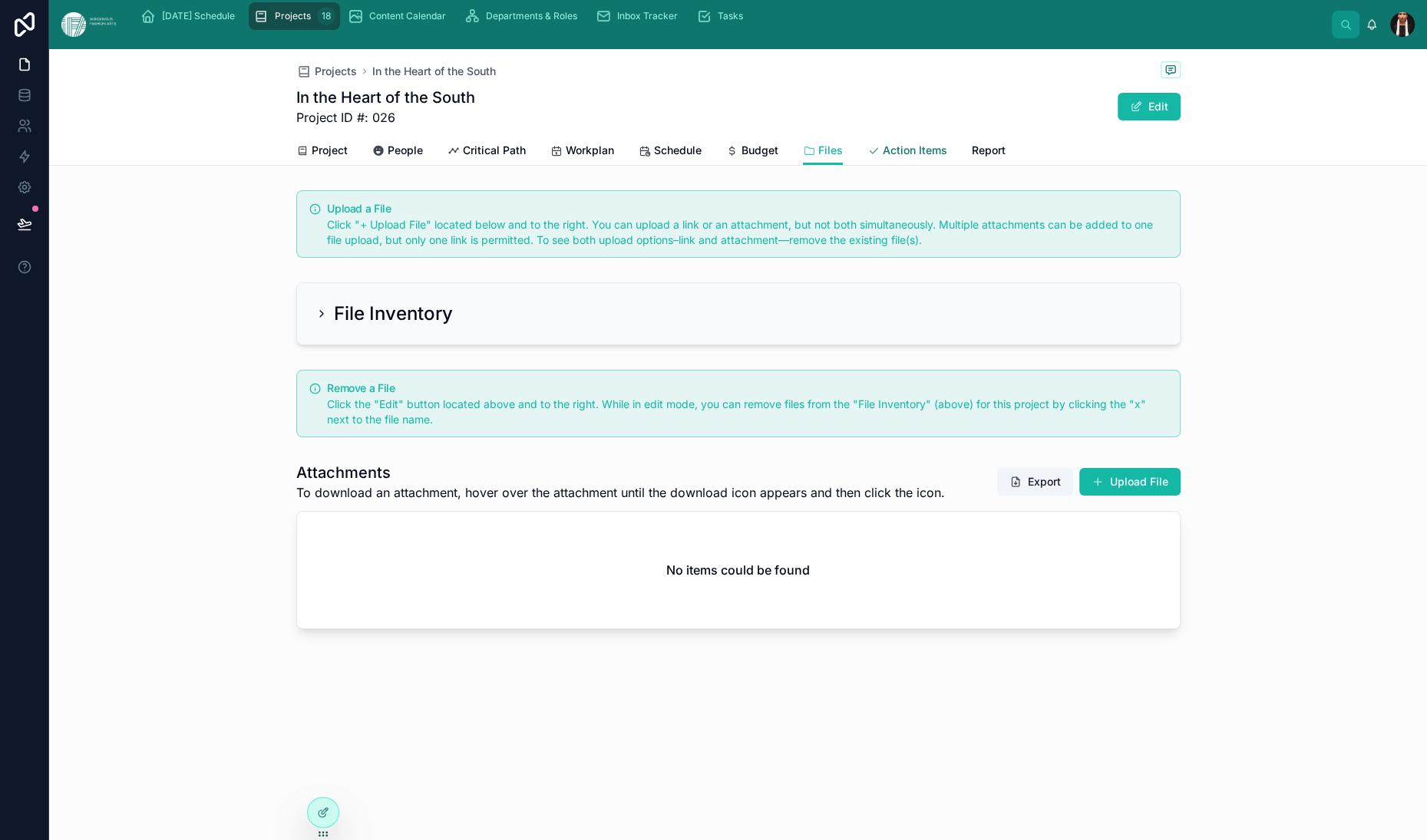
click at [941, 158] on span "Action Items" at bounding box center [916, 150] width 65 height 15
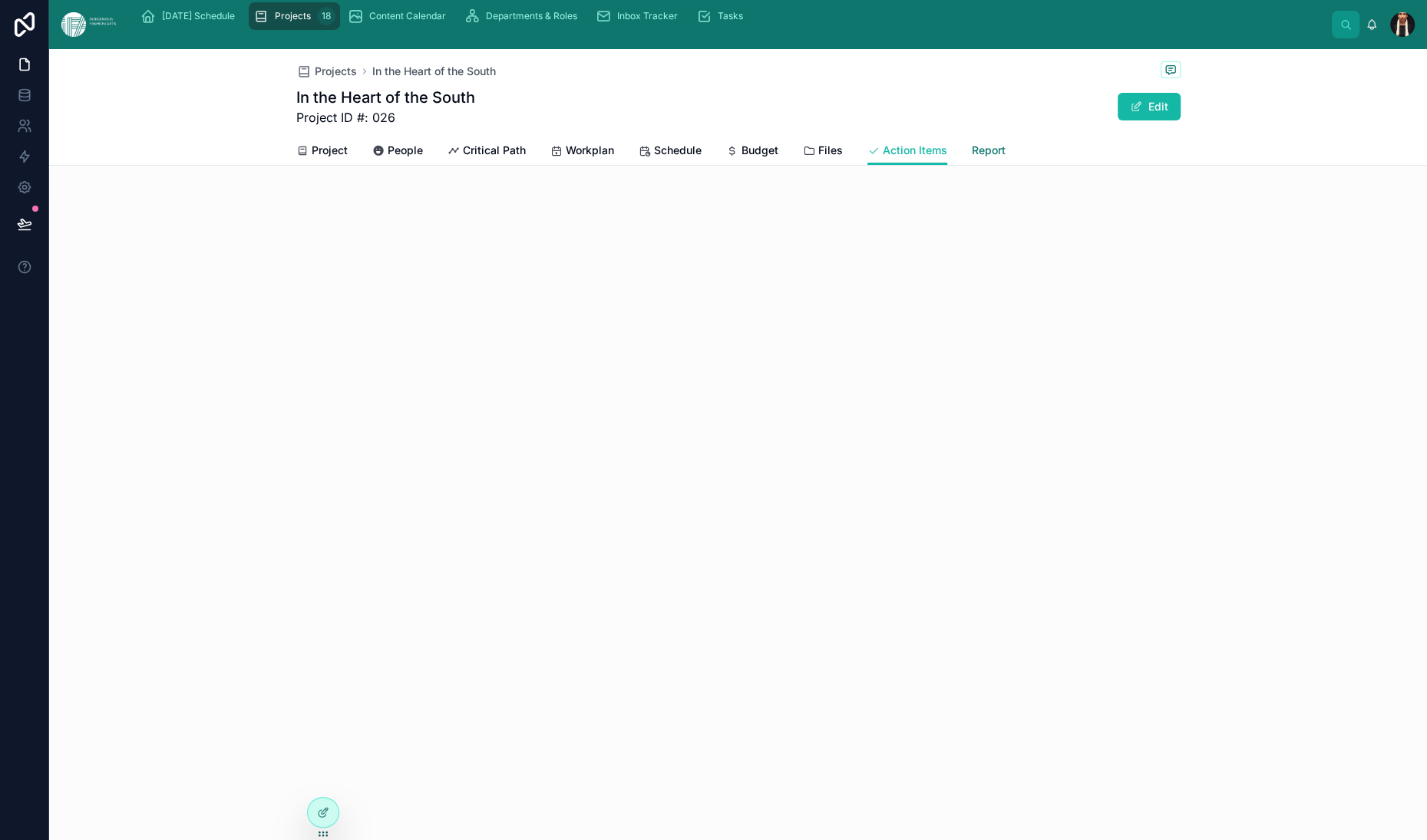
click at [1006, 158] on span "Report" at bounding box center [989, 150] width 34 height 15
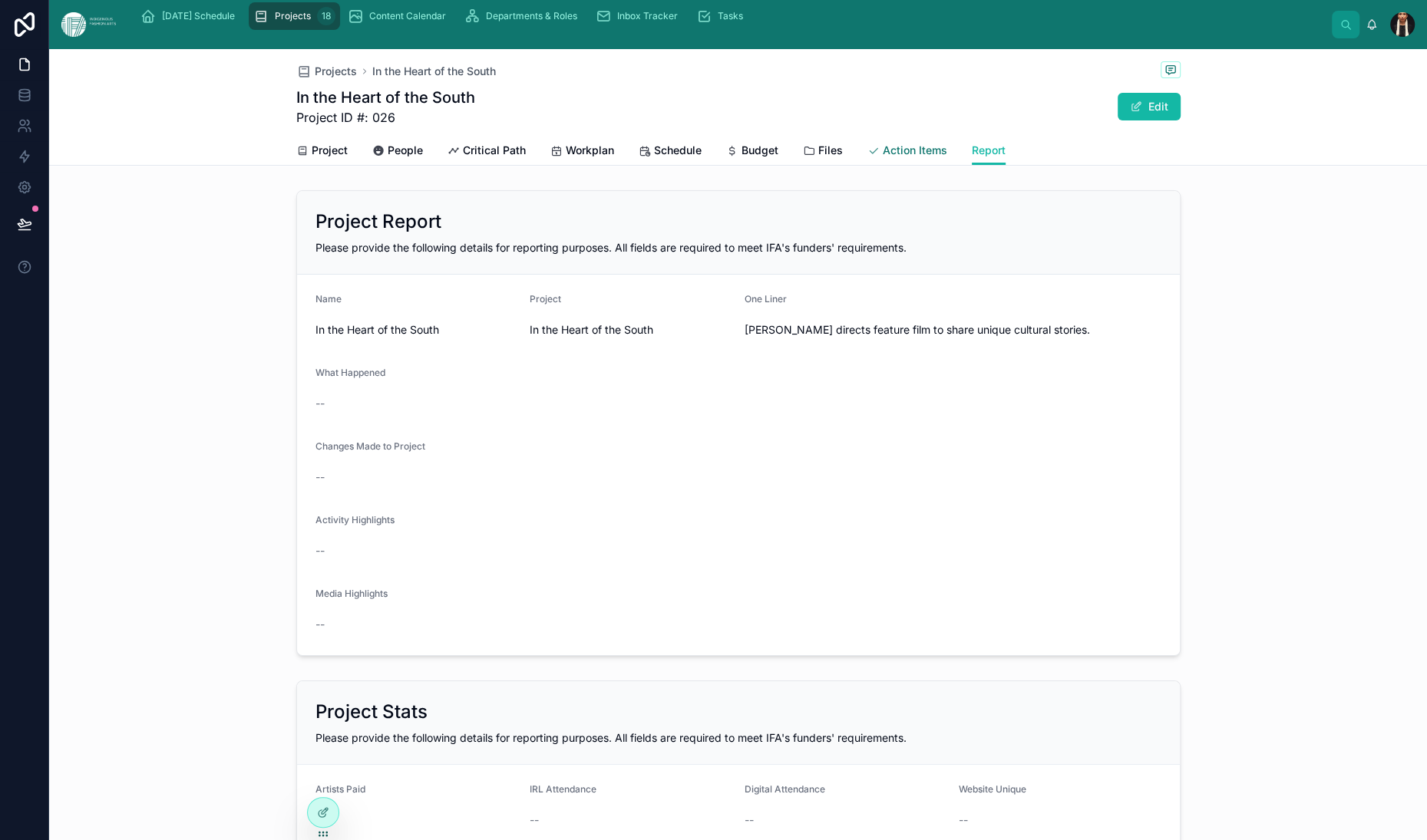
click at [947, 158] on span "Action Items" at bounding box center [916, 150] width 65 height 15
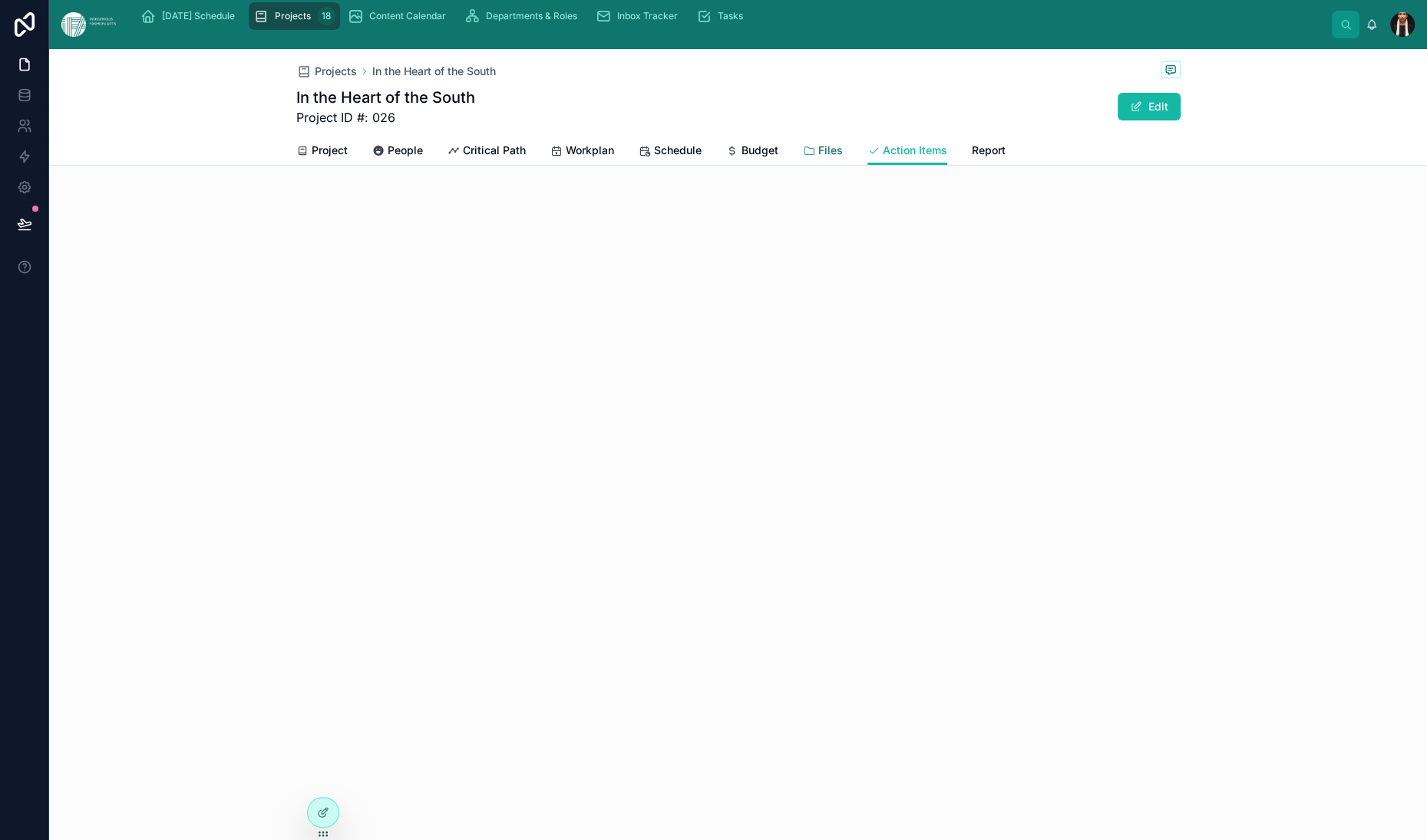
click at [843, 158] on span "Files" at bounding box center [831, 150] width 25 height 15
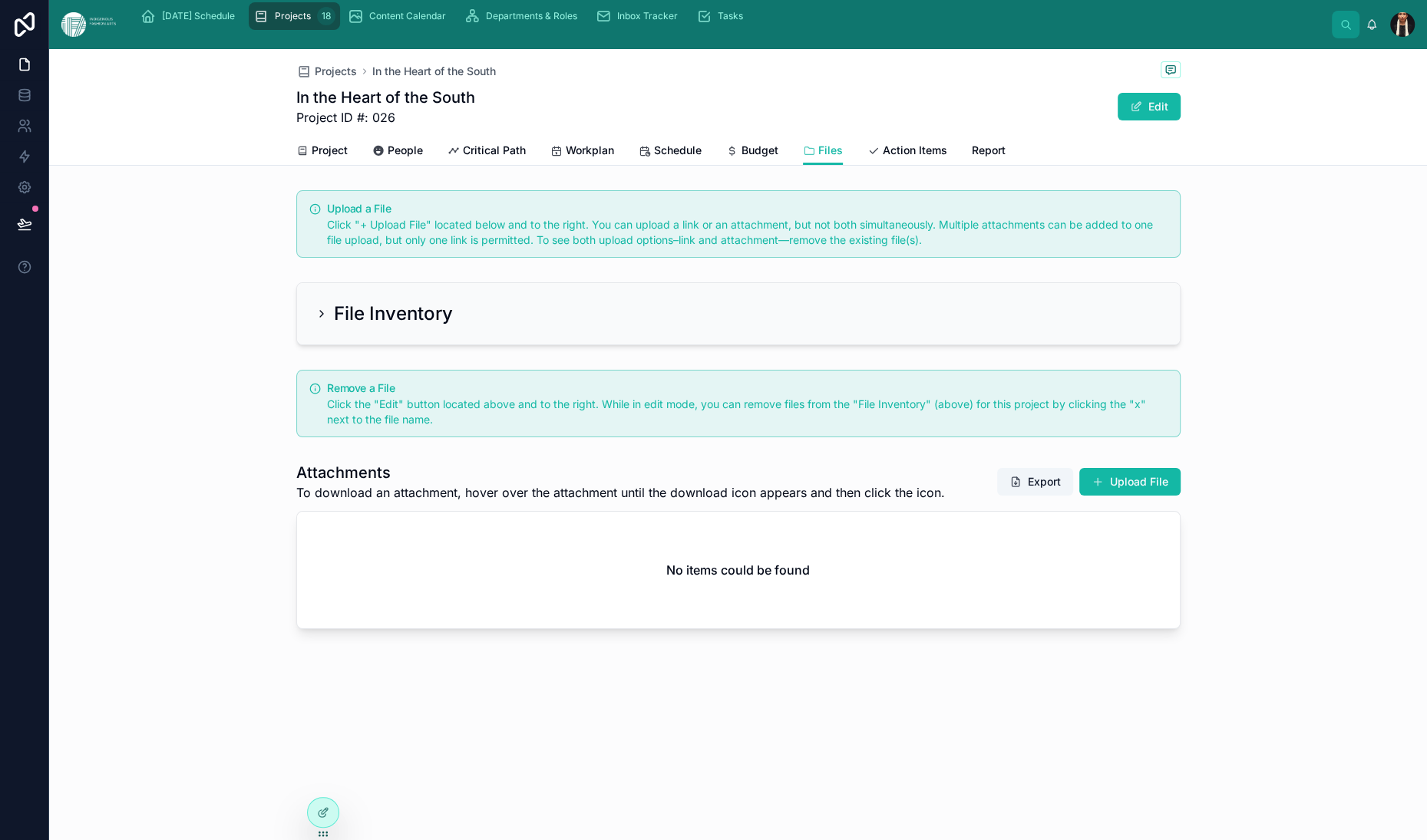
click at [316, 326] on div "File Inventory" at bounding box center [384, 314] width 138 height 25
click at [316, 320] on icon at bounding box center [321, 314] width 12 height 12
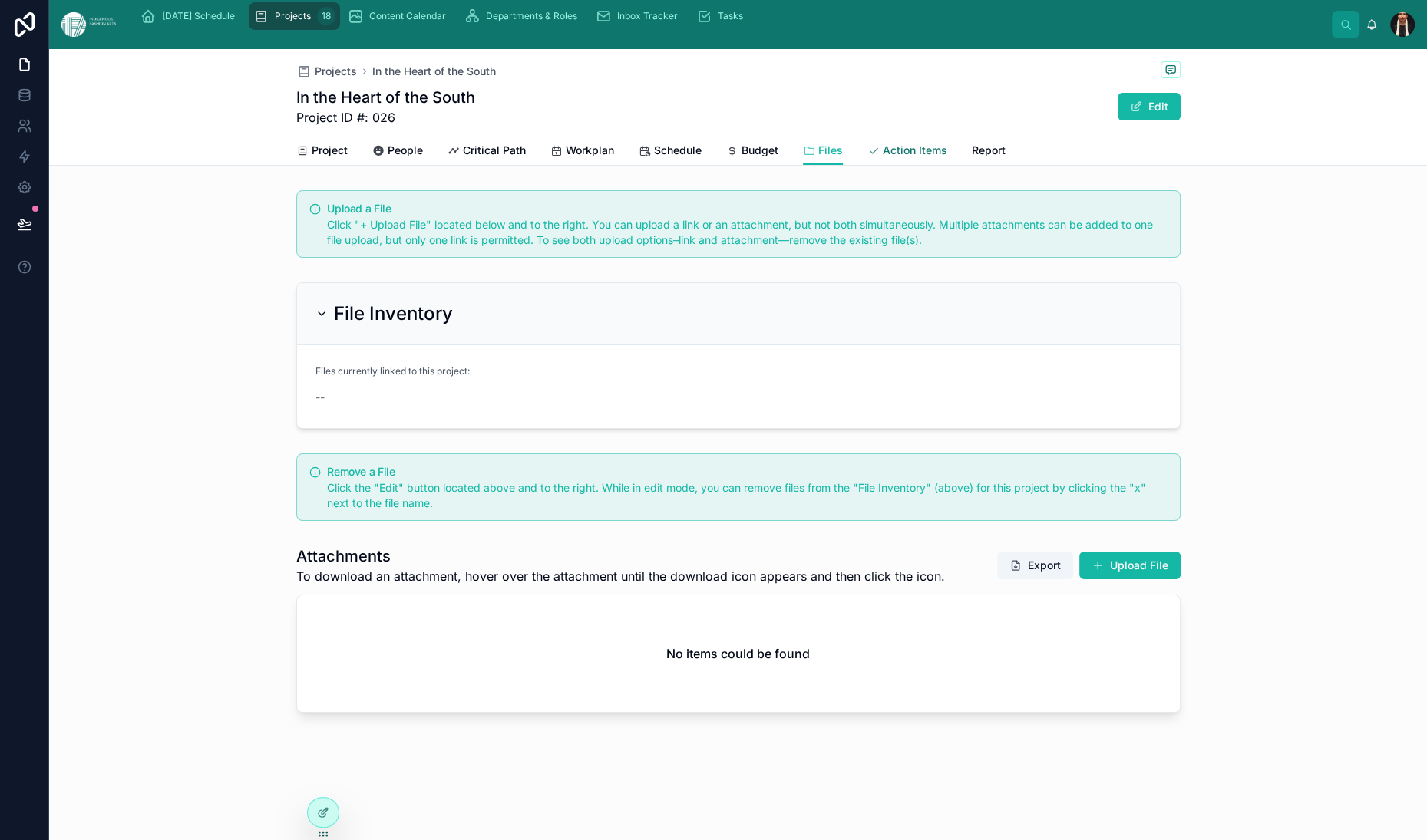
click at [947, 158] on span "Action Items" at bounding box center [916, 150] width 65 height 15
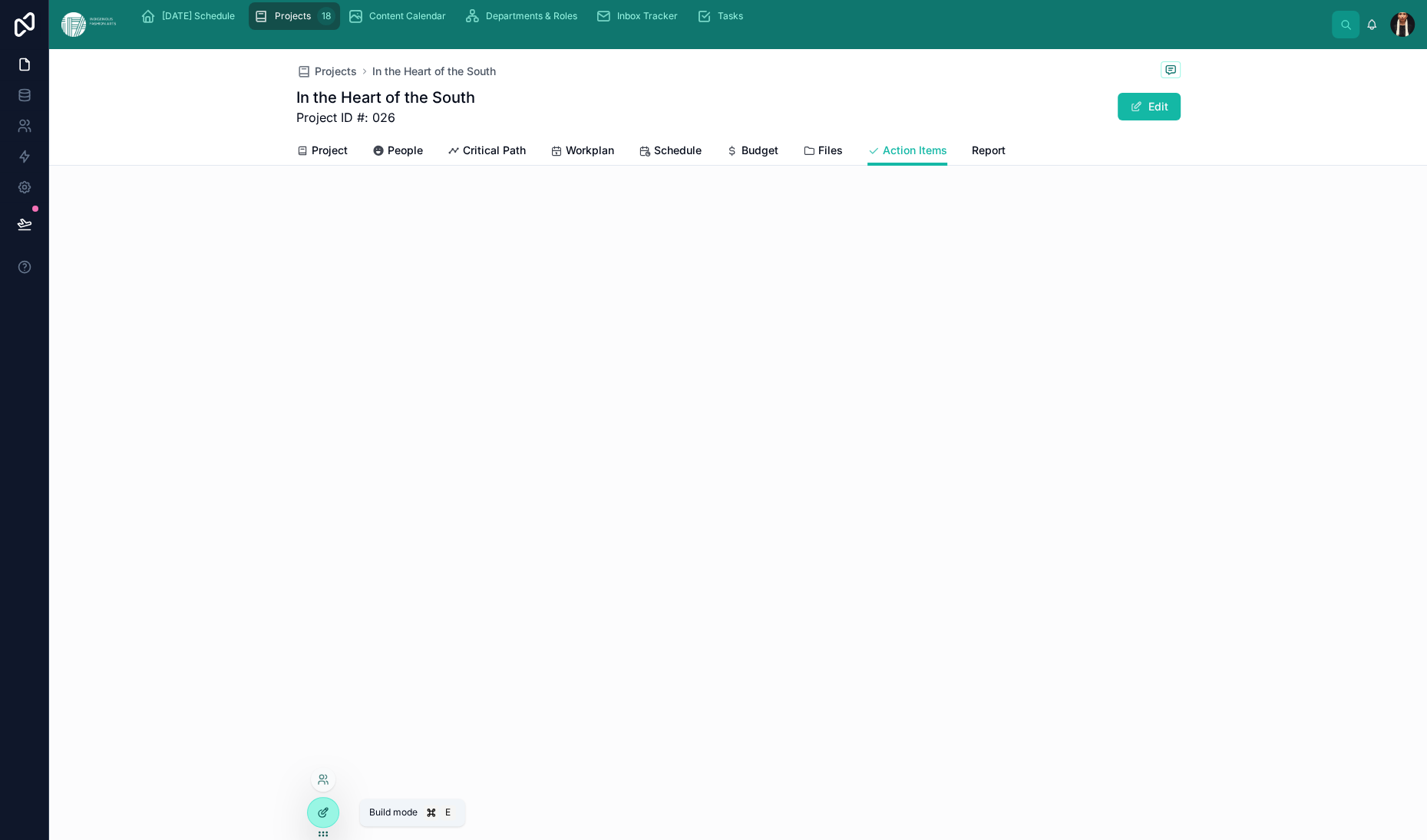
click at [325, 817] on icon at bounding box center [321, 813] width 7 height 7
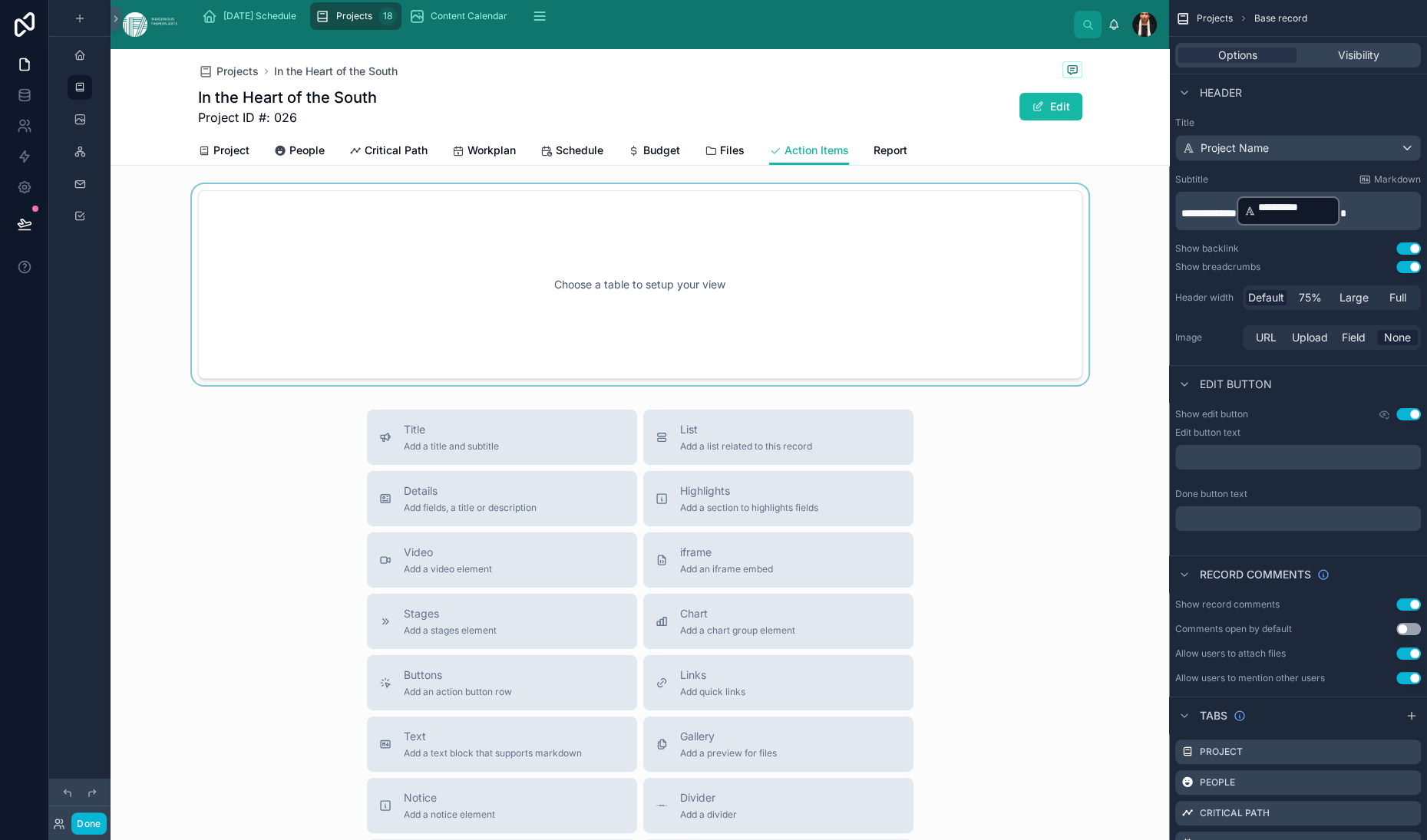
click at [694, 326] on div at bounding box center [640, 285] width 1059 height 201
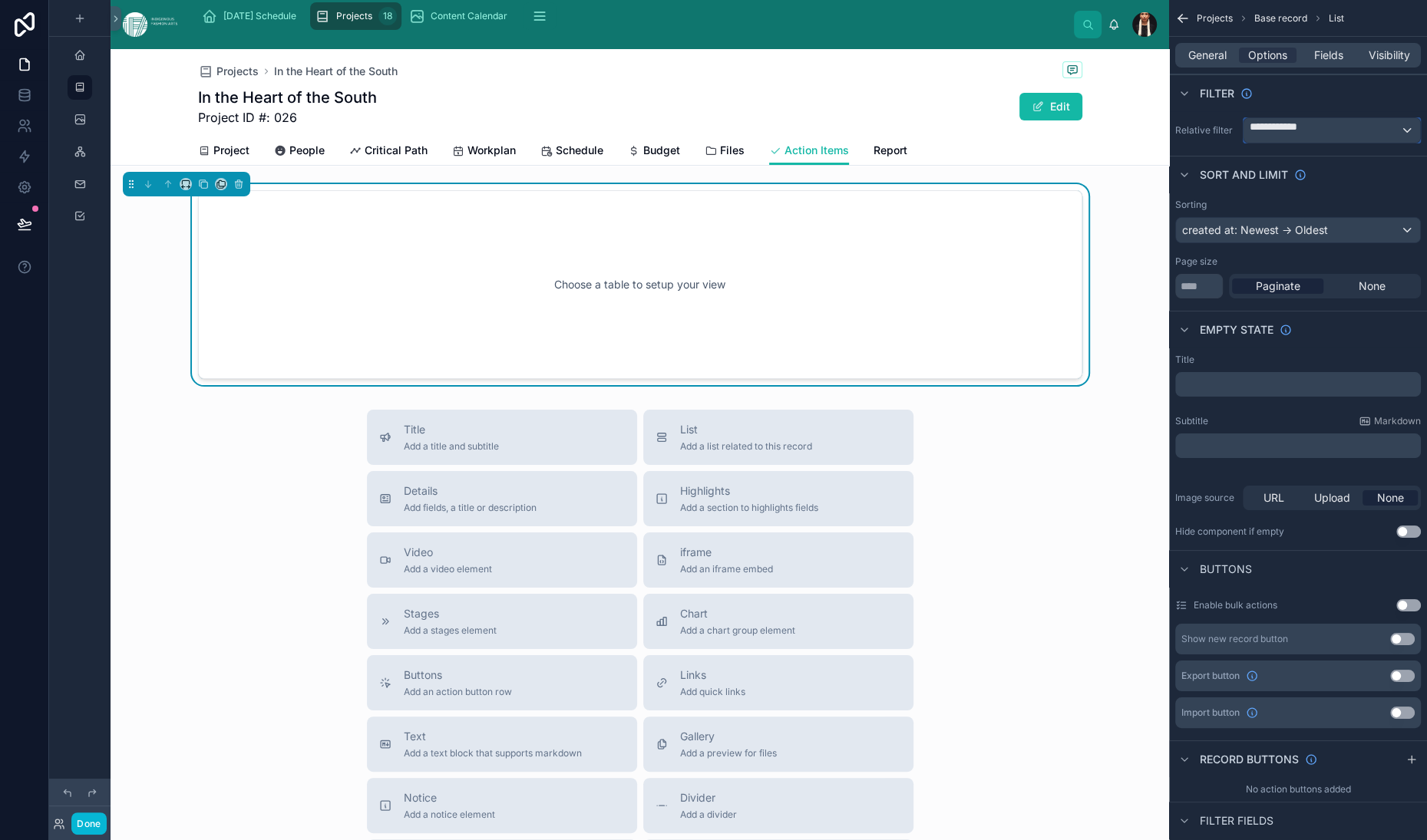
click at [1250, 142] on span "**********" at bounding box center [1293, 130] width 87 height 23
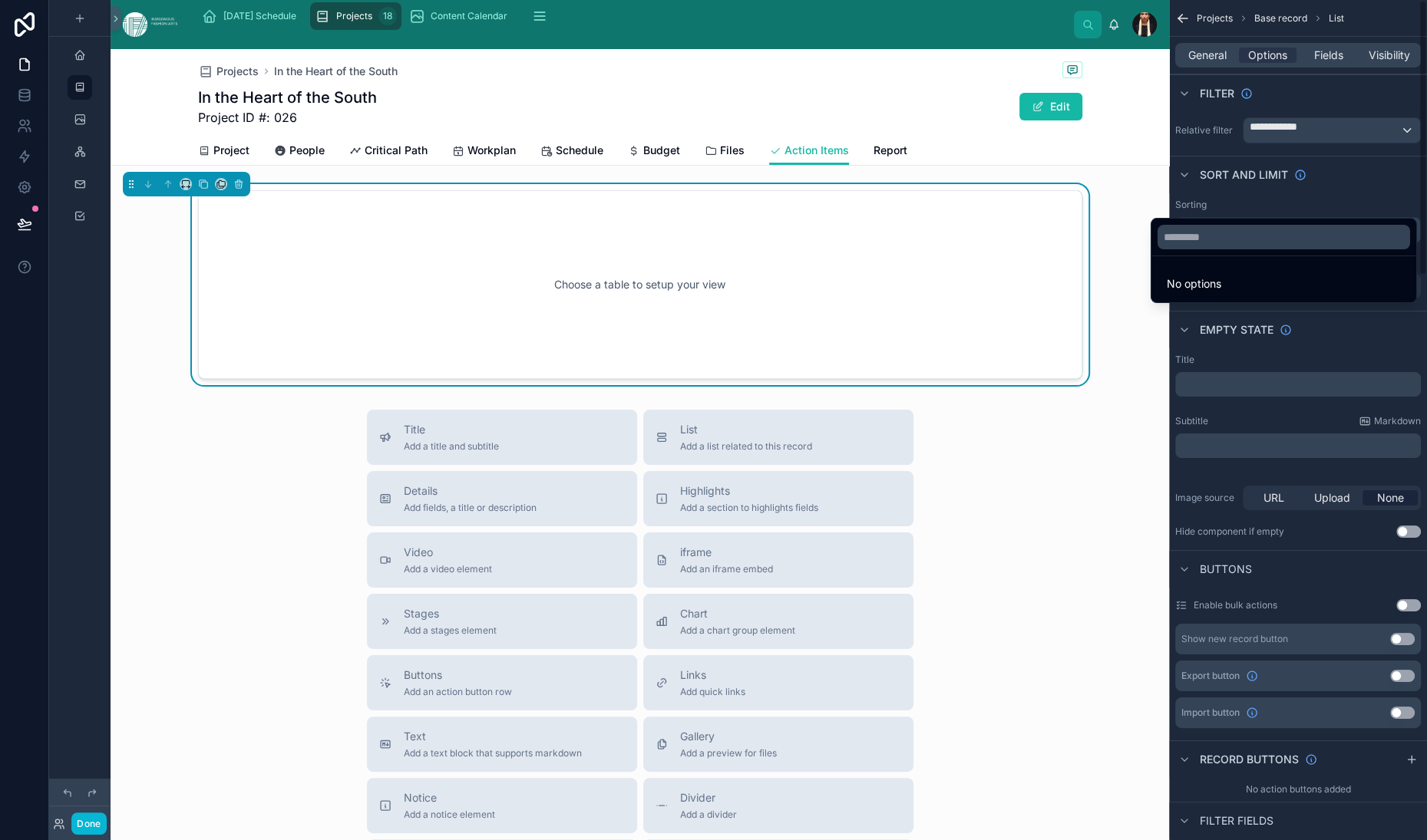
click at [1070, 264] on div "scrollable content" at bounding box center [713, 420] width 1427 height 840
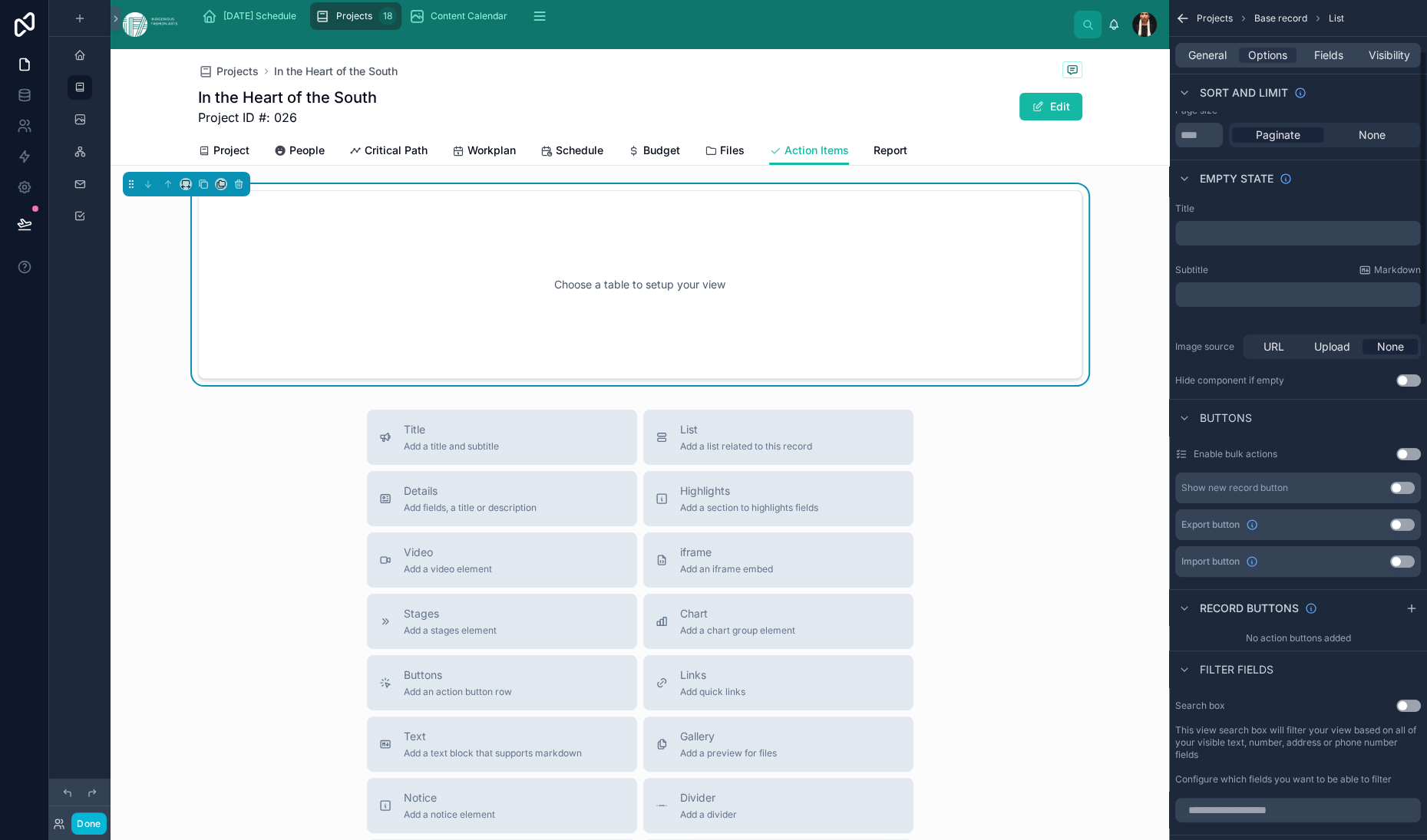
scroll to position [156, 0]
click at [691, 126] on div "In the Heart of the South Project ID #: 026 Edit" at bounding box center [640, 106] width 884 height 40
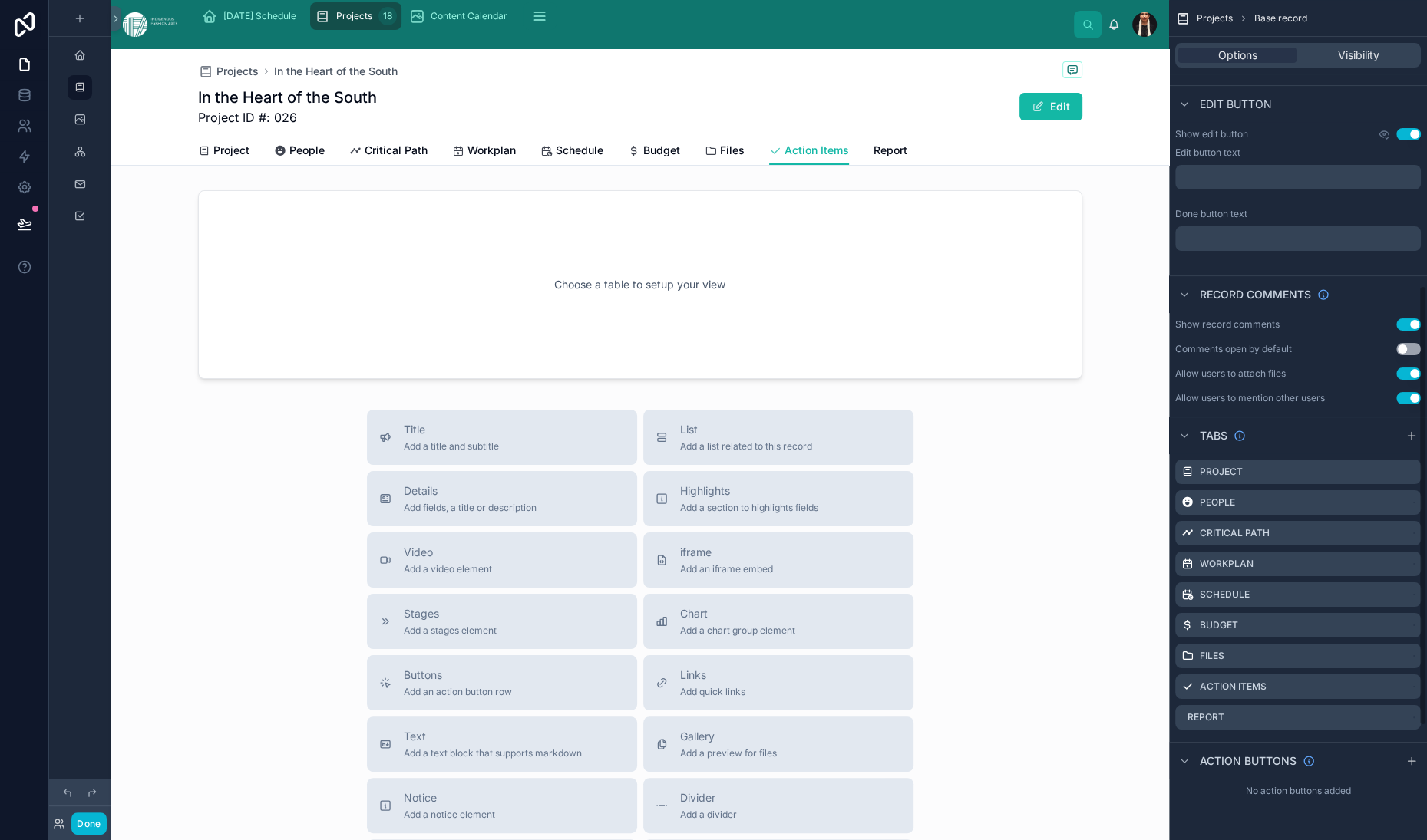
scroll to position [760, 0]
click at [1383, 679] on icon "scrollable content" at bounding box center [1389, 685] width 12 height 12
click at [1285, 664] on span "Remove tab and contents" at bounding box center [1319, 657] width 129 height 18
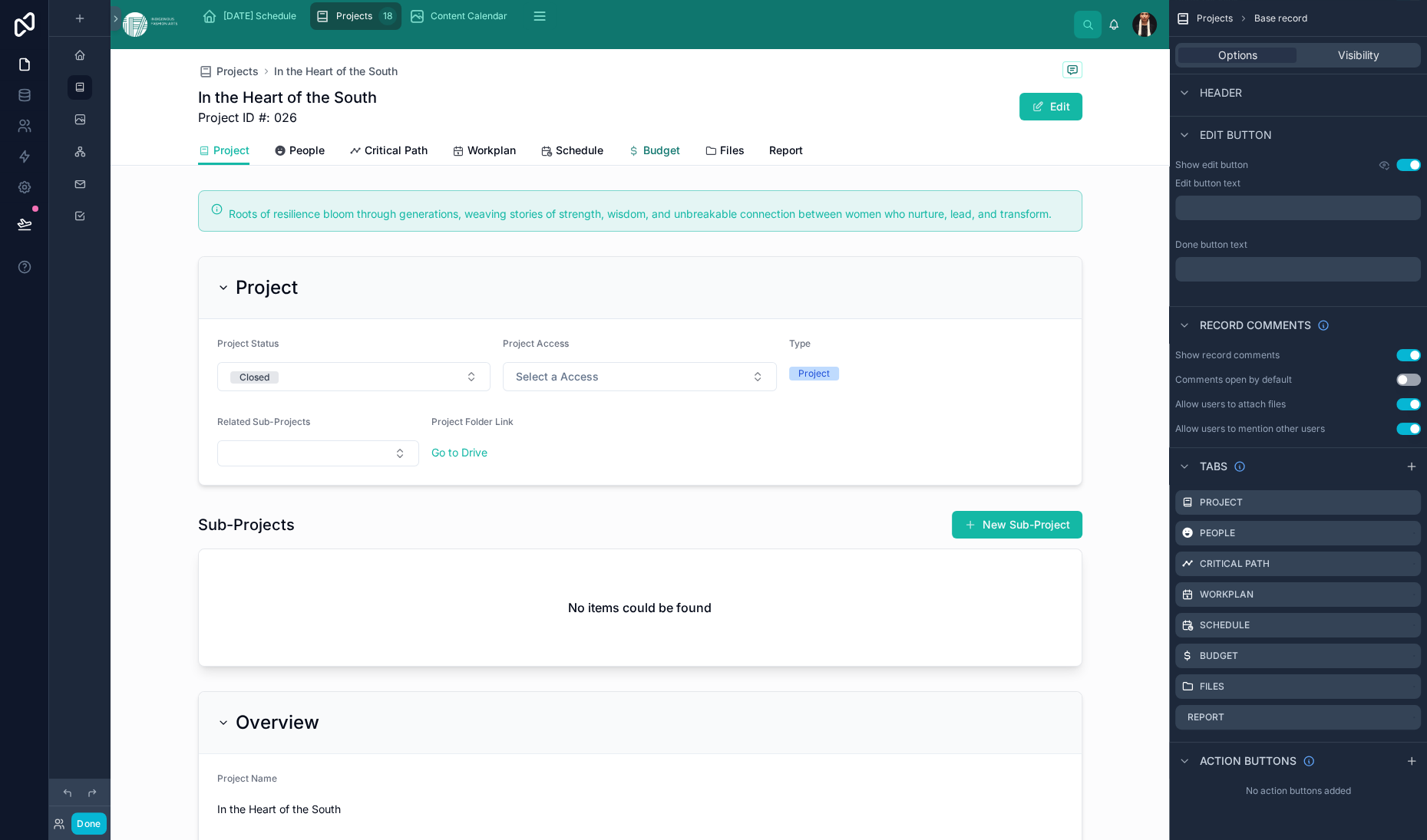
scroll to position [0, 32]
click at [106, 812] on button "Done" at bounding box center [88, 823] width 34 height 22
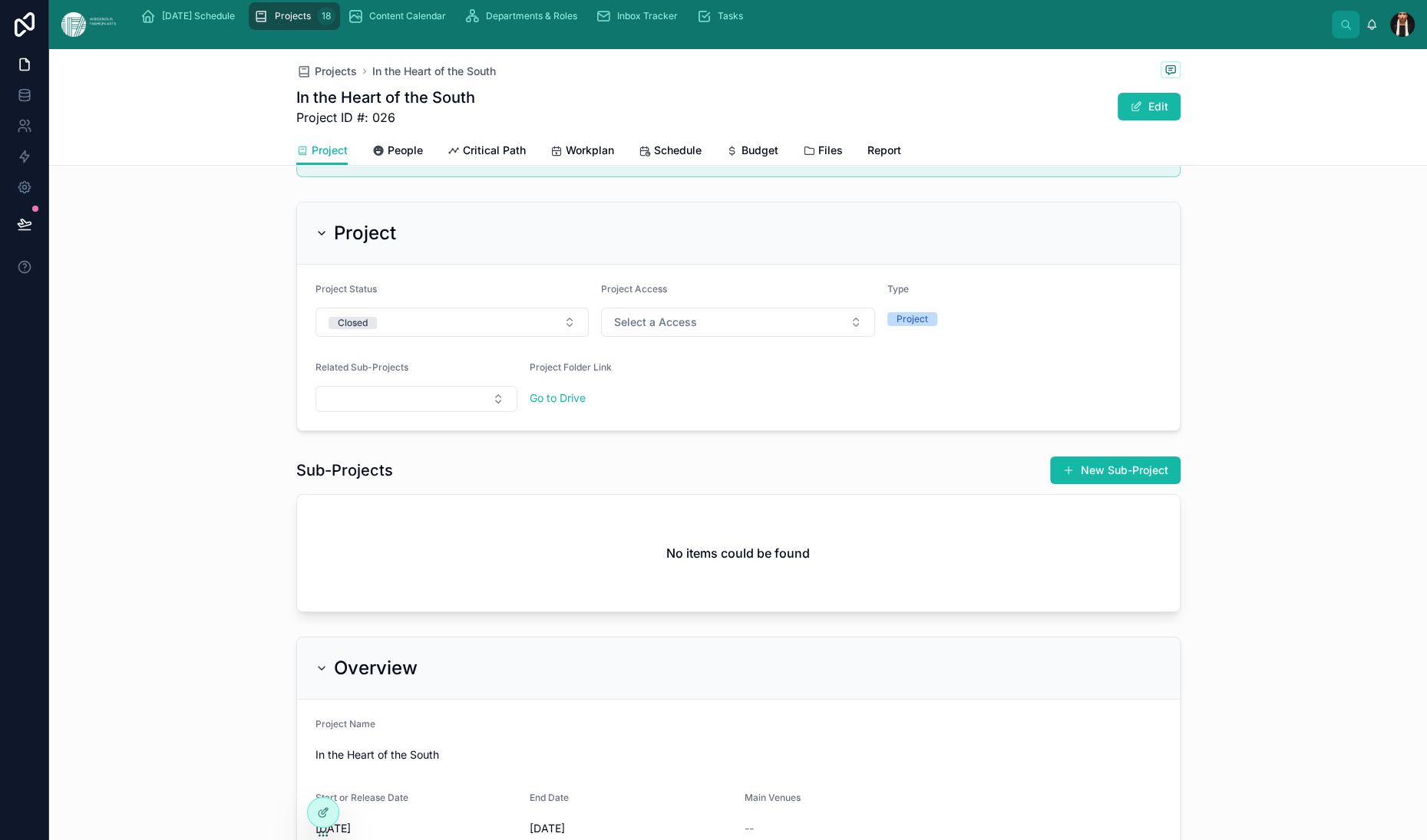
scroll to position [0, 0]
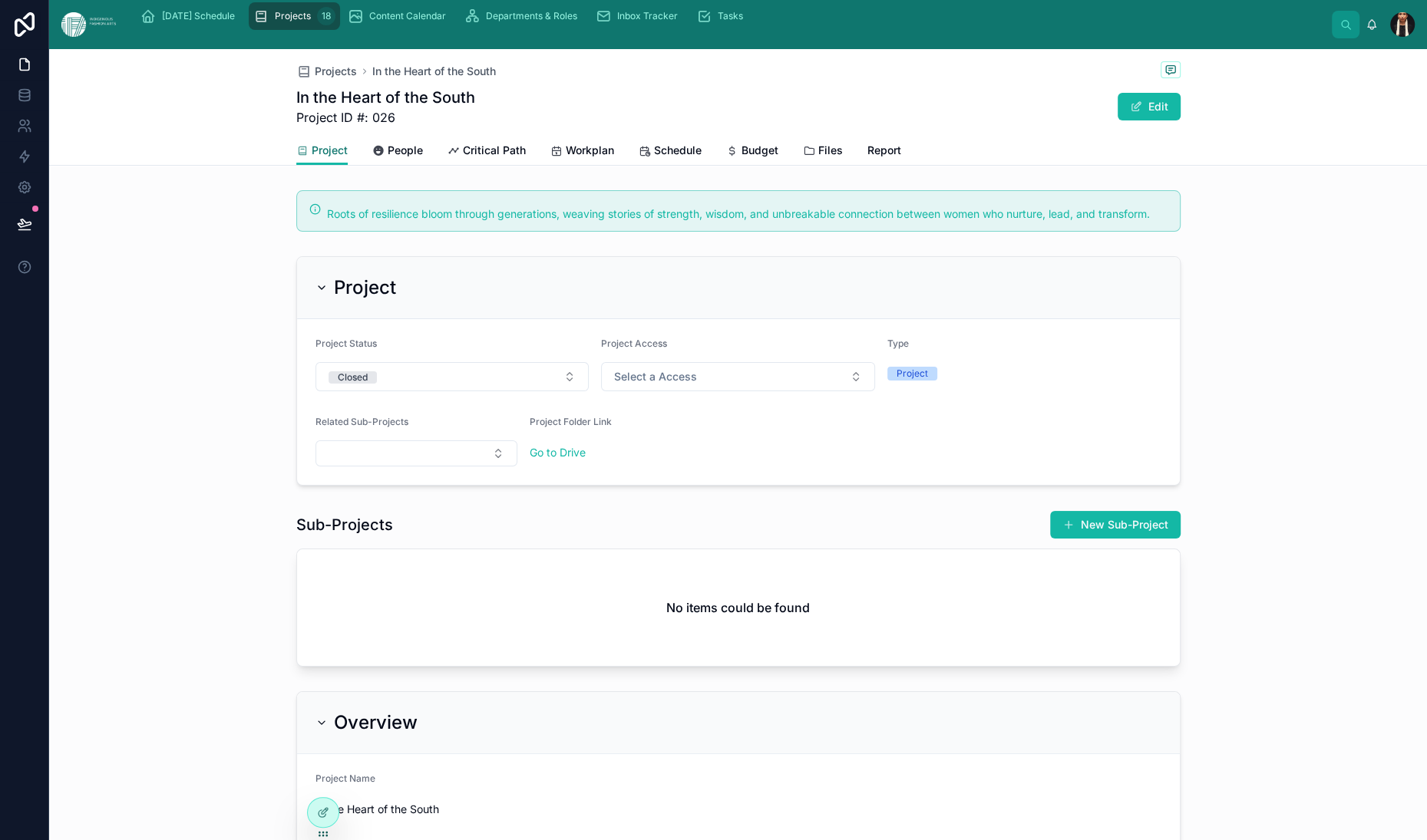
click at [312, 158] on span "Project" at bounding box center [330, 150] width 36 height 15
click at [1181, 121] on button "Edit" at bounding box center [1149, 106] width 63 height 28
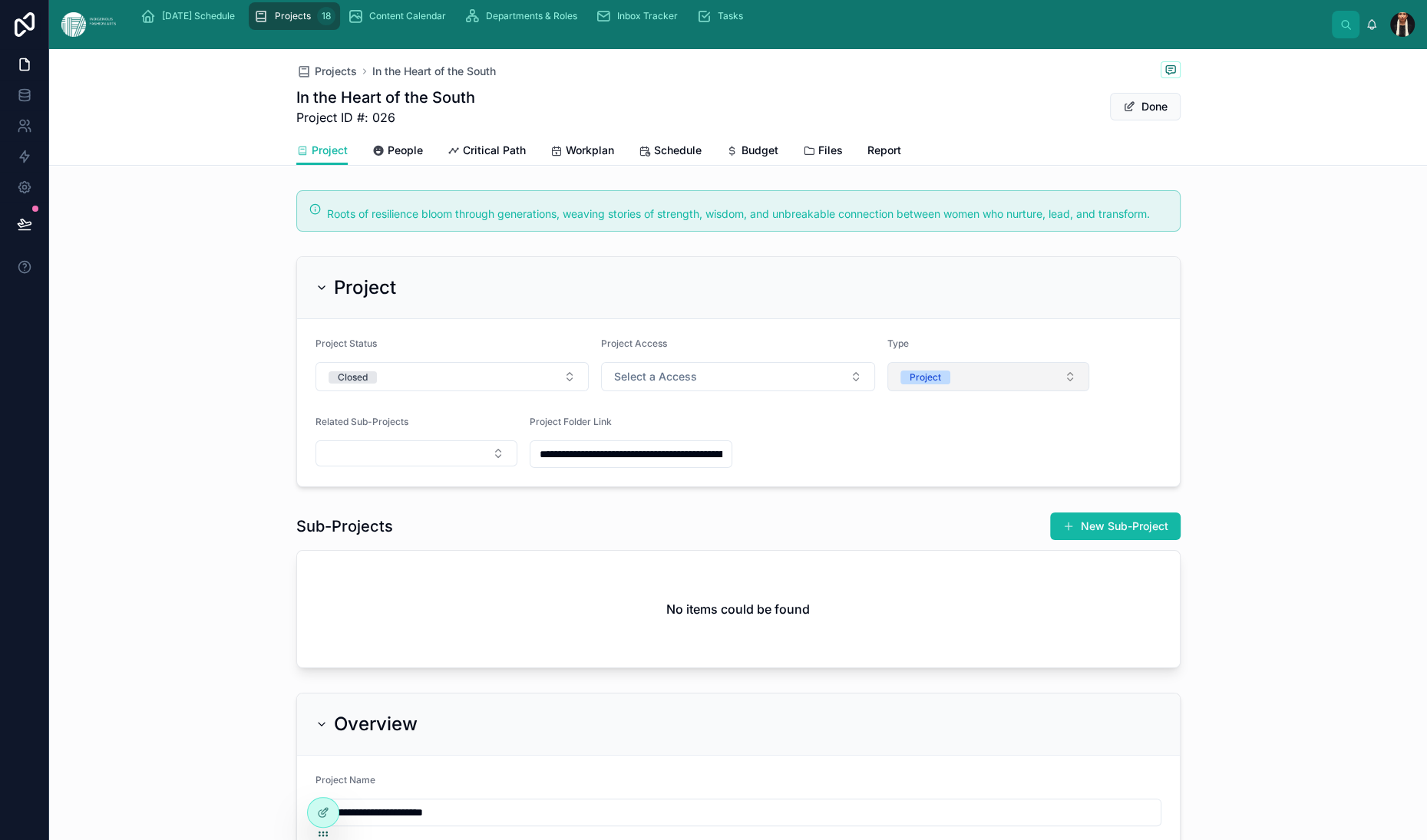
click at [1083, 391] on button "Project" at bounding box center [988, 376] width 202 height 29
click at [1135, 487] on form "**********" at bounding box center [739, 403] width 883 height 167
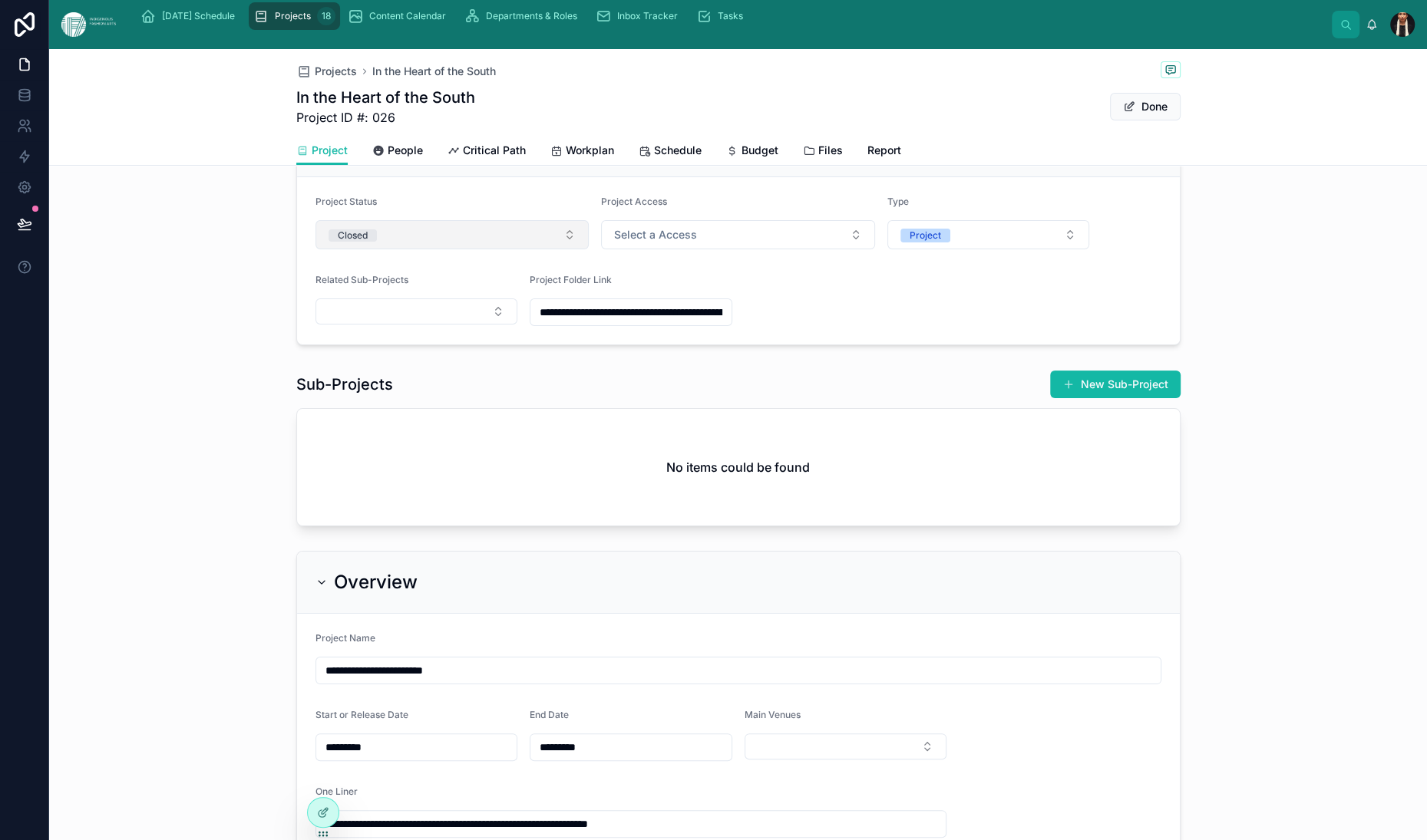
scroll to position [126, 0]
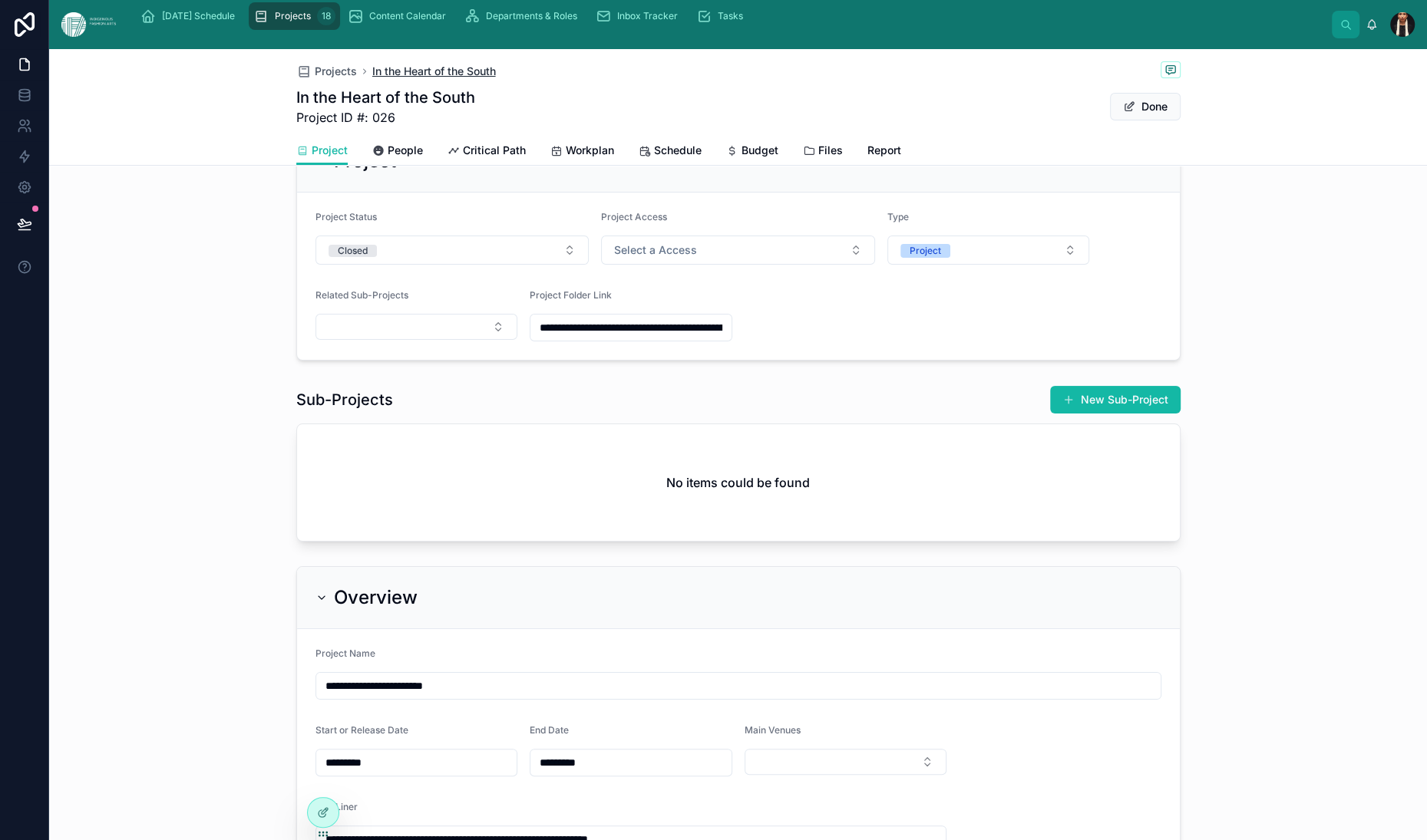
click at [373, 79] on span "In the Heart of the South" at bounding box center [434, 71] width 124 height 15
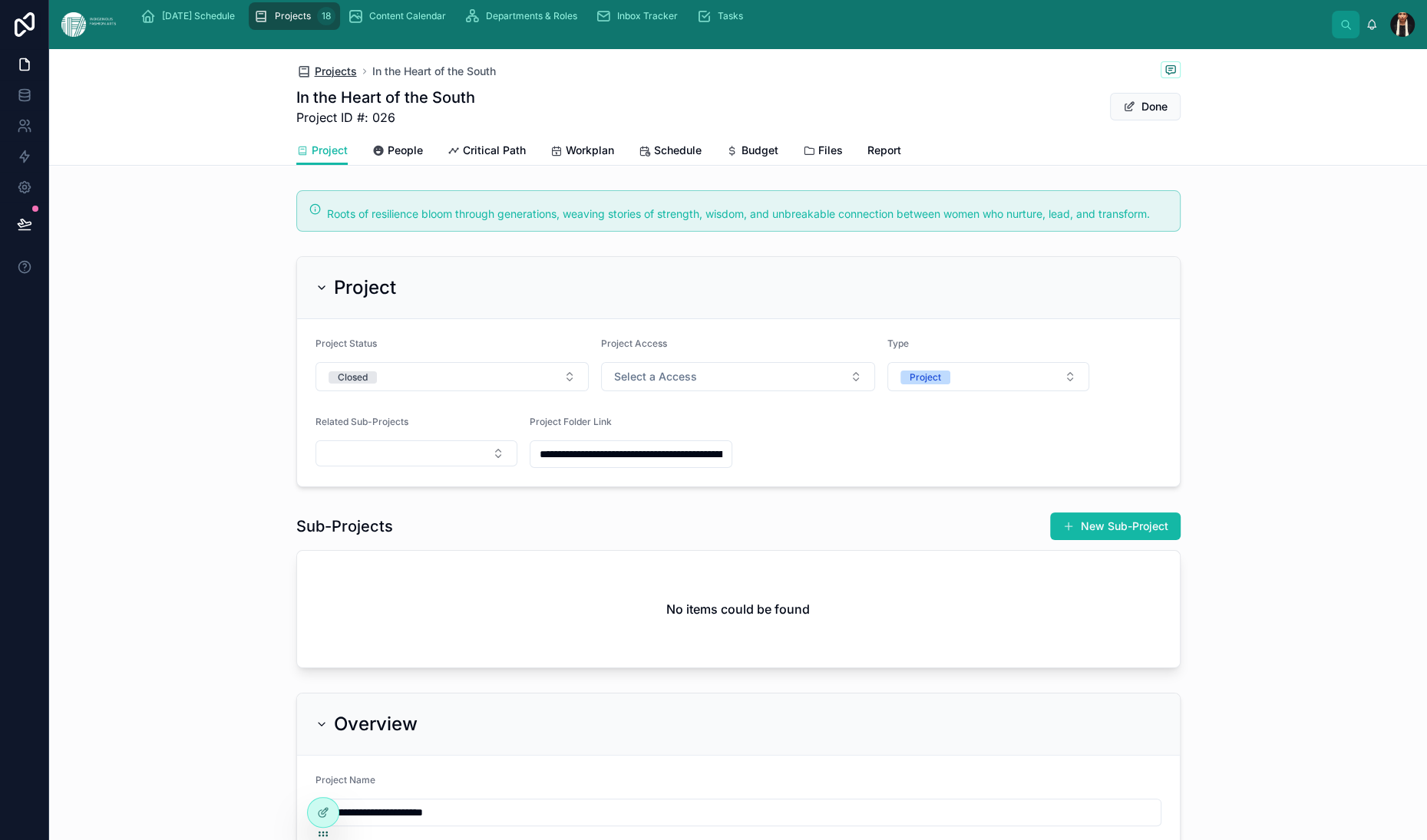
click at [315, 79] on span "Projects" at bounding box center [336, 71] width 42 height 15
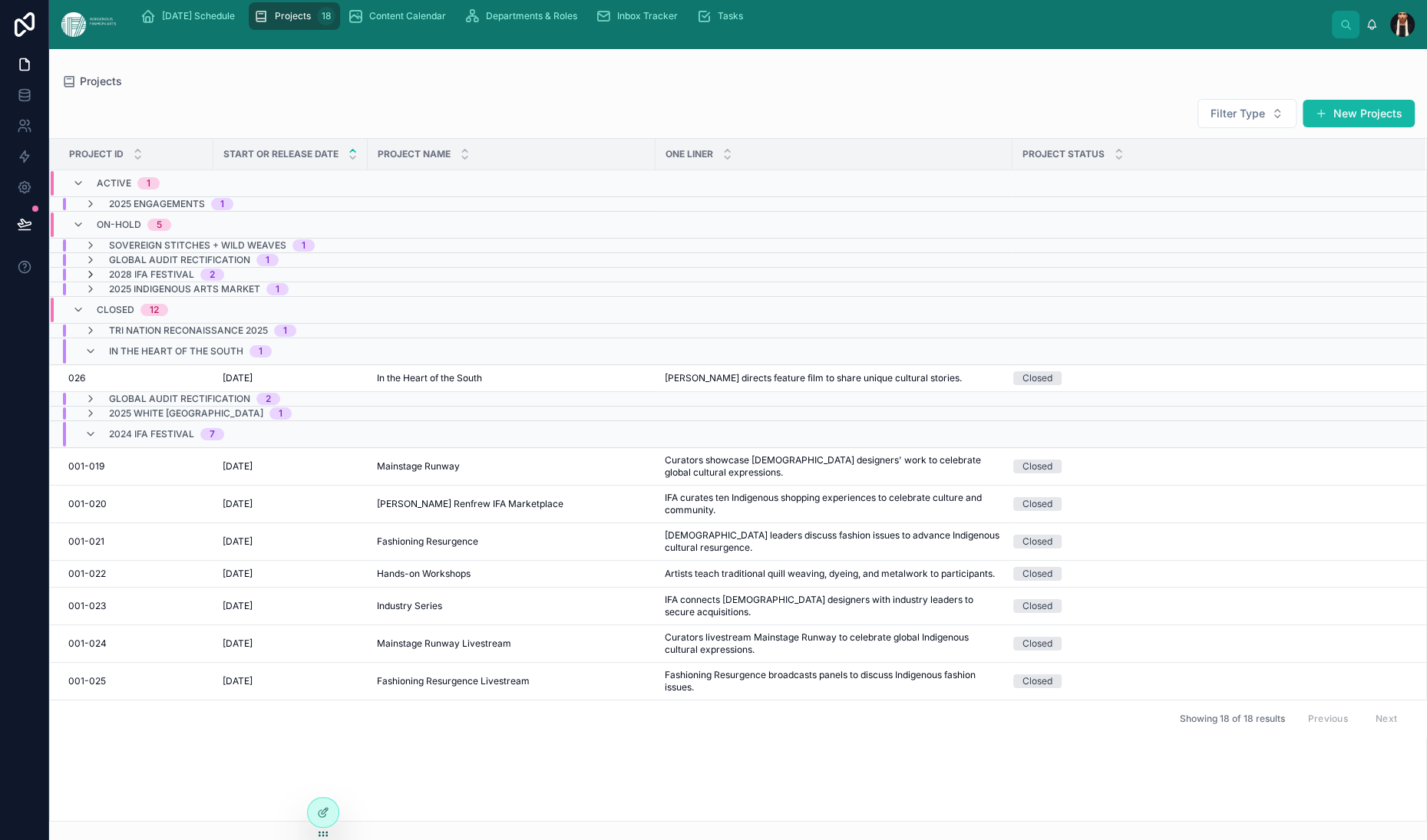
click at [97, 281] on icon at bounding box center [90, 275] width 12 height 12
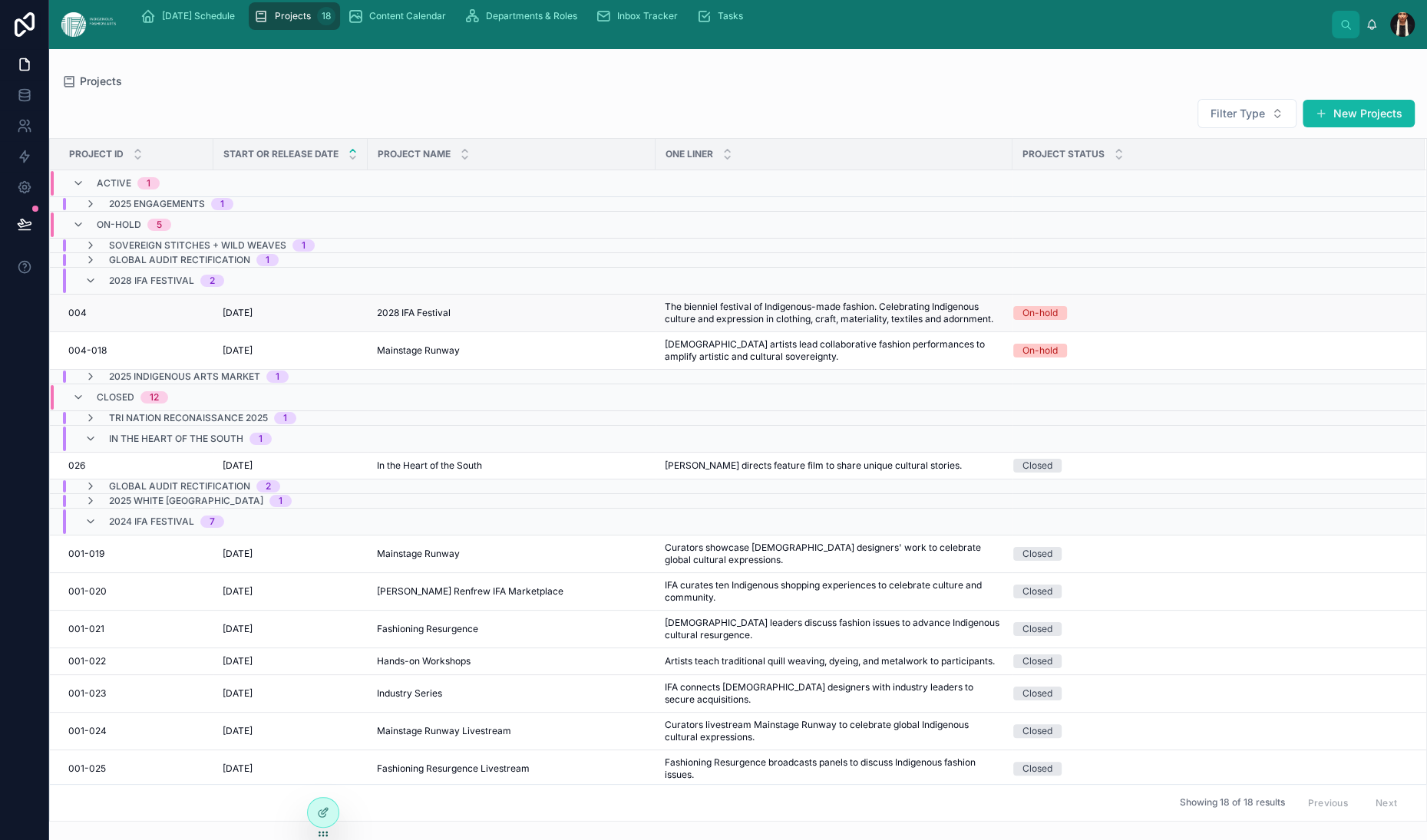
click at [87, 319] on span "004" at bounding box center [77, 313] width 18 height 12
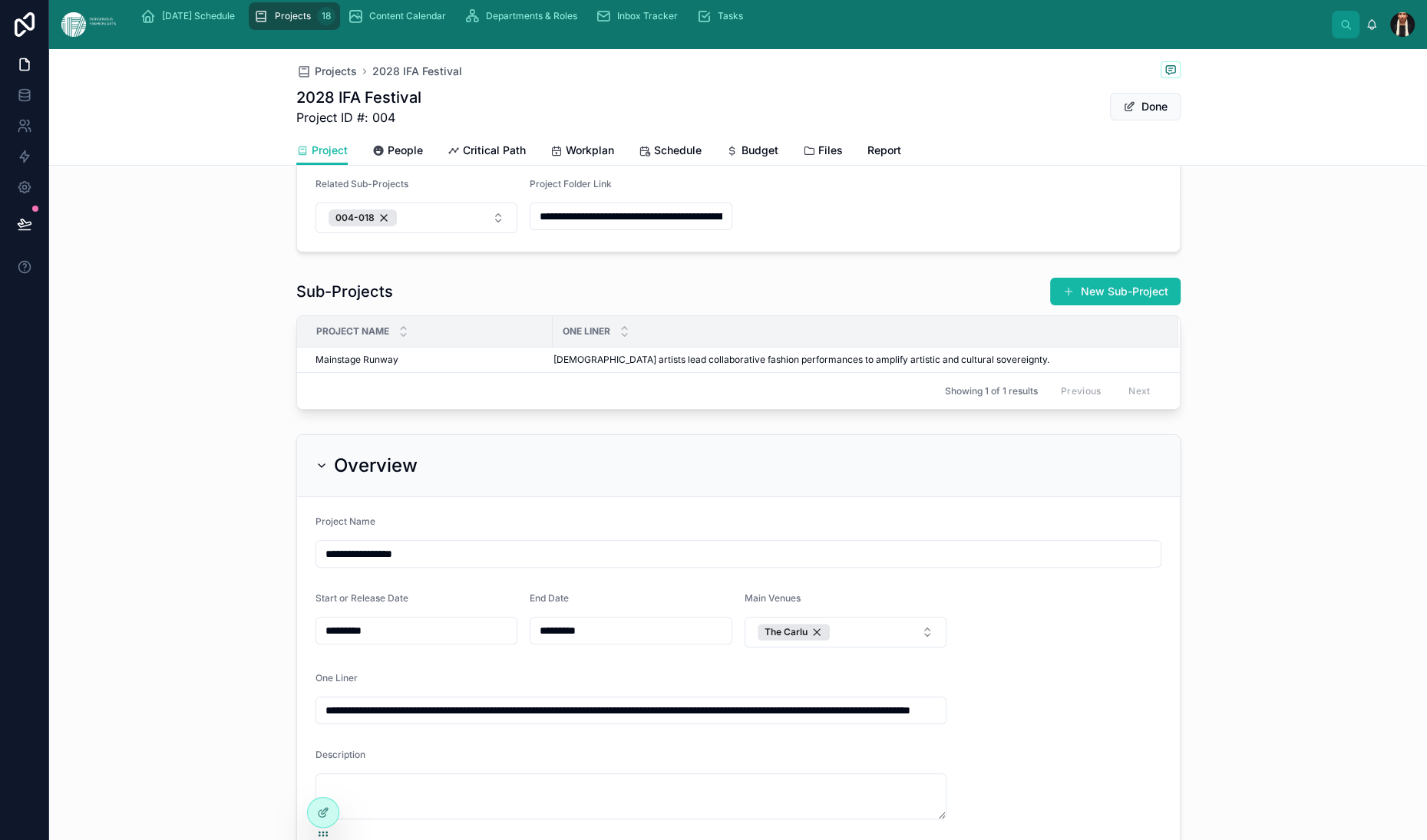
scroll to position [250, 0]
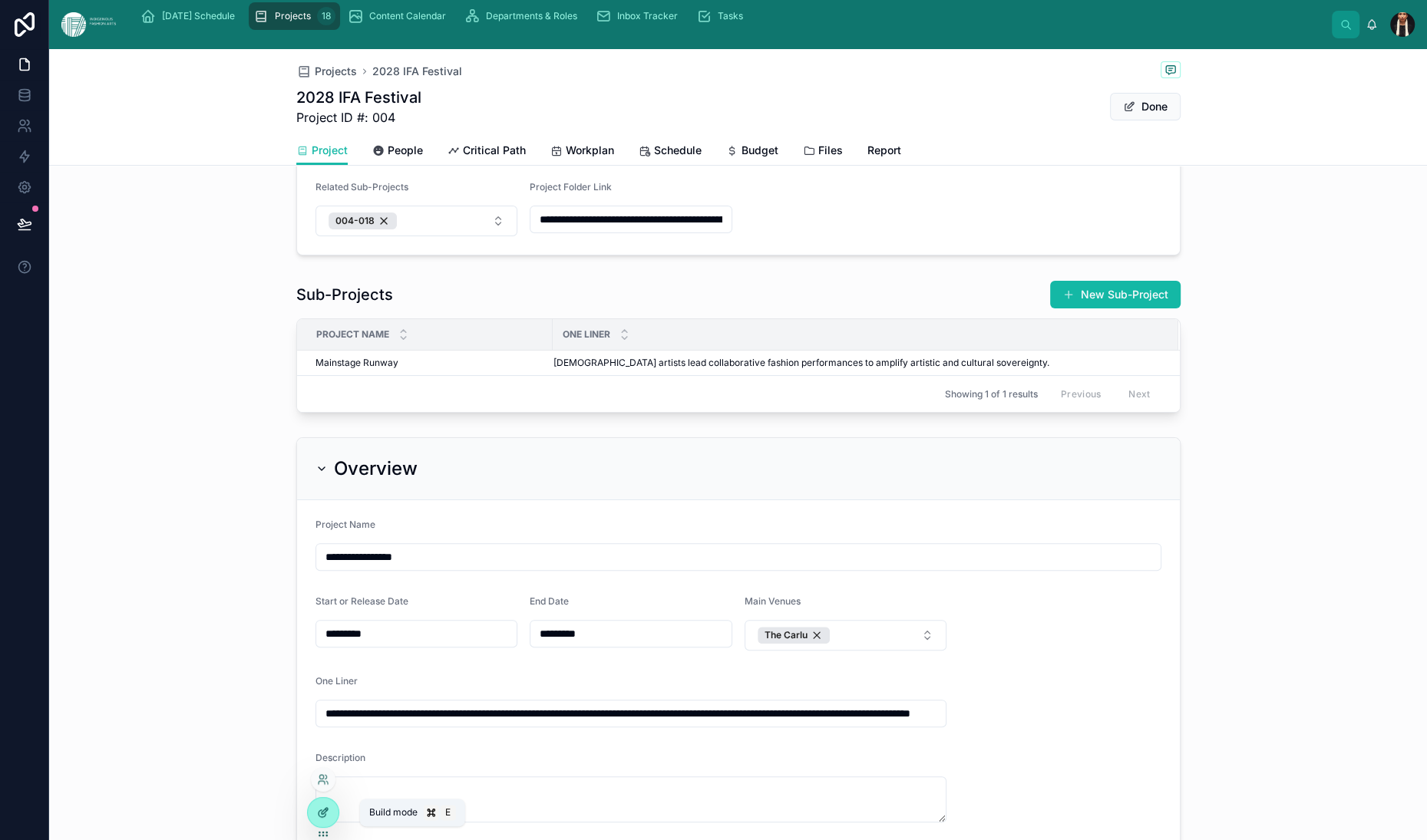
click at [329, 816] on icon at bounding box center [323, 812] width 12 height 12
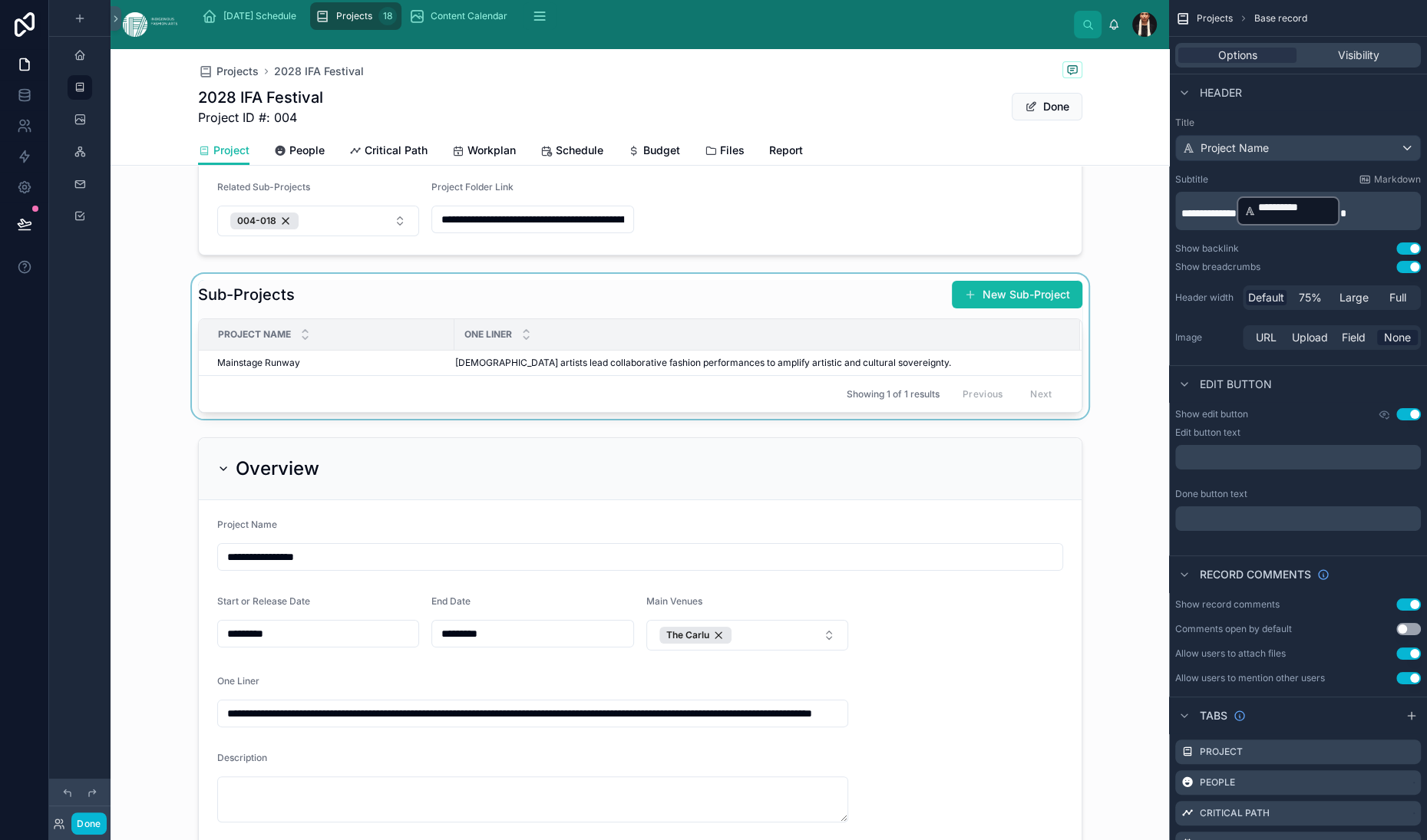
click at [415, 419] on div at bounding box center [640, 346] width 1059 height 145
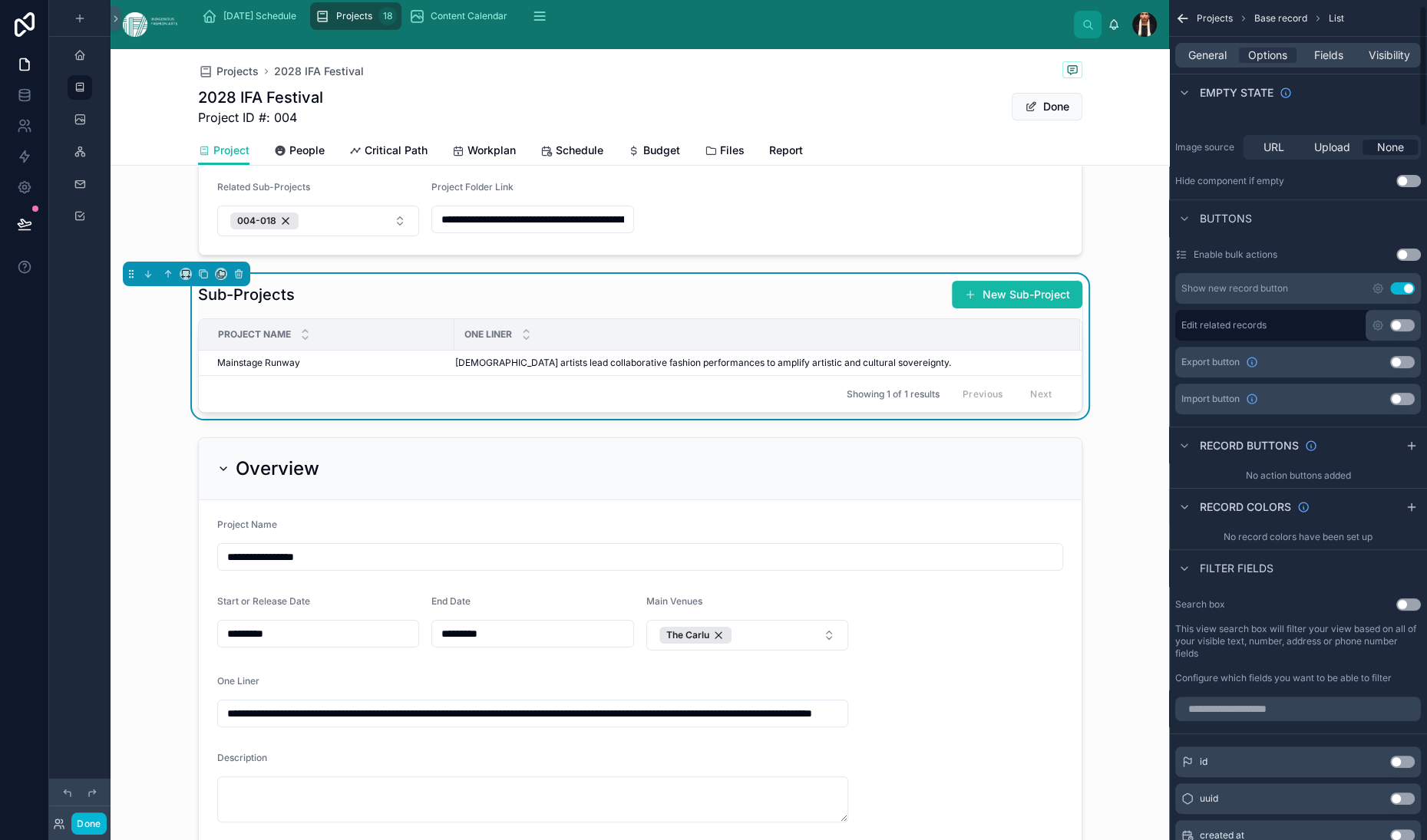
scroll to position [0, 0]
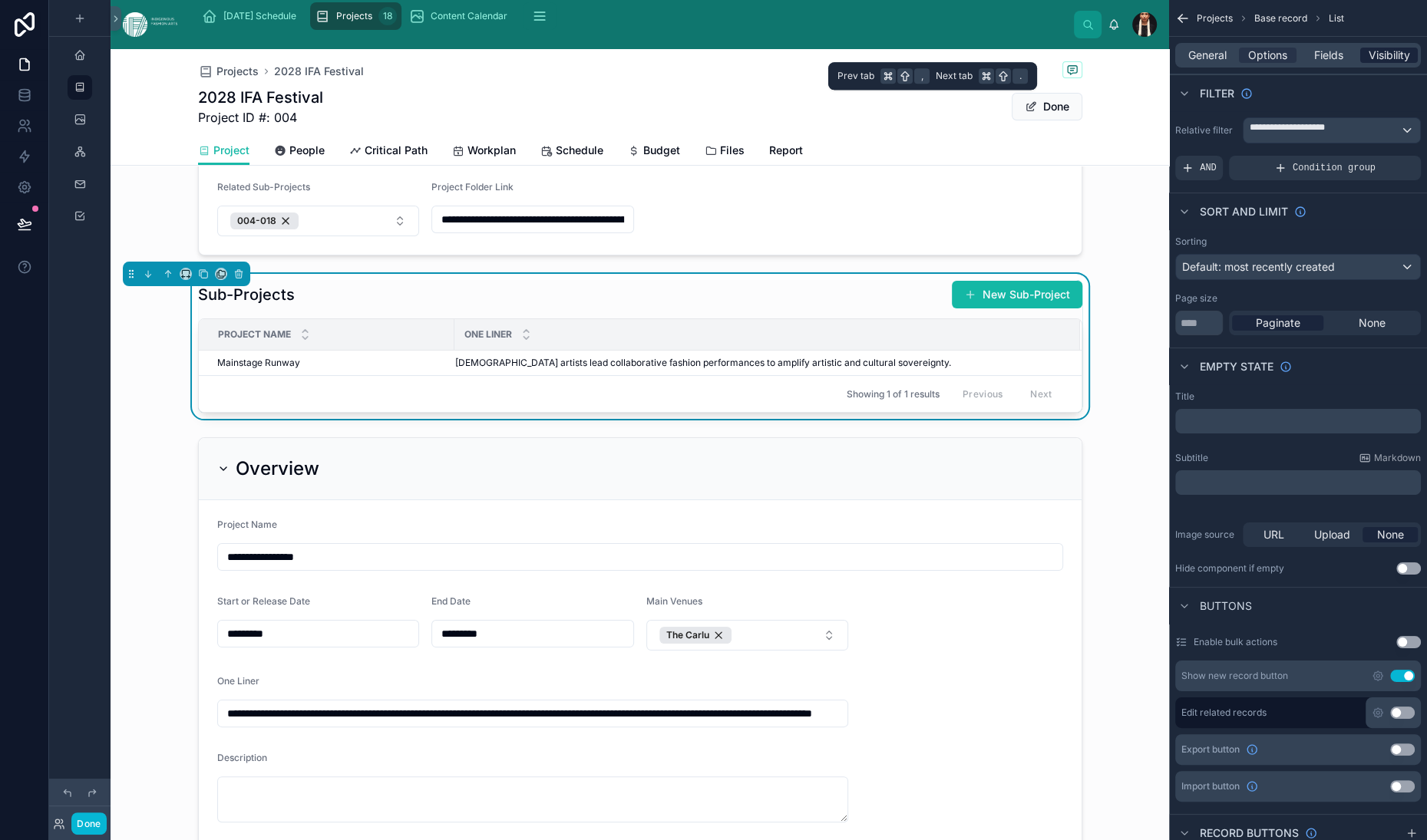
click at [1369, 63] on span "Visibility" at bounding box center [1390, 55] width 42 height 15
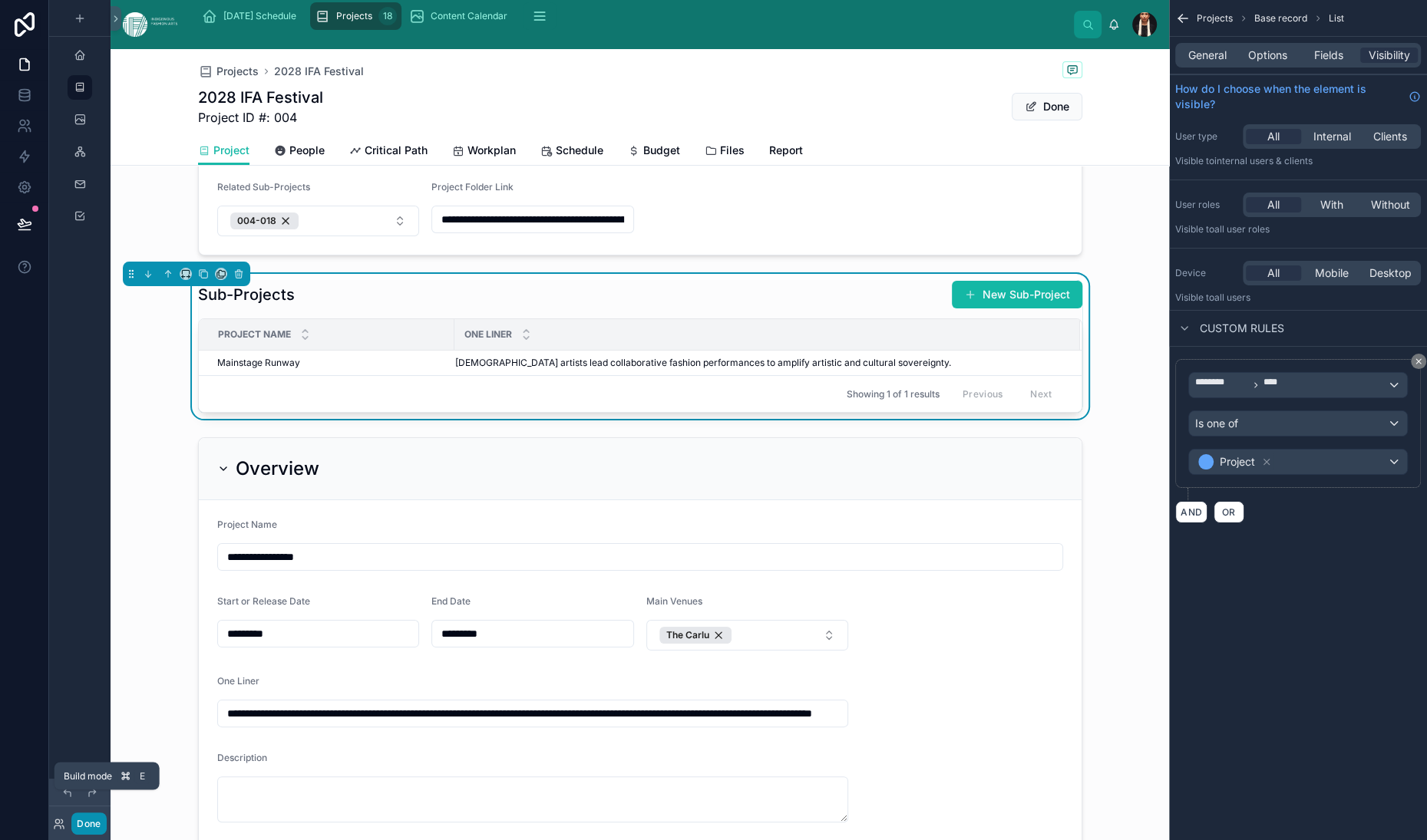
click at [106, 812] on button "Done" at bounding box center [88, 823] width 34 height 22
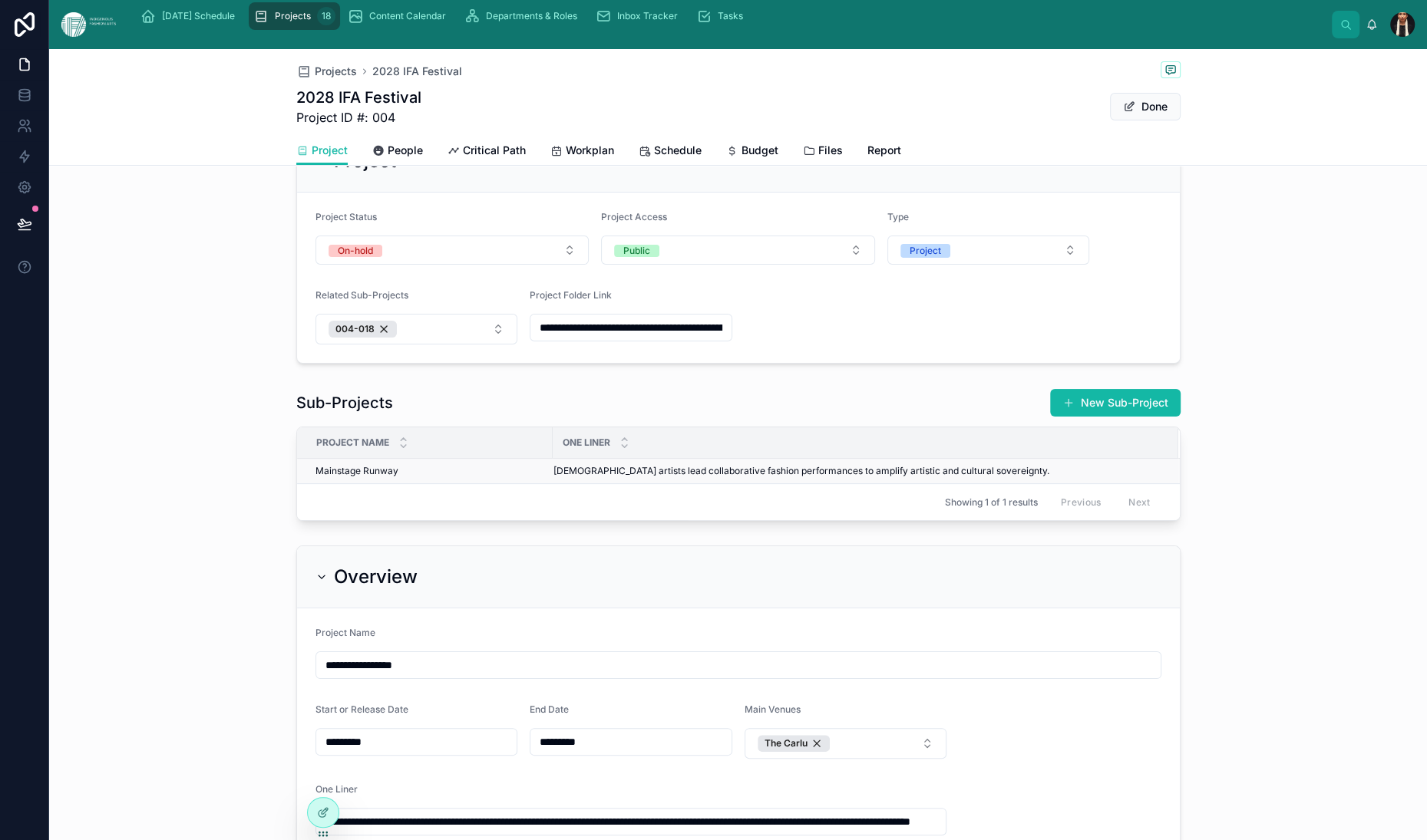
scroll to position [136, 0]
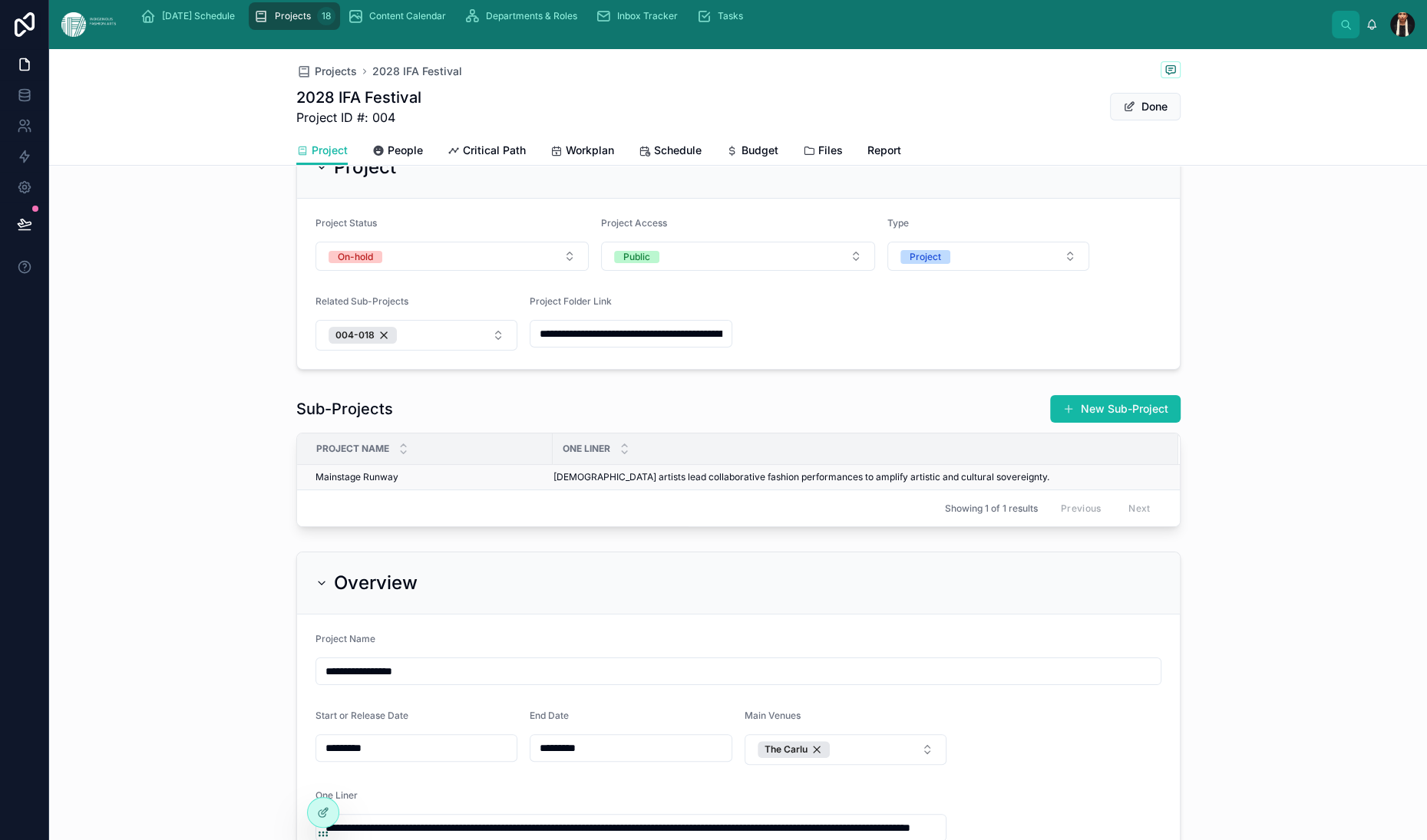
click at [316, 484] on span "Mainstage Runway" at bounding box center [357, 477] width 83 height 12
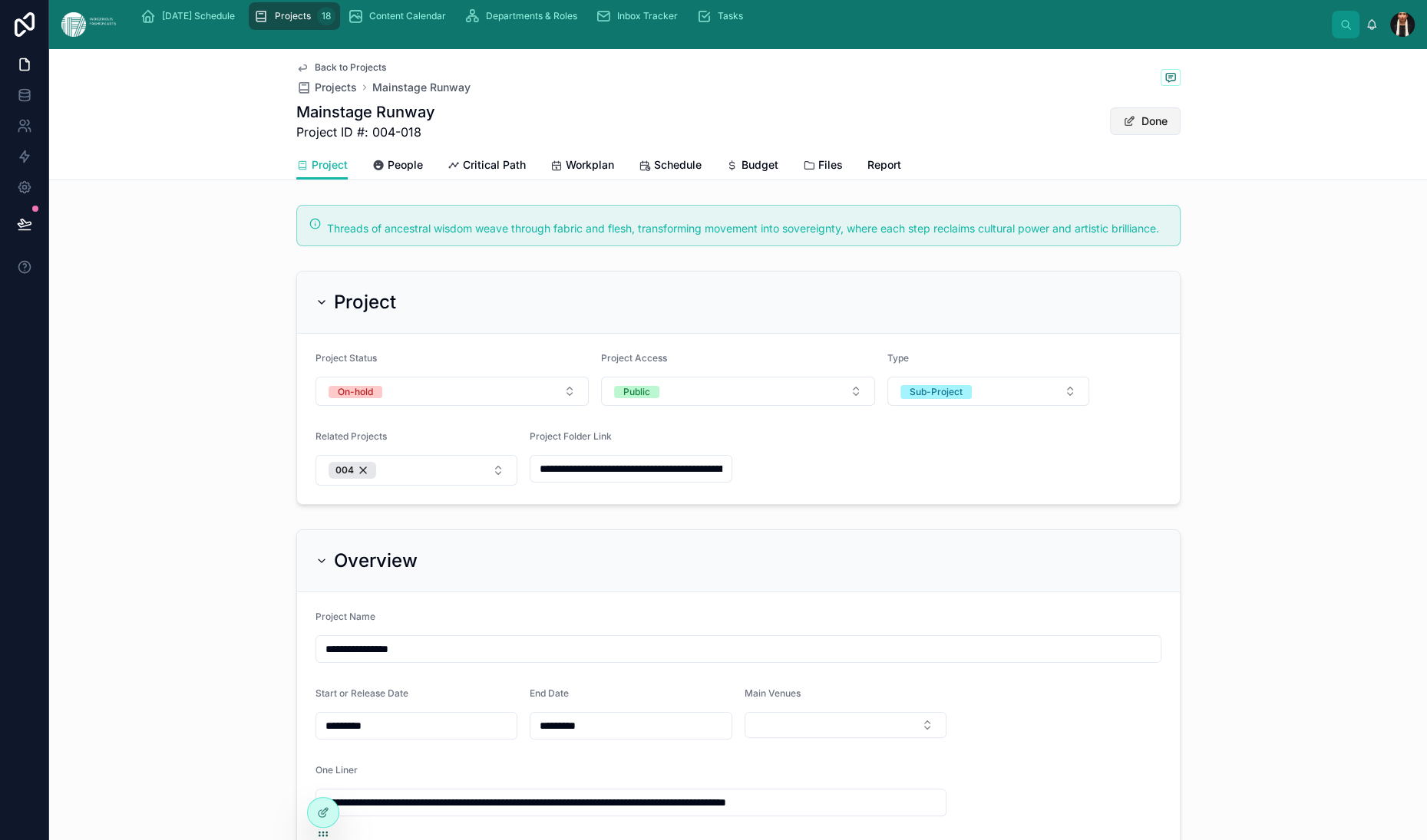
click at [1181, 135] on button "Done" at bounding box center [1146, 121] width 70 height 28
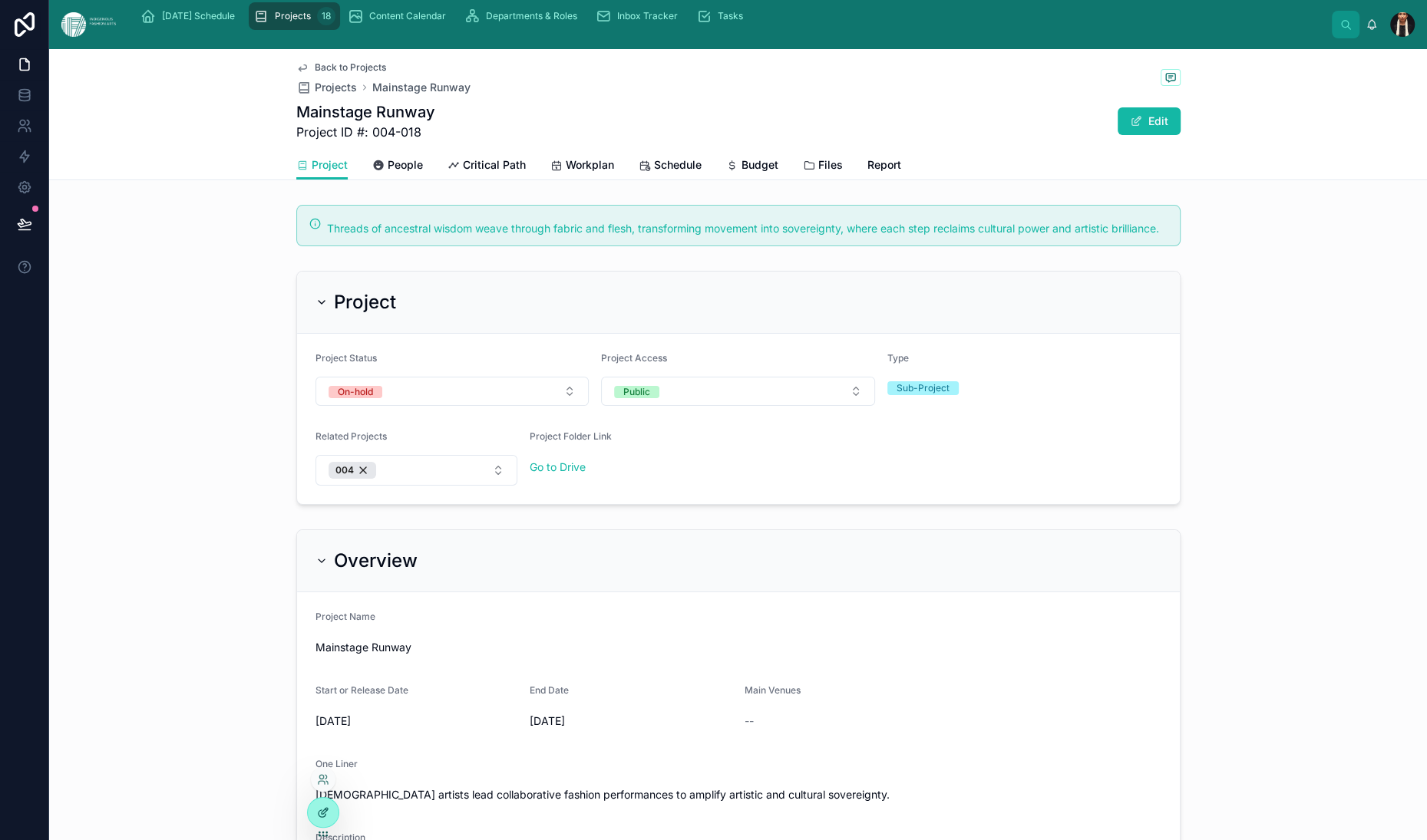
click at [330, 811] on div at bounding box center [323, 812] width 30 height 29
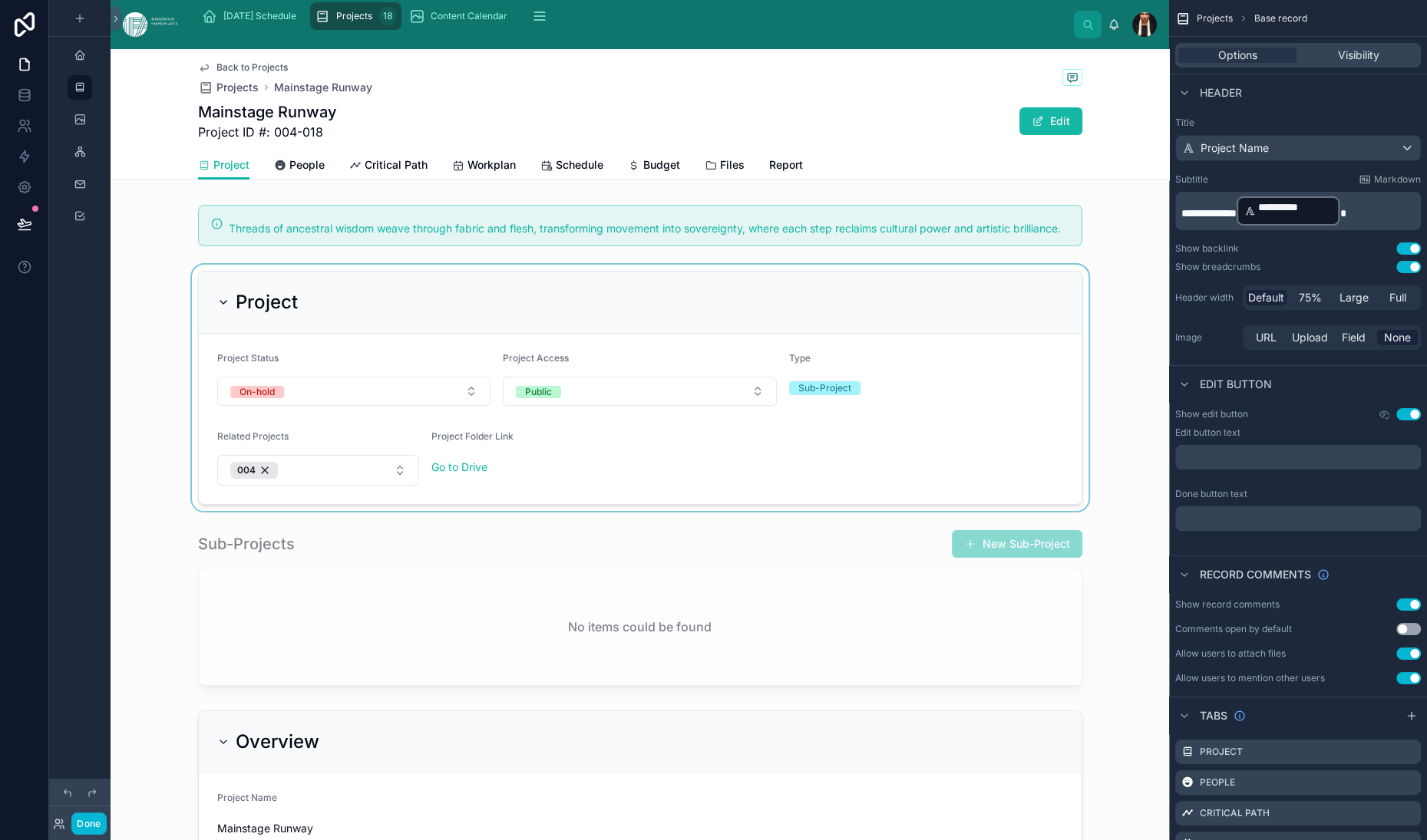
click at [341, 511] on div at bounding box center [640, 388] width 1059 height 246
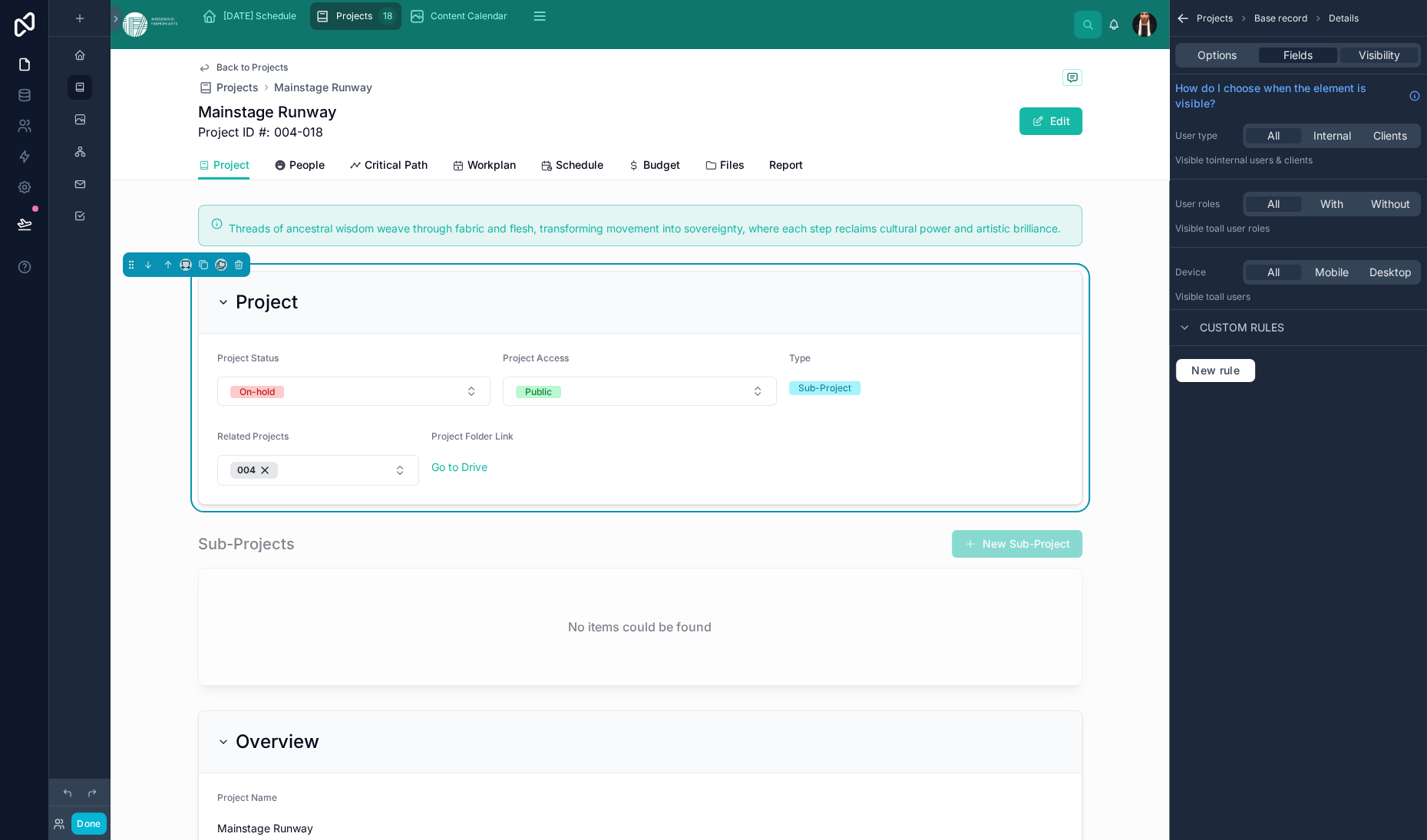
click at [1283, 63] on span "Fields" at bounding box center [1298, 55] width 29 height 15
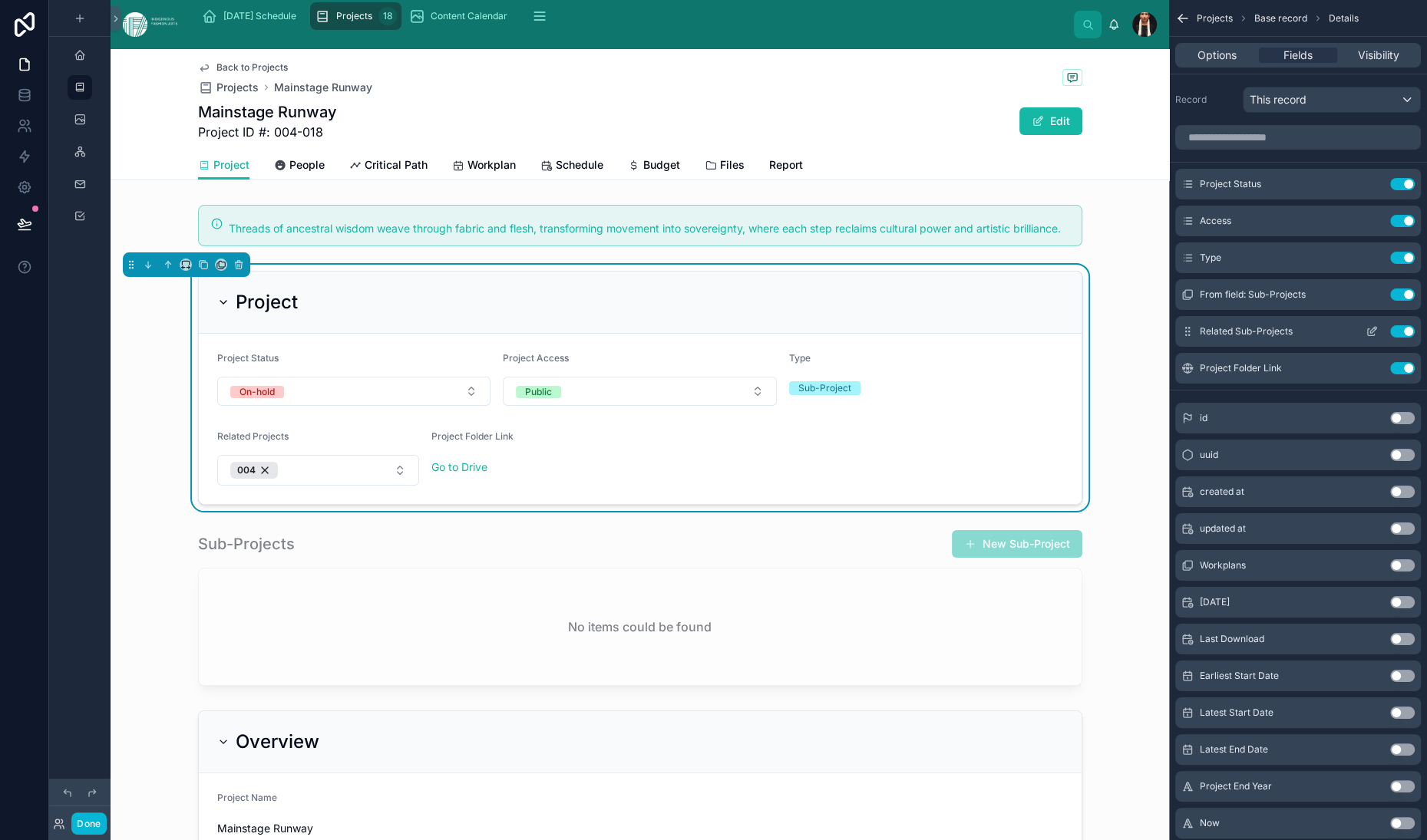
click at [1360, 337] on button "scrollable content" at bounding box center [1372, 331] width 25 height 12
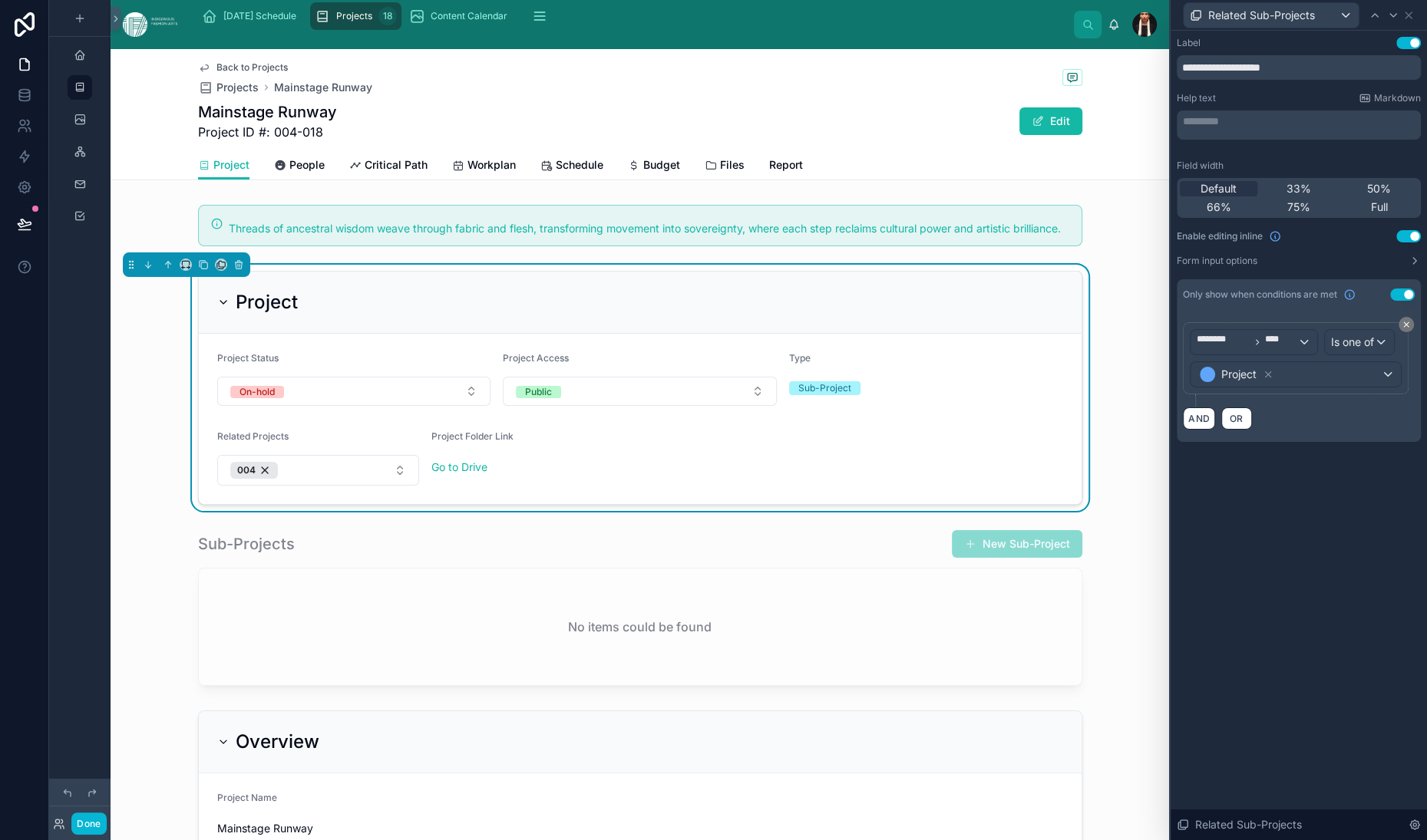
click at [1397, 242] on button "Use setting" at bounding box center [1409, 236] width 25 height 12
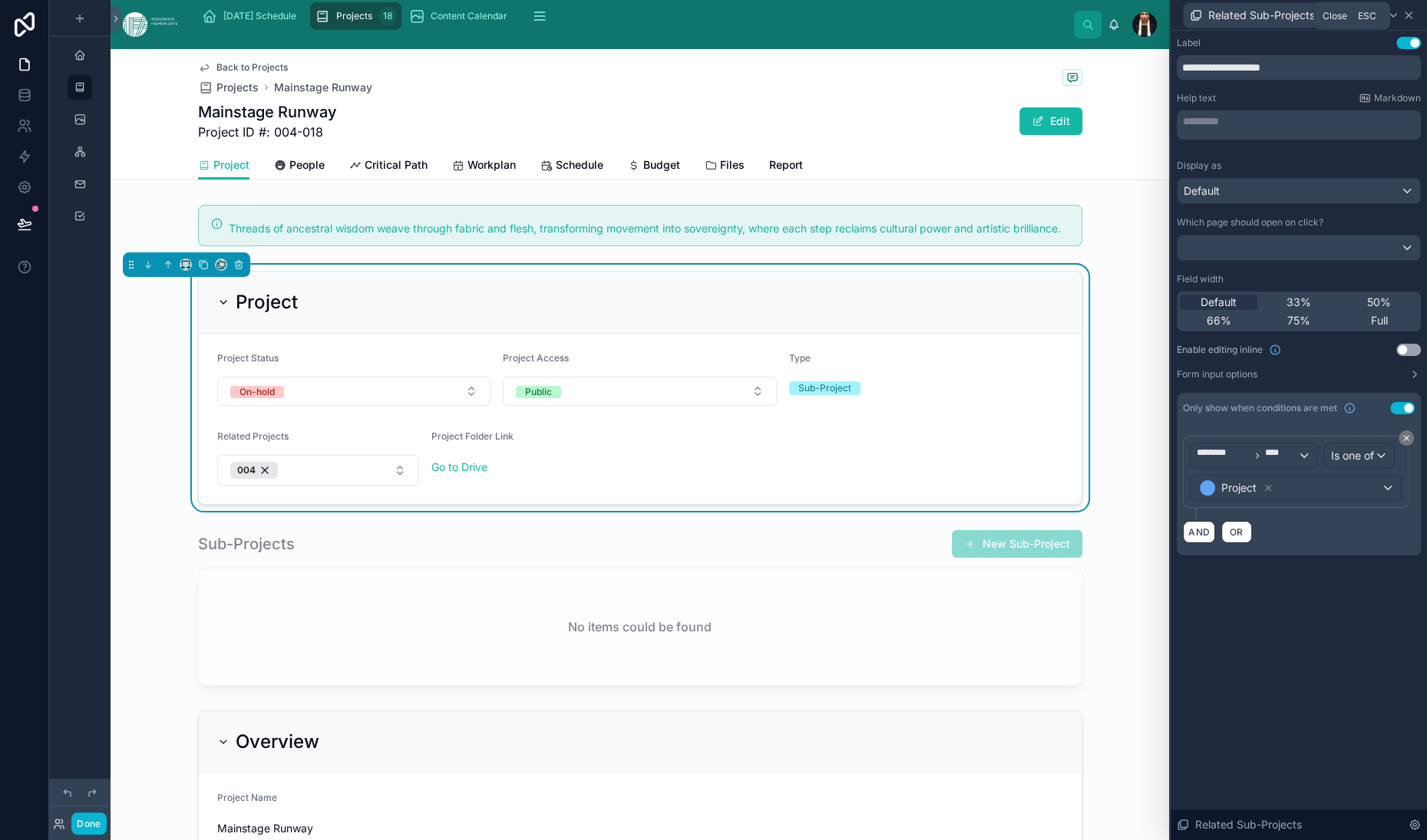
click at [1402, 22] on icon at bounding box center [1408, 15] width 12 height 12
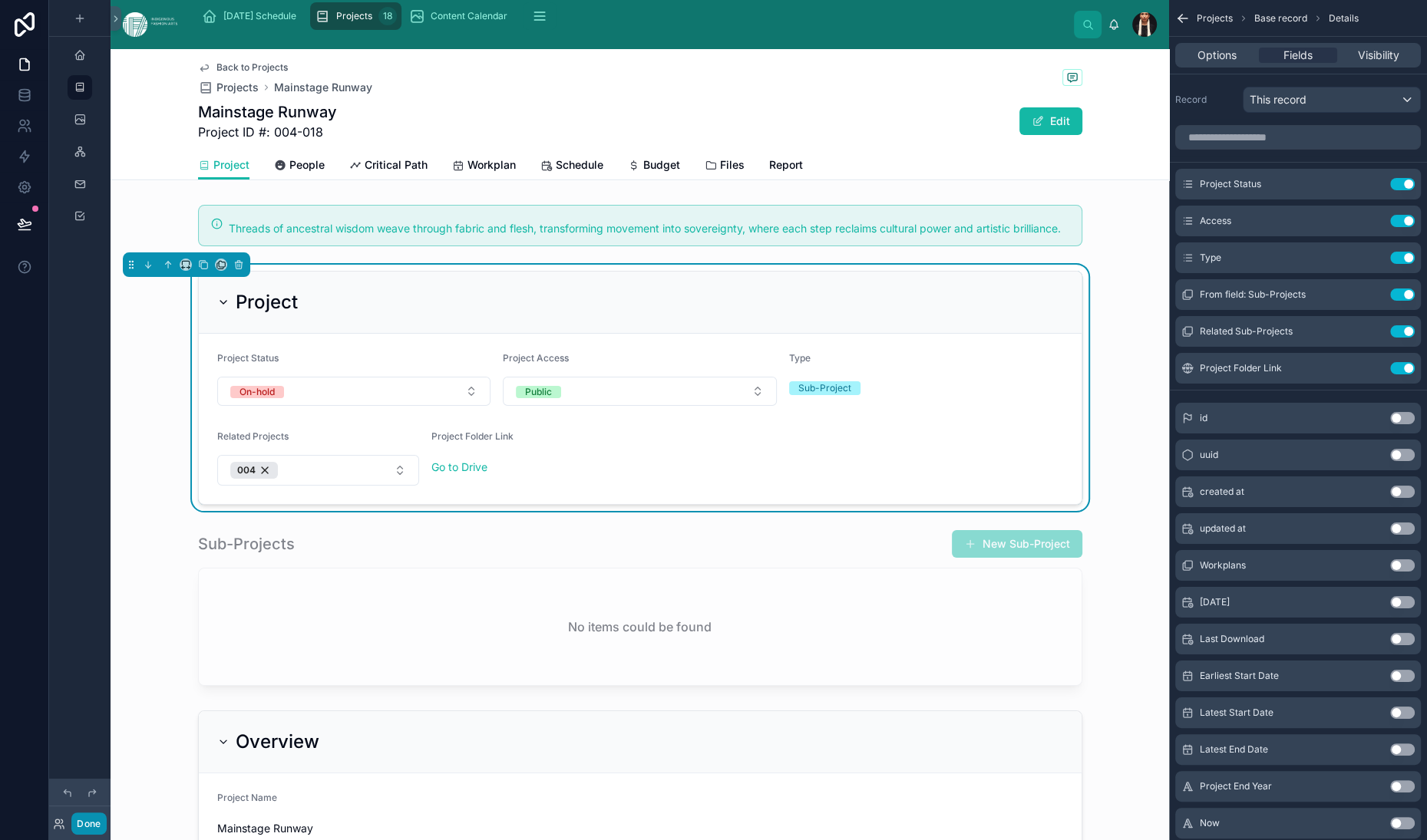
click at [106, 812] on button "Done" at bounding box center [88, 823] width 34 height 22
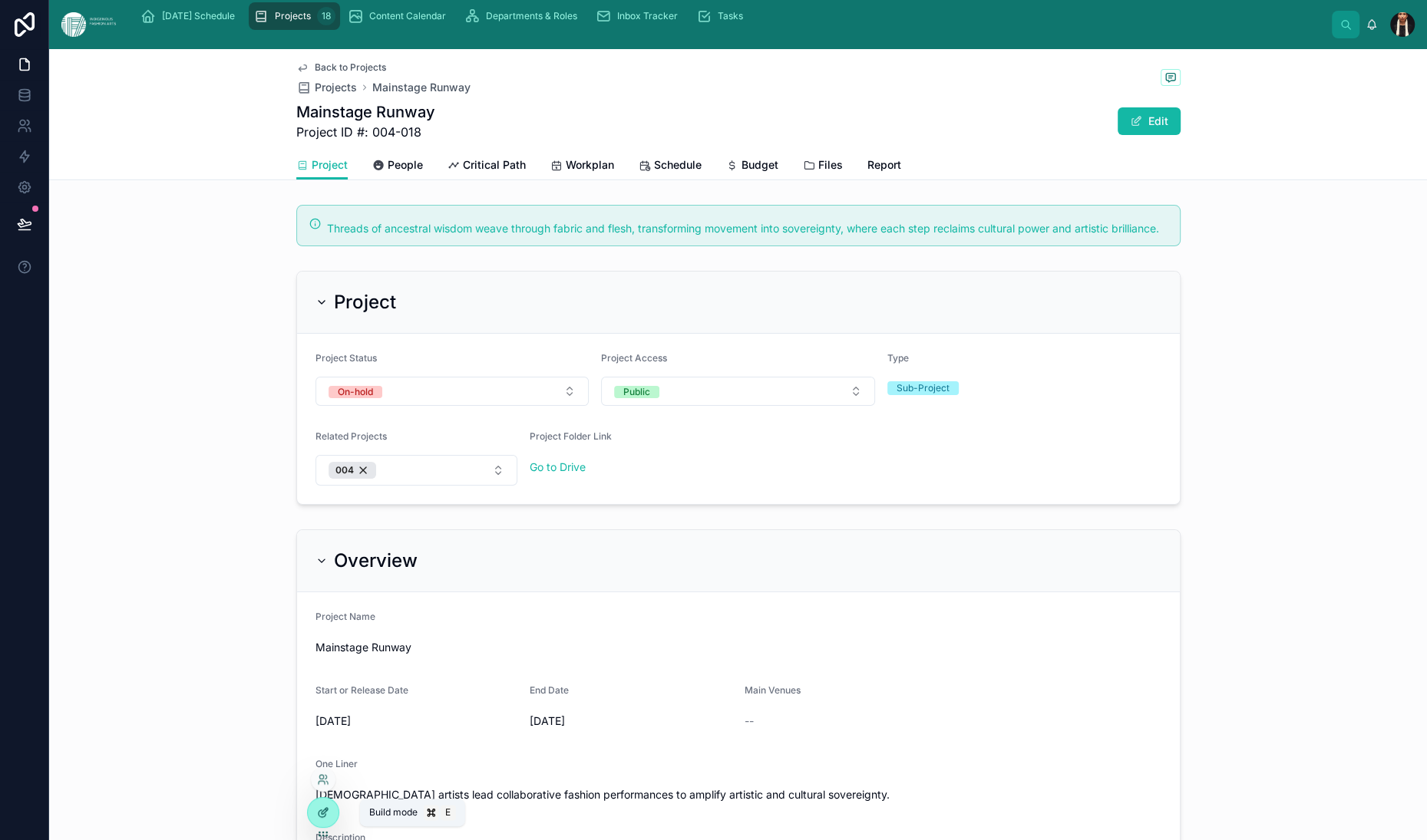
click at [328, 814] on icon at bounding box center [324, 811] width 6 height 6
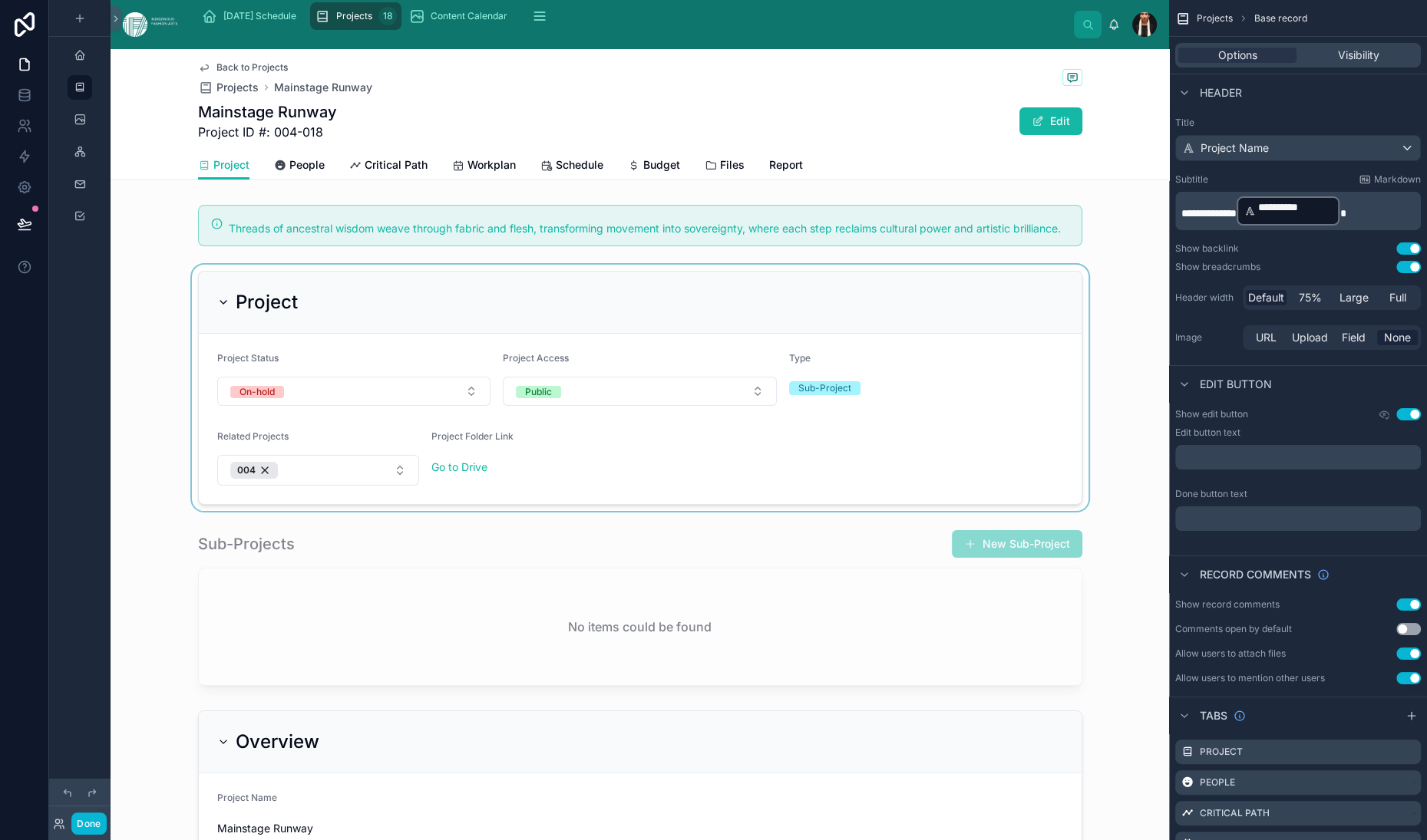
click at [342, 511] on div at bounding box center [640, 388] width 1059 height 246
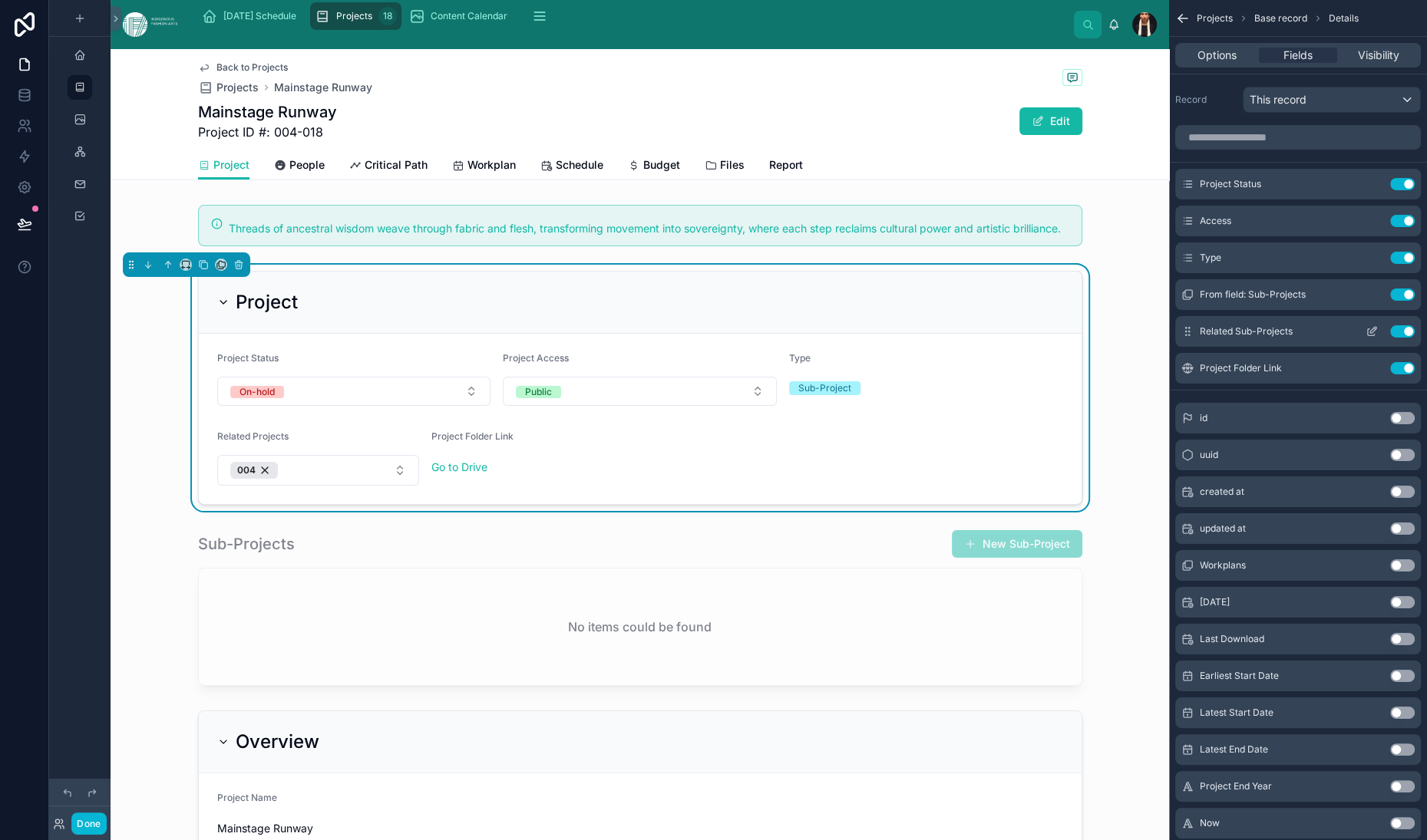
click at [1366, 337] on icon "scrollable content" at bounding box center [1372, 331] width 12 height 12
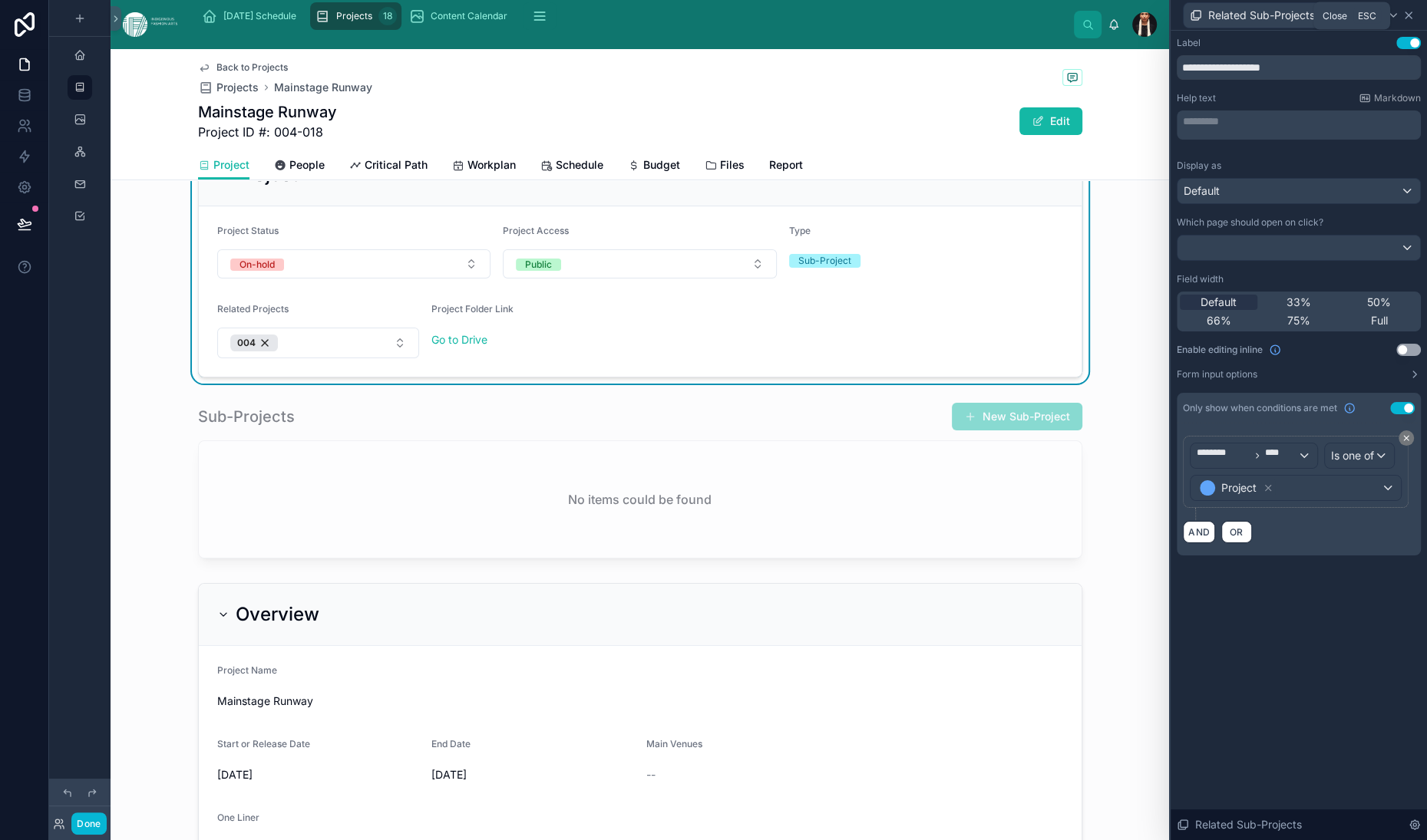
click at [1402, 22] on icon at bounding box center [1408, 15] width 12 height 12
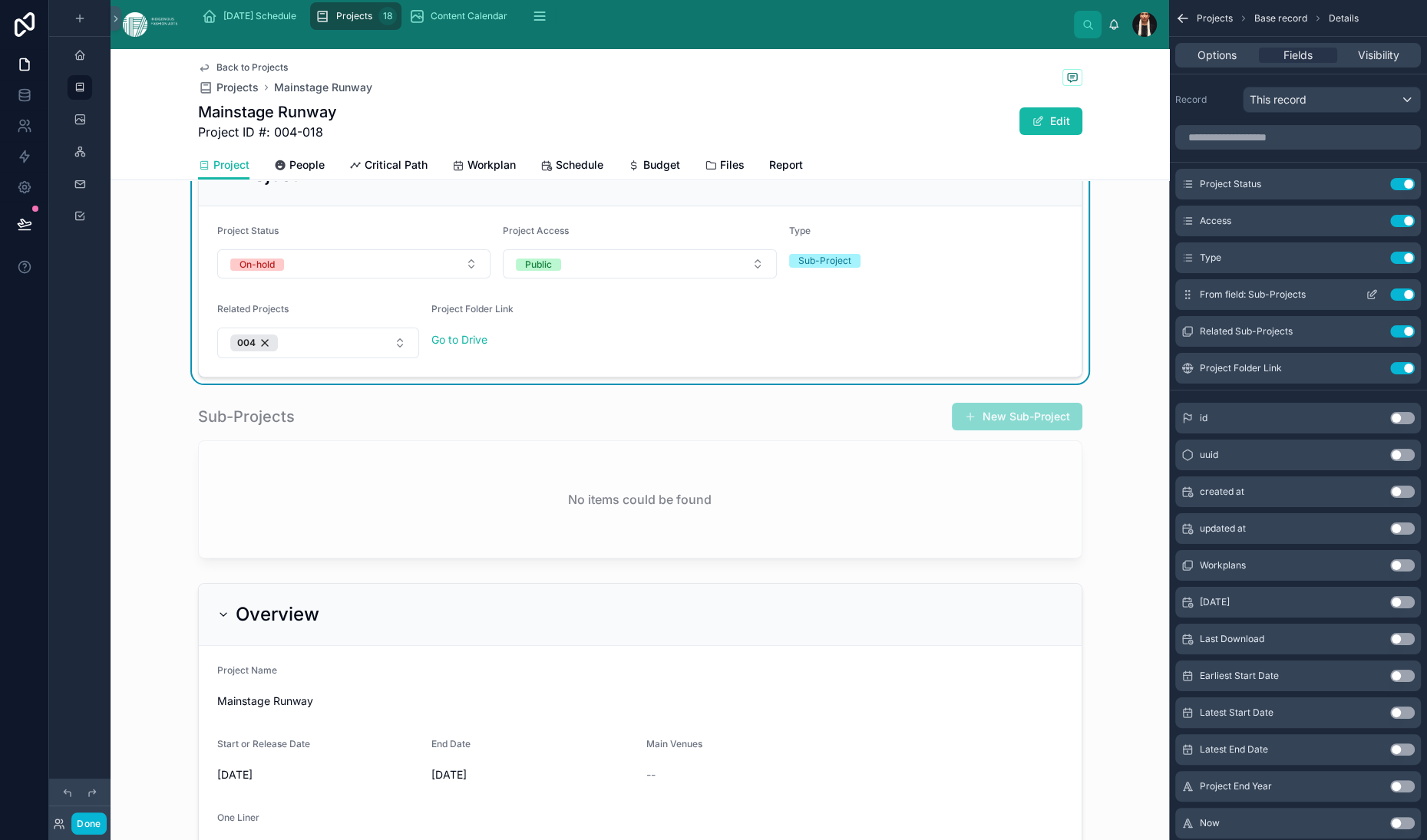
click at [1370, 296] on icon "scrollable content" at bounding box center [1373, 293] width 6 height 6
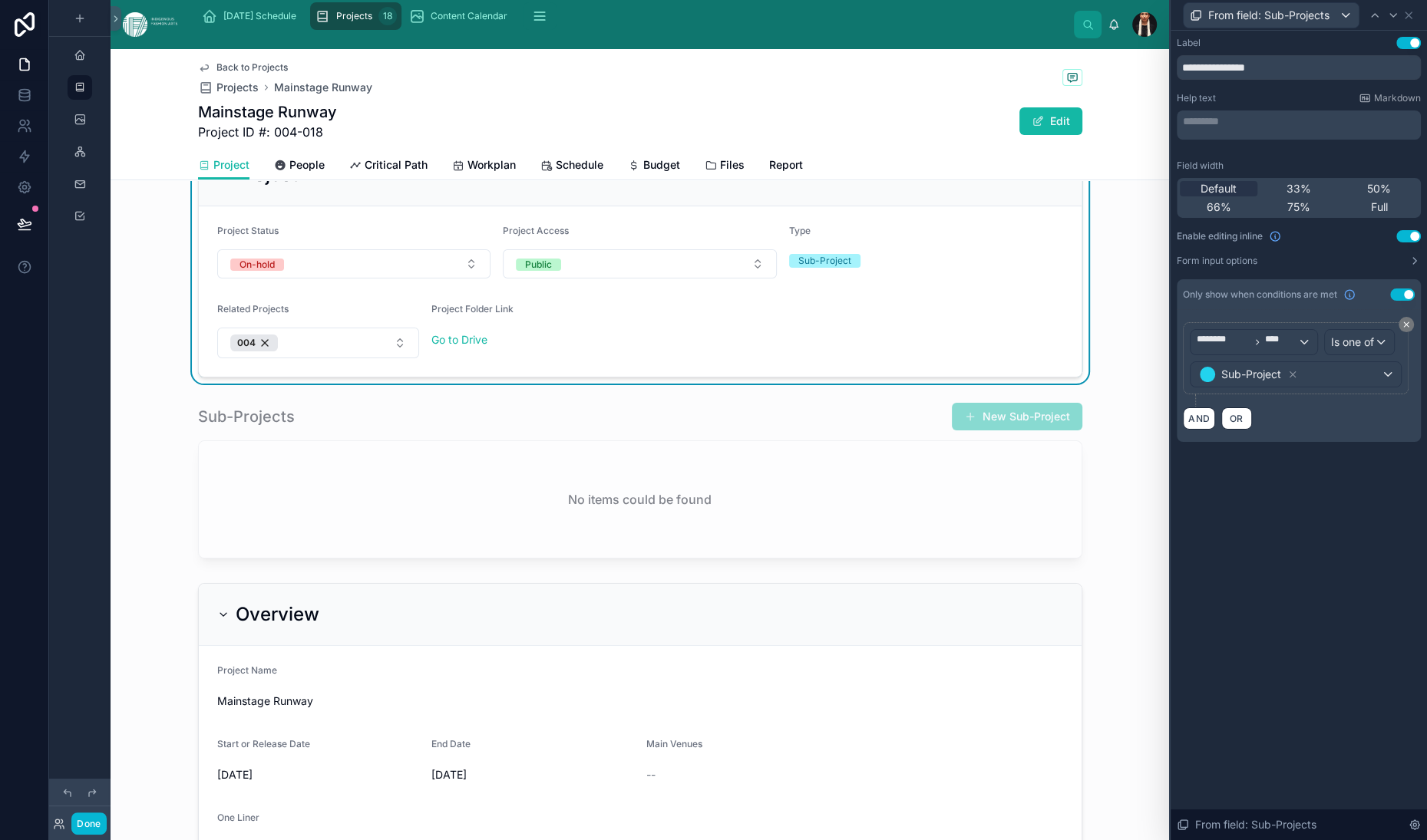
click at [1400, 242] on button "Use setting" at bounding box center [1409, 236] width 25 height 12
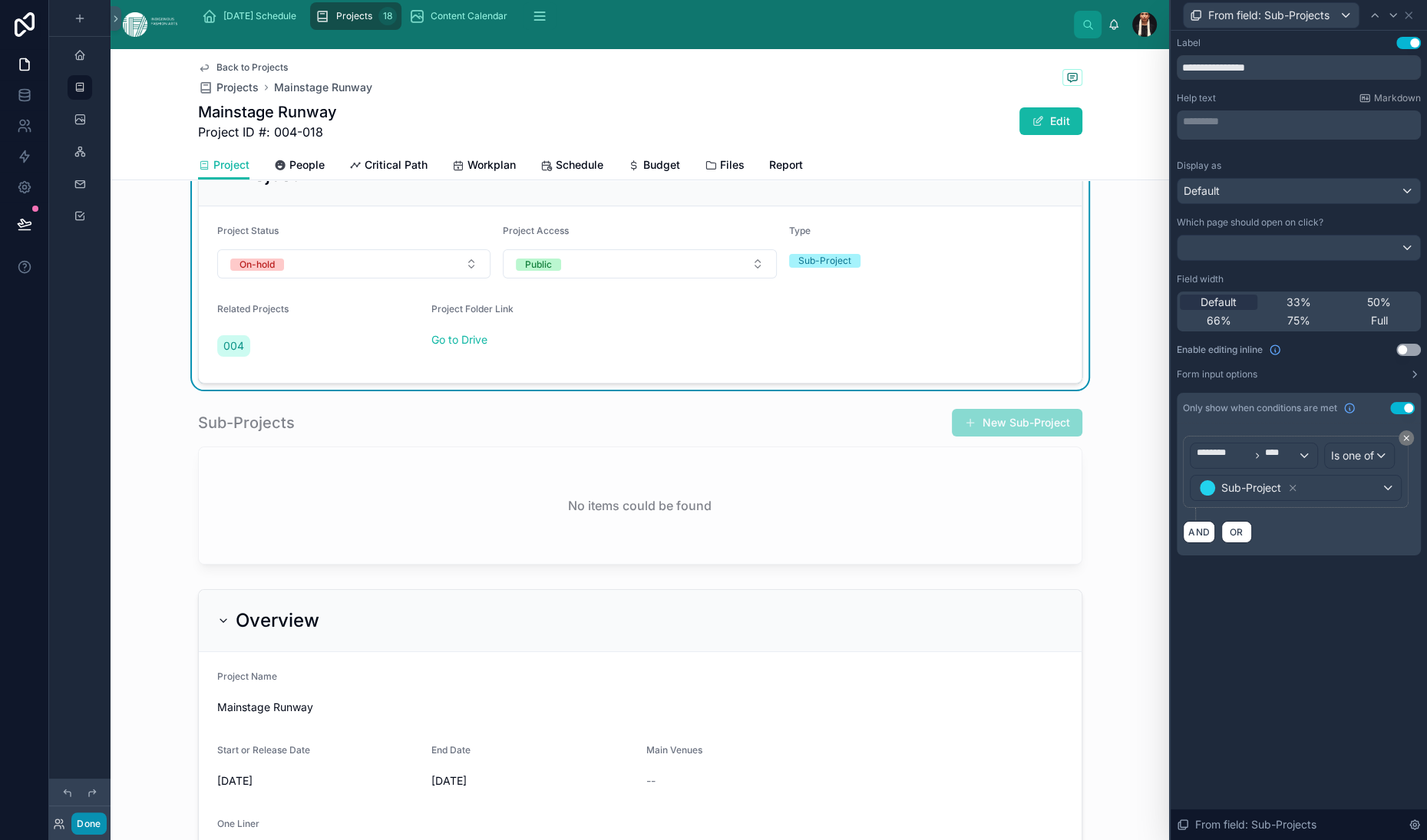
click at [106, 812] on button "Done" at bounding box center [88, 823] width 34 height 22
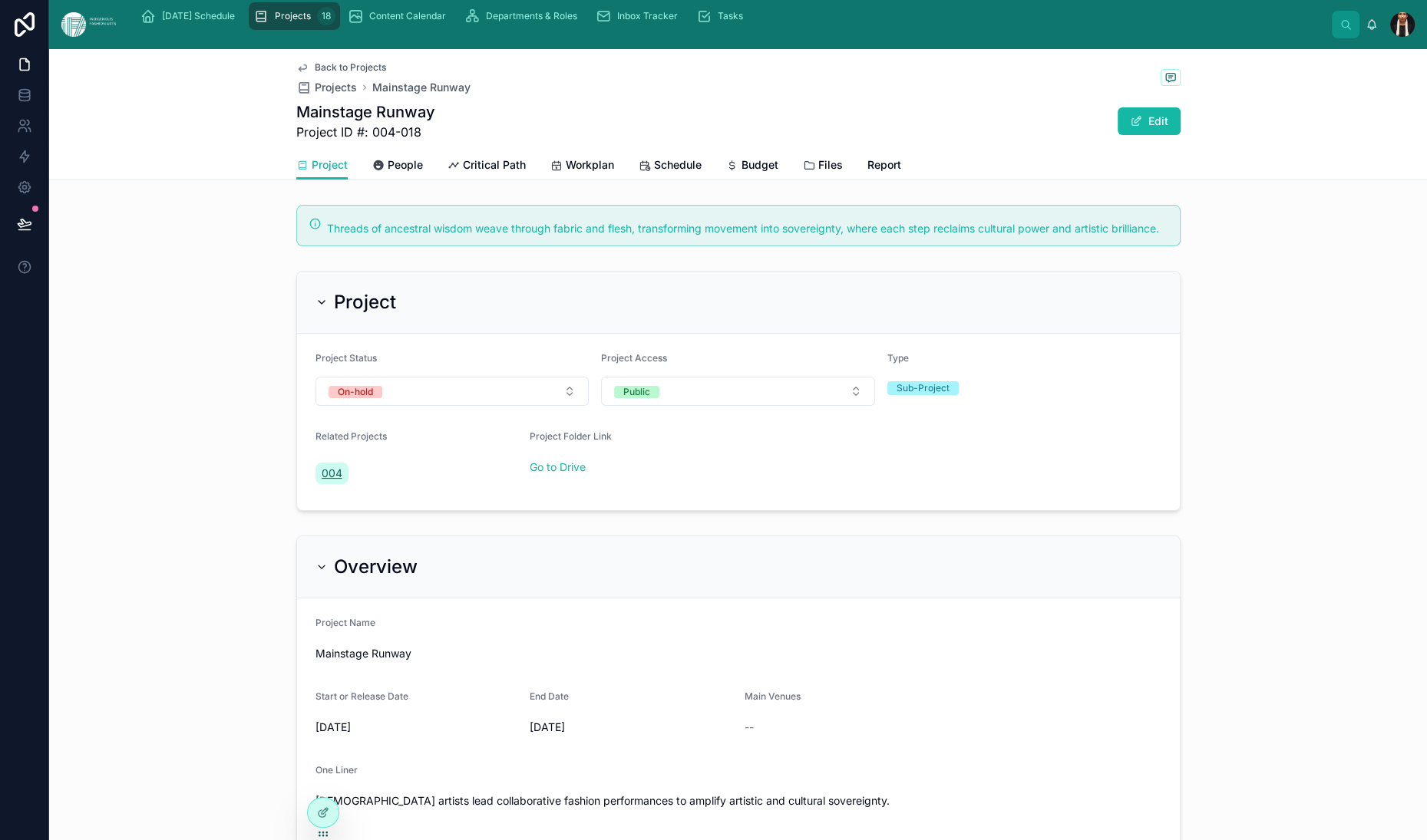
click at [321, 481] on span "004" at bounding box center [332, 473] width 21 height 15
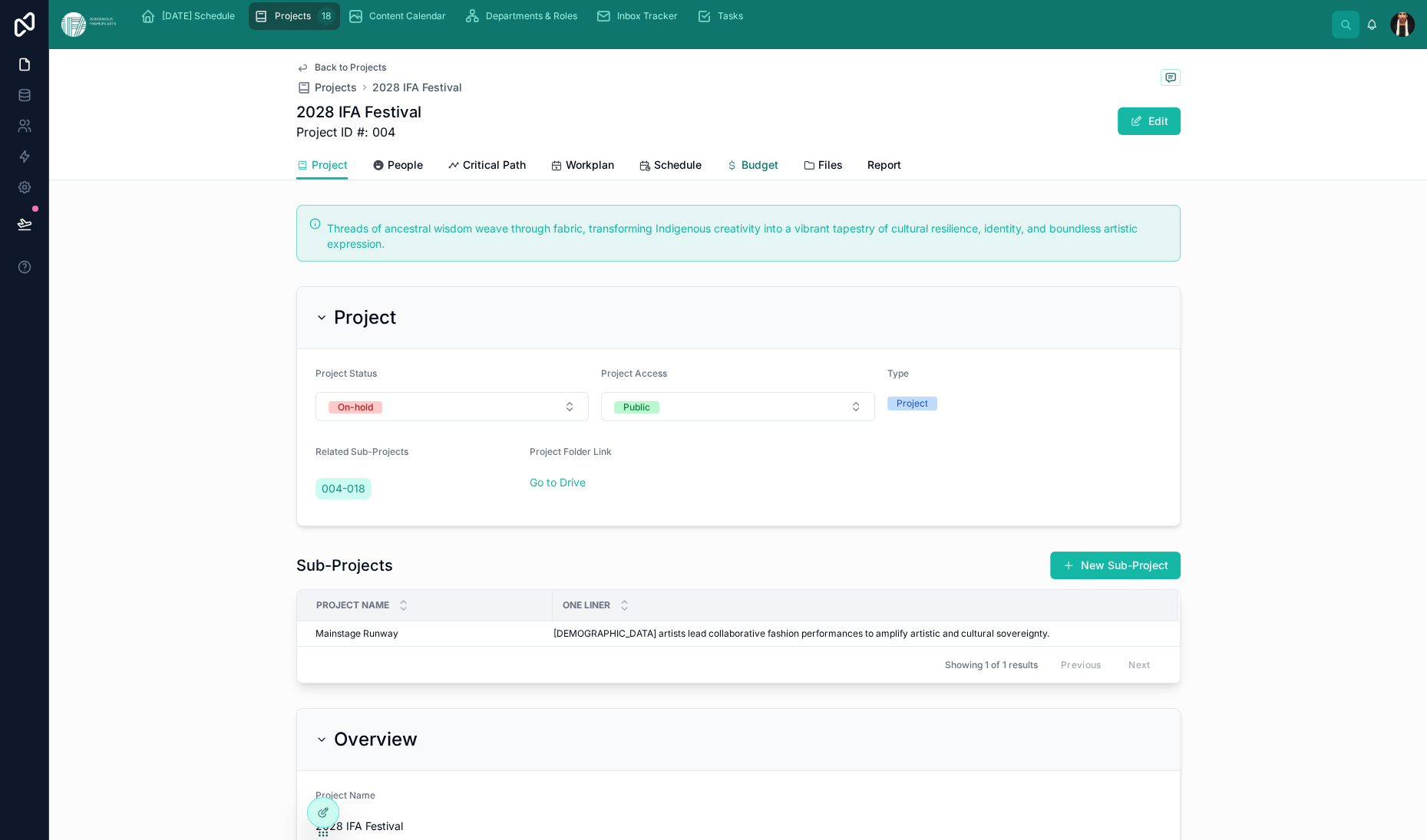
click at [742, 173] on span "Budget" at bounding box center [760, 165] width 37 height 15
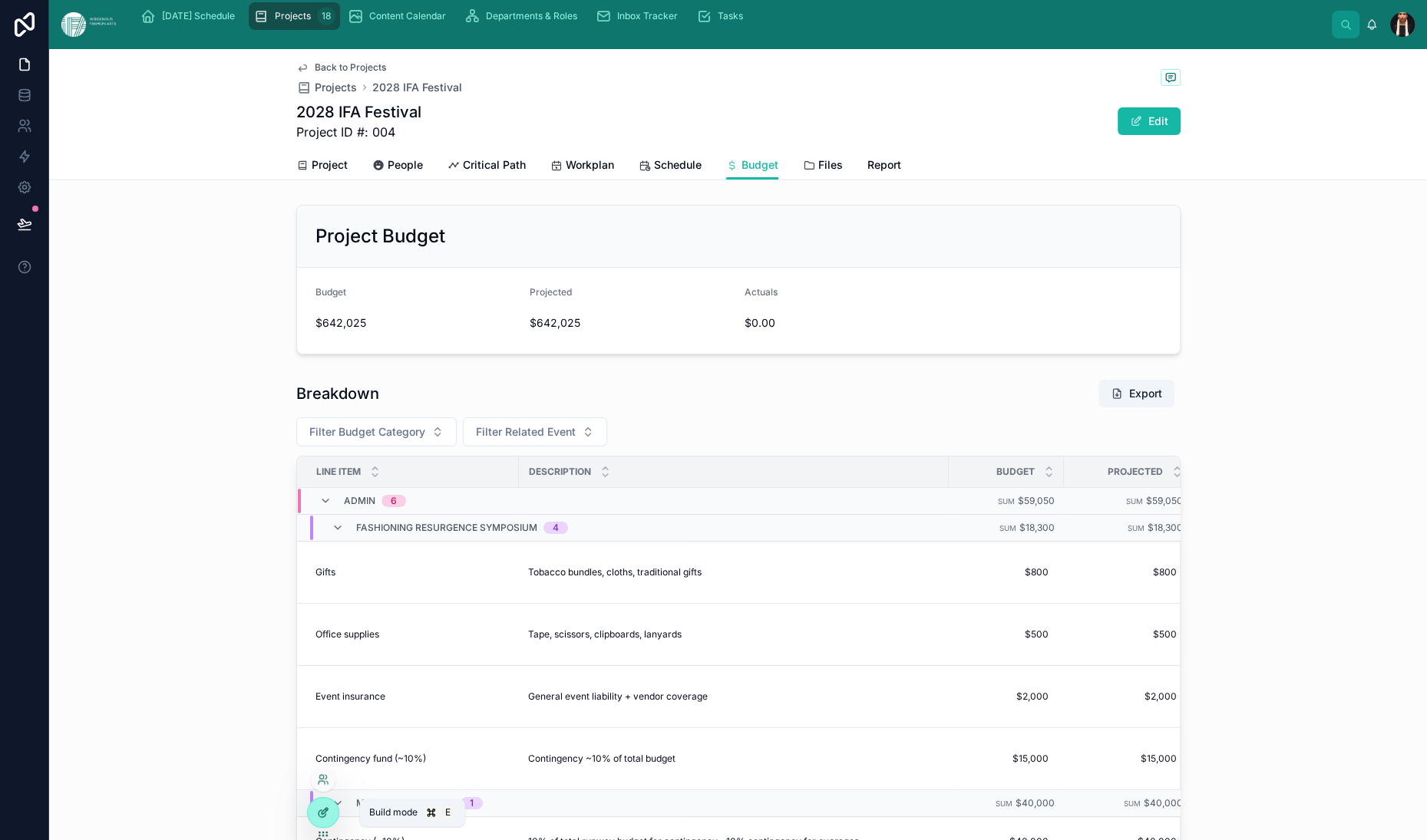
click at [329, 819] on icon at bounding box center [323, 812] width 12 height 12
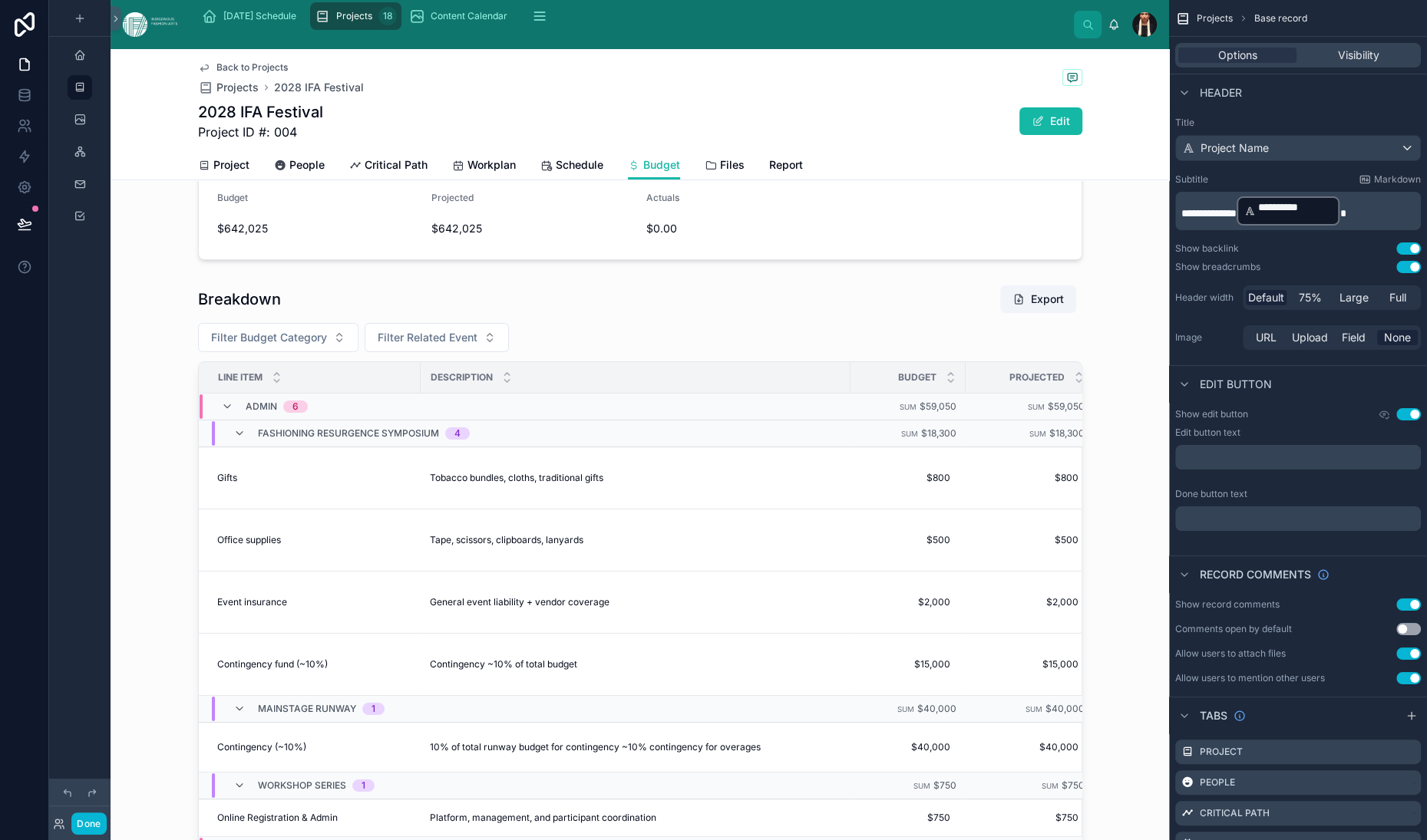
scroll to position [226, 0]
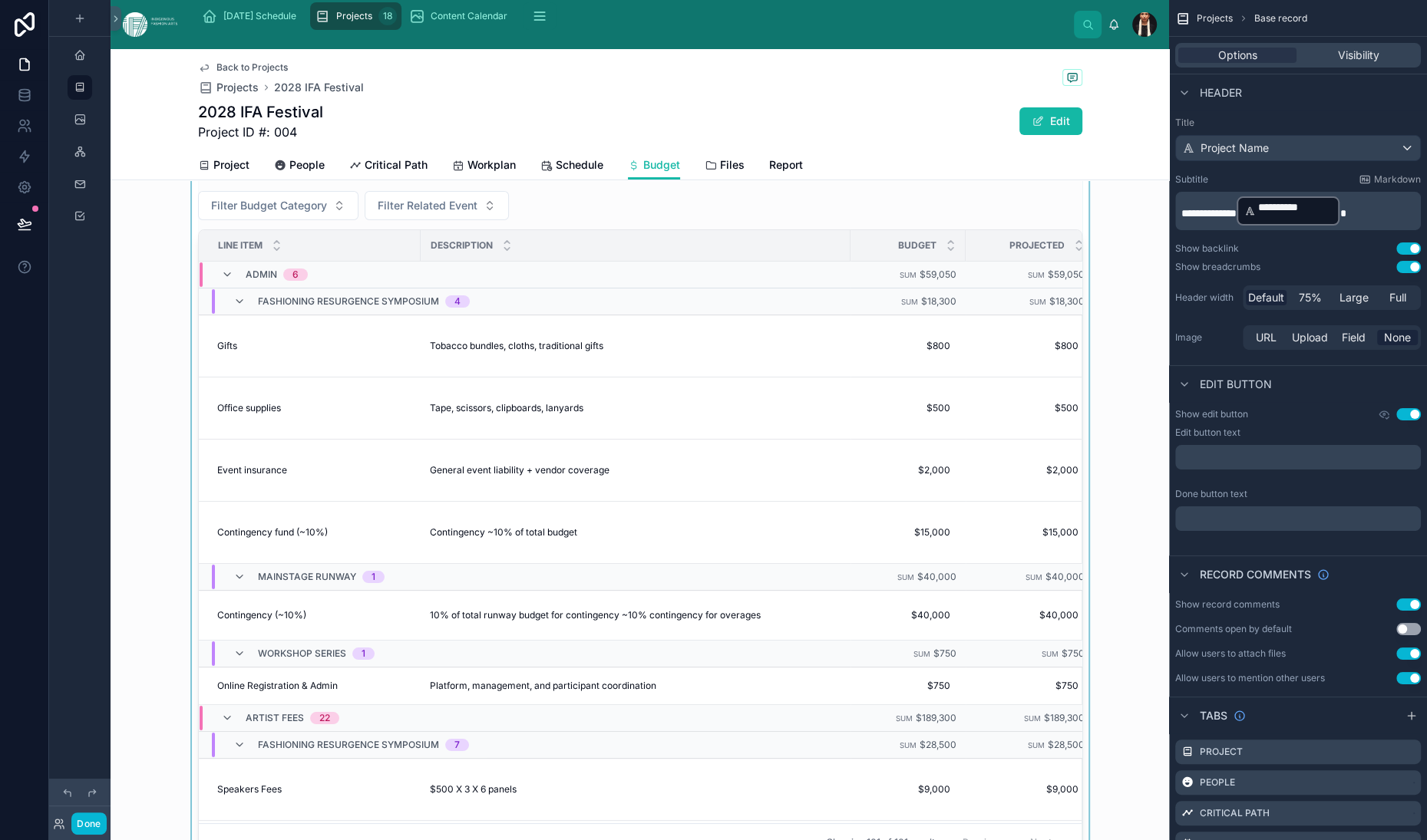
click at [178, 449] on div at bounding box center [640, 506] width 1059 height 720
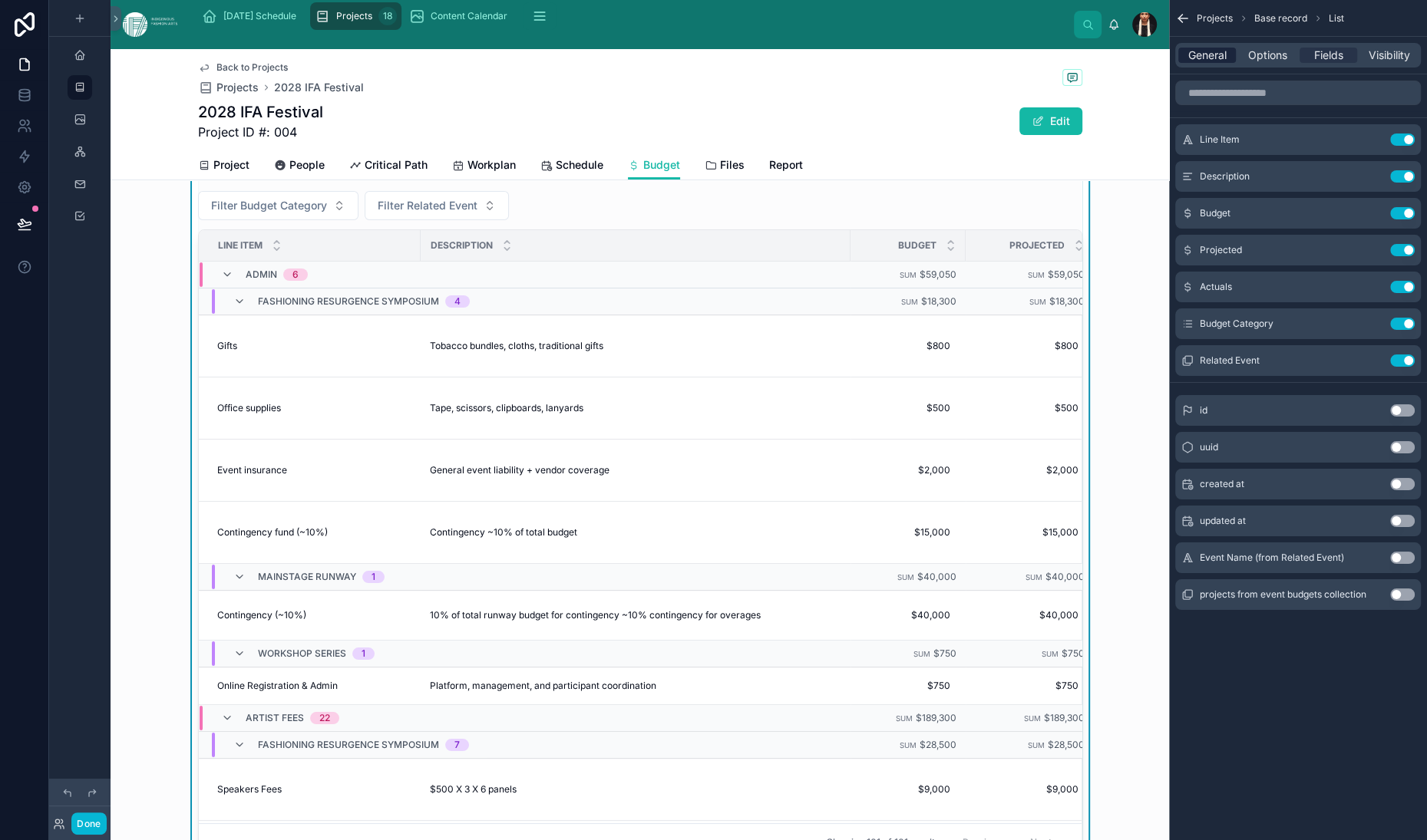
click at [1188, 63] on span "General" at bounding box center [1207, 55] width 38 height 15
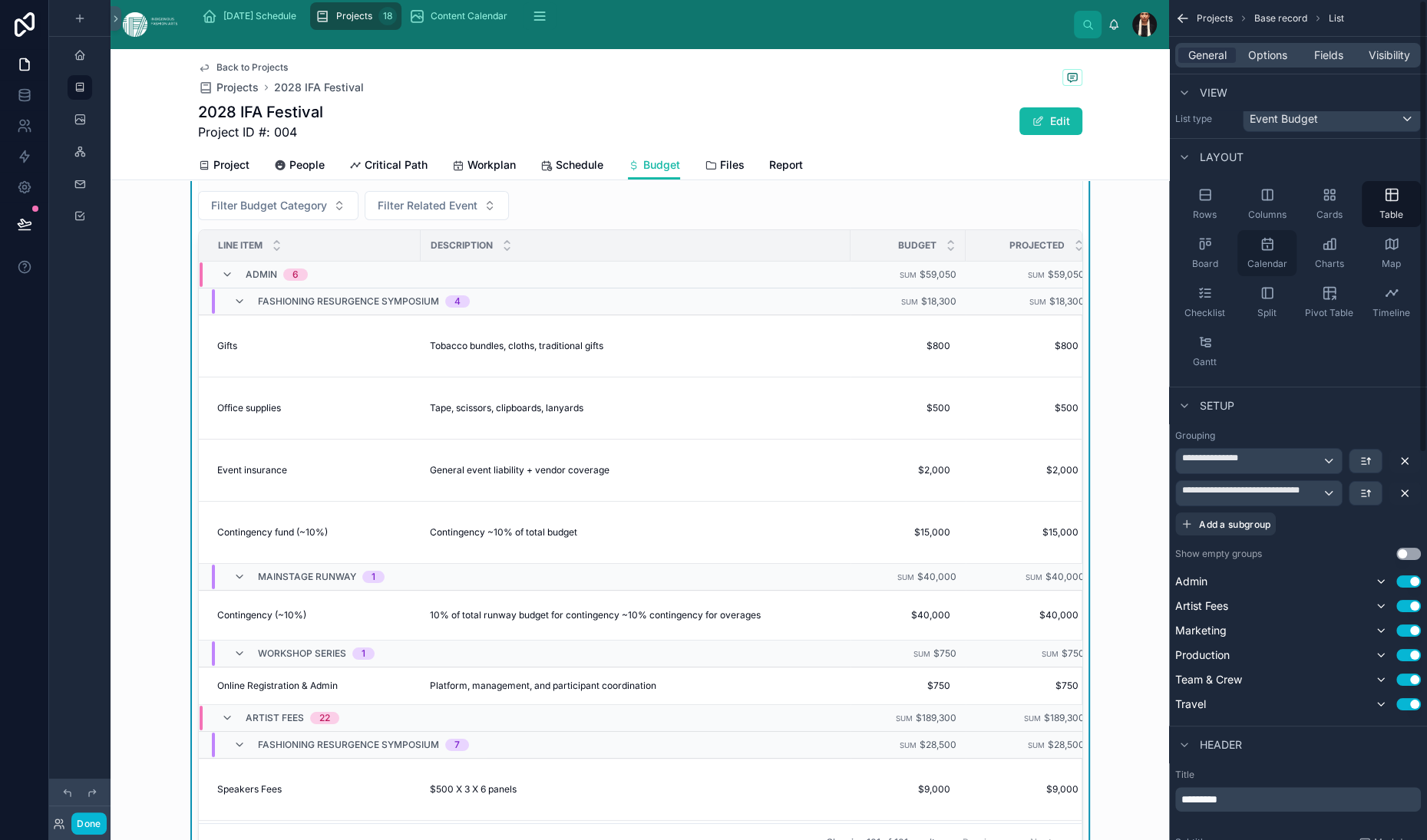
scroll to position [0, 0]
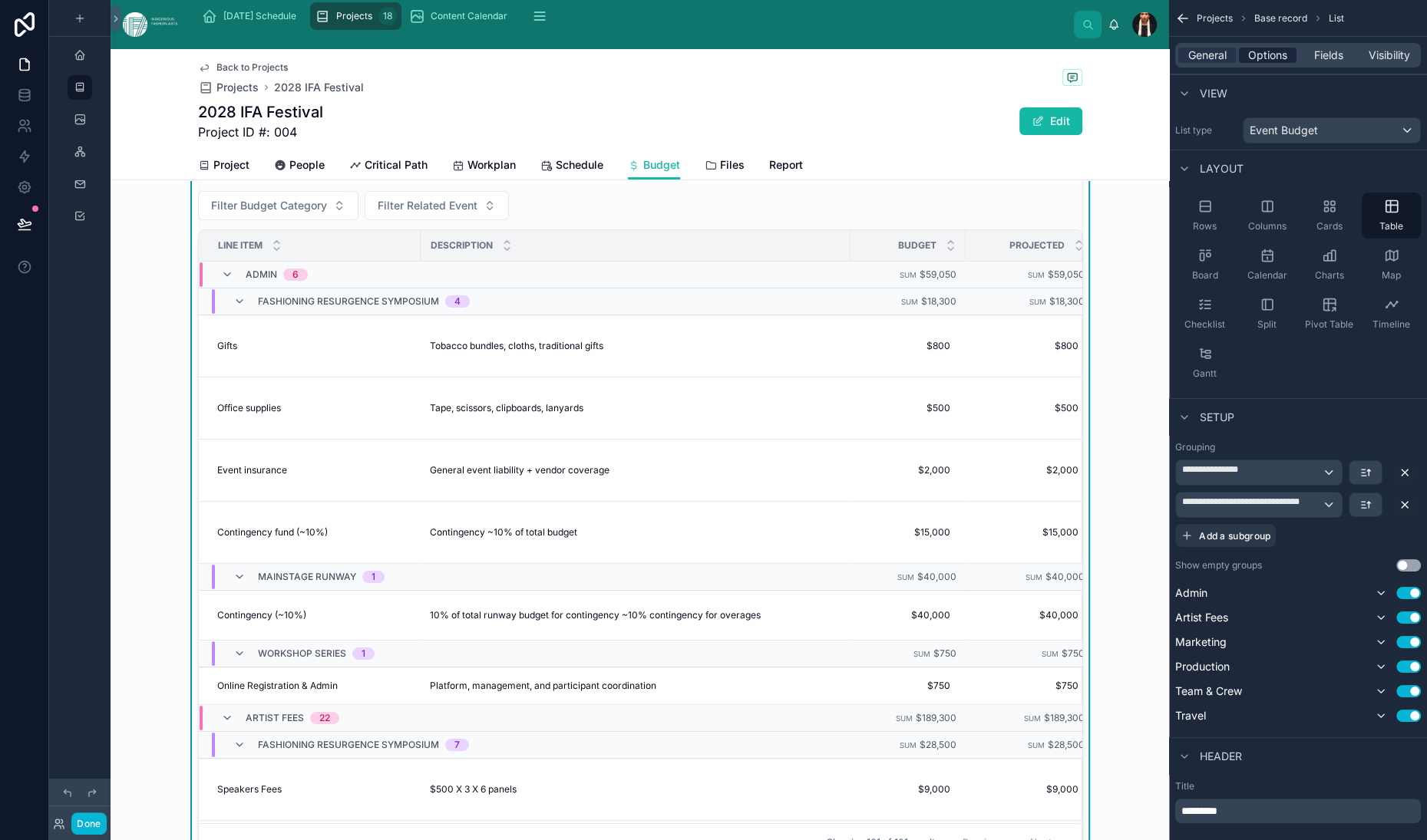
click at [1248, 63] on span "Options" at bounding box center [1267, 55] width 39 height 15
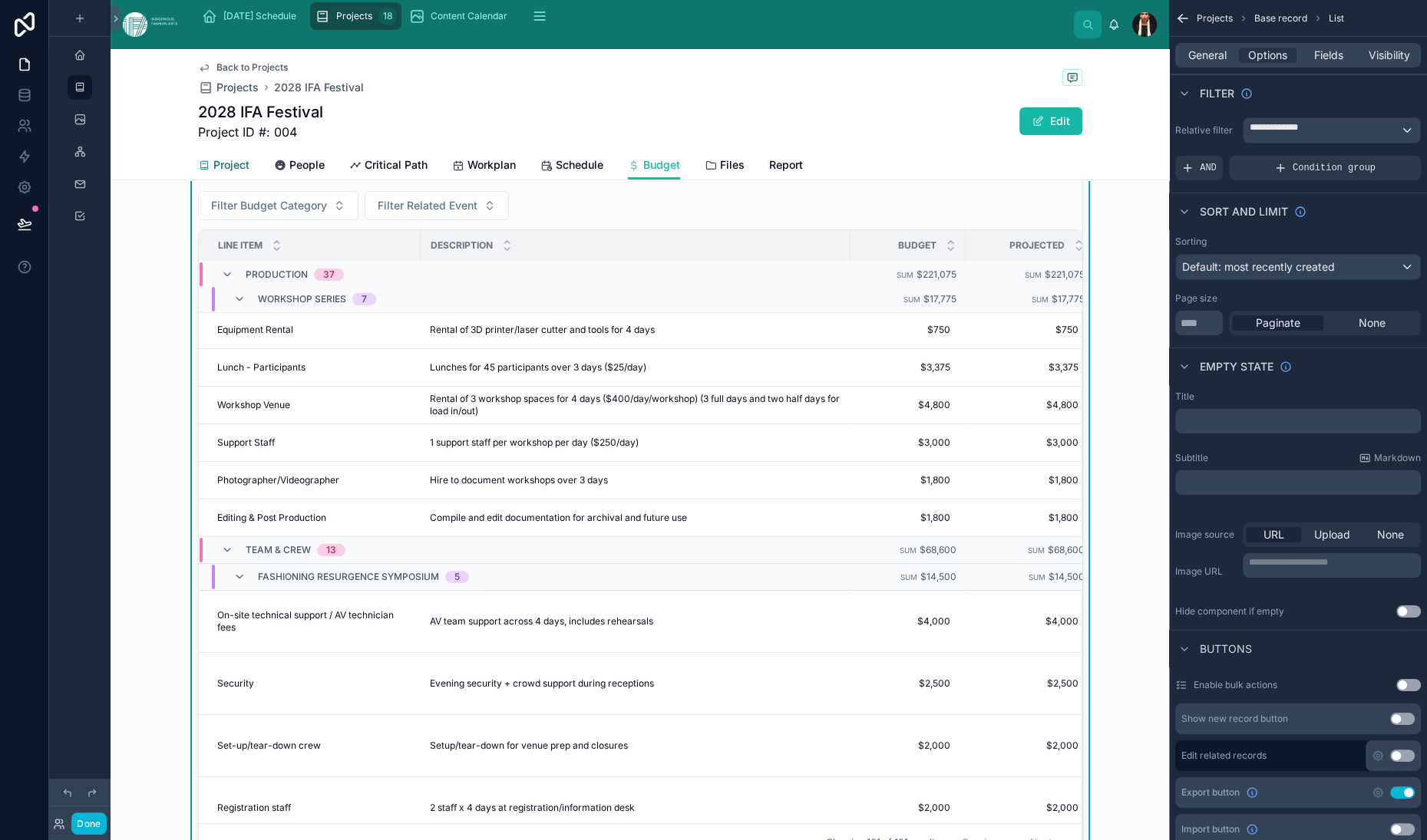
click at [213, 173] on span "Project" at bounding box center [231, 165] width 36 height 15
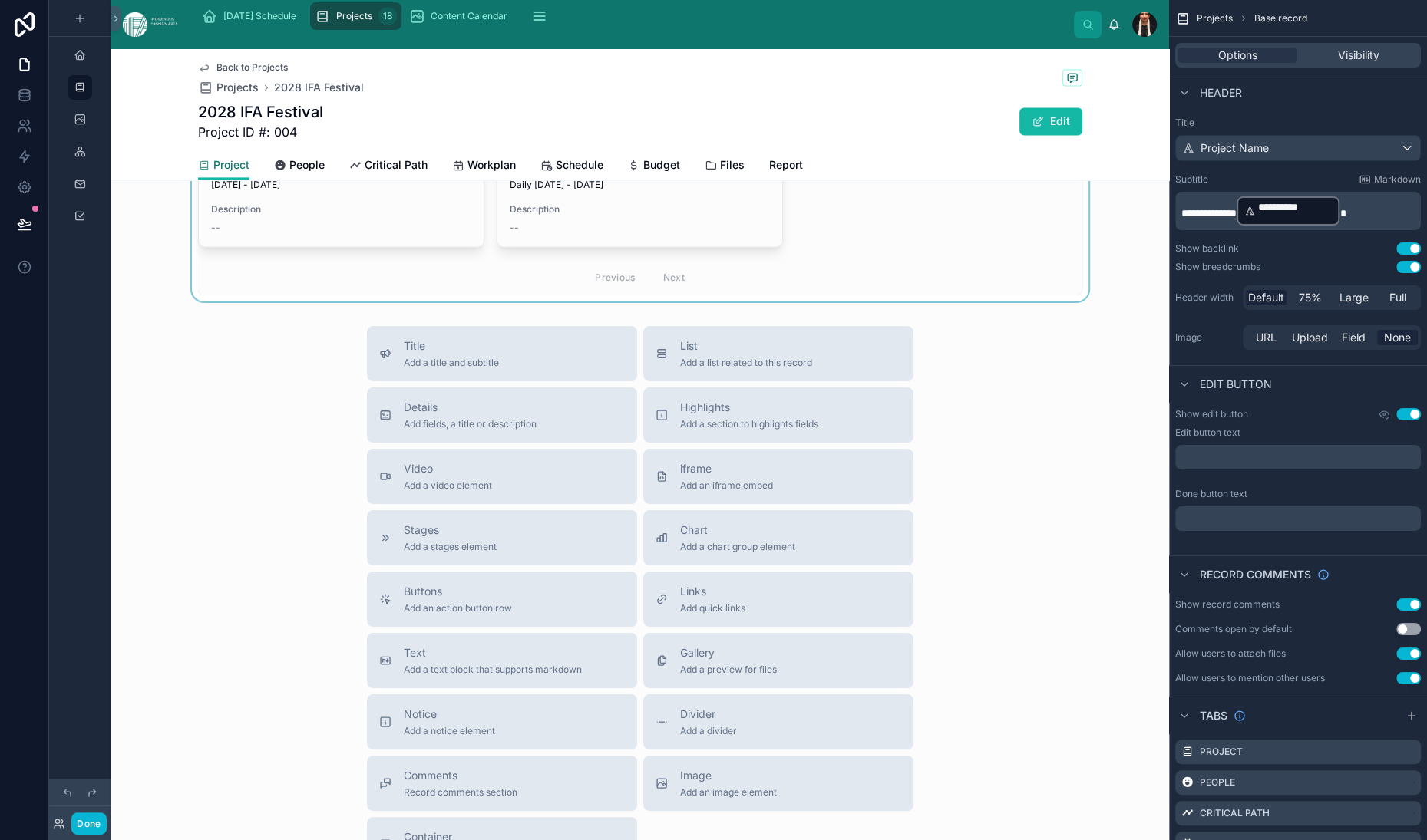
scroll to position [2095, 0]
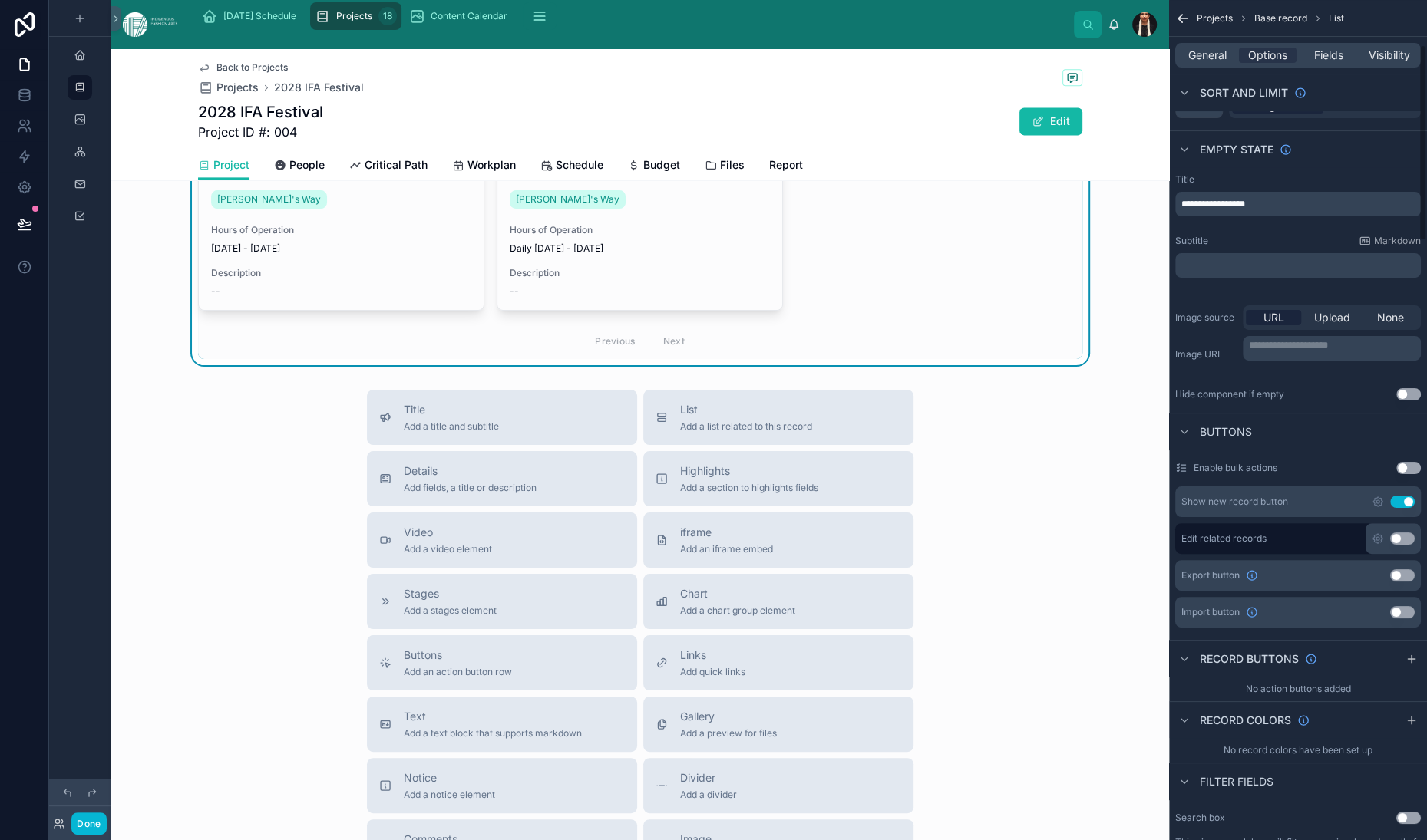
scroll to position [245, 0]
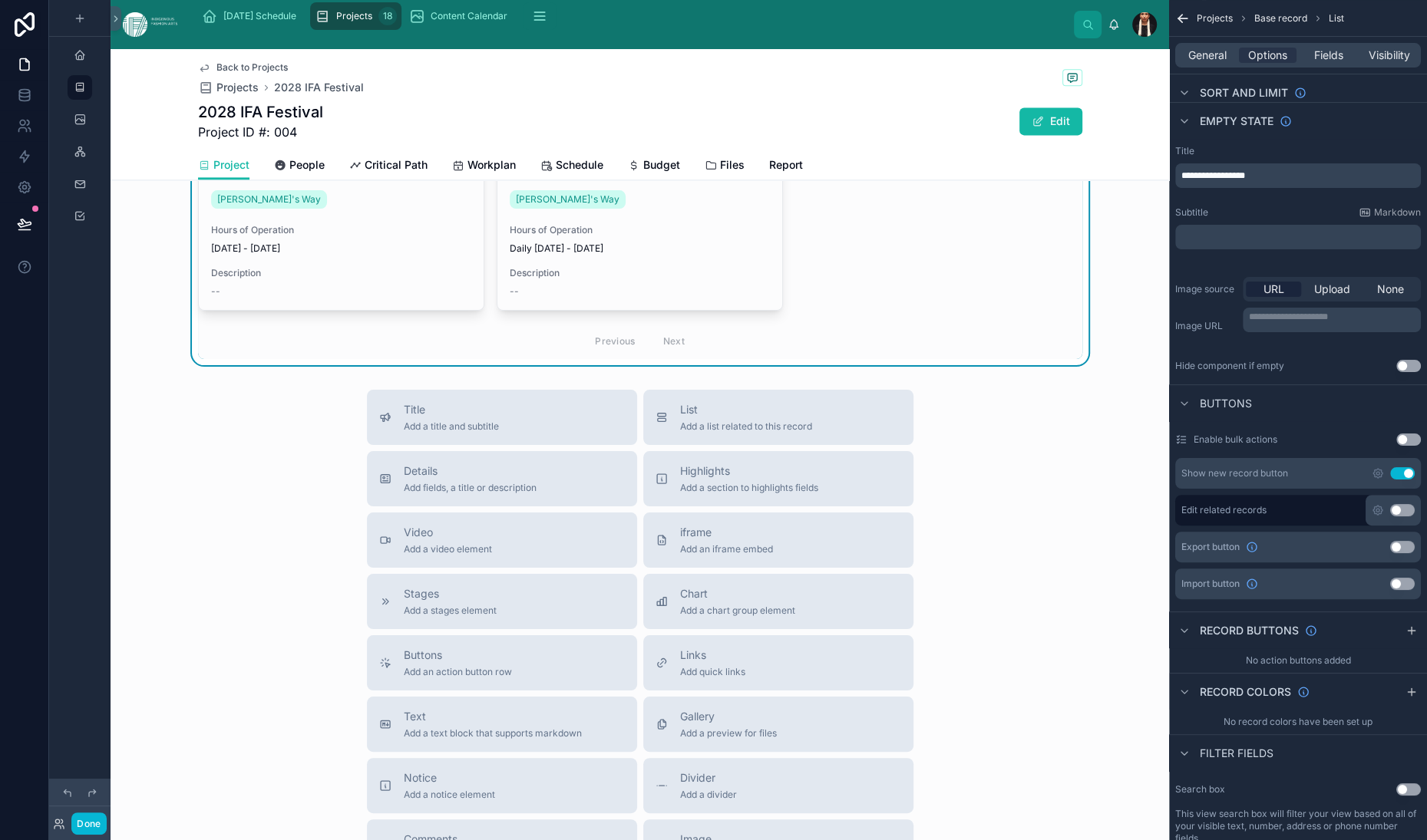
click at [1182, 181] on span "**********" at bounding box center [1213, 176] width 64 height 10
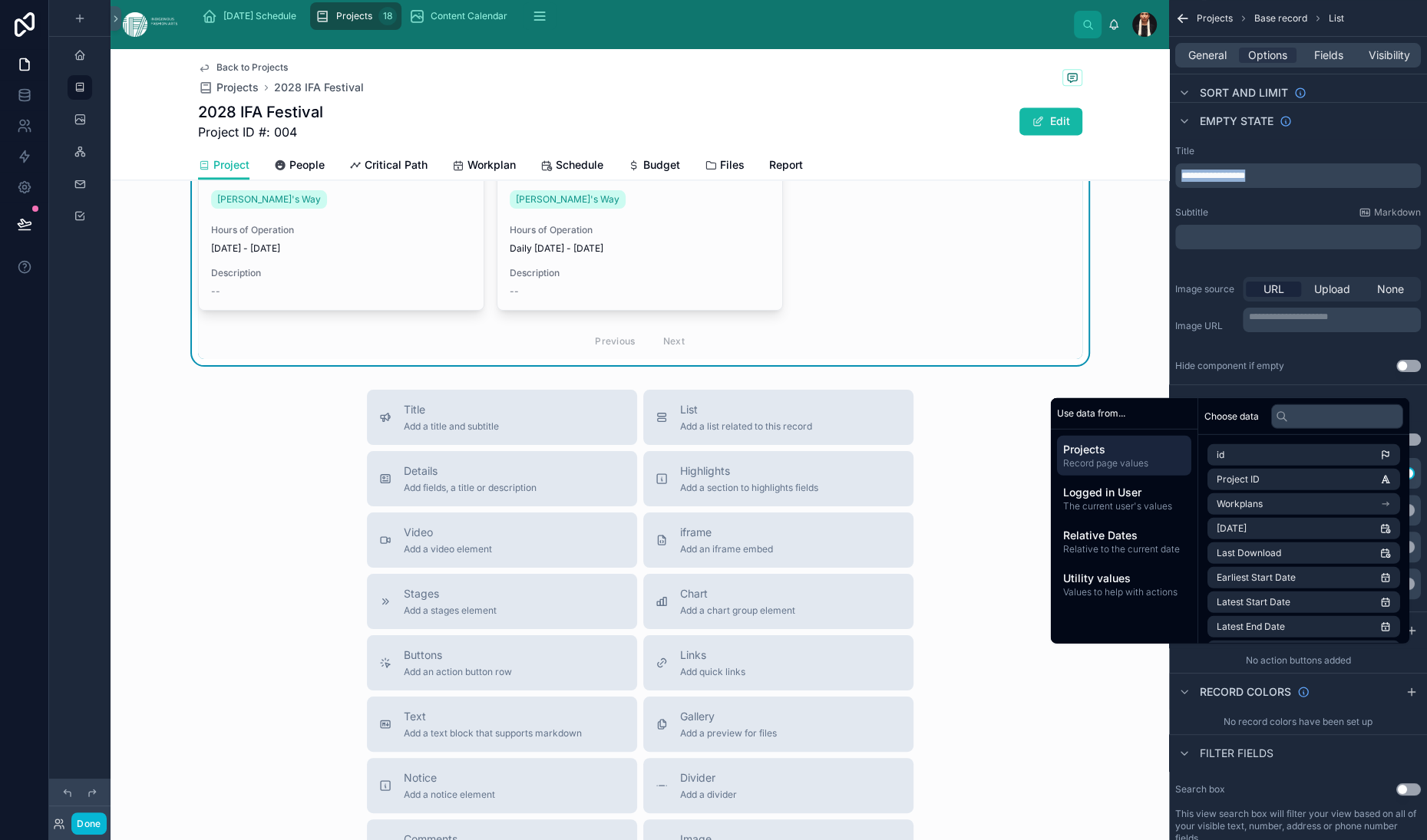
click at [1175, 158] on div "Title" at bounding box center [1298, 151] width 245 height 12
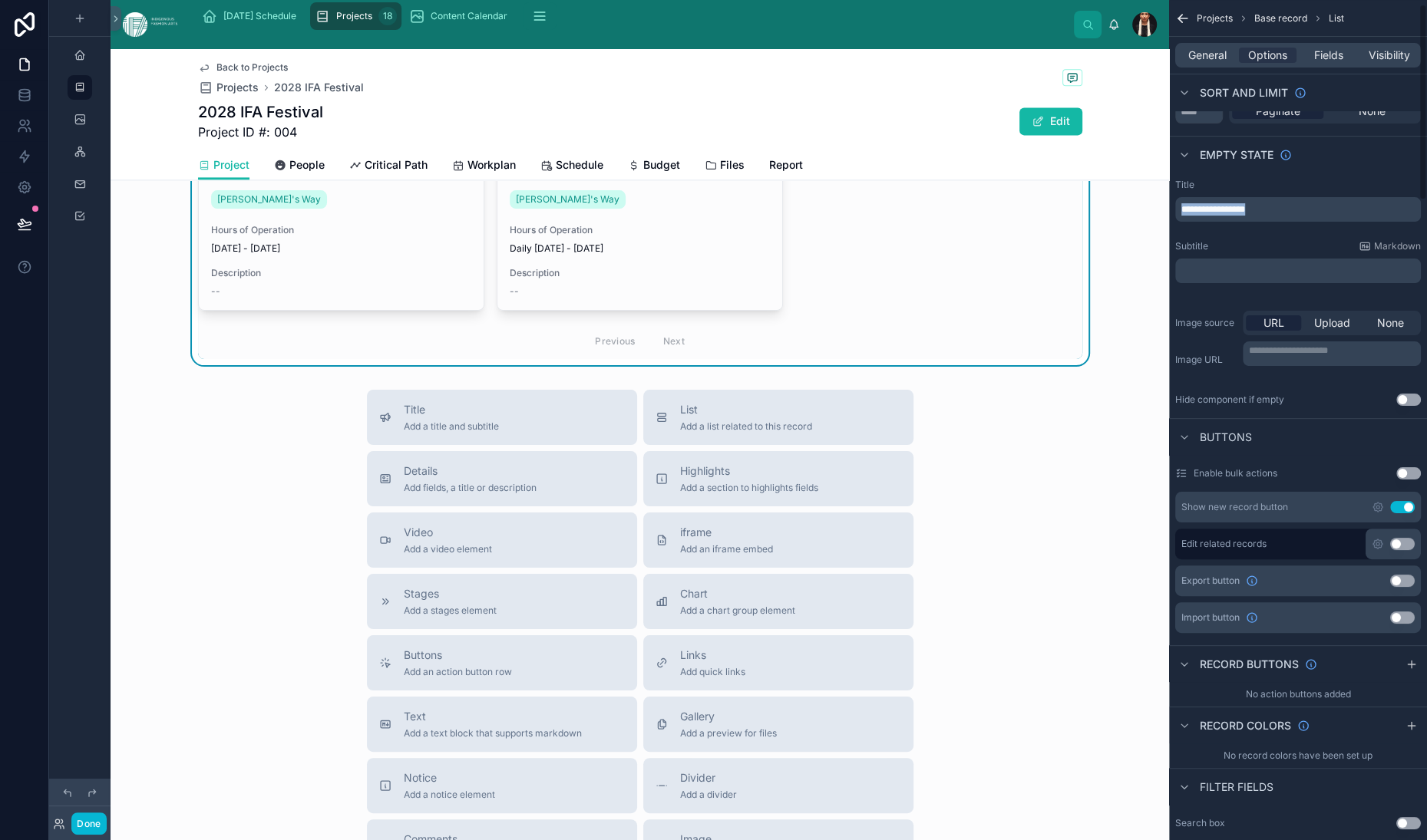
scroll to position [0, 0]
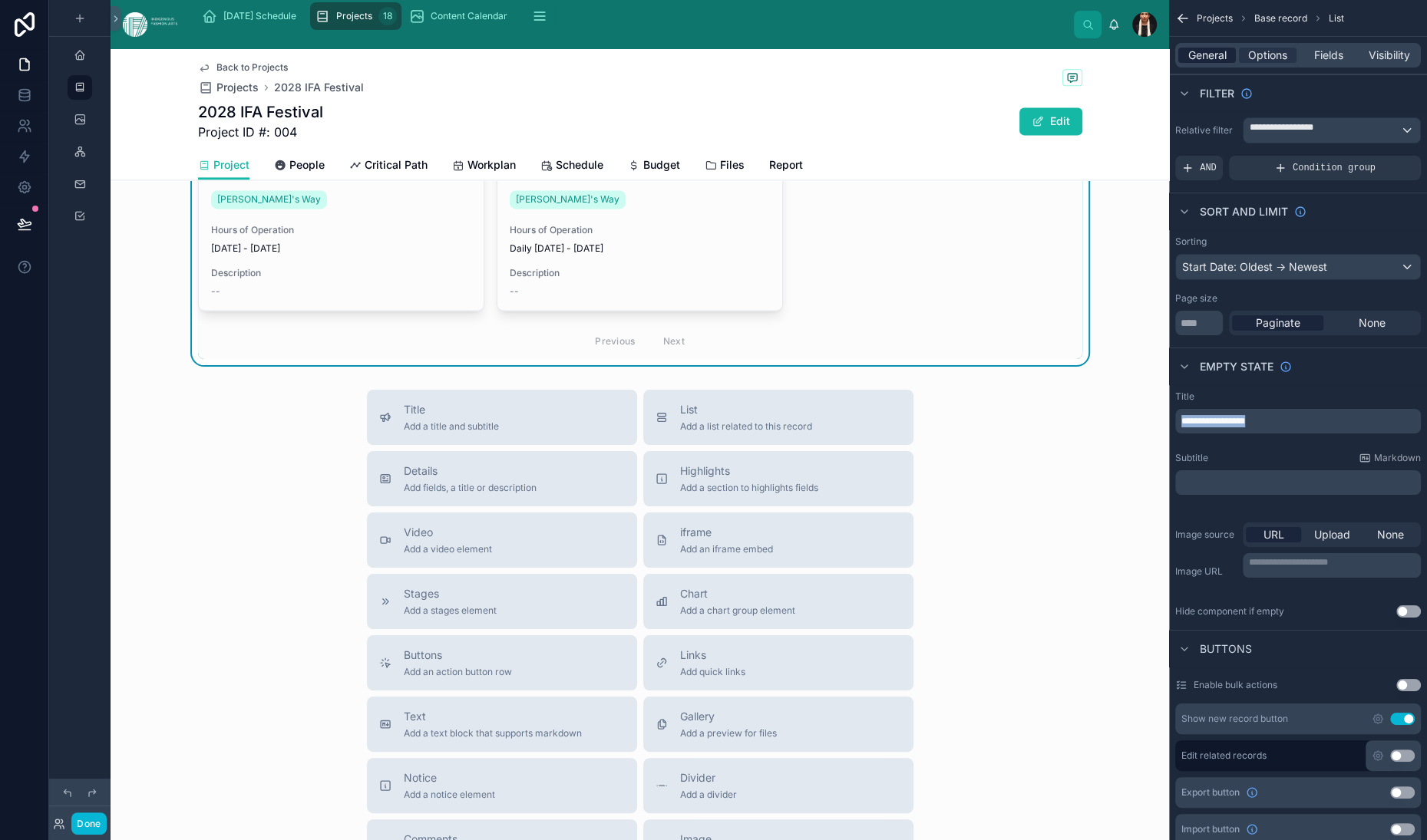
click at [1188, 63] on span "General" at bounding box center [1207, 55] width 38 height 15
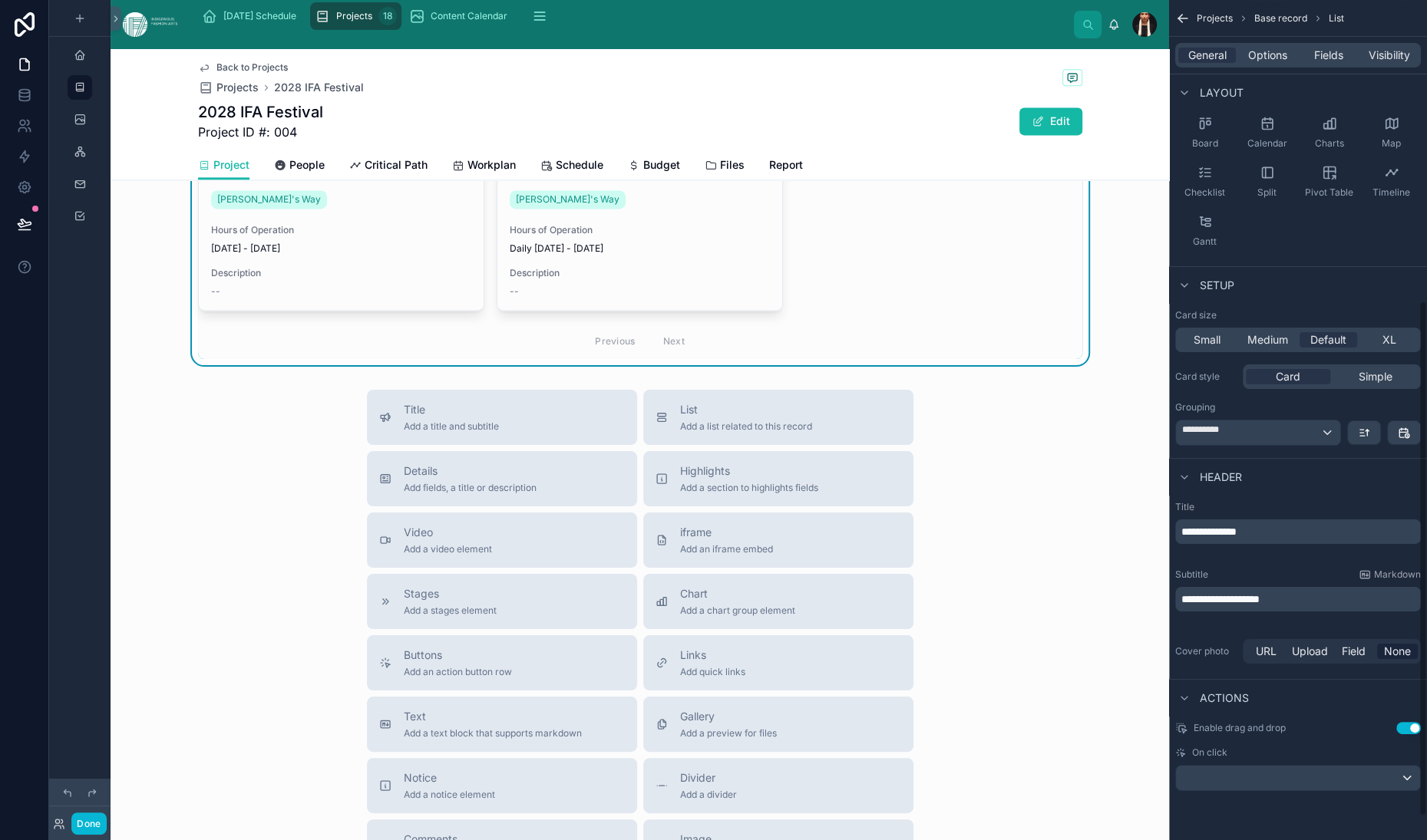
scroll to position [526, 0]
click at [1182, 526] on span "**********" at bounding box center [1209, 531] width 55 height 10
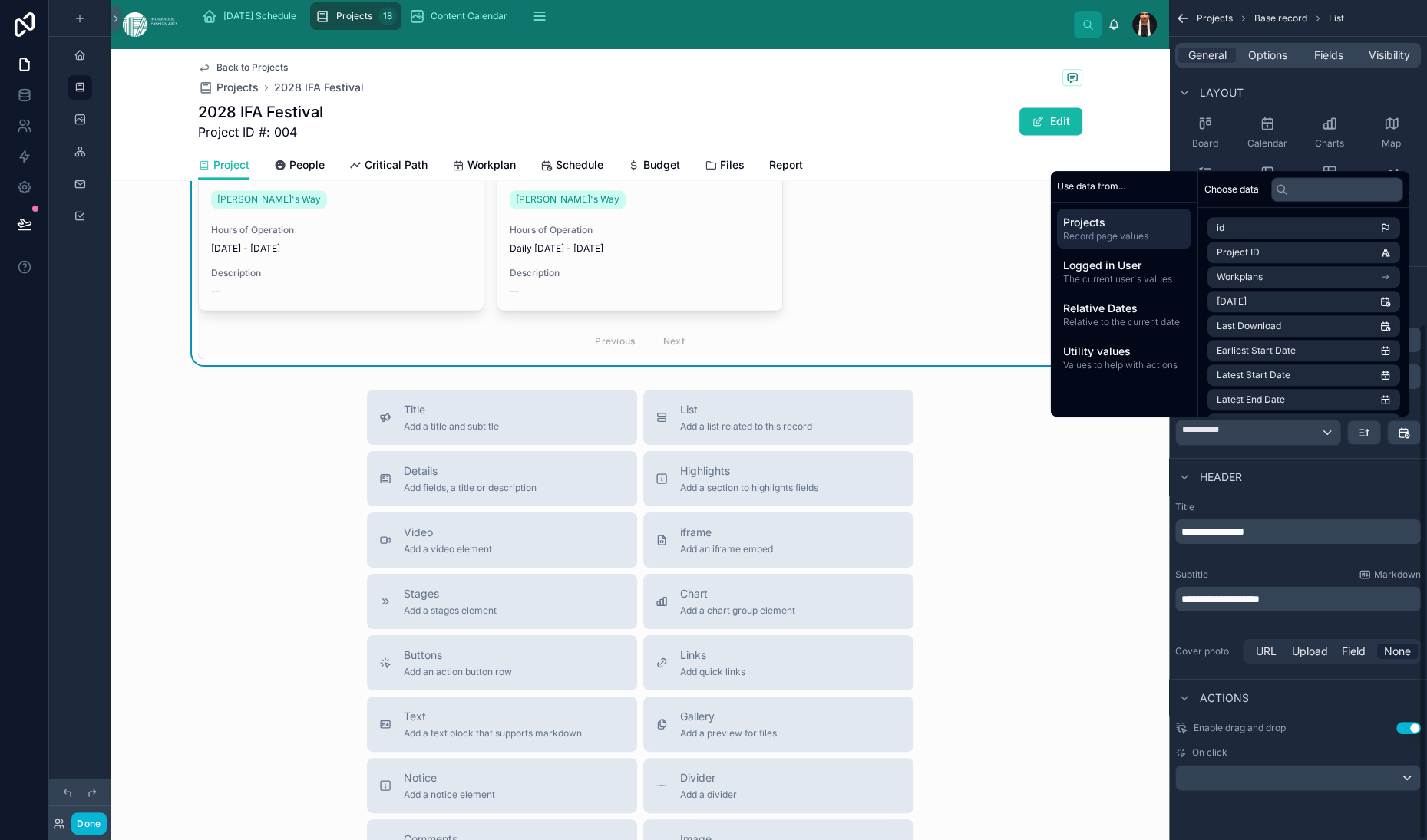
click at [1175, 568] on div "Subtitle Markdown" at bounding box center [1298, 574] width 245 height 12
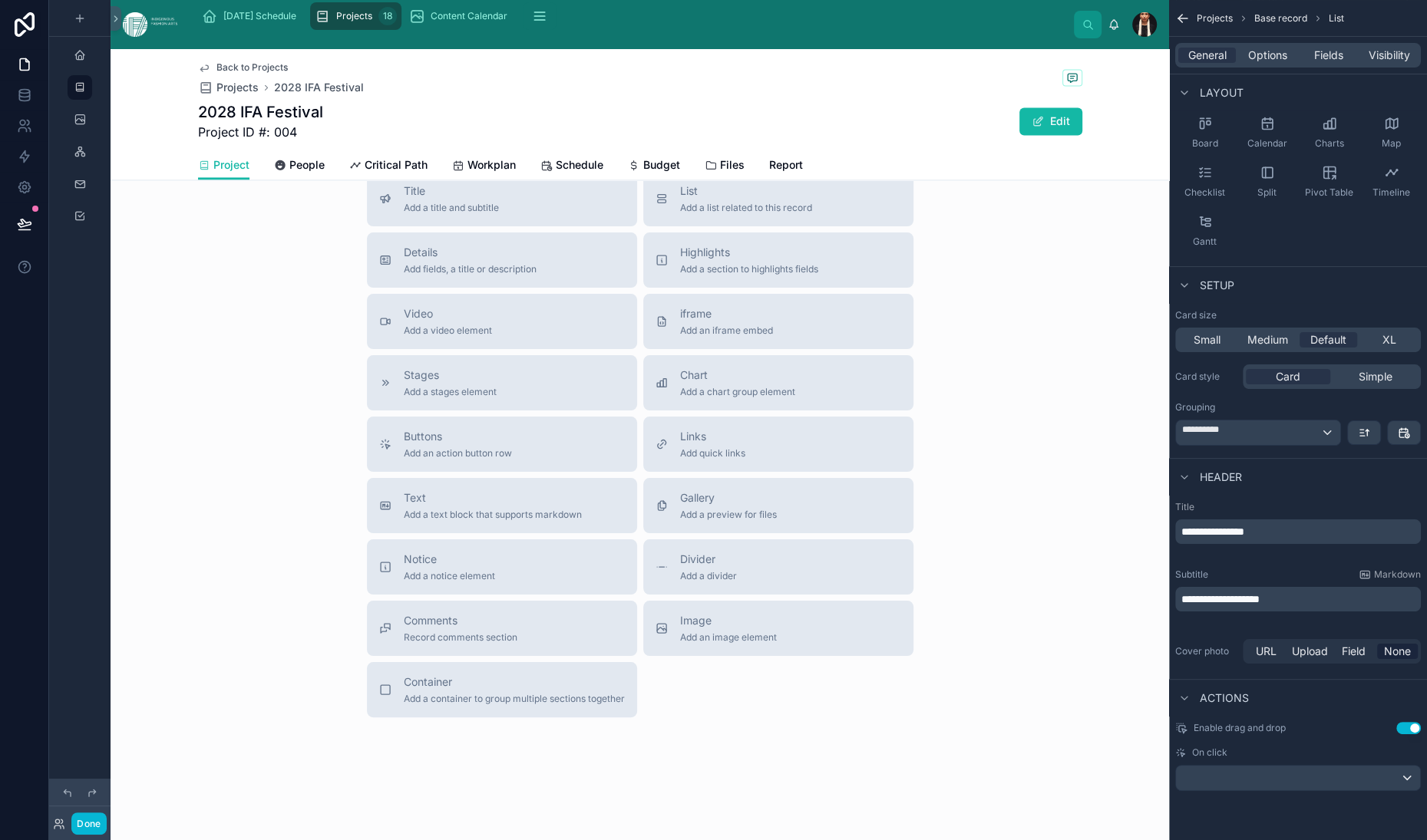
scroll to position [2892, 0]
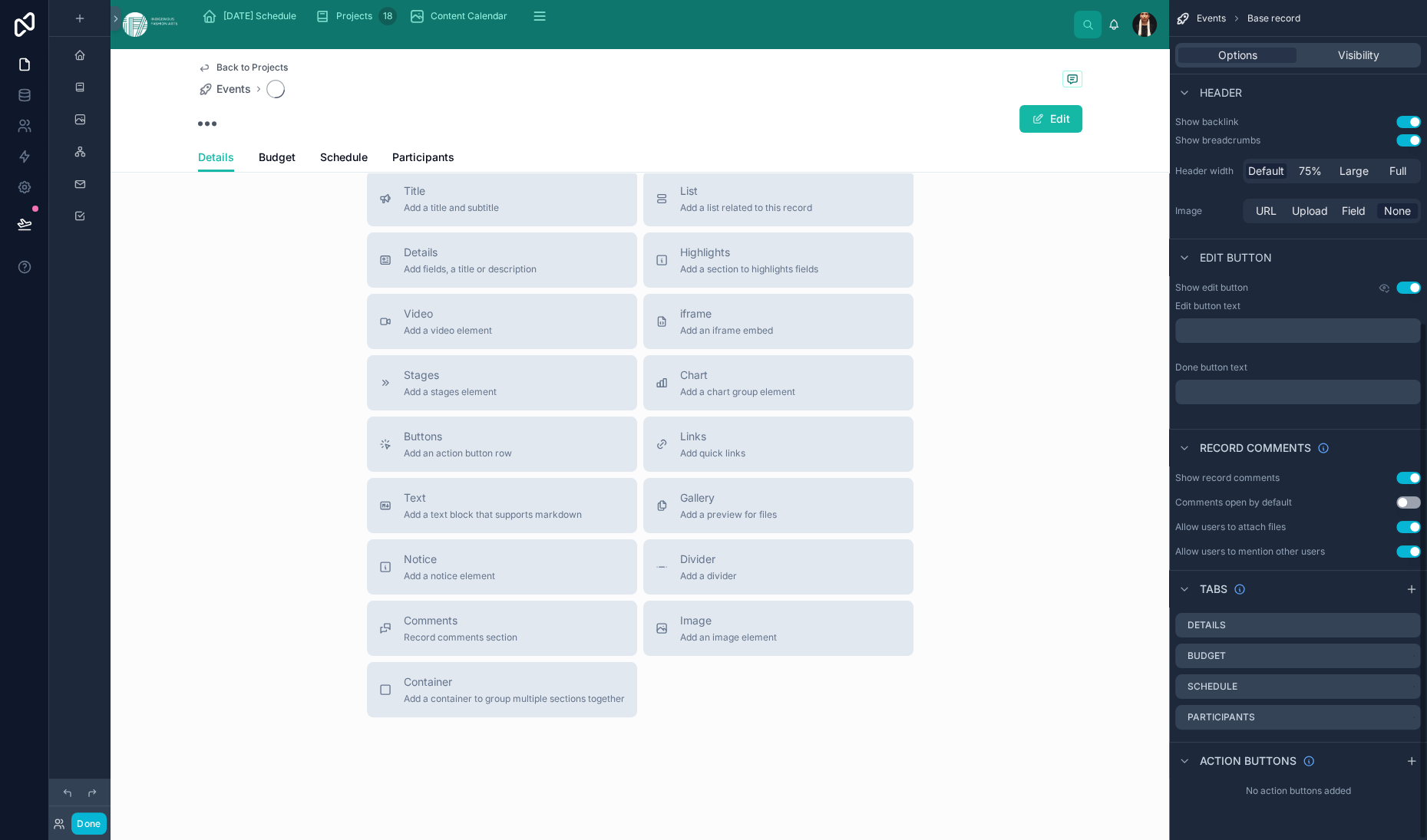
scroll to position [523, 0]
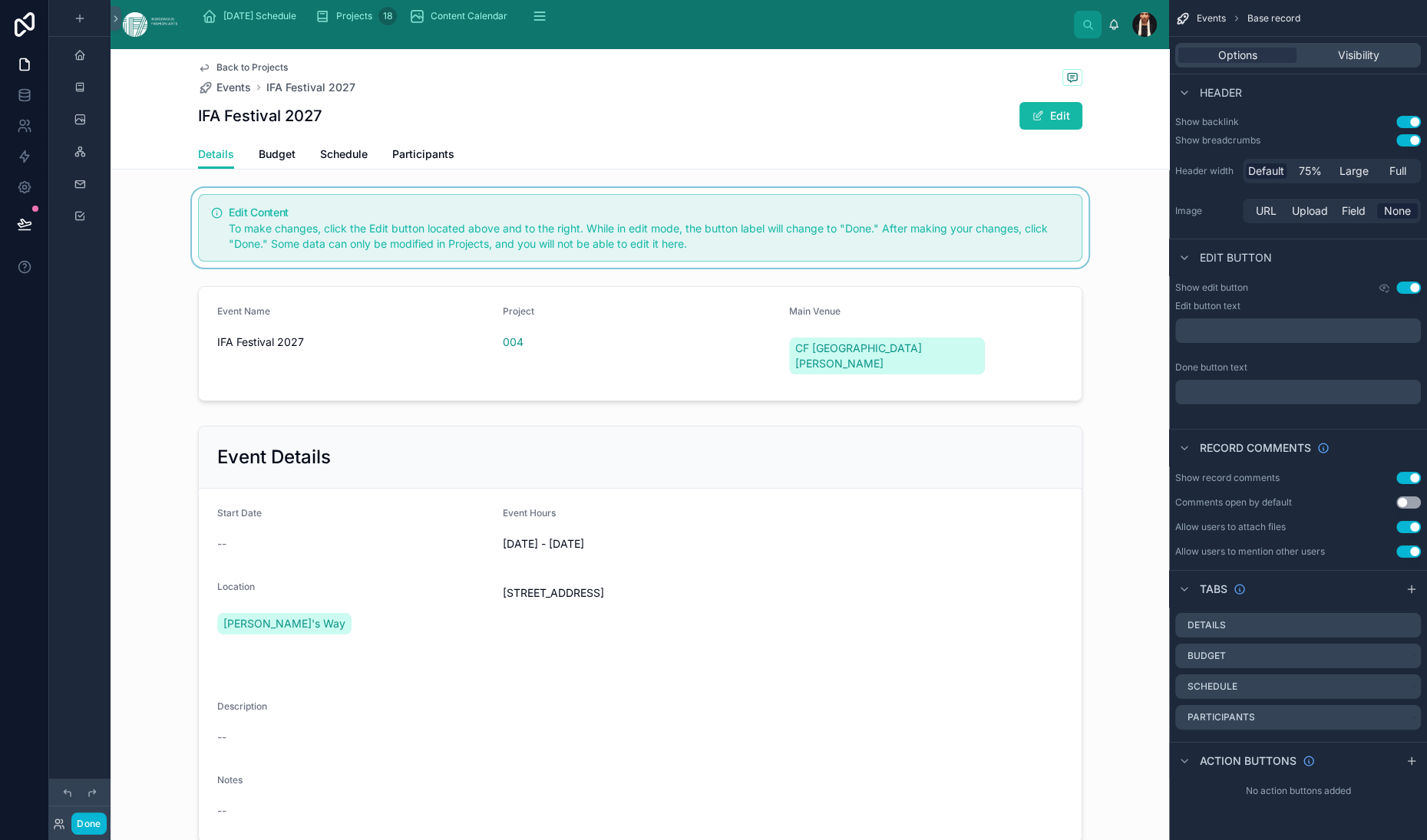
click at [655, 268] on div at bounding box center [640, 228] width 1059 height 80
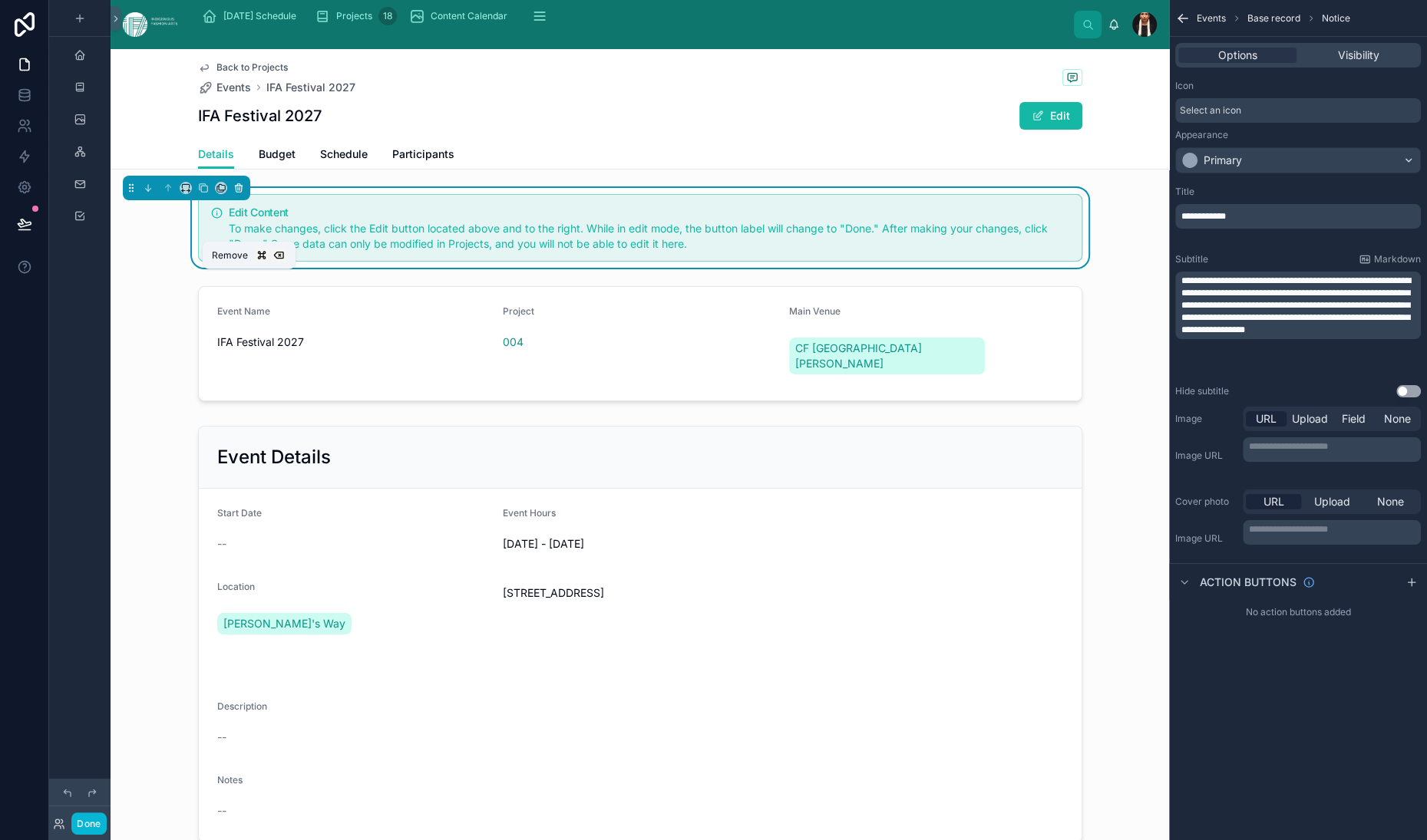
click at [244, 193] on icon at bounding box center [238, 187] width 10 height 10
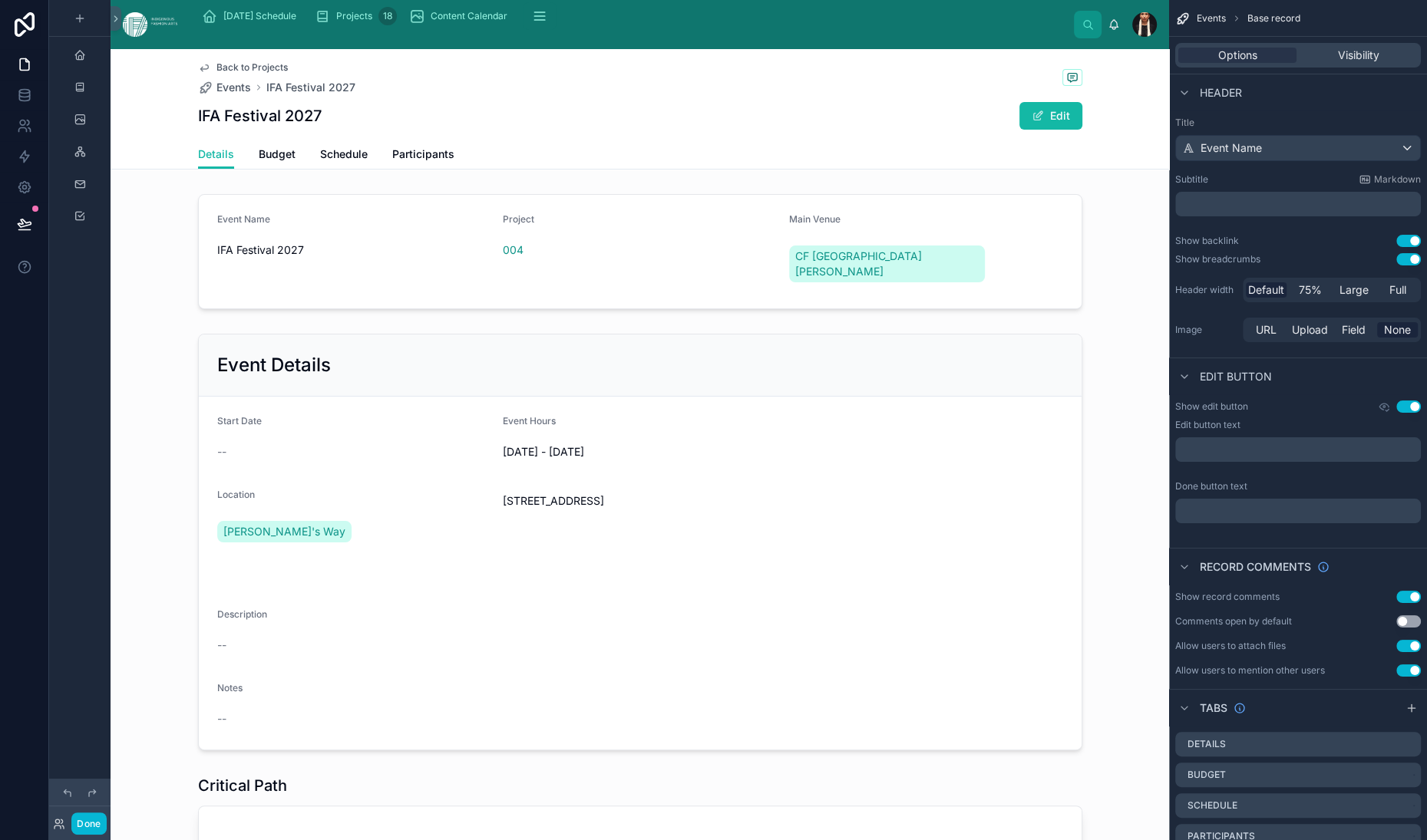
click at [676, 95] on div "Back to Projects Events IFA Festival 2027" at bounding box center [640, 79] width 884 height 34
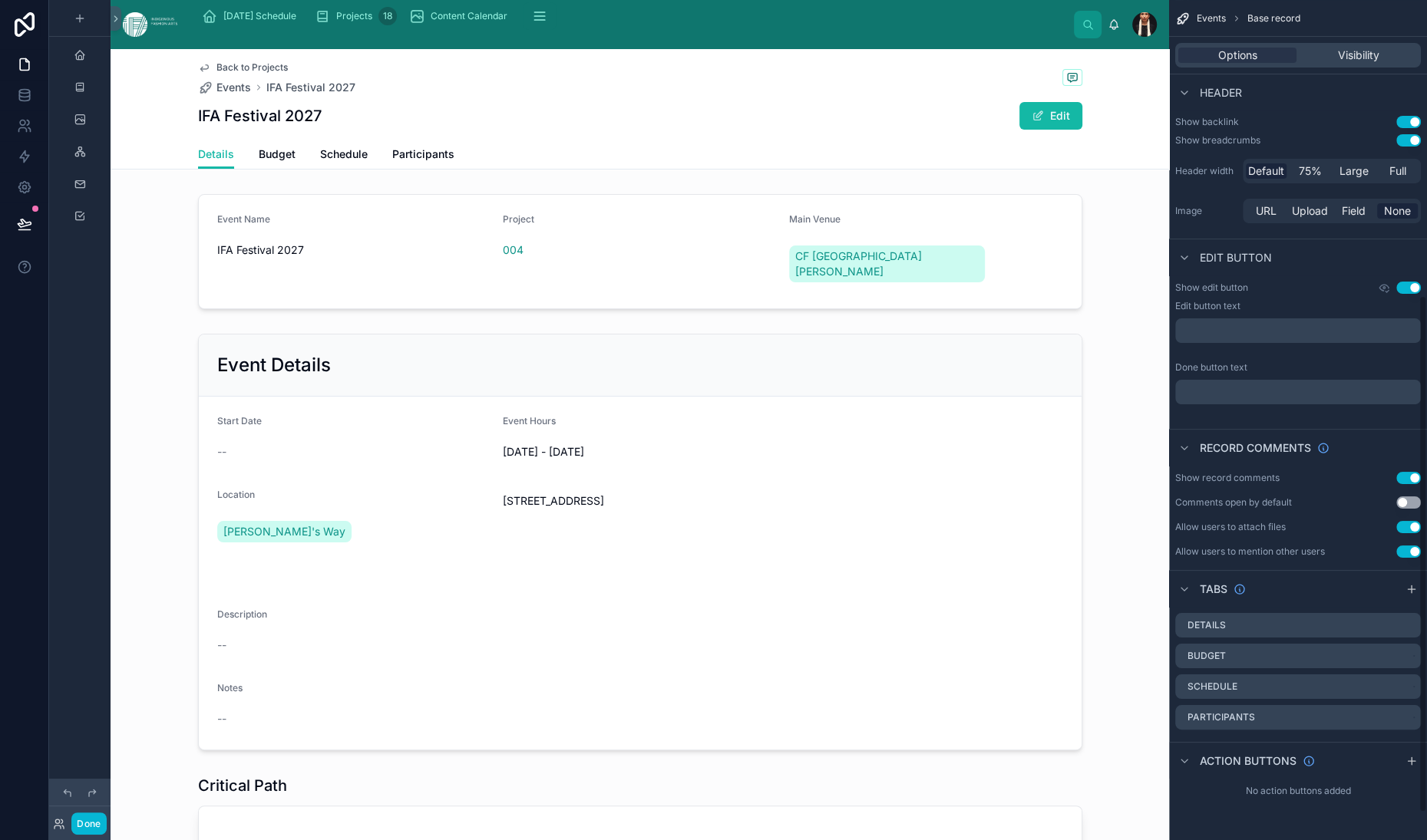
scroll to position [523, 0]
click at [1409, 755] on icon "scrollable content" at bounding box center [1412, 761] width 12 height 12
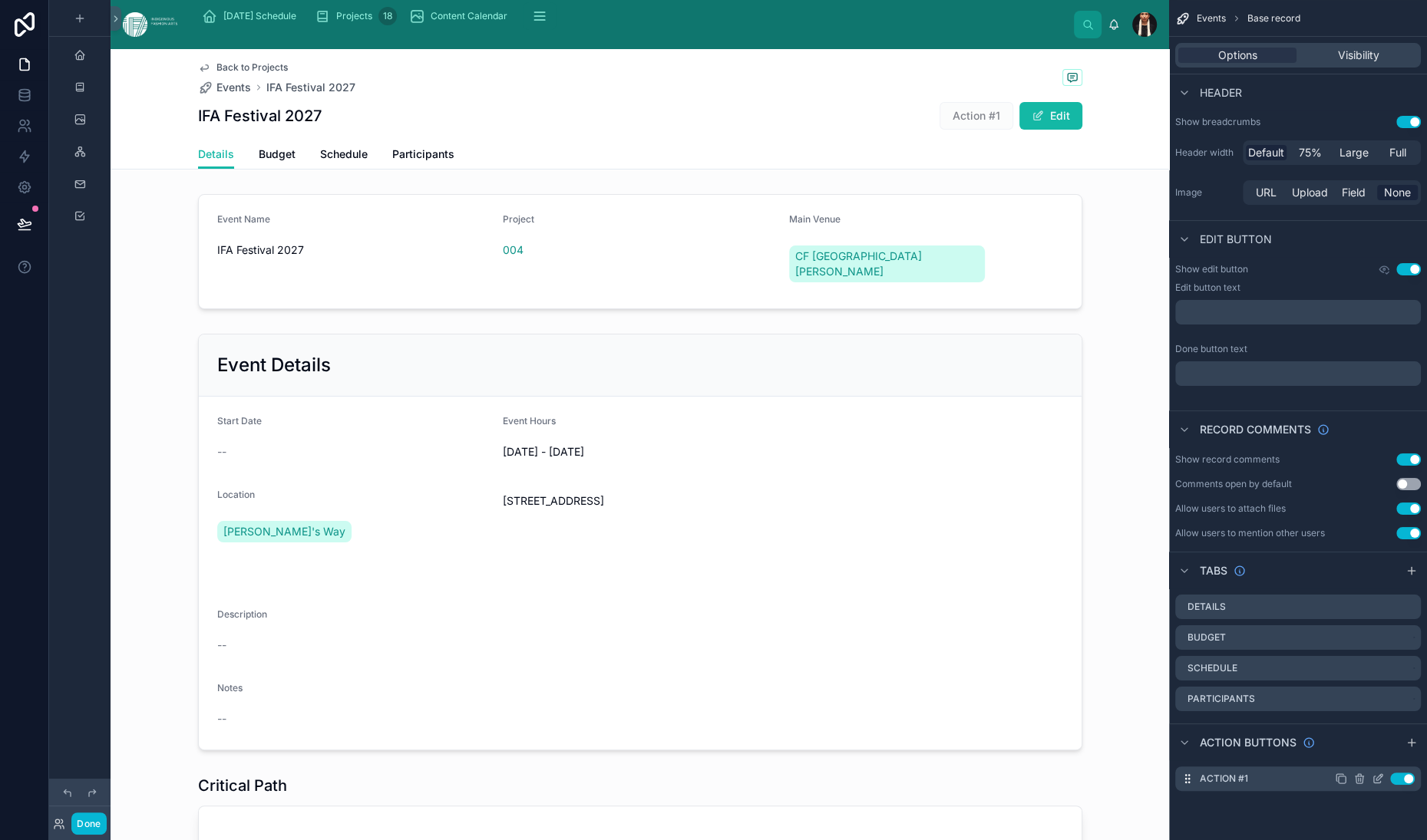
click at [1372, 785] on icon "scrollable content" at bounding box center [1378, 778] width 12 height 12
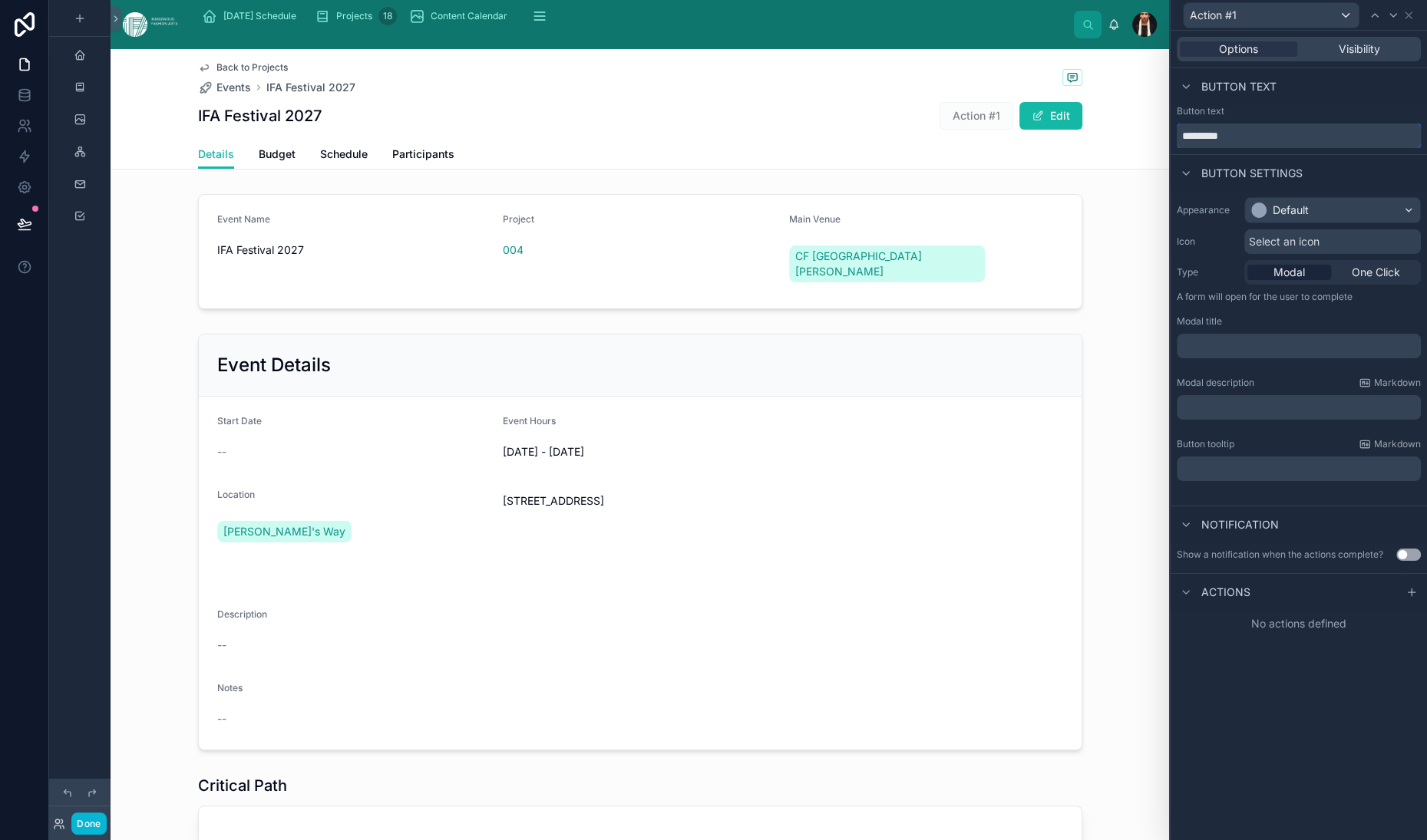
click at [1177, 148] on input "*********" at bounding box center [1299, 136] width 244 height 25
type input "**********"
click at [1251, 218] on div "Default" at bounding box center [1280, 210] width 58 height 15
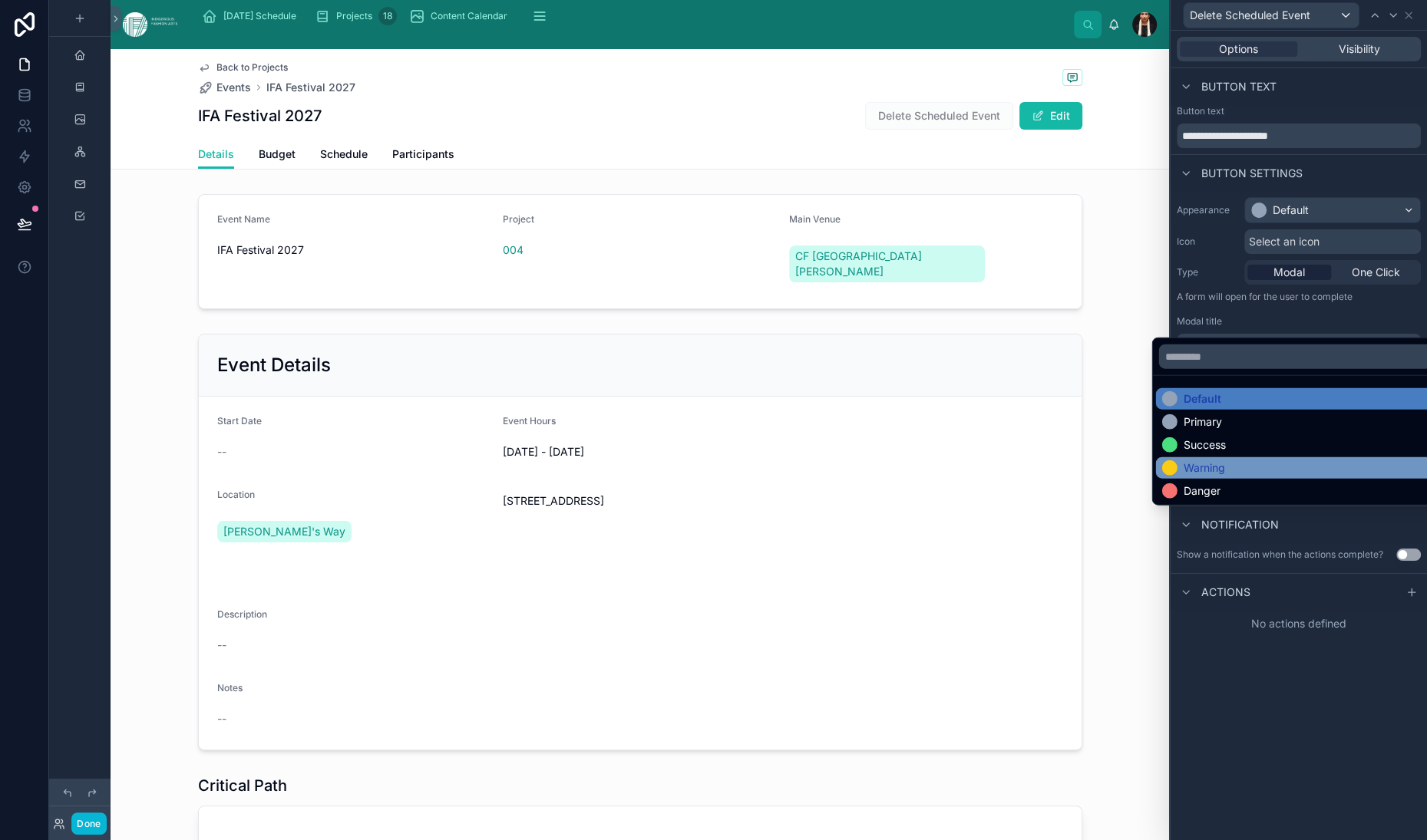
click at [1209, 476] on div "Warning" at bounding box center [1205, 468] width 42 height 15
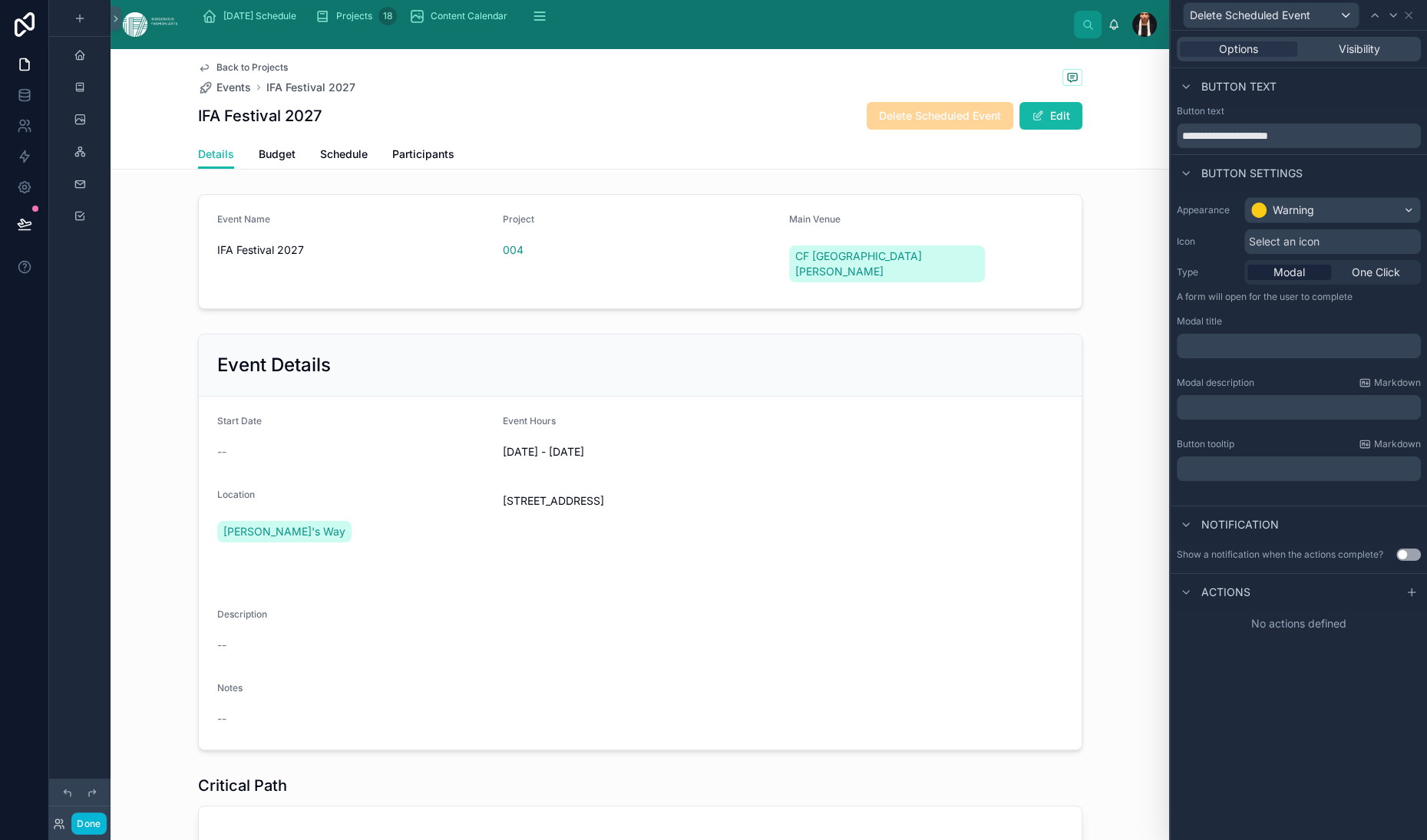
scroll to position [58, 0]
click at [1183, 353] on p "﻿" at bounding box center [1300, 346] width 235 height 15
click at [1313, 415] on p "**********" at bounding box center [1300, 408] width 235 height 15
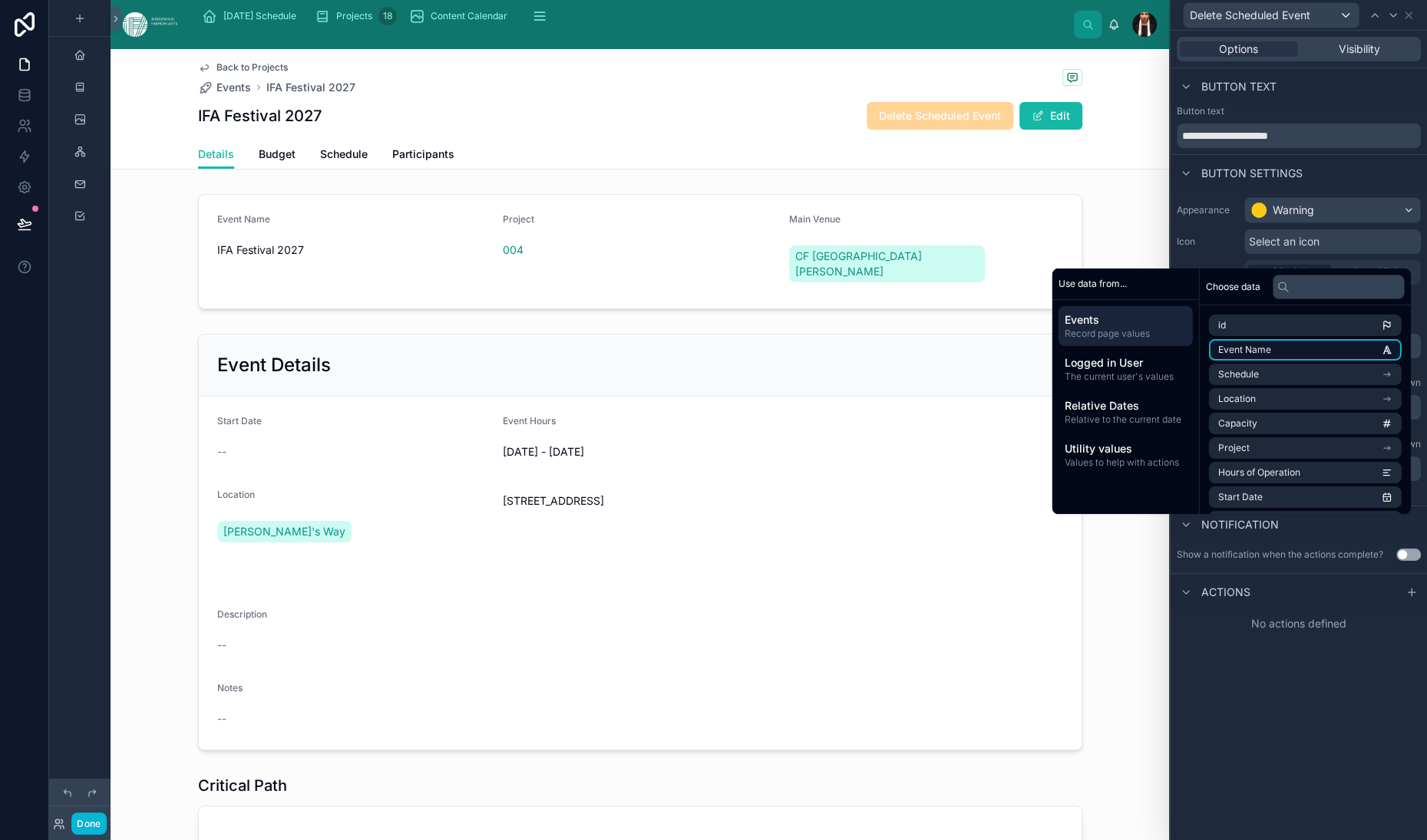
click at [1271, 344] on span "Event Name" at bounding box center [1245, 350] width 53 height 12
click at [1384, 430] on p "**********" at bounding box center [1300, 414] width 235 height 32
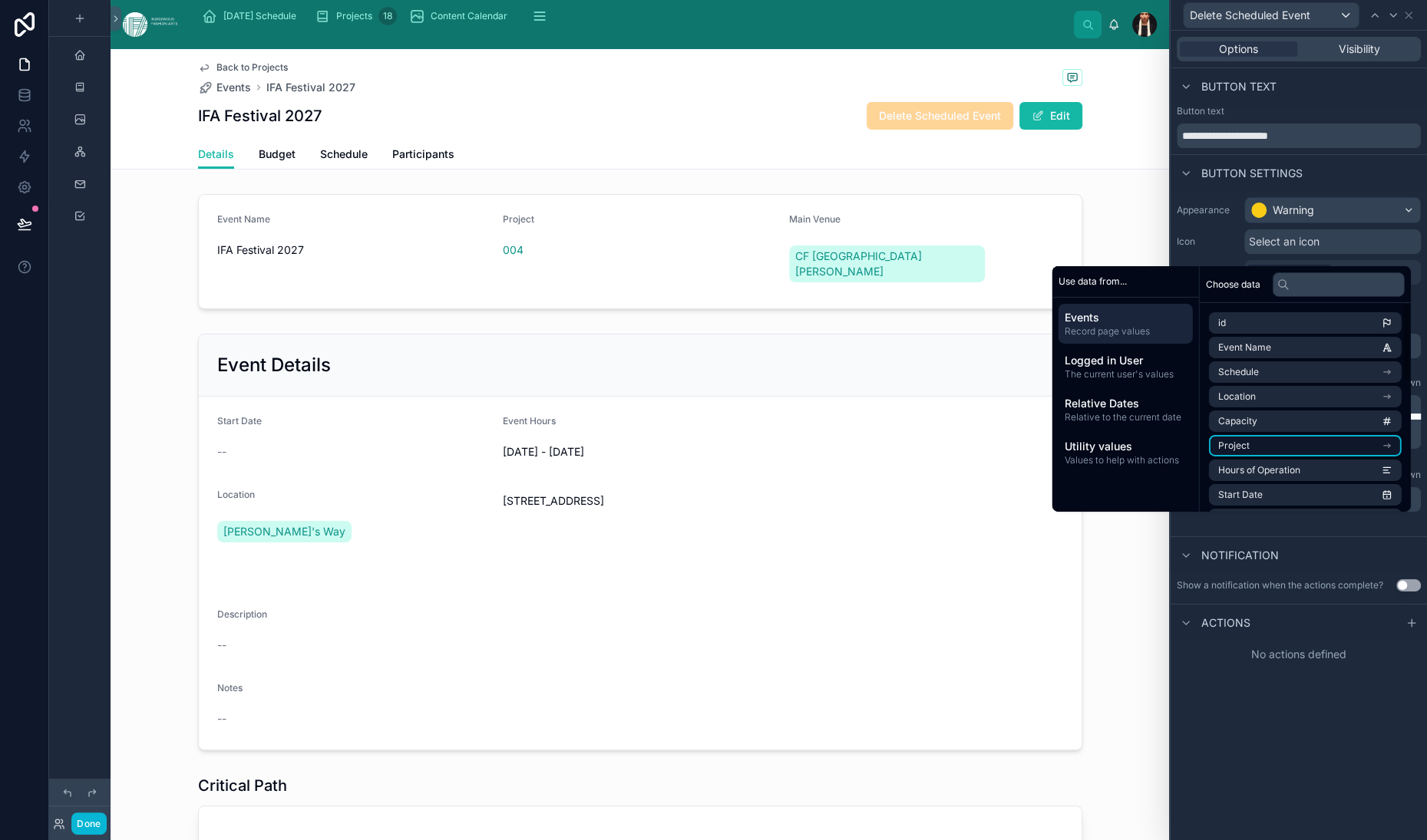
click at [1250, 440] on span "Project" at bounding box center [1234, 446] width 31 height 12
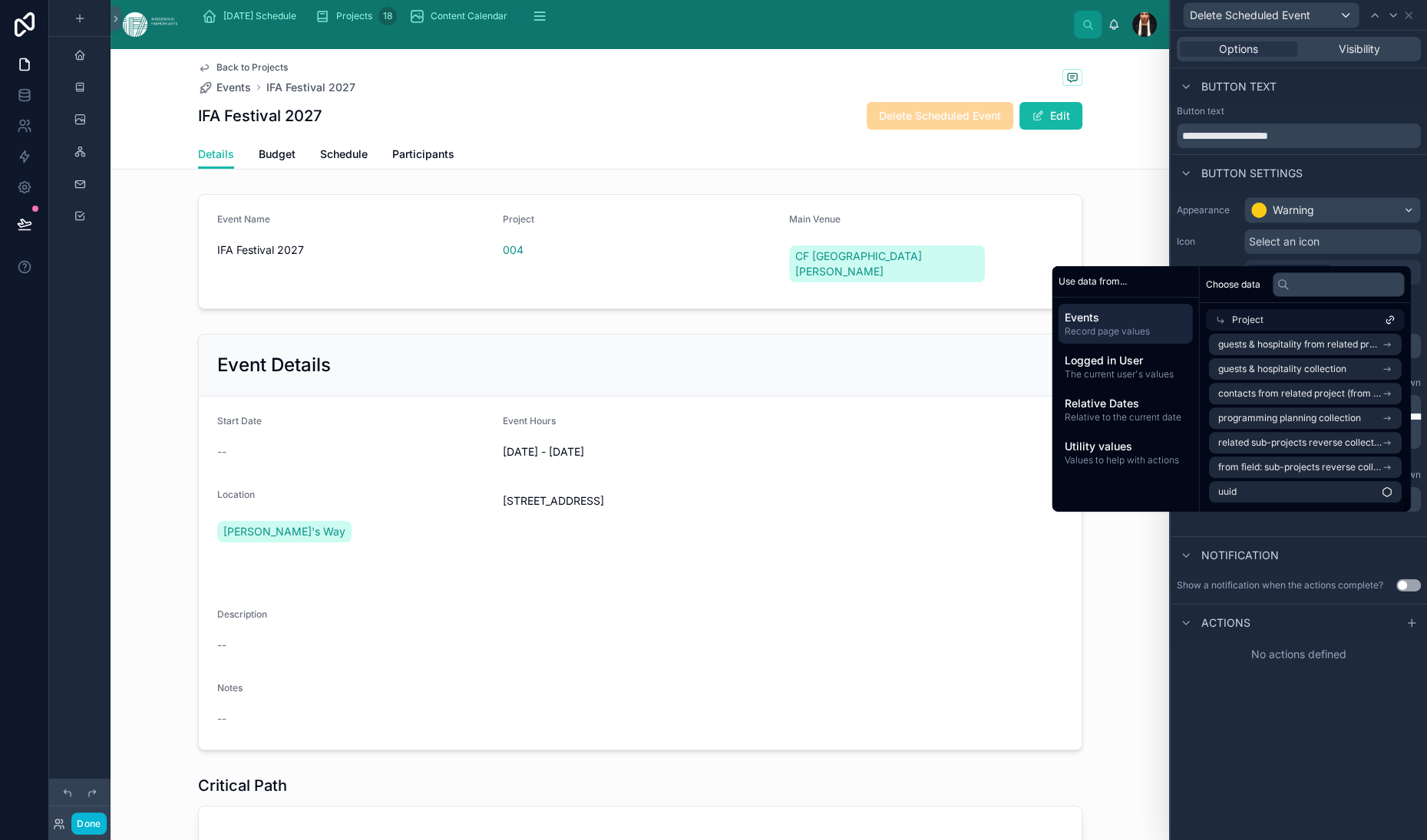
scroll to position [1692, 0]
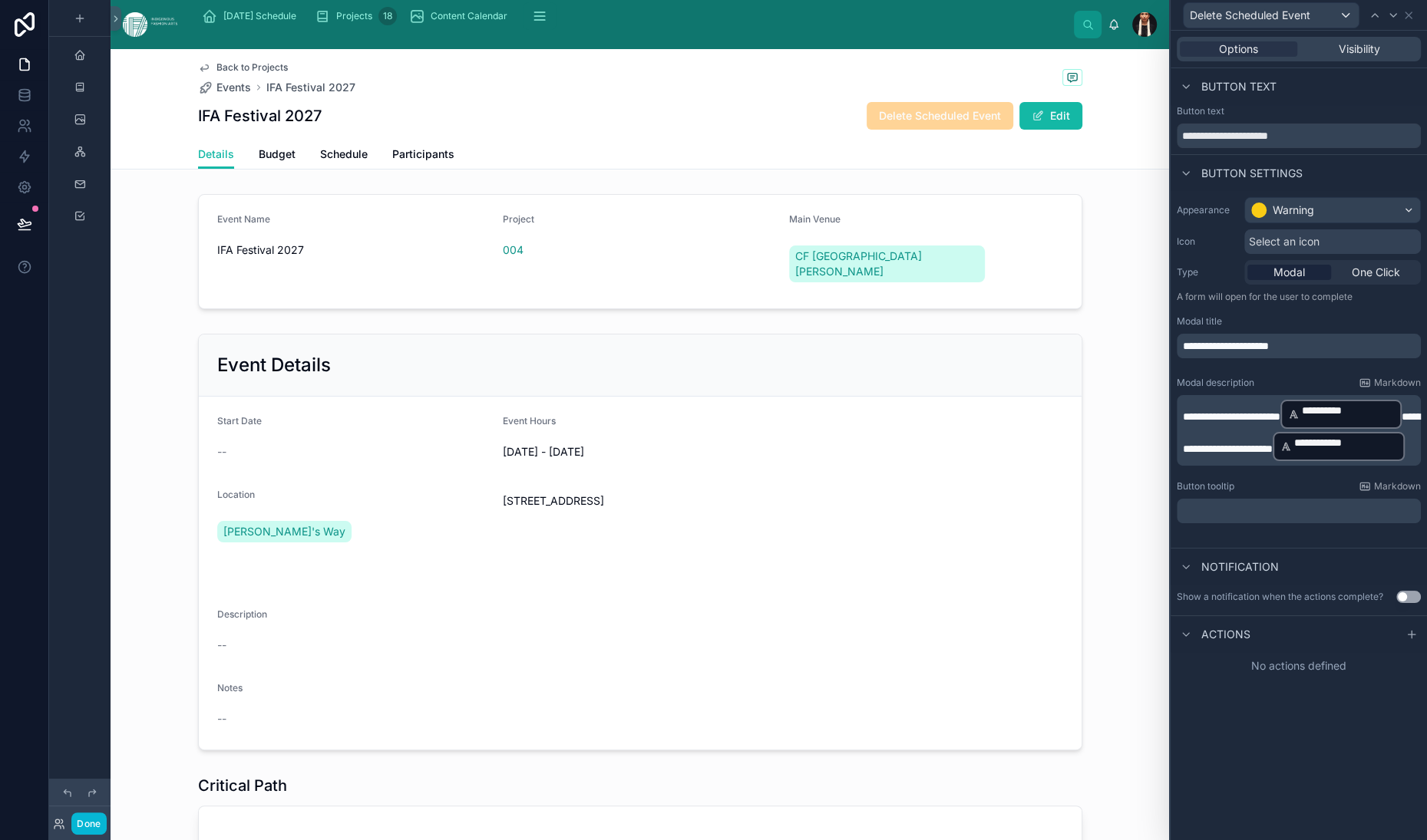
click at [1399, 466] on div "**********" at bounding box center [1299, 430] width 244 height 70
click at [1397, 463] on p "**********" at bounding box center [1300, 430] width 235 height 65
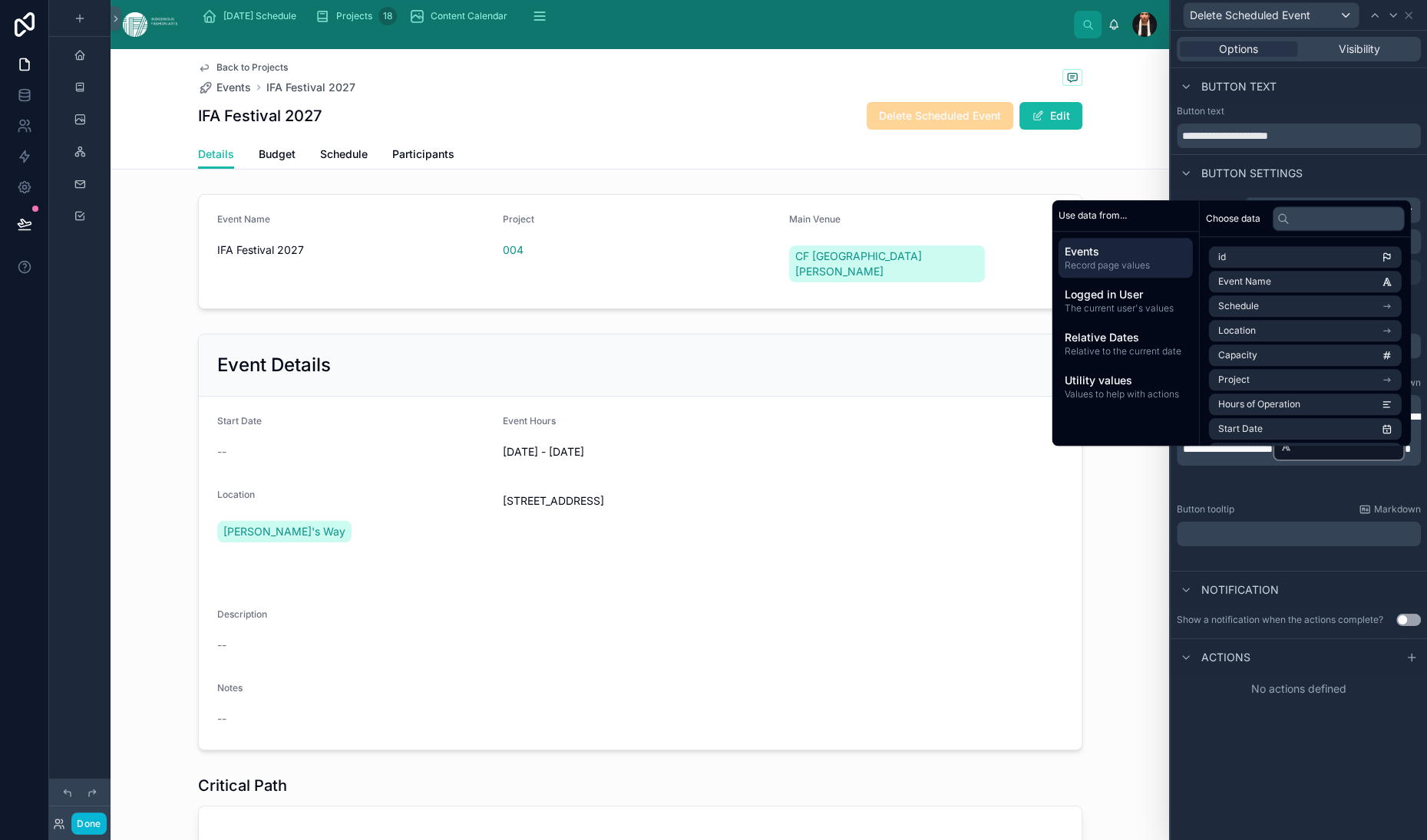
scroll to position [124, 0]
click at [1249, 571] on div "**********" at bounding box center [1299, 381] width 257 height 380
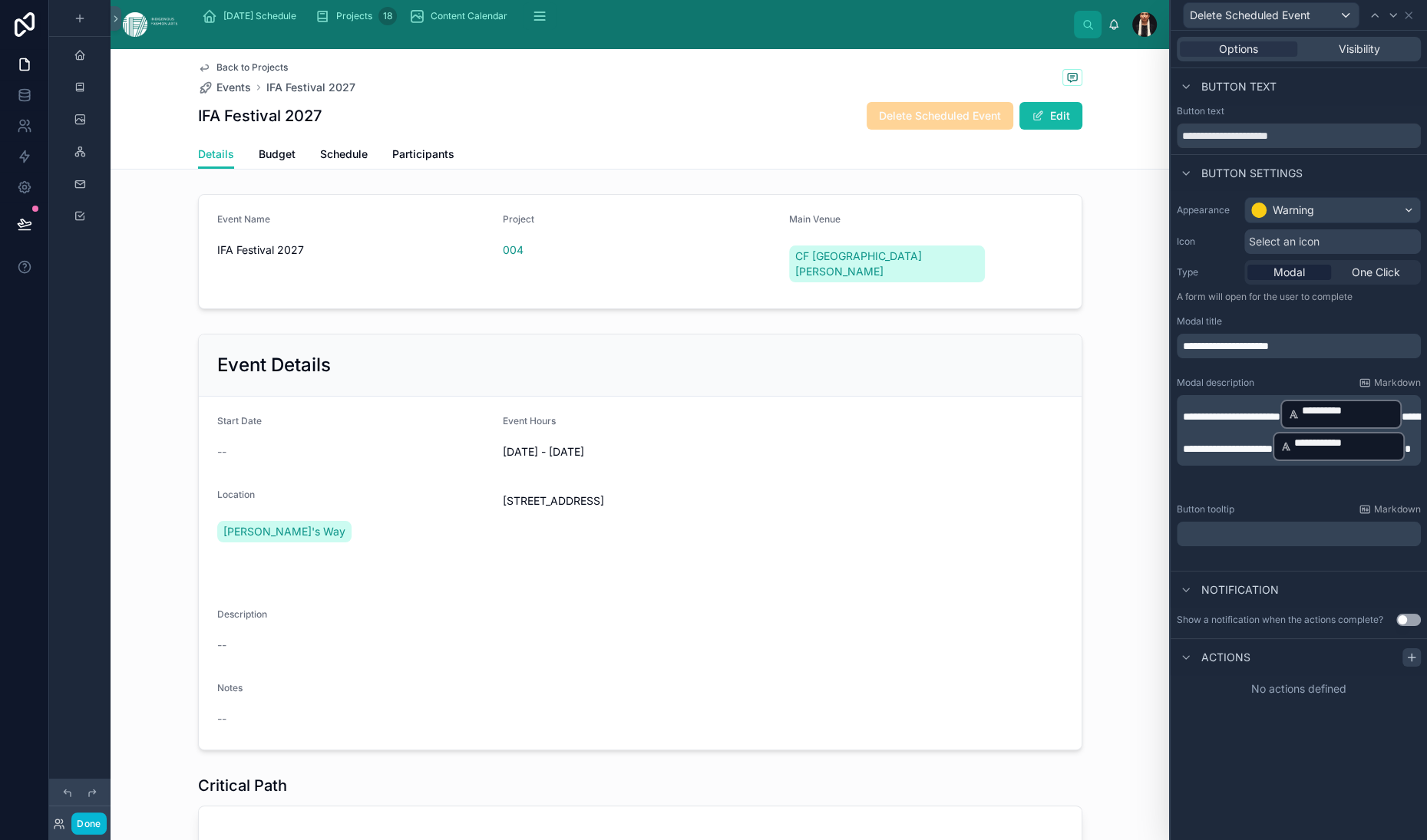
click at [1406, 664] on icon at bounding box center [1412, 658] width 12 height 12
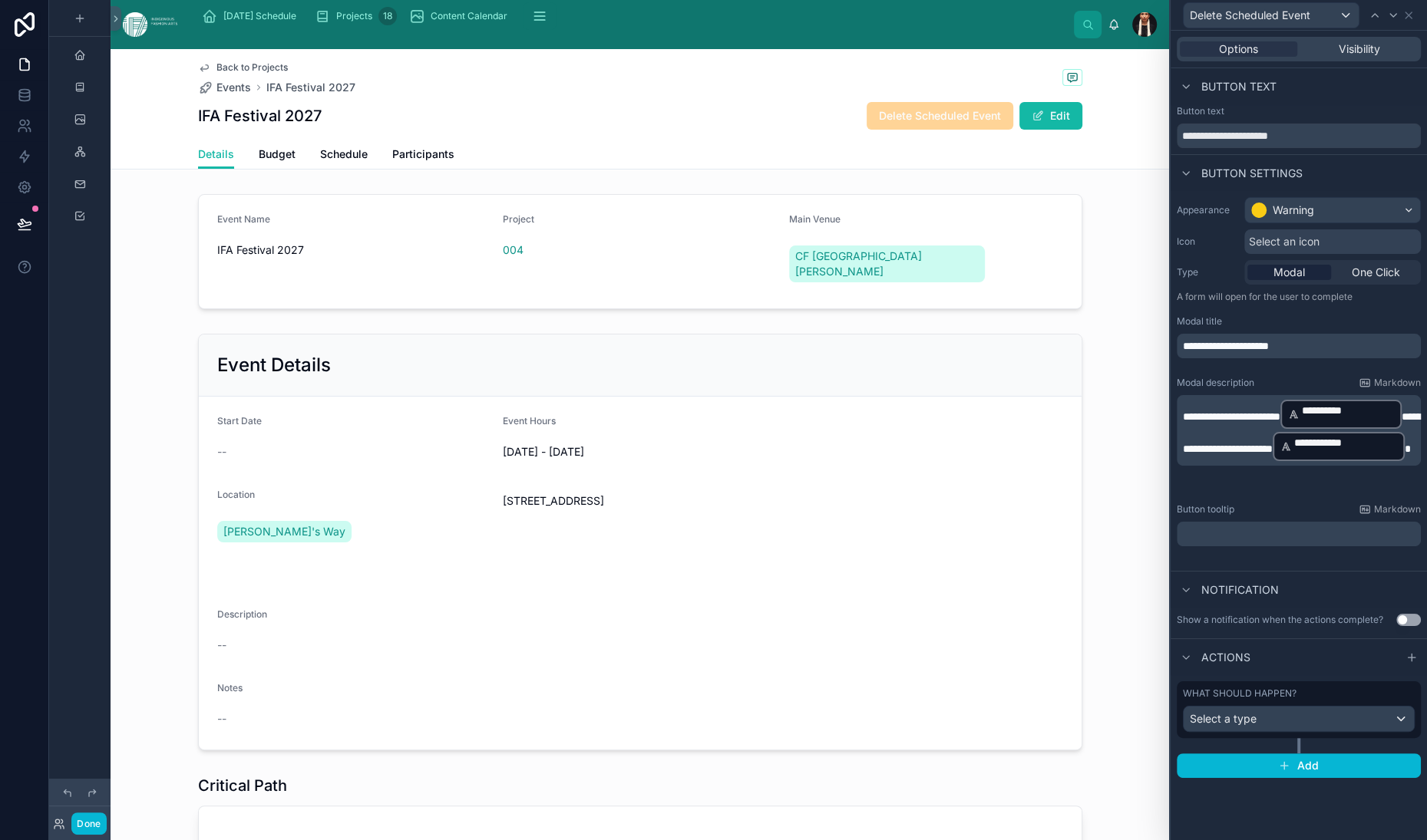
scroll to position [242, 0]
click at [1190, 725] on span "Select a type" at bounding box center [1224, 718] width 67 height 13
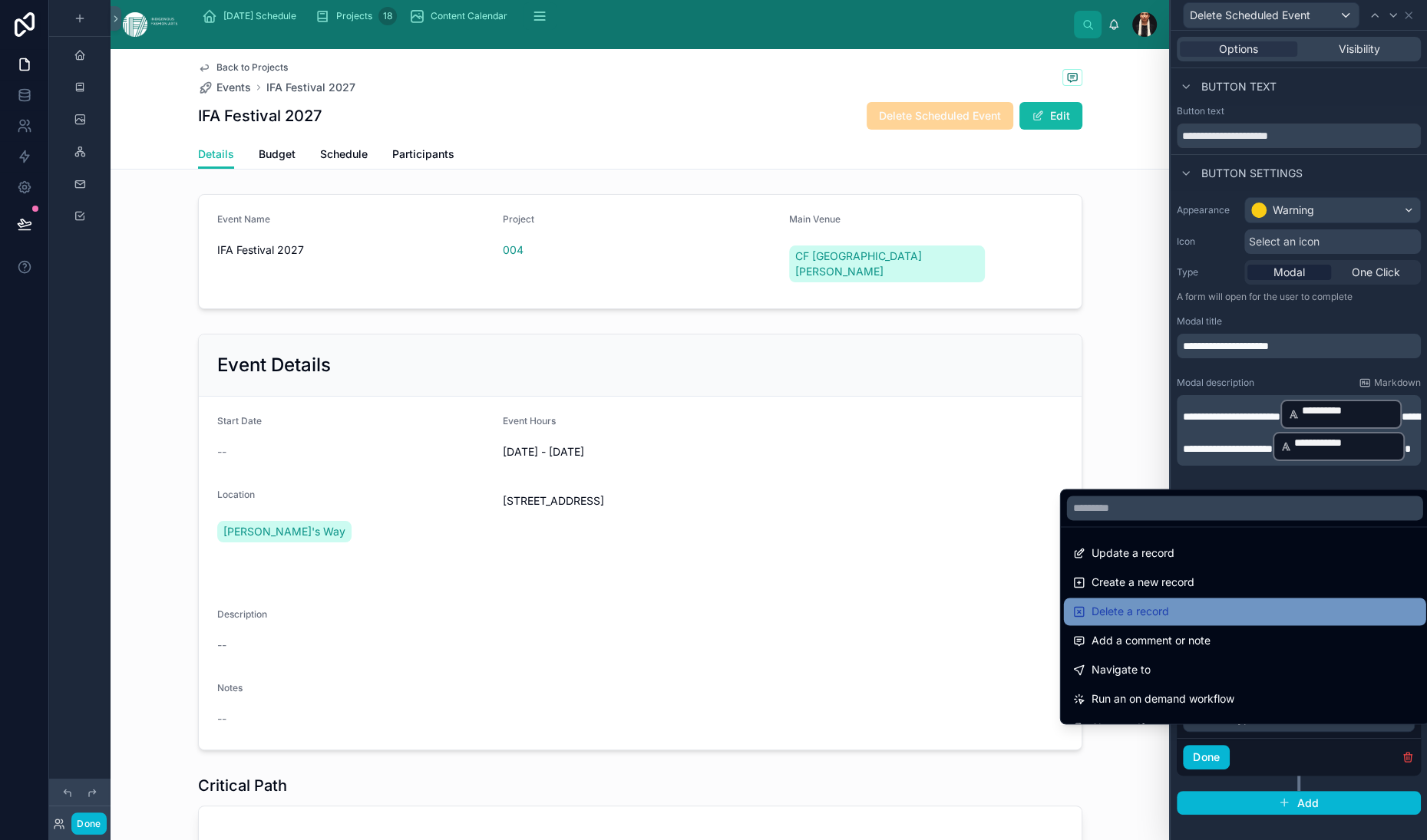
click at [1143, 602] on span "Delete a record" at bounding box center [1130, 611] width 78 height 18
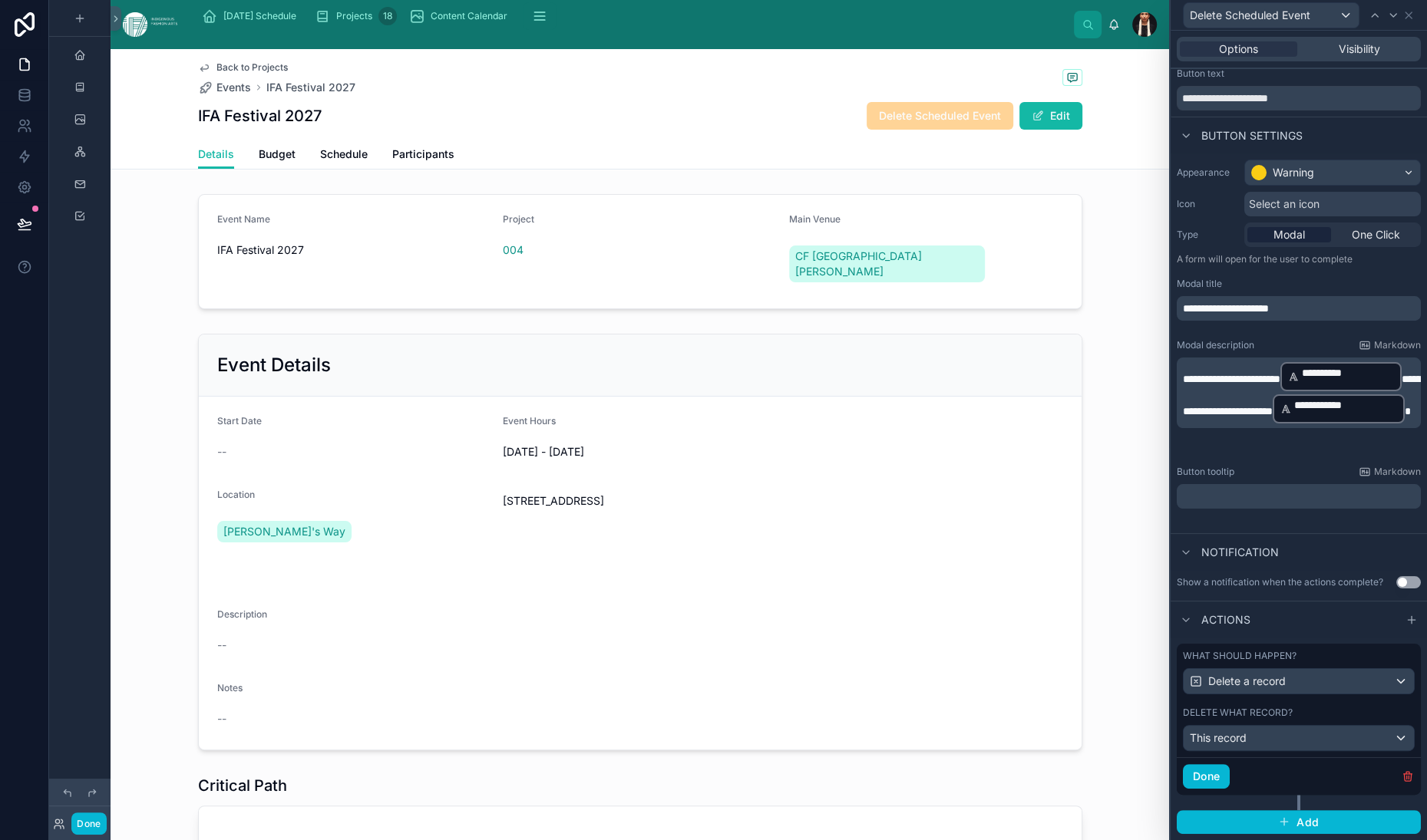
scroll to position [380, 0]
click at [1190, 731] on span "This record" at bounding box center [1219, 738] width 57 height 15
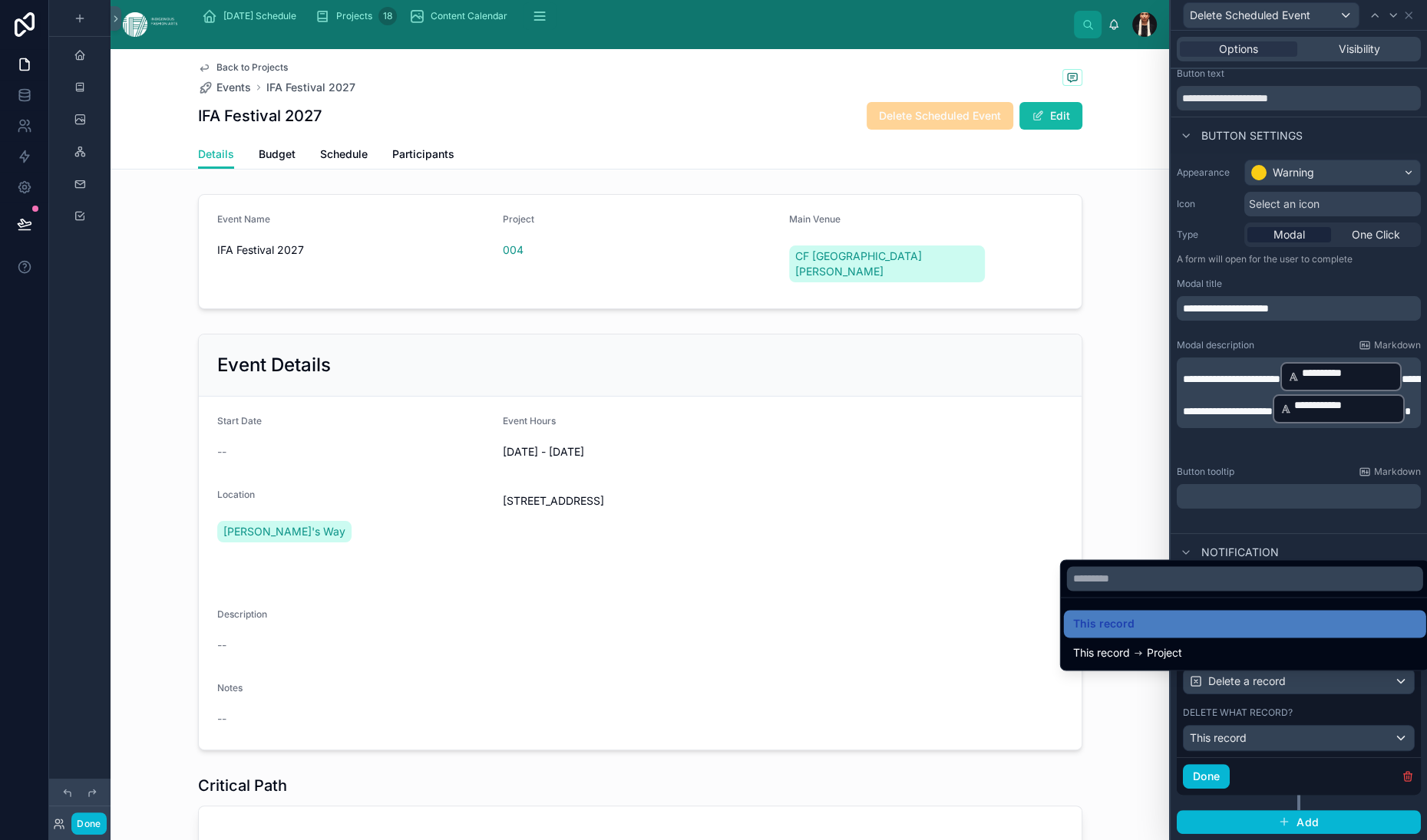
click at [1170, 697] on div at bounding box center [1299, 420] width 257 height 840
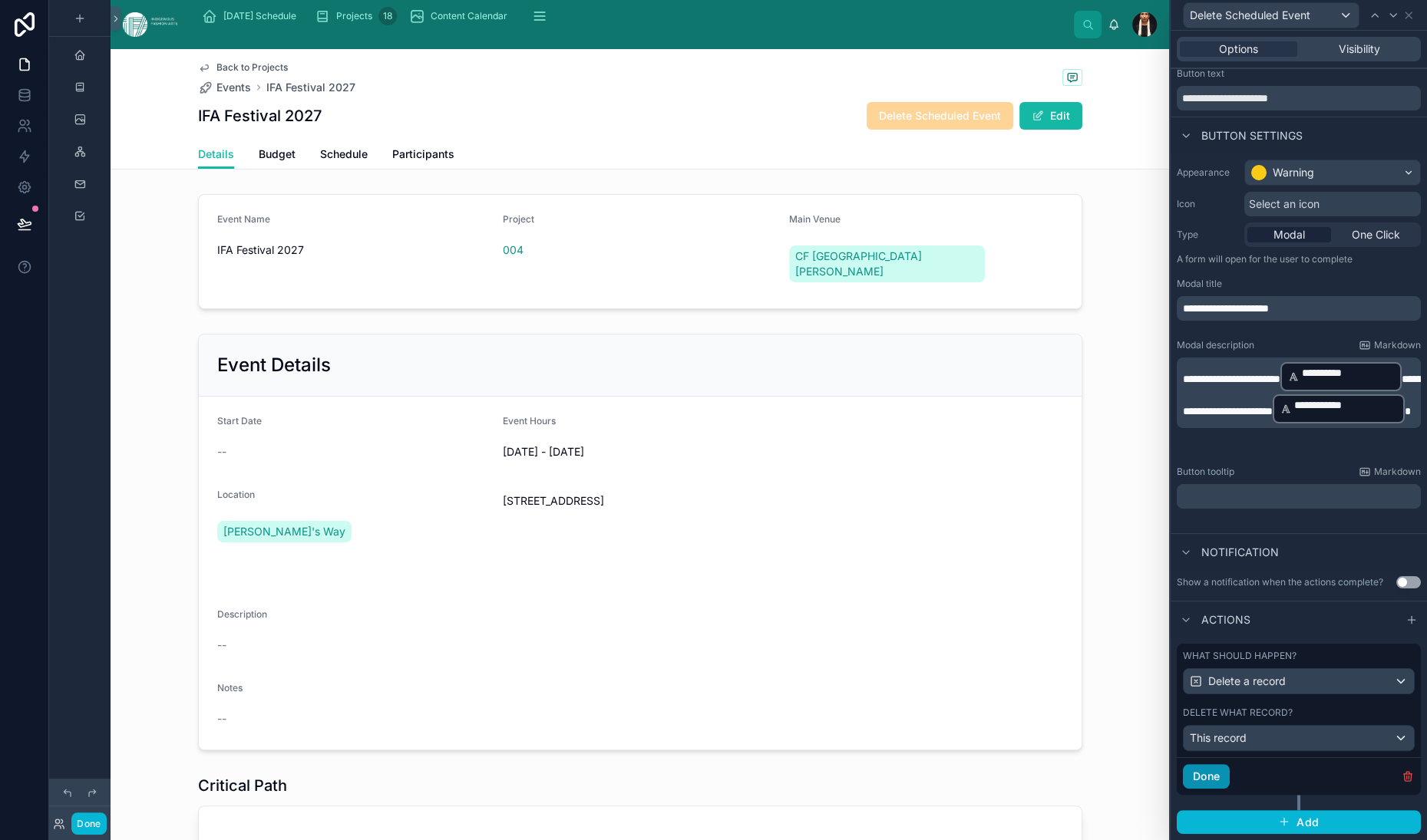
click at [1183, 764] on button "Done" at bounding box center [1205, 776] width 47 height 25
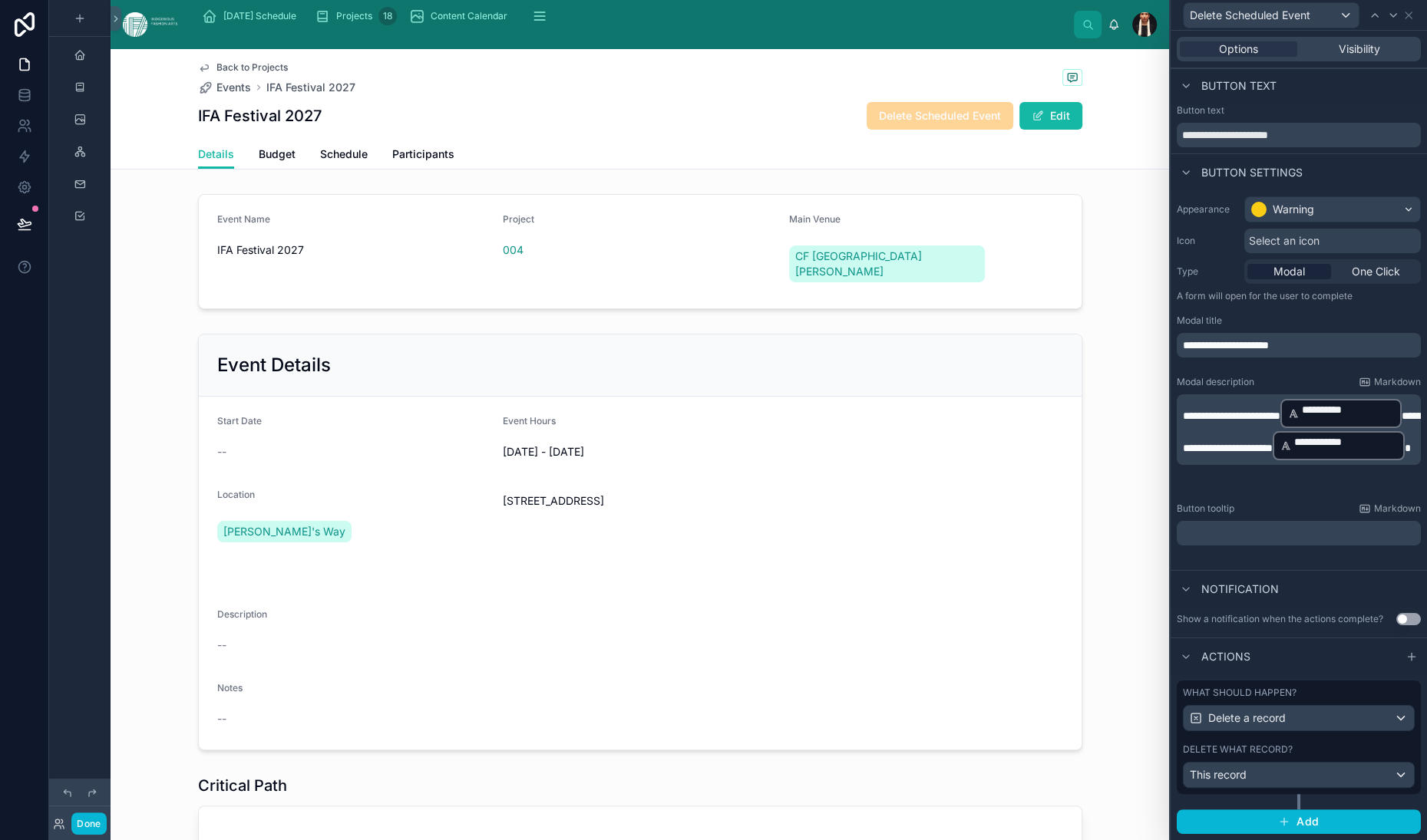
scroll to position [317, 0]
click at [1397, 613] on button "Use setting" at bounding box center [1409, 619] width 25 height 12
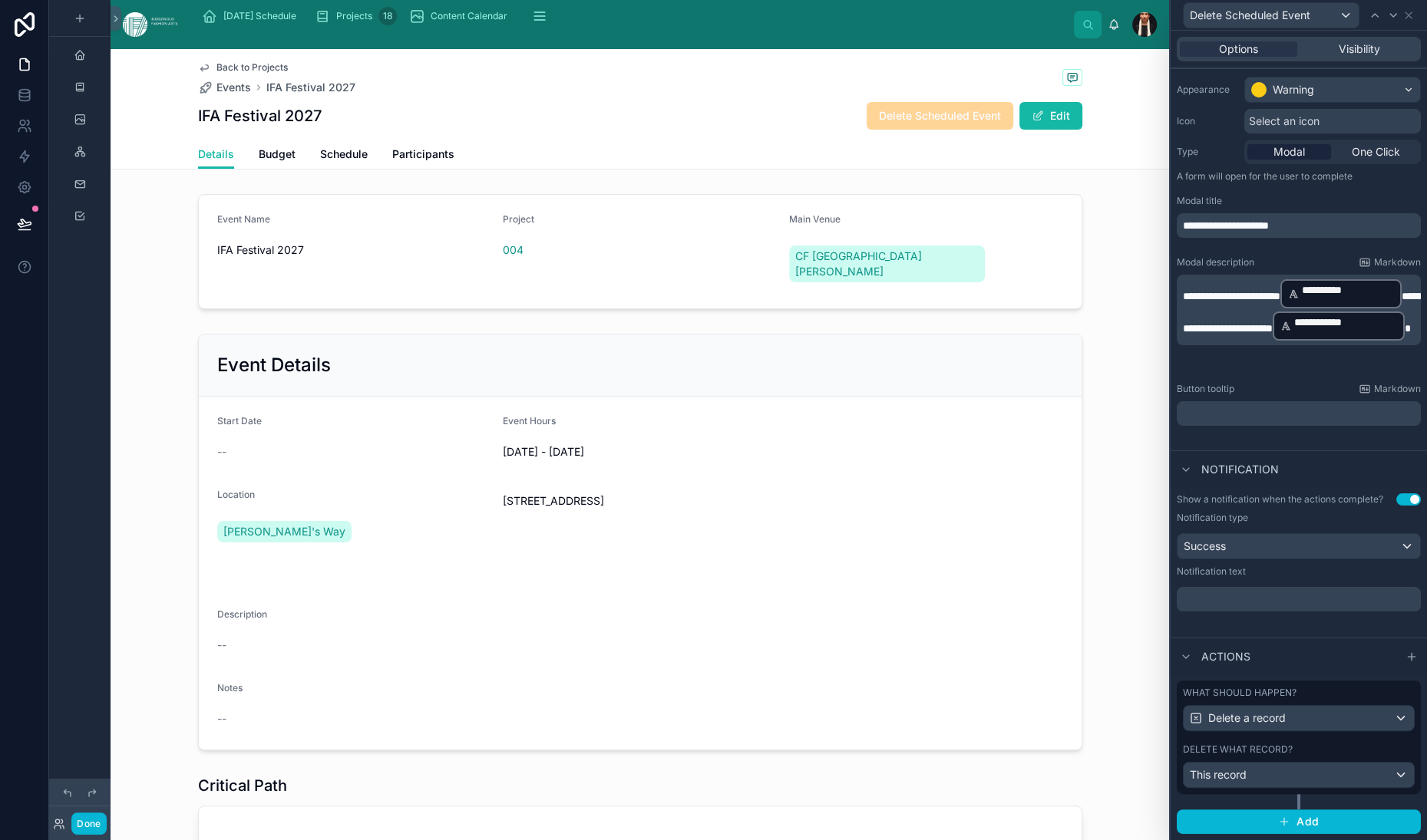
scroll to position [453, 0]
click at [1183, 592] on p "﻿" at bounding box center [1300, 600] width 235 height 15
click at [1170, 563] on div "**********" at bounding box center [1299, 563] width 257 height 150
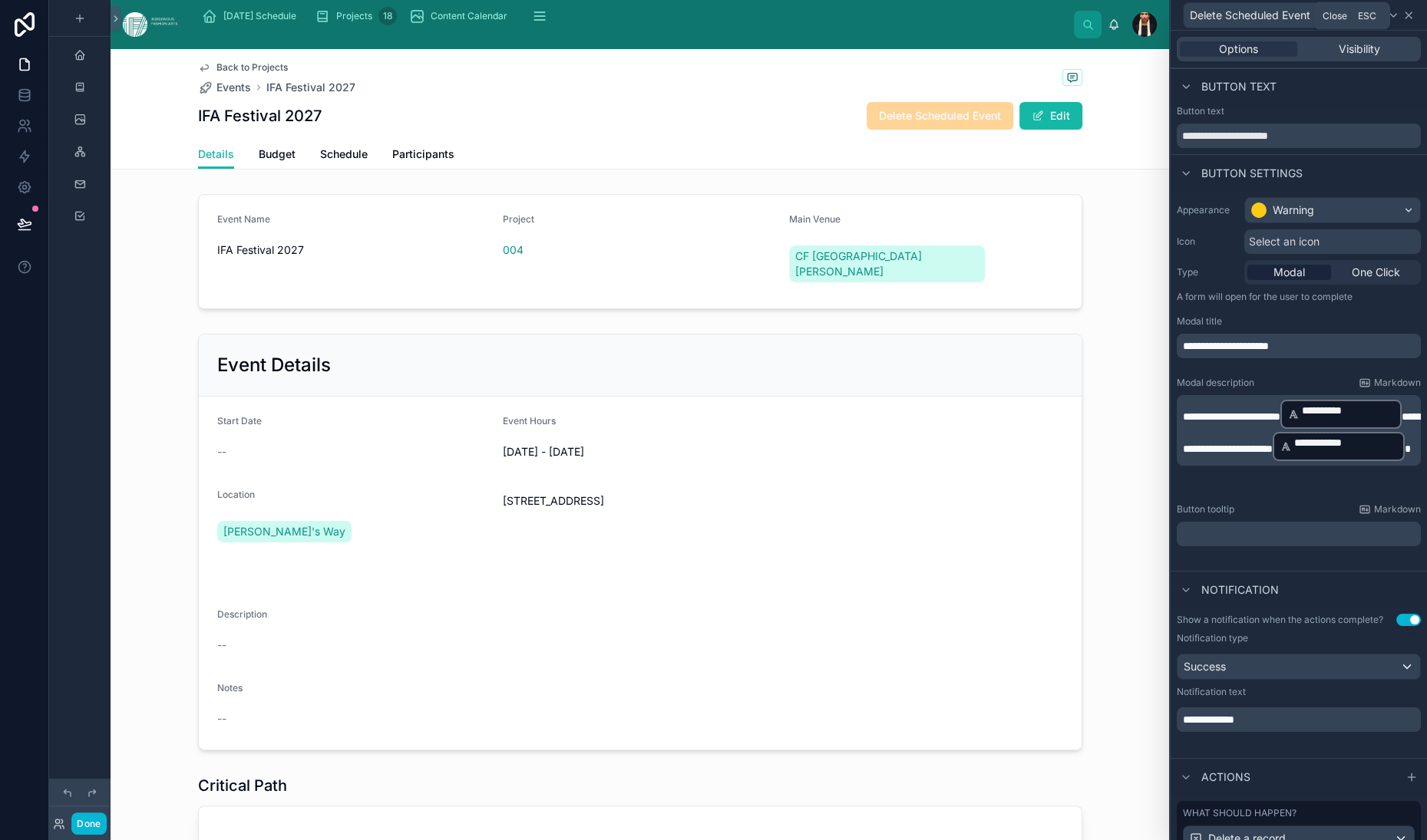
click at [1402, 19] on icon at bounding box center [1408, 15] width 12 height 12
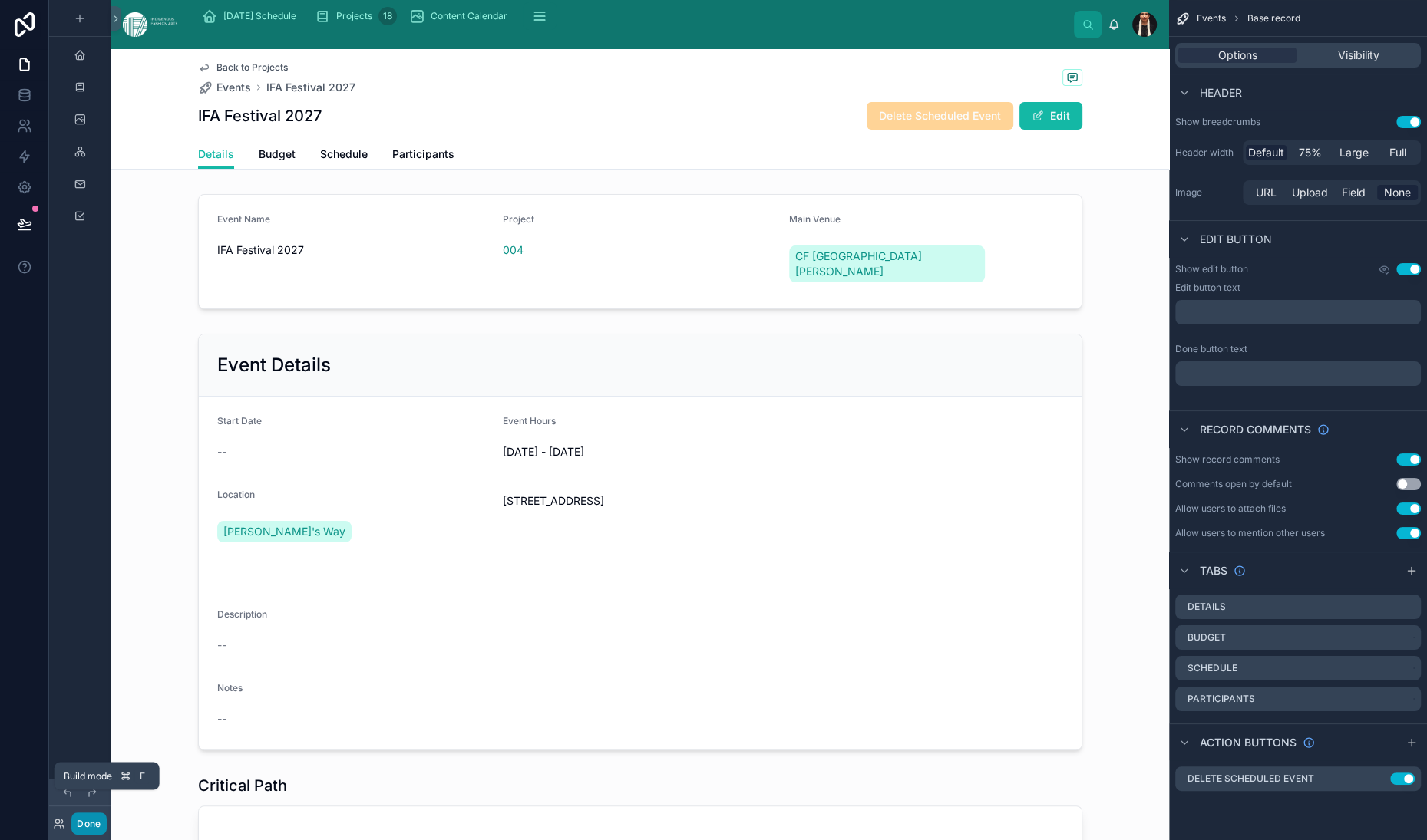
click at [106, 812] on button "Done" at bounding box center [88, 823] width 34 height 22
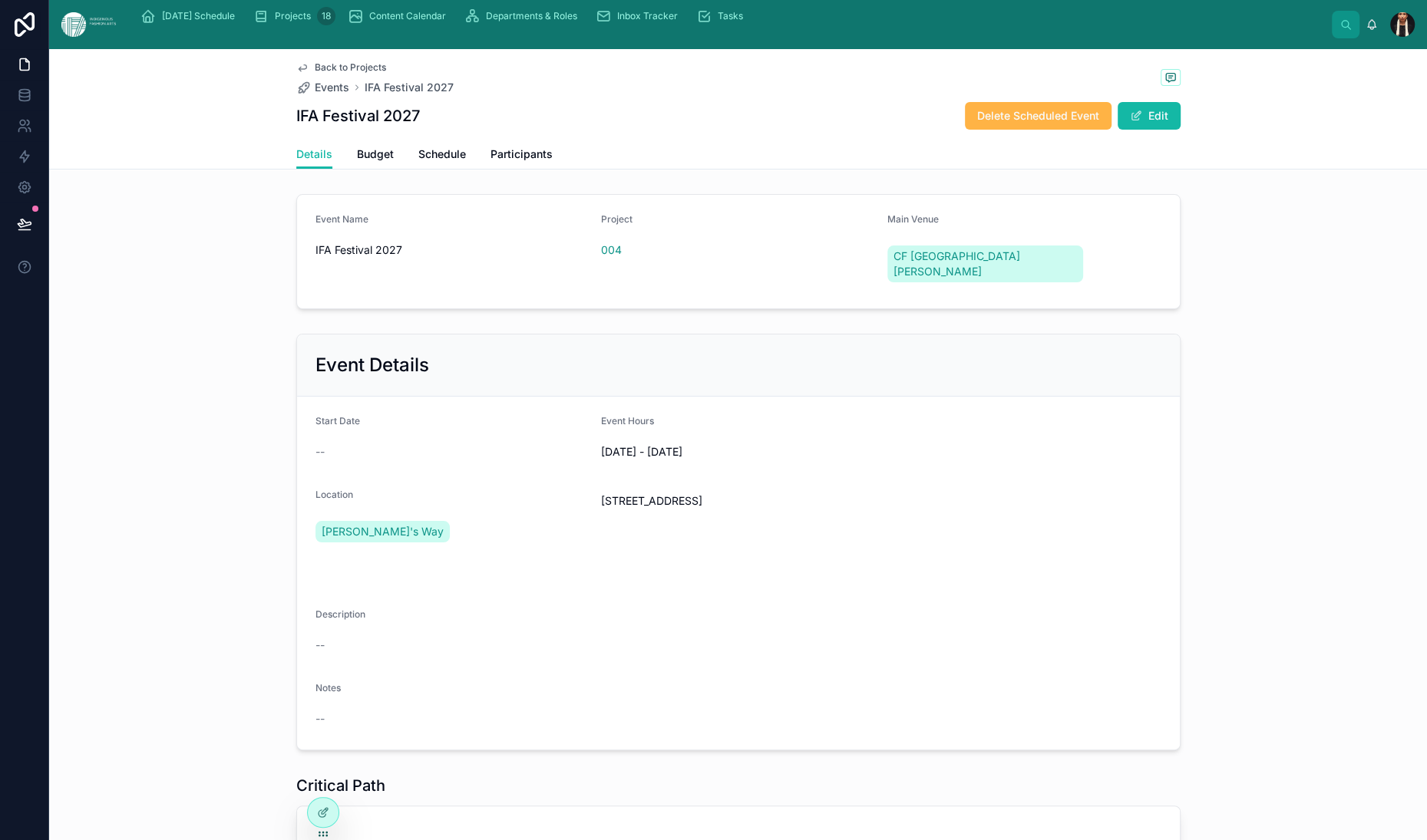
click at [1099, 124] on span "Delete Scheduled Event" at bounding box center [1038, 116] width 122 height 15
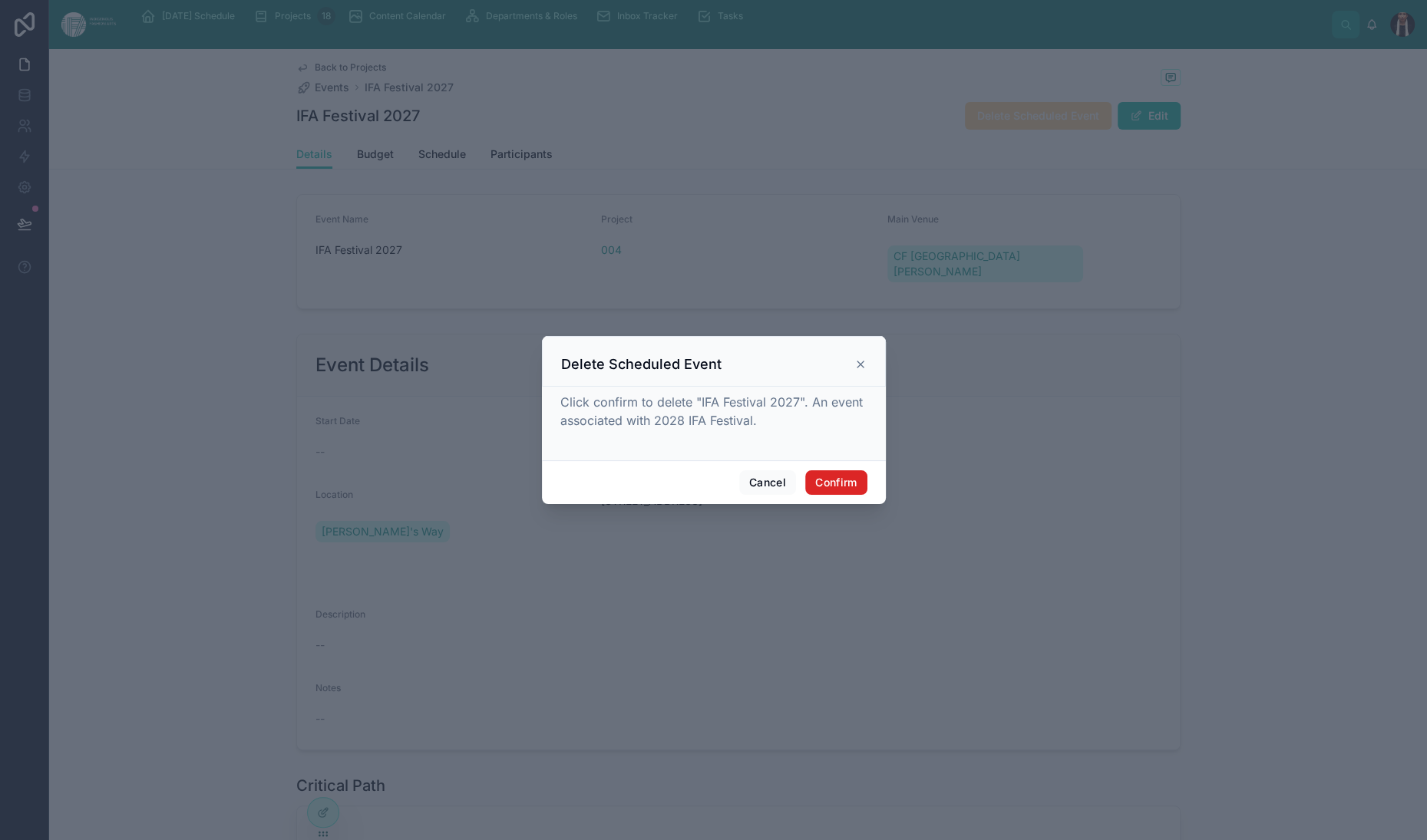
click at [867, 495] on button "Confirm" at bounding box center [836, 483] width 62 height 25
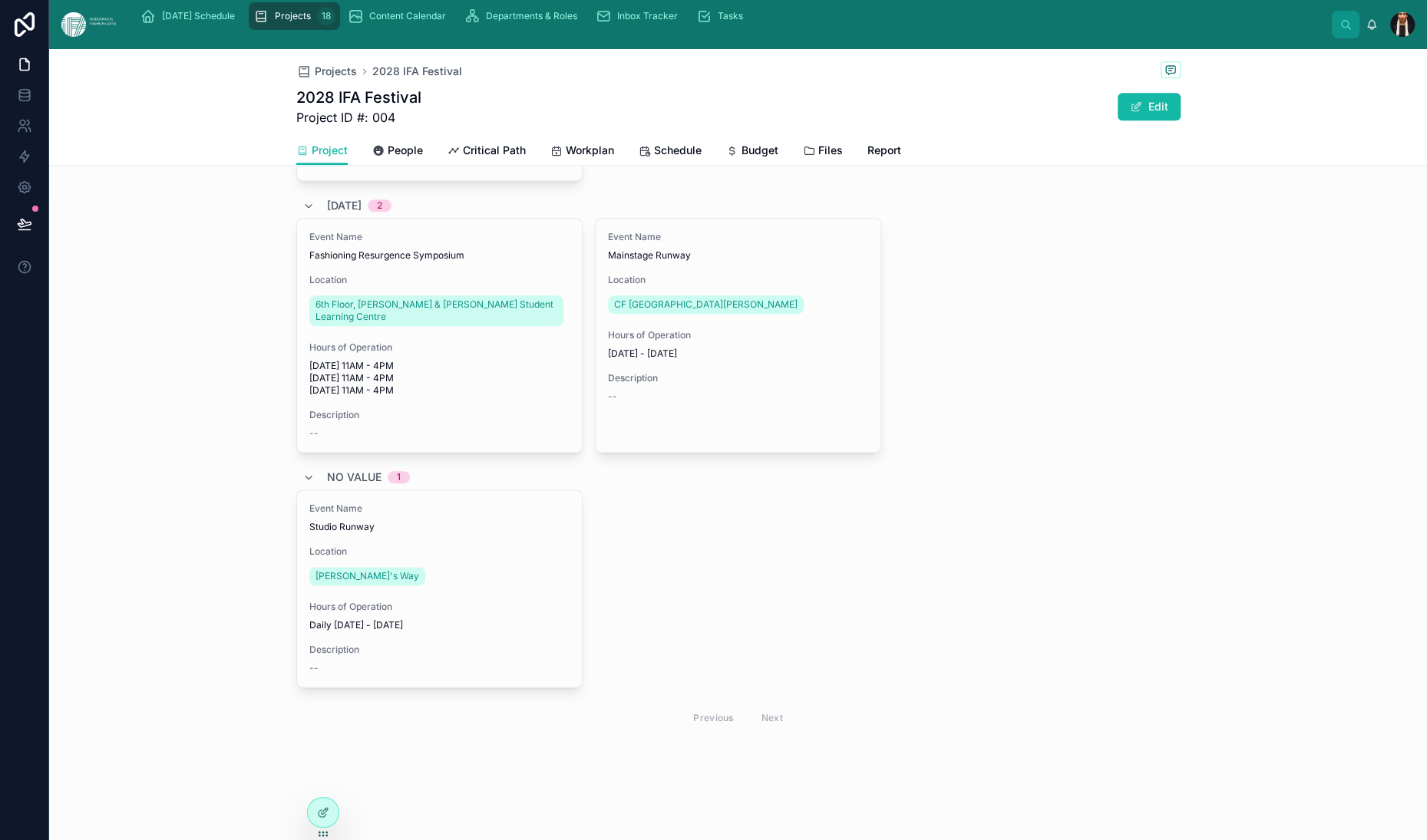
scroll to position [2865, 0]
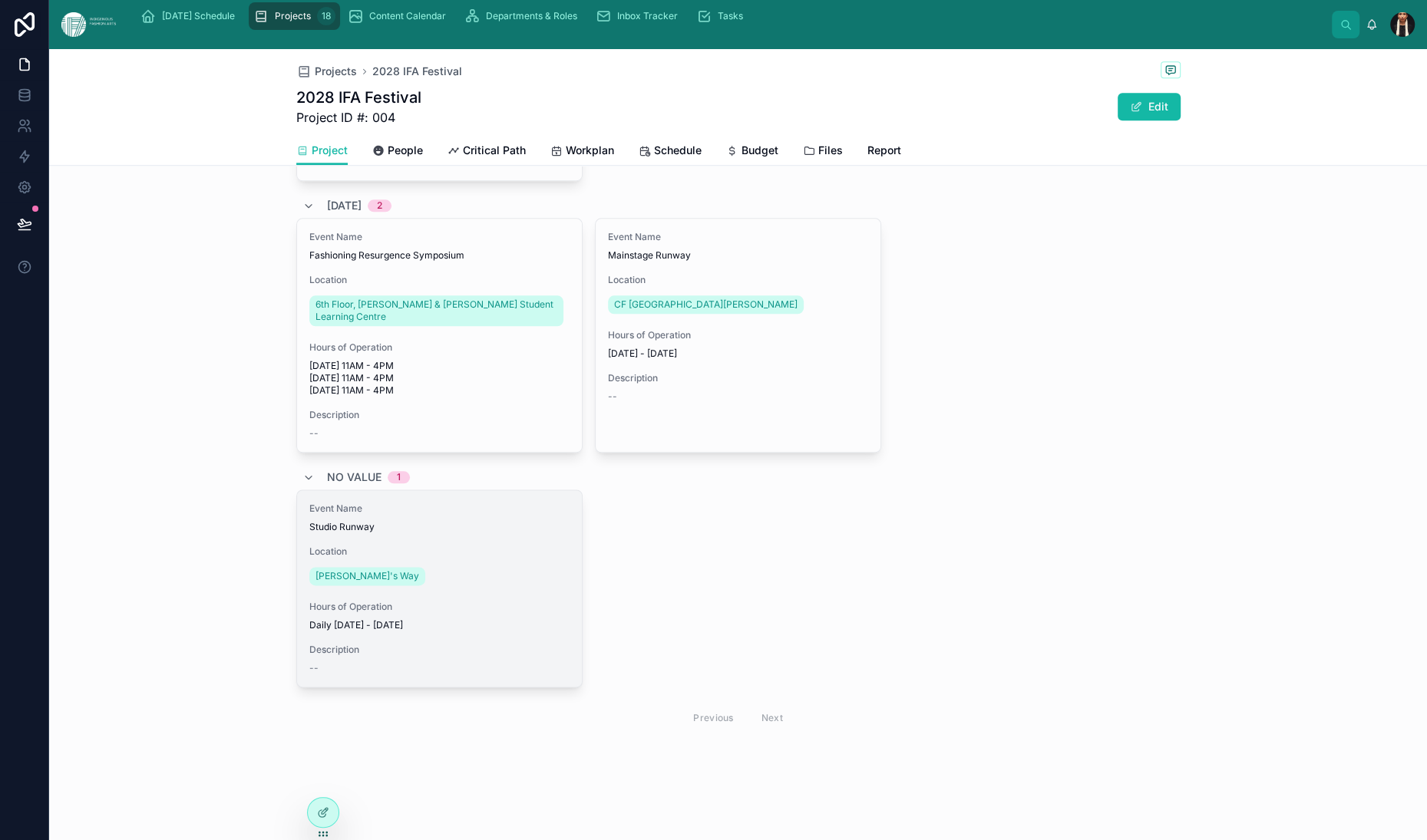
click at [325, 521] on span "Studio Runway" at bounding box center [439, 526] width 260 height 12
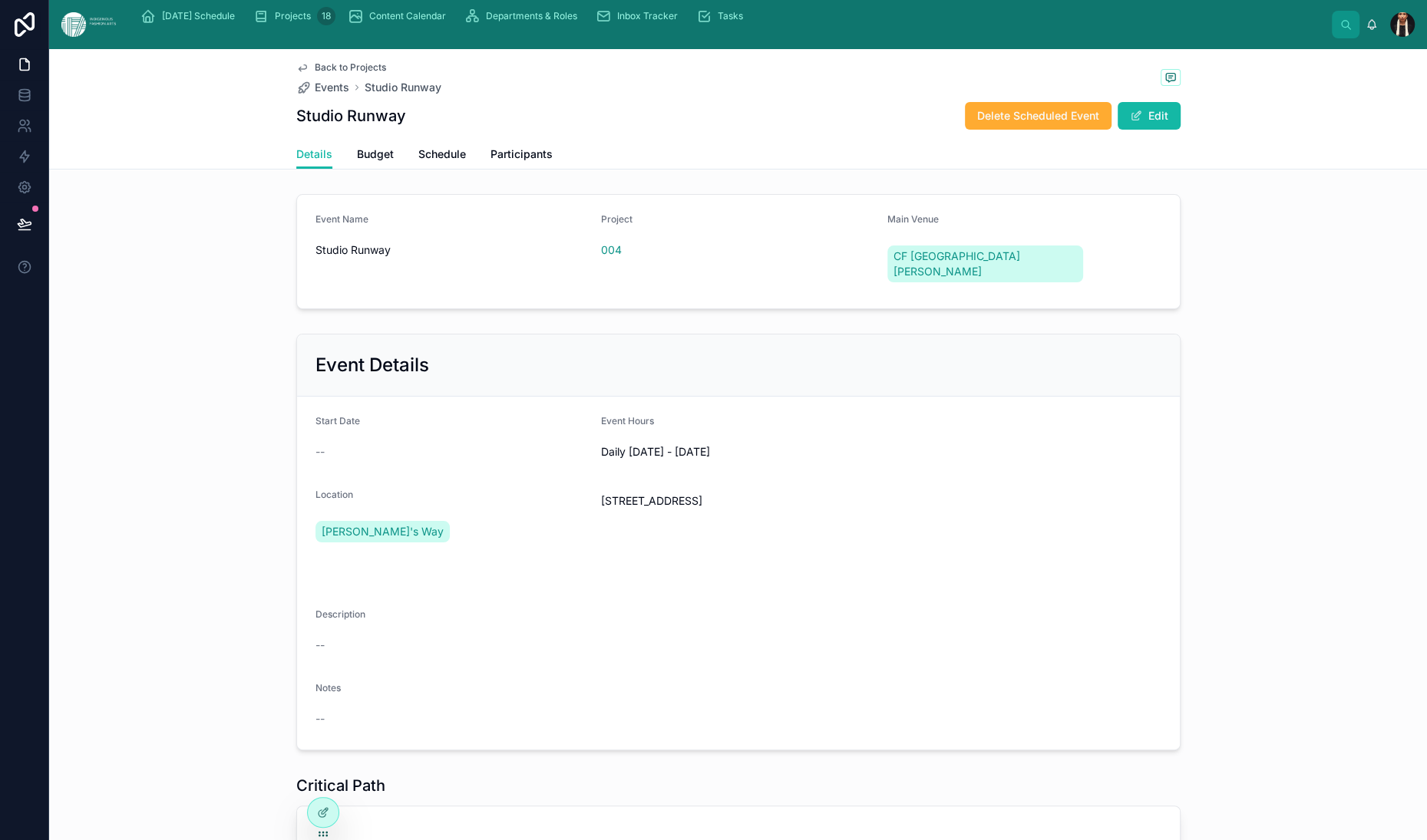
click at [297, 74] on icon at bounding box center [302, 67] width 12 height 12
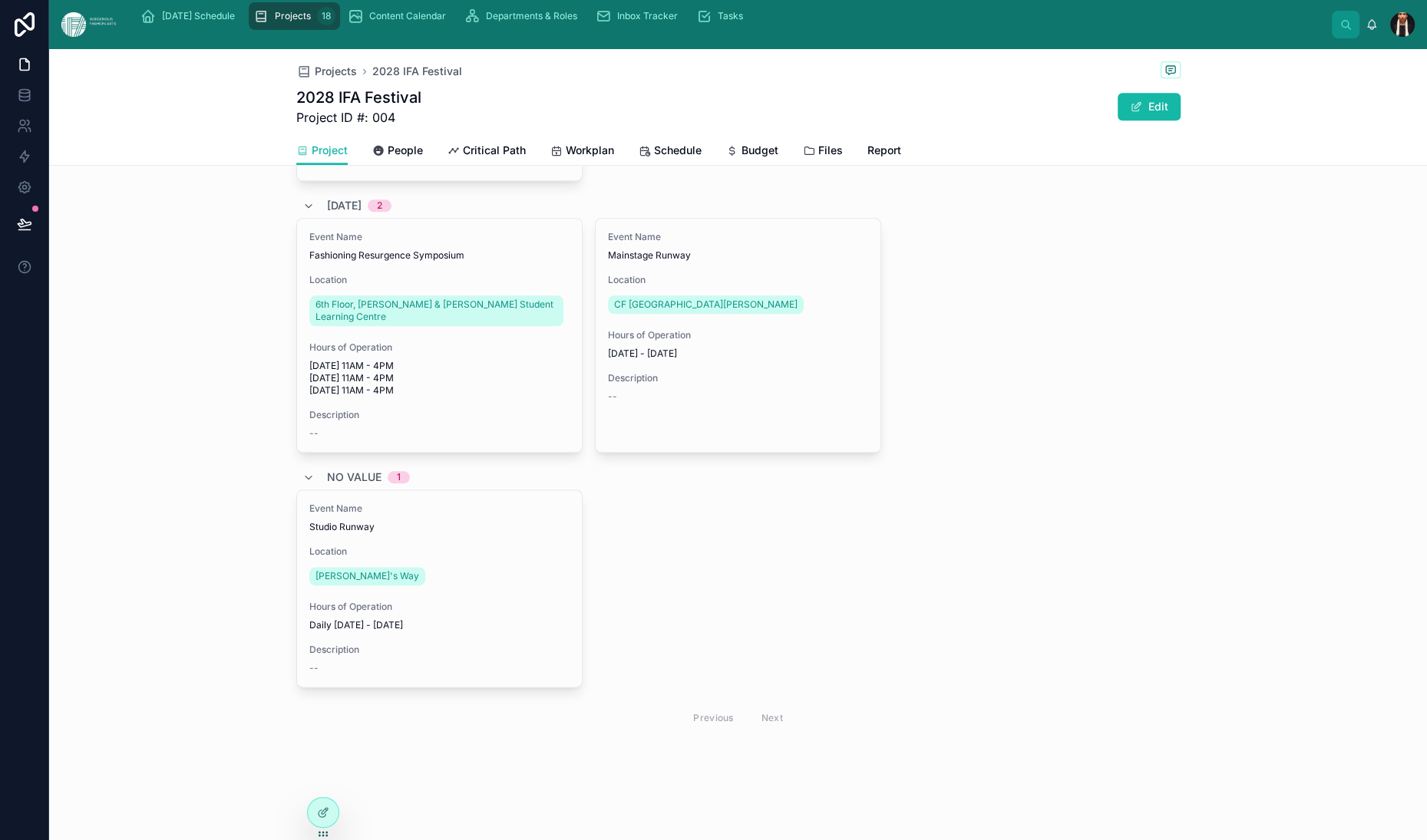
scroll to position [2684, 0]
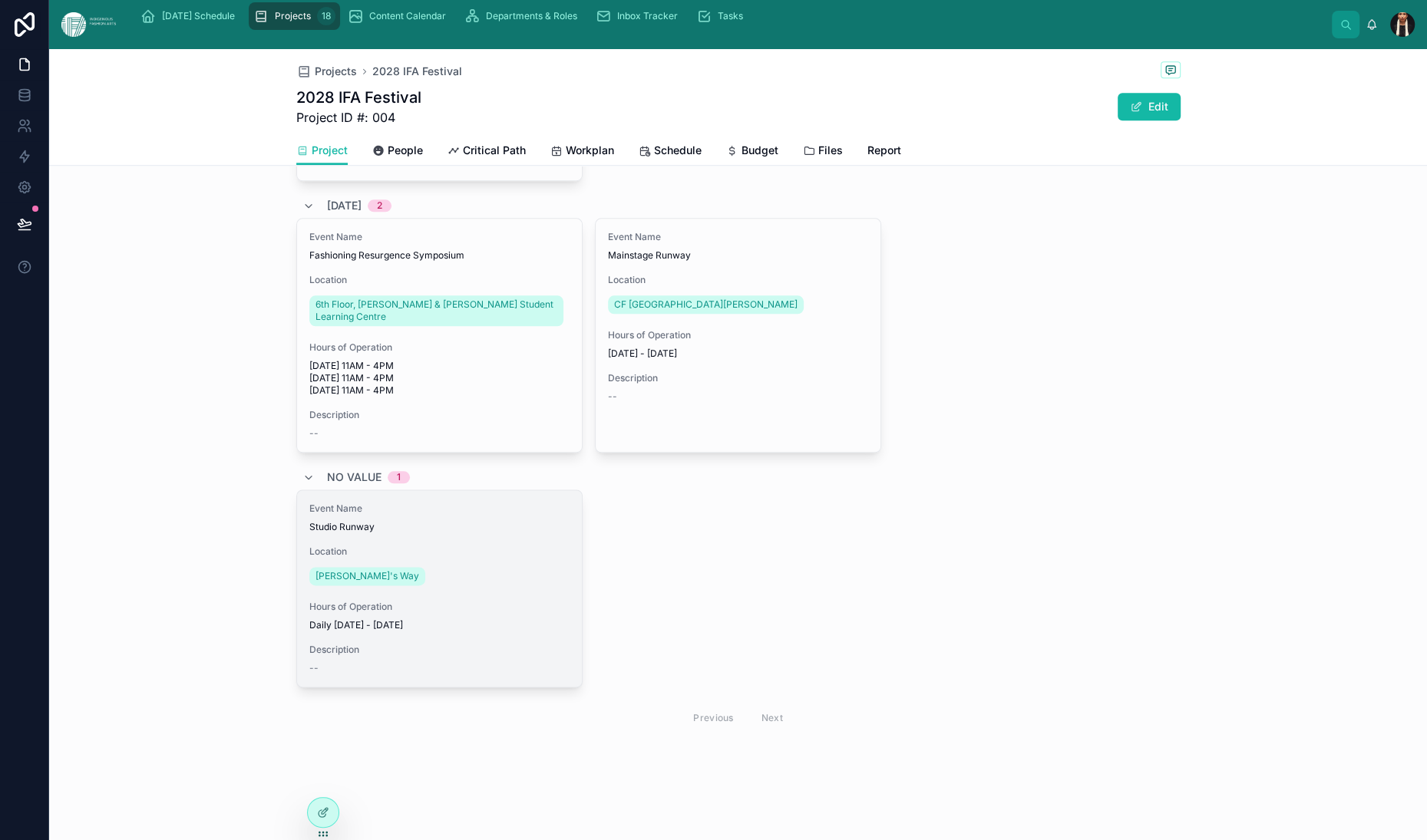
click at [309, 533] on div "Event Name Studio Runway" at bounding box center [439, 518] width 260 height 30
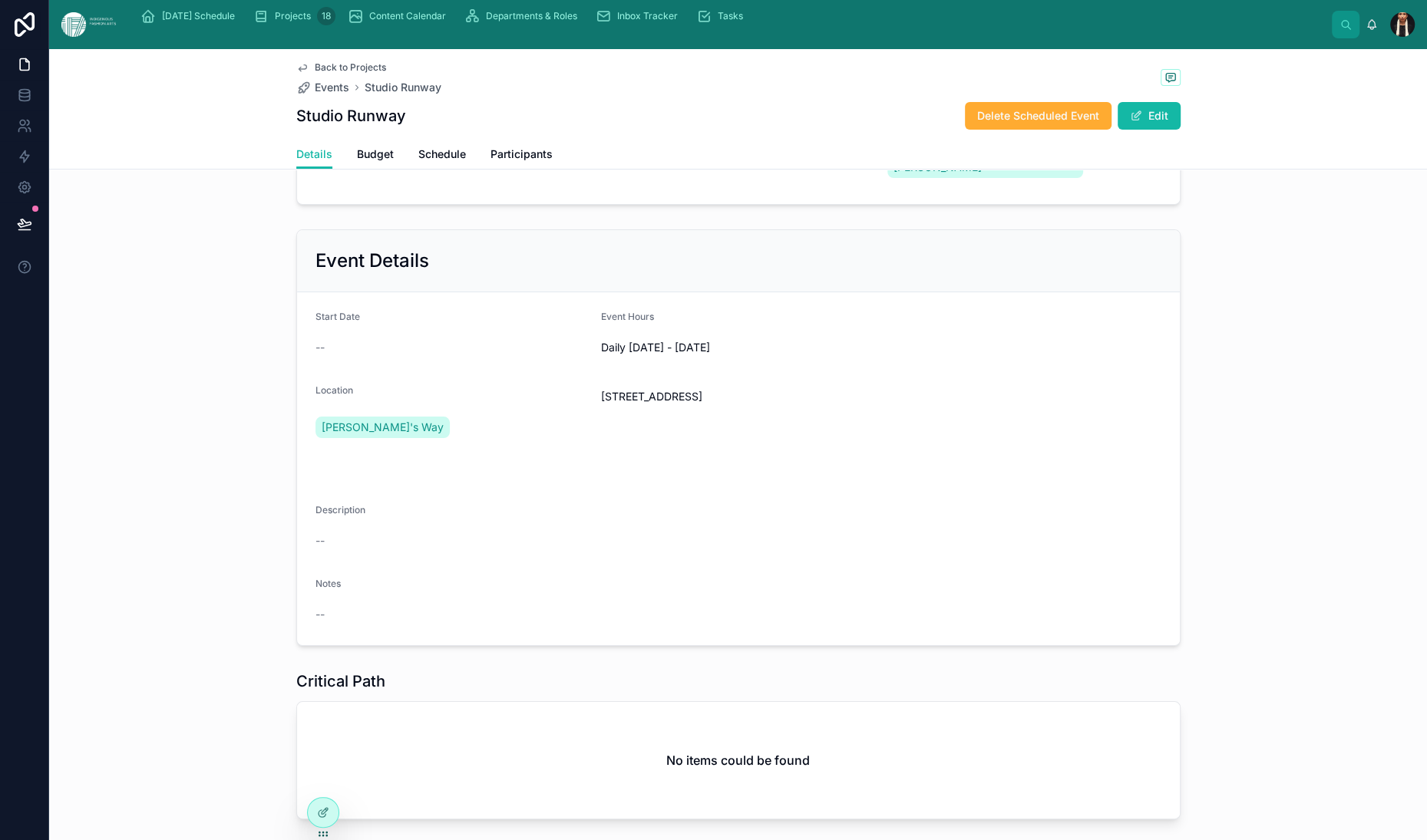
scroll to position [123, 0]
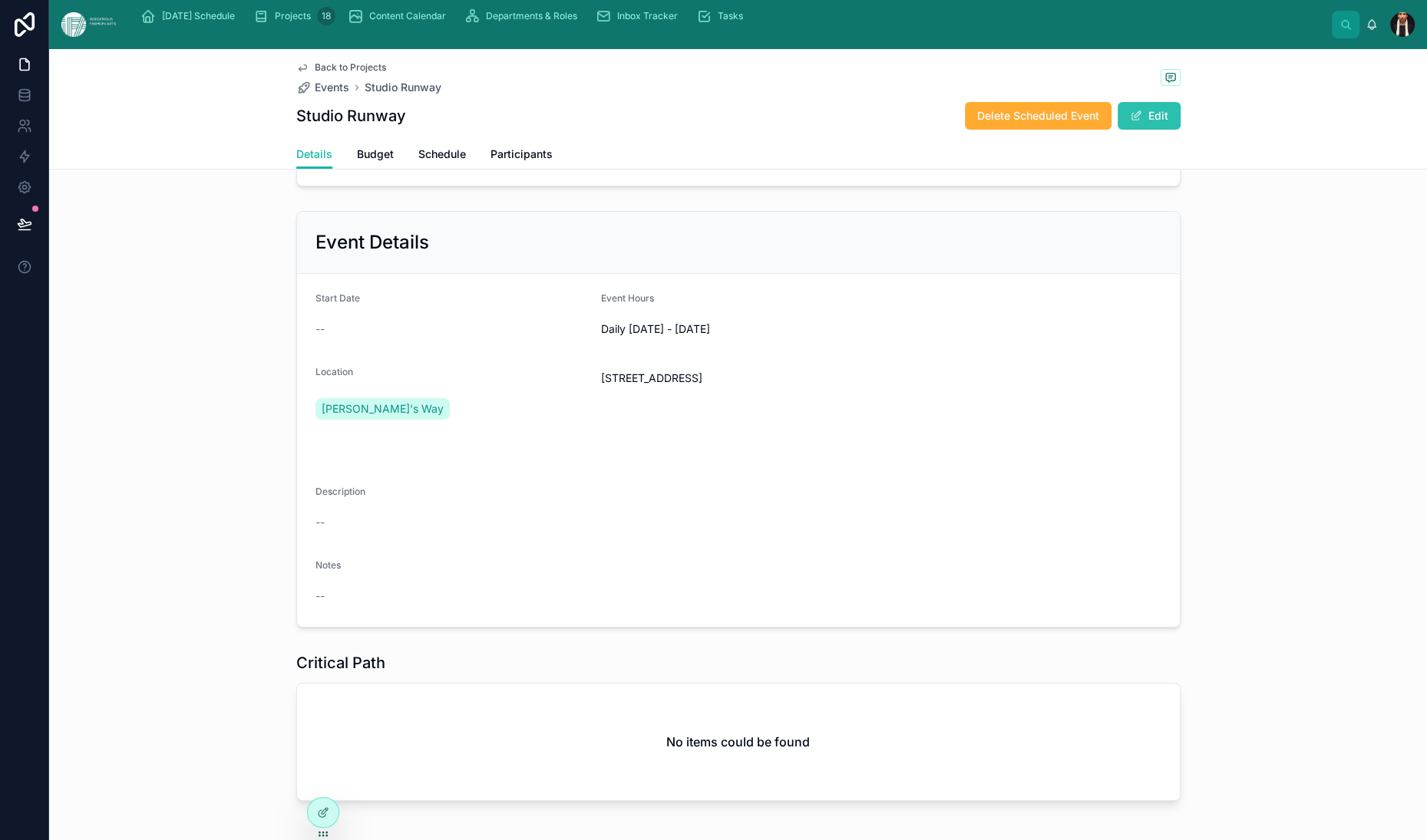
click at [1181, 129] on button "Edit" at bounding box center [1149, 115] width 63 height 28
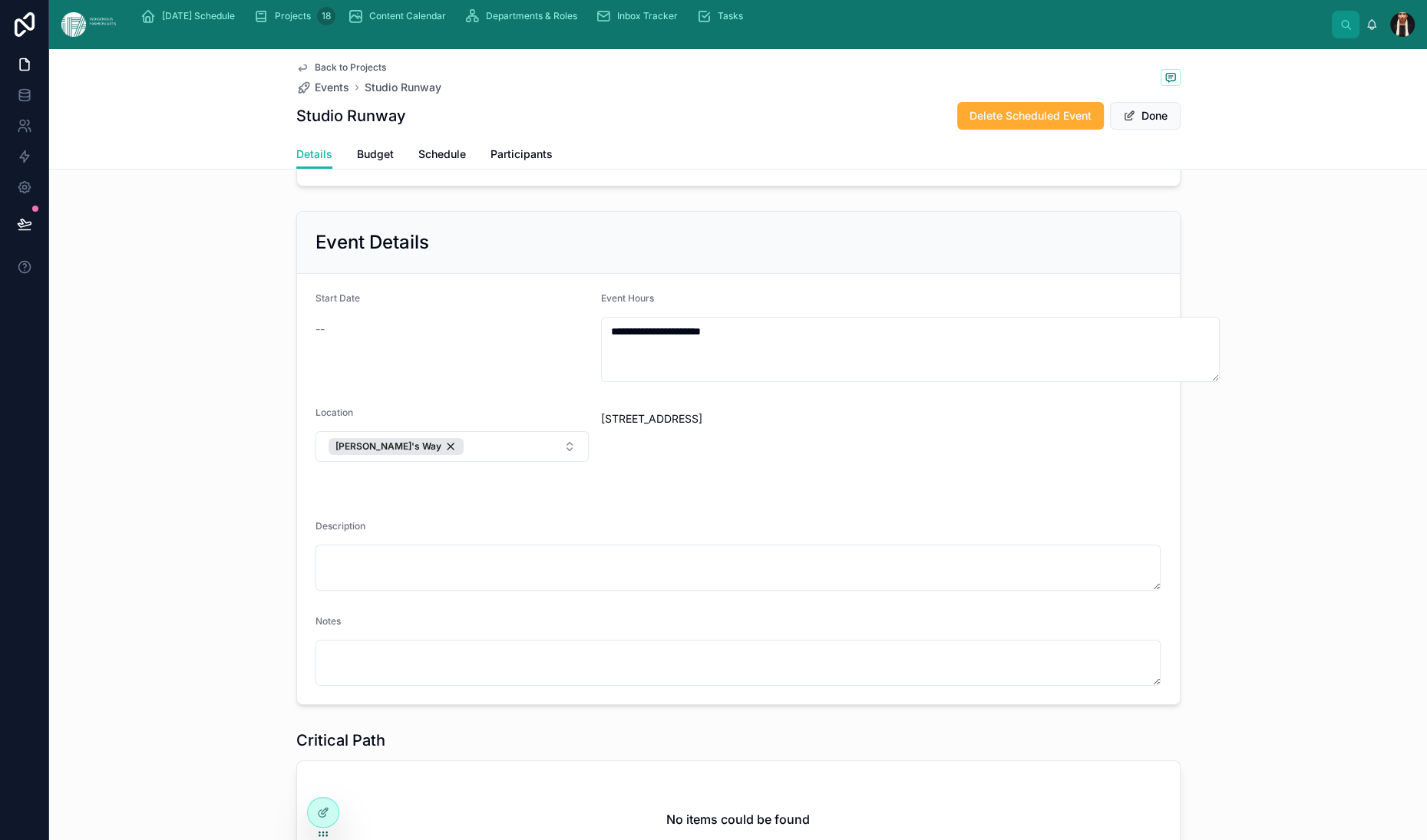
click at [316, 337] on span "--" at bounding box center [320, 329] width 10 height 15
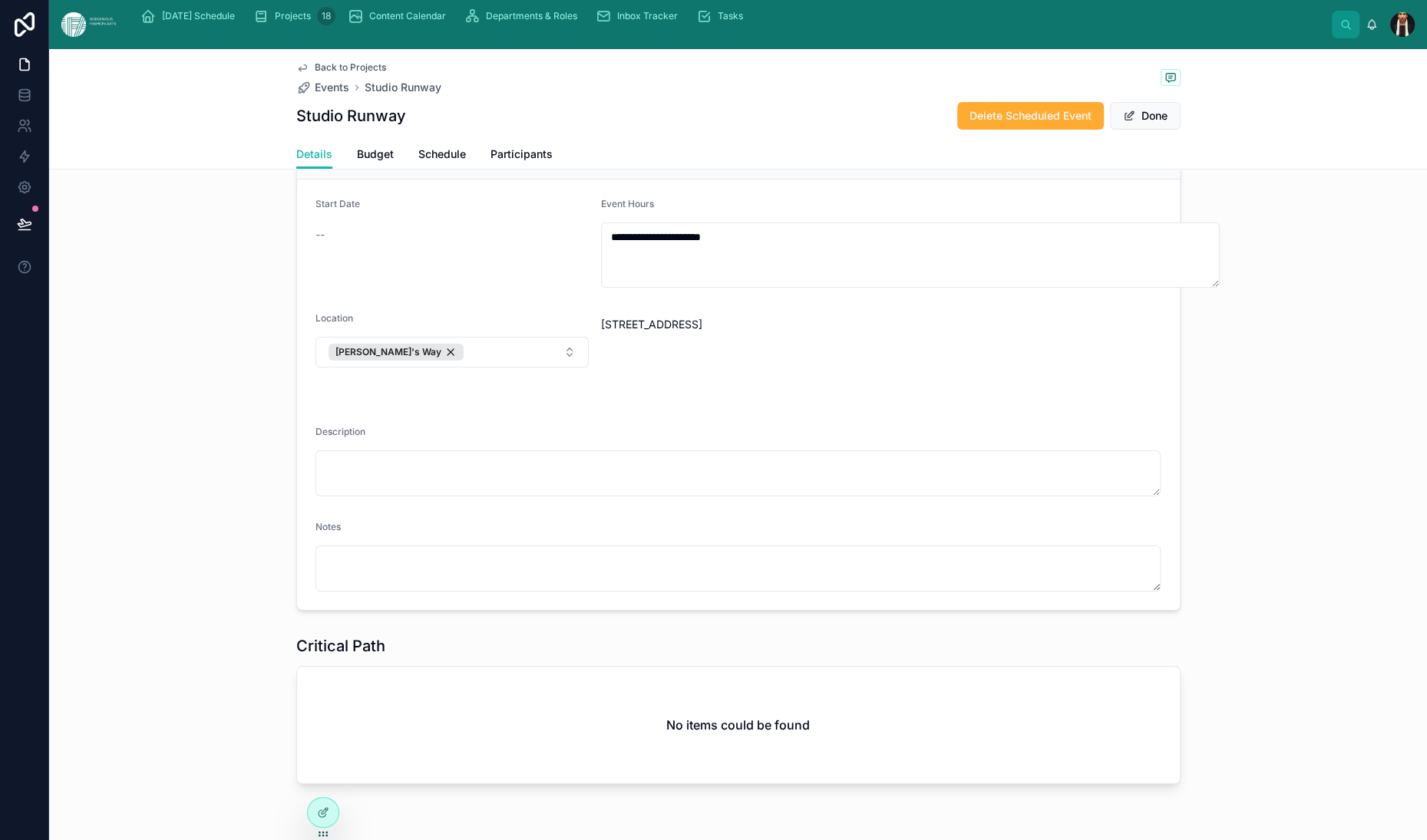
scroll to position [221, 0]
click at [335, 811] on div at bounding box center [323, 812] width 30 height 29
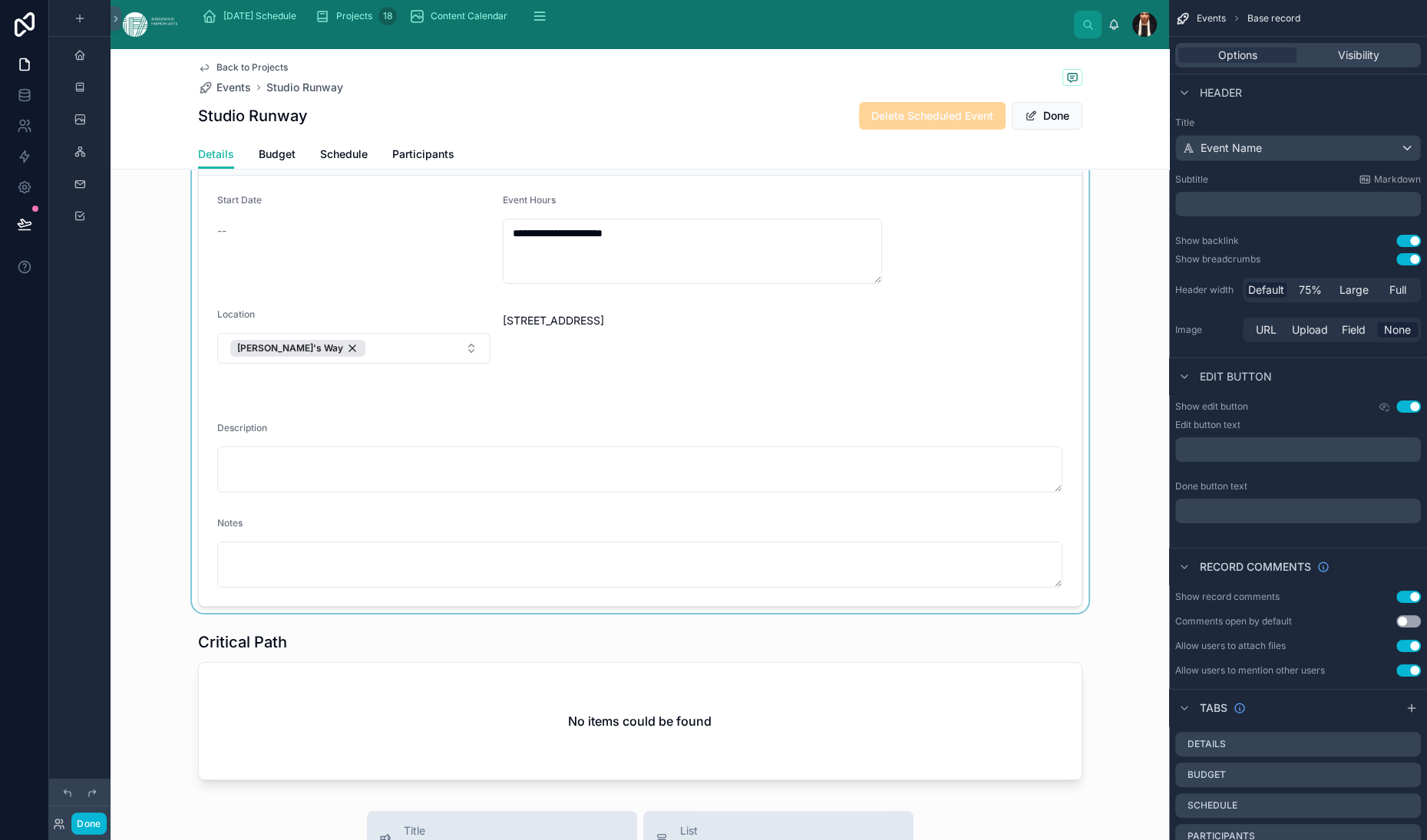
scroll to position [265, 0]
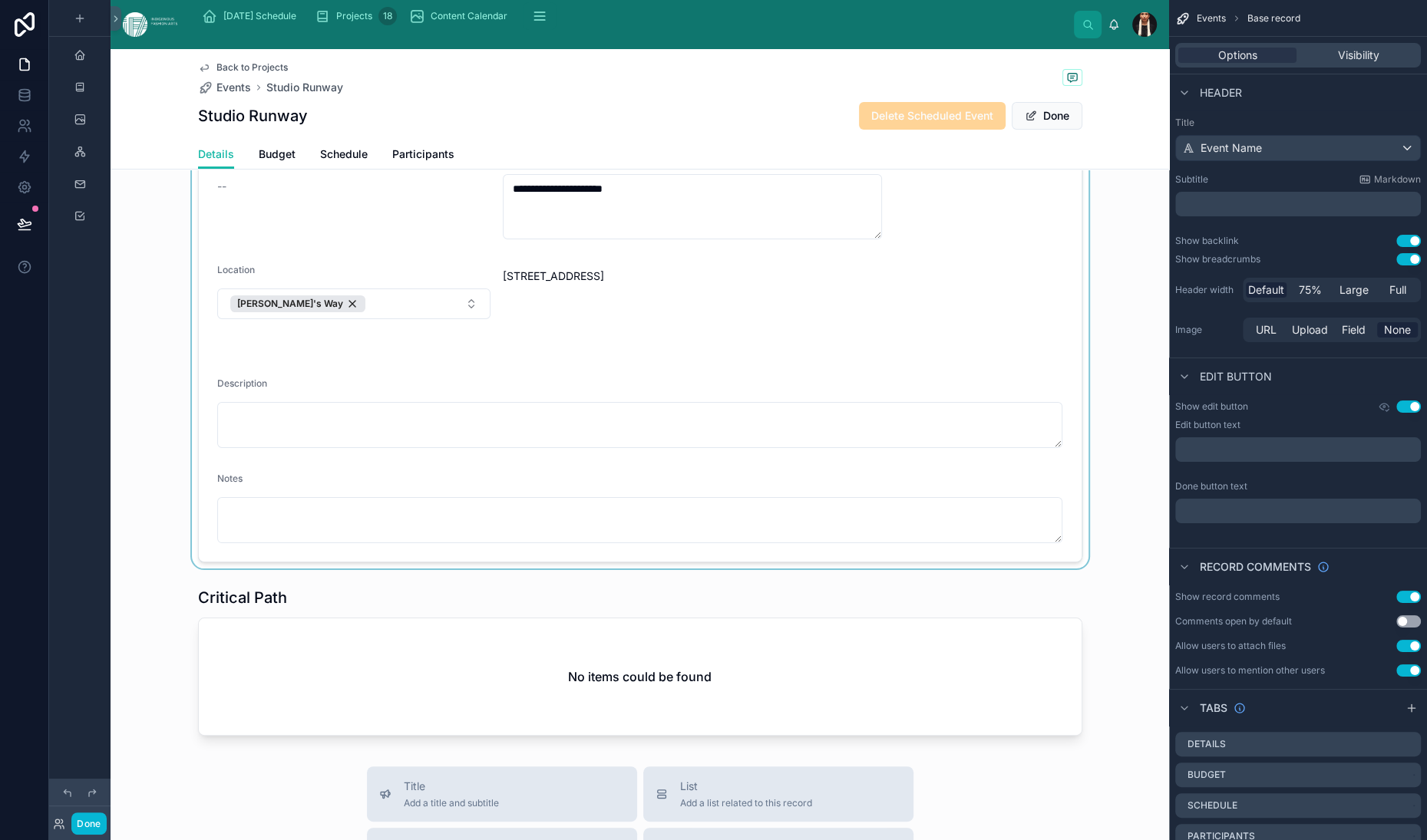
click at [245, 387] on div at bounding box center [640, 315] width 1059 height 506
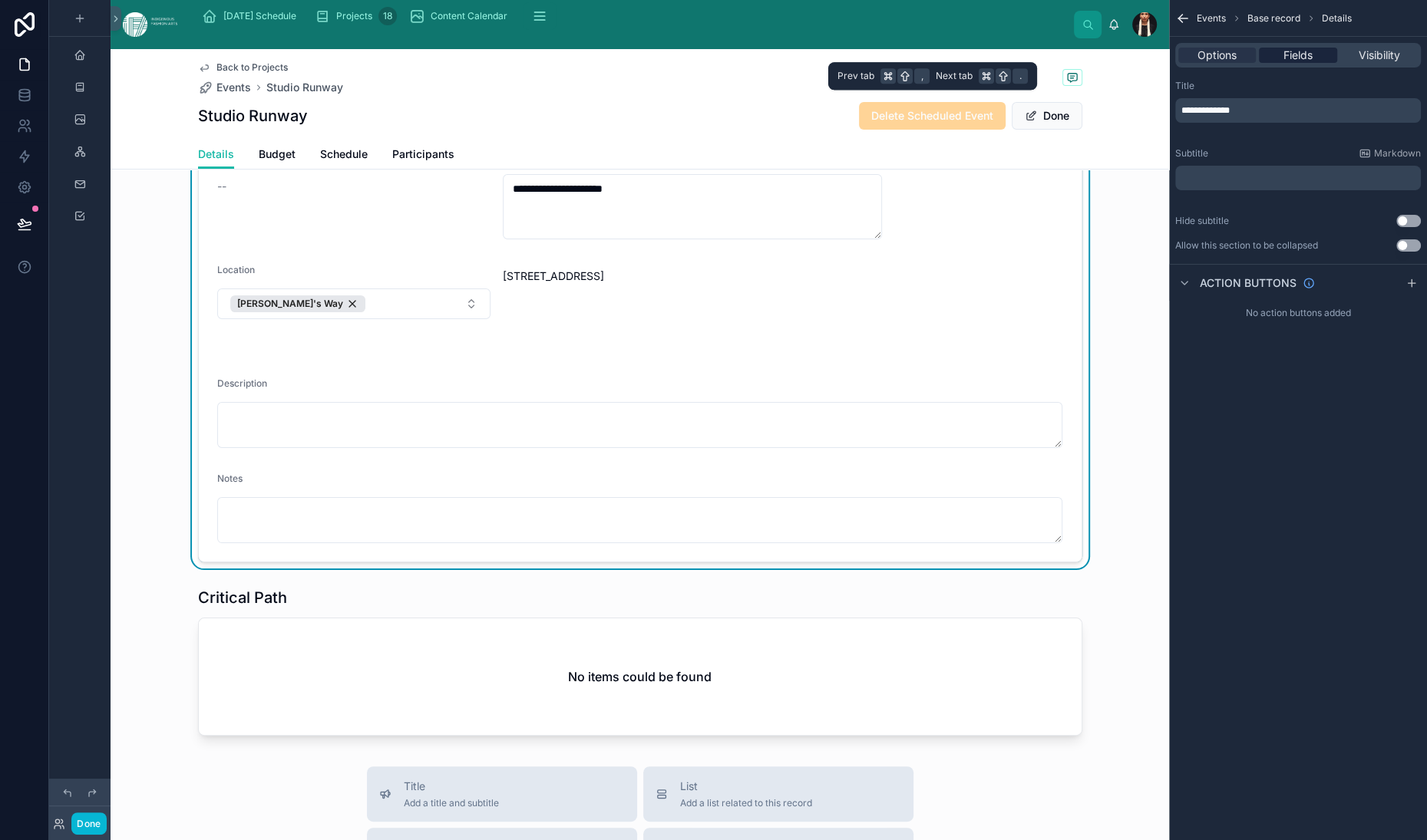
click at [1283, 63] on span "Fields" at bounding box center [1298, 55] width 29 height 15
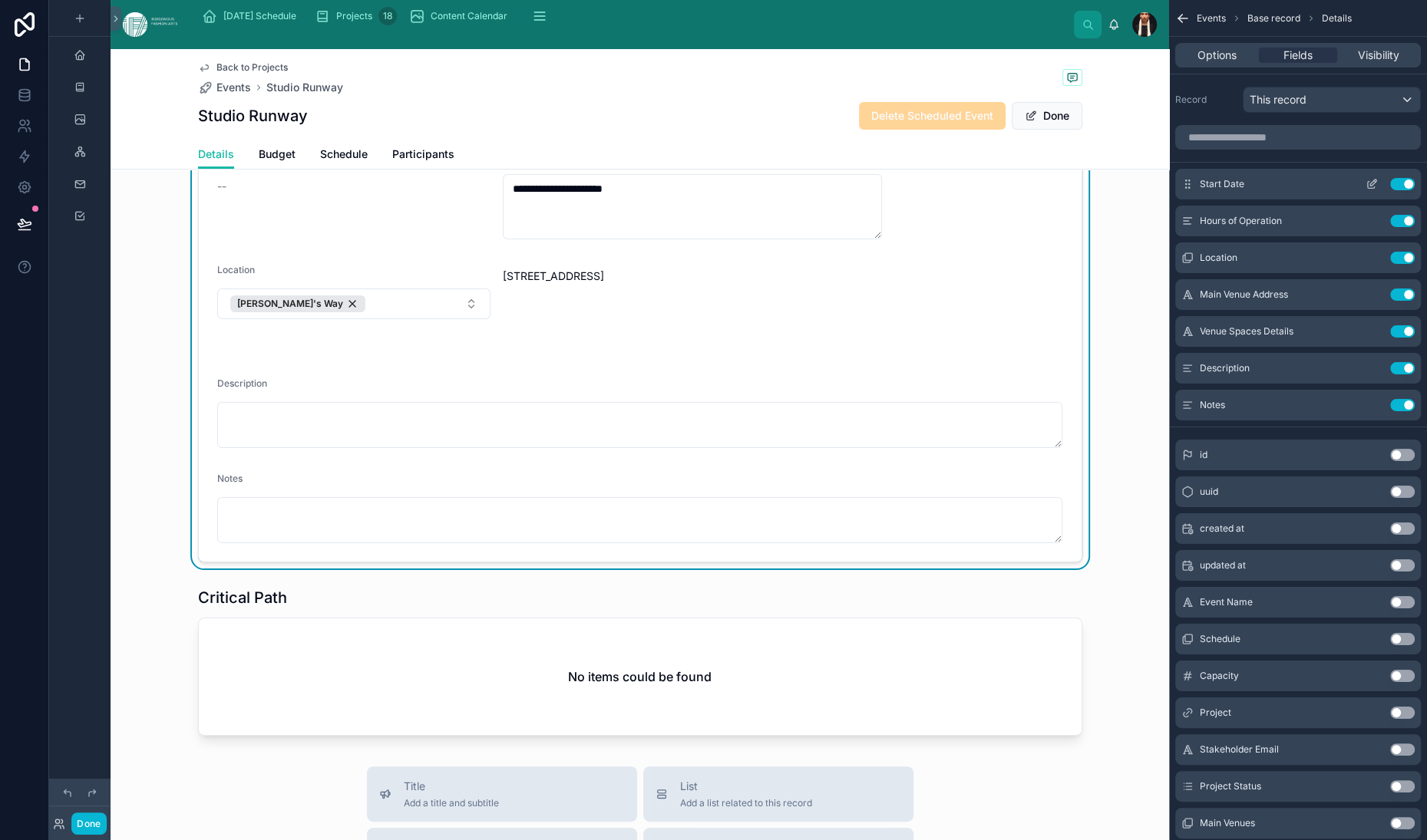
click at [1366, 190] on icon "scrollable content" at bounding box center [1372, 183] width 12 height 12
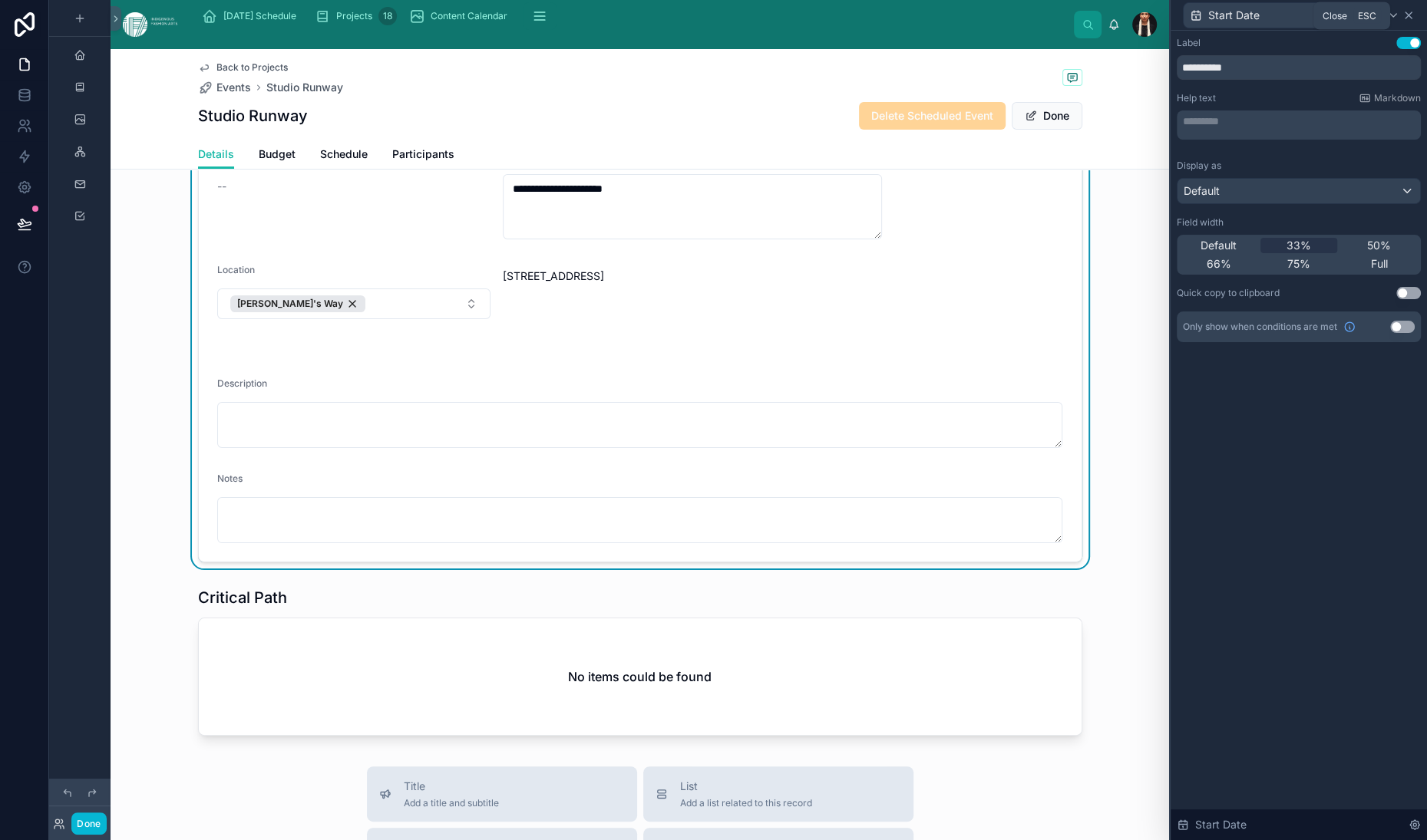
click at [1404, 22] on icon at bounding box center [1408, 15] width 12 height 12
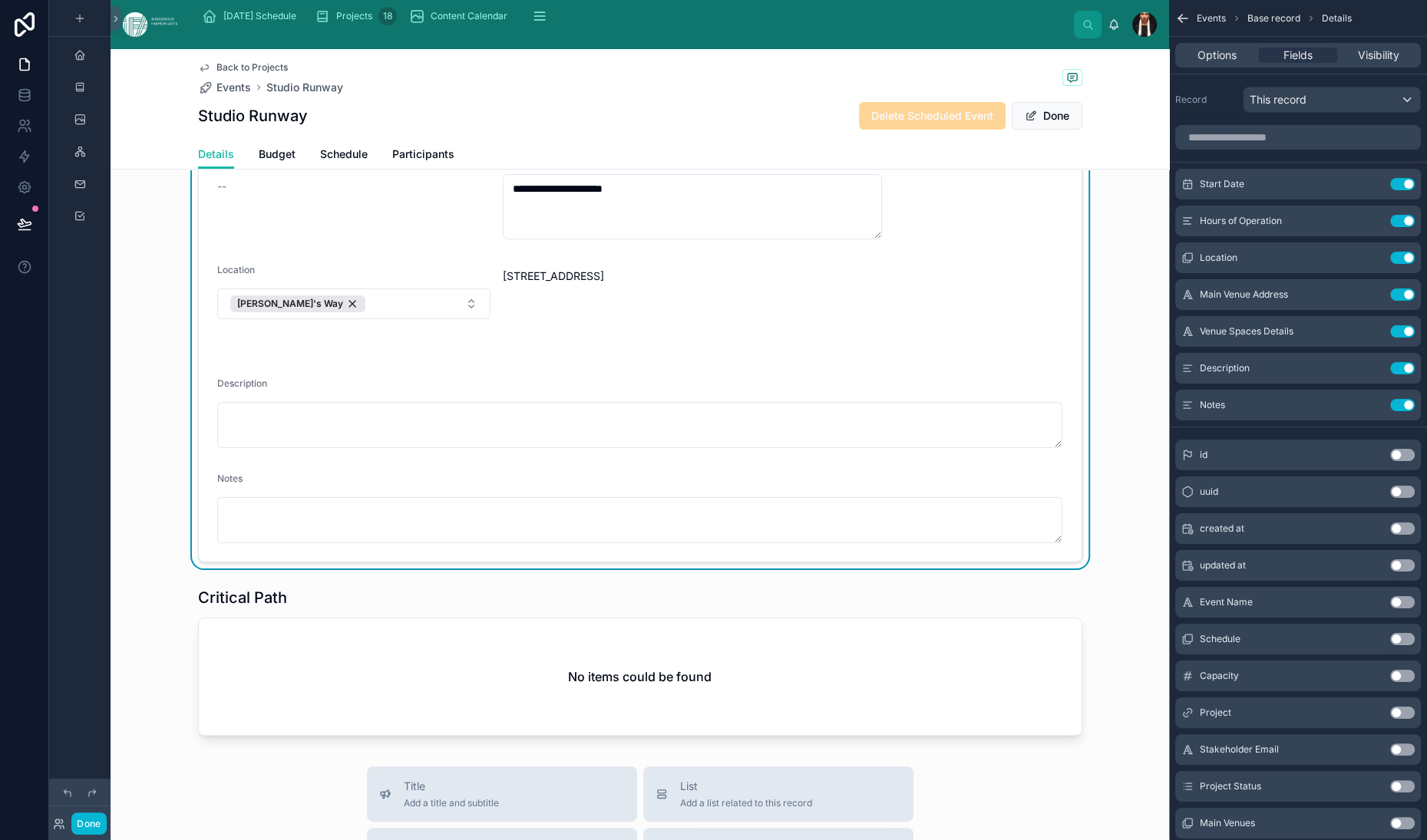
click at [503, 239] on div "**********" at bounding box center [711, 194] width 416 height 89
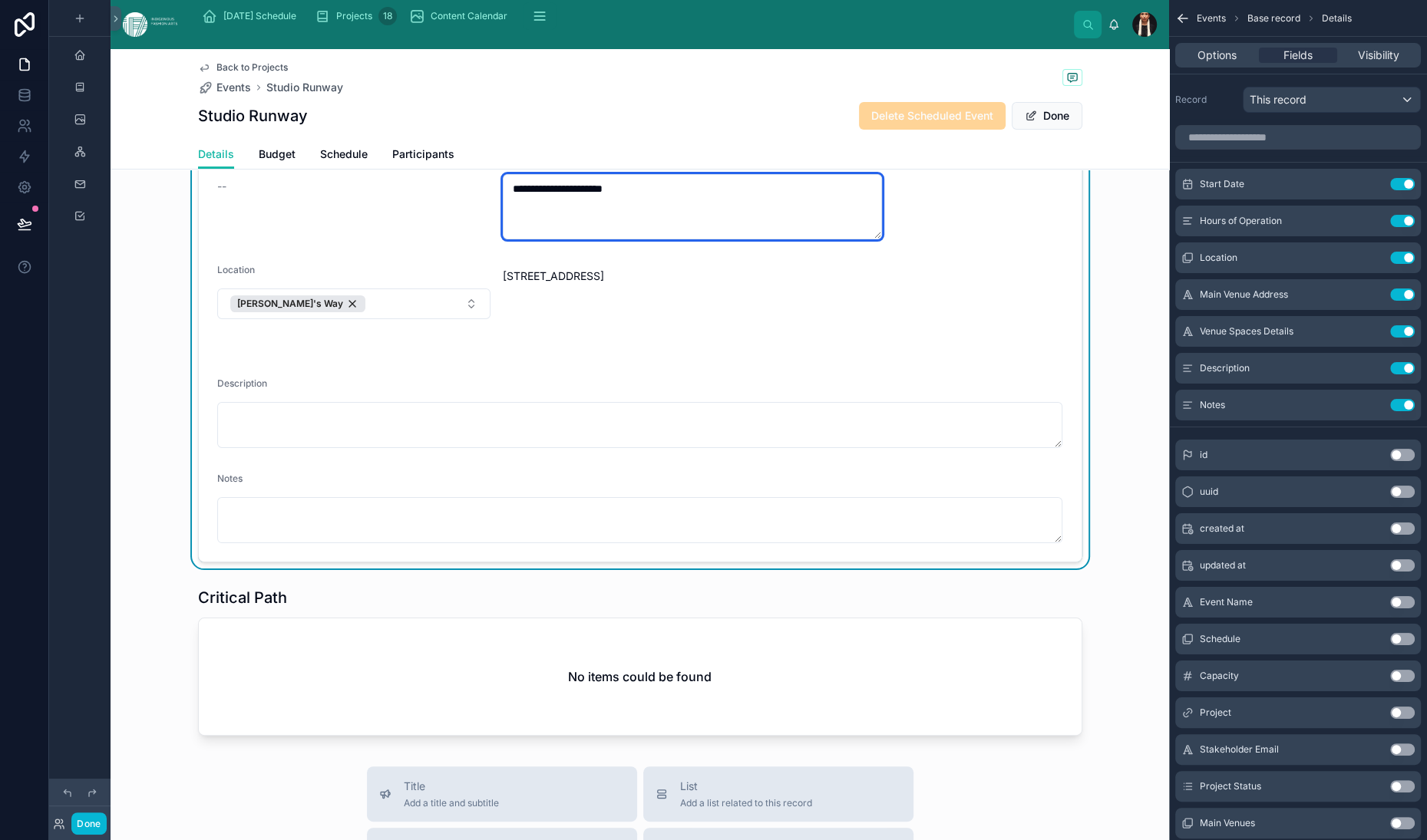
click at [507, 239] on textarea "**********" at bounding box center [692, 206] width 378 height 66
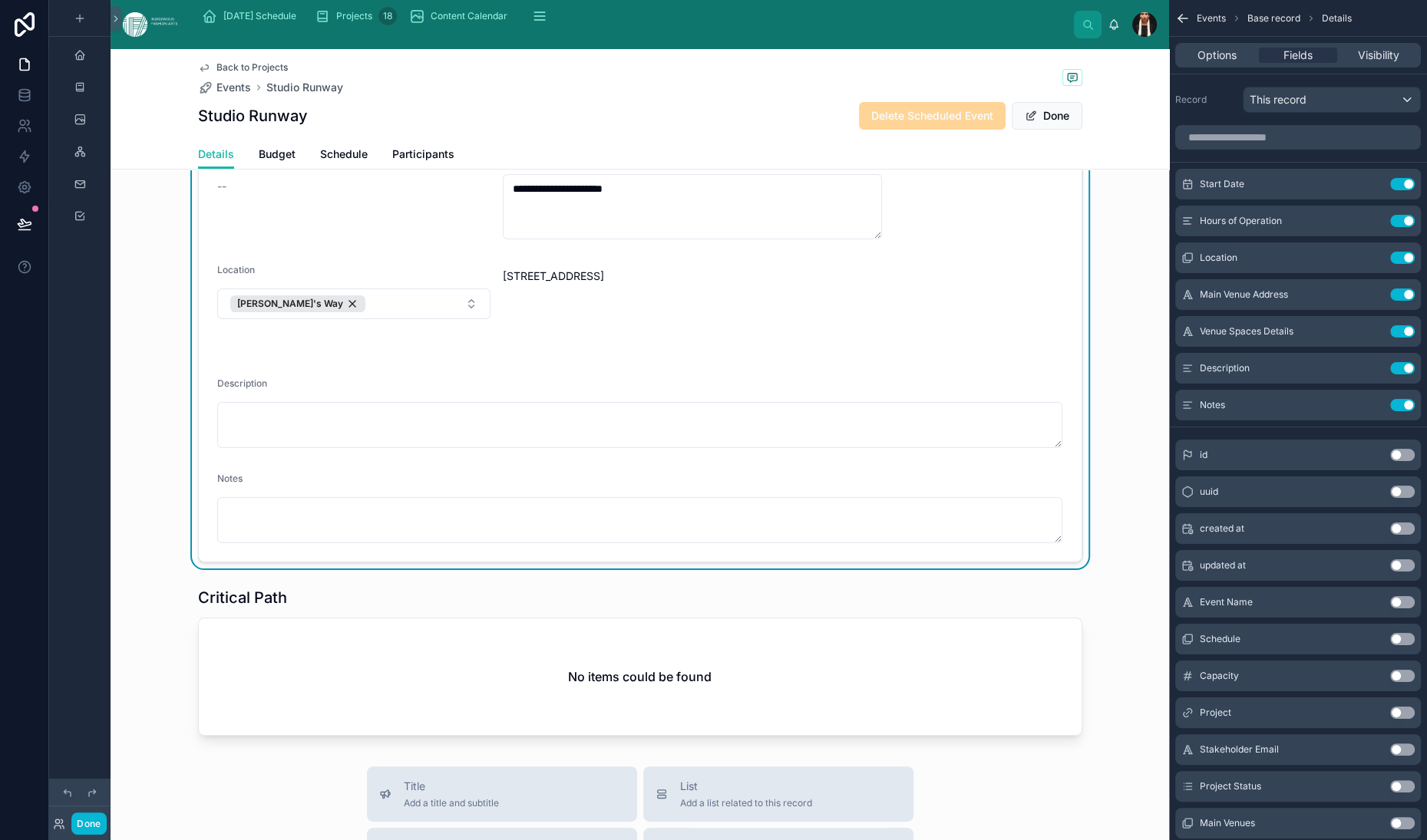
click at [225, 194] on div "--" at bounding box center [355, 186] width 274 height 15
click at [1370, 185] on icon "scrollable content" at bounding box center [1373, 182] width 6 height 6
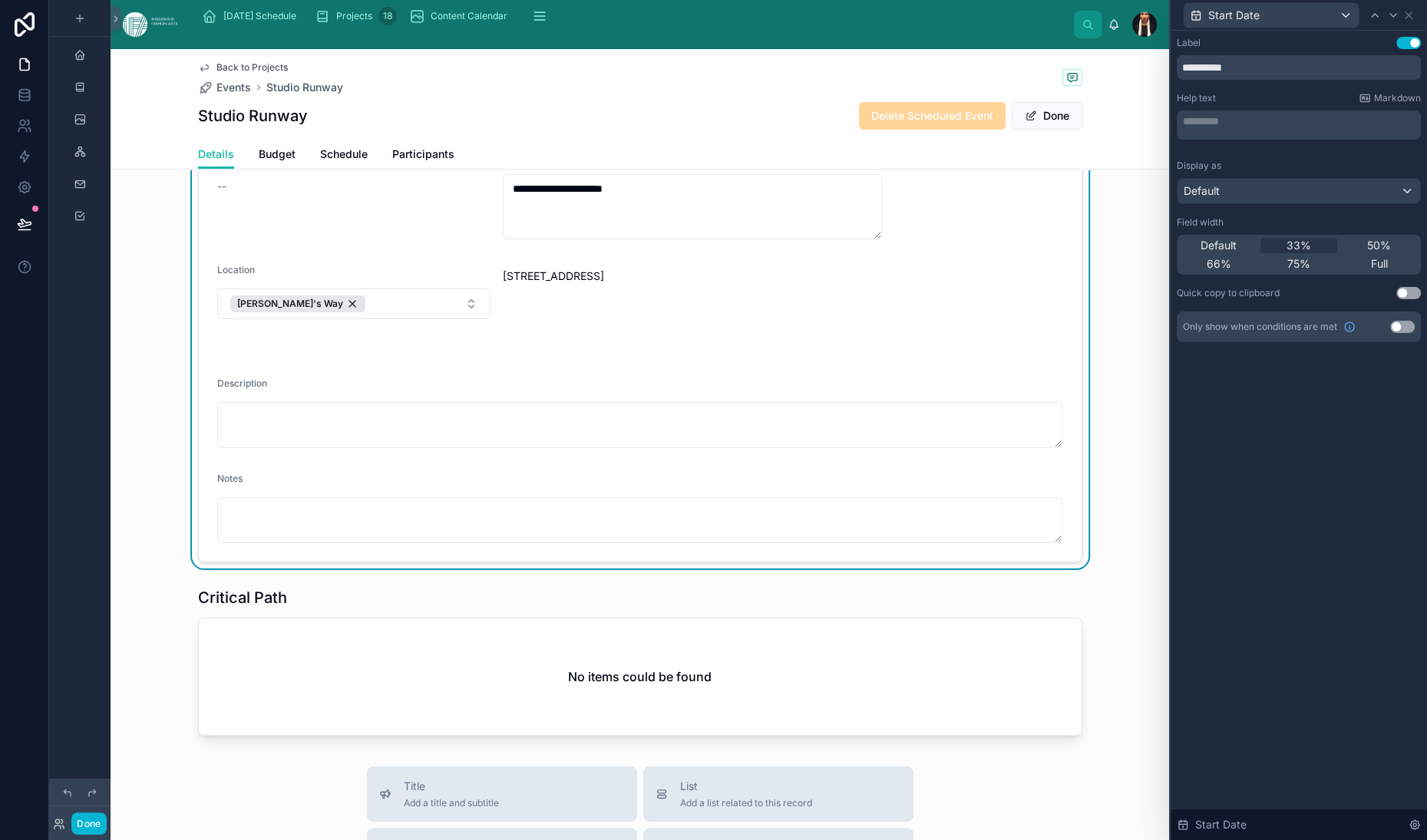
click at [1400, 49] on button "Use setting" at bounding box center [1409, 43] width 25 height 12
click at [1397, 49] on button "Use setting" at bounding box center [1409, 43] width 25 height 12
click at [1178, 203] on div "Default" at bounding box center [1299, 191] width 242 height 25
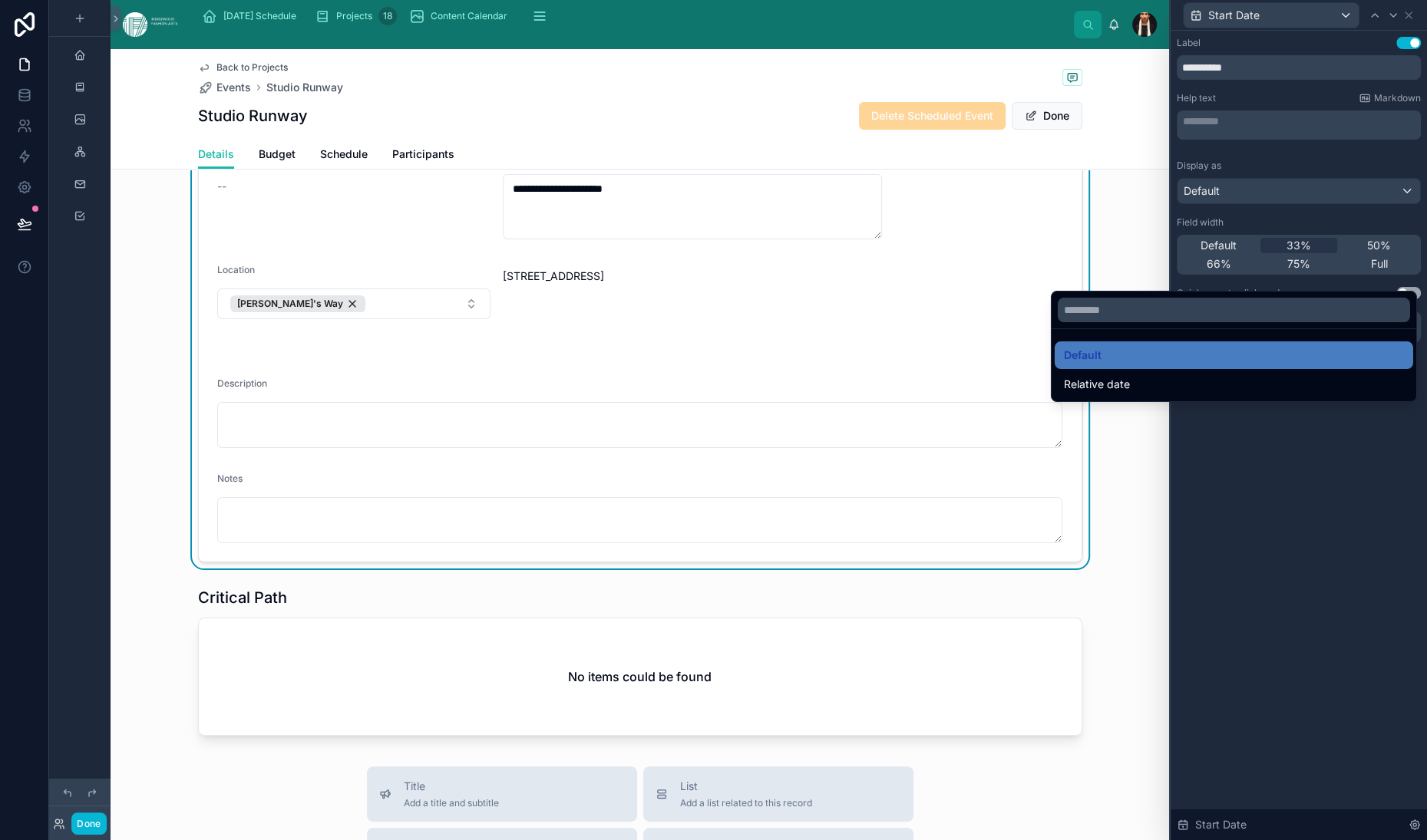
click at [1190, 226] on div at bounding box center [1299, 420] width 257 height 840
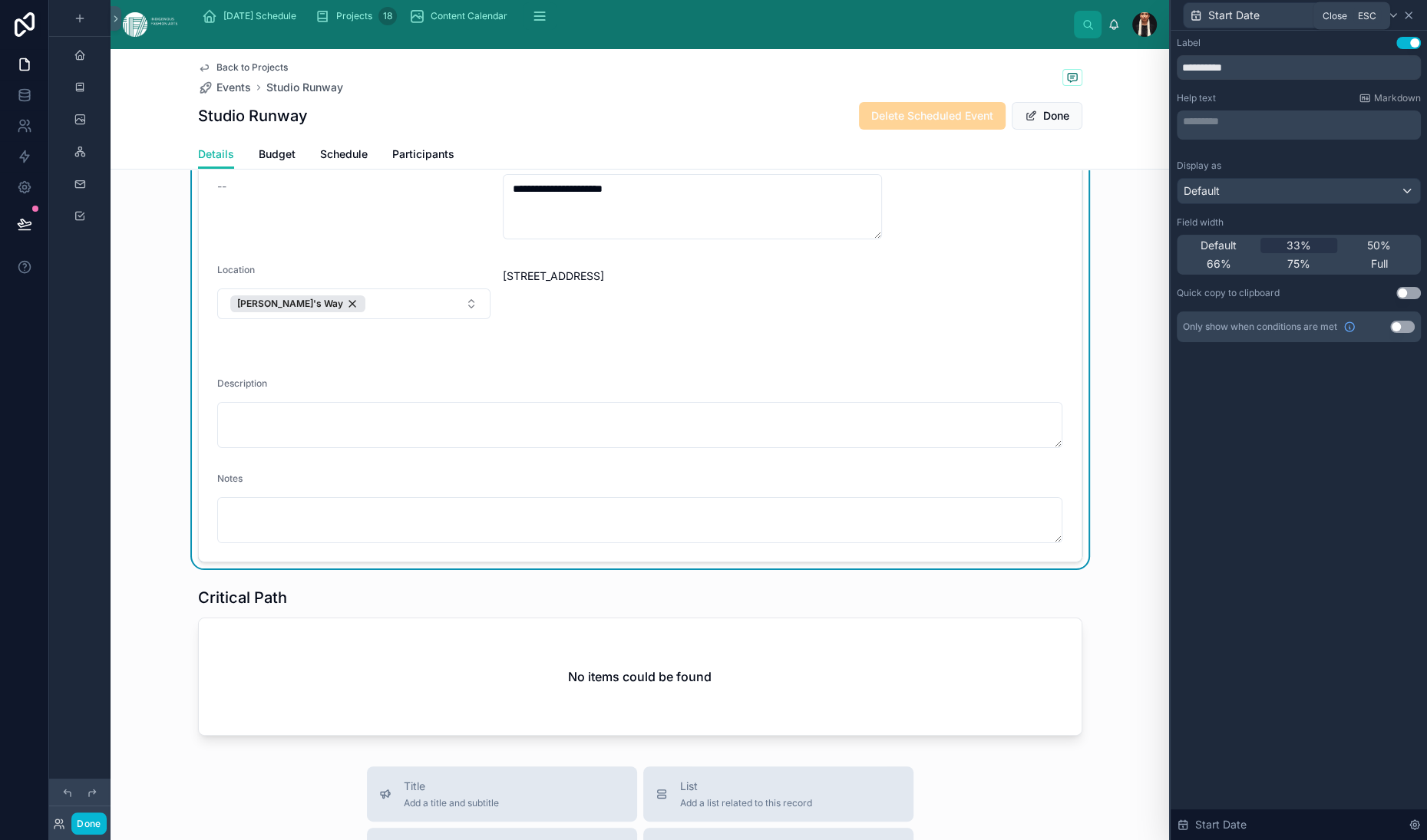
click at [1404, 22] on icon at bounding box center [1408, 15] width 12 height 12
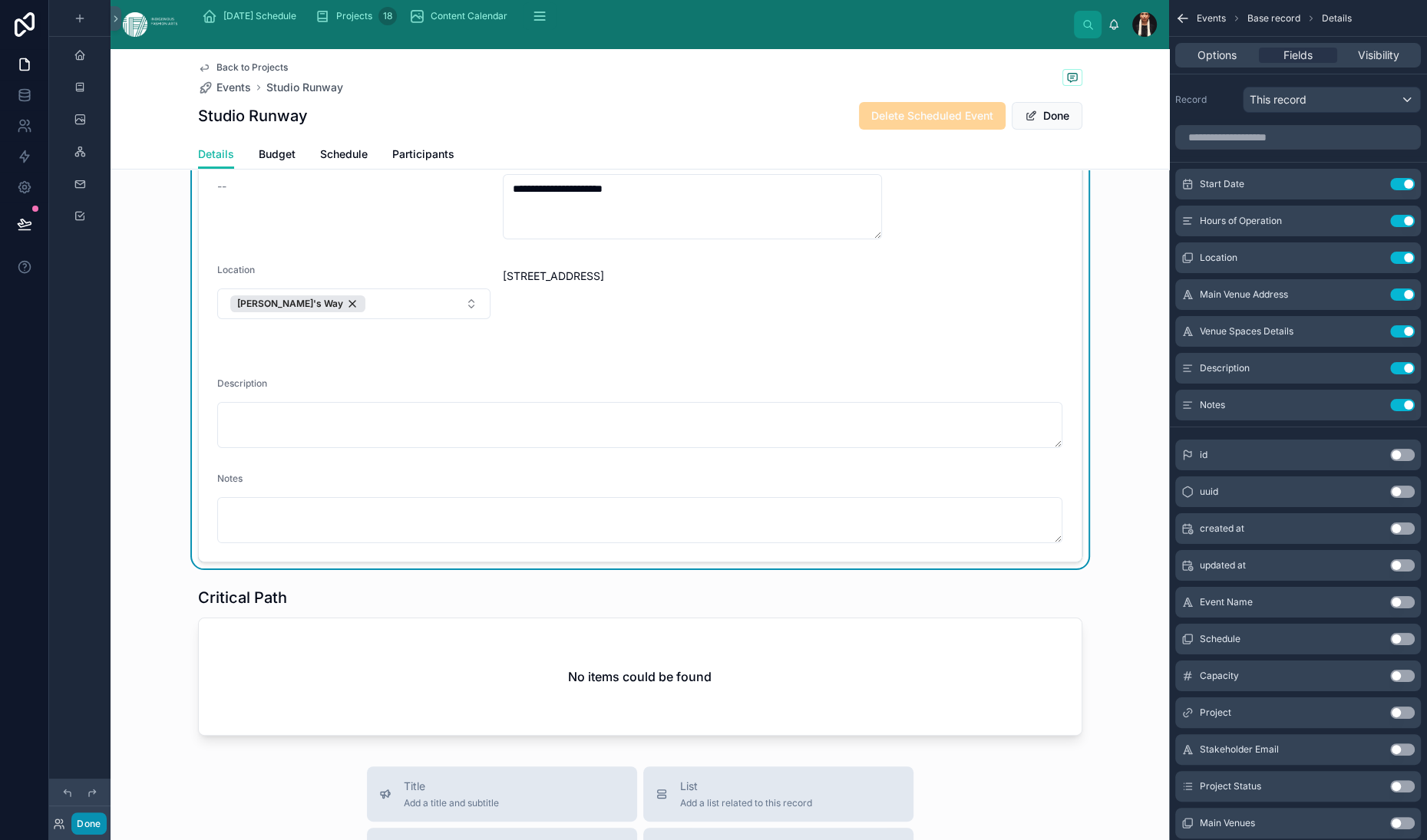
click at [106, 812] on button "Done" at bounding box center [88, 823] width 34 height 22
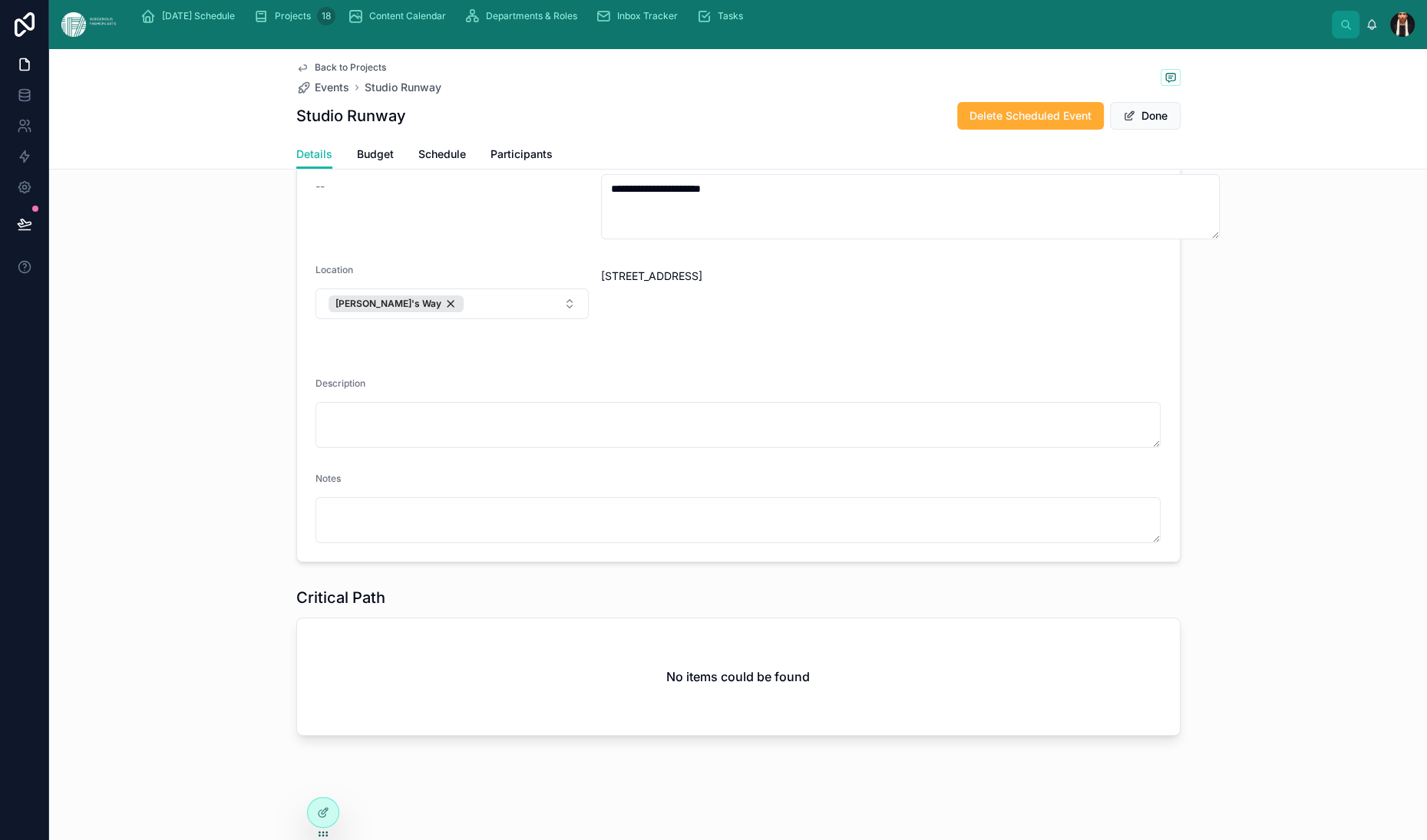
click at [316, 194] on div "--" at bounding box center [453, 186] width 274 height 15
click at [1181, 129] on button "Done" at bounding box center [1146, 115] width 70 height 28
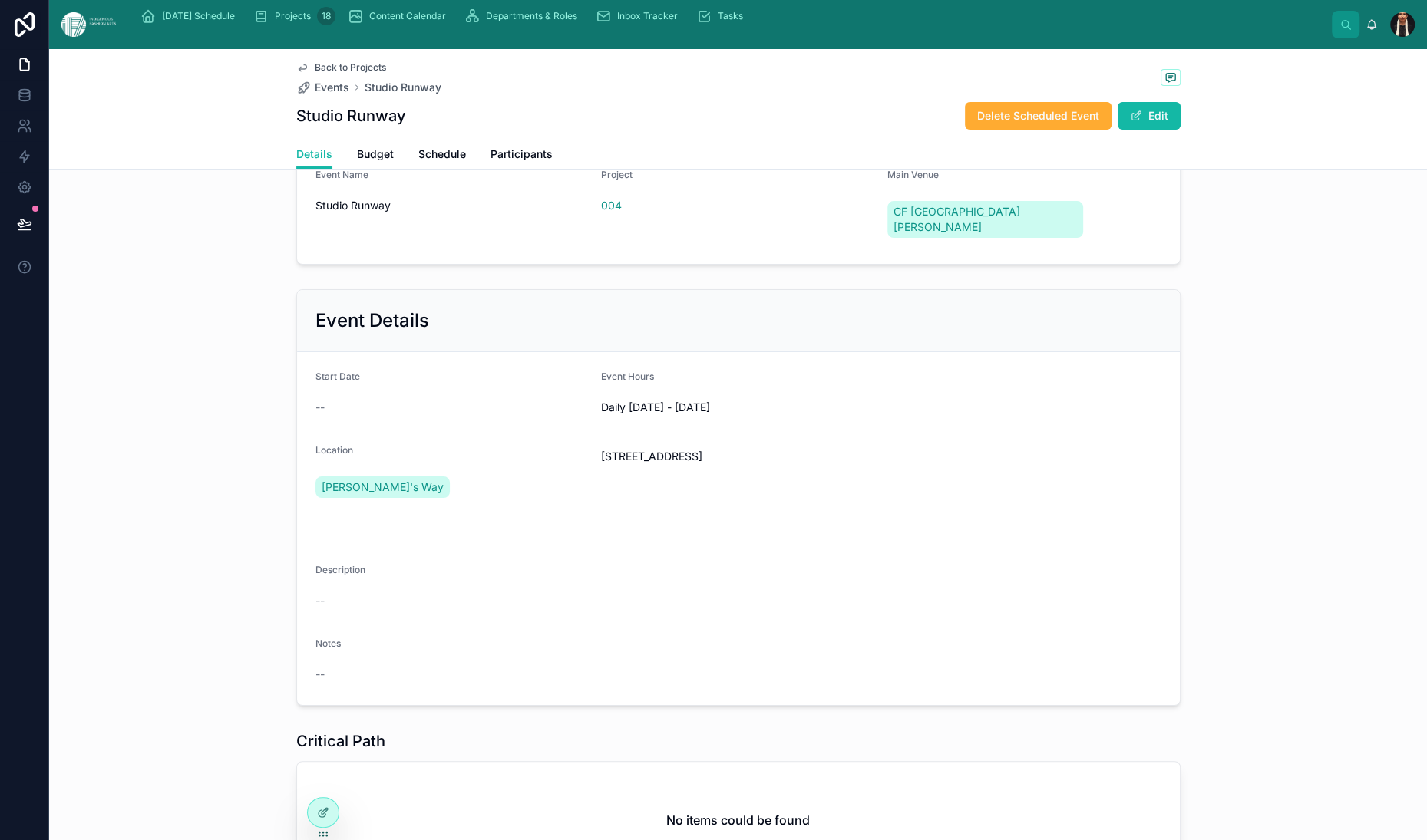
scroll to position [37, 0]
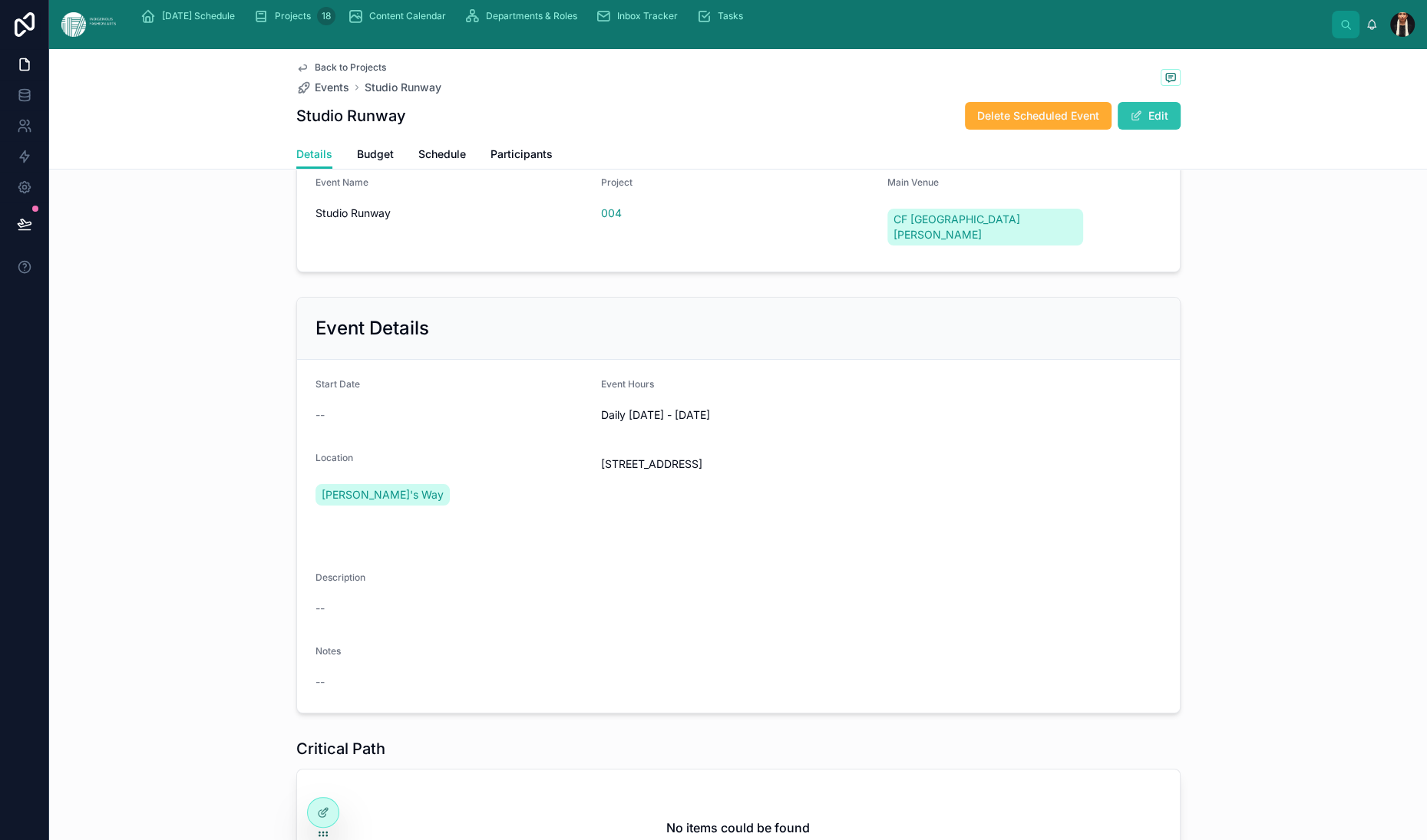
click at [1181, 129] on button "Edit" at bounding box center [1149, 115] width 63 height 28
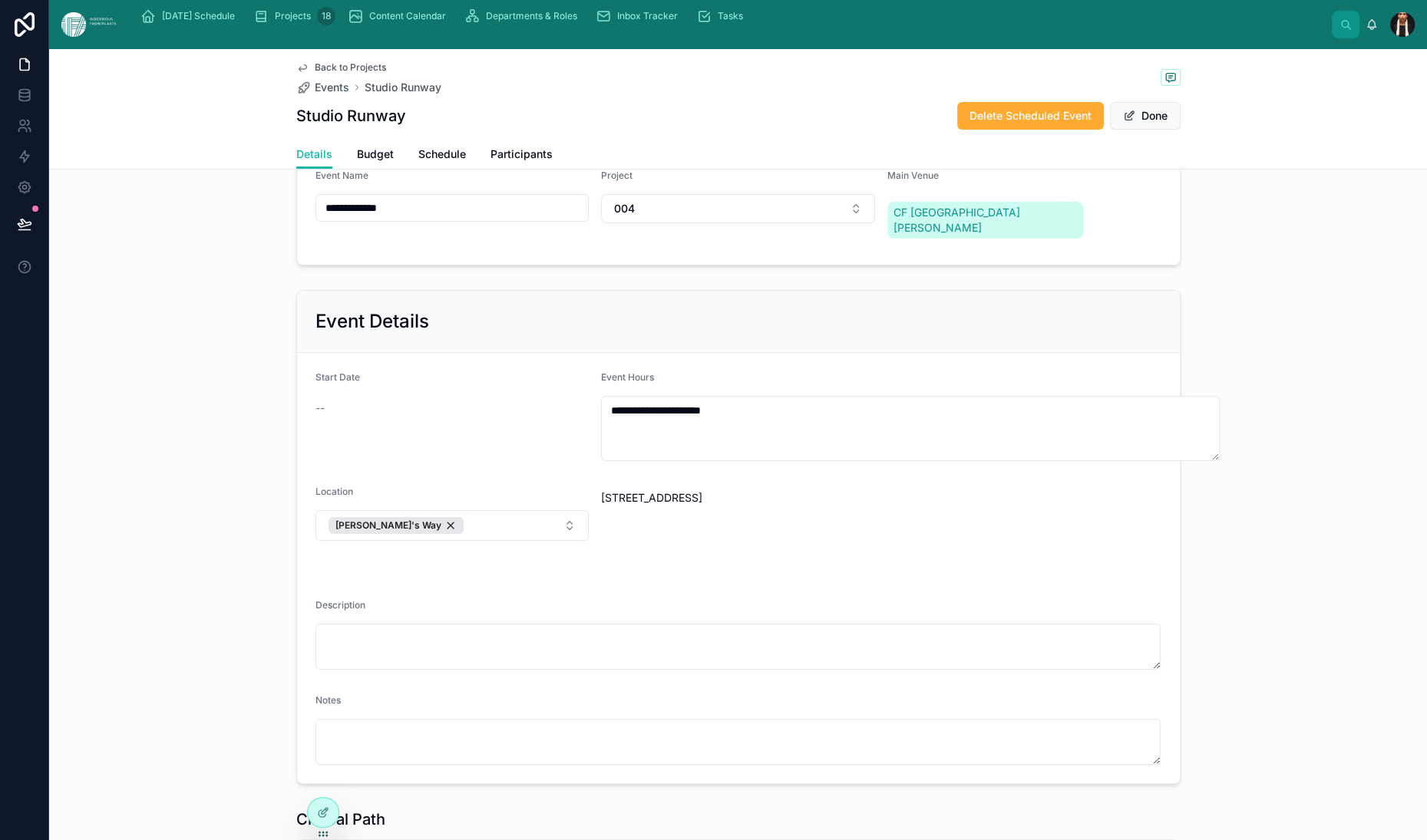
scroll to position [49, 0]
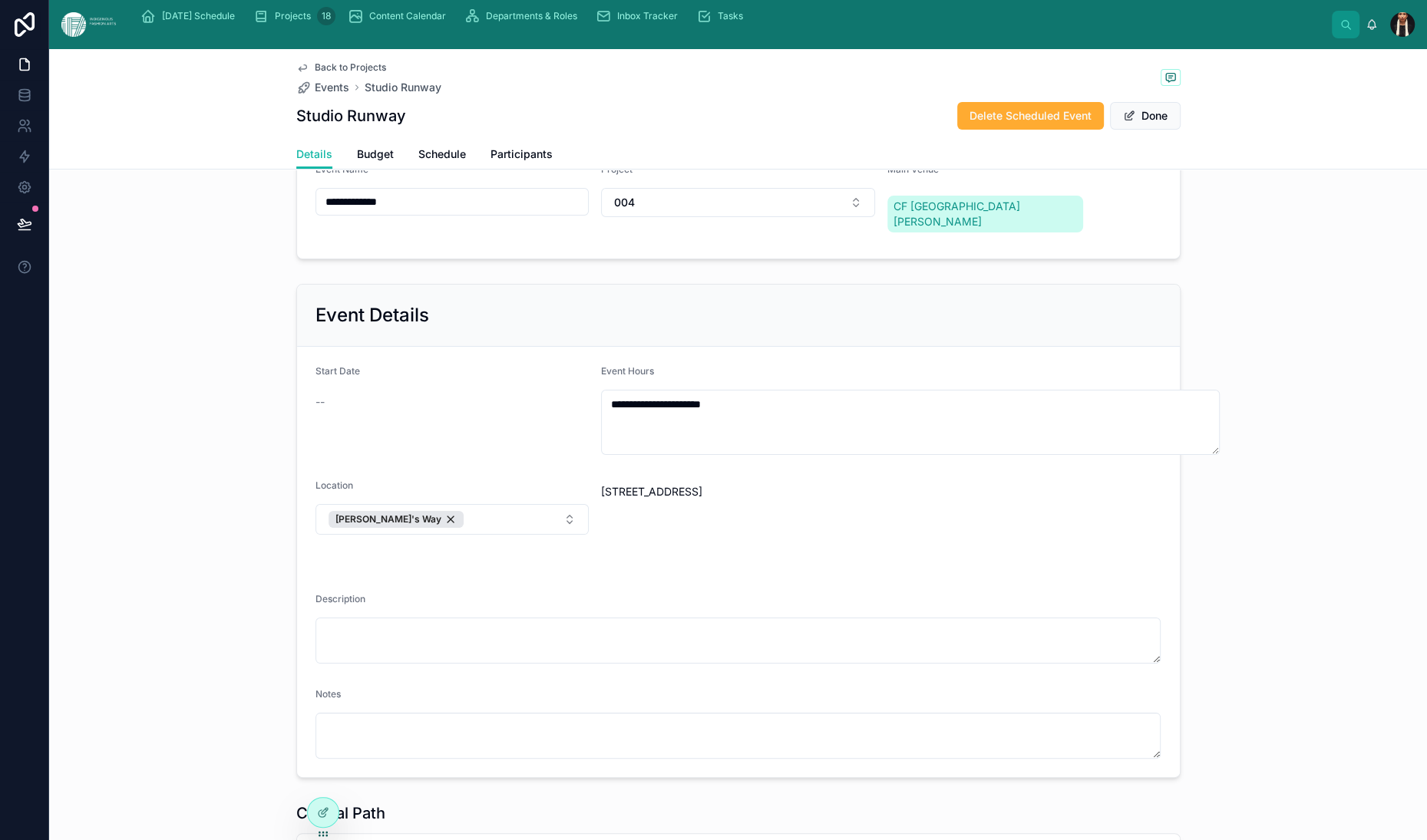
click at [1090, 236] on div "CF Toronto Eaton Centre" at bounding box center [988, 214] width 202 height 43
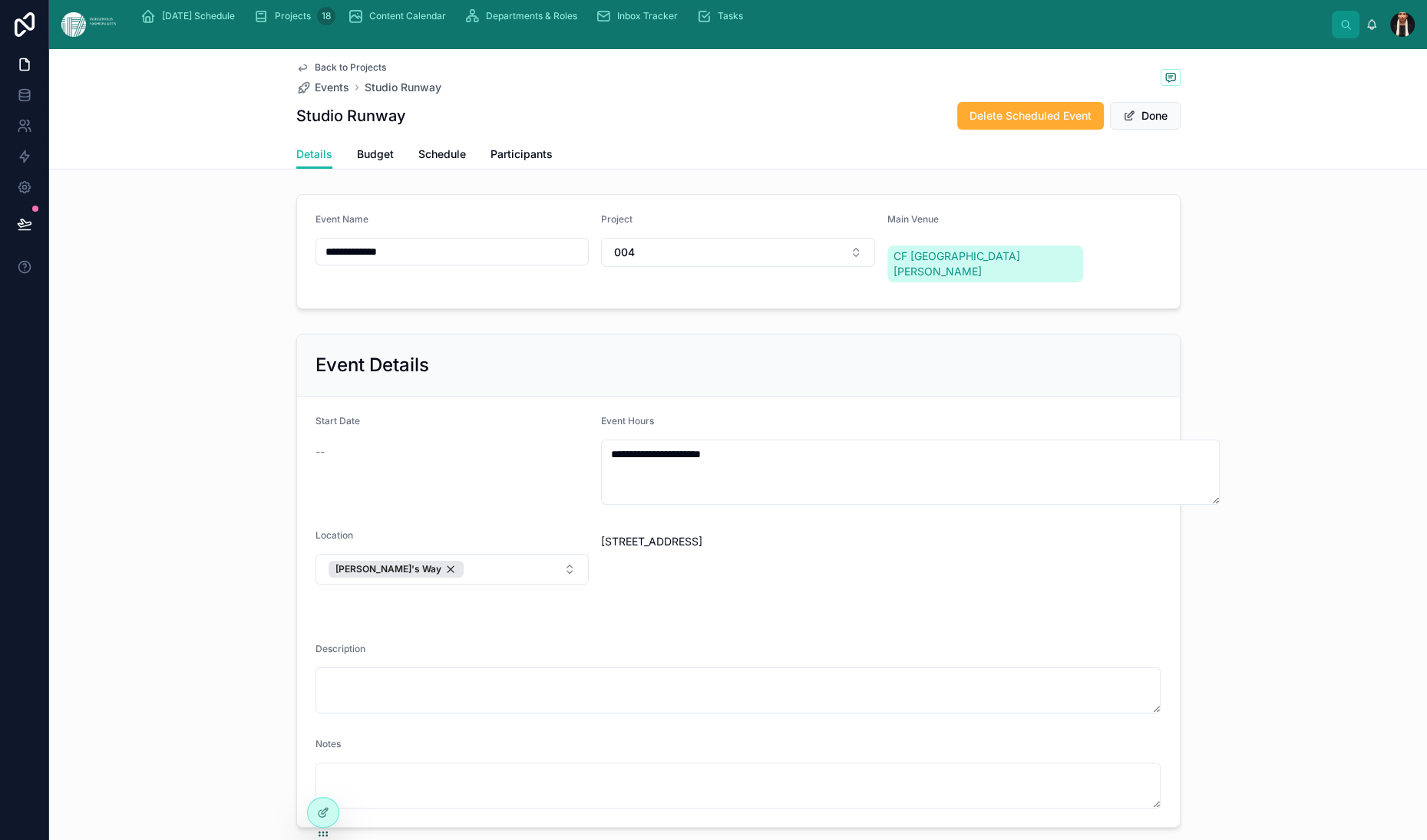
scroll to position [20, 0]
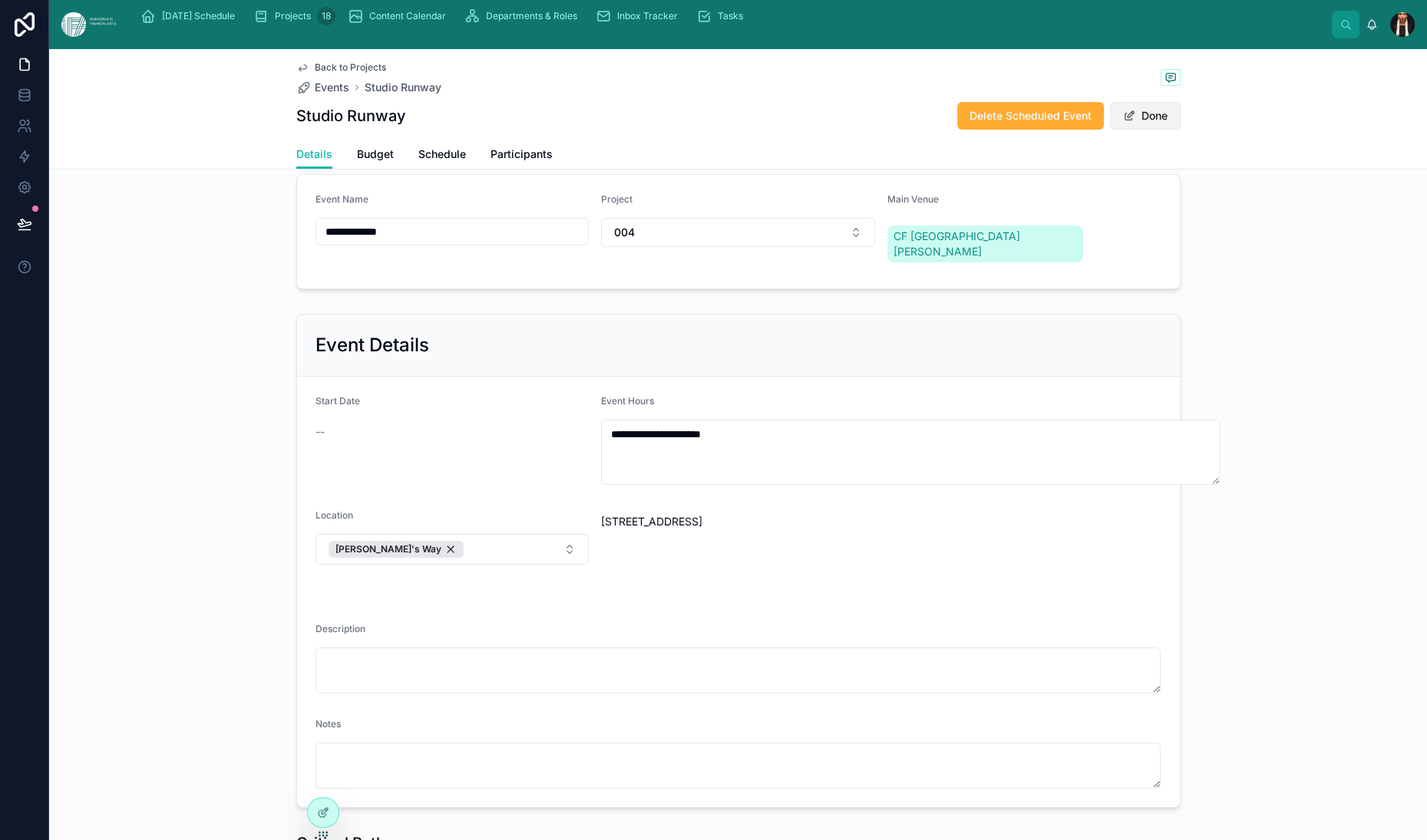
click at [1181, 129] on button "Done" at bounding box center [1146, 115] width 70 height 28
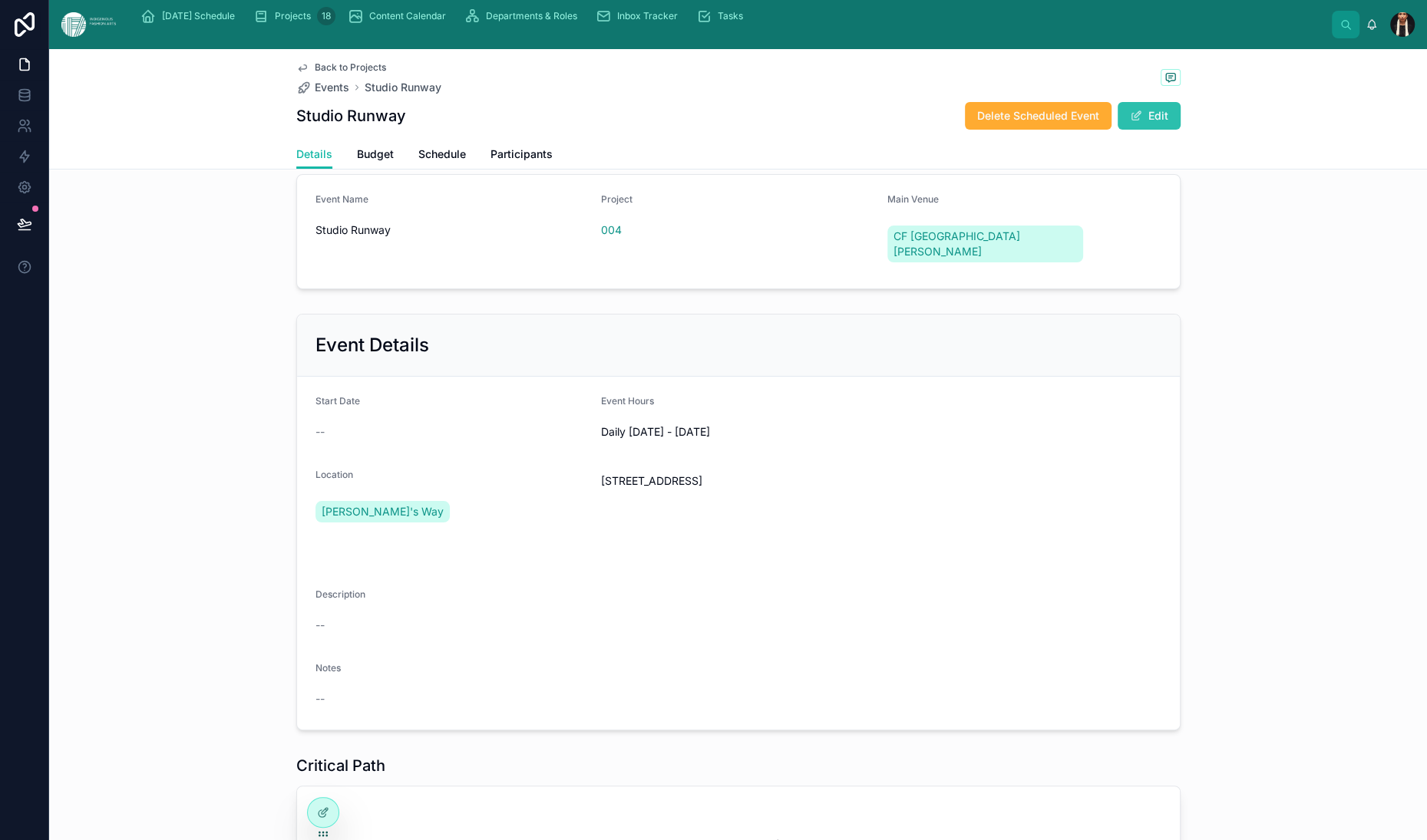
click at [1181, 129] on button "Edit" at bounding box center [1149, 115] width 63 height 28
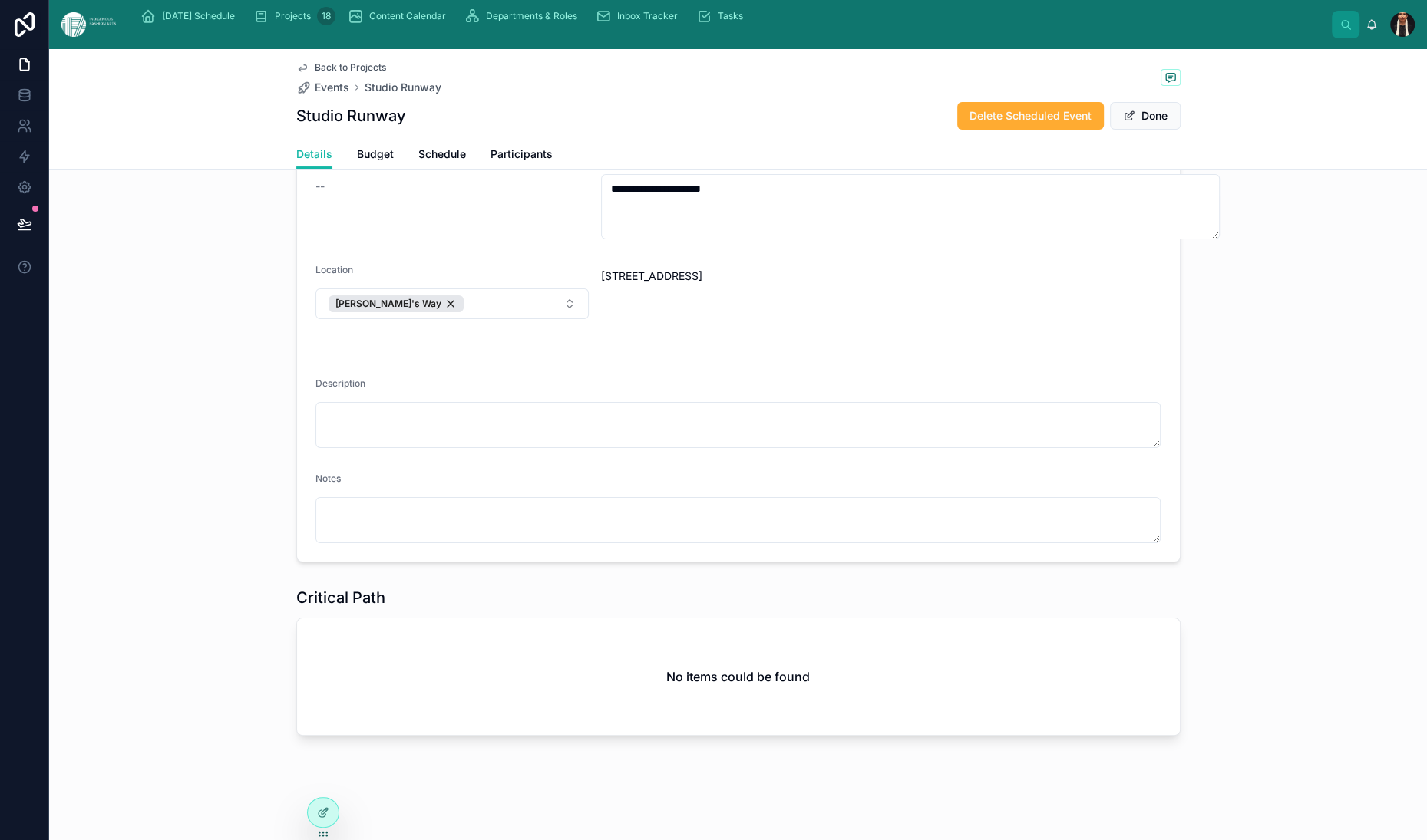
scroll to position [0, 0]
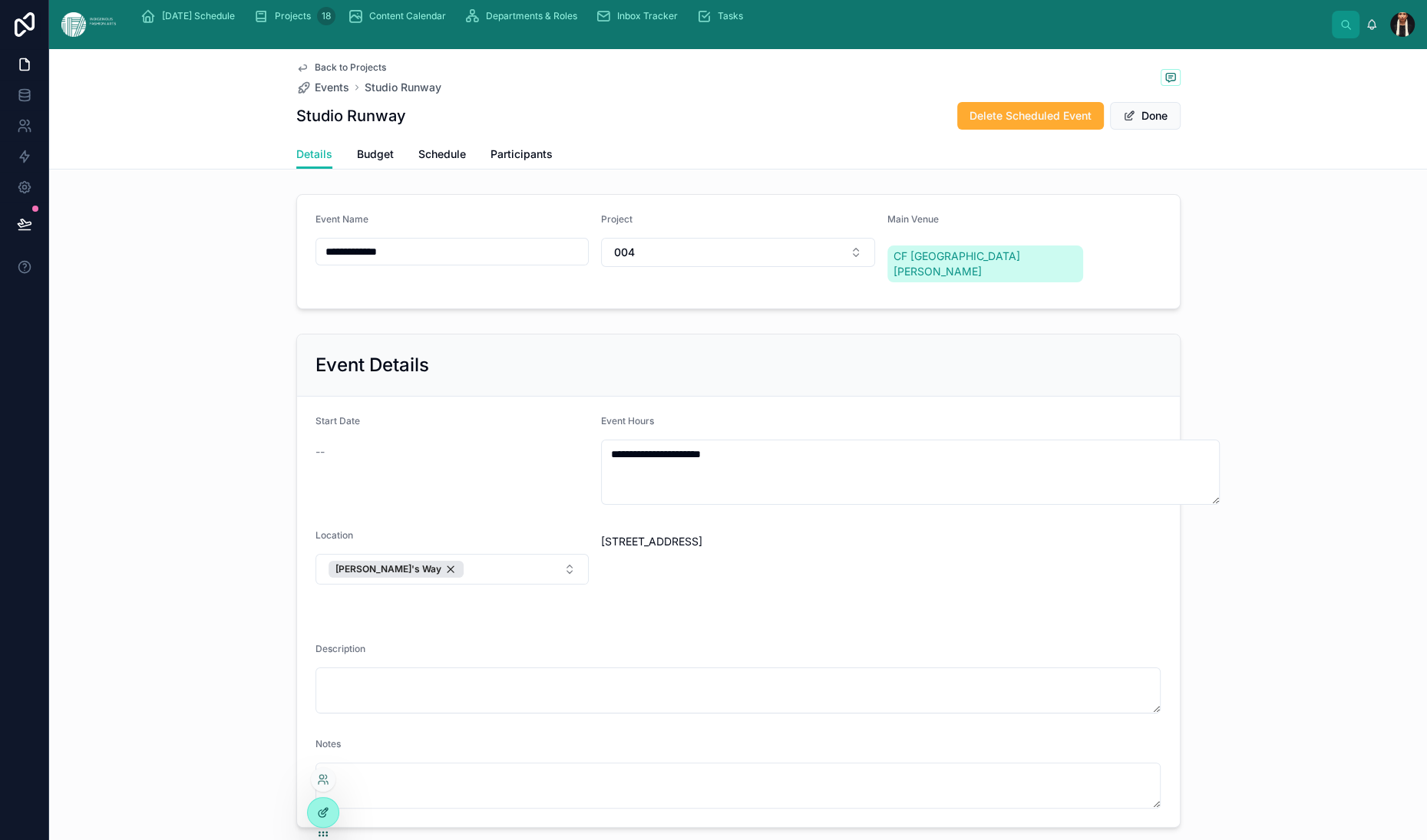
click at [326, 813] on icon at bounding box center [323, 812] width 12 height 12
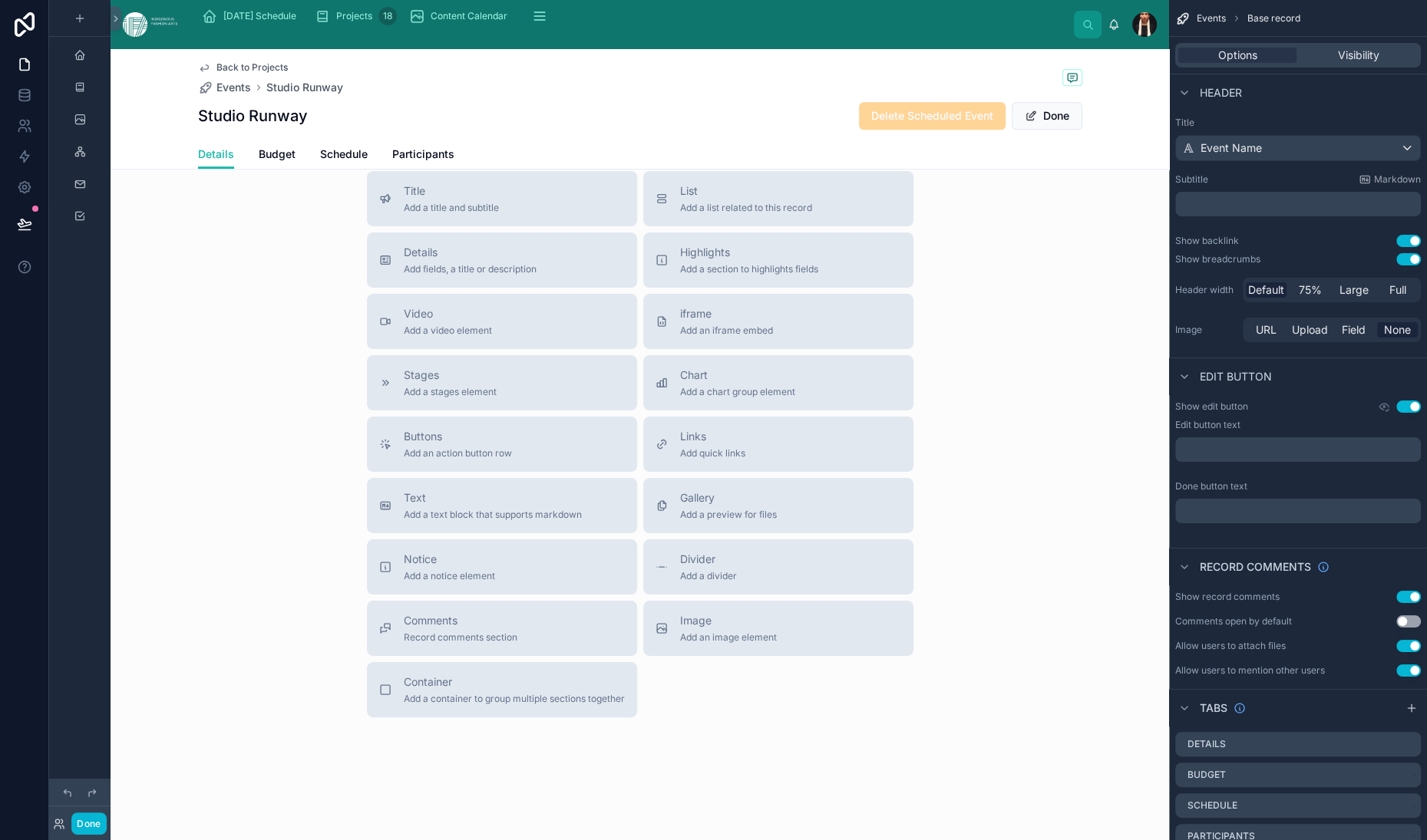
scroll to position [864, 0]
click at [413, 146] on div at bounding box center [640, 67] width 1059 height 162
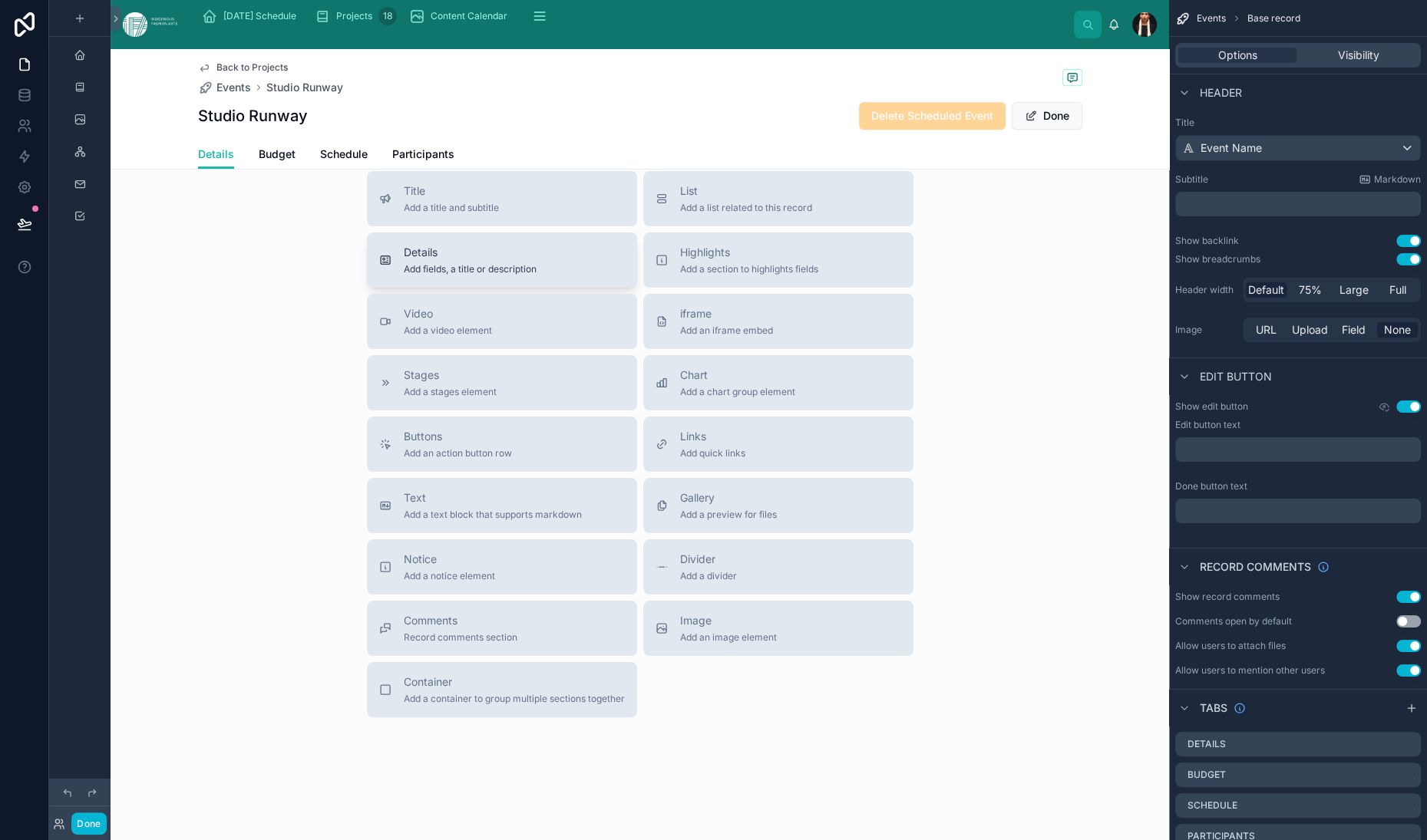
scroll to position [869, 0]
click at [717, 214] on div "List Add a list related to this record" at bounding box center [745, 199] width 132 height 30
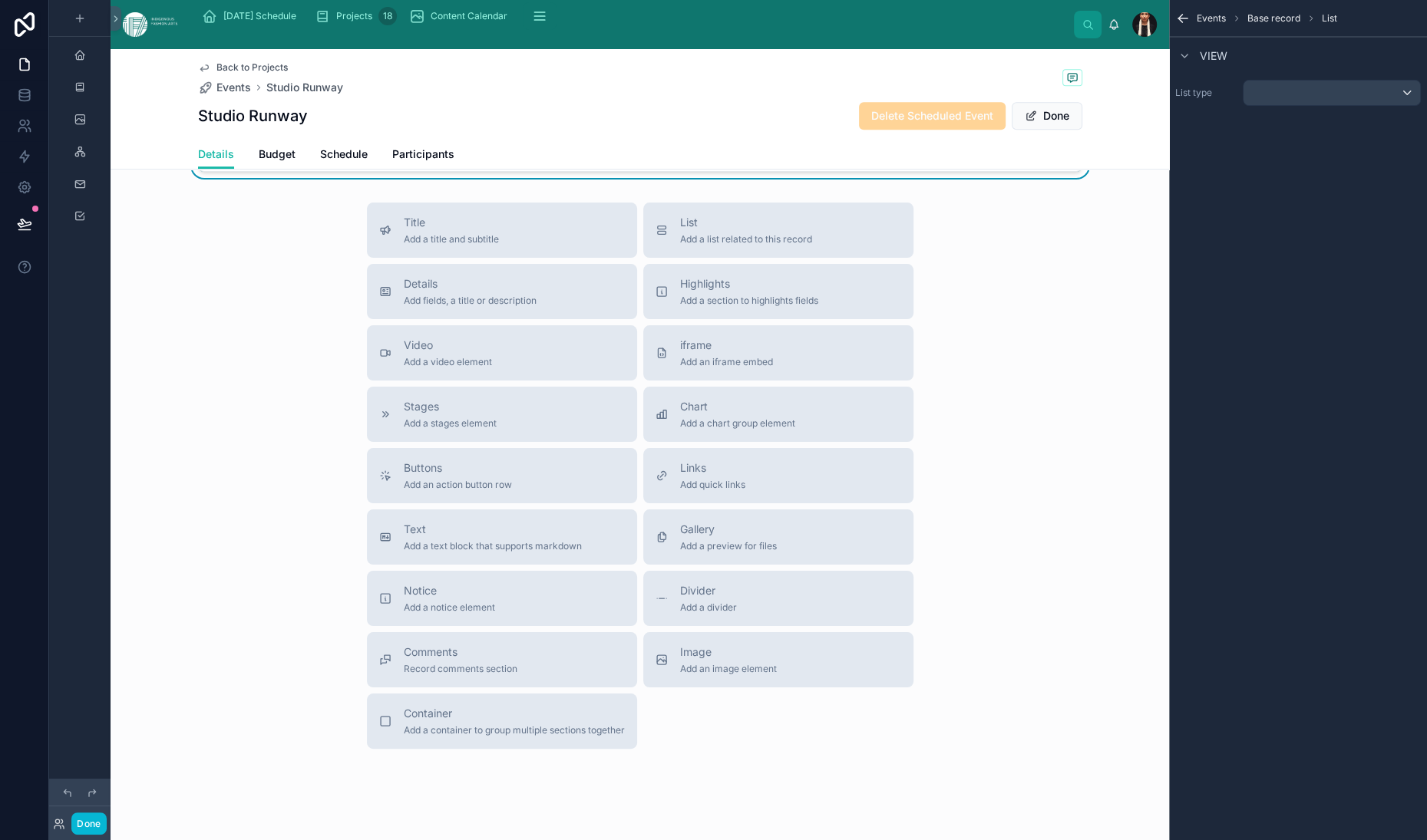
scroll to position [916, 0]
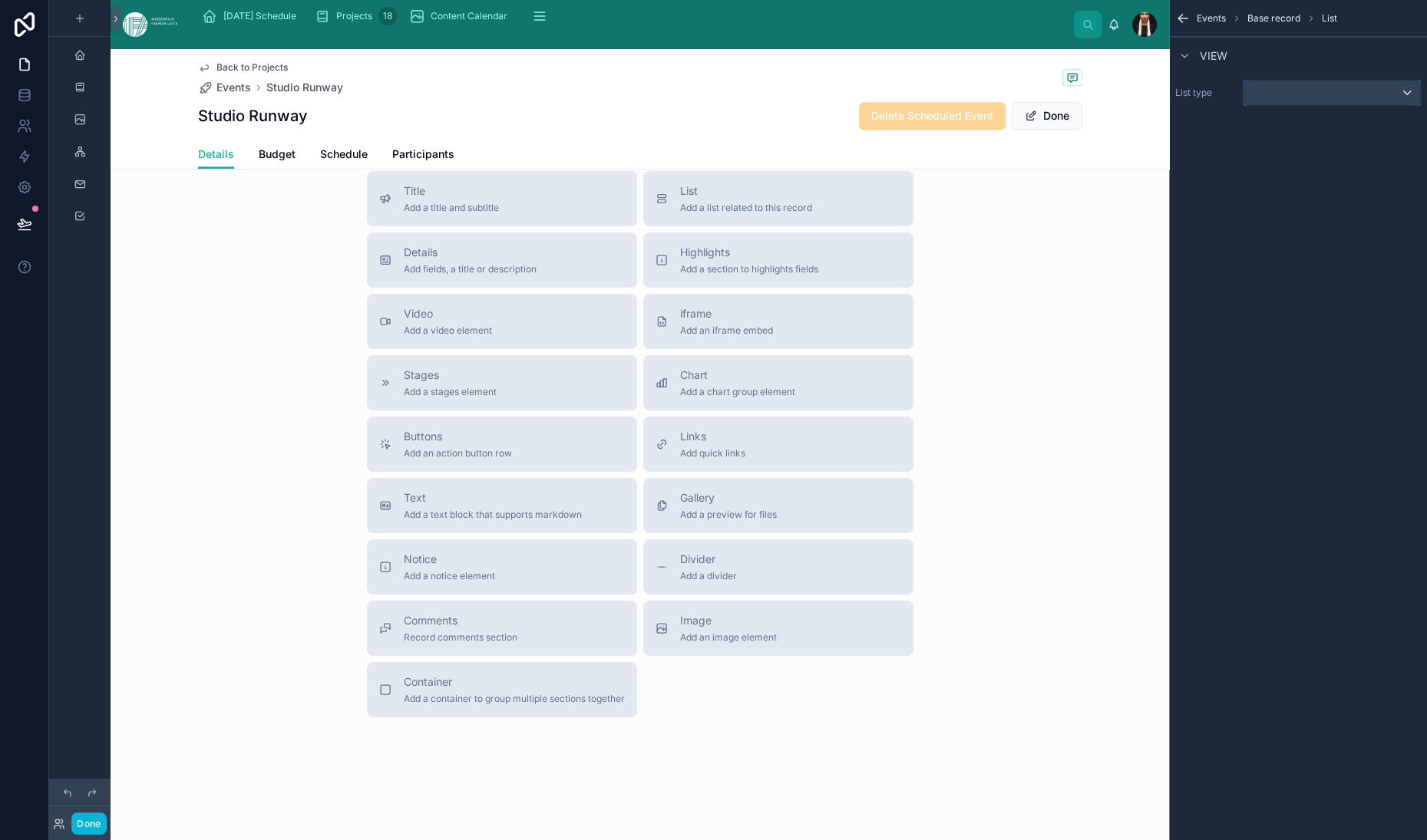
click at [1244, 105] on div "scrollable content" at bounding box center [1332, 93] width 177 height 25
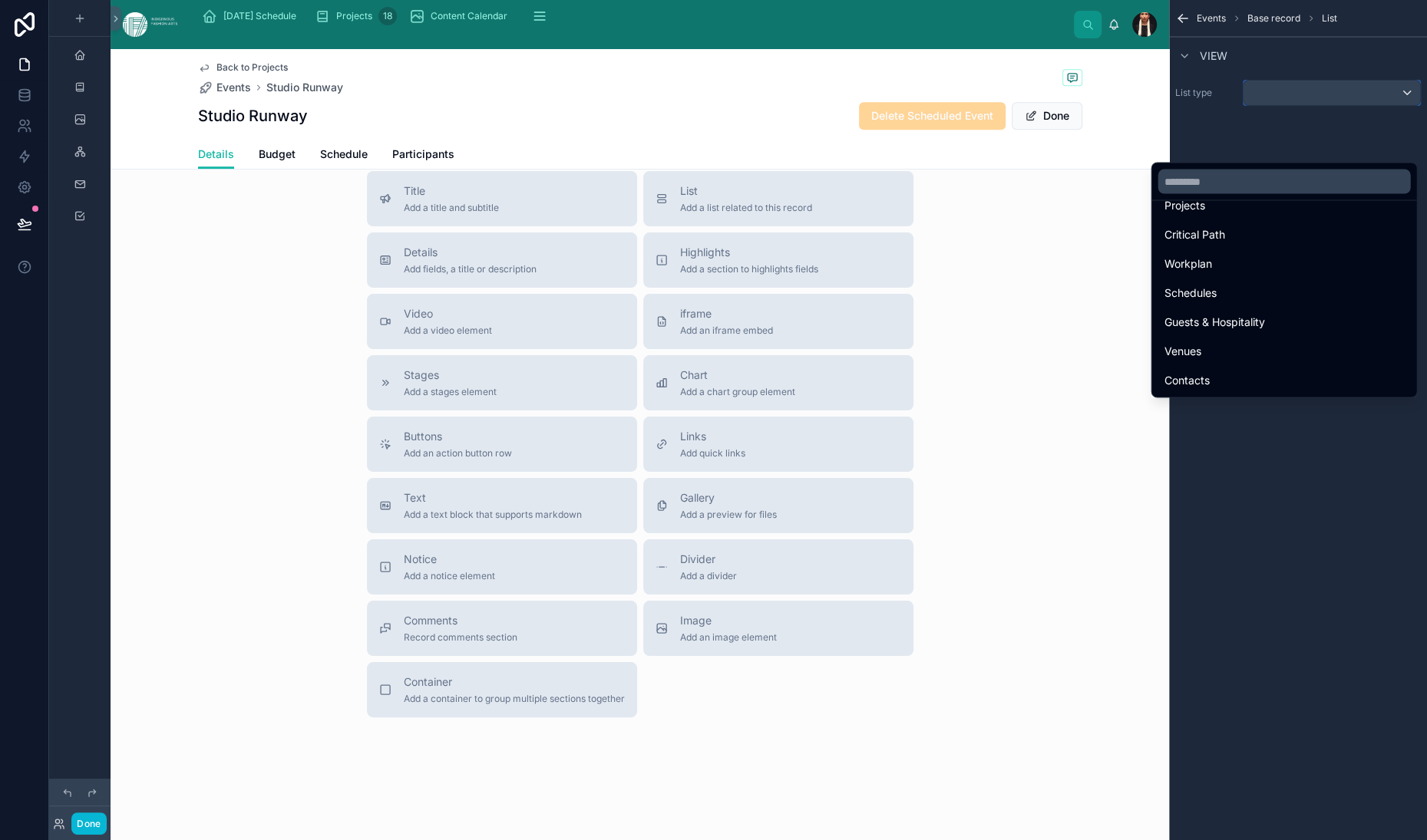
scroll to position [90, 0]
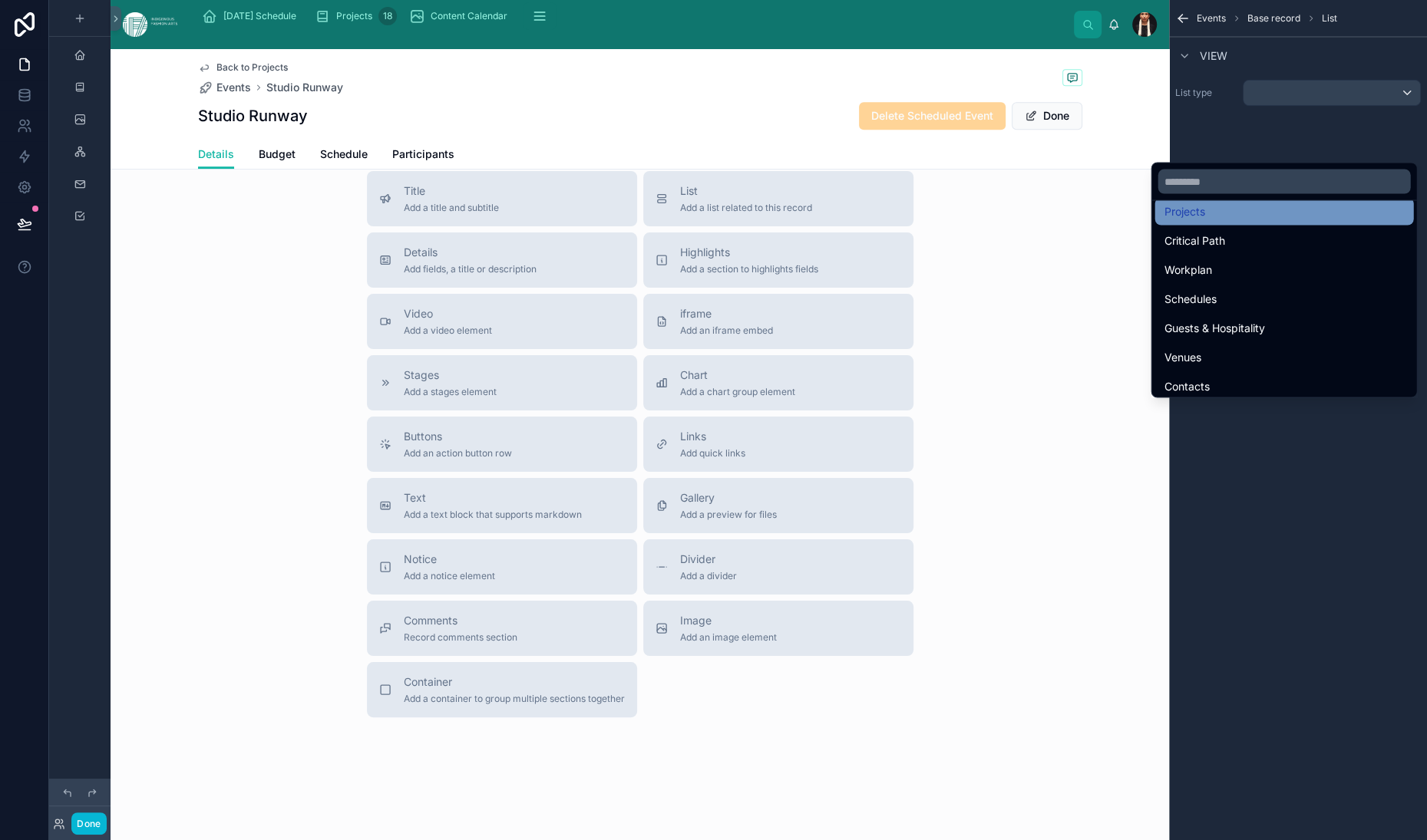
click at [1197, 221] on span "Projects" at bounding box center [1185, 211] width 41 height 18
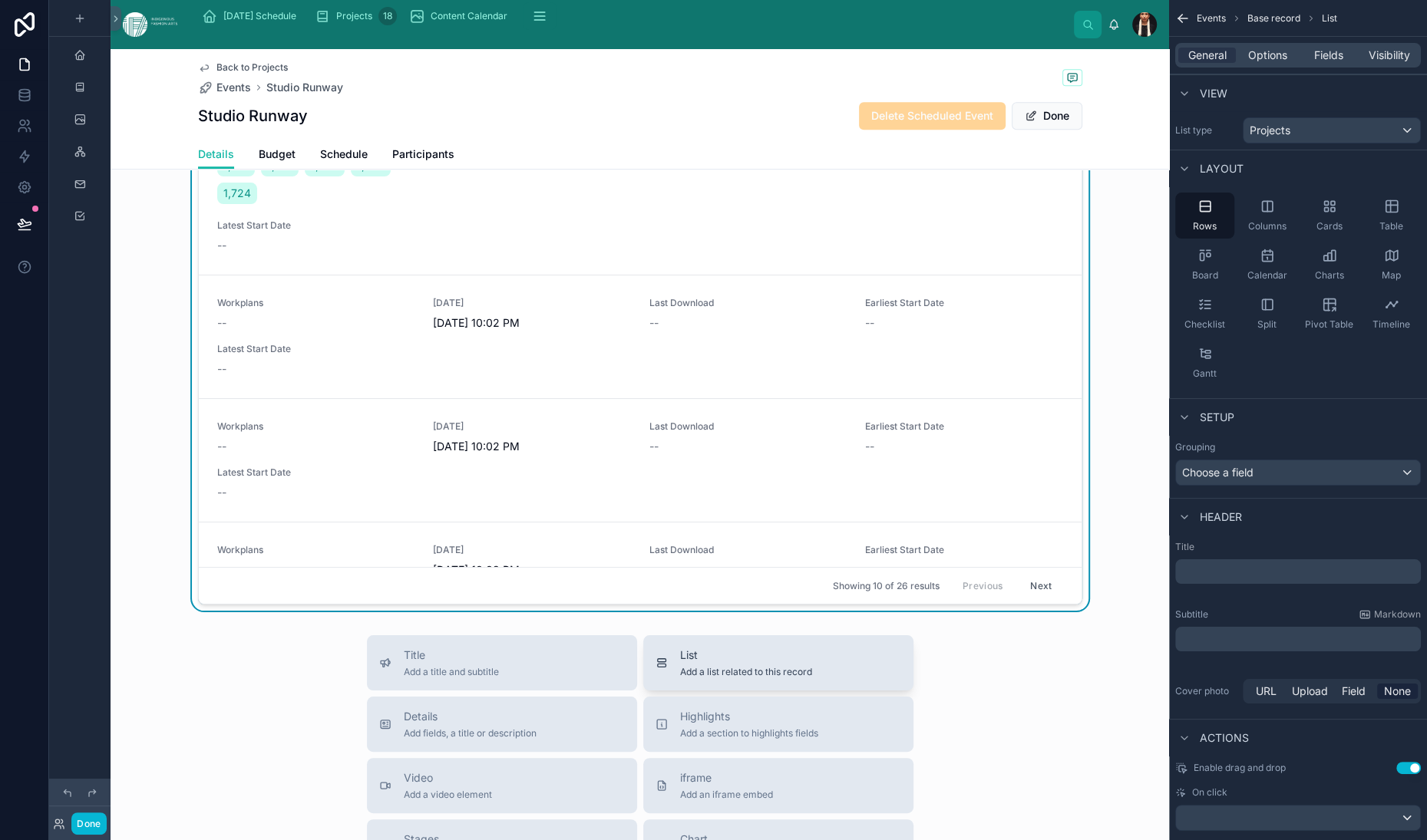
scroll to position [0, 0]
click at [1175, 67] on div "General Options Fields Visibility" at bounding box center [1298, 55] width 245 height 25
click at [1248, 63] on span "Options" at bounding box center [1267, 55] width 39 height 15
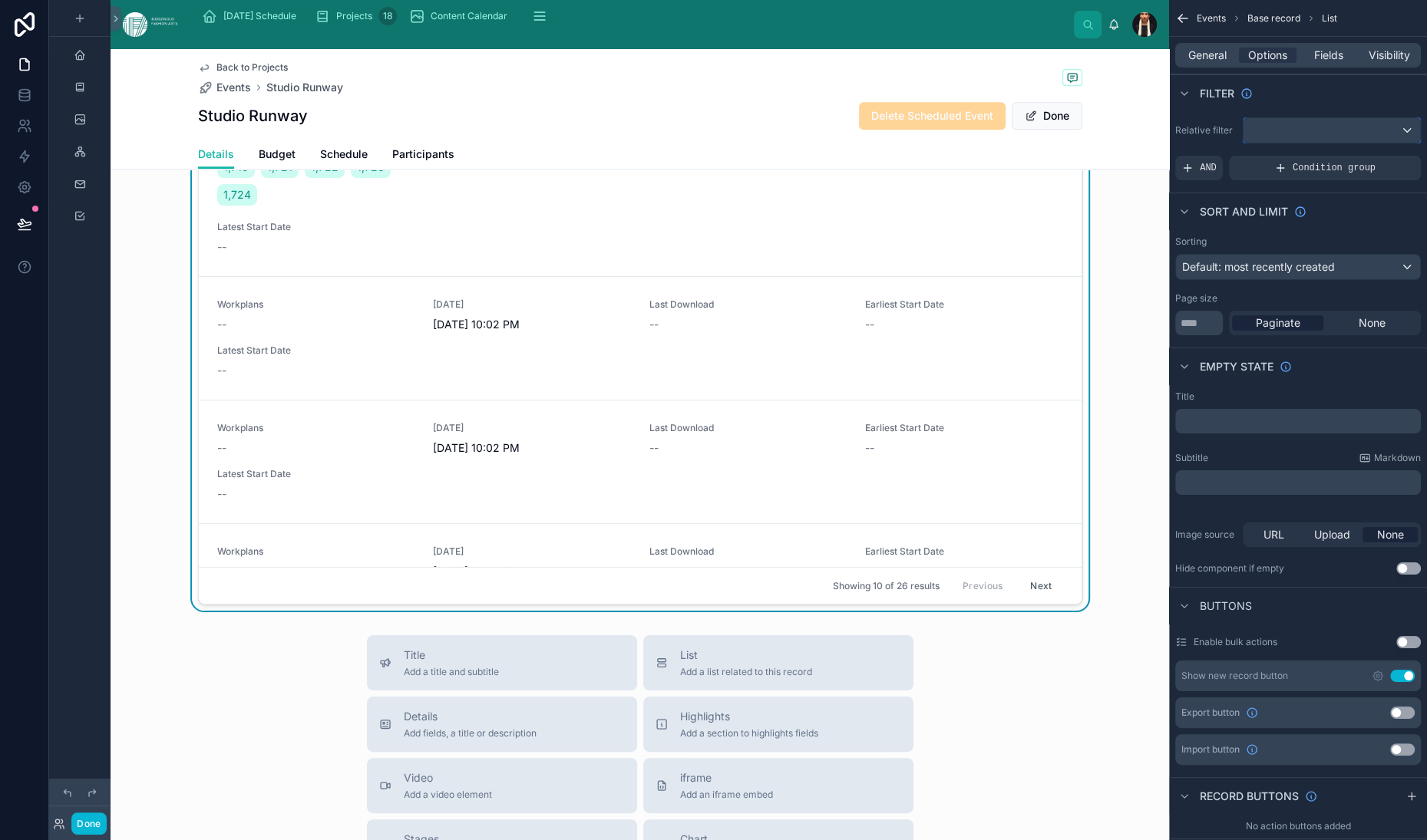
click at [1244, 143] on div "scrollable content" at bounding box center [1332, 130] width 177 height 25
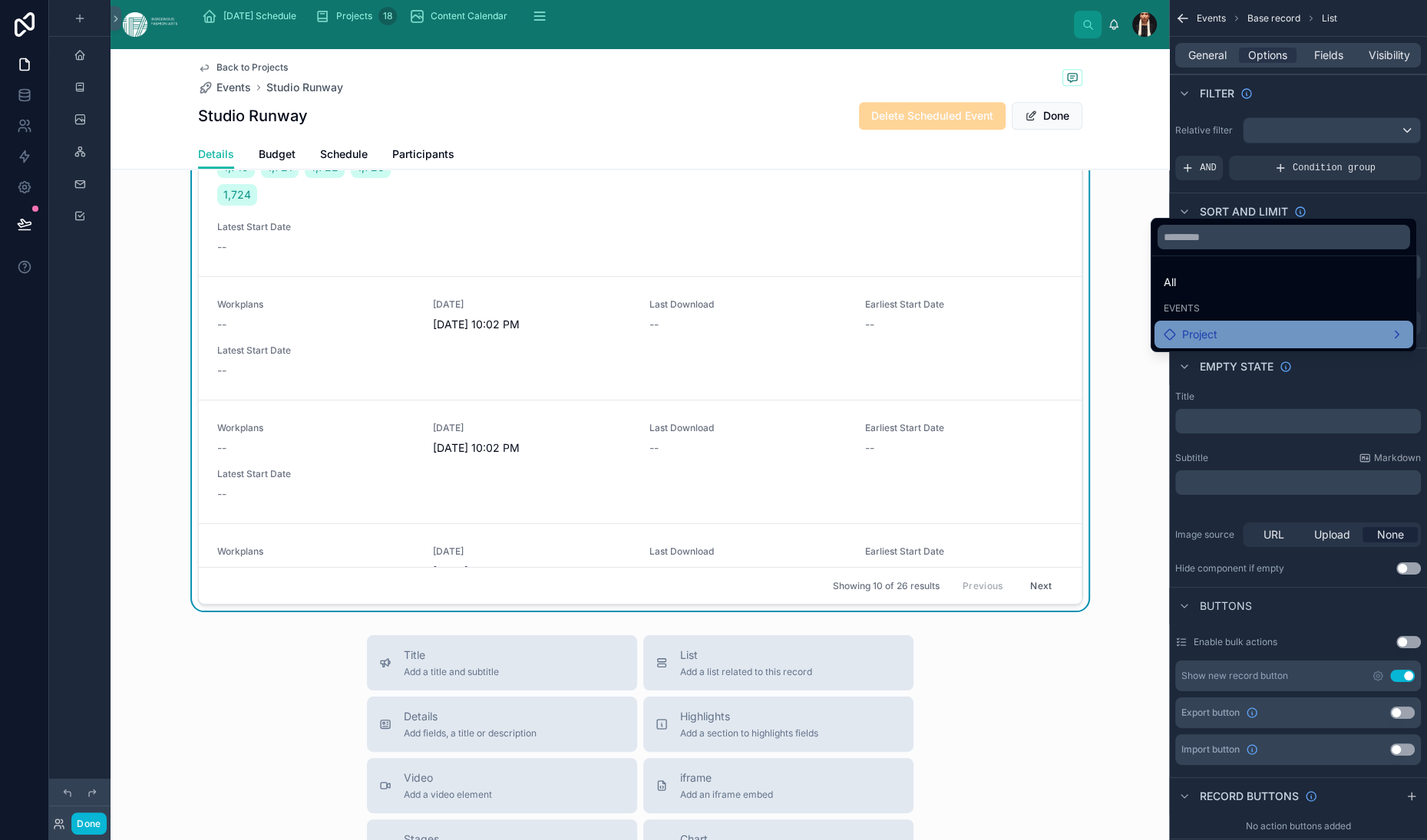
click at [1203, 344] on span "Project" at bounding box center [1200, 334] width 35 height 18
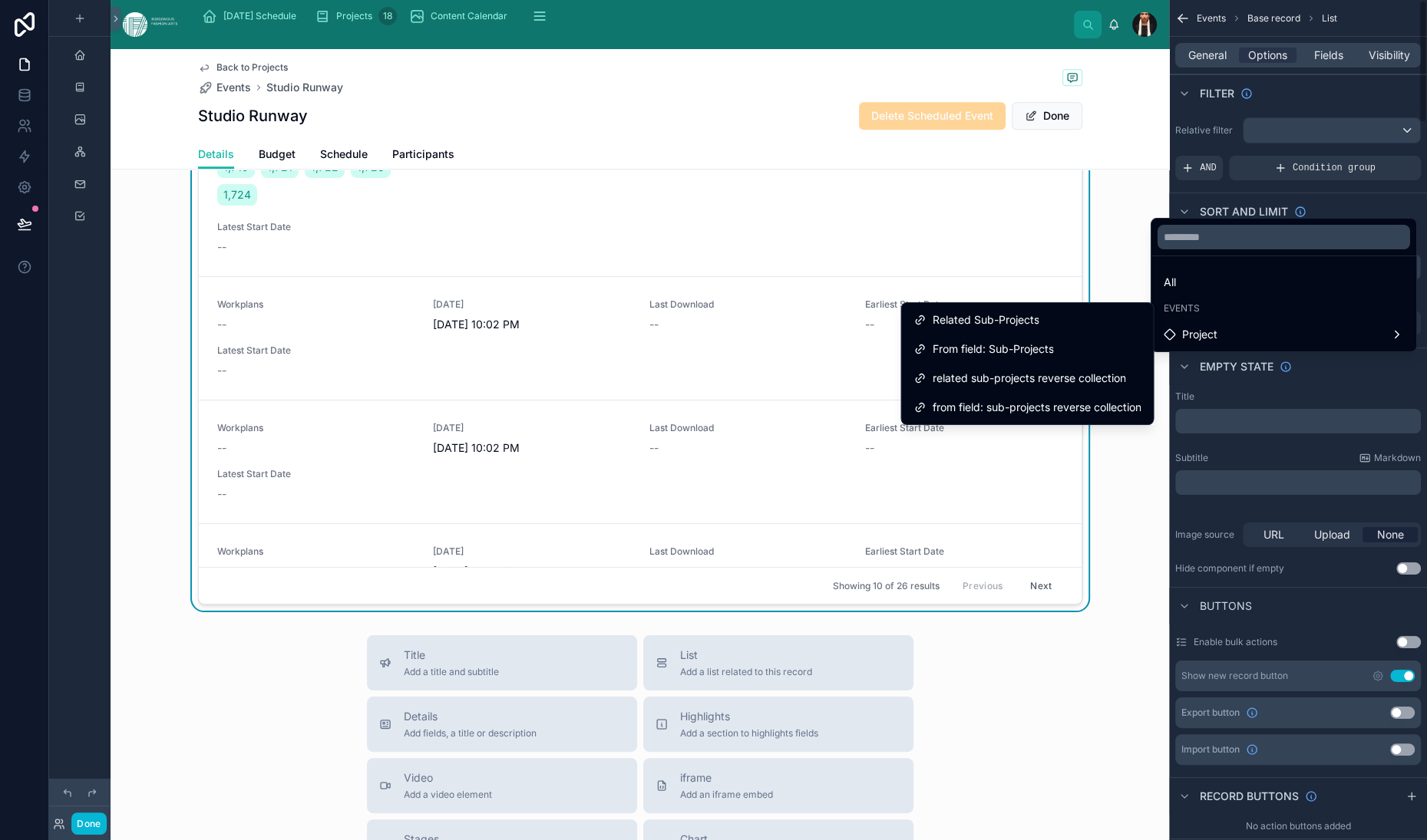
click at [1097, 281] on div "scrollable content" at bounding box center [713, 420] width 1427 height 840
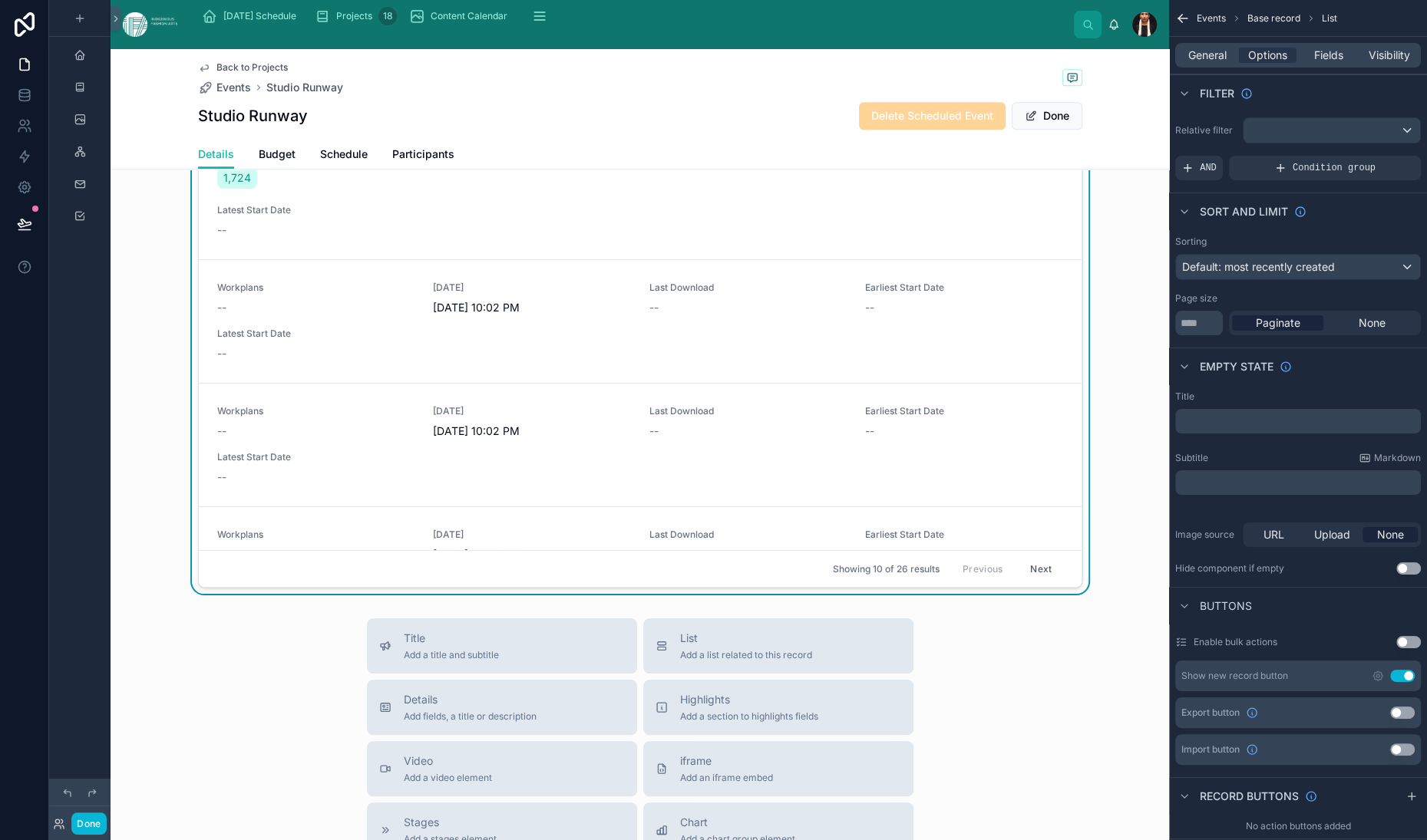
click at [1244, 143] on div "scrollable content" at bounding box center [1332, 130] width 177 height 25
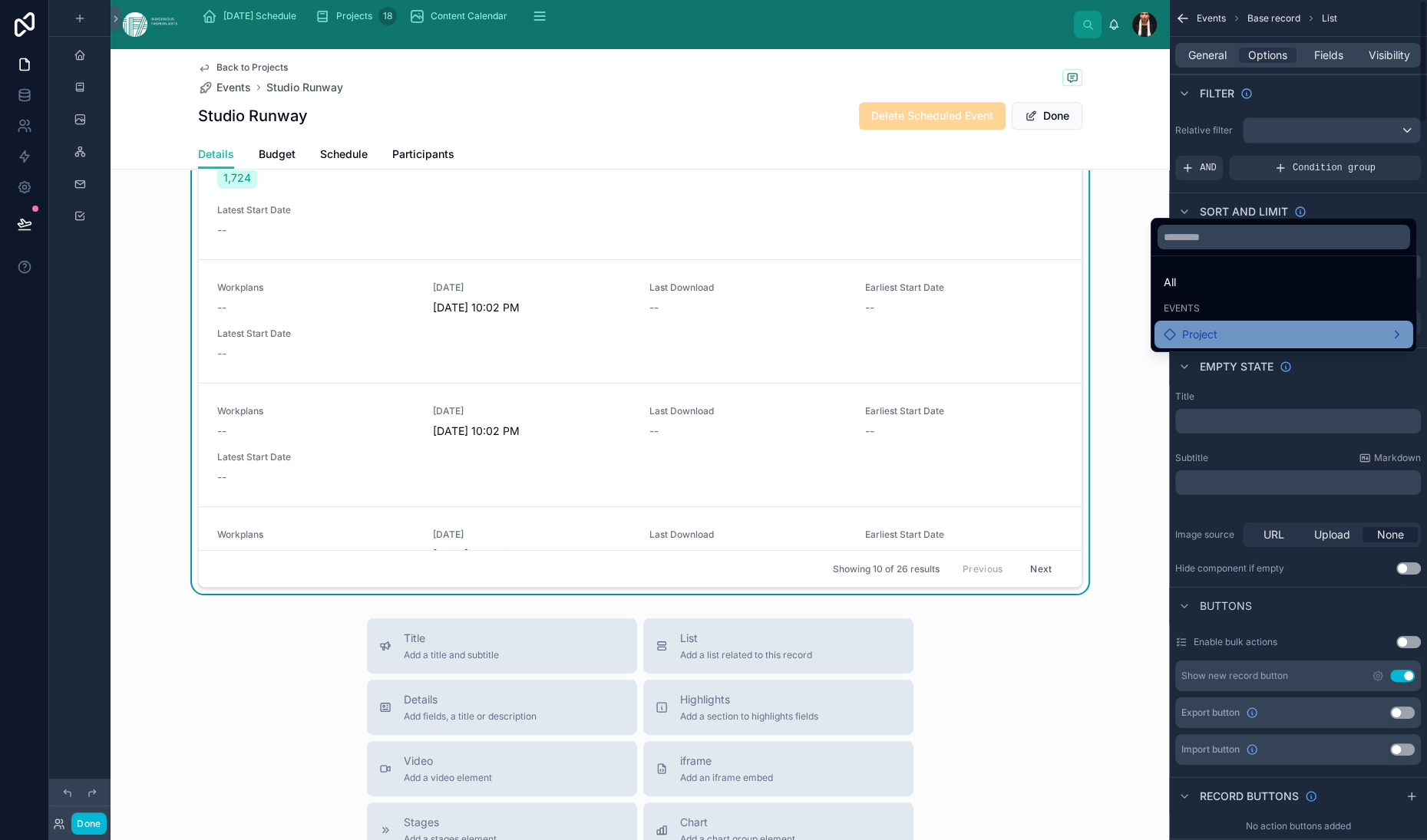
click at [1210, 344] on span "Project" at bounding box center [1200, 334] width 35 height 18
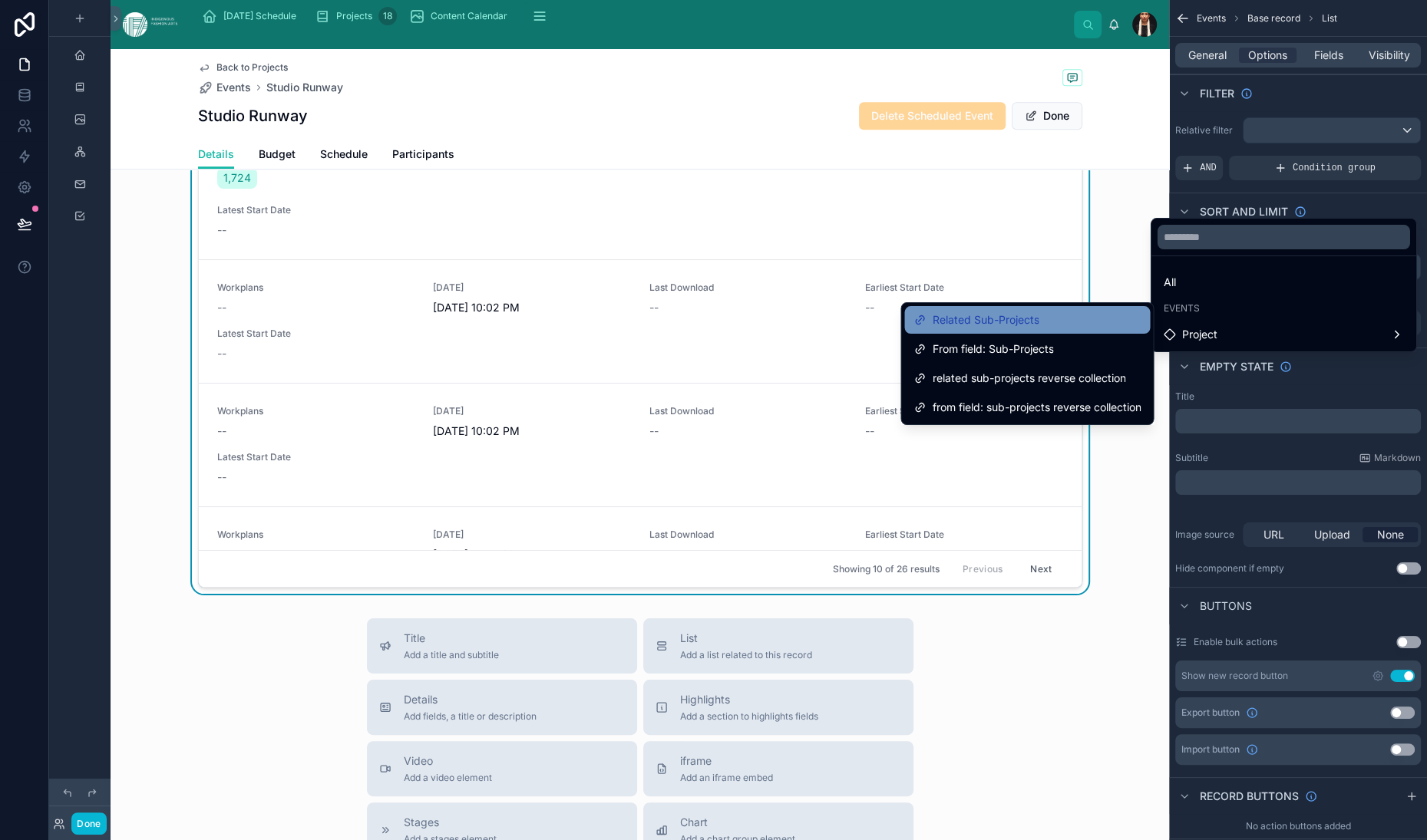
click at [964, 328] on span "Related Sub-Projects" at bounding box center [985, 319] width 106 height 18
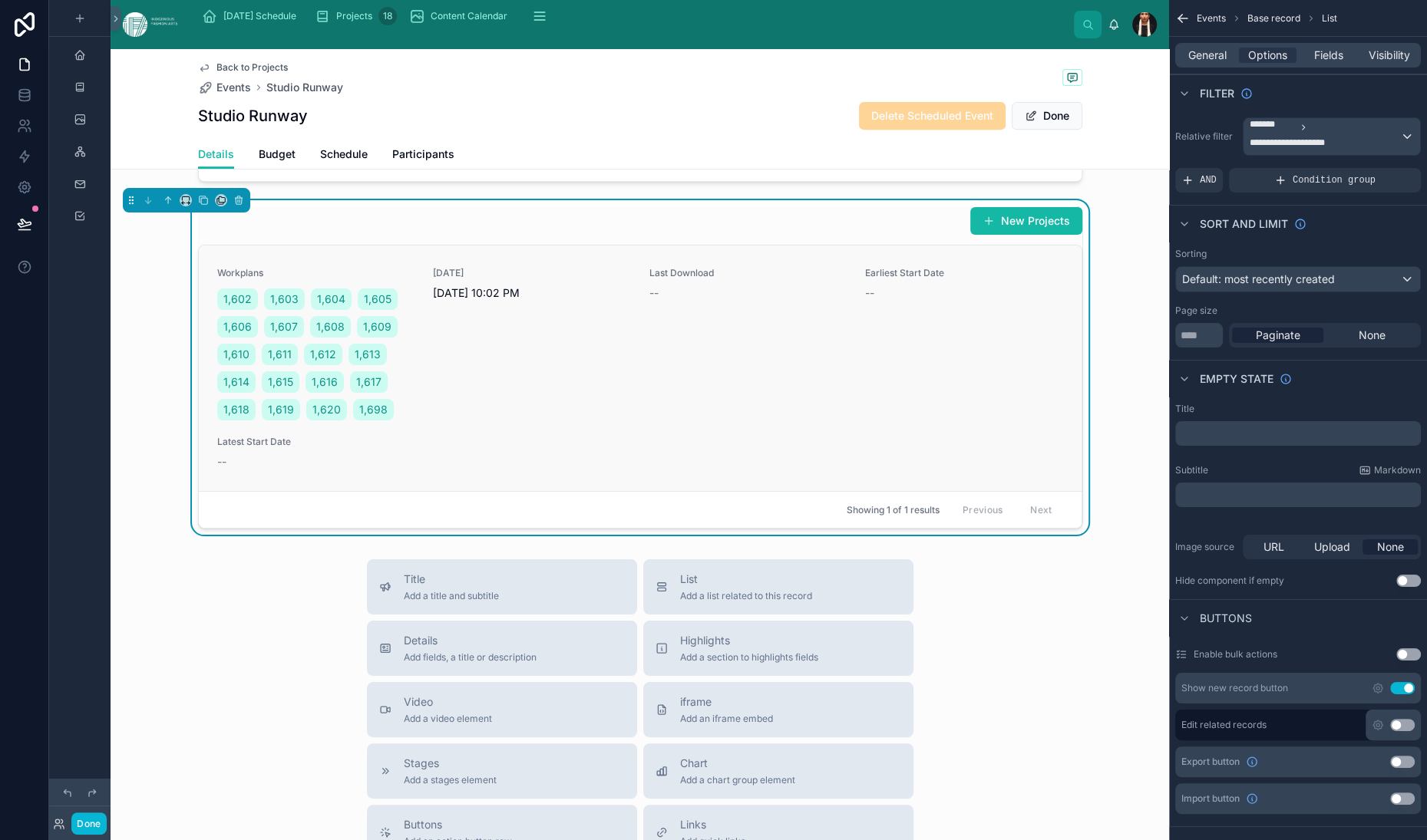
scroll to position [455, 0]
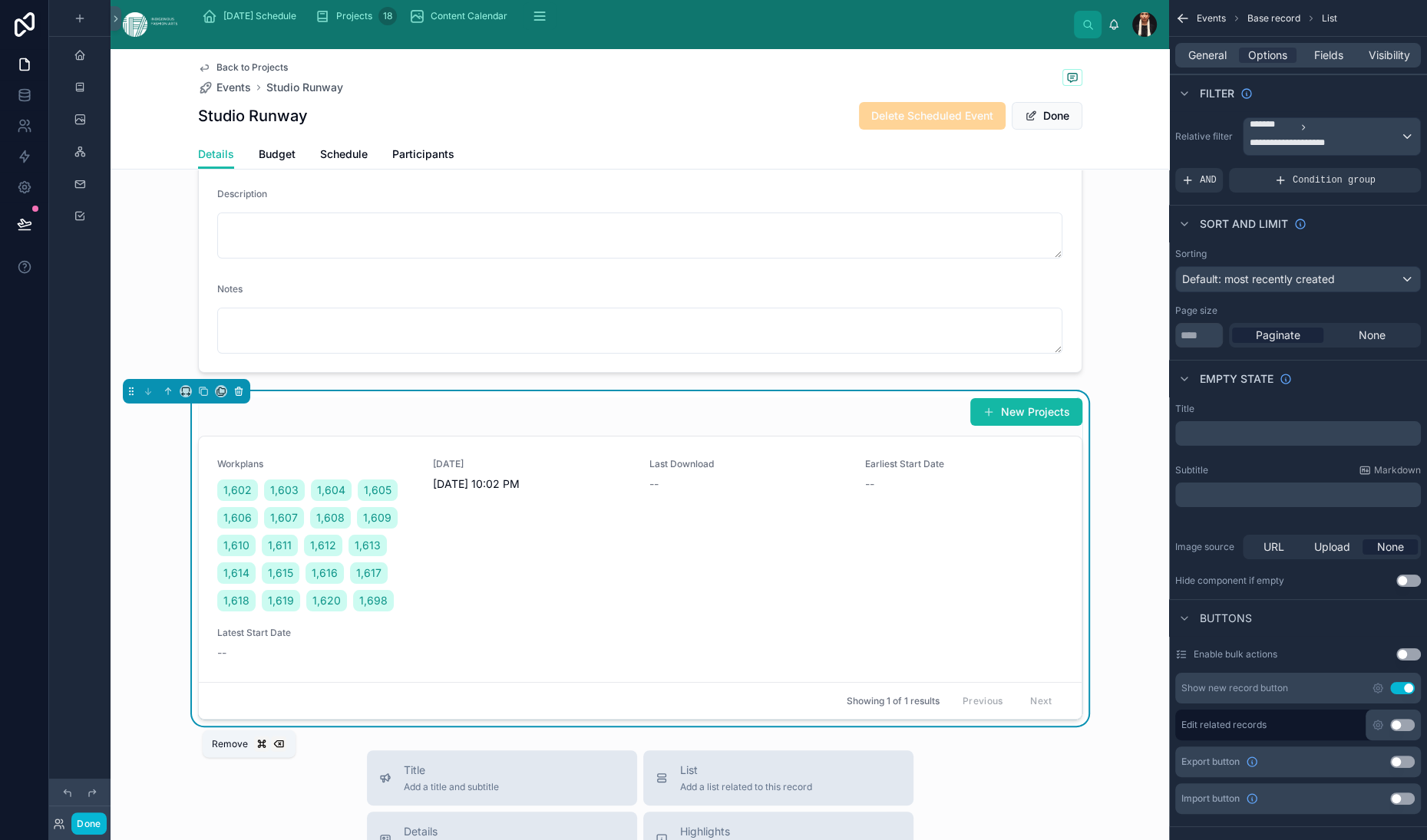
click at [238, 394] on icon at bounding box center [238, 392] width 0 height 3
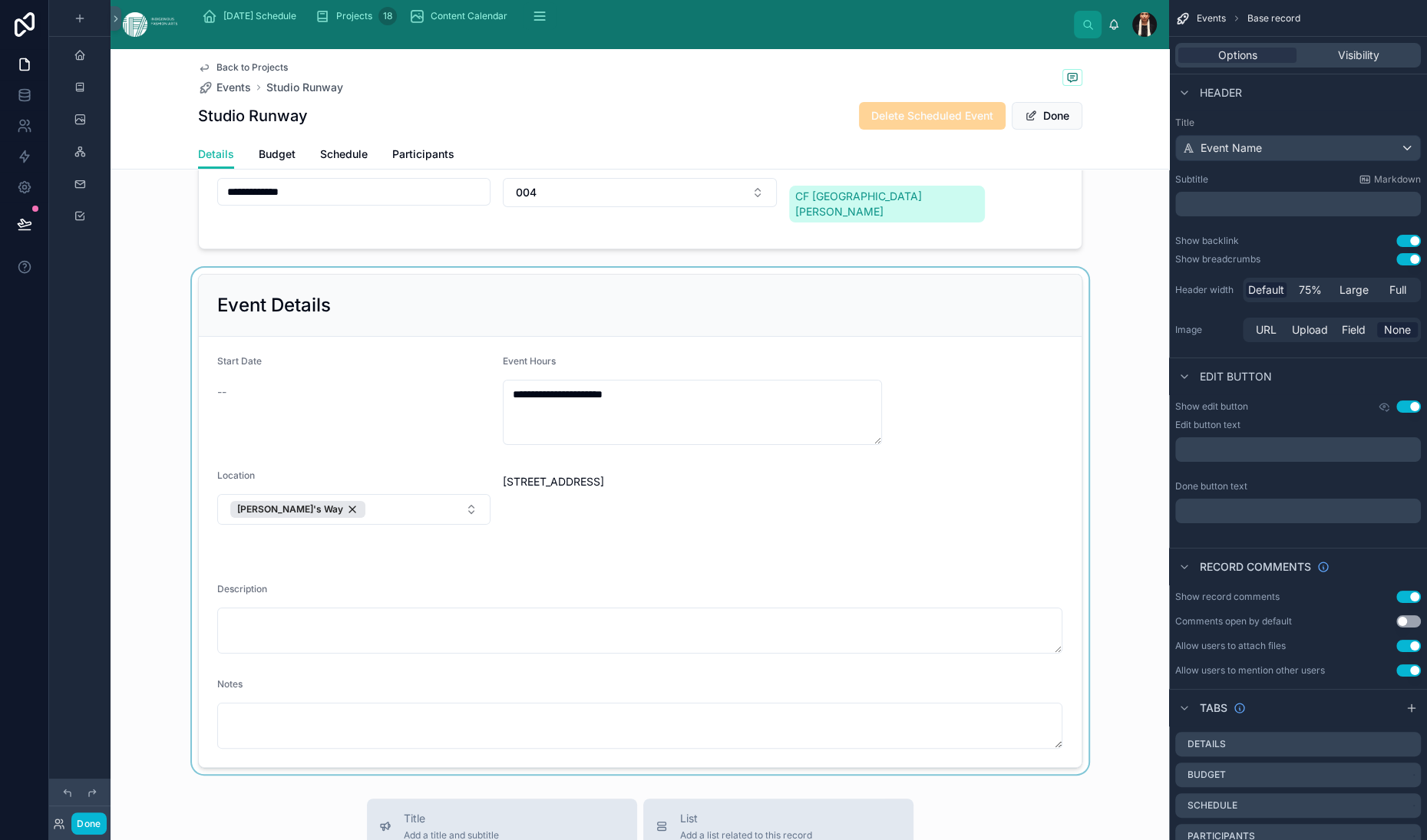
scroll to position [0, 0]
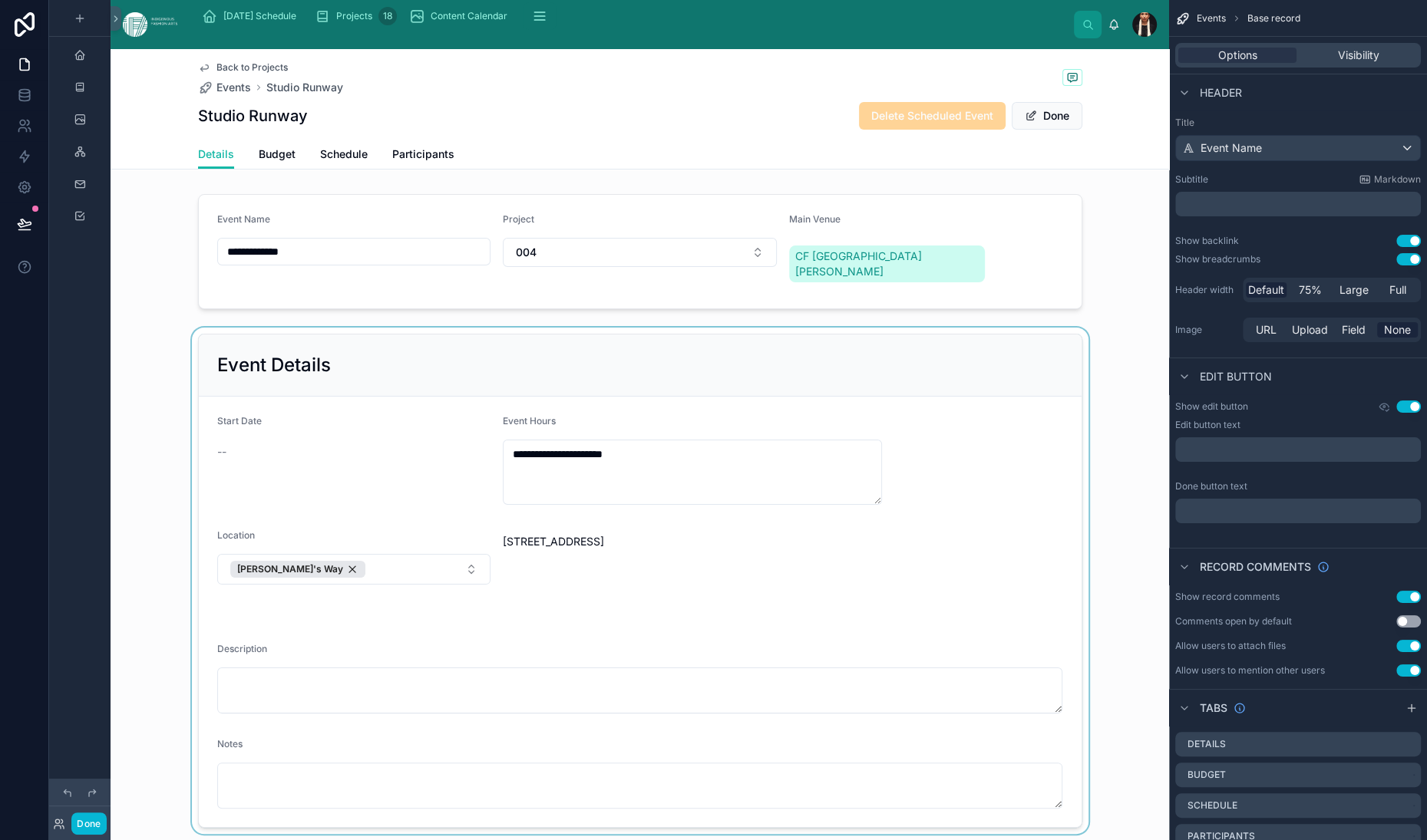
click at [376, 635] on div at bounding box center [640, 581] width 1059 height 506
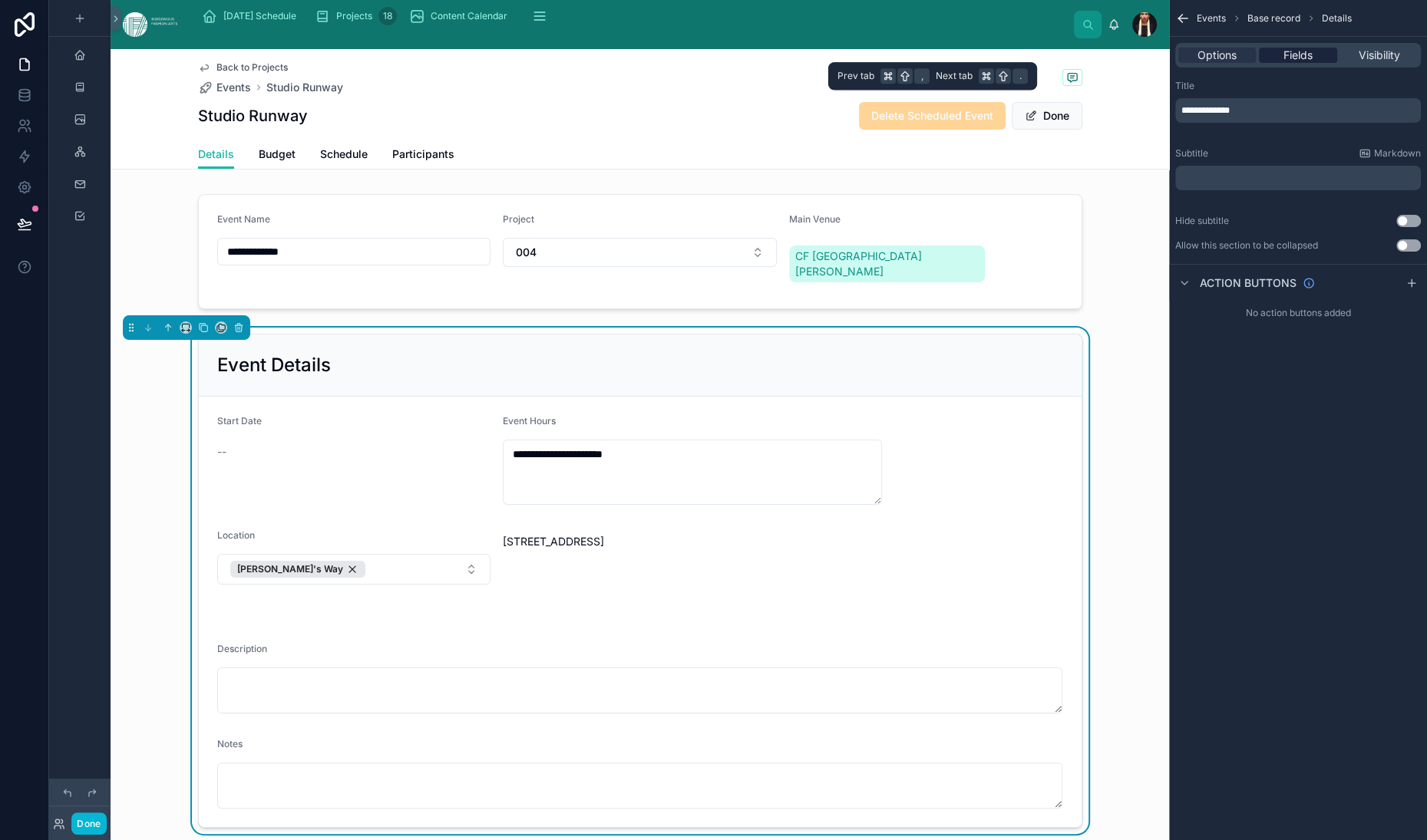
click at [1283, 63] on span "Fields" at bounding box center [1298, 55] width 29 height 15
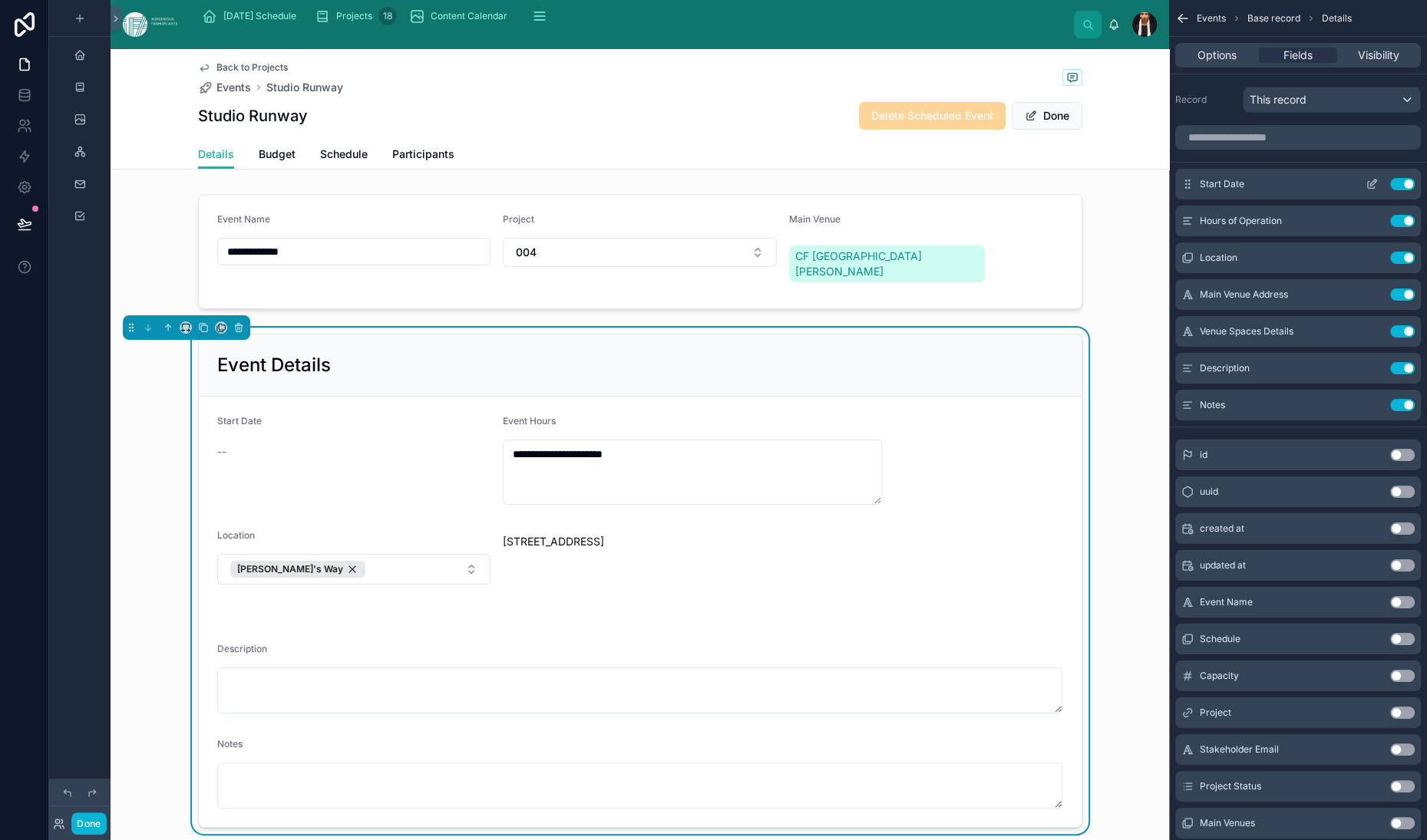
click at [1366, 190] on icon "scrollable content" at bounding box center [1372, 183] width 12 height 12
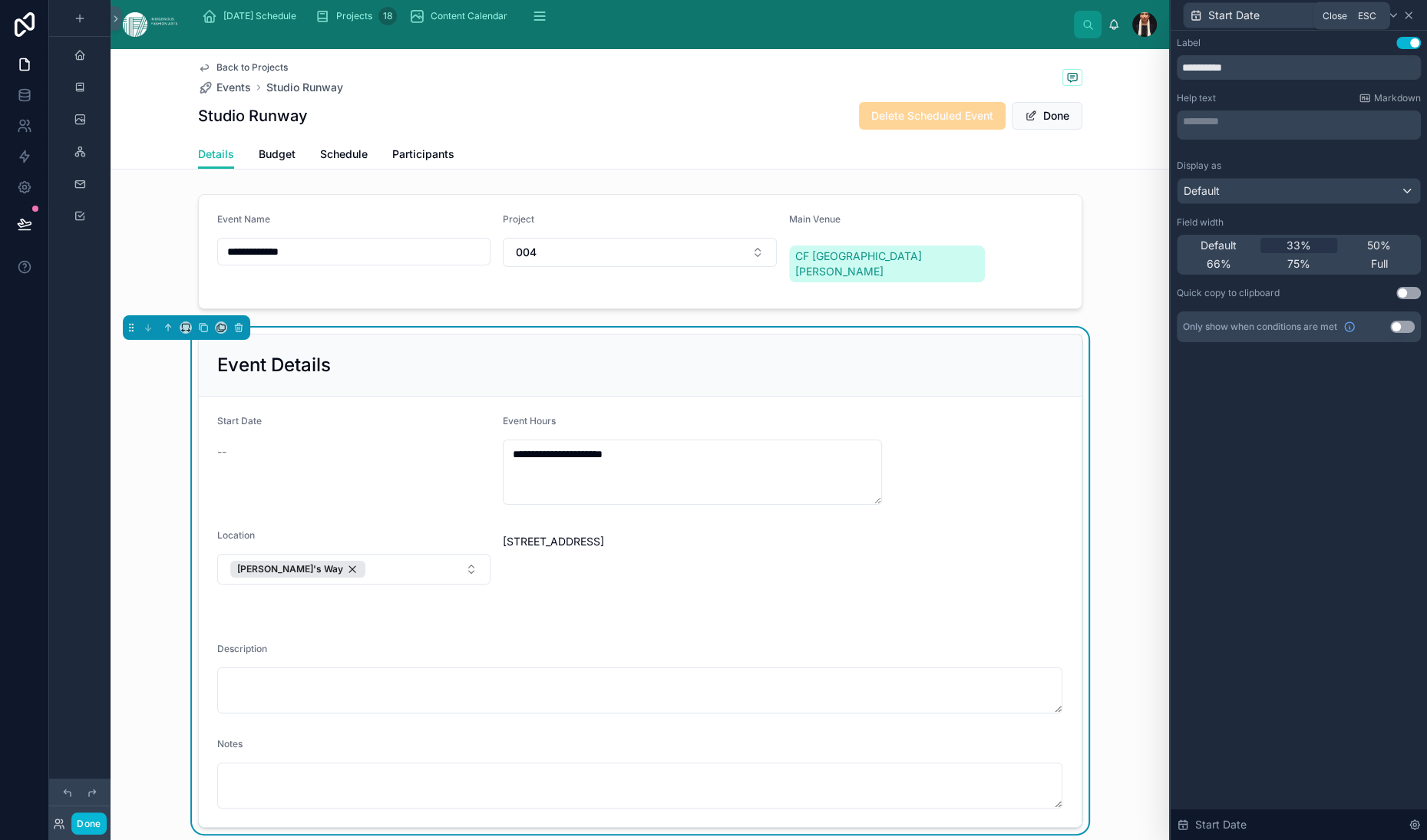
click at [1406, 18] on icon at bounding box center [1409, 15] width 6 height 6
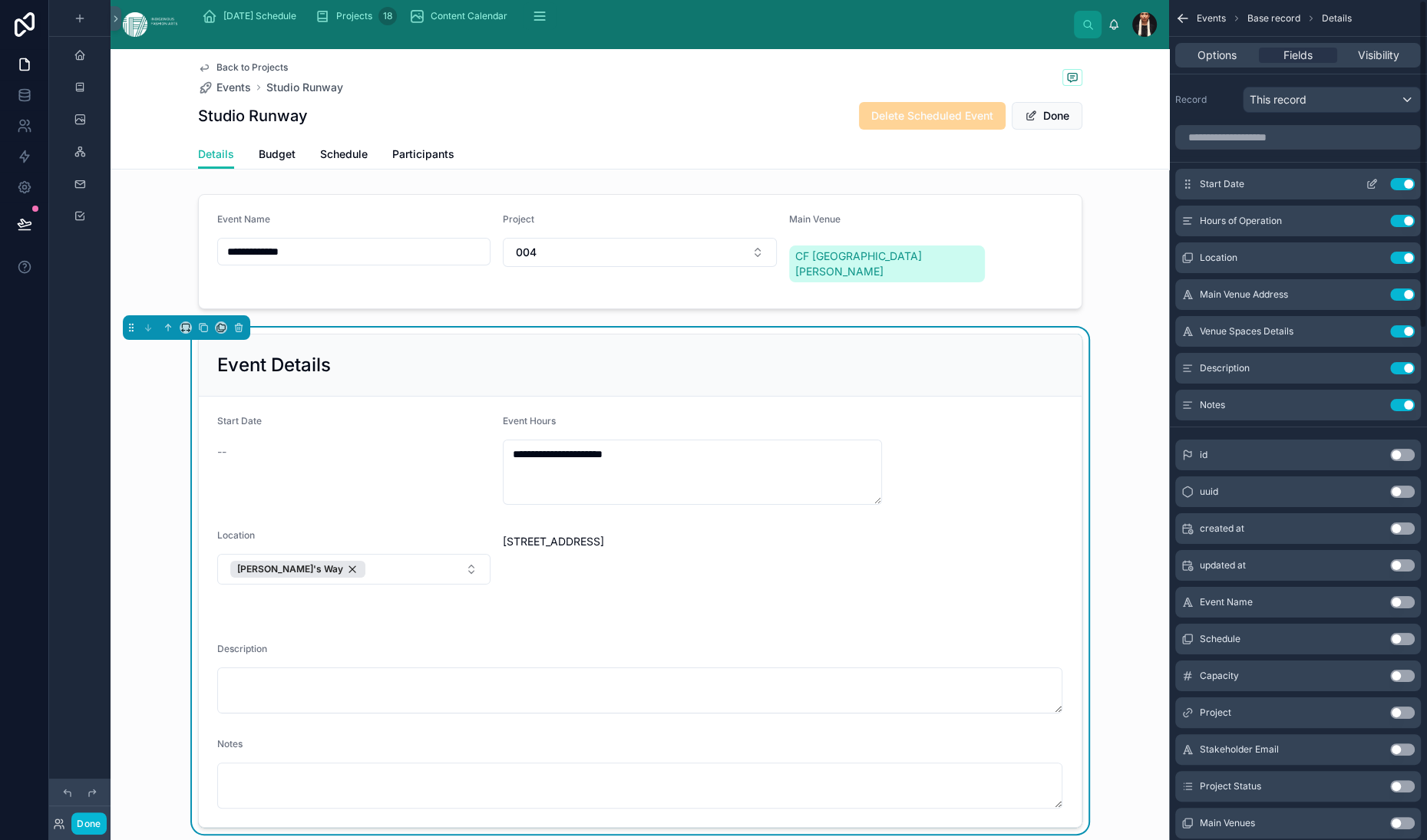
click at [1395, 190] on button "Use setting" at bounding box center [1402, 183] width 25 height 12
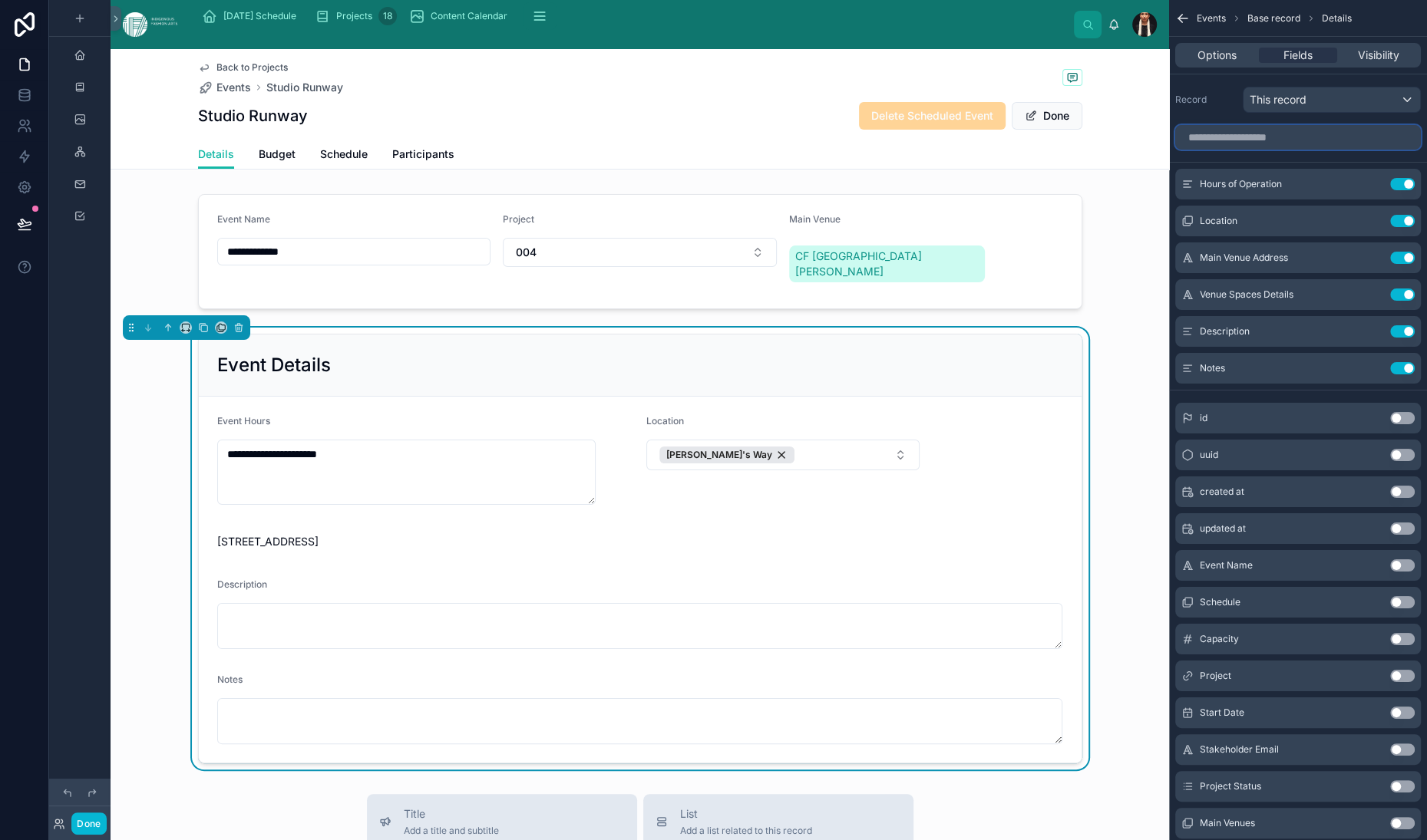
click at [1175, 149] on input "scrollable content" at bounding box center [1298, 138] width 245 height 25
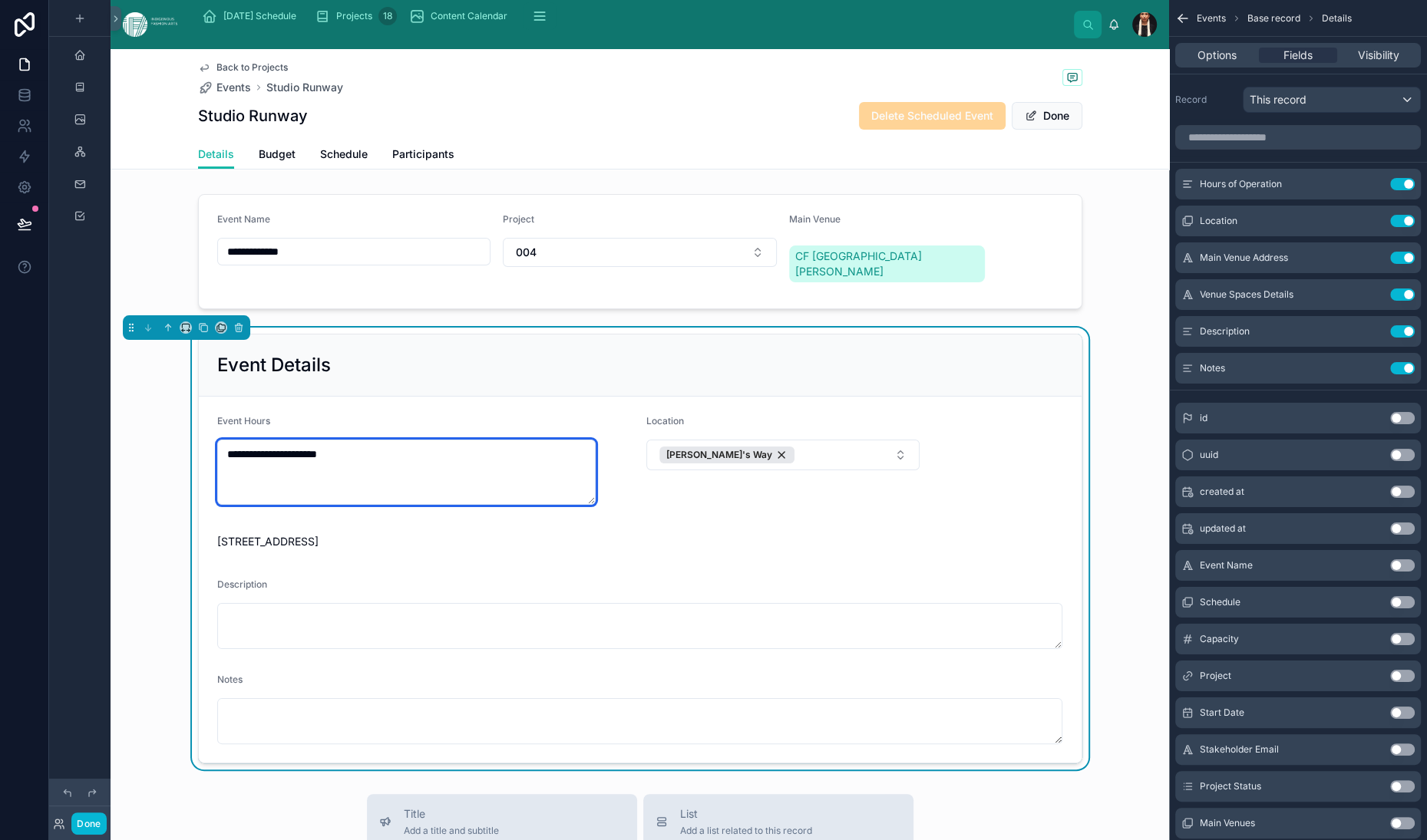
click at [373, 505] on textarea "**********" at bounding box center [407, 472] width 378 height 66
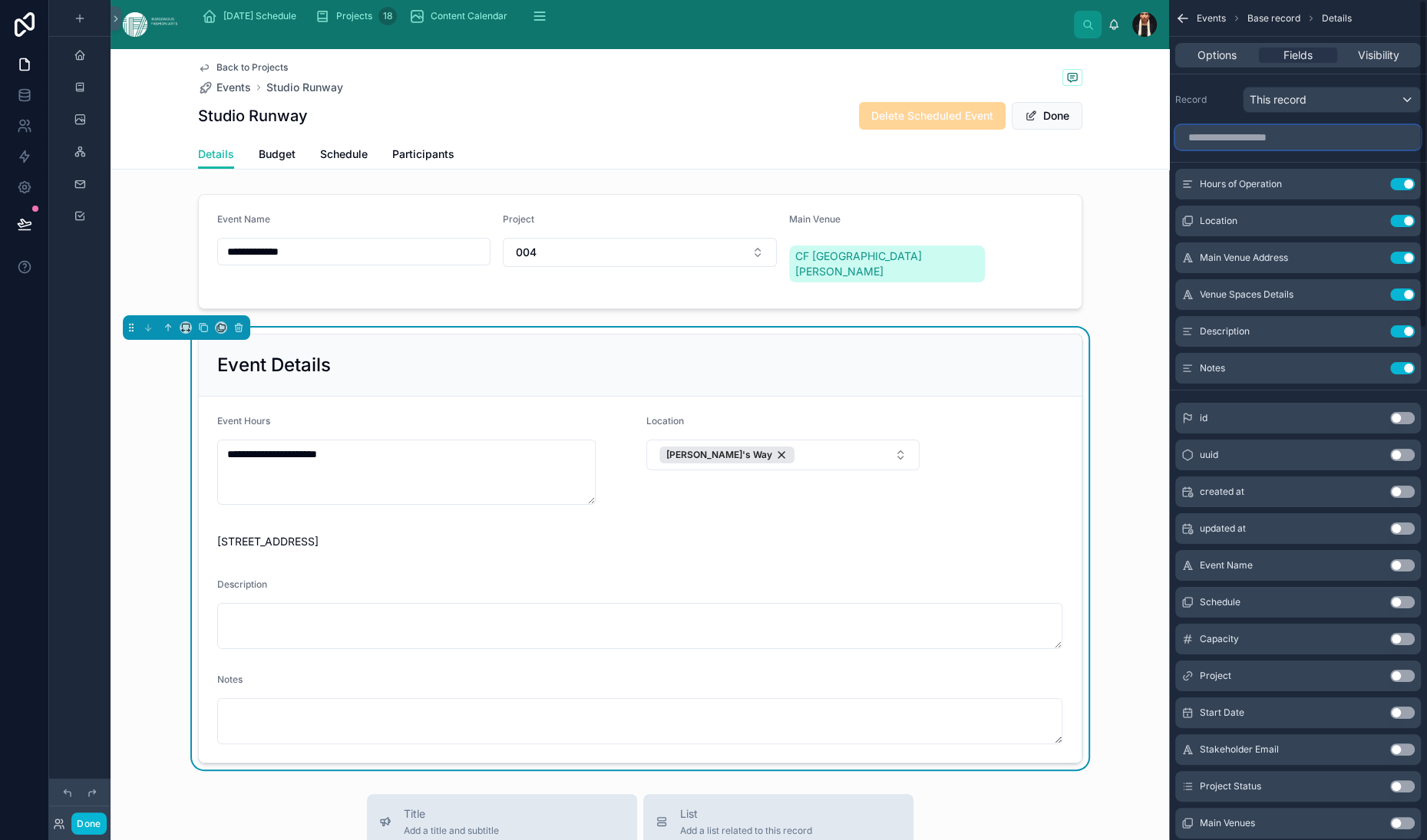
click at [1175, 149] on input "scrollable content" at bounding box center [1298, 138] width 245 height 25
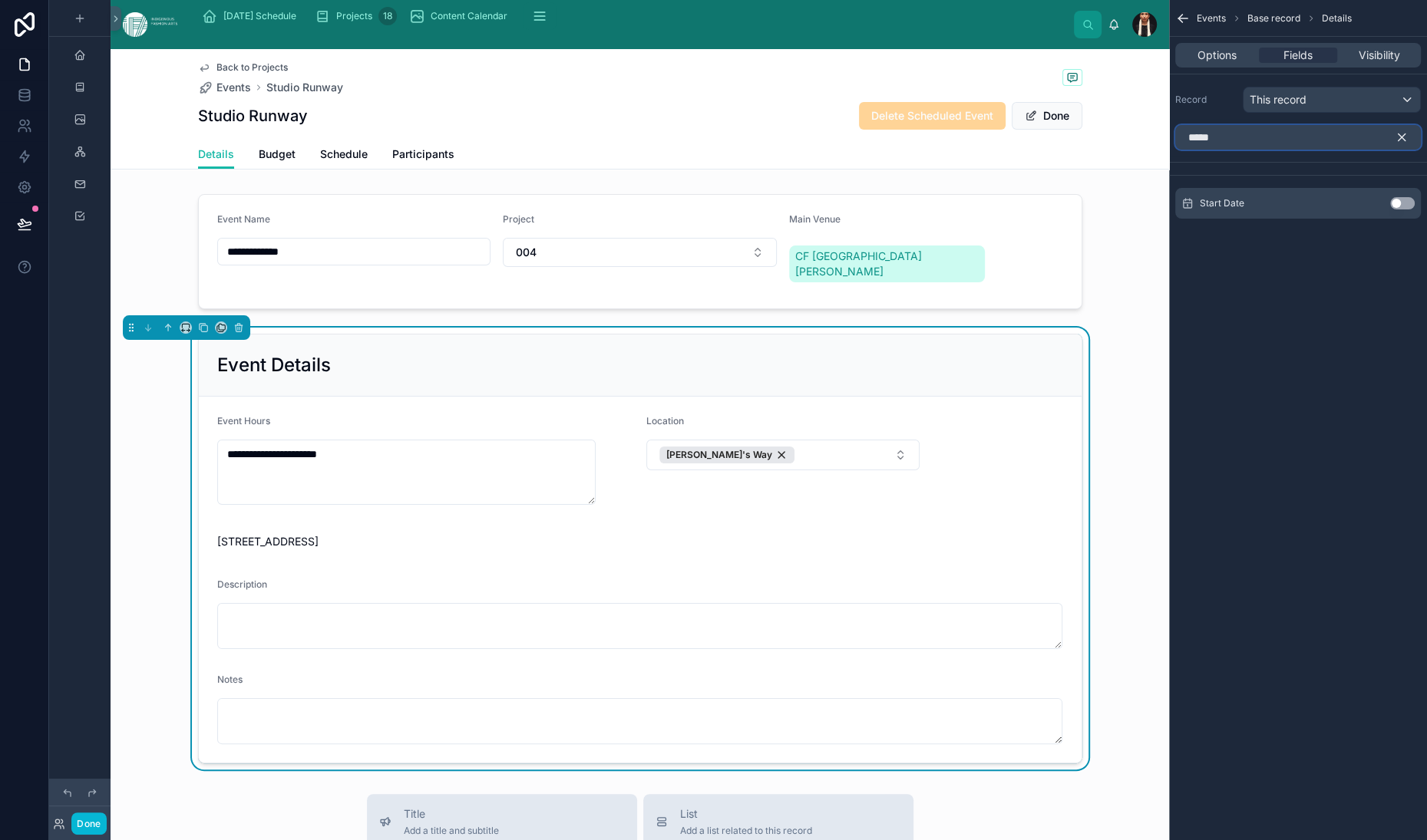
type input "*****"
click at [1390, 209] on button "Use setting" at bounding box center [1402, 203] width 25 height 12
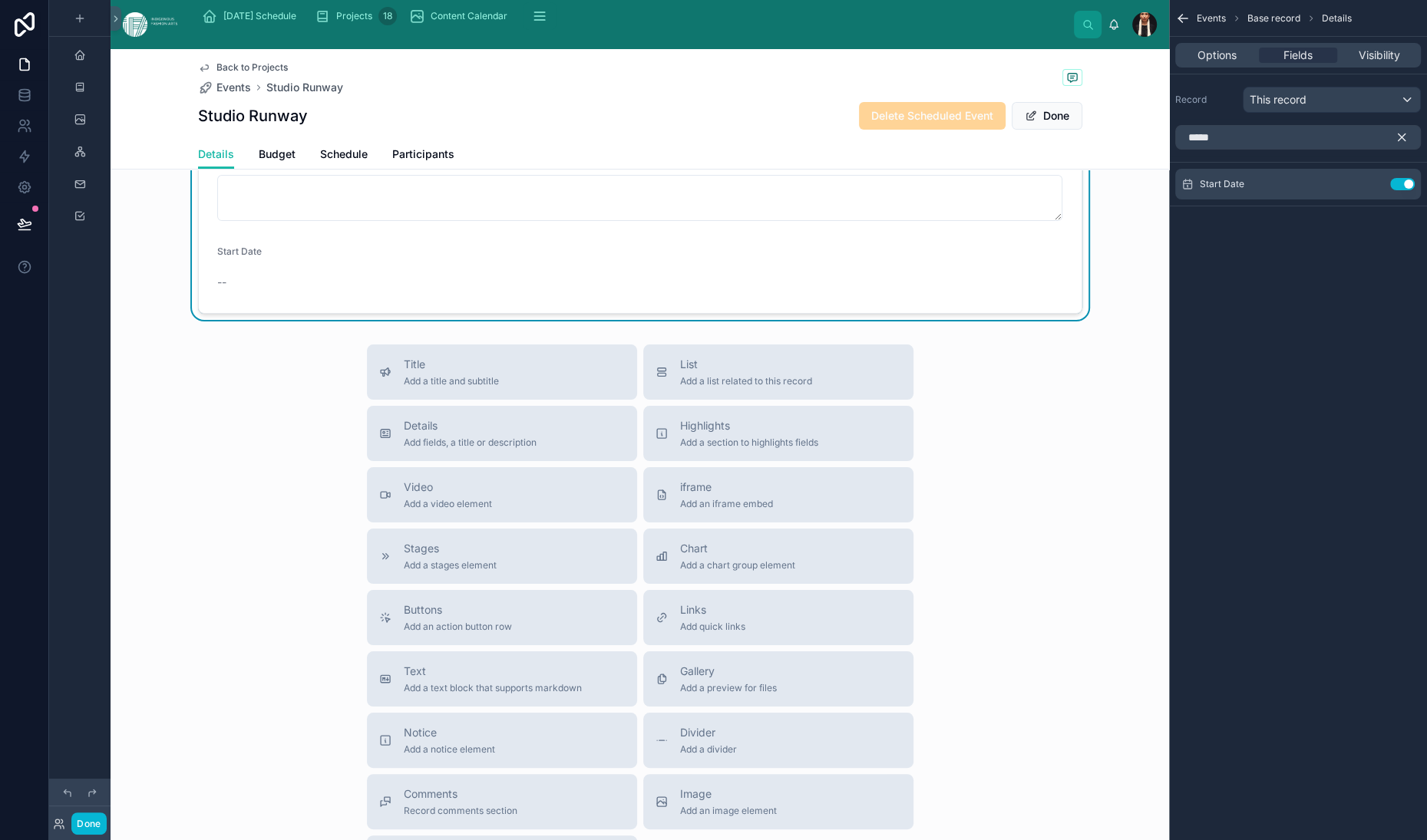
scroll to position [628, 0]
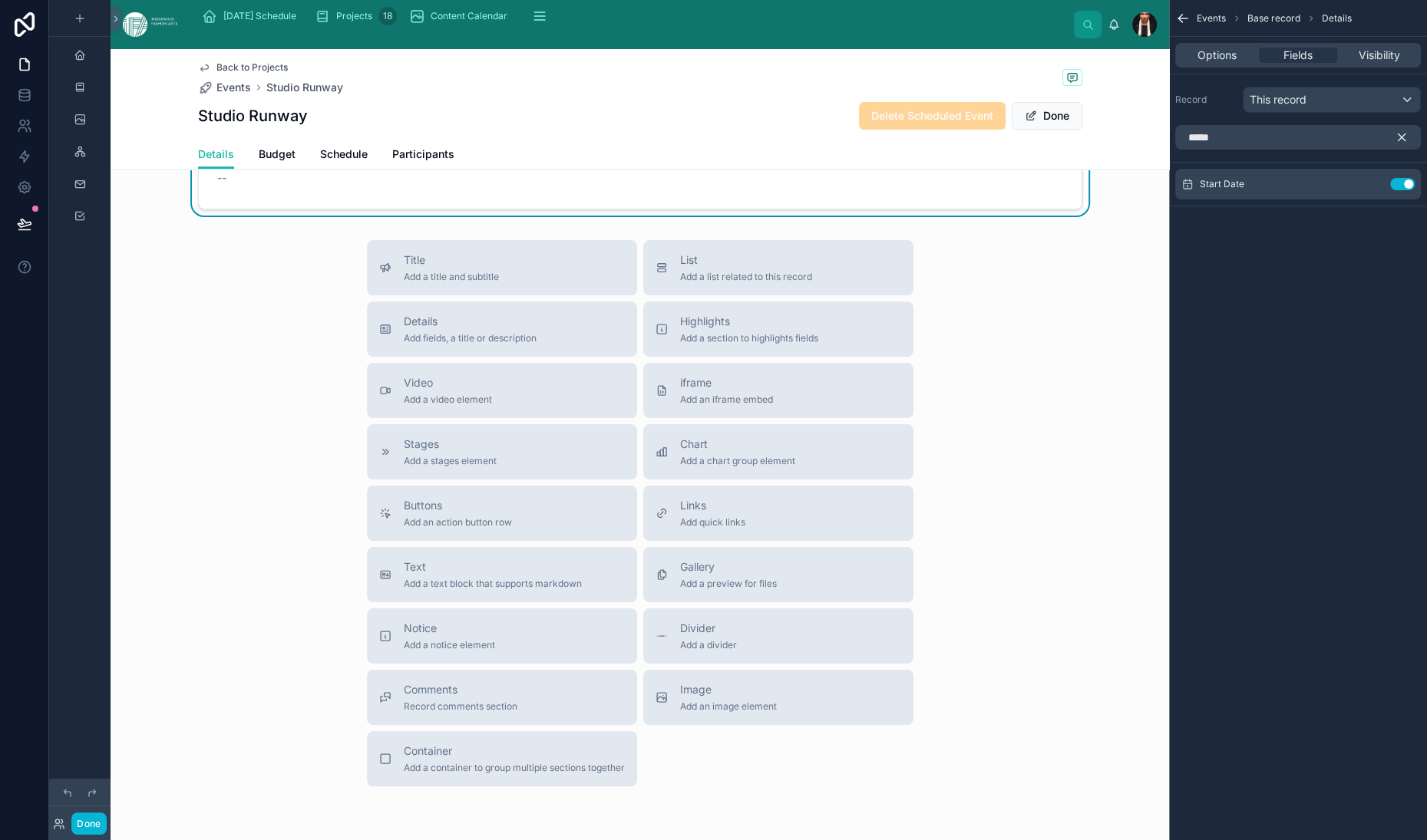
click at [235, 185] on div "--" at bounding box center [318, 178] width 202 height 15
click at [1366, 190] on icon "scrollable content" at bounding box center [1372, 183] width 12 height 12
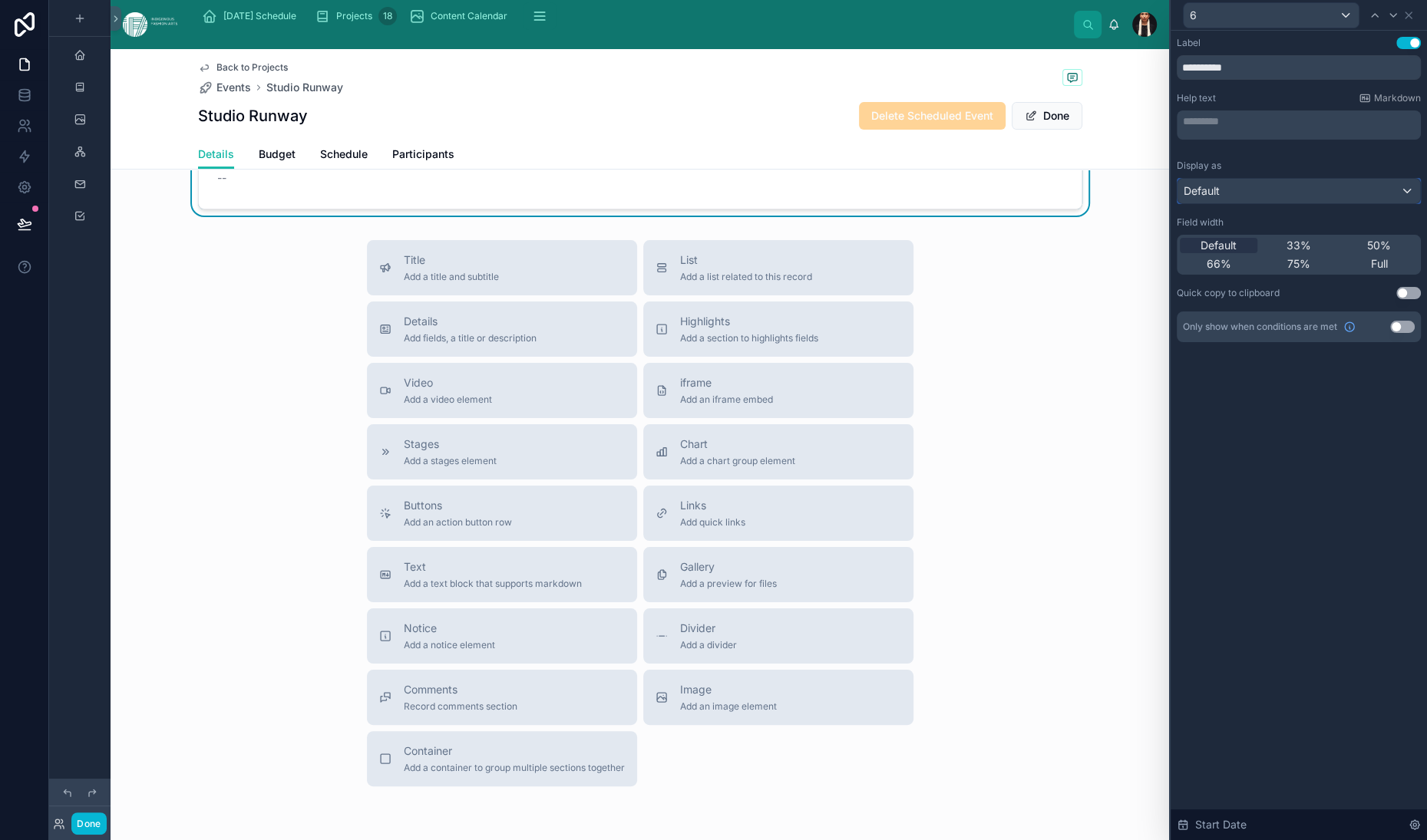
click at [1291, 203] on div "Default" at bounding box center [1299, 191] width 242 height 25
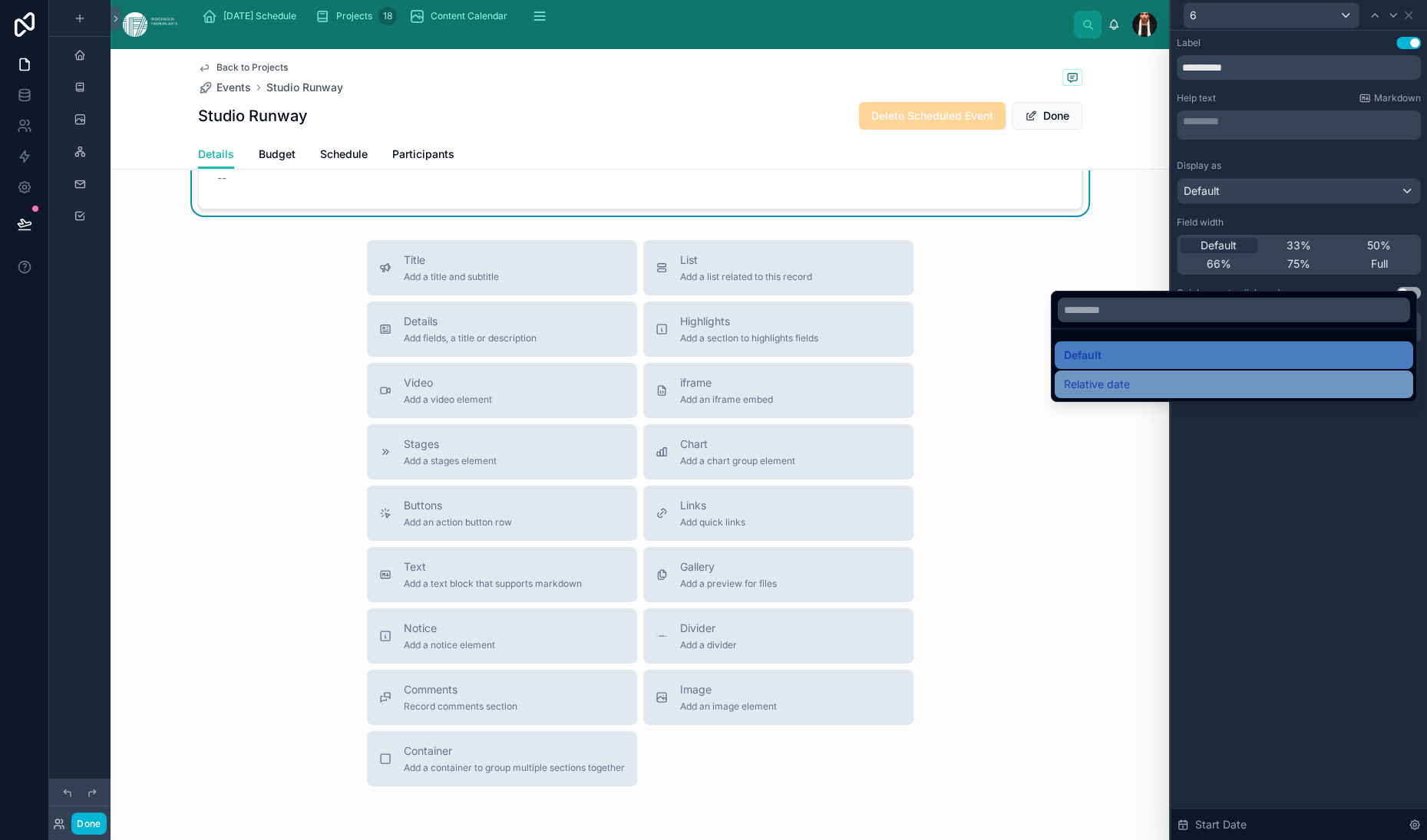
click at [1130, 393] on span "Relative date" at bounding box center [1096, 384] width 66 height 18
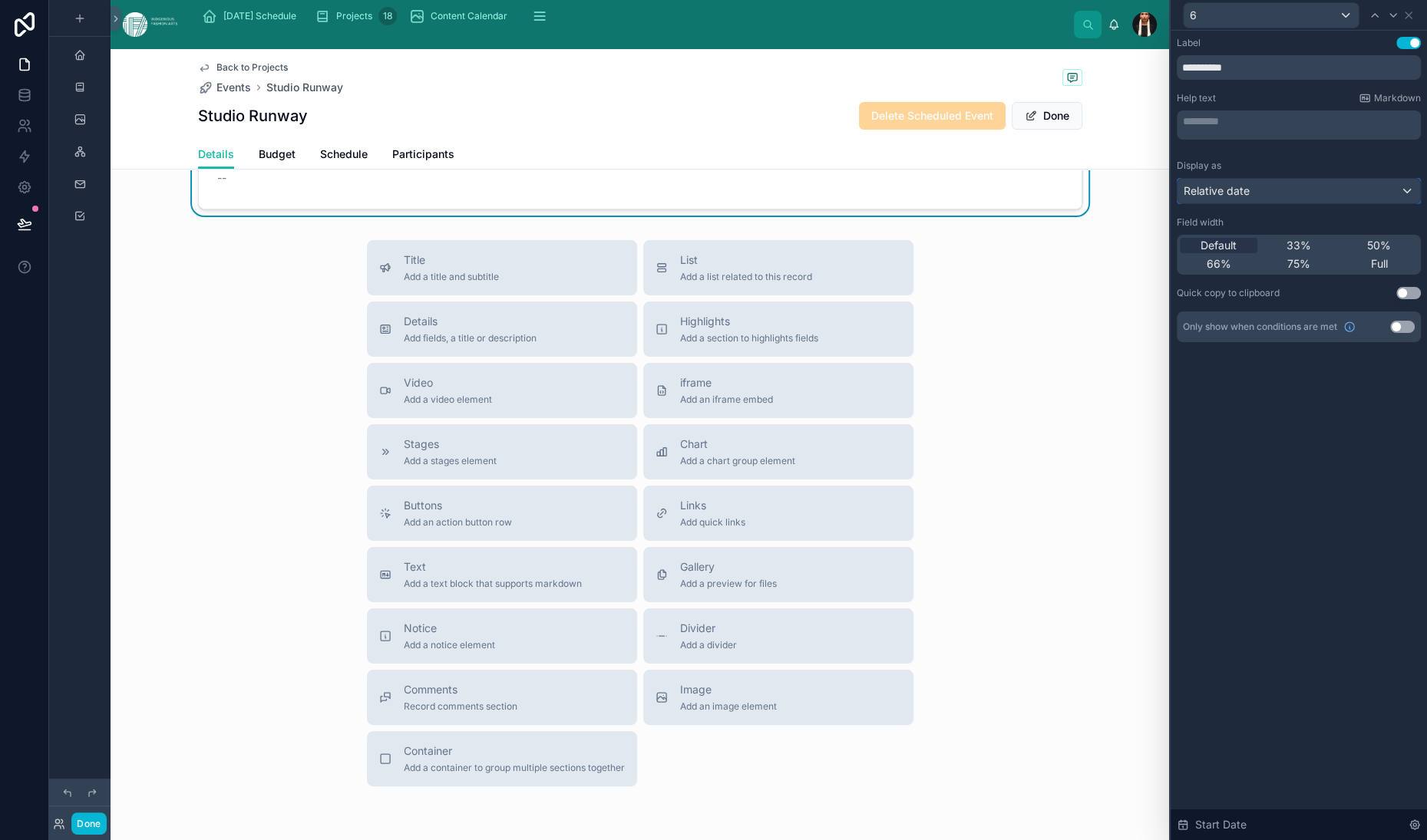
click at [1178, 203] on div "Relative date" at bounding box center [1299, 191] width 242 height 25
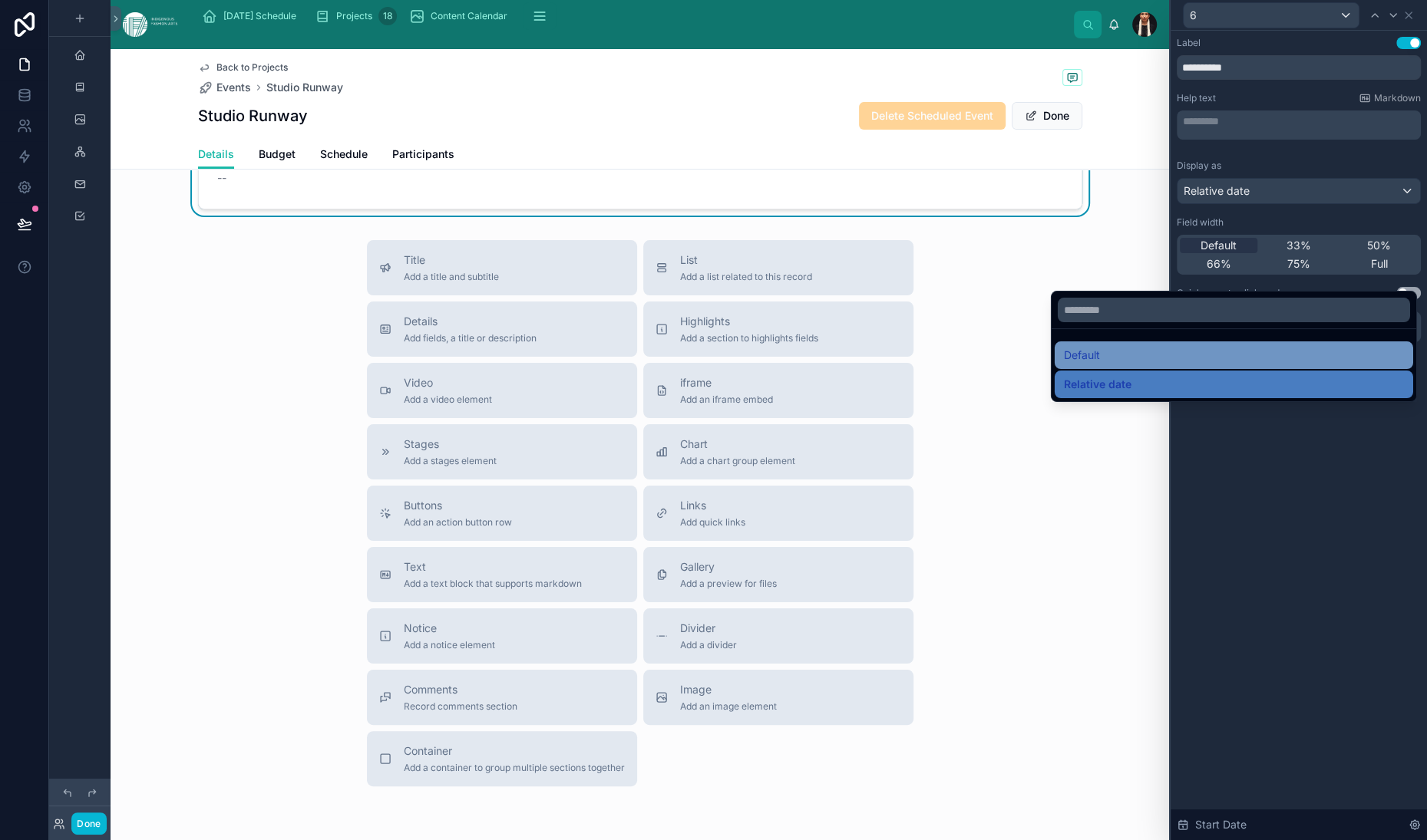
click at [1100, 365] on span "Default" at bounding box center [1082, 354] width 36 height 18
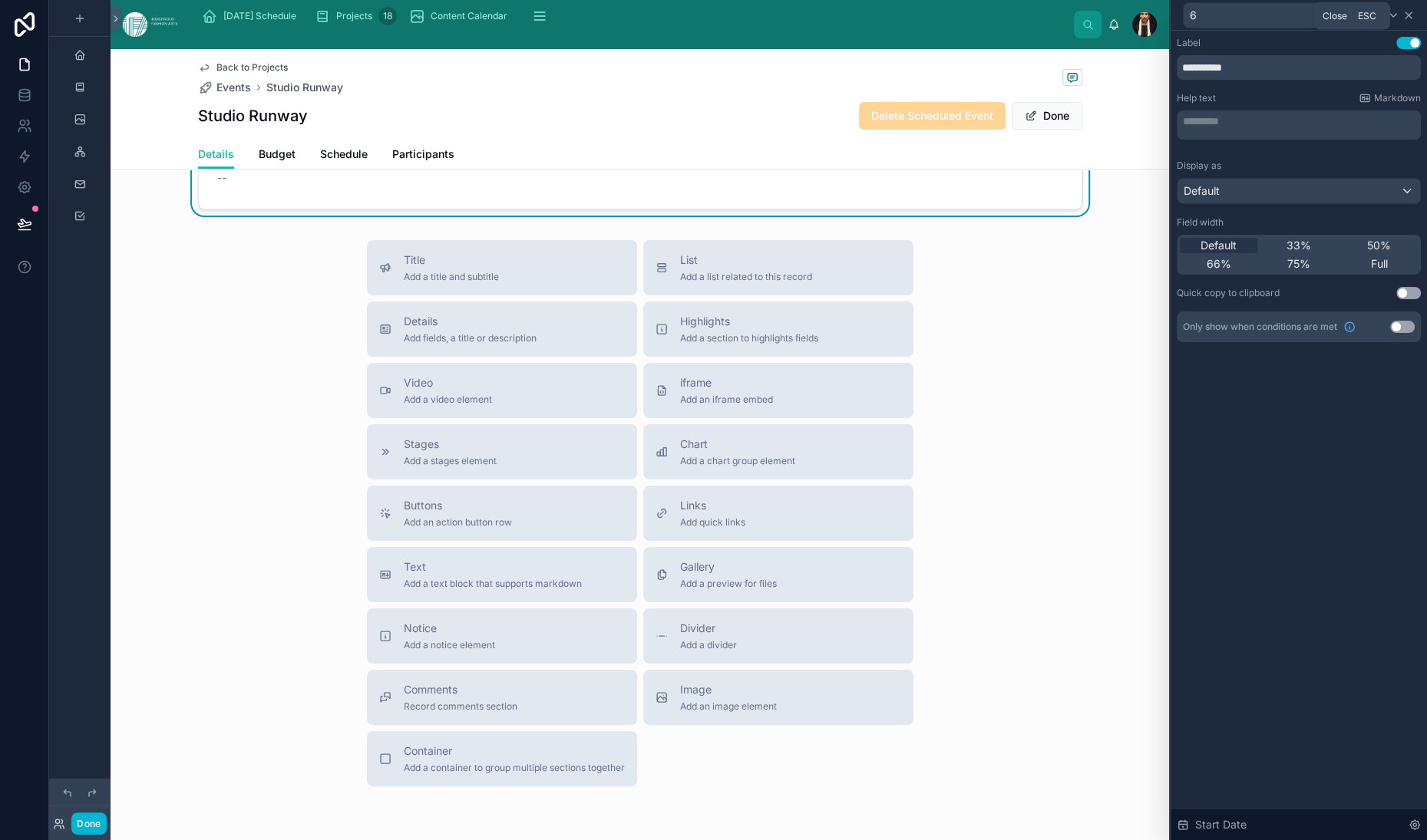
click at [1406, 18] on icon at bounding box center [1409, 15] width 6 height 6
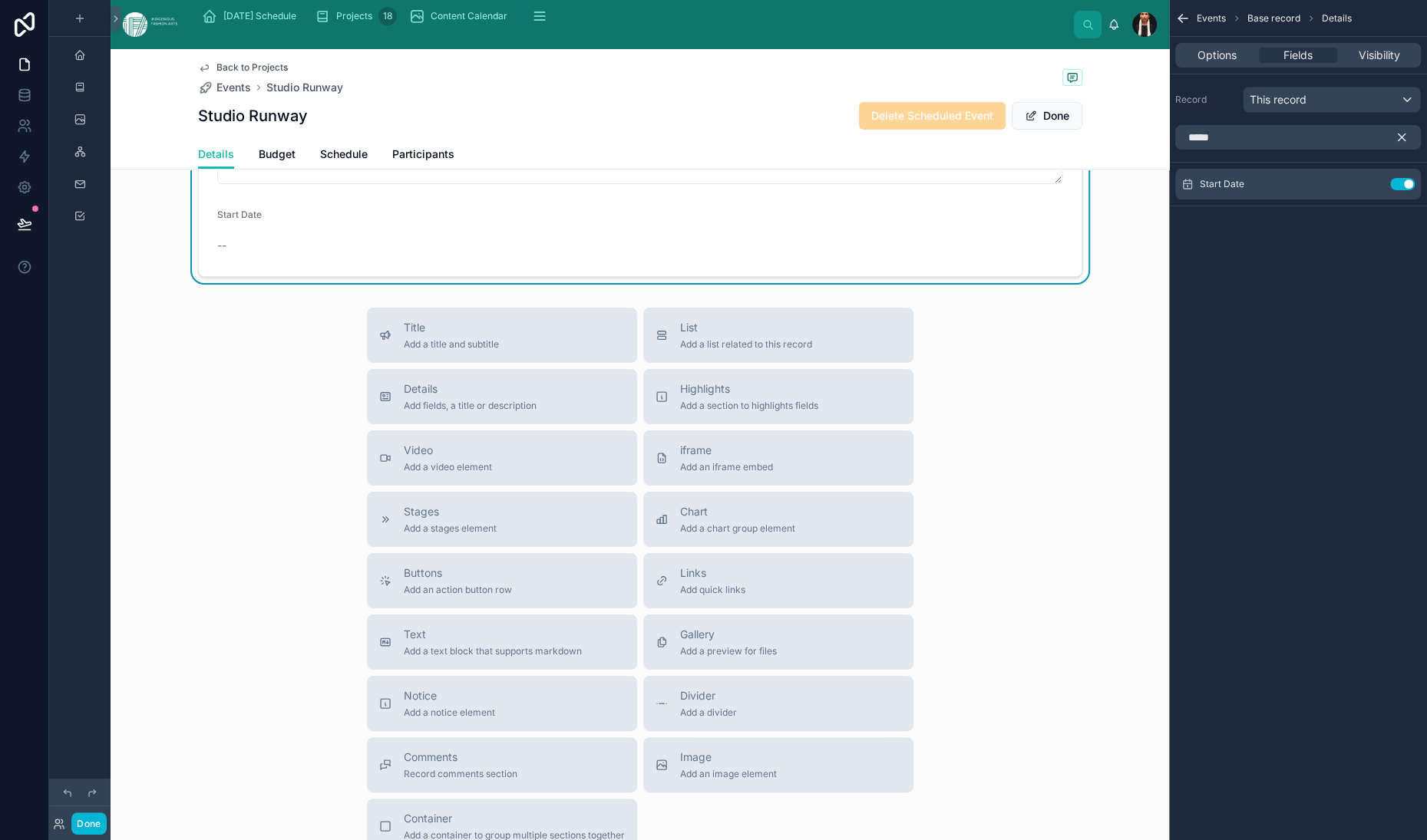
scroll to position [536, 0]
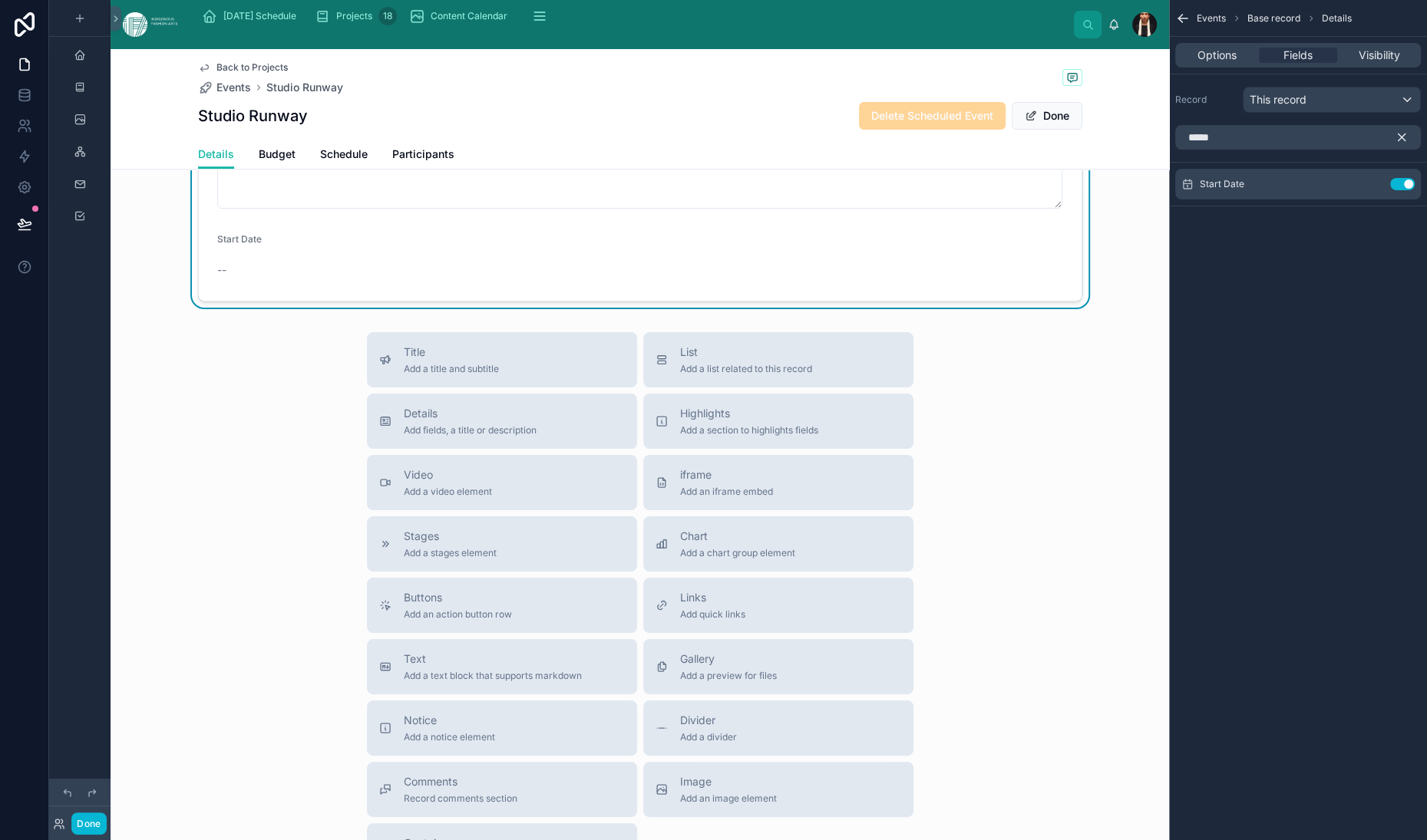
click at [1398, 142] on icon "scrollable content" at bounding box center [1401, 137] width 7 height 7
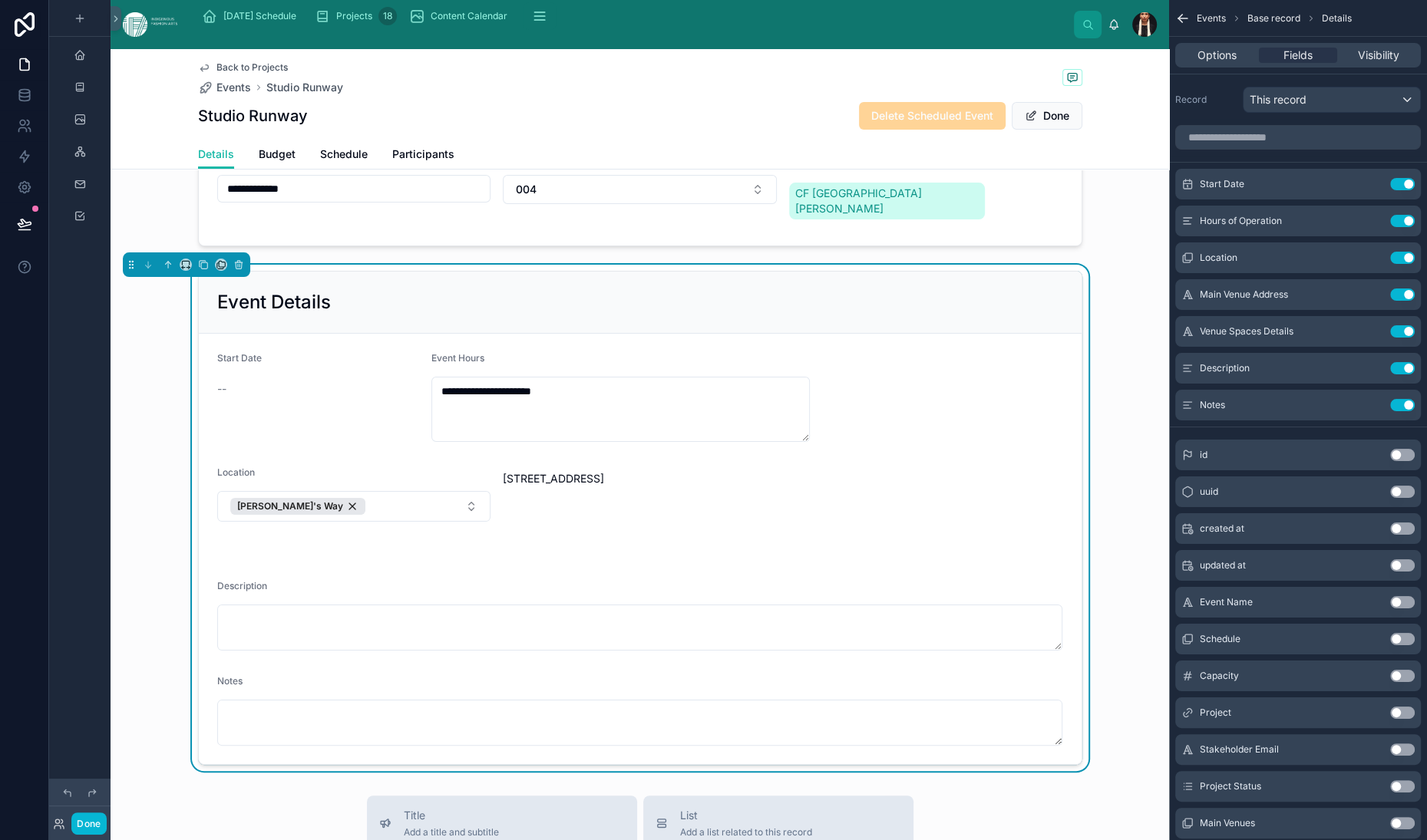
scroll to position [0, 0]
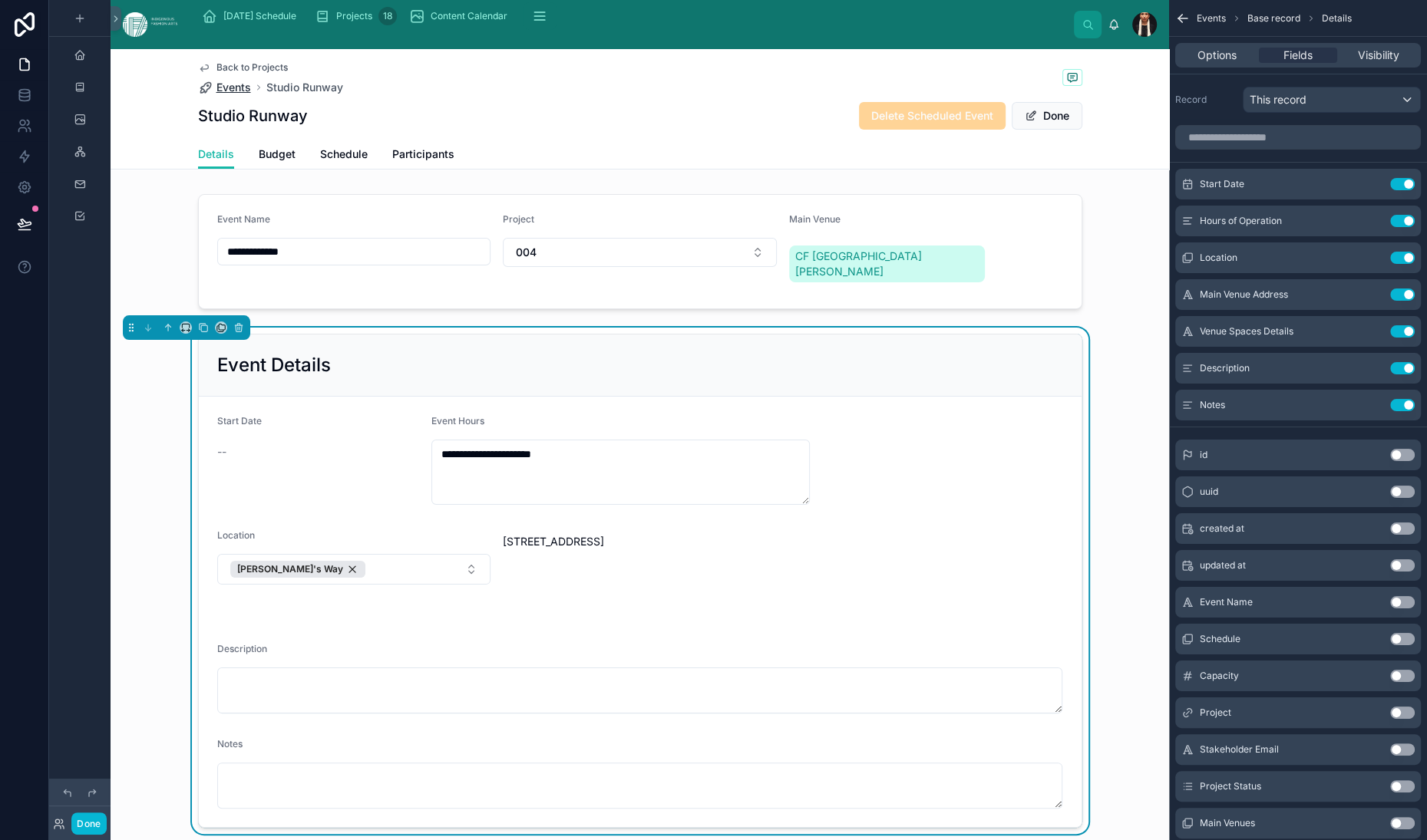
click at [217, 95] on span "Events" at bounding box center [234, 87] width 34 height 15
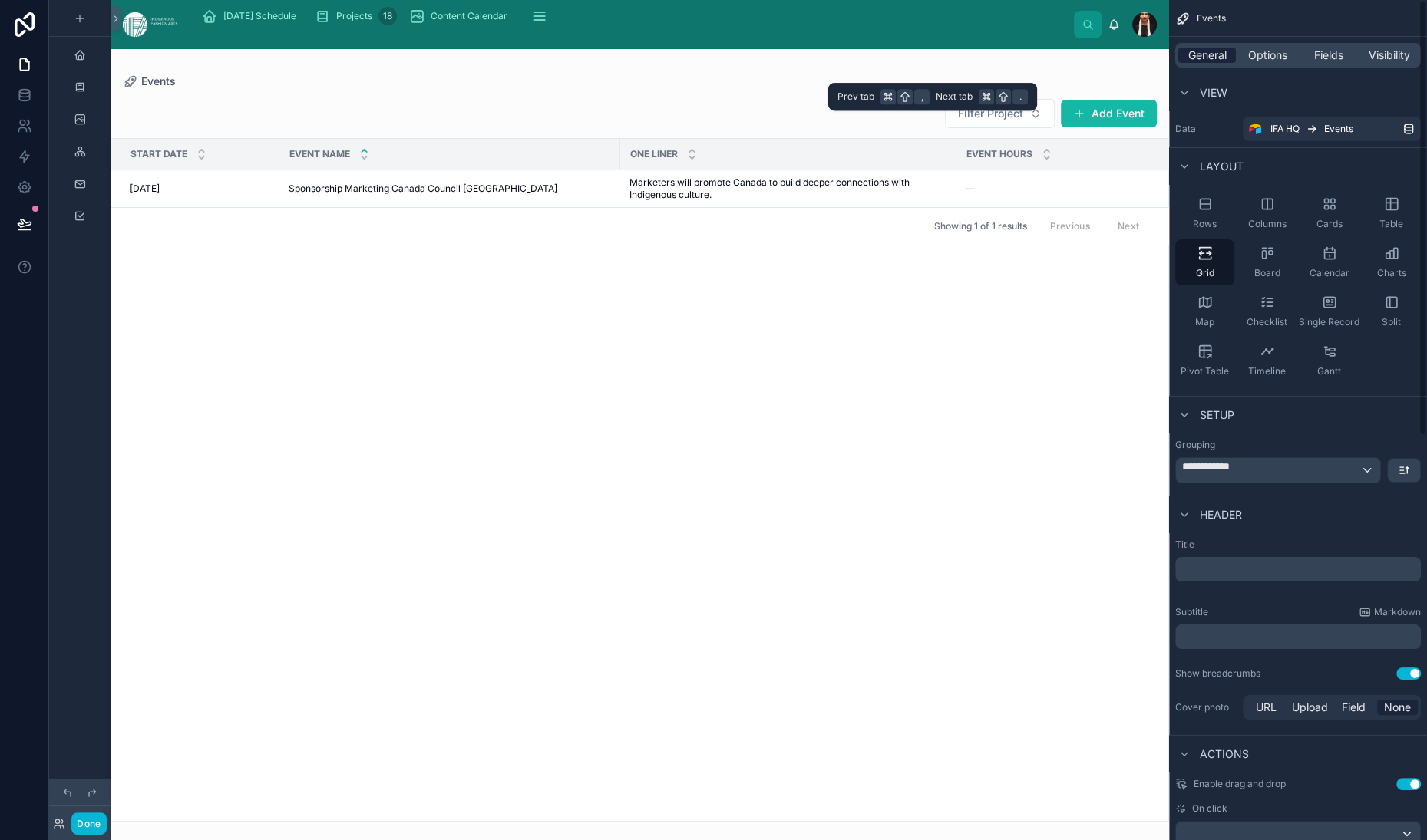
click at [1188, 63] on span "General" at bounding box center [1207, 55] width 38 height 15
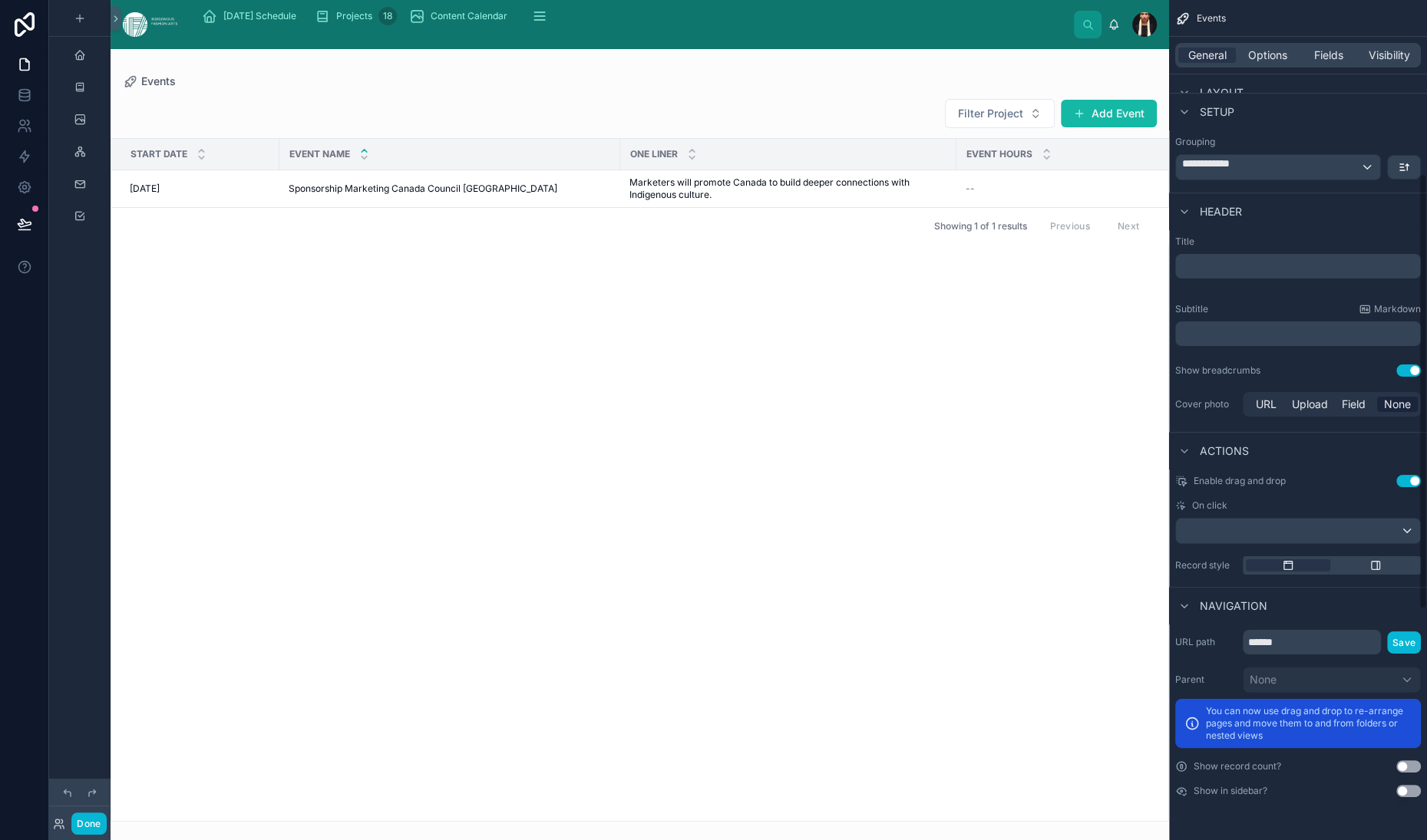
scroll to position [296, 0]
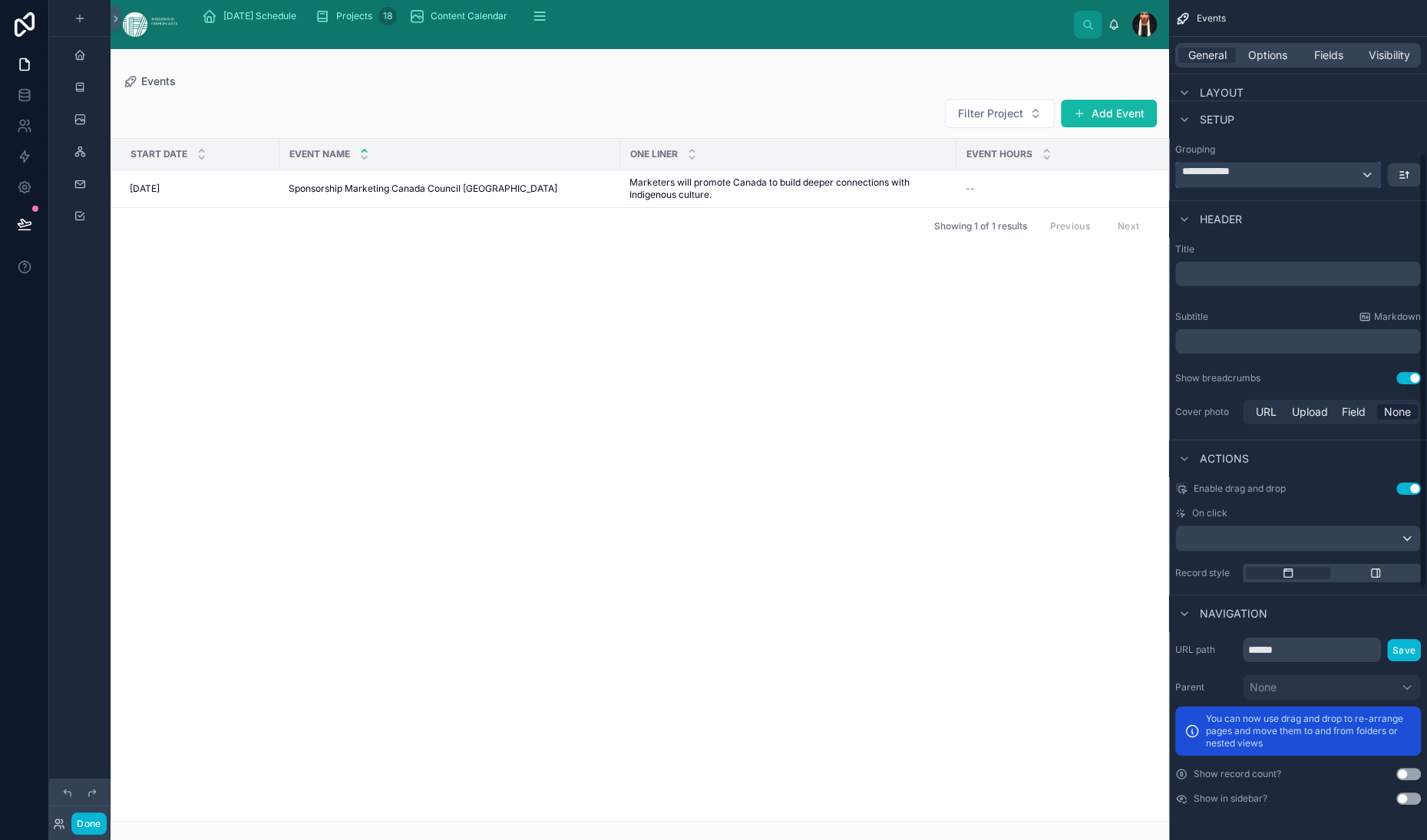
click at [1183, 186] on span "**********" at bounding box center [1225, 175] width 87 height 23
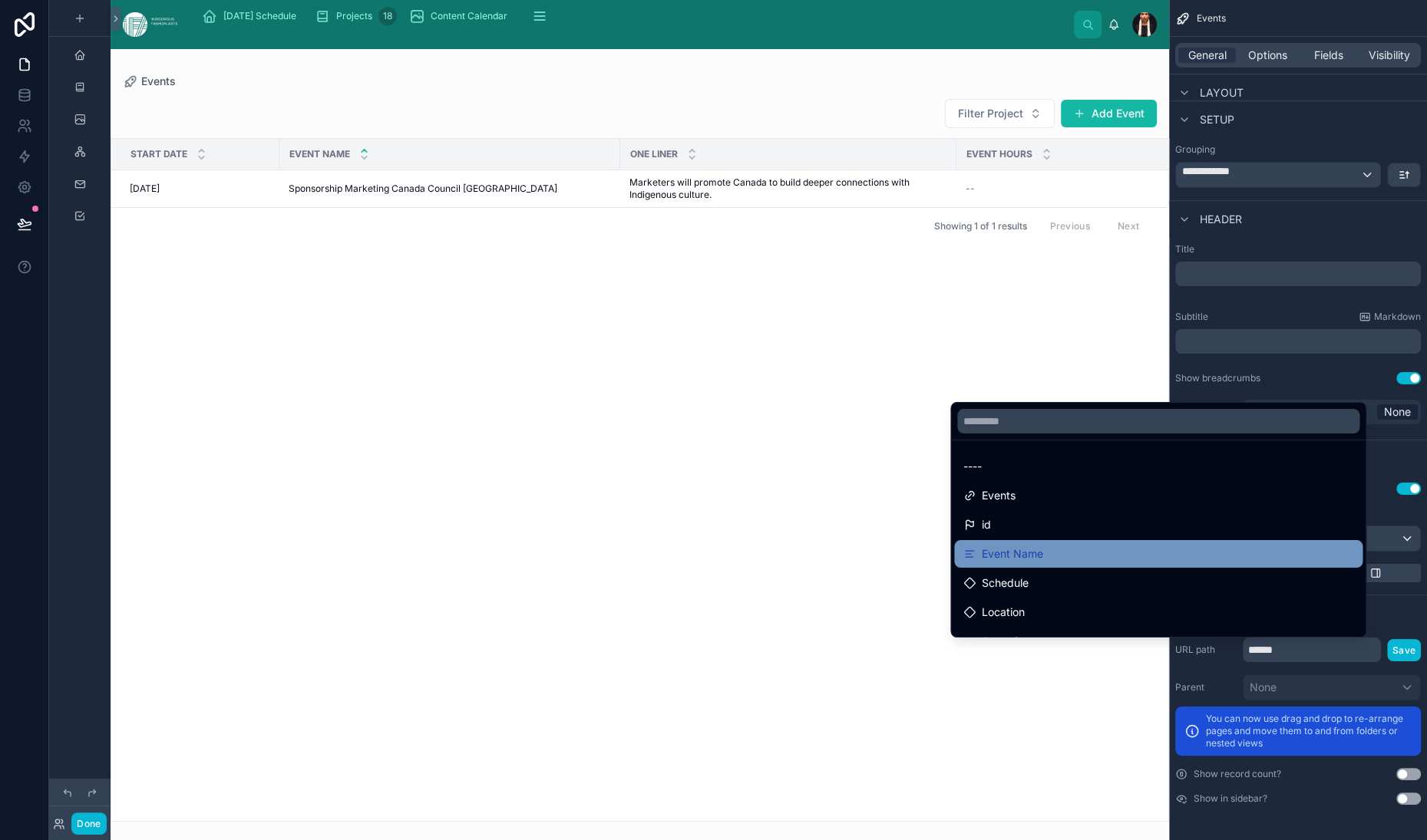
click at [955, 568] on div "Event Name" at bounding box center [1159, 553] width 409 height 28
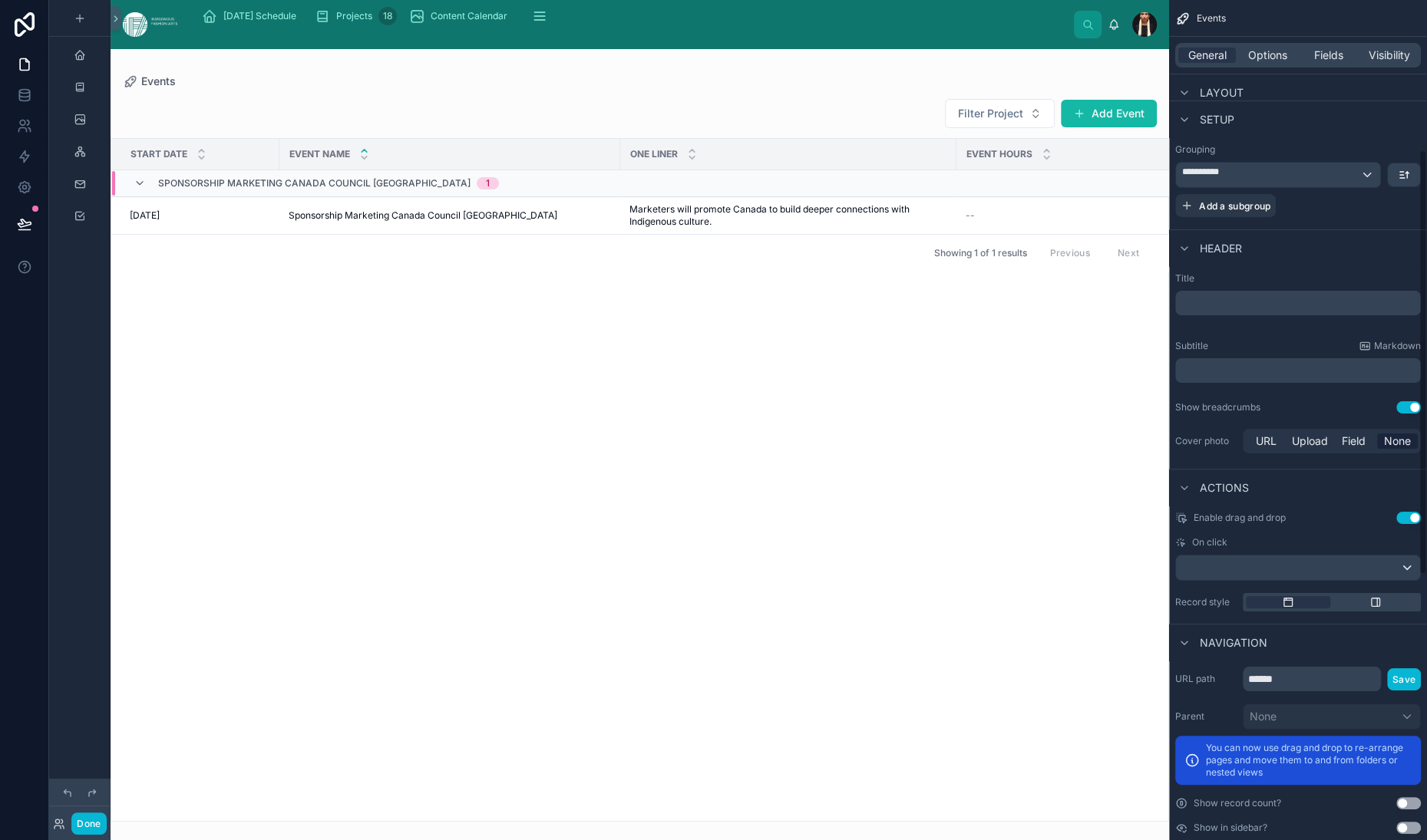
click at [1353, 187] on div "**********" at bounding box center [1278, 175] width 204 height 25
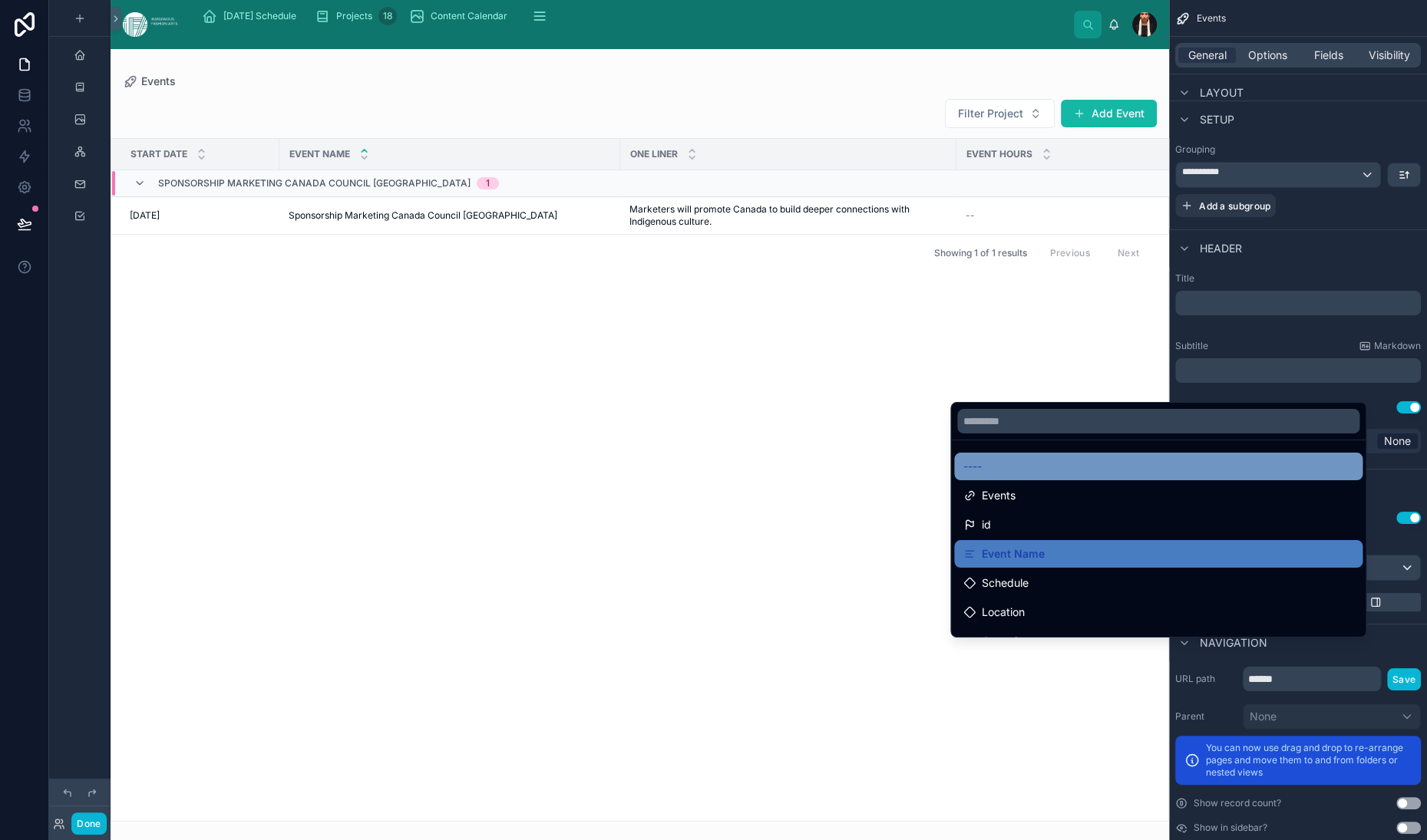
click at [963, 476] on div "----" at bounding box center [1158, 466] width 390 height 18
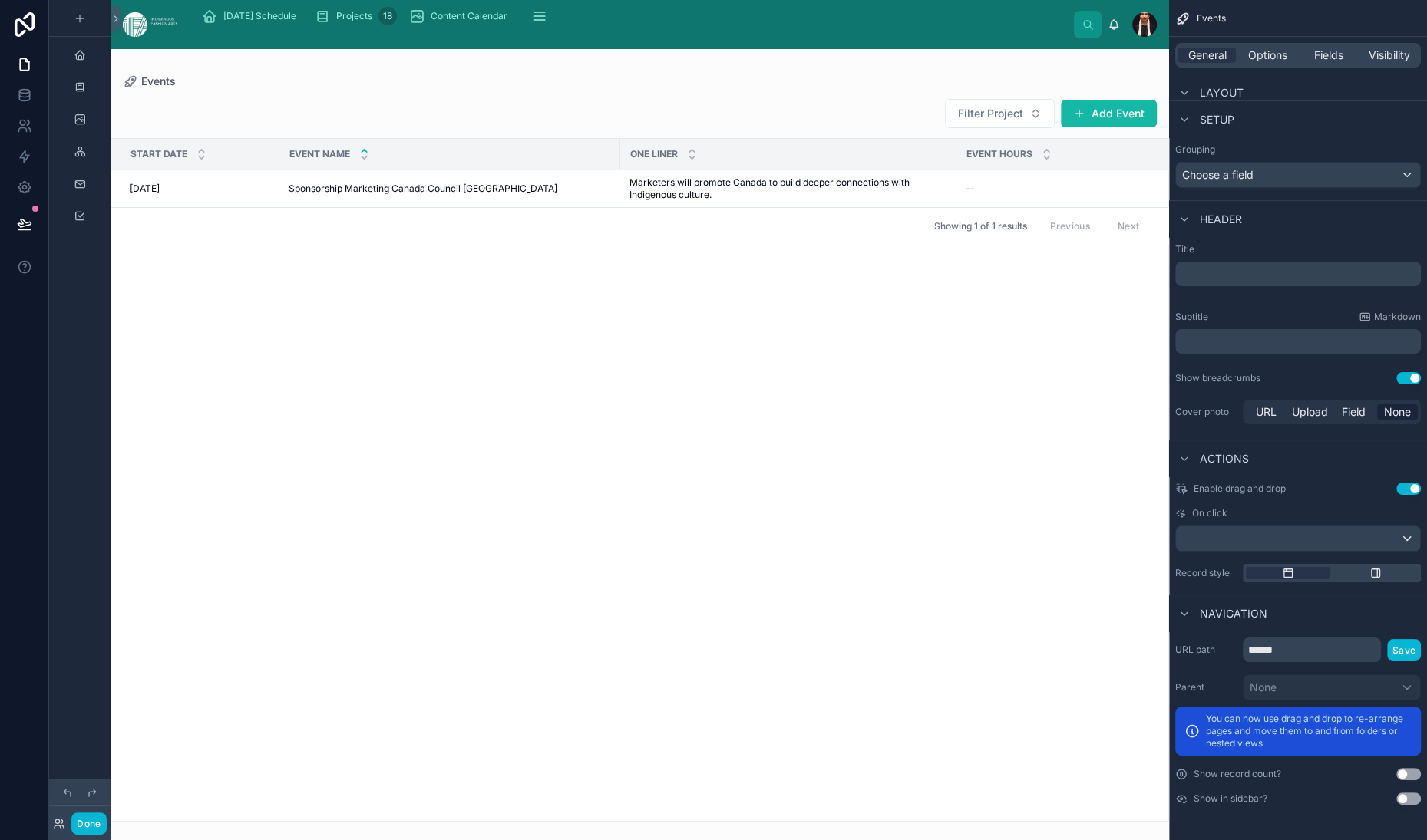
click at [589, 423] on div "Start Date Event Name One Liner Event Hours Location 6/18/2025 6/18/2025 Sponso…" at bounding box center [640, 480] width 1057 height 682
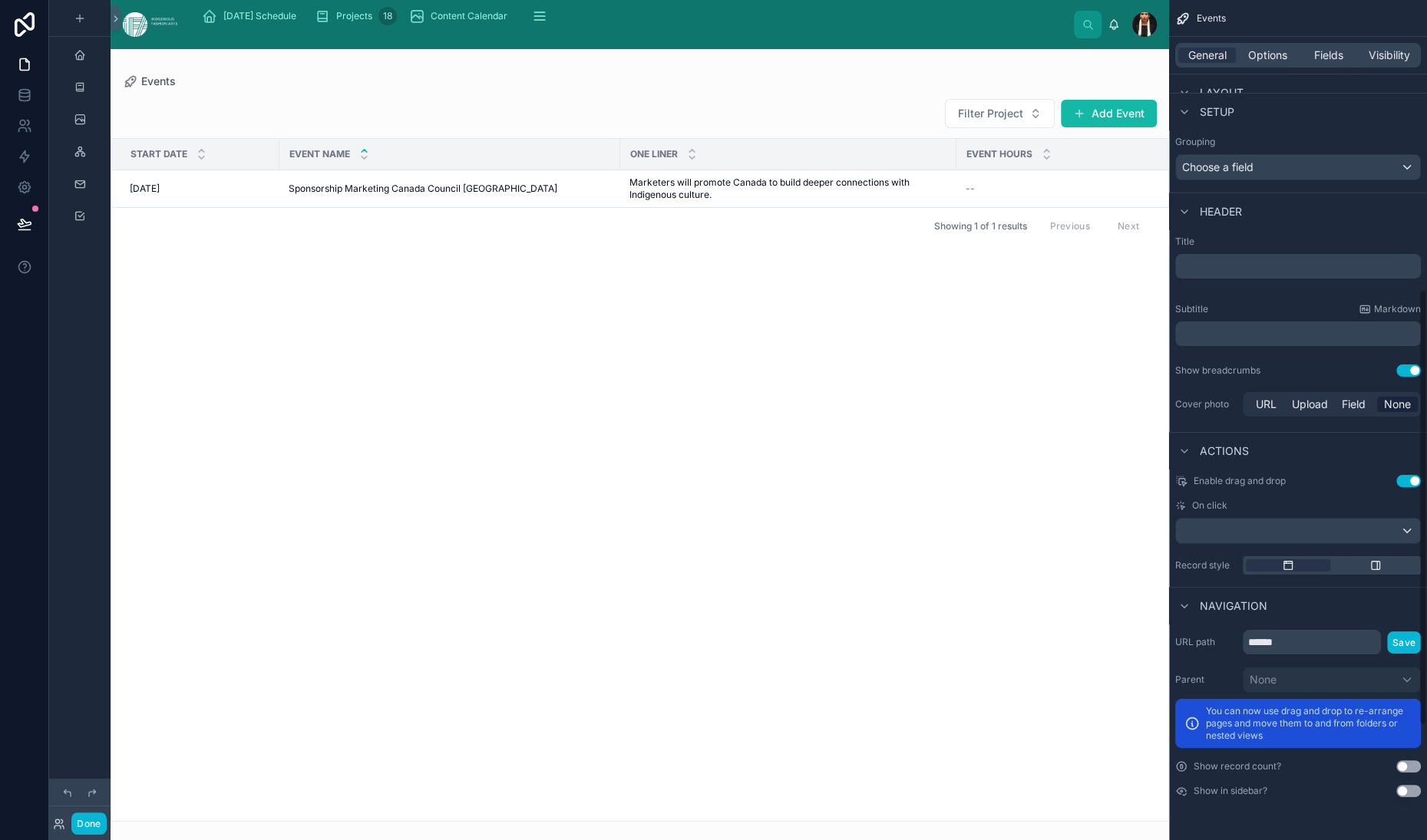
scroll to position [0, 0]
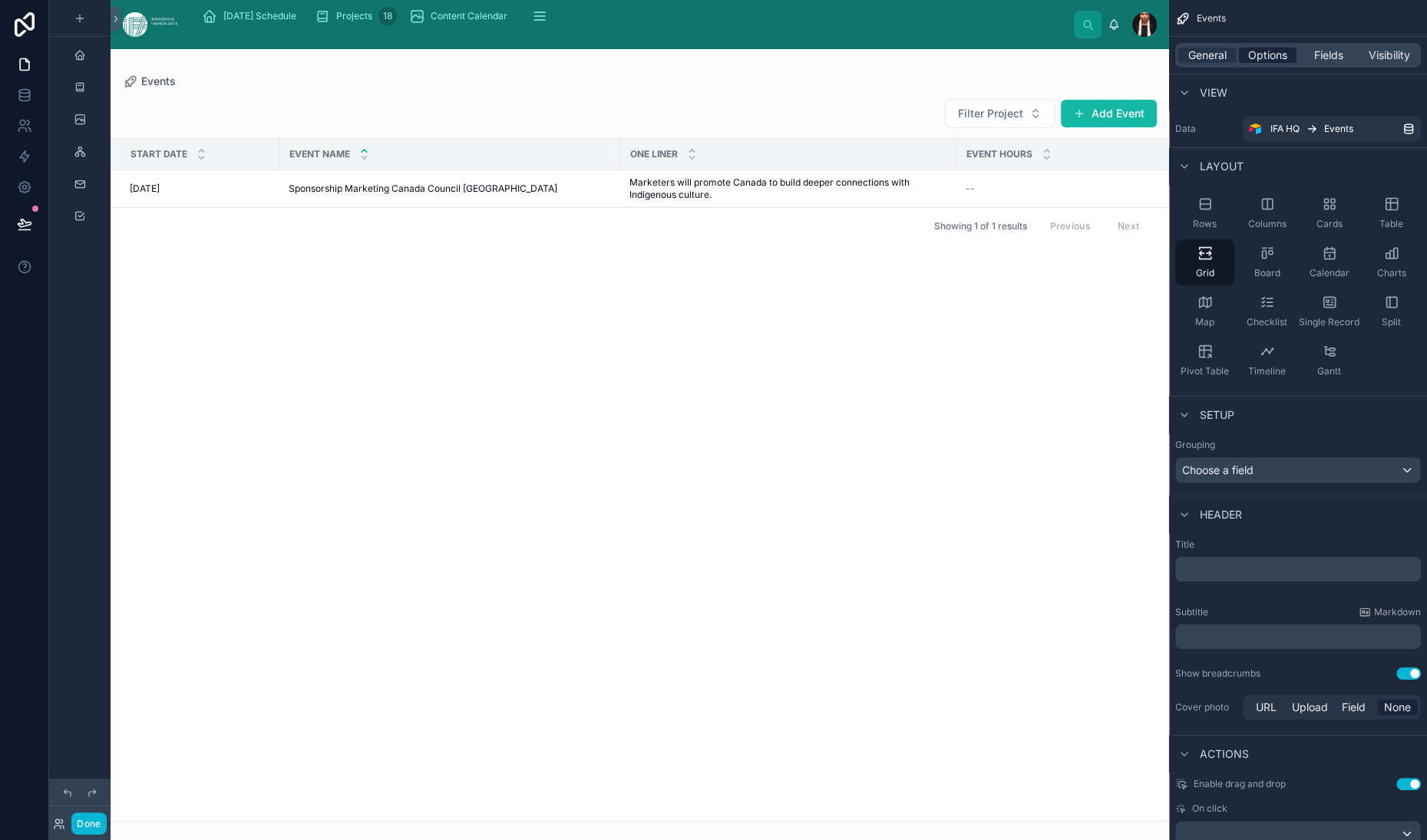
click at [1248, 63] on span "Options" at bounding box center [1267, 55] width 39 height 15
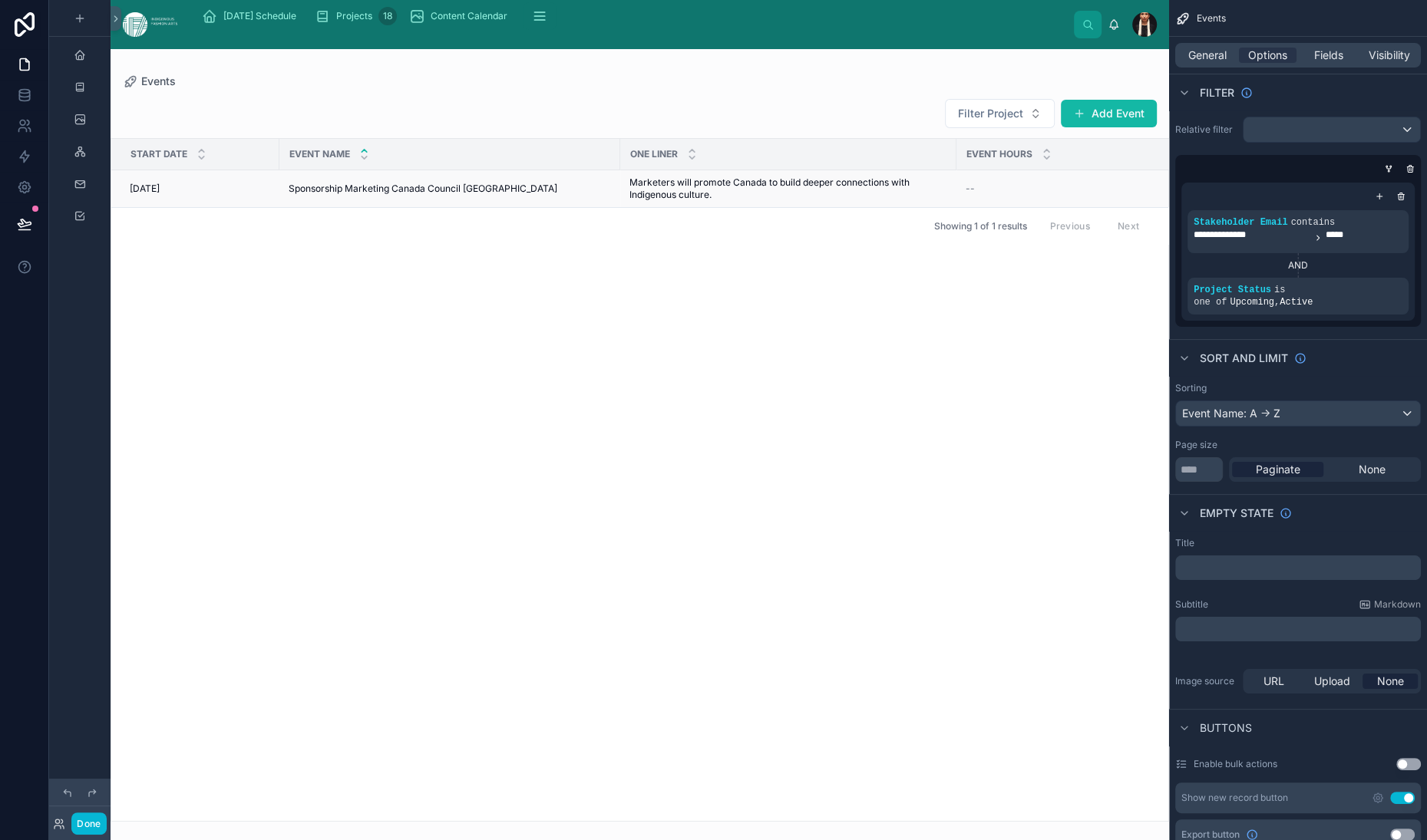
click at [542, 208] on td "Sponsorship Marketing Canada Council Canada Sponsorship Marketing Canada Counci…" at bounding box center [450, 189] width 341 height 38
click at [459, 455] on div "Start Date Event Name One Liner Event Hours Location 6/18/2025 6/18/2025 Sponso…" at bounding box center [640, 480] width 1057 height 682
drag, startPoint x: 673, startPoint y: 222, endPoint x: 613, endPoint y: 225, distance: 60.1
click at [567, 170] on th "Event Name" at bounding box center [423, 154] width 287 height 31
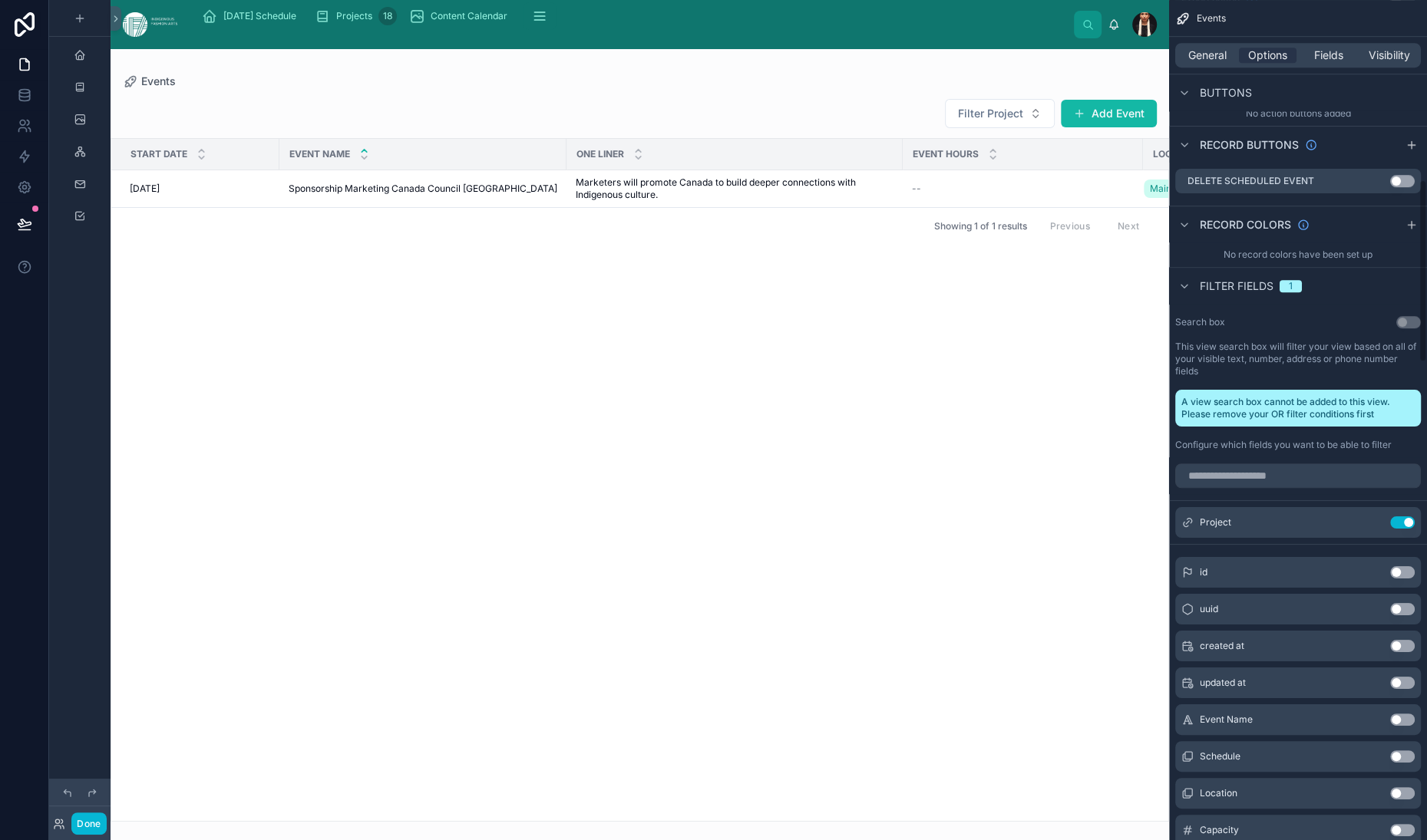
scroll to position [850, 0]
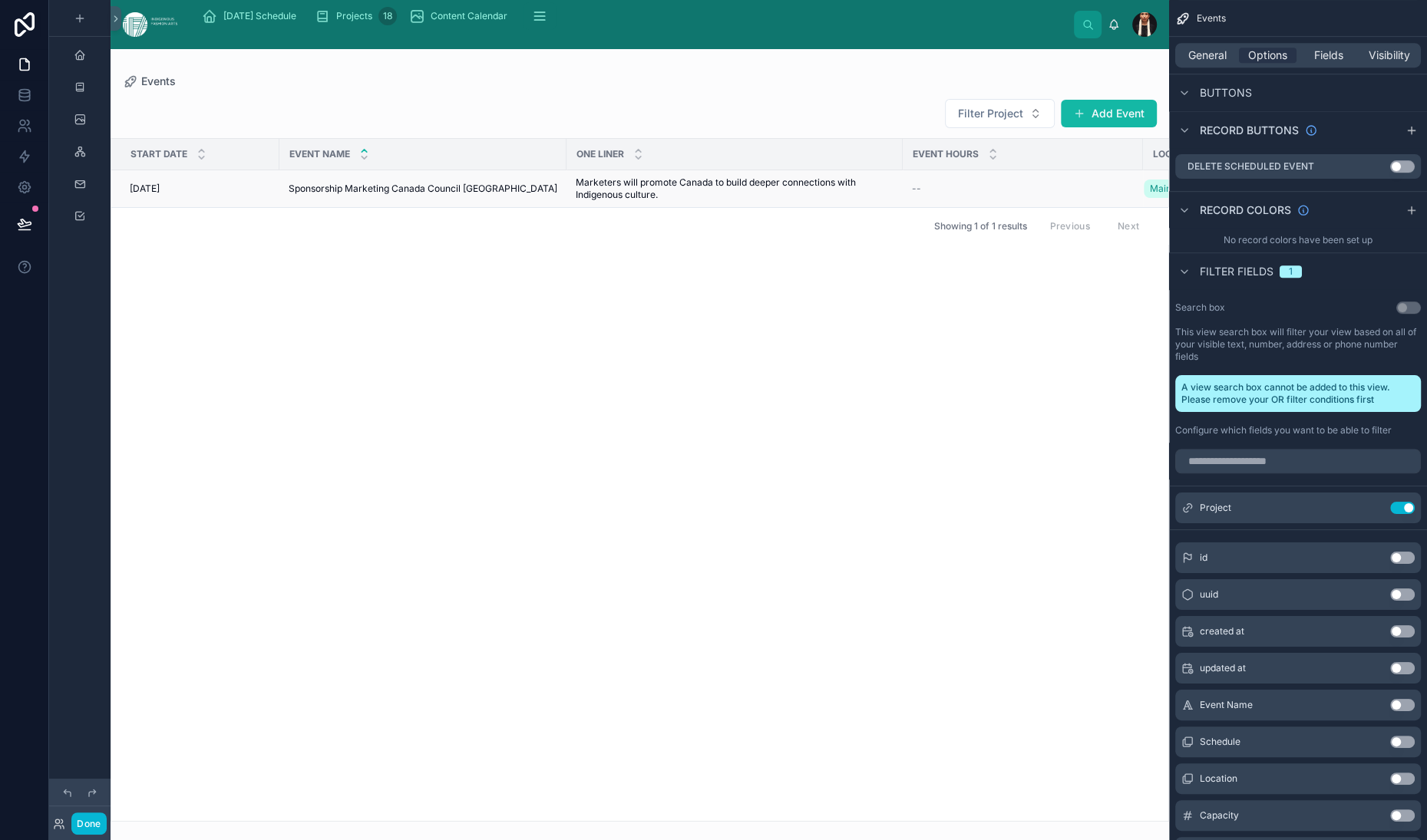
click at [160, 195] on span "6/18/2025" at bounding box center [144, 188] width 29 height 12
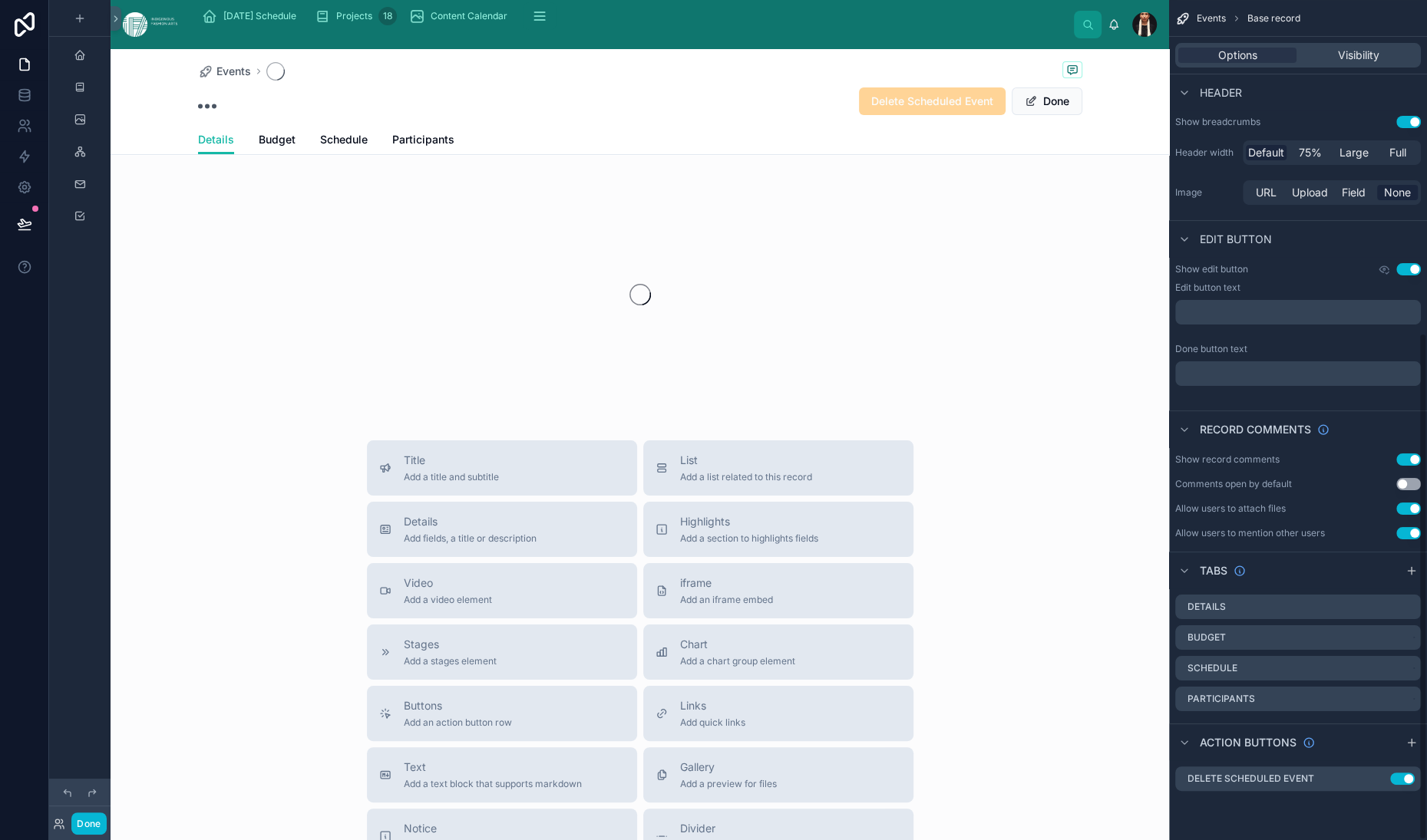
scroll to position [551, 0]
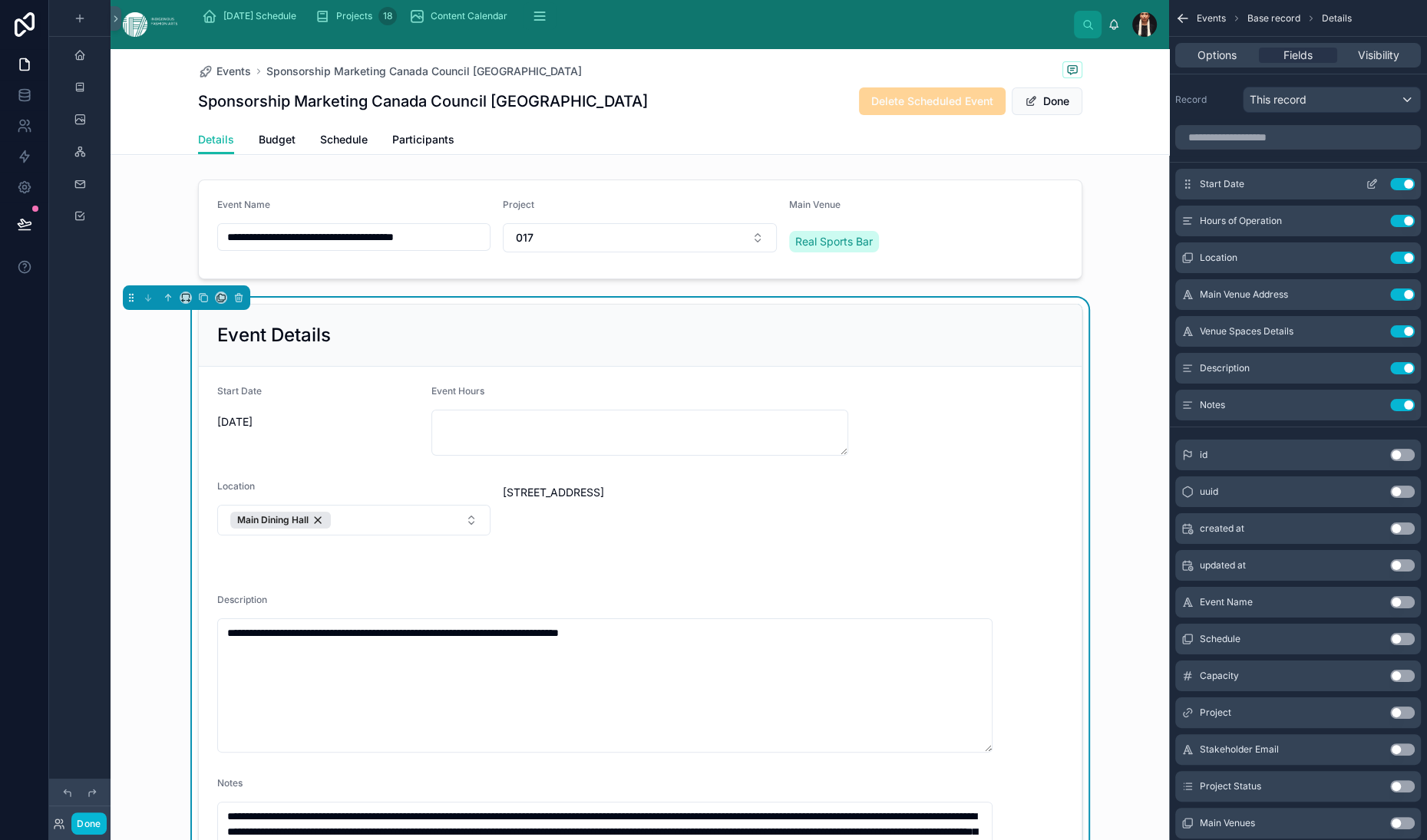
click at [1368, 189] on icon "scrollable content" at bounding box center [1371, 184] width 7 height 7
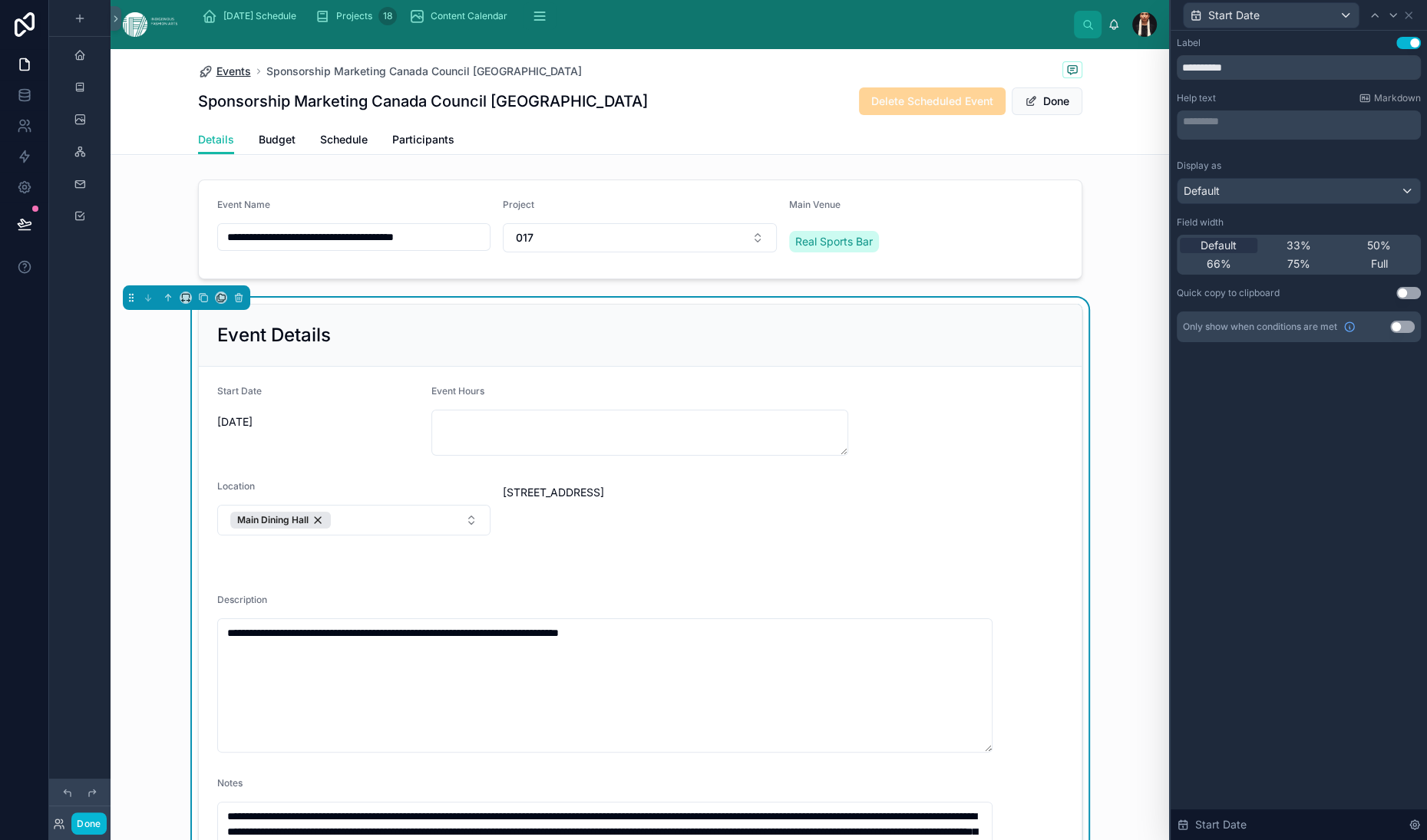
click at [232, 79] on span "Events" at bounding box center [234, 71] width 34 height 15
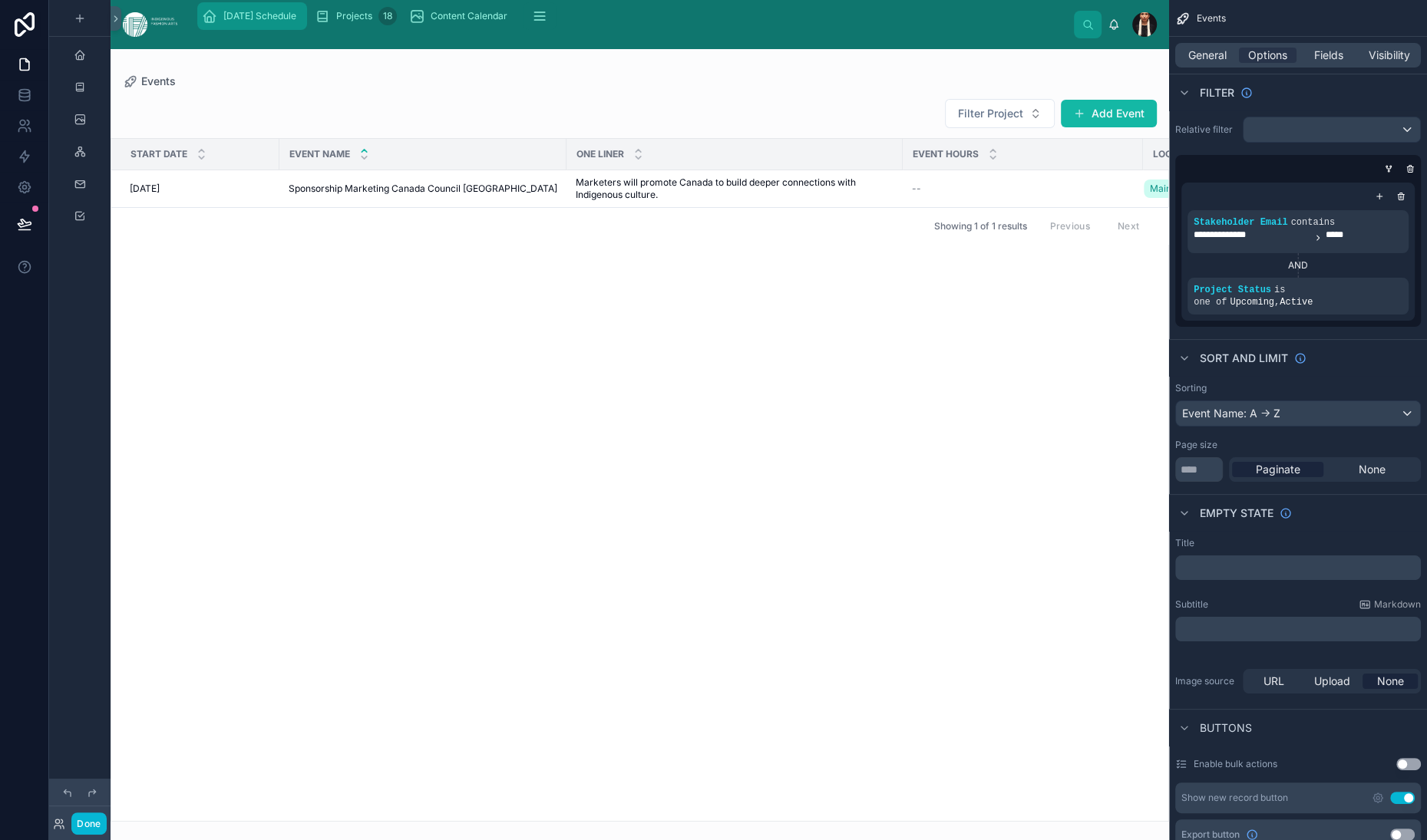
click at [297, 22] on span "[DATE] Schedule" at bounding box center [260, 15] width 73 height 12
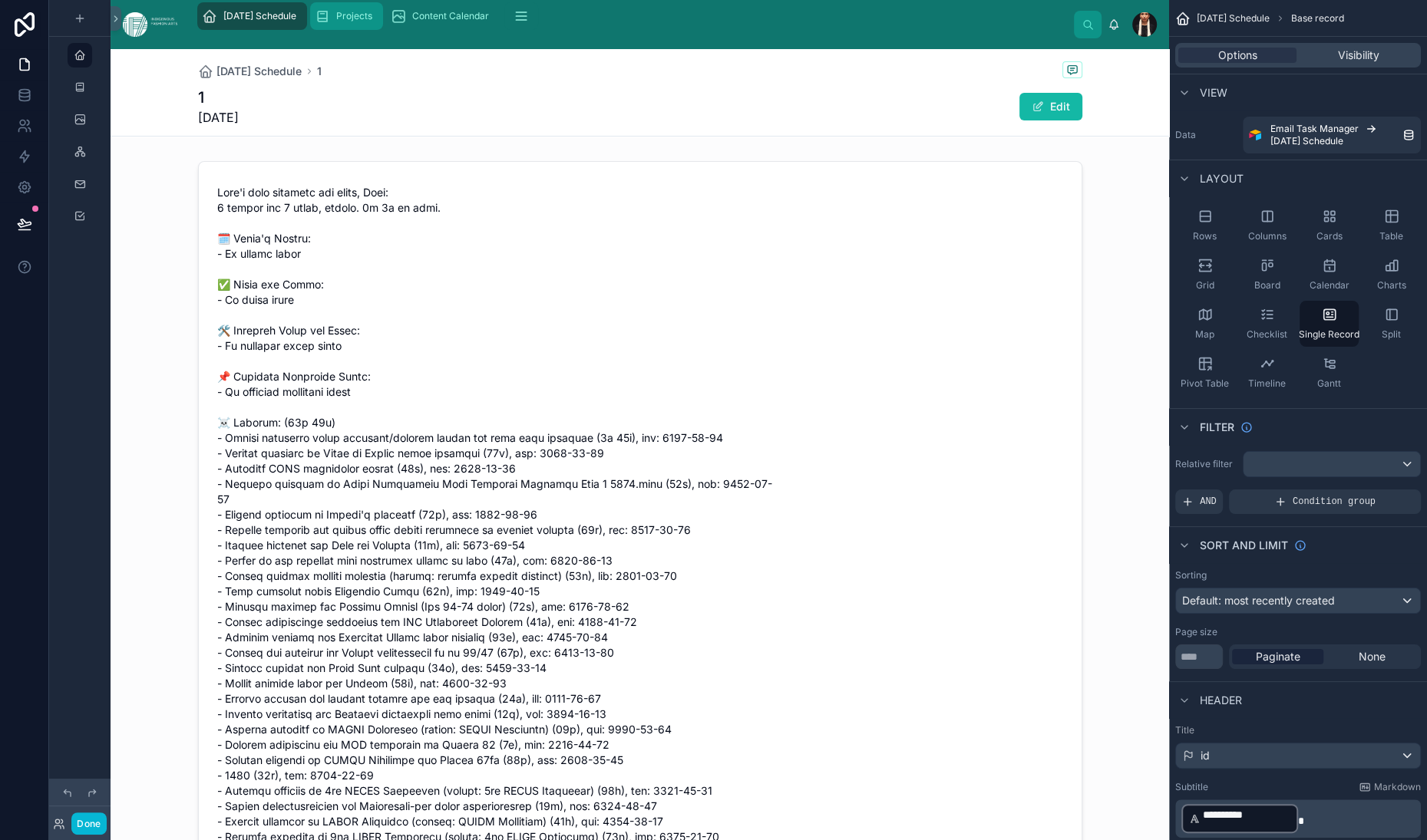
click at [373, 22] on span "Projects" at bounding box center [355, 15] width 36 height 12
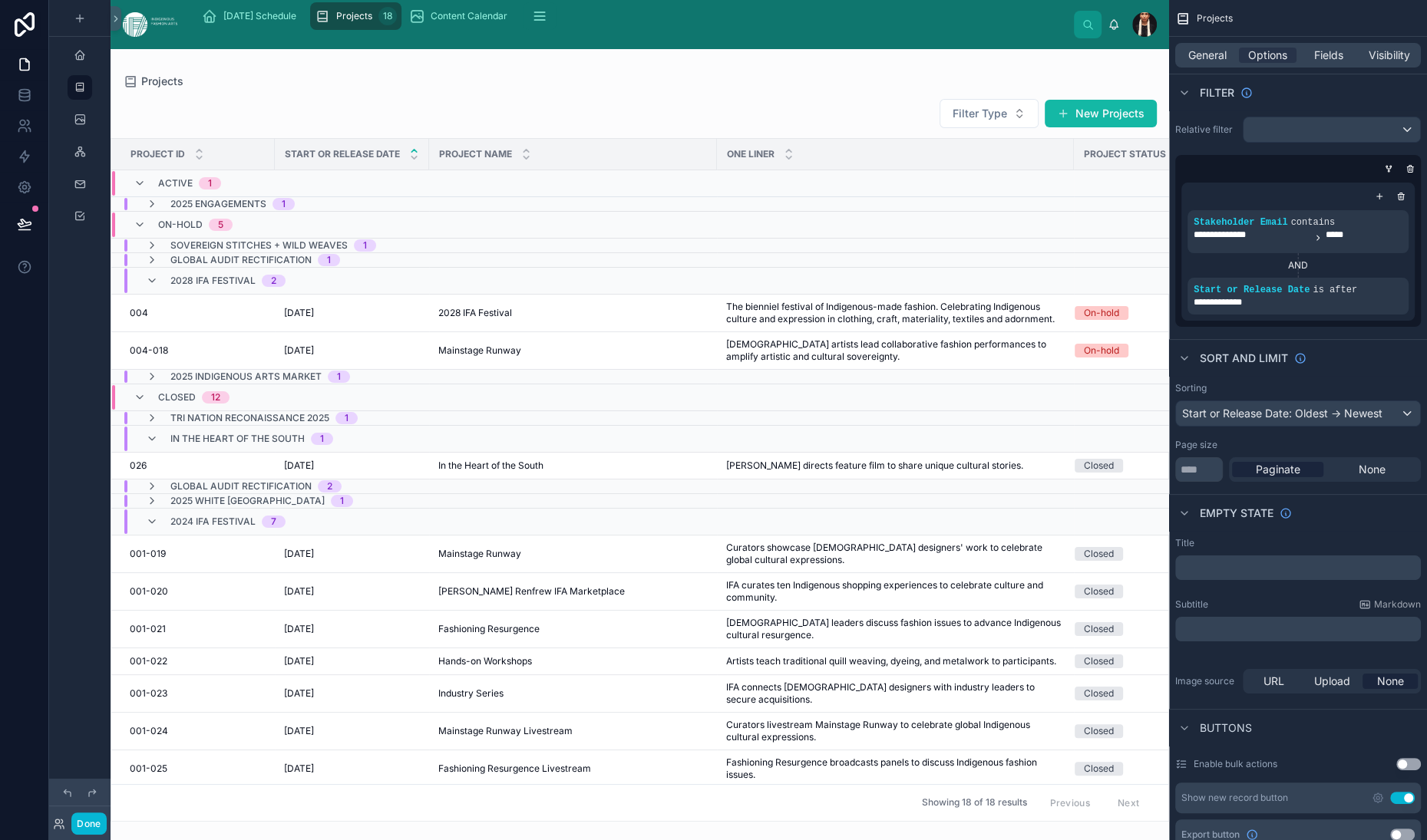
click at [364, 521] on div at bounding box center [640, 445] width 1059 height 792
click at [314, 356] on span "[DATE]" at bounding box center [299, 351] width 29 height 12
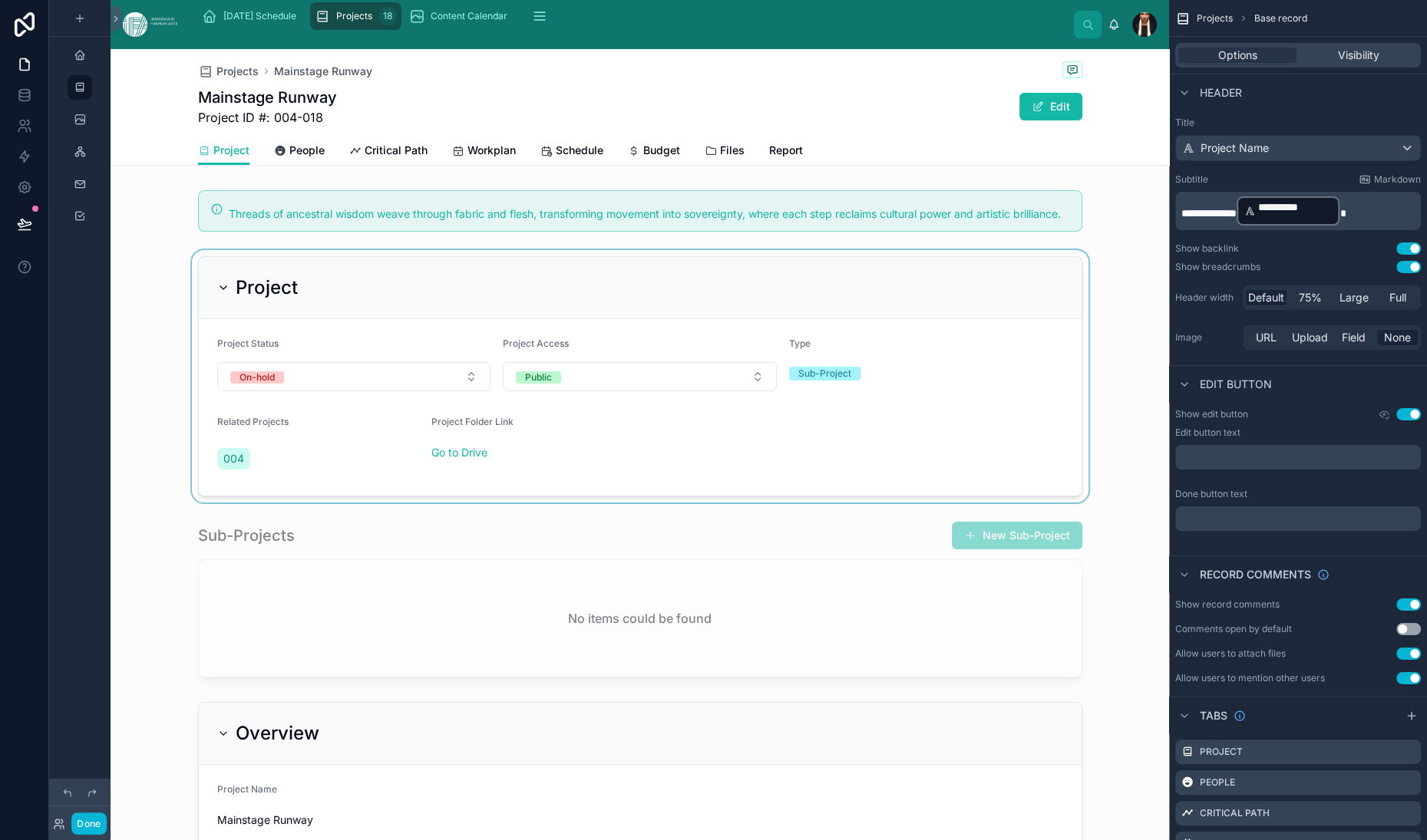
click at [223, 503] on div at bounding box center [640, 376] width 1059 height 253
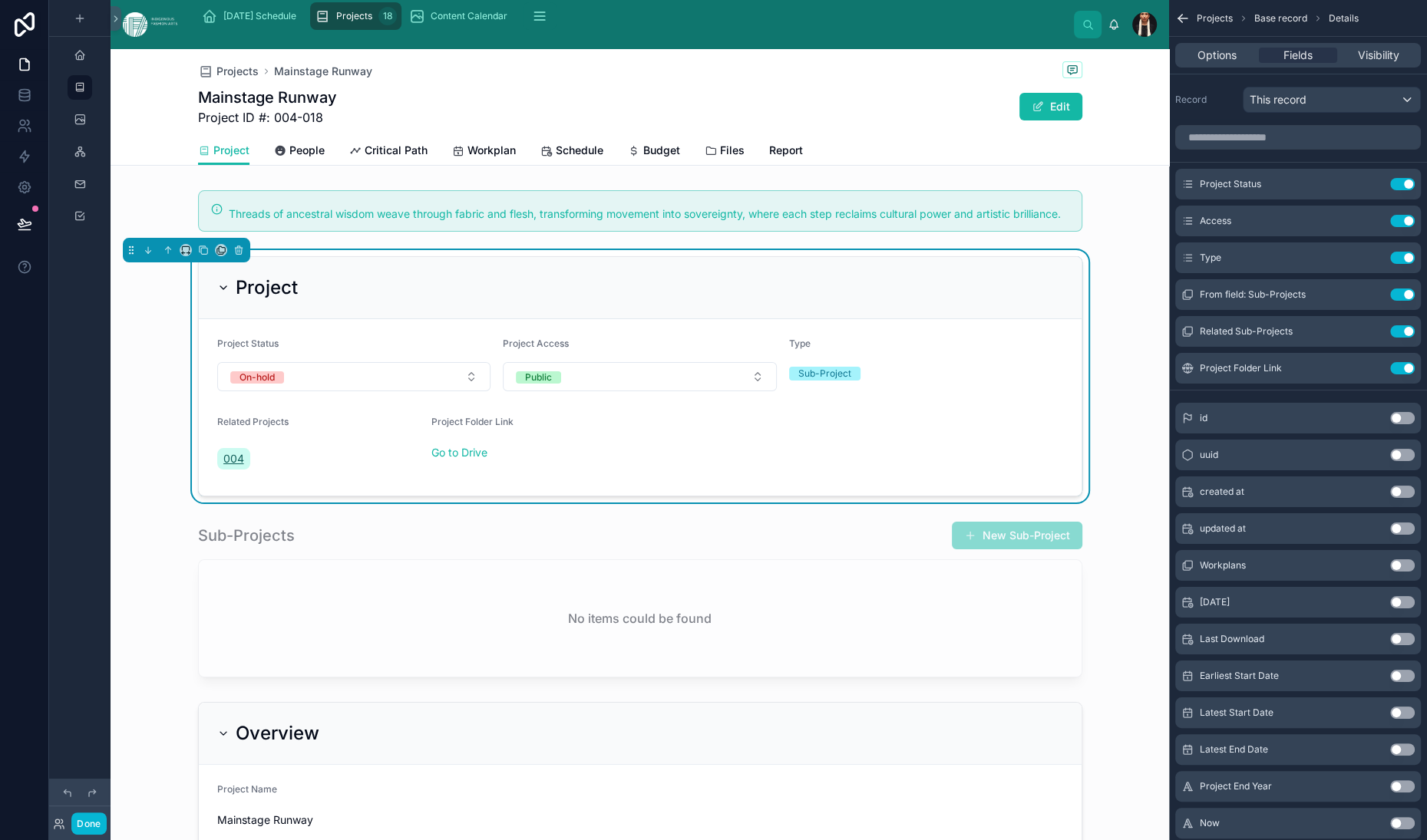
click at [230, 467] on span "004" at bounding box center [234, 459] width 21 height 15
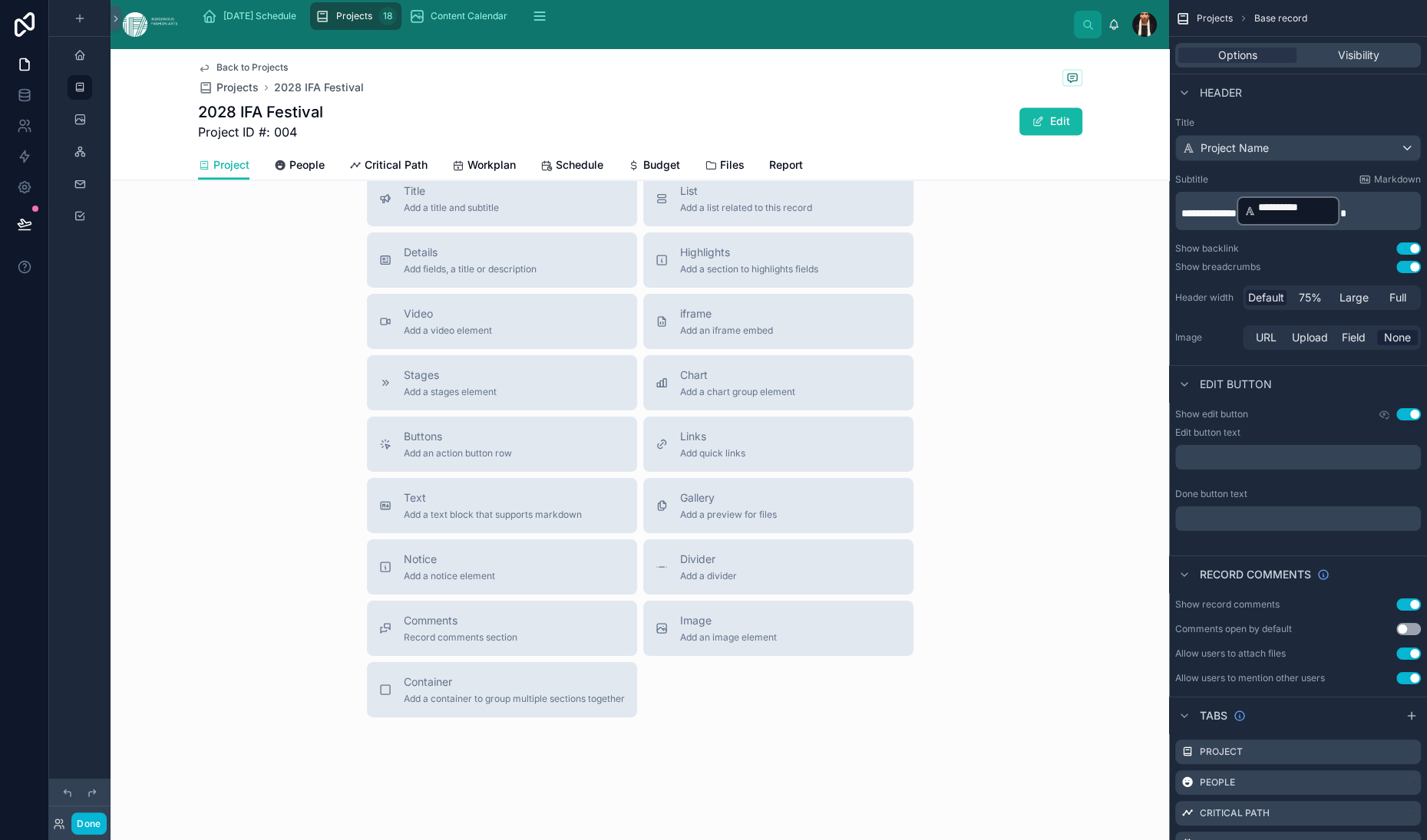
scroll to position [2951, 0]
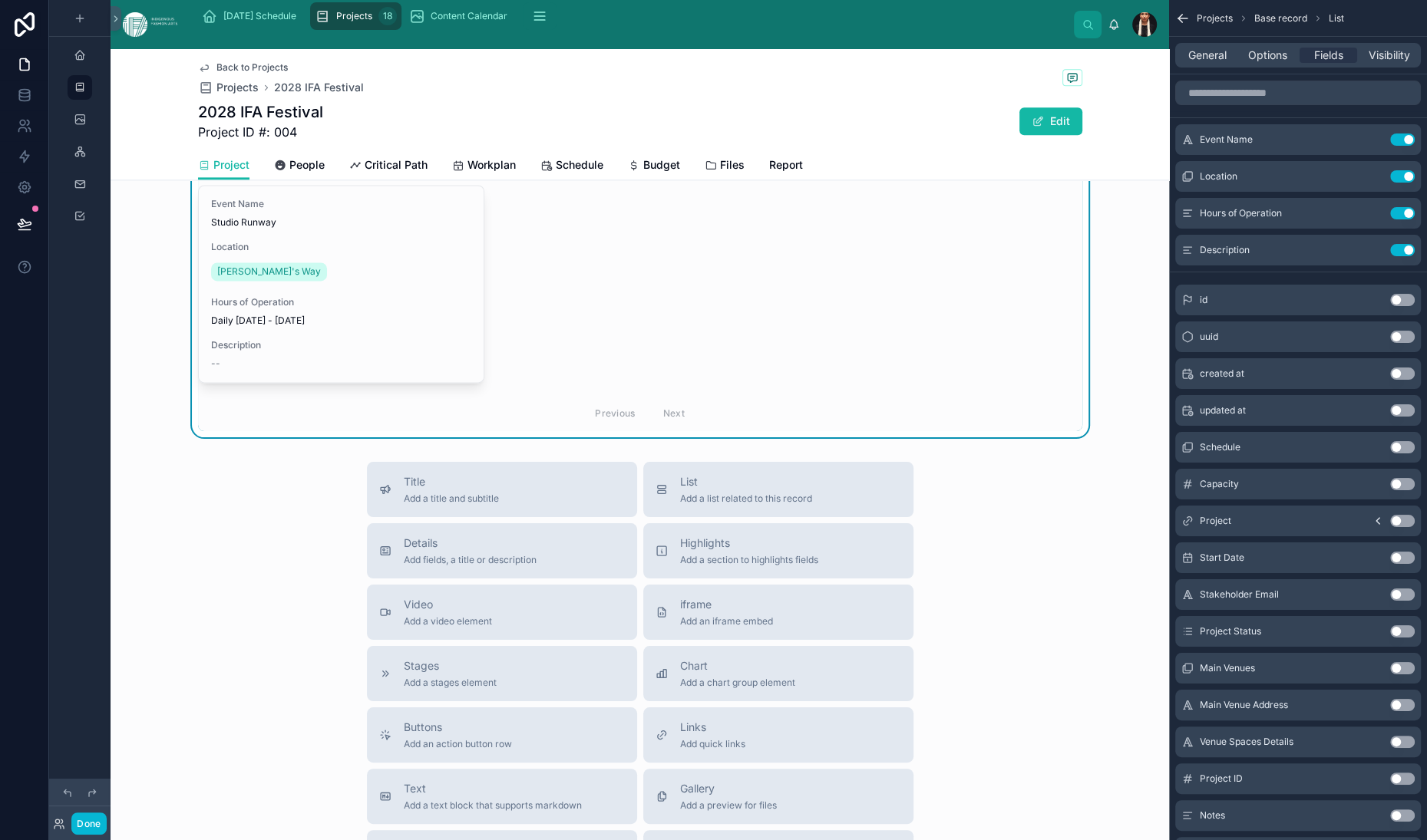
scroll to position [1970, 0]
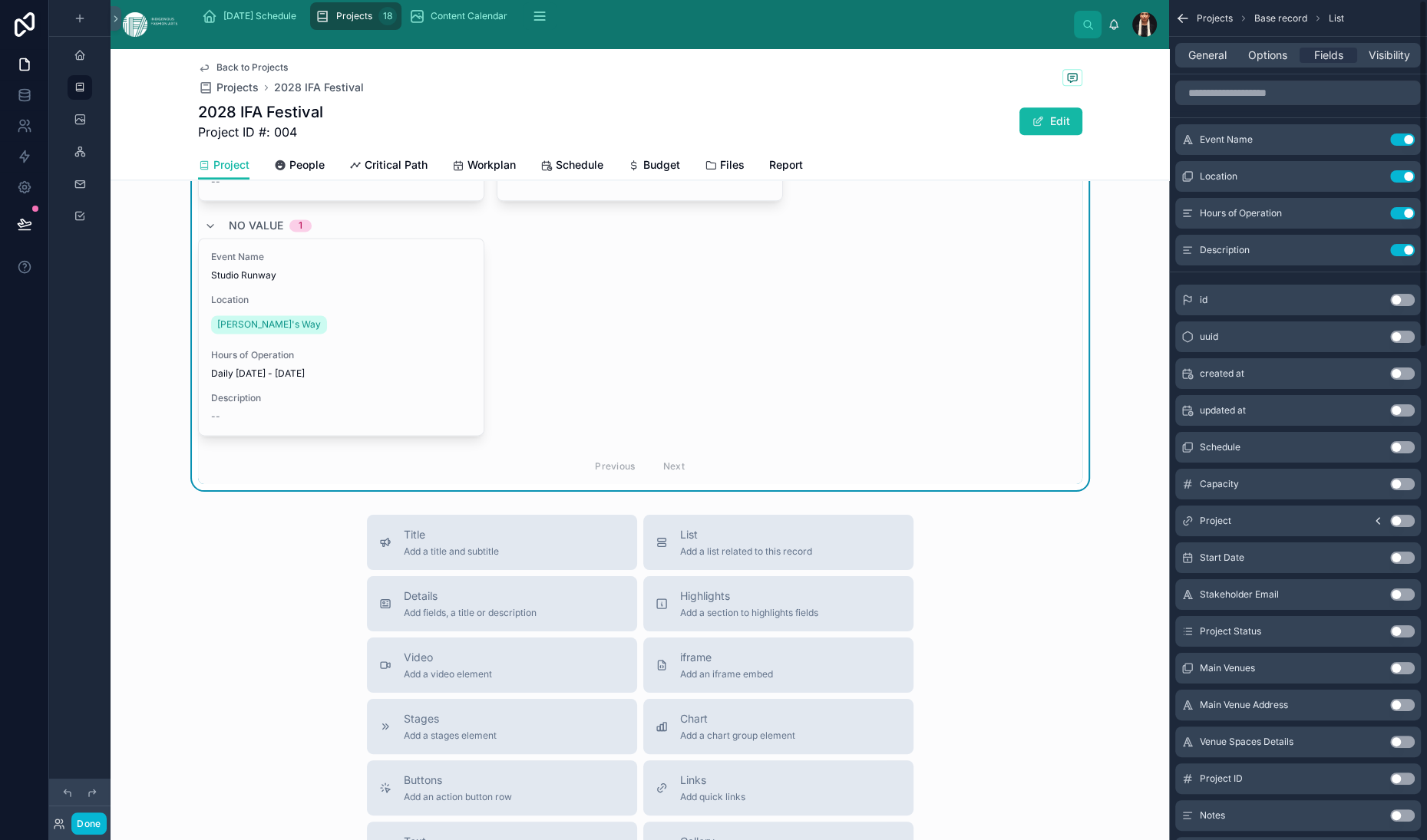
click at [1184, 67] on div "General Options Fields Visibility" at bounding box center [1298, 55] width 245 height 25
click at [1248, 63] on span "Options" at bounding box center [1267, 55] width 39 height 15
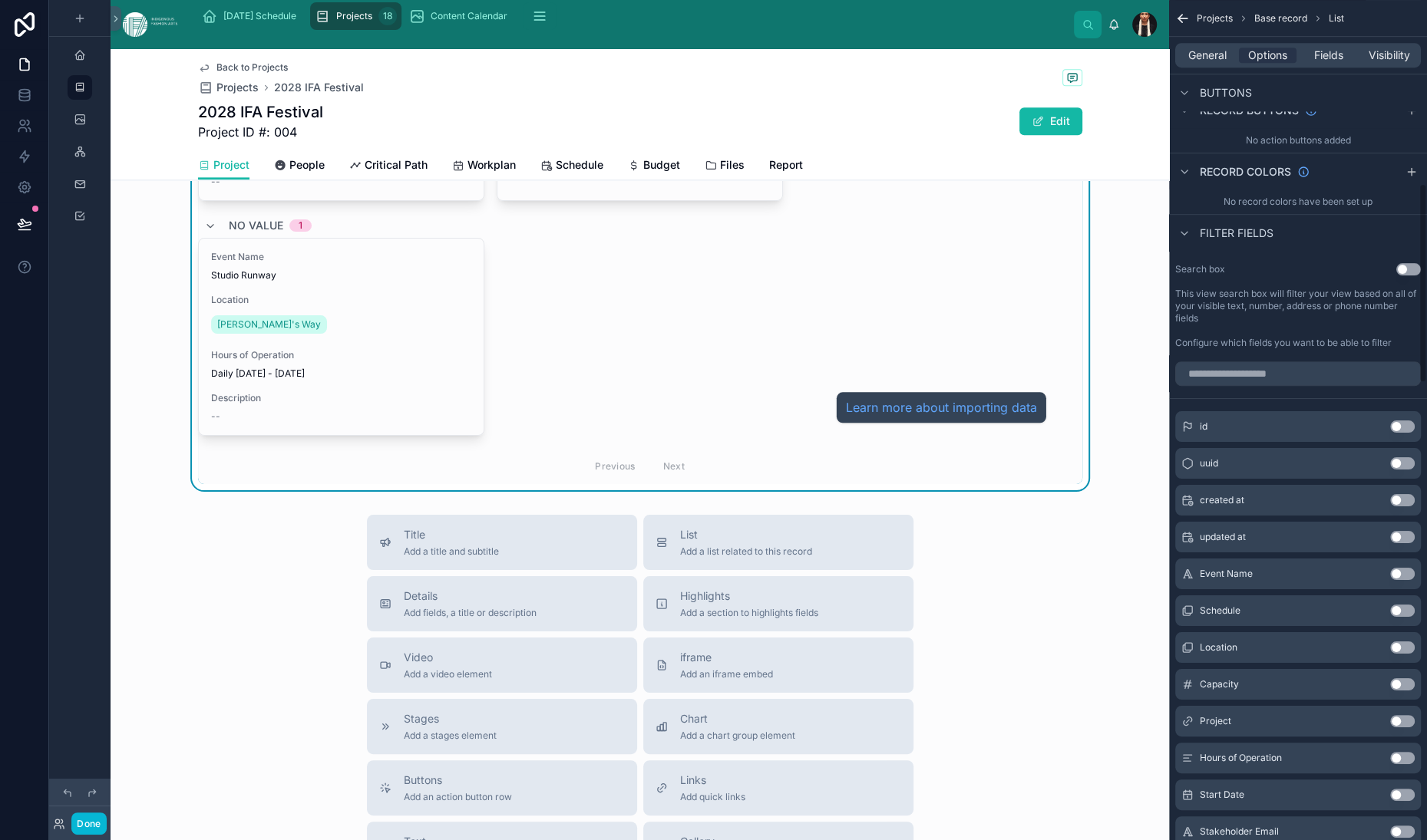
scroll to position [770, 0]
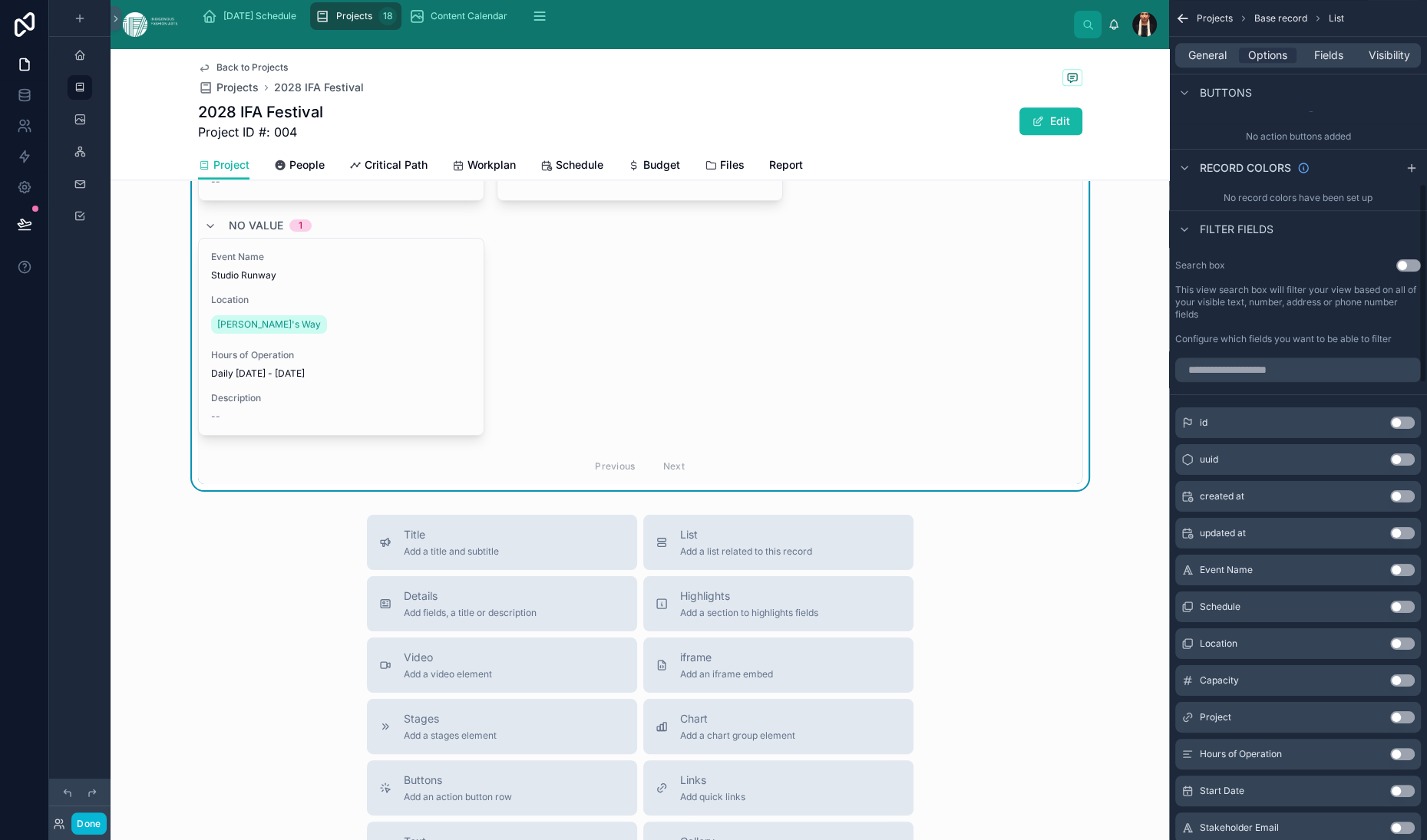
click at [1169, 57] on div "General Options Fields Visibility" at bounding box center [1298, 55] width 258 height 37
click at [1188, 63] on span "General" at bounding box center [1207, 55] width 38 height 15
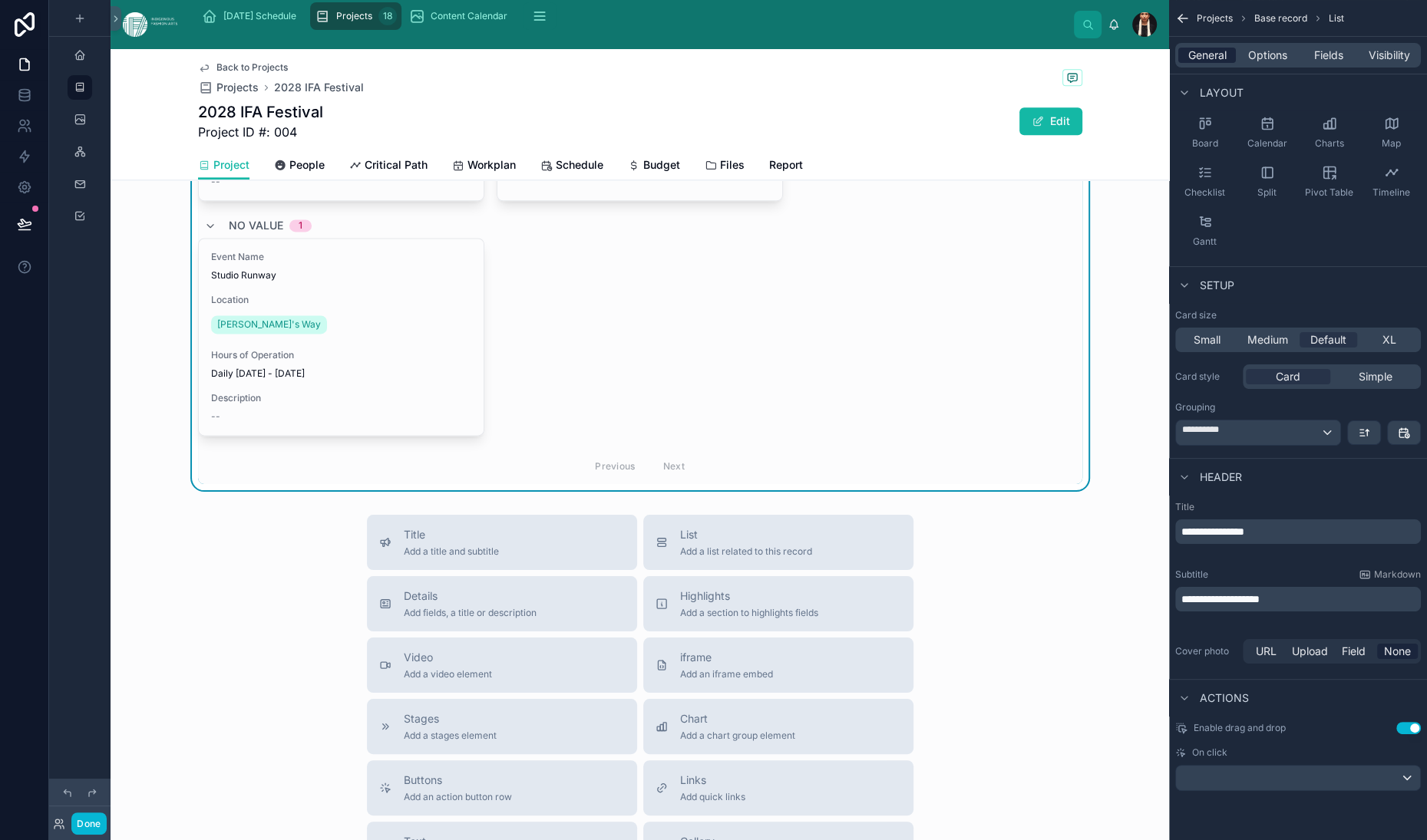
click at [1188, 63] on span "General" at bounding box center [1207, 55] width 38 height 15
click at [1279, 445] on div "**********" at bounding box center [1258, 433] width 164 height 25
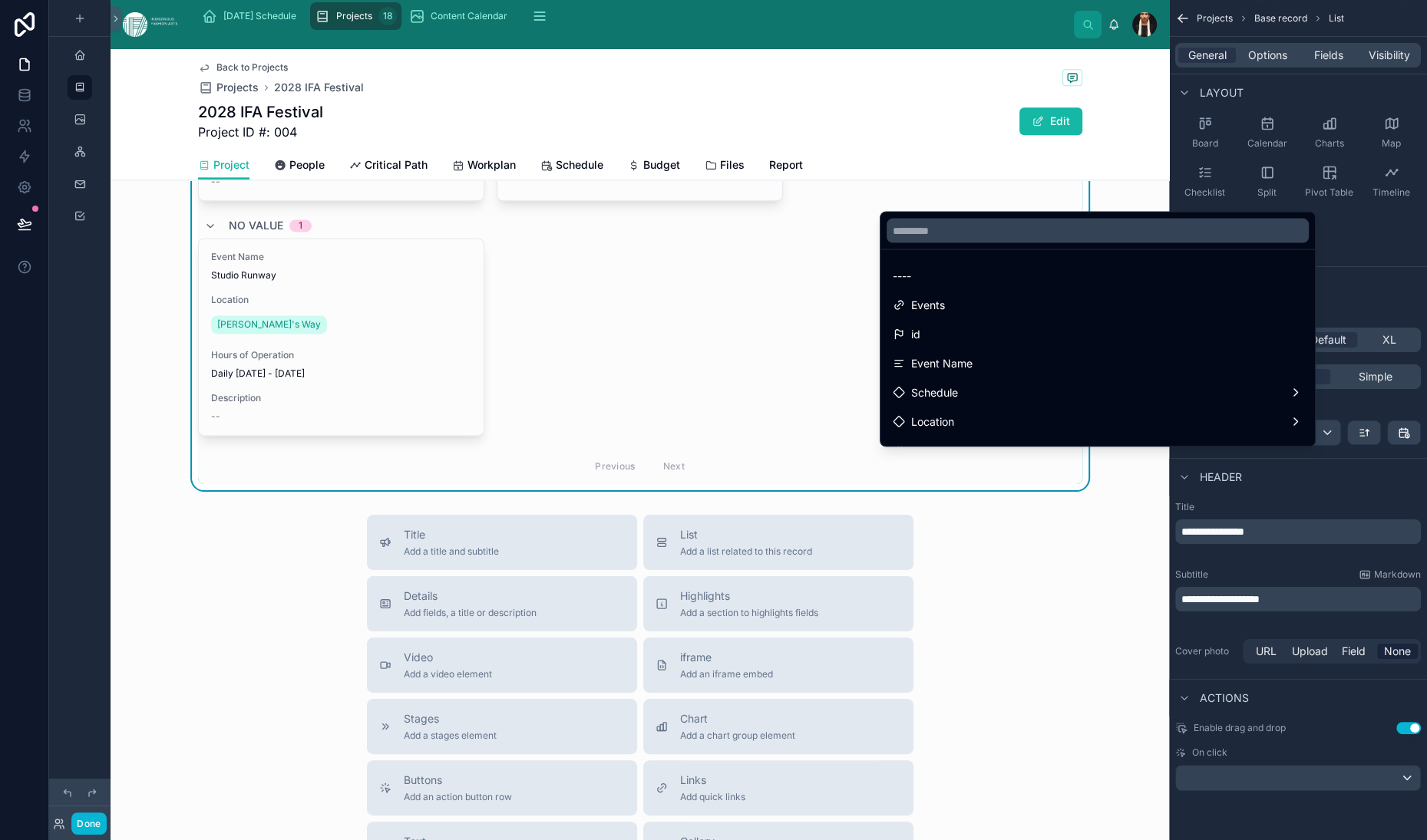
click at [1225, 505] on div "scrollable content" at bounding box center [713, 420] width 1427 height 840
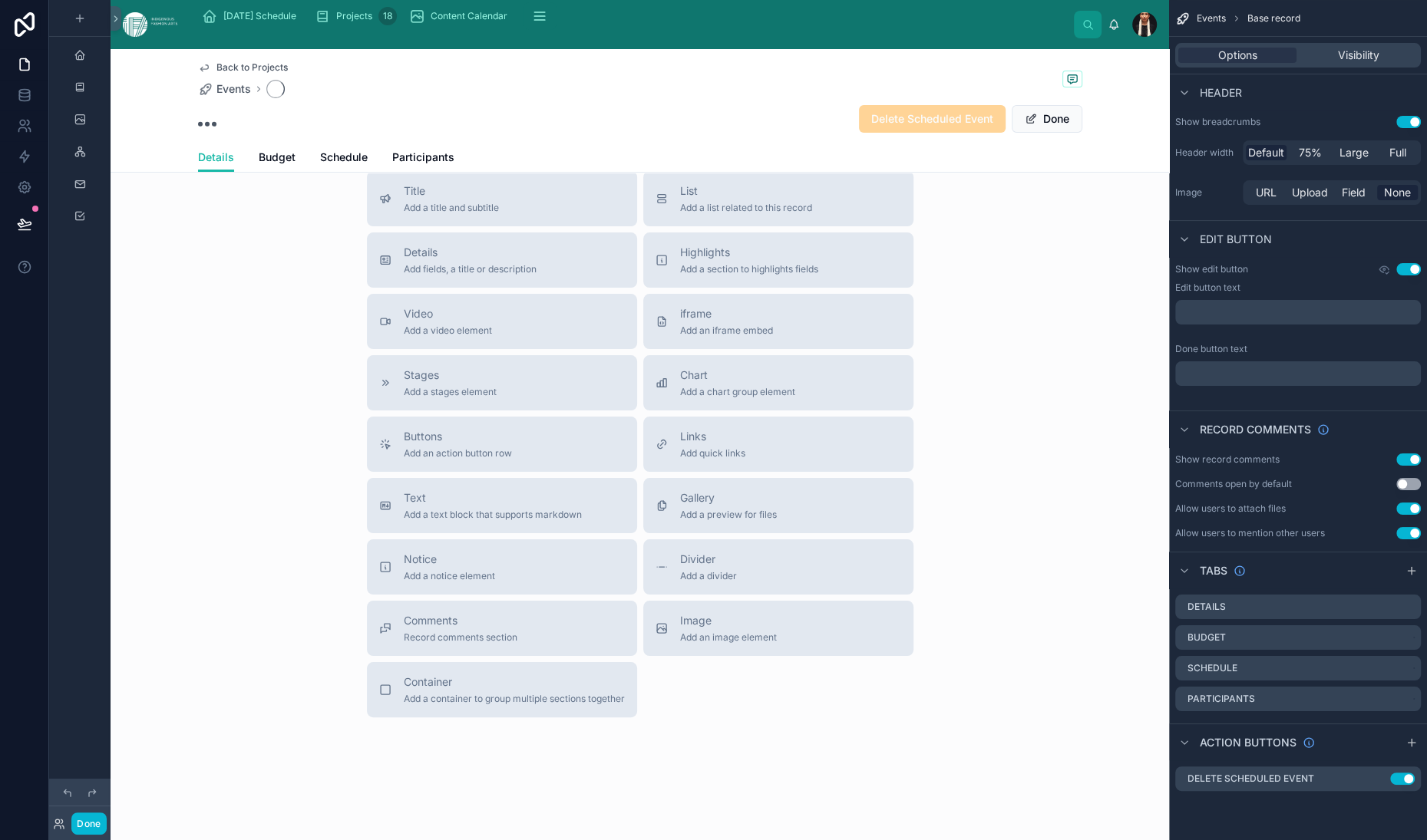
scroll to position [866, 0]
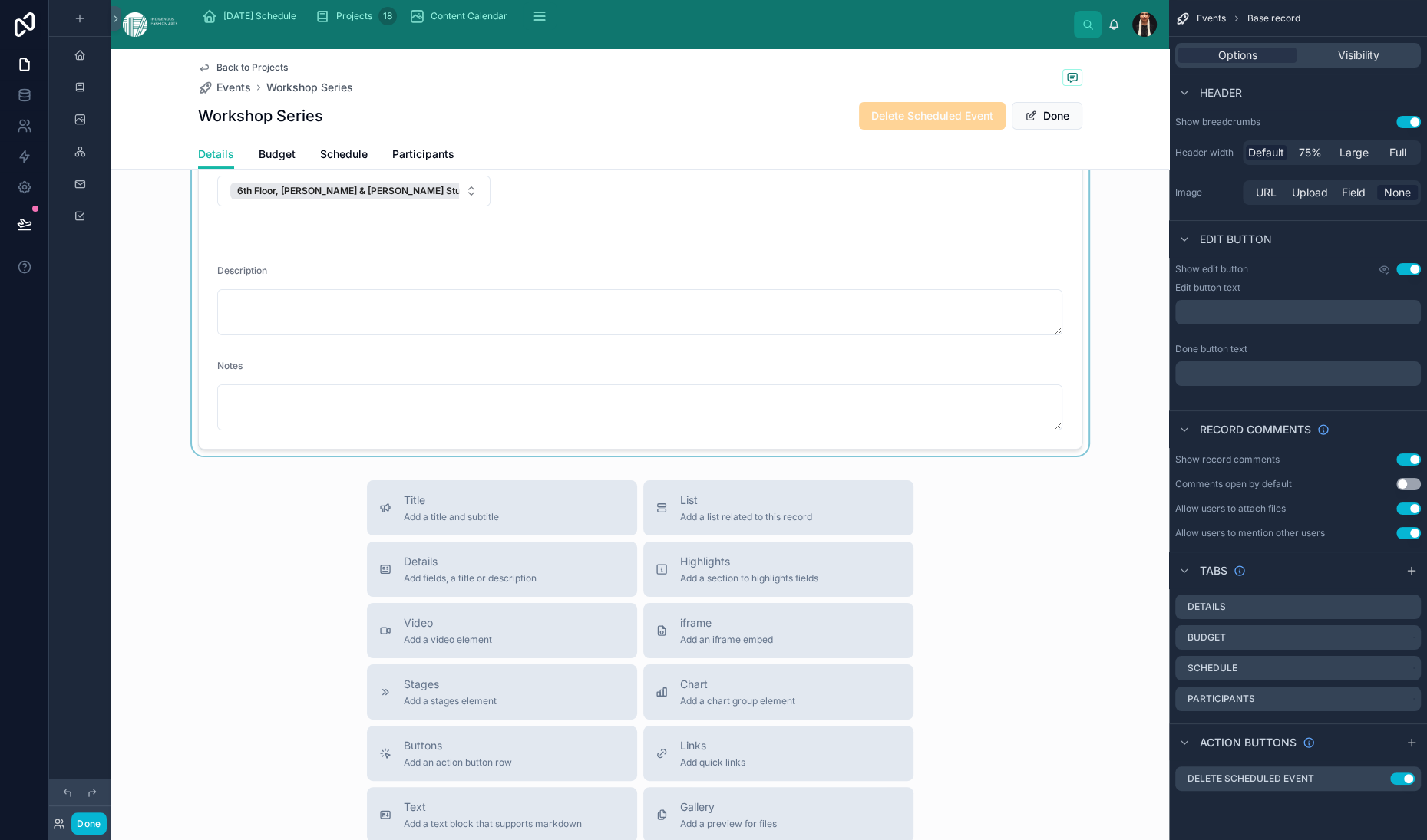
scroll to position [414, 0]
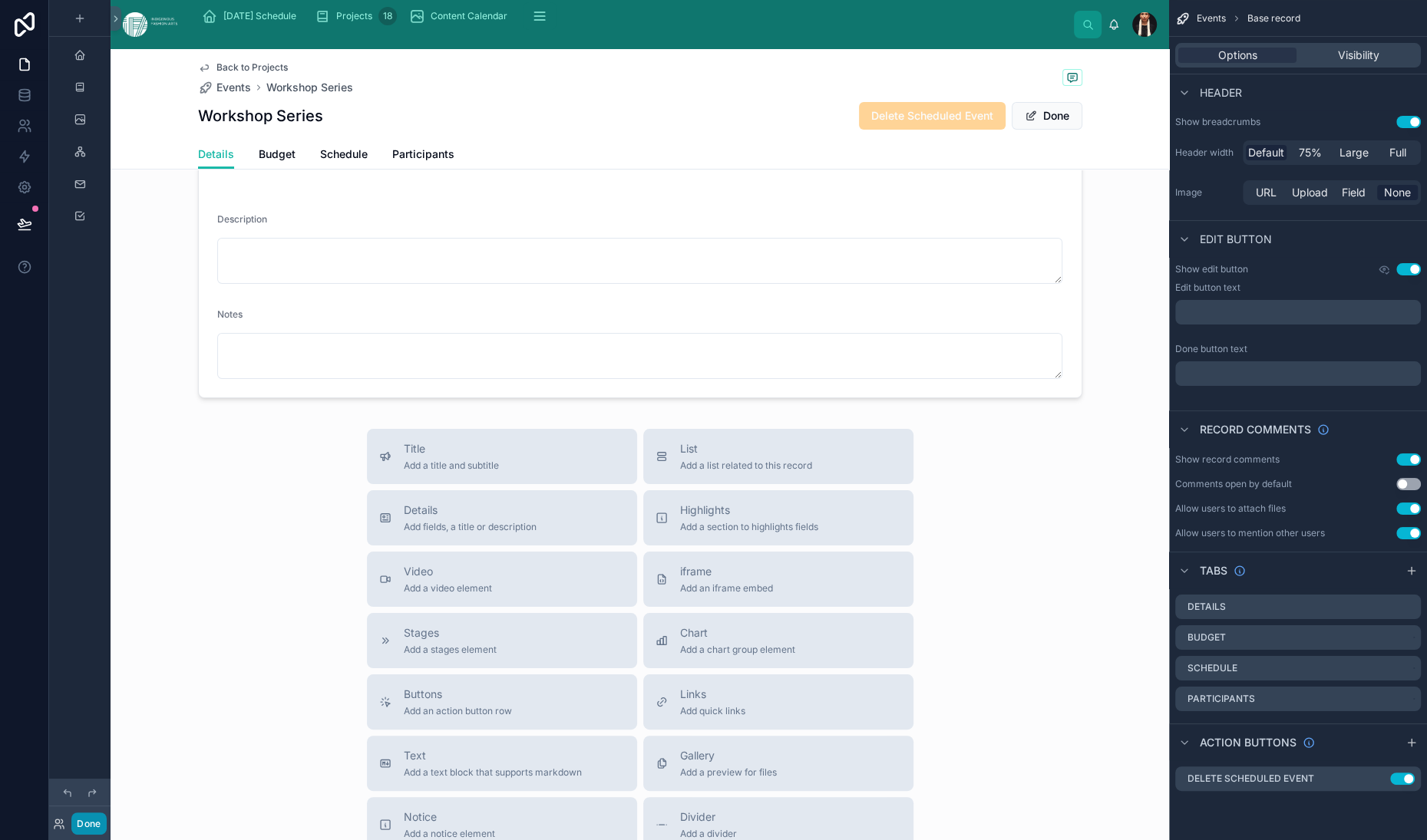
click at [106, 812] on button "Done" at bounding box center [88, 823] width 34 height 22
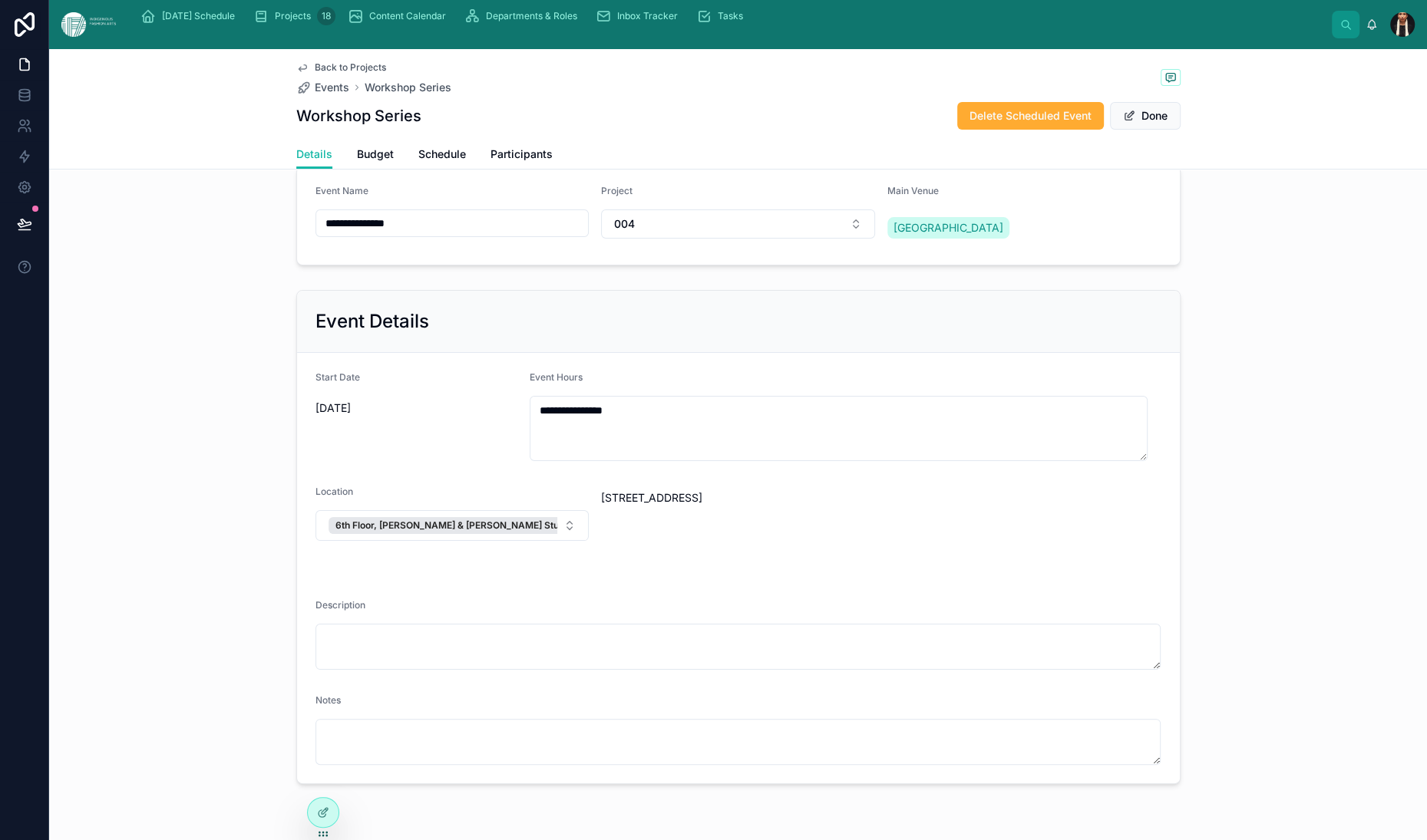
scroll to position [0, 0]
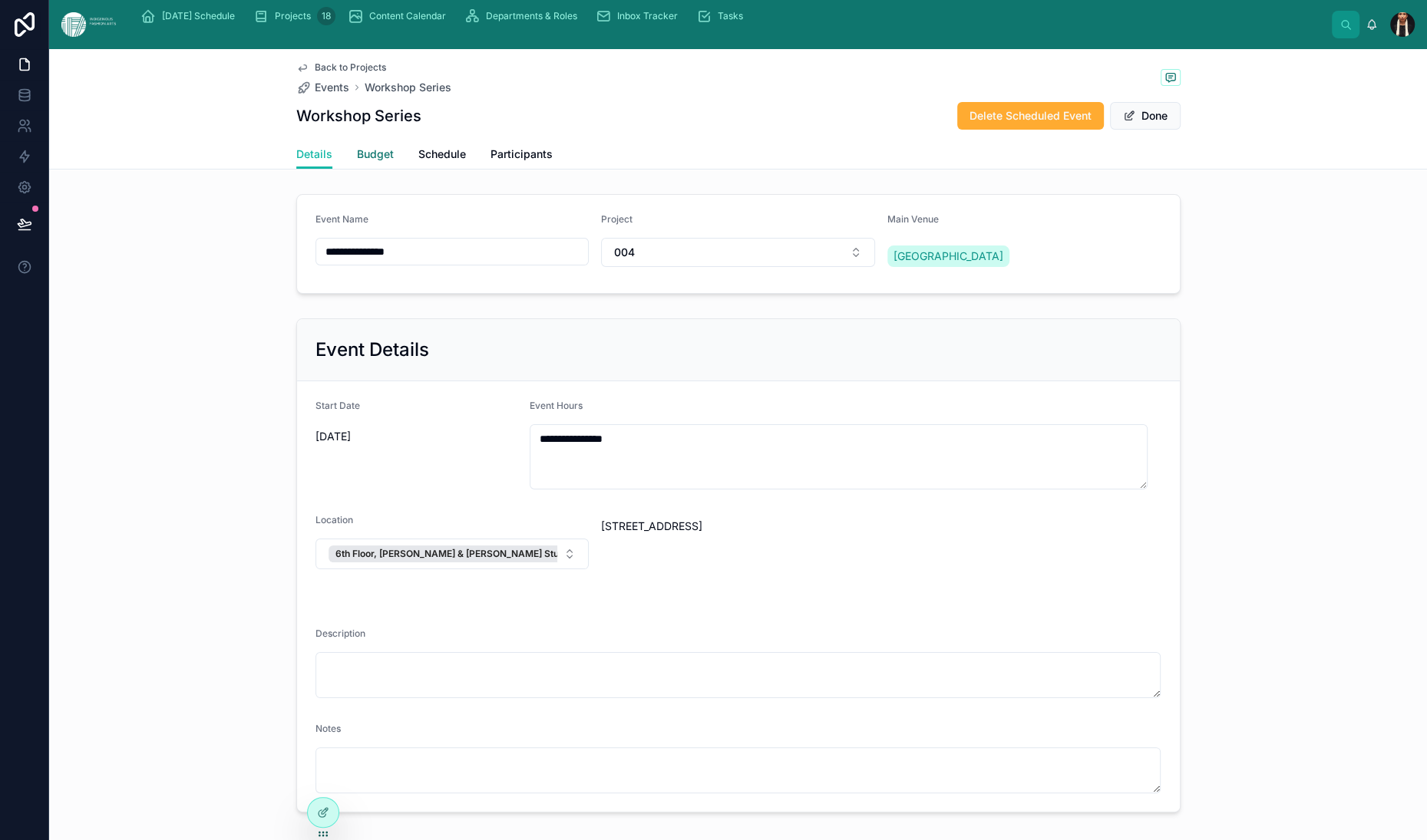
click at [357, 162] on span "Budget" at bounding box center [375, 154] width 37 height 15
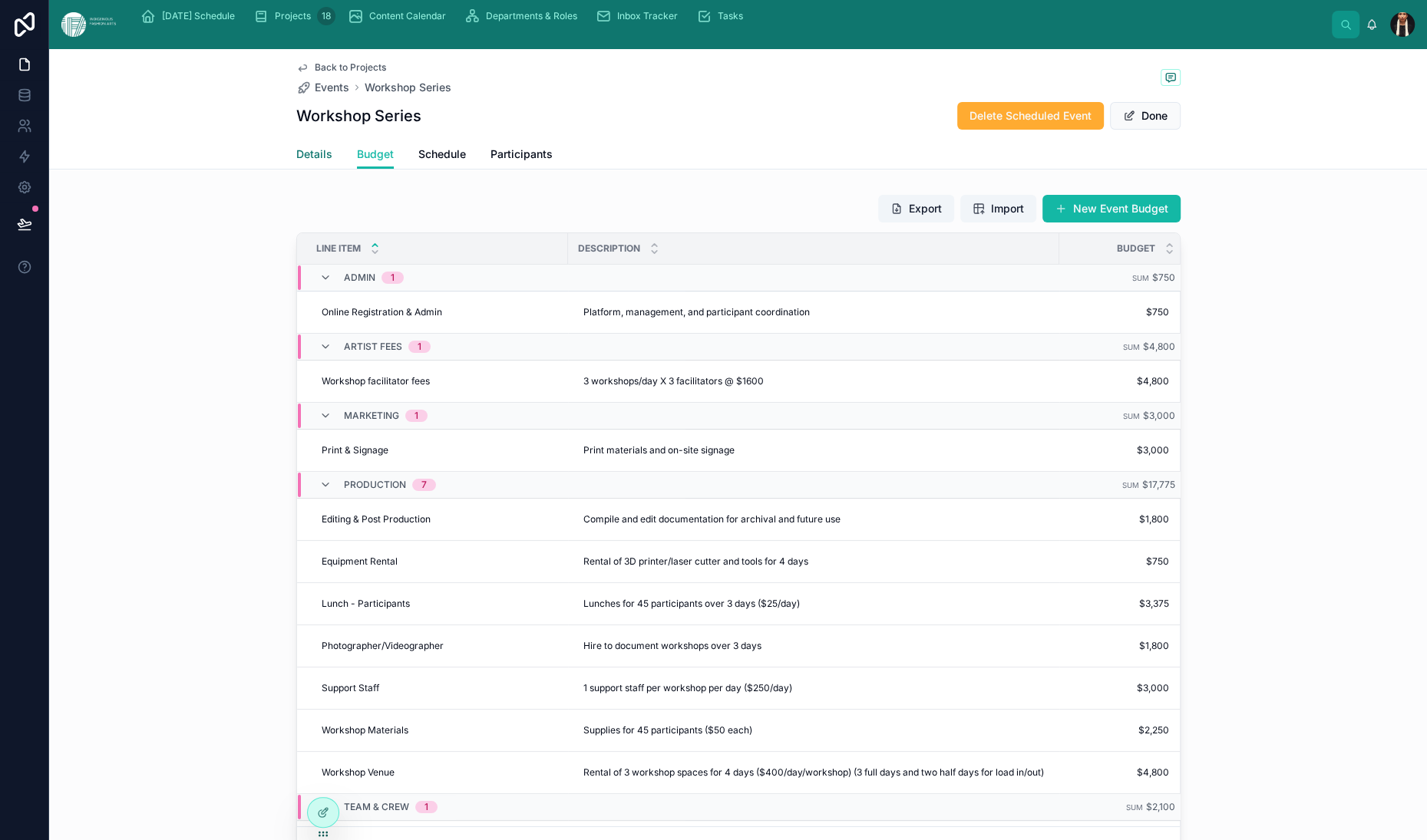
click at [297, 162] on span "Details" at bounding box center [315, 154] width 36 height 15
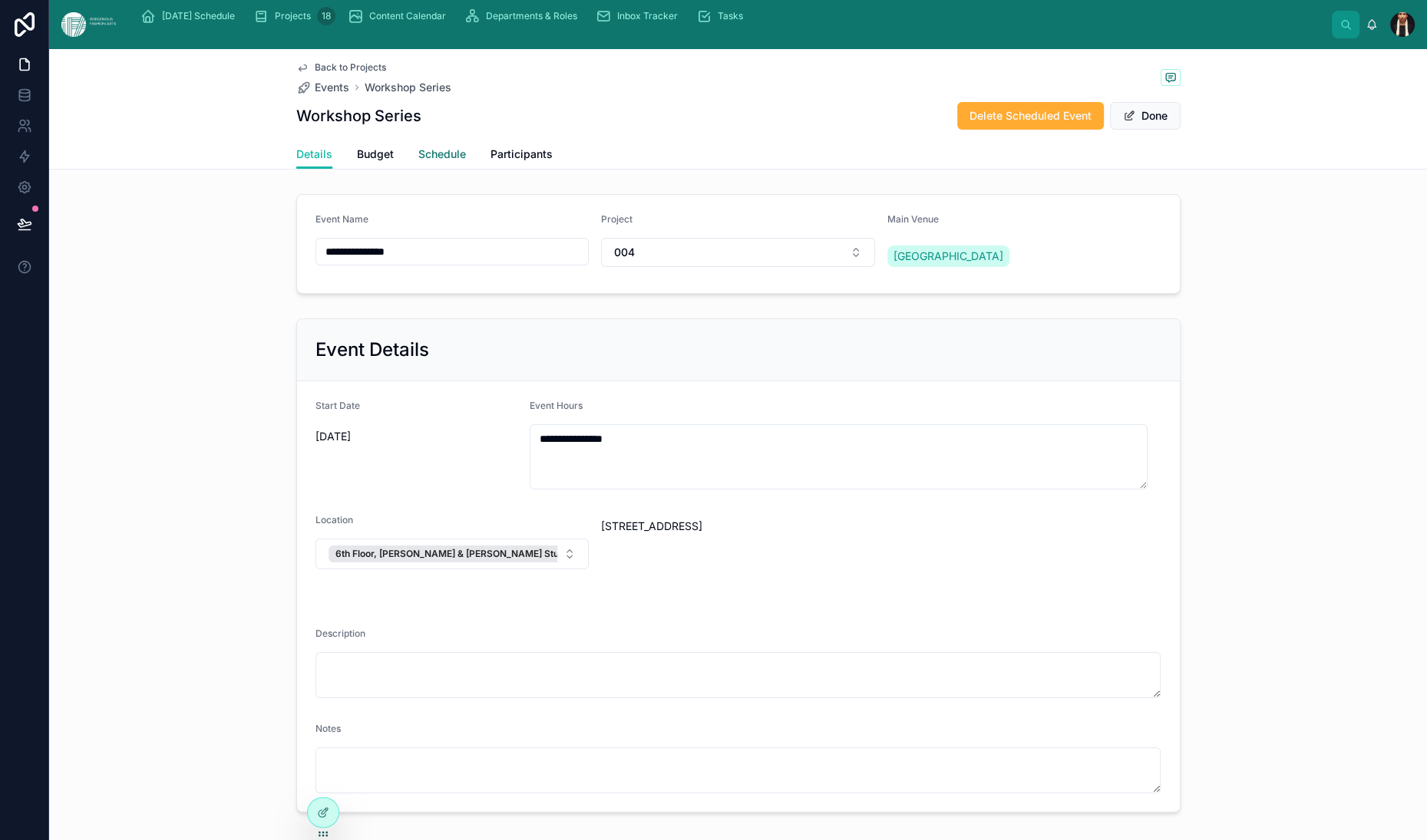
click at [418, 162] on span "Schedule" at bounding box center [442, 154] width 48 height 15
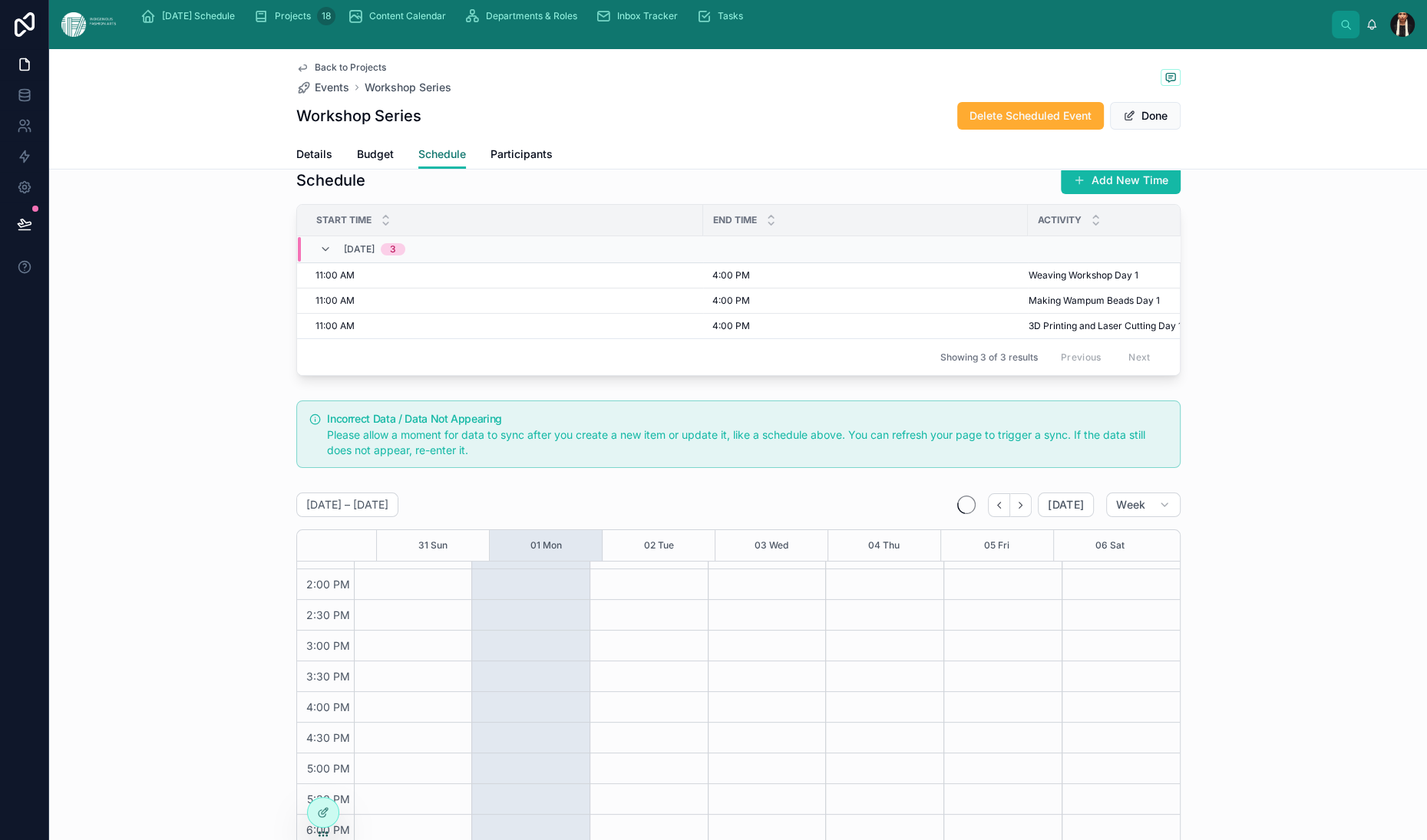
scroll to position [6, 0]
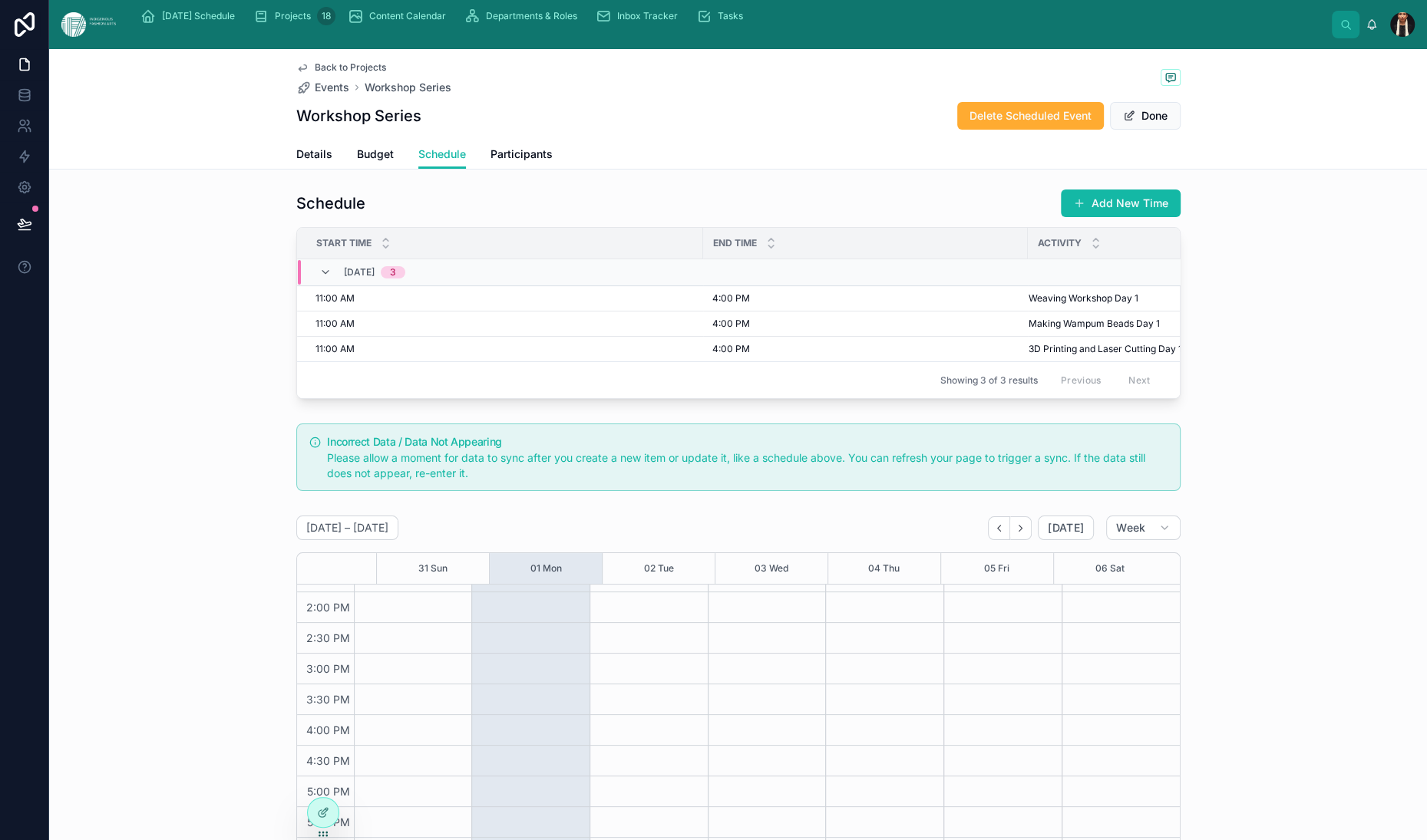
click at [315, 74] on span "Back to Projects" at bounding box center [350, 67] width 71 height 12
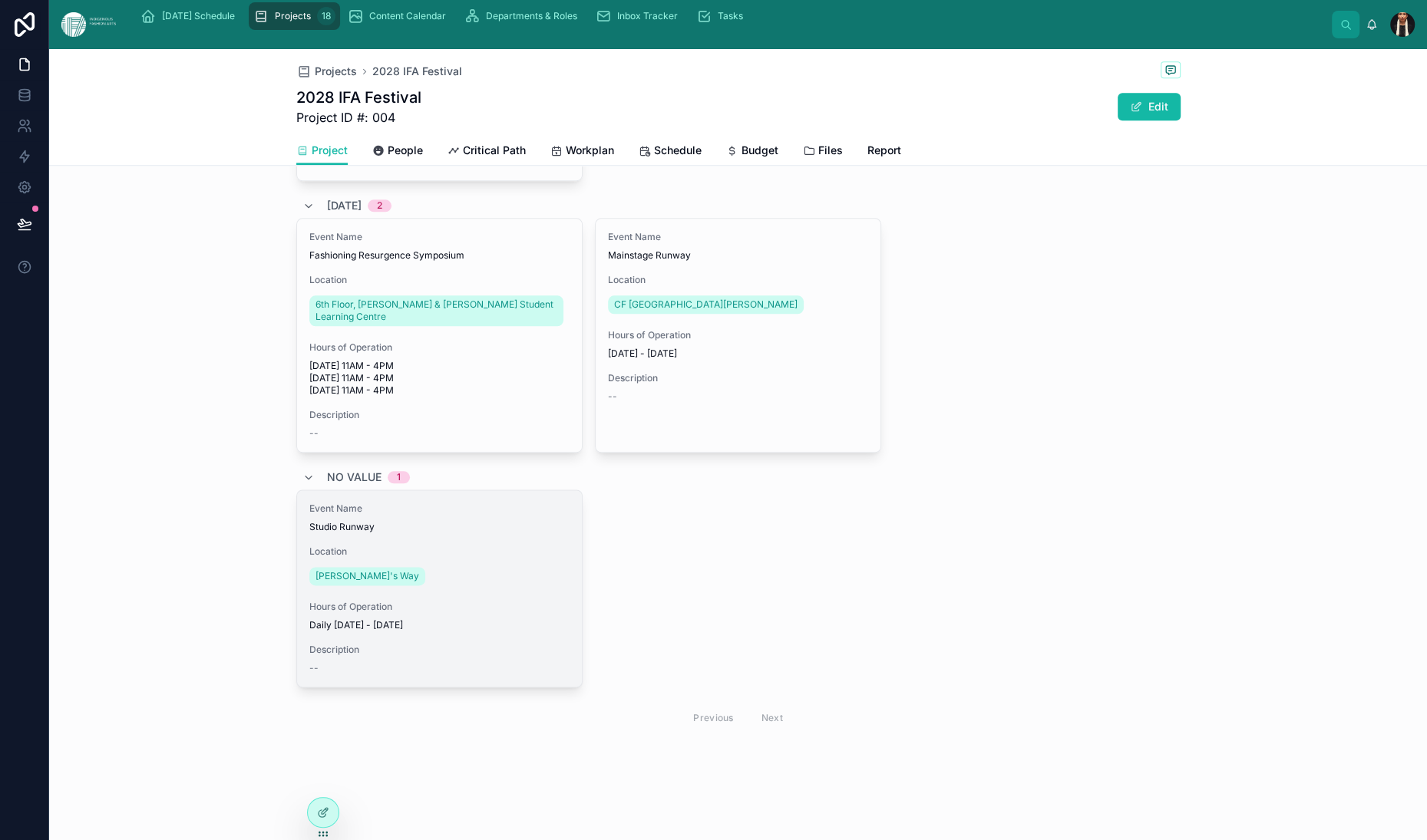
scroll to position [2769, 0]
click at [309, 532] on div "Event Name [GEOGRAPHIC_DATA]" at bounding box center [439, 518] width 260 height 30
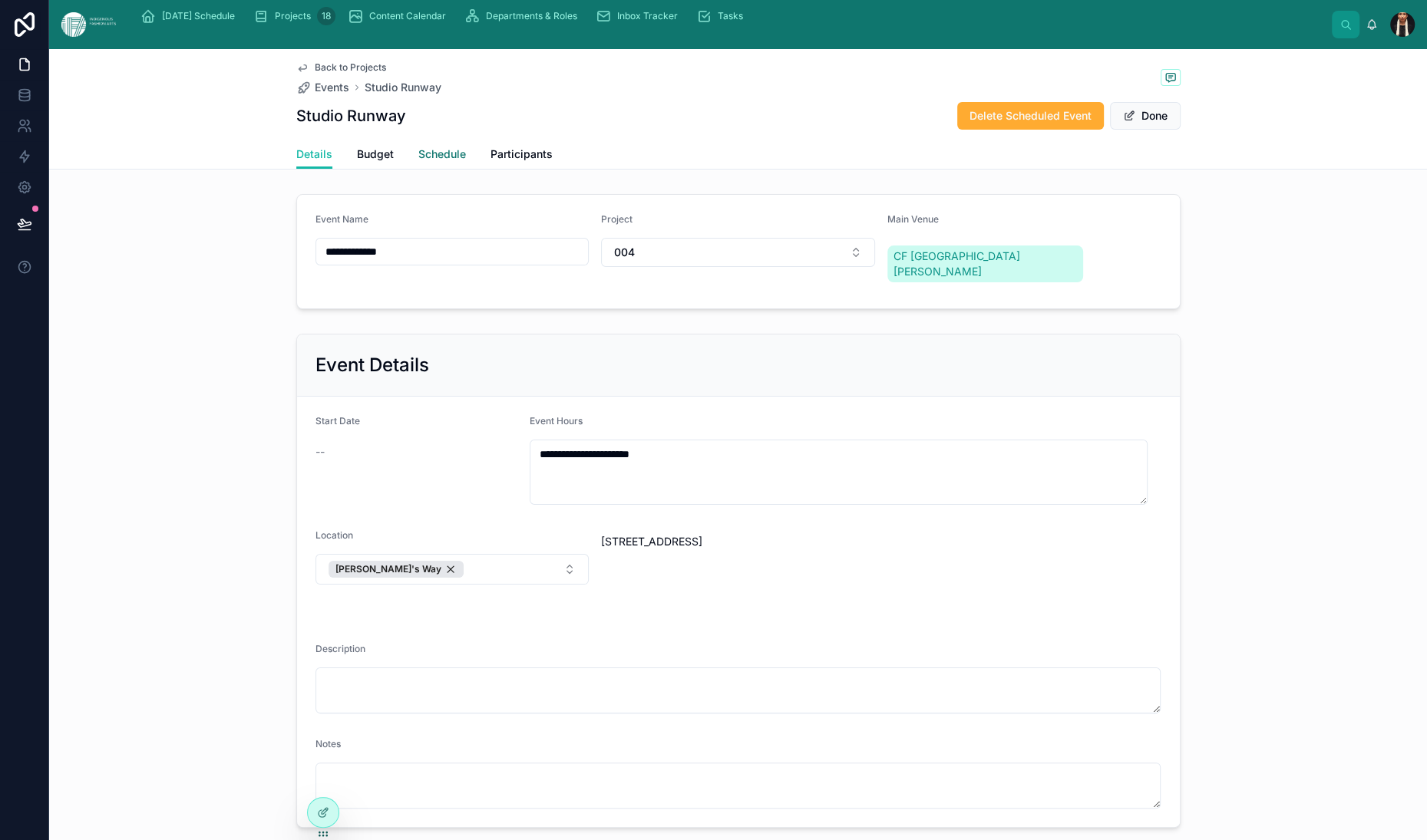
click at [418, 162] on span "Schedule" at bounding box center [442, 154] width 48 height 15
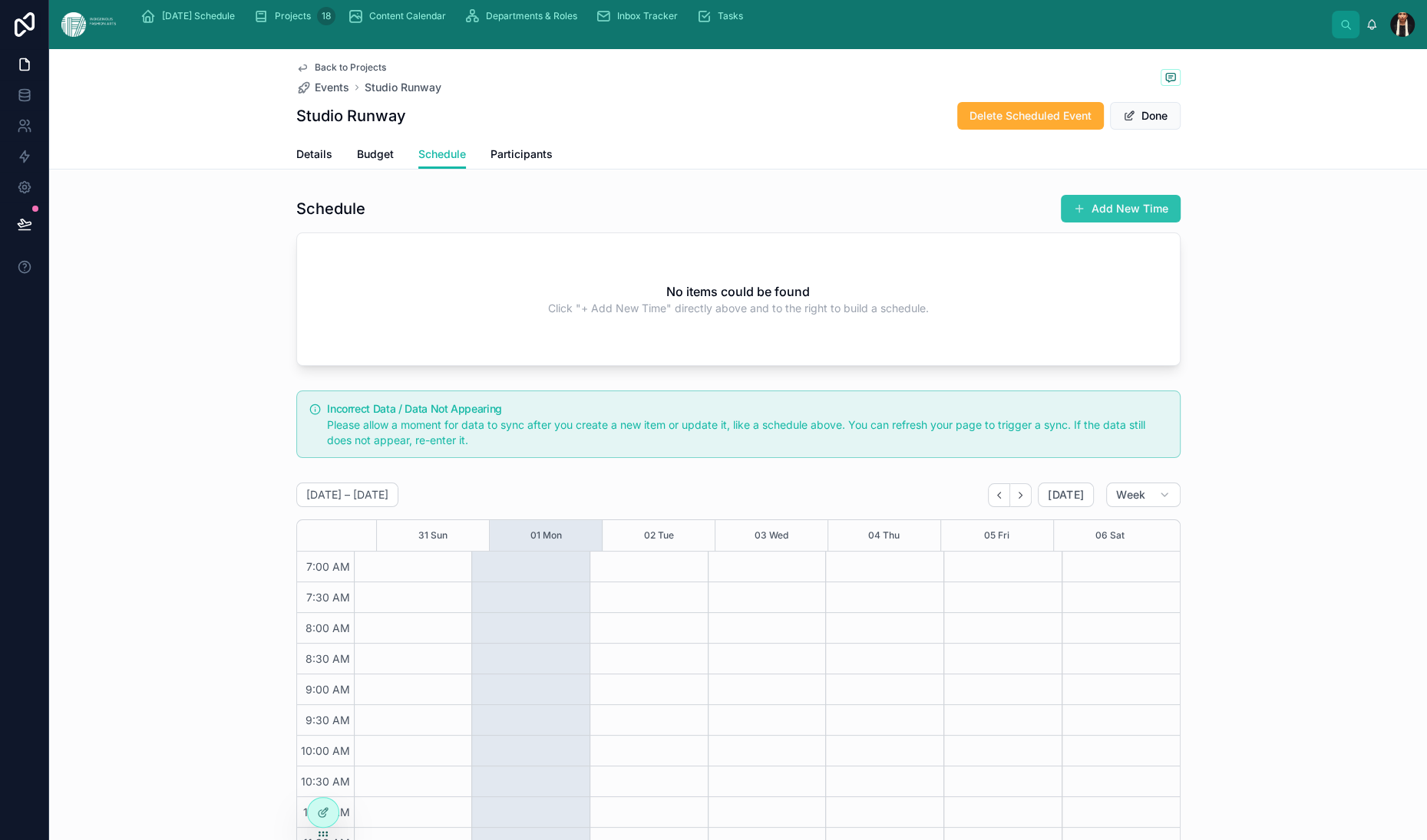
click at [1181, 222] on button "Add New Time" at bounding box center [1121, 208] width 120 height 28
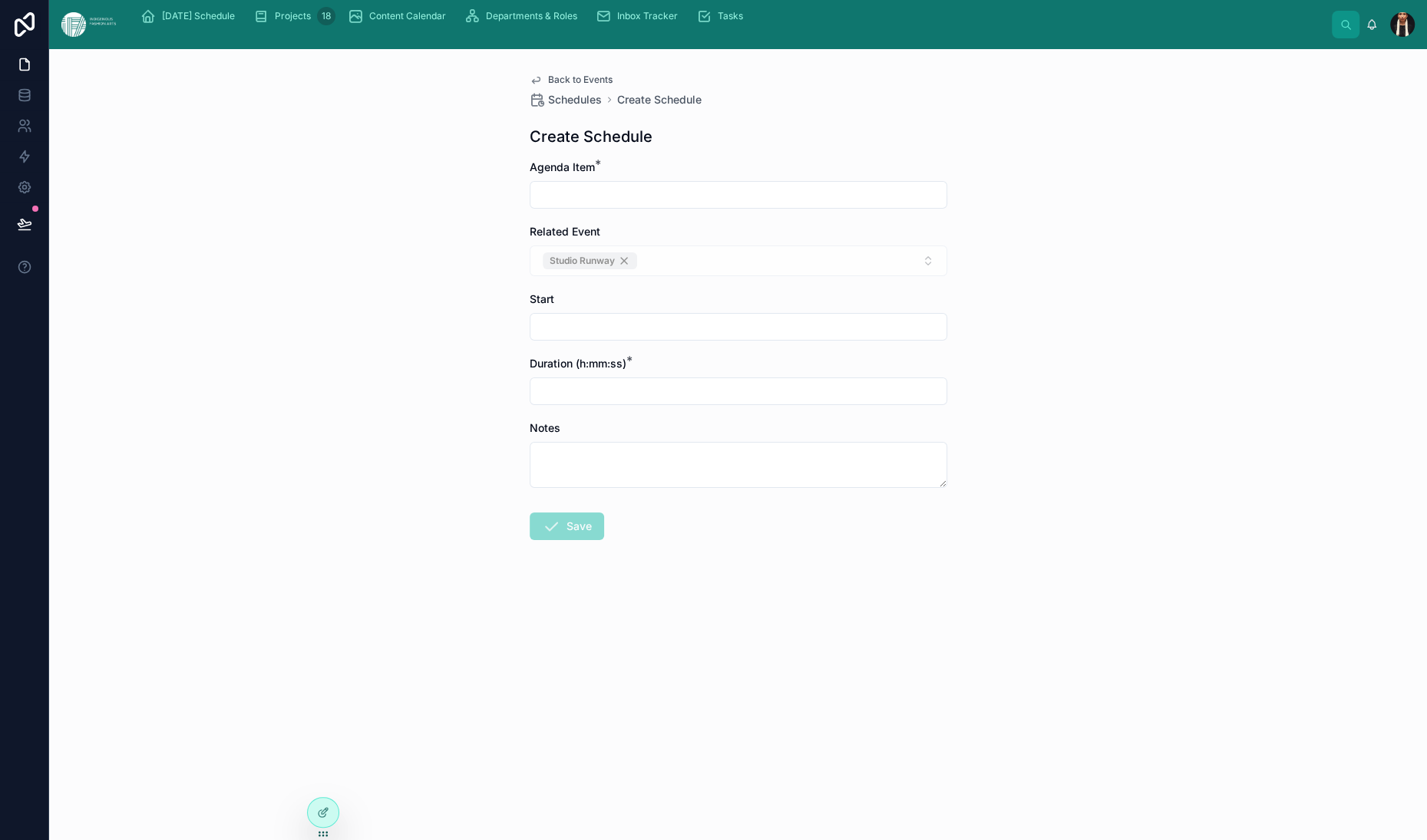
click at [530, 205] on input "text" at bounding box center [739, 195] width 416 height 22
type input "******"
click at [530, 337] on input "text" at bounding box center [739, 327] width 416 height 22
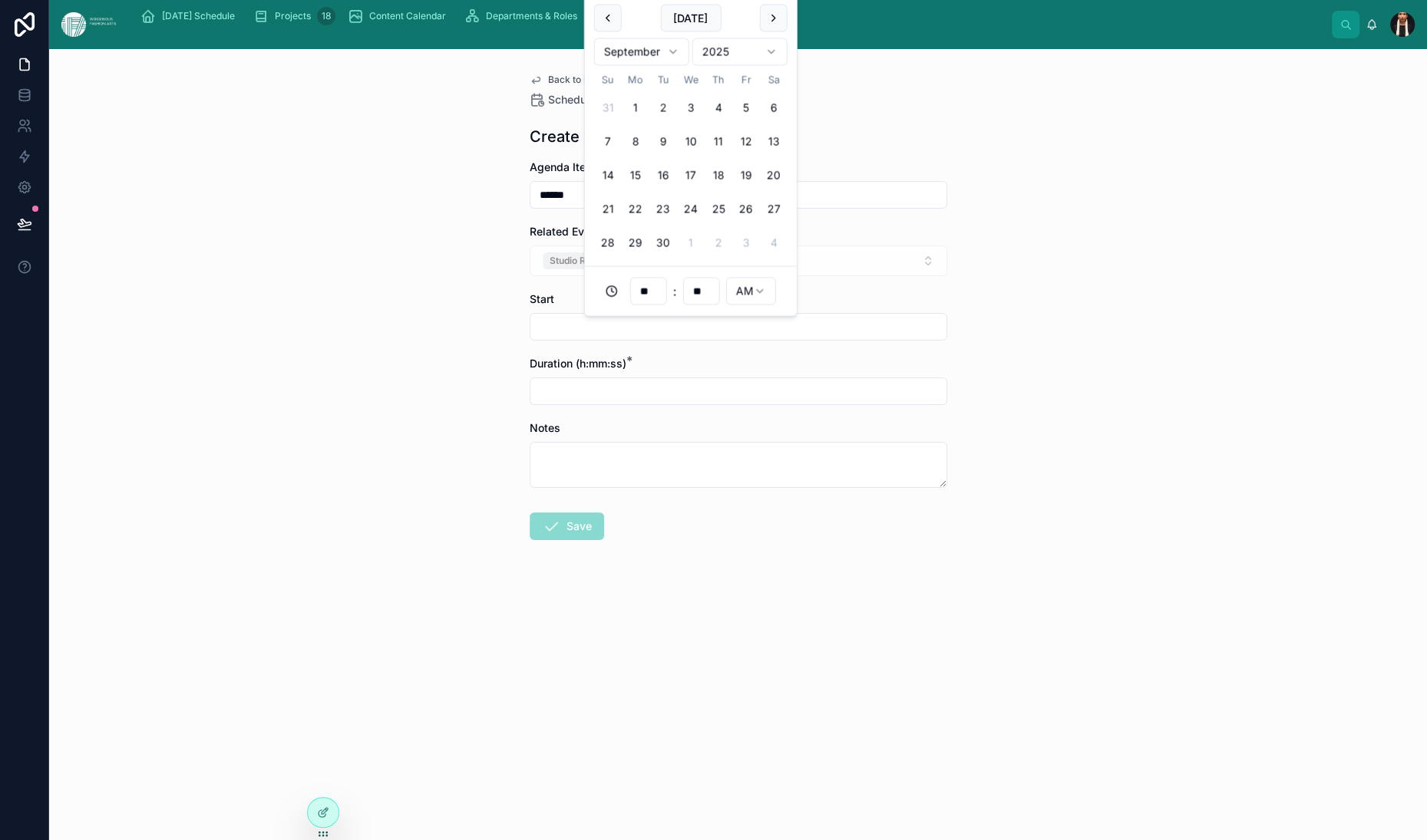
click at [788, 74] on html "[DATE] Schedule Projects 18 Content Calendar Departments & Roles Inbox Tracker …" at bounding box center [713, 420] width 1427 height 840
click at [685, 82] on html "[DATE] Schedule Projects 18 Content Calendar Departments & Roles Inbox Tracker …" at bounding box center [713, 420] width 1427 height 840
click at [732, 223] on button "25" at bounding box center [718, 209] width 28 height 28
click at [330, 359] on div "**********" at bounding box center [739, 445] width 1379 height 792
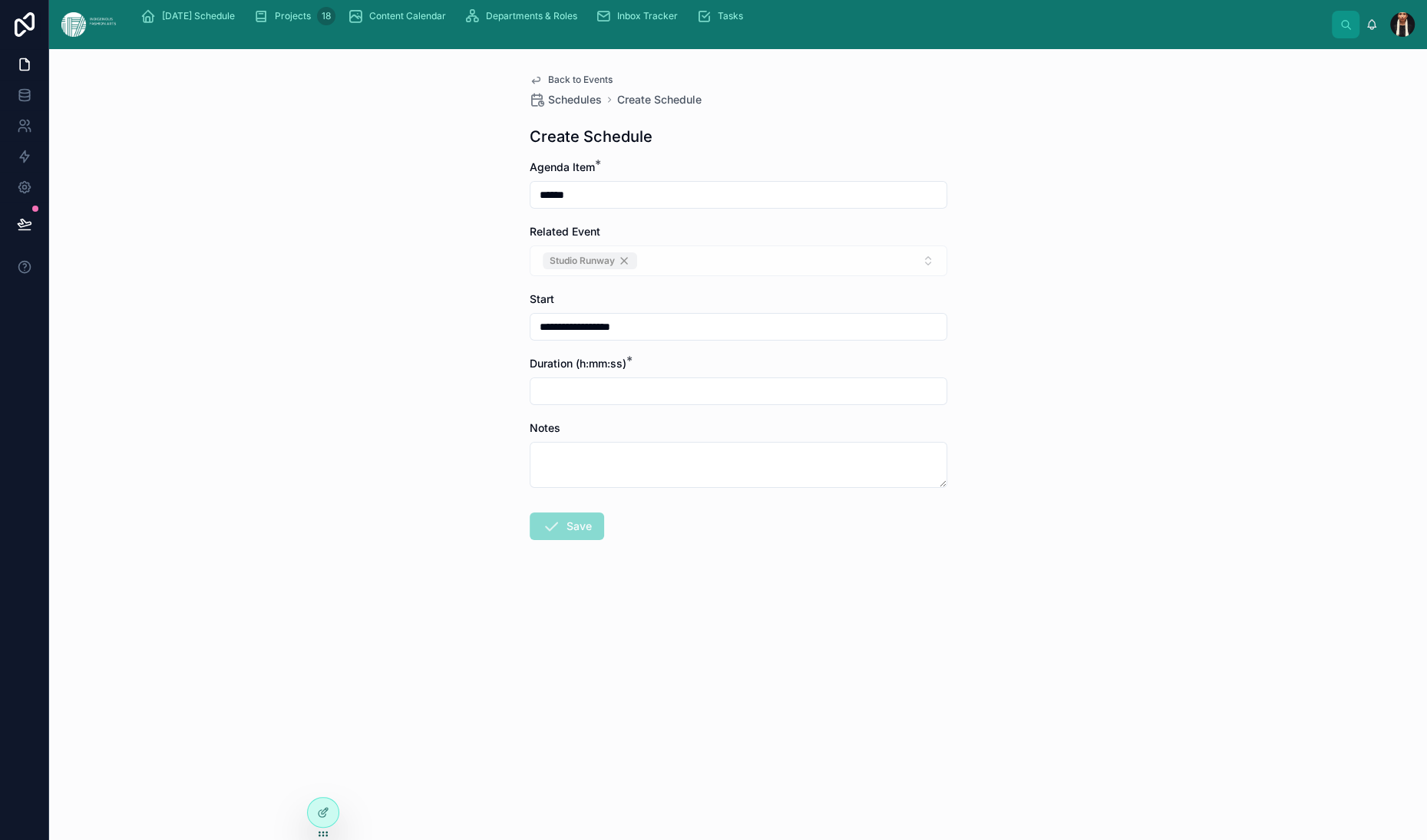
click at [570, 337] on input "**********" at bounding box center [739, 327] width 416 height 22
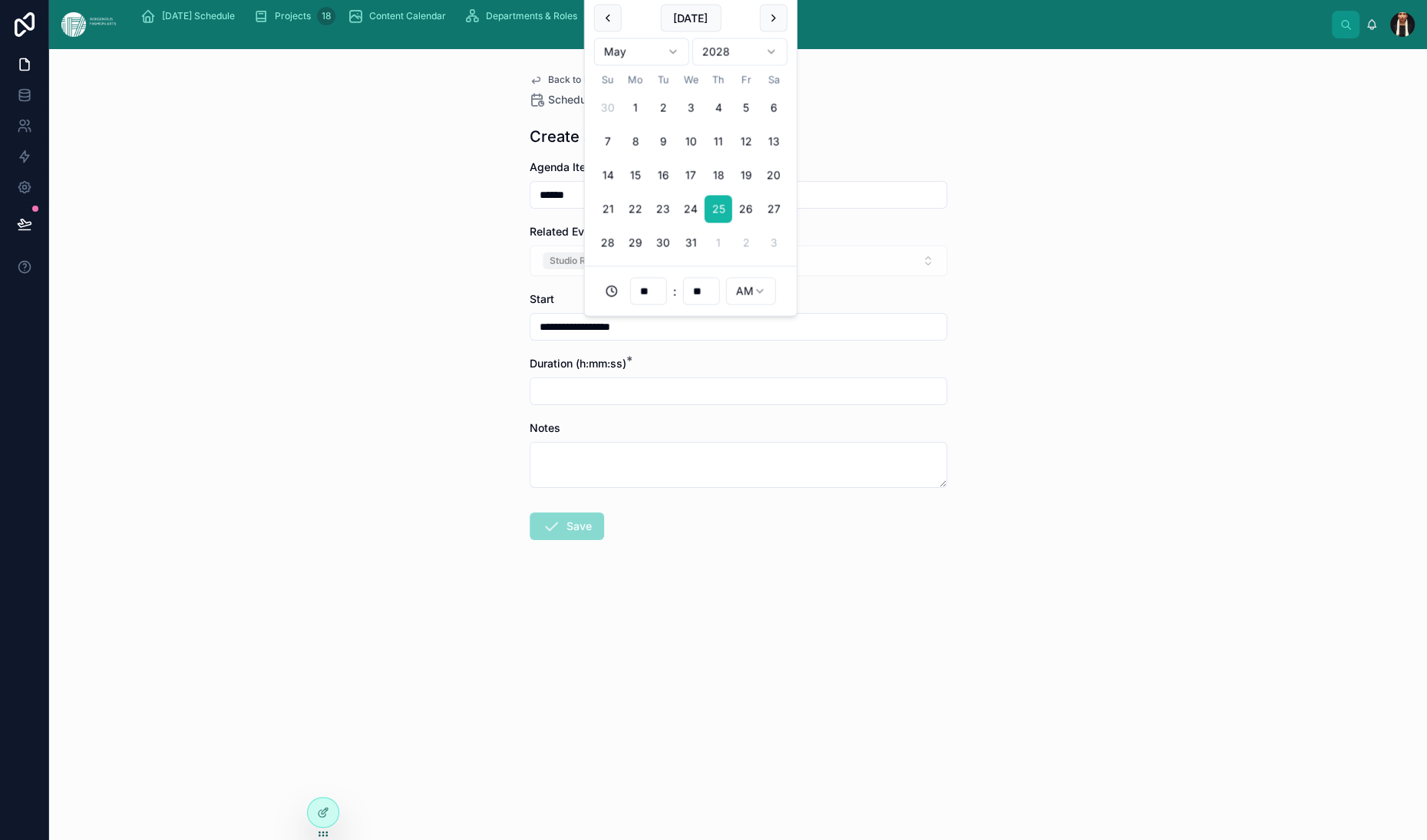
click at [666, 302] on input "**" at bounding box center [648, 292] width 35 height 22
click at [692, 556] on div "07" at bounding box center [702, 544] width 69 height 25
type input "**********"
type input "**"
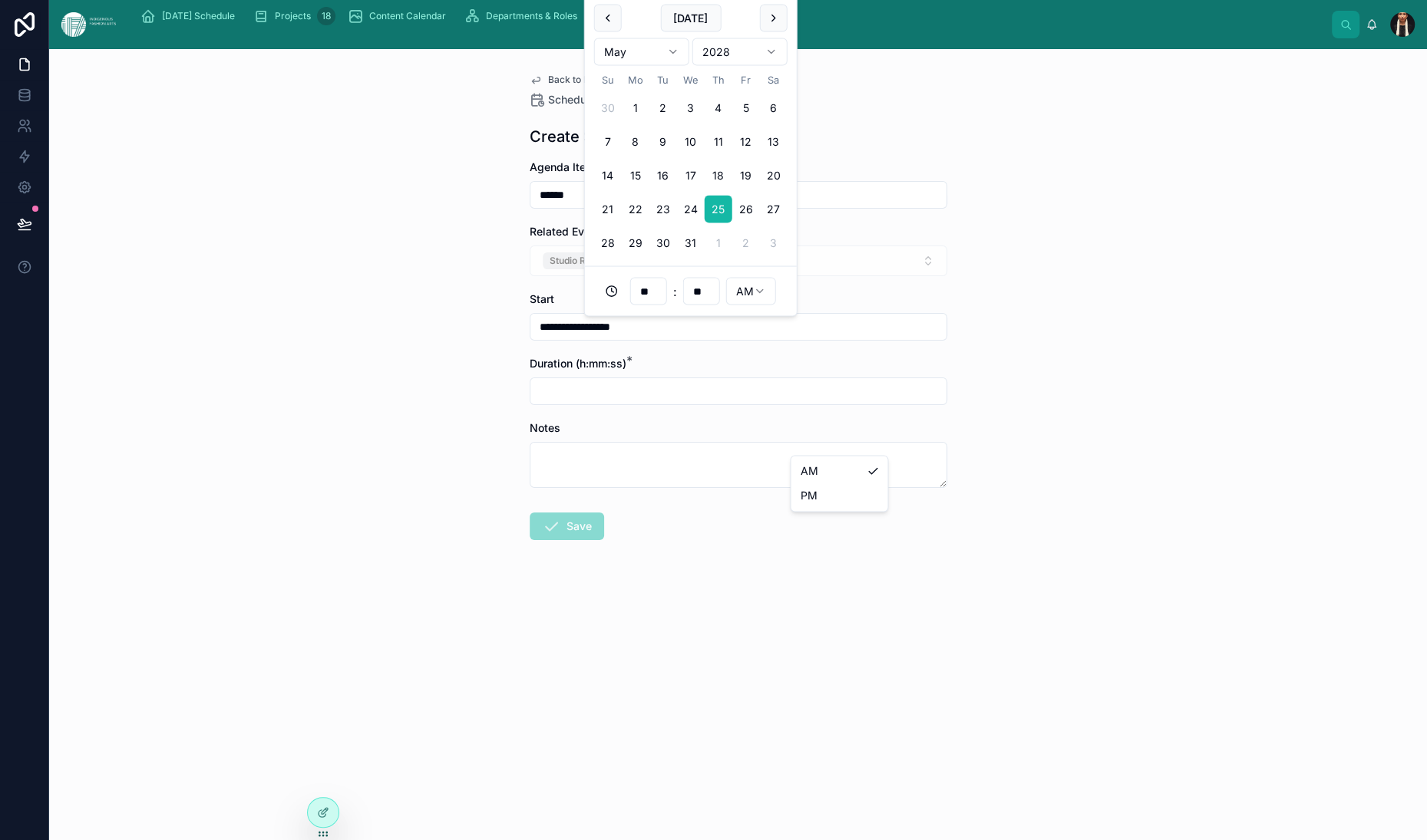
click at [829, 430] on html "**********" at bounding box center [713, 420] width 1427 height 840
type input "**********"
click at [333, 553] on div "**********" at bounding box center [739, 445] width 1379 height 792
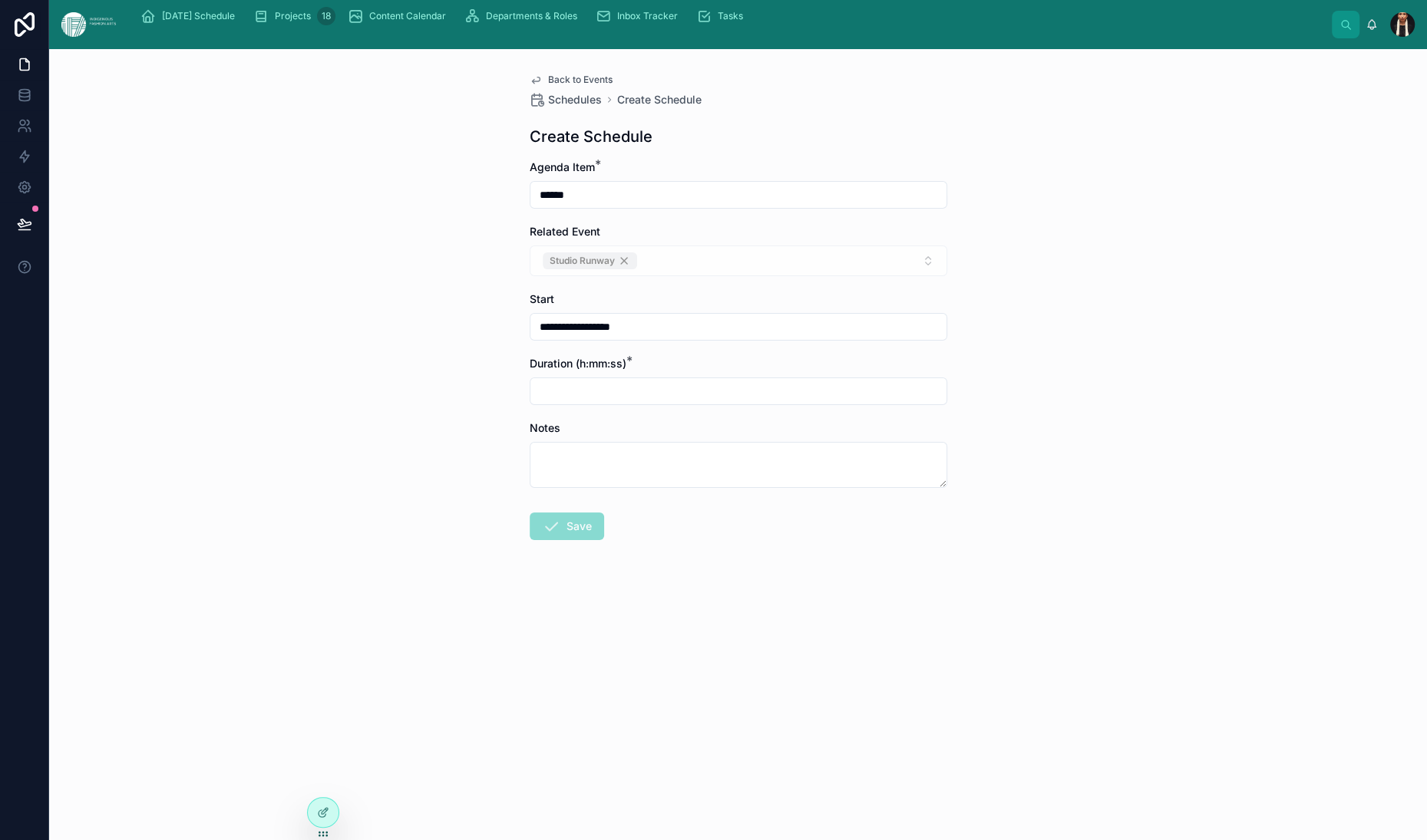
click at [530, 402] on input "text" at bounding box center [739, 391] width 416 height 22
type input "*******"
click at [333, 546] on div "**********" at bounding box center [739, 445] width 1379 height 792
click at [530, 540] on button "Save" at bounding box center [567, 525] width 74 height 28
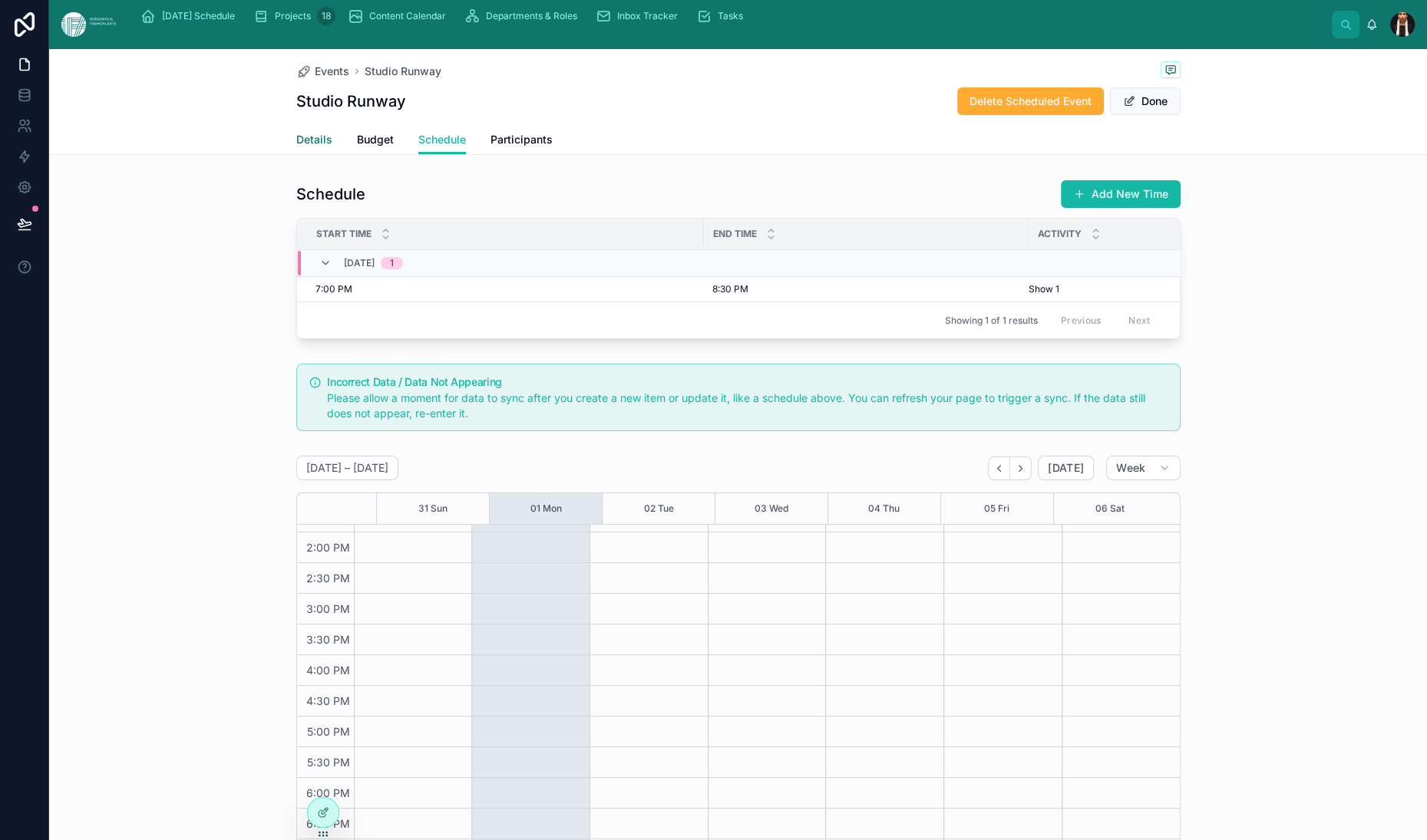
click at [297, 147] on span "Details" at bounding box center [315, 140] width 36 height 15
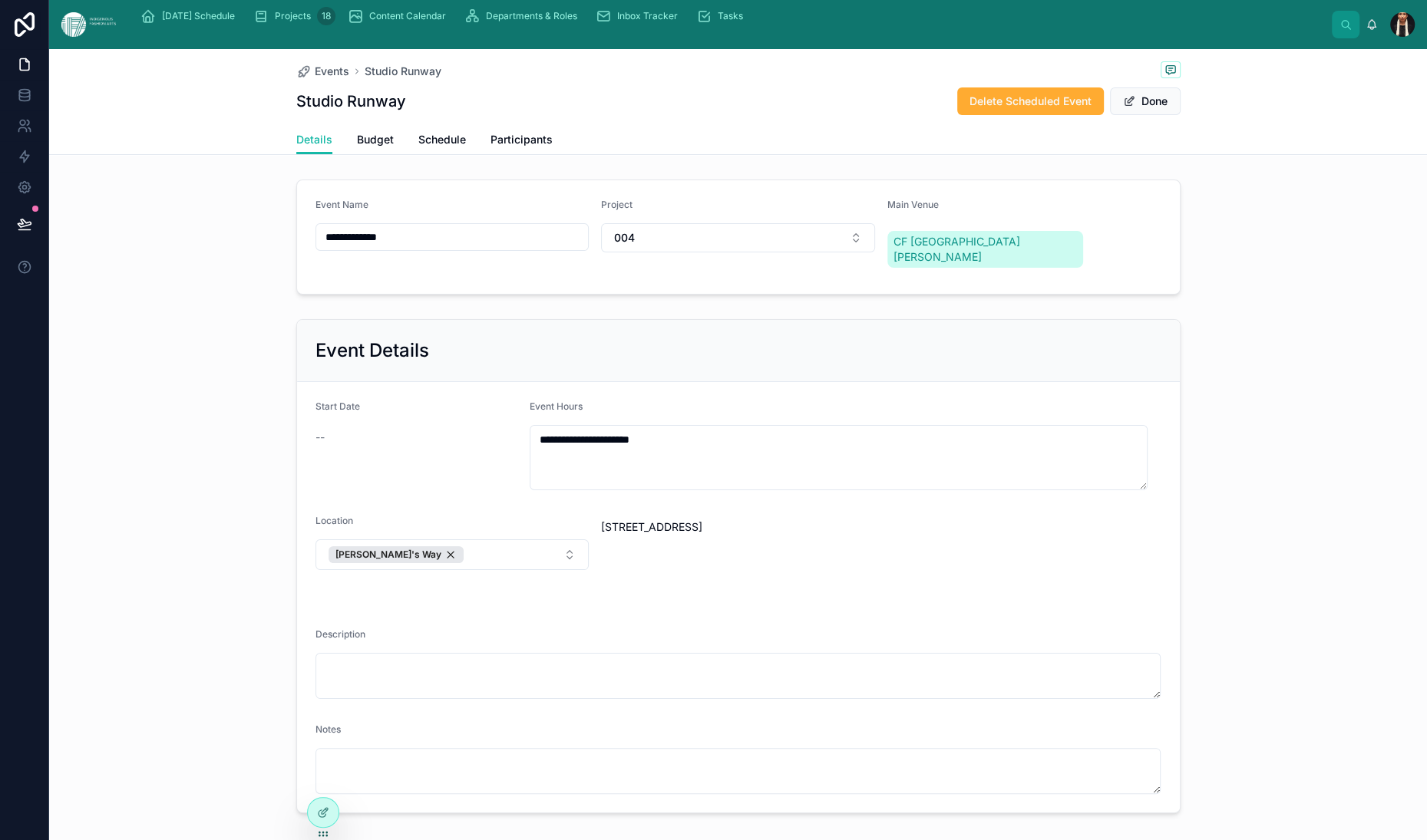
click at [338, 425] on div "**********" at bounding box center [739, 497] width 1379 height 646
click at [418, 147] on span "Schedule" at bounding box center [442, 140] width 48 height 15
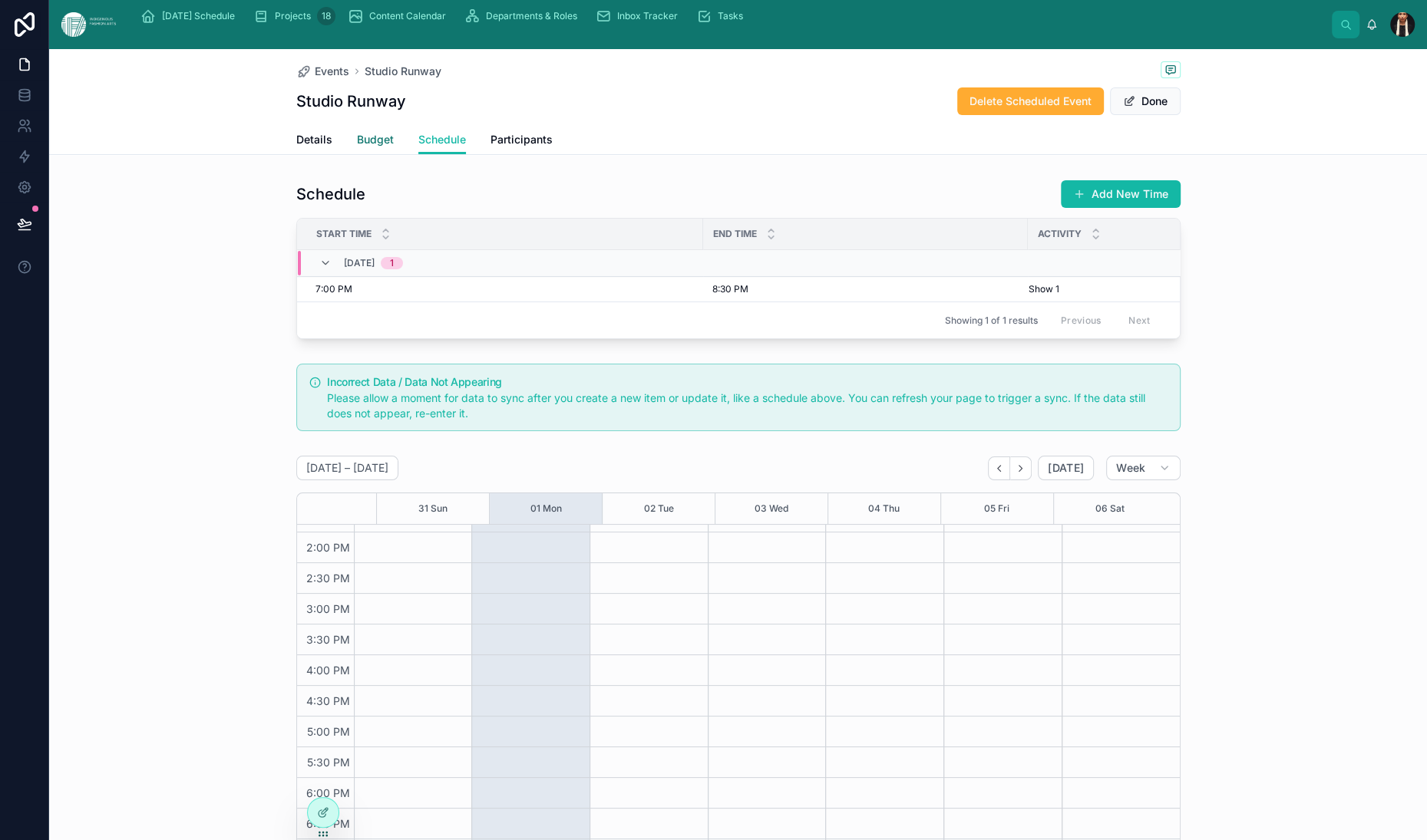
click at [357, 147] on span "Budget" at bounding box center [375, 140] width 37 height 15
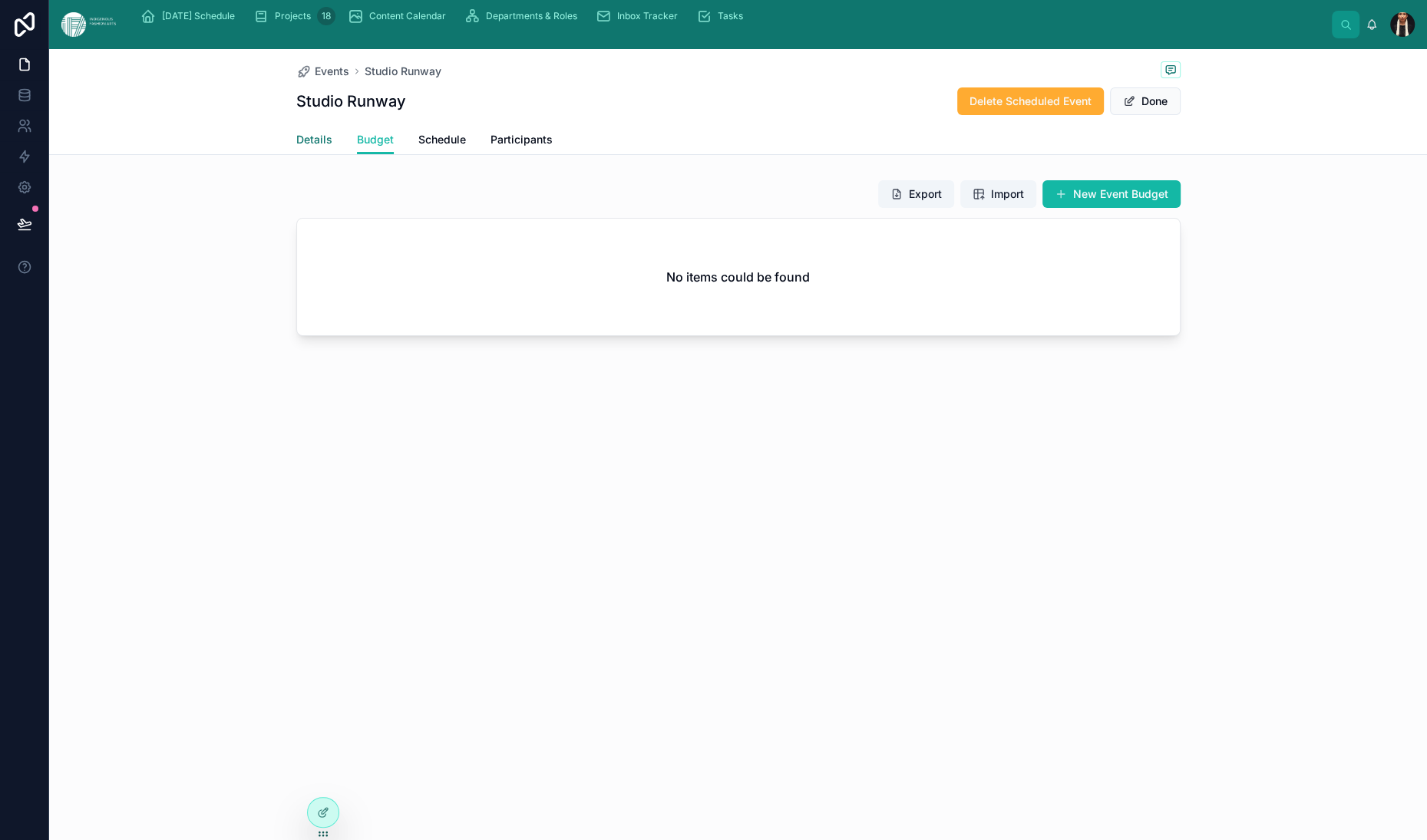
click at [297, 147] on span "Details" at bounding box center [315, 140] width 36 height 15
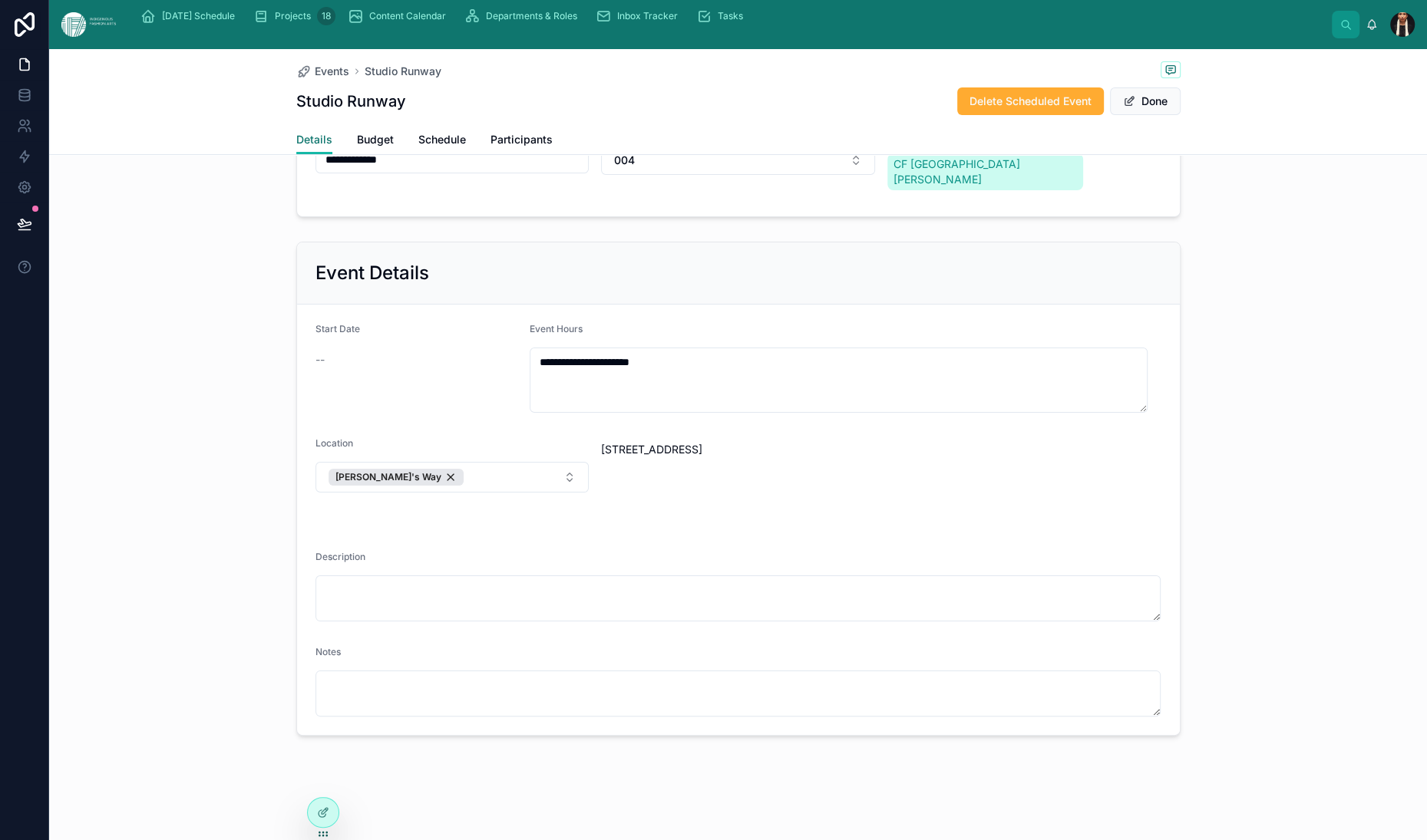
scroll to position [167, 0]
click at [316, 368] on div "--" at bounding box center [416, 360] width 202 height 15
click at [357, 147] on span "Budget" at bounding box center [375, 140] width 37 height 15
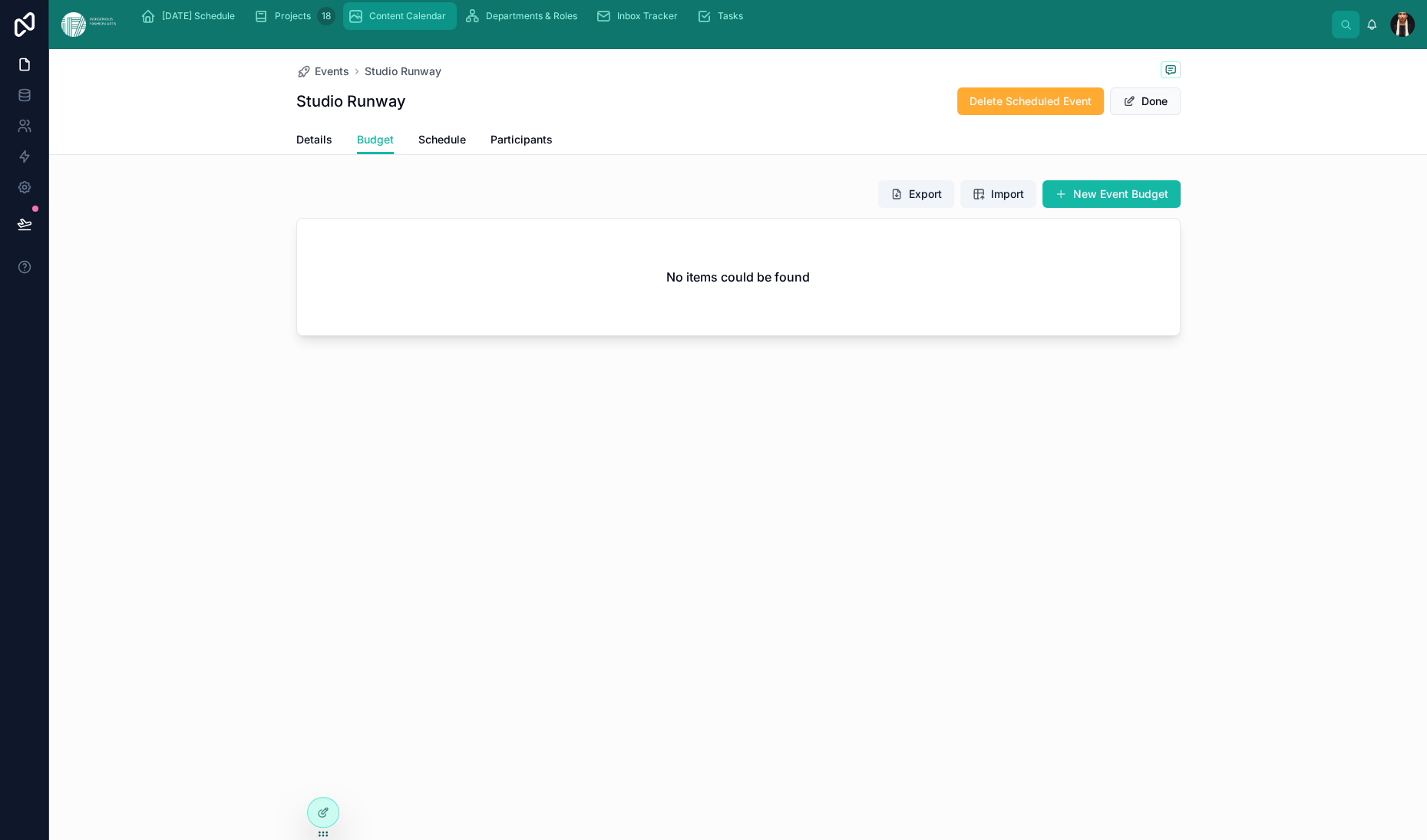
click at [446, 22] on span "Content Calendar" at bounding box center [407, 15] width 77 height 12
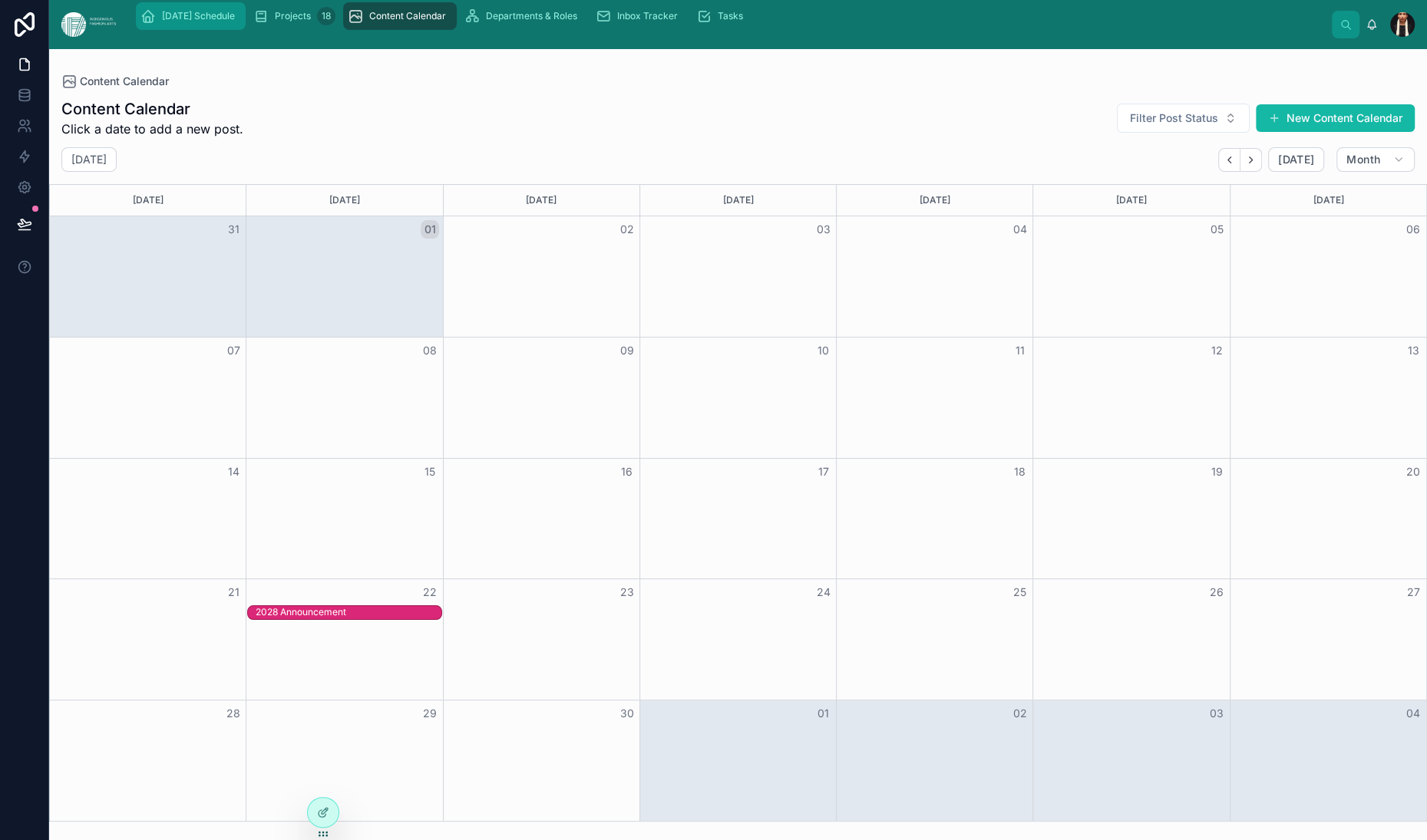
click at [235, 22] on span "[DATE] Schedule" at bounding box center [198, 15] width 73 height 12
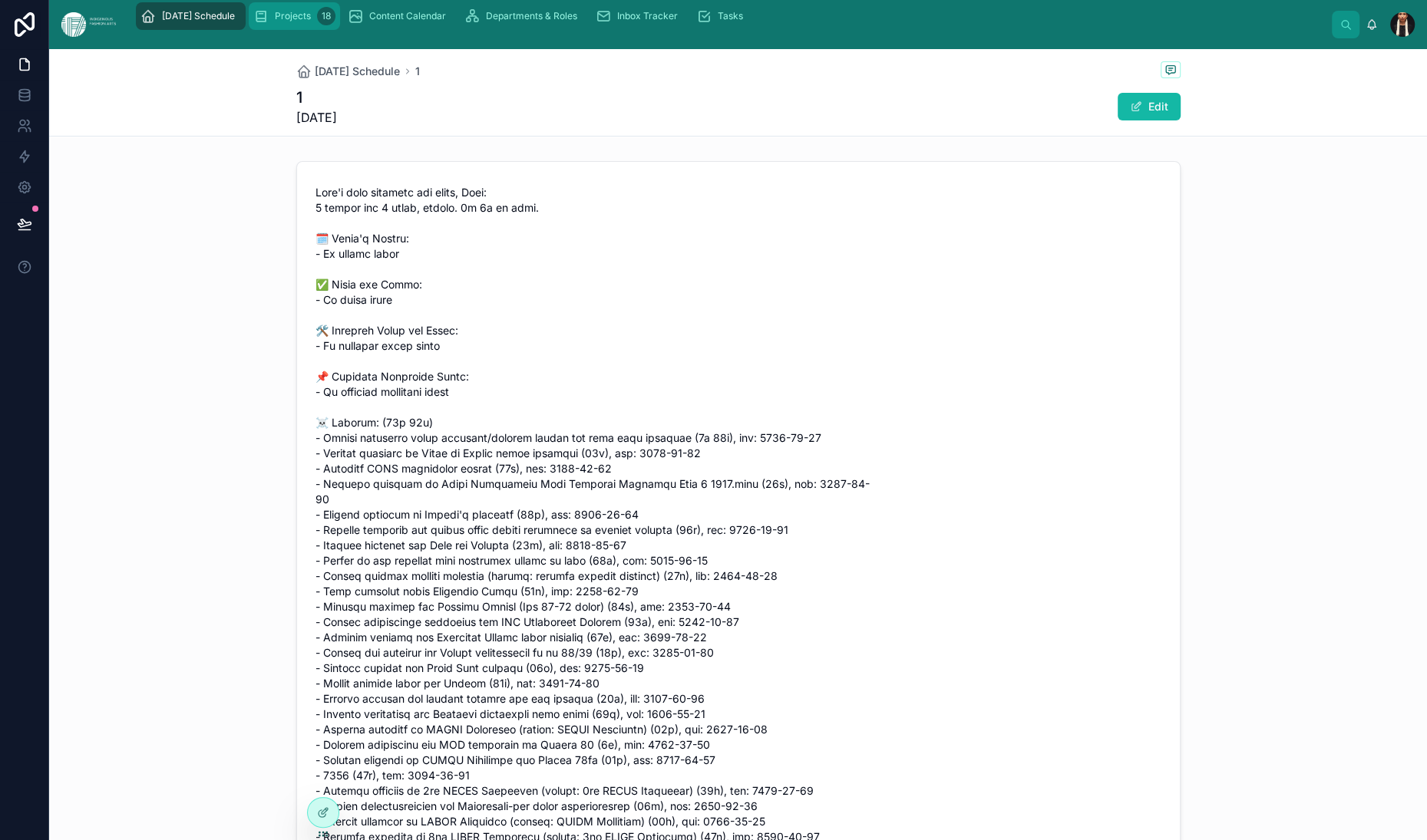
click at [311, 22] on span "Projects" at bounding box center [293, 15] width 36 height 12
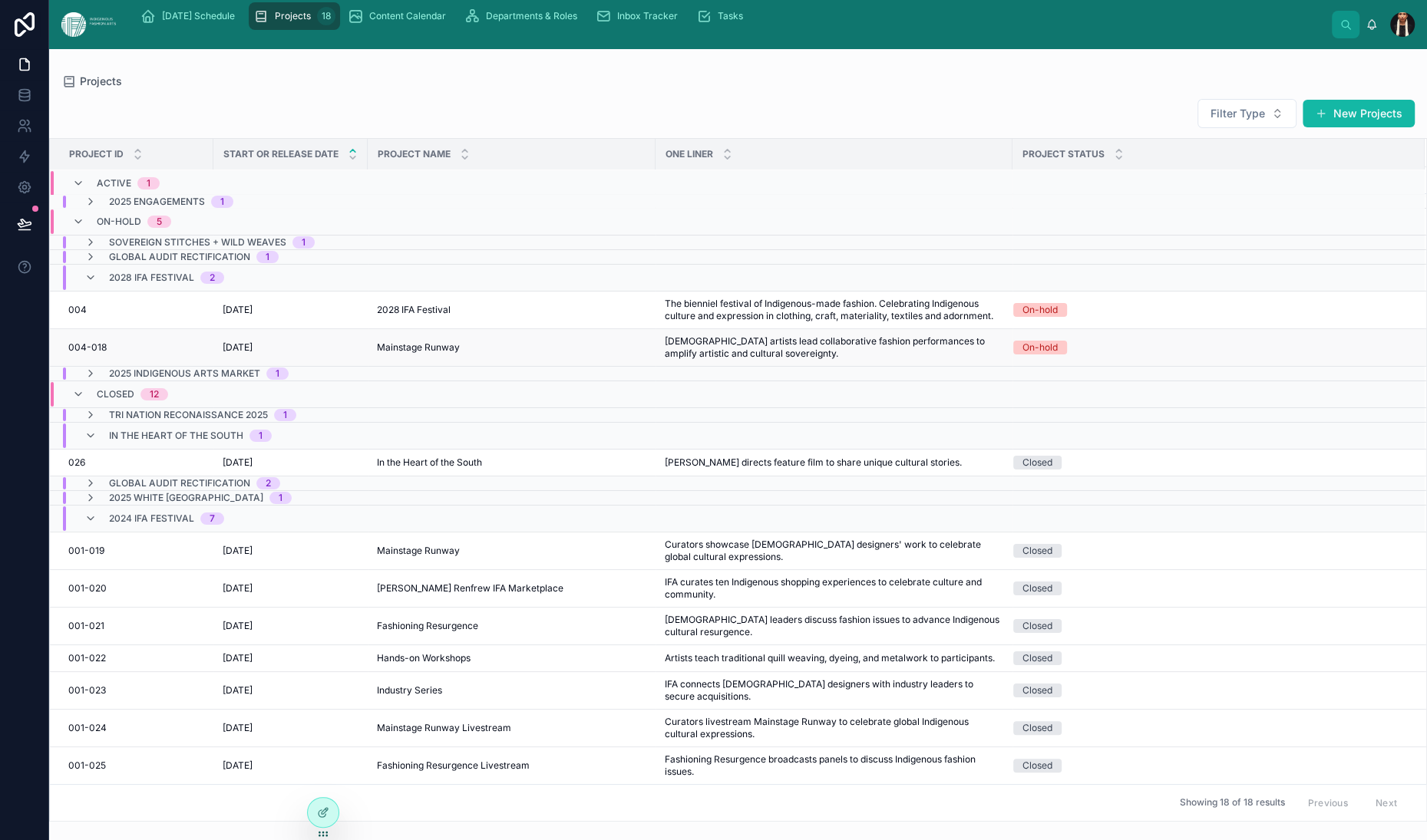
scroll to position [54, 0]
click at [330, 316] on div "[DATE] [DATE]" at bounding box center [290, 310] width 136 height 12
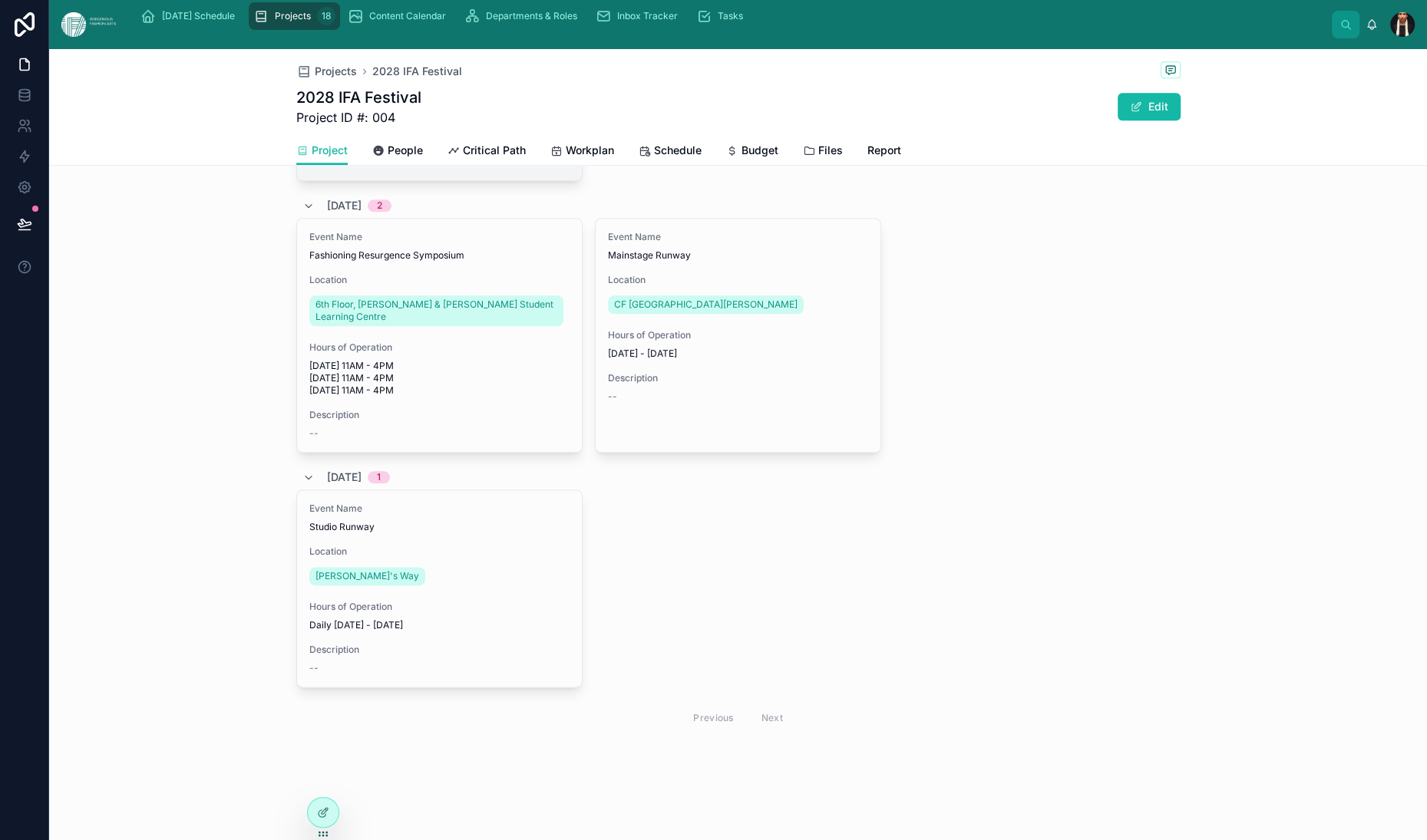
scroll to position [2941, 0]
click at [329, 815] on icon at bounding box center [323, 812] width 12 height 12
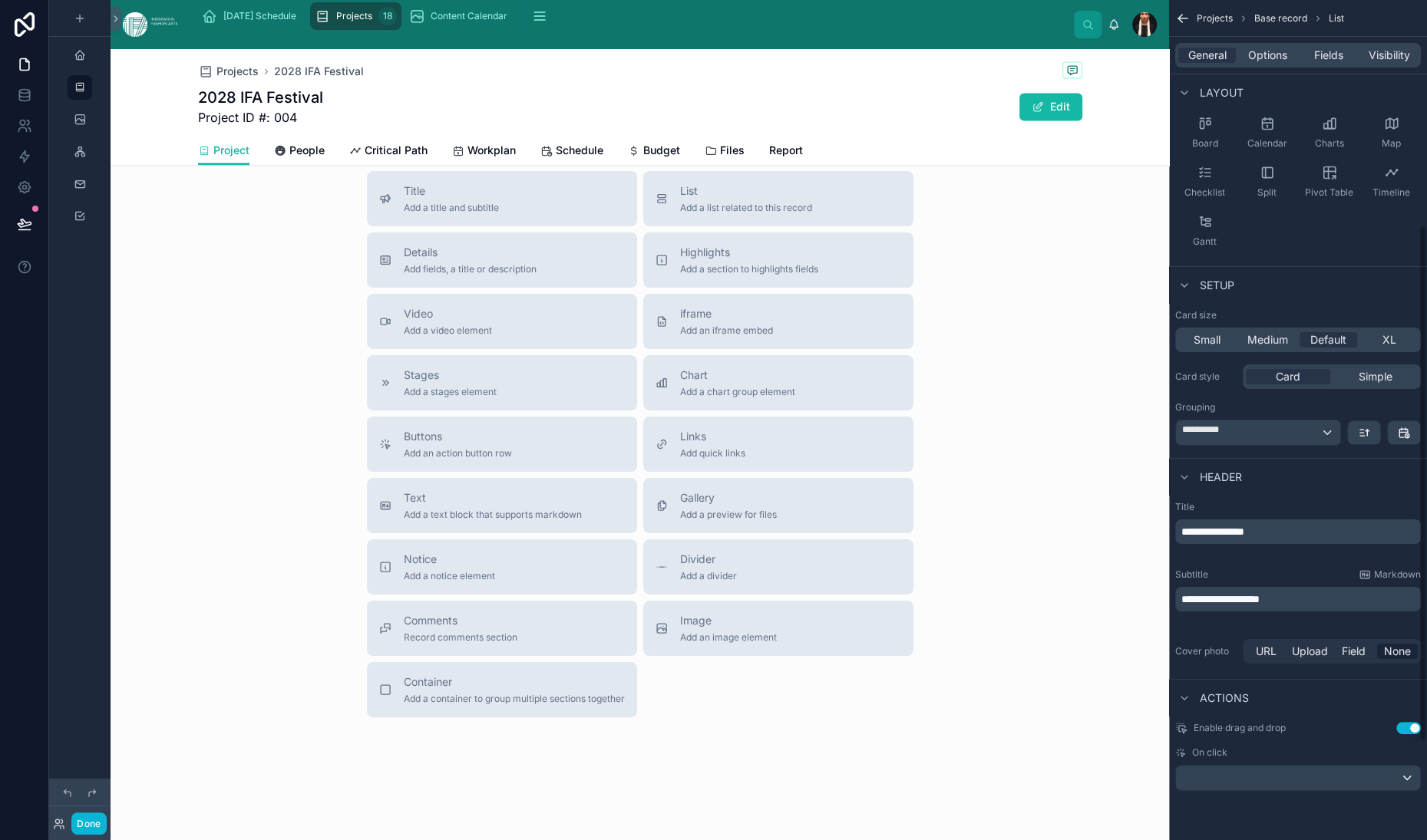
scroll to position [369, 0]
click at [1279, 445] on div "**********" at bounding box center [1258, 433] width 164 height 25
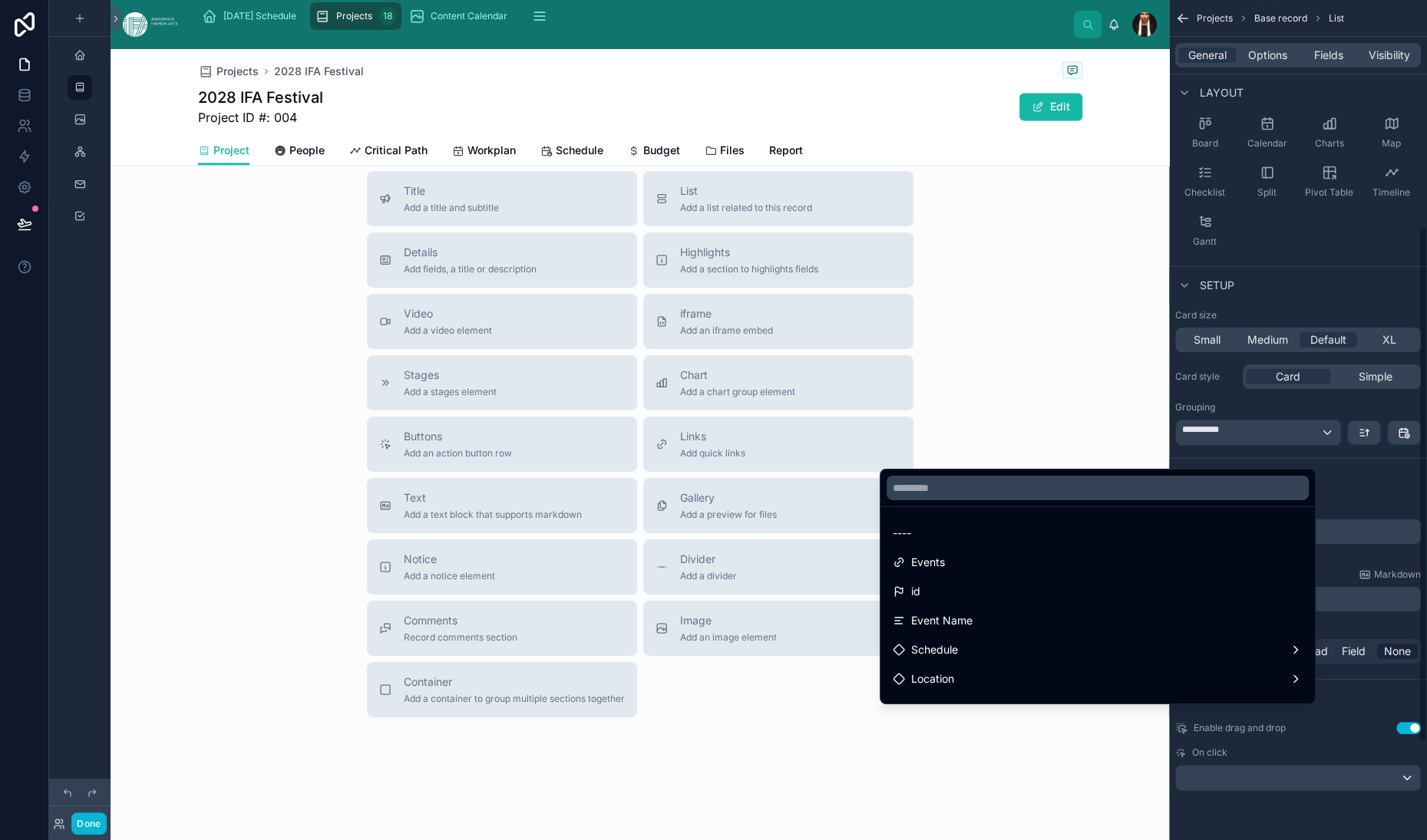
click at [1339, 454] on div "scrollable content" at bounding box center [713, 420] width 1427 height 840
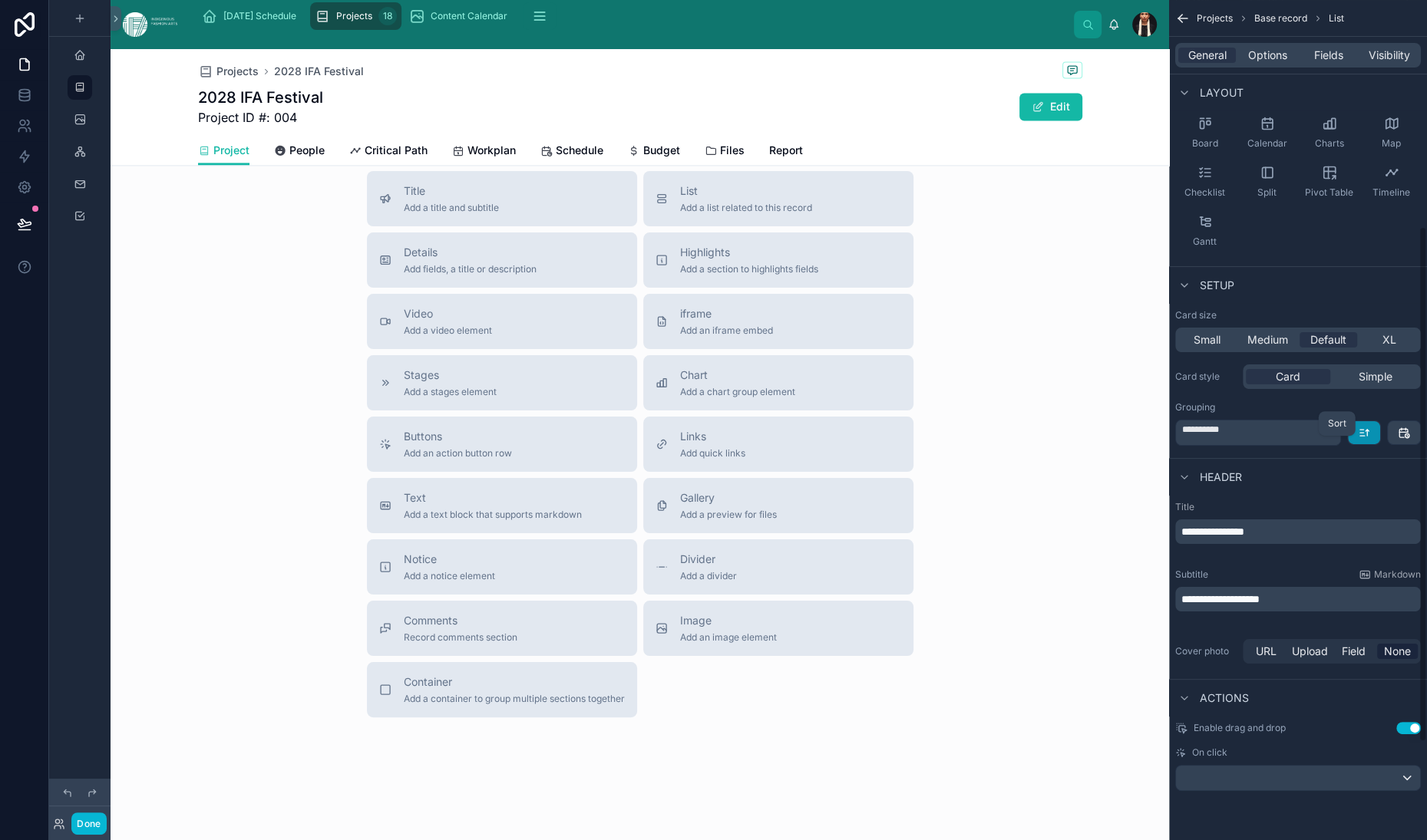
click at [1359, 439] on icon "scrollable content" at bounding box center [1364, 432] width 12 height 12
click at [1263, 489] on span "Oldest -> Newest" at bounding box center [1307, 481] width 90 height 18
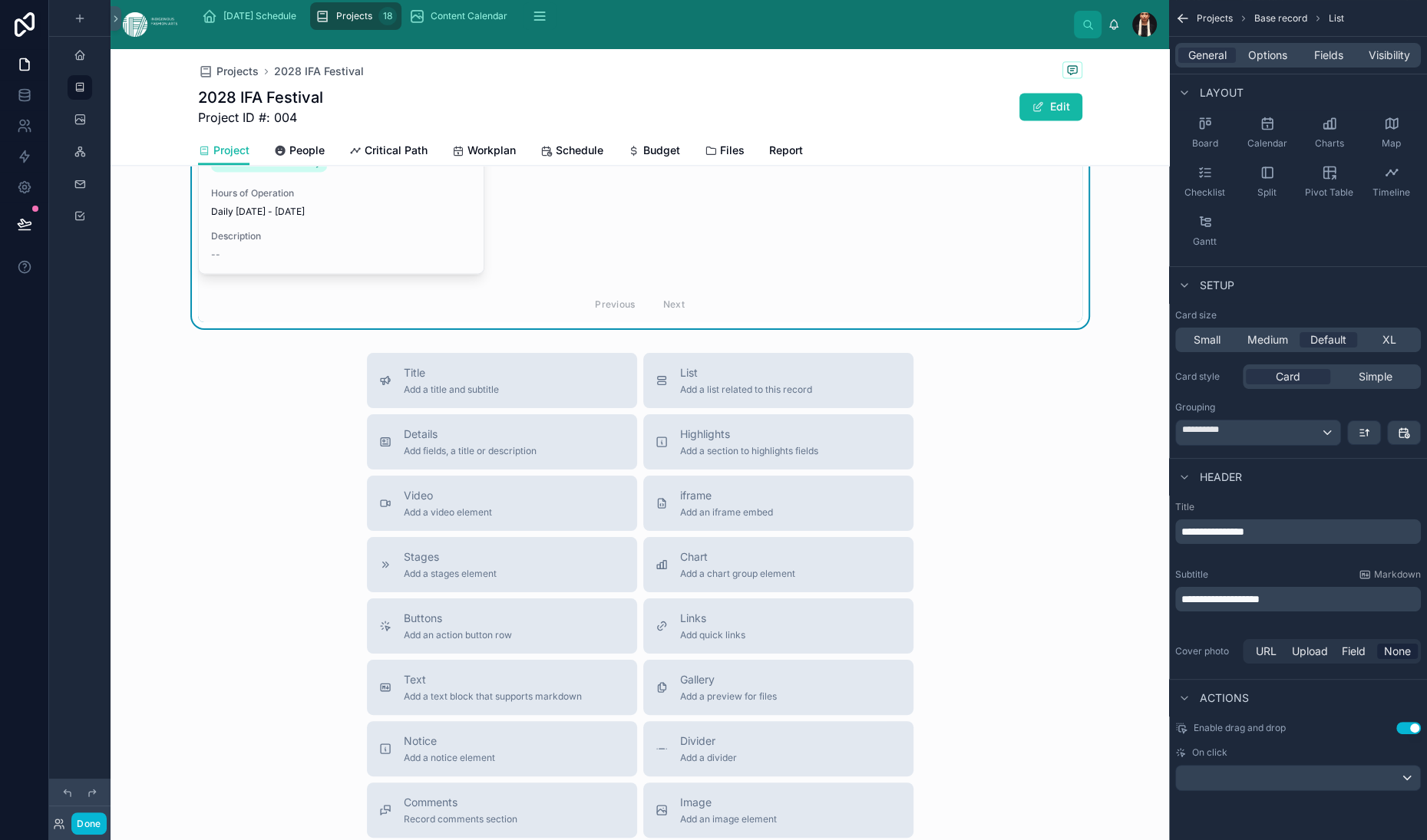
scroll to position [2109, 0]
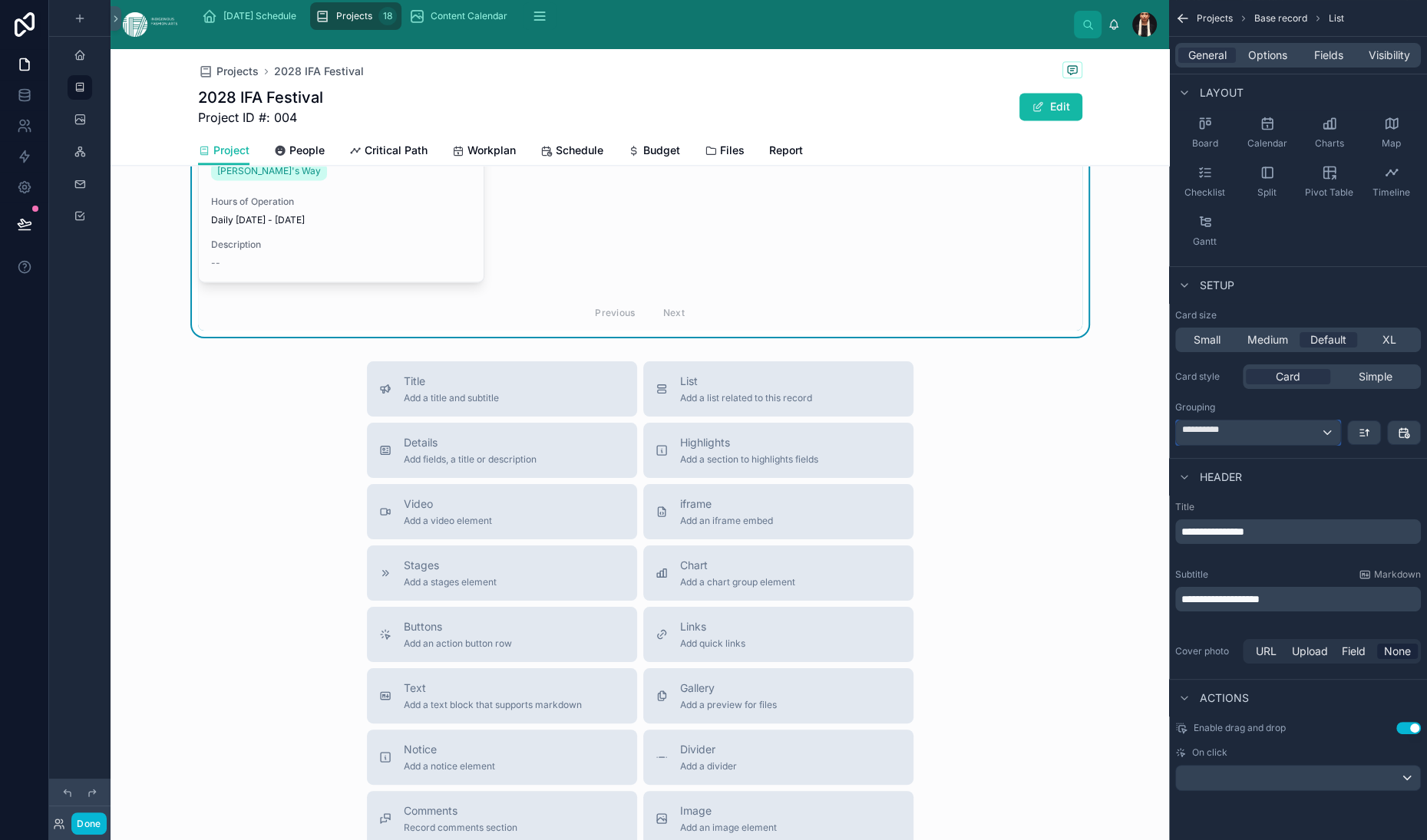
click at [1176, 445] on div "**********" at bounding box center [1258, 433] width 164 height 25
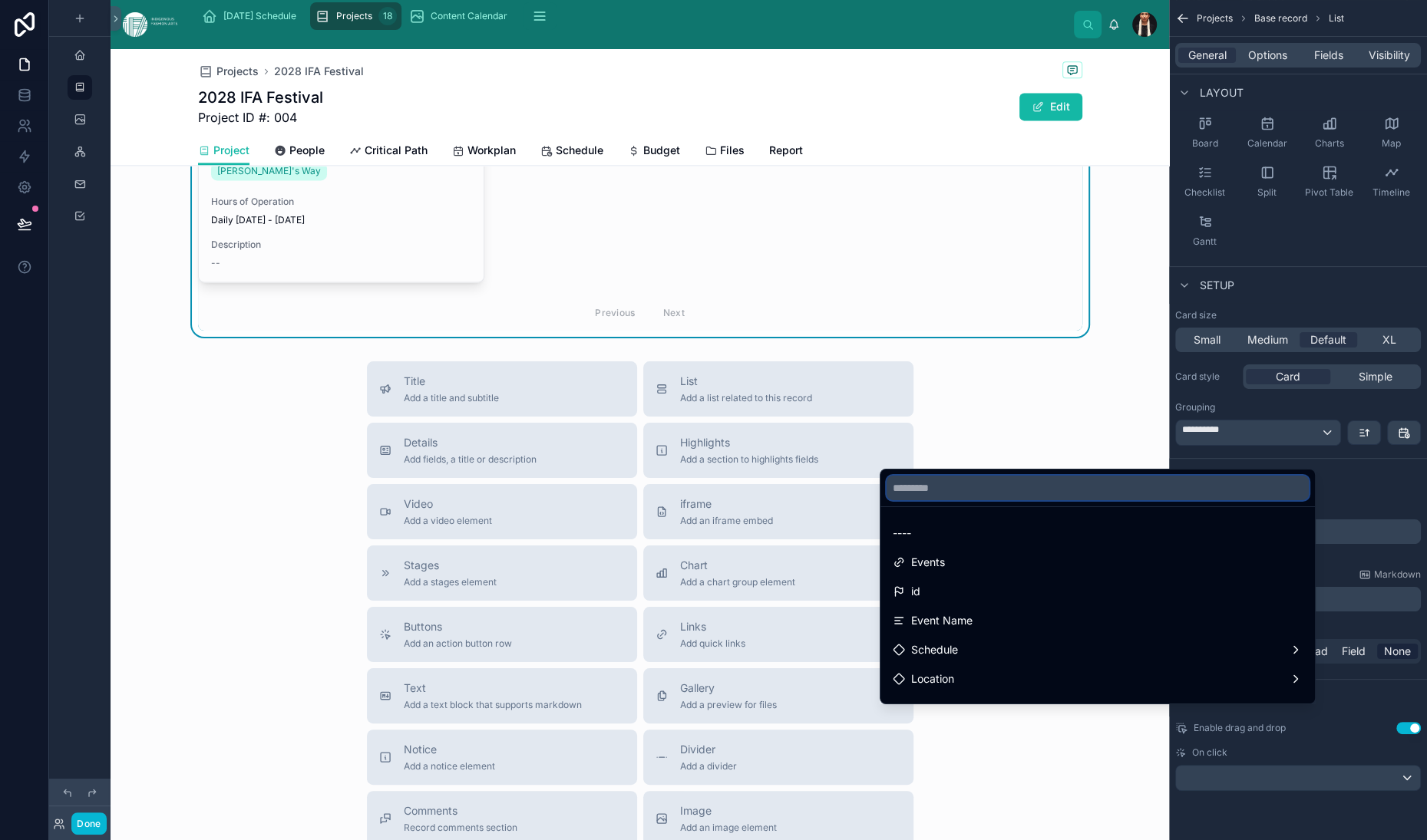
click at [919, 501] on input "text" at bounding box center [1098, 488] width 422 height 25
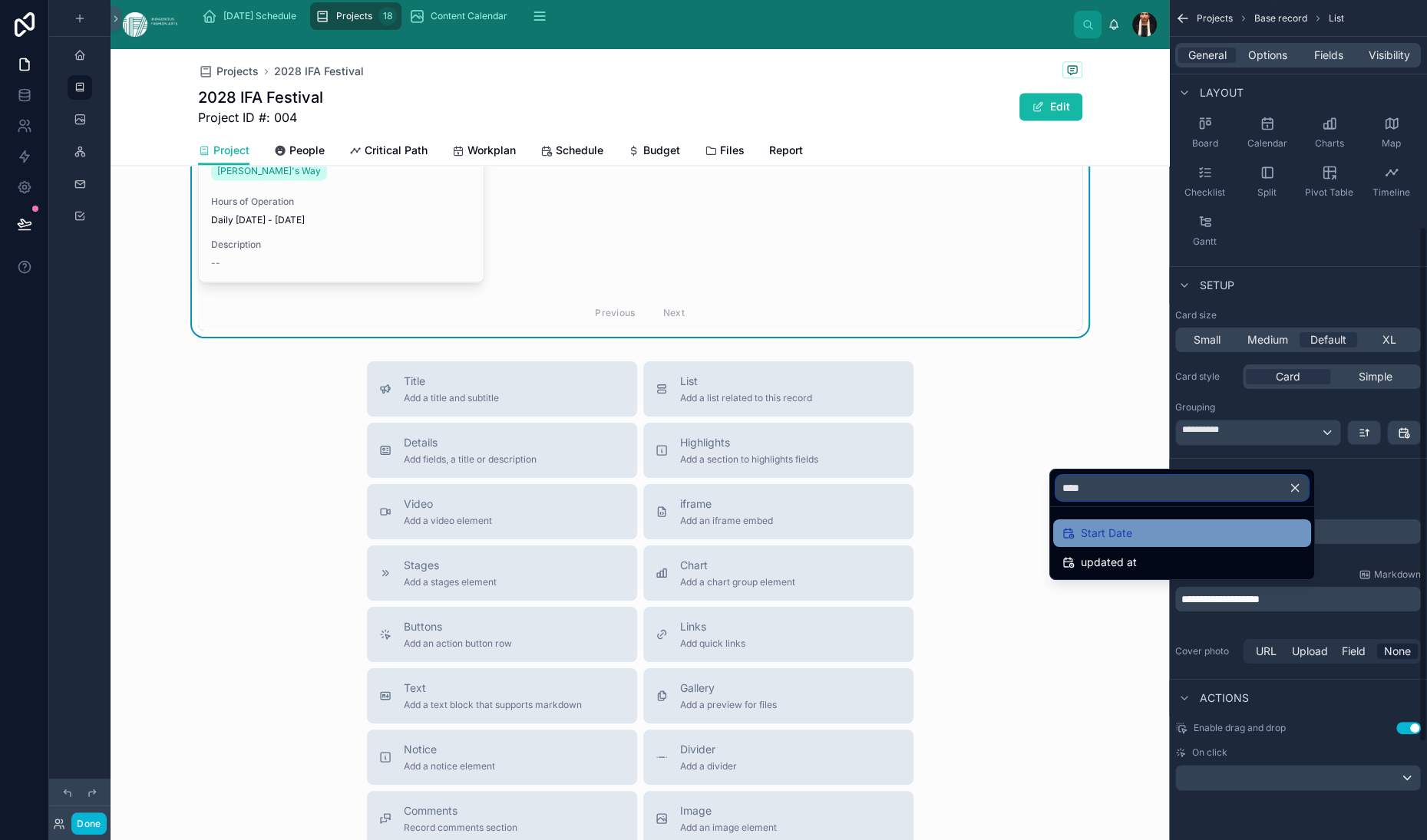
type input "****"
click at [1132, 543] on span "Start Date" at bounding box center [1107, 533] width 51 height 18
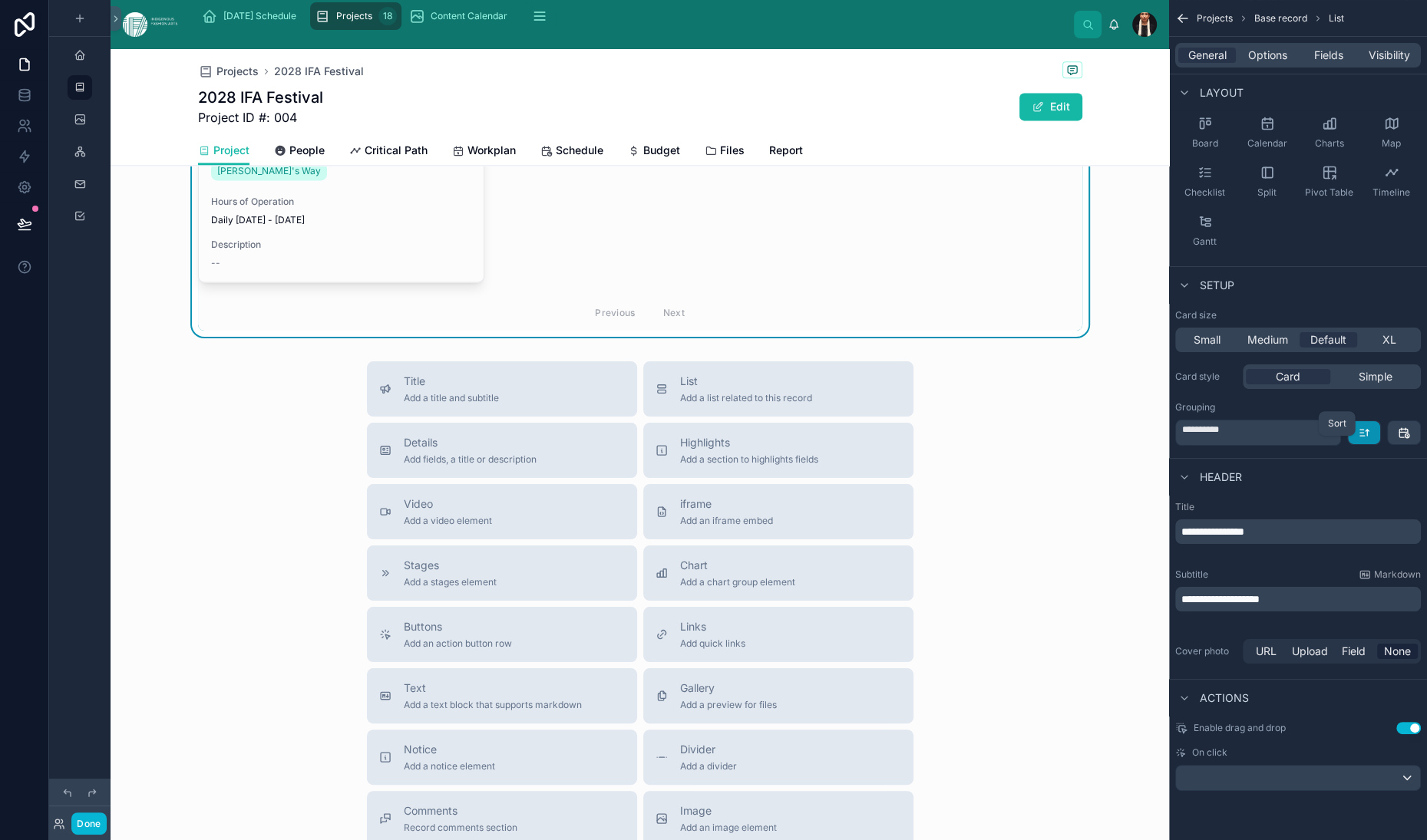
click at [1367, 436] on icon "scrollable content" at bounding box center [1367, 432] width 0 height 6
click at [1276, 521] on span "Newest -> Oldest" at bounding box center [1306, 510] width 87 height 18
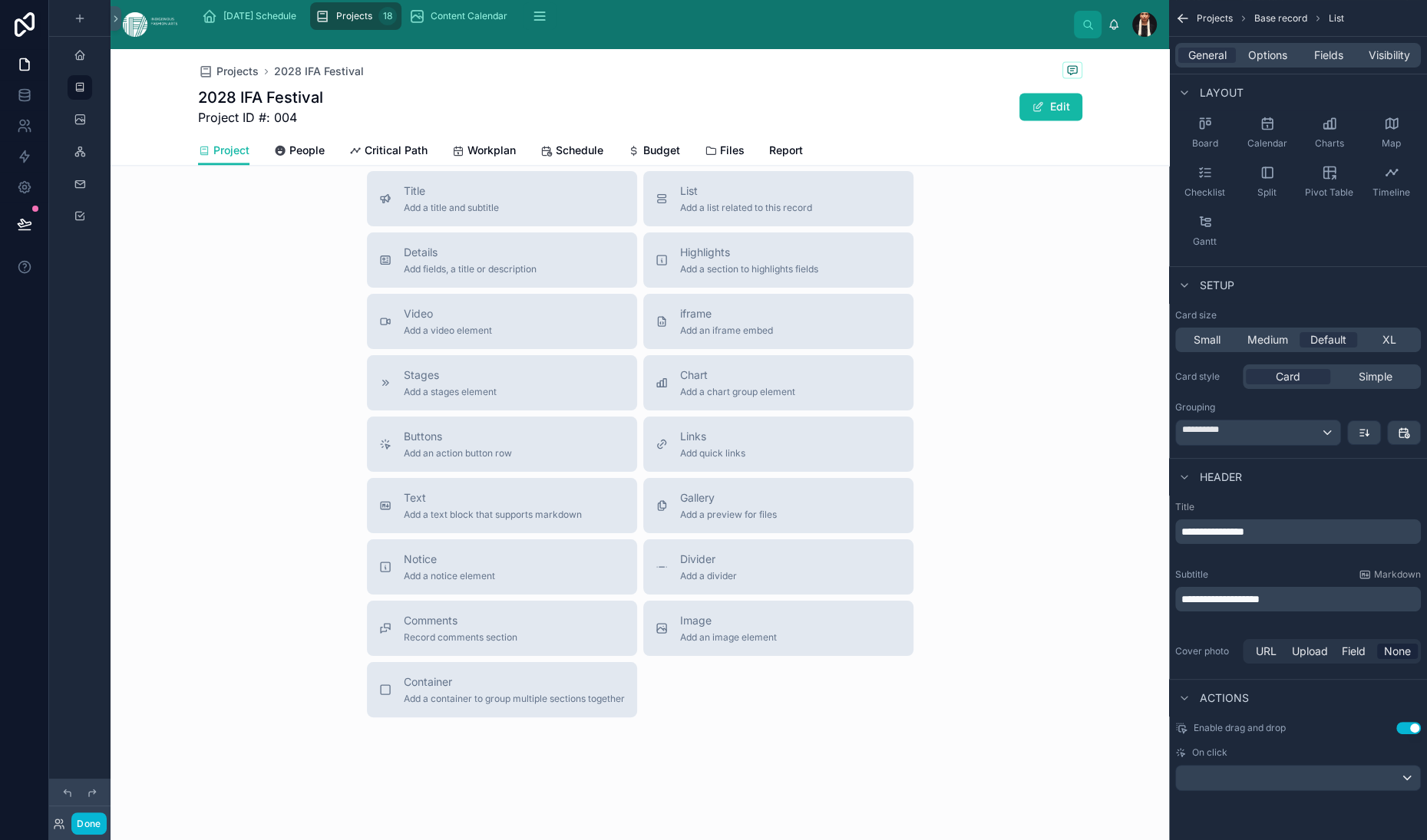
scroll to position [2473, 0]
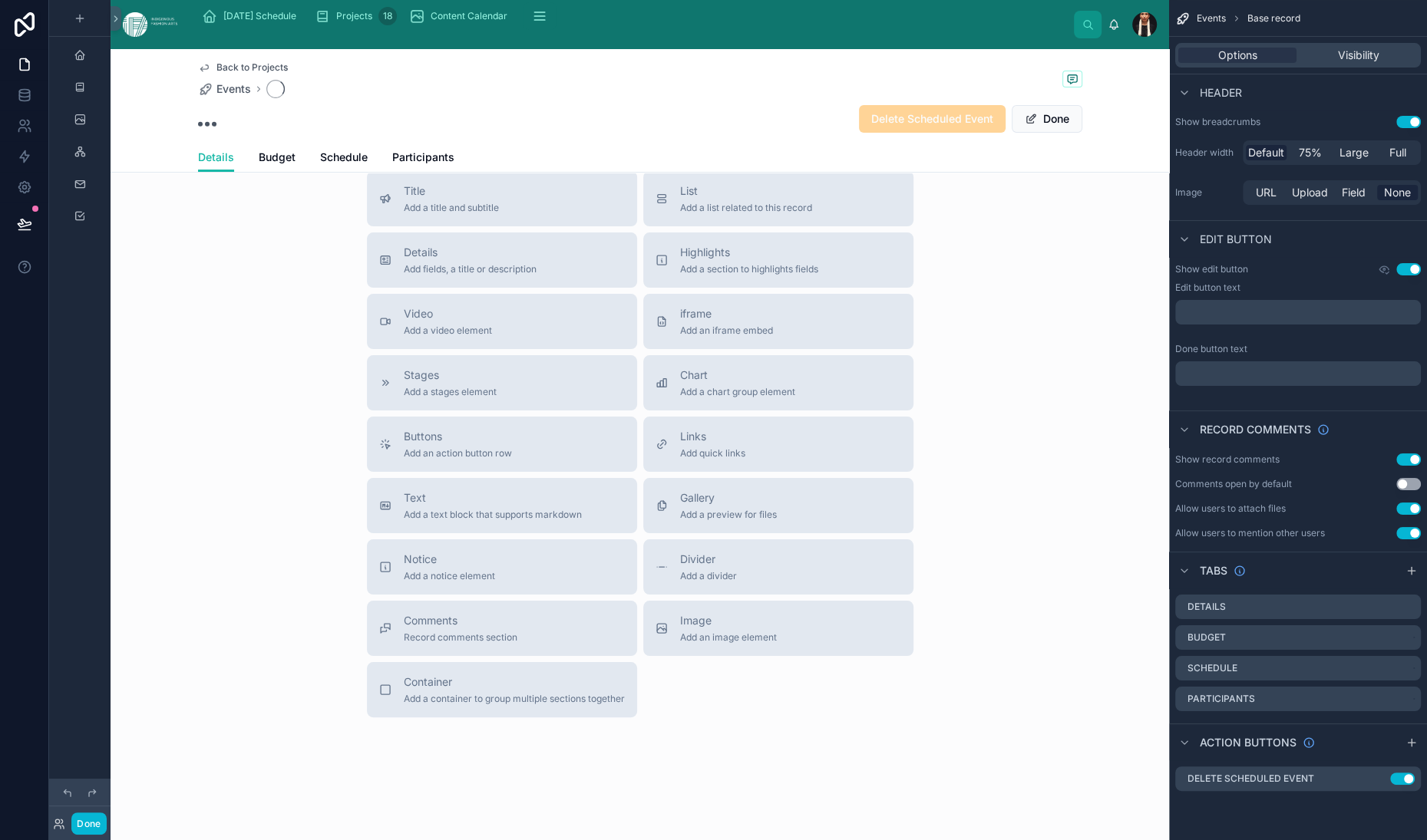
scroll to position [866, 0]
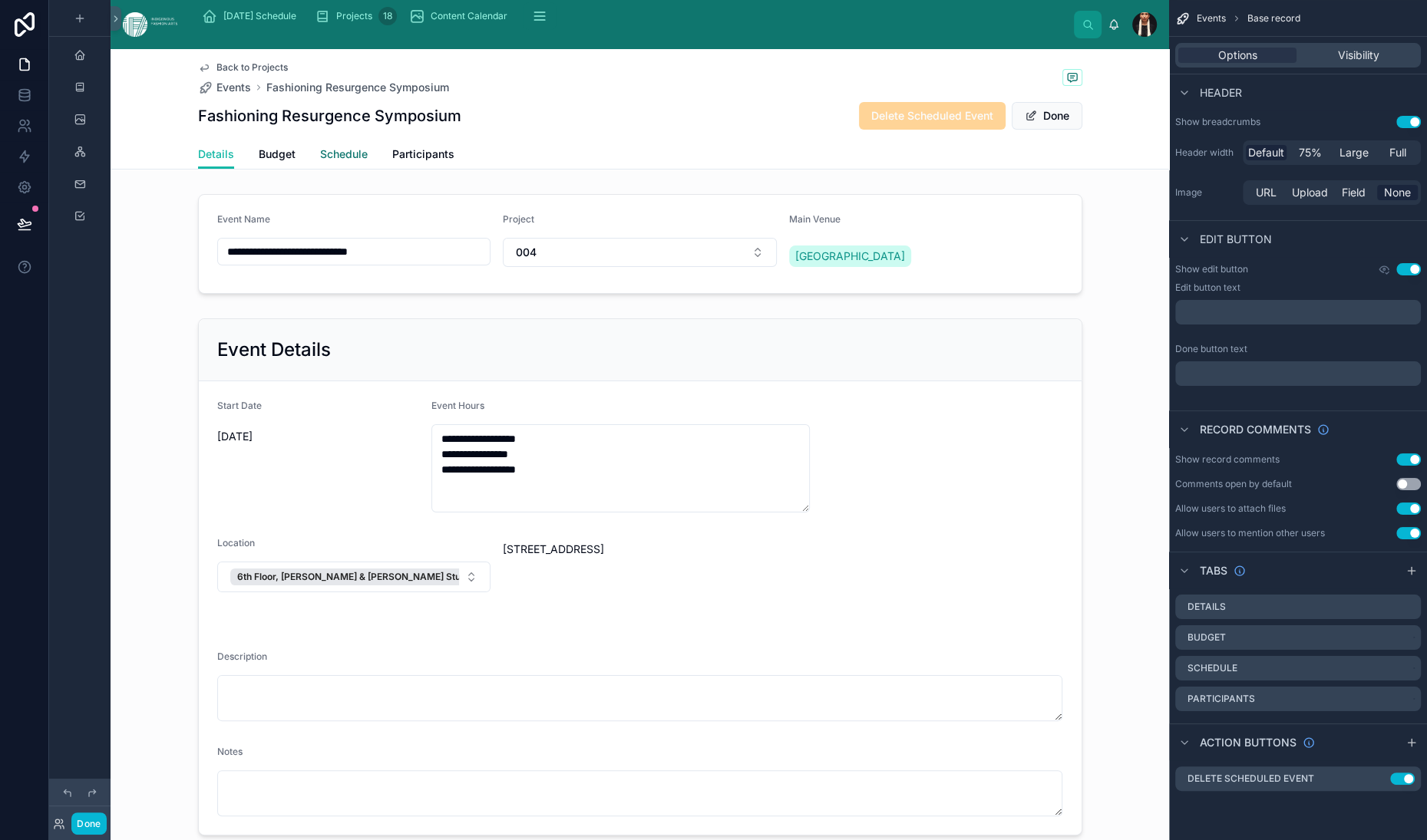
click at [368, 162] on span "Schedule" at bounding box center [344, 154] width 48 height 15
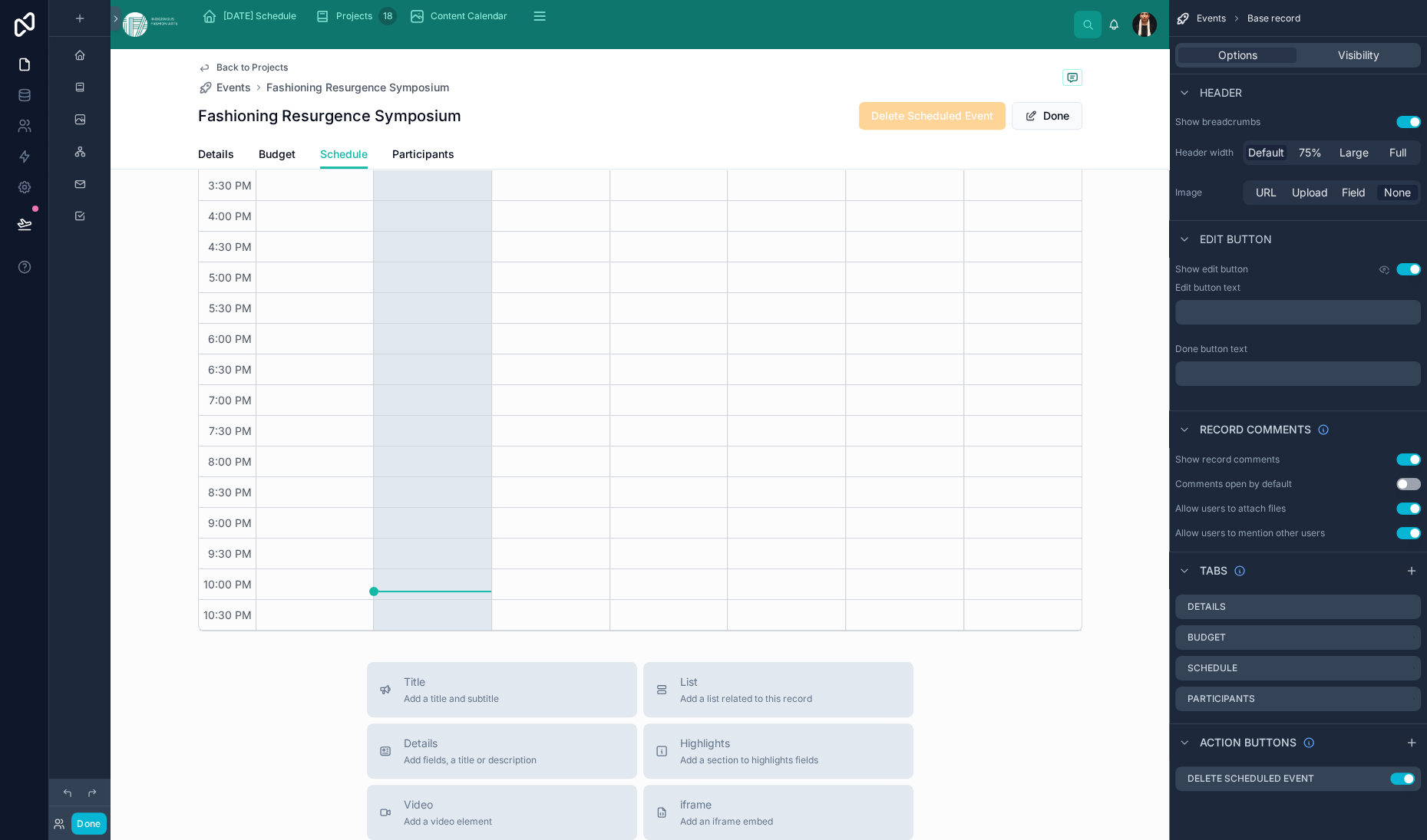
scroll to position [626, 0]
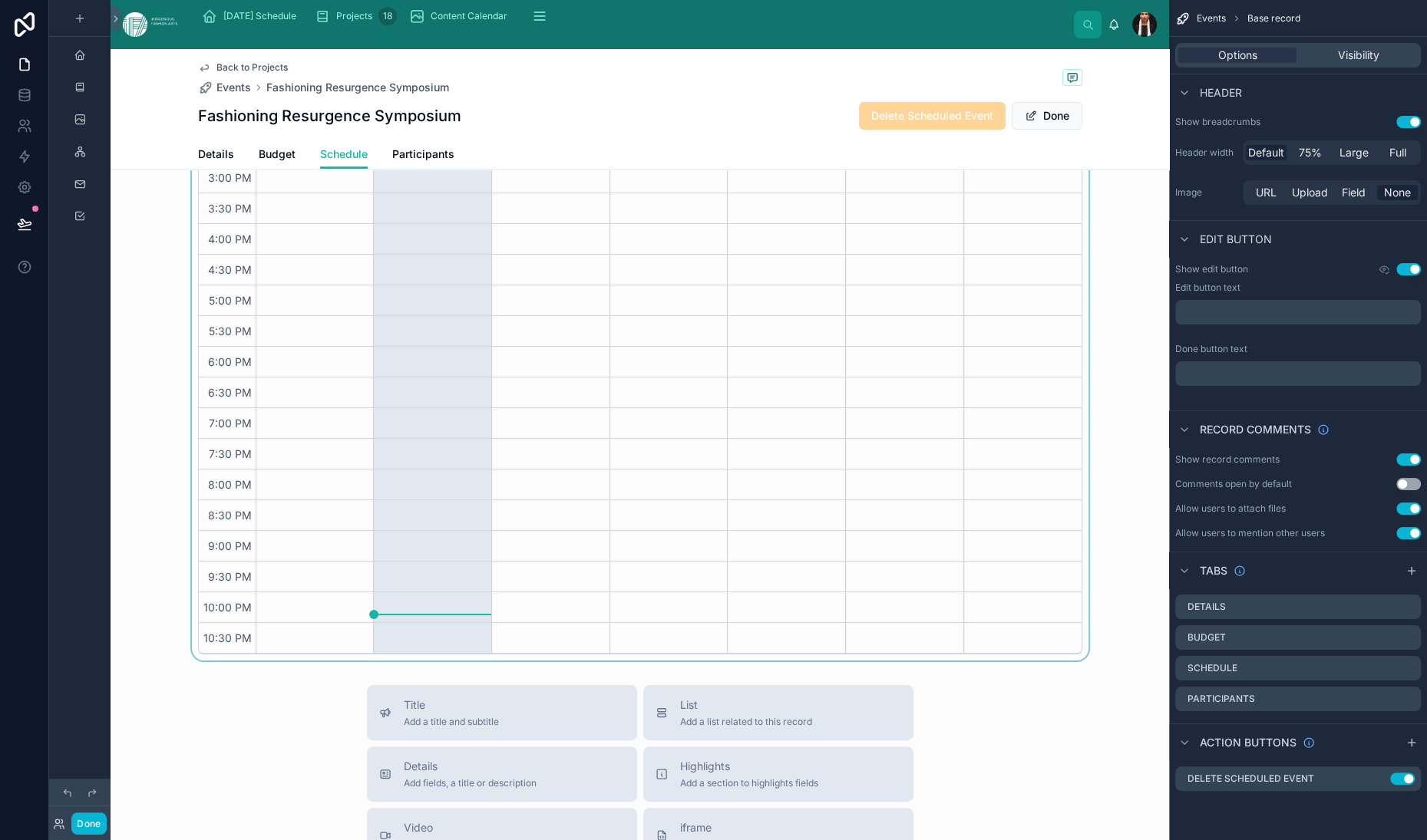
click at [379, 356] on div at bounding box center [640, 339] width 1059 height 642
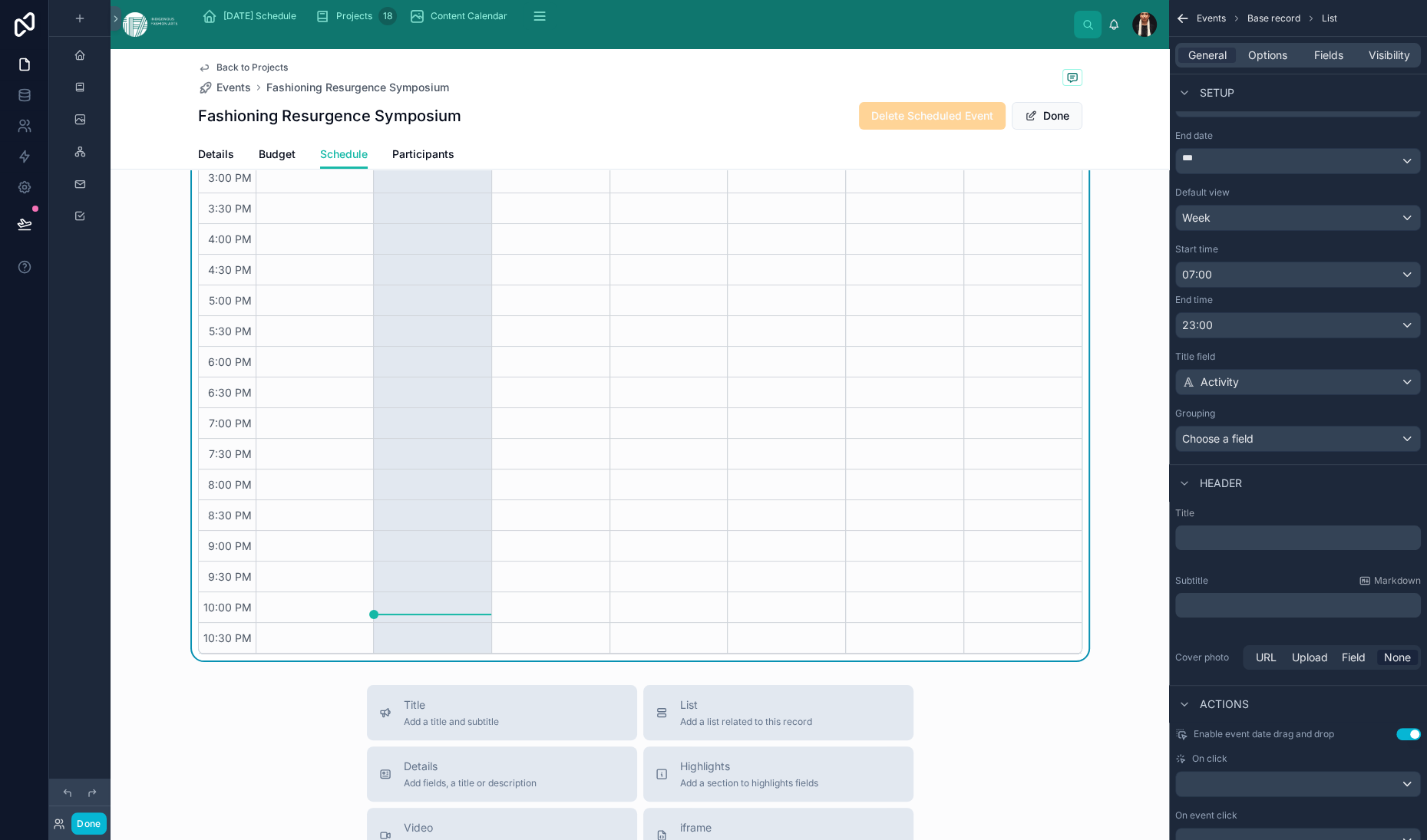
click at [312, 45] on icon at bounding box center [304, 37] width 15 height 15
select select "****"
select select "*"
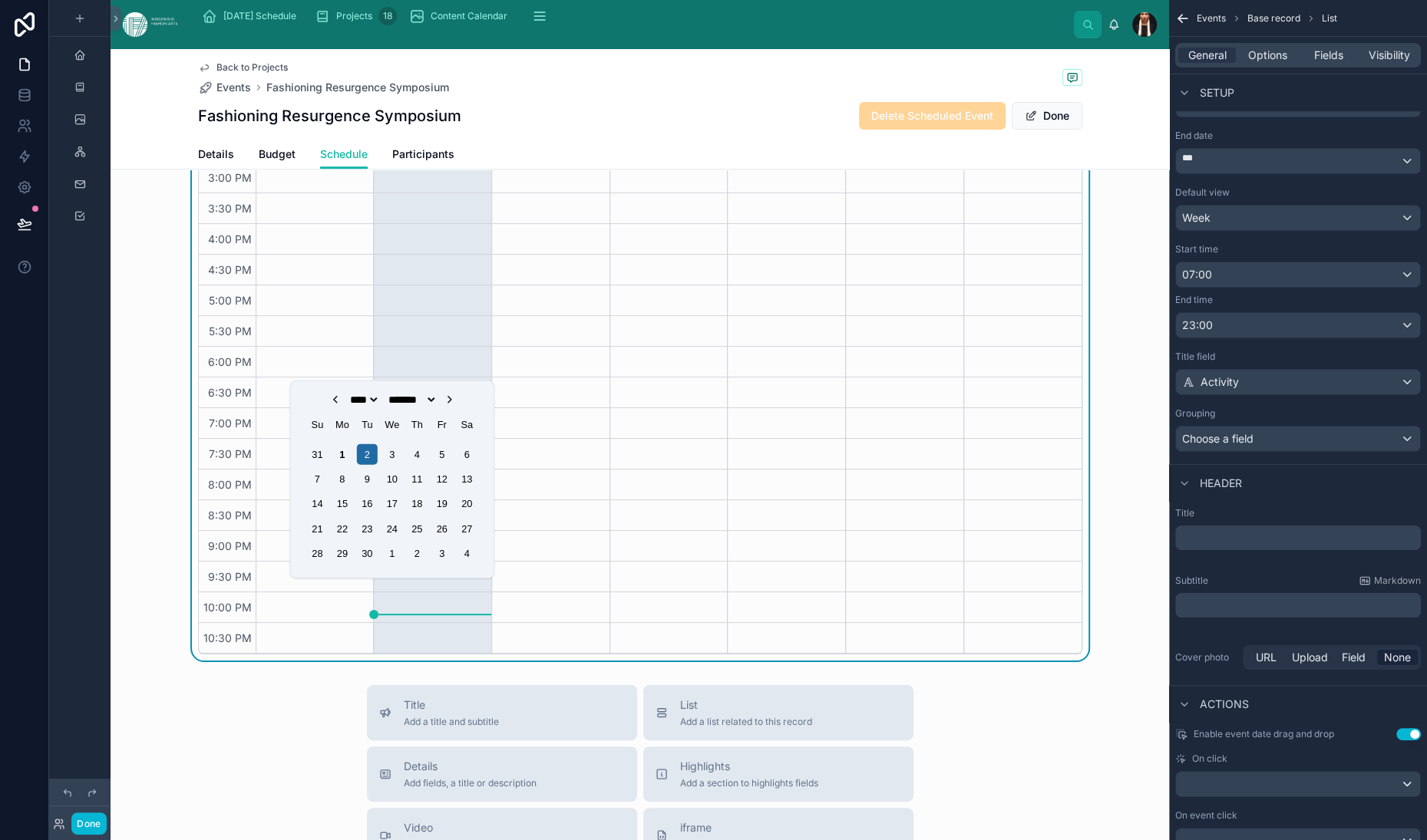
click at [379, 398] on select "**** **** **** **** **** **** **** **** **** **** **** **** **** **** **** ****…" at bounding box center [363, 399] width 32 height 12
select select "****"
click at [347, 396] on select "**** **** **** **** **** **** **** **** **** **** **** **** **** **** **** ****…" at bounding box center [363, 399] width 32 height 12
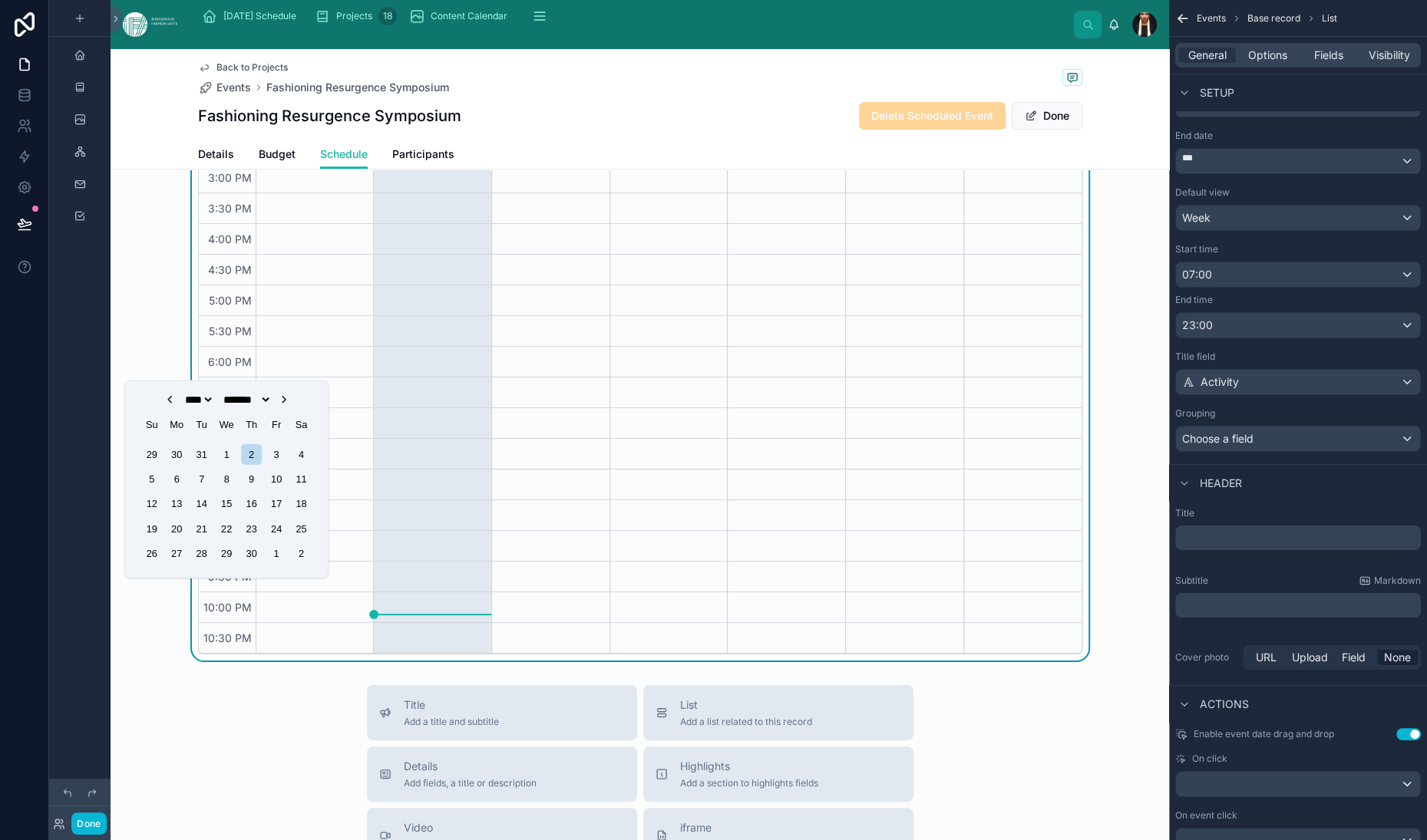
click at [272, 406] on select "******* ******** ***** ***** *** **** **** ****** ********* ******* ******** **…" at bounding box center [246, 399] width 51 height 12
select select "*"
click at [272, 396] on select "******* ******** ***** ***** *** **** **** ****** ********* ******* ******** **…" at bounding box center [246, 399] width 51 height 12
click at [238, 564] on div "26" at bounding box center [227, 554] width 21 height 21
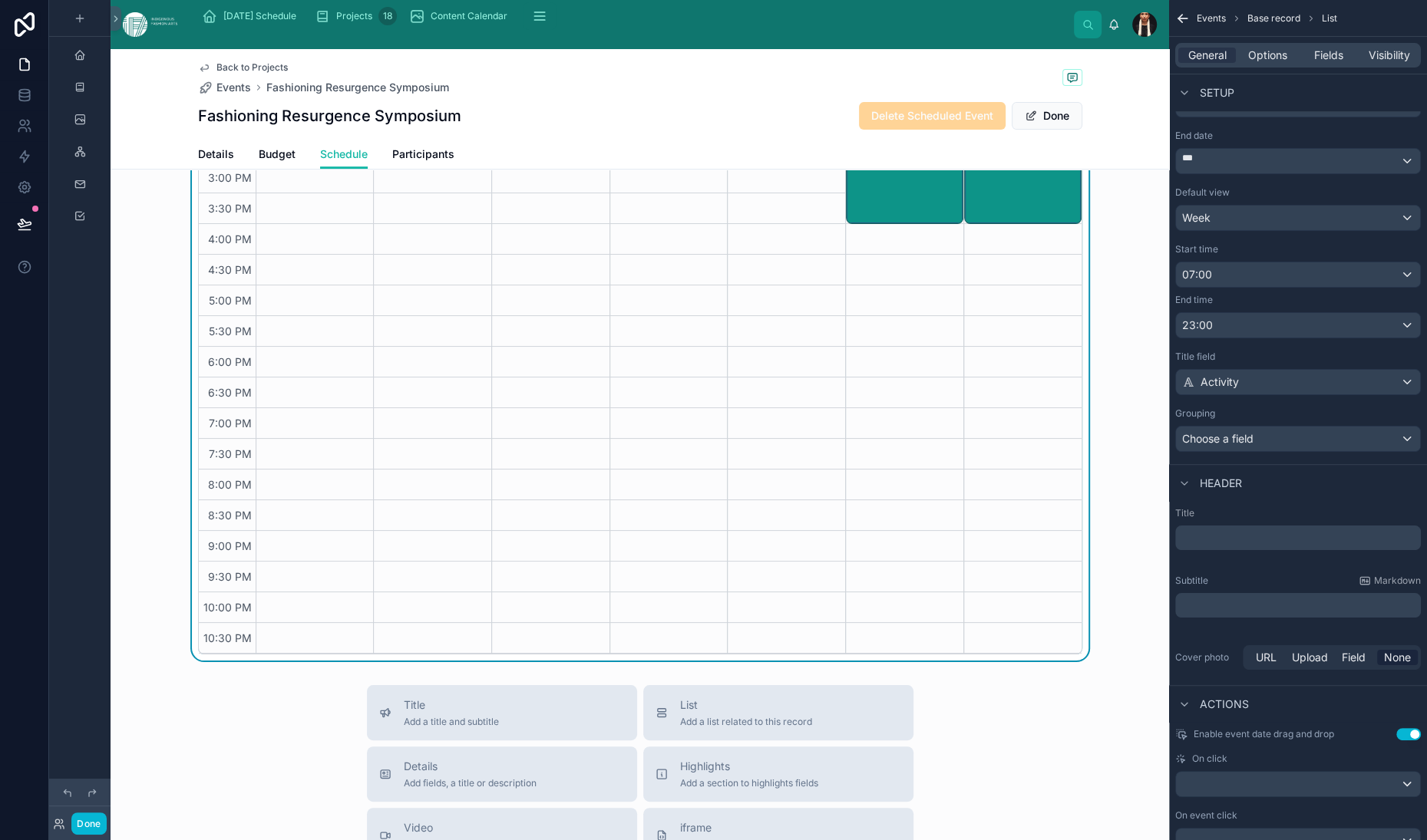
click at [545, 49] on div "[DATE] – [DATE] [DATE] Week" at bounding box center [640, 37] width 884 height 25
click at [849, 222] on div "2:00 PM – 4:00 PM Panel 2" at bounding box center [905, 162] width 113 height 120
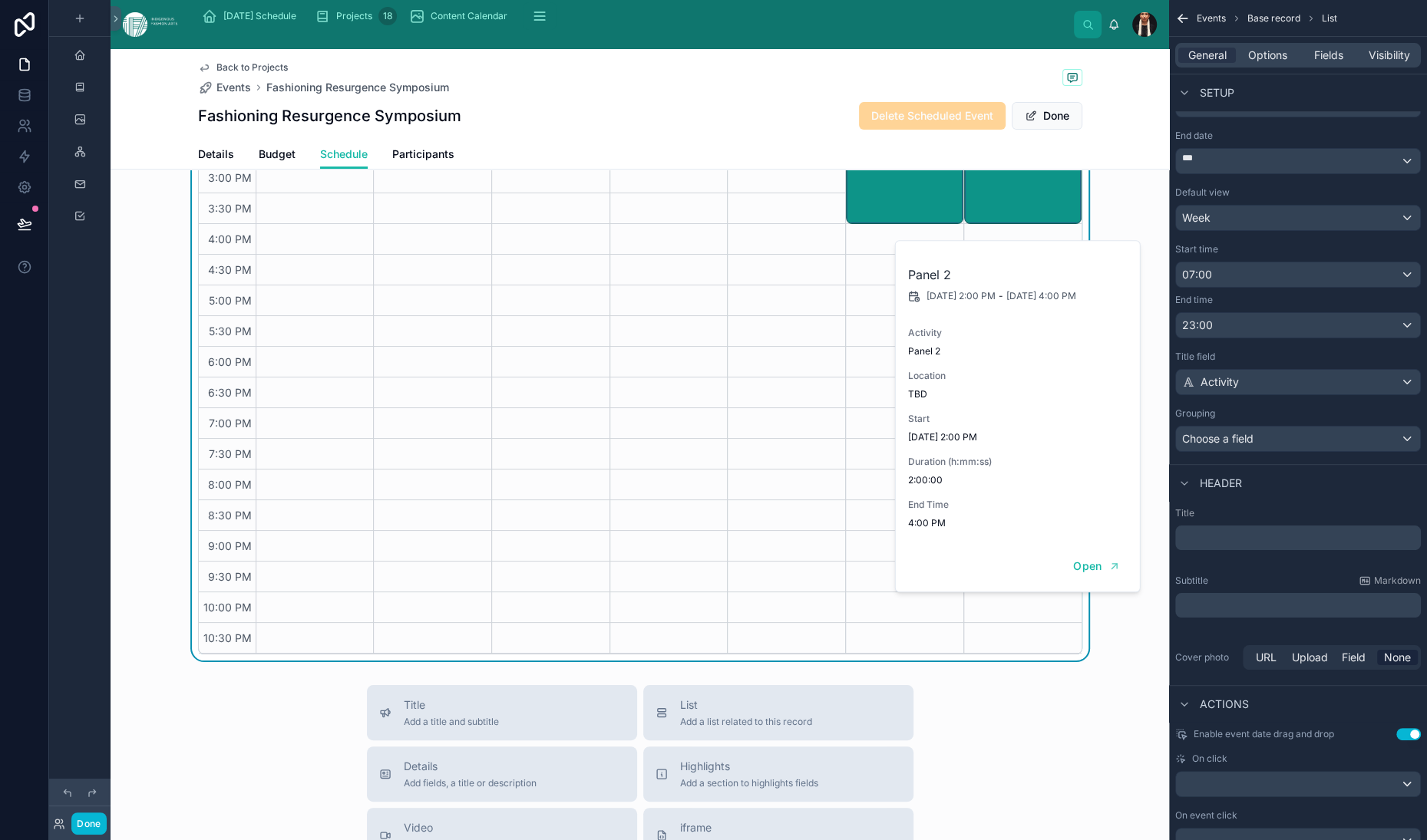
click at [637, 315] on div "Schedule Add New Time Start Time End Time Activity [DATE] 2 11:00 AM 11:00 AM 1…" at bounding box center [640, 111] width 1059 height 1098
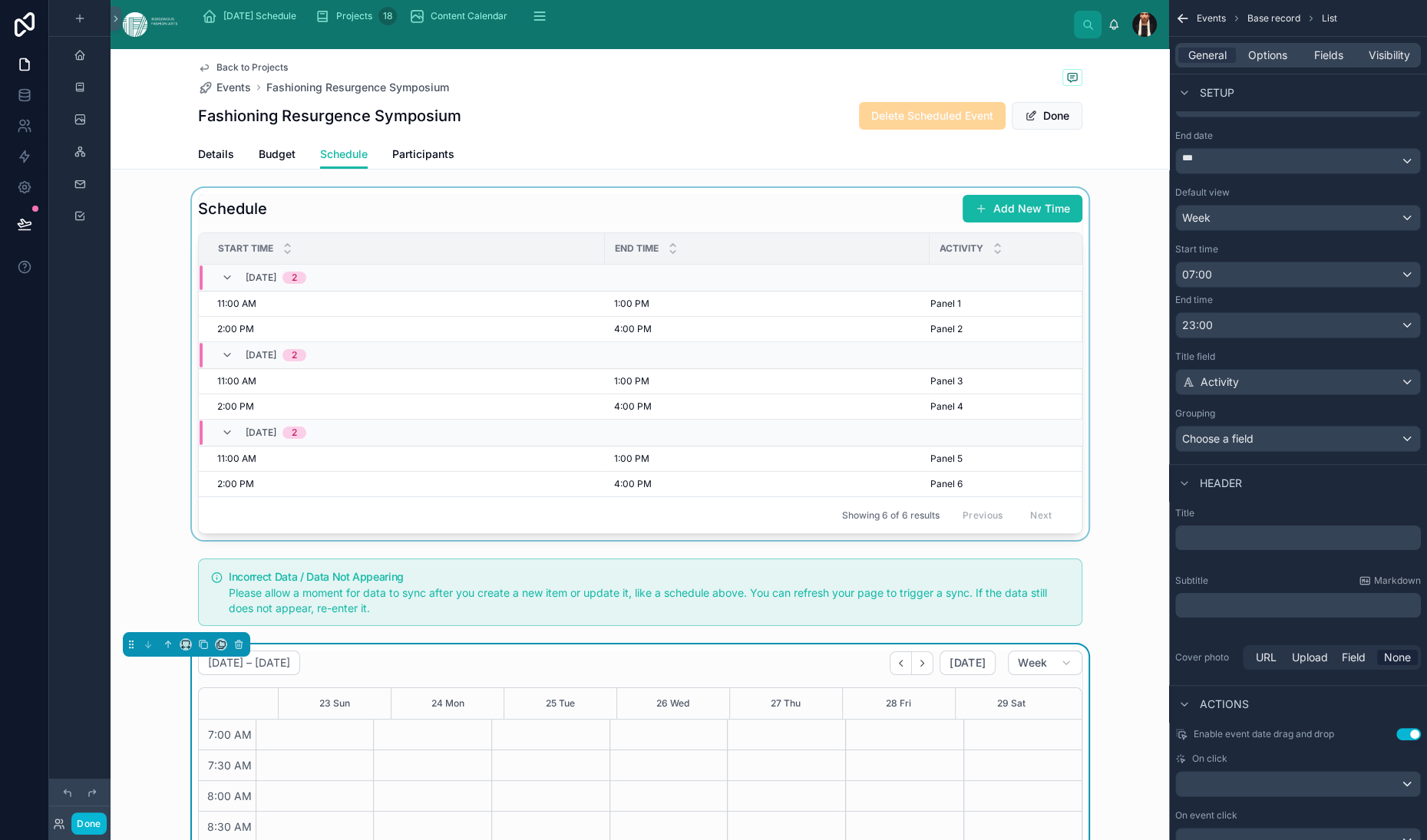
click at [628, 448] on div at bounding box center [640, 364] width 1059 height 353
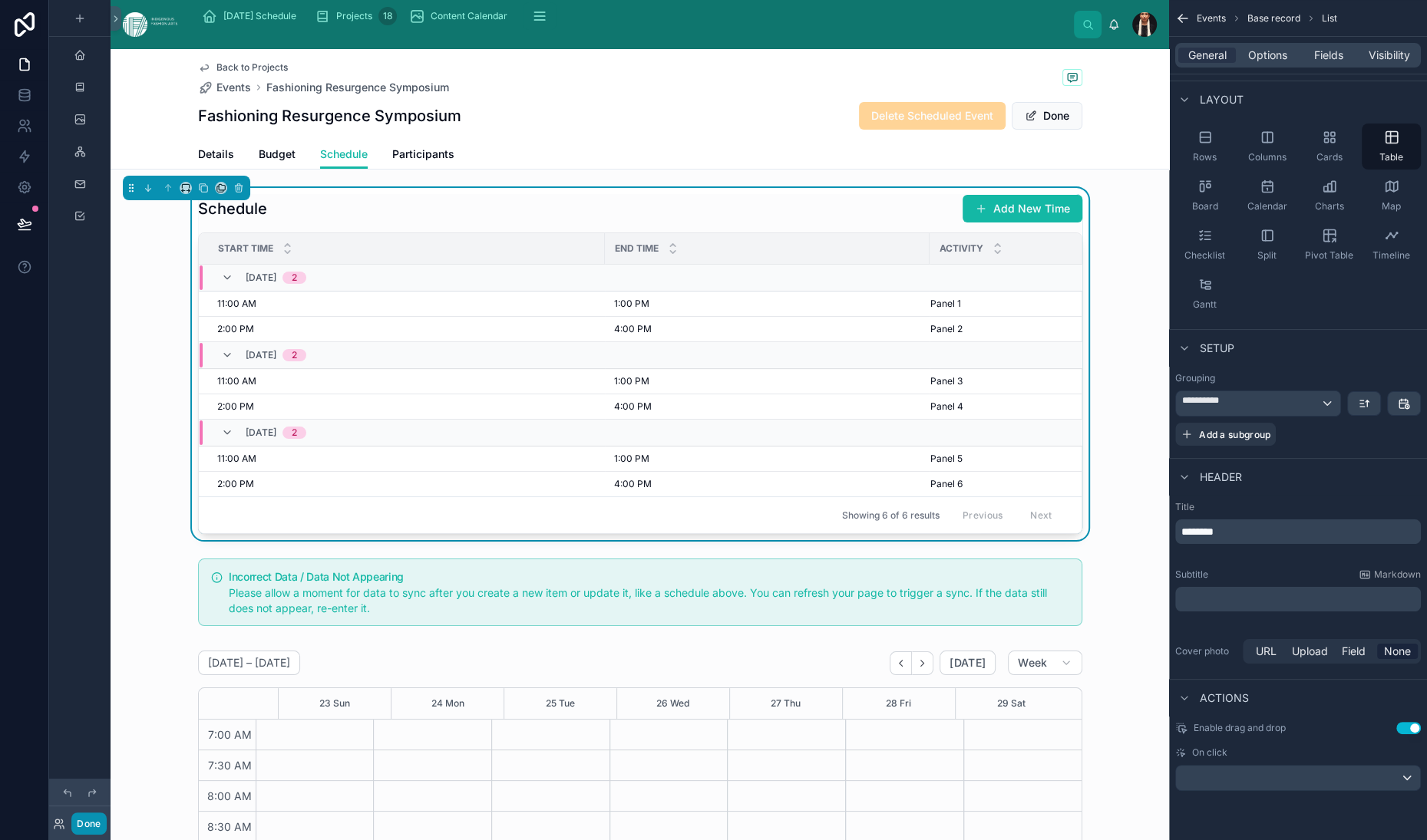
click at [106, 812] on button "Done" at bounding box center [88, 823] width 34 height 22
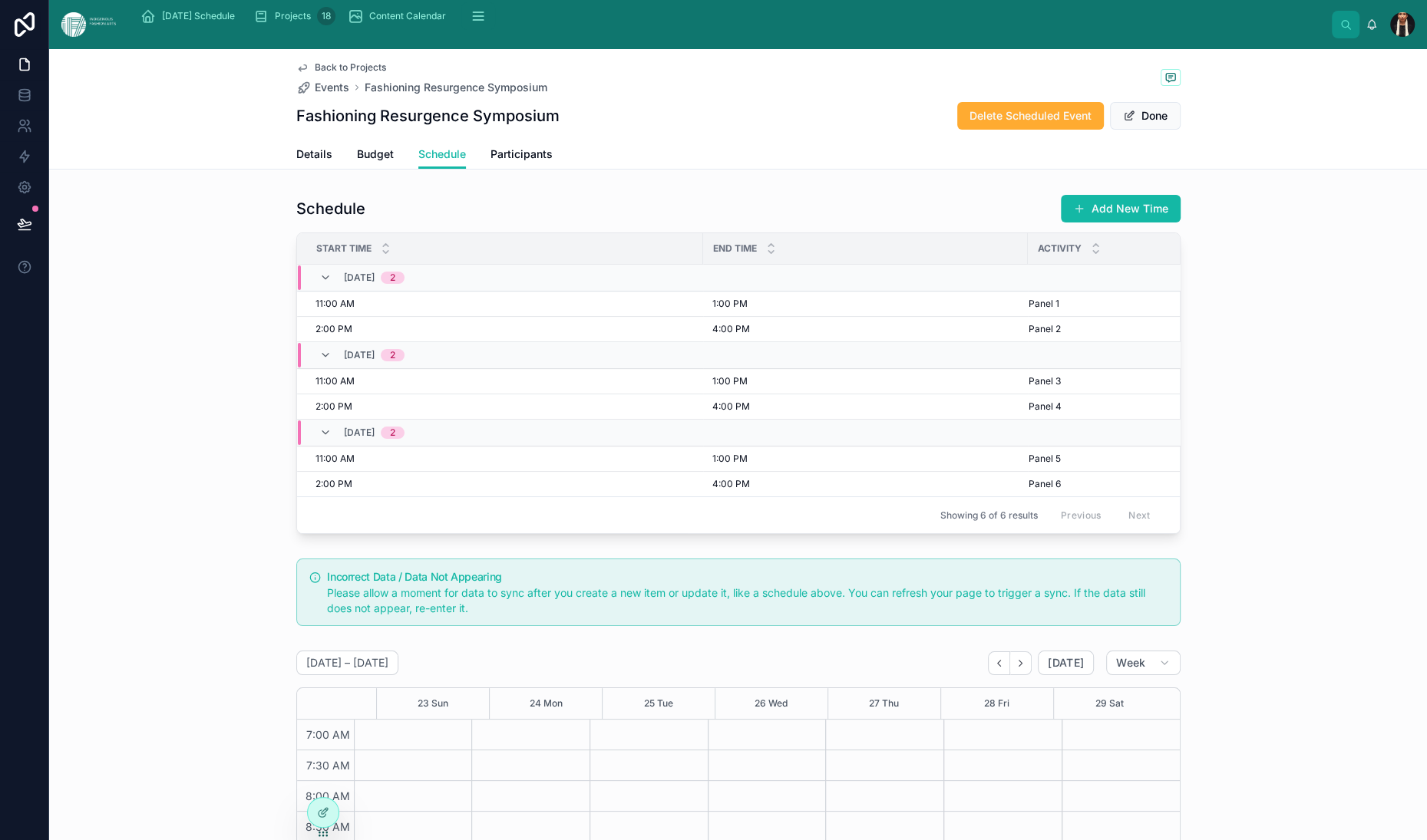
scroll to position [430, 0]
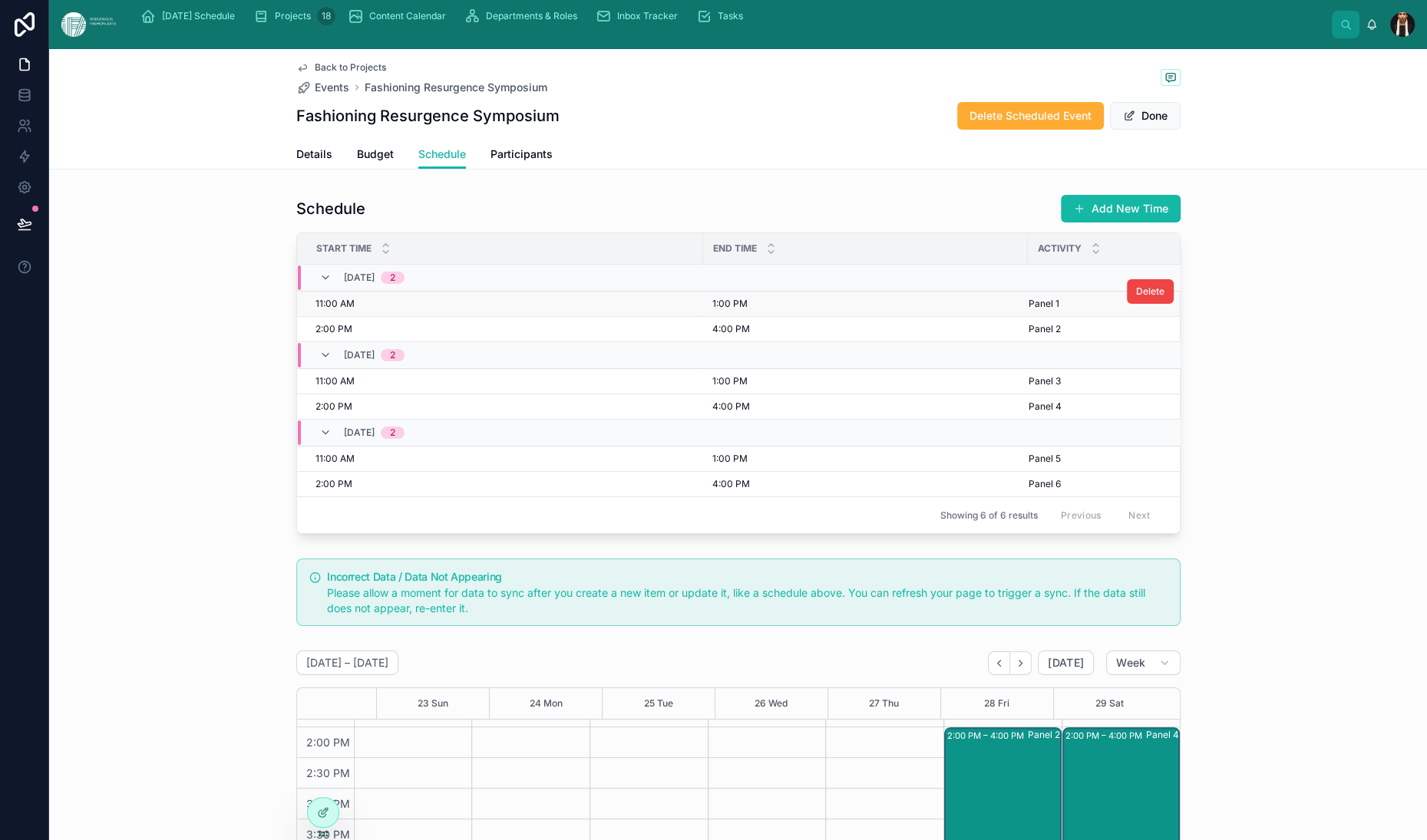
click at [298, 317] on td "11:00 AM 11:00 AM" at bounding box center [500, 304] width 406 height 26
click at [316, 310] on div "11:00 AM 11:00 AM" at bounding box center [505, 303] width 378 height 12
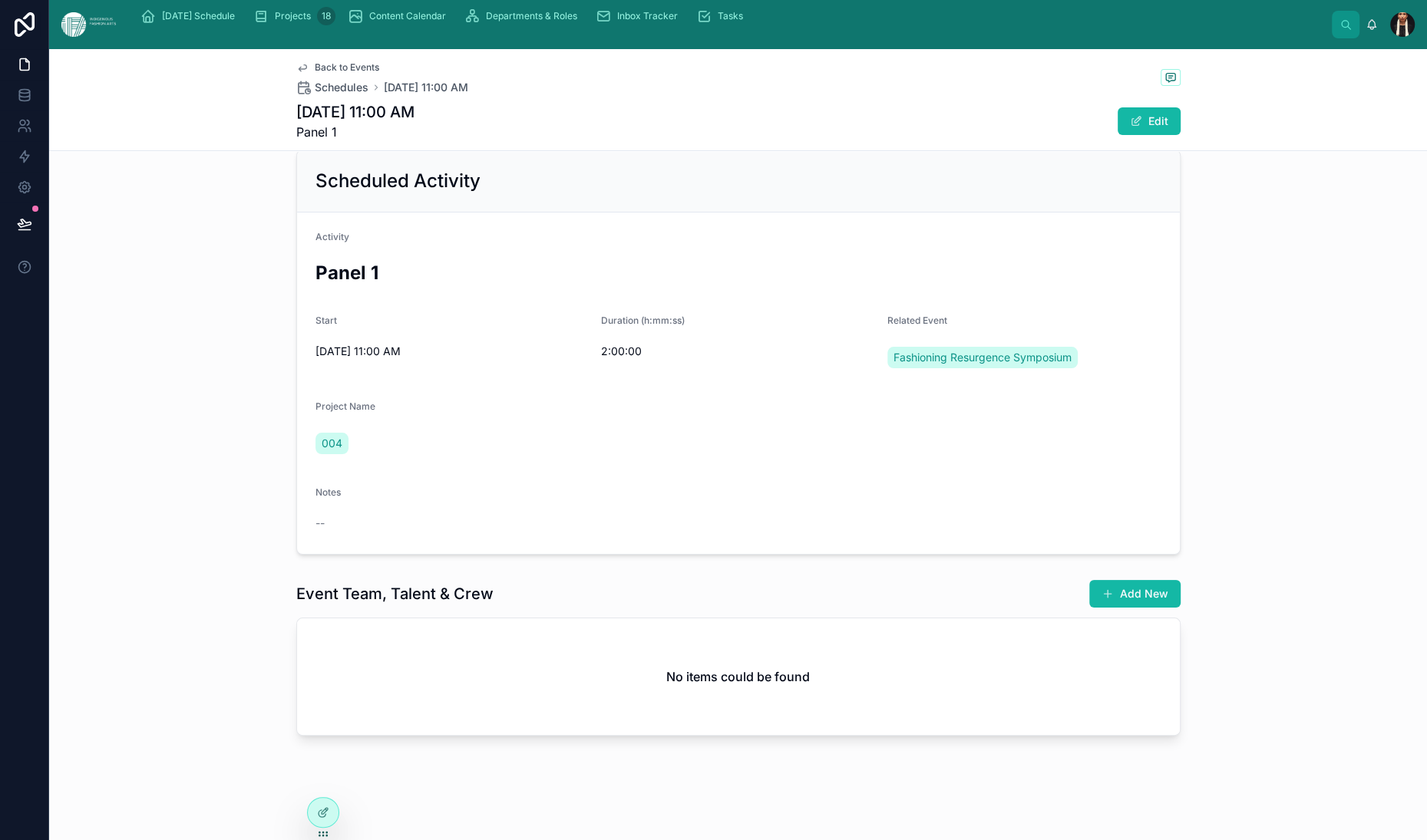
scroll to position [237, 0]
click at [1143, 127] on span at bounding box center [1136, 121] width 12 height 12
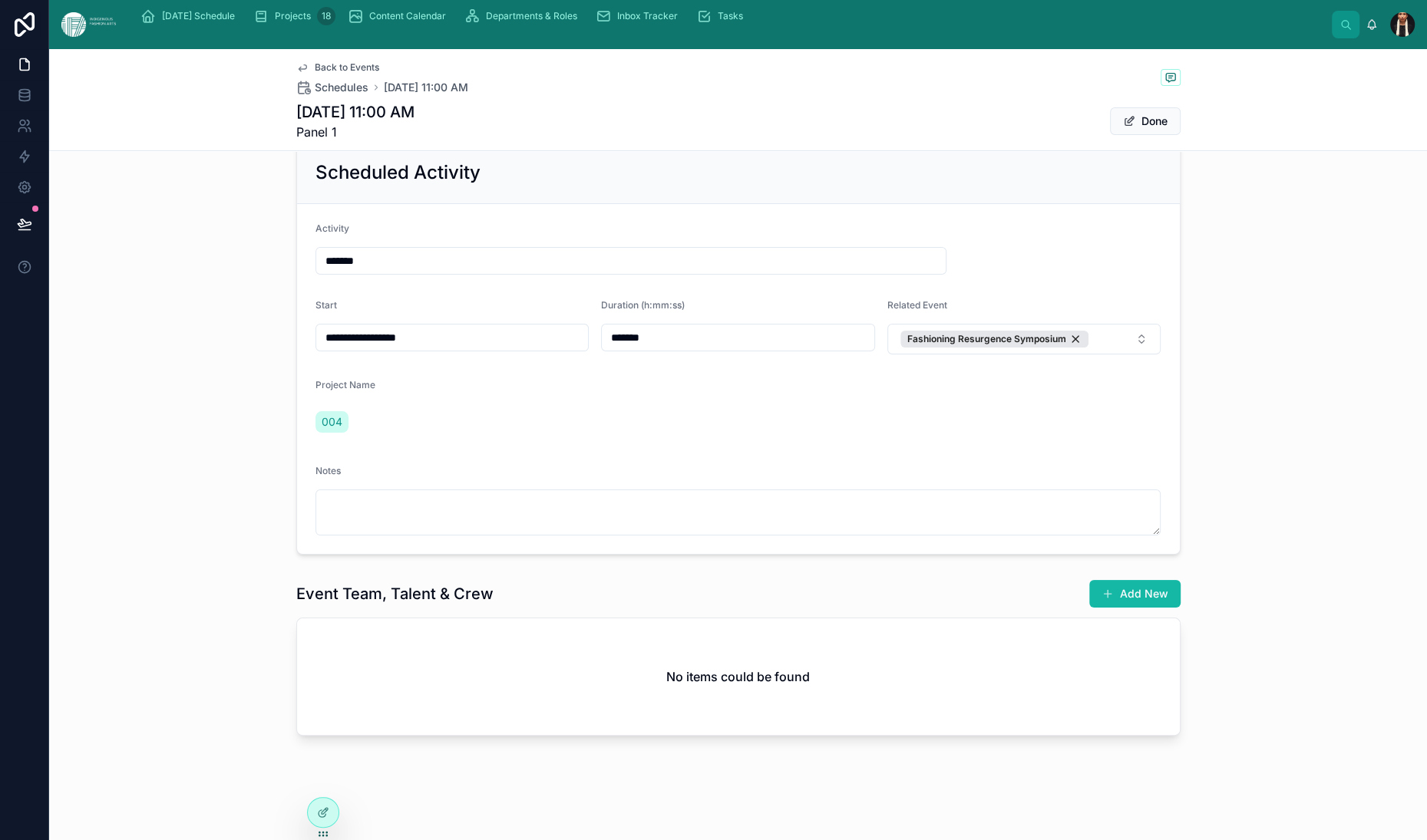
scroll to position [0, 0]
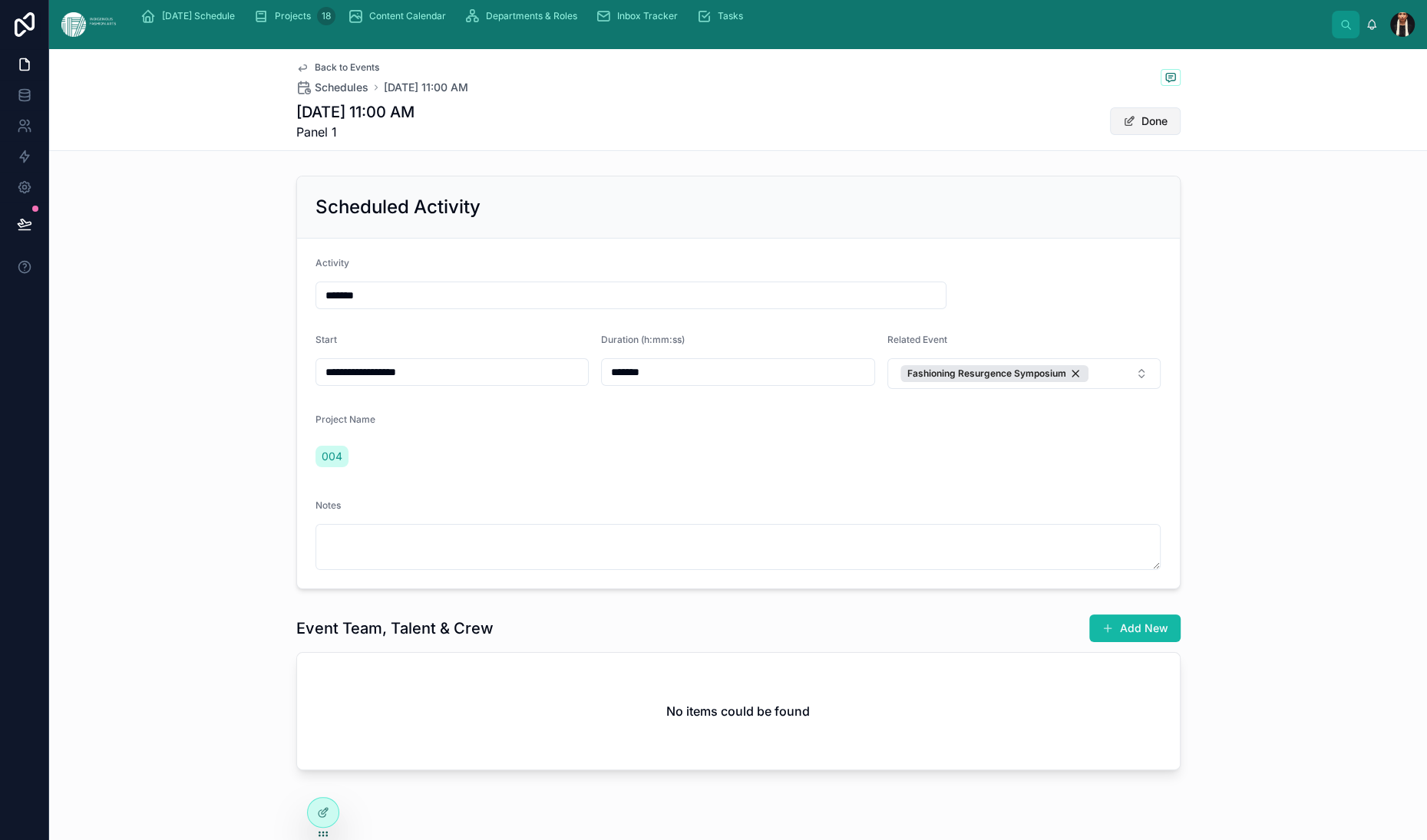
click at [1181, 135] on button "Done" at bounding box center [1146, 121] width 70 height 28
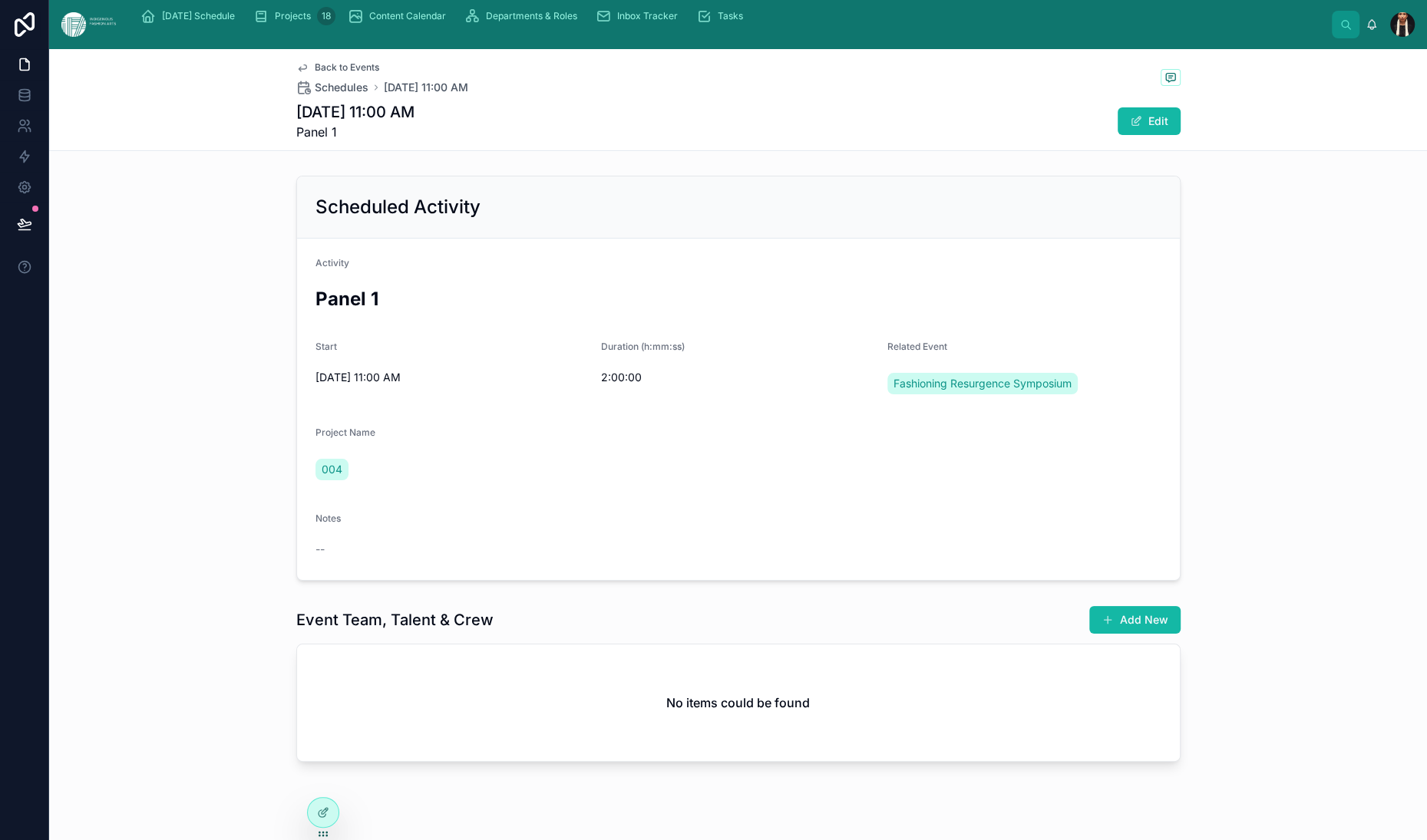
click at [297, 74] on icon at bounding box center [302, 67] width 12 height 12
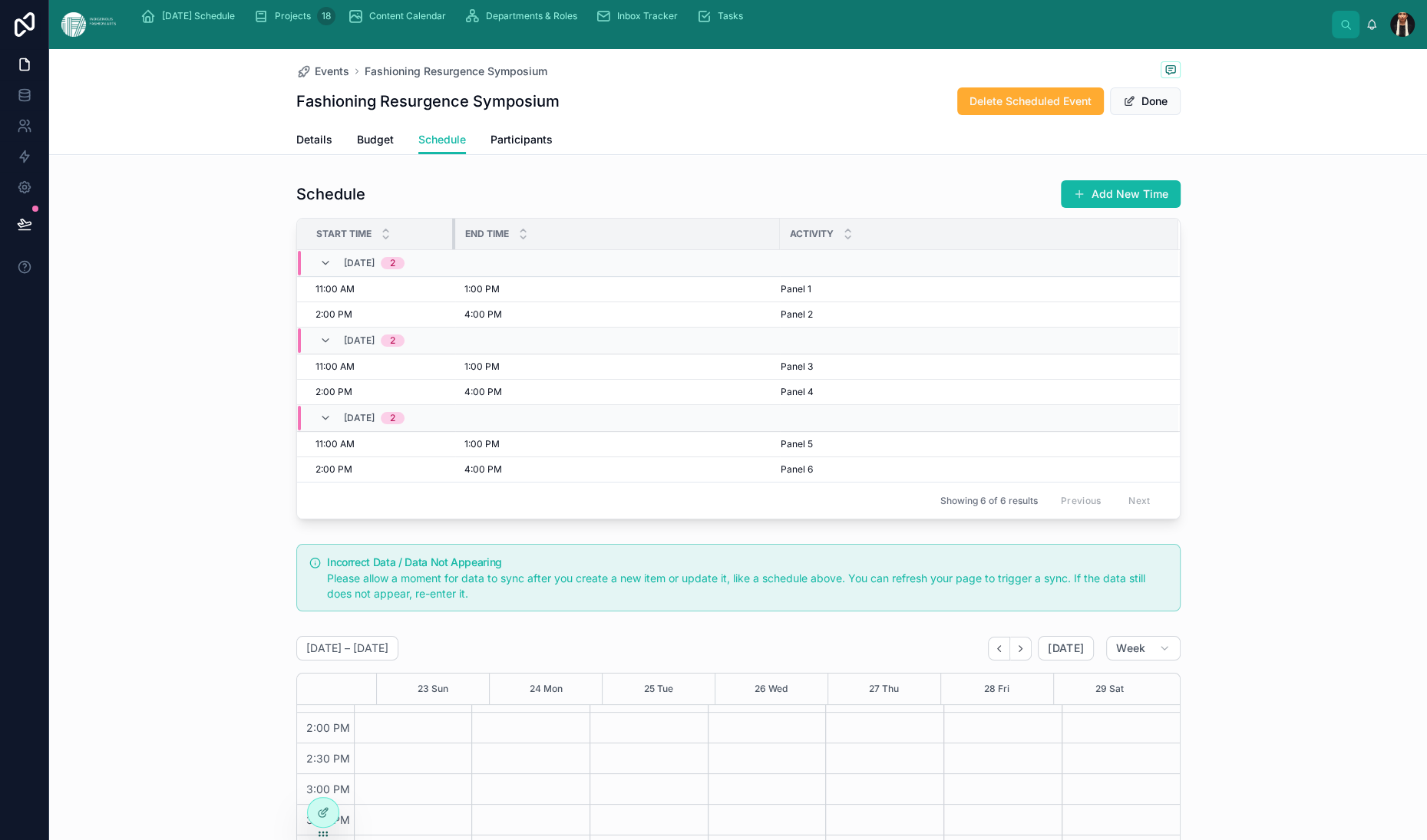
drag, startPoint x: 492, startPoint y: 342, endPoint x: 245, endPoint y: 344, distance: 247.0
click at [453, 249] on div at bounding box center [455, 234] width 6 height 30
drag, startPoint x: 568, startPoint y: 341, endPoint x: 380, endPoint y: 341, distance: 188.0
click at [590, 249] on div at bounding box center [593, 234] width 6 height 30
click at [328, 814] on icon at bounding box center [324, 811] width 6 height 6
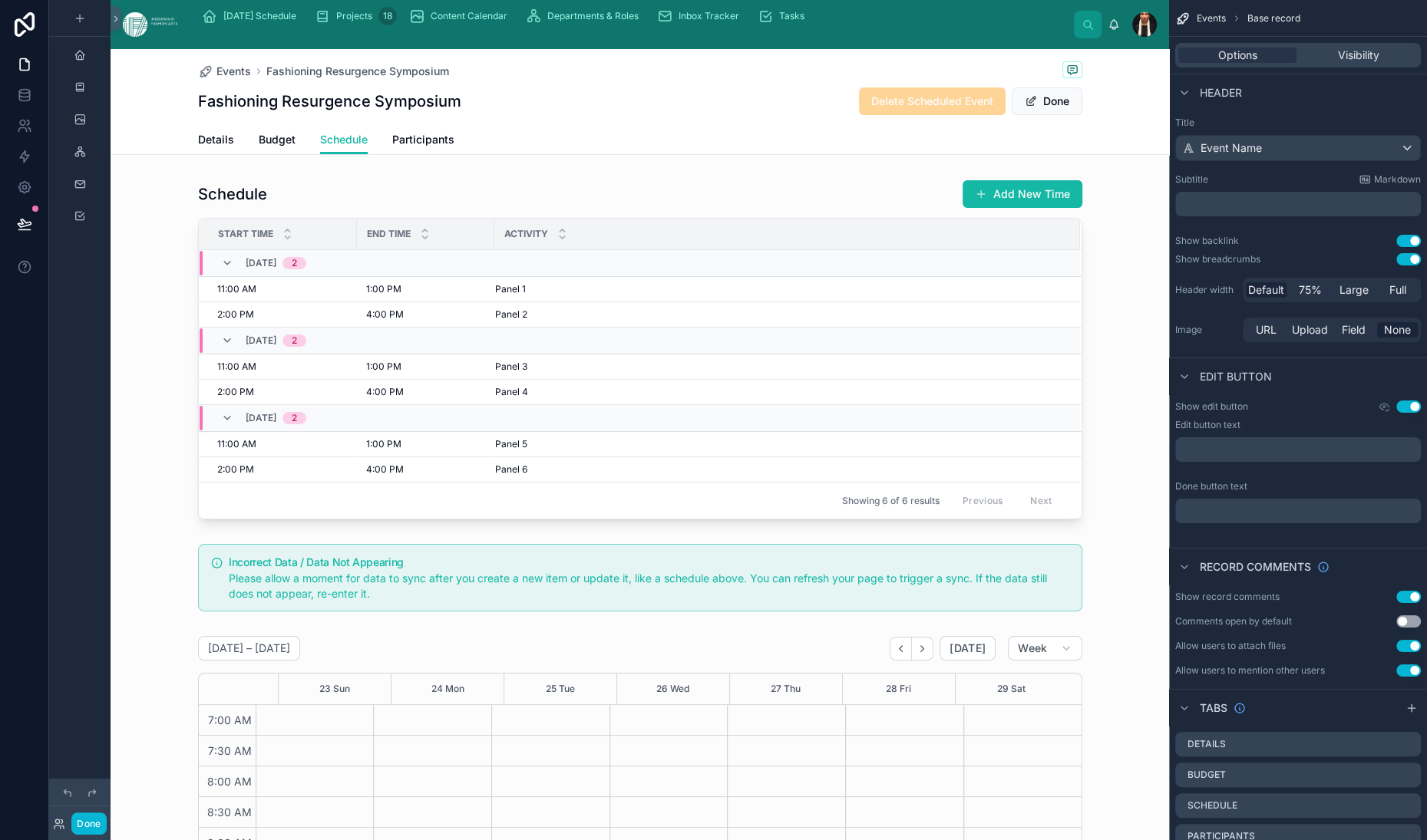
scroll to position [430, 0]
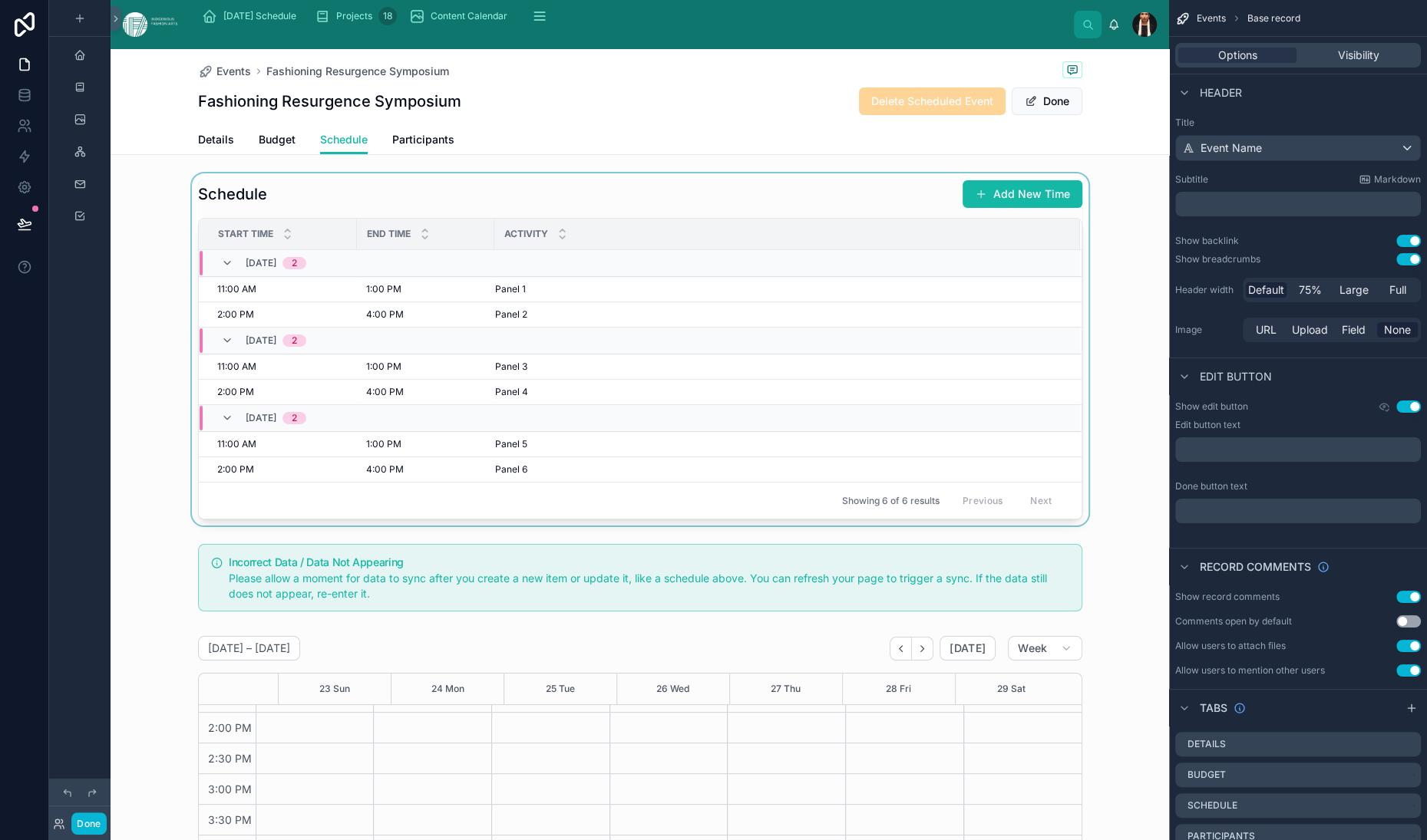
click at [600, 426] on div at bounding box center [640, 350] width 1059 height 353
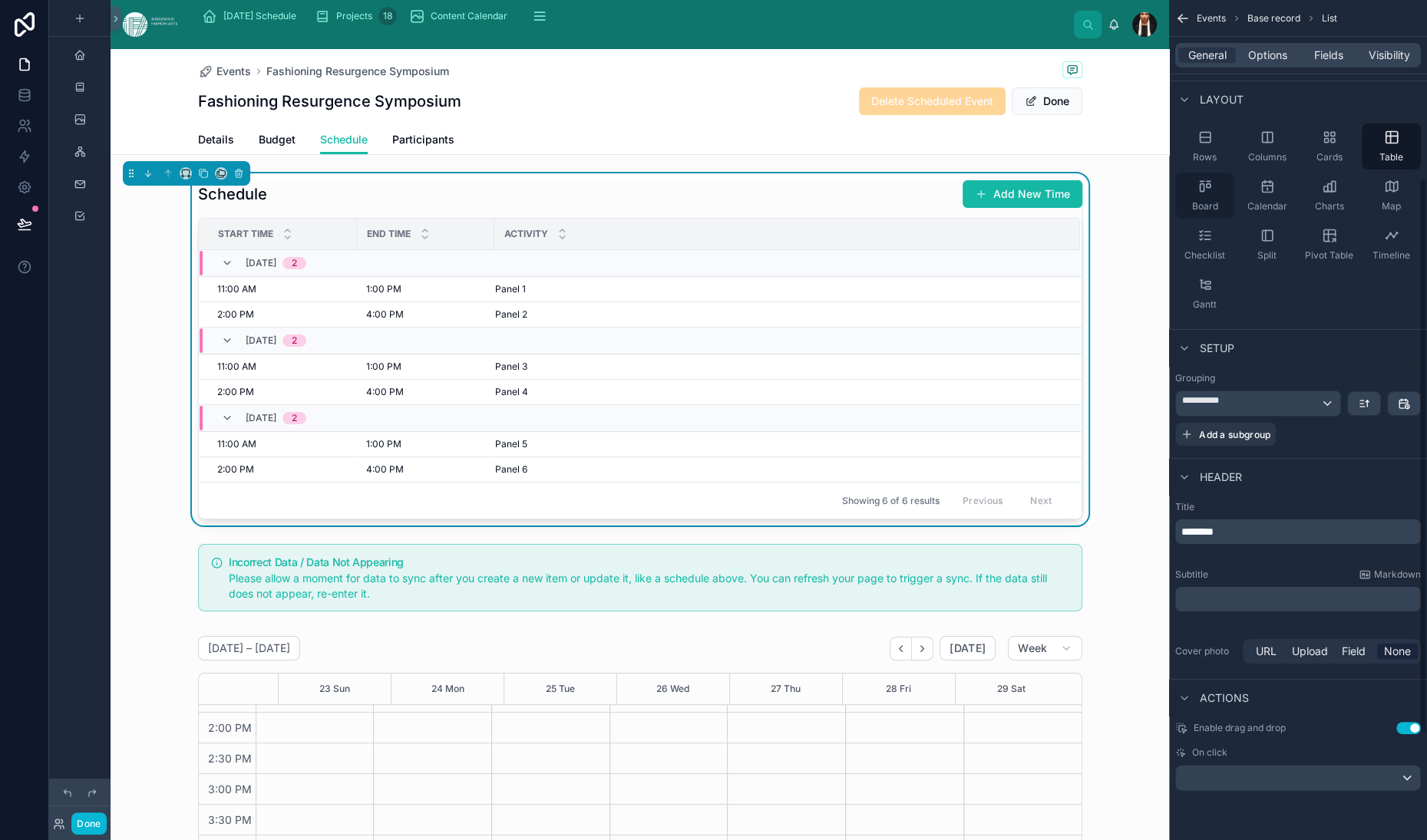
scroll to position [269, 0]
click at [645, 209] on div "Schedule Add New Time" at bounding box center [640, 194] width 884 height 29
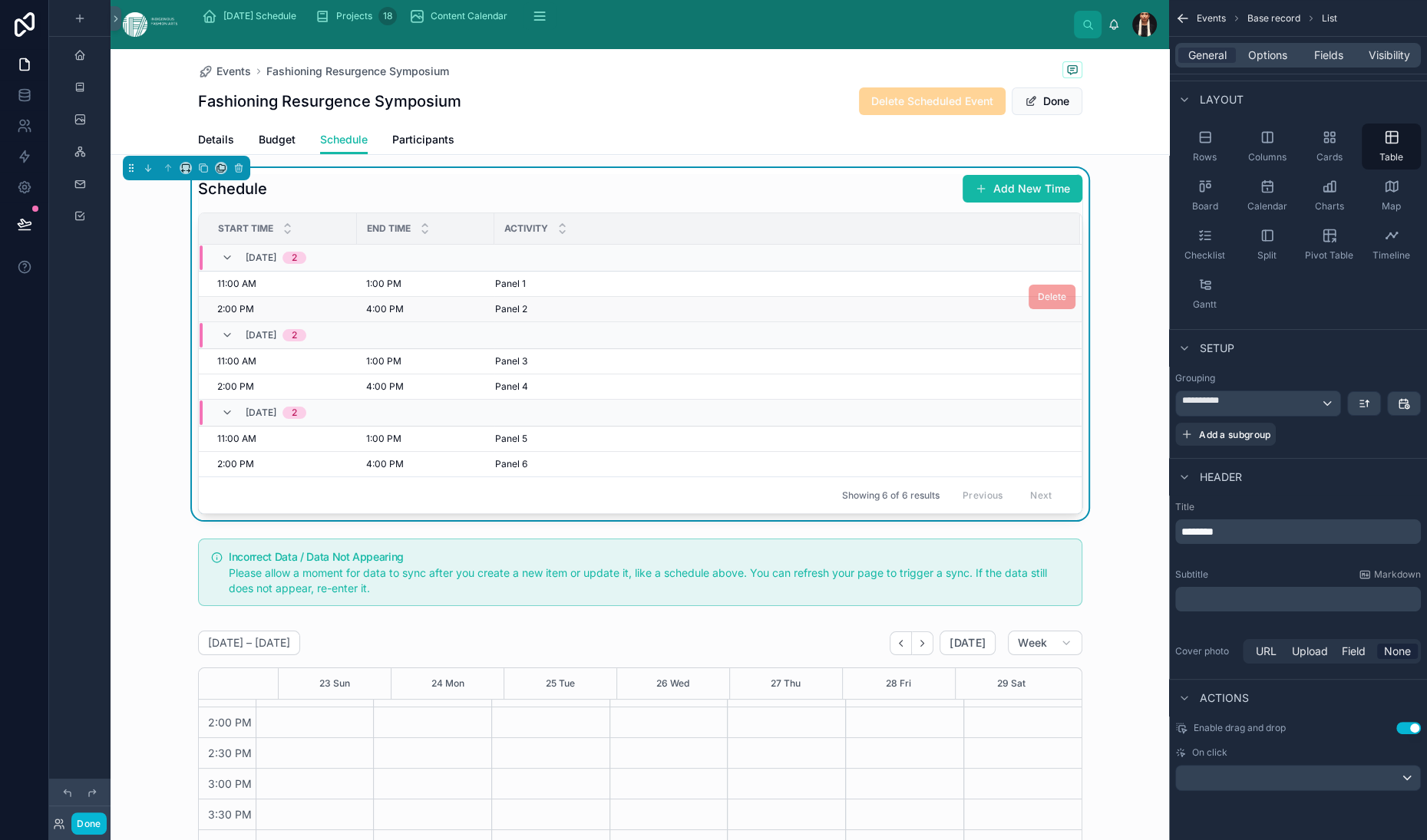
scroll to position [0, 0]
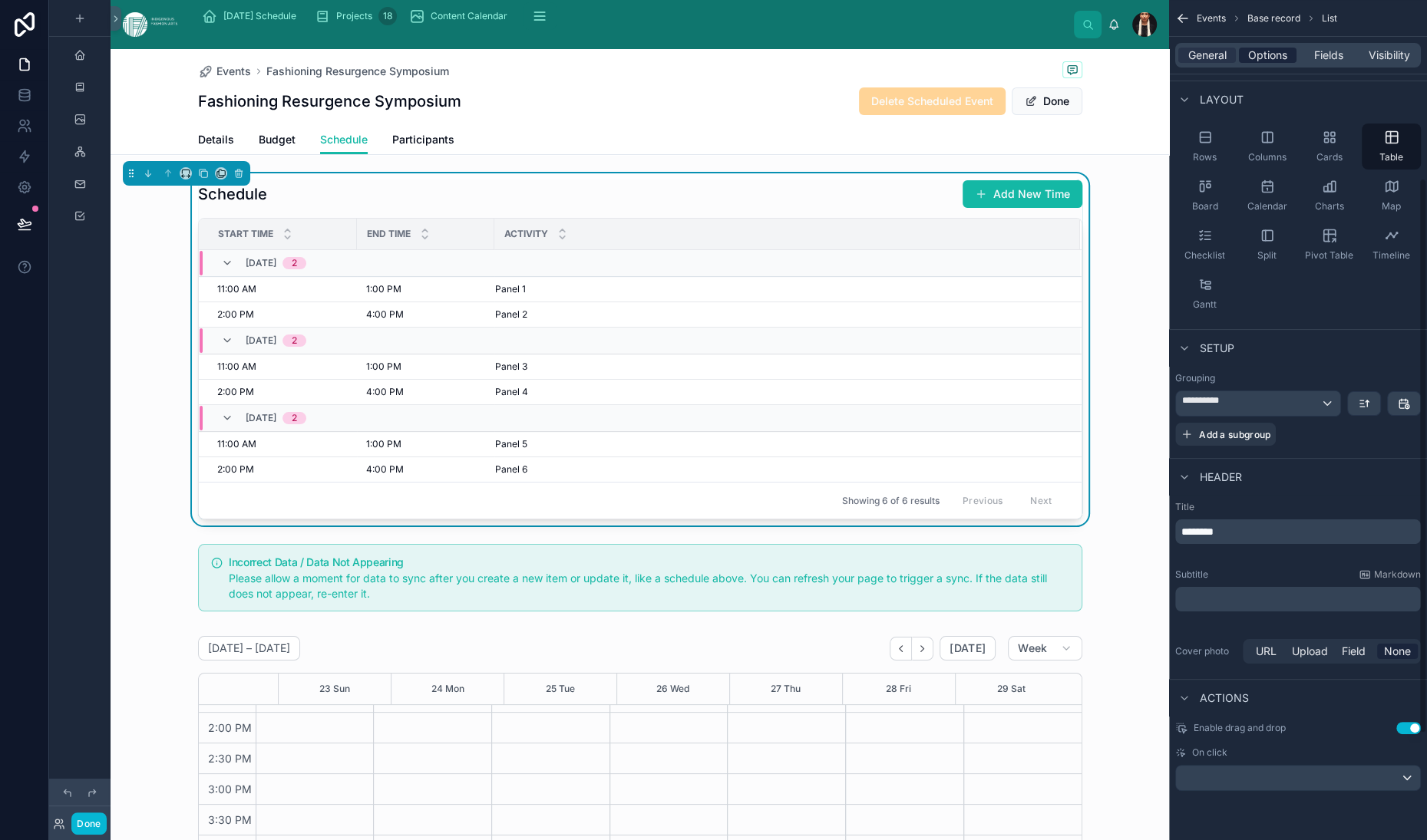
click at [1248, 63] on span "Options" at bounding box center [1267, 55] width 39 height 15
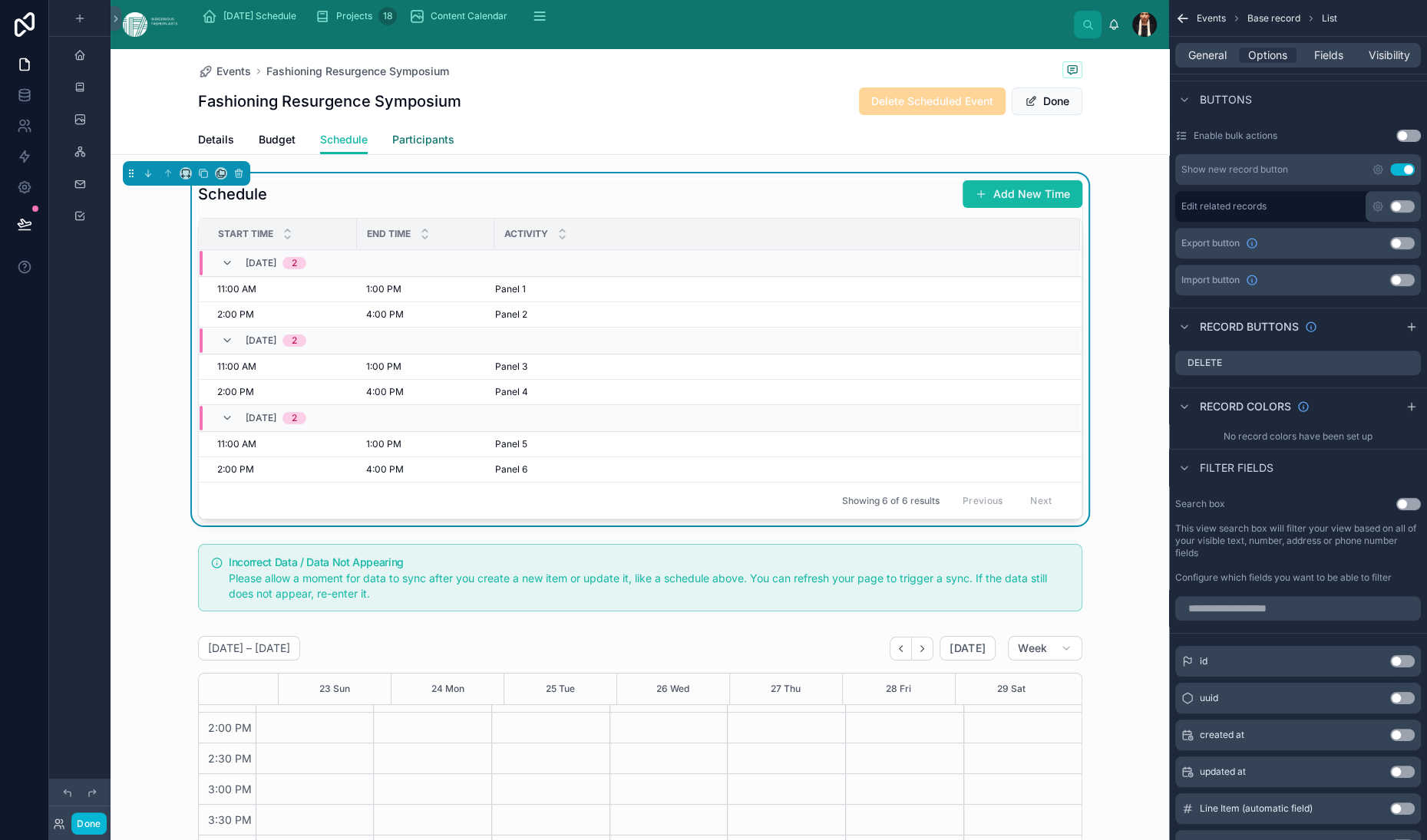
click at [454, 147] on span "Participants" at bounding box center [423, 140] width 62 height 15
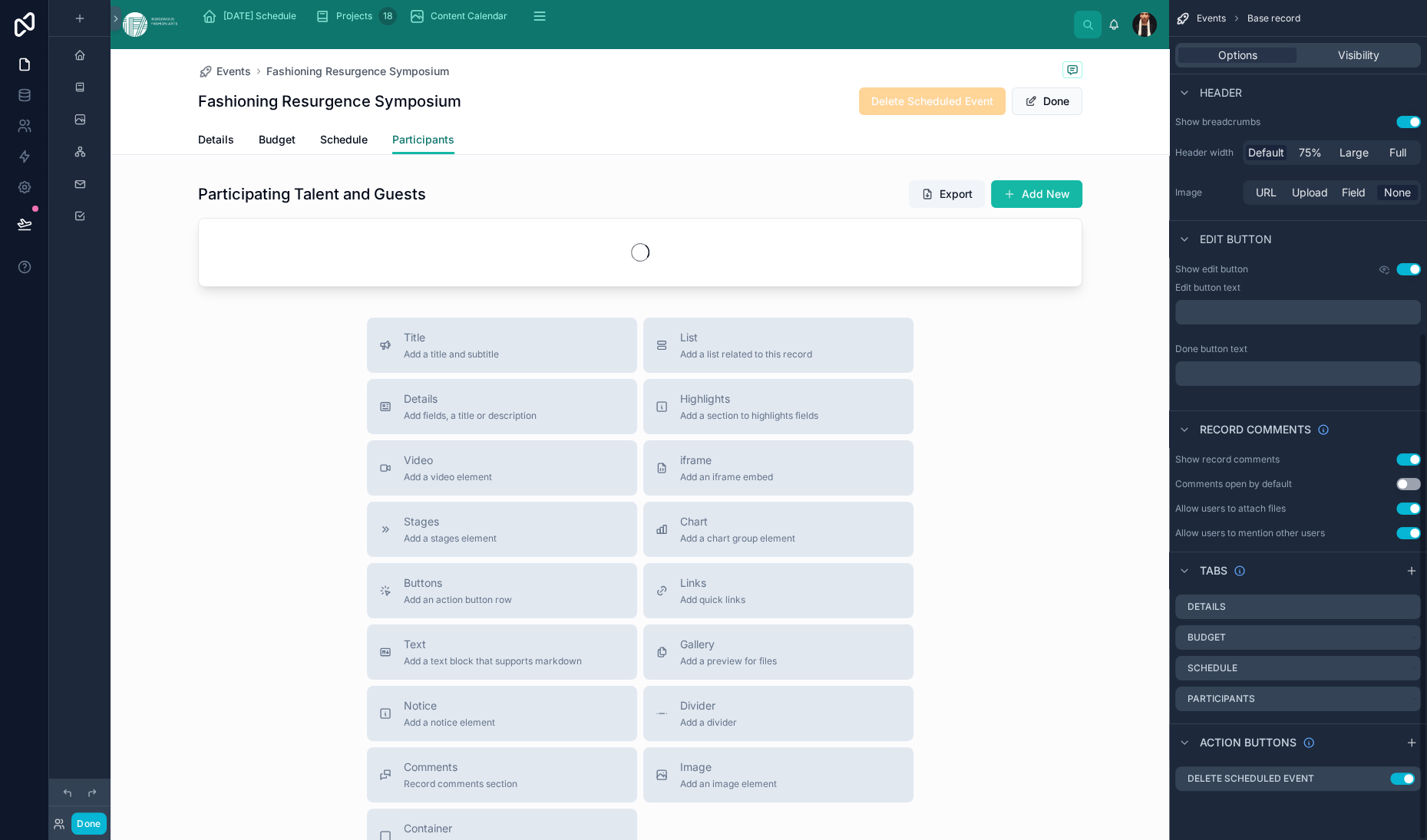
scroll to position [551, 0]
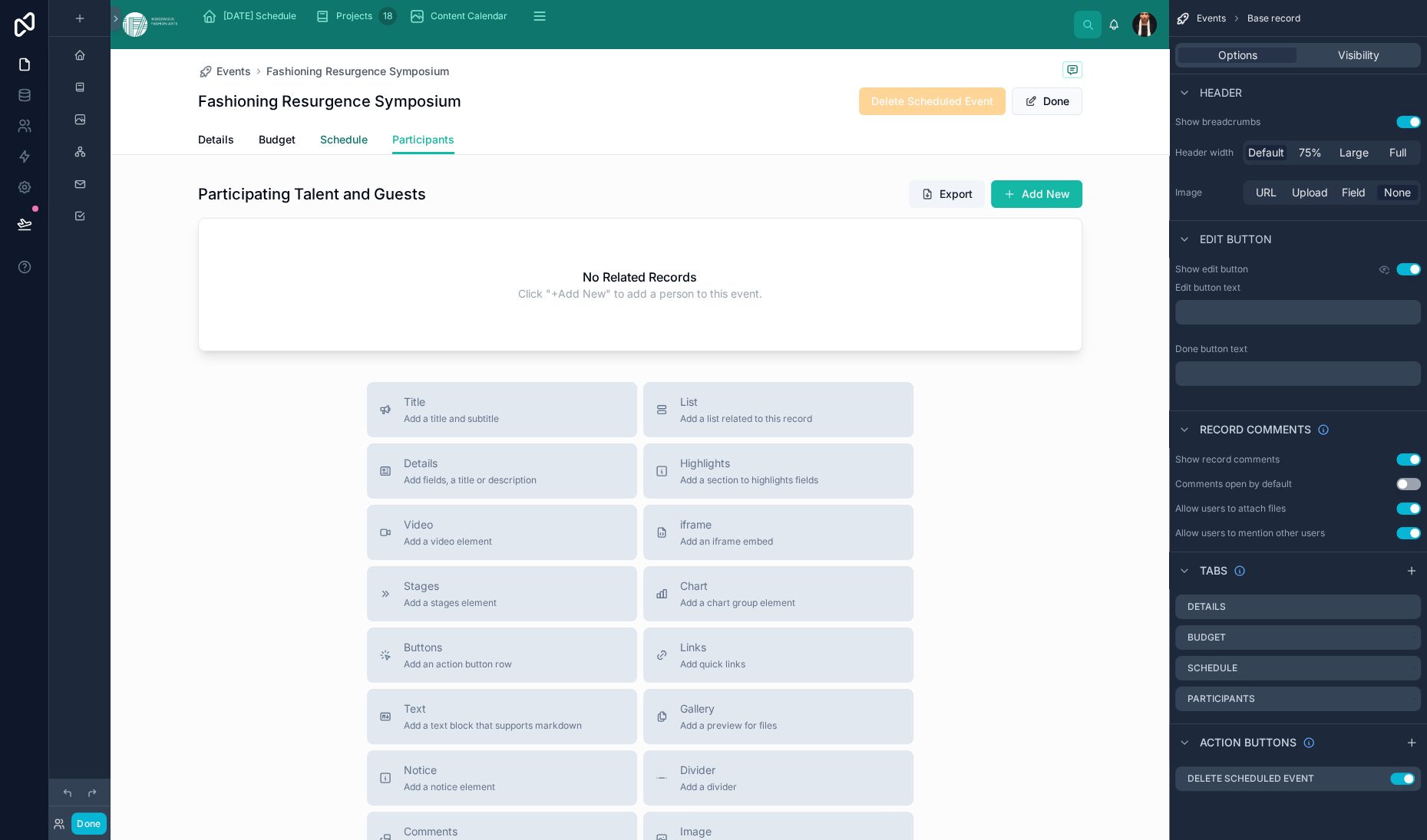
click at [368, 147] on span "Schedule" at bounding box center [344, 140] width 48 height 15
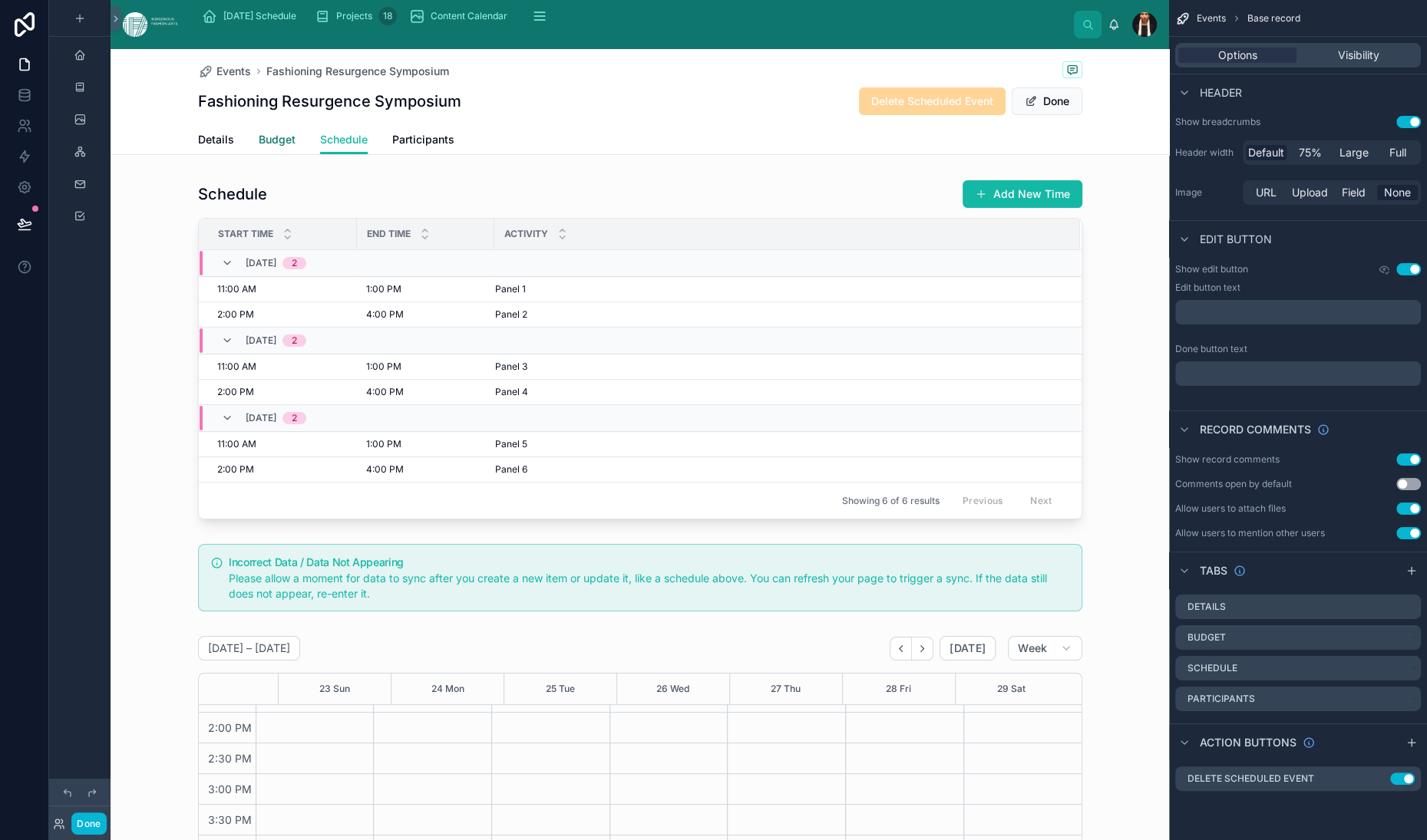
click at [294, 147] on span "Budget" at bounding box center [277, 140] width 37 height 15
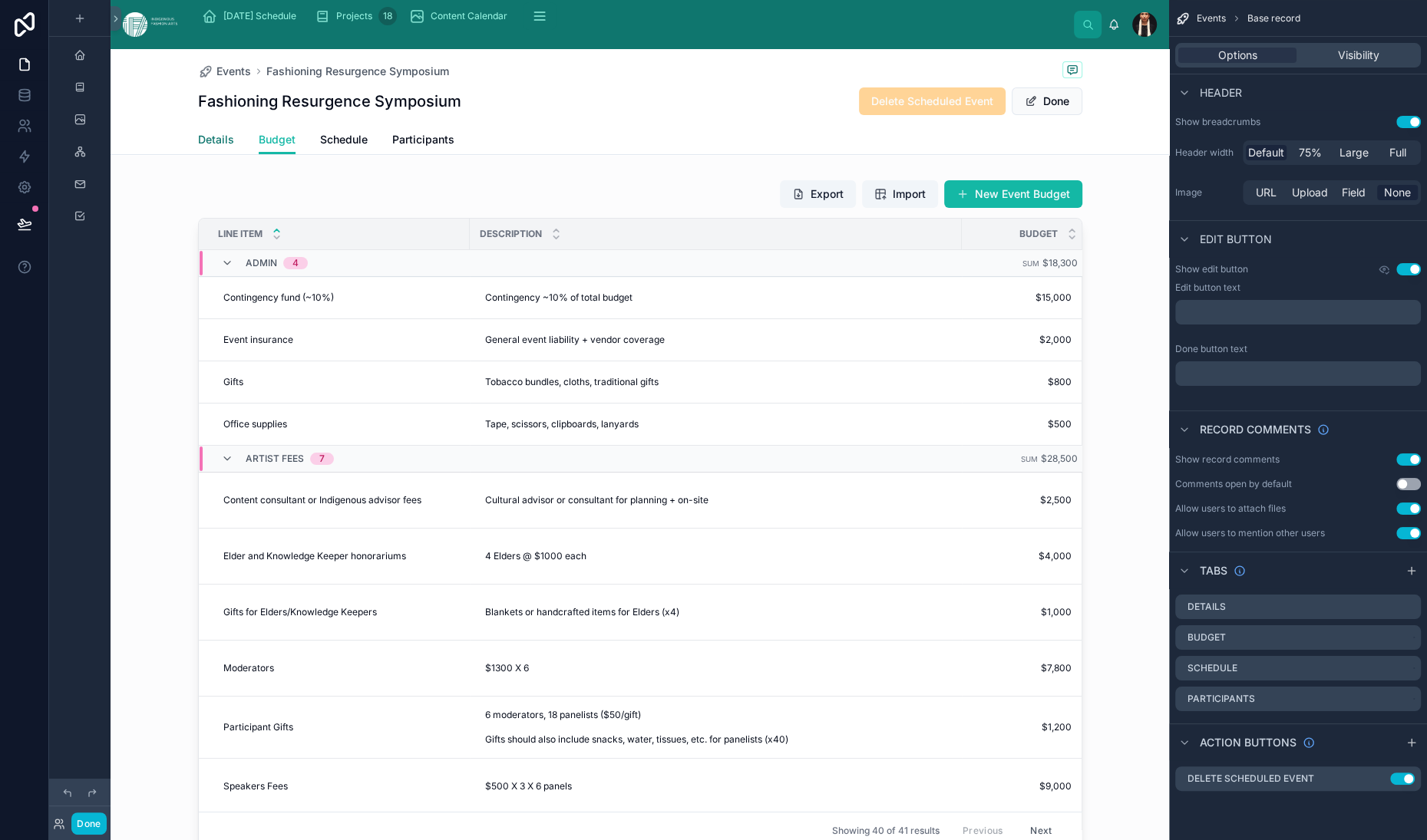
click at [205, 147] on span "Details" at bounding box center [216, 140] width 36 height 15
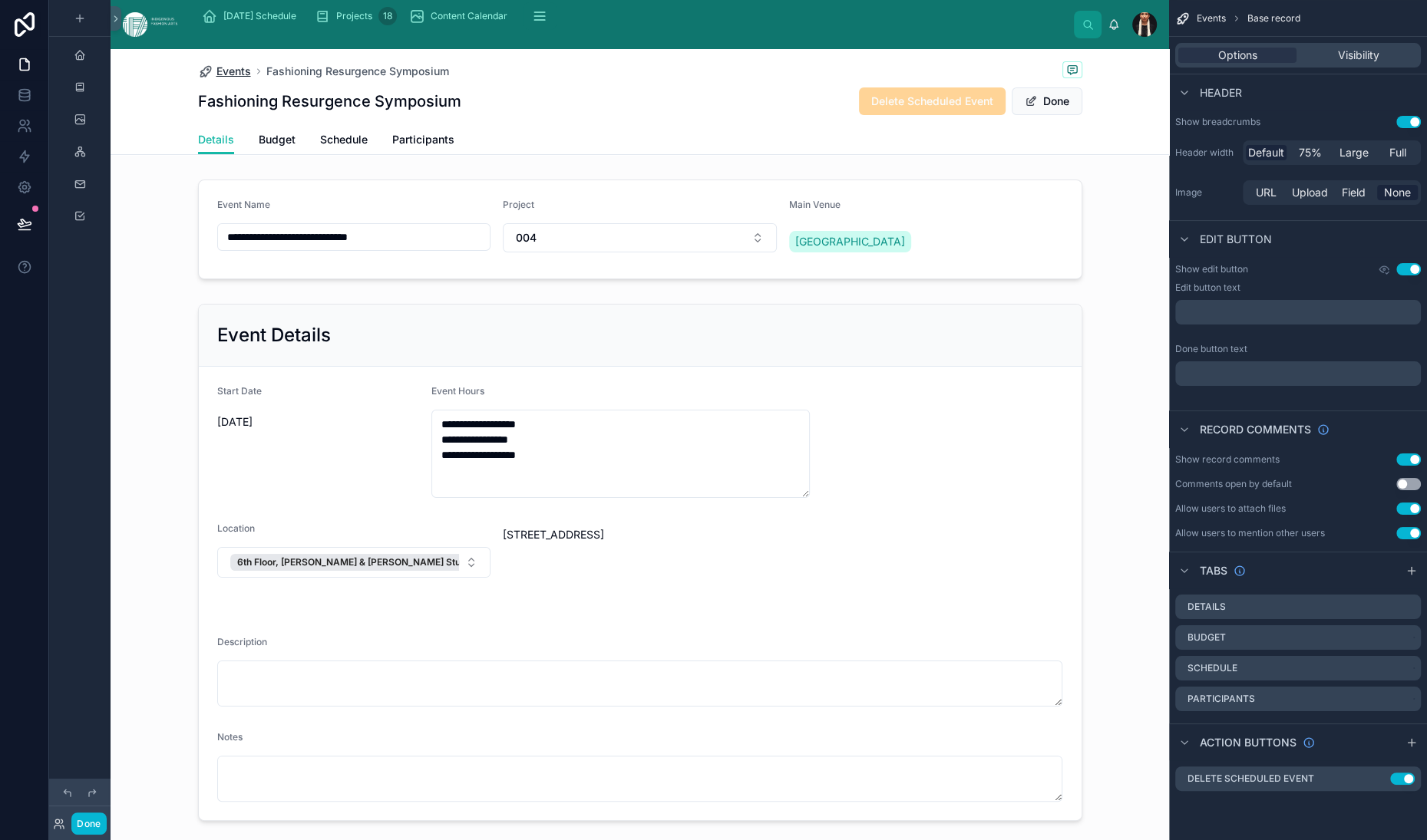
click at [217, 79] on span "Events" at bounding box center [234, 71] width 34 height 15
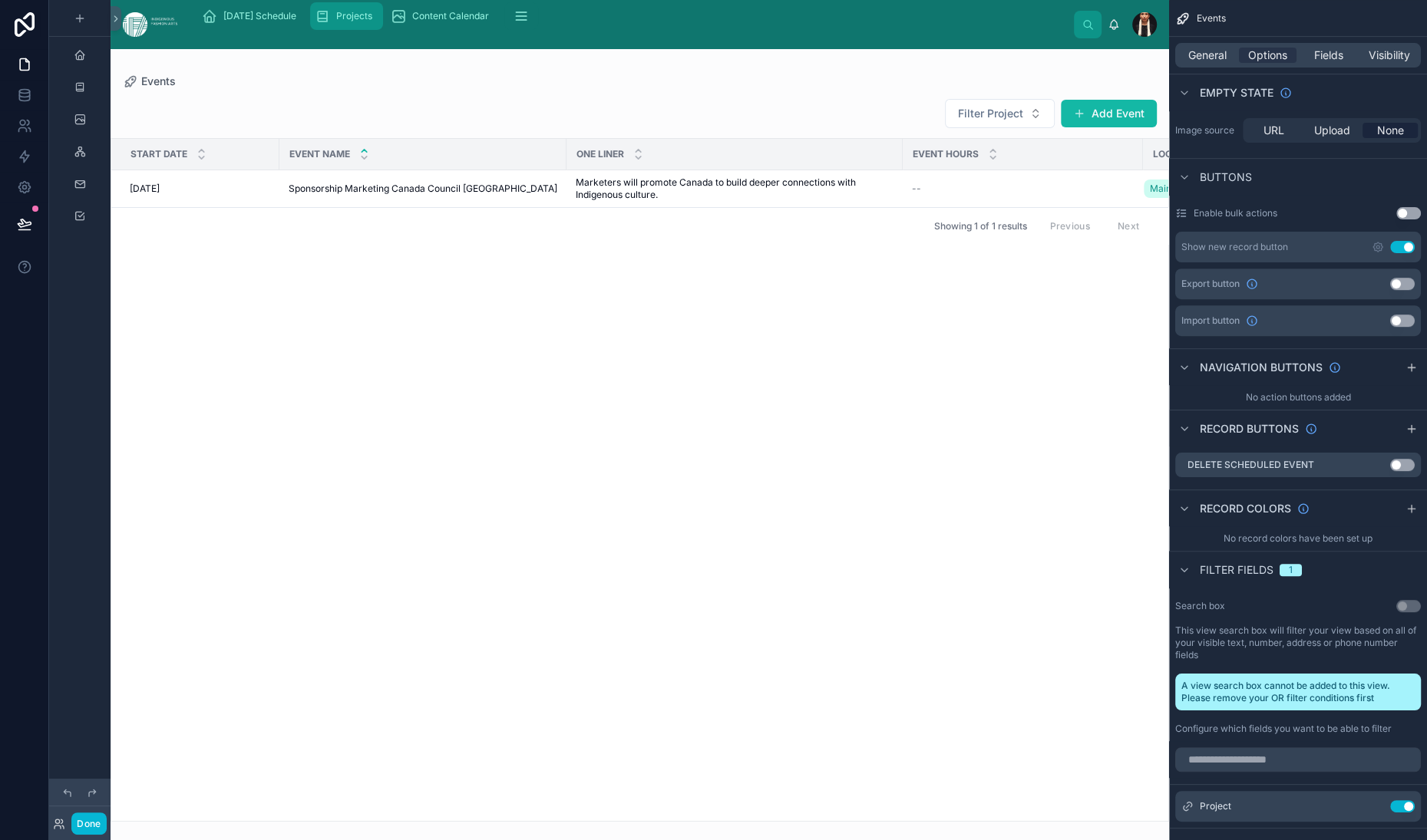
click at [373, 22] on span "Projects" at bounding box center [355, 15] width 36 height 12
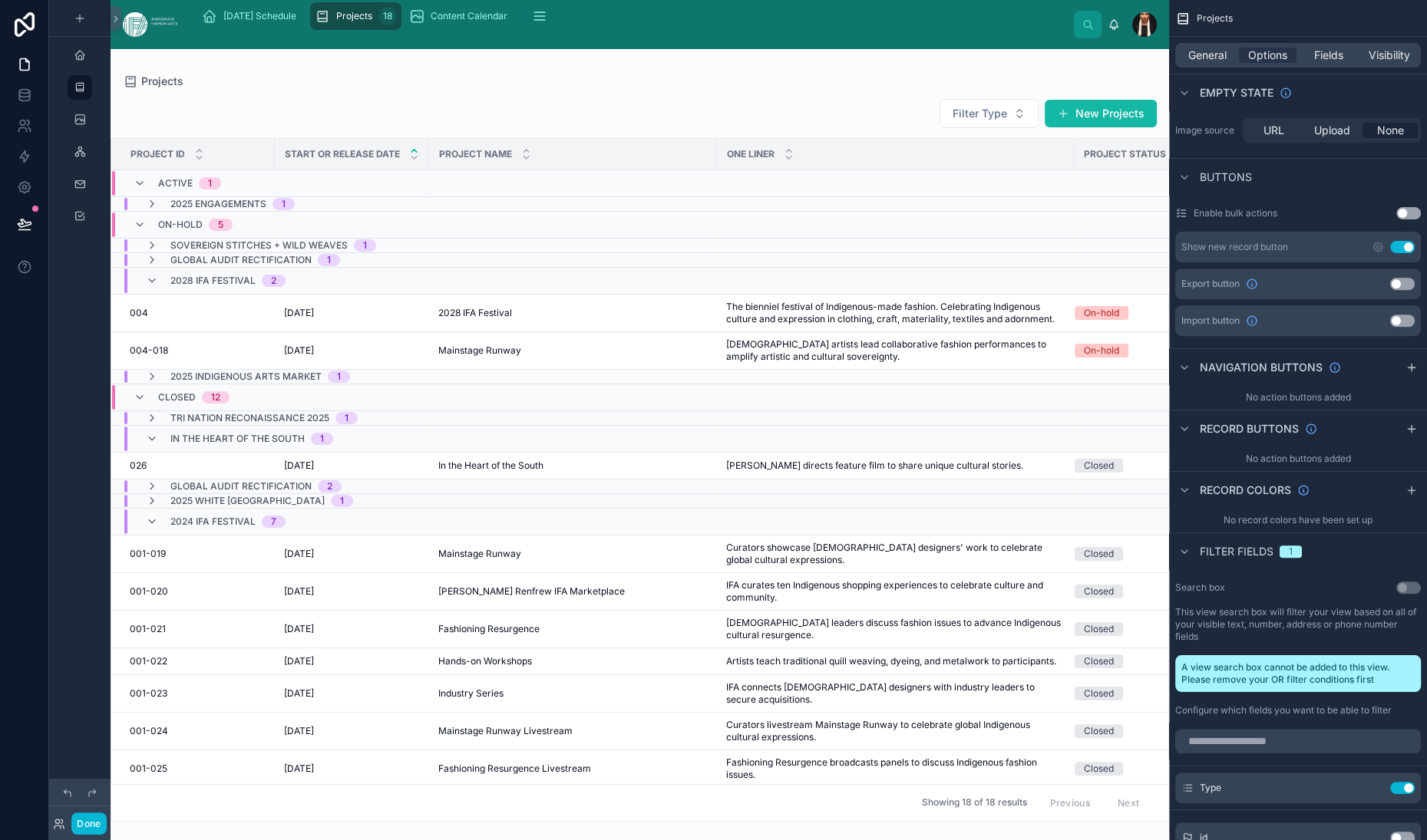
click at [393, 455] on div at bounding box center [640, 445] width 1059 height 792
click at [314, 319] on span "5/28/2026" at bounding box center [299, 313] width 29 height 12
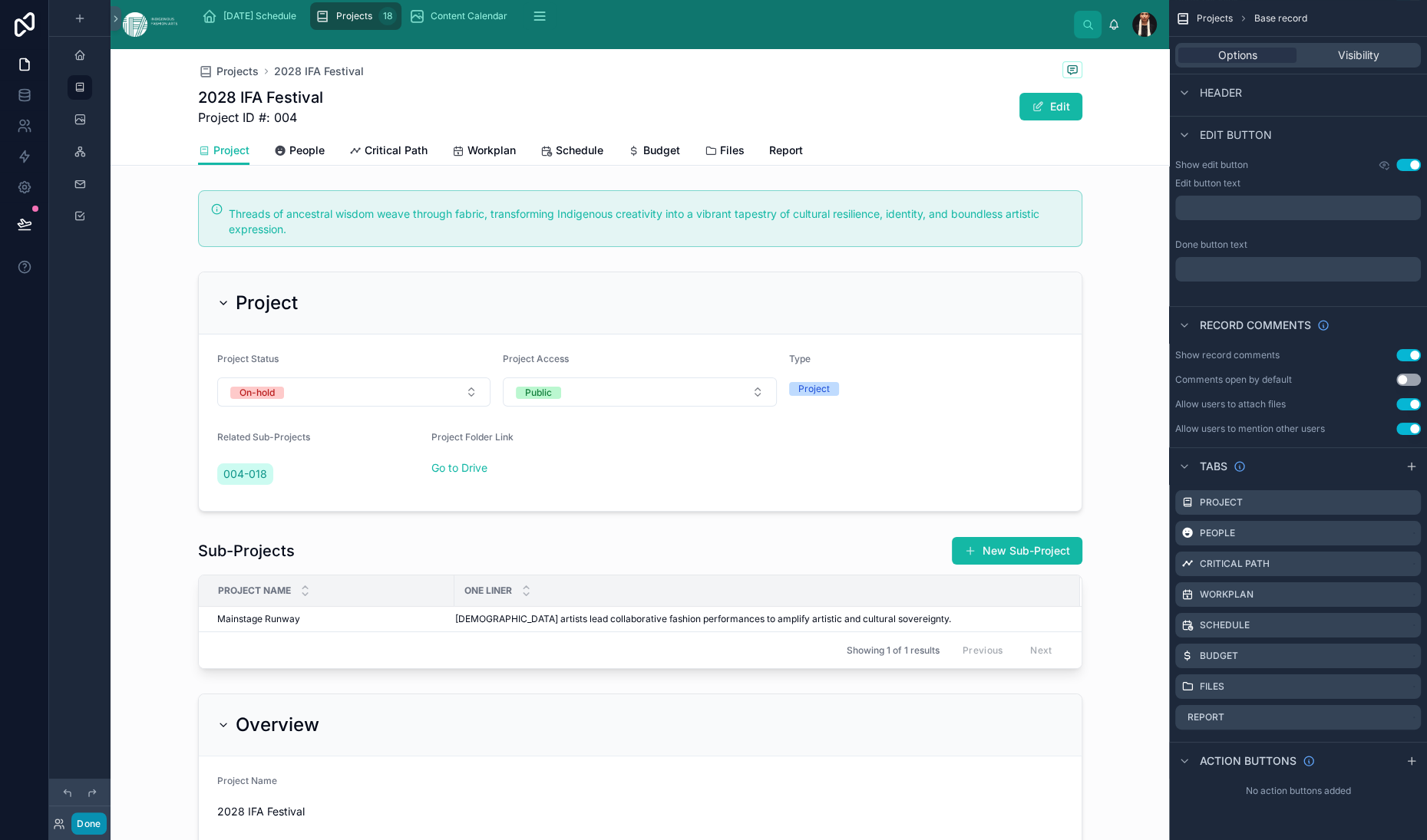
click at [106, 817] on button "Done" at bounding box center [88, 823] width 34 height 22
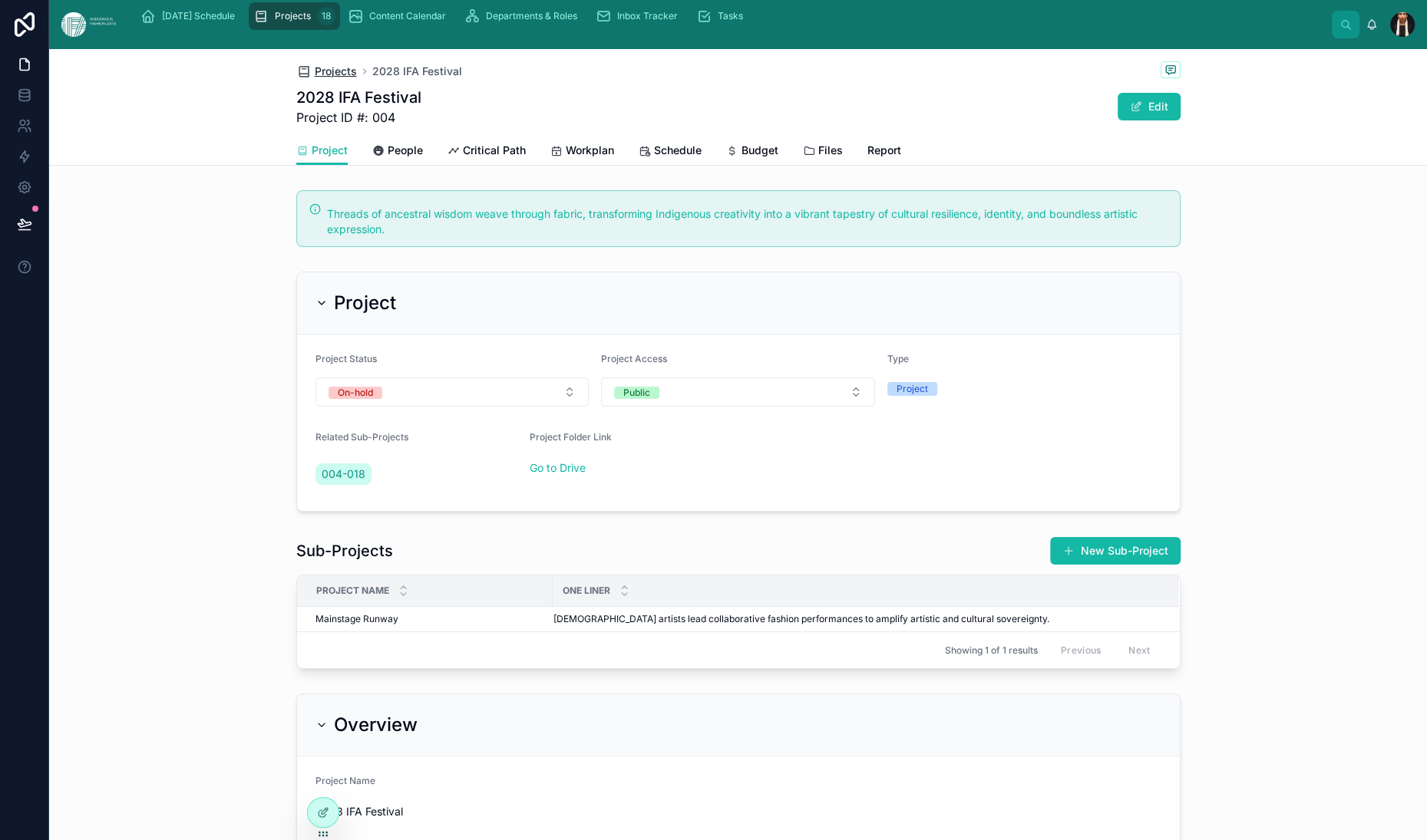
click at [315, 79] on span "Projects" at bounding box center [336, 71] width 42 height 15
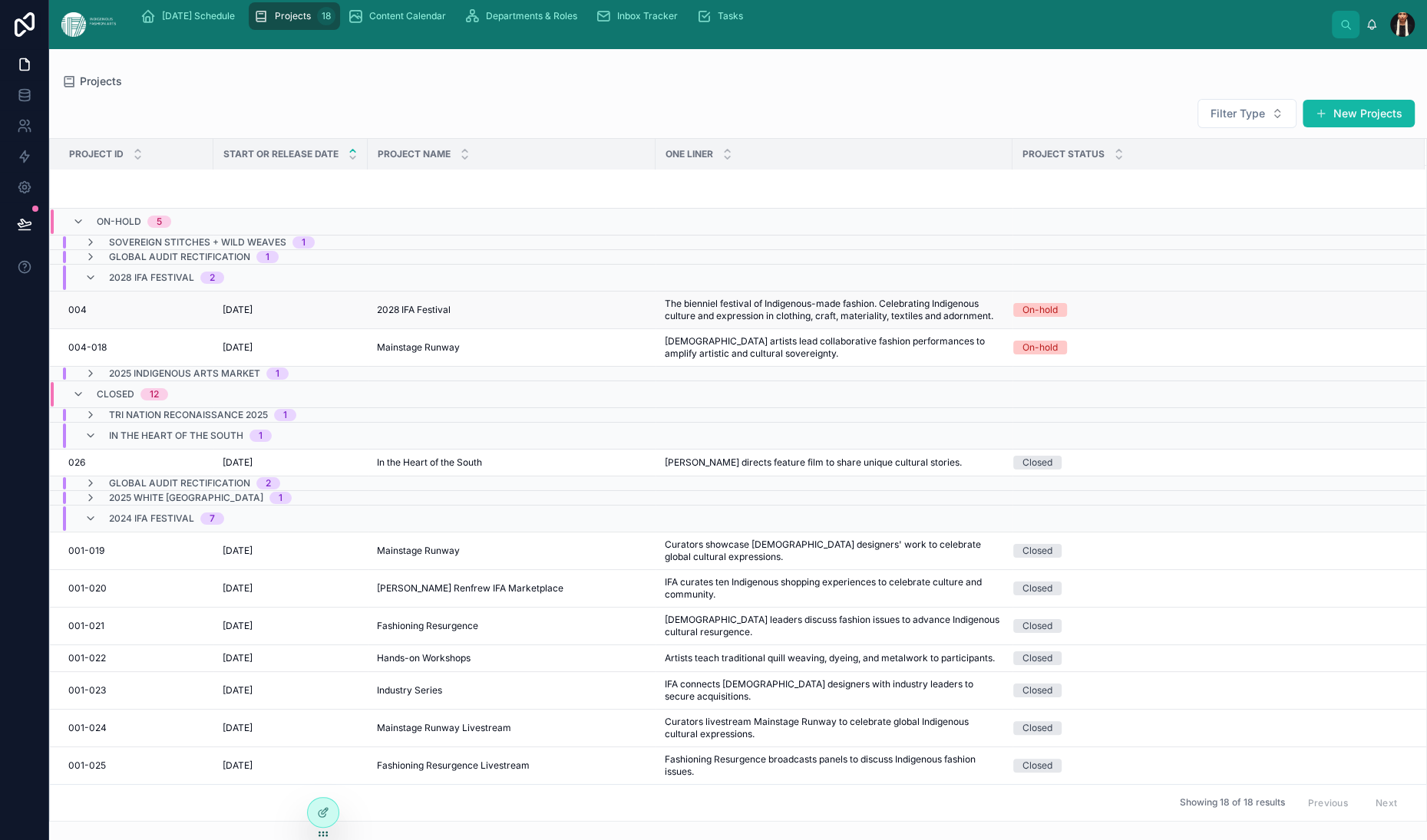
scroll to position [456, 0]
click at [253, 544] on span "5/30/2024" at bounding box center [237, 550] width 29 height 12
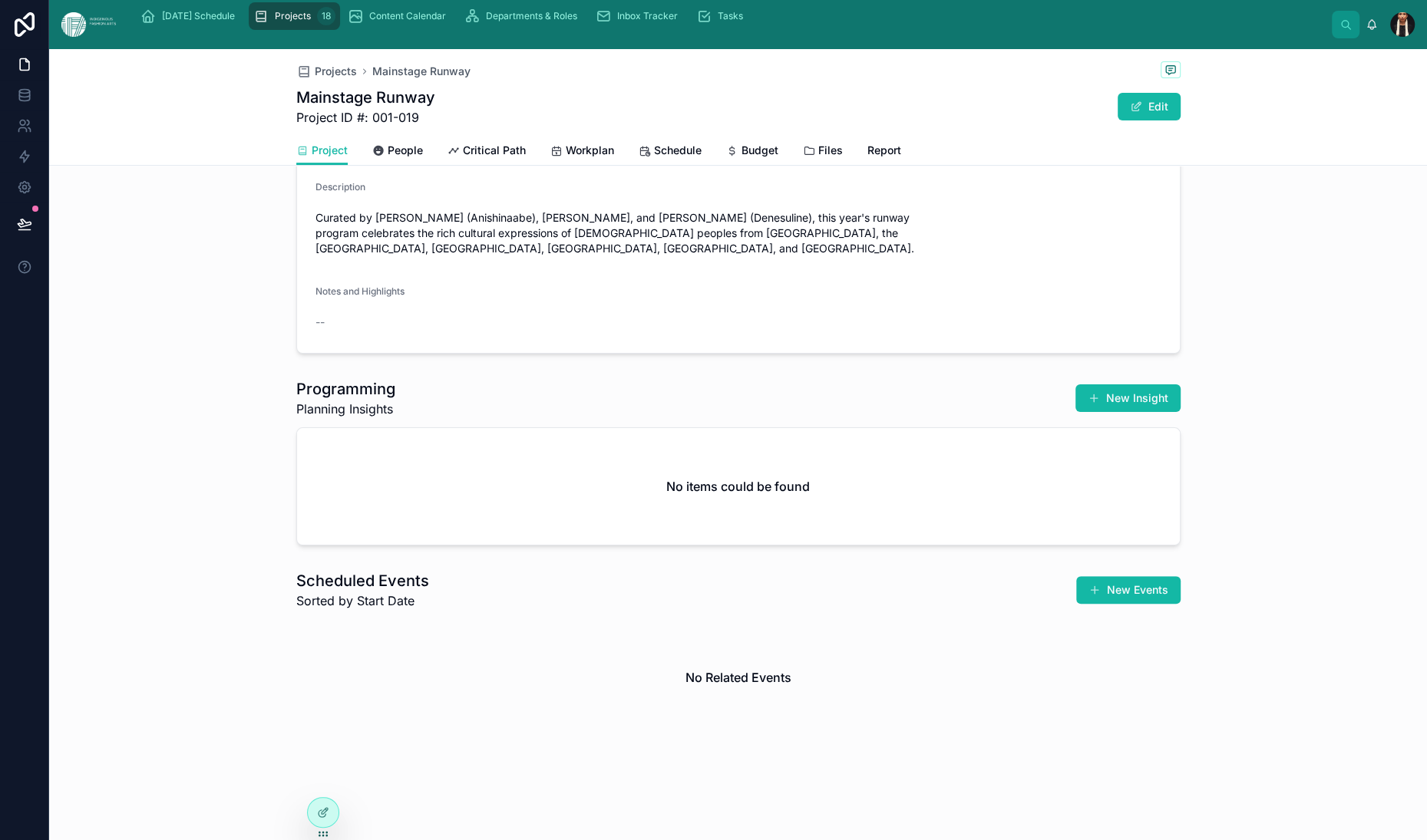
scroll to position [1344, 0]
click at [315, 79] on span "Projects" at bounding box center [336, 71] width 42 height 15
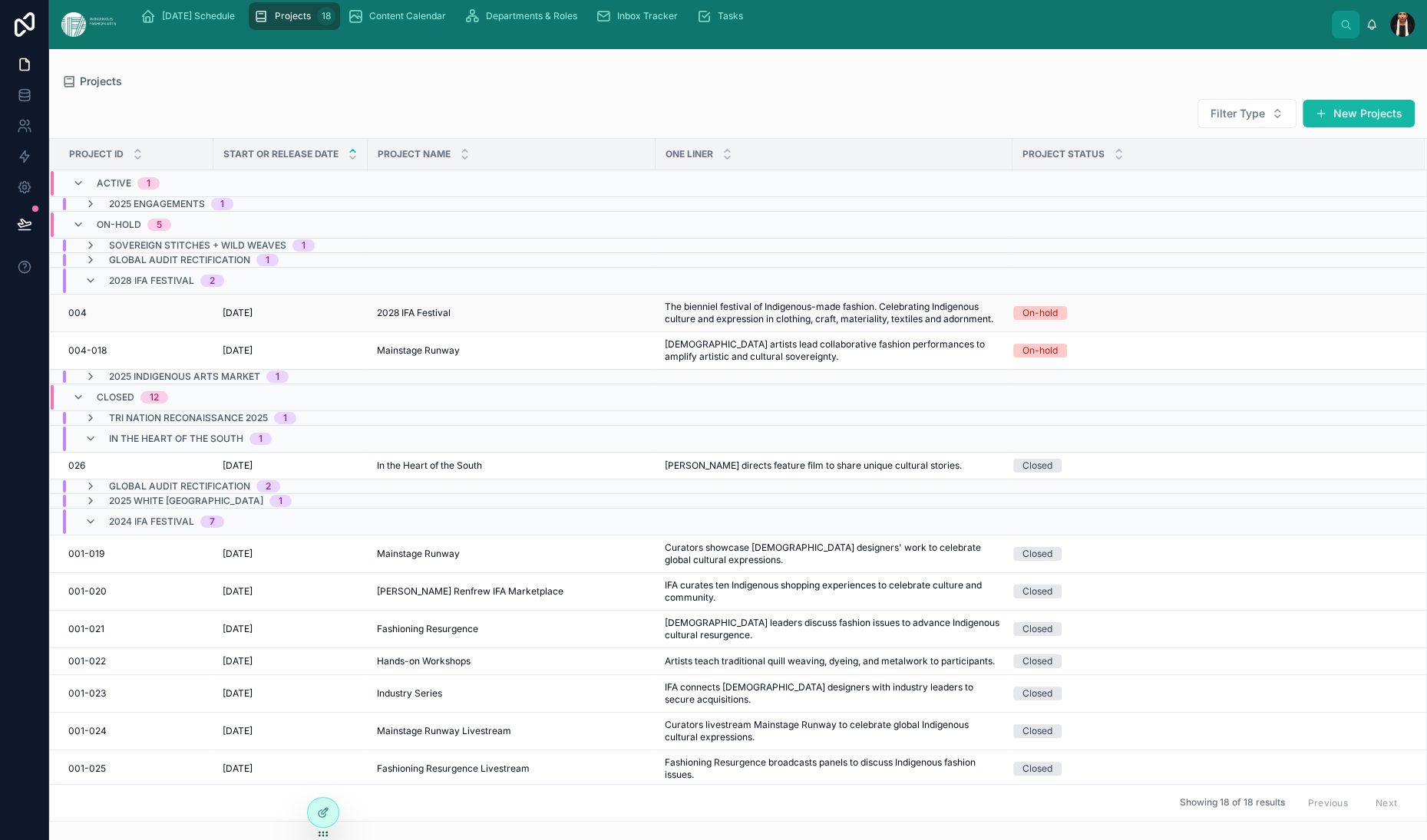
click at [253, 319] on span "5/28/2026" at bounding box center [237, 313] width 29 height 12
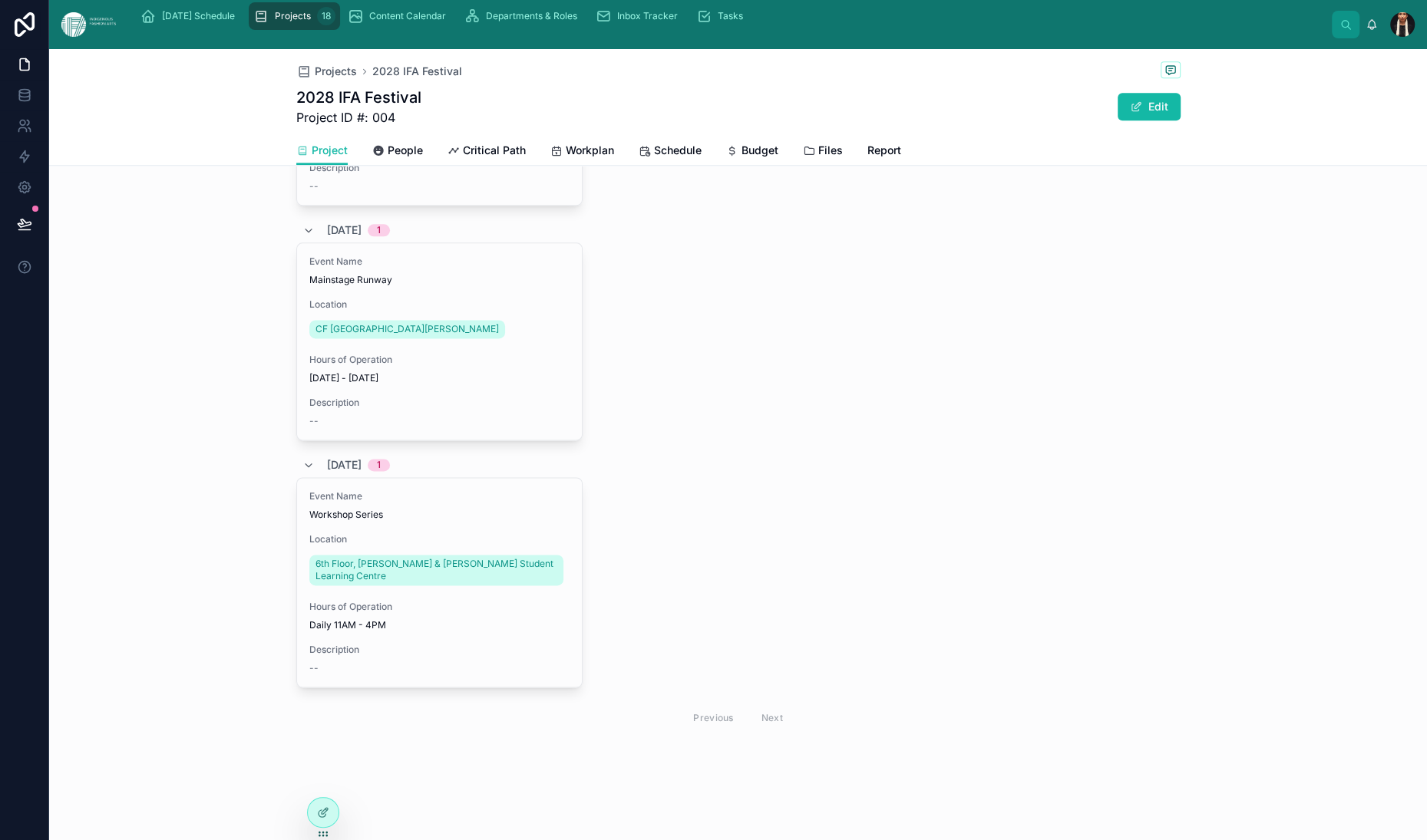
scroll to position [2134, 0]
click at [654, 158] on span "Schedule" at bounding box center [678, 150] width 48 height 15
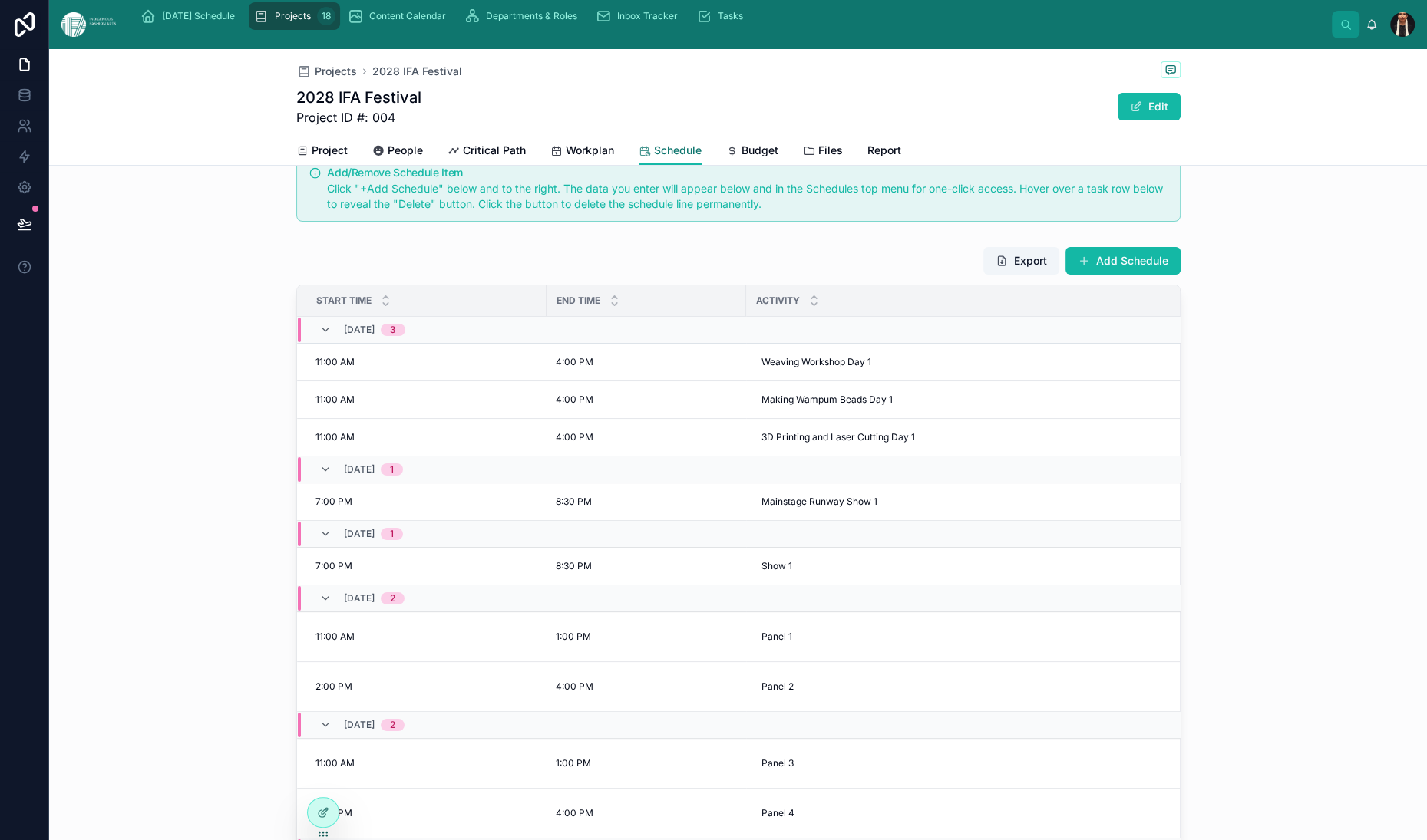
scroll to position [26, 0]
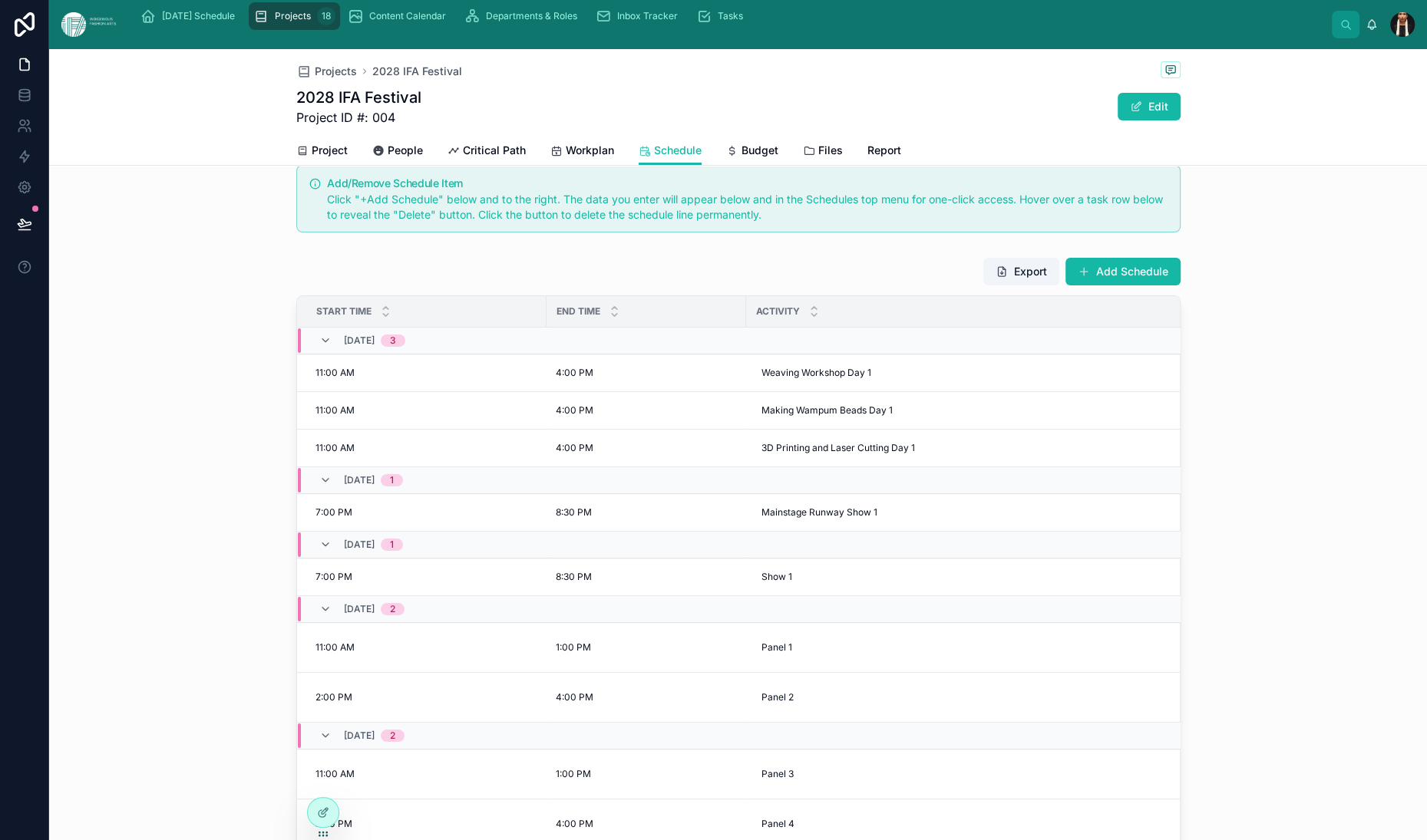
click at [572, 372] on div "Add/Remove Schedule Item Click "+Add Schedule" below and to the right. The data…" at bounding box center [739, 545] width 1379 height 774
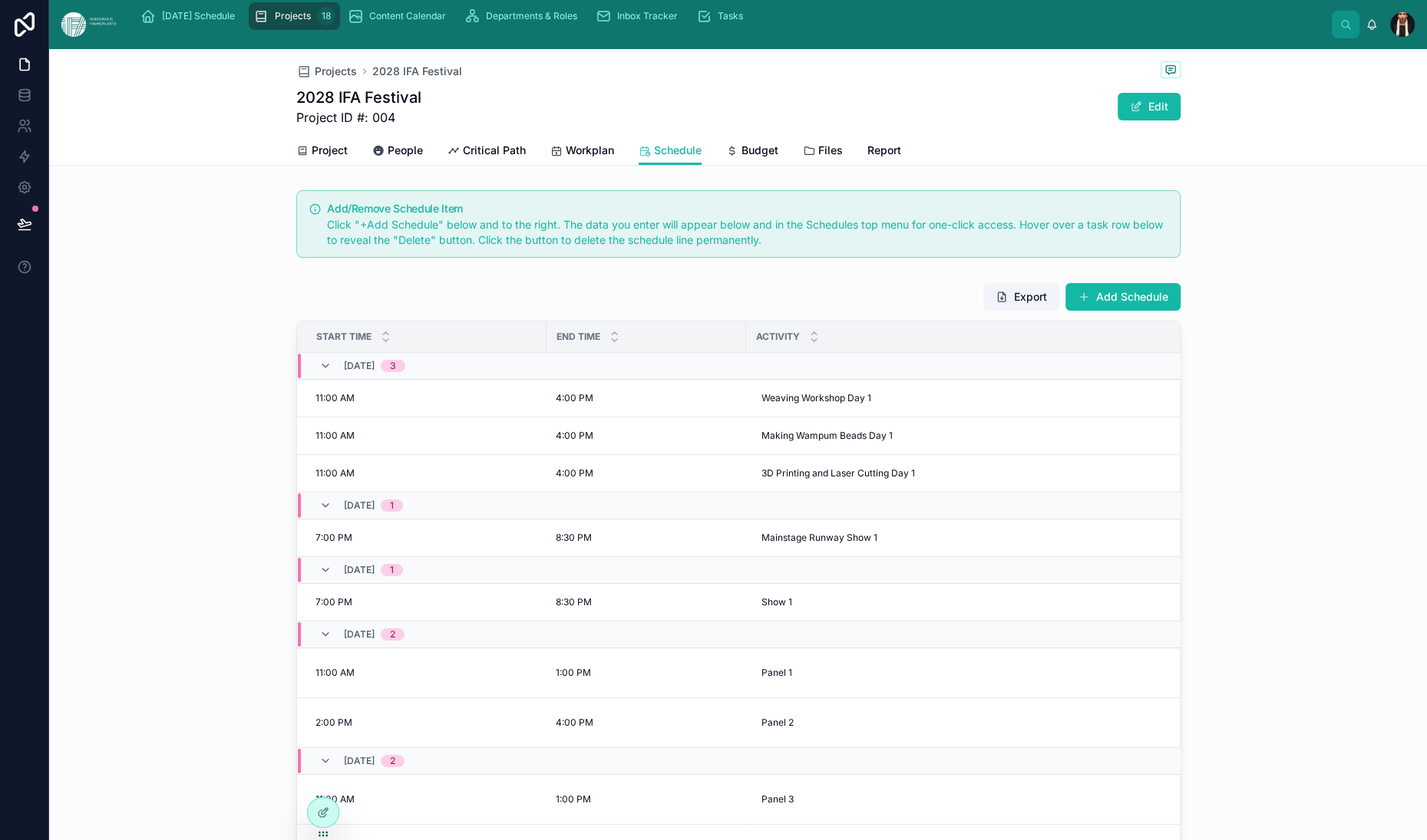
click at [585, 399] on div "Add/Remove Schedule Item Click "+Add Schedule" below and to the right. The data…" at bounding box center [739, 571] width 1379 height 774
click at [742, 158] on span "Budget" at bounding box center [760, 150] width 37 height 15
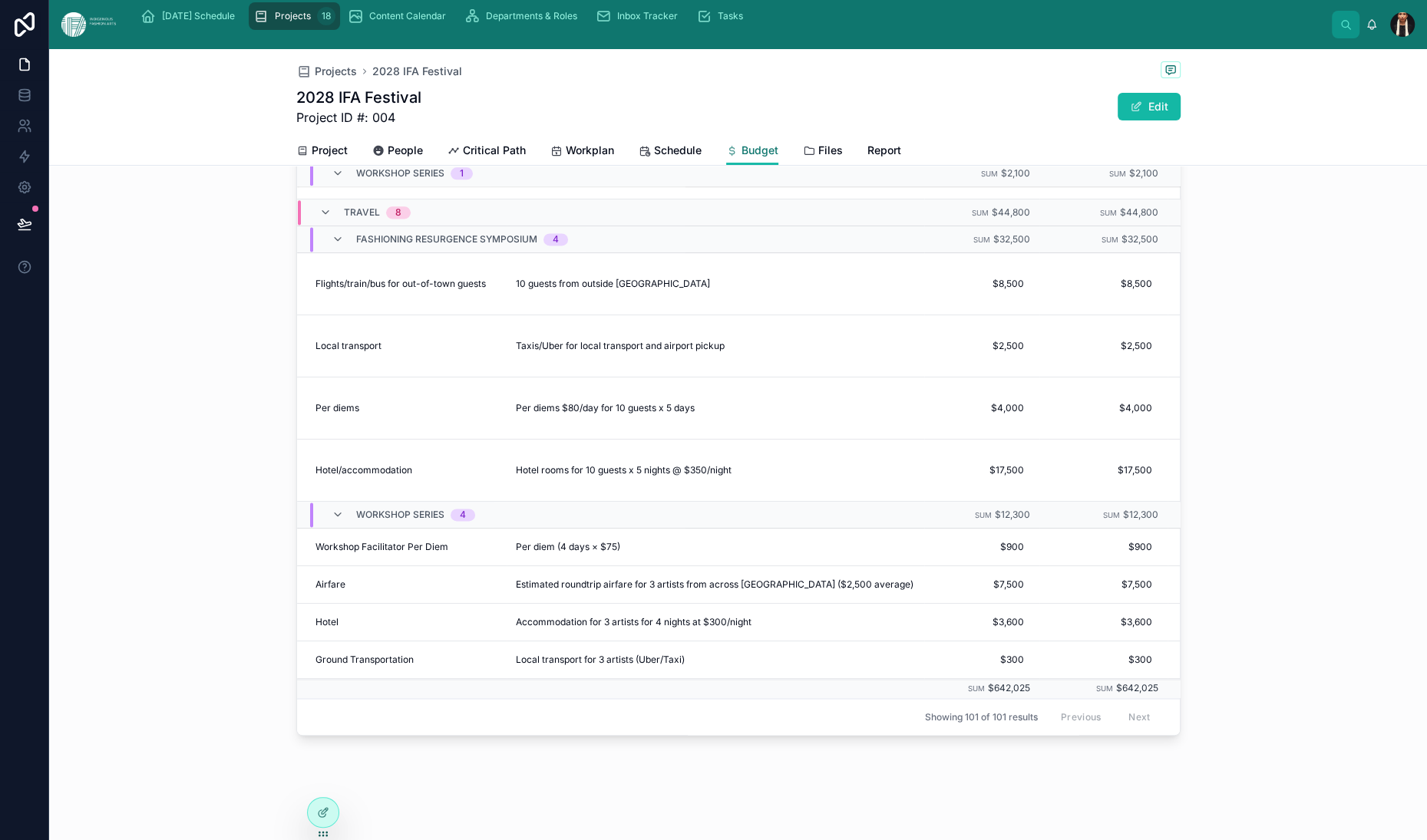
scroll to position [7851, 0]
click at [516, 186] on span "One assistant per workshop over 4 days ($175/day)" at bounding box center [627, 180] width 222 height 12
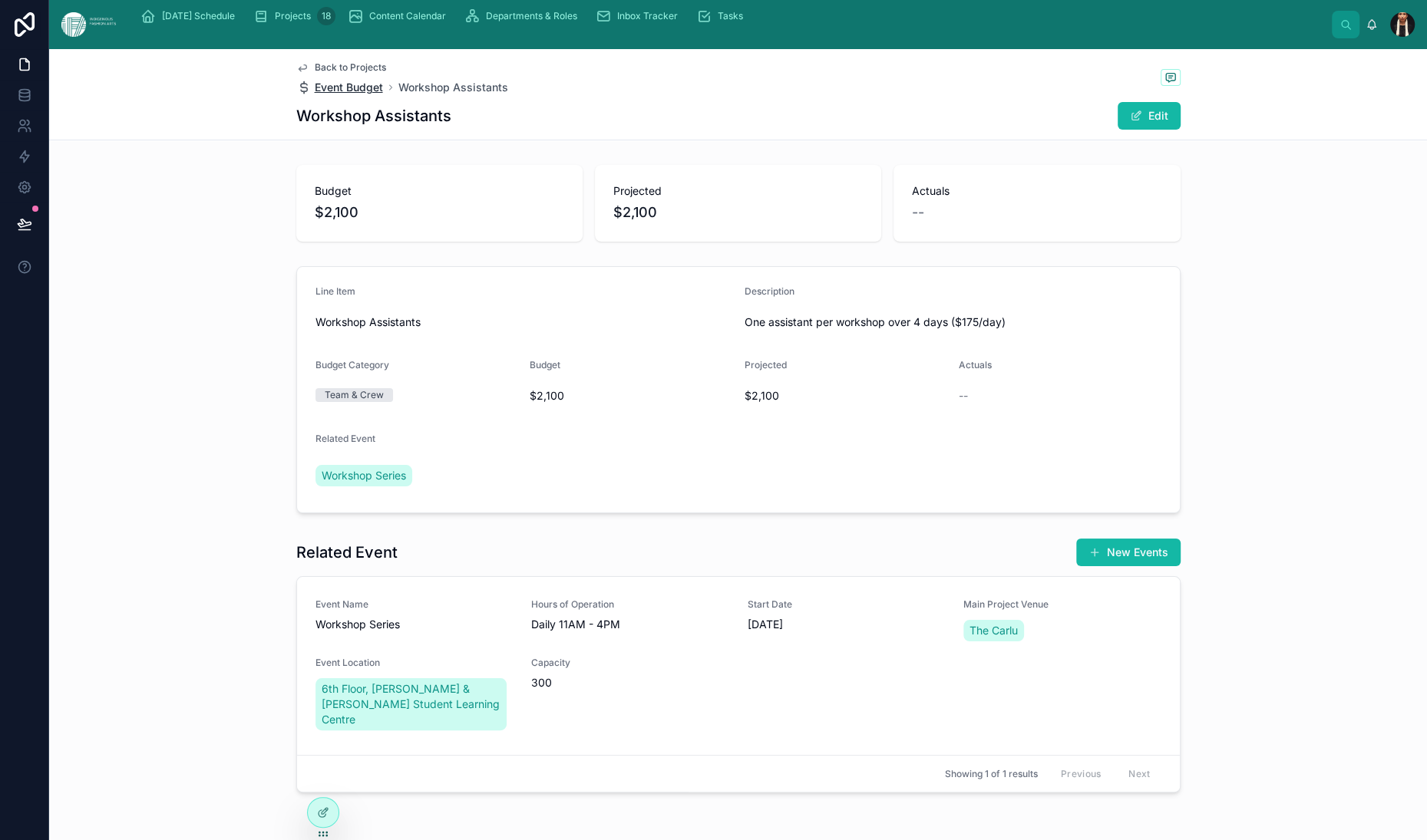
click at [315, 95] on span "Event Budget" at bounding box center [349, 87] width 68 height 15
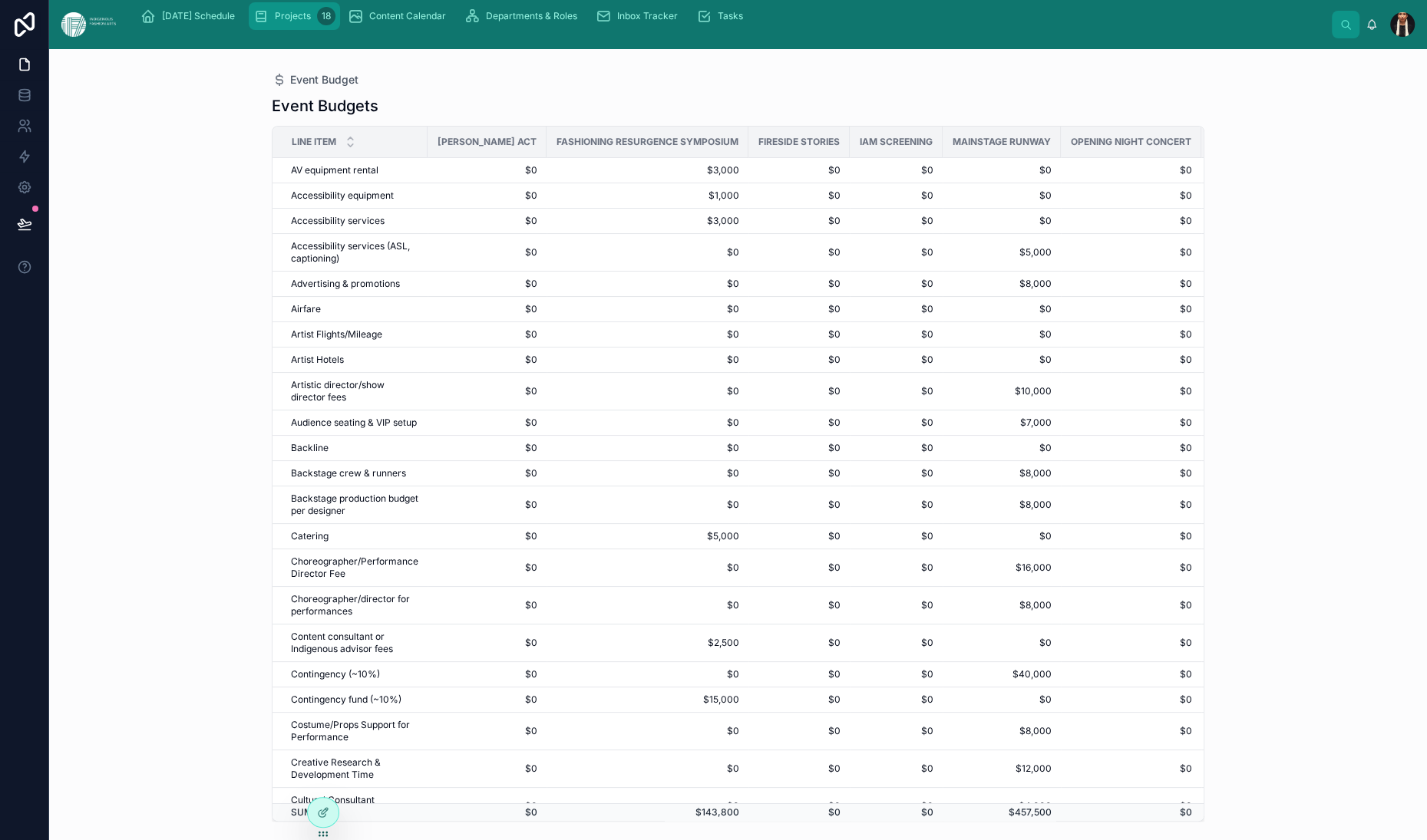
click at [311, 22] on span "Projects" at bounding box center [293, 15] width 36 height 12
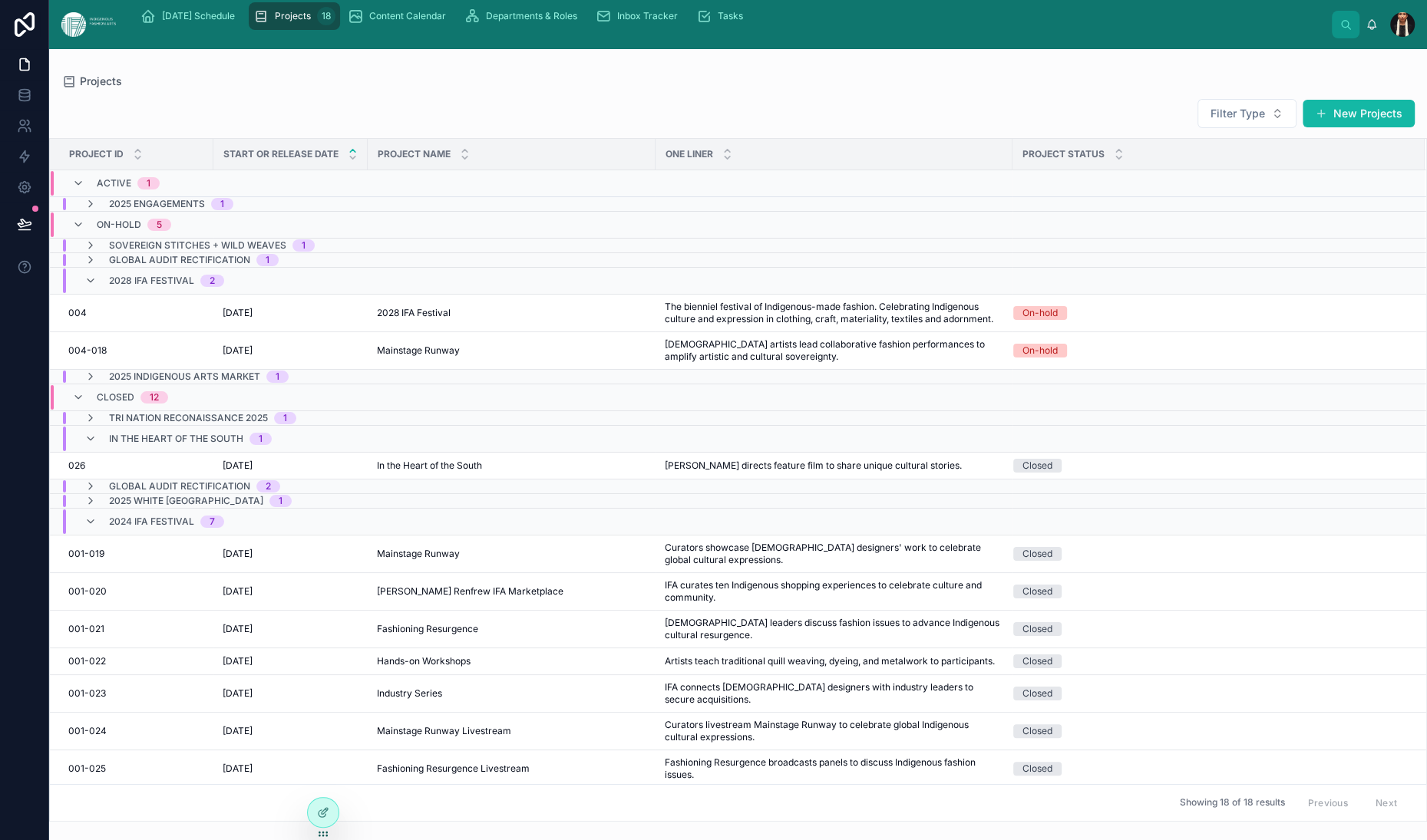
click at [498, 89] on div "Projects" at bounding box center [739, 82] width 1354 height 15
click at [678, 22] on span "Inbox Tracker" at bounding box center [647, 15] width 61 height 12
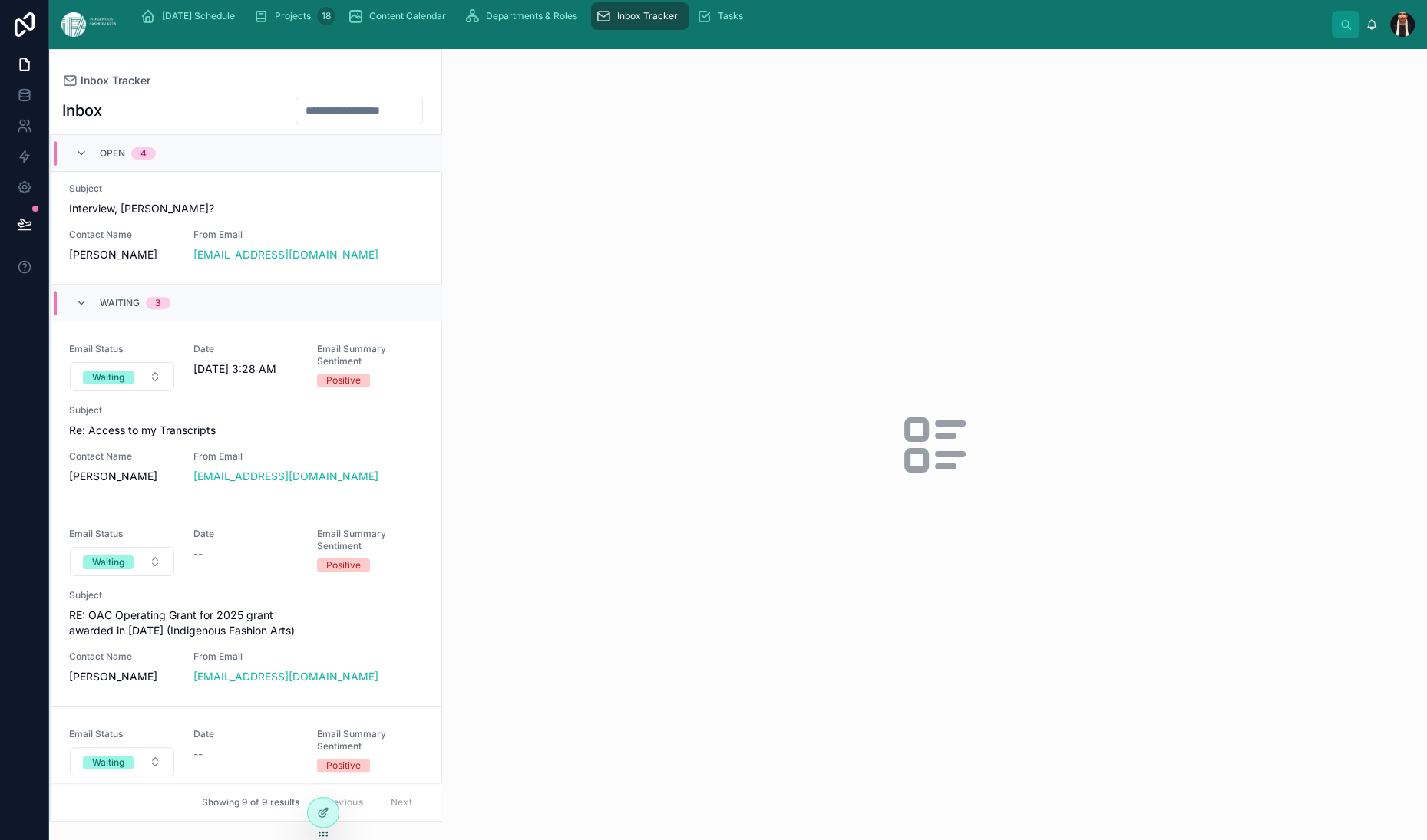
scroll to position [606, 0]
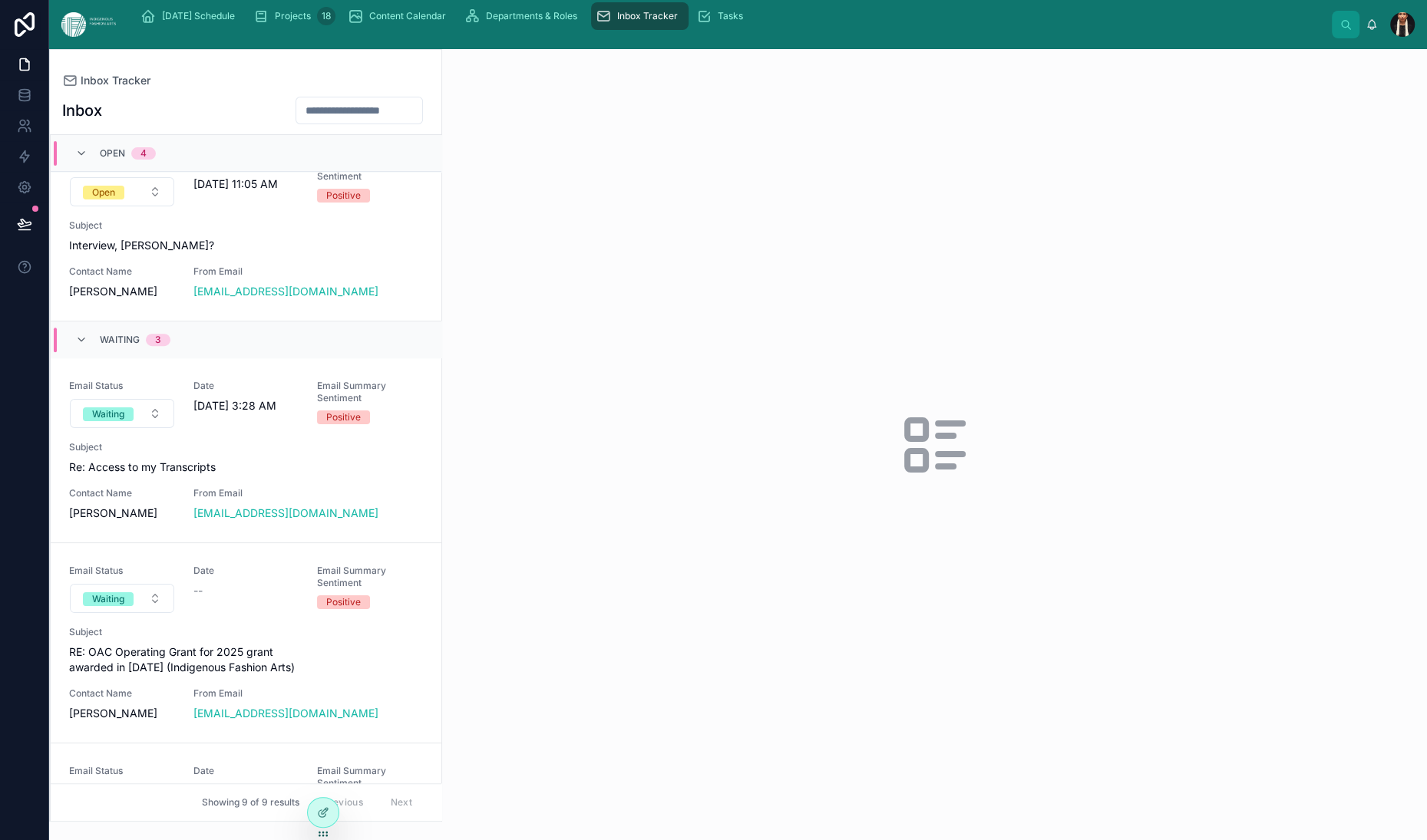
click at [198, 68] on span "Upcoming Opportunity: Leadership Fundamentals Training" at bounding box center [246, 61] width 354 height 15
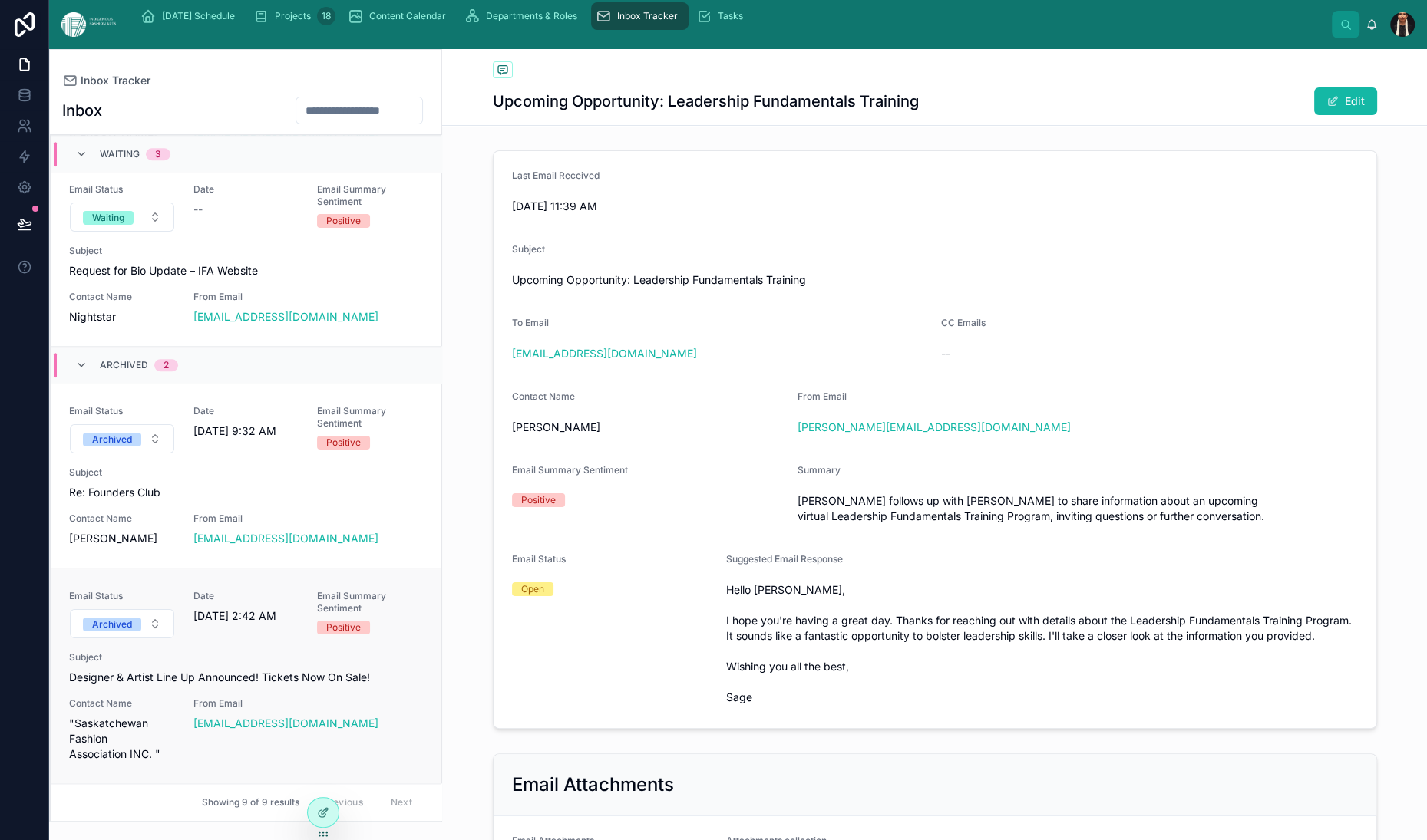
scroll to position [2170, 0]
click at [175, 590] on span "Email Status" at bounding box center [122, 596] width 106 height 12
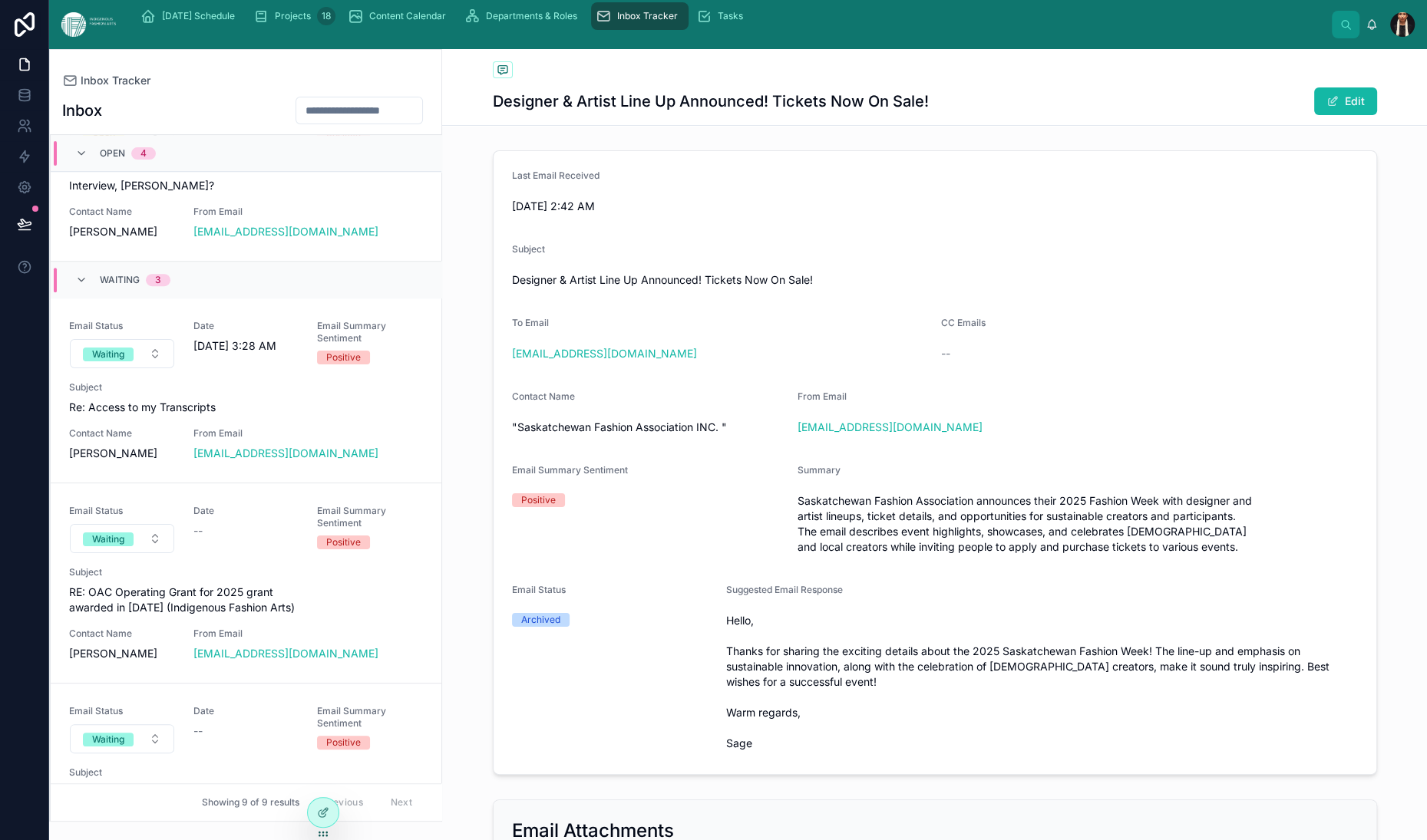
scroll to position [670, 0]
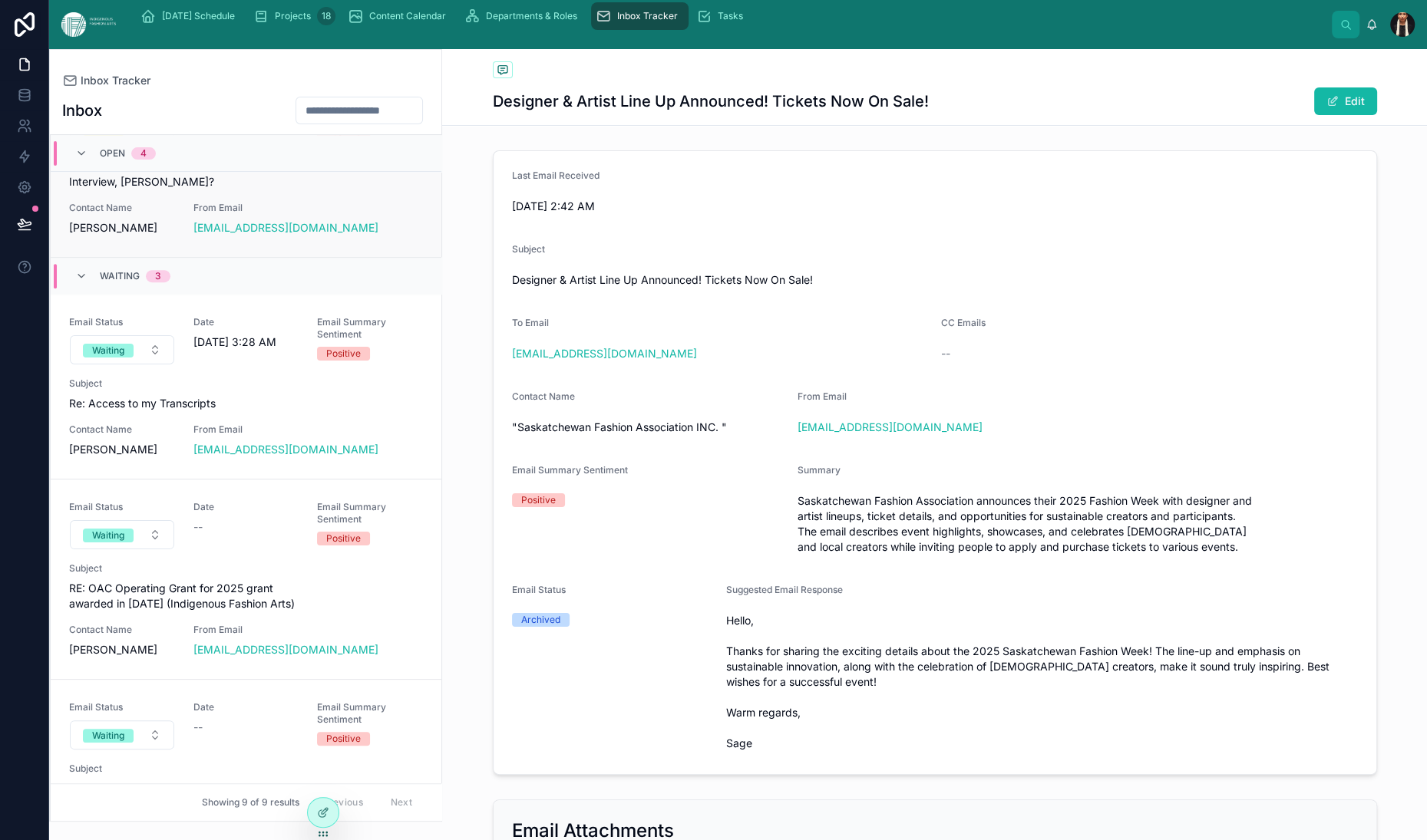
click at [318, 168] on span "Subject" at bounding box center [246, 162] width 354 height 12
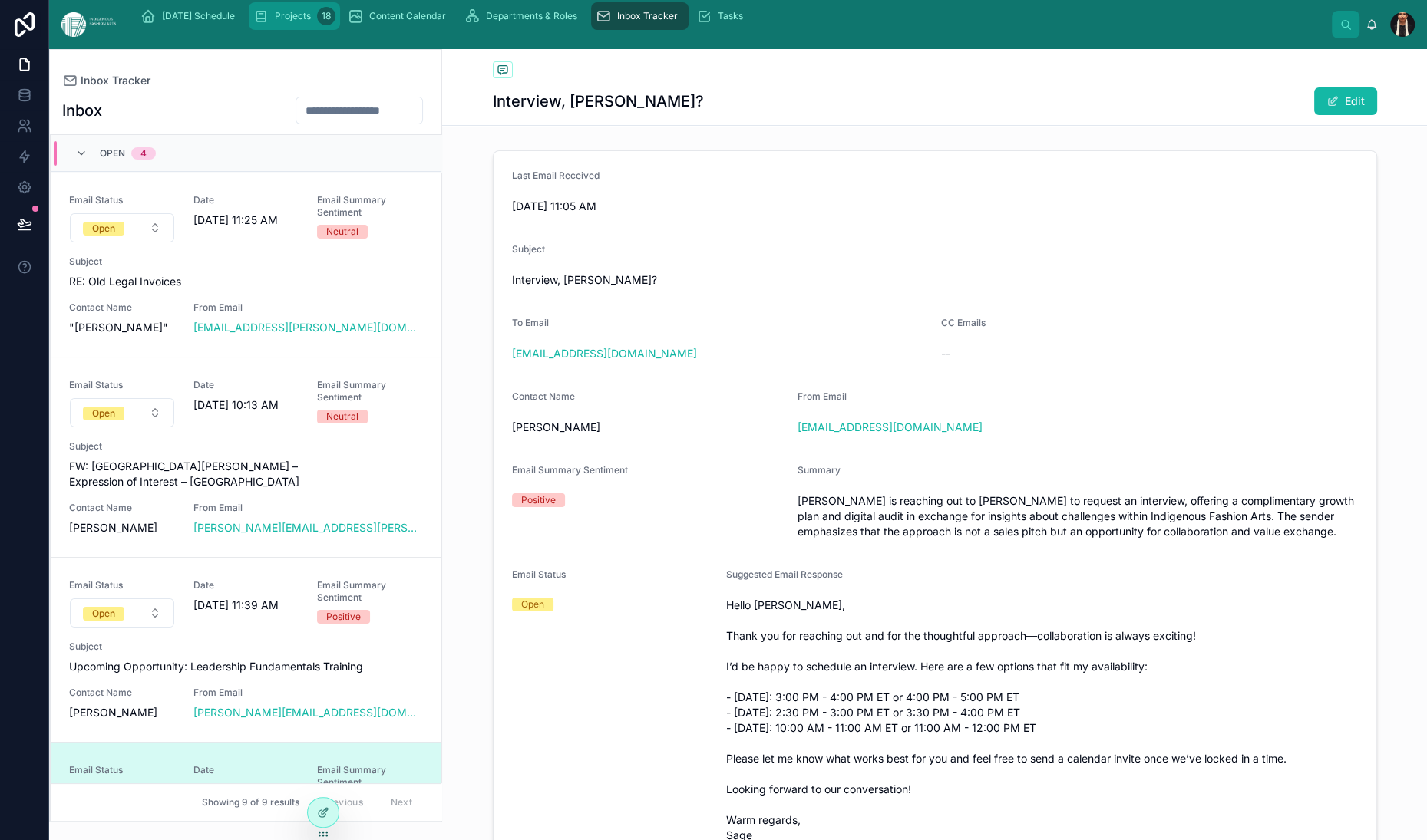
click at [311, 22] on span "Projects" at bounding box center [293, 15] width 36 height 12
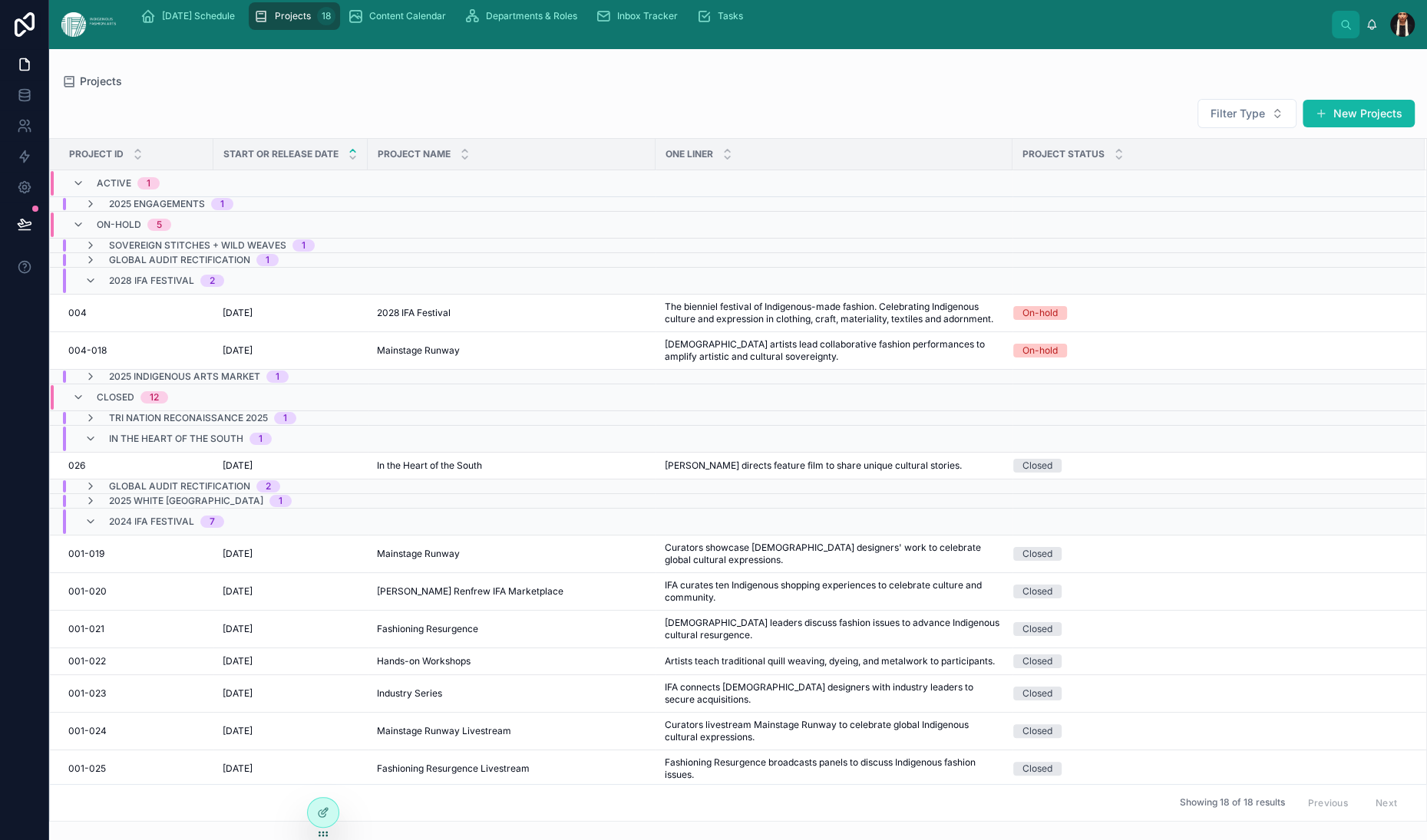
click at [311, 22] on span "Projects" at bounding box center [293, 15] width 36 height 12
click at [577, 22] on span "Departments & Roles" at bounding box center [531, 15] width 91 height 12
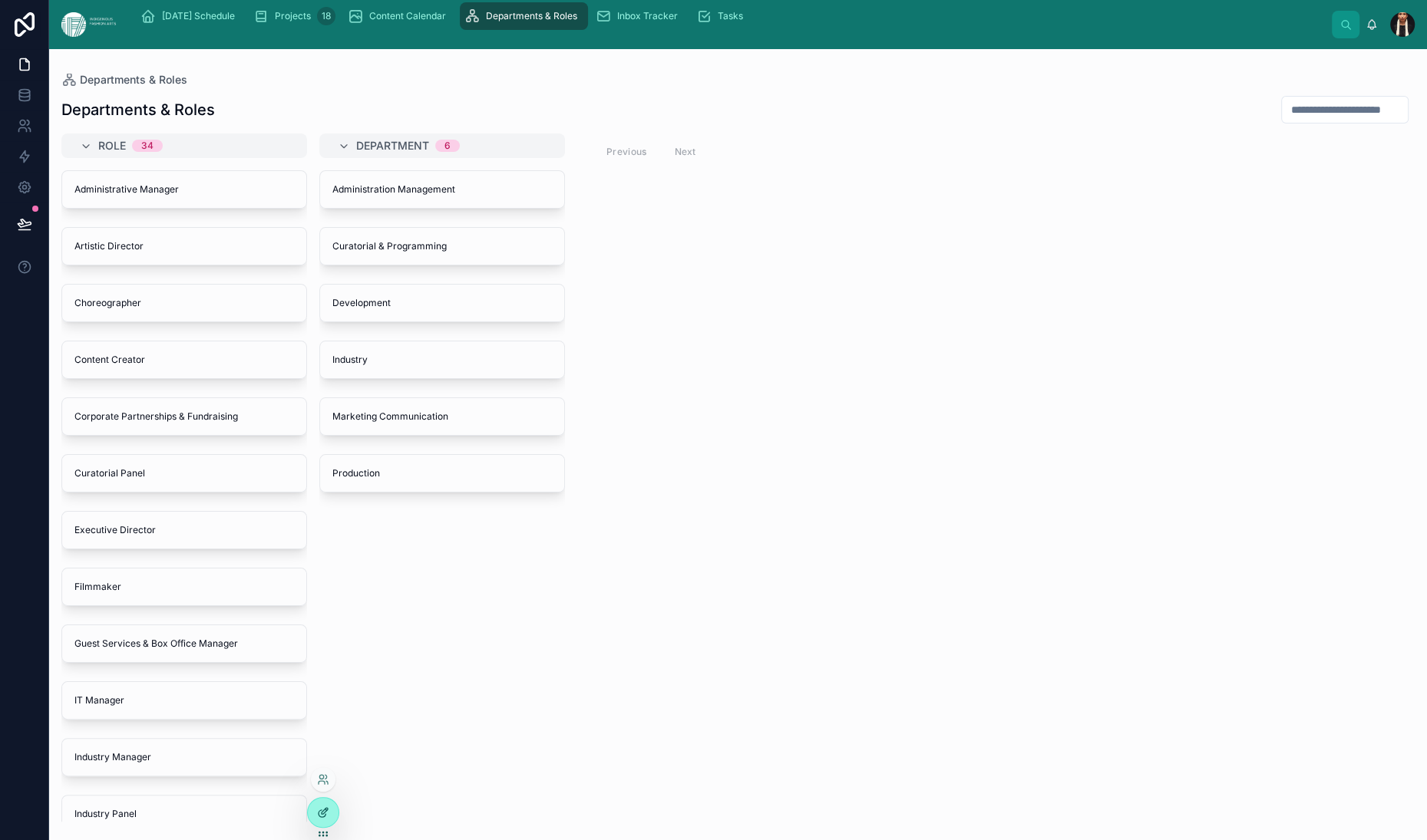
click at [336, 827] on div at bounding box center [323, 812] width 30 height 29
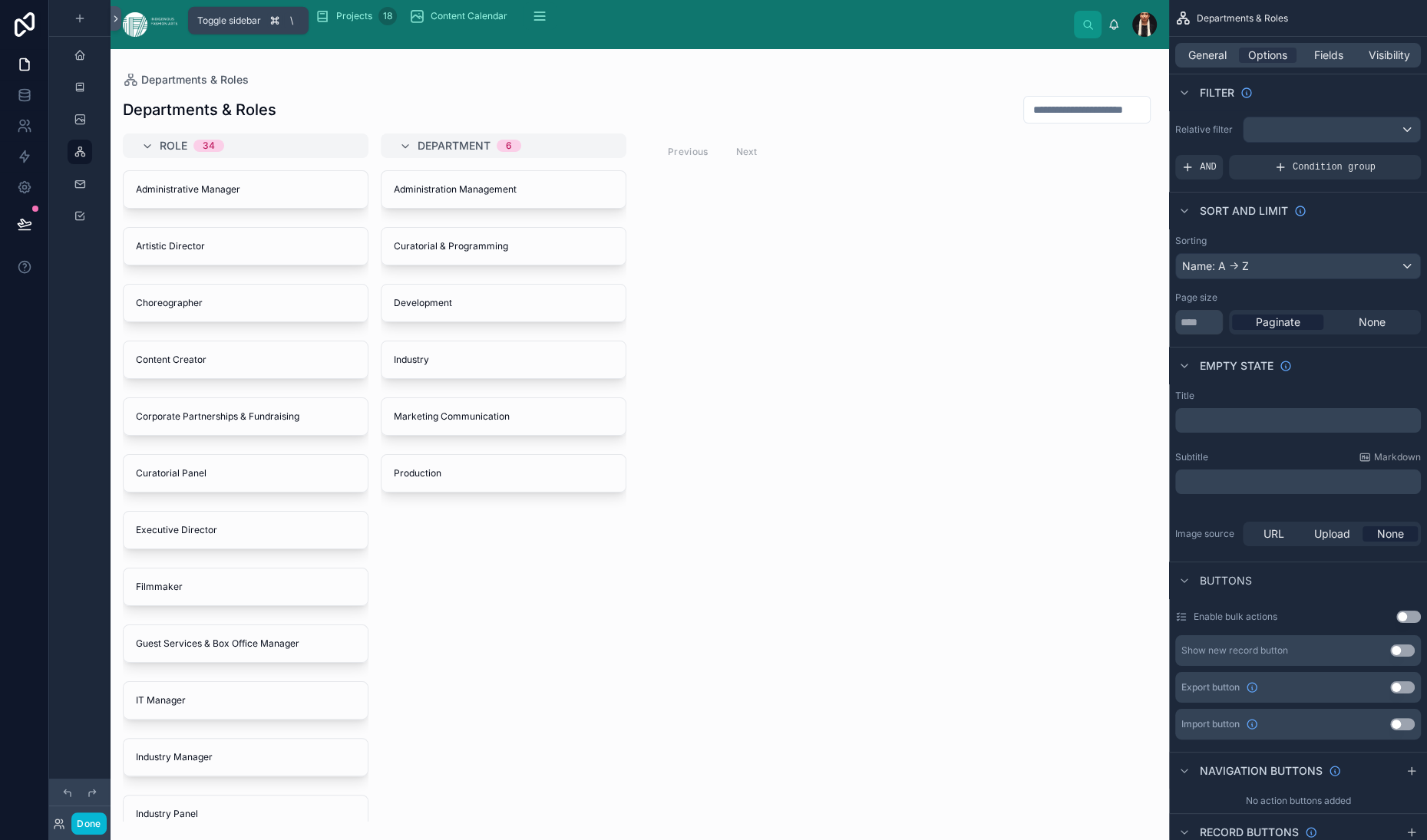
click at [122, 25] on icon at bounding box center [115, 19] width 10 height 11
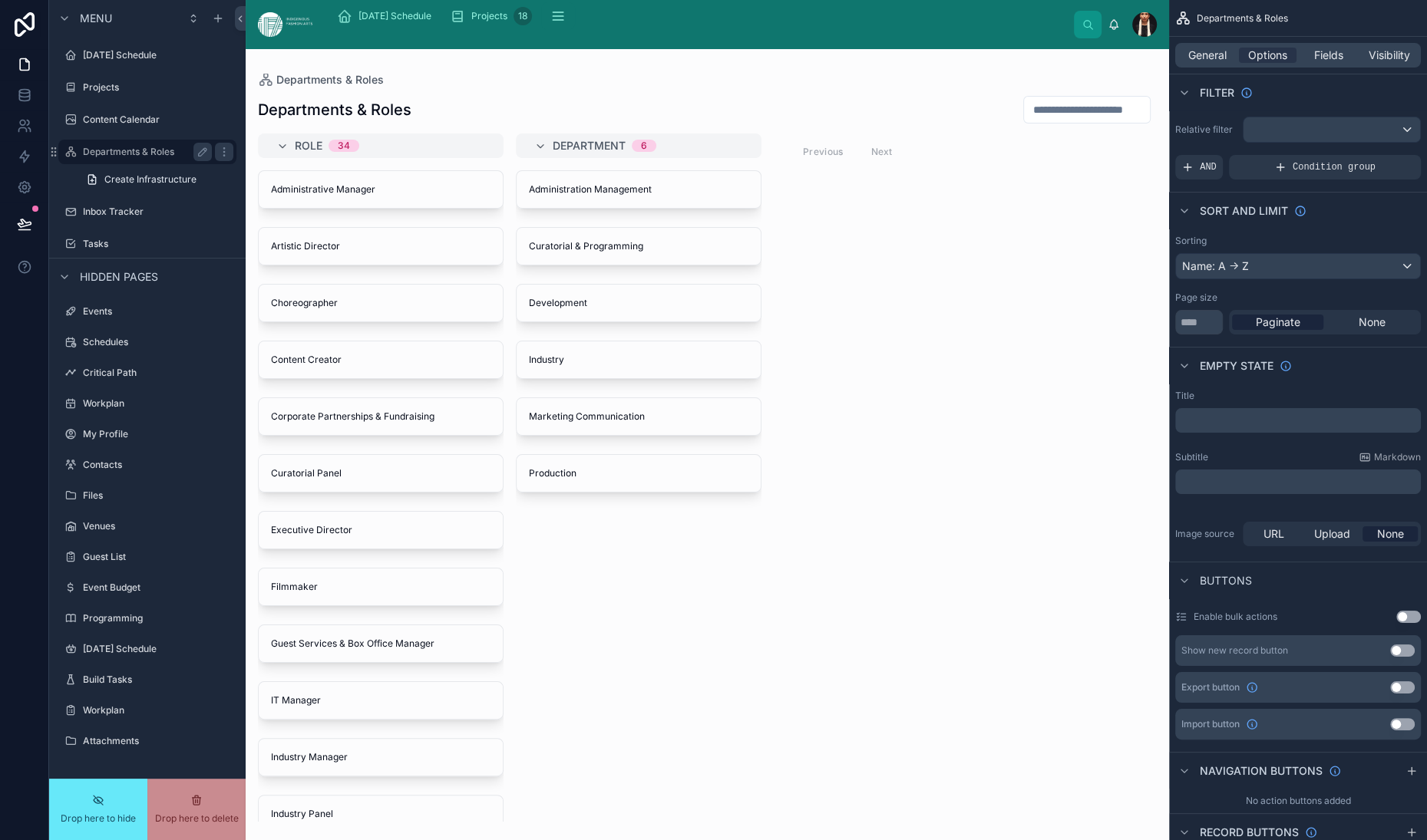
scroll to position [353, 0]
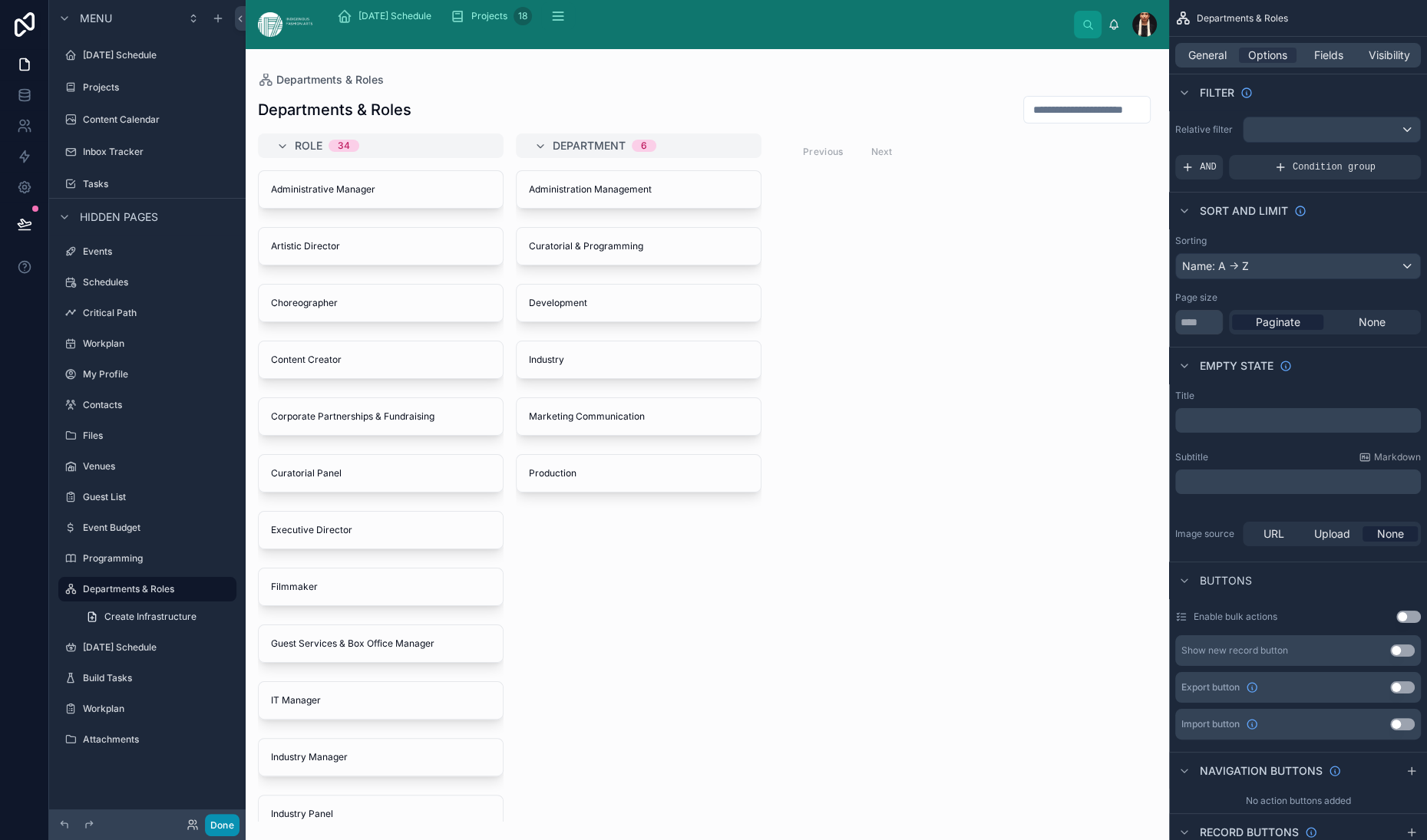
click at [240, 817] on button "Done" at bounding box center [222, 825] width 34 height 22
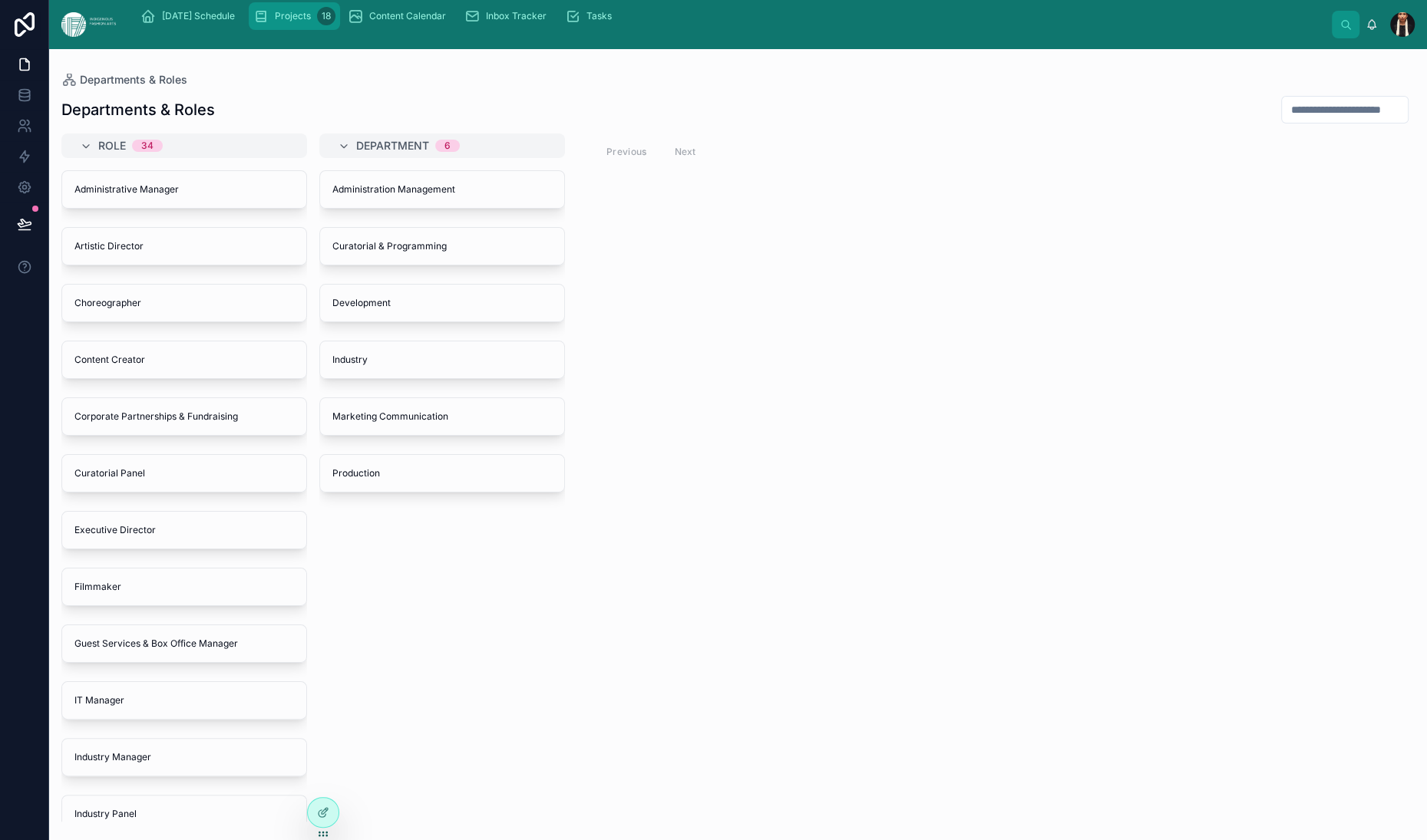
click at [311, 22] on span "Projects" at bounding box center [293, 15] width 36 height 12
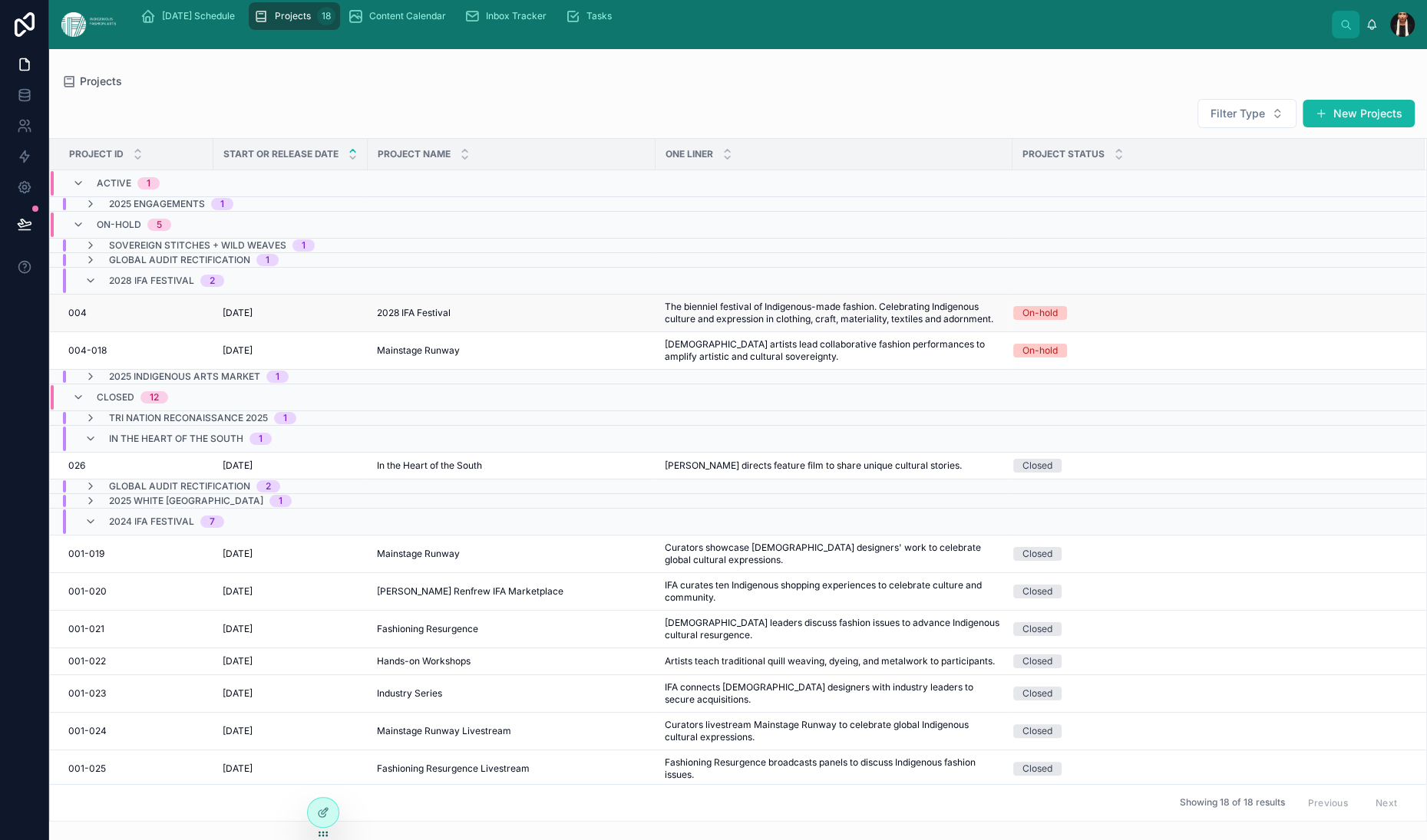
click at [451, 319] on span "2028 IFA Festival" at bounding box center [414, 313] width 74 height 12
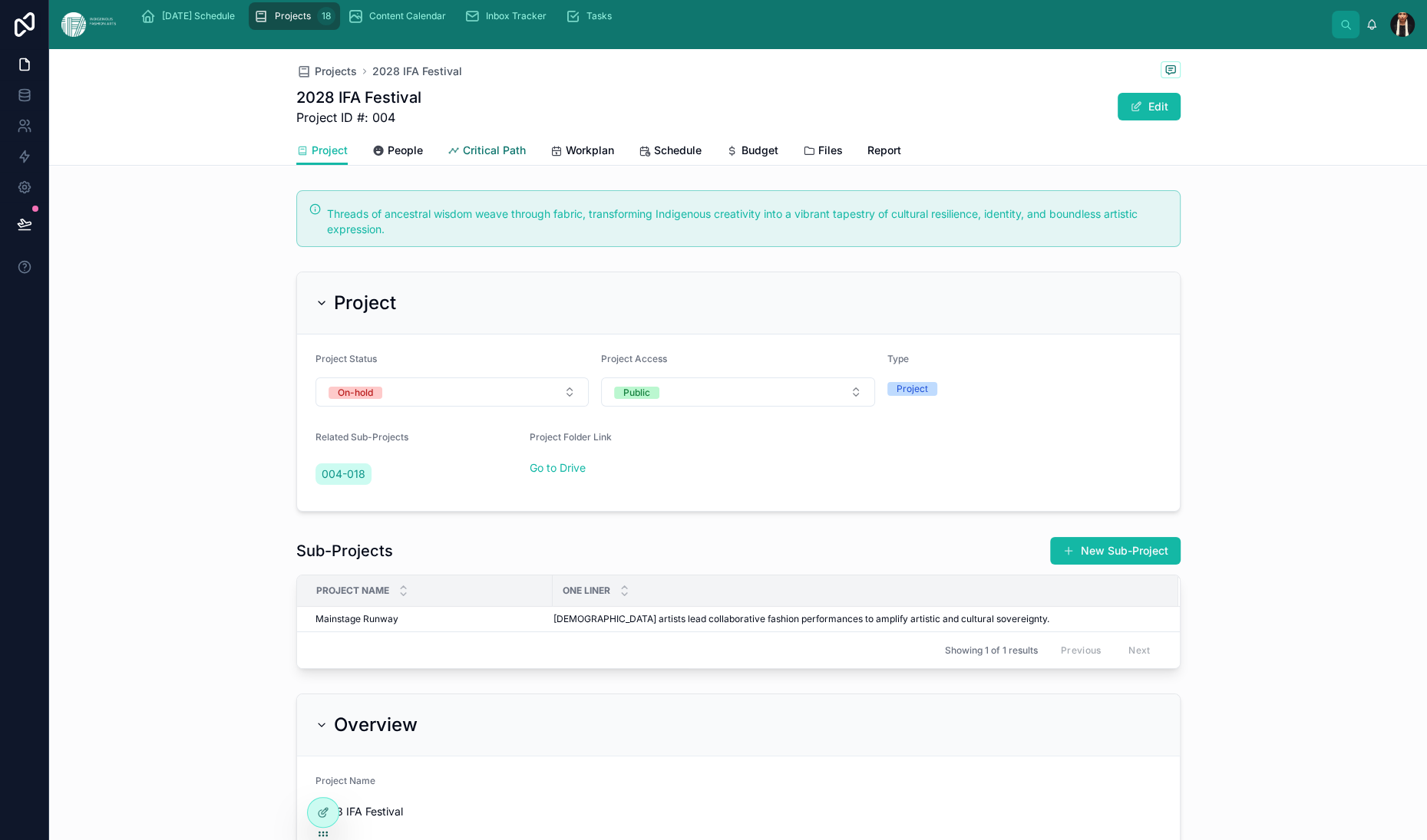
click at [463, 158] on span "Critical Path" at bounding box center [494, 150] width 63 height 15
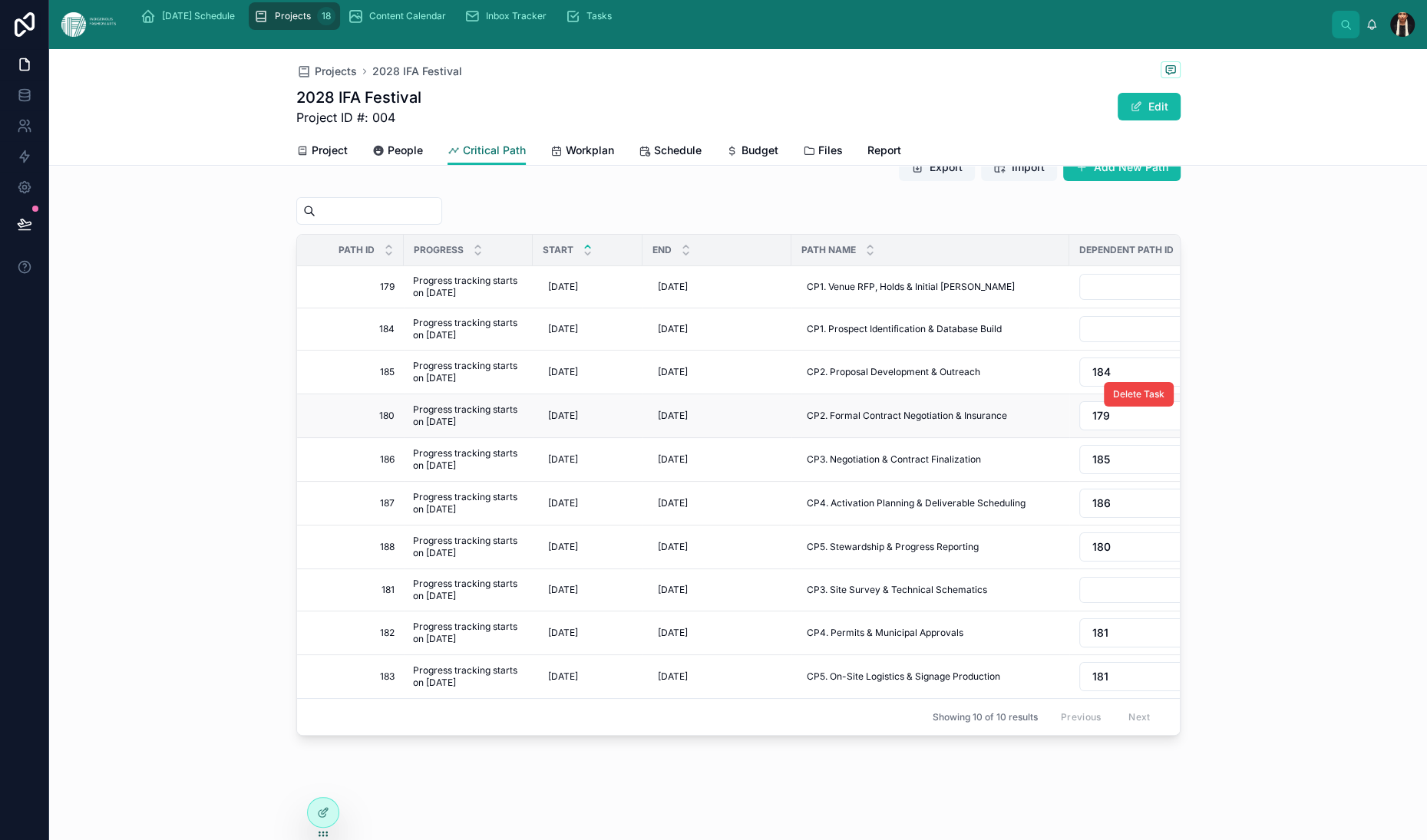
scroll to position [201, 0]
click at [1079, 577] on button "Select Button" at bounding box center [1156, 589] width 154 height 26
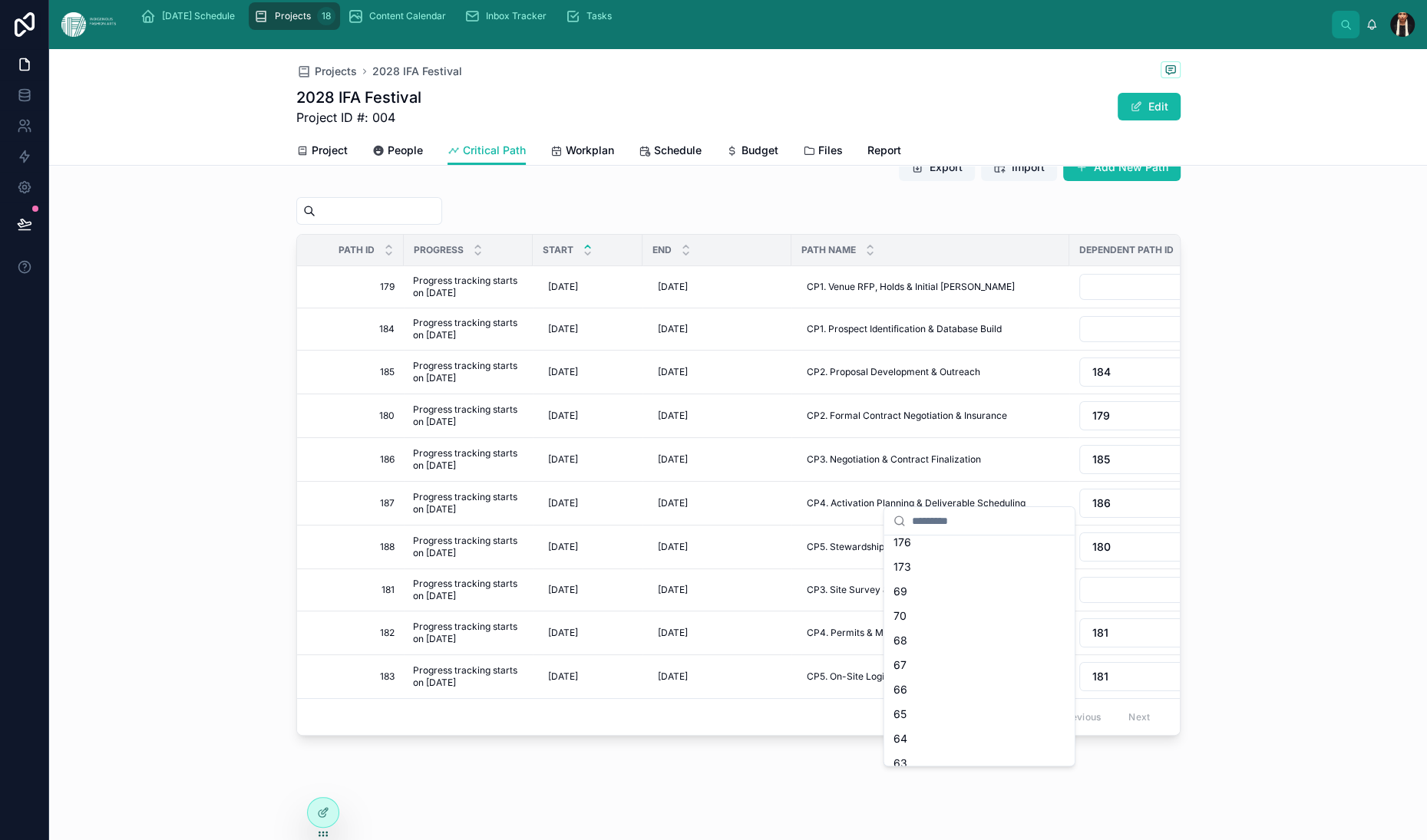
scroll to position [552, 0]
click at [912, 472] on span "179" at bounding box center [902, 465] width 18 height 15
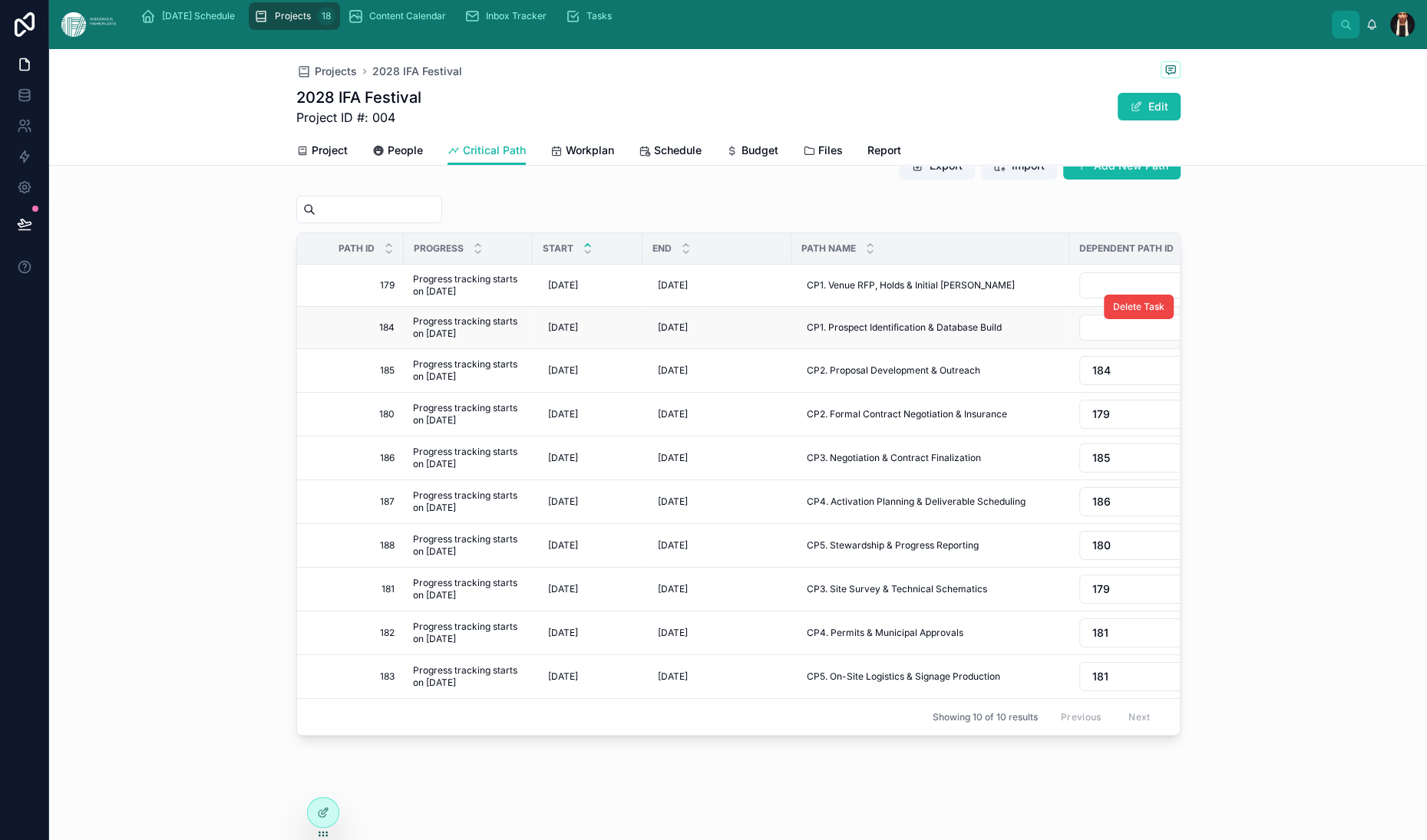
scroll to position [220, 0]
click at [1079, 341] on button "Select Button" at bounding box center [1156, 327] width 154 height 26
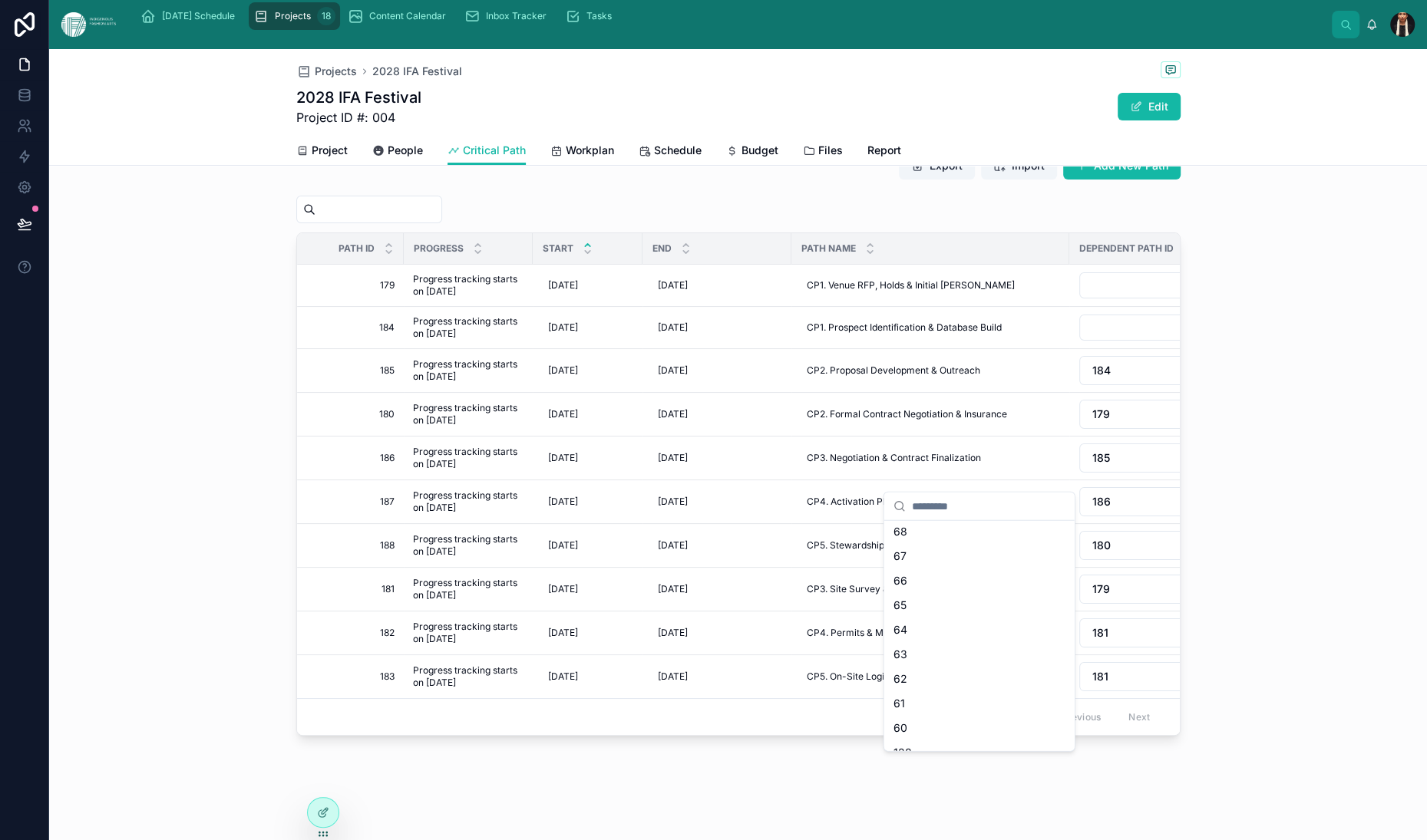
scroll to position [644, 0]
click at [912, 391] on span "178" at bounding box center [902, 383] width 18 height 15
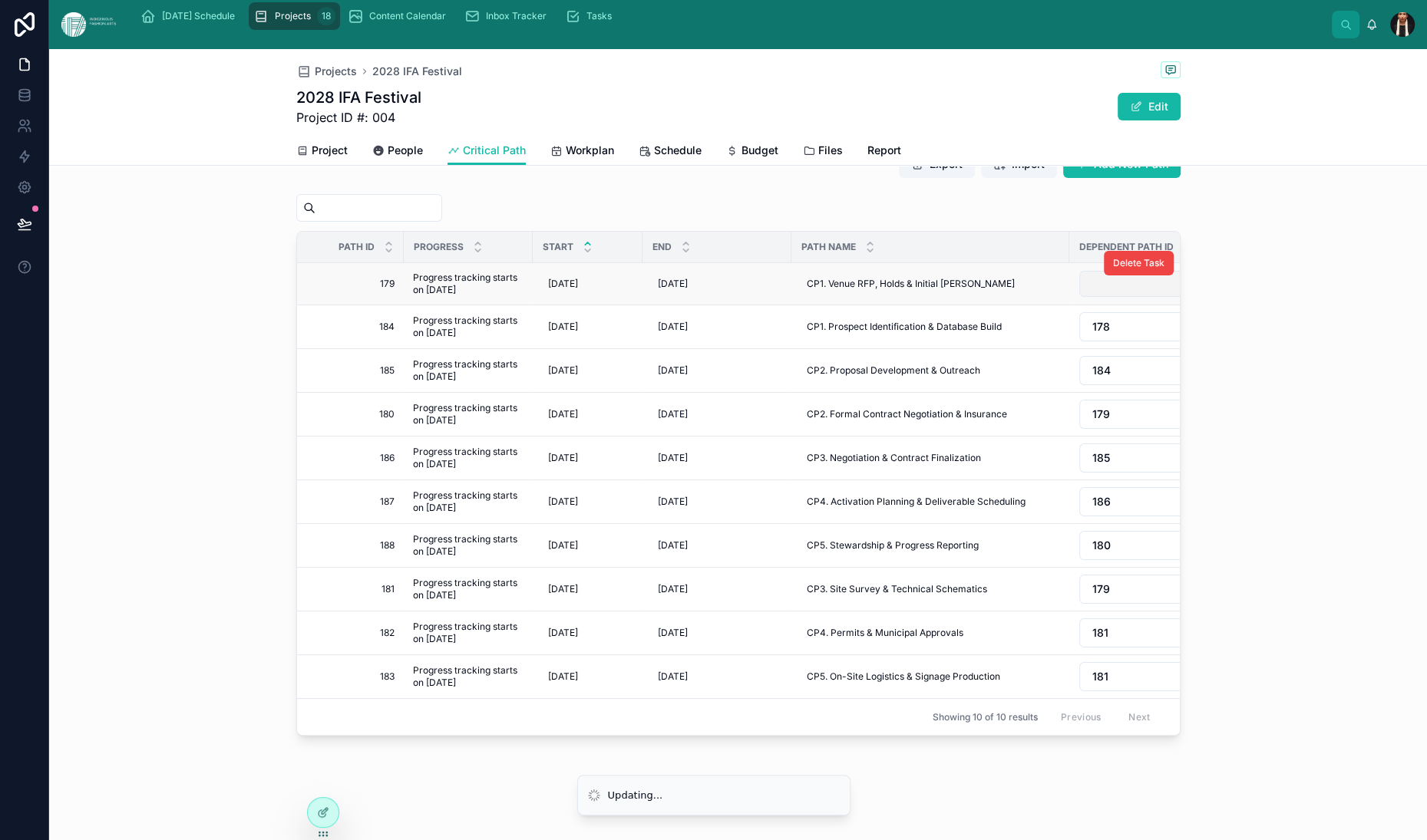
click at [1079, 297] on button "Select Button" at bounding box center [1156, 283] width 154 height 26
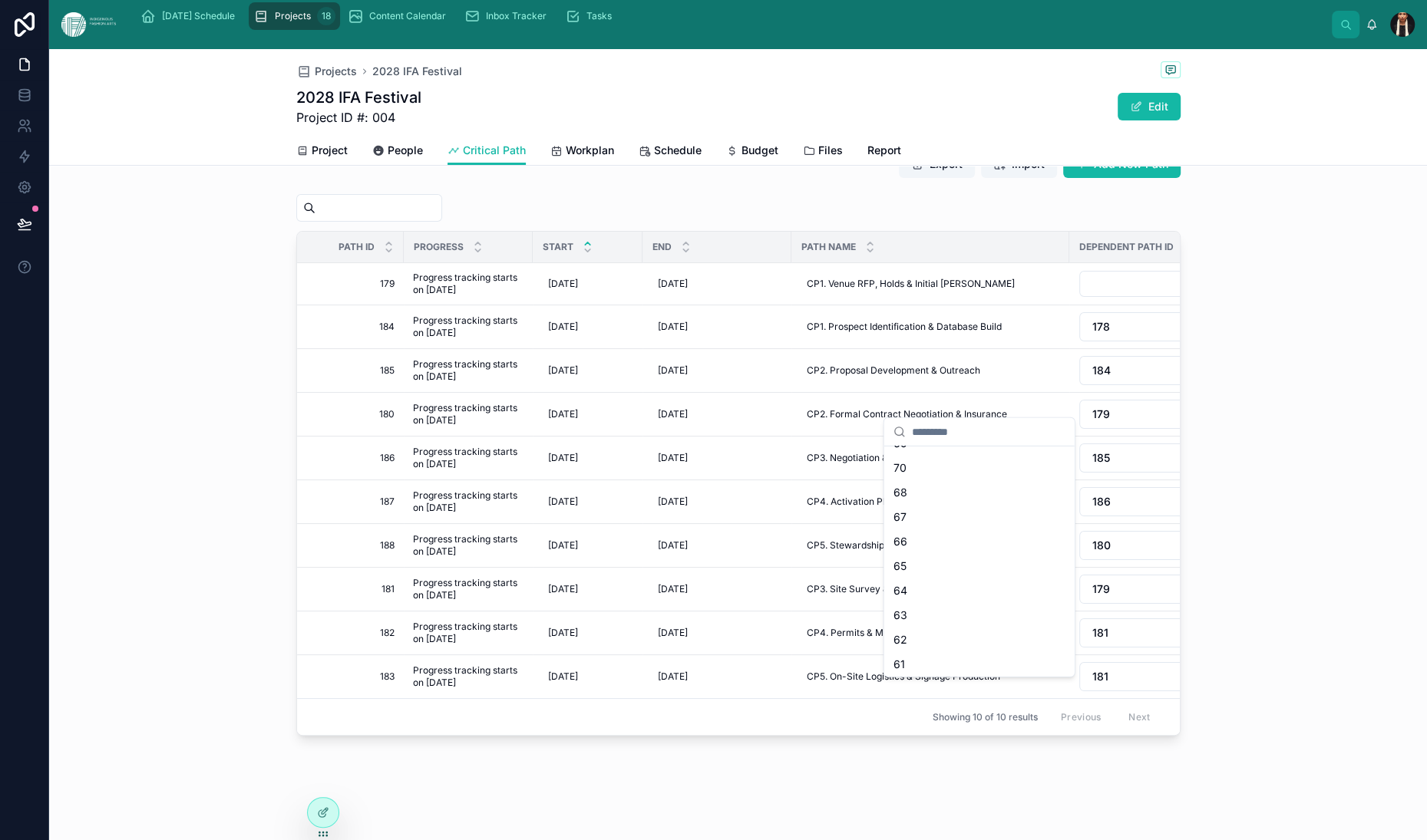
scroll to position [620, 0]
click at [912, 341] on span "178" at bounding box center [902, 334] width 18 height 15
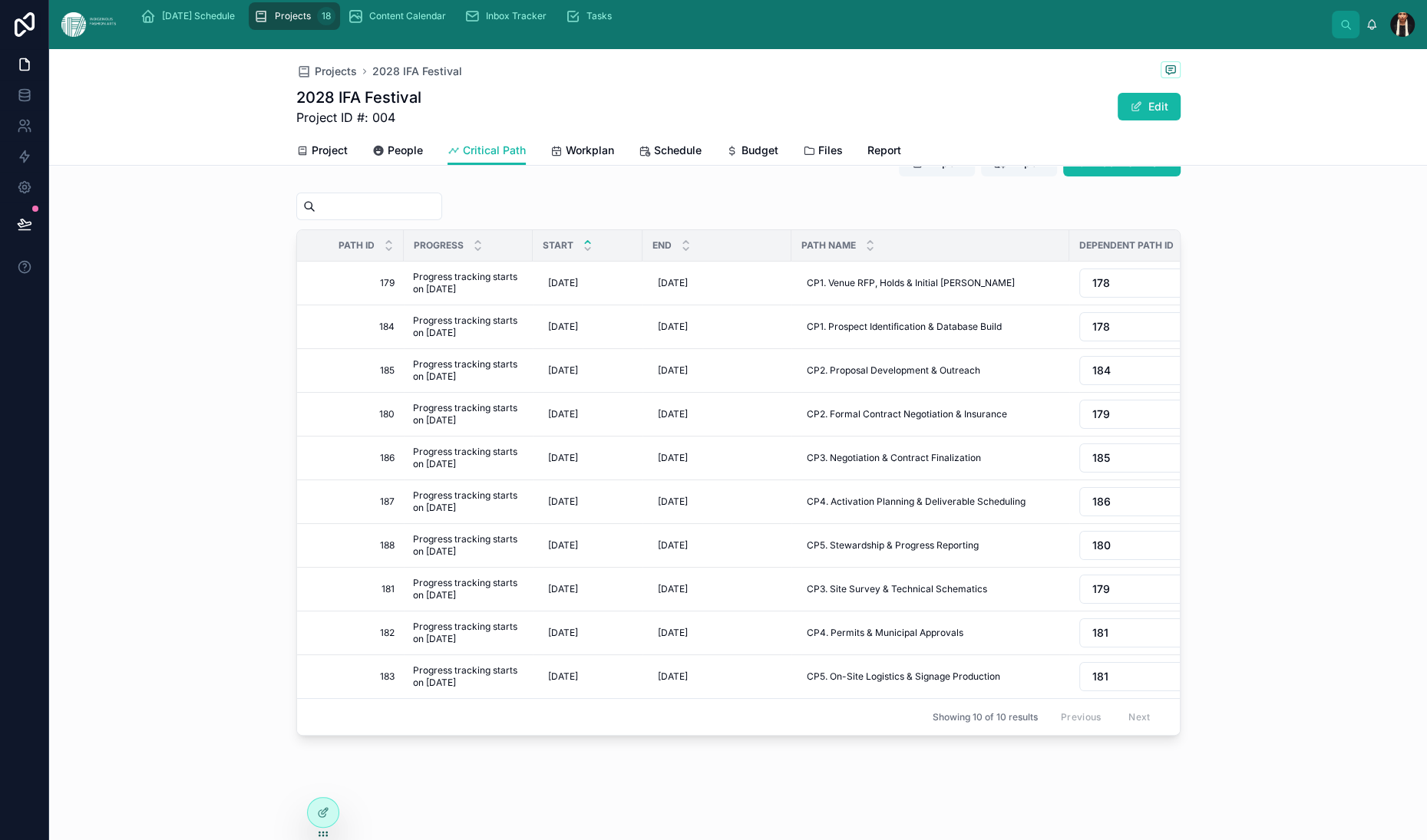
click at [812, 220] on div at bounding box center [739, 206] width 884 height 28
click at [1079, 297] on button "178" at bounding box center [1156, 283] width 154 height 29
click at [945, 442] on div "None" at bounding box center [979, 430] width 184 height 25
click at [1079, 341] on button "178" at bounding box center [1156, 327] width 154 height 29
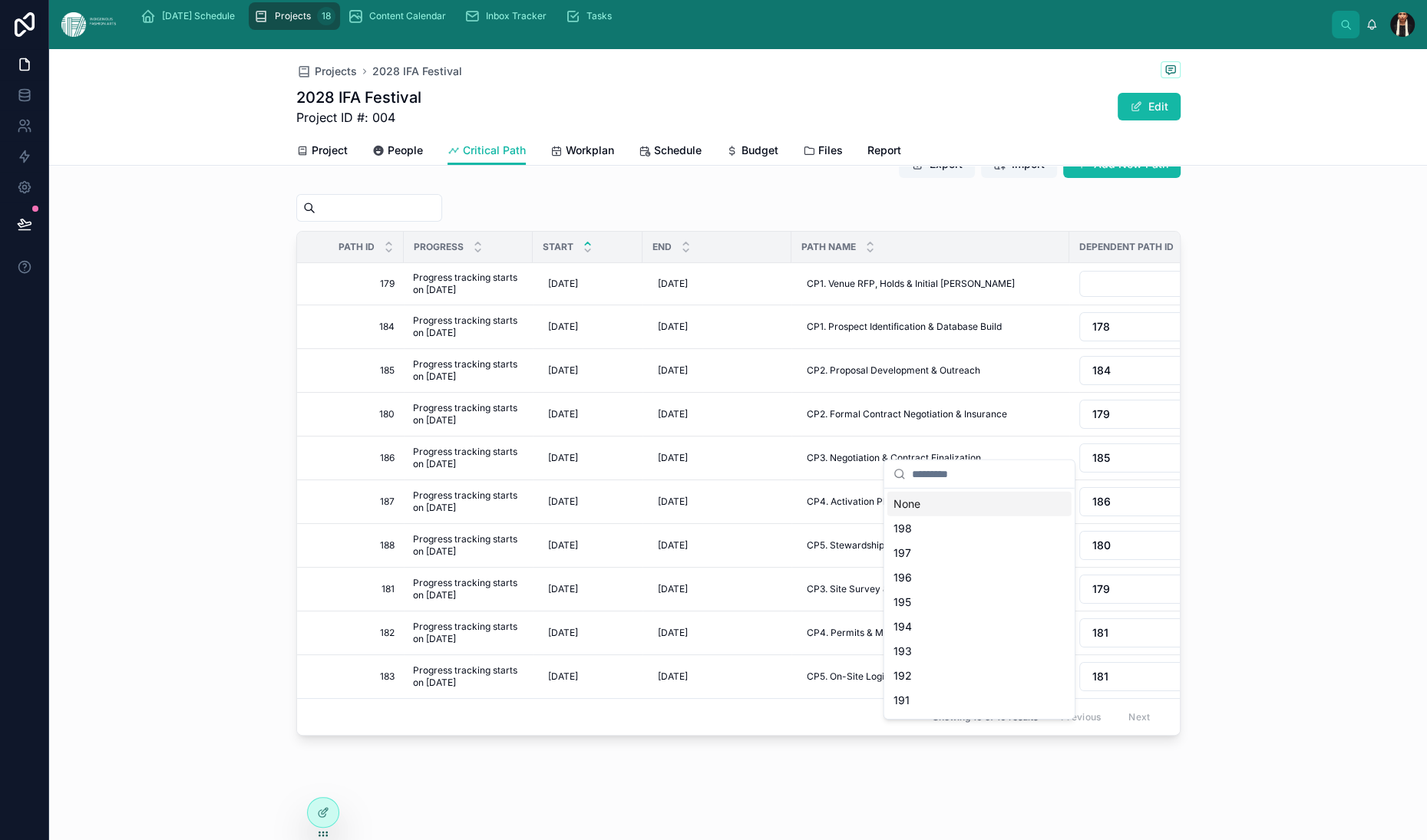
click at [940, 516] on div "None" at bounding box center [979, 505] width 184 height 25
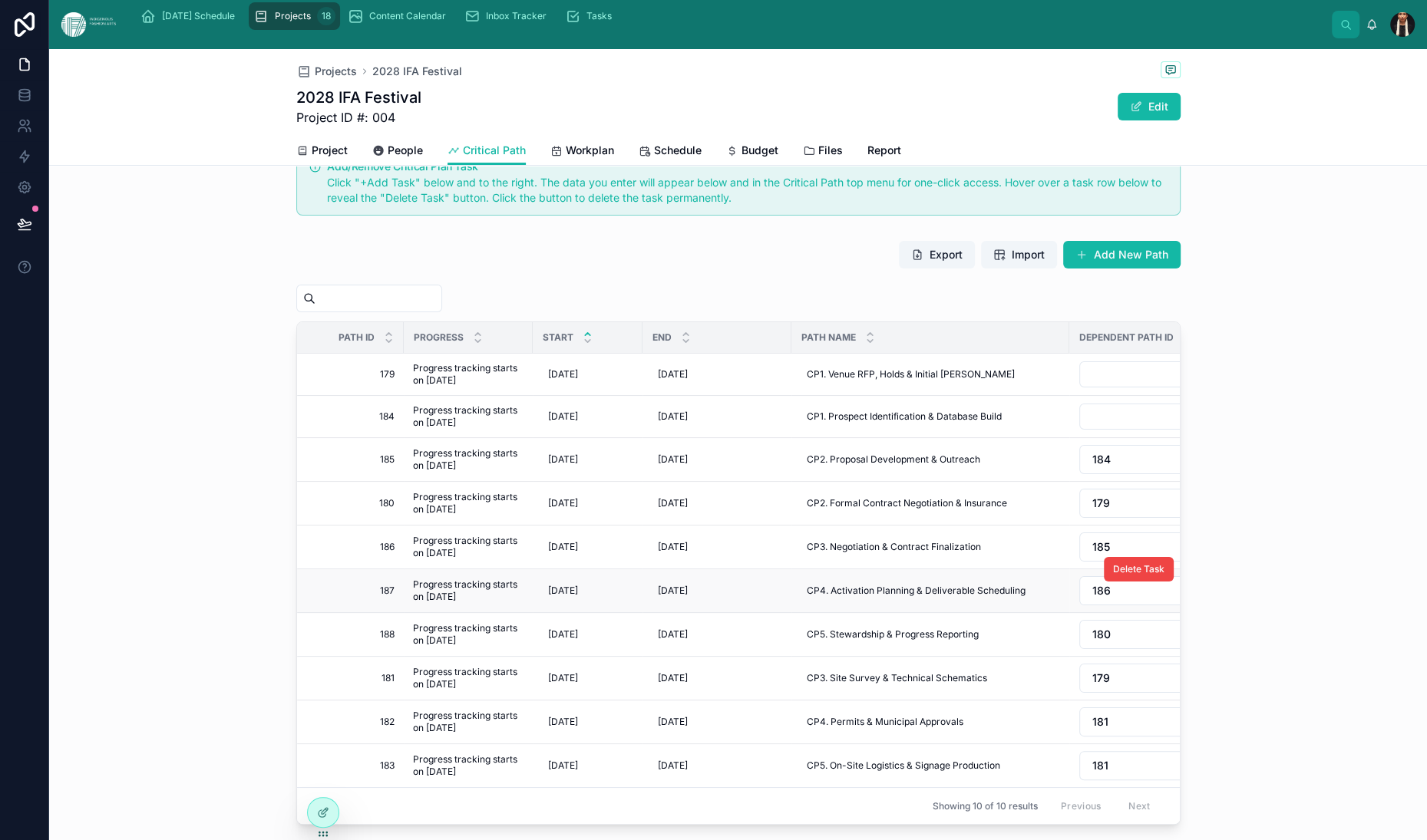
scroll to position [8, 0]
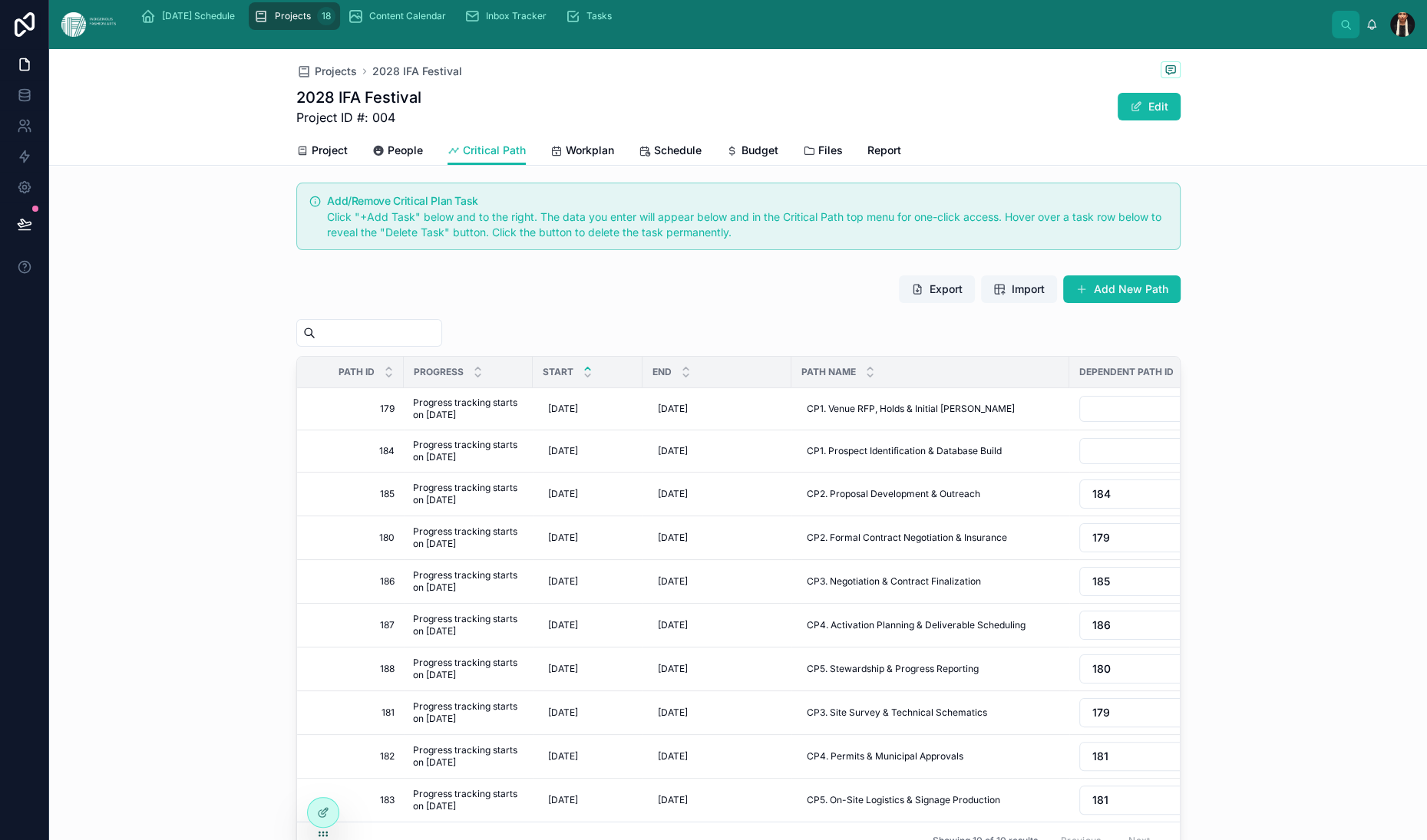
click at [620, 310] on div "Export Import Add New Path" at bounding box center [739, 292] width 884 height 35
click at [312, 158] on span "Project" at bounding box center [330, 150] width 36 height 15
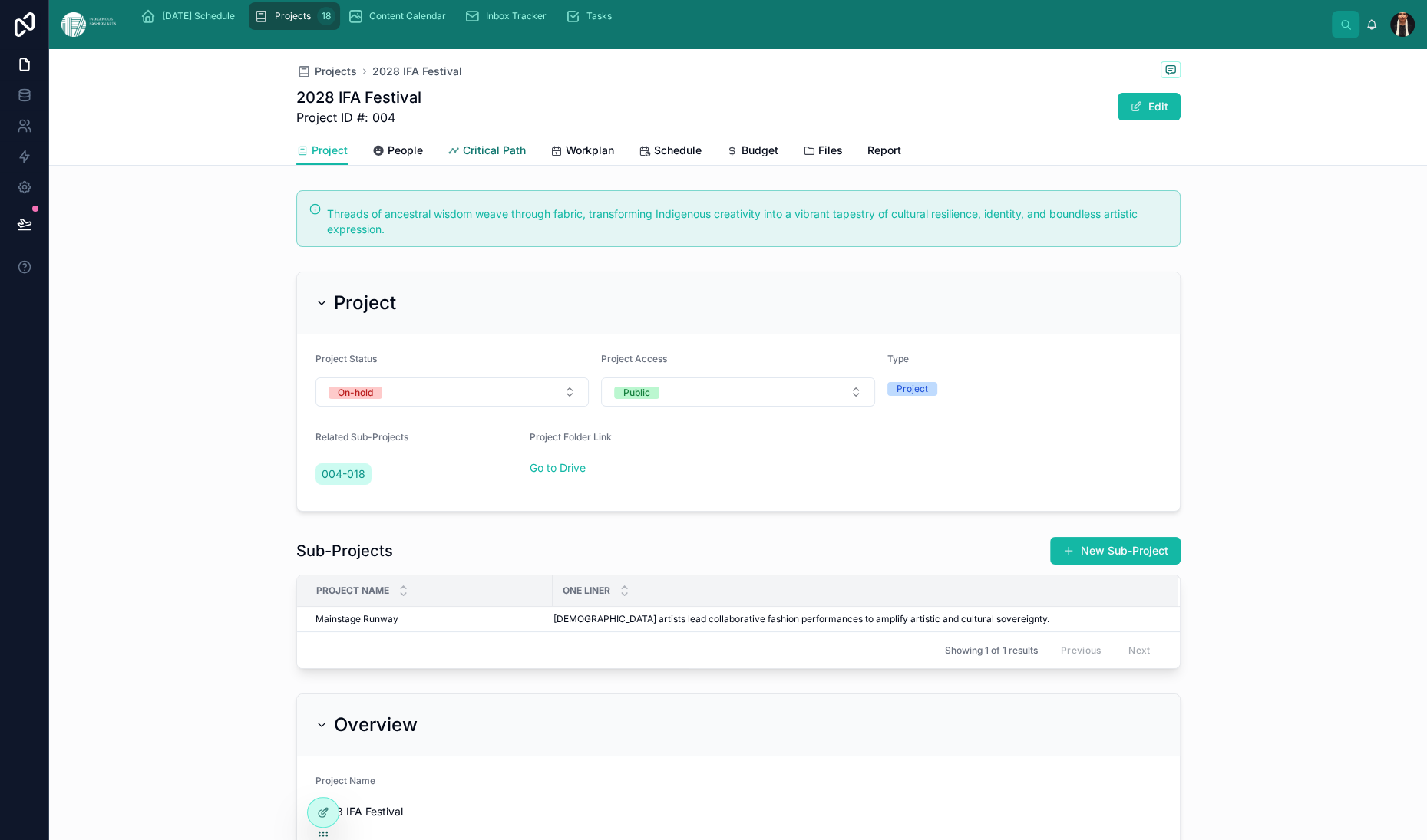
click at [463, 158] on span "Critical Path" at bounding box center [494, 150] width 63 height 15
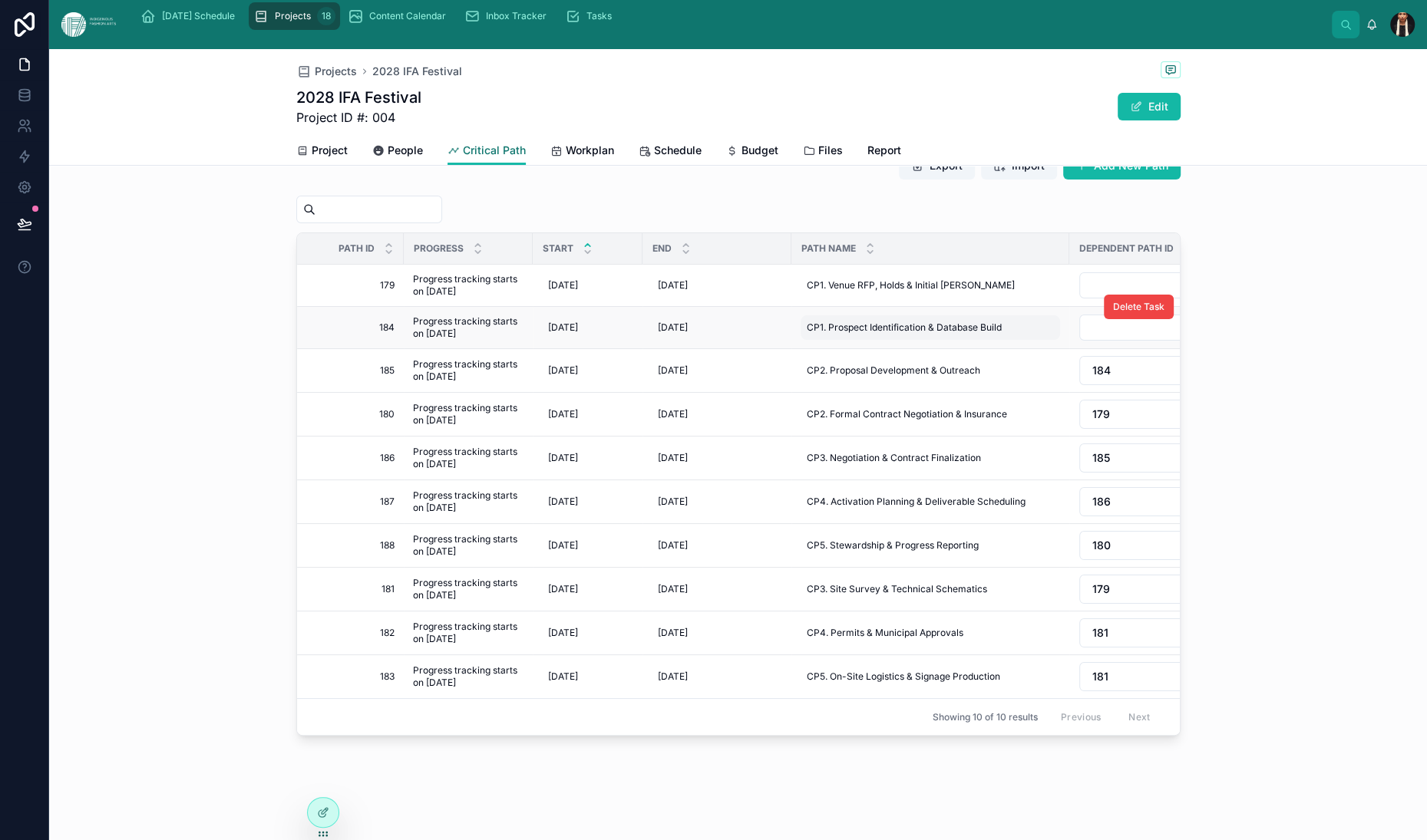
scroll to position [487, 0]
click at [337, 819] on div at bounding box center [323, 812] width 30 height 29
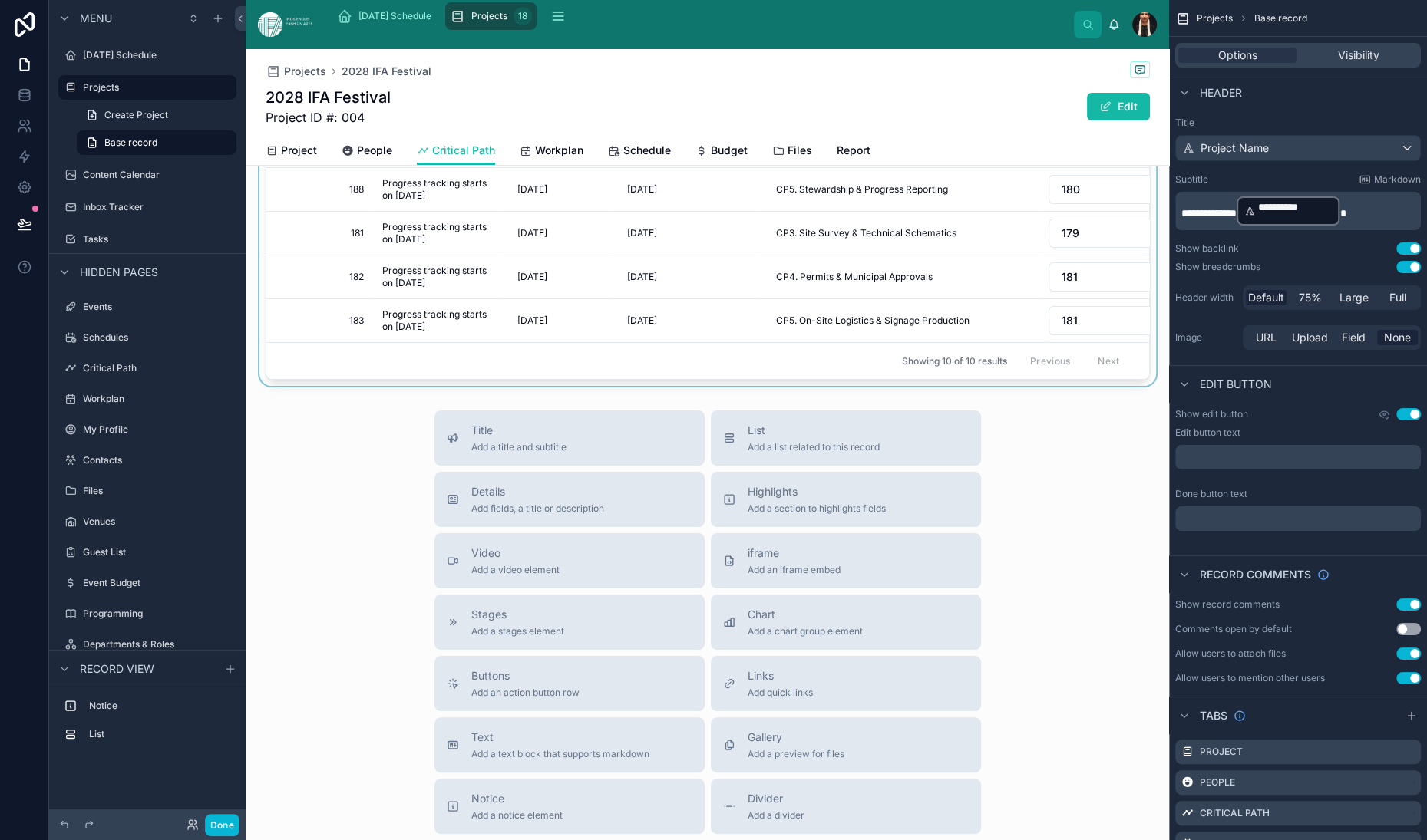
click at [395, 379] on div "Showing 10 of 10 results Previous Next" at bounding box center [707, 360] width 883 height 37
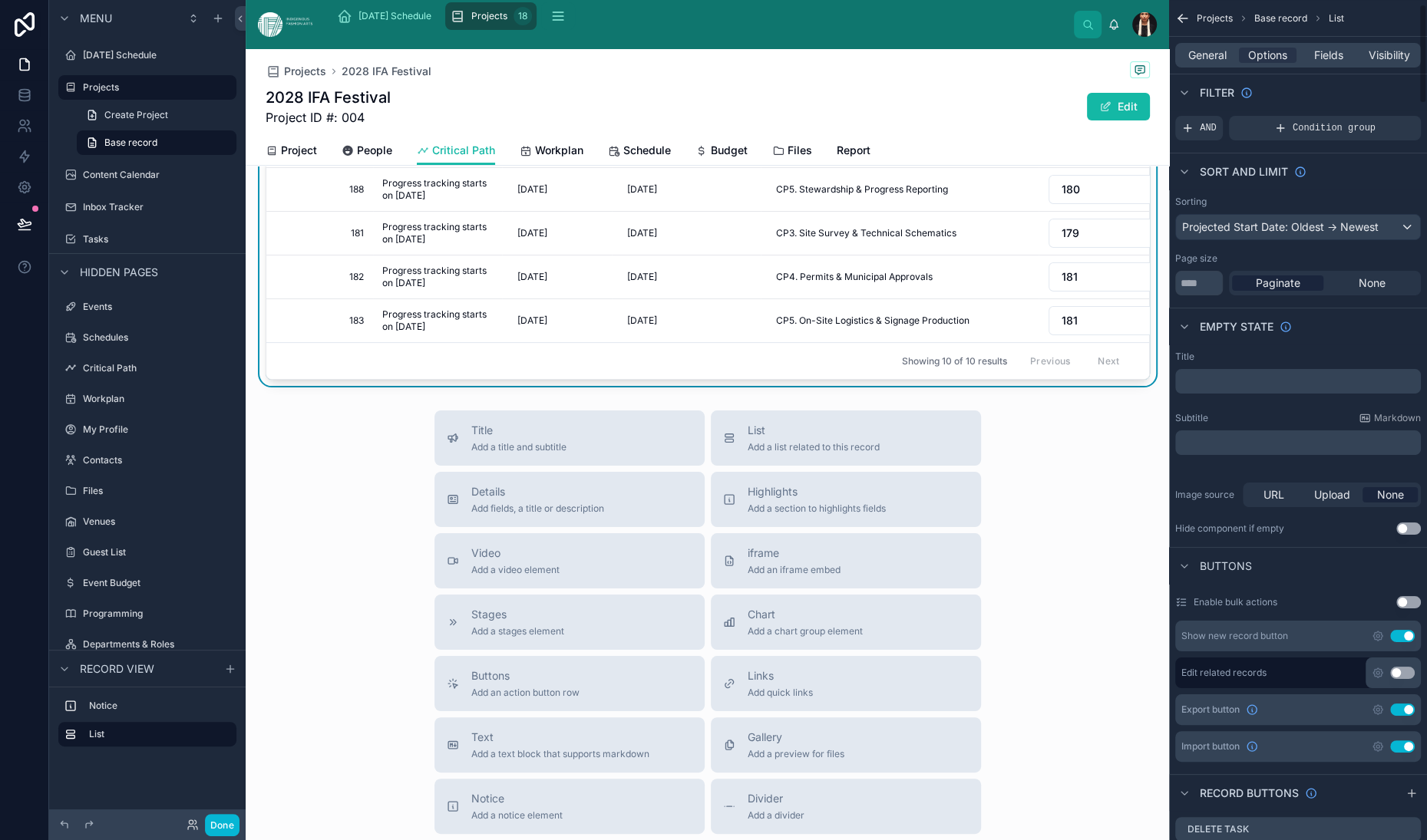
scroll to position [48, 0]
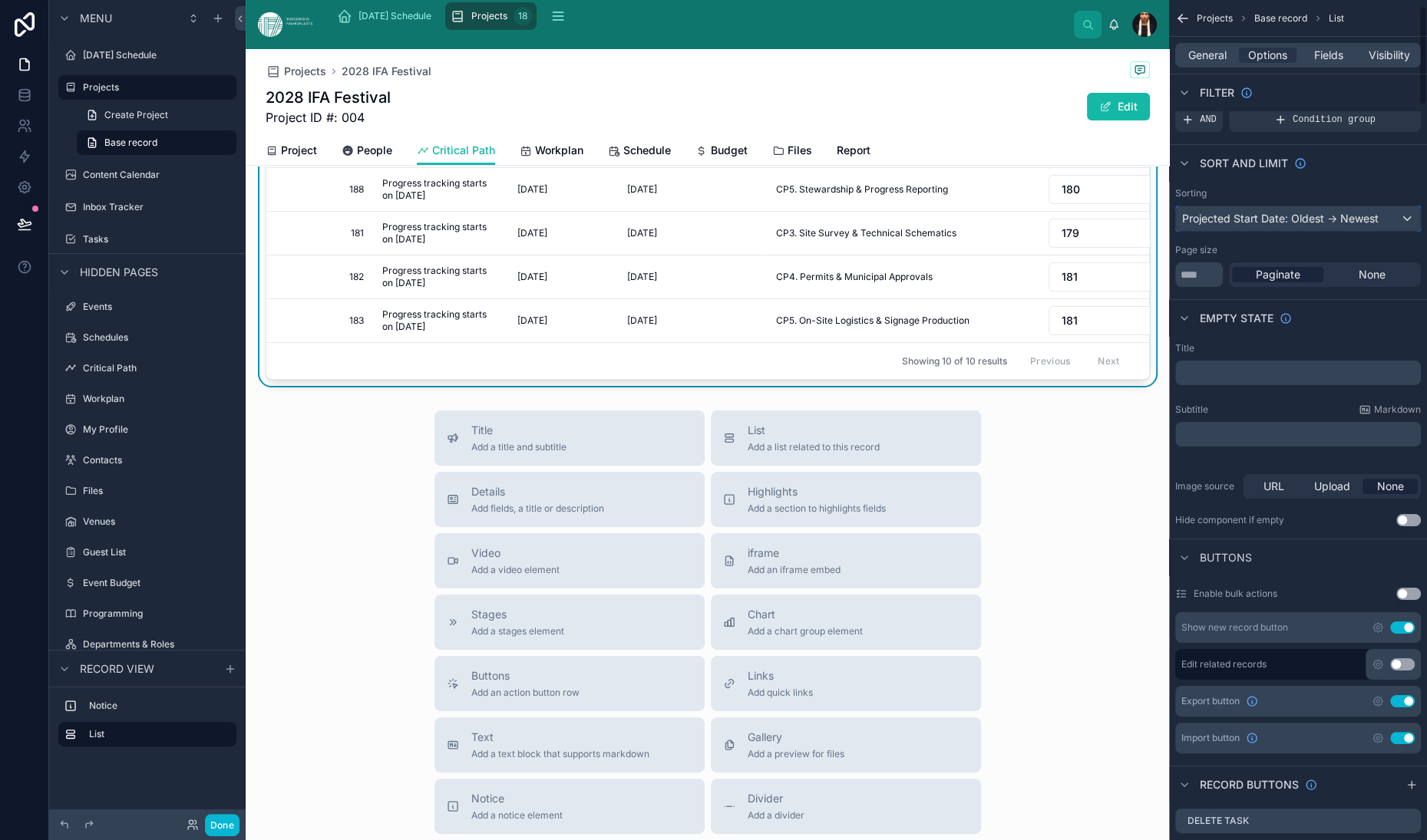
click at [1243, 231] on div "Projected Start Date: Oldest -> Newest" at bounding box center [1298, 219] width 244 height 25
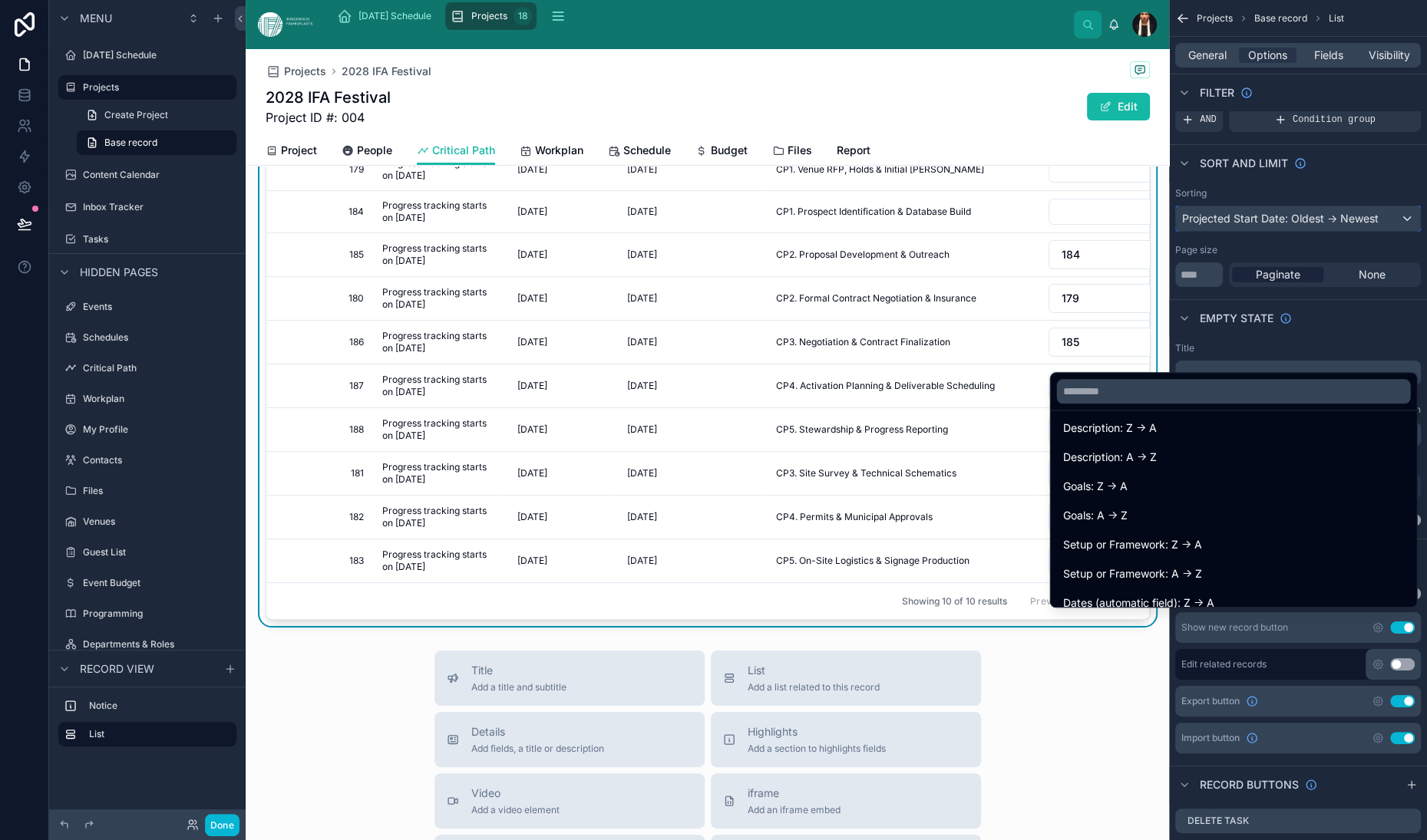
scroll to position [397, 0]
click at [1079, 311] on span "Projected Start Date: Newest -> Oldest" at bounding box center [1161, 301] width 197 height 18
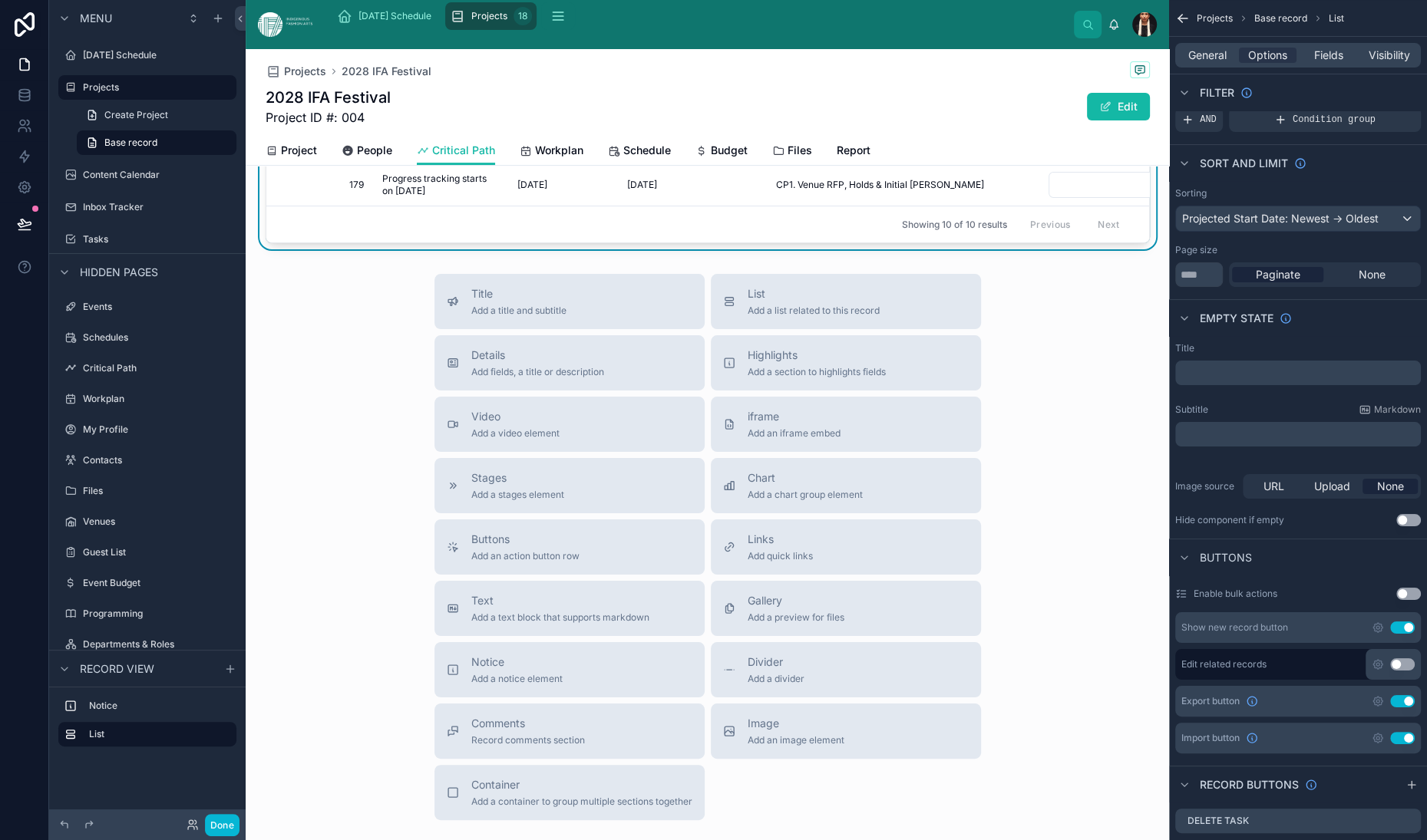
scroll to position [77, 0]
click at [240, 814] on button "Done" at bounding box center [222, 825] width 34 height 22
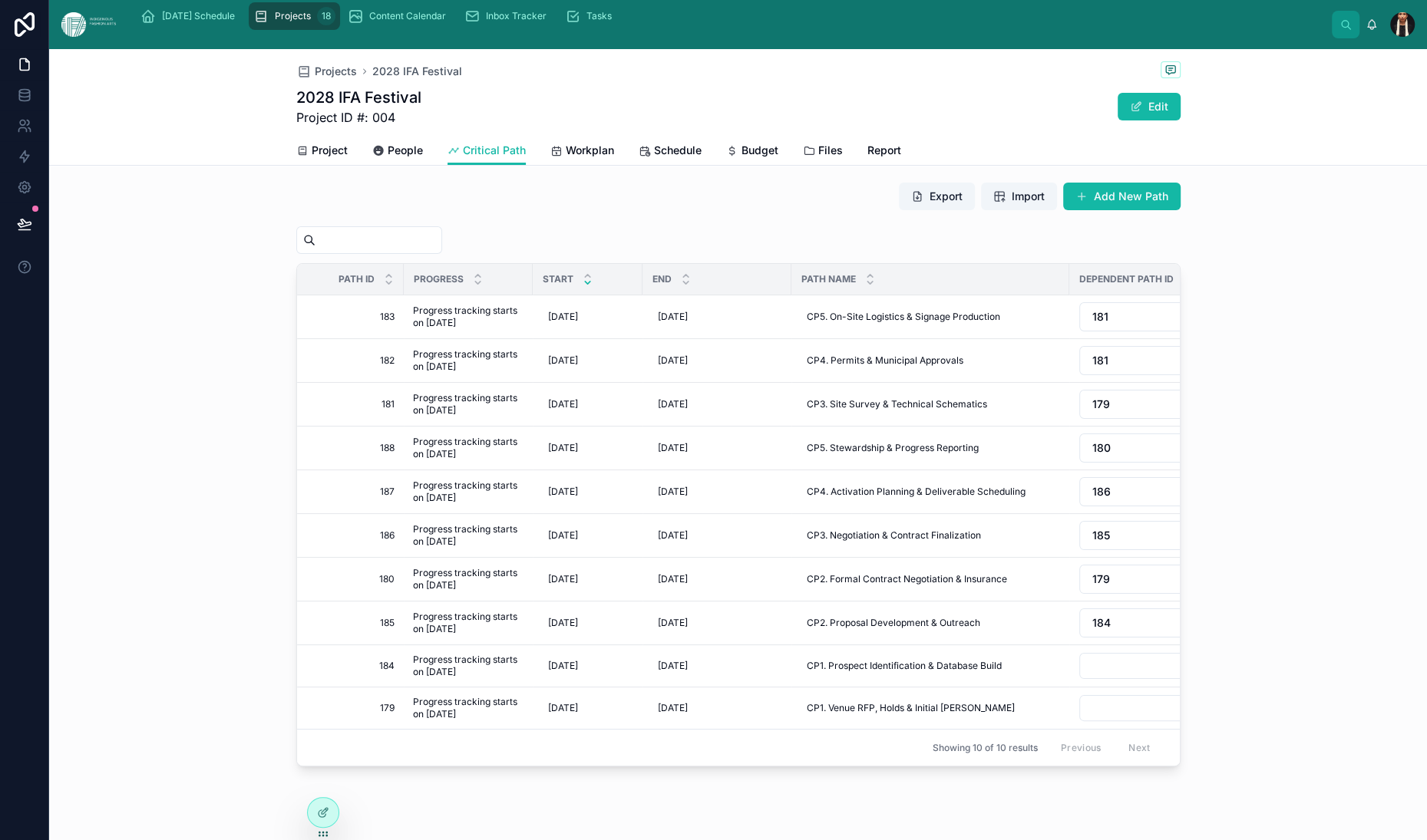
scroll to position [190, 0]
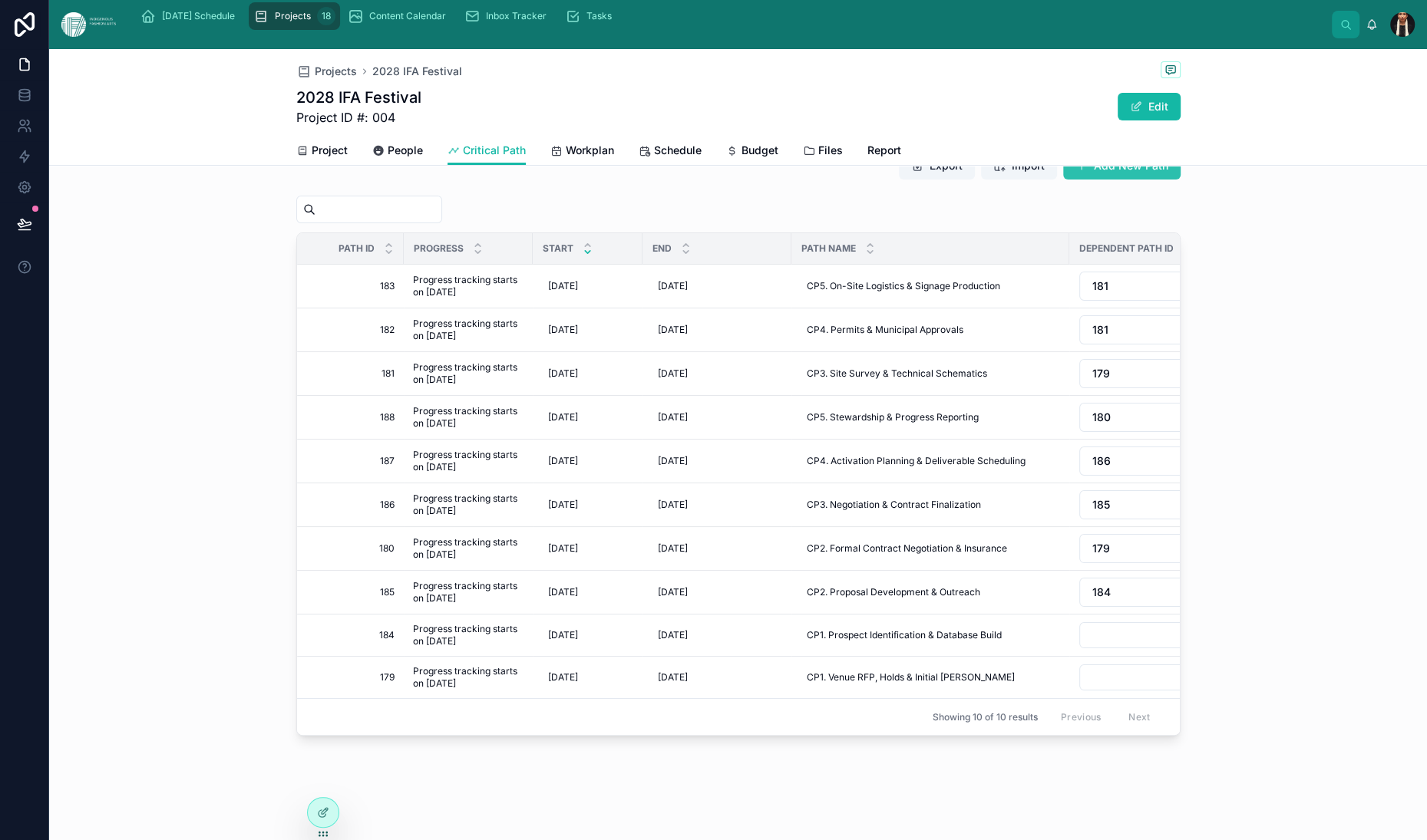
click at [1181, 180] on button "Add New Path" at bounding box center [1122, 165] width 118 height 28
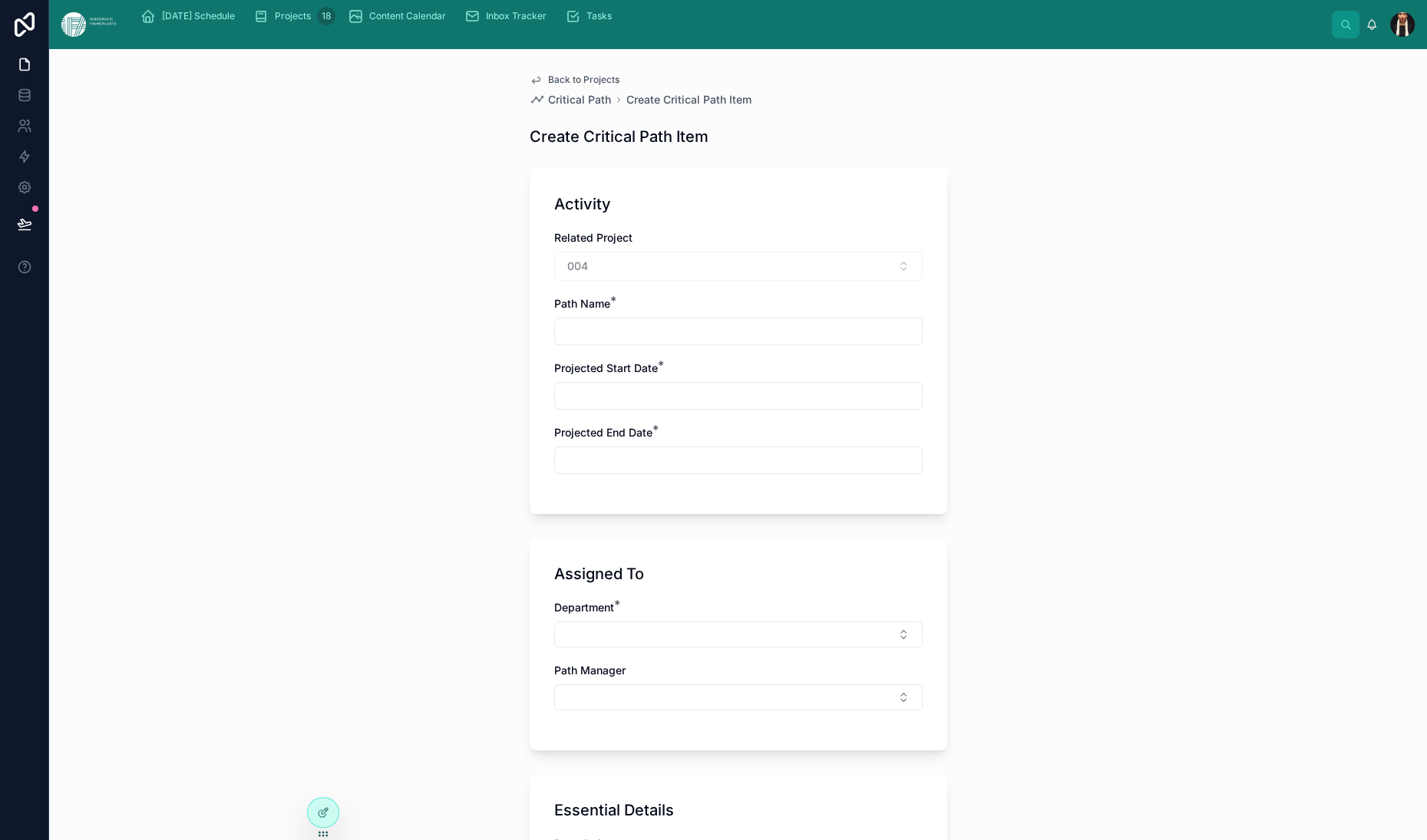
click at [549, 86] on span "Back to Projects" at bounding box center [584, 80] width 71 height 12
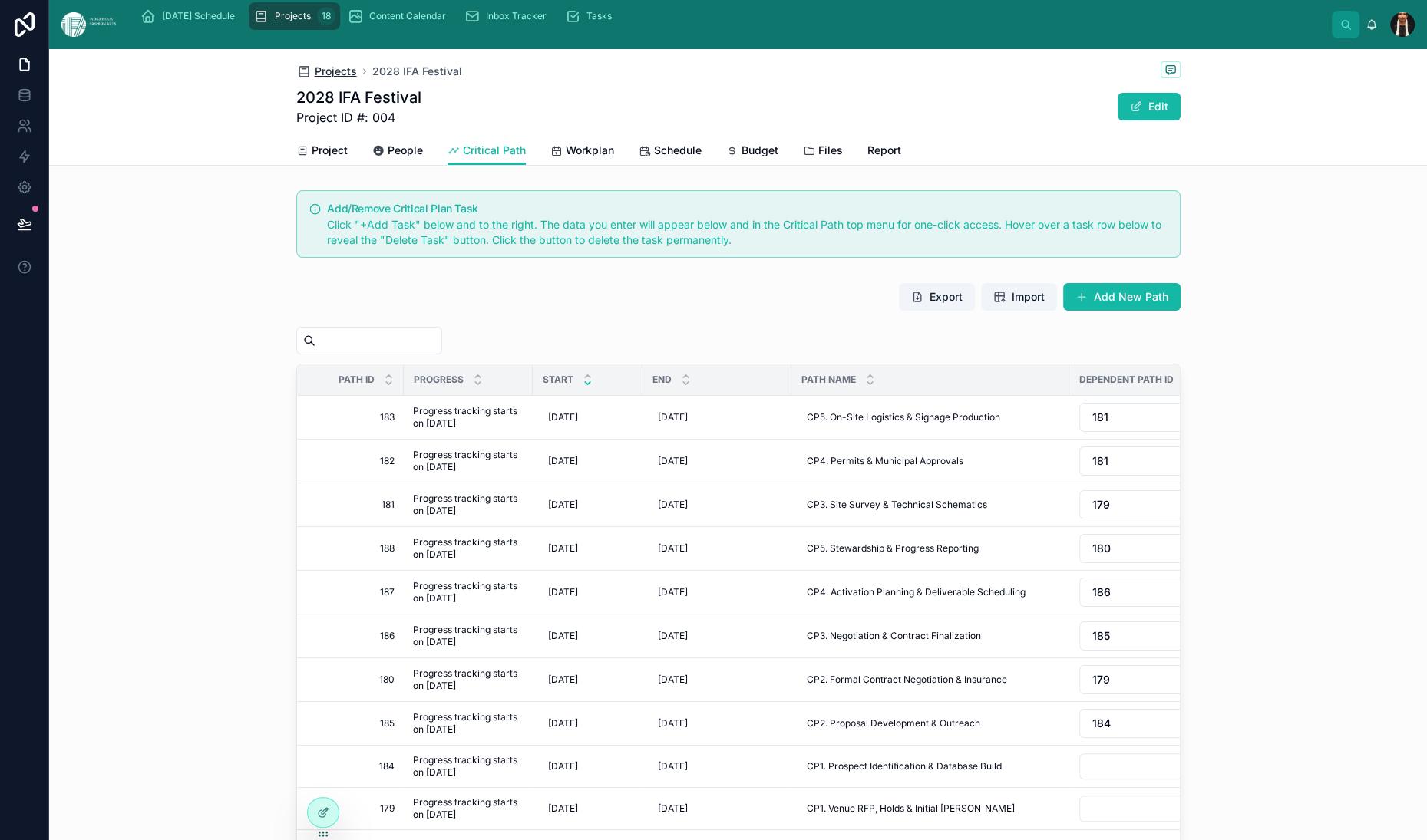
click at [315, 79] on span "Projects" at bounding box center [336, 71] width 42 height 15
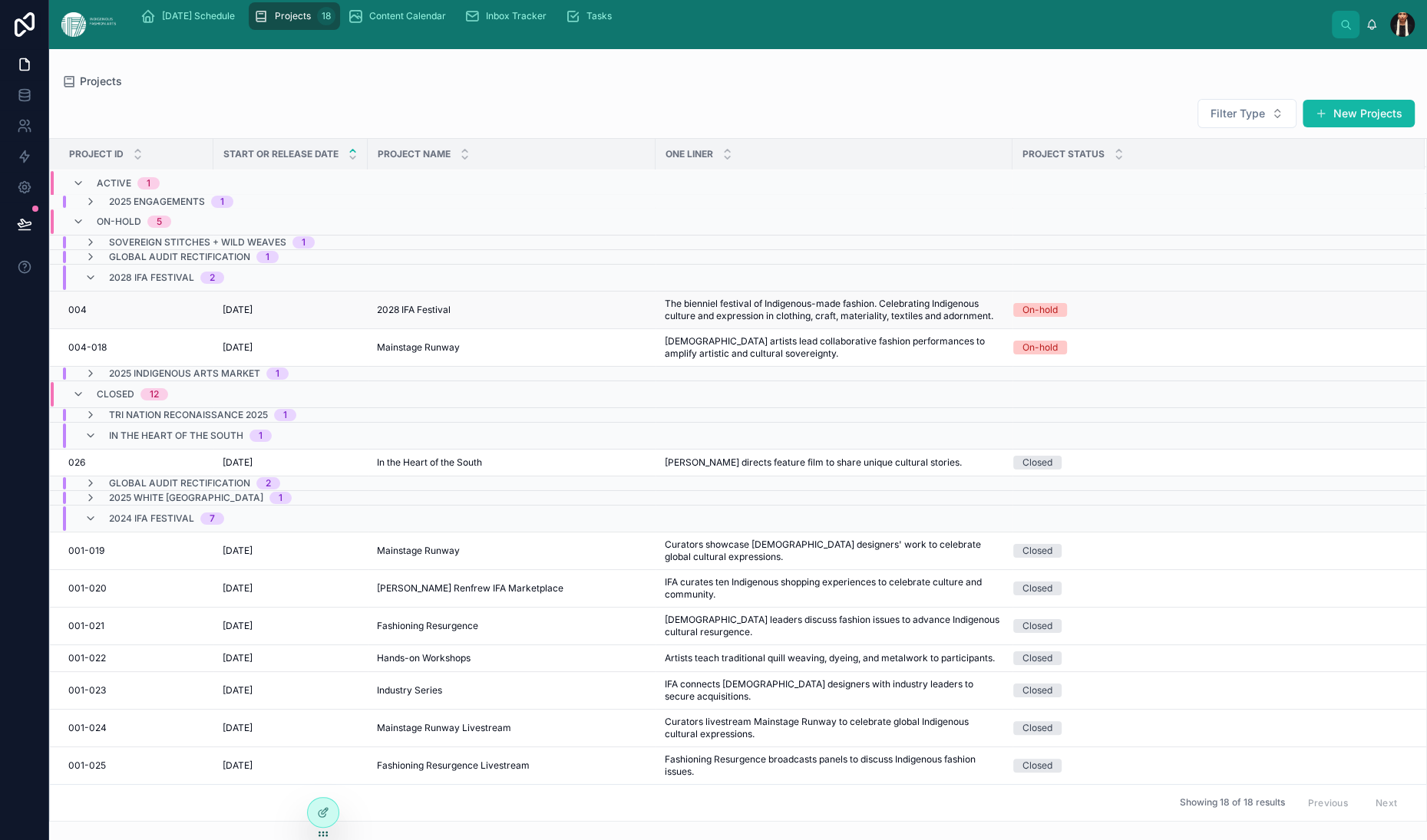
scroll to position [242, 0]
click at [253, 468] on span "7/21/2025" at bounding box center [237, 462] width 29 height 12
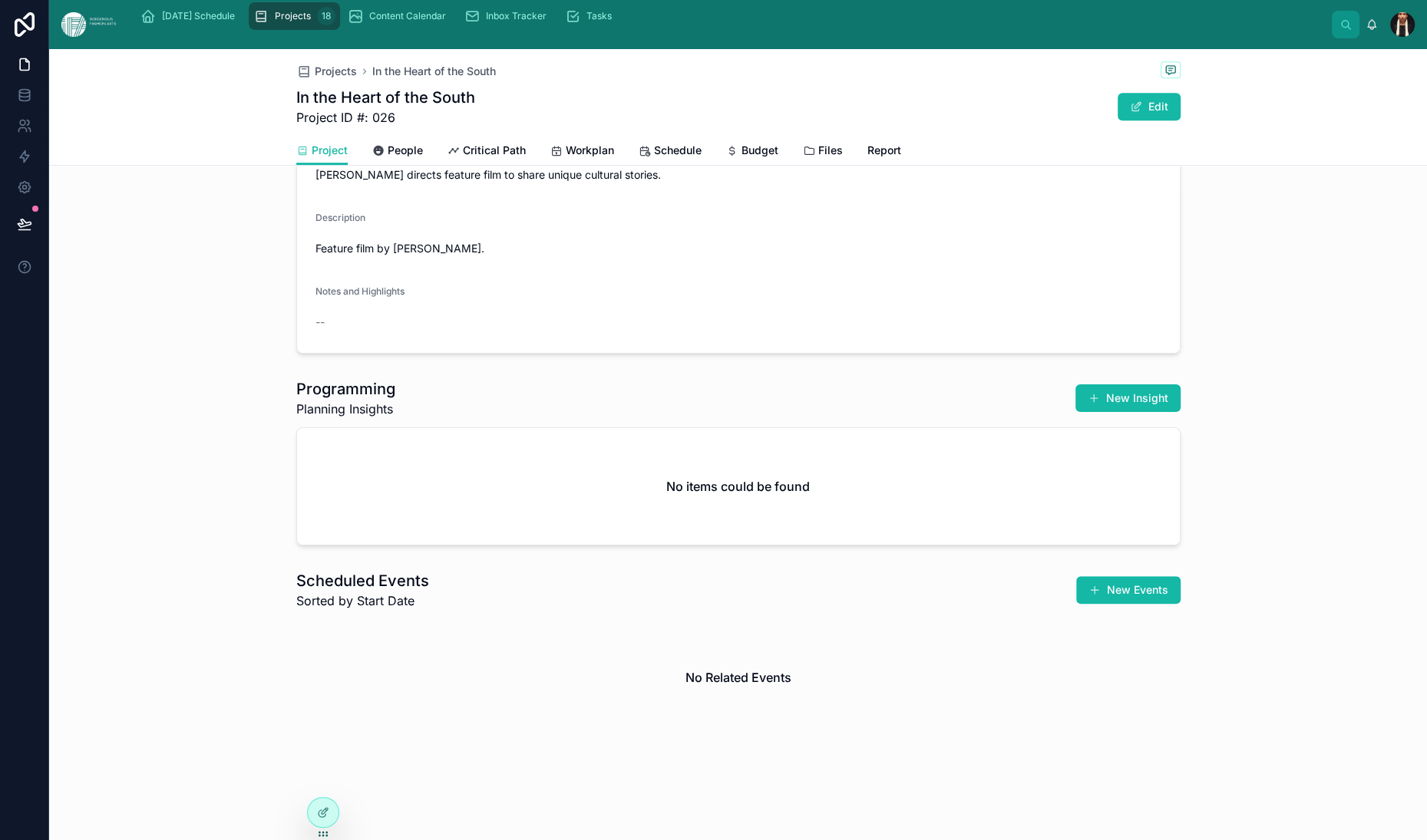
scroll to position [1055, 0]
click at [1181, 121] on button "Edit" at bounding box center [1149, 106] width 63 height 28
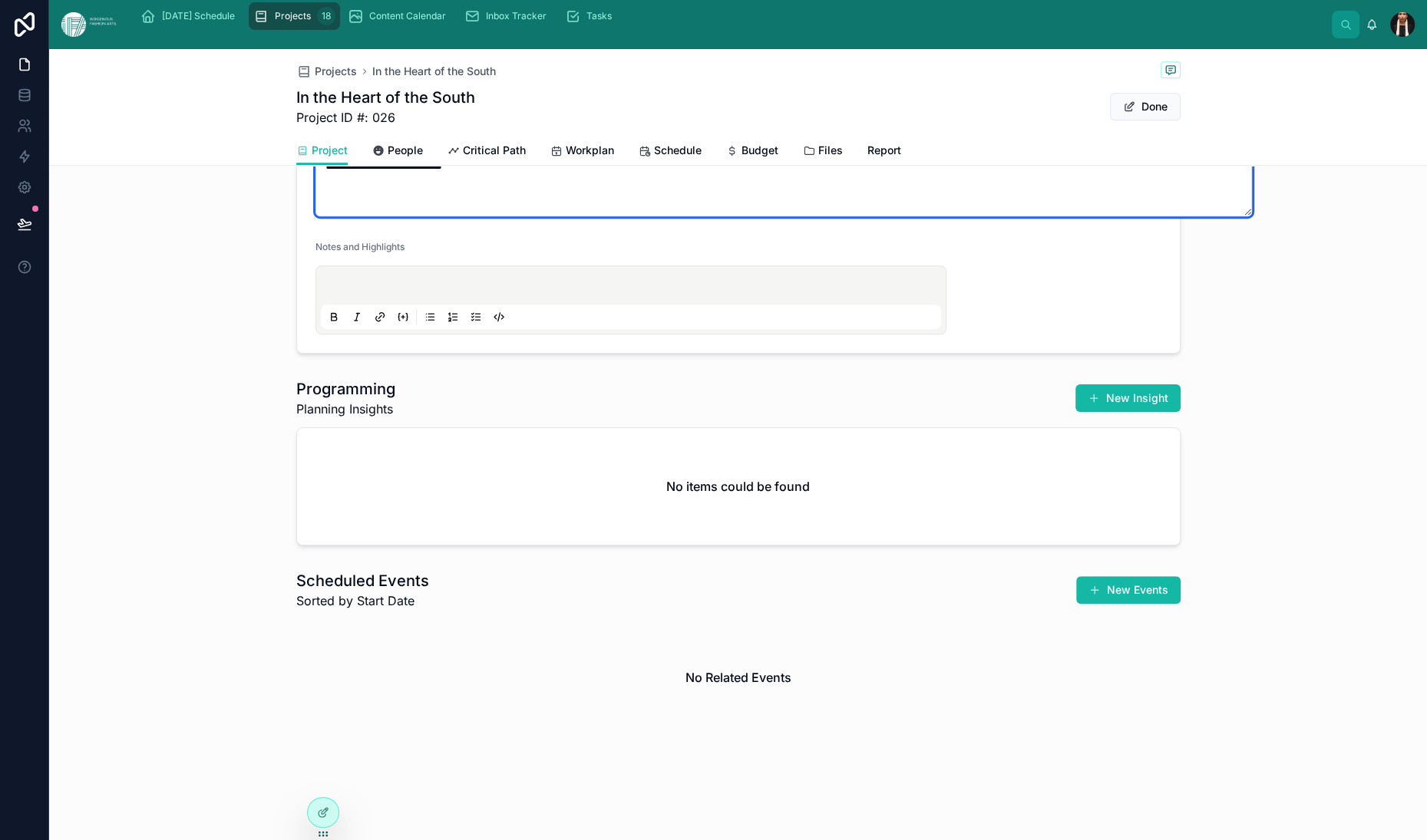
click at [396, 217] on textarea "**********" at bounding box center [783, 183] width 936 height 66
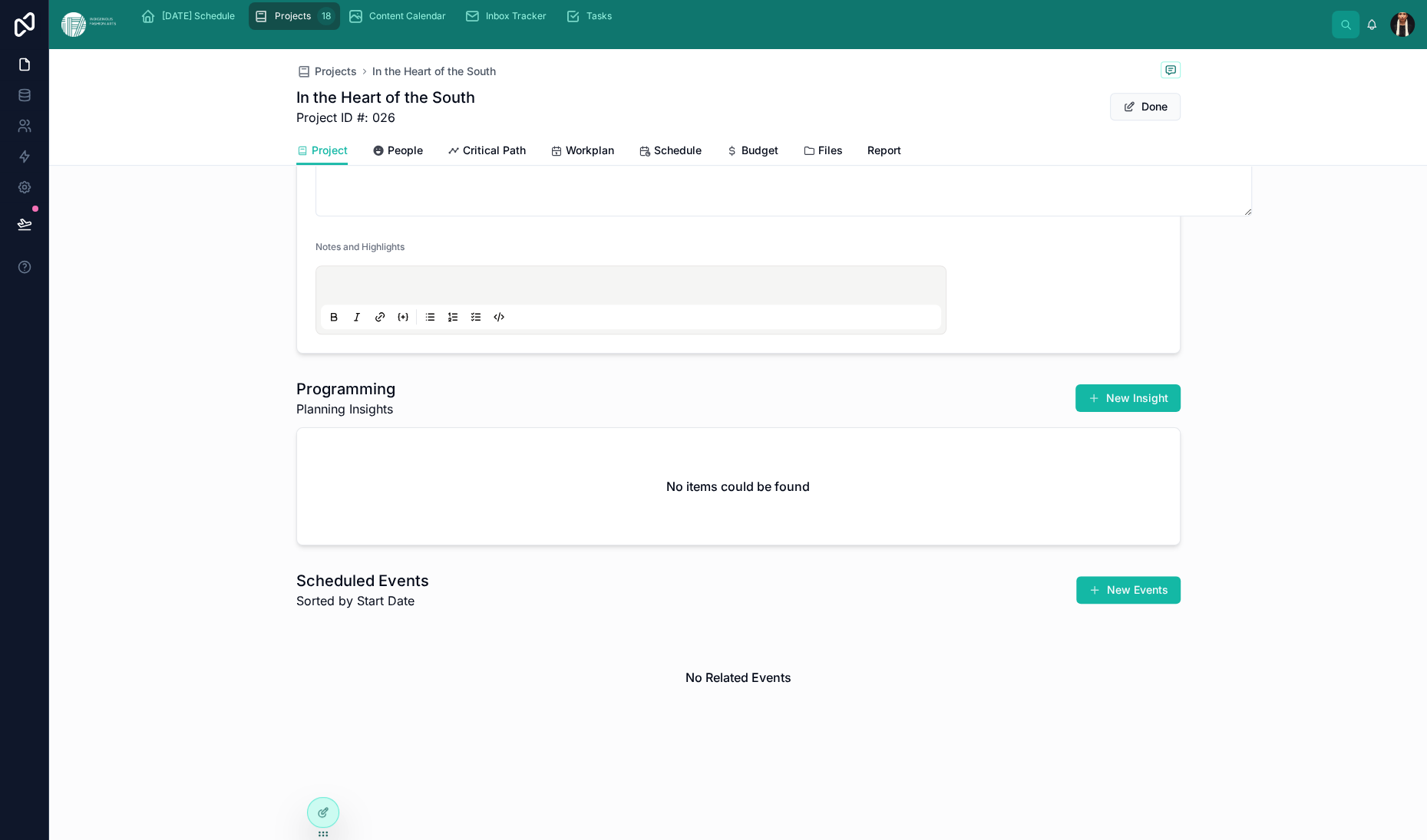
click at [1099, 353] on form "**********" at bounding box center [739, 46] width 883 height 613
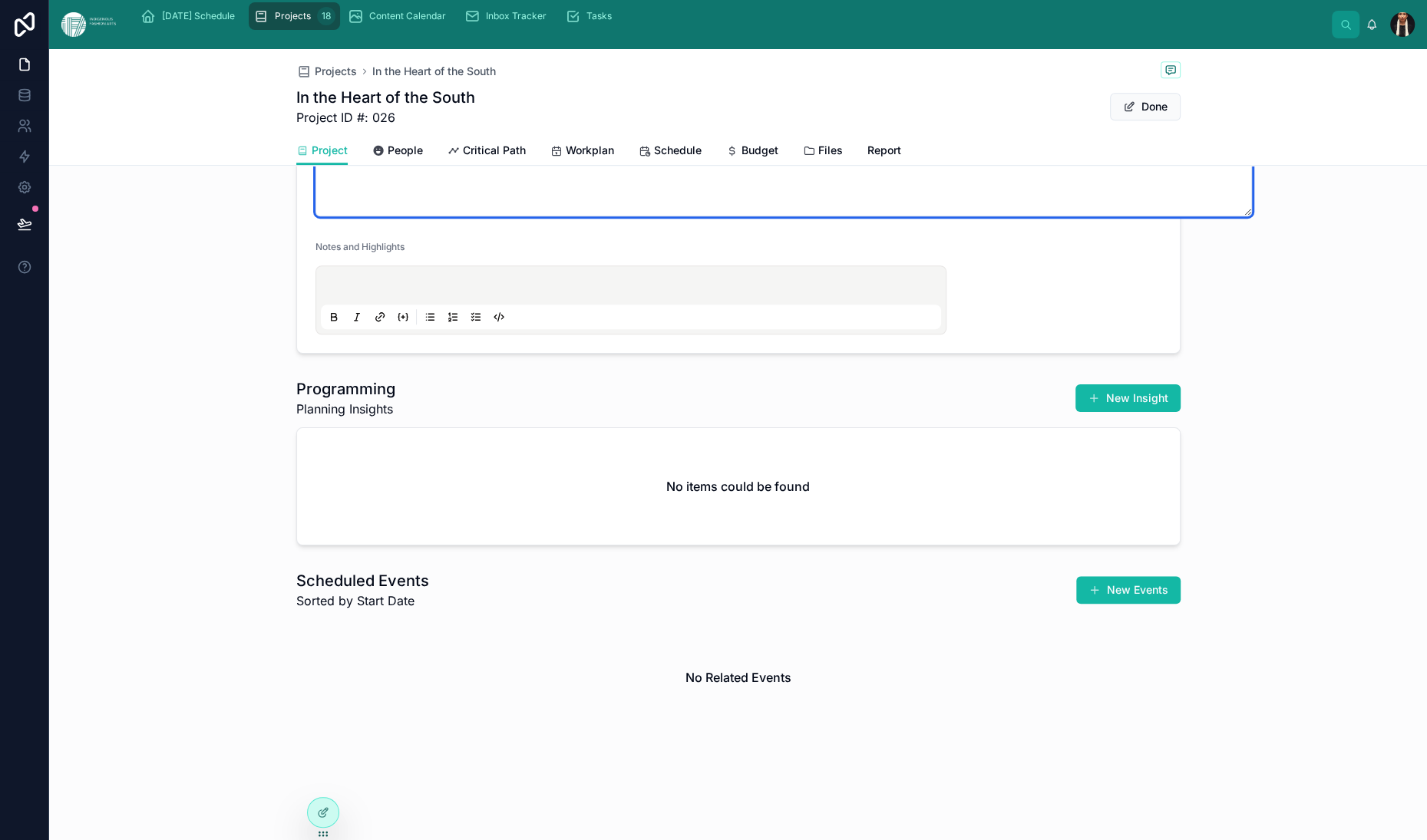
click at [362, 217] on textarea "**********" at bounding box center [783, 115] width 936 height 203
click at [360, 217] on textarea "**********" at bounding box center [783, 115] width 936 height 203
click at [316, 217] on textarea "**********" at bounding box center [783, 115] width 936 height 203
click at [812, 217] on textarea "**********" at bounding box center [783, 104] width 936 height 226
type textarea "**********"
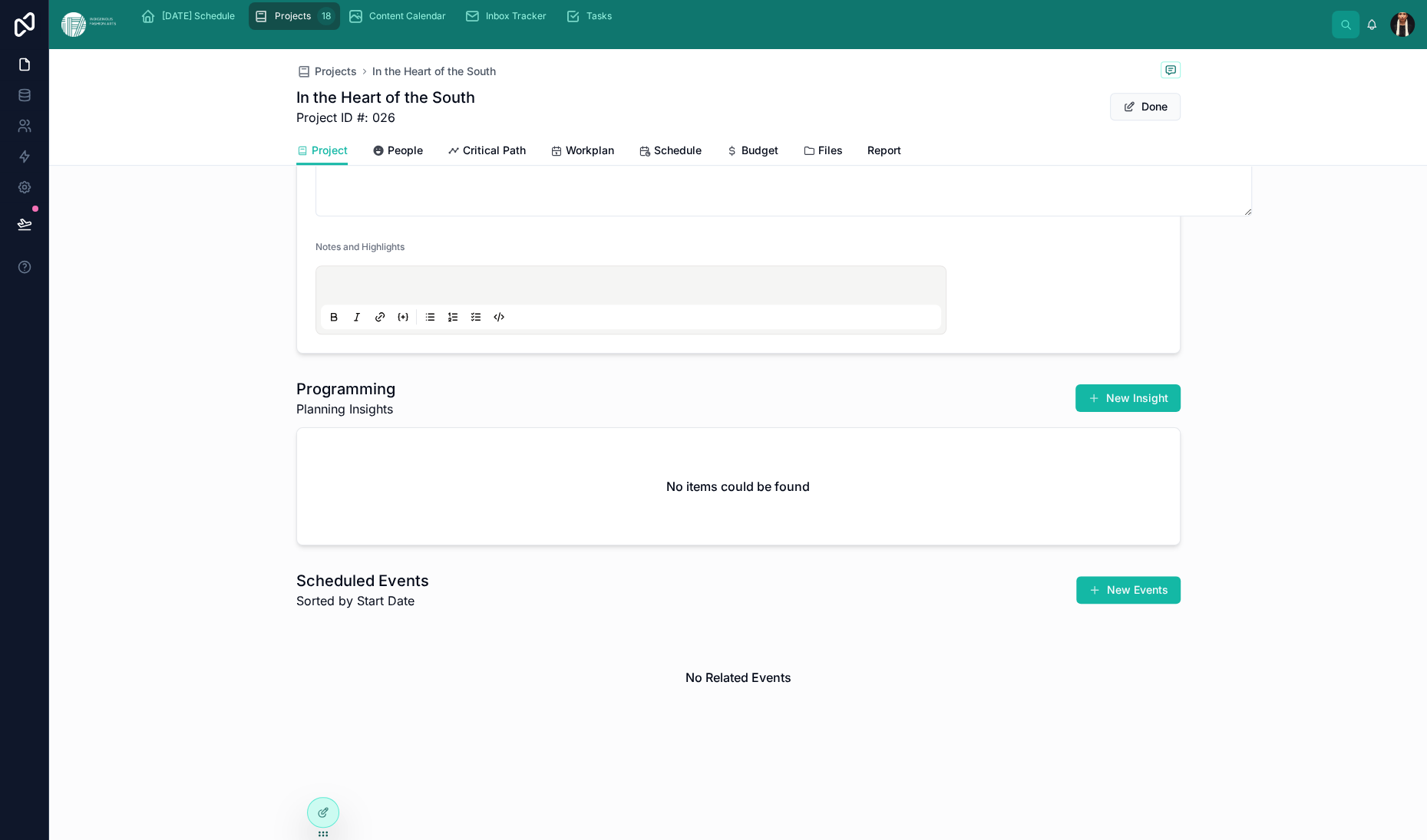
click at [1103, 353] on form "**********" at bounding box center [739, 34] width 883 height 636
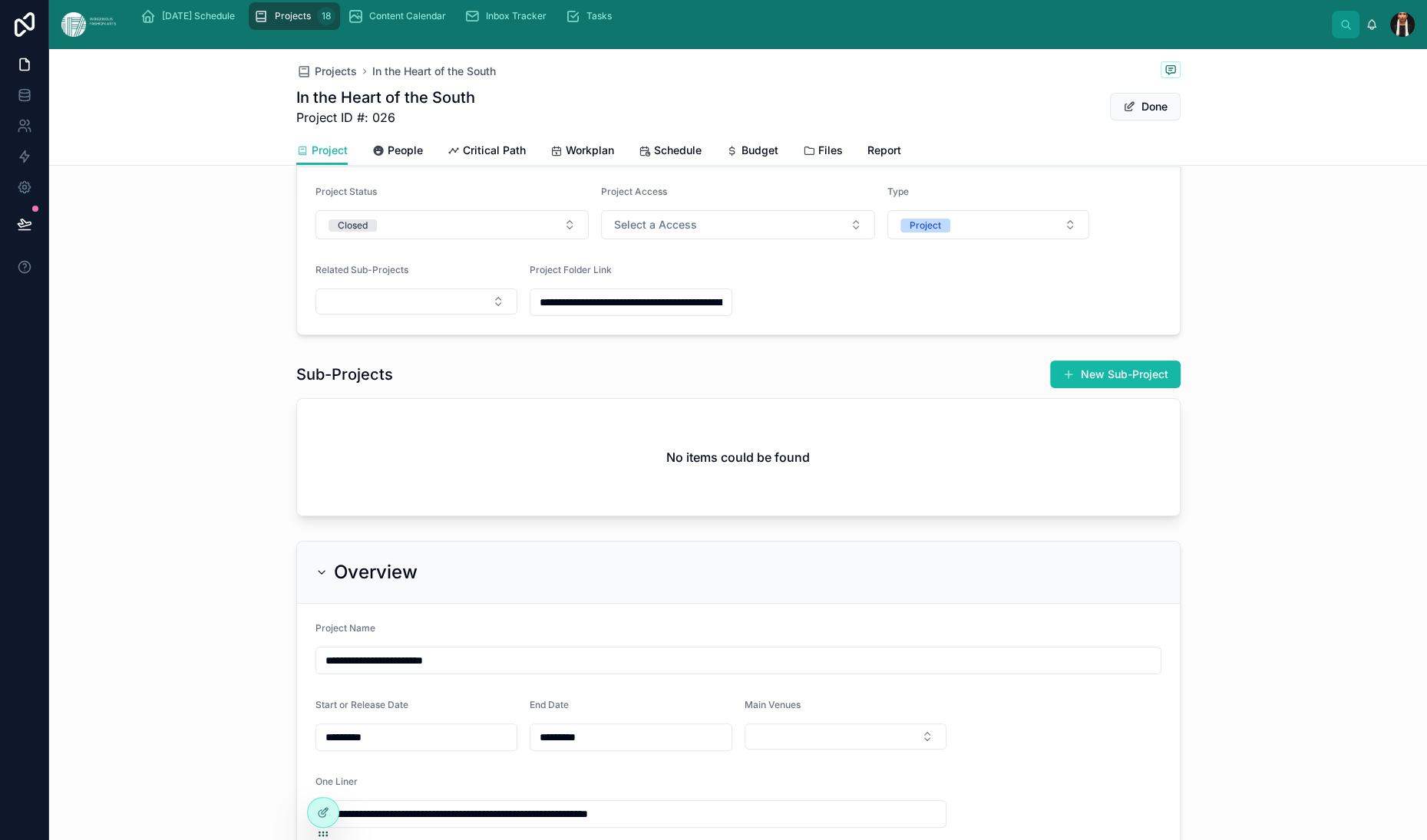
scroll to position [173, 0]
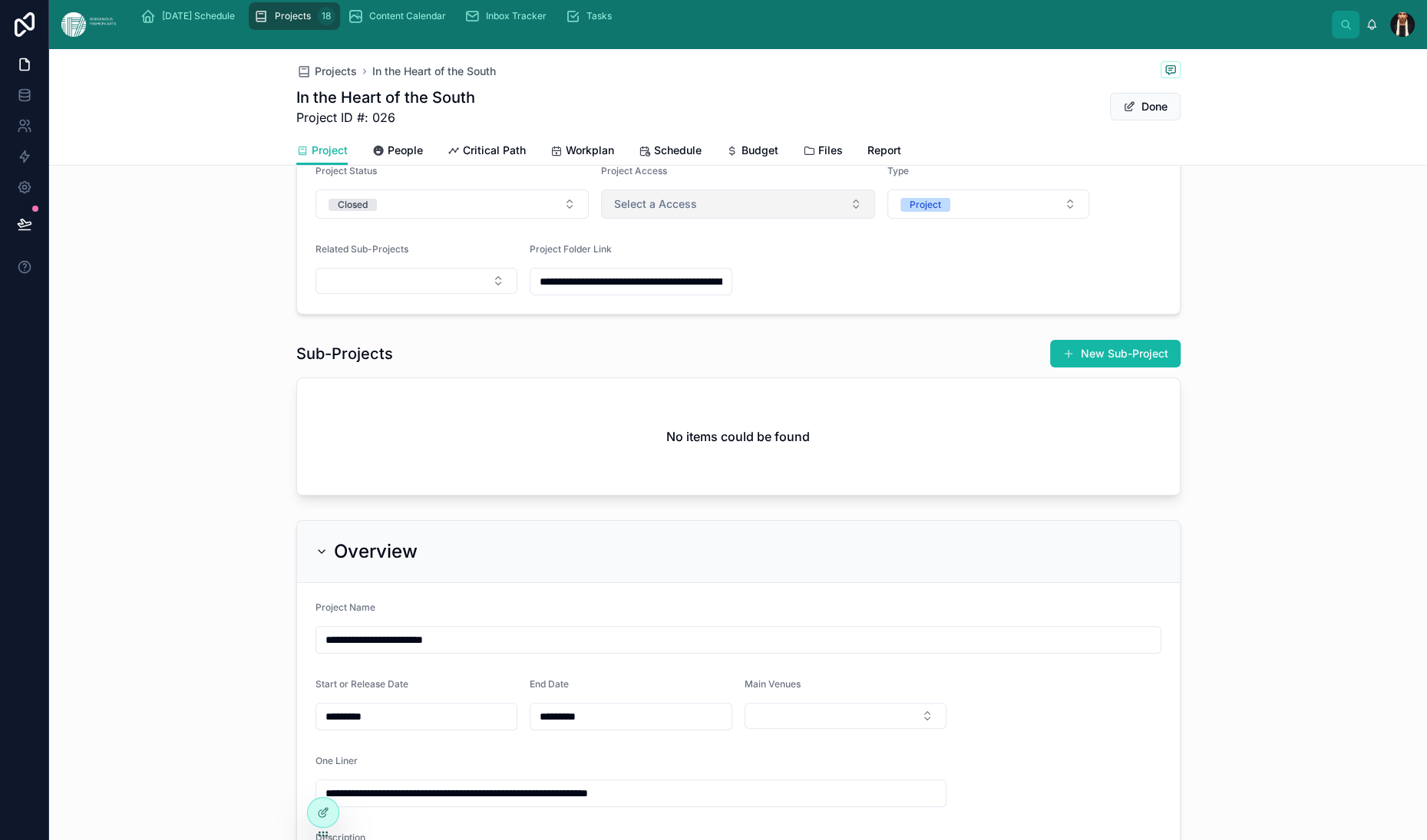
click at [614, 212] on span "Select a Access" at bounding box center [655, 204] width 83 height 15
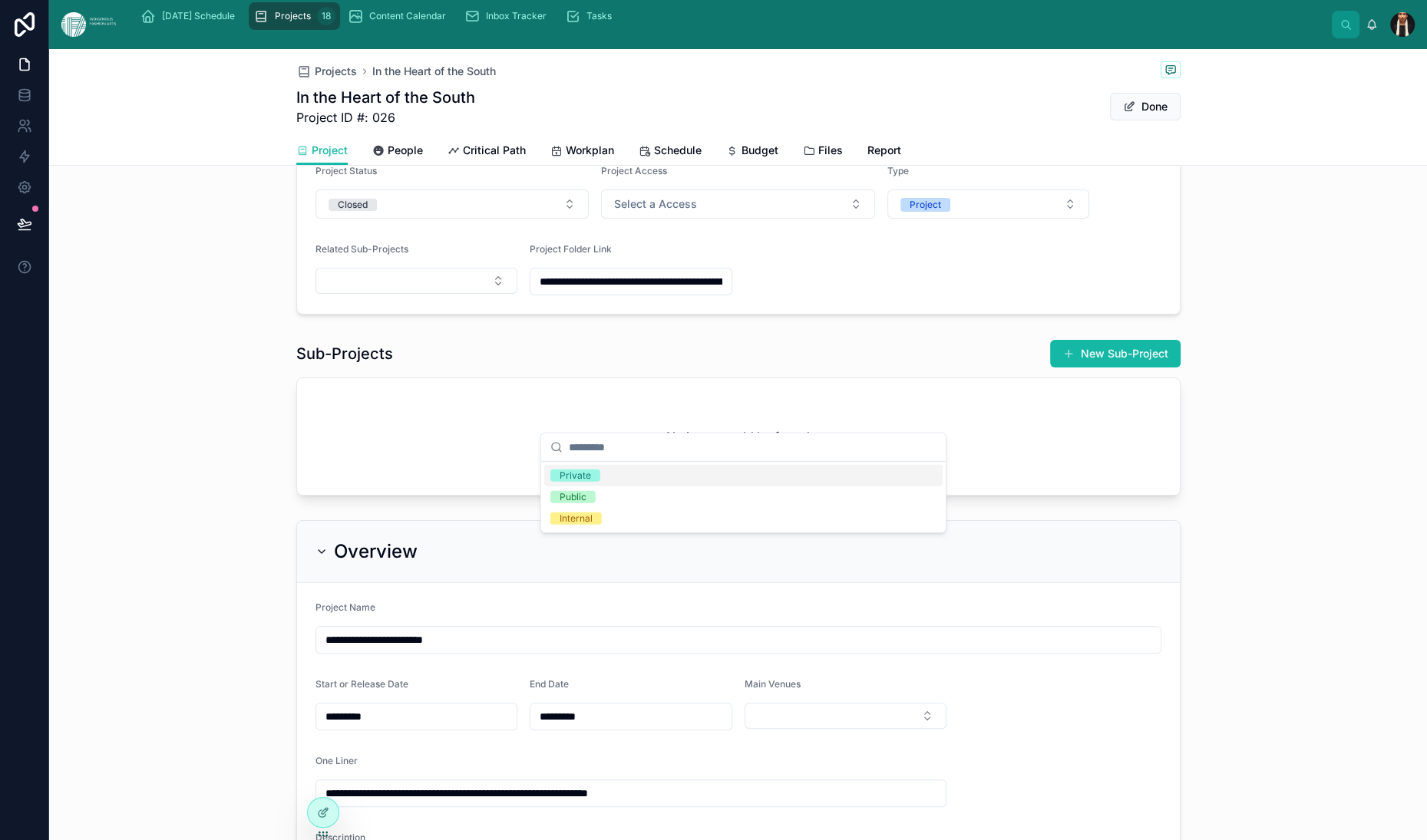
click at [591, 482] on div "Private" at bounding box center [575, 475] width 31 height 12
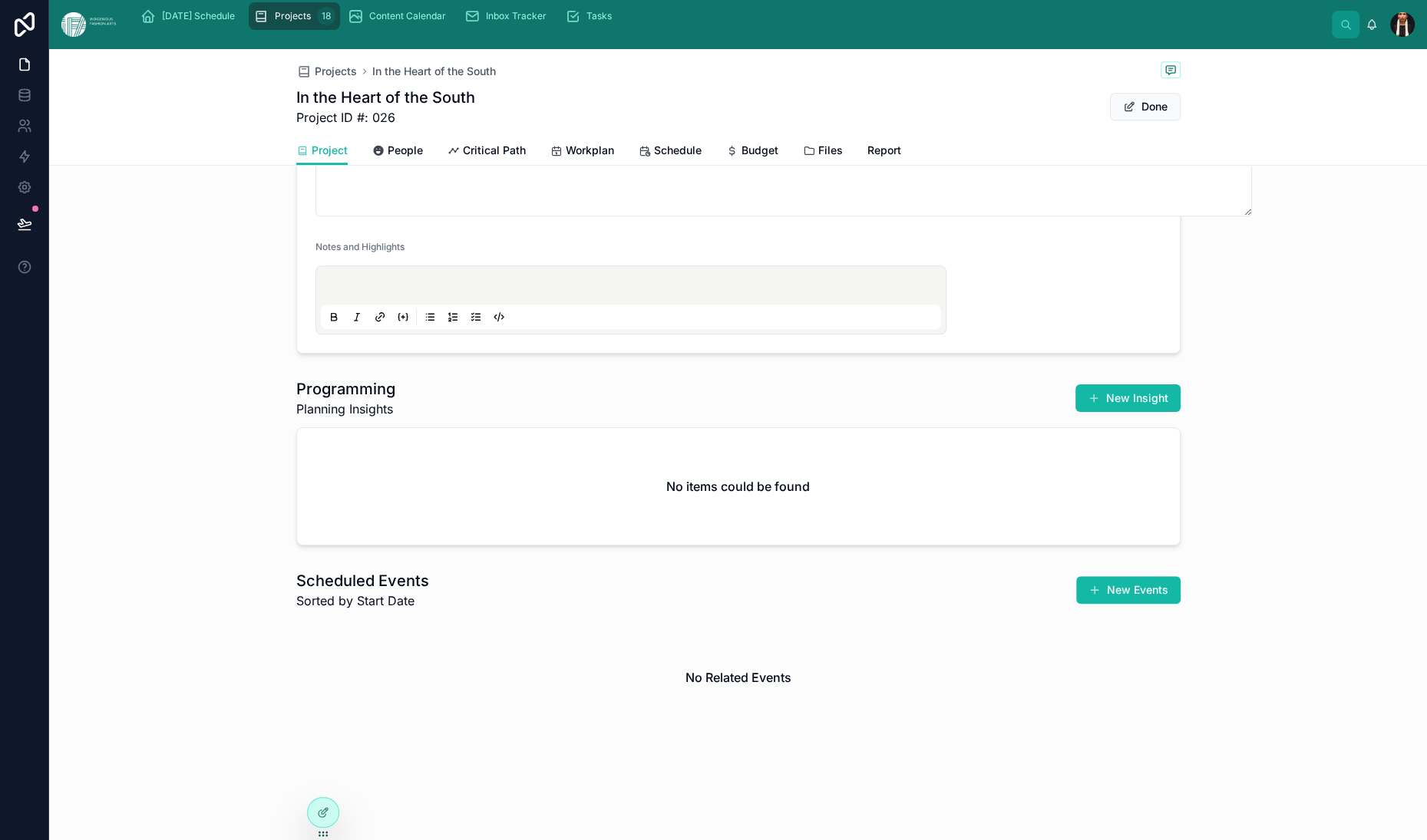
scroll to position [1282, 0]
click at [463, 158] on span "Critical Path" at bounding box center [494, 150] width 63 height 15
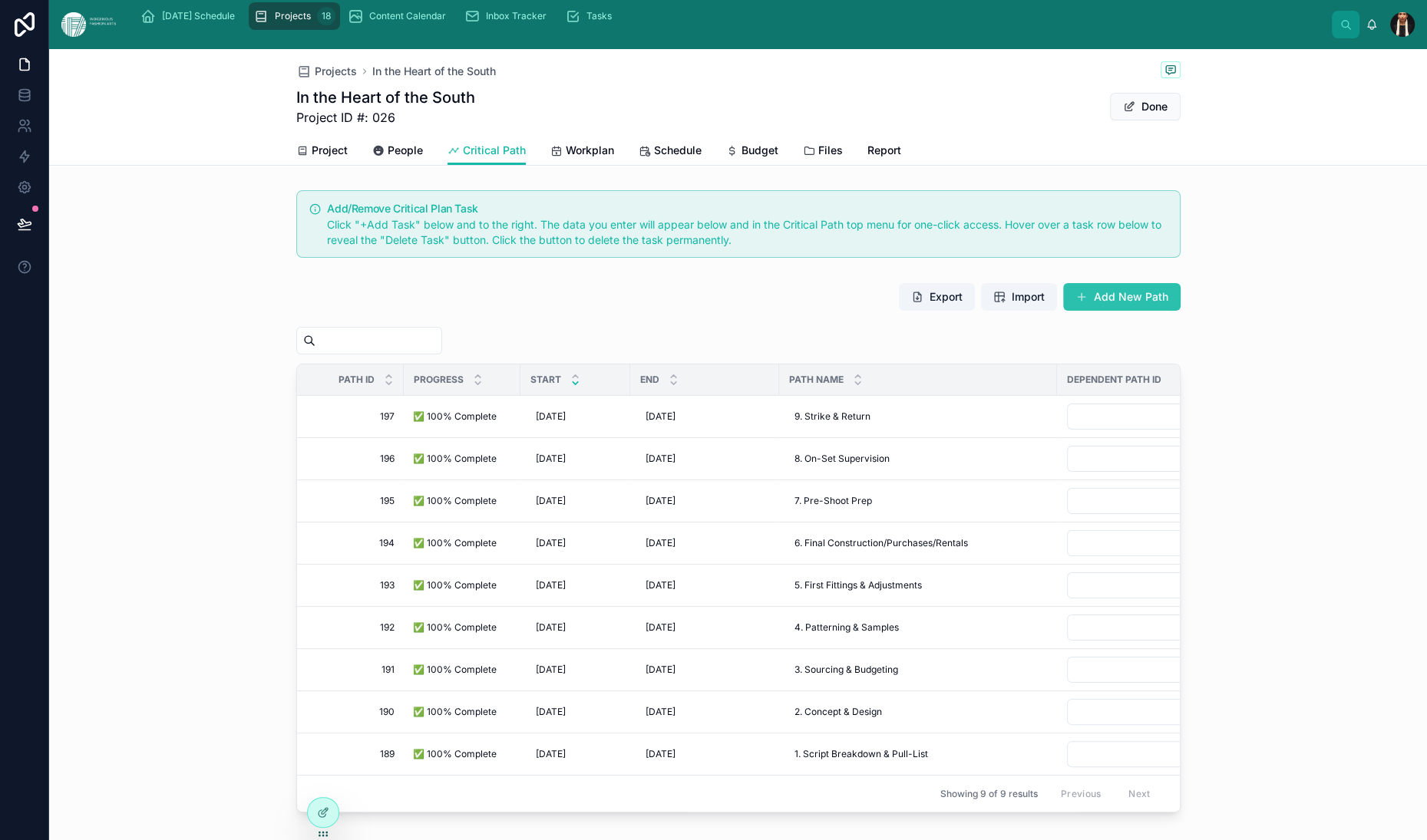
click at [1088, 303] on span at bounding box center [1081, 296] width 12 height 12
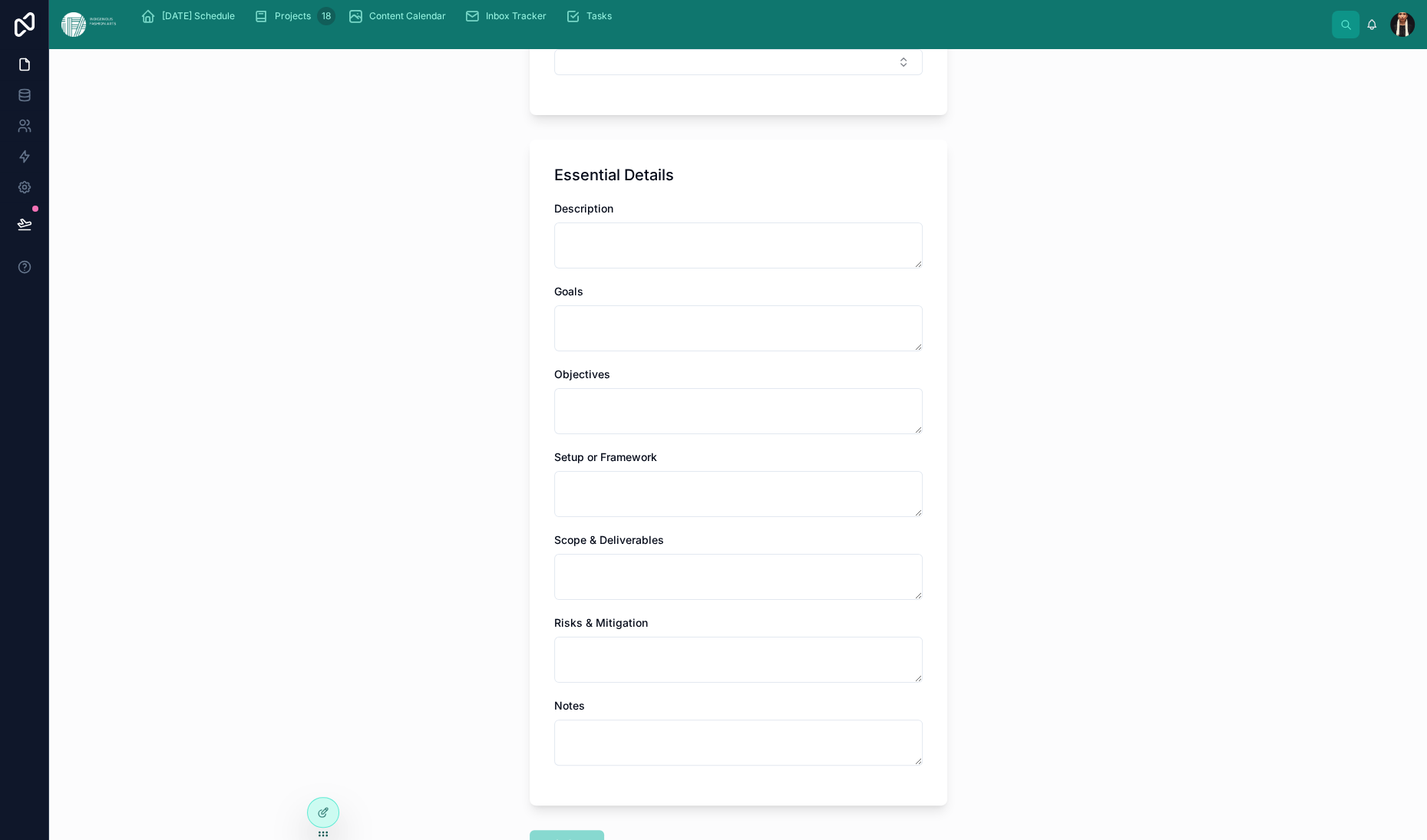
scroll to position [640, 0]
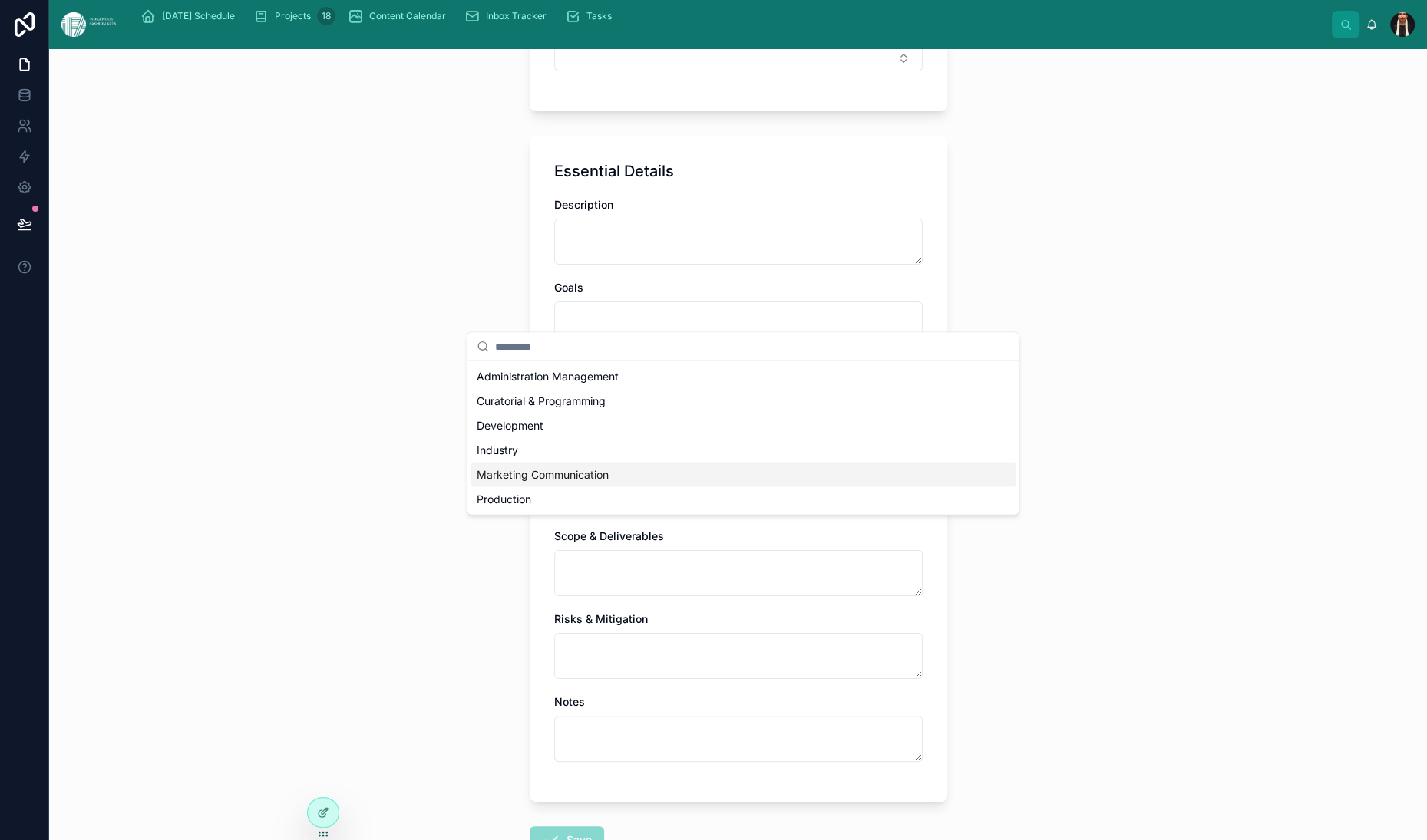
click at [374, 365] on div "Back to Projects Critical Path Create Critical Path Item Create Critical Path I…" at bounding box center [739, 445] width 1379 height 792
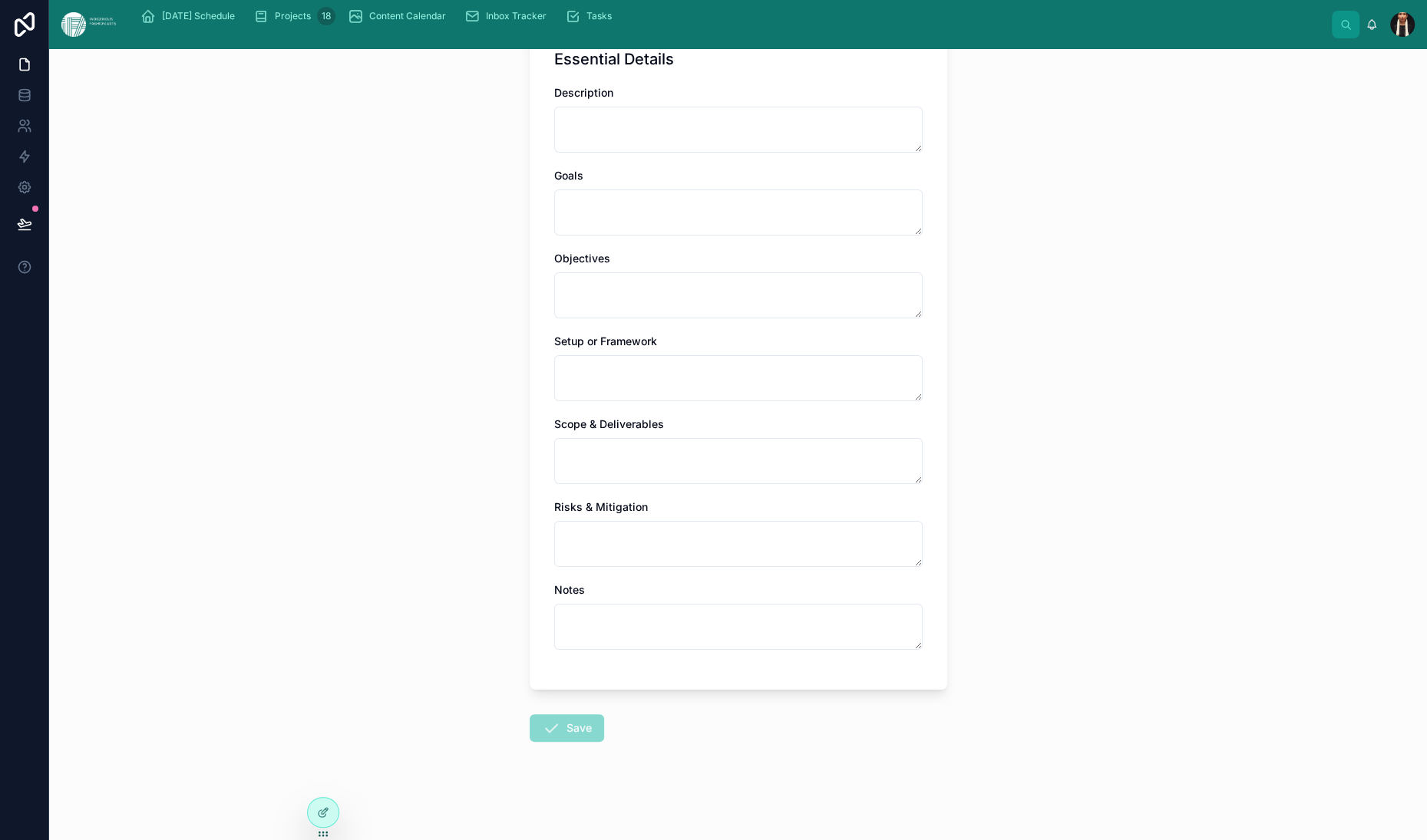
scroll to position [372, 0]
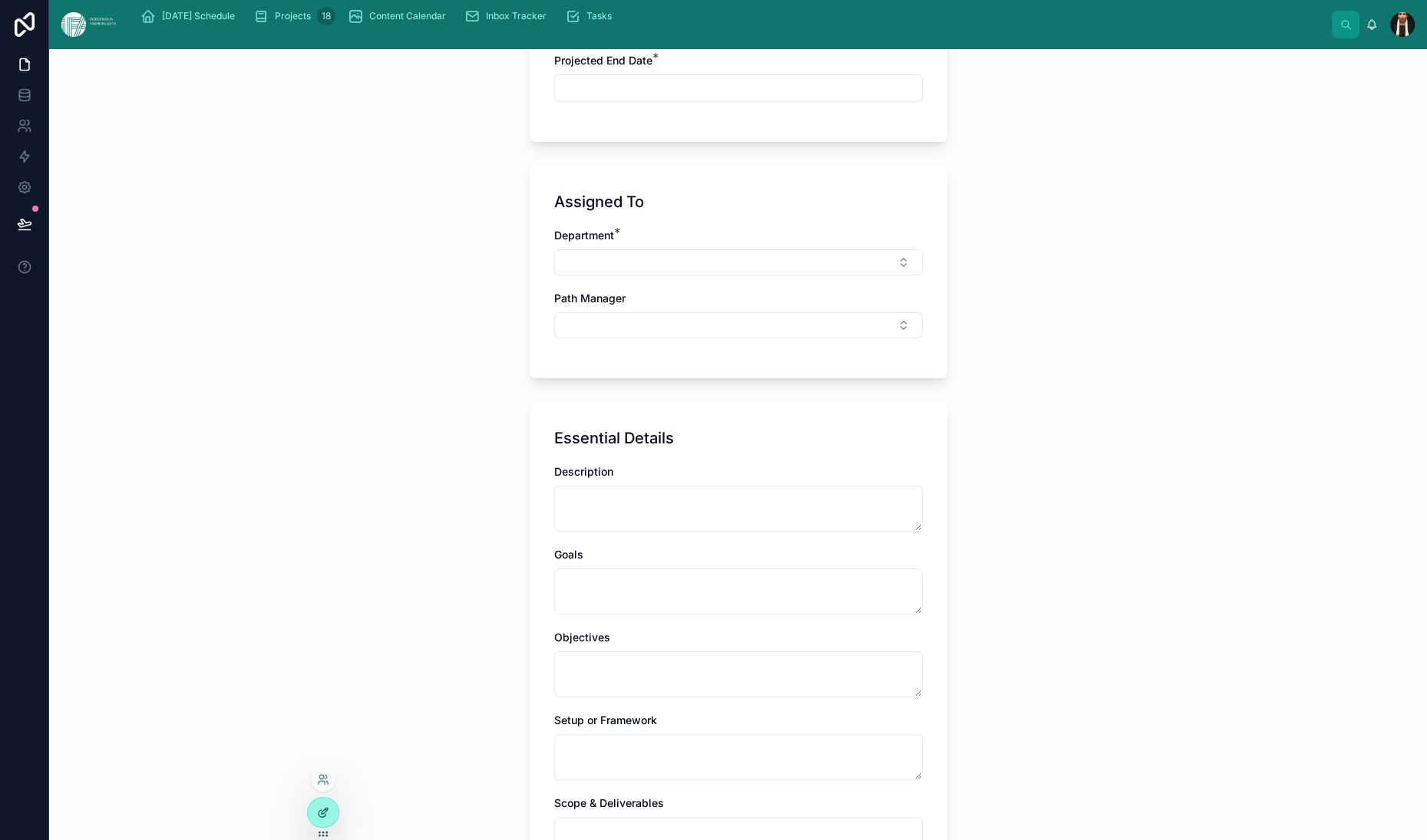
click at [327, 811] on icon at bounding box center [326, 810] width 2 height 2
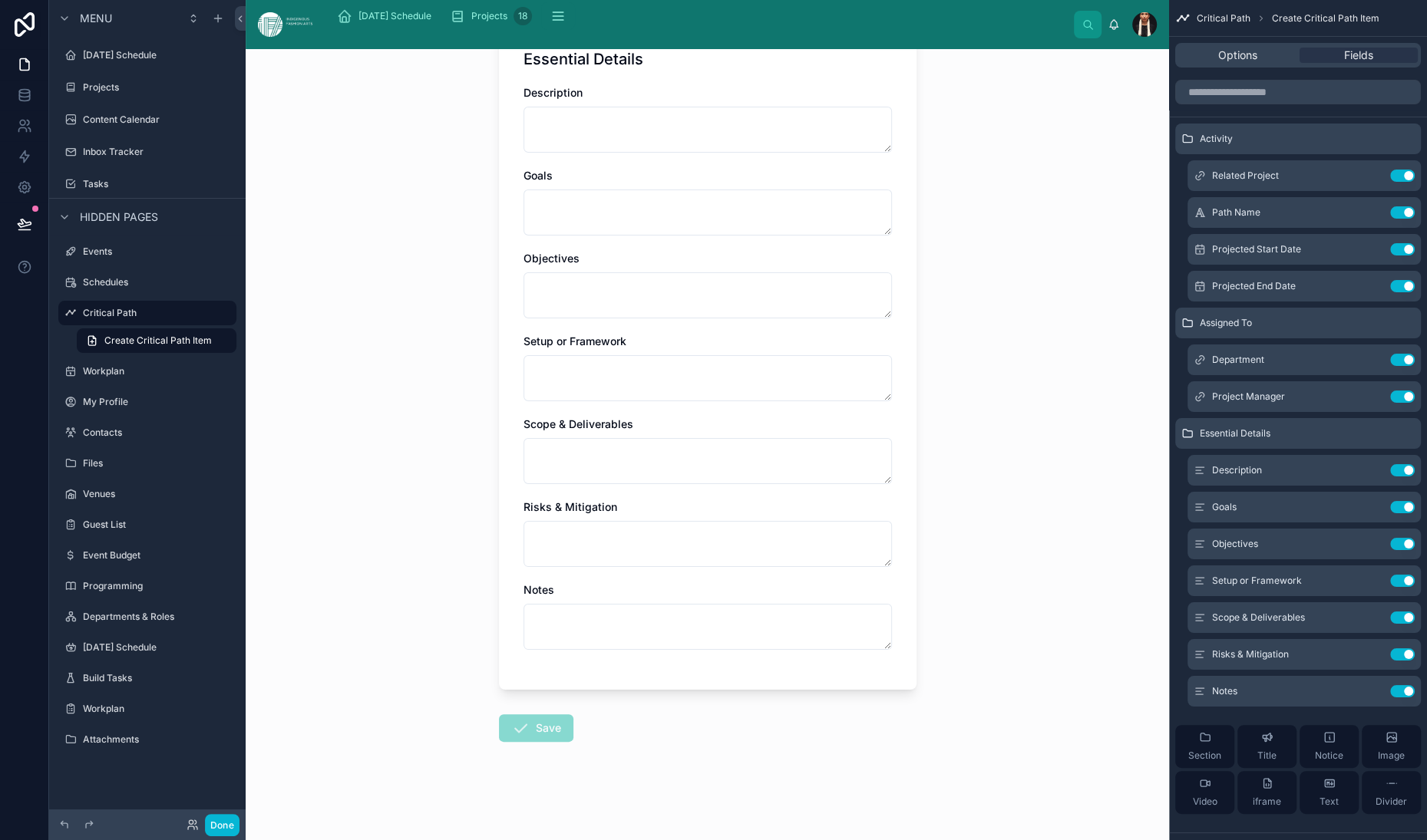
scroll to position [902, 0]
click at [558, 69] on h1 "Essential Details" at bounding box center [584, 59] width 120 height 22
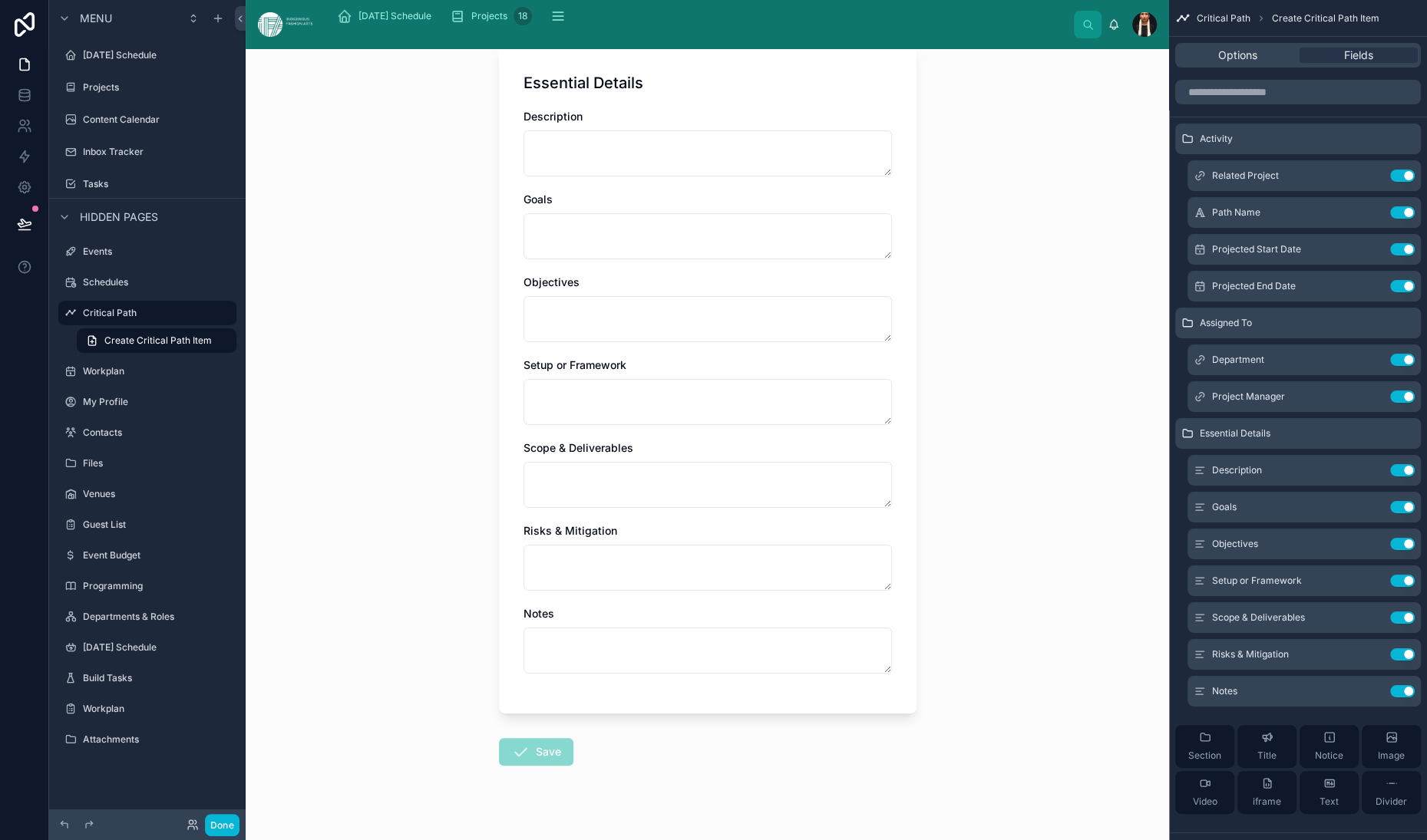
click at [789, 458] on div "Essential Details Description Goals Objectives Setup or Framework Scope & Deliv…" at bounding box center [707, 380] width 417 height 666
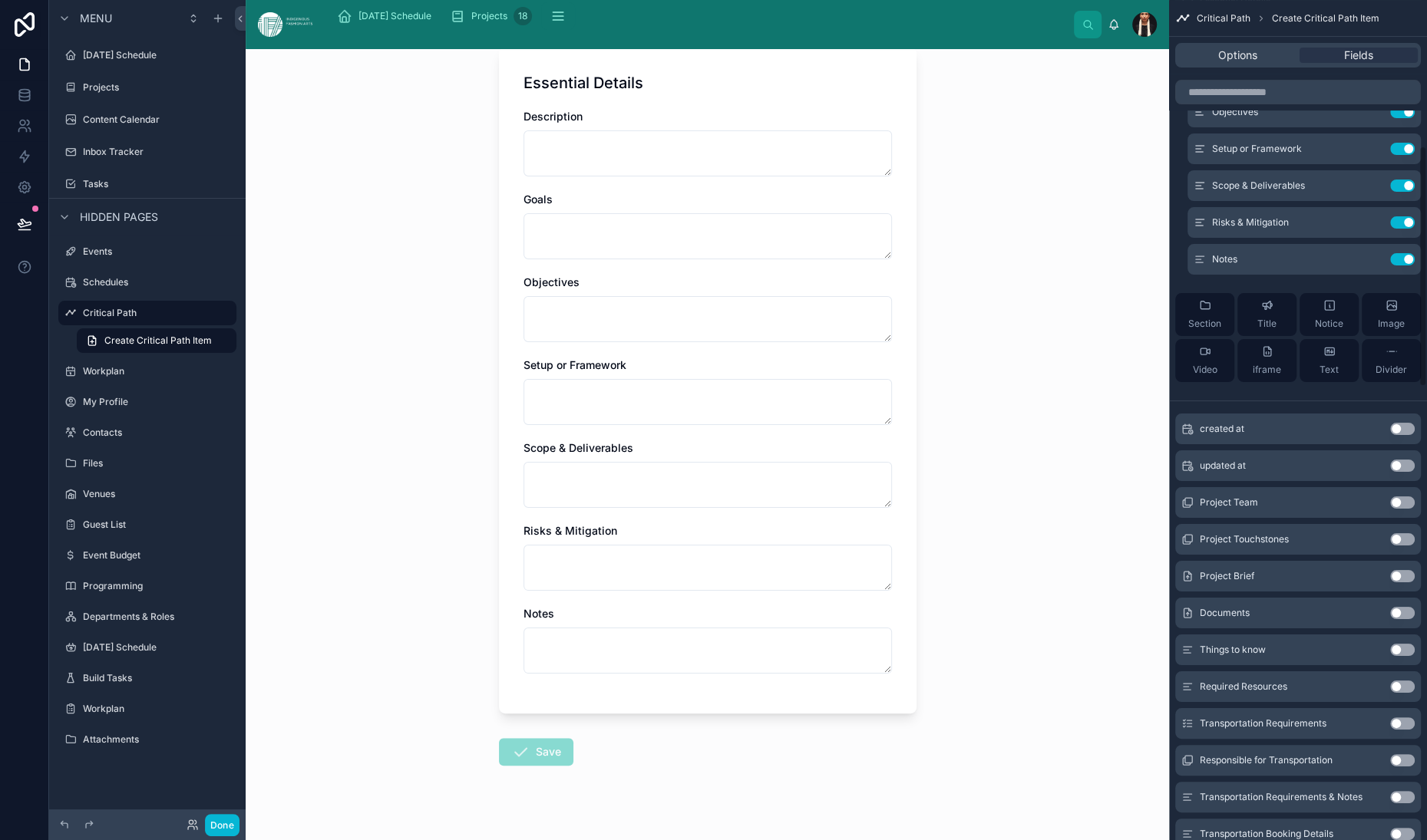
scroll to position [369, 0]
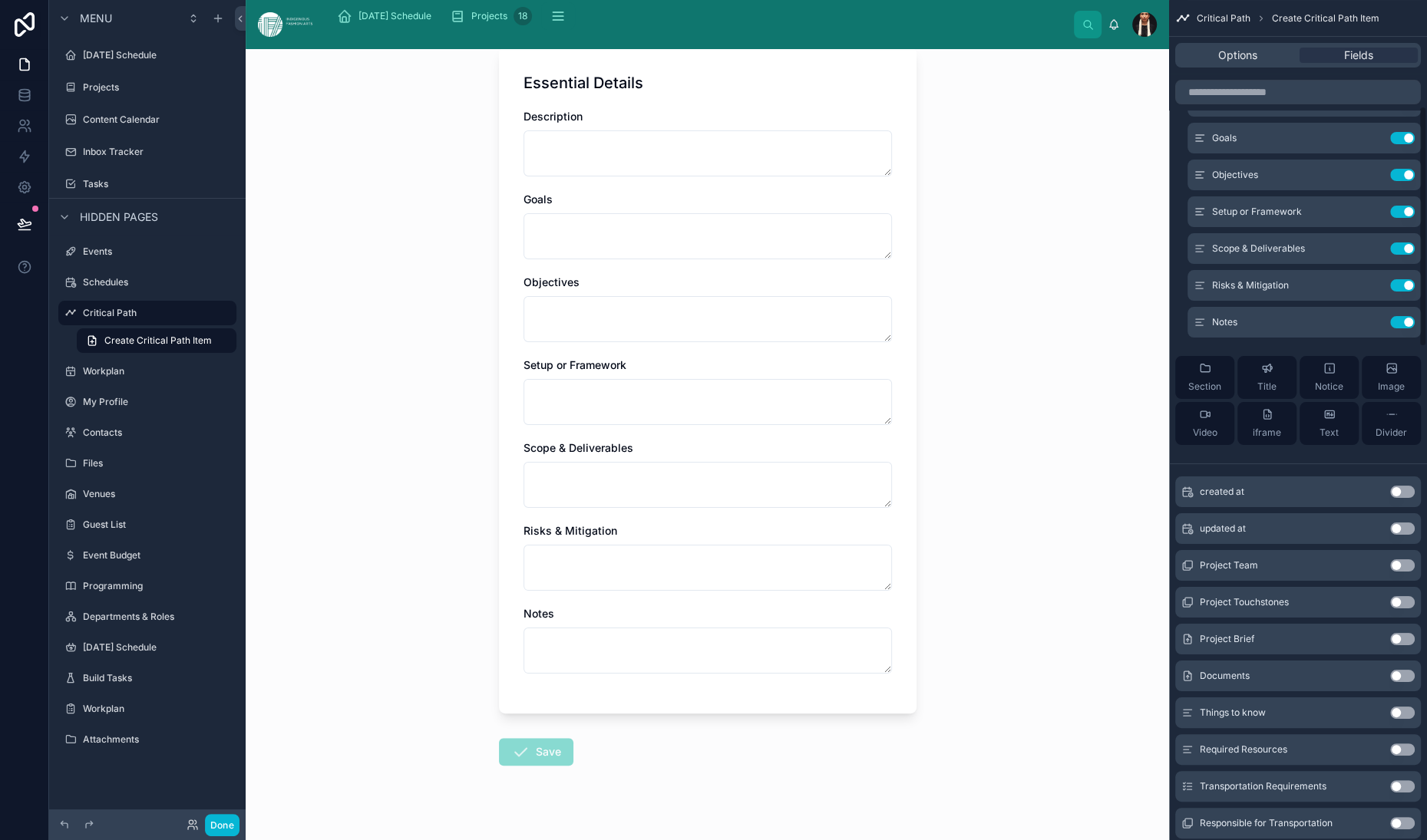
click at [1200, 70] on span "Essential Details" at bounding box center [1235, 64] width 70 height 12
click at [1370, 66] on icon "scrollable content" at bounding box center [1373, 63] width 6 height 6
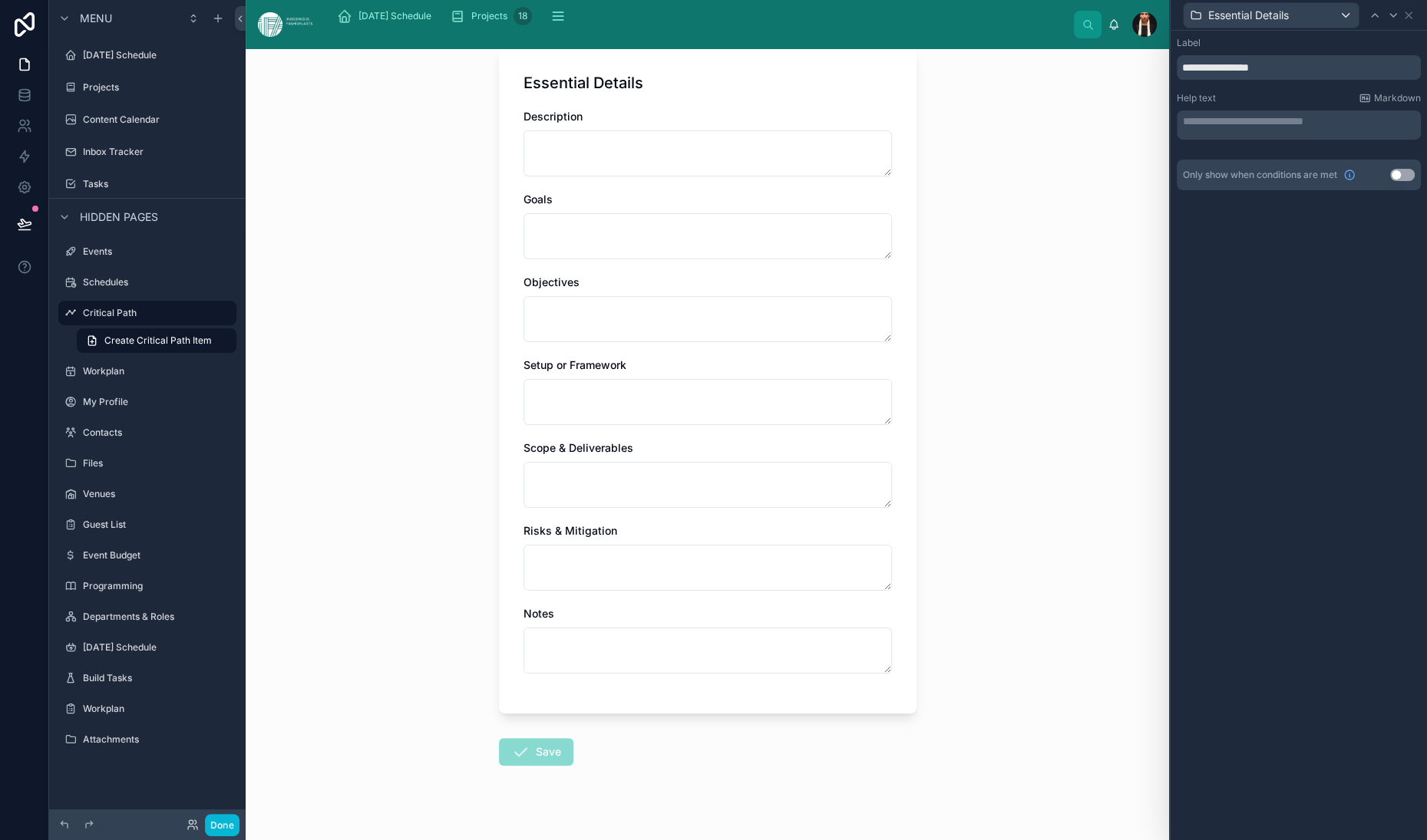
click at [1183, 129] on p "**********" at bounding box center [1300, 122] width 235 height 15
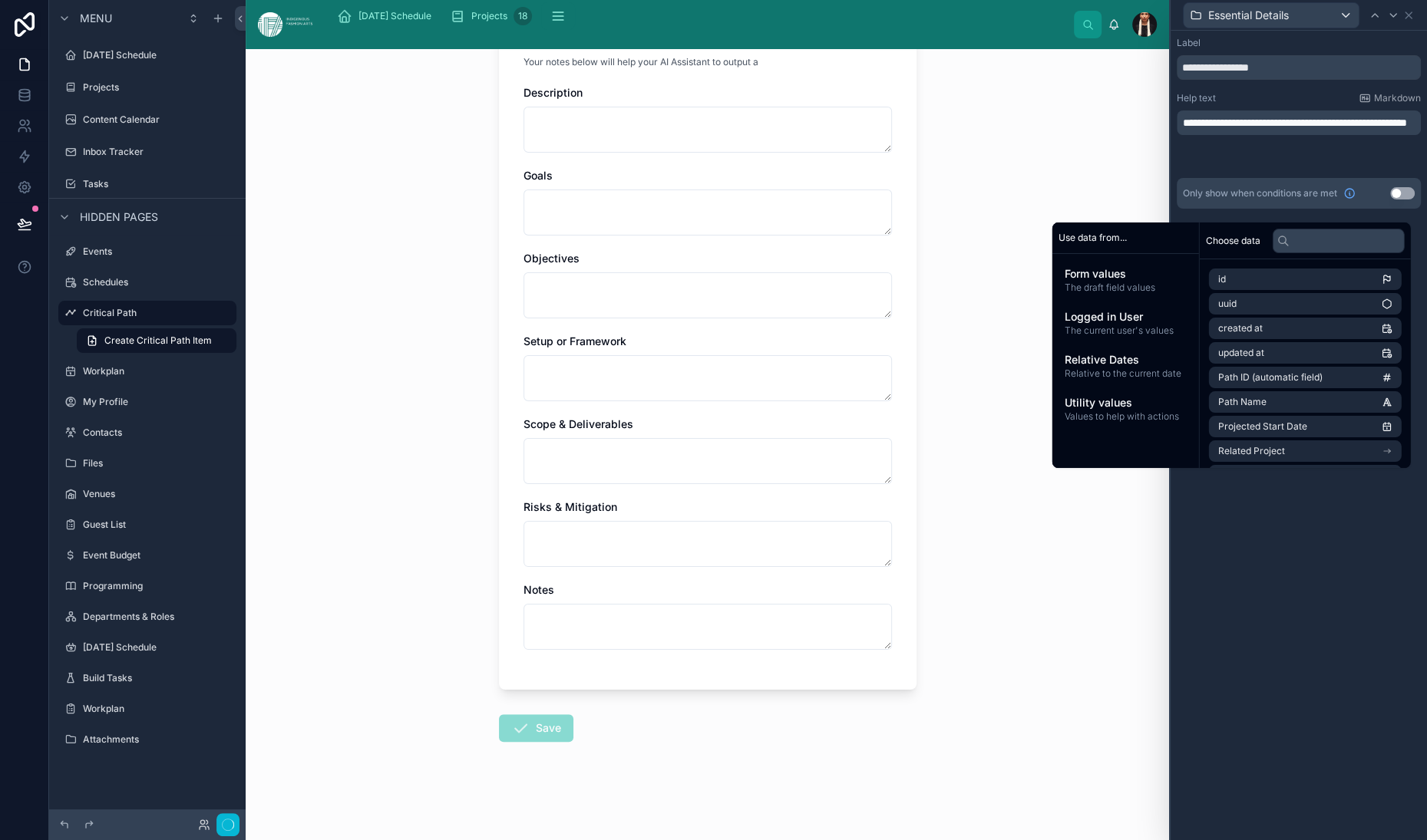
scroll to position [0, 0]
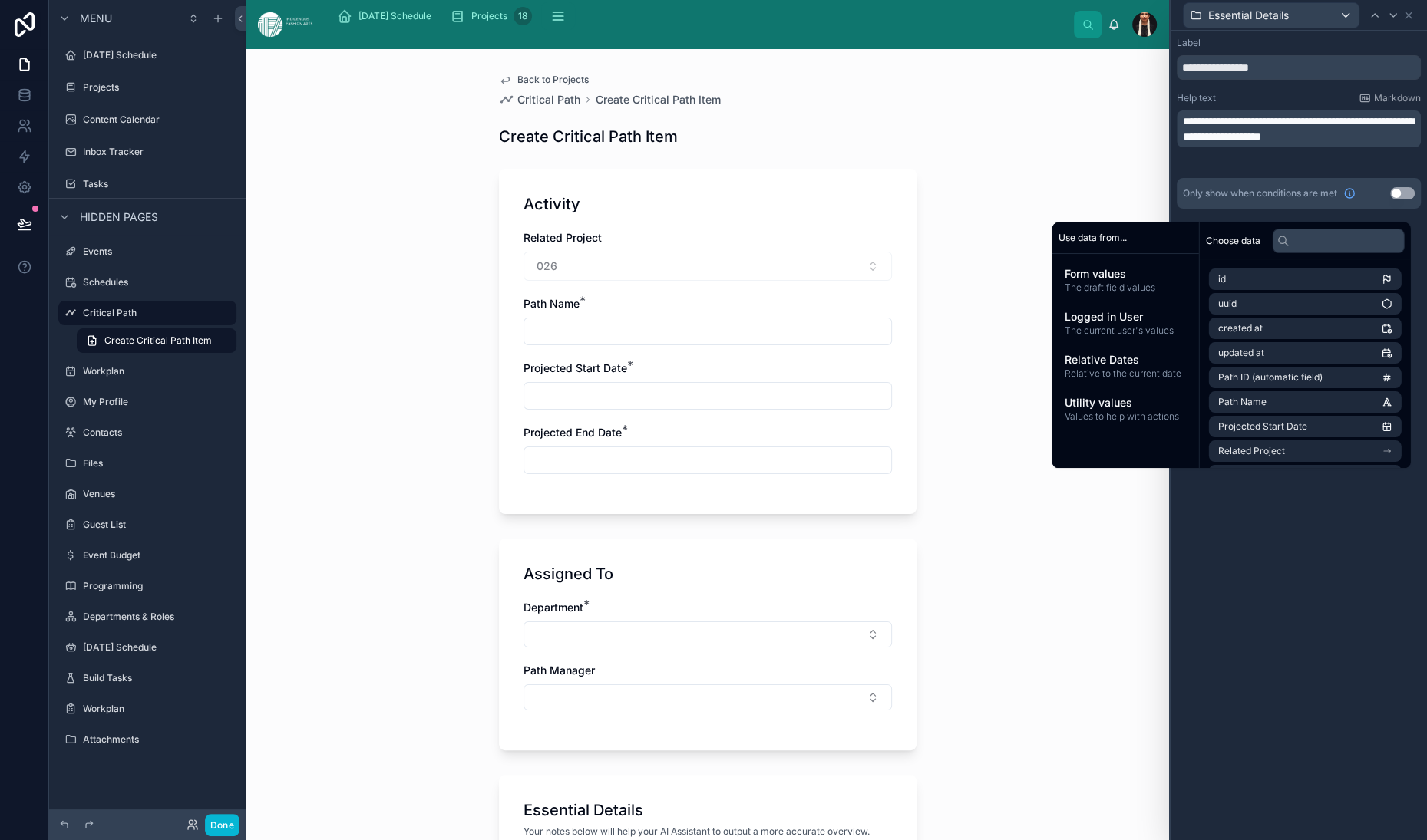
click at [1170, 712] on div "**********" at bounding box center [1299, 435] width 257 height 810
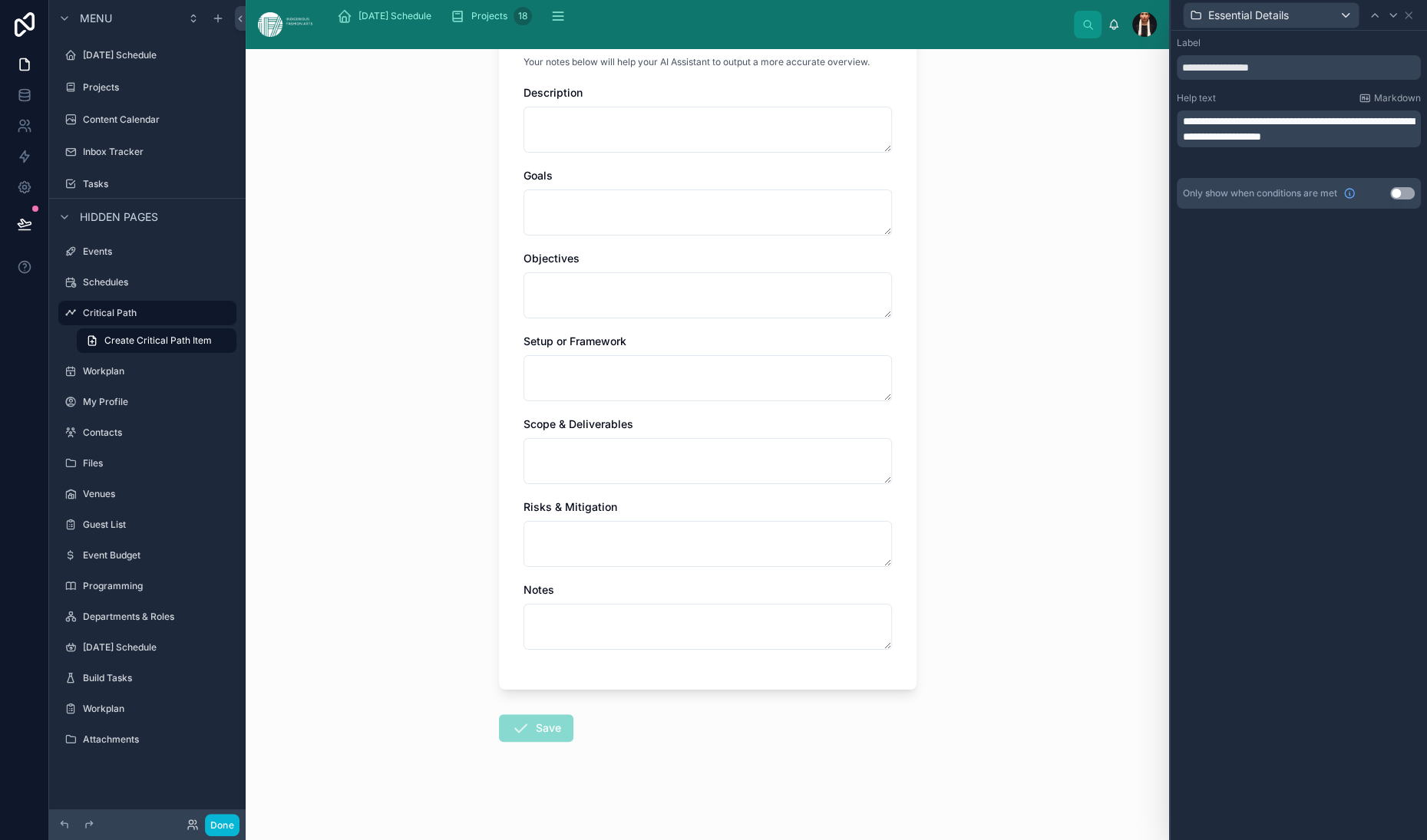
scroll to position [1445, 0]
click at [702, 553] on div "Description Goals Objectives Setup or Framework Scope & Deliverables Risks & Mi…" at bounding box center [708, 375] width 369 height 580
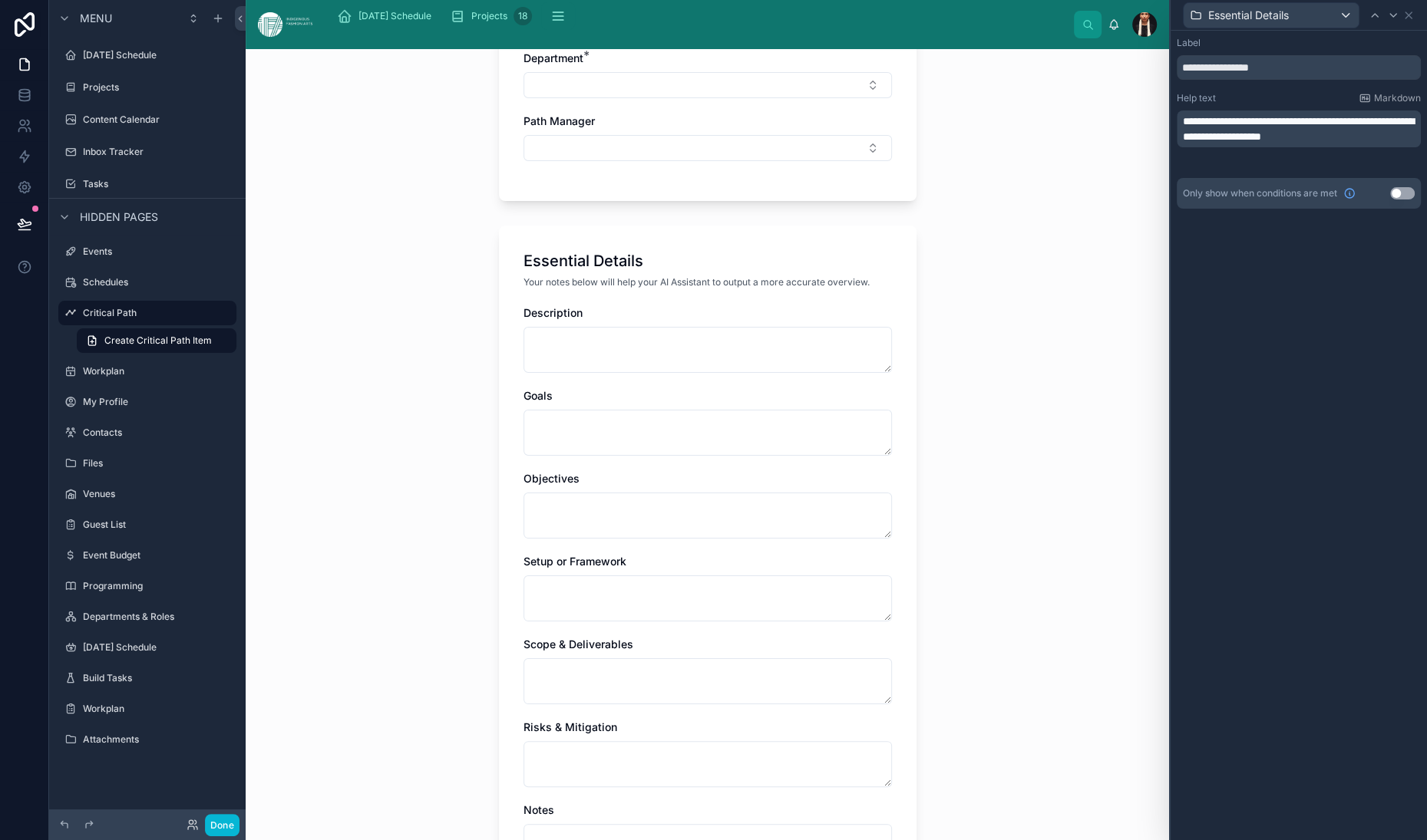
scroll to position [531, 0]
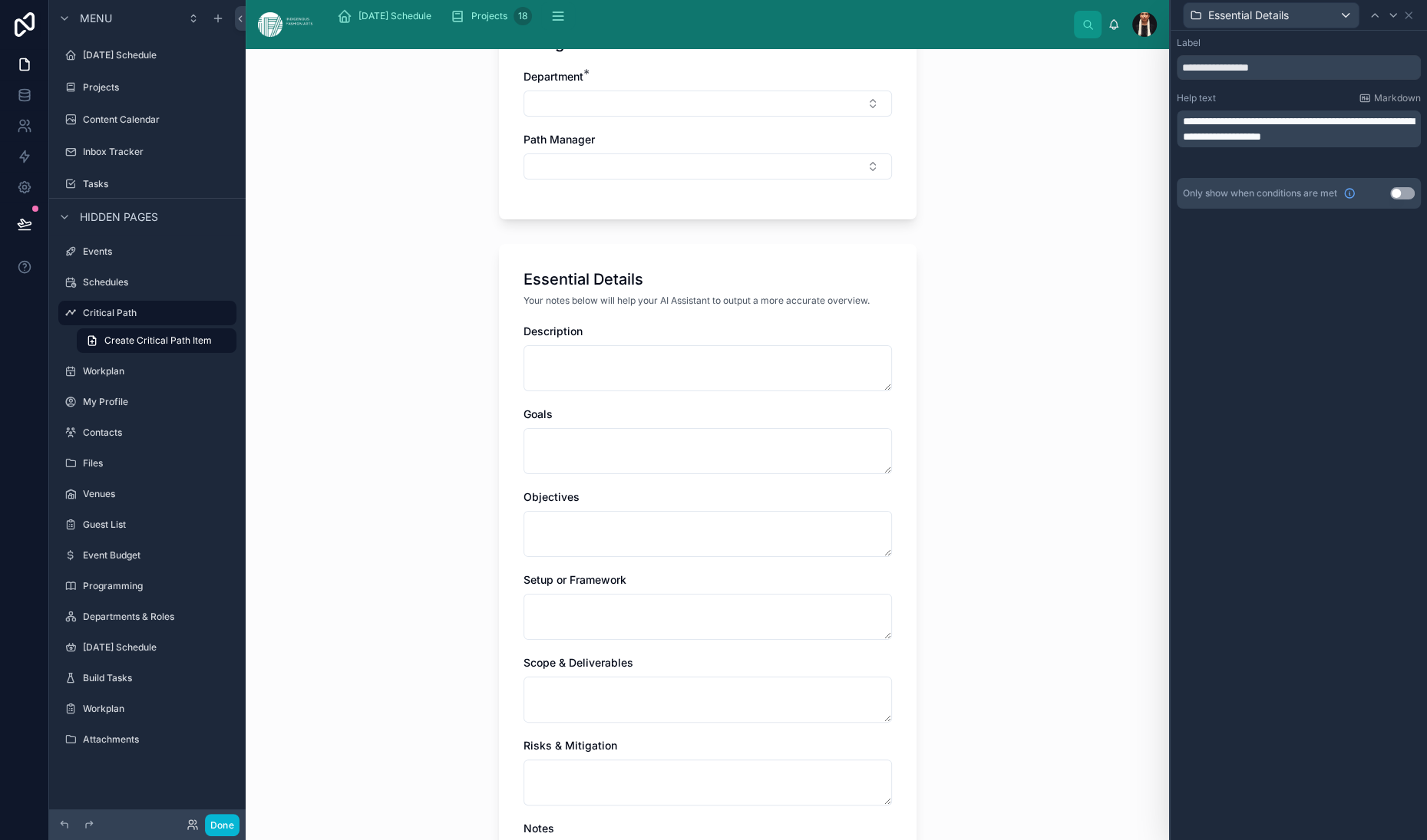
click at [680, 290] on div "Essential Details" at bounding box center [708, 279] width 369 height 22
click at [1406, 22] on icon at bounding box center [1408, 15] width 12 height 12
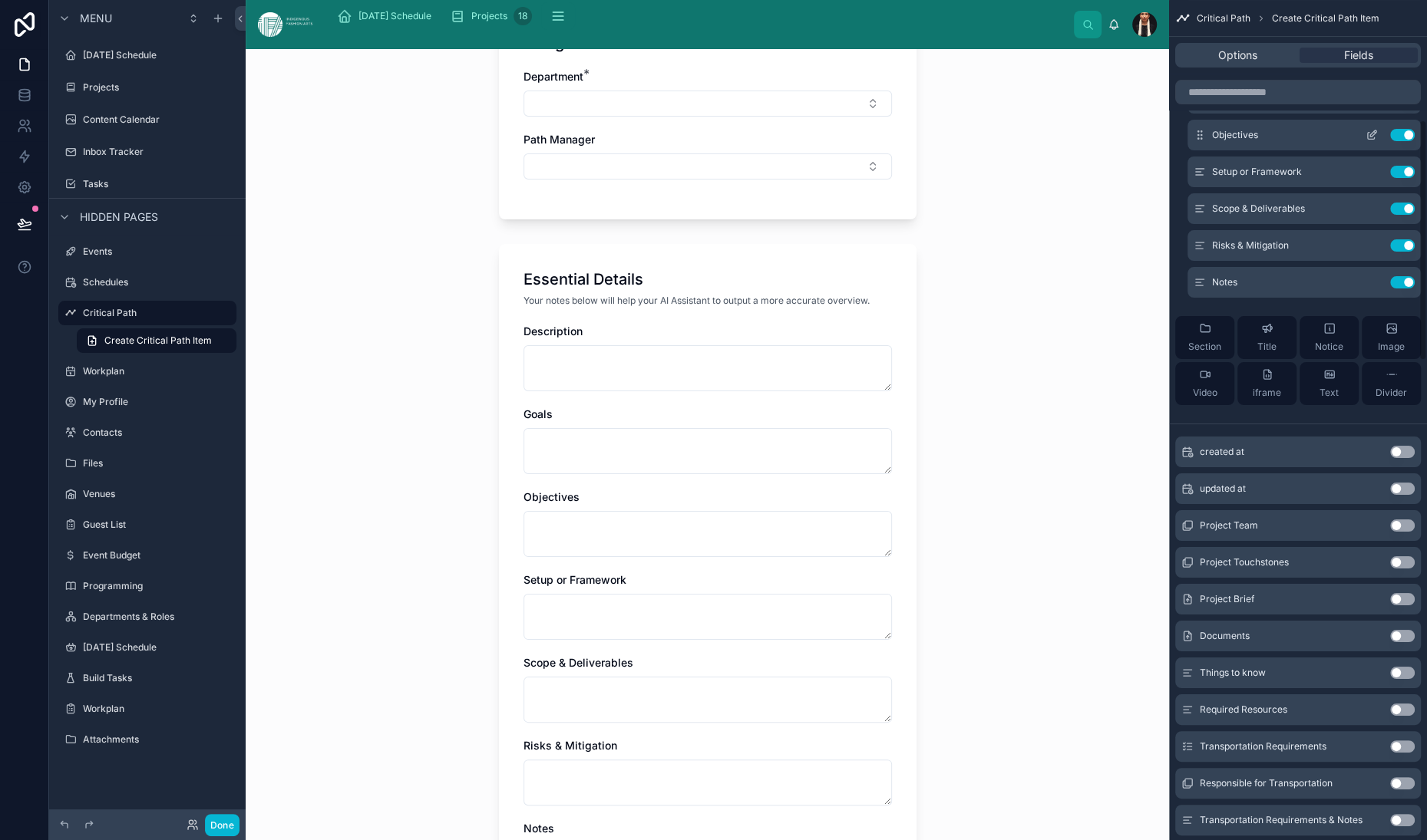
scroll to position [426, 0]
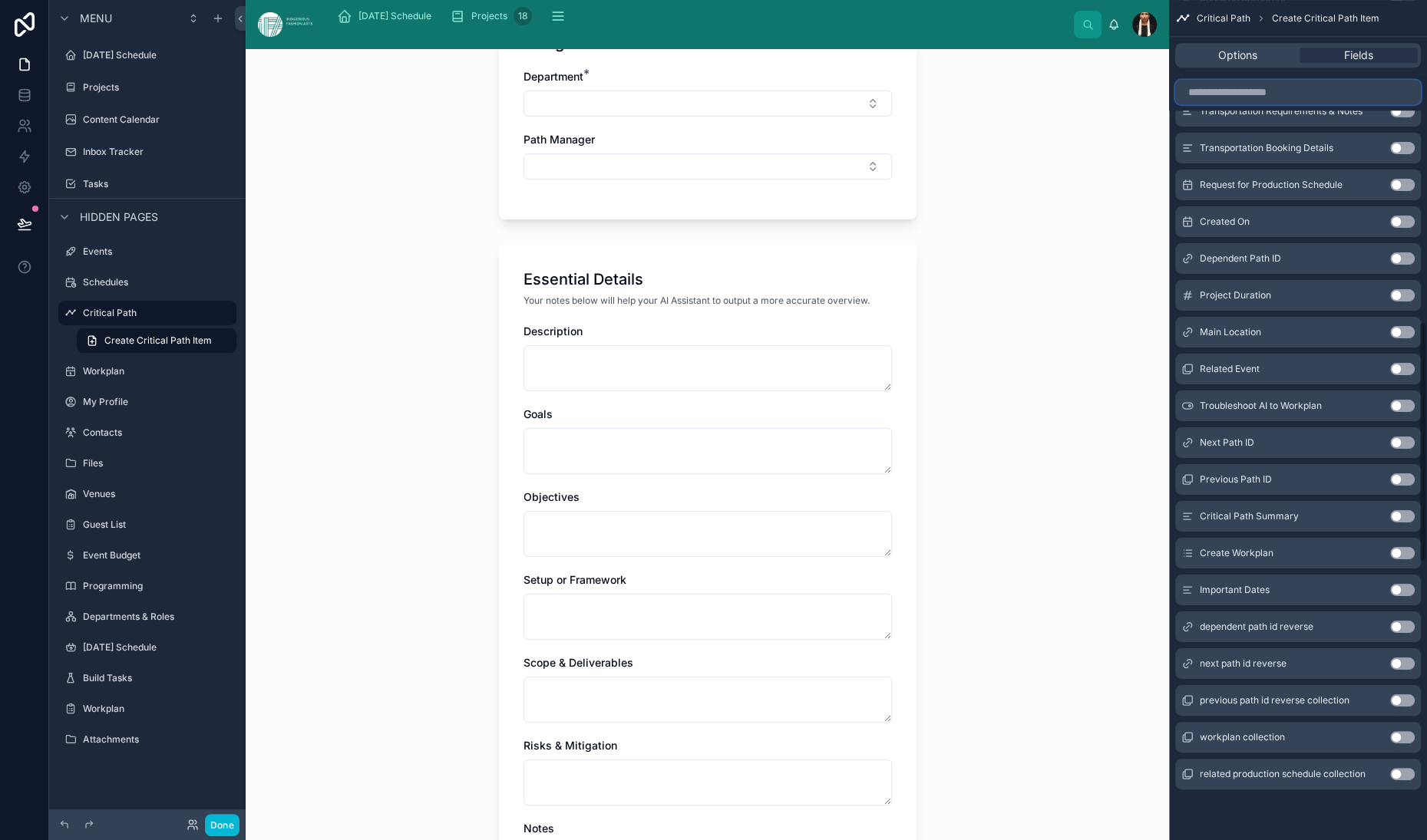
click at [1175, 105] on input "scrollable content" at bounding box center [1298, 92] width 245 height 25
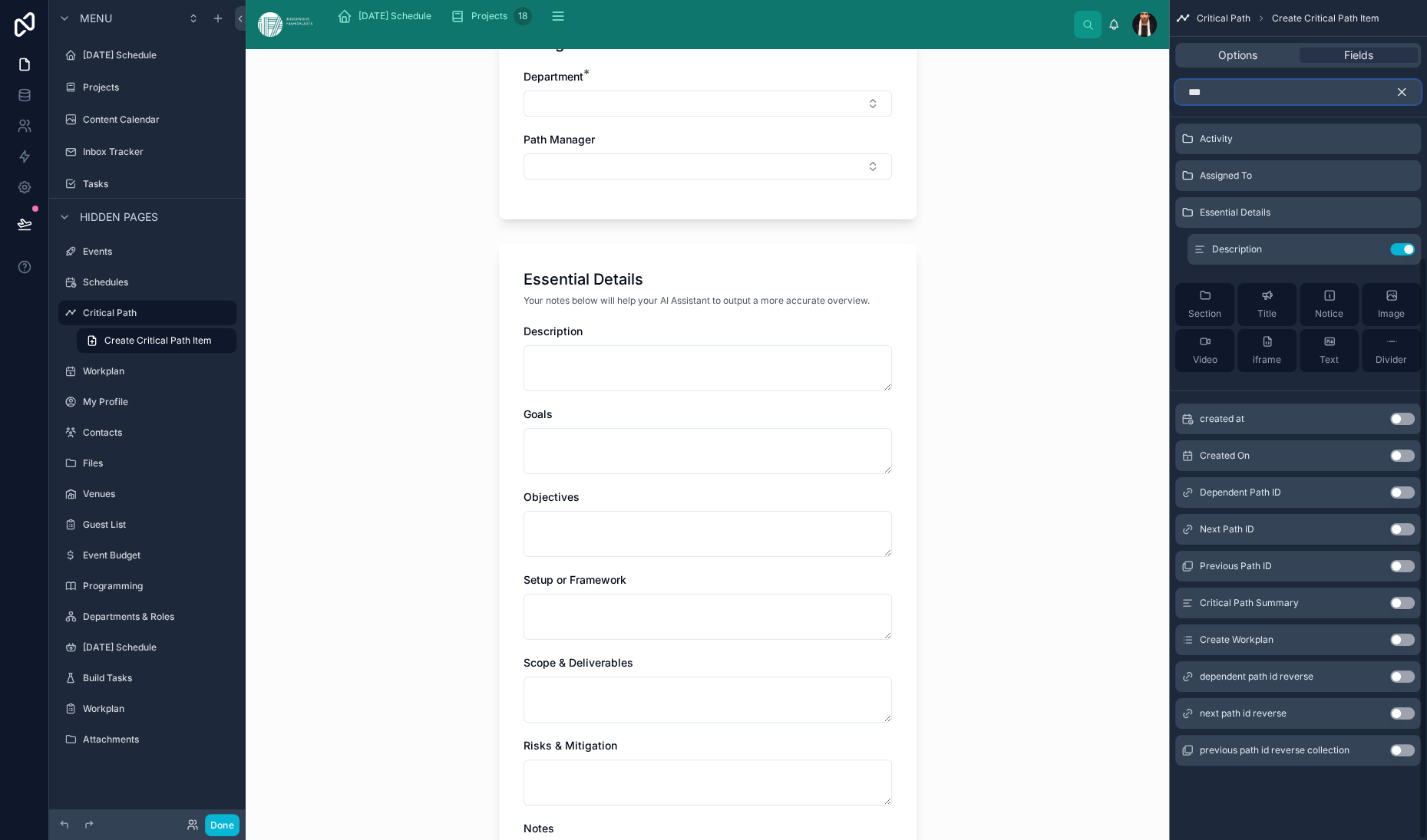
scroll to position [0, 0]
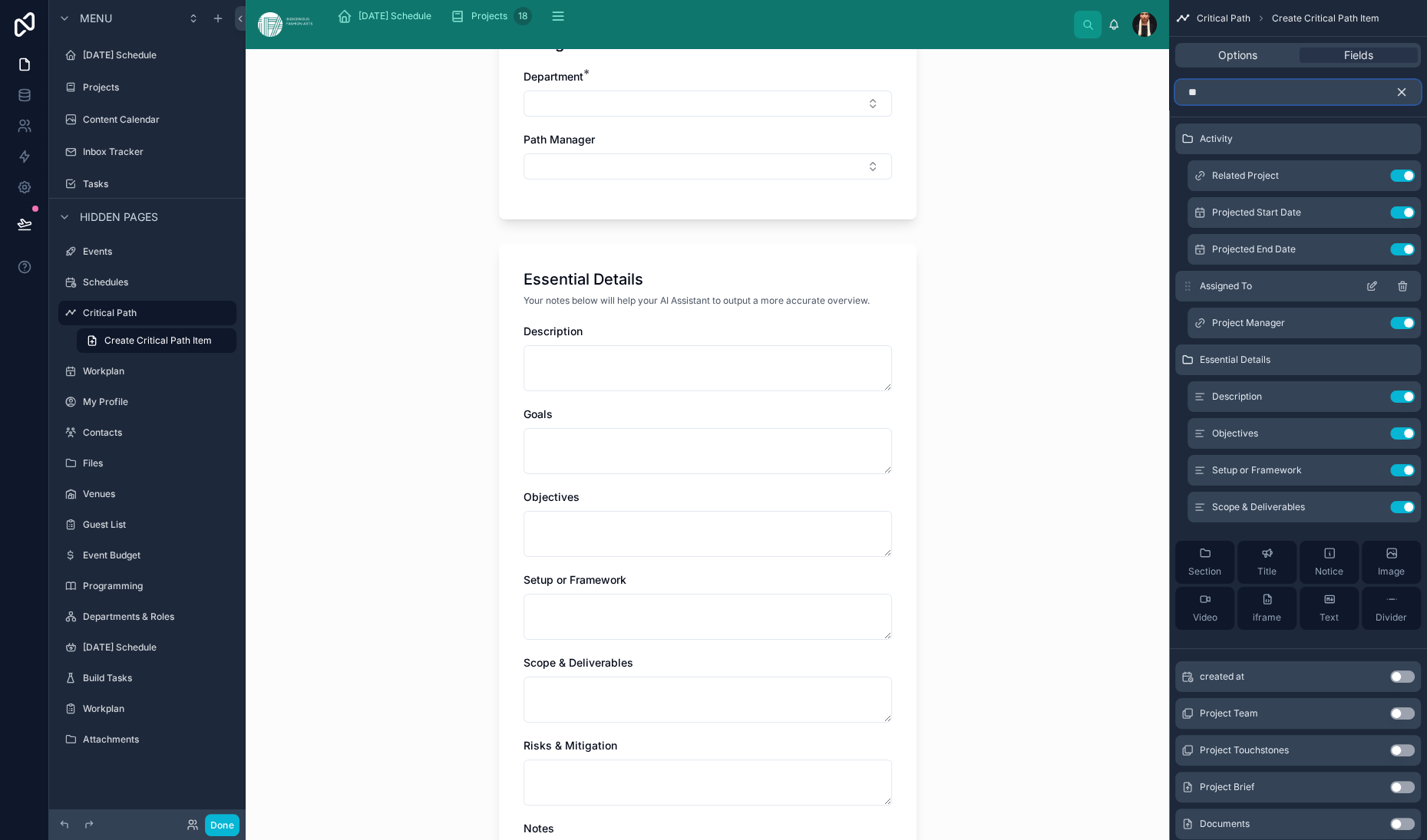
type input "*"
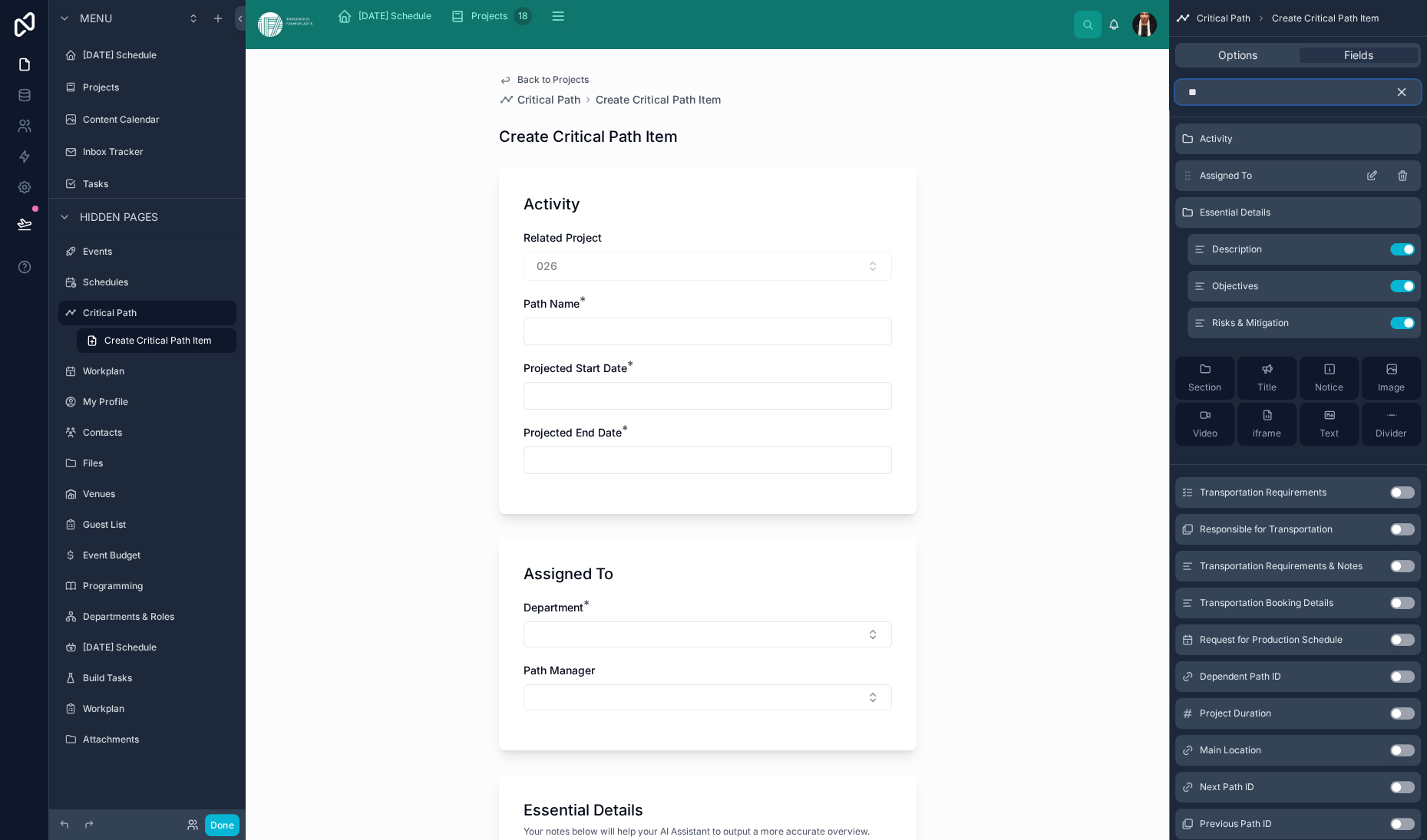
type input "*"
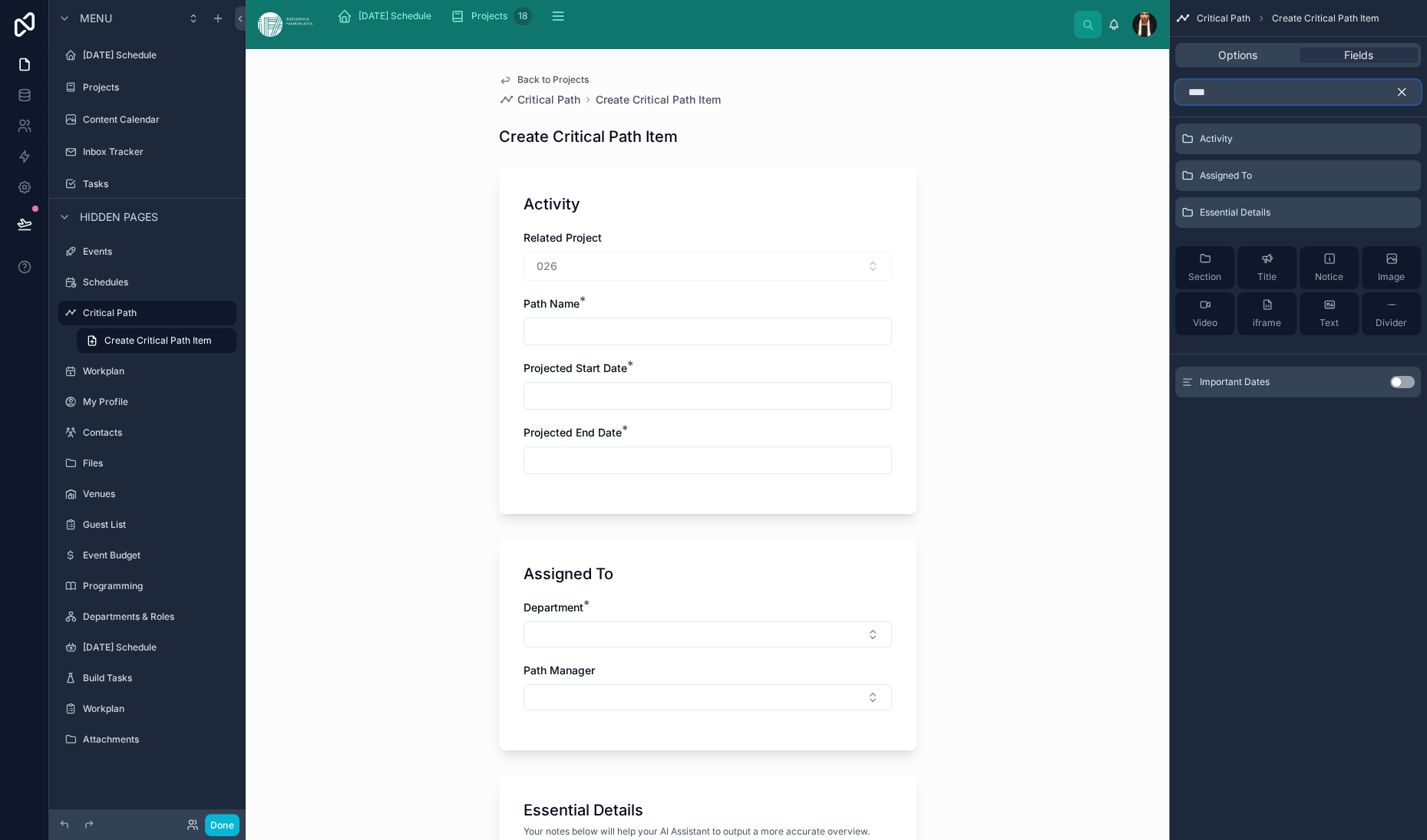
type input "****"
click at [1390, 389] on button "Use setting" at bounding box center [1402, 382] width 25 height 12
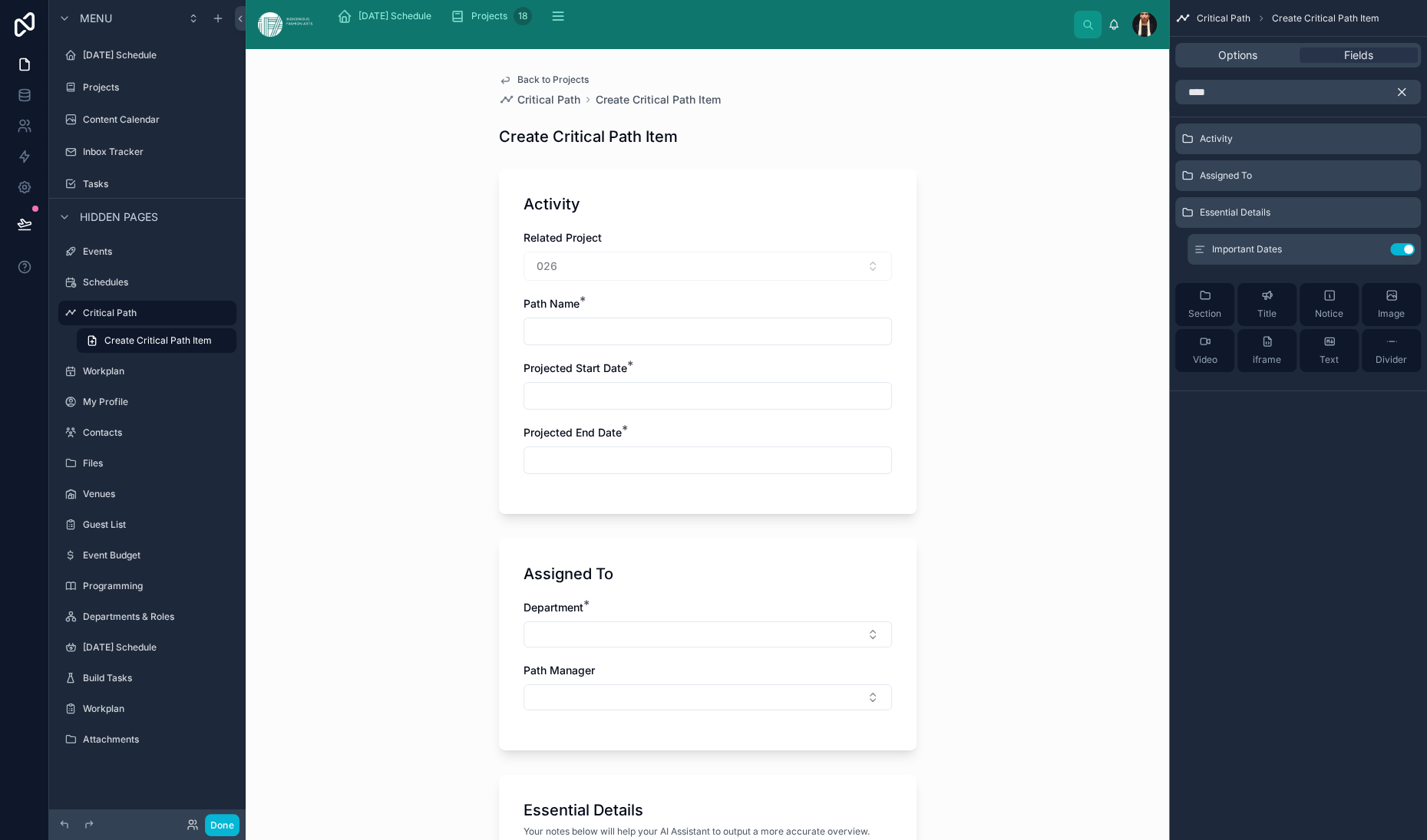
click at [1395, 99] on icon "scrollable content" at bounding box center [1401, 92] width 14 height 14
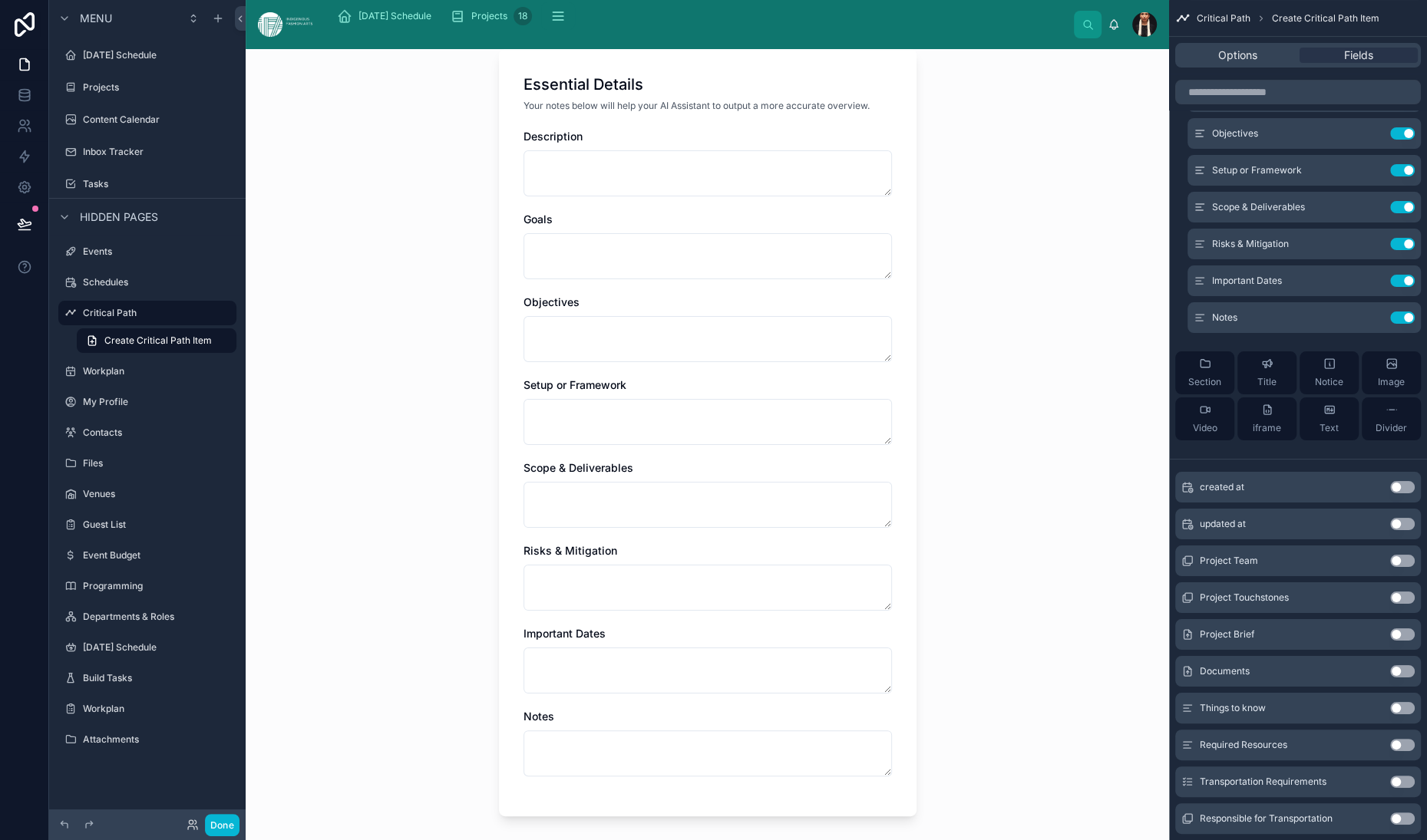
scroll to position [737, 0]
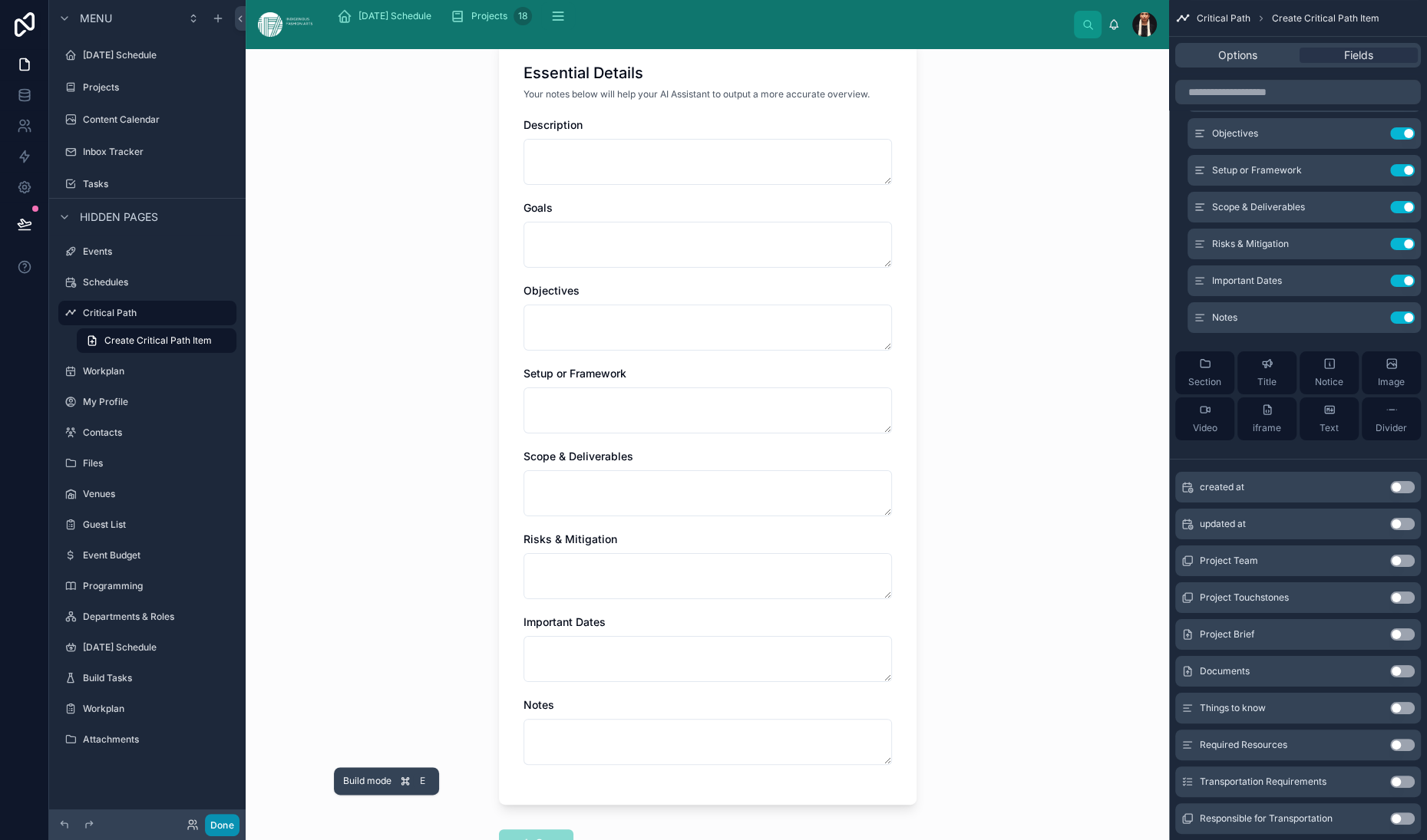
click at [240, 822] on button "Done" at bounding box center [222, 825] width 34 height 22
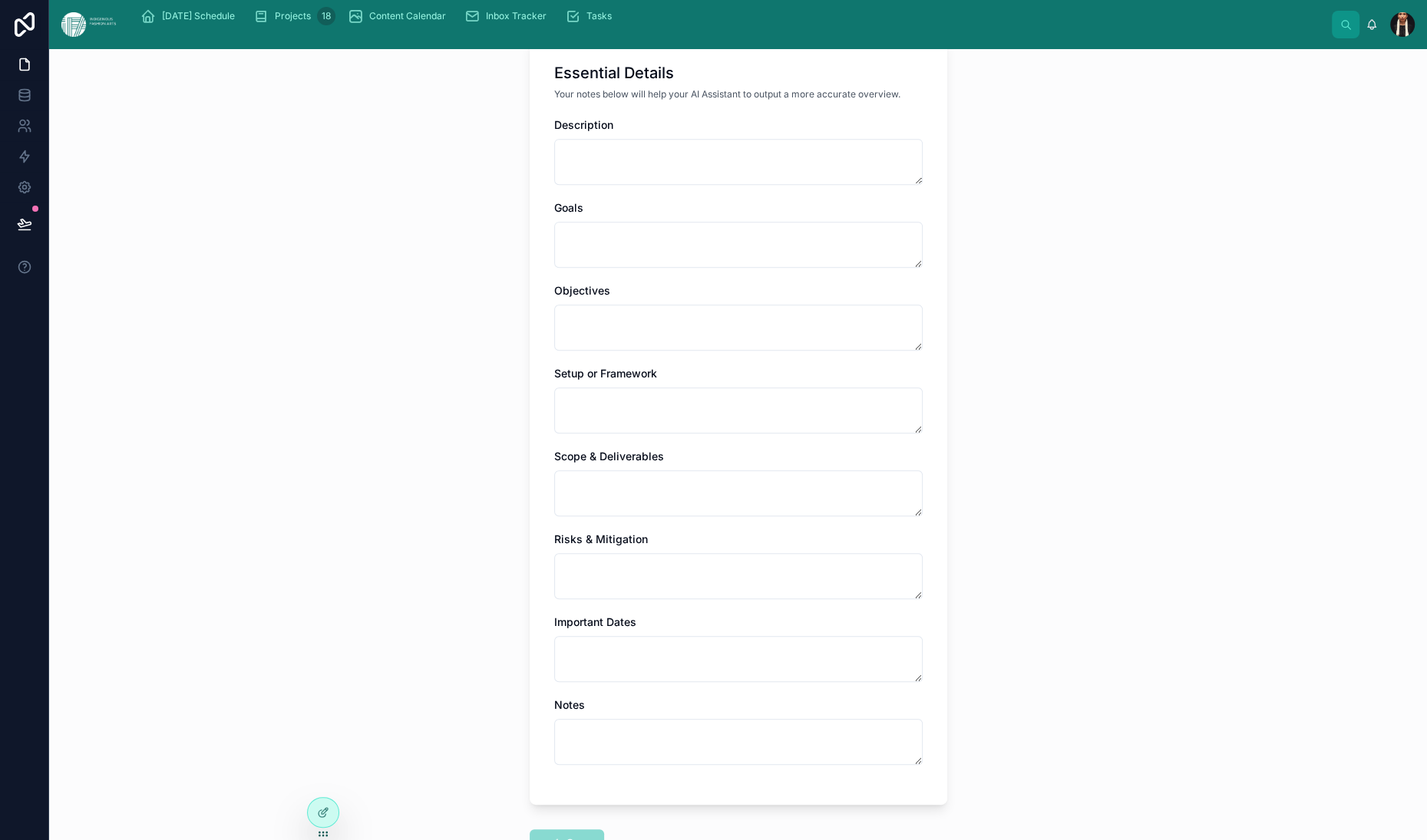
scroll to position [0, 0]
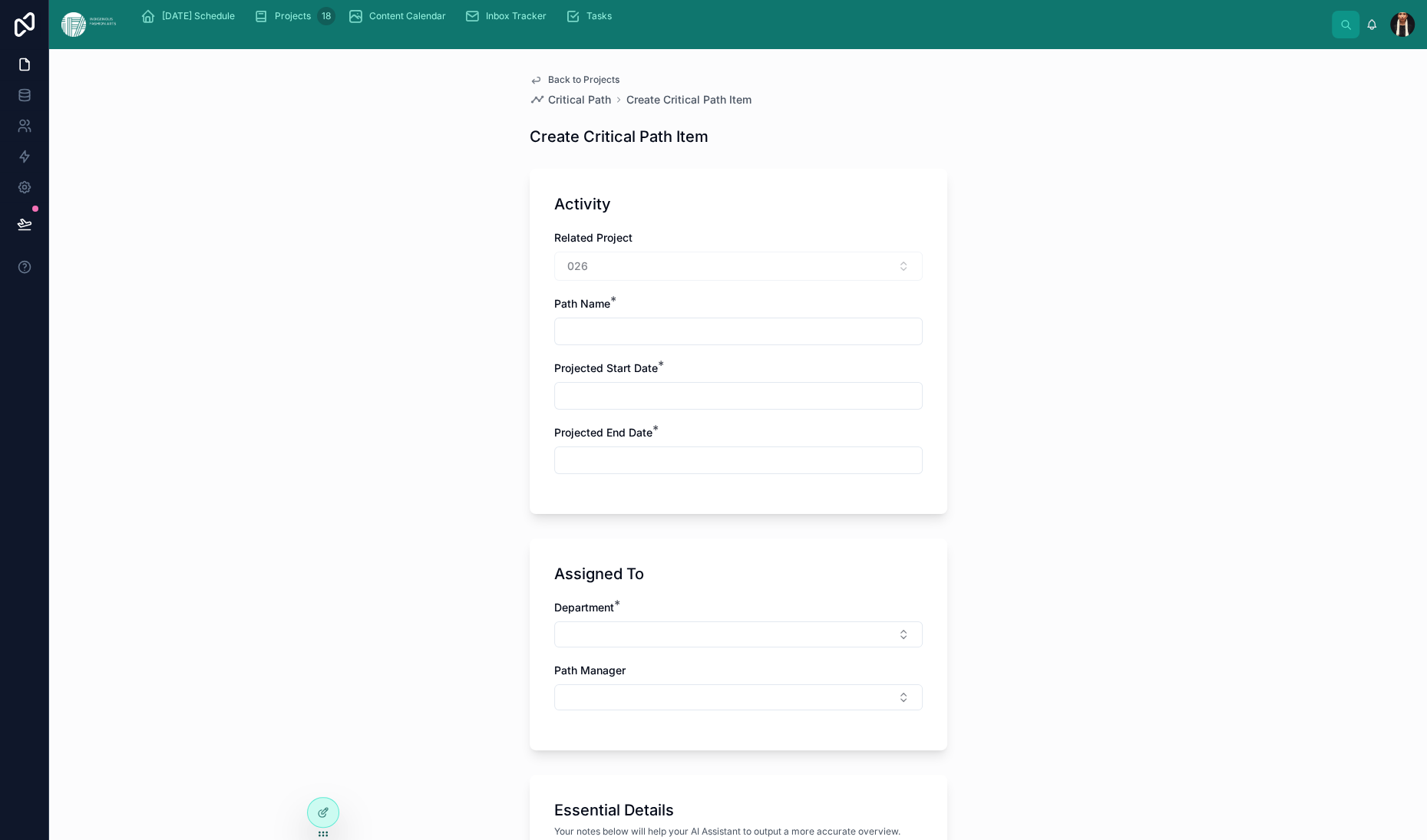
click at [530, 86] on link "Back to Projects" at bounding box center [574, 80] width 89 height 12
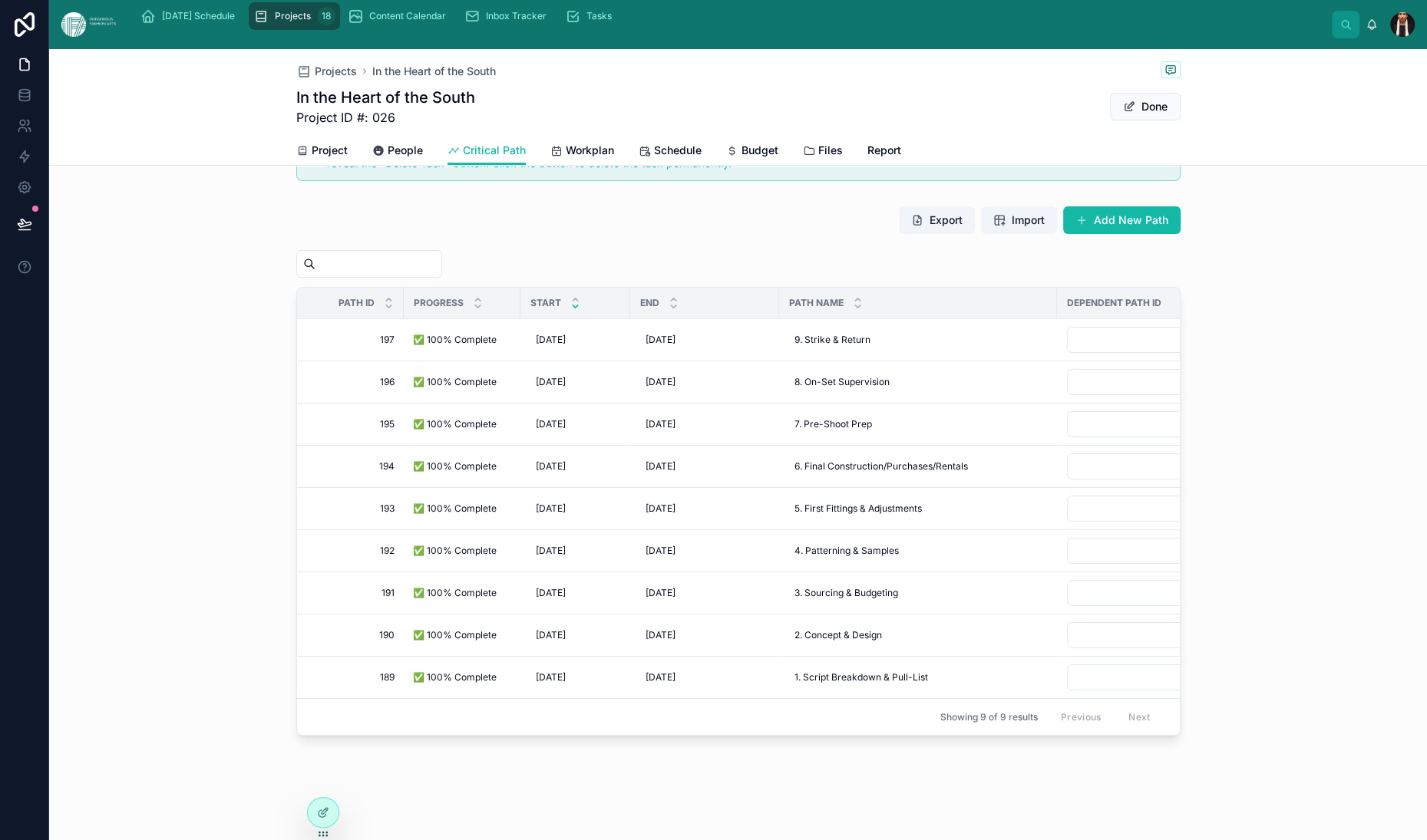
scroll to position [181, 0]
click at [413, 346] on span "✅ 100% Complete" at bounding box center [454, 339] width 84 height 12
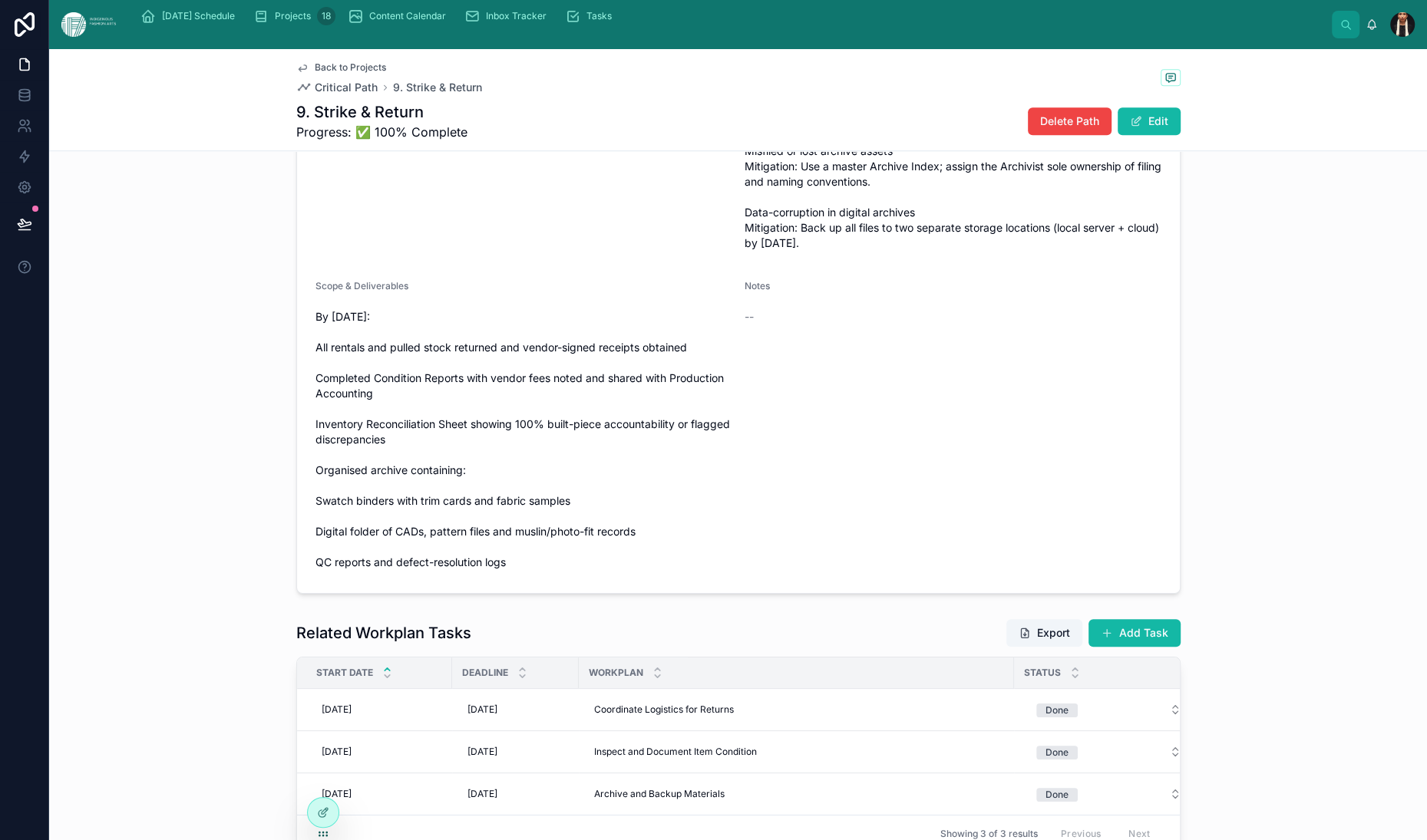
scroll to position [1297, 0]
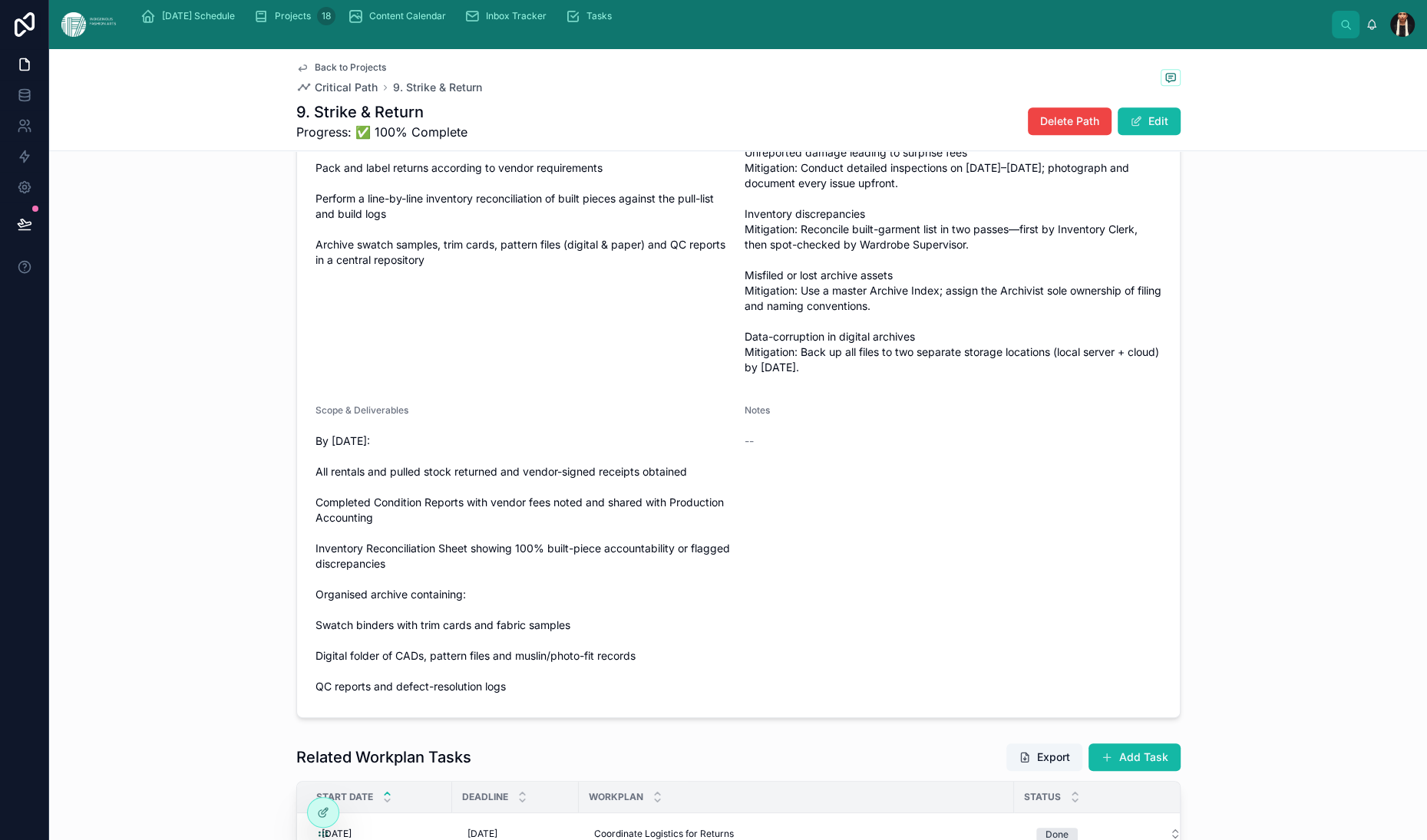
click at [299, 71] on icon at bounding box center [302, 68] width 8 height 6
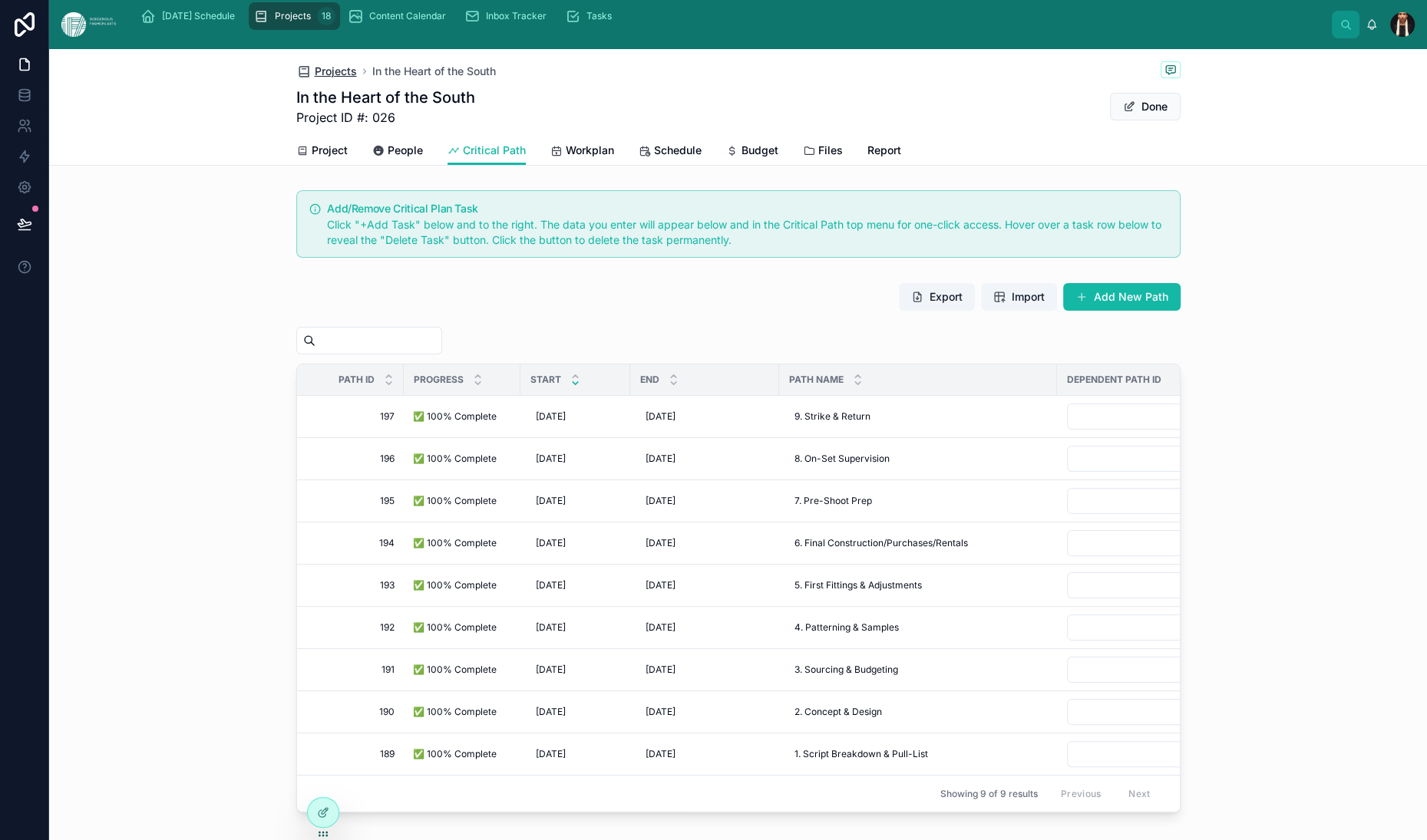
click at [315, 79] on span "Projects" at bounding box center [336, 71] width 42 height 15
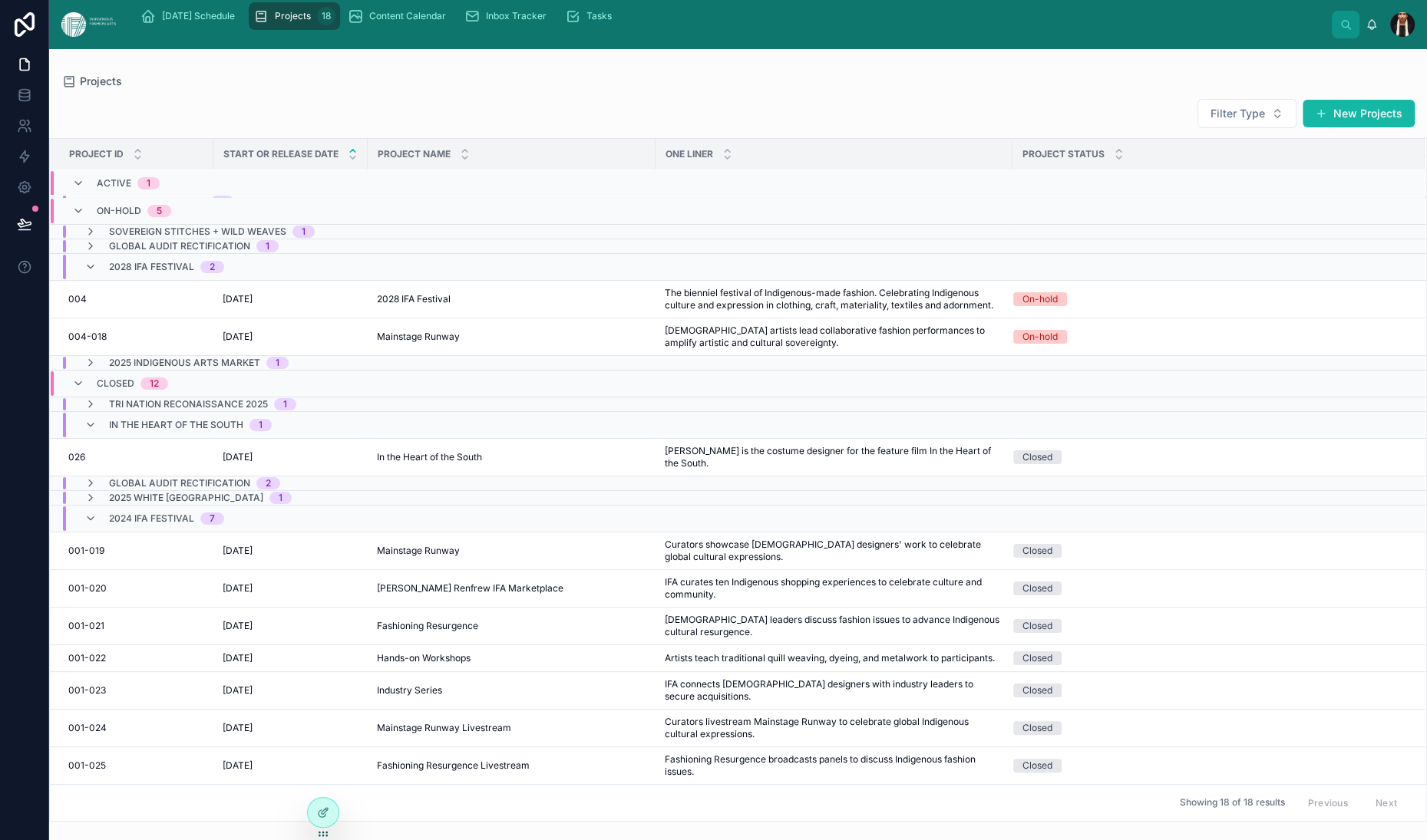
scroll to position [121, 0]
click at [253, 343] on span "5/25/2028" at bounding box center [237, 336] width 29 height 12
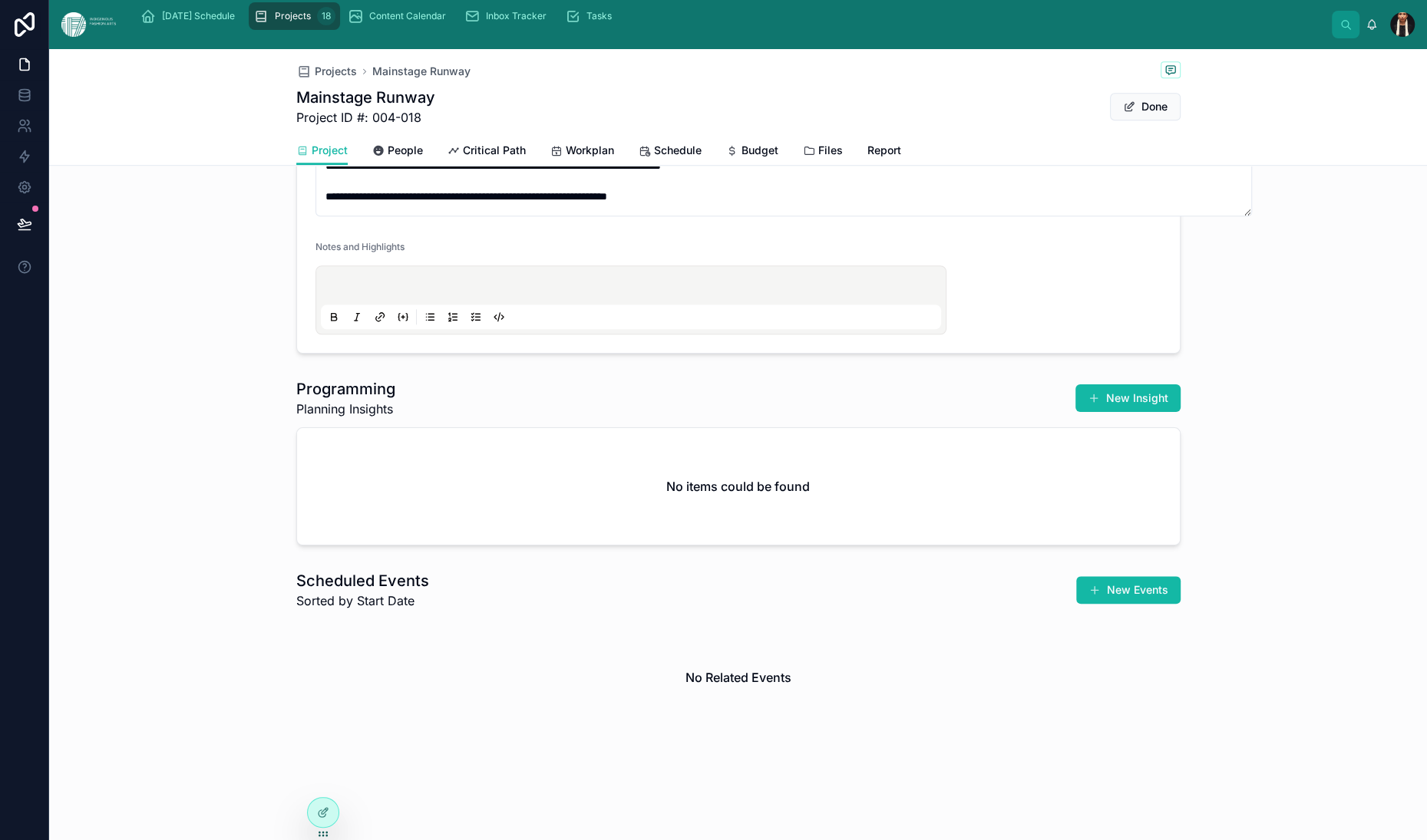
scroll to position [2085, 0]
click at [388, 158] on span "People" at bounding box center [405, 150] width 35 height 15
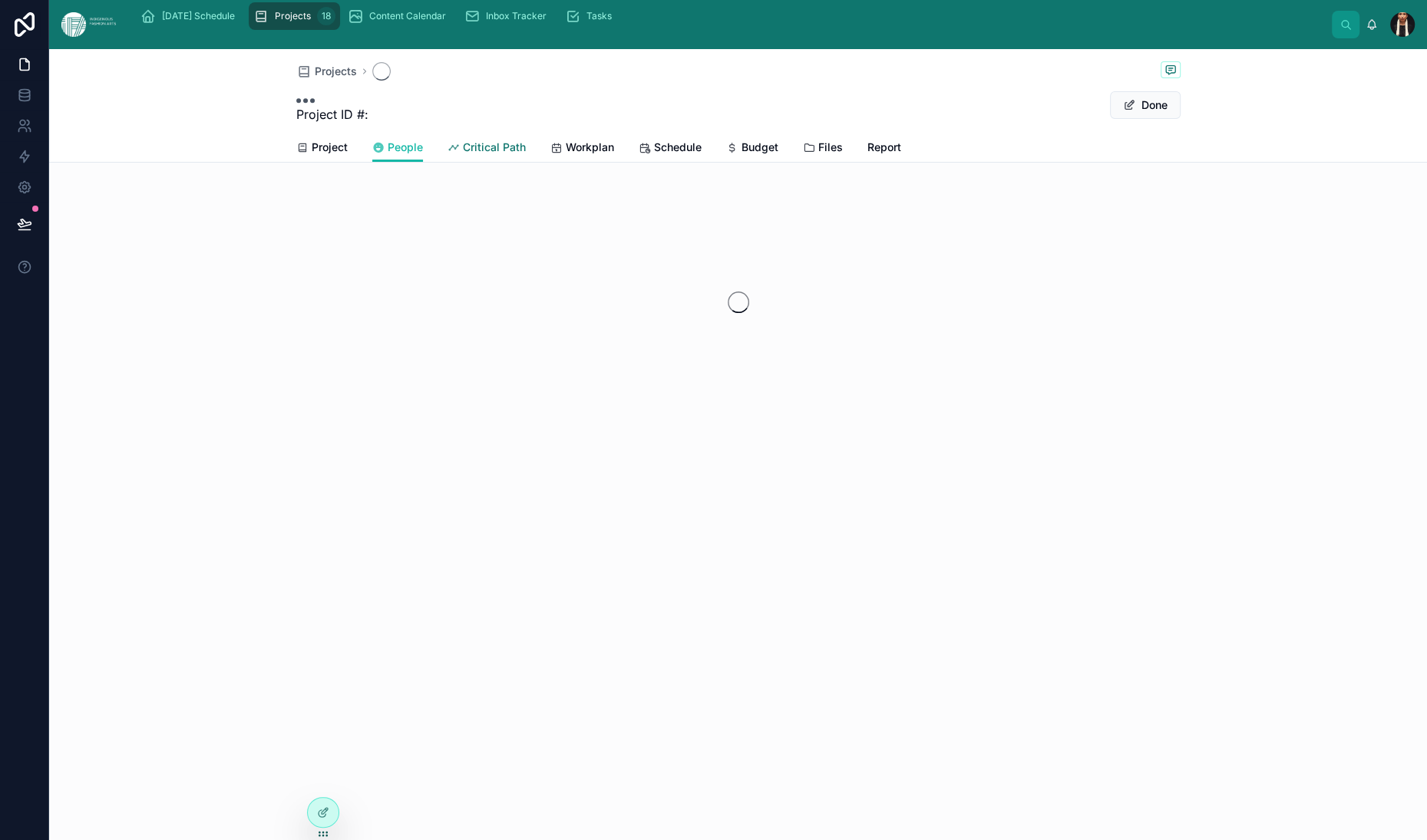
click at [463, 155] on span "Critical Path" at bounding box center [494, 147] width 63 height 15
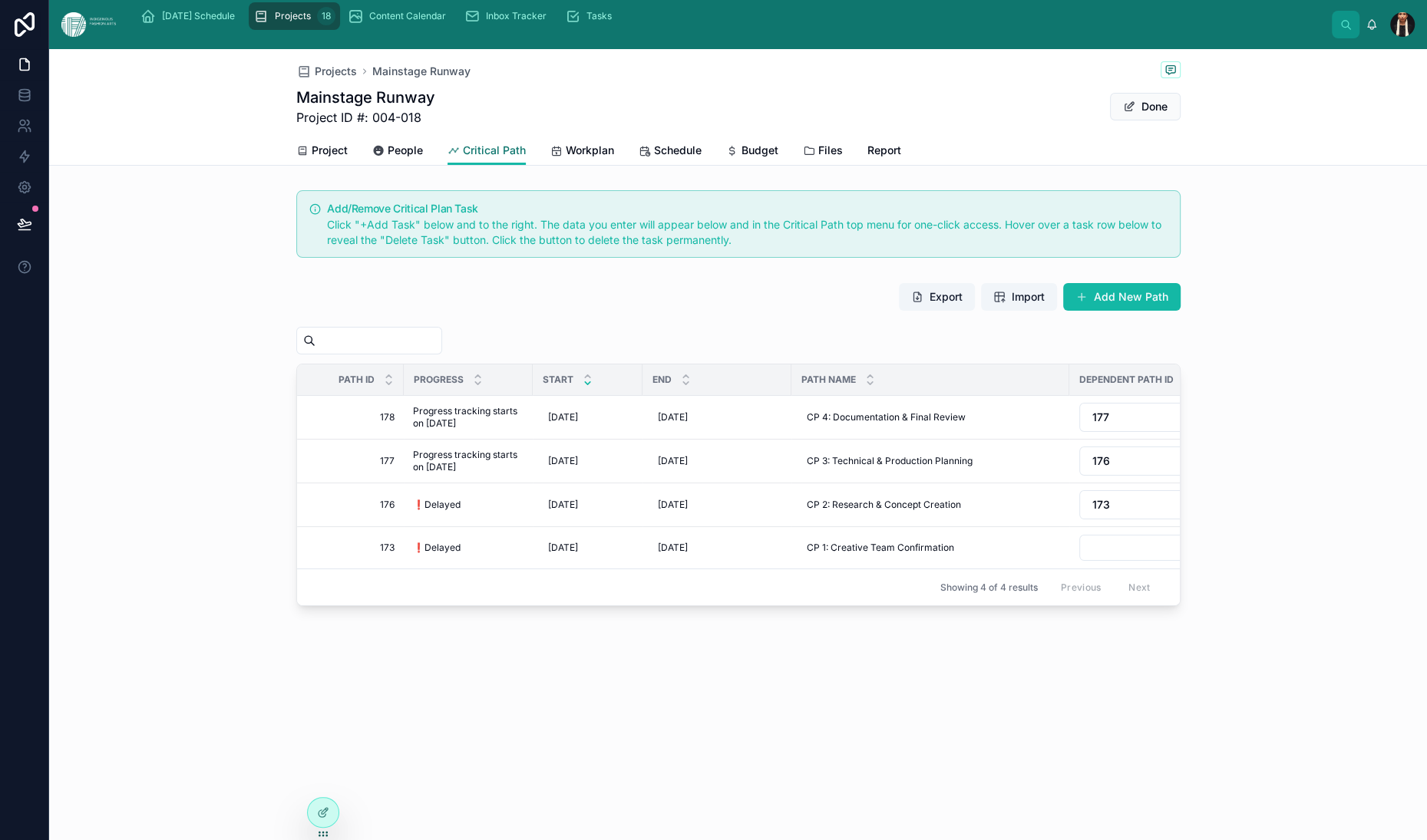
scroll to position [201, 0]
click at [585, 375] on icon at bounding box center [588, 376] width 6 height 2
click at [1088, 303] on span at bounding box center [1081, 296] width 12 height 12
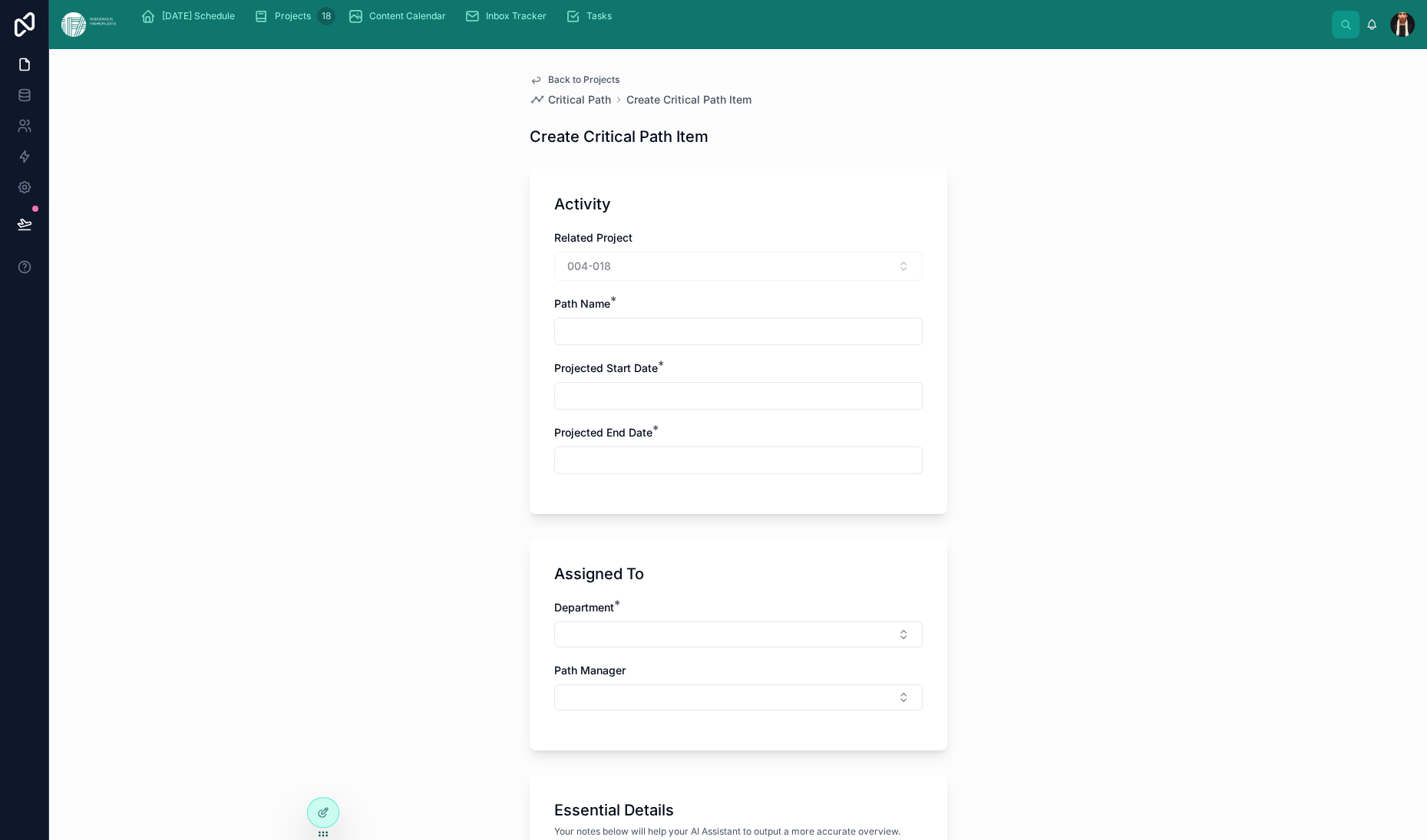
click at [555, 342] on input "text" at bounding box center [739, 332] width 367 height 22
type input "*"
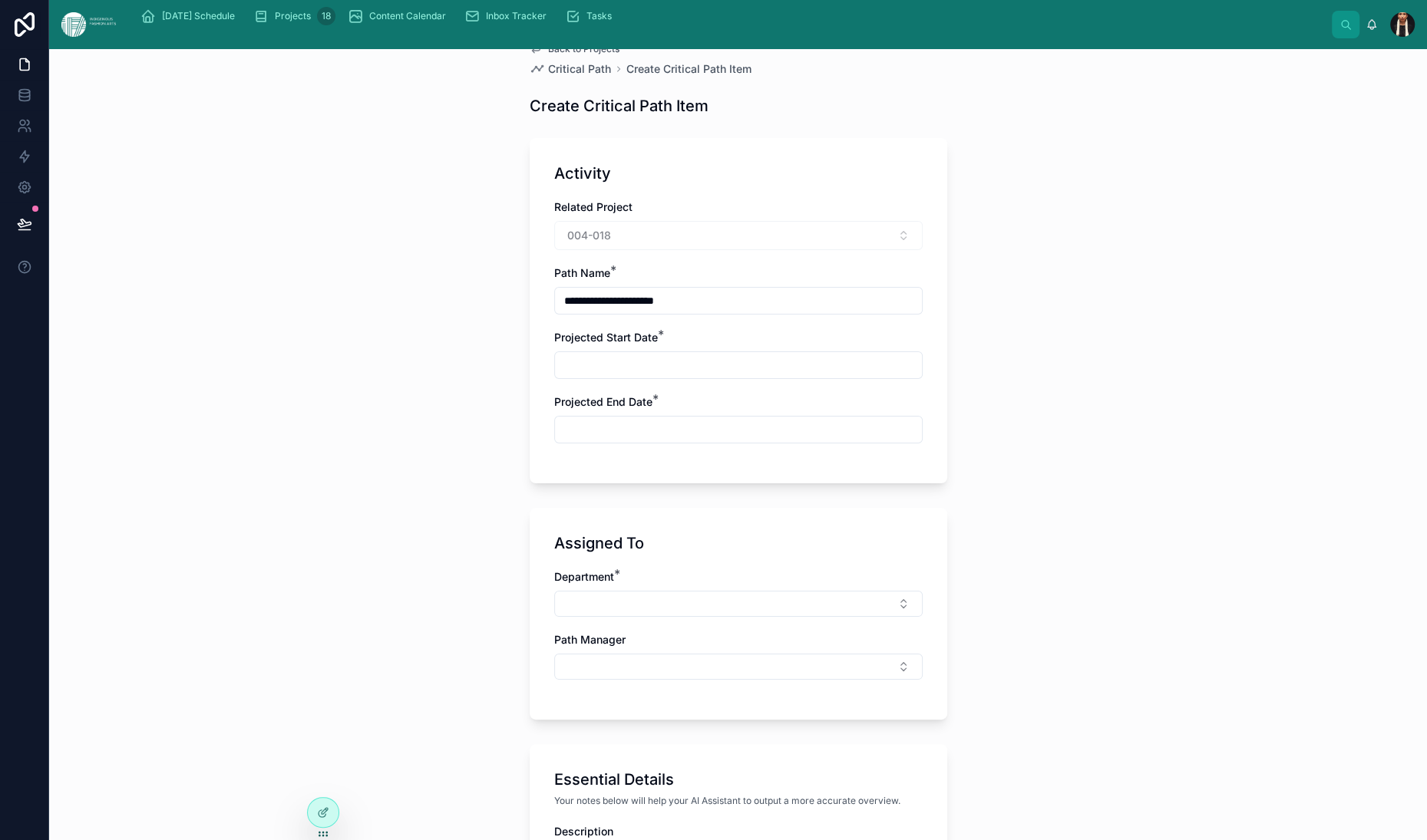
scroll to position [24, 0]
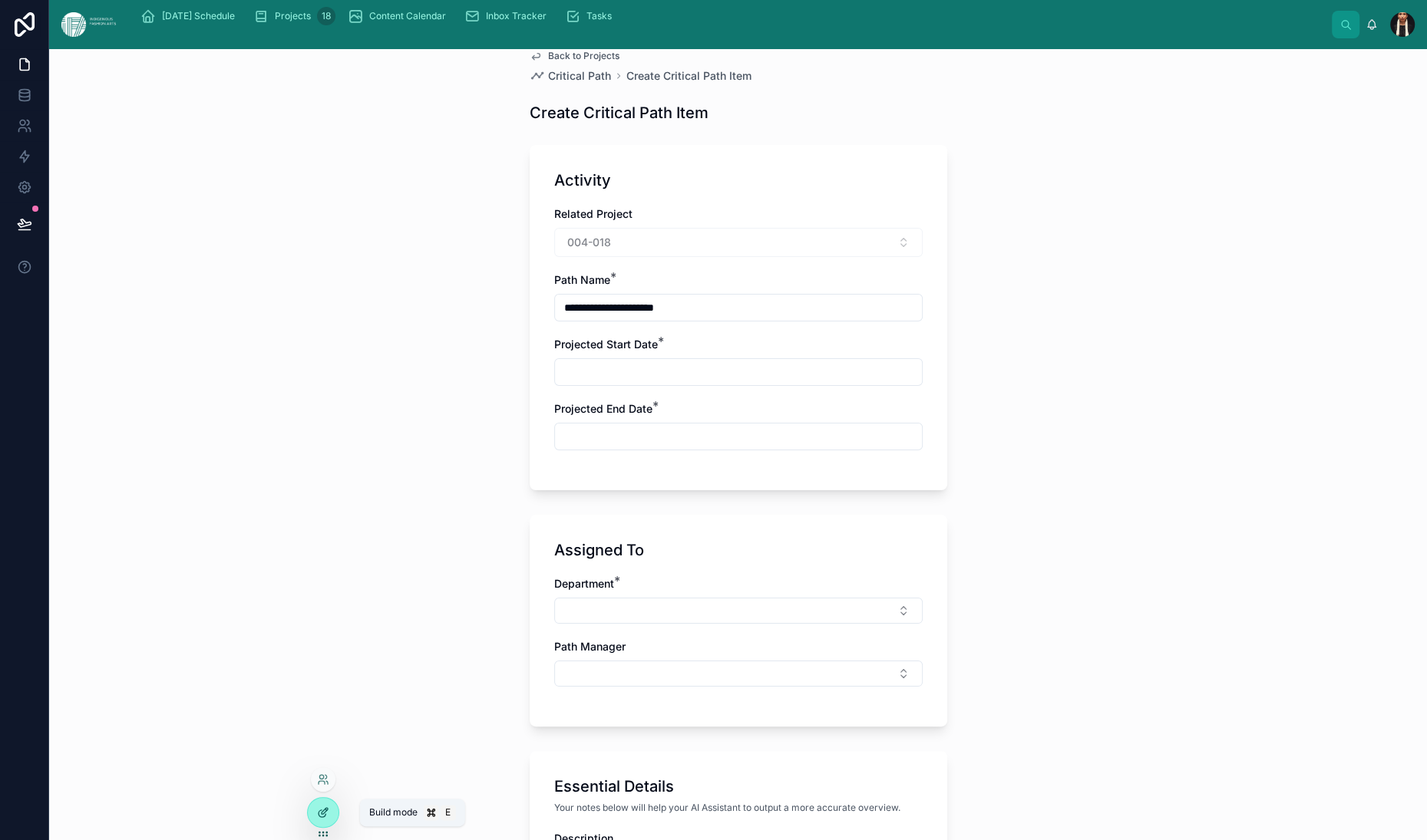
type input "**********"
click at [319, 818] on div at bounding box center [323, 812] width 30 height 29
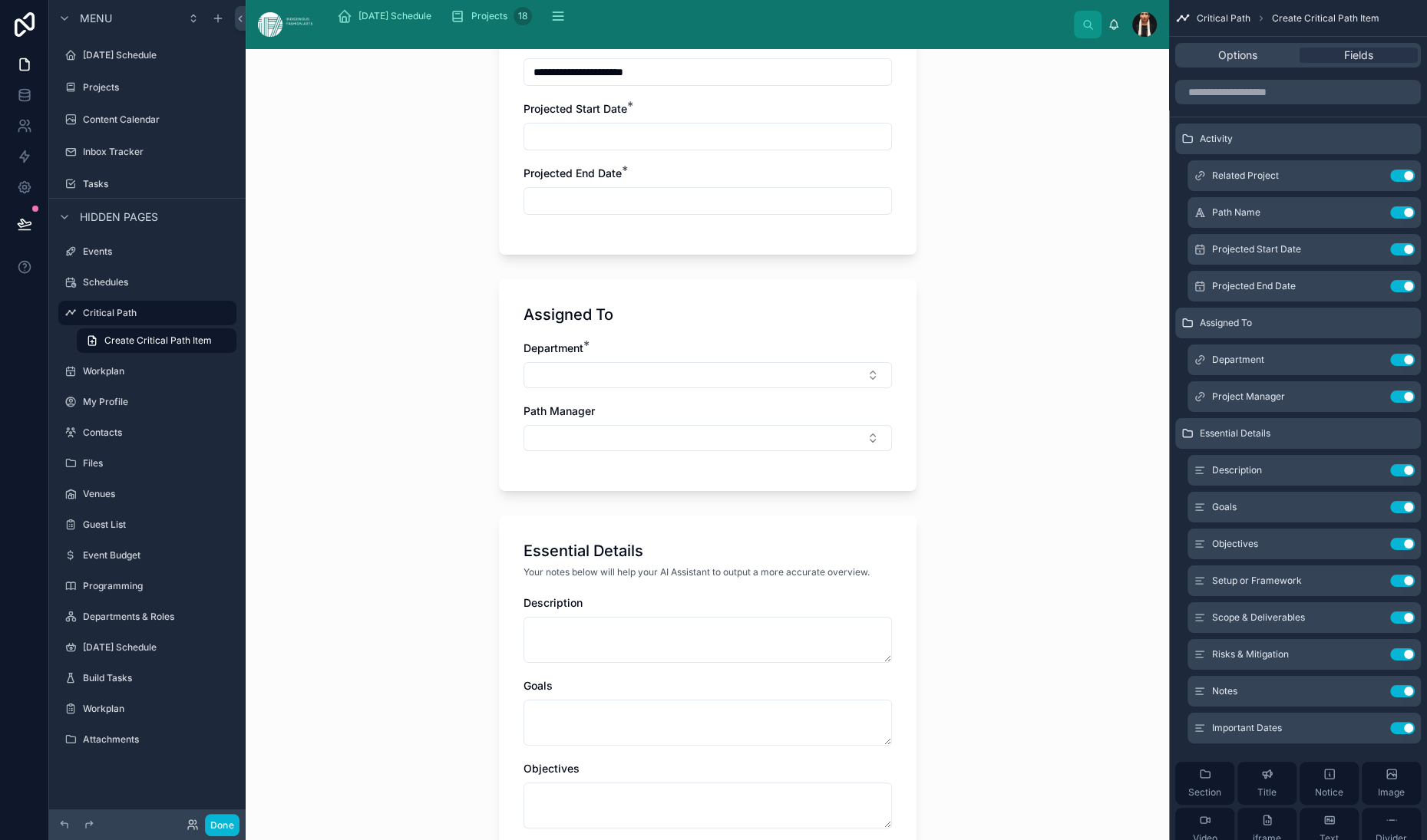
scroll to position [213, 0]
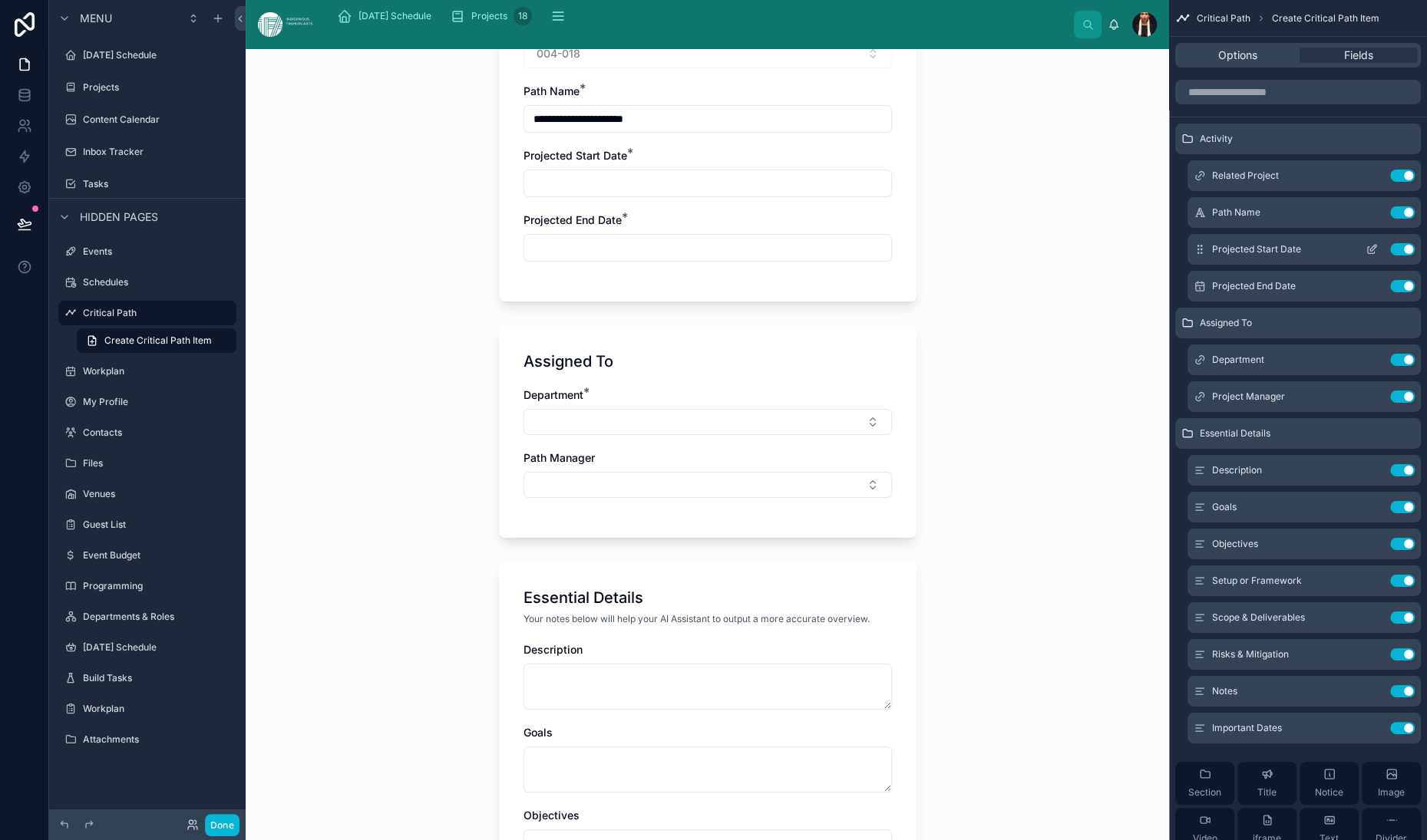
click at [1368, 254] on icon "scrollable content" at bounding box center [1371, 250] width 7 height 7
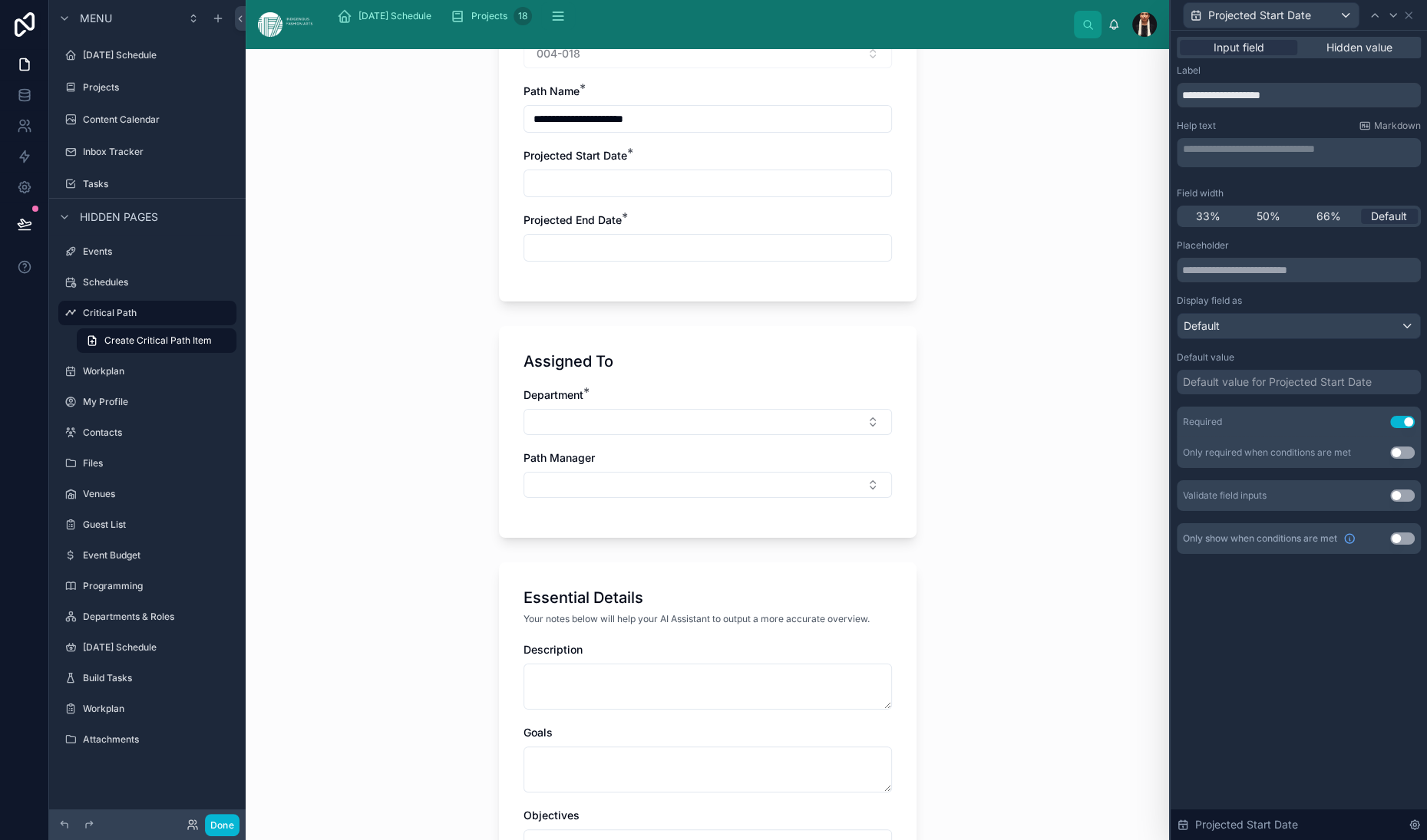
scroll to position [26, 0]
click at [1183, 390] on div "Default value for Projected Start Date" at bounding box center [1277, 382] width 189 height 15
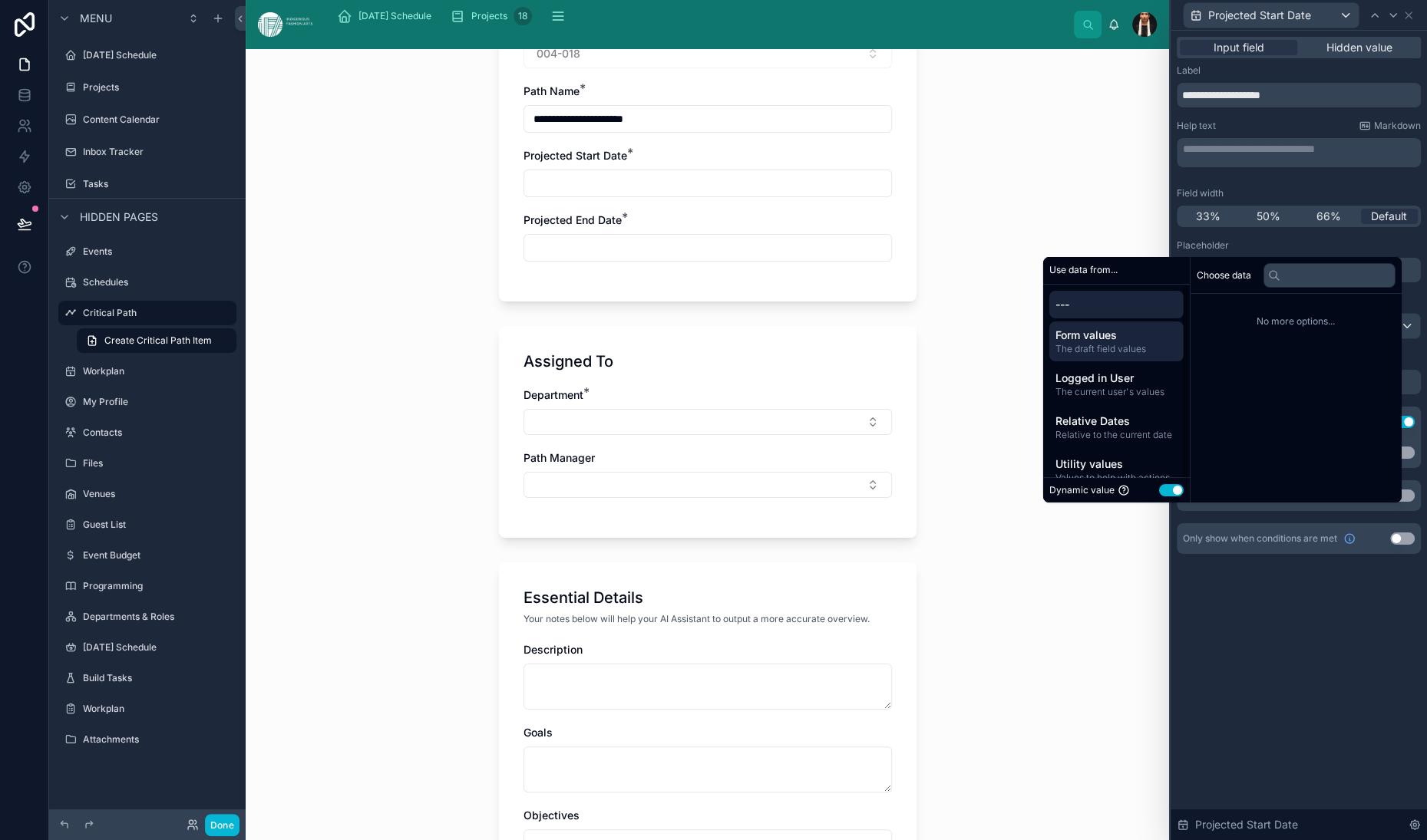
click at [1136, 343] on span "The draft field values" at bounding box center [1116, 349] width 122 height 12
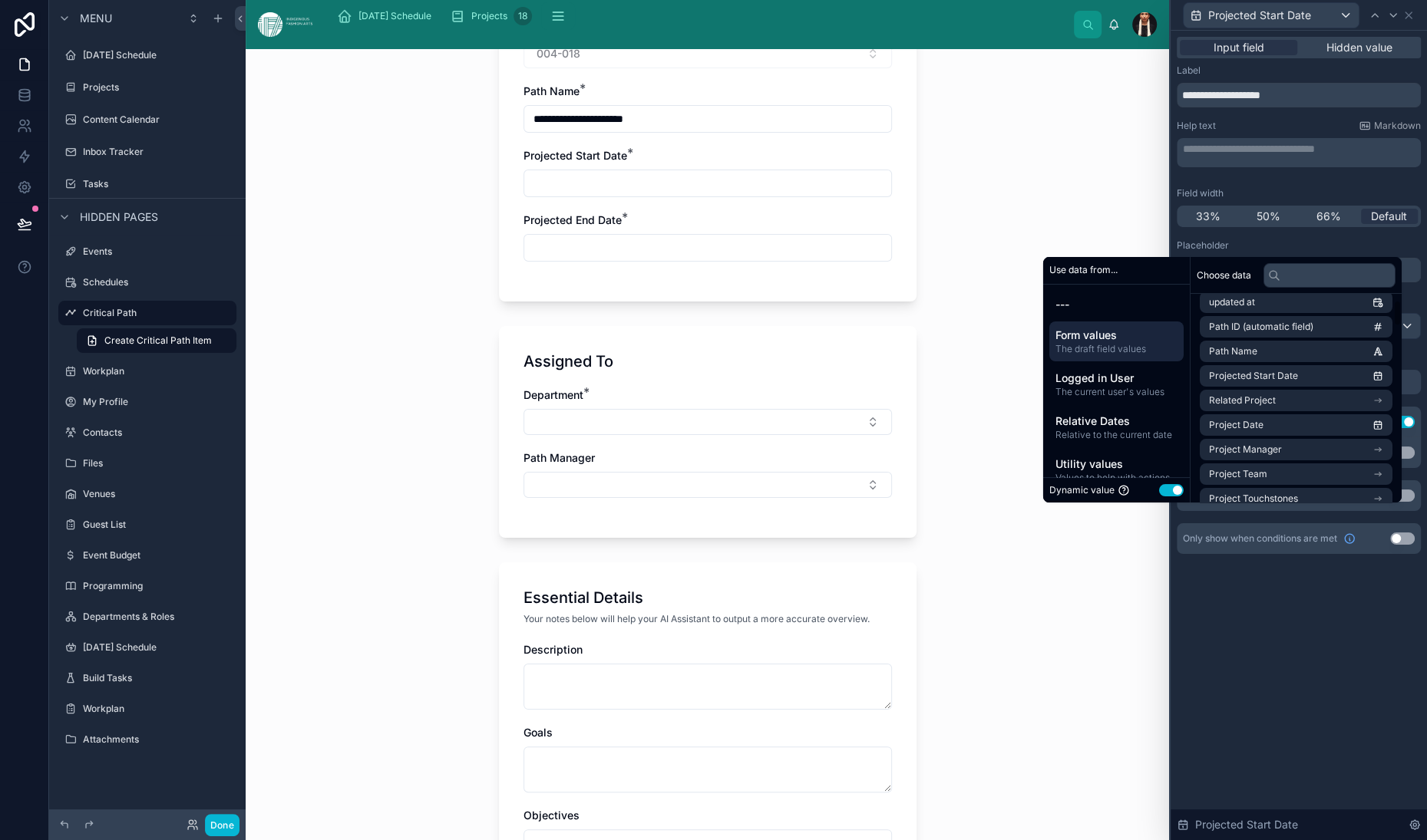
scroll to position [96, 0]
click at [1299, 359] on span "Projected Start Date" at bounding box center [1254, 365] width 89 height 12
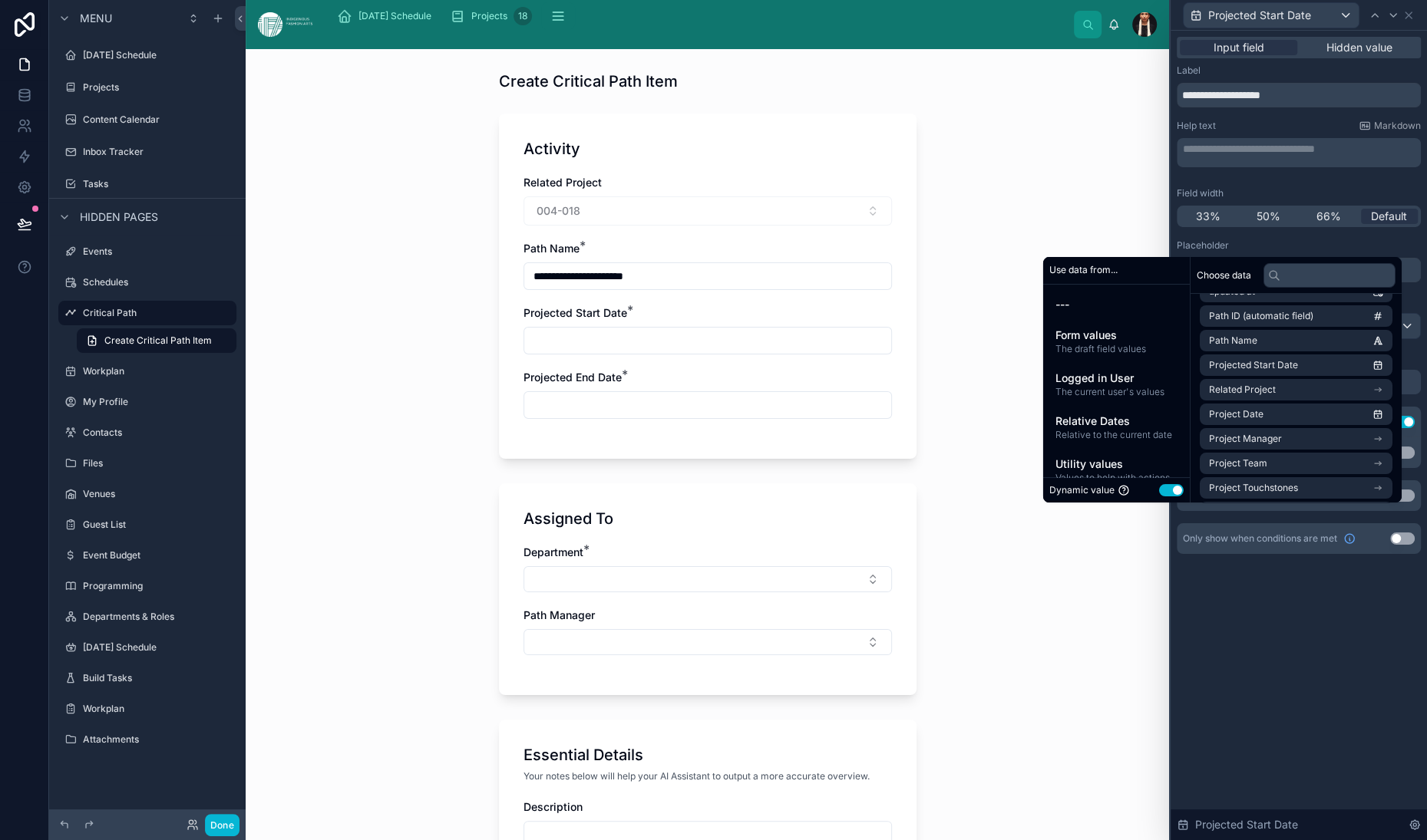
scroll to position [69, 0]
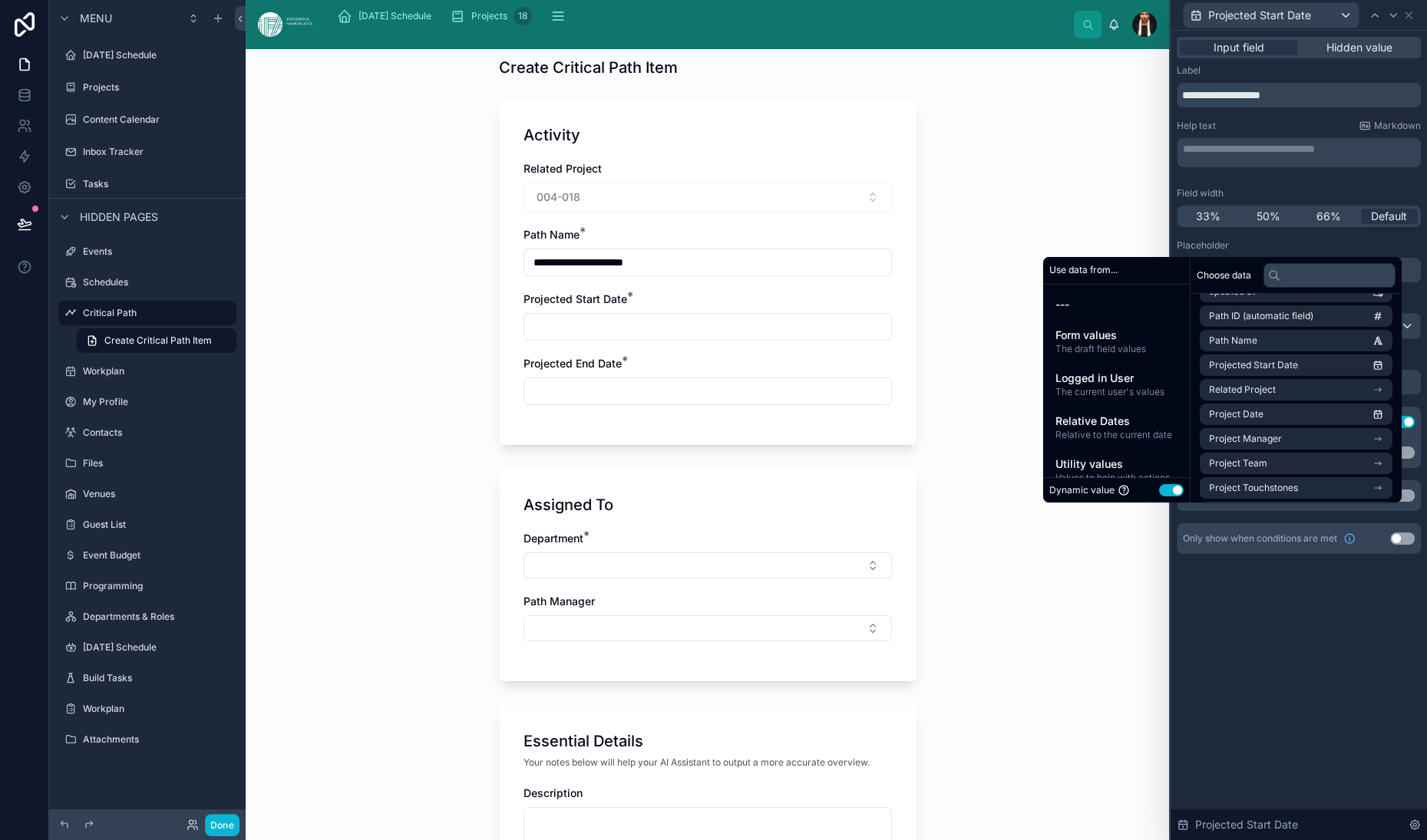
click at [1177, 511] on div "**********" at bounding box center [1299, 375] width 244 height 272
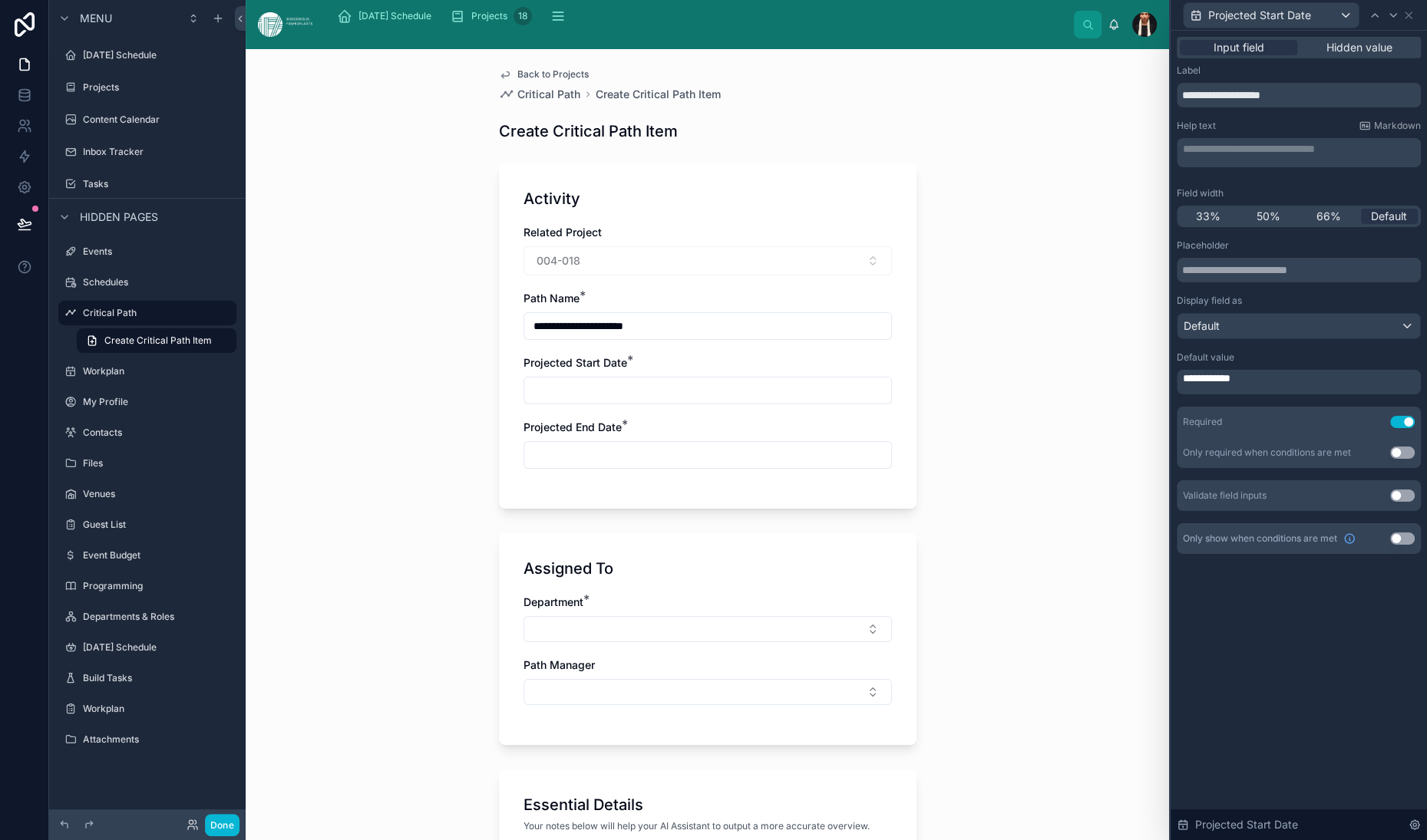
scroll to position [0, 0]
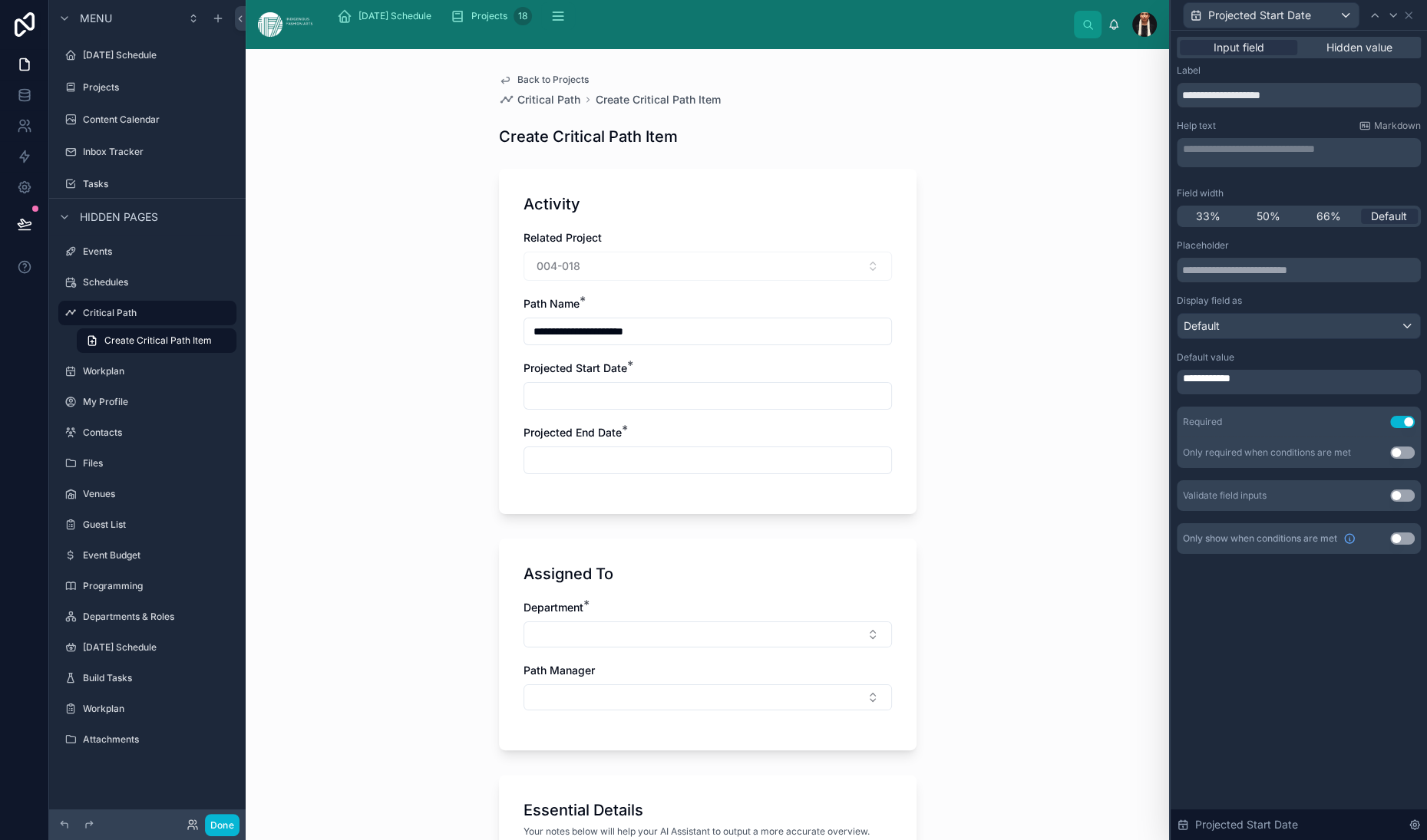
click at [499, 86] on icon at bounding box center [505, 80] width 12 height 12
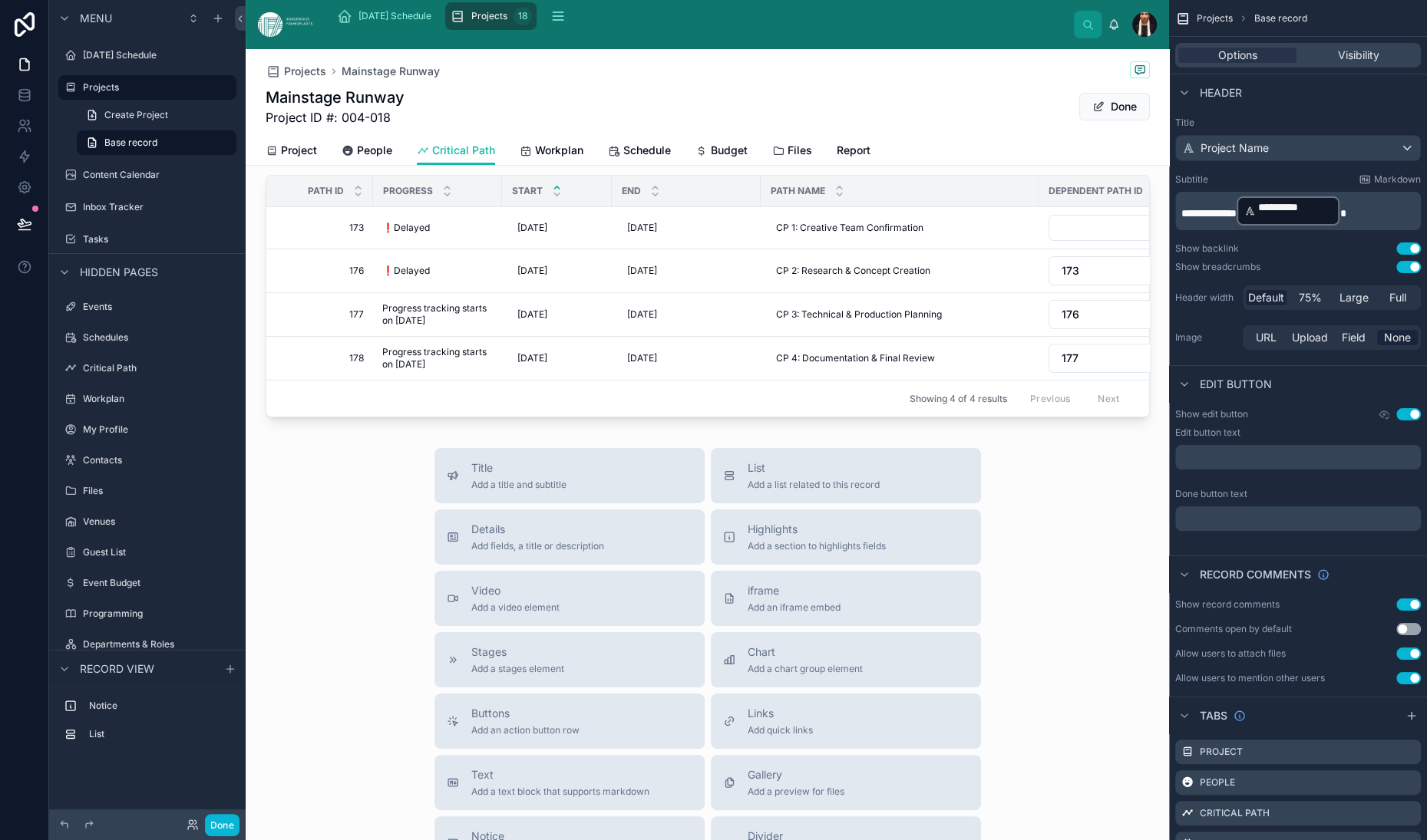
scroll to position [190, 0]
click at [855, 341] on div at bounding box center [706, 254] width 923 height 336
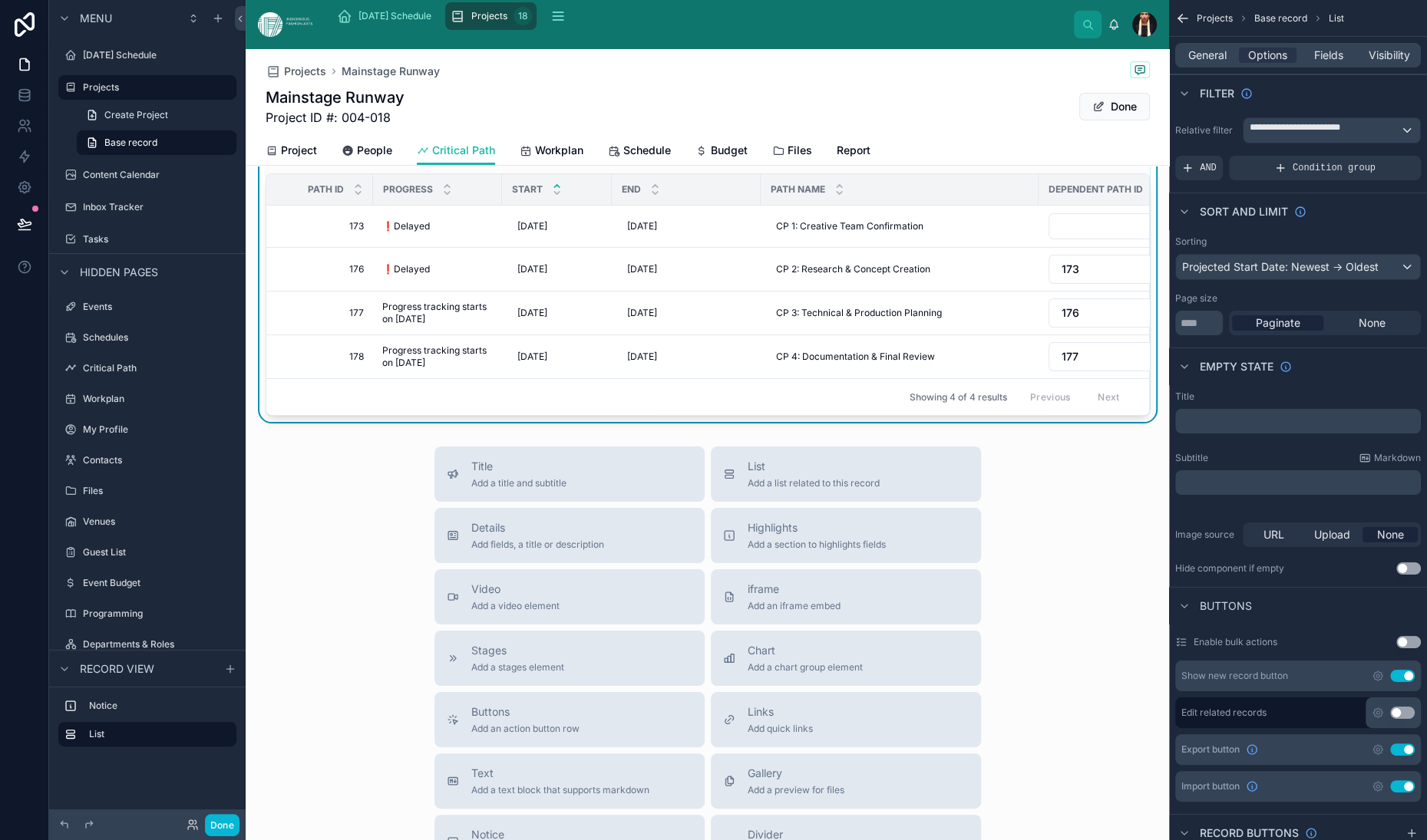
click at [1045, 113] on span at bounding box center [1051, 106] width 12 height 12
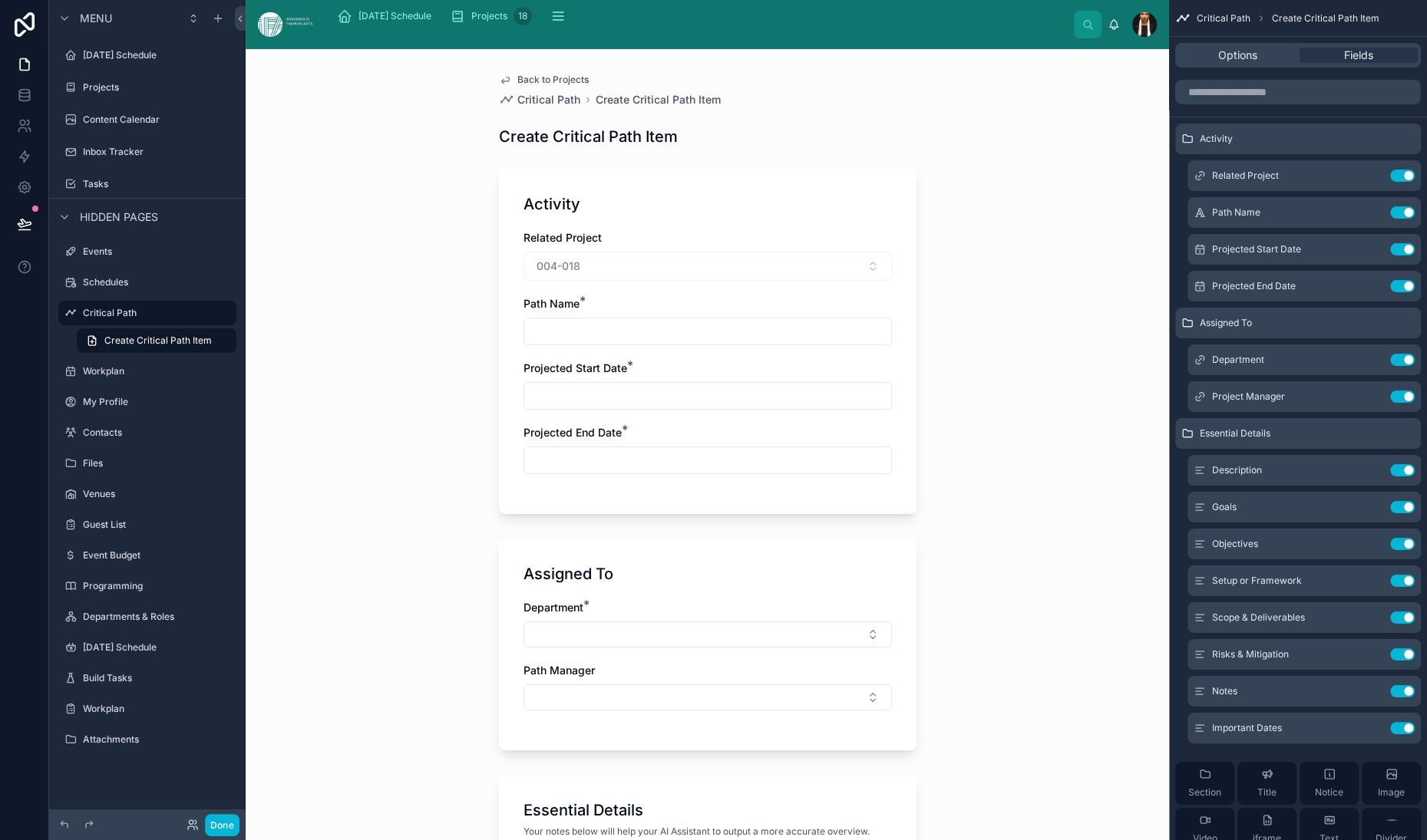
click at [573, 281] on div "004-018" at bounding box center [708, 266] width 369 height 29
click at [501, 84] on icon at bounding box center [505, 81] width 8 height 6
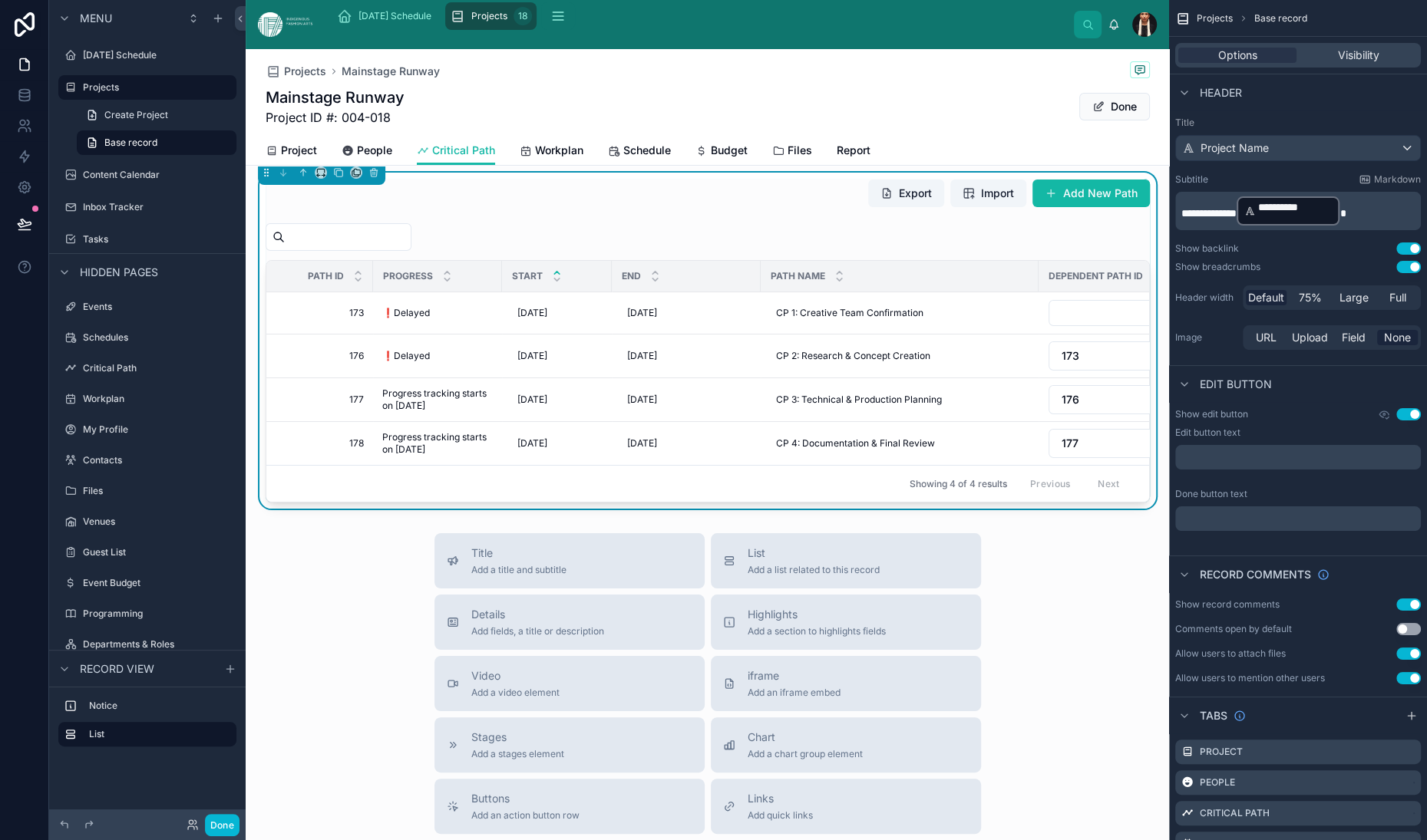
scroll to position [109, 0]
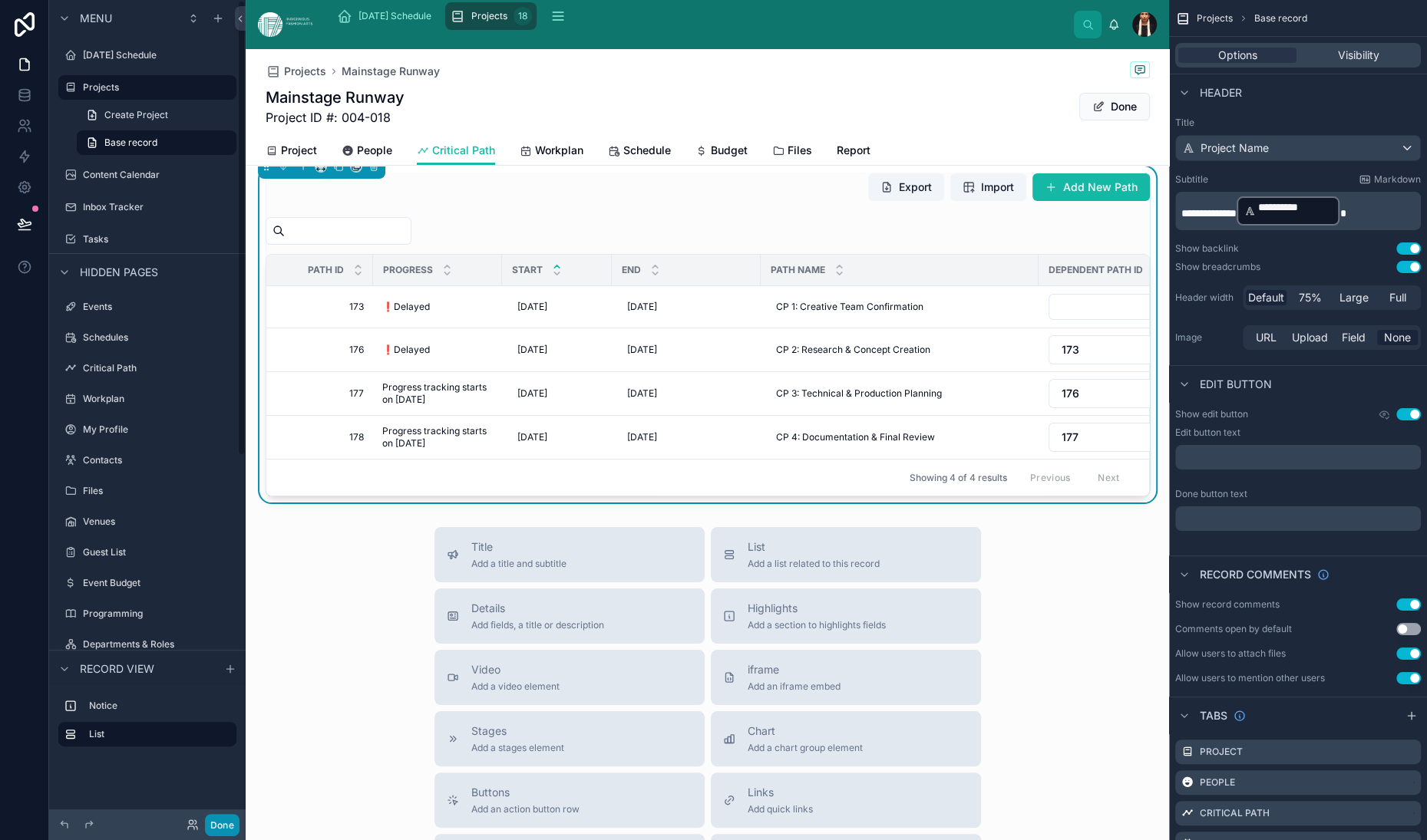
click at [240, 820] on button "Done" at bounding box center [222, 825] width 34 height 22
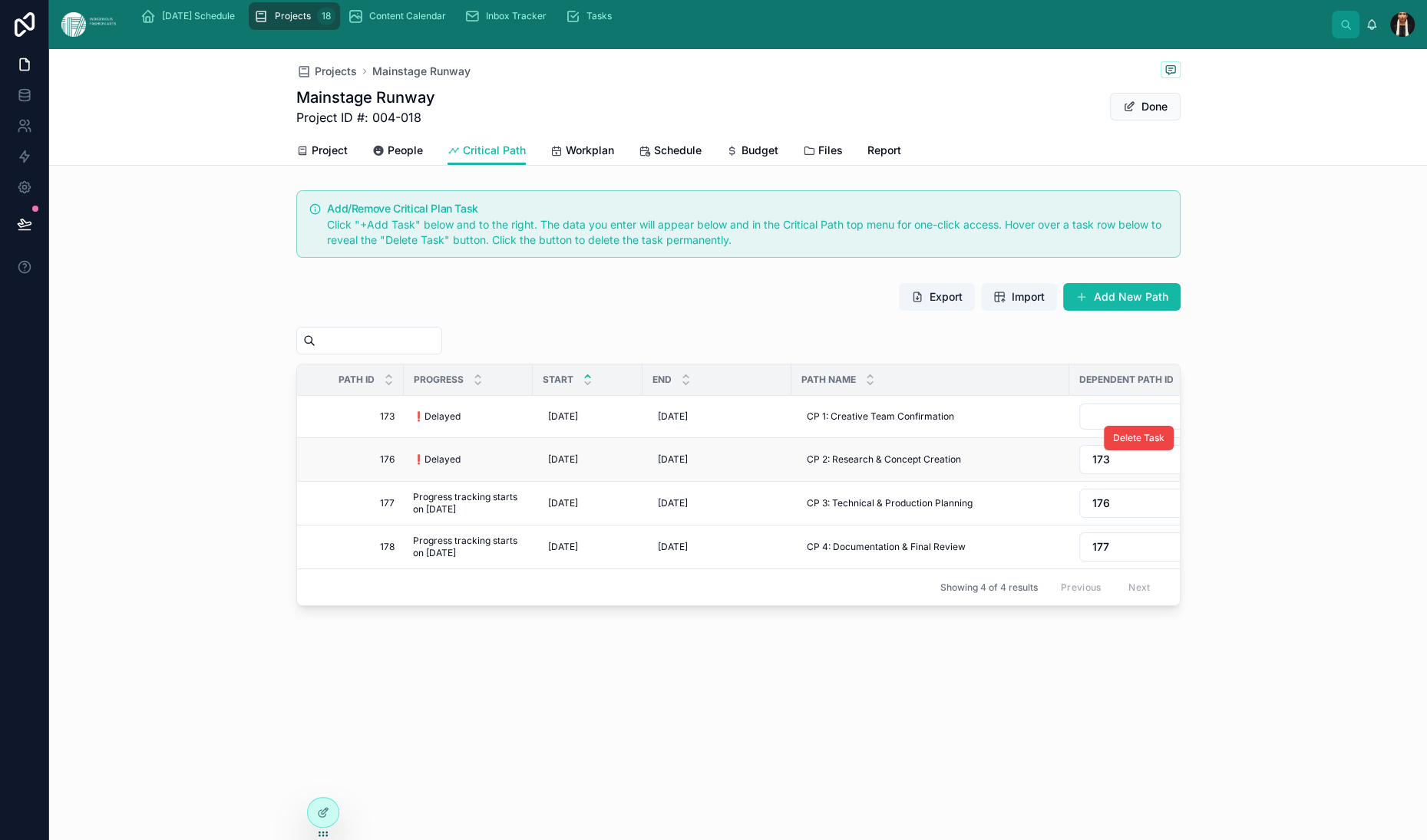
scroll to position [147, 0]
click at [1088, 293] on span at bounding box center [1081, 296] width 12 height 12
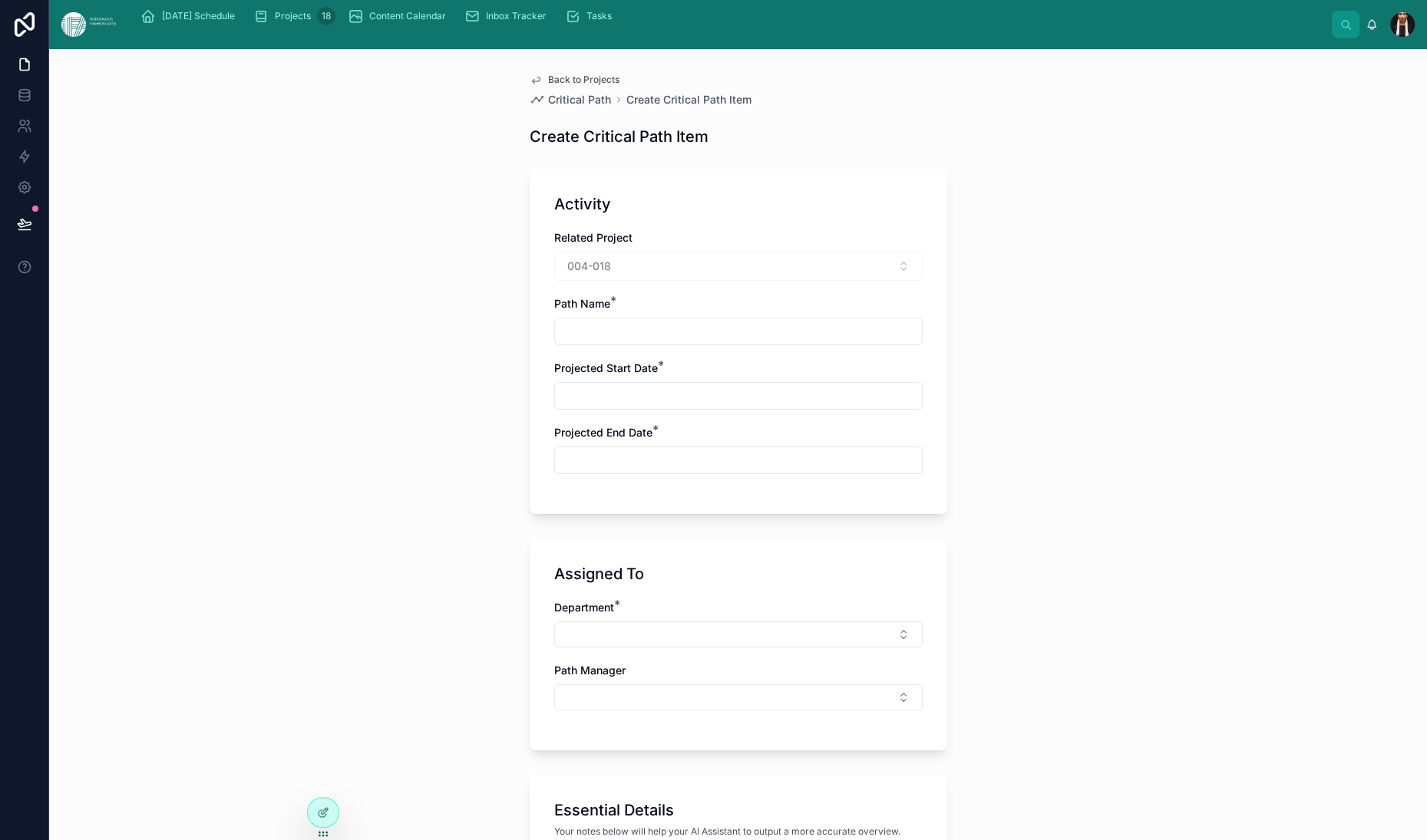
click at [555, 342] on input "text" at bounding box center [739, 332] width 367 height 22
type input "**********"
click at [555, 407] on input "text" at bounding box center [739, 395] width 367 height 22
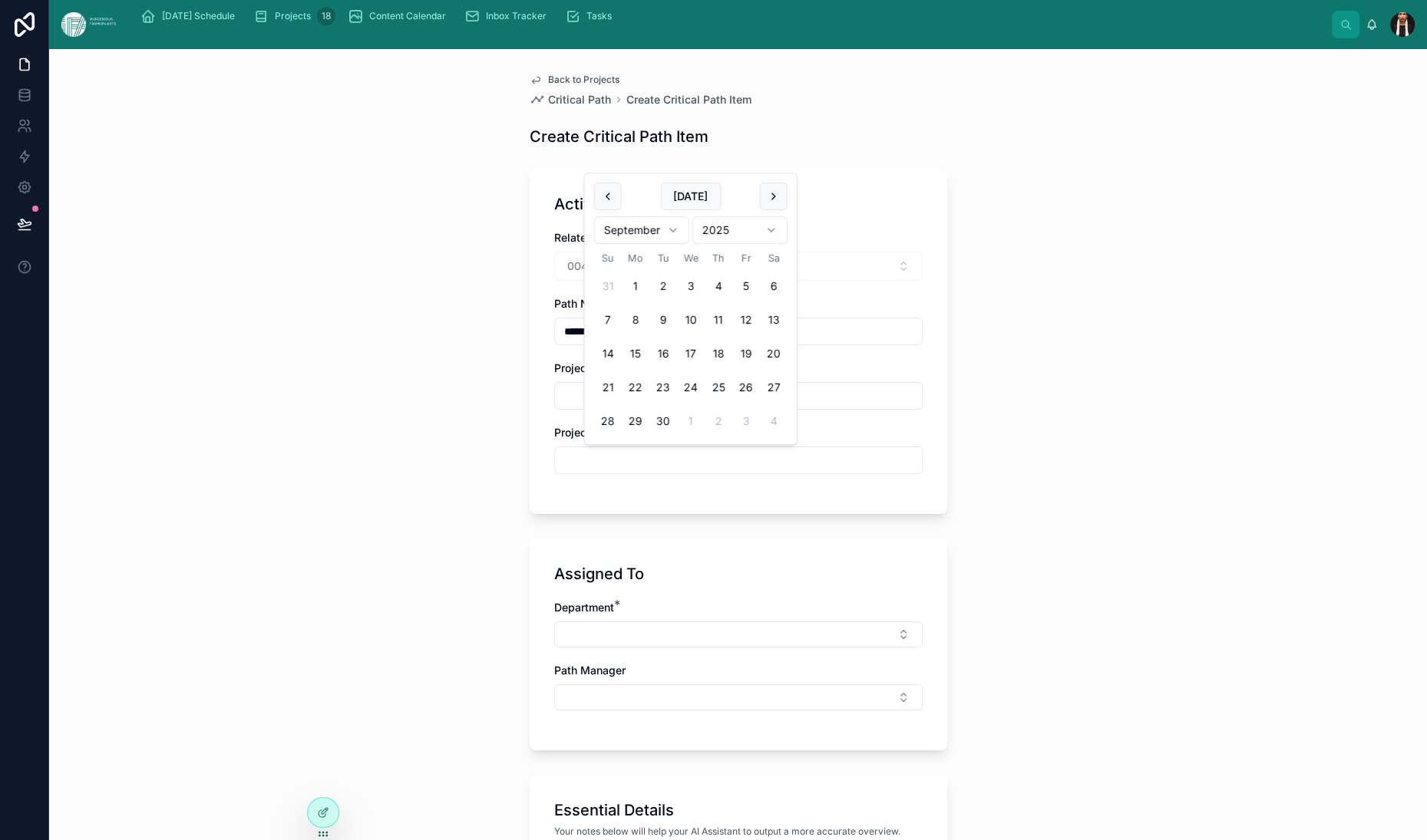
click at [812, 253] on html "**********" at bounding box center [713, 420] width 1427 height 840
click at [677, 253] on html "**********" at bounding box center [713, 420] width 1427 height 840
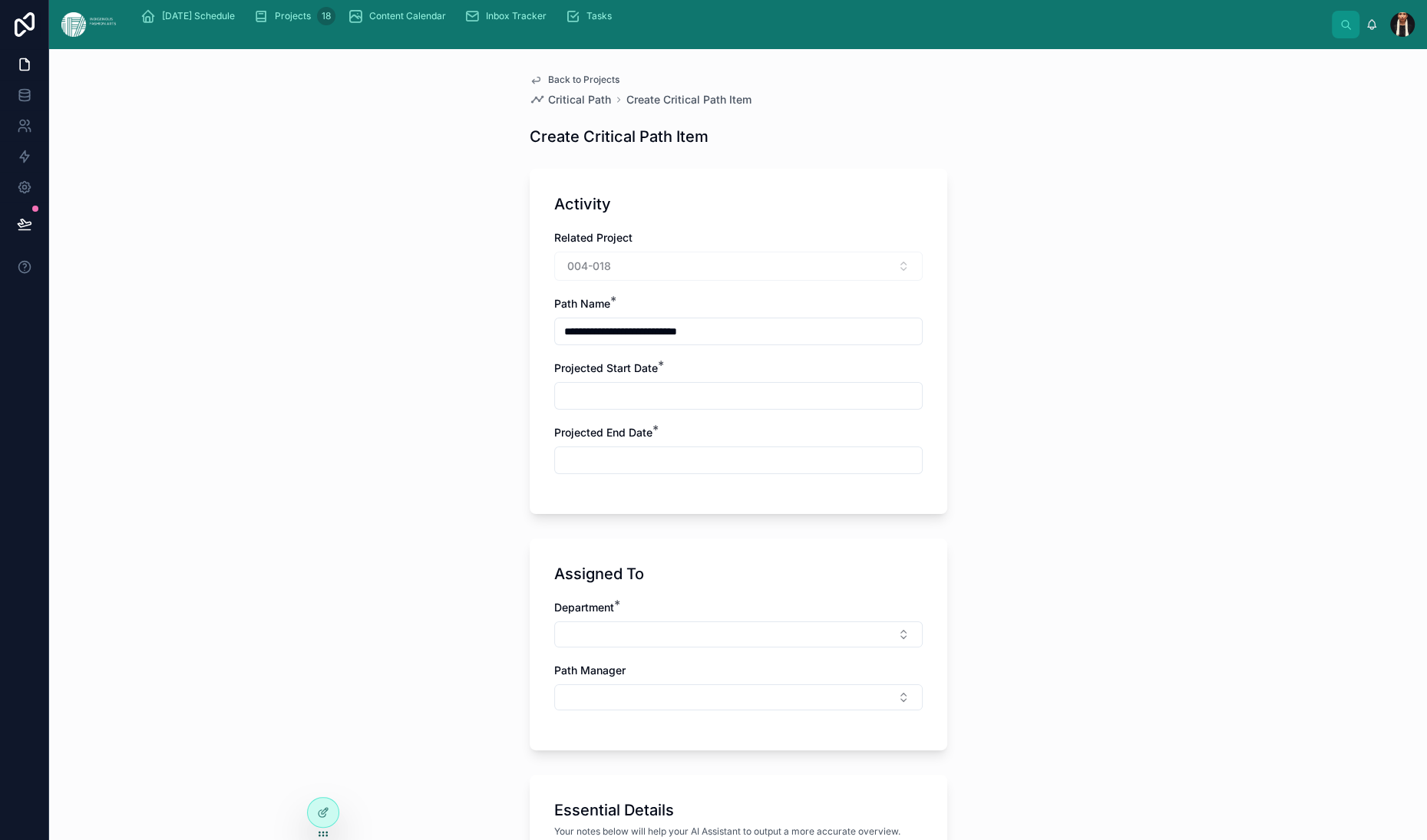
click at [592, 407] on input "text" at bounding box center [739, 395] width 367 height 22
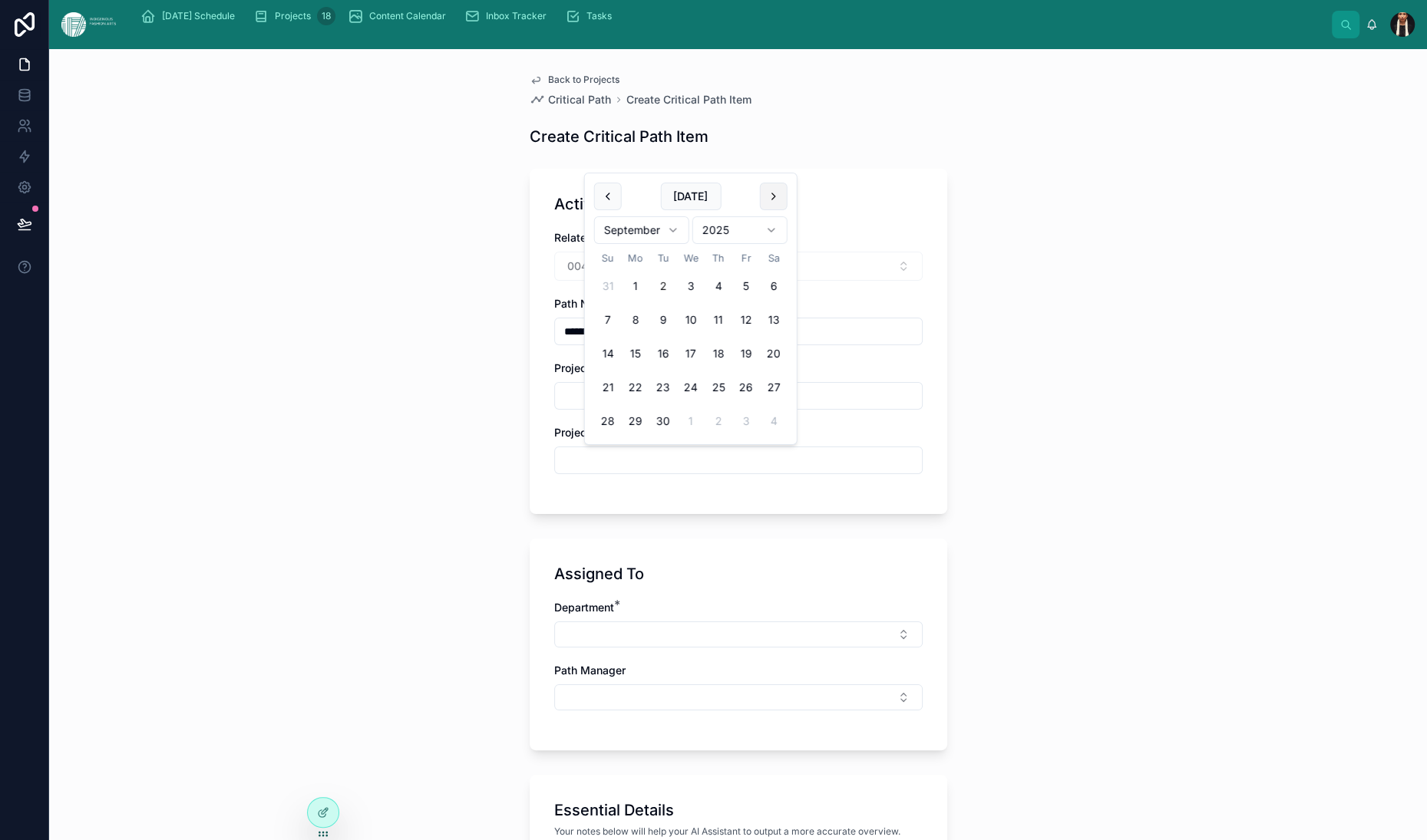
click at [788, 208] on button at bounding box center [773, 196] width 28 height 28
click at [760, 401] on button "24" at bounding box center [745, 387] width 28 height 28
type input "**********"
click at [555, 471] on input "text" at bounding box center [739, 460] width 367 height 22
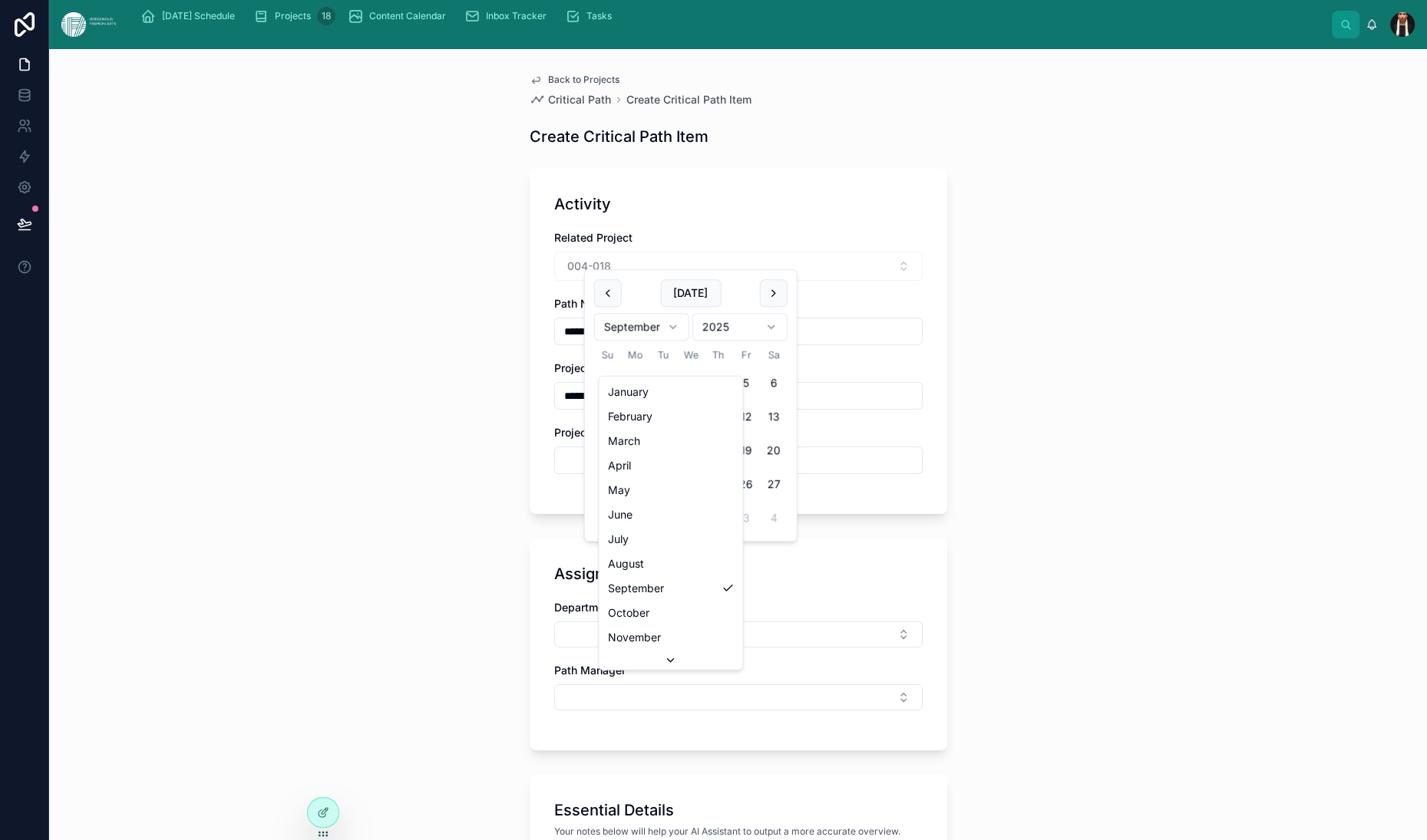
click at [712, 352] on html "**********" at bounding box center [713, 420] width 1427 height 840
click at [827, 343] on html "**********" at bounding box center [713, 420] width 1427 height 840
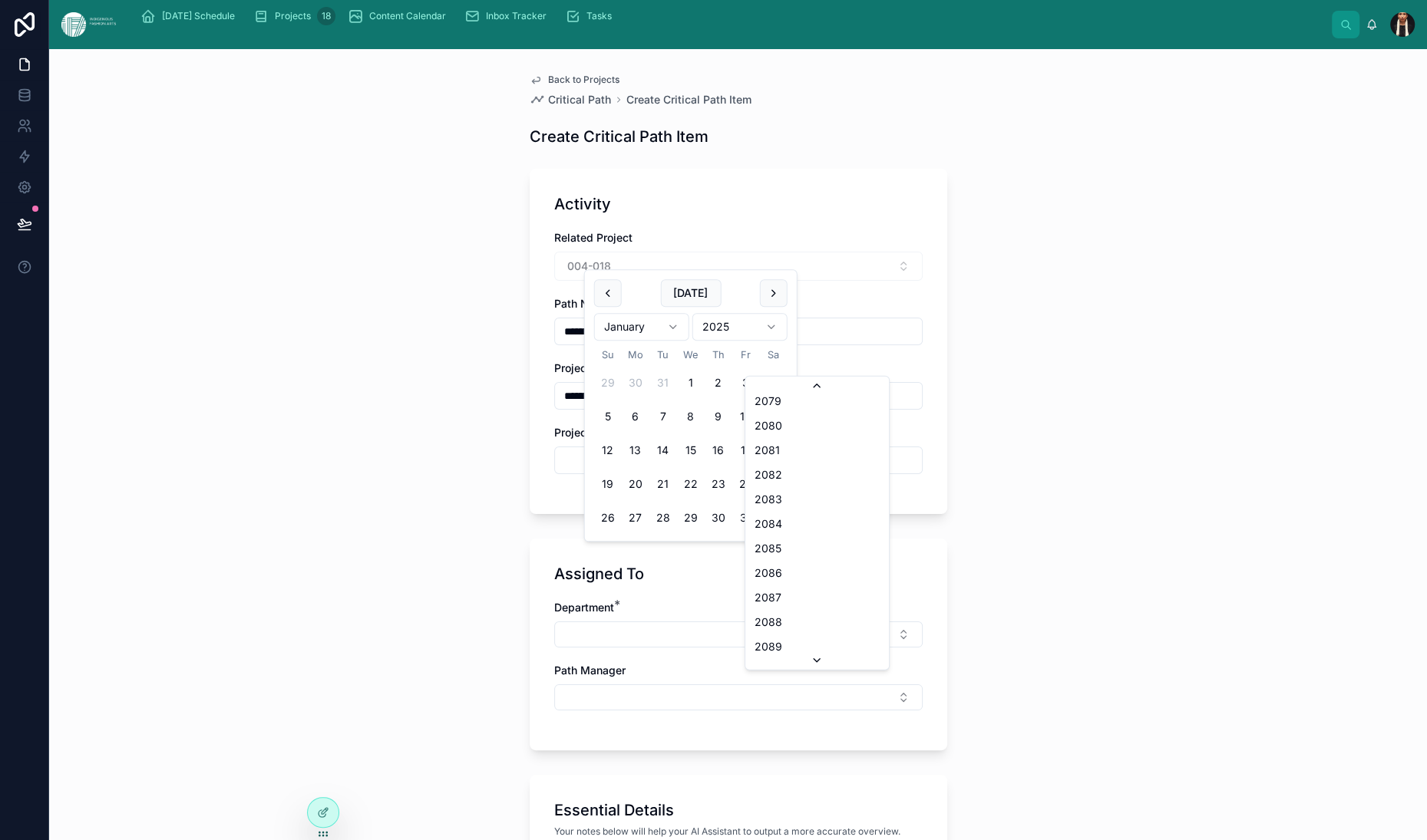
scroll to position [4414, 0]
click at [671, 349] on html "**********" at bounding box center [713, 420] width 1427 height 840
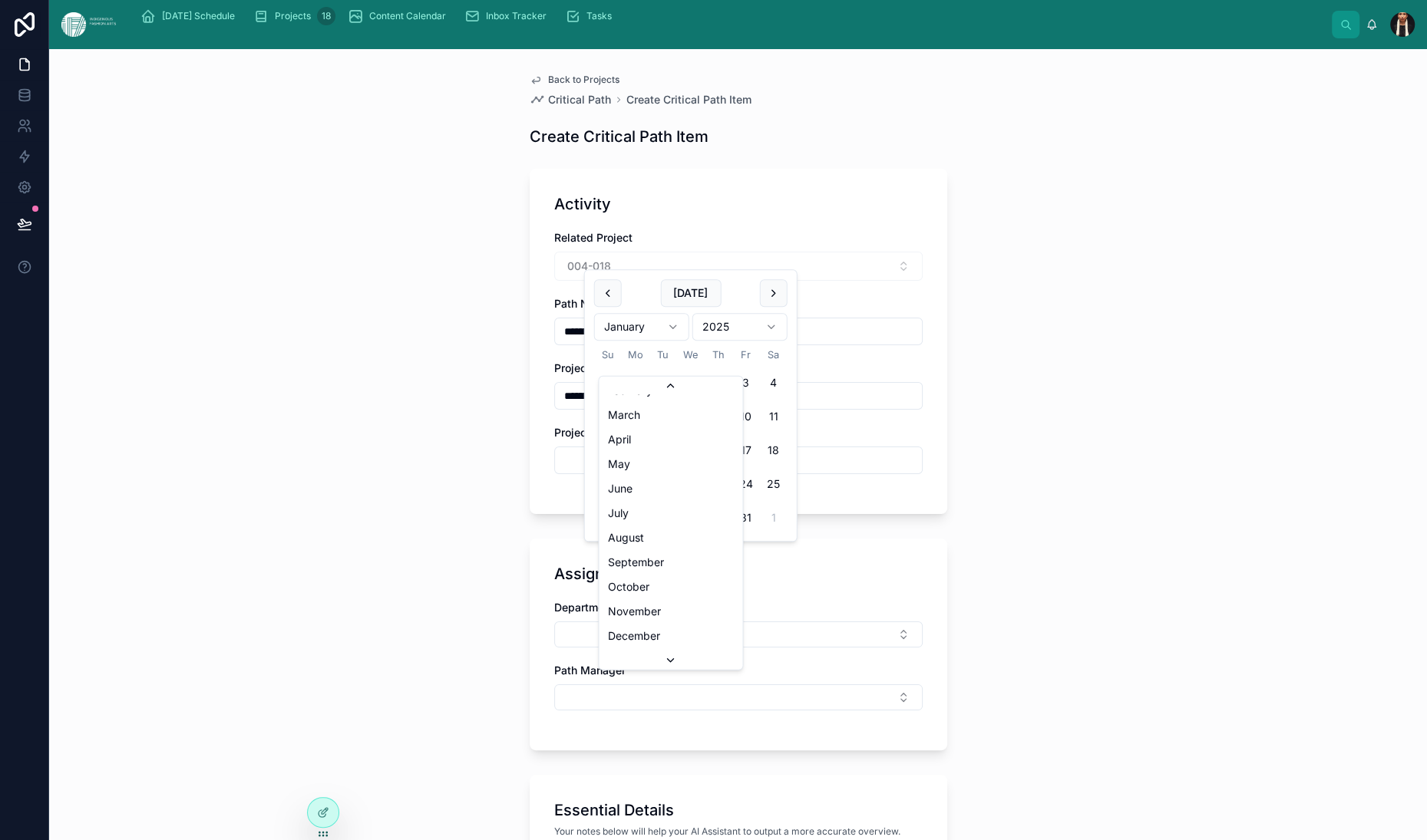
scroll to position [37, 0]
click at [760, 498] on button "26" at bounding box center [745, 484] width 28 height 28
type input "**********"
click at [947, 514] on div "**********" at bounding box center [738, 341] width 417 height 345
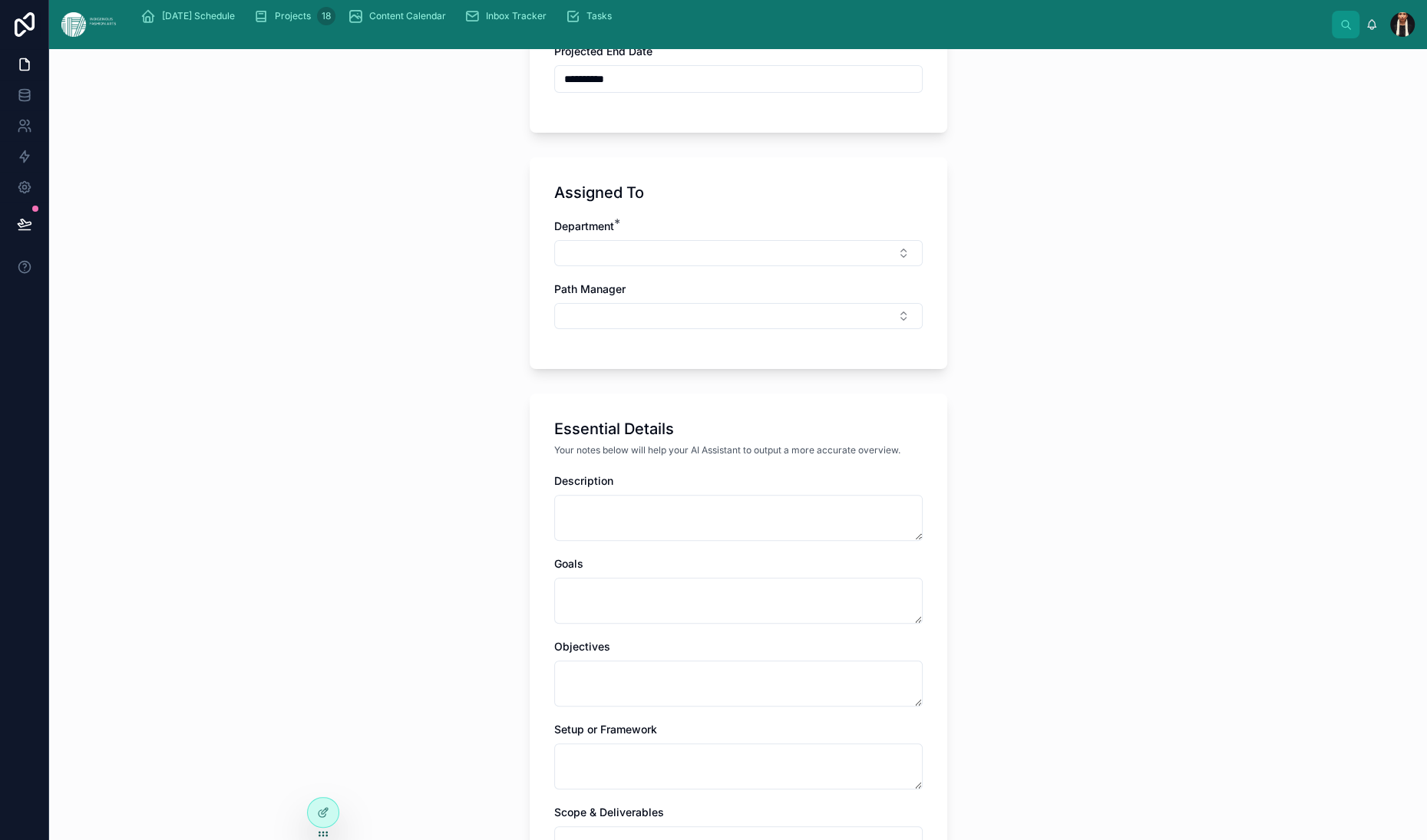
scroll to position [416, 0]
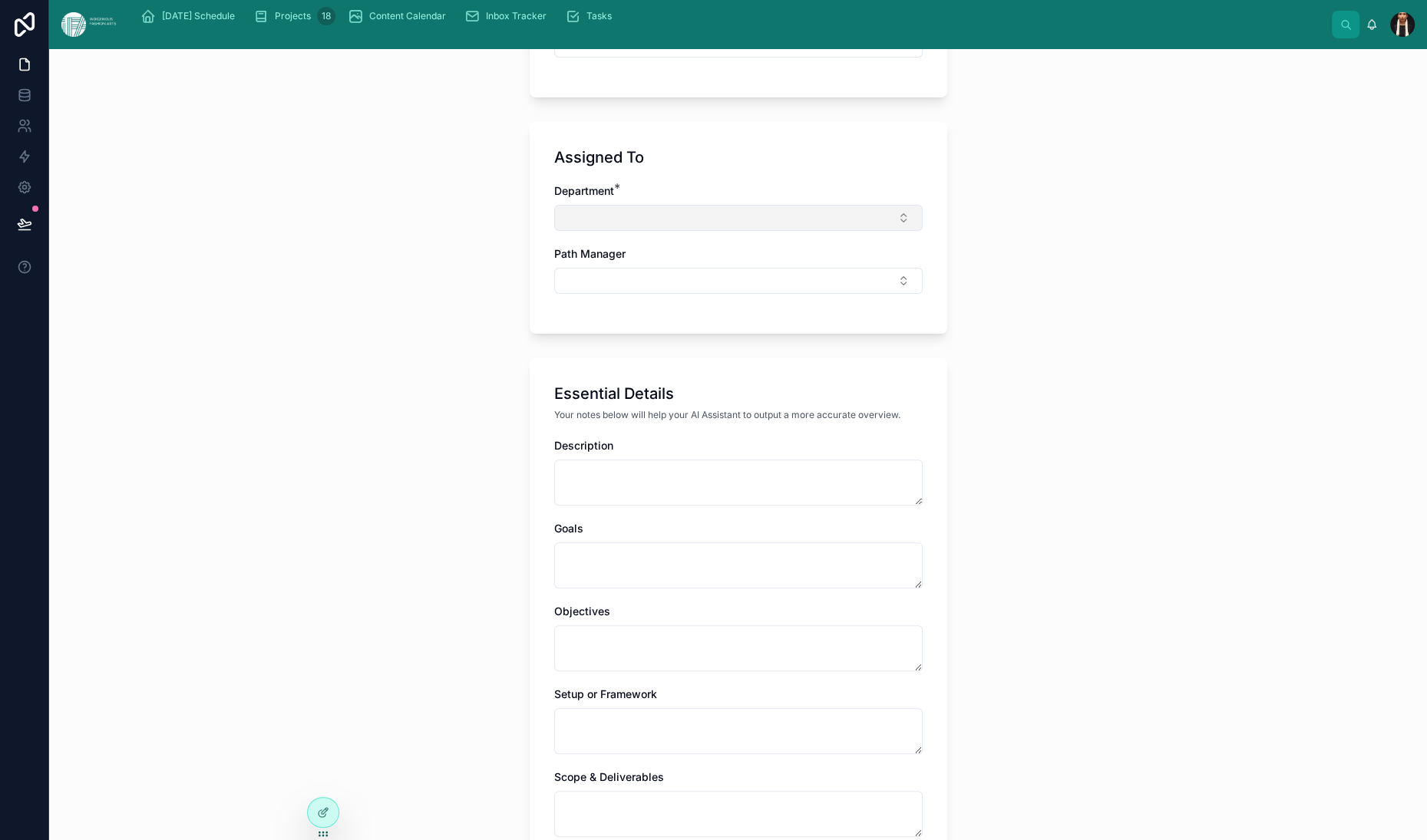
click at [631, 231] on button "Select Button" at bounding box center [739, 218] width 369 height 26
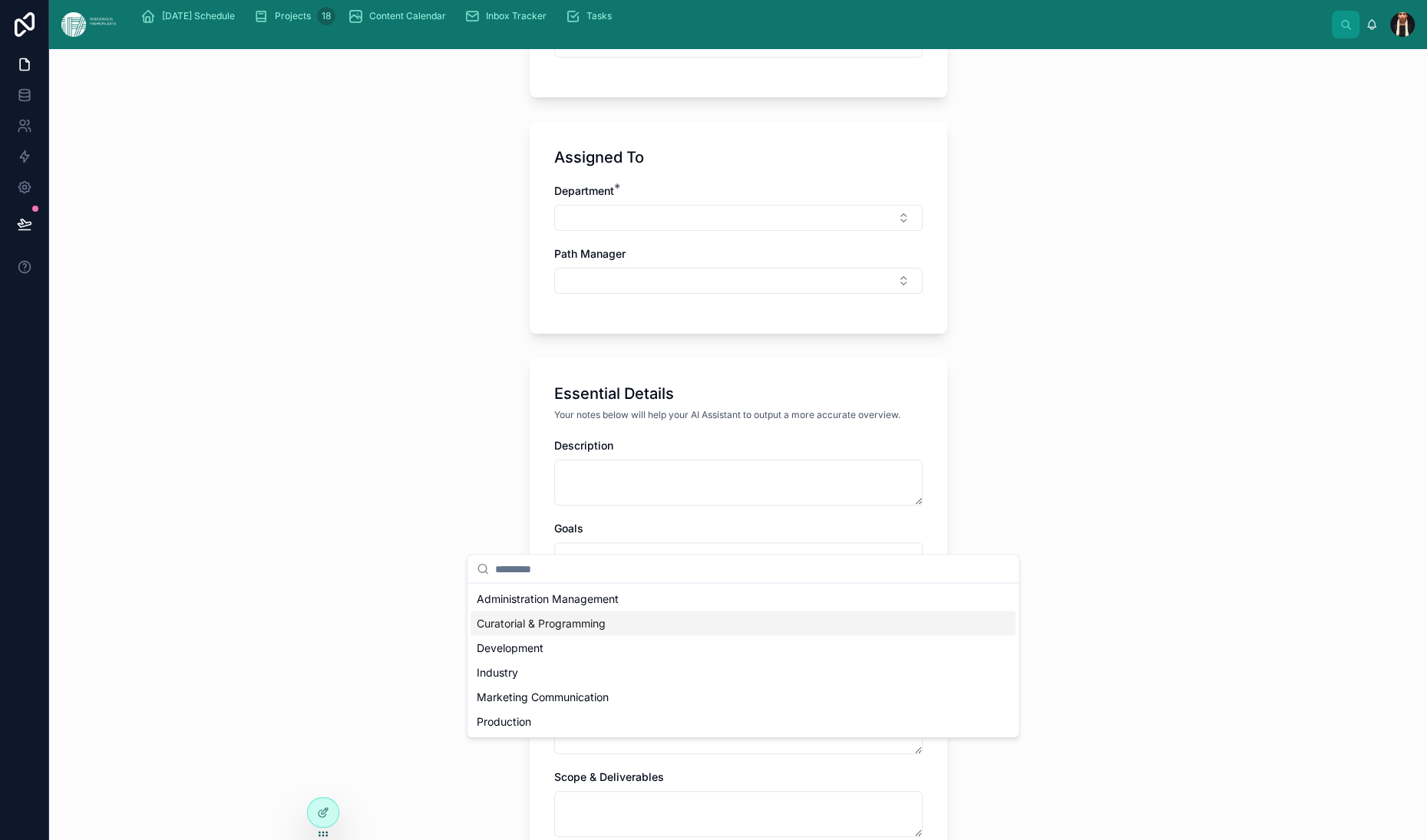
click at [545, 632] on span "Curatorial & Programming" at bounding box center [541, 623] width 129 height 15
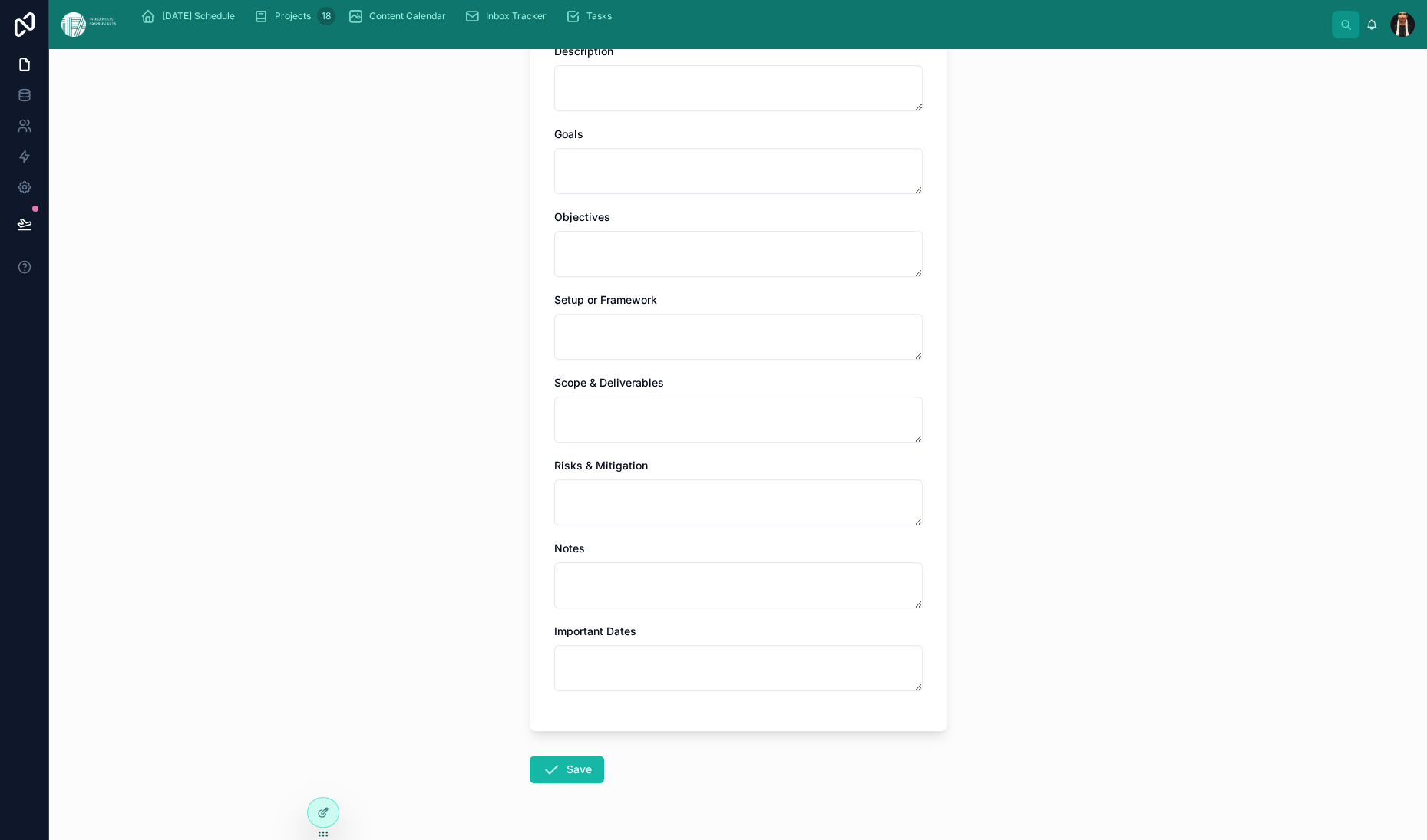
scroll to position [838, 0]
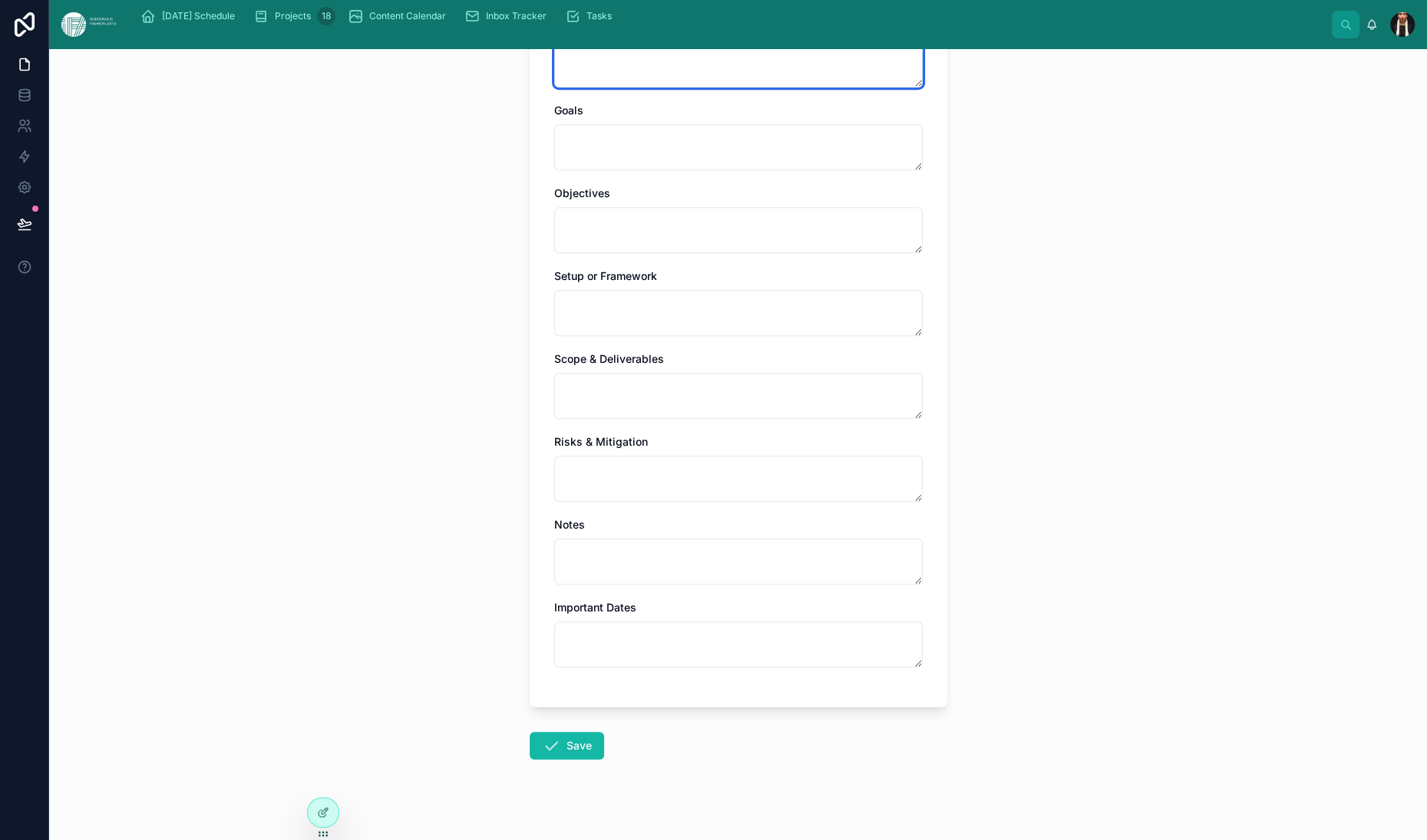
click at [554, 87] on textarea at bounding box center [739, 65] width 369 height 46
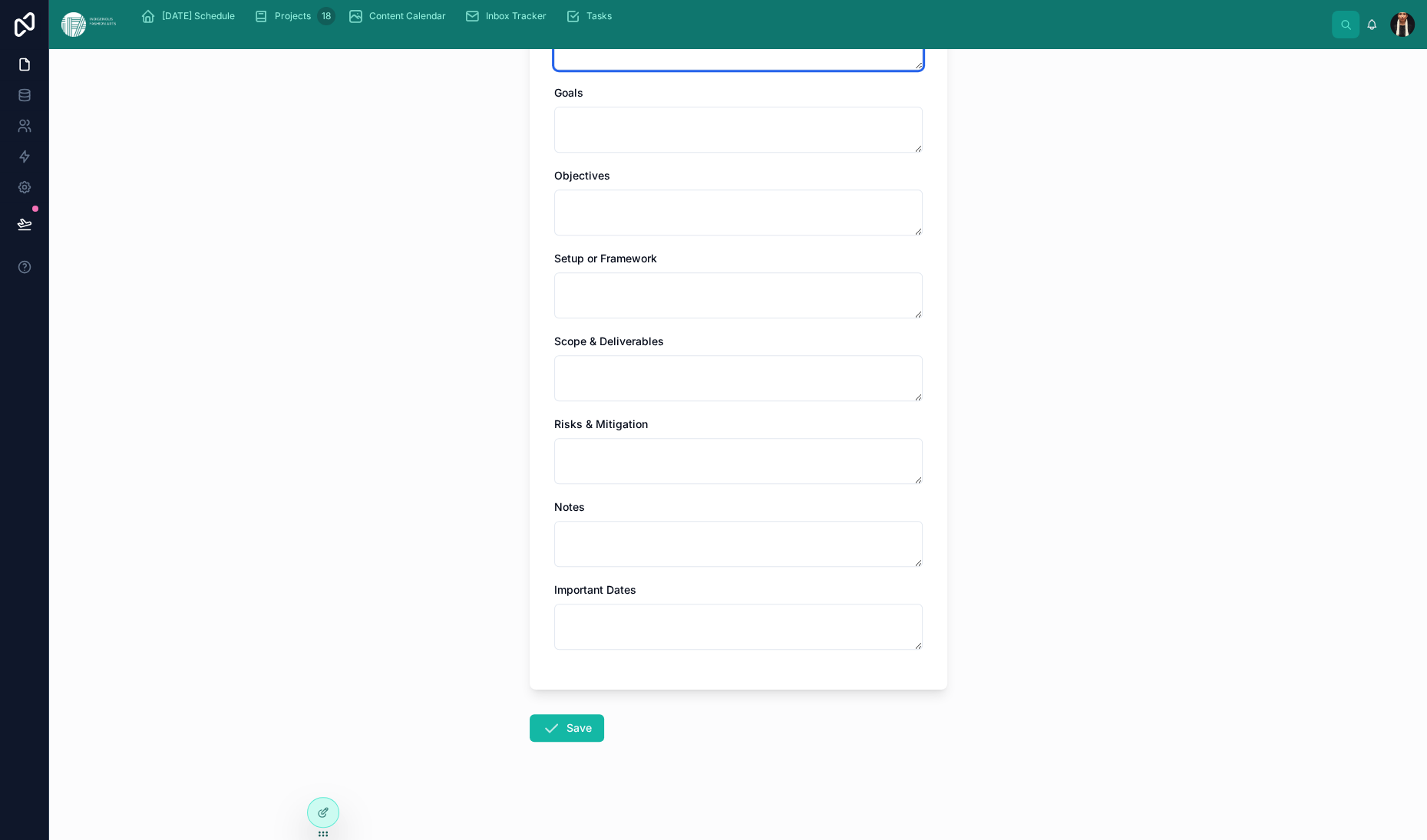
scroll to position [887, 0]
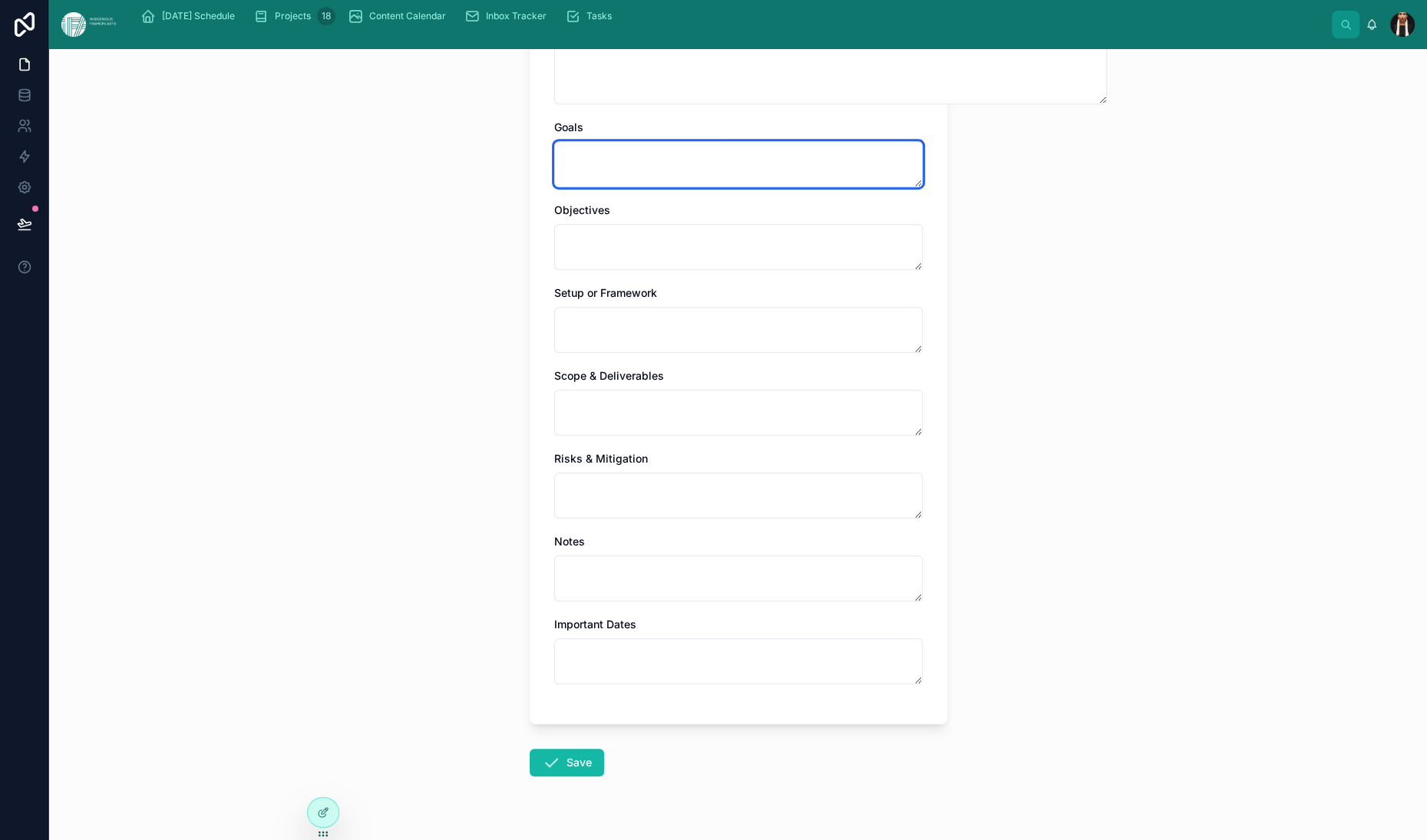
click at [556, 187] on textarea at bounding box center [739, 164] width 369 height 46
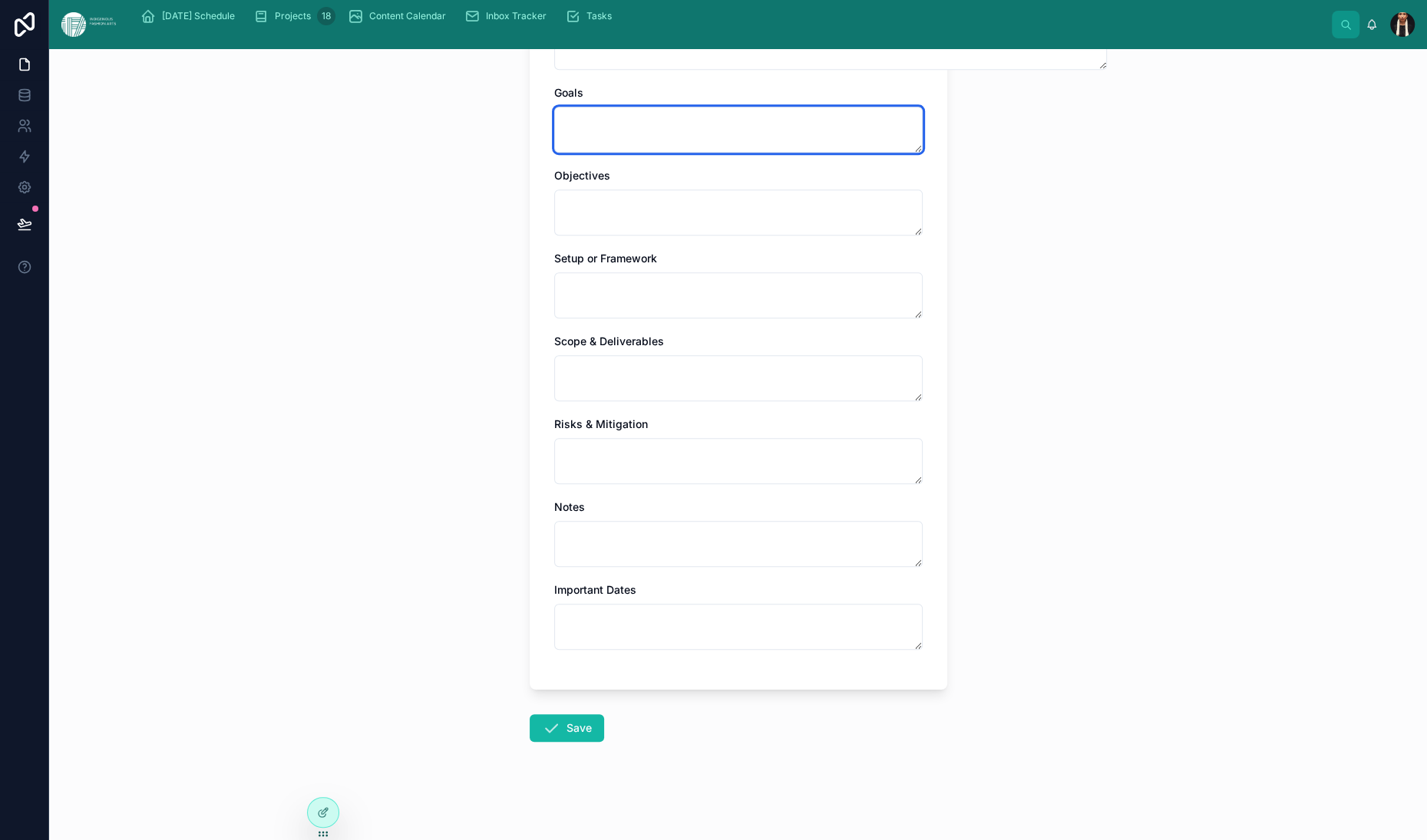
scroll to position [991, 0]
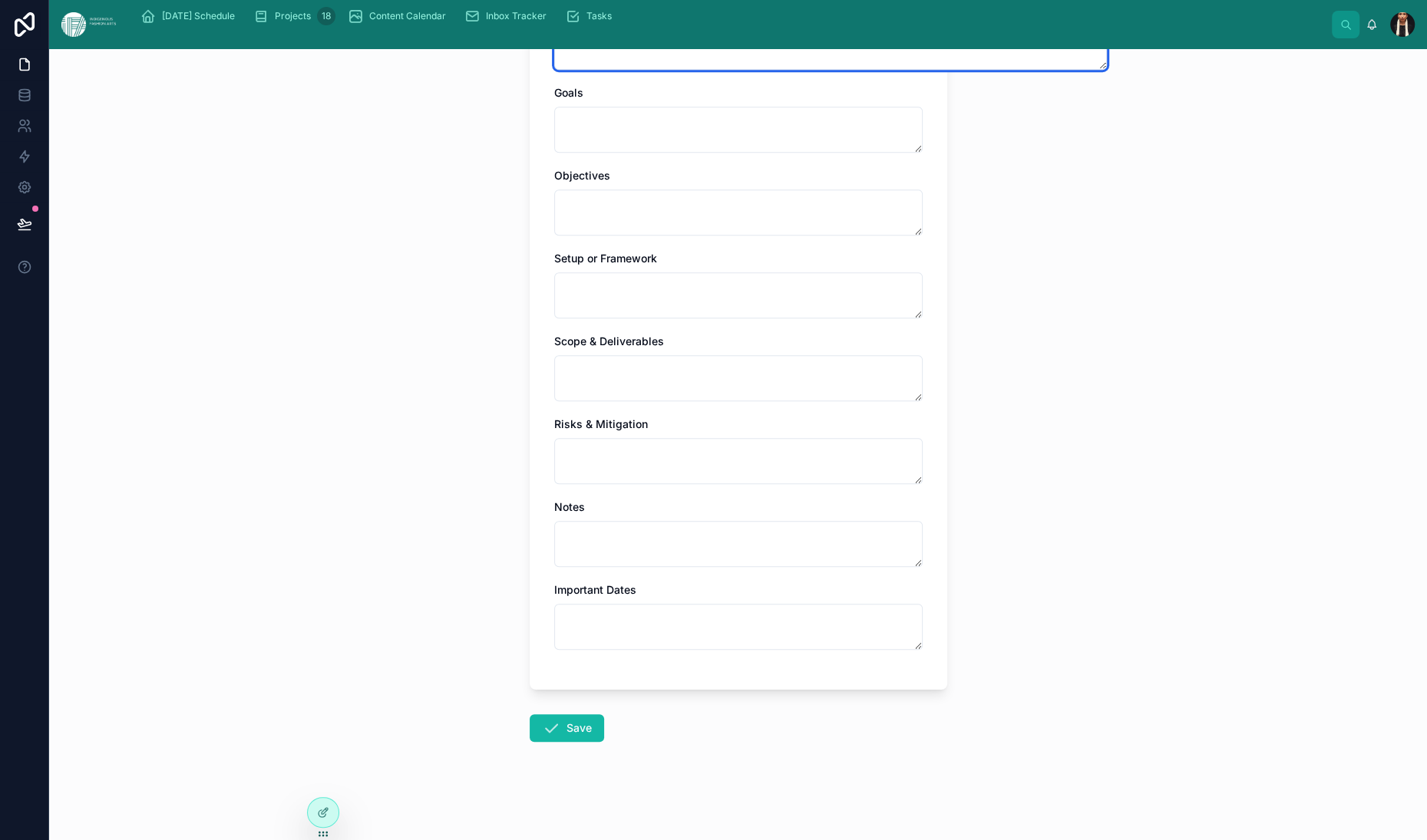
click at [839, 69] on textarea "**********" at bounding box center [830, 13] width 552 height 111
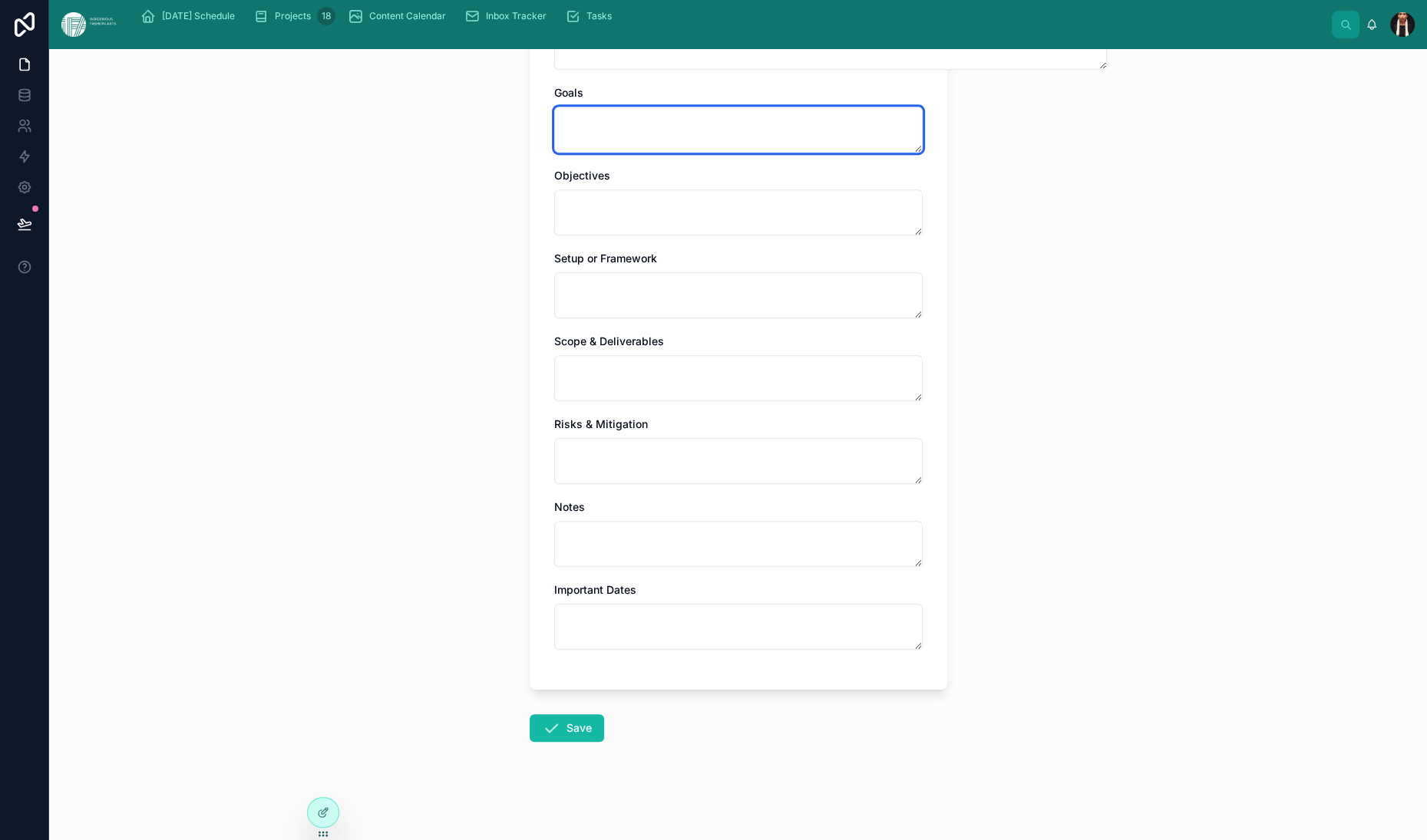
click at [554, 153] on textarea at bounding box center [739, 129] width 369 height 46
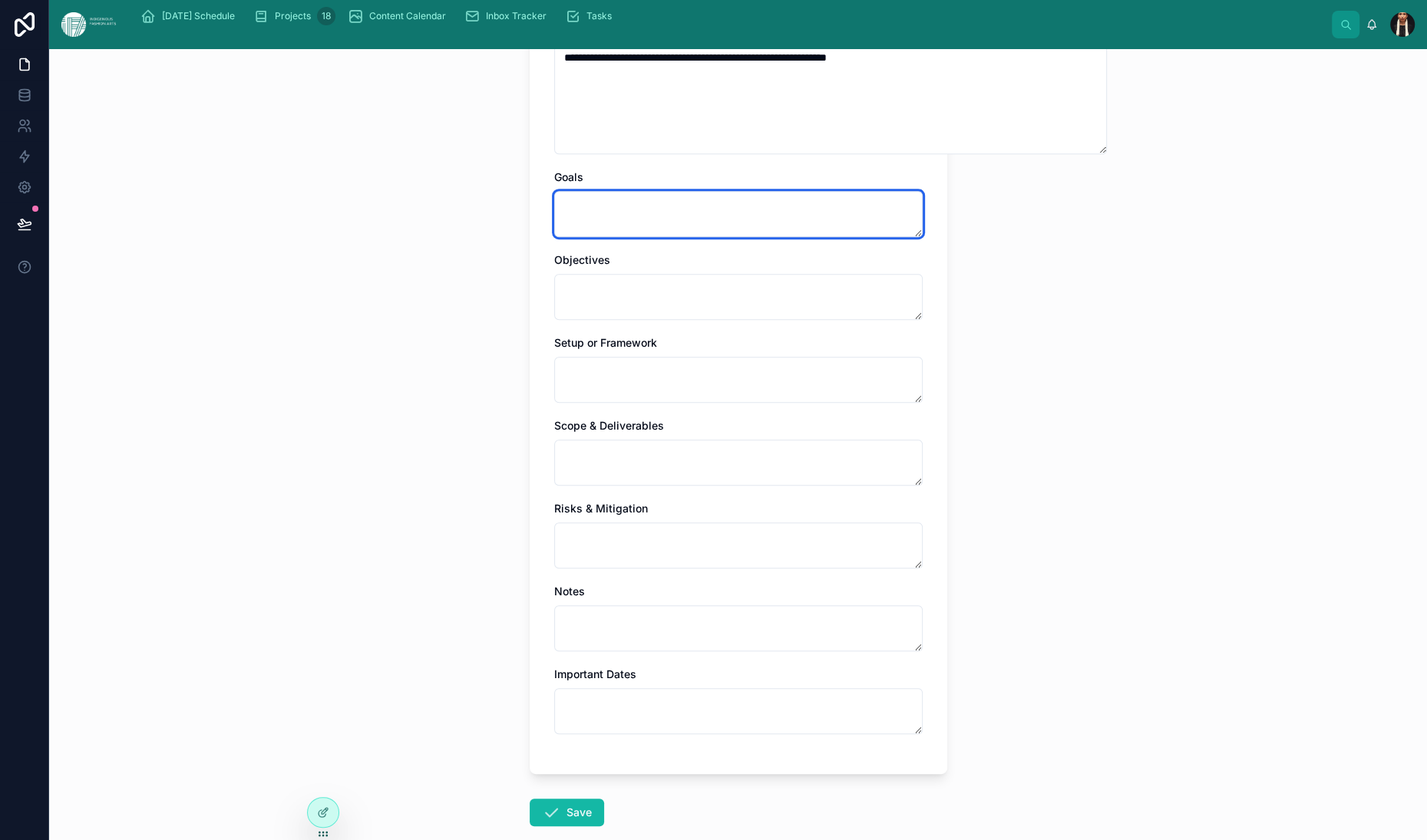
scroll to position [841, 0]
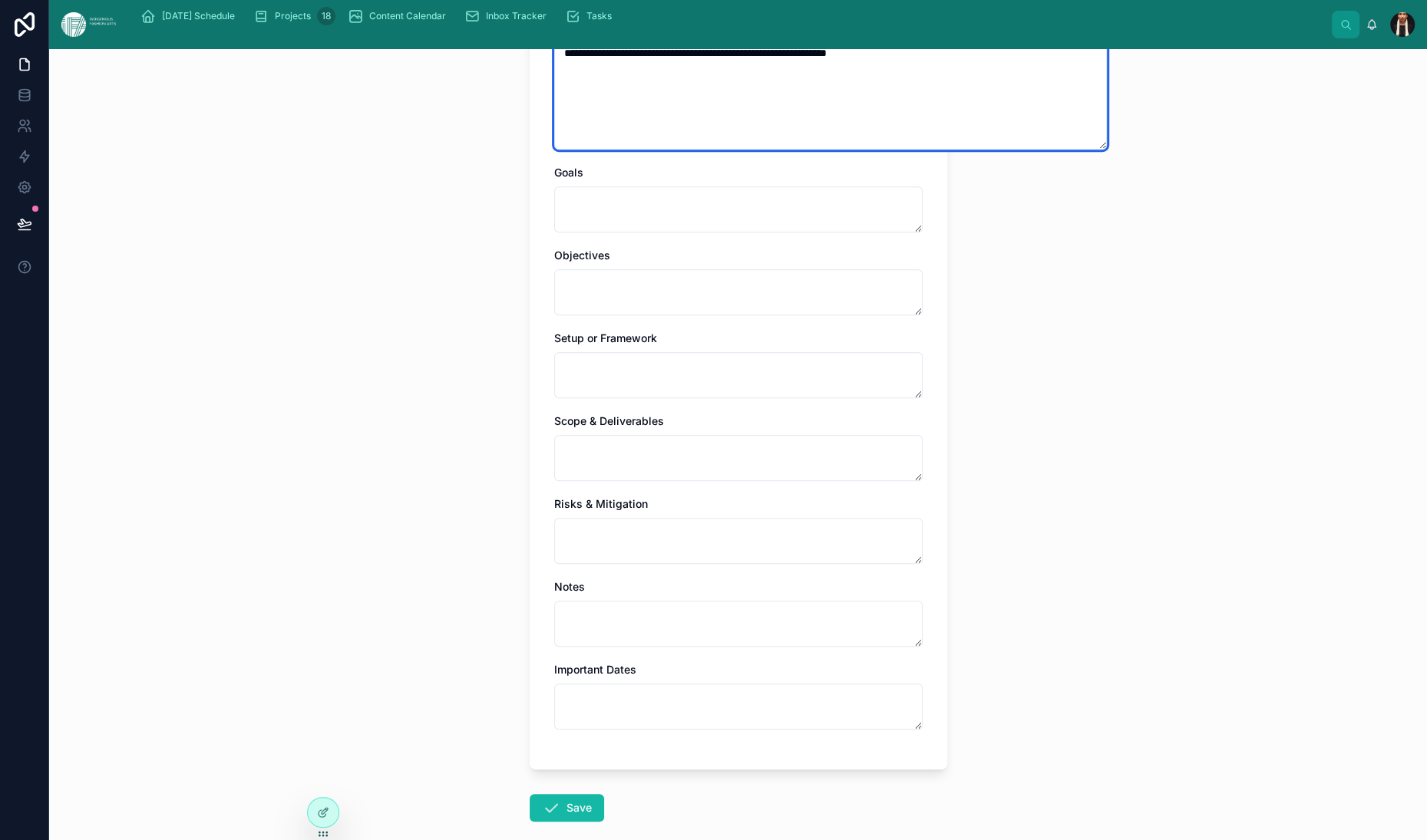
click at [570, 149] on textarea "**********" at bounding box center [830, 93] width 552 height 111
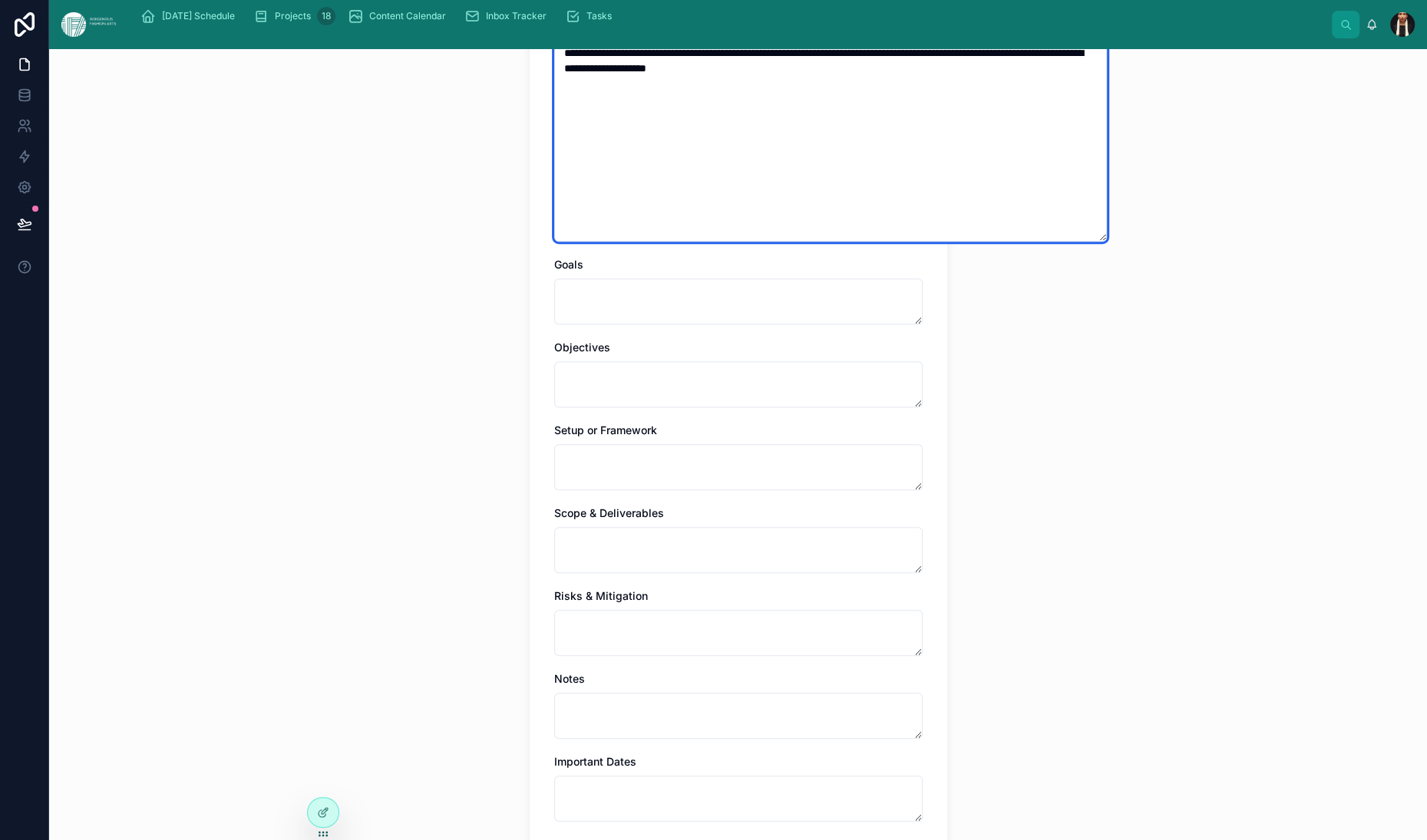
click at [559, 241] on textarea "**********" at bounding box center [830, 140] width 552 height 203
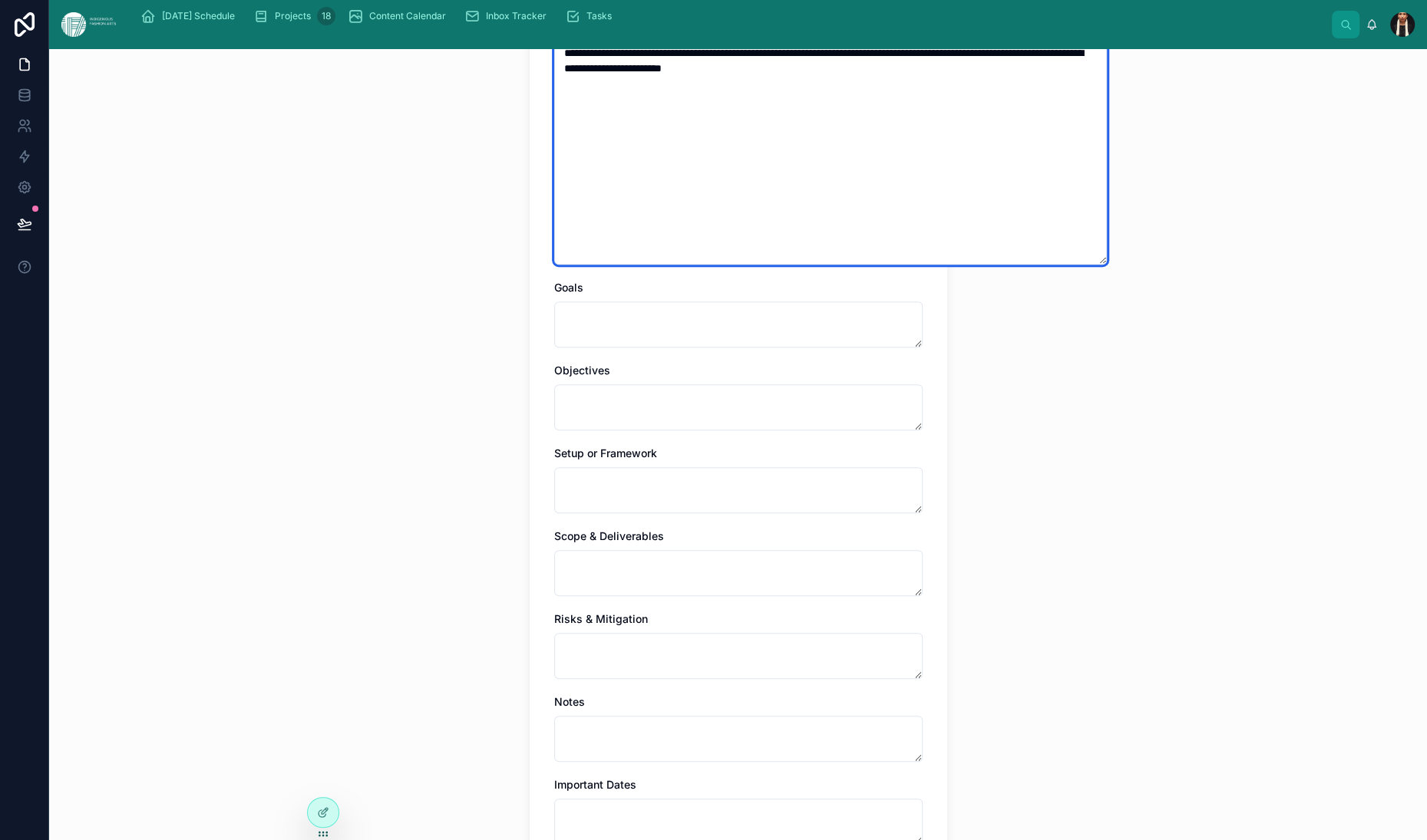
click at [757, 265] on textarea "**********" at bounding box center [830, 151] width 552 height 226
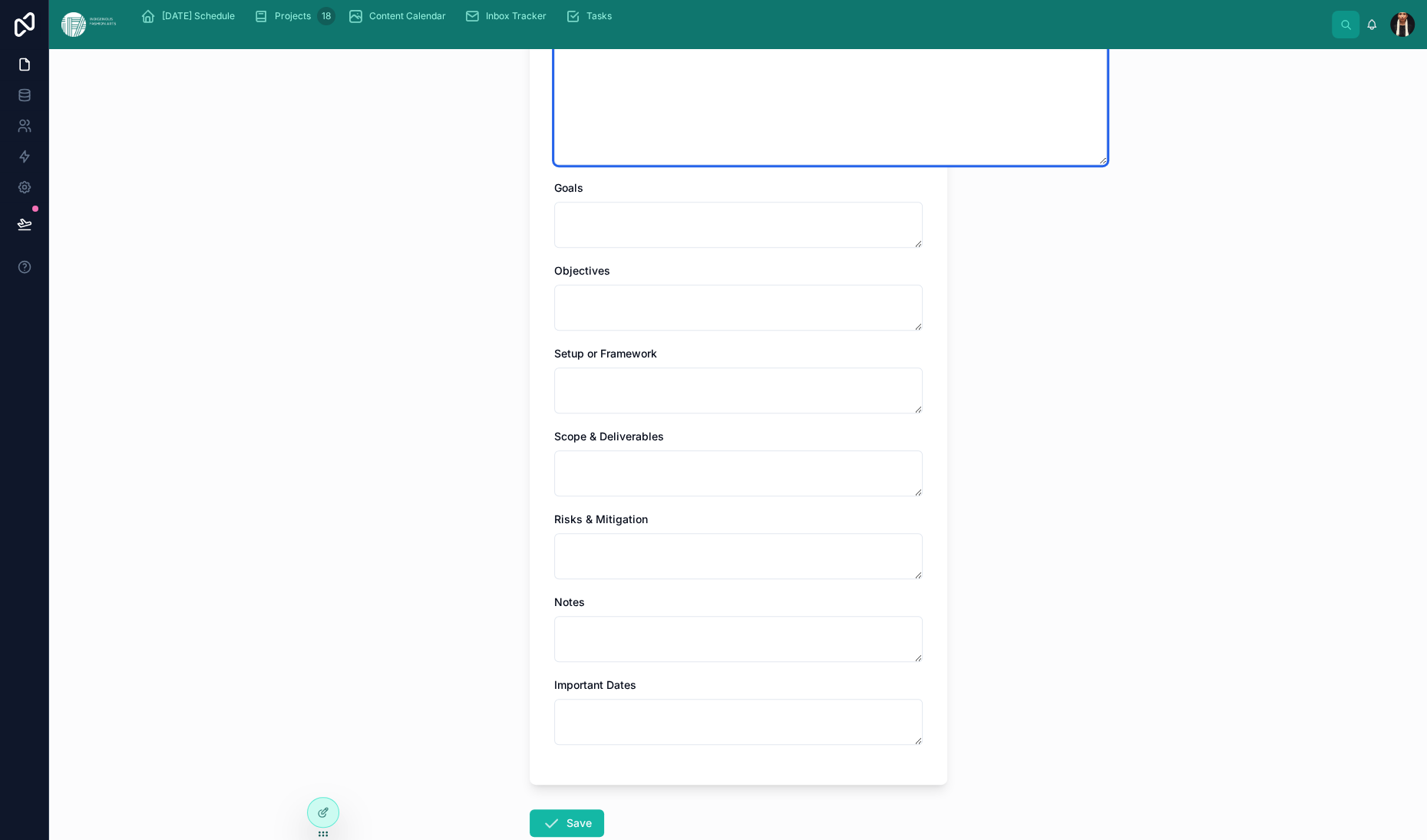
scroll to position [942, 0]
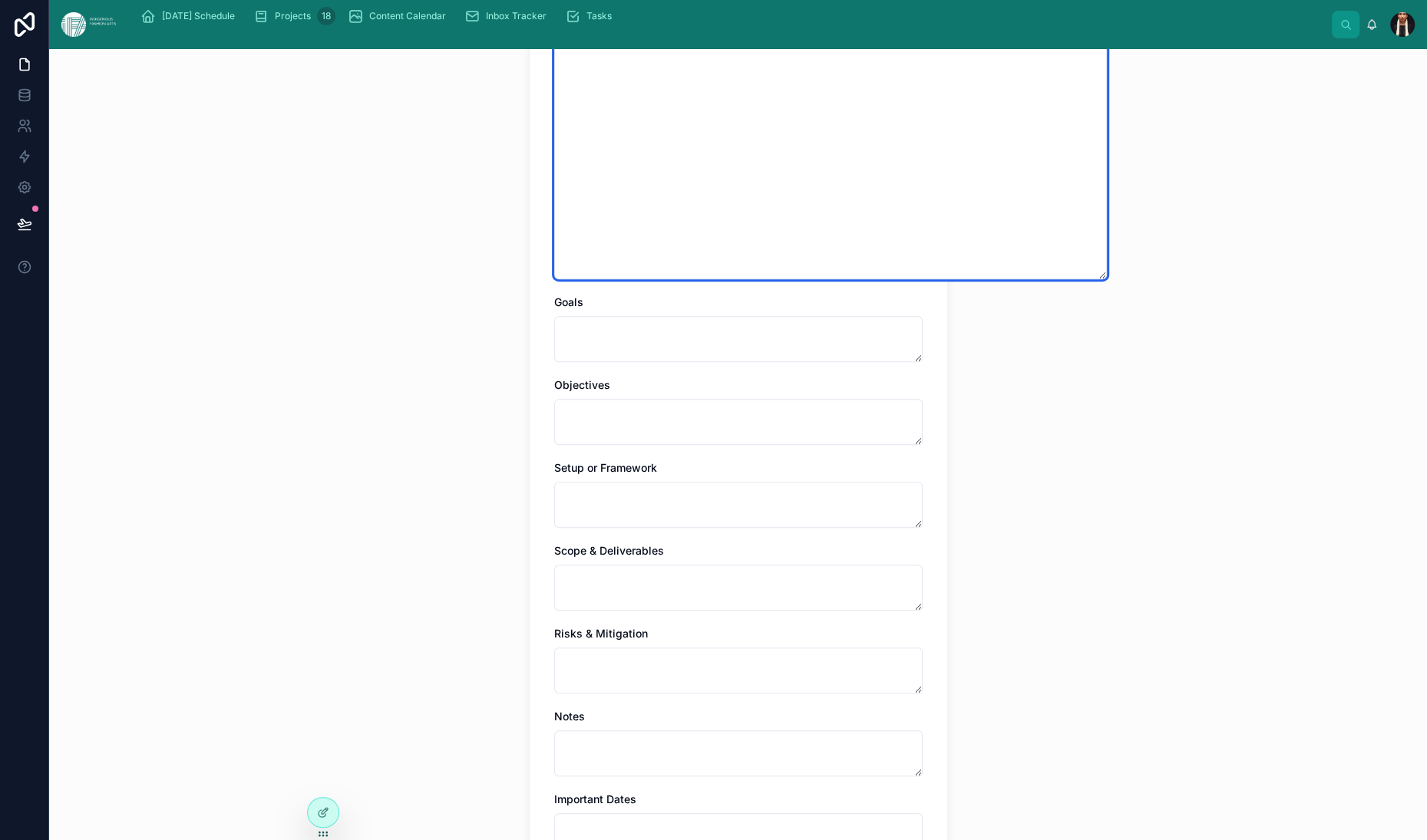
type textarea "**********"
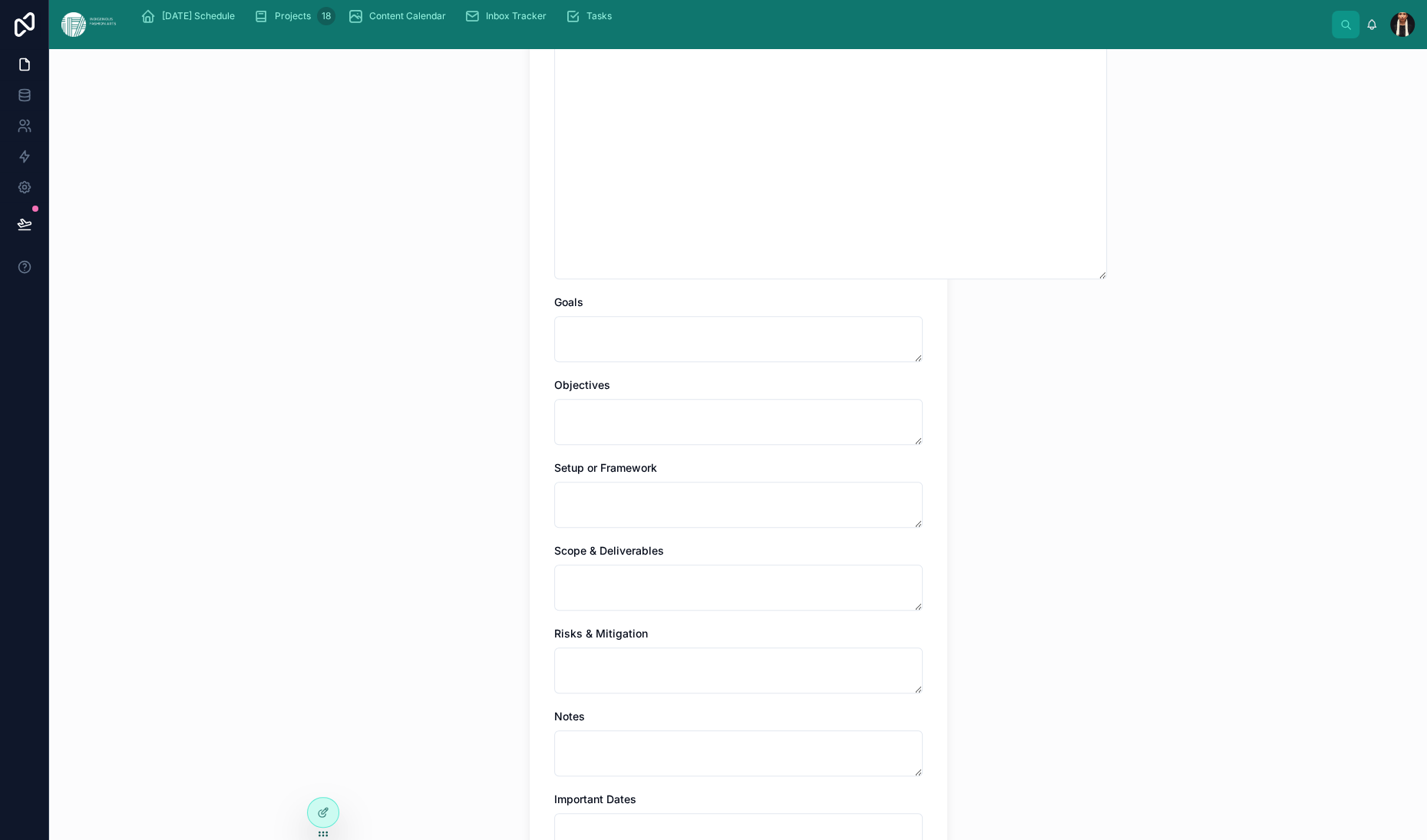
click at [394, 640] on div "**********" at bounding box center [739, 445] width 1379 height 792
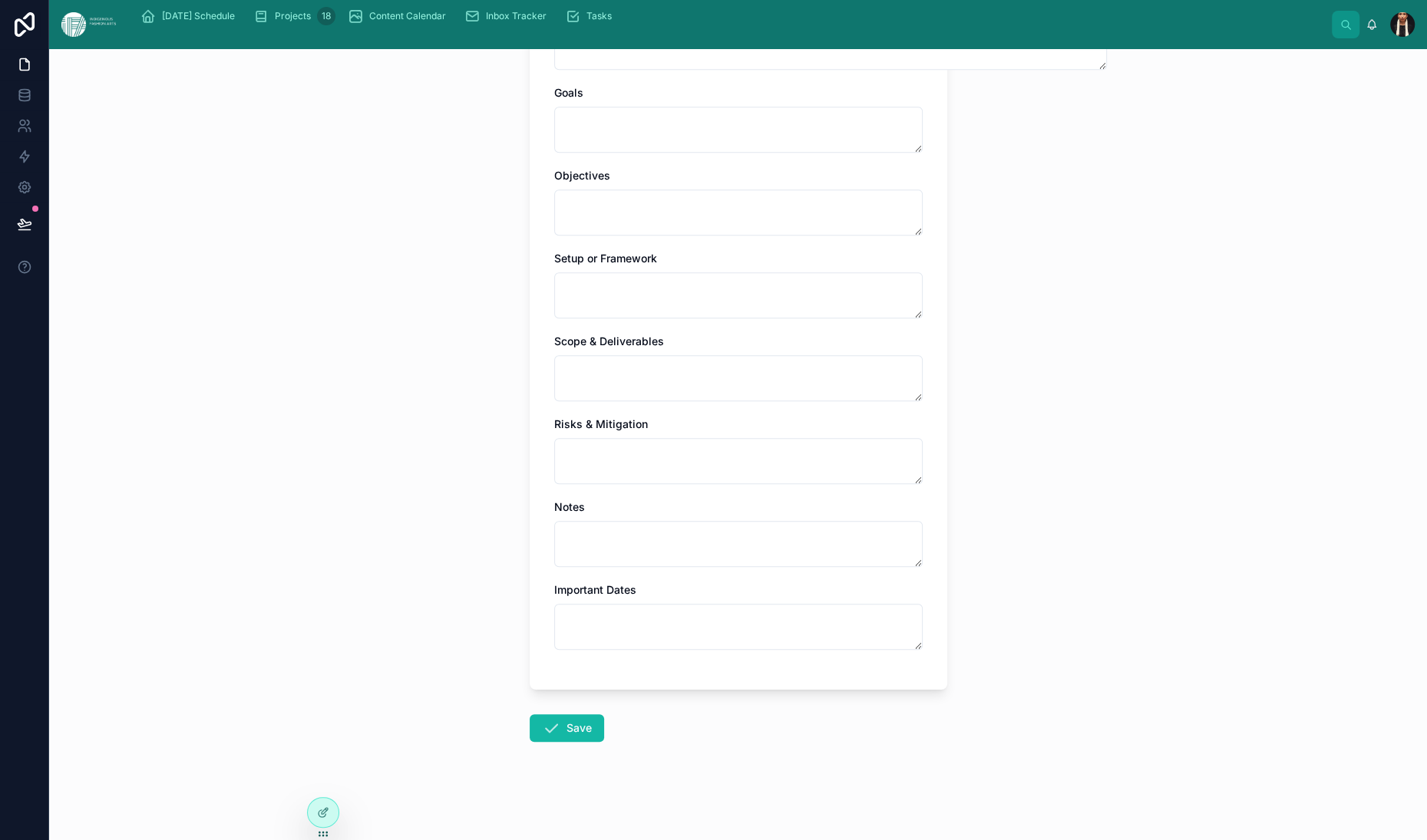
scroll to position [1946, 0]
click at [530, 715] on button "Save" at bounding box center [567, 728] width 74 height 28
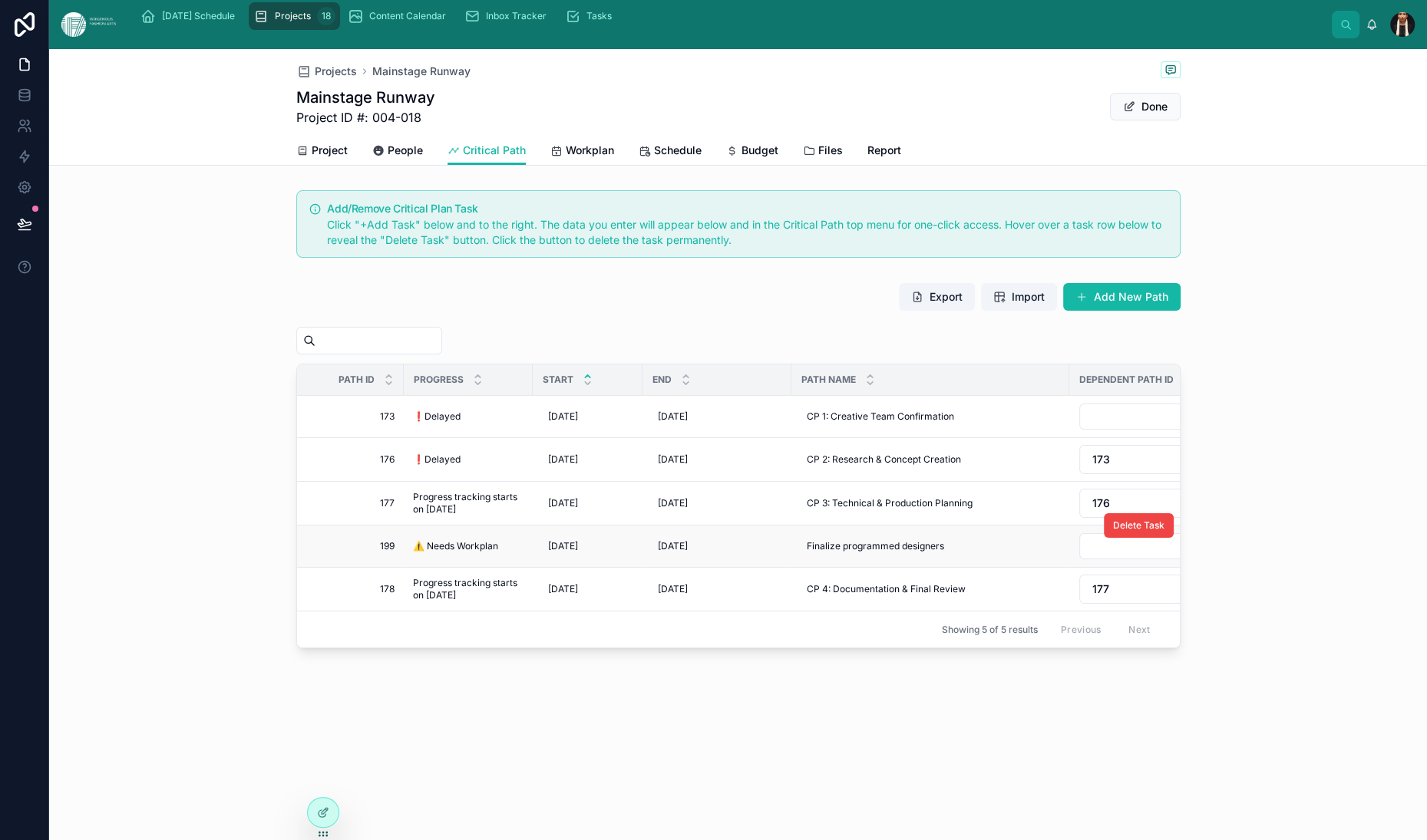
click at [413, 552] on span "⚠️ Needs Workplan" at bounding box center [455, 545] width 86 height 12
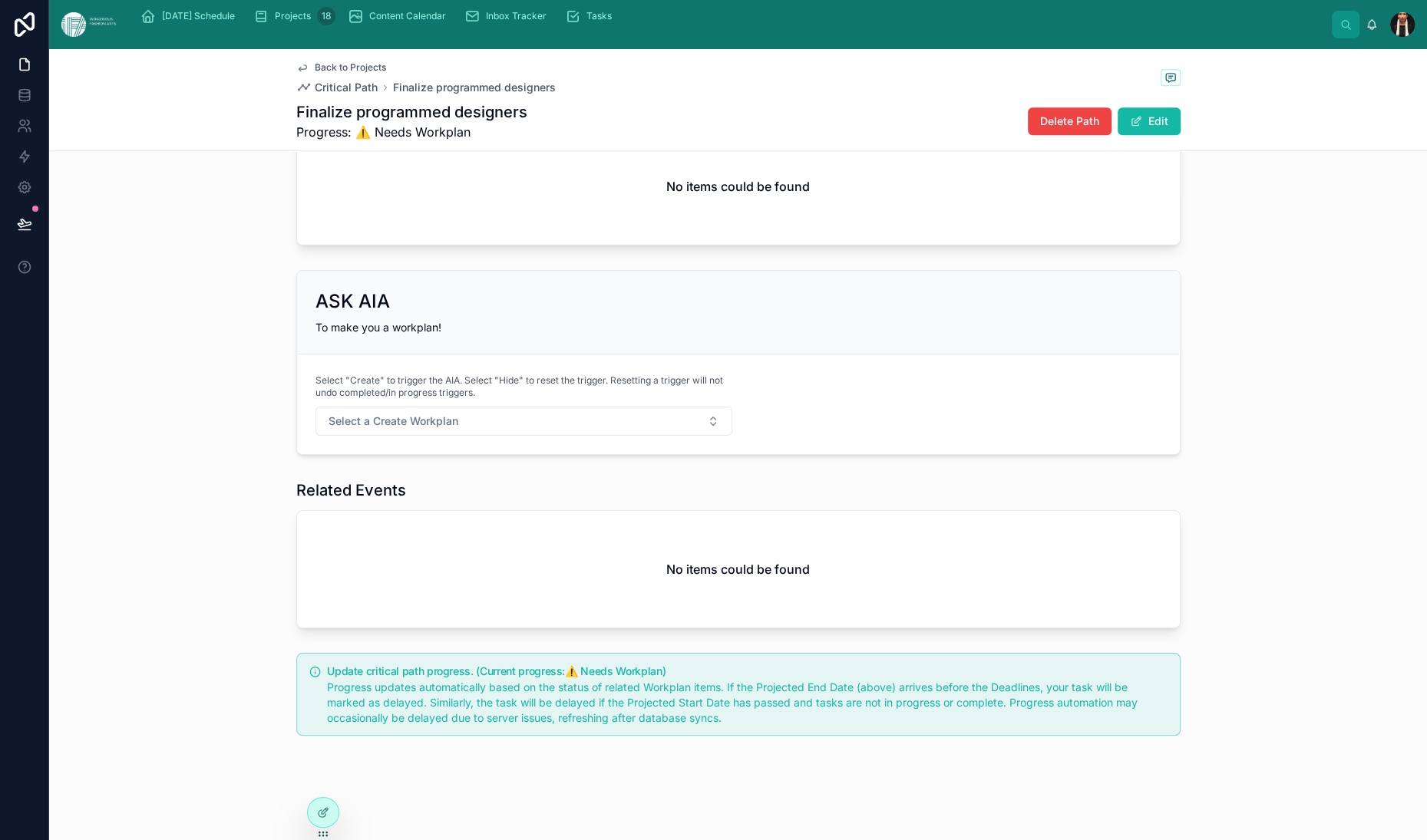
scroll to position [1954, 0]
click at [329, 429] on span "Select a Create Workplan" at bounding box center [394, 421] width 129 height 15
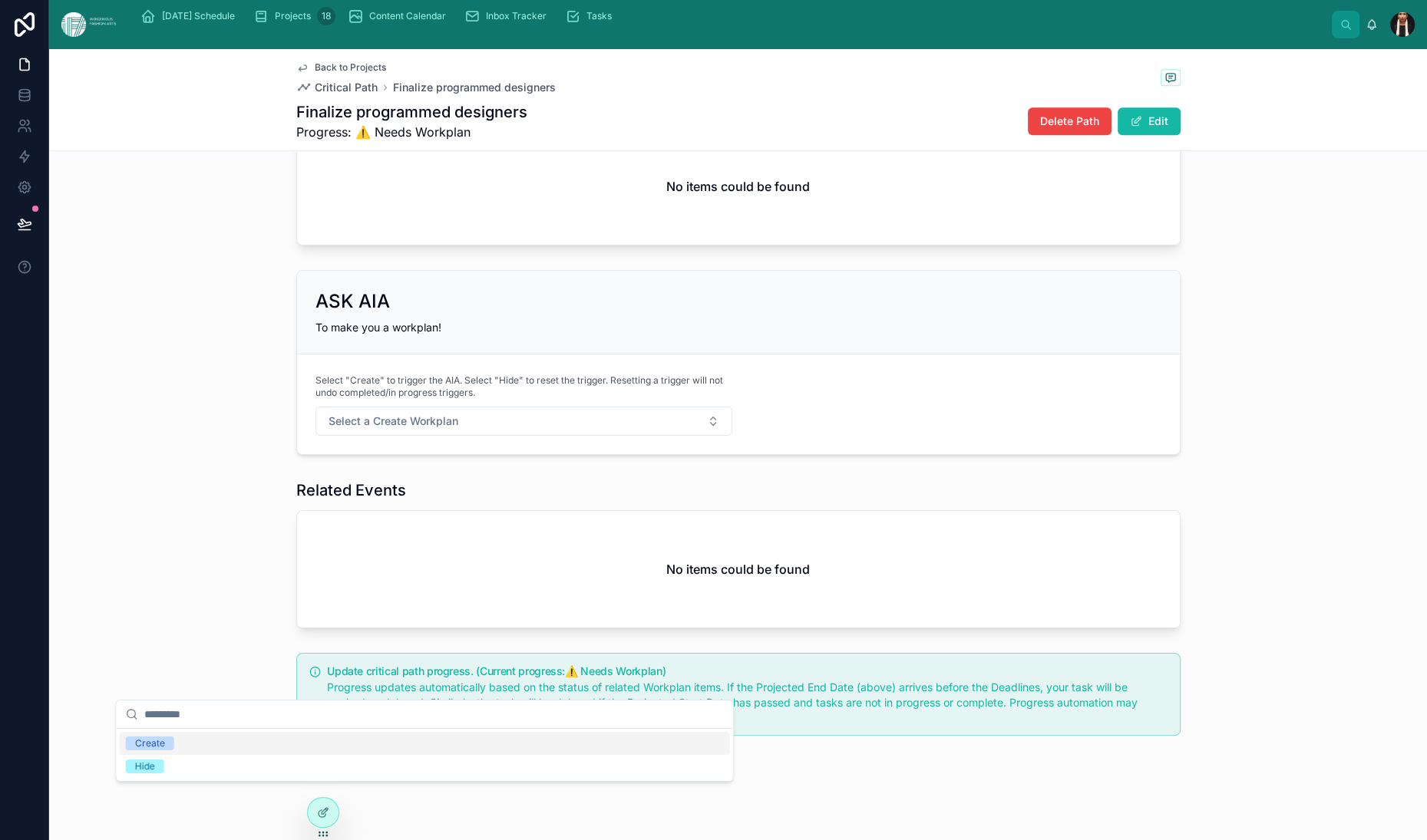
click at [165, 751] on div "Create" at bounding box center [149, 743] width 29 height 14
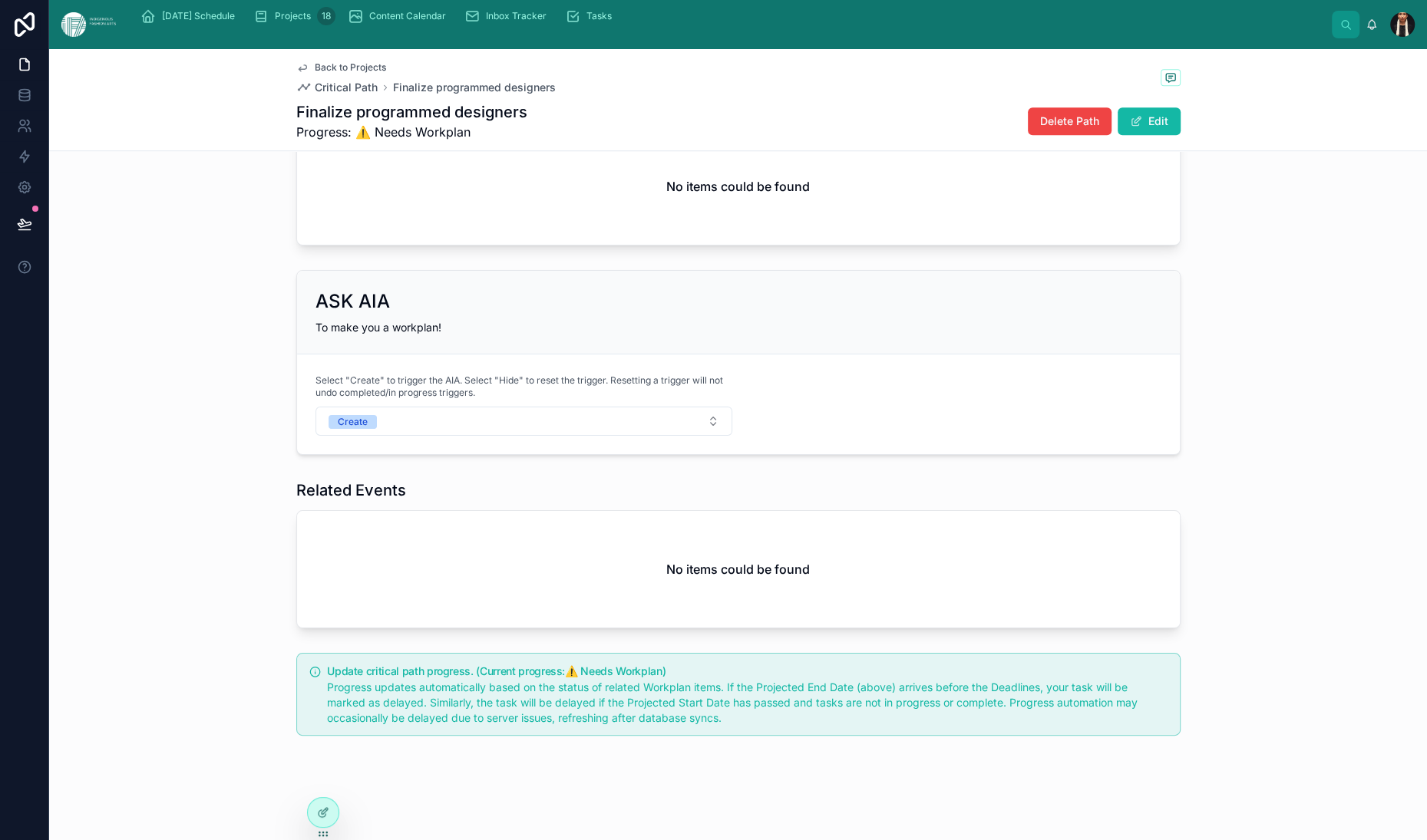
click at [461, 354] on div "ASK AIA To make you a workplan!" at bounding box center [739, 313] width 883 height 84
click at [345, 252] on div "Related Workplan Tasks Export Add Task No items could be found" at bounding box center [739, 167] width 1379 height 169
click at [547, 22] on span "Inbox Tracker" at bounding box center [516, 15] width 61 height 12
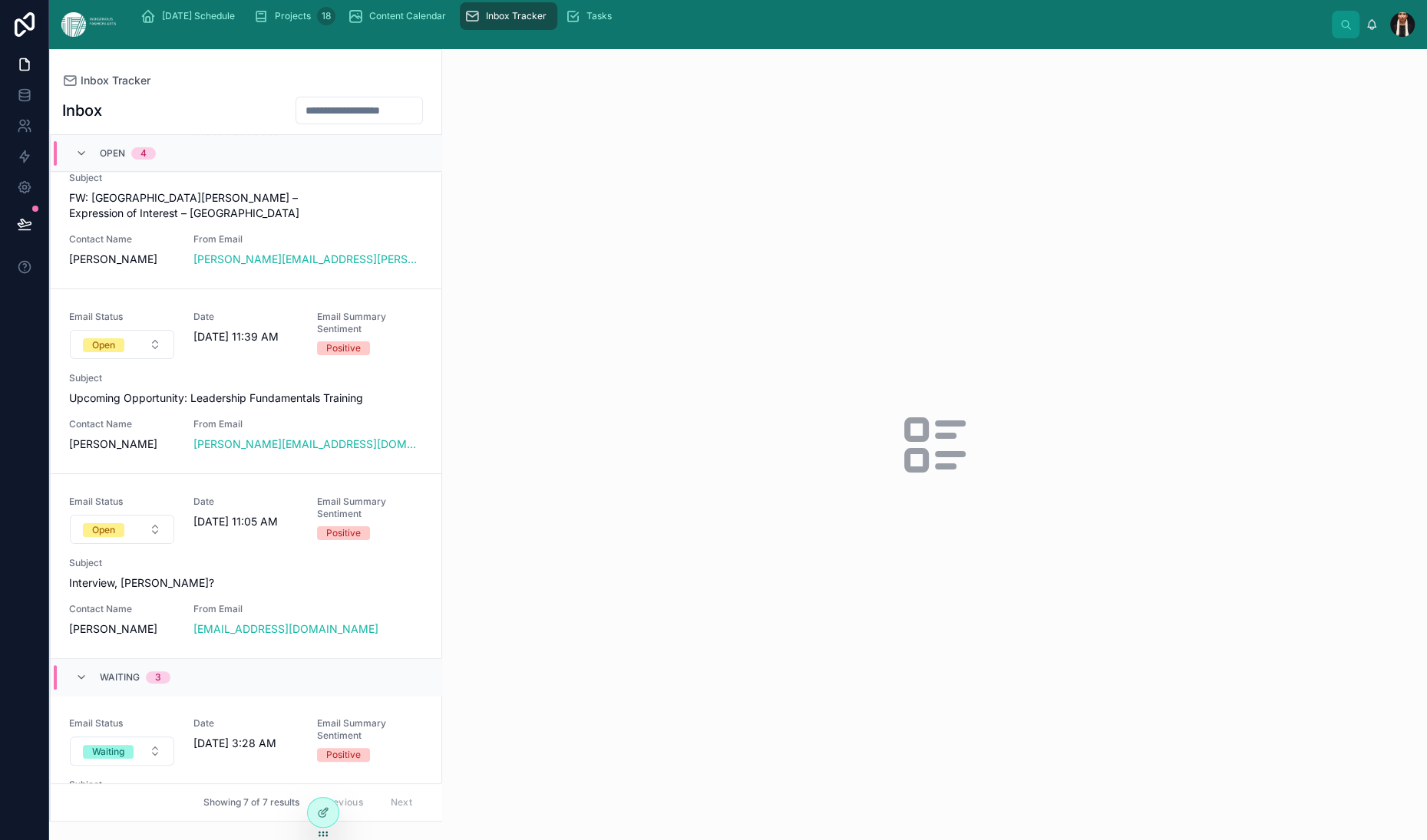
scroll to position [250, 0]
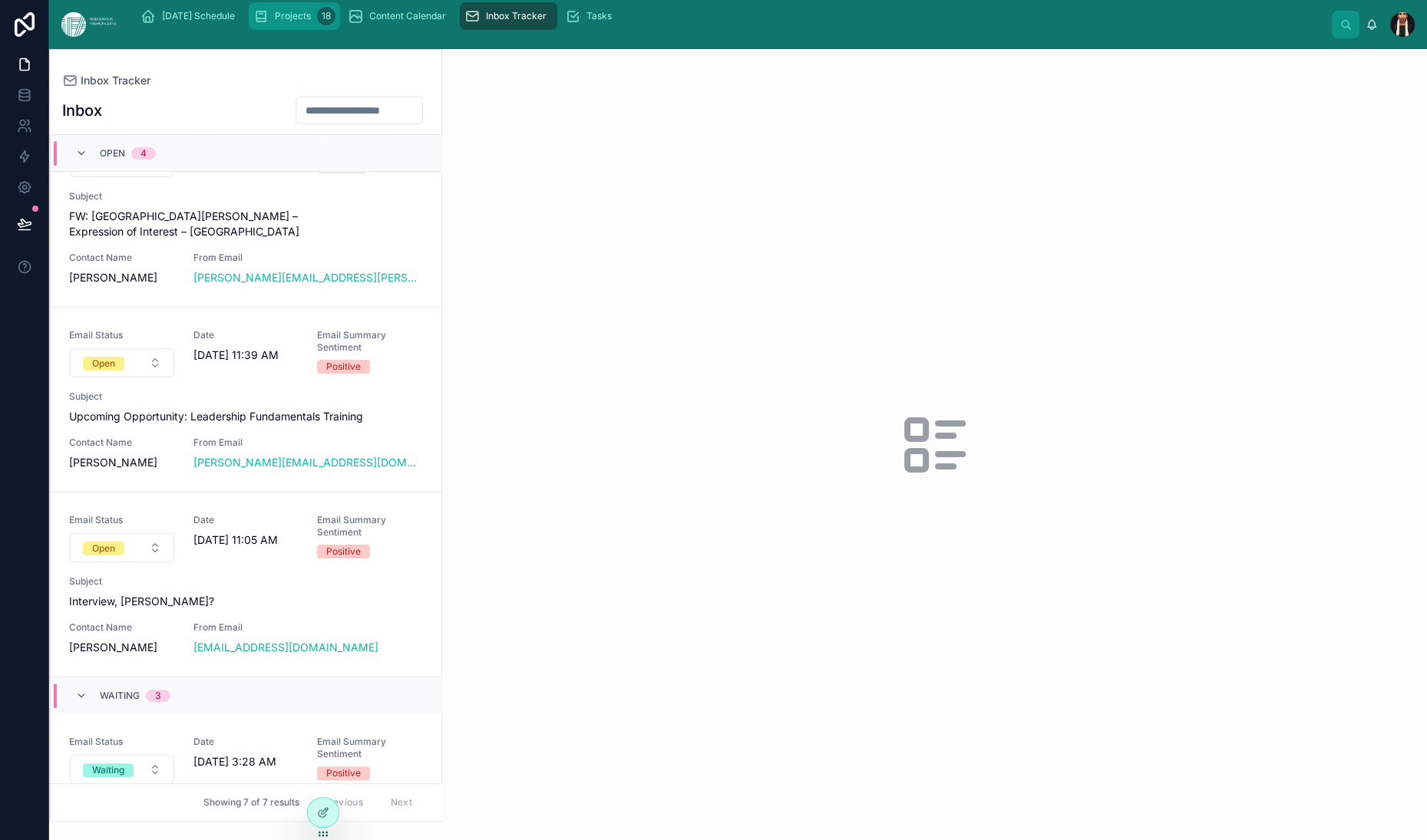
click at [311, 22] on span "Projects" at bounding box center [293, 15] width 36 height 12
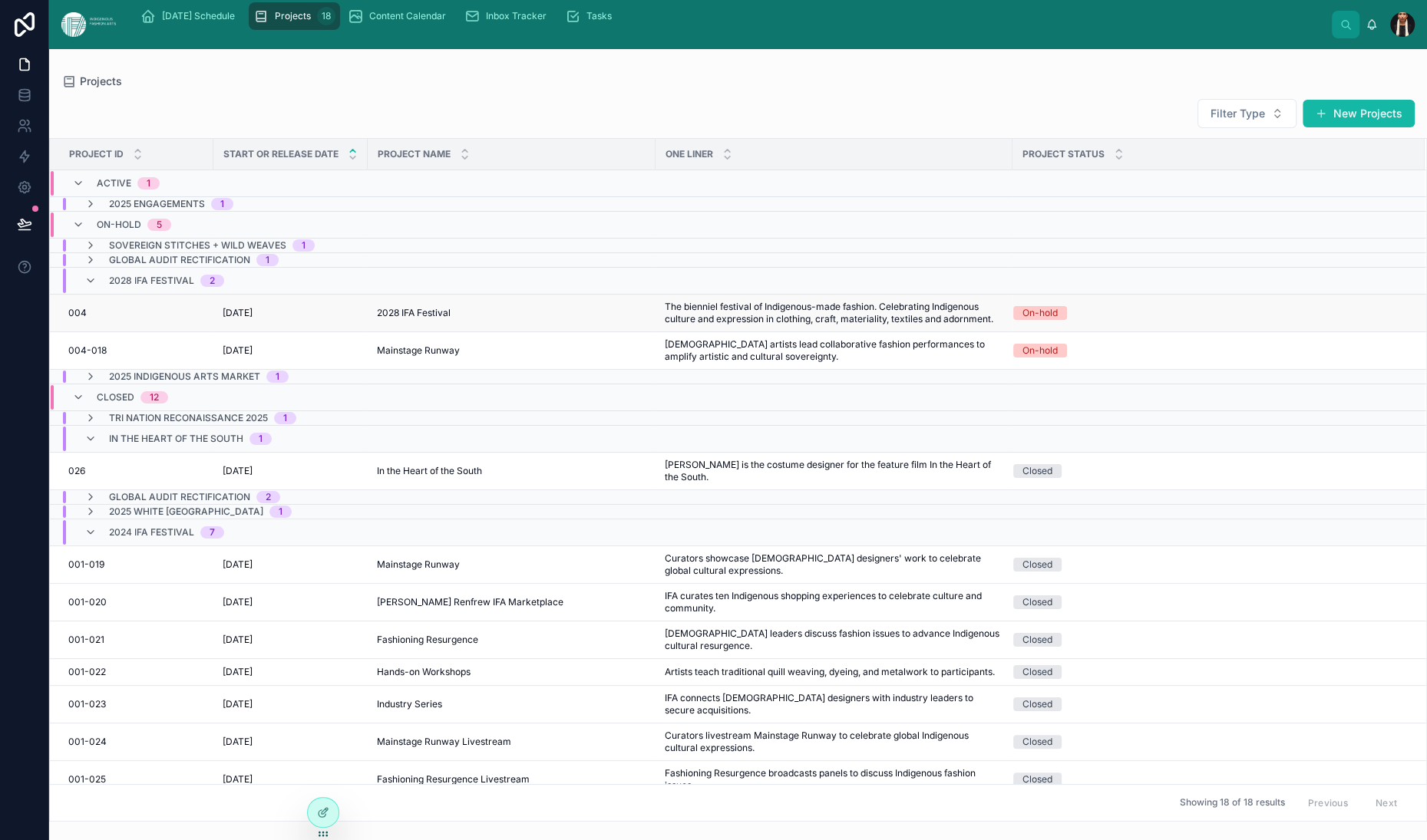
click at [253, 319] on span "5/28/2026" at bounding box center [237, 313] width 29 height 12
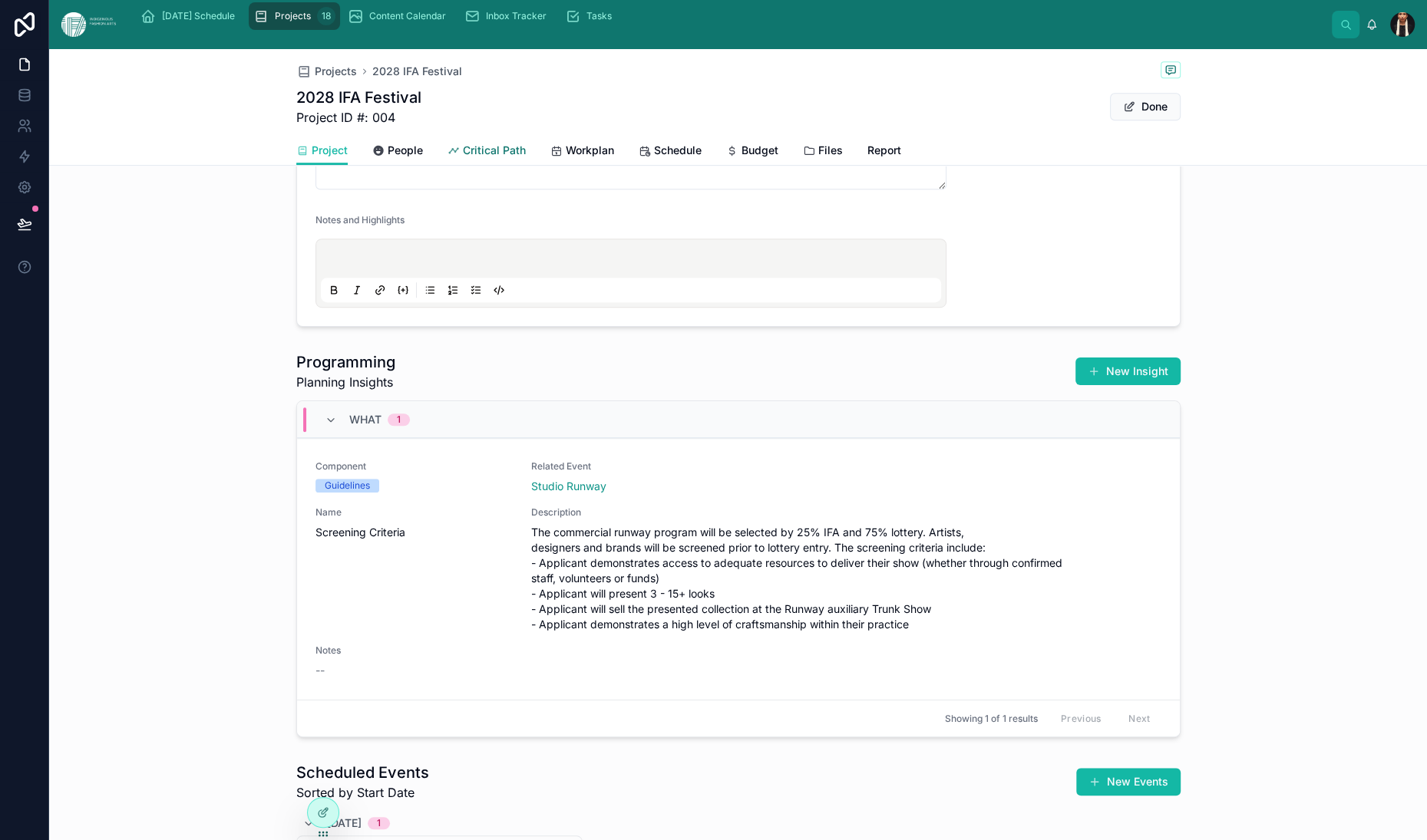
click at [463, 158] on span "Critical Path" at bounding box center [494, 150] width 63 height 15
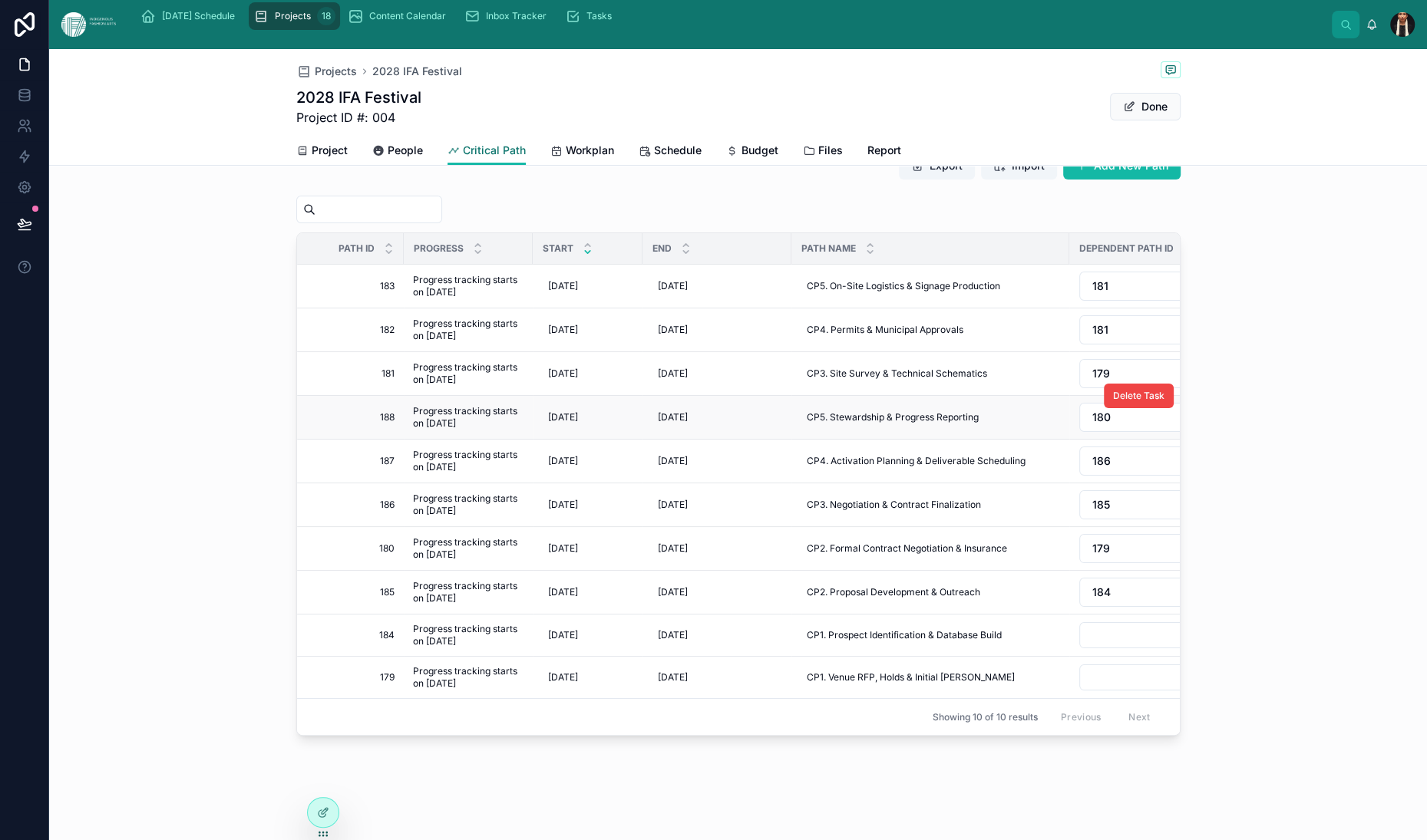
scroll to position [201, 0]
click at [315, 79] on span "Projects" at bounding box center [336, 71] width 42 height 15
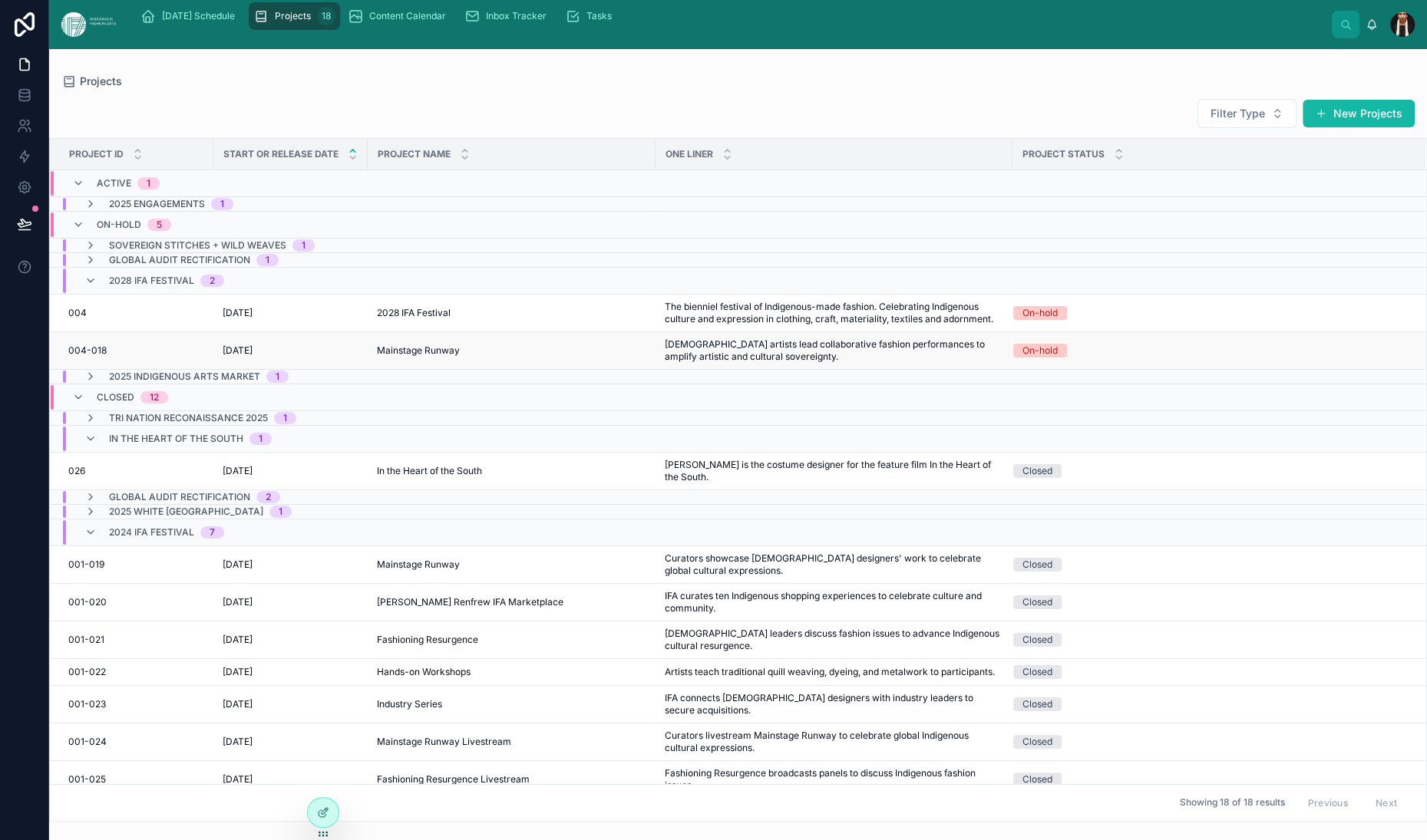
click at [253, 356] on span "5/25/2028" at bounding box center [237, 351] width 29 height 12
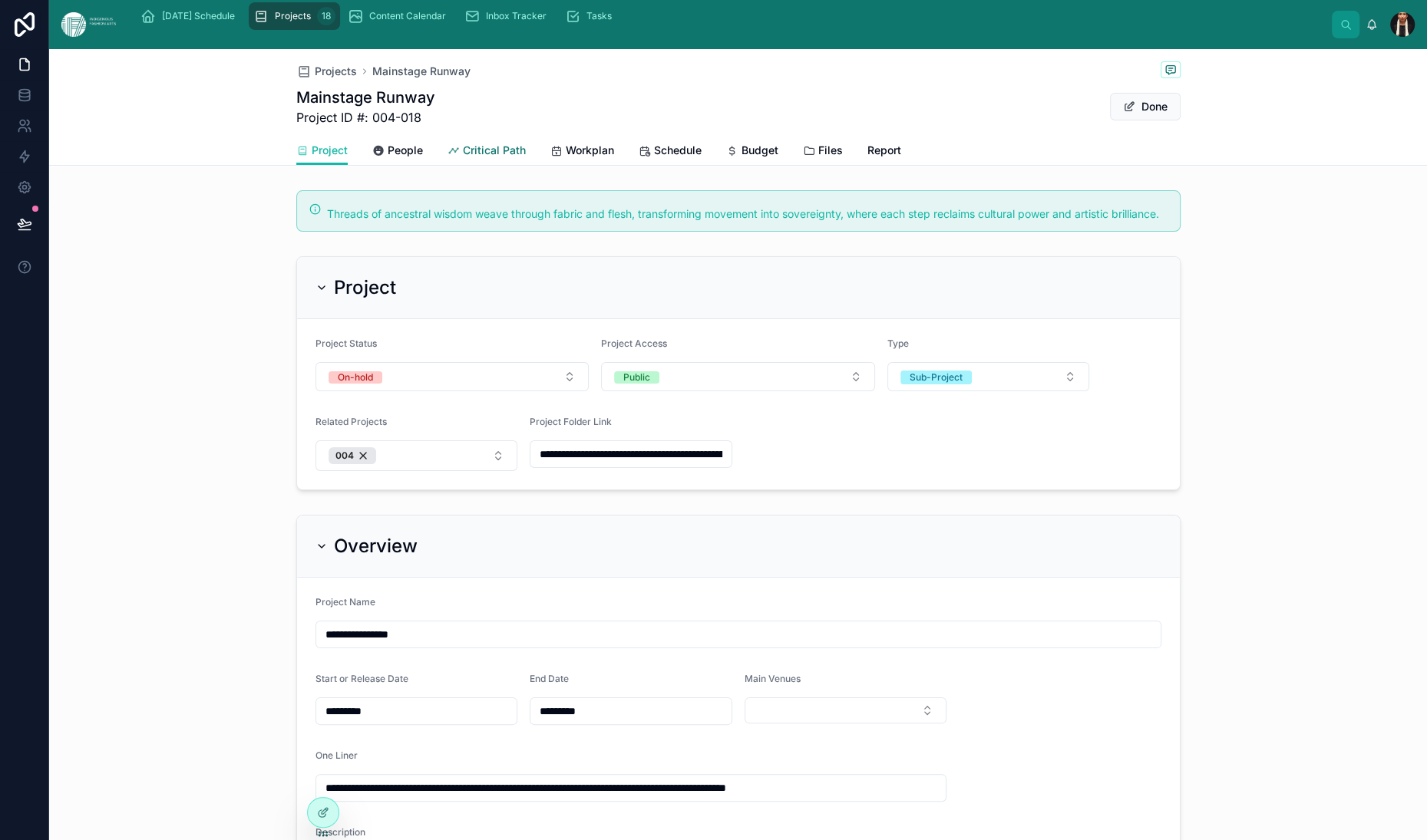
click at [463, 158] on span "Critical Path" at bounding box center [494, 150] width 63 height 15
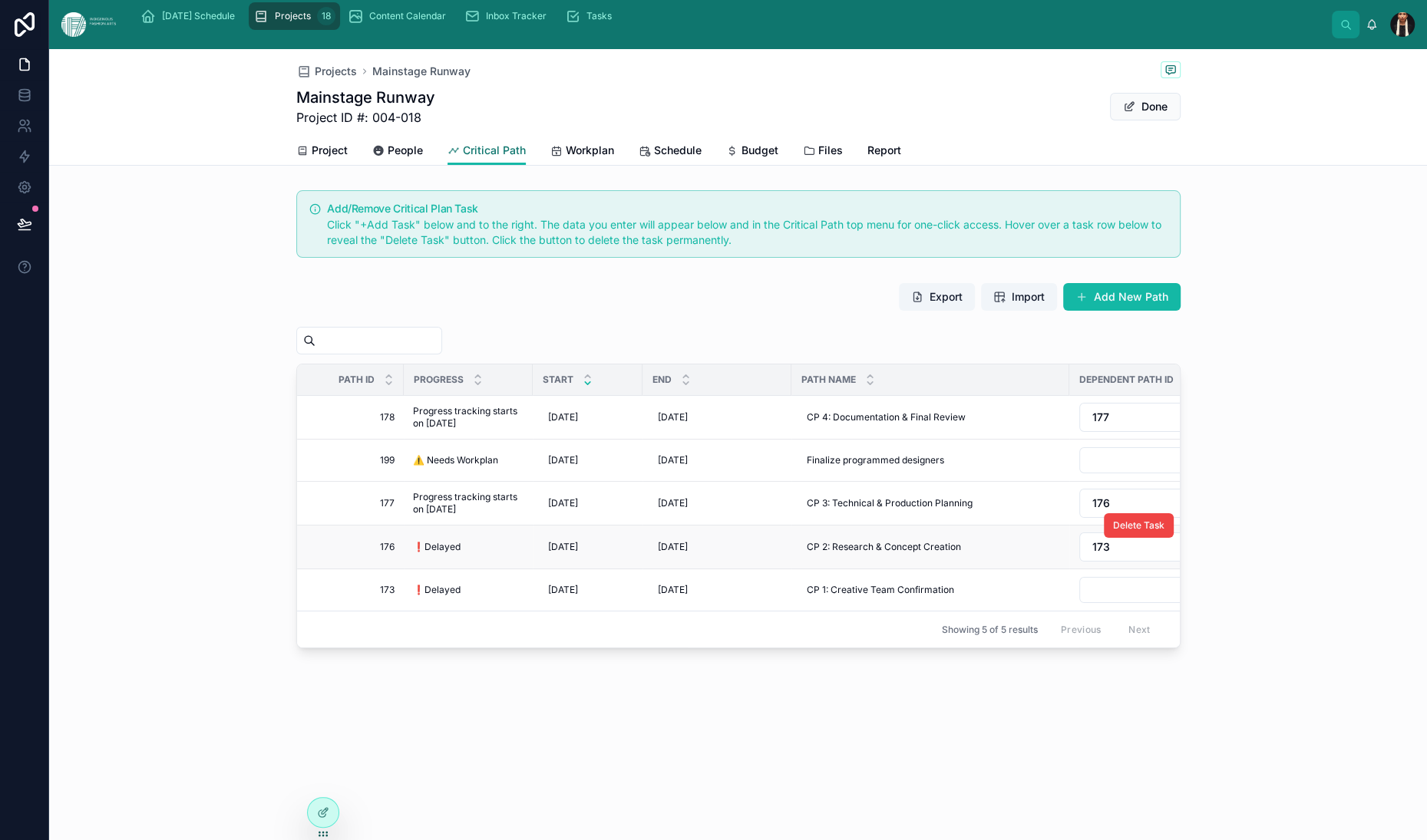
scroll to position [233, 0]
click at [413, 454] on span "⚠️ Needs Workplan" at bounding box center [455, 460] width 86 height 12
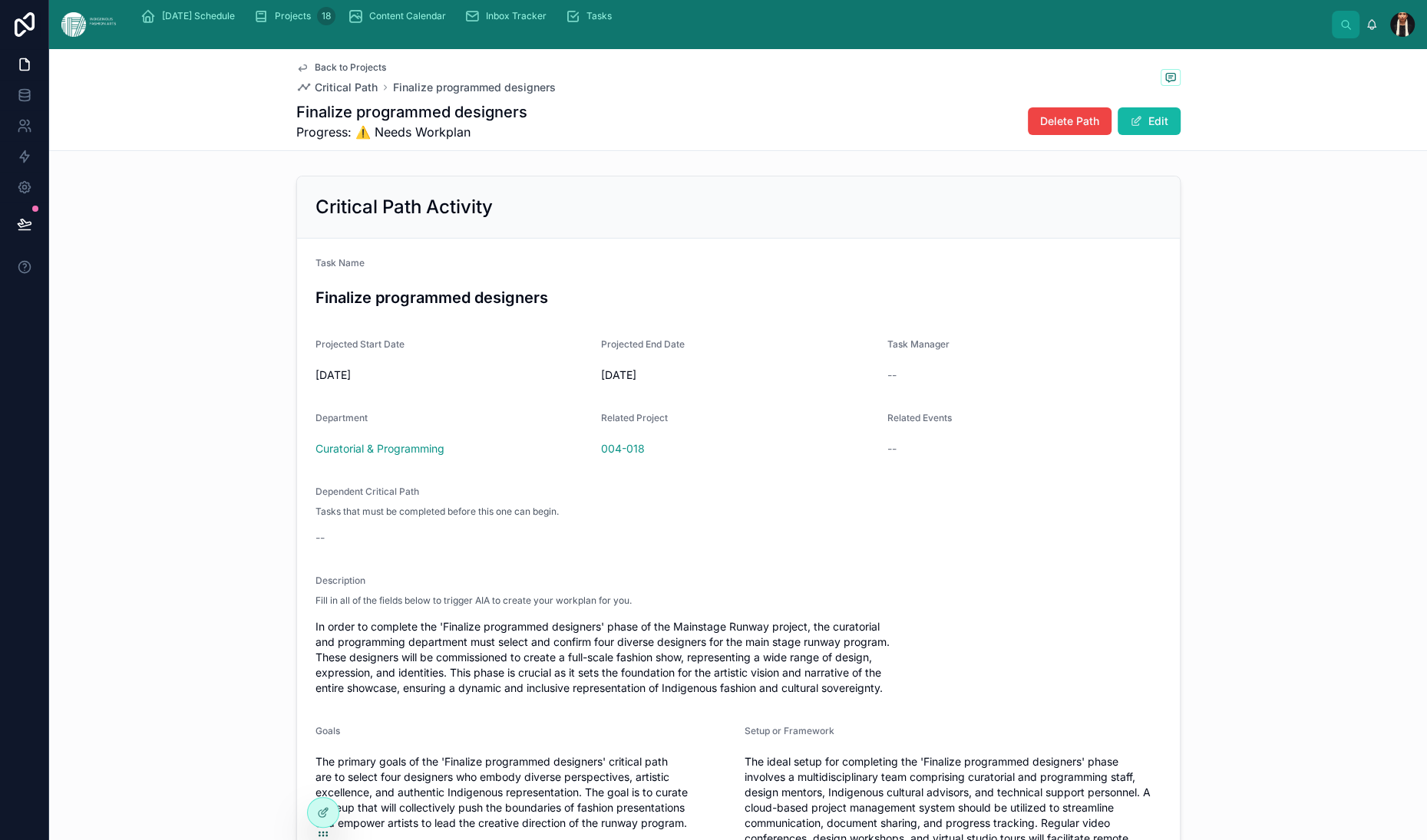
click at [315, 74] on span "Back to Projects" at bounding box center [350, 67] width 71 height 12
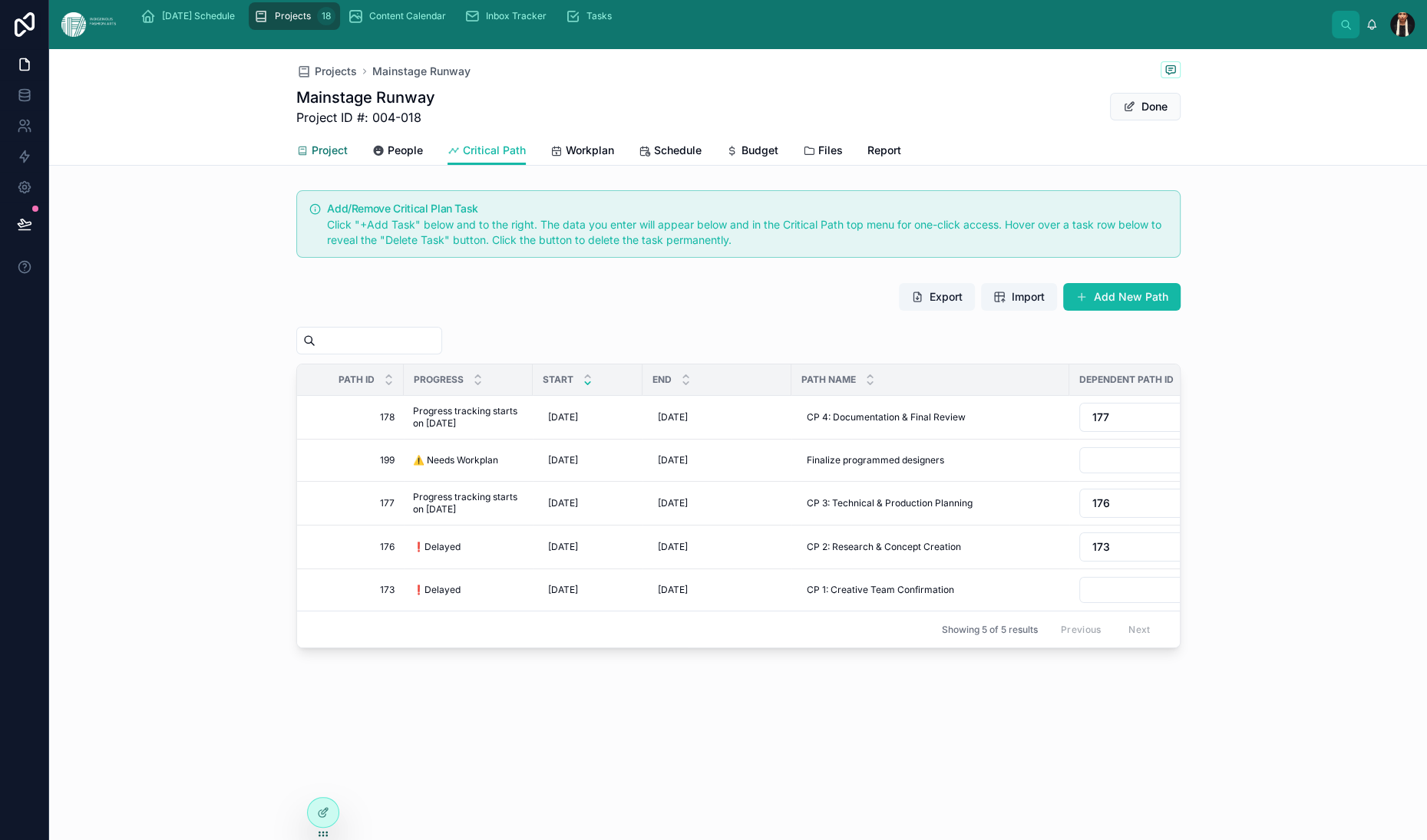
click at [312, 158] on span "Project" at bounding box center [330, 150] width 36 height 15
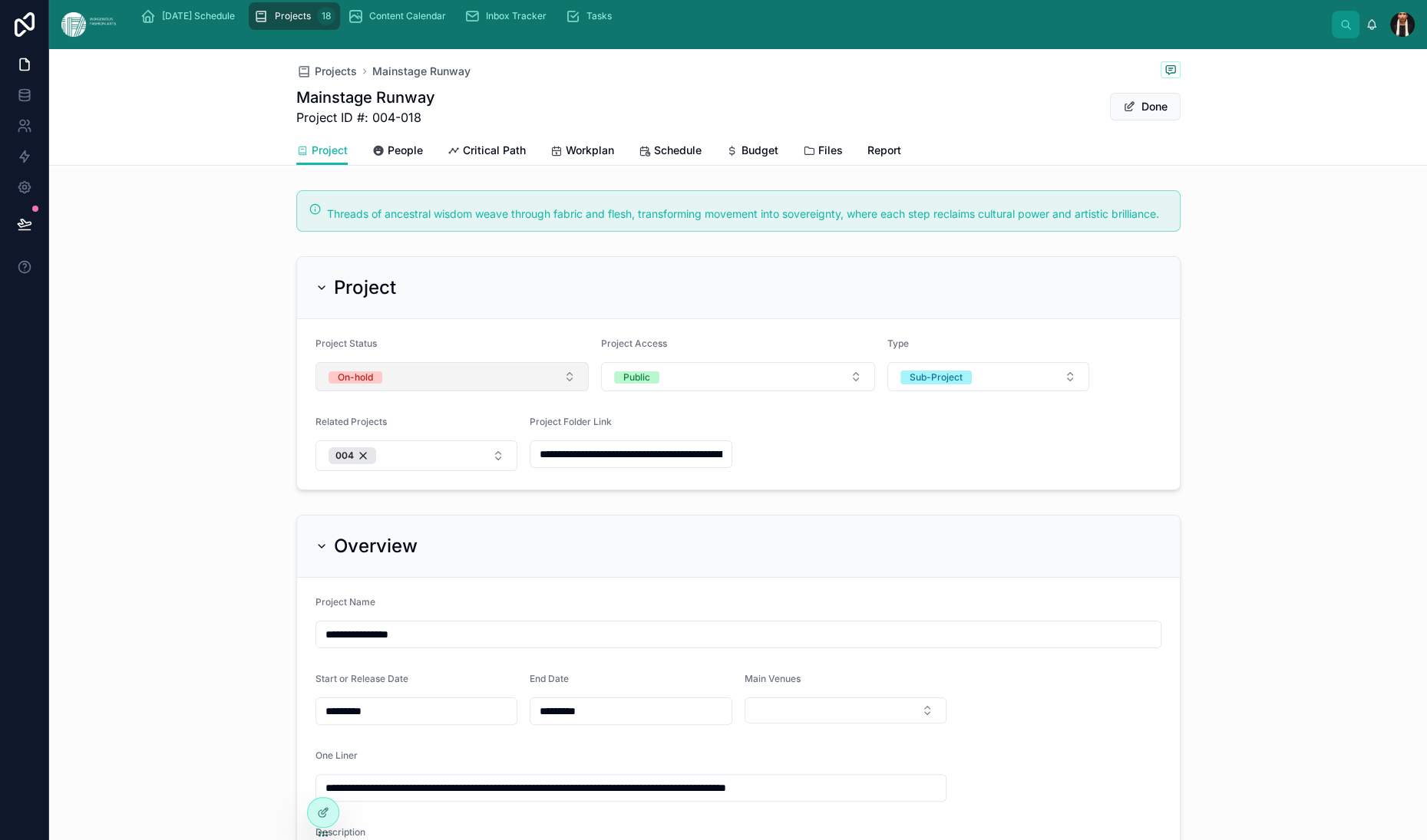
click at [316, 391] on button "On-hold" at bounding box center [453, 376] width 274 height 29
click at [180, 676] on div "Upcoming" at bounding box center [157, 670] width 45 height 12
click at [1181, 126] on div "Mainstage Runway Project ID #: 004-018 Done" at bounding box center [739, 106] width 884 height 40
click at [1181, 121] on button "Done" at bounding box center [1146, 106] width 70 height 28
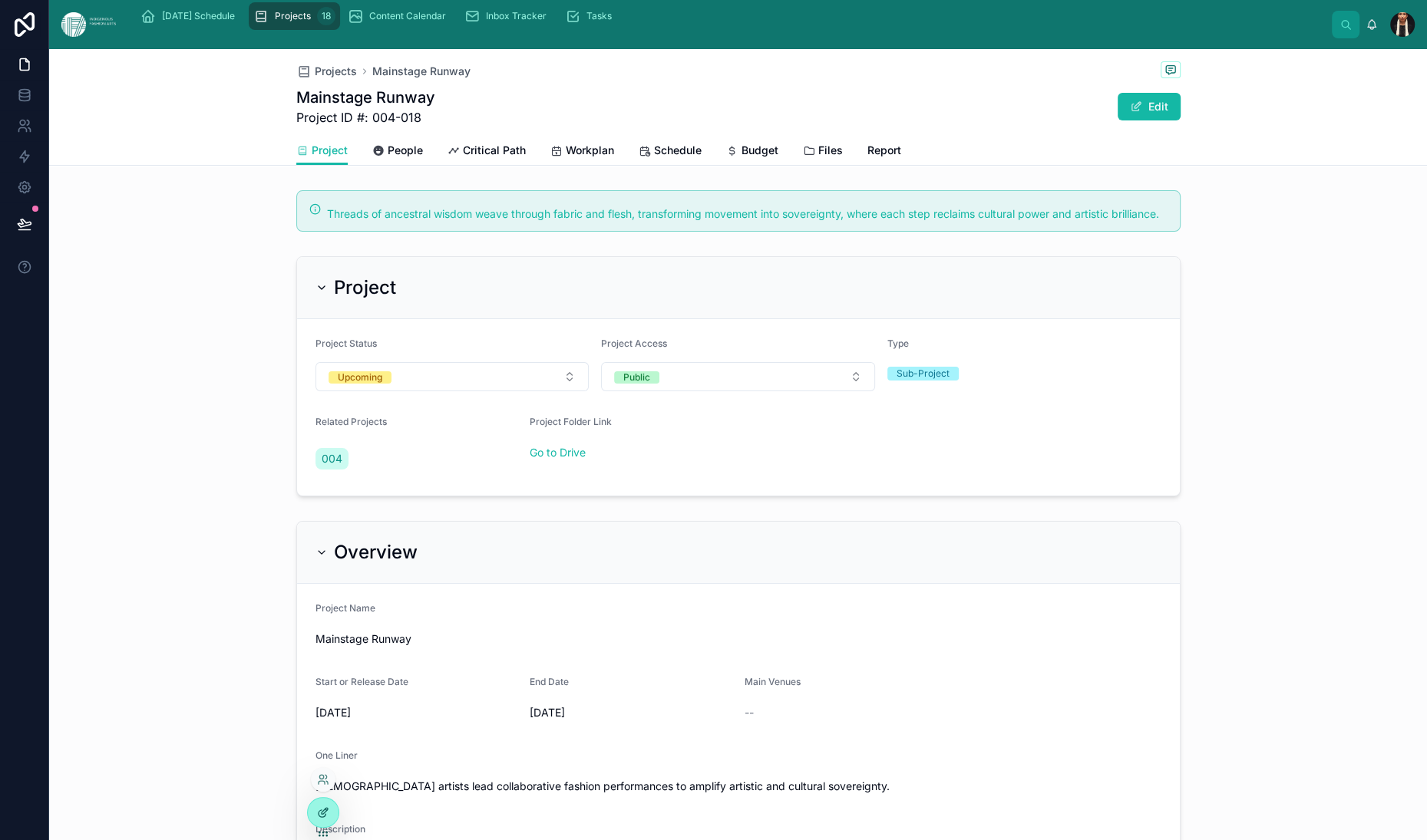
click at [329, 819] on icon at bounding box center [323, 812] width 12 height 12
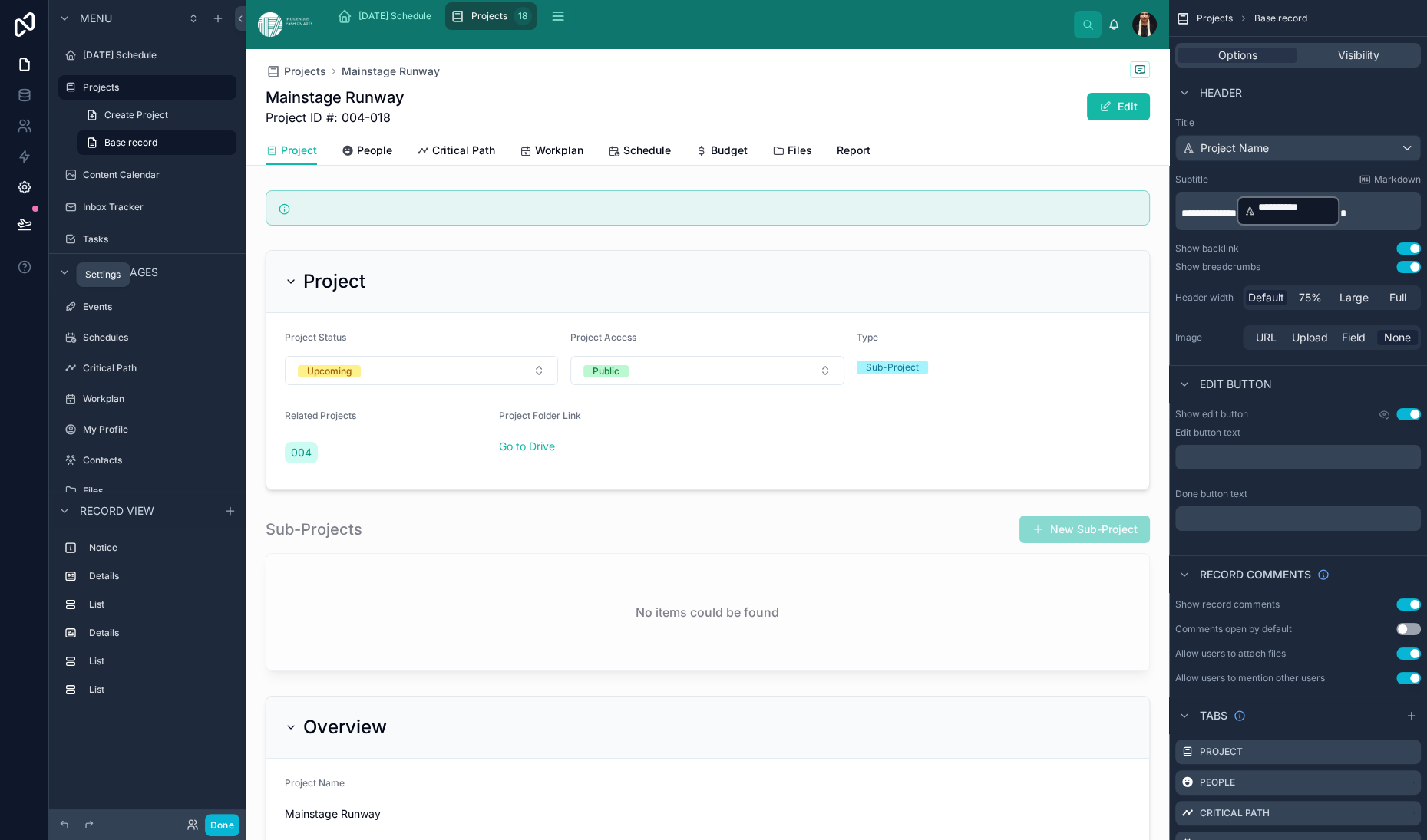
click at [37, 202] on link at bounding box center [24, 187] width 48 height 30
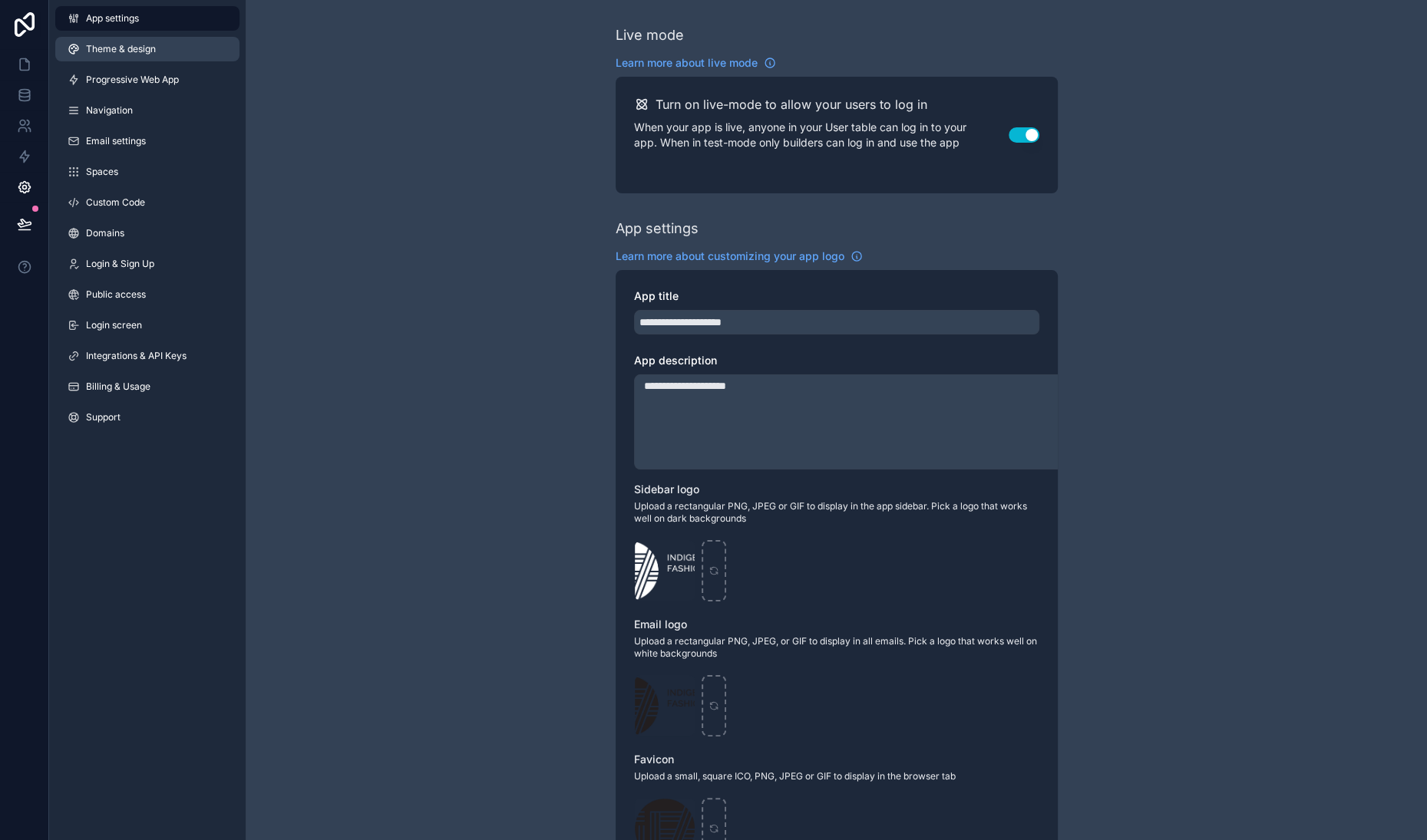
click at [156, 55] on span "Theme & design" at bounding box center [120, 48] width 69 height 12
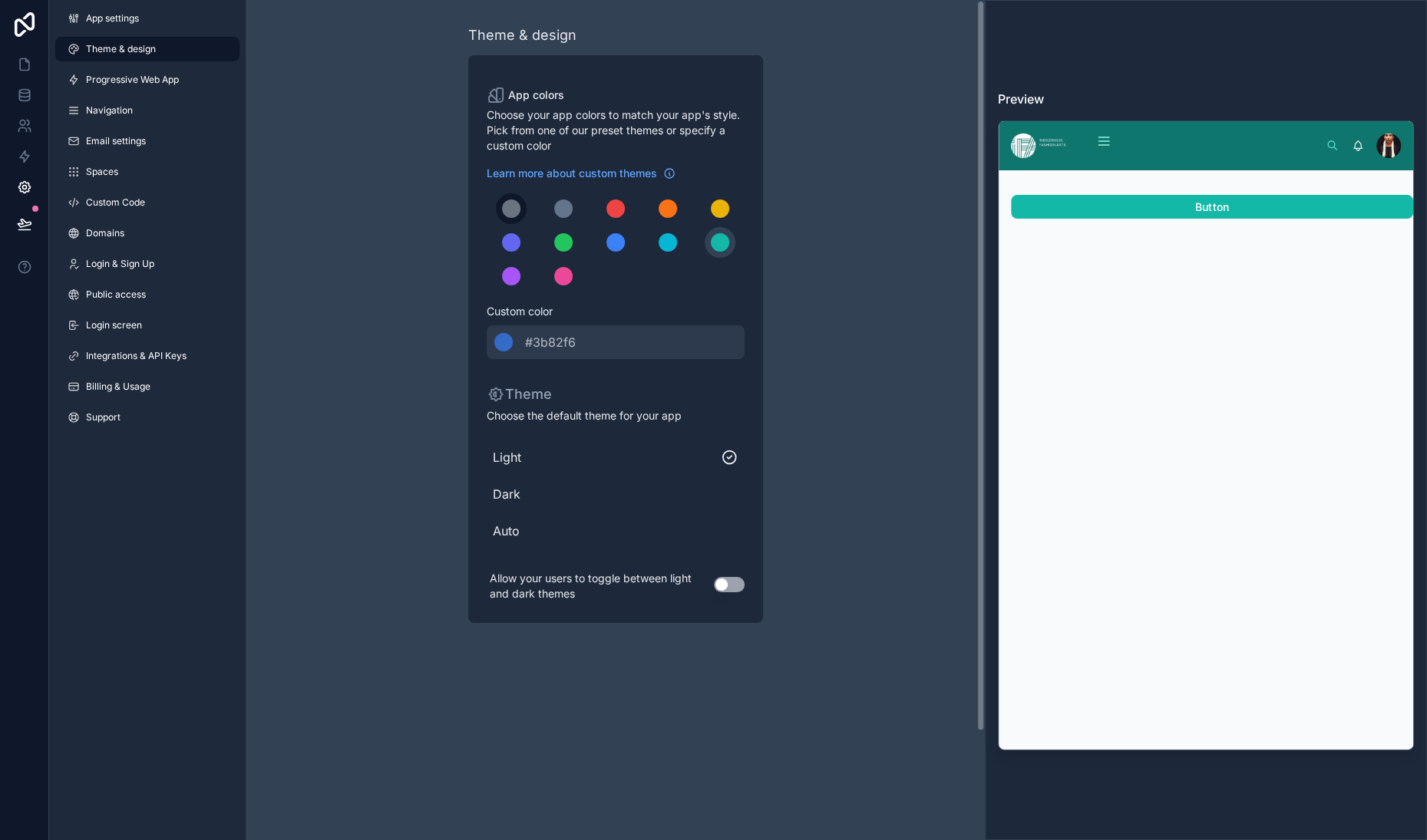
click at [502, 218] on div "scrollable content" at bounding box center [511, 208] width 18 height 18
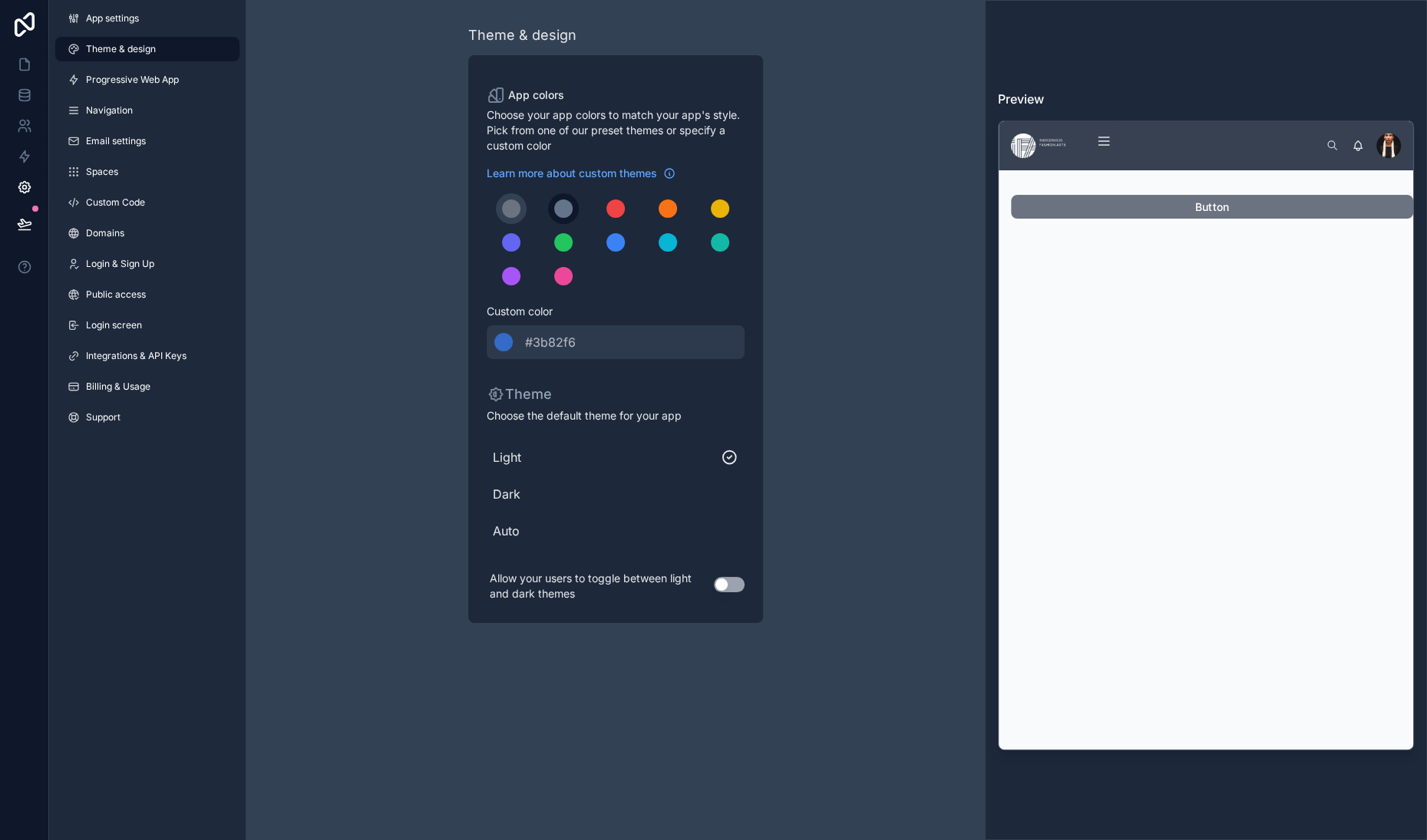
click at [554, 218] on div "scrollable content" at bounding box center [563, 208] width 18 height 18
click at [502, 218] on div "scrollable content" at bounding box center [511, 208] width 18 height 18
click at [556, 218] on div "scrollable content" at bounding box center [563, 208] width 18 height 18
click at [502, 218] on div "scrollable content" at bounding box center [511, 208] width 18 height 18
click at [494, 352] on div "scrollable content" at bounding box center [503, 341] width 18 height 18
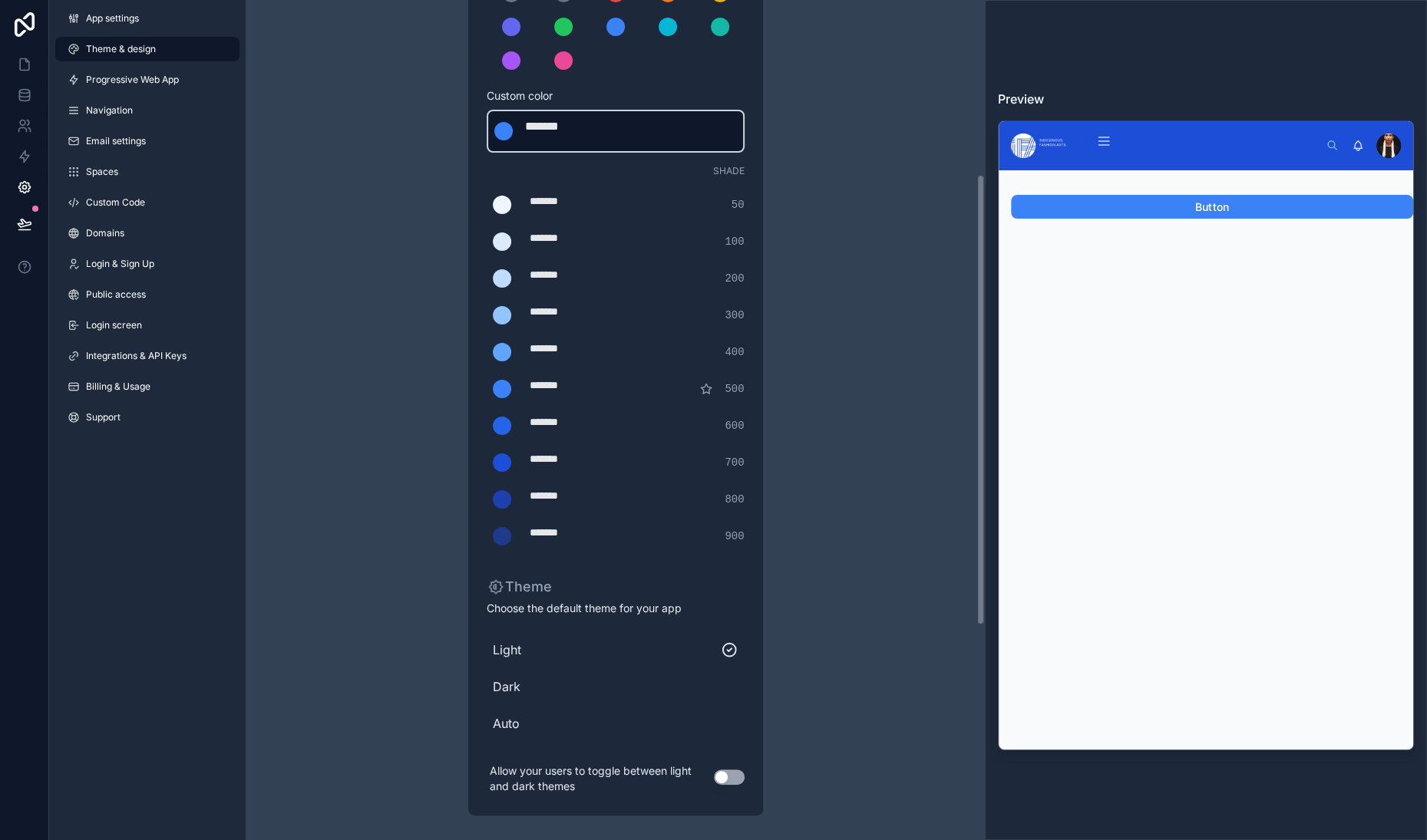
scroll to position [324, 0]
click at [585, 145] on div "*******" at bounding box center [569, 131] width 90 height 28
drag, startPoint x: 585, startPoint y: 185, endPoint x: 511, endPoint y: 181, distance: 74.1
click at [525, 145] on div "*******" at bounding box center [569, 131] width 90 height 28
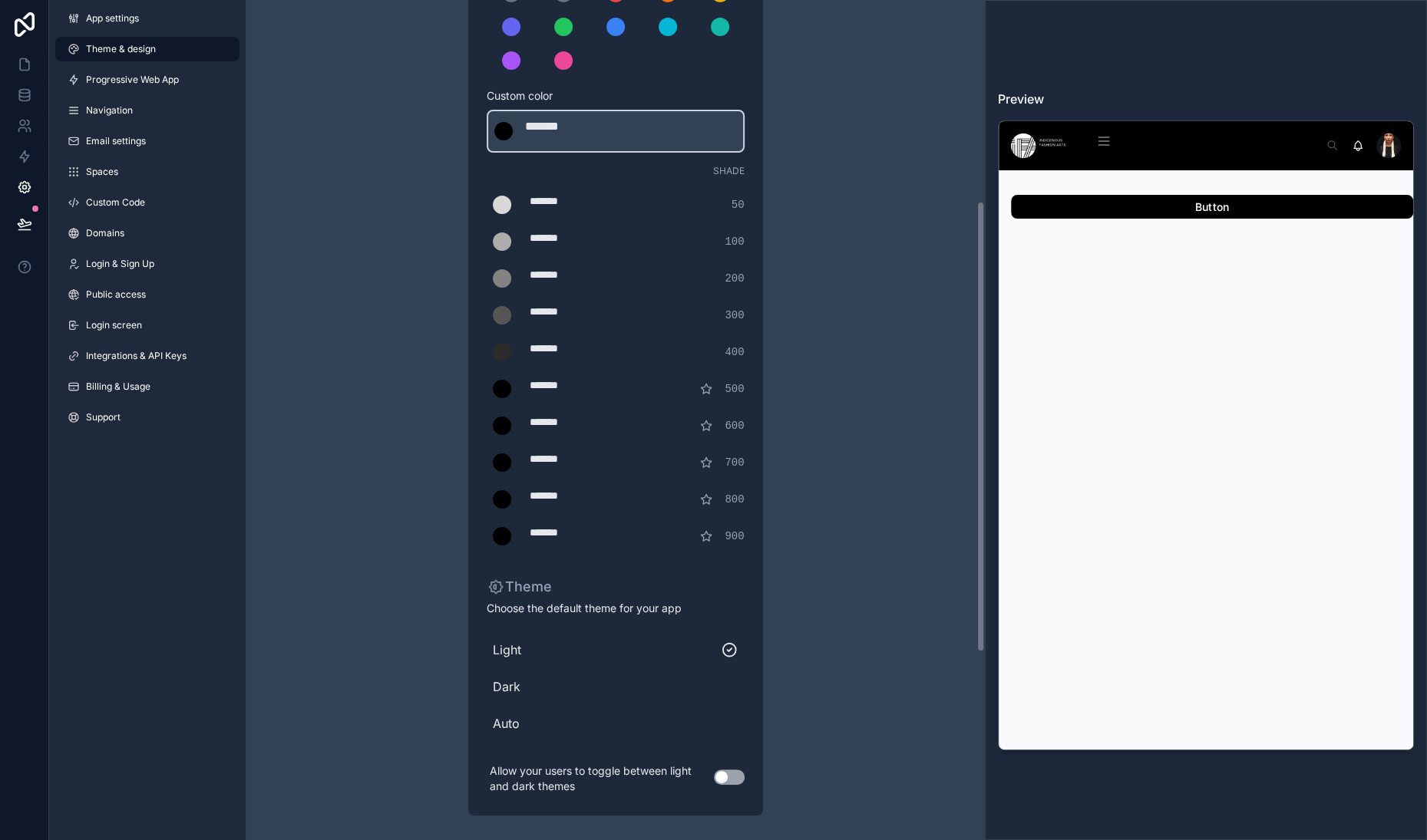
scroll to position [373, 0]
click at [540, 364] on div "*******" at bounding box center [571, 353] width 85 height 23
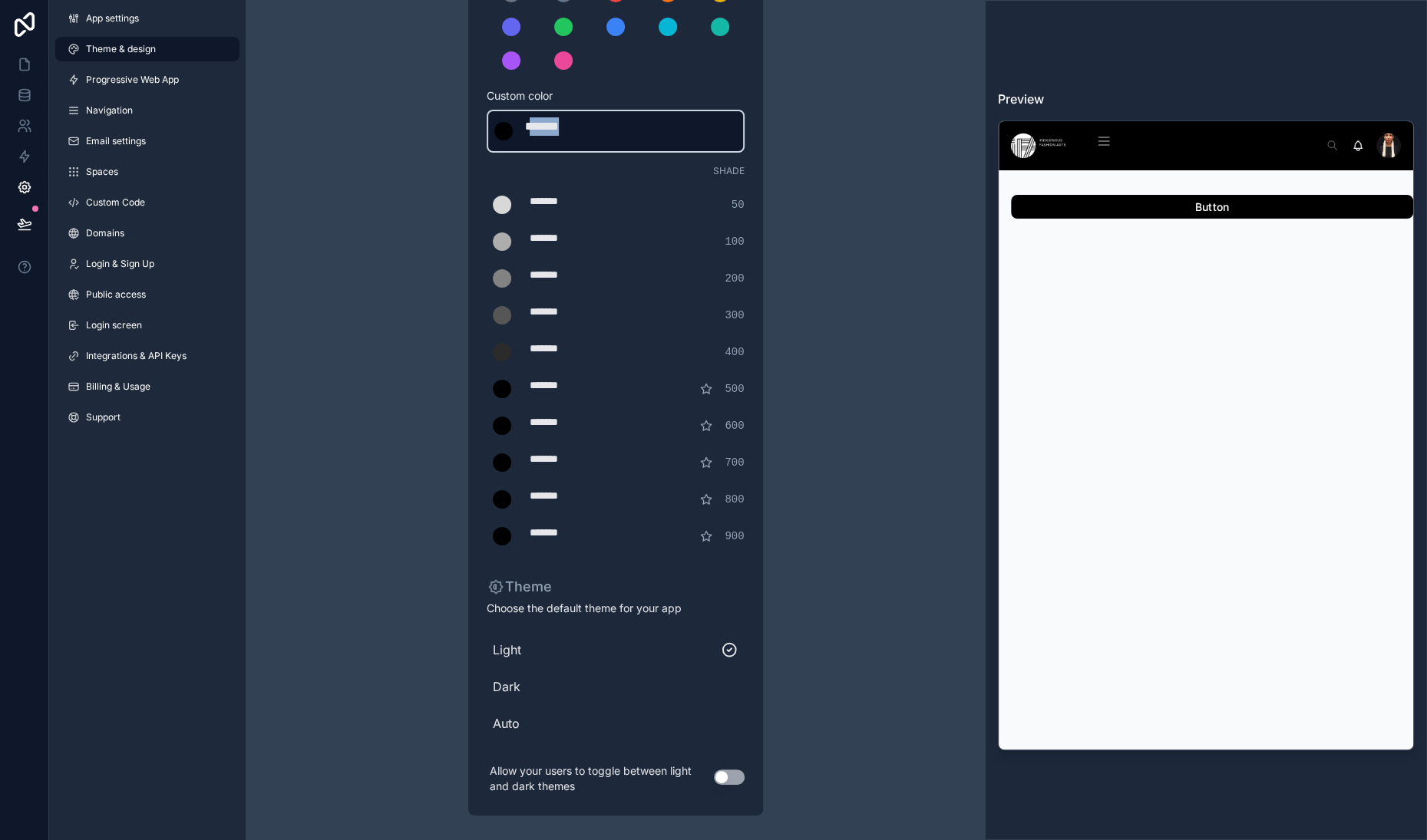
drag, startPoint x: 511, startPoint y: 132, endPoint x: 596, endPoint y: 139, distance: 85.3
click at [596, 139] on div "******* ******* #000000" at bounding box center [615, 130] width 258 height 43
type div "*******"
drag, startPoint x: 515, startPoint y: 459, endPoint x: 580, endPoint y: 457, distance: 65.0
click at [580, 364] on div "*******" at bounding box center [571, 353] width 85 height 23
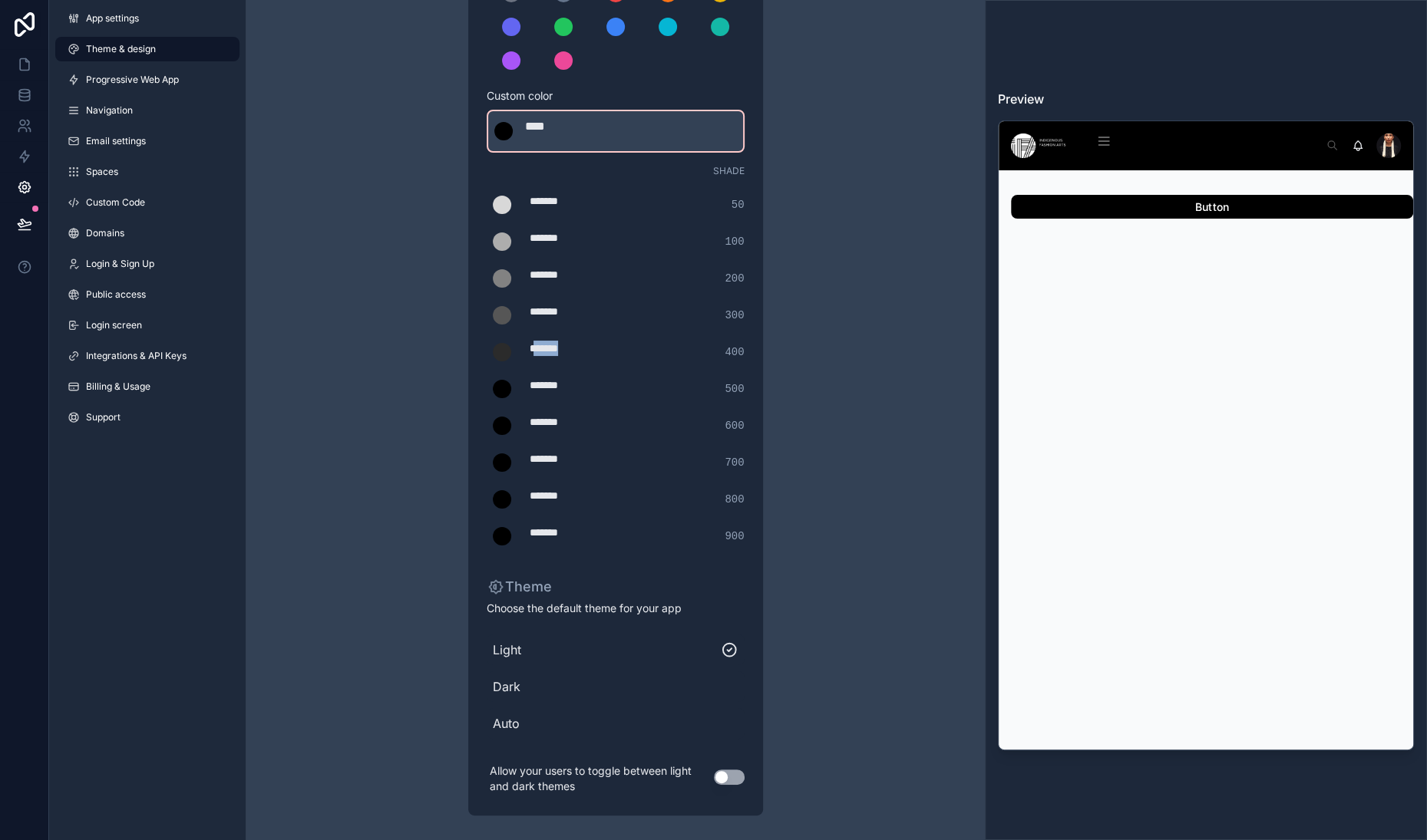
type div "*******"
copy div "******"
drag, startPoint x: 510, startPoint y: 133, endPoint x: 600, endPoint y: 138, distance: 90.1
click at [600, 138] on div "******* **** #000" at bounding box center [615, 130] width 258 height 43
type div "****"
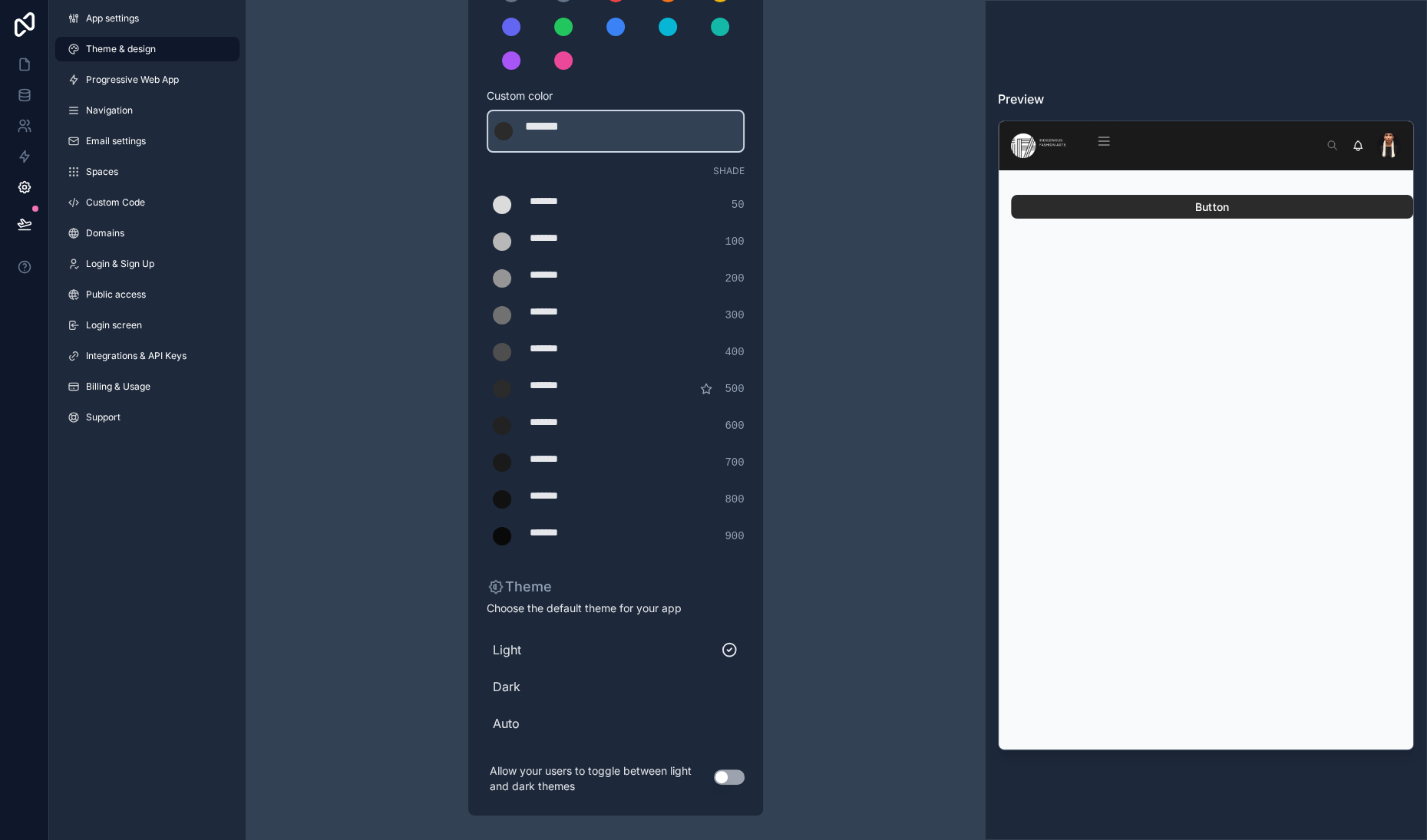
click at [469, 160] on div "App colors Choose your app colors to match your app's style. Pick from one of o…" at bounding box center [616, 327] width 295 height 976
click at [530, 401] on div "*******" at bounding box center [571, 389] width 85 height 23
click at [607, 150] on div "******* ******* #2b2b2b" at bounding box center [615, 130] width 258 height 43
click at [469, 205] on div "App colors Choose your app colors to match your app's style. Pick from one of o…" at bounding box center [616, 327] width 295 height 976
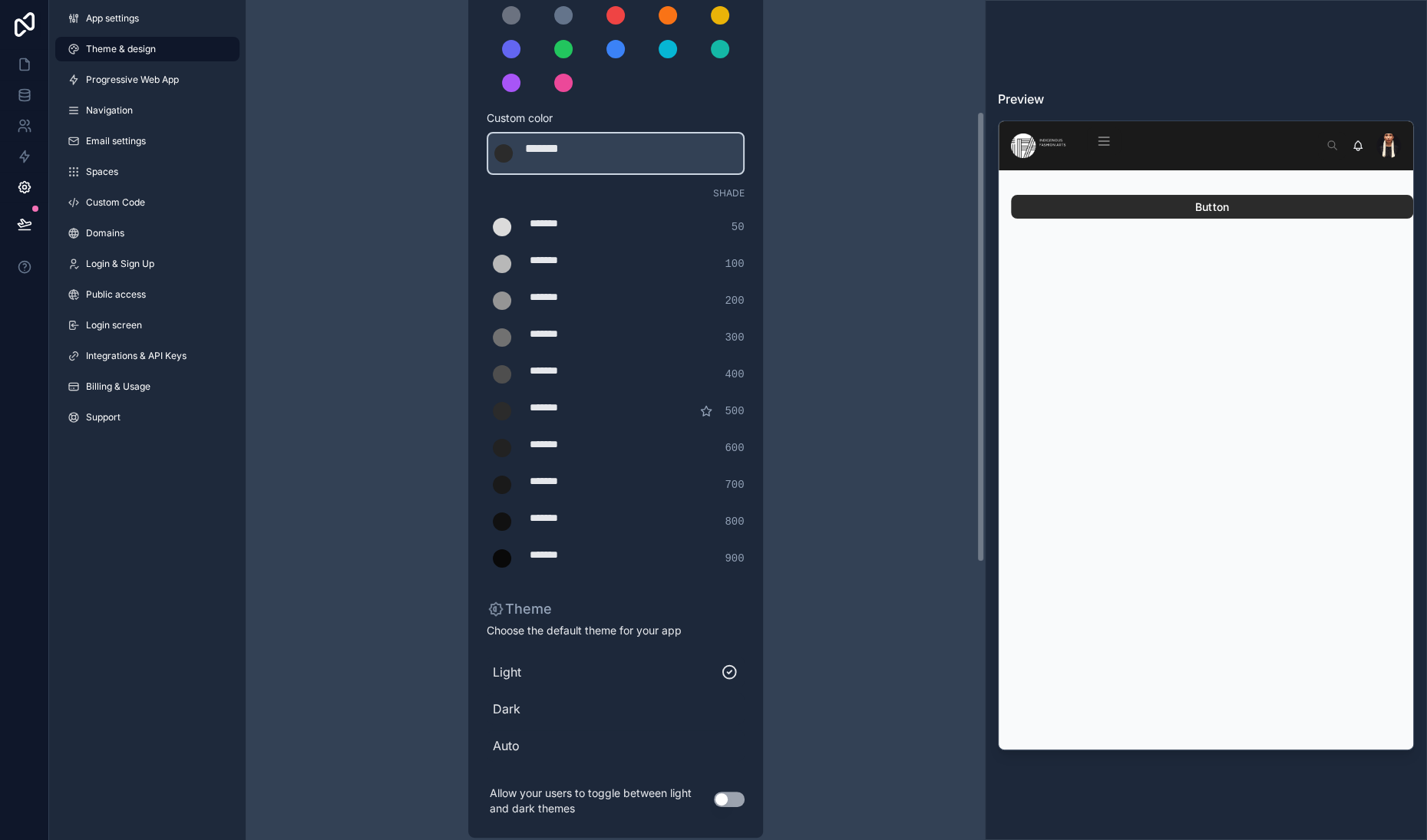
scroll to position [190, 0]
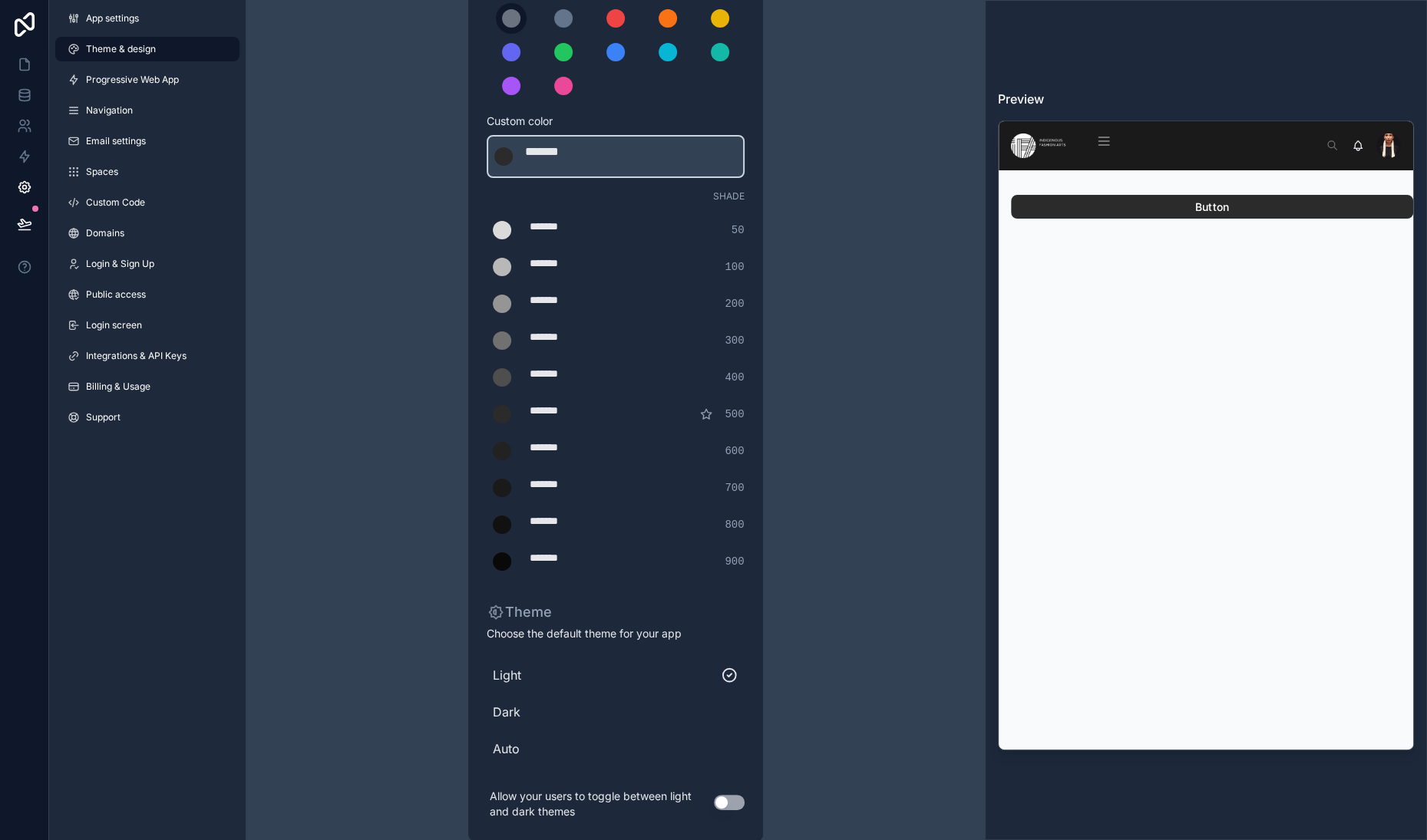
click at [502, 28] on div "scrollable content" at bounding box center [511, 18] width 18 height 18
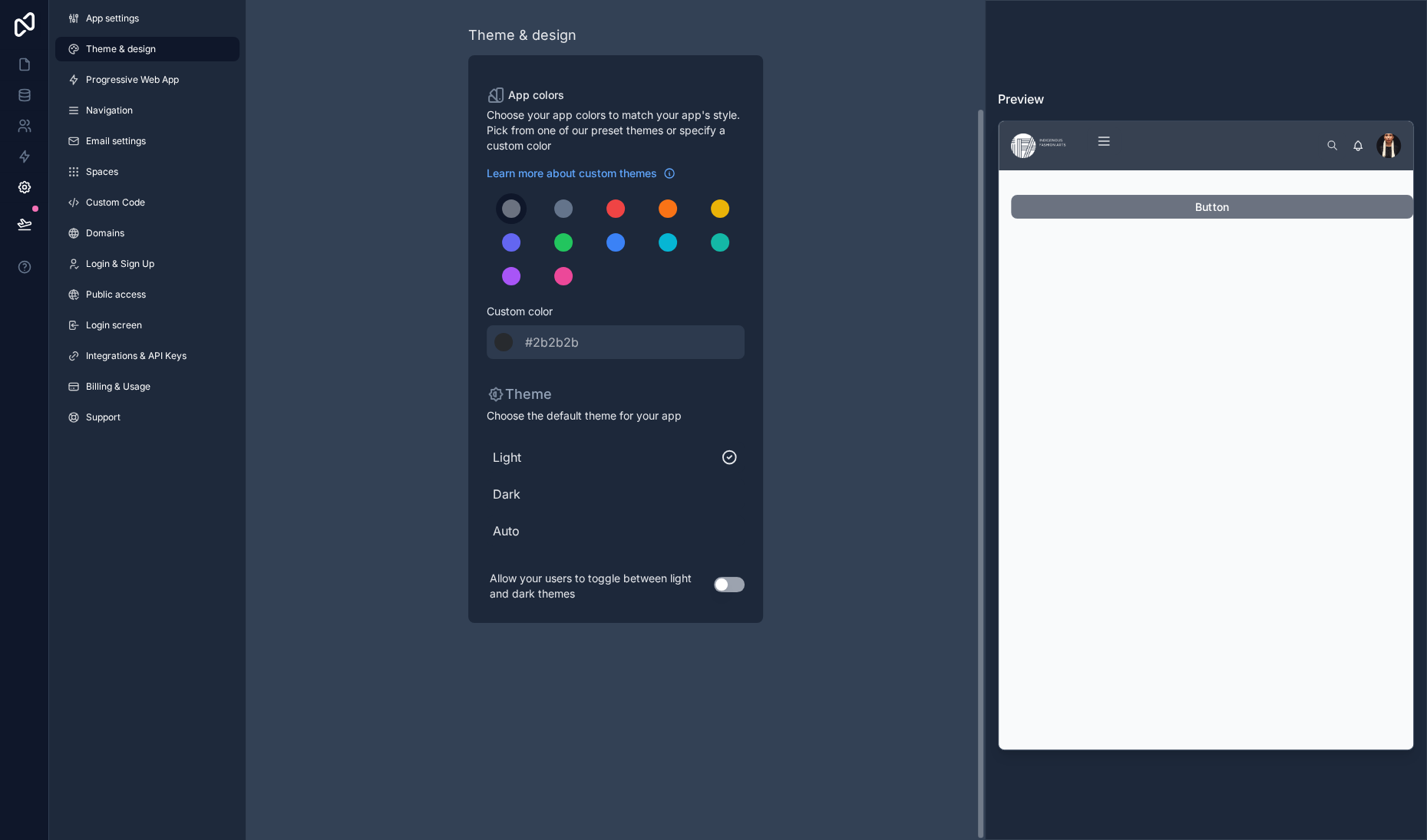
scroll to position [124, 0]
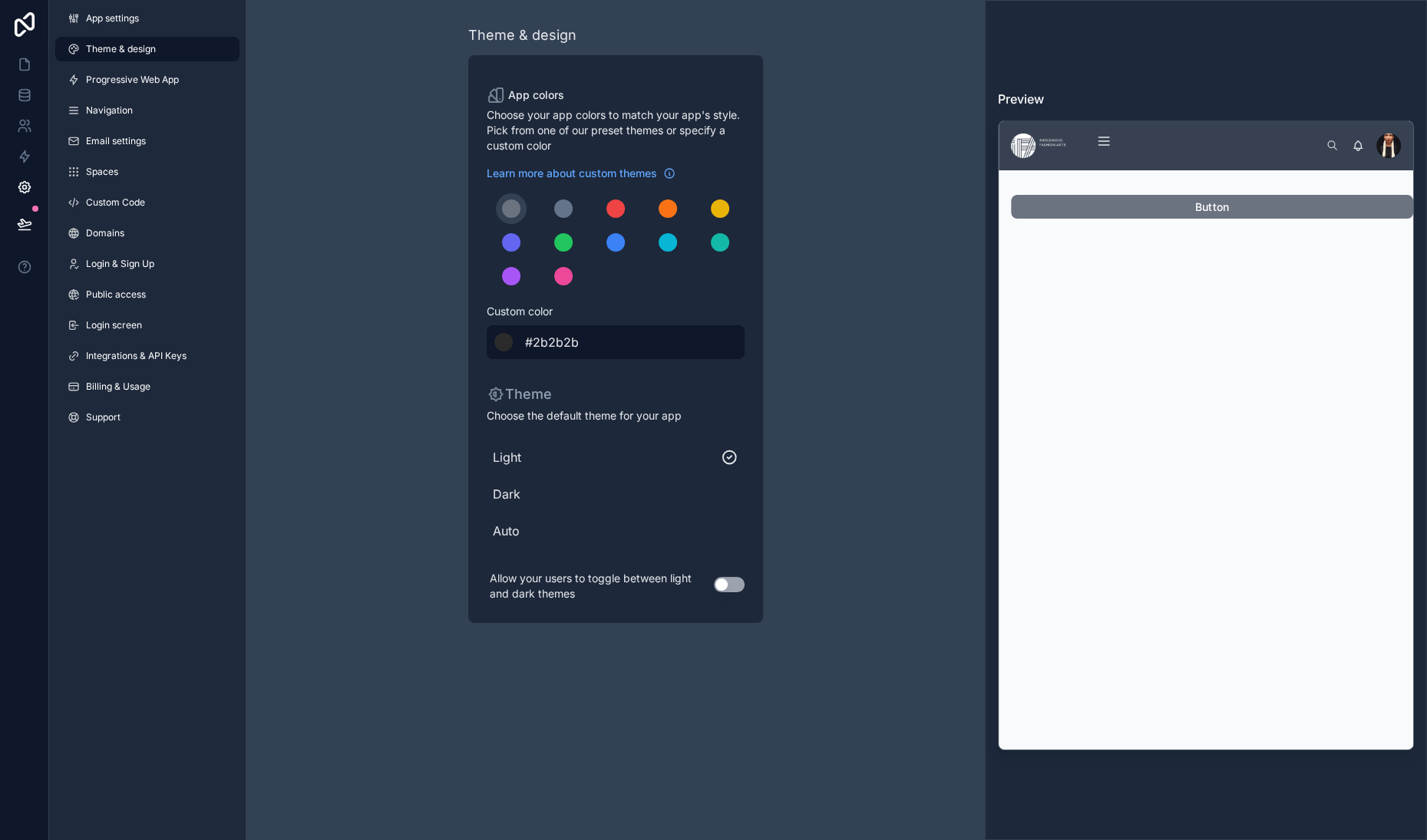
click at [487, 359] on div "******* #2b2b2b" at bounding box center [615, 342] width 258 height 34
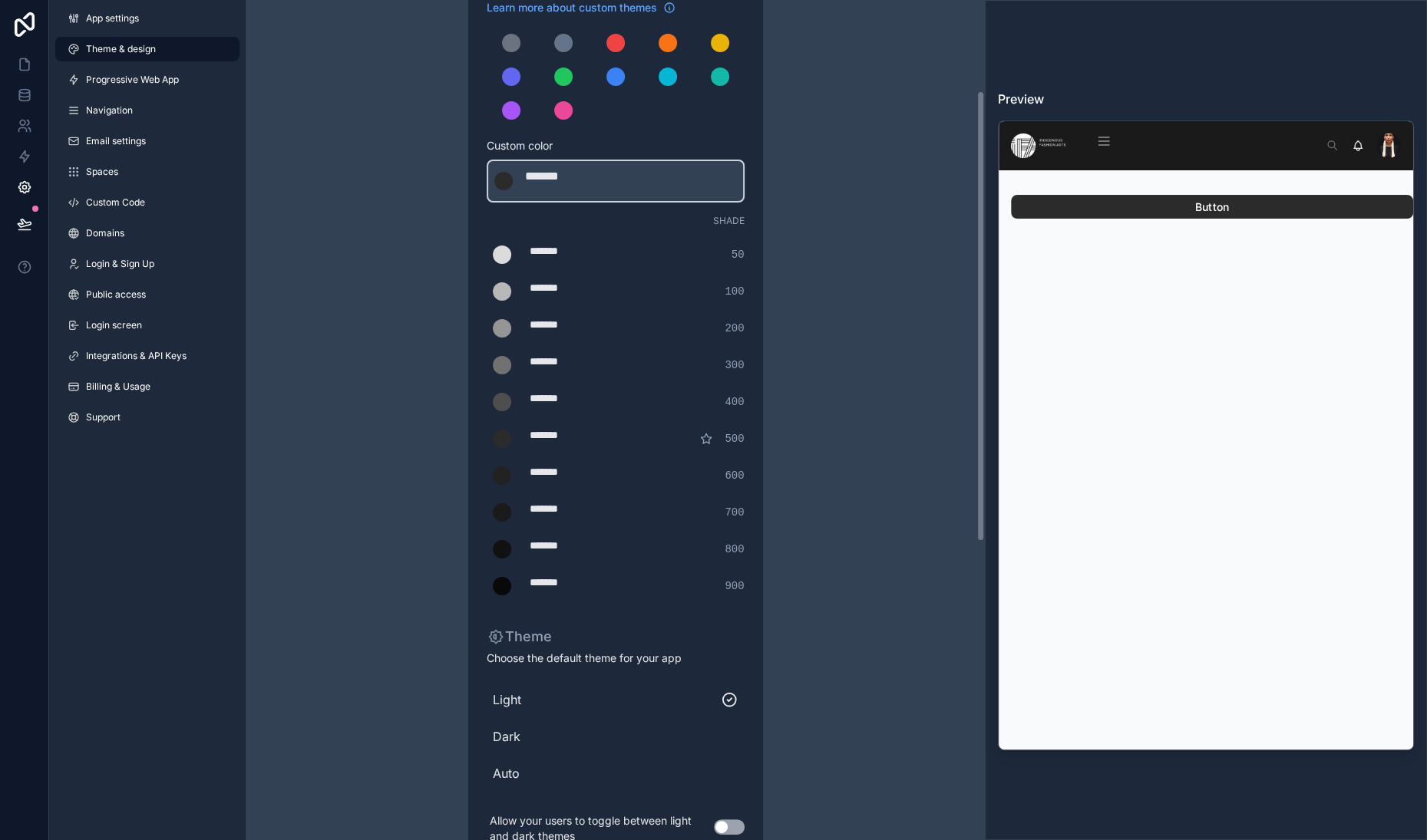
scroll to position [186, 0]
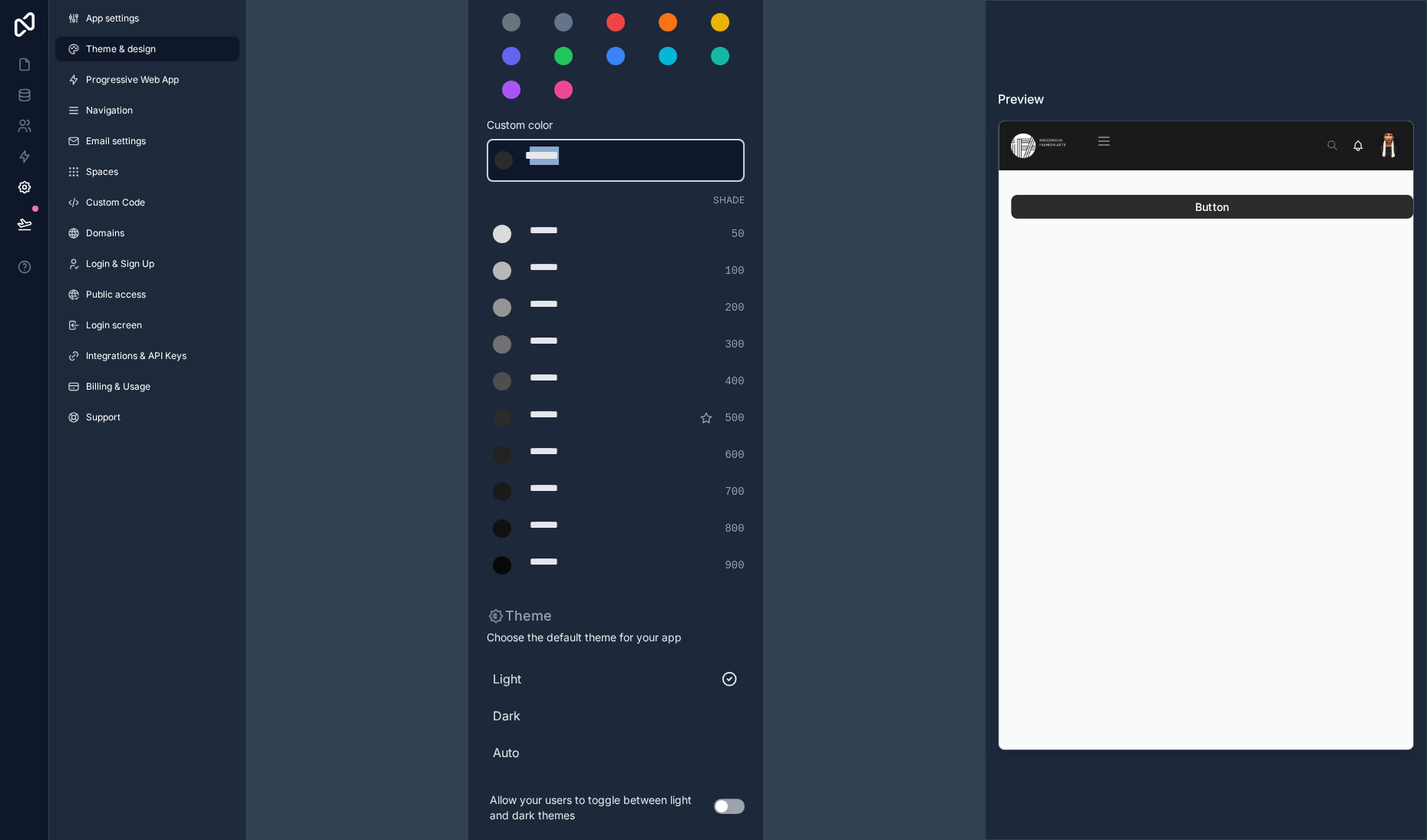
drag, startPoint x: 511, startPoint y: 324, endPoint x: 672, endPoint y: 327, distance: 161.0
click at [672, 181] on div "******* ******* #2b2b2b" at bounding box center [615, 160] width 258 height 43
type div "*******"
click at [411, 375] on div "Theme & design App colors Choose your app colors to match your app's style. Pic…" at bounding box center [615, 341] width 442 height 1056
click at [502, 31] on div "scrollable content" at bounding box center [511, 22] width 18 height 18
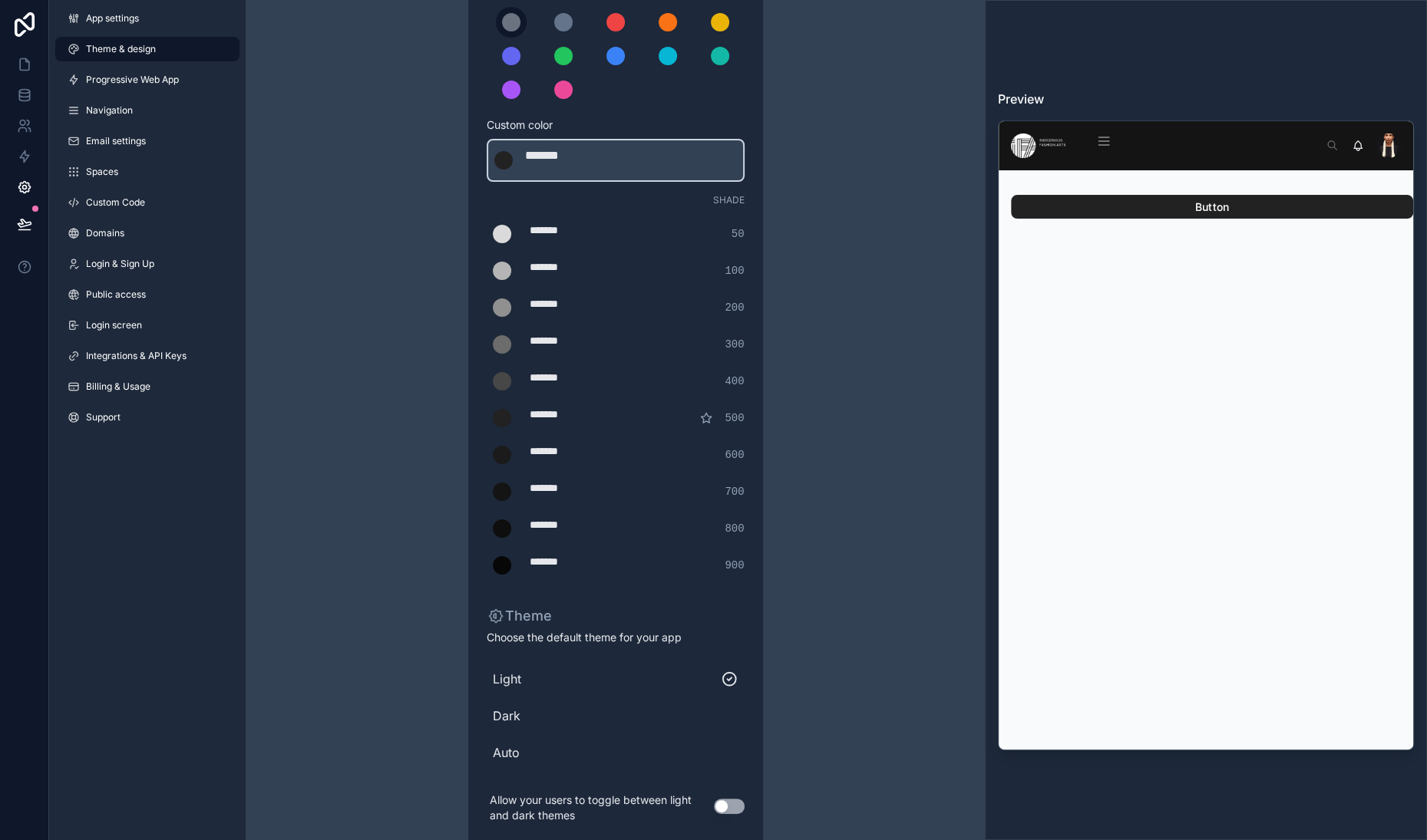
scroll to position [124, 0]
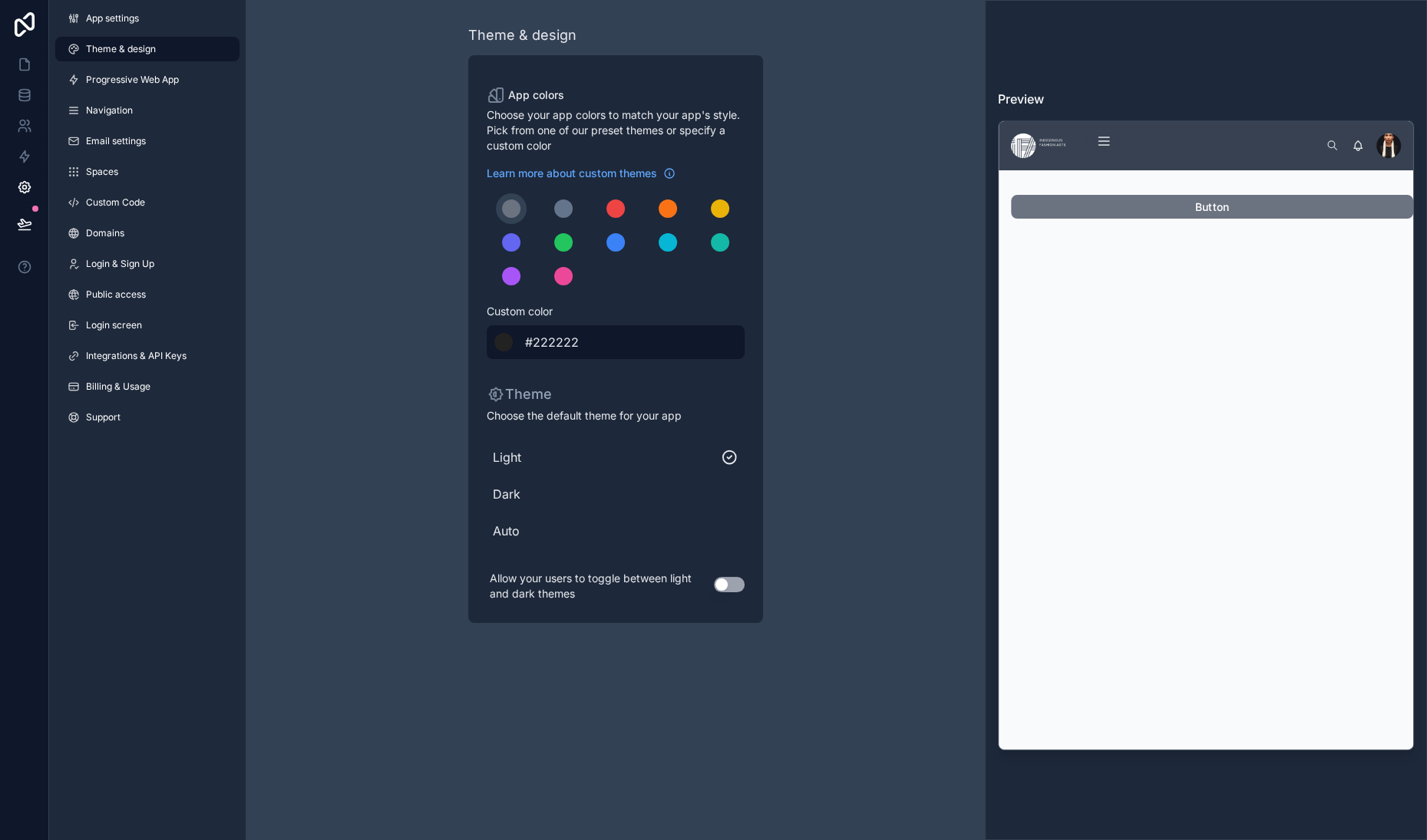
click at [494, 352] on div "scrollable content" at bounding box center [503, 341] width 18 height 18
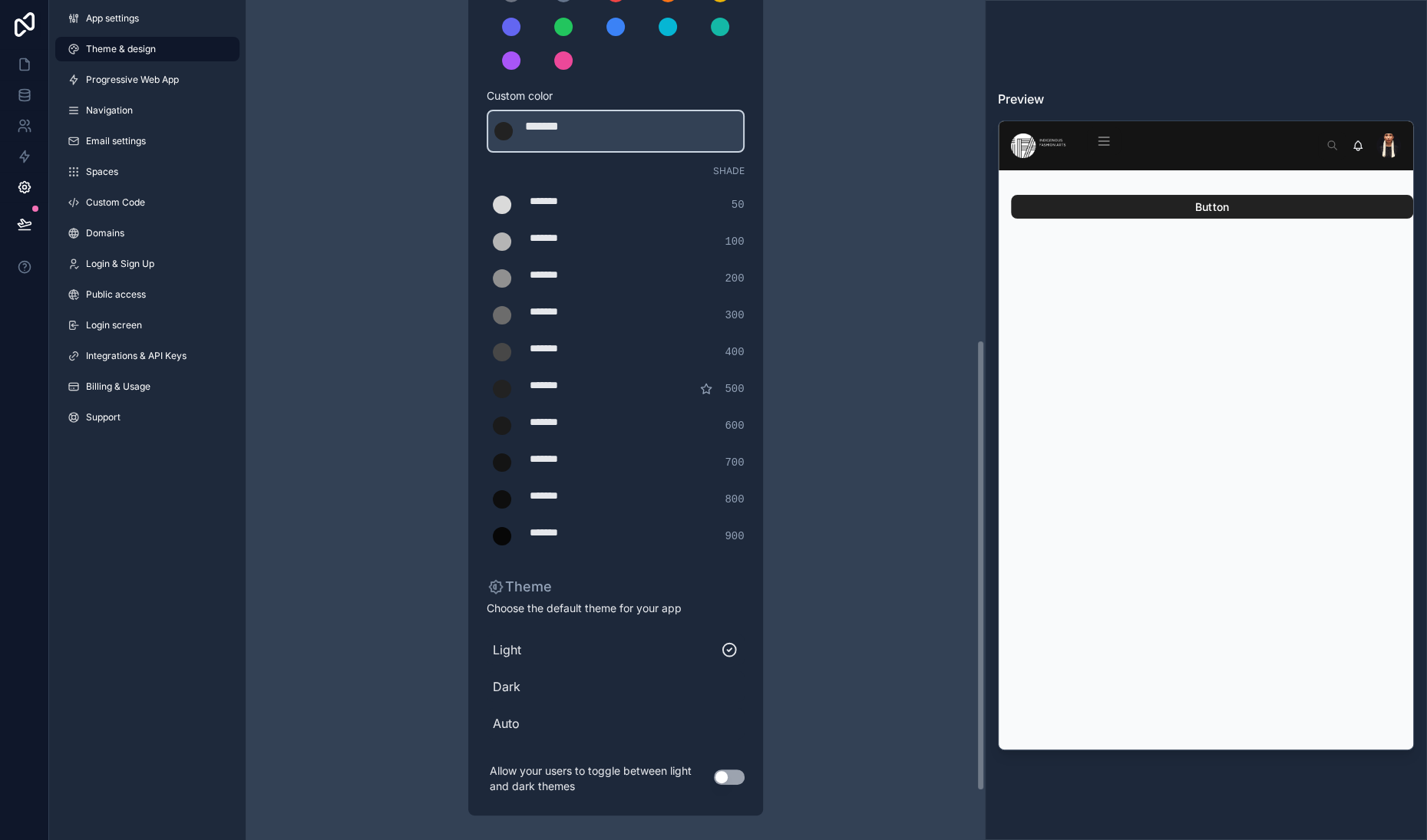
scroll to position [723, 0]
click at [501, 640] on span "Light" at bounding box center [607, 649] width 229 height 18
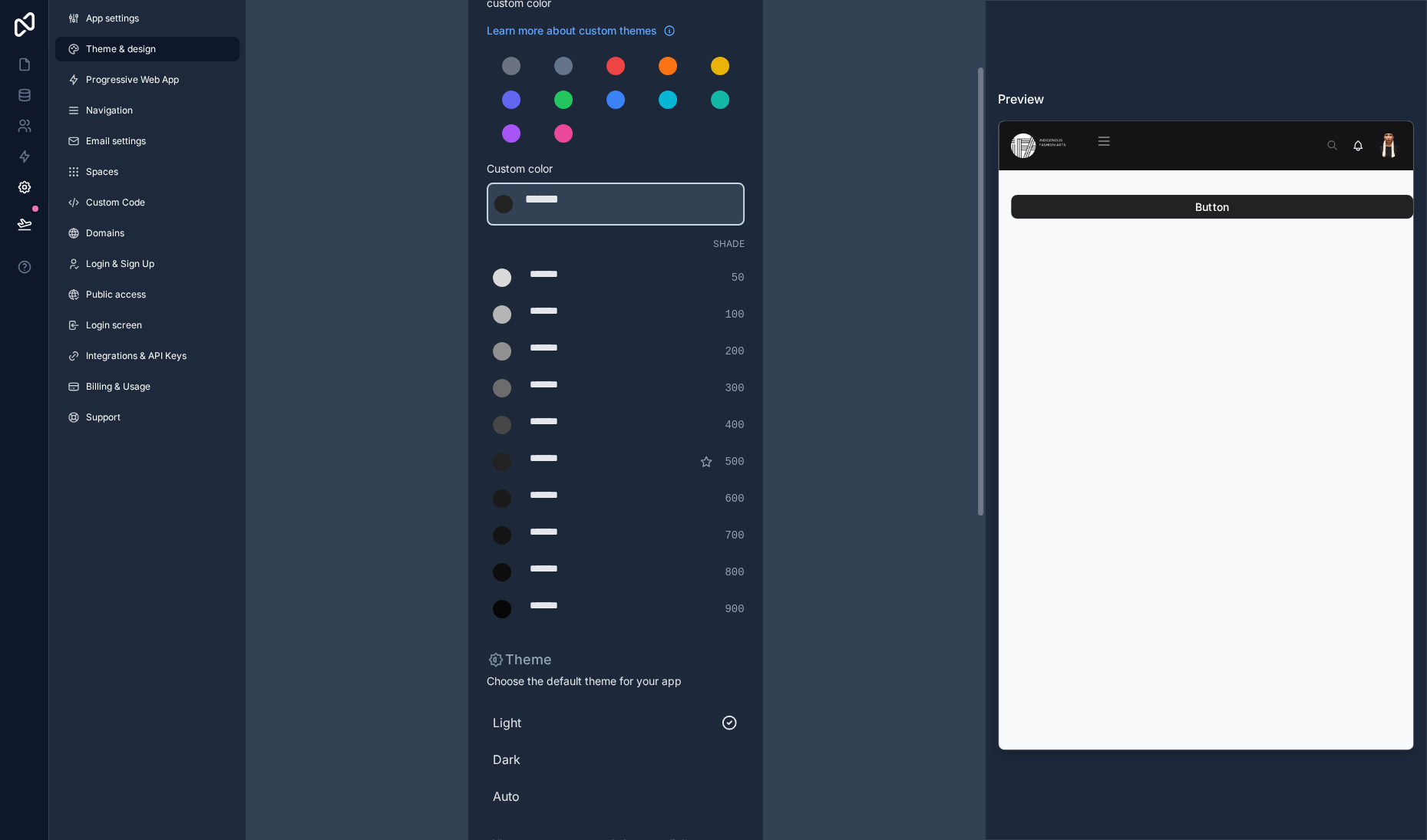
scroll to position [149, 0]
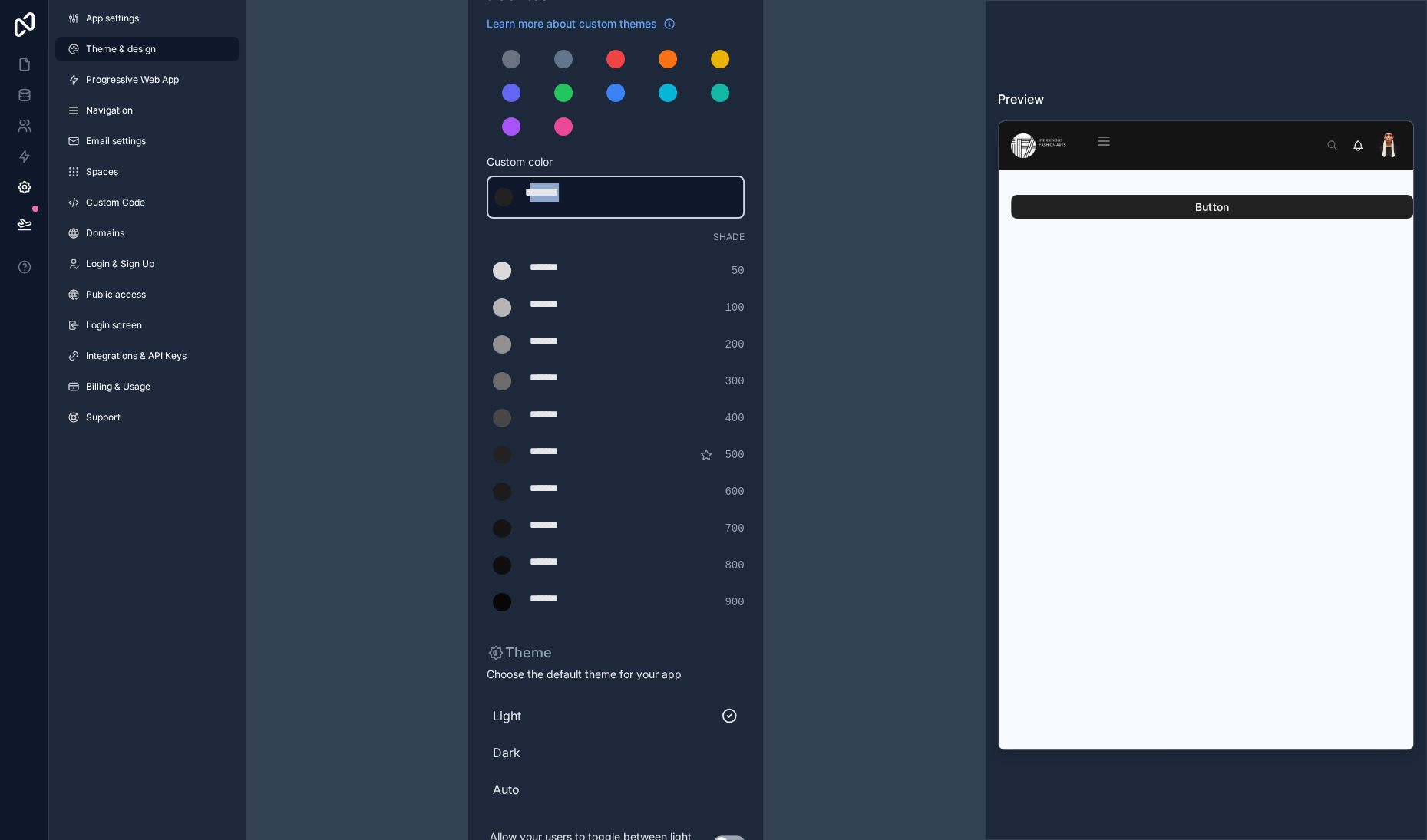
drag, startPoint x: 508, startPoint y: 355, endPoint x: 724, endPoint y: 354, distance: 216.0
click at [724, 219] on div "******* ******* #222222" at bounding box center [615, 197] width 258 height 43
type div "*******"
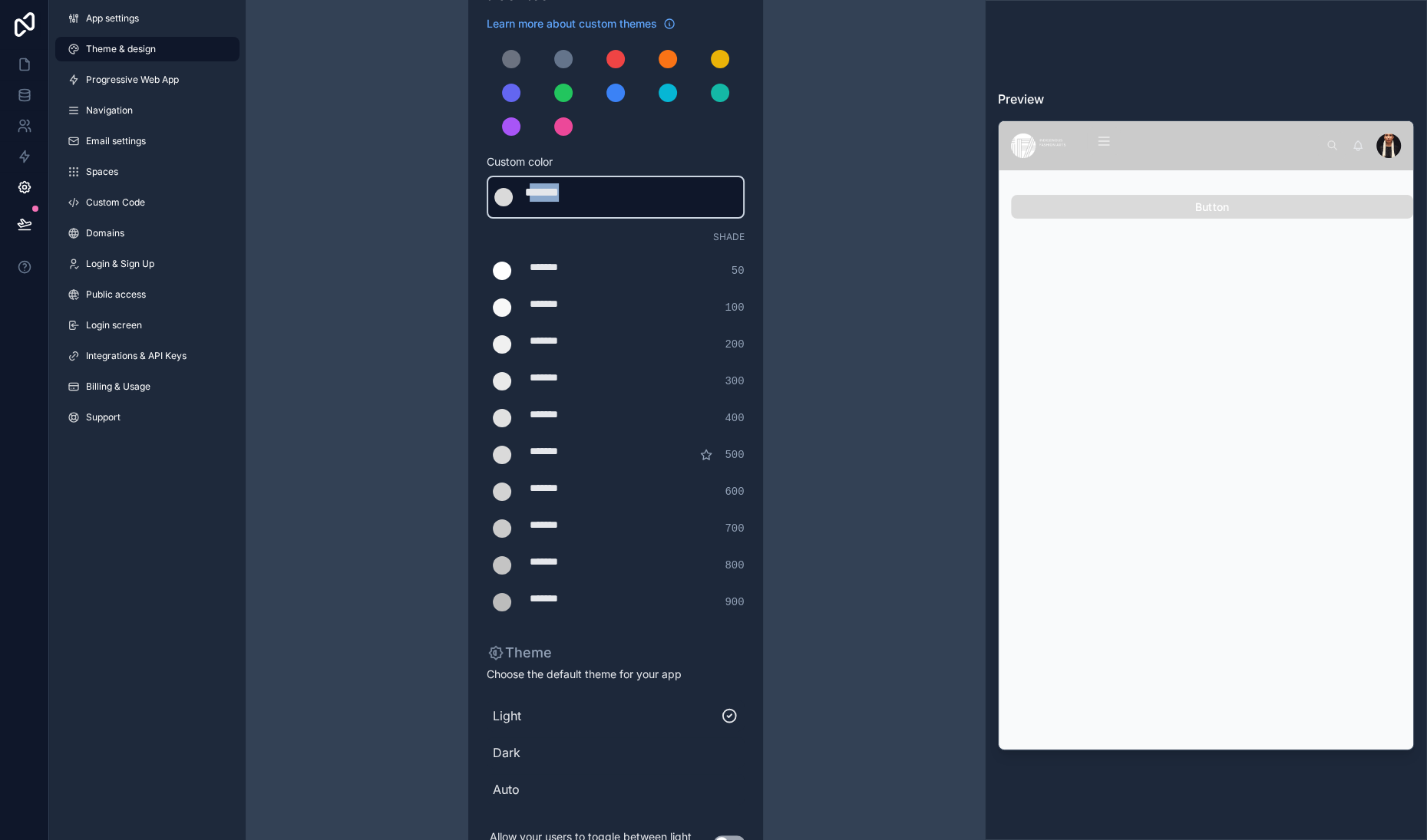
drag, startPoint x: 510, startPoint y: 356, endPoint x: 666, endPoint y: 361, distance: 156.1
click at [666, 219] on div "******* ******* #dadada" at bounding box center [615, 197] width 258 height 43
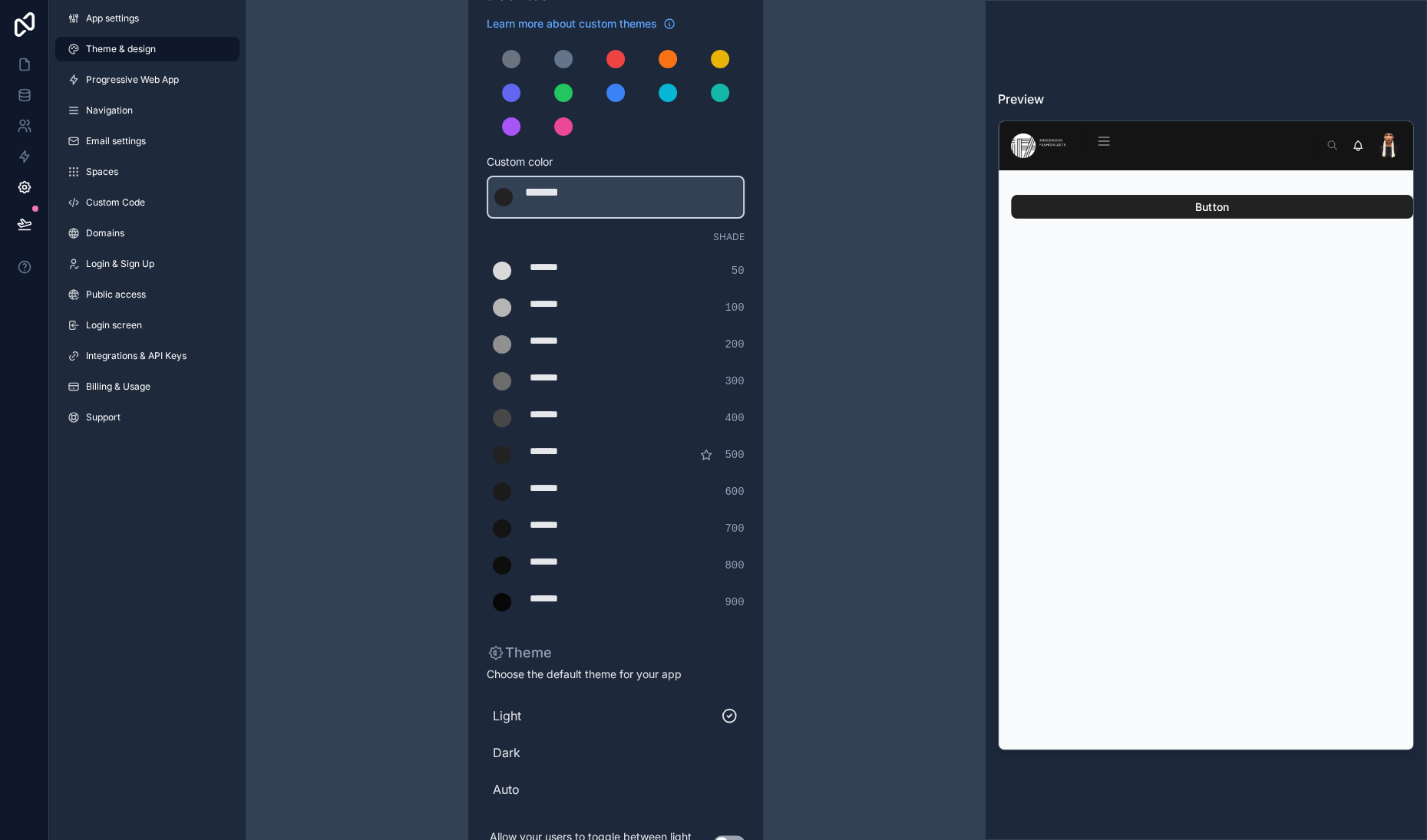
click at [405, 392] on div "Theme & design App colors Choose your app colors to match your app's style. Pic…" at bounding box center [615, 378] width 442 height 1056
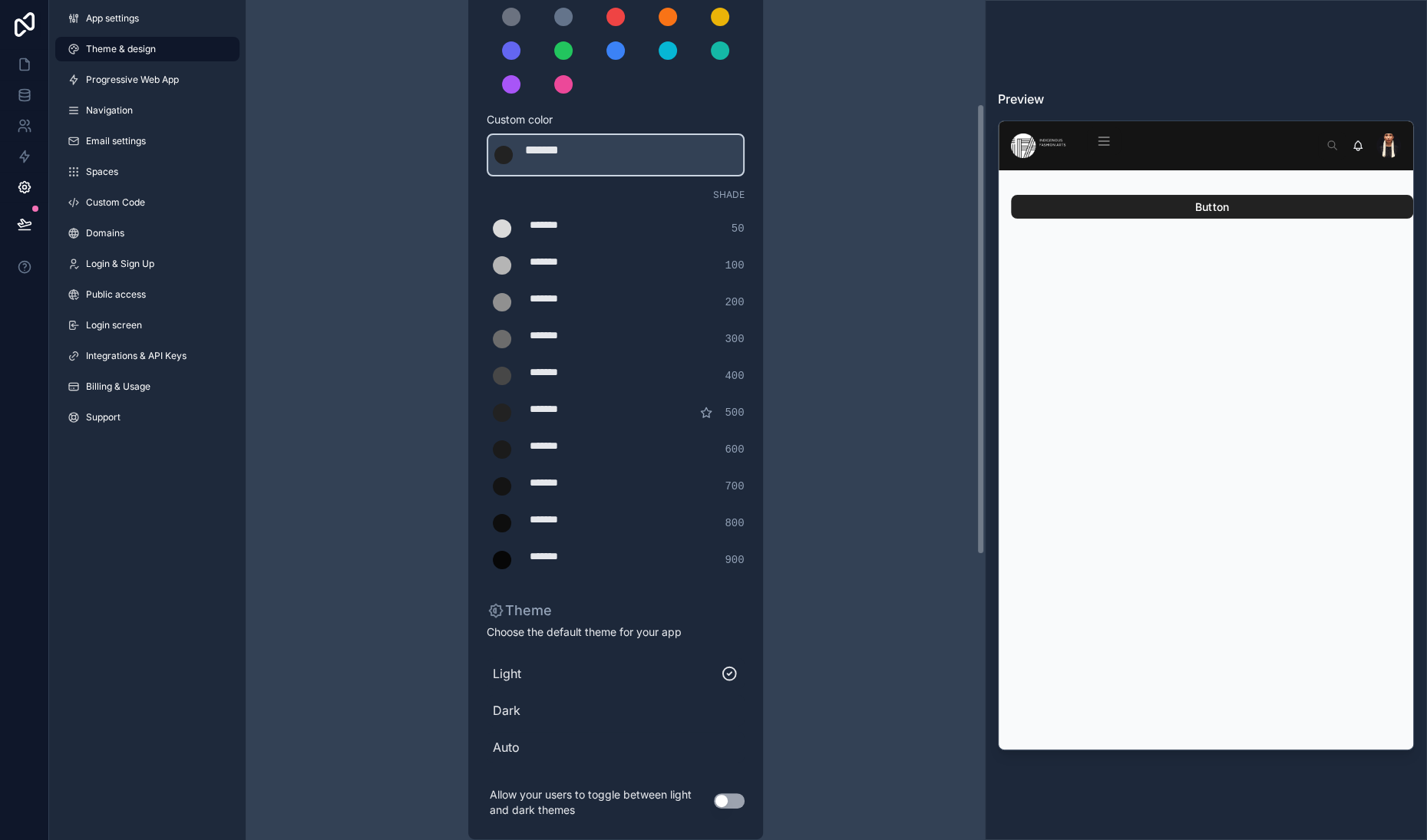
scroll to position [193, 0]
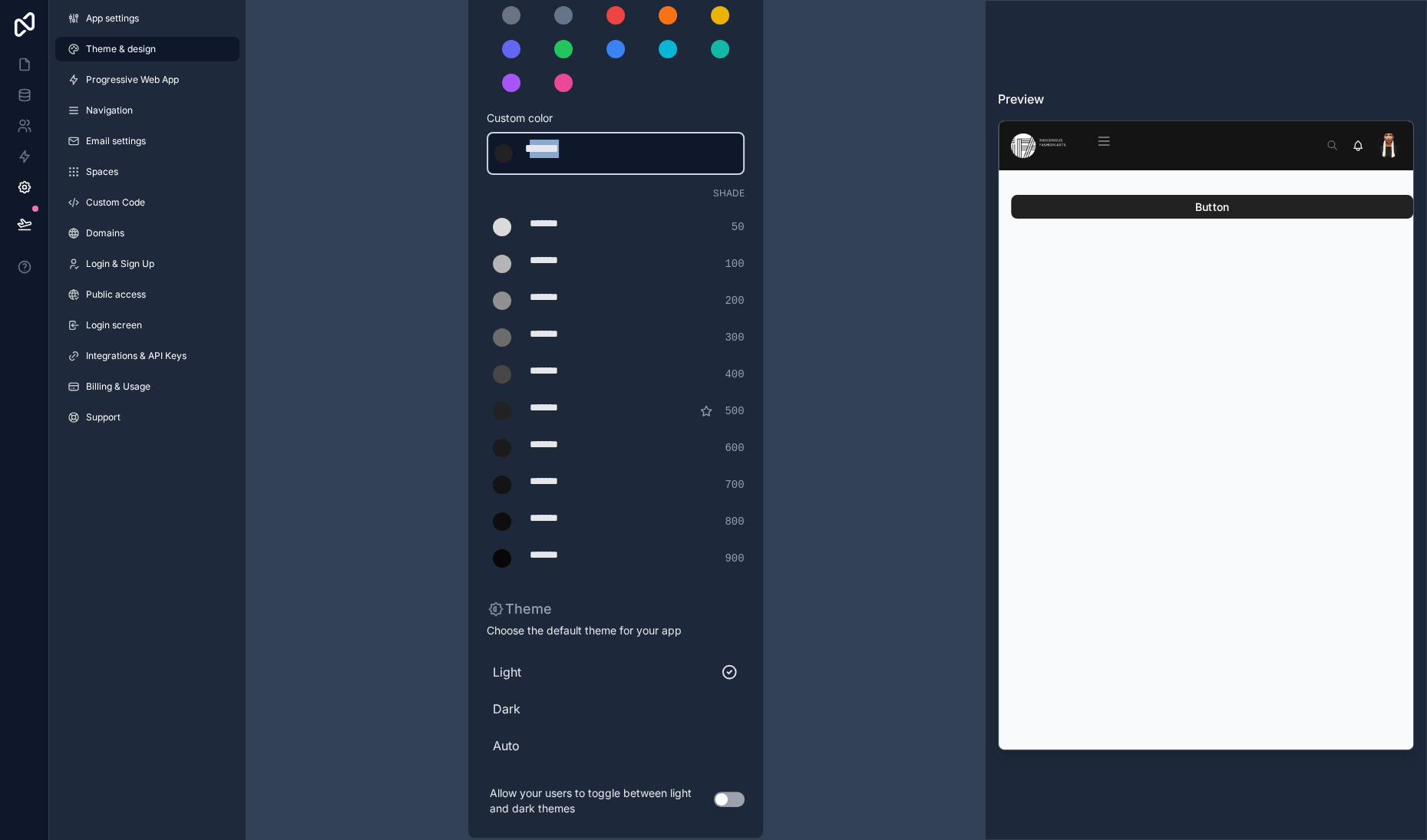
drag, startPoint x: 509, startPoint y: 315, endPoint x: 600, endPoint y: 310, distance: 91.1
click at [600, 175] on div "******* ******* #222222" at bounding box center [615, 153] width 258 height 43
click at [837, 273] on div "Theme & design App colors Choose your app colors to match your app's style. Pic…" at bounding box center [615, 334] width 442 height 1056
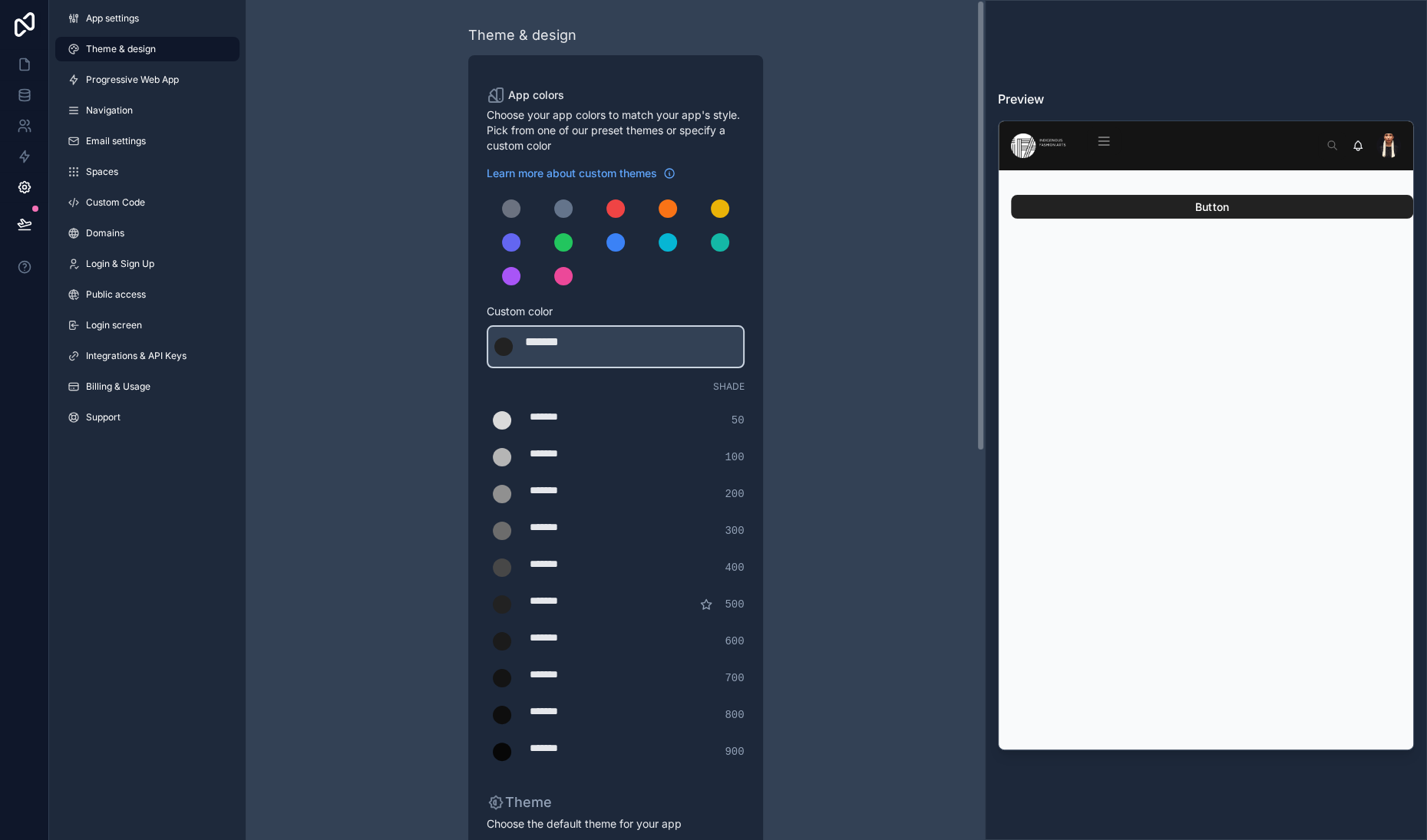
scroll to position [723, 0]
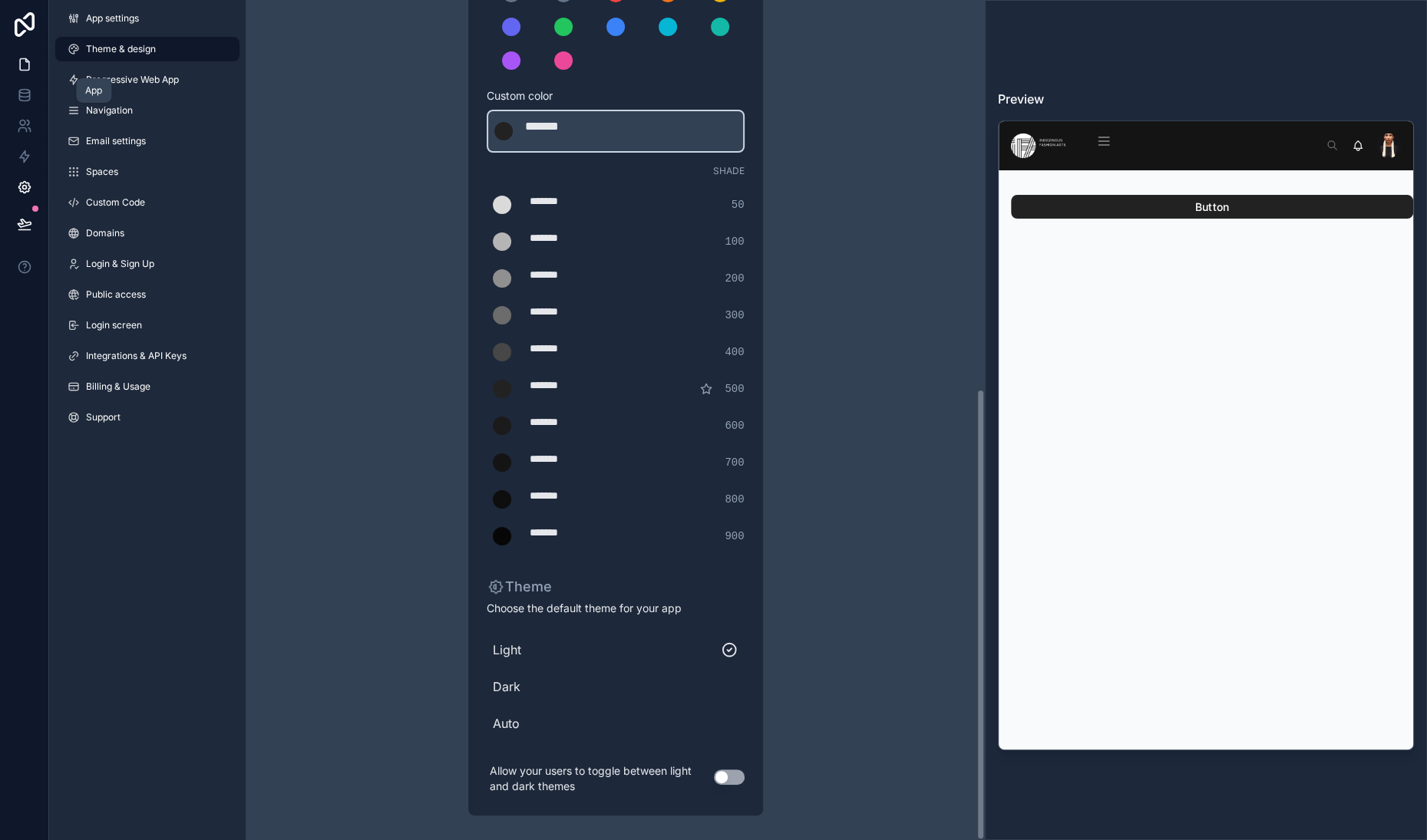
click at [29, 70] on icon at bounding box center [25, 65] width 10 height 11
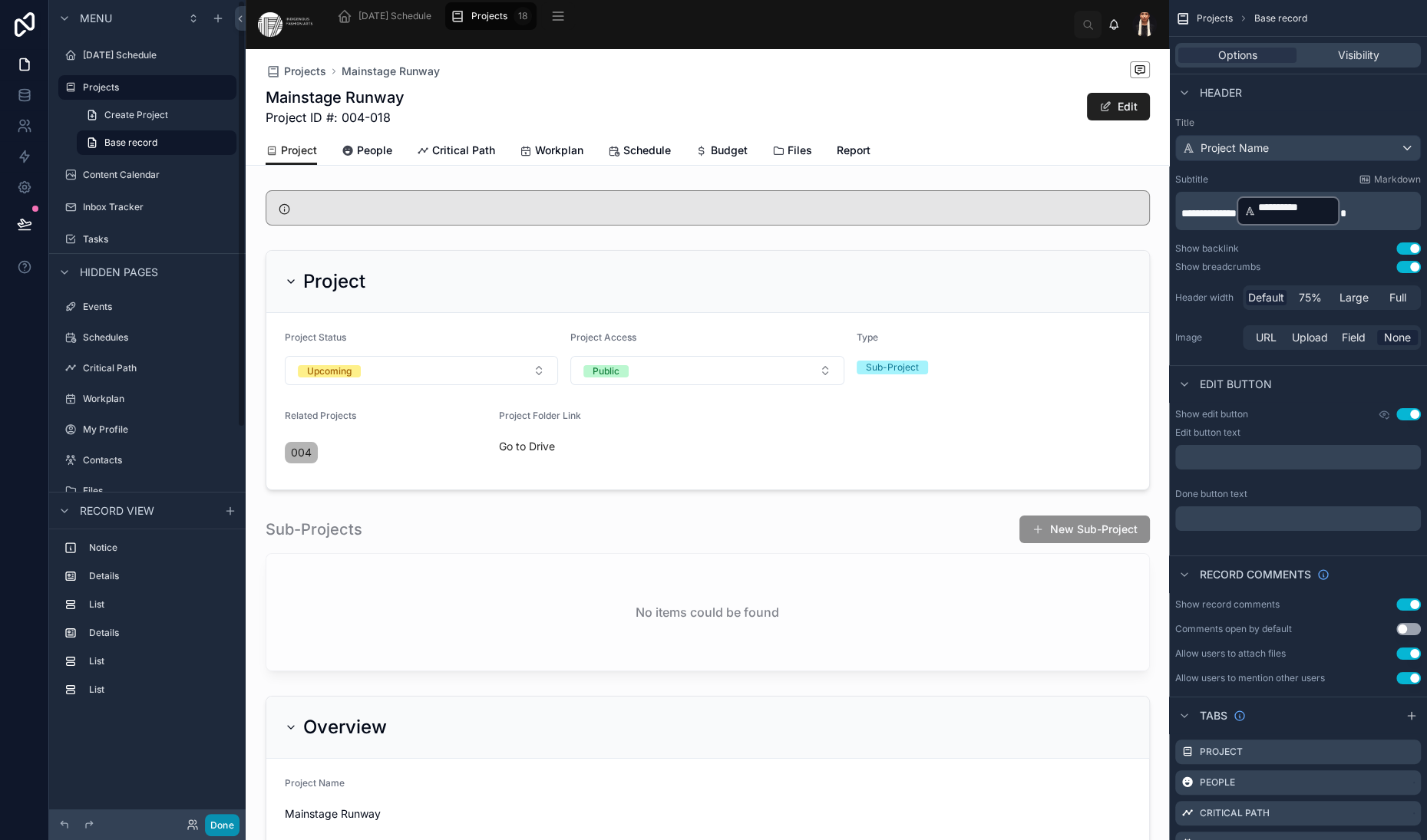
click at [240, 814] on button "Done" at bounding box center [222, 825] width 34 height 22
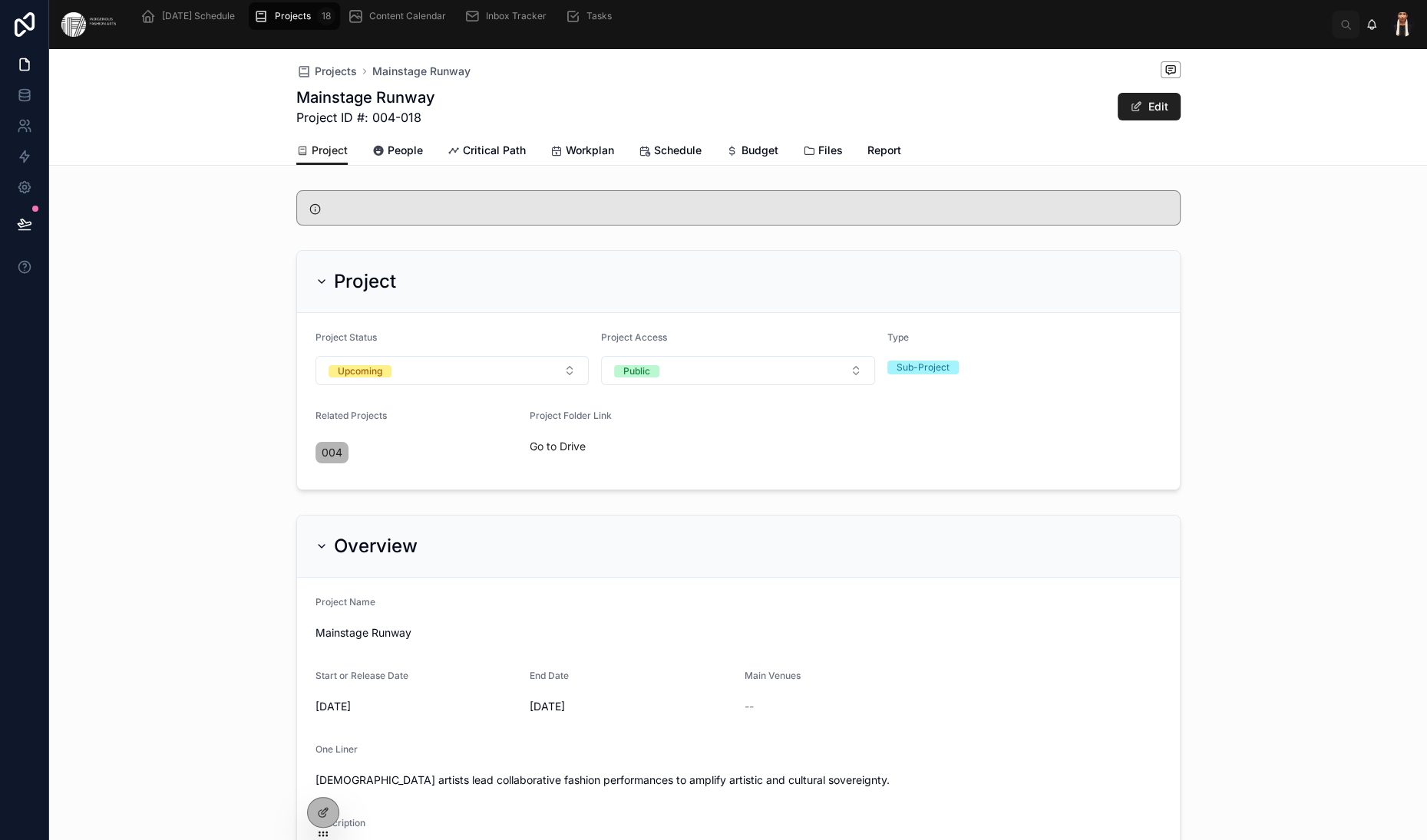
click at [297, 225] on div at bounding box center [739, 207] width 884 height 35
click at [388, 158] on span "People" at bounding box center [405, 150] width 35 height 15
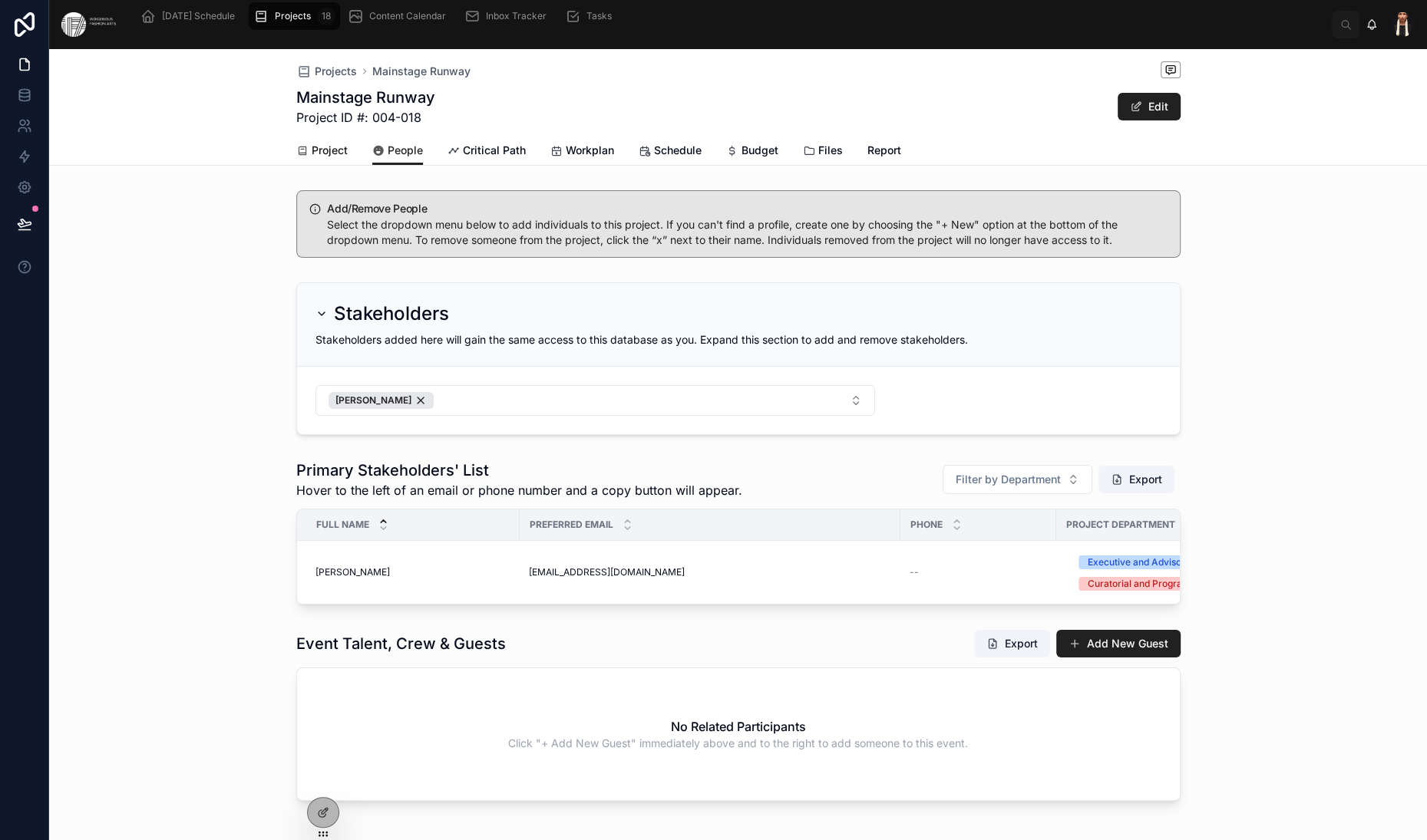
click at [312, 158] on span "Project" at bounding box center [330, 150] width 36 height 15
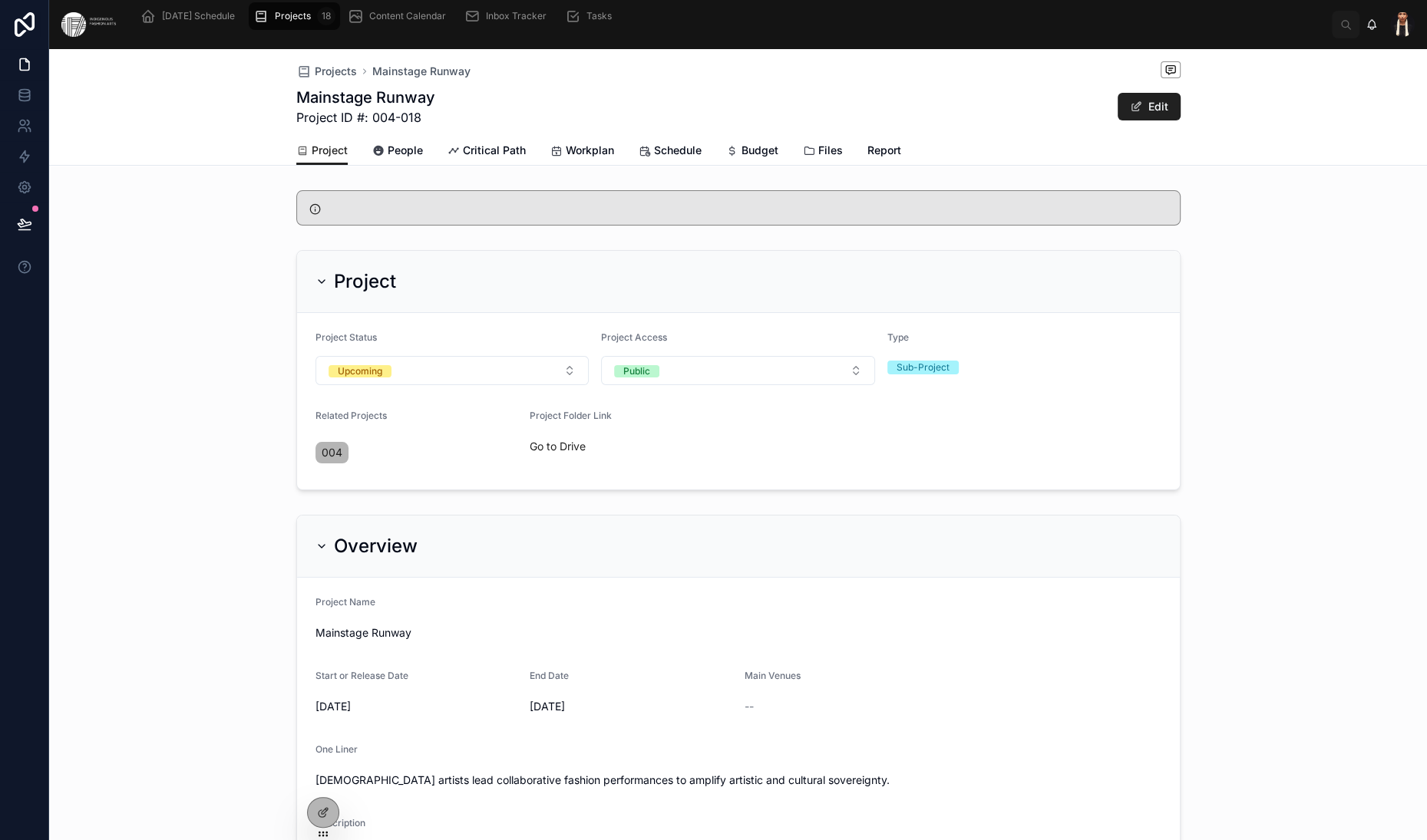
click at [297, 225] on div at bounding box center [739, 207] width 884 height 35
click at [463, 158] on span "Critical Path" at bounding box center [494, 150] width 63 height 15
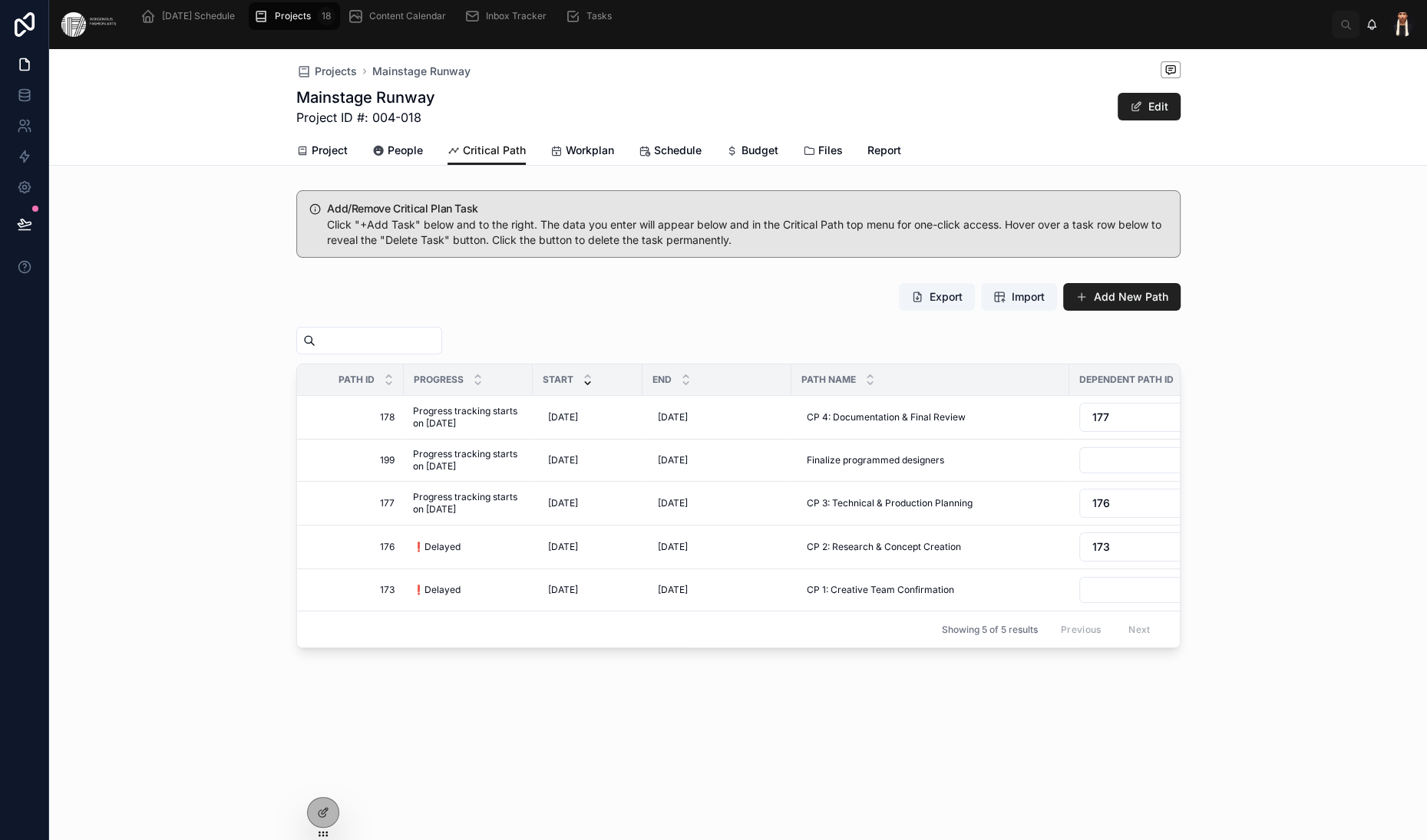
scroll to position [245, 0]
click at [566, 158] on span "Workplan" at bounding box center [589, 150] width 48 height 15
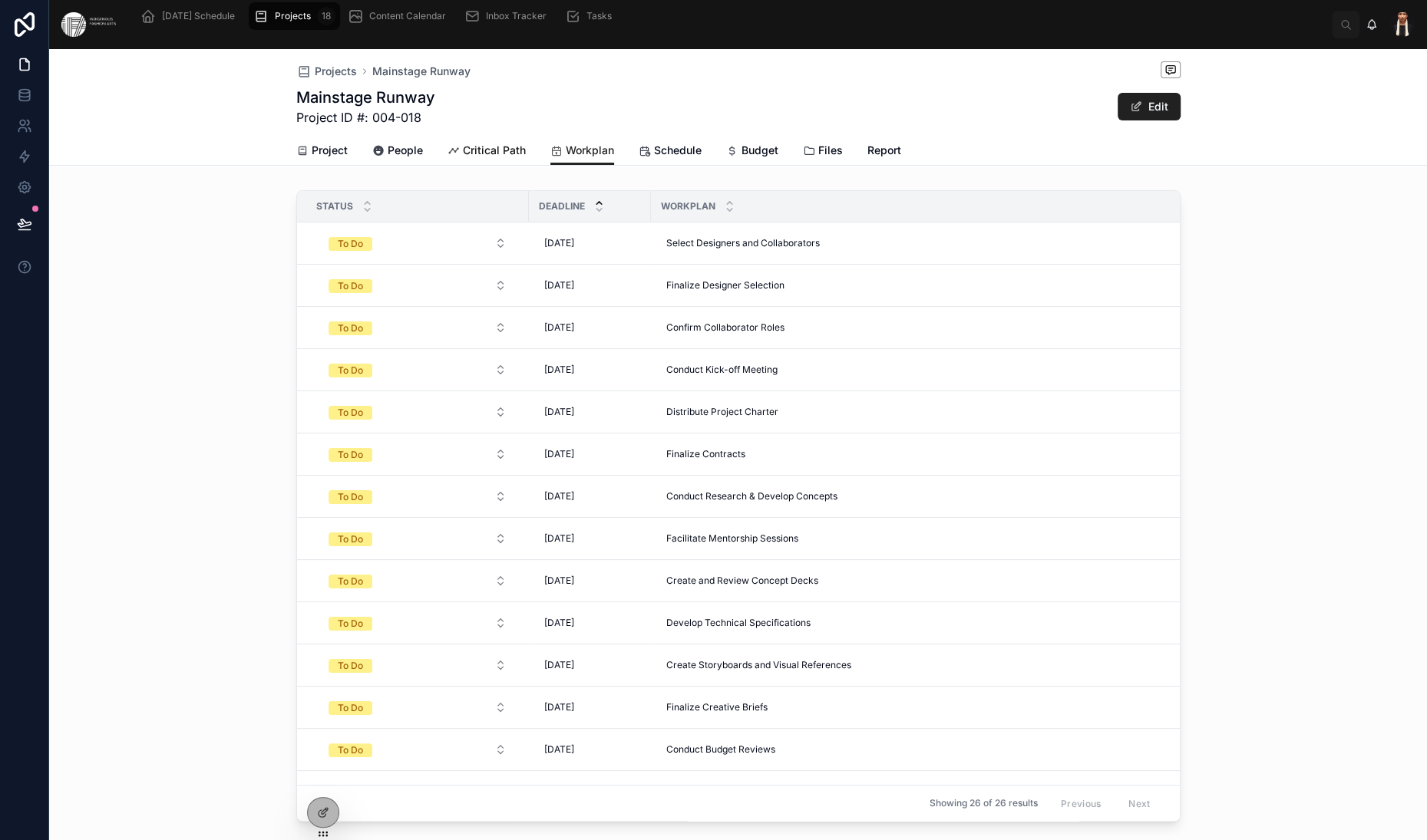
click at [463, 158] on span "Critical Path" at bounding box center [494, 150] width 63 height 15
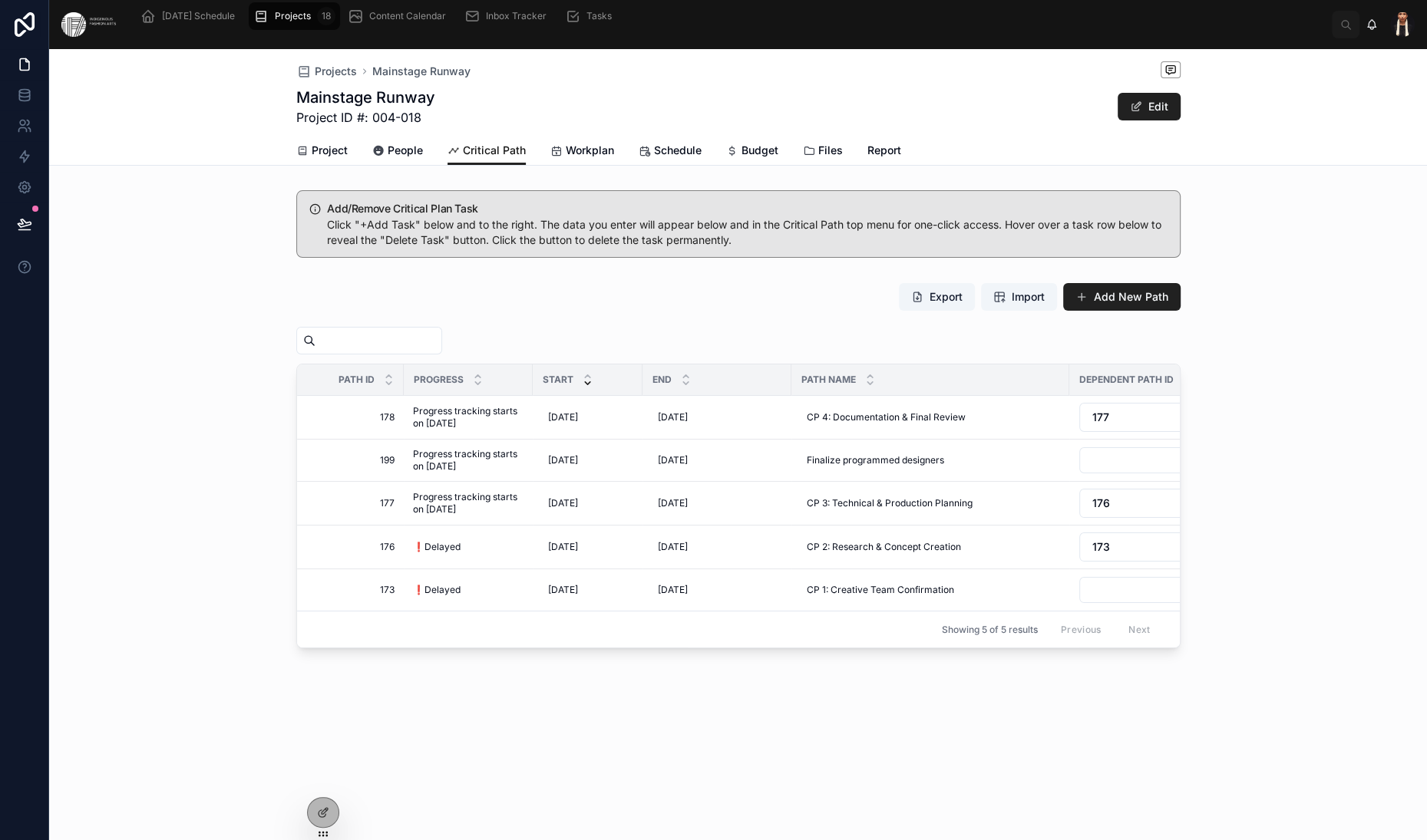
scroll to position [250, 0]
click at [413, 449] on span "Progress tracking starts on 10-24-2025" at bounding box center [468, 461] width 110 height 25
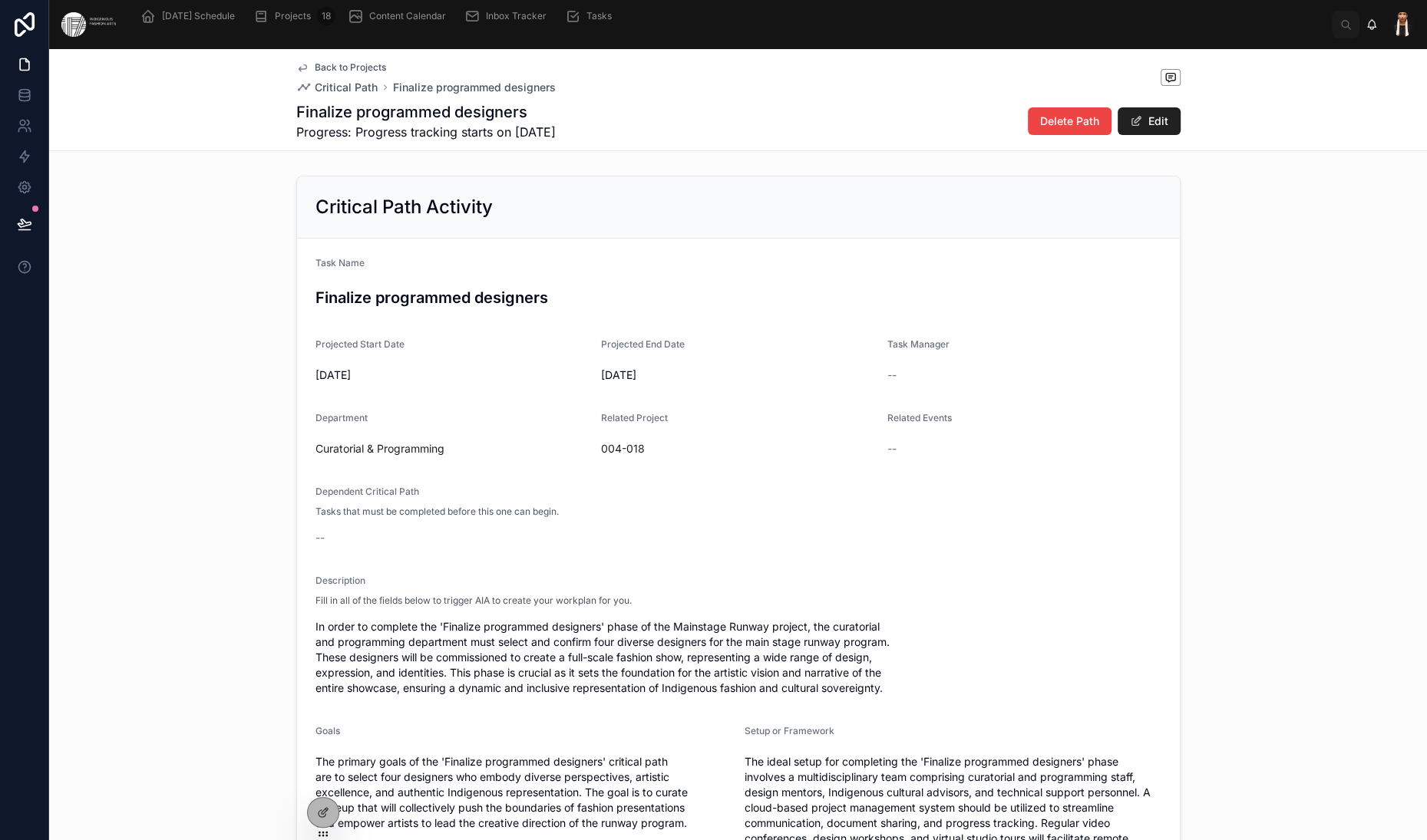
click at [315, 74] on span "Back to Projects" at bounding box center [350, 67] width 71 height 12
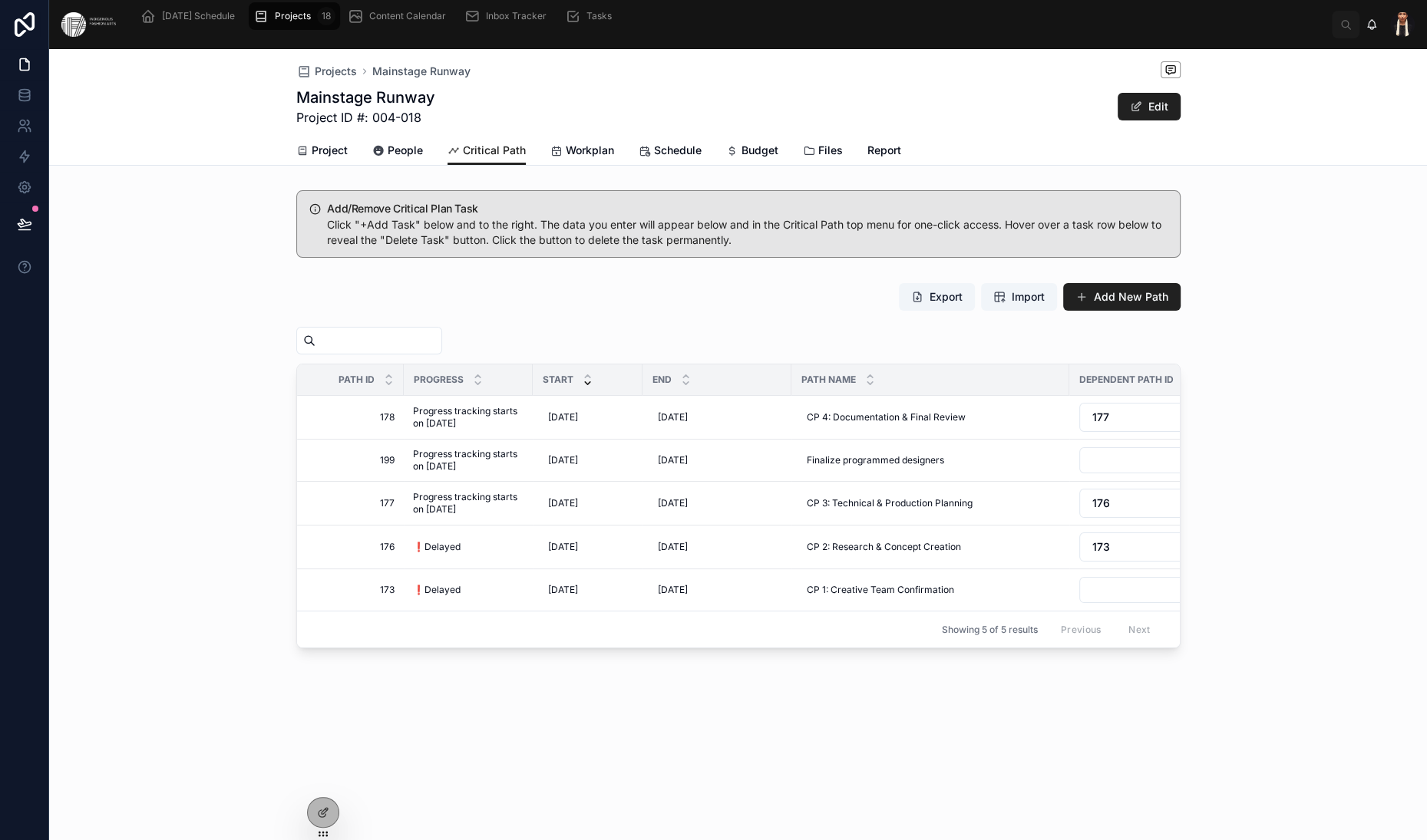
scroll to position [247, 0]
click at [807, 454] on span "Finalize programmed designers" at bounding box center [876, 460] width 138 height 12
click at [413, 449] on span "Progress tracking starts on 10-24-2025" at bounding box center [468, 461] width 110 height 25
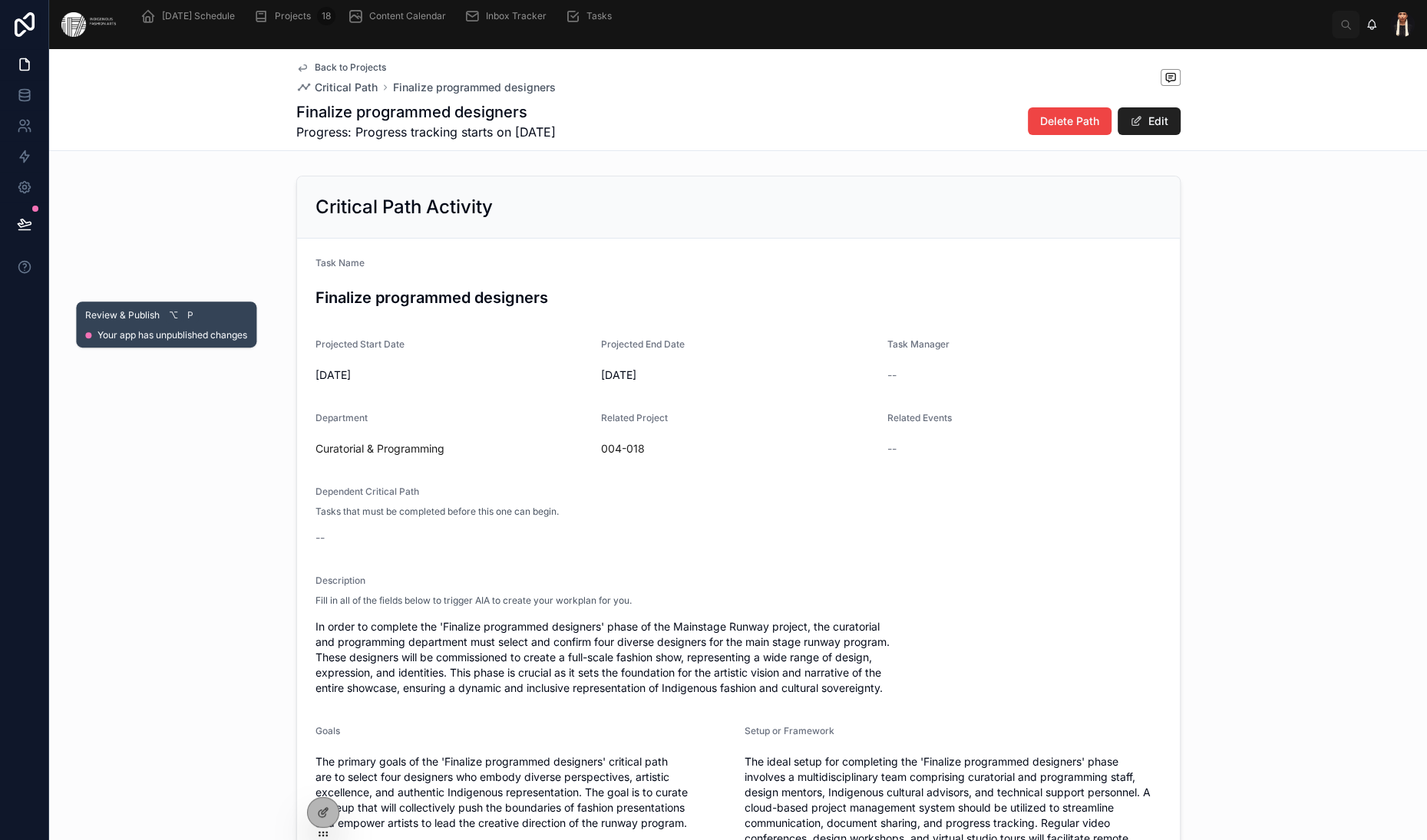
click at [42, 245] on button at bounding box center [25, 223] width 34 height 43
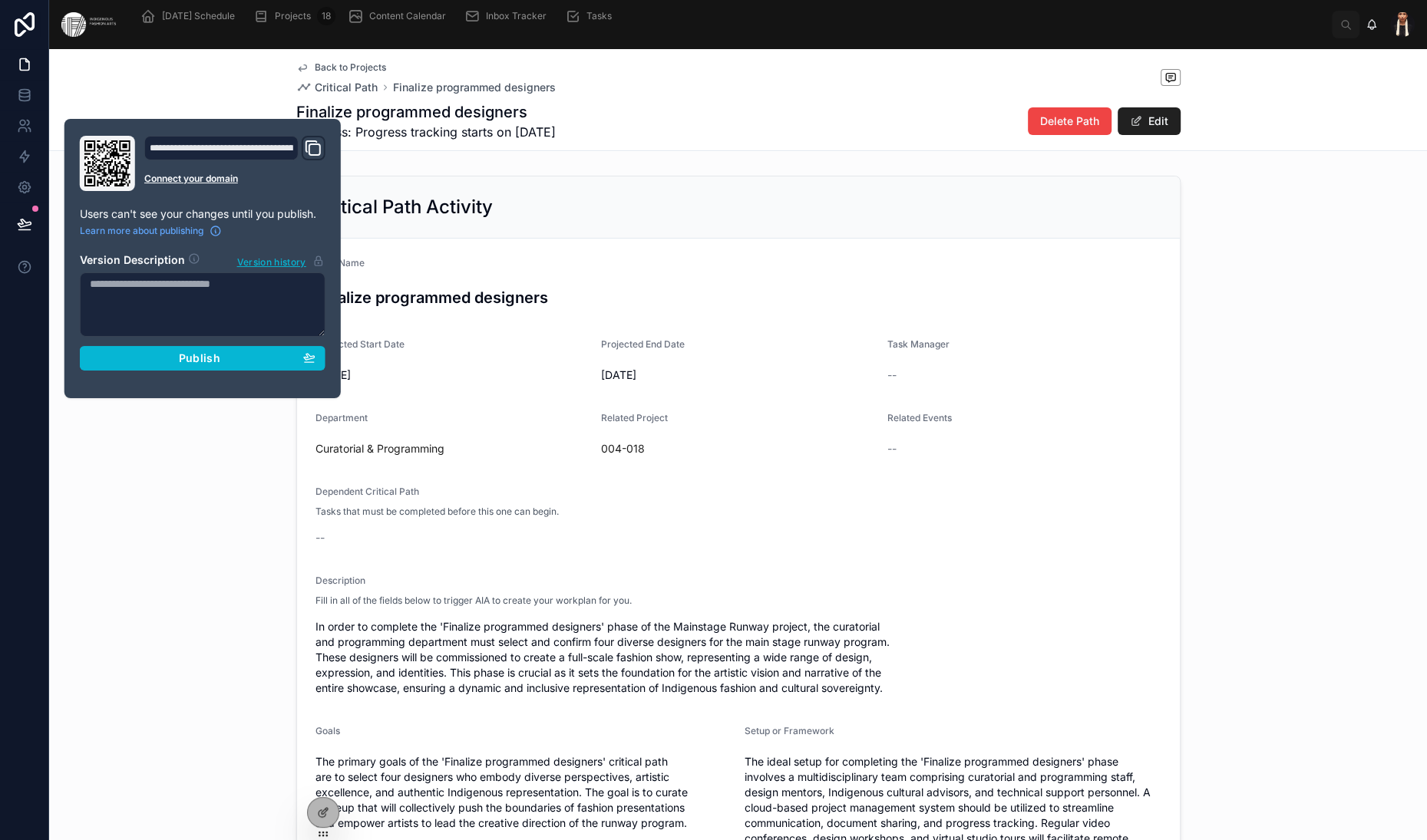
click at [623, 239] on div "Critical Path Activity" at bounding box center [739, 207] width 883 height 62
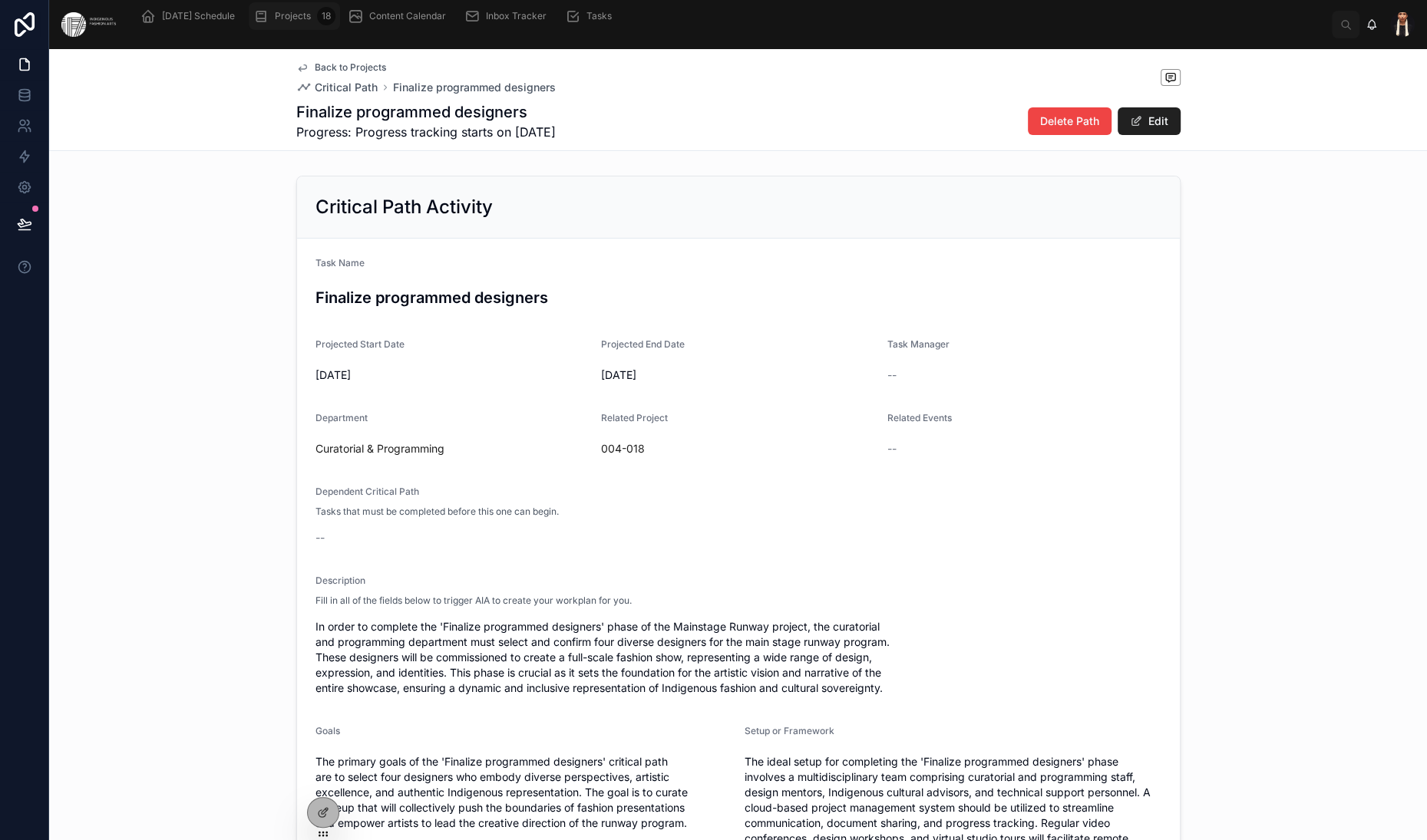
click at [311, 22] on span "Projects" at bounding box center [293, 15] width 36 height 12
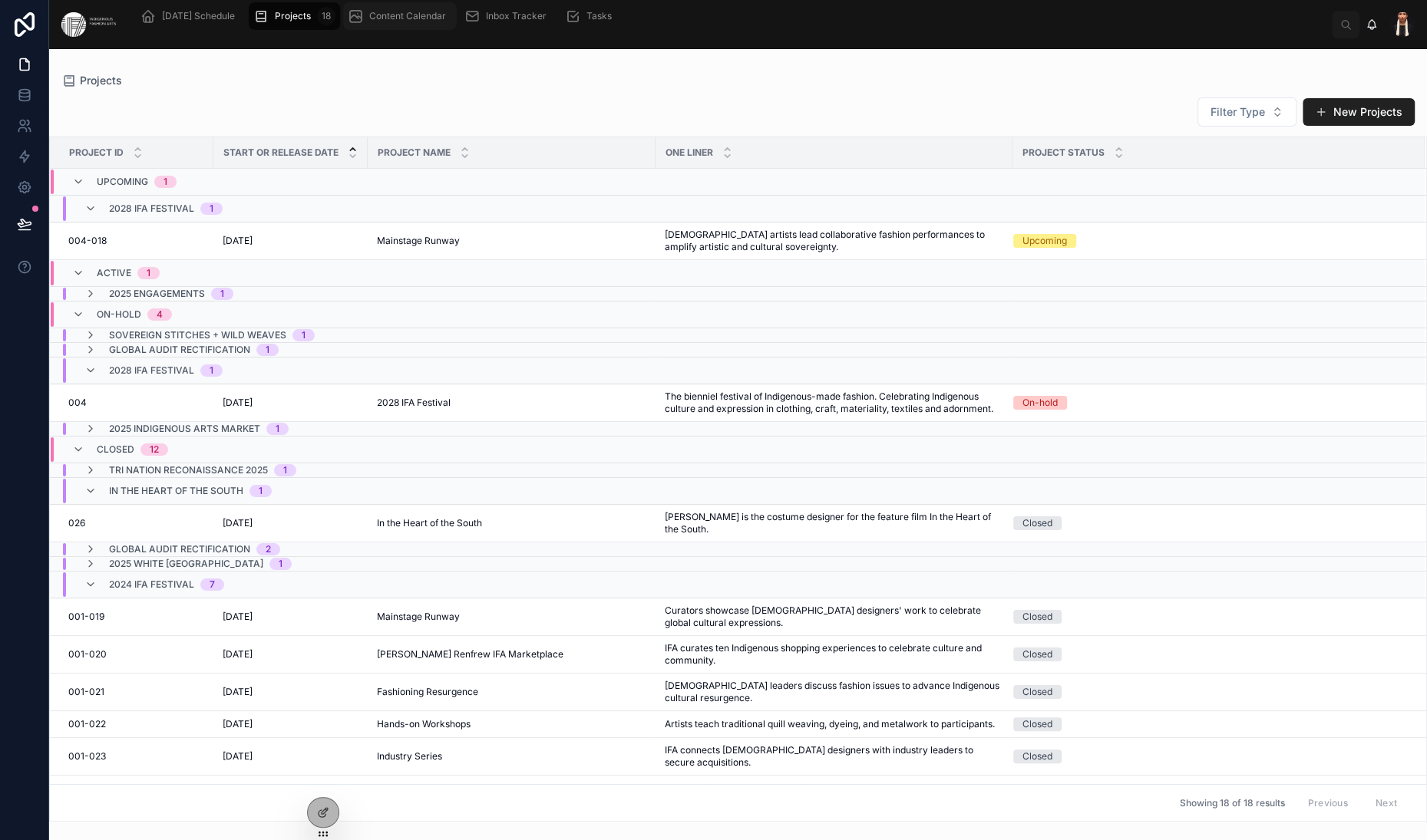
click at [446, 22] on span "Content Calendar" at bounding box center [407, 15] width 77 height 12
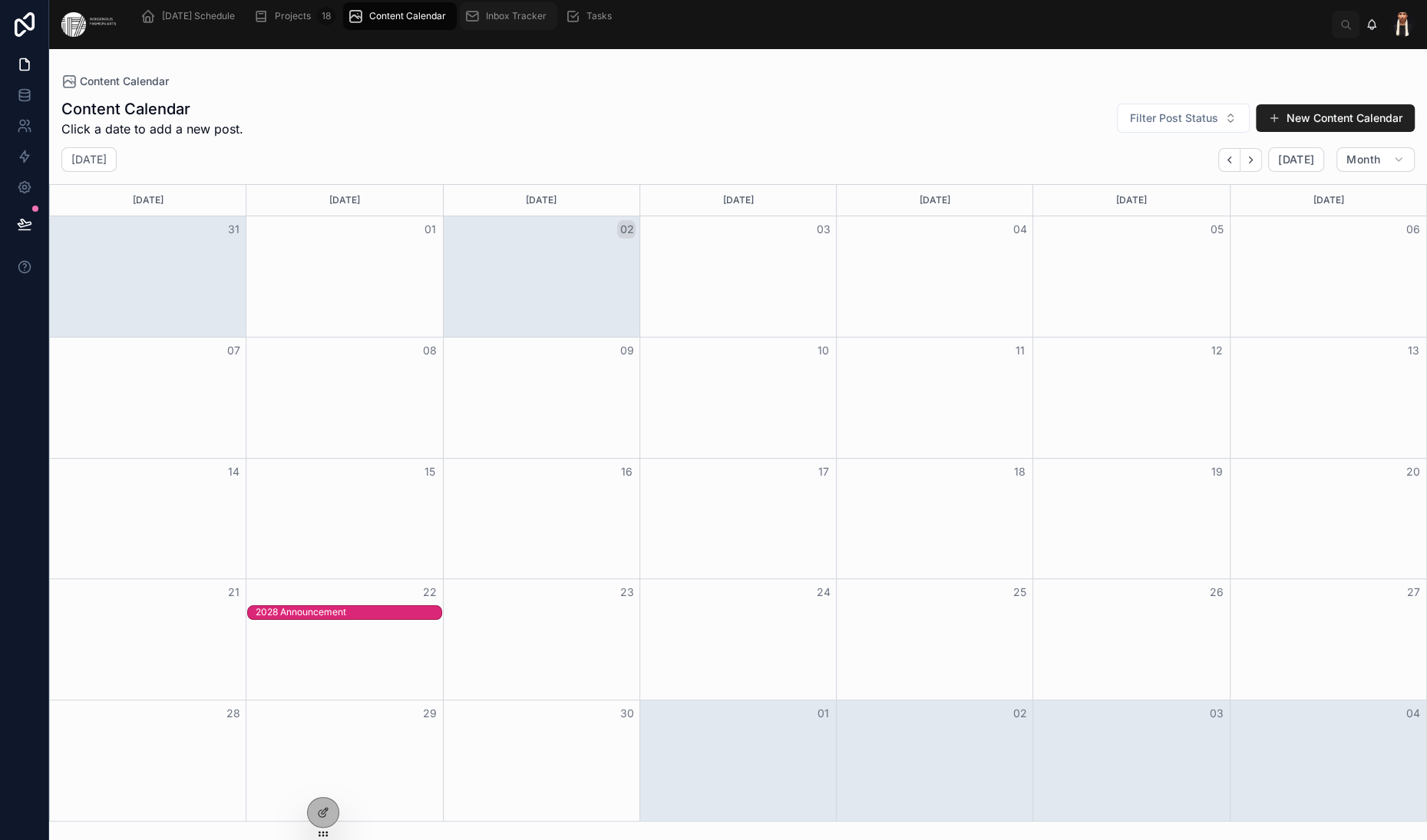
click at [547, 22] on span "Inbox Tracker" at bounding box center [516, 15] width 61 height 12
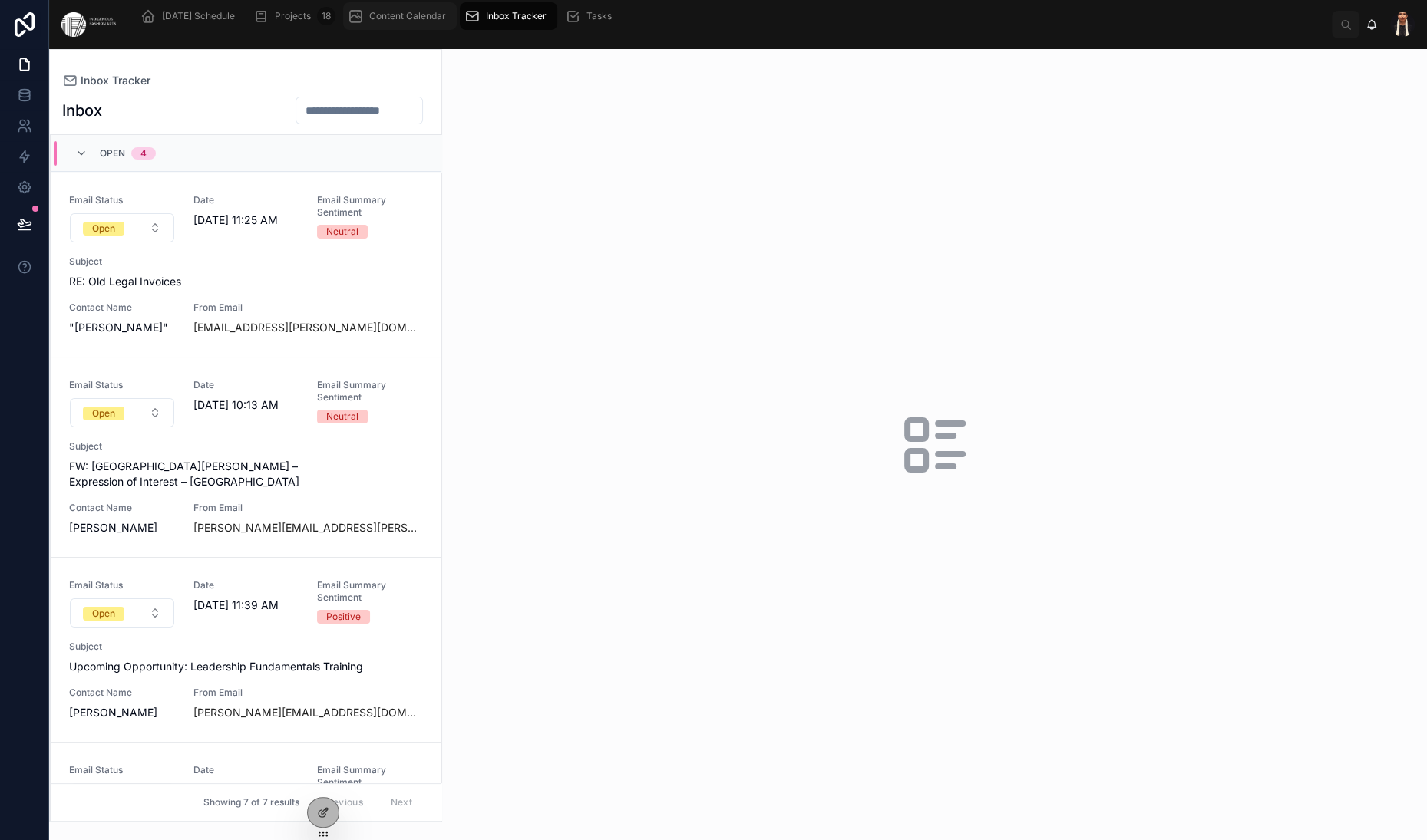
click at [446, 22] on span "Content Calendar" at bounding box center [407, 15] width 77 height 12
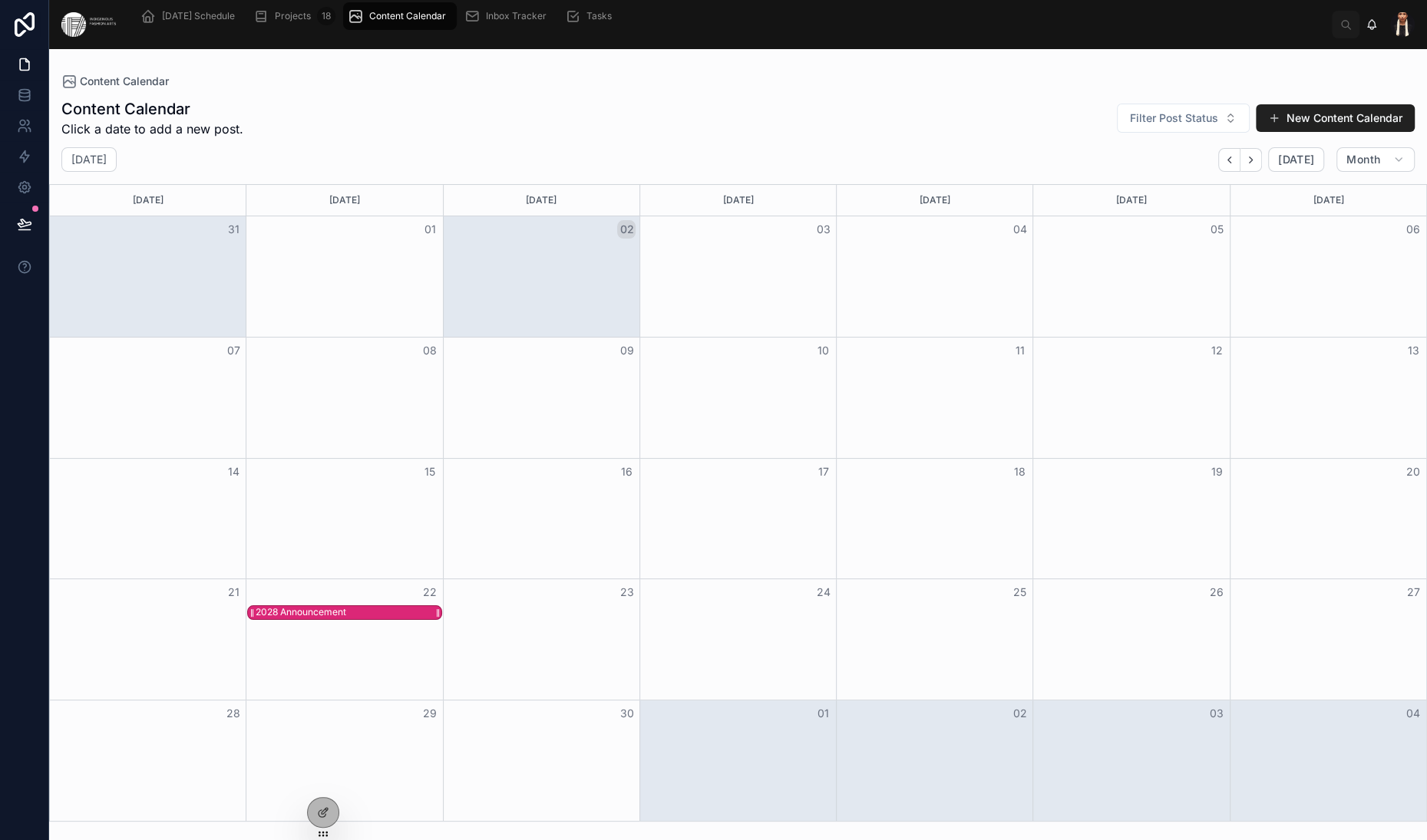
click at [330, 619] on div "2028 Announcement" at bounding box center [300, 612] width 90 height 12
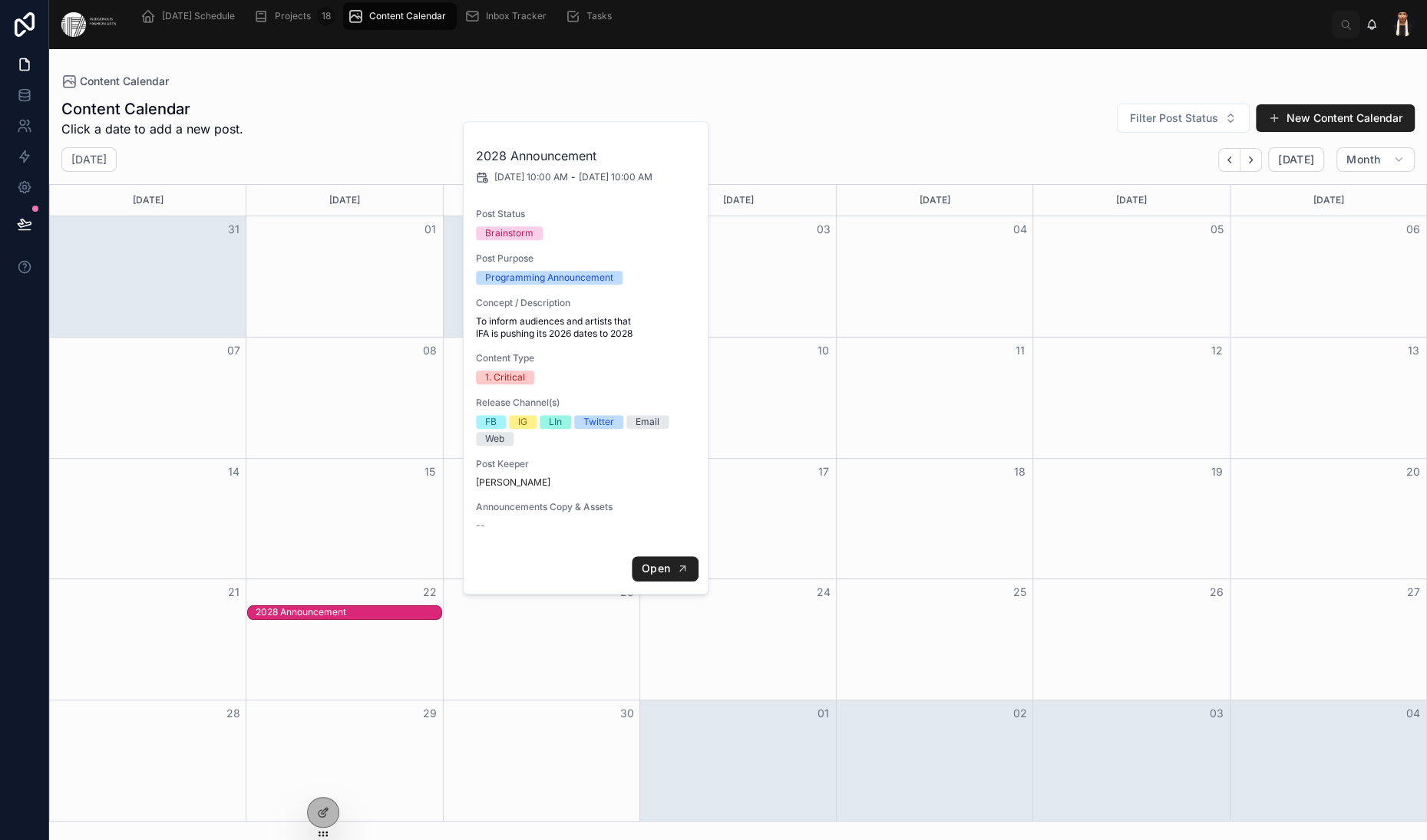
click at [670, 576] on span "Open" at bounding box center [656, 568] width 29 height 14
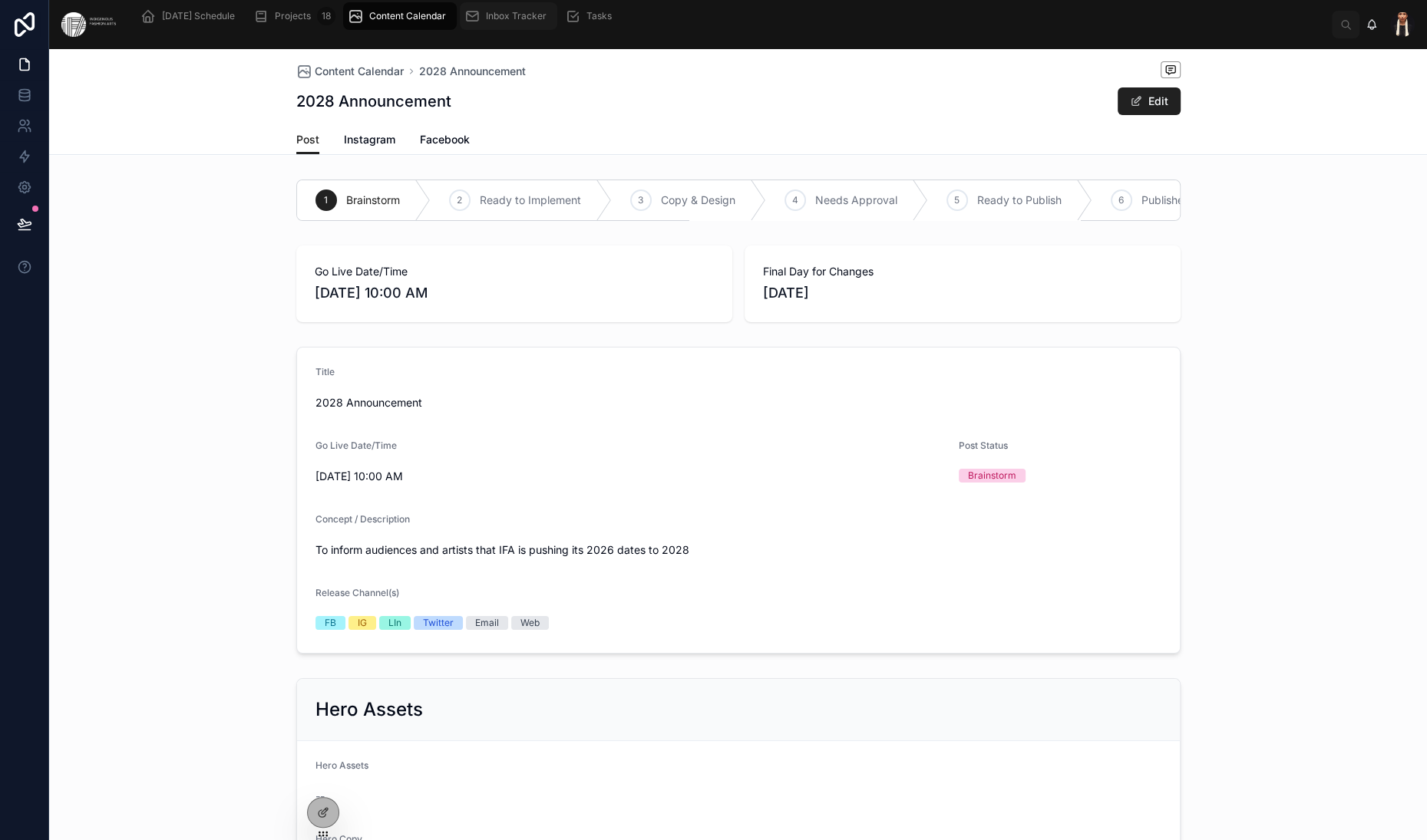
click at [547, 22] on span "Inbox Tracker" at bounding box center [516, 15] width 61 height 12
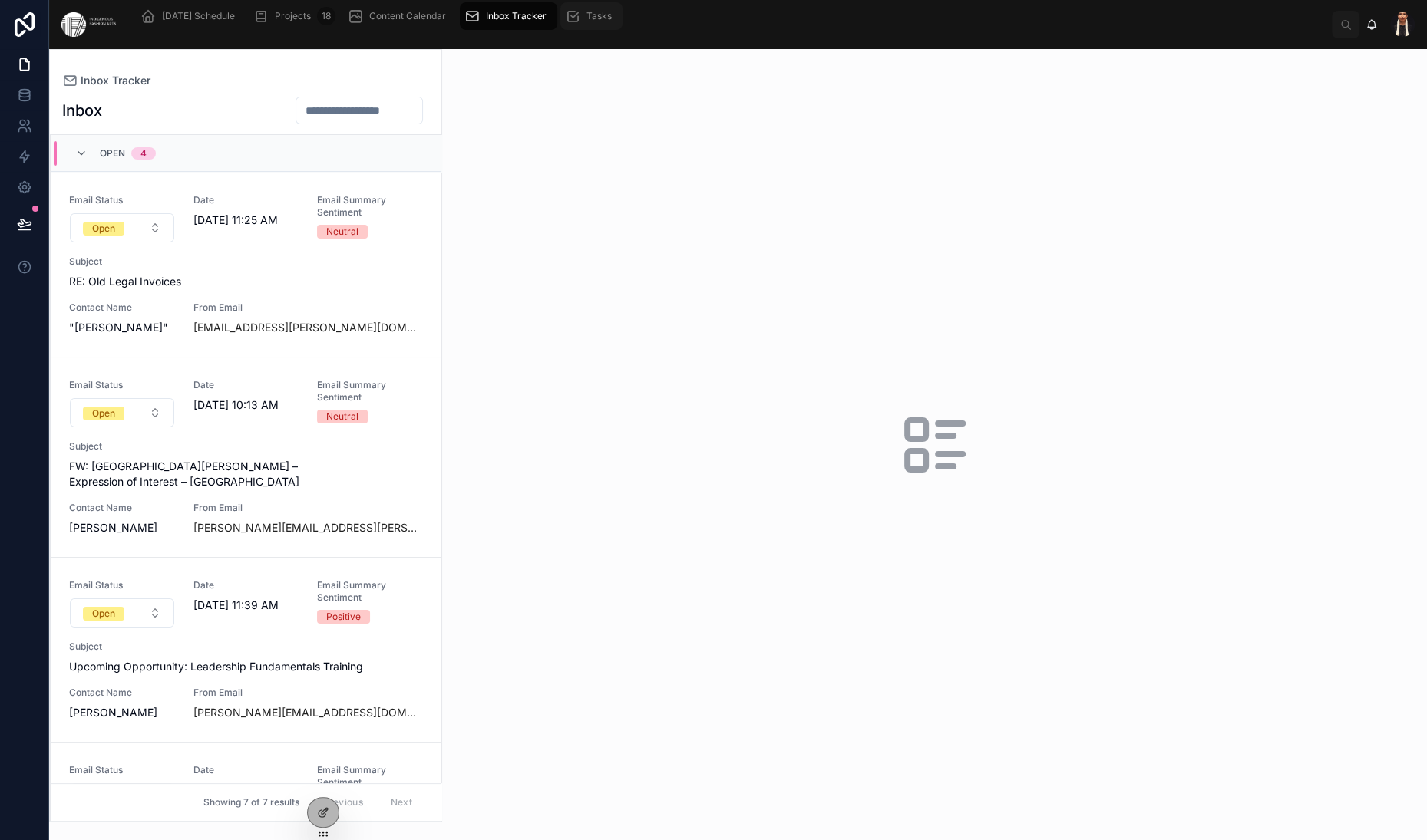
click at [618, 26] on div "Tasks" at bounding box center [591, 16] width 53 height 25
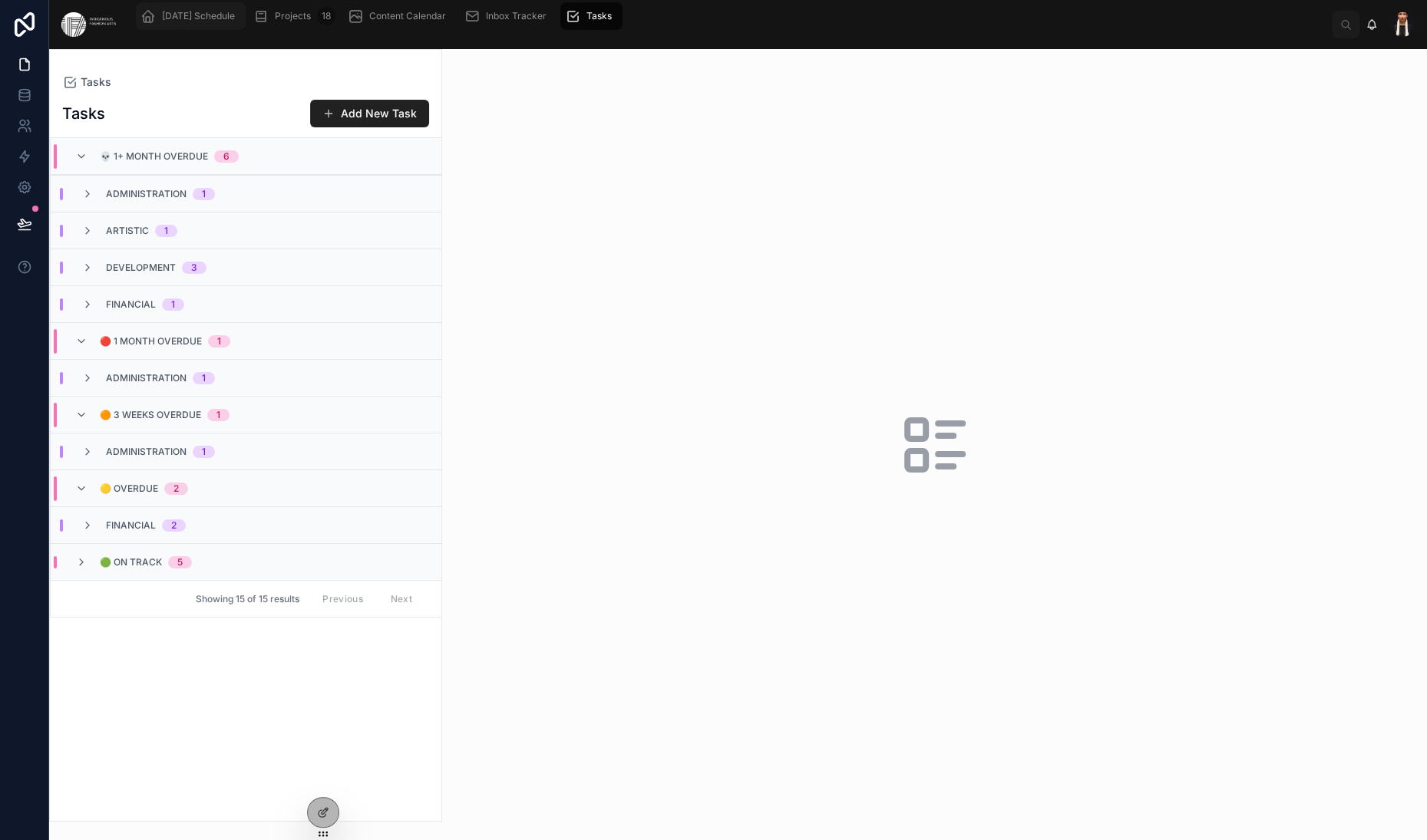
click at [235, 22] on span "[DATE] Schedule" at bounding box center [198, 15] width 73 height 12
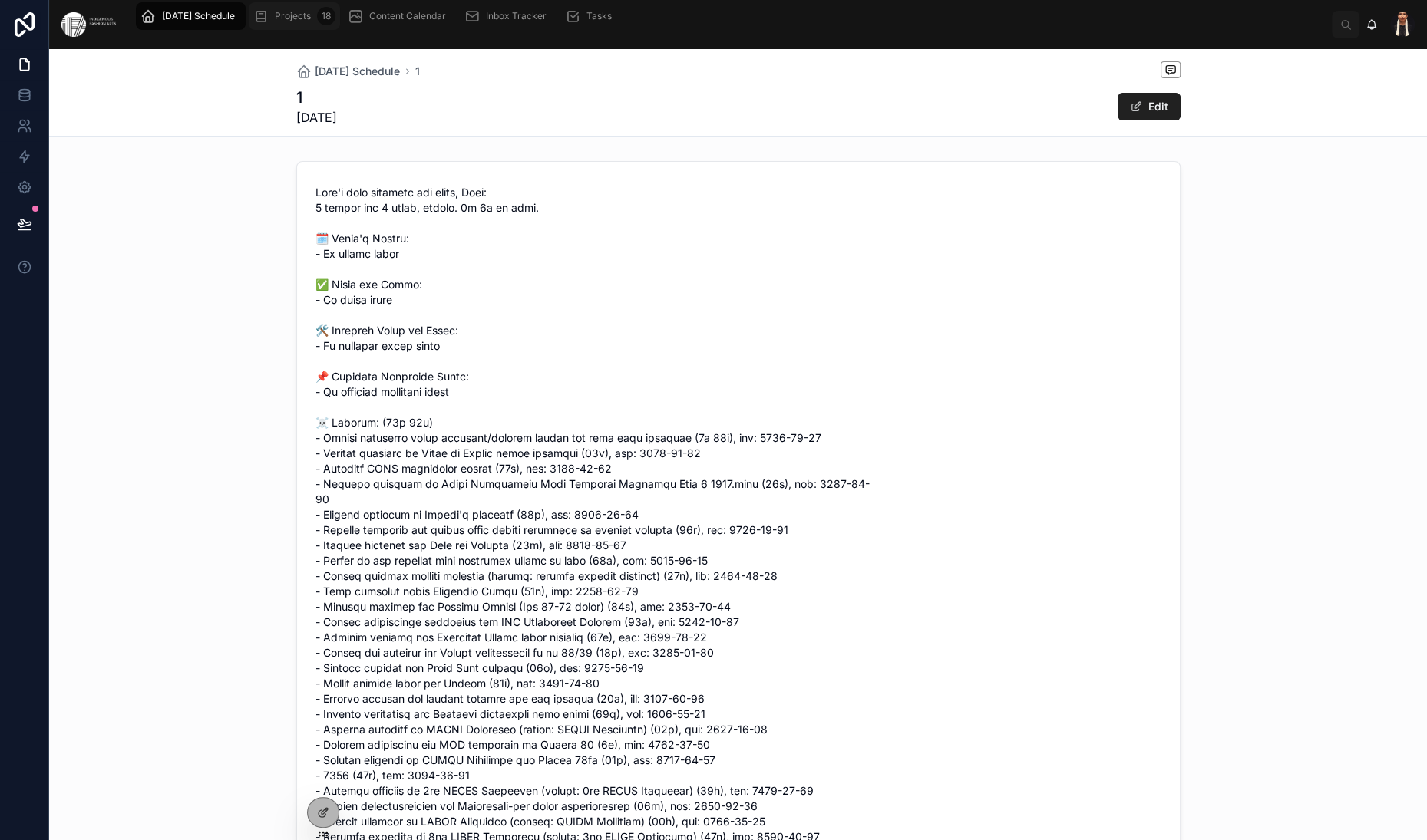
click at [311, 22] on span "Projects" at bounding box center [293, 15] width 36 height 12
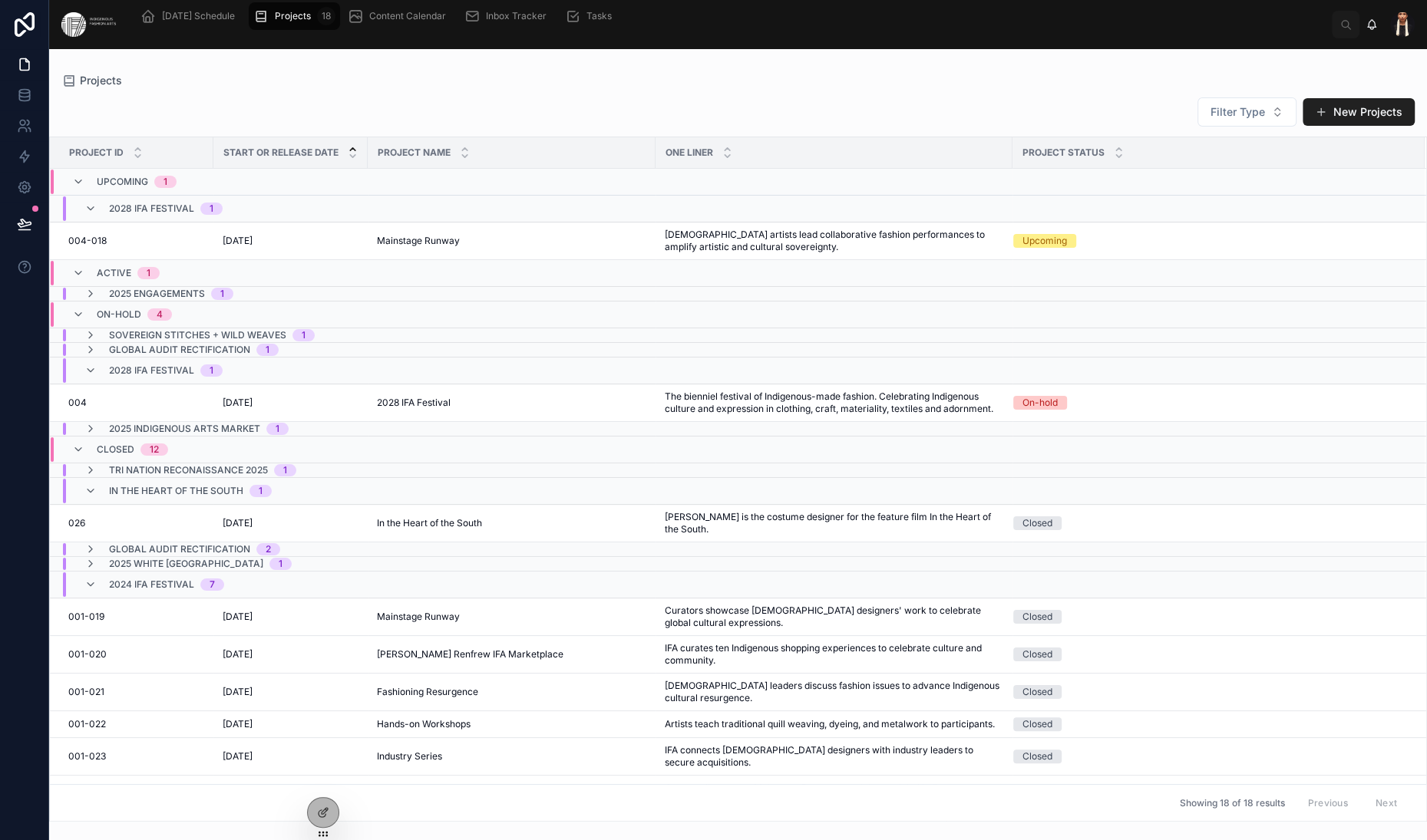
click at [311, 22] on span "Projects" at bounding box center [293, 15] width 36 height 12
click at [253, 247] on span "5/25/2028" at bounding box center [237, 240] width 29 height 12
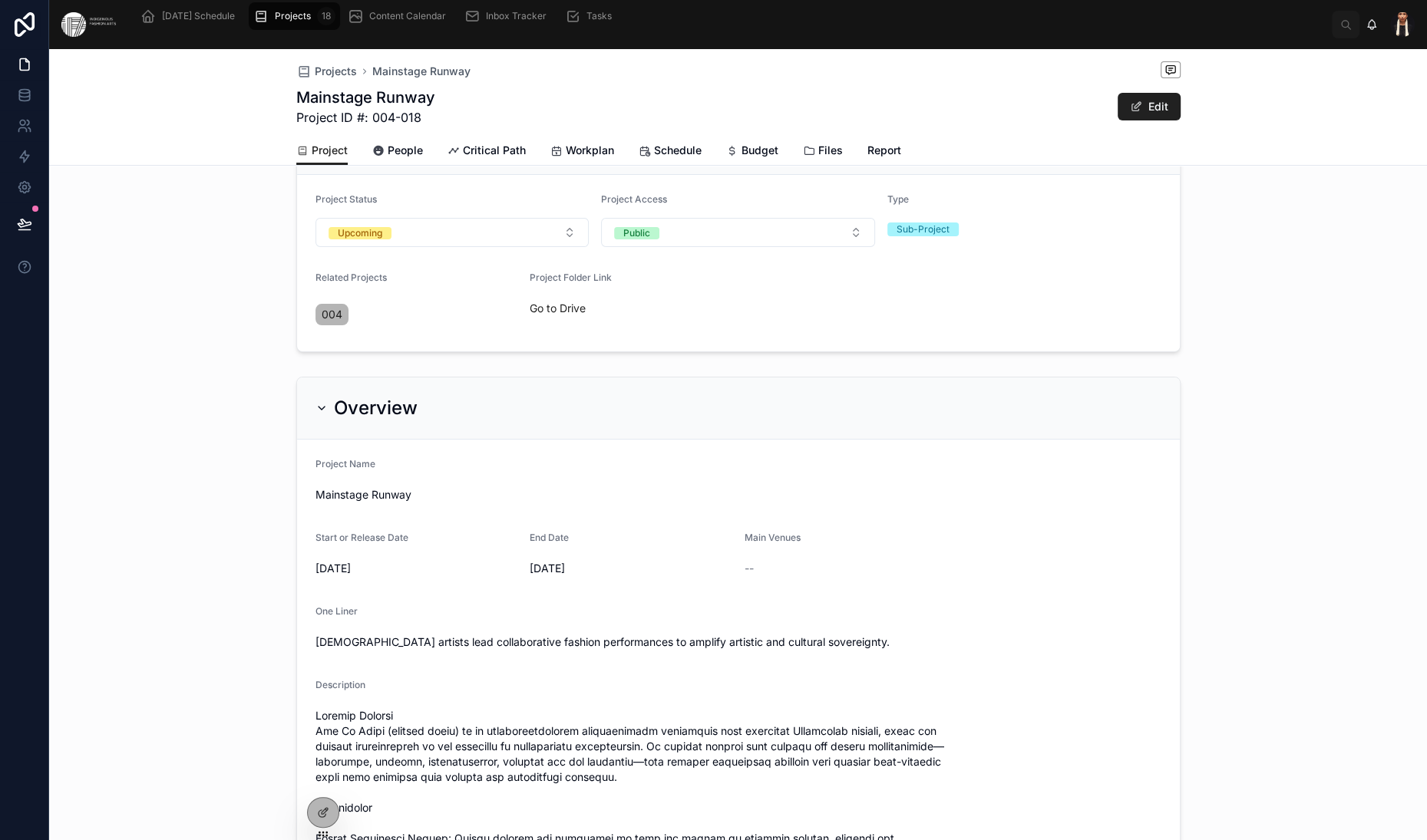
scroll to position [152, 0]
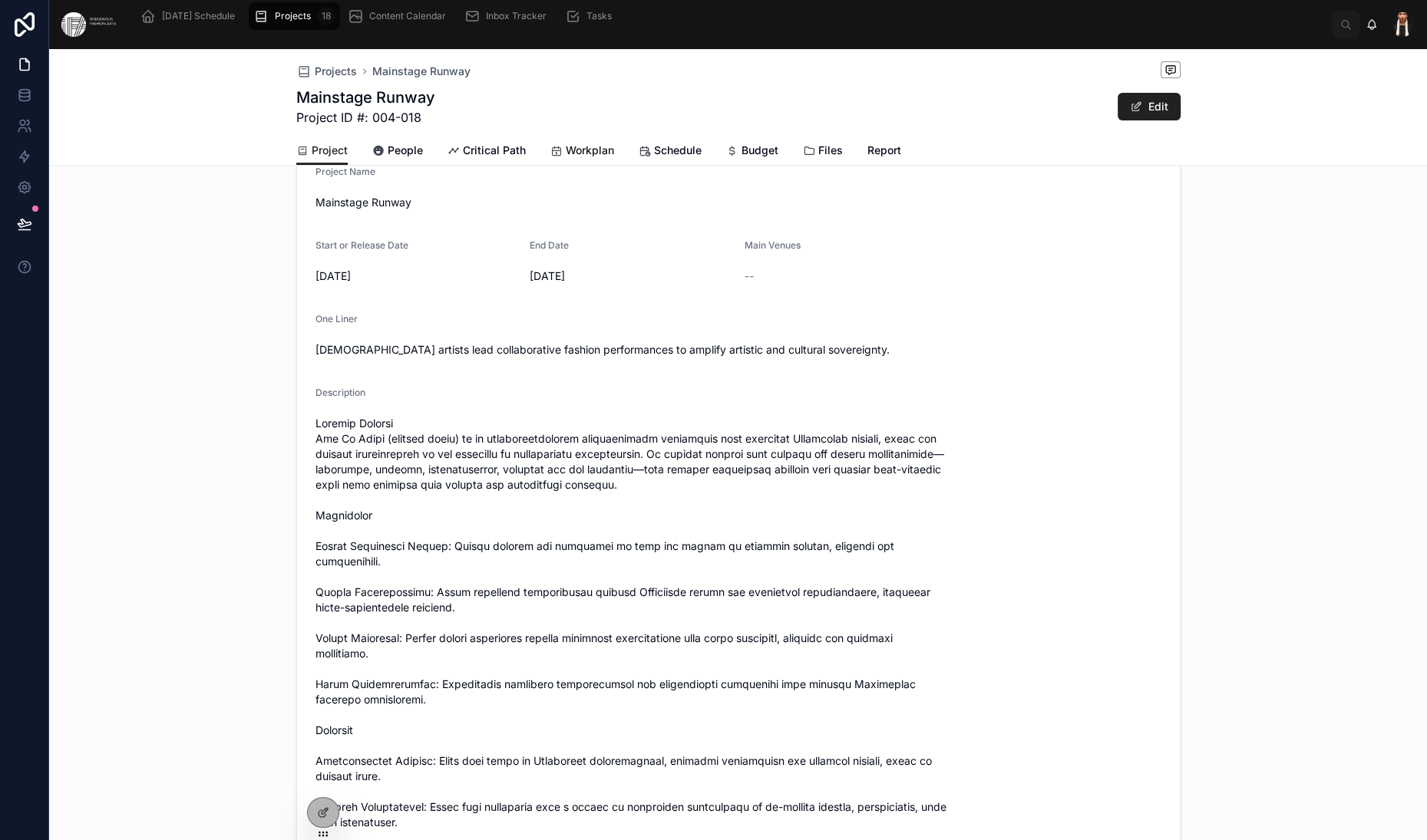
click at [566, 158] on span "Workplan" at bounding box center [589, 150] width 48 height 15
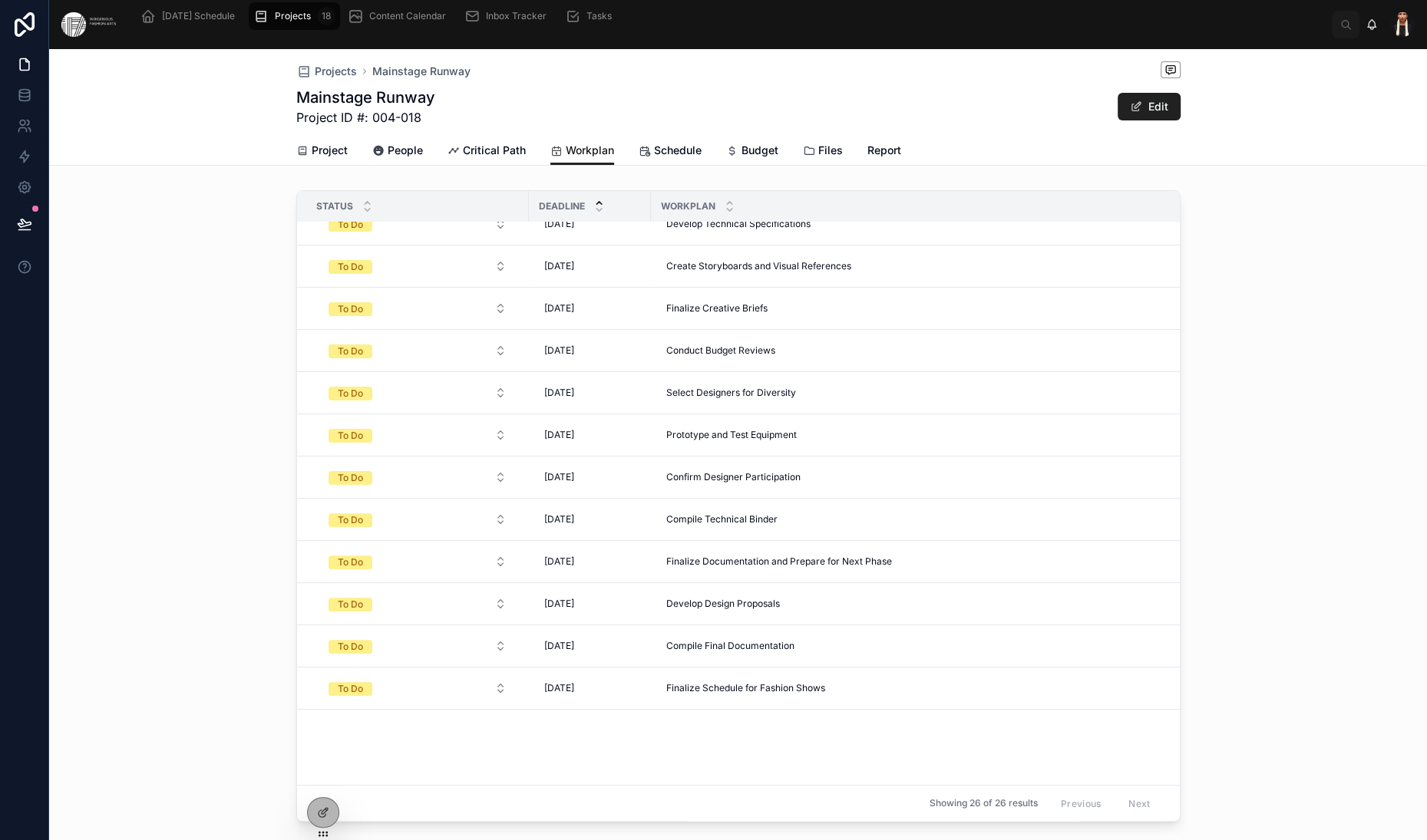
scroll to position [10, 0]
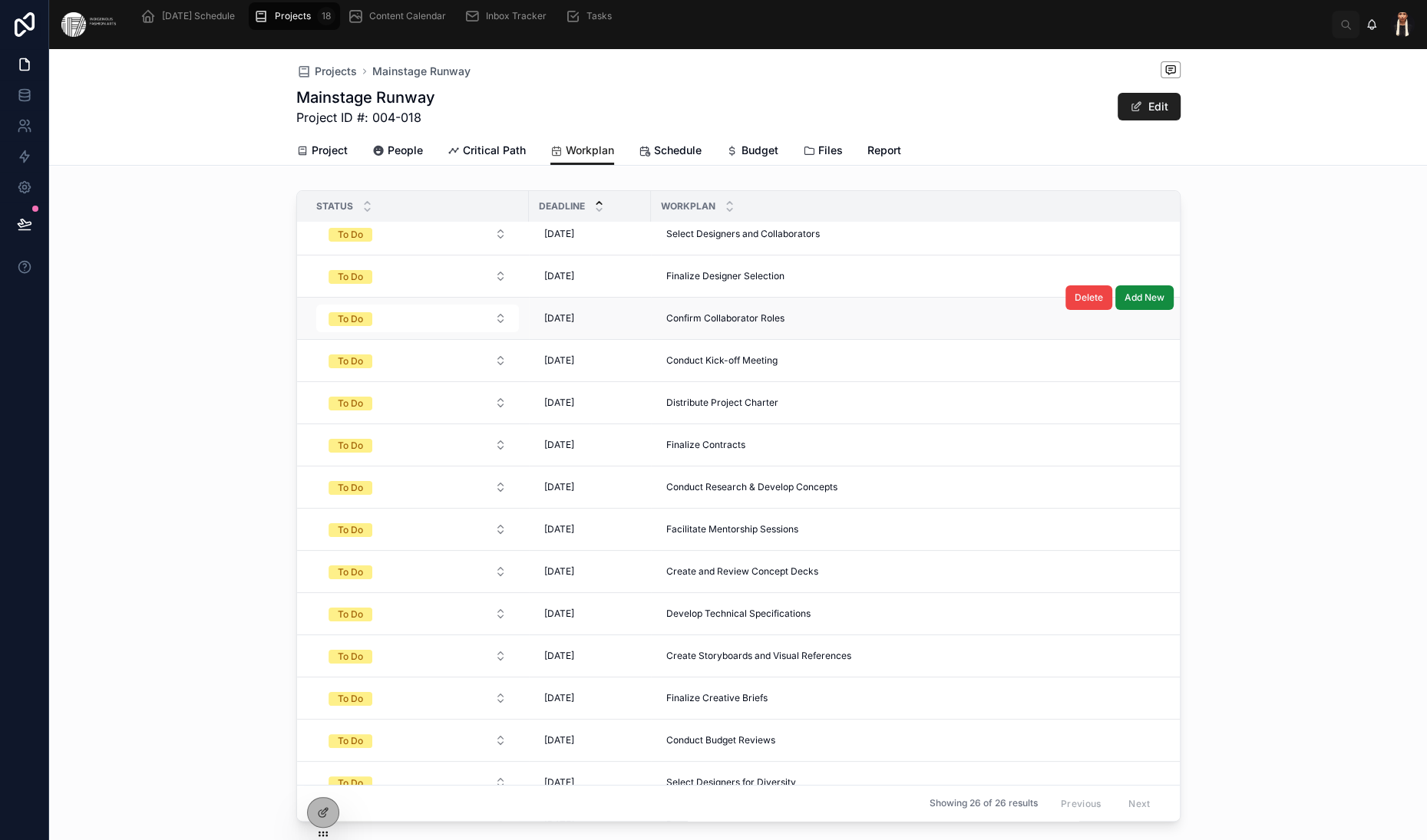
click at [529, 340] on td "8/3/2025 8/3/2025" at bounding box center [589, 318] width 122 height 42
click at [545, 325] on span "8/3/2025" at bounding box center [559, 318] width 29 height 12
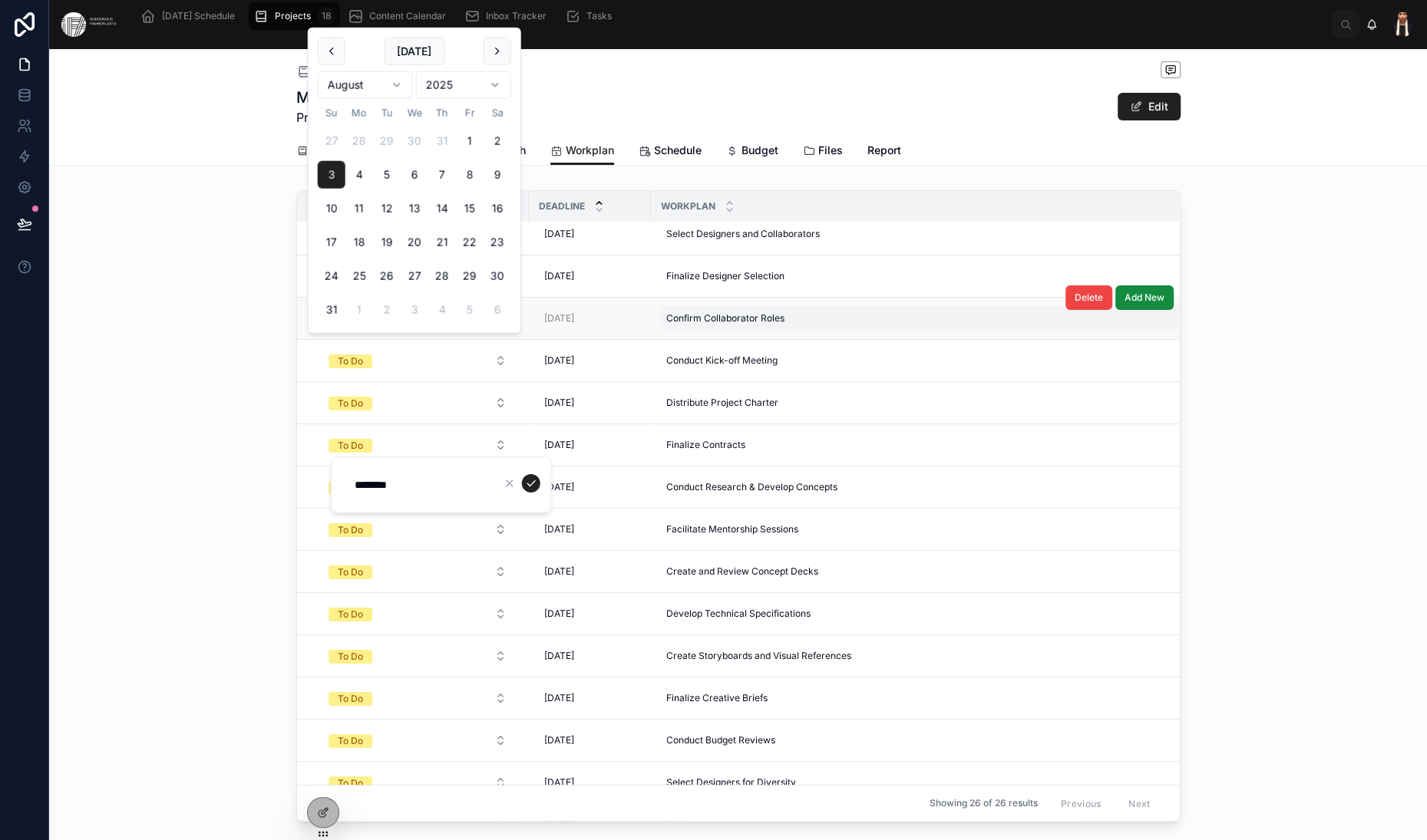
click at [713, 331] on div "Confirm Collaborator Roles Confirm Collaborator Roles" at bounding box center [985, 318] width 651 height 25
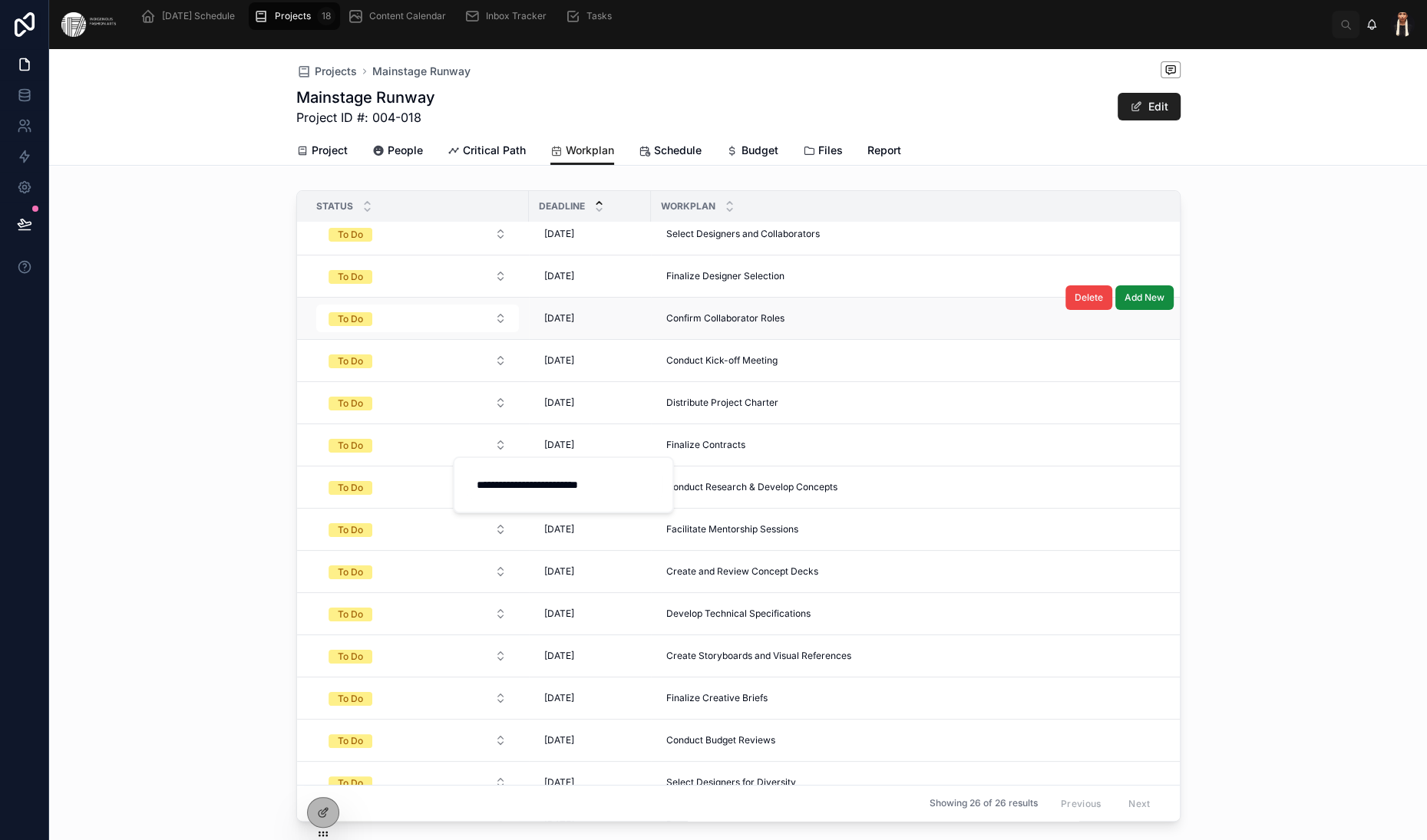
scroll to position [0, 0]
click at [1101, 340] on td "Confirm Collaborator Roles Confirm Collaborator Roles" at bounding box center [986, 318] width 669 height 42
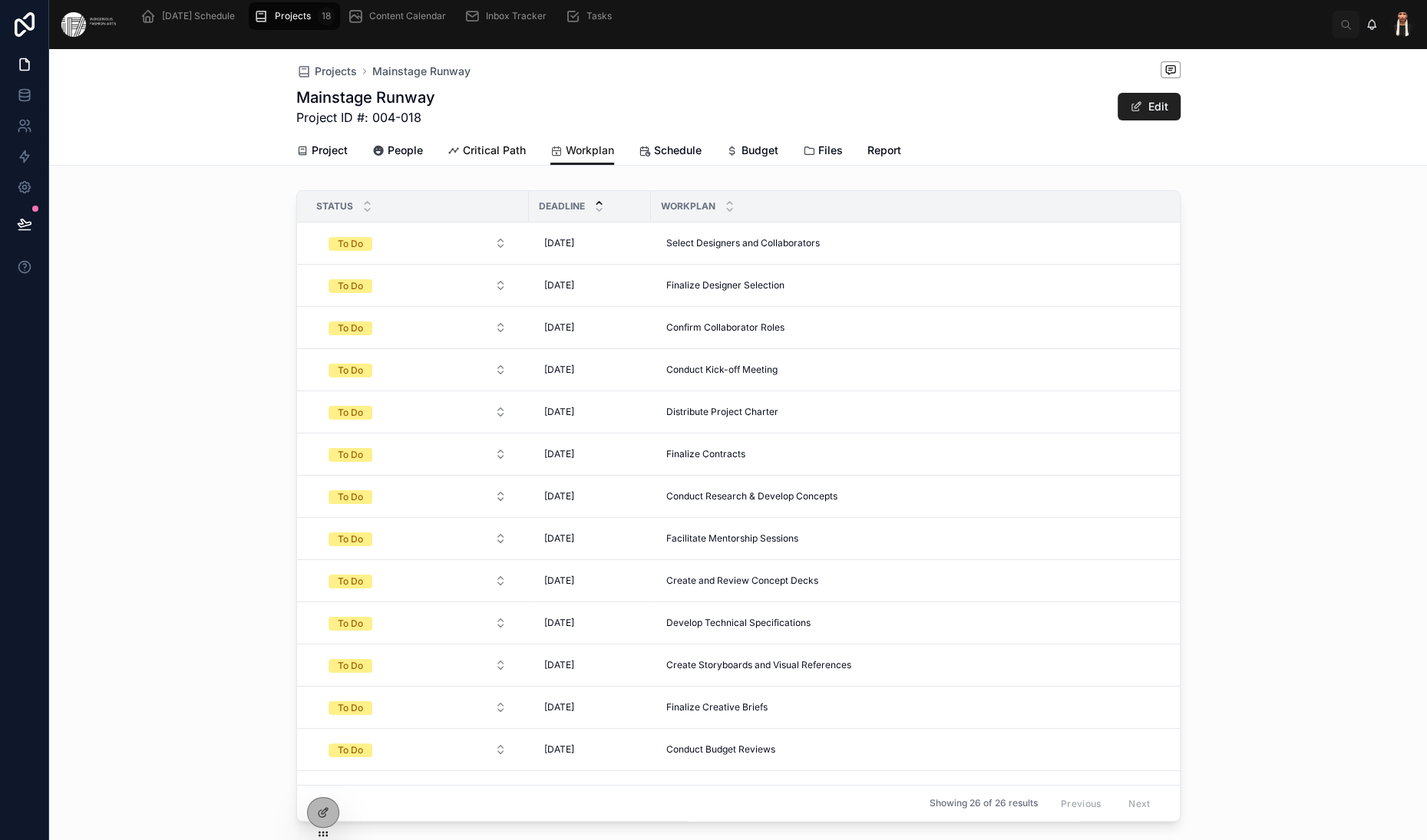
click at [463, 158] on span "Critical Path" at bounding box center [494, 150] width 63 height 15
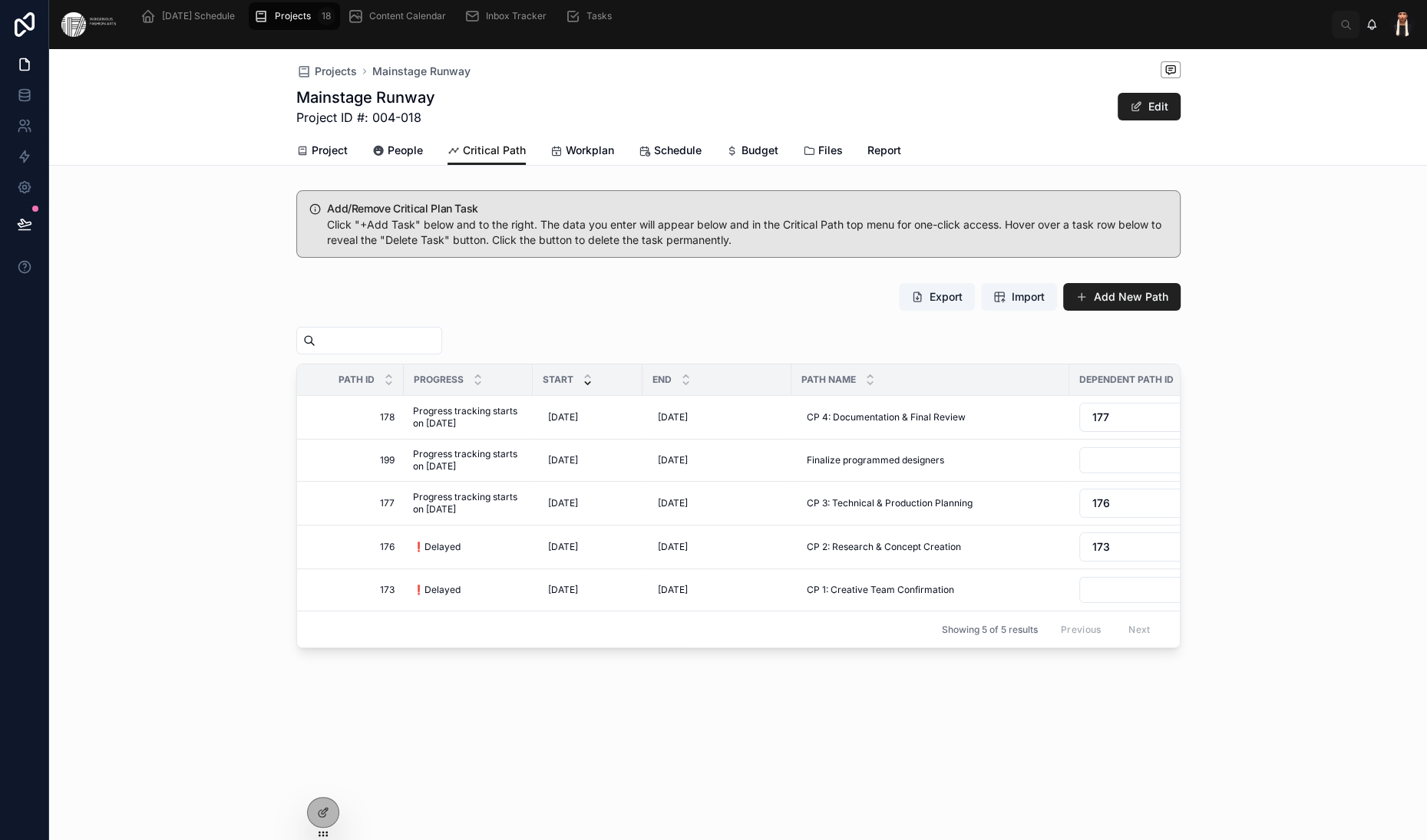
scroll to position [249, 0]
click at [413, 449] on span "Progress tracking starts on 10-24-2025" at bounding box center [468, 461] width 110 height 25
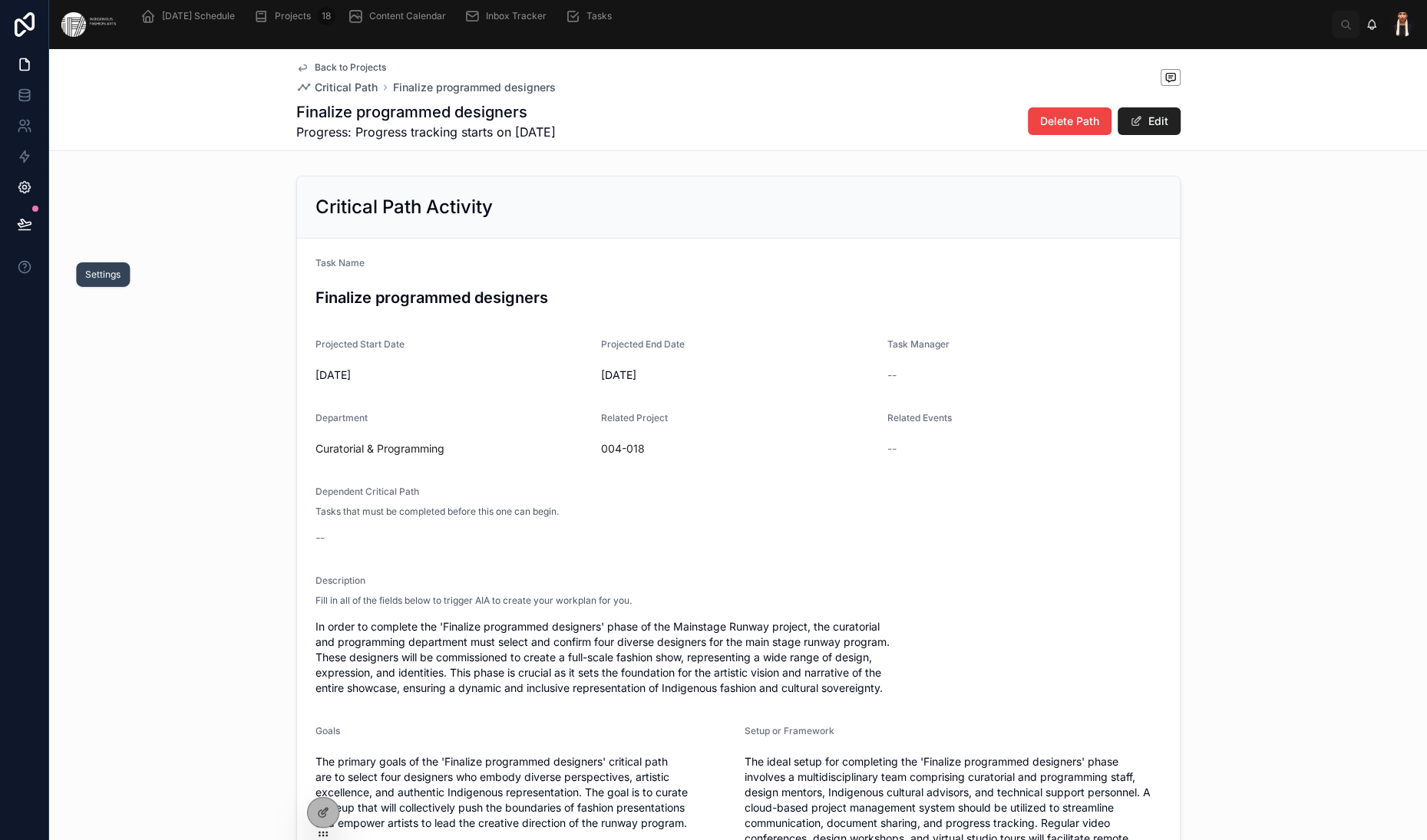
click at [29, 193] on icon at bounding box center [24, 187] width 11 height 11
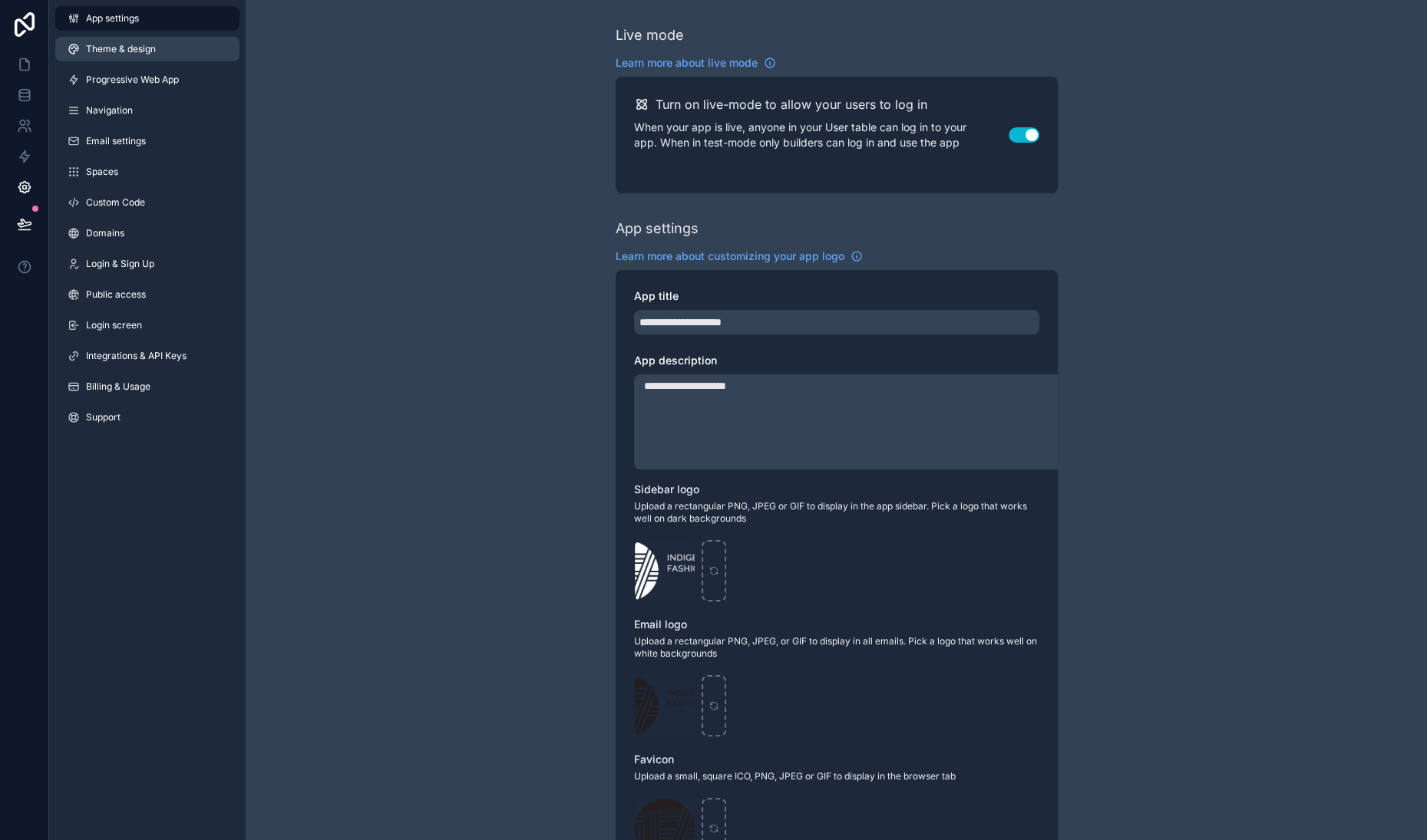
click at [156, 55] on span "Theme & design" at bounding box center [120, 48] width 69 height 12
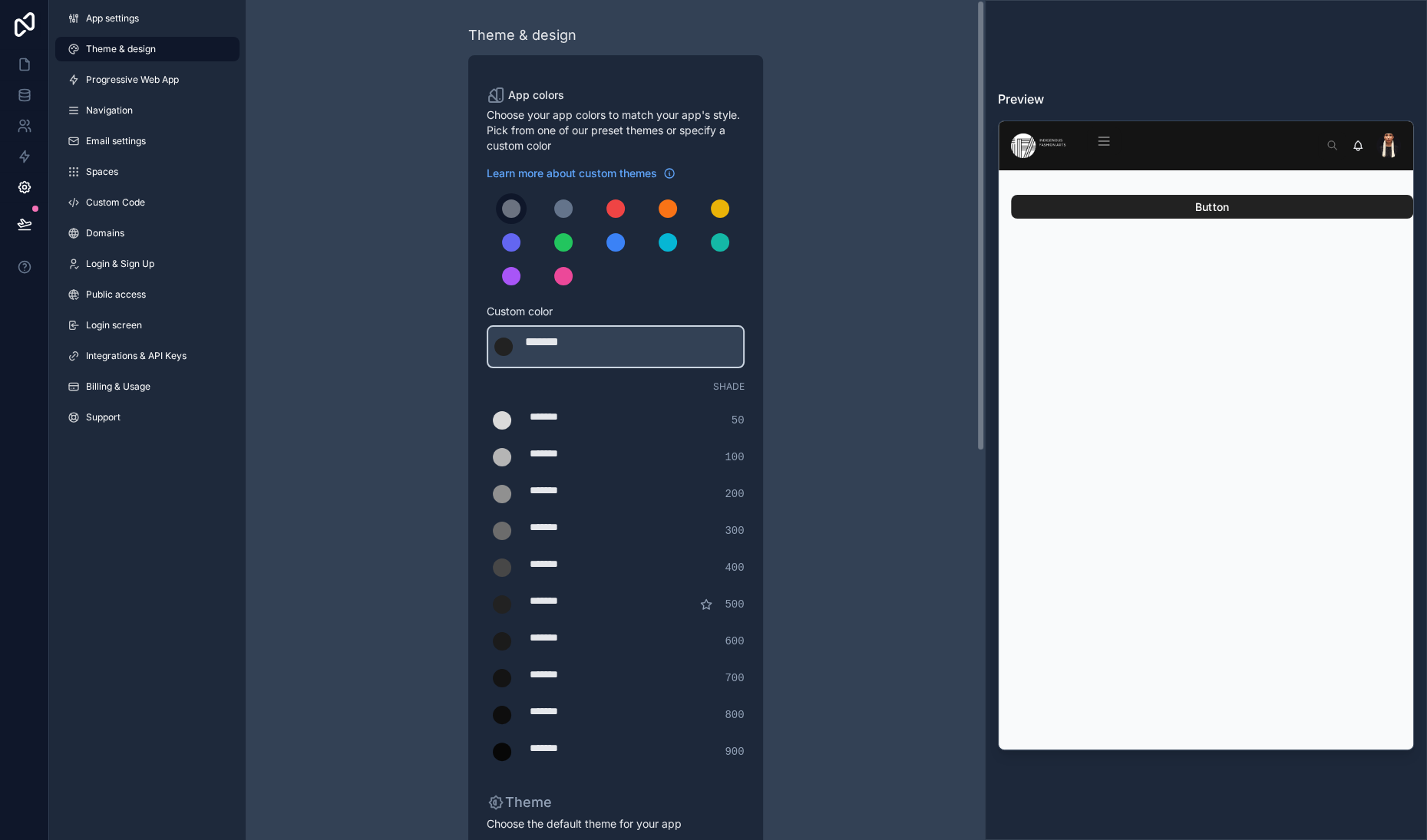
click at [502, 218] on div "scrollable content" at bounding box center [511, 208] width 18 height 18
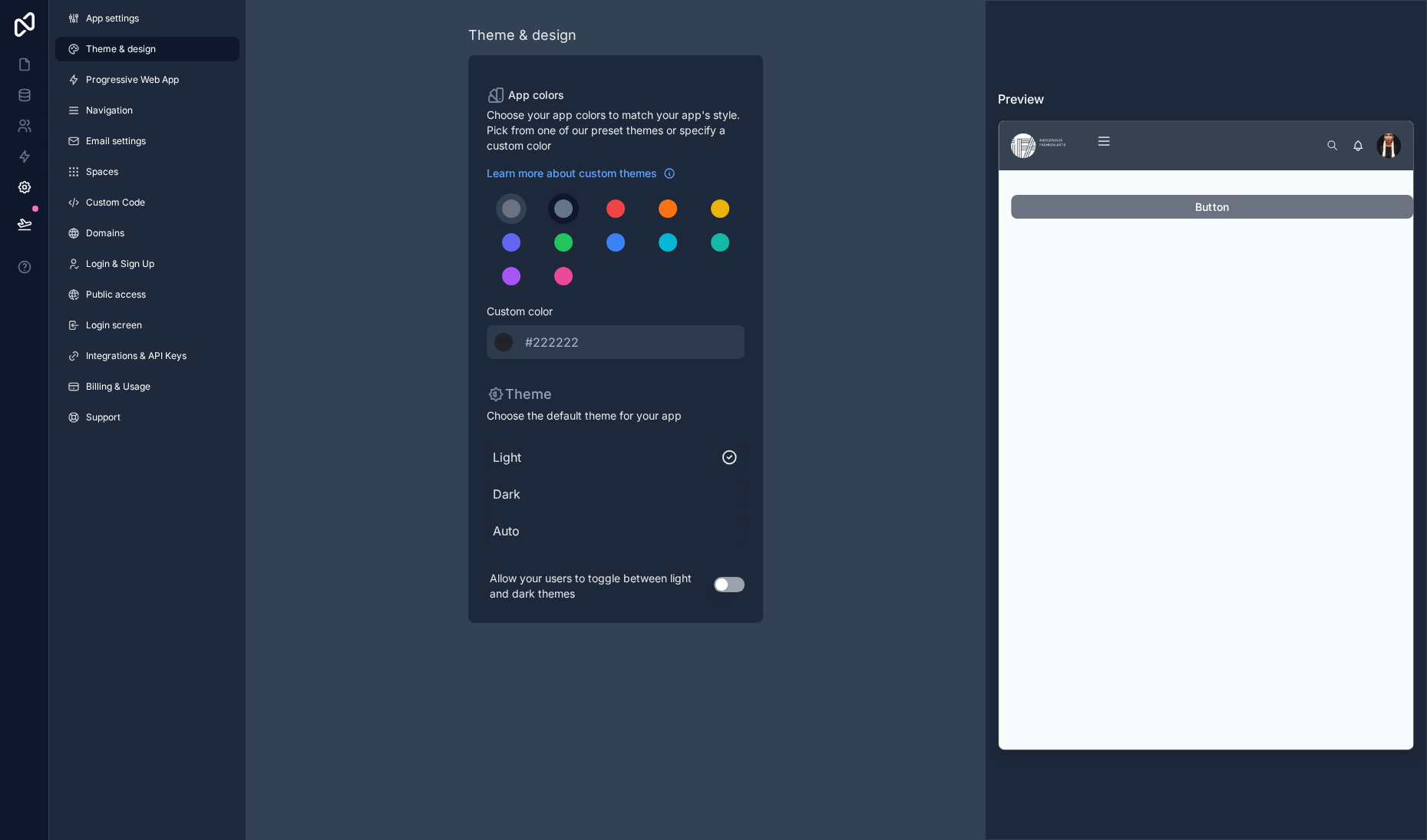
click at [555, 218] on div "scrollable content" at bounding box center [563, 208] width 18 height 18
click at [32, 72] on icon at bounding box center [25, 65] width 15 height 15
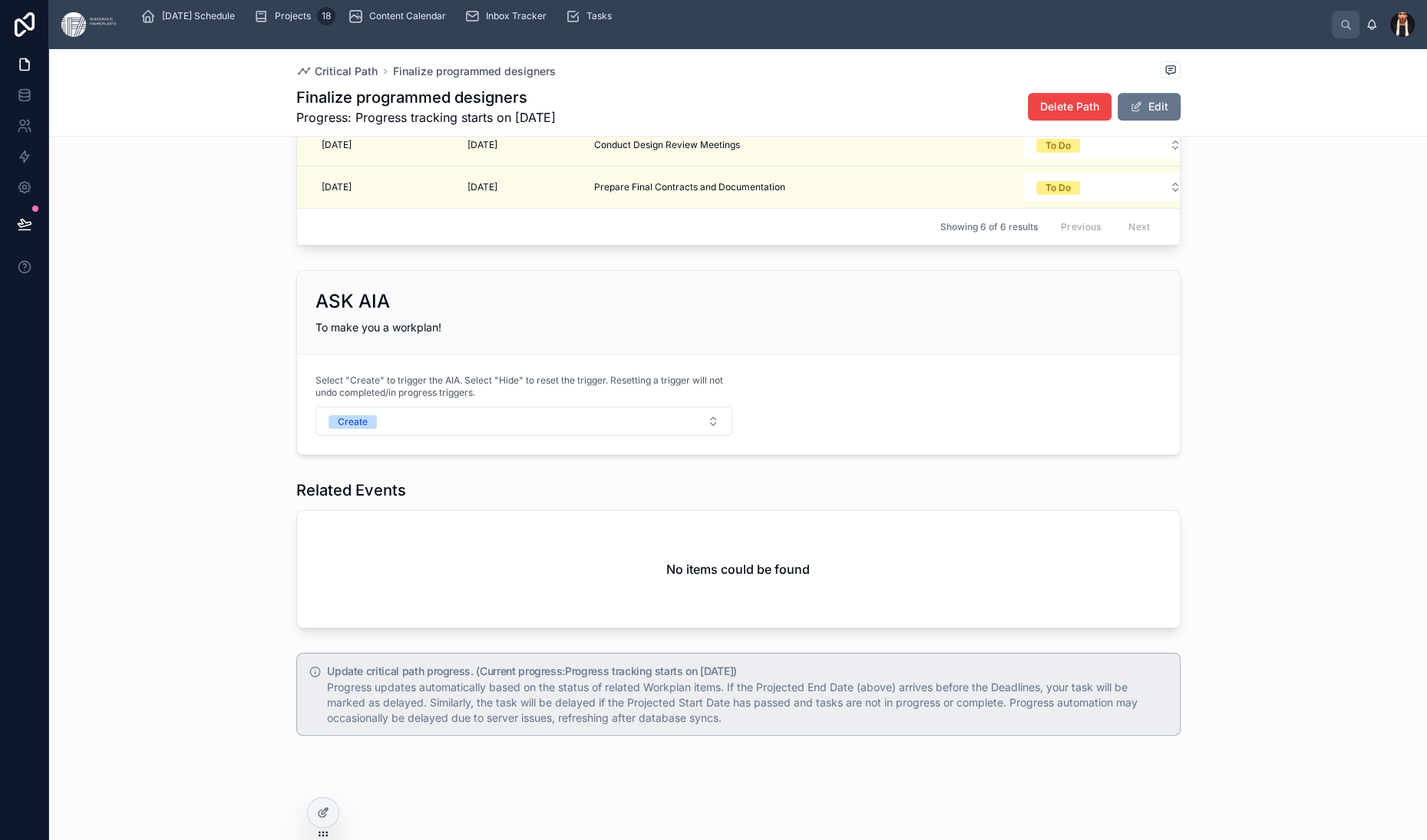
scroll to position [1900, 0]
